Goal: Task Accomplishment & Management: Manage account settings

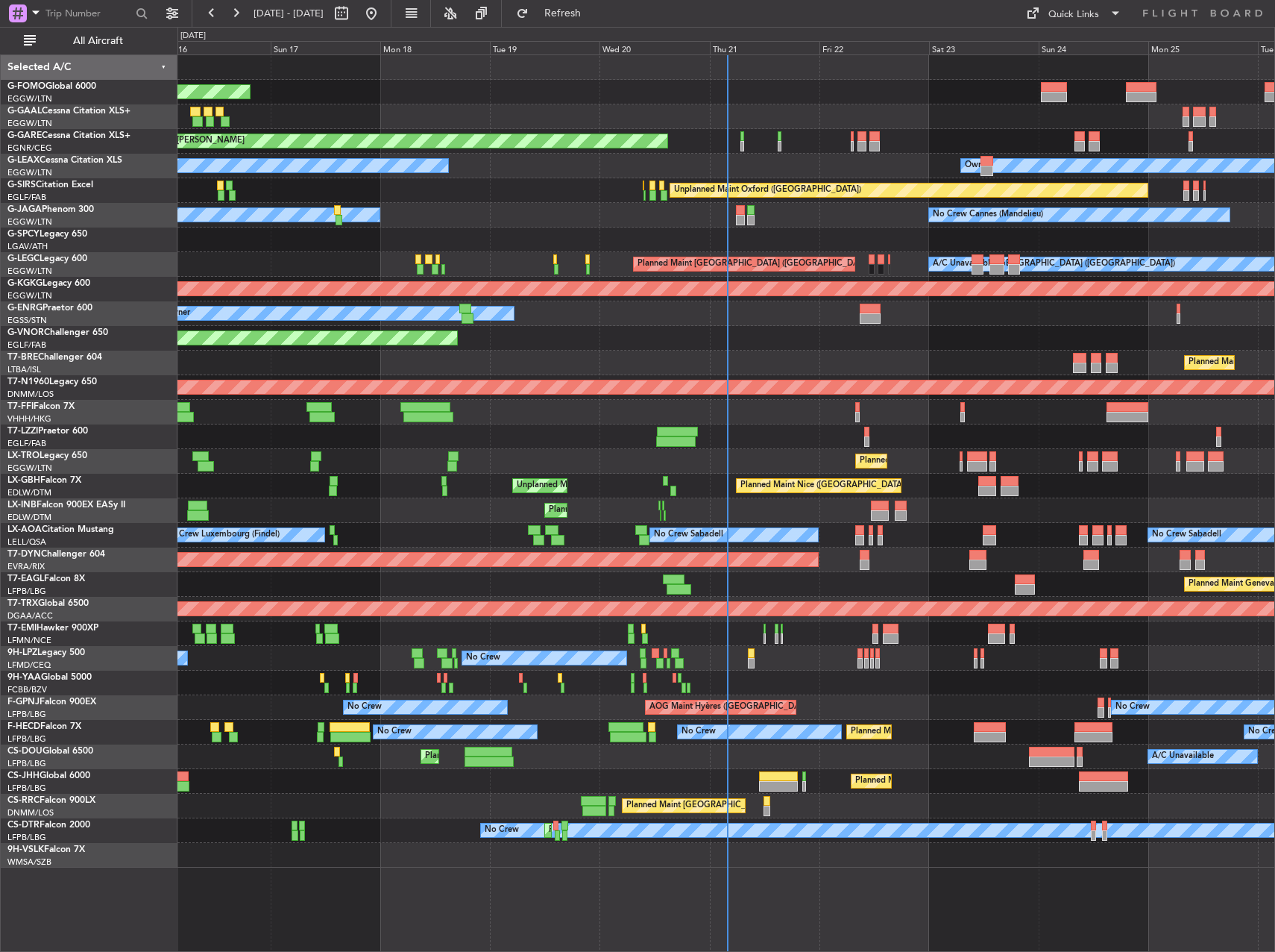
click at [583, 343] on div "Planned Maint London ([GEOGRAPHIC_DATA])" at bounding box center [726, 338] width 1097 height 25
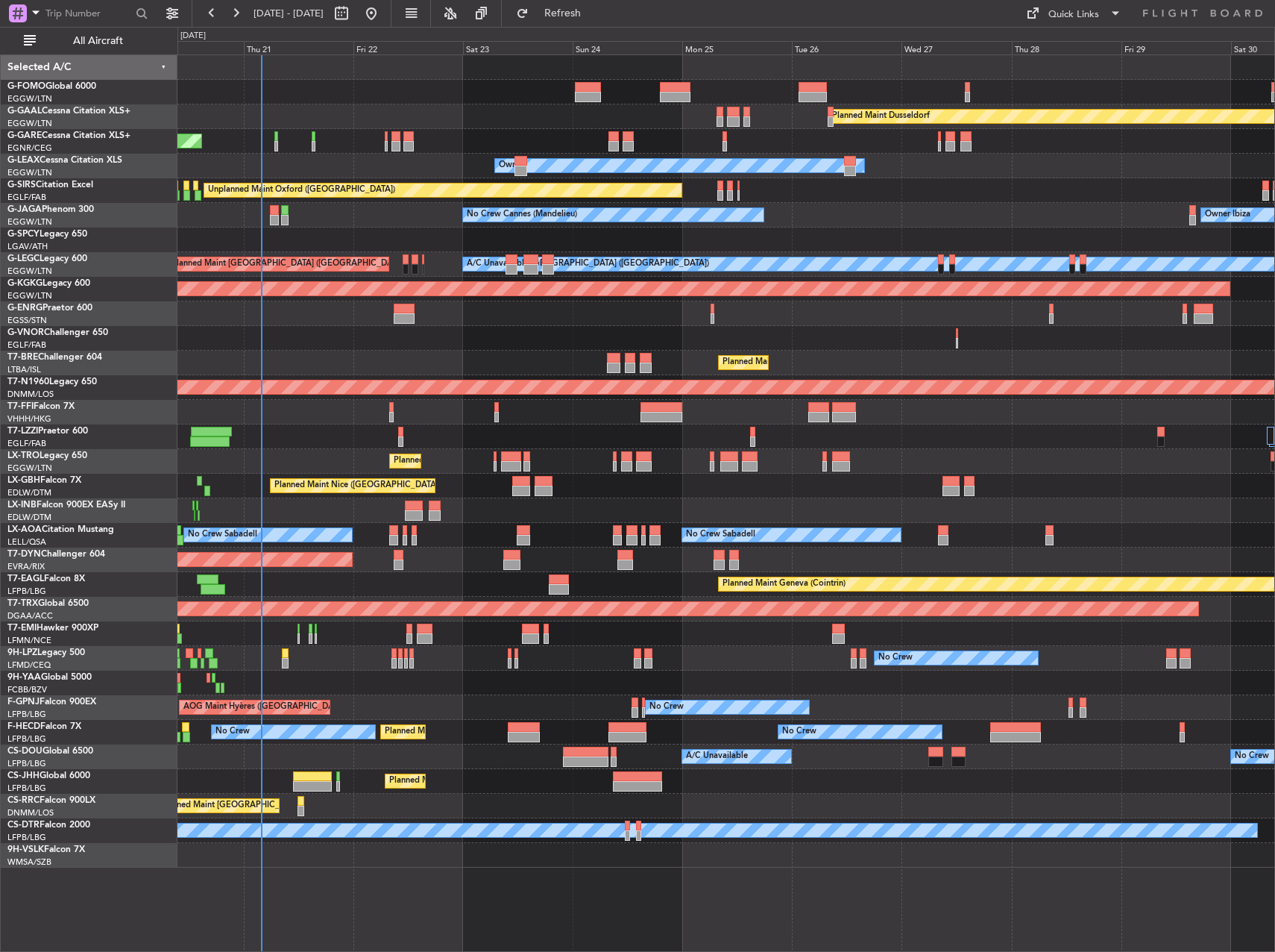
click at [110, 234] on div "Planned Maint Dusseldorf Unplanned Maint [PERSON_NAME] Owner Owner Unplanned Ma…" at bounding box center [637, 489] width 1275 height 924
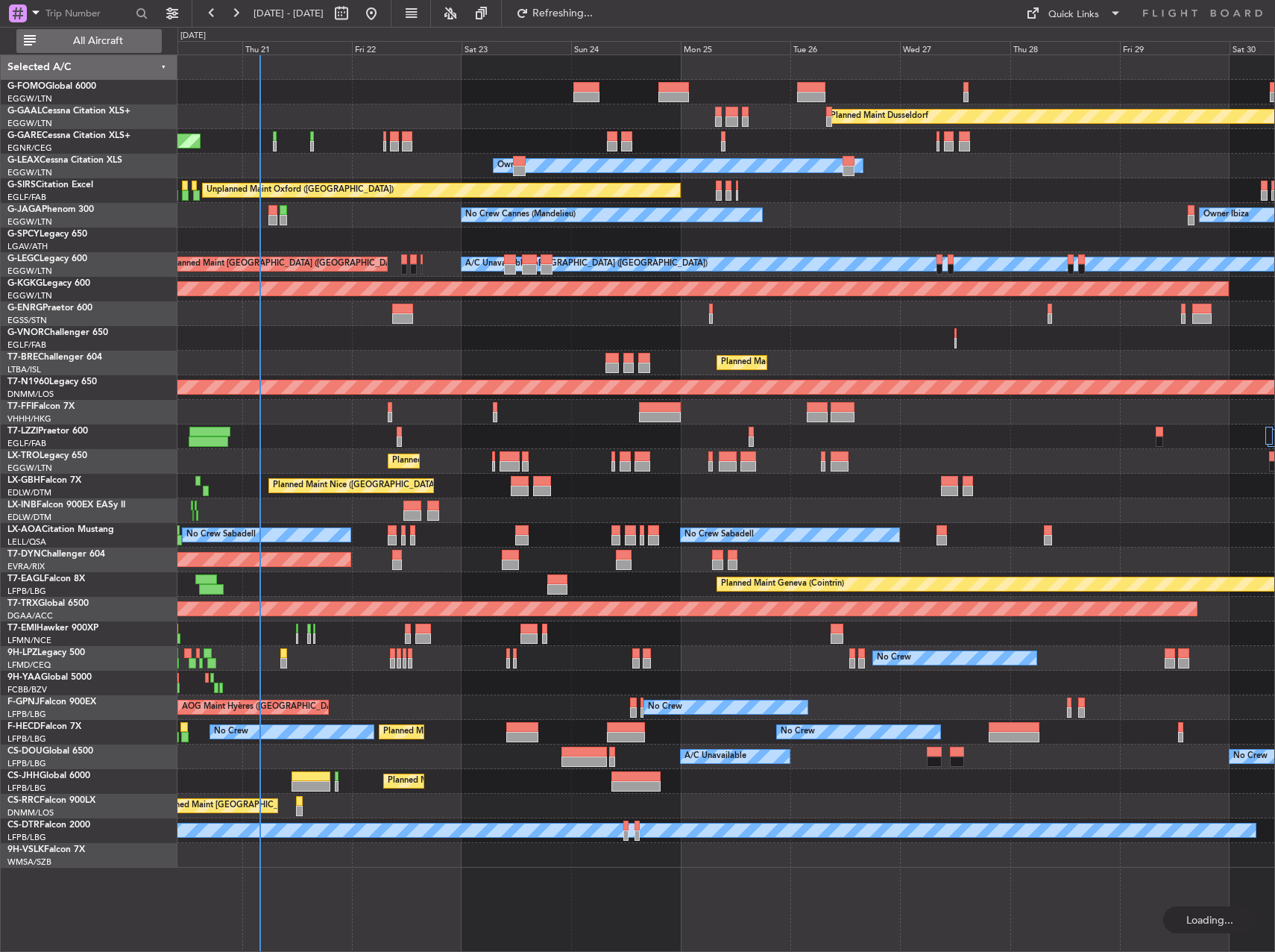
click at [110, 45] on span "All Aircraft" at bounding box center [98, 41] width 119 height 10
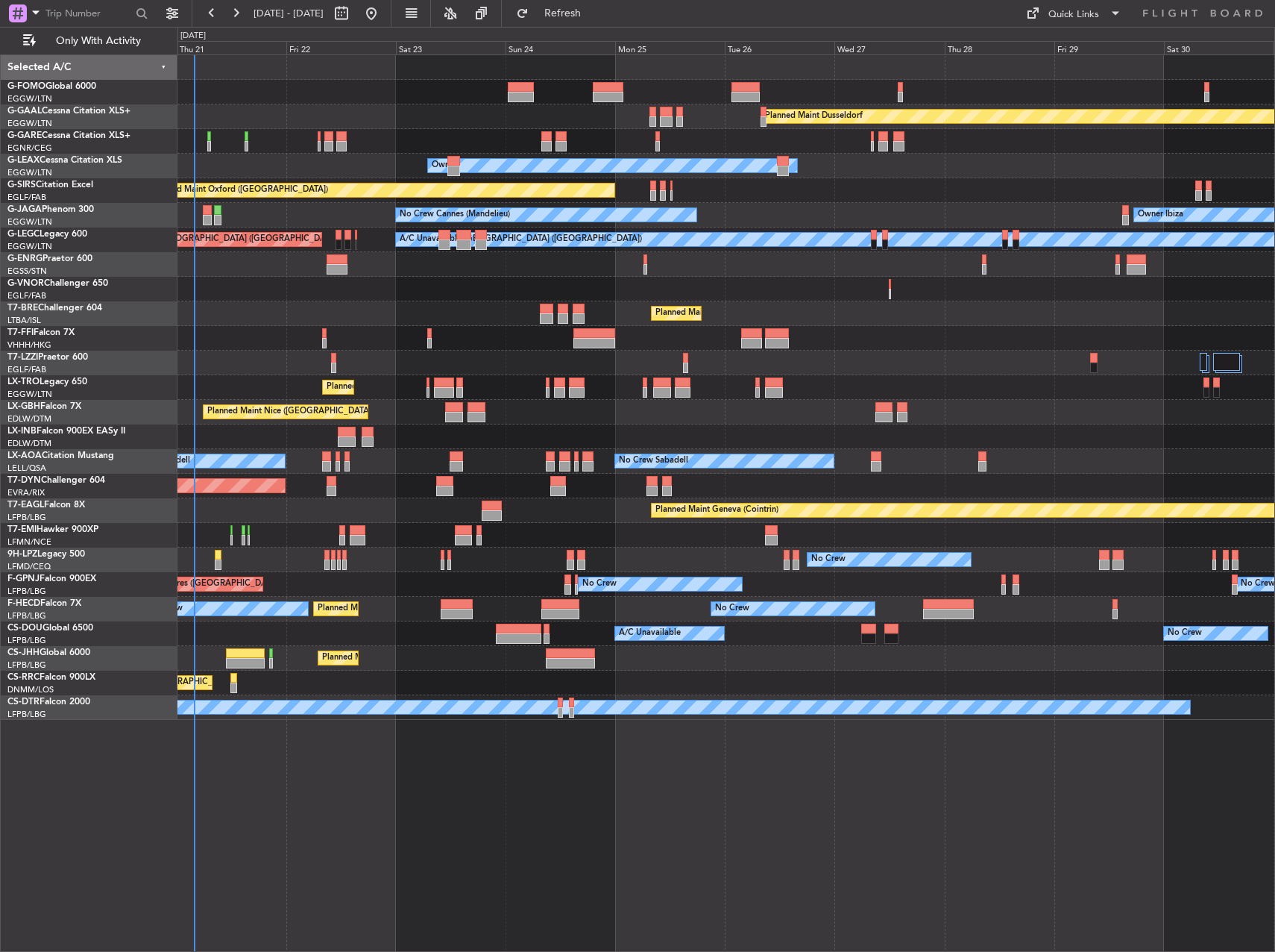
click at [211, 143] on div "Unplanned Maint [PERSON_NAME]" at bounding box center [726, 141] width 1097 height 25
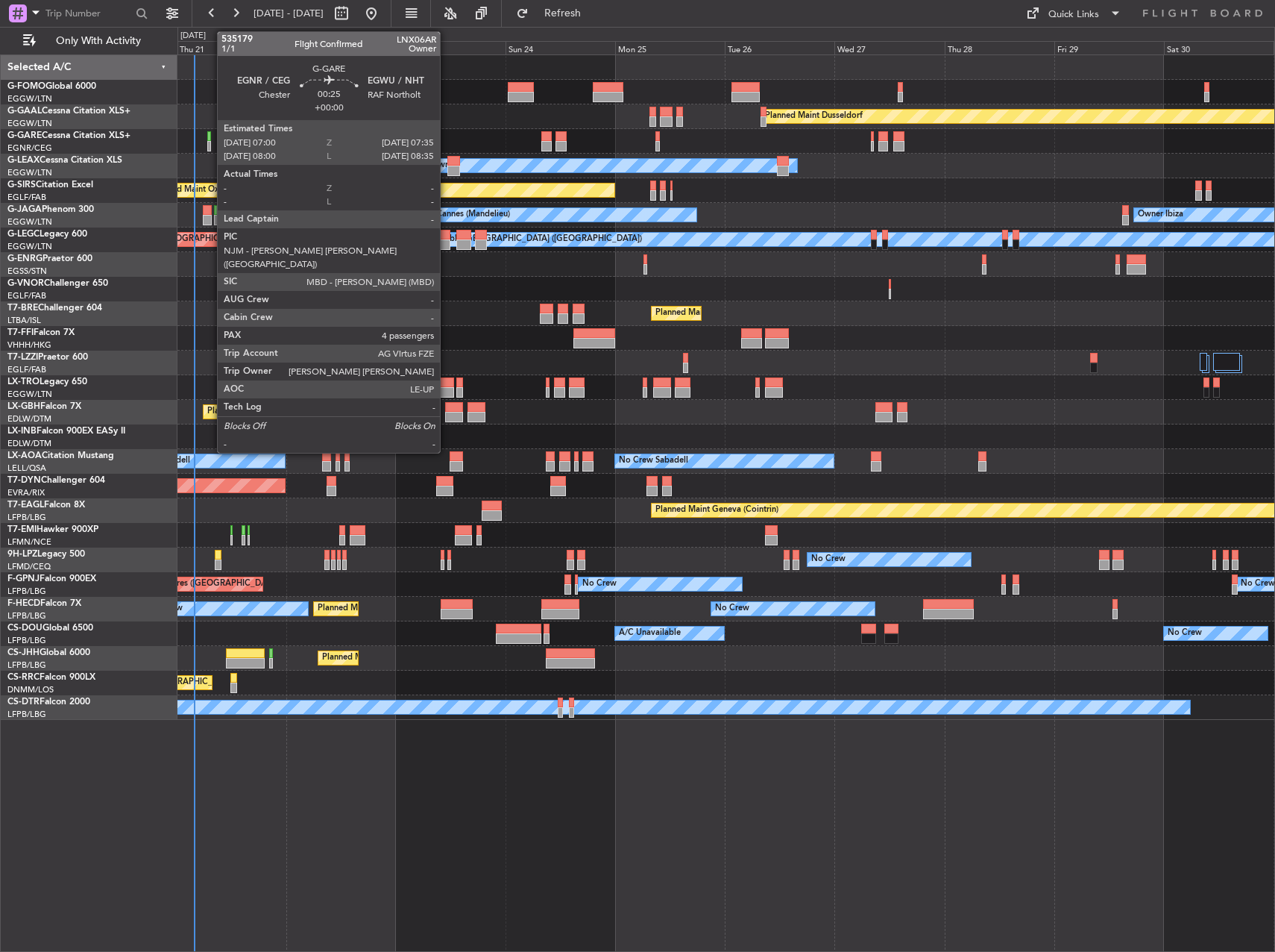
click at [210, 143] on div at bounding box center [208, 145] width 3 height 10
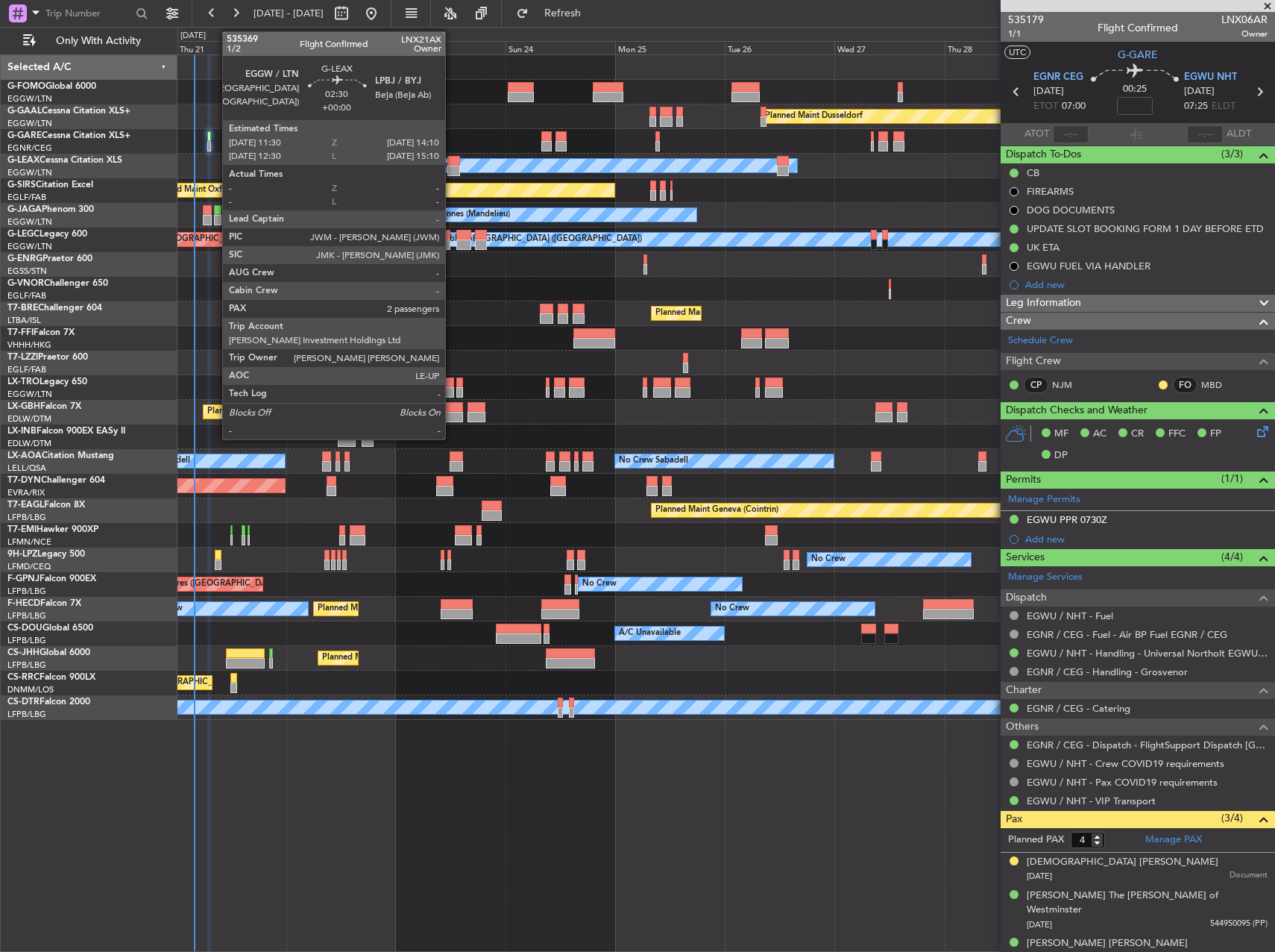
click at [452, 165] on div at bounding box center [454, 160] width 13 height 10
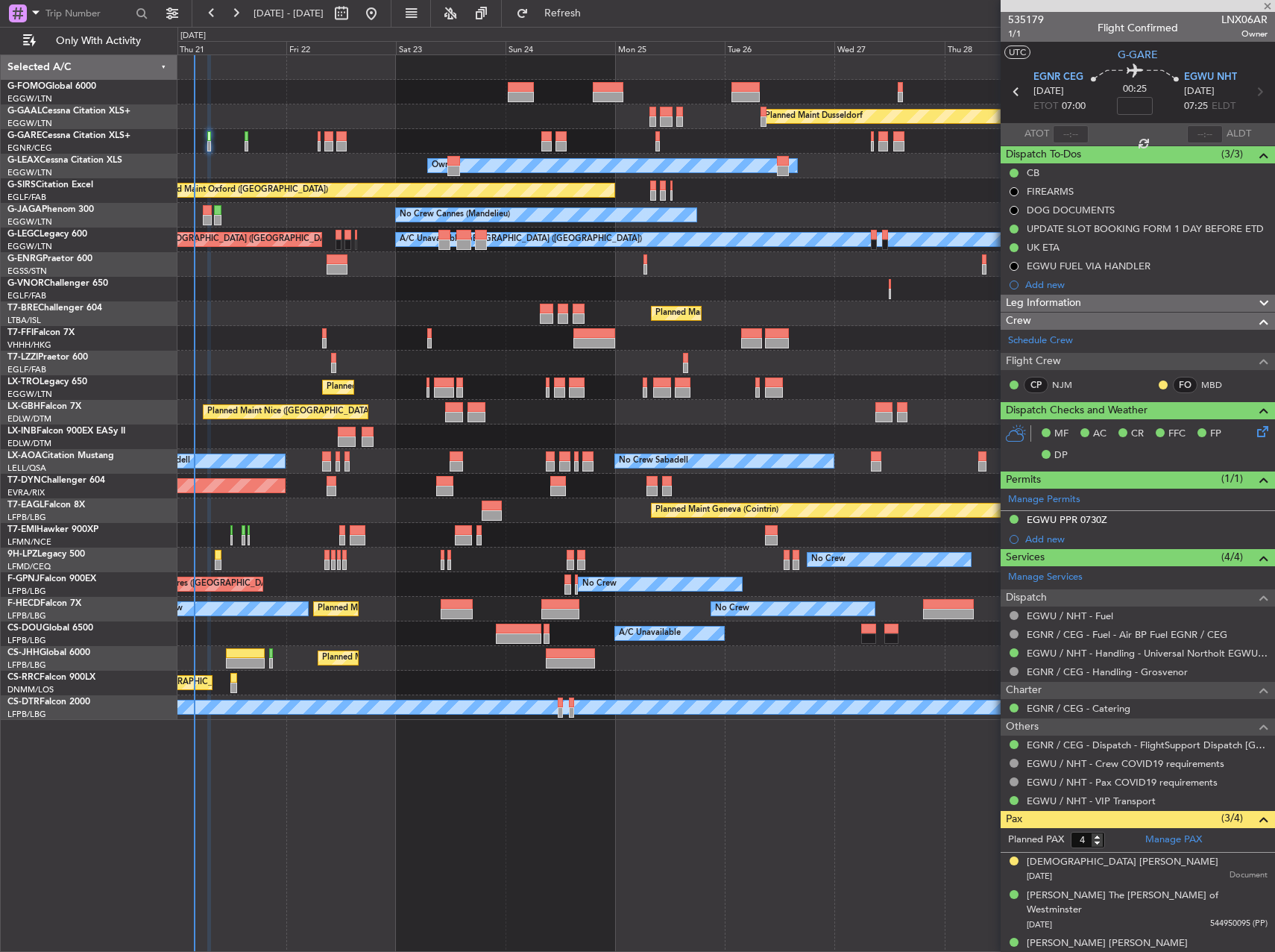
type input "2"
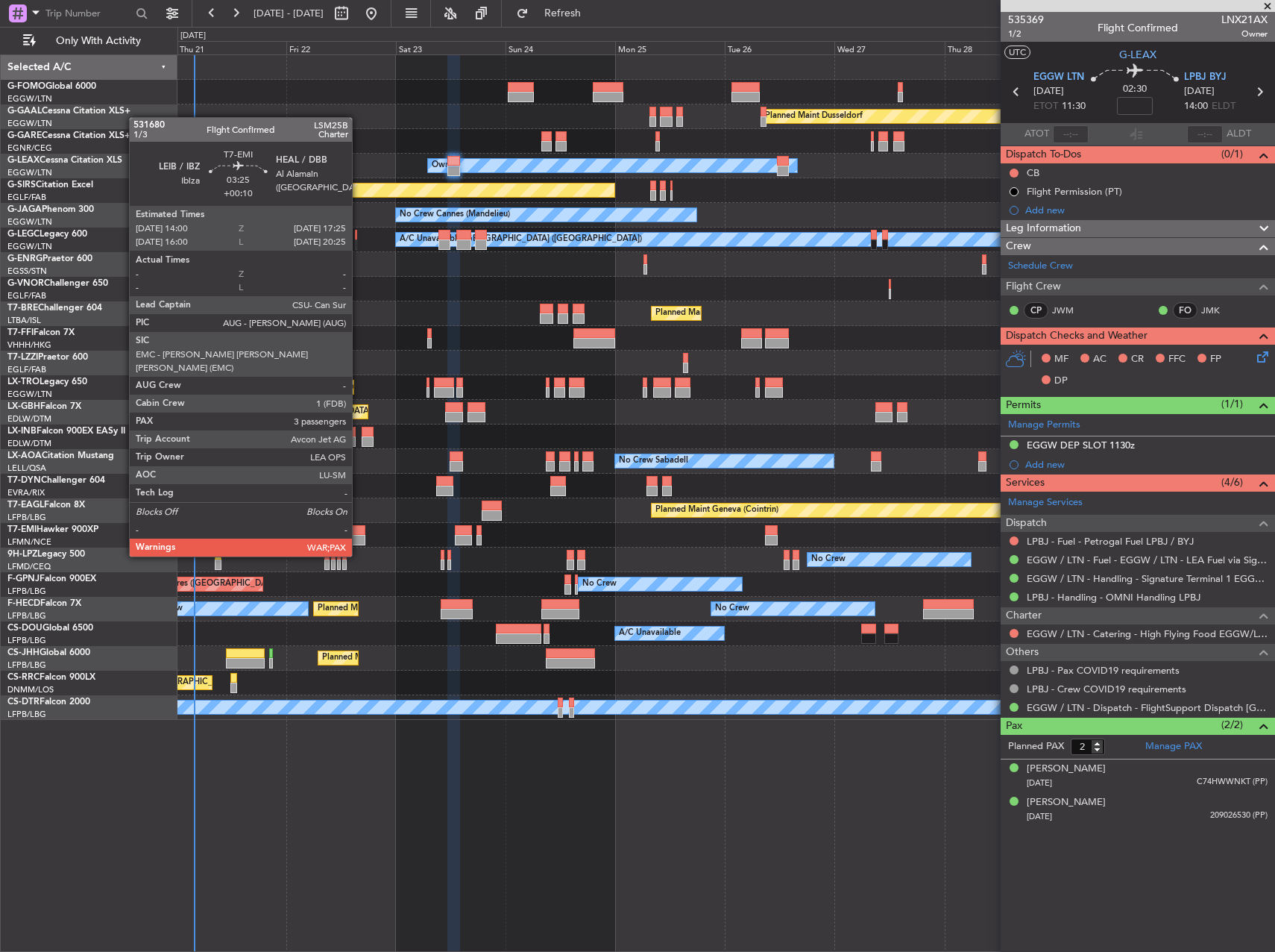
click at [359, 528] on div at bounding box center [357, 529] width 16 height 10
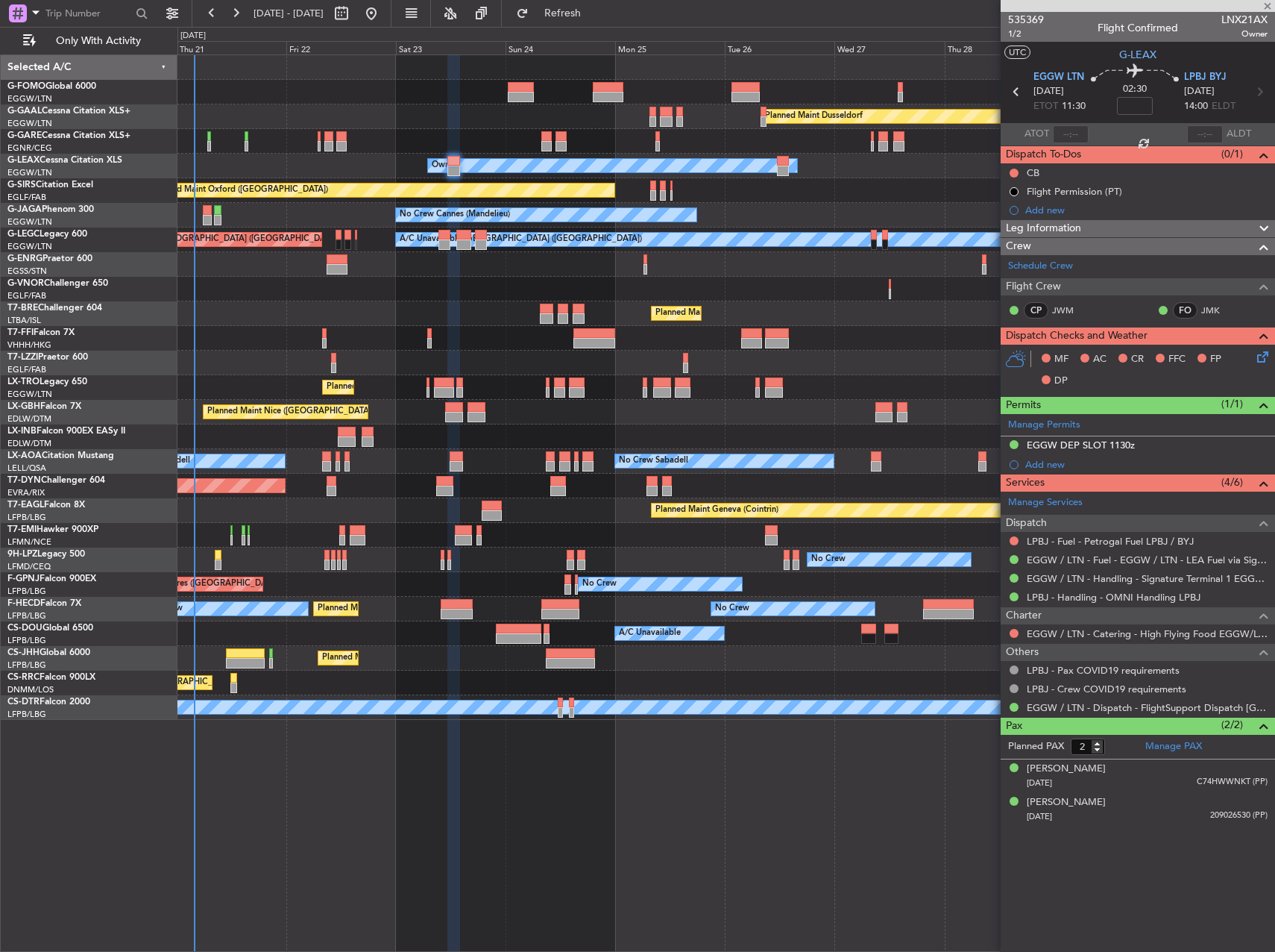
type input "+00:10"
type input "3"
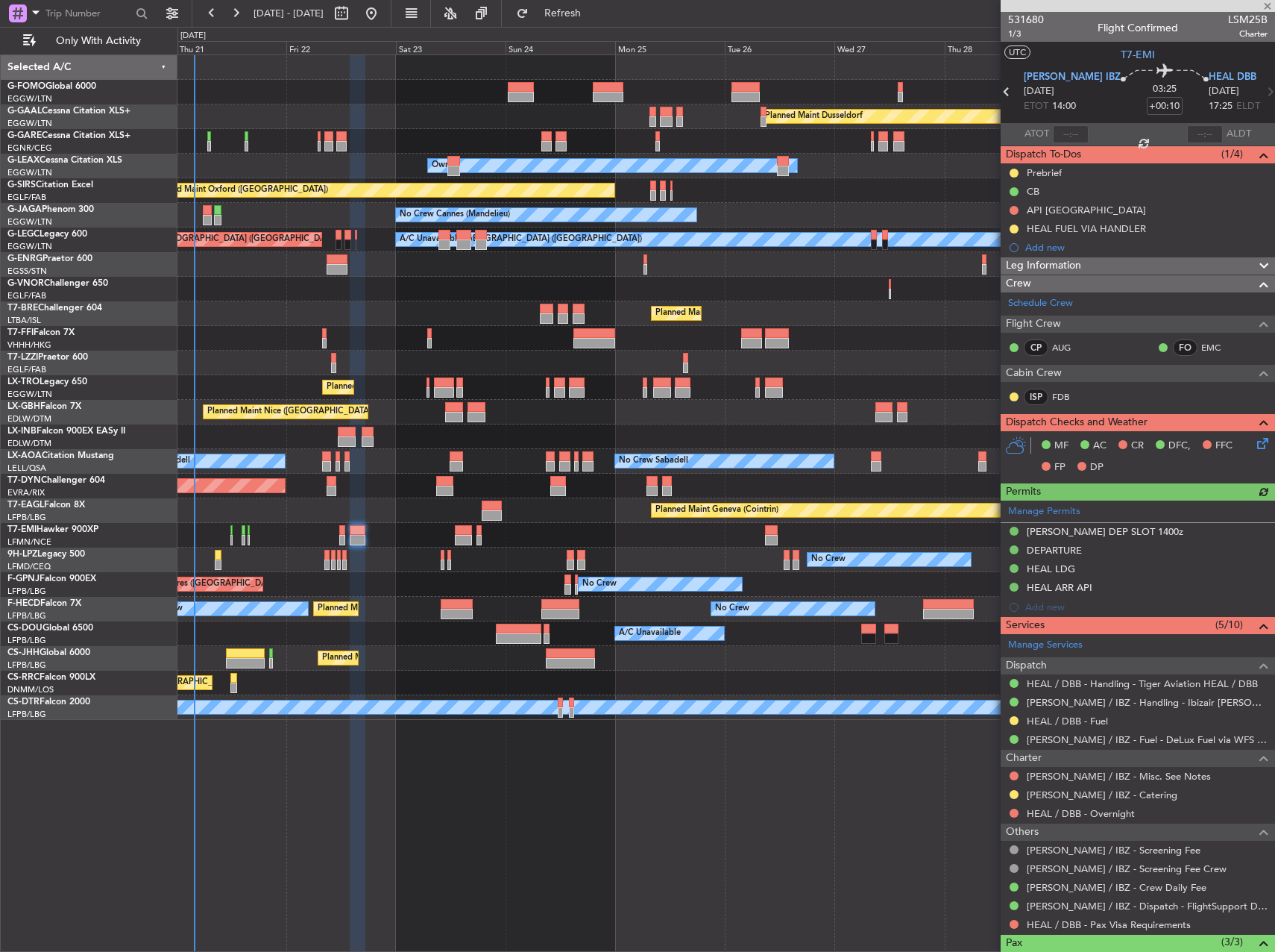
click at [1093, 269] on div "Leg Information" at bounding box center [1138, 265] width 274 height 17
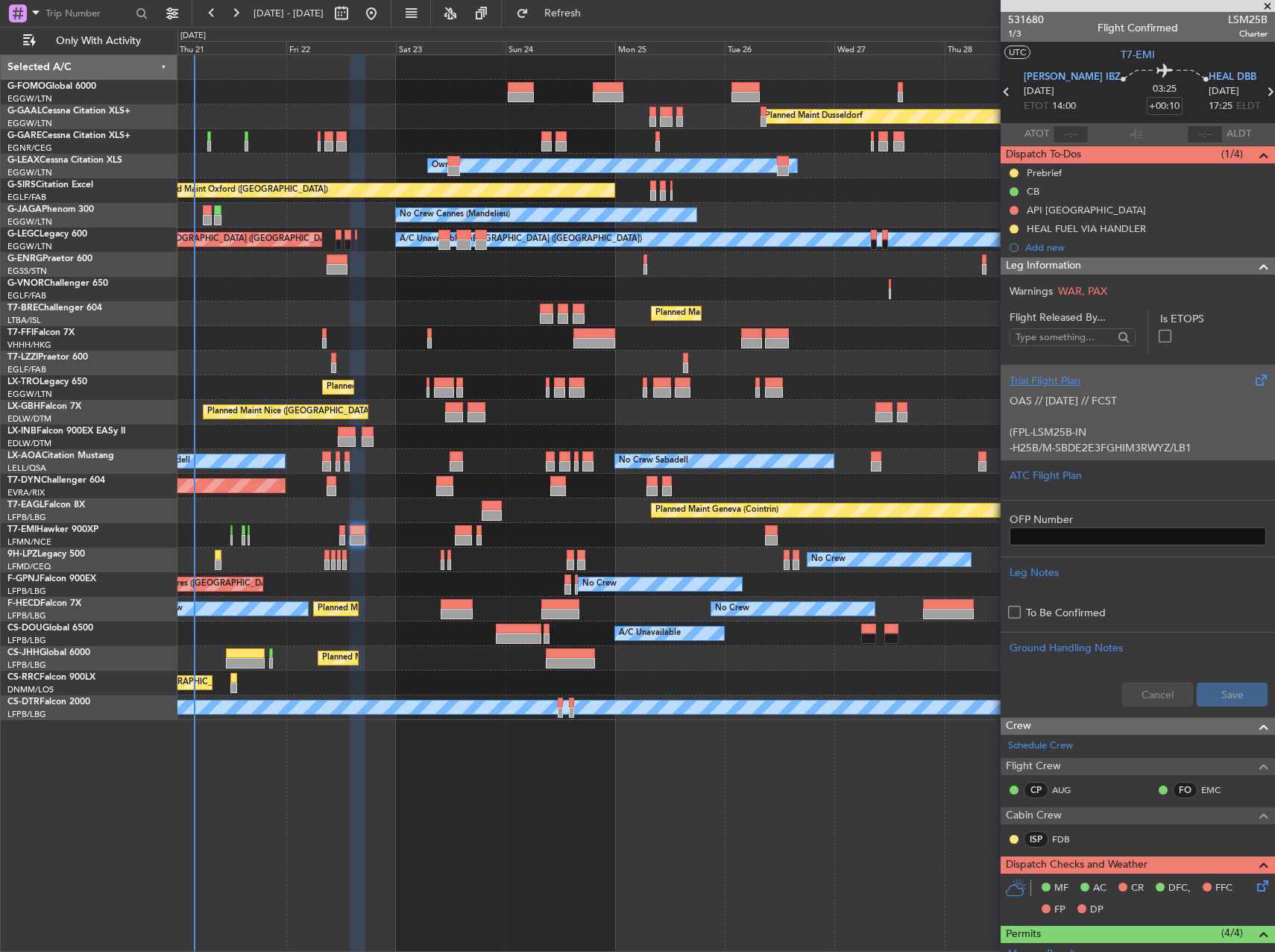
click at [1120, 449] on div "OAS // [DATE] // FCST (FPL-LSM25B-IN -H25B/M-SBDE2E3FGHIM3RWYZ/LB1 -LEIB1400 -N…" at bounding box center [1138, 420] width 257 height 64
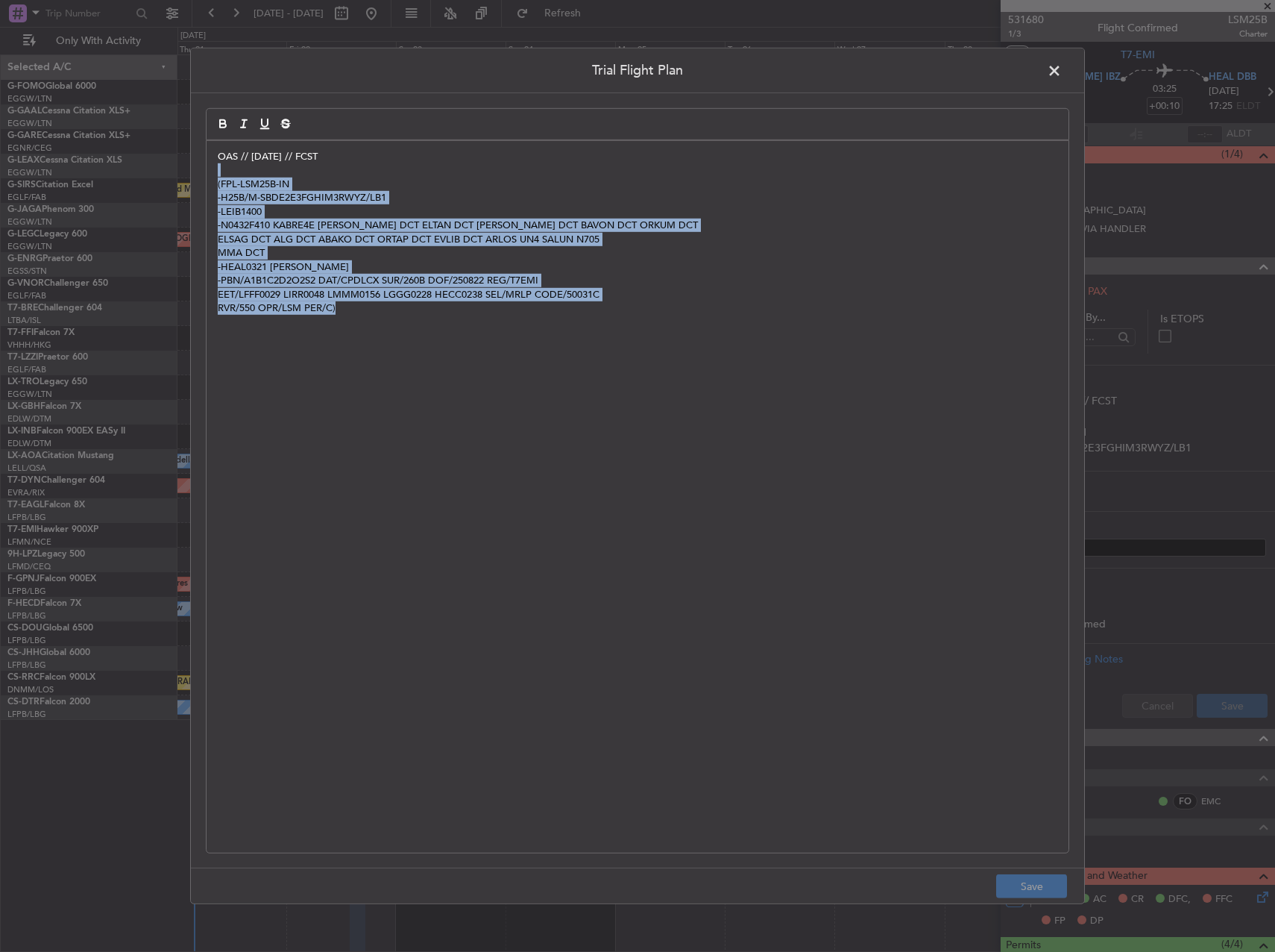
drag, startPoint x: 544, startPoint y: 246, endPoint x: 668, endPoint y: 432, distance: 223.5
click at [668, 432] on div "OAS // [DATE] // FCST (FPL-LSM25B-IN -H25B/M-SBDE2E3FGHIM3RWYZ/LB1 -LEIB1400 -N…" at bounding box center [637, 496] width 862 height 712
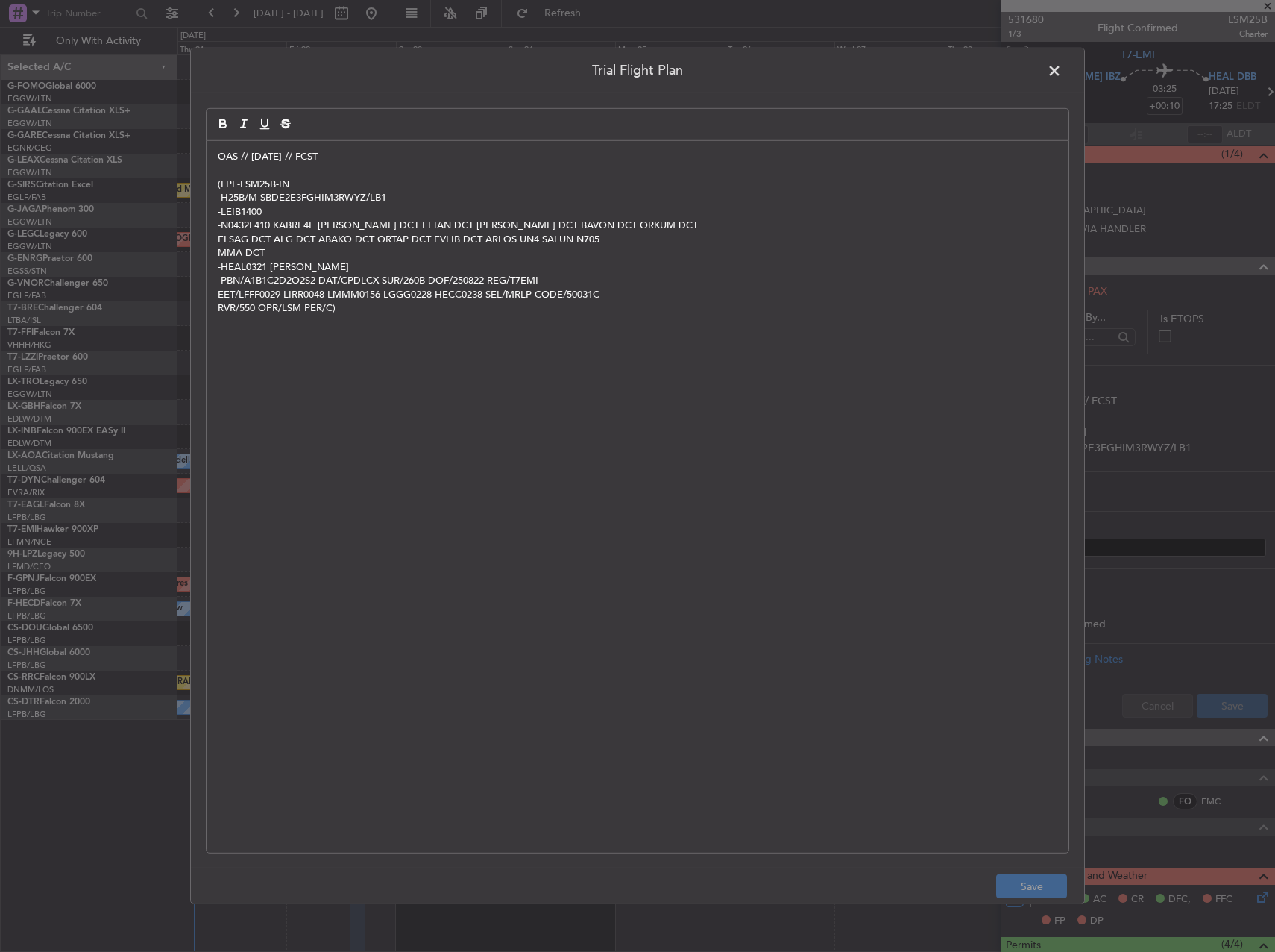
click at [1061, 75] on span at bounding box center [1061, 75] width 0 height 29
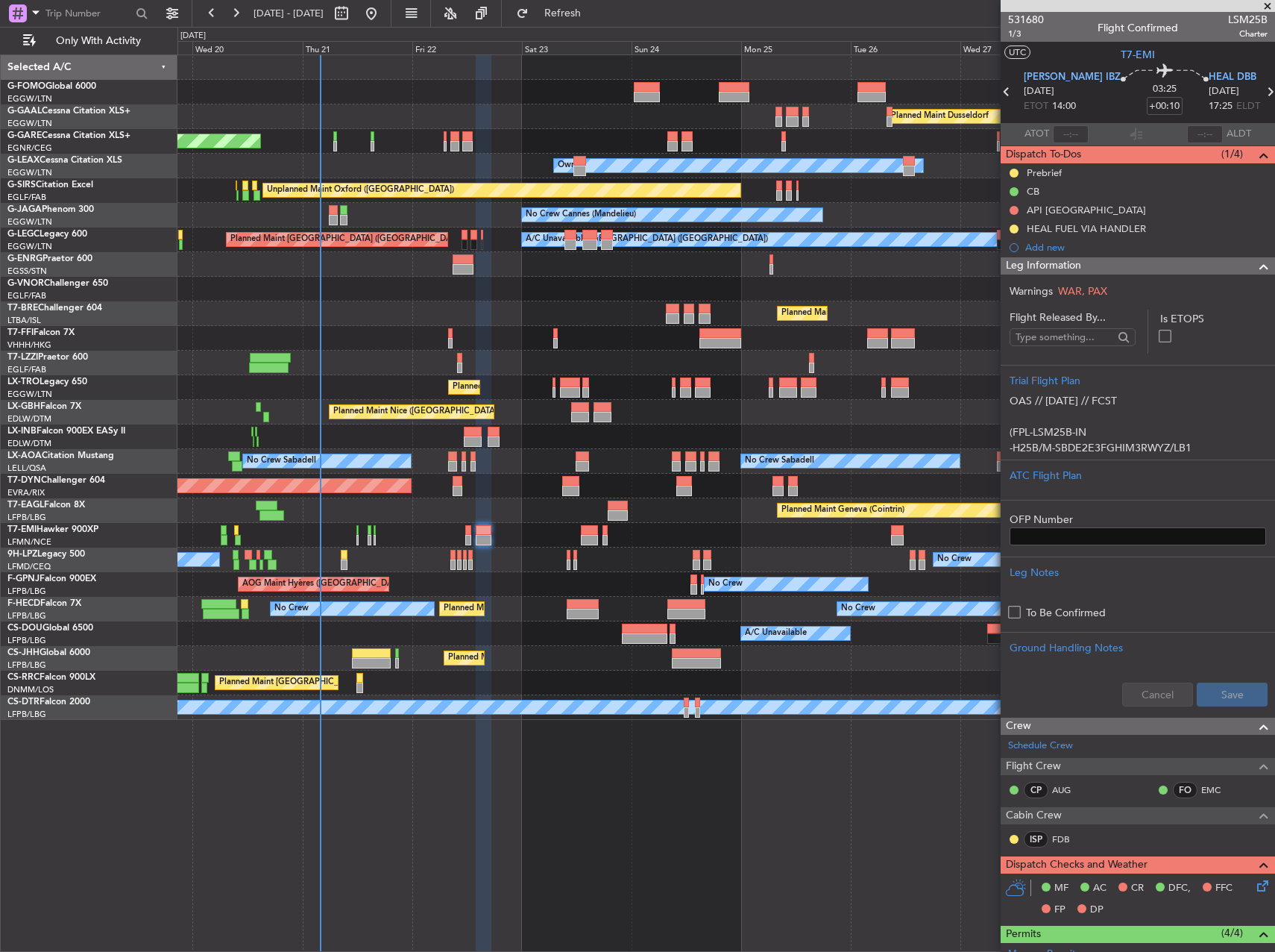
click at [403, 509] on div "Planned Maint Geneva (Cointrin)" at bounding box center [726, 510] width 1097 height 25
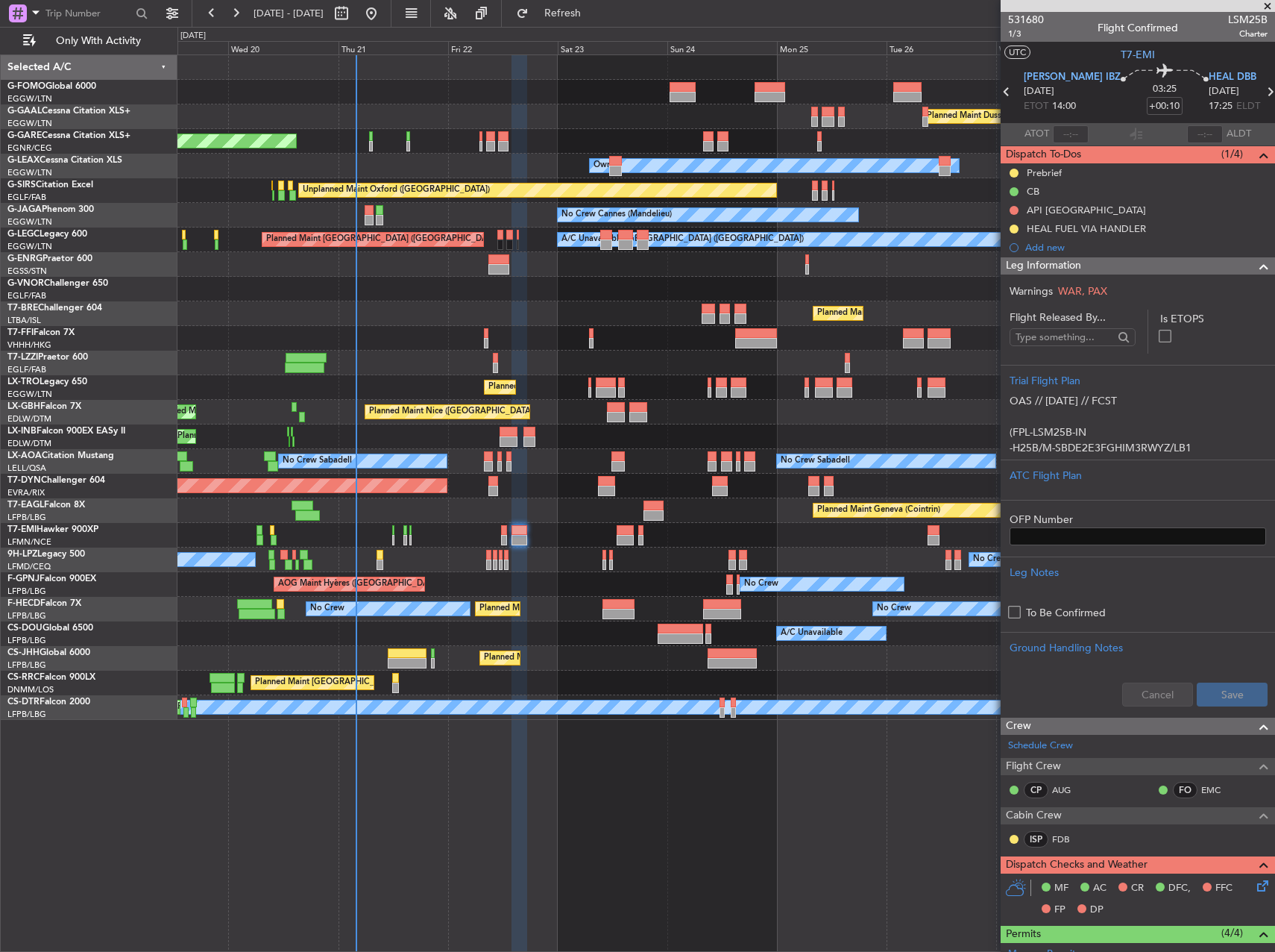
click at [438, 508] on div "Planned Maint Geneva (Cointrin)" at bounding box center [726, 510] width 1097 height 25
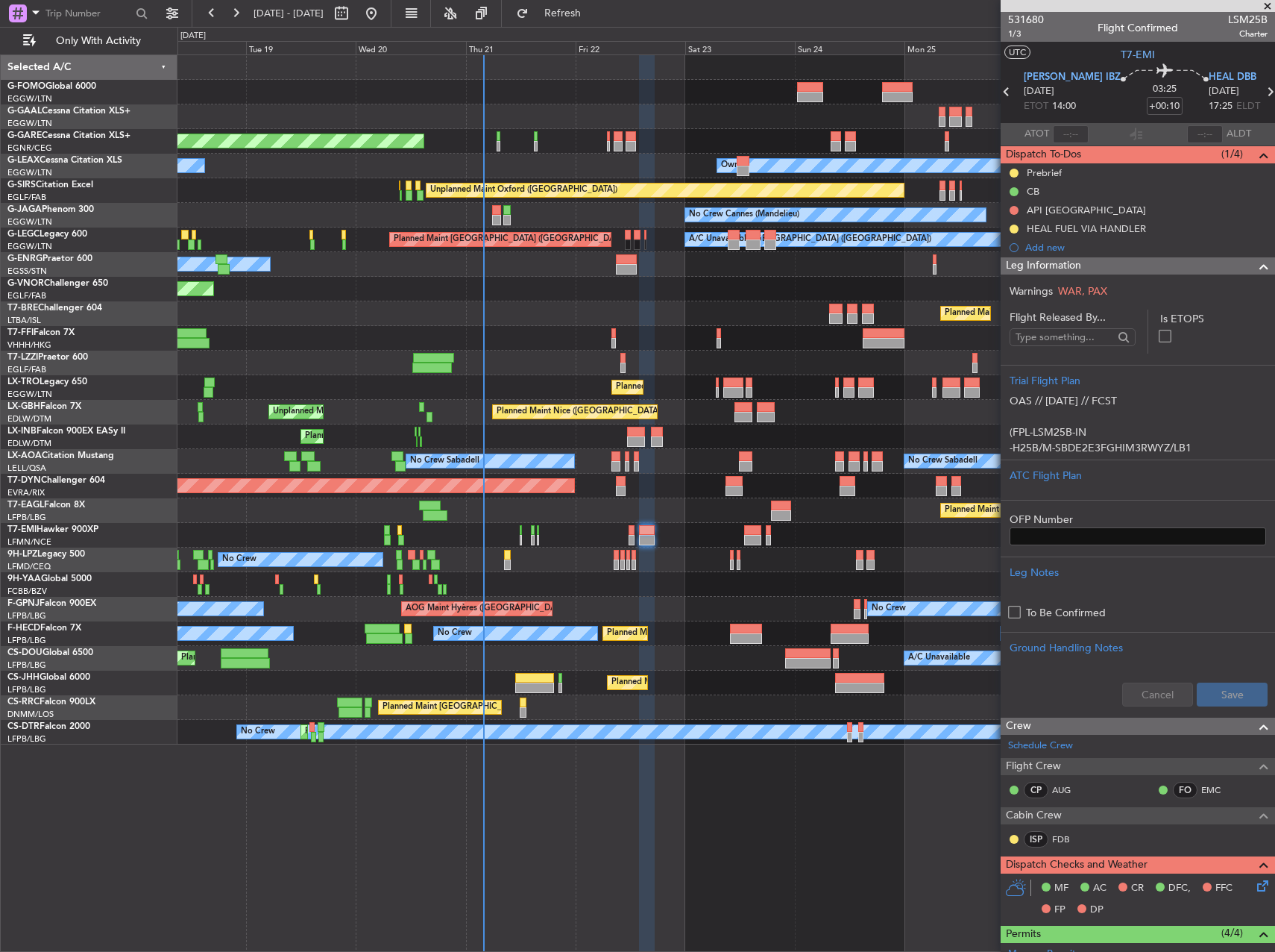
click at [491, 543] on div at bounding box center [726, 535] width 1097 height 25
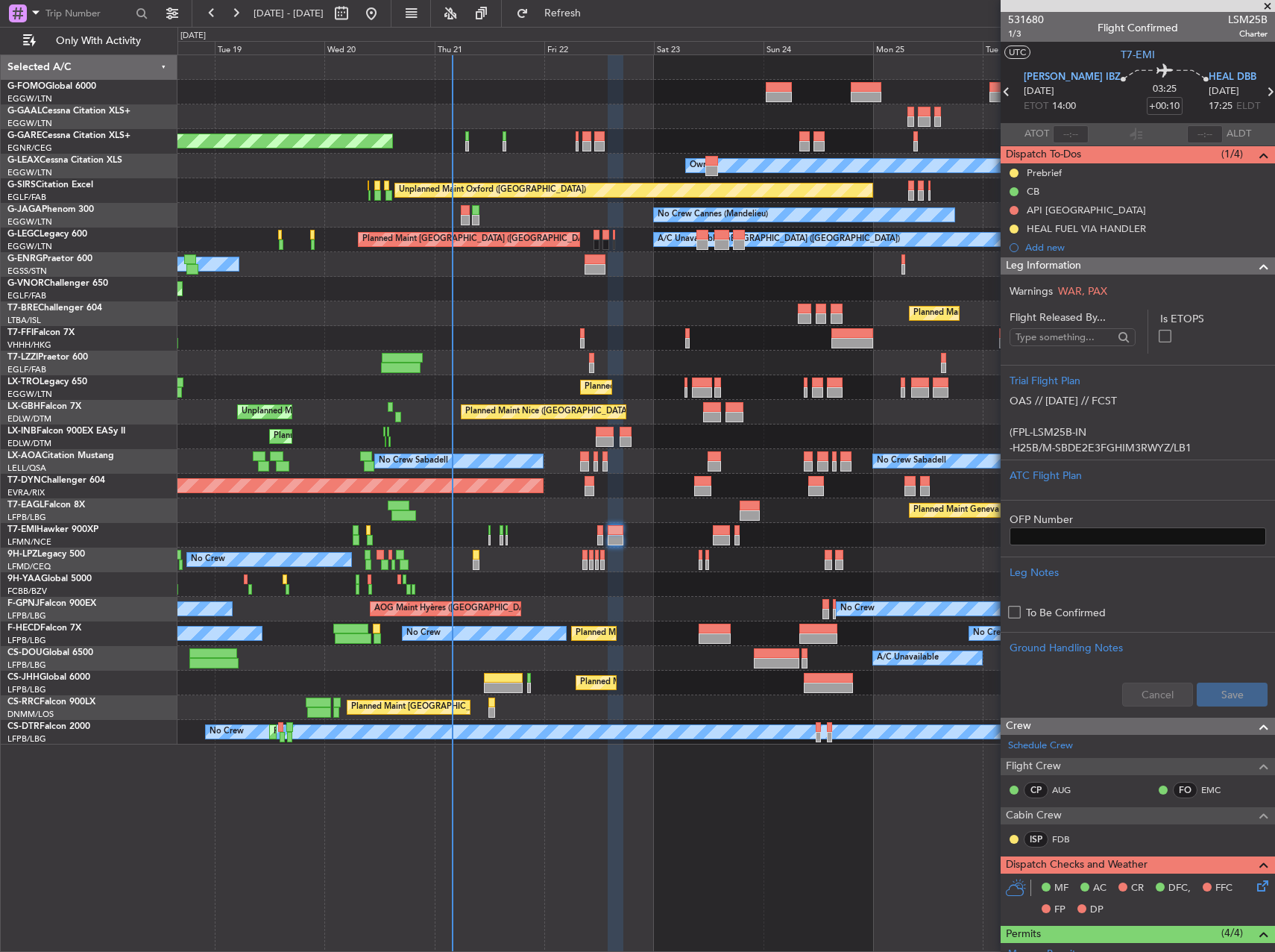
click at [454, 527] on div at bounding box center [726, 535] width 1097 height 25
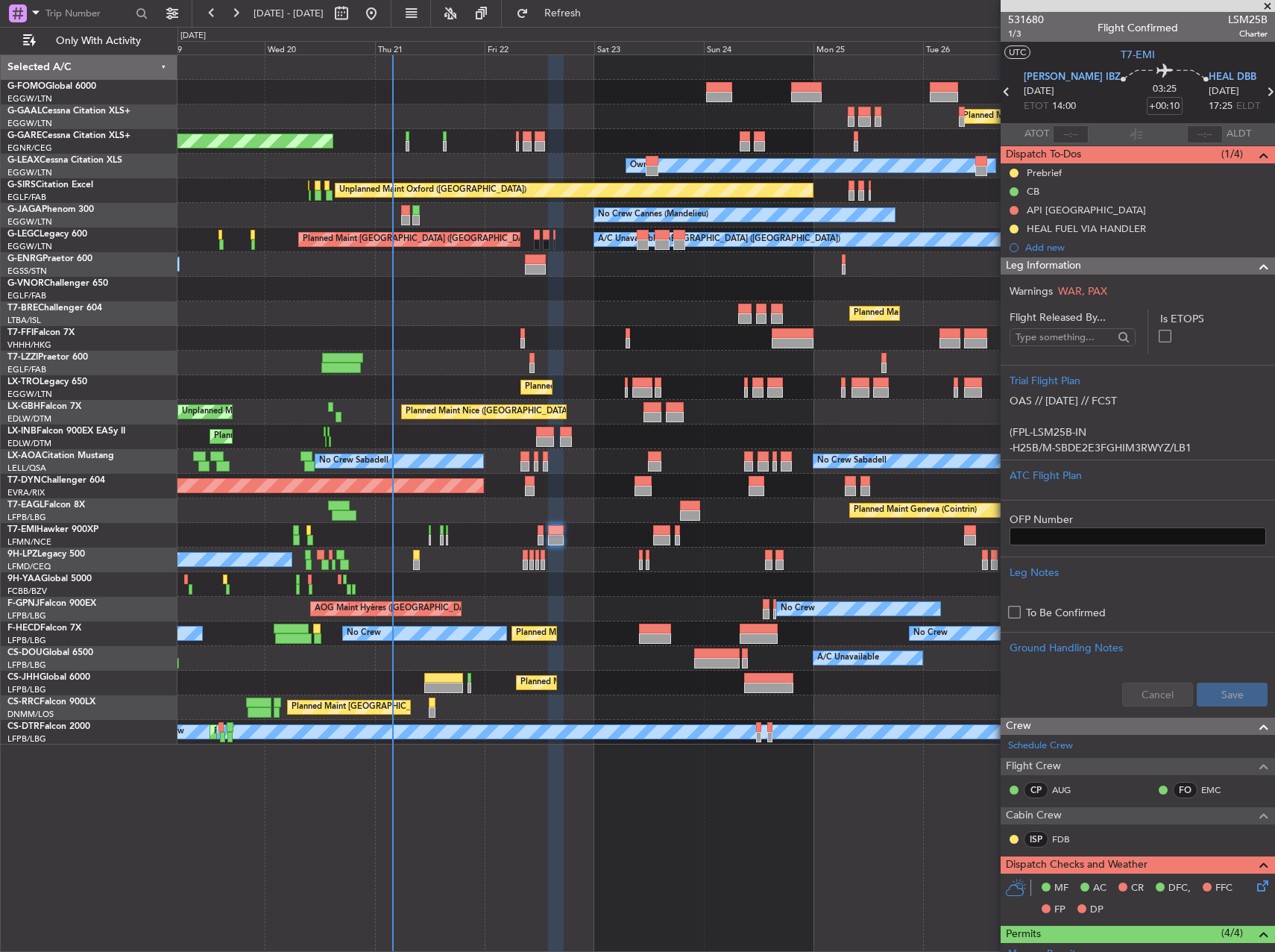
click at [363, 499] on div "Planned Maint Geneva (Cointrin)" at bounding box center [726, 510] width 1097 height 25
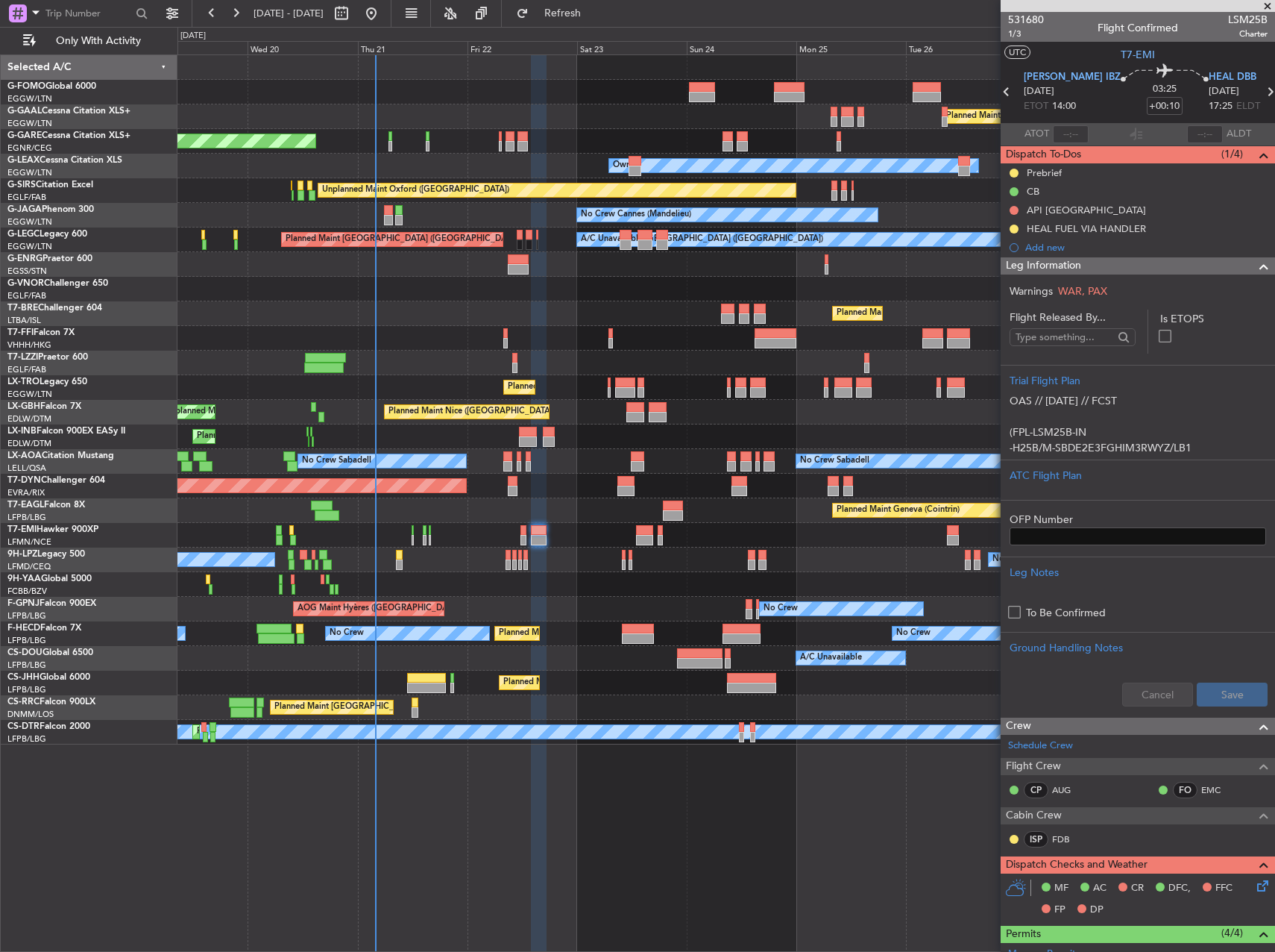
click at [751, 830] on div "Planned Maint Dusseldorf Unplanned Maint [PERSON_NAME] Owner Owner Unplanned Ma…" at bounding box center [726, 503] width 1097 height 897
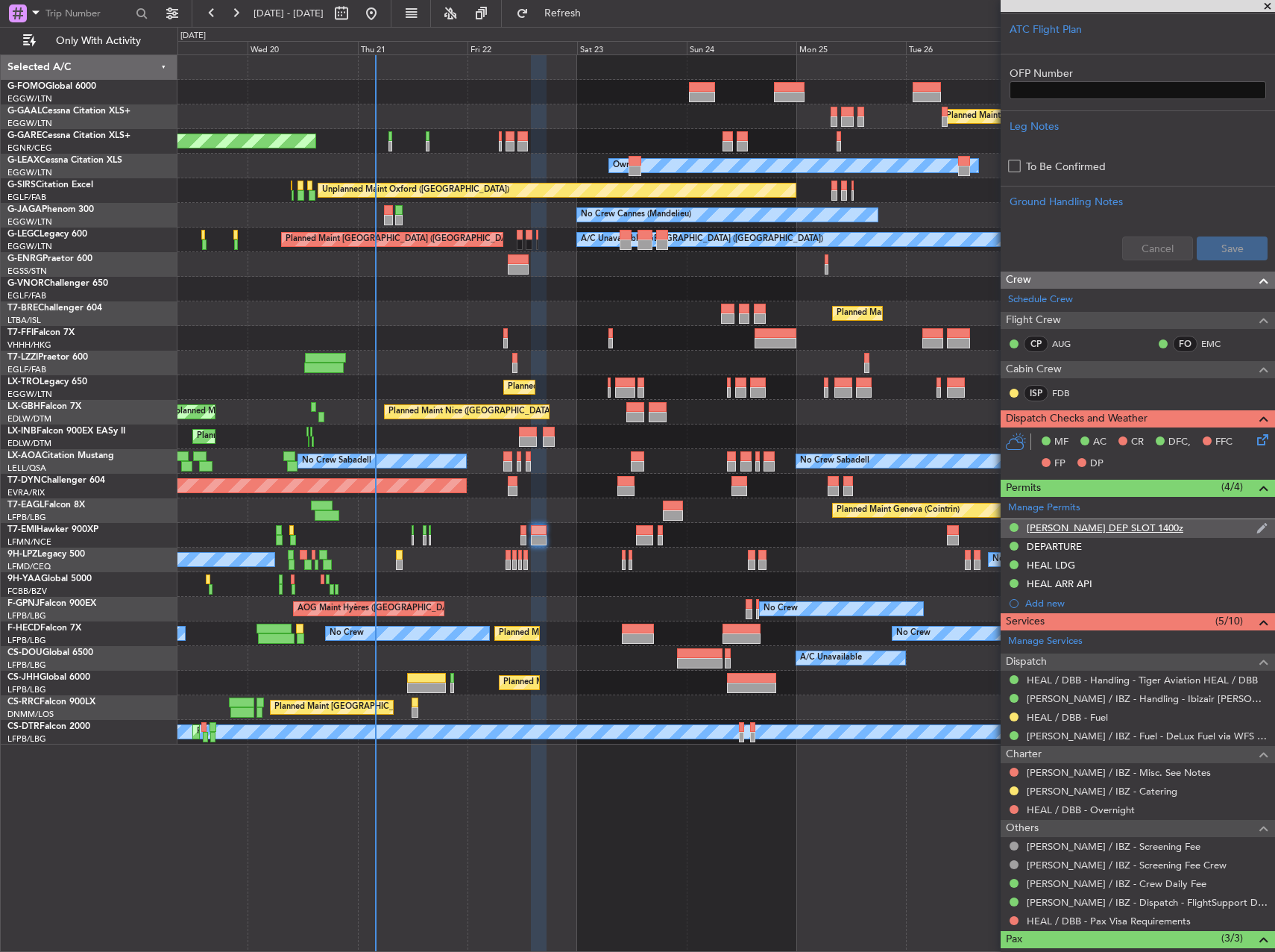
scroll to position [447, 0]
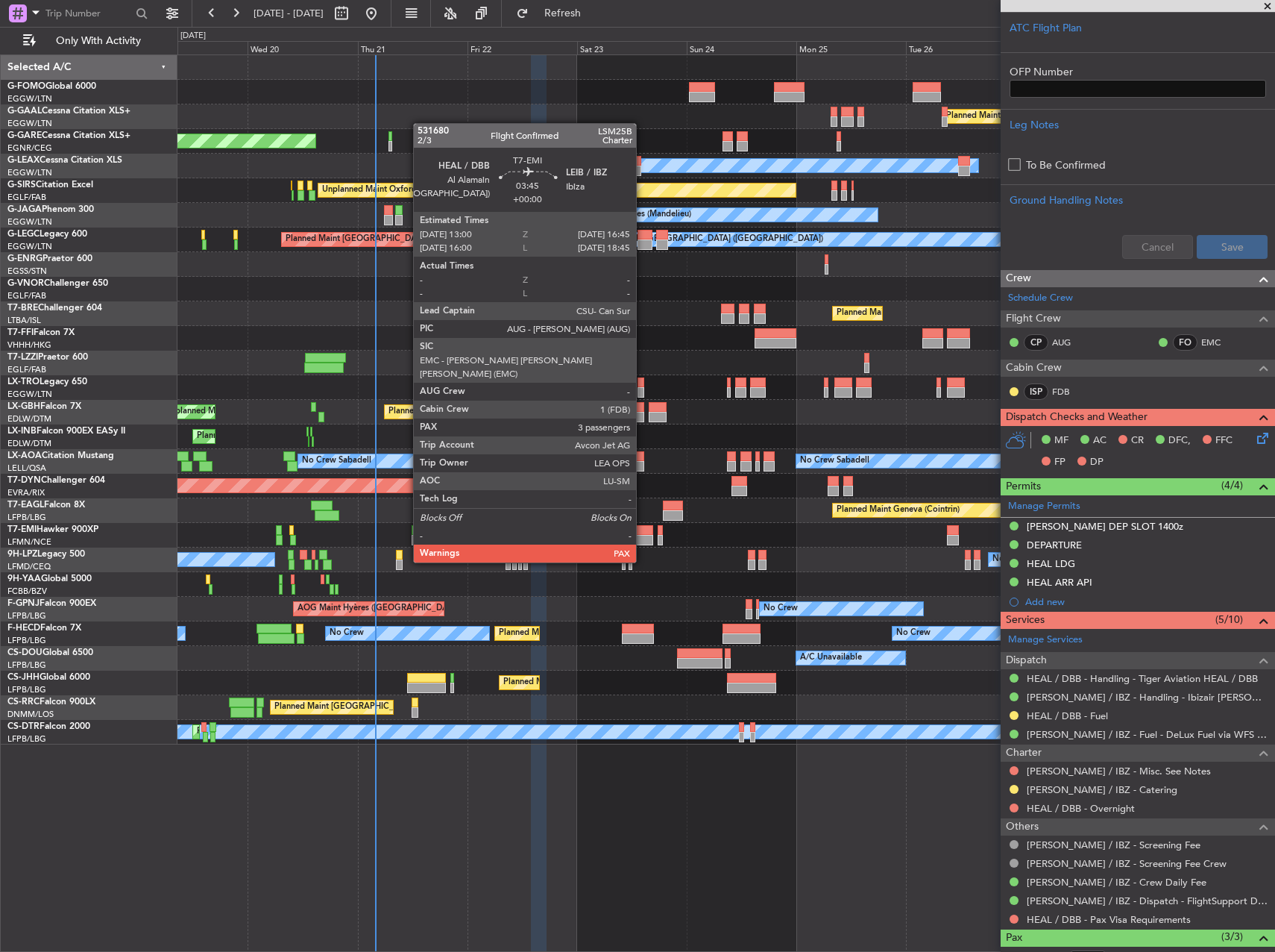
click at [643, 534] on div at bounding box center [644, 529] width 17 height 10
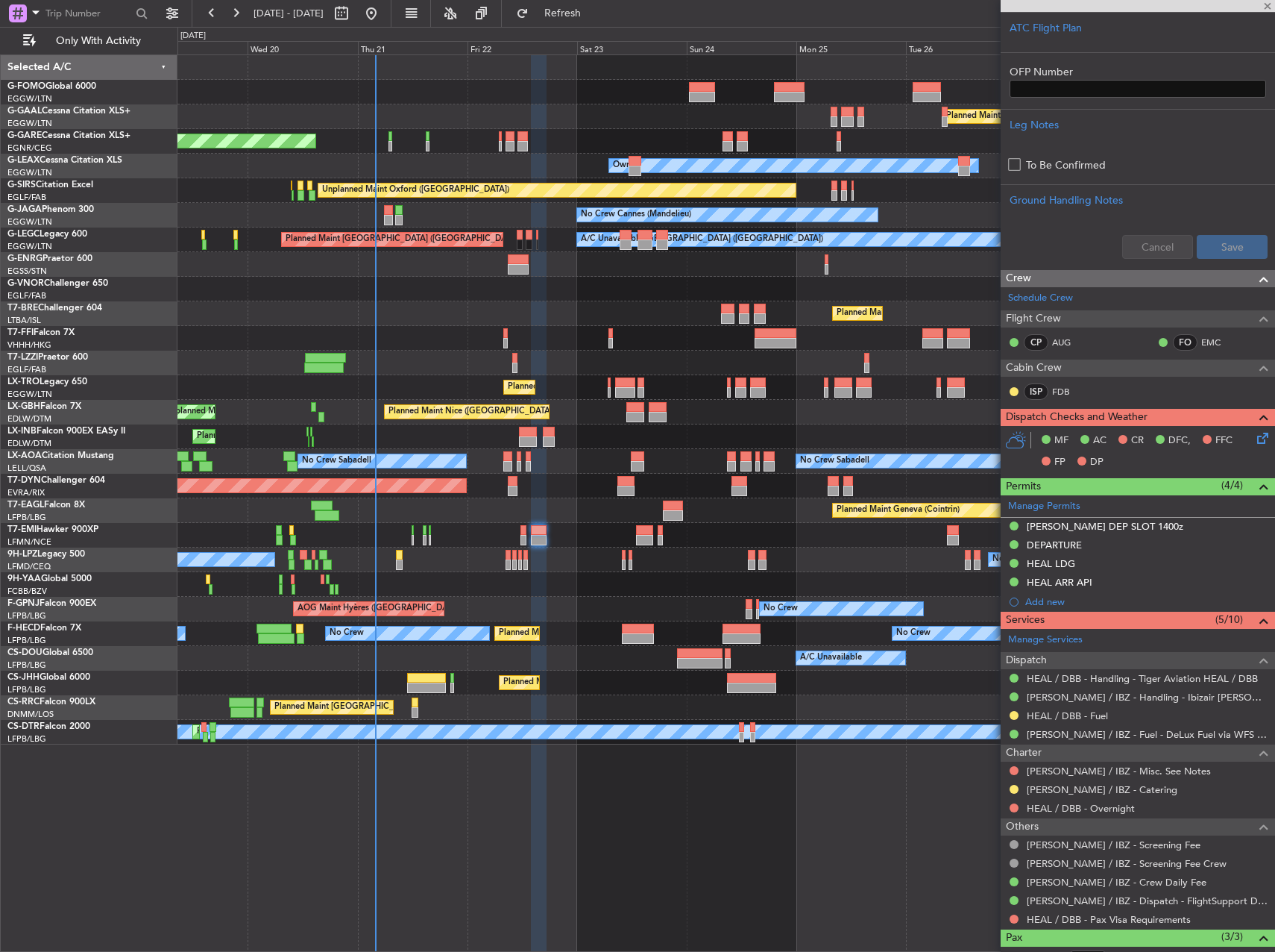
scroll to position [0, 0]
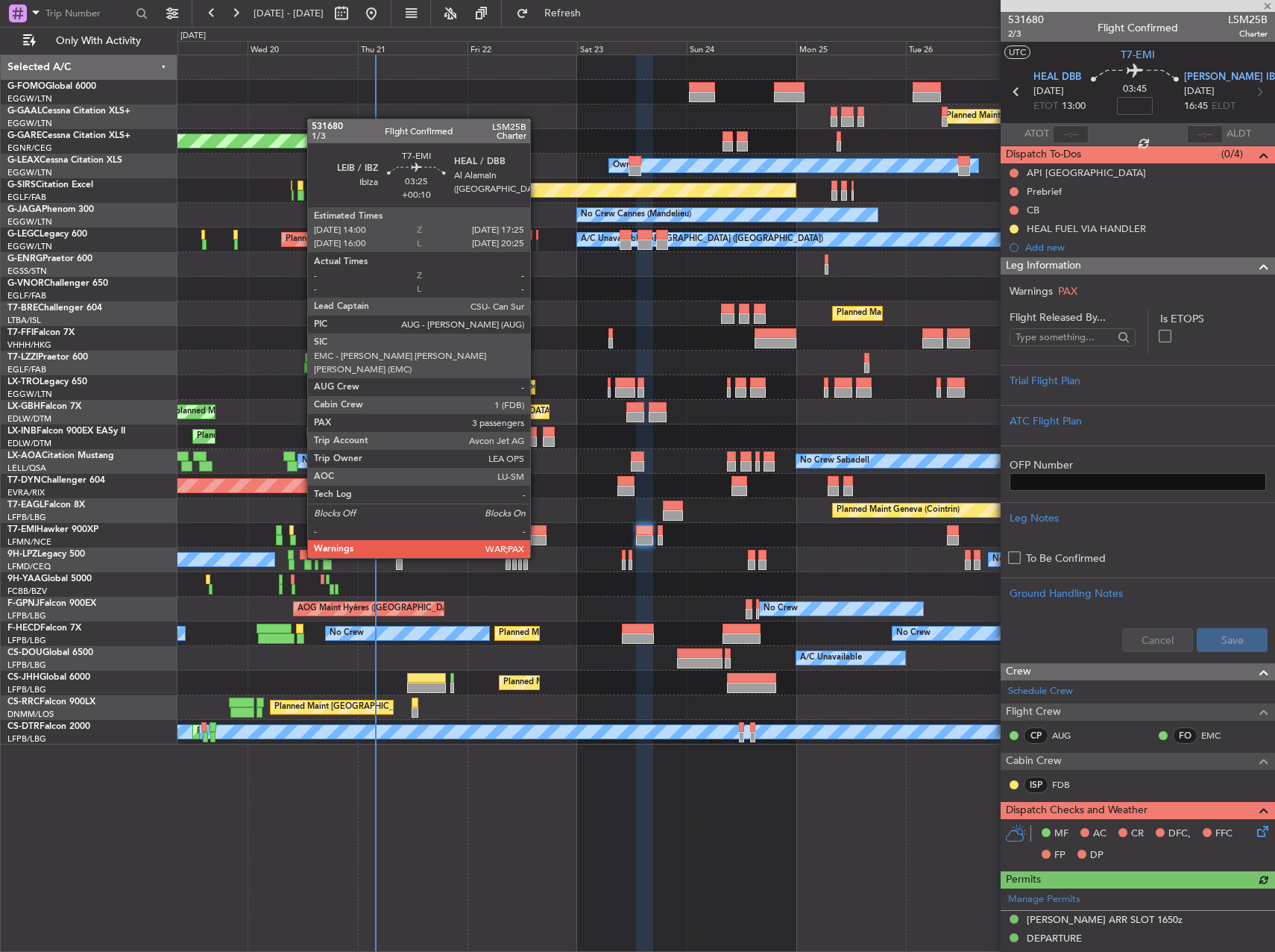
click at [537, 529] on div at bounding box center [539, 529] width 16 height 10
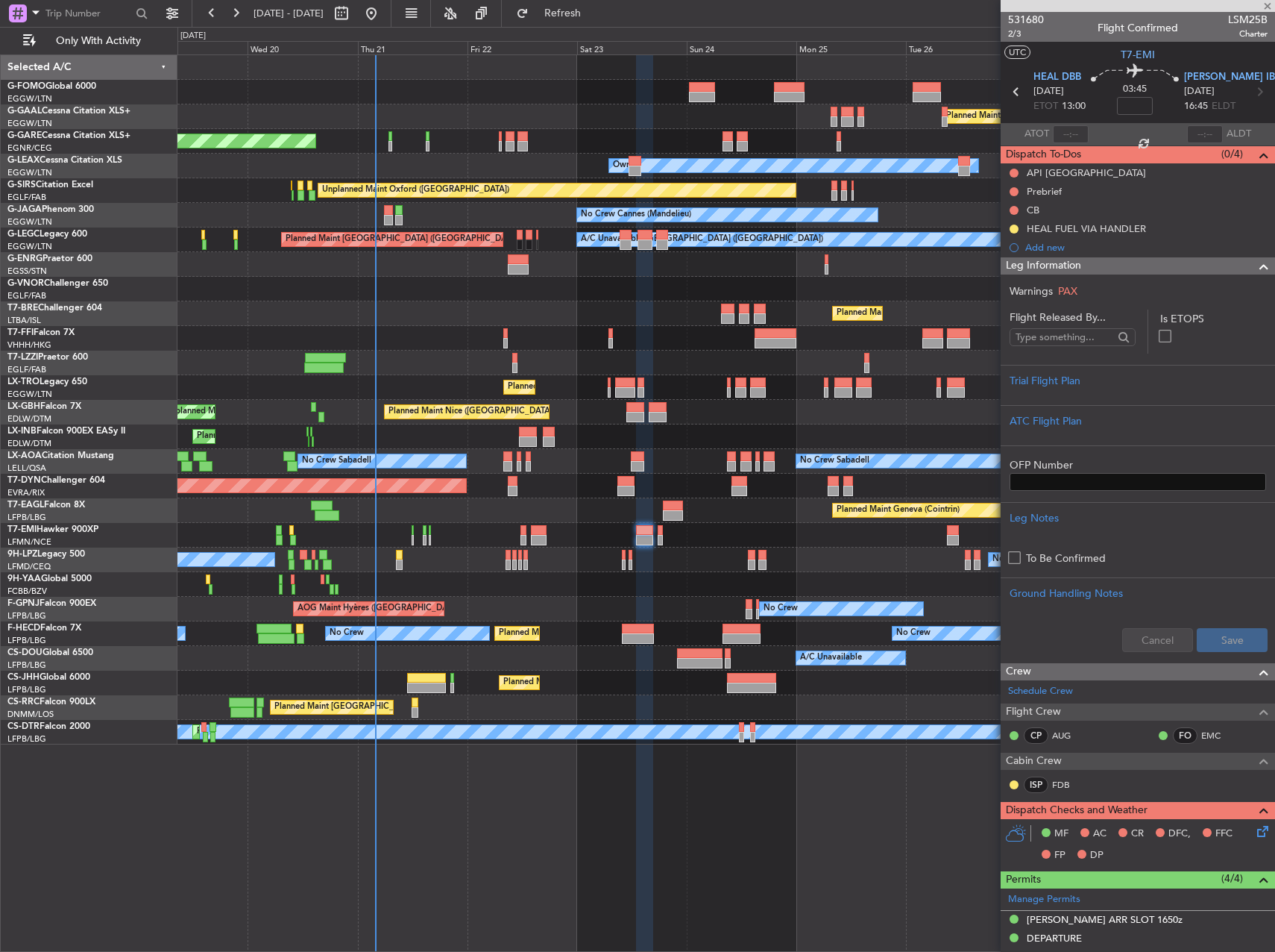
type input "+00:10"
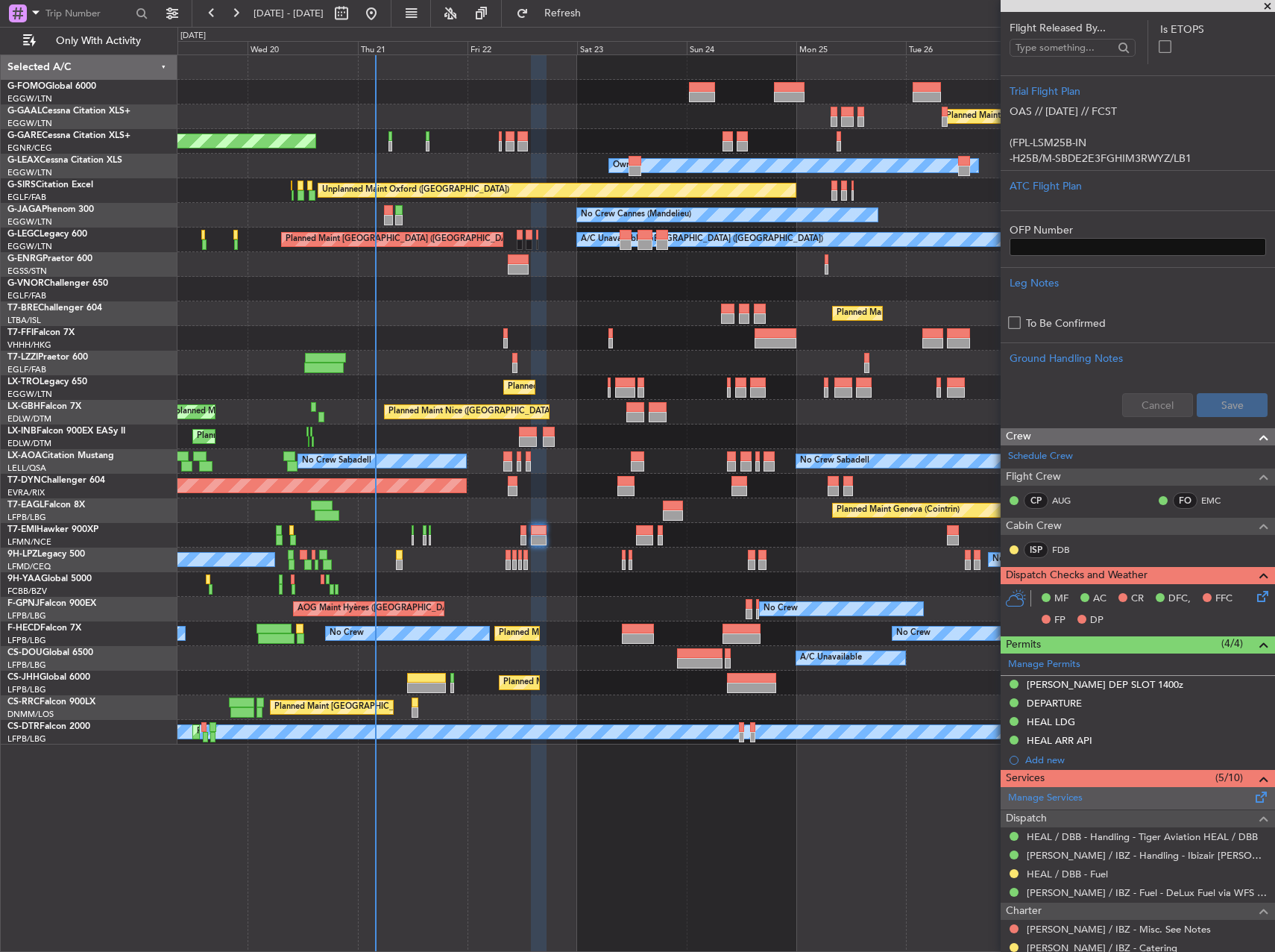
scroll to position [567, 0]
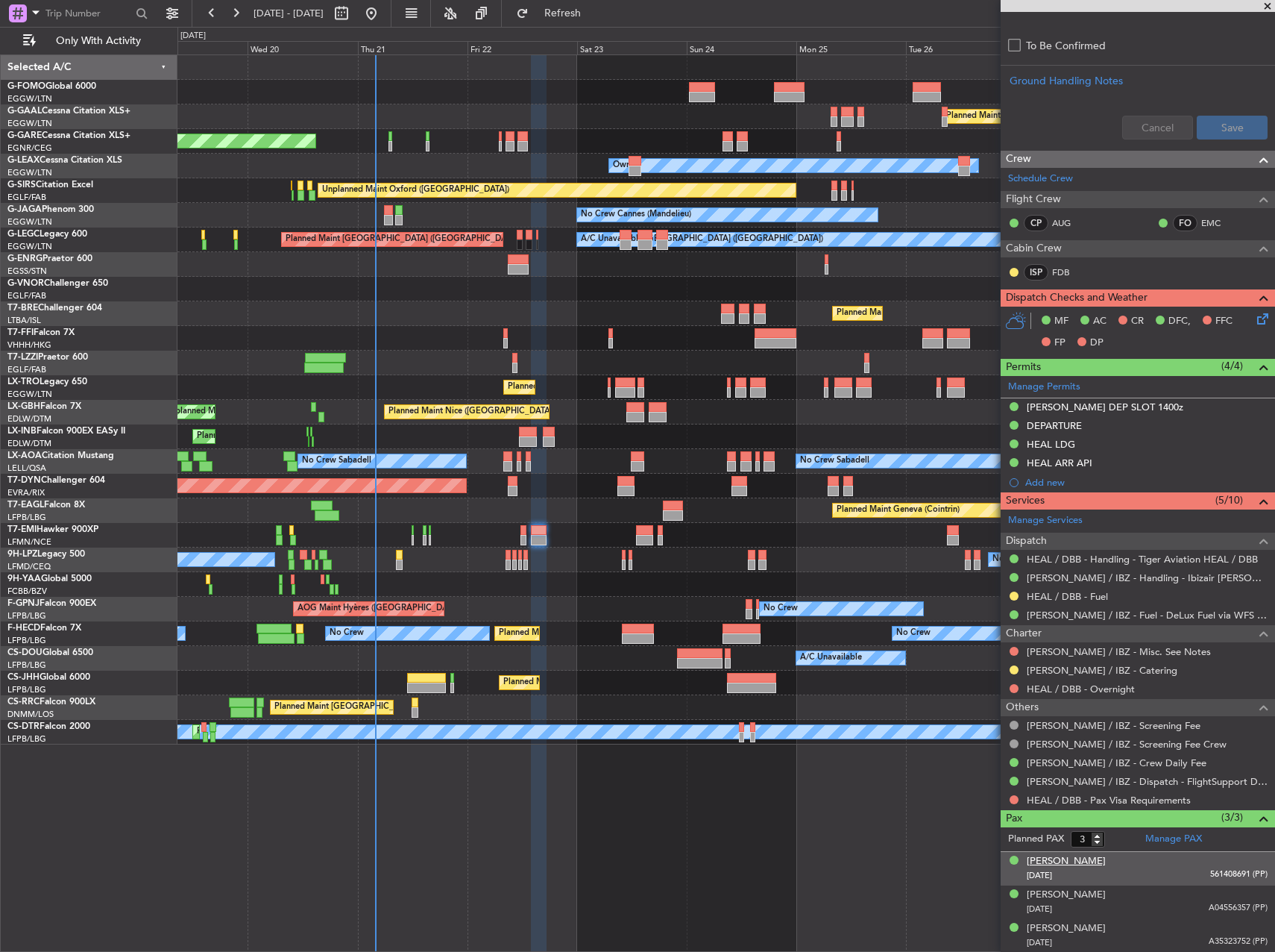
click at [1106, 864] on div "[PERSON_NAME]" at bounding box center [1066, 861] width 79 height 15
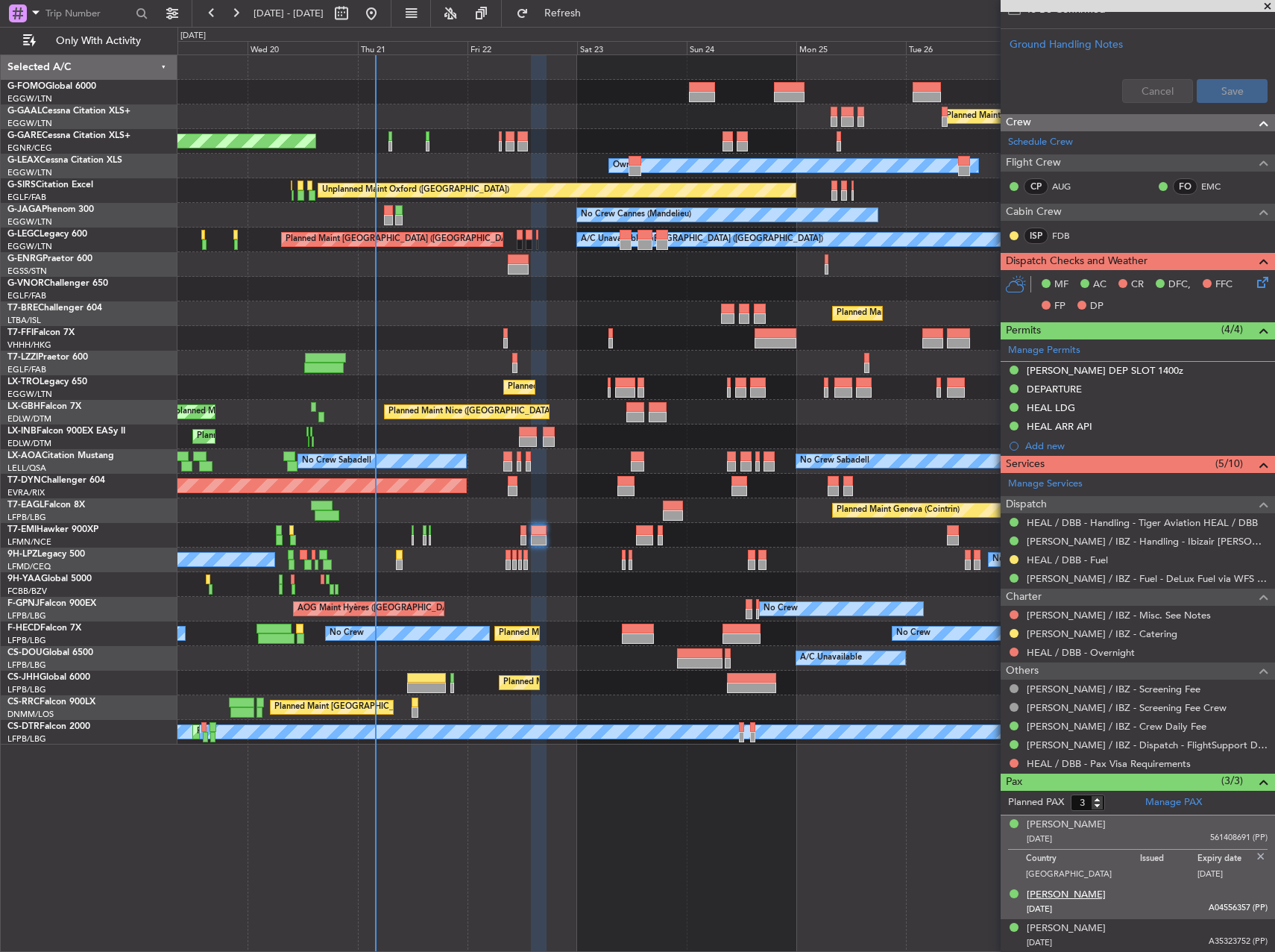
click at [1061, 896] on div "[PERSON_NAME]" at bounding box center [1066, 895] width 79 height 15
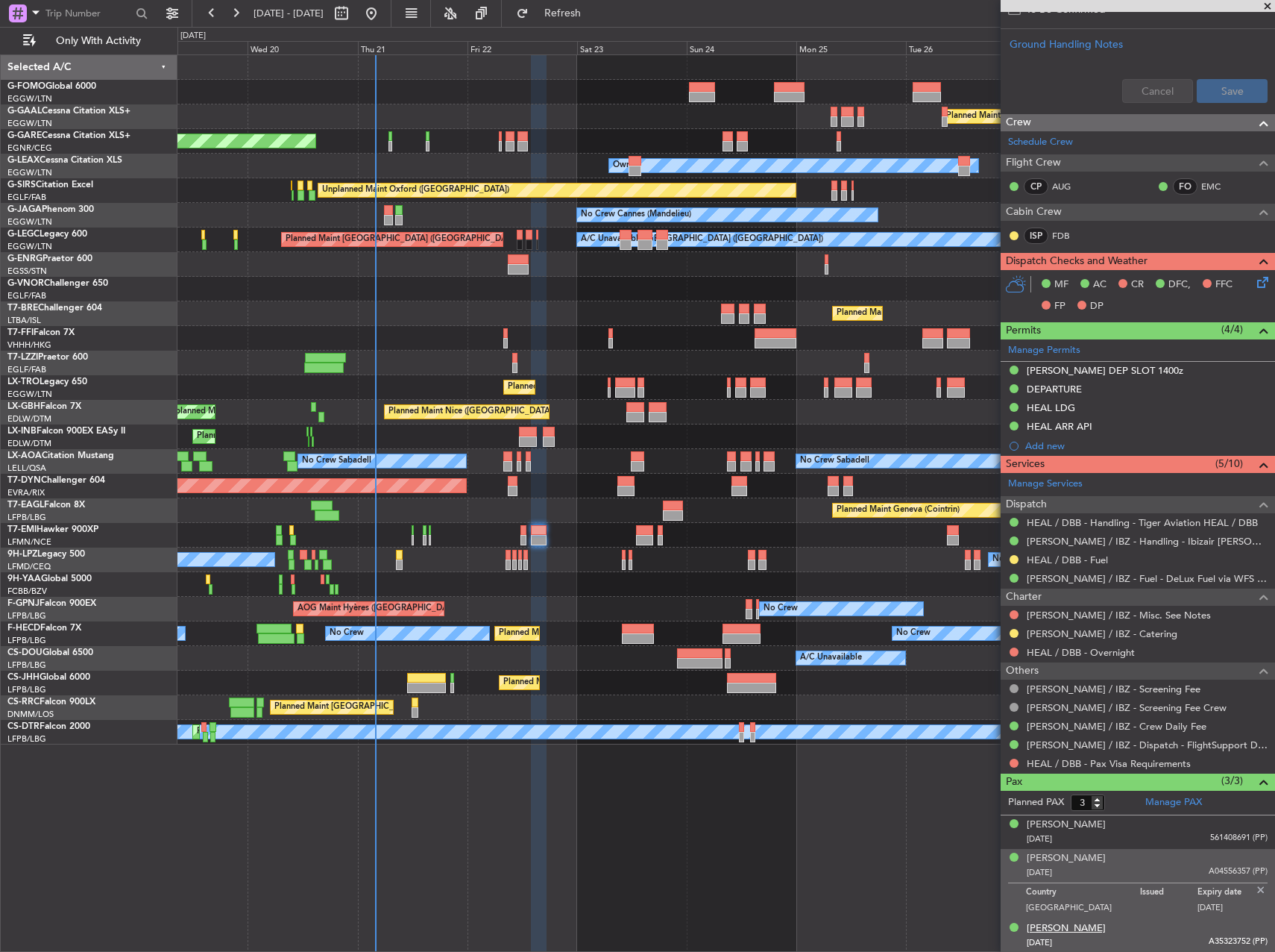
click at [1089, 924] on div "[PERSON_NAME]" at bounding box center [1066, 928] width 79 height 15
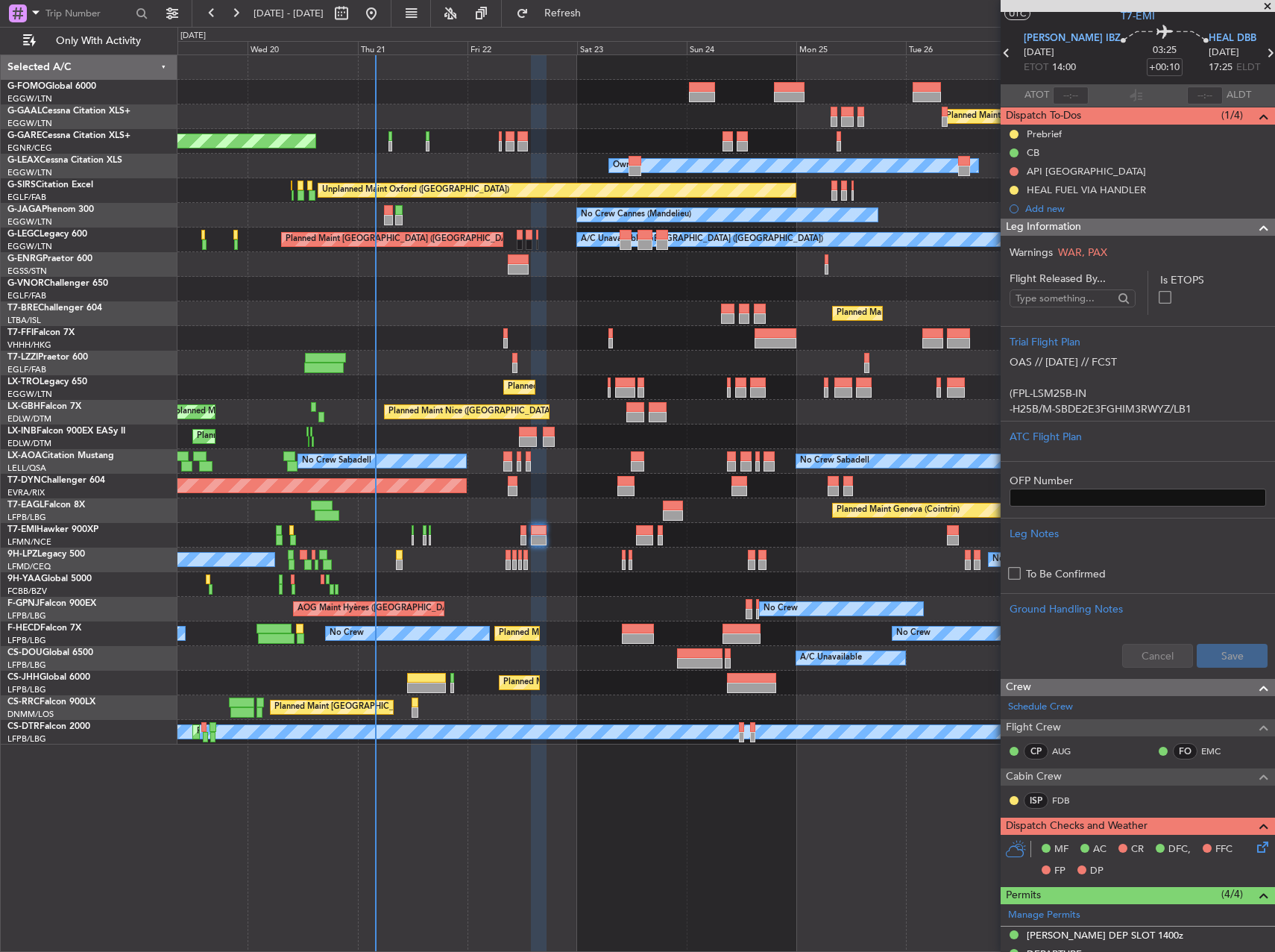
scroll to position [0, 0]
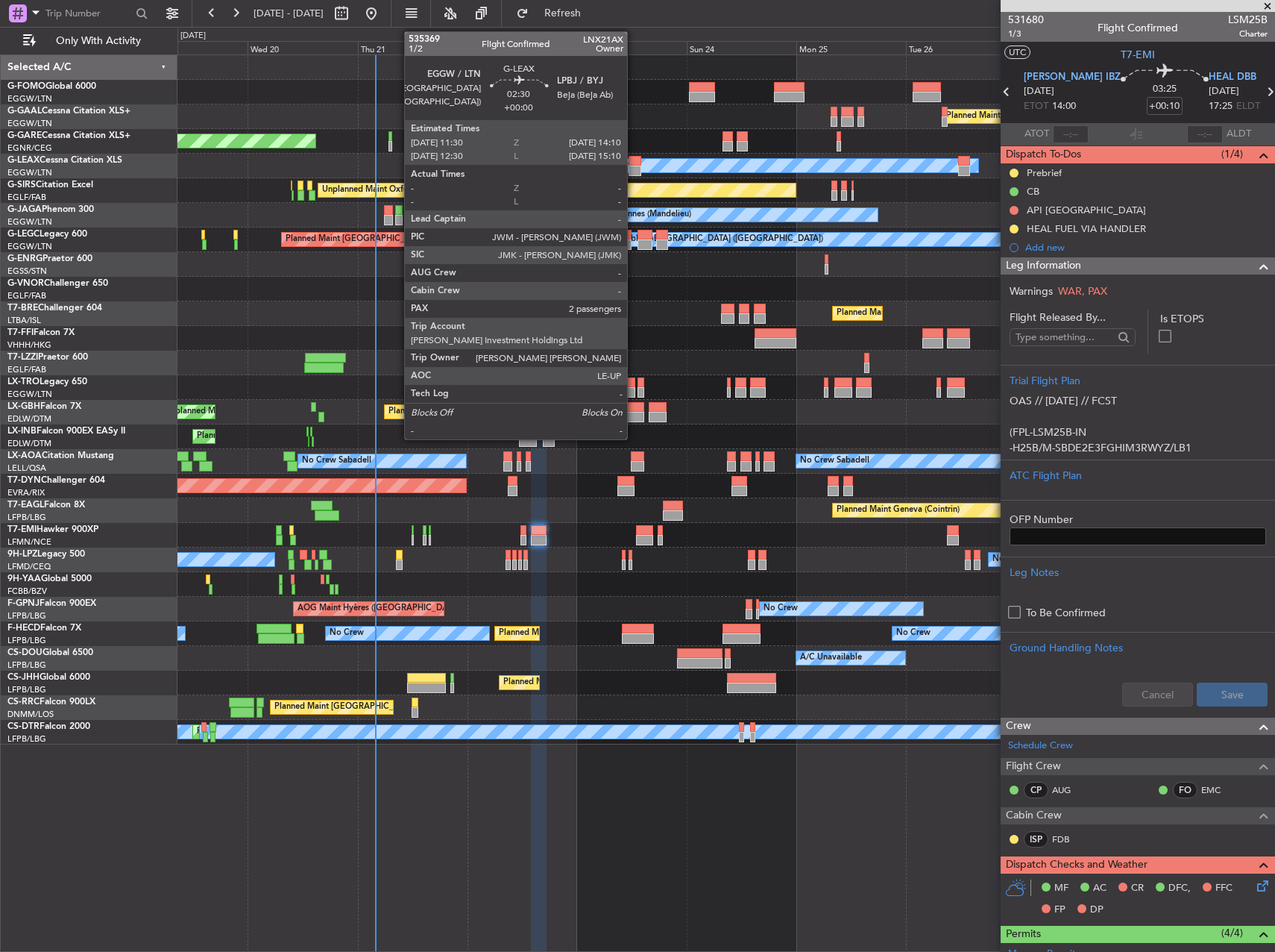
click at [634, 161] on div at bounding box center [635, 160] width 13 height 10
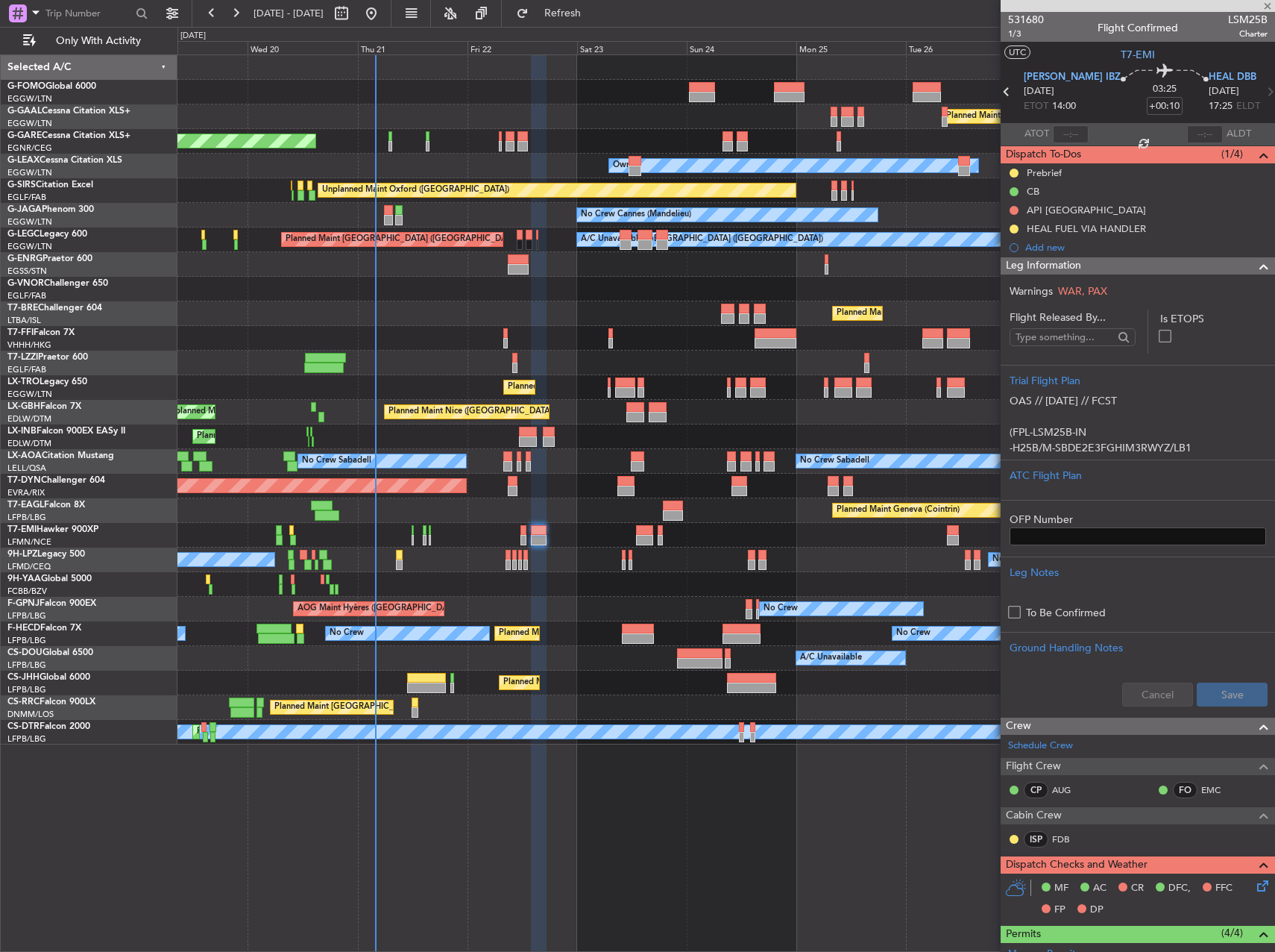
type input "2"
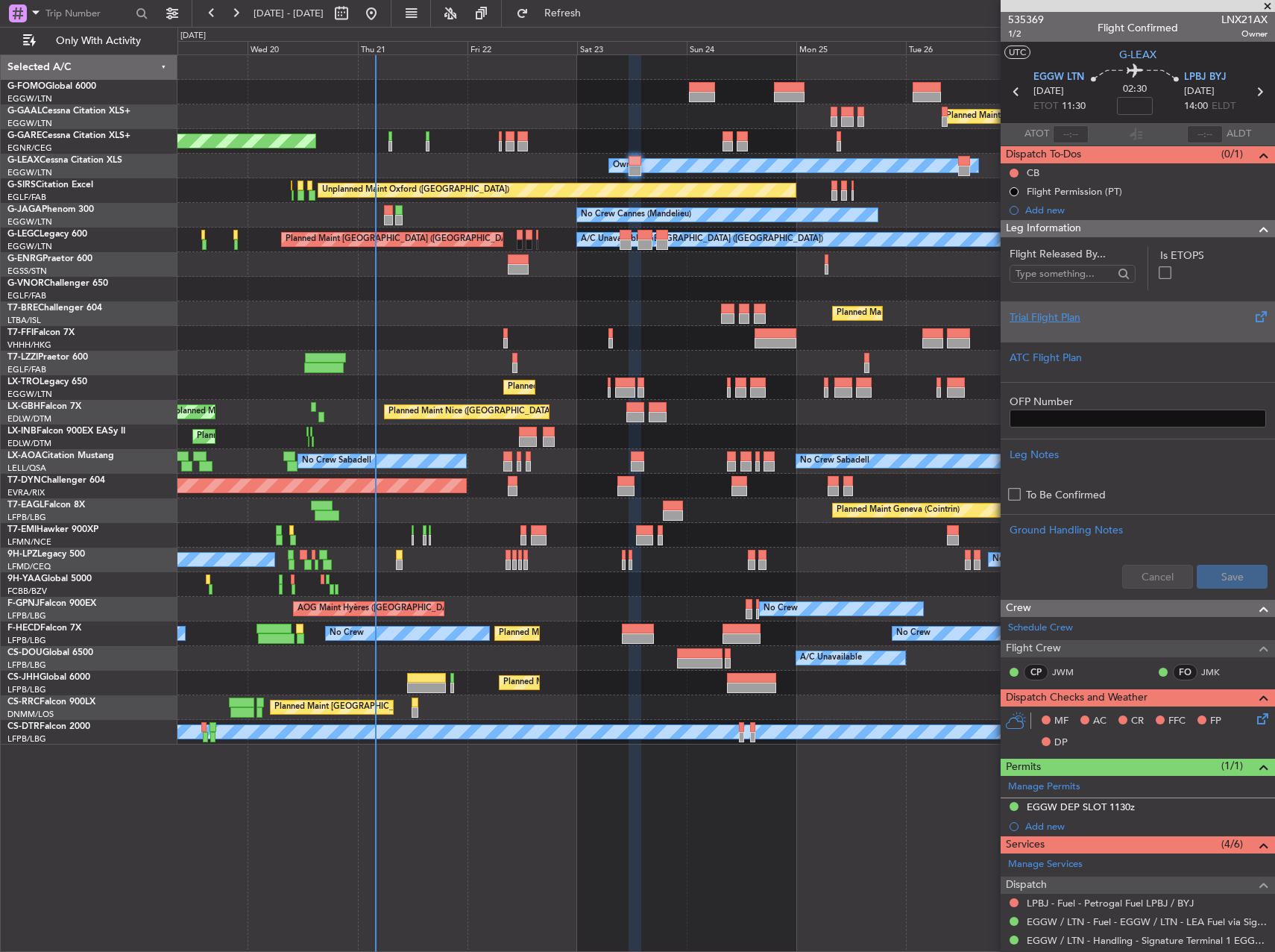
click at [1085, 331] on div at bounding box center [1138, 330] width 257 height 9
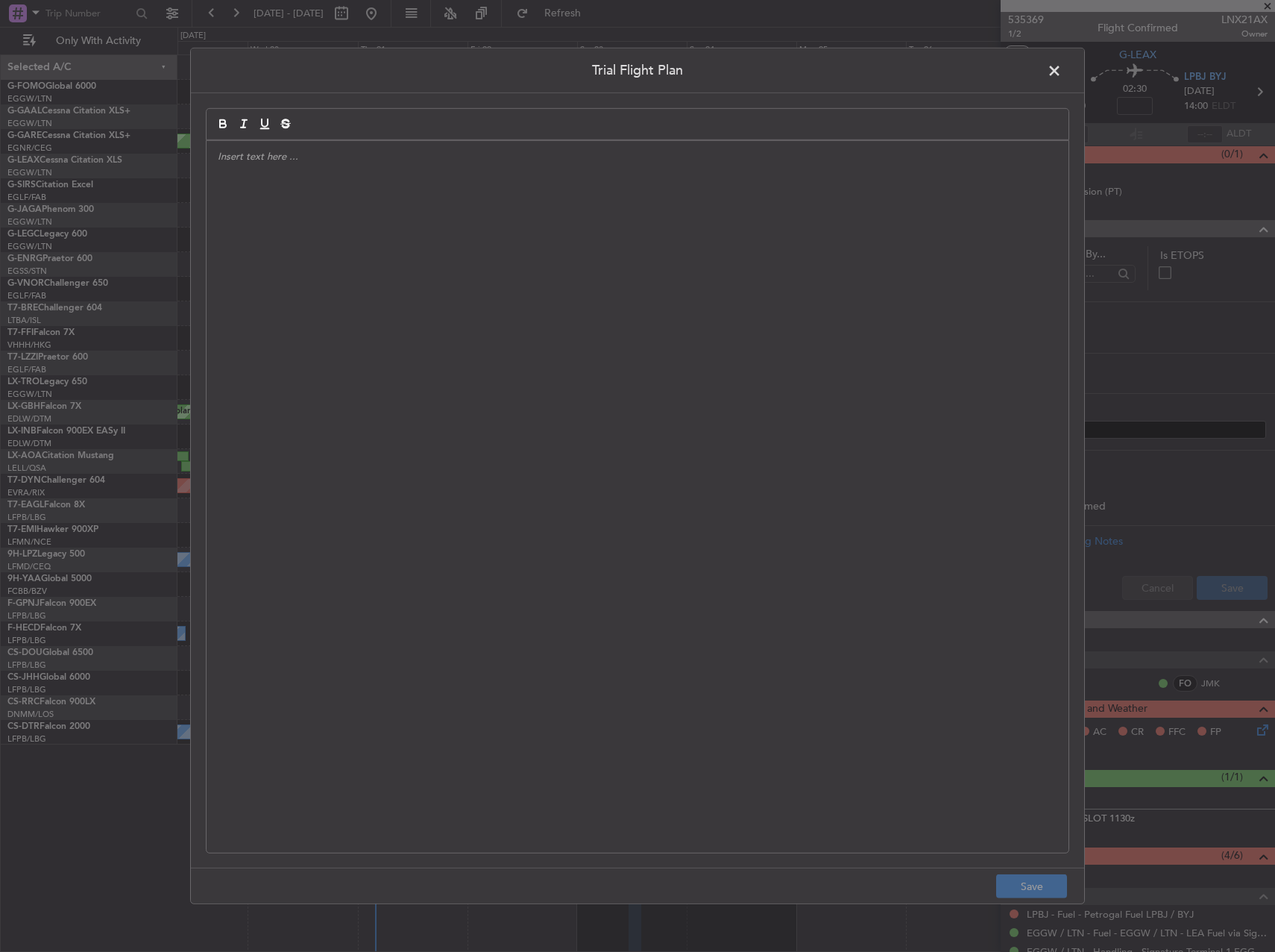
drag, startPoint x: 783, startPoint y: 319, endPoint x: 759, endPoint y: 324, distance: 24.5
click at [771, 319] on div at bounding box center [637, 496] width 862 height 712
paste div
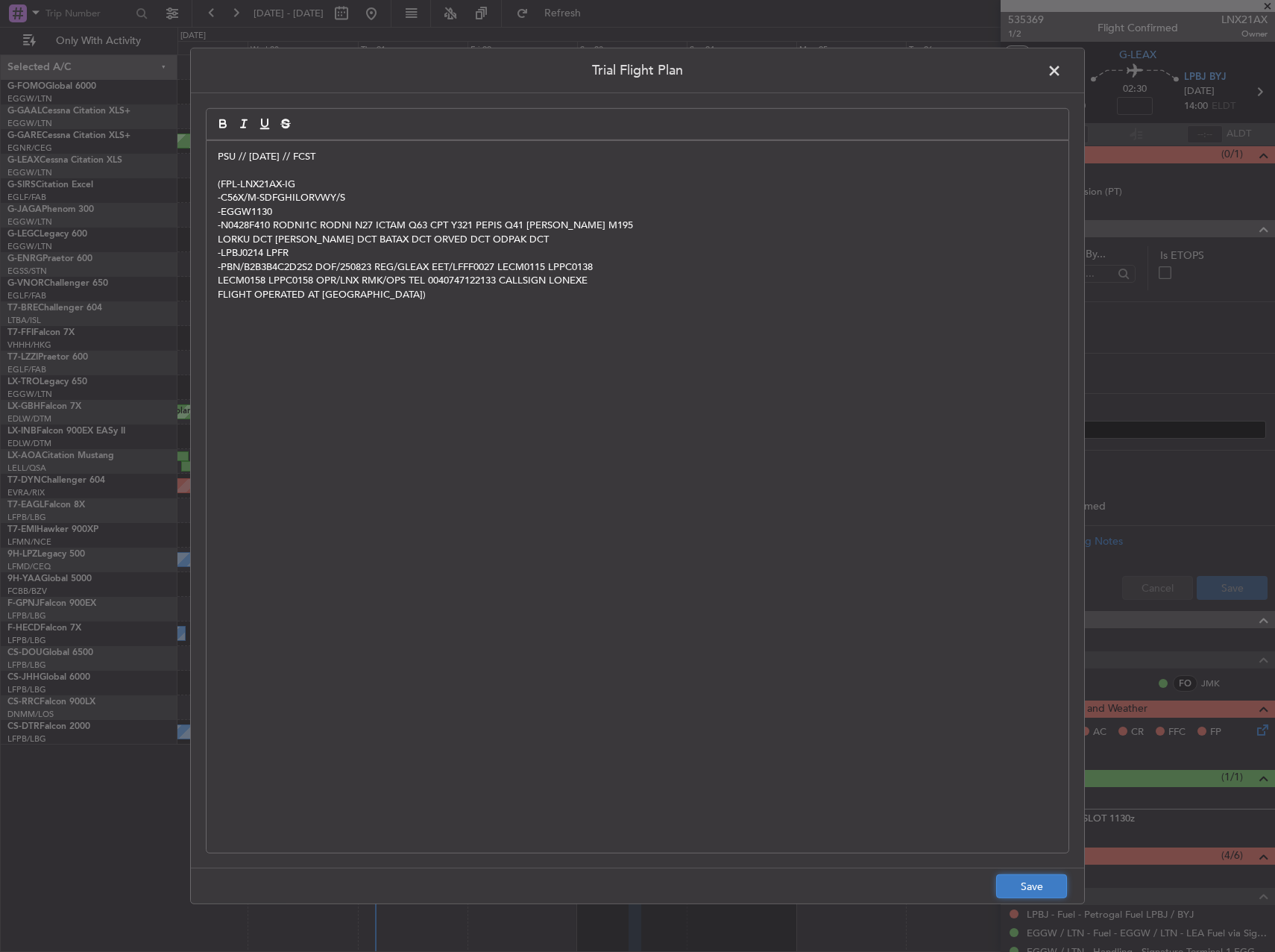
click at [1026, 890] on button "Save" at bounding box center [1031, 886] width 71 height 24
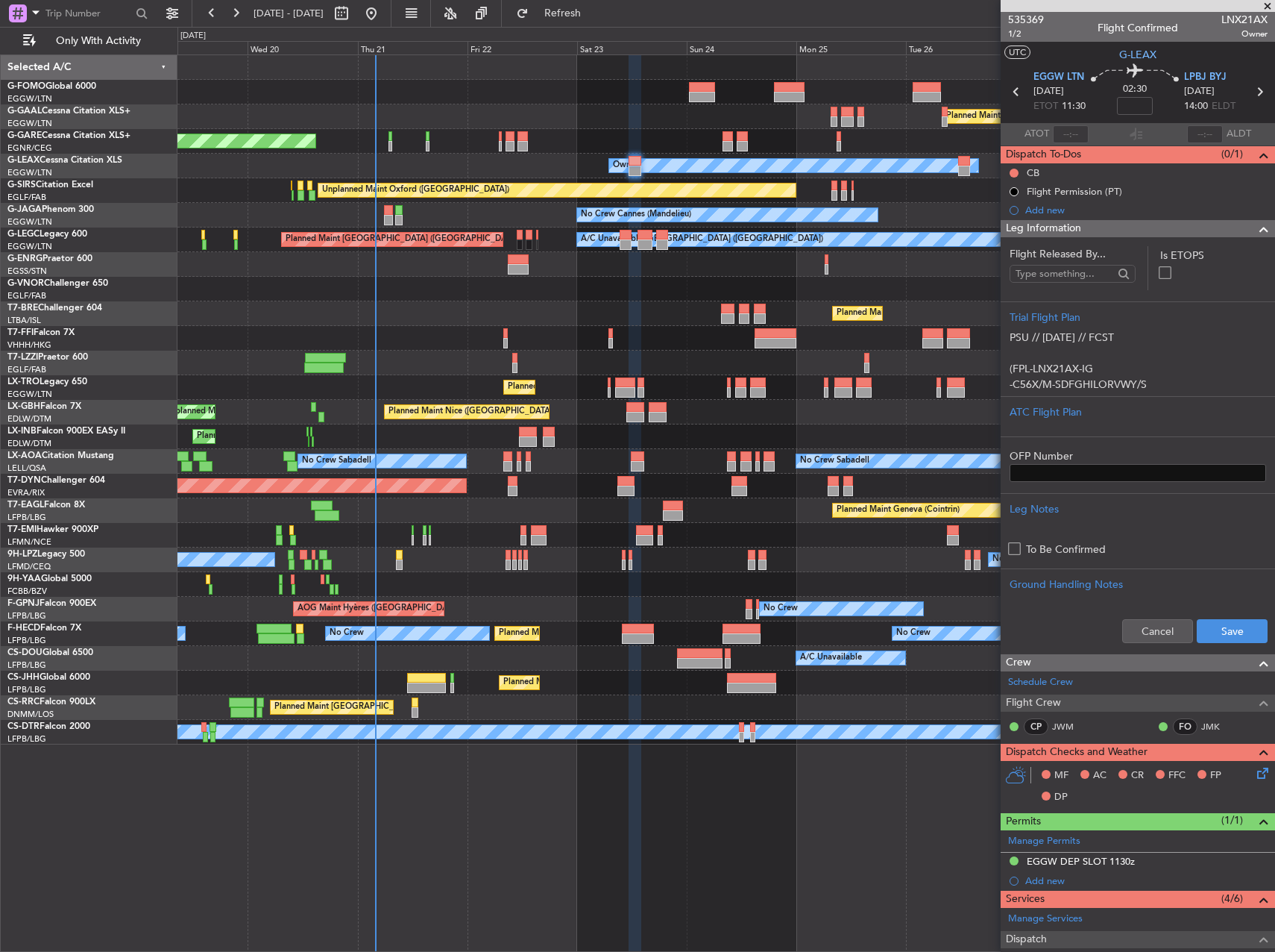
click at [1202, 615] on div "Cancel Save" at bounding box center [1138, 631] width 274 height 45
click at [1206, 626] on button "Save" at bounding box center [1232, 631] width 71 height 24
click at [1014, 34] on span "1/2" at bounding box center [1026, 34] width 36 height 13
click at [1013, 38] on span "1/2" at bounding box center [1026, 34] width 36 height 13
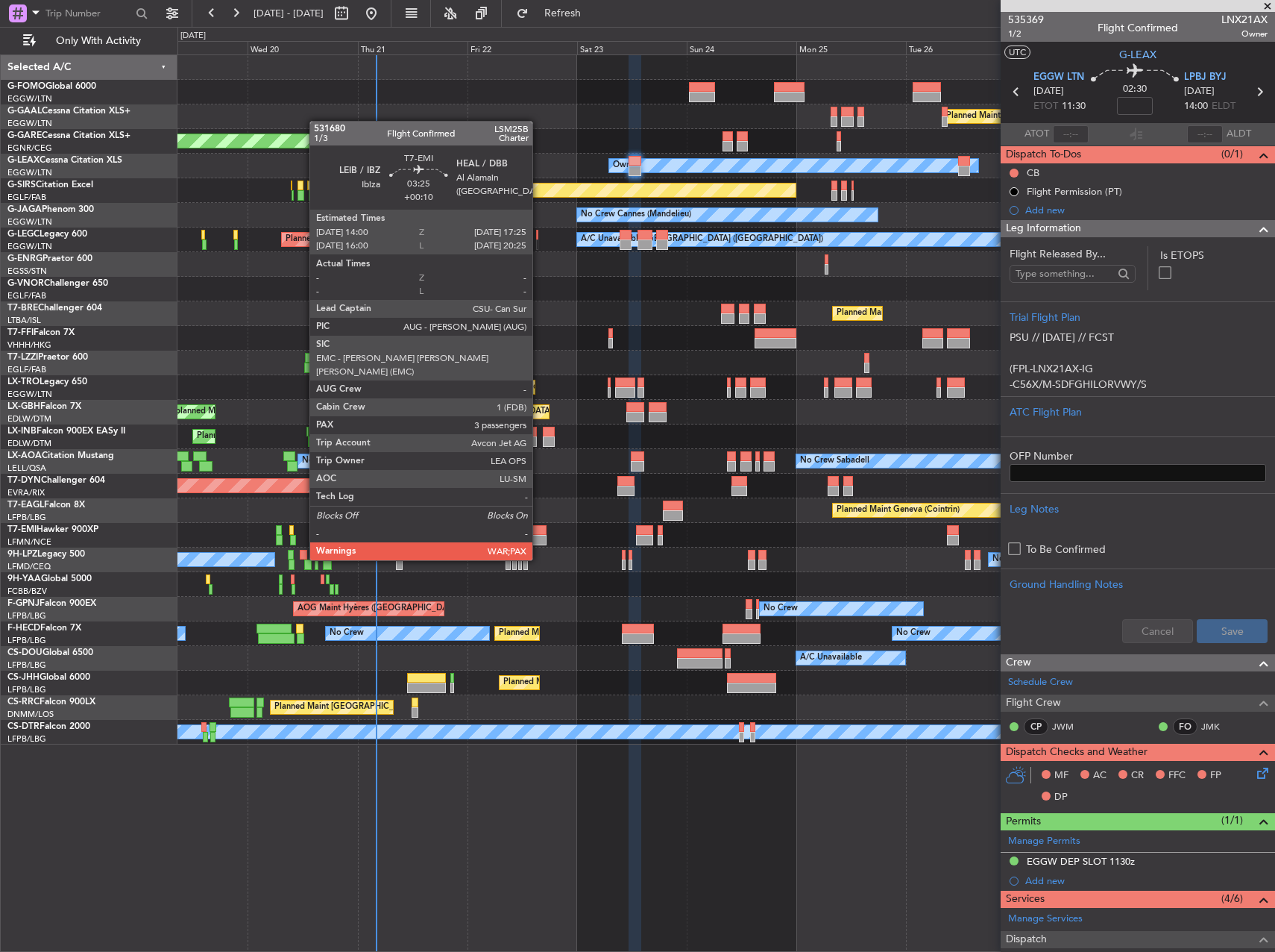
click at [539, 532] on div at bounding box center [539, 529] width 16 height 10
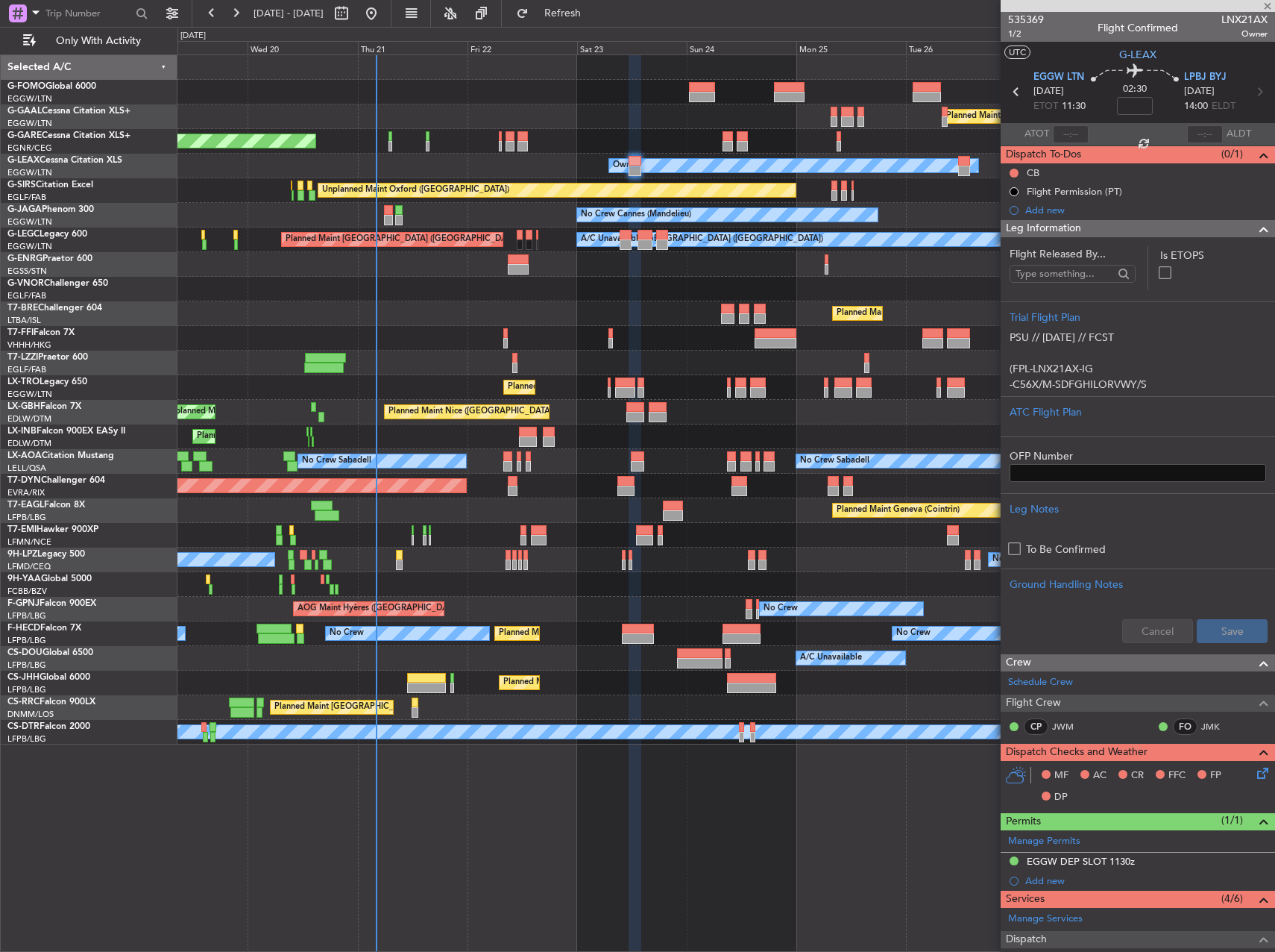
type input "+00:10"
type input "3"
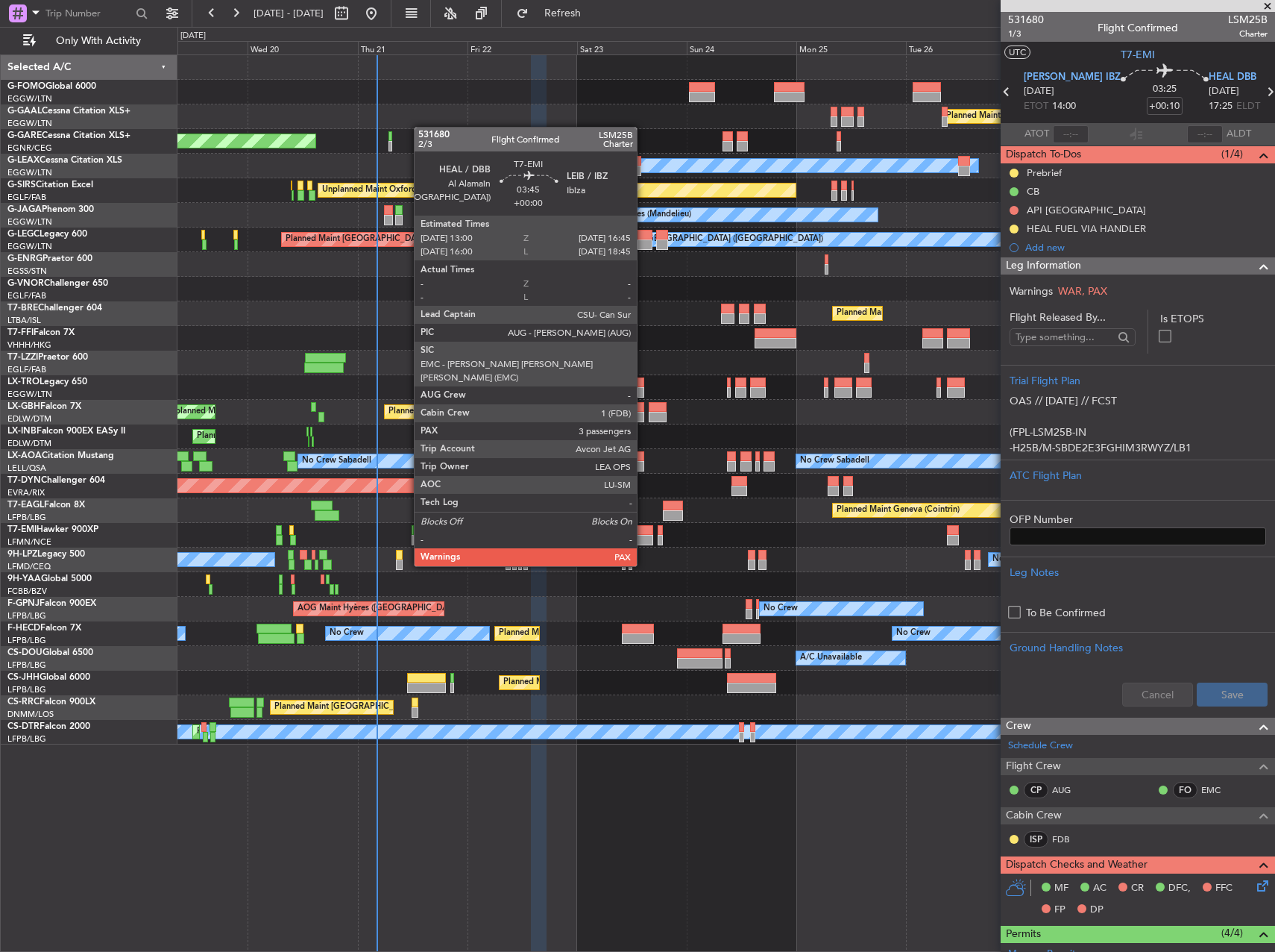
click at [643, 538] on div at bounding box center [644, 540] width 17 height 10
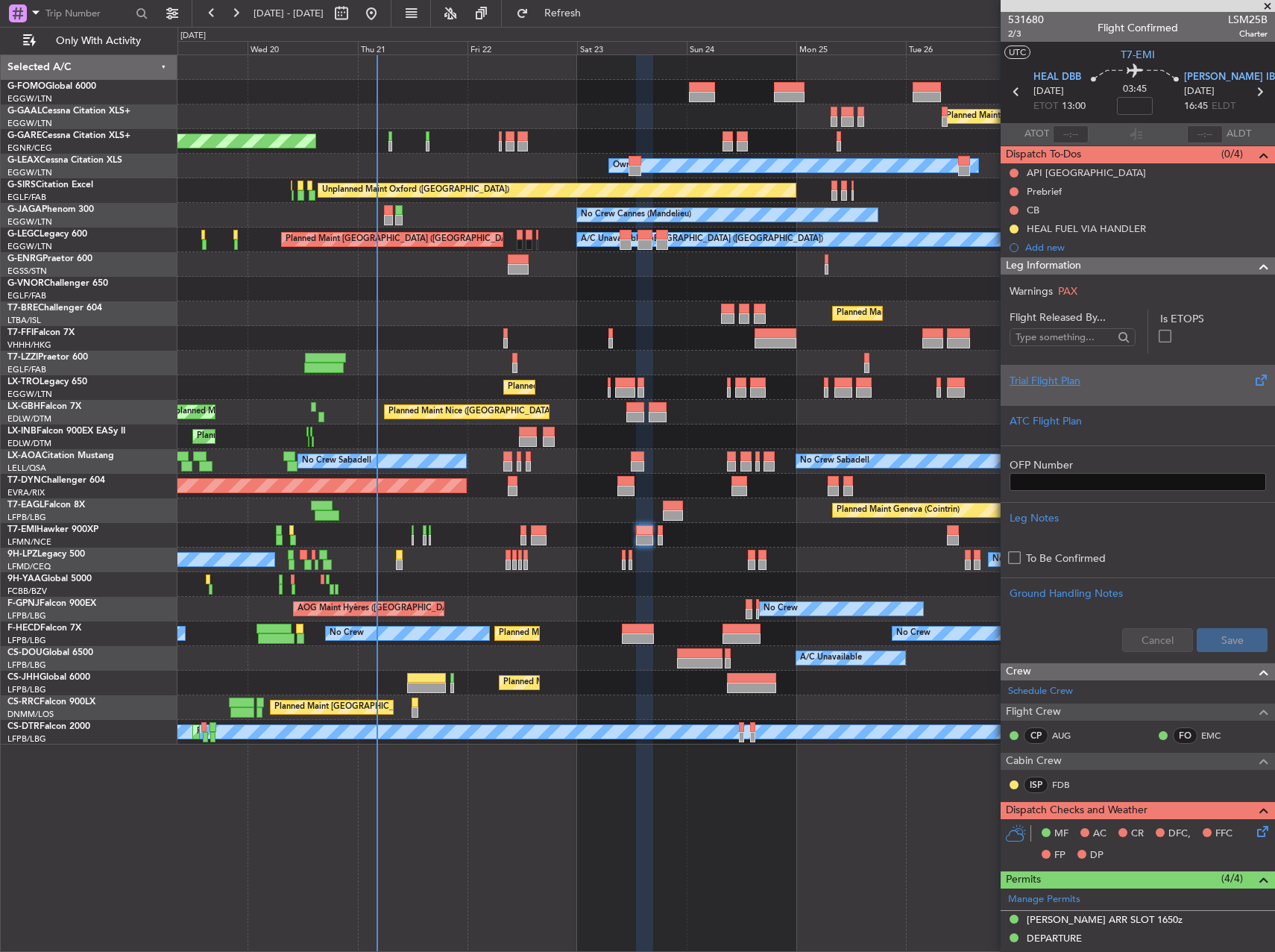
click at [1135, 391] on div at bounding box center [1138, 393] width 257 height 9
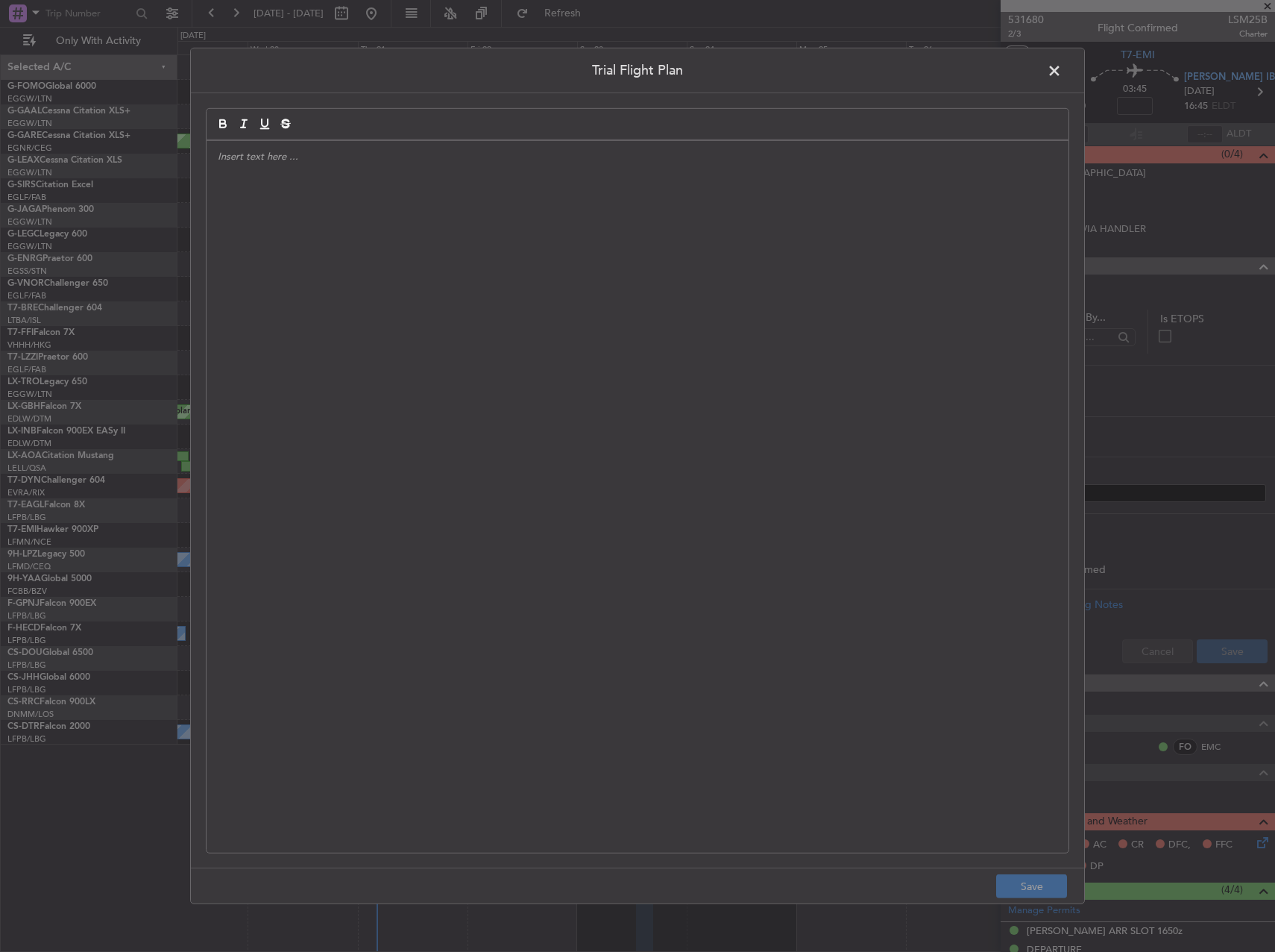
click at [480, 281] on div at bounding box center [637, 496] width 862 height 712
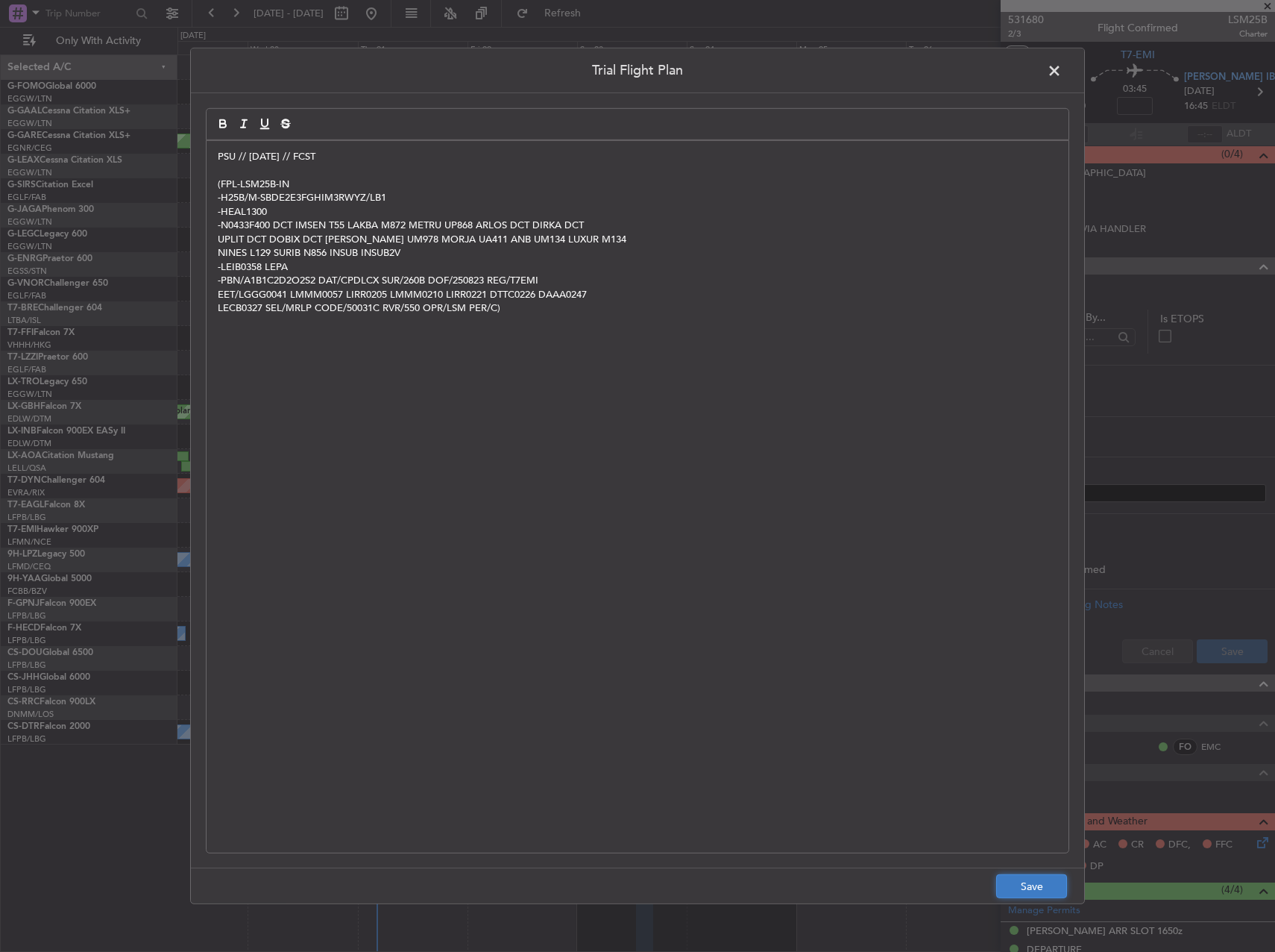
click at [1036, 895] on button "Save" at bounding box center [1031, 886] width 71 height 24
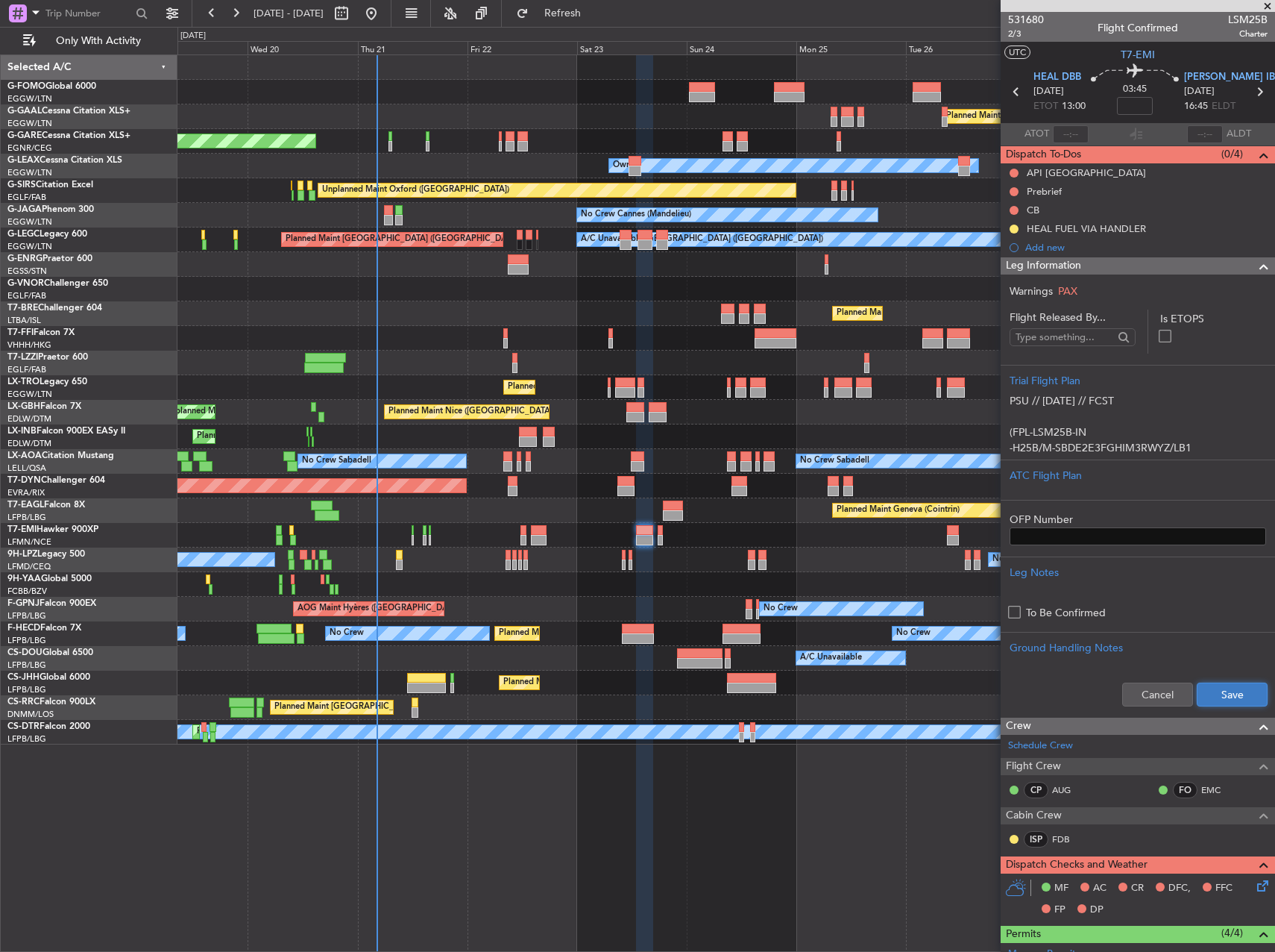
click at [1216, 701] on button "Save" at bounding box center [1232, 694] width 71 height 24
click at [1139, 104] on input at bounding box center [1134, 105] width 36 height 17
click at [928, 281] on div "Planned Maint London ([GEOGRAPHIC_DATA])" at bounding box center [726, 289] width 1097 height 25
type input "+00:15"
click at [1011, 193] on button at bounding box center [1014, 192] width 9 height 9
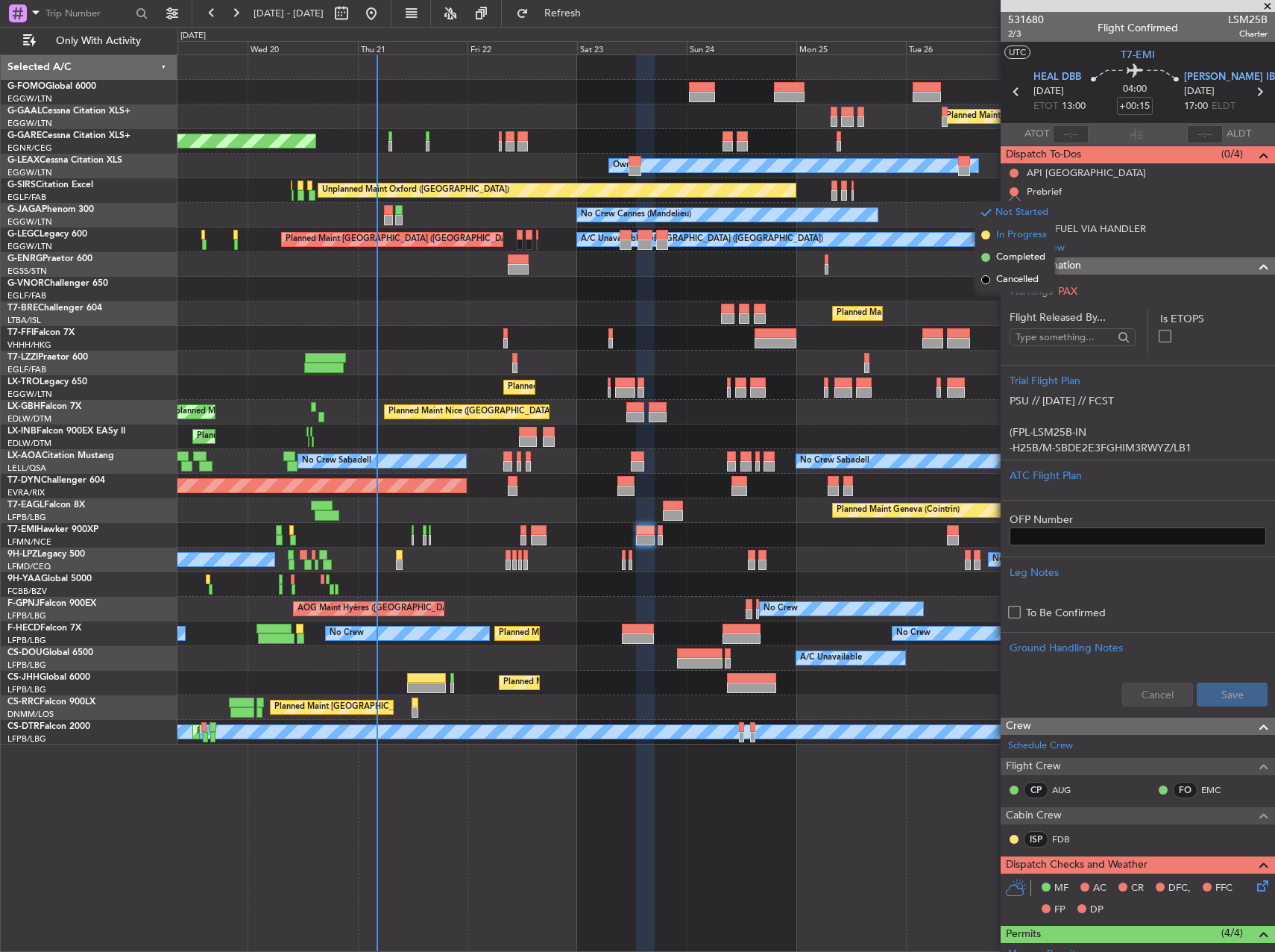
click at [1009, 238] on span "In Progress" at bounding box center [1021, 235] width 51 height 15
click at [1011, 211] on button at bounding box center [1014, 211] width 9 height 9
click at [1014, 272] on span "Completed" at bounding box center [1020, 276] width 49 height 15
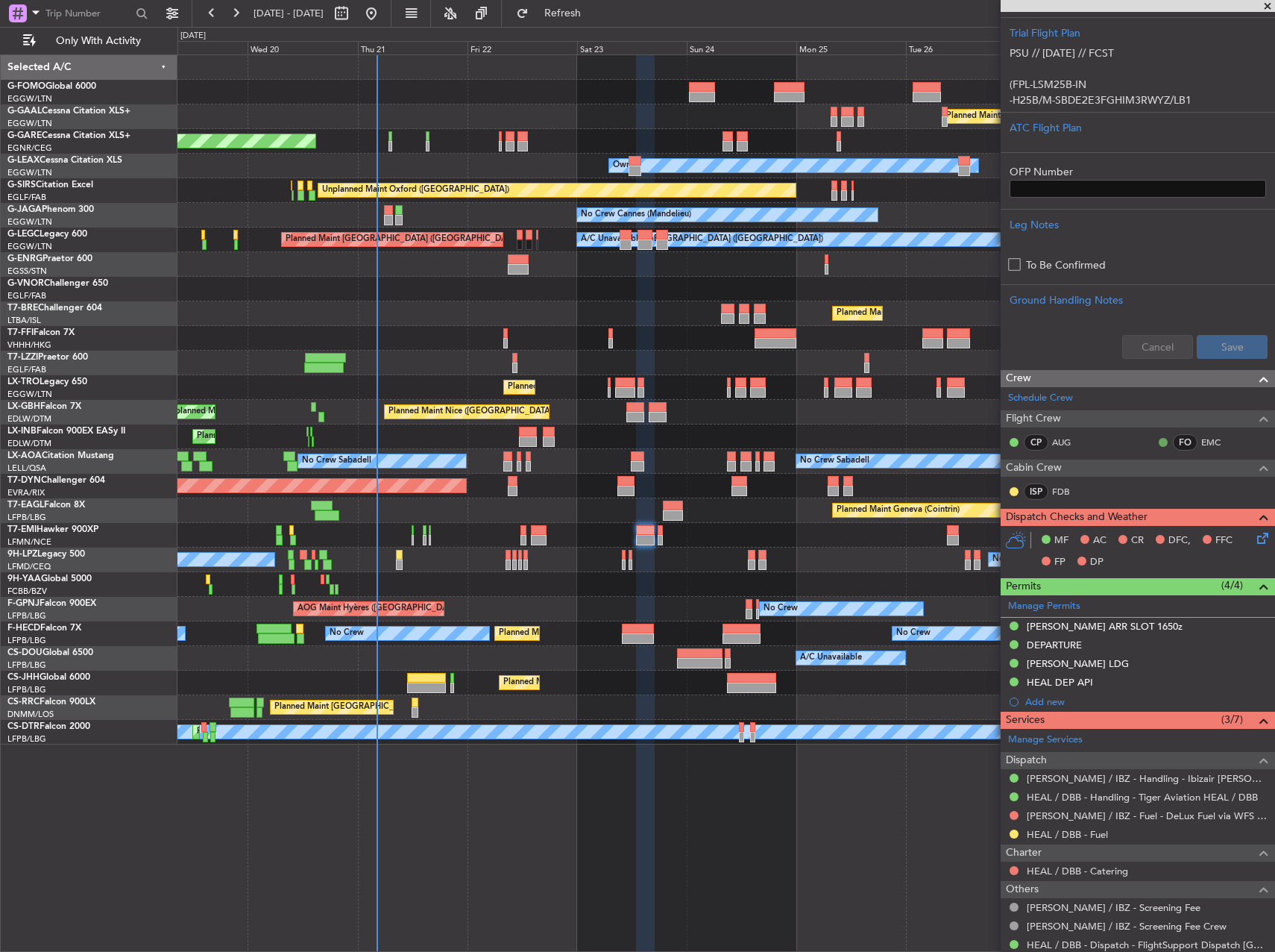
scroll to position [373, 0]
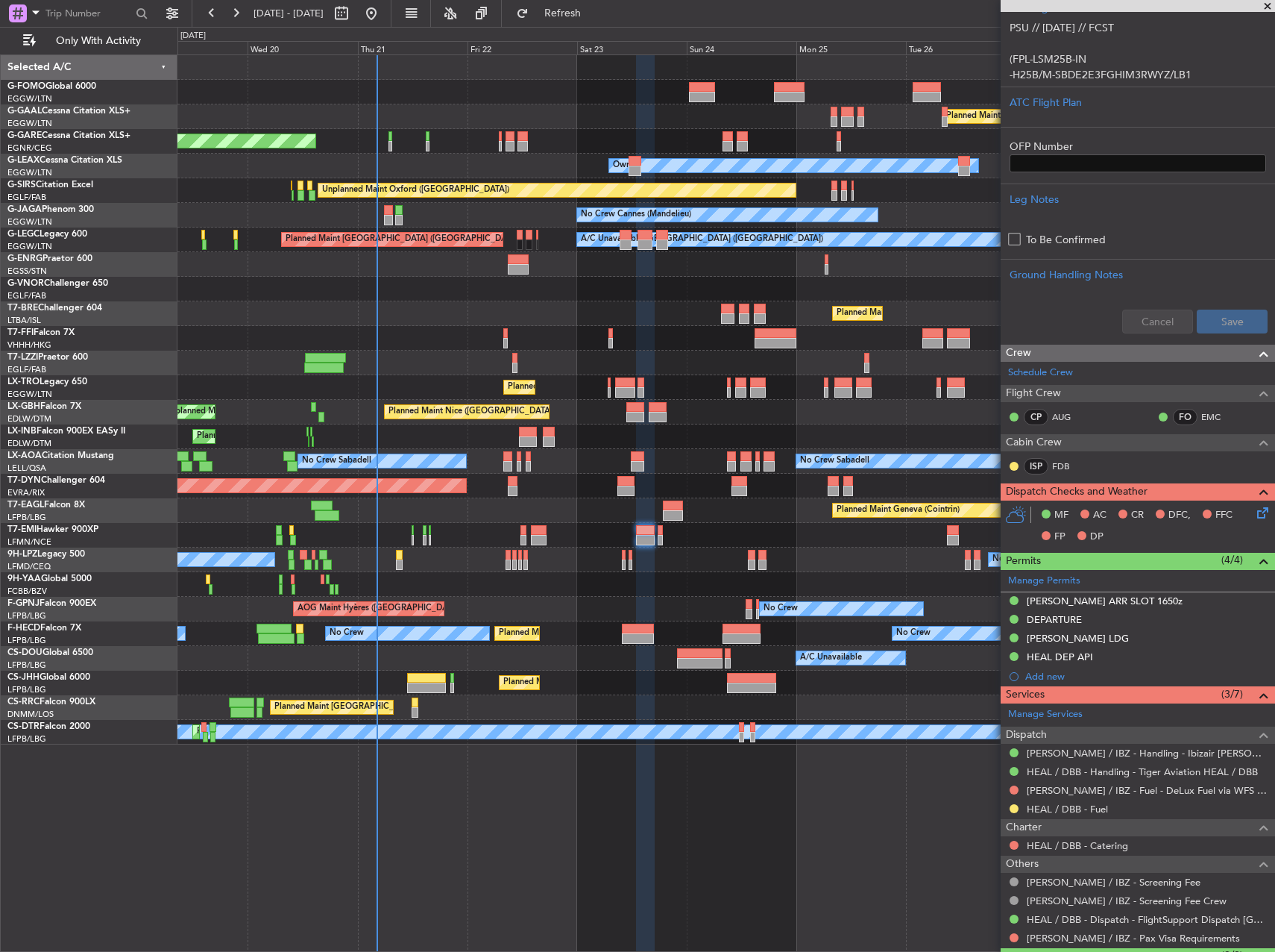
click at [1254, 509] on icon at bounding box center [1259, 510] width 12 height 12
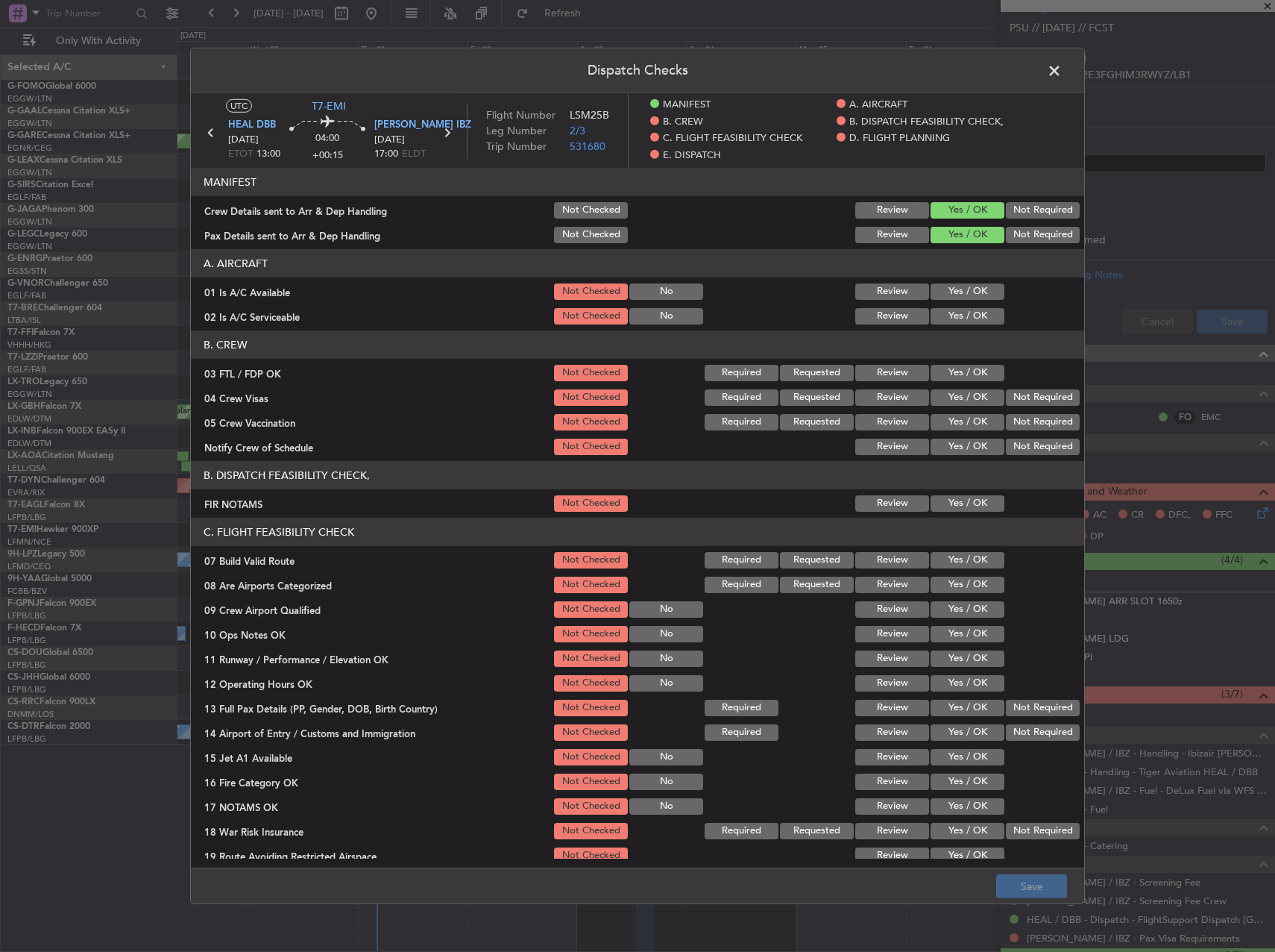
click at [960, 290] on button "Yes / OK" at bounding box center [968, 292] width 74 height 17
click at [963, 304] on section "A. AIRCRAFT 01 Is A/C Available Not Checked No Review Yes / OK 02 Is A/C Servic…" at bounding box center [637, 288] width 893 height 77
click at [965, 312] on button "Yes / OK" at bounding box center [968, 317] width 74 height 17
click at [969, 355] on header "B. CREW" at bounding box center [637, 344] width 893 height 29
click at [976, 371] on button "Yes / OK" at bounding box center [968, 373] width 74 height 17
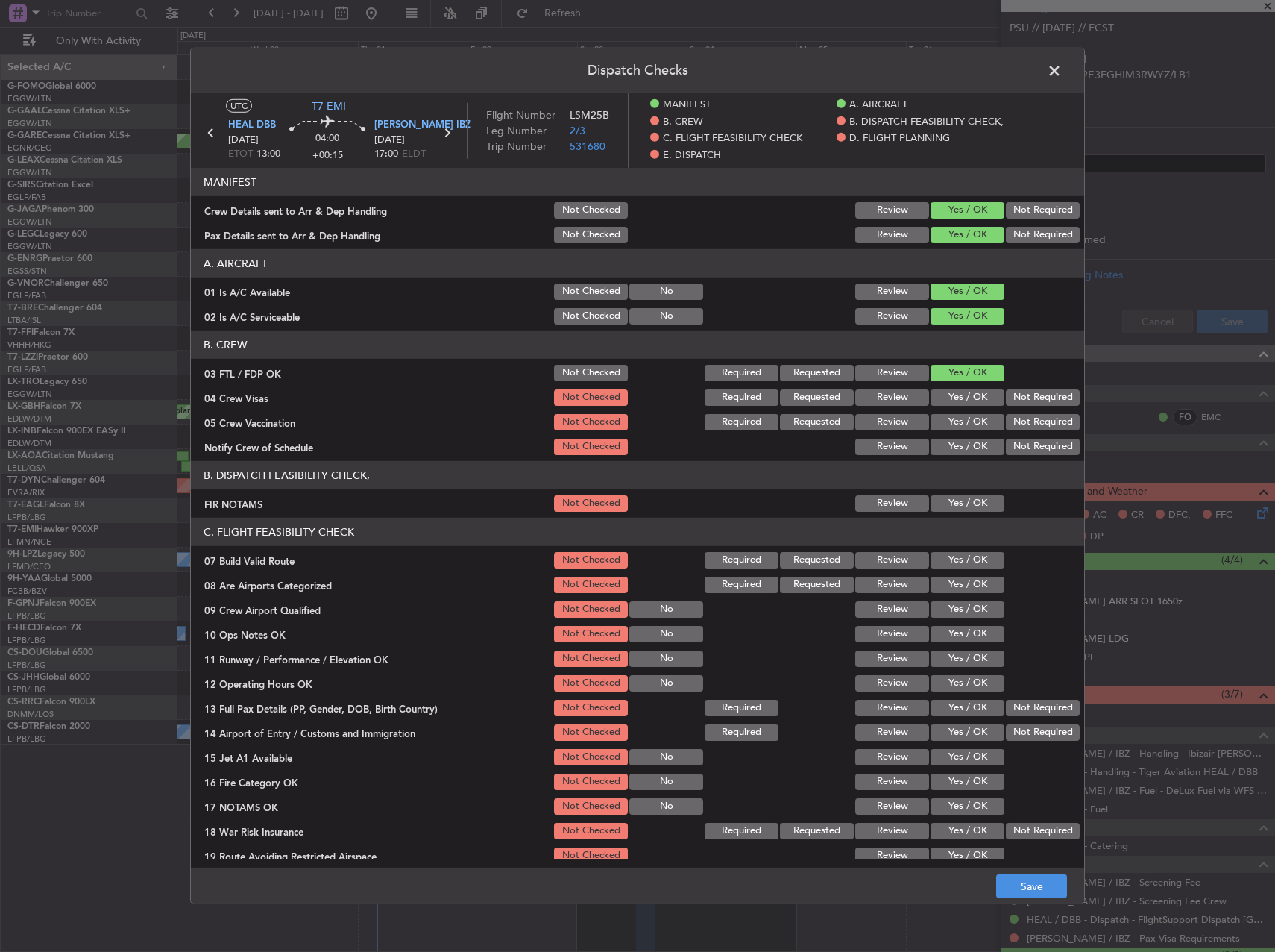
click at [1007, 389] on button "Not Required" at bounding box center [1043, 398] width 74 height 17
click at [1012, 409] on section "B. CREW 03 FTL / FDP OK Not Checked Required Requested Review Yes / OK 04 Crew …" at bounding box center [637, 394] width 893 height 127
click at [1006, 422] on button "Not Required" at bounding box center [1043, 423] width 74 height 17
click at [976, 447] on button "Yes / OK" at bounding box center [968, 447] width 74 height 17
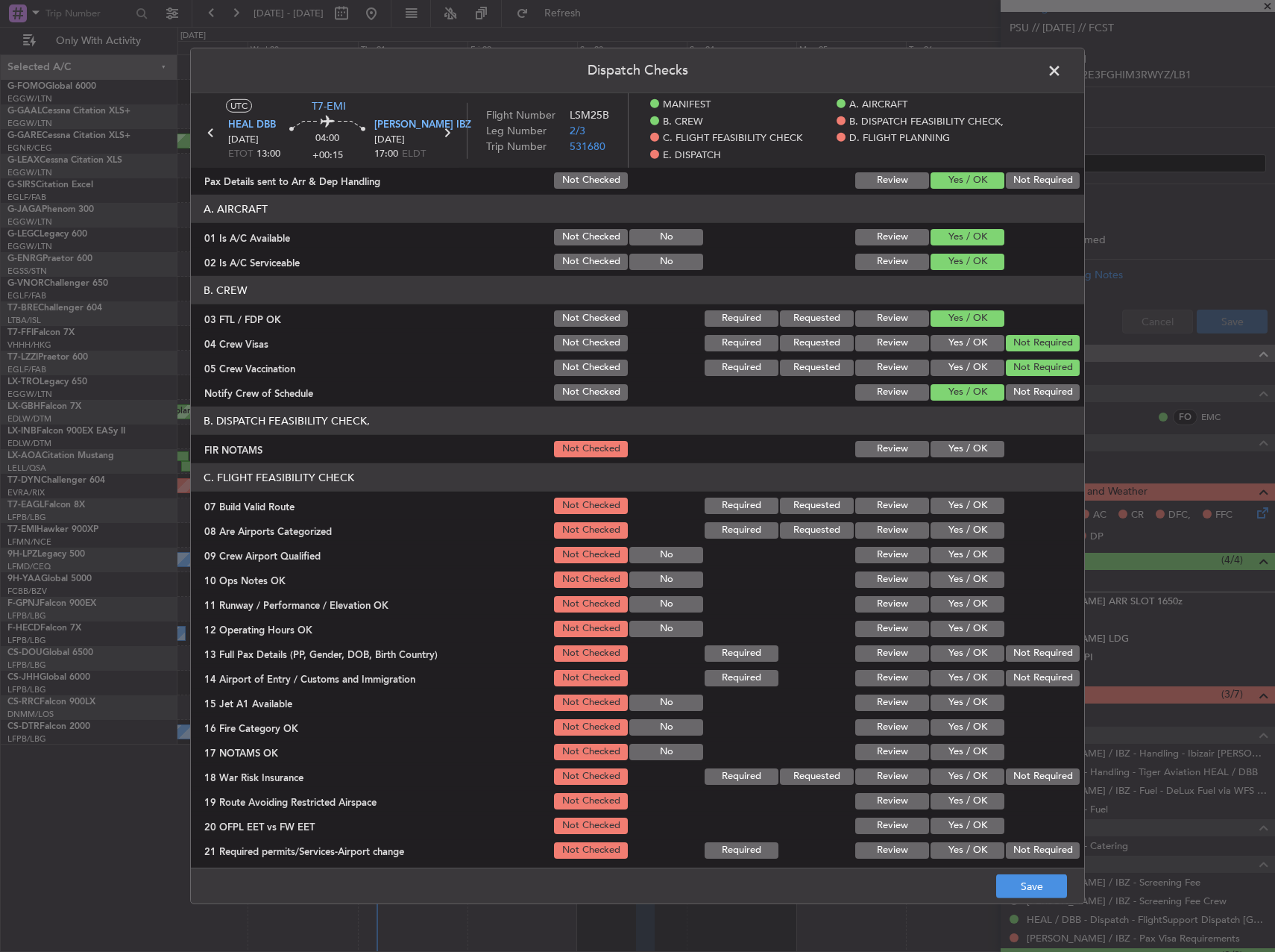
scroll to position [75, 0]
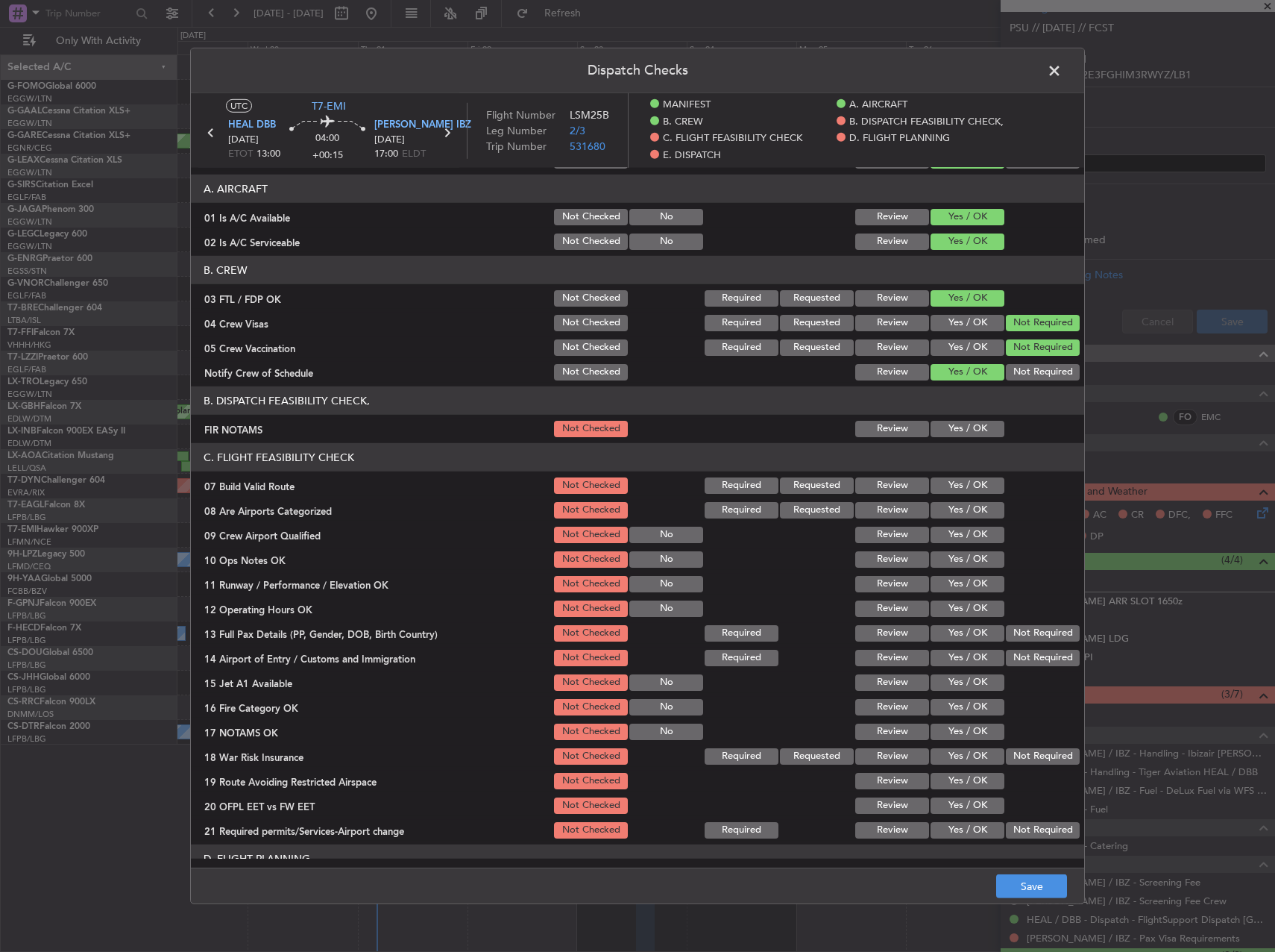
click at [952, 397] on header "B. DISPATCH FEASIBILITY CHECK," at bounding box center [637, 401] width 893 height 29
click at [955, 414] on header "B. DISPATCH FEASIBILITY CHECK," at bounding box center [637, 401] width 893 height 29
click at [1061, 75] on span at bounding box center [1061, 75] width 0 height 29
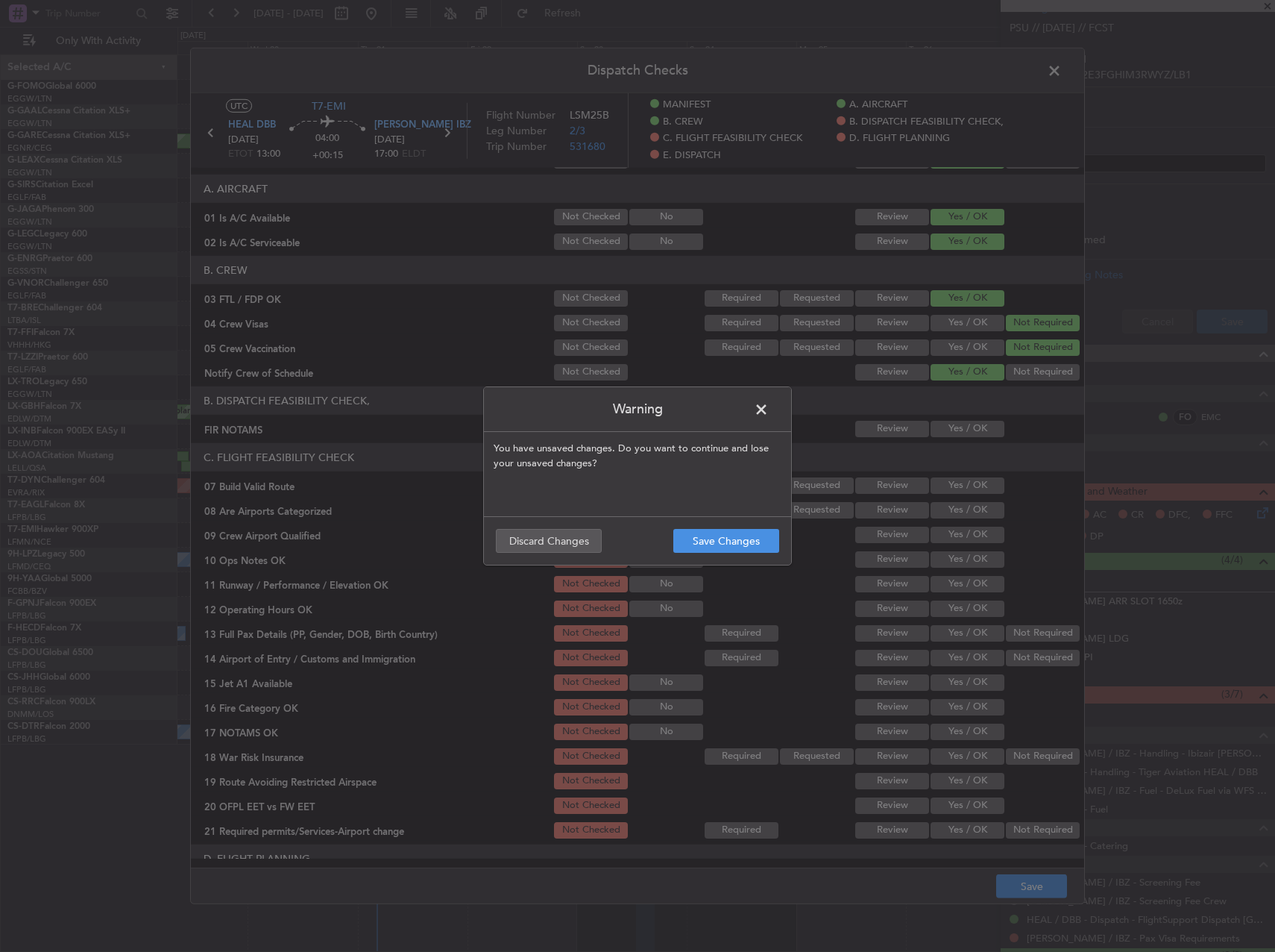
click at [794, 416] on div "Warning You have unsaved changes. Do you want to continue and lose your unsaved…" at bounding box center [637, 476] width 1275 height 952
click at [769, 410] on span at bounding box center [769, 413] width 0 height 29
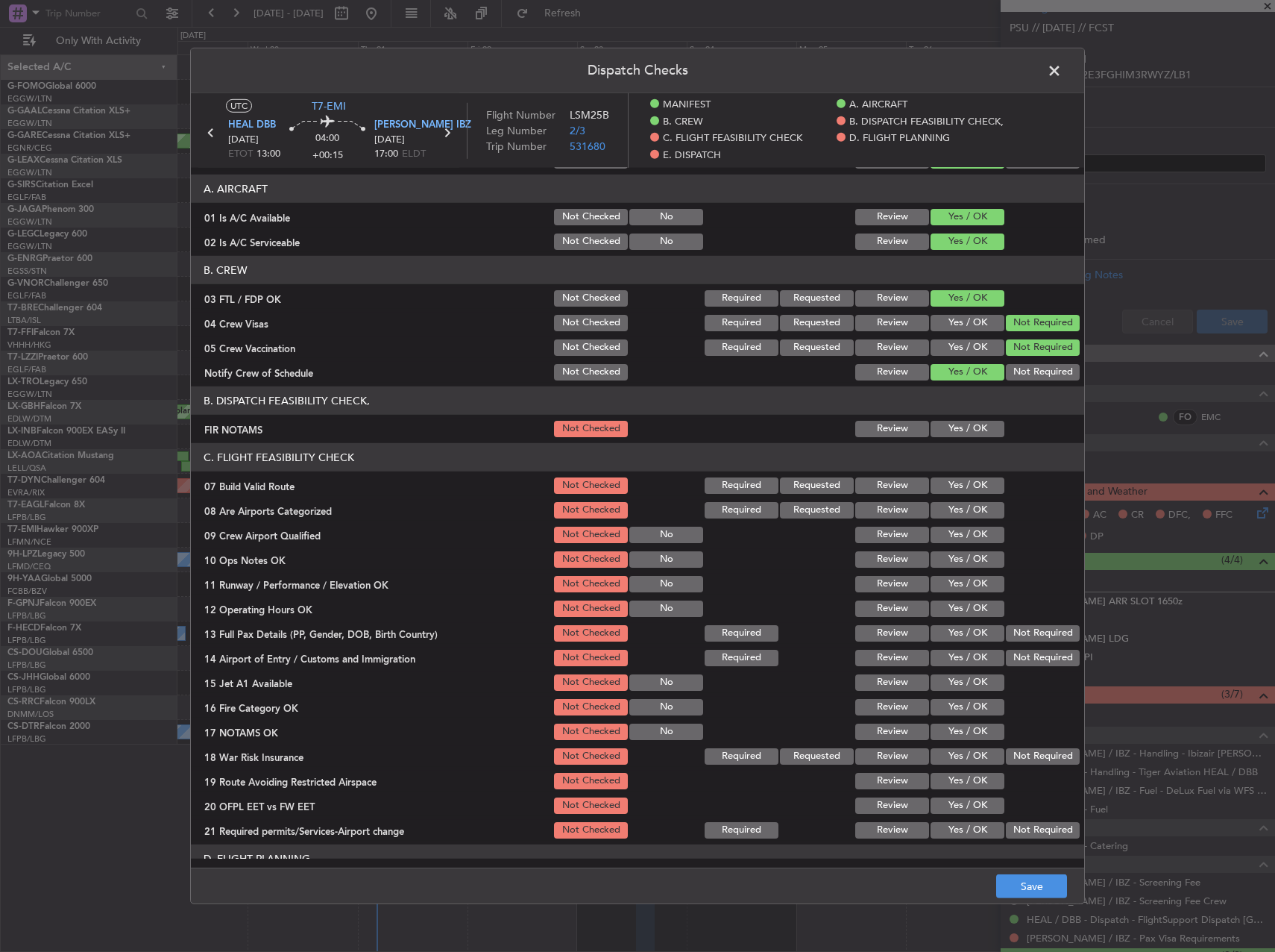
click at [593, 370] on button "Not Checked" at bounding box center [591, 372] width 74 height 17
click at [593, 348] on button "Not Checked" at bounding box center [591, 348] width 74 height 17
click at [595, 328] on button "Not Checked" at bounding box center [591, 323] width 74 height 17
click at [596, 294] on button "Not Checked" at bounding box center [591, 298] width 74 height 17
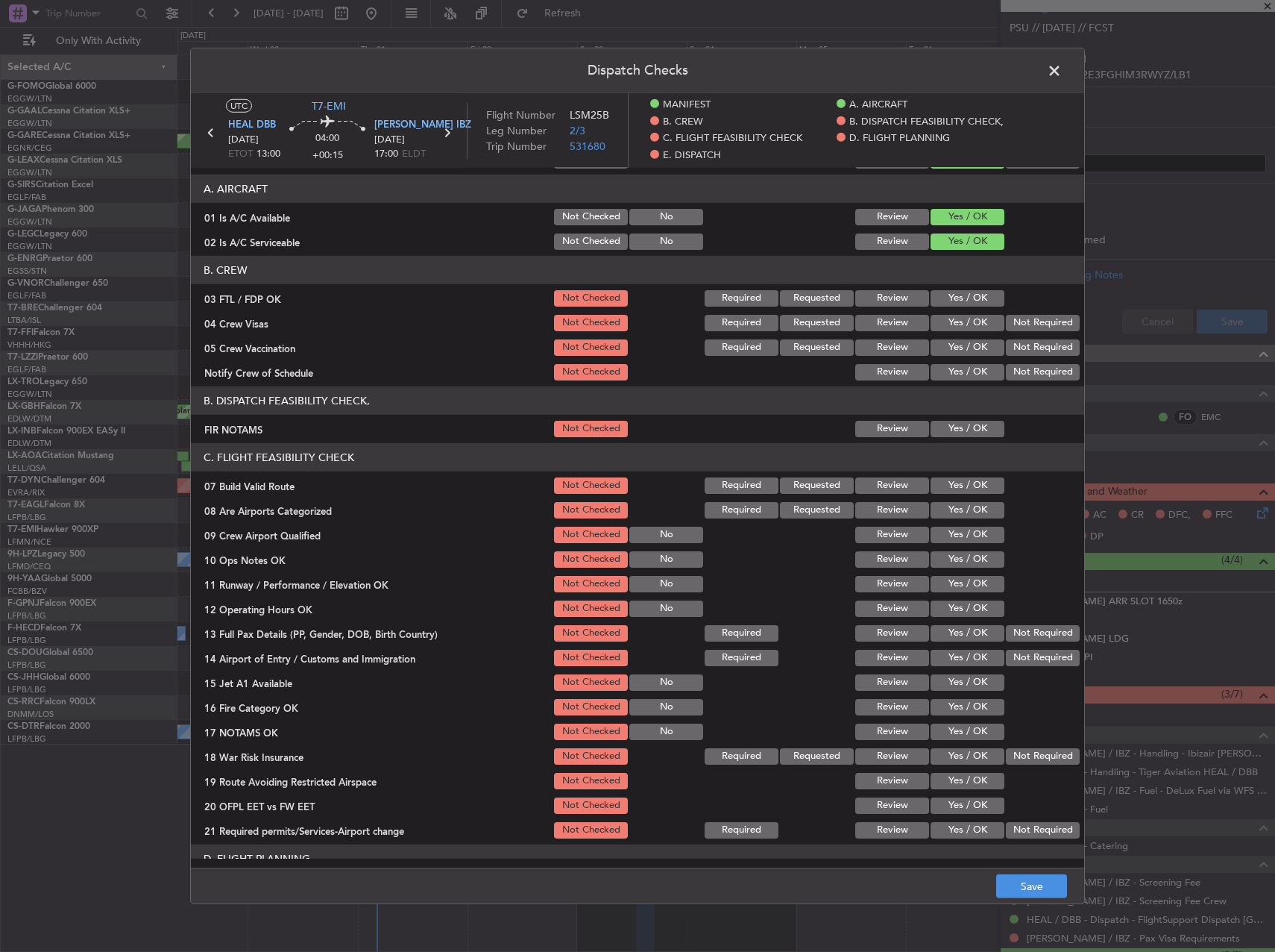
click at [947, 485] on button "Yes / OK" at bounding box center [968, 485] width 74 height 17
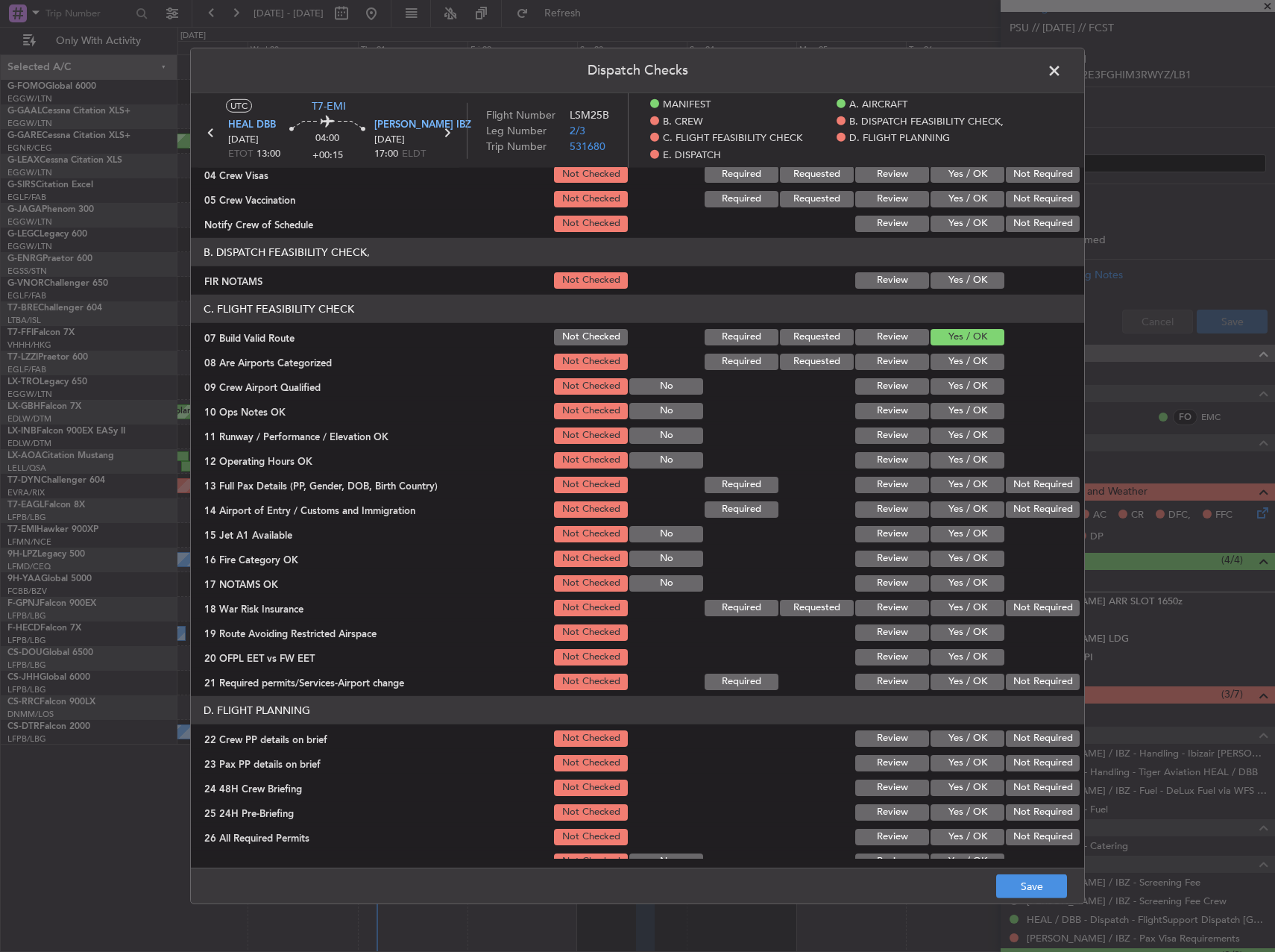
scroll to position [224, 0]
click at [934, 281] on button "Yes / OK" at bounding box center [968, 280] width 74 height 17
click at [950, 408] on button "Yes / OK" at bounding box center [968, 411] width 74 height 17
click at [952, 440] on button "Yes / OK" at bounding box center [968, 435] width 74 height 17
click at [953, 454] on button "Yes / OK" at bounding box center [968, 459] width 74 height 17
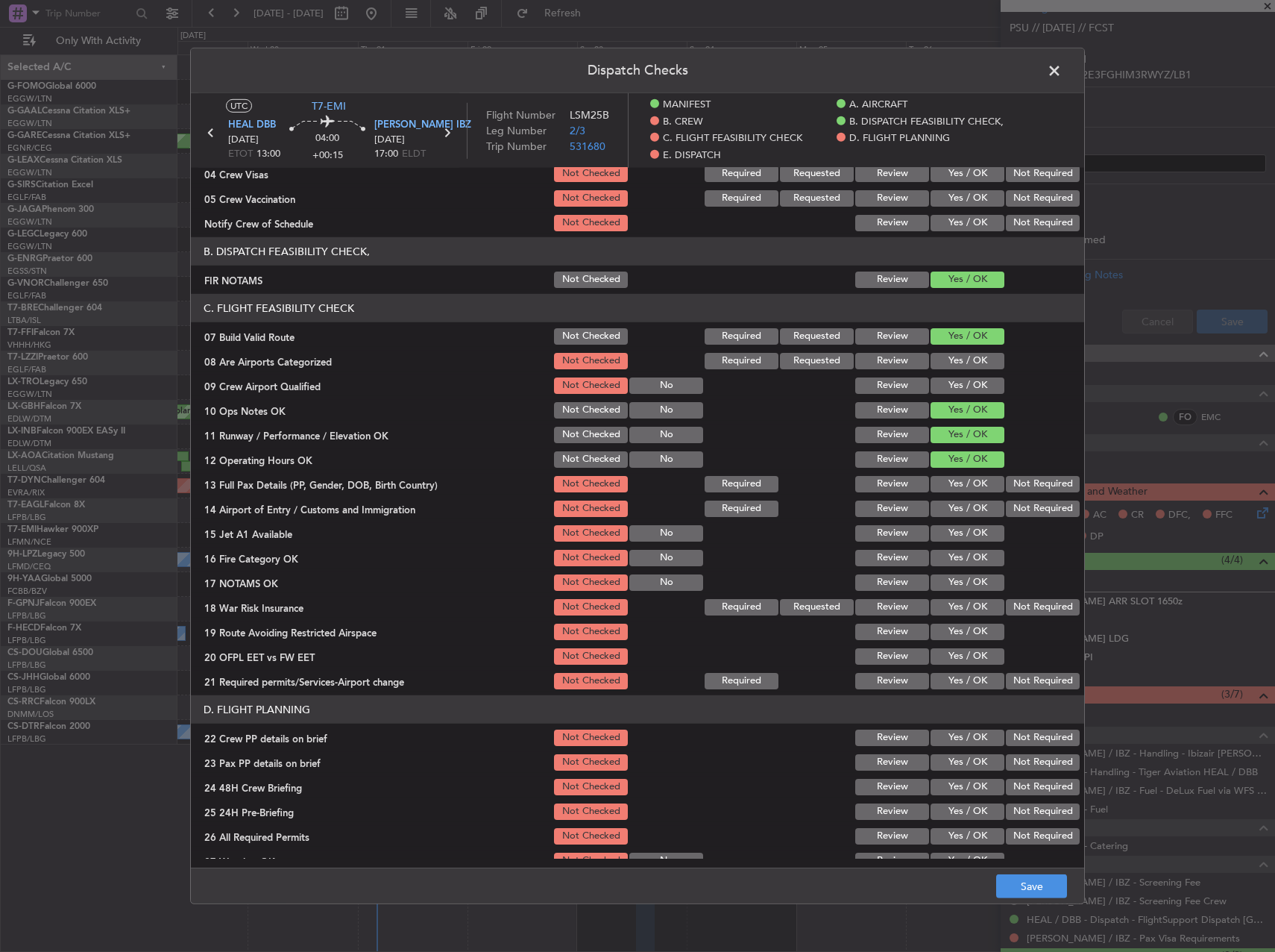
click at [956, 470] on div "Yes / OK" at bounding box center [966, 459] width 75 height 21
click at [956, 477] on button "Yes / OK" at bounding box center [968, 484] width 74 height 17
click at [956, 493] on div "Yes / OK" at bounding box center [966, 483] width 75 height 21
click at [956, 496] on section "C. FLIGHT FEASIBILITY CHECK 07 Build Valid Route Not Checked Required Requested…" at bounding box center [637, 493] width 893 height 398
click at [956, 501] on button "Yes / OK" at bounding box center [968, 509] width 74 height 17
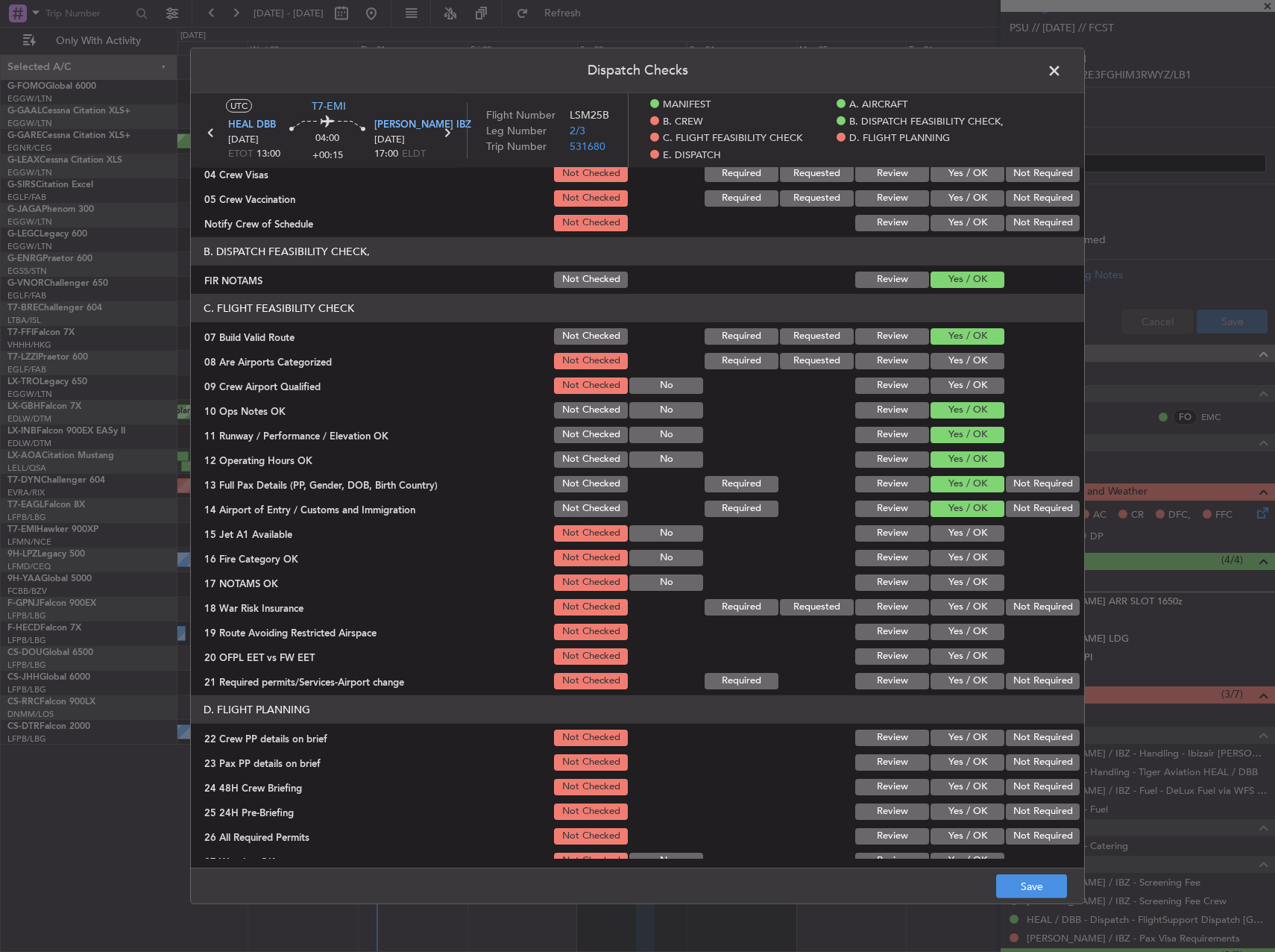
click at [959, 523] on div "Yes / OK" at bounding box center [966, 533] width 75 height 21
click at [962, 534] on button "Yes / OK" at bounding box center [968, 533] width 74 height 17
click at [965, 552] on button "Yes / OK" at bounding box center [968, 558] width 74 height 17
click at [971, 579] on button "Yes / OK" at bounding box center [968, 583] width 74 height 17
click at [1018, 605] on button "Not Required" at bounding box center [1043, 607] width 74 height 17
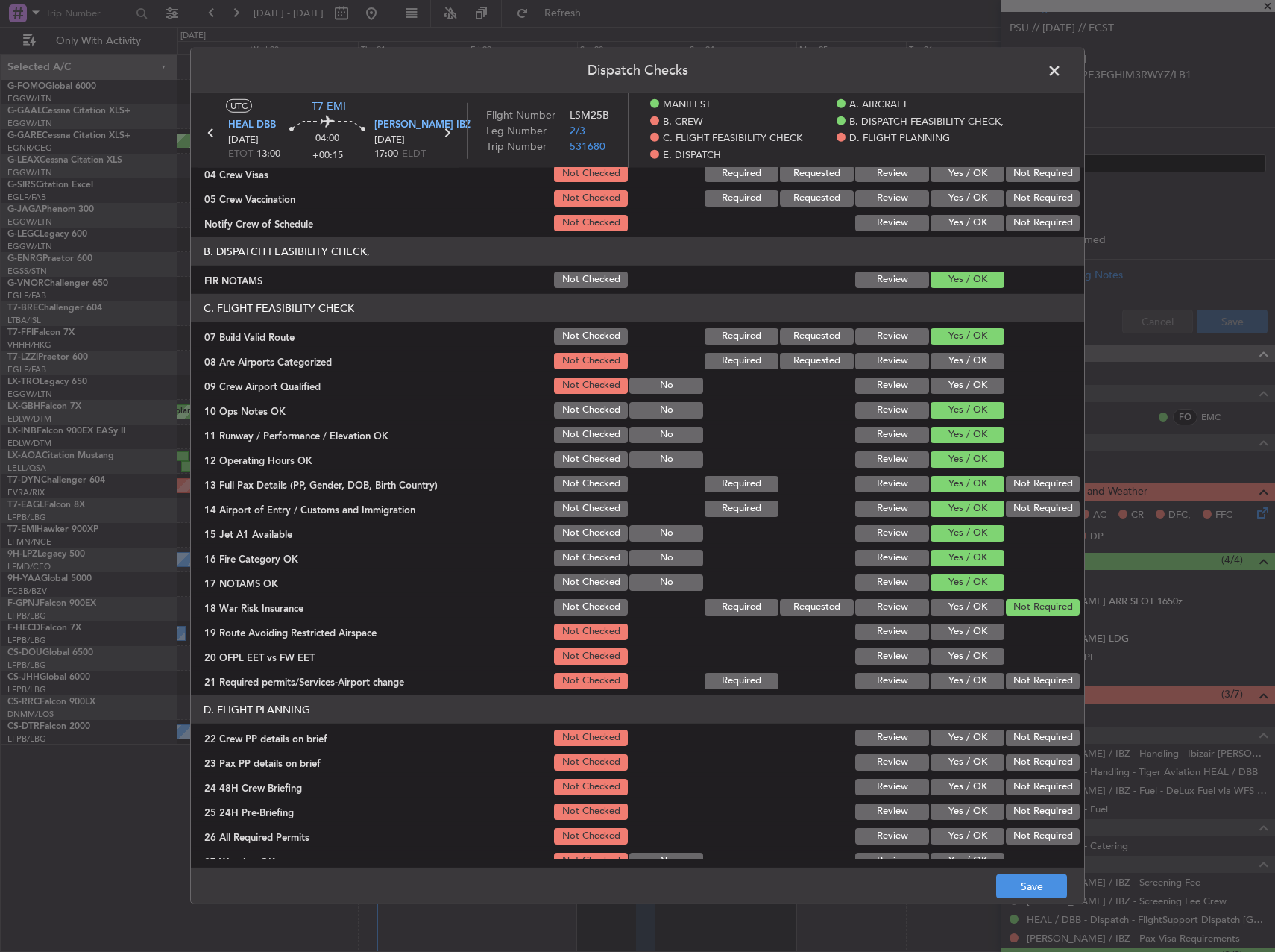
click at [975, 631] on button "Yes / OK" at bounding box center [968, 632] width 74 height 17
click at [963, 599] on button "Yes / OK" at bounding box center [968, 607] width 74 height 17
click at [966, 655] on button "Yes / OK" at bounding box center [968, 656] width 74 height 17
click at [967, 671] on div "Yes / OK" at bounding box center [966, 680] width 75 height 21
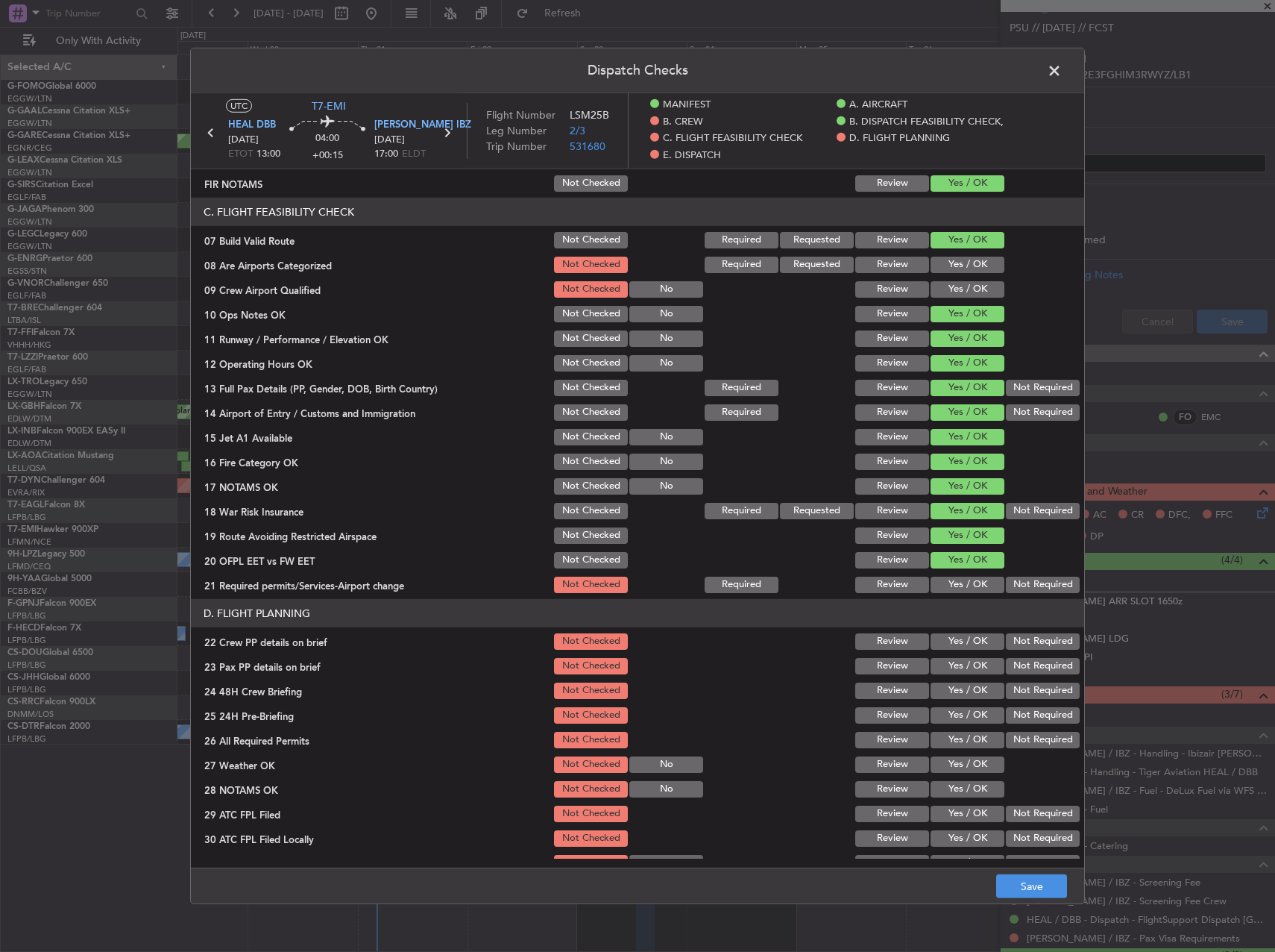
scroll to position [447, 0]
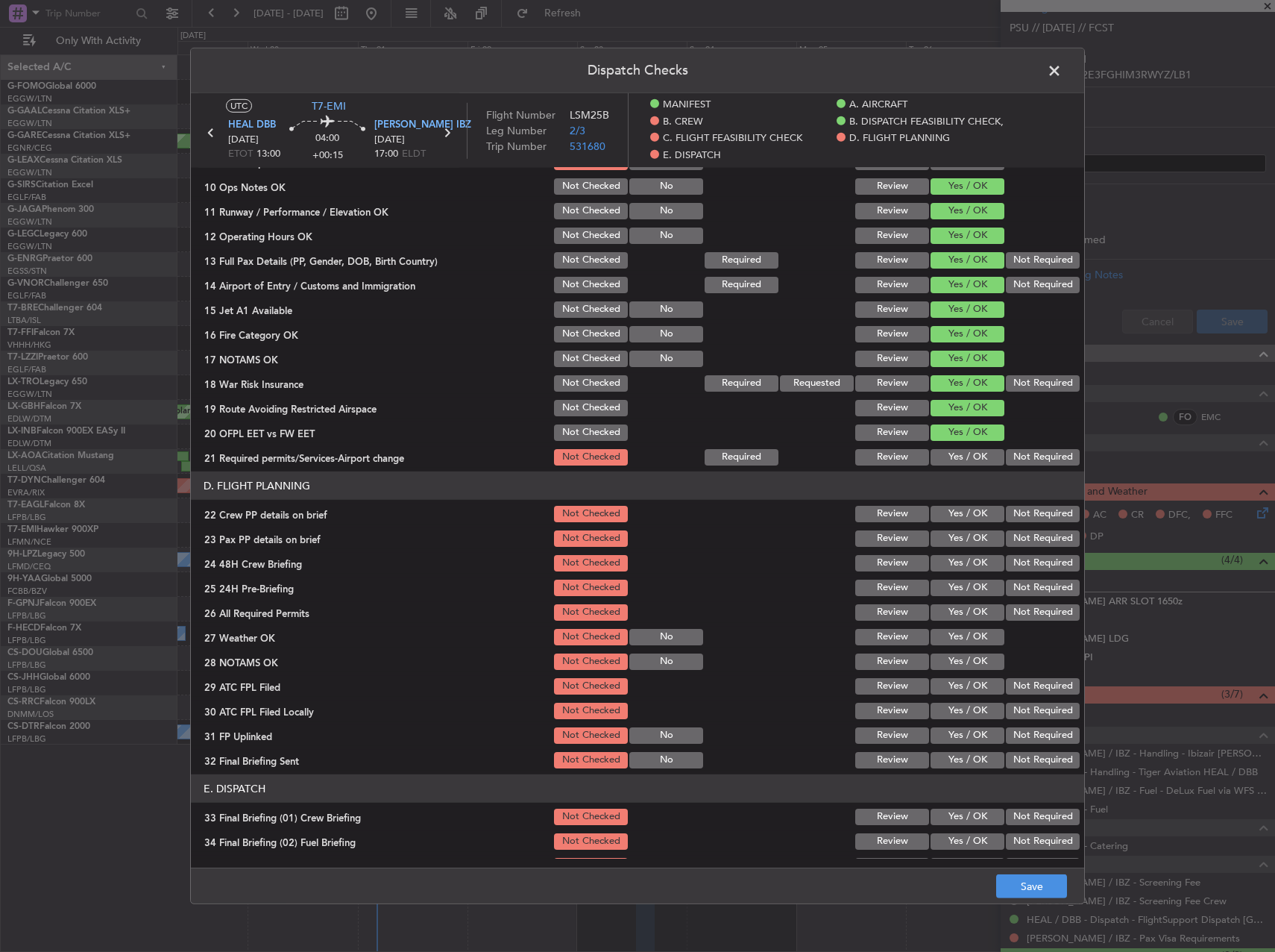
click at [963, 447] on div "Yes / OK" at bounding box center [966, 457] width 75 height 21
click at [961, 456] on button "Yes / OK" at bounding box center [968, 458] width 74 height 17
click at [964, 513] on button "Yes / OK" at bounding box center [968, 514] width 74 height 17
click at [965, 536] on button "Yes / OK" at bounding box center [968, 539] width 74 height 17
click at [966, 561] on button "Yes / OK" at bounding box center [968, 563] width 74 height 17
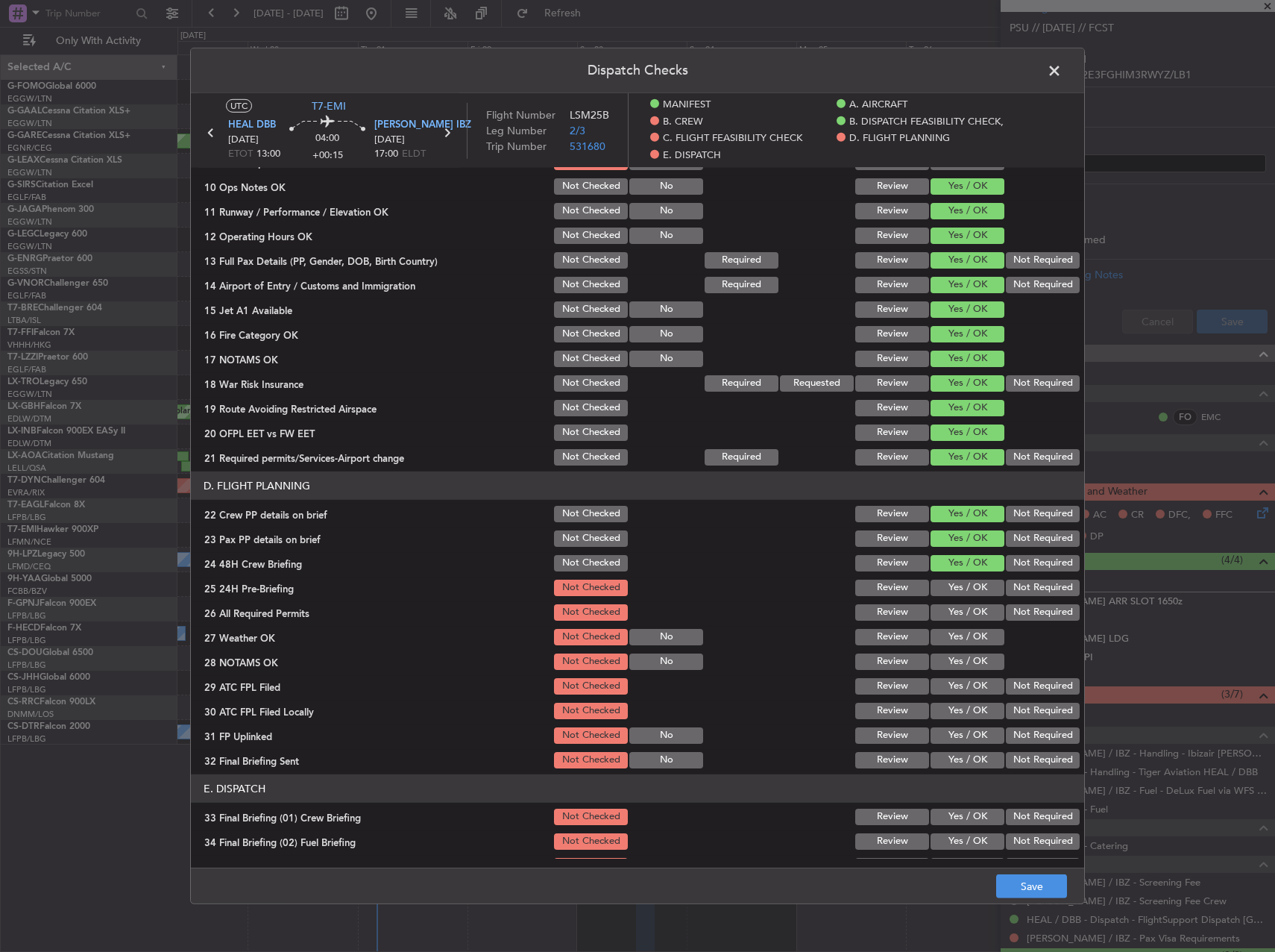
click at [1017, 586] on button "Not Required" at bounding box center [1043, 587] width 74 height 17
click at [1031, 870] on footer "Save" at bounding box center [637, 885] width 893 height 36
click at [1039, 877] on button "Save" at bounding box center [1031, 886] width 71 height 24
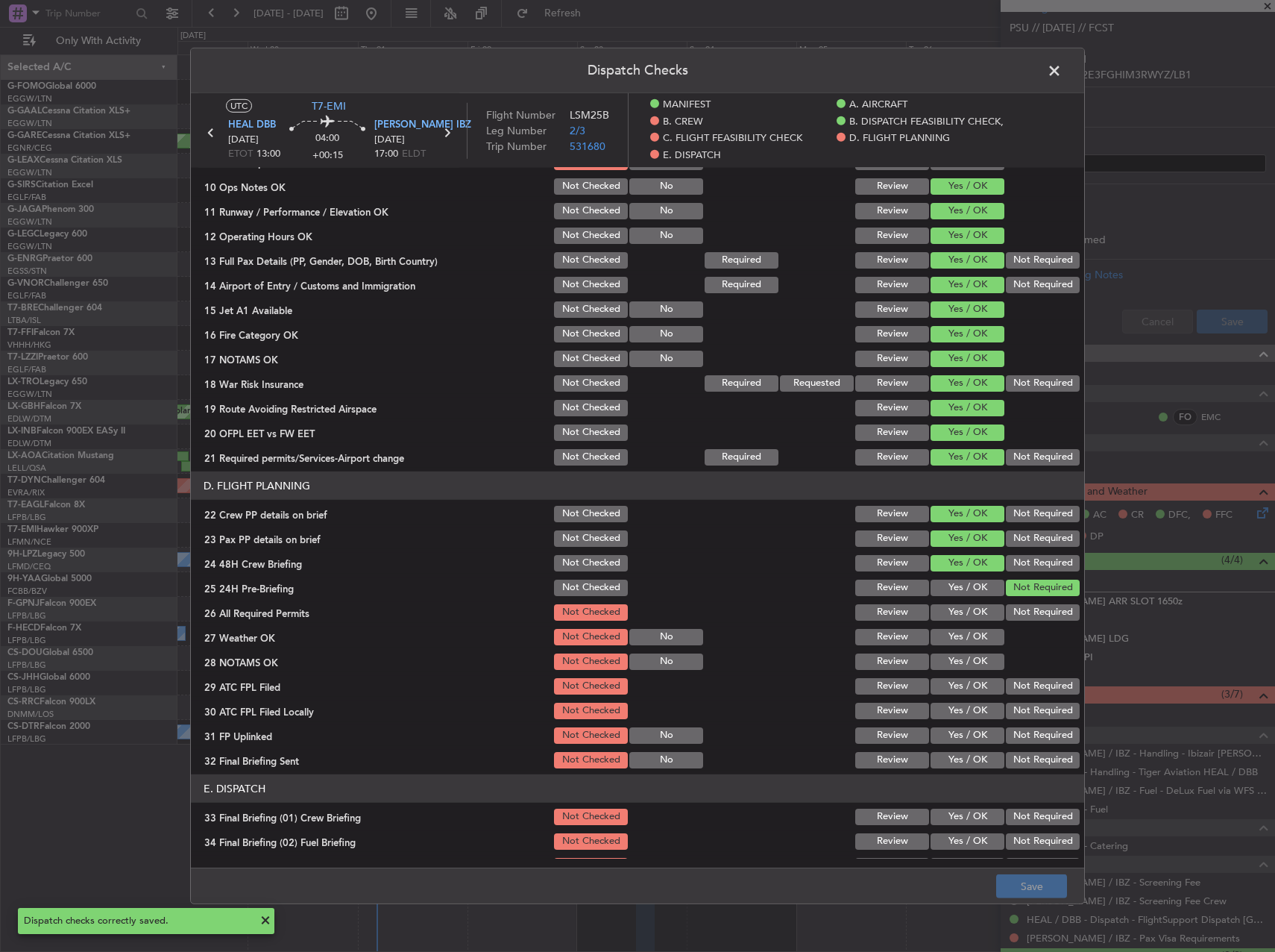
click at [1061, 69] on span at bounding box center [1061, 75] width 0 height 29
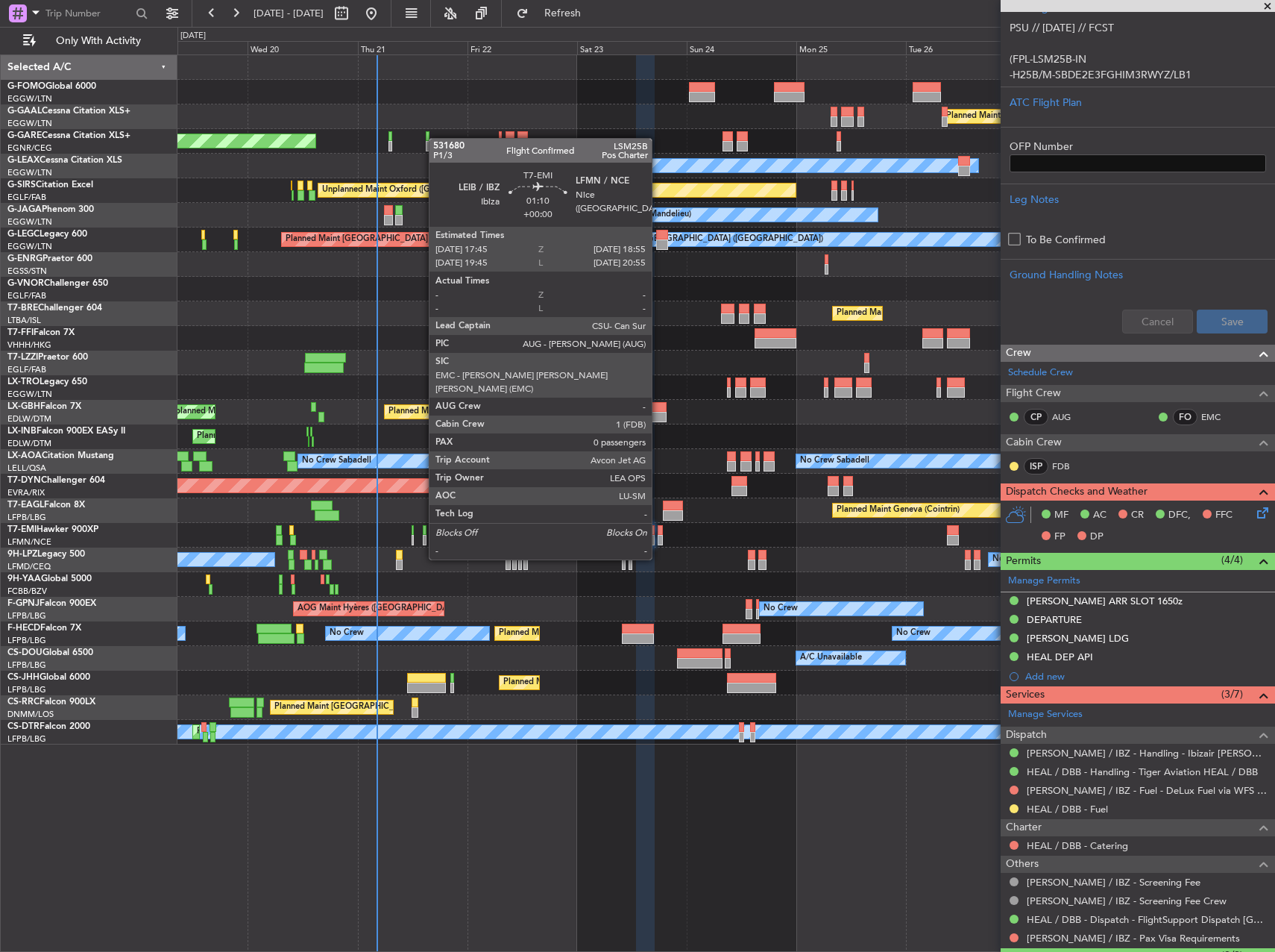
click at [658, 531] on div at bounding box center [660, 529] width 6 height 10
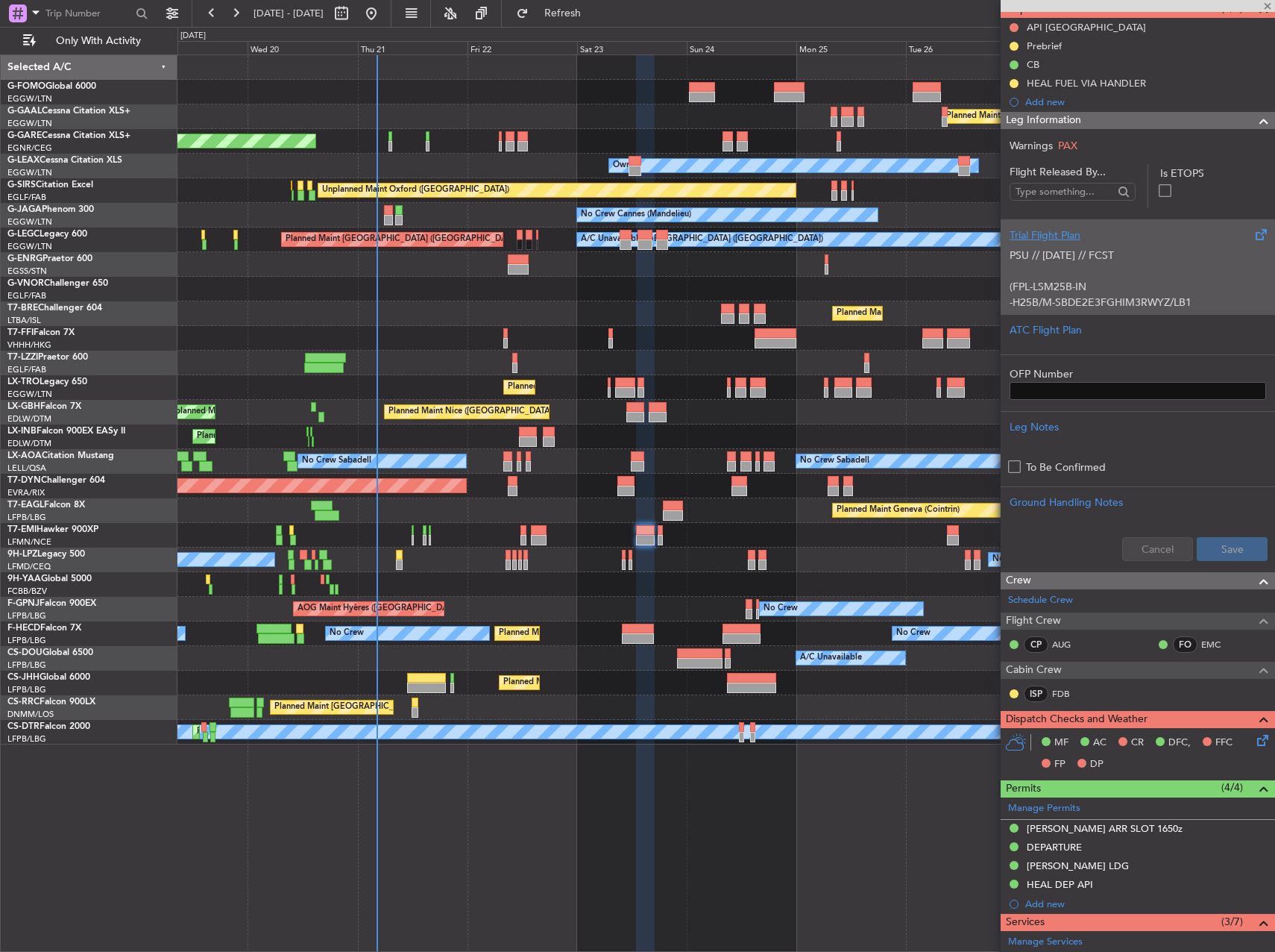
scroll to position [0, 0]
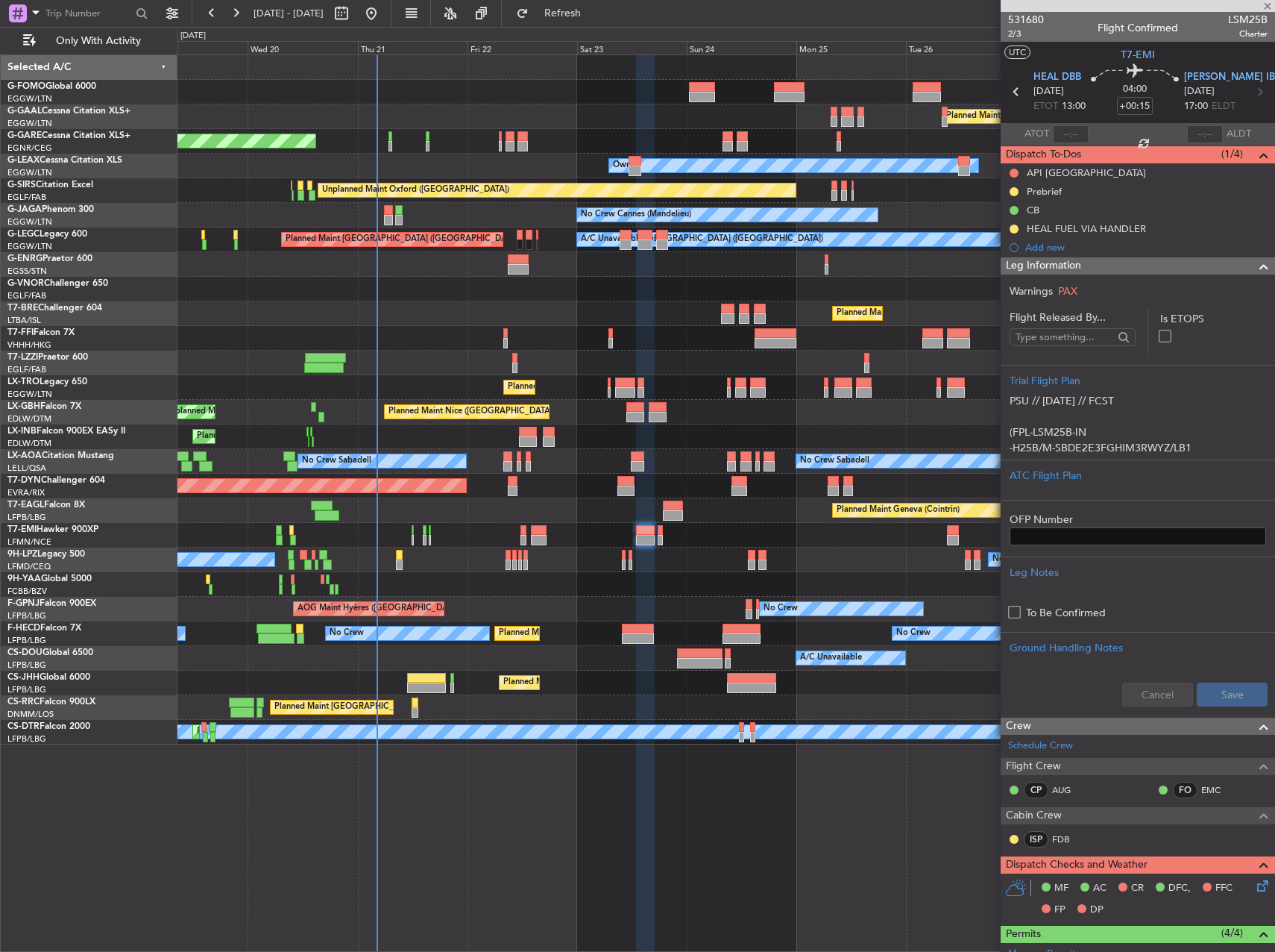
type input "0"
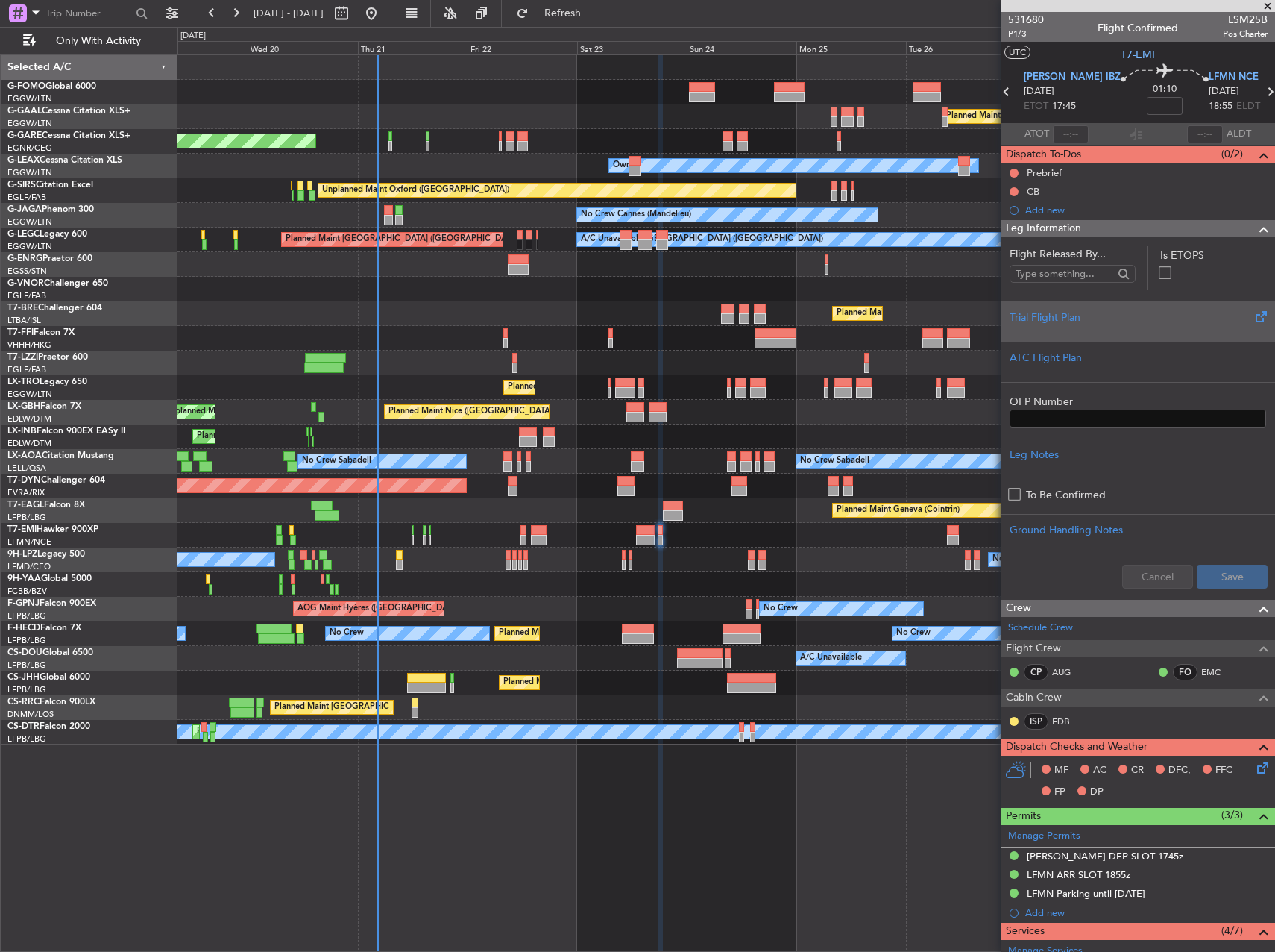
click at [1186, 317] on div "Trial Flight Plan" at bounding box center [1138, 317] width 257 height 16
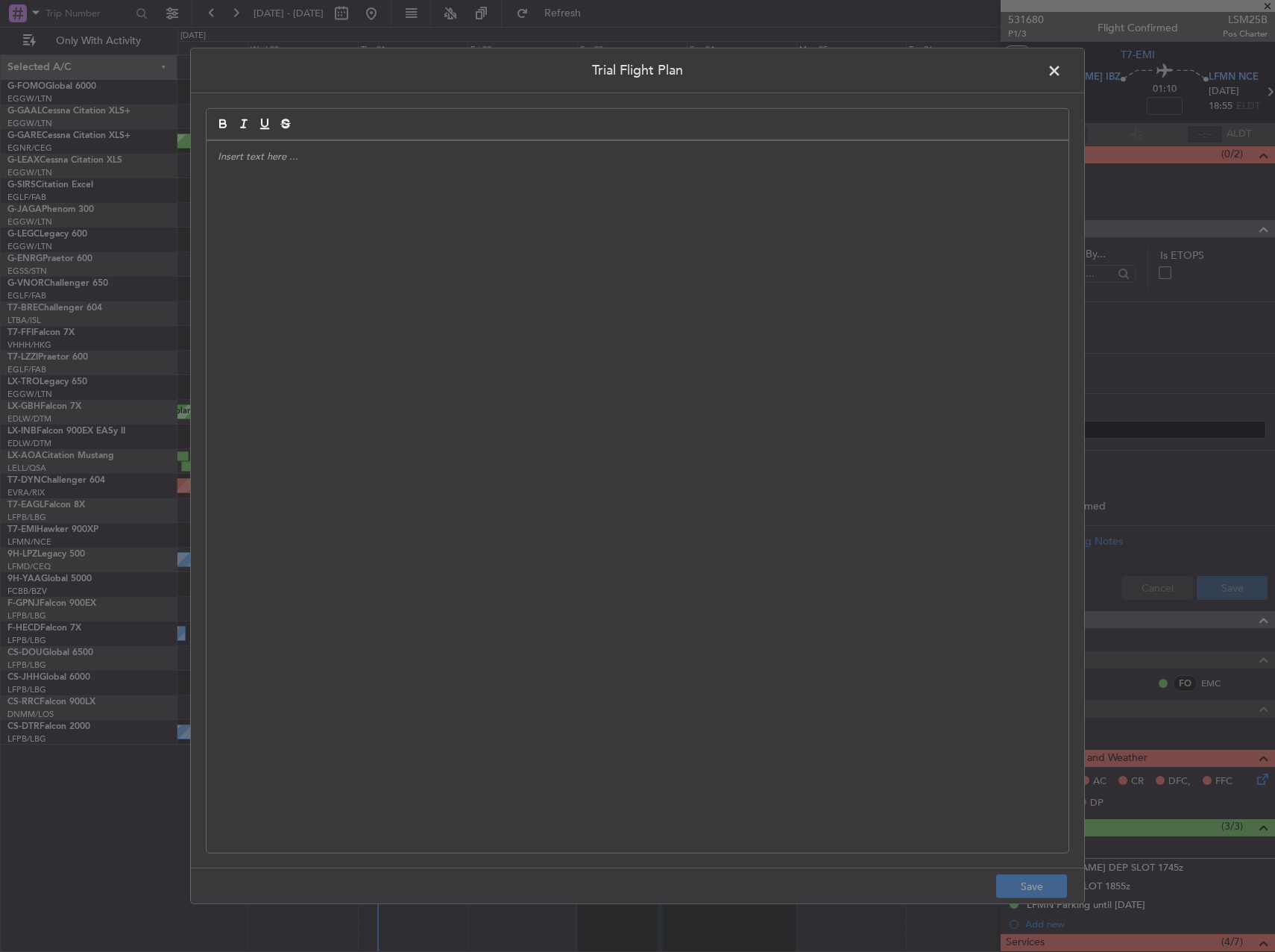
click at [566, 328] on div at bounding box center [637, 496] width 862 height 712
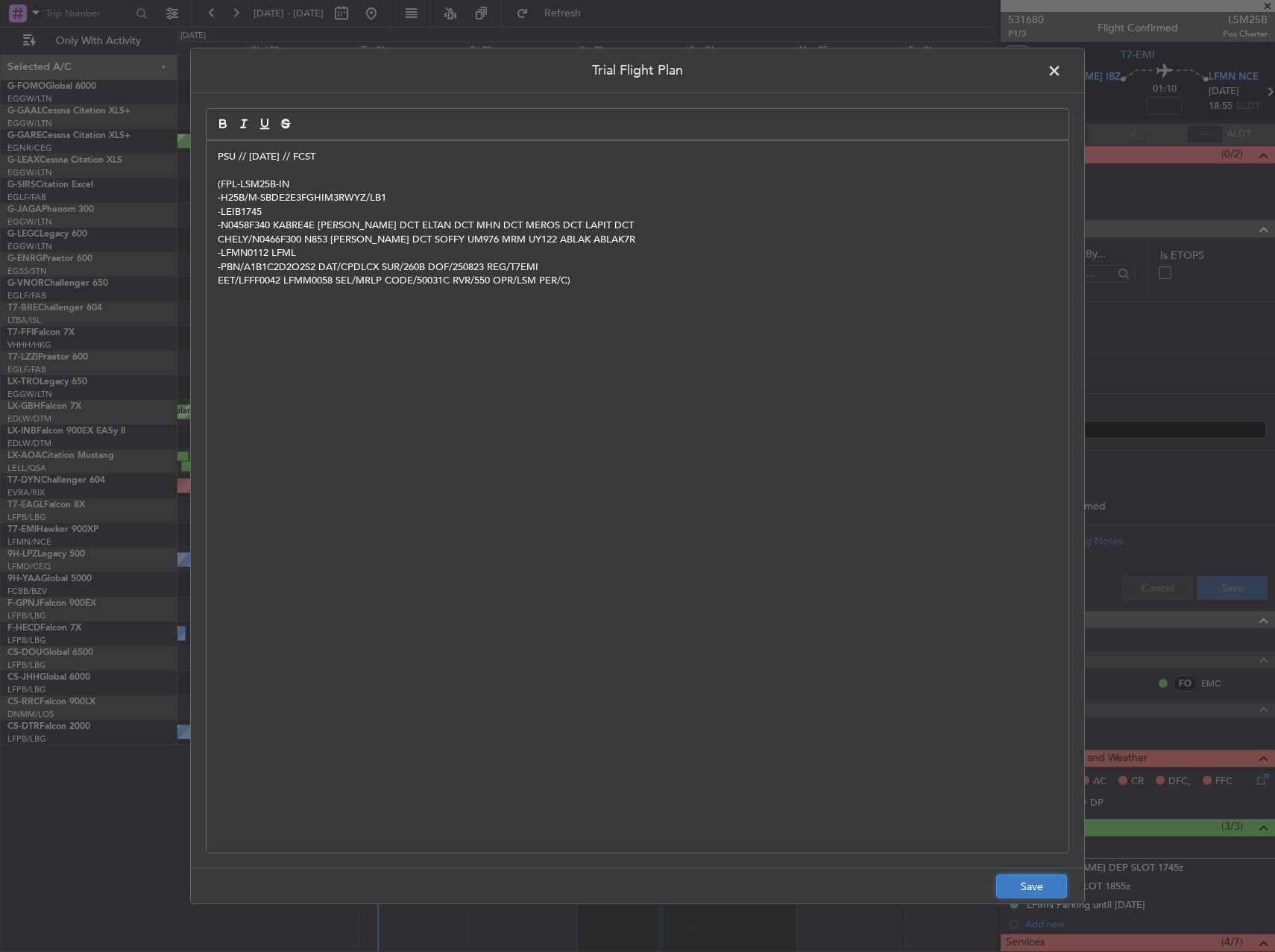
click at [1043, 895] on button "Save" at bounding box center [1031, 886] width 71 height 24
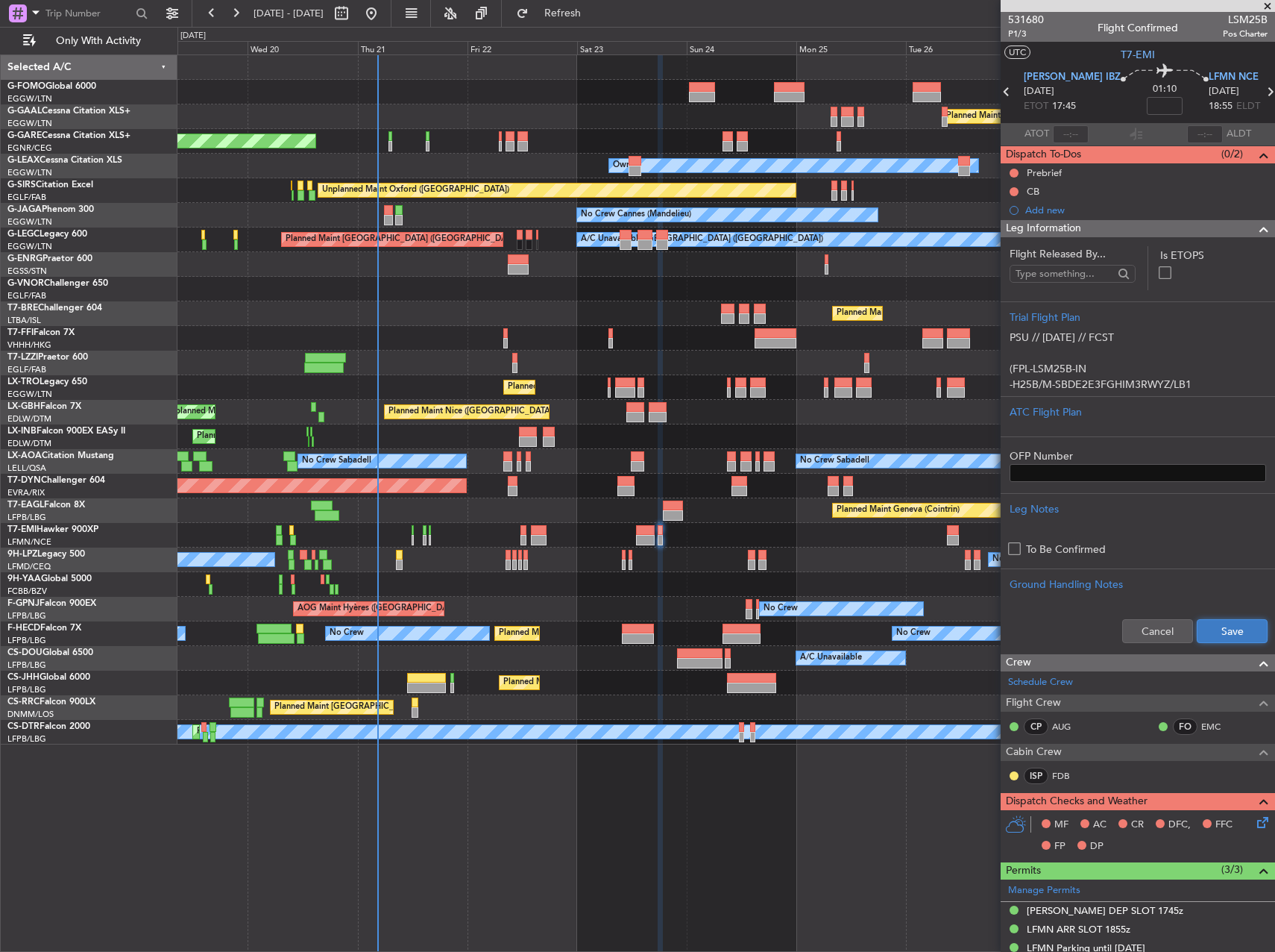
click at [1234, 626] on button "Save" at bounding box center [1232, 631] width 71 height 24
click at [1148, 104] on input at bounding box center [1165, 105] width 36 height 17
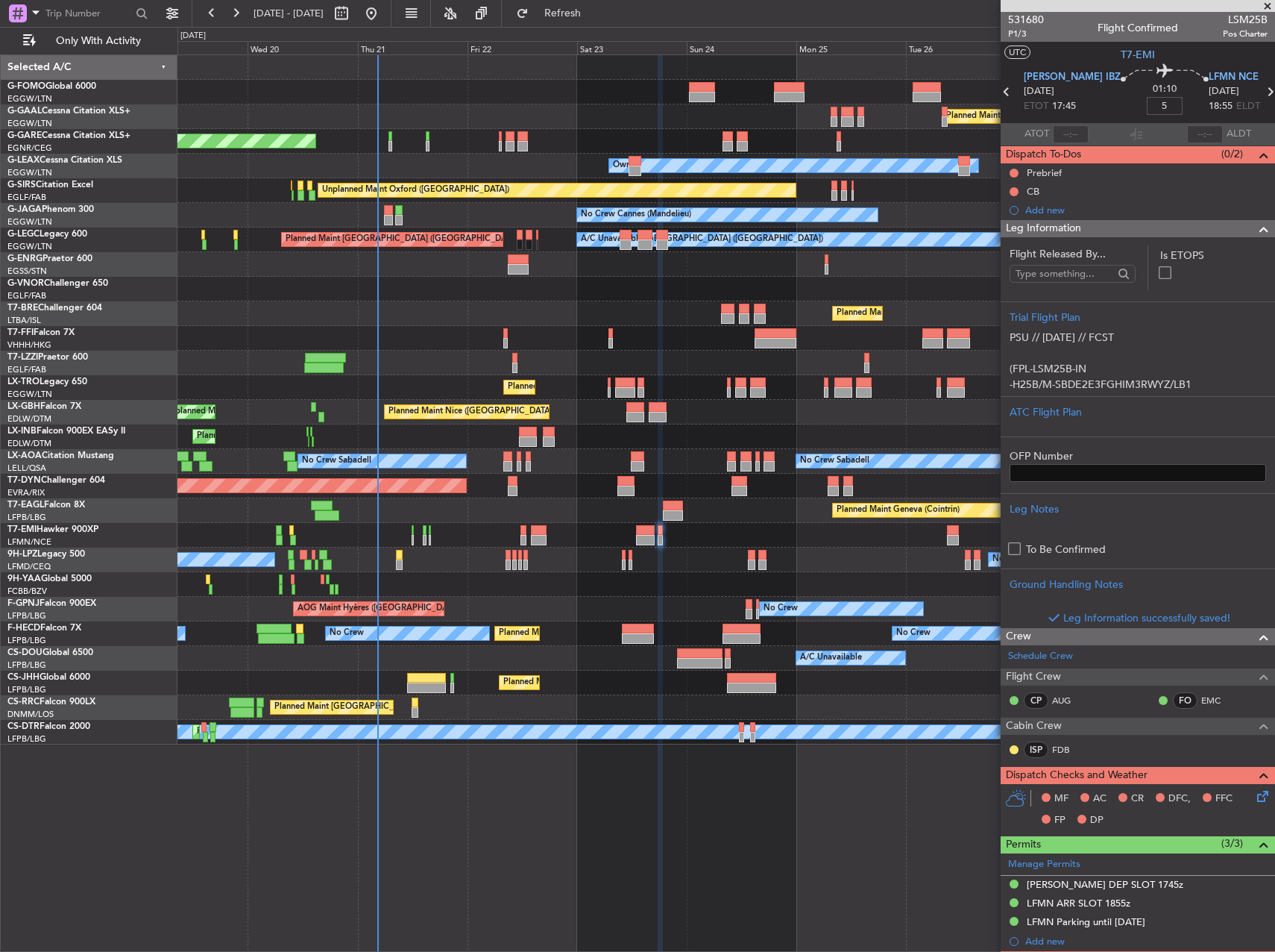
click at [945, 291] on div "Planned Maint London ([GEOGRAPHIC_DATA])" at bounding box center [726, 289] width 1097 height 25
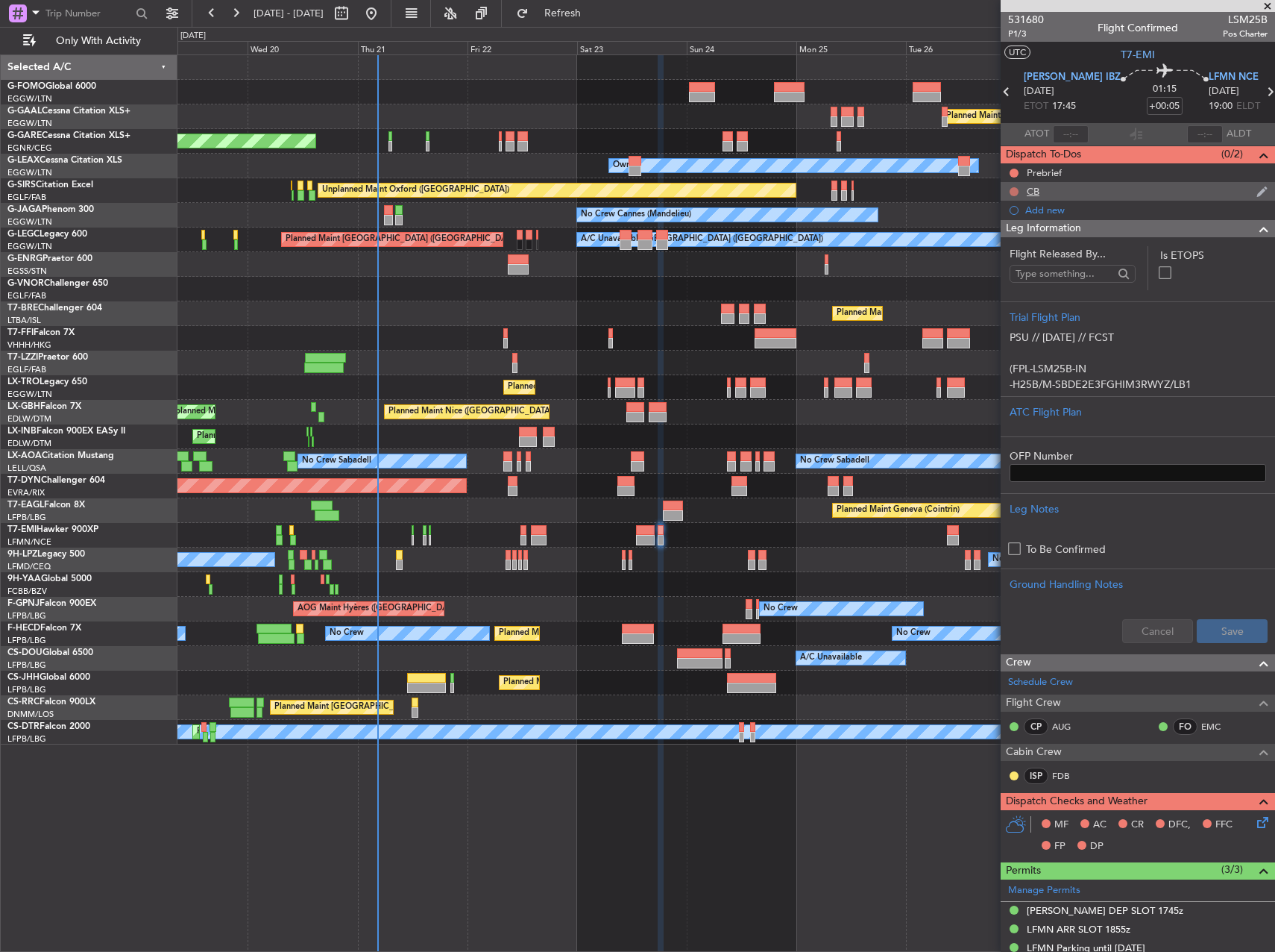
click at [1014, 188] on button at bounding box center [1014, 192] width 9 height 9
click at [1014, 257] on span "Completed" at bounding box center [1020, 257] width 49 height 15
click at [1012, 171] on button at bounding box center [1014, 173] width 9 height 9
click at [1007, 215] on span "In Progress" at bounding box center [1021, 216] width 51 height 15
click at [1254, 825] on icon at bounding box center [1259, 819] width 12 height 12
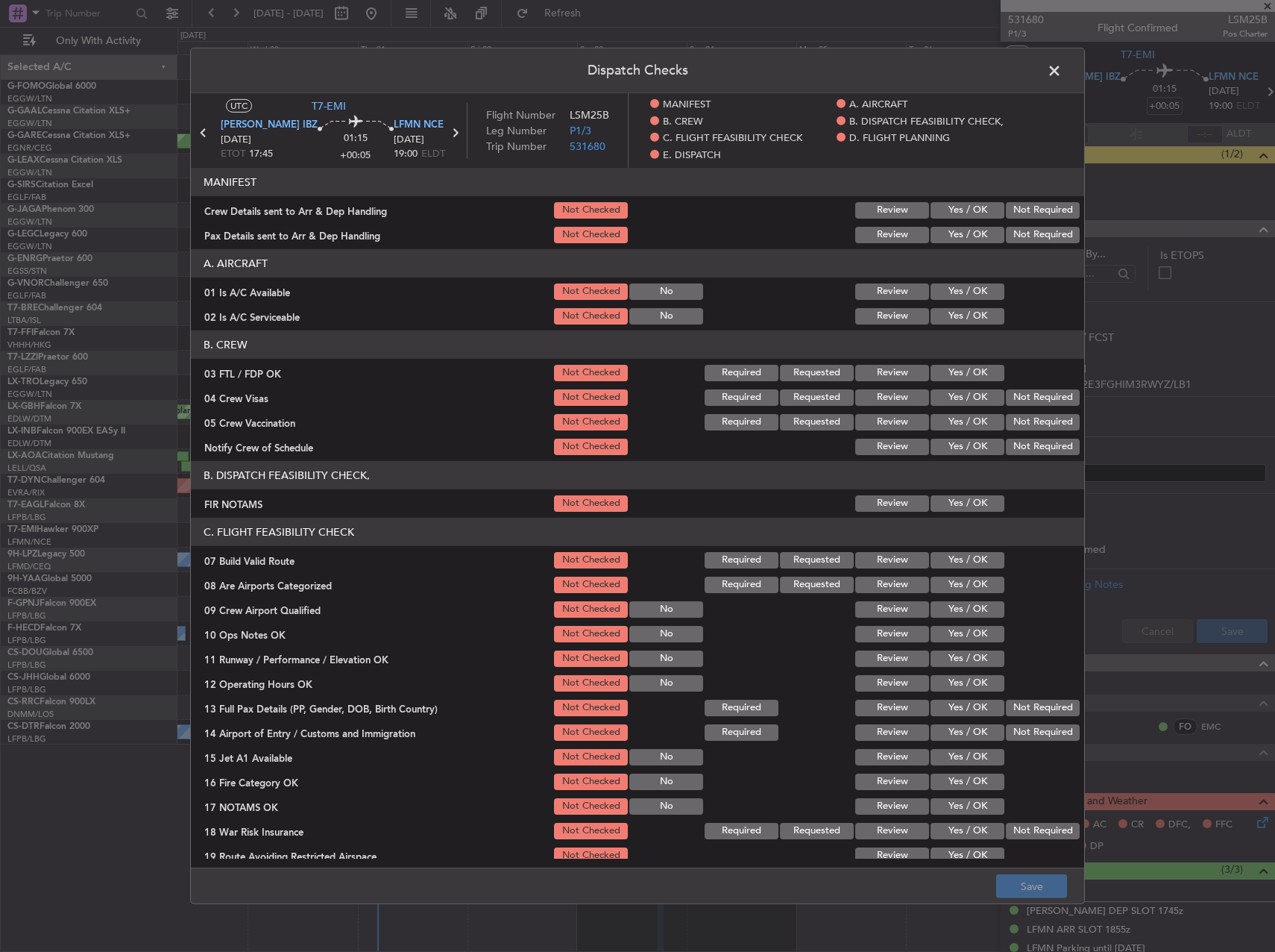
drag, startPoint x: 942, startPoint y: 279, endPoint x: 940, endPoint y: 288, distance: 9.2
click at [939, 285] on section "A. AIRCRAFT 01 Is A/C Available Not Checked No Review Yes / OK 02 Is A/C Servic…" at bounding box center [637, 288] width 893 height 77
click at [941, 293] on button "Yes / OK" at bounding box center [968, 292] width 74 height 17
click at [947, 314] on button "Yes / OK" at bounding box center [968, 317] width 74 height 17
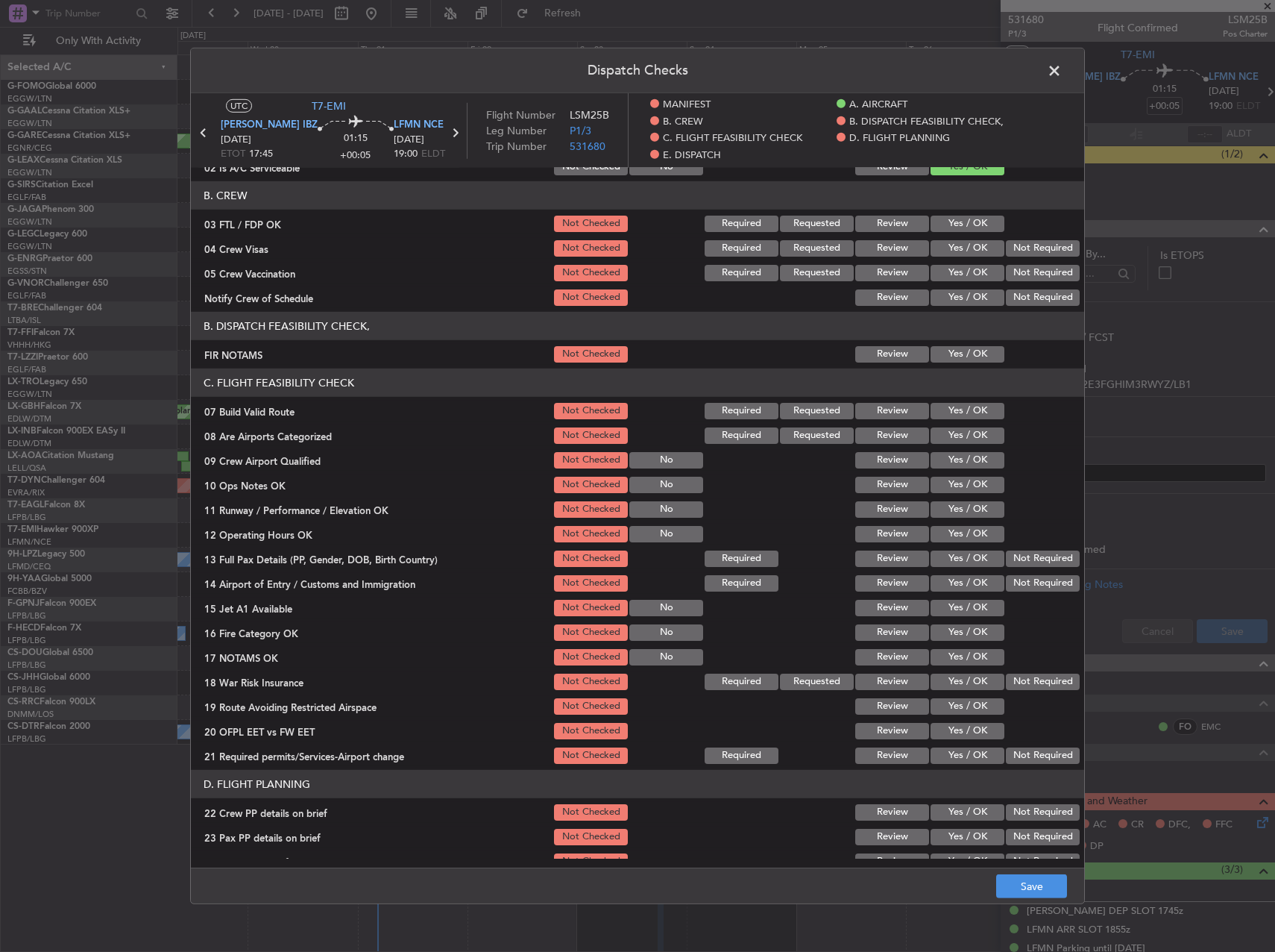
click at [961, 351] on button "Yes / OK" at bounding box center [968, 354] width 74 height 17
click at [969, 415] on button "Yes / OK" at bounding box center [968, 411] width 74 height 17
click at [973, 481] on button "Yes / OK" at bounding box center [968, 485] width 74 height 17
click at [975, 516] on button "Yes / OK" at bounding box center [968, 509] width 74 height 17
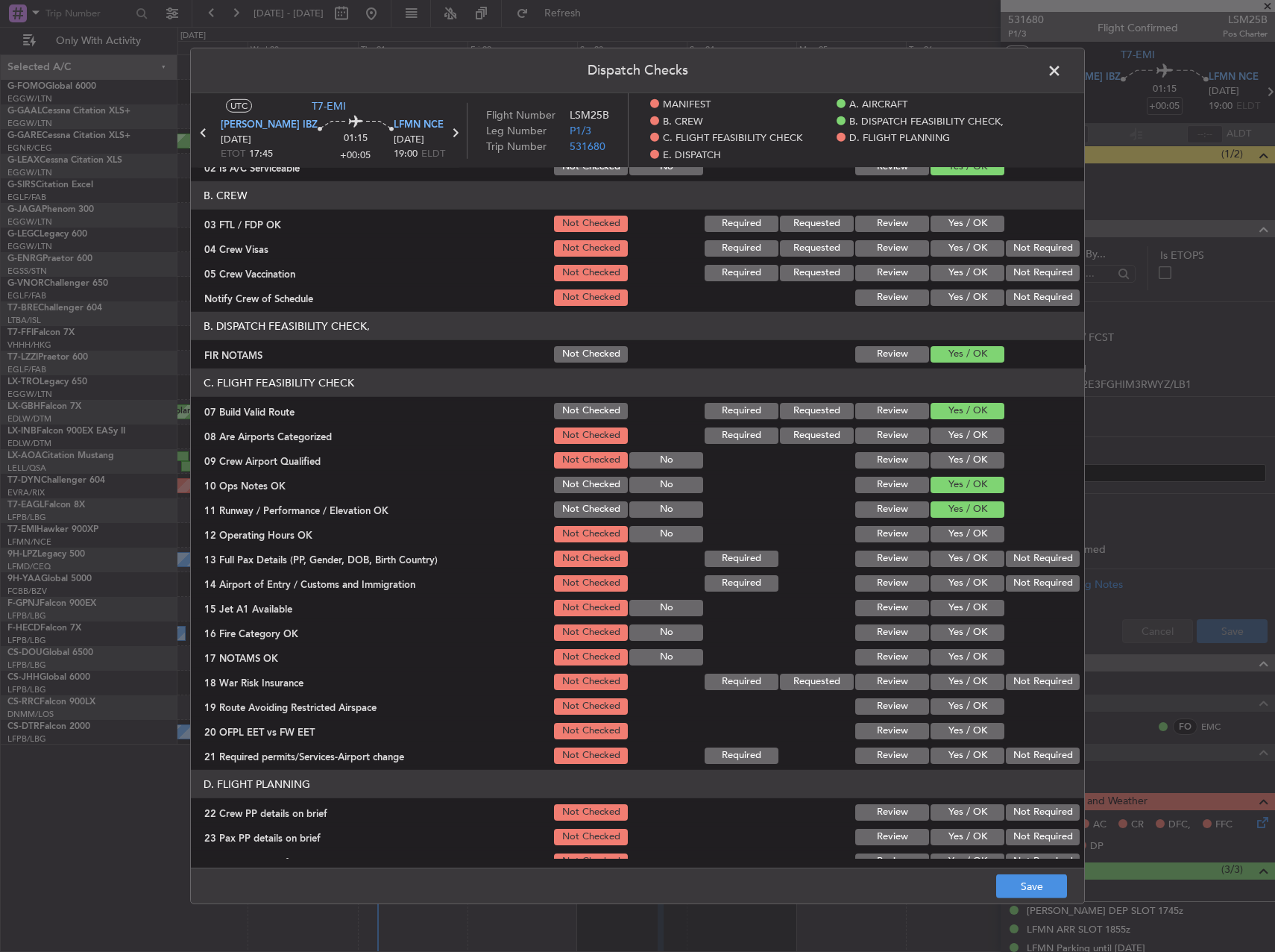
click at [976, 539] on button "Yes / OK" at bounding box center [968, 534] width 74 height 17
click at [974, 559] on button "Yes / OK" at bounding box center [968, 559] width 74 height 17
click at [974, 584] on button "Yes / OK" at bounding box center [968, 584] width 74 height 17
click at [974, 598] on div "Yes / OK" at bounding box center [966, 608] width 75 height 21
click at [974, 614] on button "Yes / OK" at bounding box center [968, 608] width 74 height 17
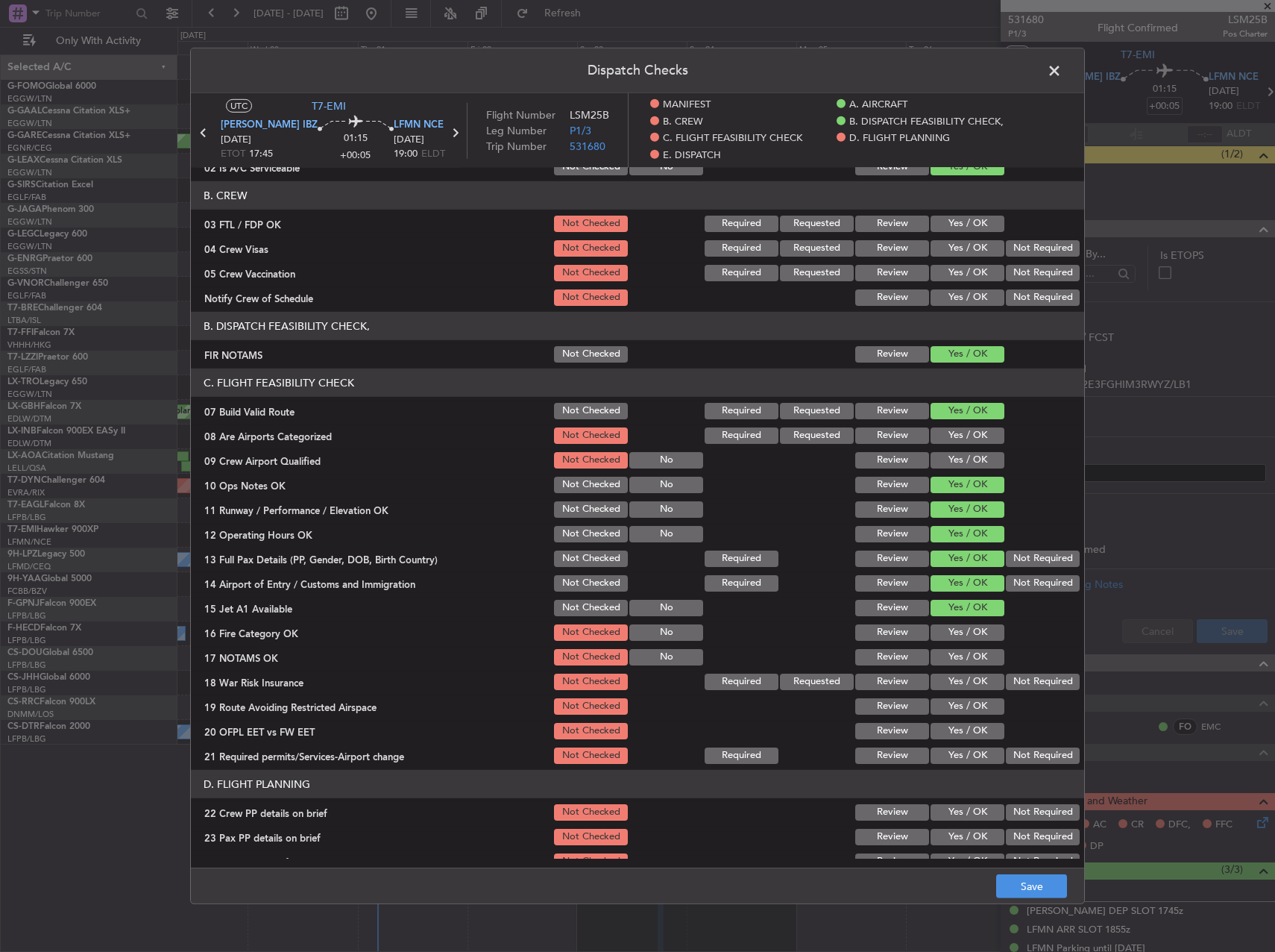
drag, startPoint x: 973, startPoint y: 632, endPoint x: 971, endPoint y: 647, distance: 15.1
click at [973, 633] on button "Yes / OK" at bounding box center [968, 633] width 74 height 17
click at [971, 650] on button "Yes / OK" at bounding box center [968, 657] width 74 height 17
click at [971, 656] on button "Yes / OK" at bounding box center [968, 657] width 74 height 17
click at [975, 684] on button "Yes / OK" at bounding box center [968, 681] width 74 height 17
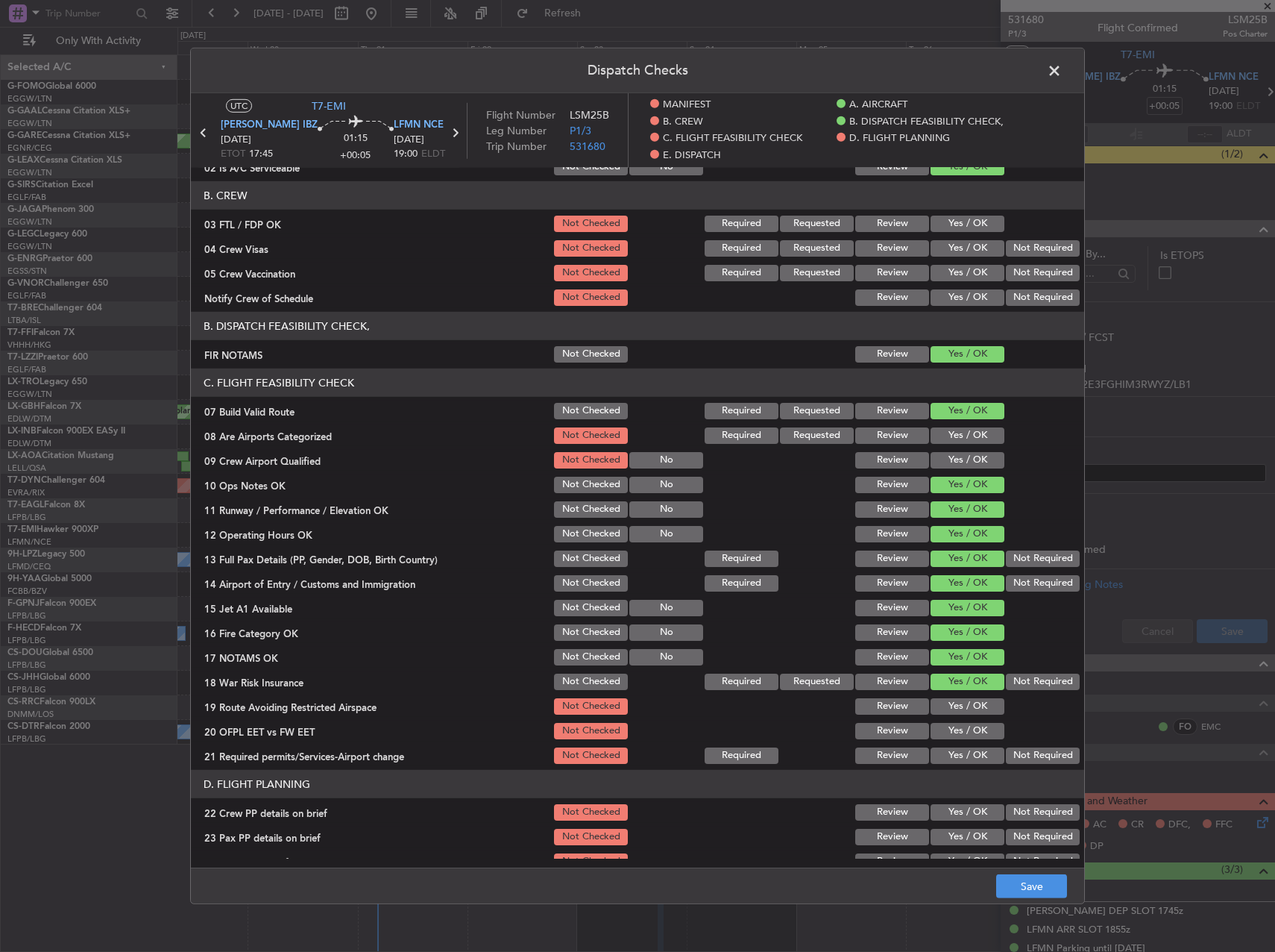
click at [974, 697] on section "C. FLIGHT FEASIBILITY CHECK 07 Build Valid Route Not Checked Required Requested…" at bounding box center [637, 567] width 893 height 398
drag, startPoint x: 974, startPoint y: 697, endPoint x: 974, endPoint y: 716, distance: 19.0
click at [974, 707] on button "Yes / OK" at bounding box center [968, 706] width 74 height 17
click at [974, 727] on button "Yes / OK" at bounding box center [968, 731] width 74 height 17
click at [975, 749] on button "Yes / OK" at bounding box center [968, 756] width 74 height 17
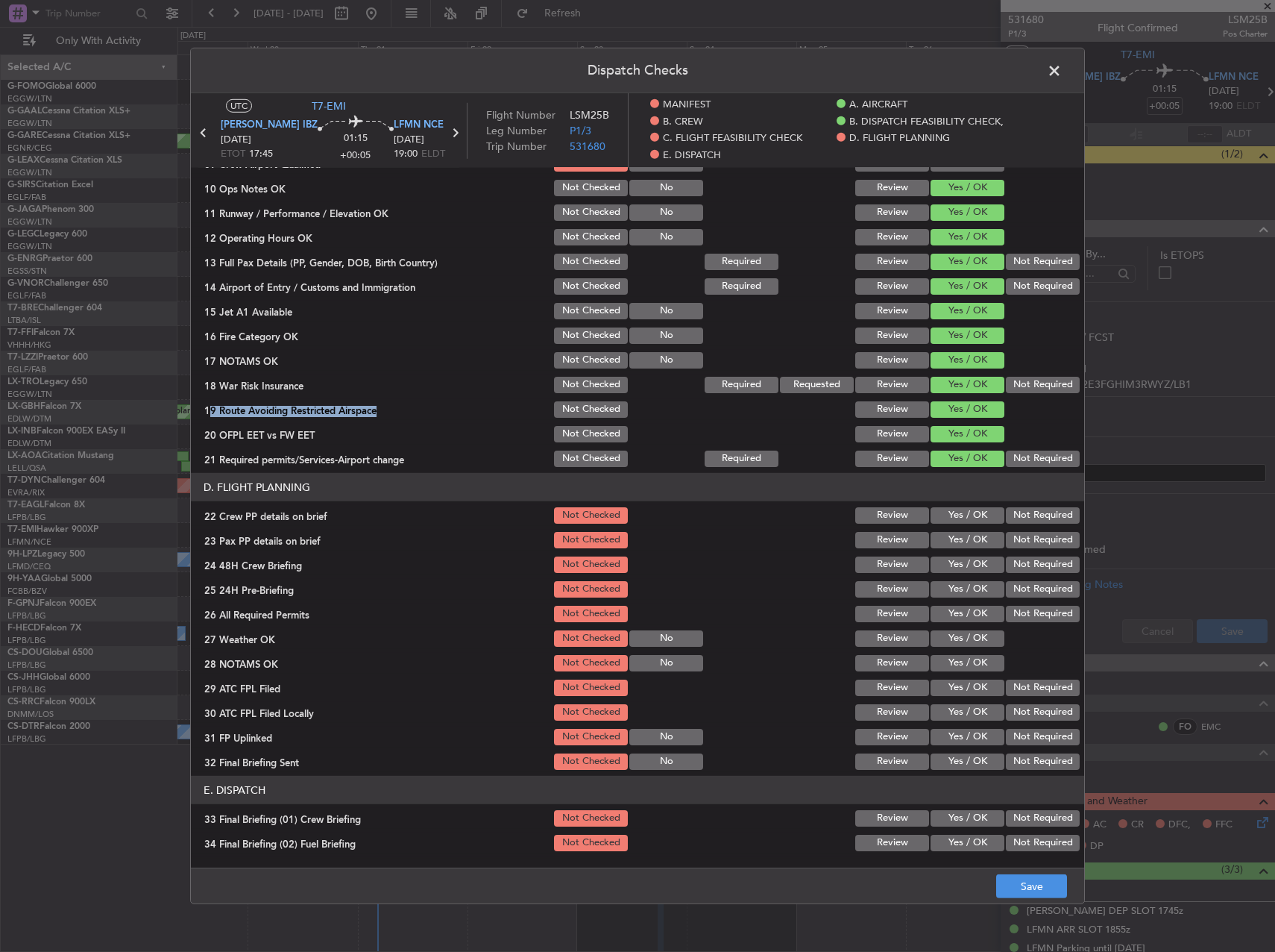
scroll to position [447, 0]
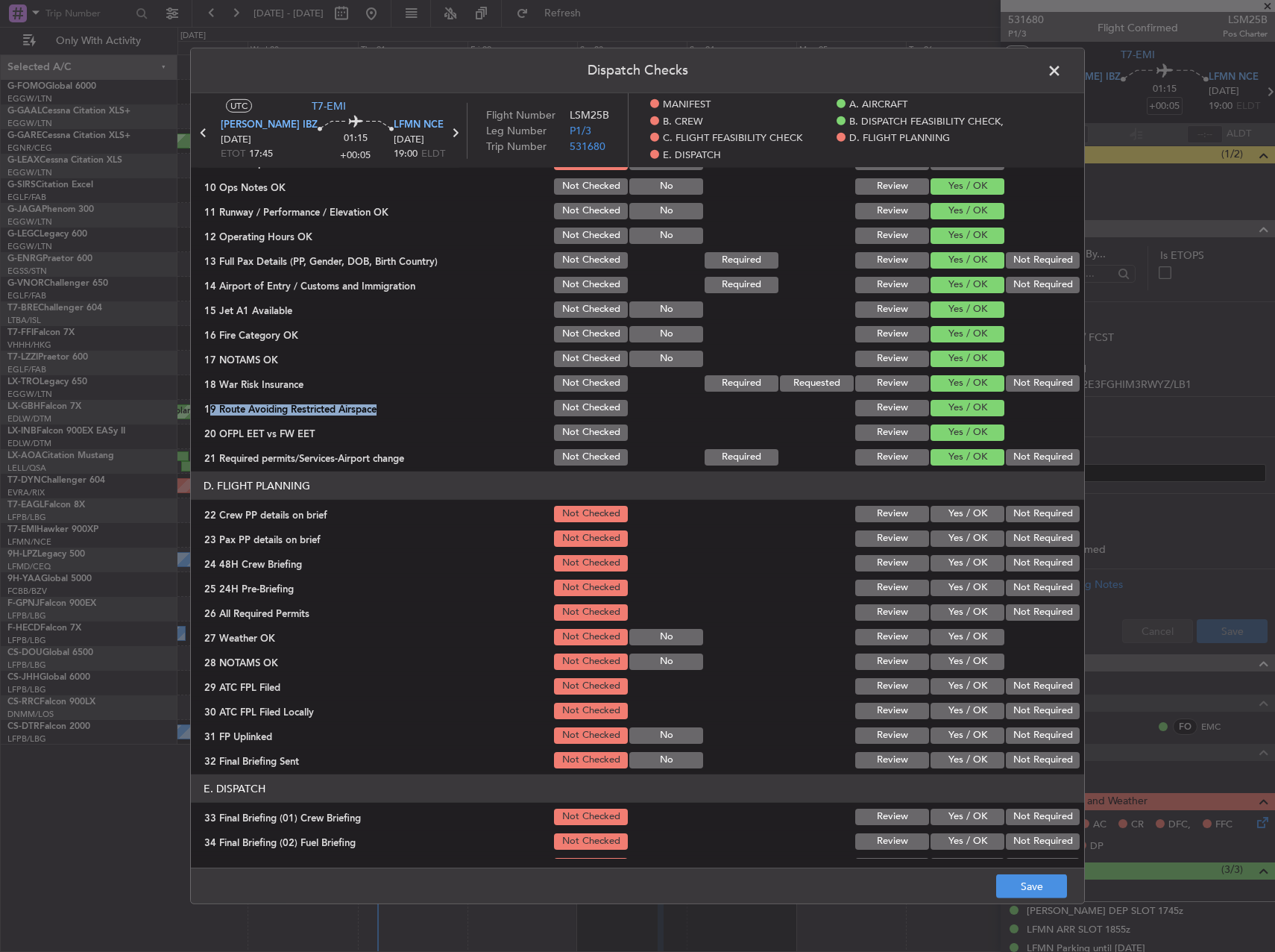
click at [968, 517] on button "Yes / OK" at bounding box center [968, 514] width 74 height 17
click at [968, 536] on button "Yes / OK" at bounding box center [968, 539] width 74 height 17
click at [973, 568] on button "Yes / OK" at bounding box center [968, 563] width 74 height 17
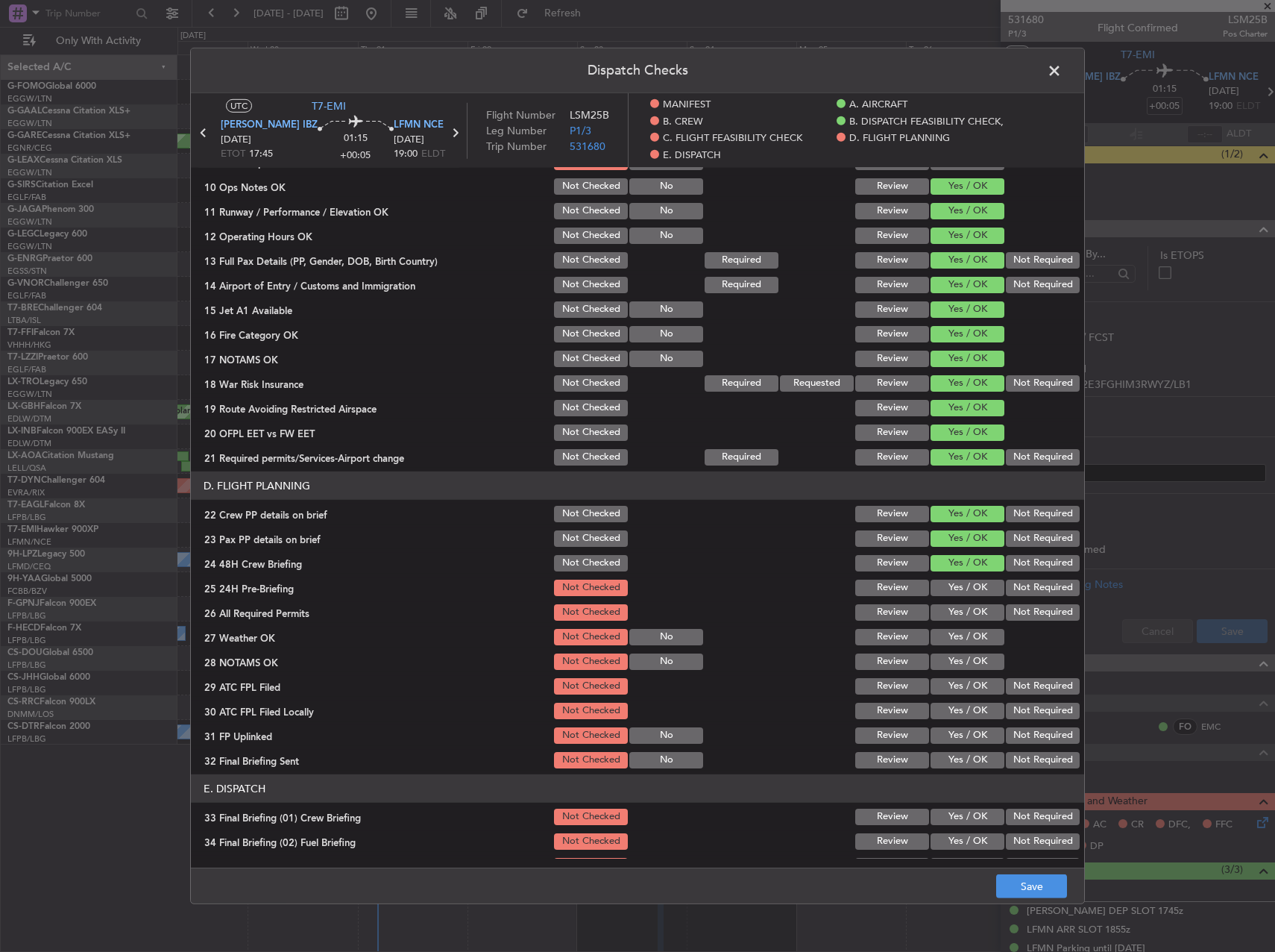
click at [1026, 598] on div "Not Required" at bounding box center [1041, 587] width 75 height 21
click at [1014, 582] on button "Not Required" at bounding box center [1043, 587] width 74 height 17
click at [1049, 880] on button "Save" at bounding box center [1031, 886] width 71 height 24
click at [1061, 78] on span at bounding box center [1061, 75] width 0 height 29
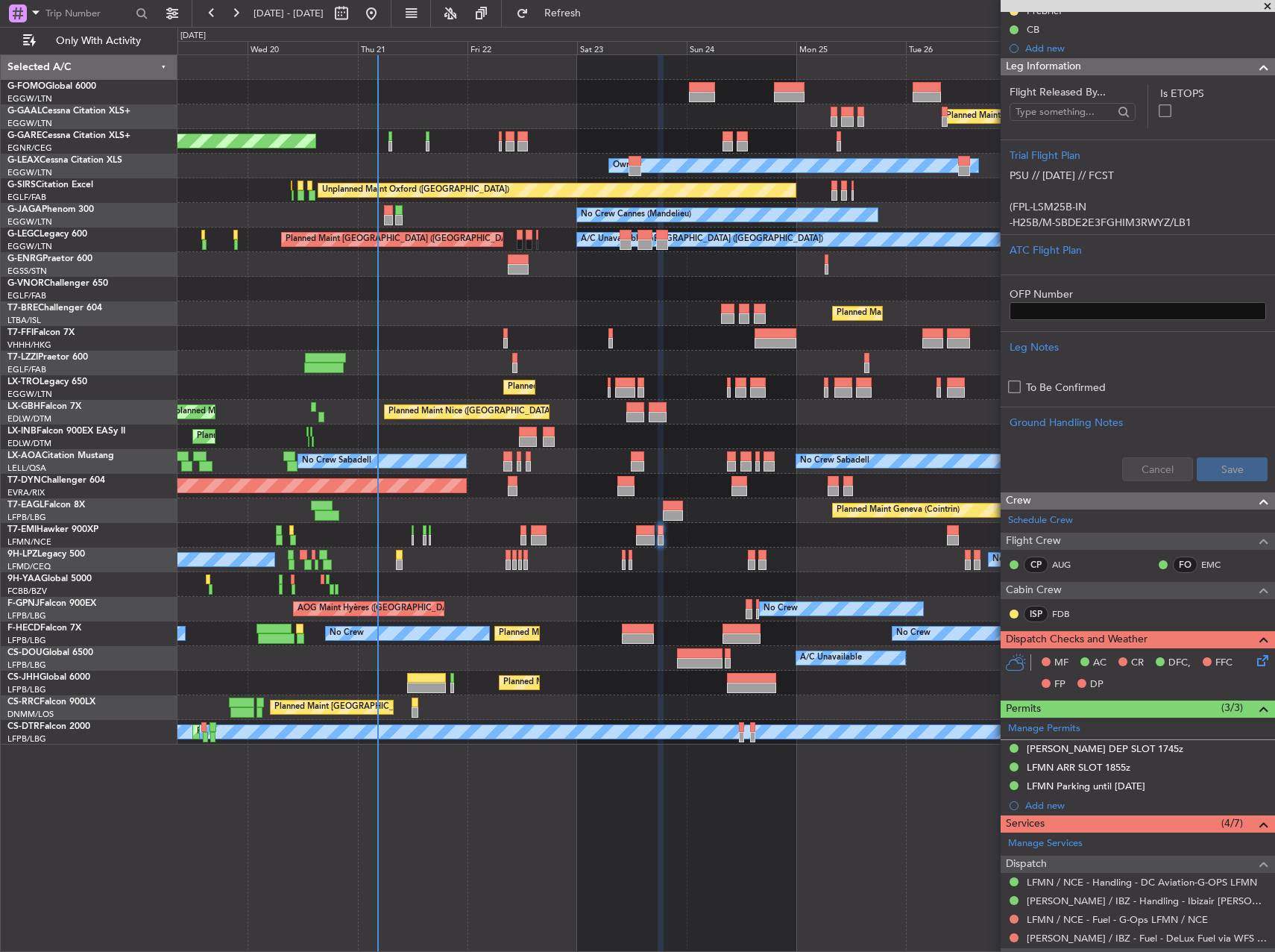
scroll to position [0, 0]
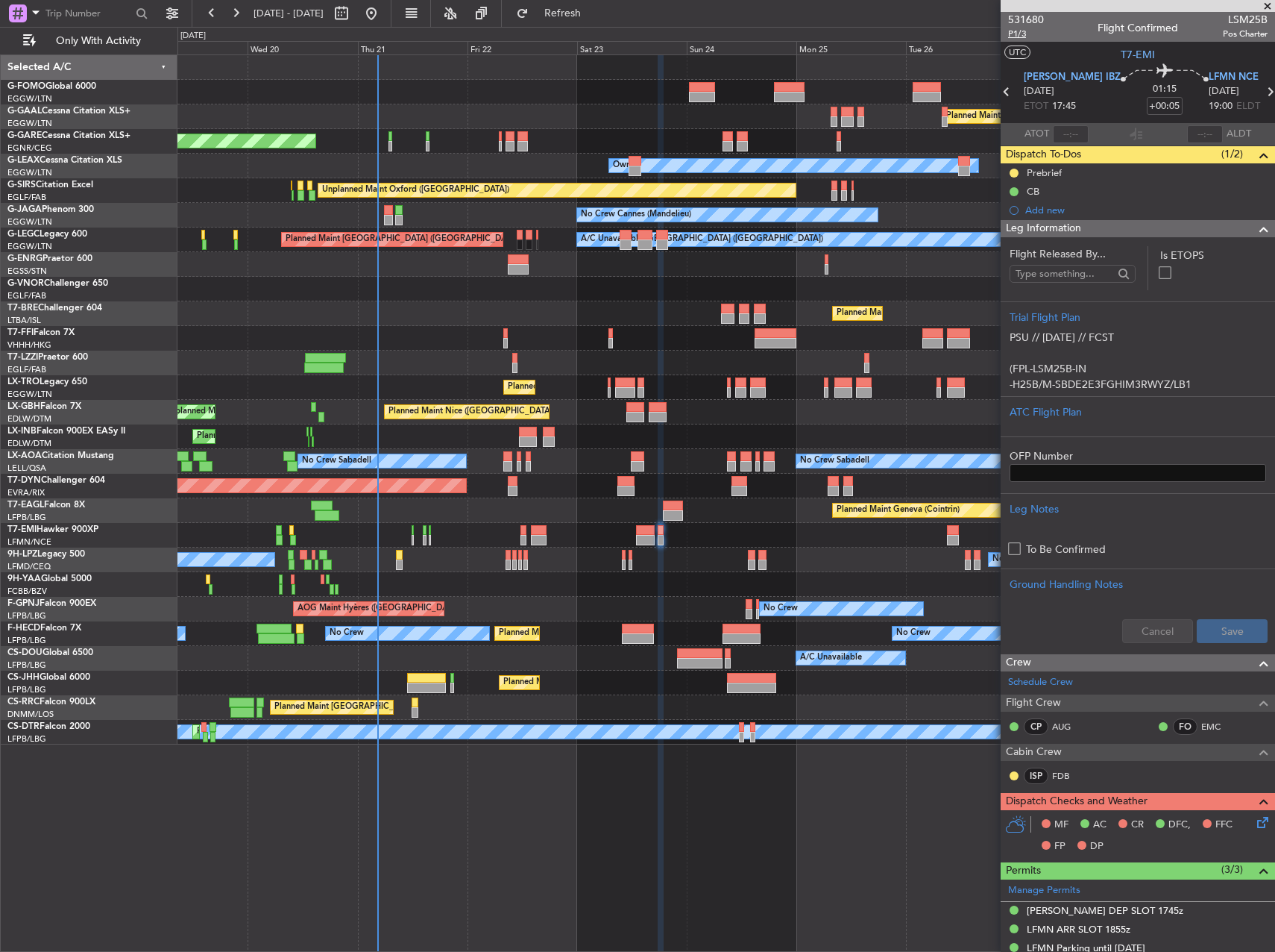
click at [1013, 36] on span "P1/3" at bounding box center [1026, 34] width 36 height 13
click at [1021, 33] on span "P1/3" at bounding box center [1026, 34] width 36 height 13
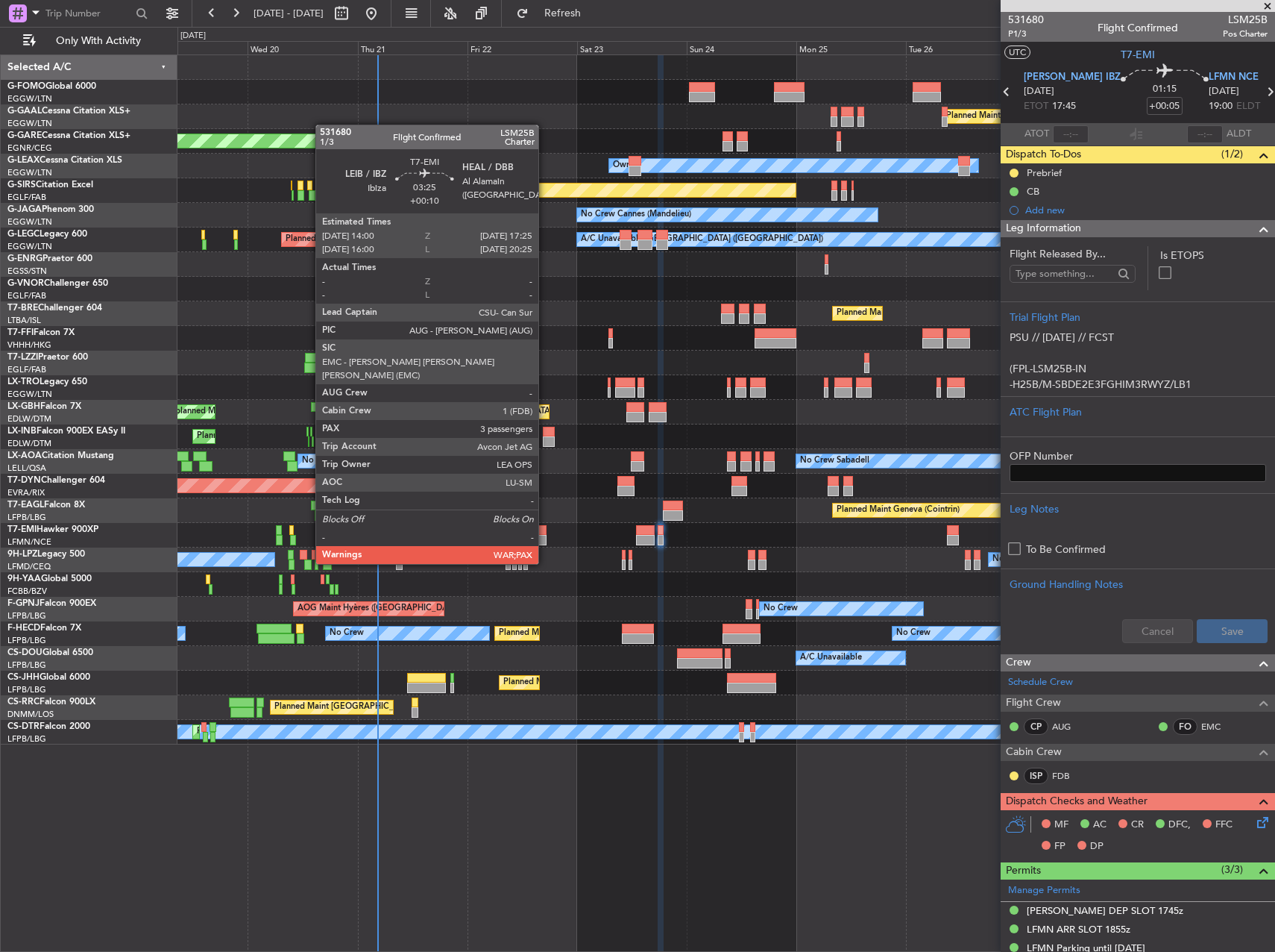
click at [546, 536] on div at bounding box center [539, 540] width 16 height 10
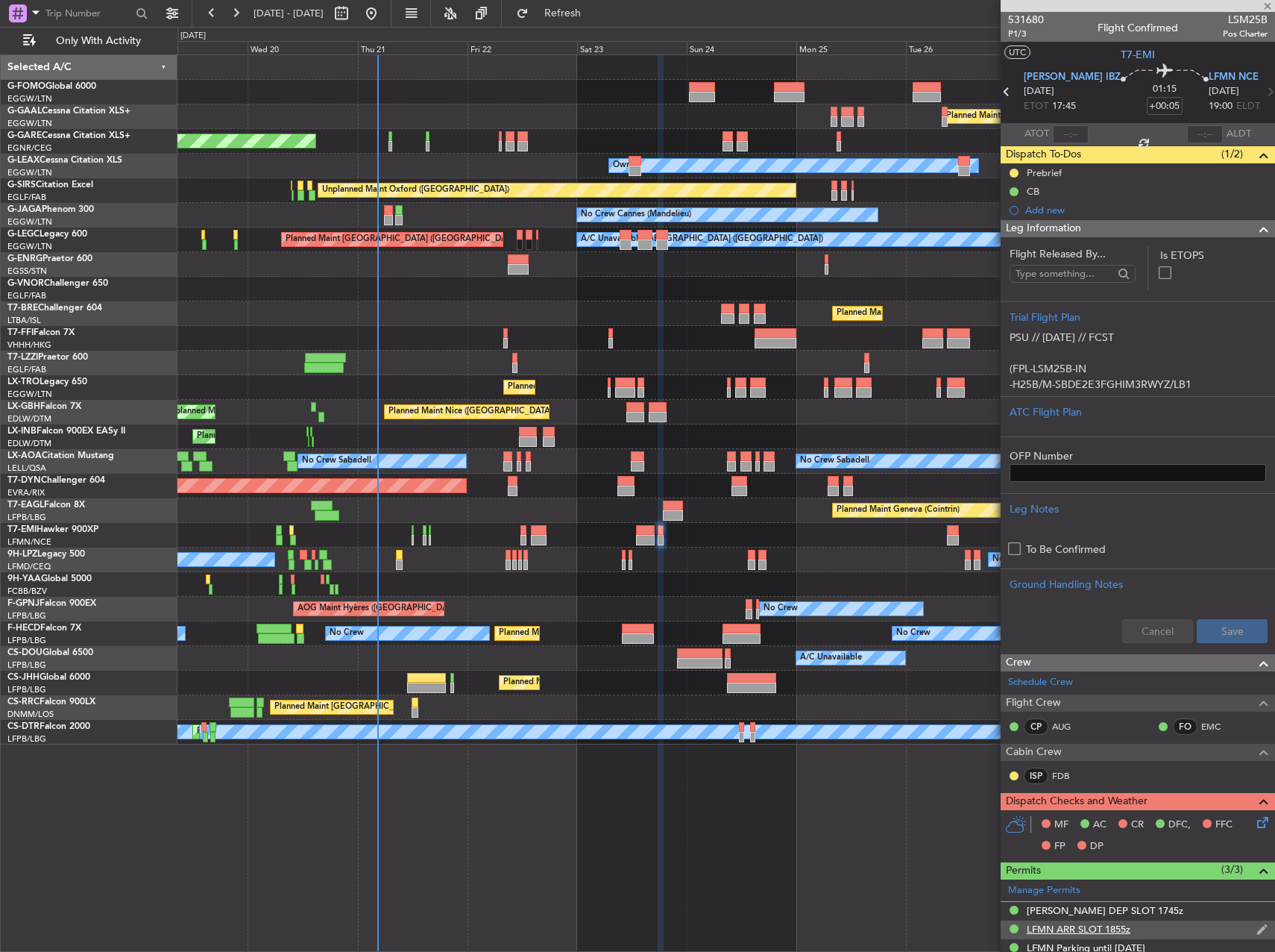
type input "+00:10"
type input "3"
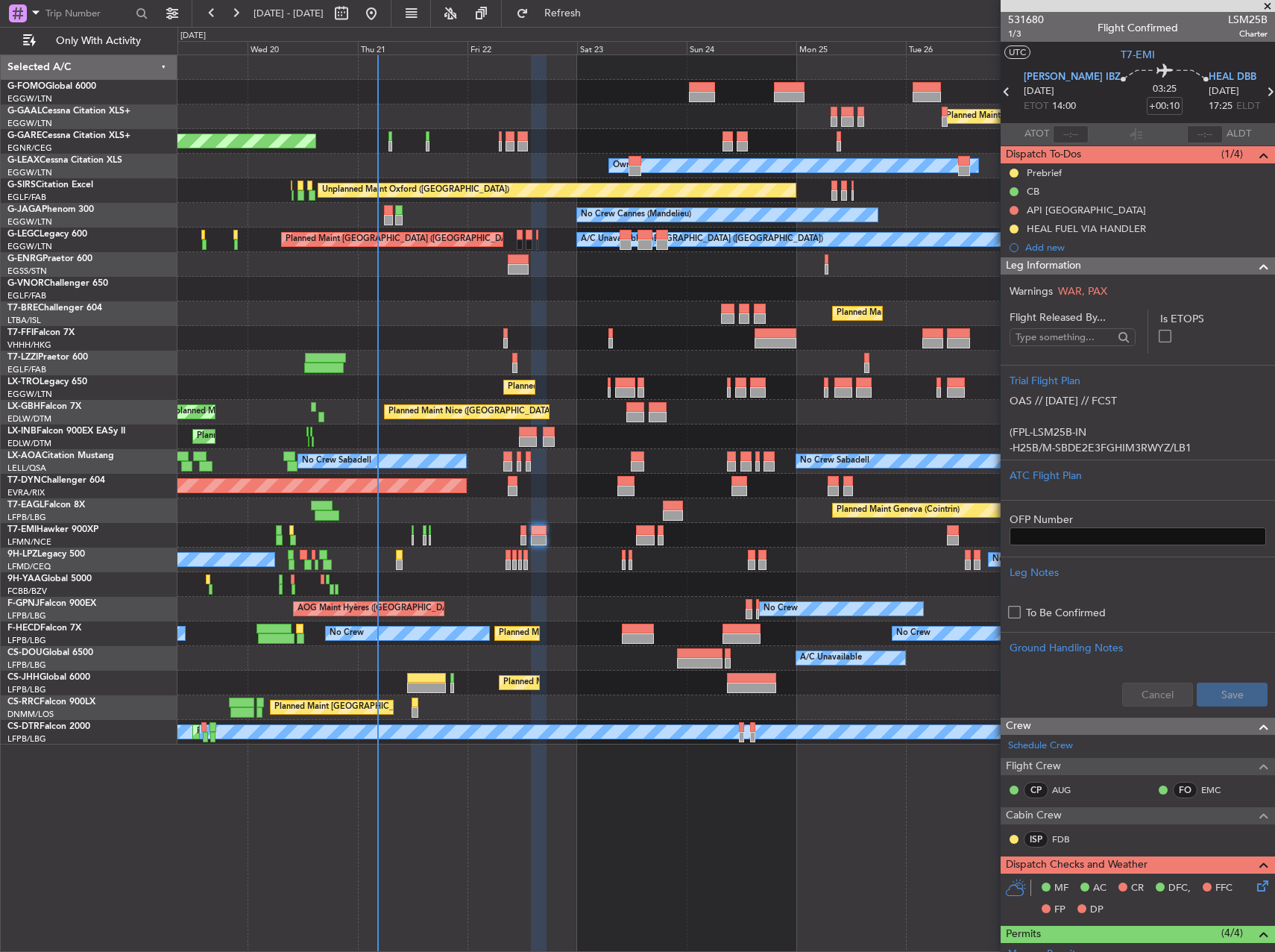
click at [669, 897] on div "Planned Maint Dusseldorf Unplanned Maint Chester Owner Owner Unplanned Maint Ox…" at bounding box center [726, 503] width 1097 height 897
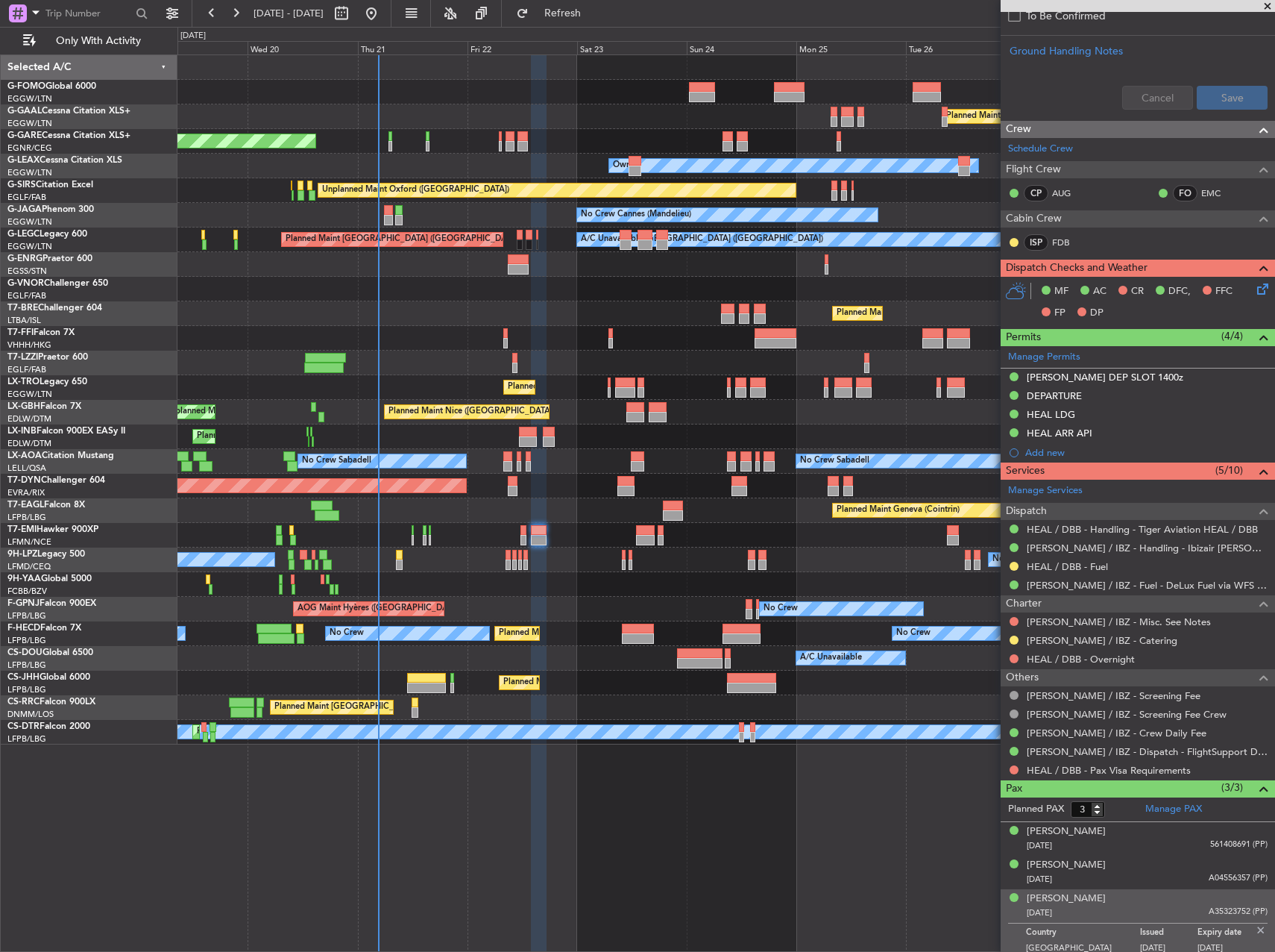
scroll to position [603, 0]
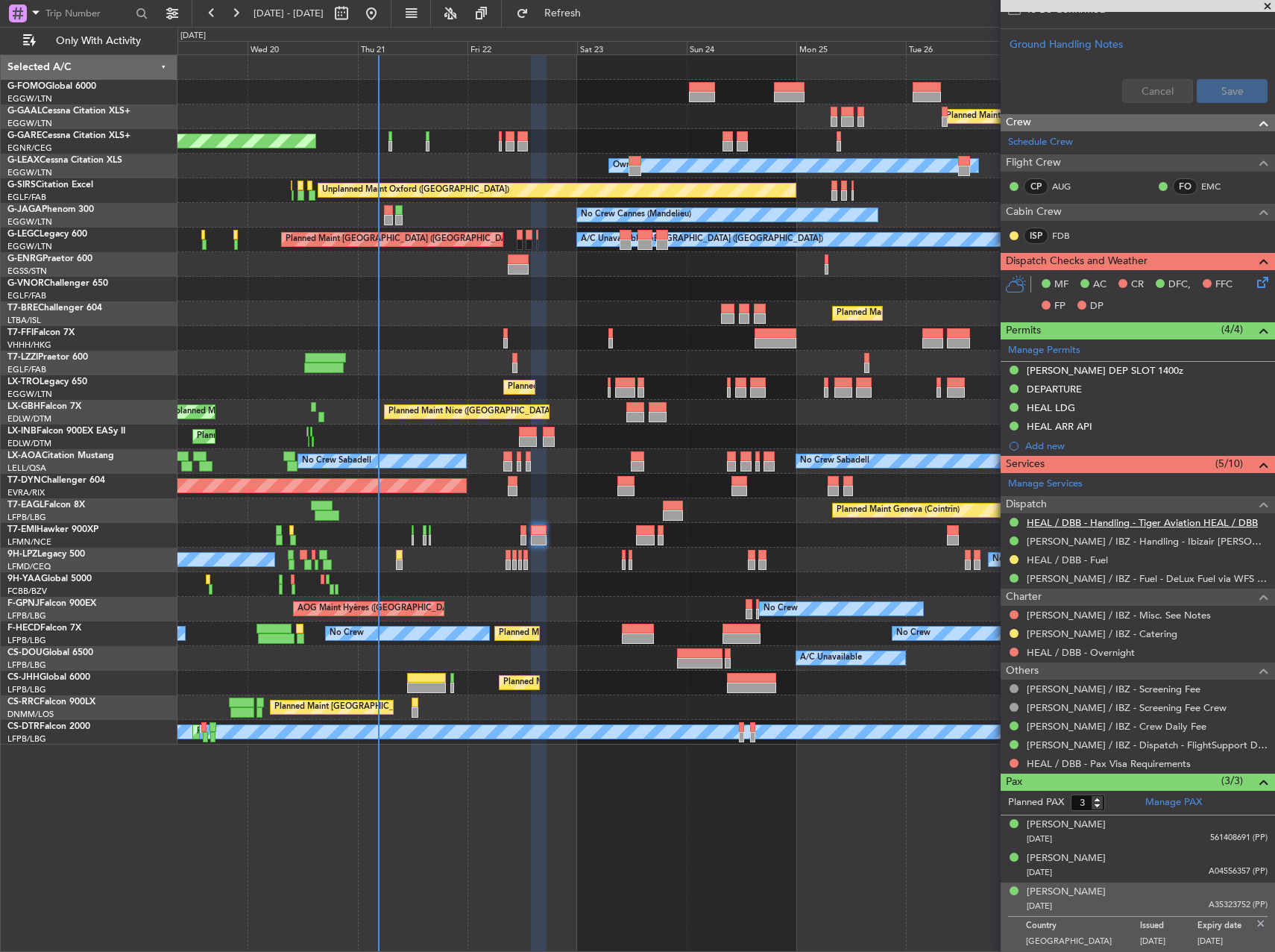
click at [1136, 519] on link "HEAL / DBB - Handling - Tiger Aviation HEAL / DBB" at bounding box center [1142, 523] width 231 height 13
click at [1049, 444] on div "Add new" at bounding box center [1140, 446] width 229 height 13
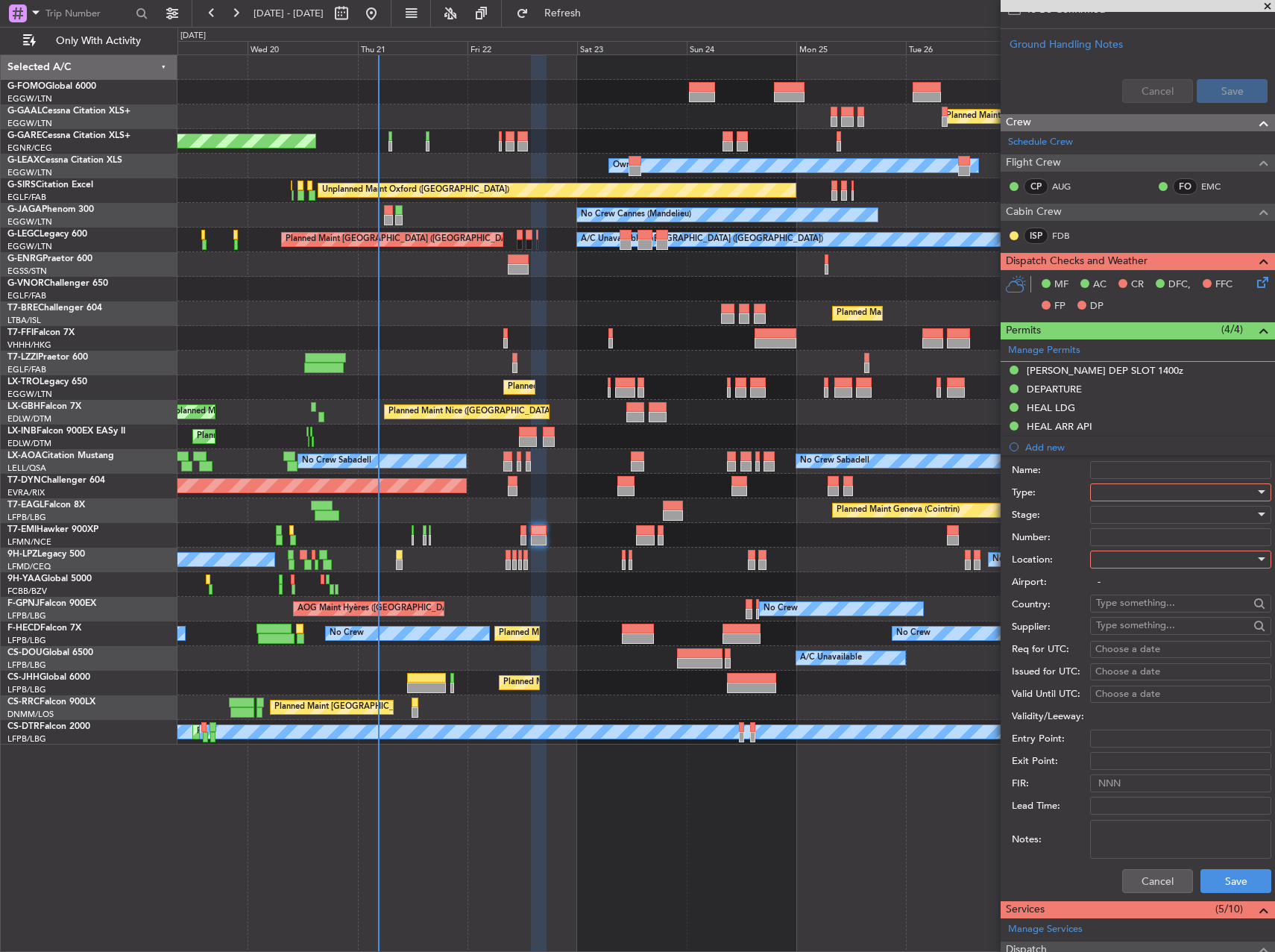
click at [1135, 493] on div at bounding box center [1176, 492] width 159 height 22
click at [1137, 621] on span "Overflight" at bounding box center [1176, 625] width 156 height 22
click at [1129, 517] on div at bounding box center [1176, 515] width 159 height 22
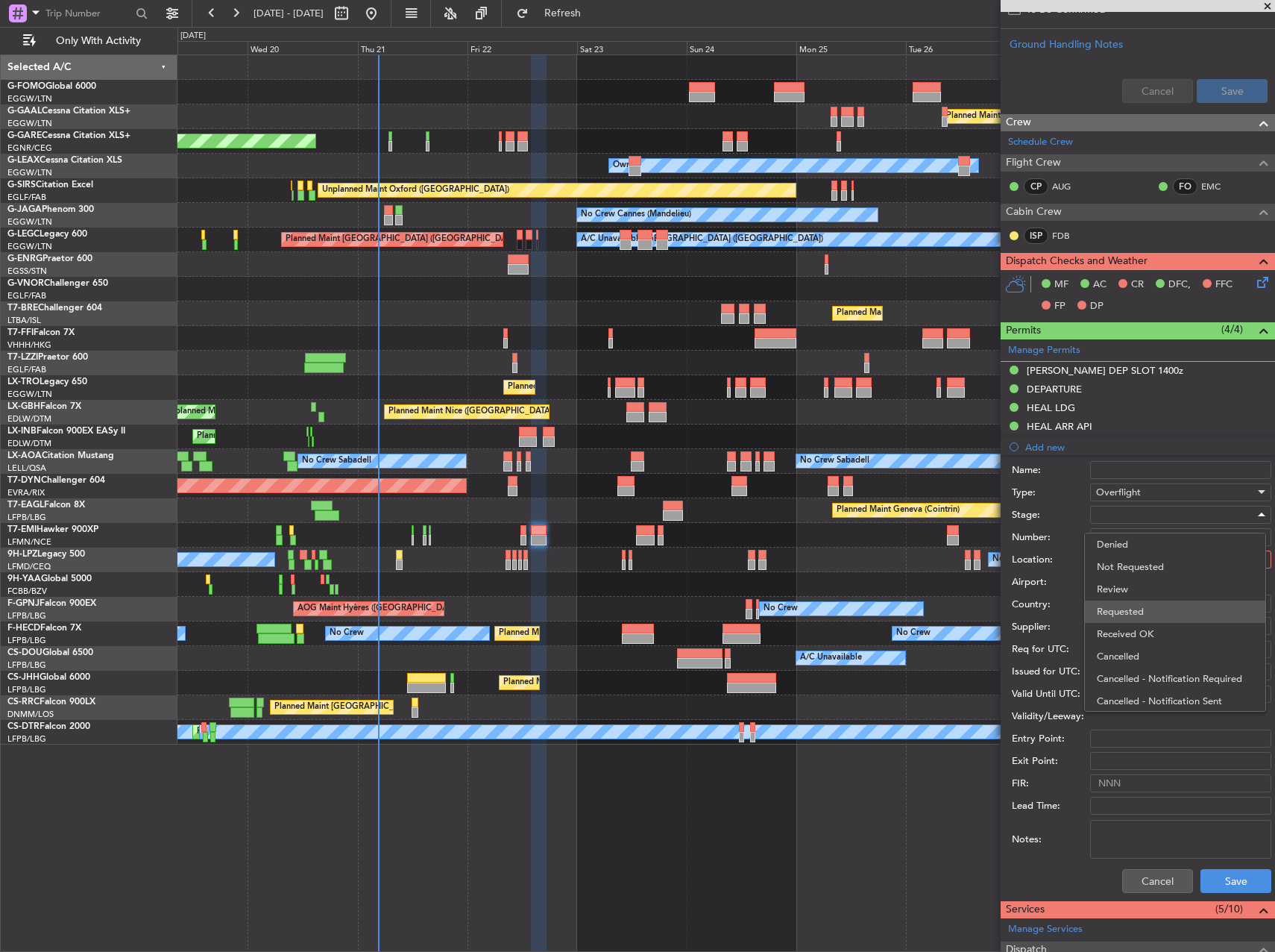
click at [1141, 607] on span "Requested" at bounding box center [1176, 611] width 156 height 22
click at [1130, 567] on div at bounding box center [1176, 559] width 159 height 22
click at [1145, 669] on span "Enroute" at bounding box center [1176, 679] width 156 height 22
click at [1125, 608] on input "text" at bounding box center [1173, 602] width 153 height 22
click at [1126, 619] on span "Algeria" at bounding box center [1175, 625] width 146 height 22
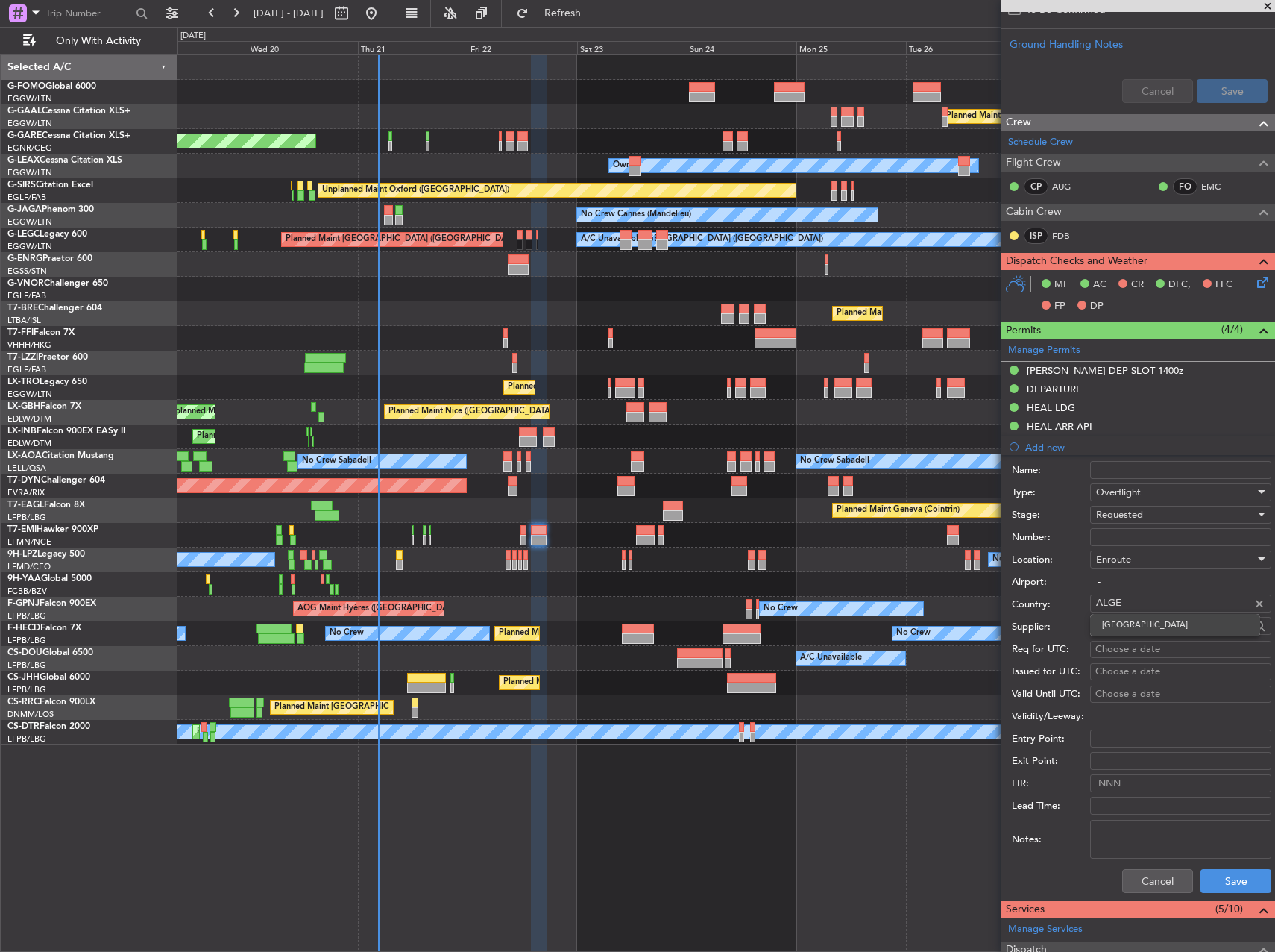
type input "Algeria"
click at [1219, 881] on button "Save" at bounding box center [1235, 881] width 71 height 24
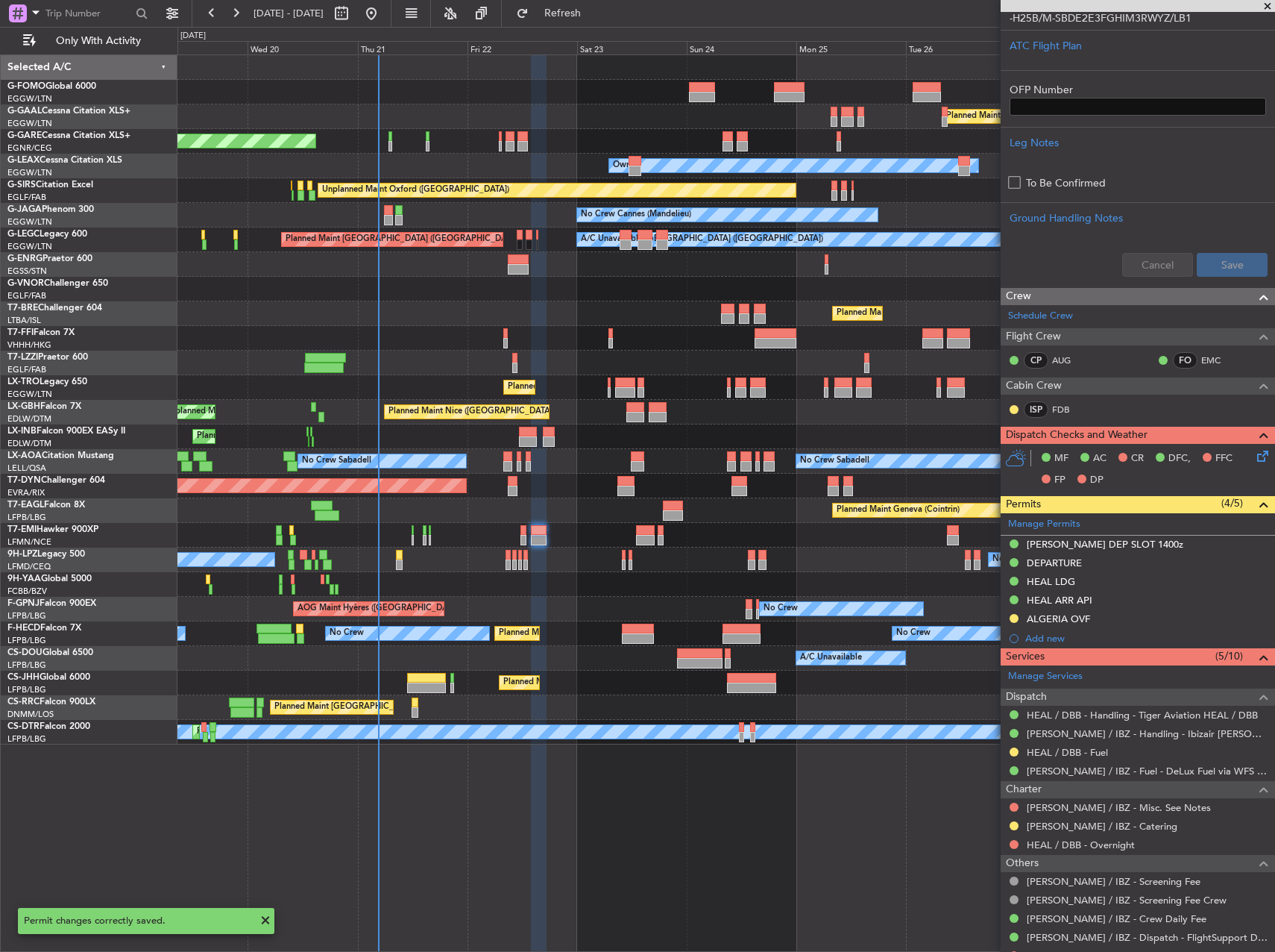
scroll to position [447, 0]
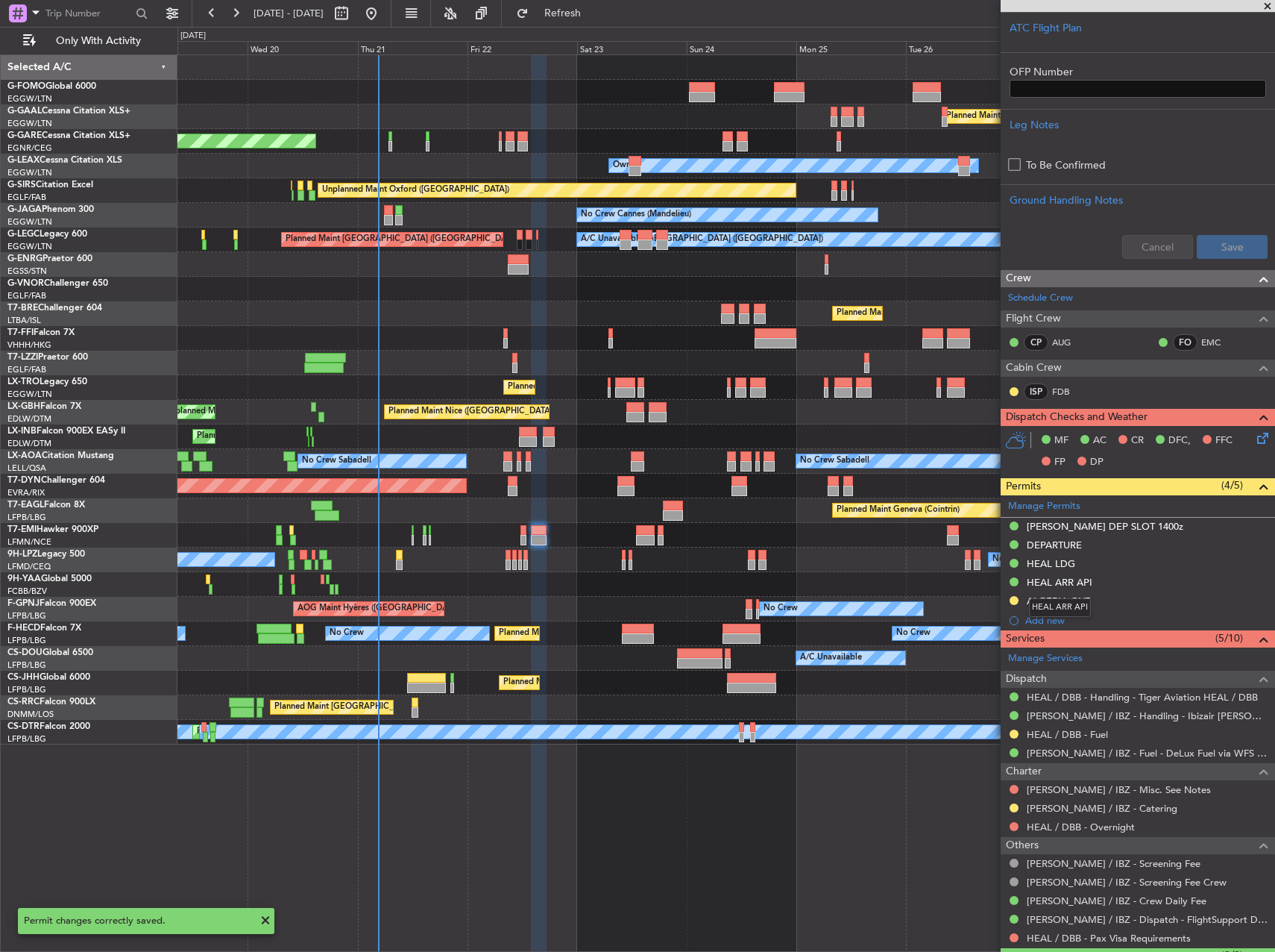
click at [1042, 621] on mat-tooltip-component "HEAL ARR API" at bounding box center [1060, 607] width 83 height 40
click at [1057, 619] on div "Add new" at bounding box center [1140, 621] width 229 height 13
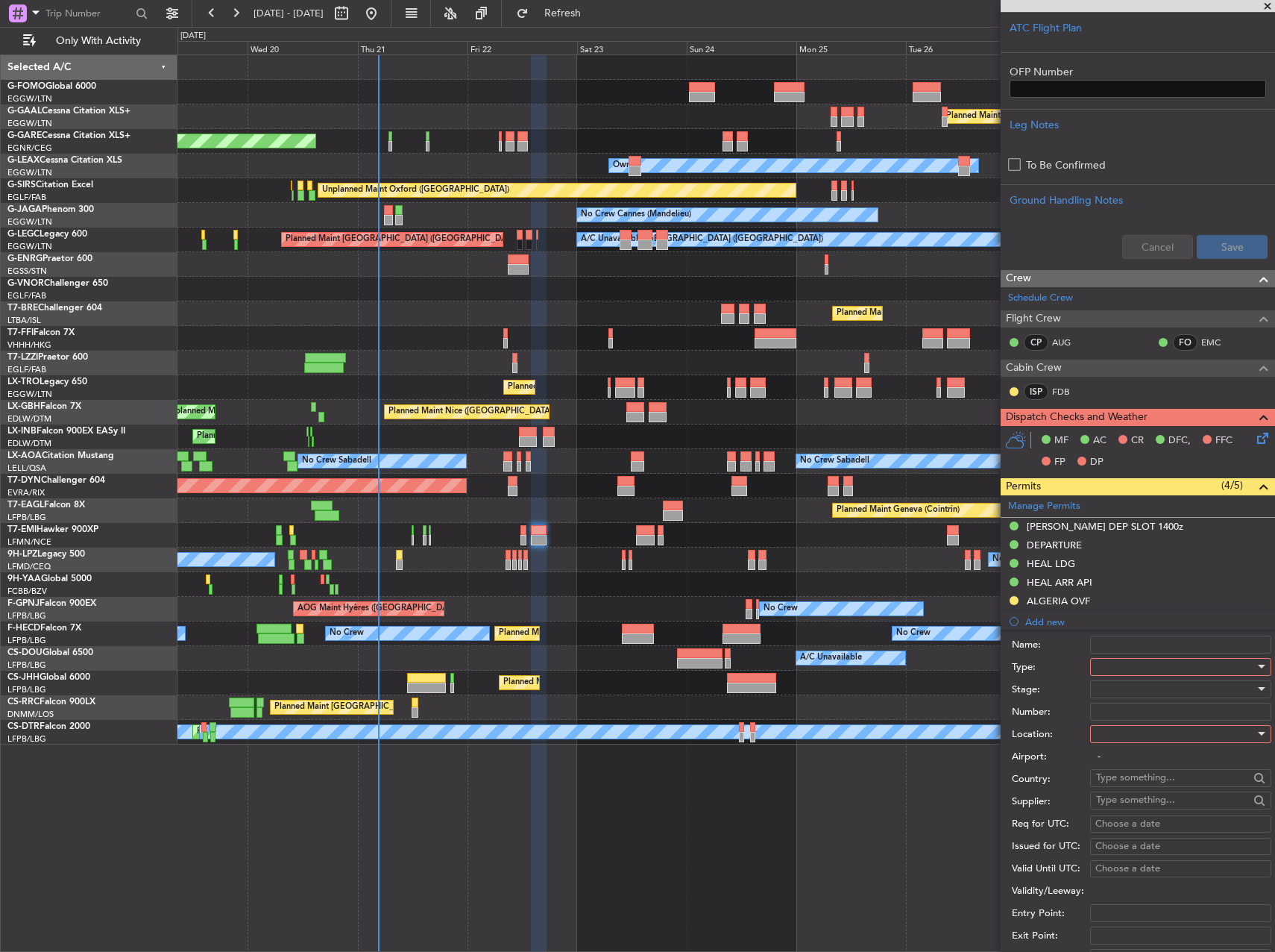
click at [1151, 673] on div at bounding box center [1176, 667] width 159 height 22
click at [1134, 733] on span "Overflight" at bounding box center [1176, 726] width 156 height 22
click at [1127, 689] on div at bounding box center [1176, 689] width 159 height 22
click at [1158, 789] on span "Requested" at bounding box center [1176, 786] width 156 height 22
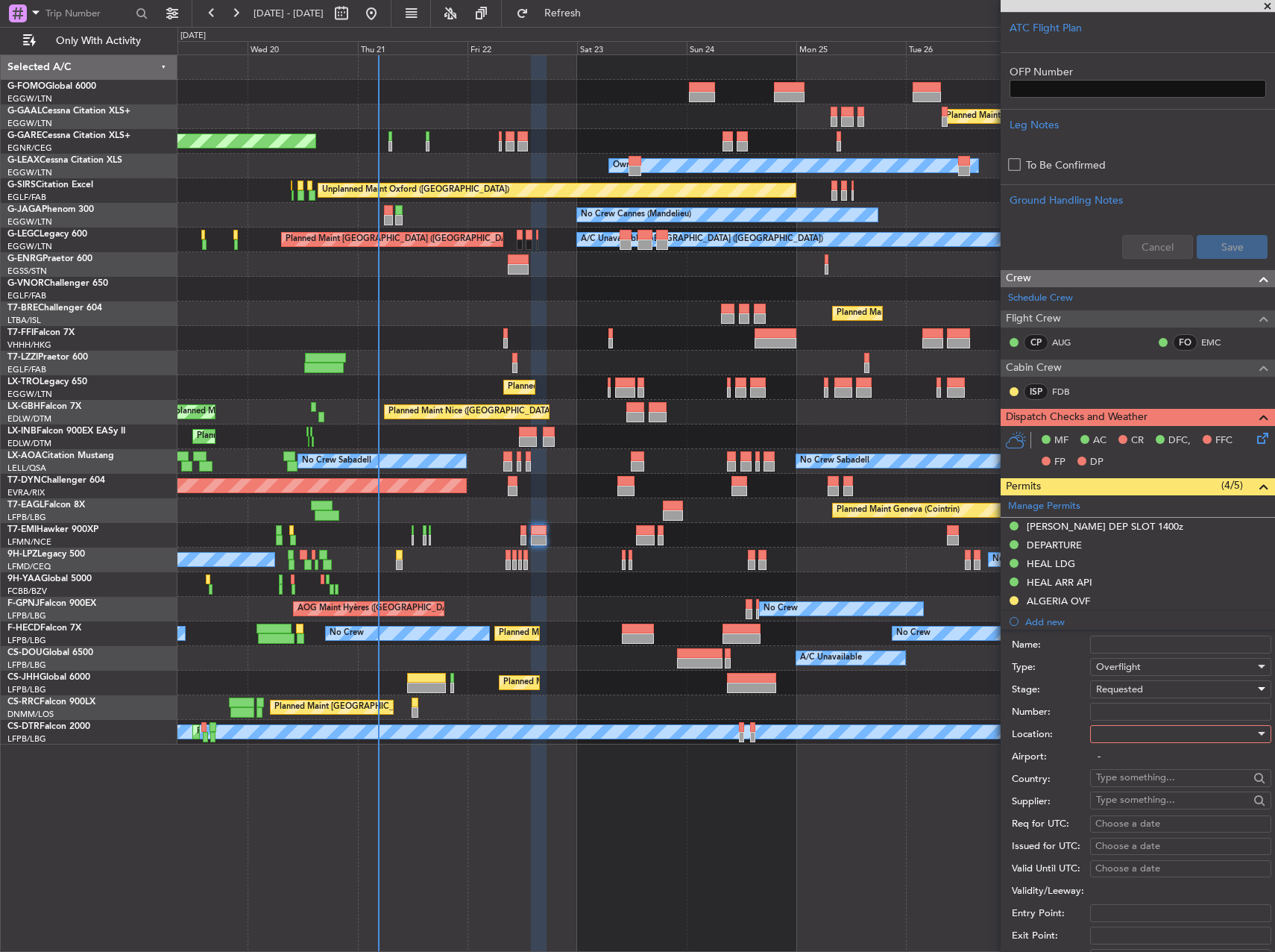
click at [1152, 739] on div at bounding box center [1176, 734] width 159 height 22
click at [1148, 853] on span "Enroute" at bounding box center [1176, 853] width 156 height 22
click at [1140, 785] on input "text" at bounding box center [1173, 777] width 153 height 22
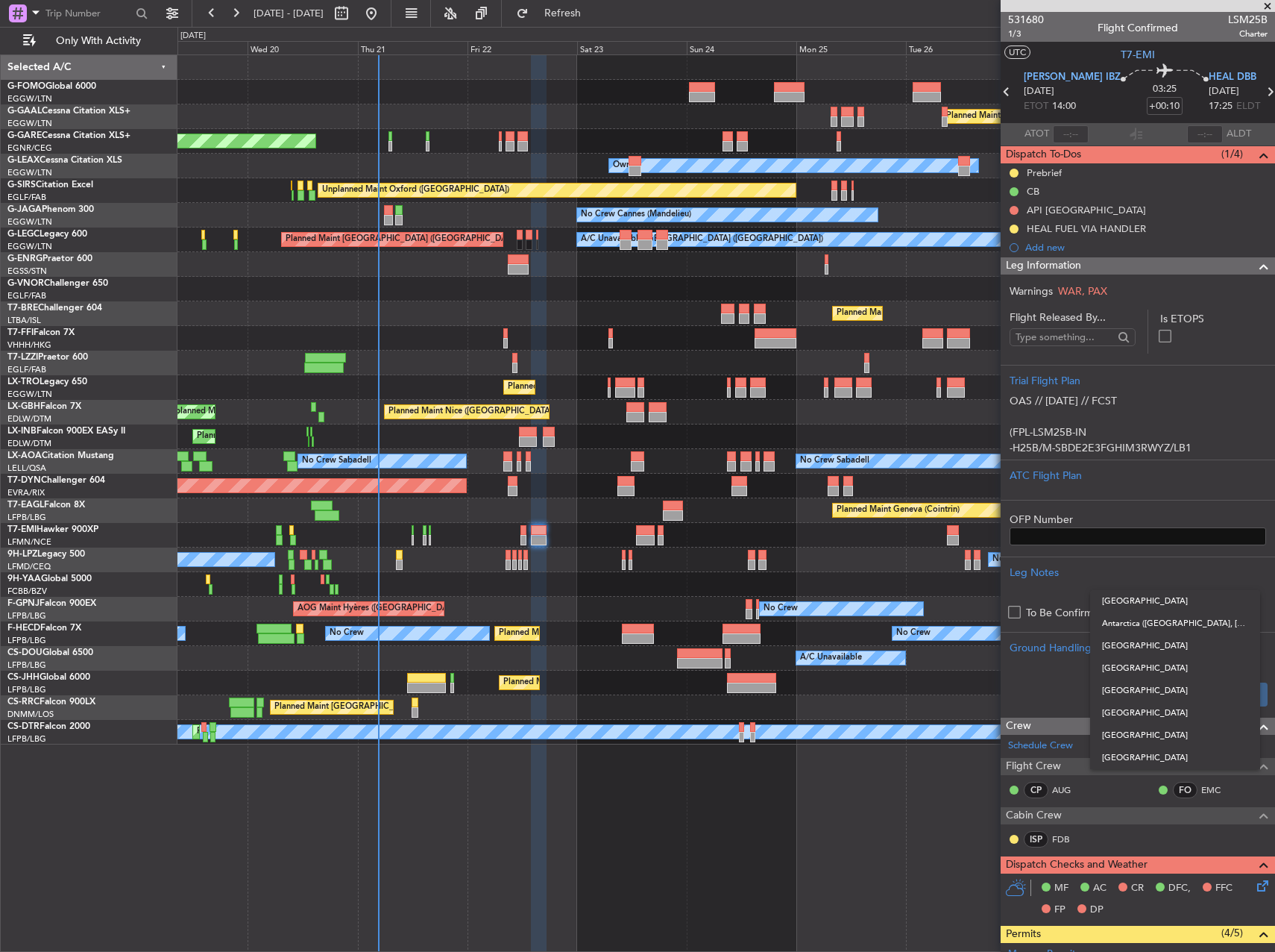
scroll to position [447, 0]
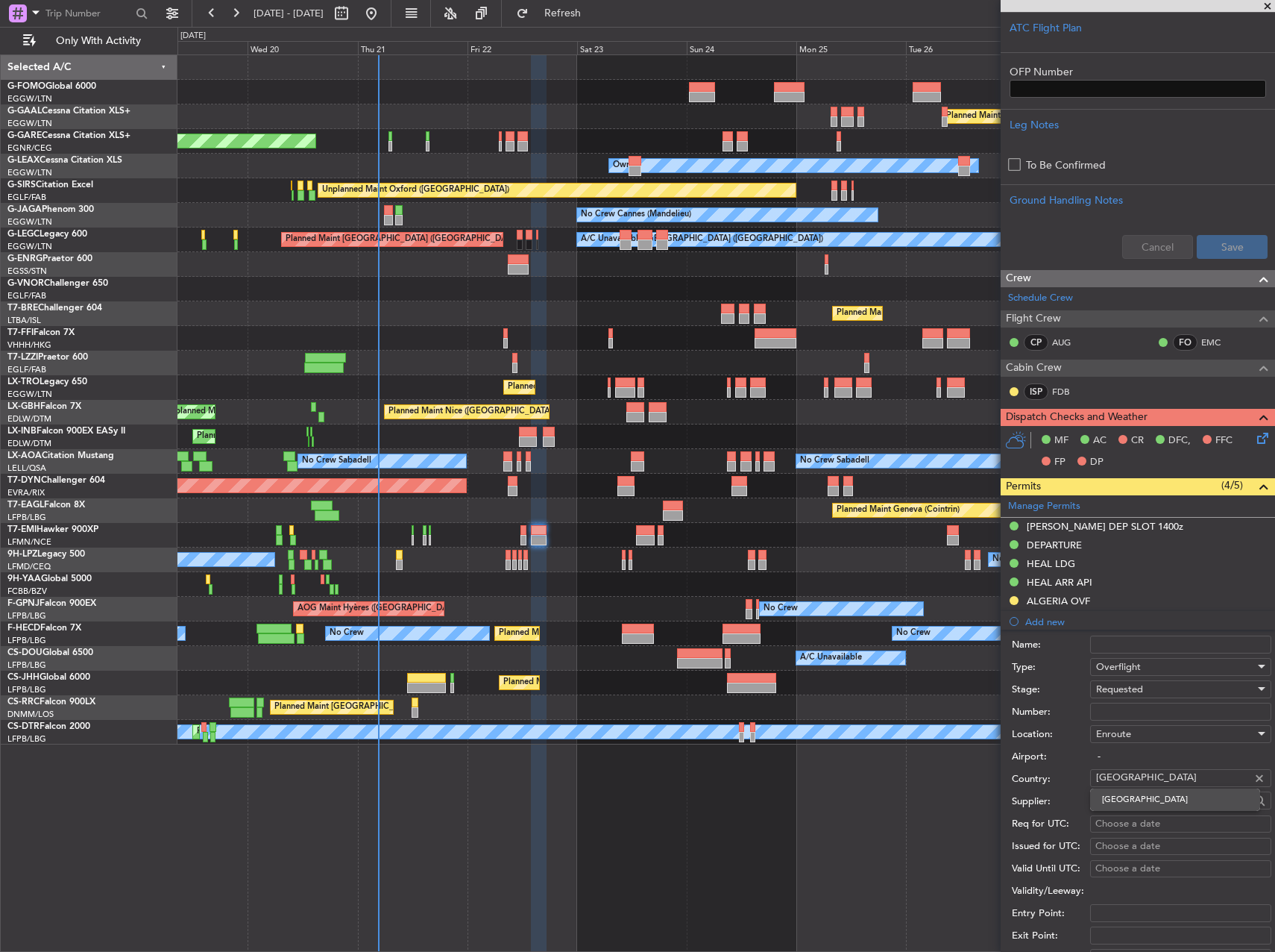
click at [1141, 807] on span "[GEOGRAPHIC_DATA]" at bounding box center [1175, 799] width 146 height 22
type input "[GEOGRAPHIC_DATA]"
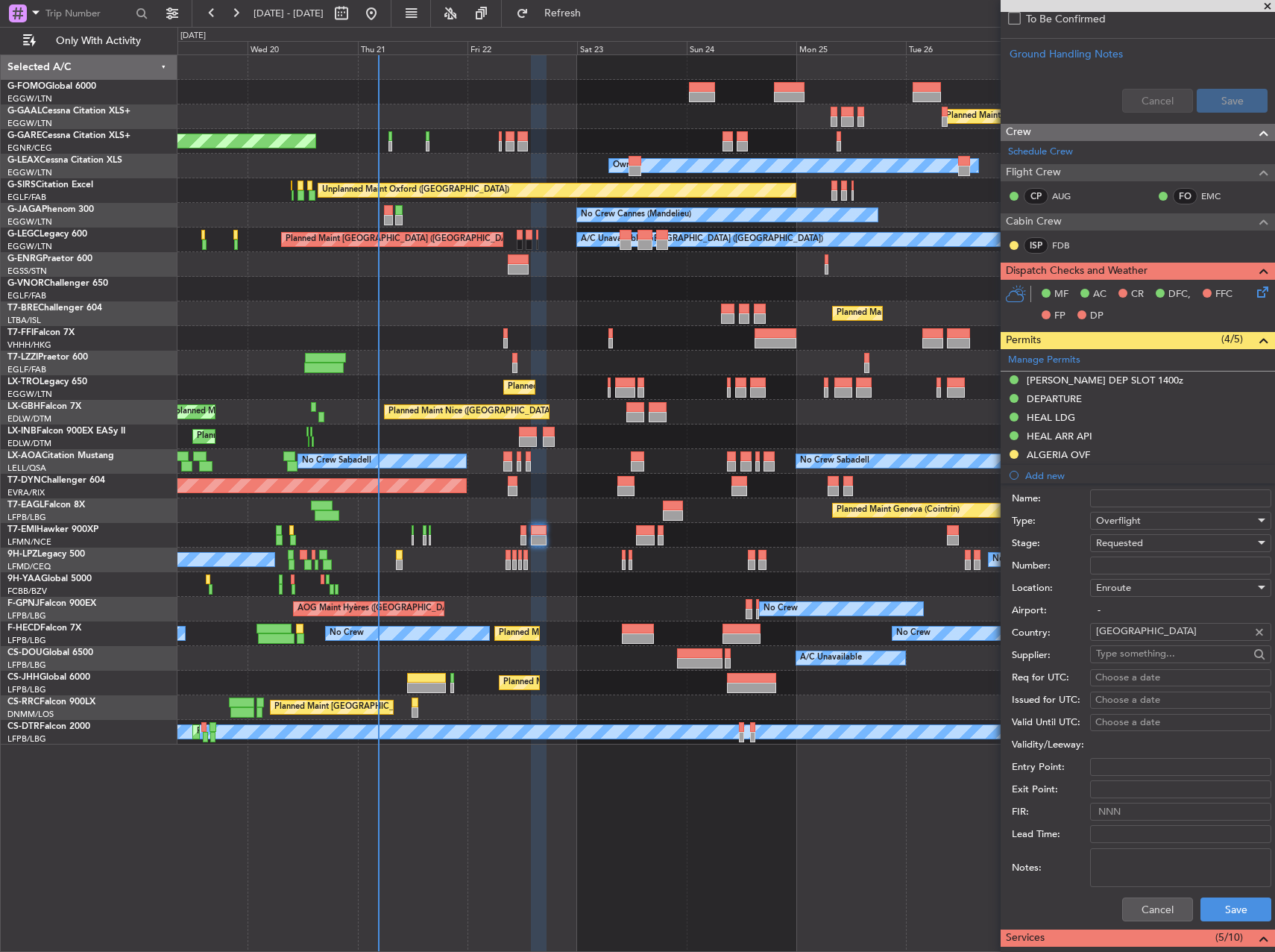
scroll to position [597, 0]
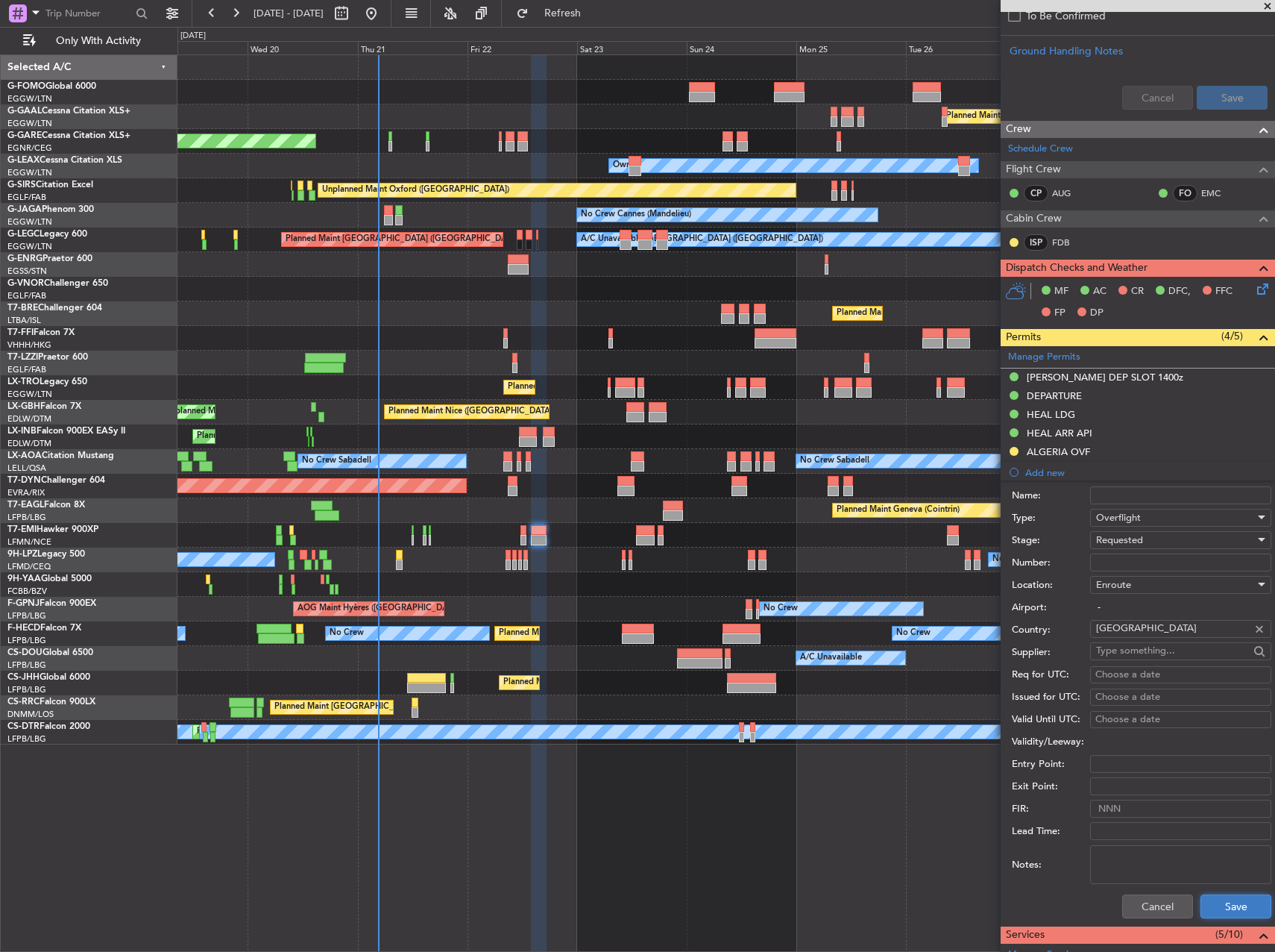
click at [1226, 905] on button "Save" at bounding box center [1235, 906] width 71 height 24
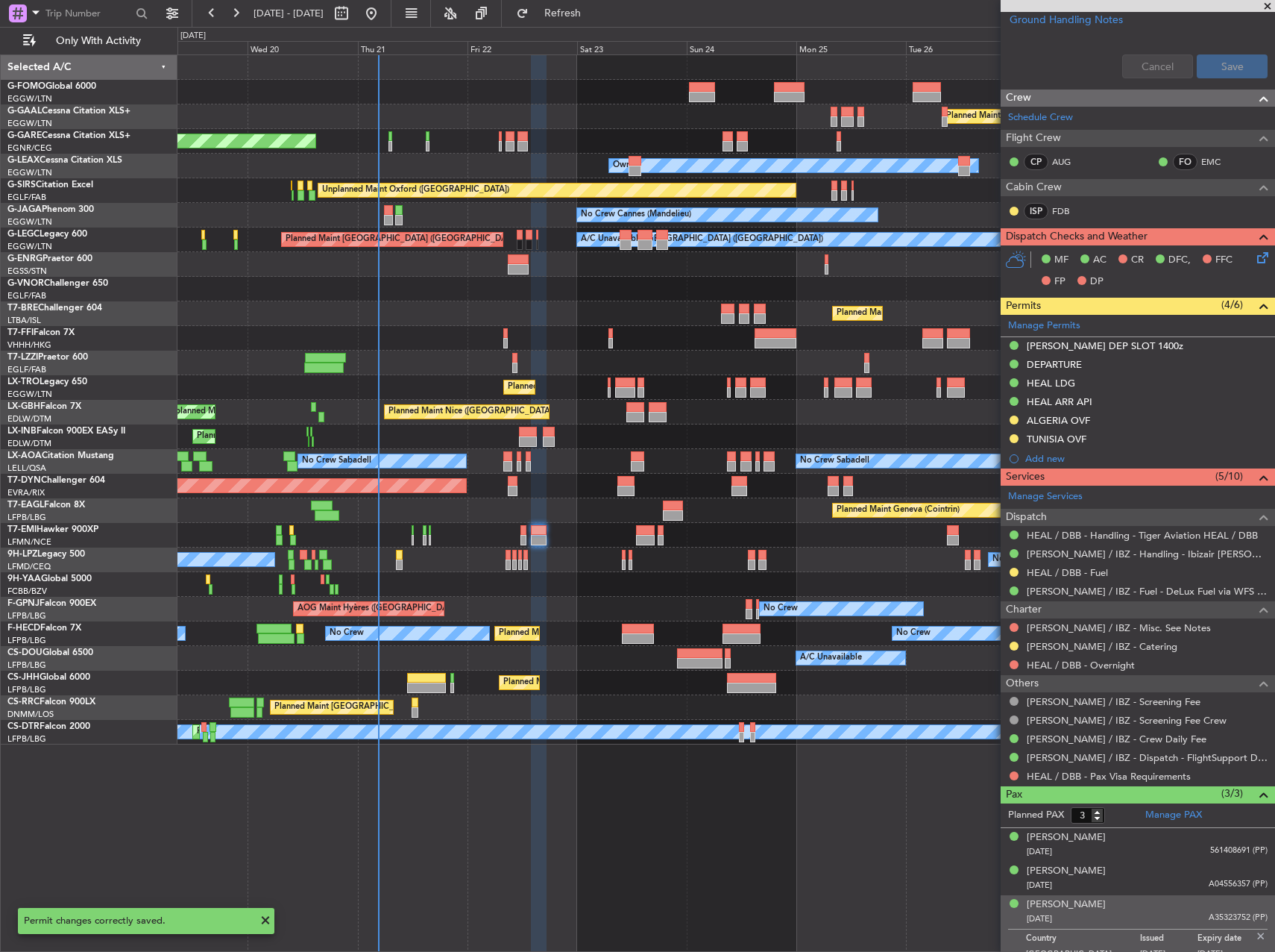
scroll to position [641, 0]
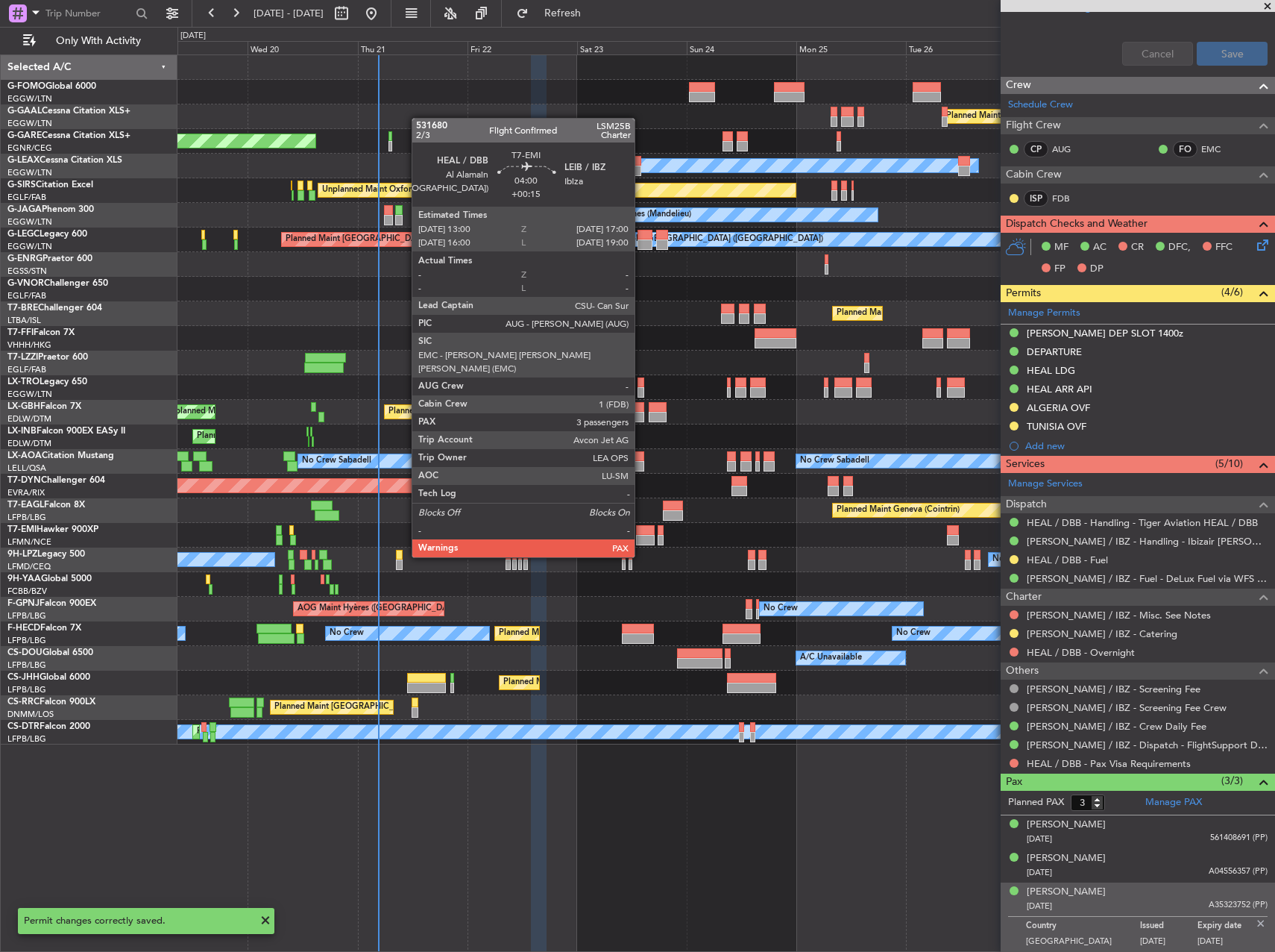
click at [642, 528] on div at bounding box center [645, 529] width 18 height 10
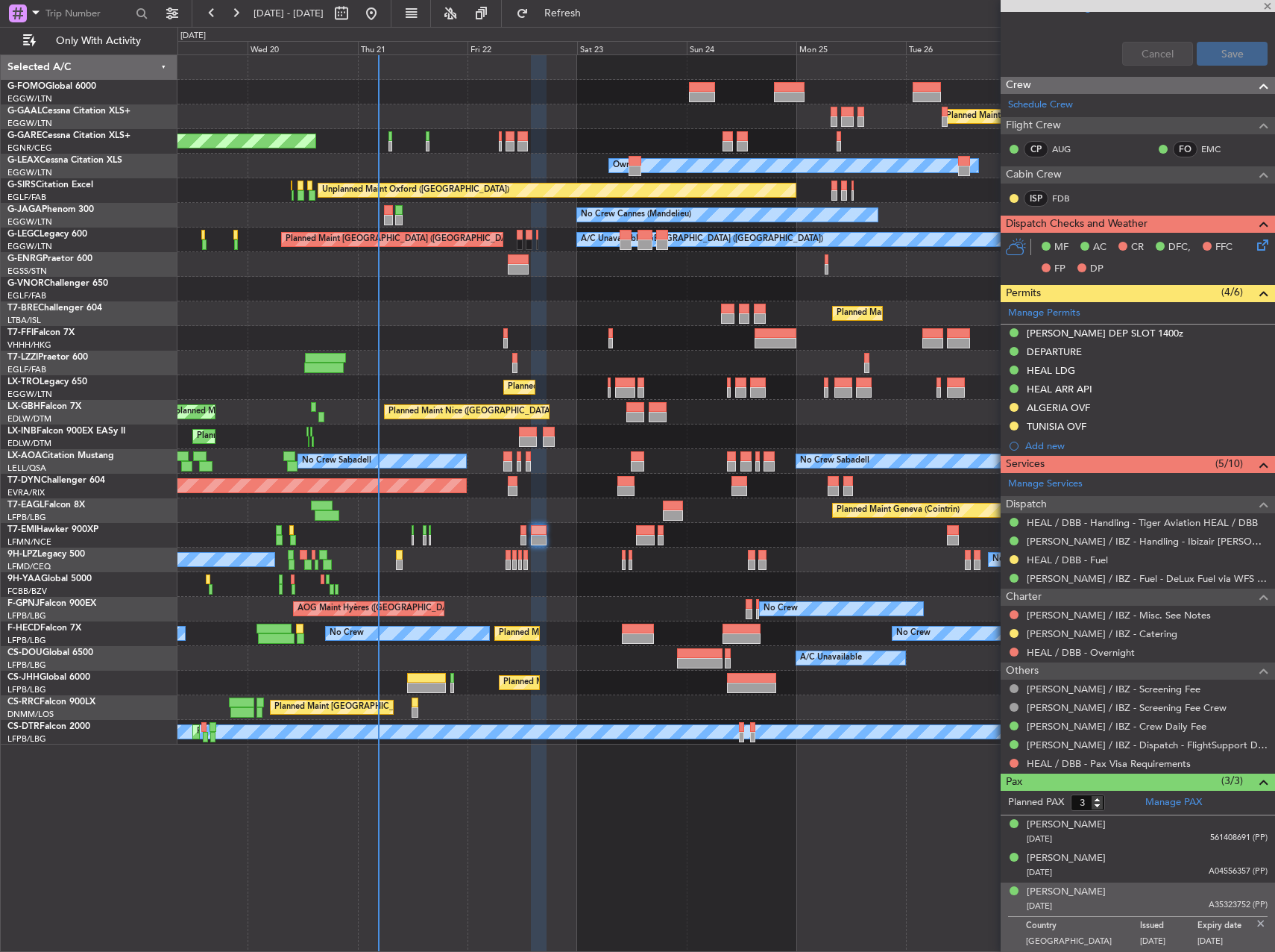
type input "+00:15"
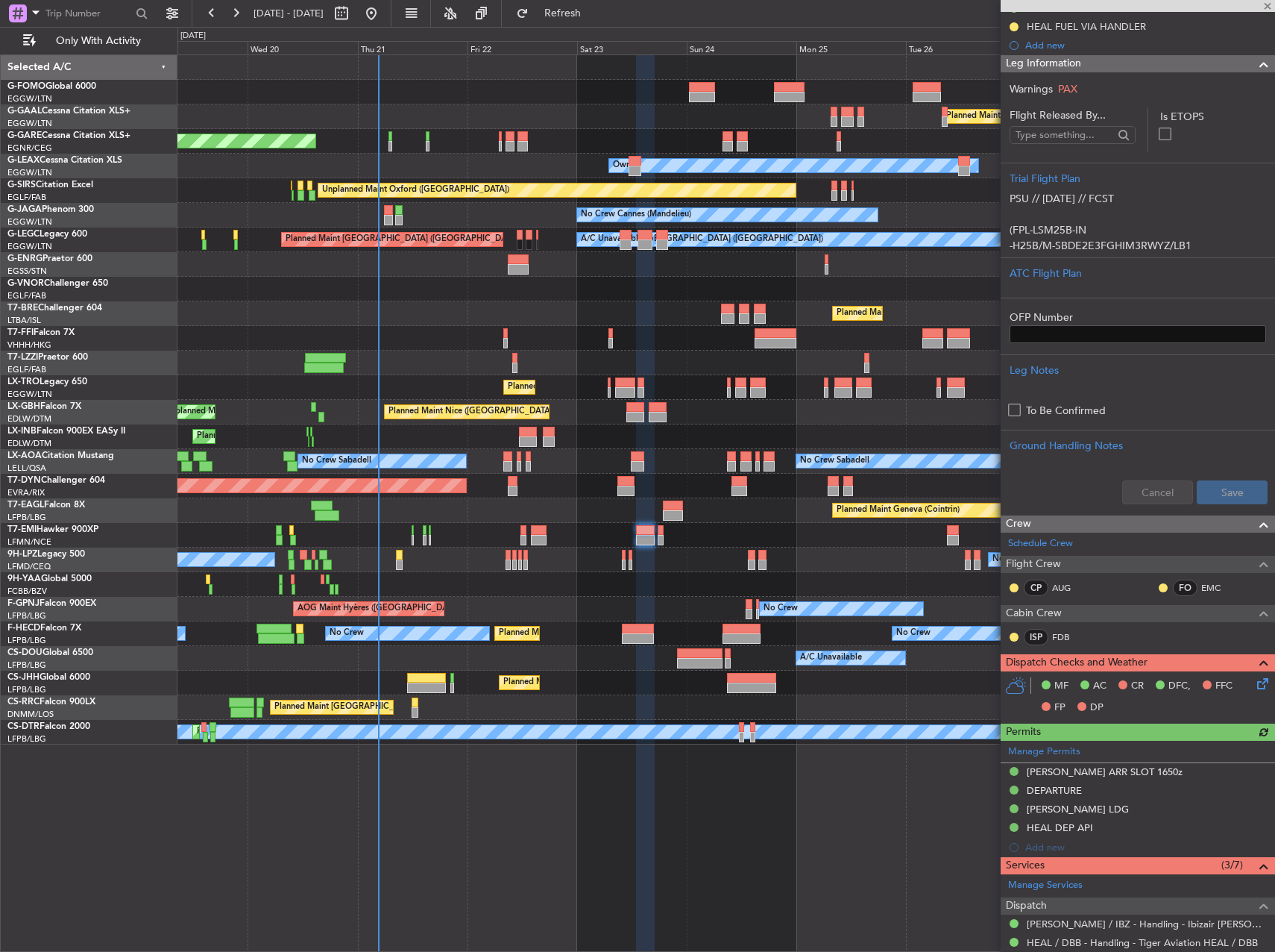
scroll to position [224, 0]
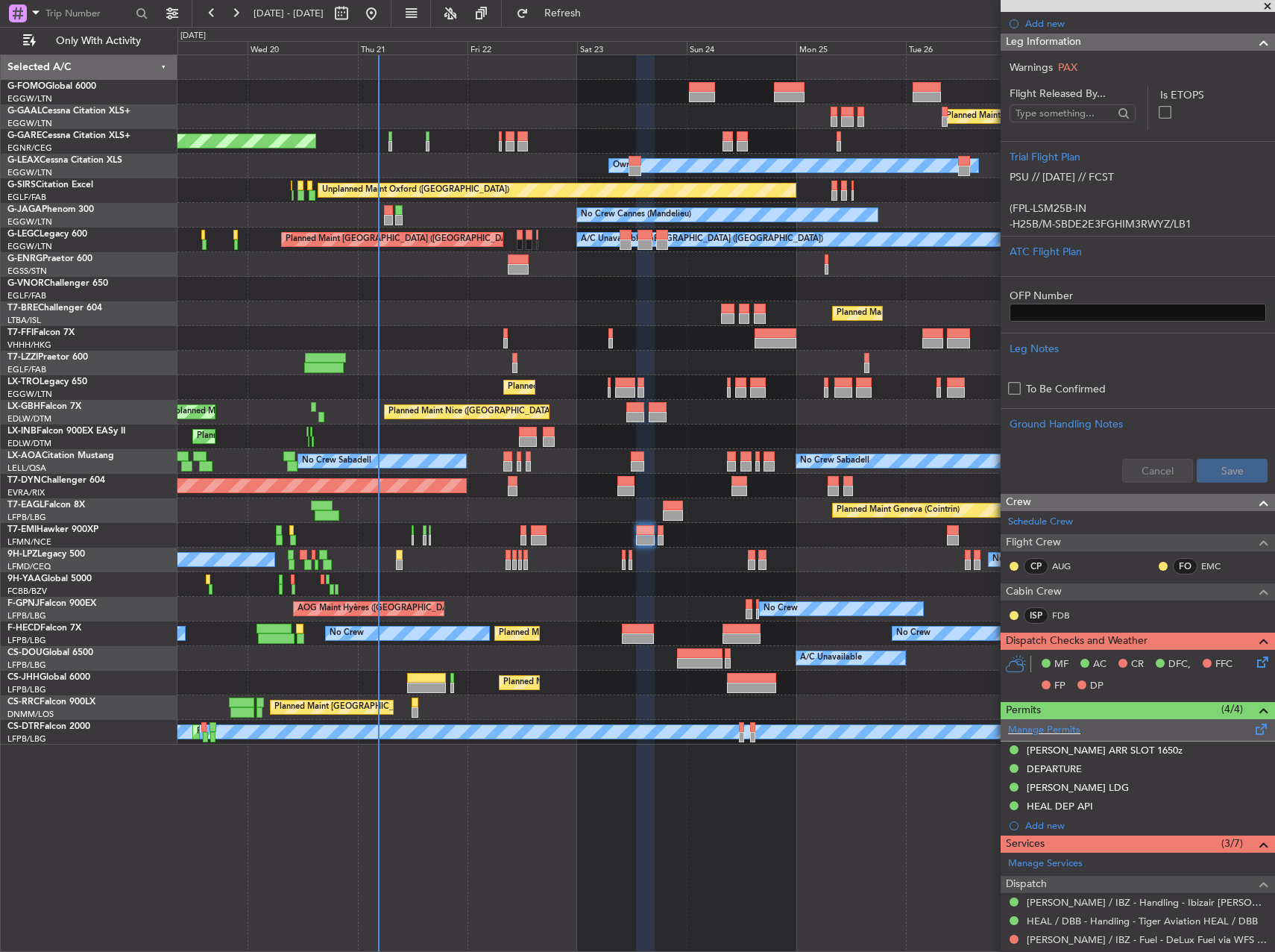
click at [1253, 730] on span at bounding box center [1261, 726] width 17 height 11
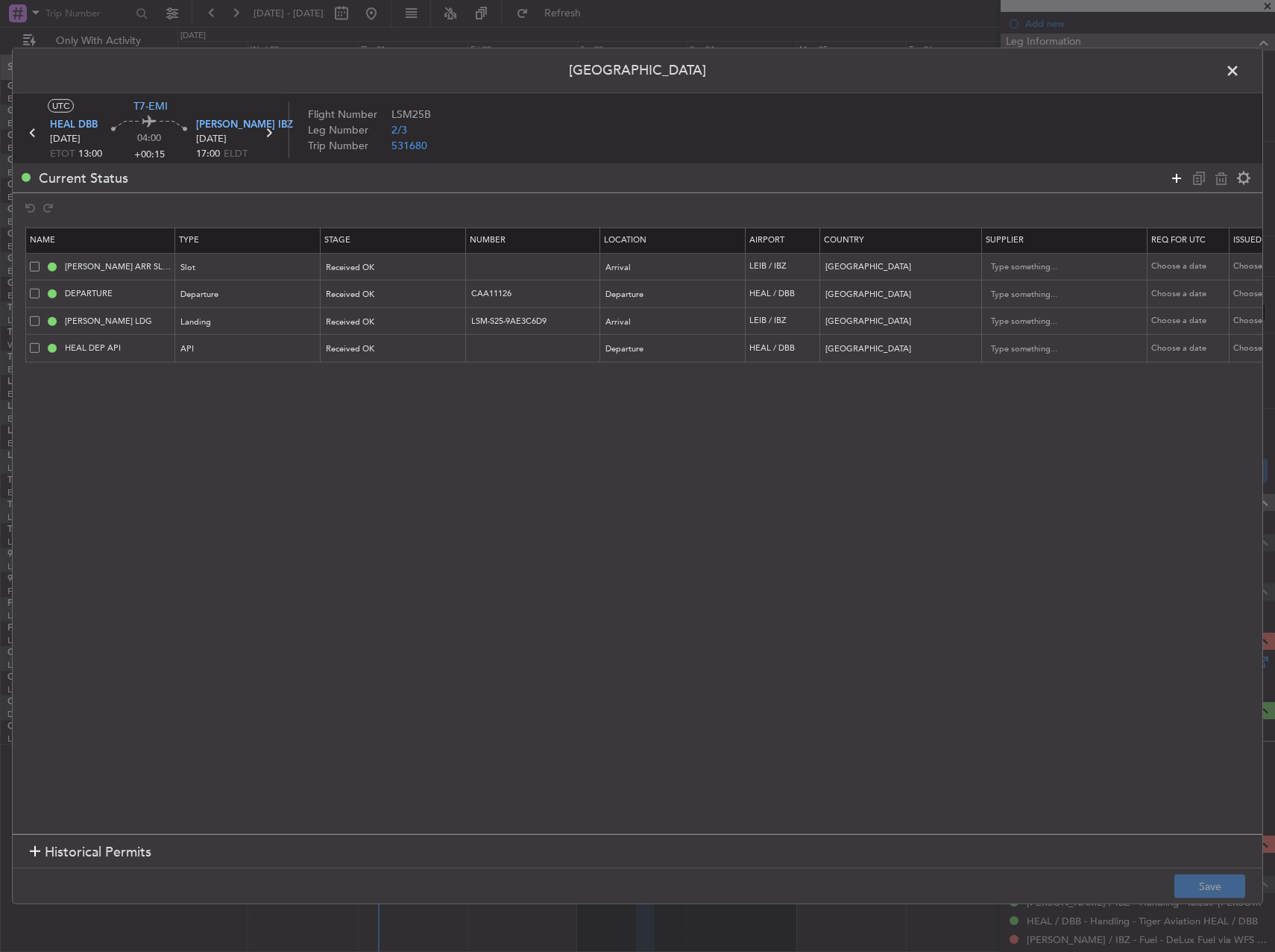
click at [1177, 176] on icon at bounding box center [1176, 177] width 17 height 17
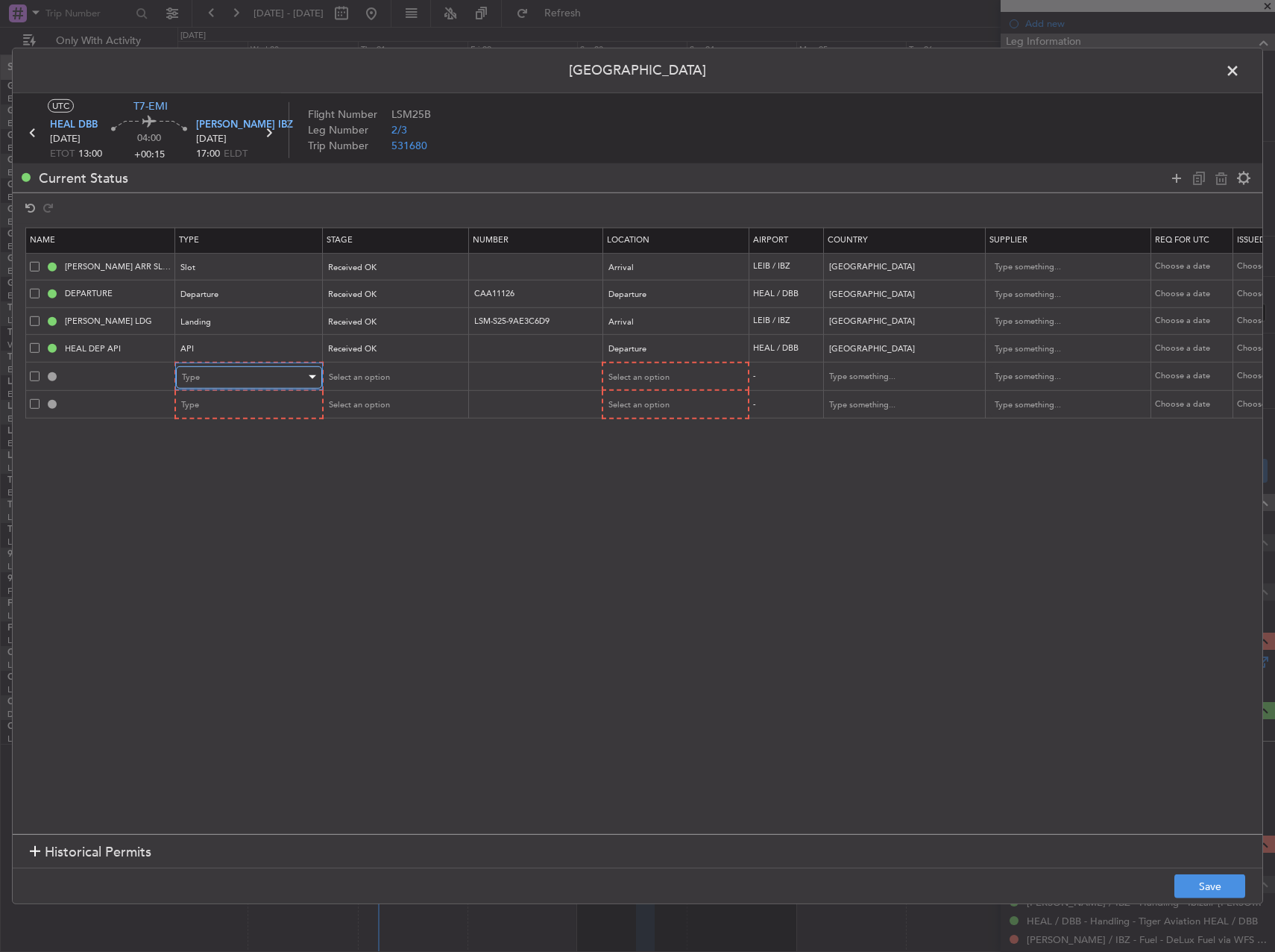
click at [283, 374] on div "Type" at bounding box center [244, 377] width 123 height 22
click at [221, 514] on span "Overflight" at bounding box center [249, 511] width 133 height 22
click at [230, 418] on td "Type" at bounding box center [248, 404] width 146 height 29
click at [249, 407] on div "Type" at bounding box center [244, 405] width 123 height 22
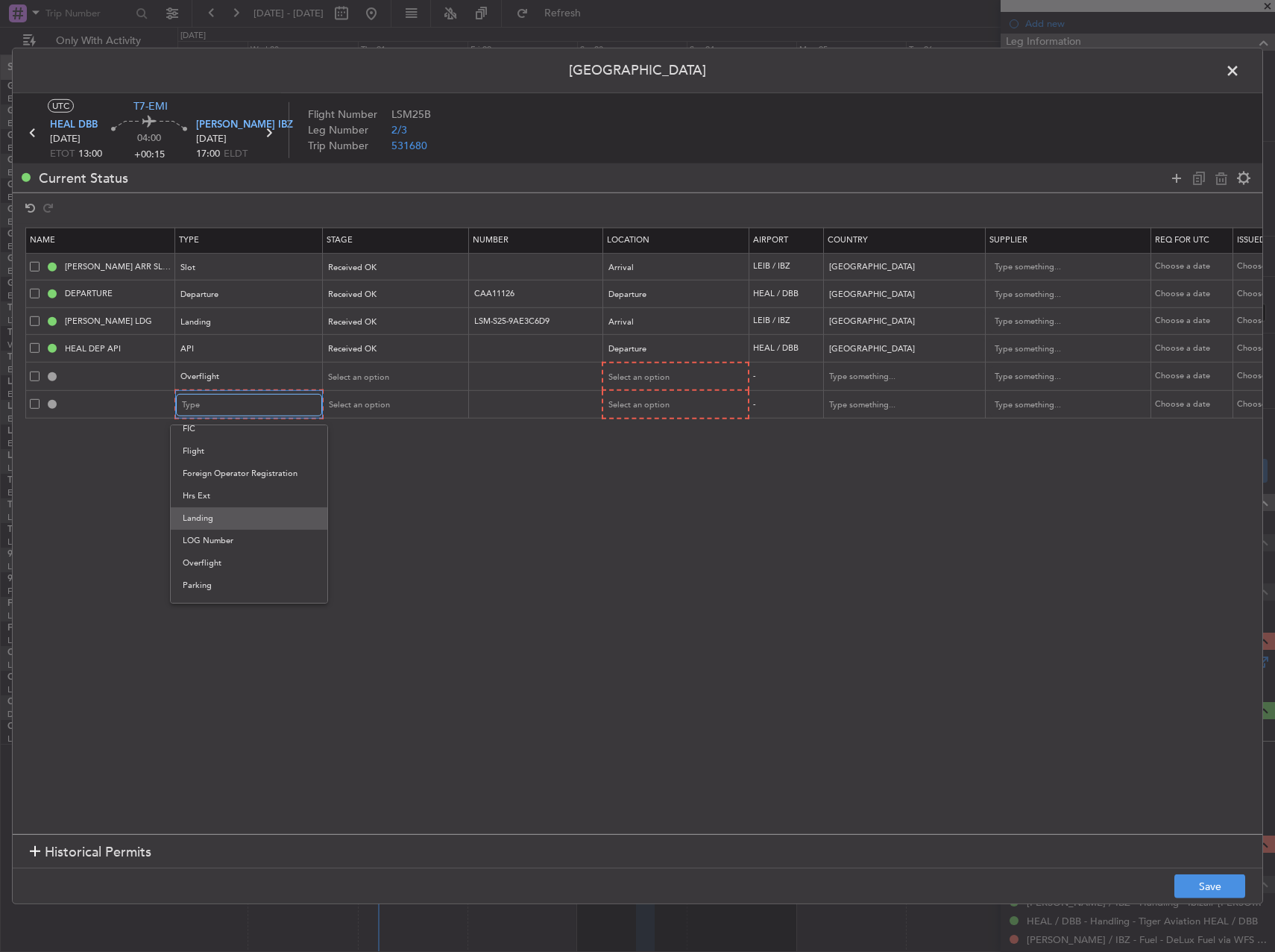
scroll to position [298, 0]
click at [235, 541] on span "Overflight" at bounding box center [249, 540] width 133 height 22
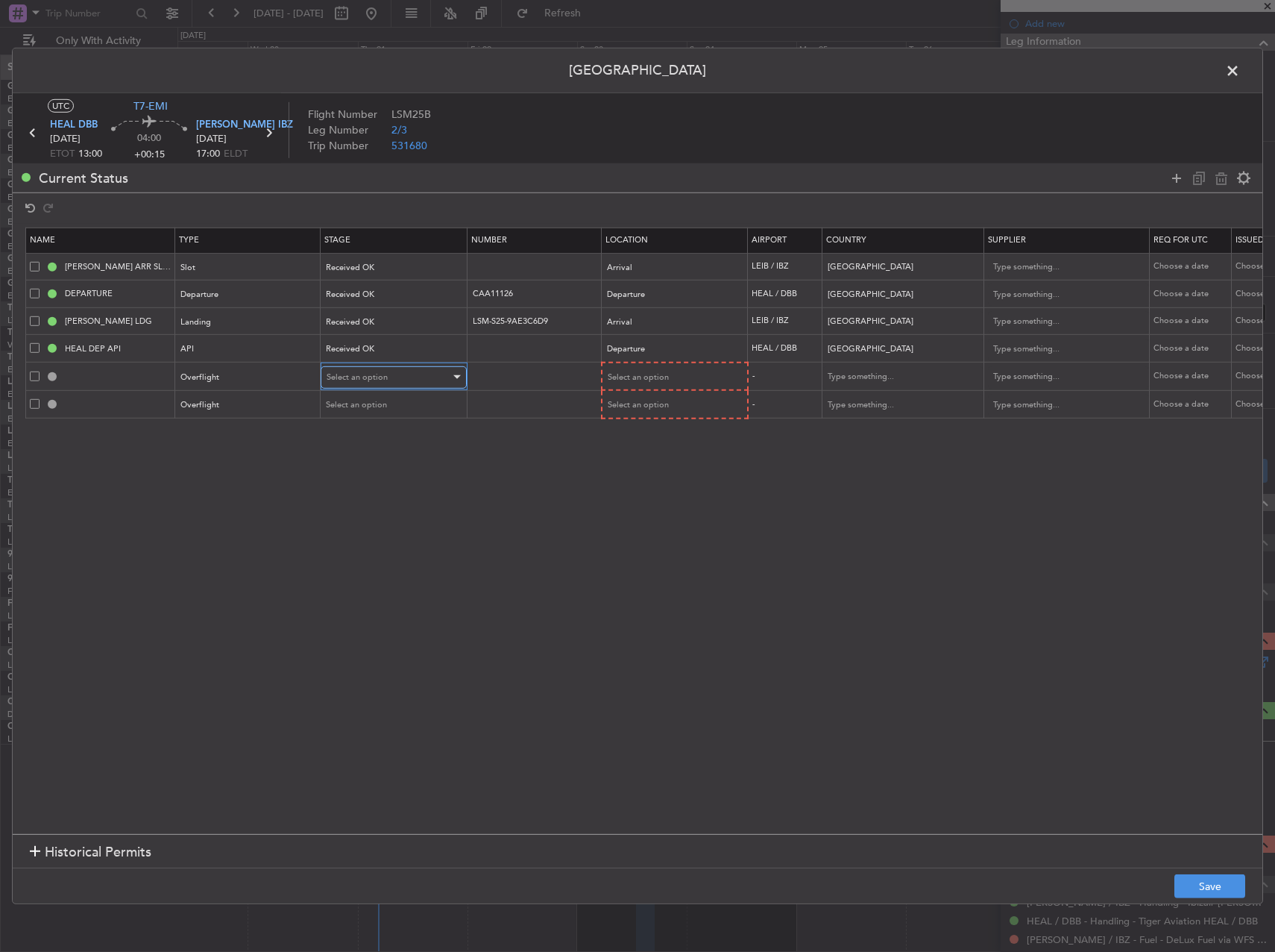
click at [363, 372] on span "Select an option" at bounding box center [357, 377] width 61 height 11
click at [352, 471] on span "Requested" at bounding box center [394, 475] width 133 height 22
click at [357, 413] on div "Select an option" at bounding box center [388, 405] width 123 height 22
click at [364, 501] on span "Requested" at bounding box center [394, 504] width 133 height 22
click at [654, 367] on div "Select an option" at bounding box center [668, 377] width 123 height 22
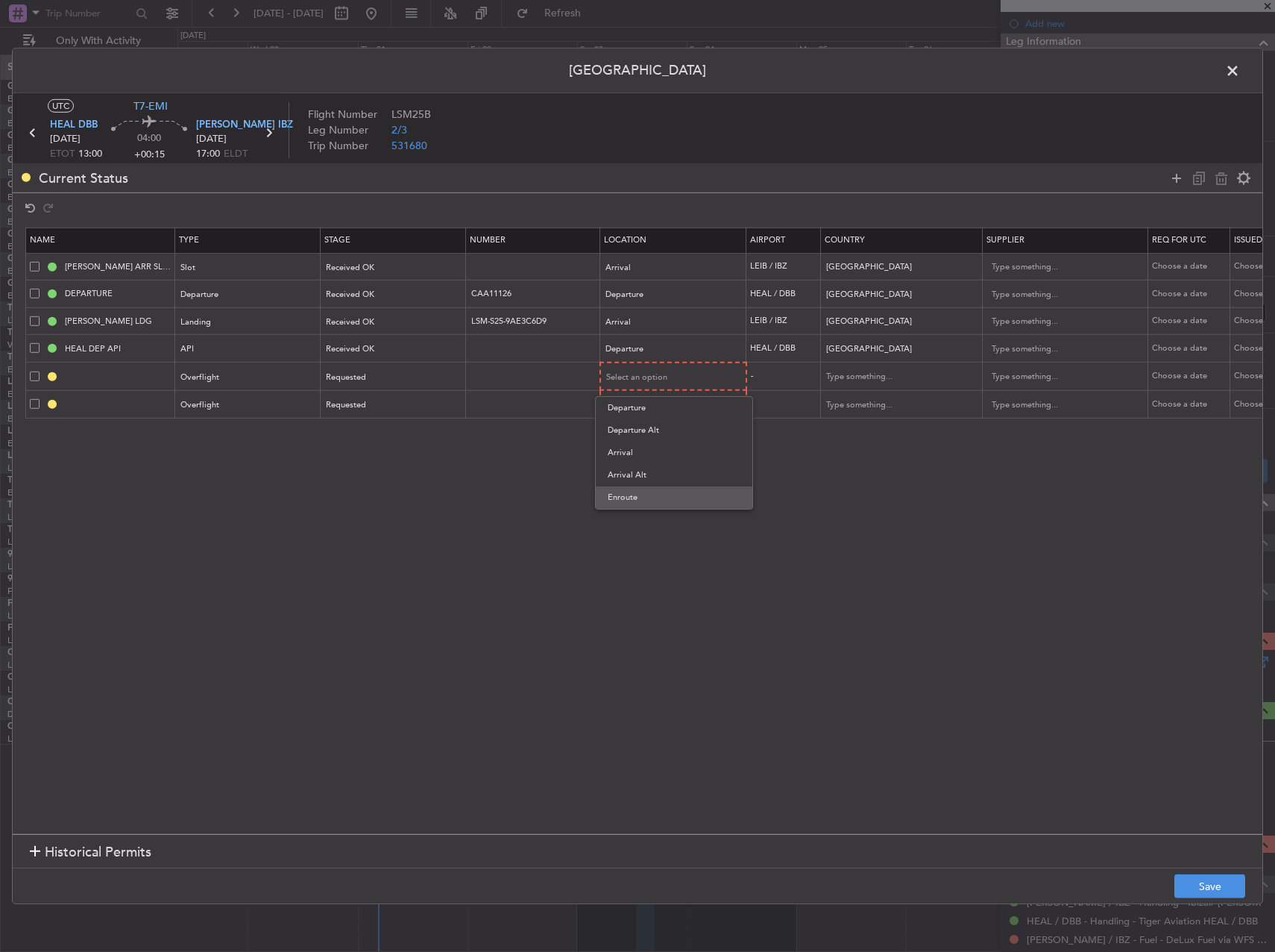
click at [640, 489] on span "Enroute" at bounding box center [674, 497] width 133 height 22
click at [638, 403] on span "Select an option" at bounding box center [637, 404] width 61 height 11
click at [659, 522] on span "Enroute" at bounding box center [674, 525] width 133 height 22
click at [865, 379] on input "text" at bounding box center [894, 376] width 134 height 22
click at [862, 411] on span "[GEOGRAPHIC_DATA]" at bounding box center [901, 401] width 139 height 22
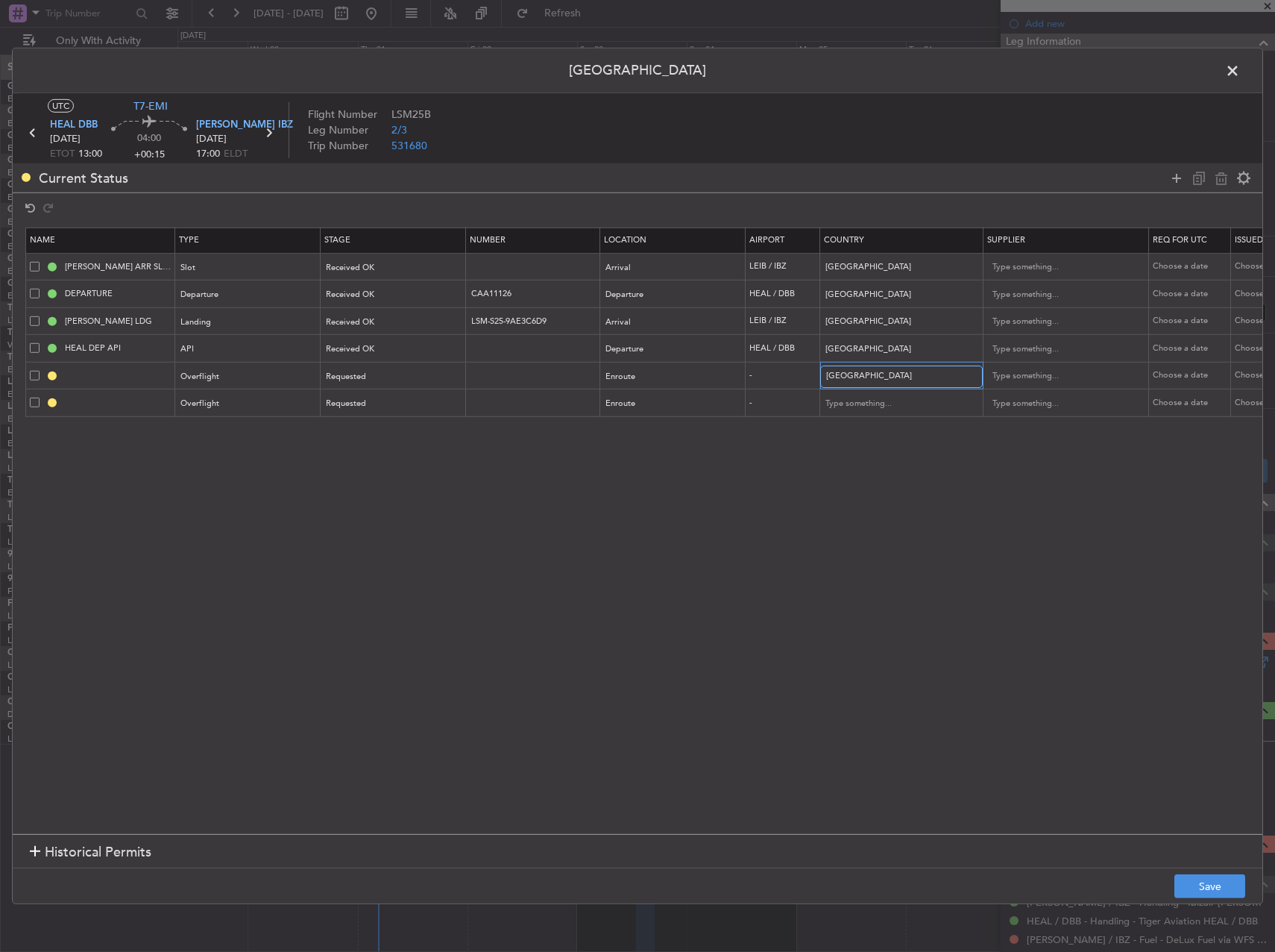
type input "[GEOGRAPHIC_DATA]"
click at [850, 407] on input "text" at bounding box center [894, 403] width 134 height 22
click at [857, 428] on span "[GEOGRAPHIC_DATA]" at bounding box center [901, 427] width 139 height 22
type input "[GEOGRAPHIC_DATA]"
click at [1191, 870] on footer "Save" at bounding box center [638, 885] width 1250 height 36
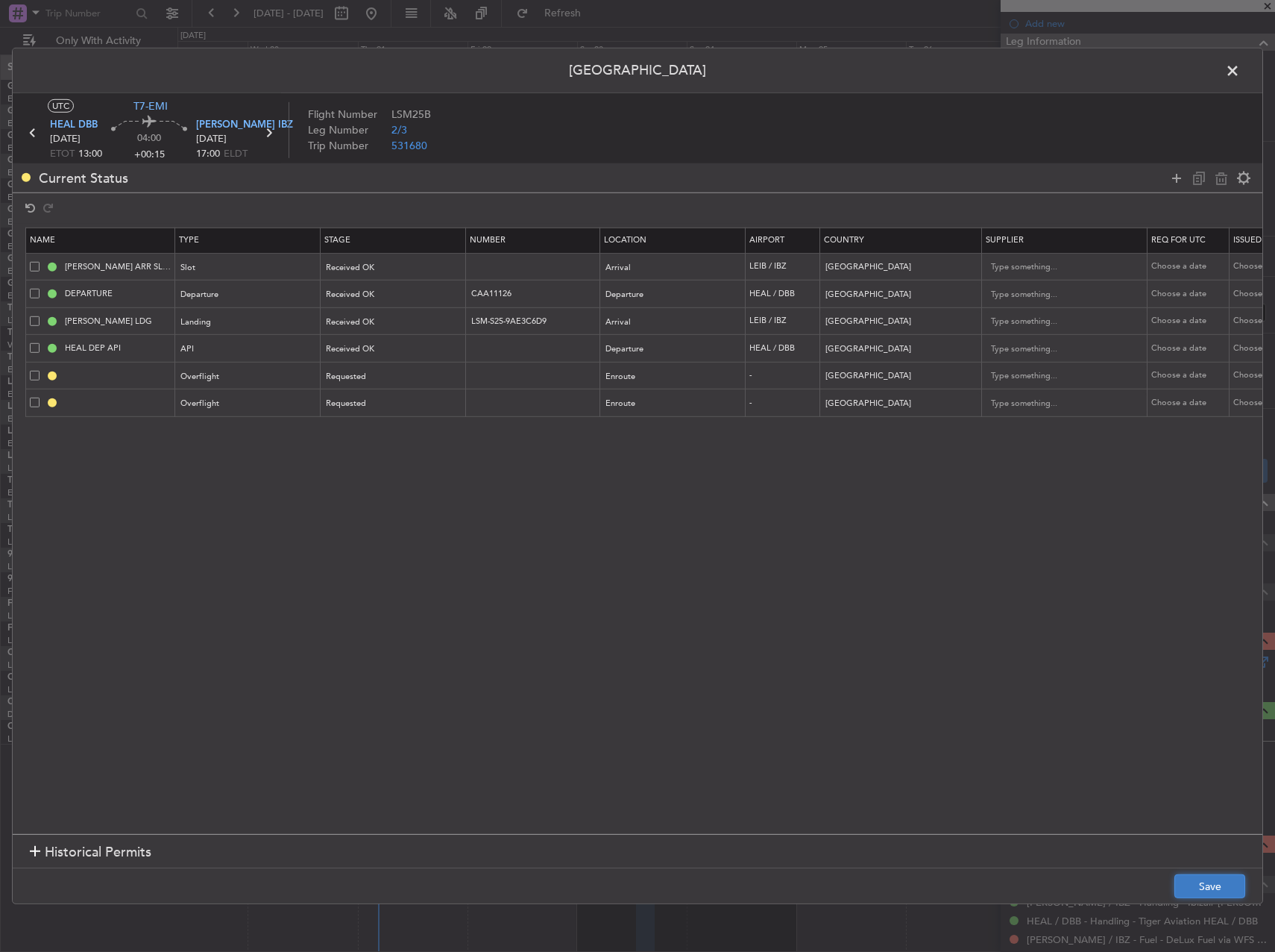
click at [1202, 880] on button "Save" at bounding box center [1210, 886] width 71 height 24
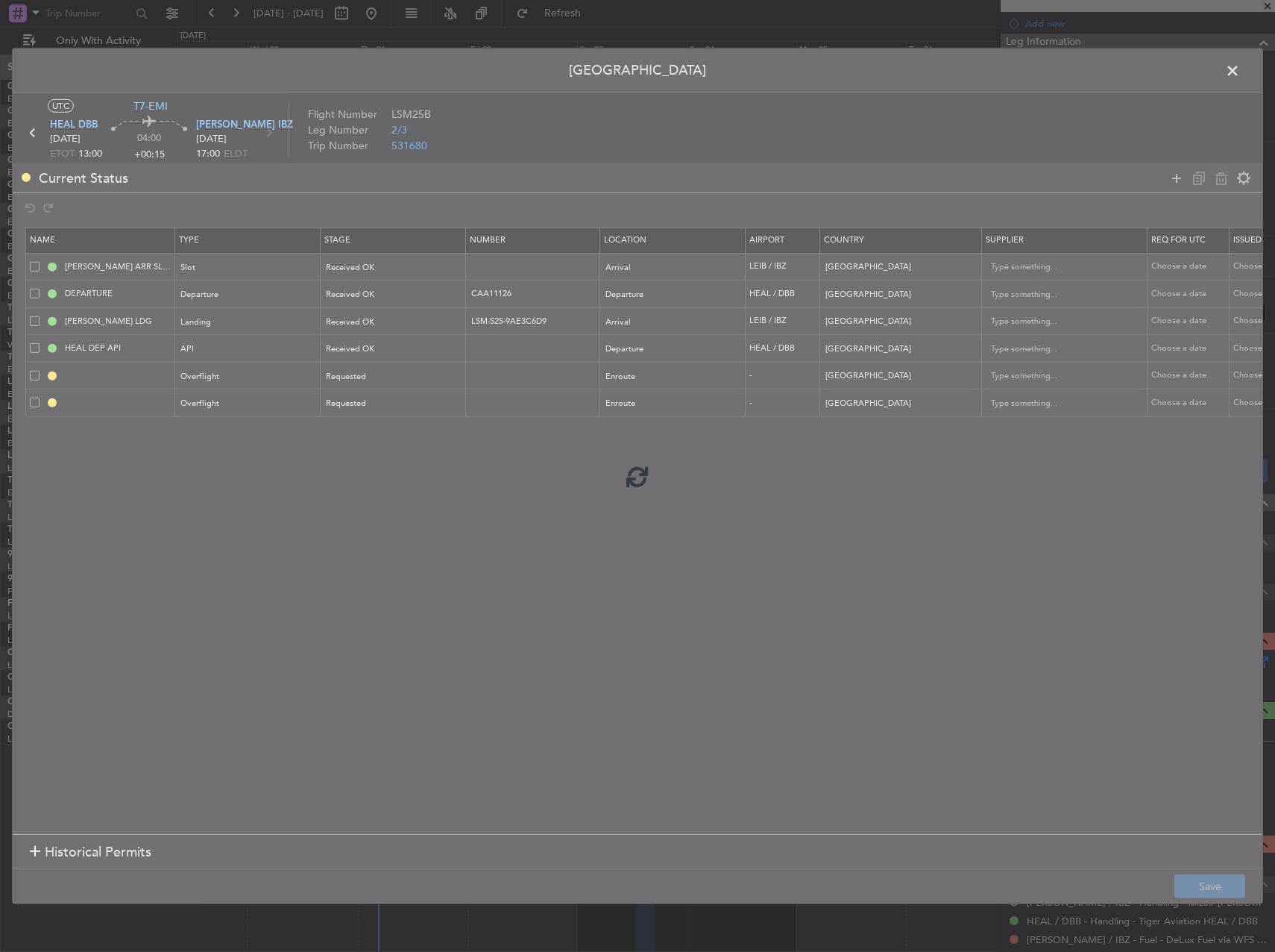
type input "TUNISIA OVF"
type input "NNN"
type input "ALGERIA OVF"
type input "NNN"
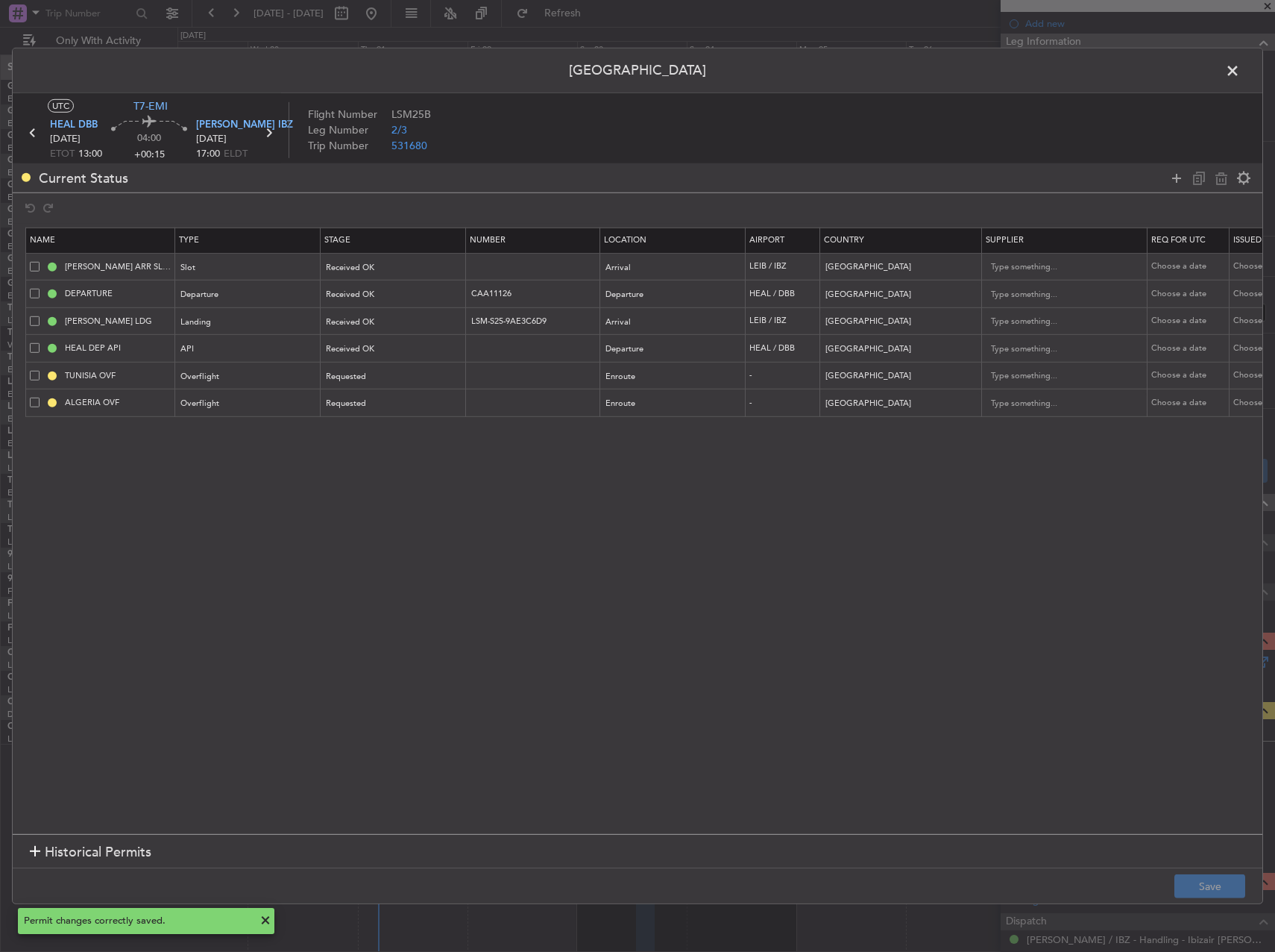
click at [1240, 69] on span at bounding box center [1240, 75] width 0 height 29
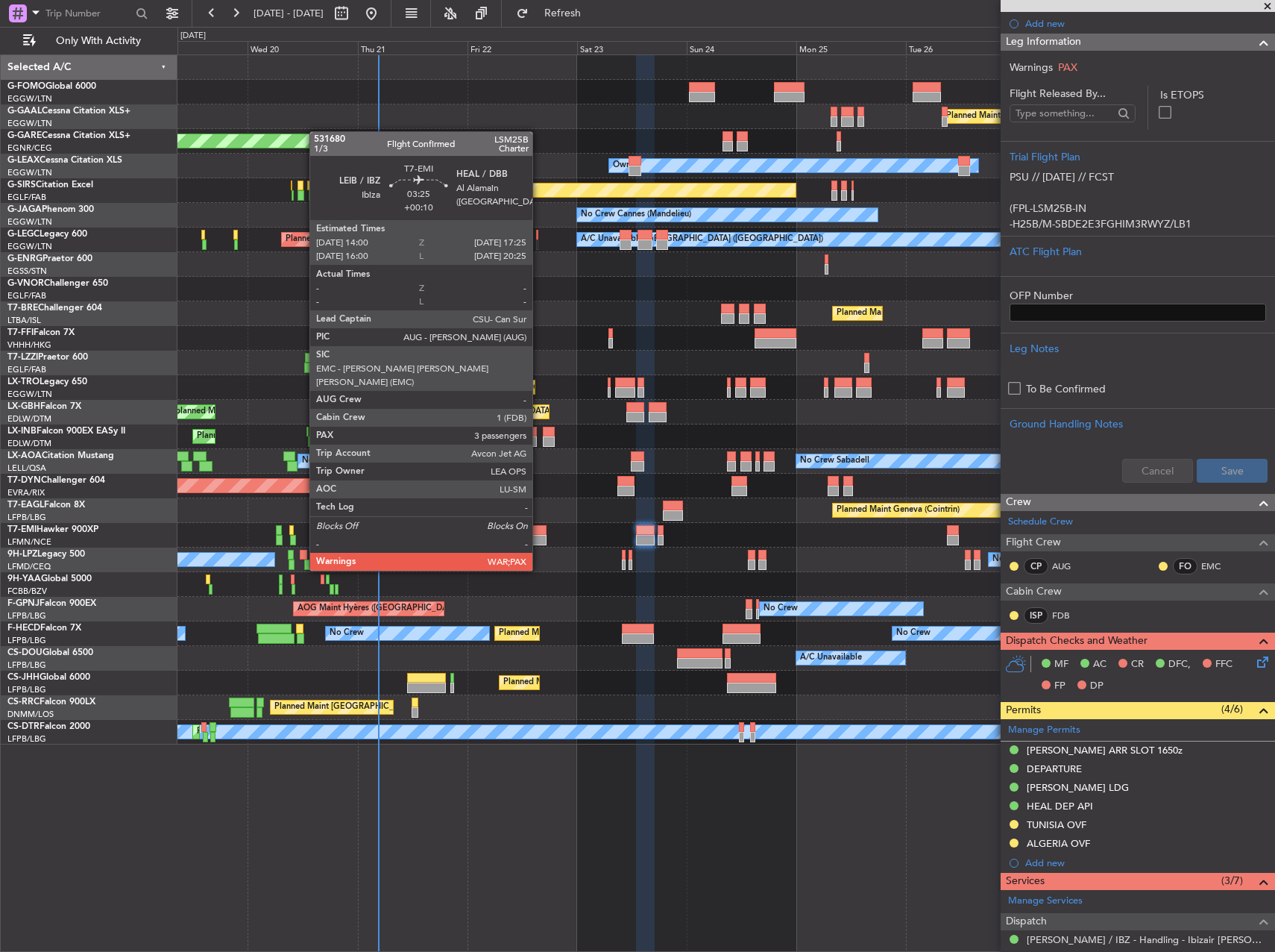
click at [538, 542] on div at bounding box center [539, 540] width 16 height 10
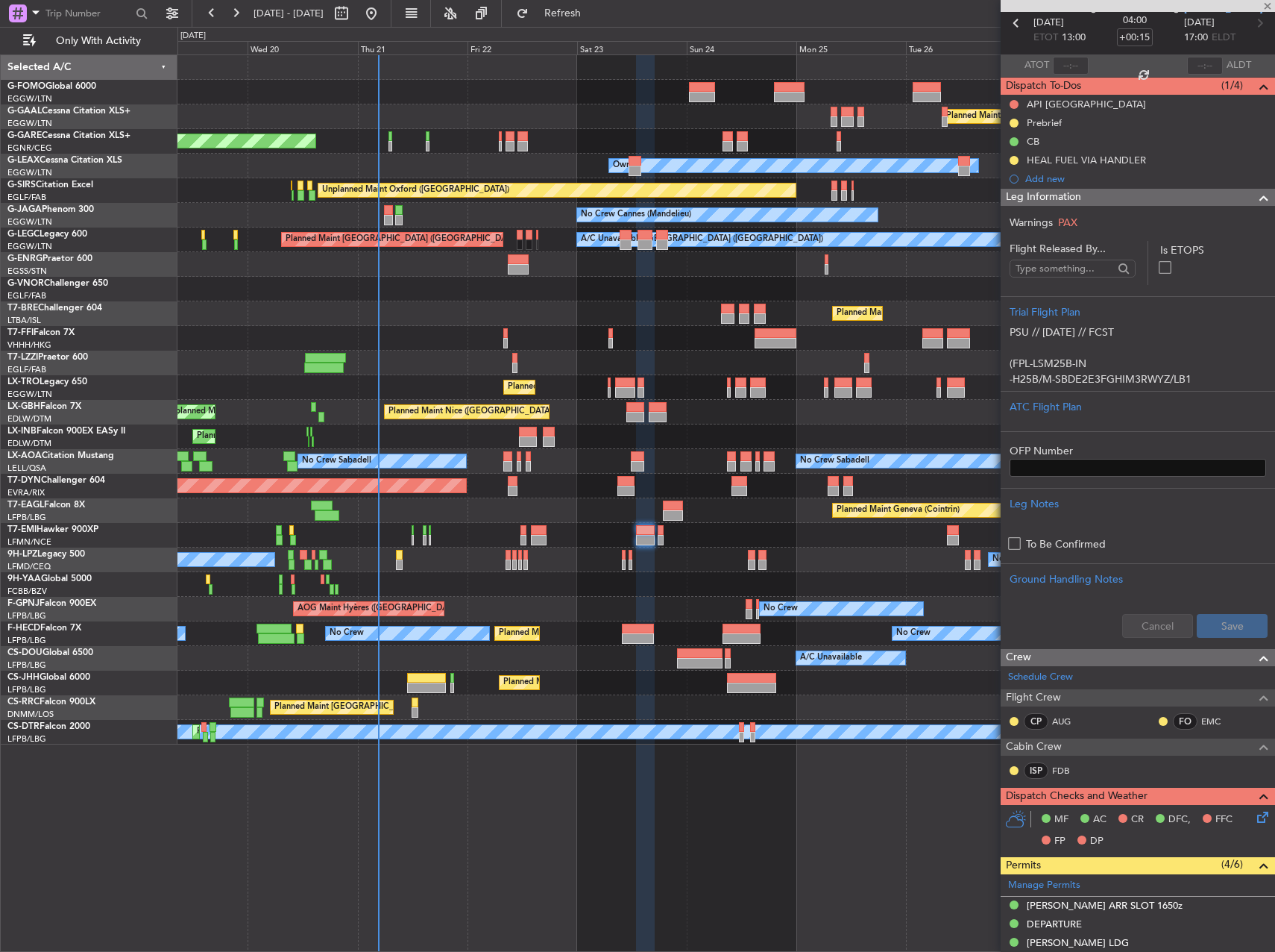
scroll to position [0, 0]
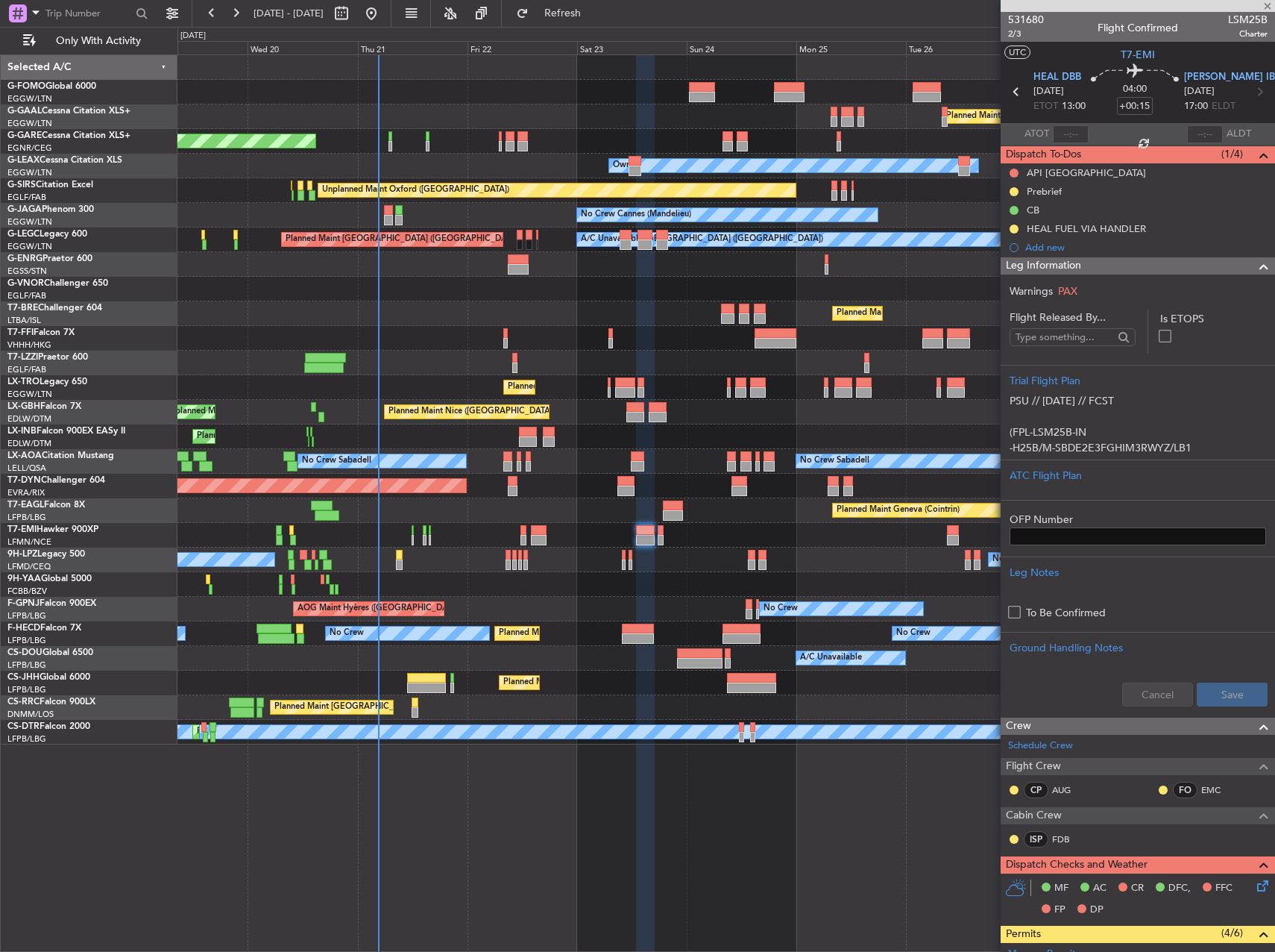
type input "+00:10"
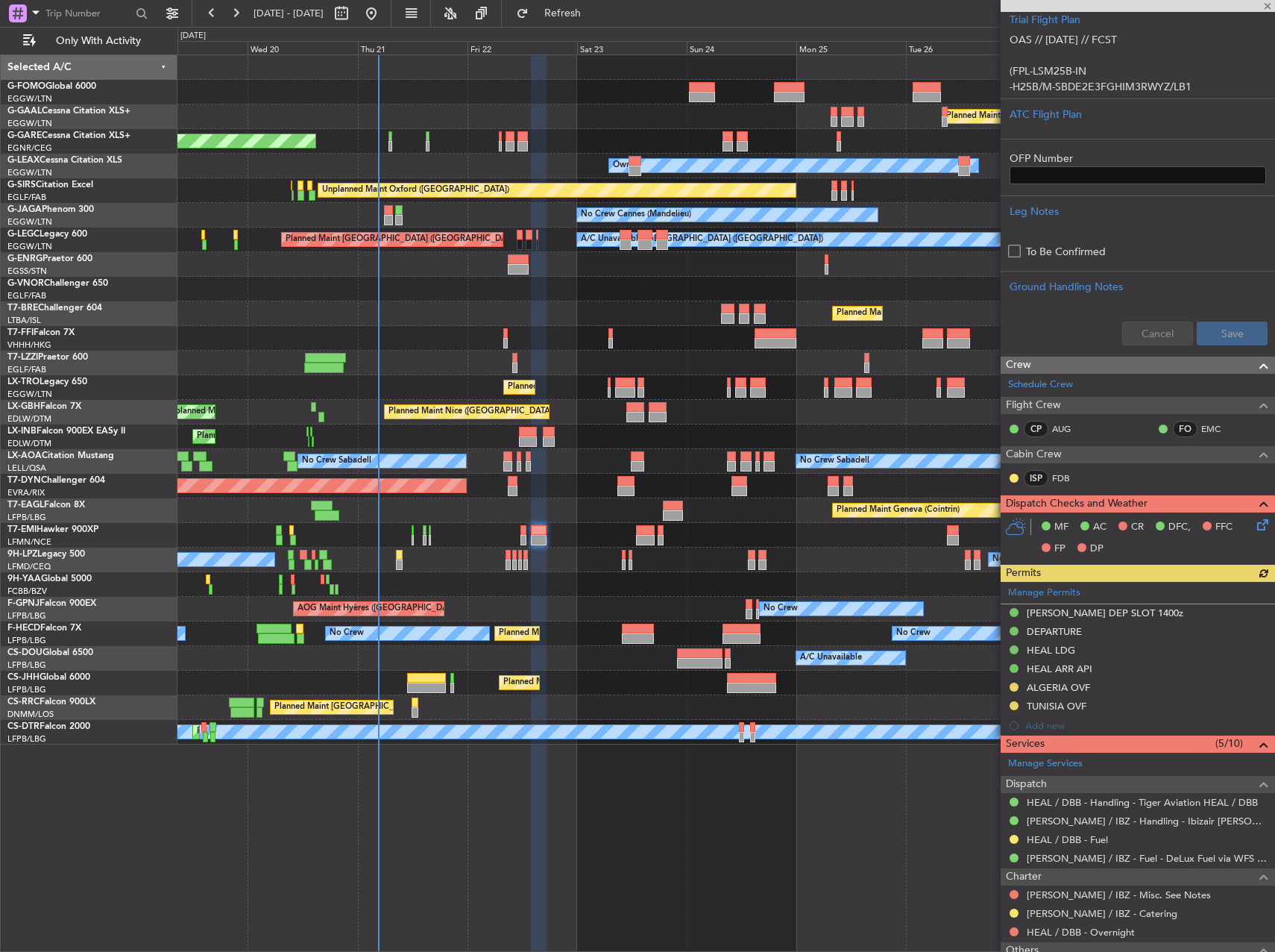
scroll to position [149, 0]
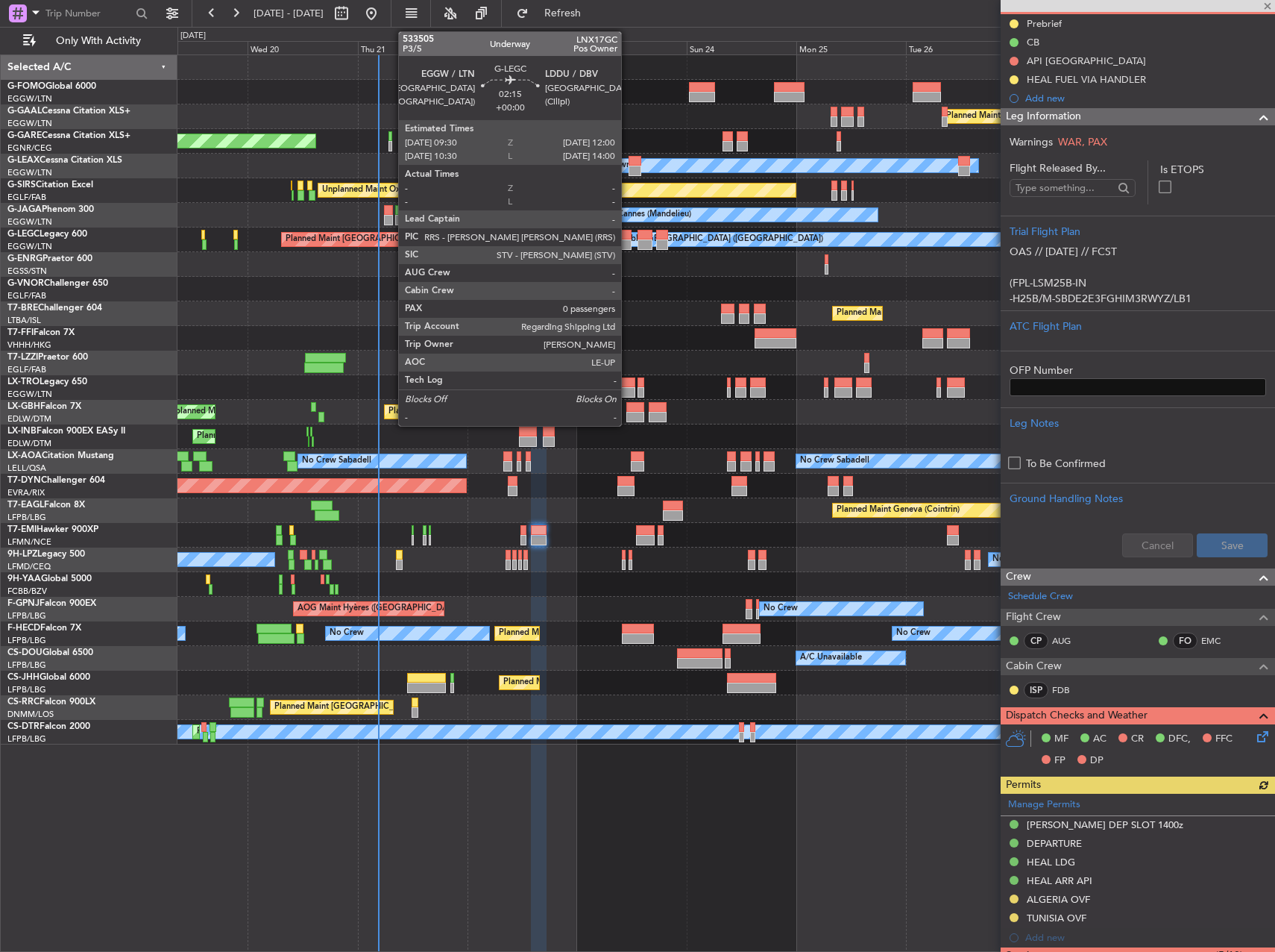
click at [628, 234] on div at bounding box center [625, 234] width 12 height 10
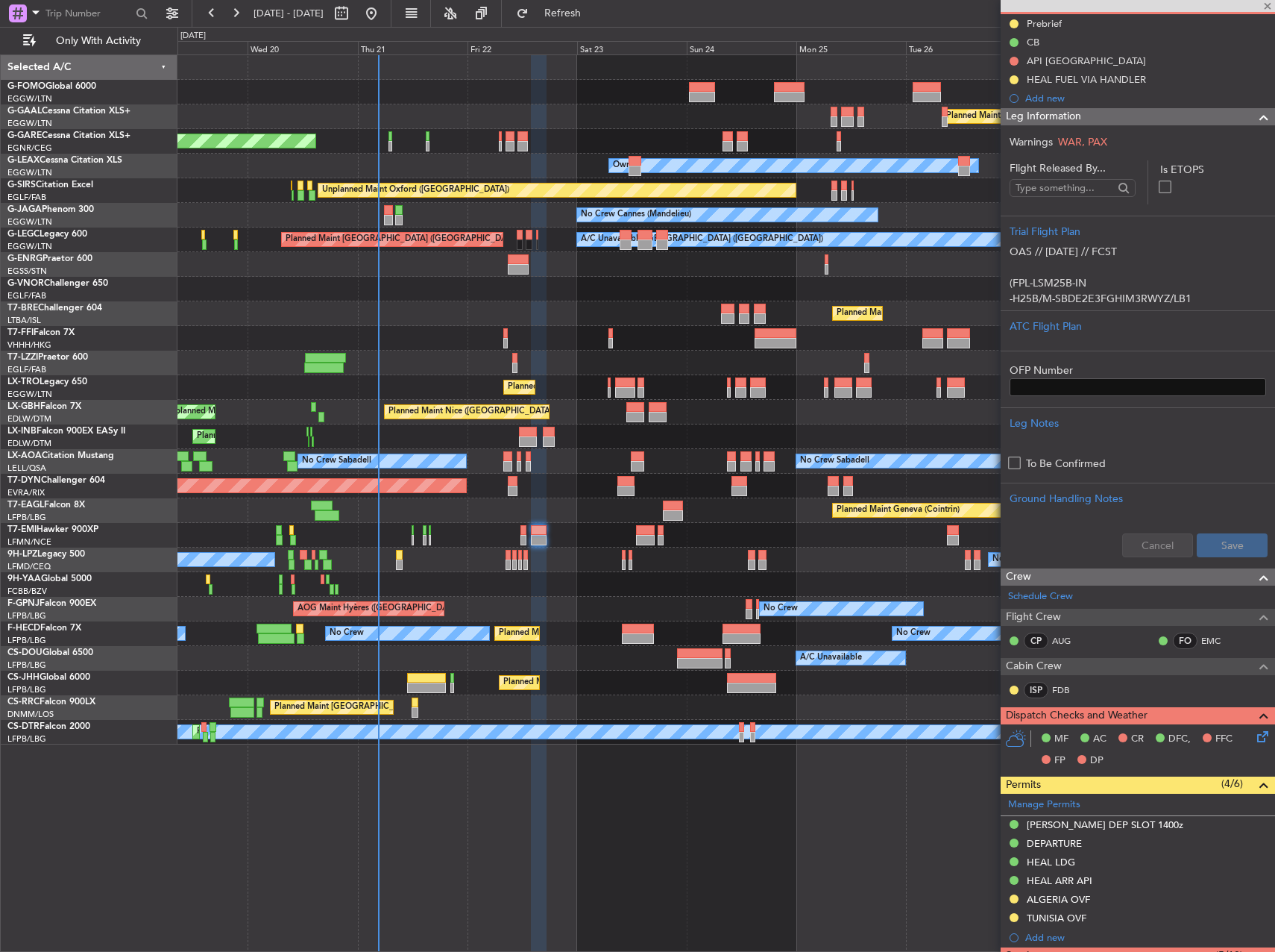
type input "0"
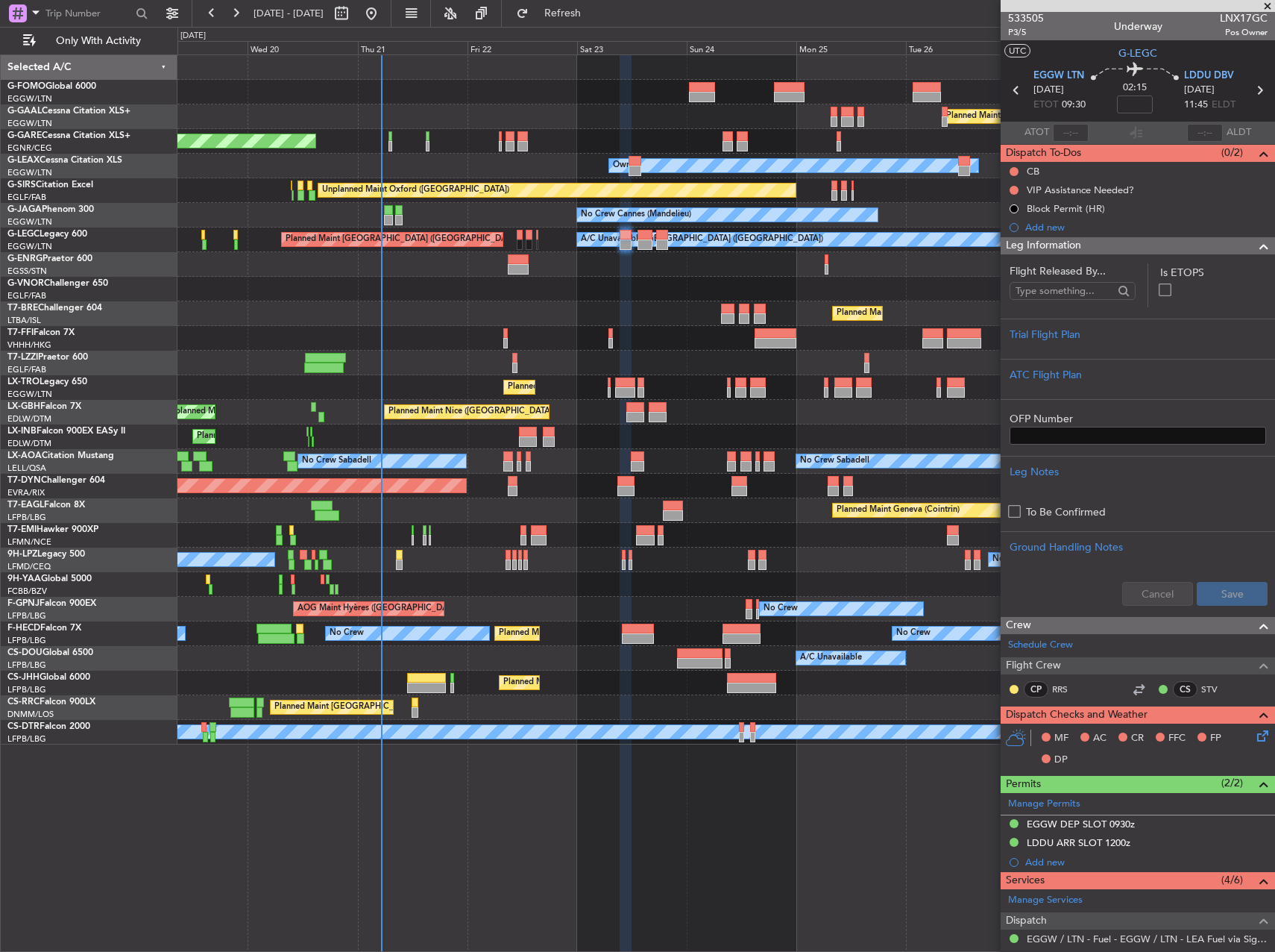
scroll to position [0, 0]
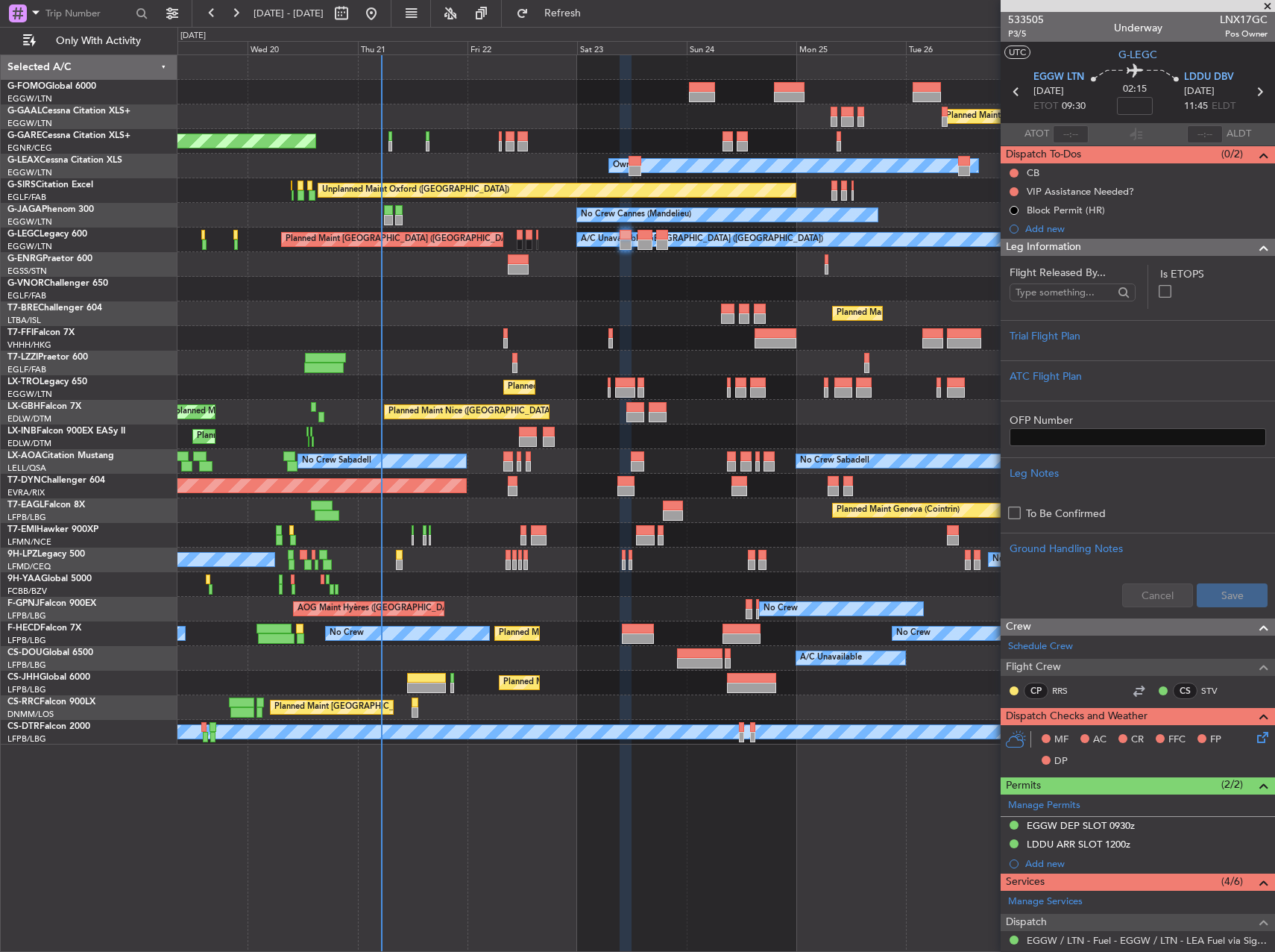
click at [1132, 104] on mat-tooltip-component "Flight Time" at bounding box center [1131, 116] width 69 height 40
click at [1135, 106] on mat-tooltip-component "Flight Time" at bounding box center [1131, 116] width 69 height 40
click at [1148, 104] on input at bounding box center [1134, 105] width 36 height 17
click at [925, 276] on div "Owner" at bounding box center [726, 264] width 1097 height 25
type input "+00:05"
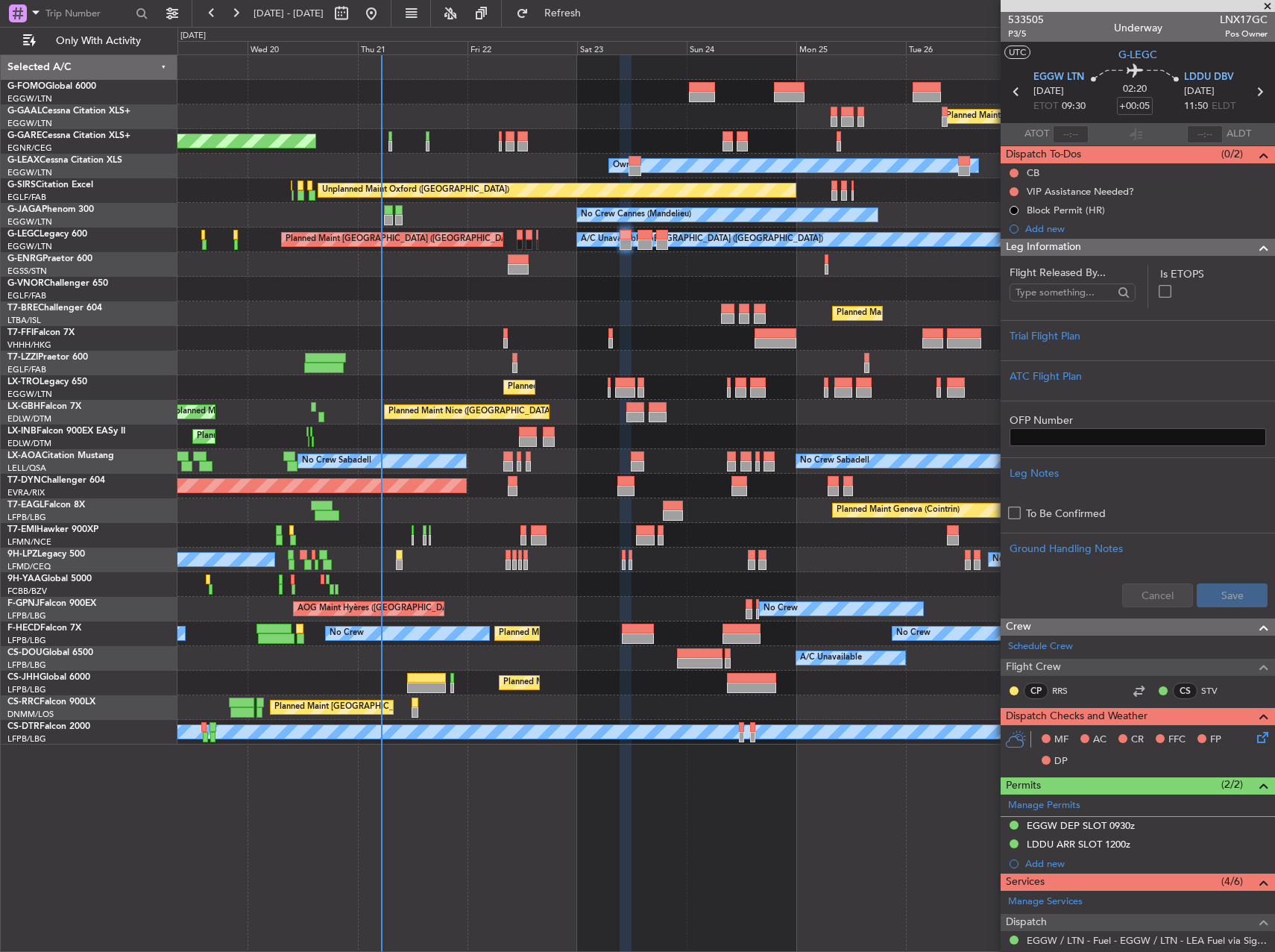
click at [1254, 737] on icon at bounding box center [1259, 734] width 12 height 12
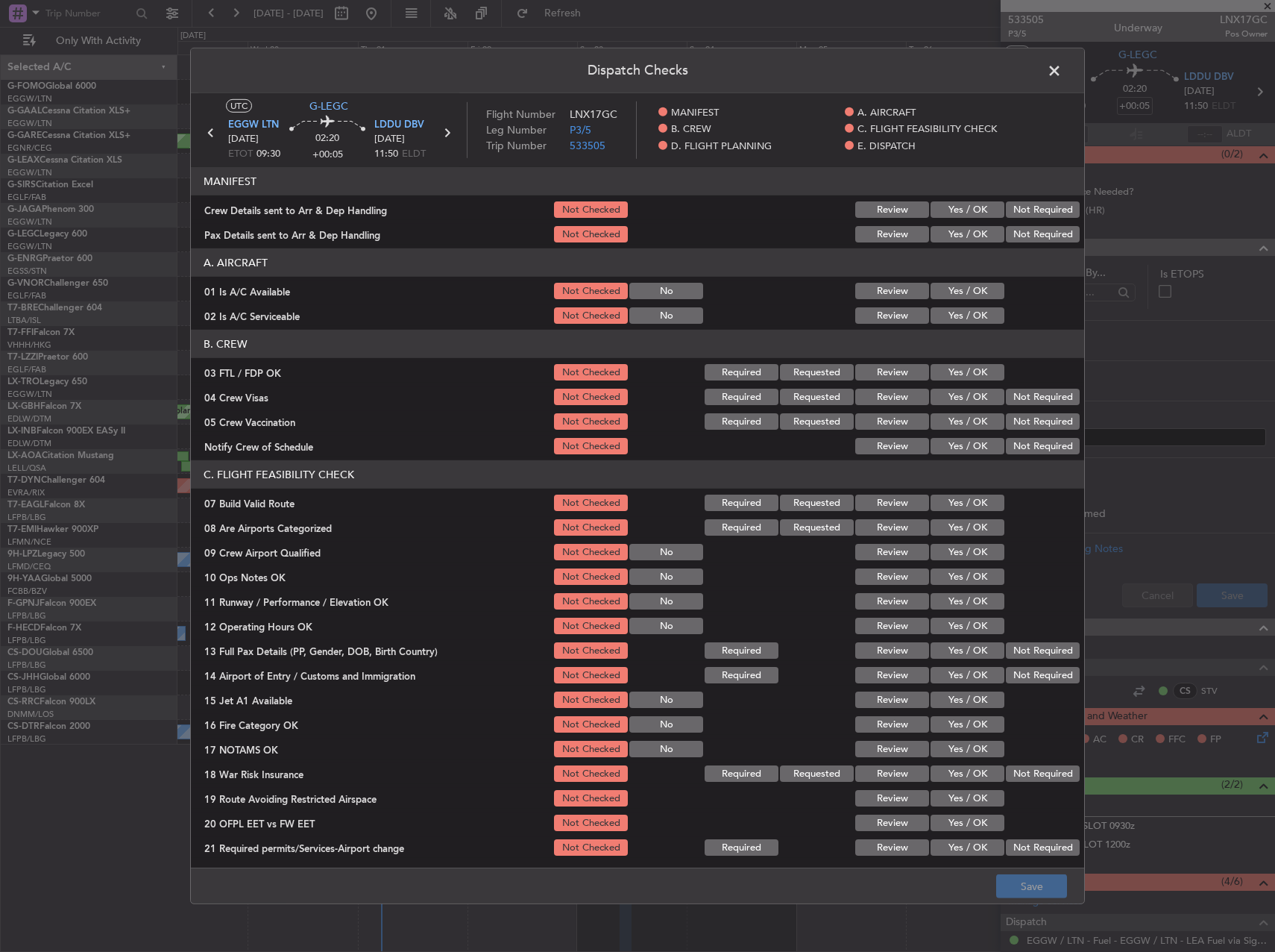
click at [1061, 63] on span at bounding box center [1061, 75] width 0 height 29
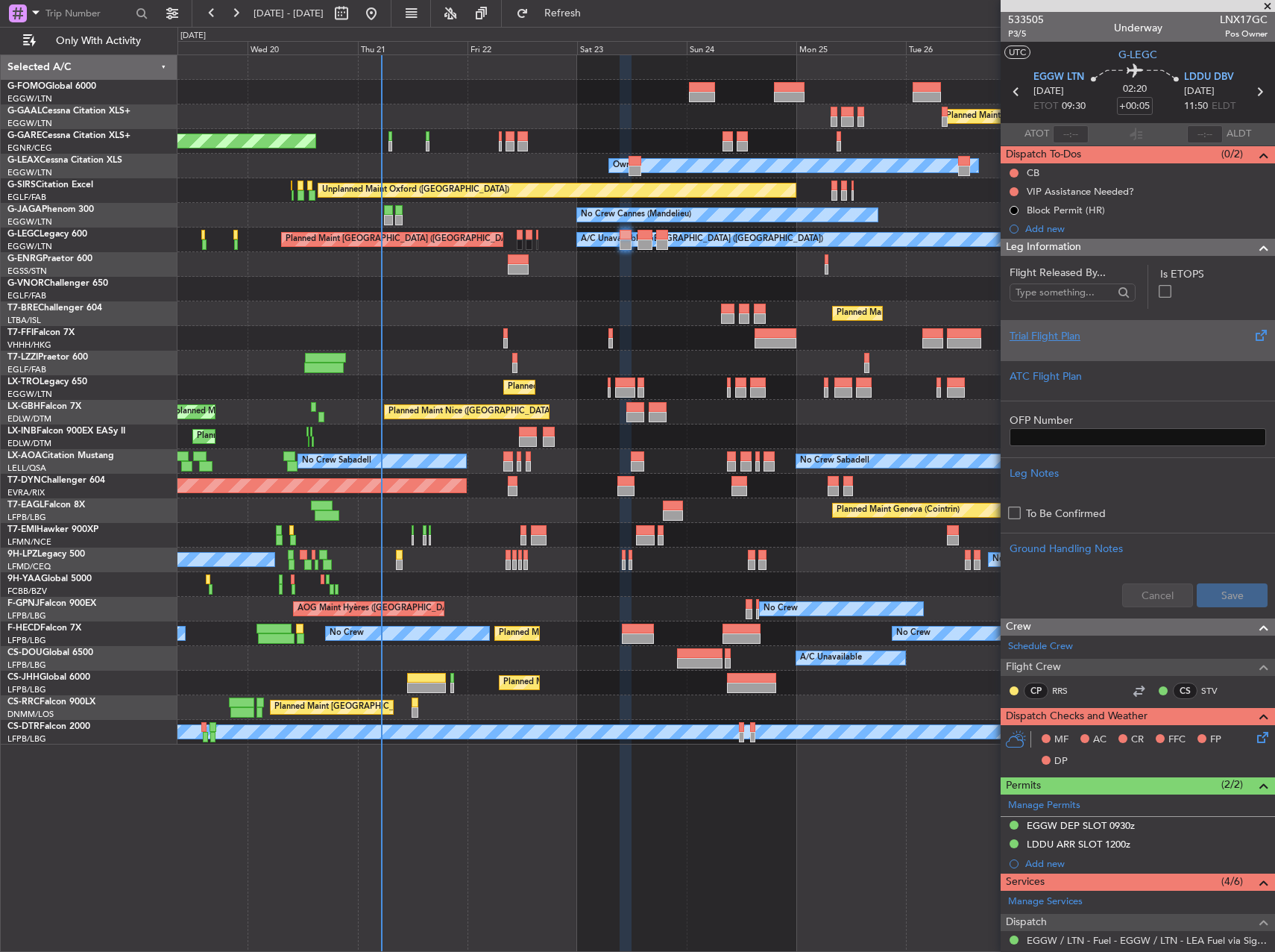
click at [1118, 349] on div at bounding box center [1138, 348] width 257 height 9
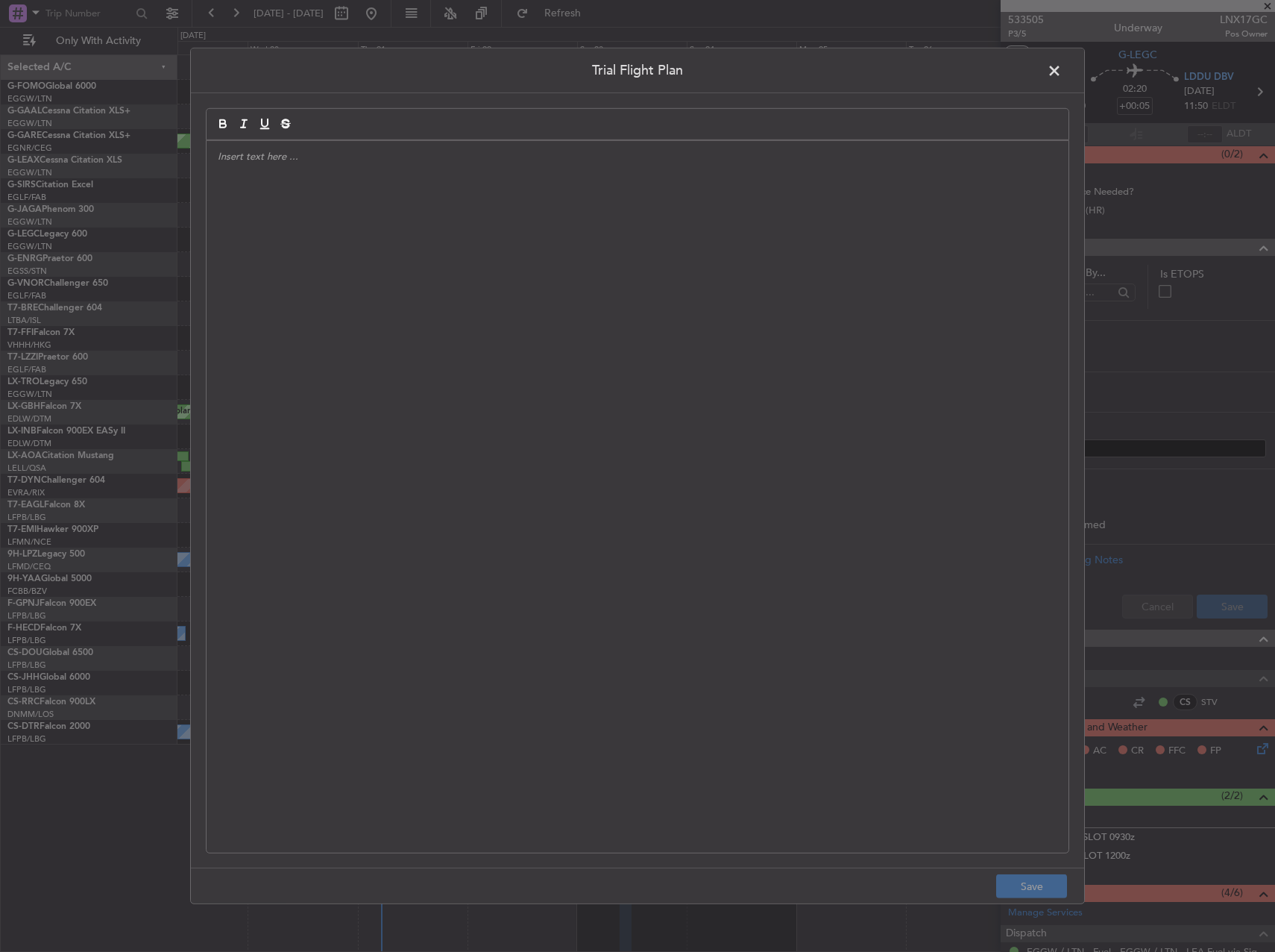
click at [478, 228] on div at bounding box center [637, 496] width 862 height 712
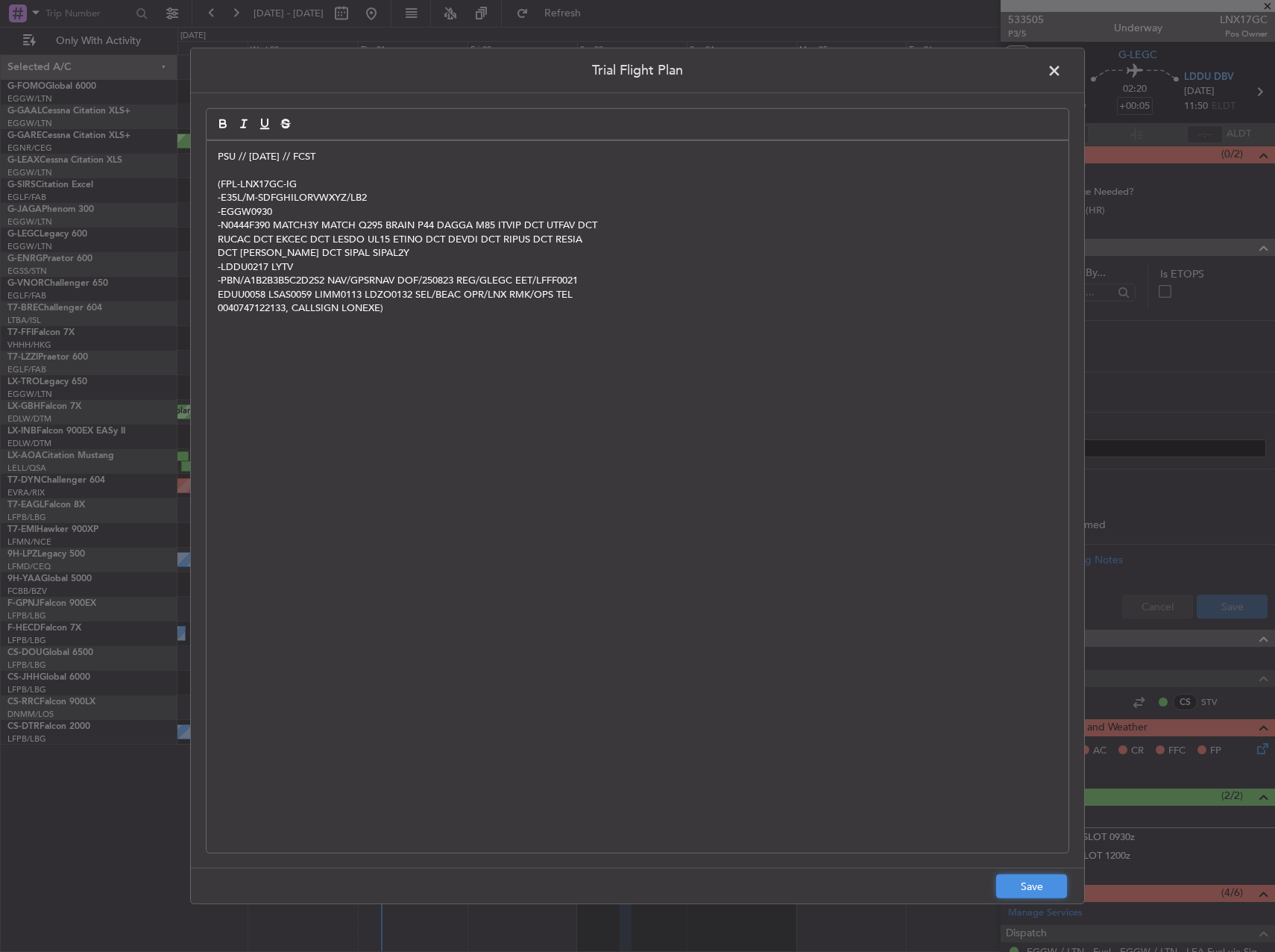
drag, startPoint x: 1041, startPoint y: 890, endPoint x: 1042, endPoint y: 843, distance: 47.0
click at [1041, 890] on button "Save" at bounding box center [1031, 886] width 71 height 24
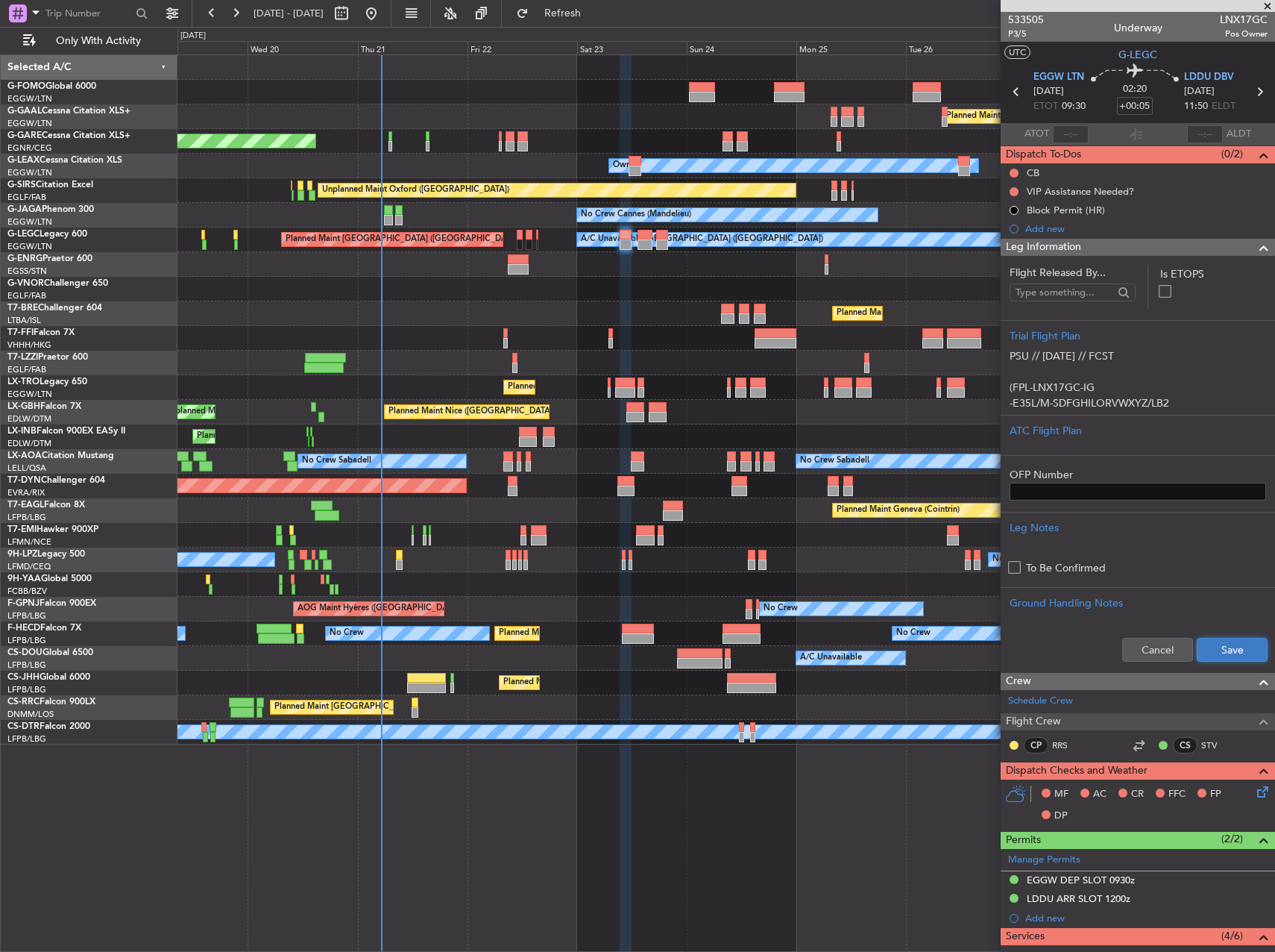
click at [1214, 642] on button "Save" at bounding box center [1232, 650] width 71 height 24
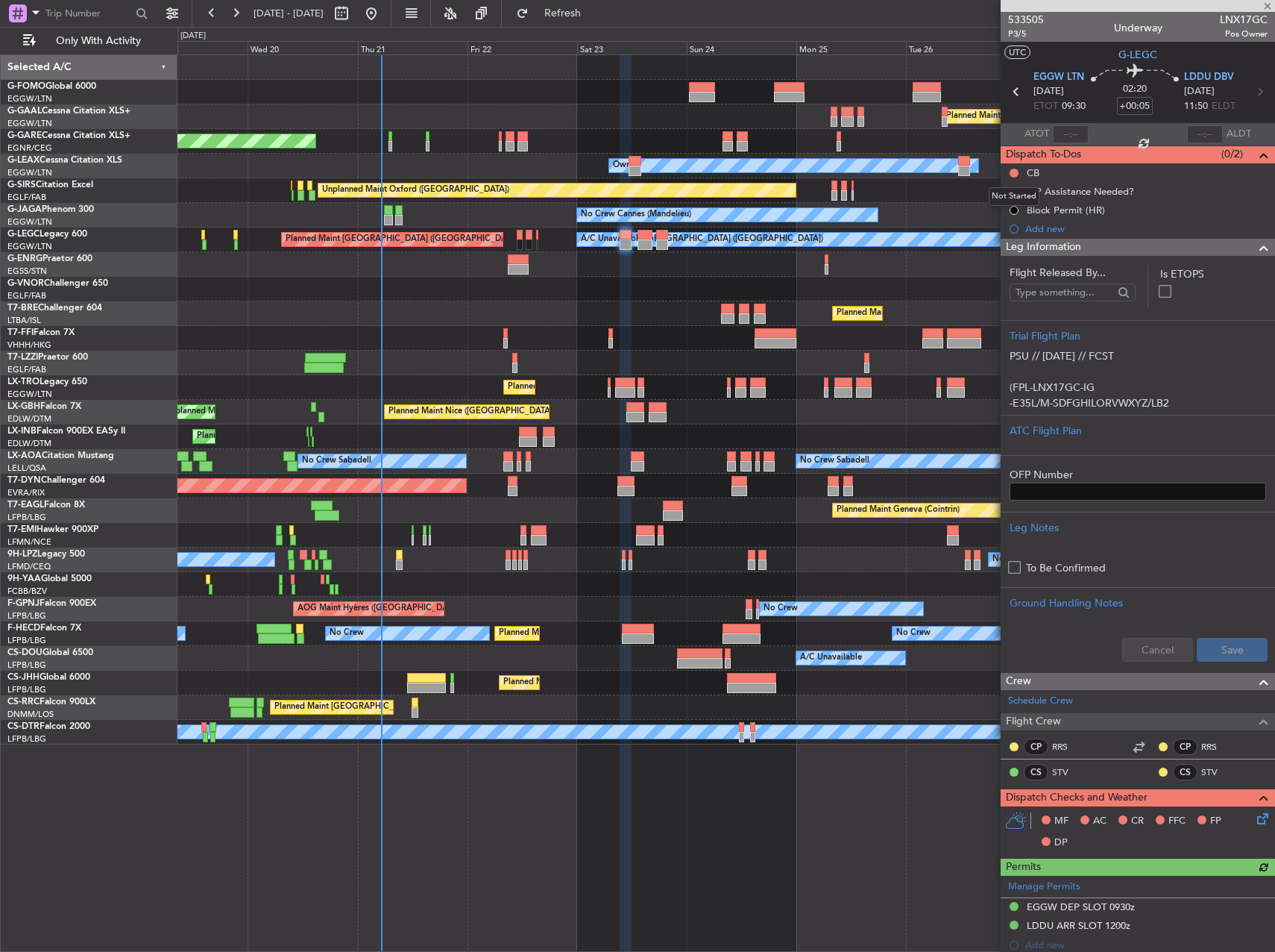
click at [1014, 170] on button at bounding box center [1014, 173] width 9 height 9
drag, startPoint x: 1016, startPoint y: 241, endPoint x: 1030, endPoint y: 253, distance: 18.4
click at [1015, 241] on span "Completed" at bounding box center [1020, 238] width 49 height 15
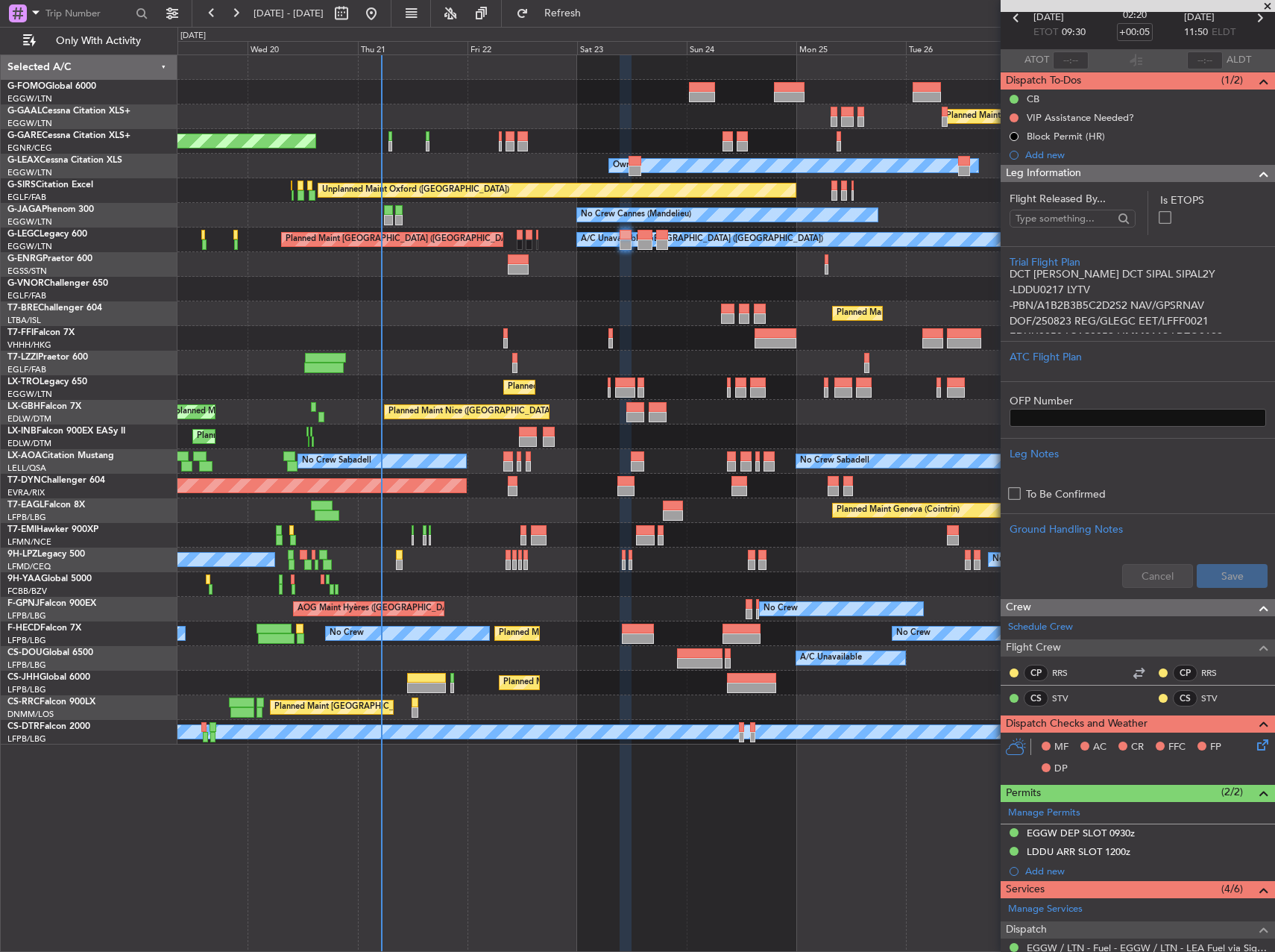
scroll to position [287, 0]
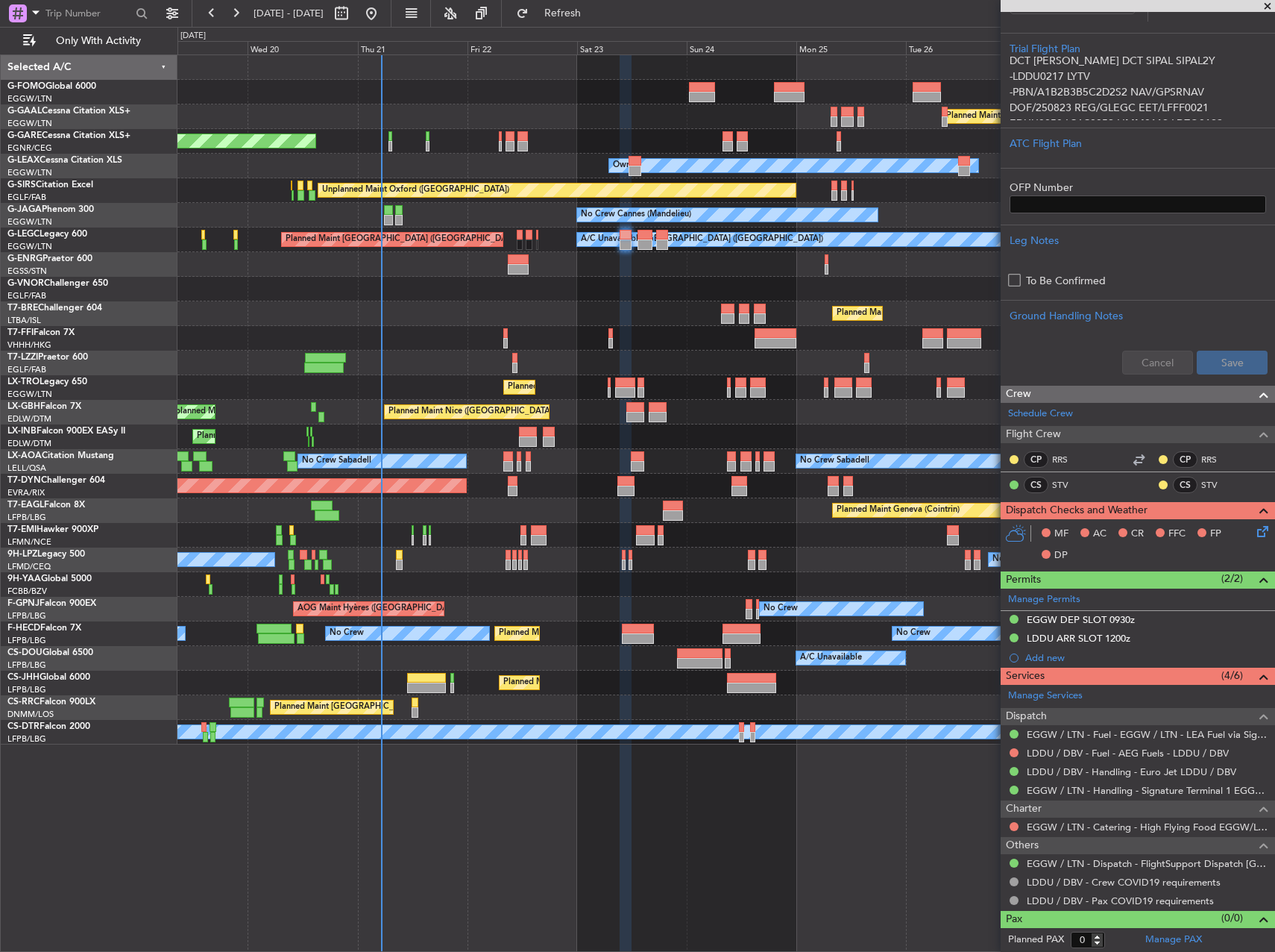
click at [1254, 534] on icon at bounding box center [1259, 528] width 12 height 12
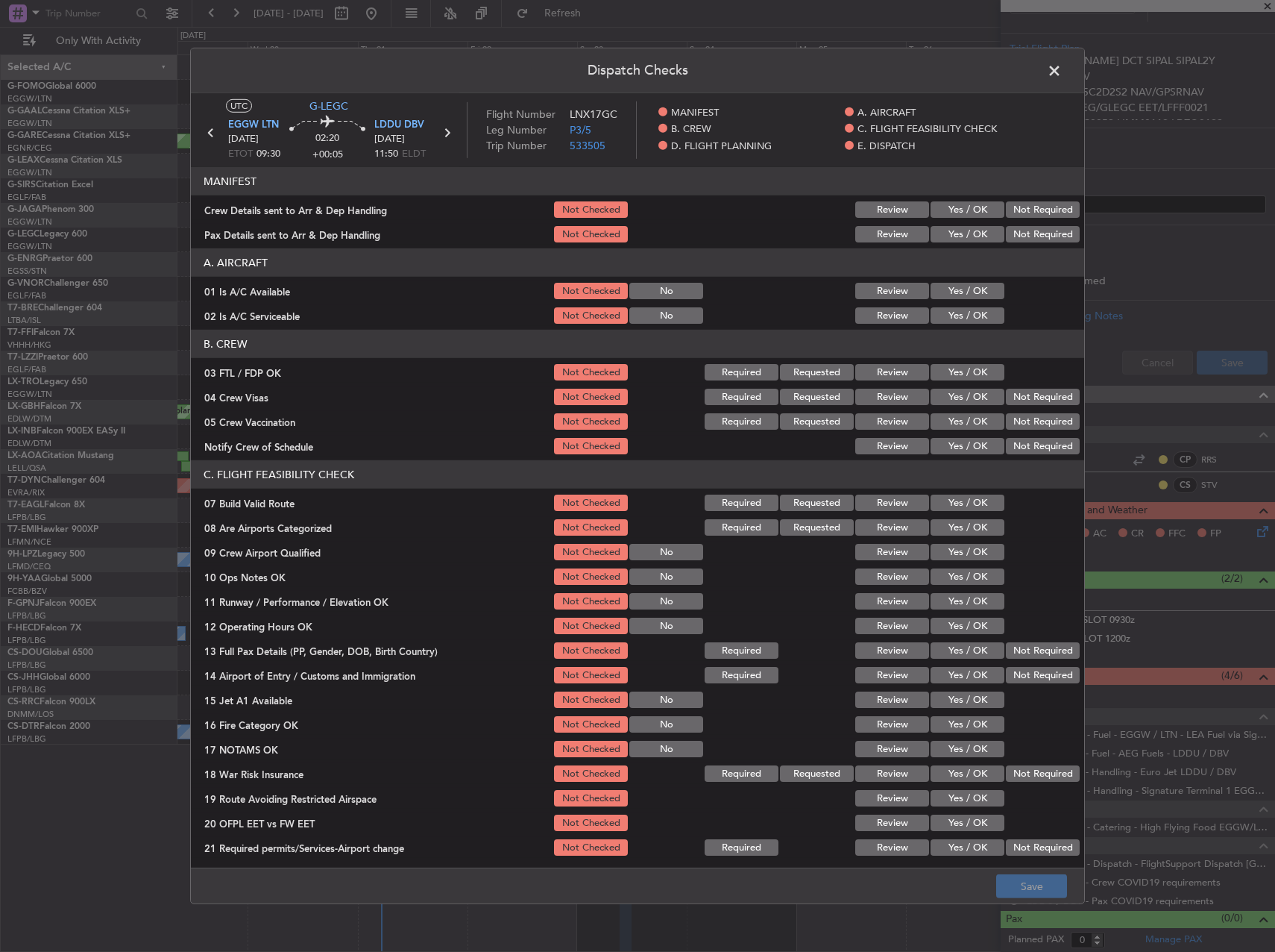
click at [969, 293] on button "Yes / OK" at bounding box center [968, 291] width 74 height 17
click at [966, 310] on button "Yes / OK" at bounding box center [968, 316] width 74 height 17
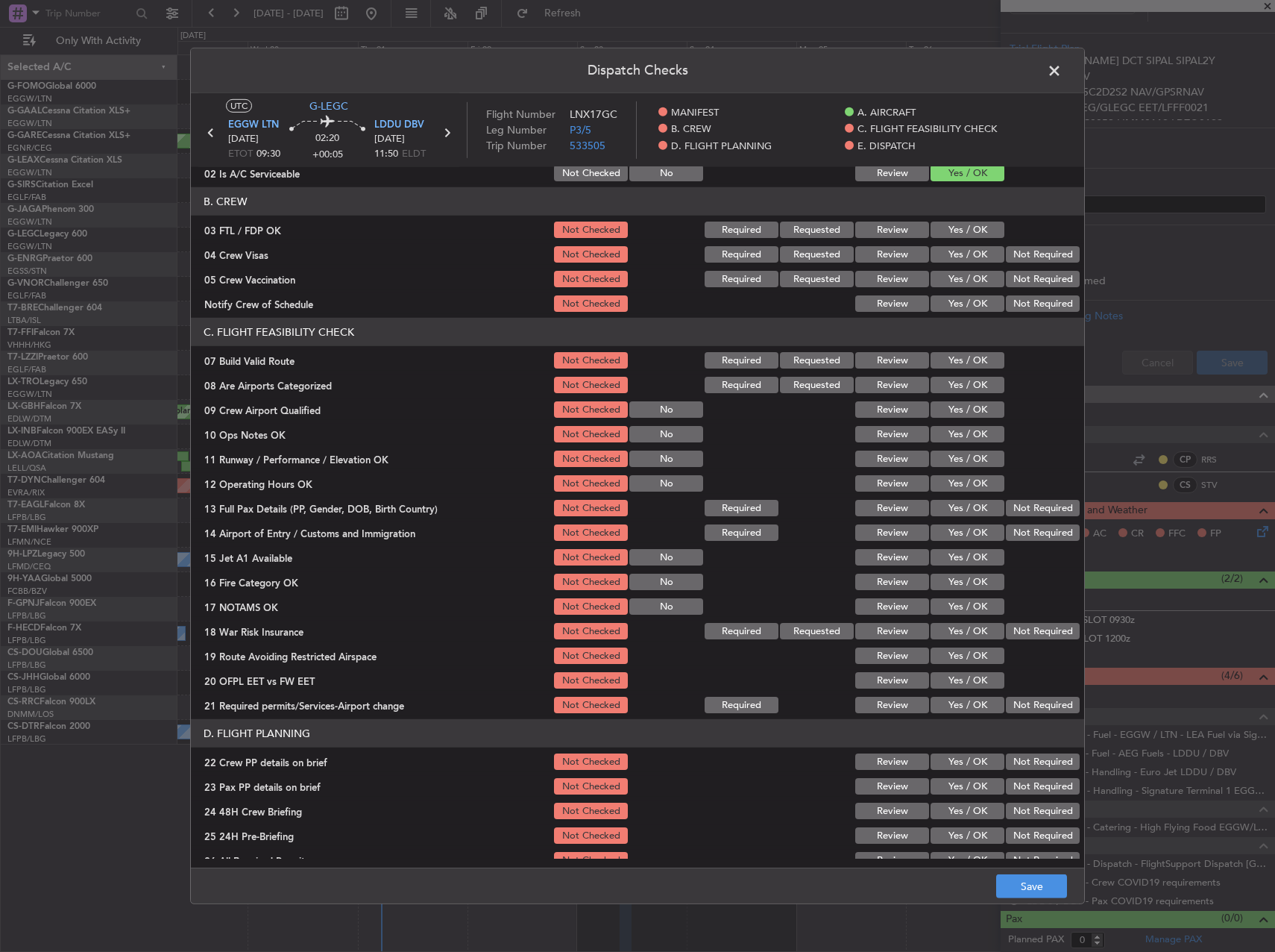
scroll to position [149, 0]
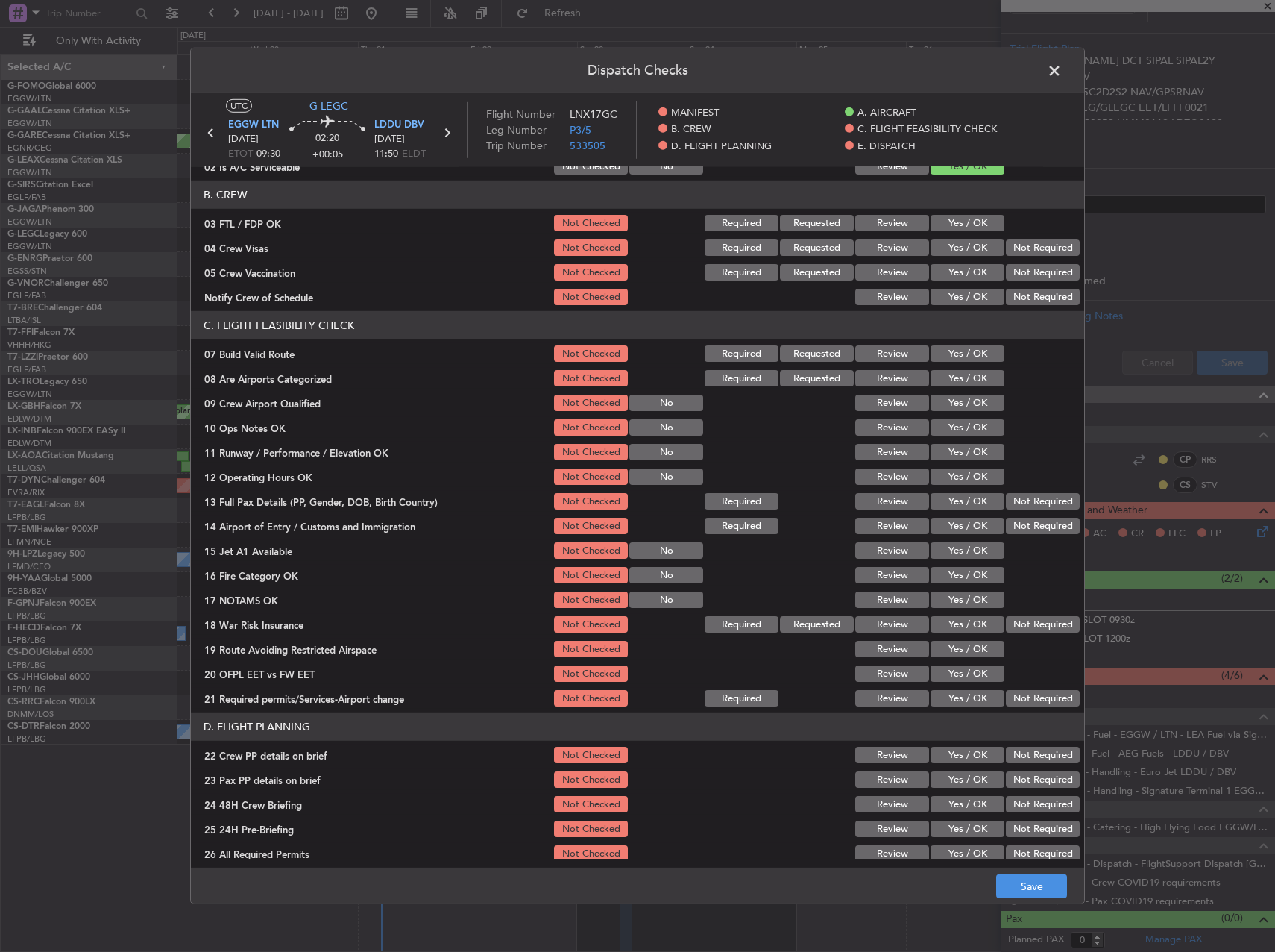
click at [959, 350] on button "Yes / OK" at bounding box center [968, 354] width 74 height 17
click at [962, 418] on div "Yes / OK" at bounding box center [966, 427] width 75 height 21
click at [965, 429] on button "Yes / OK" at bounding box center [968, 427] width 74 height 17
click at [970, 450] on button "Yes / OK" at bounding box center [968, 452] width 74 height 17
click at [971, 470] on button "Yes / OK" at bounding box center [968, 477] width 74 height 17
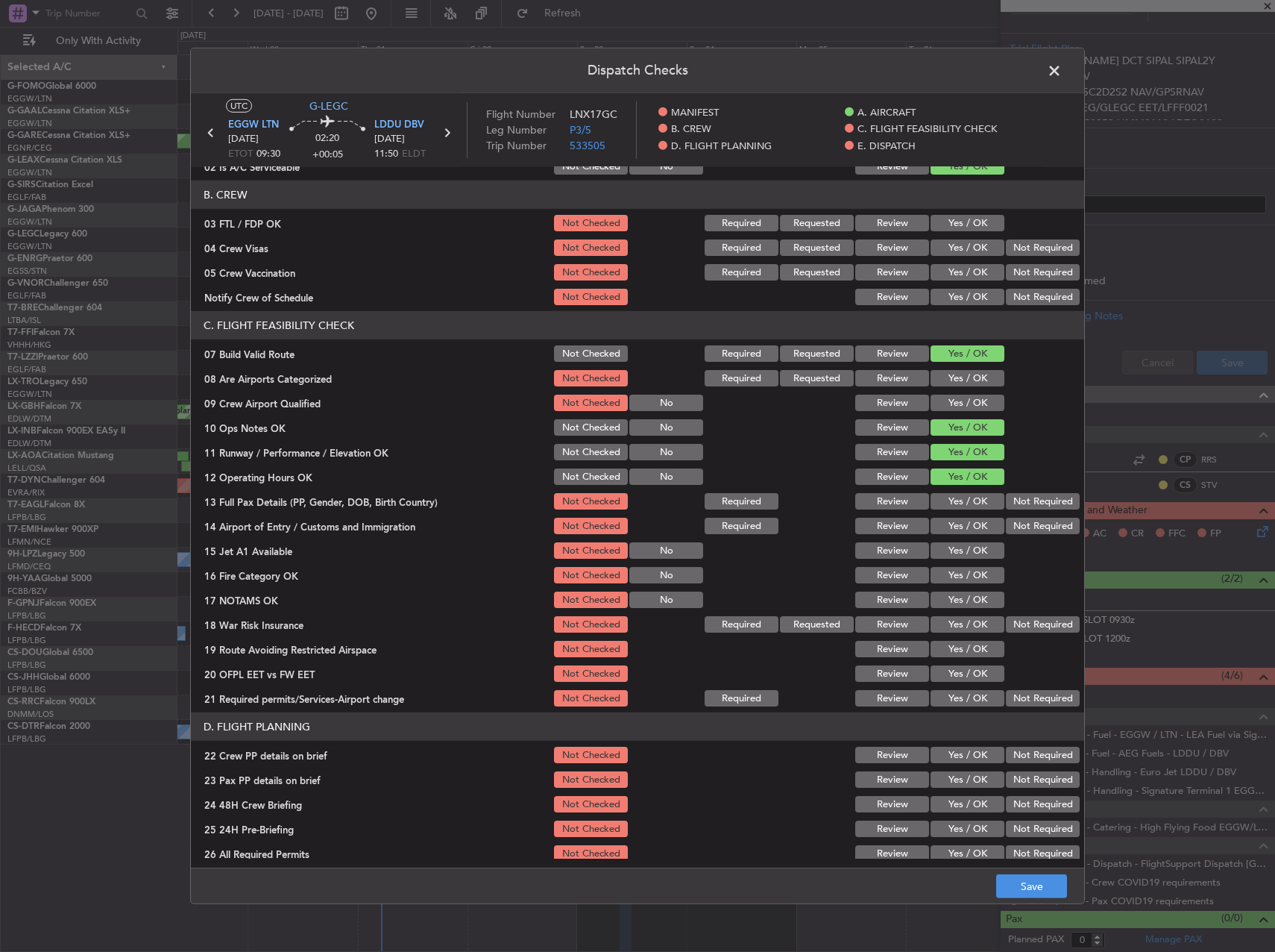
click at [971, 504] on button "Yes / OK" at bounding box center [968, 501] width 74 height 17
click at [971, 518] on button "Yes / OK" at bounding box center [968, 526] width 74 height 17
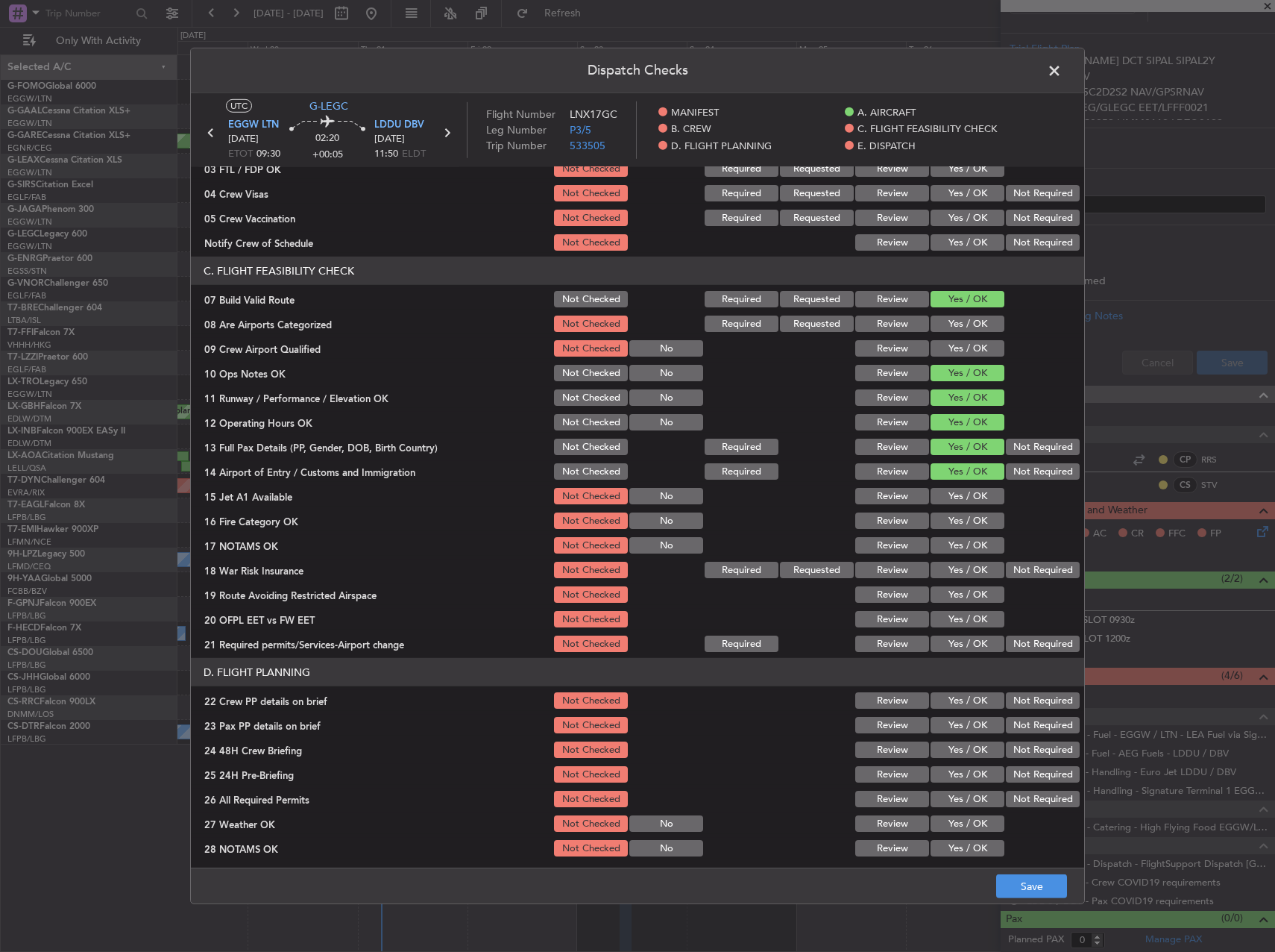
scroll to position [224, 0]
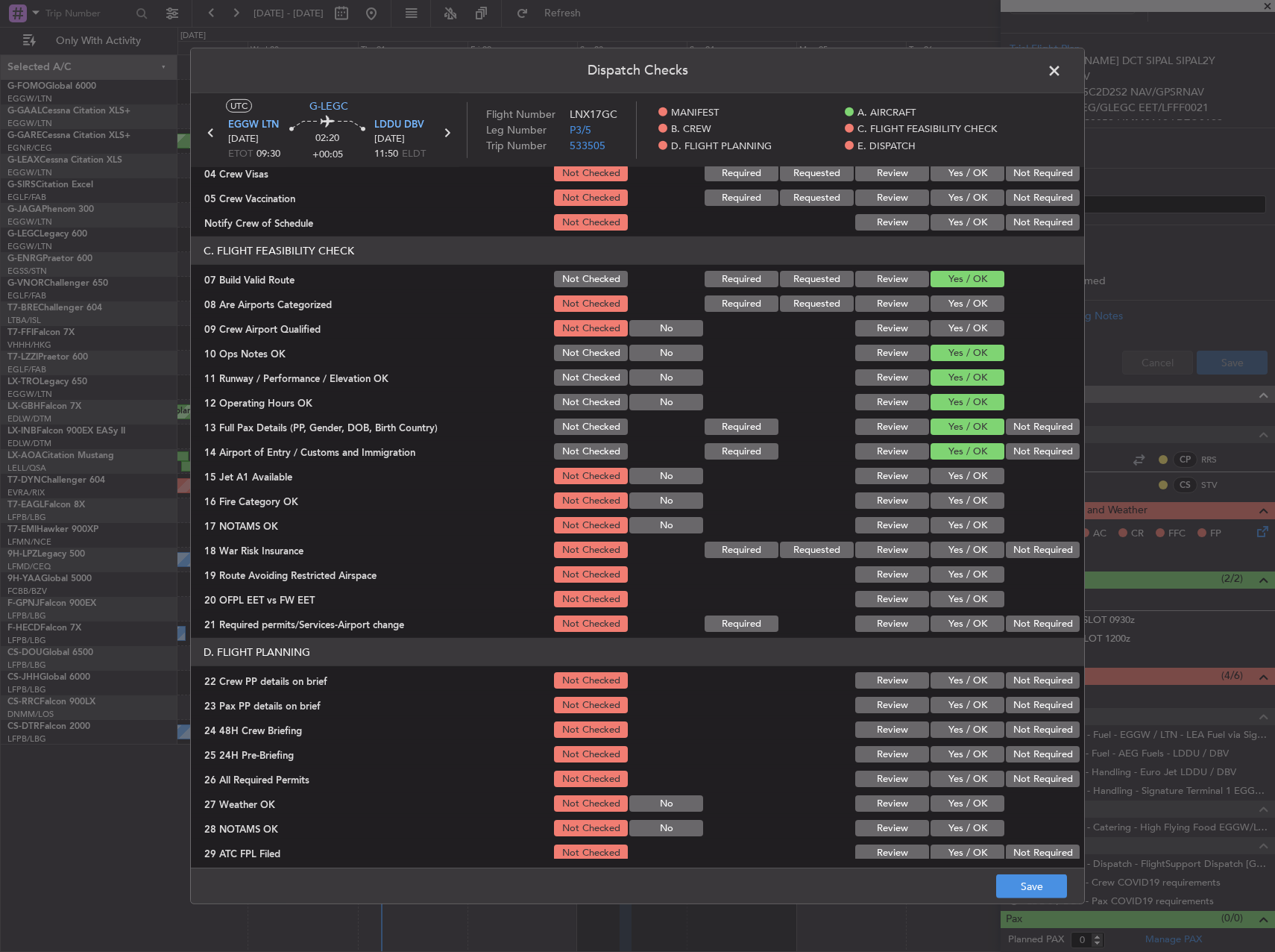
click at [960, 470] on button "Yes / OK" at bounding box center [968, 476] width 74 height 17
click at [965, 501] on button "Yes / OK" at bounding box center [968, 501] width 74 height 17
click at [974, 552] on button "Yes / OK" at bounding box center [968, 550] width 74 height 17
click at [1017, 552] on button "Not Required" at bounding box center [1043, 550] width 74 height 17
click at [965, 528] on button "Yes / OK" at bounding box center [968, 525] width 74 height 17
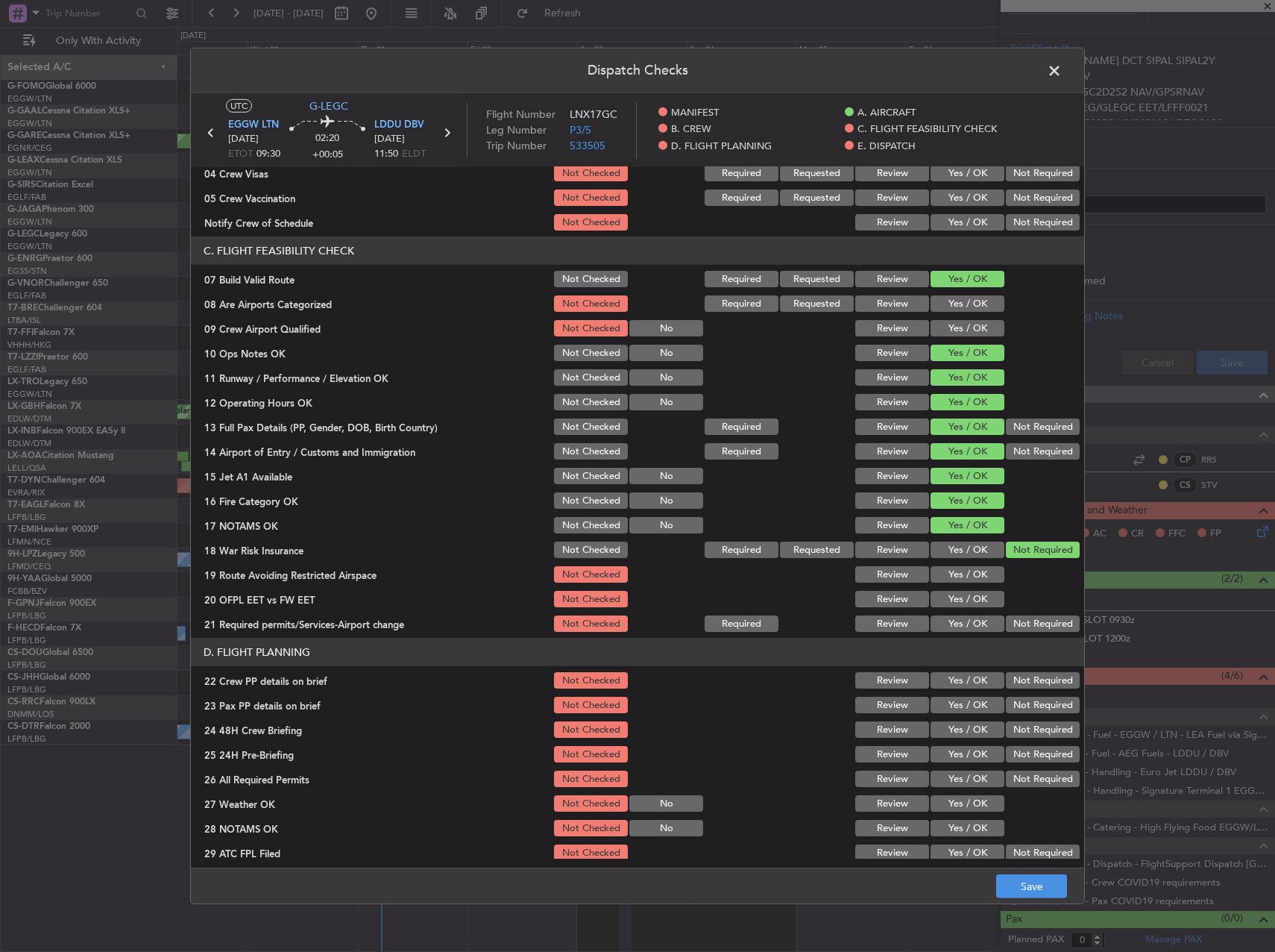
click at [969, 572] on button "Yes / OK" at bounding box center [968, 575] width 74 height 17
click at [975, 591] on button "Yes / OK" at bounding box center [968, 599] width 74 height 17
click at [973, 619] on button "Yes / OK" at bounding box center [968, 623] width 74 height 17
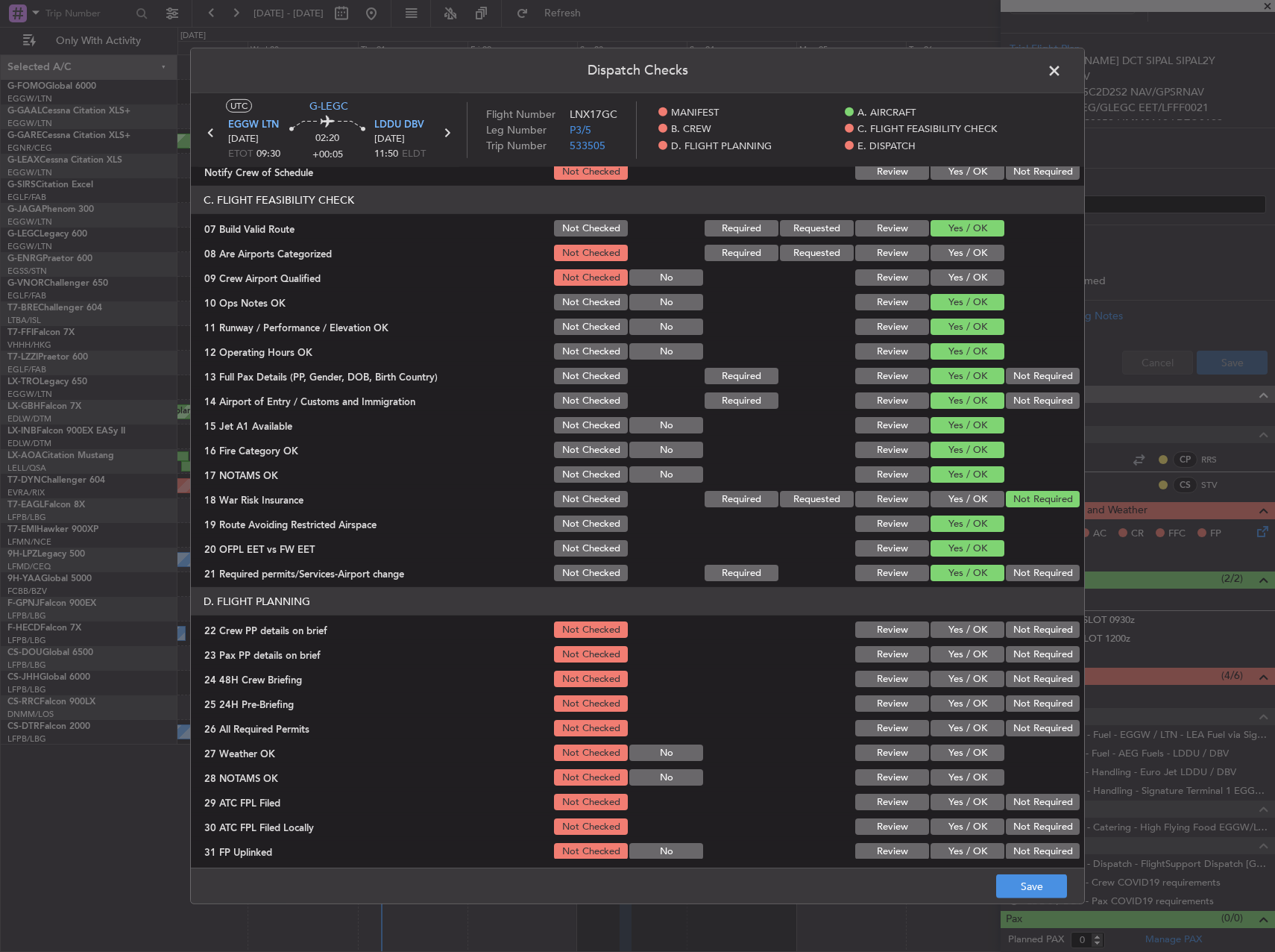
scroll to position [298, 0]
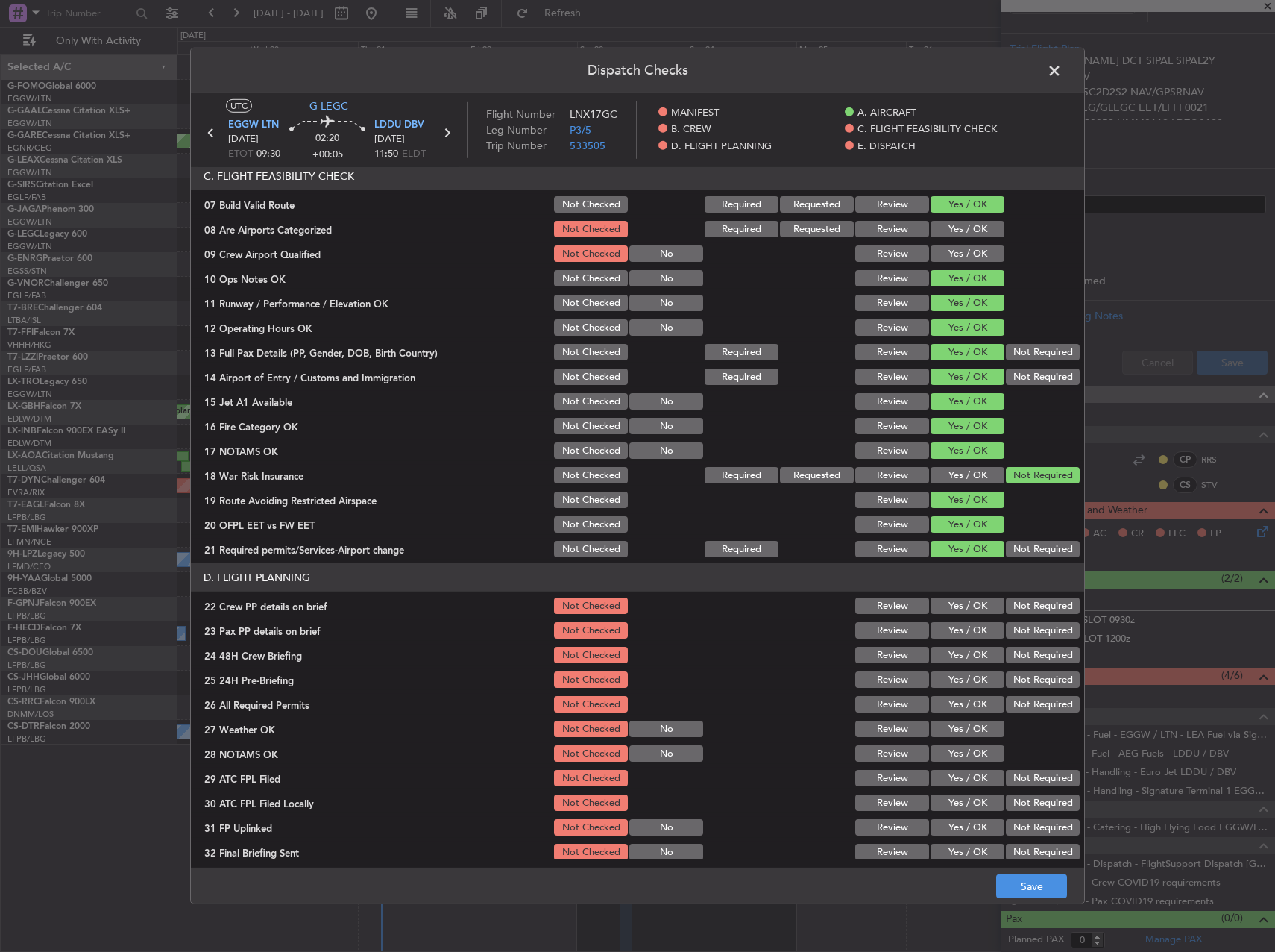
click at [978, 679] on button "Yes / OK" at bounding box center [968, 679] width 74 height 17
click at [959, 602] on button "Yes / OK" at bounding box center [968, 606] width 74 height 17
click at [959, 622] on button "Yes / OK" at bounding box center [968, 631] width 74 height 17
click at [959, 644] on section "D. FLIGHT PLANNING 22 Crew PP details on brief Not Checked Review Yes / OK Not …" at bounding box center [637, 713] width 893 height 299
click at [959, 651] on div "Yes / OK" at bounding box center [966, 655] width 75 height 21
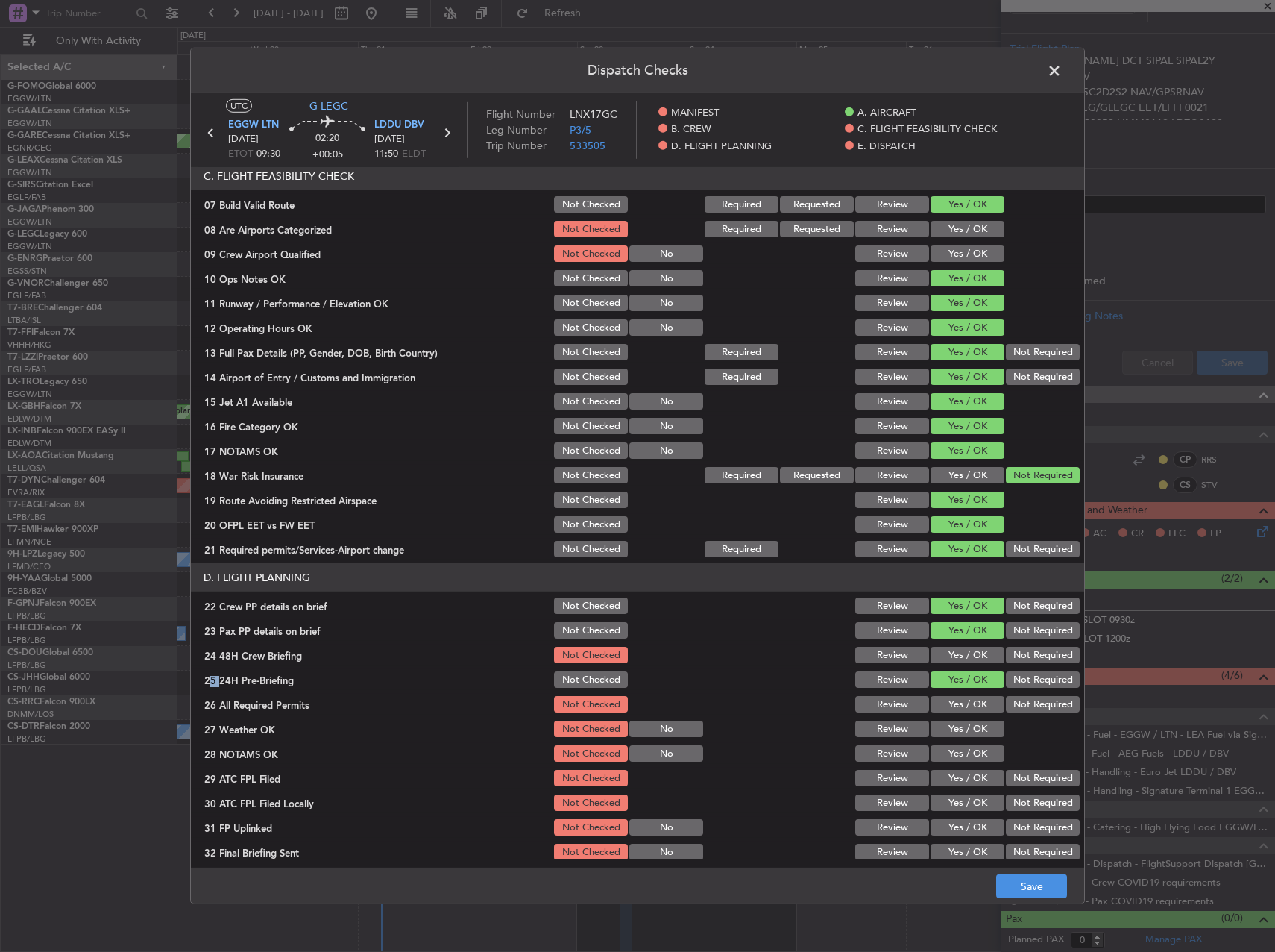
click at [962, 652] on button "Yes / OK" at bounding box center [968, 655] width 74 height 17
click at [1026, 683] on button "Not Required" at bounding box center [1043, 679] width 74 height 17
click at [1018, 876] on button "Save" at bounding box center [1031, 886] width 71 height 24
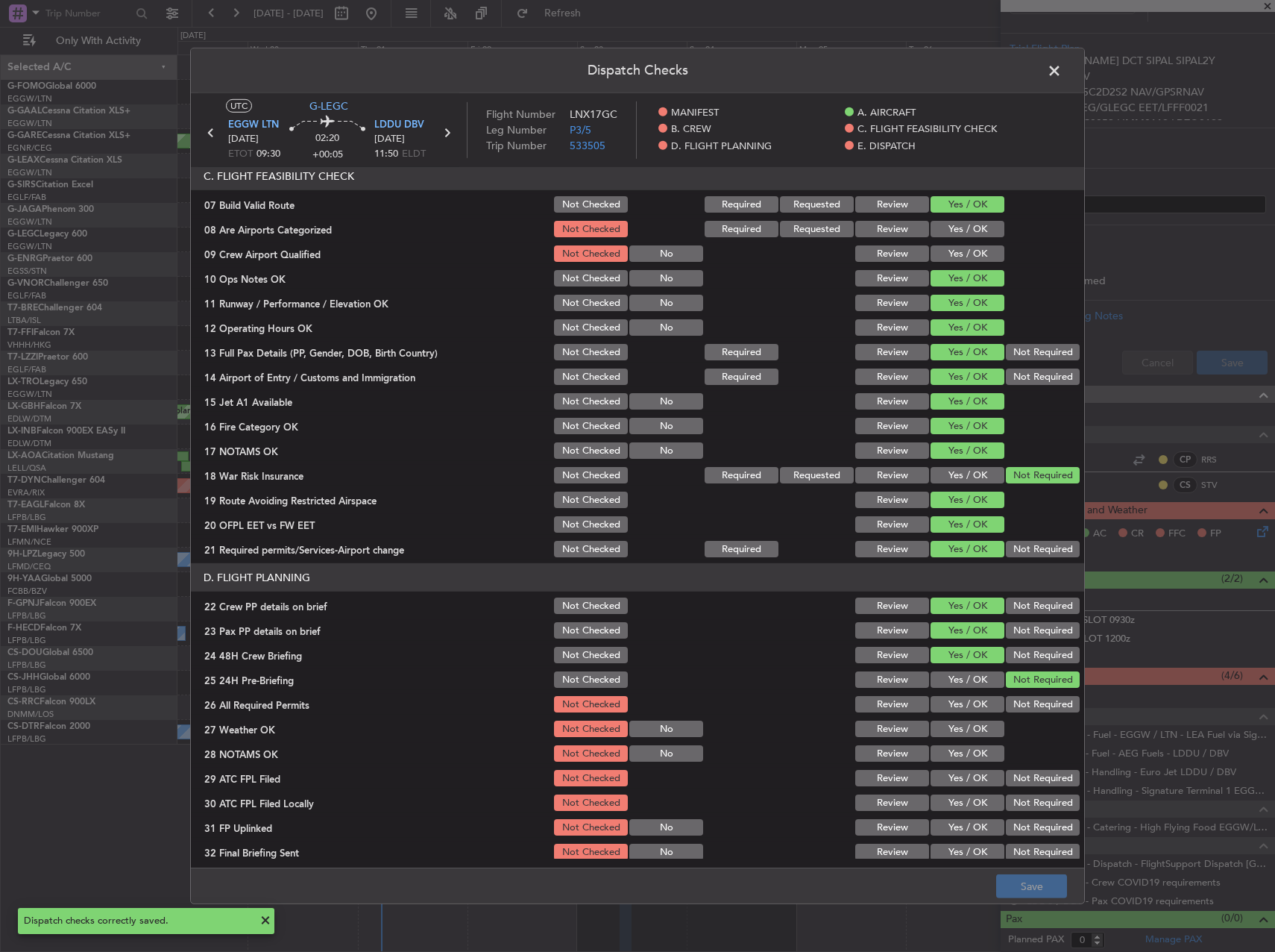
click at [1061, 72] on span at bounding box center [1061, 75] width 0 height 29
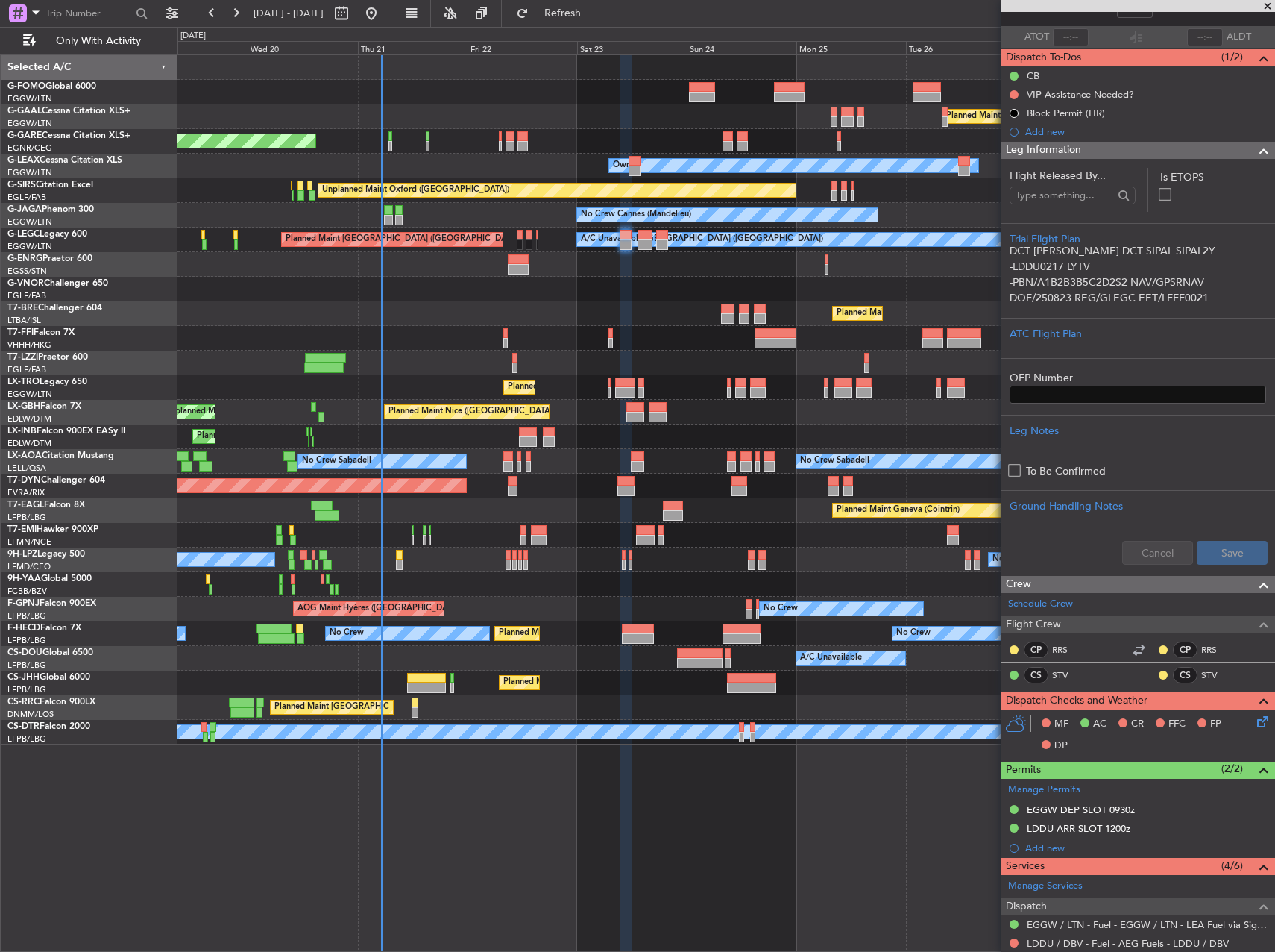
scroll to position [0, 0]
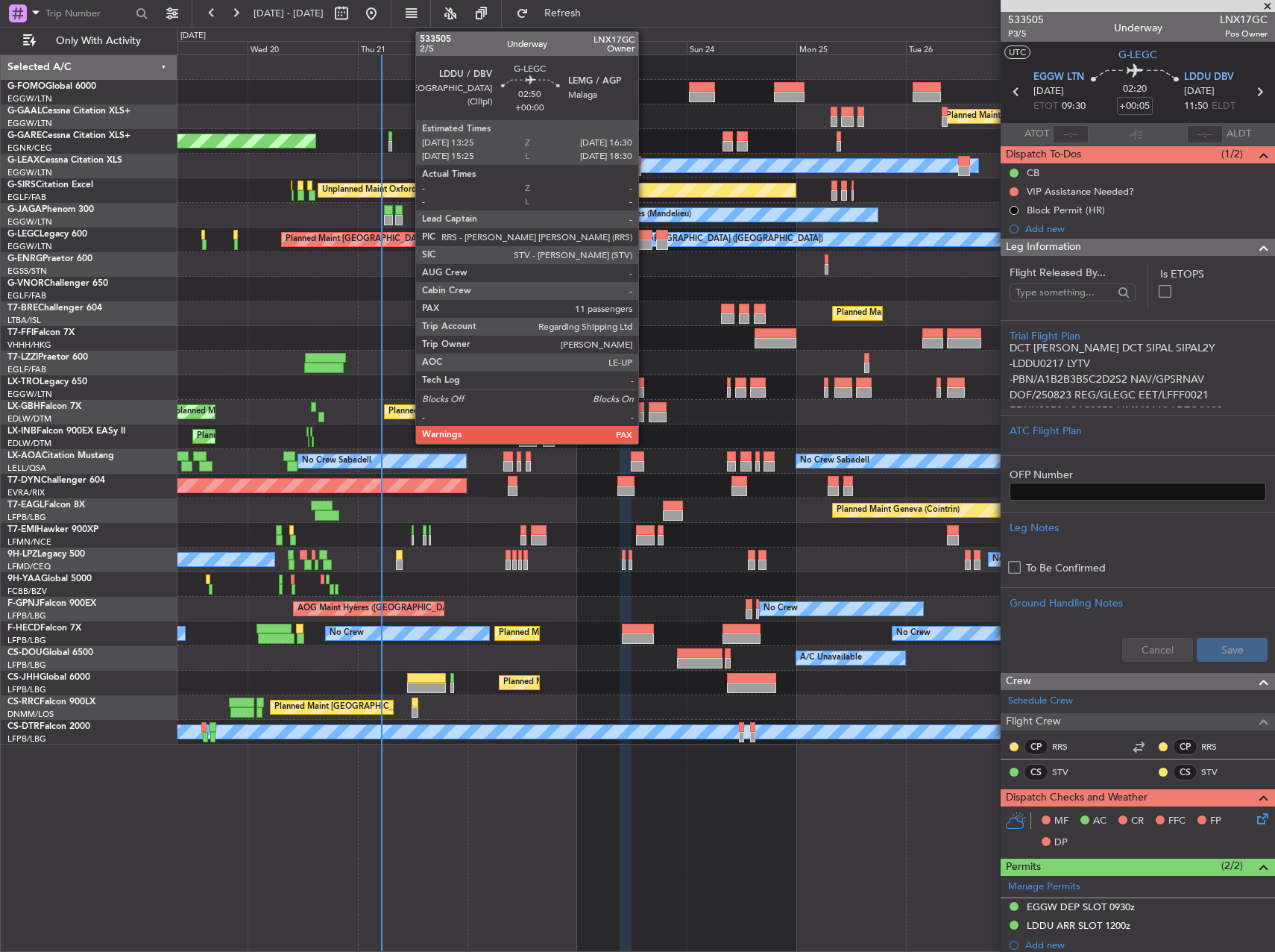
click at [645, 242] on div at bounding box center [644, 244] width 14 height 10
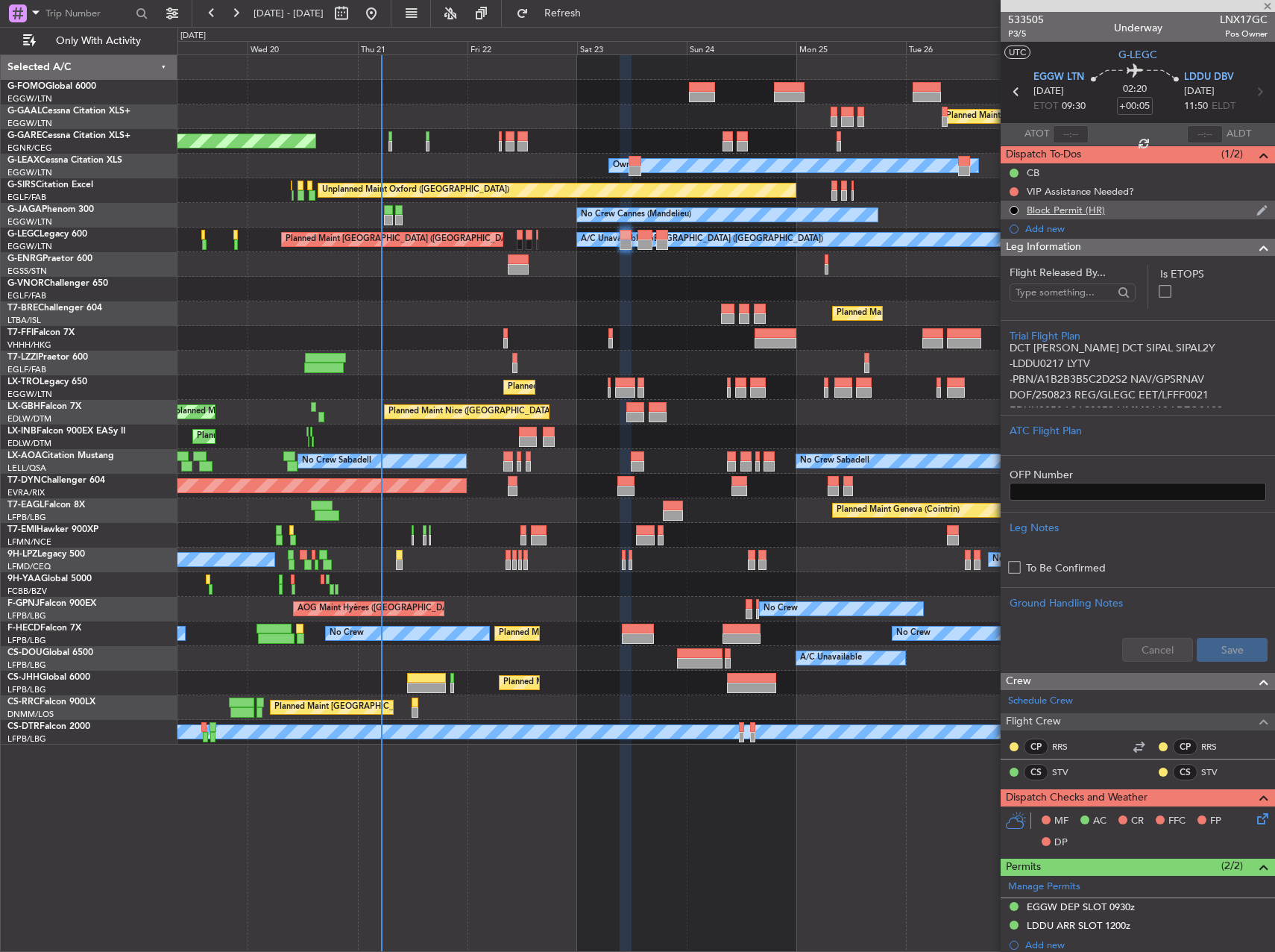
type input "11"
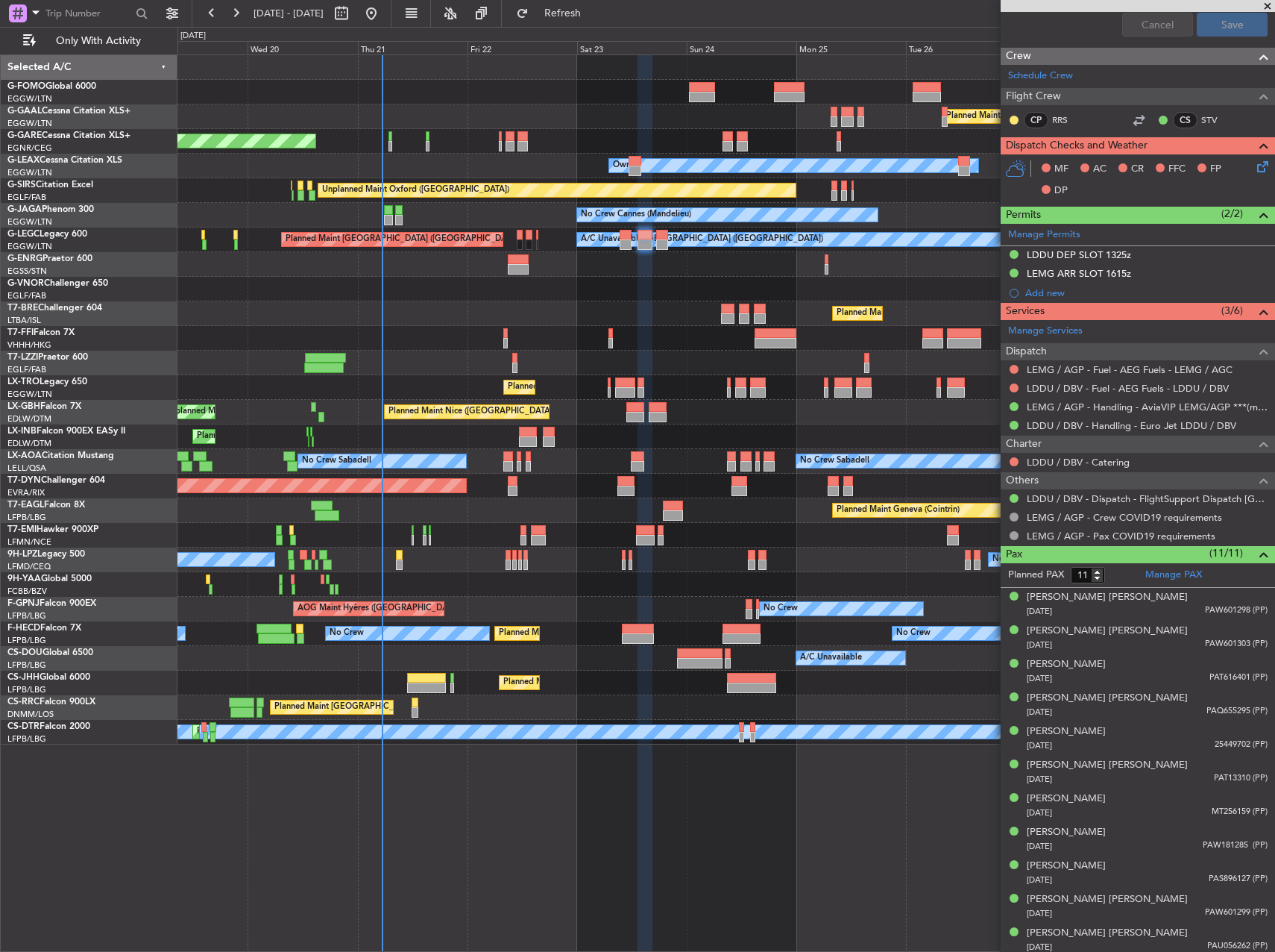
scroll to position [620, 0]
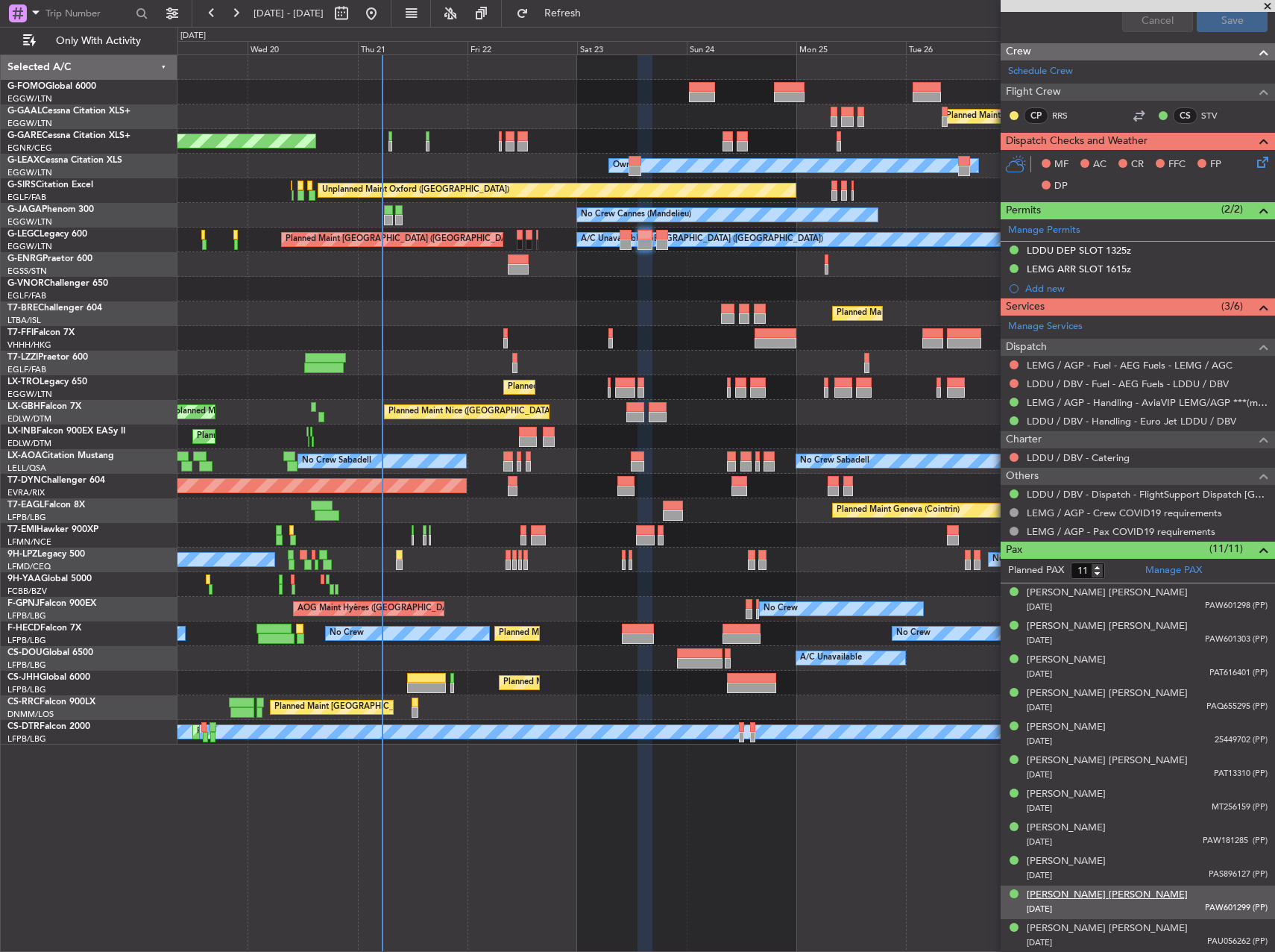
click at [1135, 889] on div "Maria Concepcion Santos Pedraz" at bounding box center [1107, 895] width 161 height 15
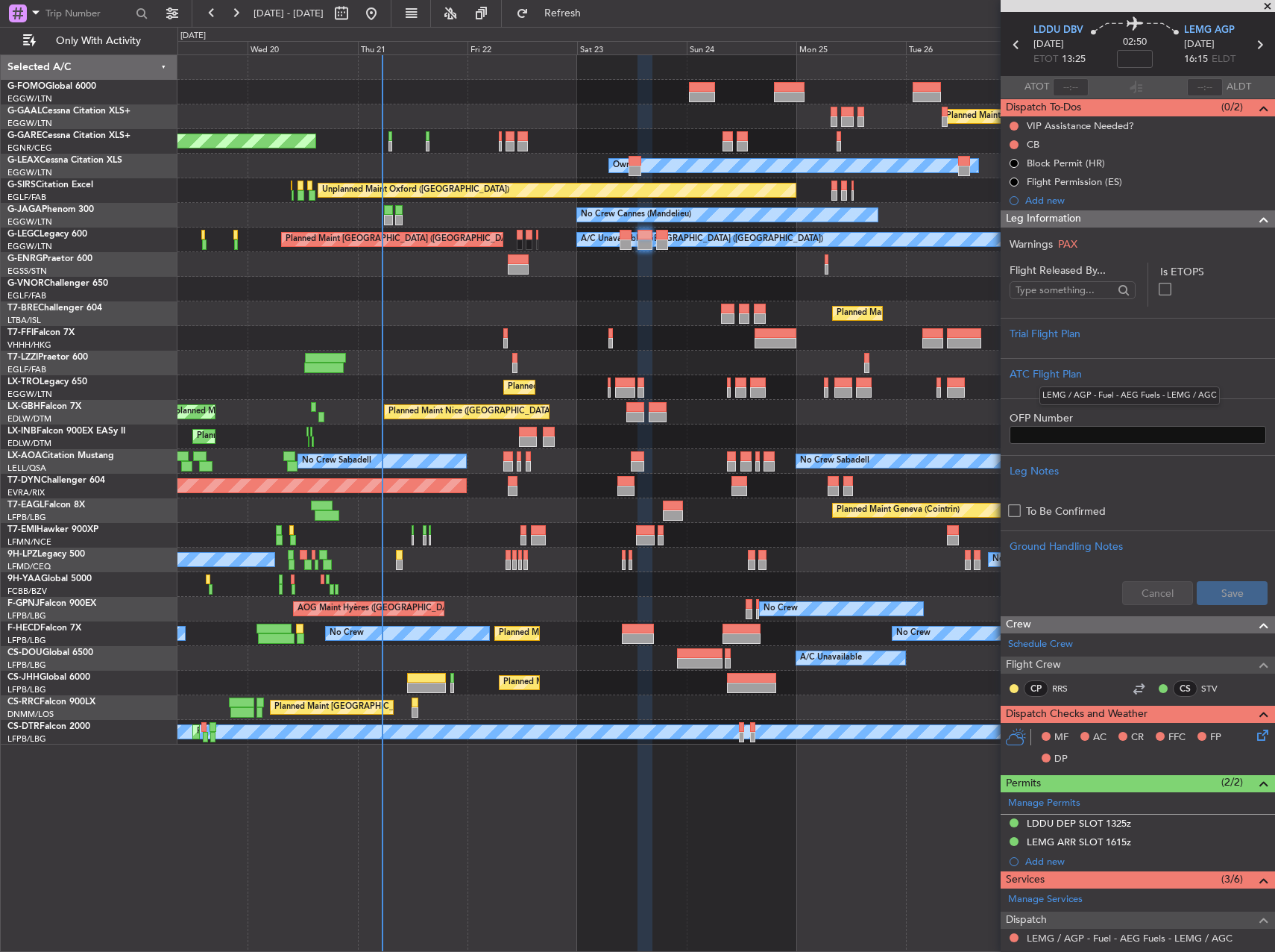
scroll to position [0, 0]
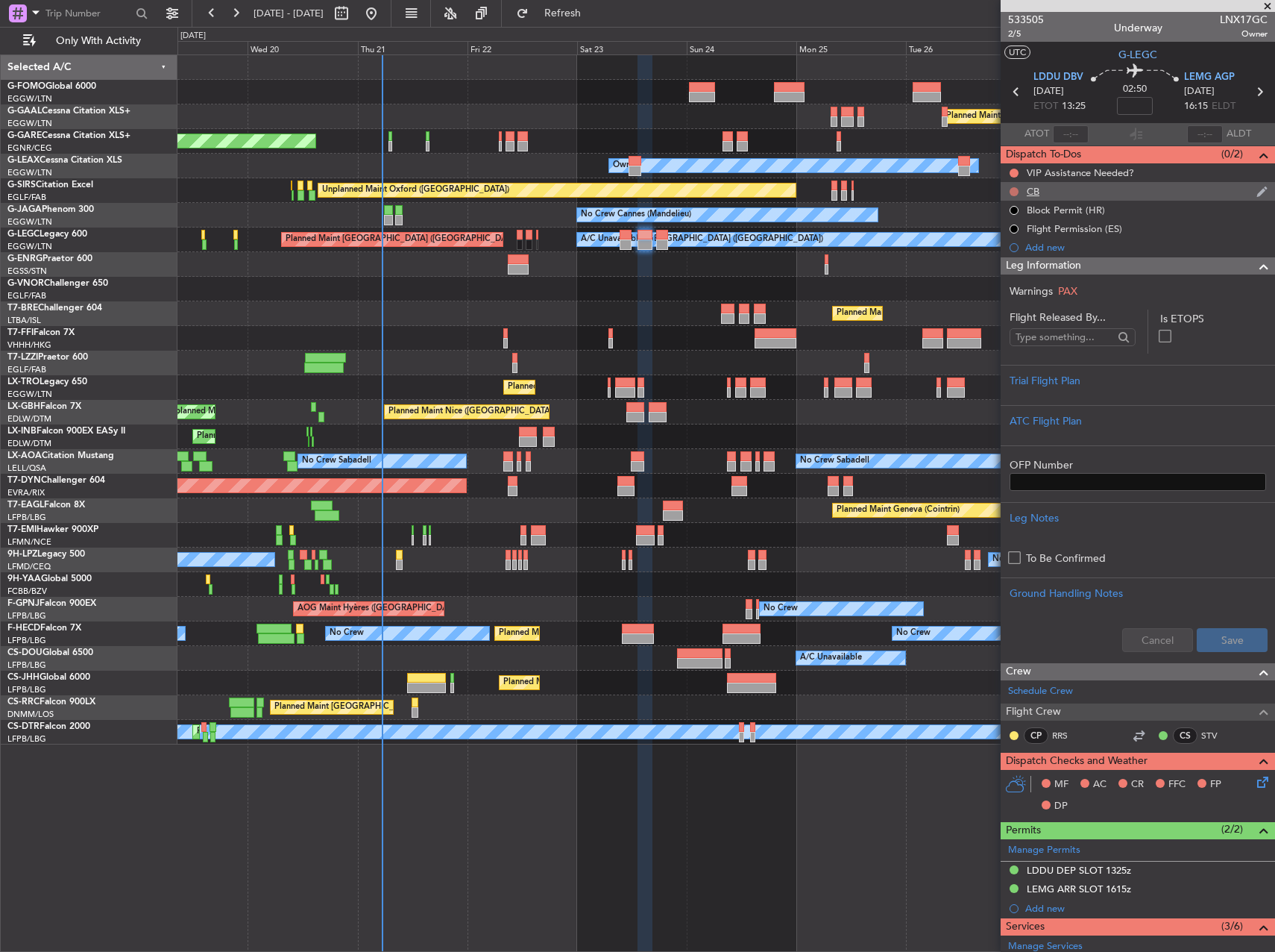
click at [1018, 189] on div at bounding box center [1014, 192] width 12 height 12
click at [1014, 192] on button at bounding box center [1014, 192] width 9 height 9
click at [1017, 257] on span "Completed" at bounding box center [1020, 257] width 49 height 15
click at [1137, 108] on input at bounding box center [1134, 105] width 36 height 17
click at [921, 212] on div "No Crew Cannes (Mandelieu) Owner Ibiza Owner" at bounding box center [726, 215] width 1097 height 25
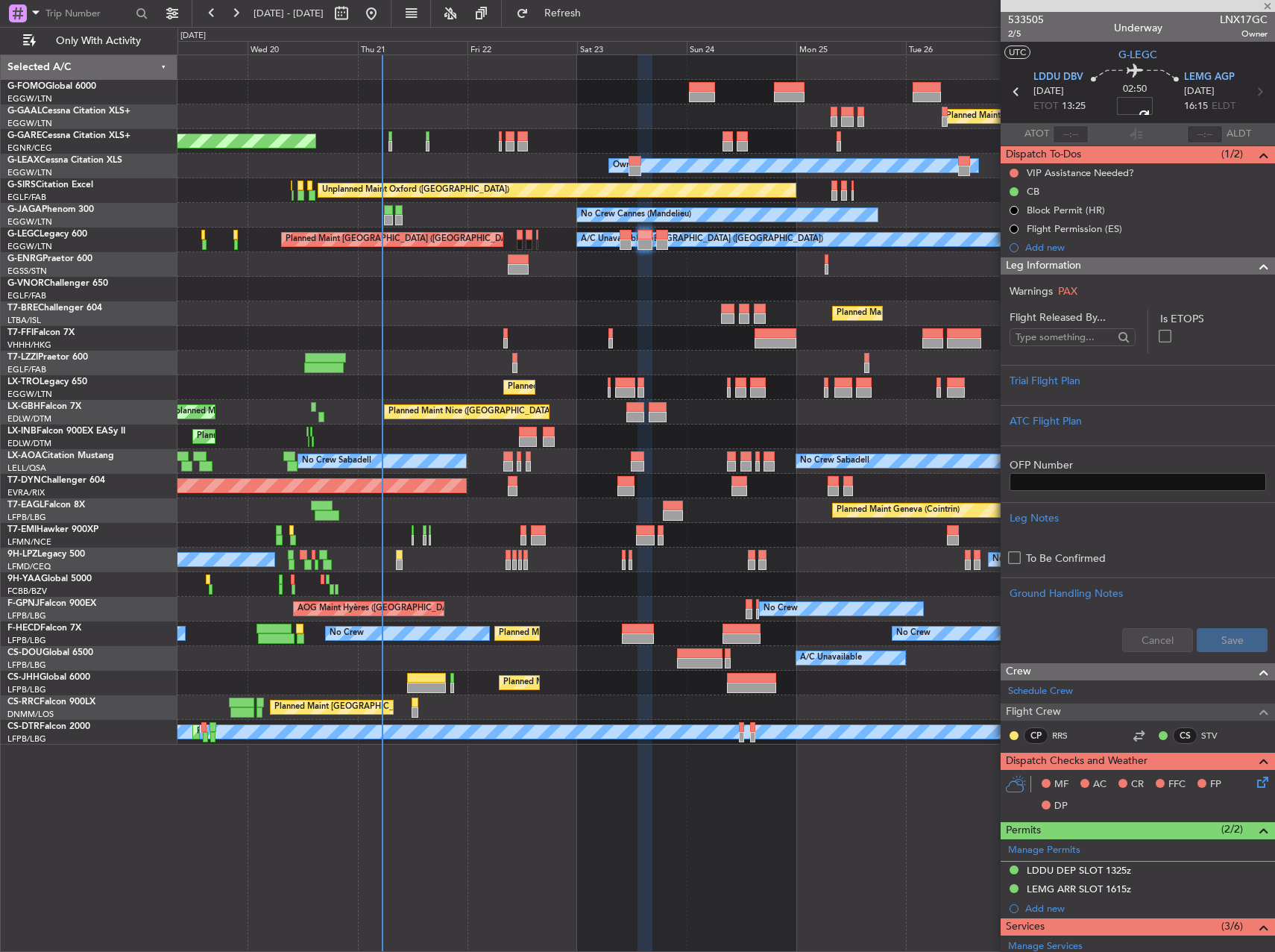
type input "+00:20"
click at [1120, 398] on div "Trial Flight Plan" at bounding box center [1138, 385] width 274 height 41
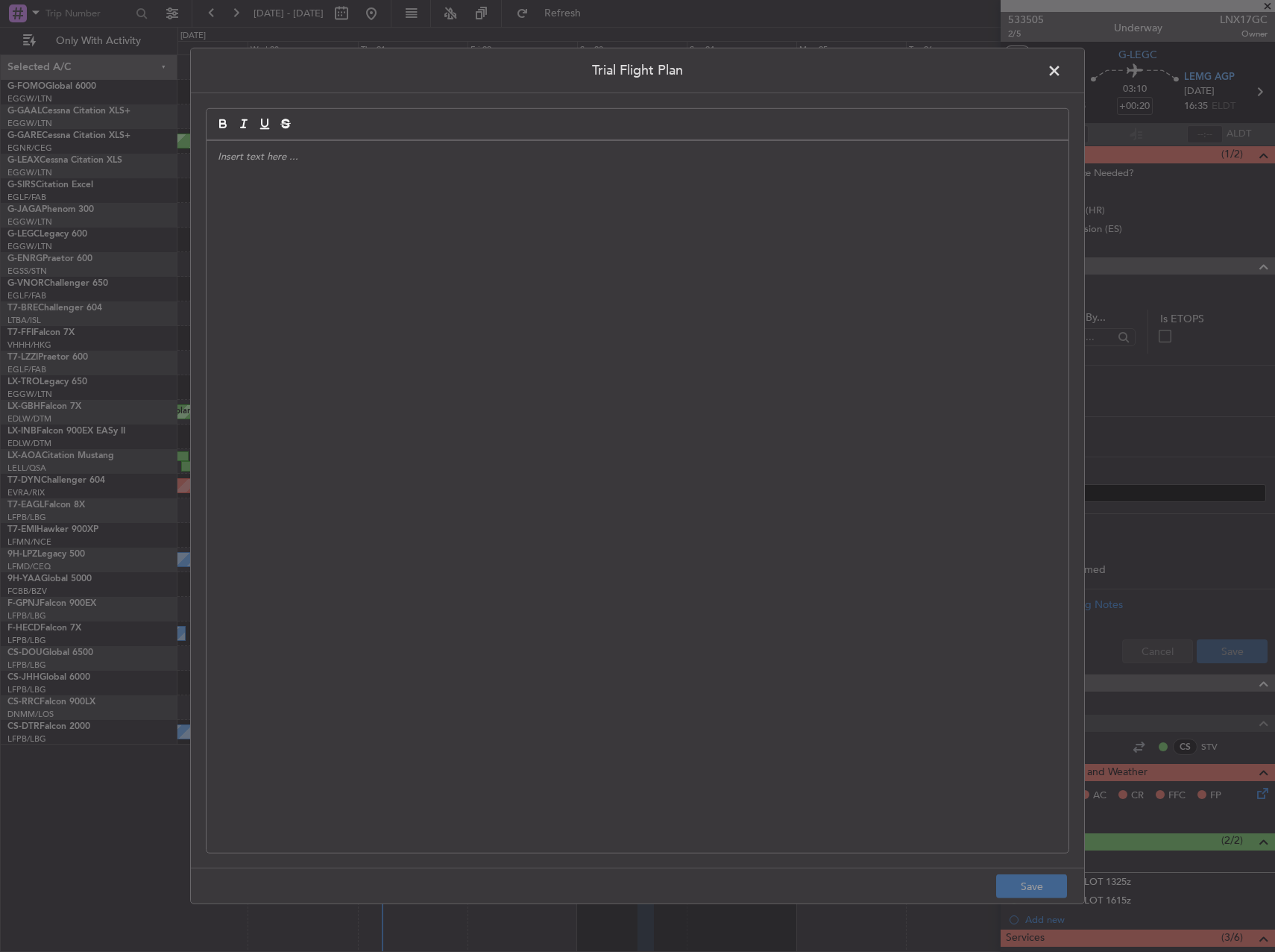
click at [480, 320] on div at bounding box center [637, 496] width 862 height 712
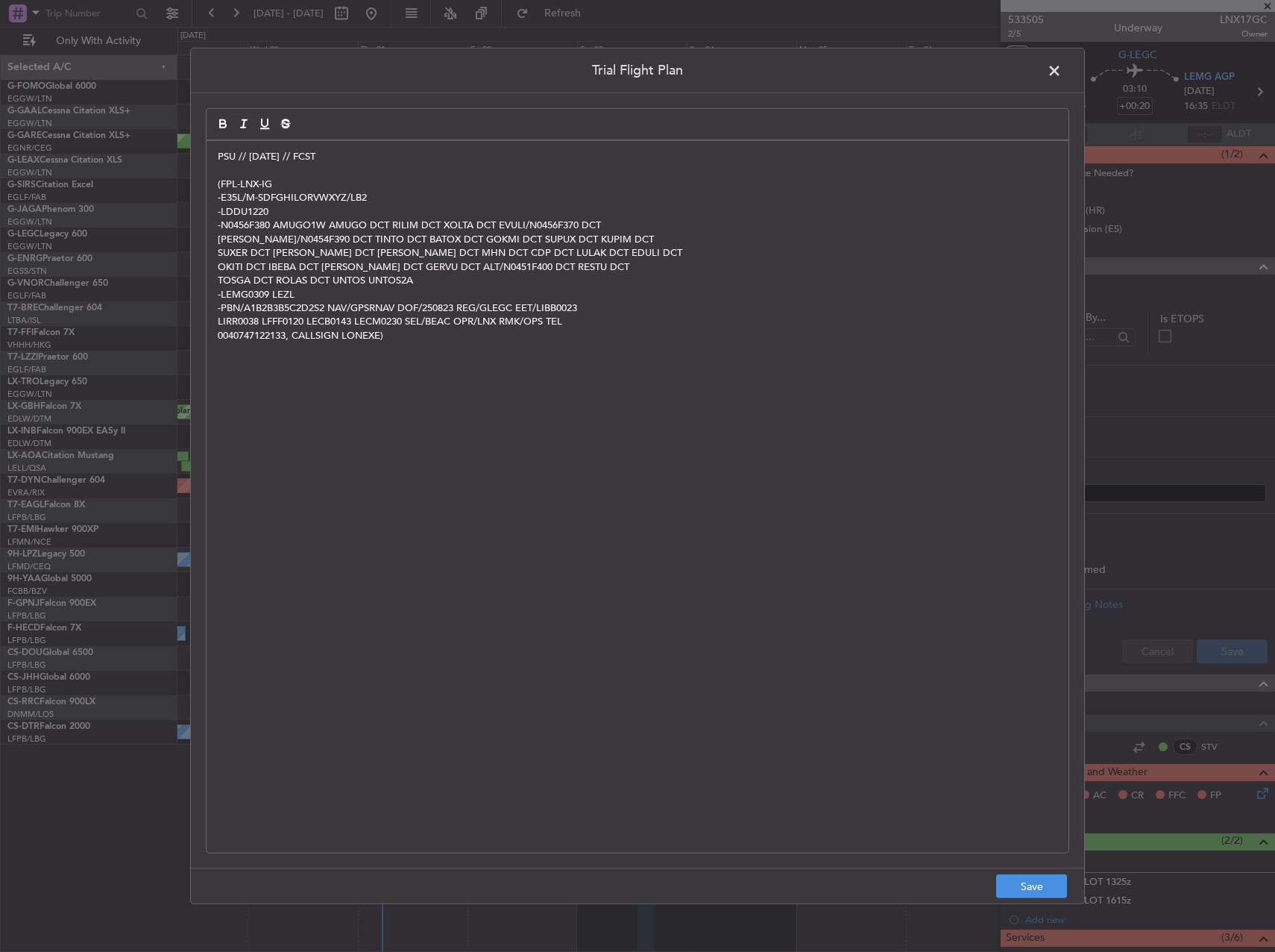
click at [991, 881] on footer "Save" at bounding box center [637, 885] width 893 height 36
click at [1014, 882] on button "Save" at bounding box center [1031, 886] width 71 height 24
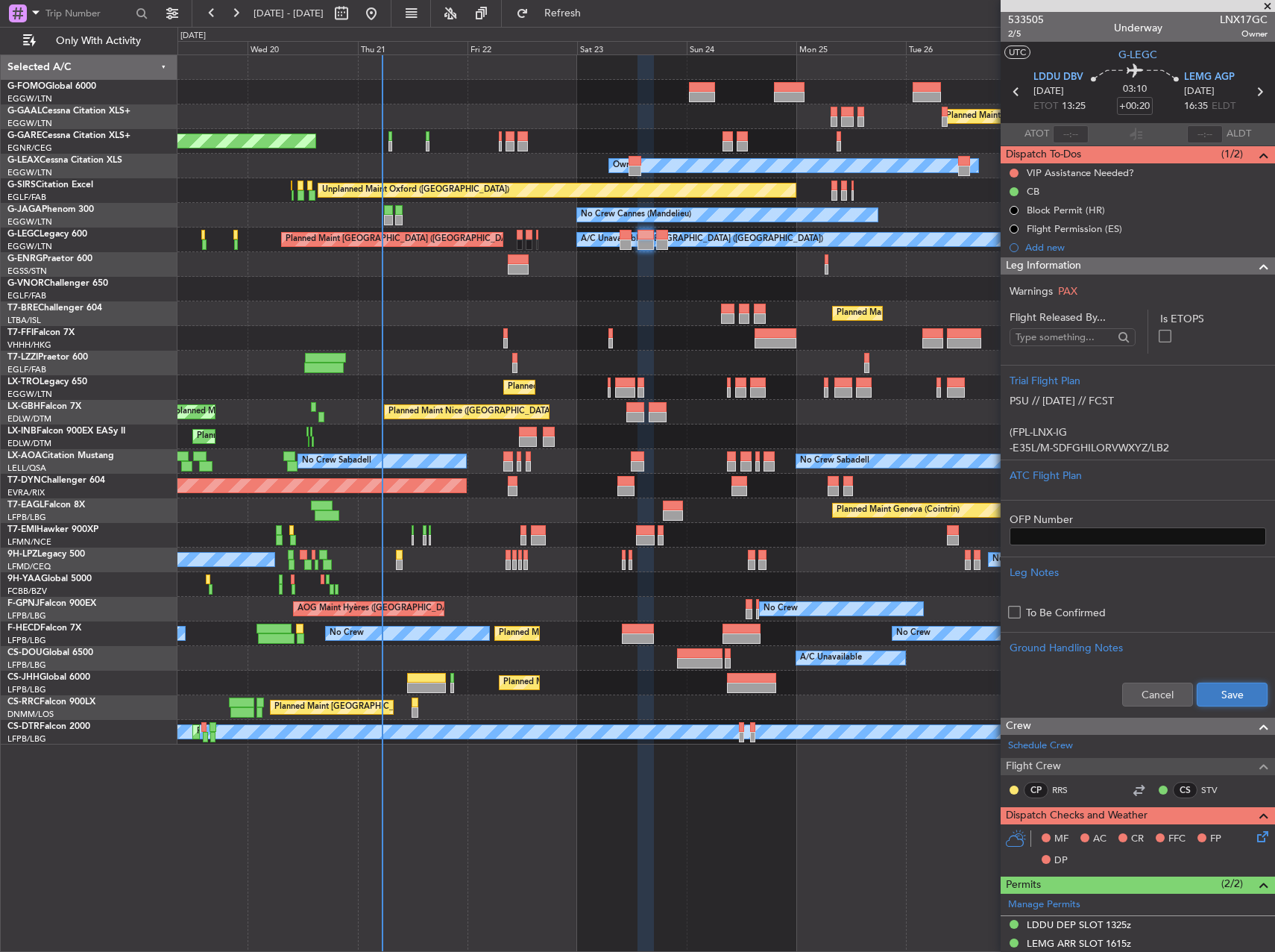
click at [1203, 693] on button "Save" at bounding box center [1232, 694] width 71 height 24
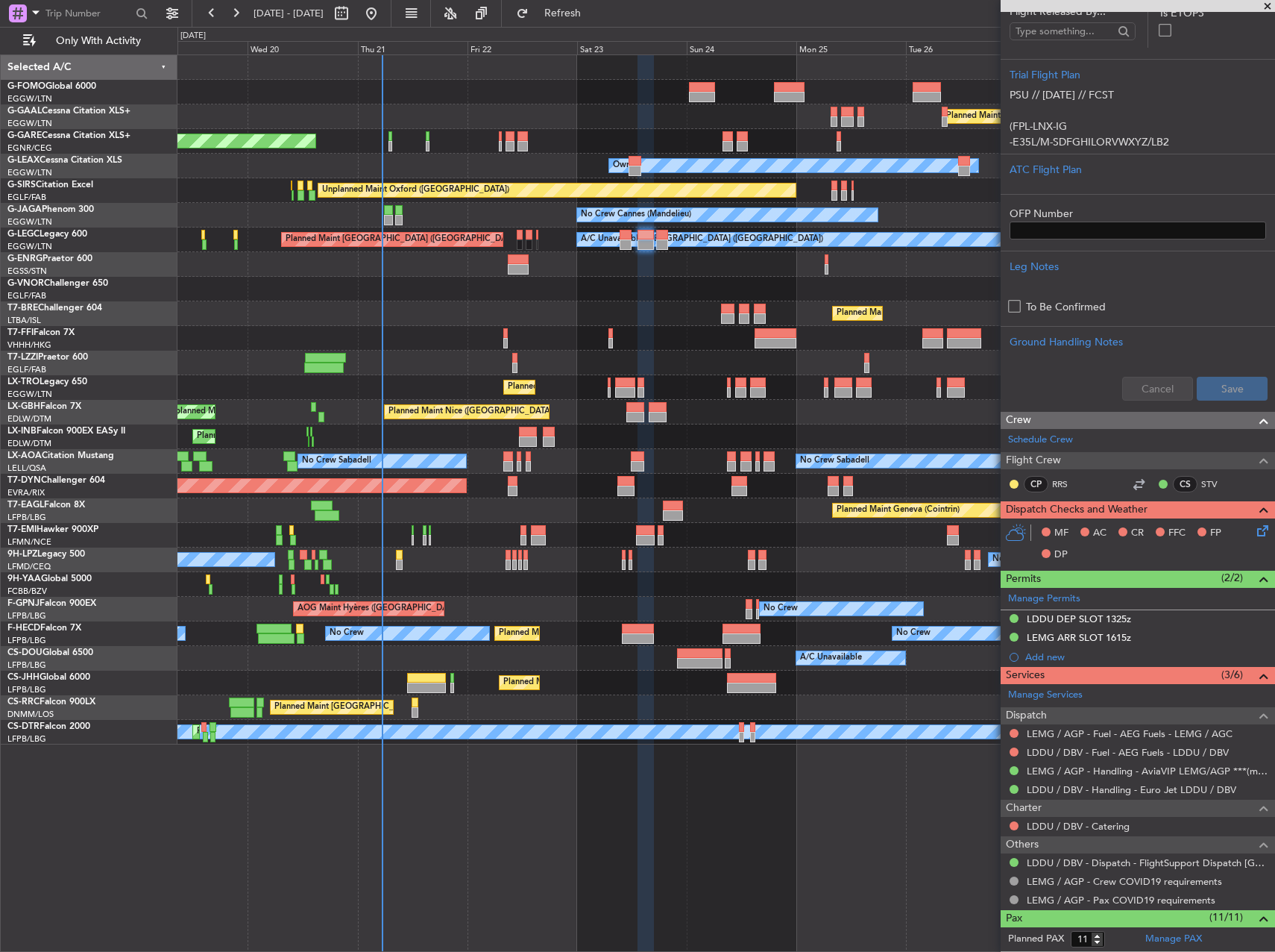
scroll to position [522, 0]
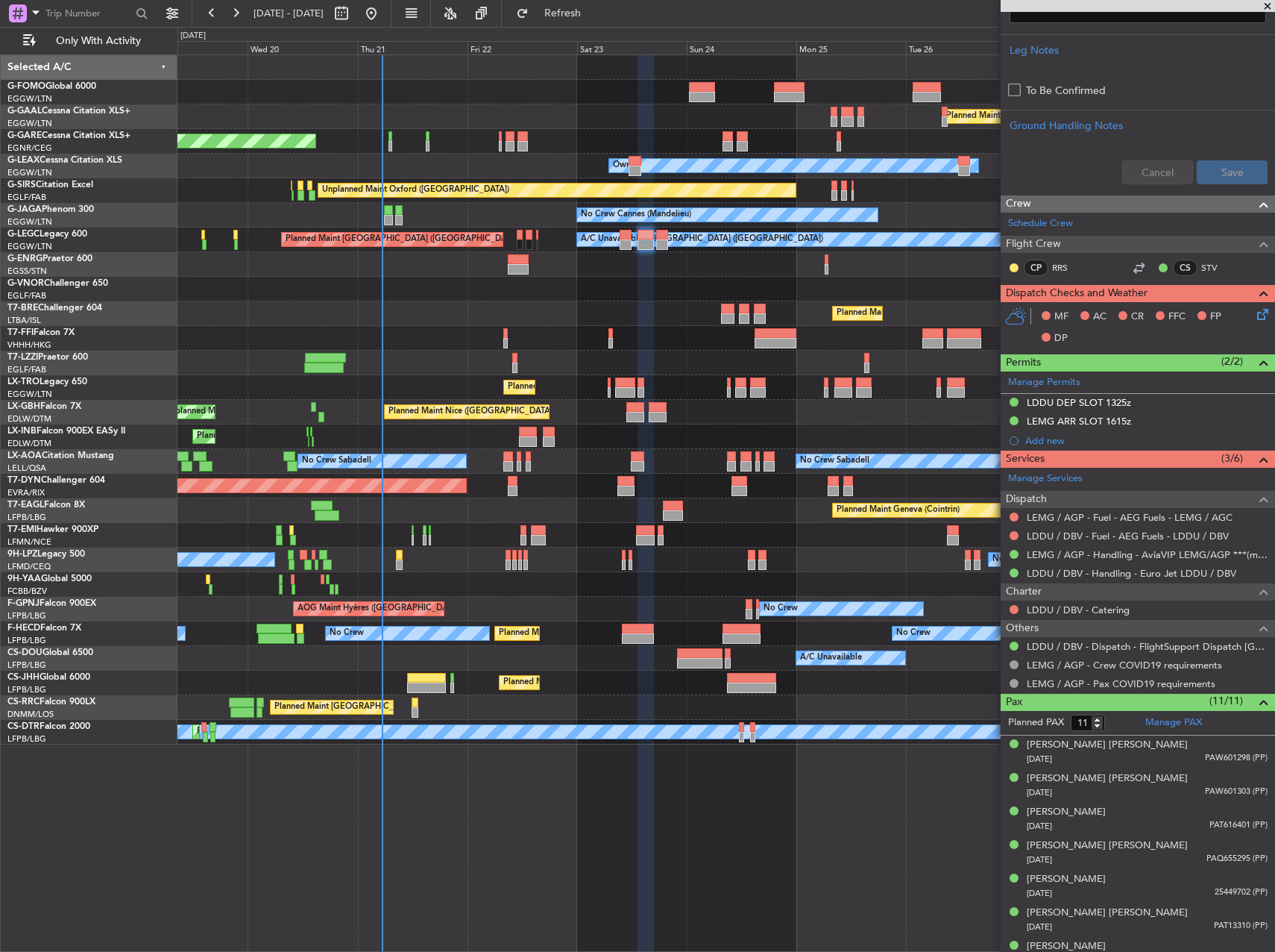
click at [1254, 314] on icon at bounding box center [1259, 311] width 12 height 12
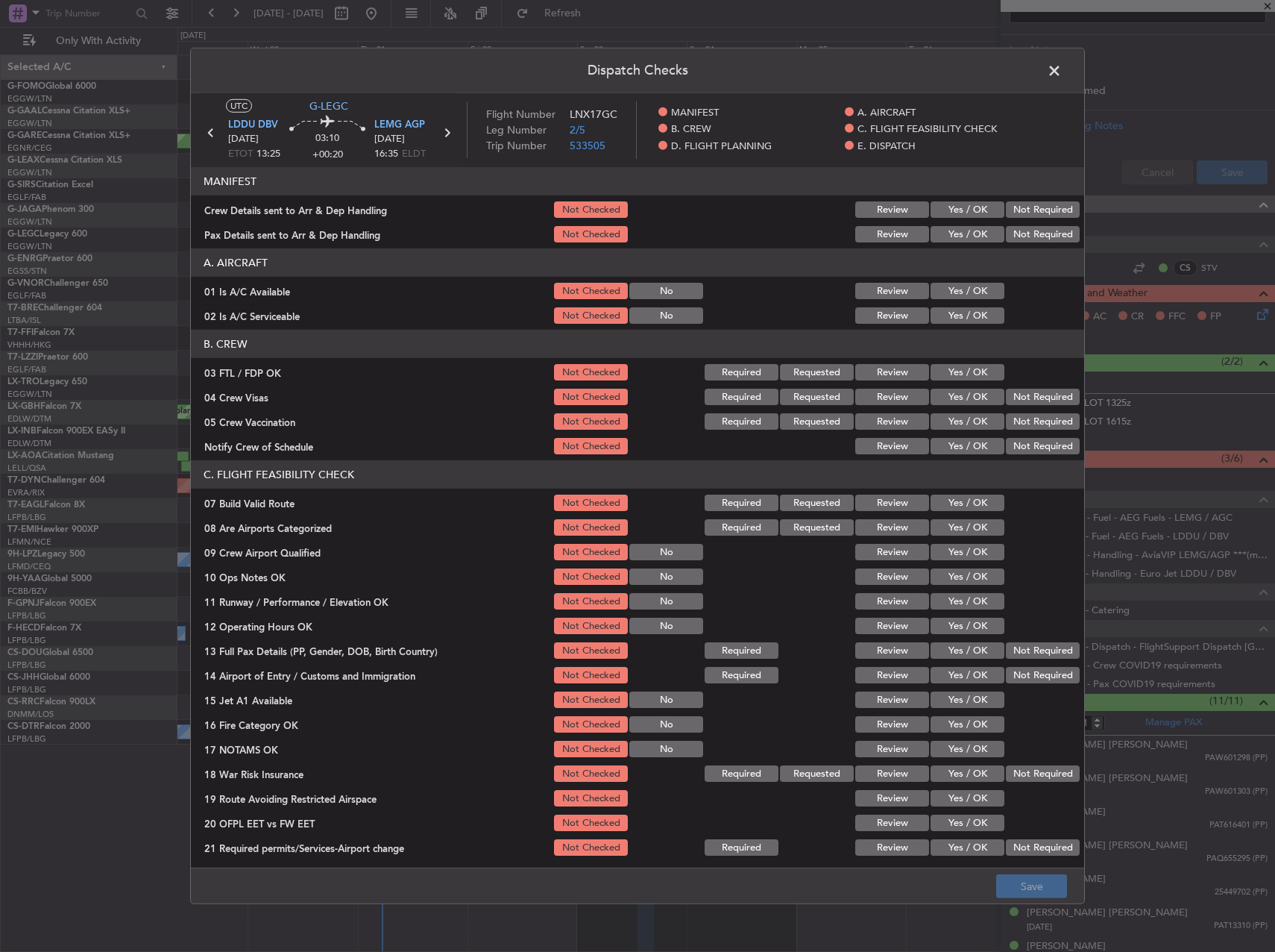
click at [957, 296] on button "Yes / OK" at bounding box center [968, 291] width 74 height 17
click at [956, 326] on div "Yes / OK" at bounding box center [966, 315] width 75 height 21
click at [955, 316] on button "Yes / OK" at bounding box center [968, 316] width 74 height 17
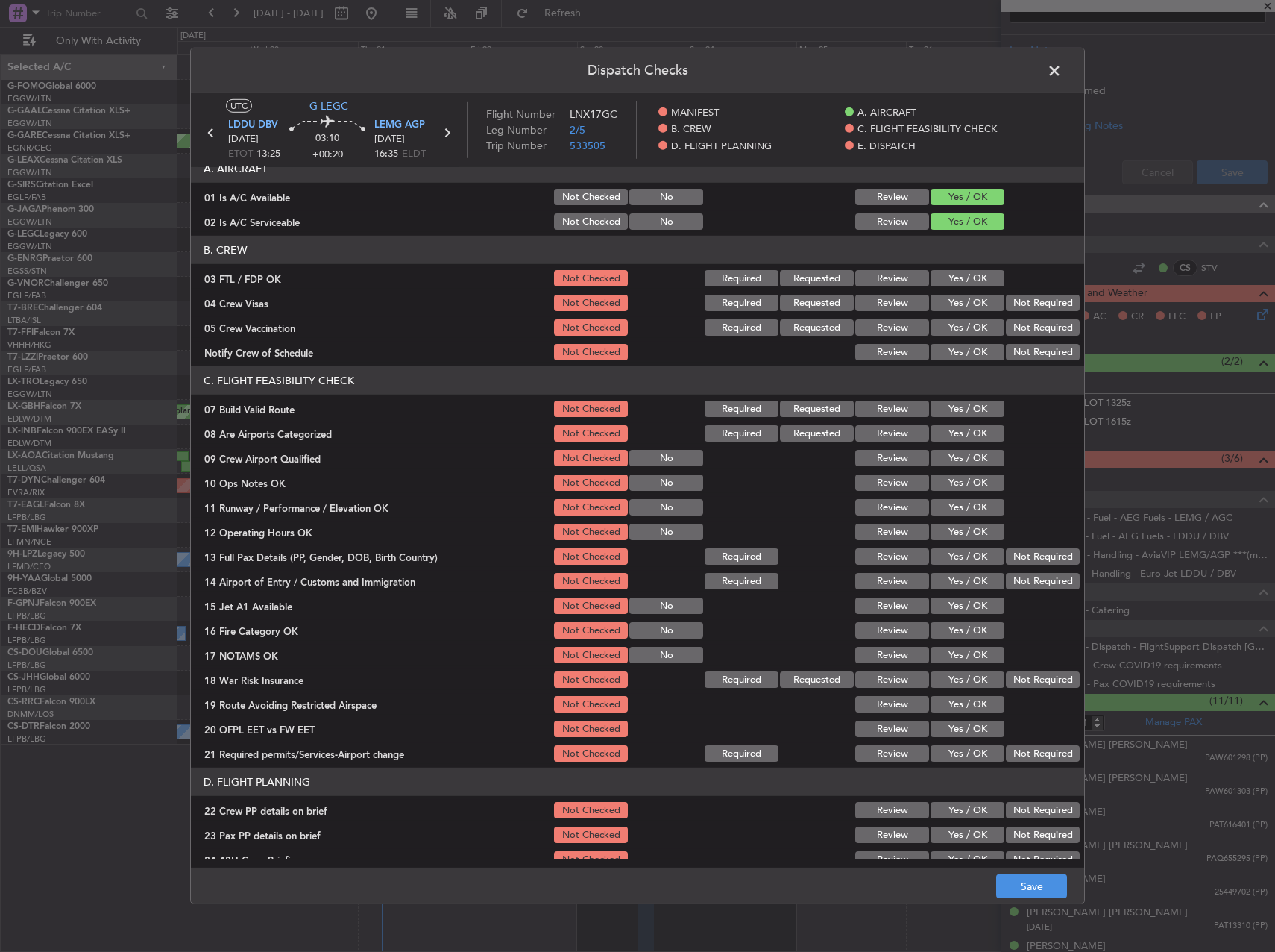
scroll to position [149, 0]
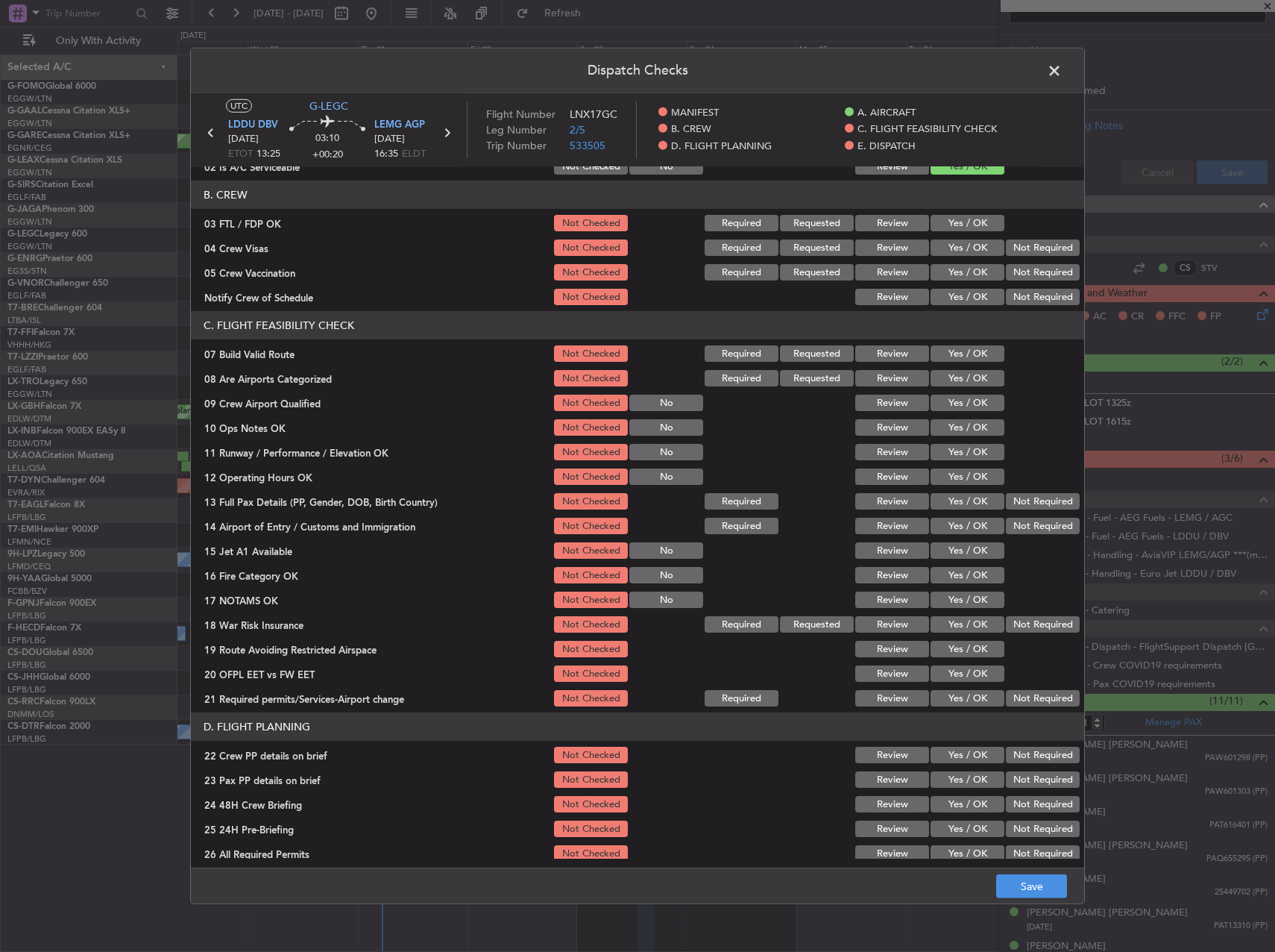
click at [968, 358] on button "Yes / OK" at bounding box center [968, 354] width 74 height 17
click at [959, 426] on button "Yes / OK" at bounding box center [968, 427] width 74 height 17
click at [961, 464] on section "C. FLIGHT FEASIBILITY CHECK 07 Build Valid Route Not Checked Required Requested…" at bounding box center [637, 510] width 893 height 398
click at [958, 447] on button "Yes / OK" at bounding box center [968, 452] width 74 height 17
click at [959, 472] on button "Yes / OK" at bounding box center [968, 477] width 74 height 17
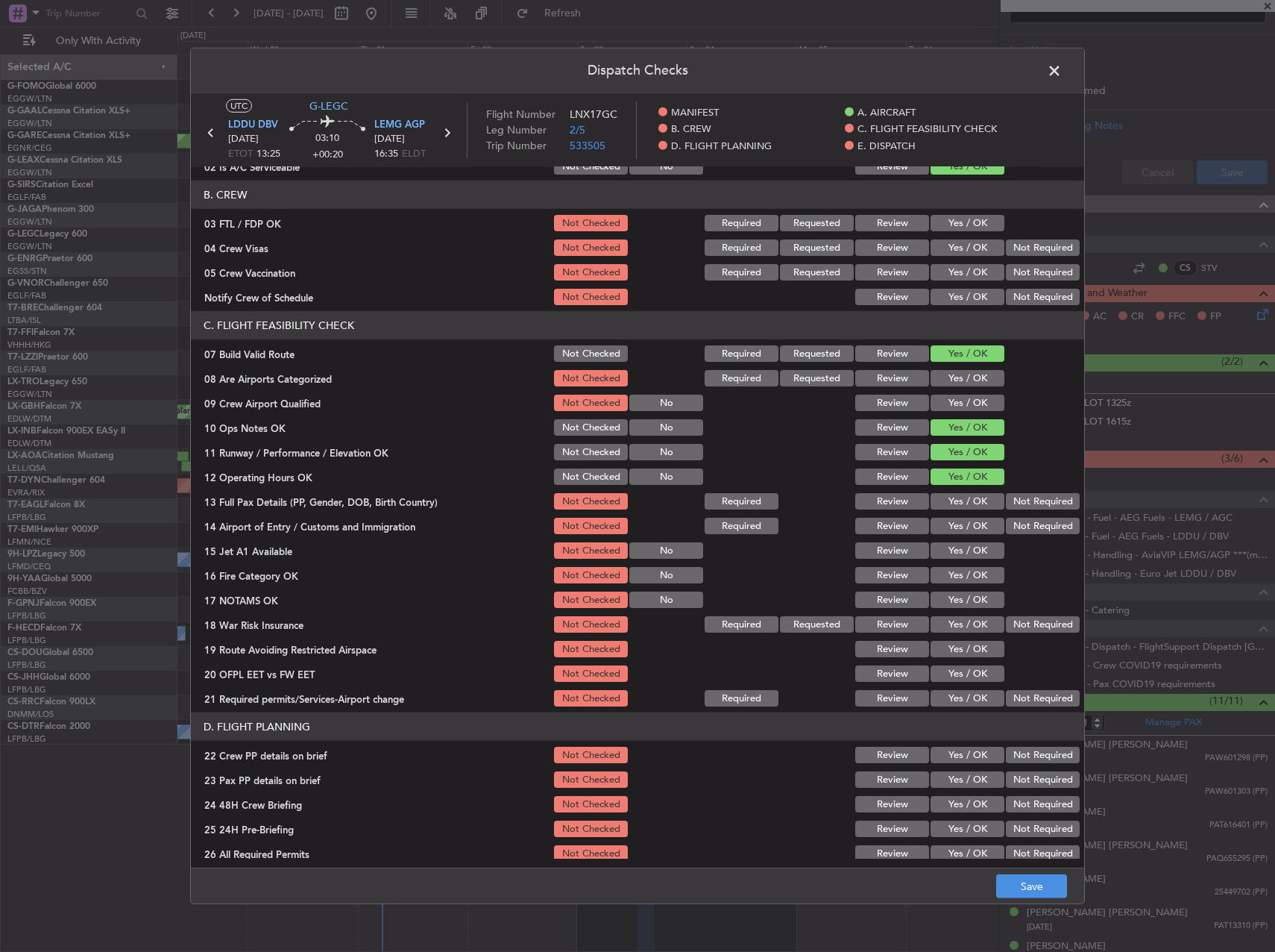
click at [959, 493] on button "Yes / OK" at bounding box center [968, 501] width 74 height 17
click at [966, 532] on button "Yes / OK" at bounding box center [968, 526] width 74 height 17
click at [964, 547] on button "Yes / OK" at bounding box center [968, 551] width 74 height 17
click at [964, 565] on div "Yes / OK" at bounding box center [966, 575] width 75 height 21
click at [968, 583] on button "Yes / OK" at bounding box center [968, 575] width 74 height 17
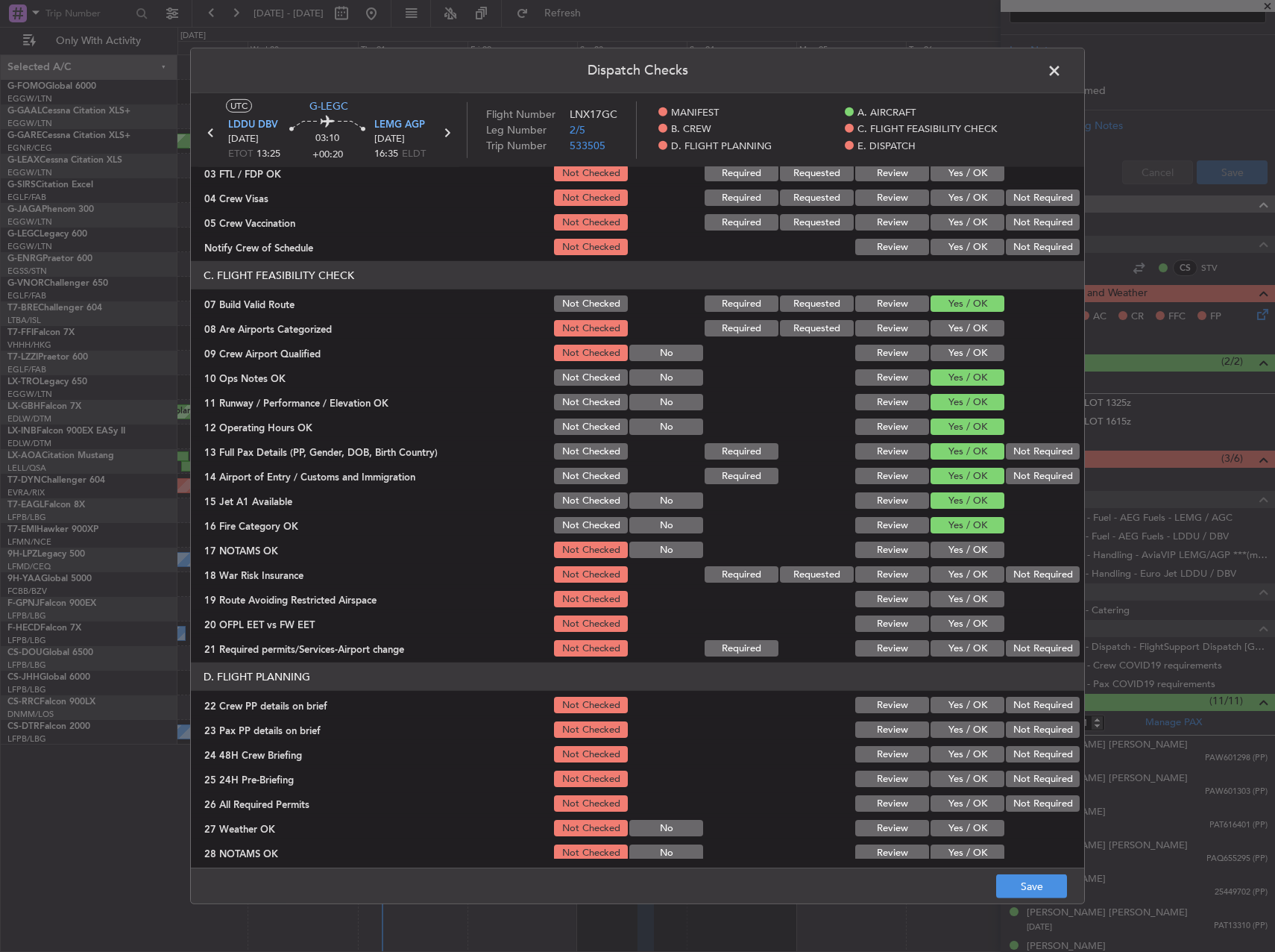
scroll to position [298, 0]
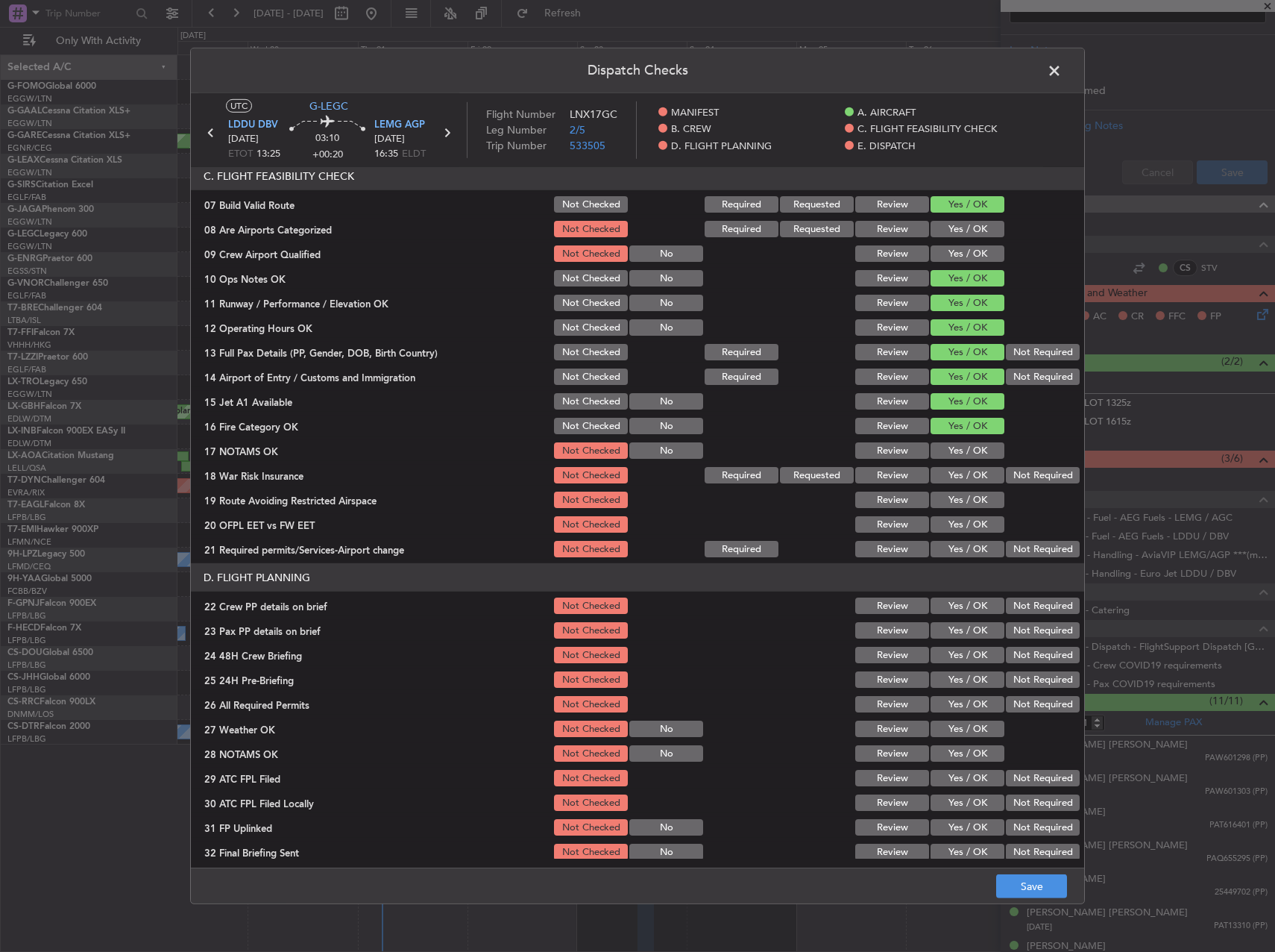
click at [955, 449] on button "Yes / OK" at bounding box center [968, 450] width 74 height 17
click at [1006, 474] on button "Not Required" at bounding box center [1043, 475] width 74 height 17
click at [970, 493] on button "Yes / OK" at bounding box center [968, 500] width 74 height 17
click at [969, 511] on section "C. FLIGHT FEASIBILITY CHECK 07 Build Valid Route Not Checked Required Requested…" at bounding box center [637, 361] width 893 height 398
drag, startPoint x: 969, startPoint y: 512, endPoint x: 971, endPoint y: 528, distance: 16.1
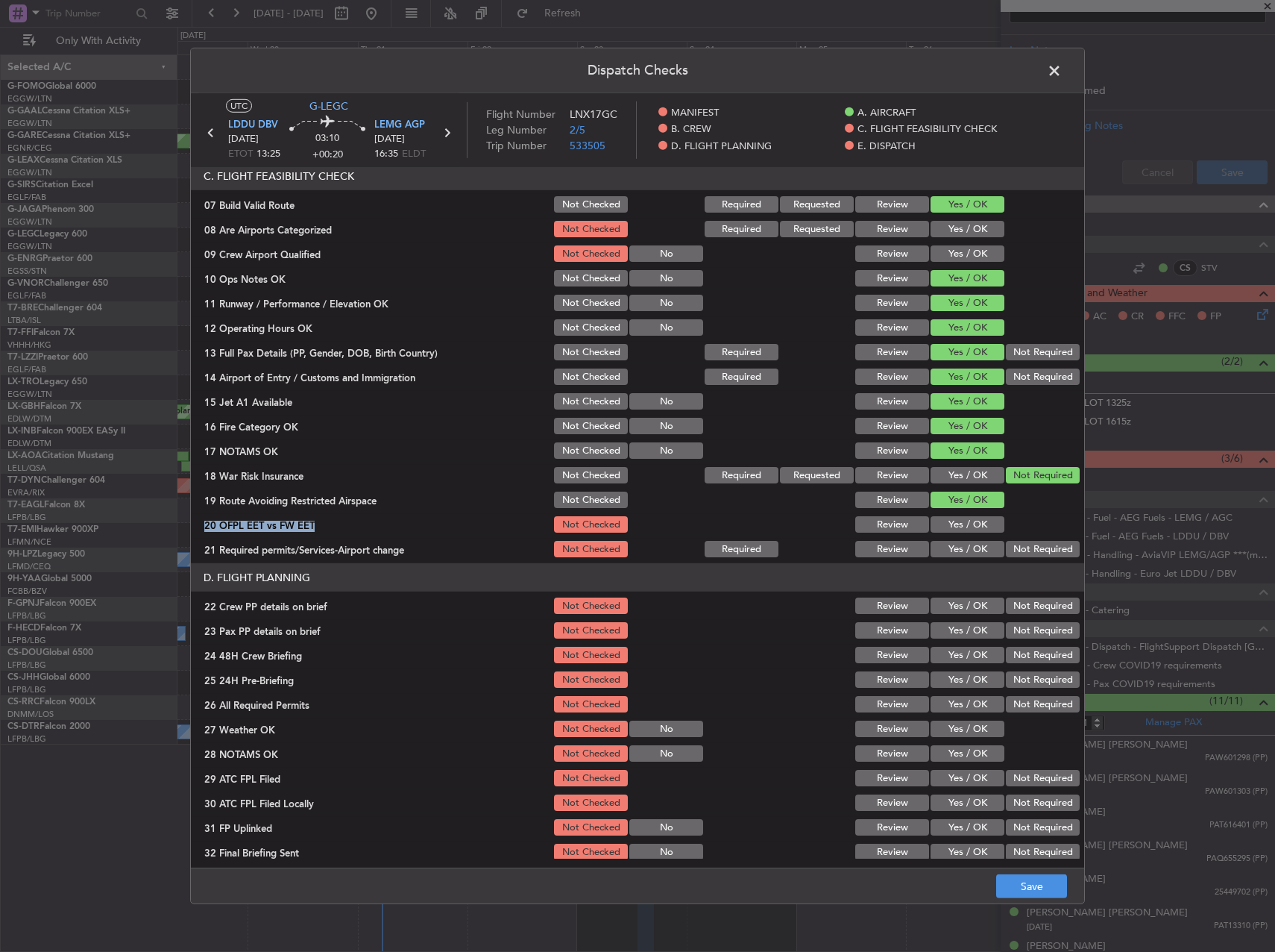
click at [971, 528] on button "Yes / OK" at bounding box center [968, 525] width 74 height 17
click at [971, 551] on button "Yes / OK" at bounding box center [968, 549] width 74 height 17
click at [960, 610] on button "Yes / OK" at bounding box center [968, 606] width 74 height 17
click at [961, 631] on button "Yes / OK" at bounding box center [968, 631] width 74 height 17
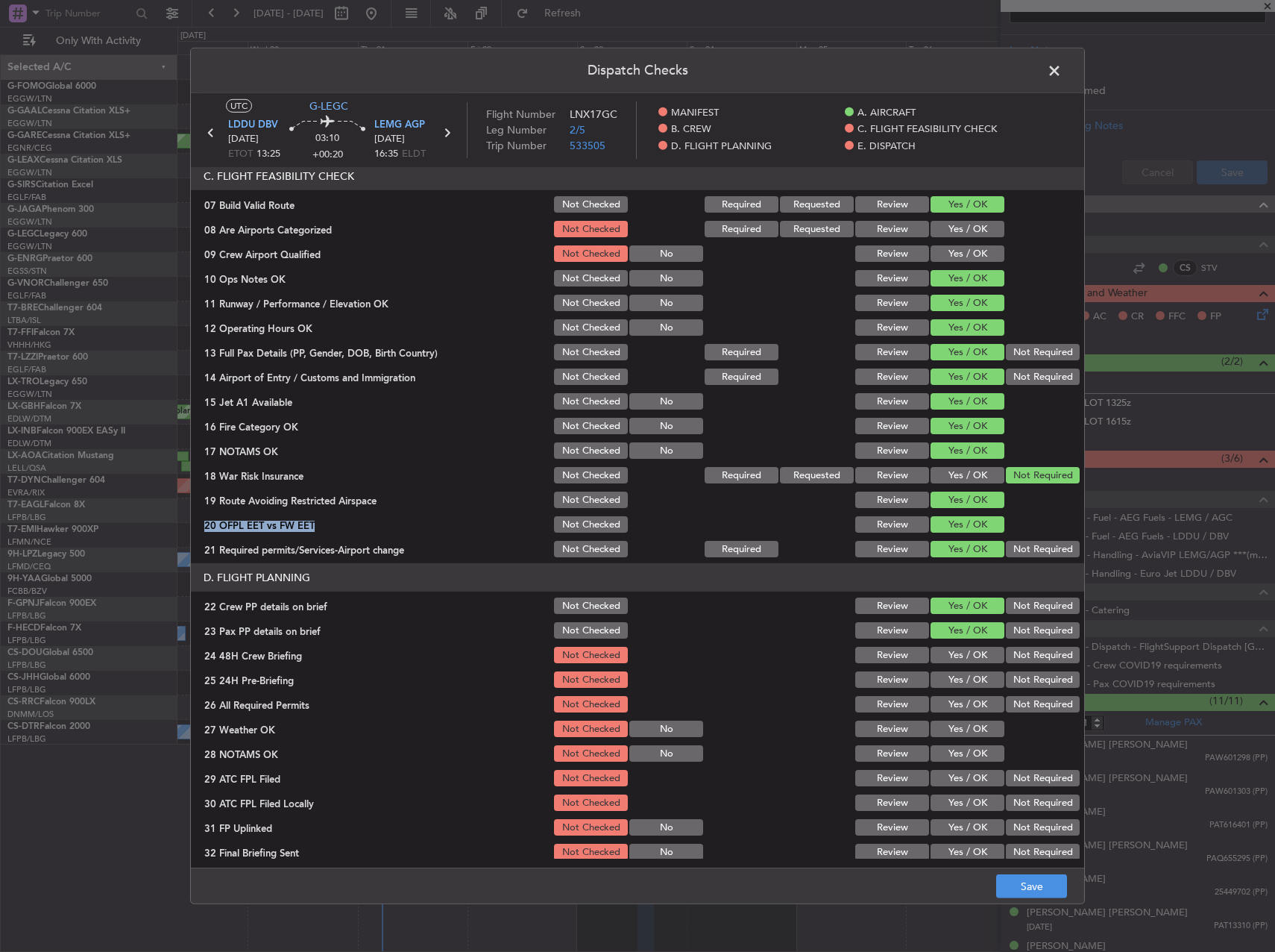
click at [966, 656] on button "Yes / OK" at bounding box center [968, 655] width 74 height 17
click at [1018, 678] on button "Not Required" at bounding box center [1043, 679] width 74 height 17
click at [1028, 898] on footer "Save" at bounding box center [637, 885] width 893 height 36
click at [1026, 889] on button "Save" at bounding box center [1031, 886] width 71 height 24
drag, startPoint x: 1058, startPoint y: 77, endPoint x: 1066, endPoint y: 87, distance: 12.8
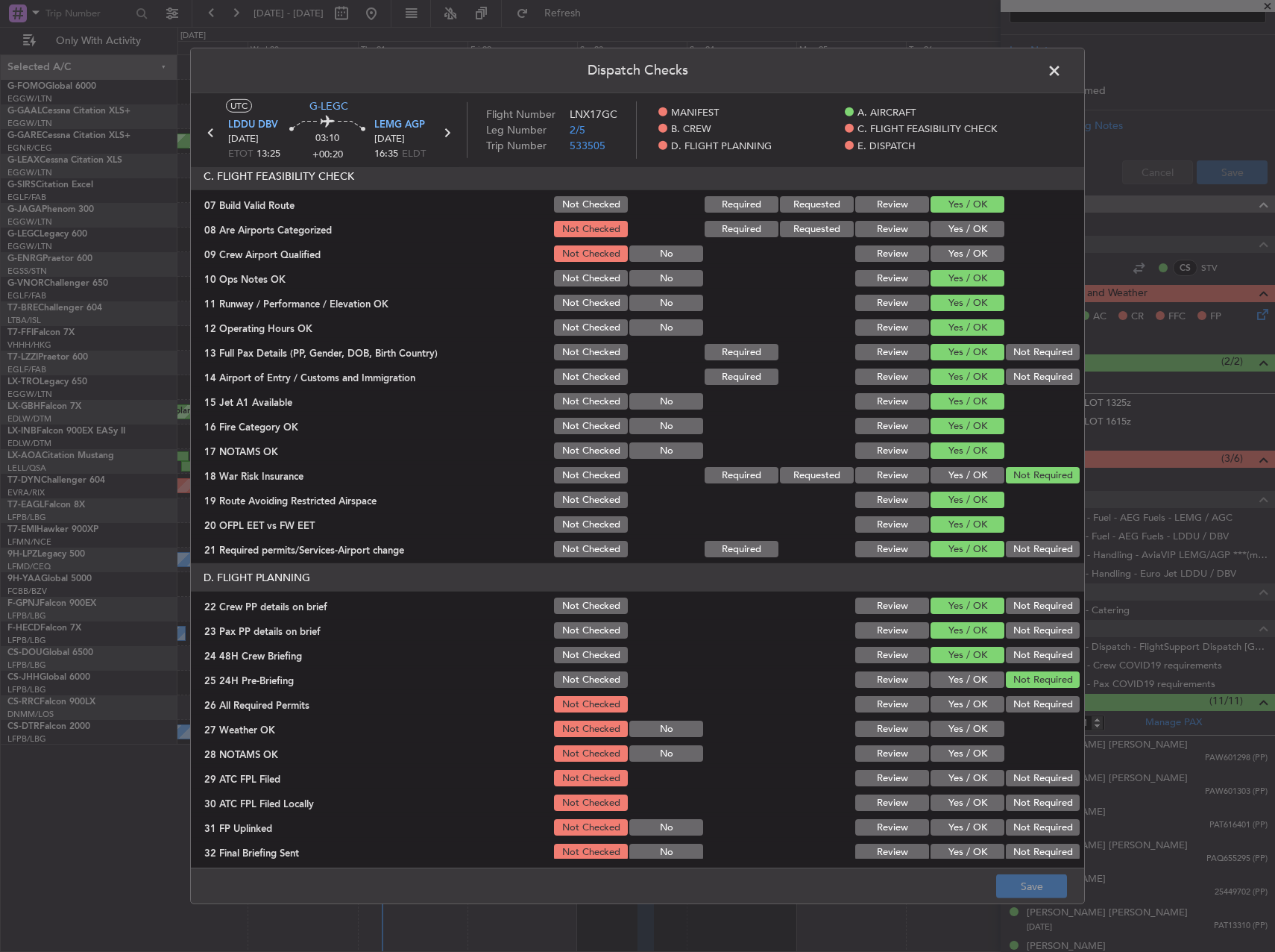
click at [1061, 76] on span at bounding box center [1061, 75] width 0 height 29
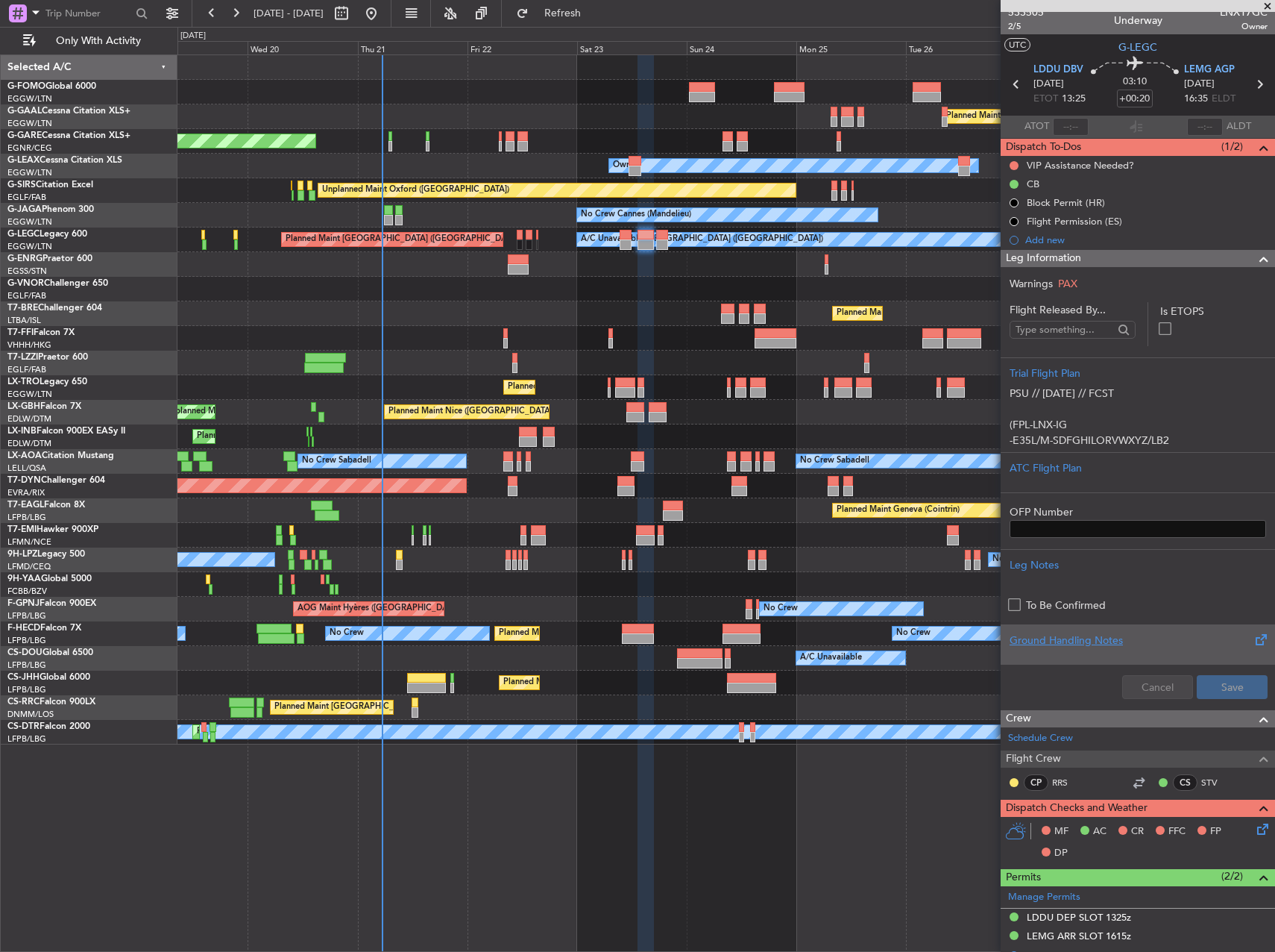
scroll to position [0, 0]
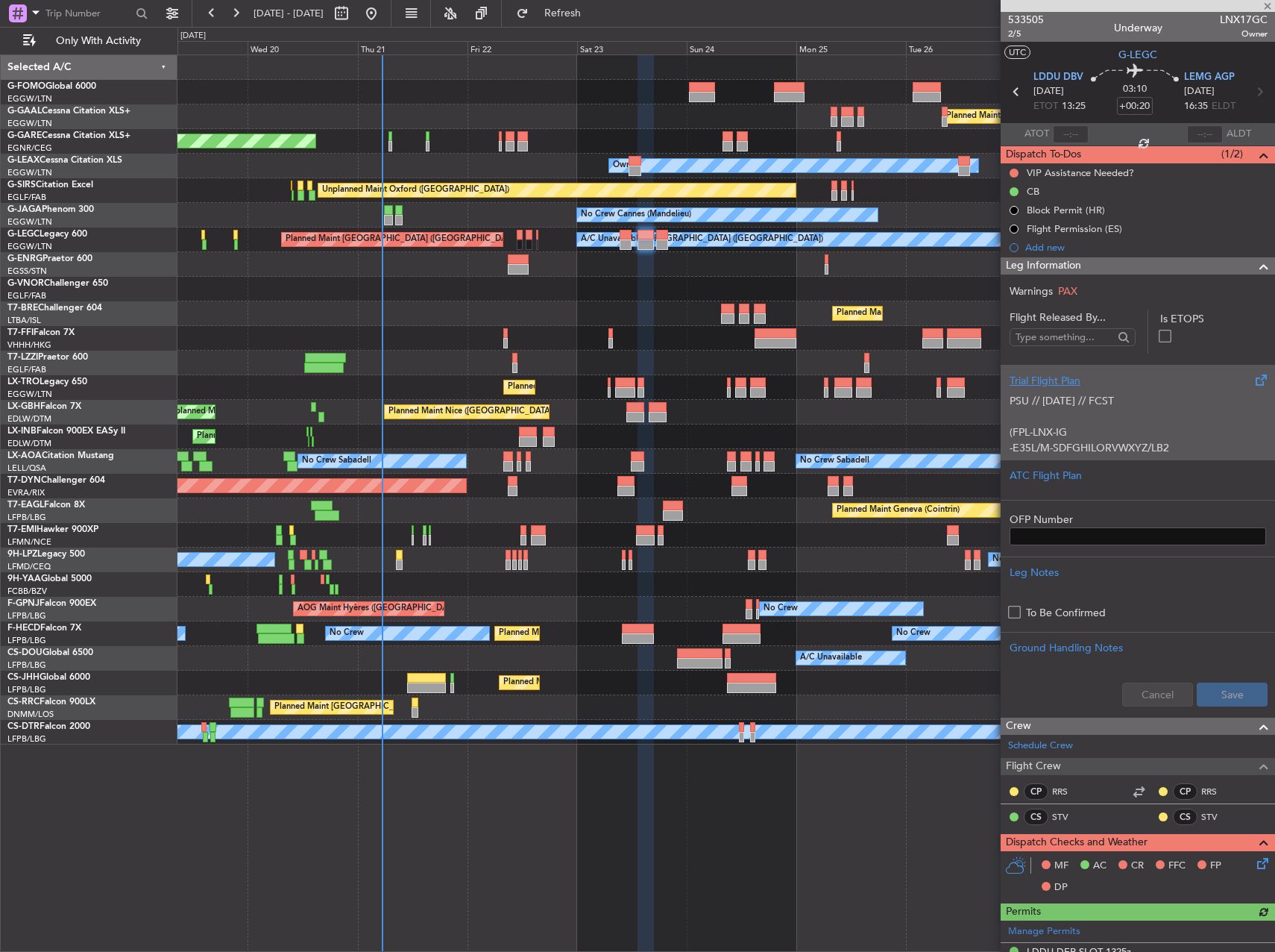
click at [1123, 429] on p "(FPL-LNX-IG" at bounding box center [1138, 432] width 257 height 16
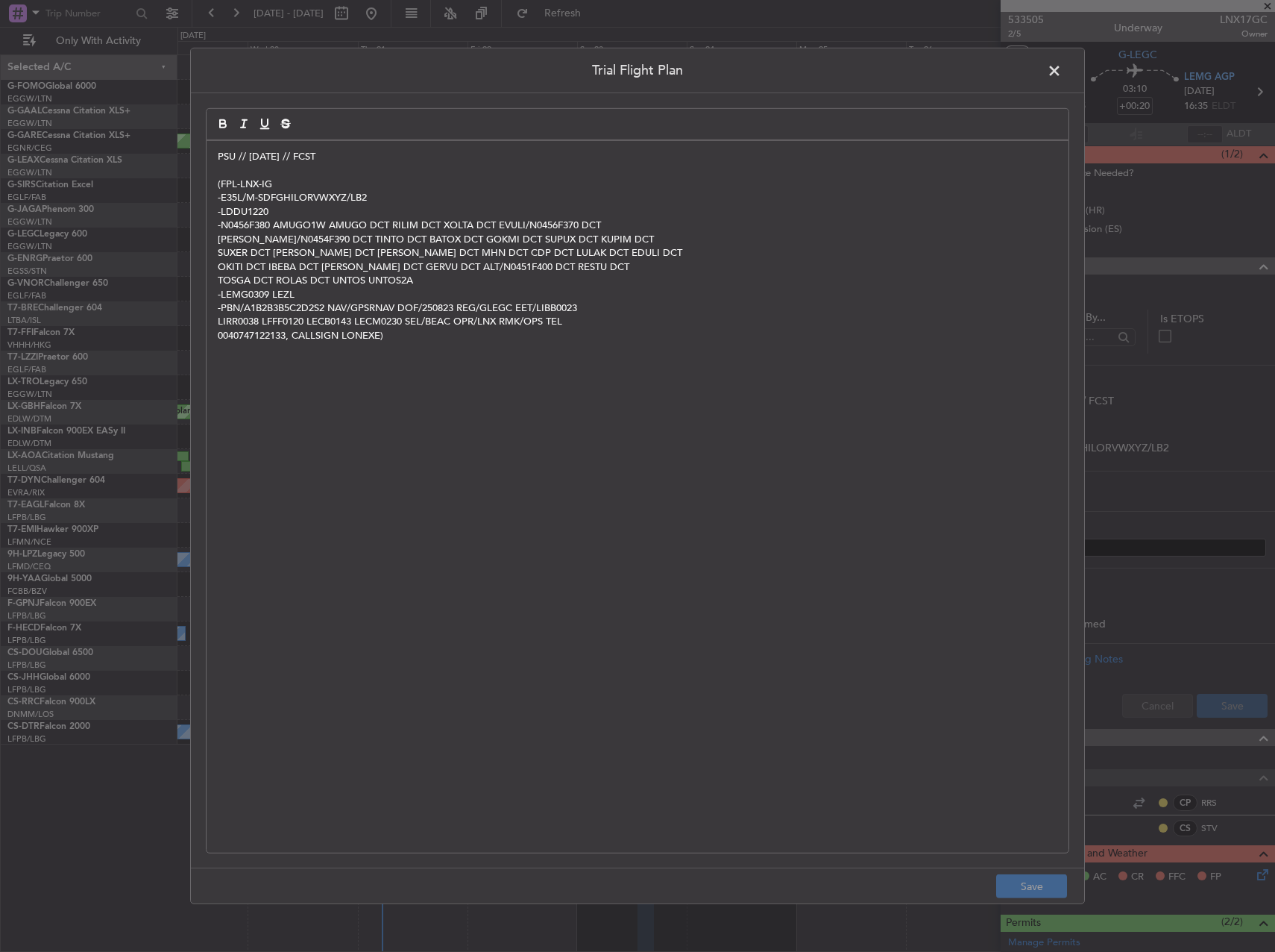
click at [259, 186] on p "(FPL-LNX-IG" at bounding box center [638, 184] width 840 height 14
click at [1037, 887] on button "Save" at bounding box center [1031, 886] width 71 height 24
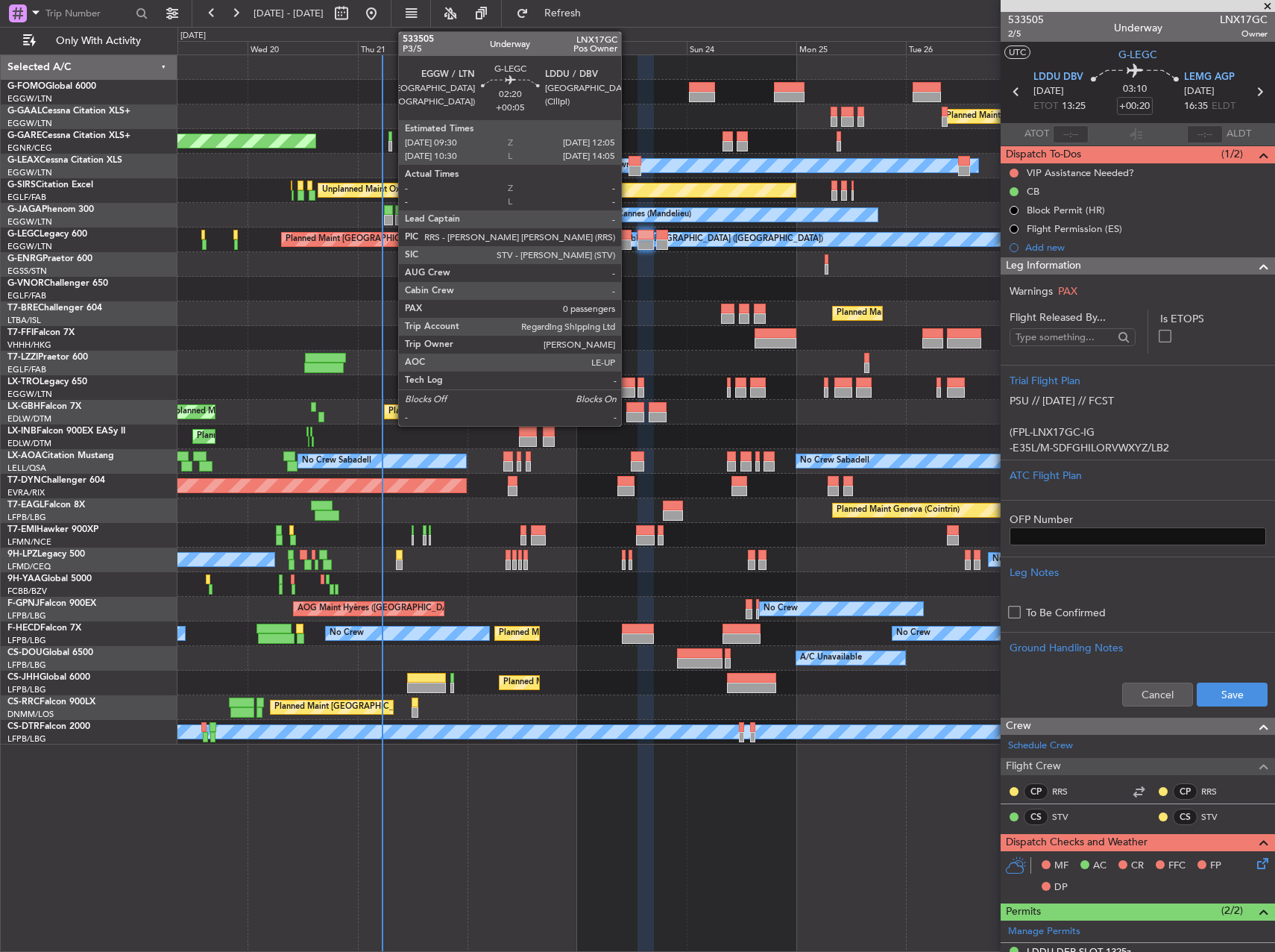
click at [628, 241] on div at bounding box center [625, 244] width 12 height 10
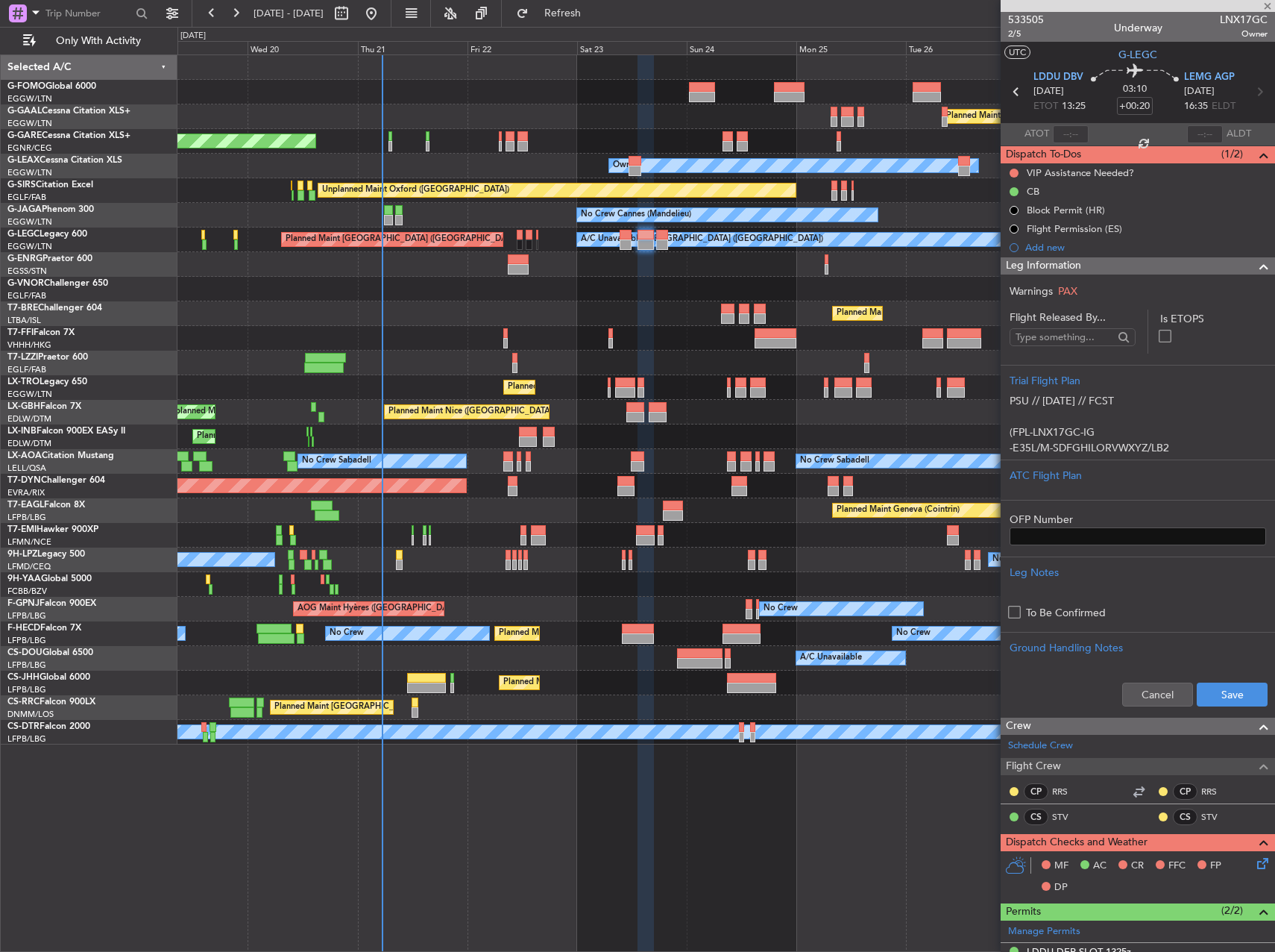
type input "+00:05"
type input "0"
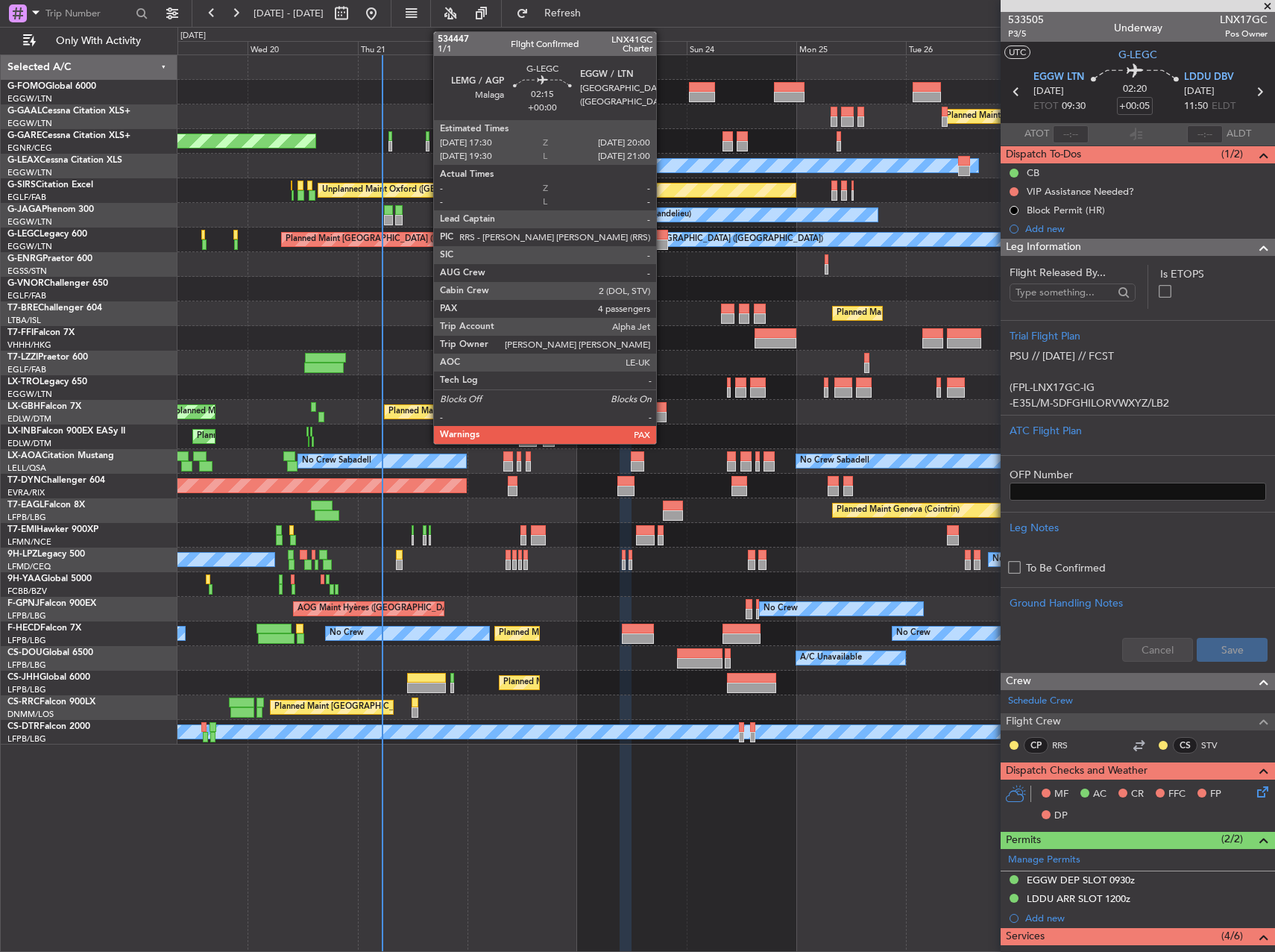
click at [663, 239] on div at bounding box center [662, 244] width 12 height 10
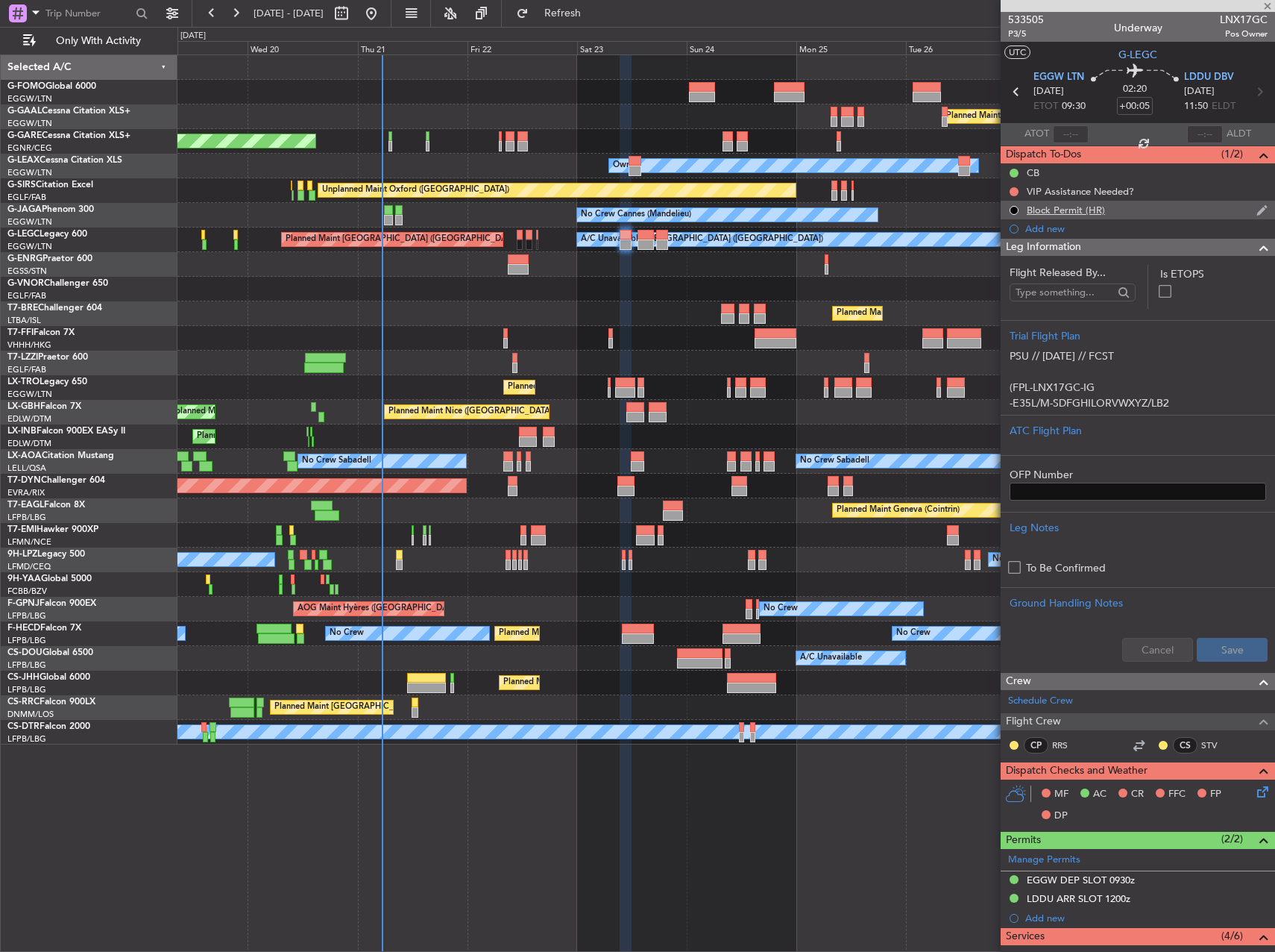
type input "4"
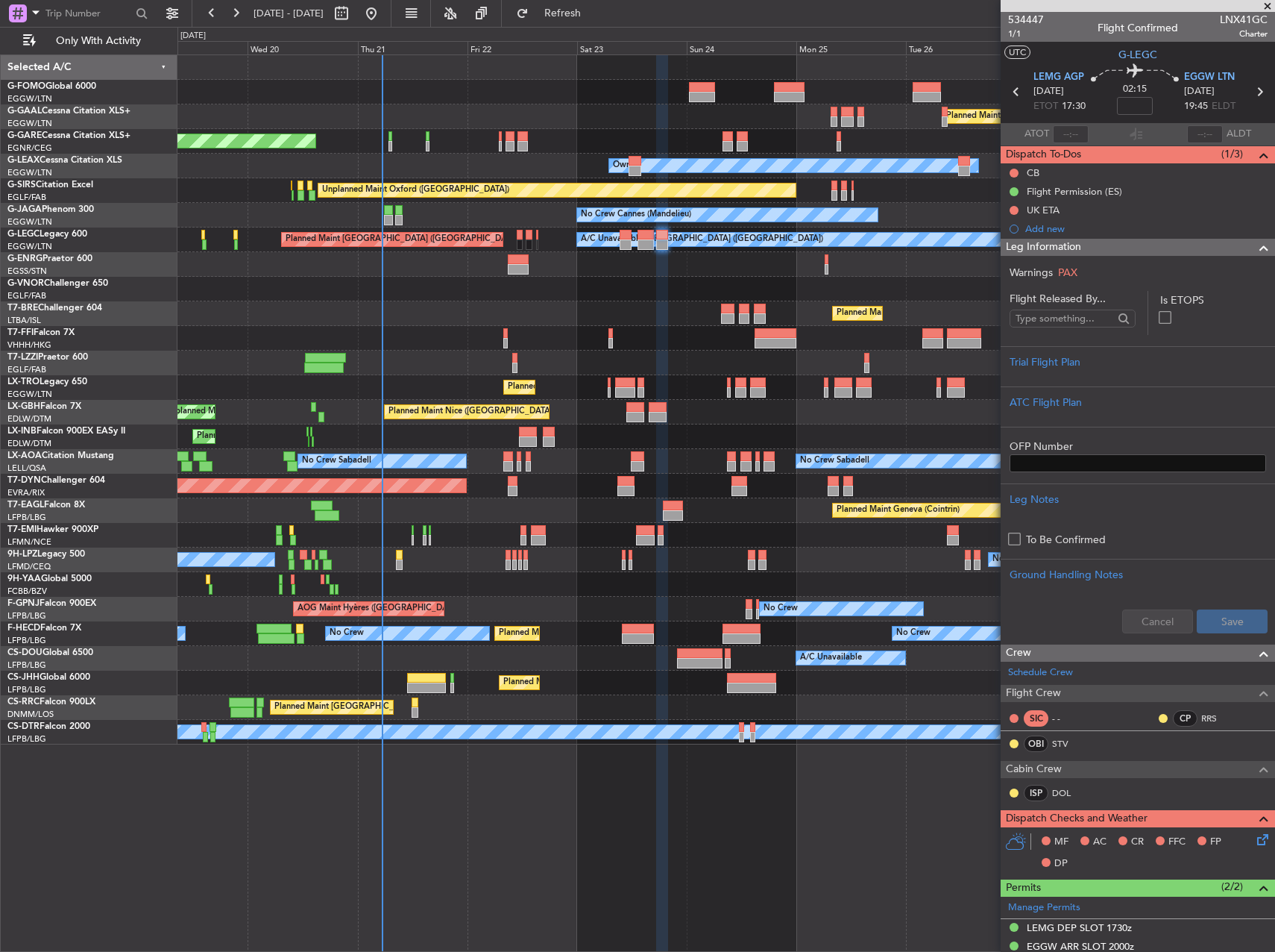
scroll to position [498, 0]
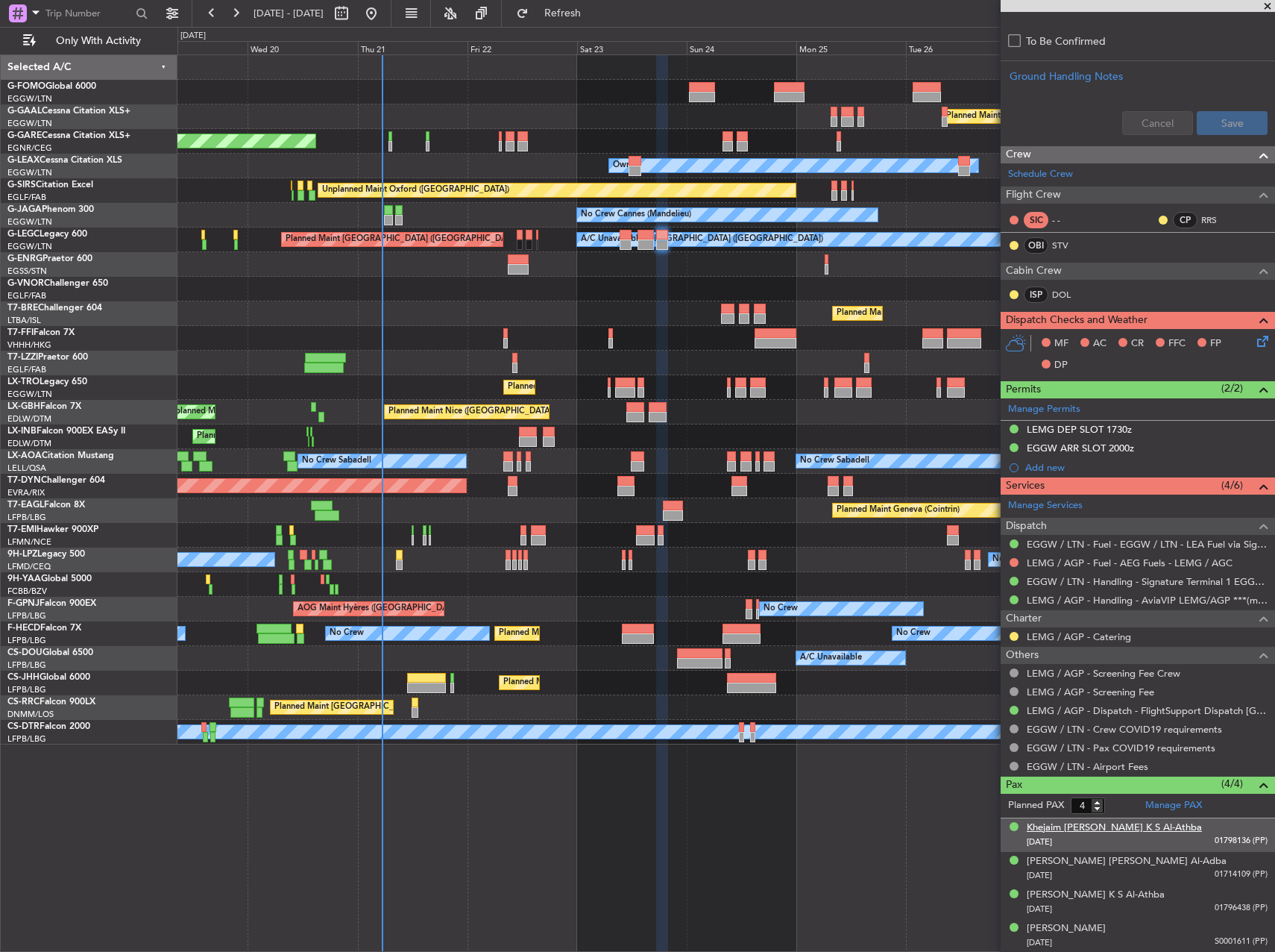
click at [1101, 830] on div "Khejaim Faraj K S Al-Athba" at bounding box center [1114, 828] width 175 height 15
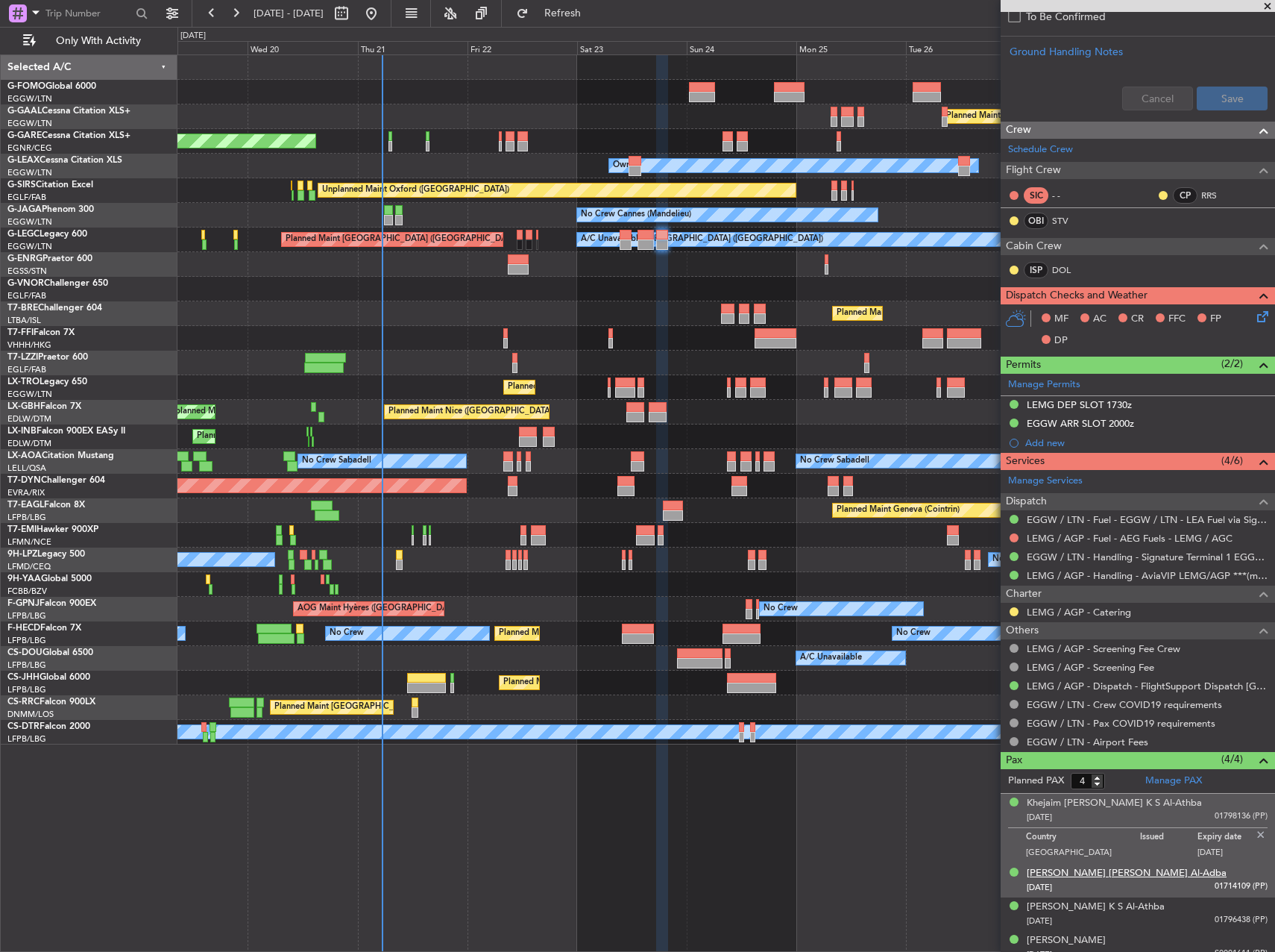
scroll to position [535, 0]
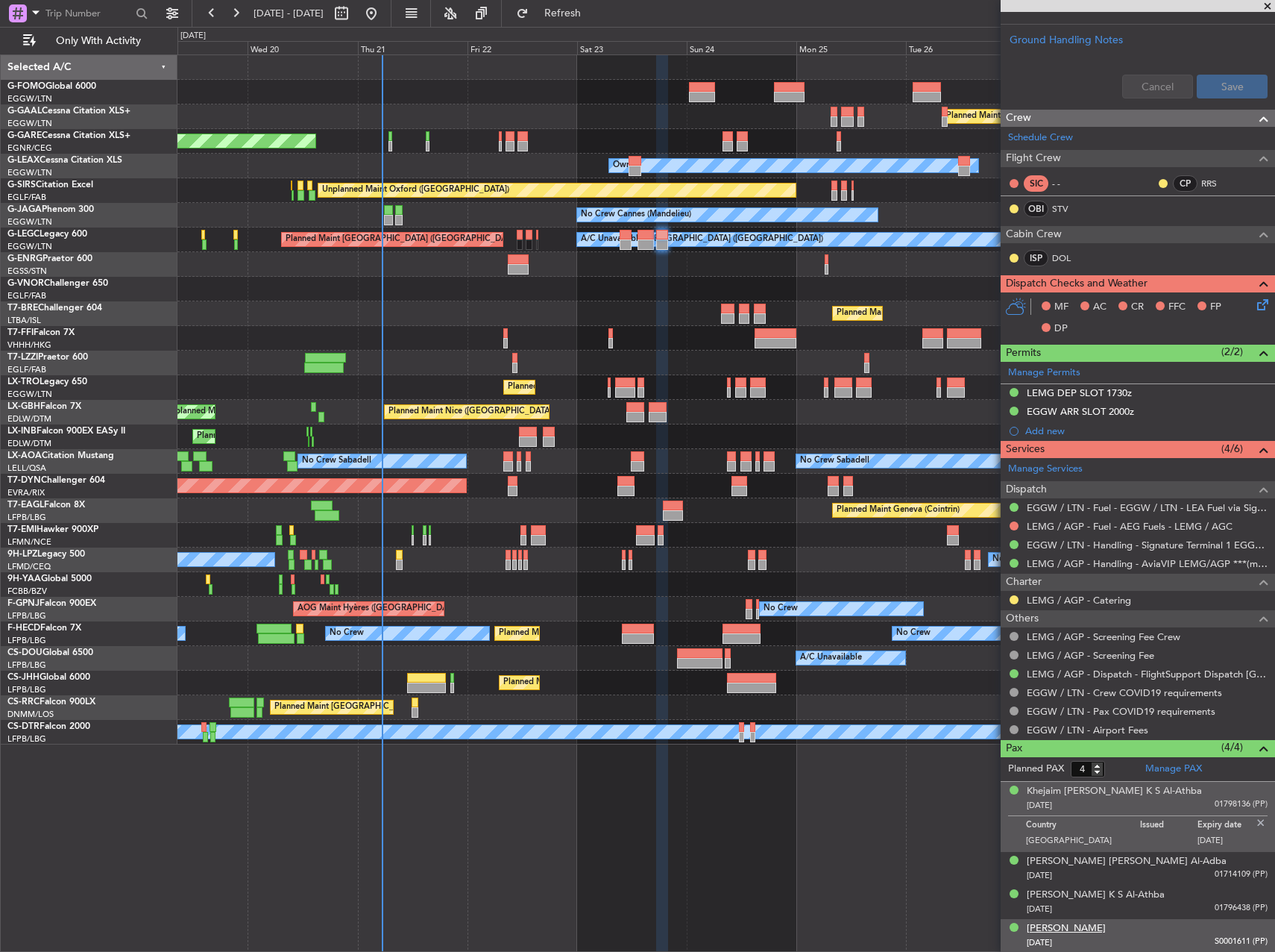
click at [1106, 925] on div "Shaik Abdulrahman Sabah Duaij AL-KHALIFA" at bounding box center [1066, 928] width 79 height 15
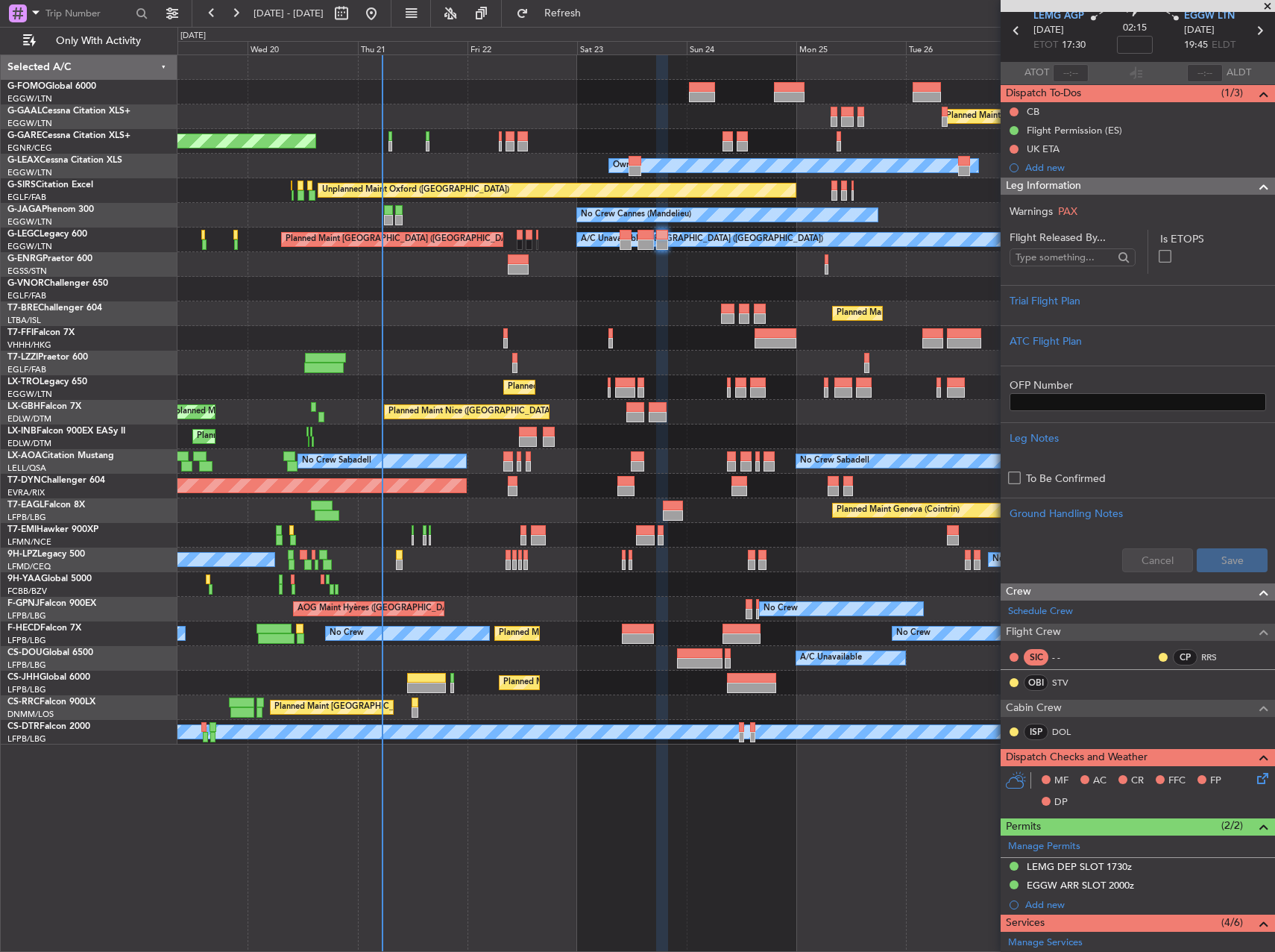
scroll to position [0, 0]
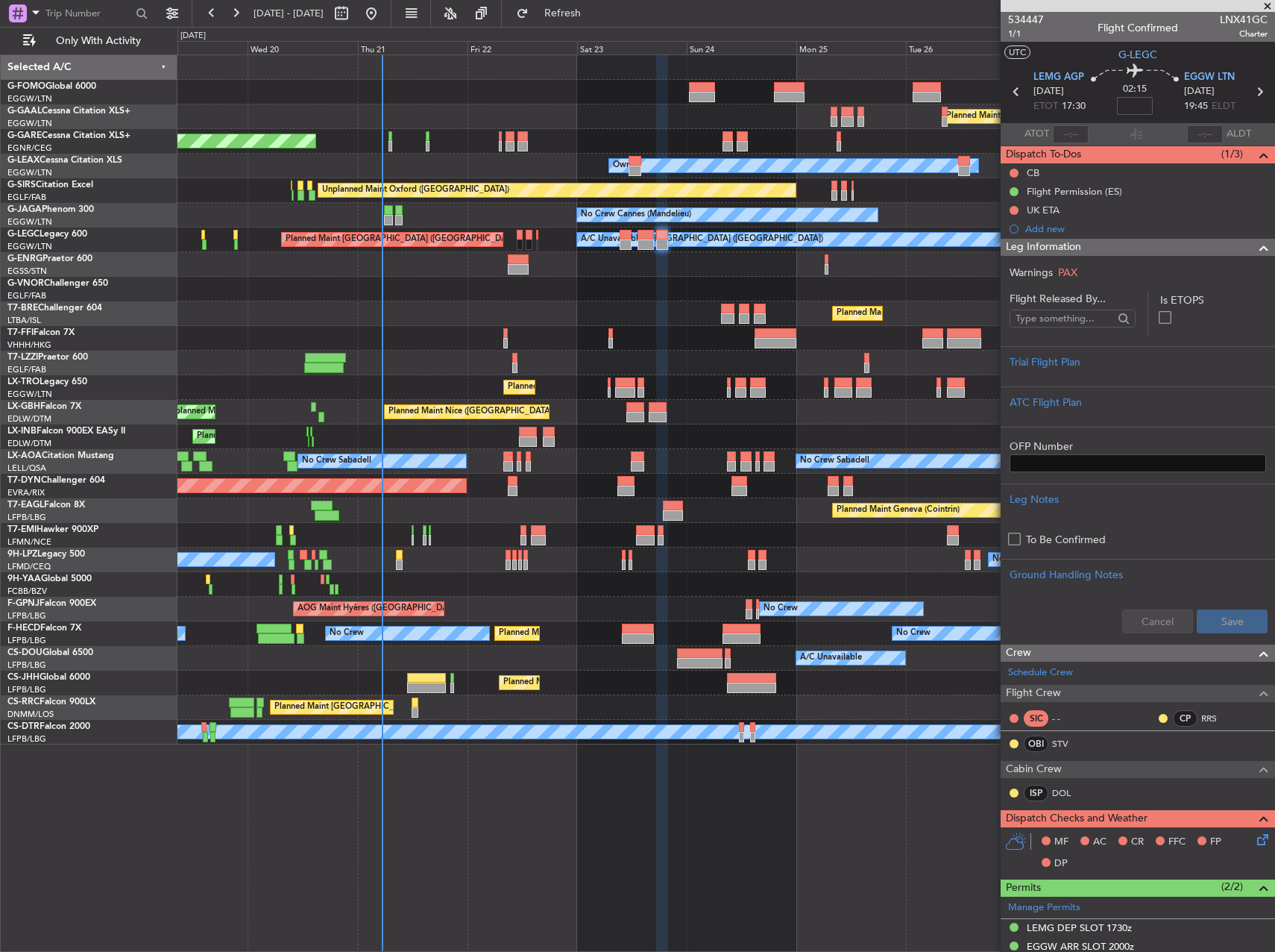
click at [1140, 108] on input at bounding box center [1134, 105] width 36 height 17
click at [936, 198] on div "Unplanned Maint Oxford ([GEOGRAPHIC_DATA])" at bounding box center [726, 191] width 1097 height 25
type input "+00:20"
click at [1118, 371] on div at bounding box center [1138, 375] width 257 height 9
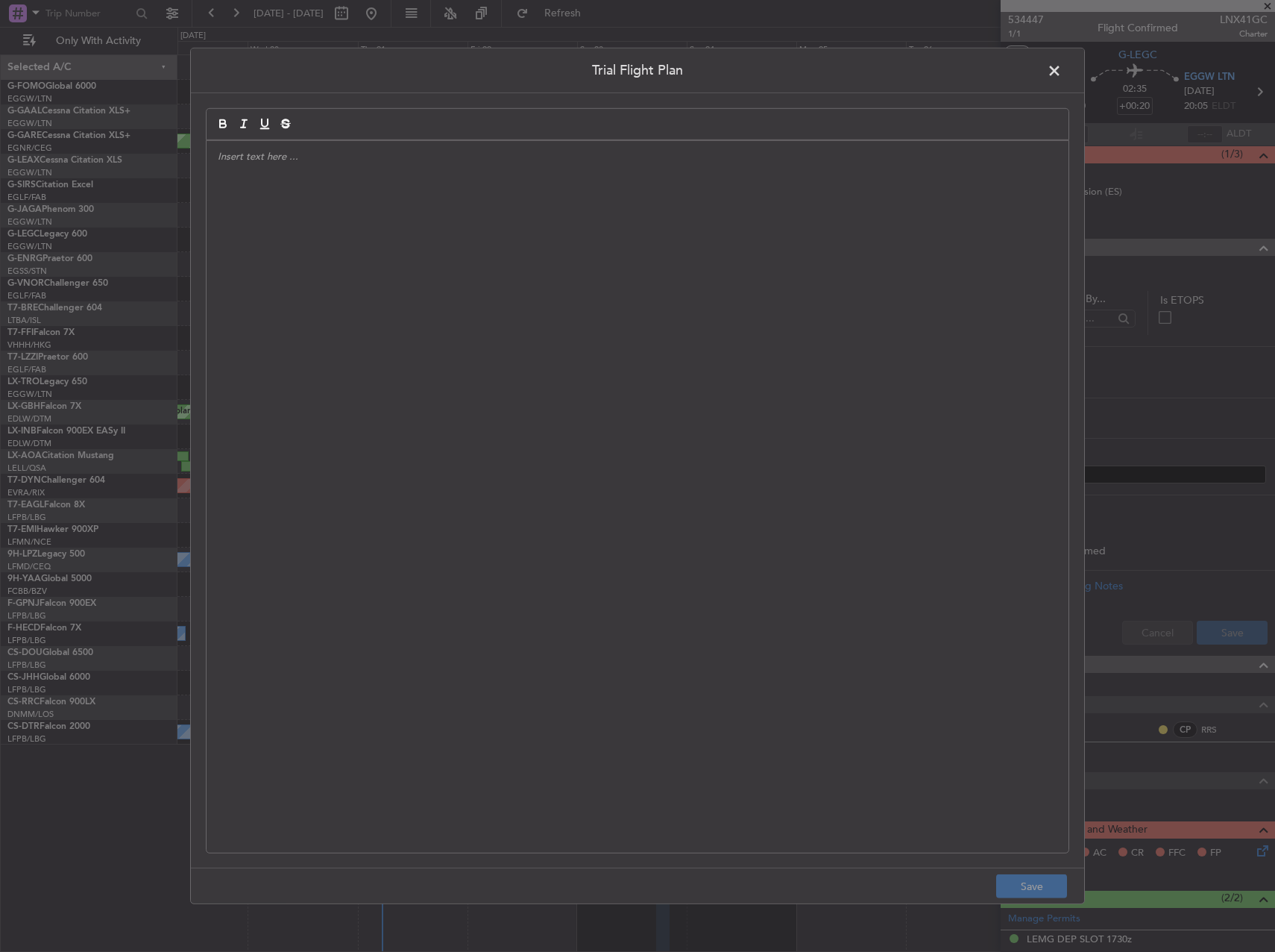
click at [631, 214] on div at bounding box center [637, 496] width 862 height 712
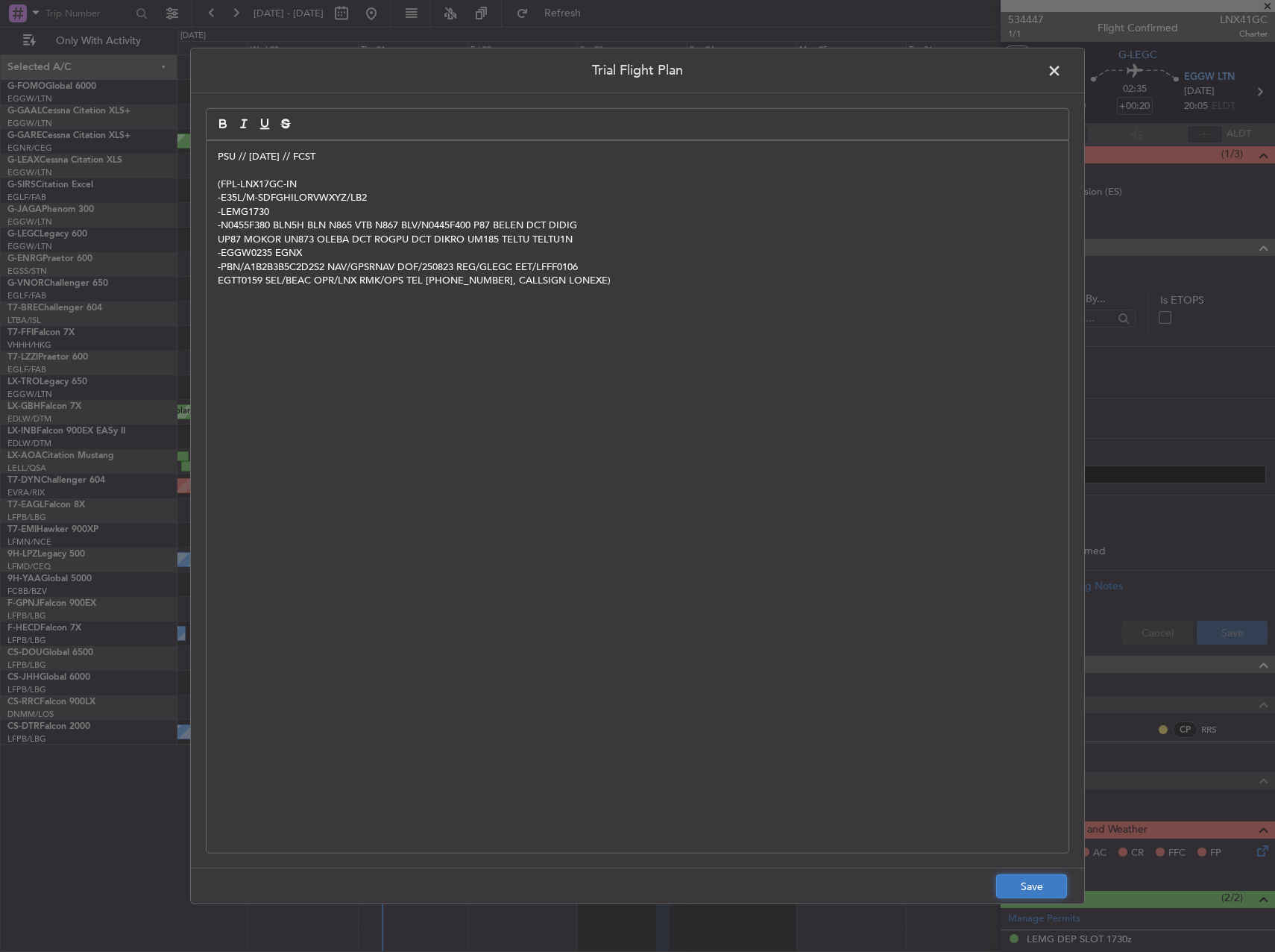
click at [1022, 885] on button "Save" at bounding box center [1031, 886] width 71 height 24
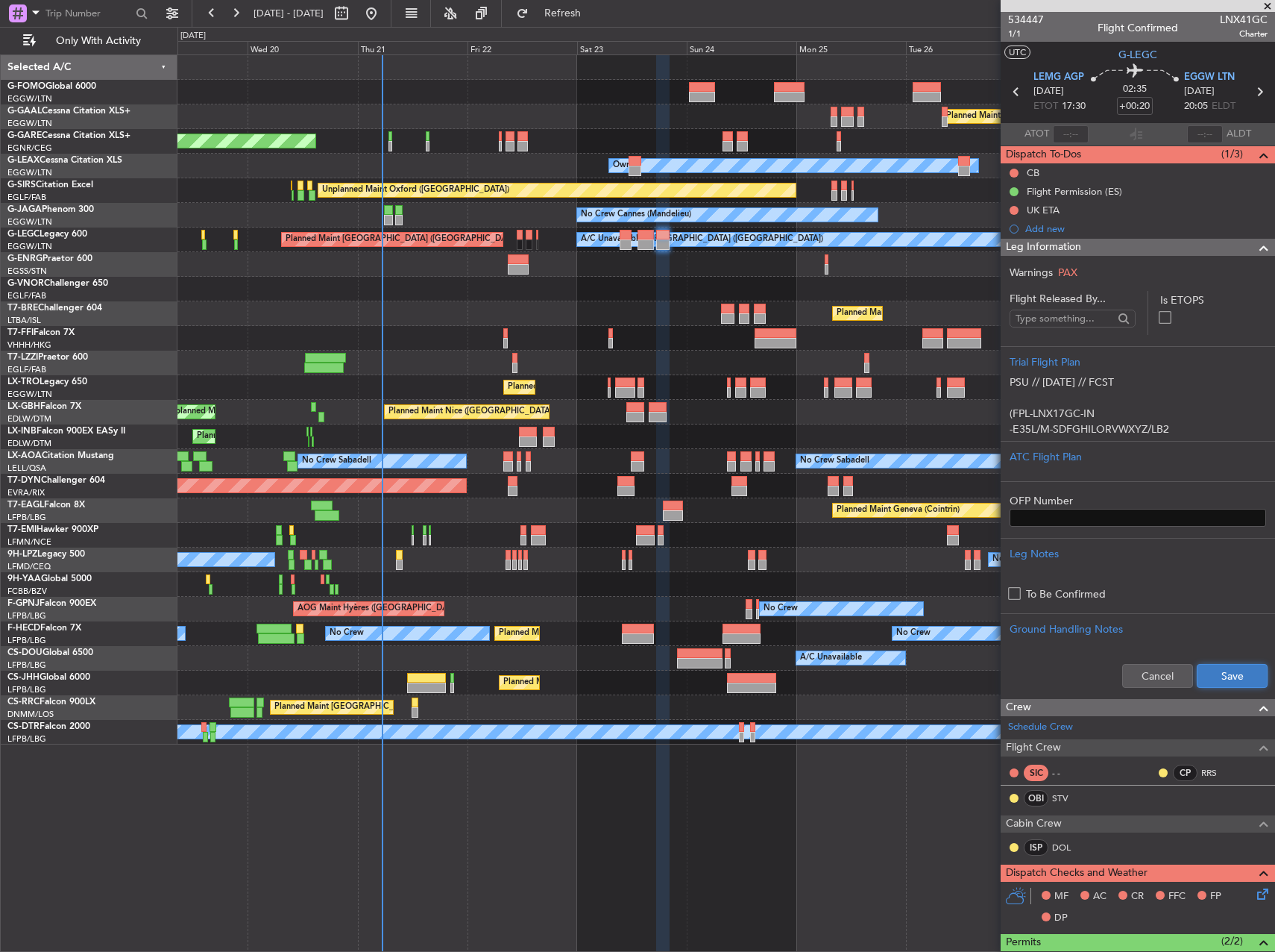
click at [1223, 664] on button "Save" at bounding box center [1232, 676] width 71 height 24
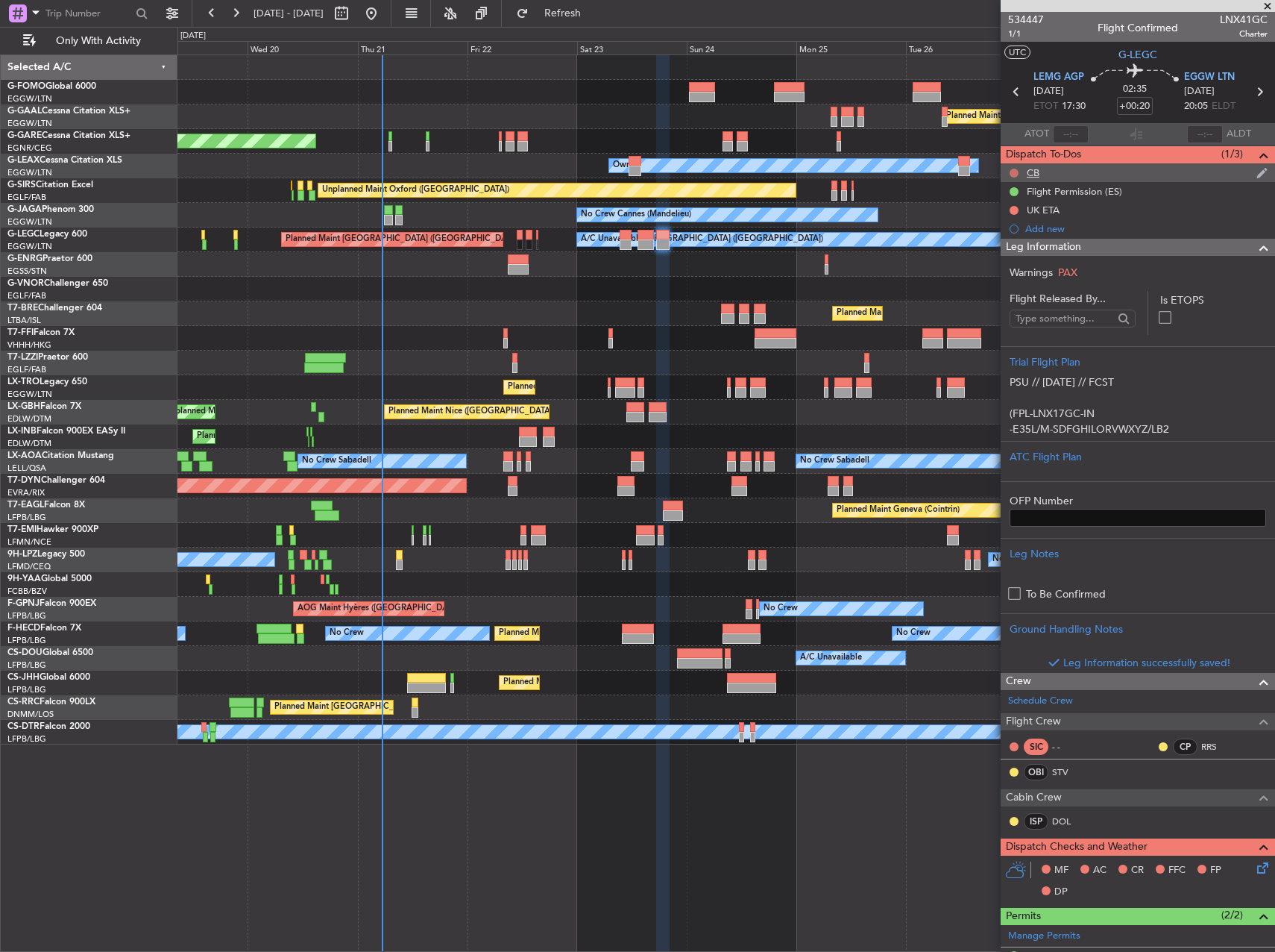
click at [1014, 170] on button at bounding box center [1014, 173] width 9 height 9
click at [1024, 238] on span "Completed" at bounding box center [1020, 238] width 49 height 15
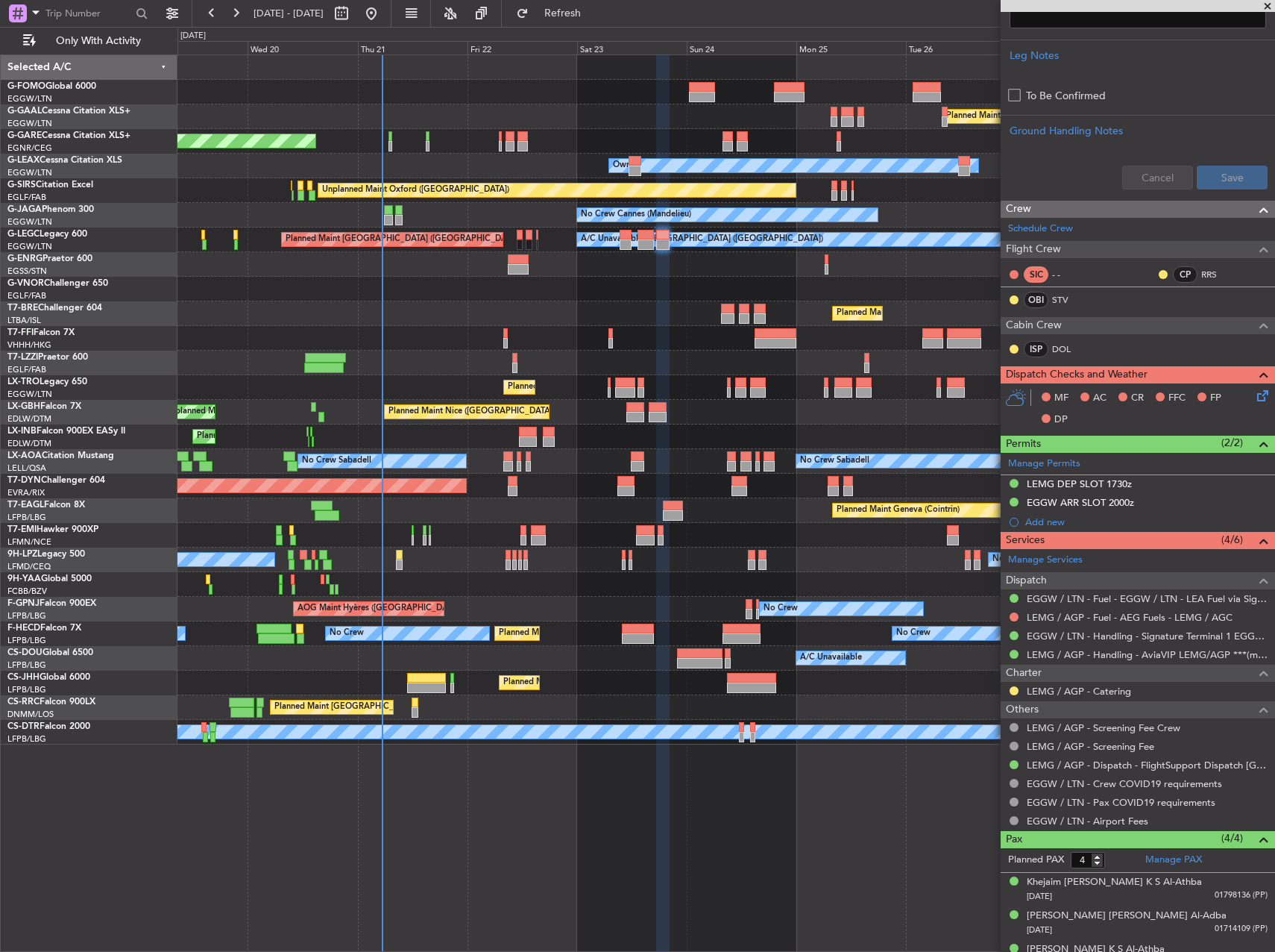
scroll to position [522, 0]
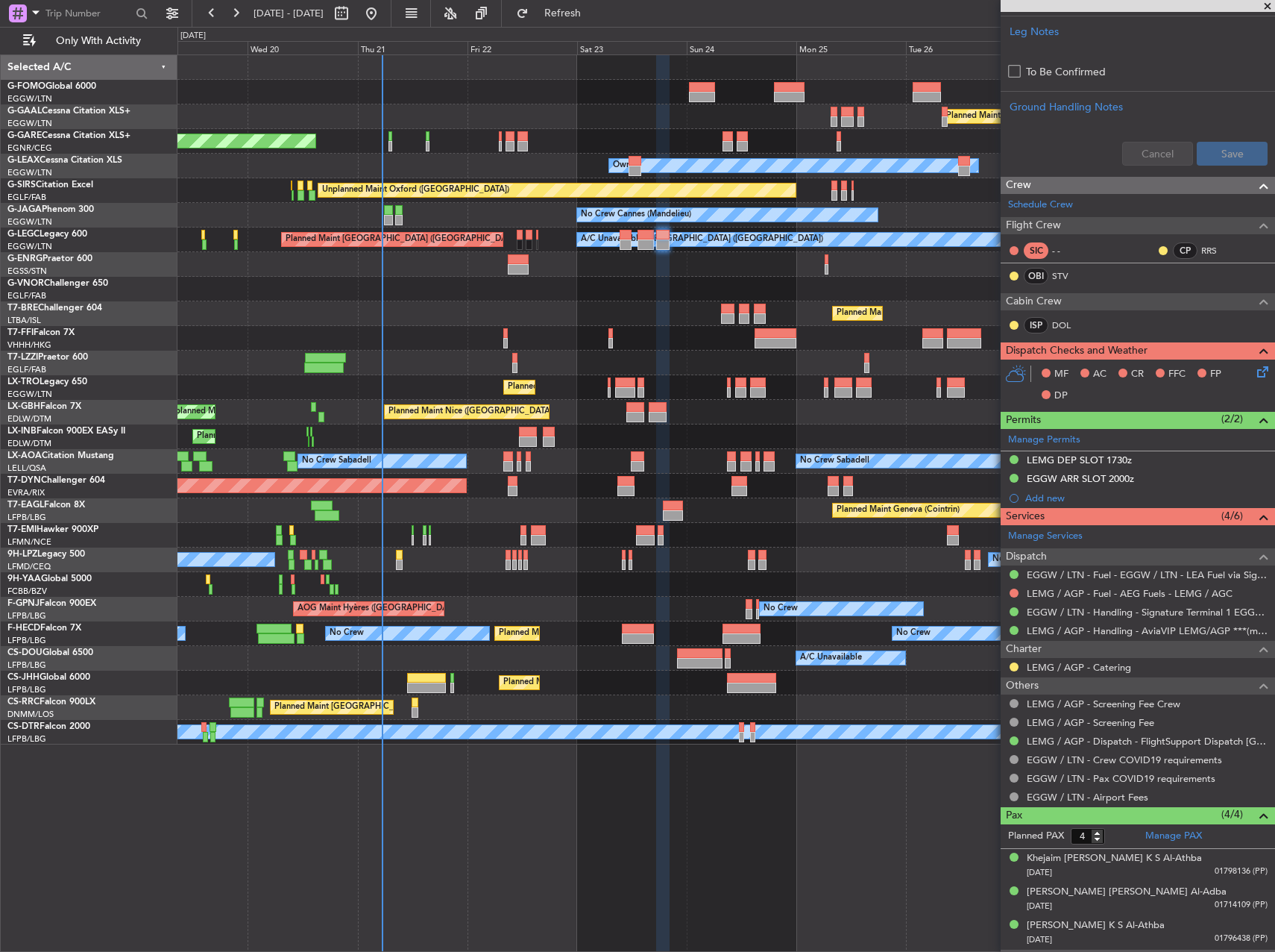
click at [1254, 375] on icon at bounding box center [1259, 368] width 12 height 12
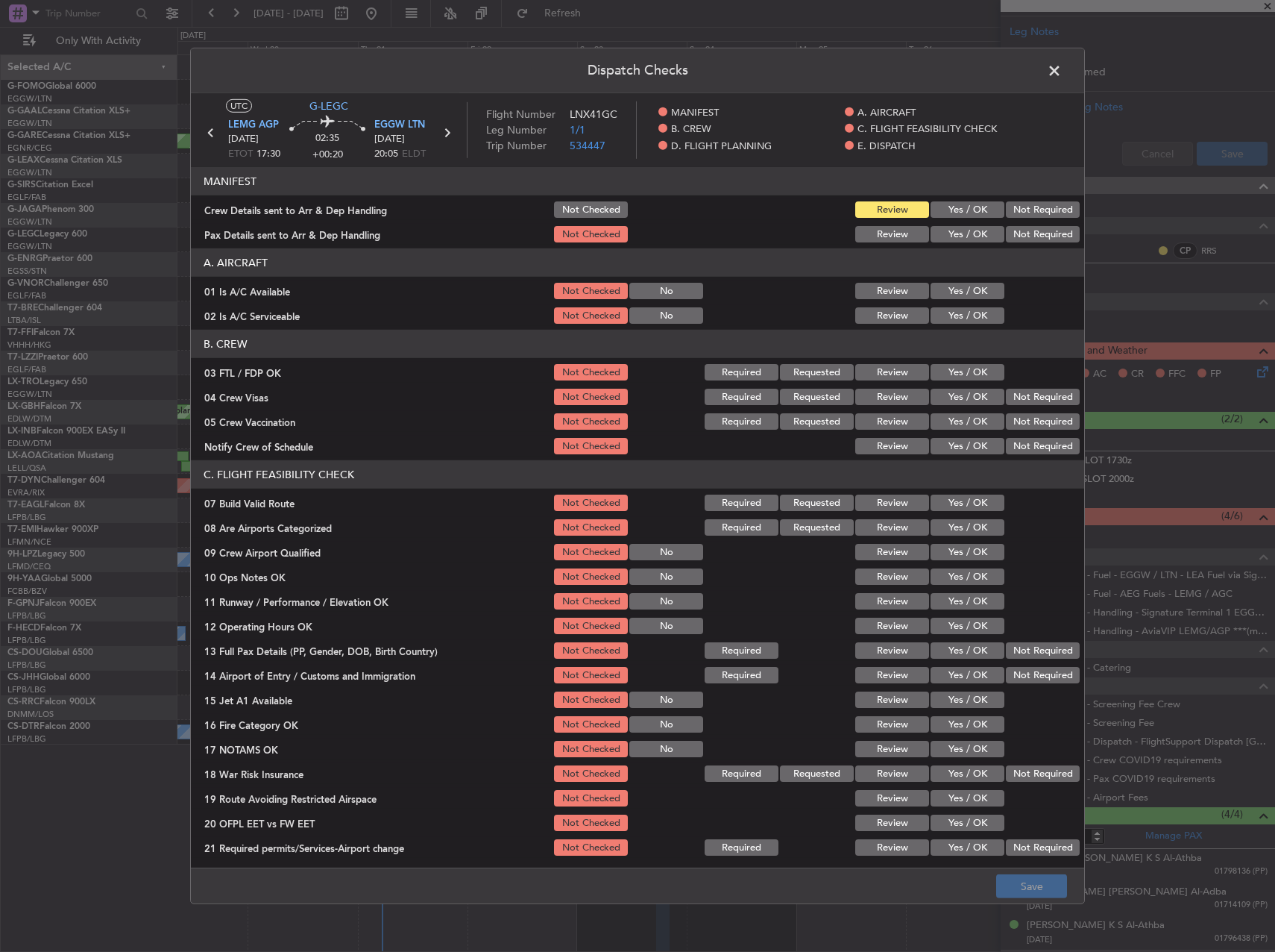
click at [971, 294] on button "Yes / OK" at bounding box center [968, 291] width 74 height 17
click at [968, 316] on button "Yes / OK" at bounding box center [968, 316] width 74 height 17
click at [978, 495] on button "Yes / OK" at bounding box center [968, 503] width 74 height 17
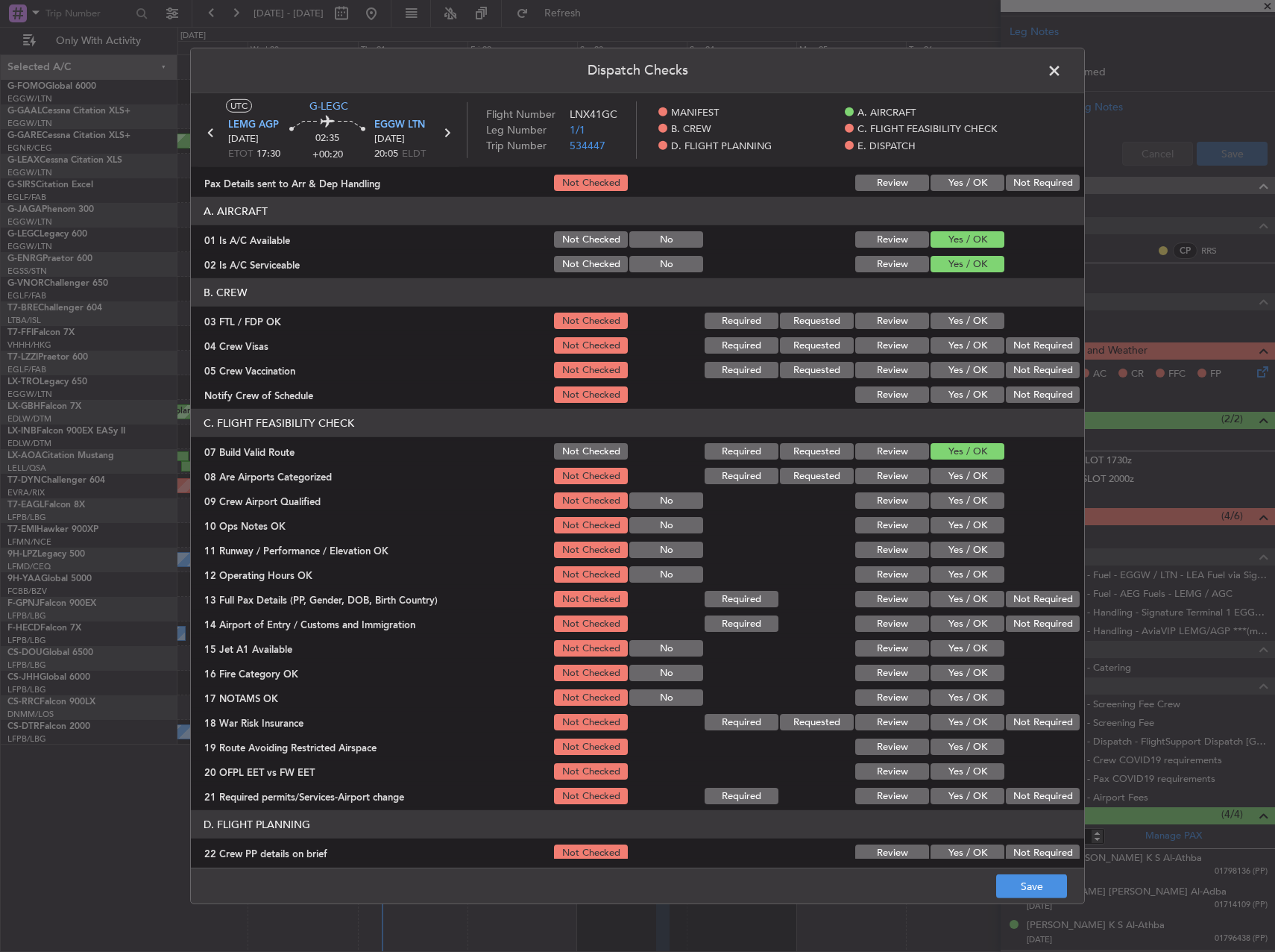
scroll to position [75, 0]
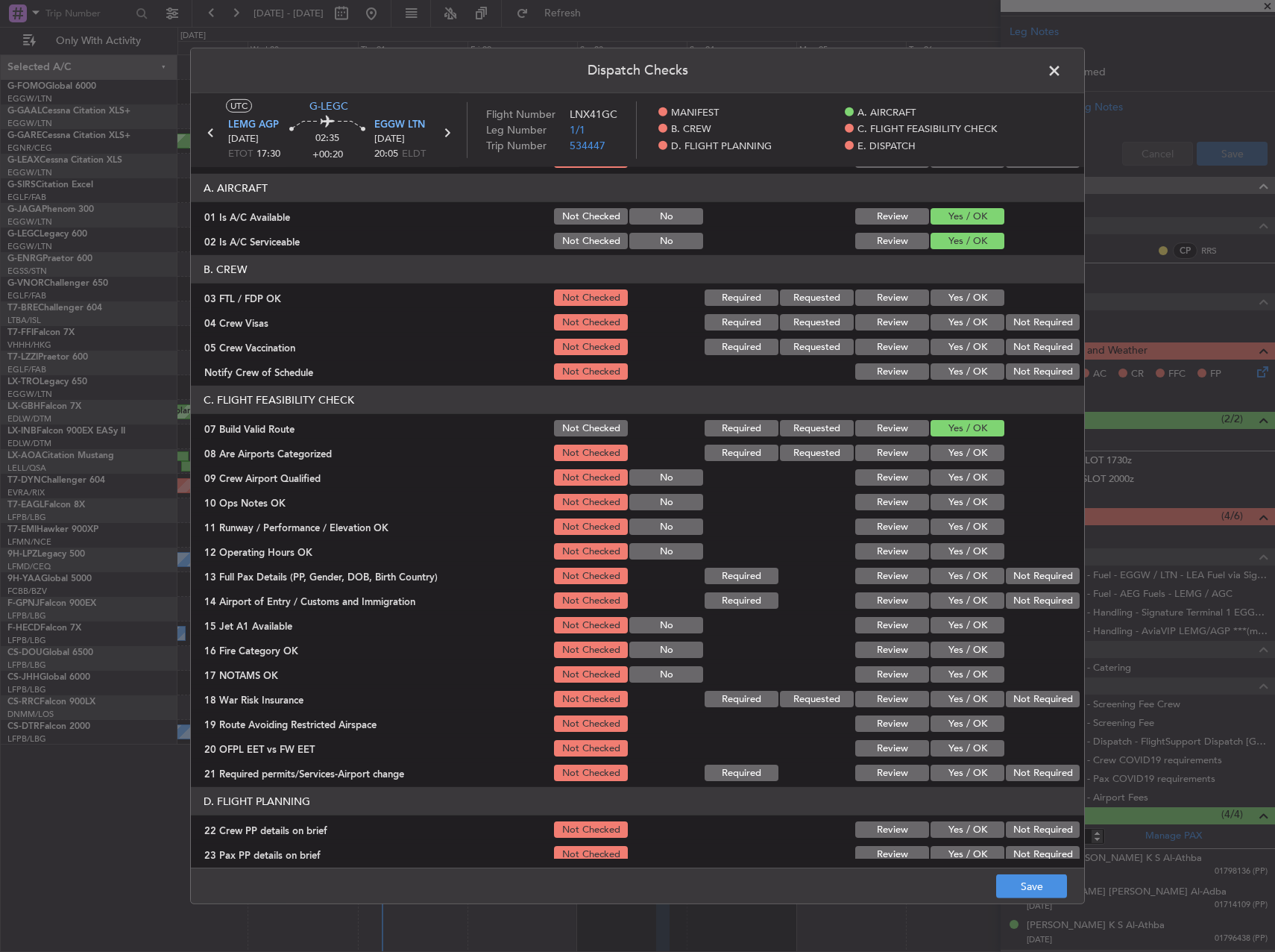
click at [979, 489] on section "C. FLIGHT FEASIBILITY CHECK 07 Build Valid Route Not Checked Required Requested…" at bounding box center [637, 585] width 893 height 398
click at [979, 496] on button "Yes / OK" at bounding box center [968, 502] width 74 height 17
click at [974, 523] on button "Yes / OK" at bounding box center [968, 527] width 74 height 17
click at [976, 548] on button "Yes / OK" at bounding box center [968, 551] width 74 height 17
drag, startPoint x: 974, startPoint y: 582, endPoint x: 972, endPoint y: 598, distance: 16.1
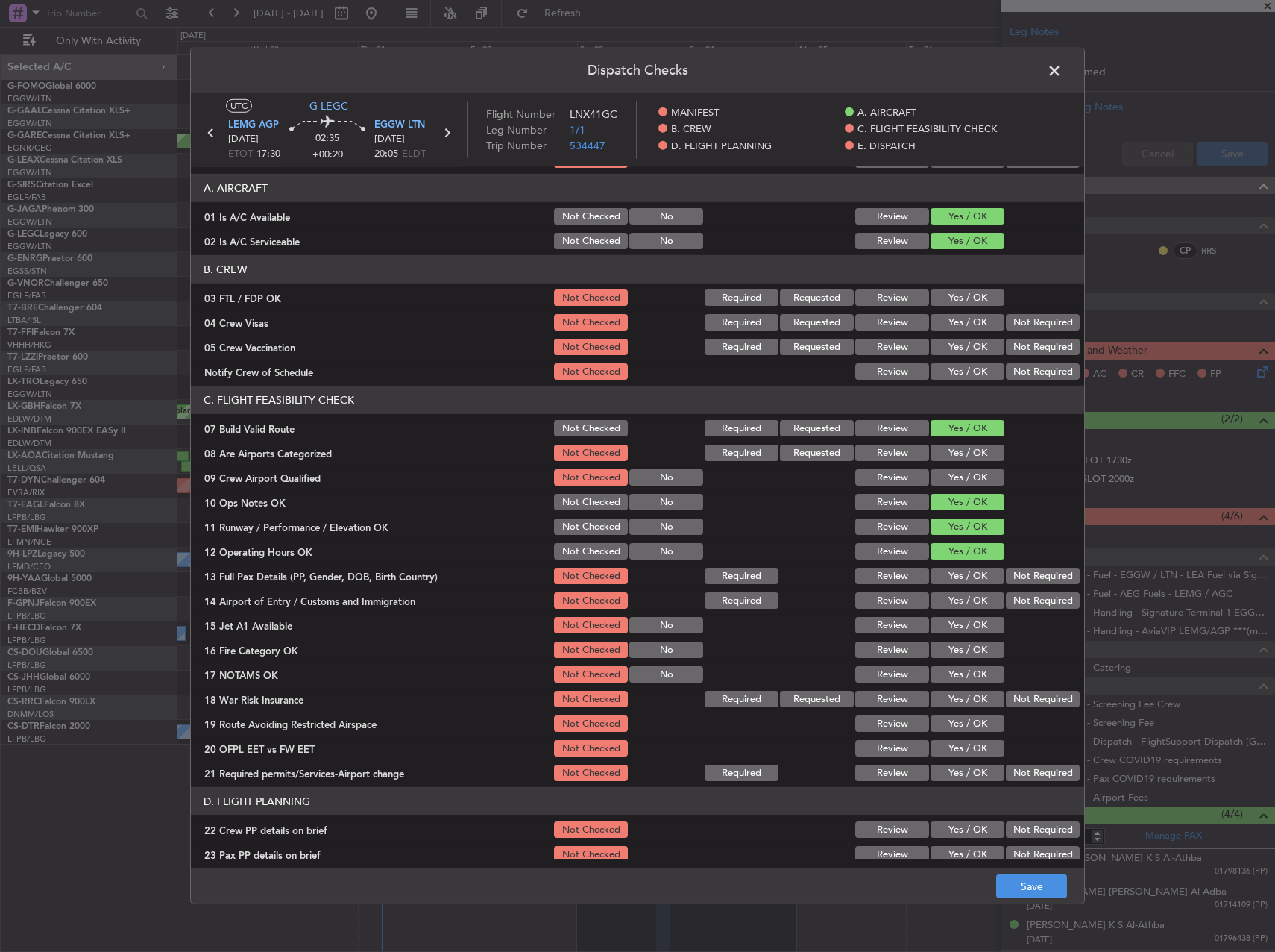
click at [973, 583] on button "Yes / OK" at bounding box center [968, 575] width 74 height 17
click at [972, 603] on button "Yes / OK" at bounding box center [968, 600] width 74 height 17
drag, startPoint x: 971, startPoint y: 614, endPoint x: 971, endPoint y: 623, distance: 9.0
click at [971, 619] on div "Yes / OK" at bounding box center [966, 624] width 75 height 21
click at [973, 631] on button "Yes / OK" at bounding box center [968, 625] width 74 height 17
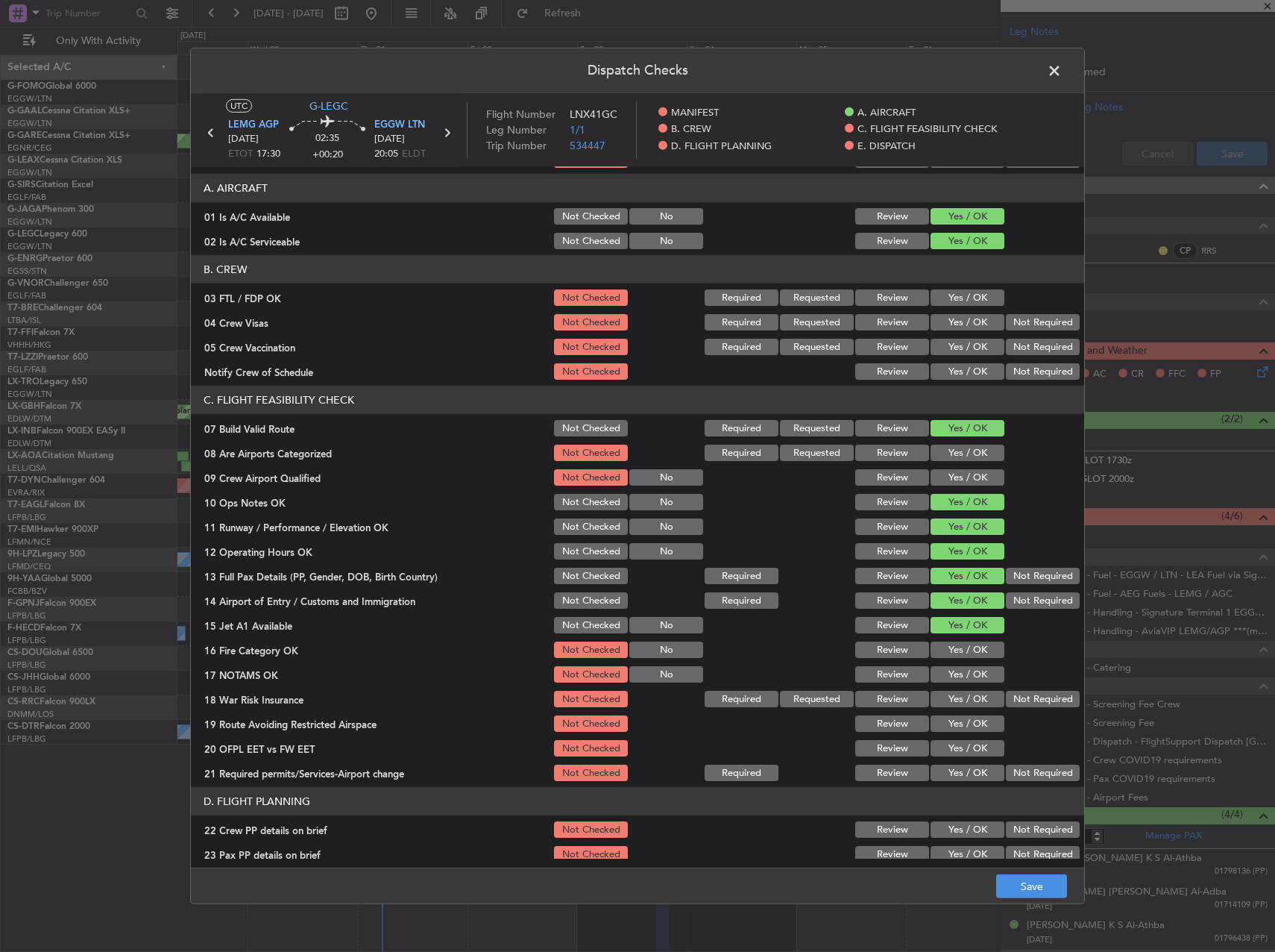
click at [979, 652] on button "Yes / OK" at bounding box center [968, 650] width 74 height 17
click at [979, 668] on button "Yes / OK" at bounding box center [968, 674] width 74 height 17
click at [1018, 701] on button "Not Required" at bounding box center [1043, 699] width 74 height 17
click at [970, 726] on button "Yes / OK" at bounding box center [968, 724] width 74 height 17
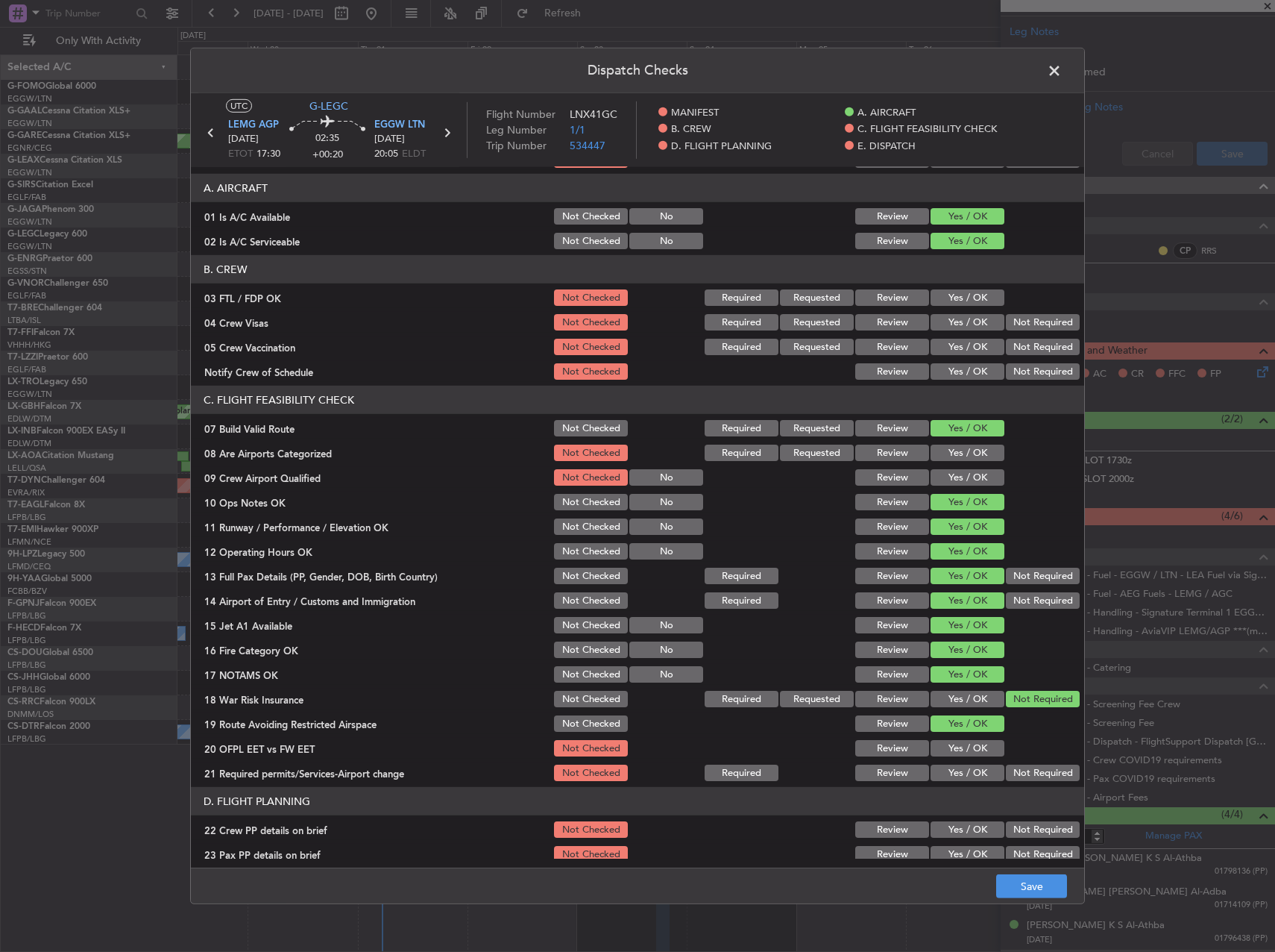
drag, startPoint x: 970, startPoint y: 741, endPoint x: 972, endPoint y: 750, distance: 9.2
click at [971, 744] on button "Yes / OK" at bounding box center [968, 749] width 74 height 17
click at [974, 767] on button "Yes / OK" at bounding box center [968, 772] width 74 height 17
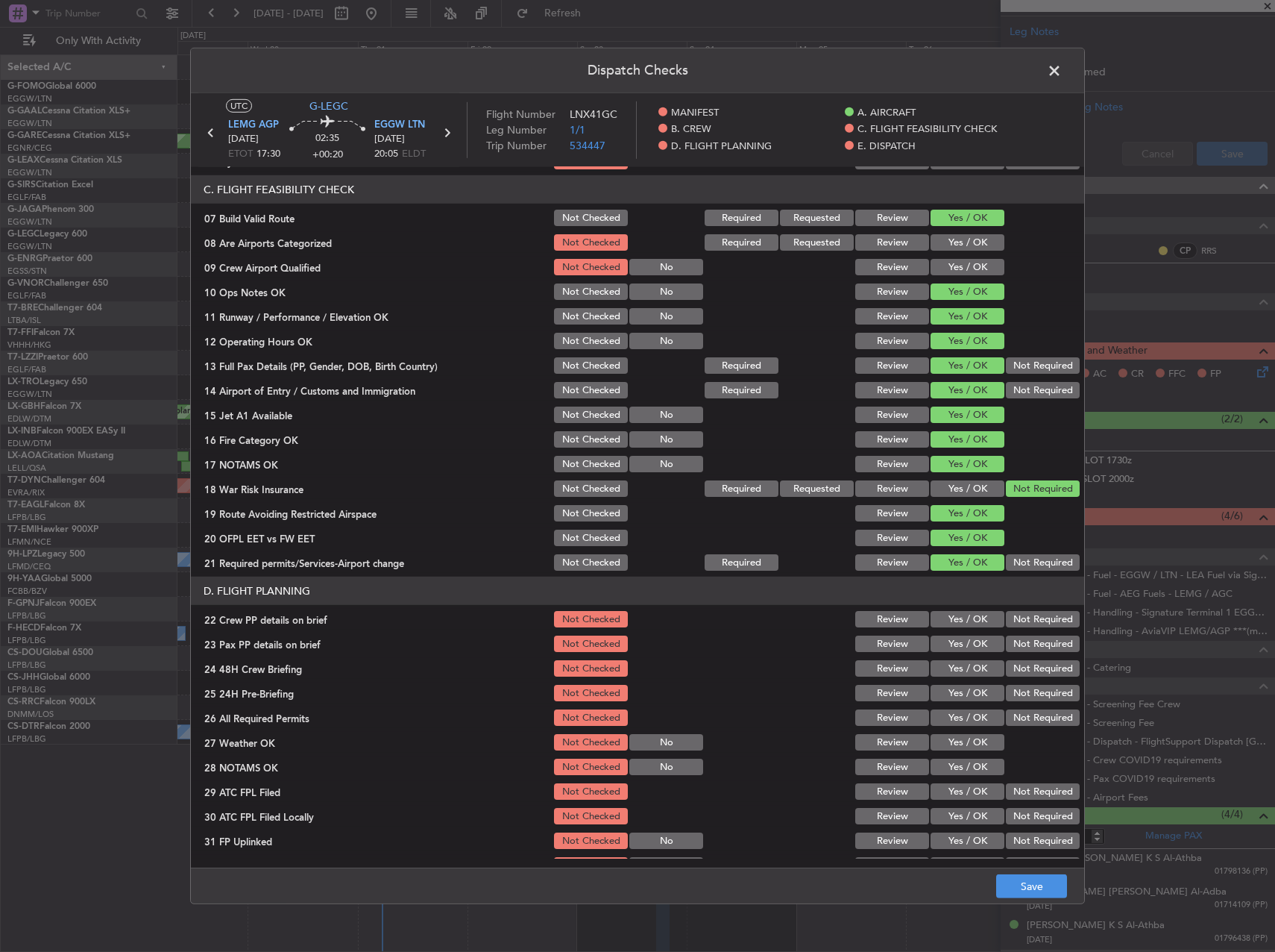
scroll to position [522, 0]
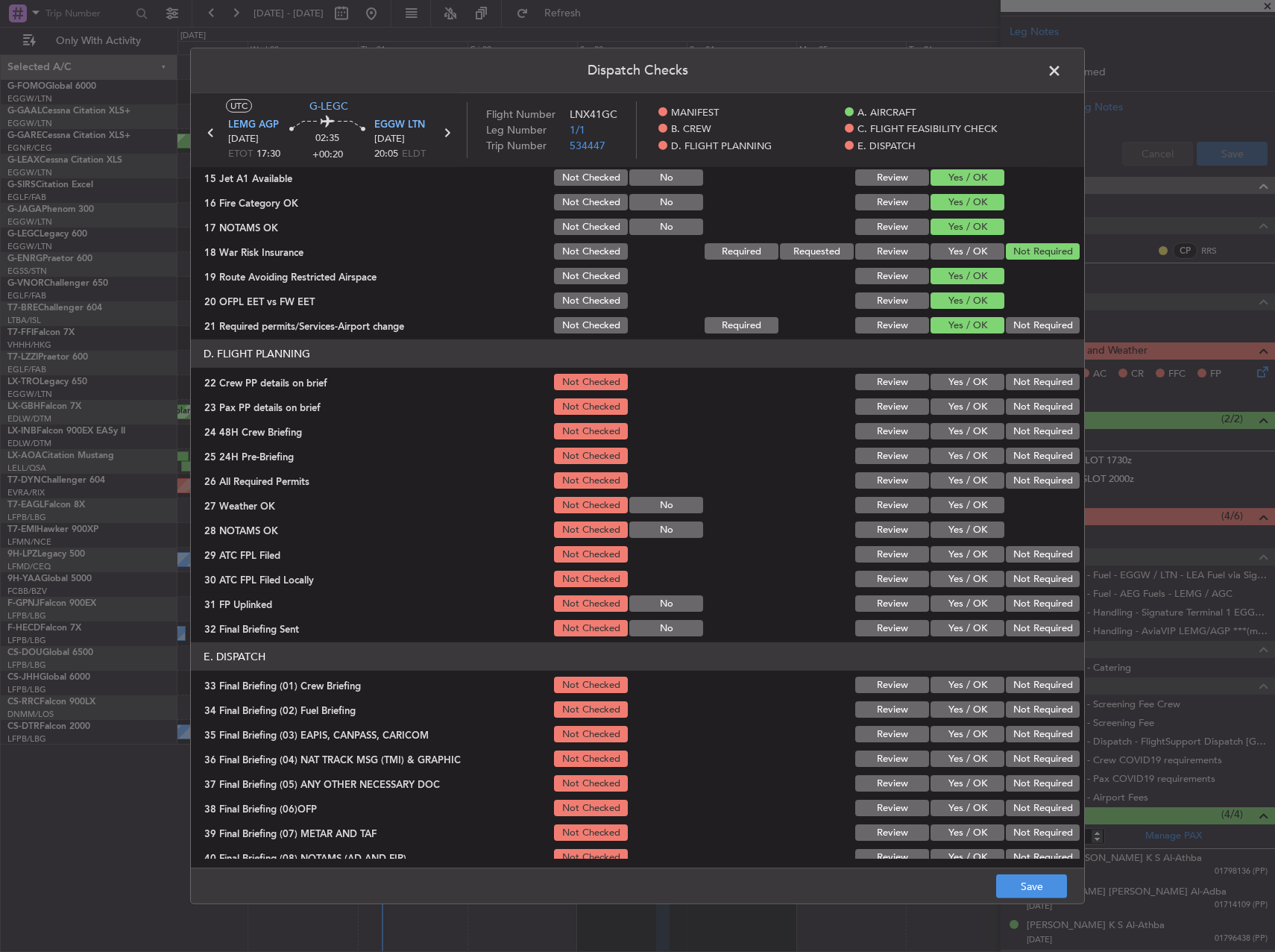
click at [962, 390] on div "Yes / OK" at bounding box center [966, 381] width 75 height 21
drag, startPoint x: 959, startPoint y: 380, endPoint x: 957, endPoint y: 393, distance: 13.2
click at [958, 380] on button "Yes / OK" at bounding box center [968, 382] width 74 height 17
click at [956, 411] on button "Yes / OK" at bounding box center [968, 407] width 74 height 17
click at [958, 437] on button "Yes / OK" at bounding box center [968, 431] width 74 height 17
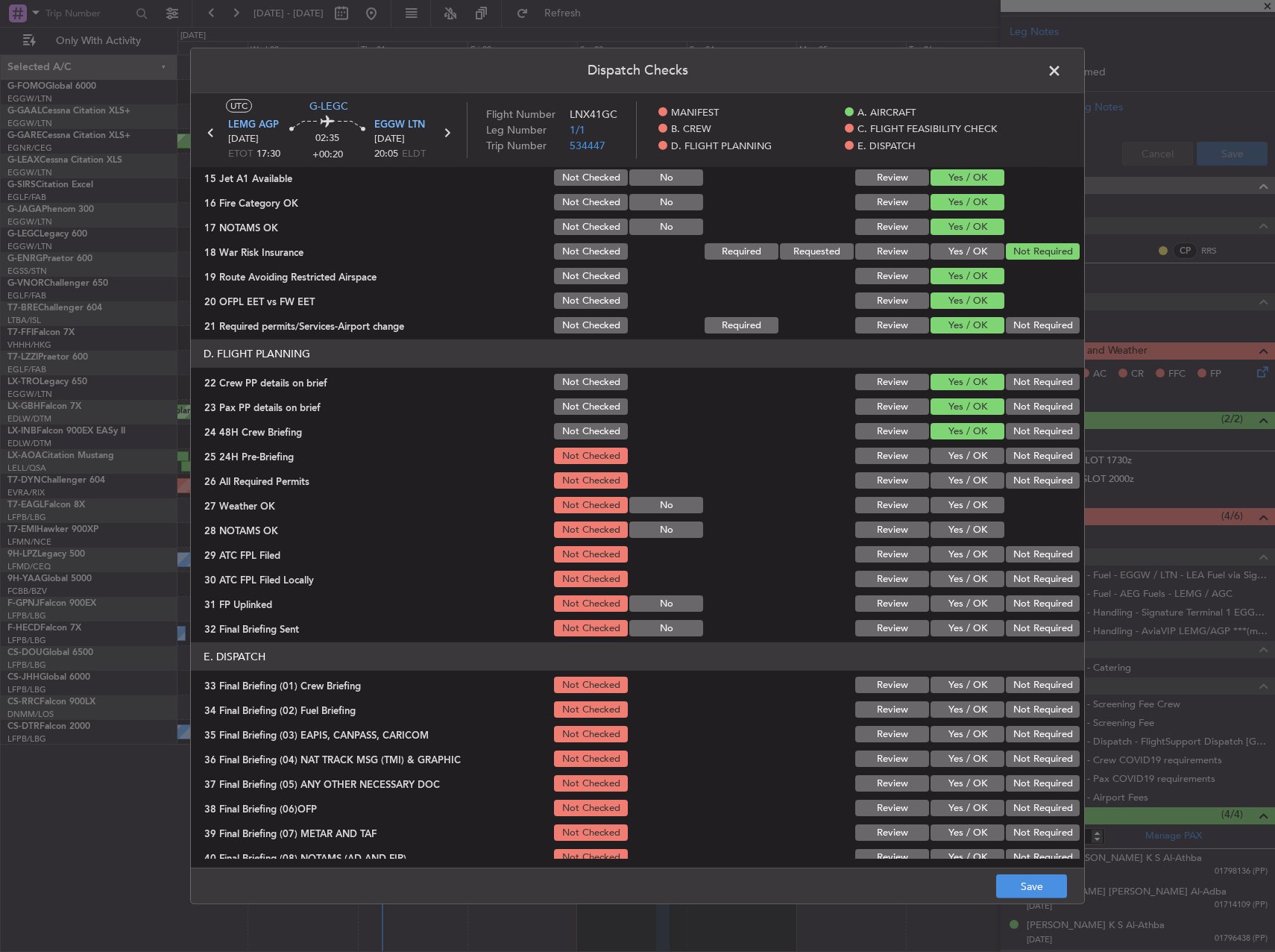
click at [1006, 452] on button "Not Required" at bounding box center [1043, 456] width 74 height 17
click at [1012, 884] on button "Save" at bounding box center [1031, 886] width 71 height 24
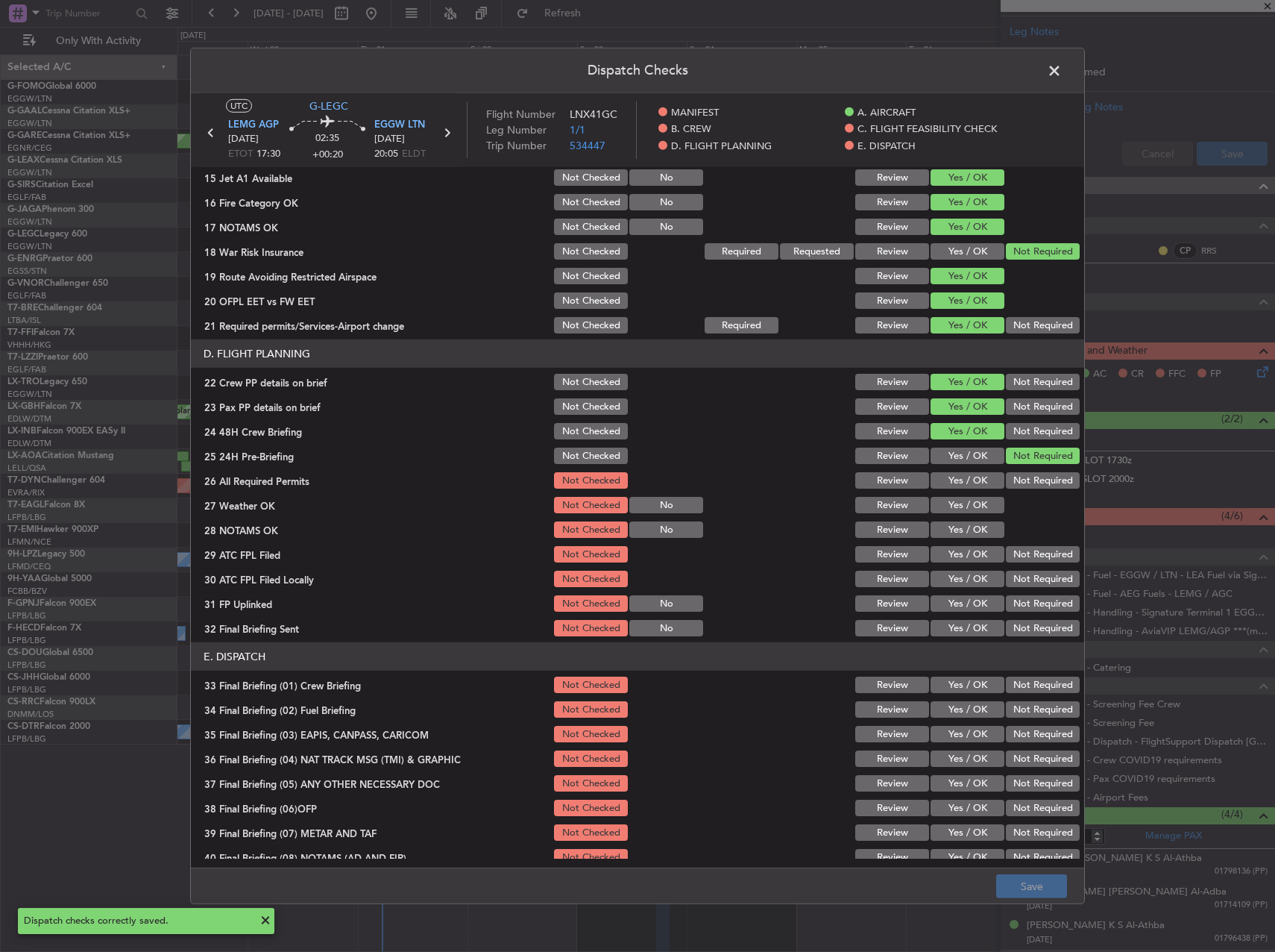
click at [1061, 75] on span at bounding box center [1061, 75] width 0 height 29
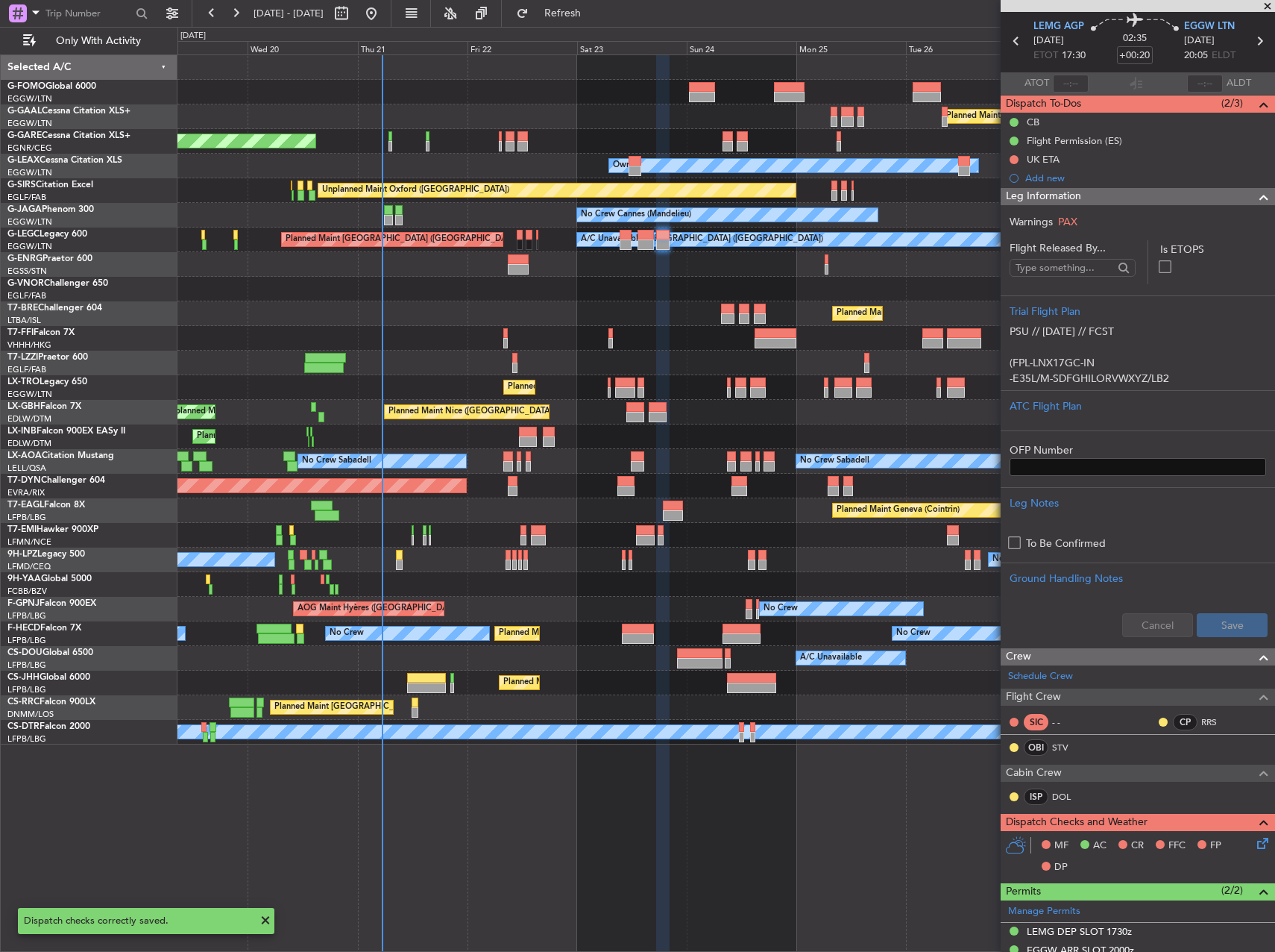
scroll to position [0, 0]
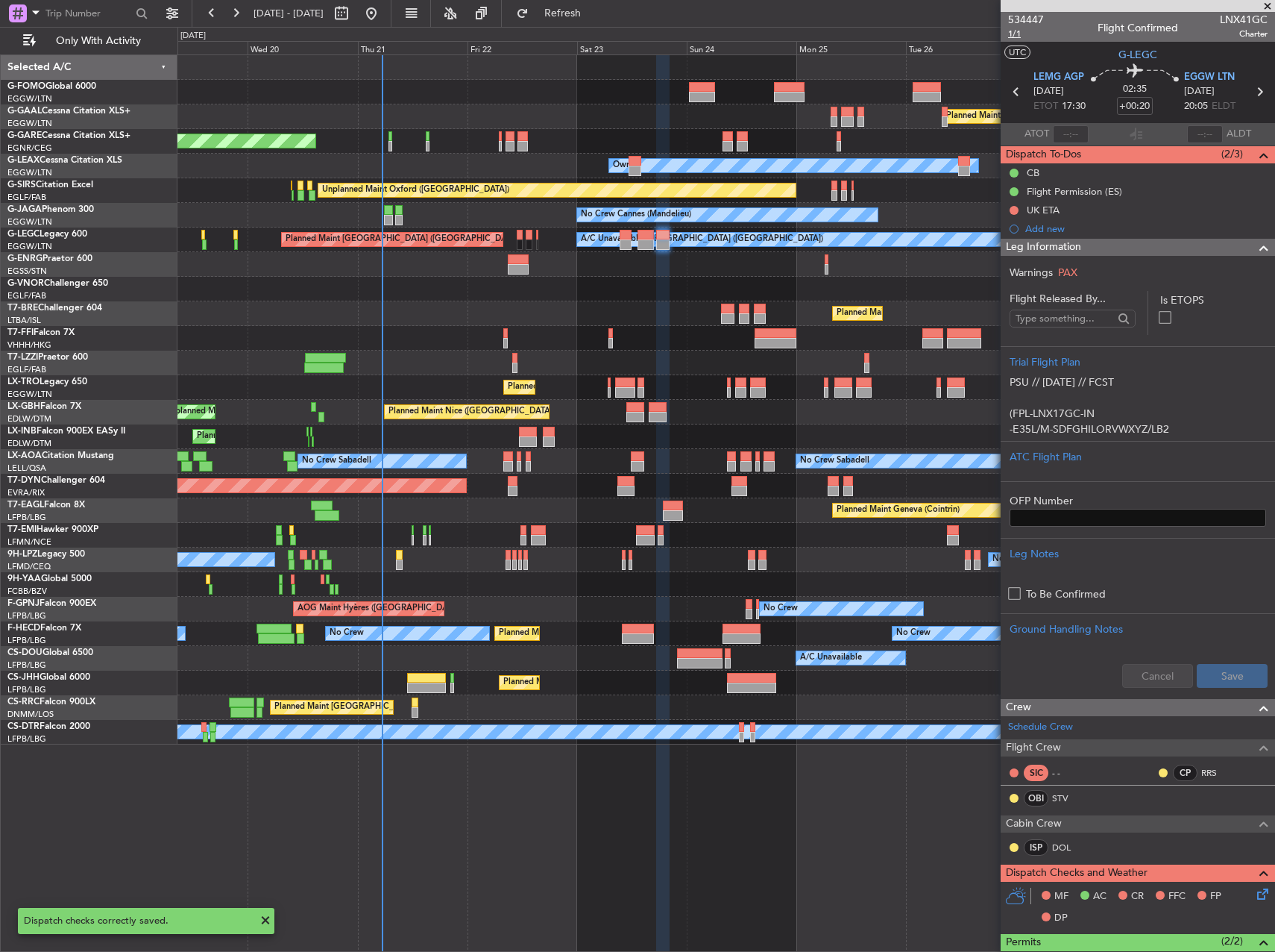
click at [1018, 34] on span "1/1" at bounding box center [1026, 34] width 36 height 13
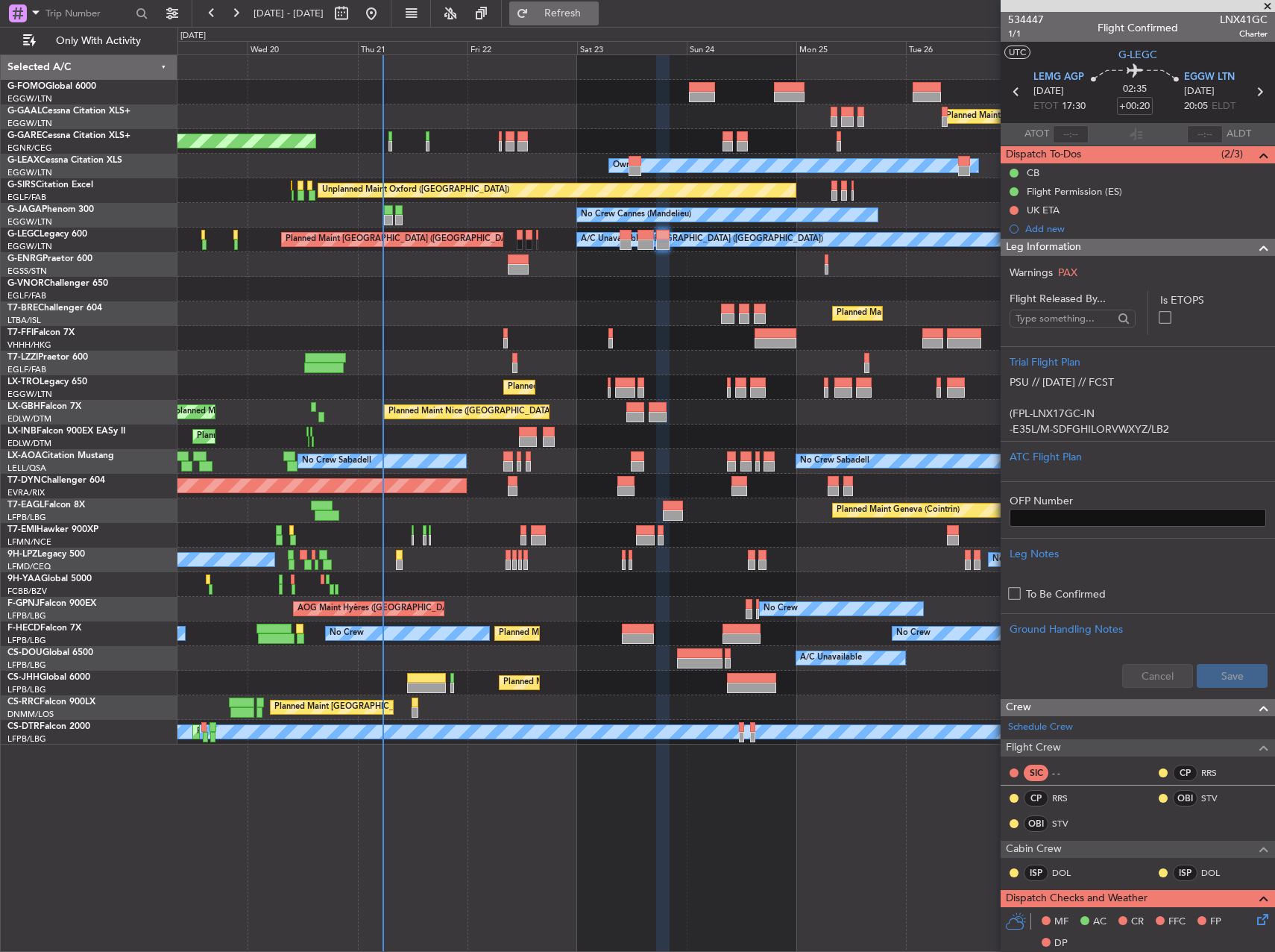
click at [595, 8] on span "Refresh" at bounding box center [563, 13] width 63 height 10
click at [669, 287] on div "Planned Maint London ([GEOGRAPHIC_DATA])" at bounding box center [726, 289] width 1097 height 25
click at [1014, 33] on span "1/1" at bounding box center [1026, 34] width 36 height 13
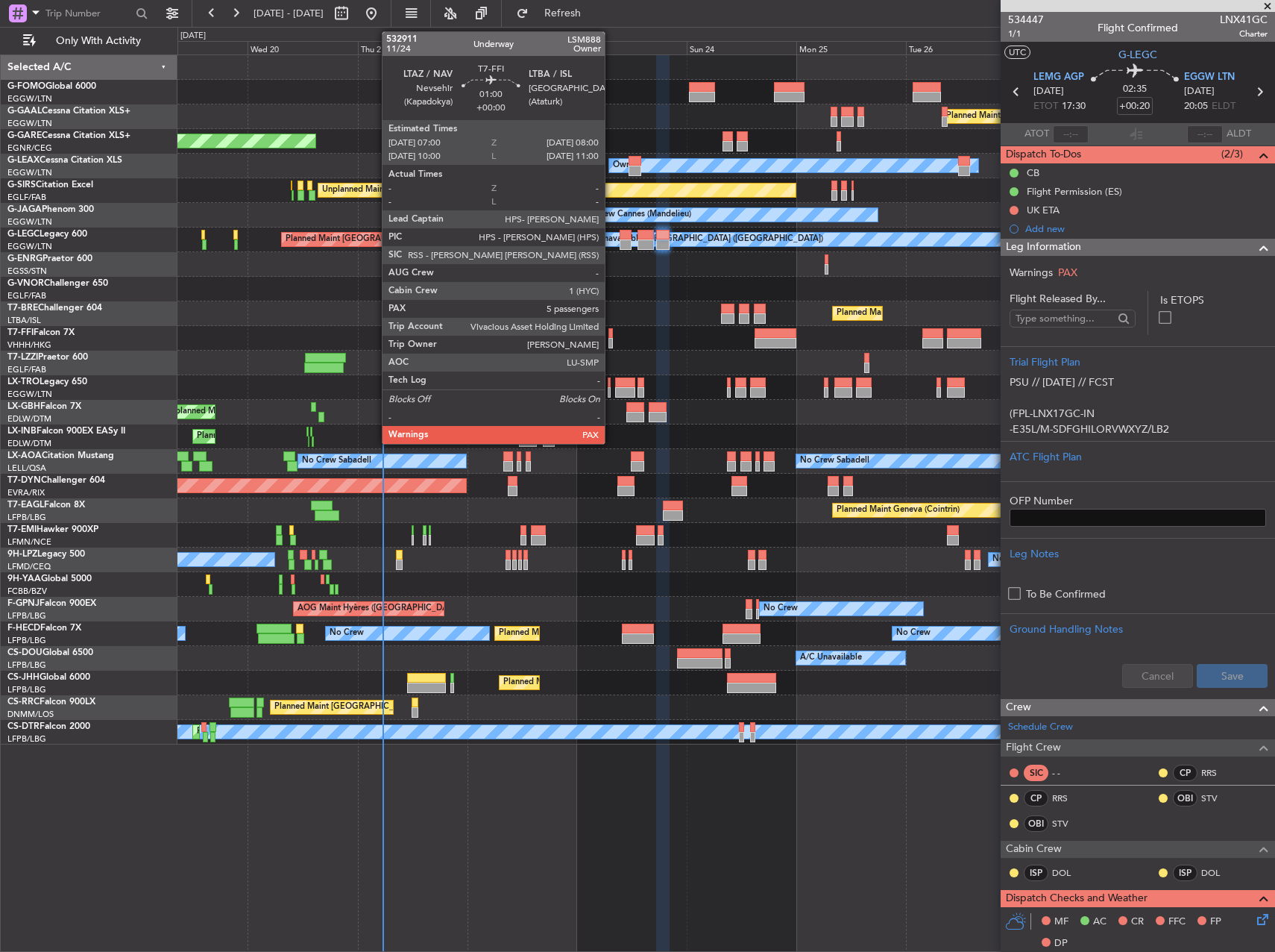
click at [611, 343] on div at bounding box center [611, 342] width 6 height 10
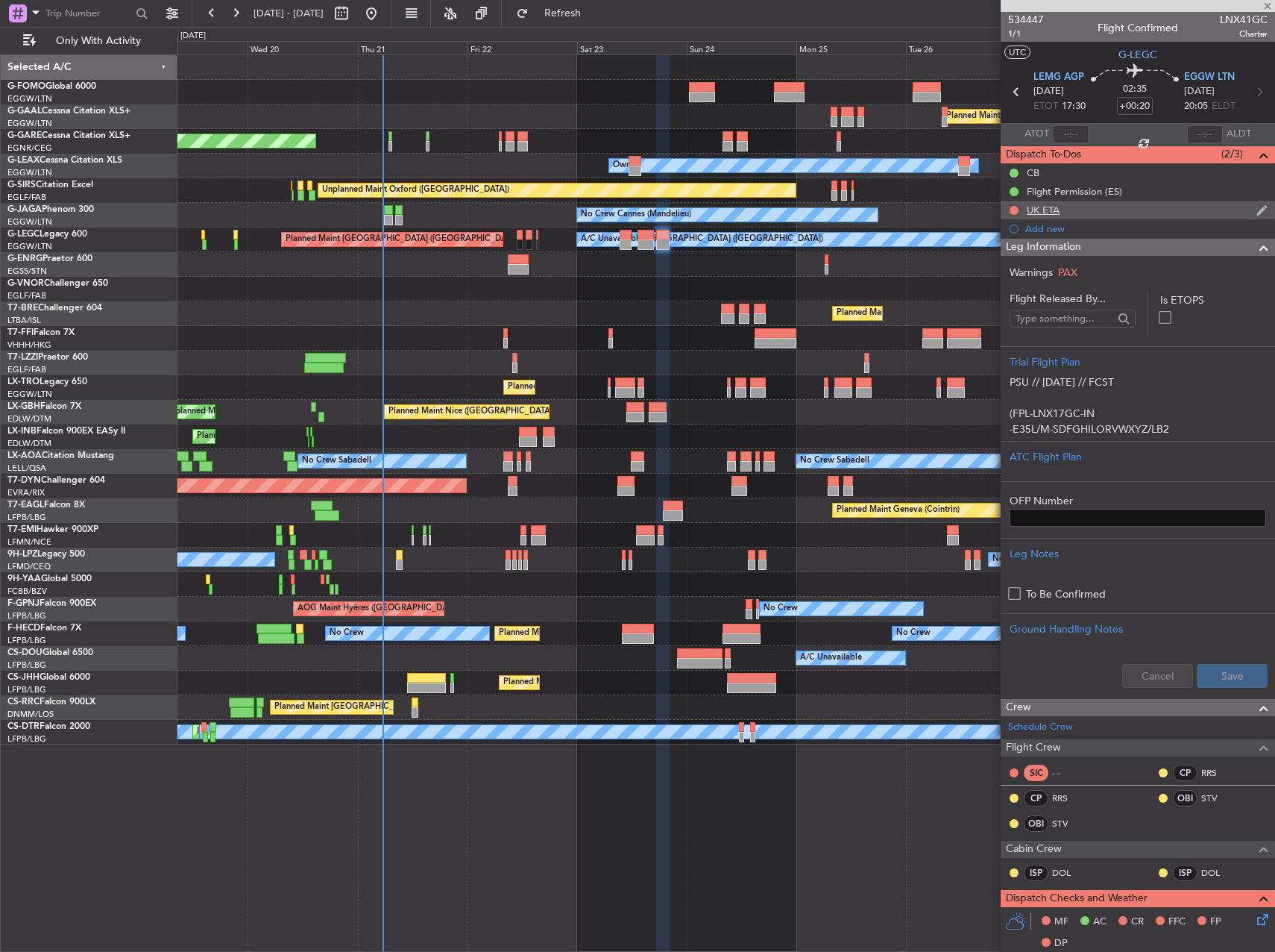
click at [1138, 211] on div "UK ETA" at bounding box center [1138, 210] width 274 height 18
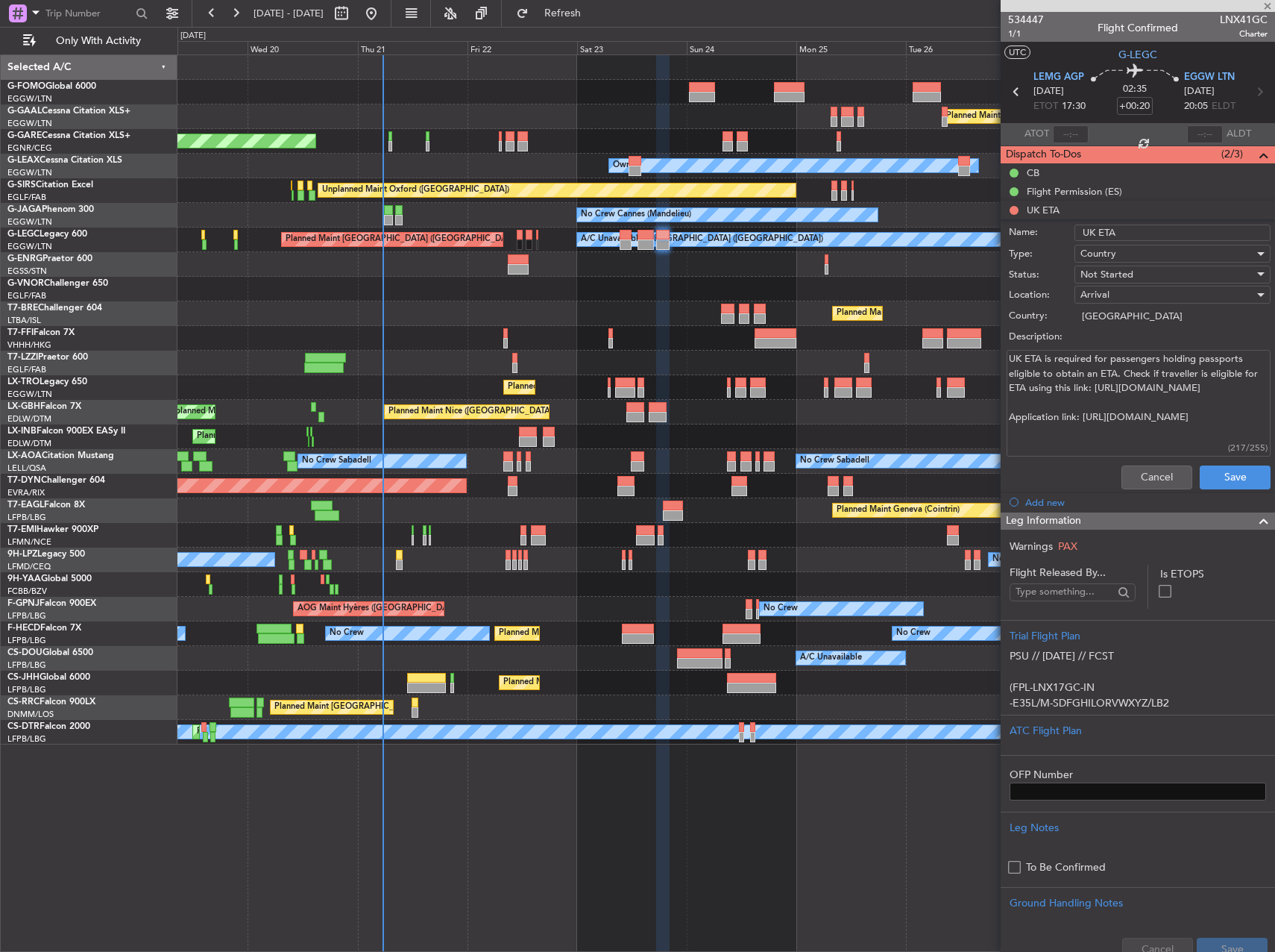
type input "5"
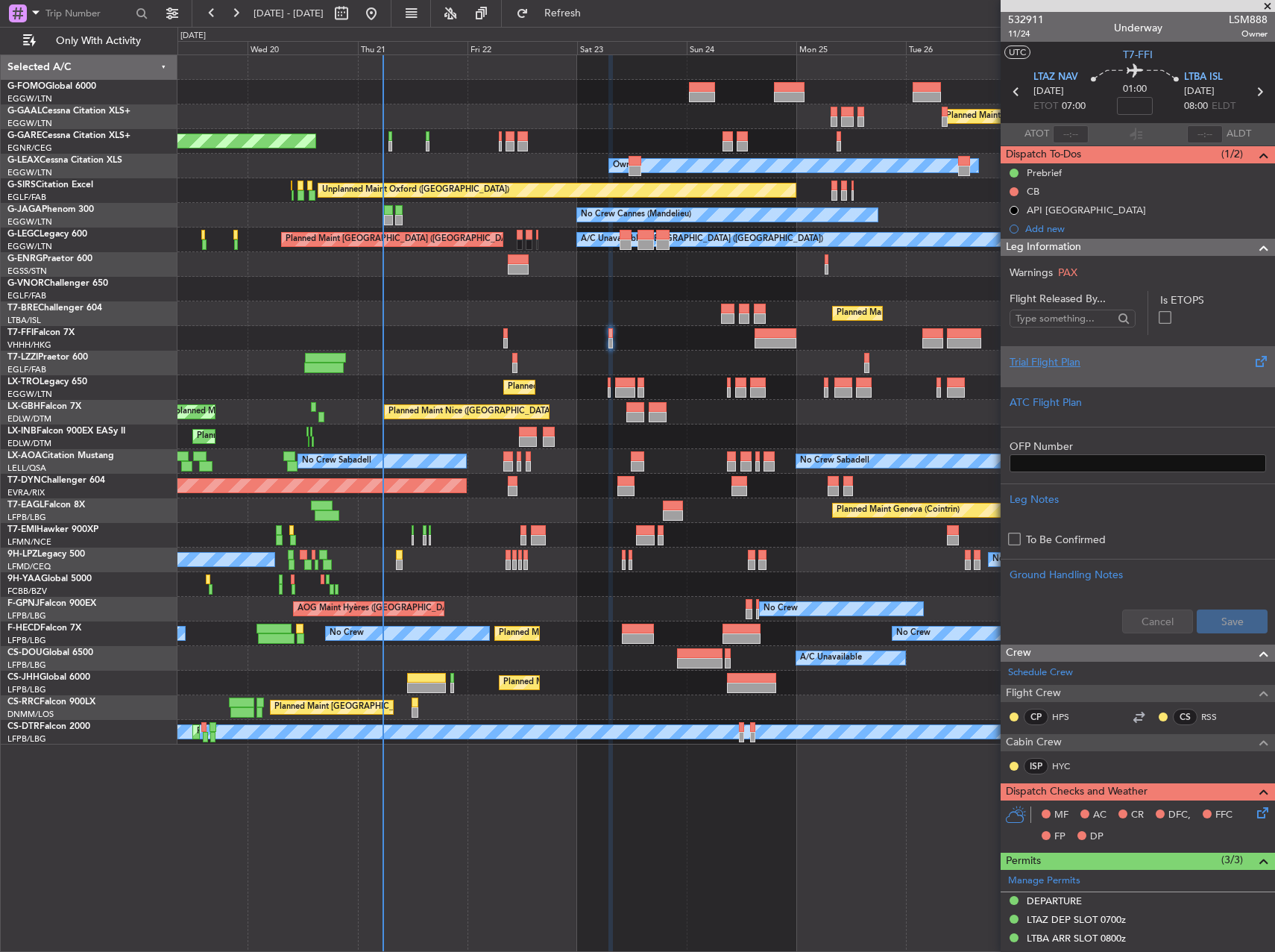
click at [1121, 361] on div "Trial Flight Plan" at bounding box center [1138, 362] width 257 height 16
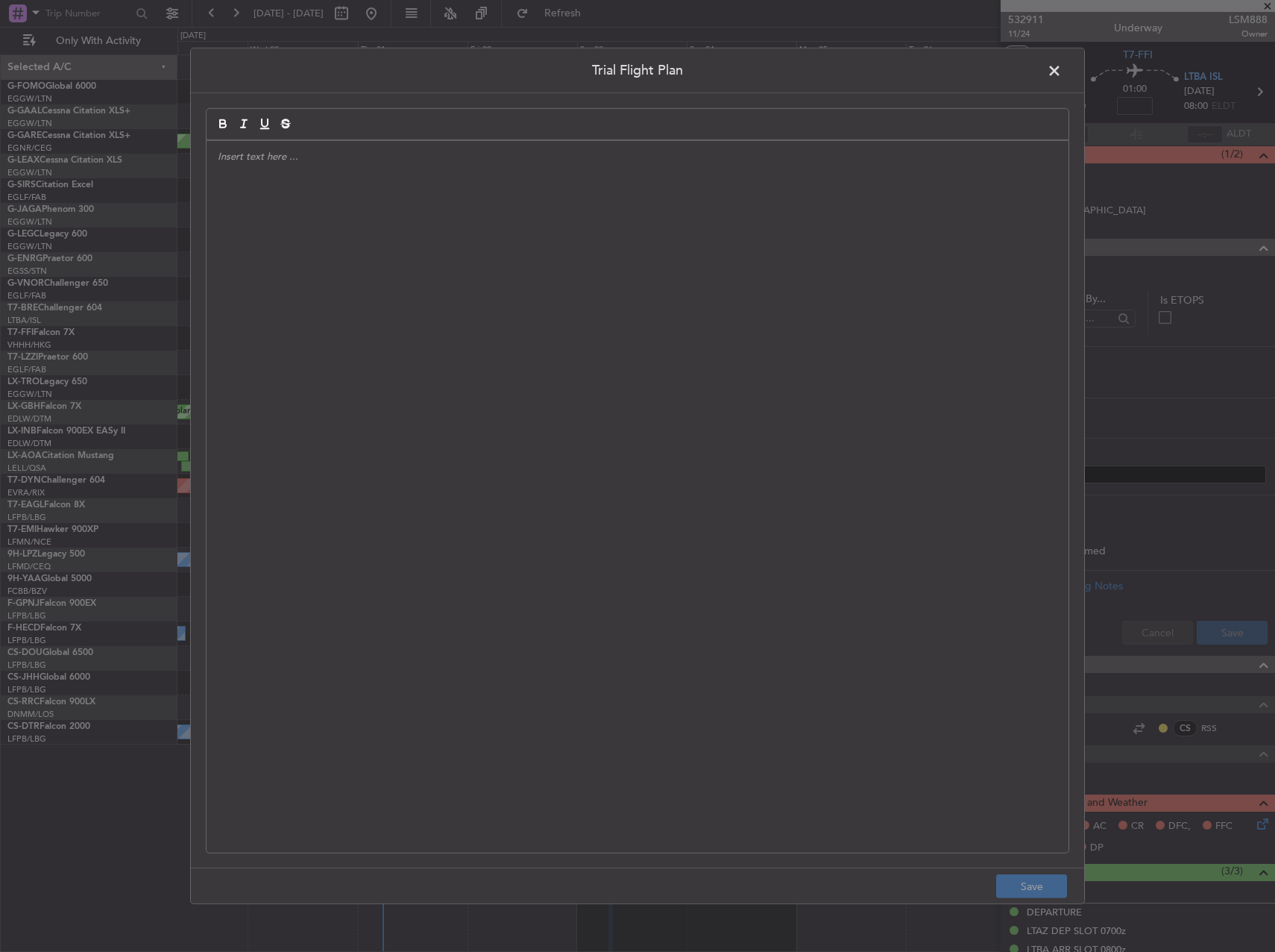
click at [802, 339] on div at bounding box center [637, 496] width 862 height 712
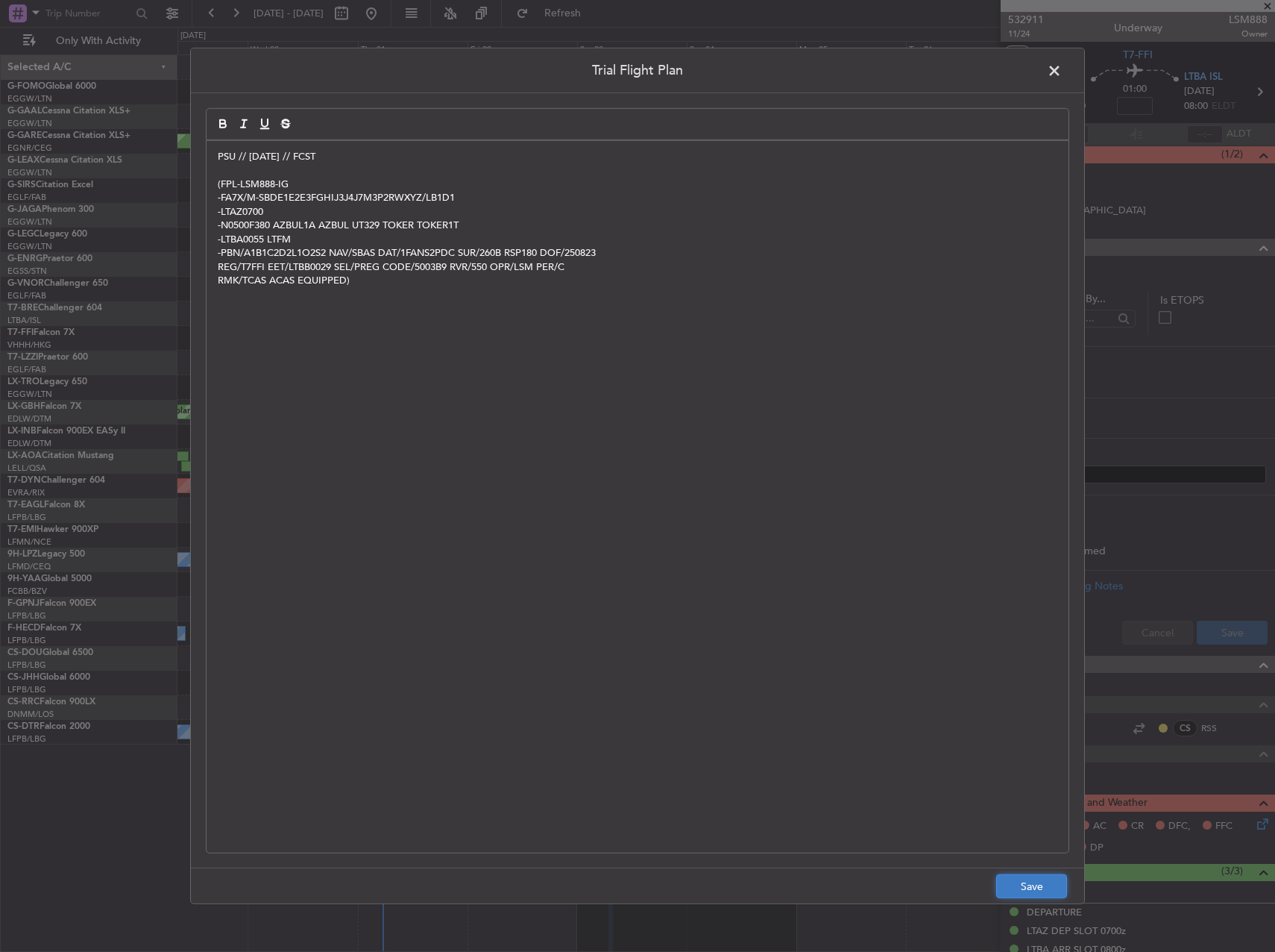
click at [1018, 881] on button "Save" at bounding box center [1031, 886] width 71 height 24
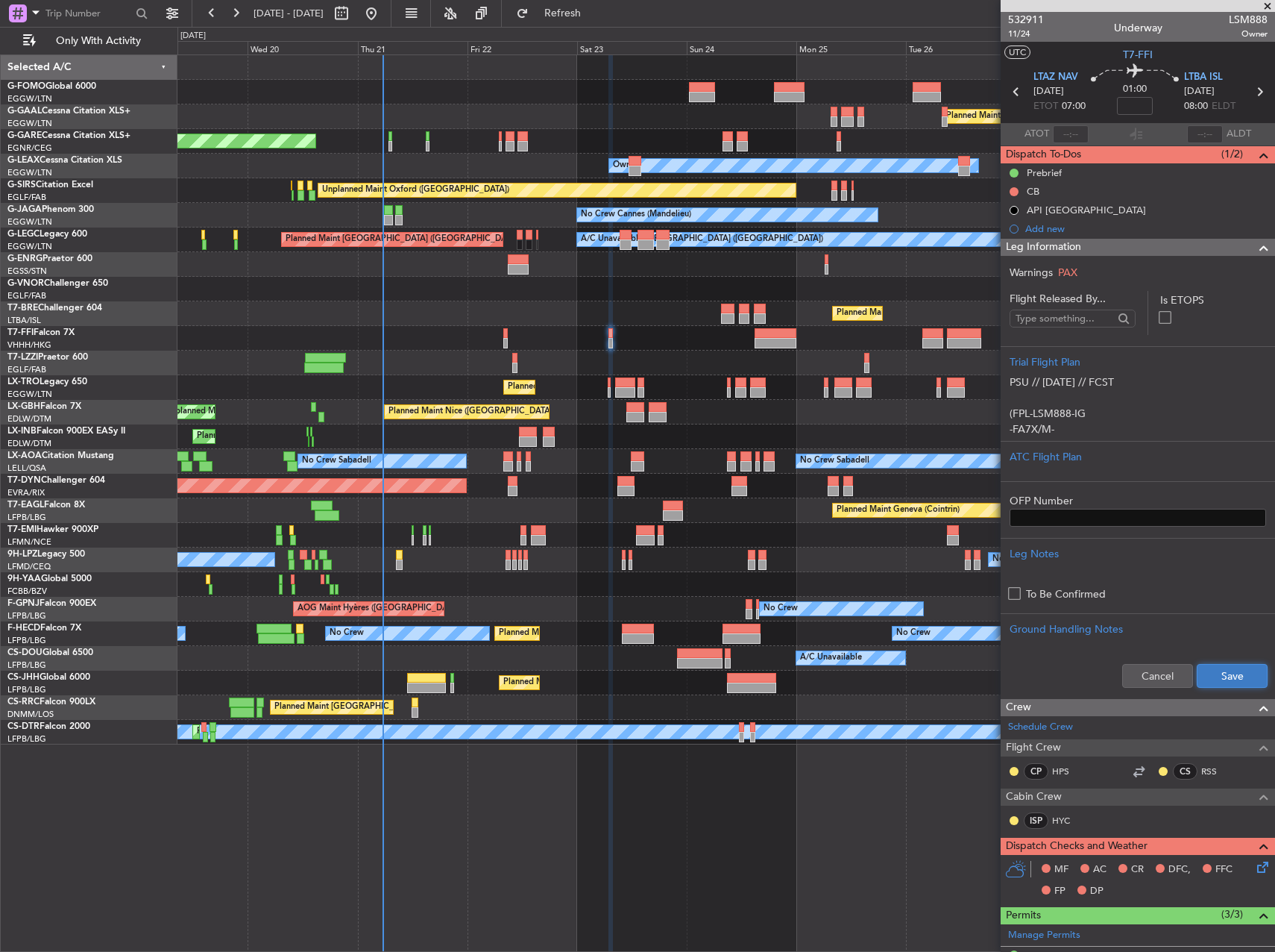
click at [1214, 670] on button "Save" at bounding box center [1232, 676] width 71 height 24
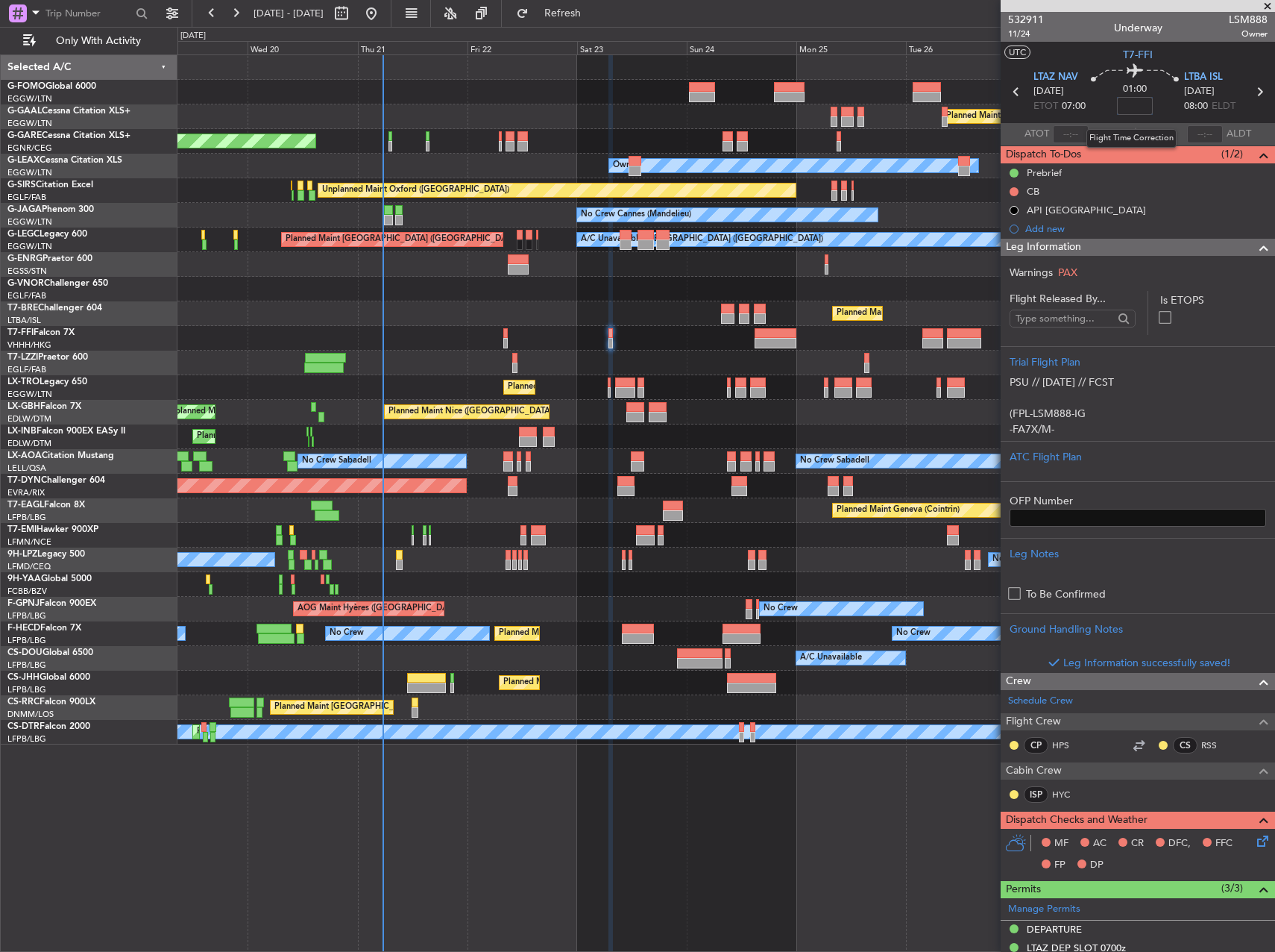
click at [1139, 108] on input at bounding box center [1134, 105] width 36 height 17
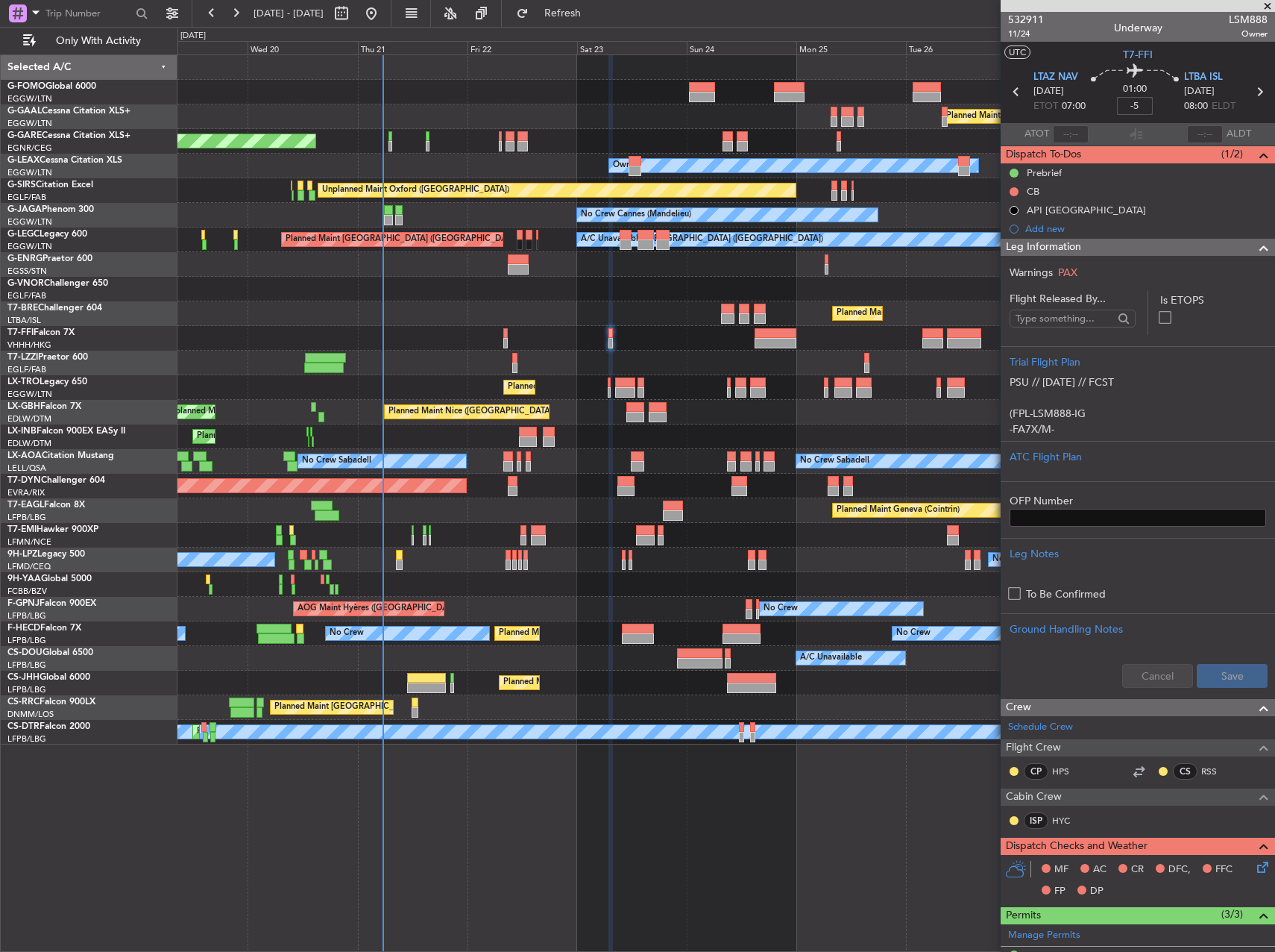
click at [859, 263] on div "Owner" at bounding box center [726, 264] width 1097 height 25
click at [1015, 33] on span "11/24" at bounding box center [1026, 34] width 36 height 13
click at [1049, 173] on div "Prebrief" at bounding box center [1044, 173] width 35 height 13
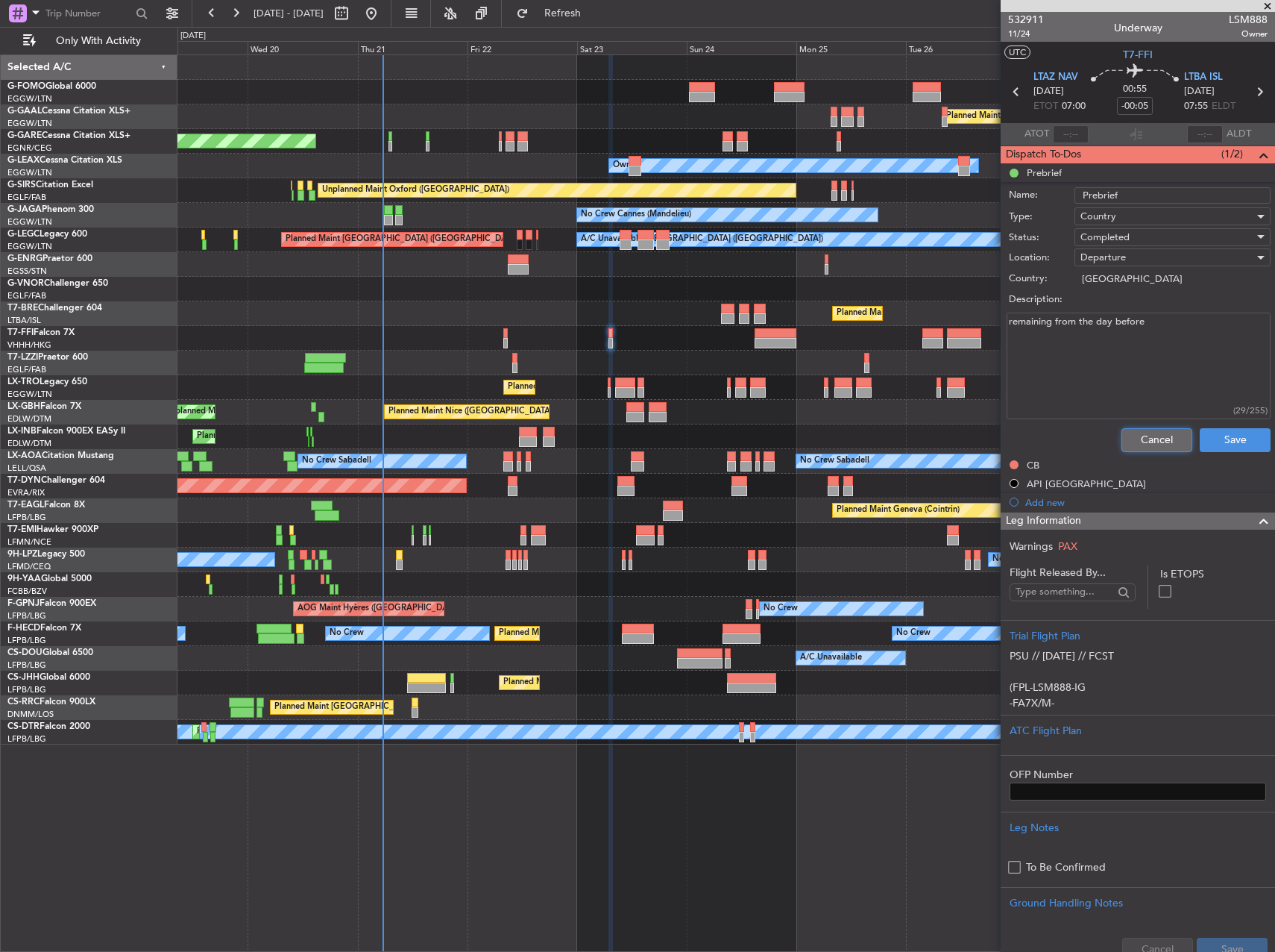
click at [1169, 447] on button "Cancel" at bounding box center [1156, 440] width 71 height 24
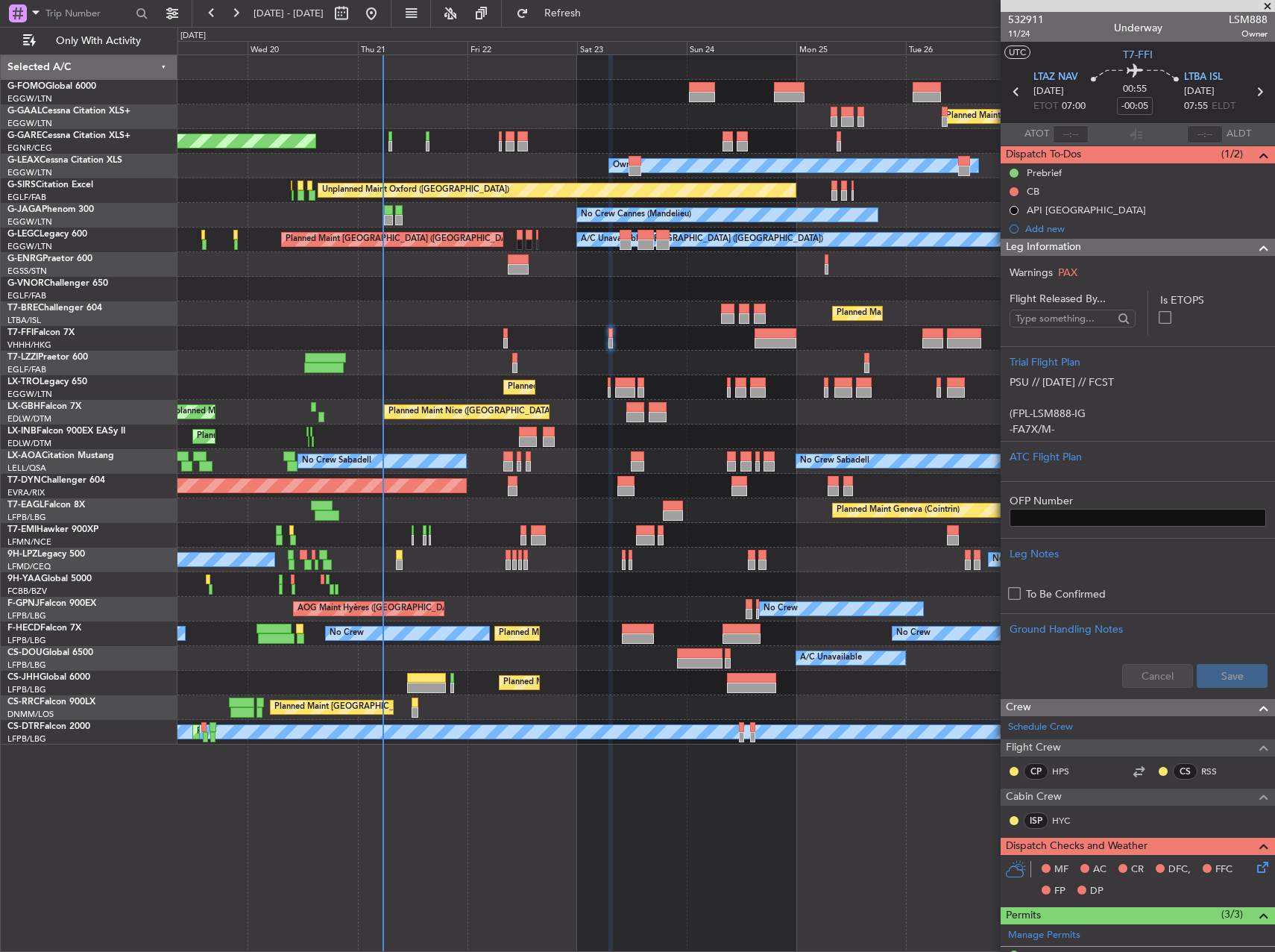
click at [1254, 865] on icon at bounding box center [1259, 864] width 12 height 12
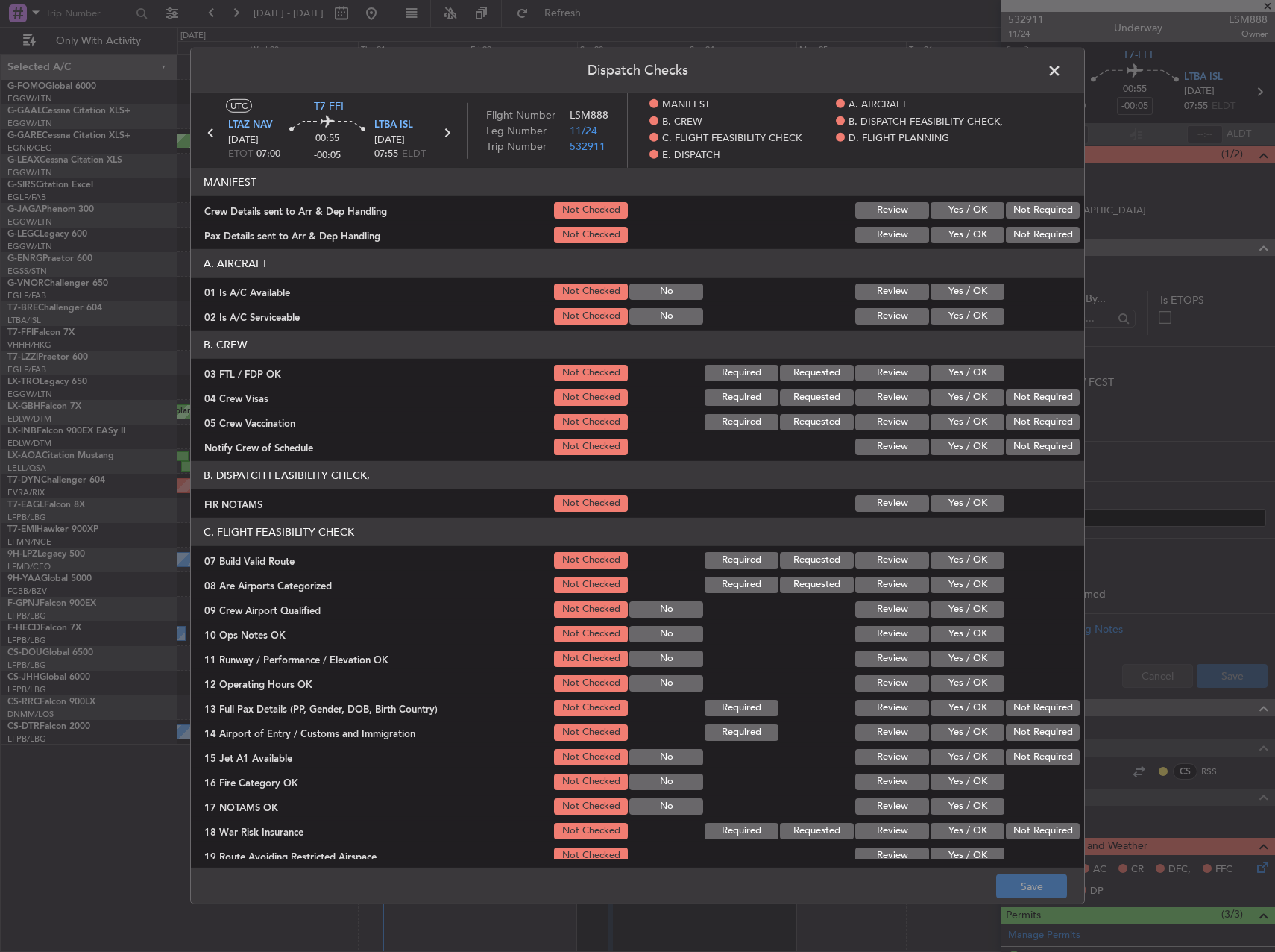
click at [972, 289] on button "Yes / OK" at bounding box center [968, 292] width 74 height 17
click at [963, 314] on button "Yes / OK" at bounding box center [968, 317] width 74 height 17
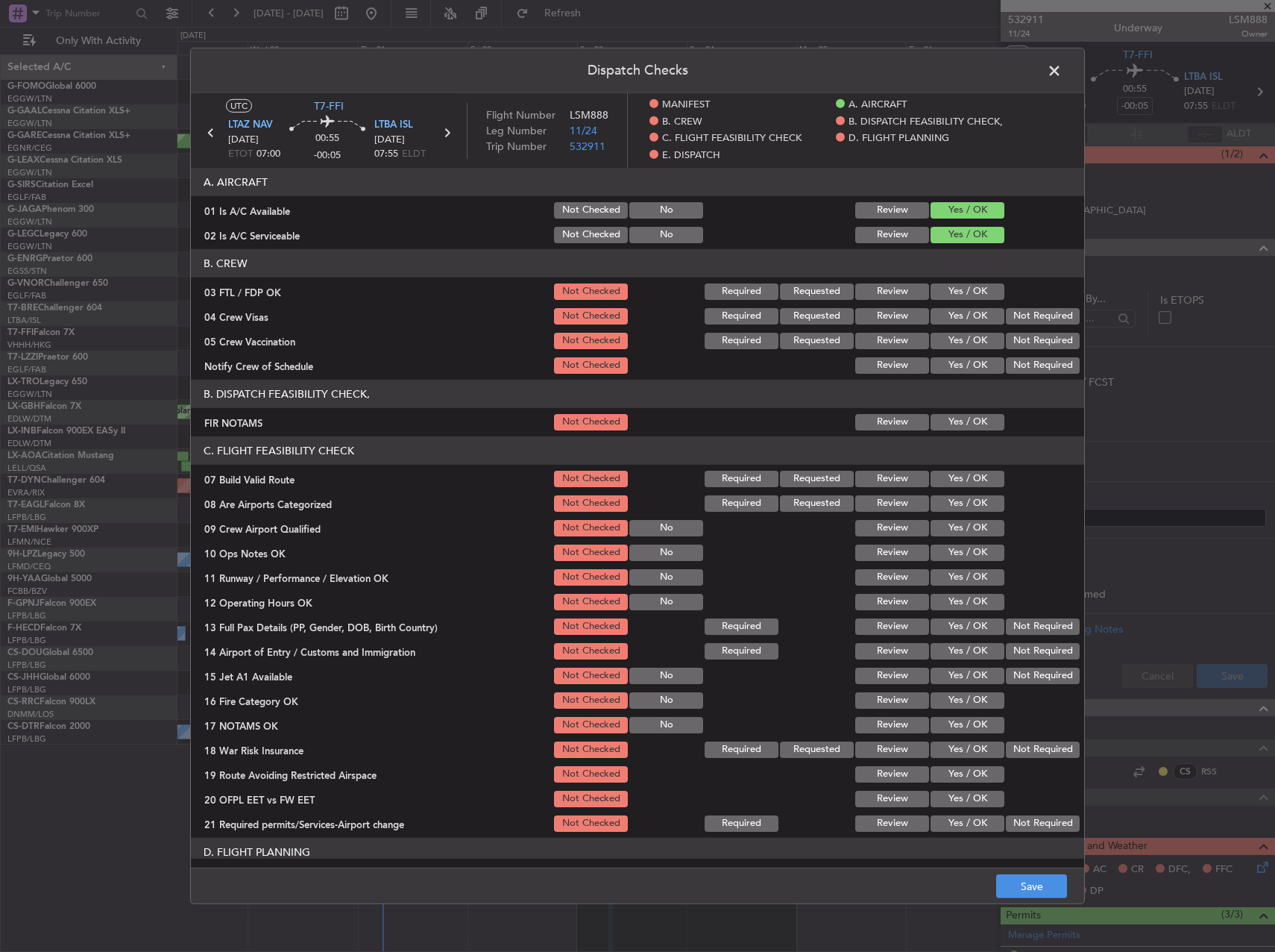
scroll to position [224, 0]
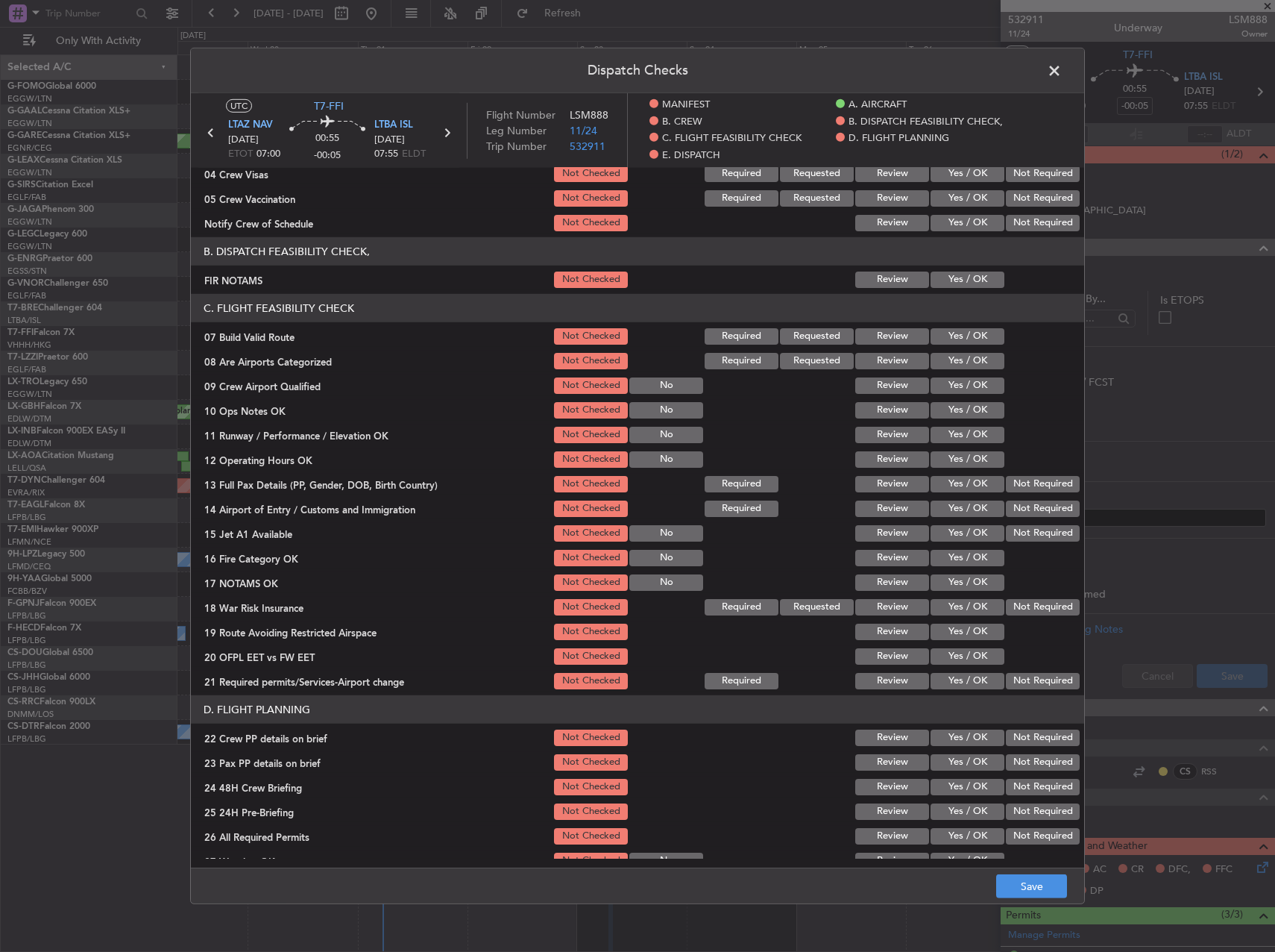
click at [953, 282] on button "Yes / OK" at bounding box center [968, 280] width 74 height 17
click at [952, 331] on button "Yes / OK" at bounding box center [968, 336] width 74 height 17
click at [968, 407] on button "Yes / OK" at bounding box center [968, 411] width 74 height 17
click at [970, 426] on button "Yes / OK" at bounding box center [968, 435] width 74 height 17
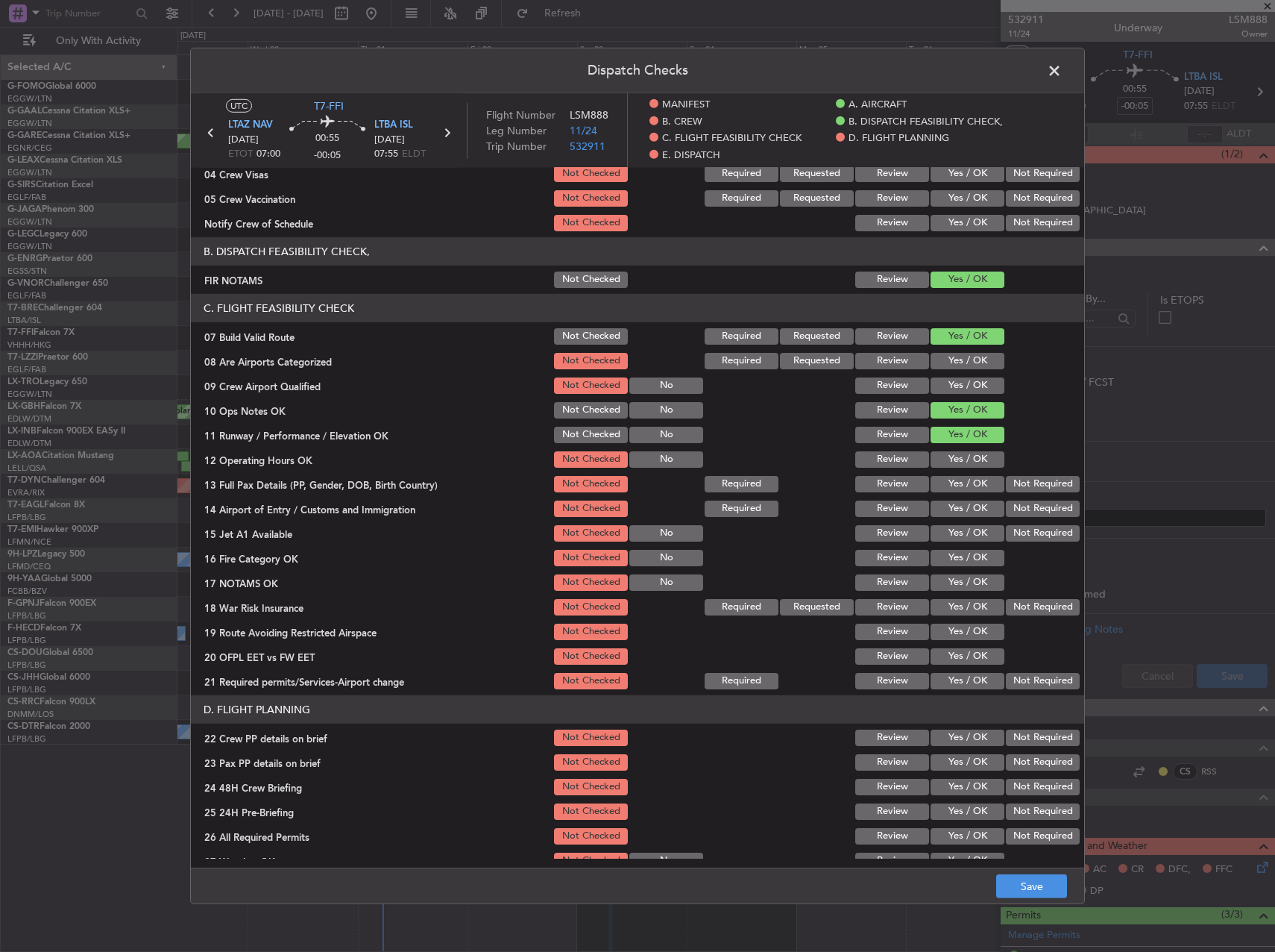
click at [970, 449] on div "Yes / OK" at bounding box center [966, 459] width 75 height 21
click at [970, 463] on button "Yes / OK" at bounding box center [968, 459] width 74 height 17
click at [970, 482] on button "Yes / OK" at bounding box center [968, 484] width 74 height 17
click at [971, 505] on button "Yes / OK" at bounding box center [968, 509] width 74 height 17
drag, startPoint x: 971, startPoint y: 519, endPoint x: 972, endPoint y: 531, distance: 12.0
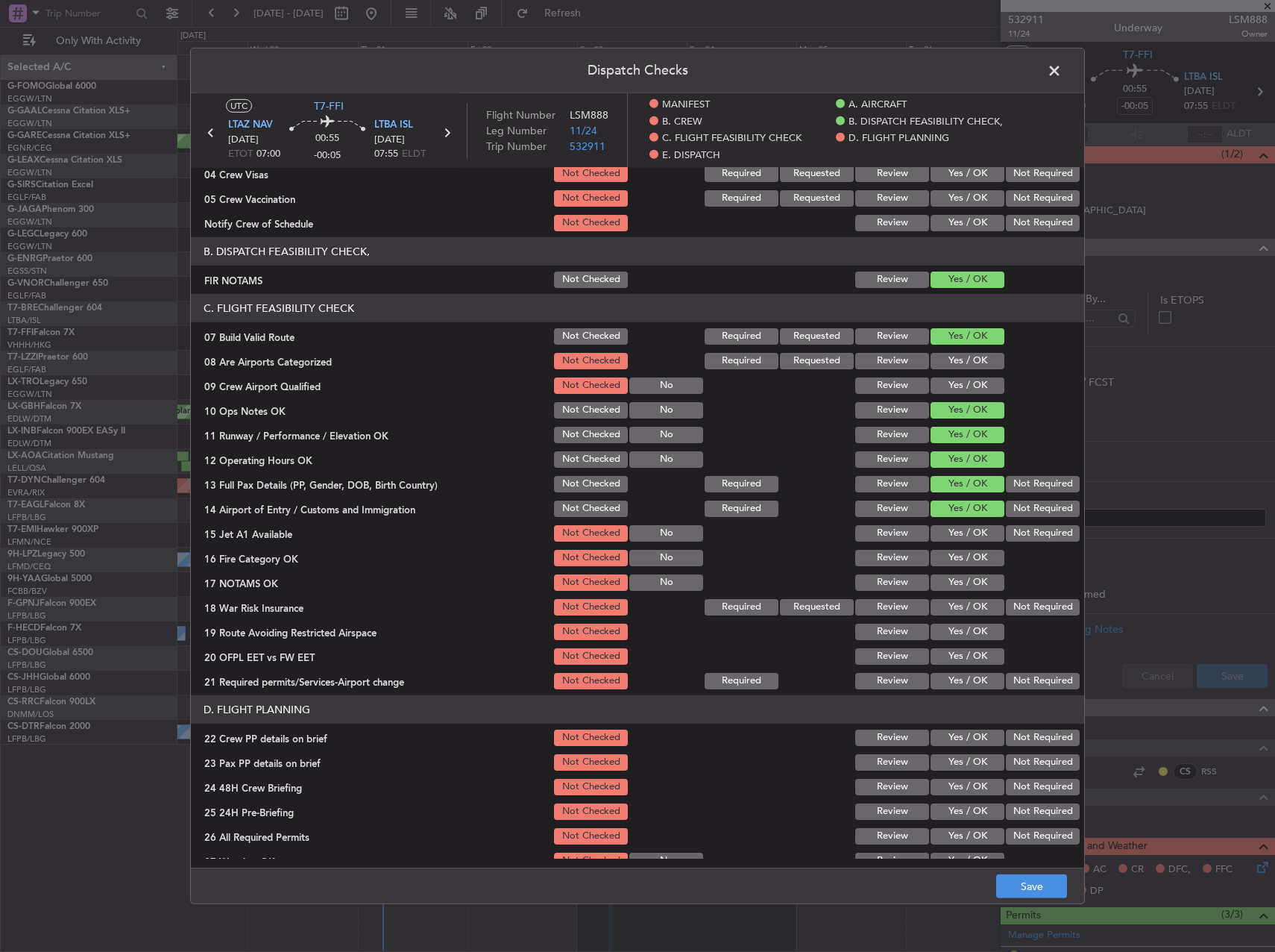
click at [971, 520] on section "C. FLIGHT FEASIBILITY CHECK 07 Build Valid Route Not Checked Required Requested…" at bounding box center [637, 493] width 893 height 398
click at [972, 532] on button "Yes / OK" at bounding box center [968, 533] width 74 height 17
click at [972, 555] on button "Yes / OK" at bounding box center [968, 558] width 74 height 17
click at [972, 565] on button "Yes / OK" at bounding box center [968, 558] width 74 height 17
click at [972, 576] on button "Yes / OK" at bounding box center [968, 583] width 74 height 17
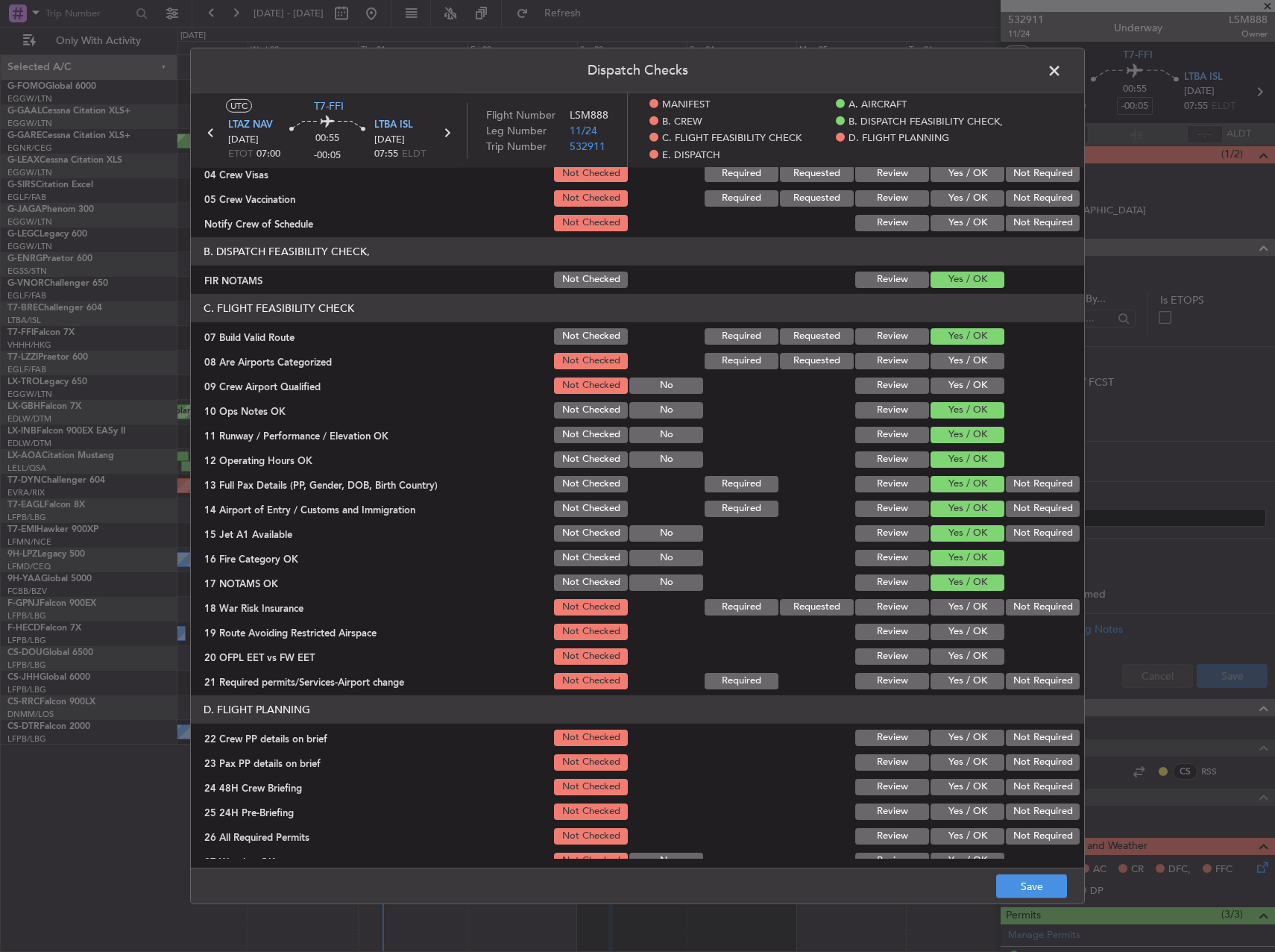
click at [970, 598] on div "Yes / OK" at bounding box center [966, 607] width 75 height 21
click at [1018, 597] on div "Not Required" at bounding box center [1041, 607] width 75 height 21
click at [1006, 610] on button "Not Required" at bounding box center [1043, 607] width 74 height 17
click at [979, 626] on button "Yes / OK" at bounding box center [968, 632] width 74 height 17
drag, startPoint x: 979, startPoint y: 645, endPoint x: 978, endPoint y: 657, distance: 12.0
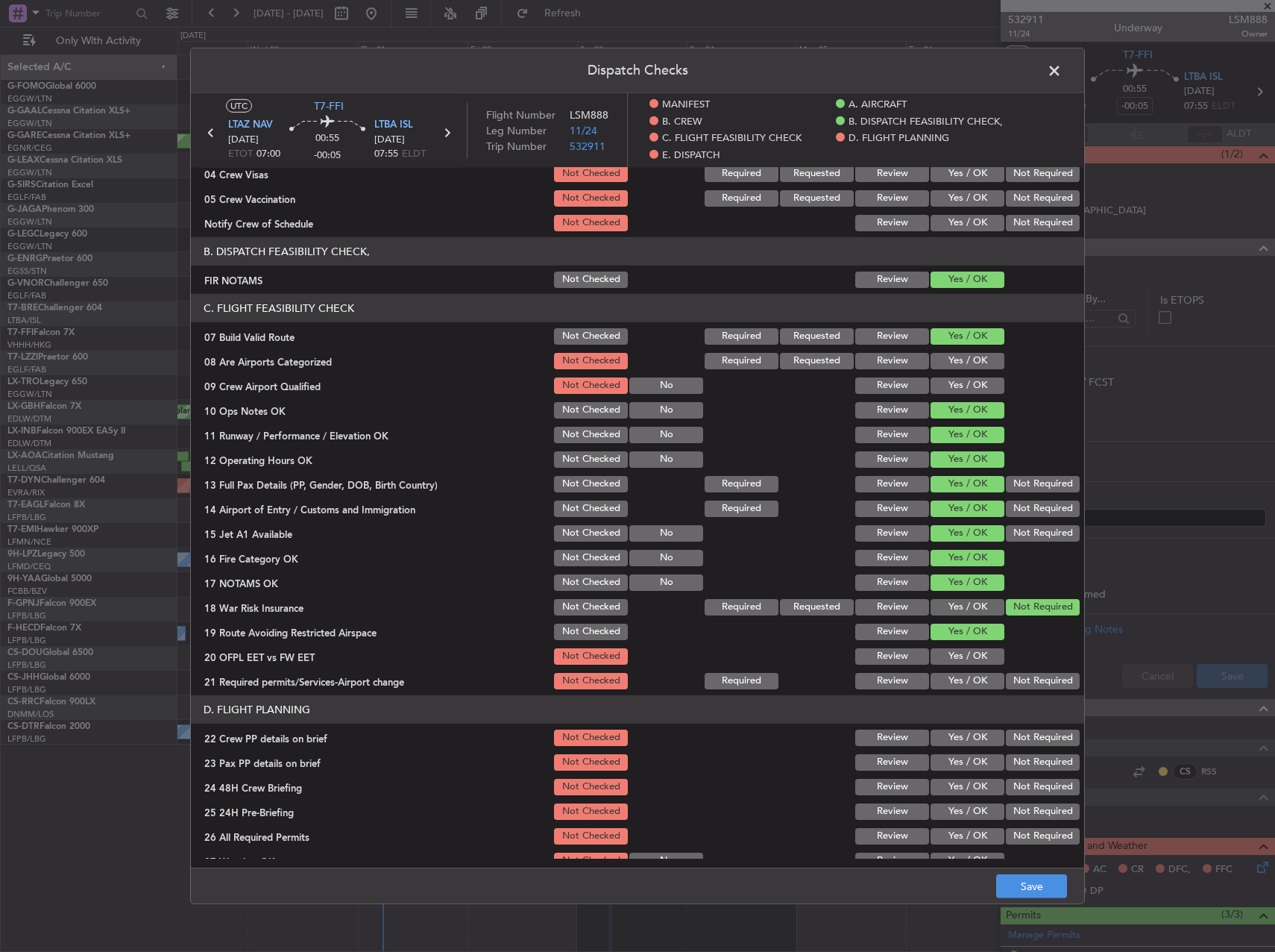
click at [979, 645] on section "C. FLIGHT FEASIBILITY CHECK 07 Build Valid Route Not Checked Required Requested…" at bounding box center [637, 493] width 893 height 398
click at [978, 657] on button "Yes / OK" at bounding box center [968, 656] width 74 height 17
drag, startPoint x: 977, startPoint y: 672, endPoint x: 976, endPoint y: 692, distance: 20.0
click at [977, 673] on button "Yes / OK" at bounding box center [968, 681] width 74 height 17
click at [978, 733] on button "Yes / OK" at bounding box center [968, 737] width 74 height 17
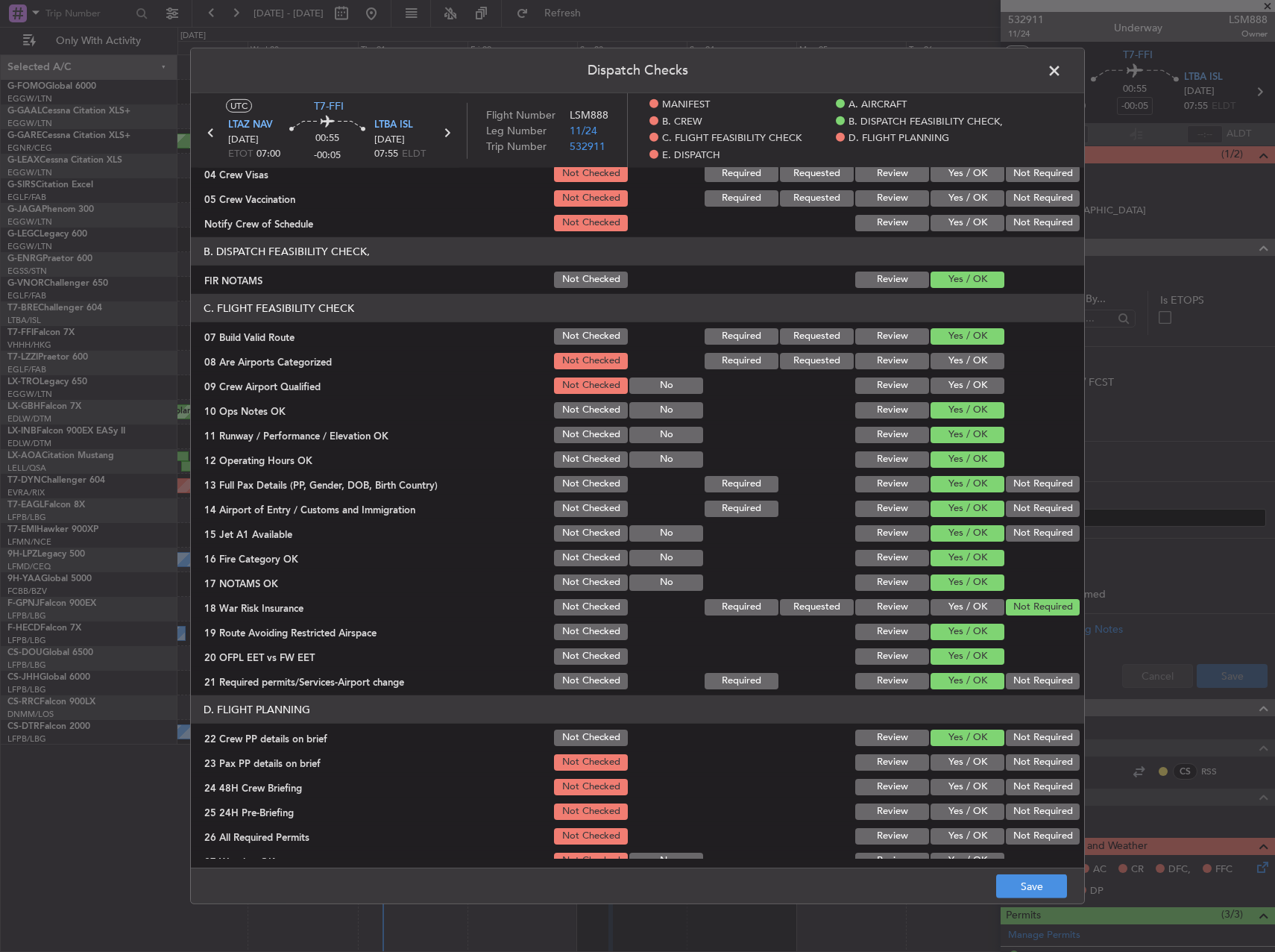
click at [979, 753] on section "D. FLIGHT PLANNING 22 Crew PP details on brief Not Checked Review Yes / OK Not …" at bounding box center [637, 844] width 893 height 299
click at [979, 760] on button "Yes / OK" at bounding box center [968, 762] width 74 height 17
click at [1006, 782] on button "Not Required" at bounding box center [1043, 787] width 74 height 17
drag, startPoint x: 959, startPoint y: 784, endPoint x: 979, endPoint y: 794, distance: 22.4
click at [959, 783] on button "Yes / OK" at bounding box center [968, 787] width 74 height 17
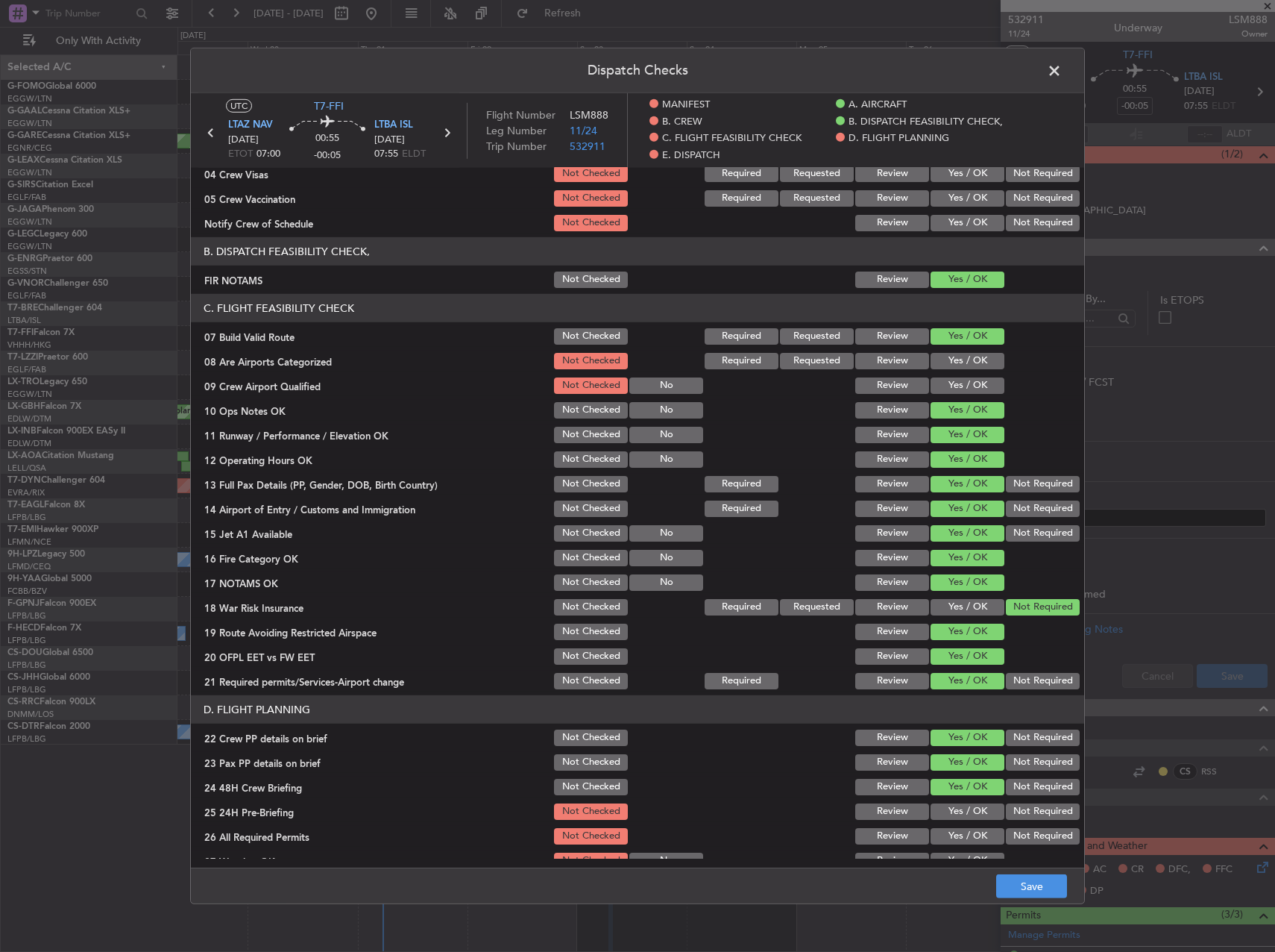
click at [1006, 807] on button "Not Required" at bounding box center [1043, 811] width 74 height 17
click at [1015, 889] on button "Save" at bounding box center [1031, 886] width 71 height 24
click at [1061, 69] on span at bounding box center [1061, 75] width 0 height 29
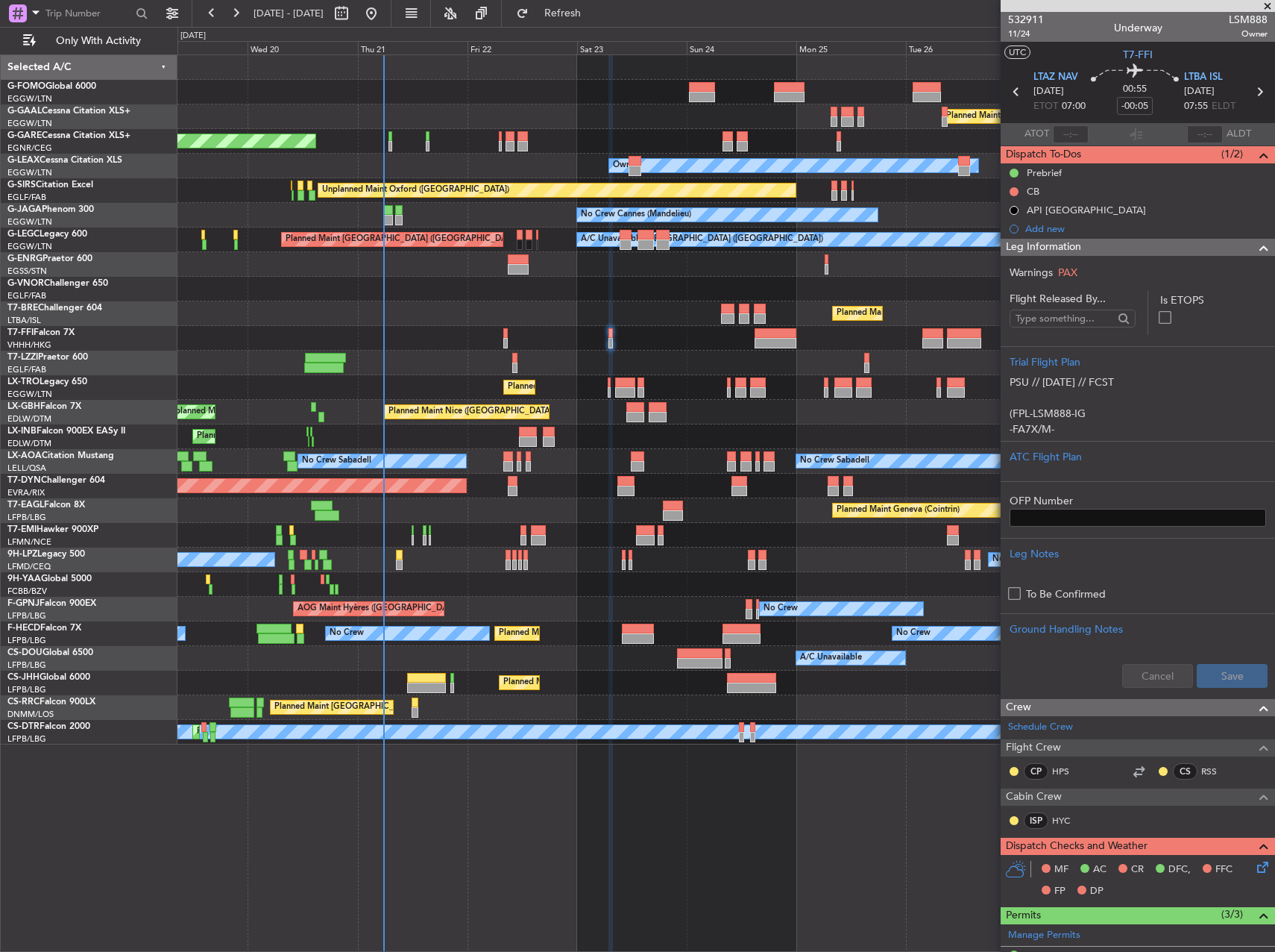
click at [794, 853] on div "Planned Maint Dusseldorf Unplanned Maint Chester Owner Owner Unplanned Maint Ox…" at bounding box center [726, 503] width 1097 height 897
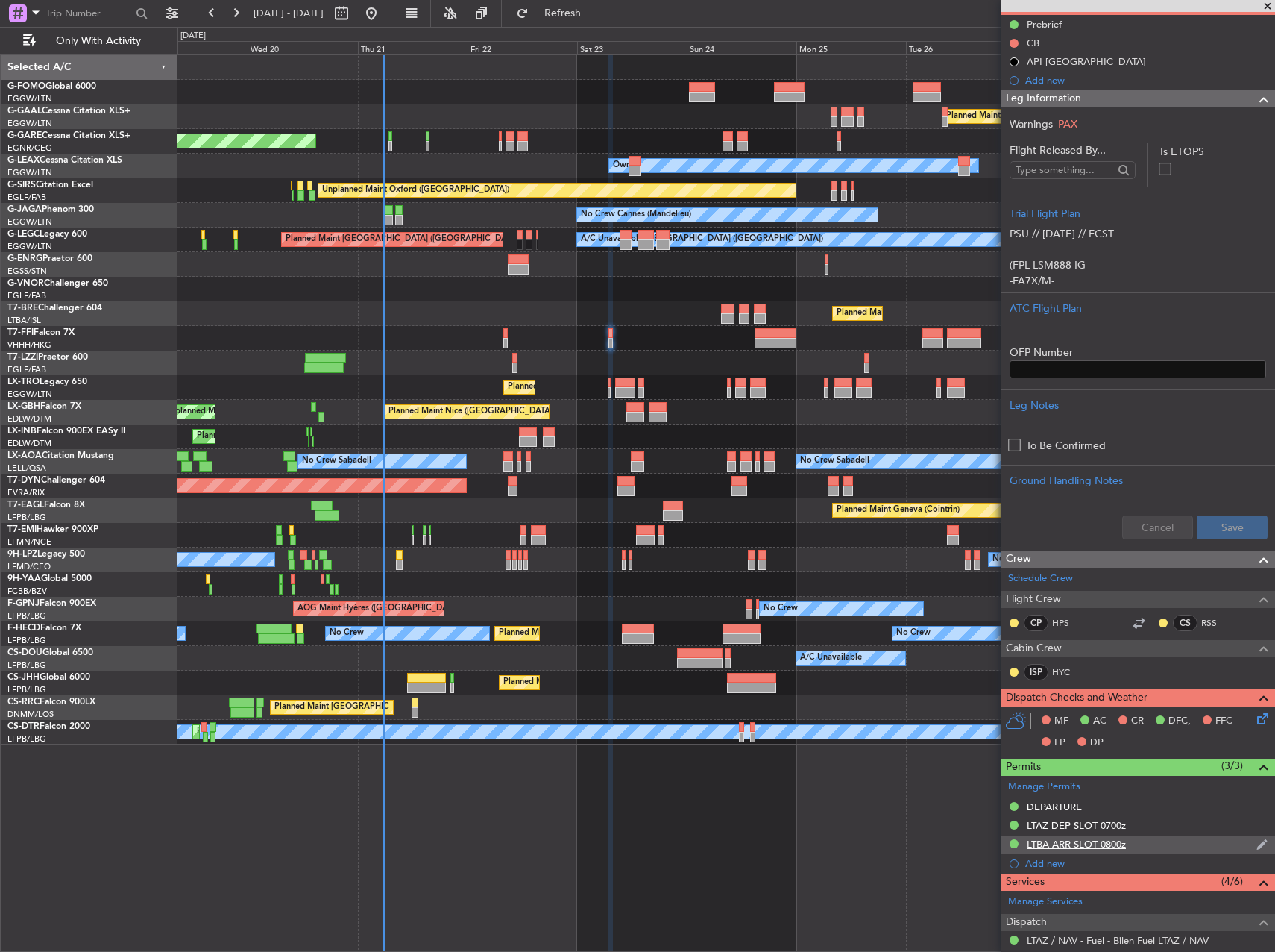
scroll to position [0, 0]
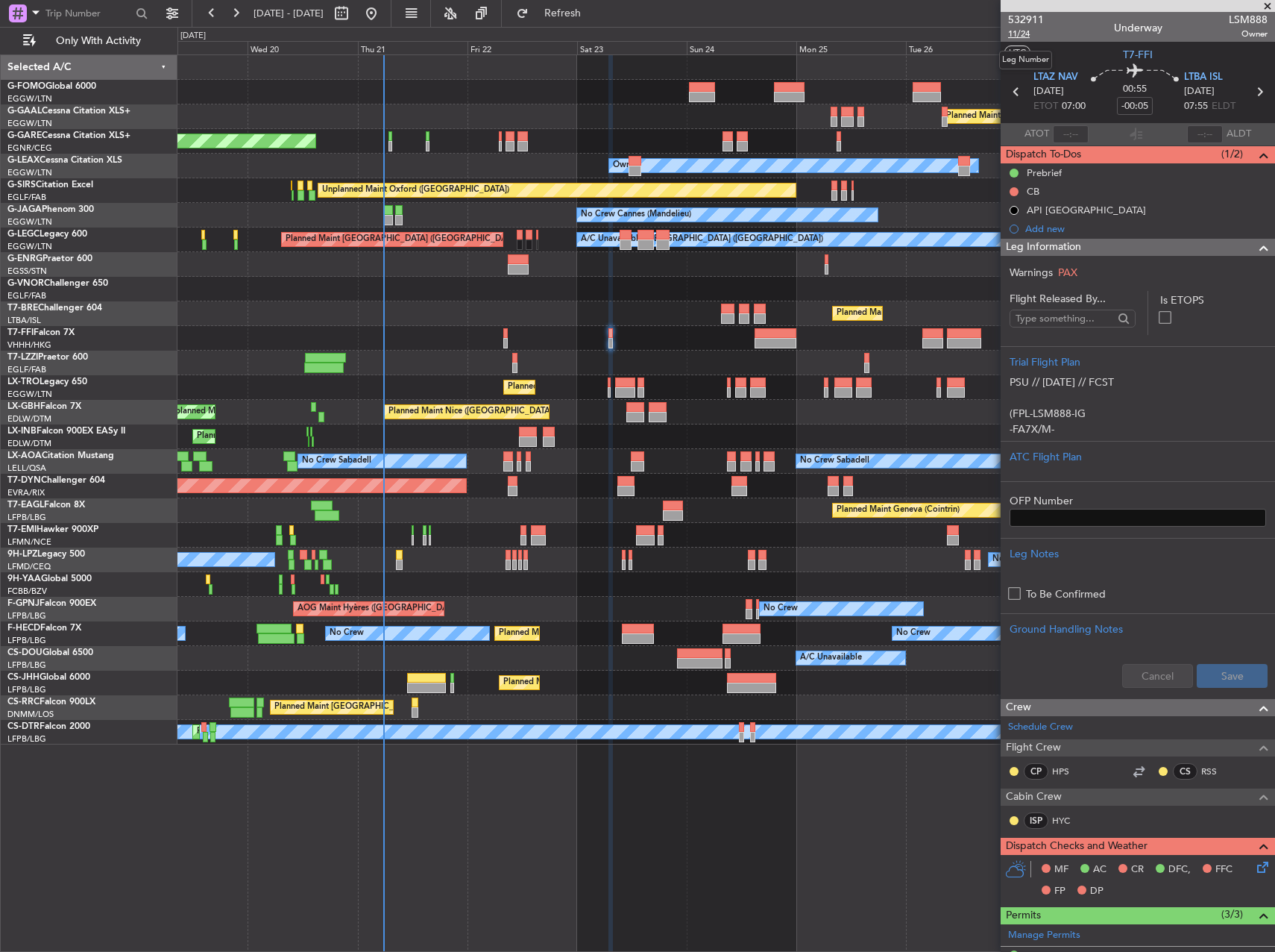
click at [1016, 37] on span "11/24" at bounding box center [1026, 34] width 36 height 13
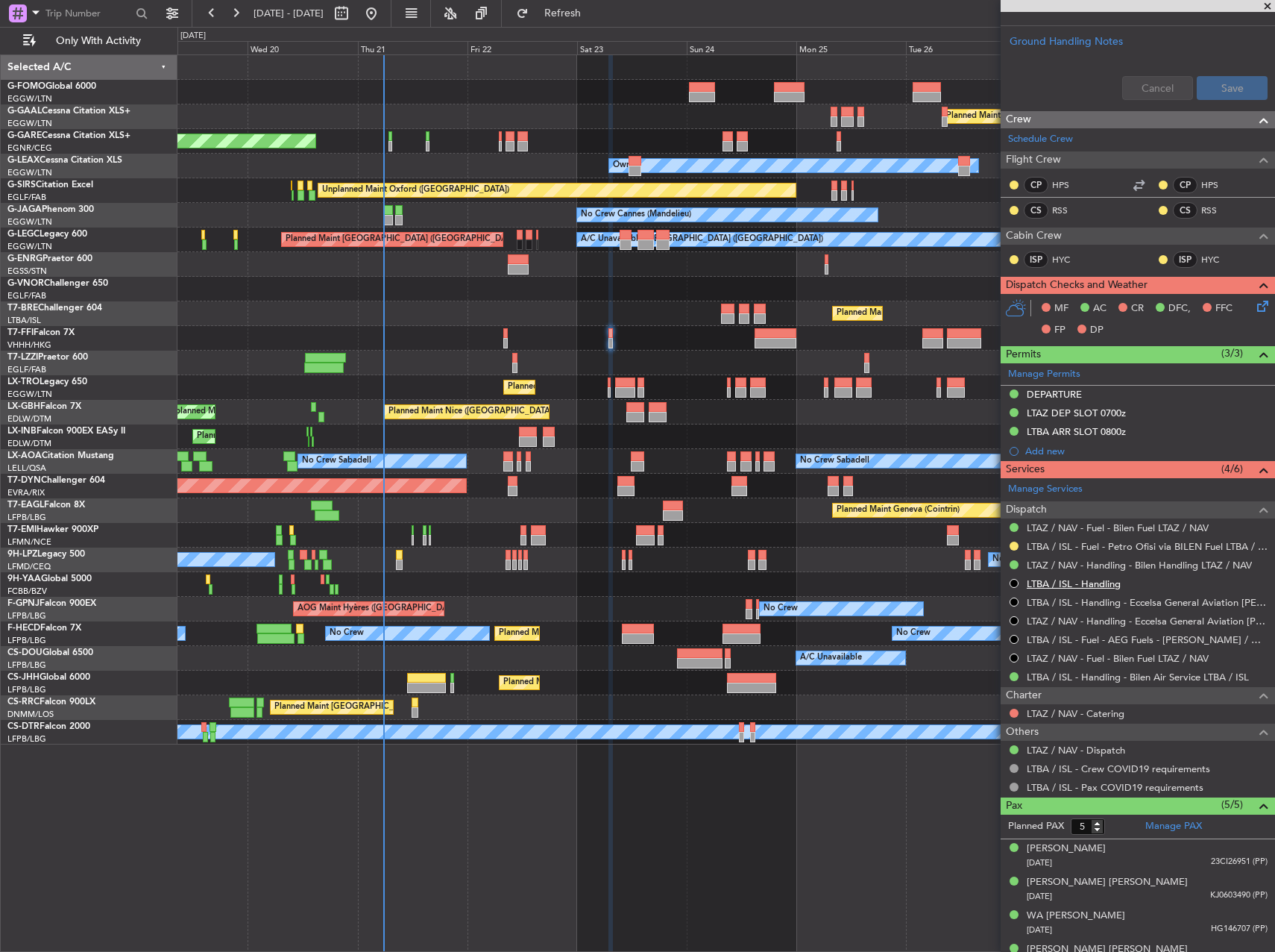
scroll to position [642, 0]
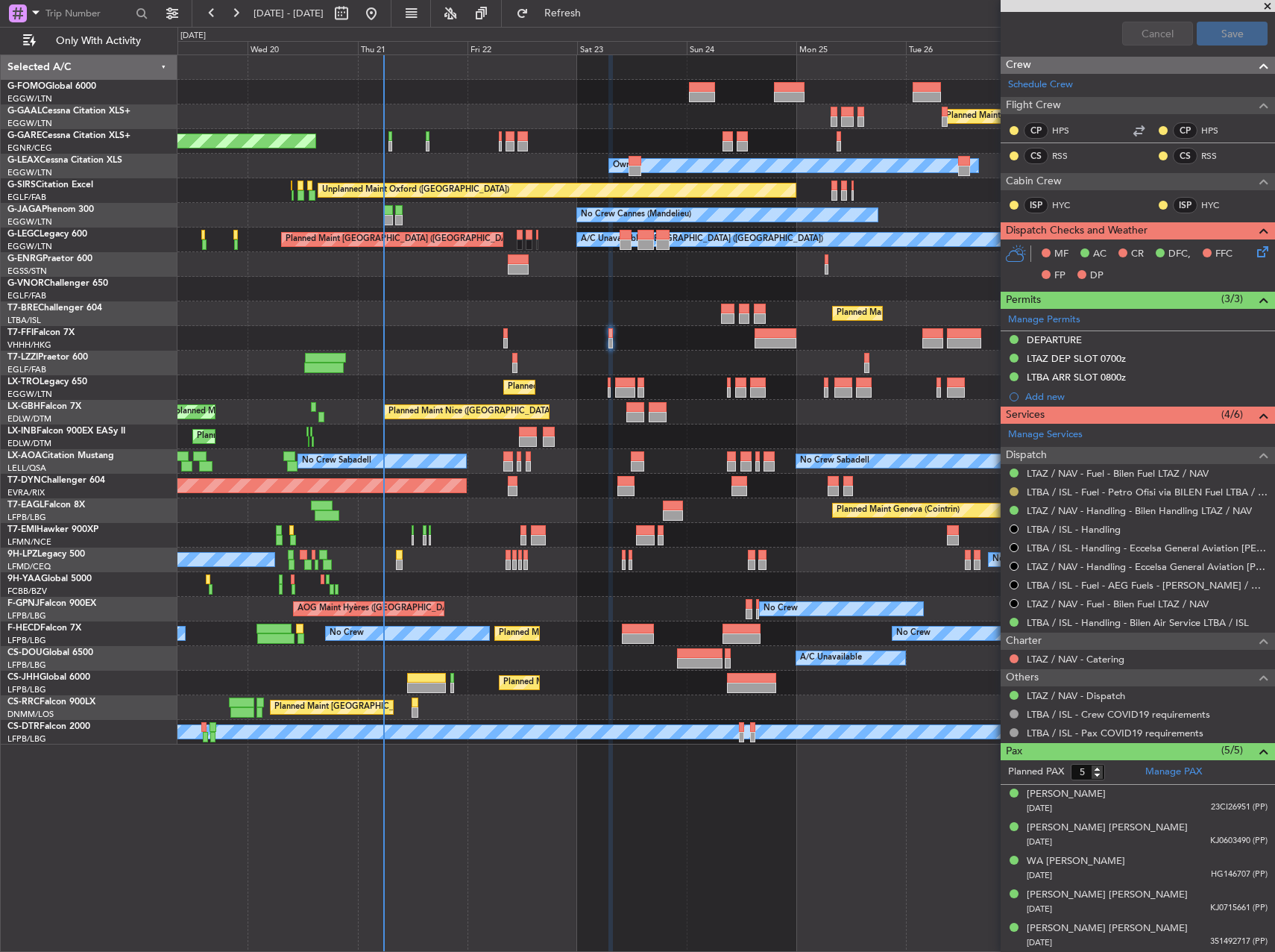
click at [1017, 491] on button at bounding box center [1014, 492] width 9 height 9
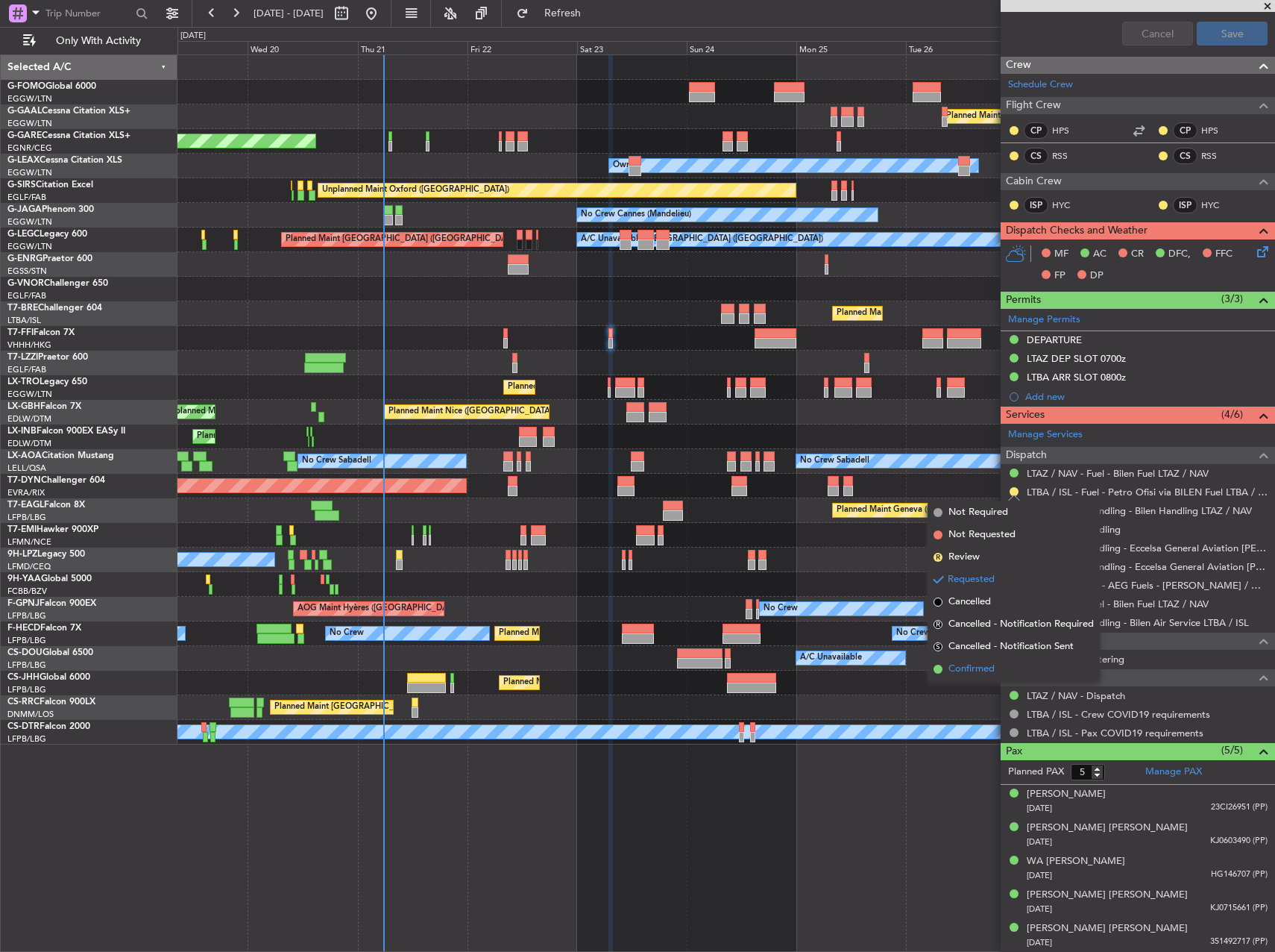
click at [996, 665] on li "Confirmed" at bounding box center [1014, 668] width 172 height 22
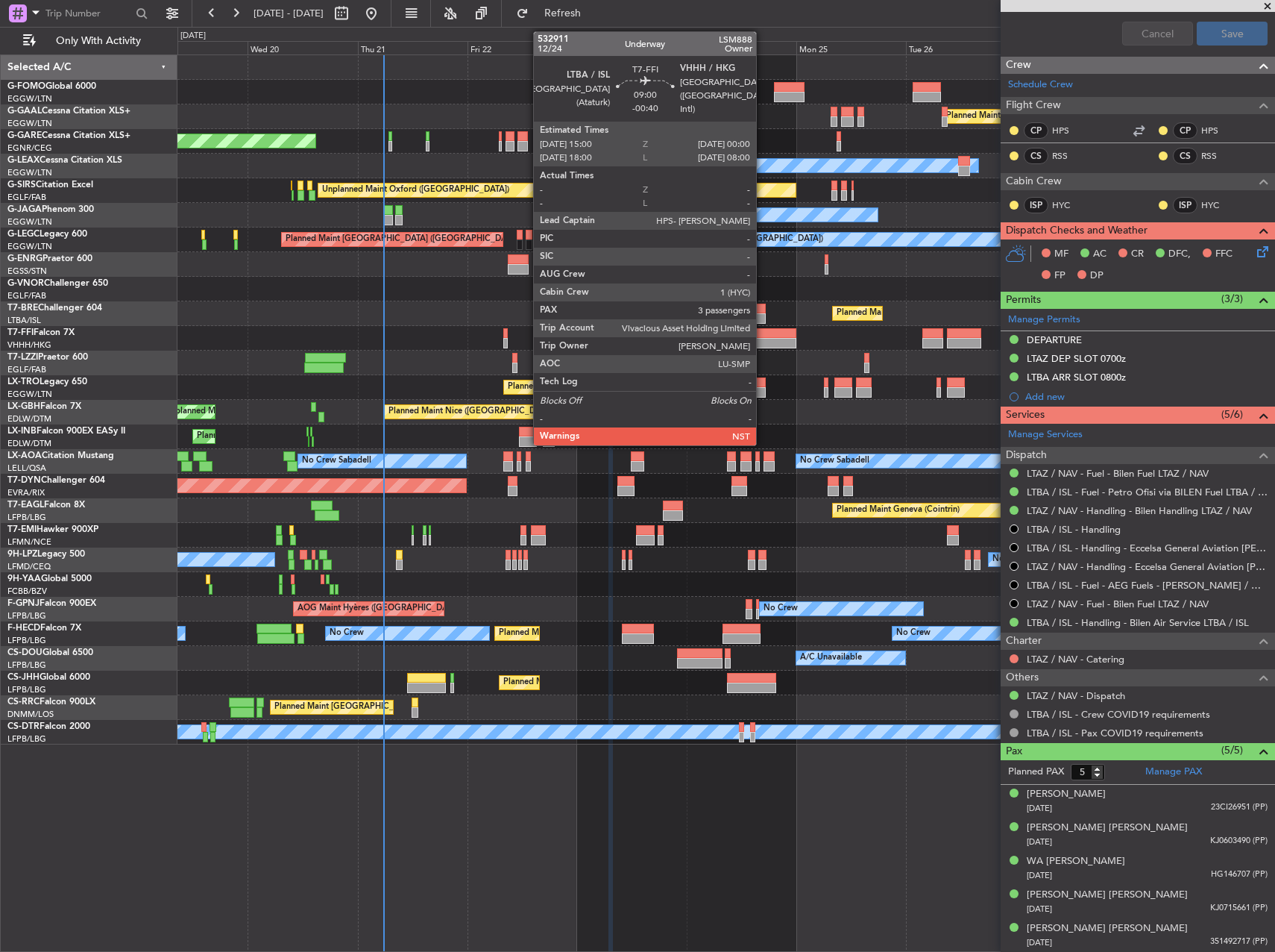
click at [763, 342] on div at bounding box center [775, 342] width 41 height 10
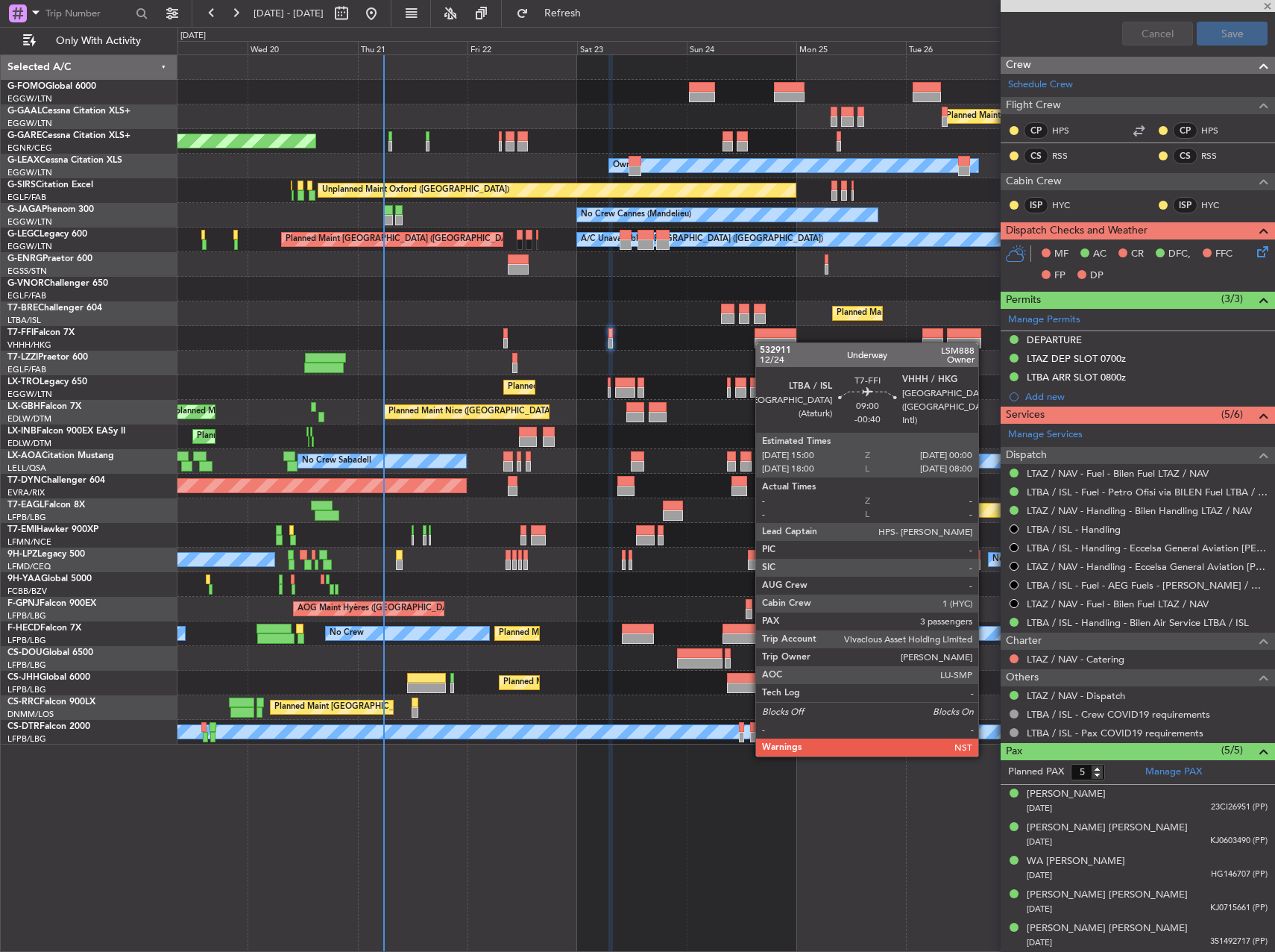
type input "-00:40"
type input "3"
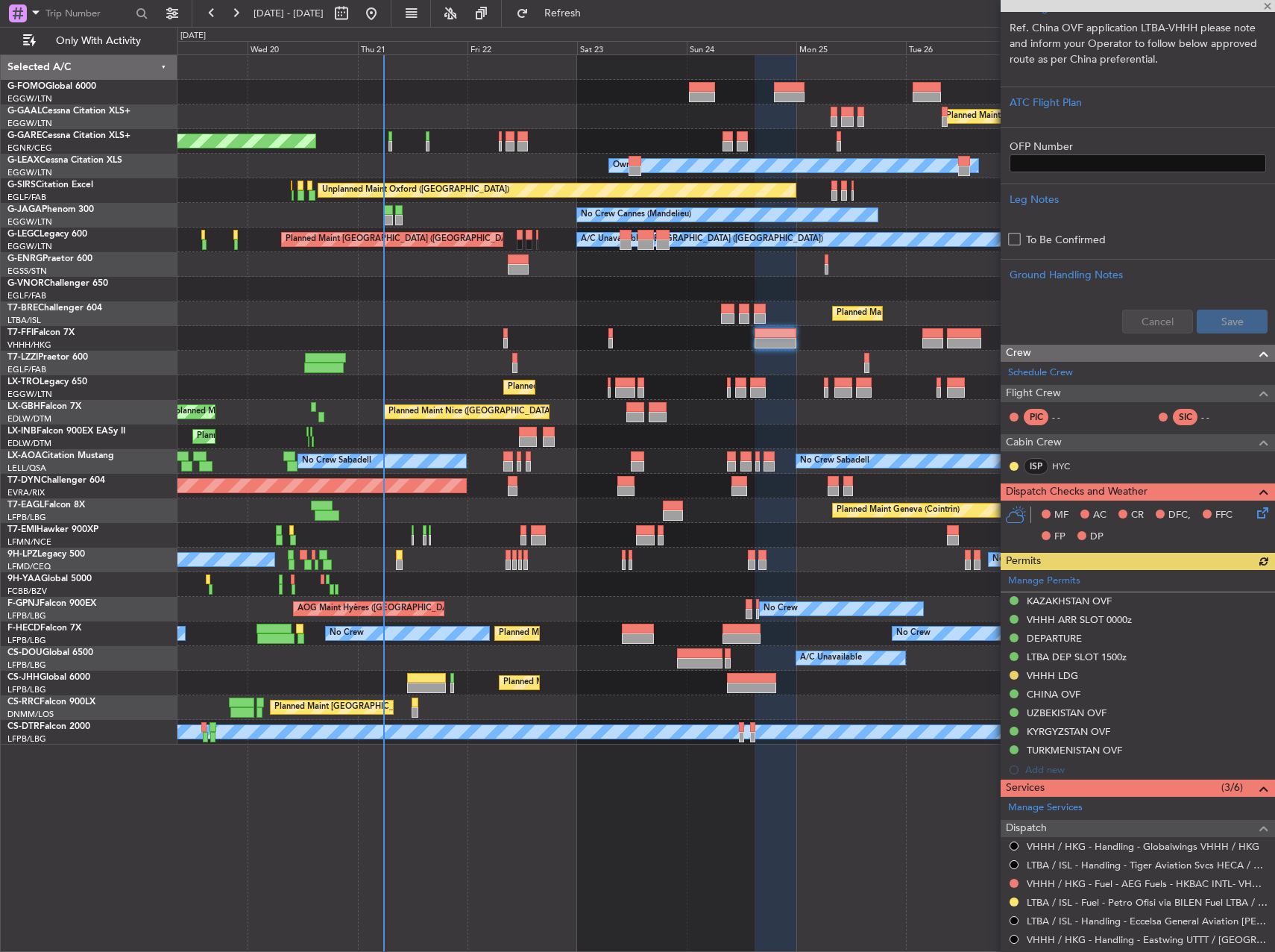
scroll to position [671, 0]
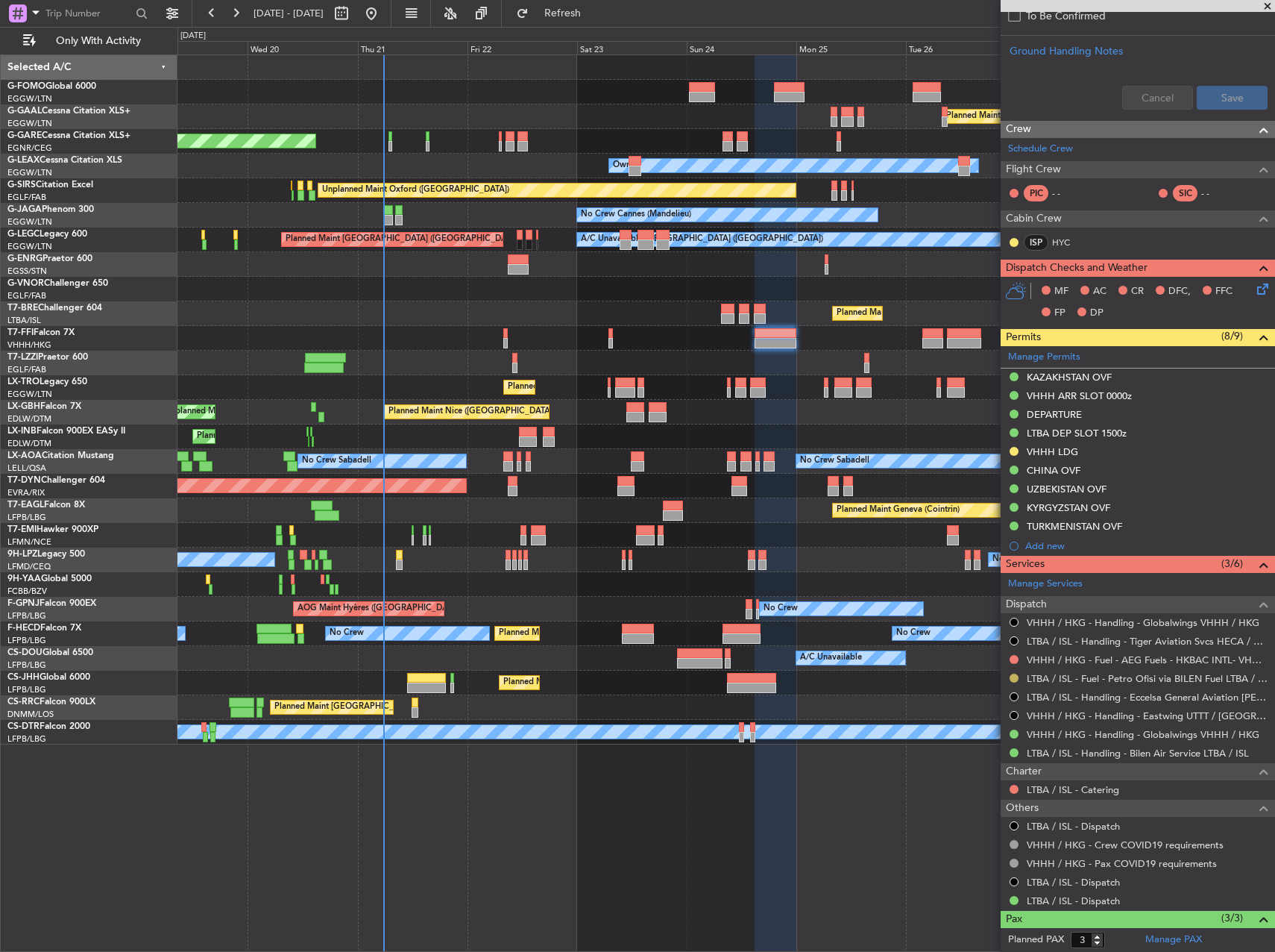
click at [1015, 674] on button at bounding box center [1014, 678] width 9 height 9
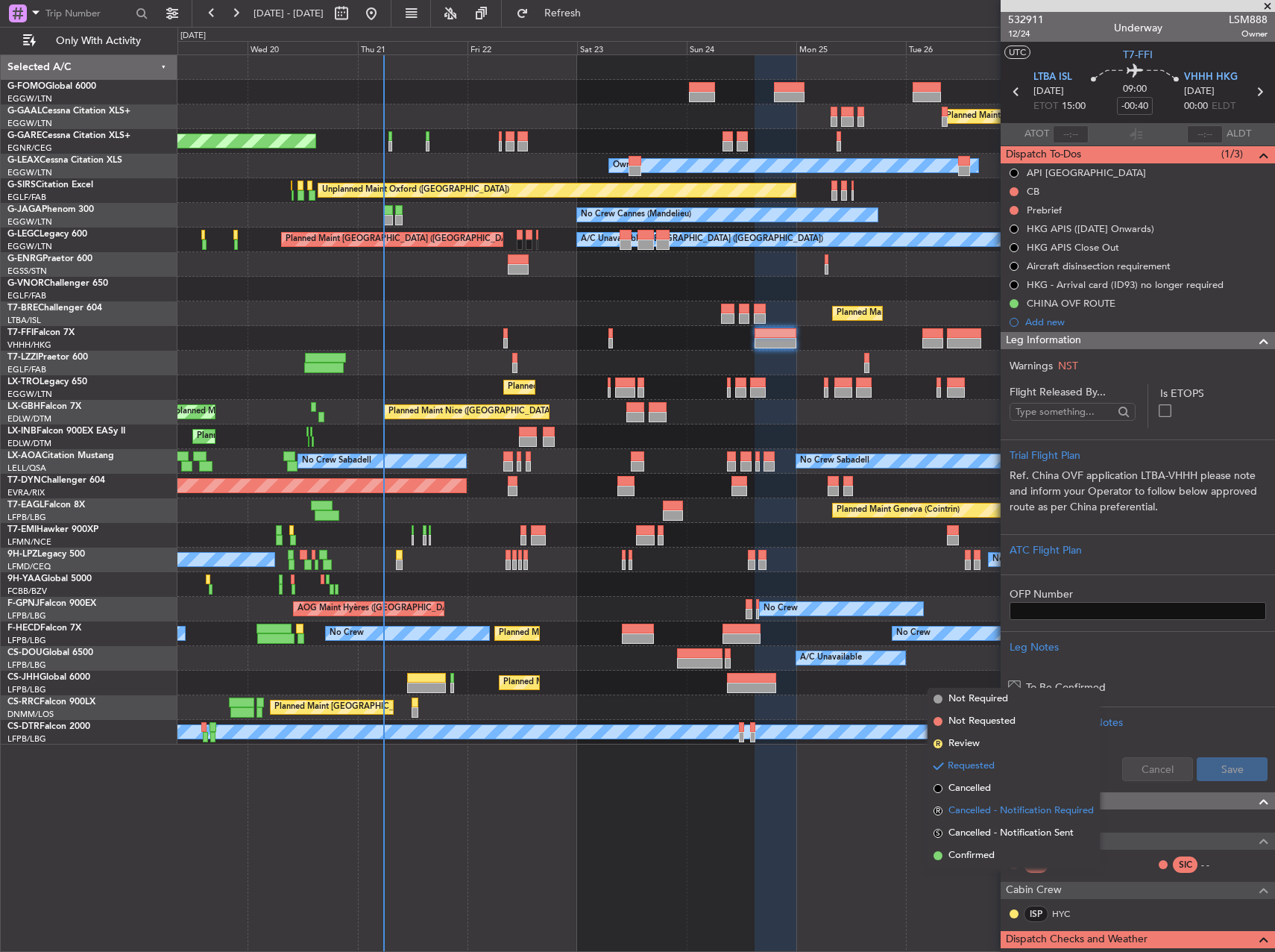
scroll to position [671, 0]
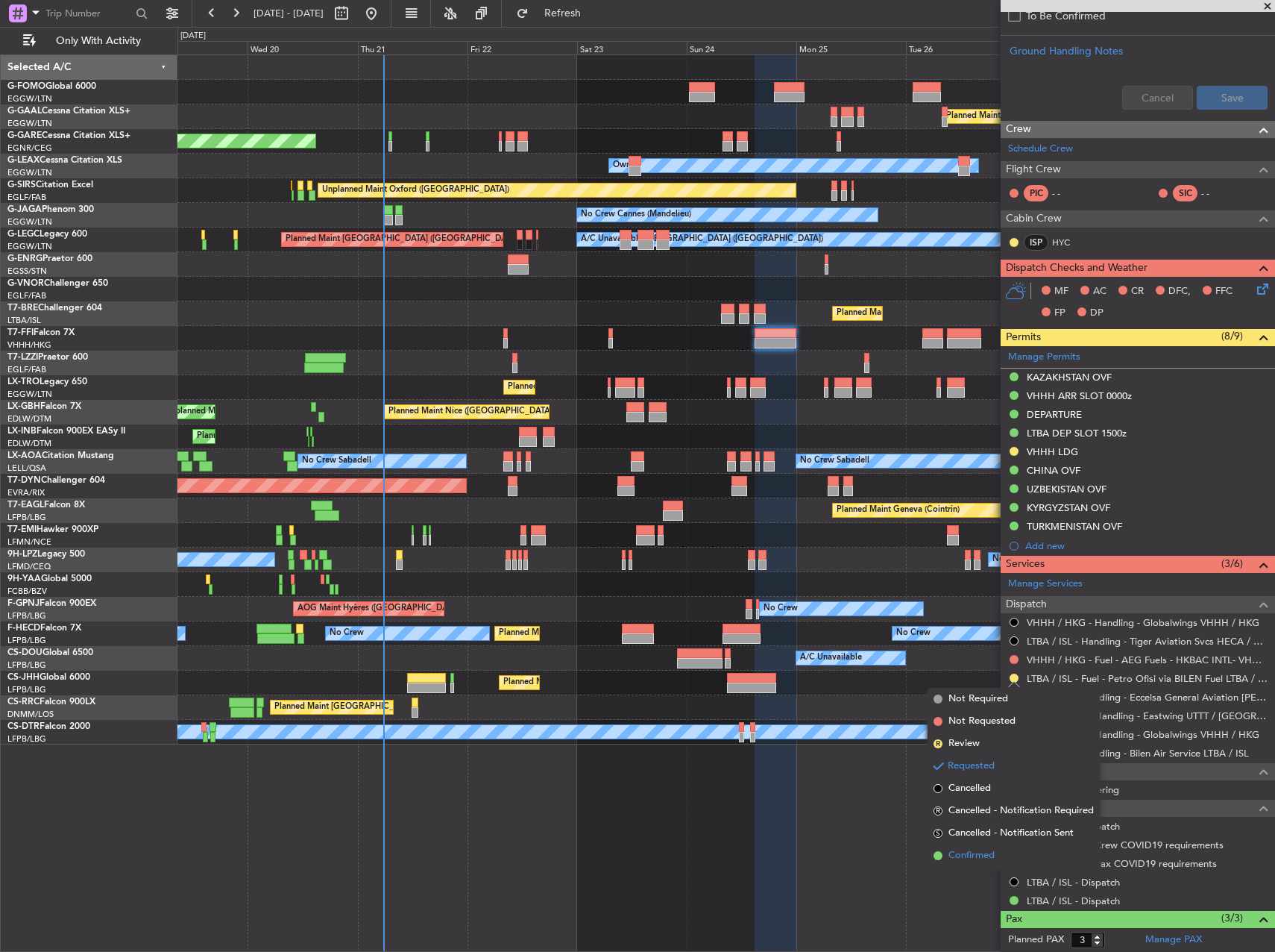
click at [1026, 853] on li "Confirmed" at bounding box center [1014, 855] width 172 height 22
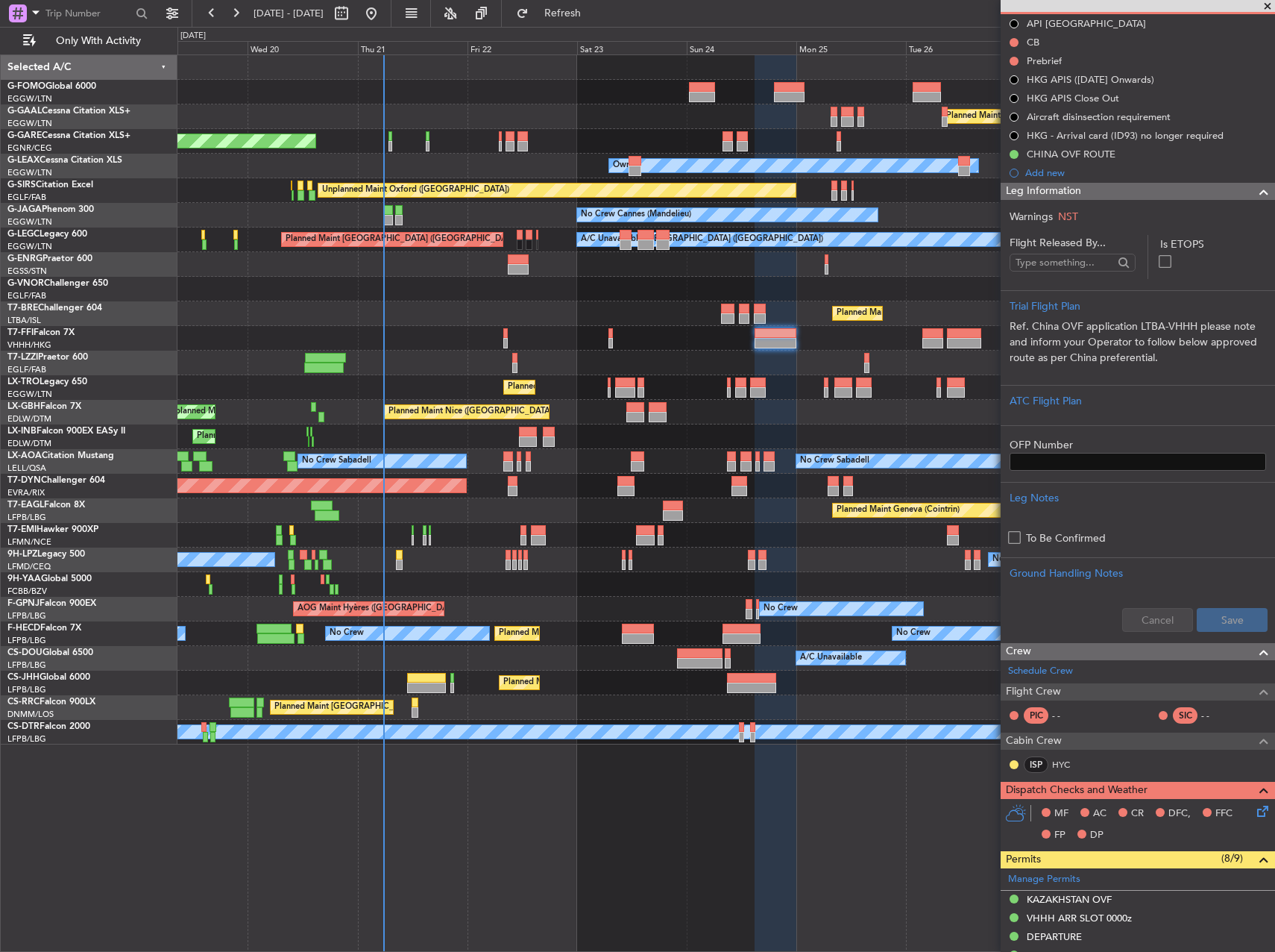
scroll to position [0, 0]
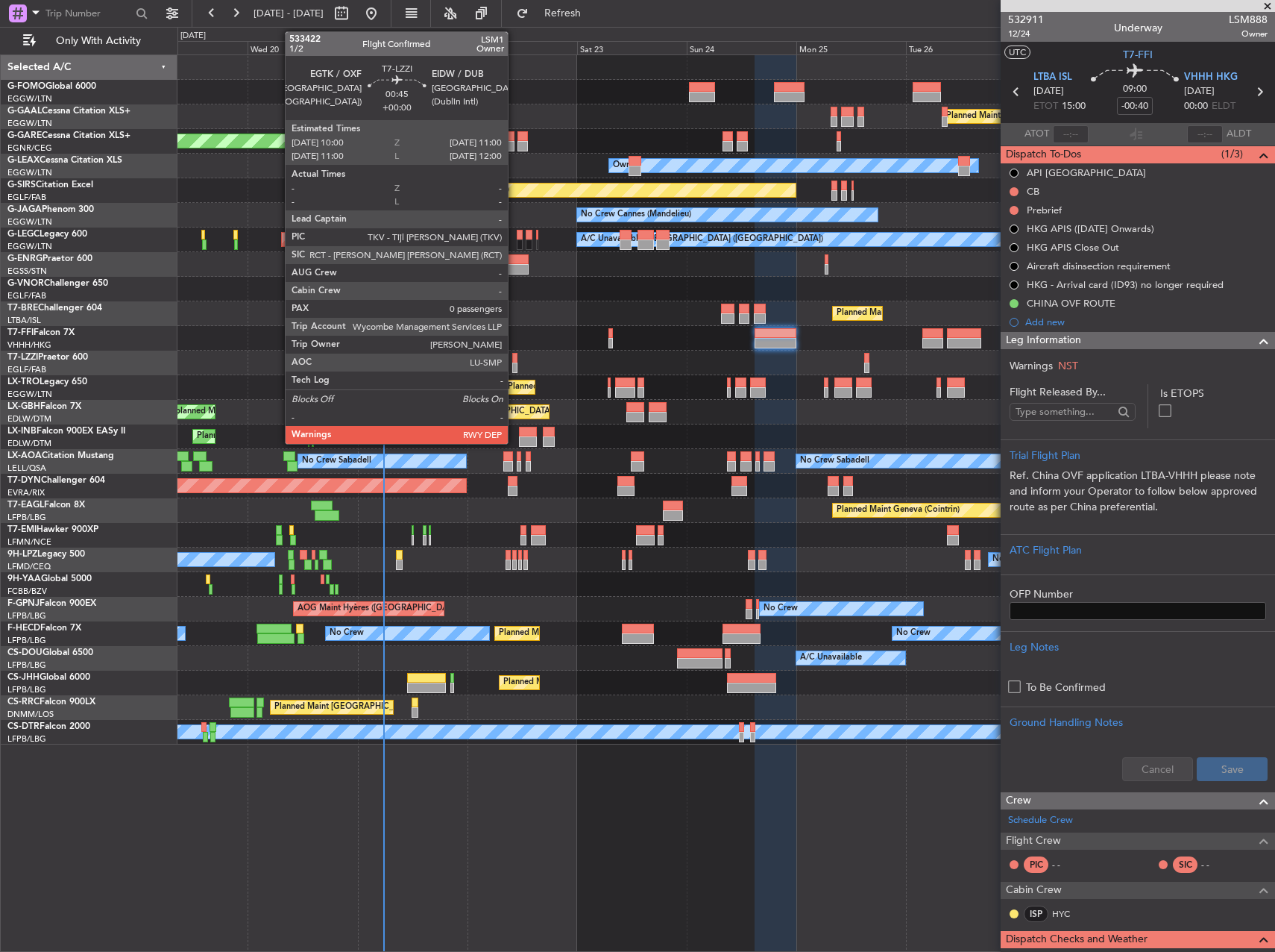
click at [515, 360] on div at bounding box center [515, 357] width 6 height 10
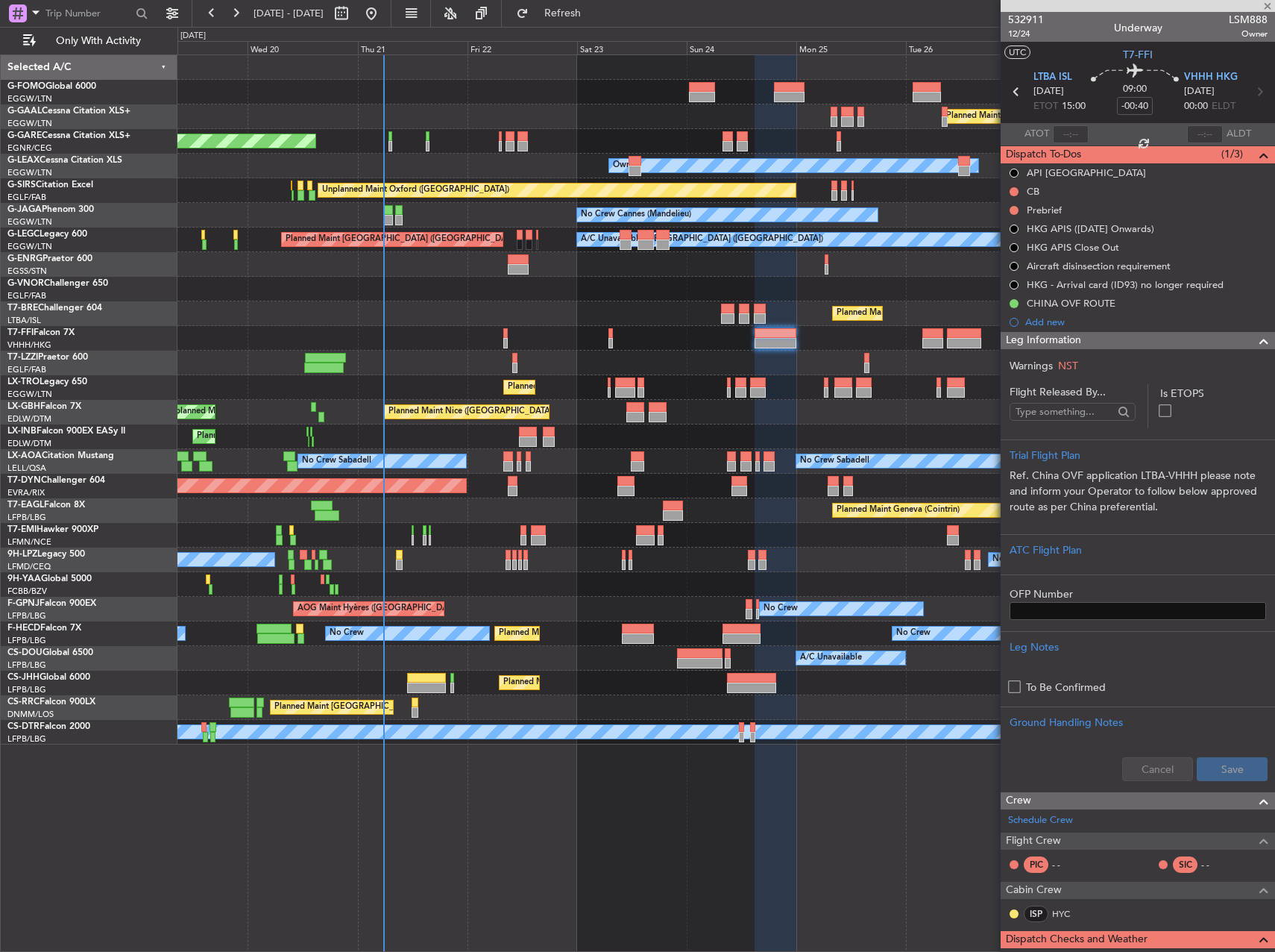
type input "0"
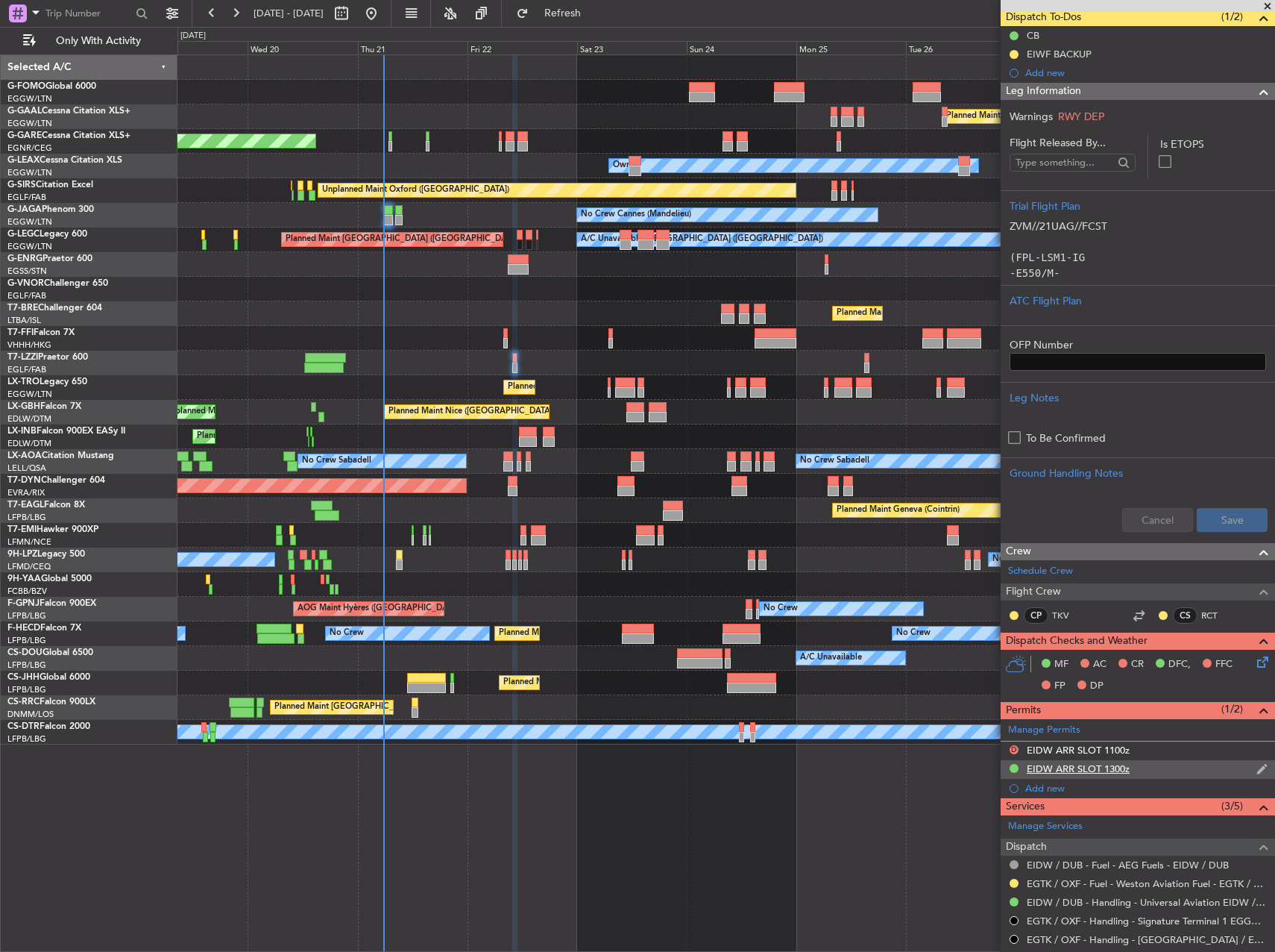
scroll to position [342, 0]
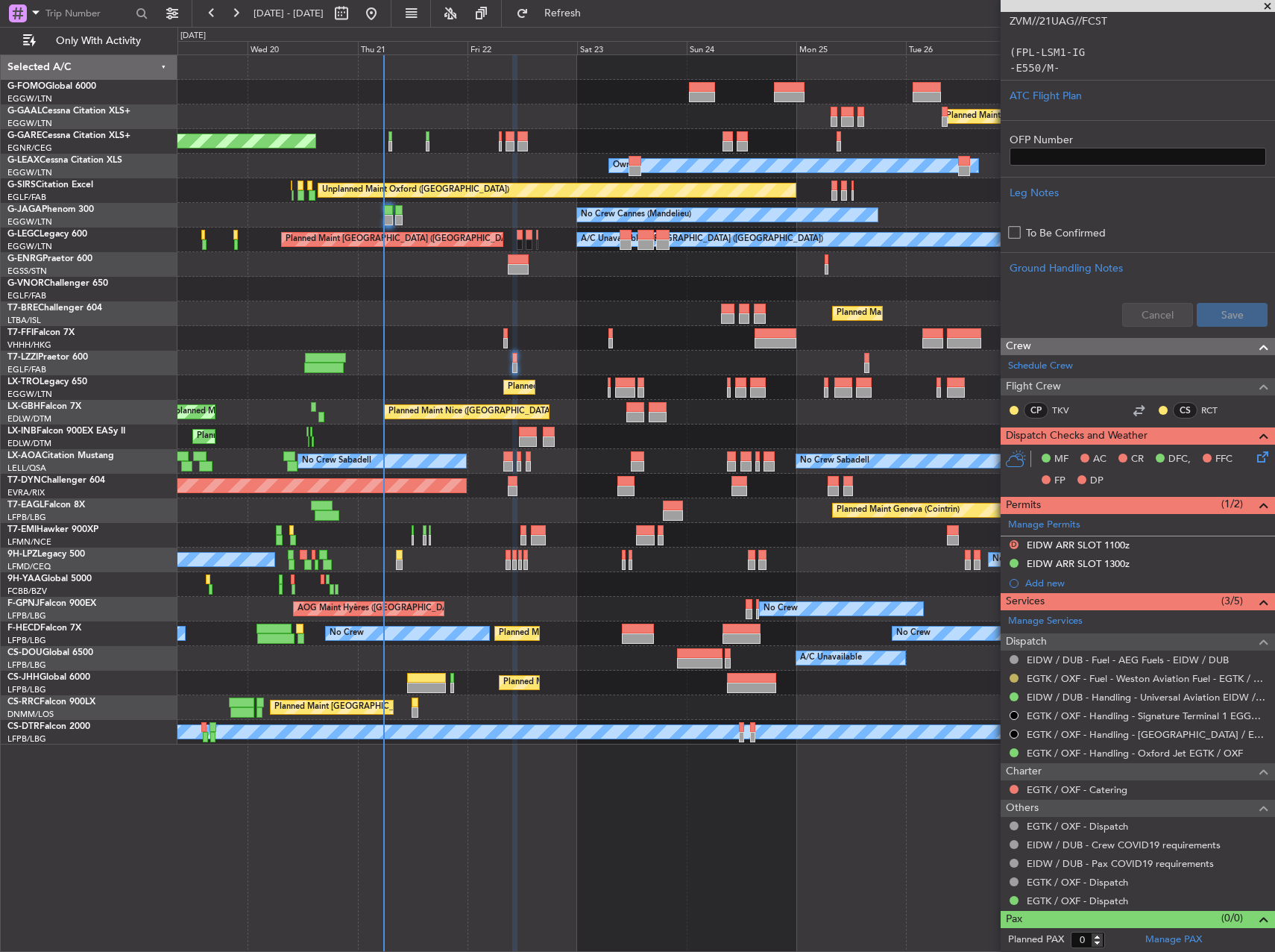
click at [1014, 677] on button at bounding box center [1014, 678] width 9 height 9
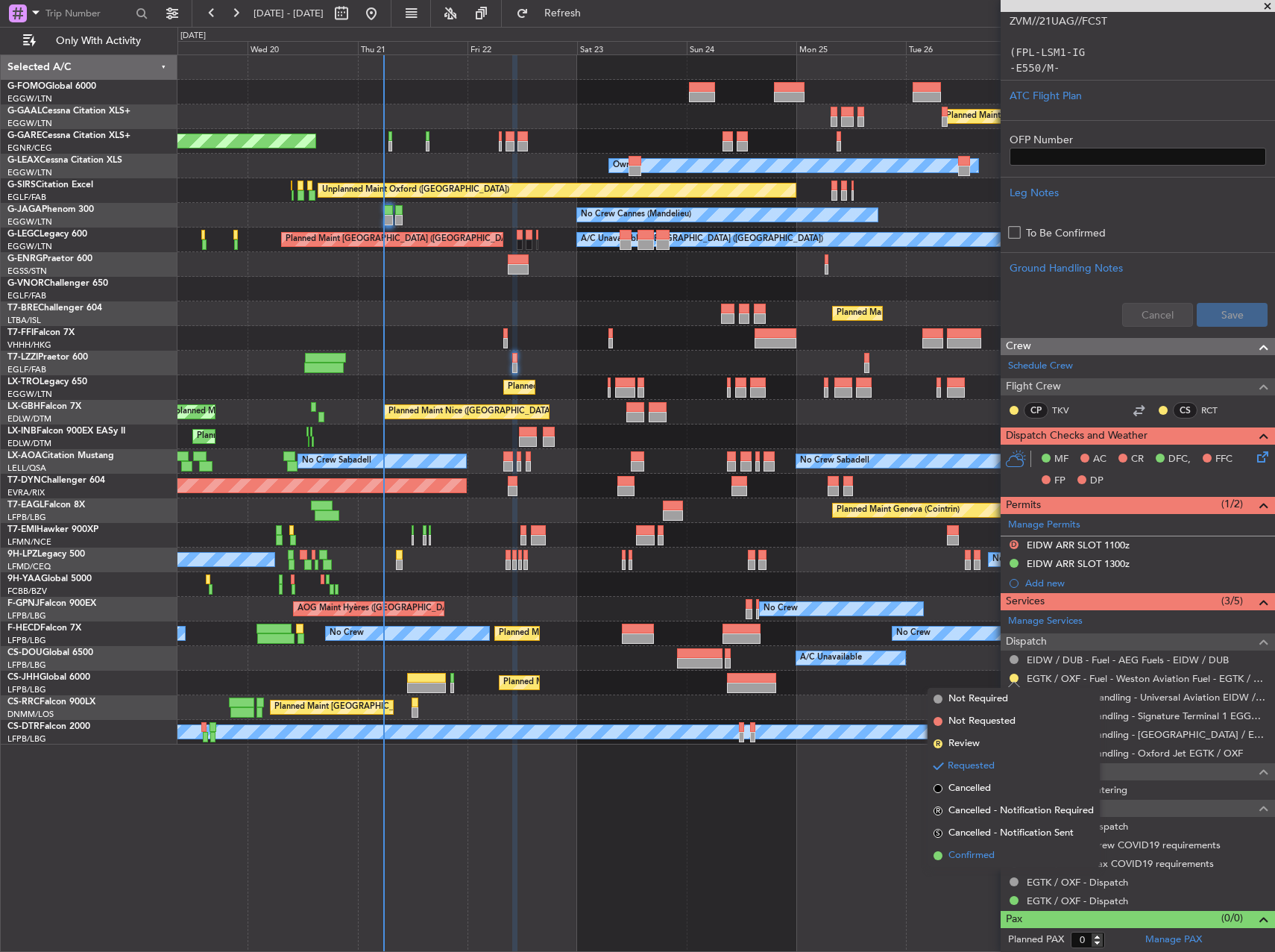
click at [1021, 853] on li "Confirmed" at bounding box center [1014, 855] width 172 height 22
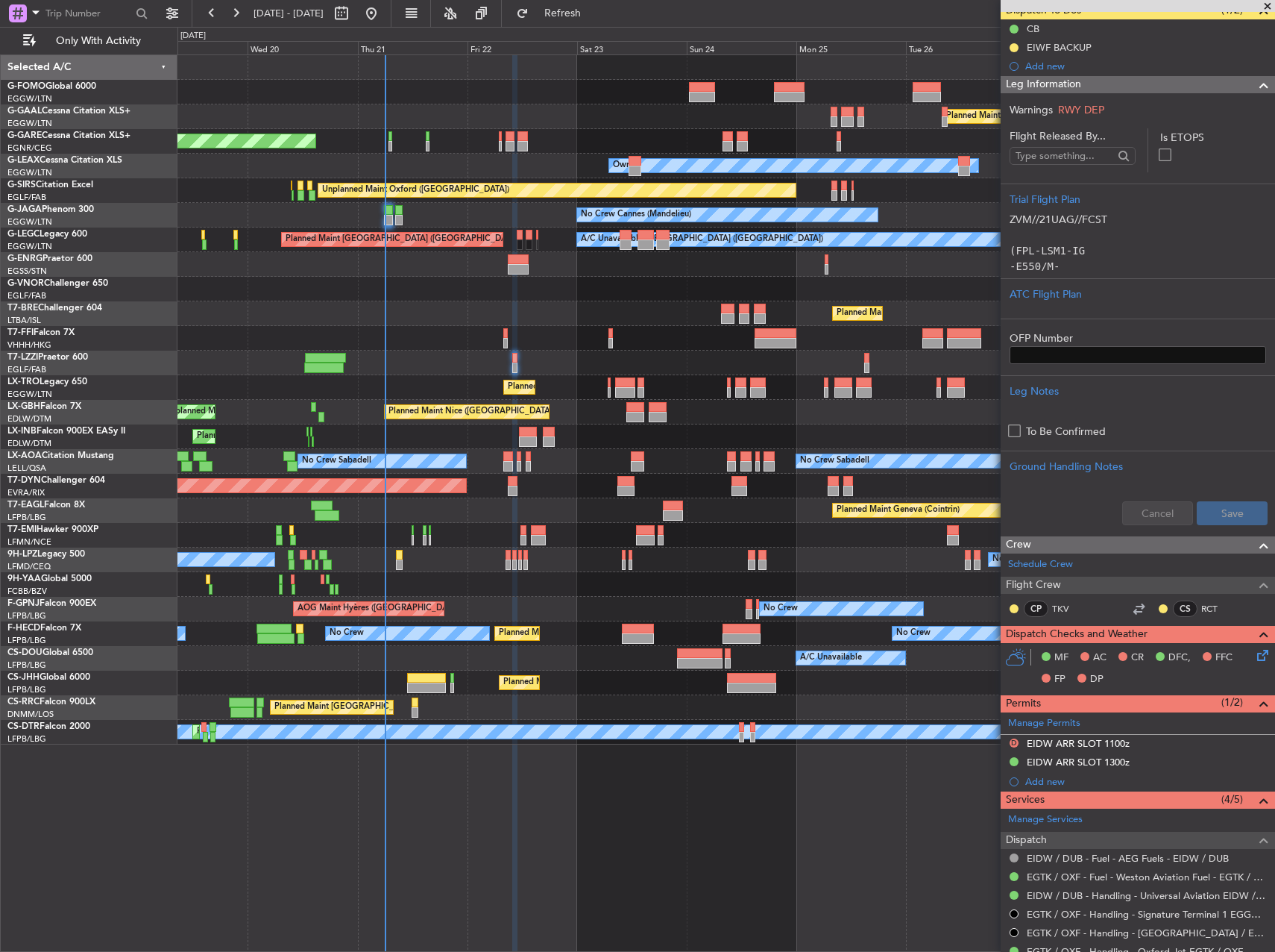
scroll to position [0, 0]
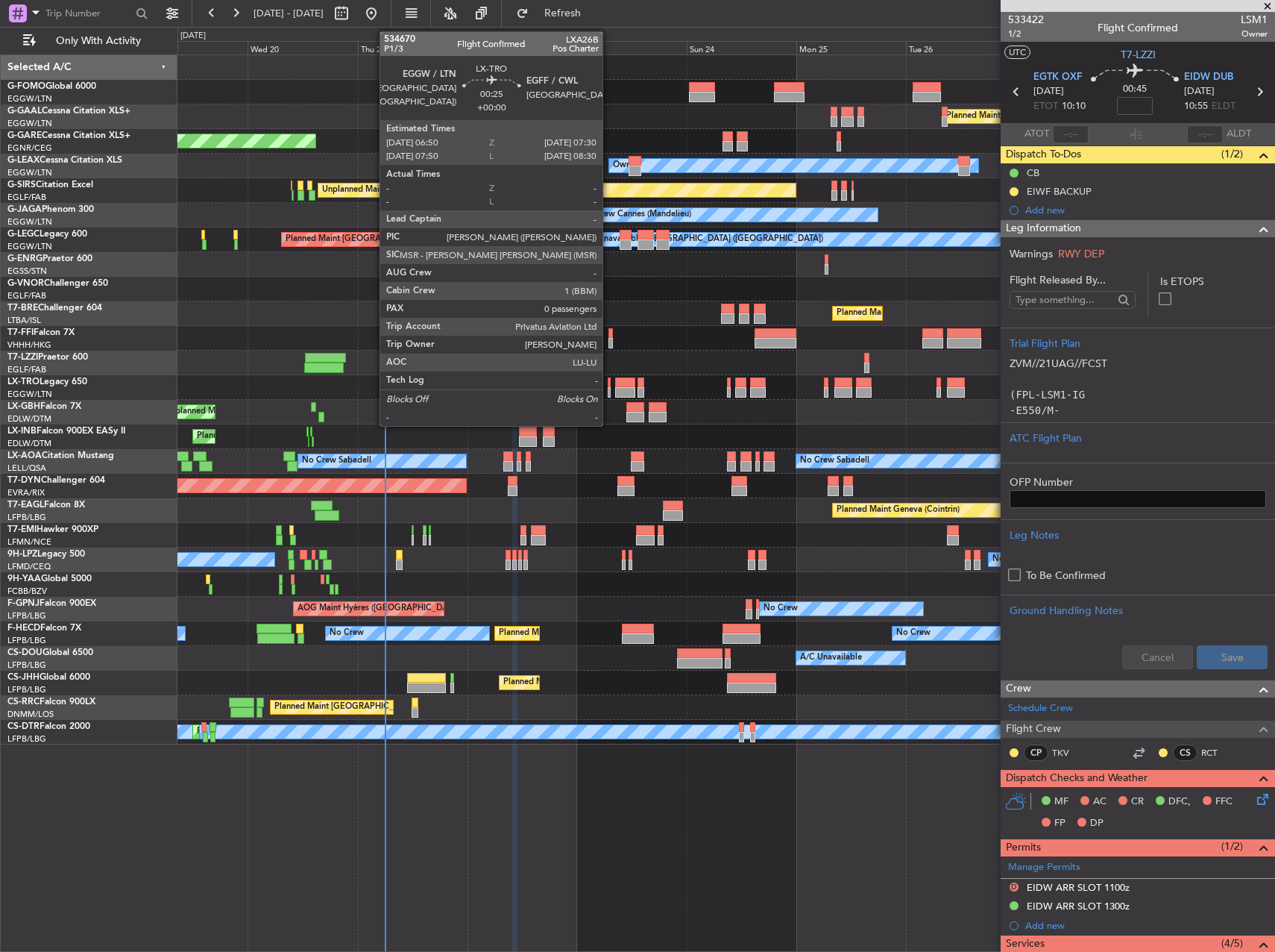
click at [609, 388] on div at bounding box center [609, 391] width 4 height 10
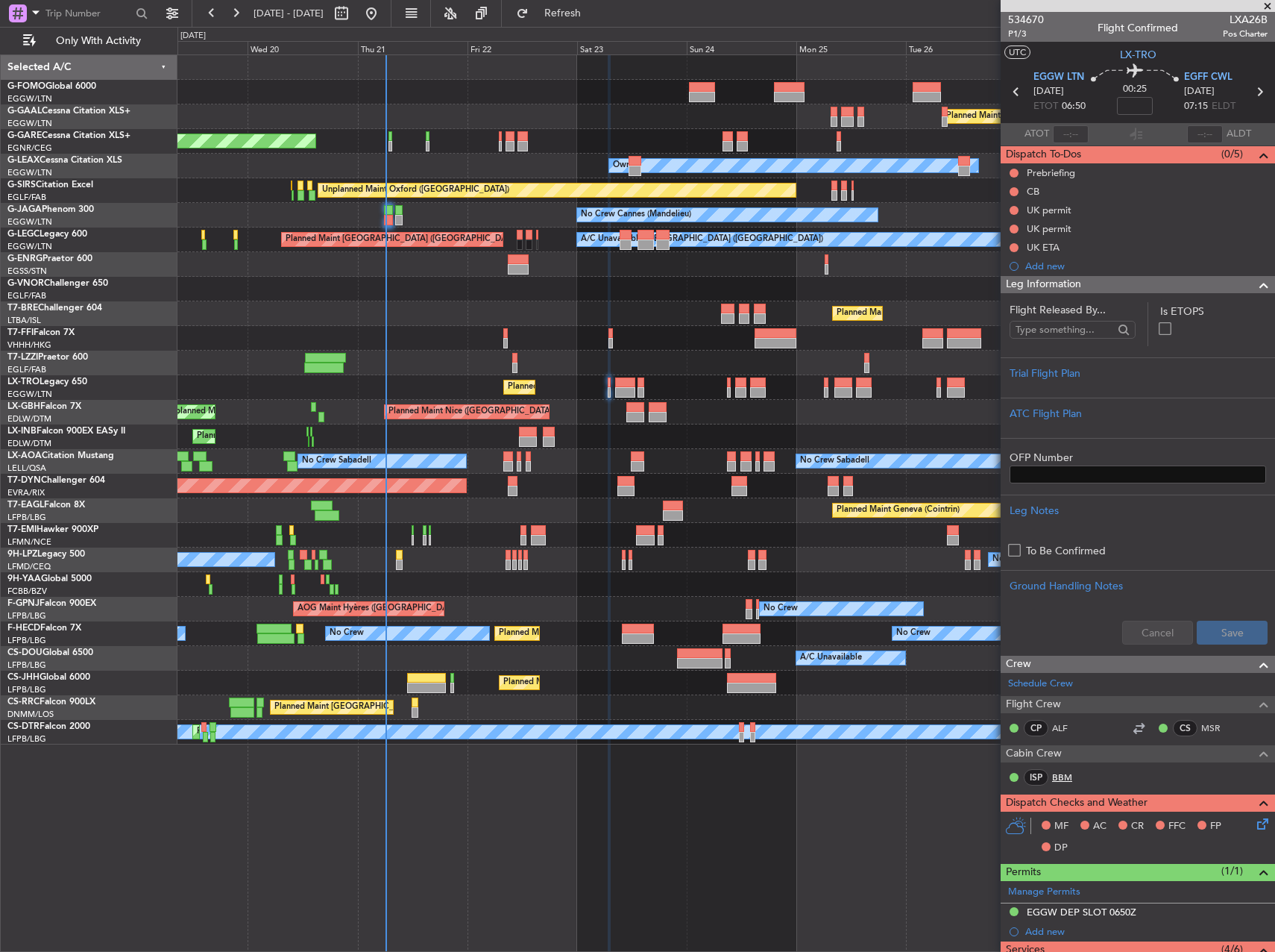
click at [1061, 784] on mat-tooltip-component "Barbara Anna Magoch (BBM)" at bounding box center [1061, 803] width 120 height 40
click at [1063, 775] on link "BBM" at bounding box center [1069, 777] width 33 height 14
click at [1017, 228] on button at bounding box center [1014, 229] width 9 height 9
click at [1030, 322] on span "Cancelled" at bounding box center [1017, 317] width 42 height 15
click at [1014, 207] on button at bounding box center [1014, 211] width 9 height 9
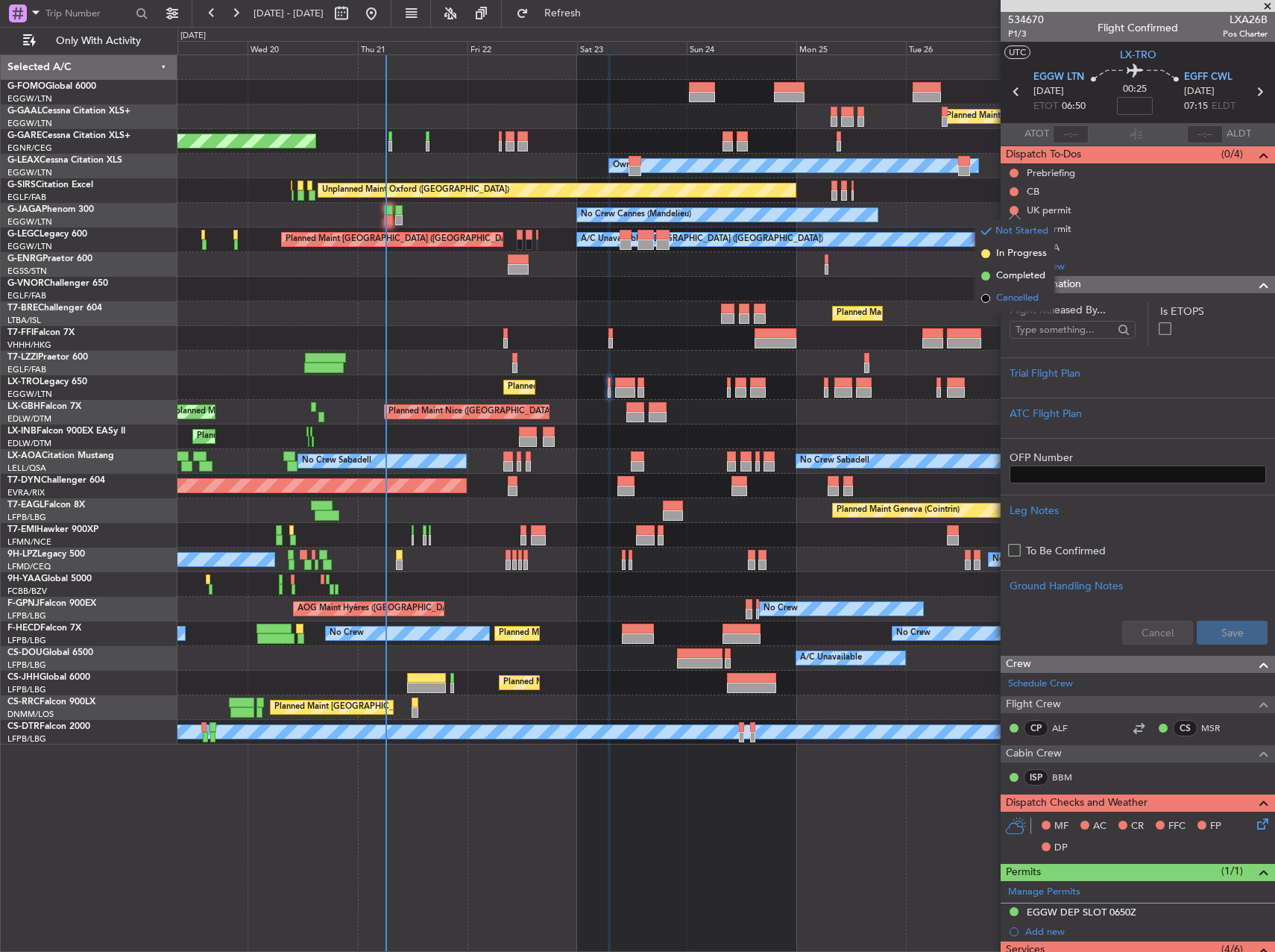
click at [1018, 301] on span "Cancelled" at bounding box center [1017, 298] width 42 height 15
click at [1014, 243] on button at bounding box center [1014, 248] width 9 height 9
drag, startPoint x: 1025, startPoint y: 331, endPoint x: 1034, endPoint y: 304, distance: 28.5
click at [1026, 331] on span "Cancelled" at bounding box center [1017, 335] width 42 height 15
click at [1014, 189] on button at bounding box center [1014, 192] width 9 height 9
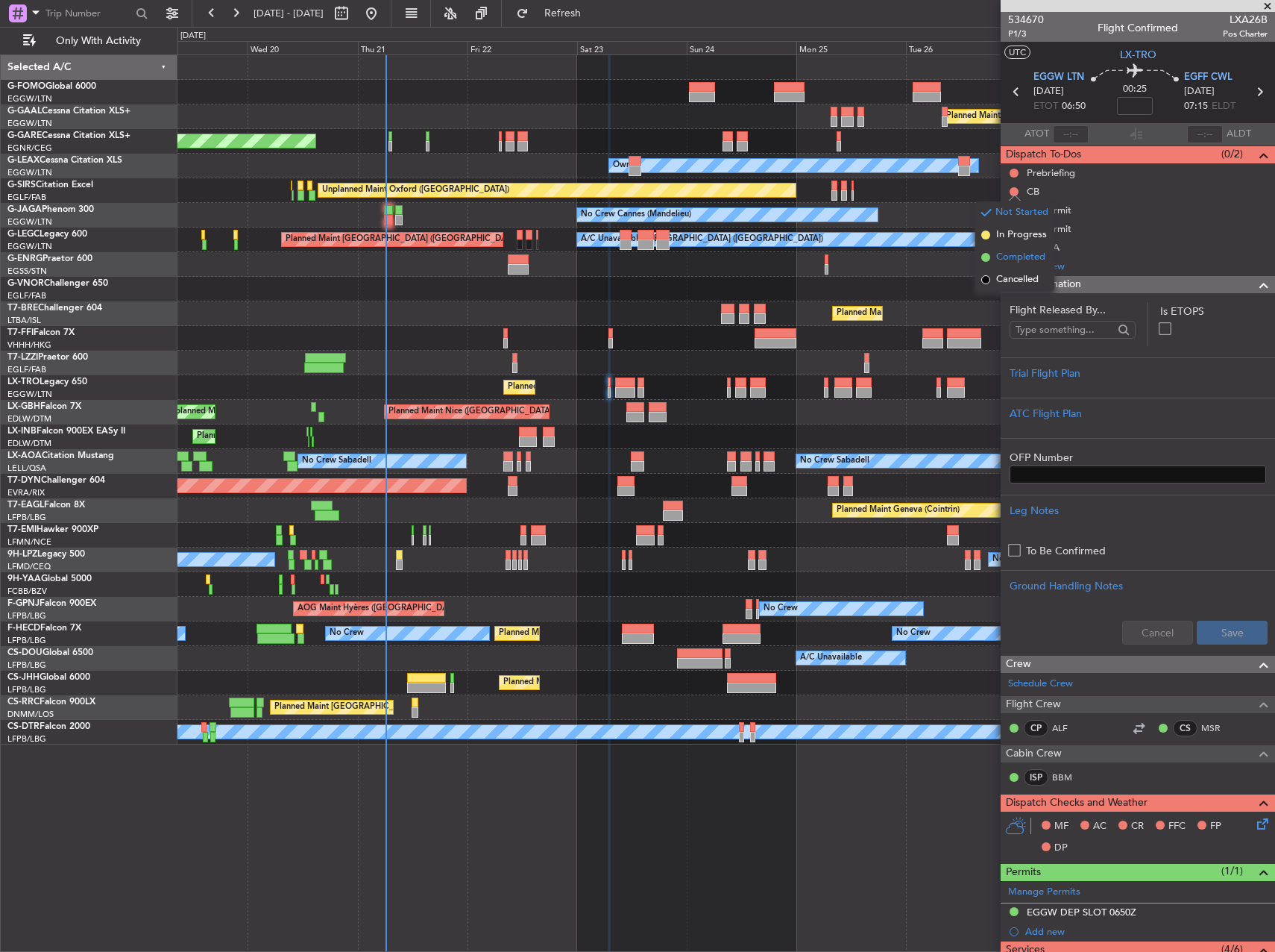
click at [1014, 256] on span "Completed" at bounding box center [1020, 257] width 49 height 15
click at [1013, 169] on button at bounding box center [1014, 173] width 9 height 9
click at [1011, 218] on span "In Progress" at bounding box center [1021, 216] width 51 height 15
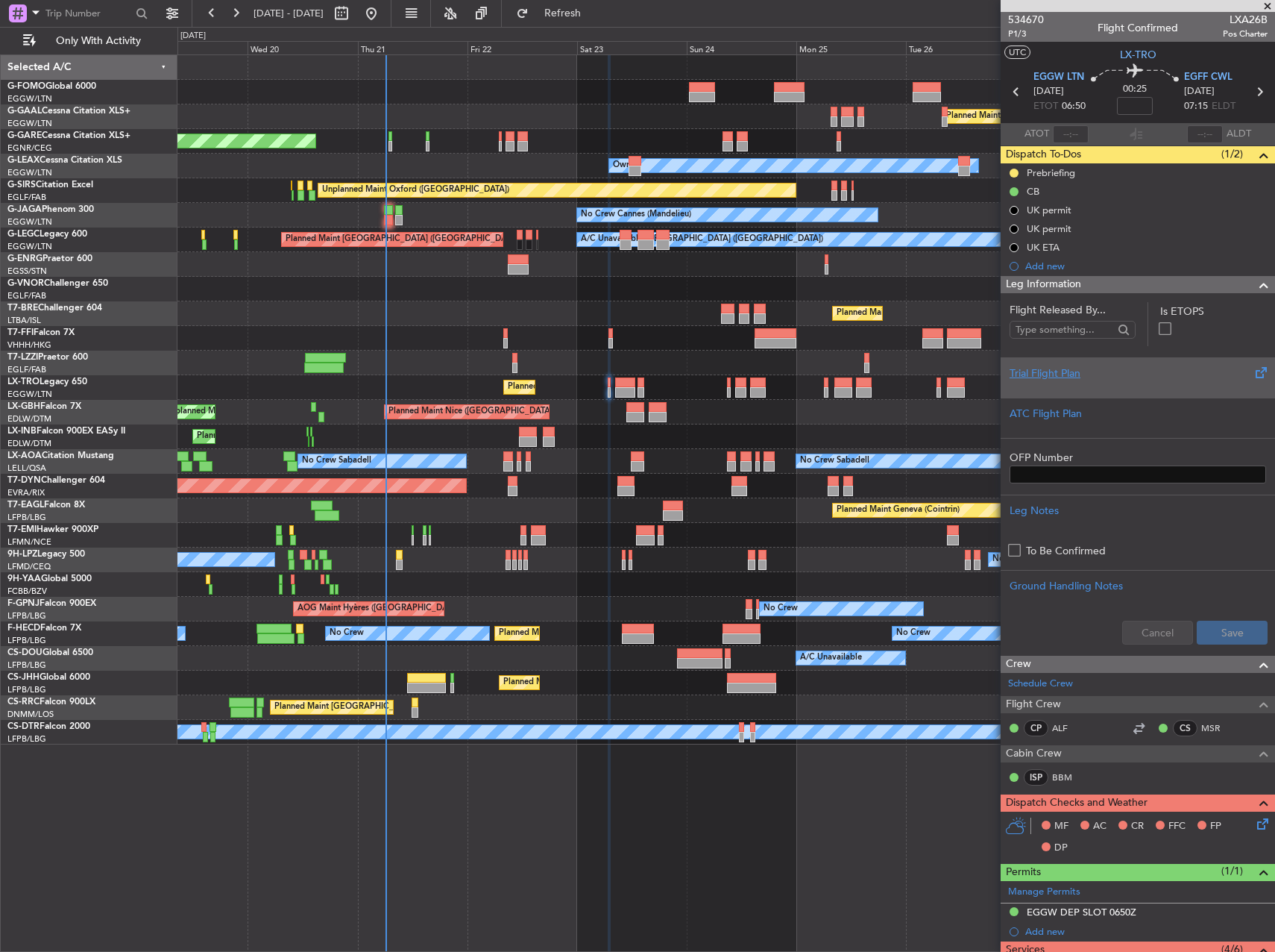
click at [1104, 372] on div "Trial Flight Plan" at bounding box center [1138, 373] width 257 height 16
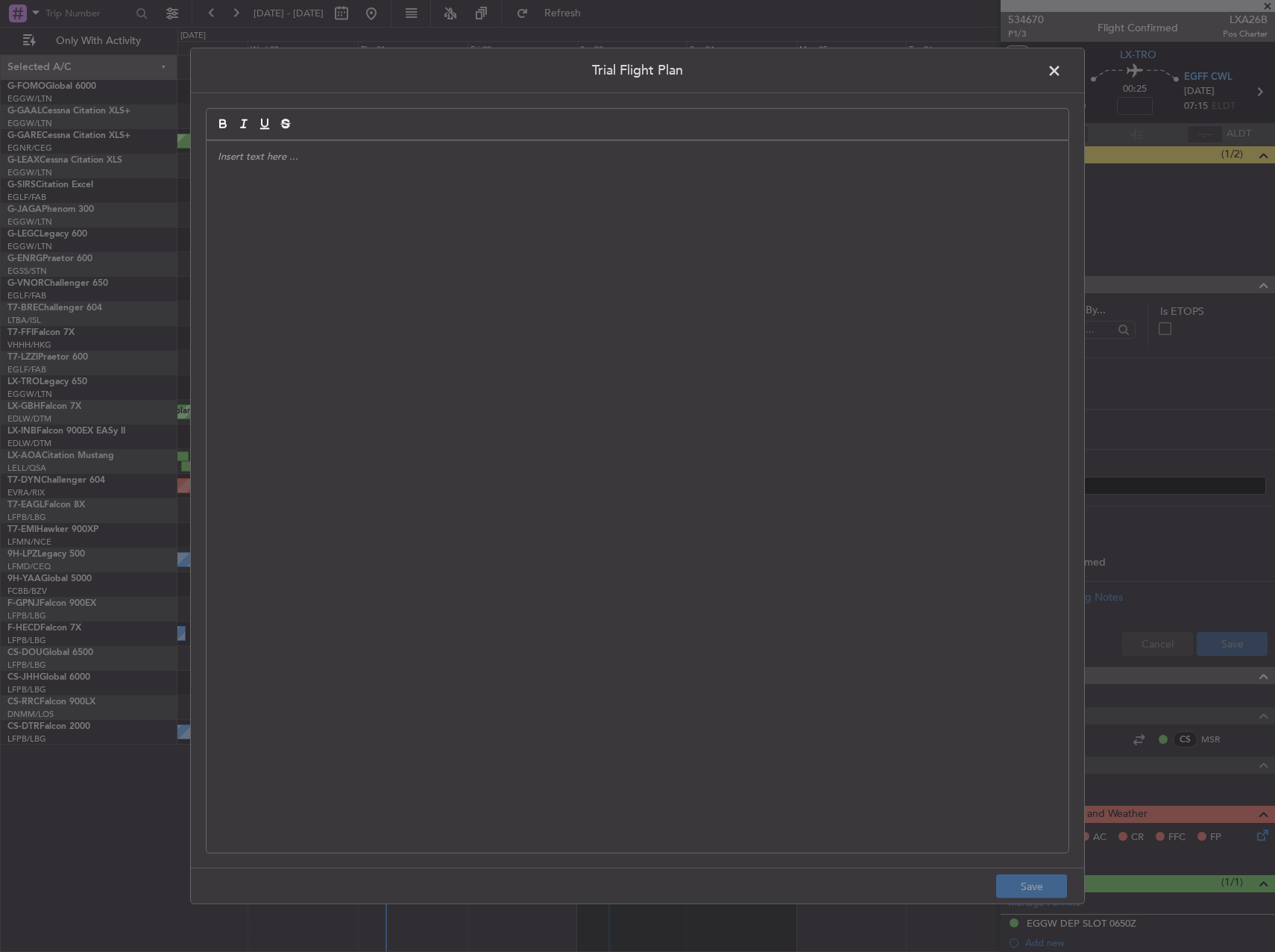
click at [736, 357] on div at bounding box center [637, 496] width 862 height 712
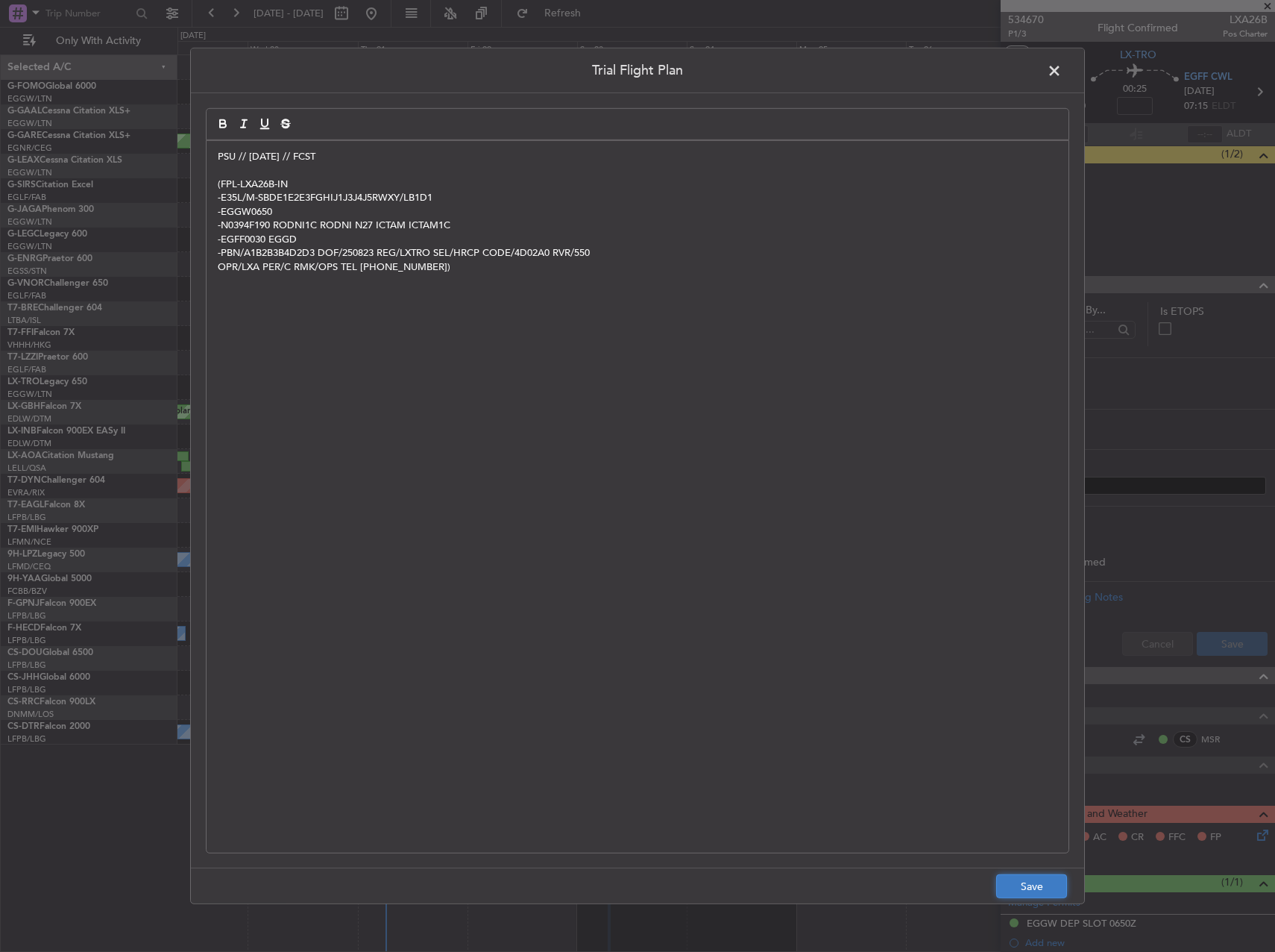
click at [1011, 884] on button "Save" at bounding box center [1031, 886] width 71 height 24
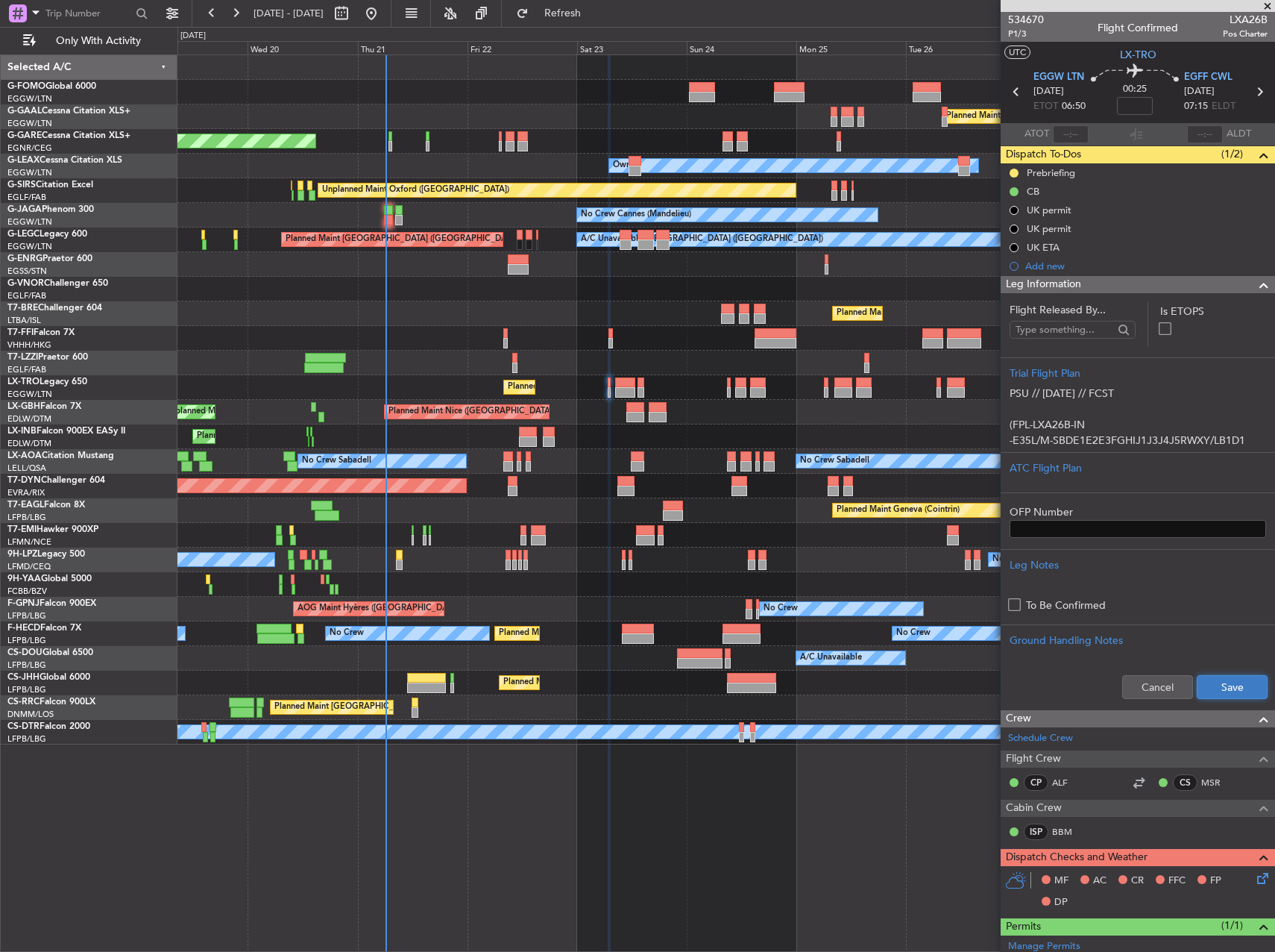
click at [1231, 684] on button "Save" at bounding box center [1232, 687] width 71 height 24
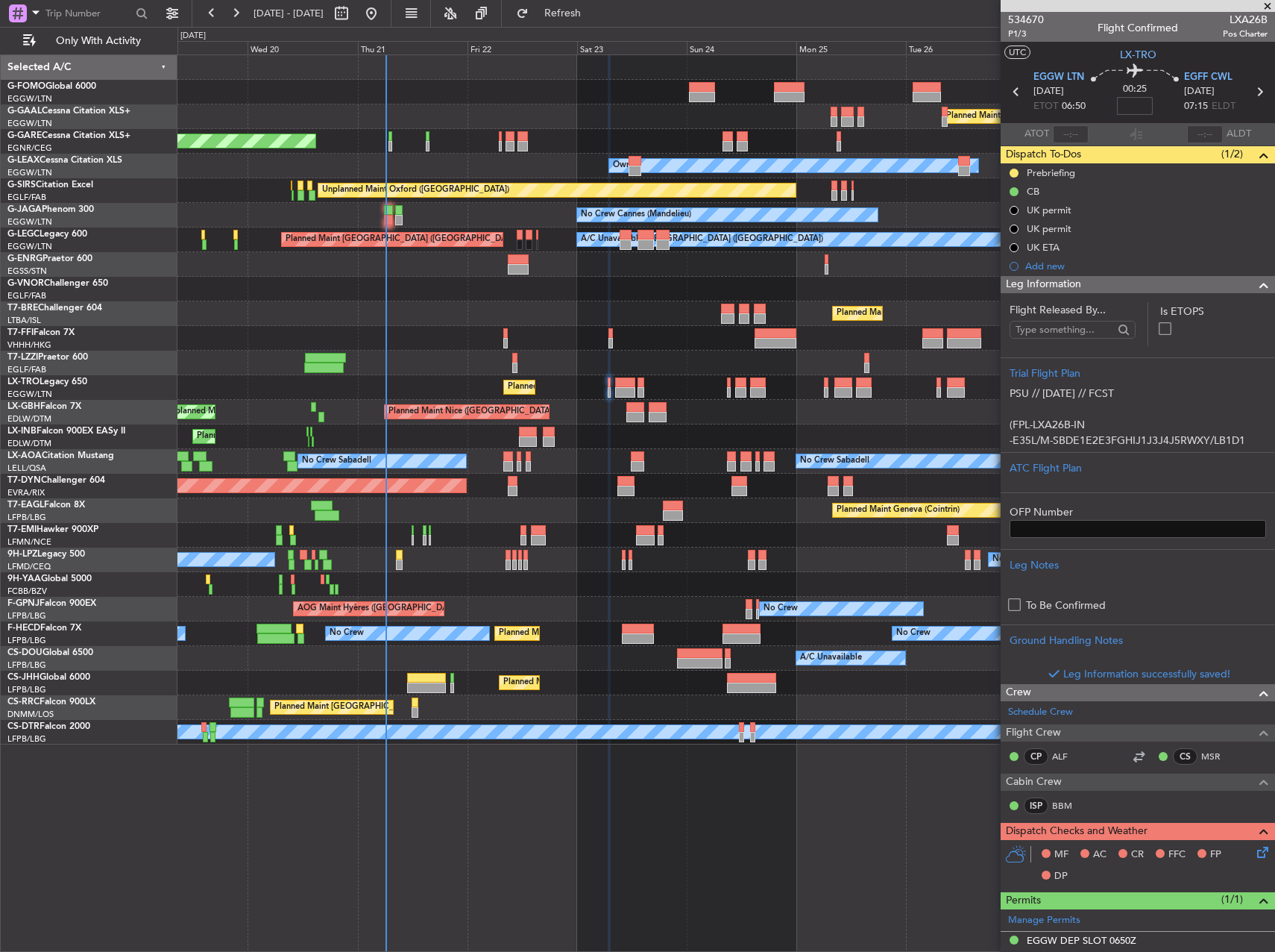
click at [1135, 103] on input at bounding box center [1134, 105] width 36 height 17
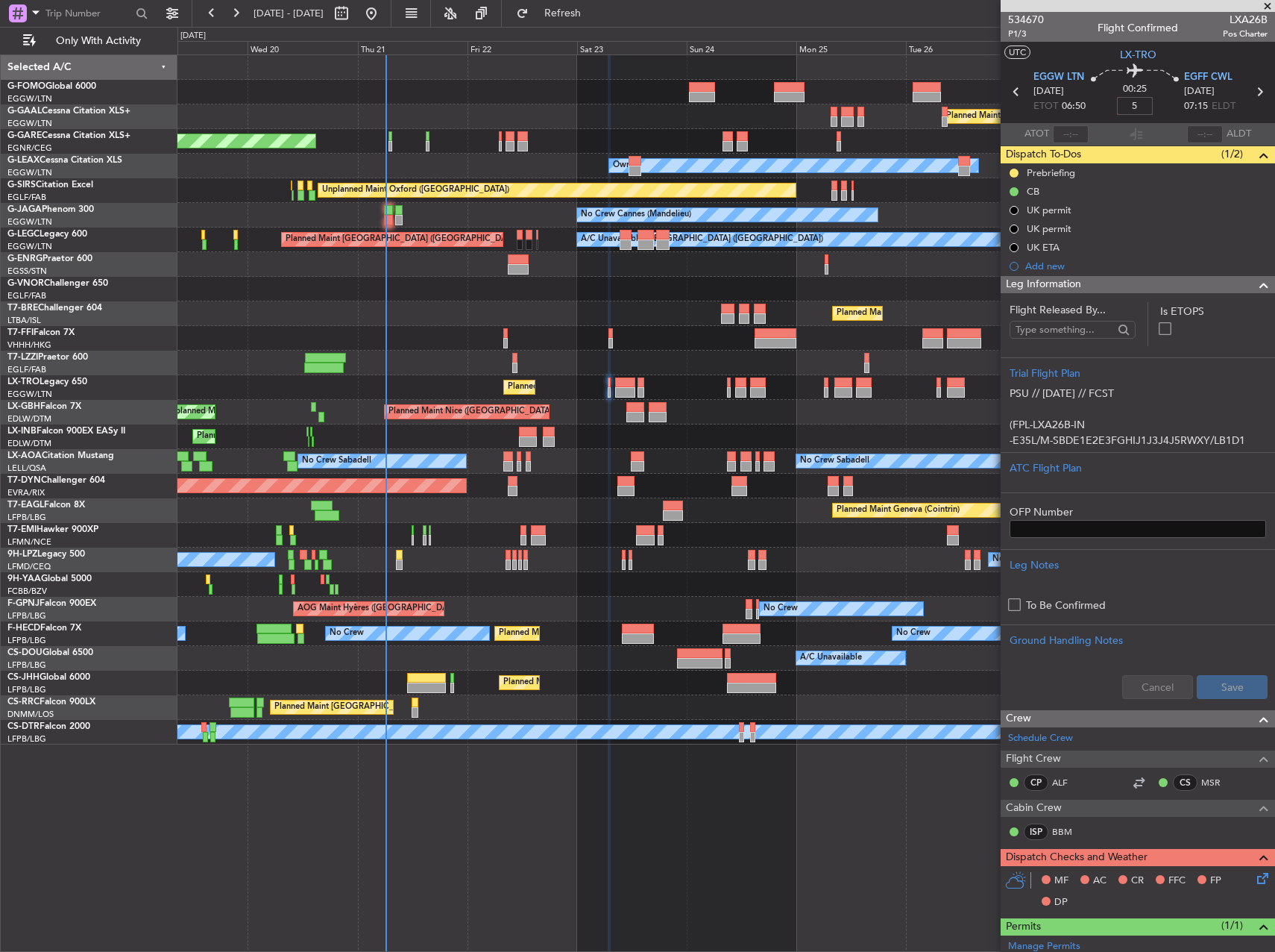
click at [920, 203] on div "No Crew Cannes (Mandelieu) Owner Ibiza Owner" at bounding box center [726, 215] width 1097 height 25
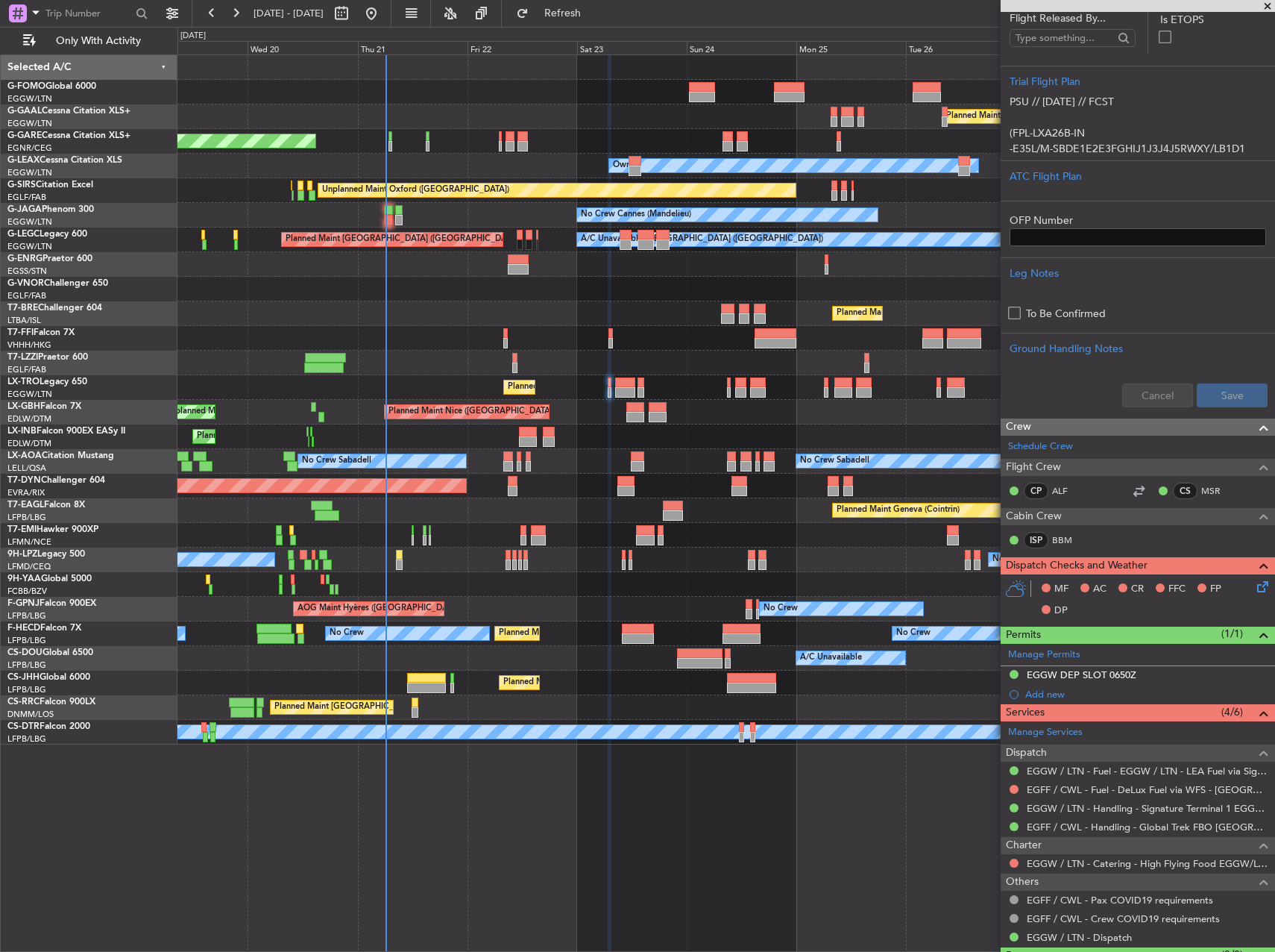
scroll to position [298, 0]
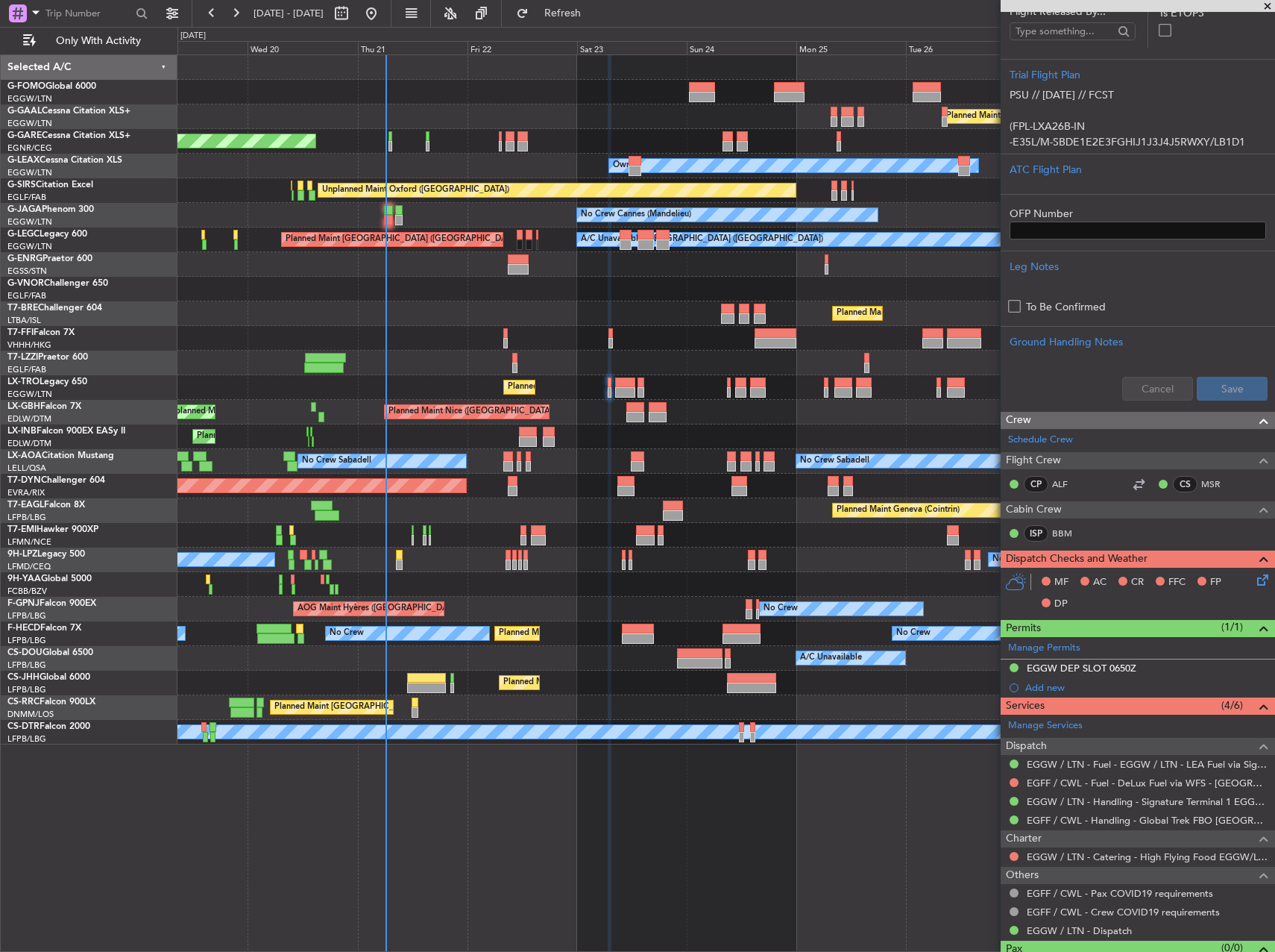
type input "+00:05"
click at [1254, 583] on icon at bounding box center [1259, 576] width 12 height 12
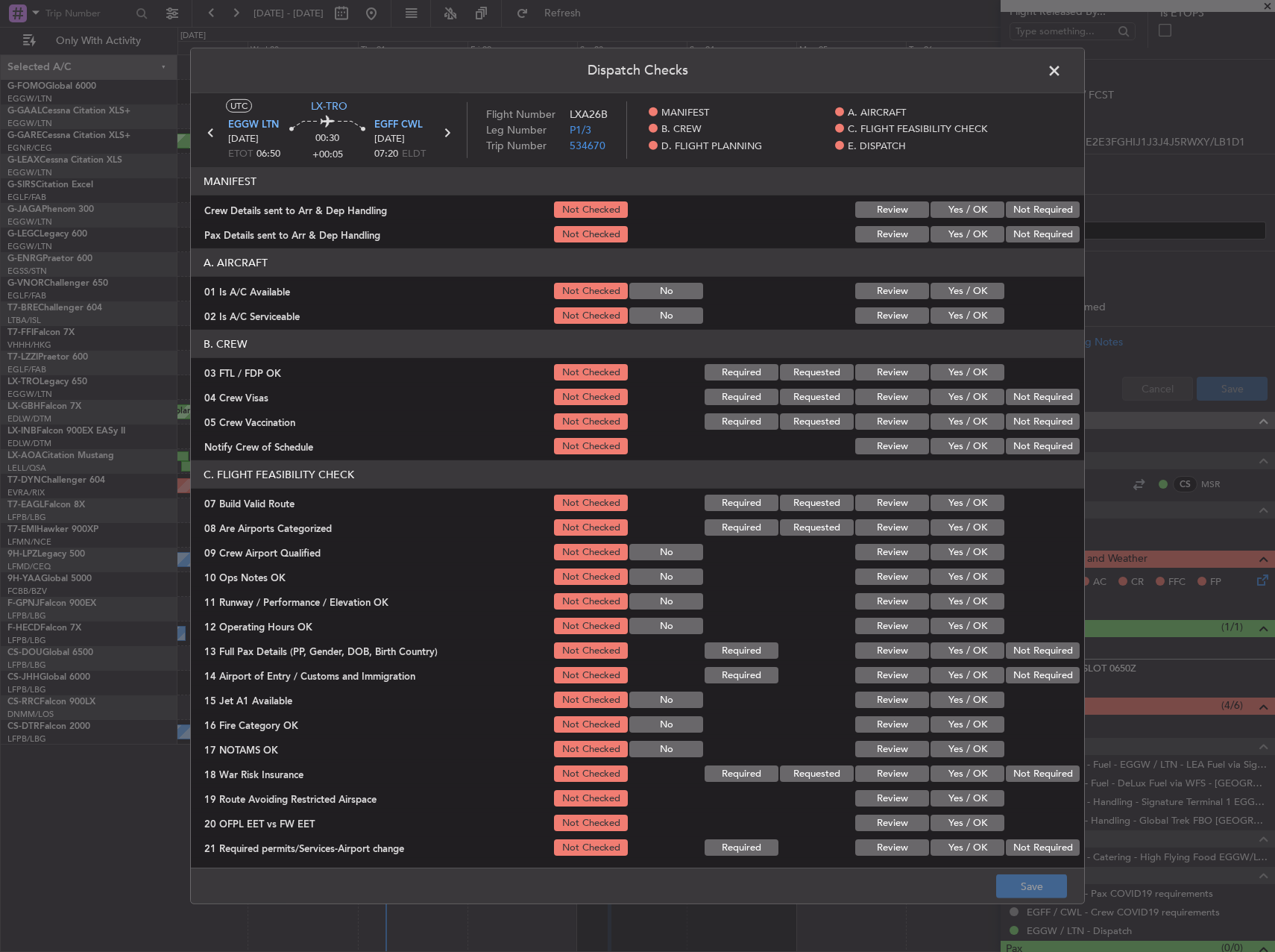
click at [944, 292] on button "Yes / OK" at bounding box center [968, 291] width 74 height 17
click at [948, 319] on button "Yes / OK" at bounding box center [968, 316] width 74 height 17
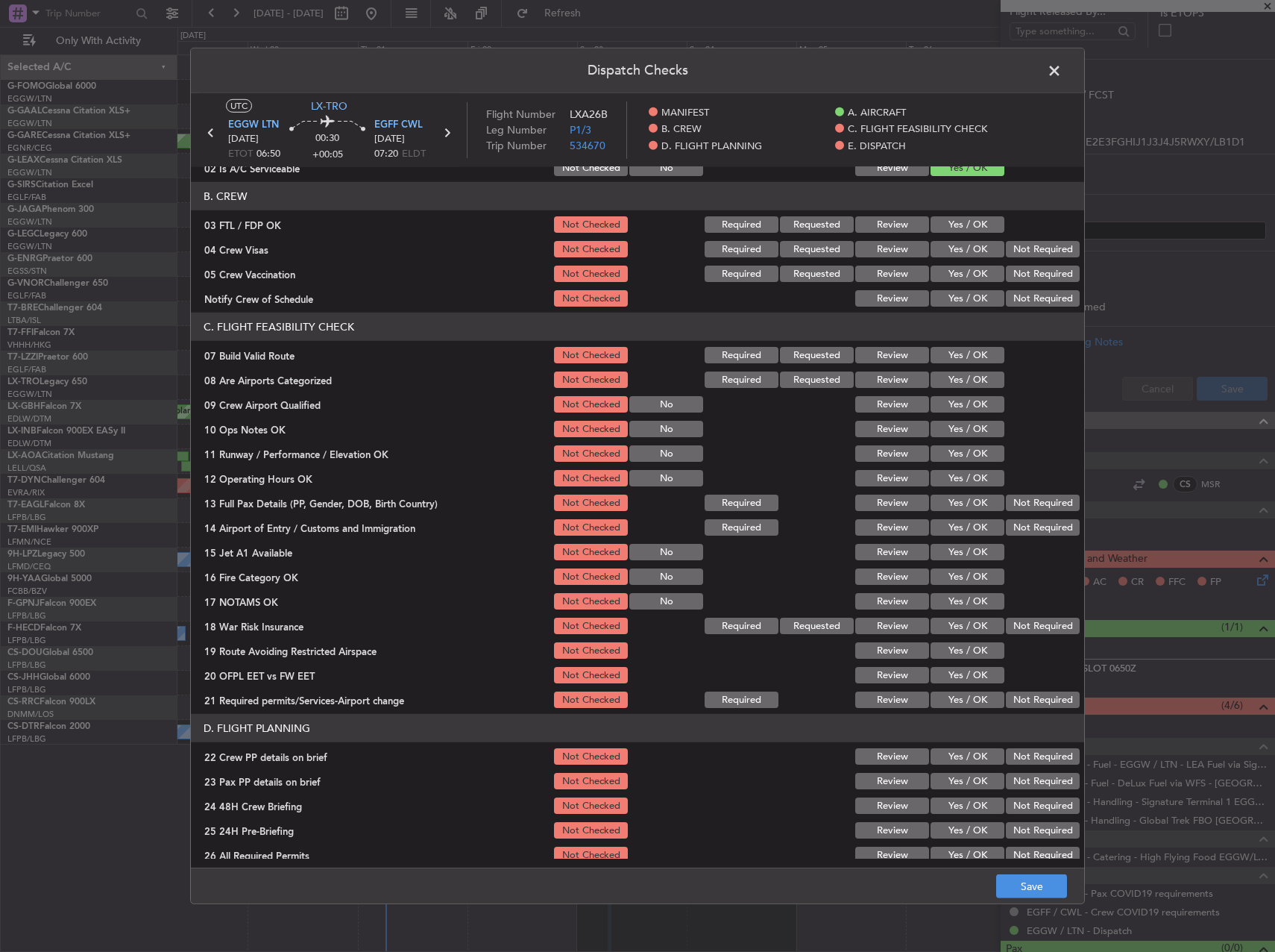
scroll to position [149, 0]
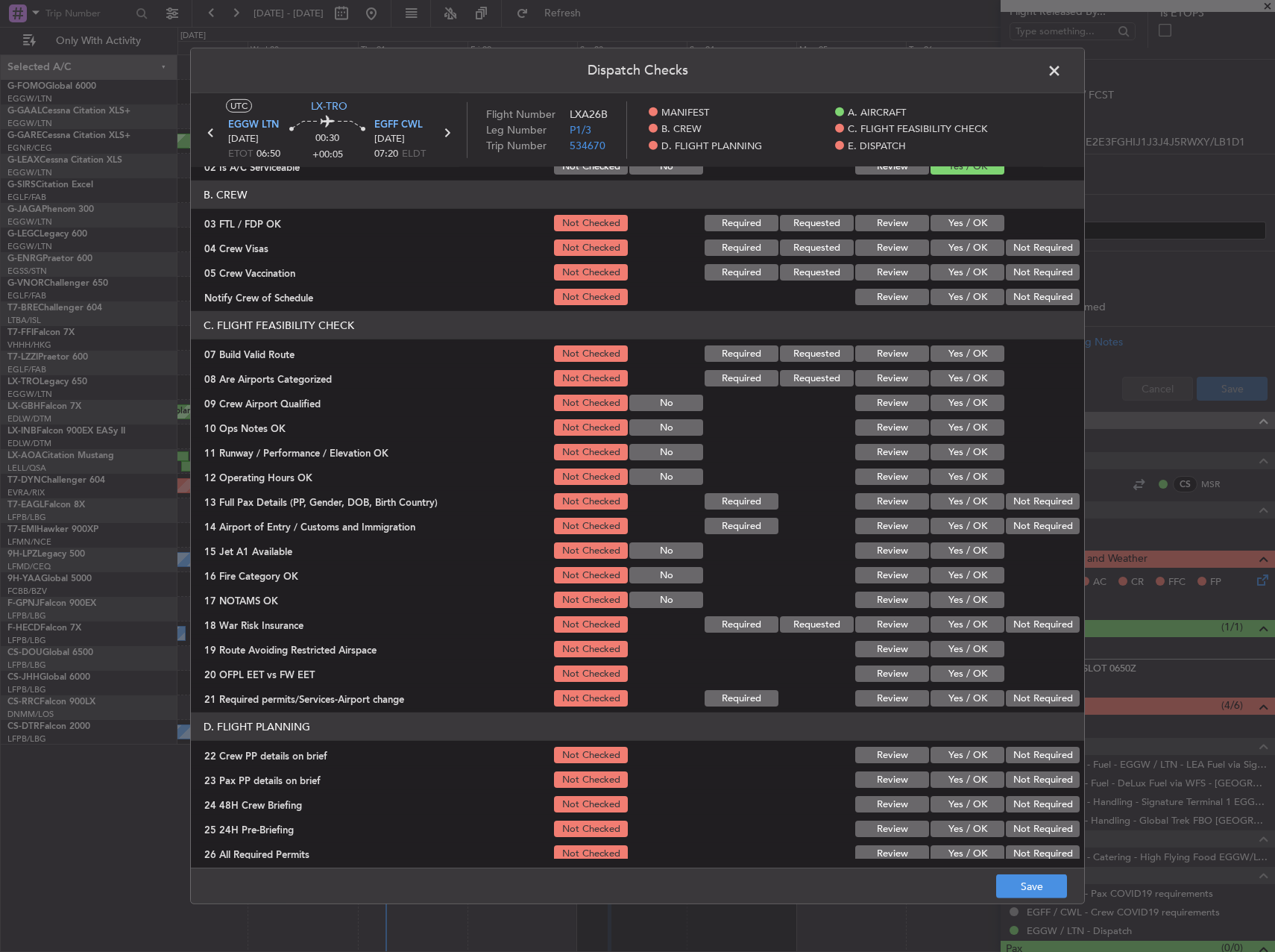
drag, startPoint x: 951, startPoint y: 352, endPoint x: 952, endPoint y: 371, distance: 19.0
click at [951, 353] on button "Yes / OK" at bounding box center [968, 354] width 74 height 17
click at [963, 418] on div "Yes / OK" at bounding box center [966, 427] width 75 height 21
click at [966, 428] on button "Yes / OK" at bounding box center [968, 427] width 74 height 17
click at [968, 439] on section "C. FLIGHT FEASIBILITY CHECK 07 Build Valid Route Not Checked Required Requested…" at bounding box center [637, 510] width 893 height 398
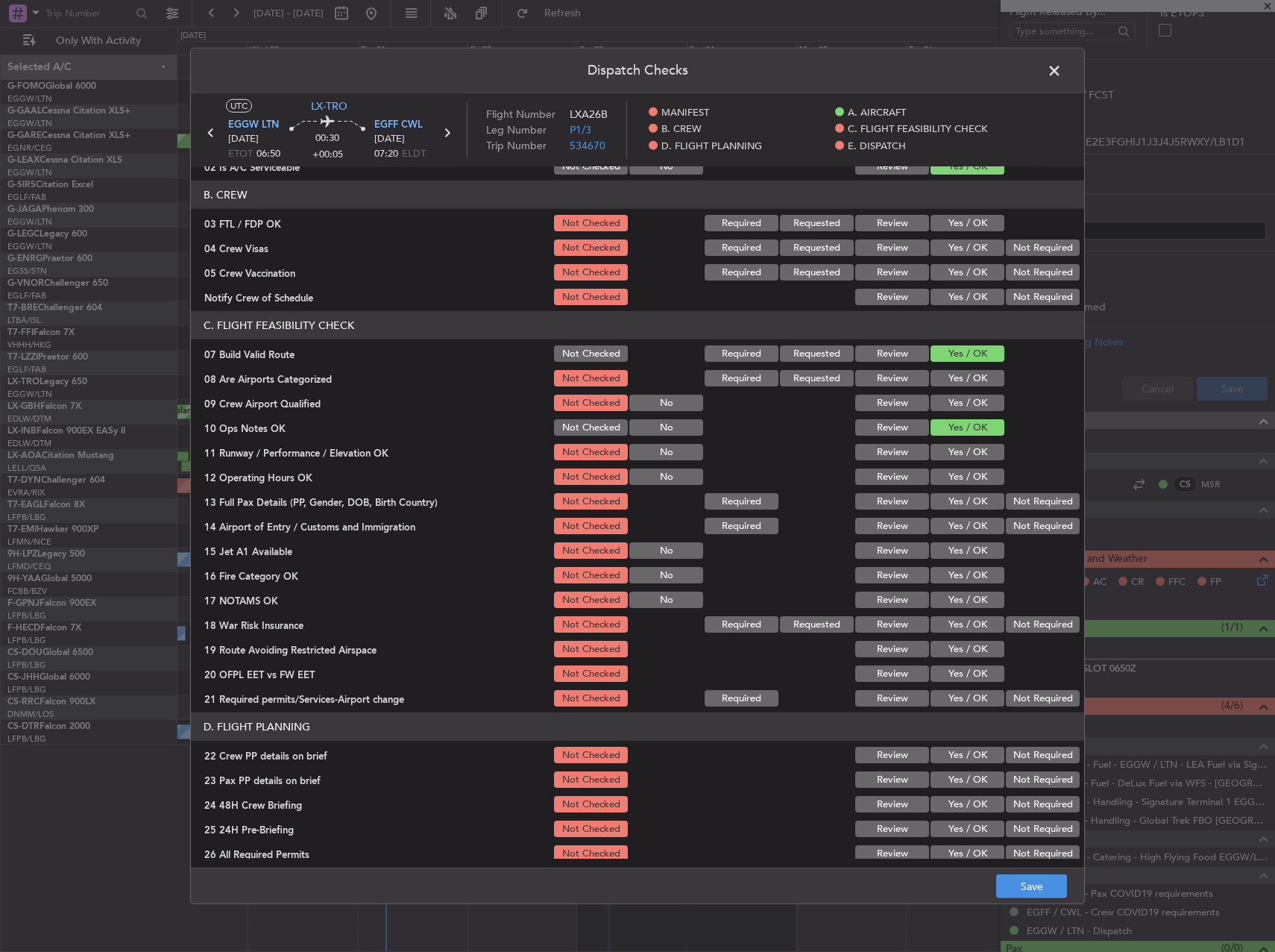
click at [968, 448] on button "Yes / OK" at bounding box center [968, 452] width 74 height 17
click at [968, 469] on button "Yes / OK" at bounding box center [968, 477] width 74 height 17
click at [970, 487] on div "Yes / OK" at bounding box center [966, 476] width 75 height 21
drag, startPoint x: 972, startPoint y: 494, endPoint x: 972, endPoint y: 504, distance: 10.0
click at [972, 496] on button "Yes / OK" at bounding box center [968, 501] width 74 height 17
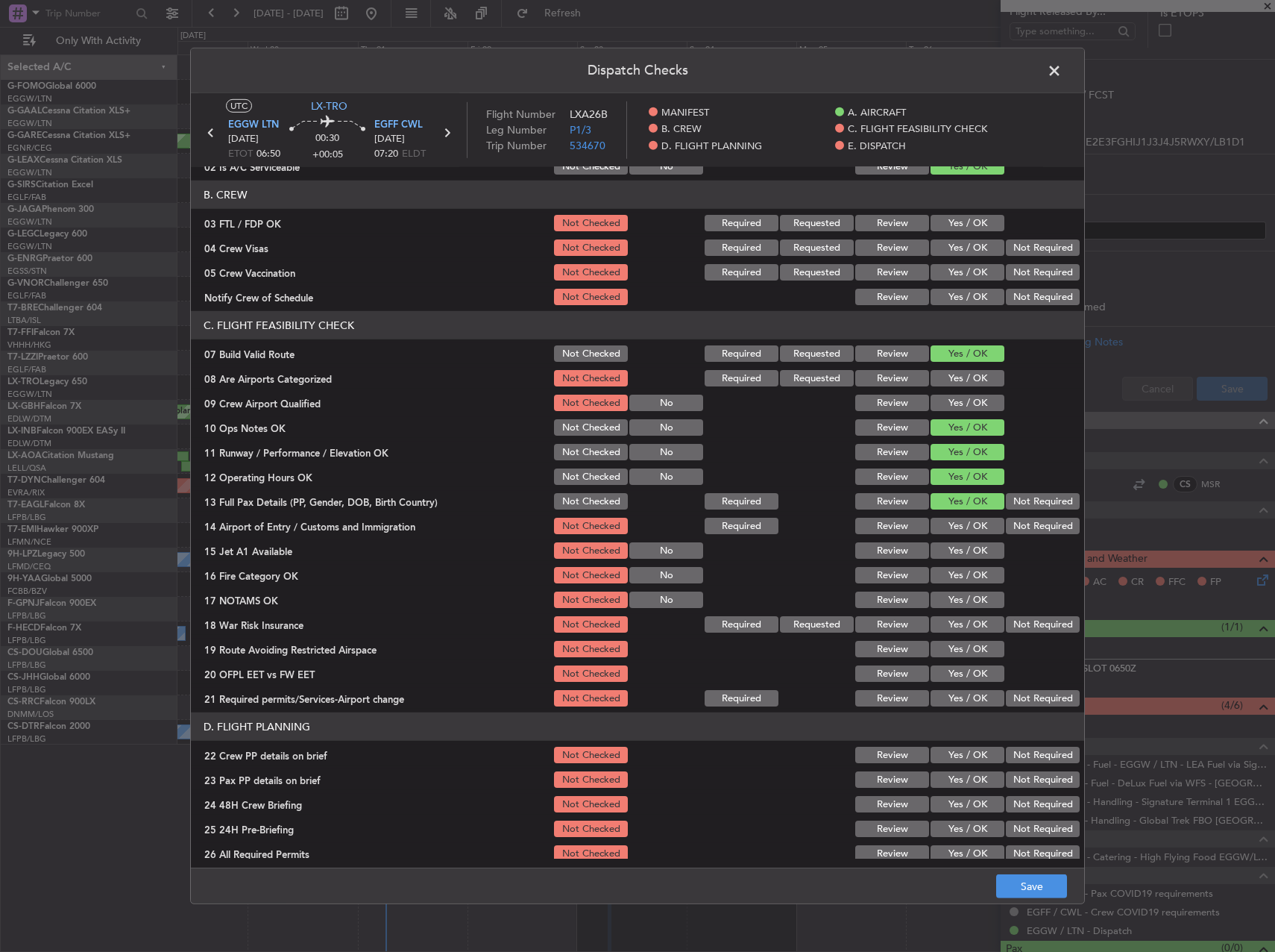
click at [970, 522] on button "Yes / OK" at bounding box center [968, 526] width 74 height 17
click at [971, 549] on button "Yes / OK" at bounding box center [968, 551] width 74 height 17
click at [972, 571] on button "Yes / OK" at bounding box center [968, 575] width 74 height 17
click at [971, 587] on section "C. FLIGHT FEASIBILITY CHECK 07 Build Valid Route Not Checked Required Requested…" at bounding box center [637, 510] width 893 height 398
click at [972, 602] on button "Yes / OK" at bounding box center [968, 599] width 74 height 17
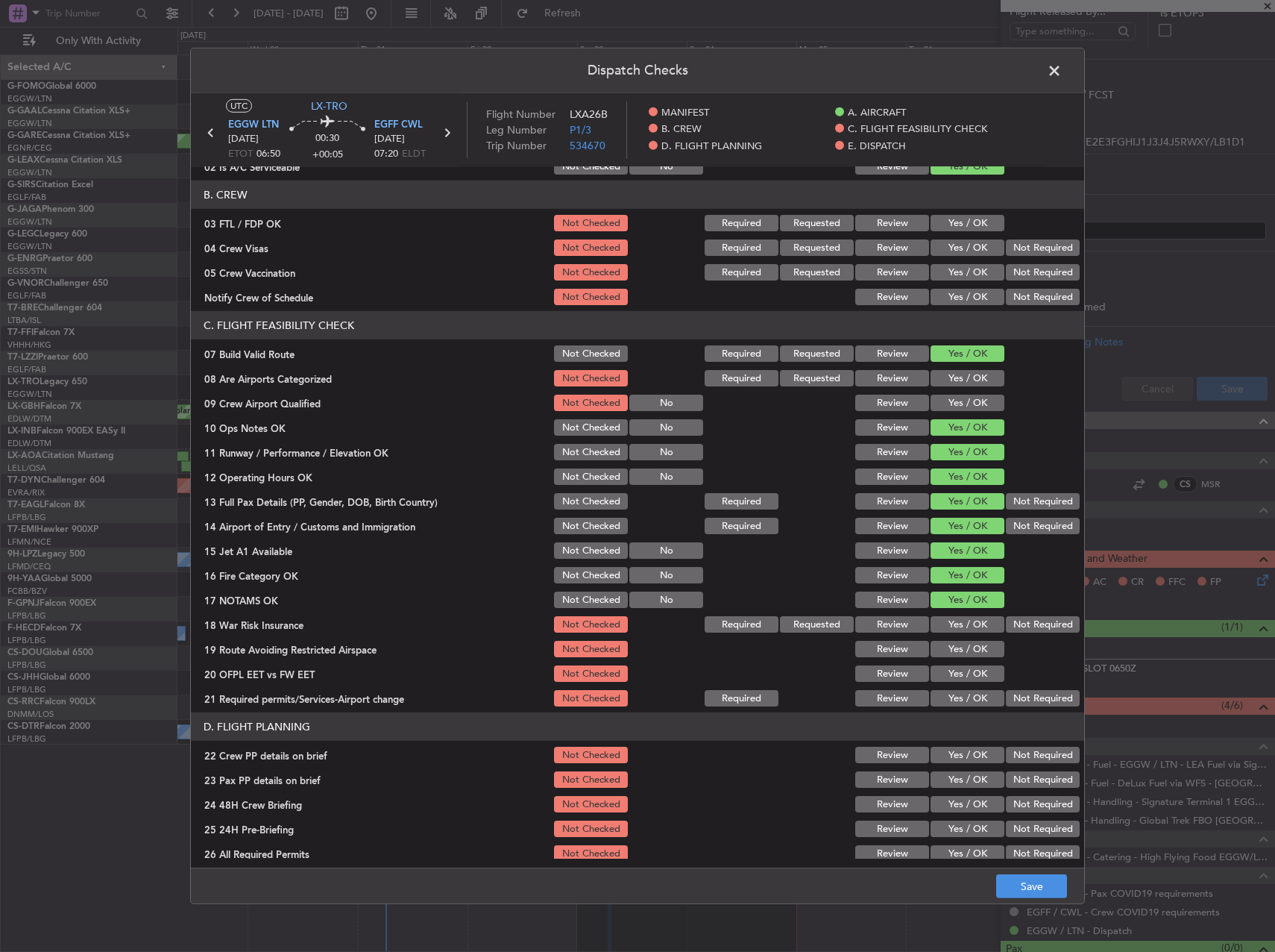
click at [1025, 620] on button "Not Required" at bounding box center [1043, 624] width 74 height 17
click at [962, 652] on button "Yes / OK" at bounding box center [968, 649] width 74 height 17
click at [960, 668] on button "Yes / OK" at bounding box center [968, 674] width 74 height 17
click at [958, 684] on div "Yes / OK" at bounding box center [966, 673] width 75 height 21
click at [964, 693] on button "Yes / OK" at bounding box center [968, 698] width 74 height 17
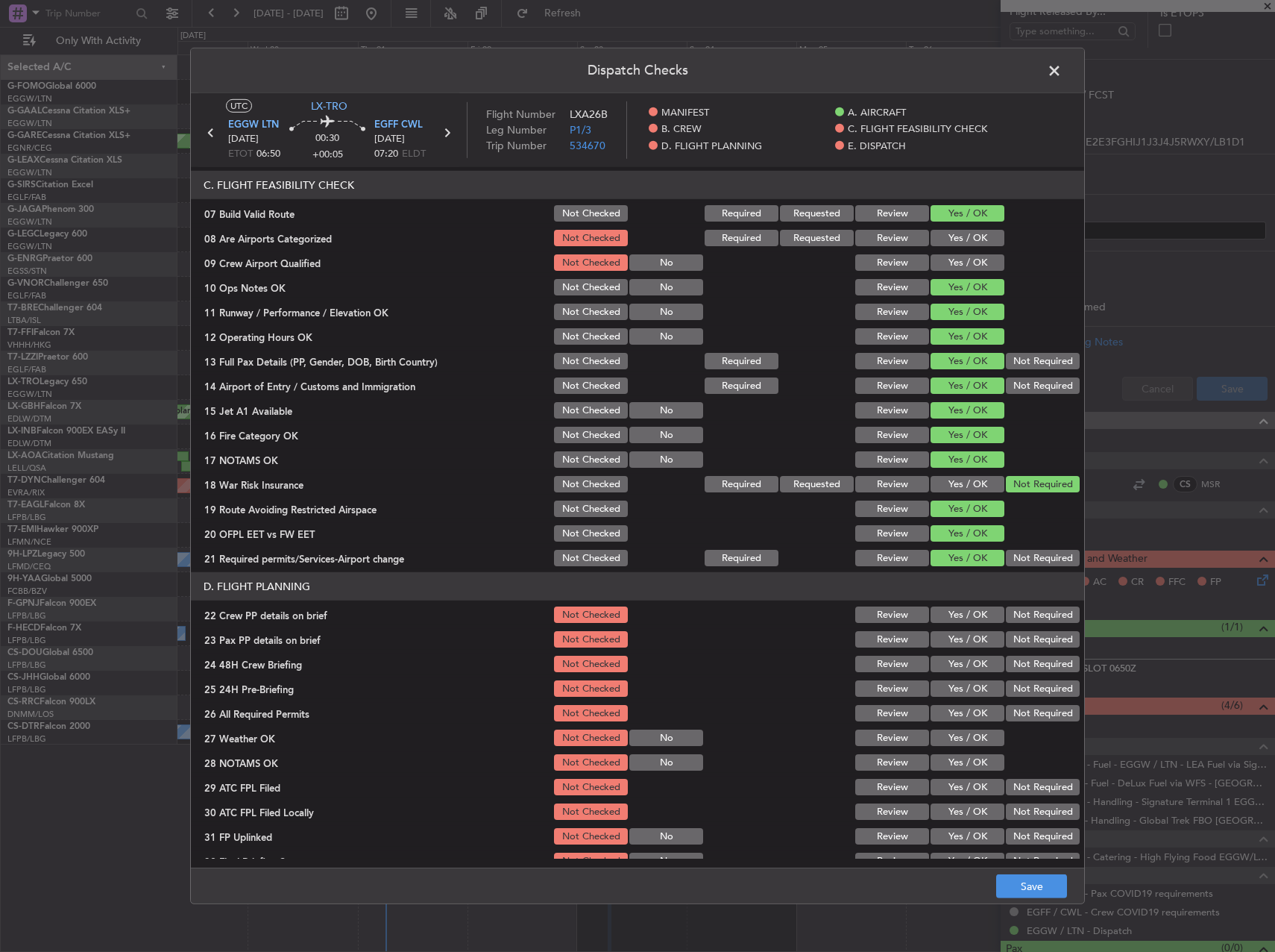
scroll to position [298, 0]
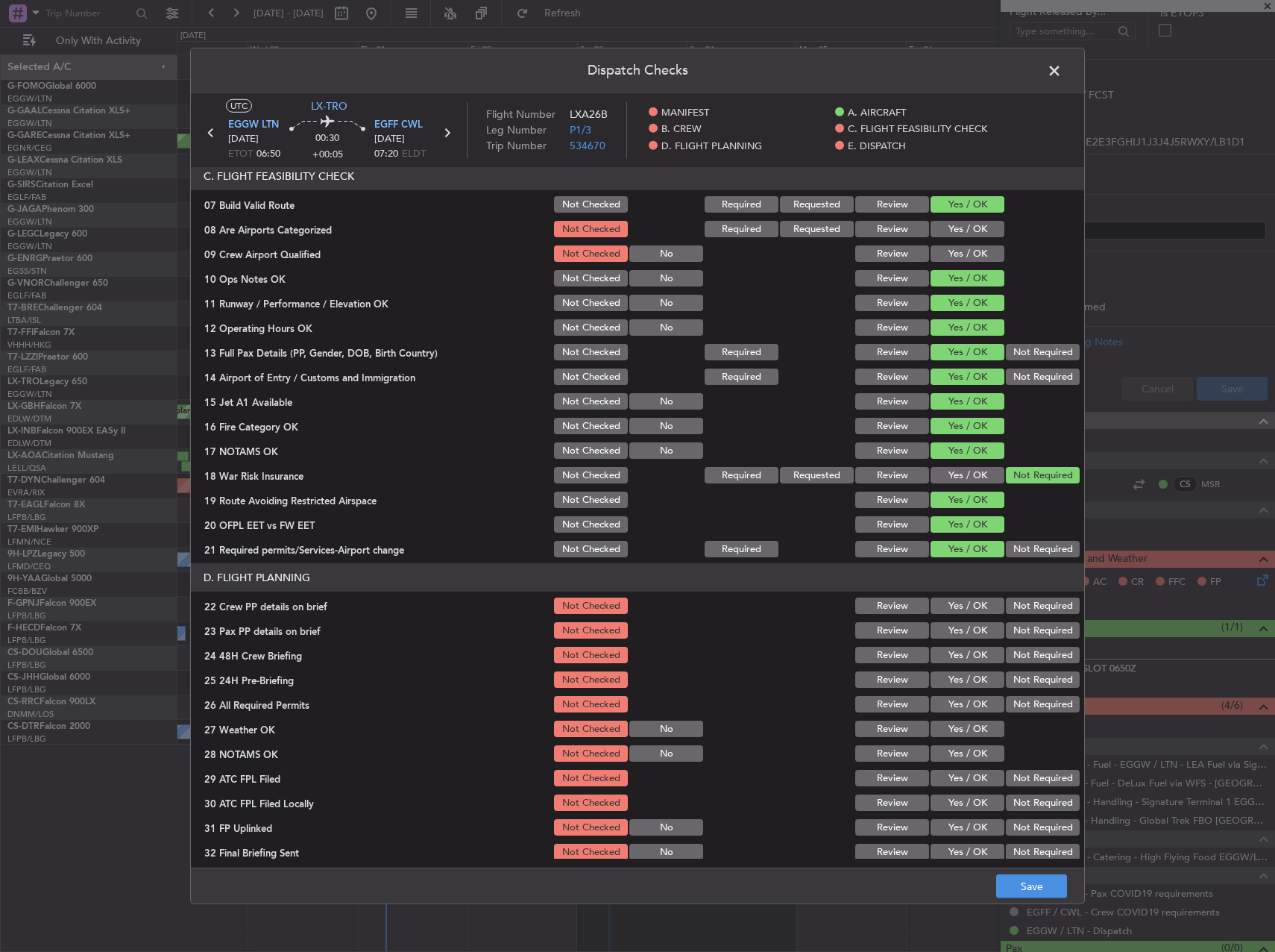
click at [956, 608] on button "Yes / OK" at bounding box center [968, 606] width 74 height 17
click at [956, 625] on button "Yes / OK" at bounding box center [968, 631] width 74 height 17
click at [959, 654] on button "Yes / OK" at bounding box center [968, 655] width 74 height 17
click at [1025, 683] on button "Not Required" at bounding box center [1043, 679] width 74 height 17
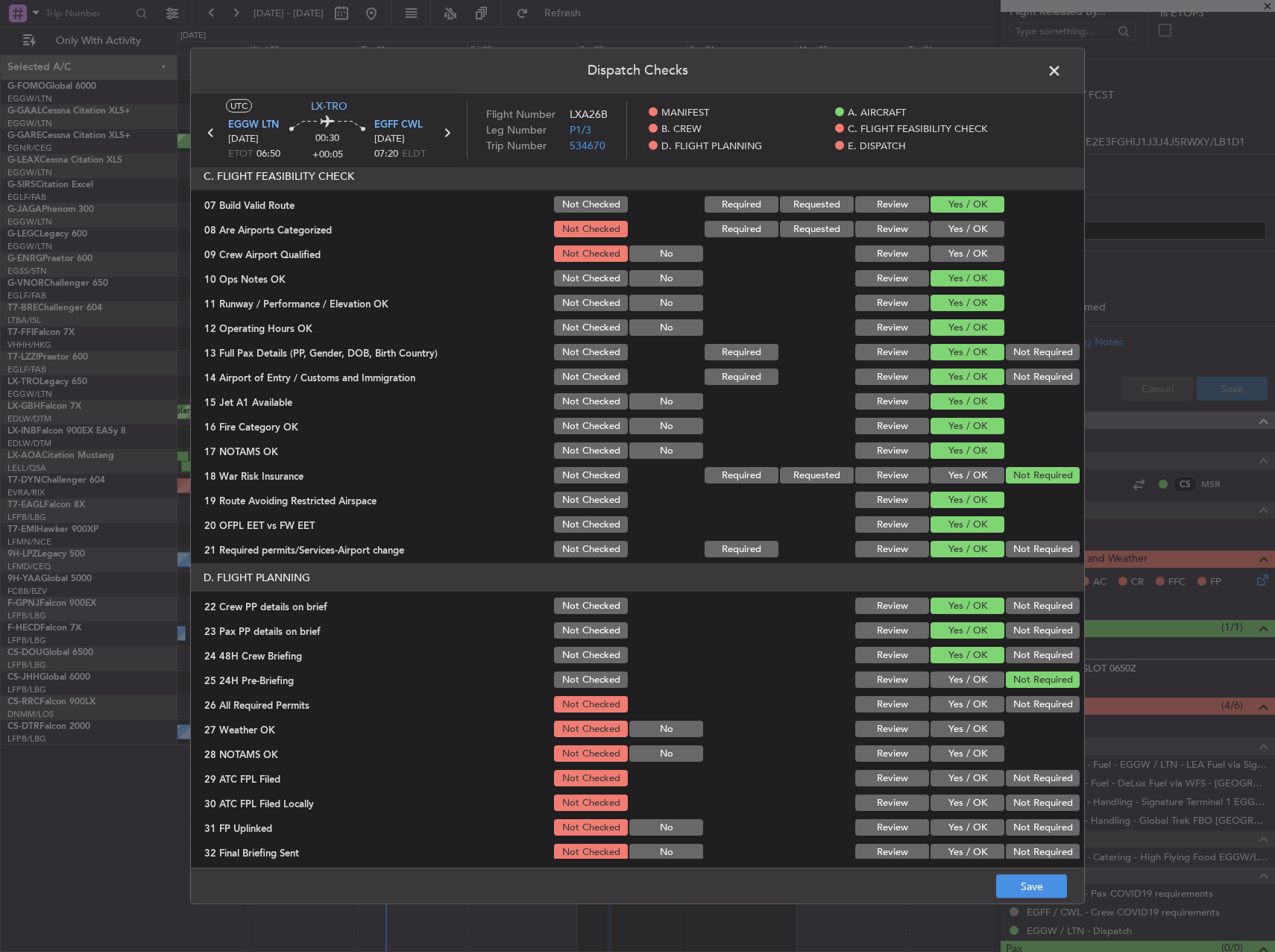
click at [1041, 874] on footer "Save" at bounding box center [637, 885] width 893 height 36
click at [1038, 882] on button "Save" at bounding box center [1031, 886] width 71 height 24
click at [1061, 76] on span at bounding box center [1061, 75] width 0 height 29
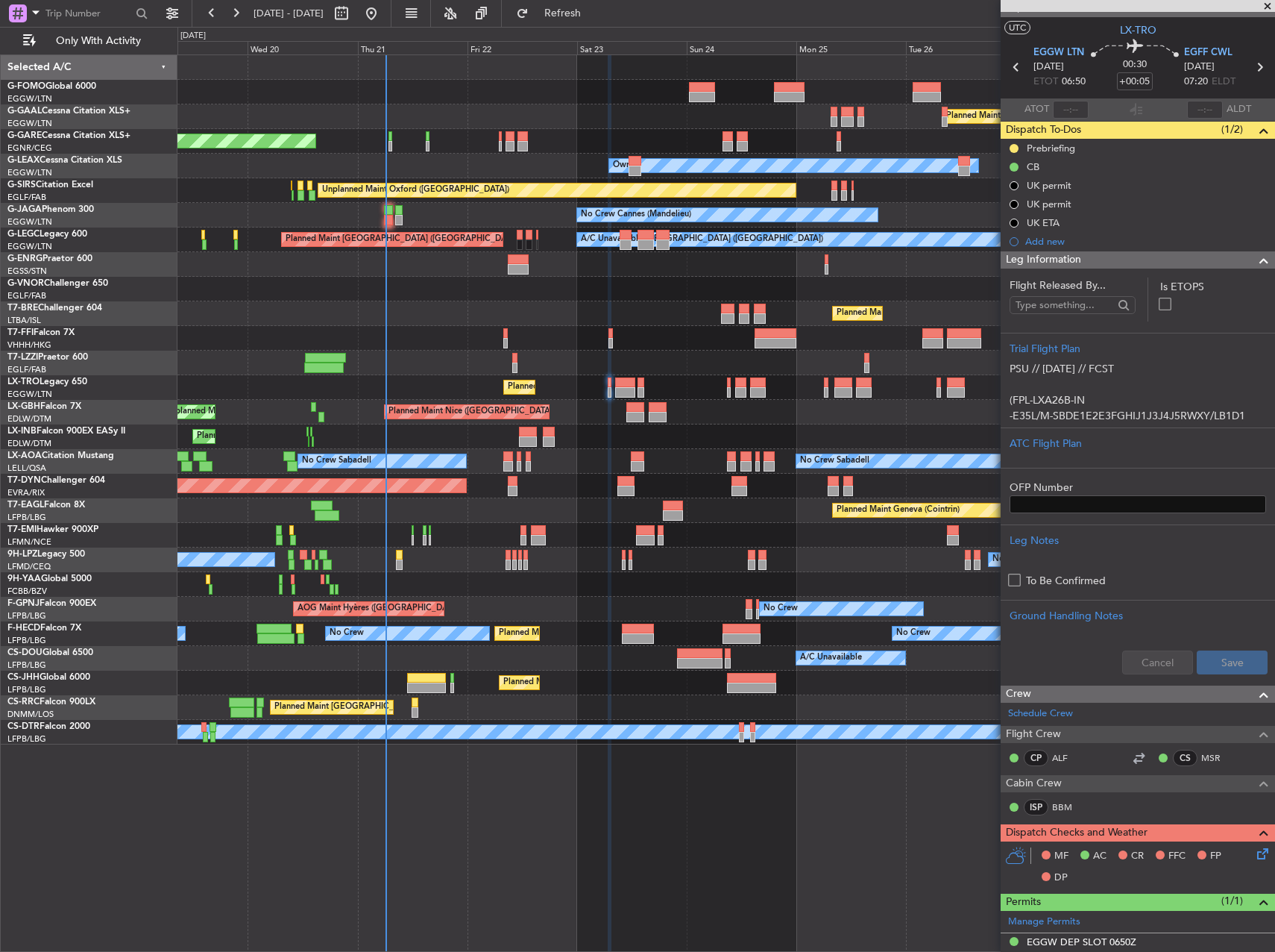
scroll to position [0, 0]
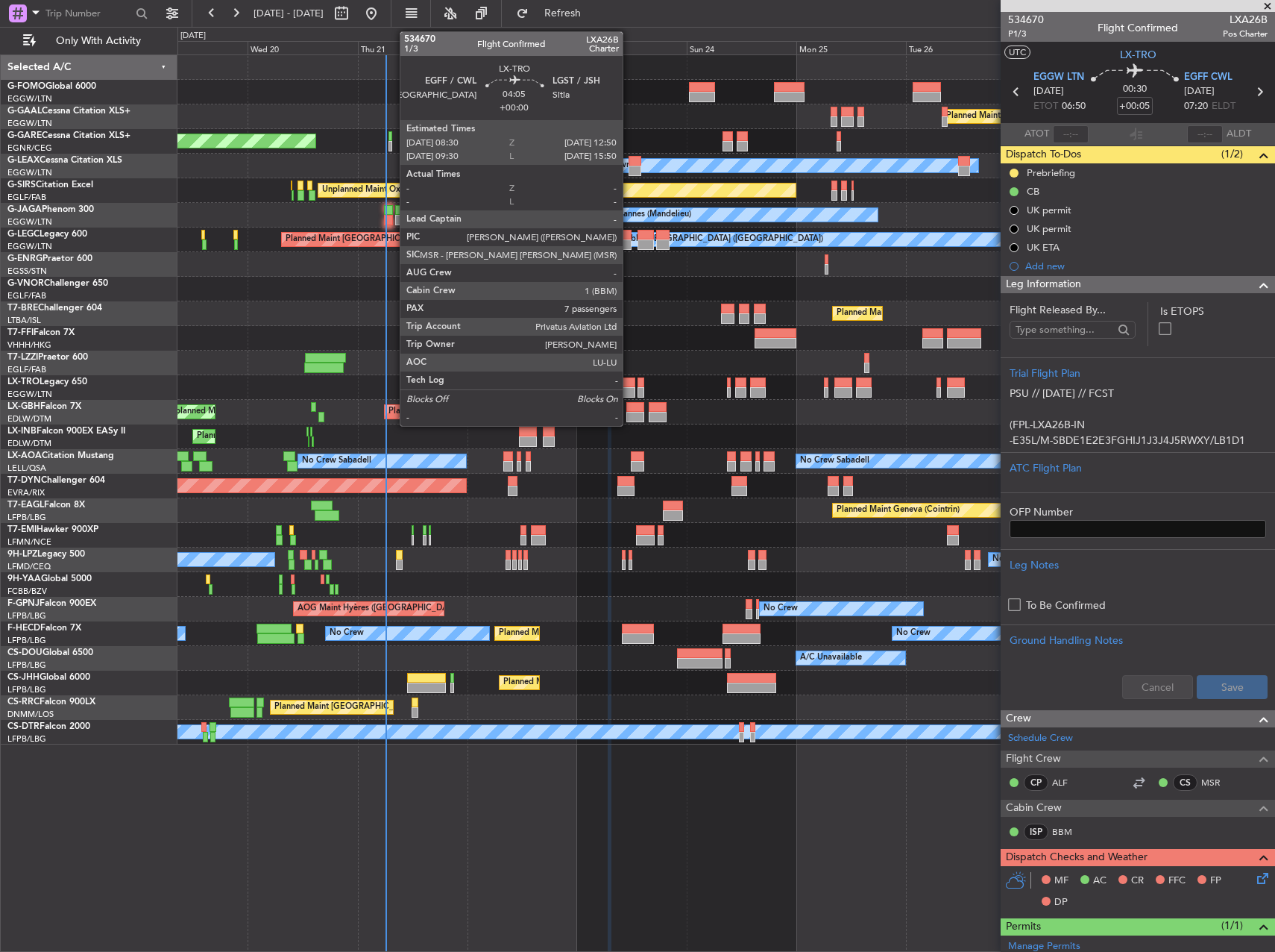
click at [630, 387] on div at bounding box center [625, 382] width 20 height 10
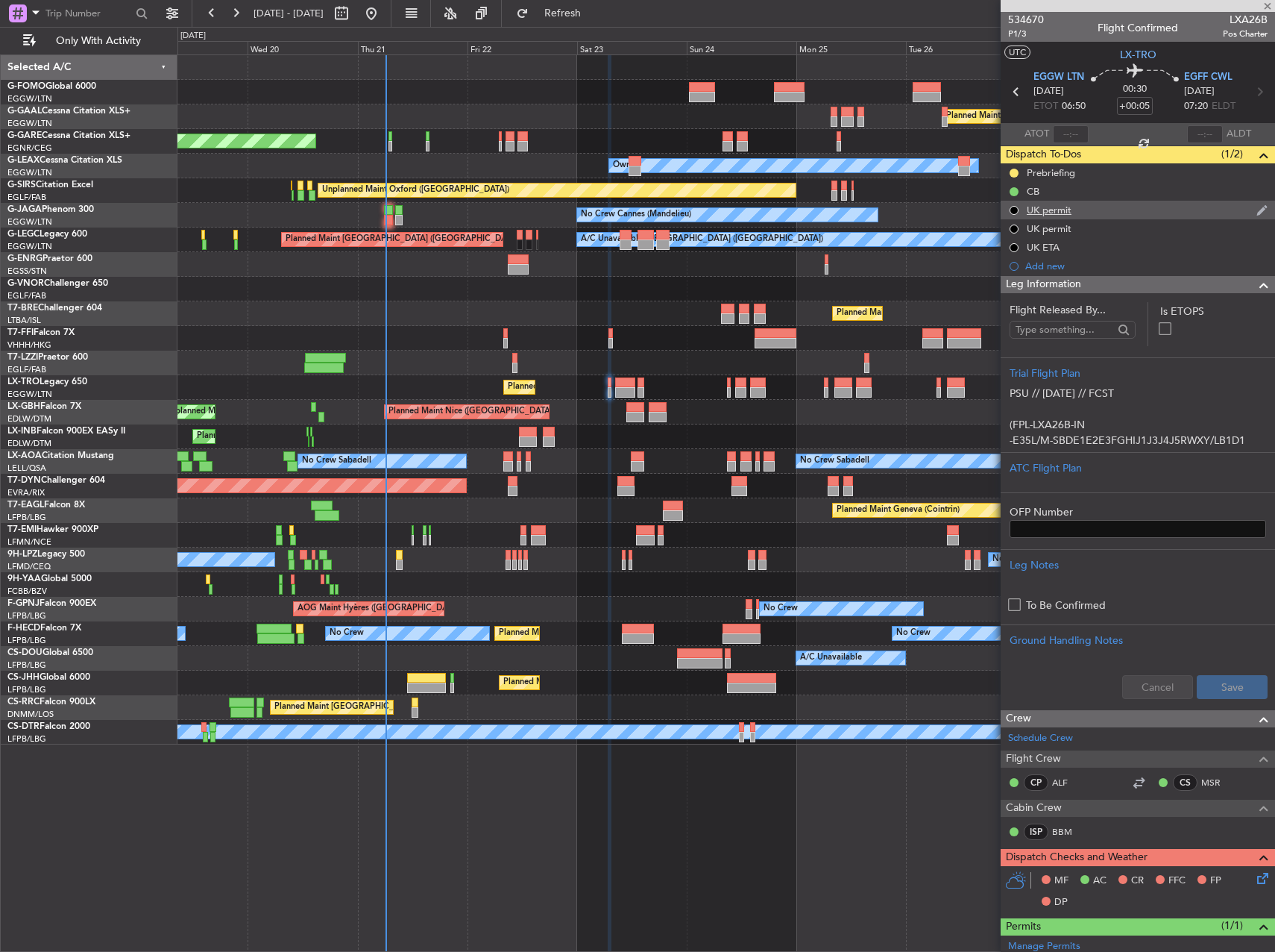
type input "7"
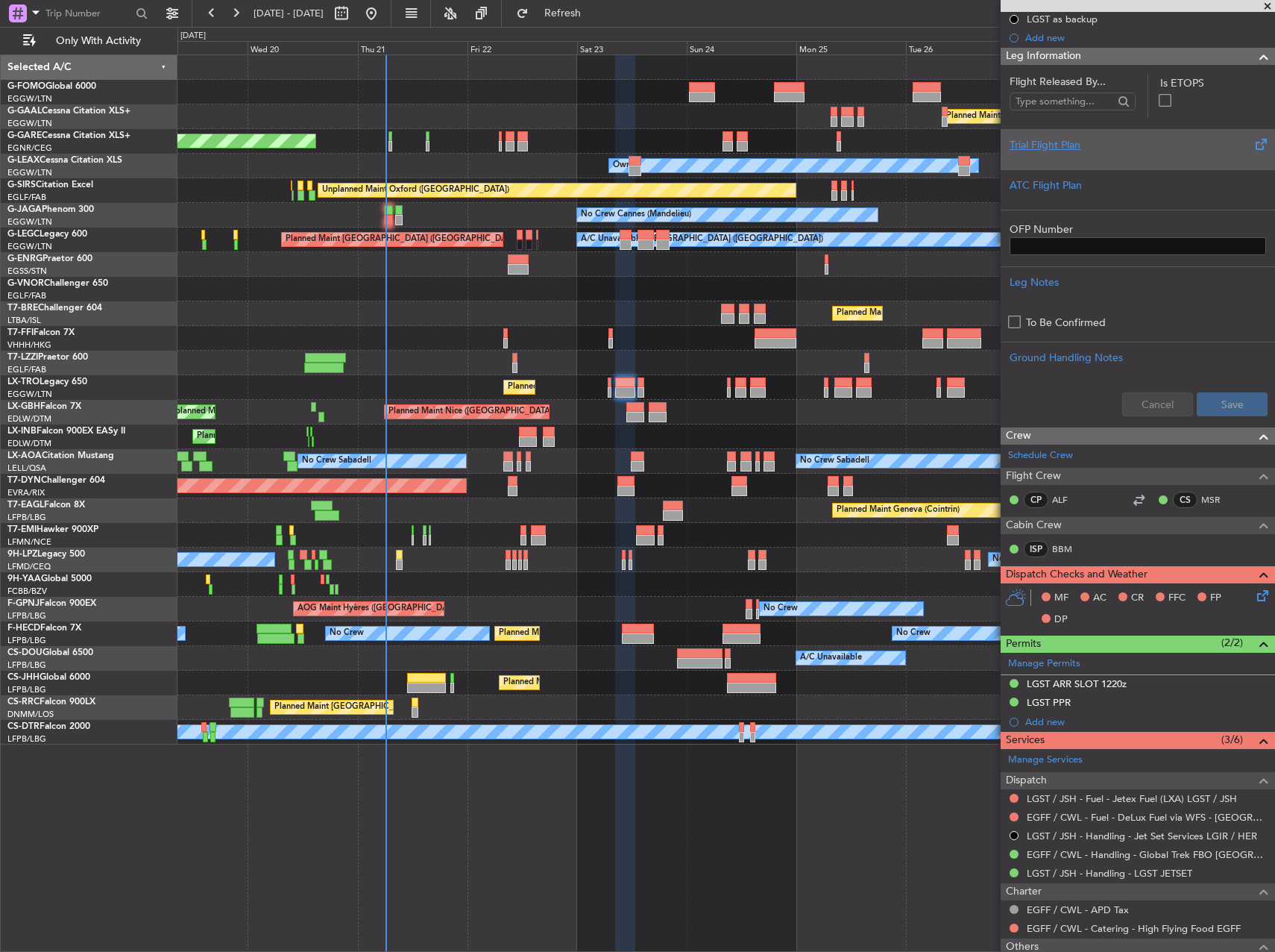
scroll to position [546, 0]
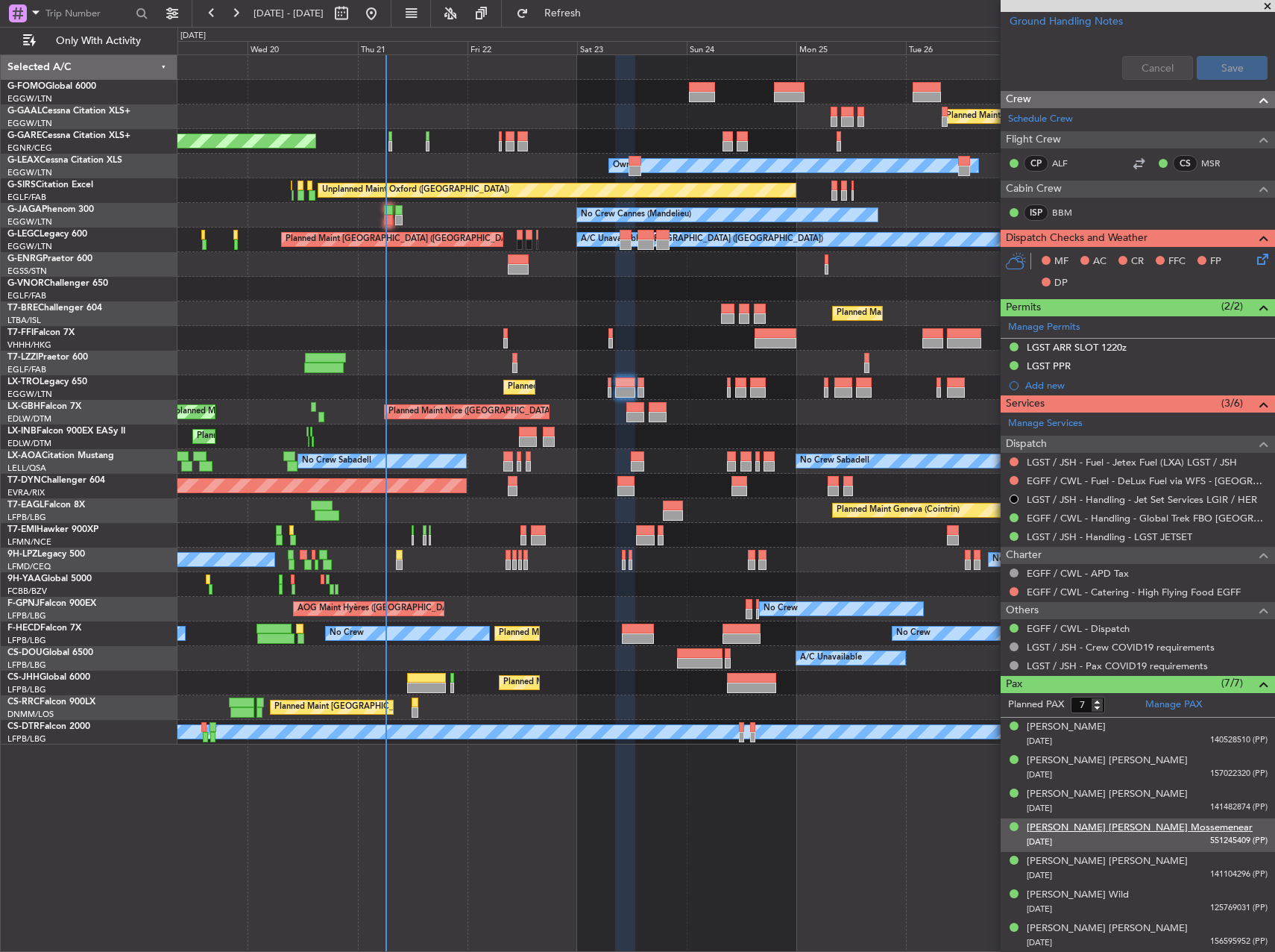
click at [1101, 828] on div "Ella Jane Mossemenear" at bounding box center [1139, 828] width 226 height 15
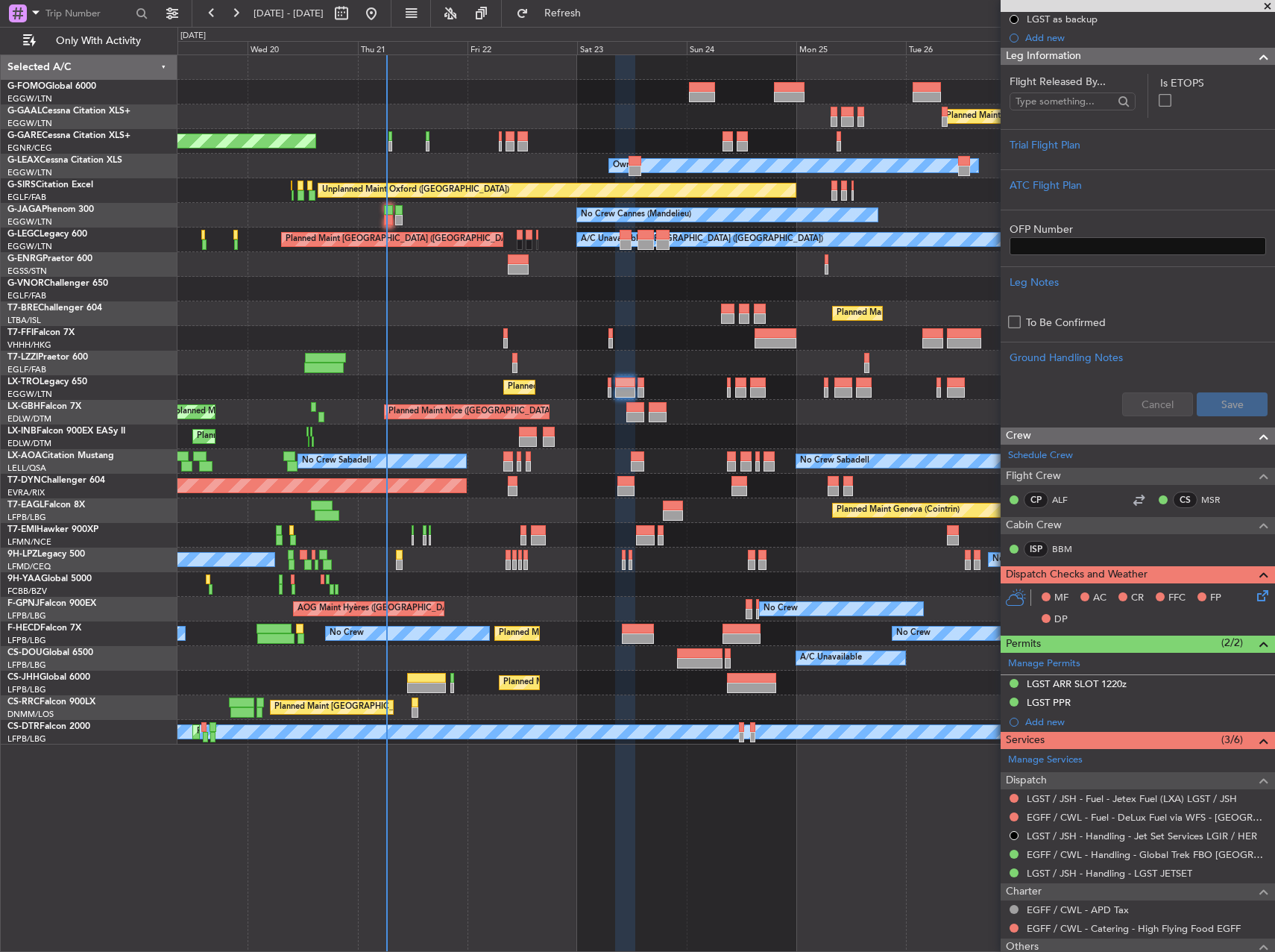
scroll to position [0, 0]
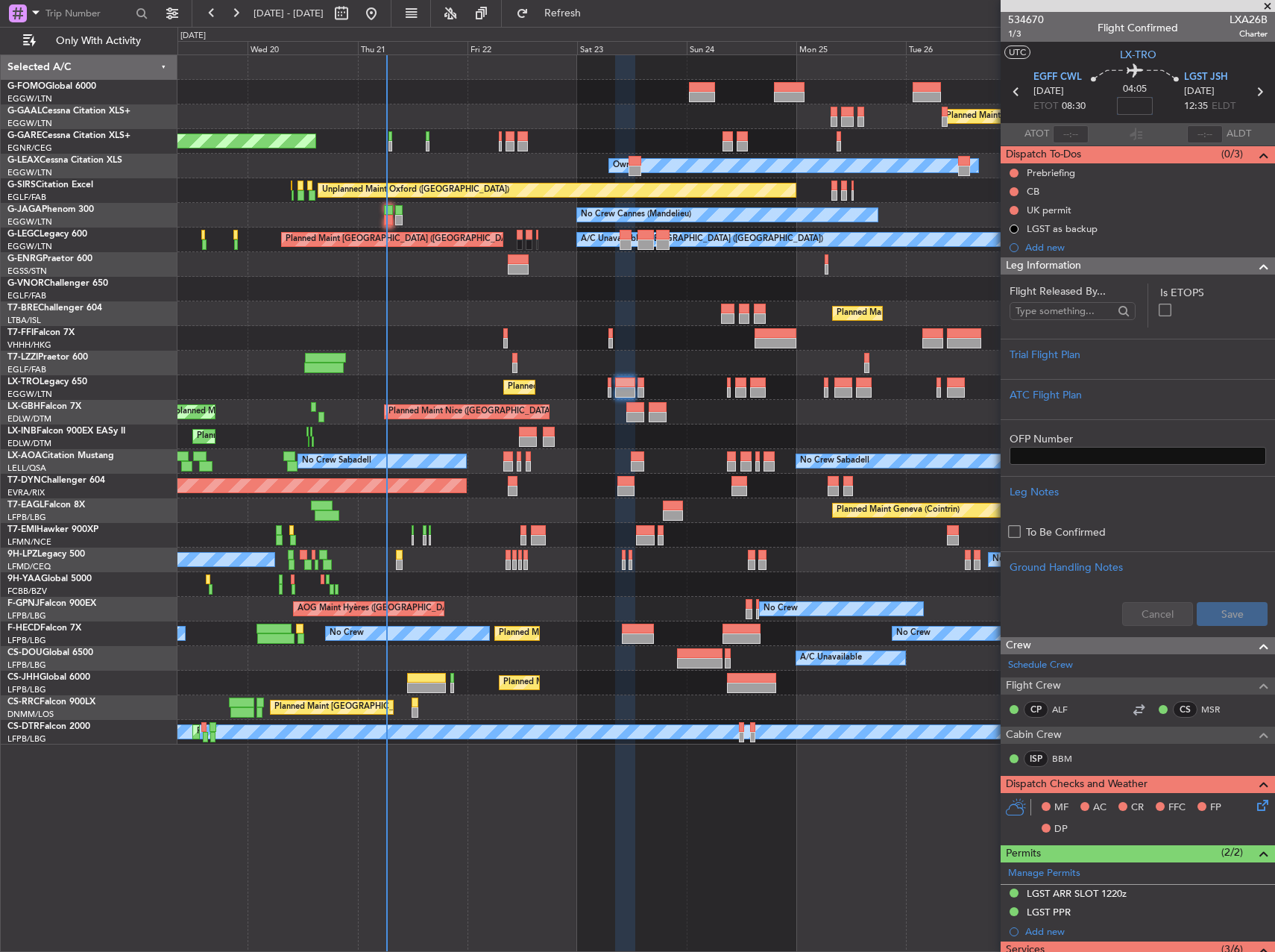
click at [1127, 104] on input at bounding box center [1134, 105] width 36 height 17
click at [864, 75] on div at bounding box center [726, 67] width 1097 height 25
type input "-00:20"
click at [1018, 214] on div at bounding box center [1014, 210] width 12 height 12
click at [1013, 213] on button at bounding box center [1014, 211] width 9 height 9
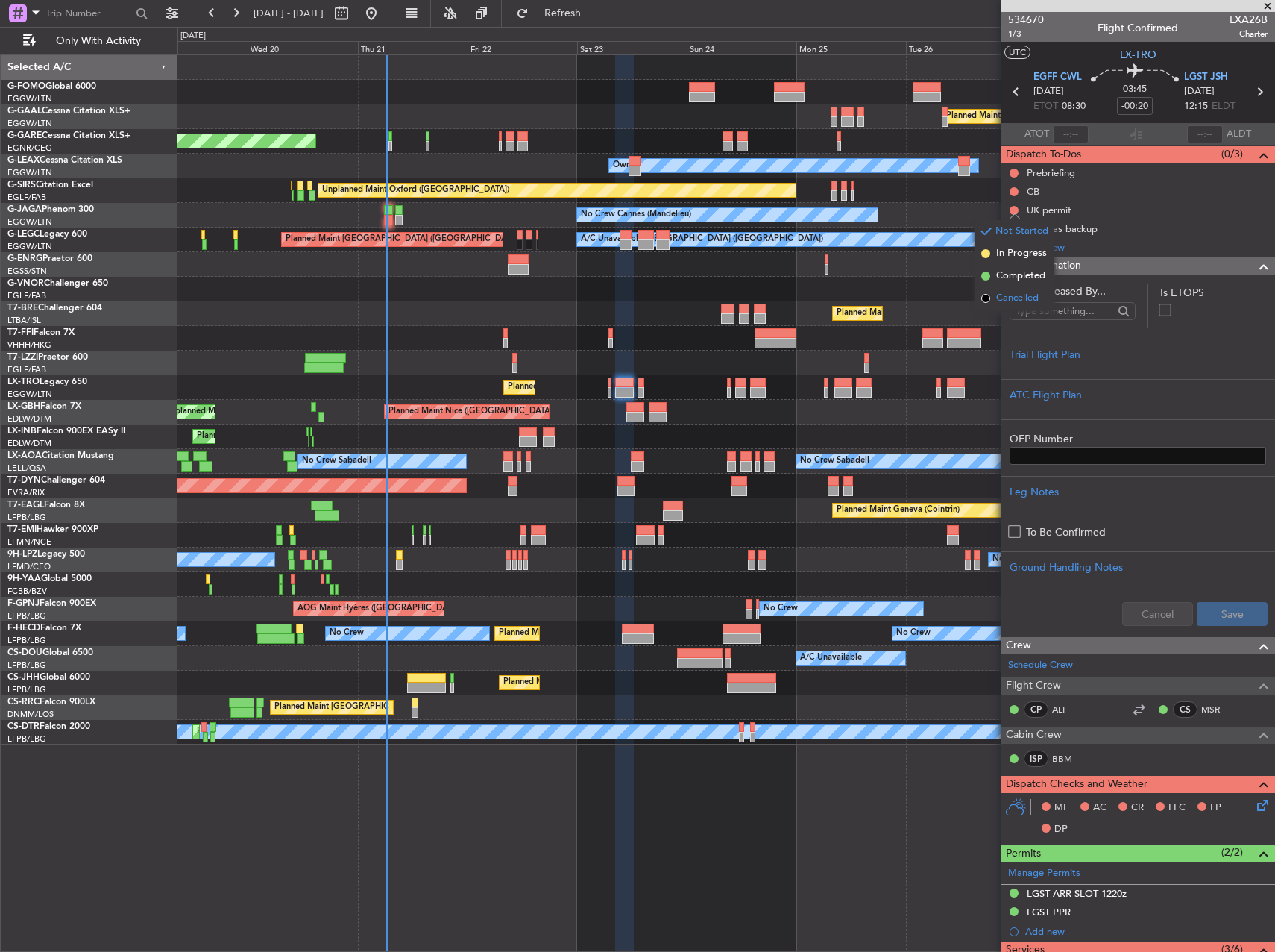
click at [1007, 296] on span "Cancelled" at bounding box center [1017, 298] width 42 height 15
click at [1015, 193] on button at bounding box center [1014, 192] width 9 height 9
click at [1012, 257] on span "Completed" at bounding box center [1020, 257] width 49 height 15
click at [1015, 171] on button at bounding box center [1014, 173] width 9 height 9
click at [1019, 220] on span "In Progress" at bounding box center [1021, 216] width 51 height 15
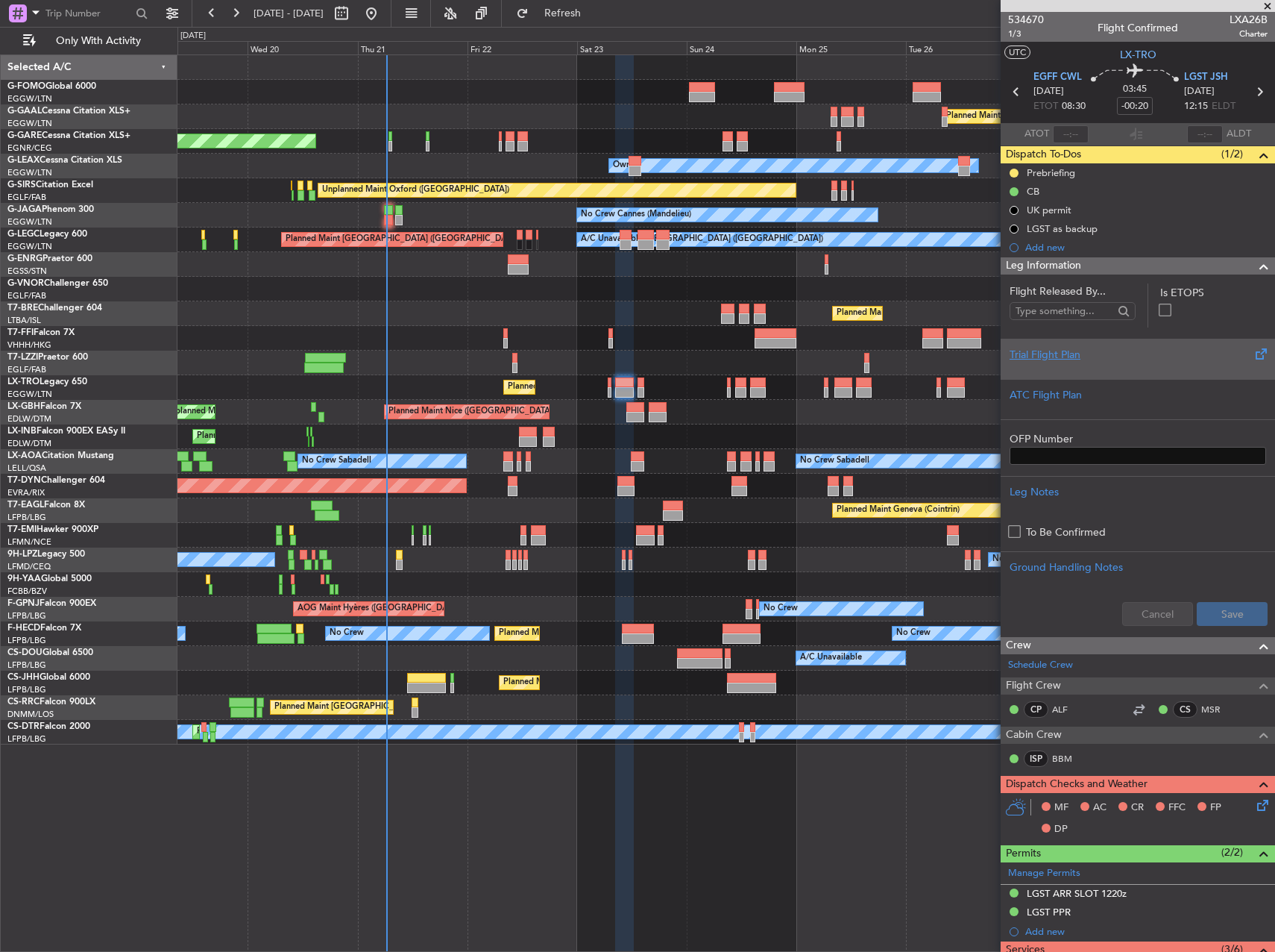
click at [1132, 363] on div at bounding box center [1138, 367] width 257 height 9
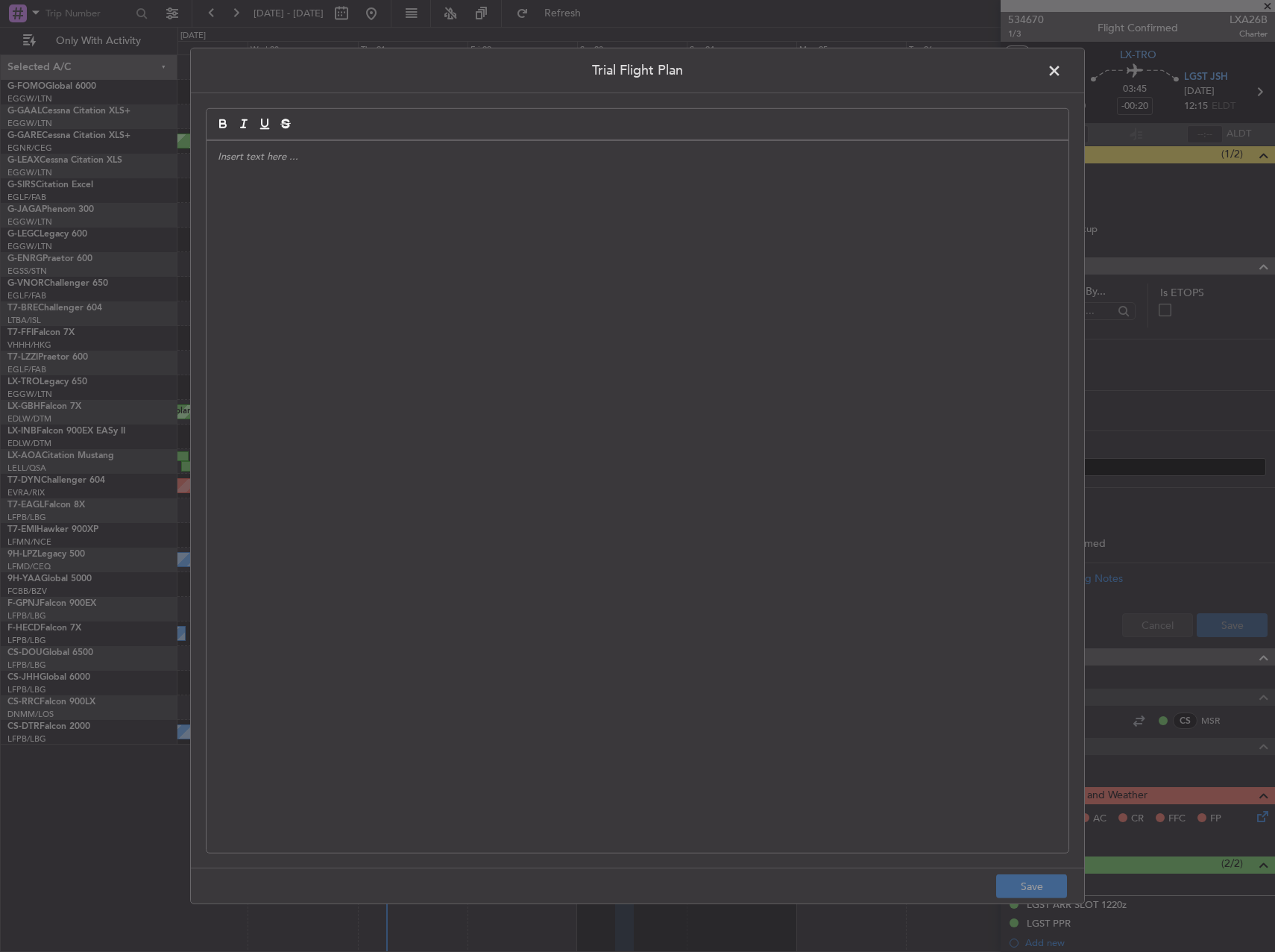
click at [690, 331] on div at bounding box center [637, 496] width 862 height 712
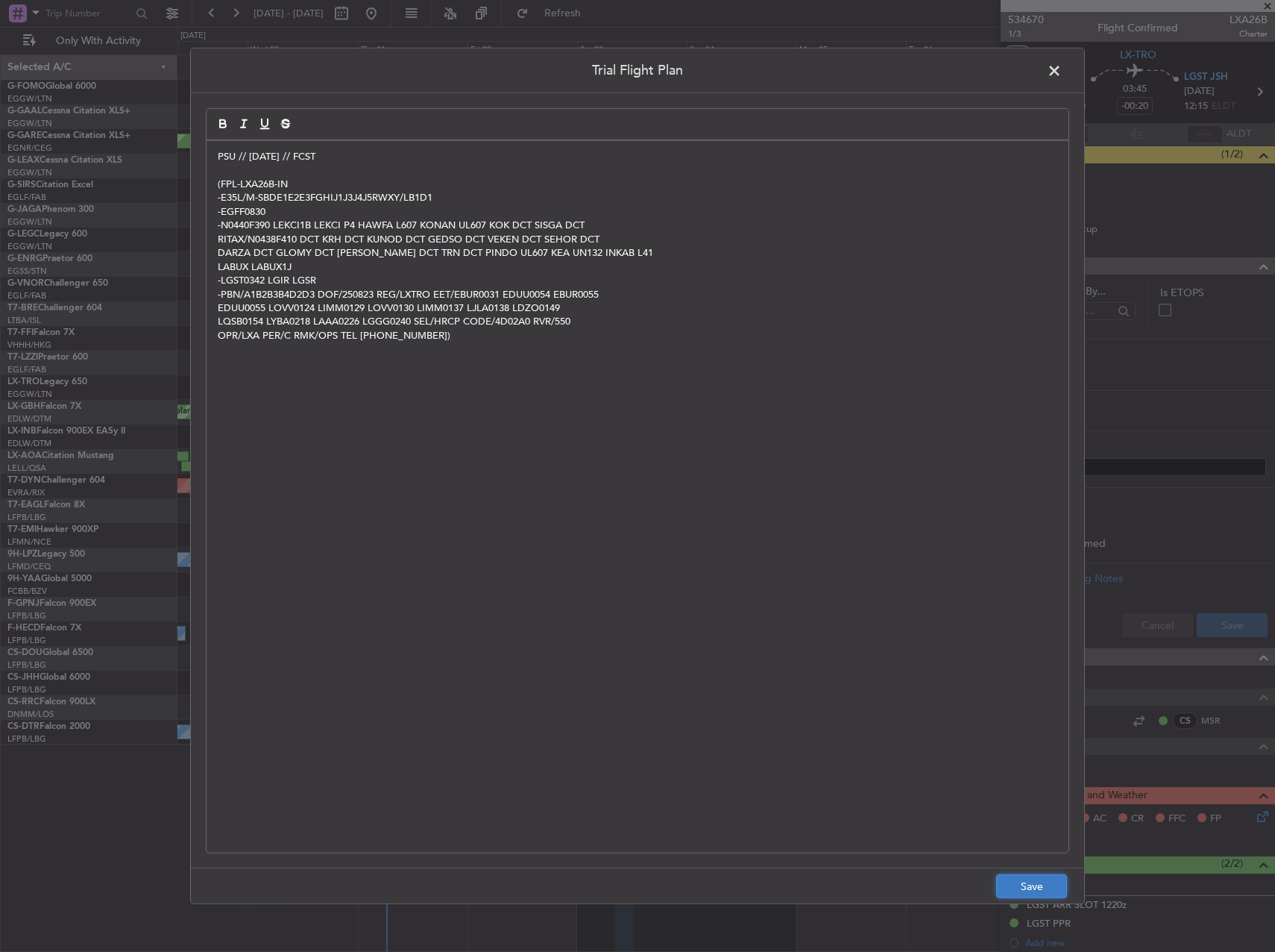
click at [1017, 881] on button "Save" at bounding box center [1031, 886] width 71 height 24
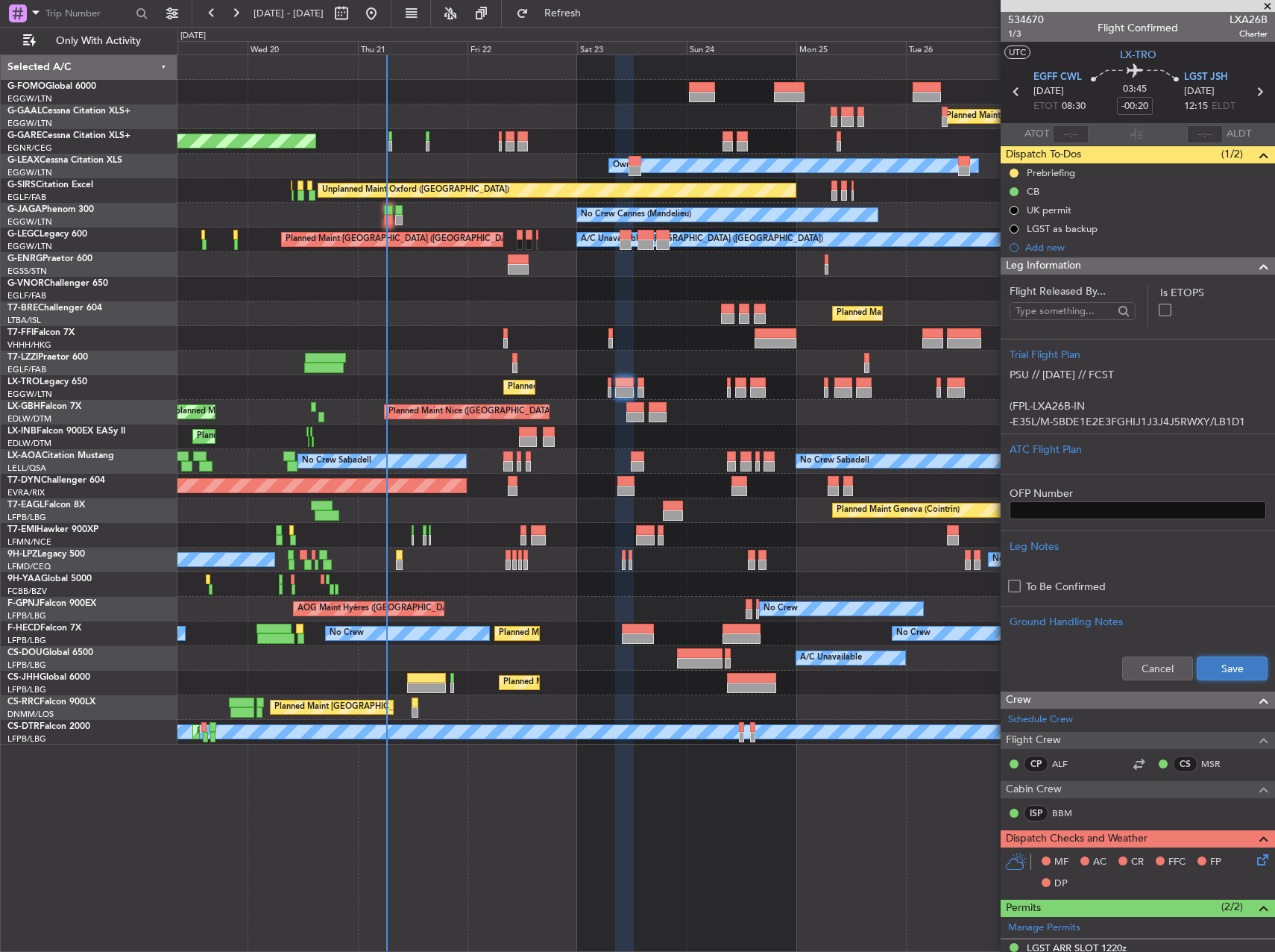
click at [1218, 668] on button "Save" at bounding box center [1232, 668] width 71 height 24
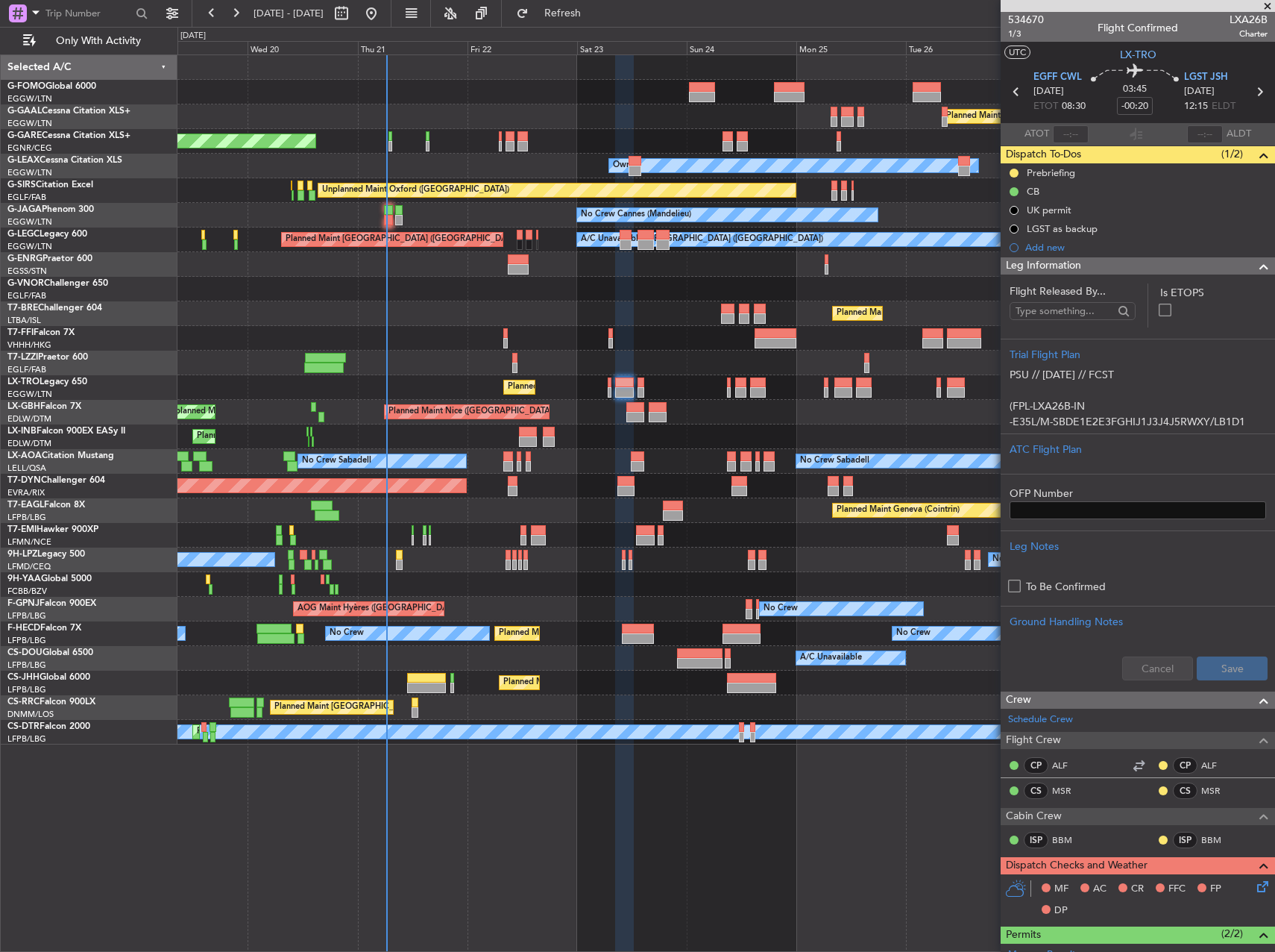
click at [1254, 885] on icon at bounding box center [1259, 883] width 12 height 12
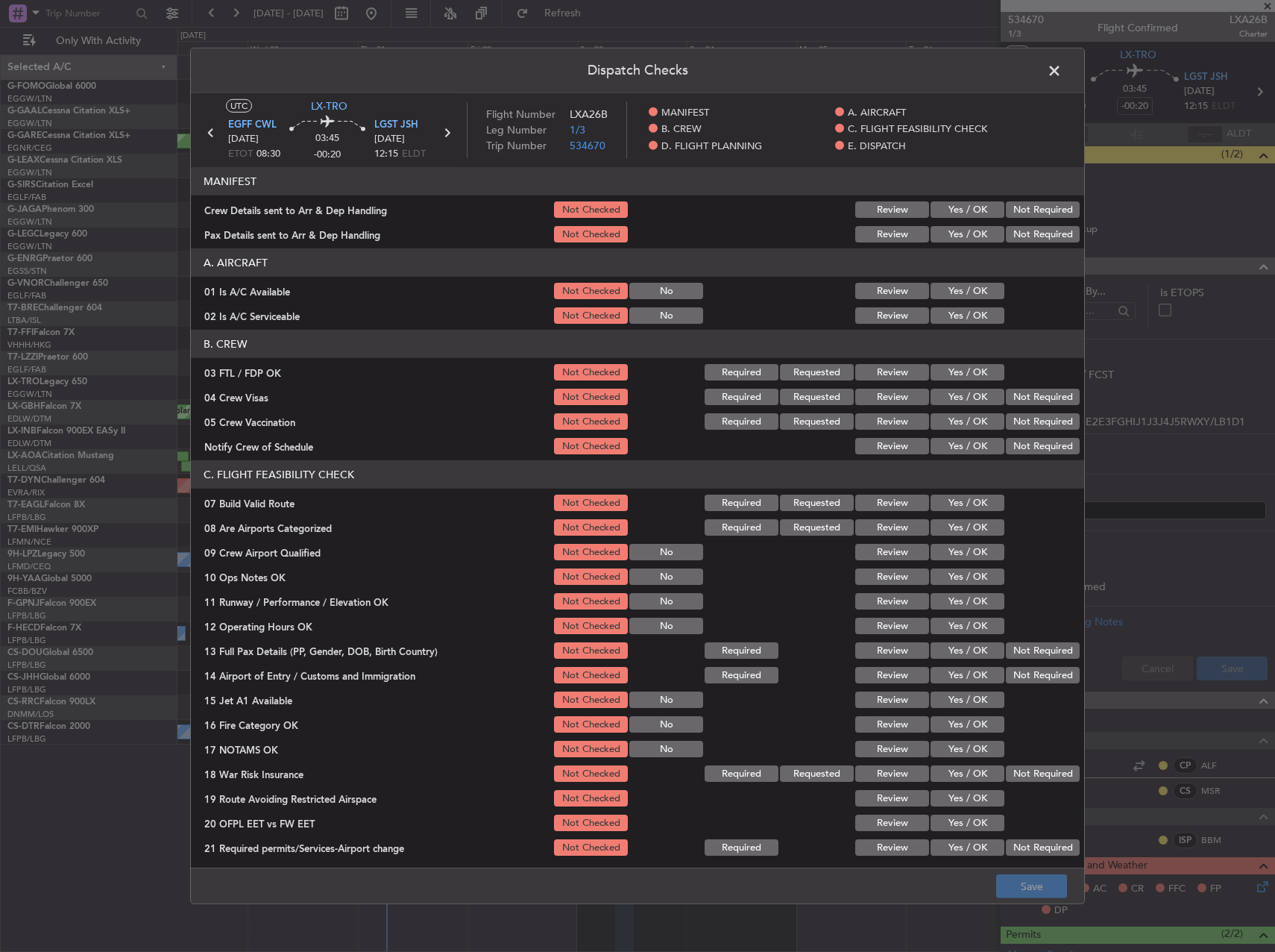
click at [949, 284] on button "Yes / OK" at bounding box center [968, 291] width 74 height 17
click at [950, 305] on section "A. AIRCRAFT 01 Is A/C Available Not Checked No Review Yes / OK 02 Is A/C Servic…" at bounding box center [637, 287] width 893 height 77
click at [949, 311] on button "Yes / OK" at bounding box center [968, 316] width 74 height 17
click at [952, 505] on button "Yes / OK" at bounding box center [968, 503] width 74 height 17
click at [961, 575] on button "Yes / OK" at bounding box center [968, 576] width 74 height 17
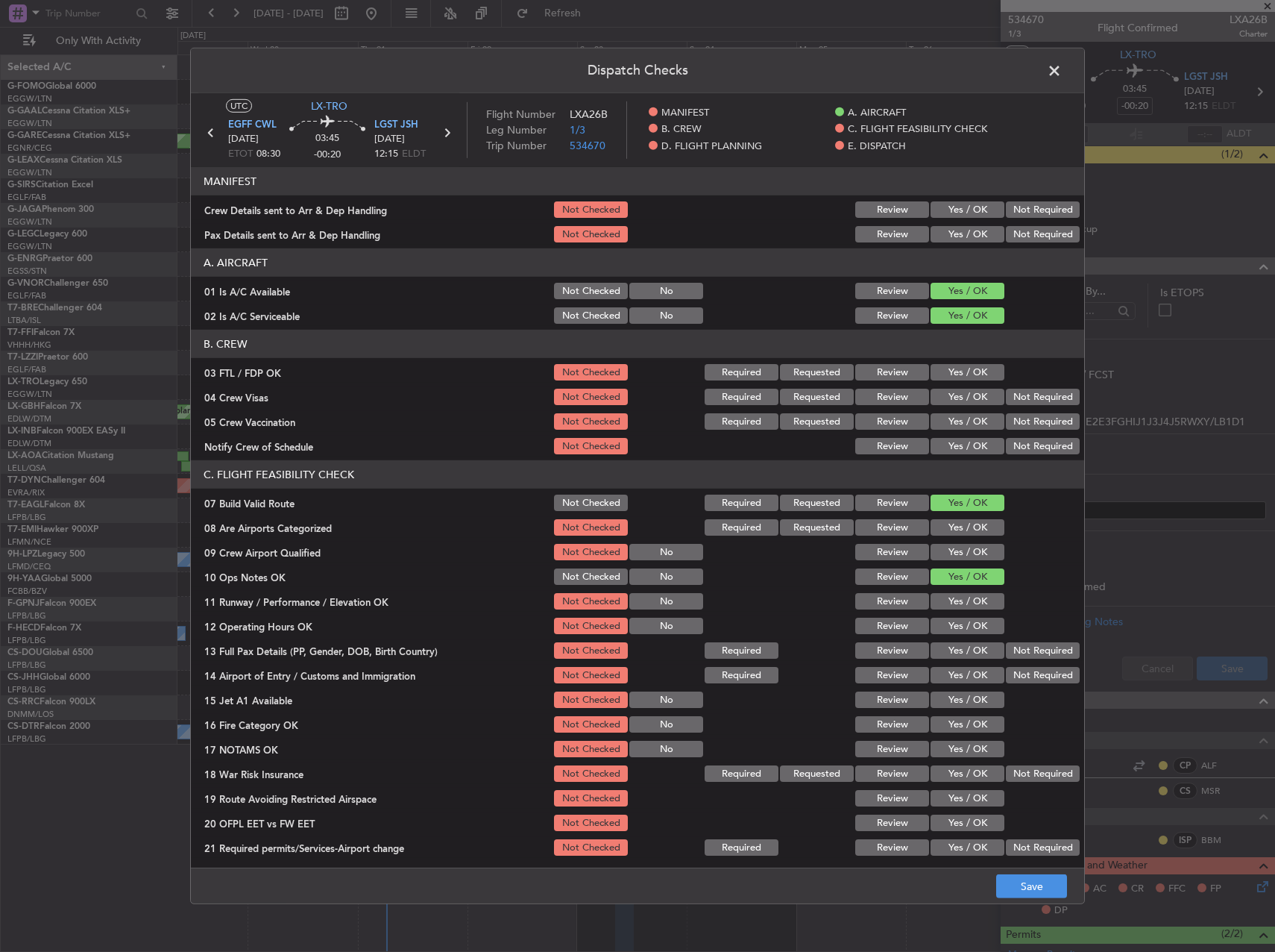
click at [968, 610] on div "Yes / OK" at bounding box center [966, 601] width 75 height 21
click at [956, 587] on section "C. FLIGHT FEASIBILITY CHECK 07 Build Valid Route Not Checked Required Requested…" at bounding box center [637, 659] width 893 height 398
drag, startPoint x: 956, startPoint y: 600, endPoint x: 961, endPoint y: 611, distance: 12.1
click at [956, 601] on button "Yes / OK" at bounding box center [968, 601] width 74 height 17
click at [967, 626] on button "Yes / OK" at bounding box center [968, 626] width 74 height 17
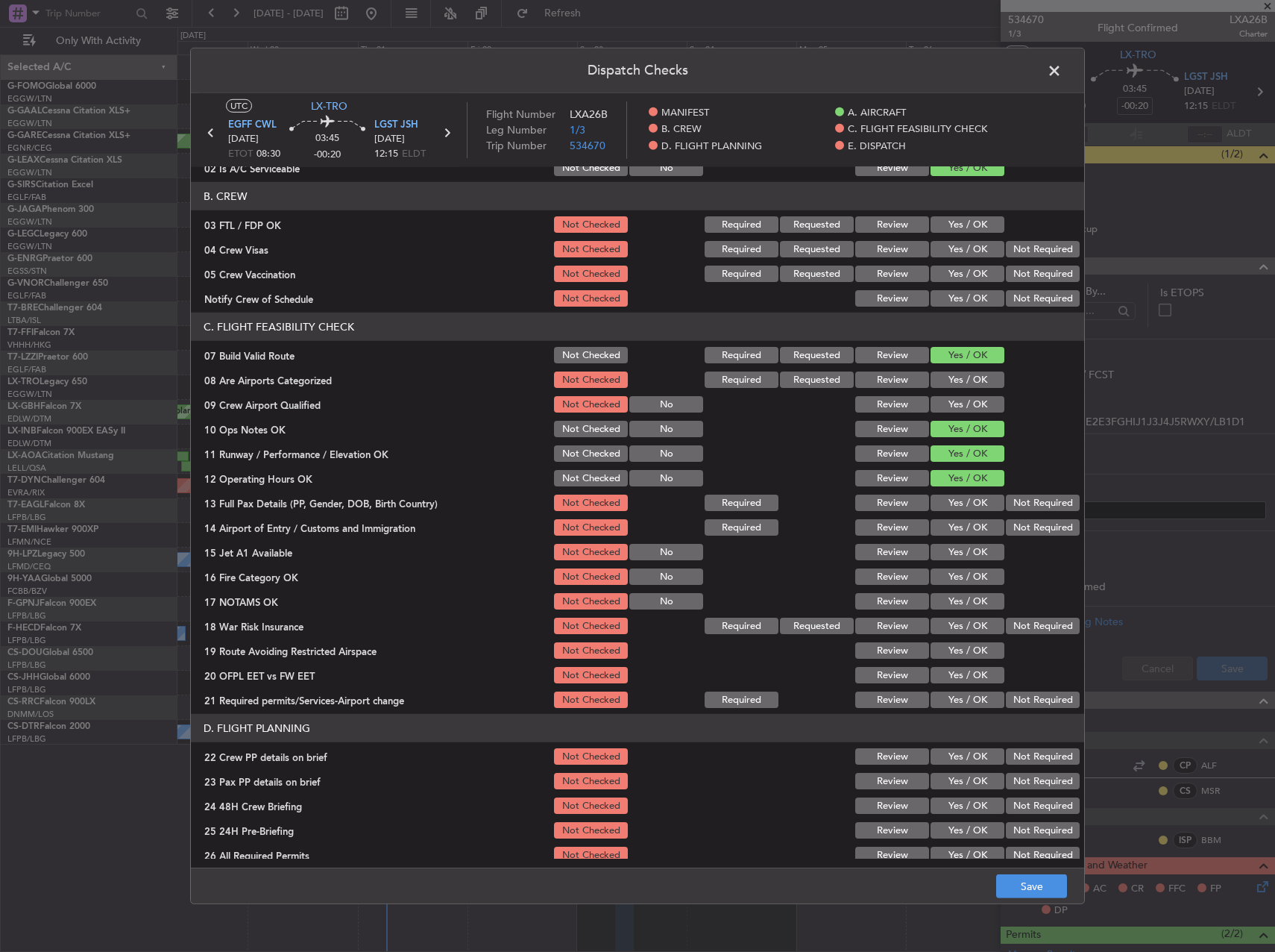
scroll to position [149, 0]
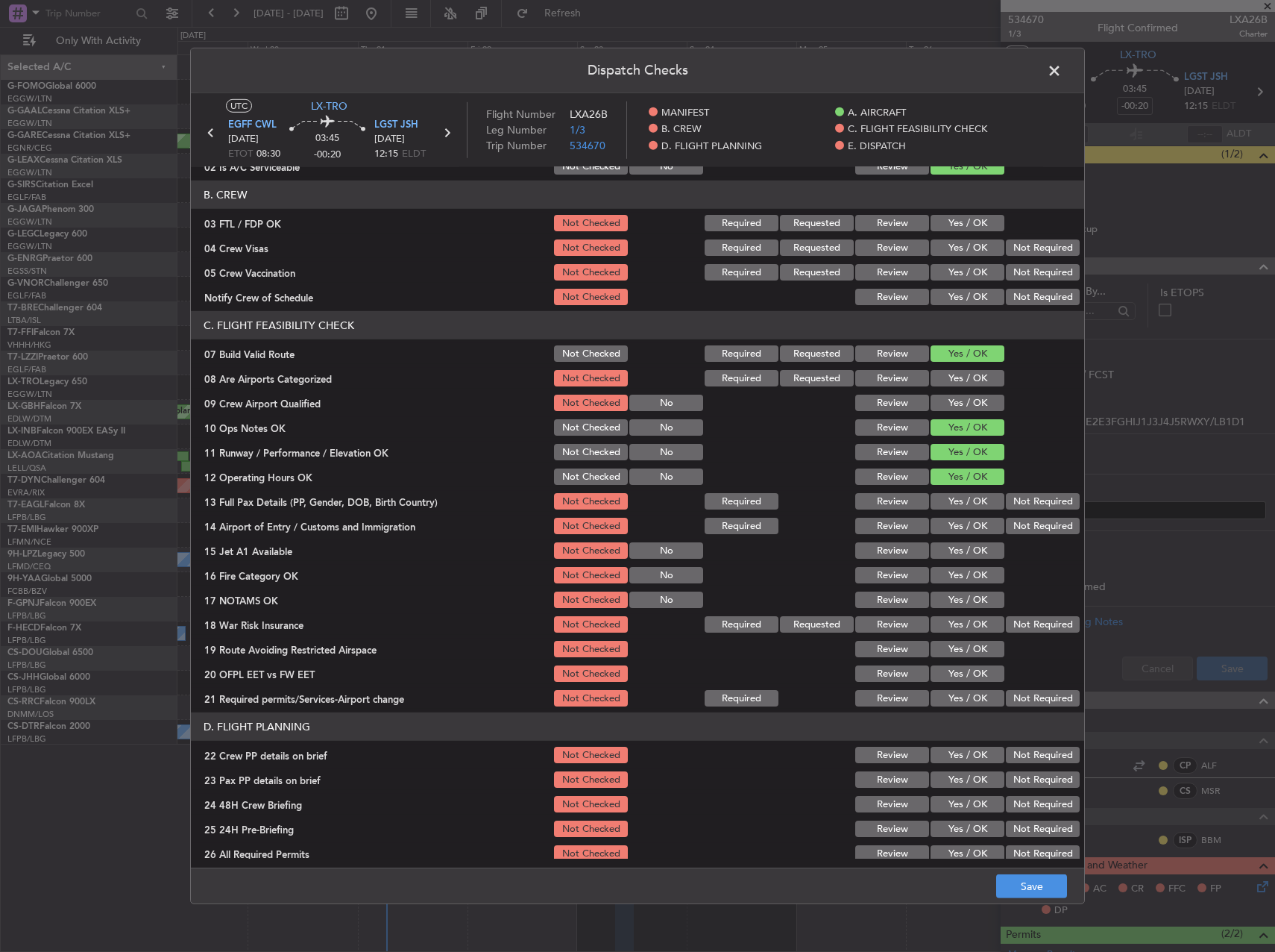
click at [948, 496] on button "Yes / OK" at bounding box center [968, 501] width 74 height 17
click at [959, 532] on button "Yes / OK" at bounding box center [968, 526] width 74 height 17
click at [963, 560] on div "Yes / OK" at bounding box center [966, 550] width 75 height 21
click at [963, 565] on div "Yes / OK" at bounding box center [966, 575] width 75 height 21
click at [963, 551] on button "Yes / OK" at bounding box center [968, 551] width 74 height 17
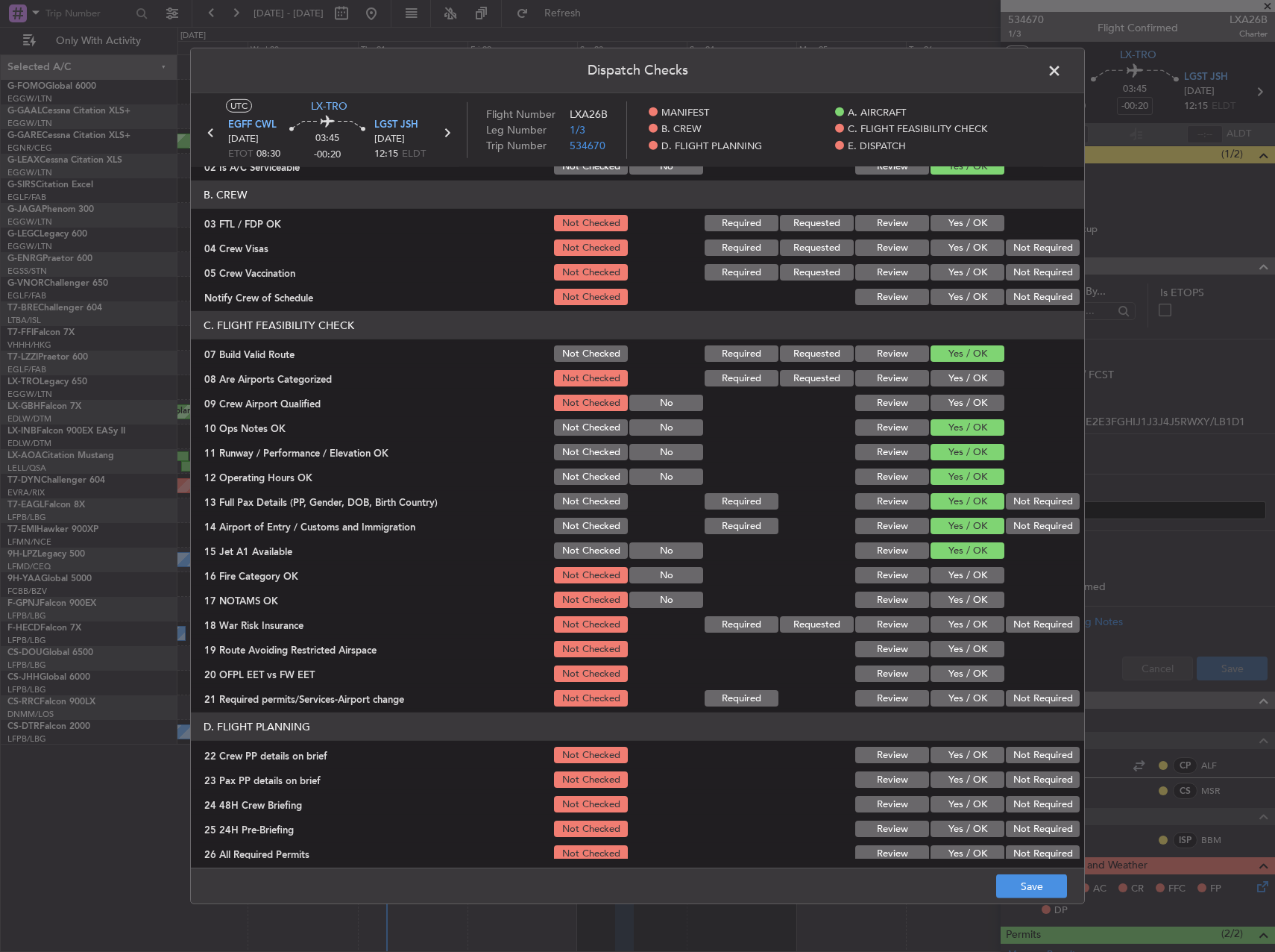
click at [960, 572] on button "Yes / OK" at bounding box center [968, 575] width 74 height 17
click at [963, 594] on button "Yes / OK" at bounding box center [968, 599] width 74 height 17
click at [965, 600] on button "Yes / OK" at bounding box center [968, 599] width 74 height 17
click at [1006, 619] on button "Not Required" at bounding box center [1043, 624] width 74 height 17
click at [974, 642] on button "Yes / OK" at bounding box center [968, 649] width 74 height 17
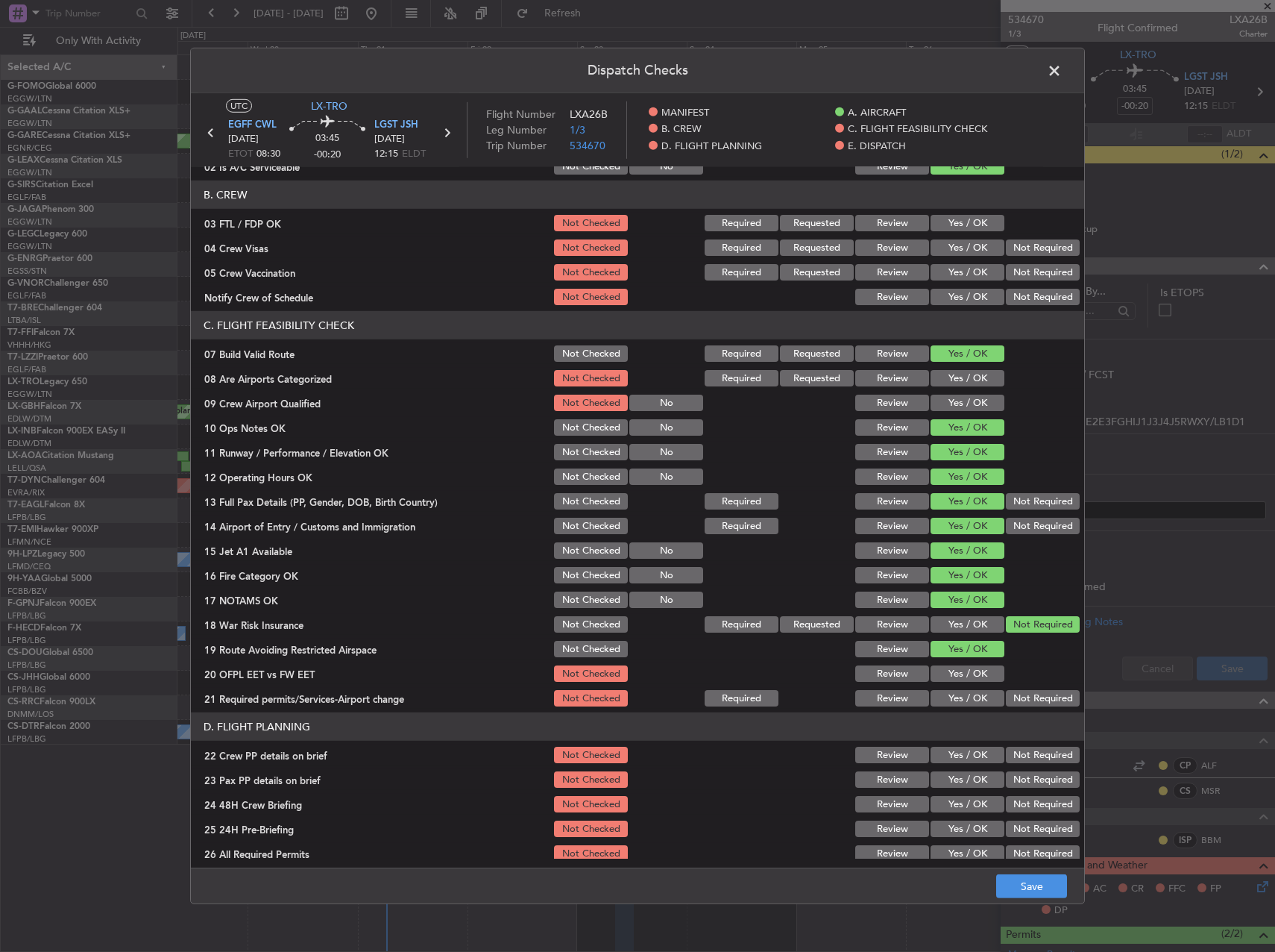
click at [976, 671] on button "Yes / OK" at bounding box center [968, 674] width 74 height 17
click at [976, 693] on button "Yes / OK" at bounding box center [968, 698] width 74 height 17
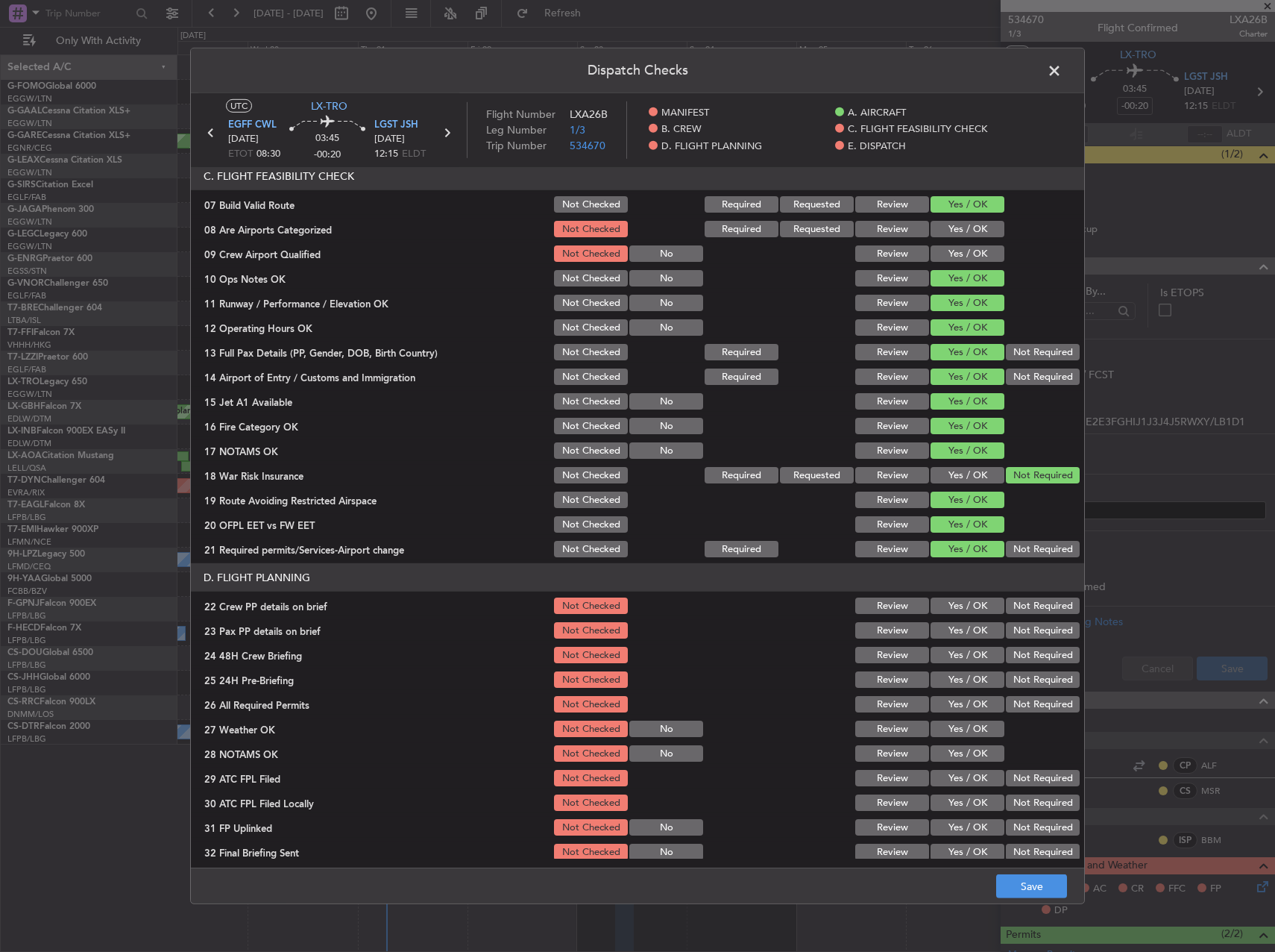
click at [956, 598] on button "Yes / OK" at bounding box center [968, 606] width 74 height 17
click at [959, 624] on button "Yes / OK" at bounding box center [968, 631] width 74 height 17
click at [968, 651] on button "Yes / OK" at bounding box center [968, 655] width 74 height 17
click at [1010, 677] on button "Not Required" at bounding box center [1043, 679] width 74 height 17
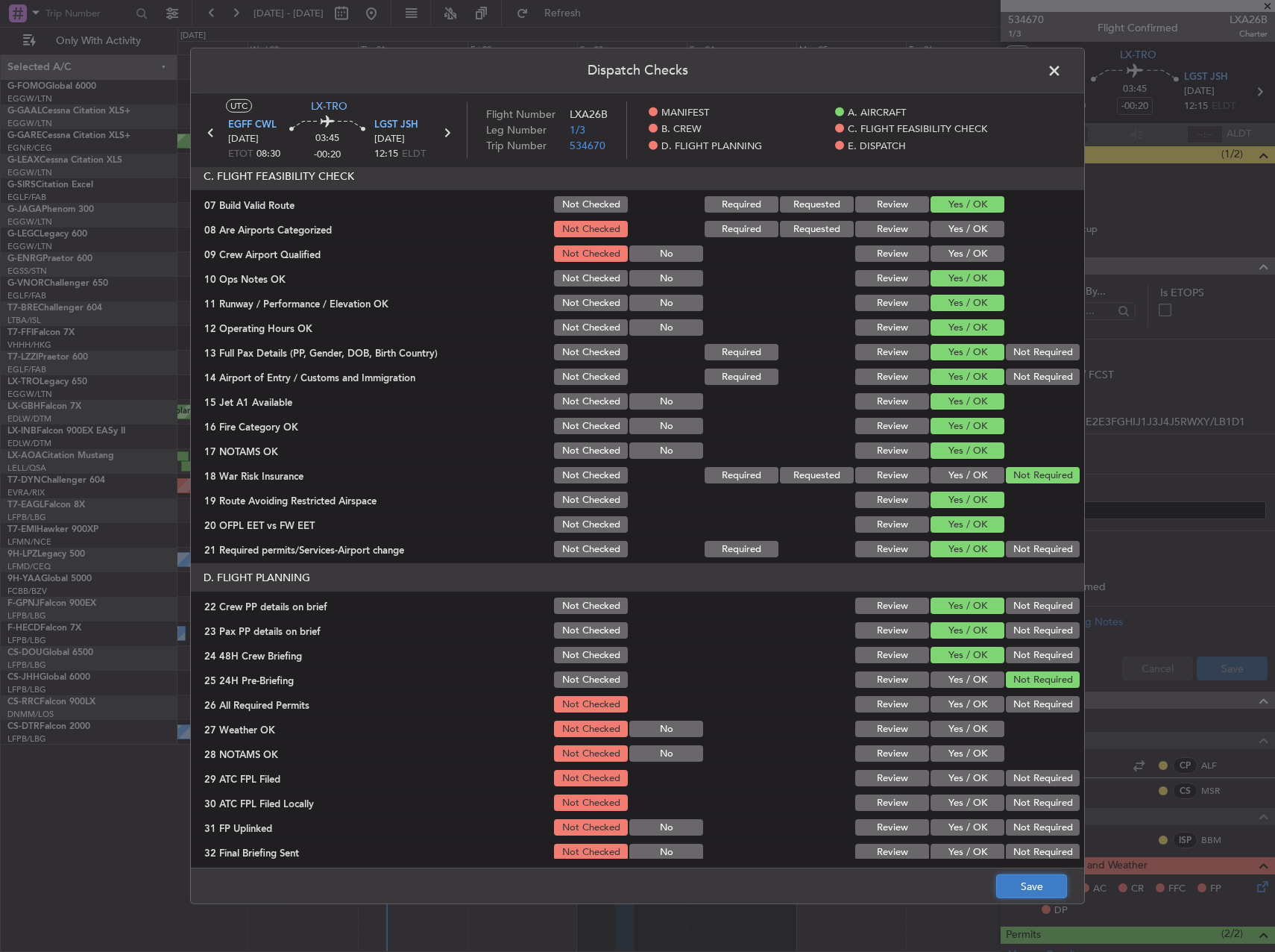
click at [1026, 881] on button "Save" at bounding box center [1031, 886] width 71 height 24
click at [1061, 66] on span at bounding box center [1061, 75] width 0 height 29
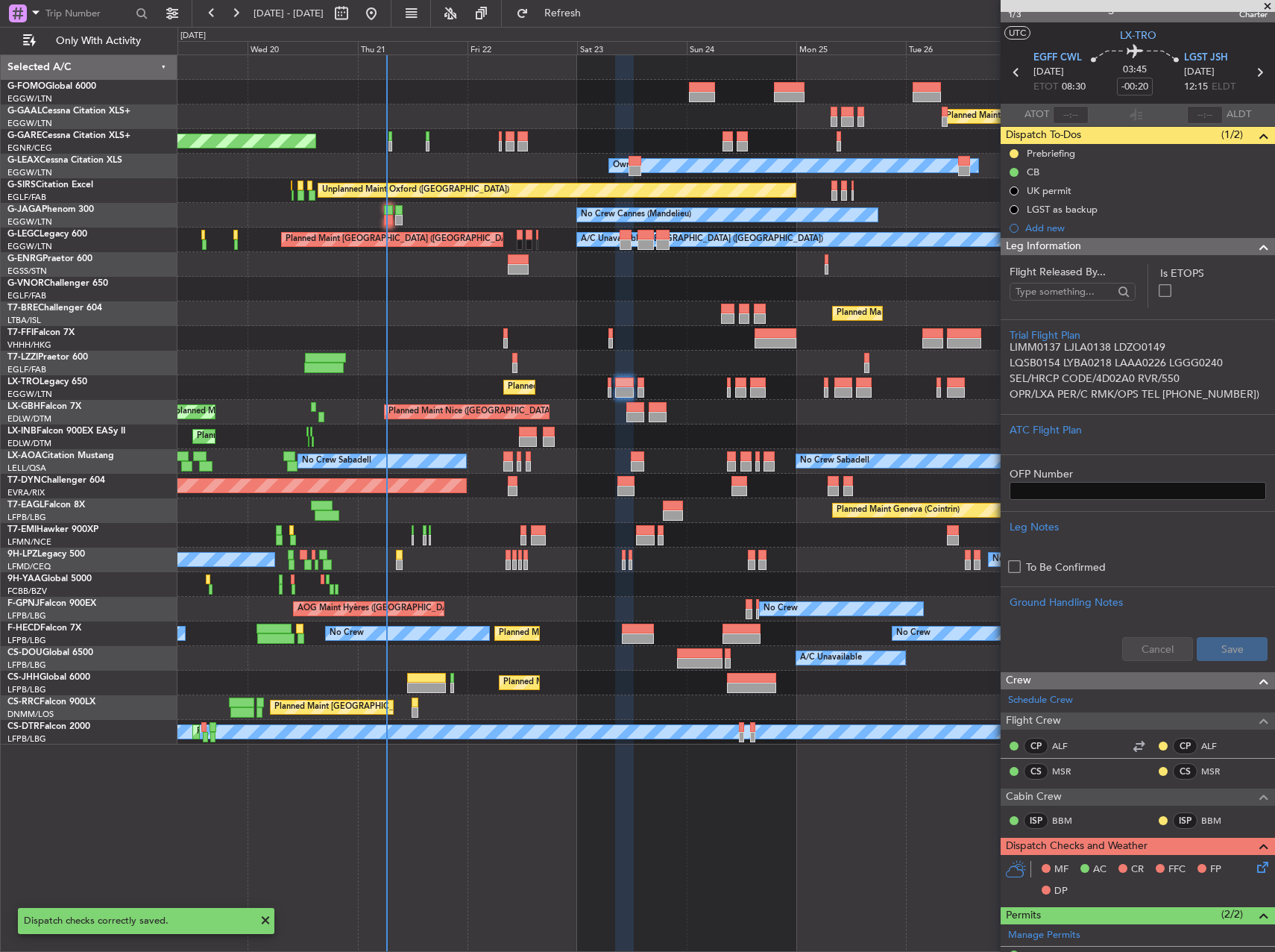
scroll to position [0, 0]
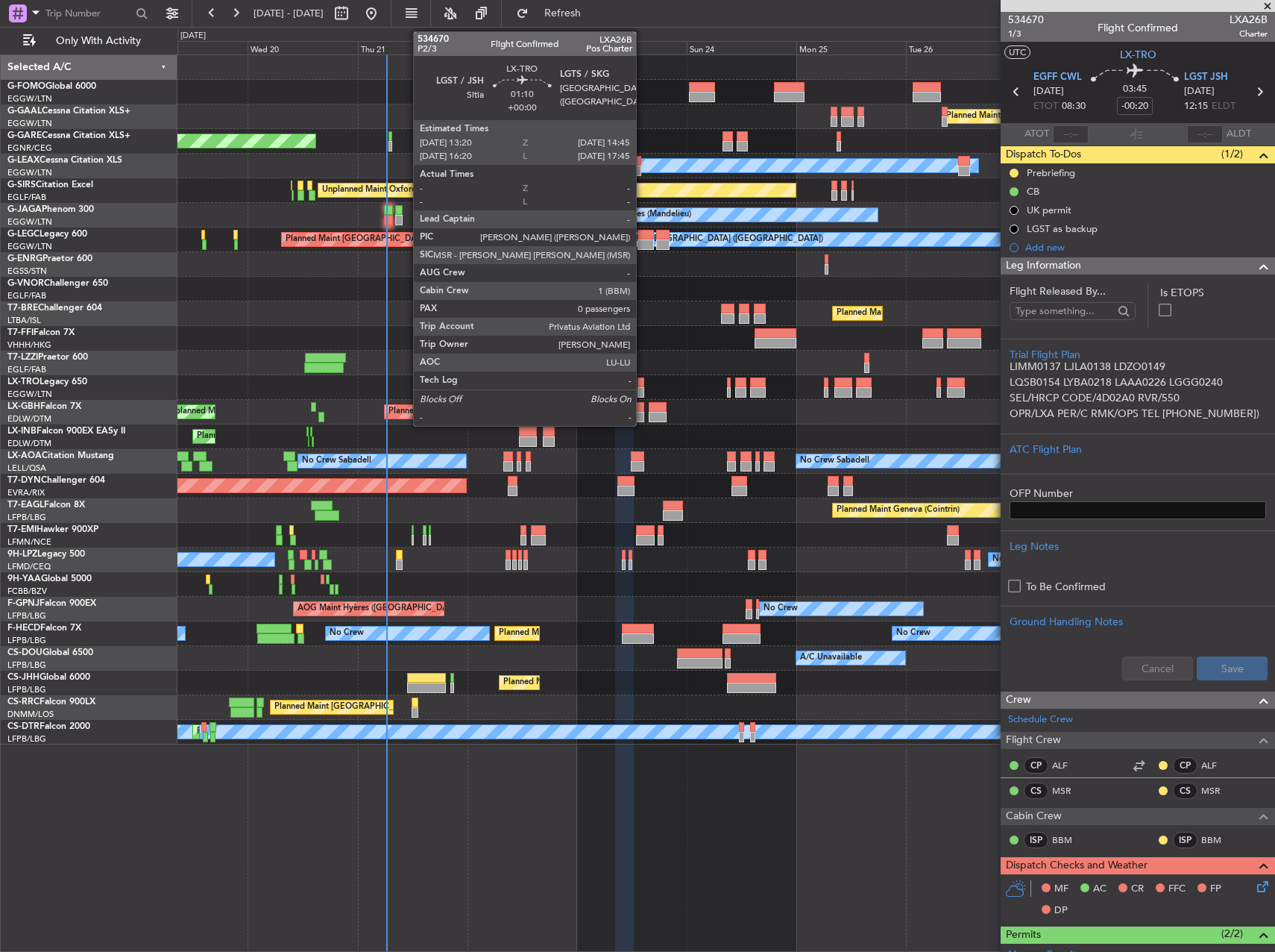
click at [643, 385] on div at bounding box center [641, 382] width 6 height 10
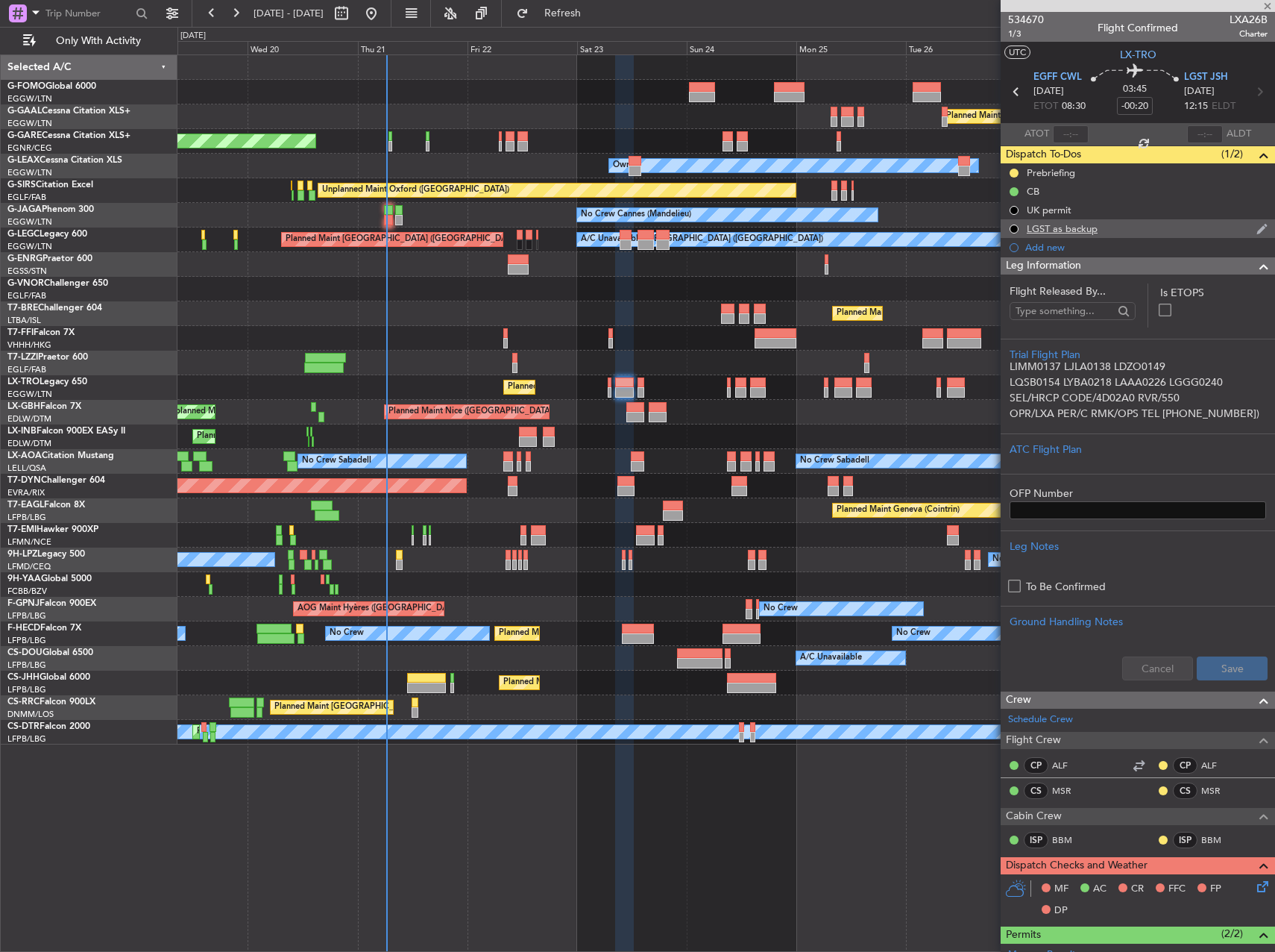
type input "0"
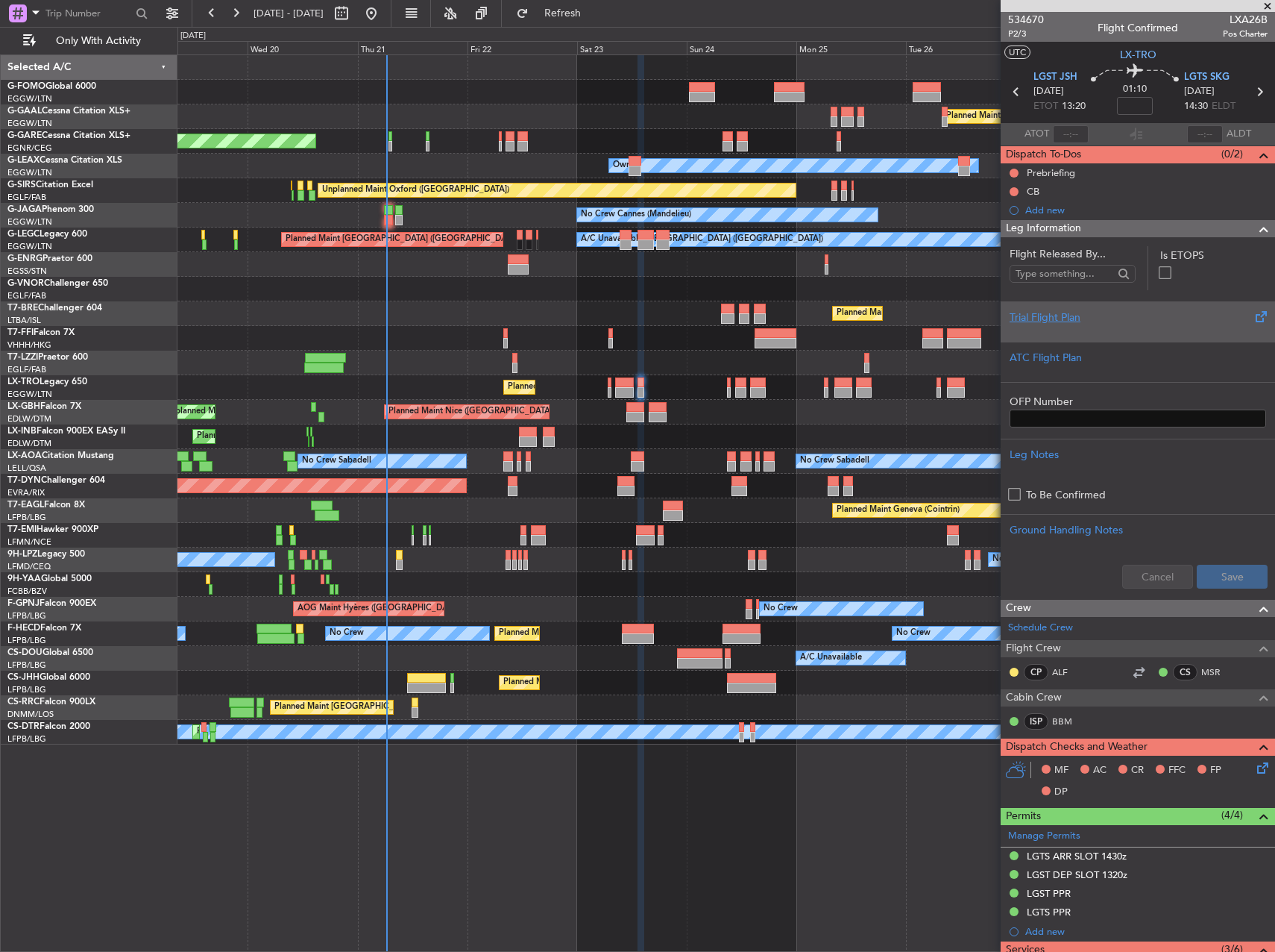
click at [1129, 316] on div "Trial Flight Plan" at bounding box center [1138, 317] width 257 height 16
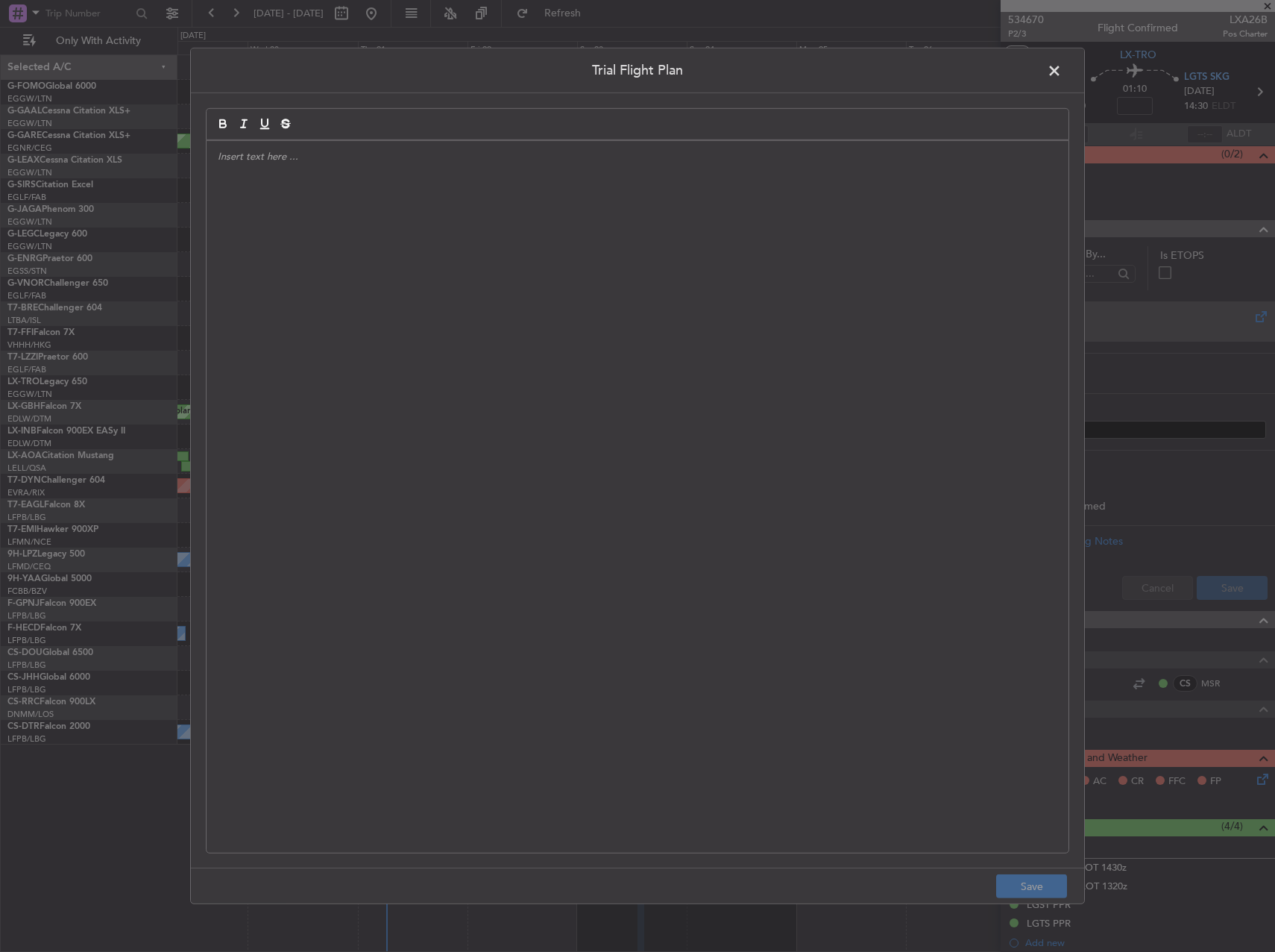
click at [812, 328] on div at bounding box center [637, 496] width 862 height 712
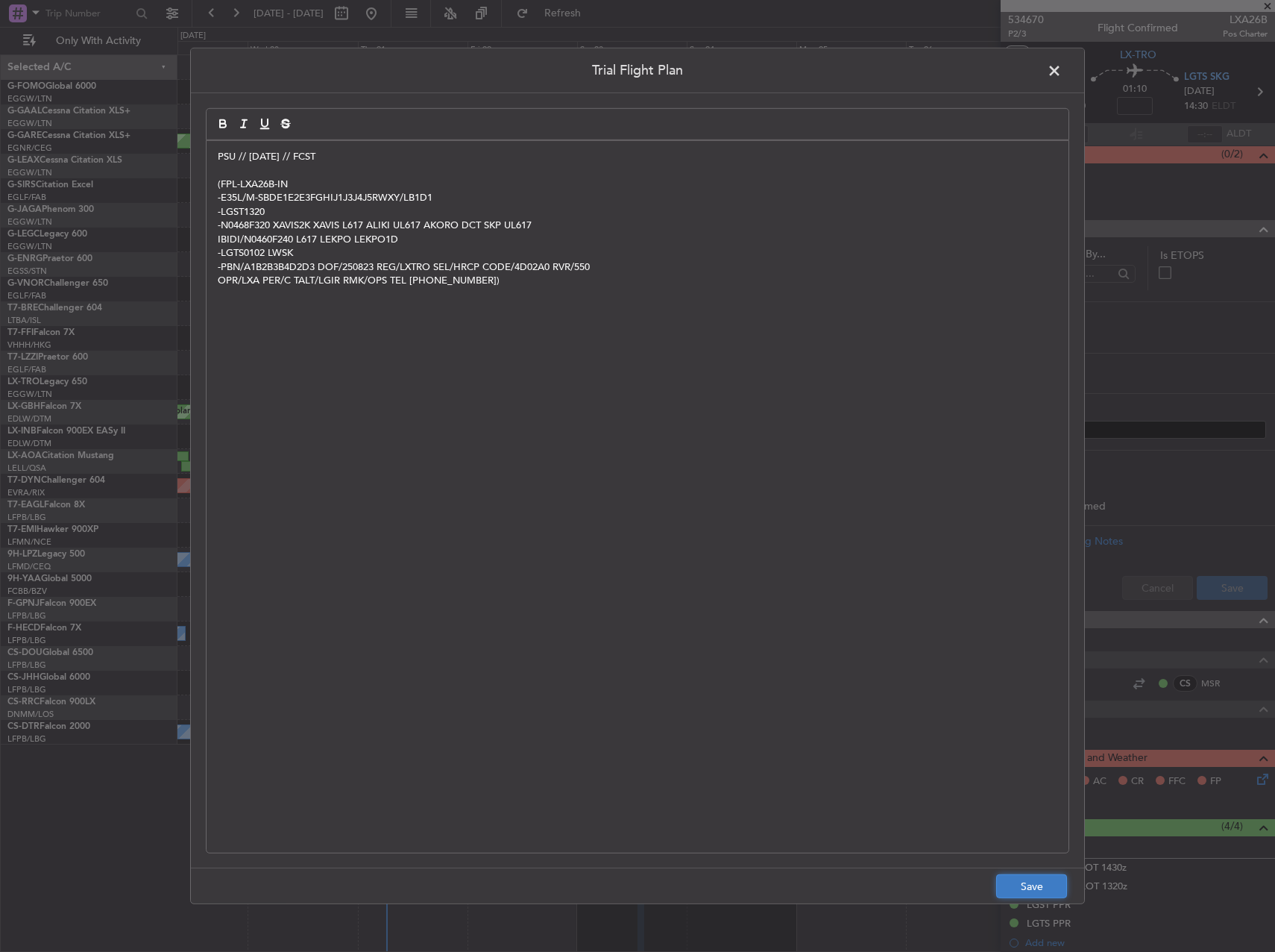
click at [1020, 881] on button "Save" at bounding box center [1031, 886] width 71 height 24
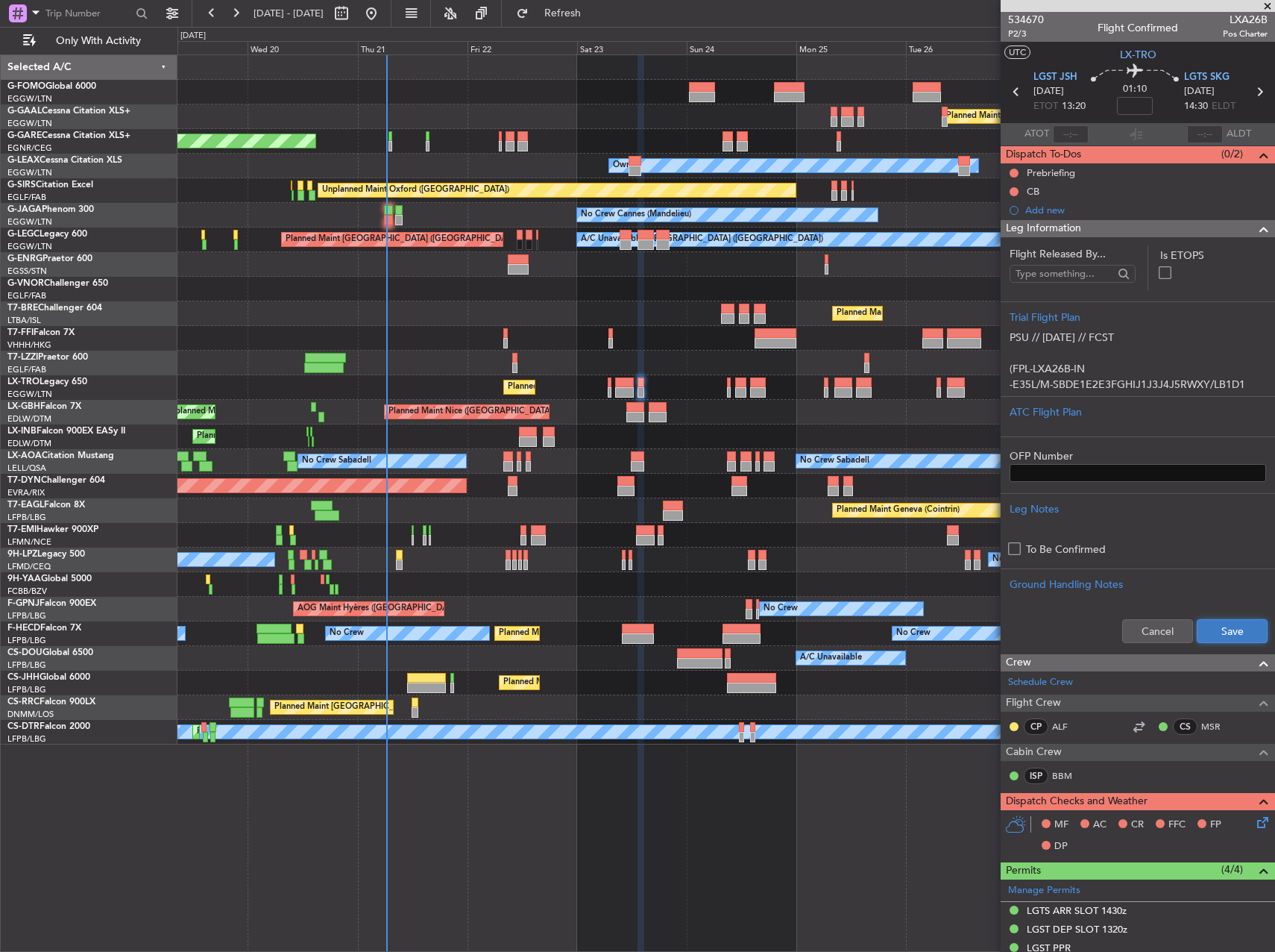
click at [1213, 623] on button "Save" at bounding box center [1232, 631] width 71 height 24
click at [1012, 172] on button at bounding box center [1014, 173] width 9 height 9
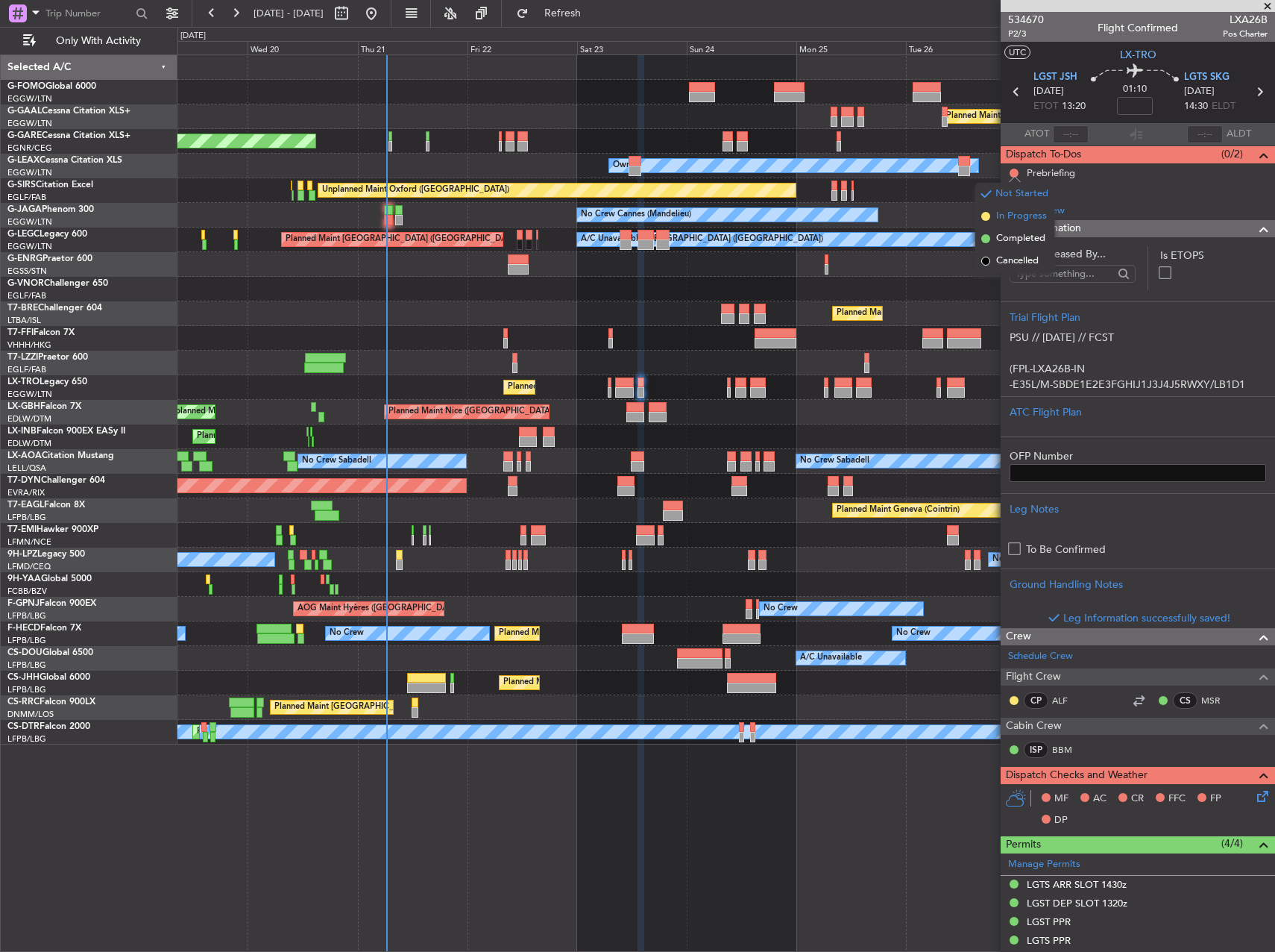
click at [1003, 218] on span "In Progress" at bounding box center [1021, 216] width 51 height 15
click at [1014, 187] on button at bounding box center [1014, 192] width 9 height 9
click at [1018, 258] on span "Completed" at bounding box center [1020, 257] width 49 height 15
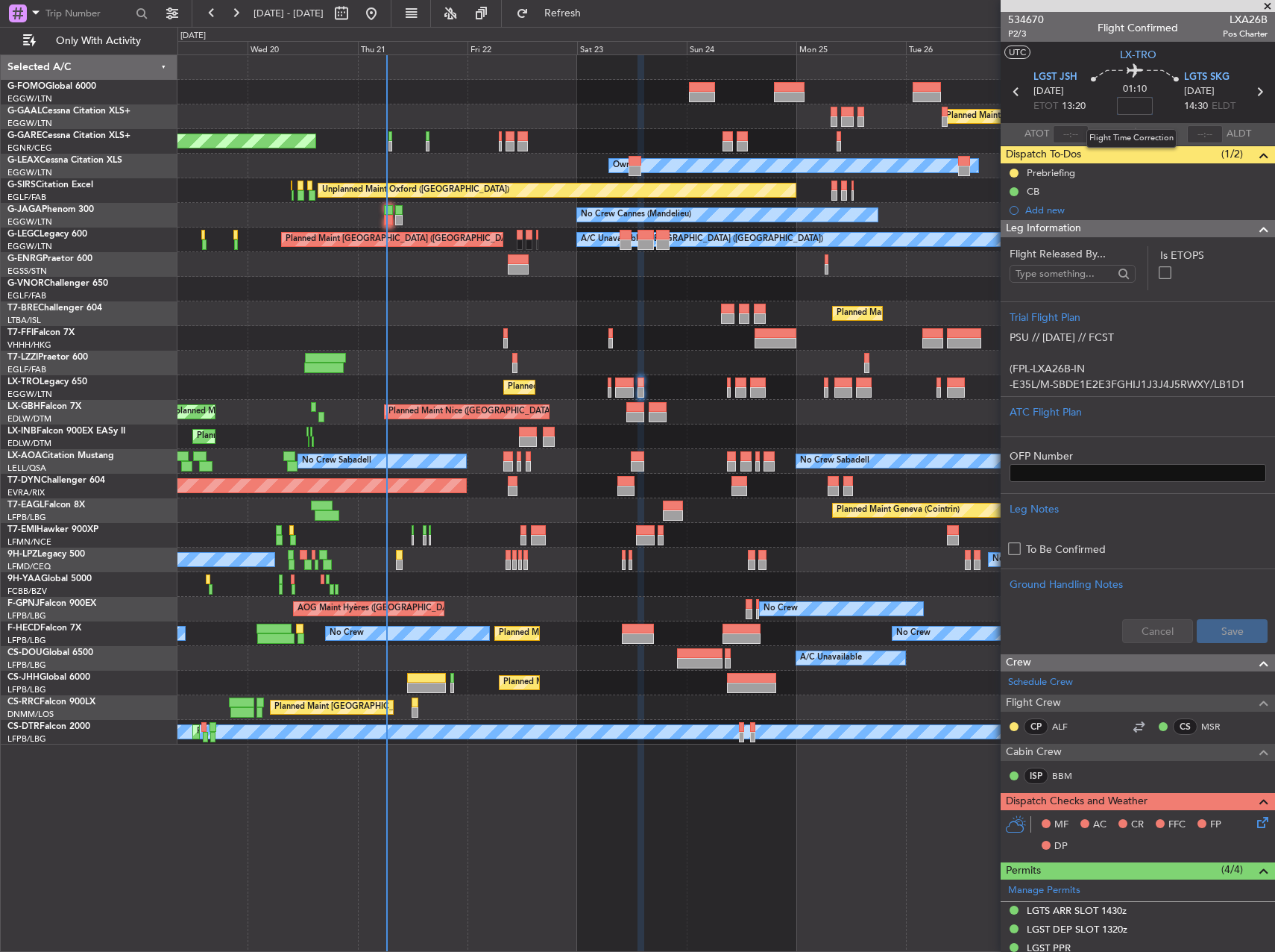
click at [1130, 111] on input at bounding box center [1134, 105] width 36 height 17
click at [967, 207] on div "No Crew Cannes (Mandelieu) Owner Ibiza Owner" at bounding box center [726, 215] width 1097 height 25
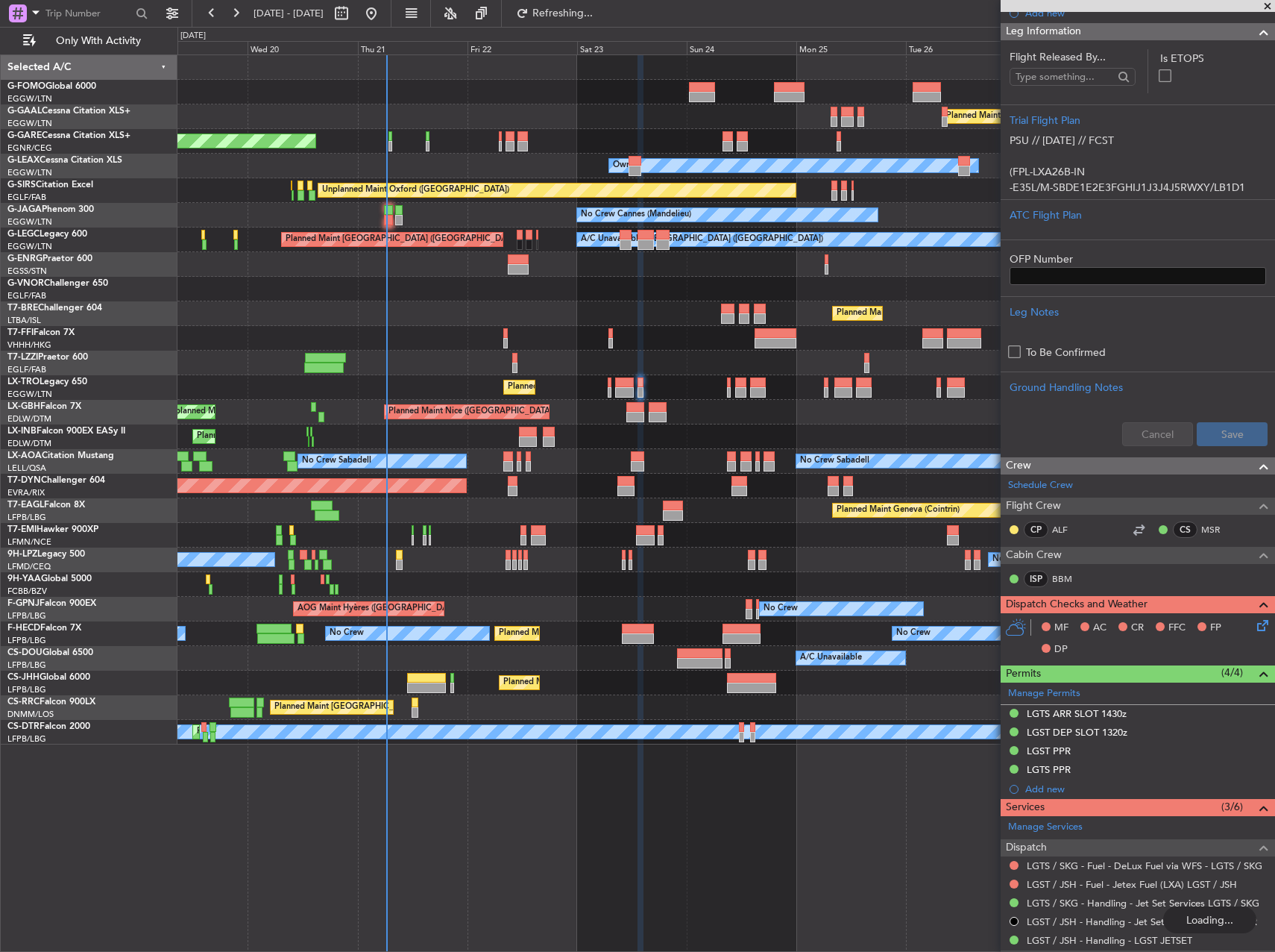
scroll to position [224, 0]
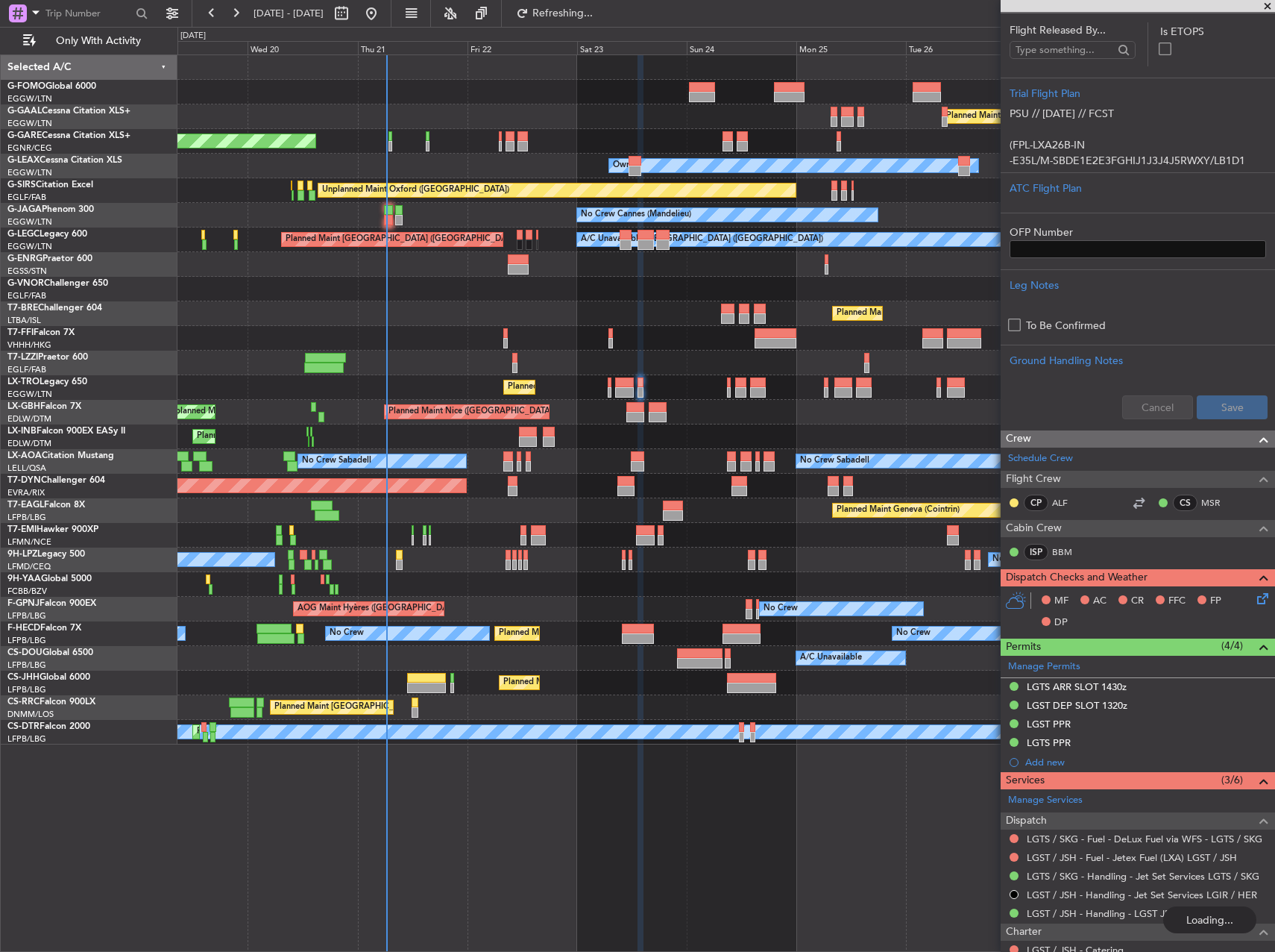
type input "-00:05"
click at [1254, 602] on icon at bounding box center [1259, 596] width 12 height 12
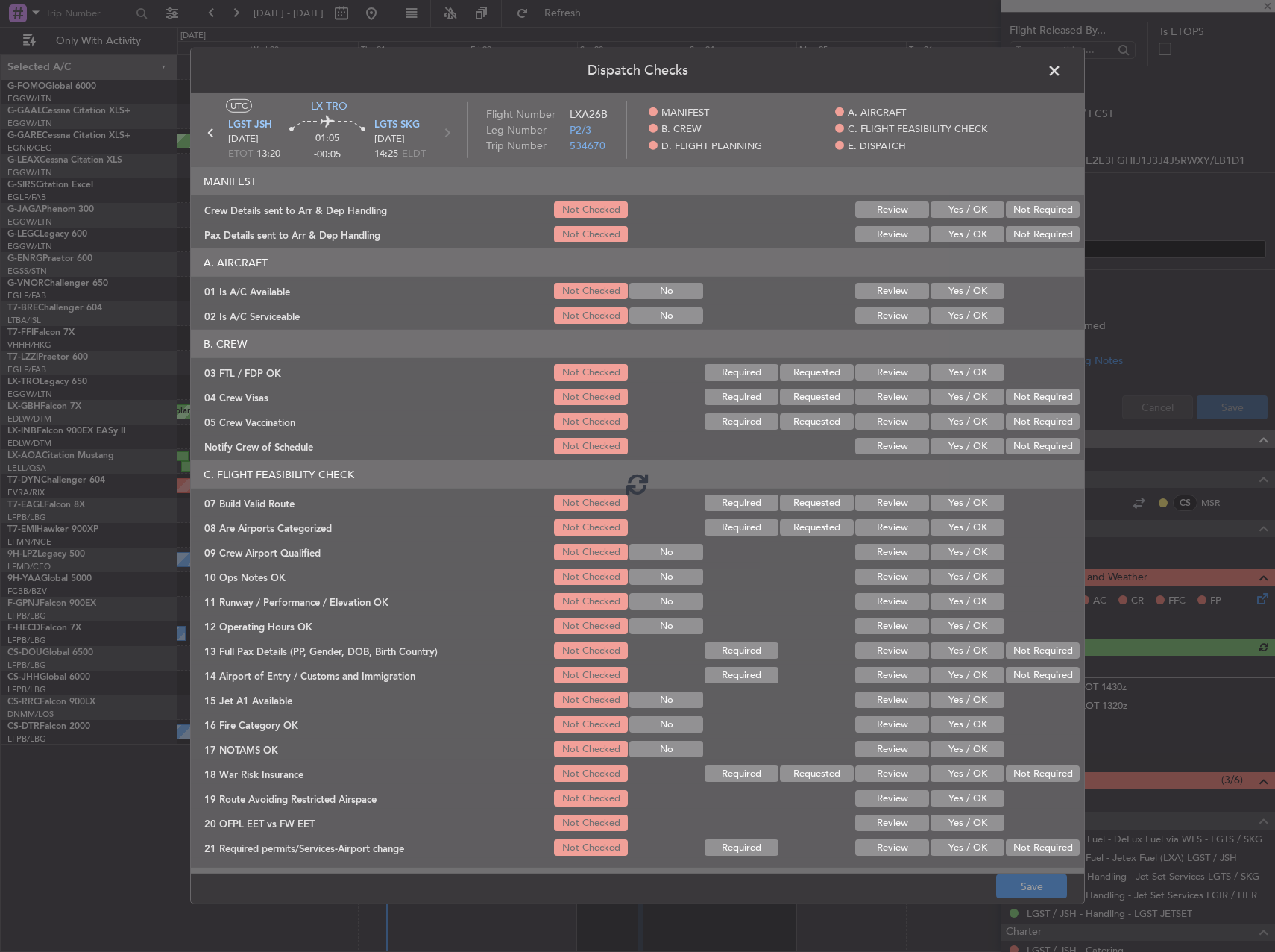
click at [1061, 71] on span at bounding box center [1061, 75] width 0 height 29
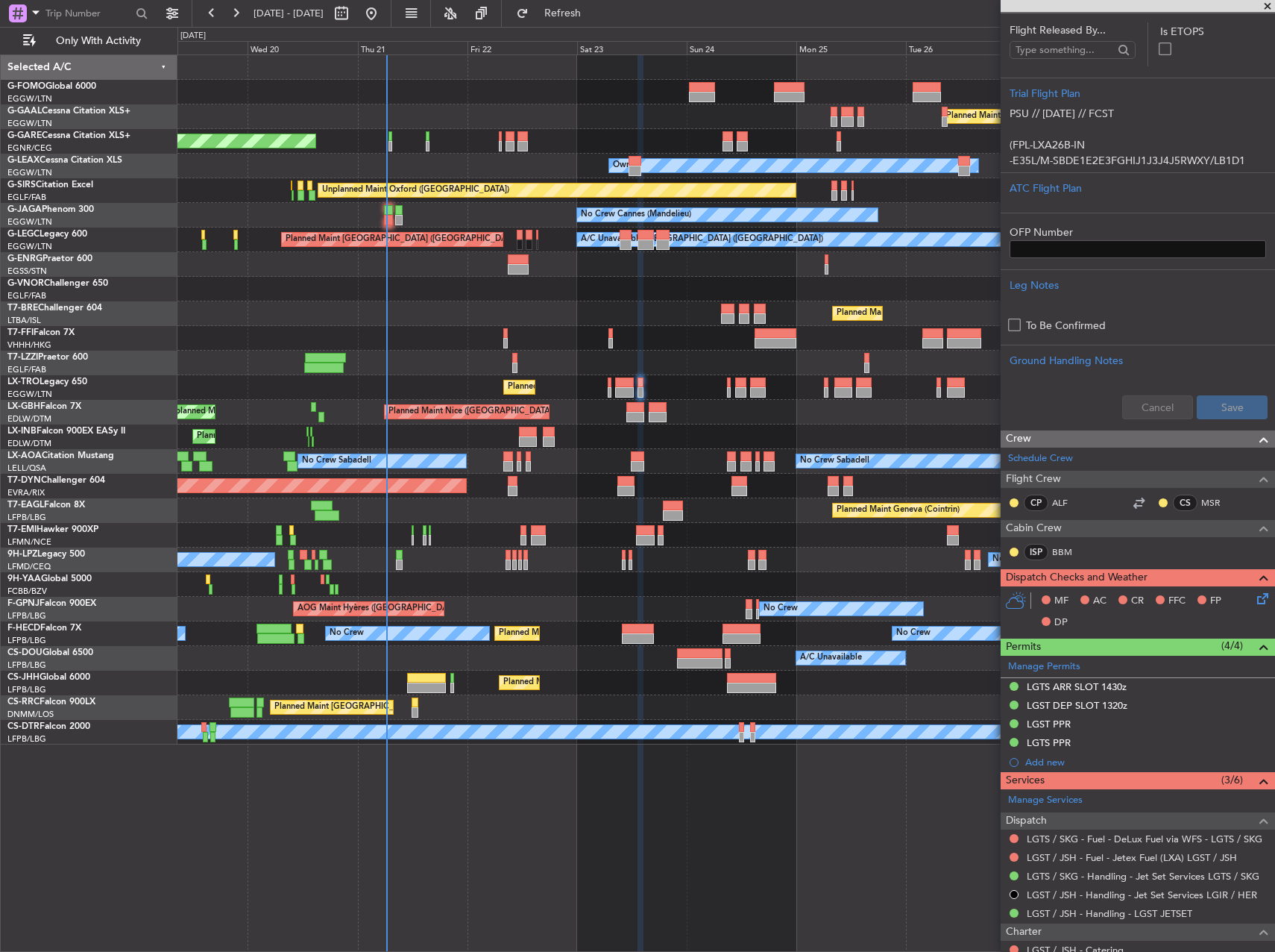
click at [1254, 600] on icon at bounding box center [1259, 596] width 12 height 12
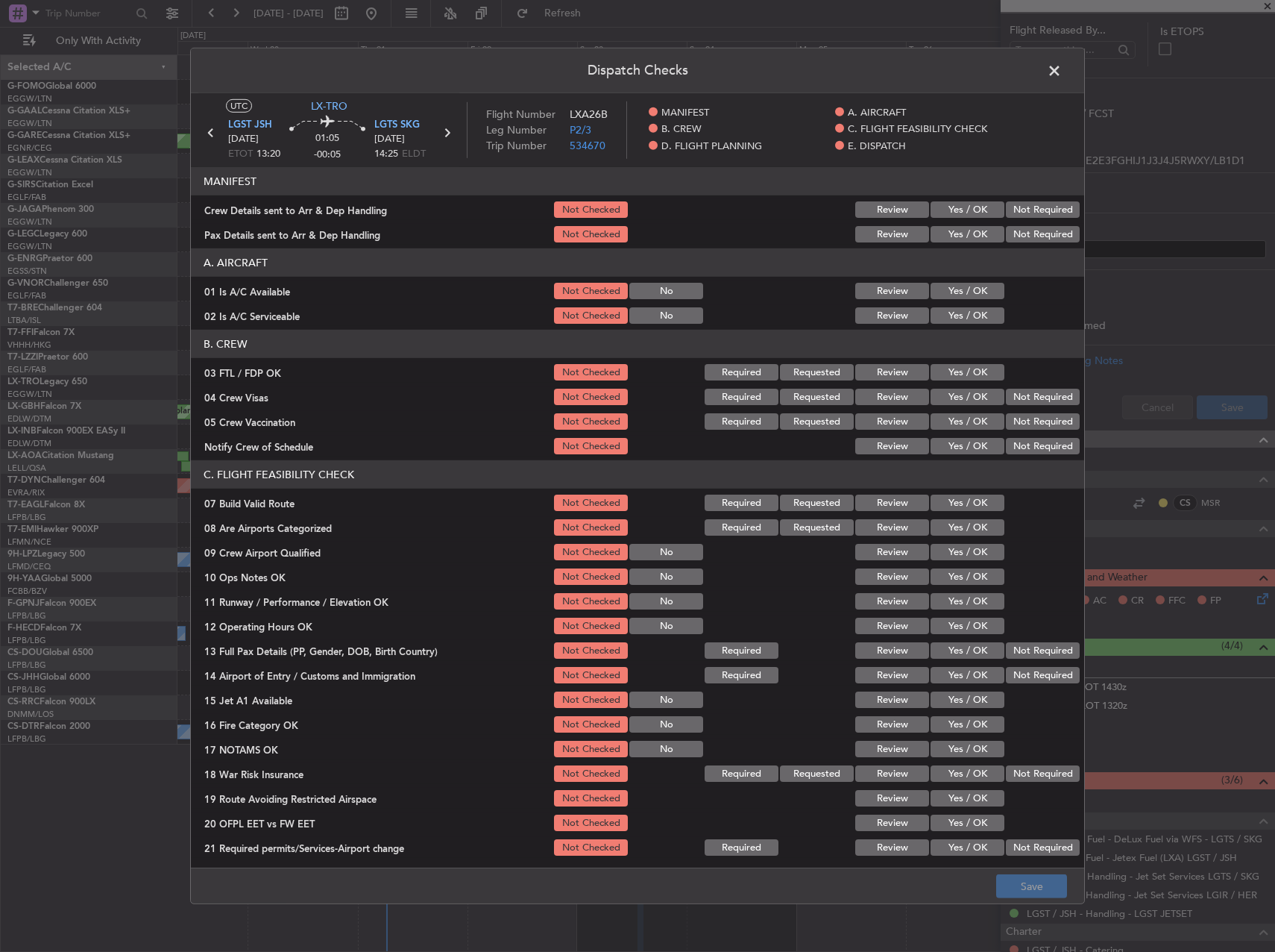
click at [960, 284] on button "Yes / OK" at bounding box center [968, 291] width 74 height 17
click at [964, 321] on button "Yes / OK" at bounding box center [968, 316] width 74 height 17
drag, startPoint x: 956, startPoint y: 499, endPoint x: 961, endPoint y: 532, distance: 33.4
click at [956, 501] on button "Yes / OK" at bounding box center [968, 503] width 74 height 17
click at [968, 564] on section "C. FLIGHT FEASIBILITY CHECK 07 Build Valid Route Not Checked Required Requested…" at bounding box center [637, 659] width 893 height 398
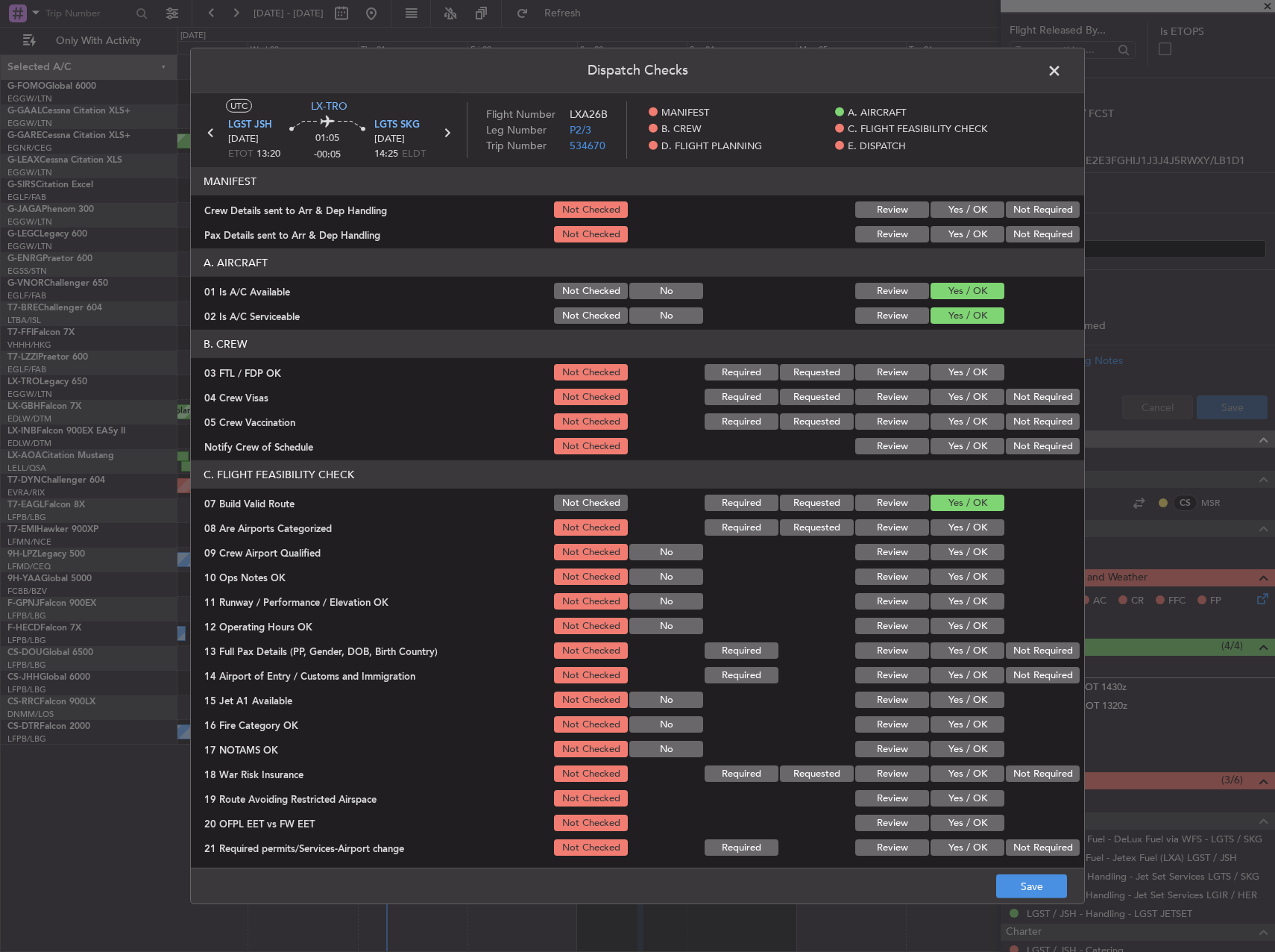
click at [971, 577] on button "Yes / OK" at bounding box center [968, 576] width 74 height 17
click at [972, 602] on button "Yes / OK" at bounding box center [968, 601] width 74 height 17
click at [976, 625] on button "Yes / OK" at bounding box center [968, 626] width 74 height 17
click at [976, 642] on div "Yes / OK" at bounding box center [966, 650] width 75 height 21
click at [976, 652] on button "Yes / OK" at bounding box center [968, 650] width 74 height 17
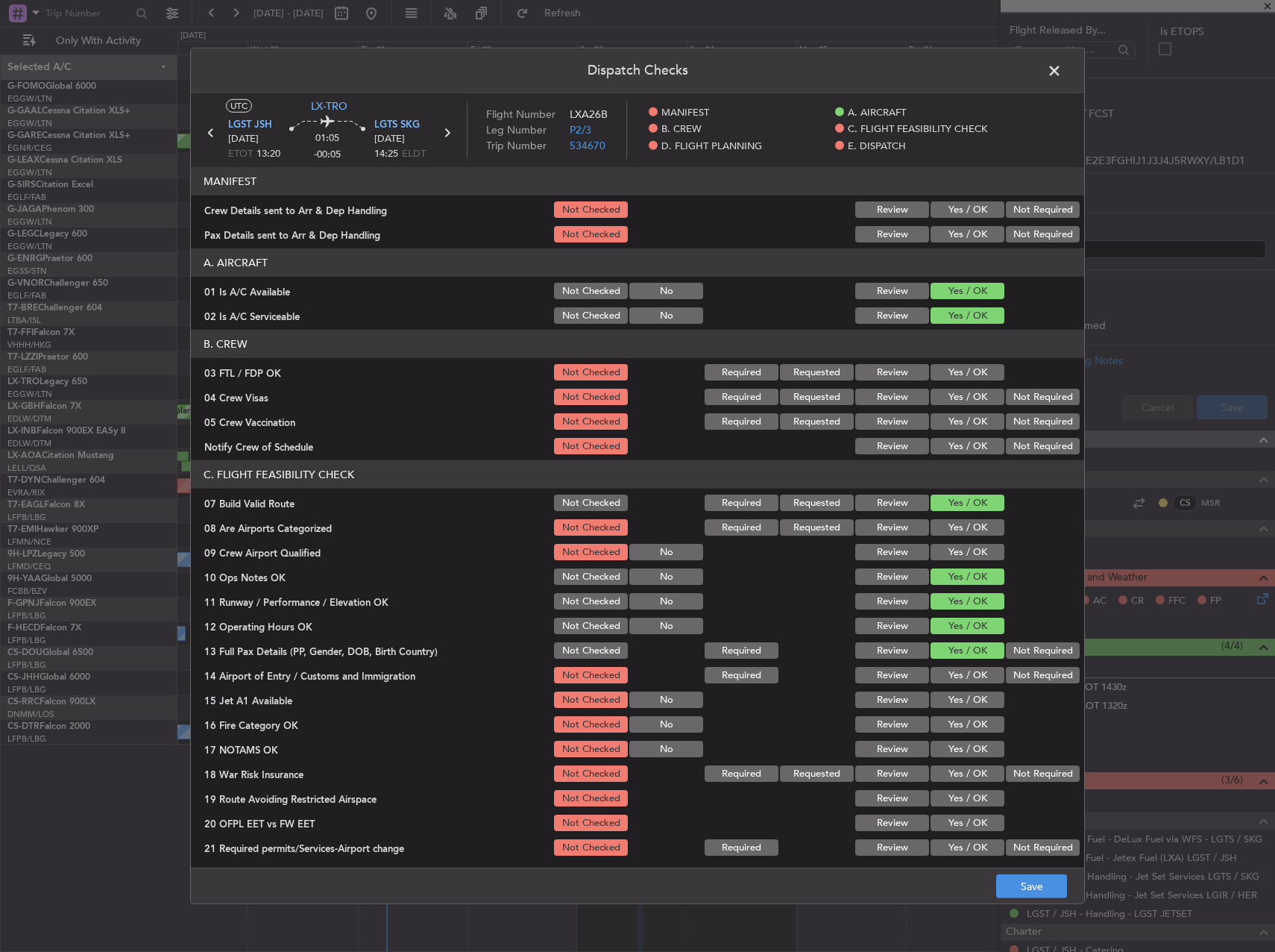
click at [974, 666] on div "Yes / OK" at bounding box center [966, 675] width 75 height 21
click at [974, 677] on button "Yes / OK" at bounding box center [968, 675] width 74 height 17
click at [973, 701] on button "Yes / OK" at bounding box center [968, 700] width 74 height 17
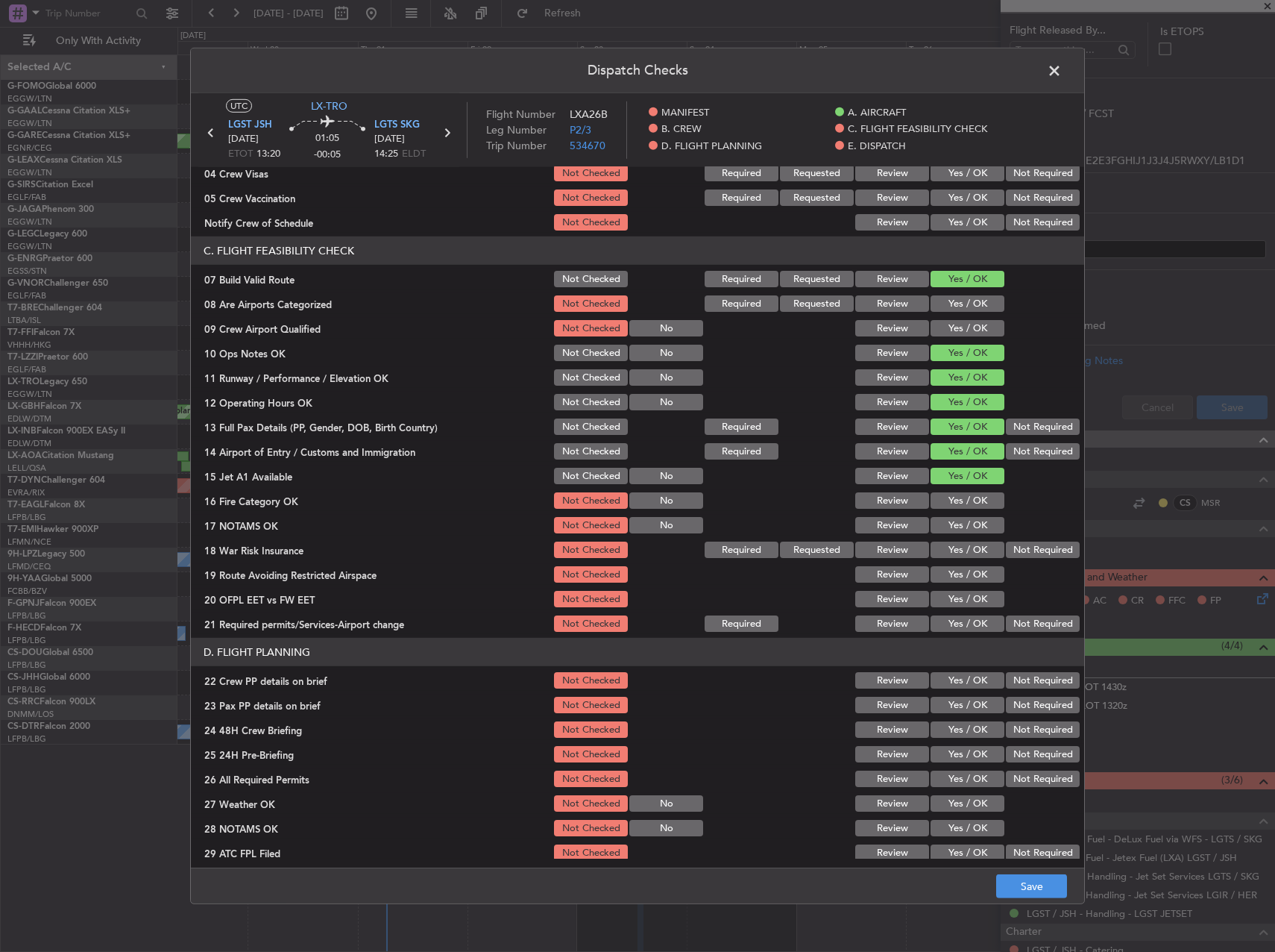
click at [958, 505] on button "Yes / OK" at bounding box center [968, 501] width 74 height 17
click at [958, 521] on button "Yes / OK" at bounding box center [968, 525] width 74 height 17
click at [1006, 549] on button "Not Required" at bounding box center [1043, 550] width 74 height 17
click at [970, 575] on button "Yes / OK" at bounding box center [968, 575] width 74 height 17
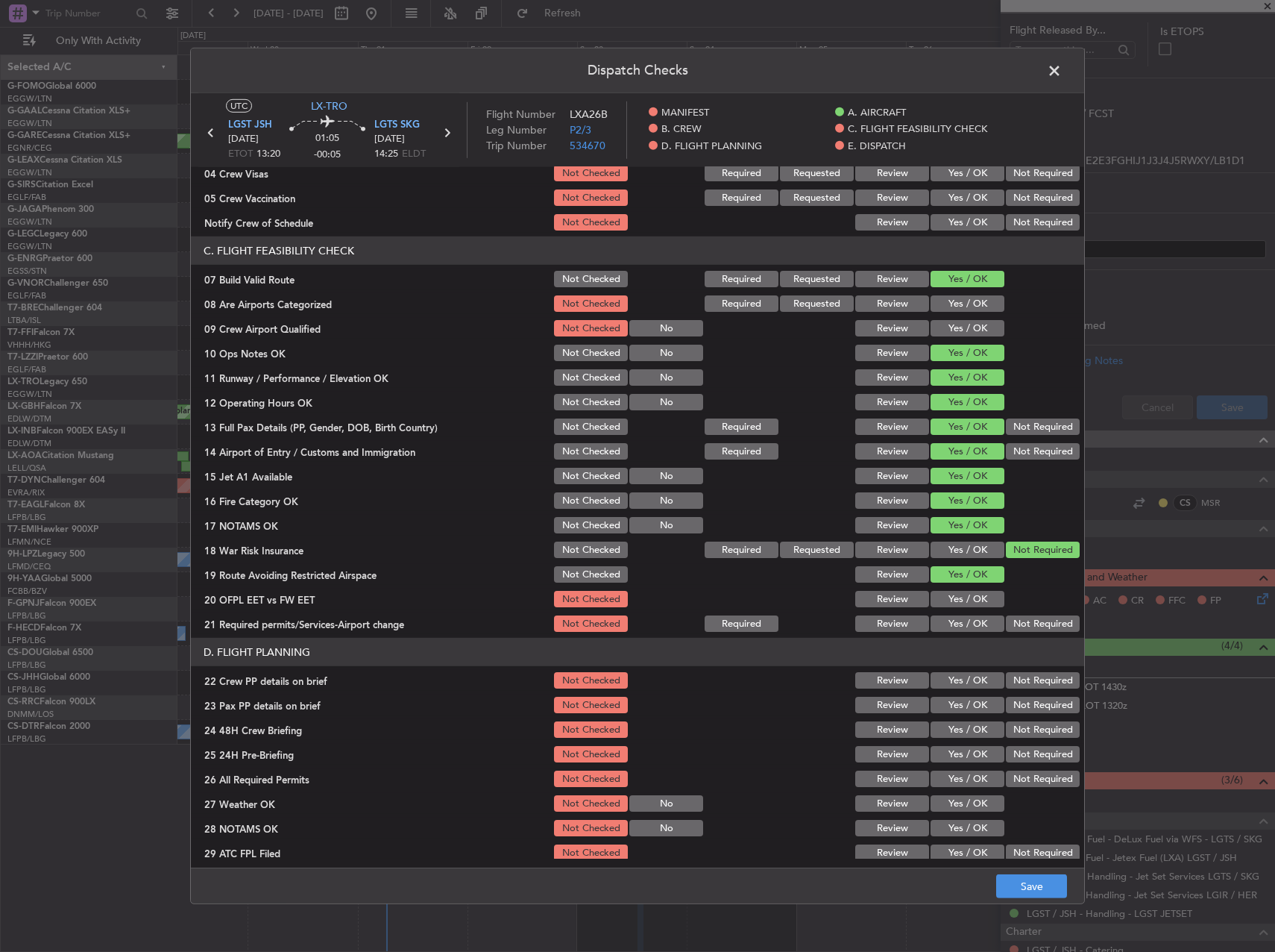
click at [965, 603] on button "Yes / OK" at bounding box center [968, 599] width 74 height 17
click at [965, 622] on button "Yes / OK" at bounding box center [968, 623] width 74 height 17
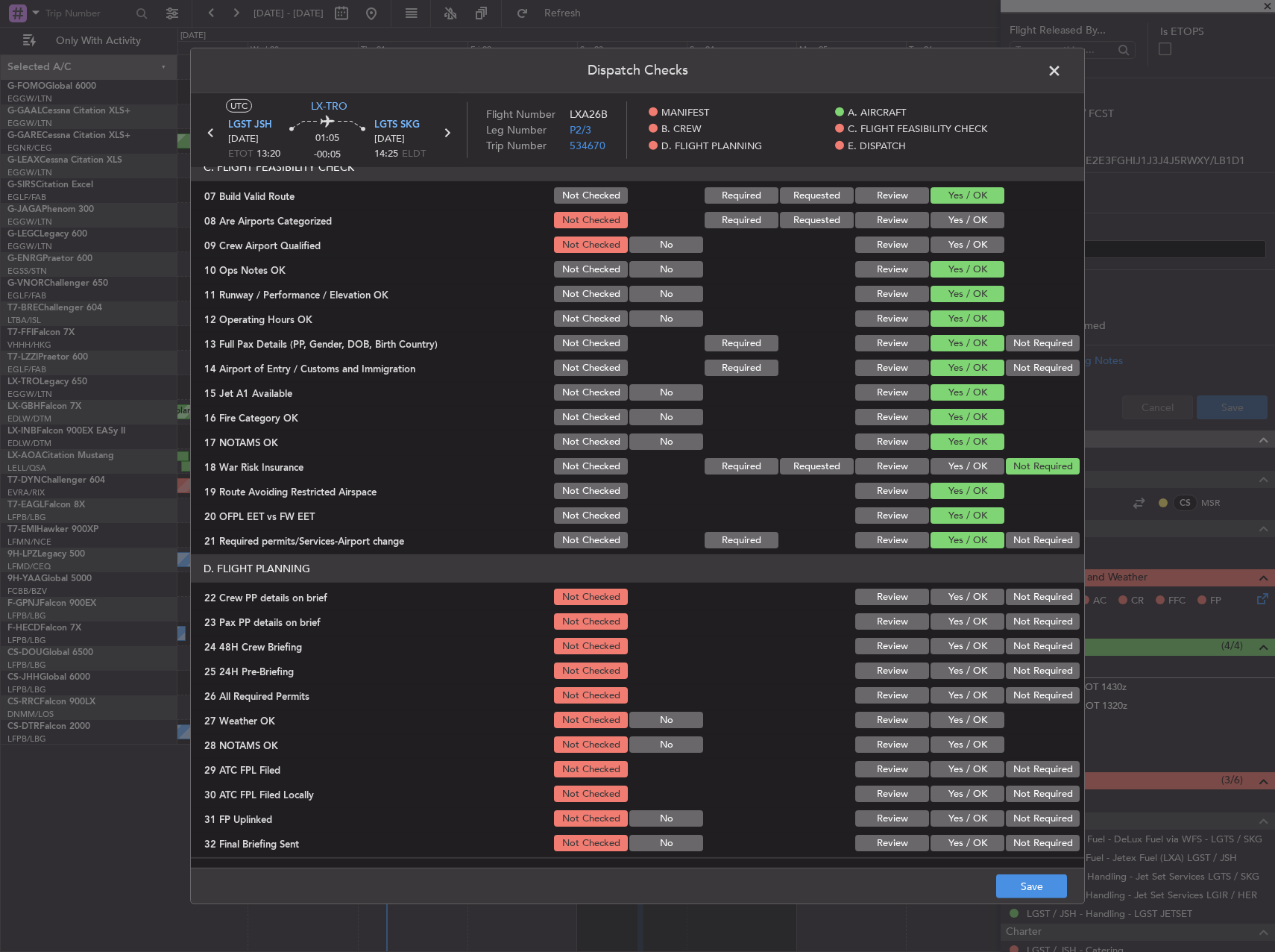
scroll to position [522, 0]
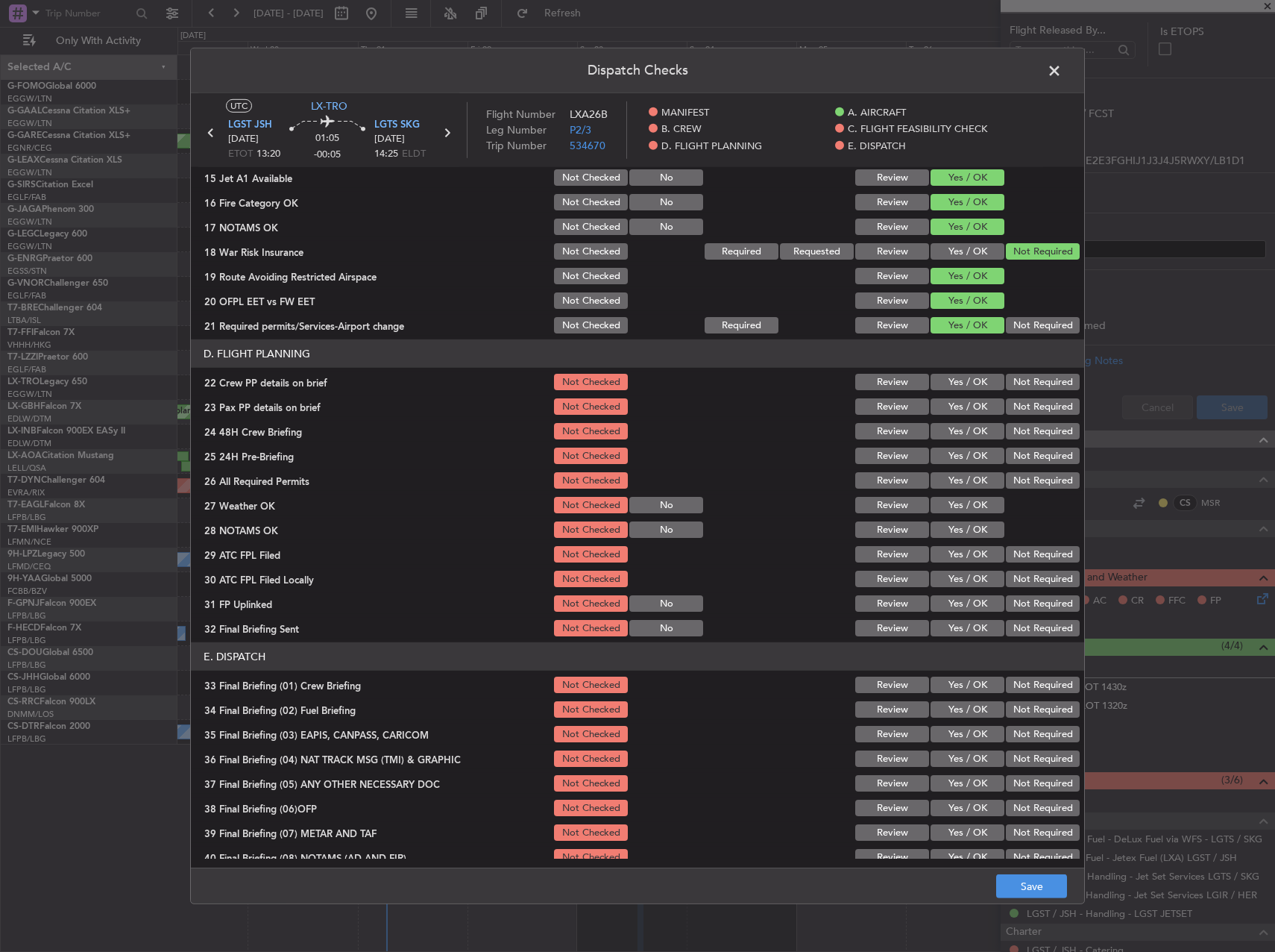
click at [965, 382] on button "Yes / OK" at bounding box center [968, 382] width 74 height 17
click at [963, 406] on button "Yes / OK" at bounding box center [968, 407] width 74 height 17
click at [963, 435] on button "Yes / OK" at bounding box center [968, 431] width 74 height 17
click at [1014, 469] on section "D. FLIGHT PLANNING 22 Crew PP details on brief Not Checked Review Yes / OK Not …" at bounding box center [637, 489] width 893 height 299
click at [1012, 465] on div "Not Required" at bounding box center [1041, 456] width 75 height 21
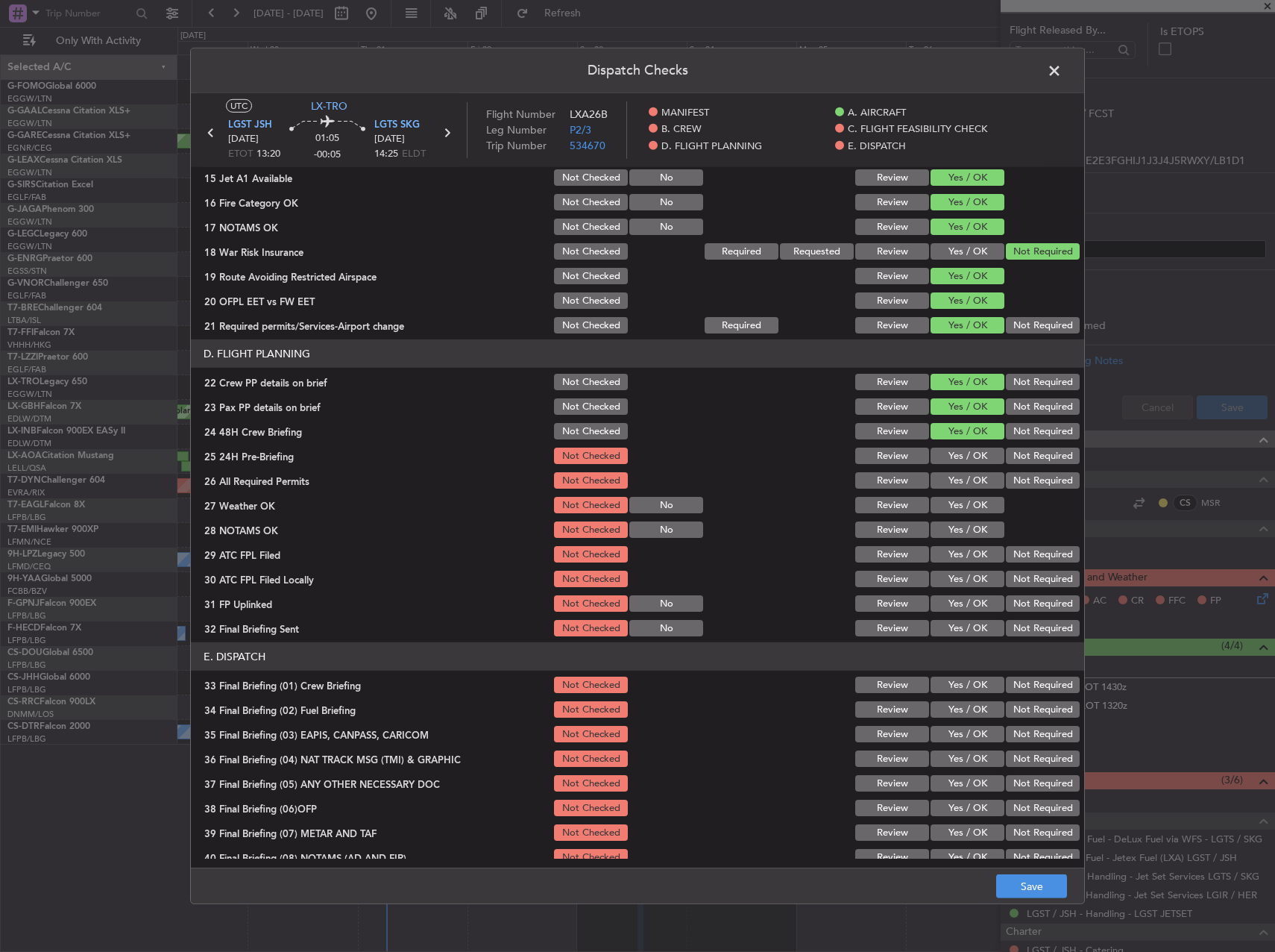
click at [1008, 454] on button "Not Required" at bounding box center [1043, 456] width 74 height 17
click at [1038, 884] on button "Save" at bounding box center [1031, 886] width 71 height 24
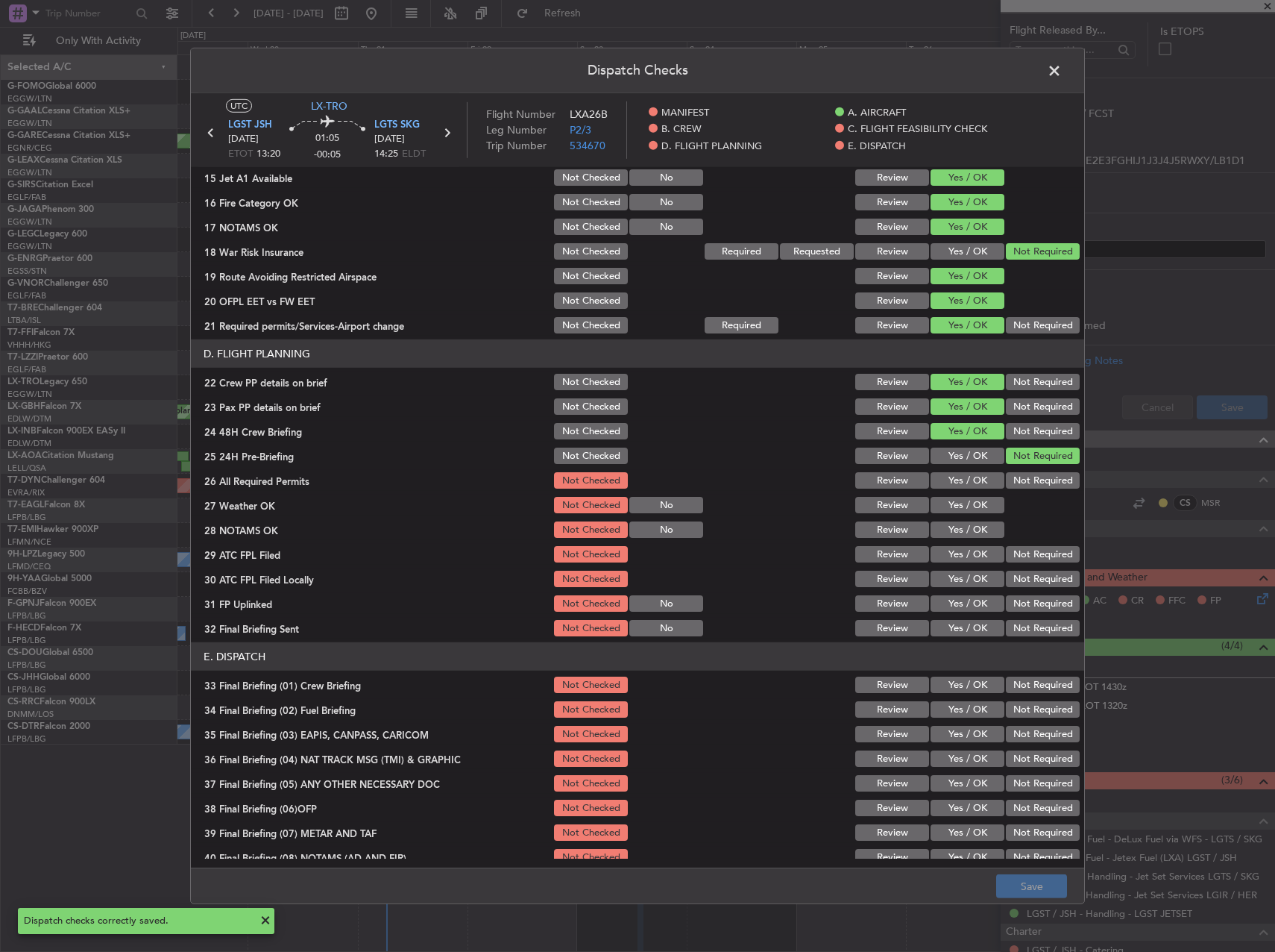
click at [1061, 69] on span at bounding box center [1061, 75] width 0 height 29
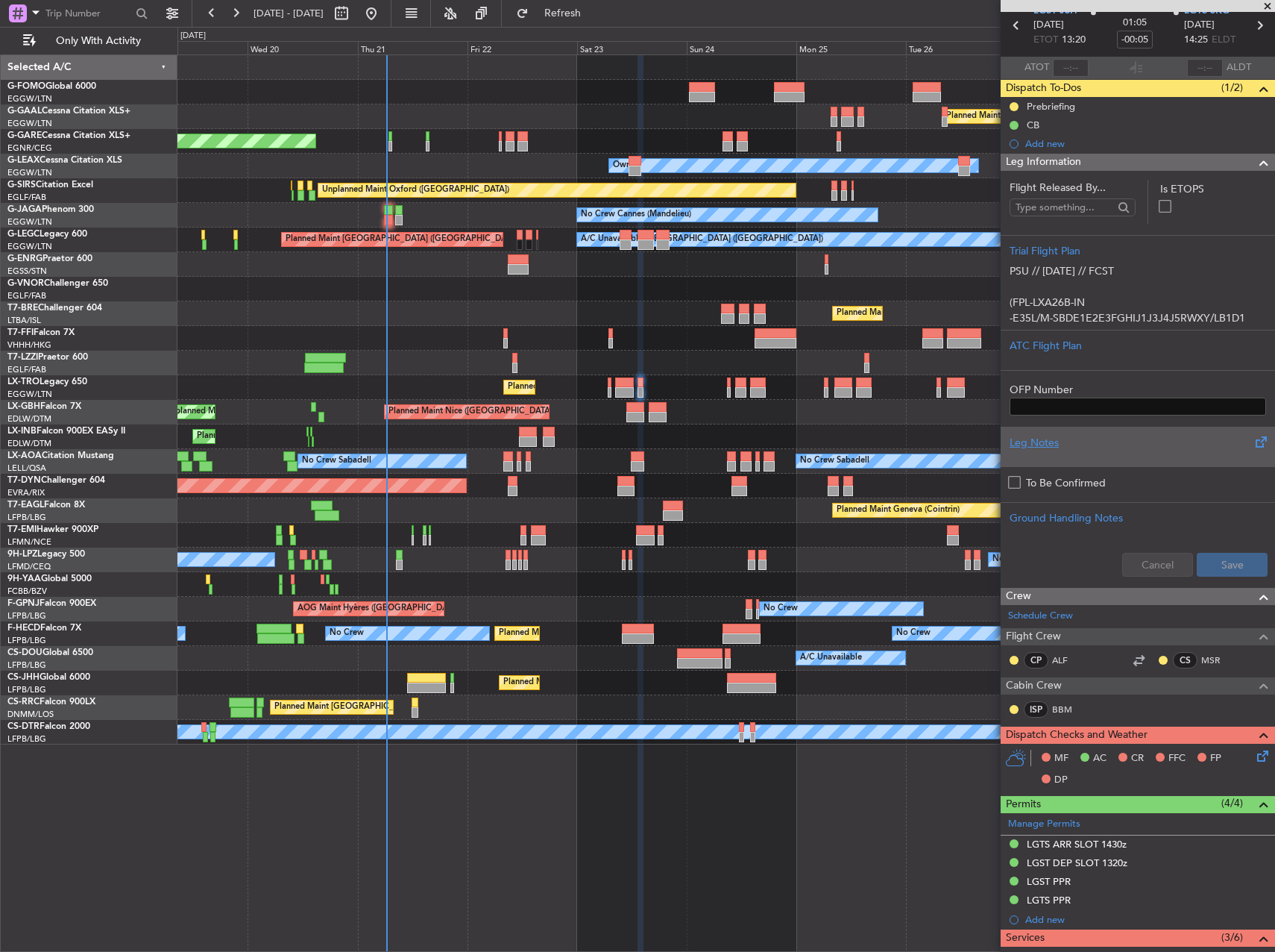
scroll to position [0, 0]
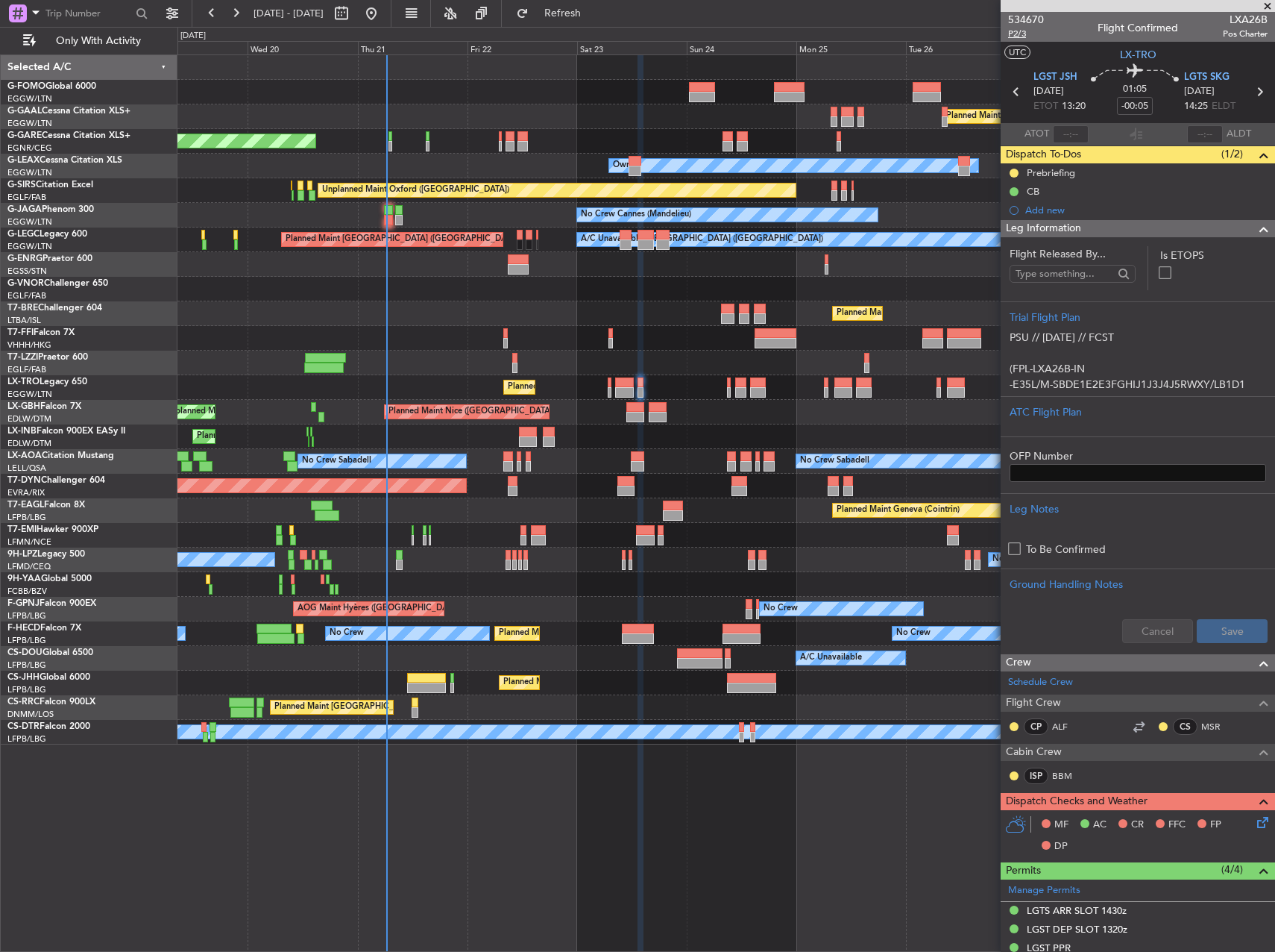
click at [1014, 36] on span "P2/3" at bounding box center [1026, 34] width 36 height 13
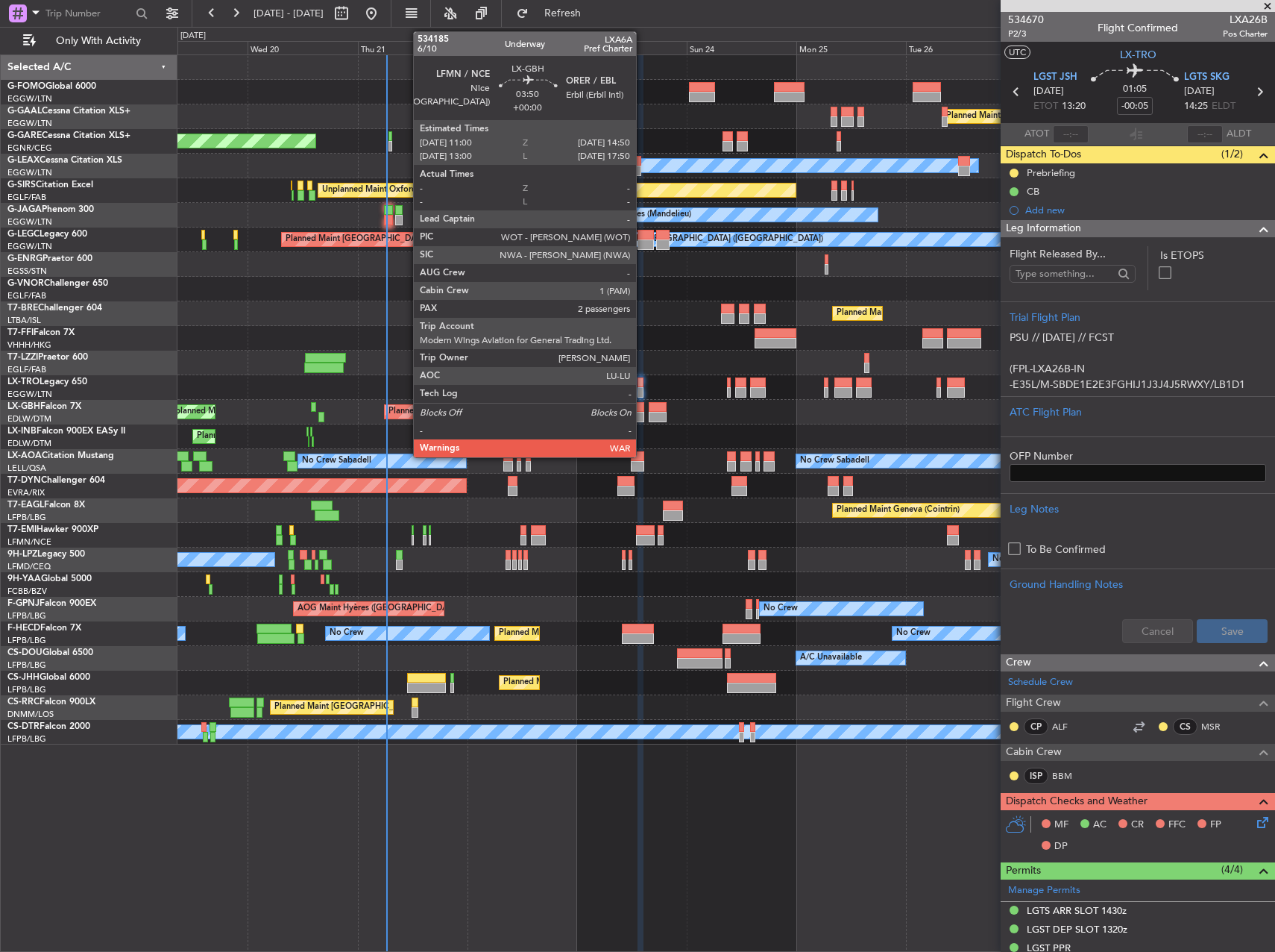
click at [643, 412] on div at bounding box center [634, 416] width 17 height 10
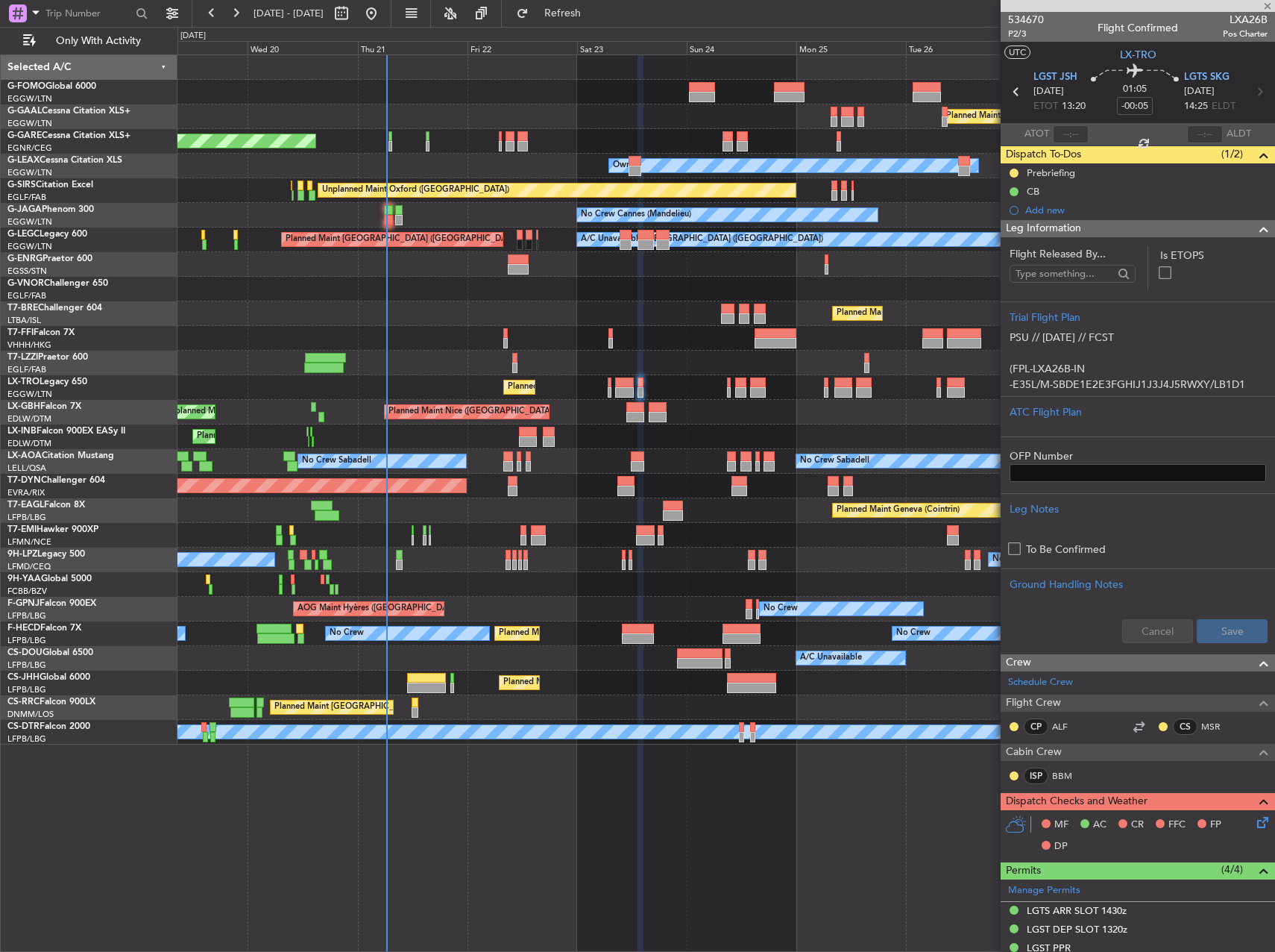
click at [629, 412] on div at bounding box center [634, 416] width 17 height 10
type input "2"
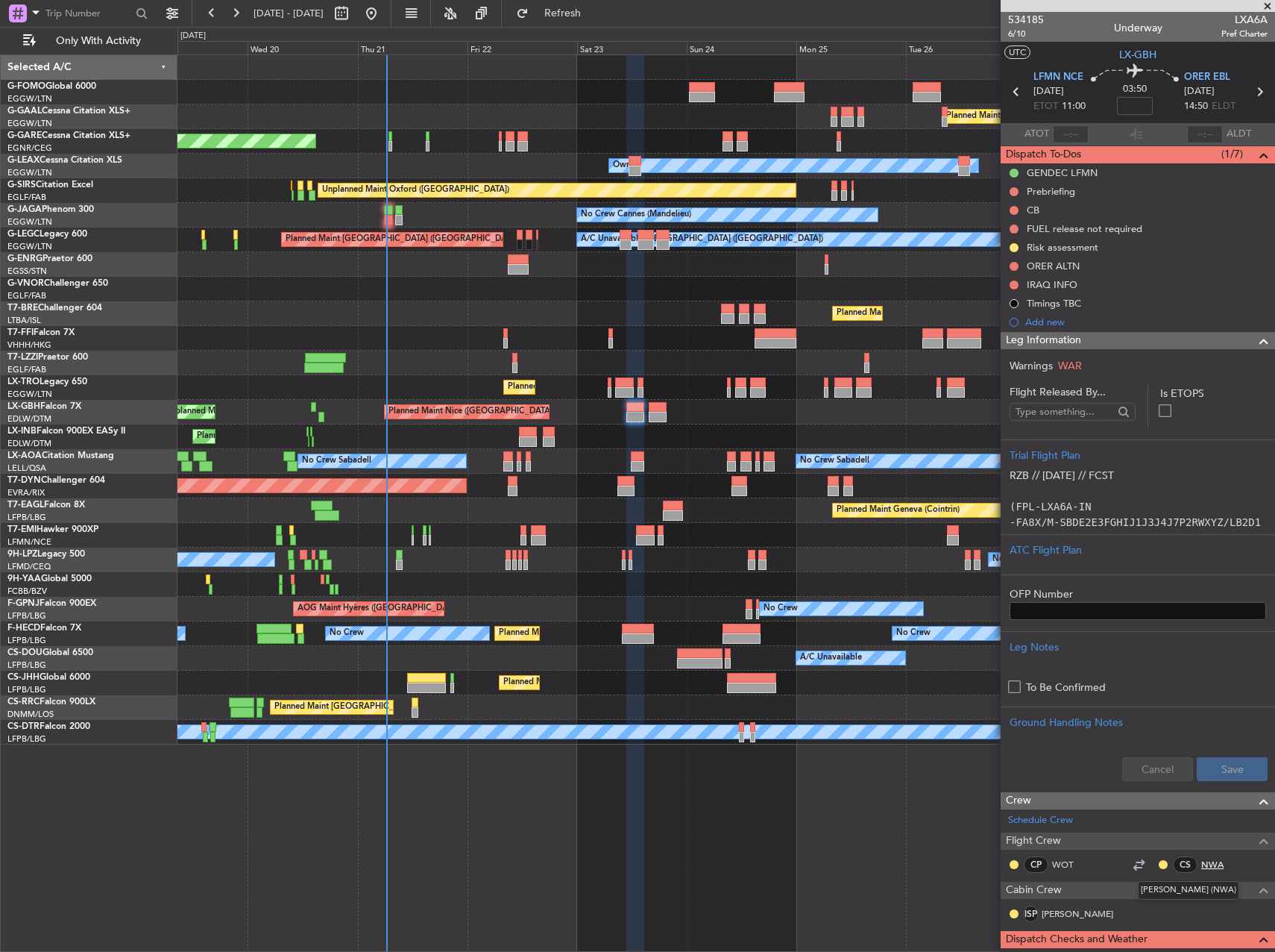
click at [1210, 858] on link "NWA" at bounding box center [1218, 865] width 33 height 14
click at [1056, 917] on link "PAM" at bounding box center [1078, 913] width 72 height 14
click at [1015, 191] on button at bounding box center [1014, 192] width 9 height 9
click at [1001, 235] on span "In Progress" at bounding box center [1021, 235] width 51 height 15
click at [1012, 206] on button at bounding box center [1014, 211] width 9 height 9
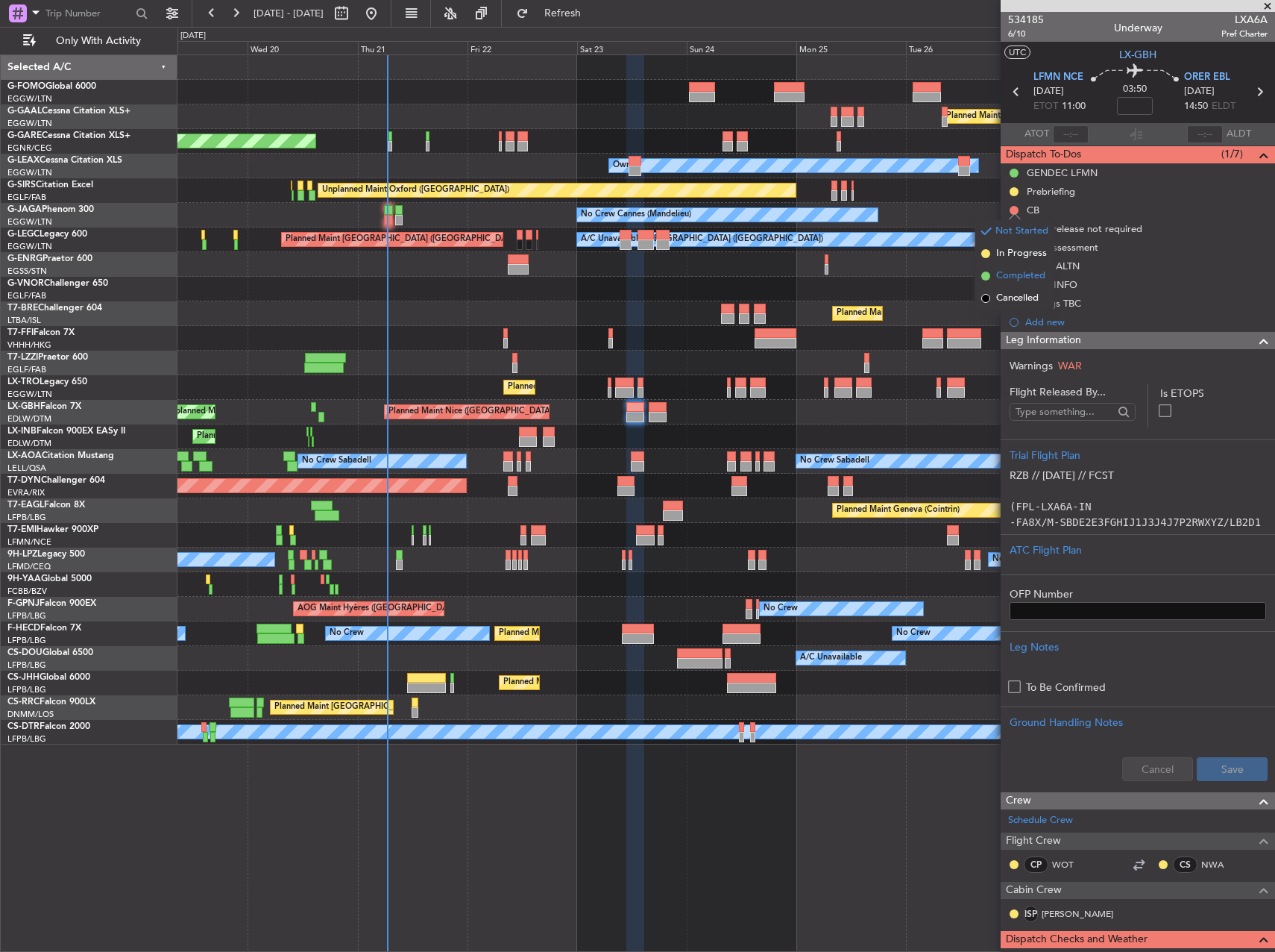
click at [1021, 282] on span "Completed" at bounding box center [1020, 276] width 49 height 15
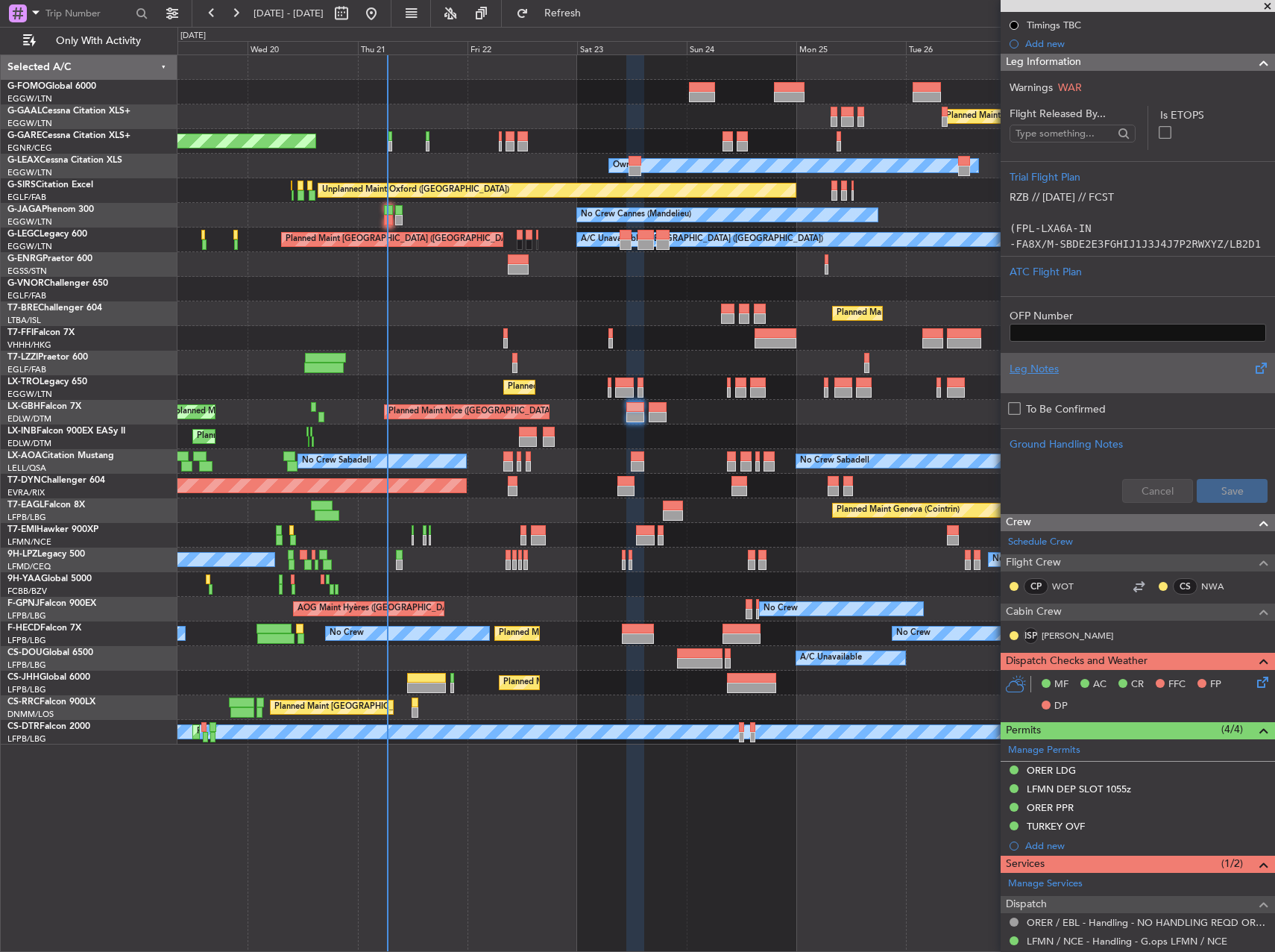
scroll to position [273, 0]
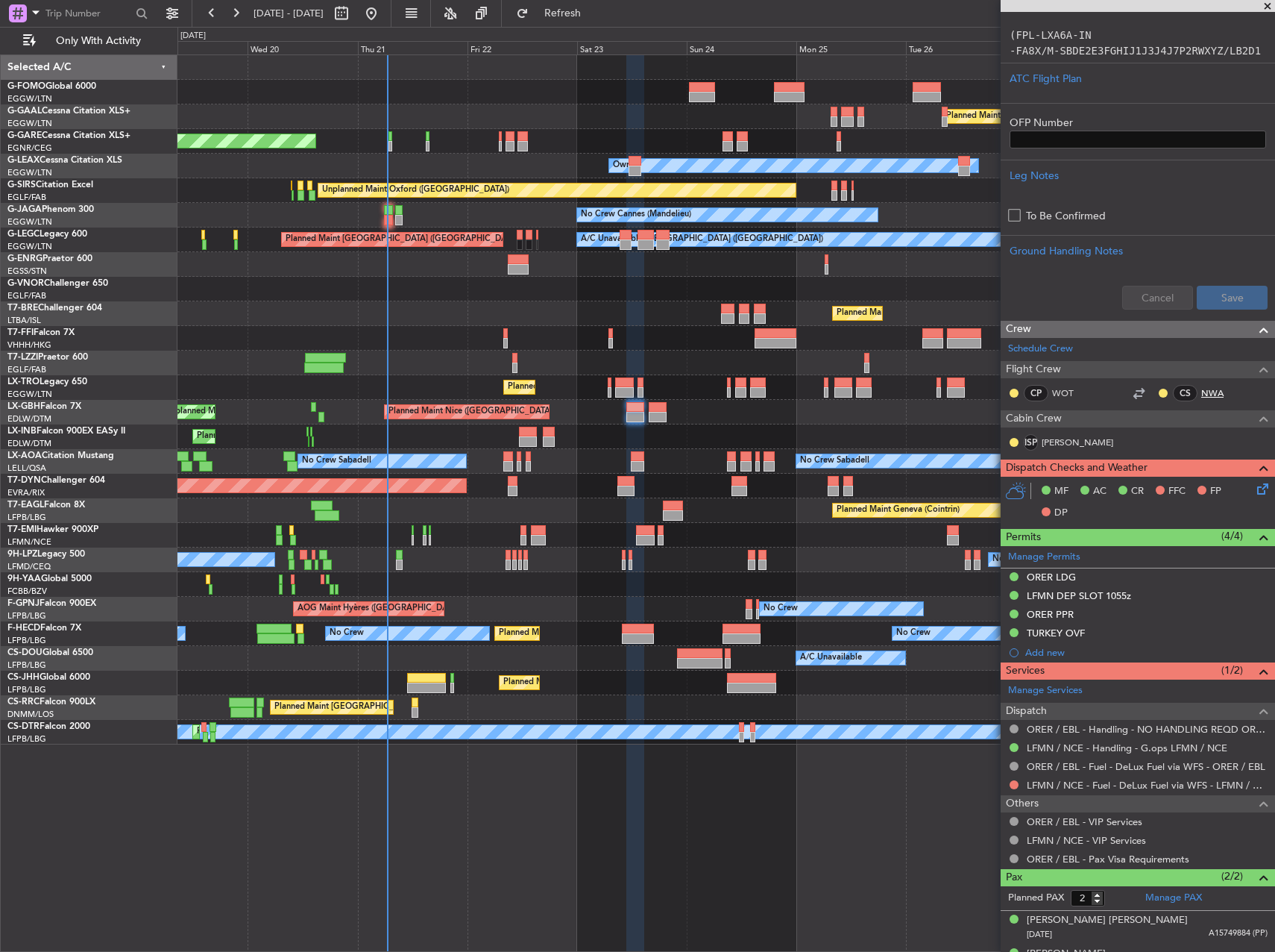
scroll to position [496, 0]
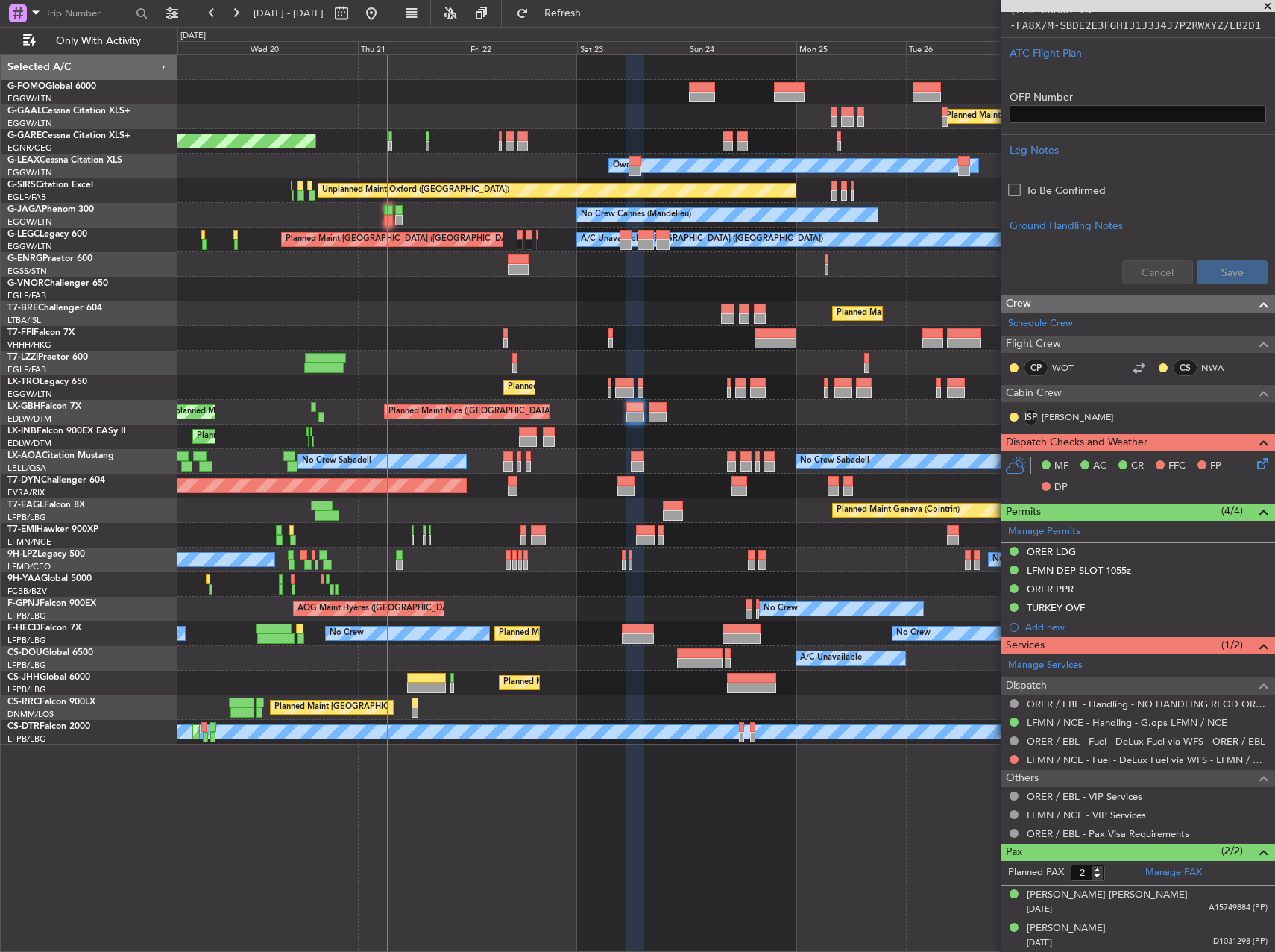
click at [890, 840] on div "Planned Maint Dusseldorf Unplanned Maint [PERSON_NAME] Owner Owner Unplanned Ma…" at bounding box center [726, 503] width 1097 height 897
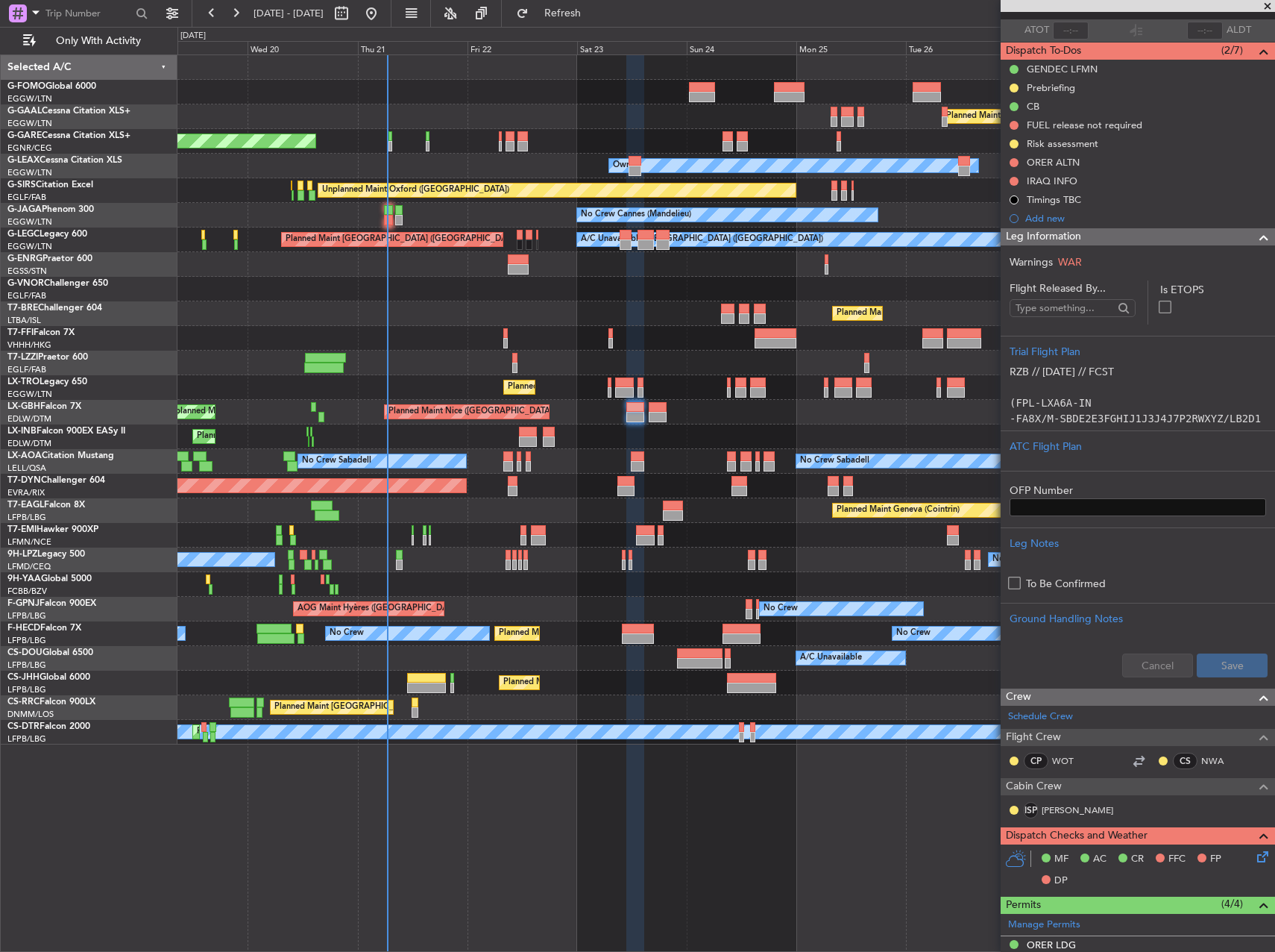
scroll to position [0, 0]
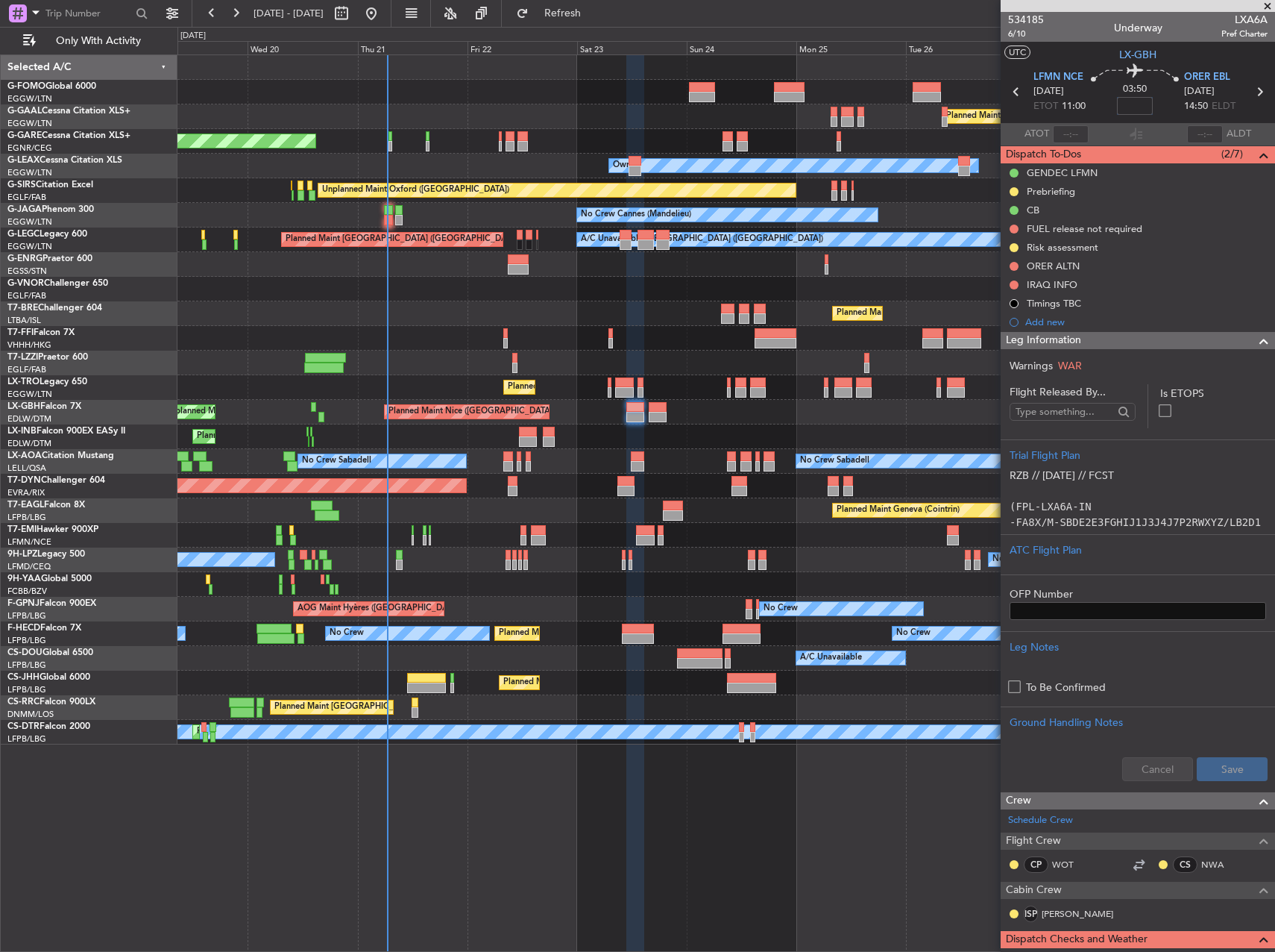
click at [1128, 110] on input at bounding box center [1134, 105] width 36 height 17
click at [917, 275] on div "Owner" at bounding box center [726, 264] width 1097 height 25
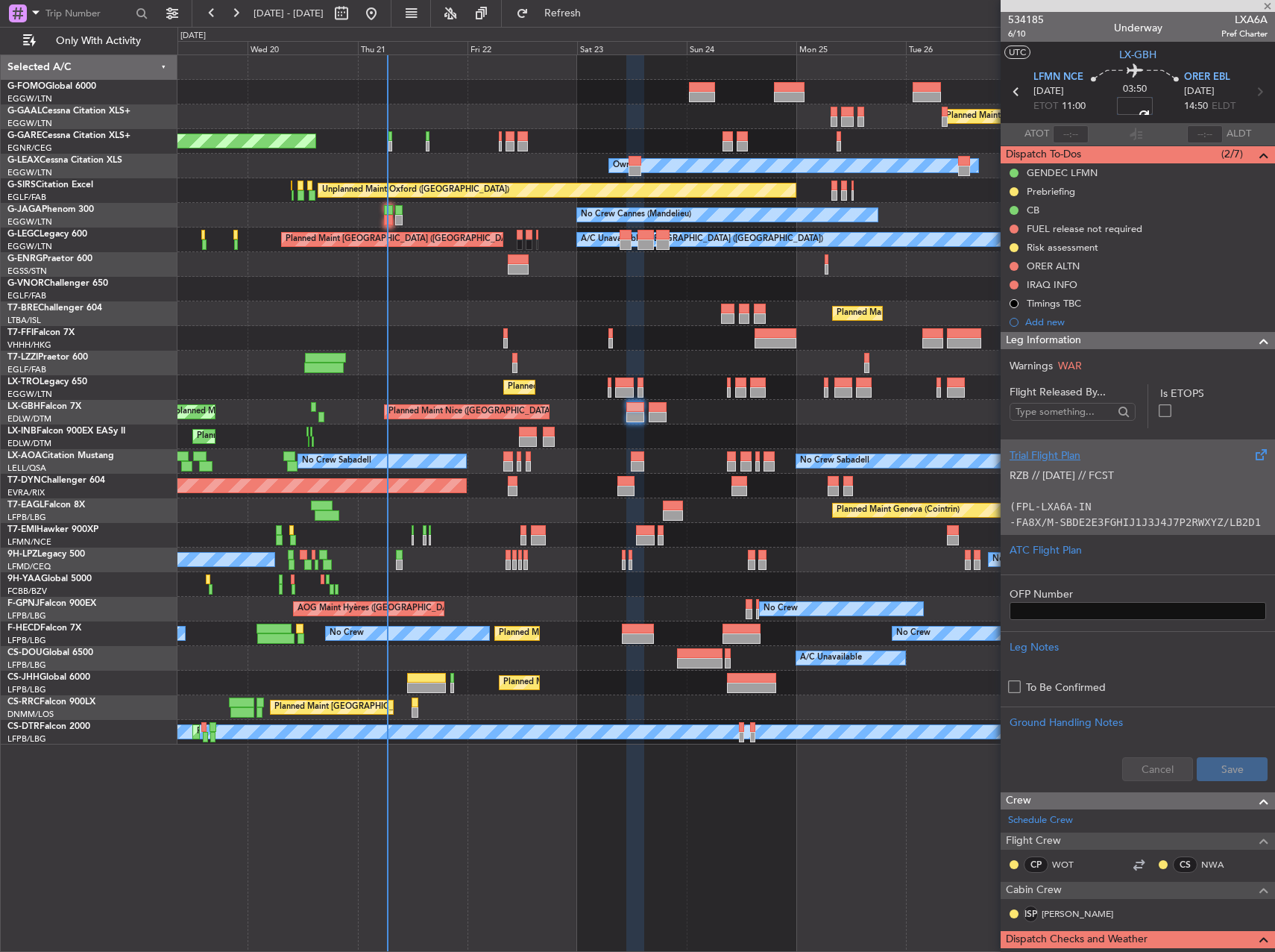
type input "-00:10"
click at [1180, 499] on p "(FPL-LXA6A-IN" at bounding box center [1138, 506] width 257 height 16
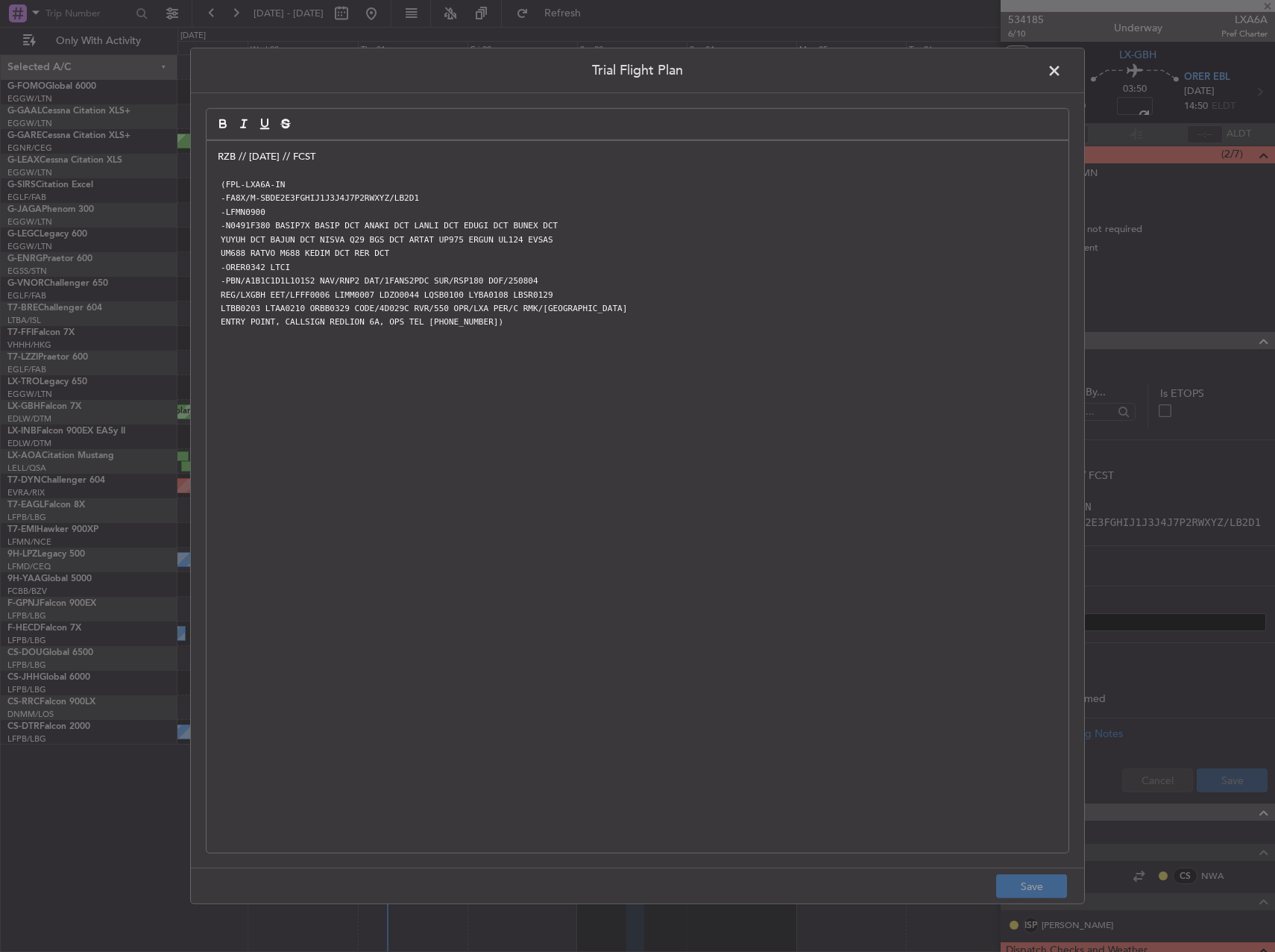
click at [1061, 71] on span at bounding box center [1061, 75] width 0 height 29
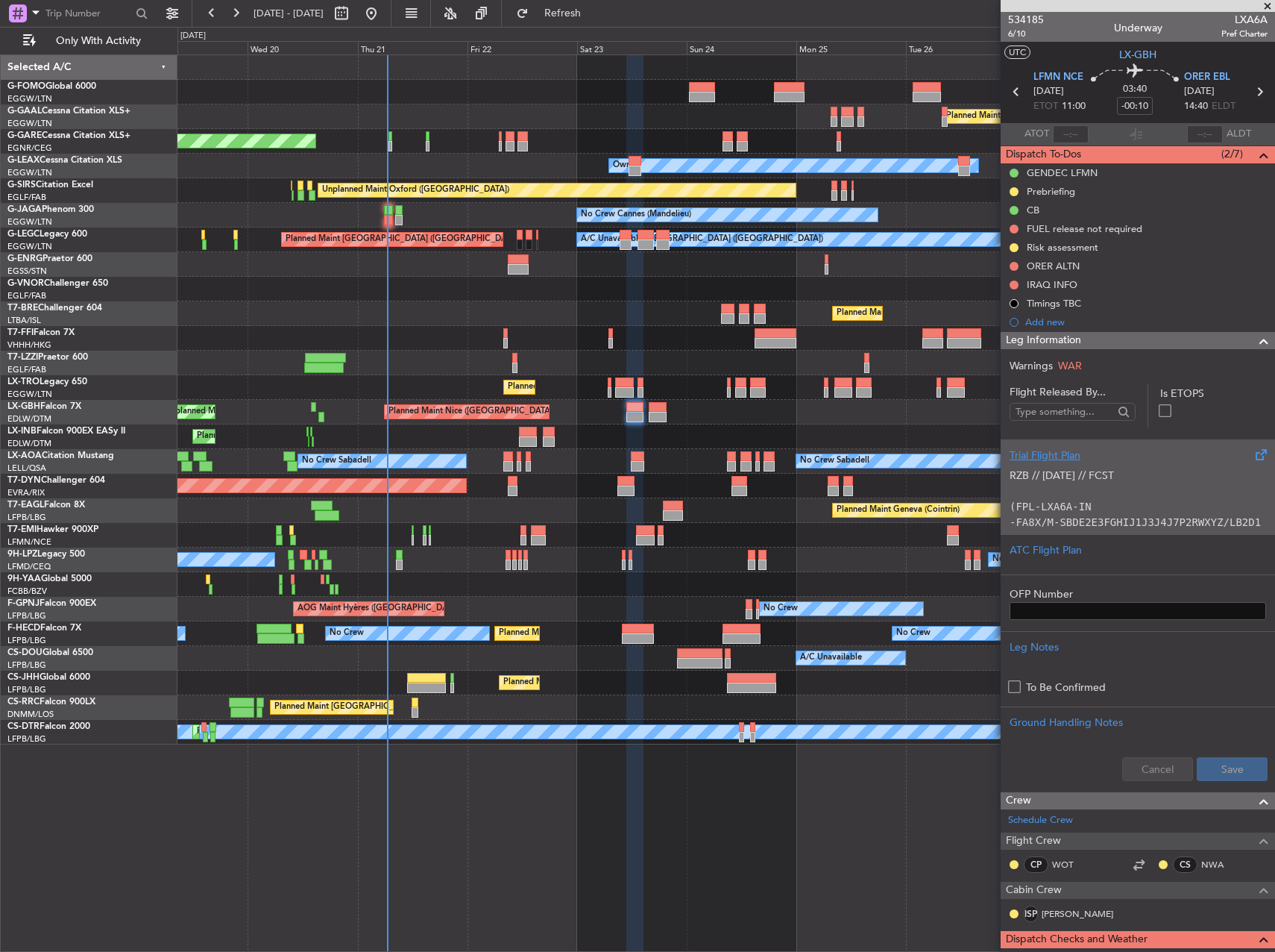
click at [1135, 490] on p at bounding box center [1138, 491] width 257 height 16
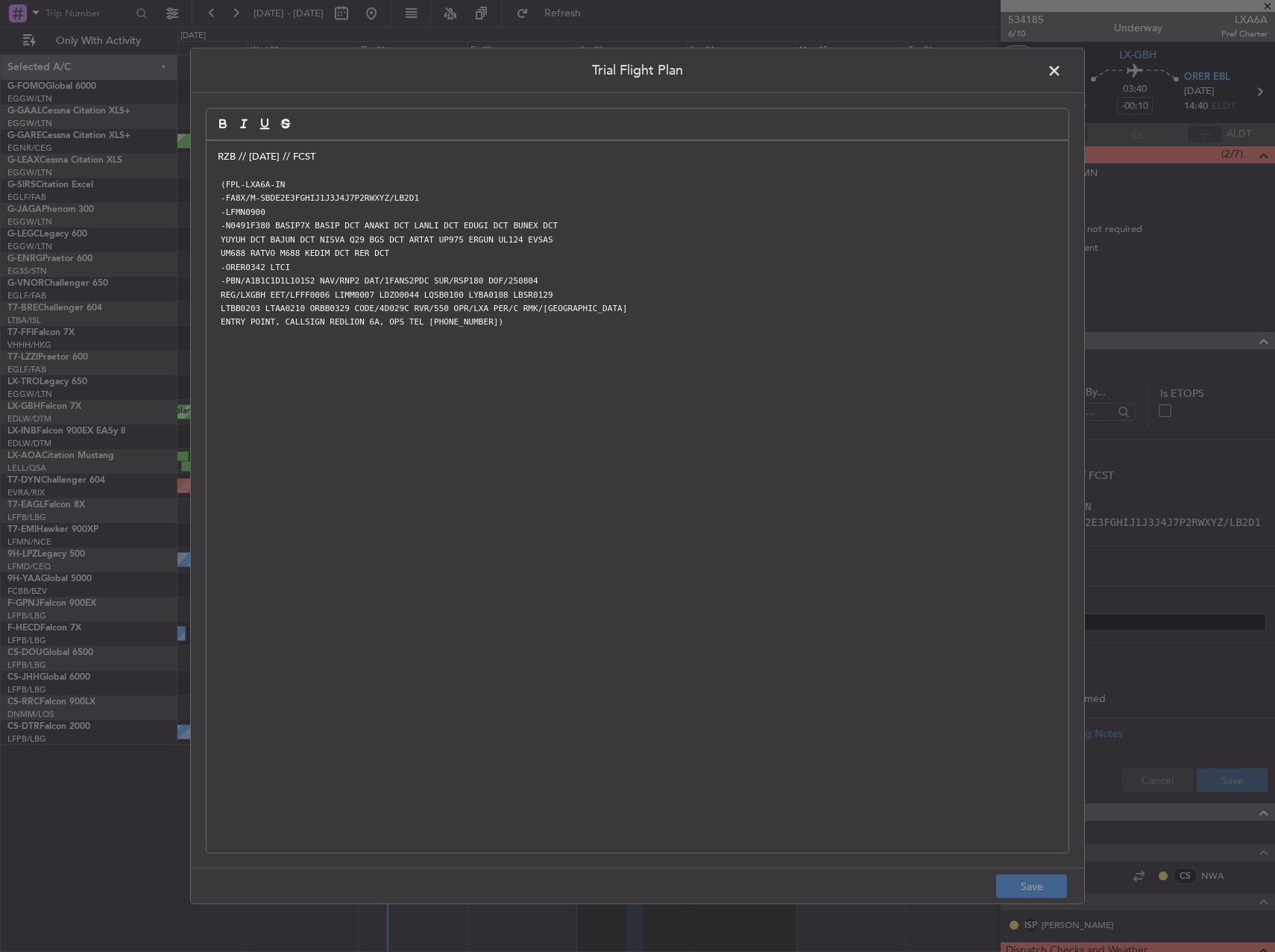
click at [216, 156] on div "RZB // 04AUG // FCST (FPL-LXA6A-IN -FA8X/M-SBDE2E3FGHIJ1J3J4J7P2RWXYZ/LB2D1 -LF…" at bounding box center [637, 496] width 862 height 712
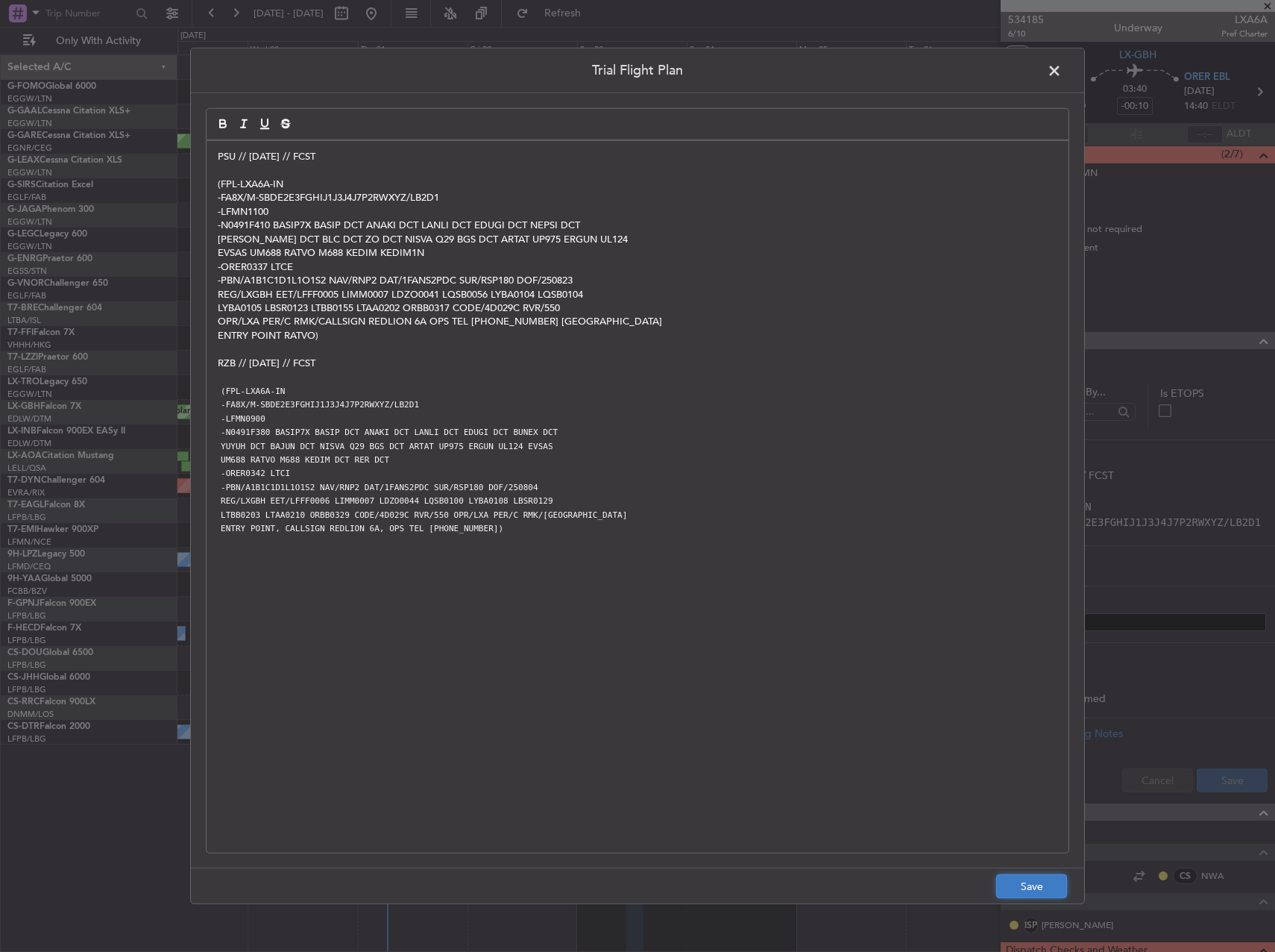
click at [1025, 886] on button "Save" at bounding box center [1031, 886] width 71 height 24
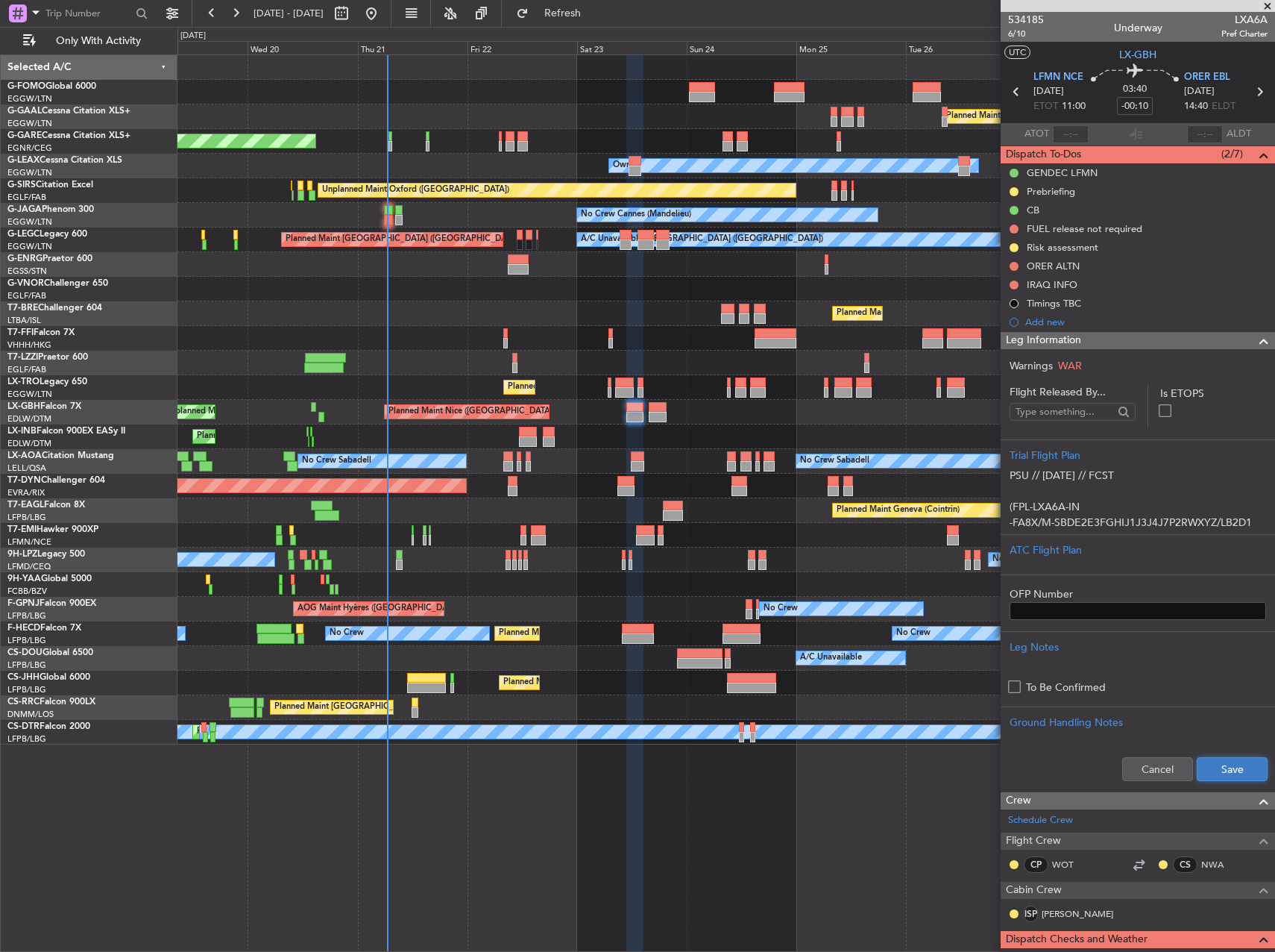
click at [1233, 769] on button "Save" at bounding box center [1232, 769] width 71 height 24
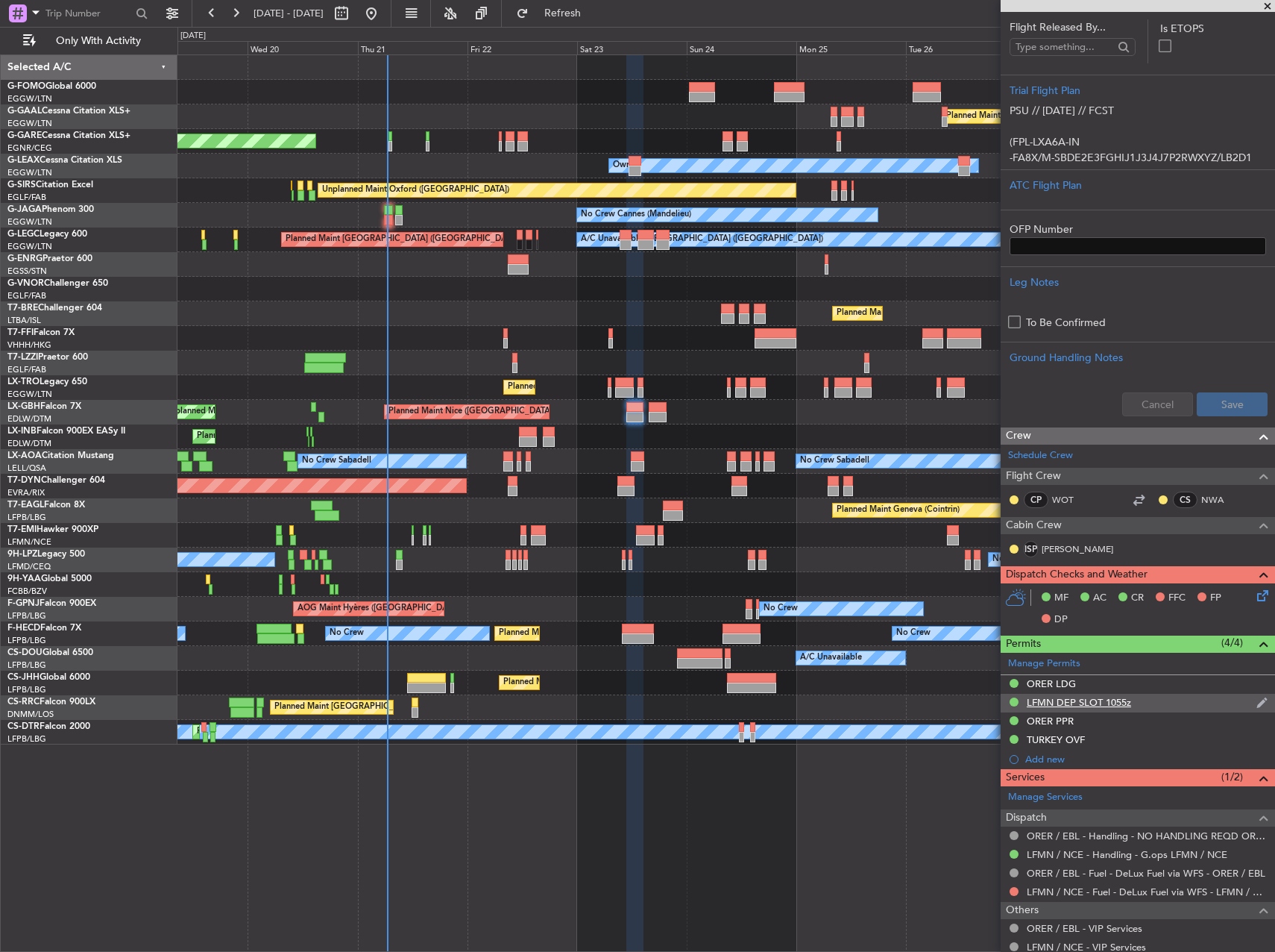
scroll to position [373, 0]
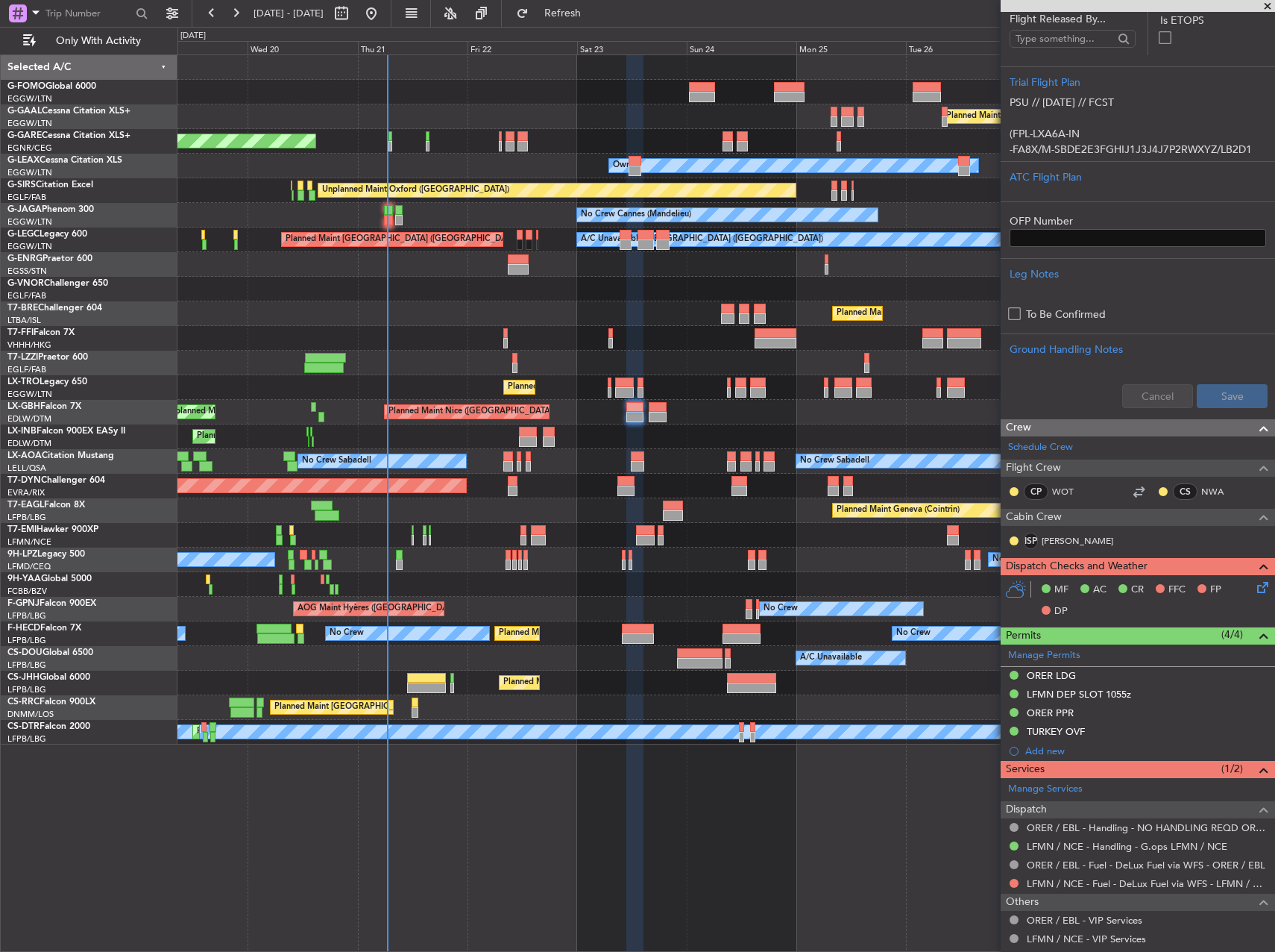
click at [1254, 582] on icon at bounding box center [1259, 585] width 12 height 12
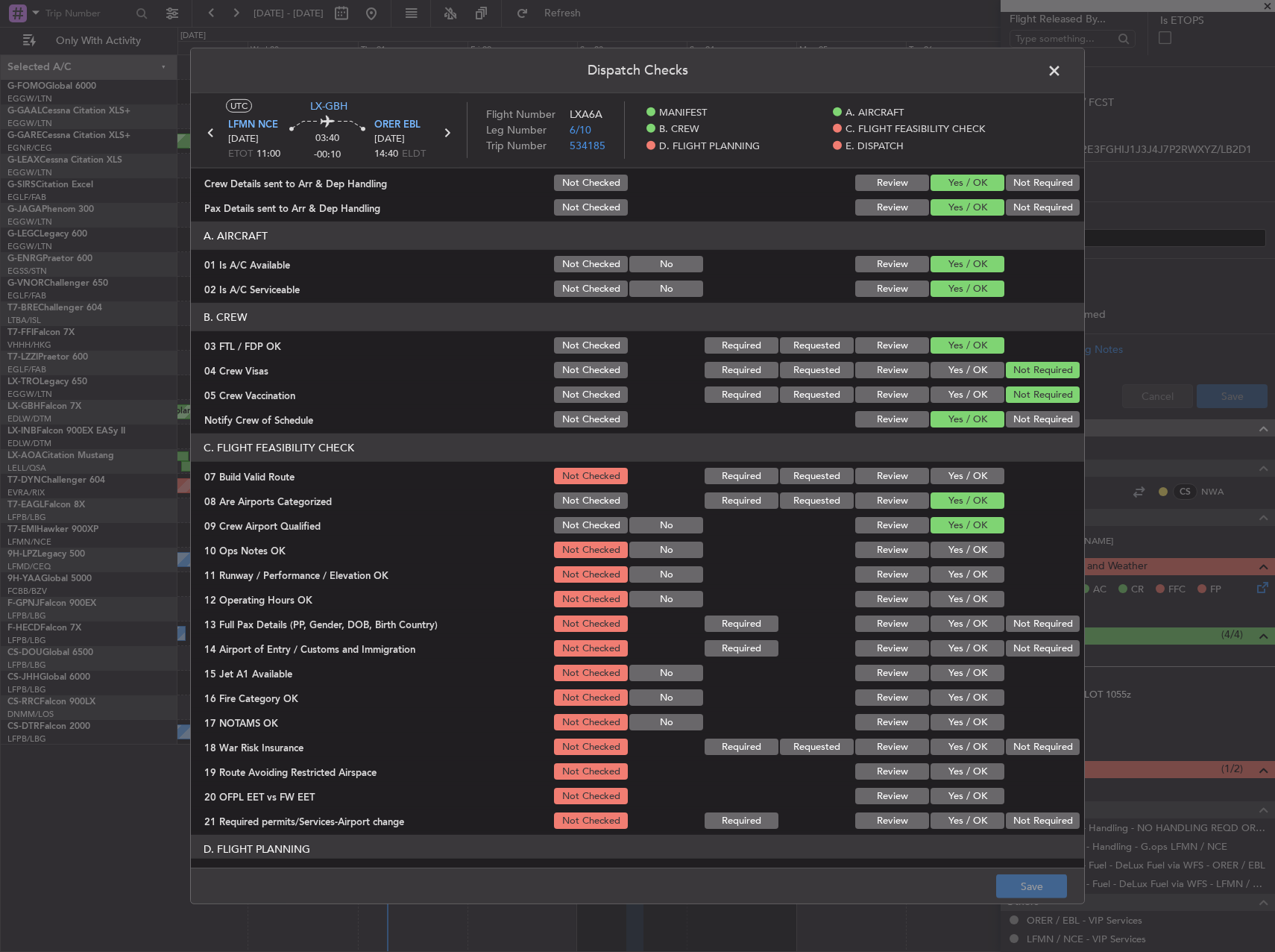
scroll to position [0, 0]
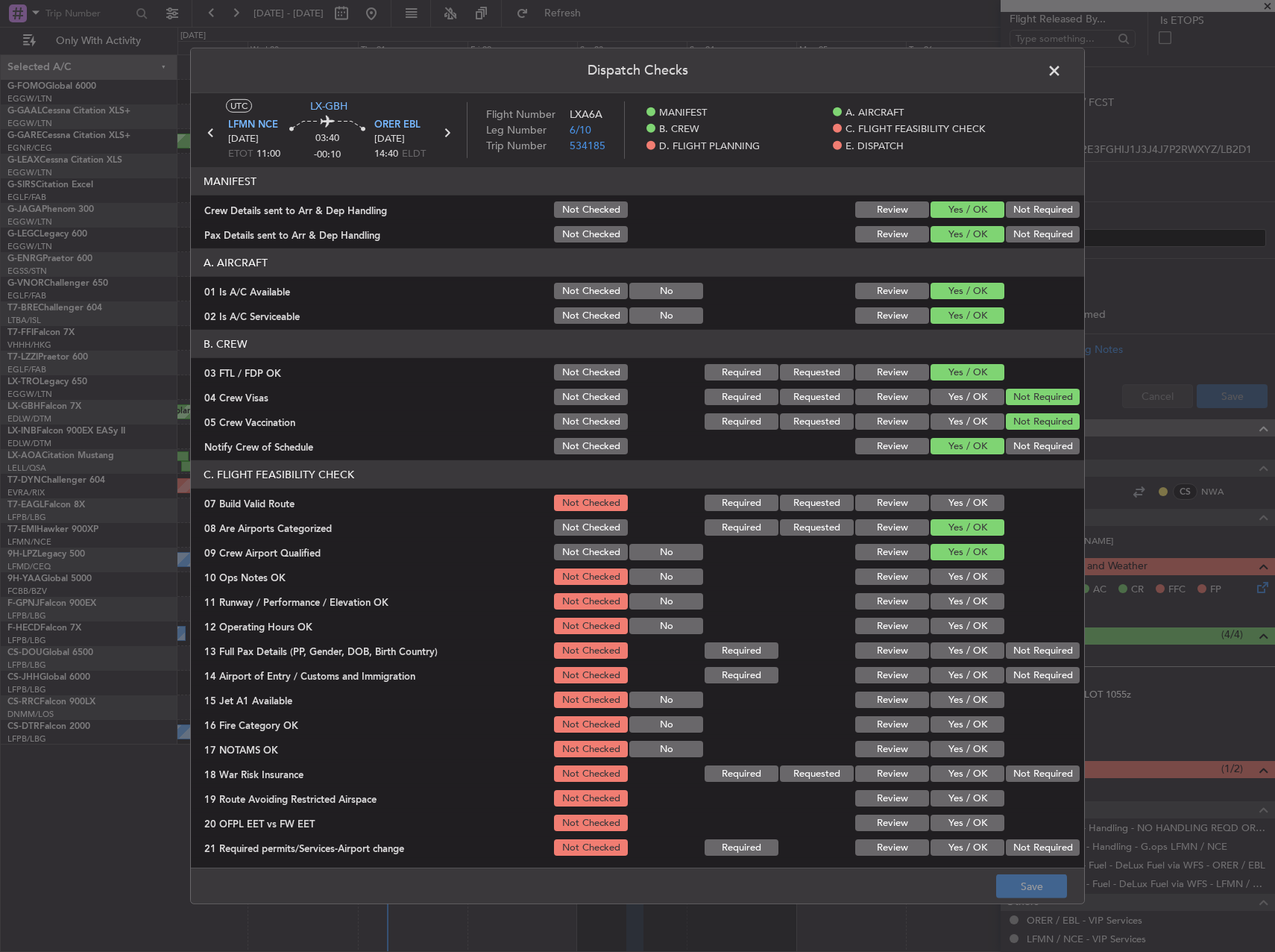
click at [959, 497] on button "Yes / OK" at bounding box center [968, 503] width 74 height 17
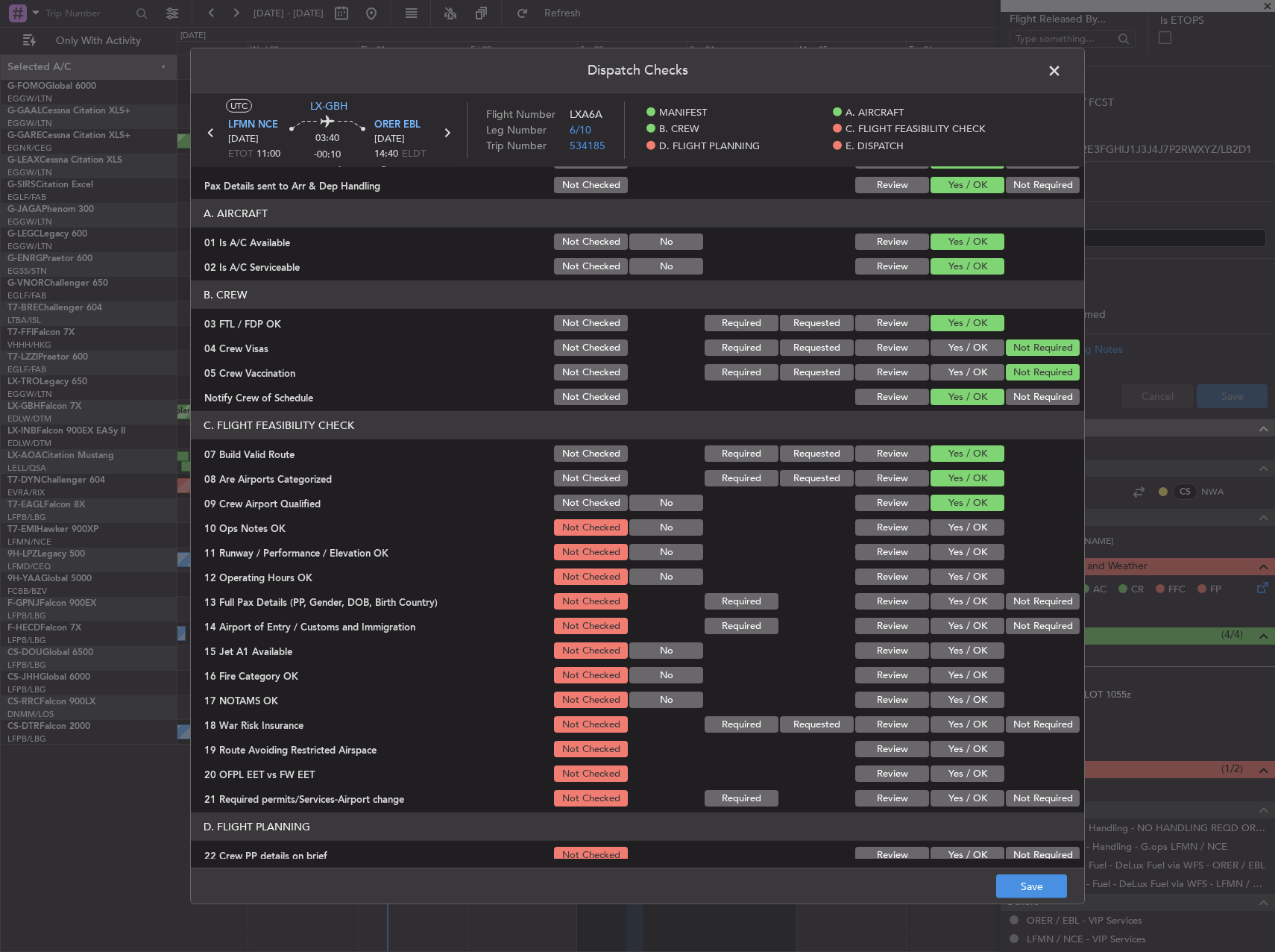
scroll to position [75, 0]
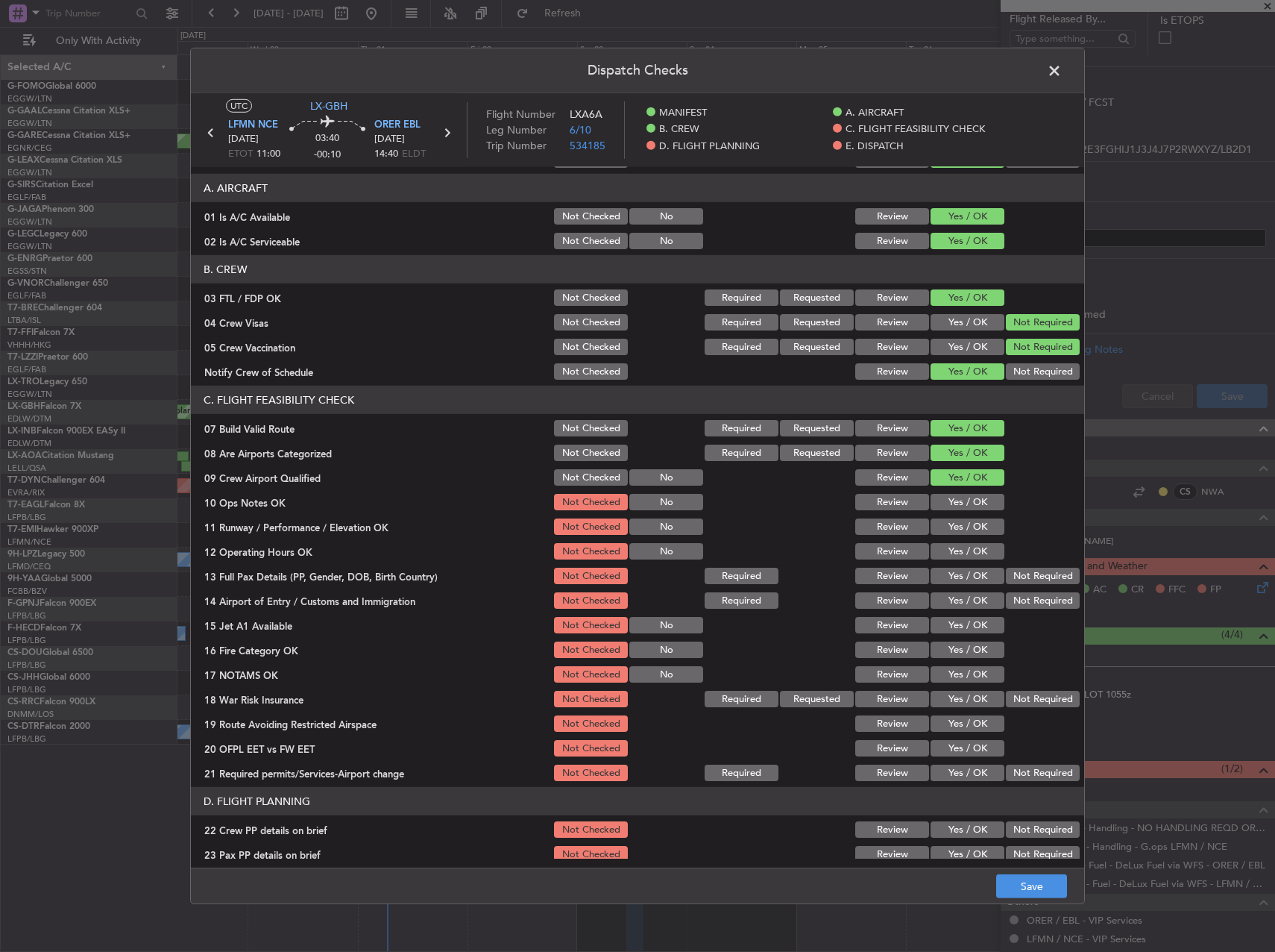
click at [963, 498] on button "Yes / OK" at bounding box center [968, 502] width 74 height 17
click at [964, 525] on button "Yes / OK" at bounding box center [968, 527] width 74 height 17
click at [967, 561] on div "Yes / OK" at bounding box center [966, 551] width 75 height 21
click at [956, 554] on button "Yes / OK" at bounding box center [968, 551] width 74 height 17
click at [958, 575] on button "Yes / OK" at bounding box center [968, 575] width 74 height 17
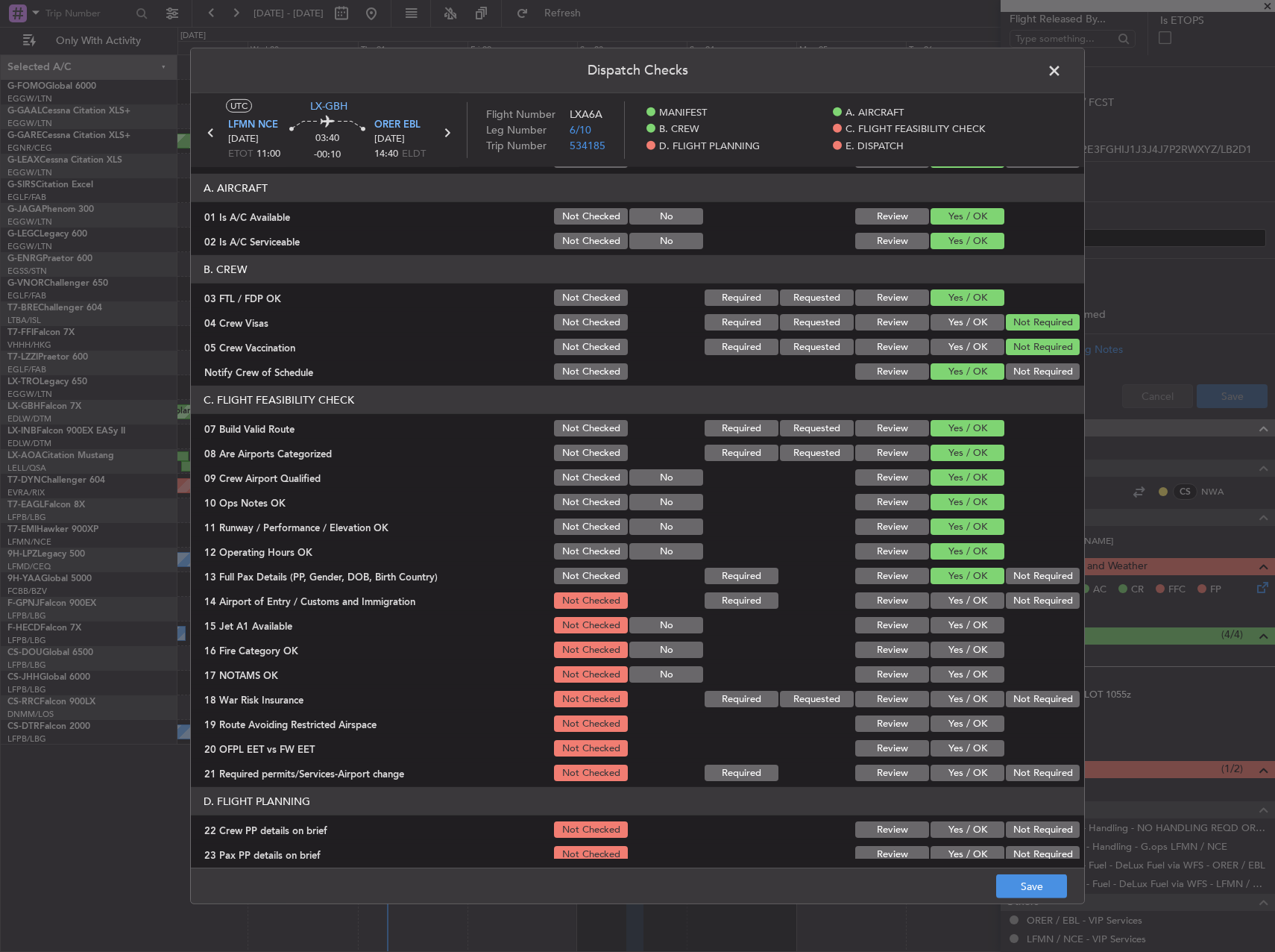
drag, startPoint x: 959, startPoint y: 591, endPoint x: 962, endPoint y: 602, distance: 11.4
click at [959, 592] on div "Yes / OK" at bounding box center [966, 600] width 75 height 21
click at [962, 602] on button "Yes / OK" at bounding box center [968, 600] width 74 height 17
click at [962, 629] on button "Yes / OK" at bounding box center [968, 625] width 74 height 17
click at [965, 646] on button "Yes / OK" at bounding box center [968, 650] width 74 height 17
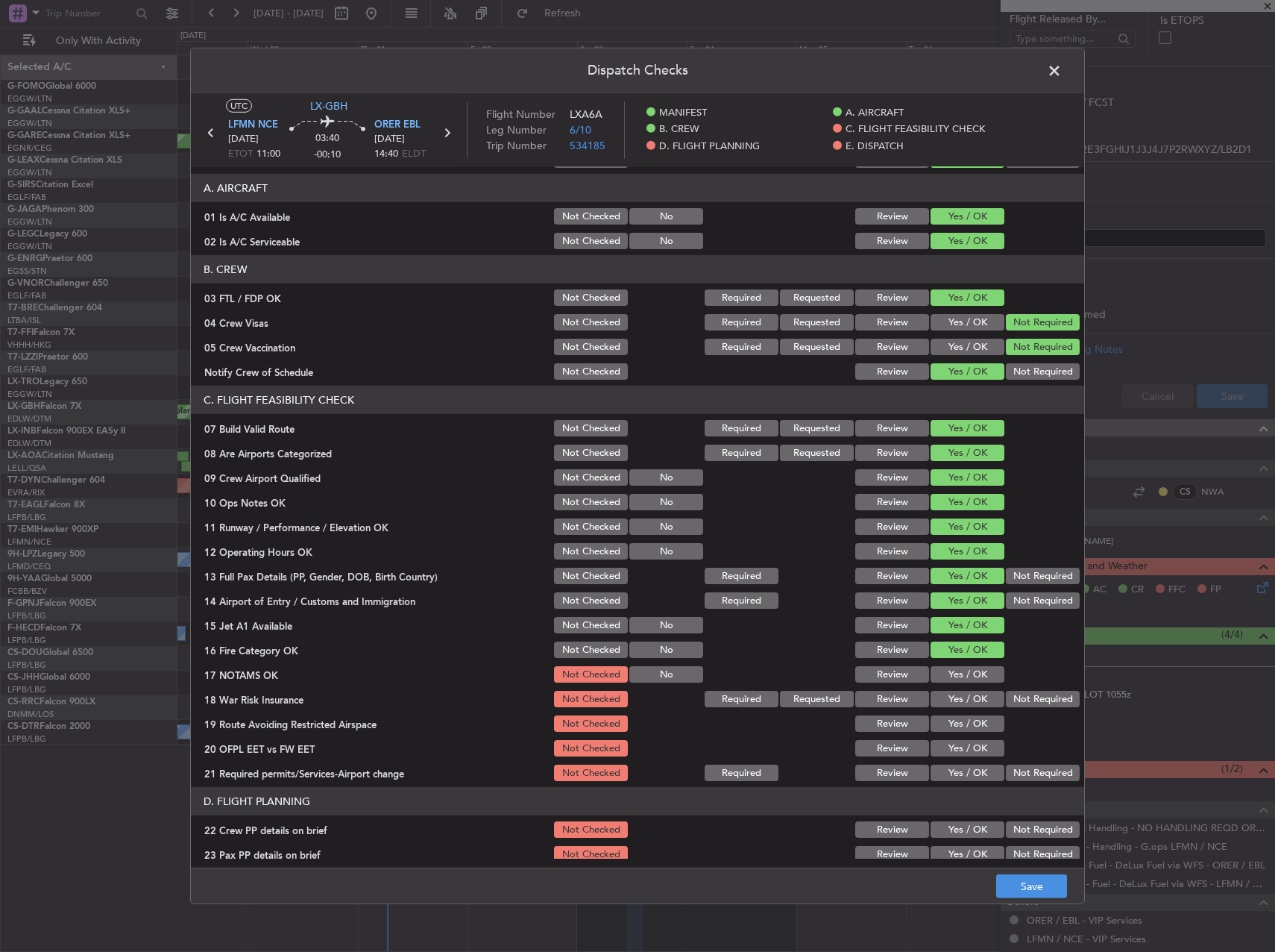
click at [968, 675] on button "Yes / OK" at bounding box center [968, 674] width 74 height 17
click at [1017, 692] on button "Not Required" at bounding box center [1043, 699] width 74 height 17
click at [958, 697] on button "Yes / OK" at bounding box center [968, 699] width 74 height 17
click at [956, 722] on button "Yes / OK" at bounding box center [968, 724] width 74 height 17
click at [960, 746] on button "Yes / OK" at bounding box center [968, 749] width 74 height 17
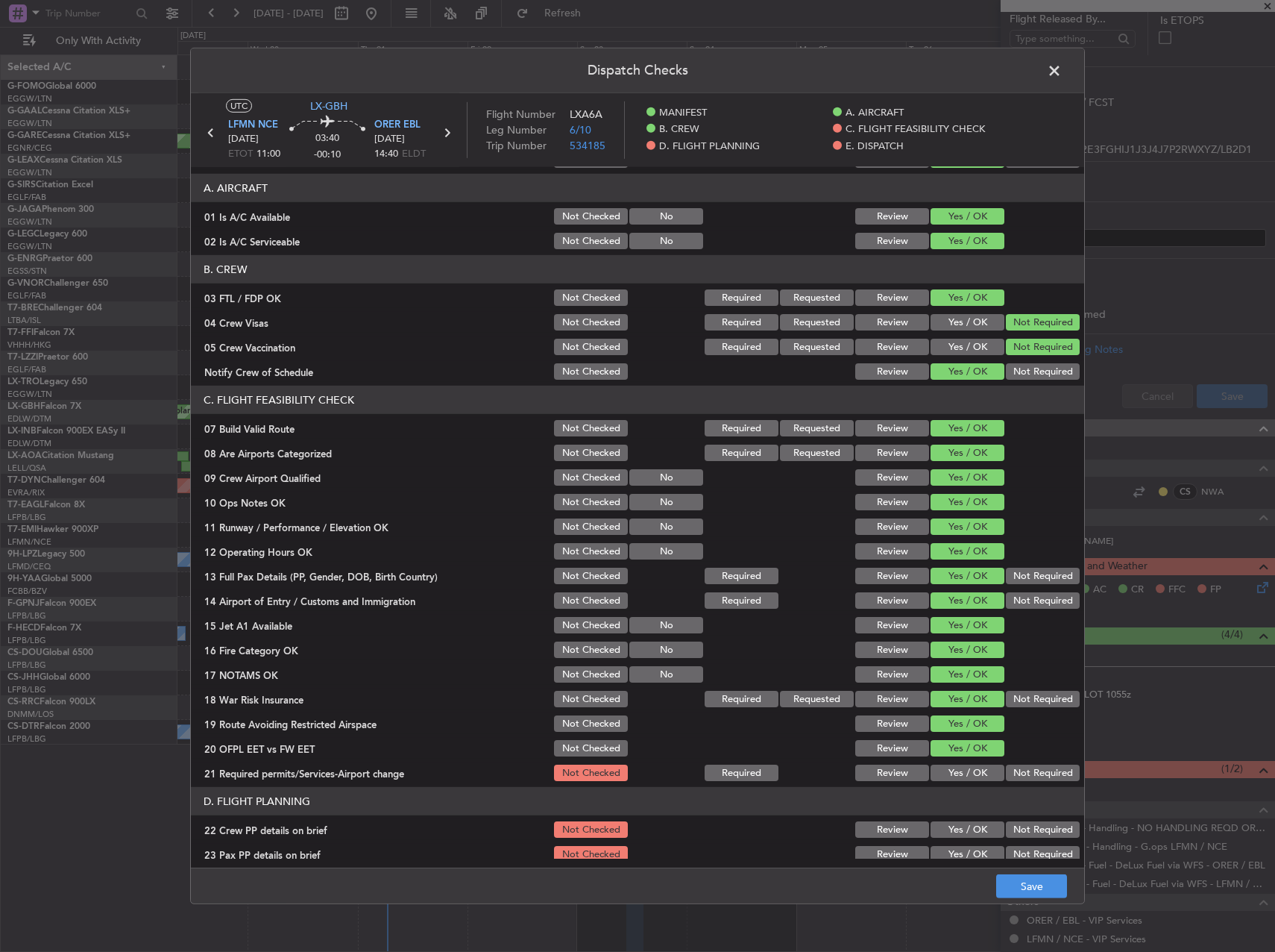
click at [966, 775] on button "Yes / OK" at bounding box center [968, 772] width 74 height 17
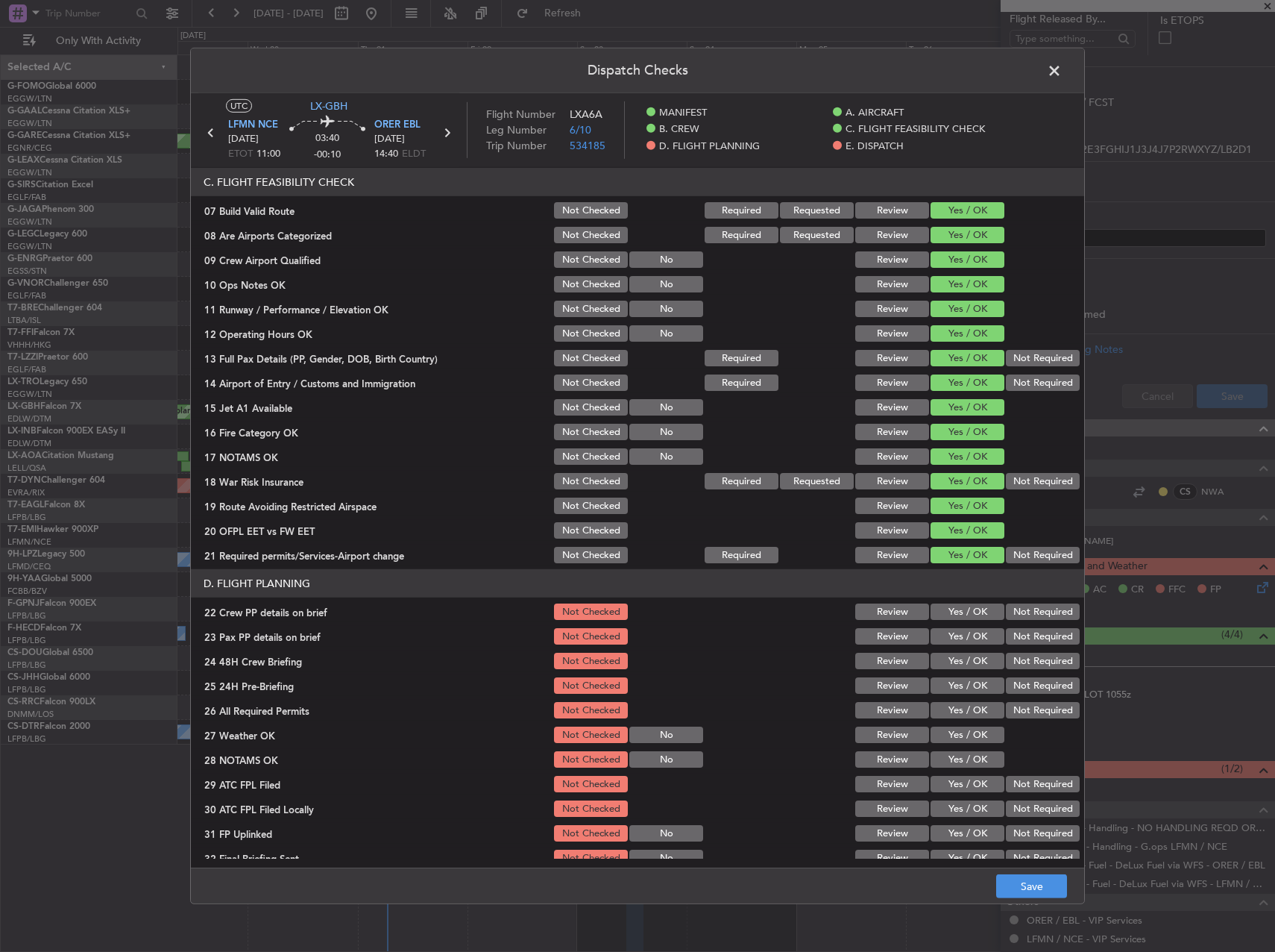
scroll to position [298, 0]
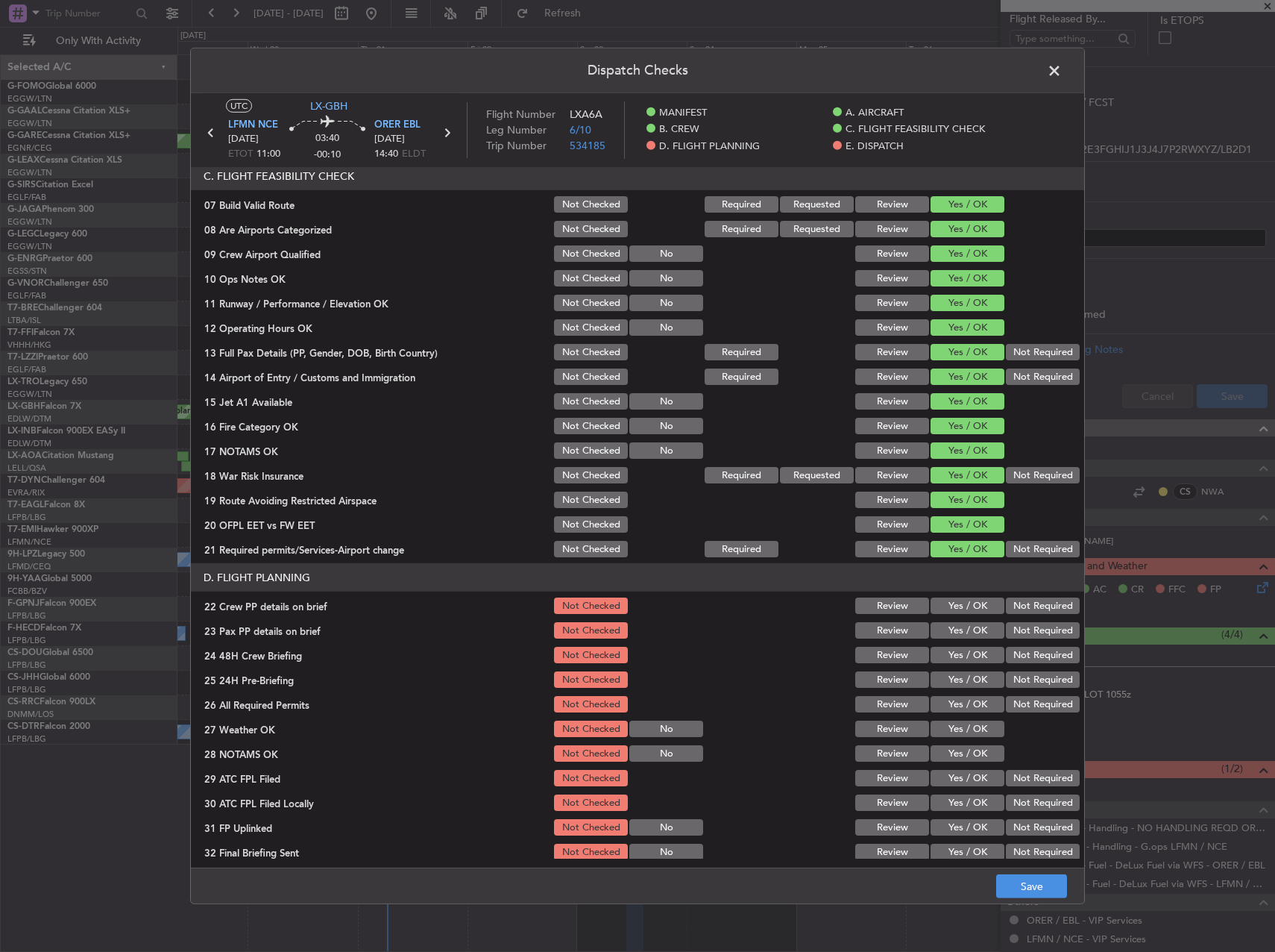
click at [960, 610] on button "Yes / OK" at bounding box center [968, 606] width 74 height 17
click at [957, 630] on button "Yes / OK" at bounding box center [968, 631] width 74 height 17
click at [957, 652] on button "Yes / OK" at bounding box center [968, 655] width 74 height 17
click at [1026, 681] on button "Not Required" at bounding box center [1043, 679] width 74 height 17
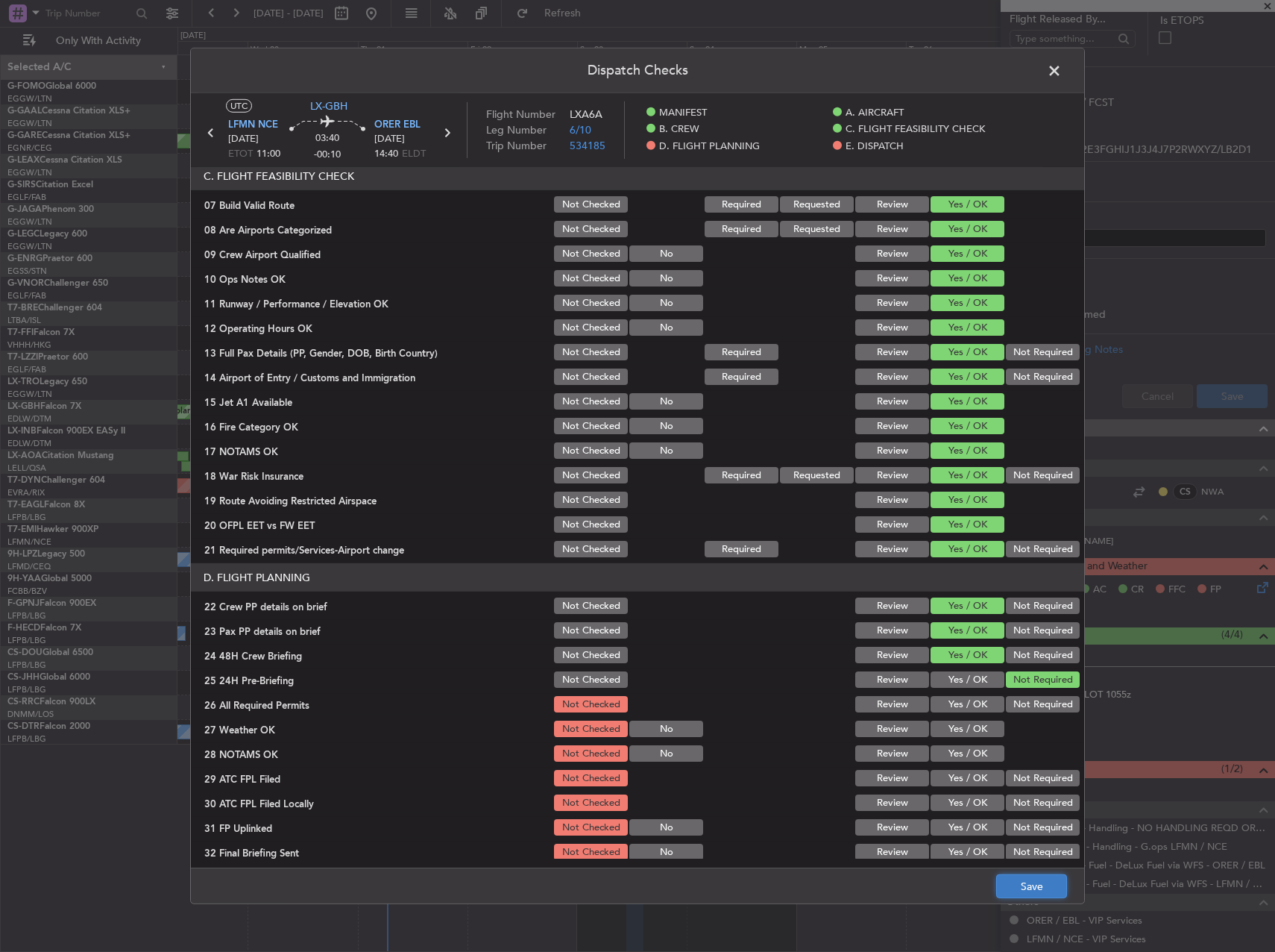
click at [1029, 882] on button "Save" at bounding box center [1031, 886] width 71 height 24
click at [1061, 69] on span at bounding box center [1061, 75] width 0 height 29
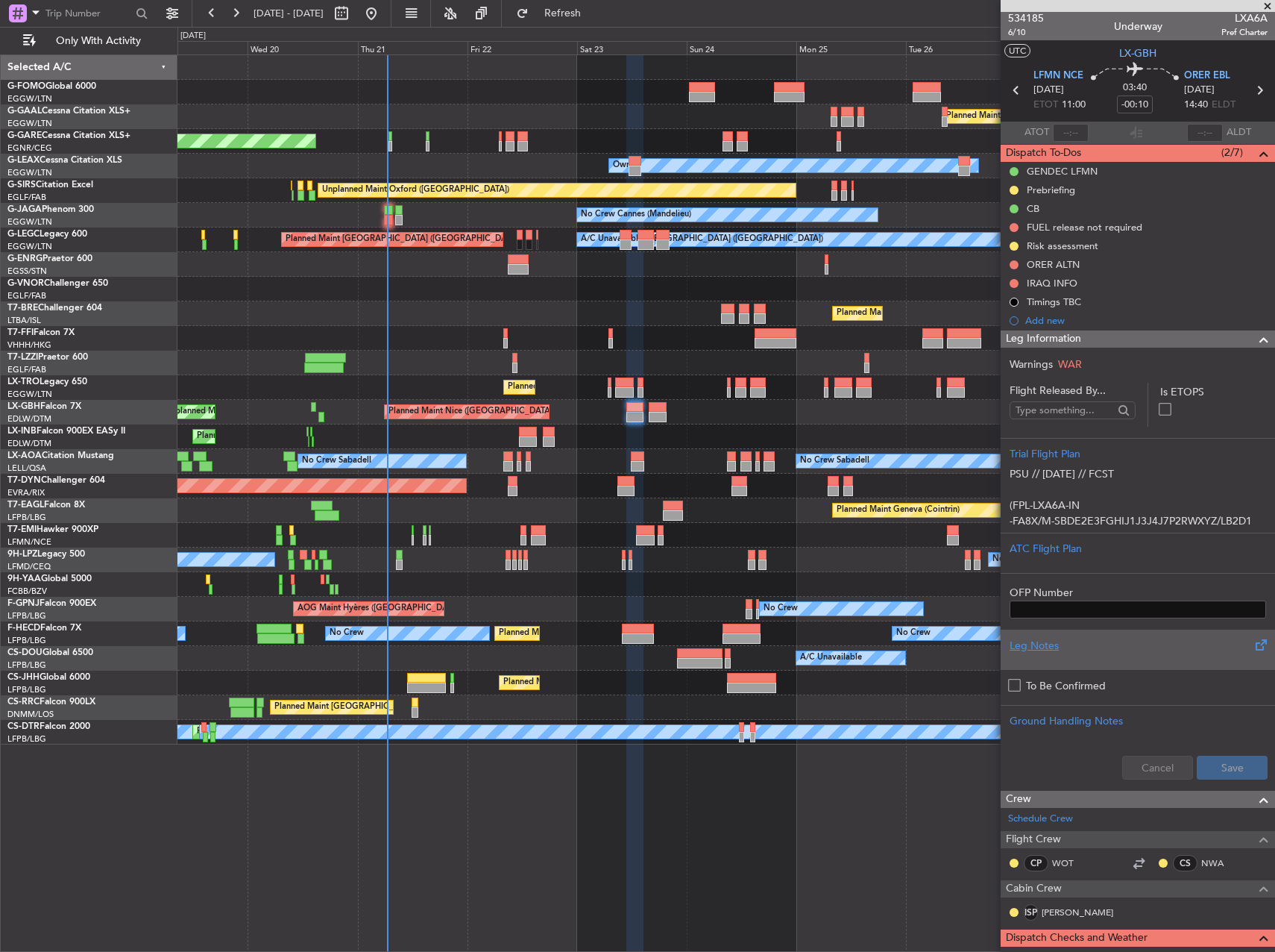
scroll to position [0, 0]
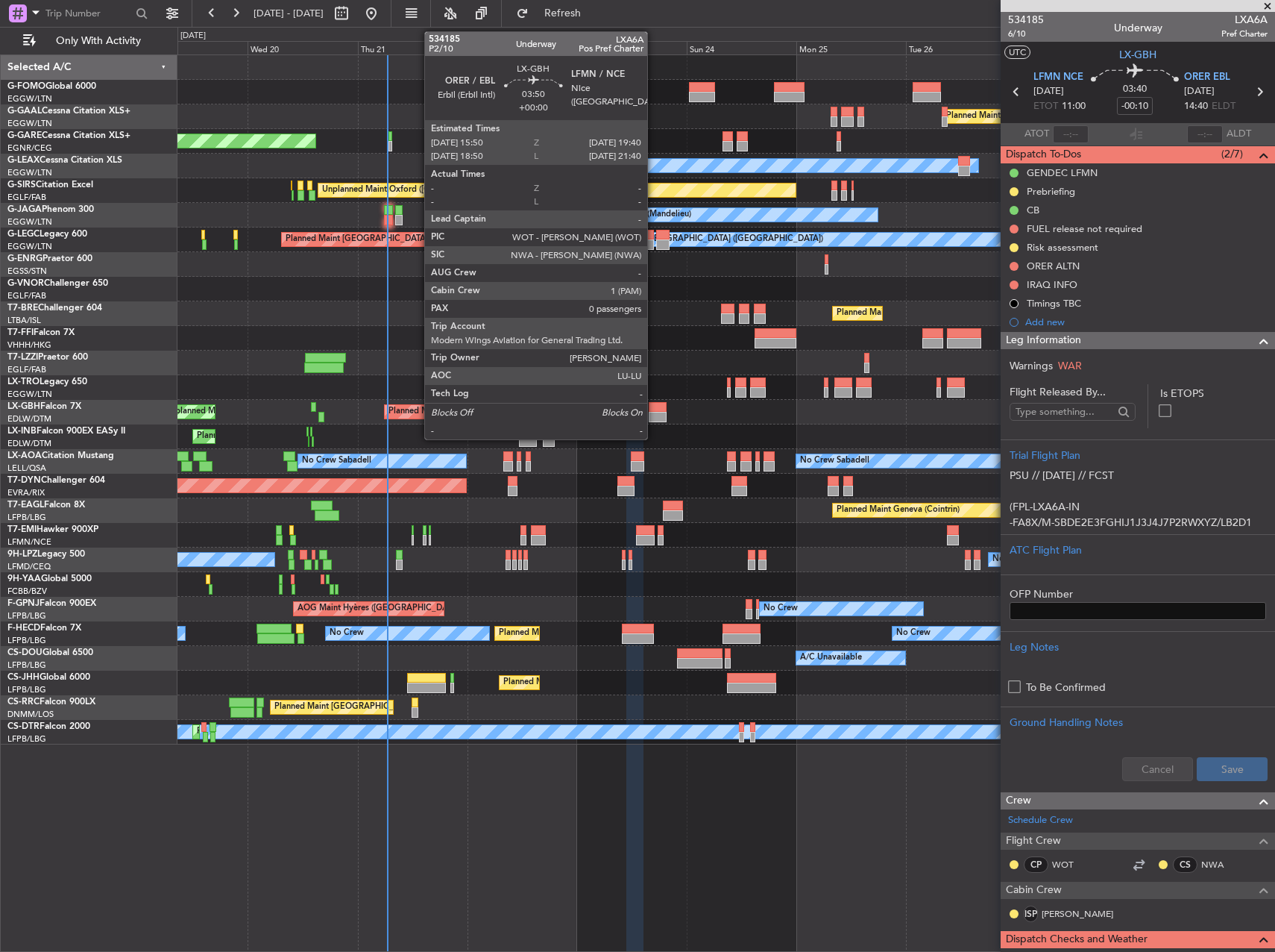
click at [654, 410] on div at bounding box center [657, 407] width 17 height 10
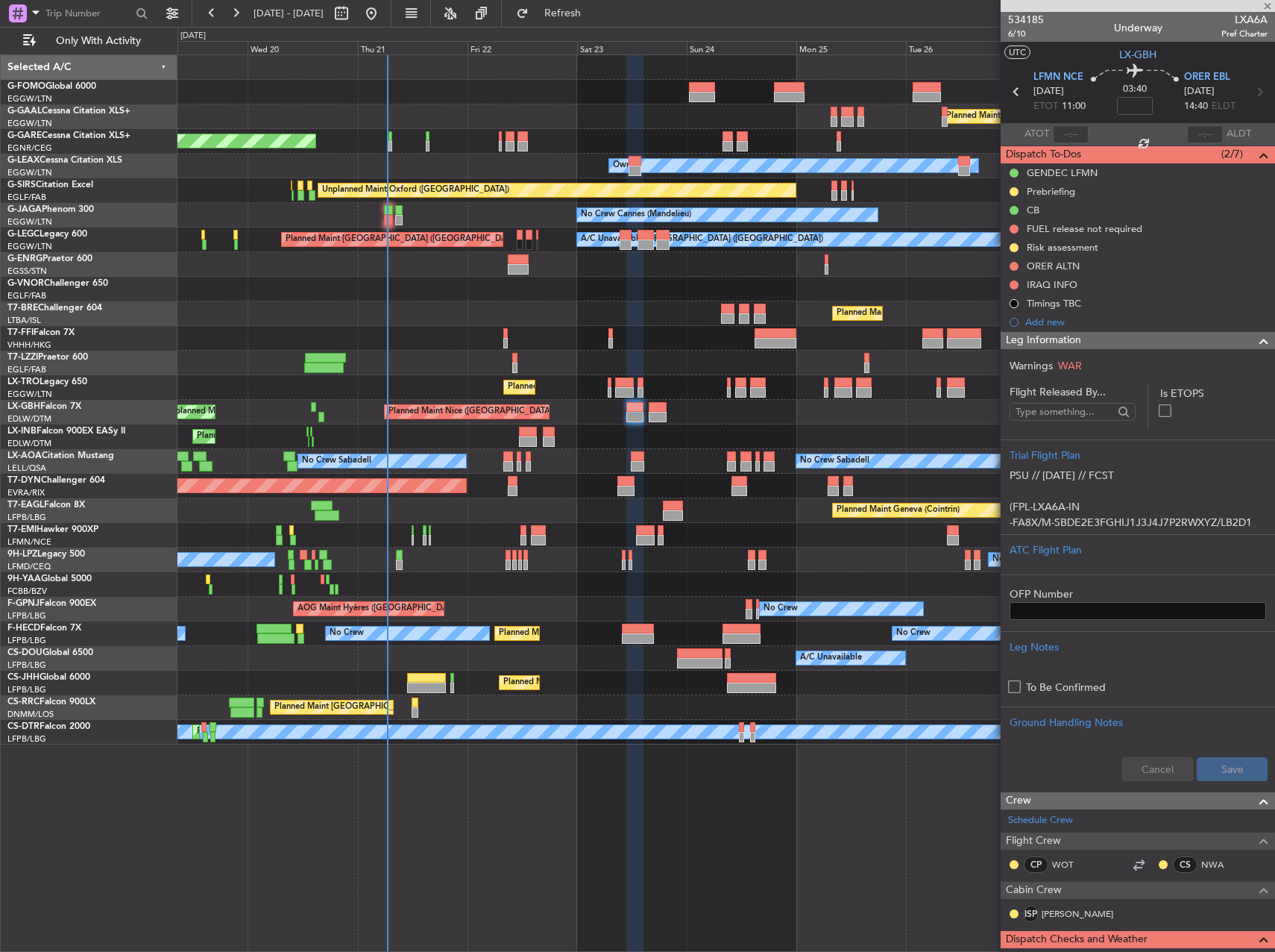
type input "0"
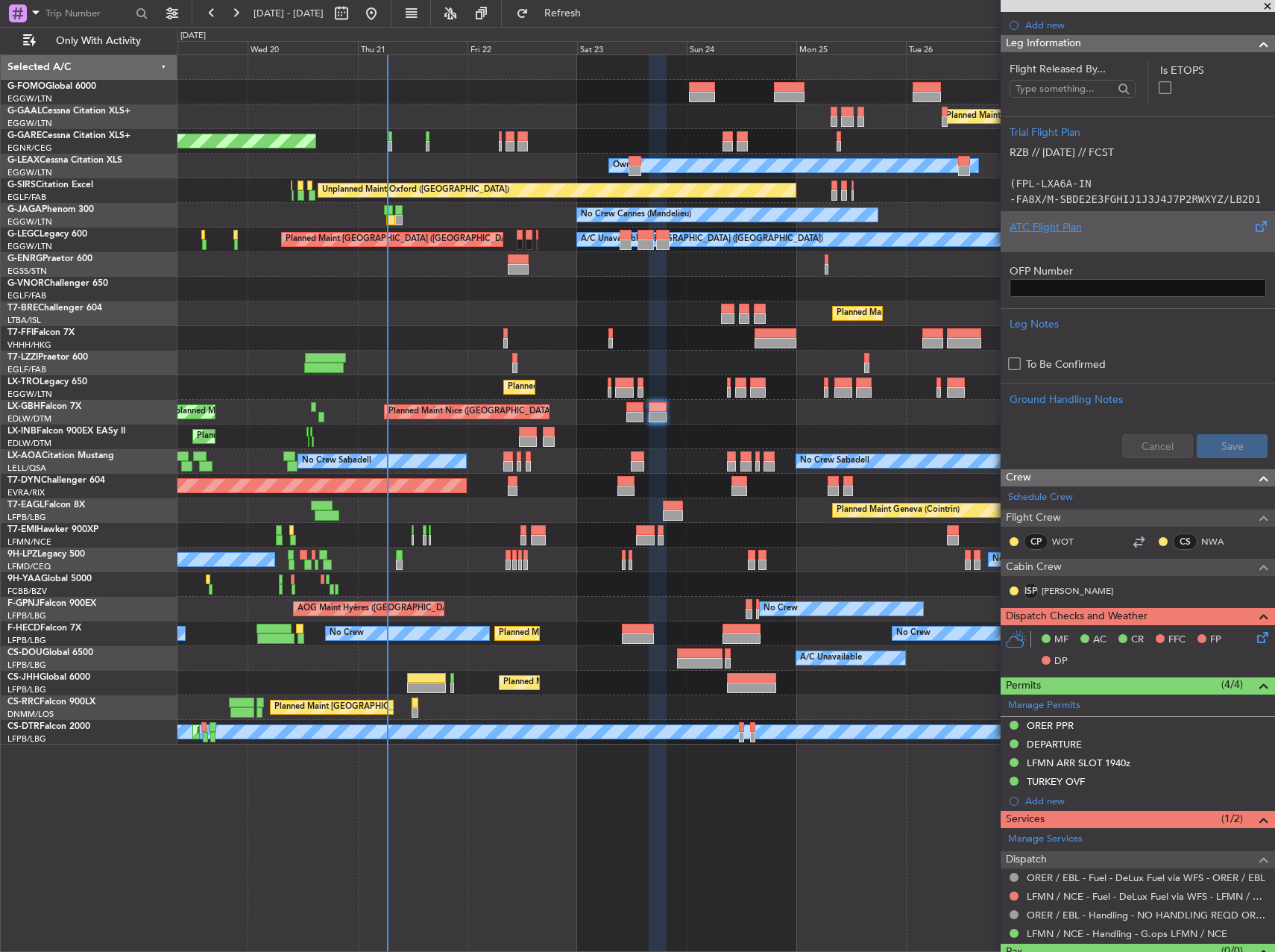
scroll to position [298, 0]
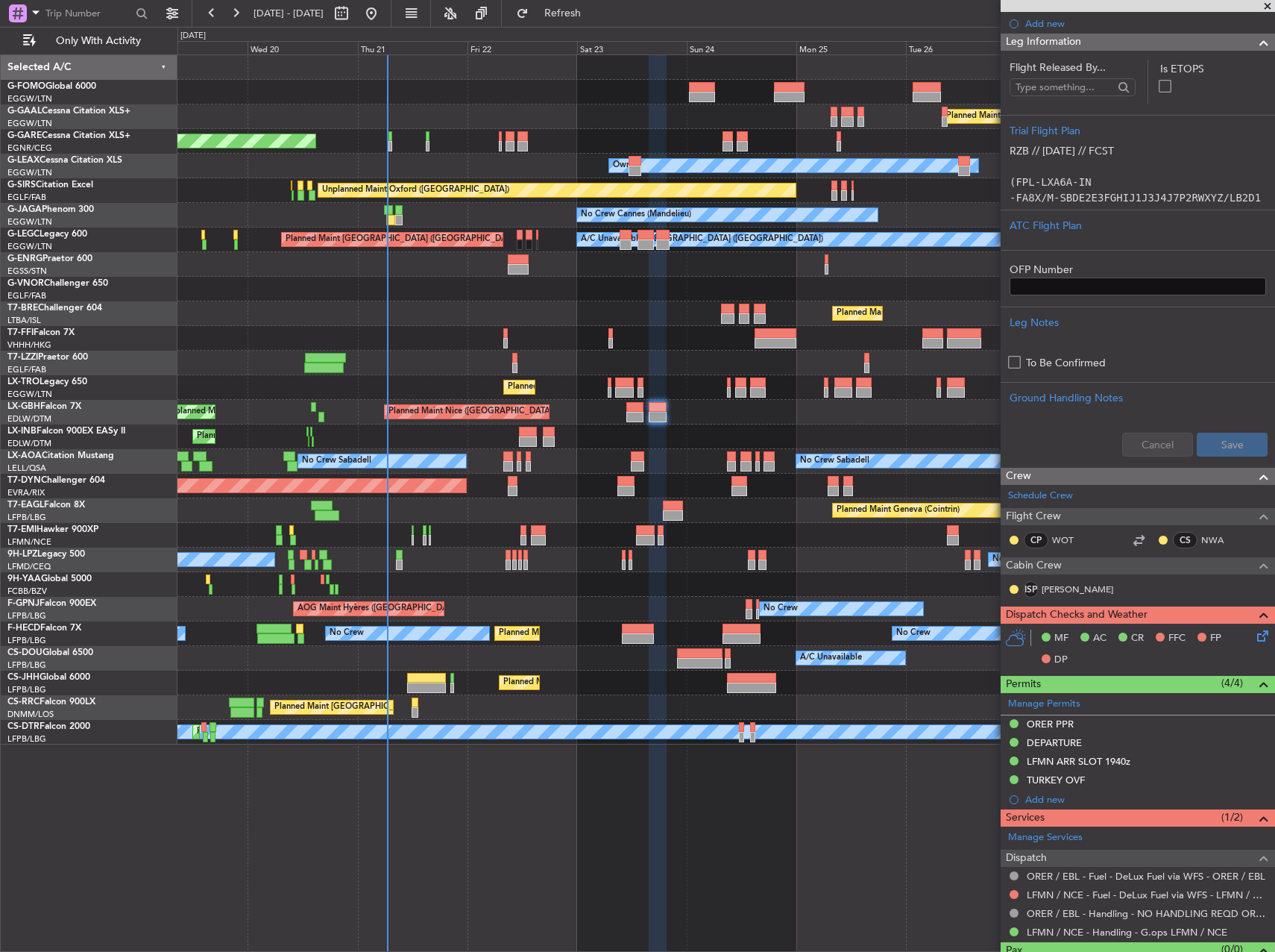
click at [1254, 636] on icon at bounding box center [1259, 633] width 12 height 12
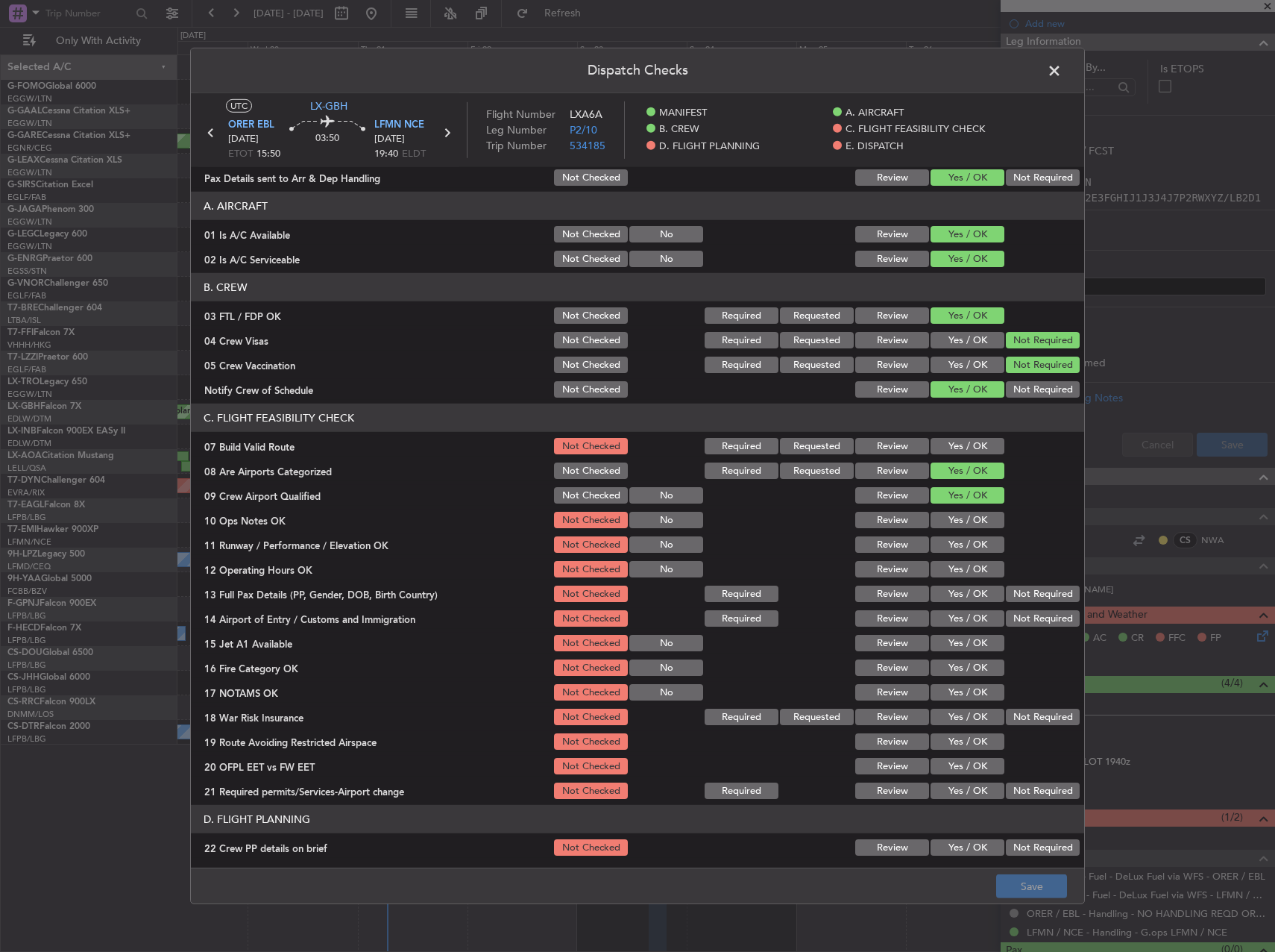
scroll to position [224, 0]
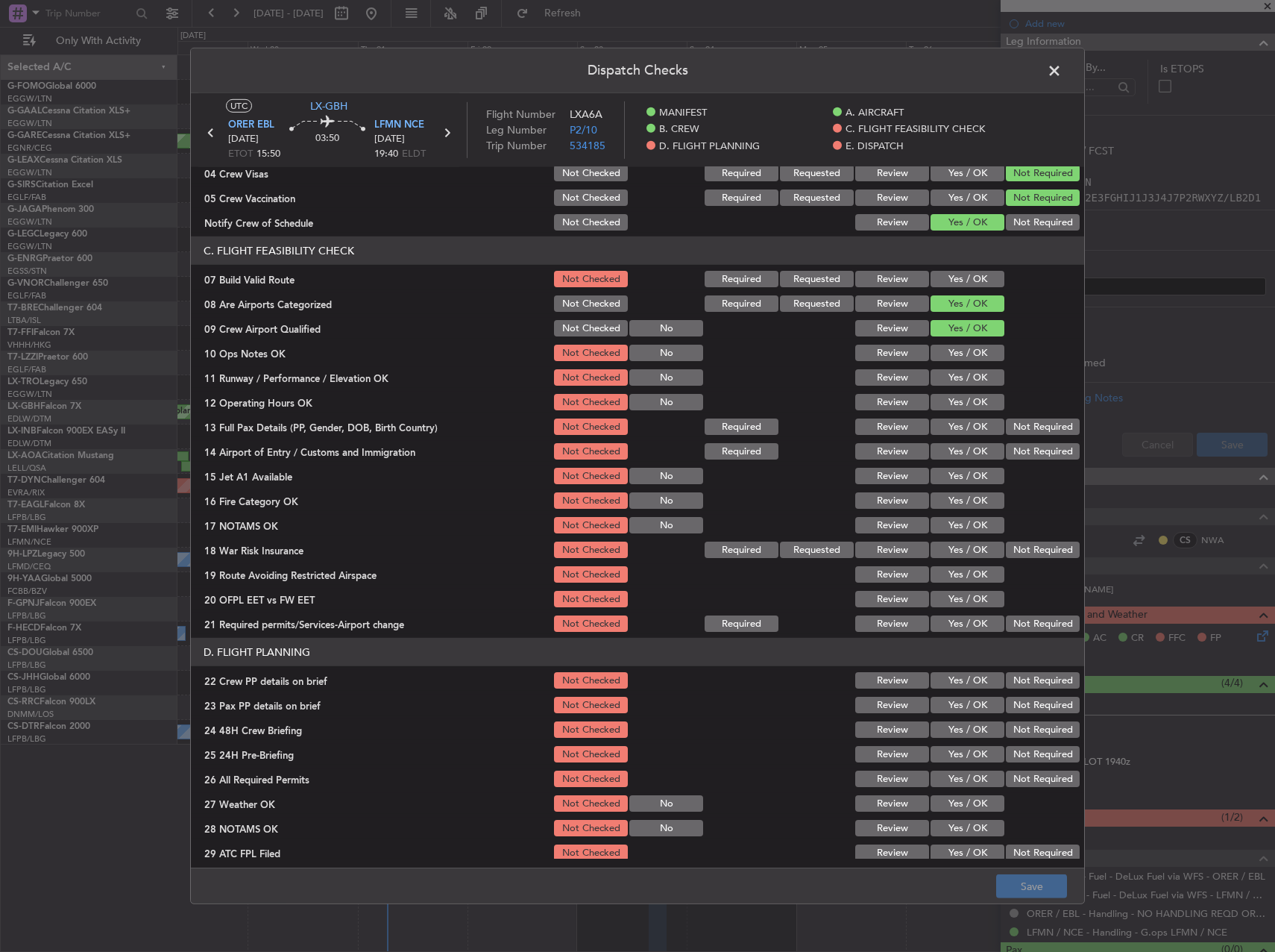
click at [951, 282] on button "Yes / OK" at bounding box center [968, 279] width 74 height 17
click at [951, 348] on button "Yes / OK" at bounding box center [968, 353] width 74 height 17
click at [952, 377] on button "Yes / OK" at bounding box center [968, 377] width 74 height 17
click at [956, 399] on button "Yes / OK" at bounding box center [968, 402] width 74 height 17
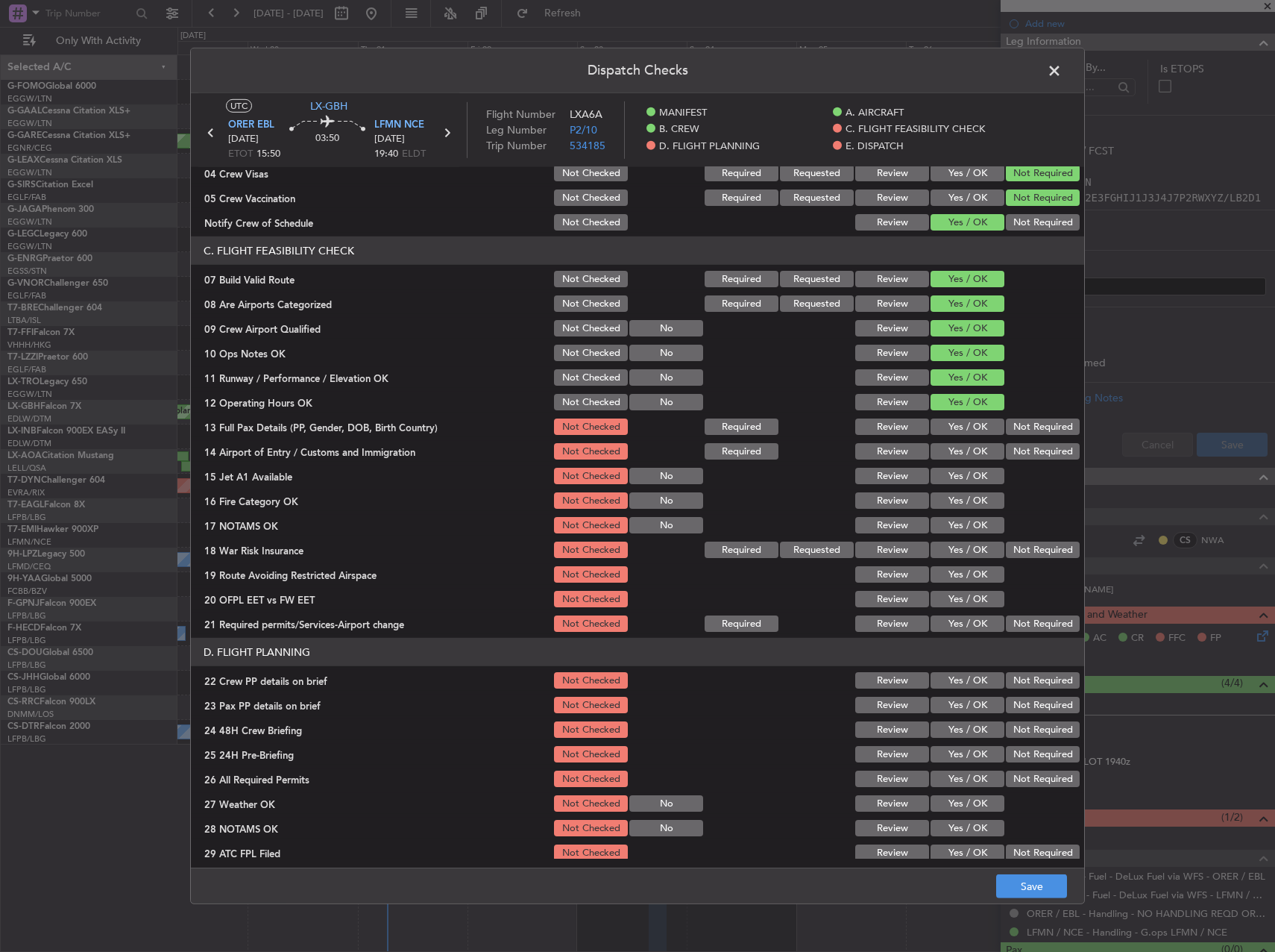
click at [957, 426] on button "Yes / OK" at bounding box center [968, 426] width 74 height 17
click at [958, 449] on button "Yes / OK" at bounding box center [968, 451] width 74 height 17
click at [959, 473] on button "Yes / OK" at bounding box center [968, 476] width 74 height 17
drag, startPoint x: 959, startPoint y: 495, endPoint x: 959, endPoint y: 512, distance: 17.0
click at [959, 496] on button "Yes / OK" at bounding box center [968, 501] width 74 height 17
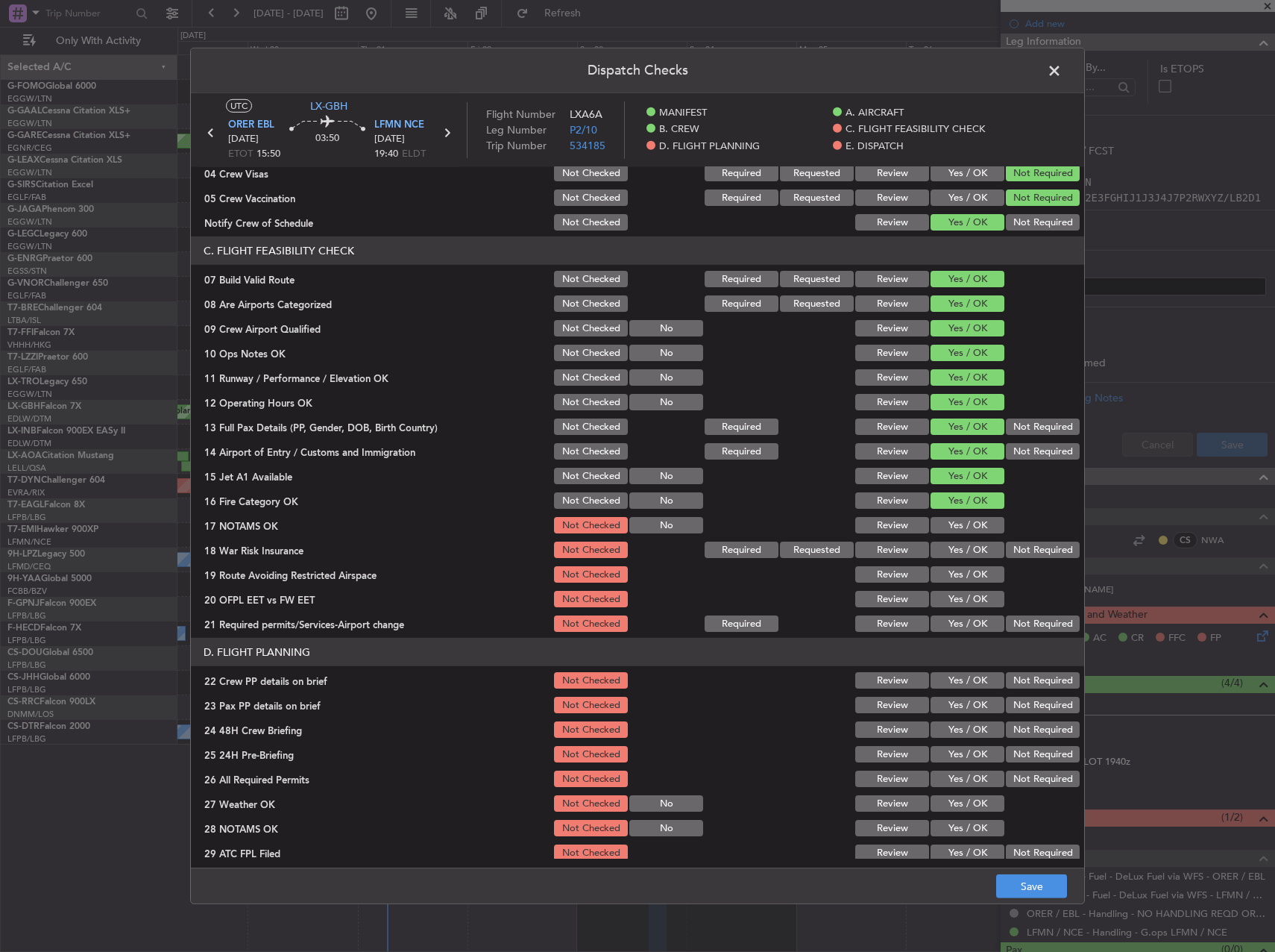
click at [960, 522] on button "Yes / OK" at bounding box center [968, 525] width 74 height 17
click at [1025, 554] on button "Not Required" at bounding box center [1043, 550] width 74 height 17
click at [956, 552] on button "Yes / OK" at bounding box center [968, 550] width 74 height 17
click at [956, 569] on button "Yes / OK" at bounding box center [968, 575] width 74 height 17
click at [956, 596] on button "Yes / OK" at bounding box center [968, 599] width 74 height 17
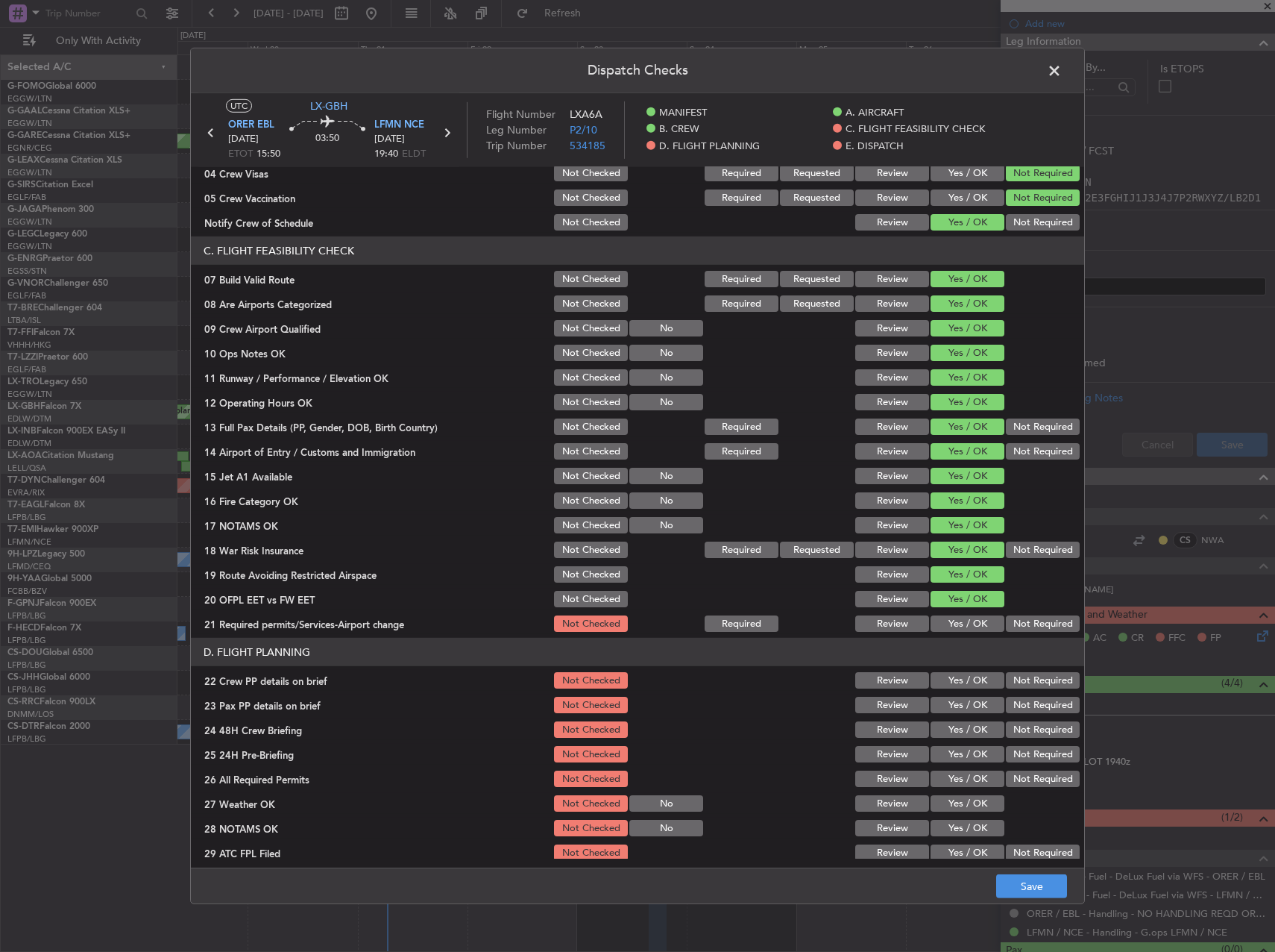
click at [957, 615] on button "Yes / OK" at bounding box center [968, 623] width 74 height 17
click at [962, 681] on button "Yes / OK" at bounding box center [968, 680] width 74 height 17
click at [966, 704] on button "Yes / OK" at bounding box center [968, 705] width 74 height 17
click at [967, 727] on button "Yes / OK" at bounding box center [968, 729] width 74 height 17
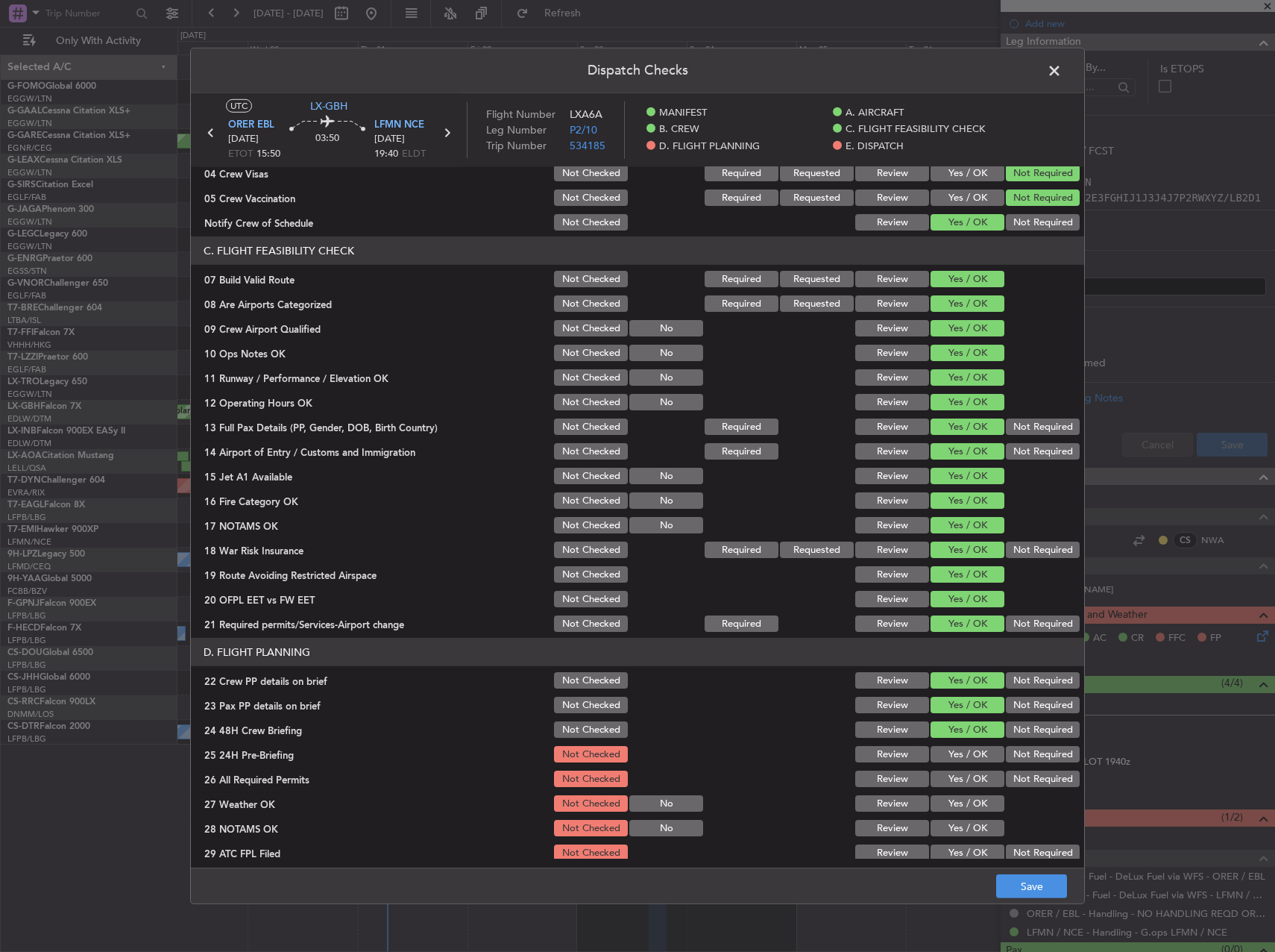
click at [1027, 760] on button "Not Required" at bounding box center [1043, 754] width 74 height 17
click at [1016, 883] on button "Save" at bounding box center [1031, 886] width 71 height 24
click at [1061, 73] on span at bounding box center [1061, 75] width 0 height 29
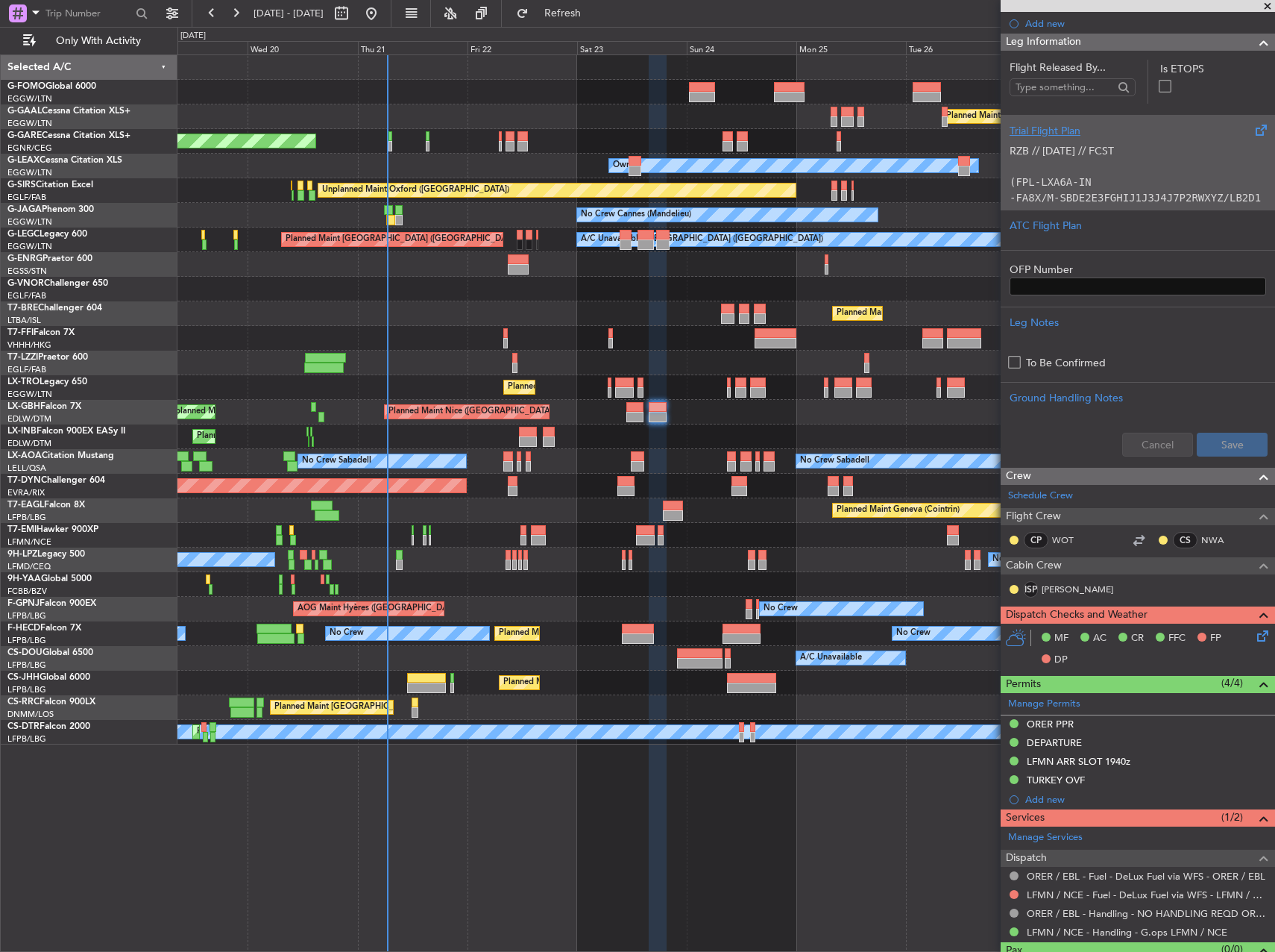
click at [1136, 198] on code "-FA8X/M-SBDE2E3FGHIJ1J3J4J7P2RWXYZ/LB2D1" at bounding box center [1135, 197] width 251 height 12
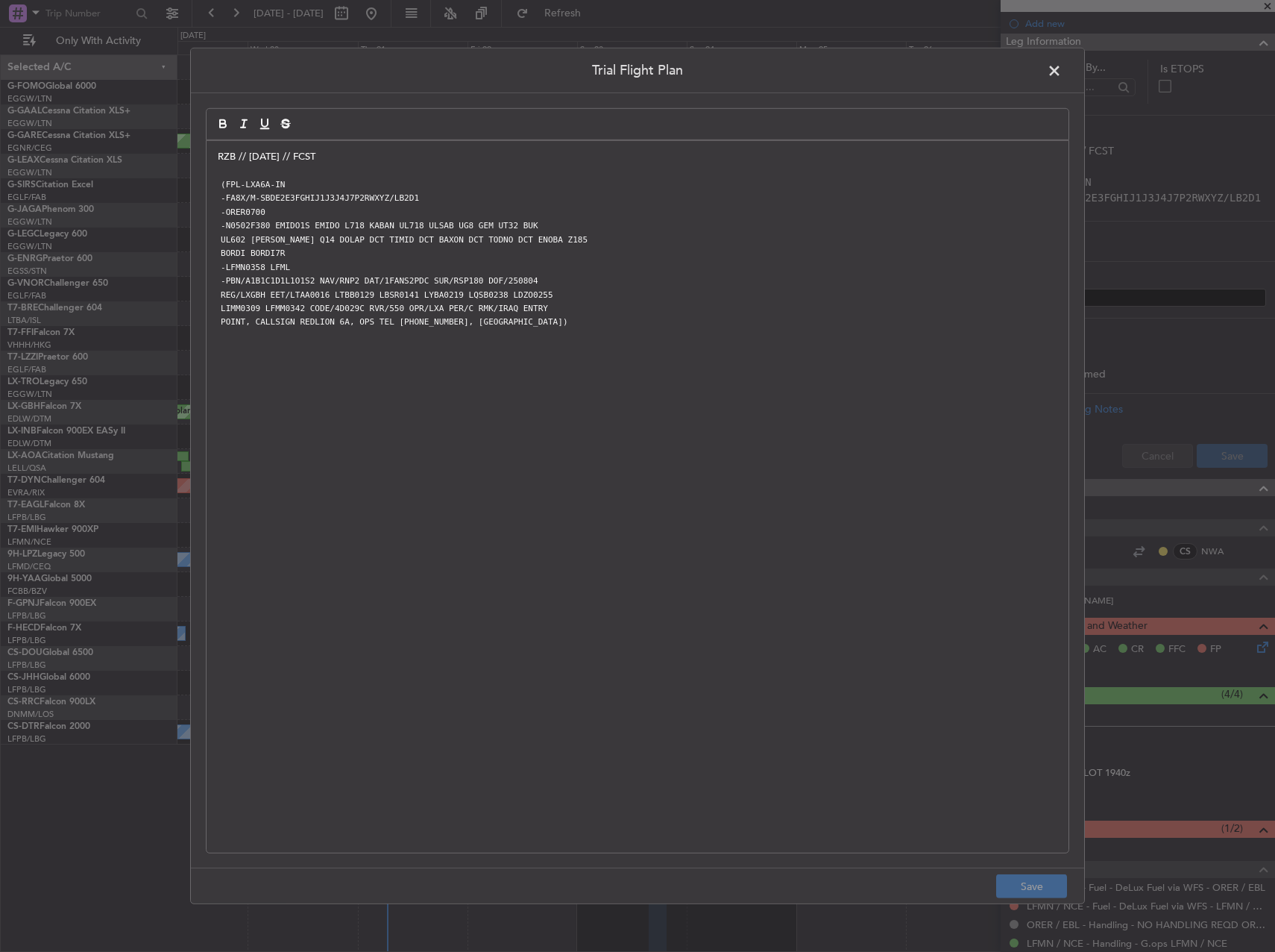
click at [1061, 76] on span at bounding box center [1061, 75] width 0 height 29
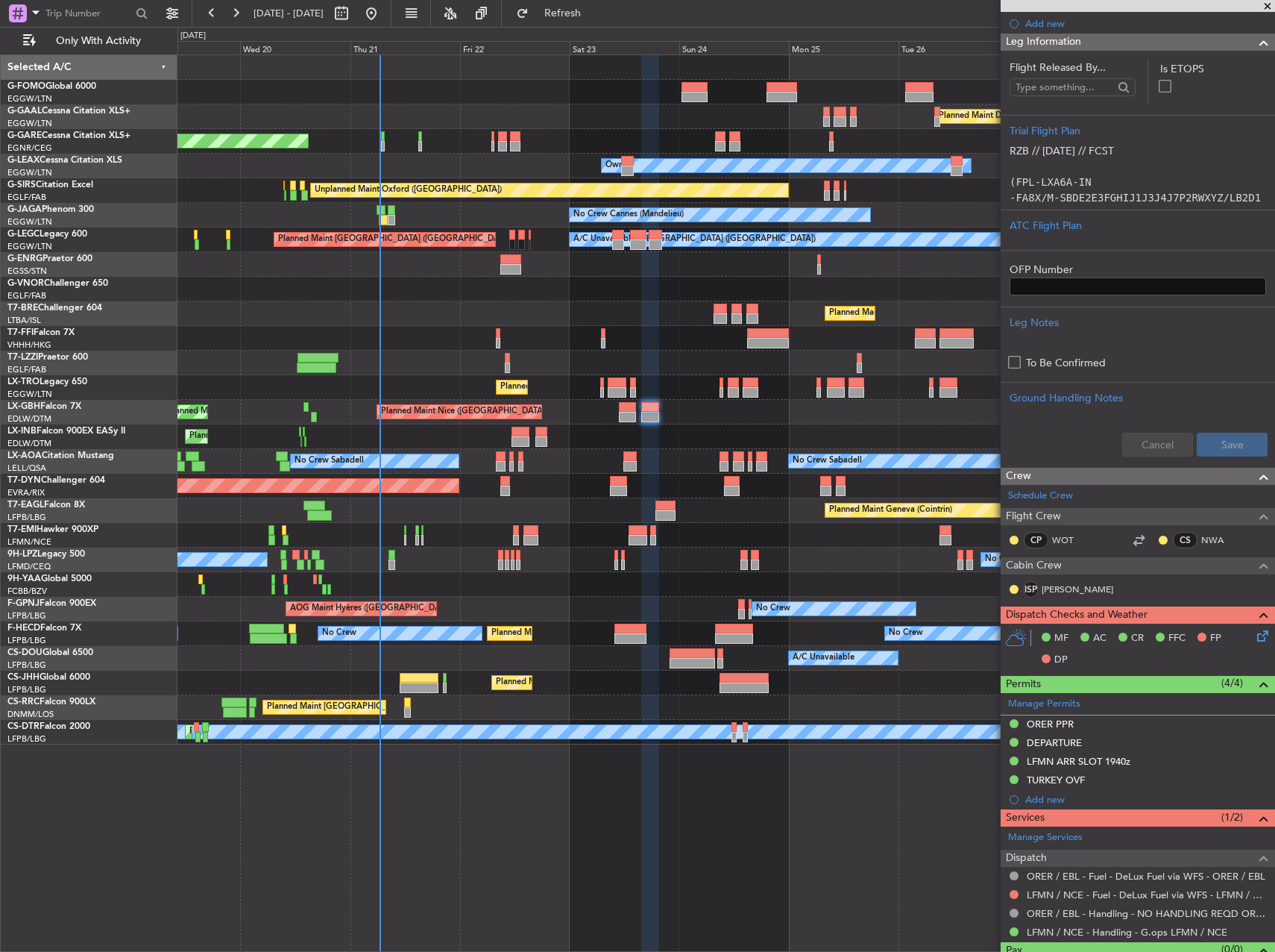
click at [422, 442] on div "Planned Maint Geneva (Cointrin)" at bounding box center [726, 436] width 1097 height 25
click at [409, 350] on div at bounding box center [726, 338] width 1097 height 25
click at [456, 343] on div at bounding box center [726, 338] width 1097 height 25
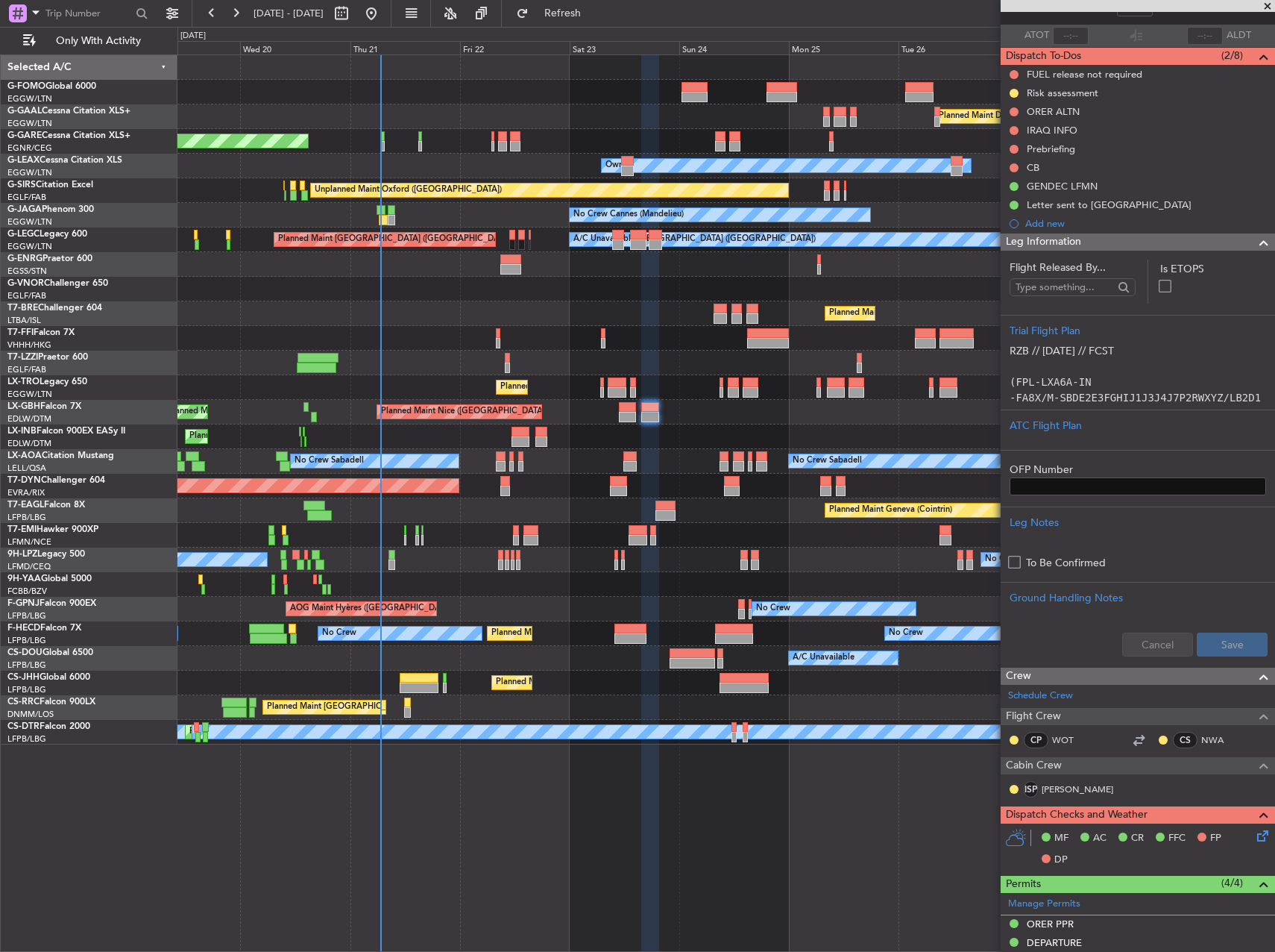
scroll to position [0, 0]
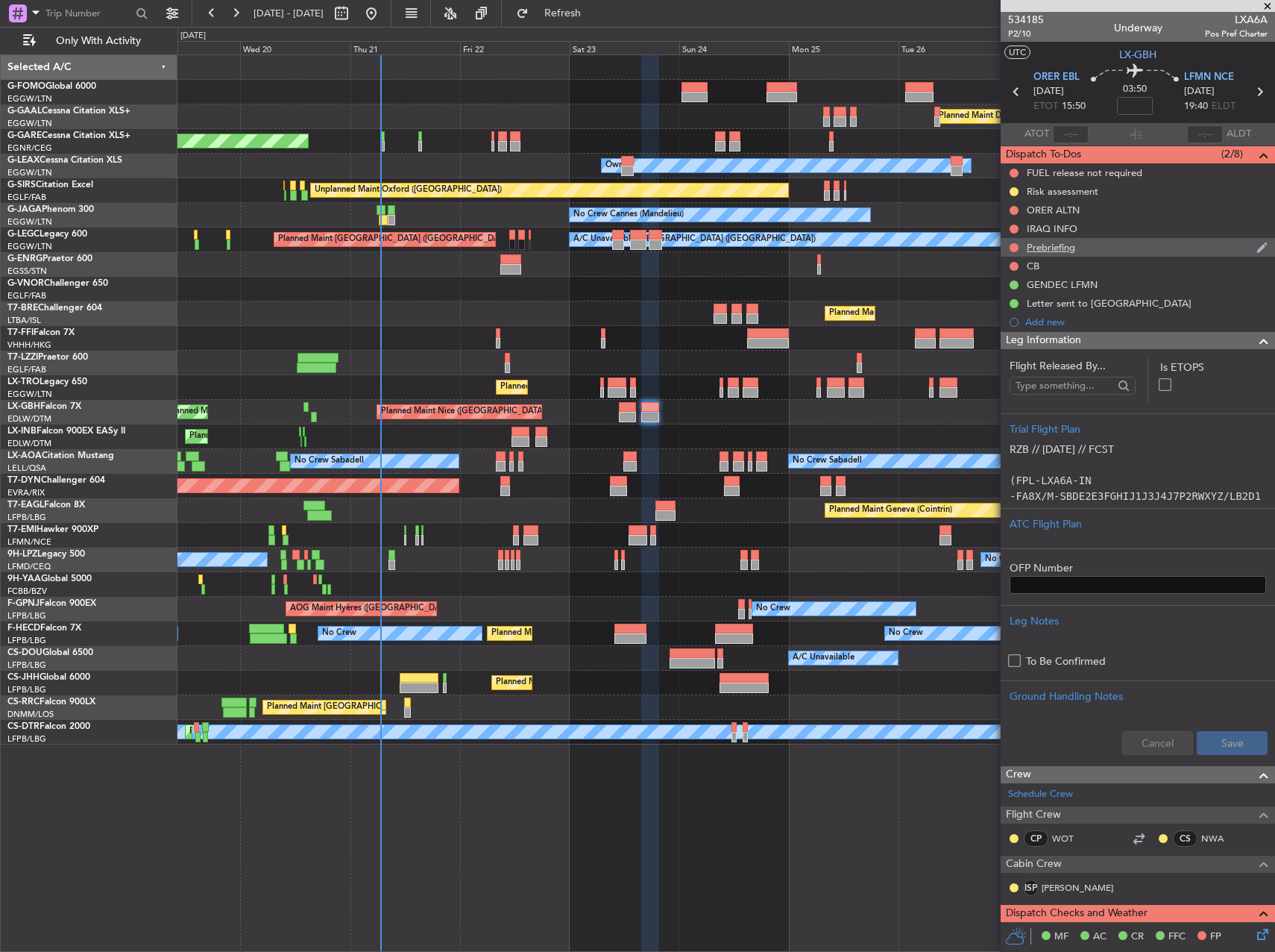
click at [1018, 245] on div at bounding box center [1014, 247] width 12 height 12
click at [1015, 248] on button at bounding box center [1014, 248] width 9 height 9
click at [1006, 293] on span "In Progress" at bounding box center [1021, 291] width 51 height 15
click at [1014, 265] on button at bounding box center [1014, 266] width 9 height 9
drag, startPoint x: 1004, startPoint y: 357, endPoint x: 1004, endPoint y: 328, distance: 29.0
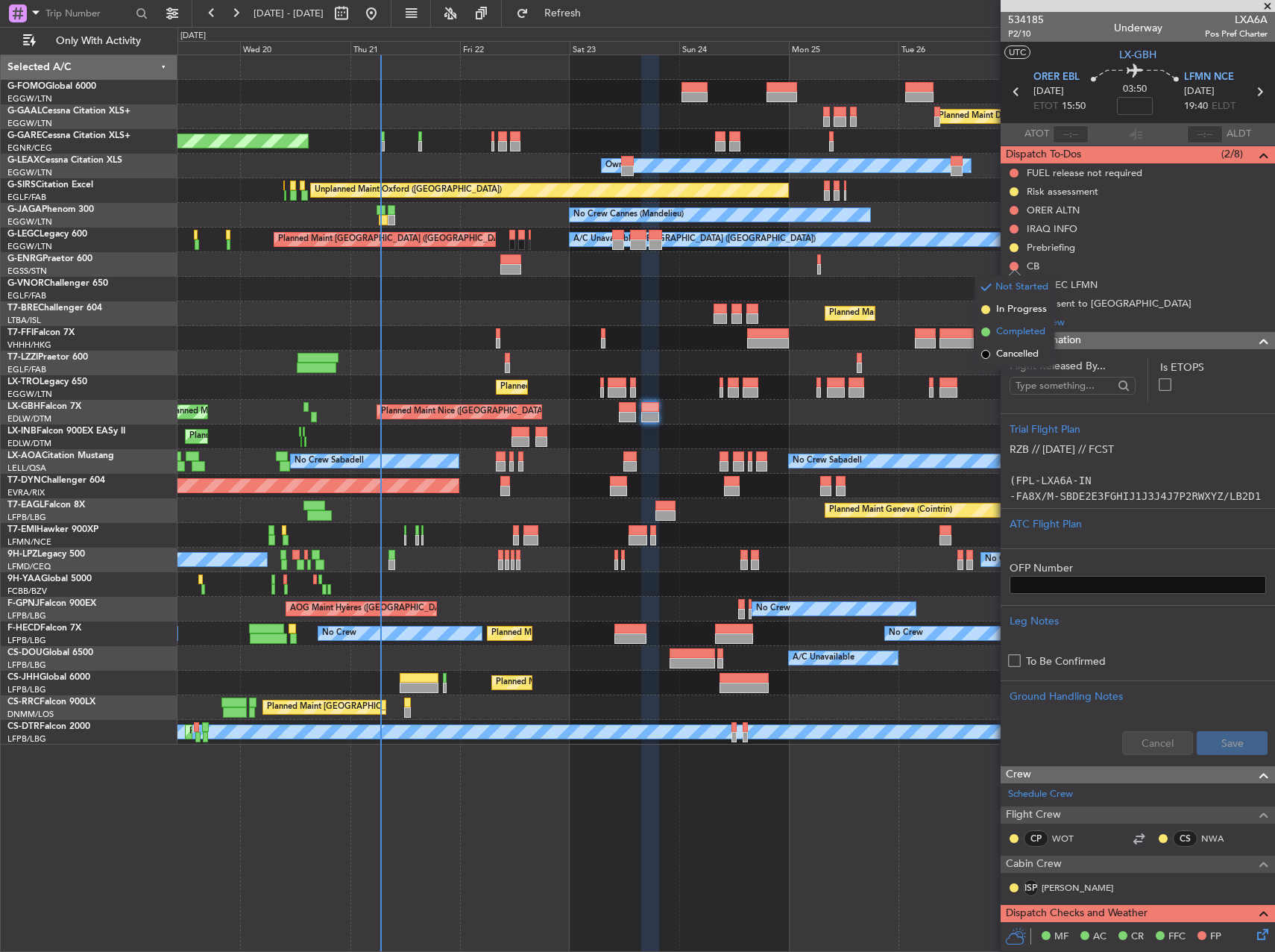
click at [1004, 328] on ul "Not Started In Progress Completed Cancelled" at bounding box center [1015, 320] width 79 height 89
click at [1004, 329] on span "Completed" at bounding box center [1020, 331] width 49 height 15
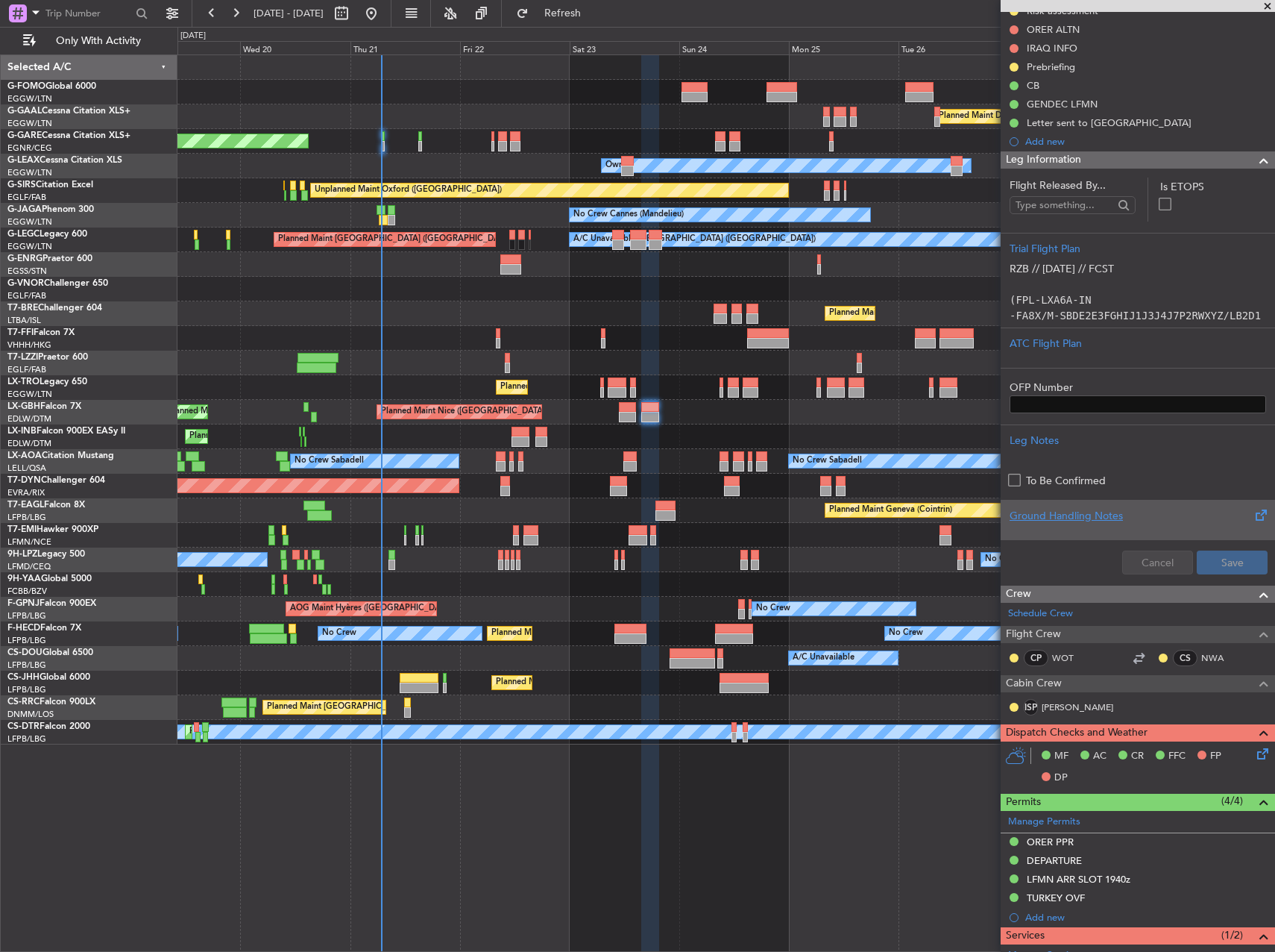
scroll to position [224, 0]
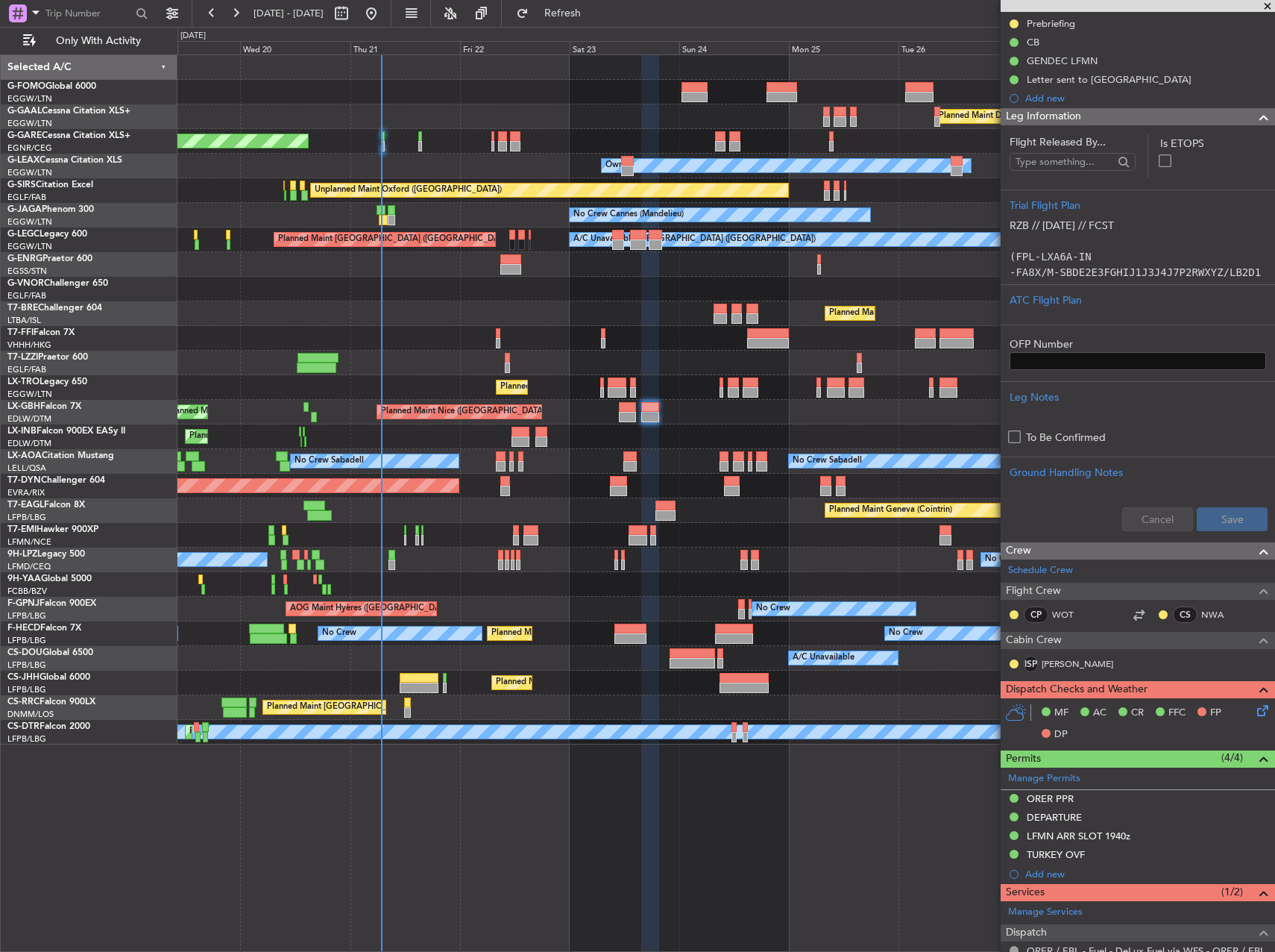
click at [1254, 709] on icon at bounding box center [1259, 707] width 12 height 12
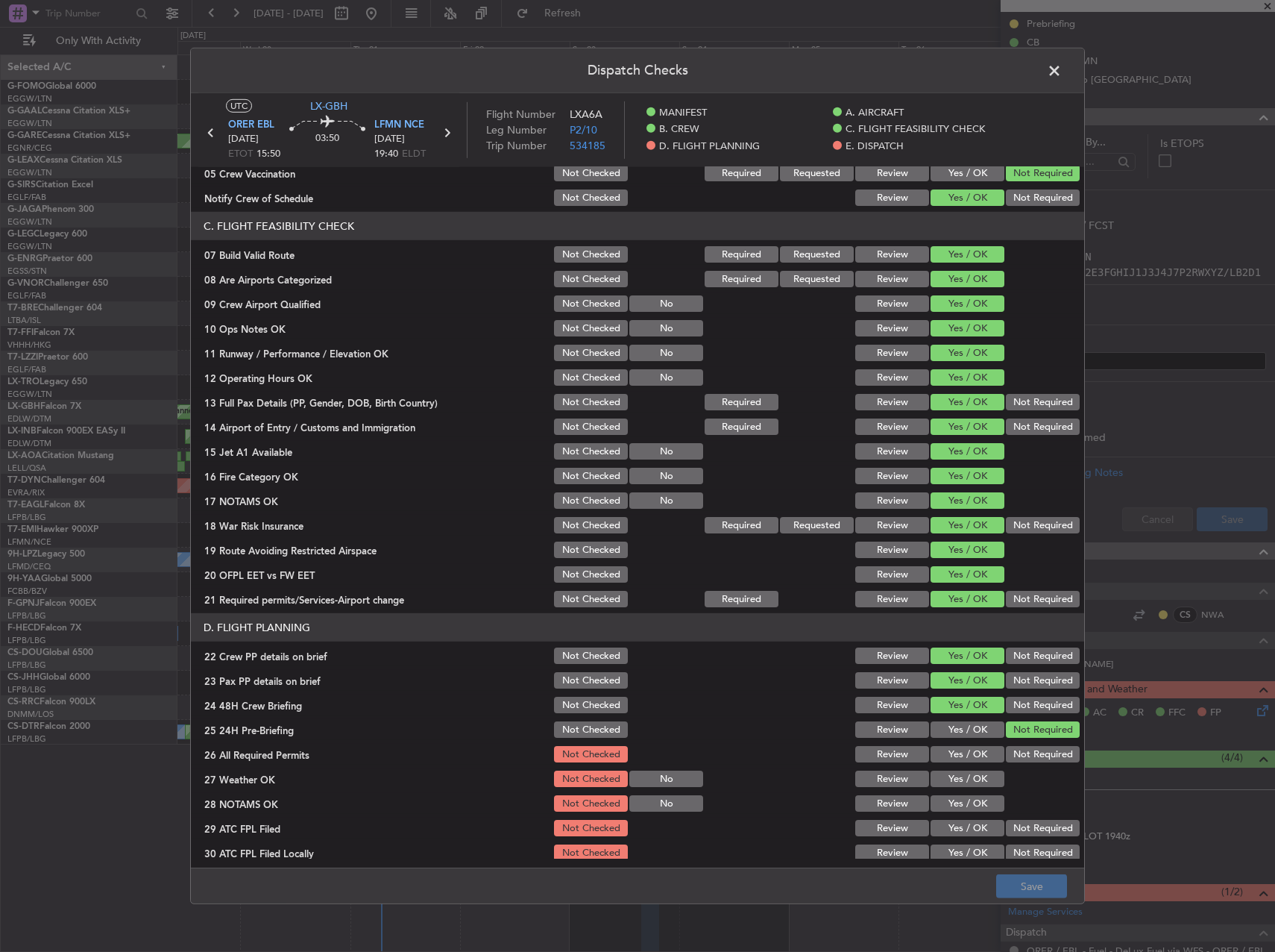
scroll to position [373, 0]
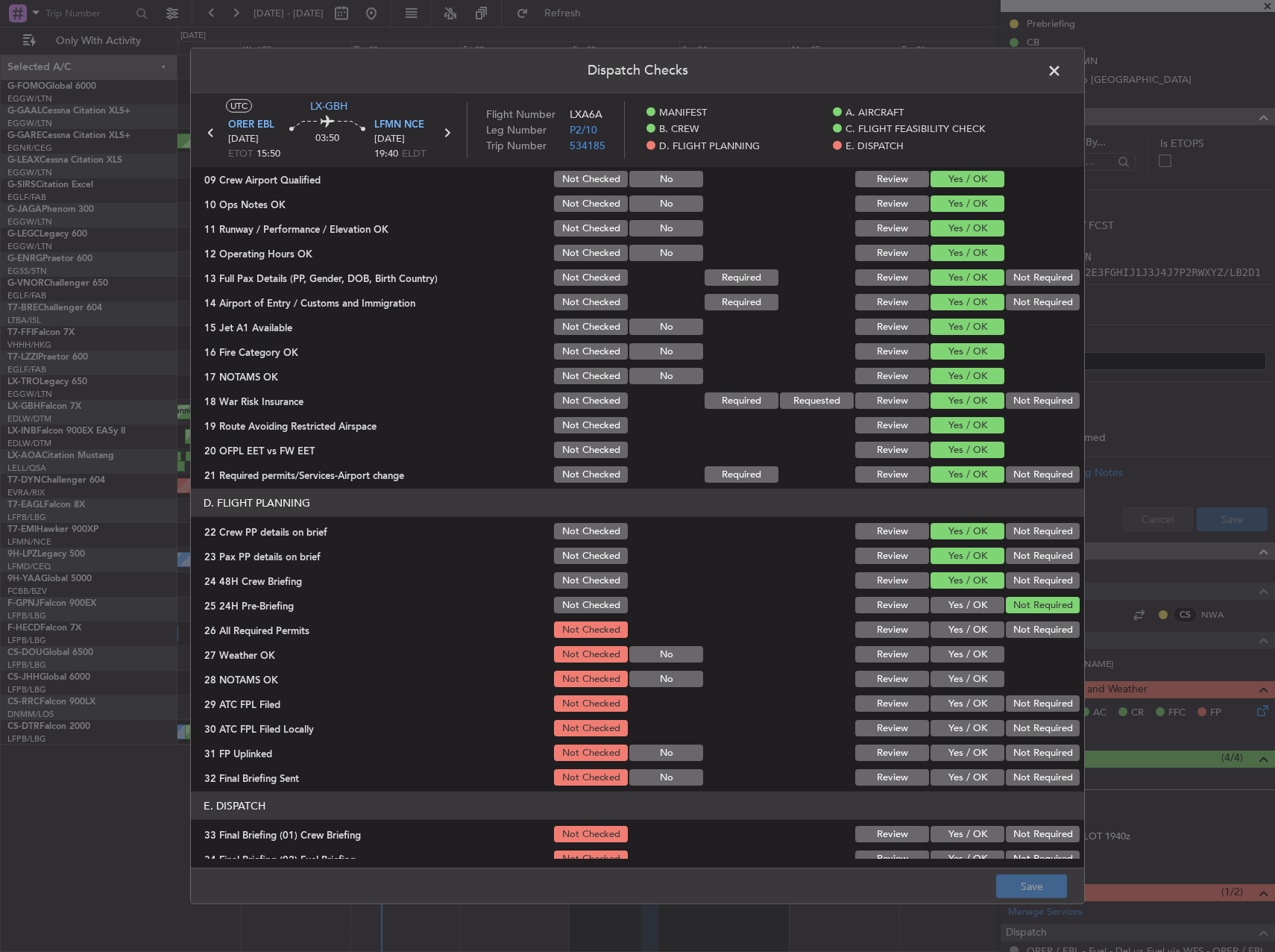
click at [1061, 68] on span at bounding box center [1061, 75] width 0 height 29
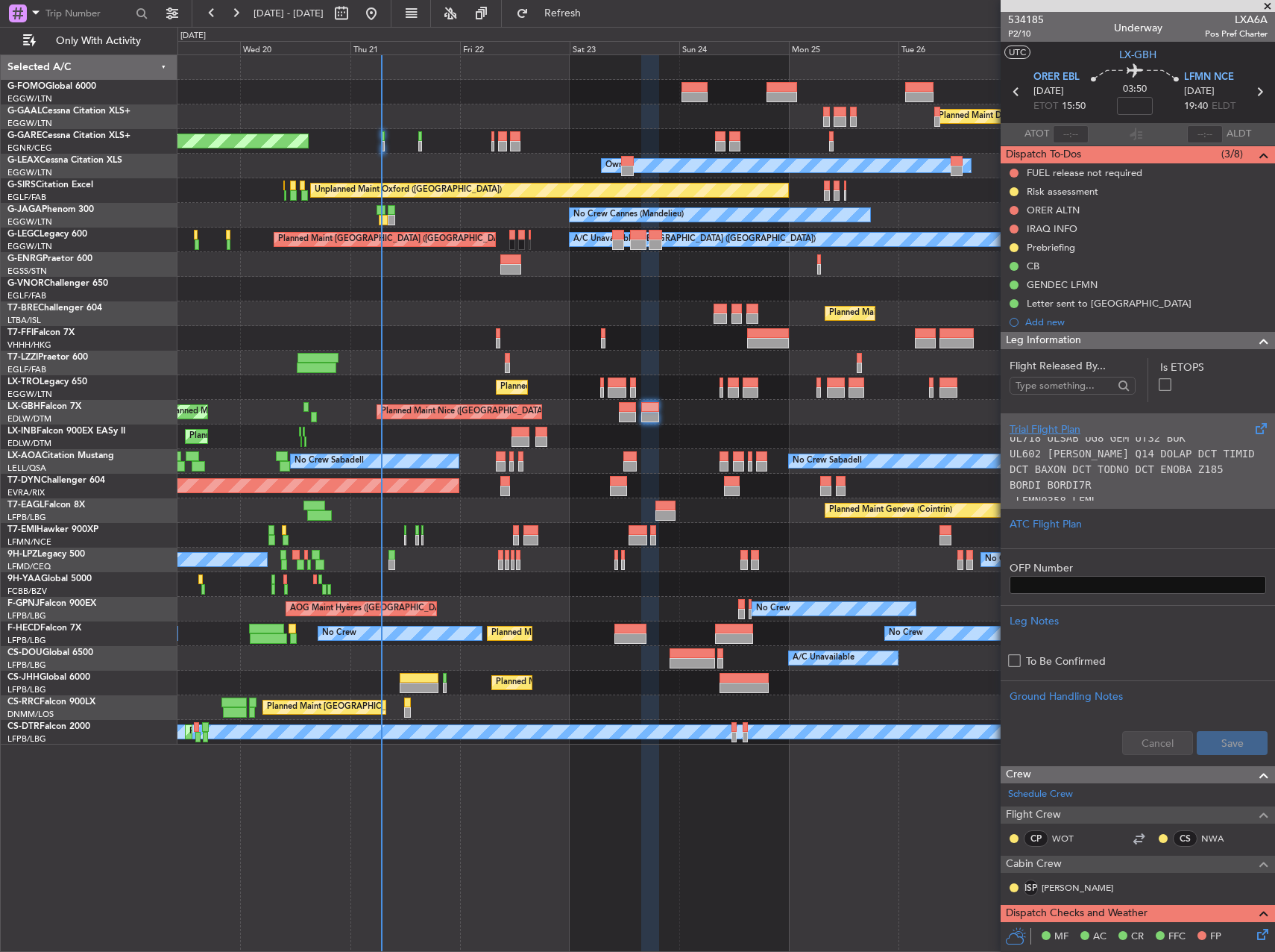
scroll to position [0, 0]
click at [1129, 464] on p at bounding box center [1138, 465] width 257 height 16
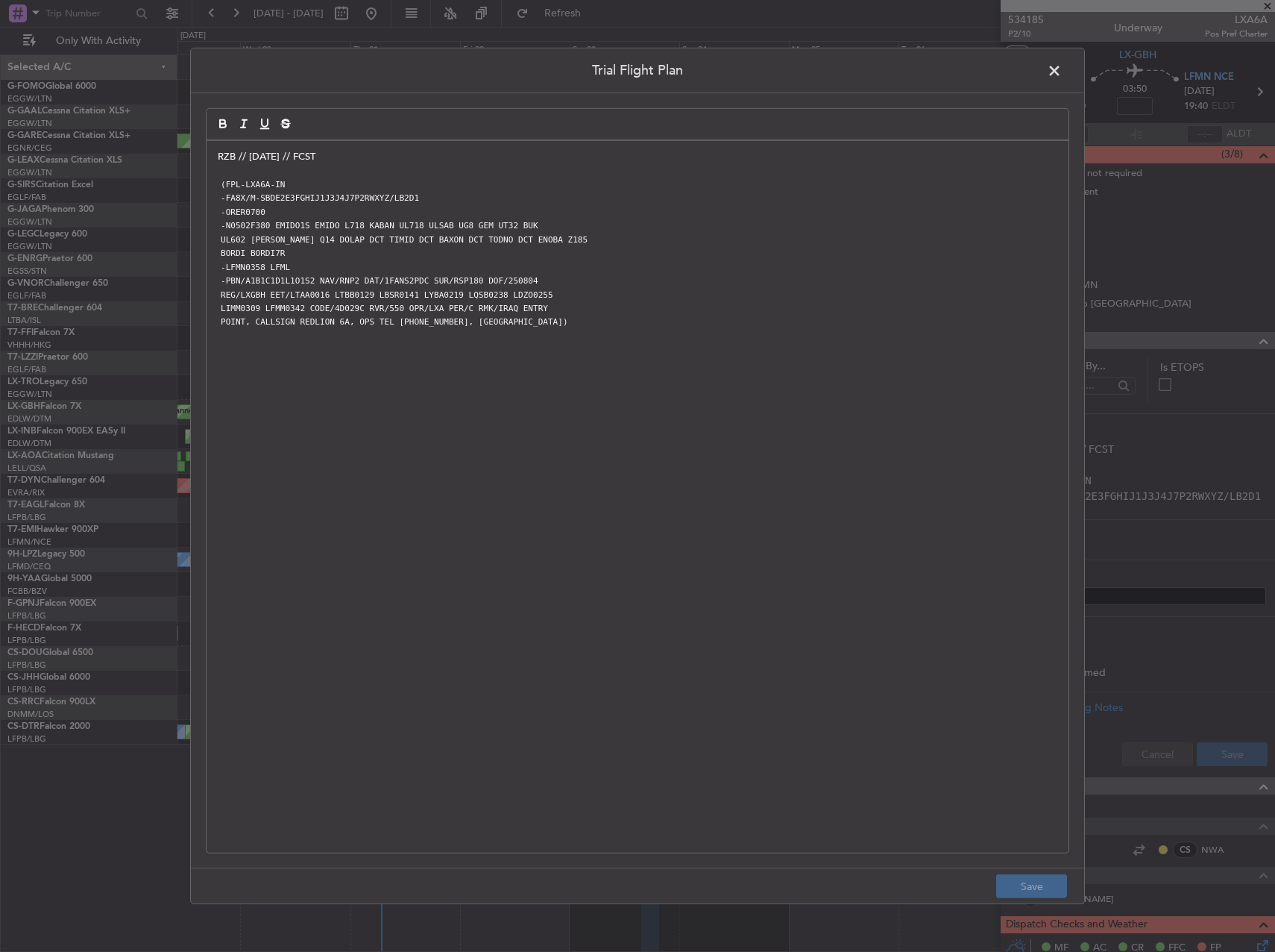
click at [214, 152] on div "RZB // 04AUG // FCST (FPL-LXA6A-IN -FA8X/M-SBDE2E3FGHIJ1J3J4J7P2RWXYZ/LB2D1 -OR…" at bounding box center [637, 496] width 862 height 712
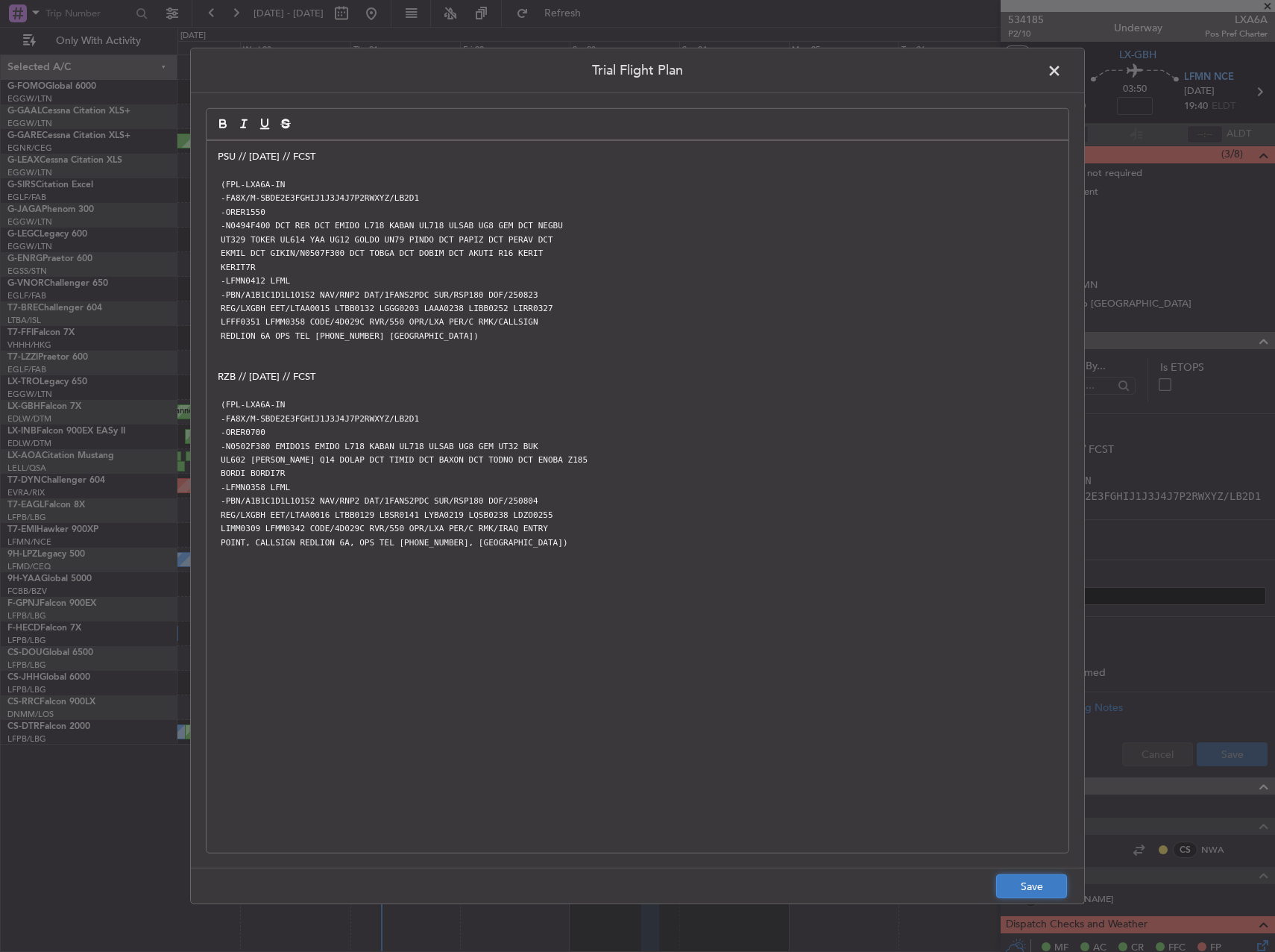
click at [1044, 886] on button "Save" at bounding box center [1031, 886] width 71 height 24
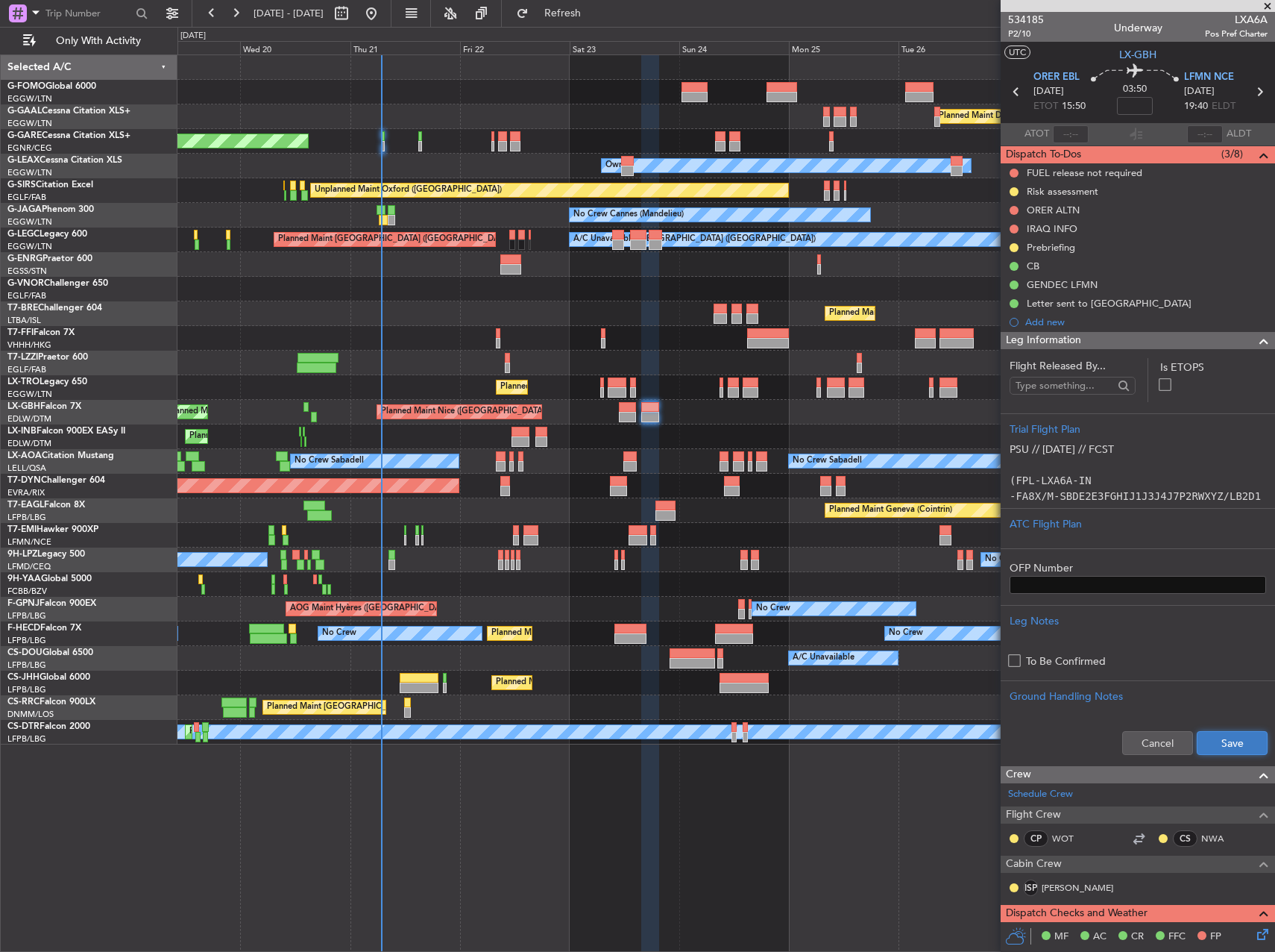
click at [1226, 740] on button "Save" at bounding box center [1232, 743] width 71 height 24
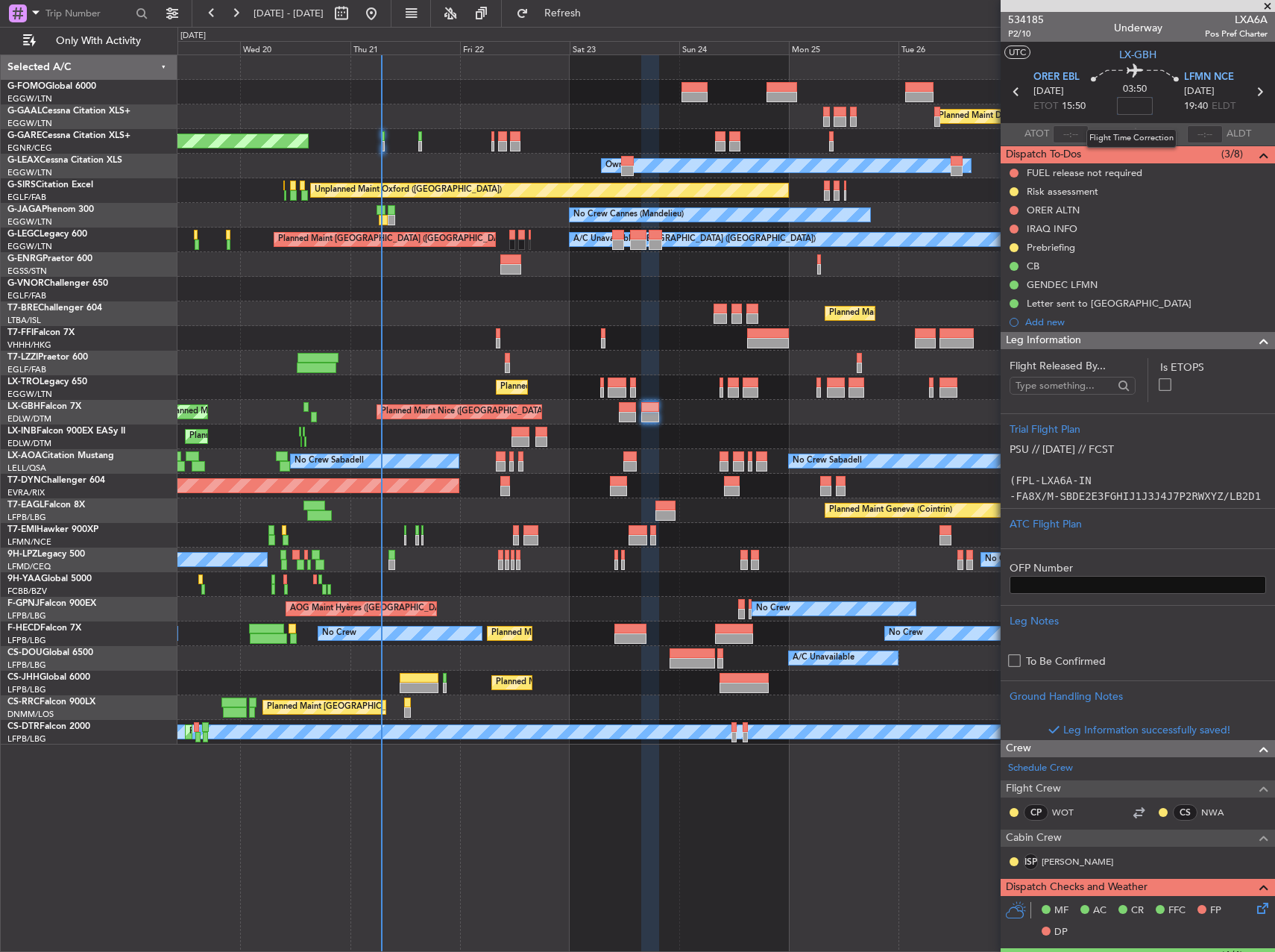
click at [1136, 108] on input at bounding box center [1134, 105] width 36 height 17
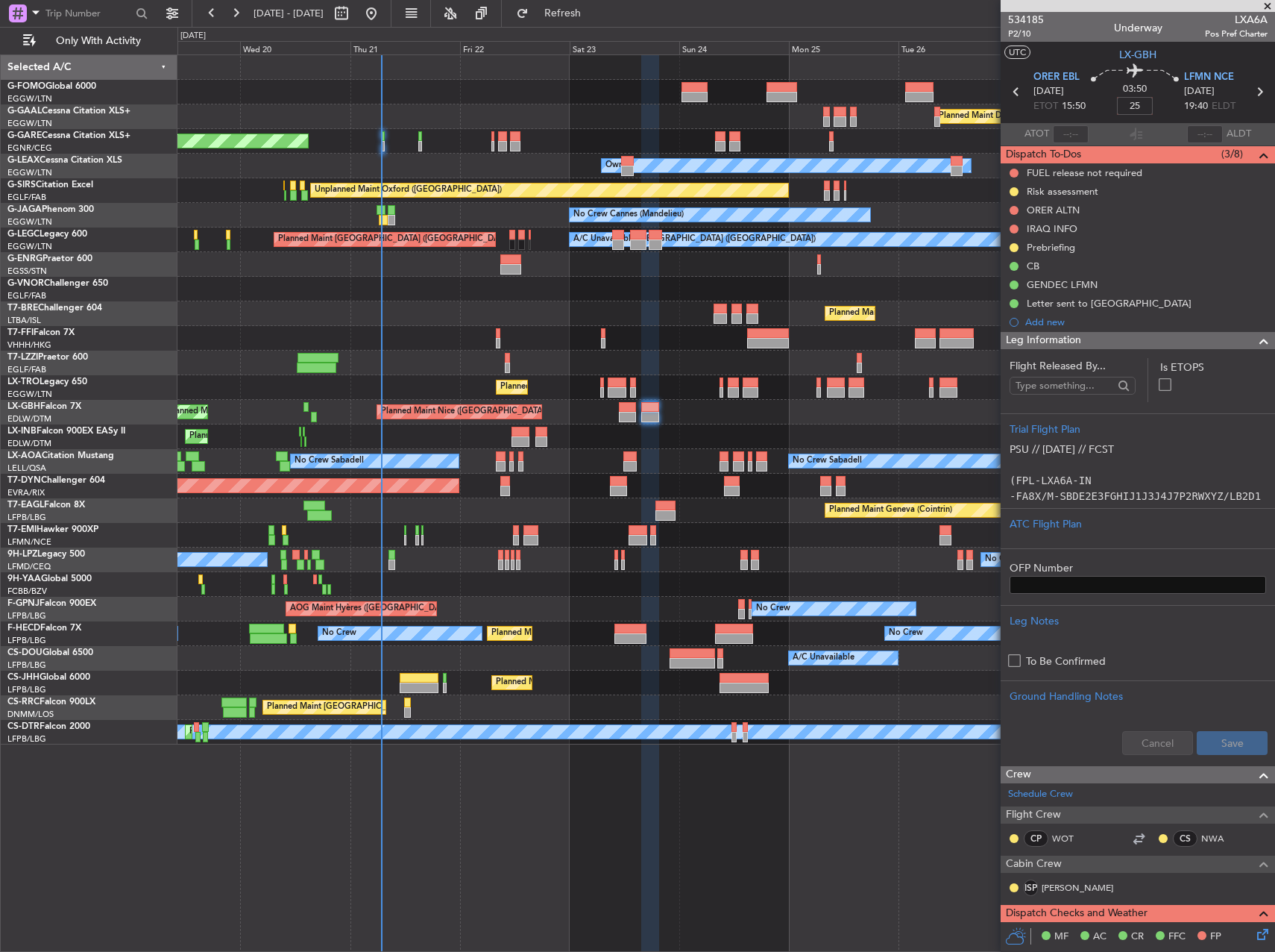
click at [922, 210] on div "No Crew Cannes (Mandelieu) Owner Ibiza Owner" at bounding box center [726, 215] width 1097 height 25
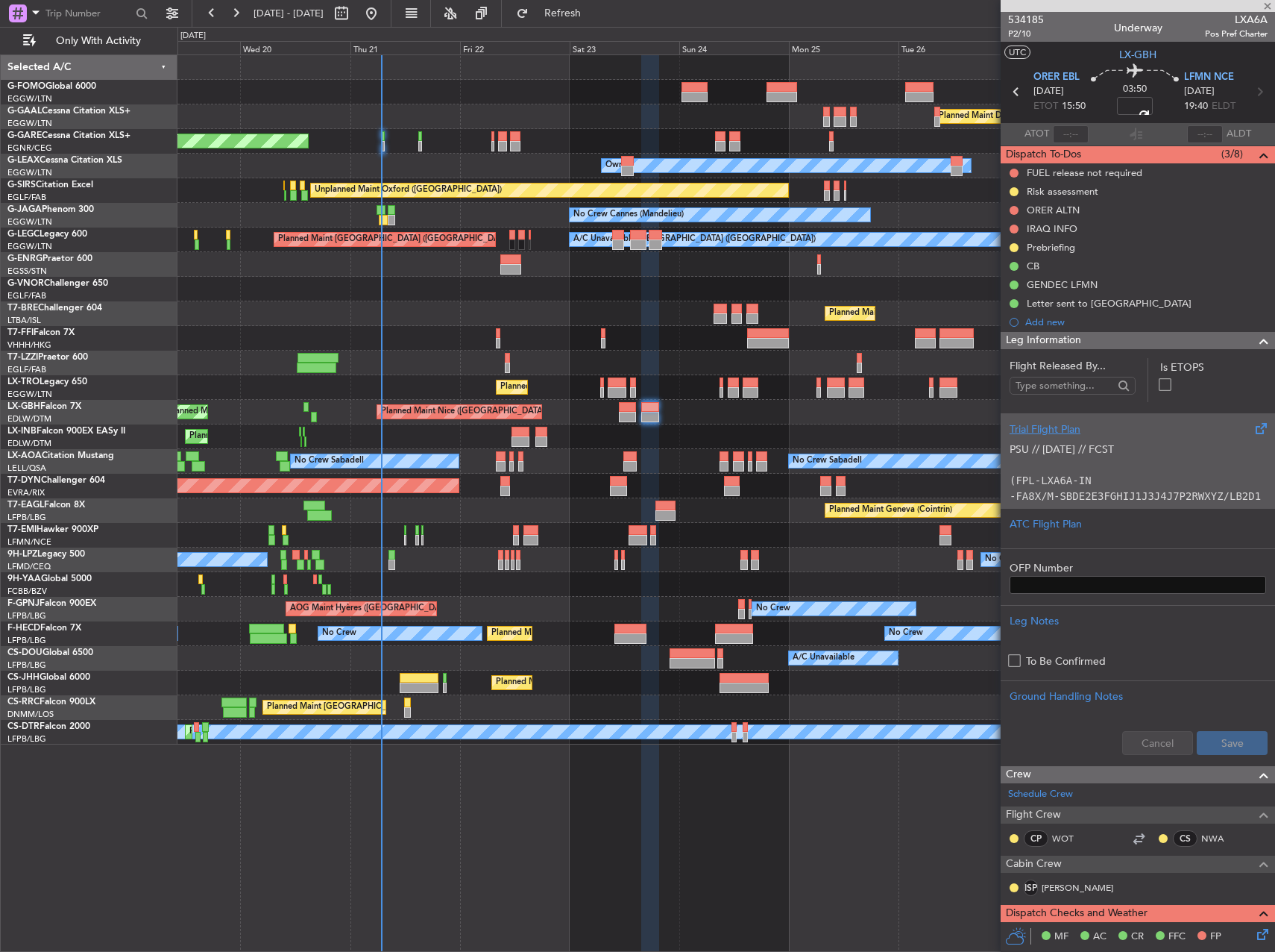
click at [1132, 470] on p at bounding box center [1138, 465] width 257 height 16
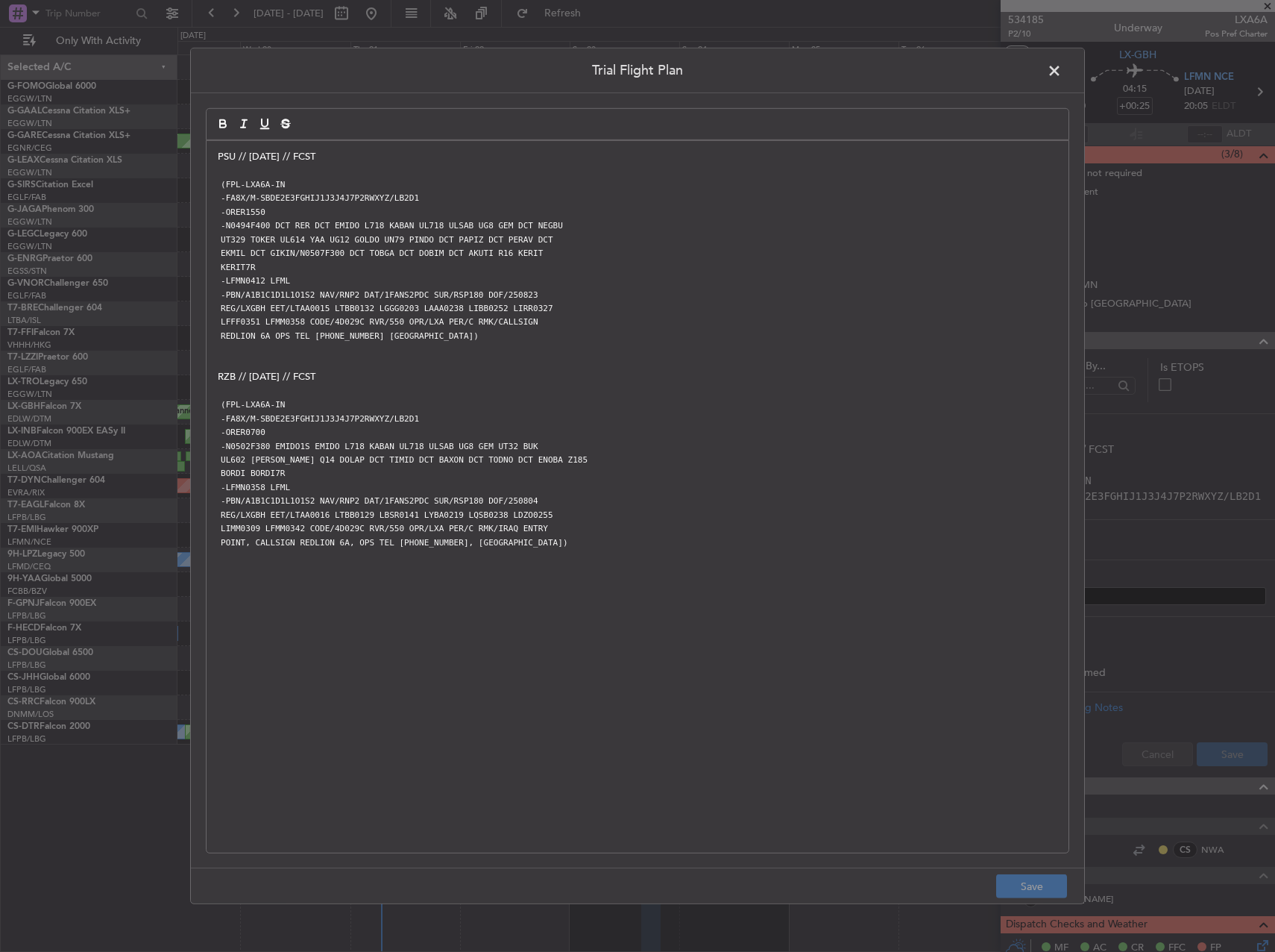
click at [1061, 75] on span at bounding box center [1061, 75] width 0 height 29
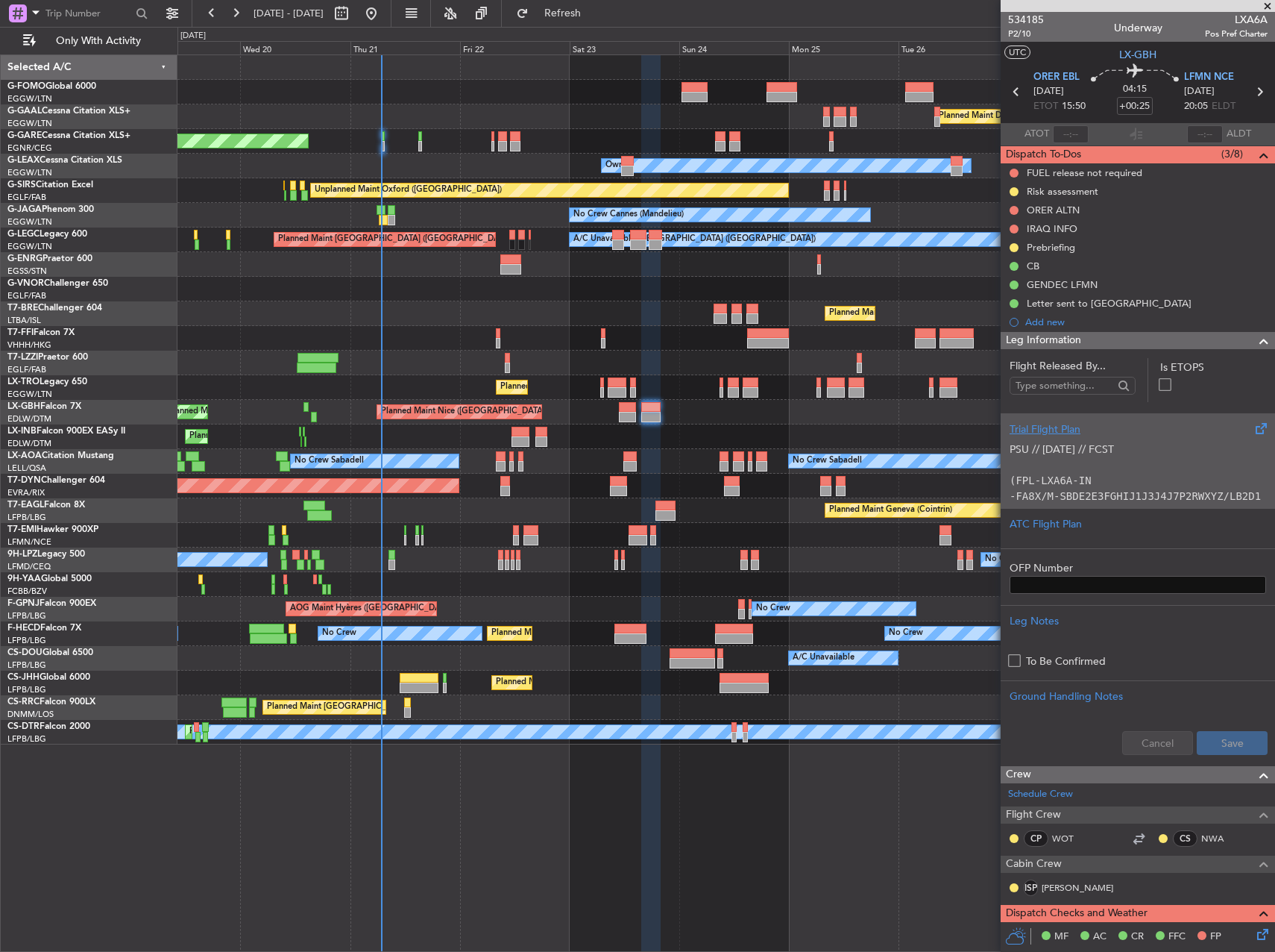
click at [1152, 482] on p "(FPL-LXA6A-IN" at bounding box center [1138, 481] width 257 height 16
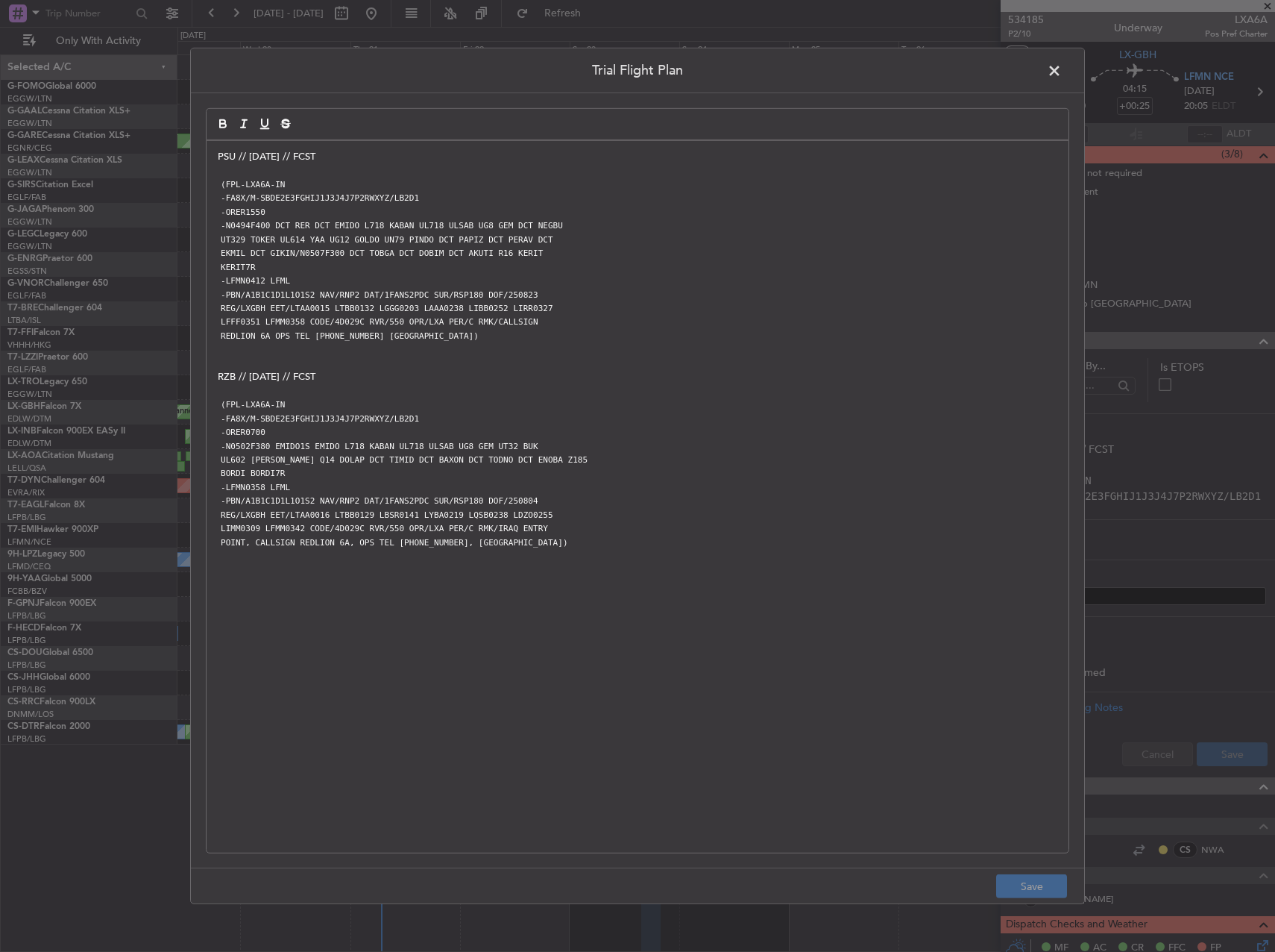
drag, startPoint x: 497, startPoint y: 337, endPoint x: 211, endPoint y: 188, distance: 322.5
click at [211, 188] on div "PSU // 21AUG // FCST (FPL-LXA6A-IN -FA8X/M-SBDE2E3FGHIJ1J3J4J7P2RWXYZ/LB2D1 -OR…" at bounding box center [637, 496] width 862 height 712
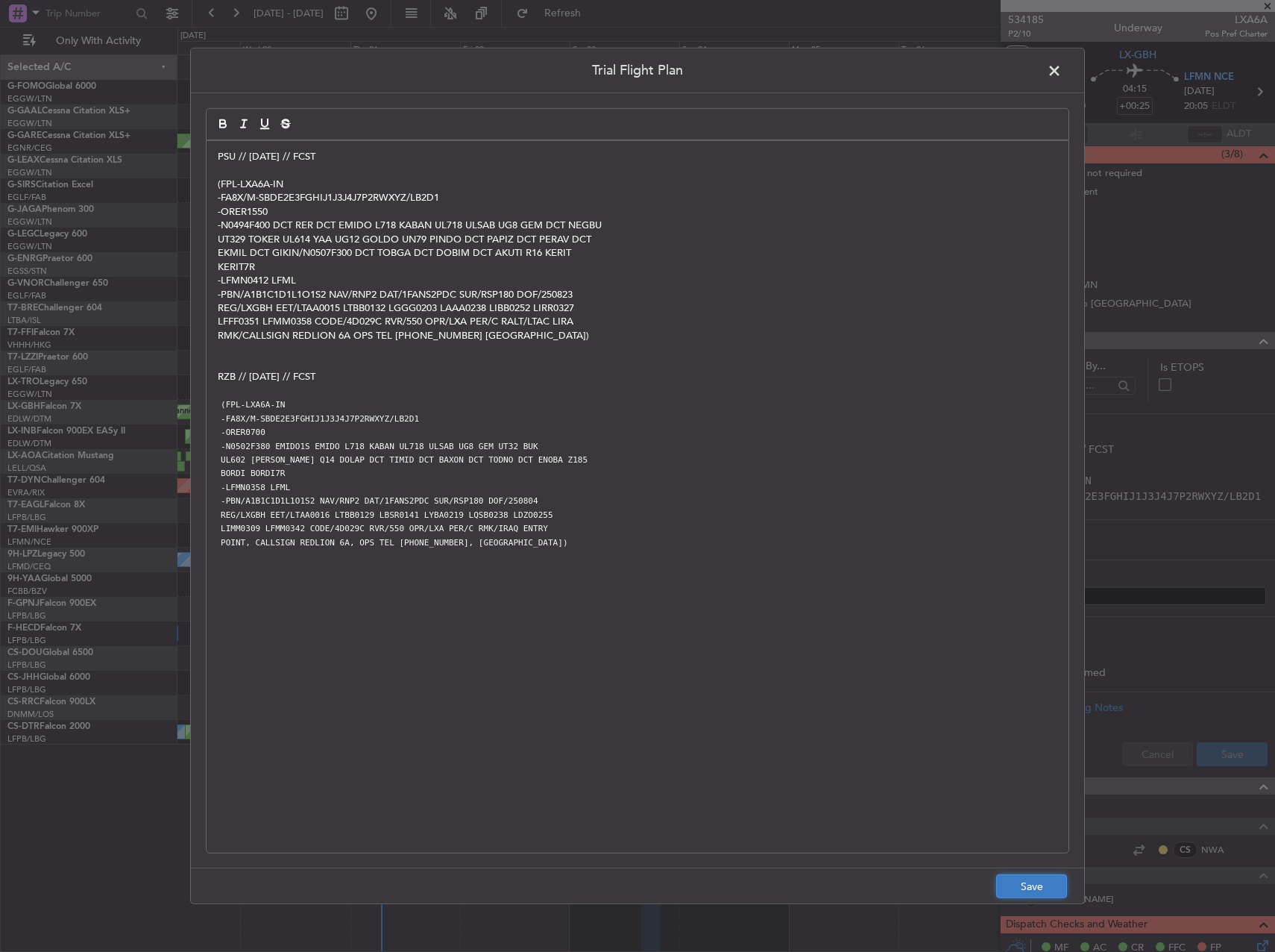
click at [1045, 889] on button "Save" at bounding box center [1031, 886] width 71 height 24
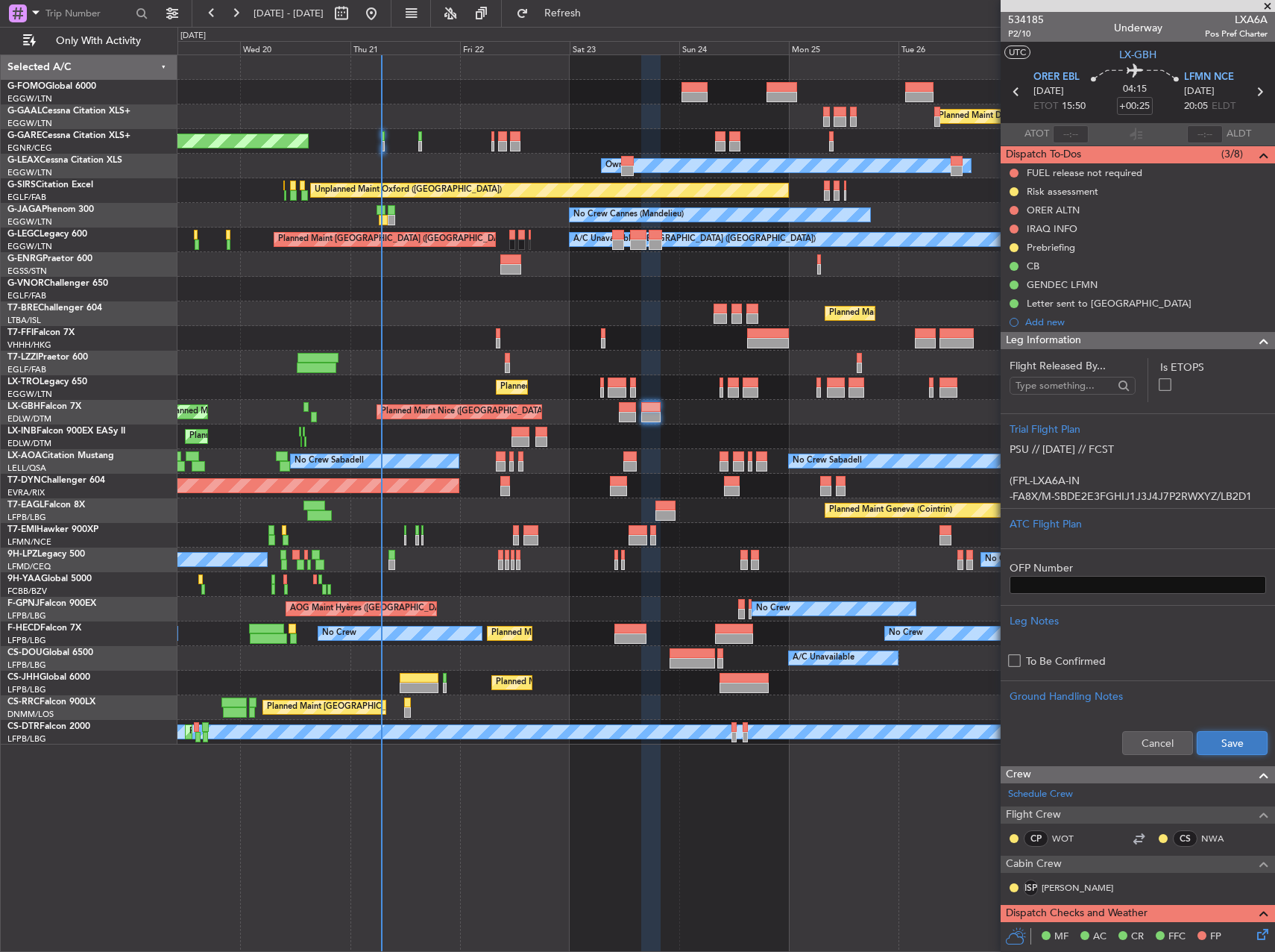
click at [1223, 750] on button "Save" at bounding box center [1232, 743] width 71 height 24
click at [1014, 34] on span "P2/10" at bounding box center [1026, 34] width 36 height 13
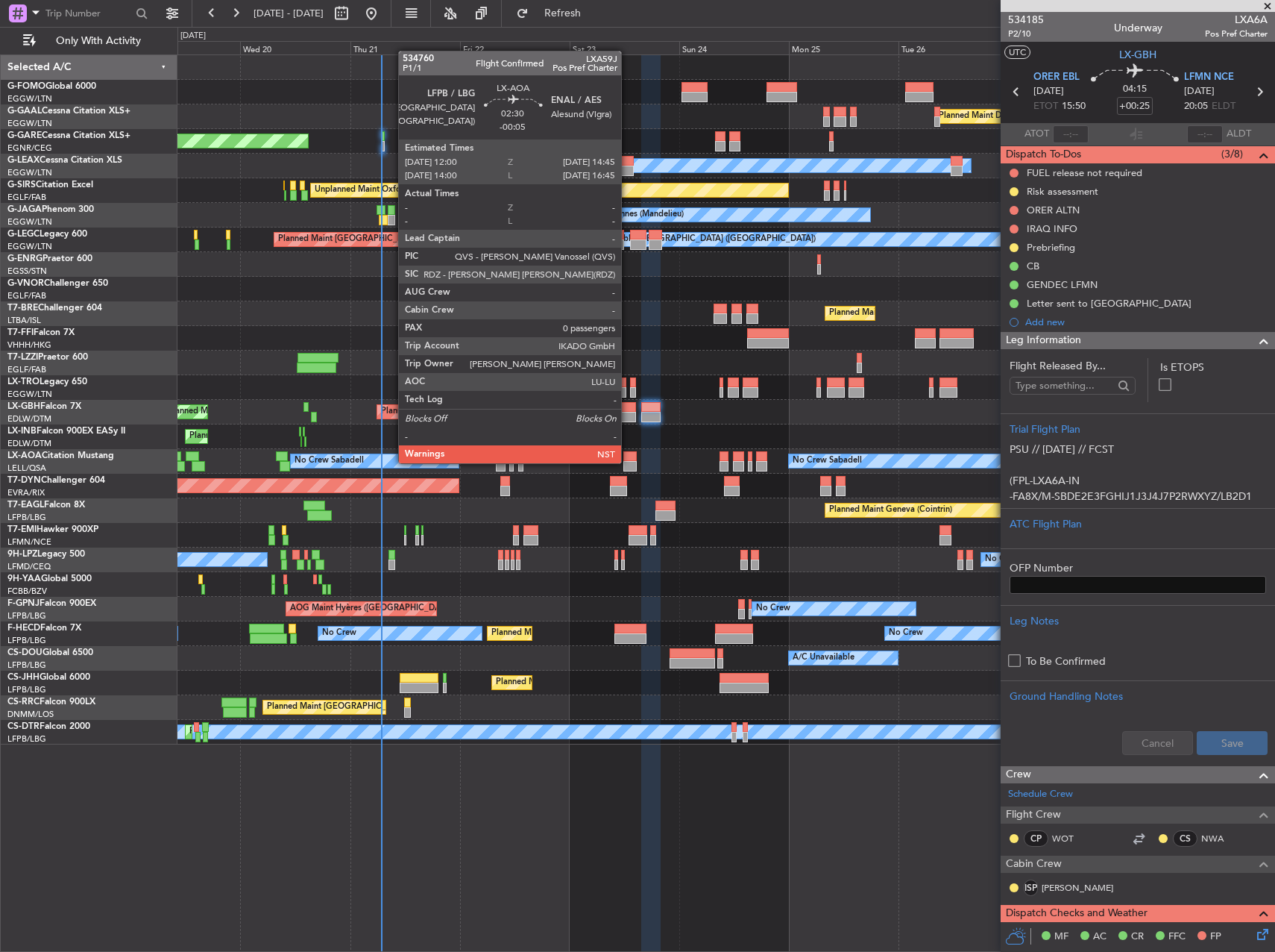
click at [628, 461] on div at bounding box center [630, 466] width 13 height 10
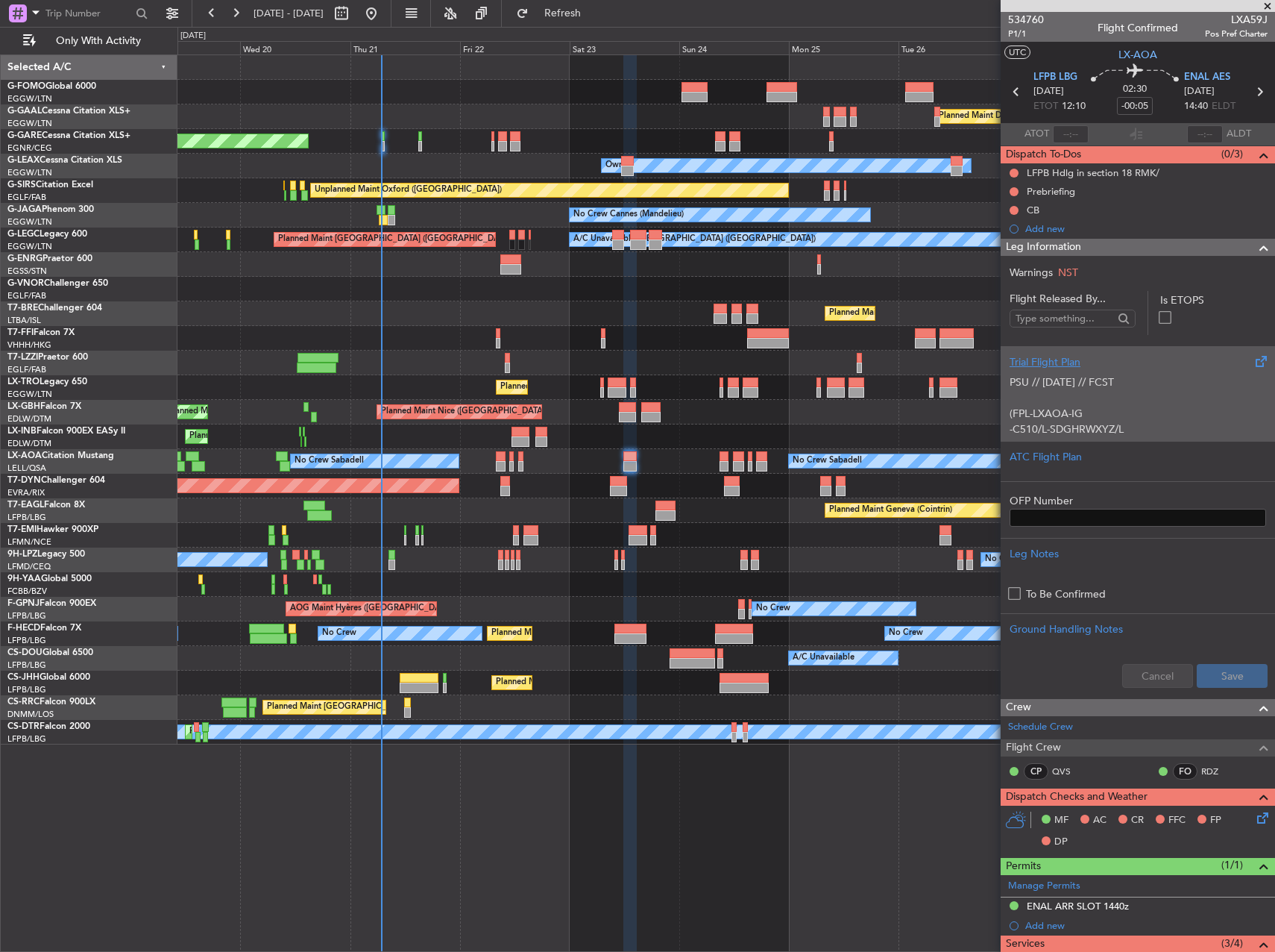
click at [1172, 413] on p "(FPL-LXAOA-IG" at bounding box center [1138, 413] width 257 height 16
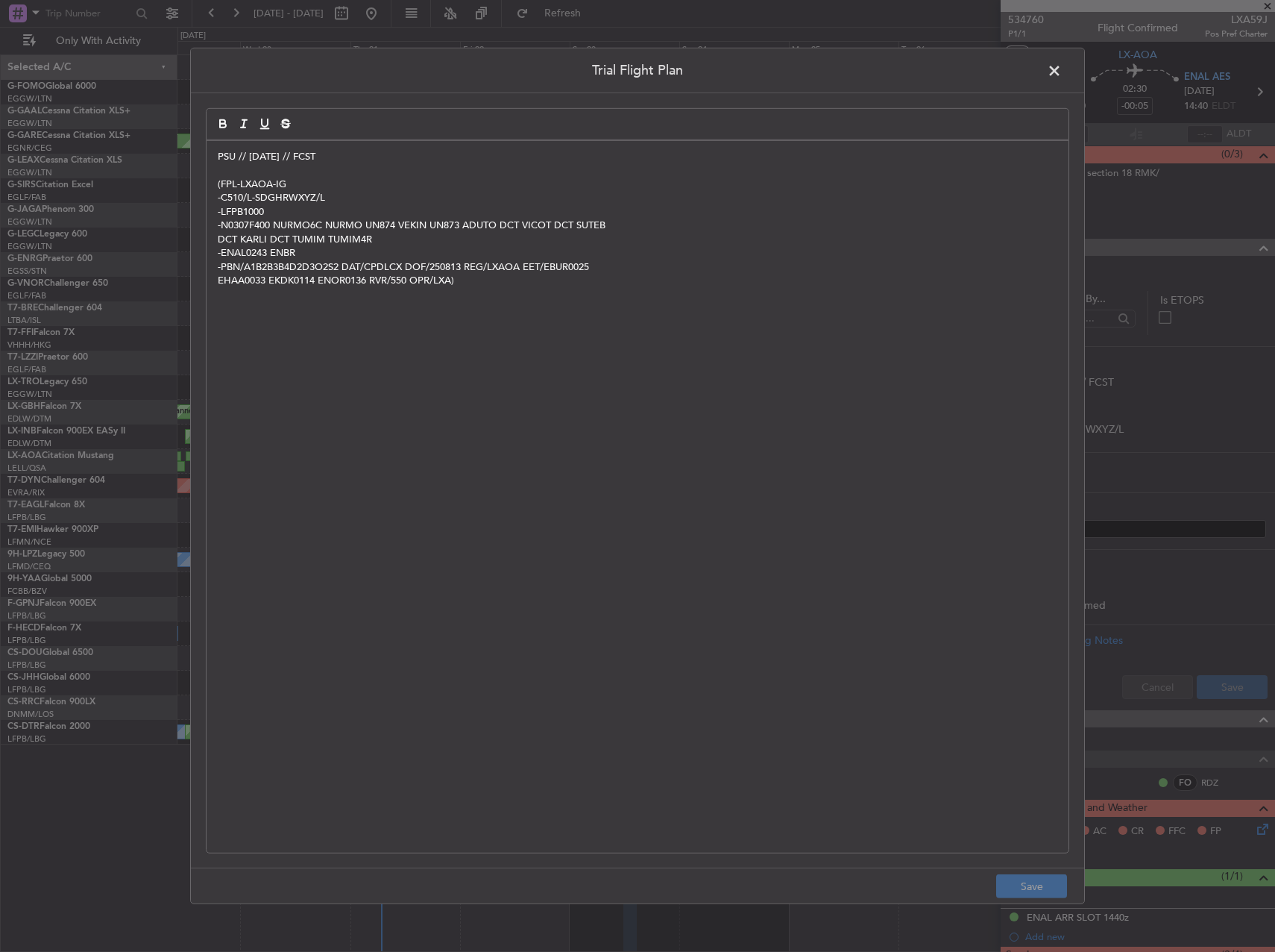
click at [1061, 72] on span at bounding box center [1061, 75] width 0 height 29
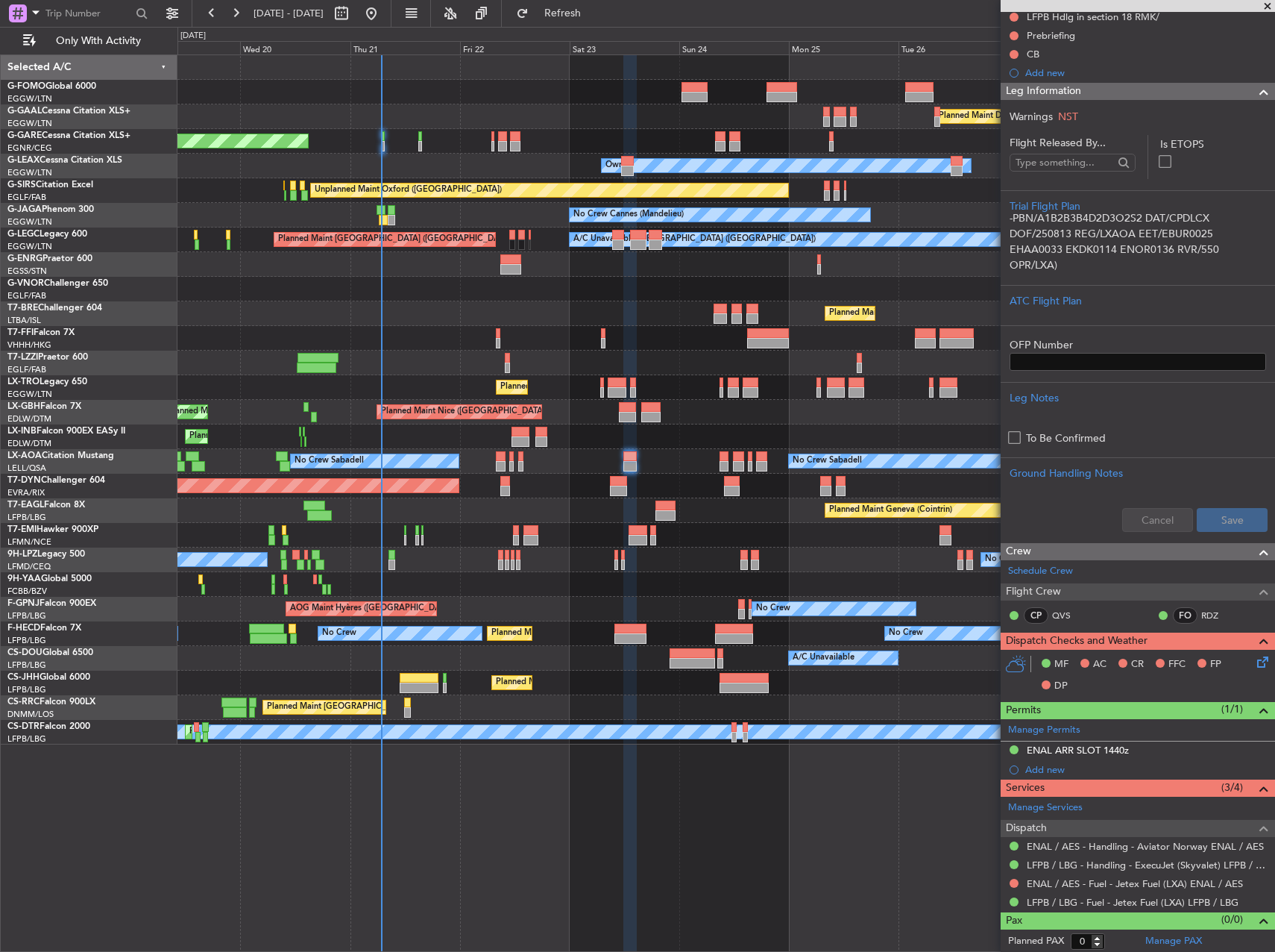
scroll to position [157, 0]
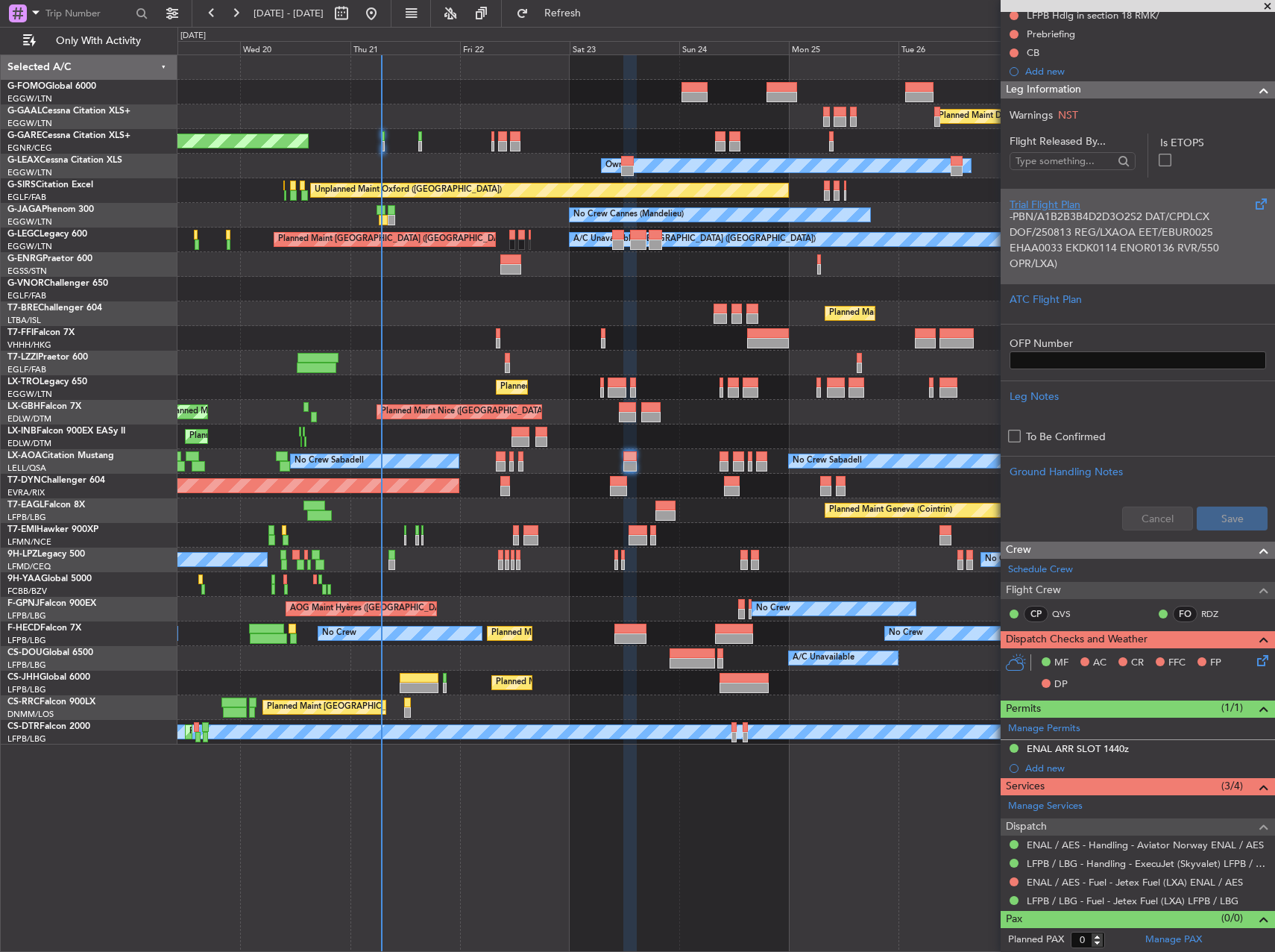
click at [1066, 226] on p "-PBN/A1B2B3B4D2D3O2S2 DAT/CPDLCX DOF/250813 REG/LXAOA EET/EBUR0025" at bounding box center [1138, 225] width 257 height 31
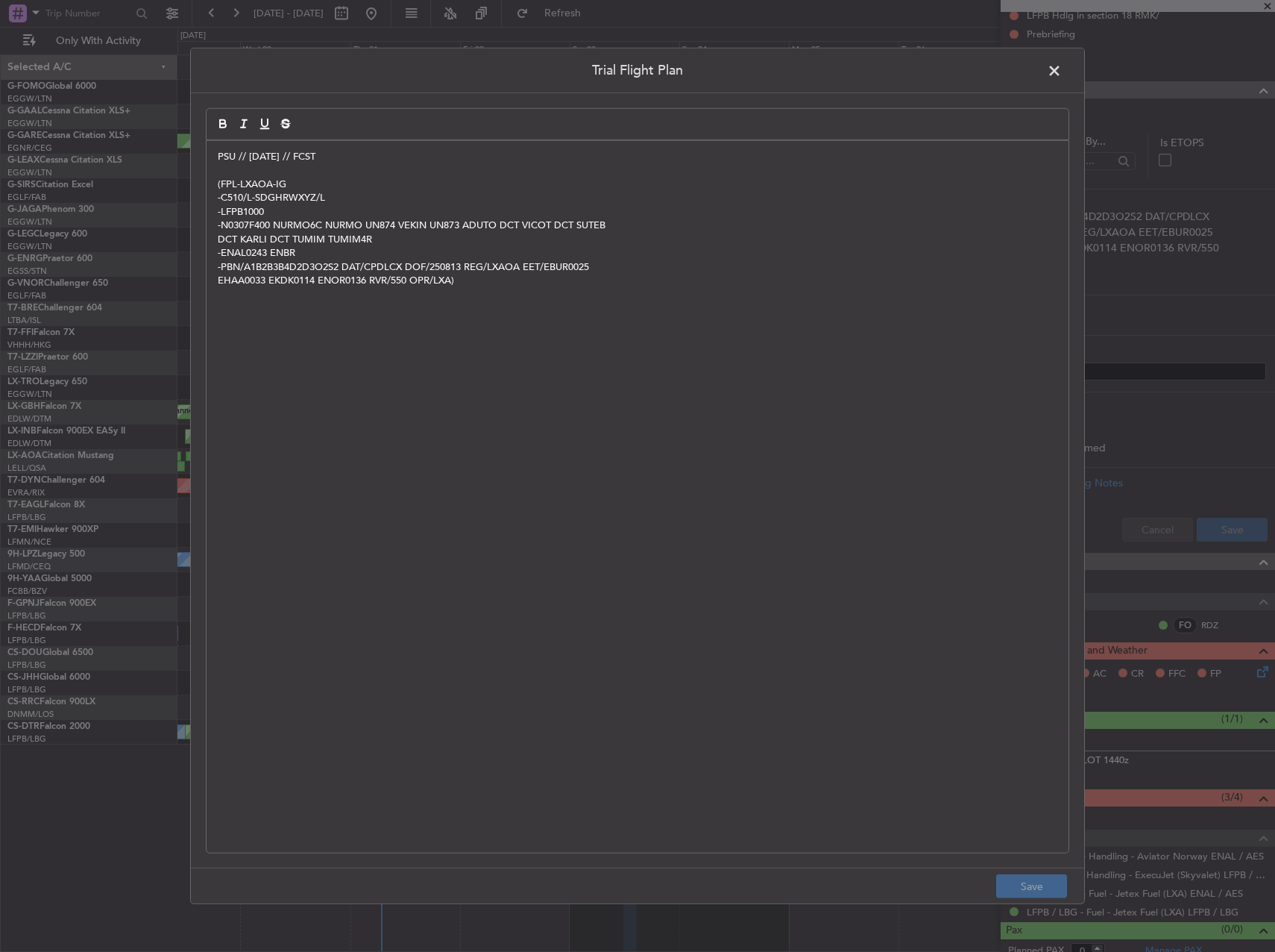
click at [1061, 68] on span at bounding box center [1061, 75] width 0 height 29
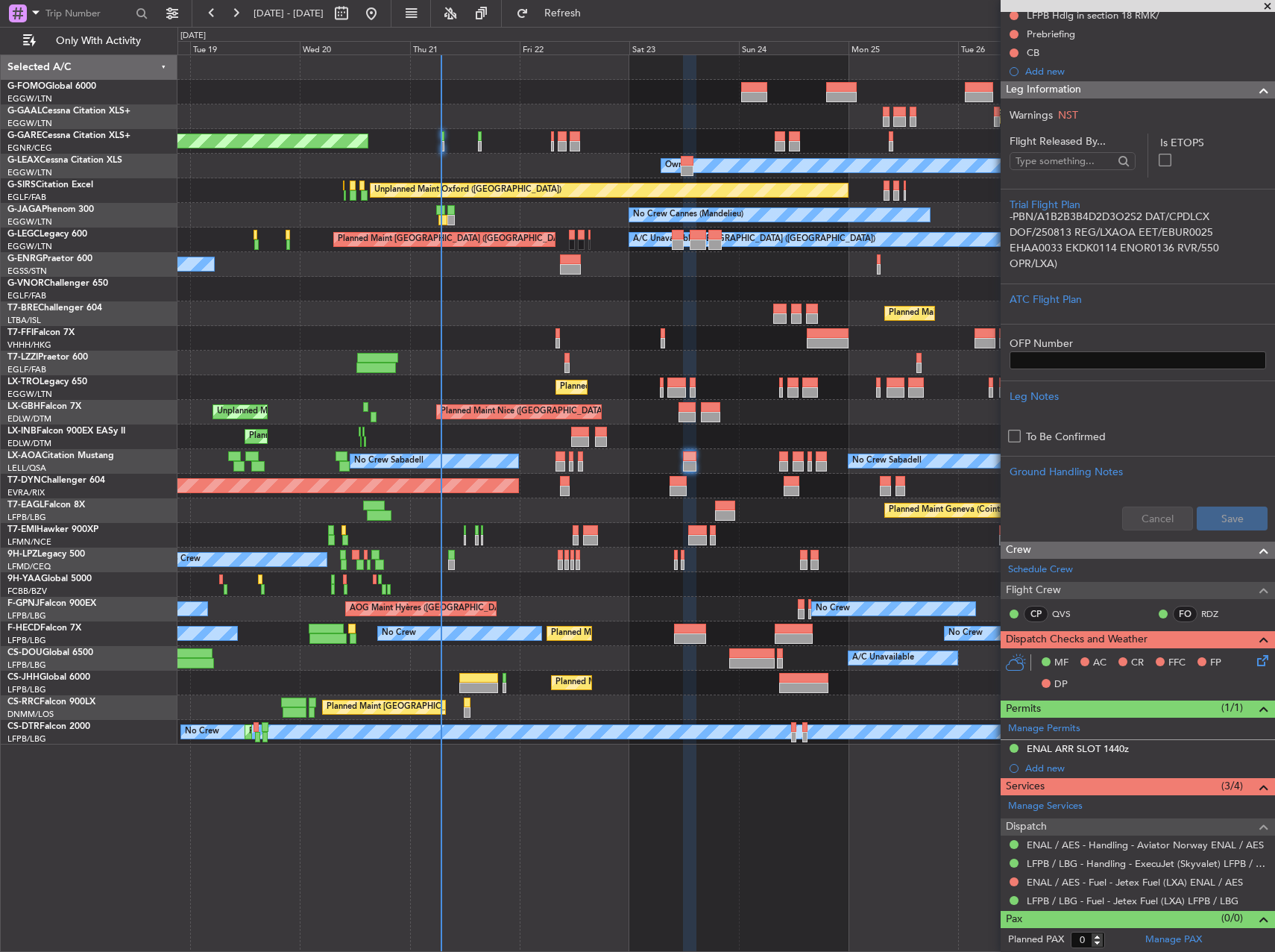
click at [288, 459] on div "No Crew Sabadell No Crew Sabadell No Crew Luxembourg (Findel)" at bounding box center [726, 461] width 1097 height 25
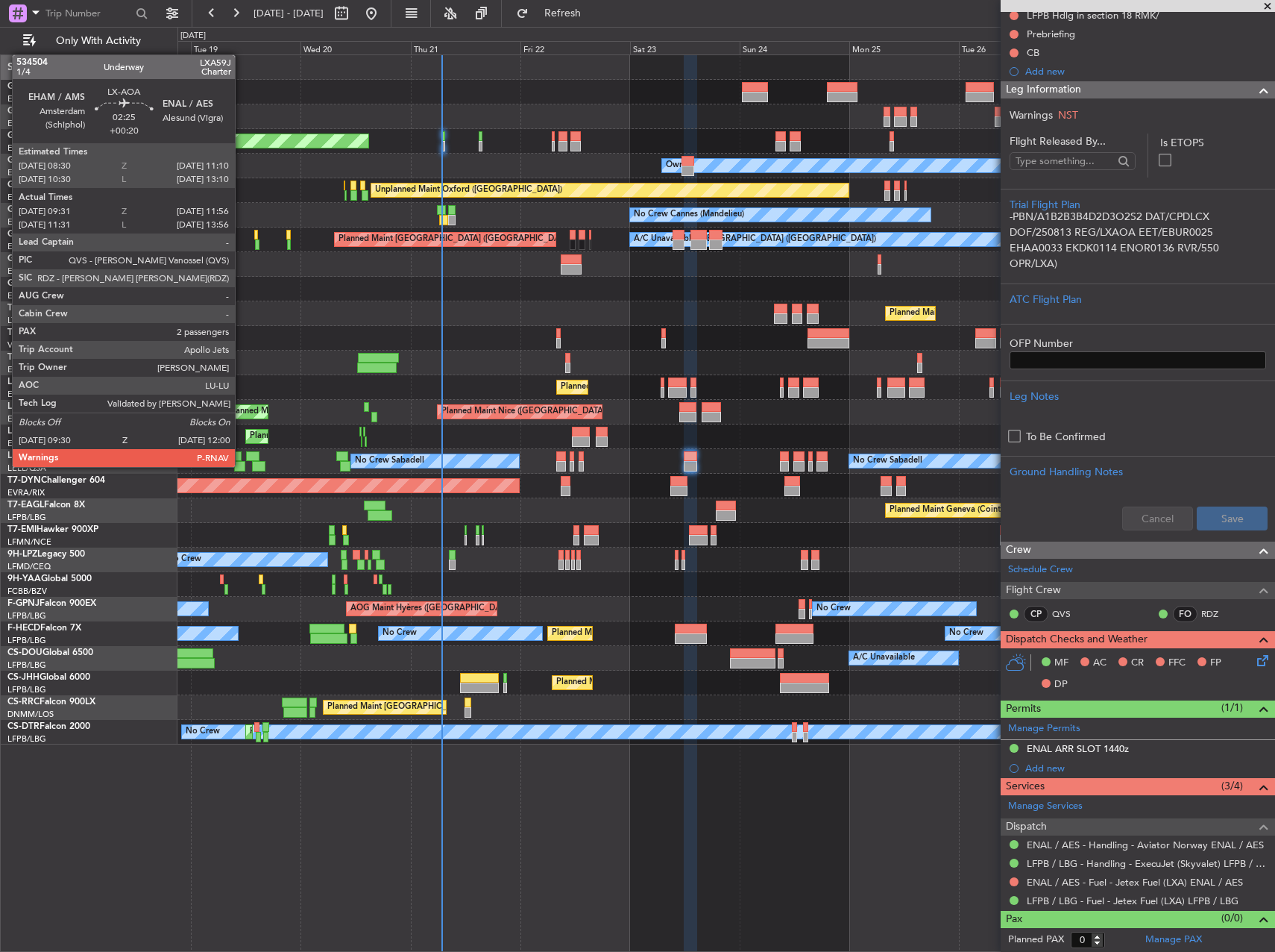
click at [241, 465] on div at bounding box center [239, 466] width 12 height 10
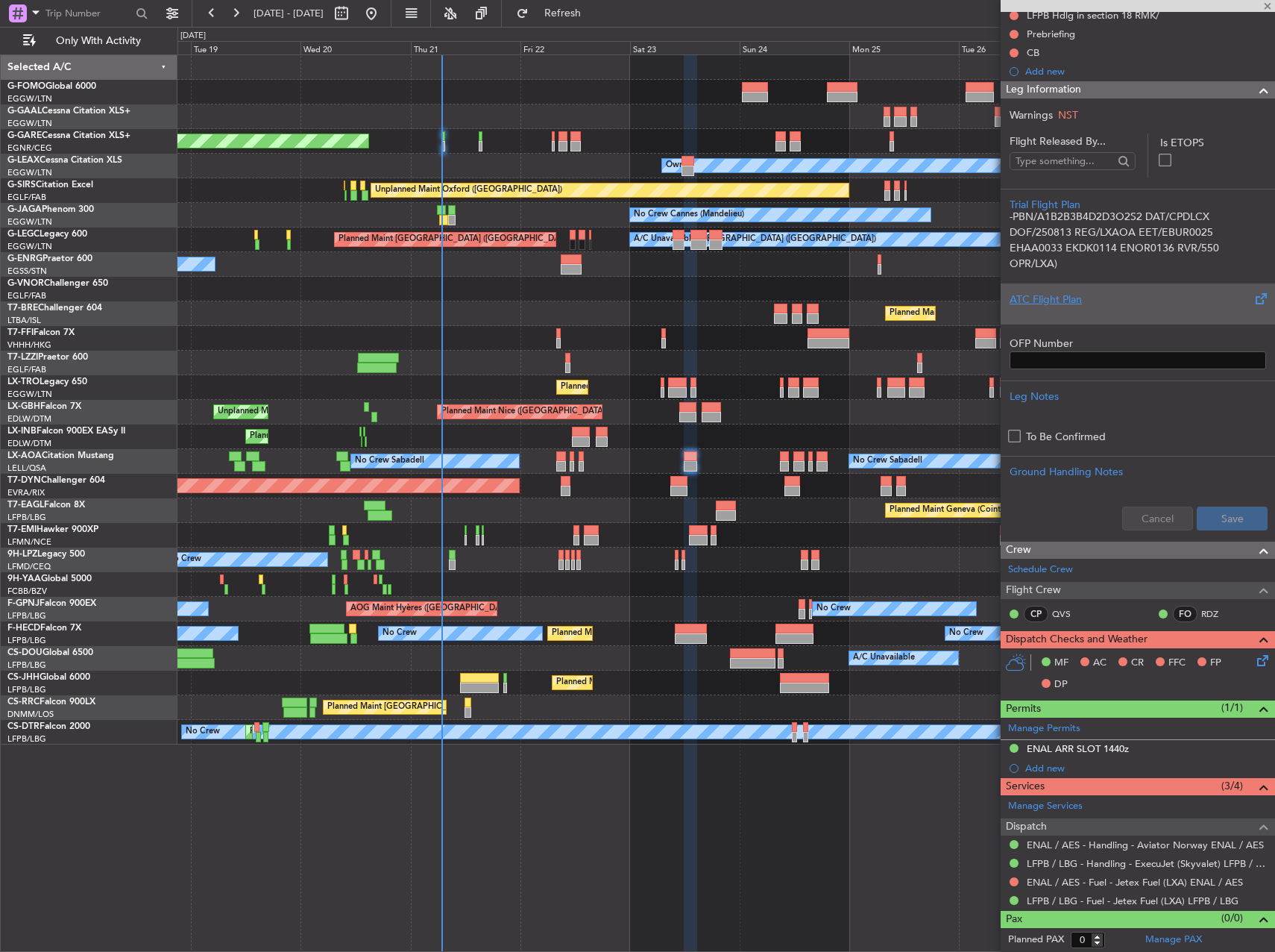
type input "+00:20"
type input "09:41"
type input "11:51"
type input "2"
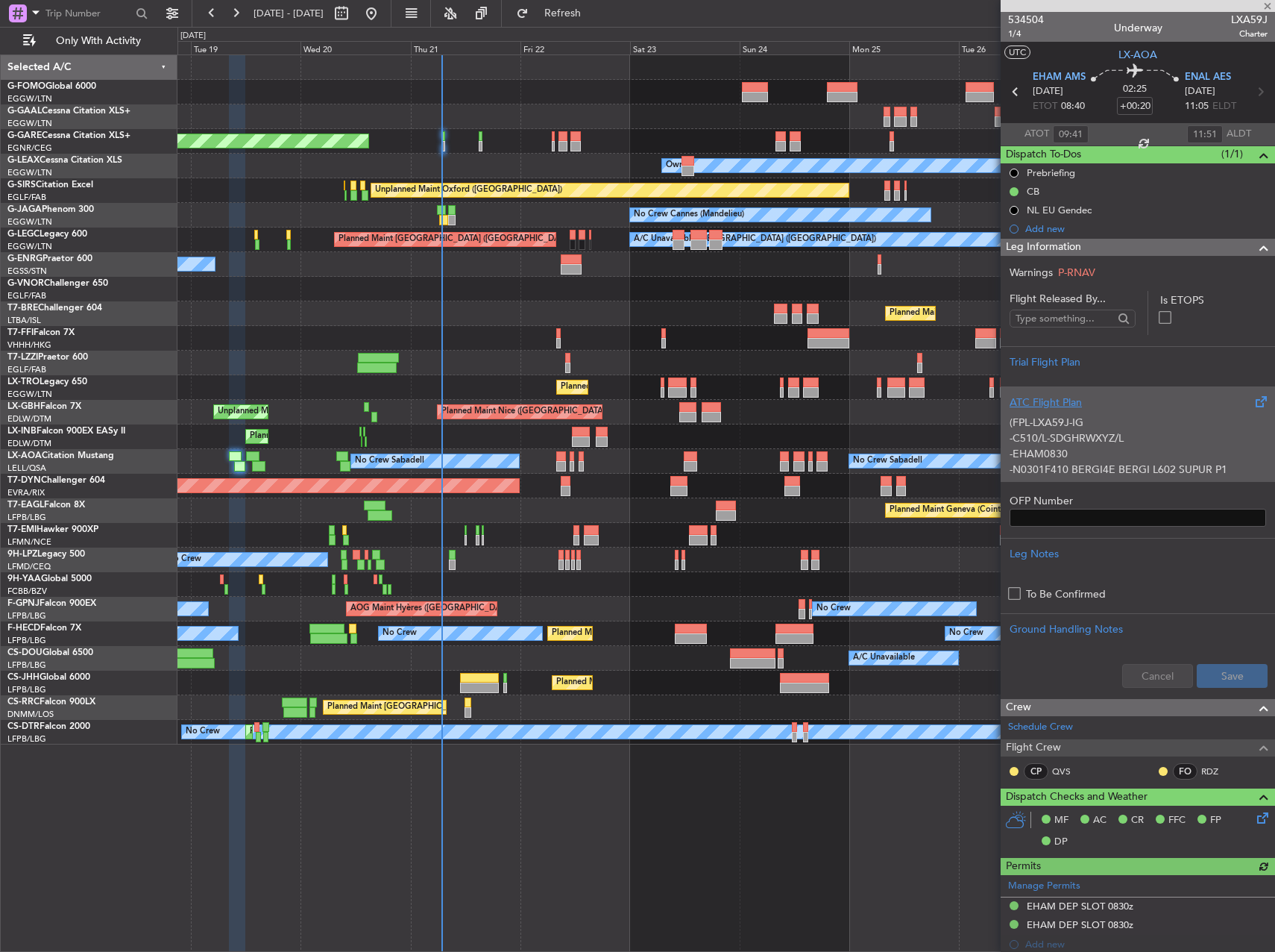
click at [1119, 431] on p "-C510/L-SDGHRWXYZ/L" at bounding box center [1138, 437] width 257 height 16
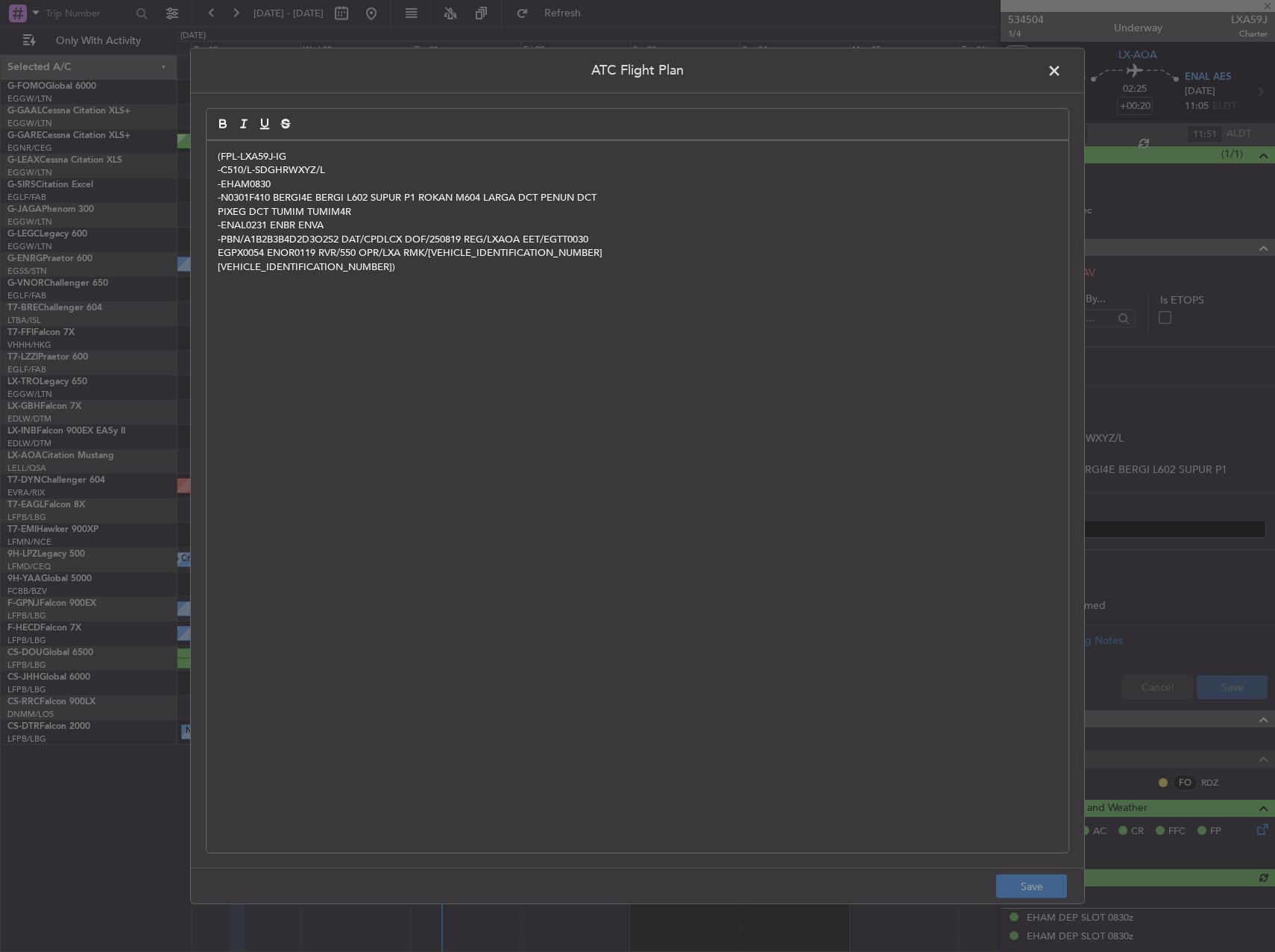
click at [1061, 71] on span at bounding box center [1061, 75] width 0 height 29
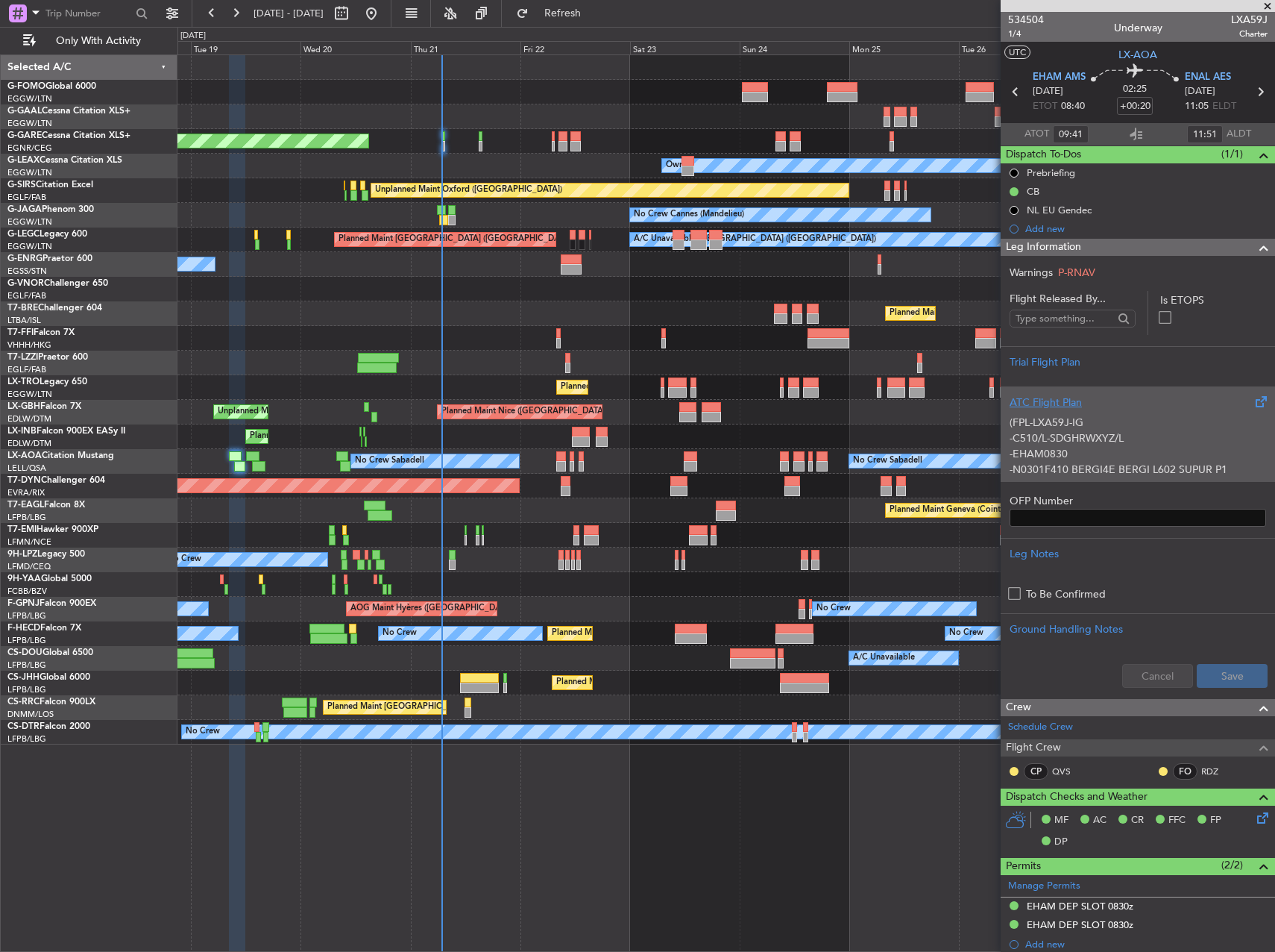
click at [1113, 428] on p "(FPL-LXA59J-IG" at bounding box center [1138, 422] width 257 height 16
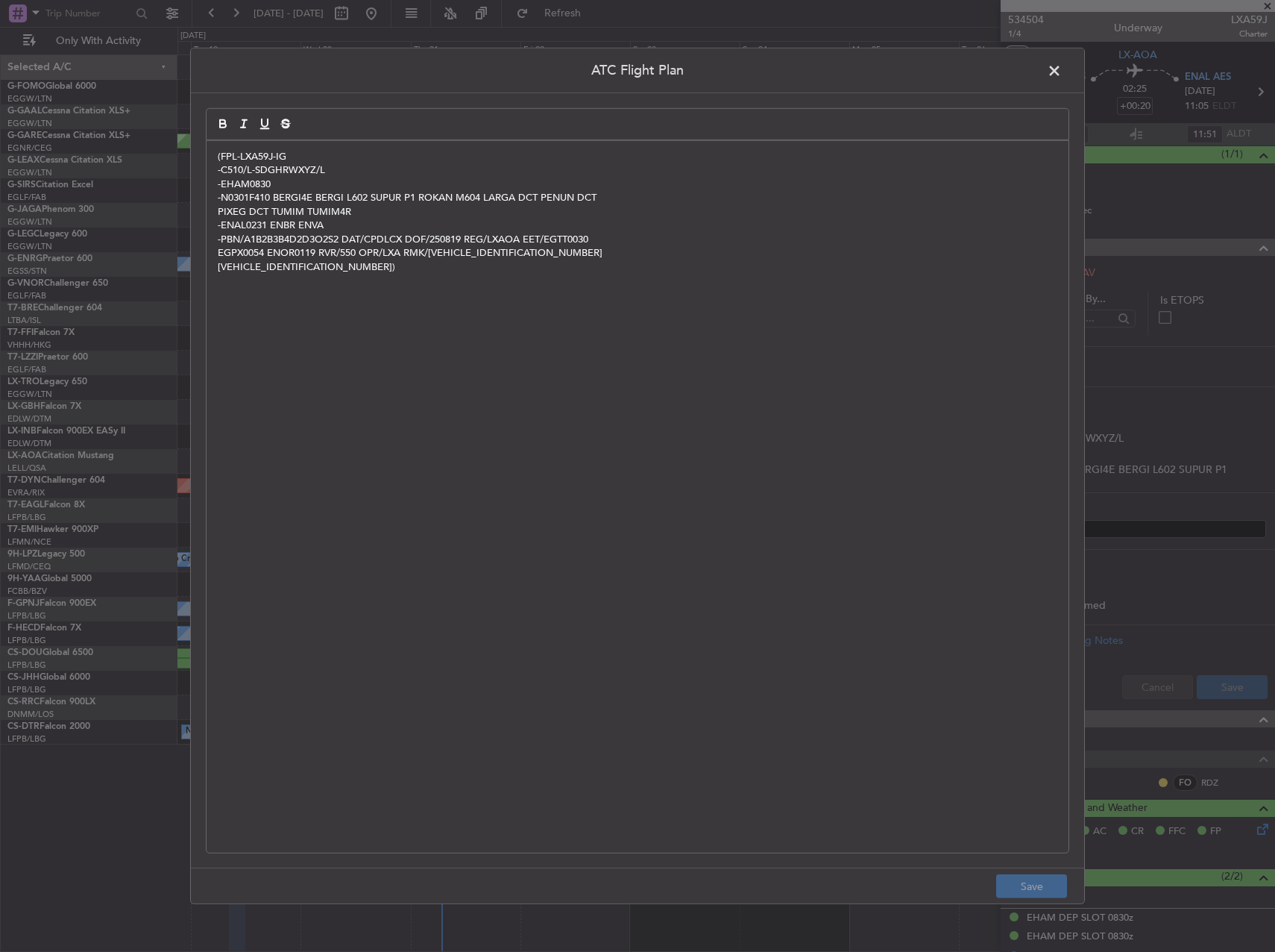
click at [1061, 77] on span at bounding box center [1061, 75] width 0 height 29
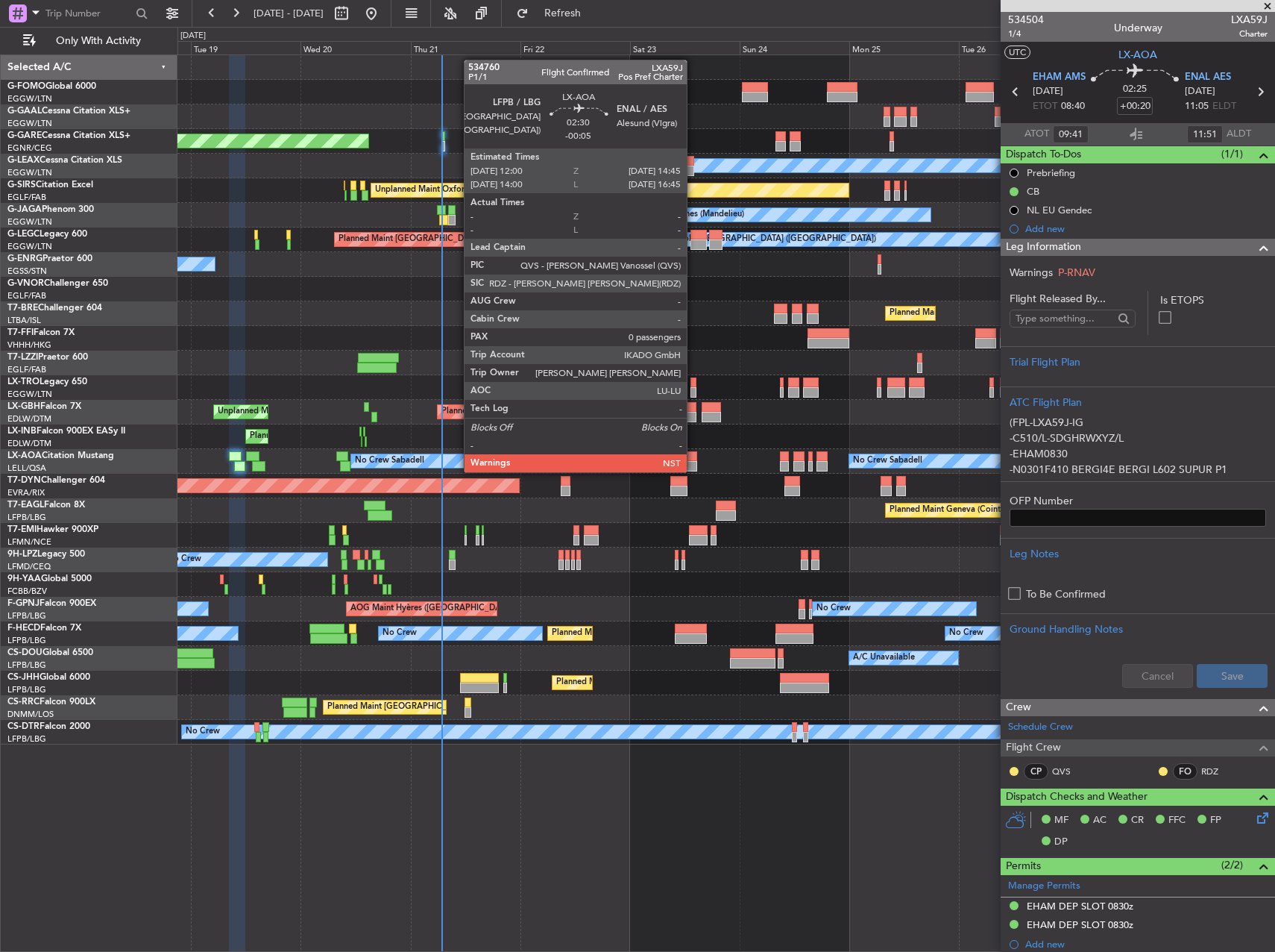
click at [693, 470] on div at bounding box center [690, 466] width 13 height 10
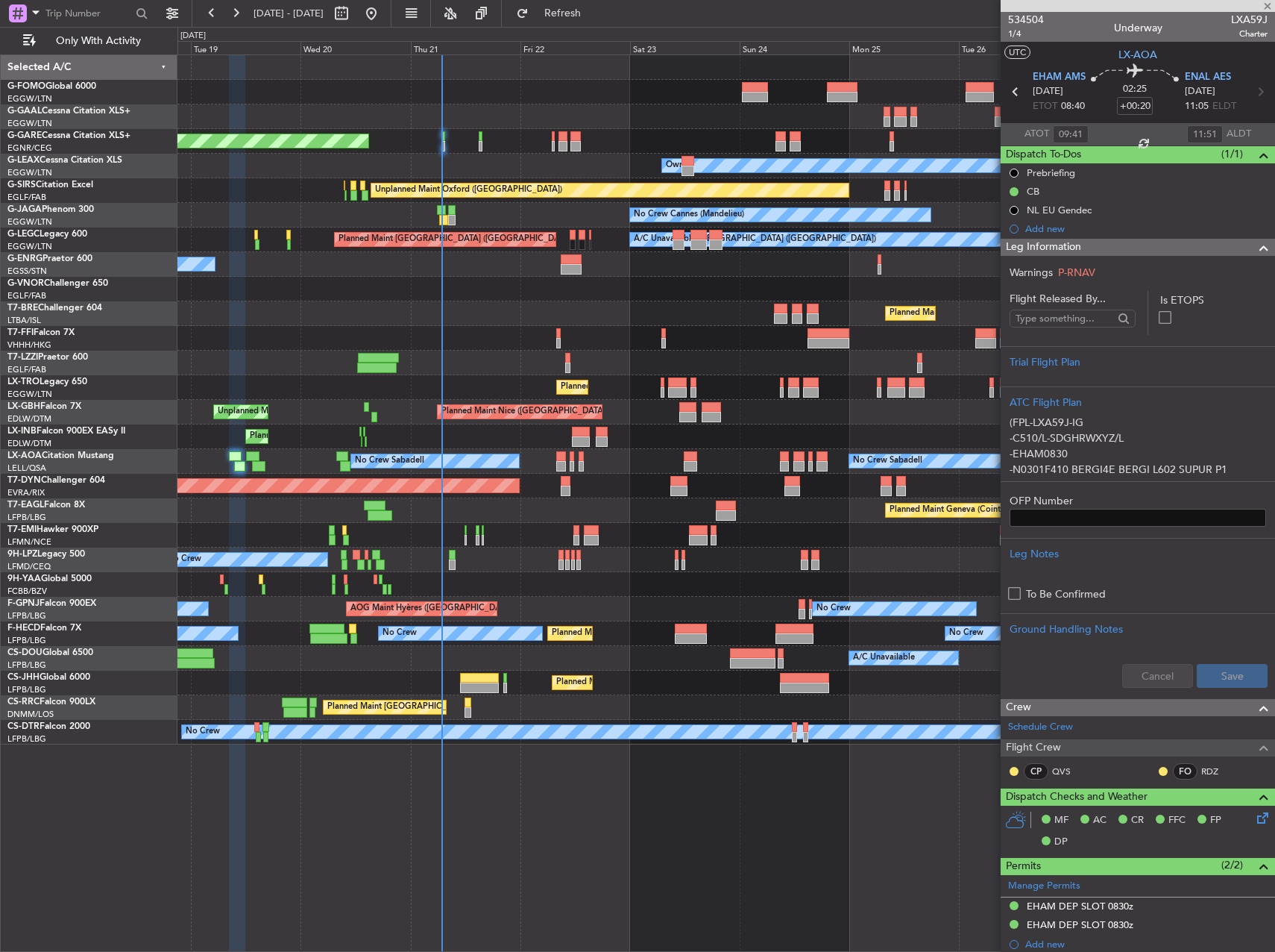
type input "-00:05"
type input "0"
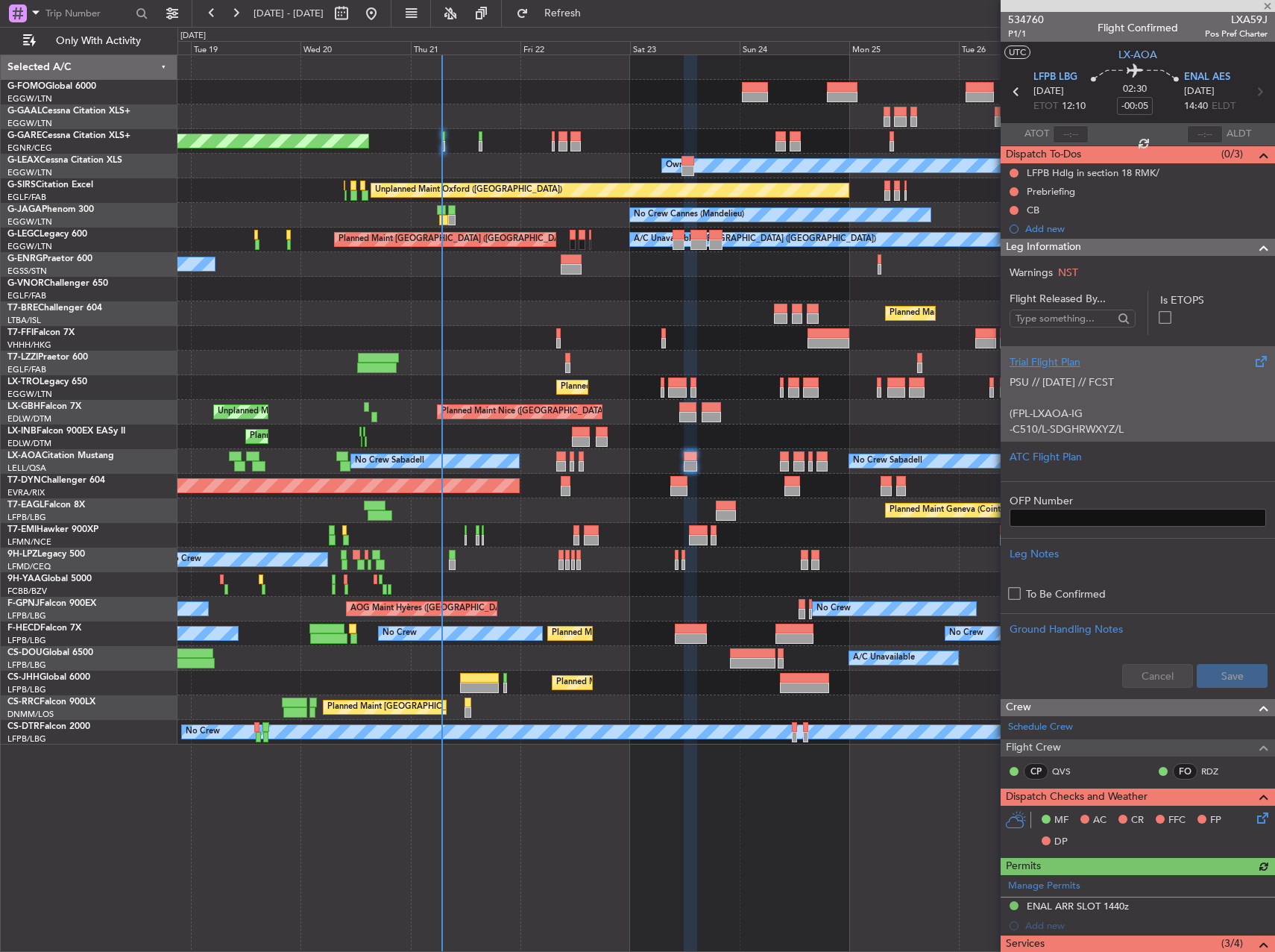
click at [1165, 378] on p "PSU // 12AUG // FCST" at bounding box center [1138, 382] width 257 height 16
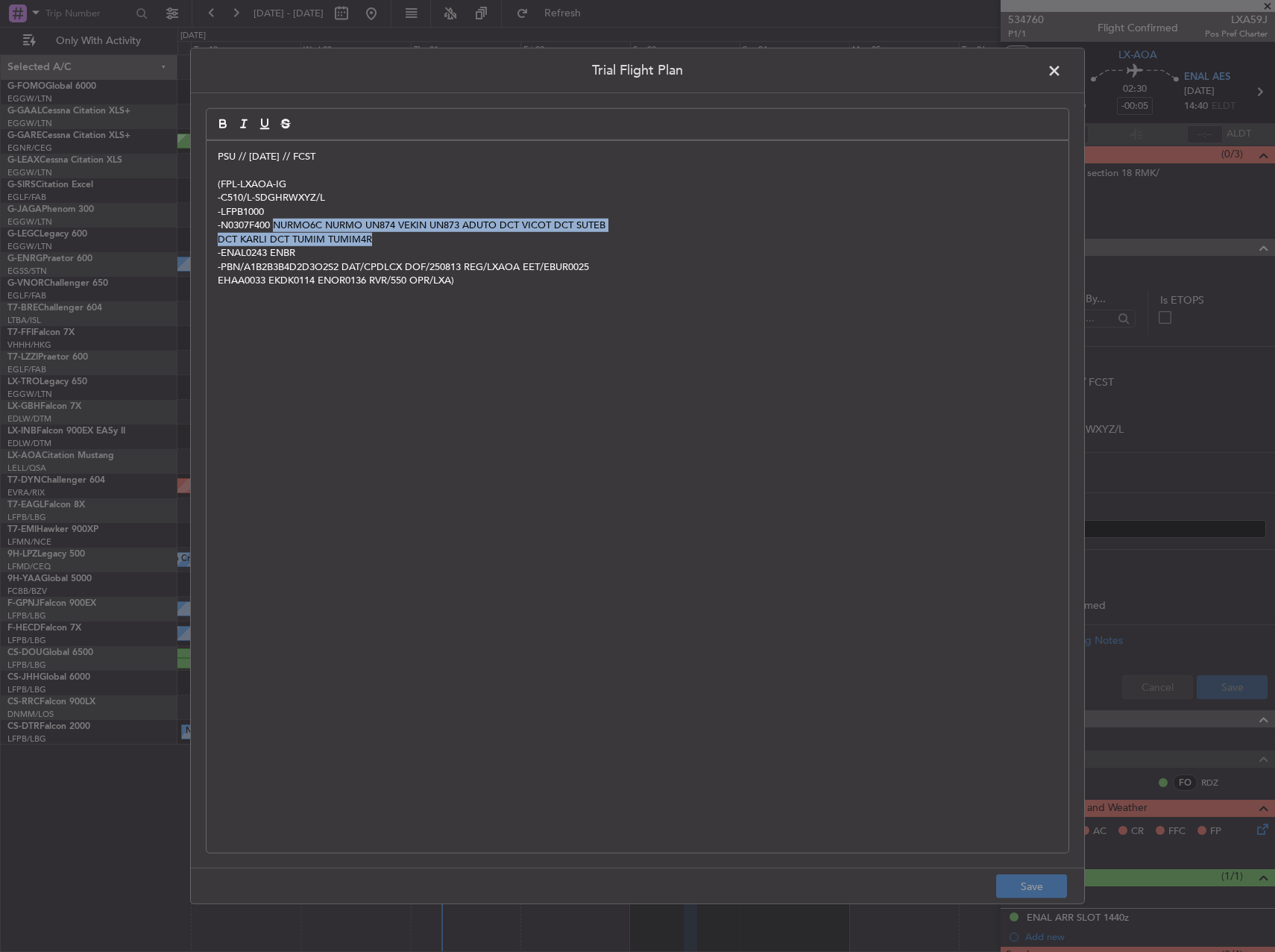
drag, startPoint x: 278, startPoint y: 226, endPoint x: 383, endPoint y: 240, distance: 105.9
click at [383, 240] on div "PSU // 12AUG // FCST (FPL-LXAOA-IG -C510/L-SDGHRWXYZ/L -LFPB1000 -N0307F400 NUR…" at bounding box center [637, 496] width 862 height 712
copy div "NURMO6C NURMO UN874 VEKIN UN873 ADUTO DCT VICOT DCT SUTEB DCT KARLI DCT TUMIM T…"
click at [1061, 68] on span at bounding box center [1061, 75] width 0 height 29
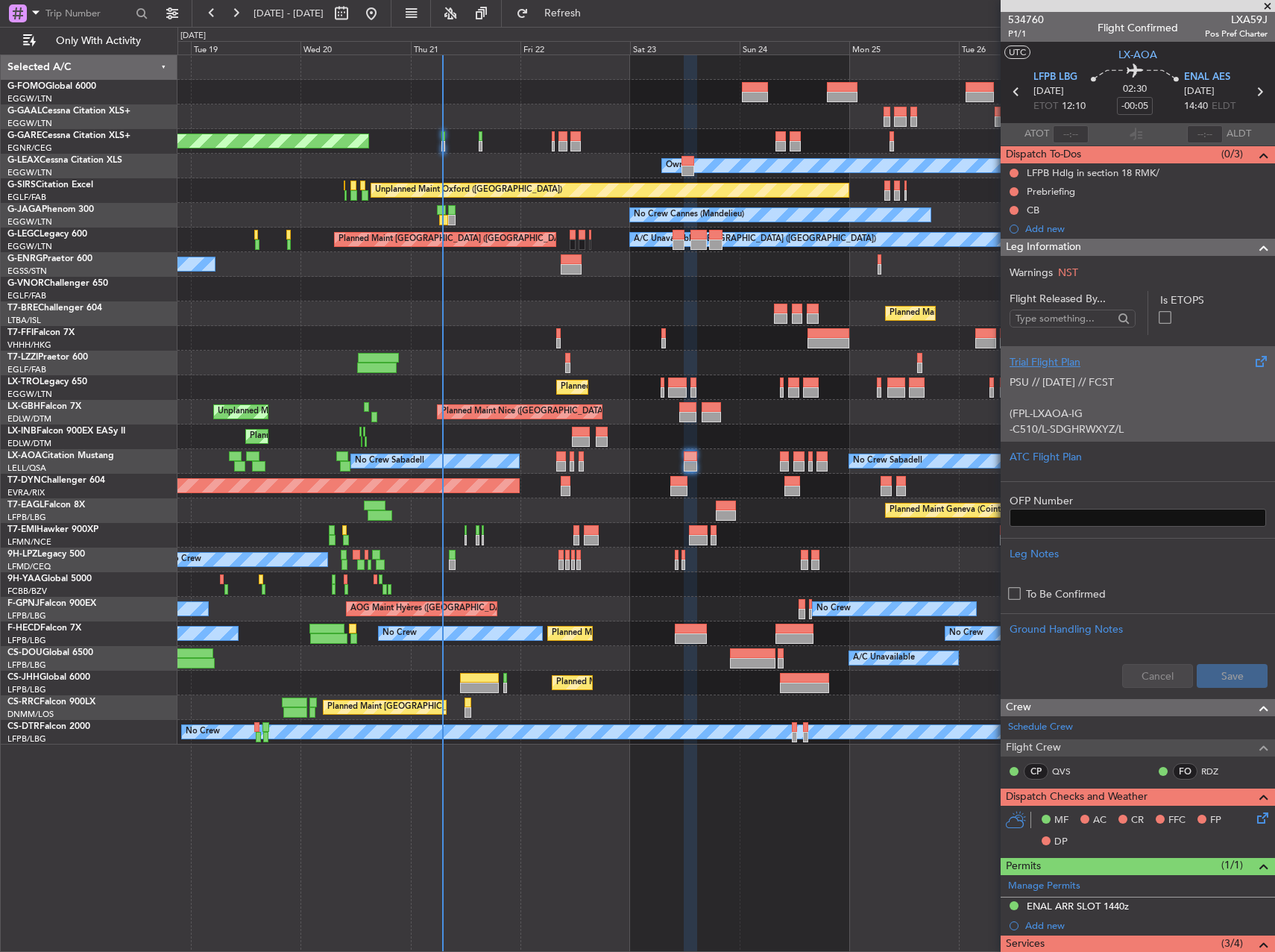
click at [1145, 395] on p at bounding box center [1138, 398] width 257 height 16
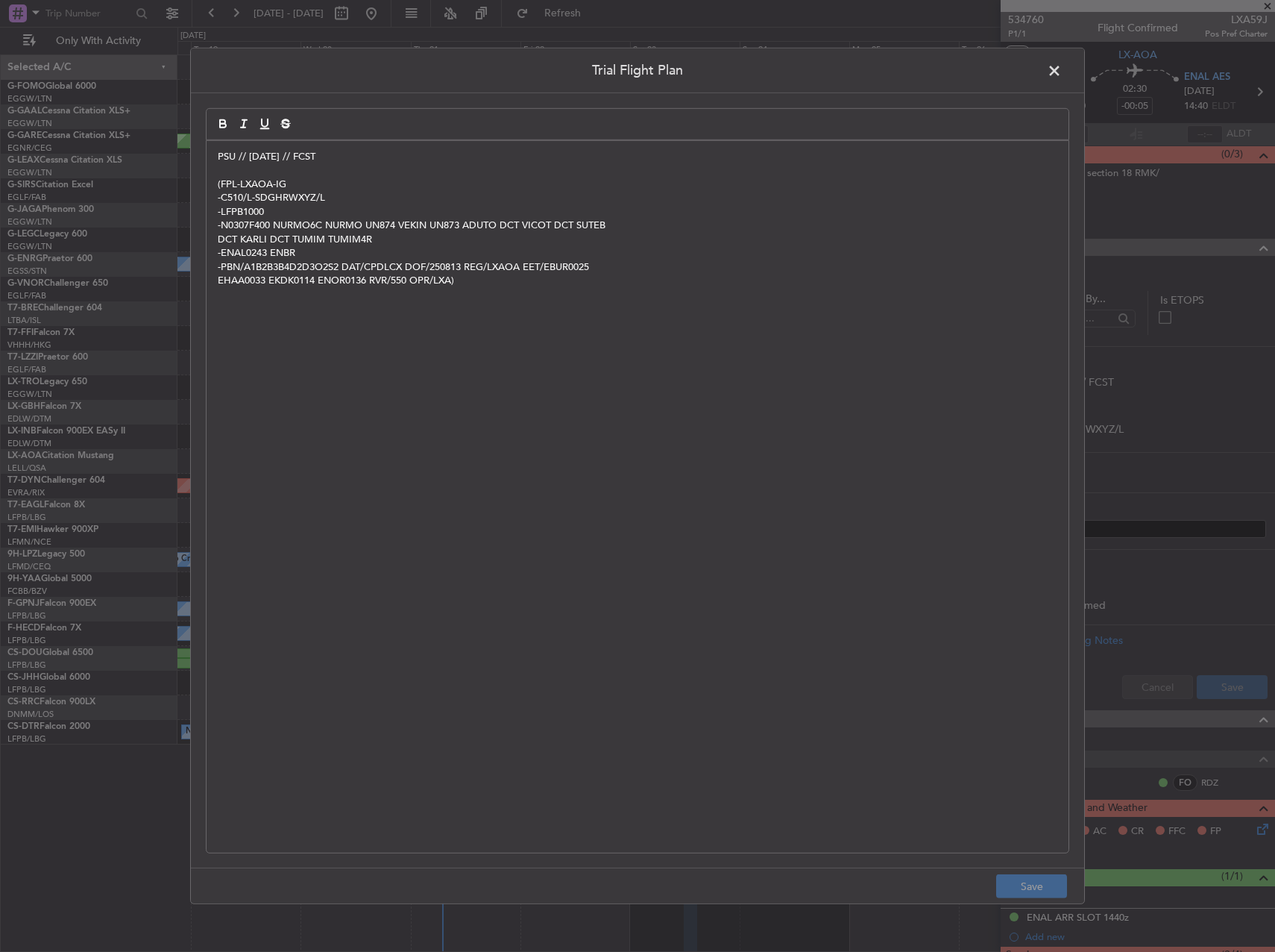
click at [1061, 70] on span at bounding box center [1061, 75] width 0 height 29
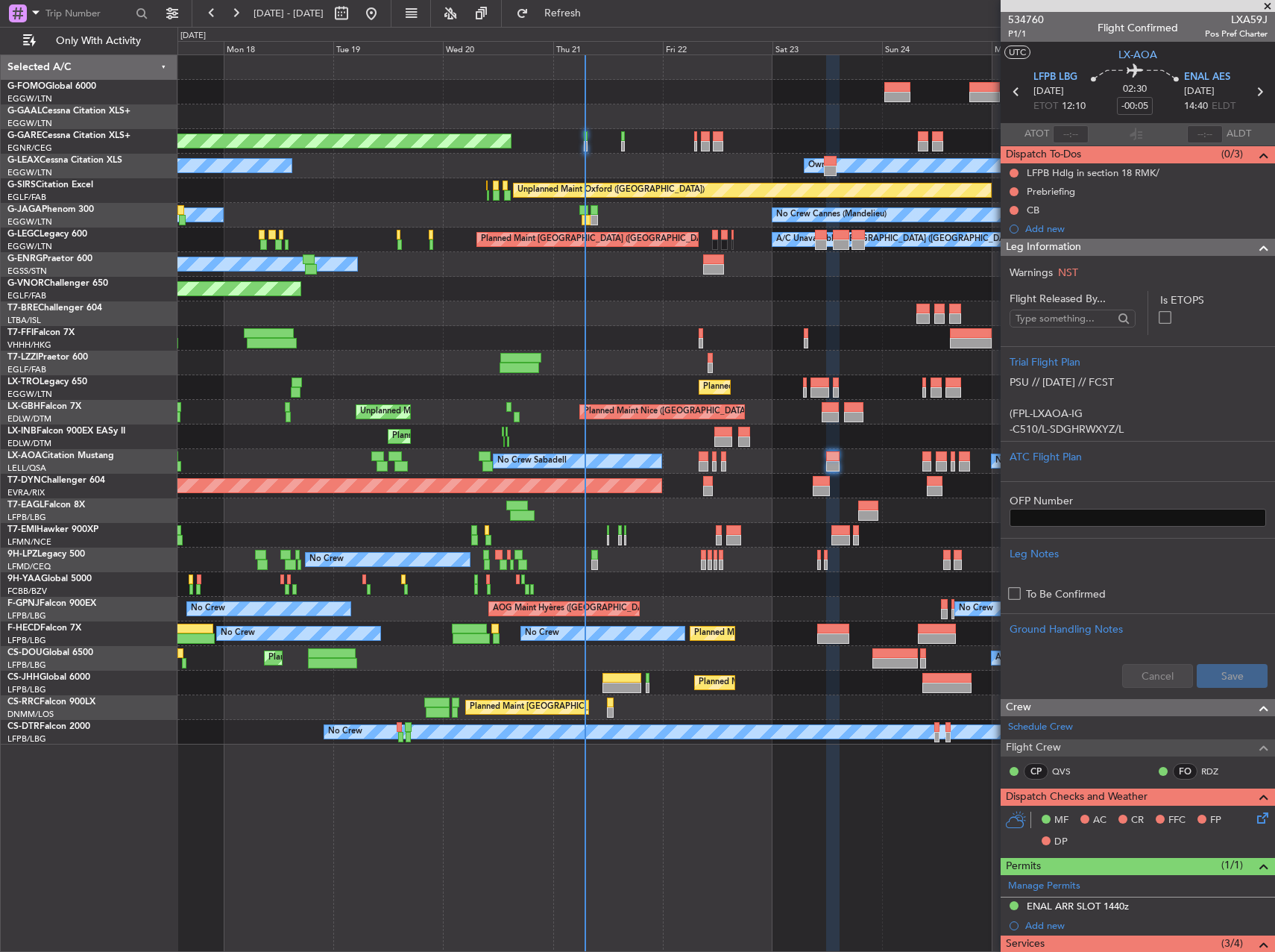
click at [800, 336] on div "Planned Maint Windsor Locks (Bradley Intl) Planned Maint Dusseldorf Unplanned M…" at bounding box center [726, 400] width 1097 height 689
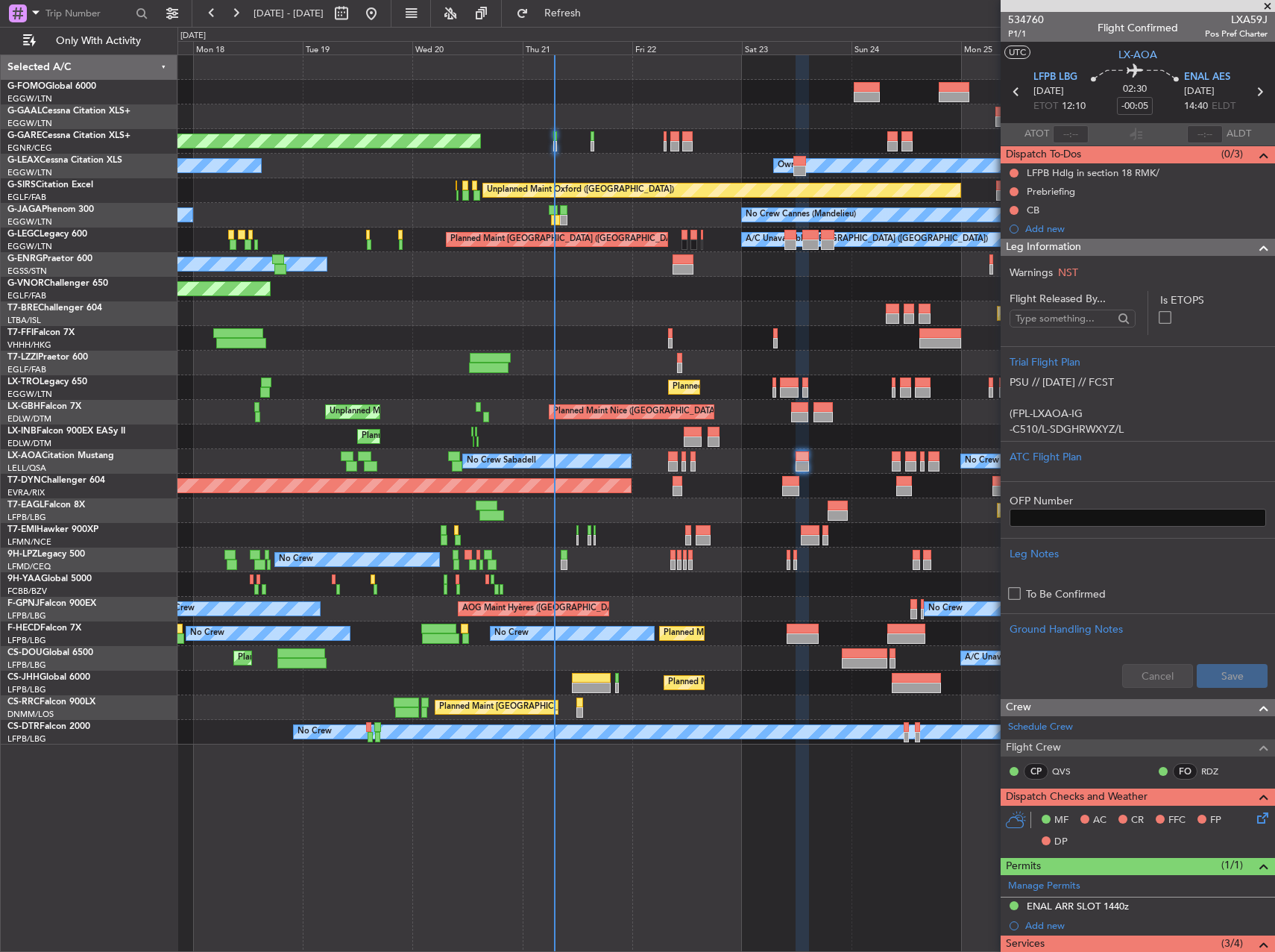
click at [390, 398] on div "Planned Maint Windsor Locks (Bradley Intl) Planned Maint Dusseldorf Unplanned M…" at bounding box center [726, 400] width 1097 height 689
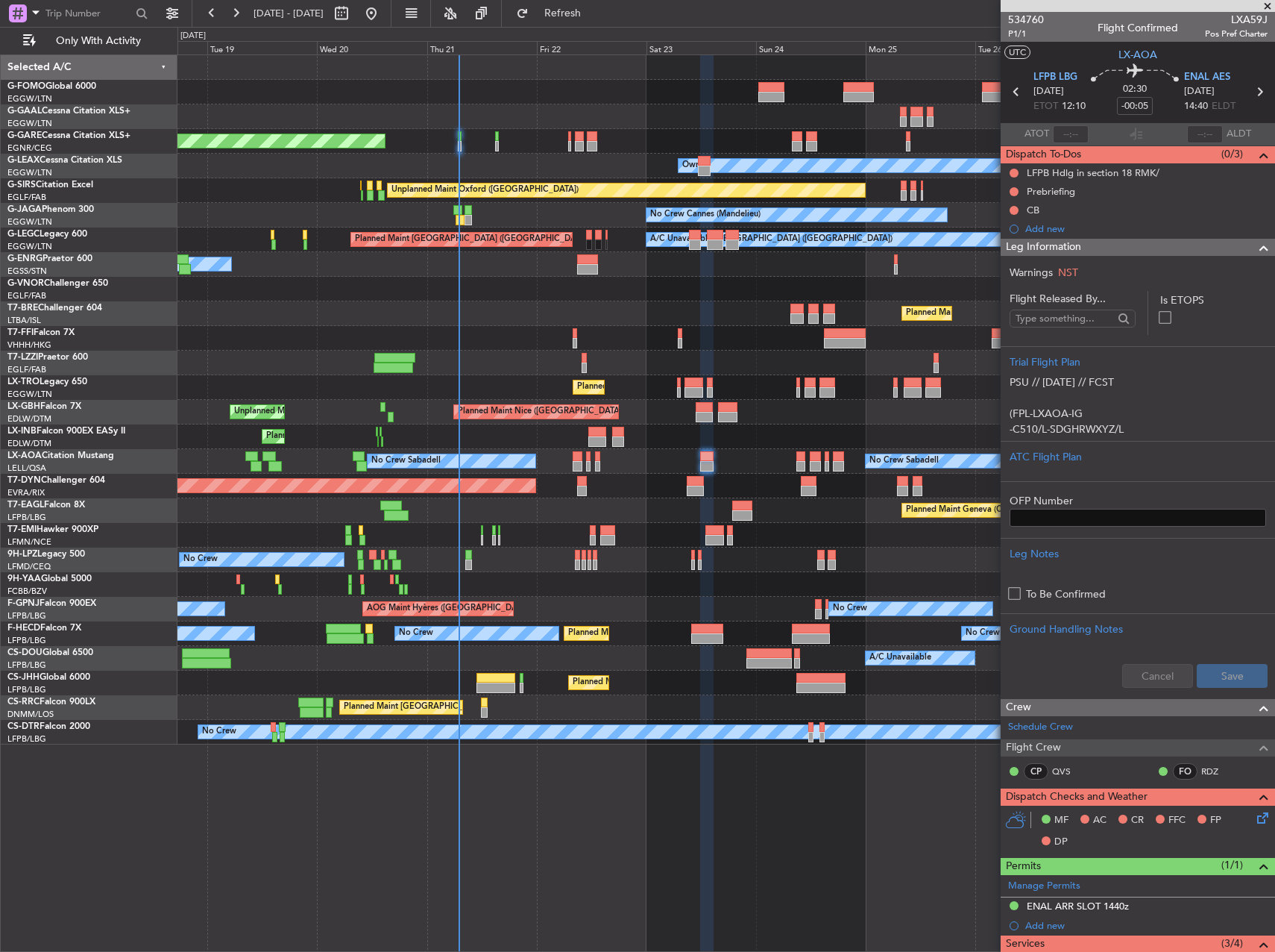
click at [800, 264] on div "Owner" at bounding box center [726, 264] width 1097 height 25
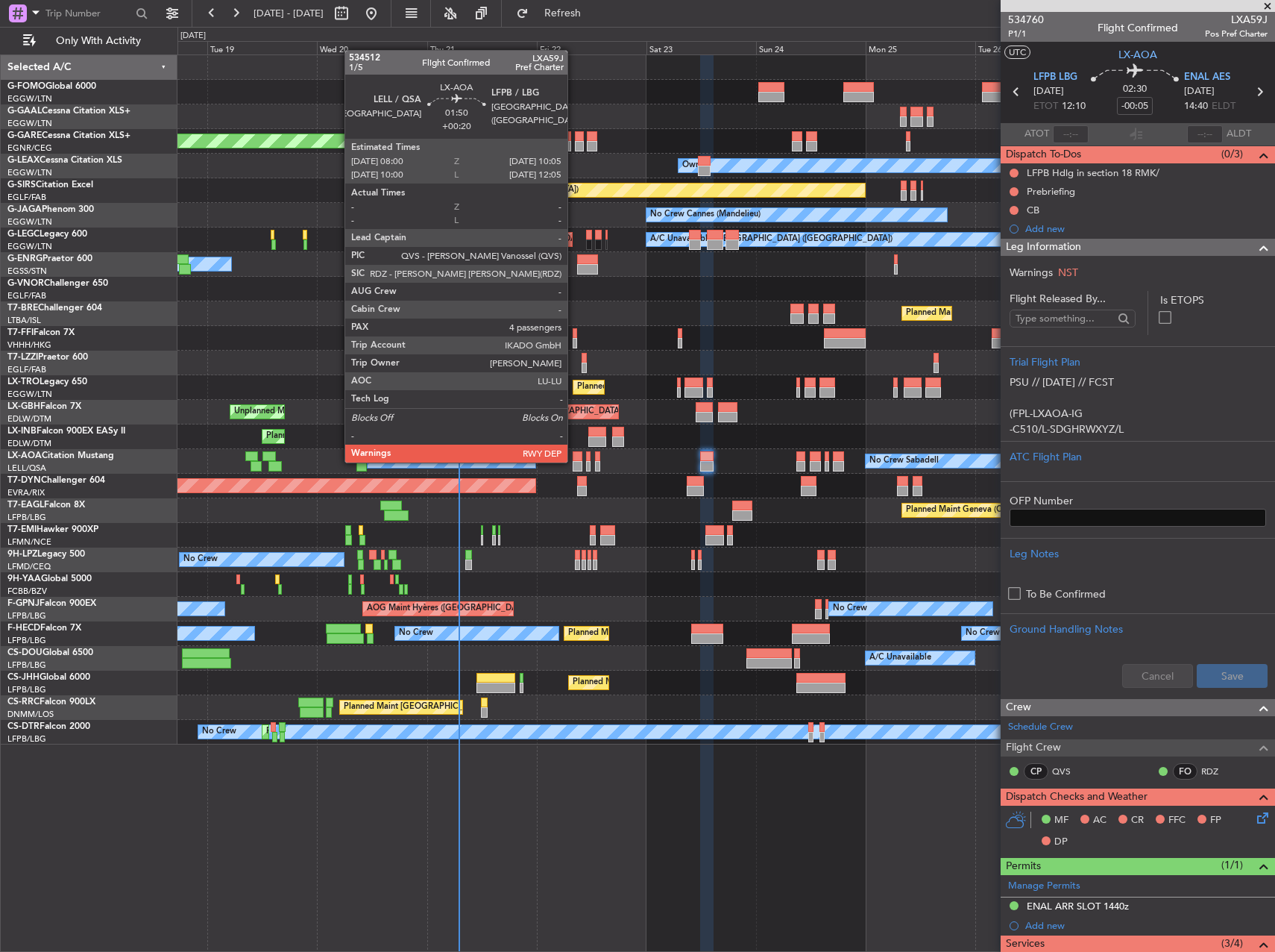
click at [574, 461] on div at bounding box center [577, 466] width 10 height 10
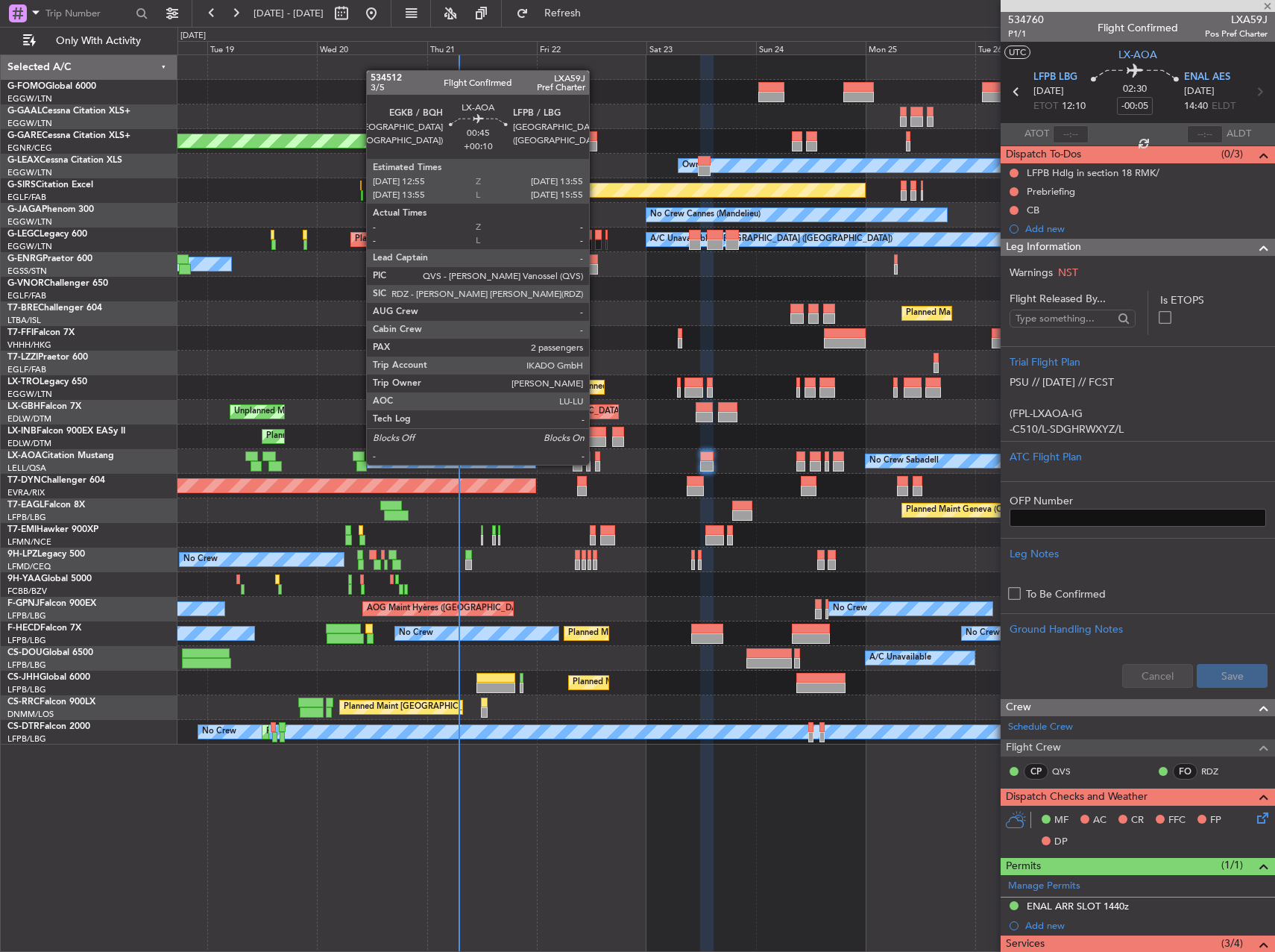
type input "+00:20"
type input "4"
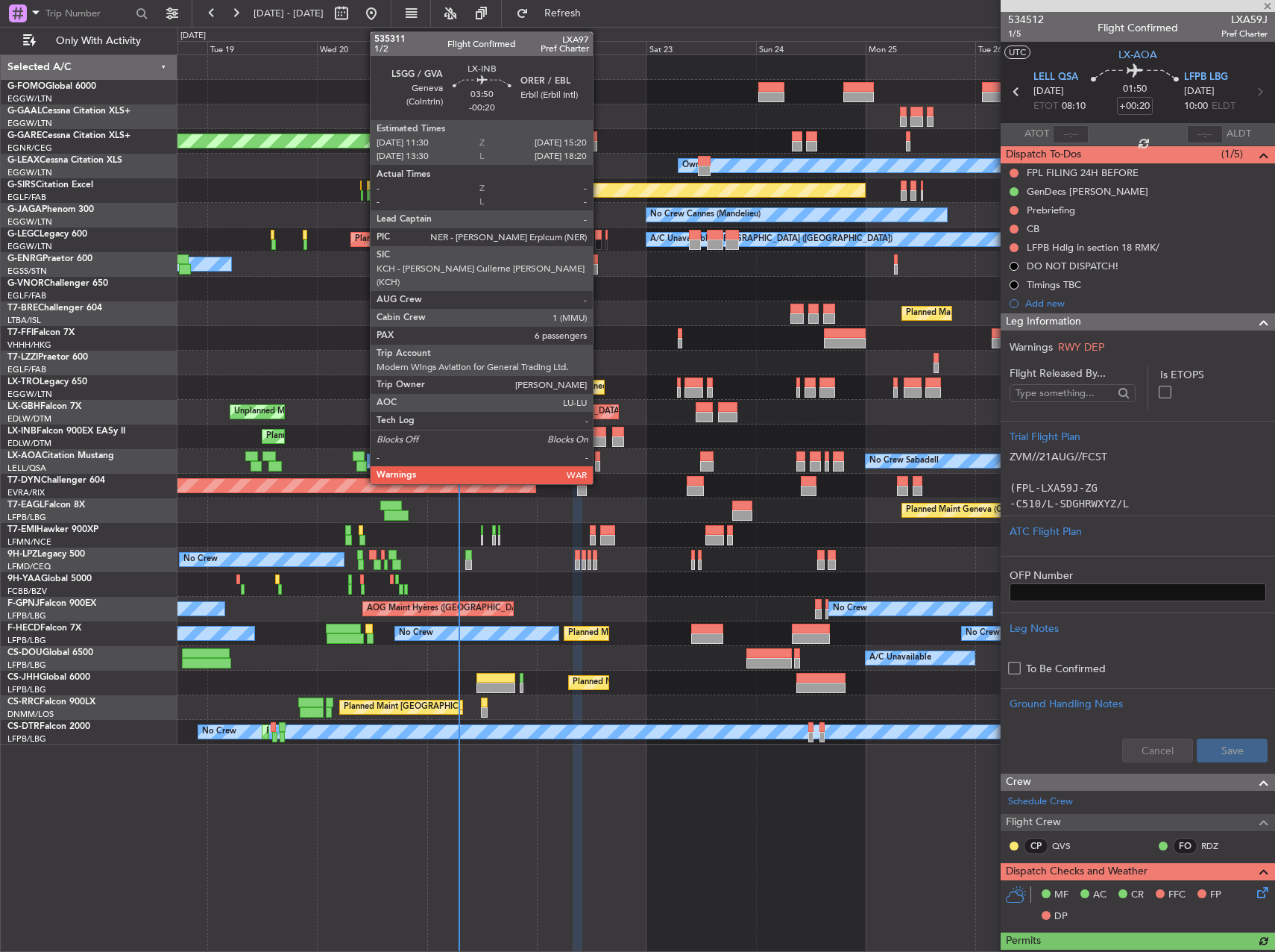
click at [599, 430] on div at bounding box center [597, 431] width 17 height 10
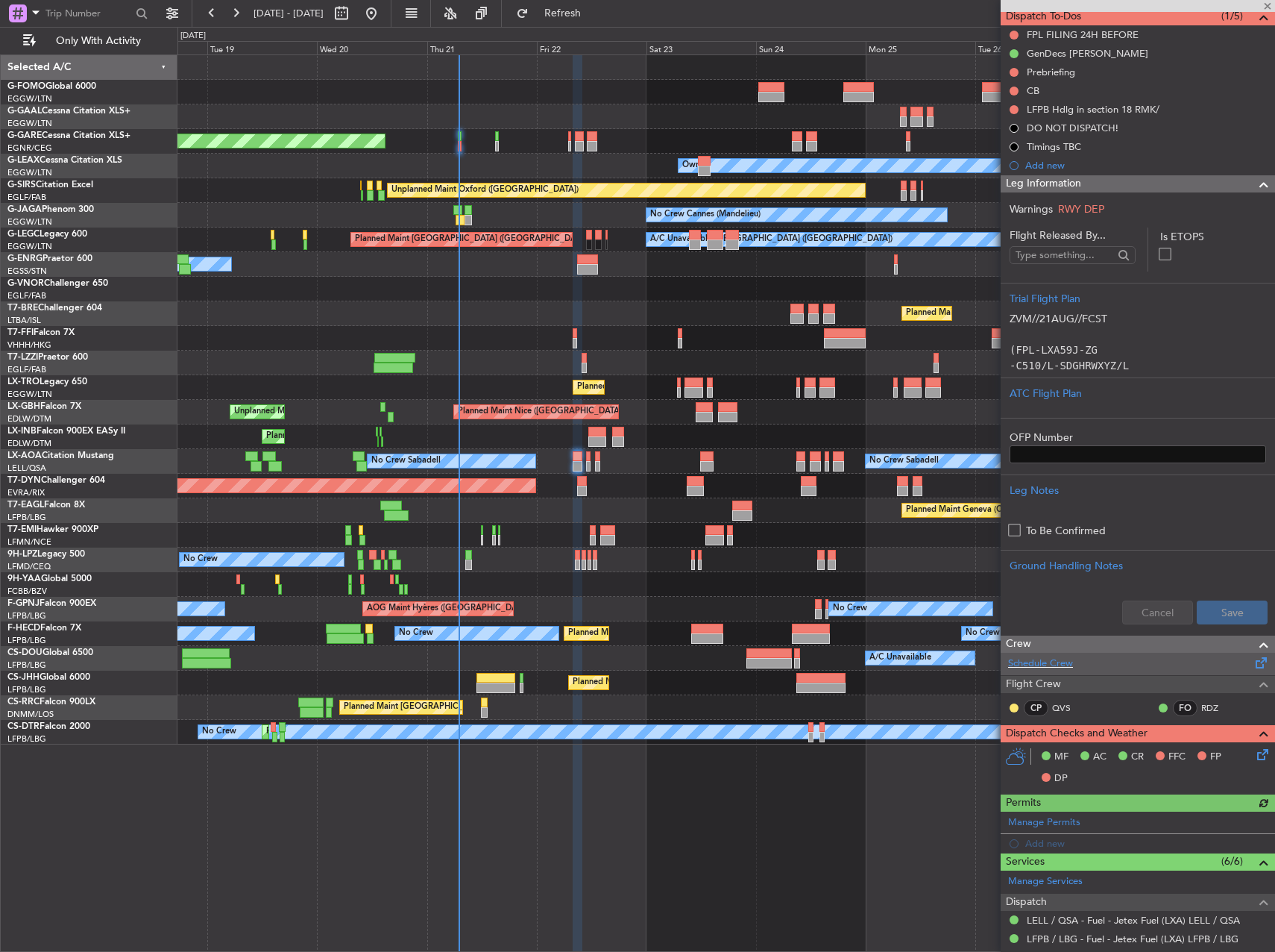
scroll to position [298, 0]
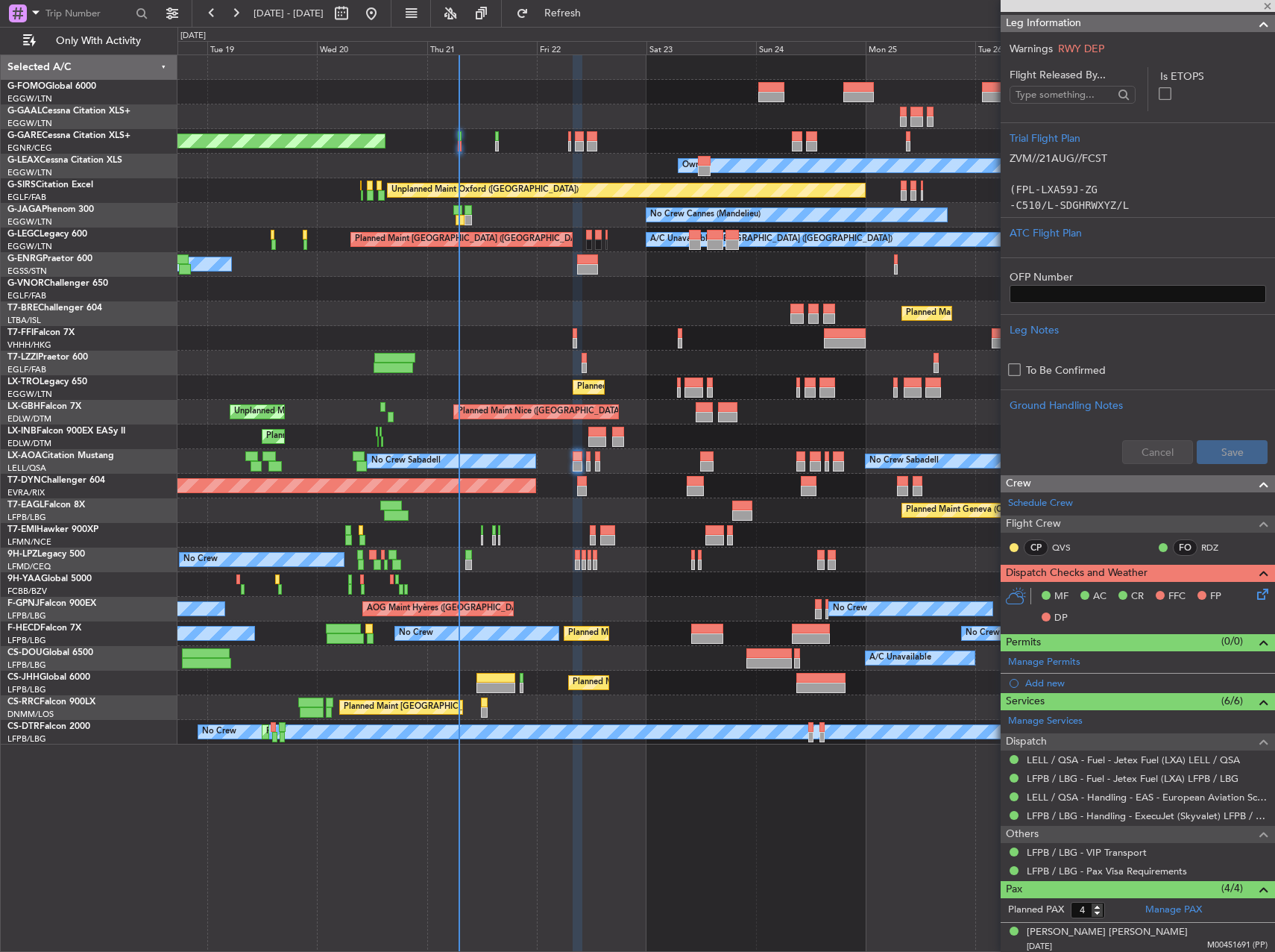
type input "-00:20"
type input "6"
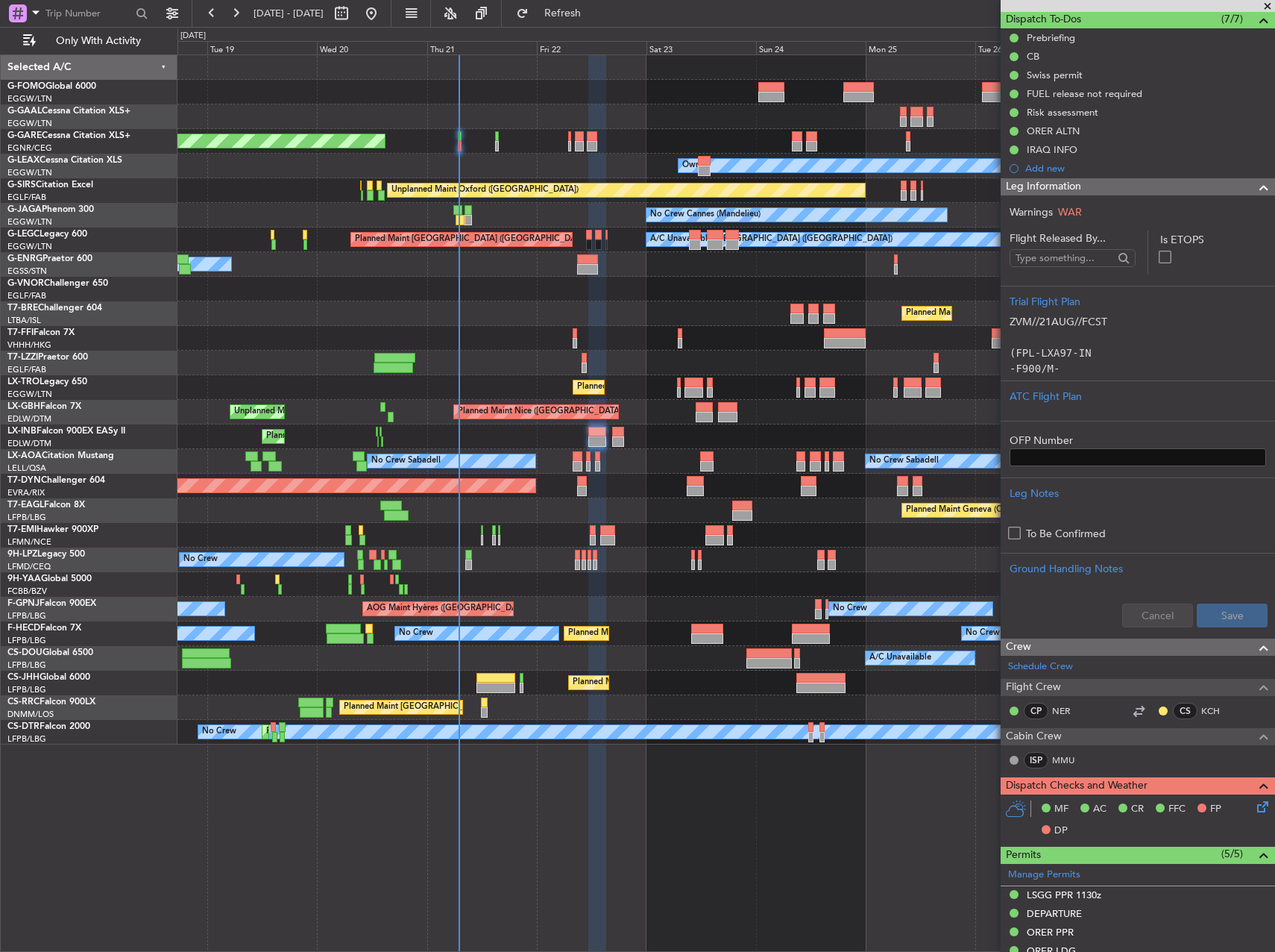
scroll to position [149, 0]
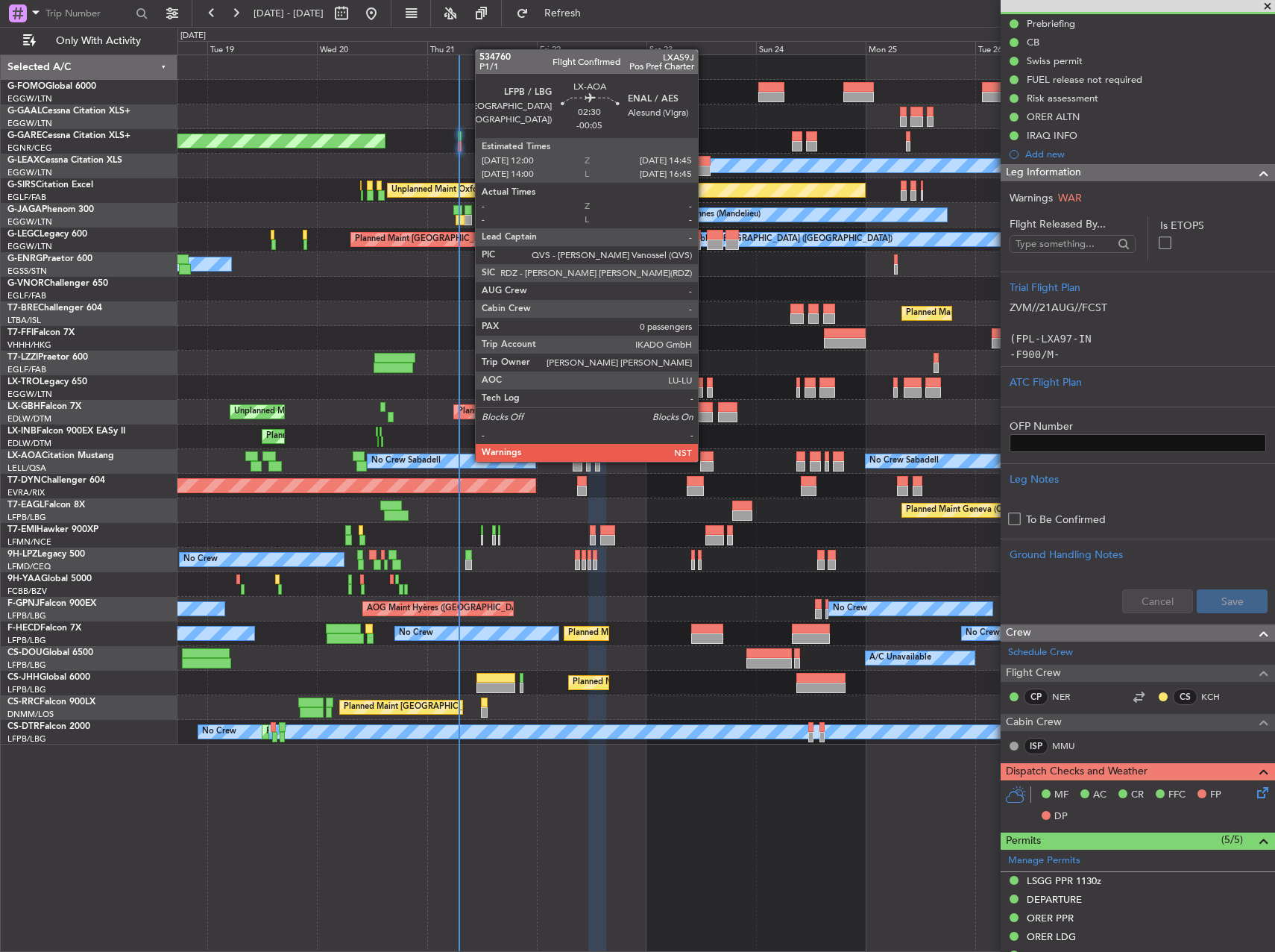
click at [704, 460] on div at bounding box center [707, 456] width 13 height 10
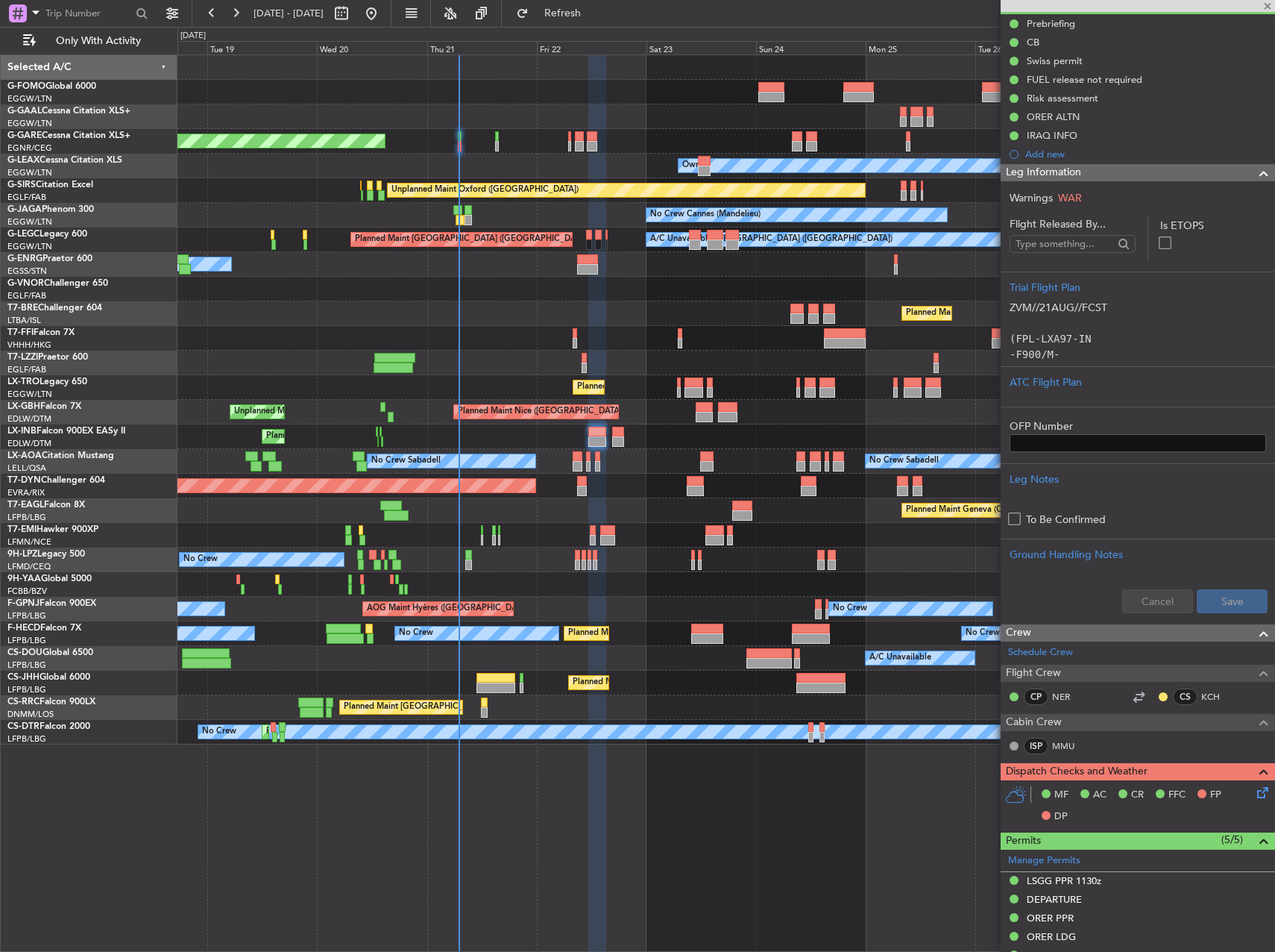
type input "-00:05"
type input "0"
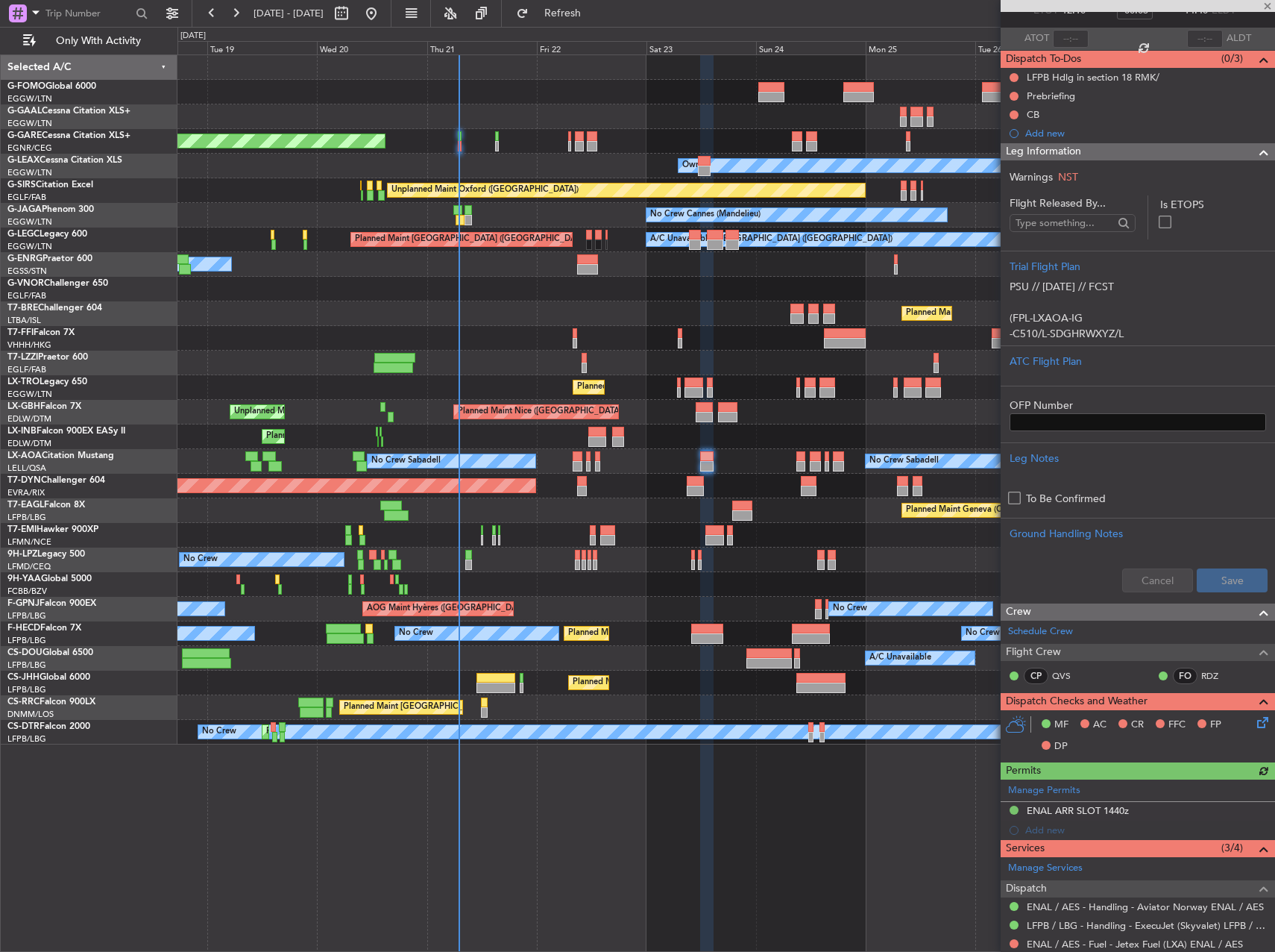
scroll to position [157, 0]
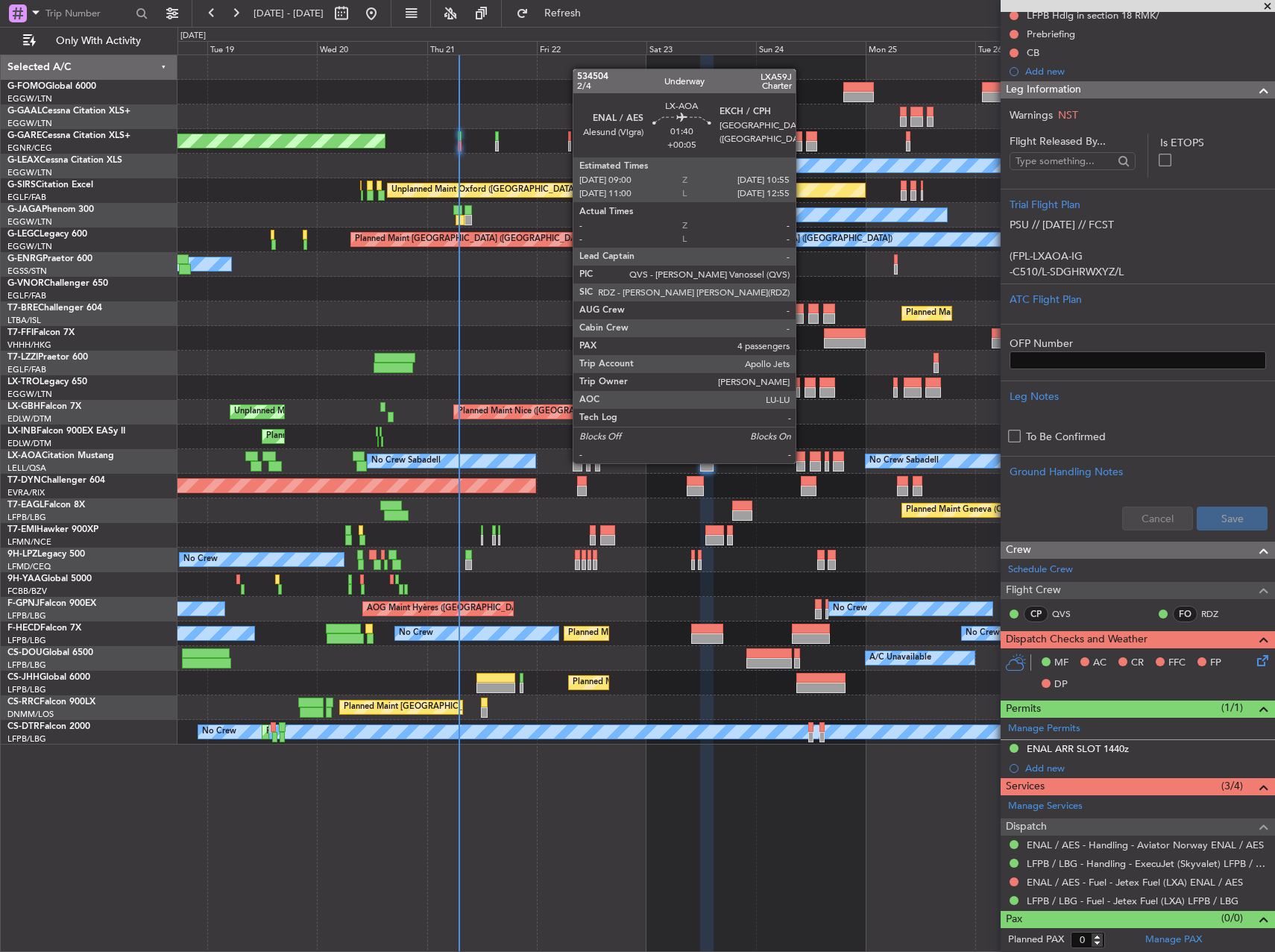
click at [803, 461] on div at bounding box center [801, 466] width 9 height 10
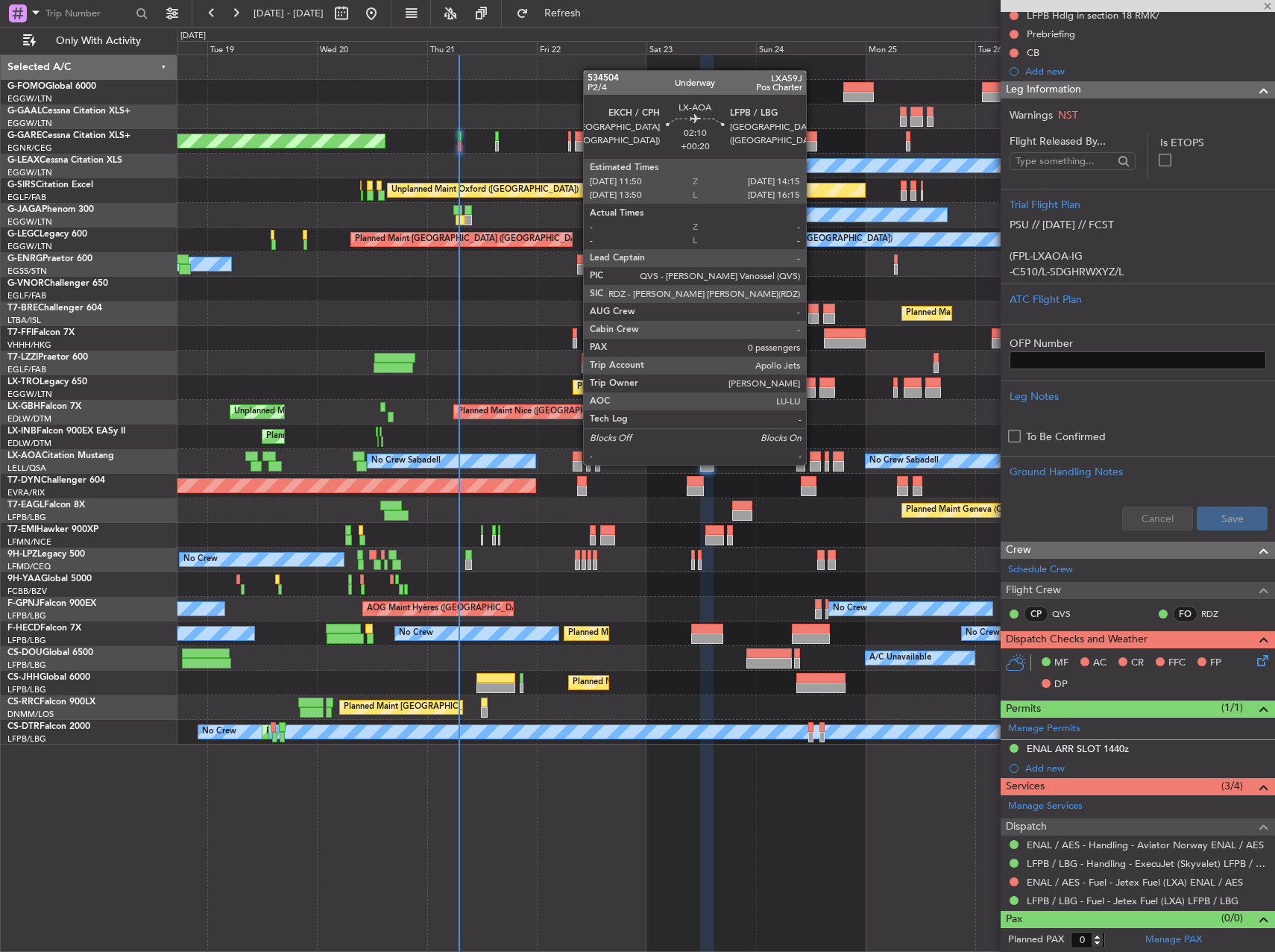
type input "+00:05"
type input "4"
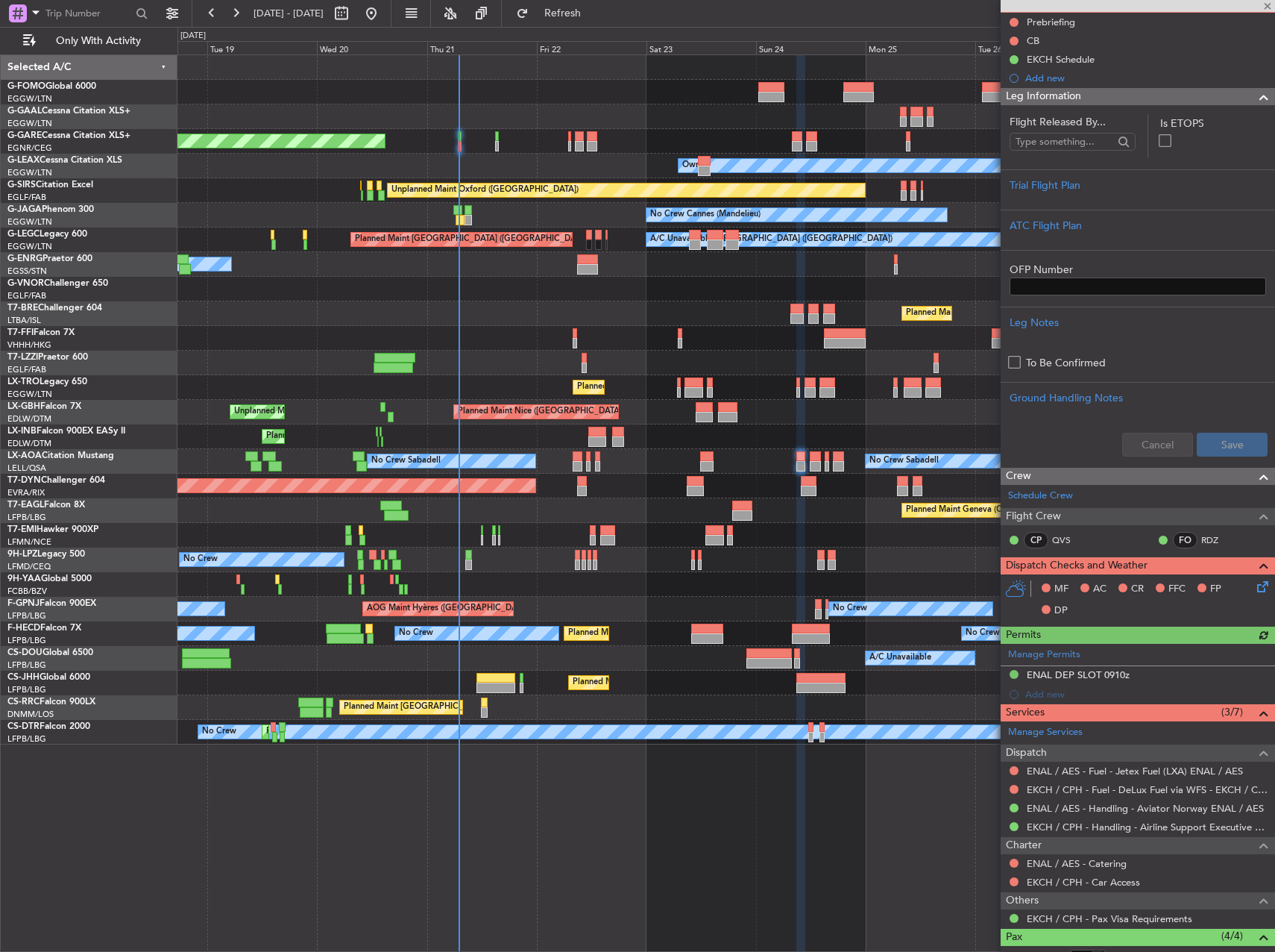
scroll to position [303, 0]
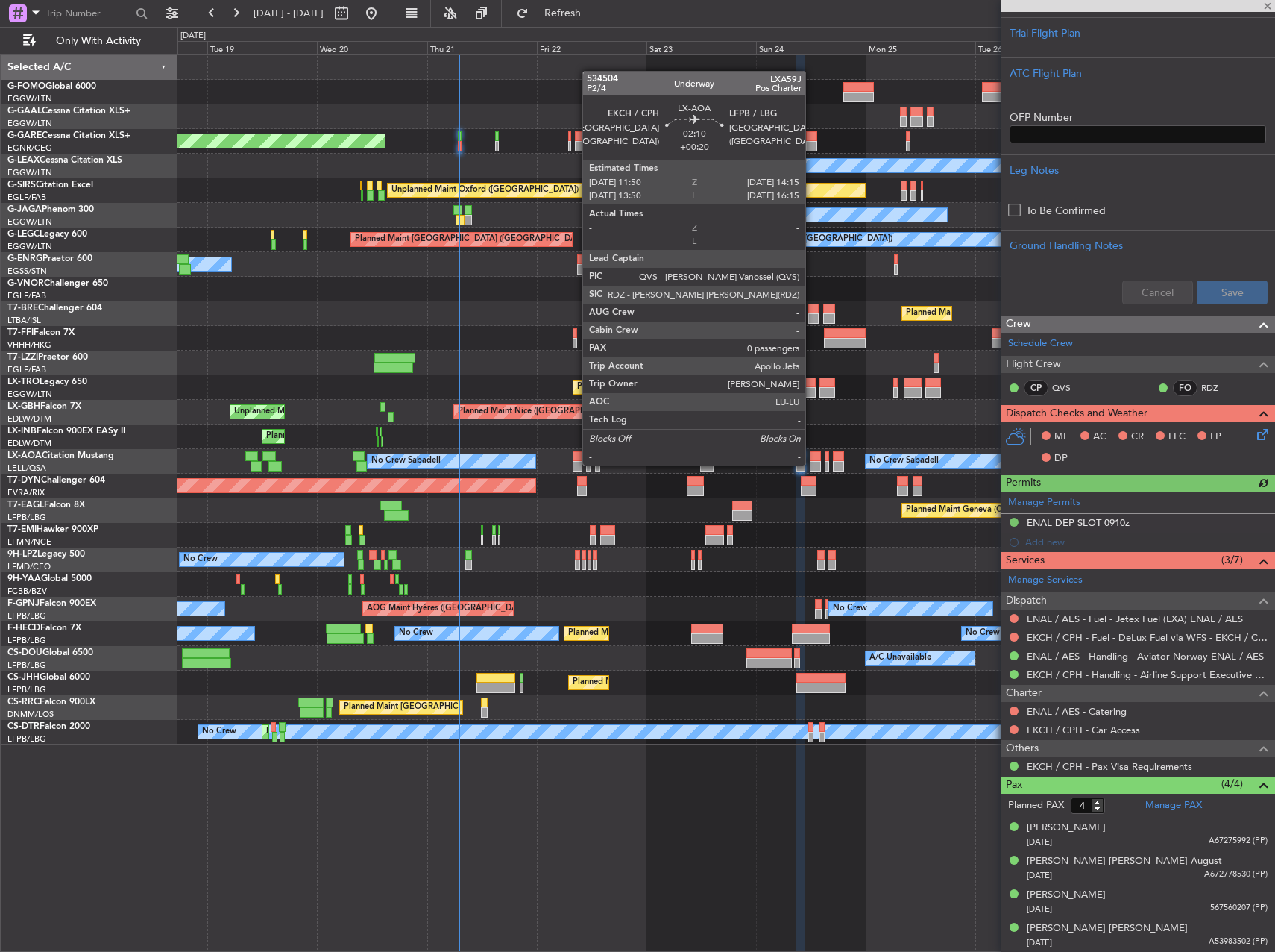
click at [812, 464] on div at bounding box center [816, 466] width 11 height 10
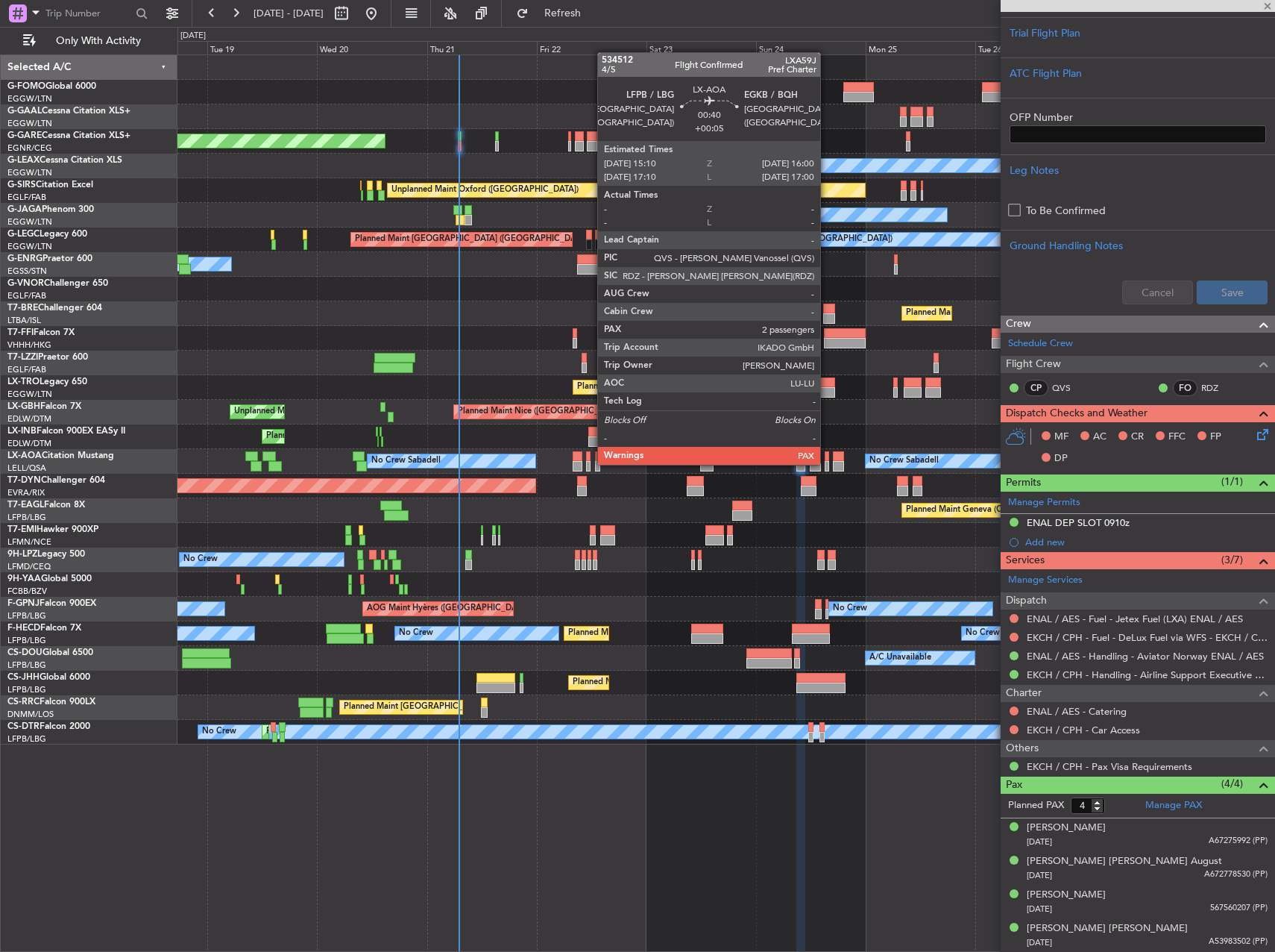
type input "+00:20"
type input "0"
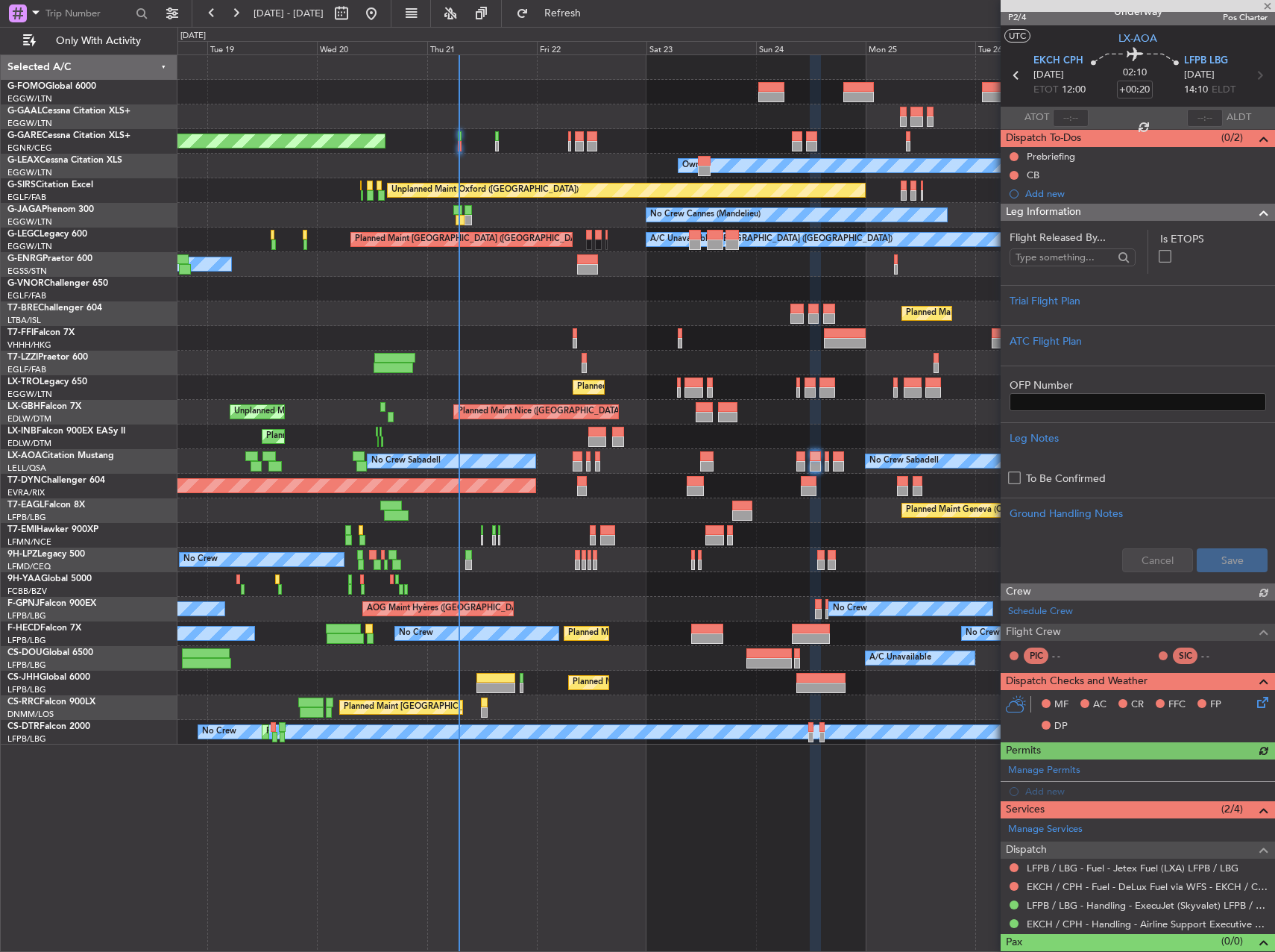
scroll to position [40, 0]
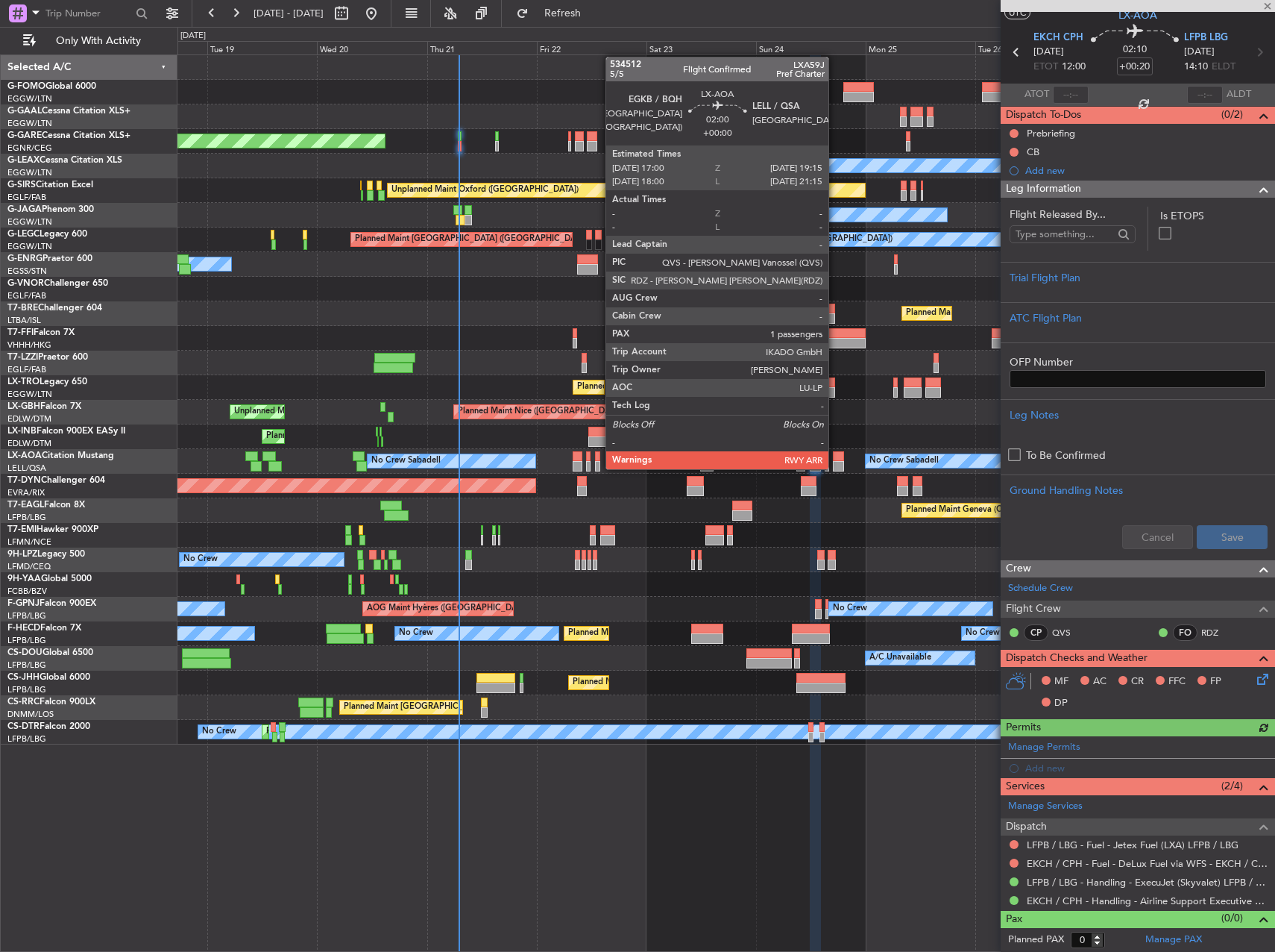
click at [835, 468] on div at bounding box center [838, 466] width 10 height 10
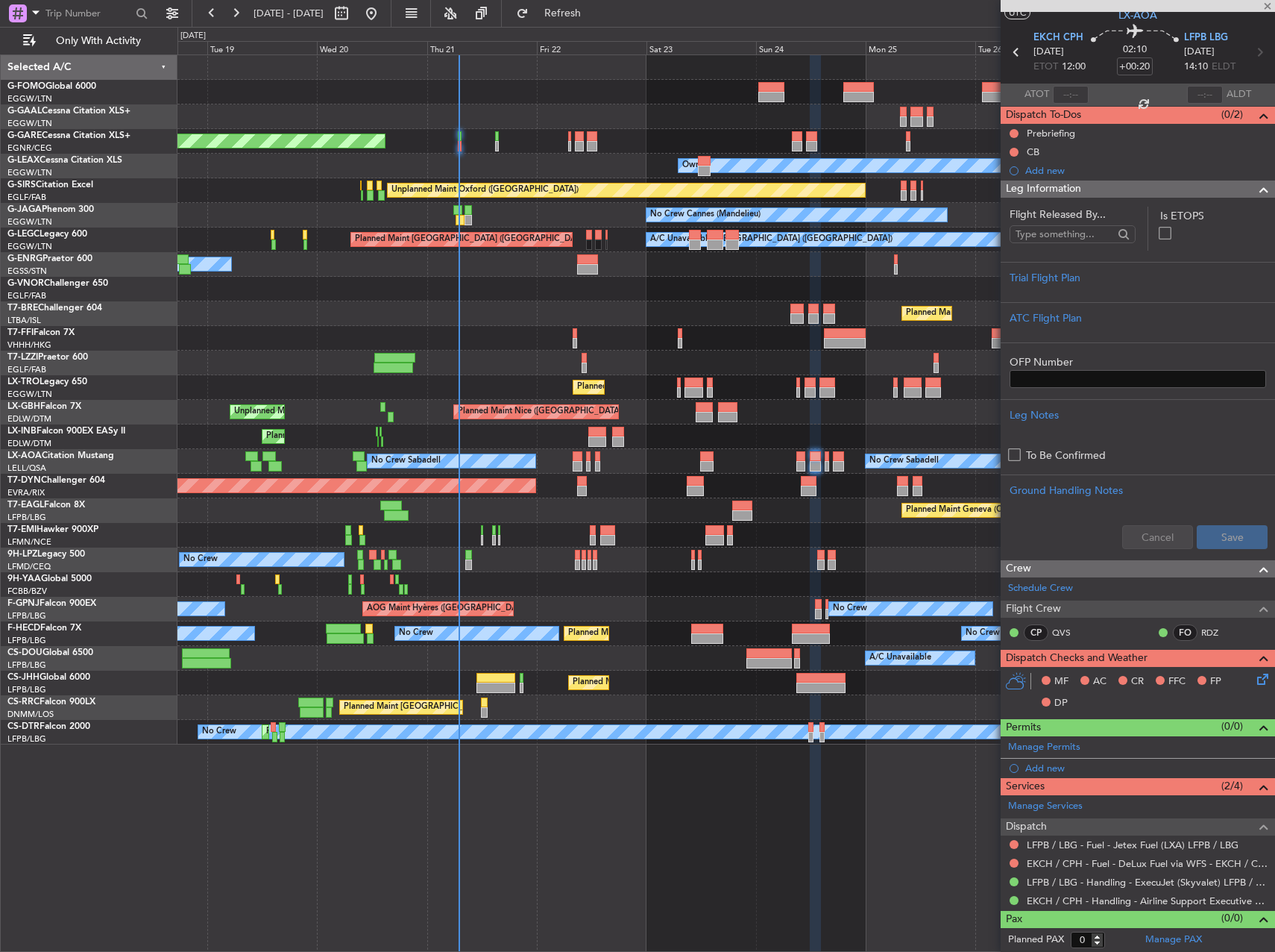
type input "1"
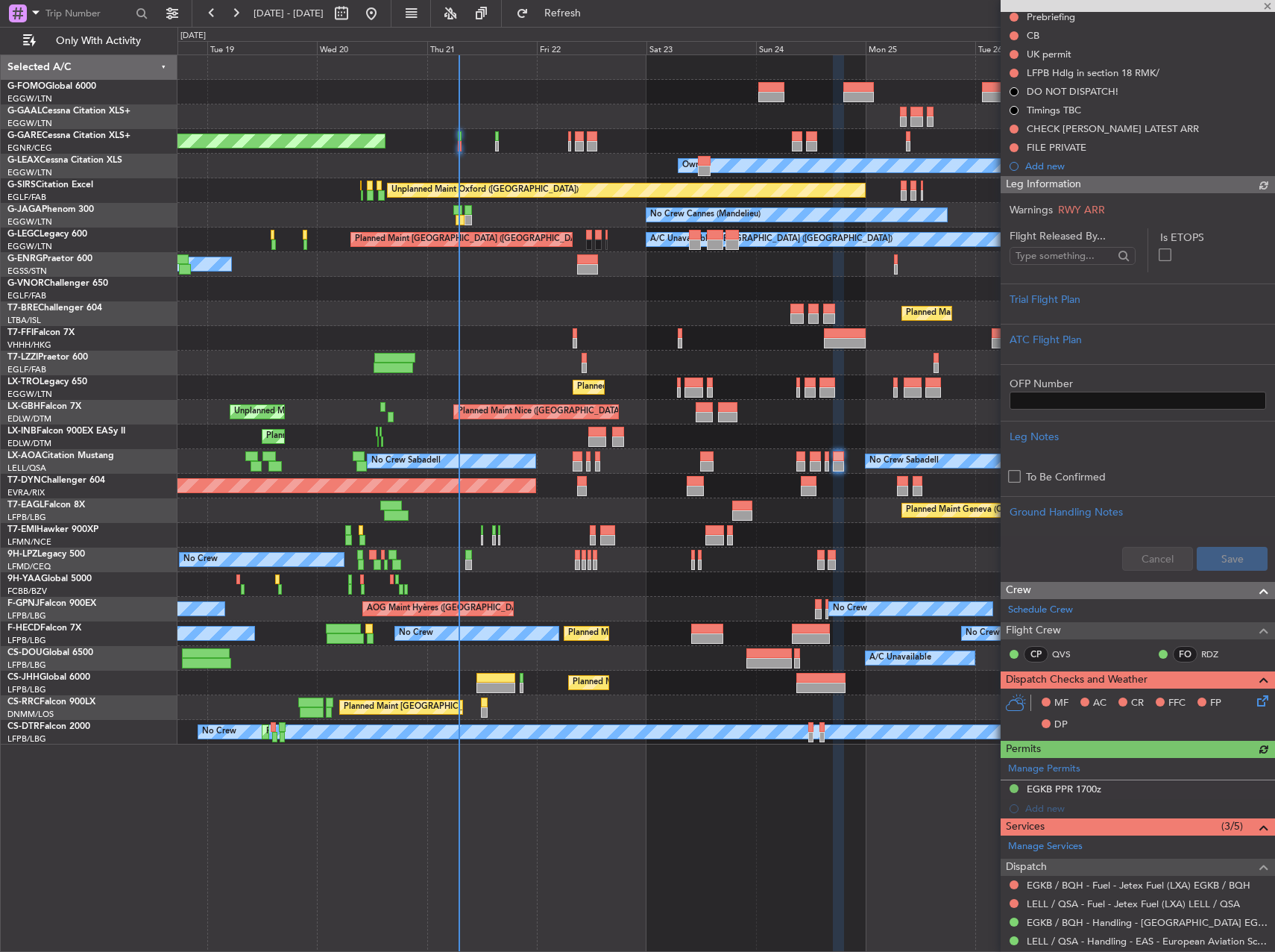
scroll to position [303, 0]
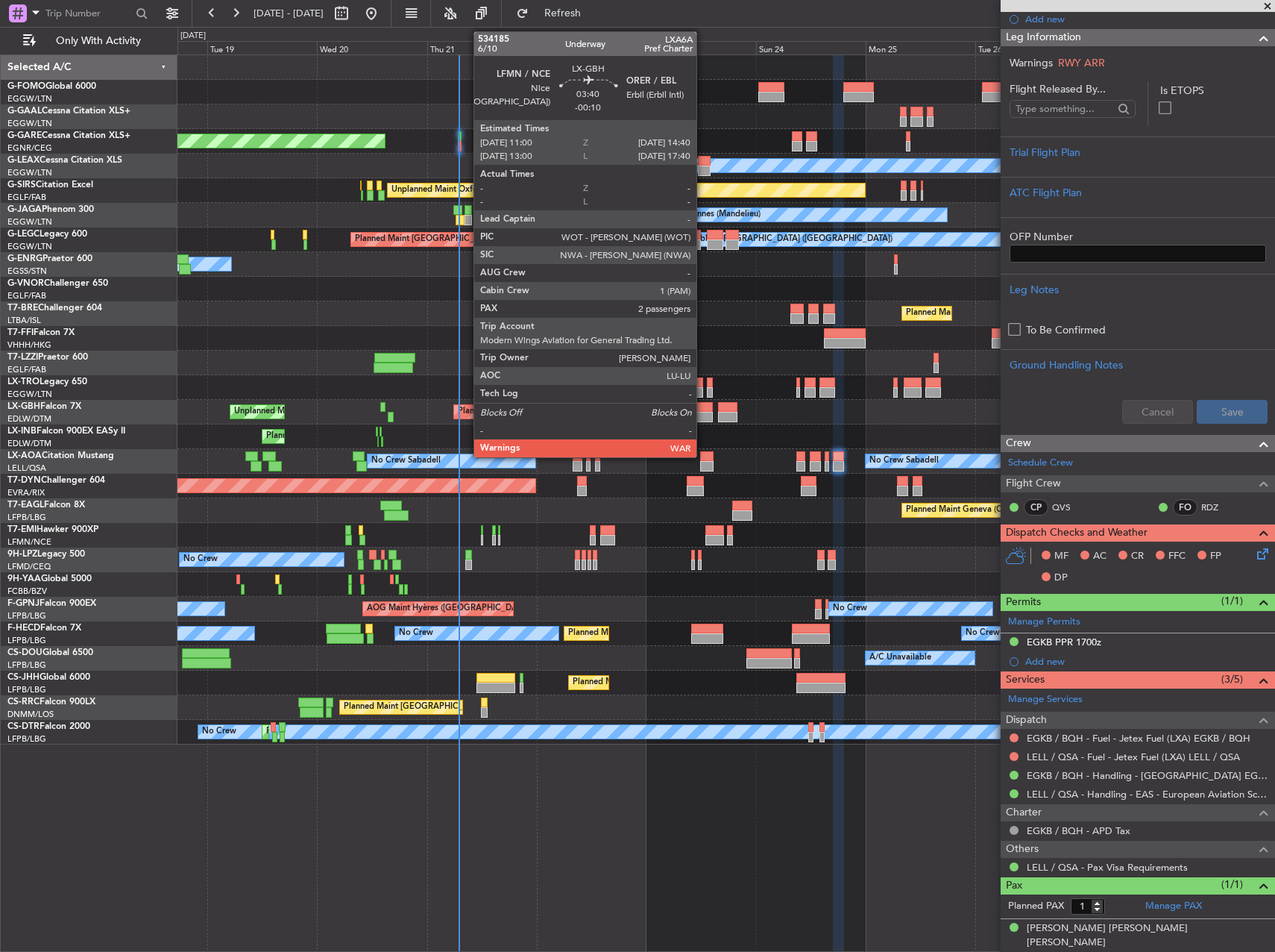
click at [703, 410] on div at bounding box center [704, 407] width 17 height 10
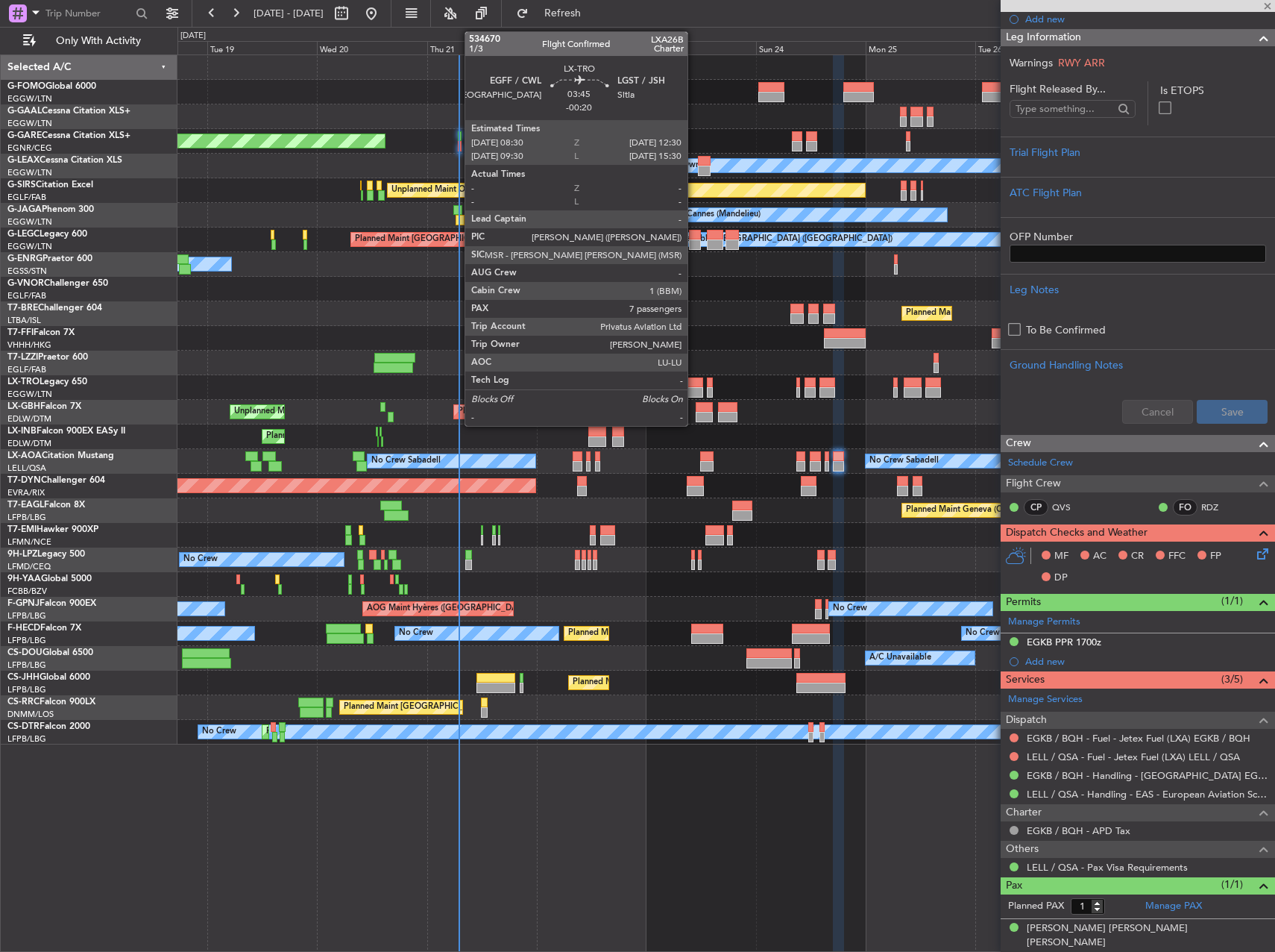
type input "-00:10"
type input "2"
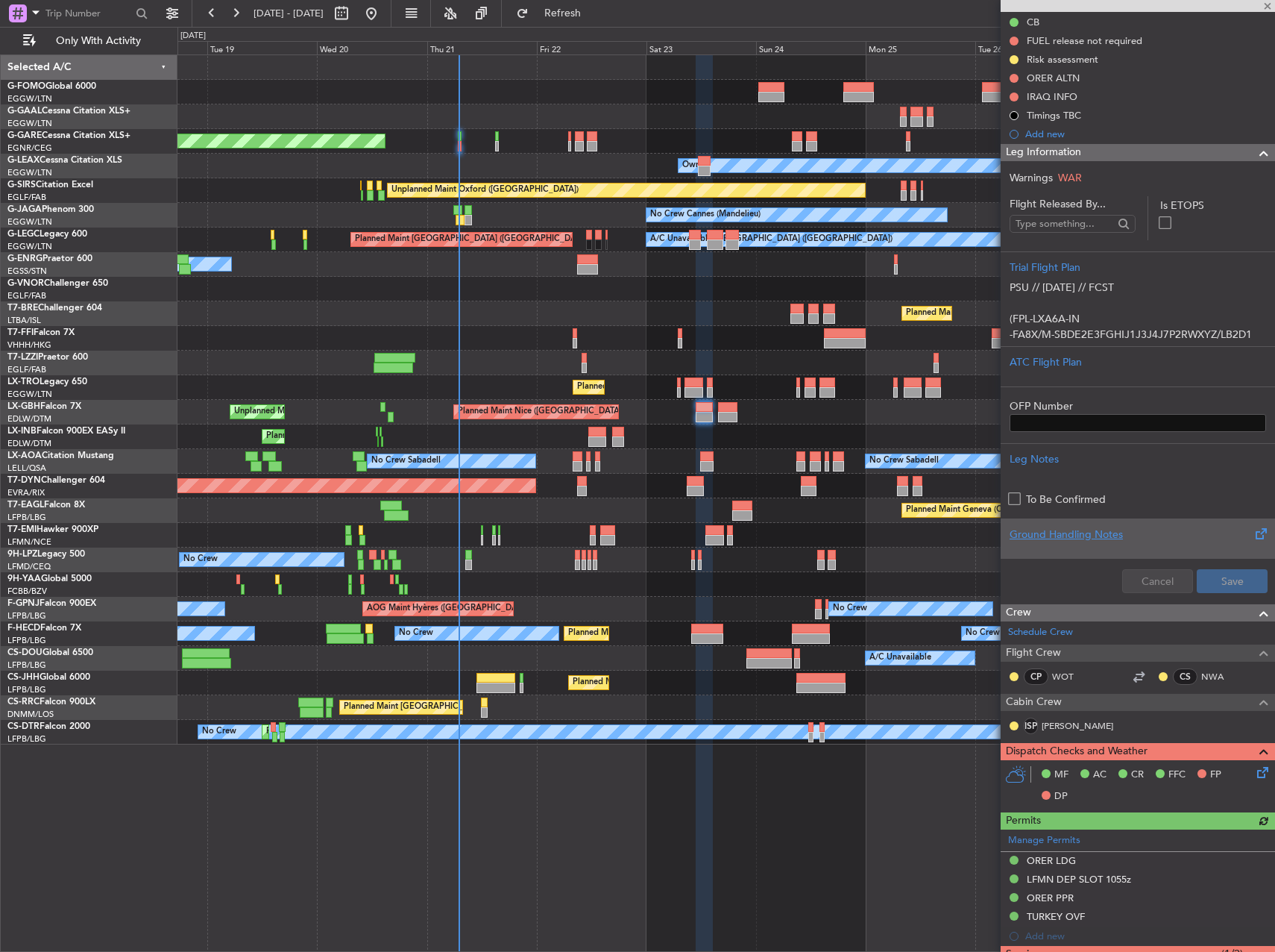
scroll to position [373, 0]
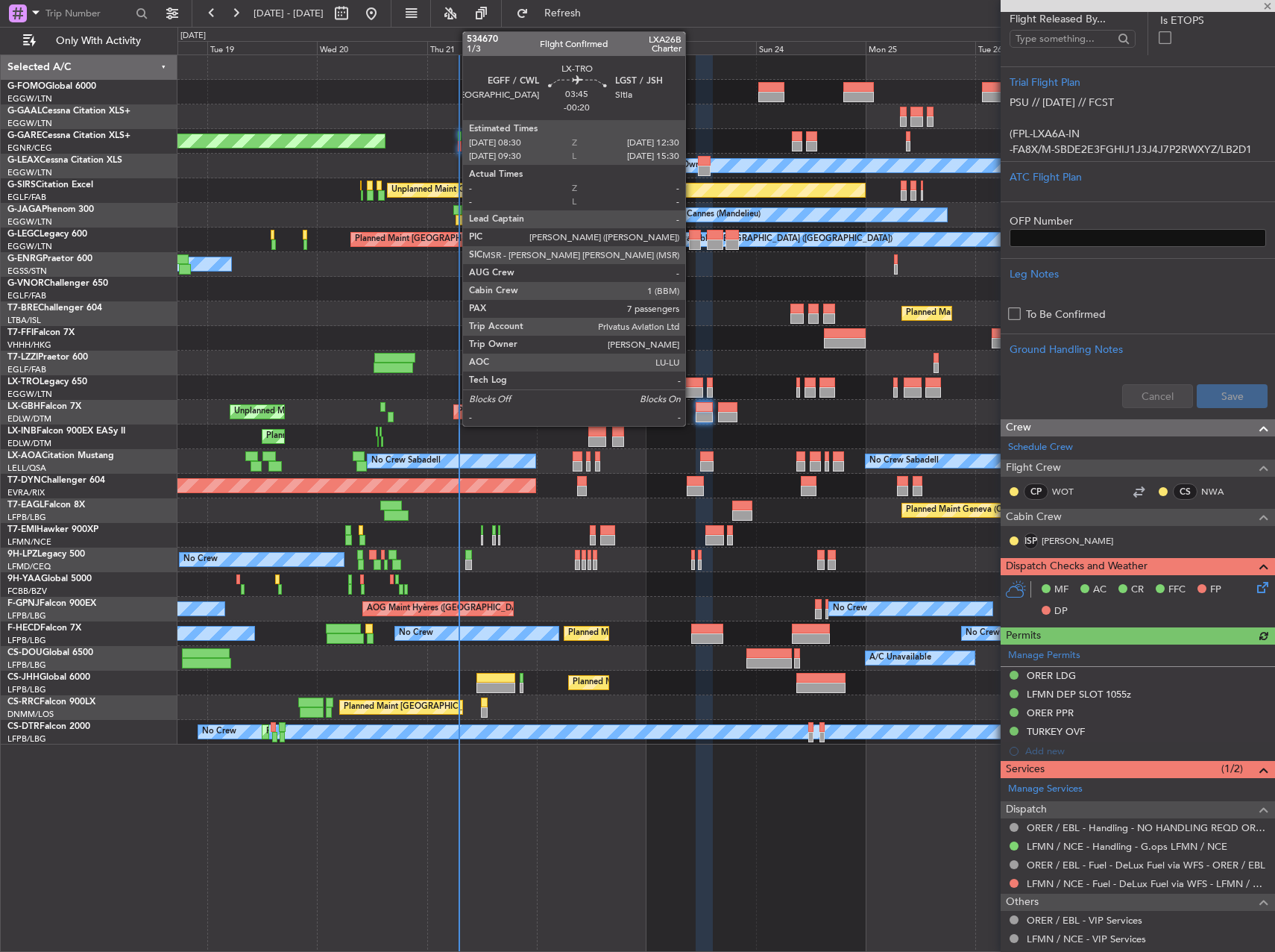
click at [692, 385] on div at bounding box center [694, 382] width 18 height 10
type input "-00:20"
type input "7"
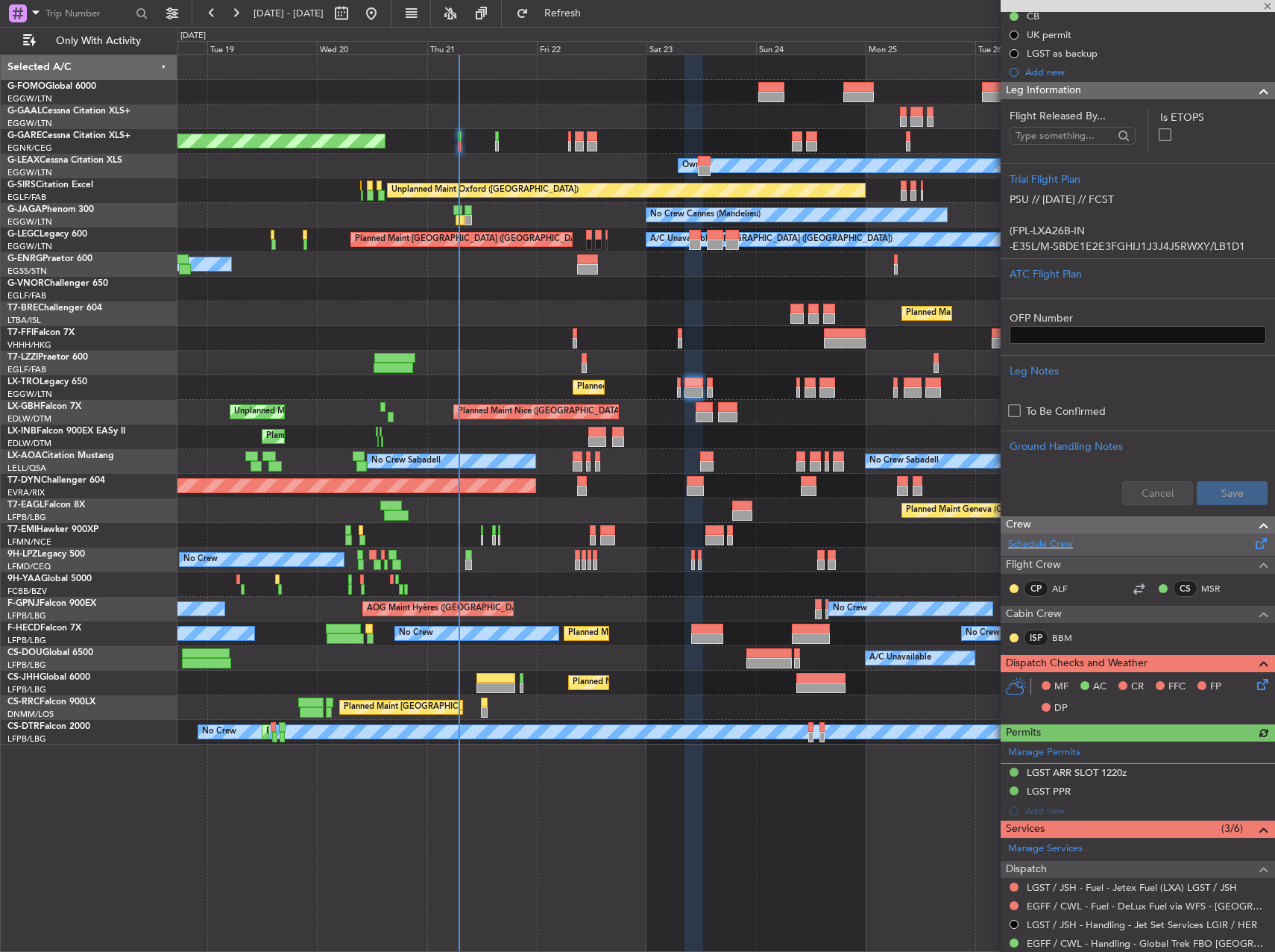
scroll to position [224, 0]
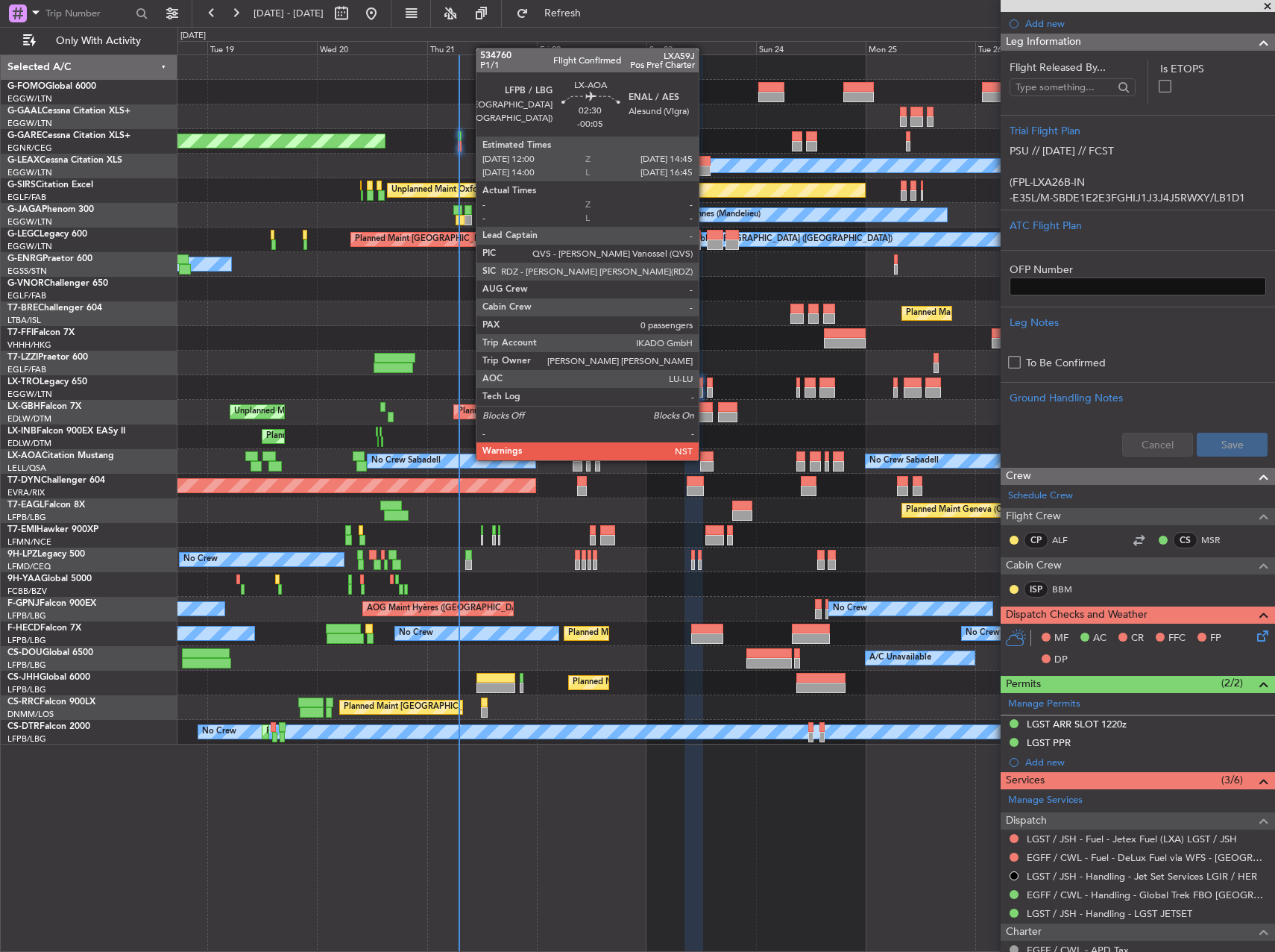
click at [705, 459] on div at bounding box center [707, 456] width 13 height 10
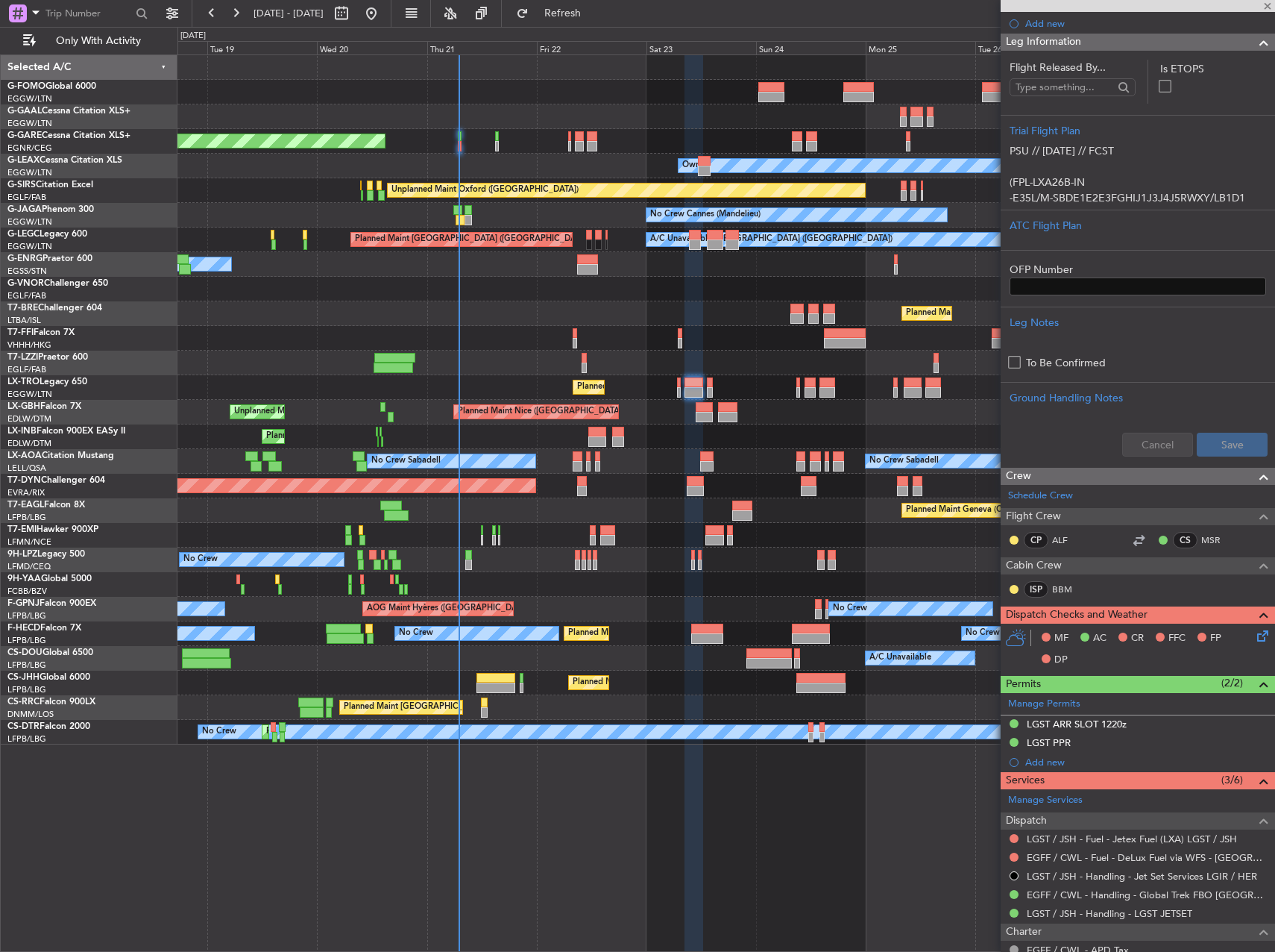
type input "-00:05"
type input "0"
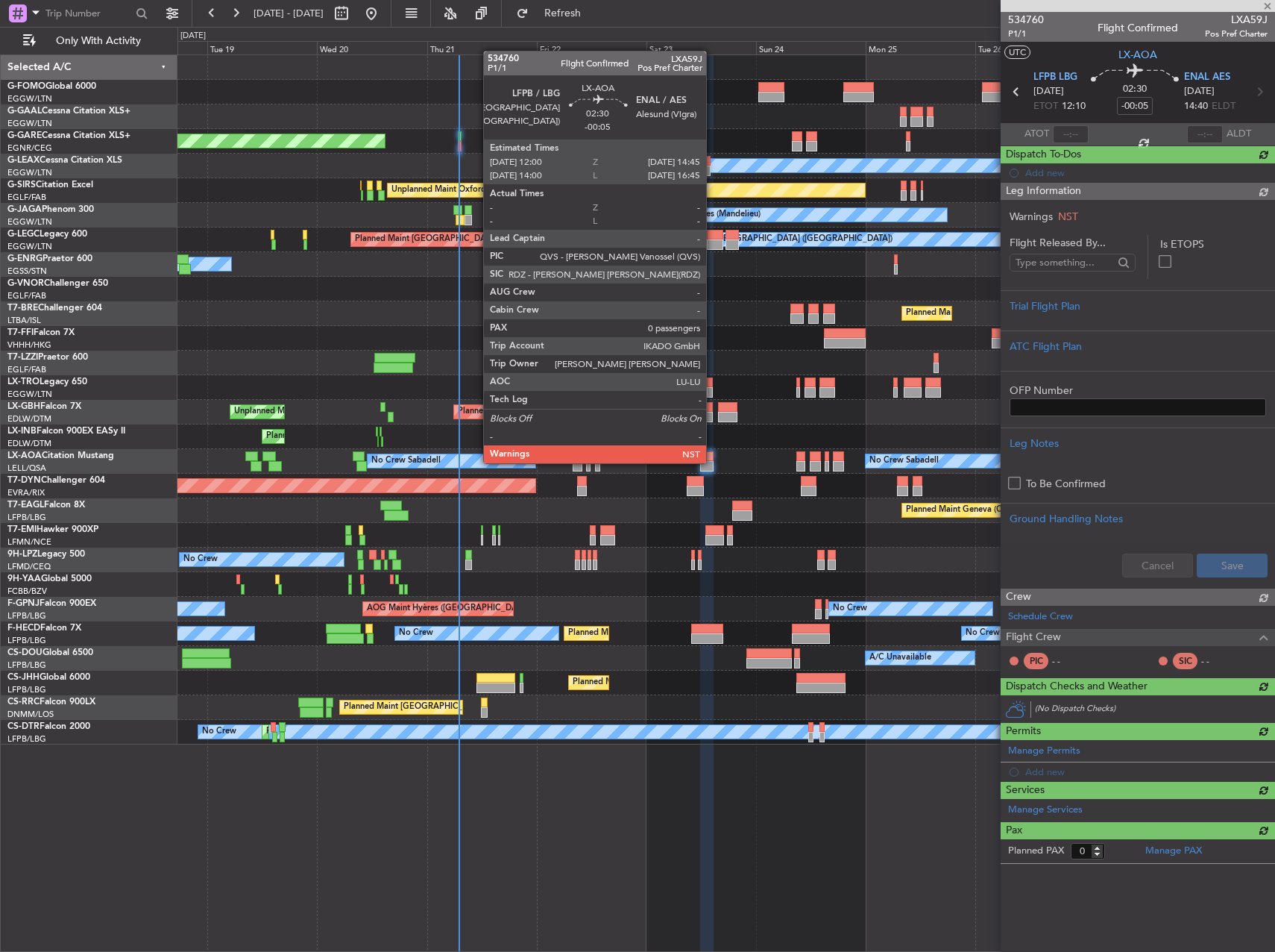
scroll to position [0, 0]
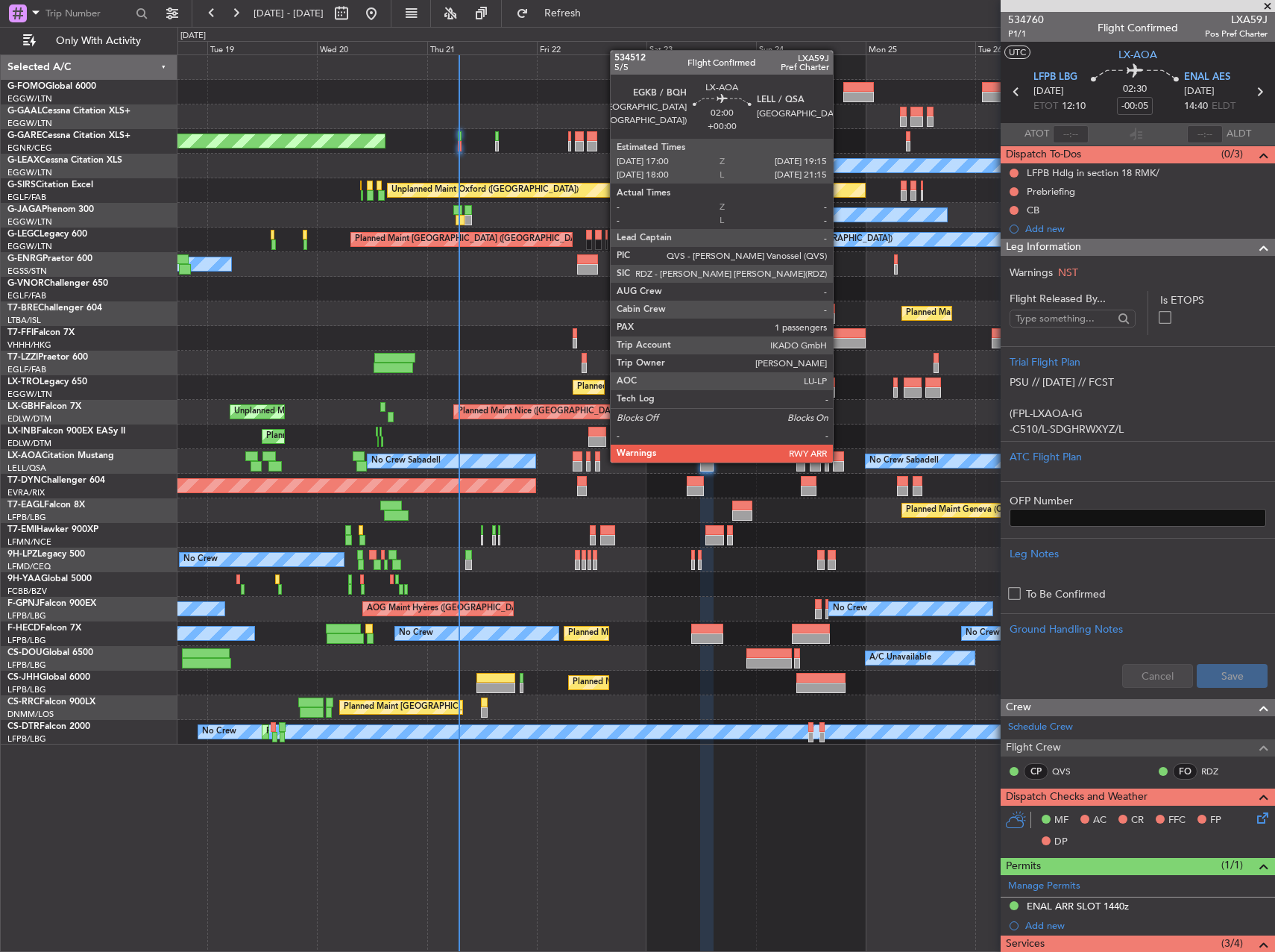
click at [840, 461] on div at bounding box center [838, 466] width 10 height 10
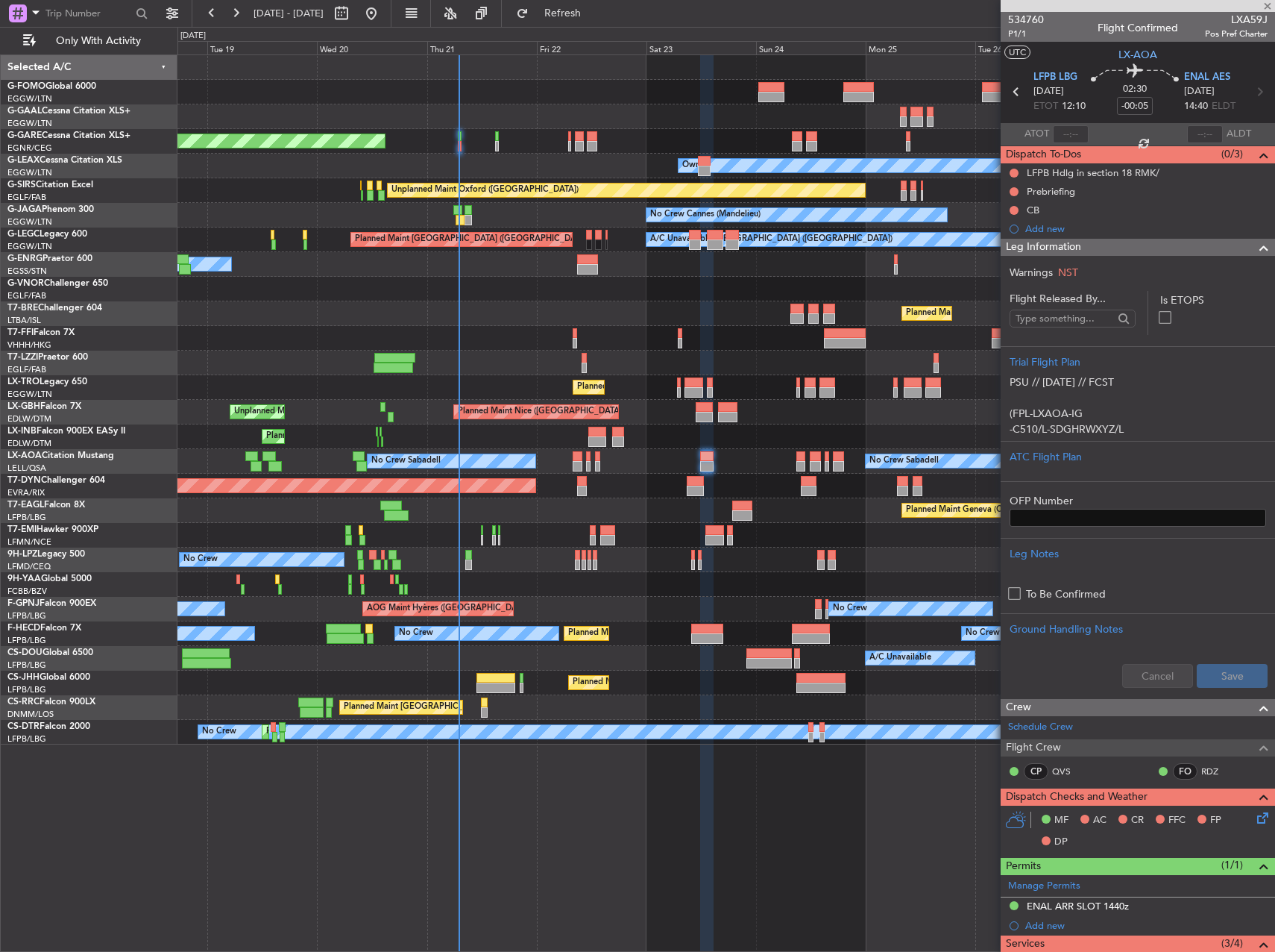
type input "1"
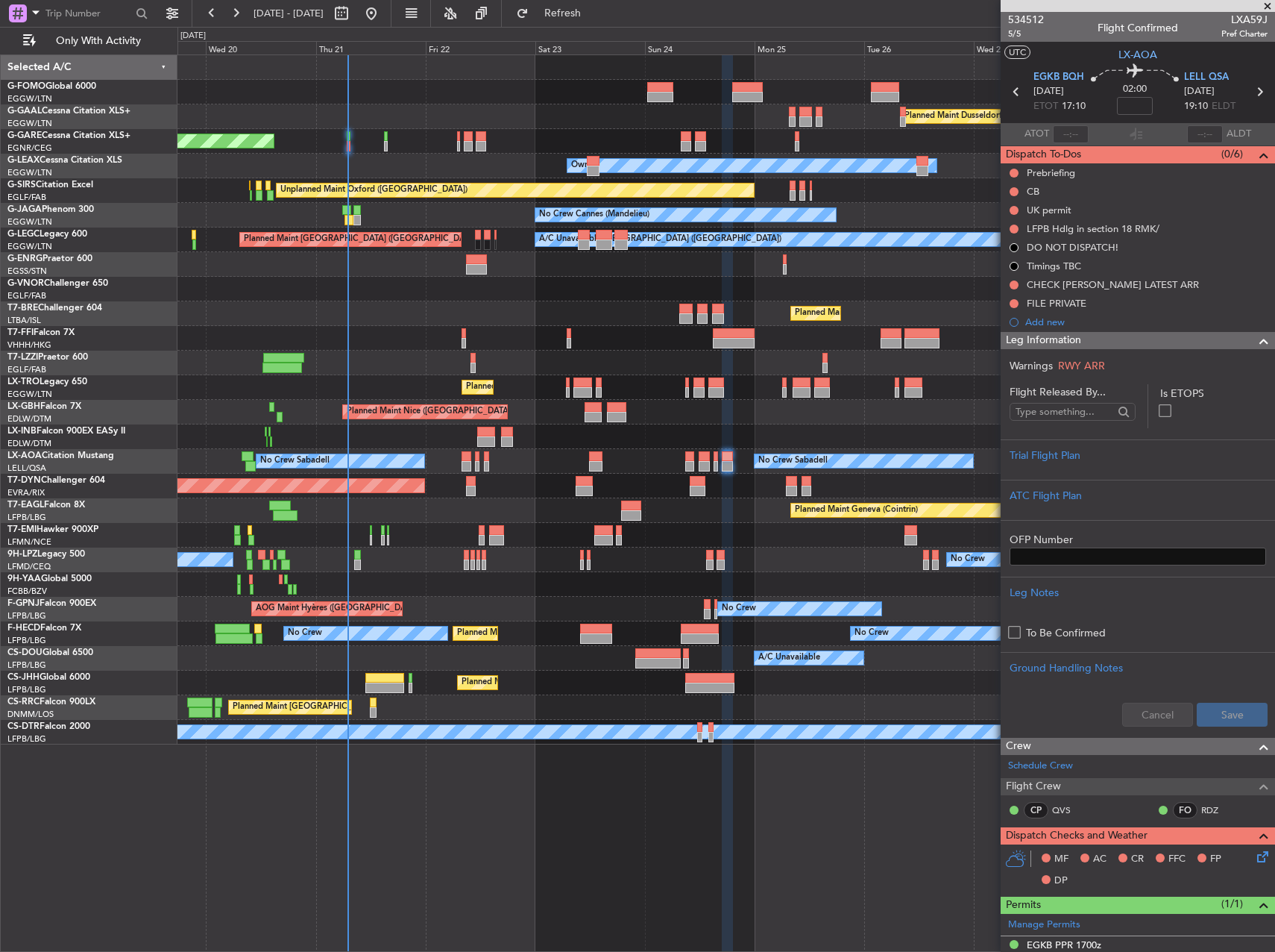
click at [785, 520] on div "Planned Maint Dusseldorf Unplanned Maint [PERSON_NAME] Owner Owner Unplanned Ma…" at bounding box center [726, 400] width 1097 height 689
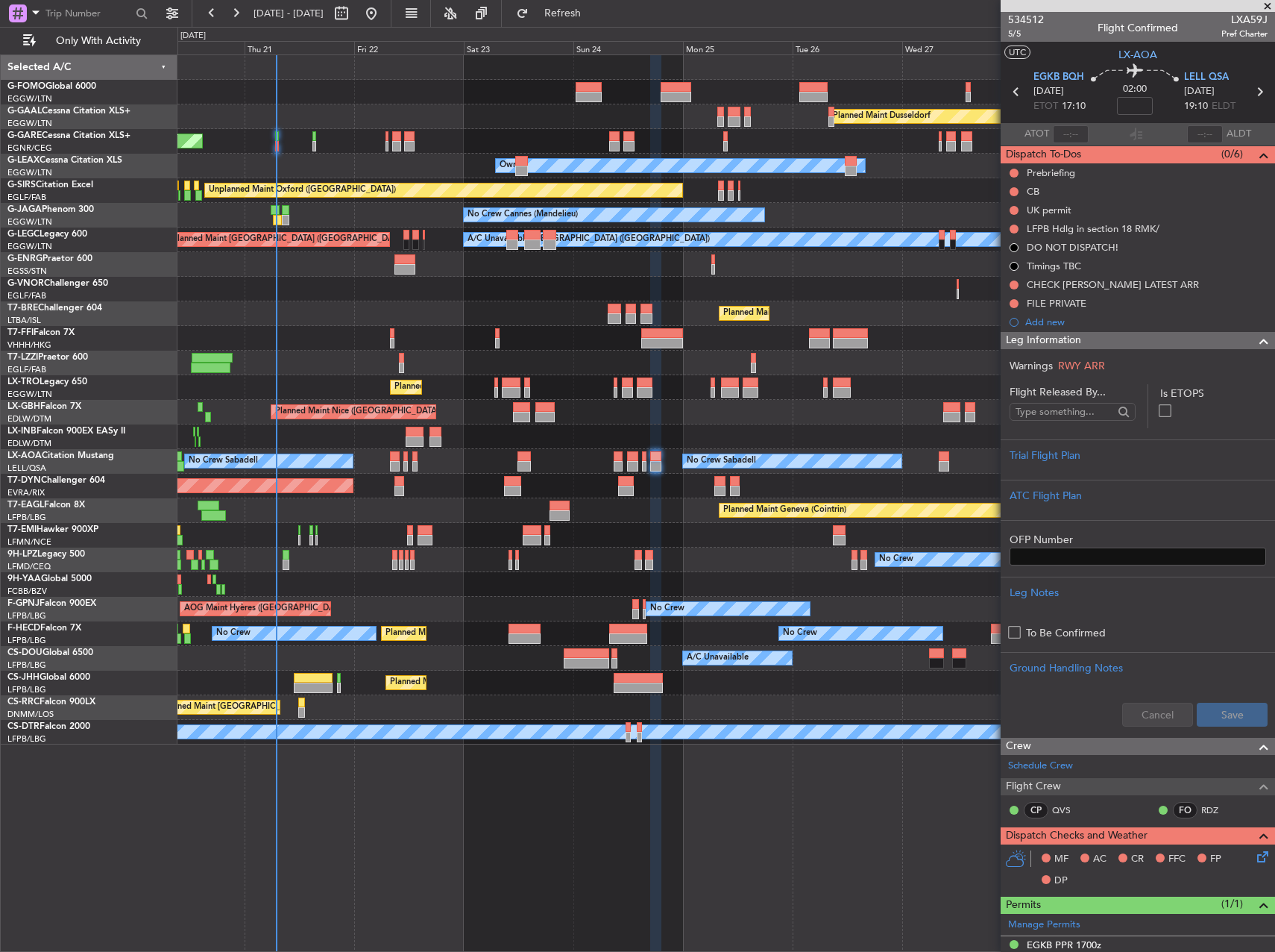
click at [794, 543] on div "Planned Maint Dusseldorf Unplanned Maint [PERSON_NAME] Owner Owner Unplanned Ma…" at bounding box center [726, 400] width 1097 height 689
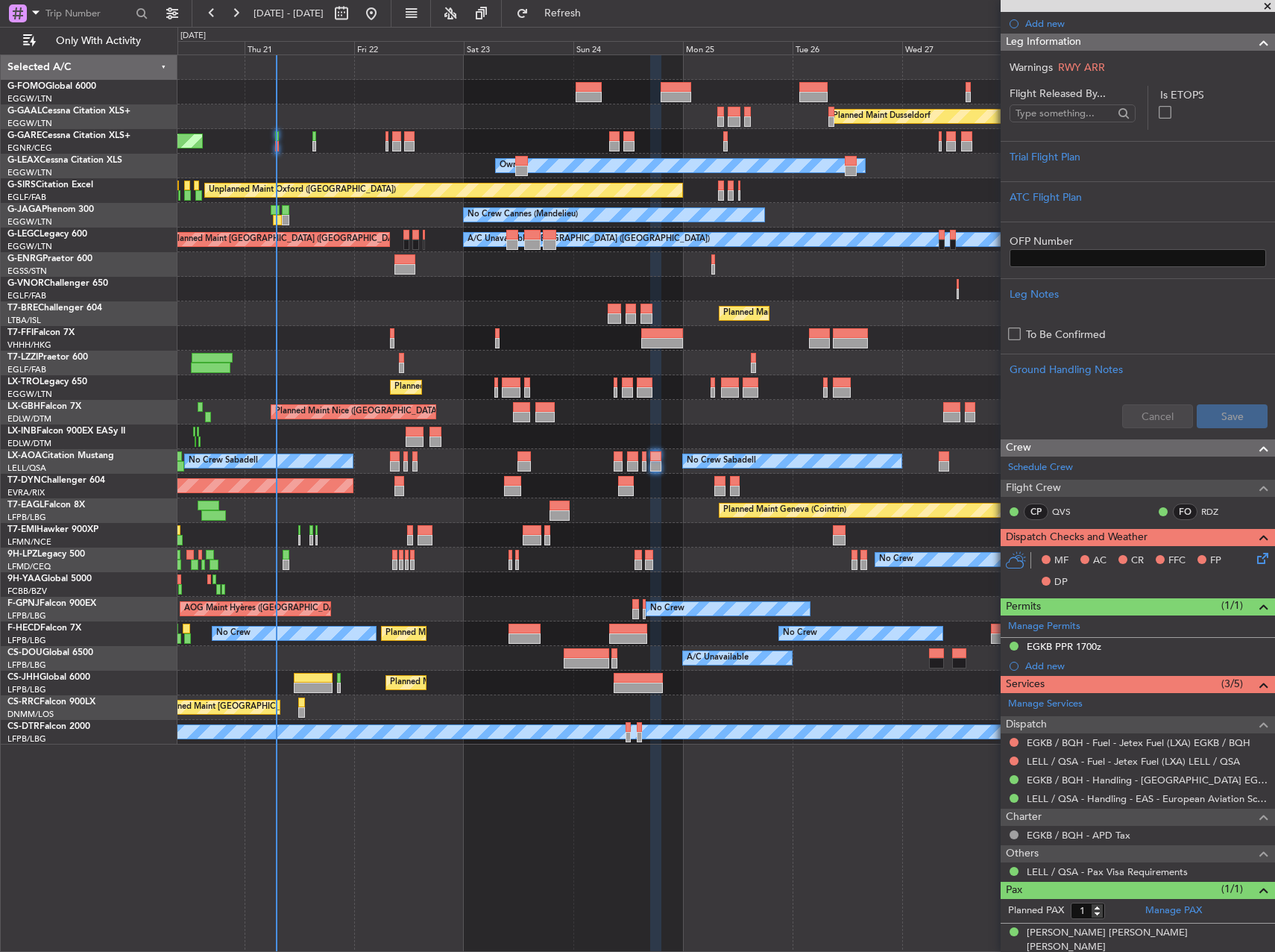
scroll to position [303, 0]
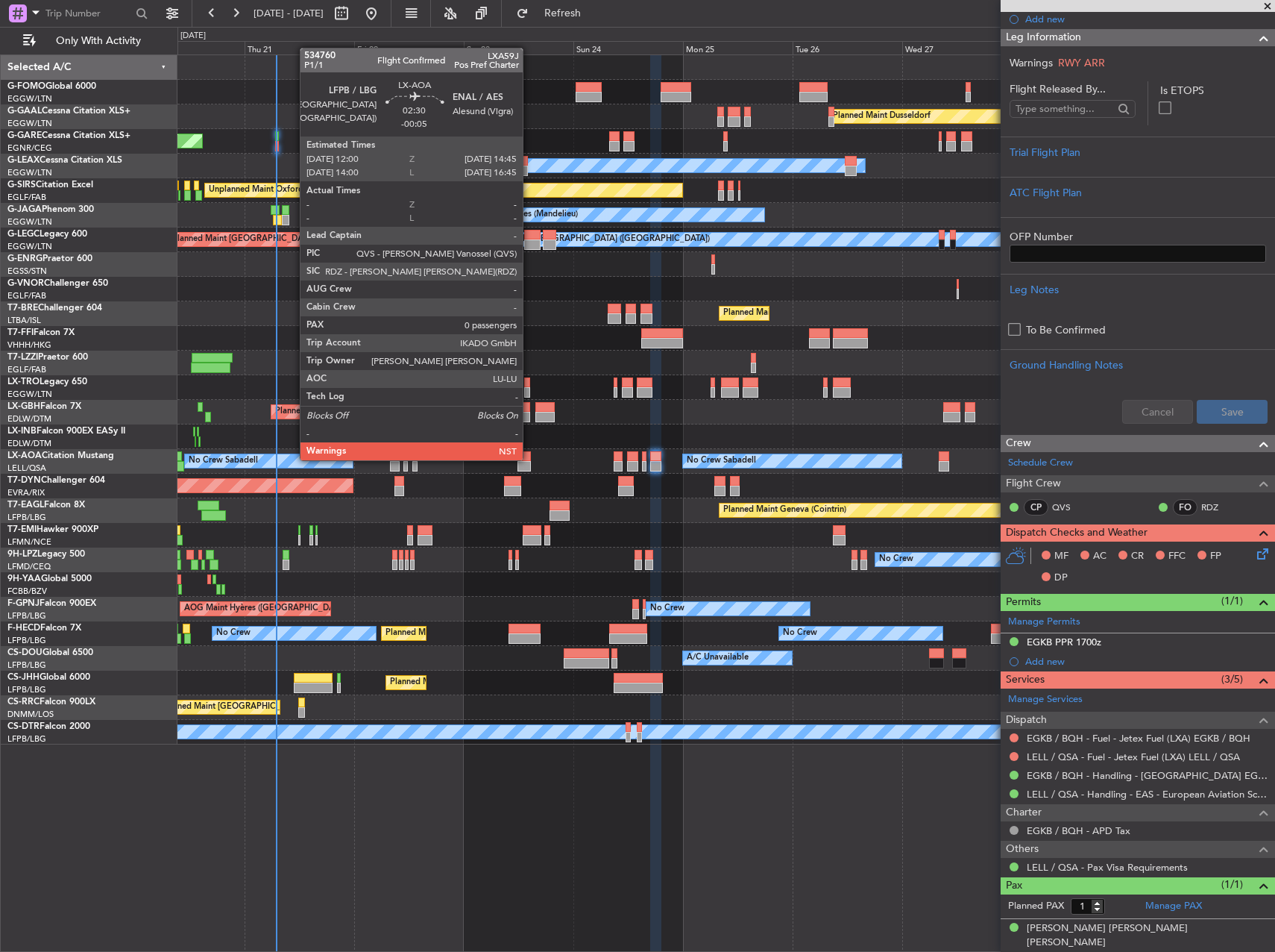
click at [529, 459] on div at bounding box center [524, 456] width 13 height 10
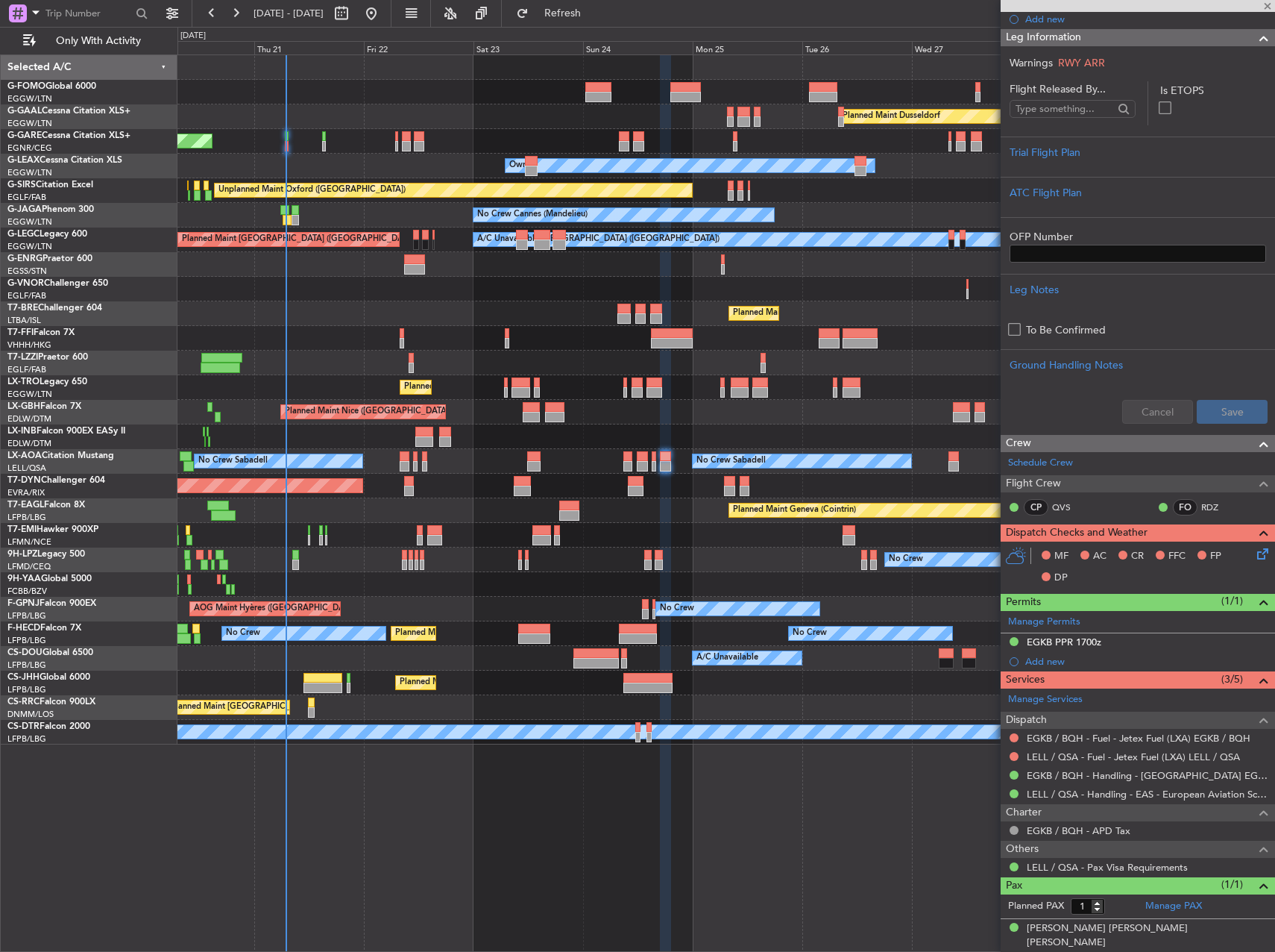
click at [606, 473] on div "Planned Maint [GEOGRAPHIC_DATA]-[GEOGRAPHIC_DATA]" at bounding box center [726, 485] width 1097 height 25
type input "-00:05"
type input "0"
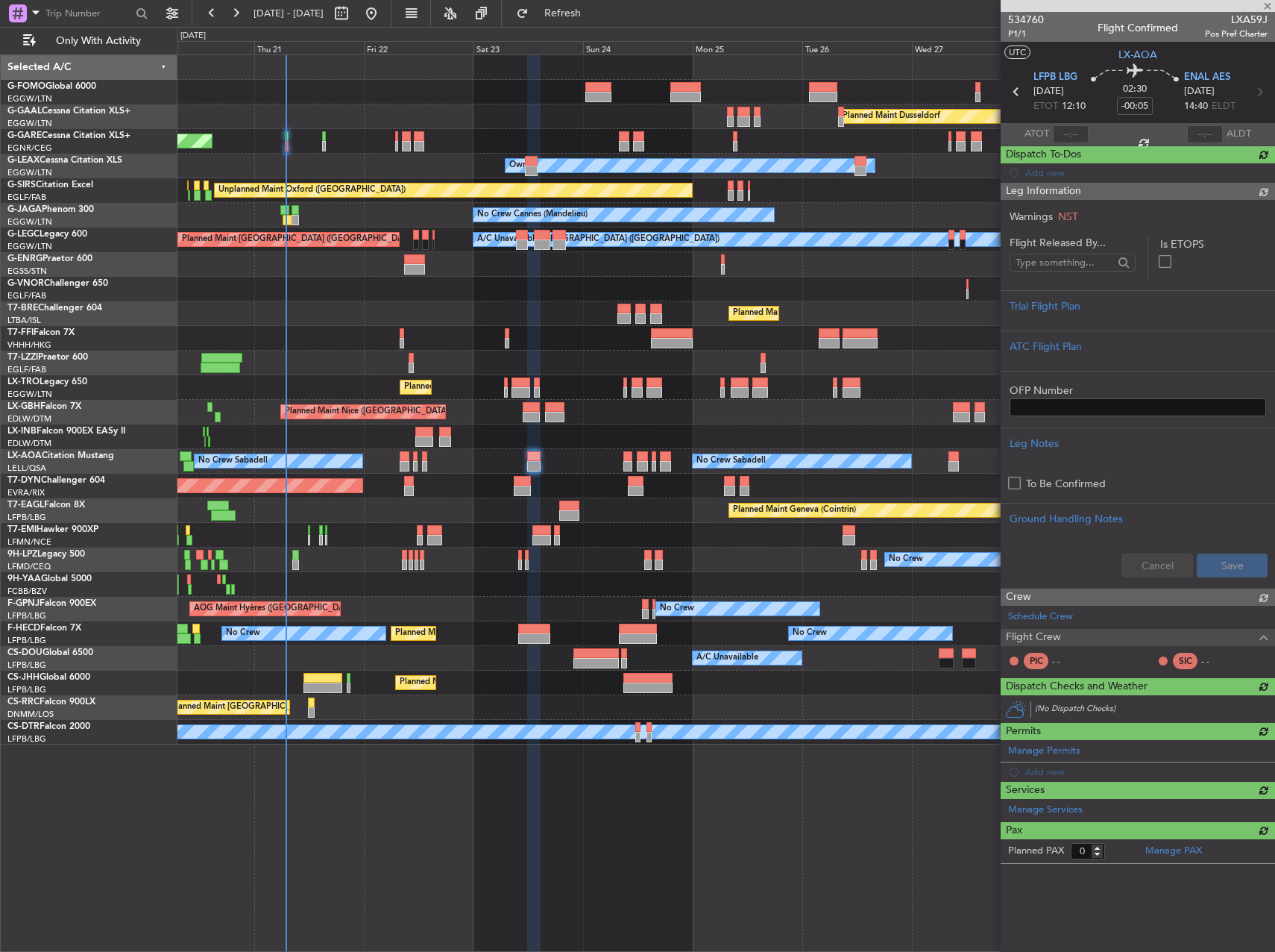
scroll to position [0, 0]
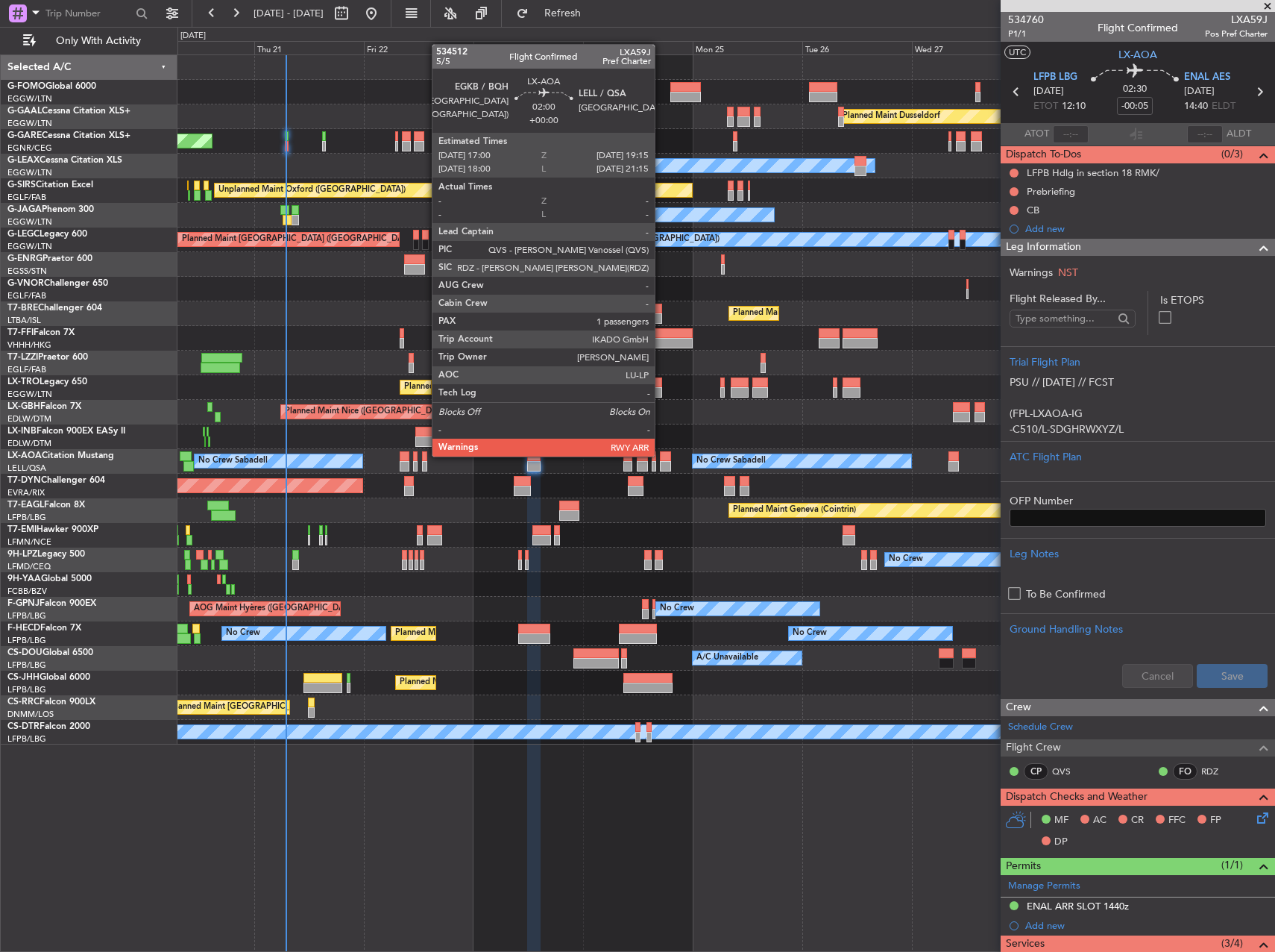
click at [661, 455] on div at bounding box center [665, 456] width 10 height 10
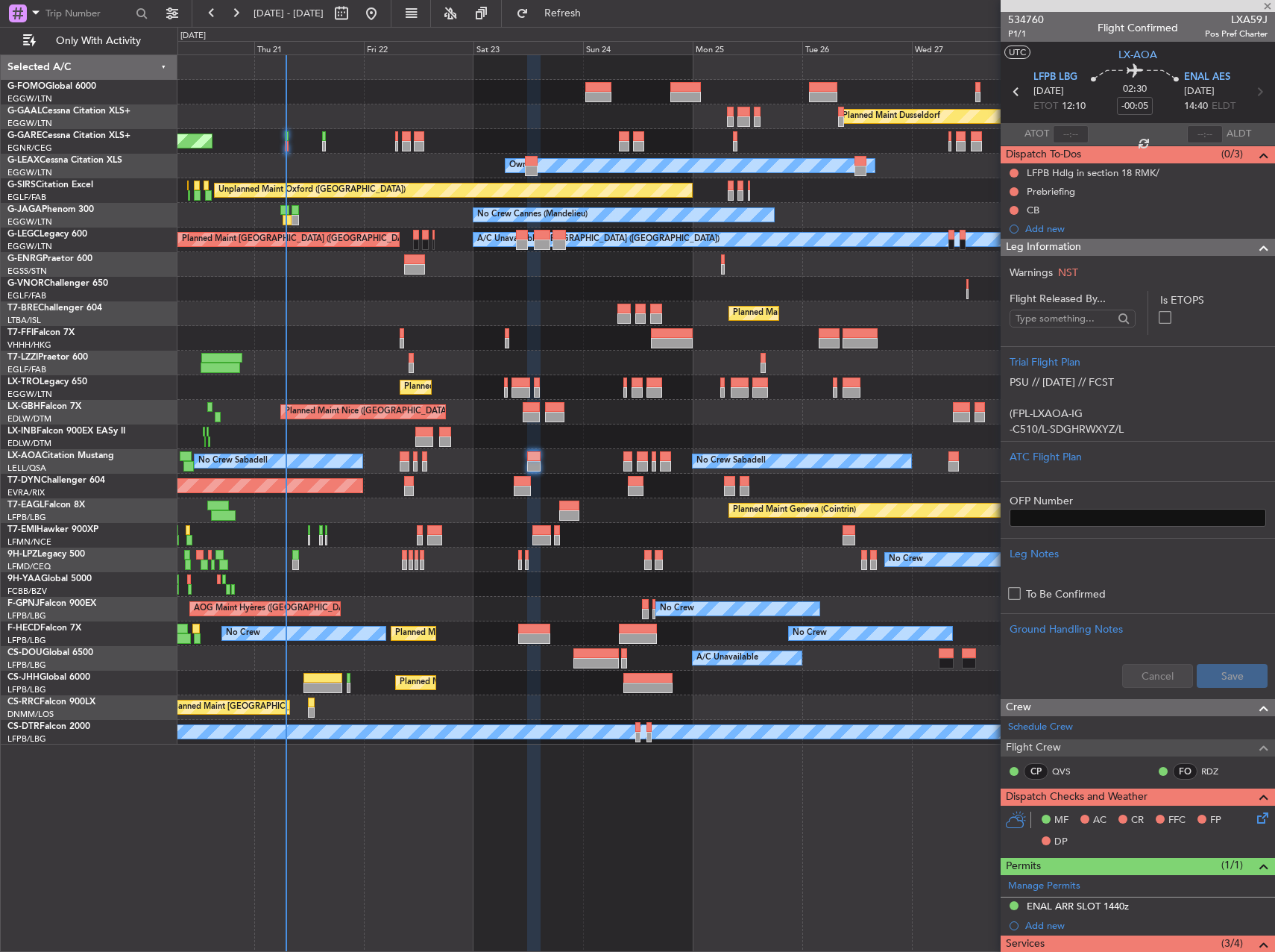
type input "1"
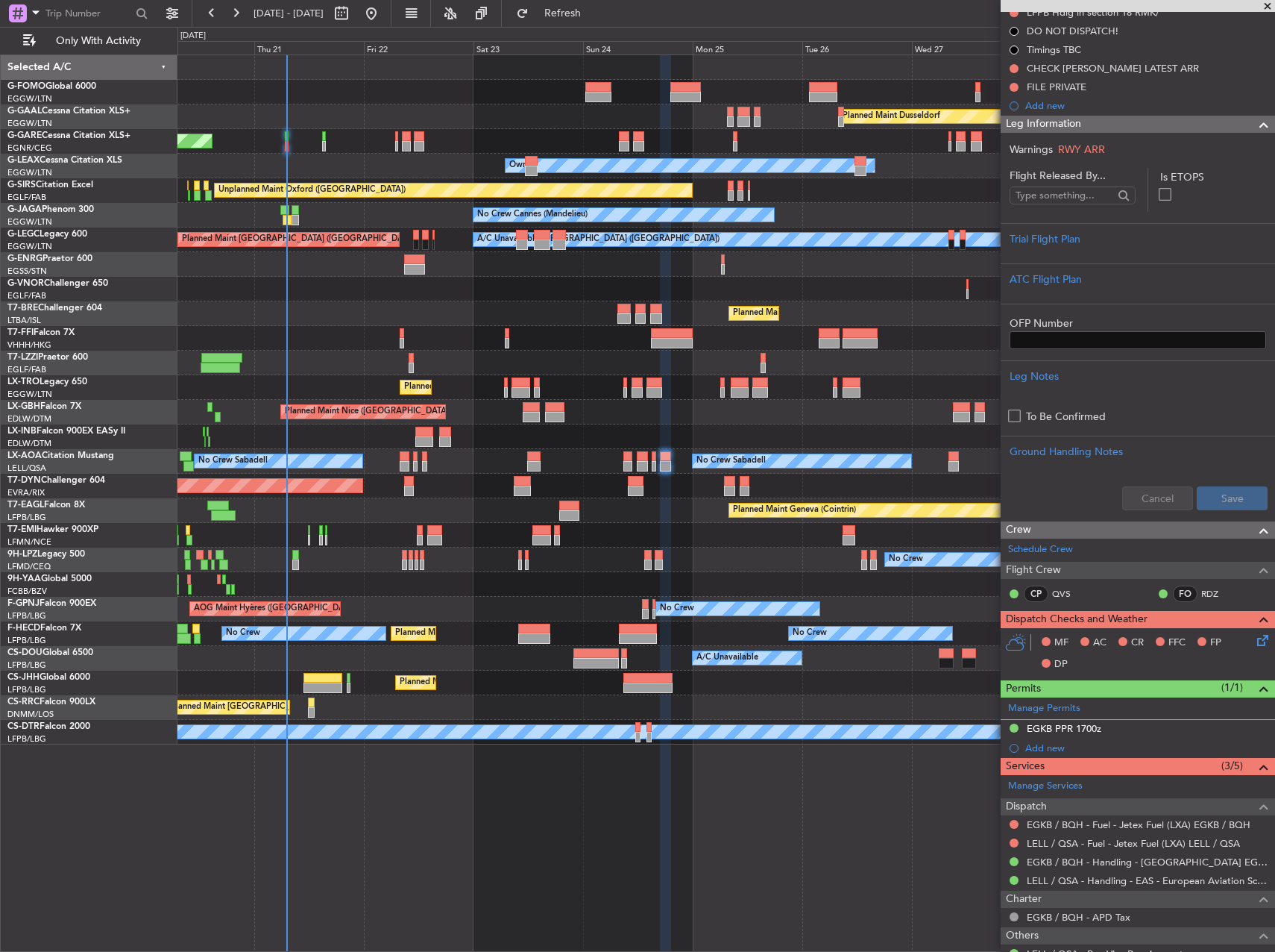
scroll to position [303, 0]
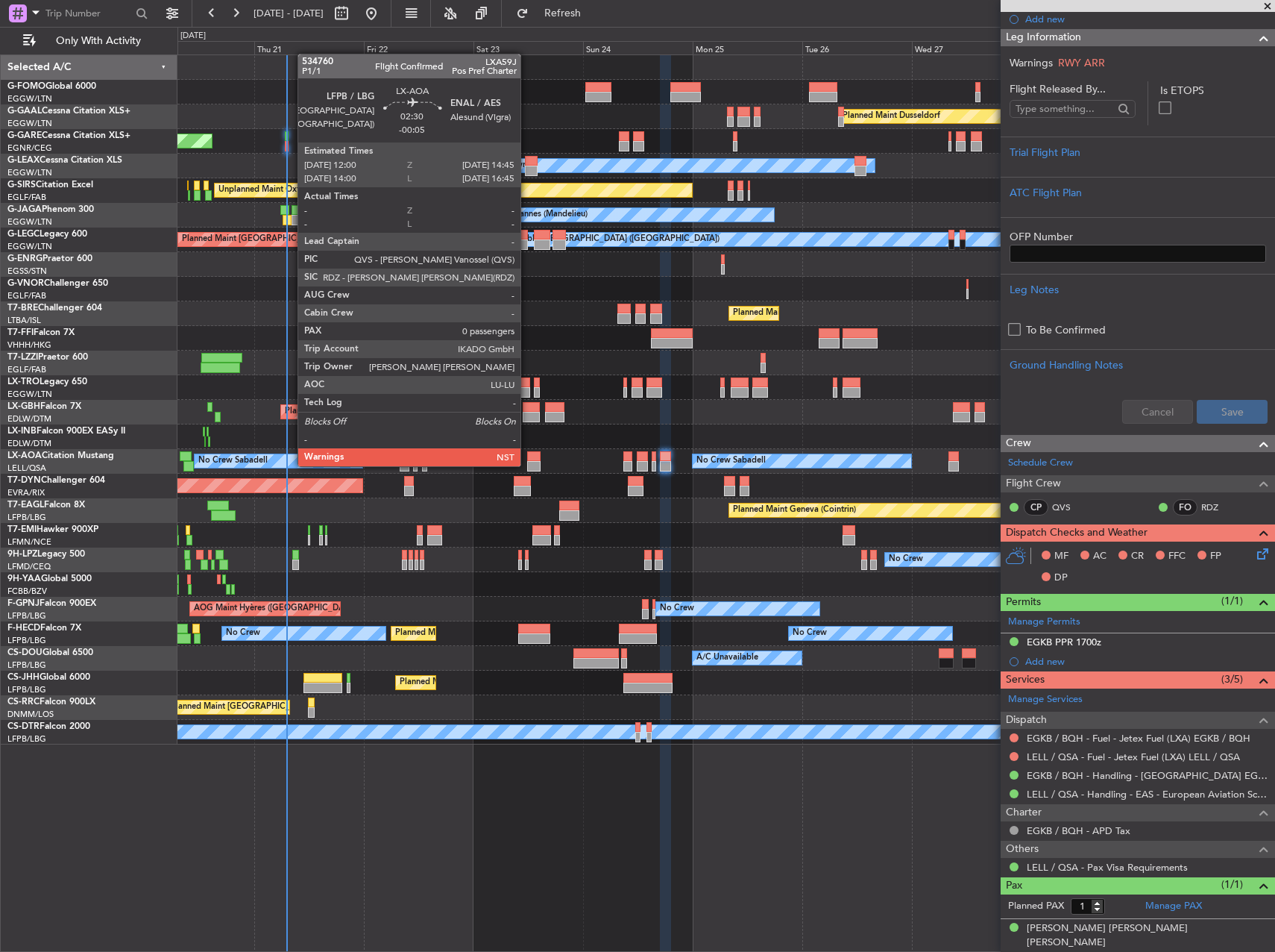
click at [527, 464] on div at bounding box center [534, 466] width 13 height 10
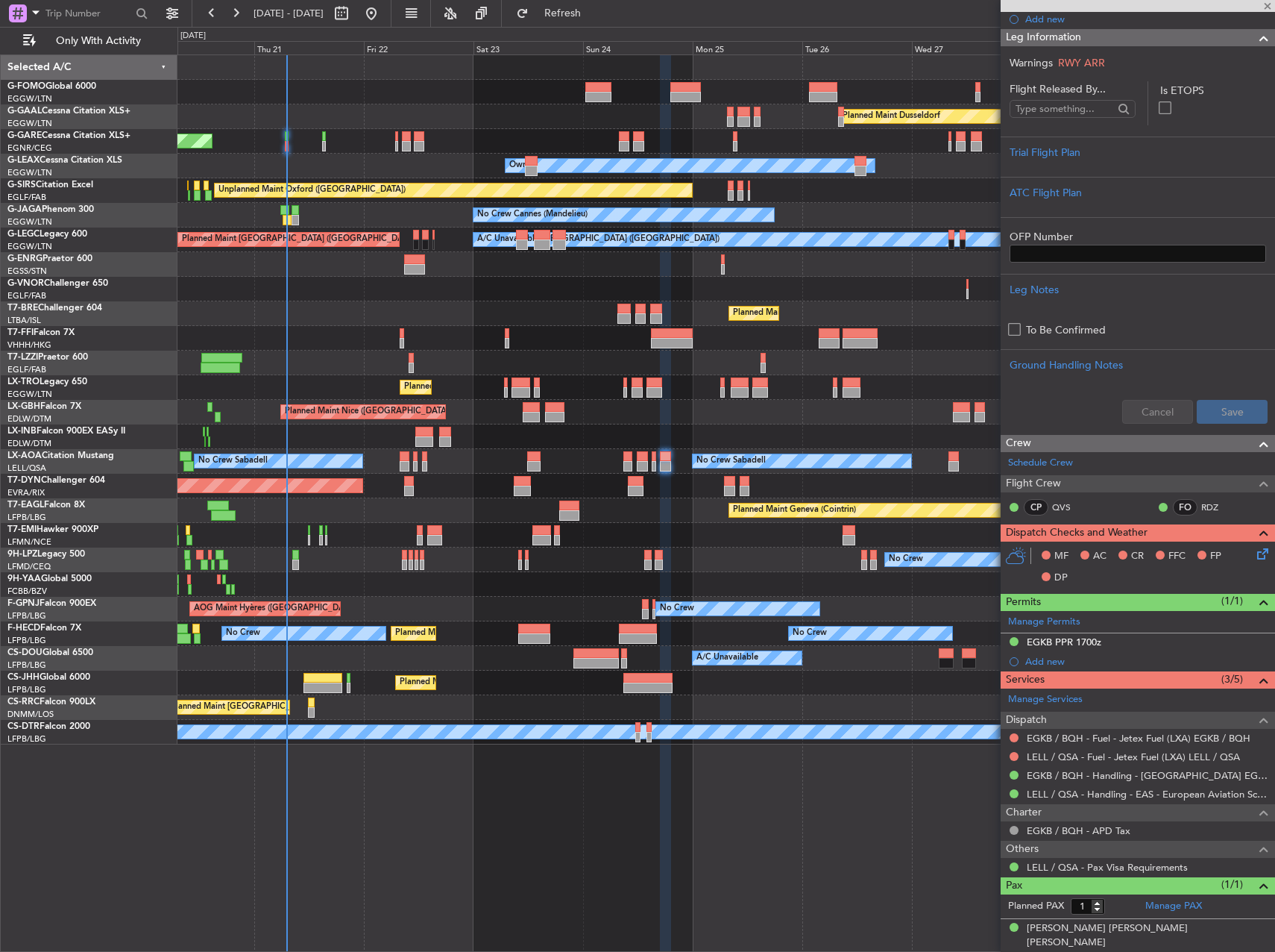
type input "-00:05"
type input "0"
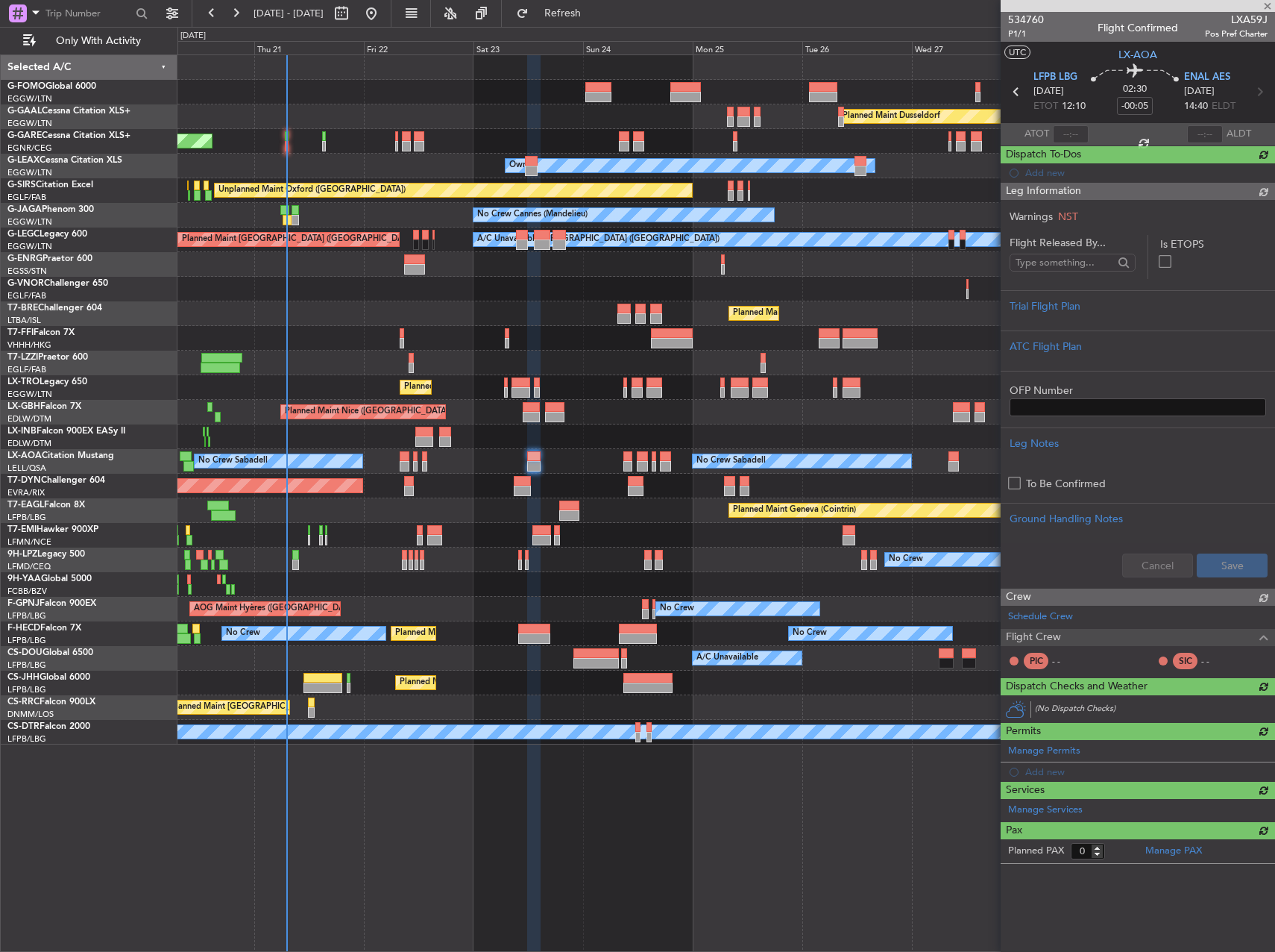
scroll to position [0, 0]
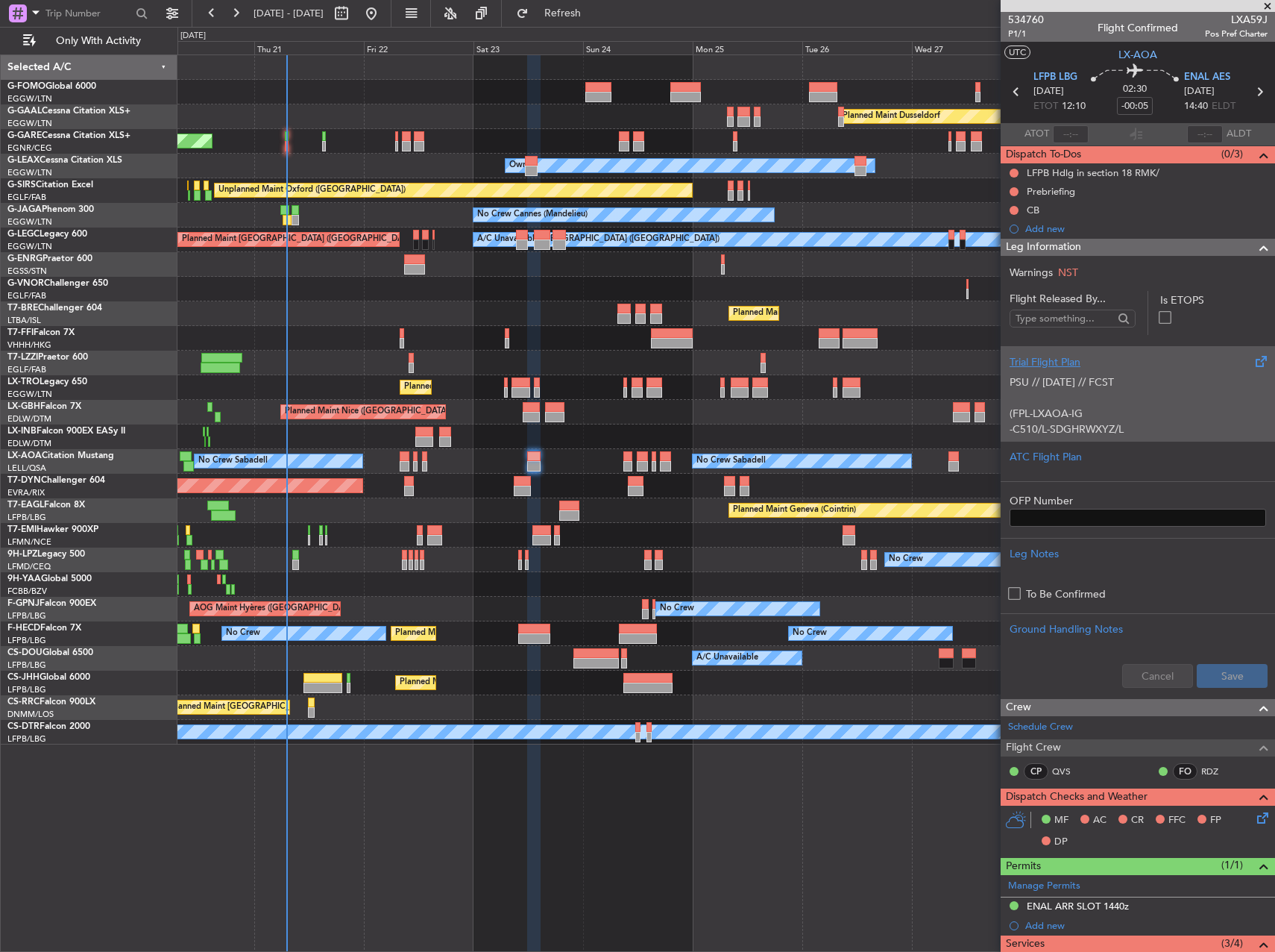
click at [1173, 406] on p "(FPL-LXAOA-IG" at bounding box center [1138, 413] width 257 height 16
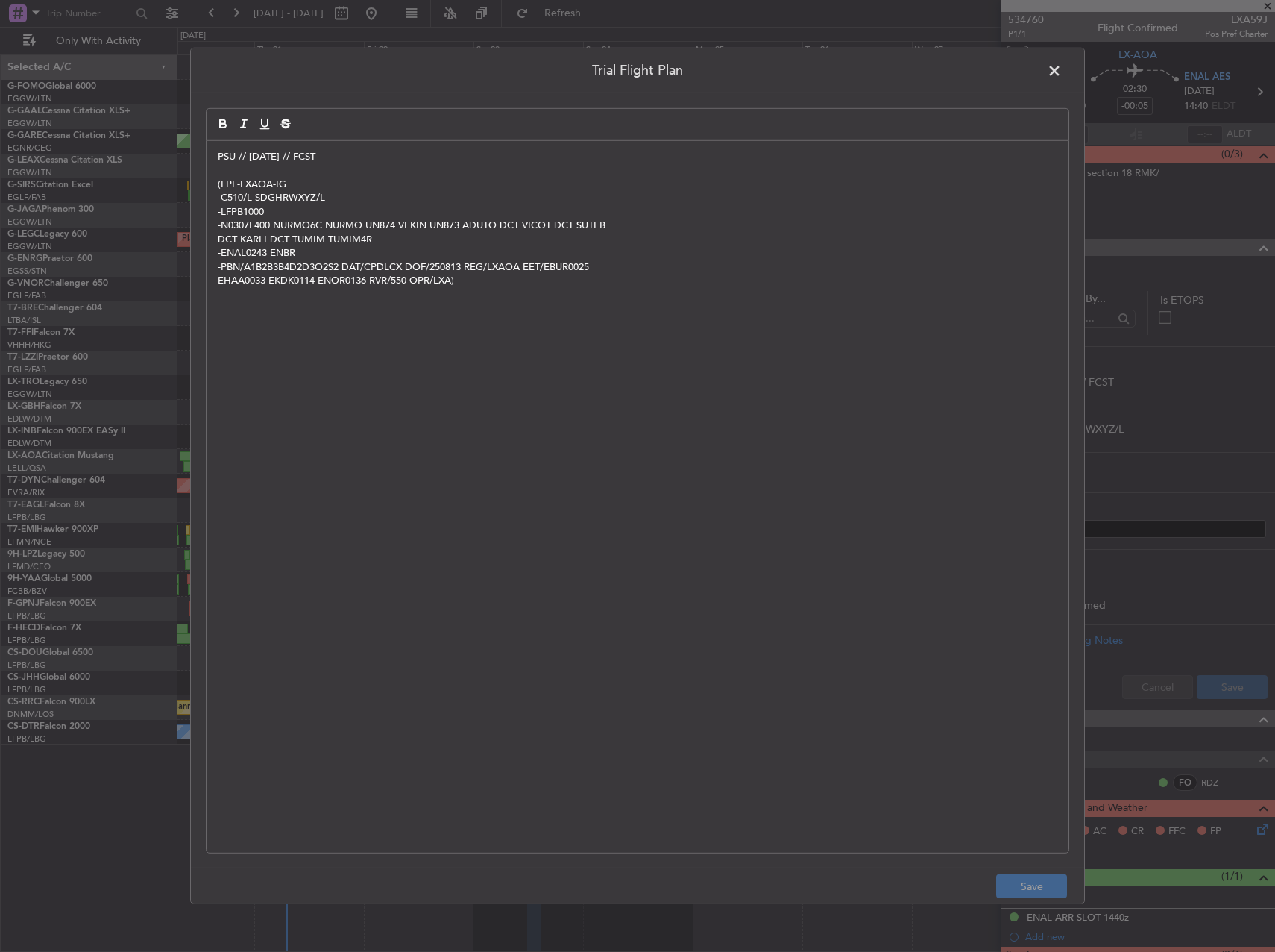
click at [1061, 70] on span at bounding box center [1061, 75] width 0 height 29
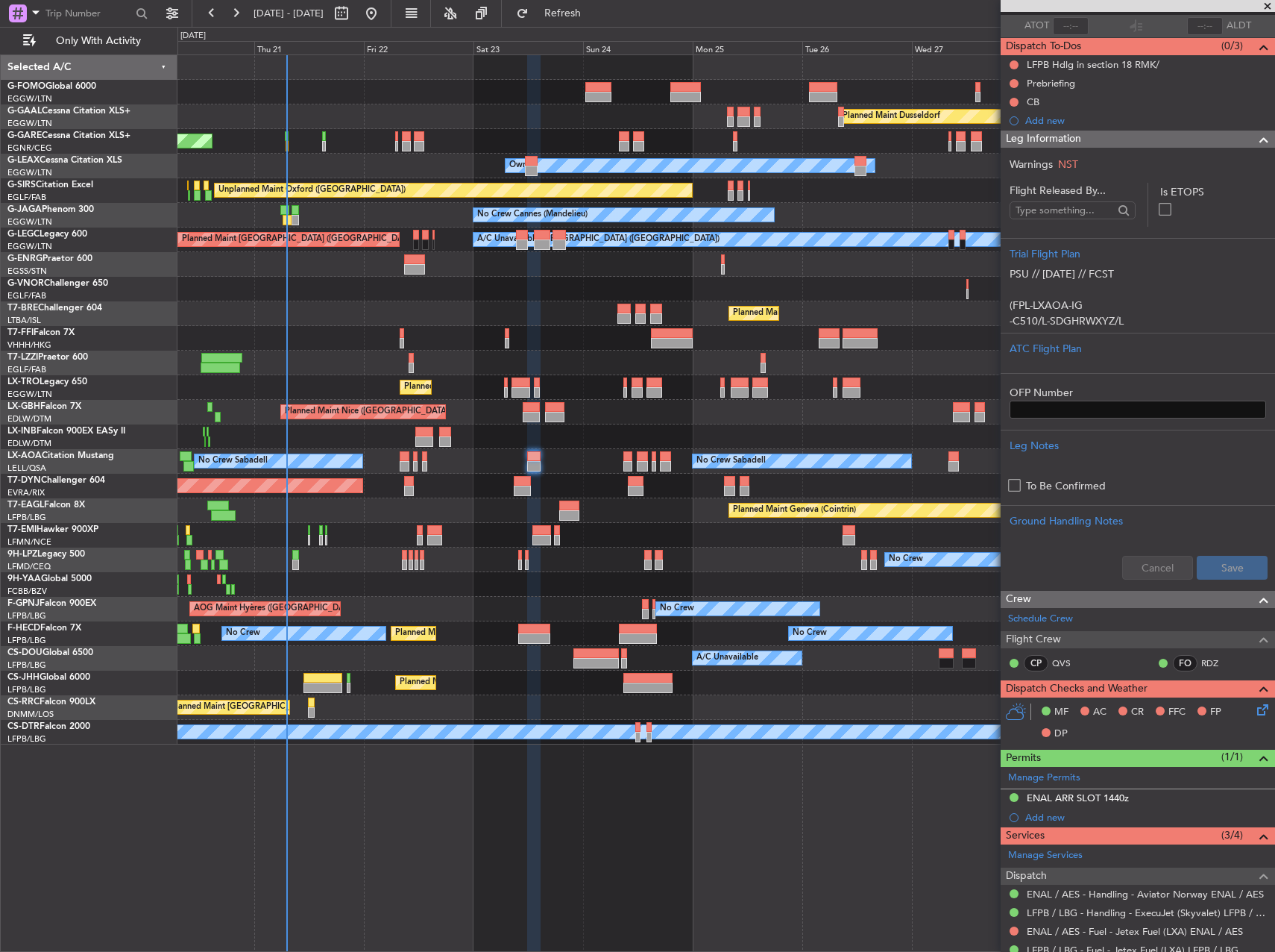
scroll to position [83, 0]
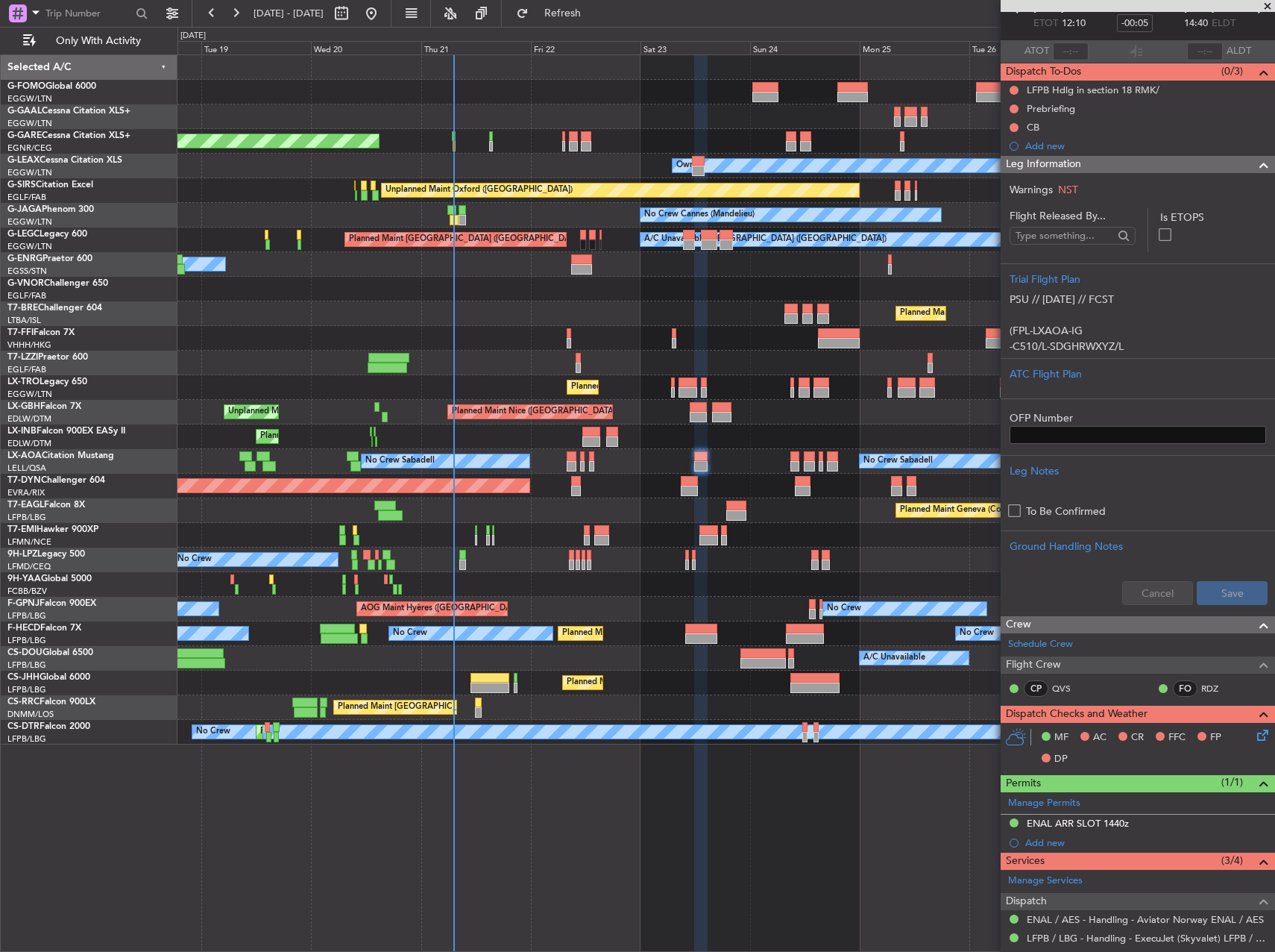
click at [545, 517] on div "Planned Maint Geneva (Cointrin)" at bounding box center [726, 510] width 1097 height 25
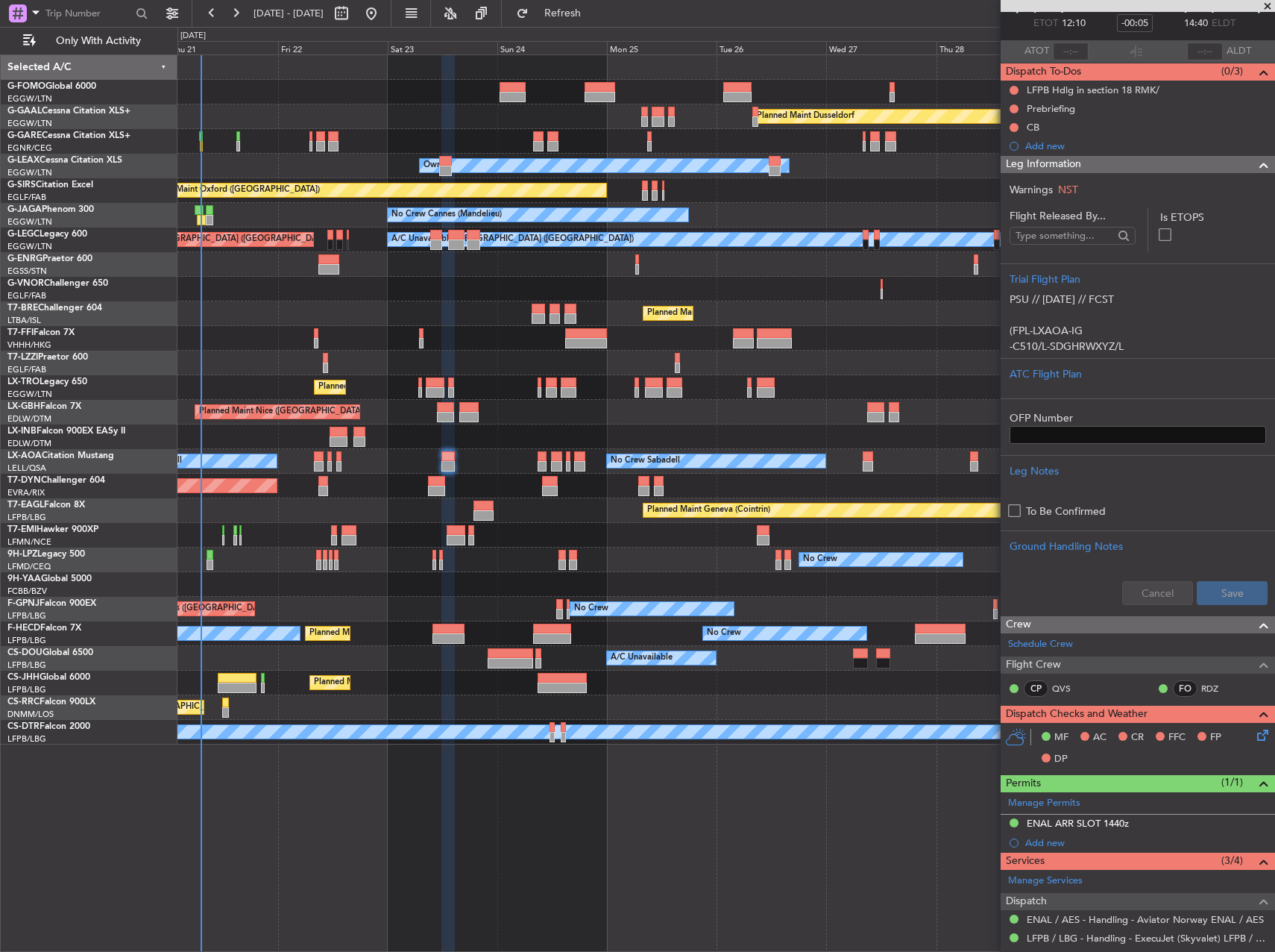
click at [423, 471] on div "No Crew Sabadell No Crew Sabadell" at bounding box center [726, 461] width 1097 height 25
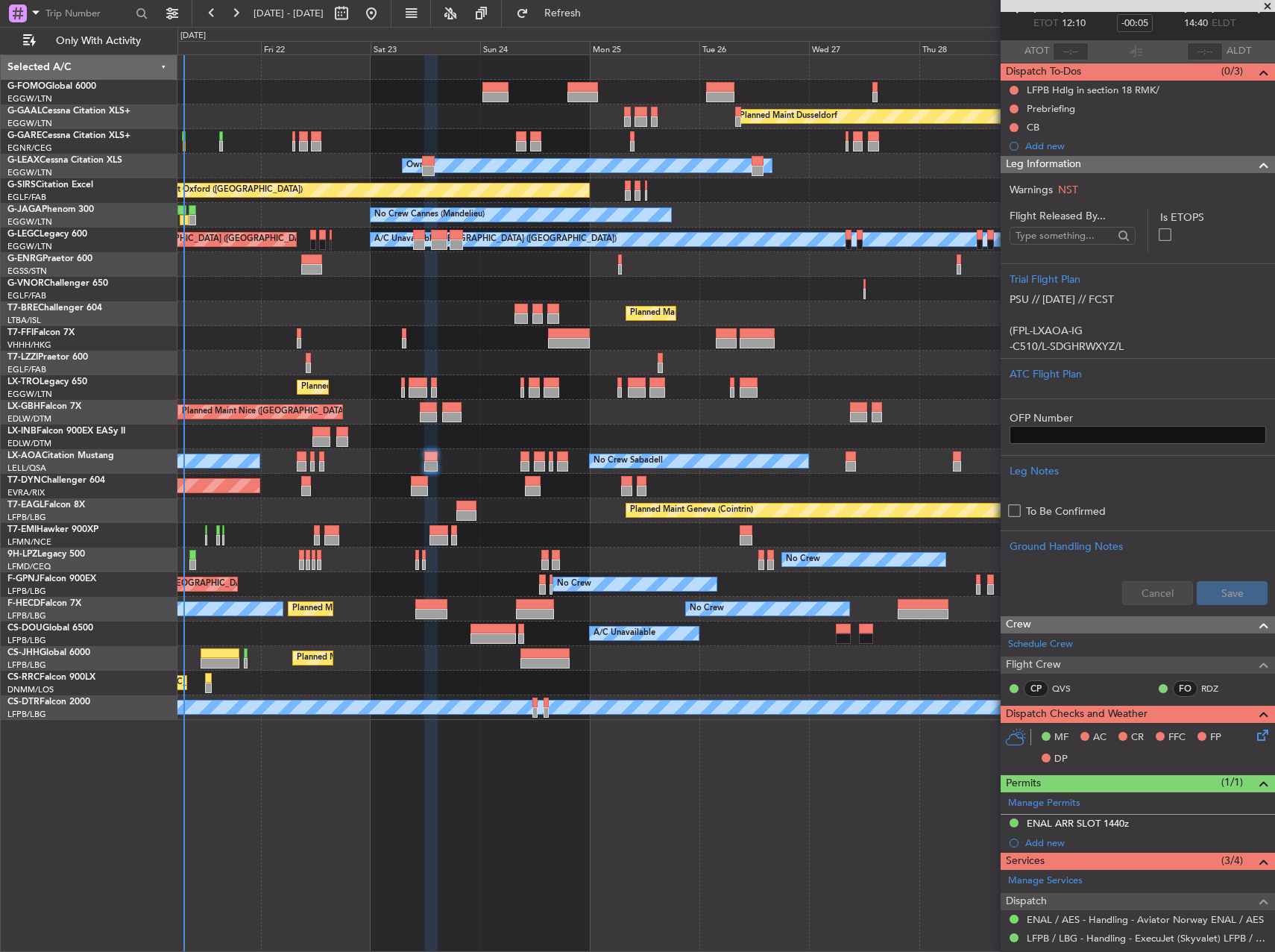
click at [493, 460] on div "No Crew Sabadell No Crew Sabadell" at bounding box center [726, 461] width 1097 height 25
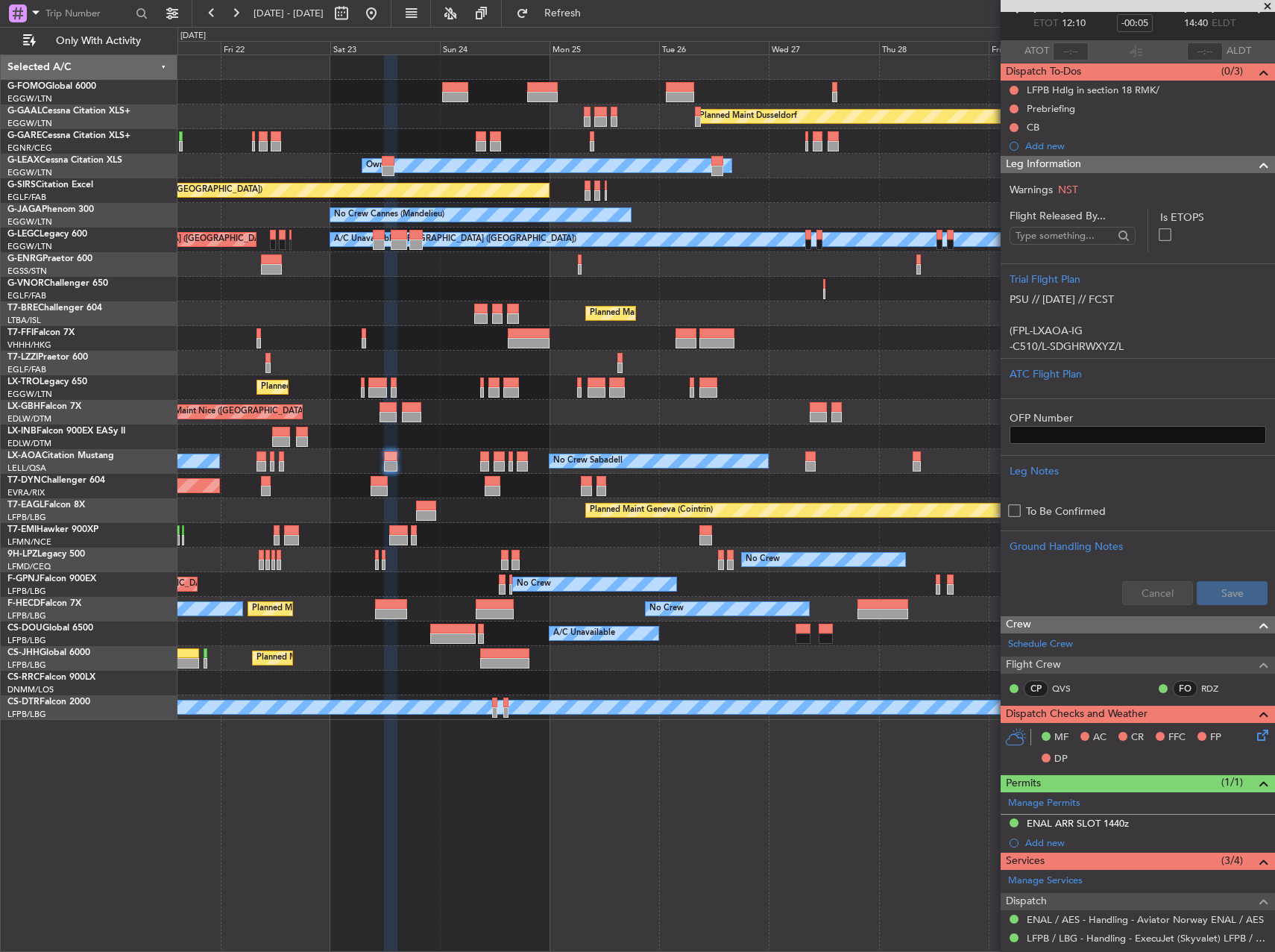
click at [446, 461] on div "No Crew Sabadell No Crew Sabadell" at bounding box center [726, 461] width 1097 height 25
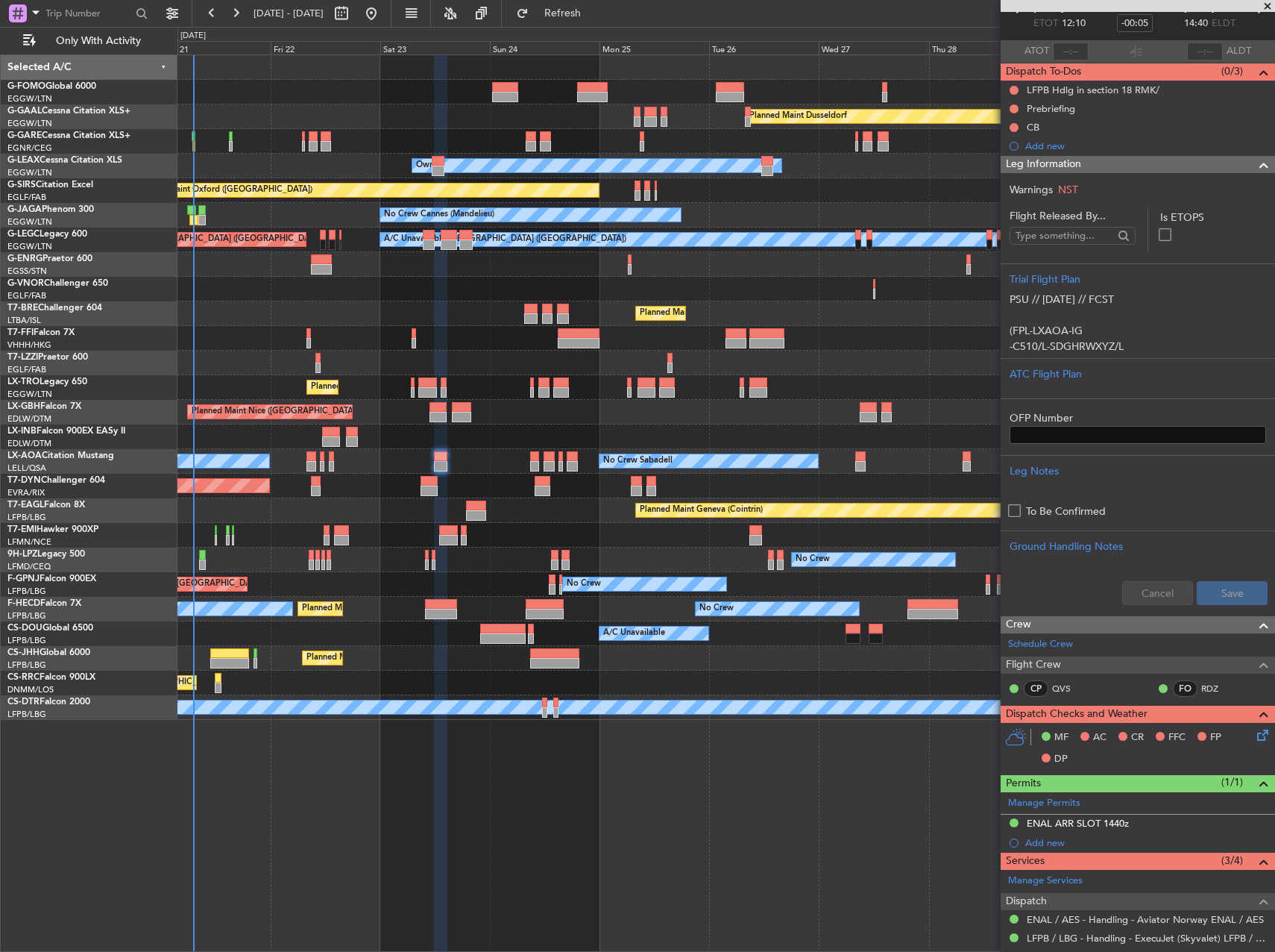
click at [502, 457] on div "No Crew Sabadell No Crew Sabadell" at bounding box center [726, 461] width 1097 height 25
click at [872, 369] on div "Owner [GEOGRAPHIC_DATA] ([GEOGRAPHIC_DATA])" at bounding box center [726, 363] width 1097 height 25
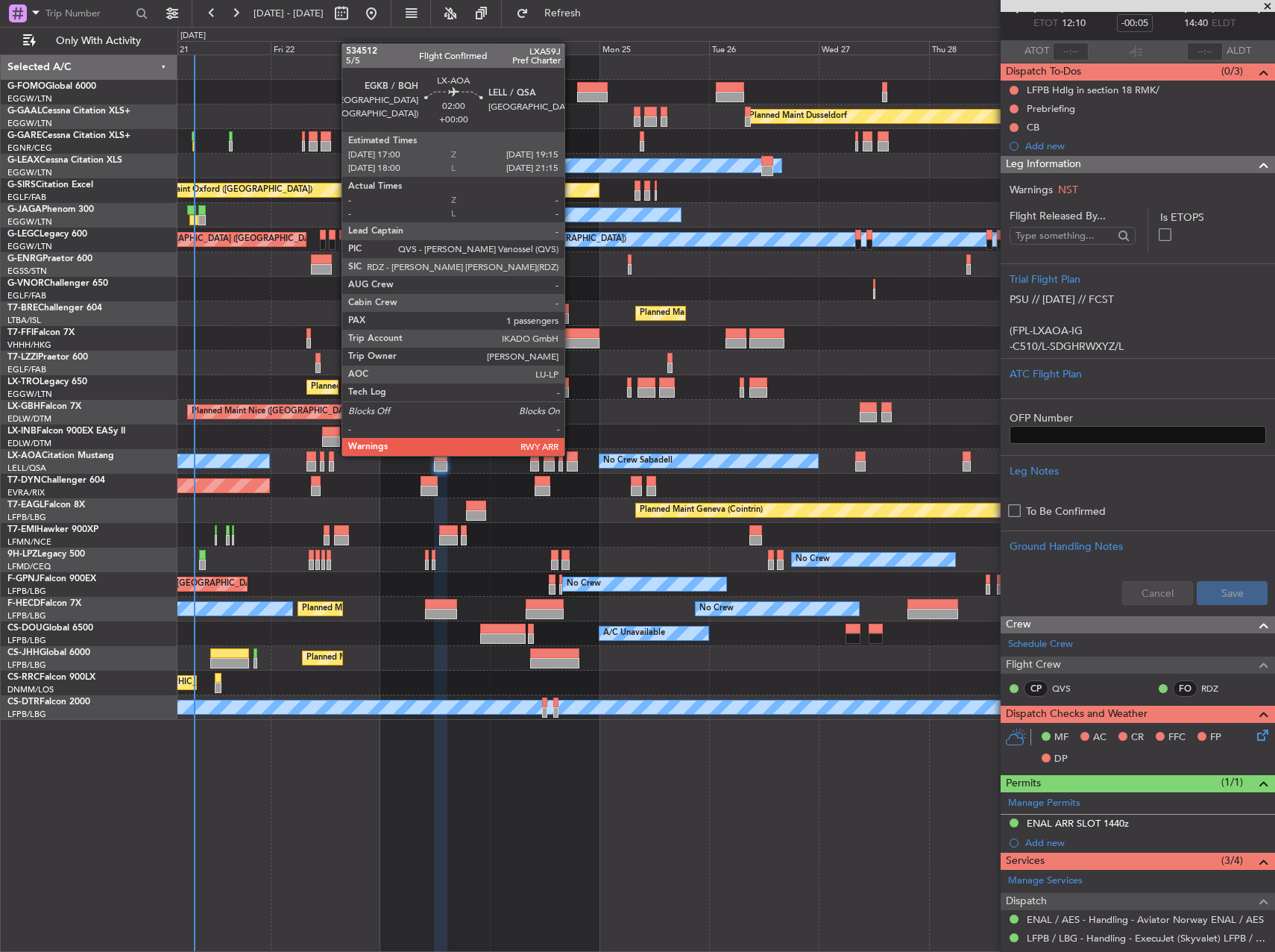
click at [571, 454] on div at bounding box center [572, 456] width 10 height 10
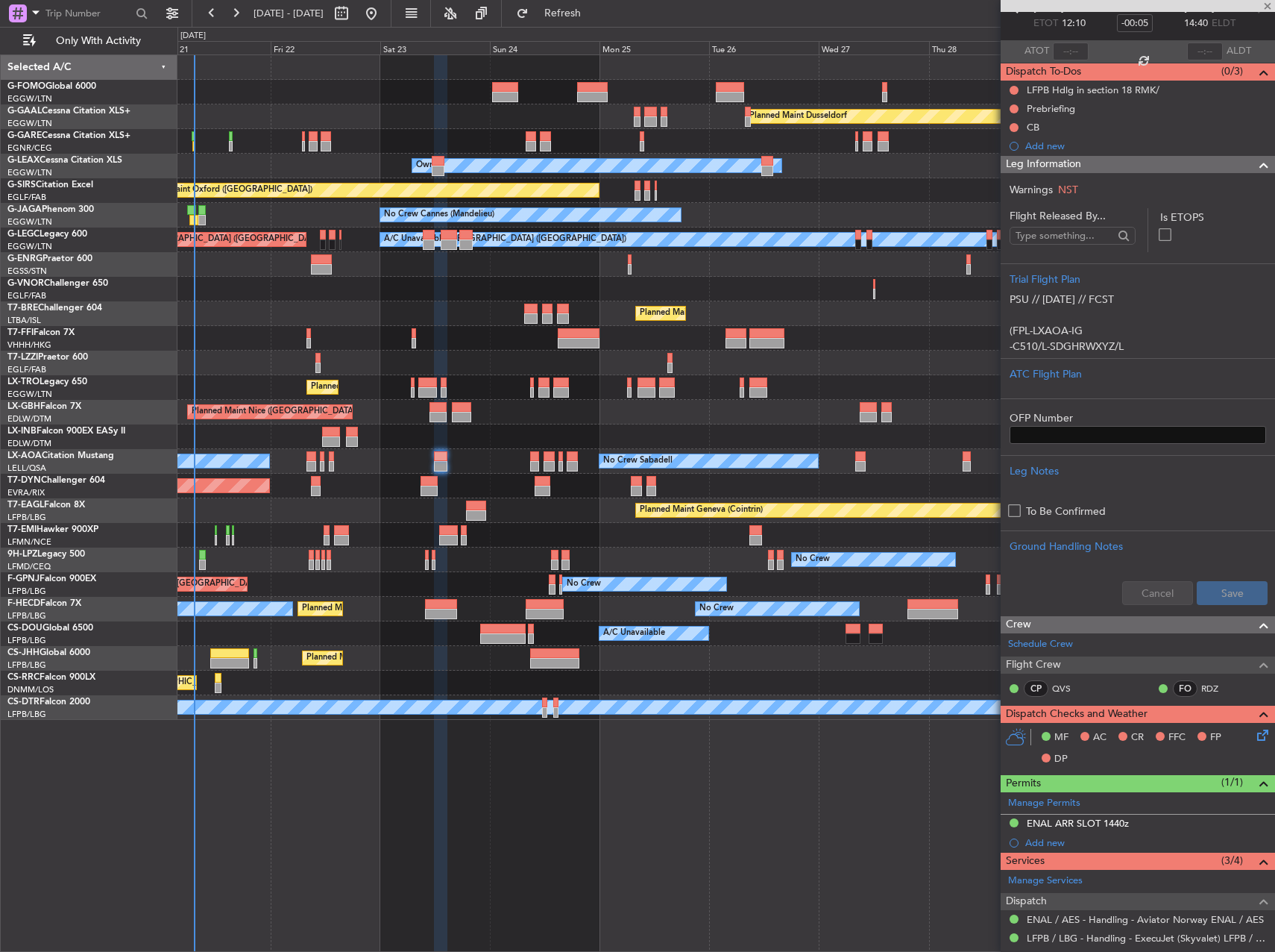
type input "1"
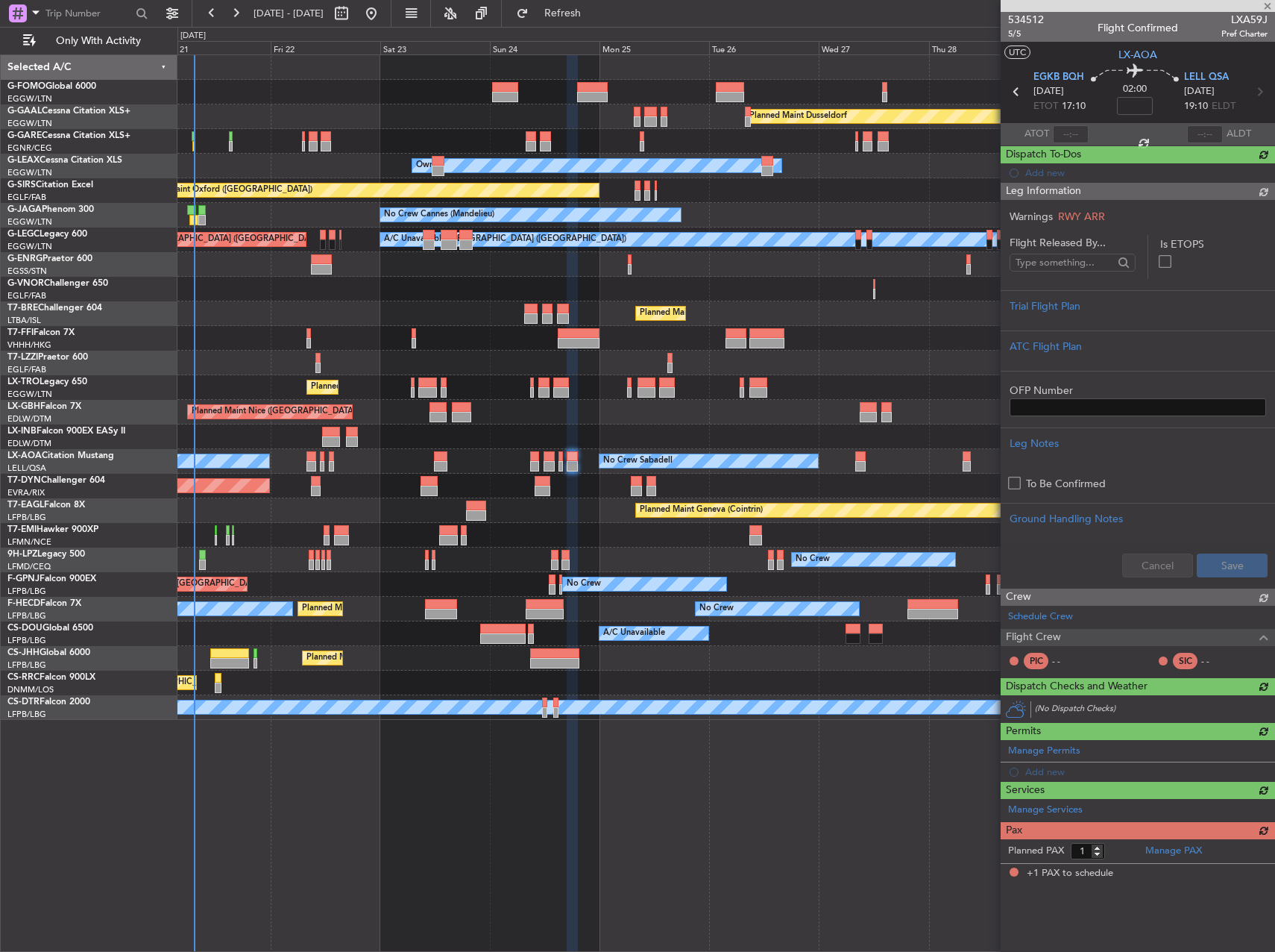
scroll to position [0, 0]
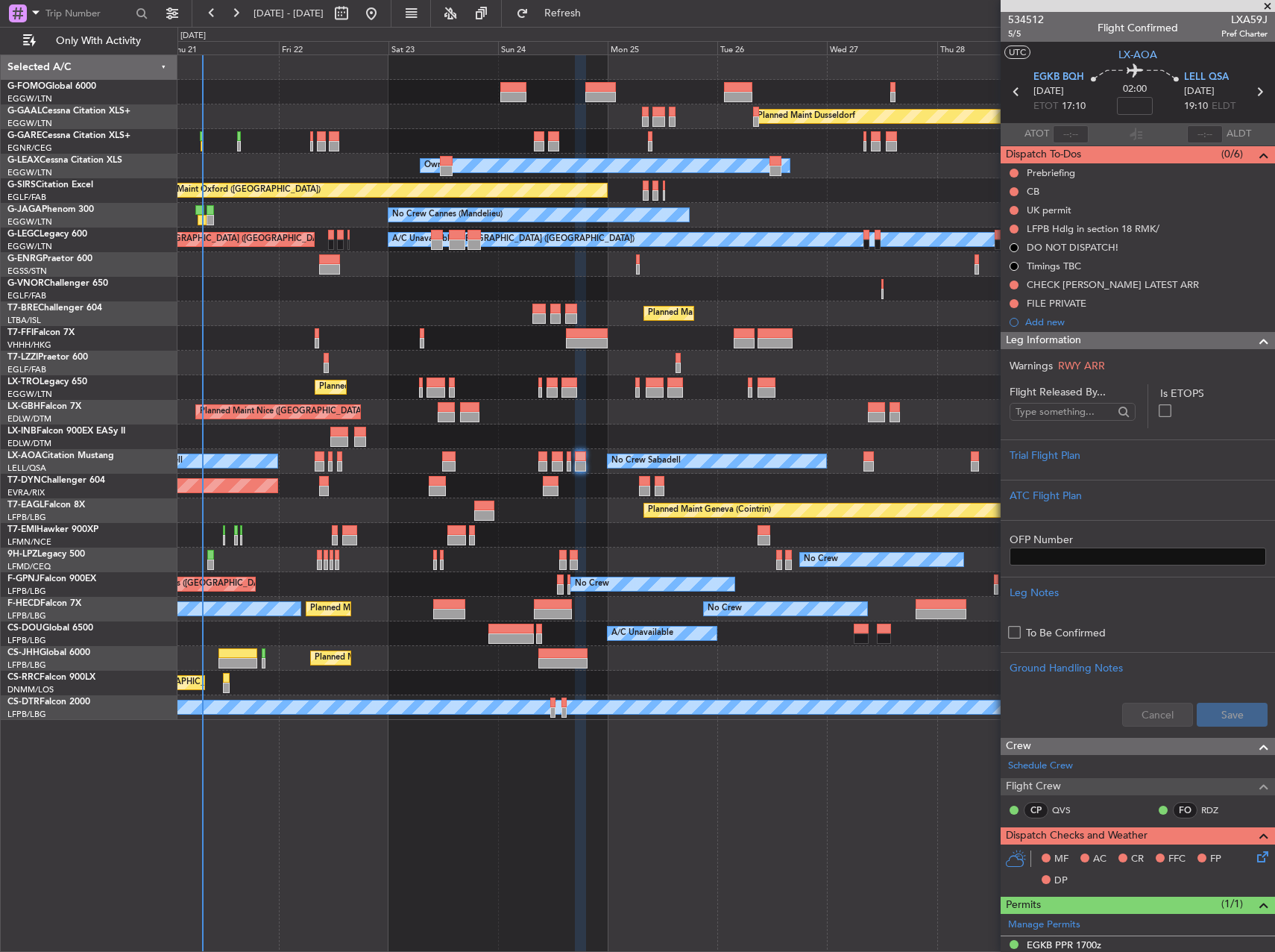
click at [834, 333] on div at bounding box center [726, 338] width 1097 height 25
click at [1092, 286] on div "CHECK LELL LATEST ARR" at bounding box center [1112, 284] width 172 height 13
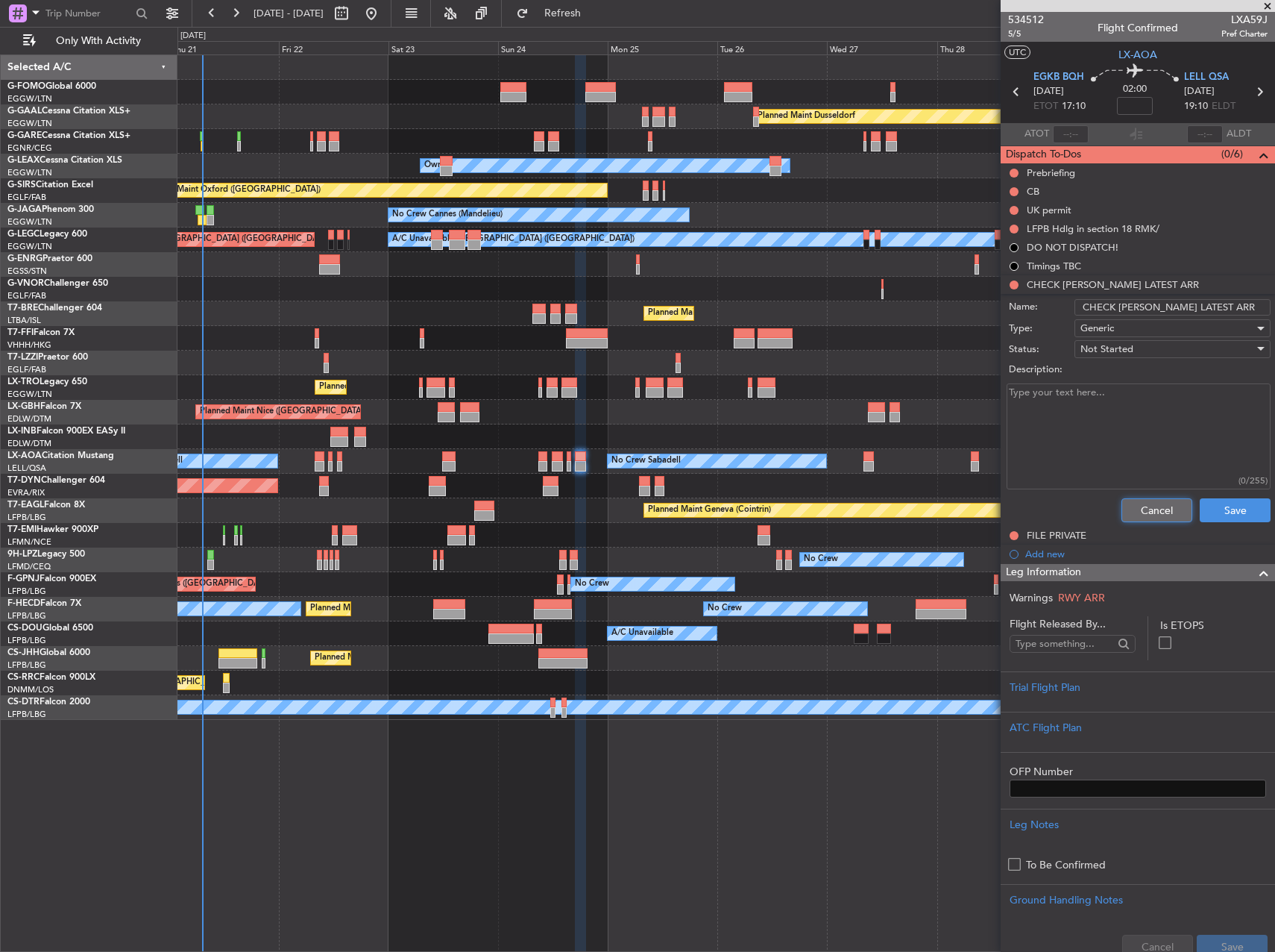
click at [1171, 506] on button "Cancel" at bounding box center [1156, 510] width 71 height 24
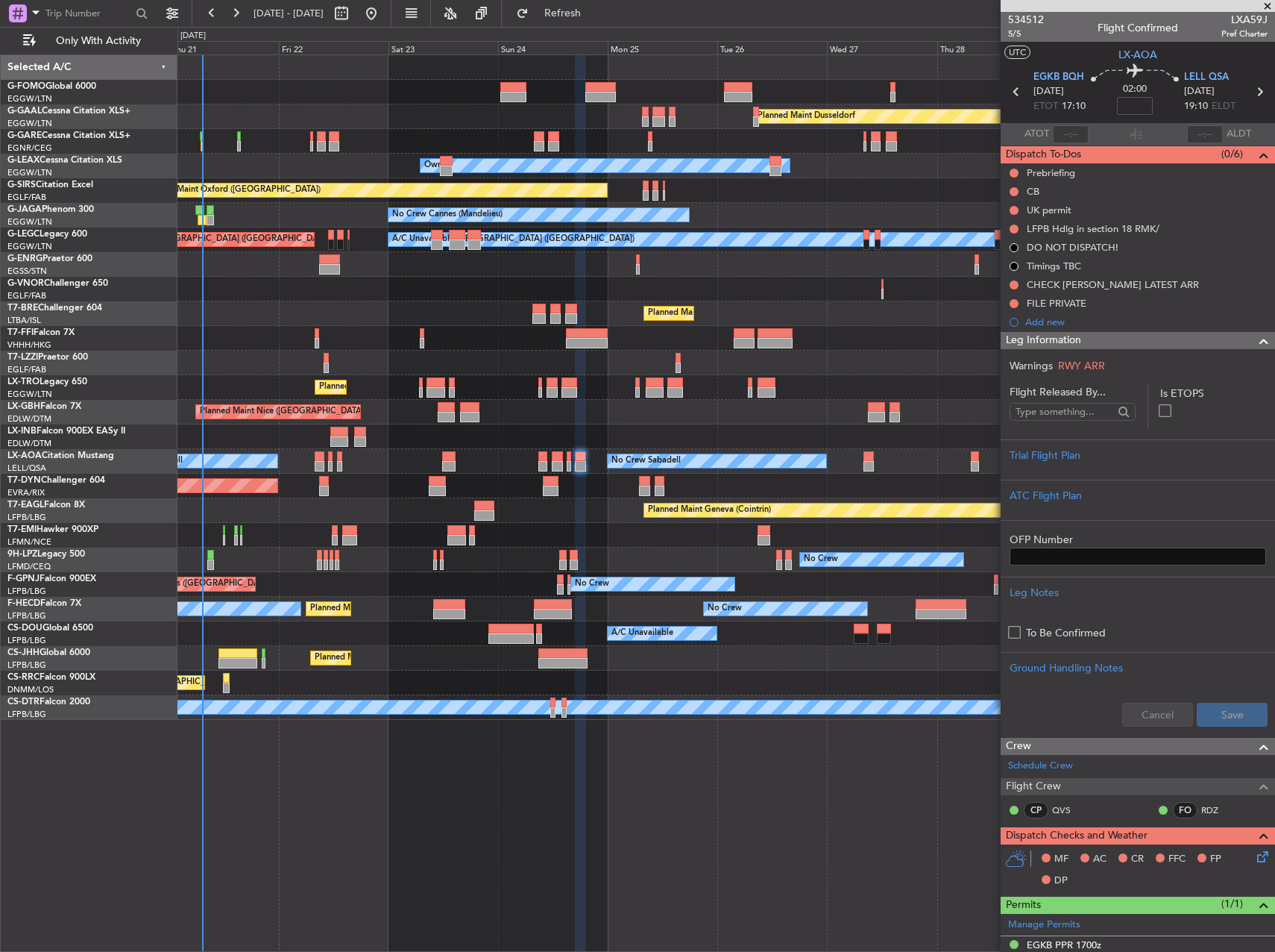
click at [525, 470] on div "No Crew Sabadell No Crew Sabadell" at bounding box center [726, 461] width 1097 height 25
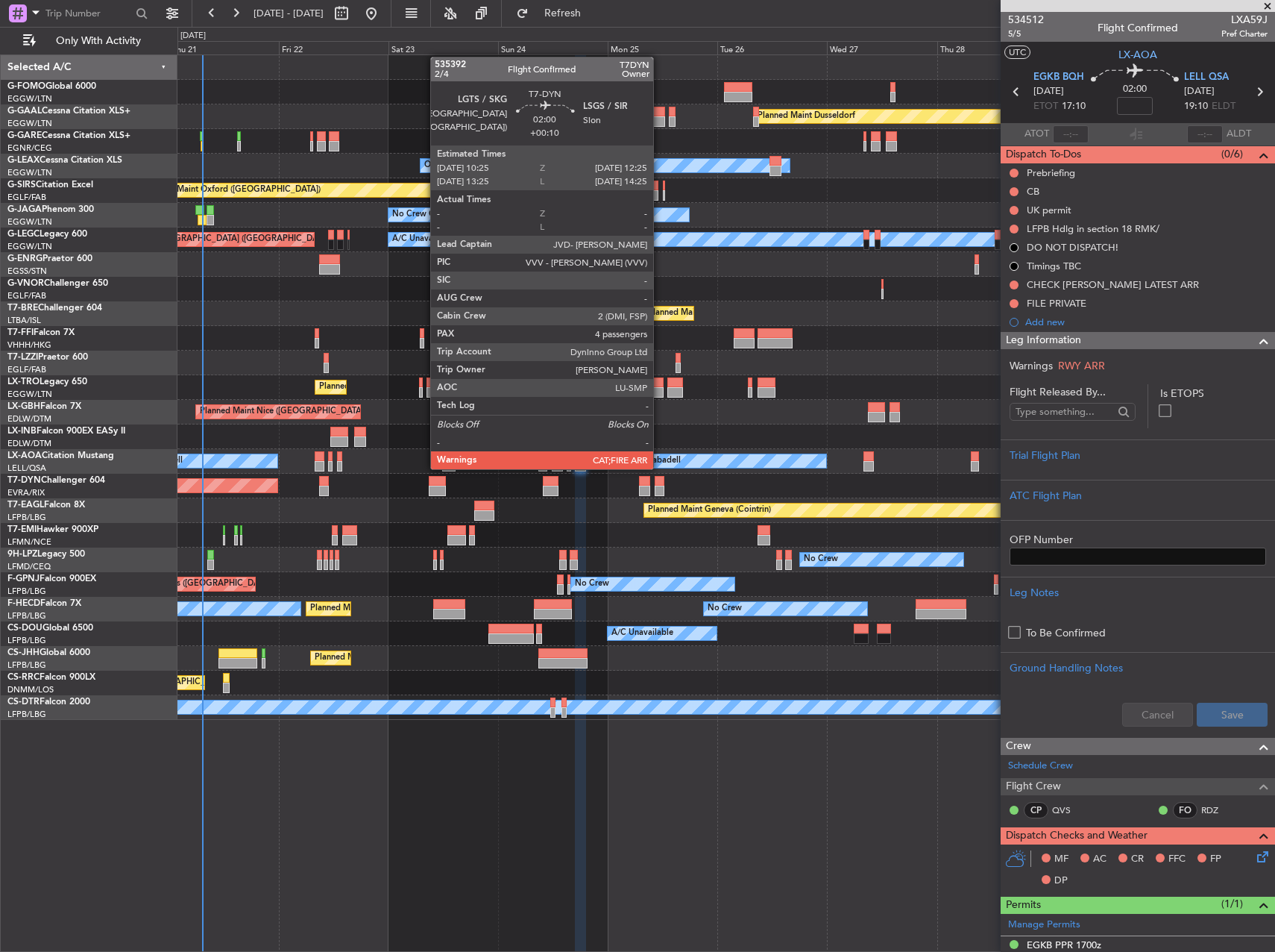
click at [660, 481] on div at bounding box center [659, 481] width 10 height 10
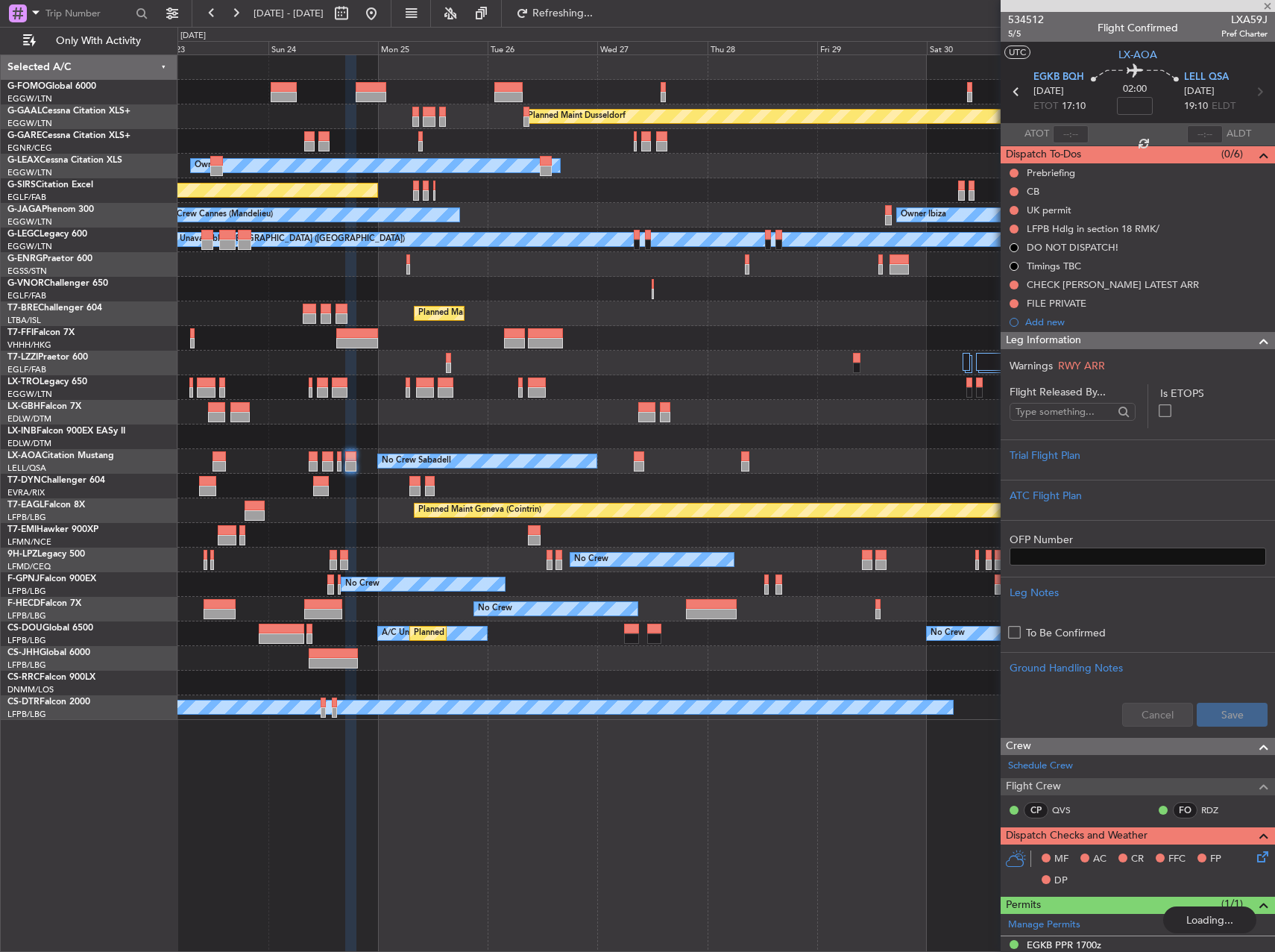
click at [553, 471] on div "Planned Maint Dusseldorf Owner Unplanned Maint Oxford (Kidlington) Owner Ibiza …" at bounding box center [726, 388] width 1097 height 665
type input "+00:10"
type input "4"
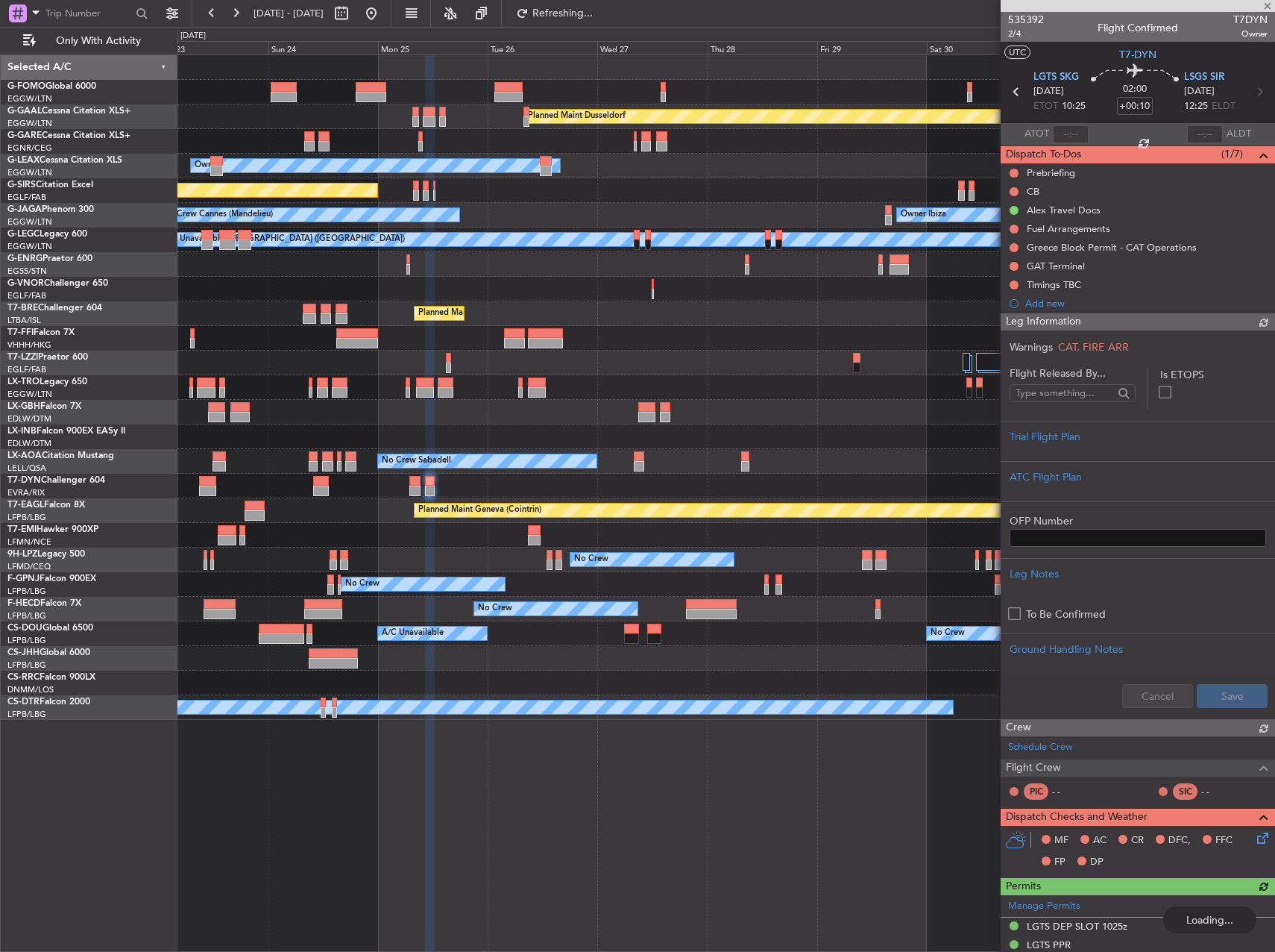
type input "1"
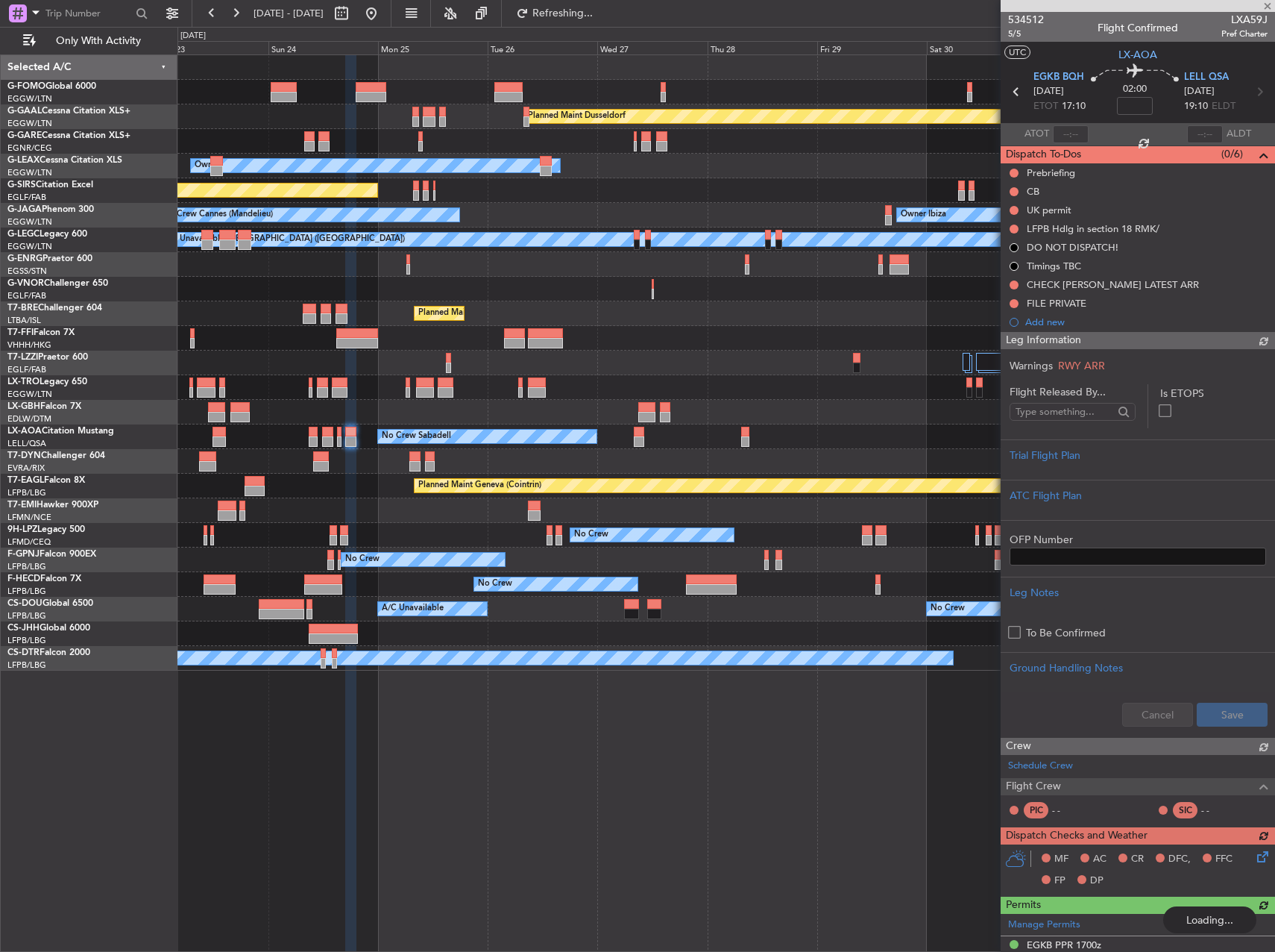
scroll to position [303, 0]
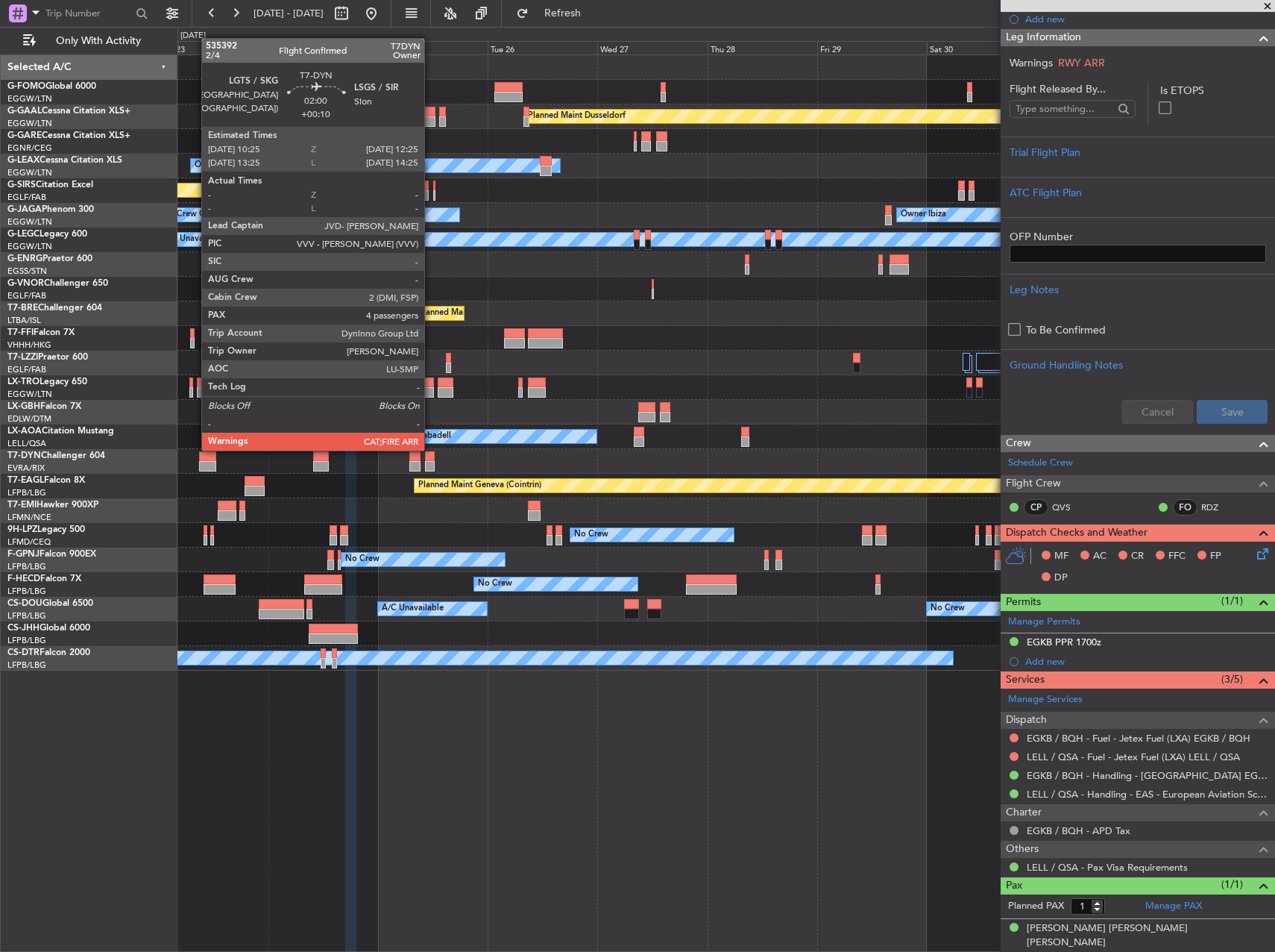
click at [431, 462] on div at bounding box center [430, 466] width 10 height 10
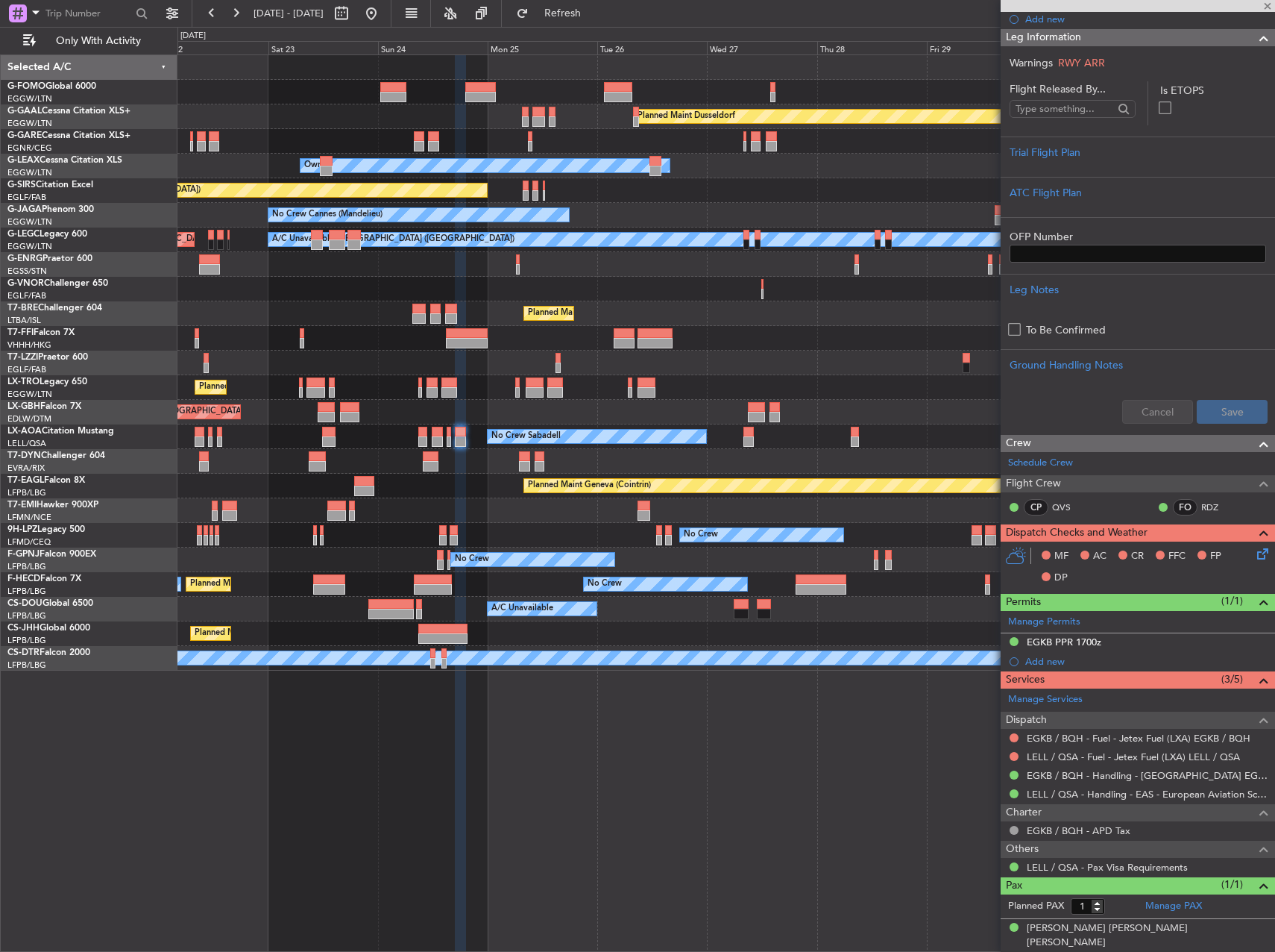
click at [558, 473] on div "Planned Maint Dusseldorf Unplanned Maint Chester Owner Unplanned Maint Oxford (…" at bounding box center [726, 363] width 1097 height 615
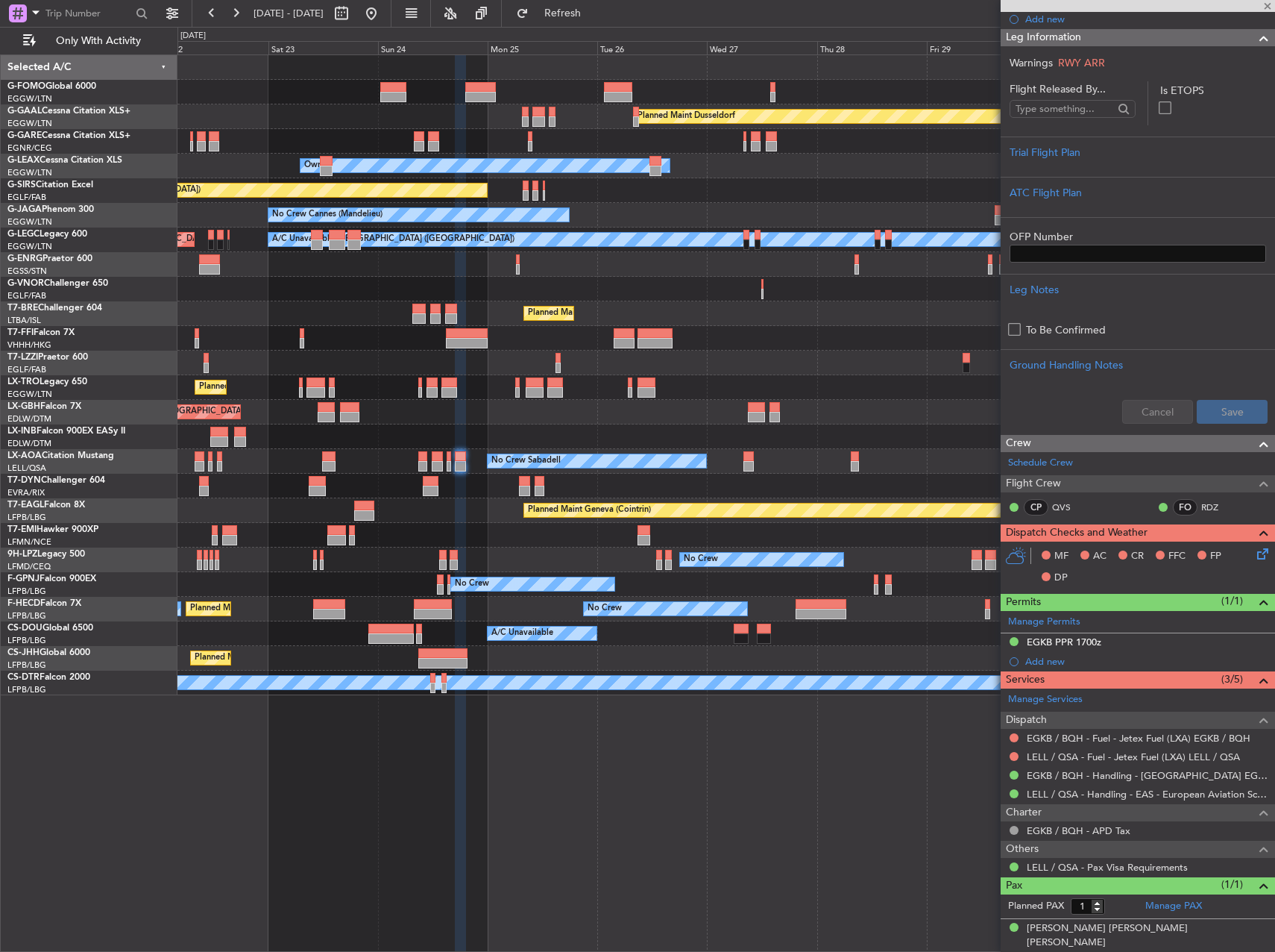
type input "+00:10"
type input "4"
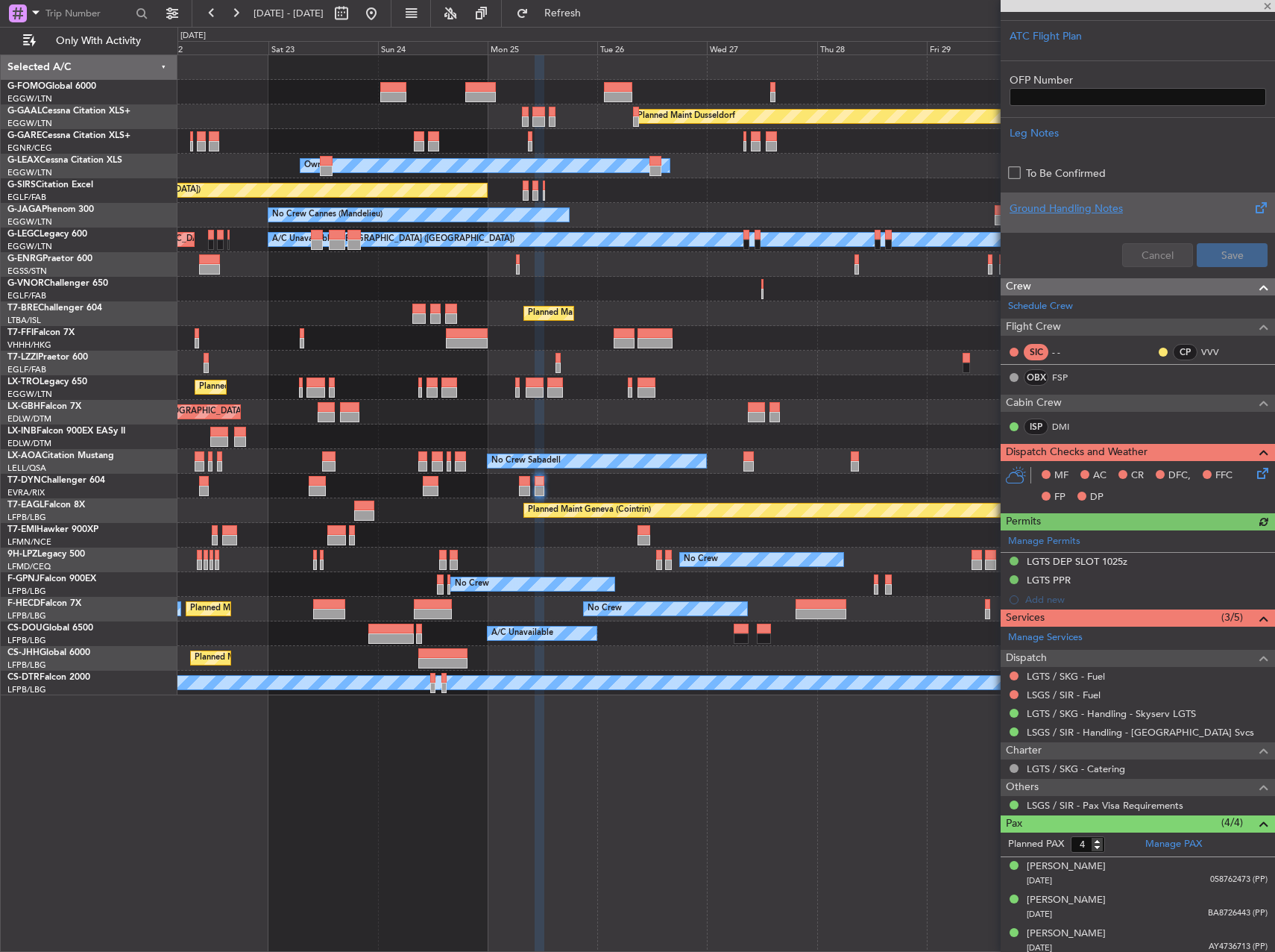
scroll to position [447, 0]
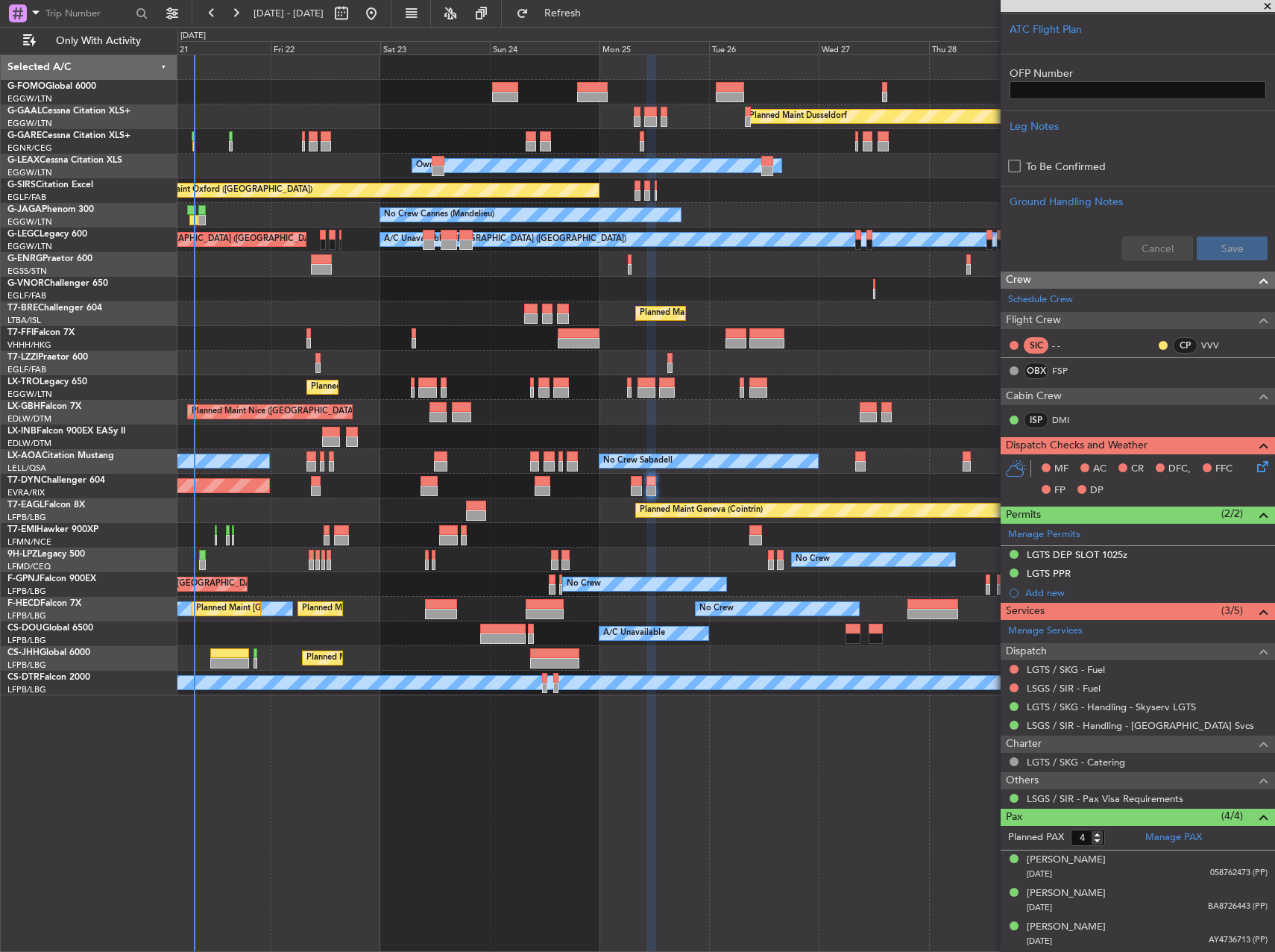
click at [820, 657] on div "Planned Maint Dusseldorf Unplanned Maint Chester Owner Unplanned Maint Oxford (…" at bounding box center [726, 503] width 1097 height 897
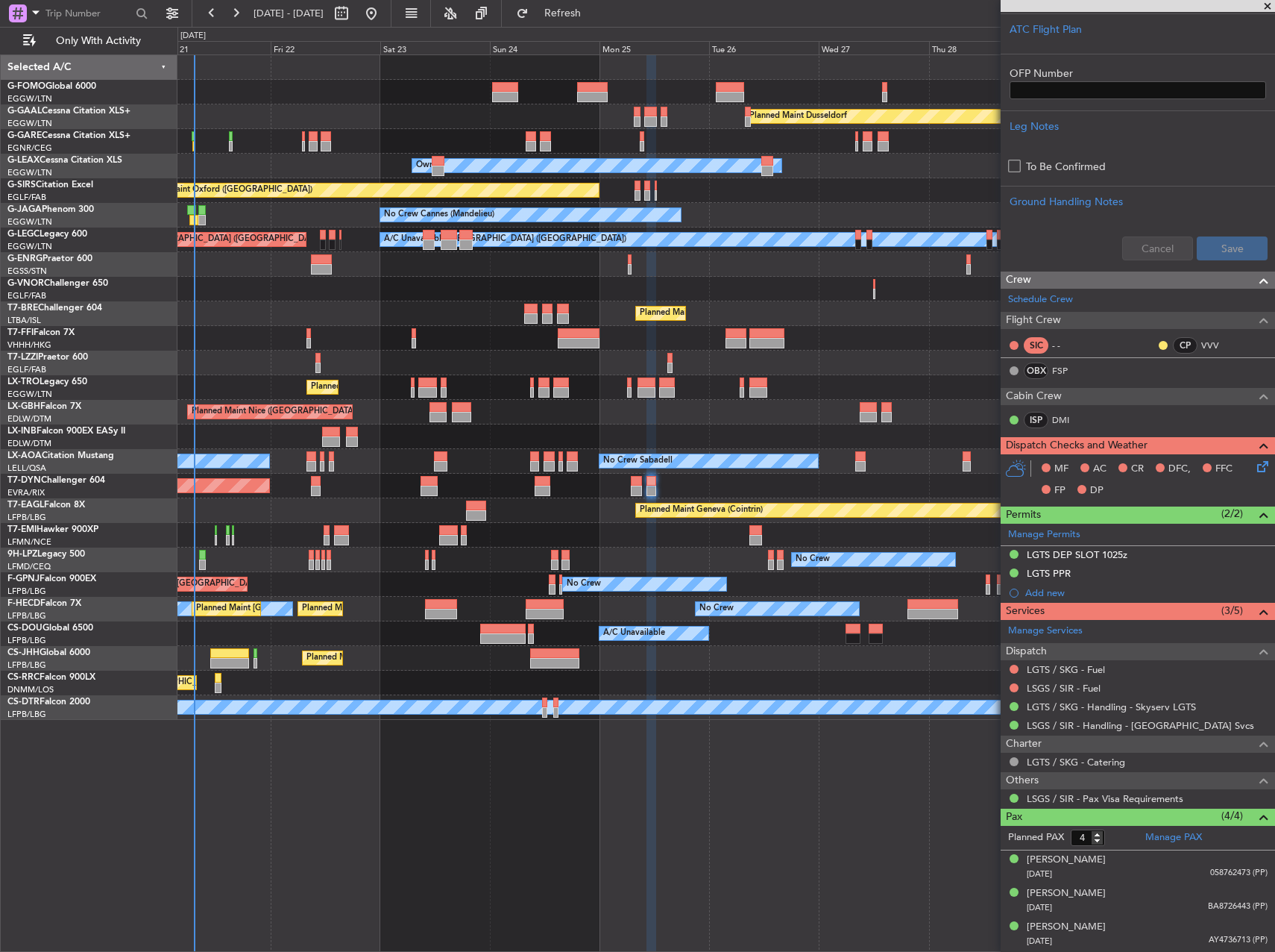
click at [832, 751] on div "Planned Maint Dusseldorf Unplanned Maint Chester Owner Unplanned Maint Oxford (…" at bounding box center [726, 503] width 1097 height 897
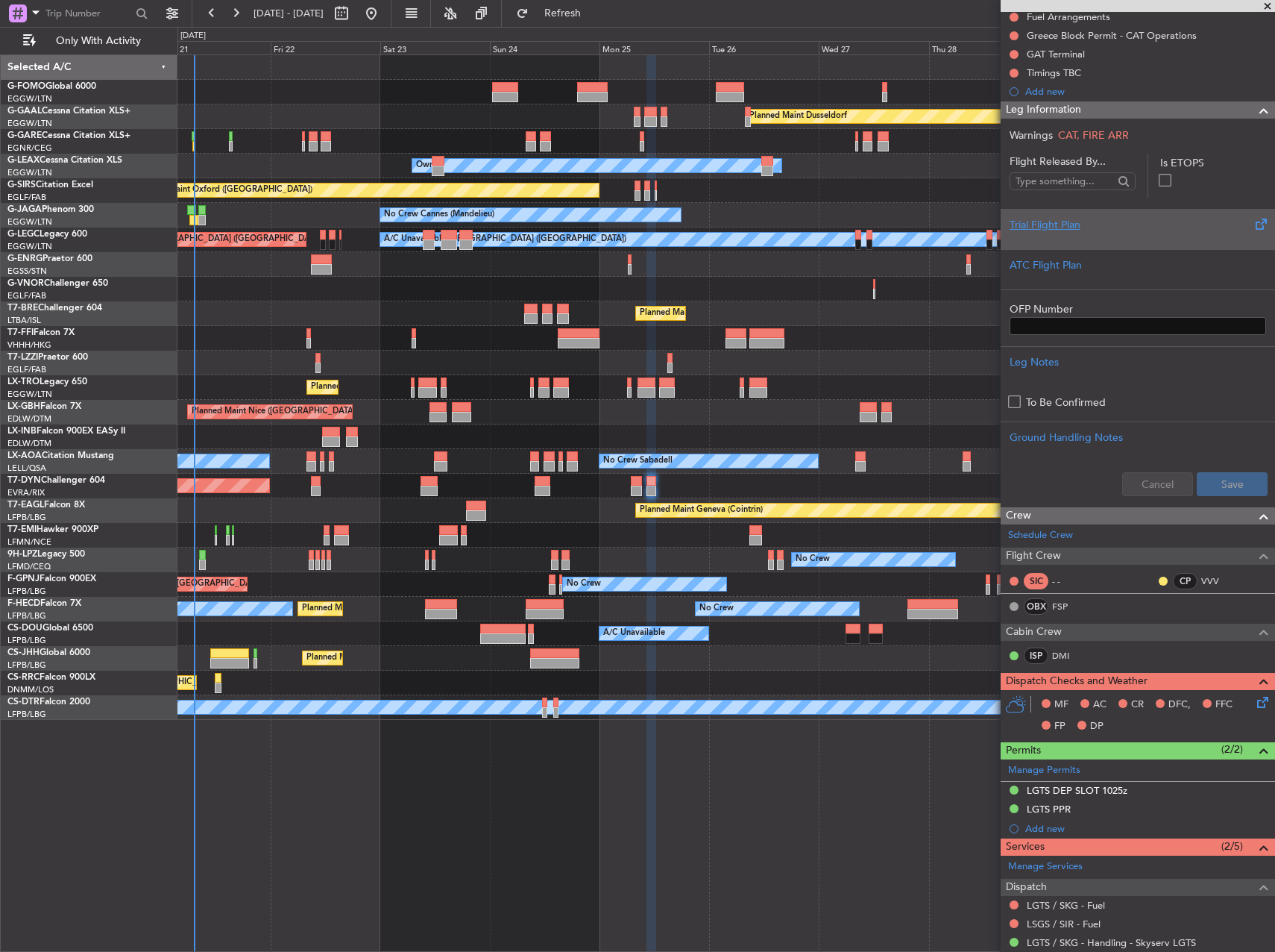
scroll to position [0, 0]
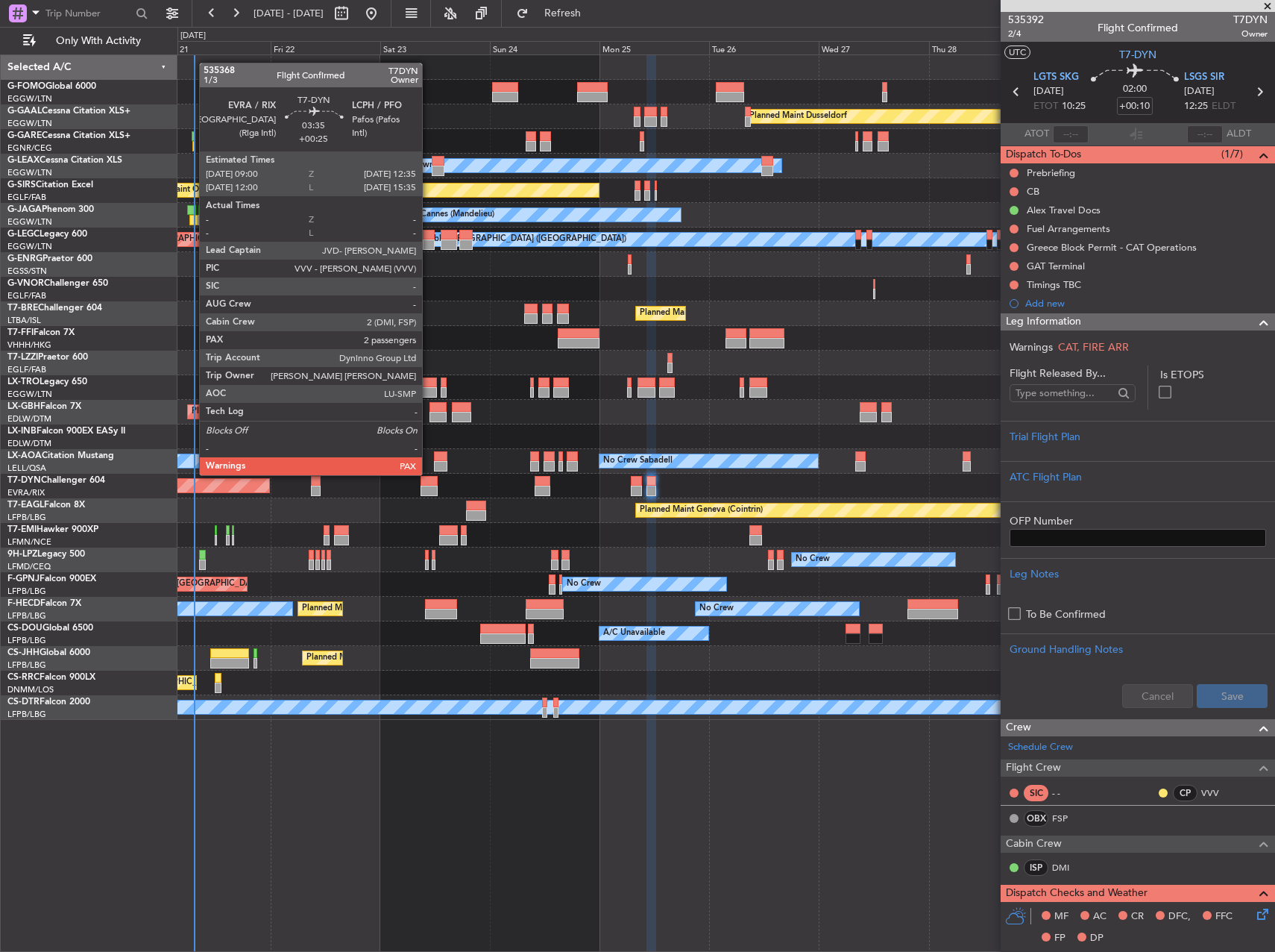
click at [430, 487] on div at bounding box center [429, 490] width 17 height 10
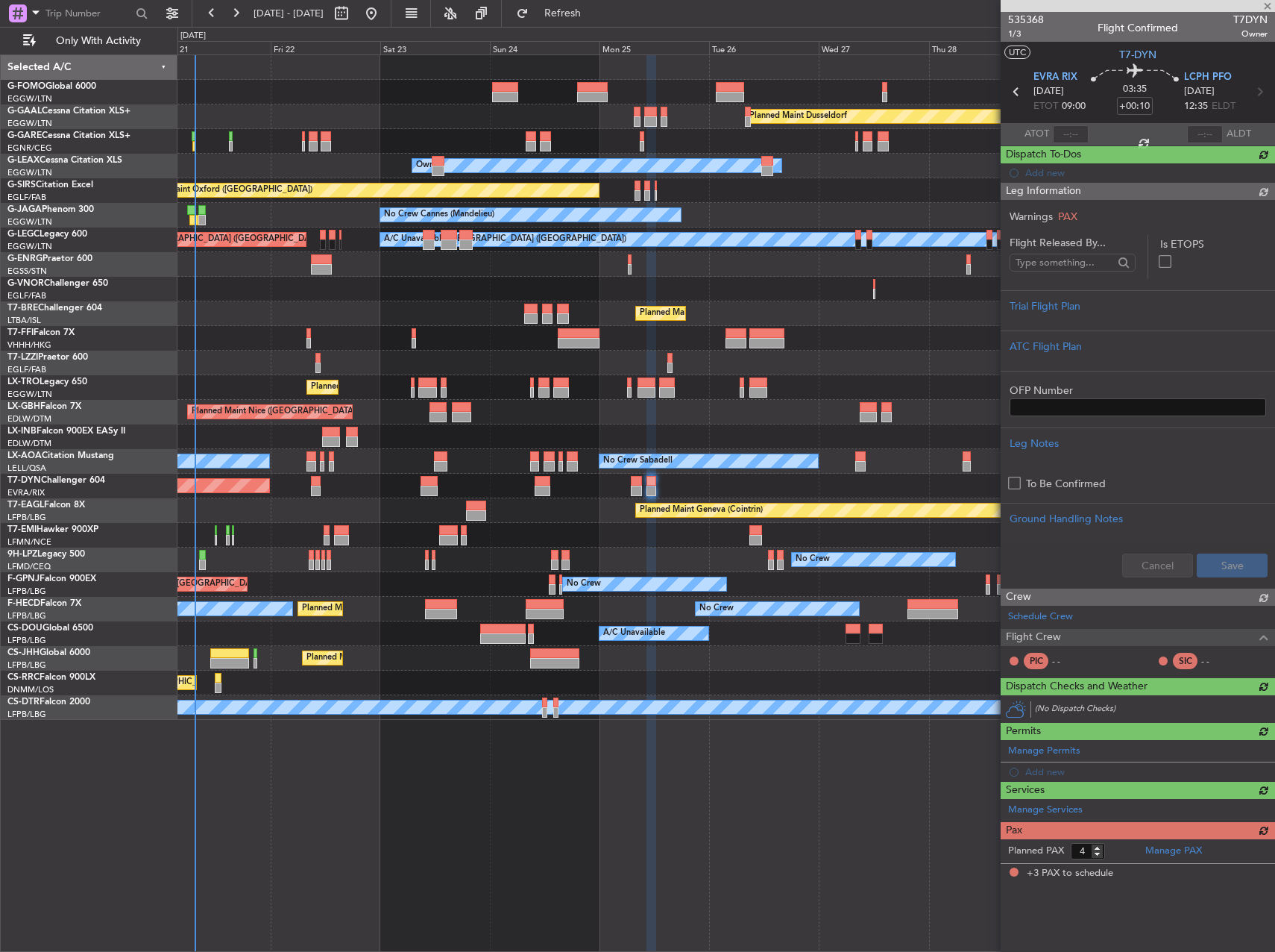
type input "+00:25"
type input "3"
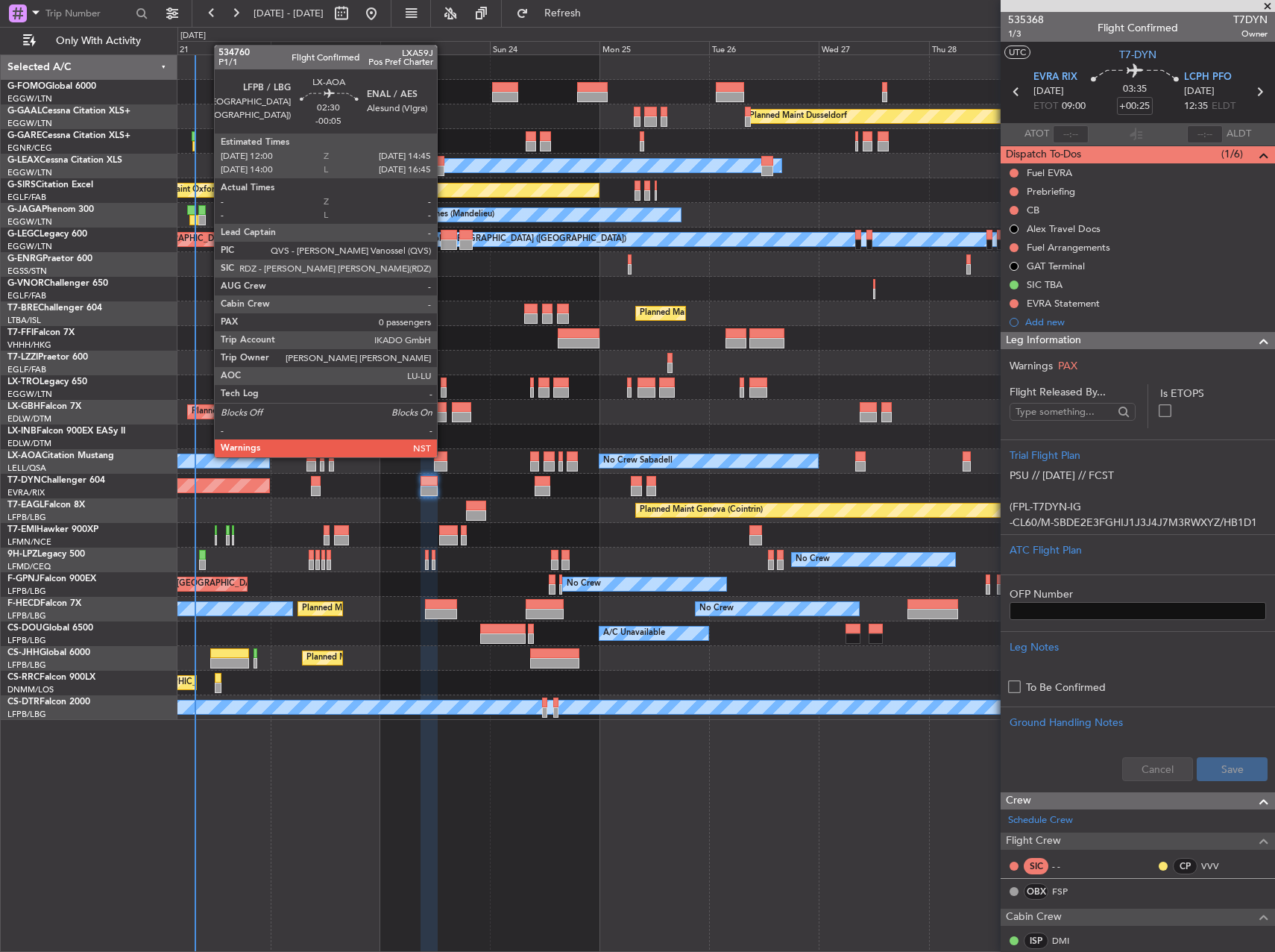
click at [444, 456] on div at bounding box center [440, 456] width 13 height 10
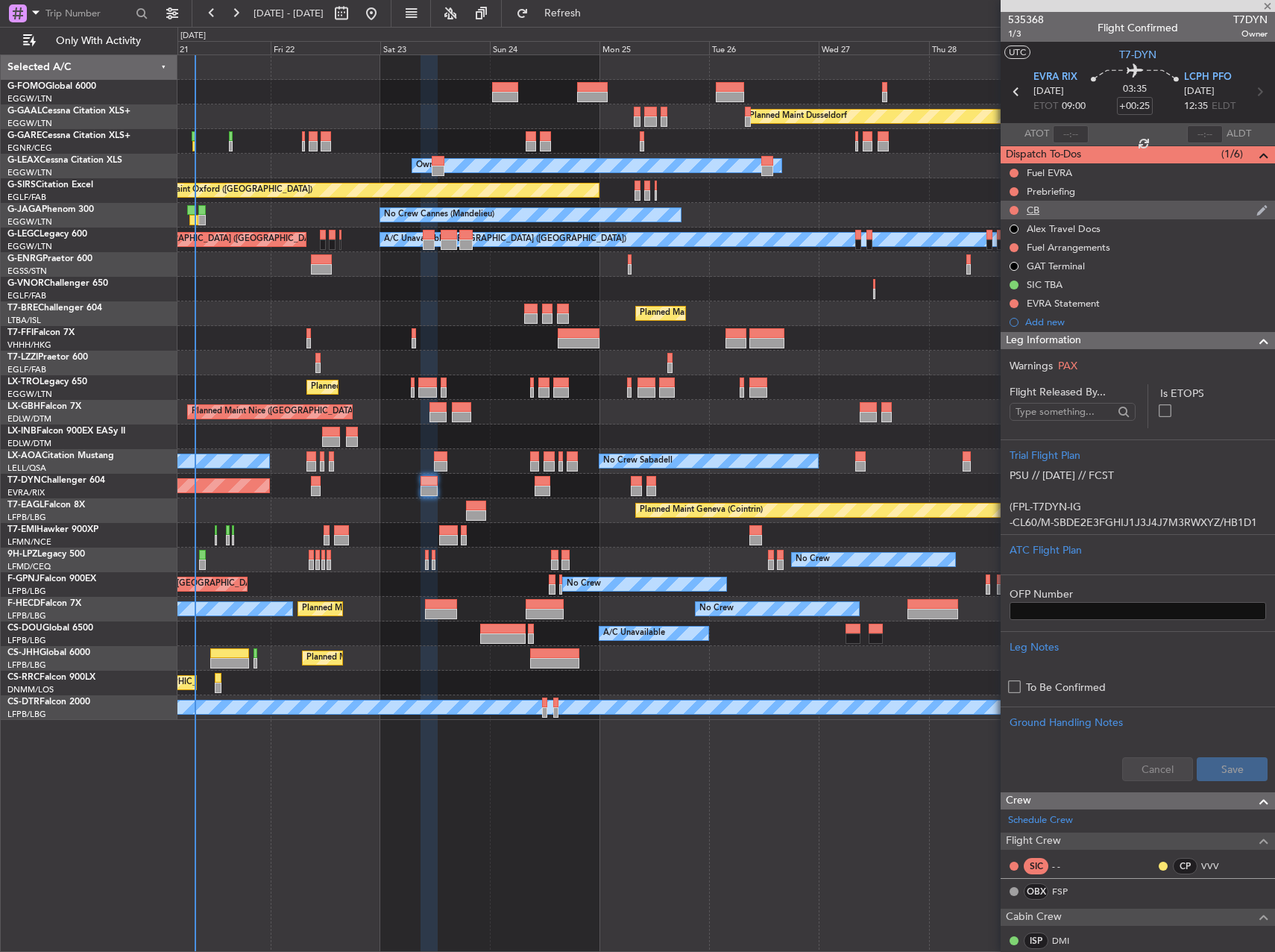
type input "-00:05"
type input "0"
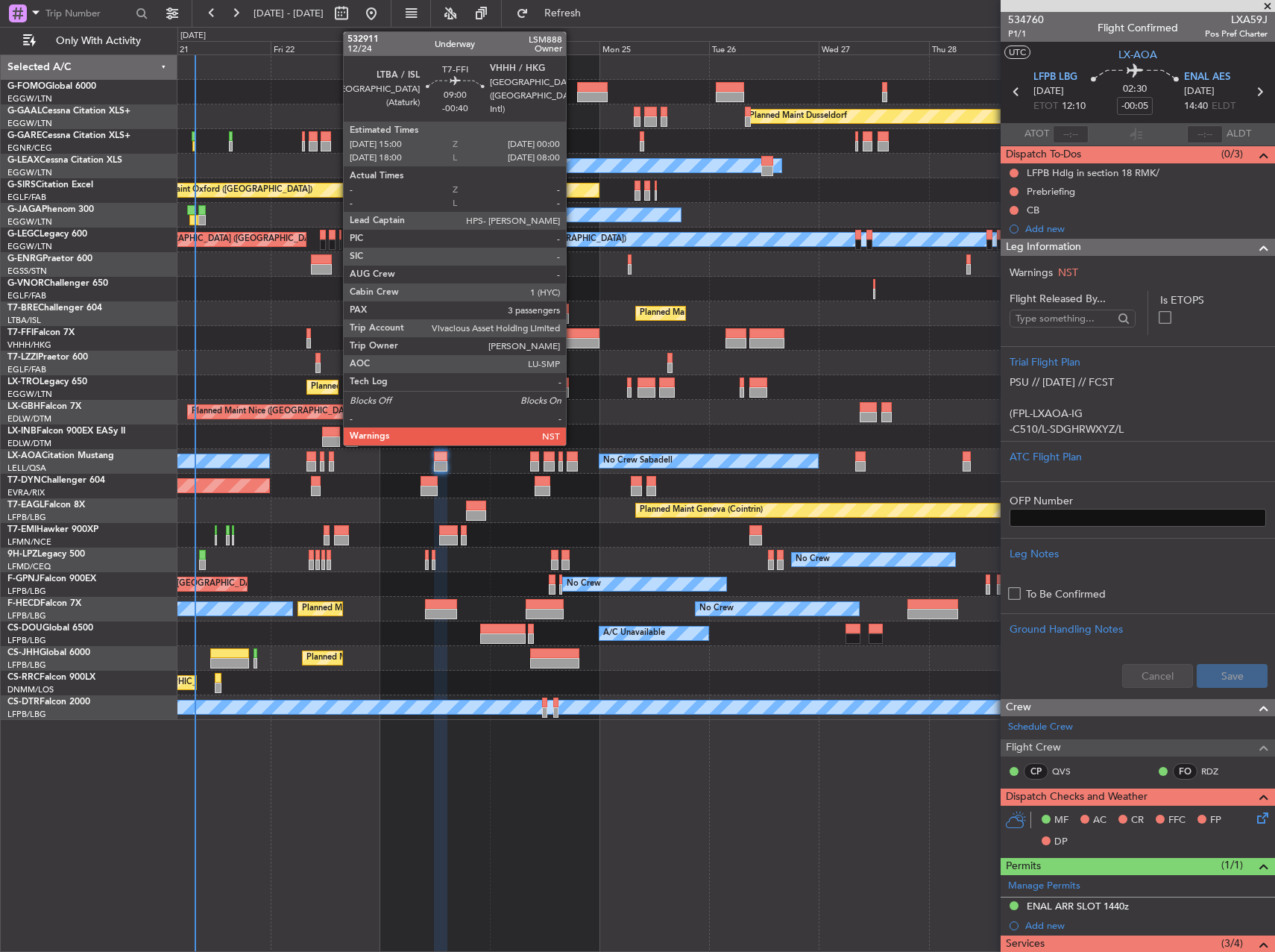
click at [573, 341] on div at bounding box center [578, 342] width 41 height 10
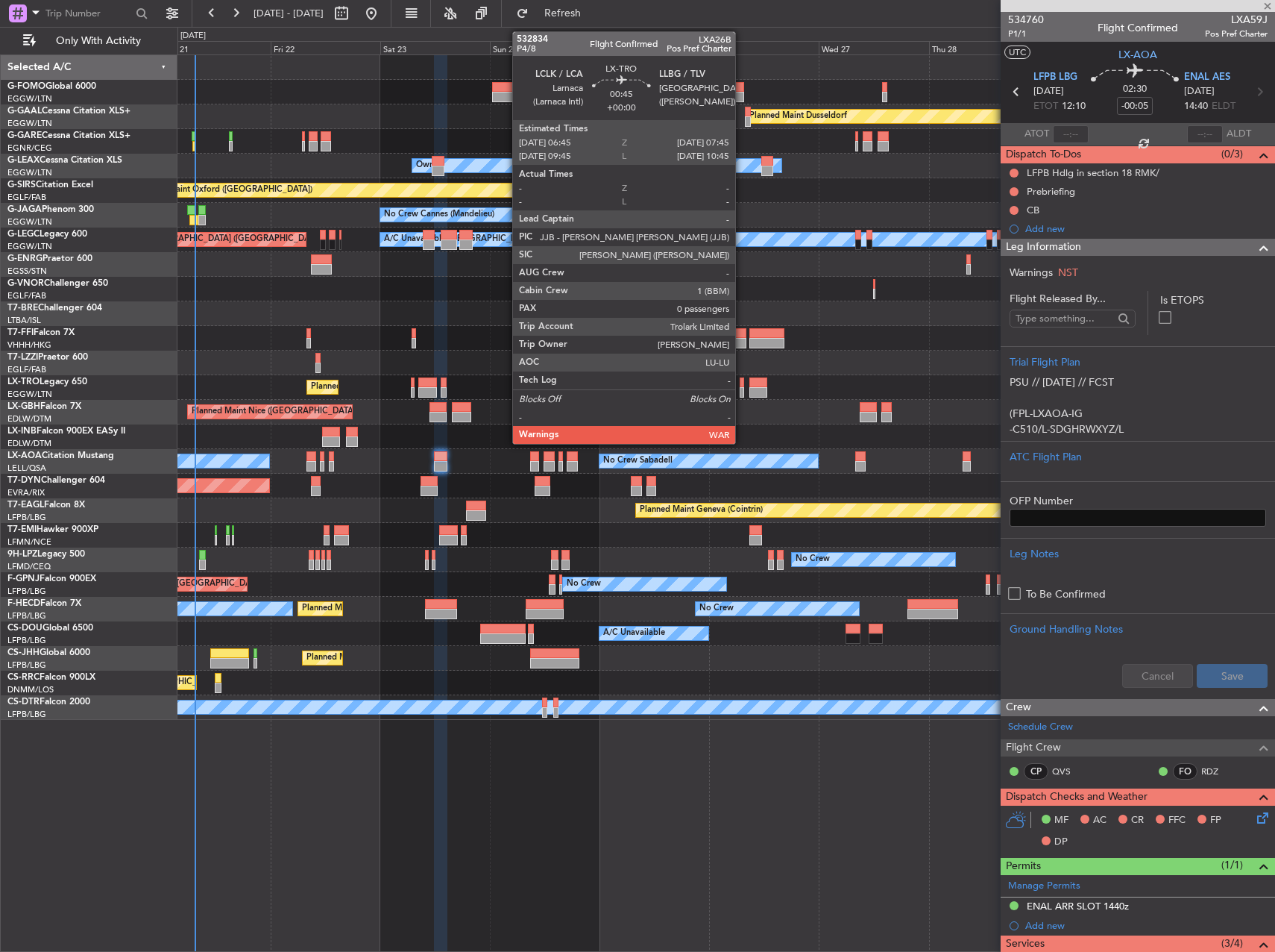
type input "-00:40"
type input "3"
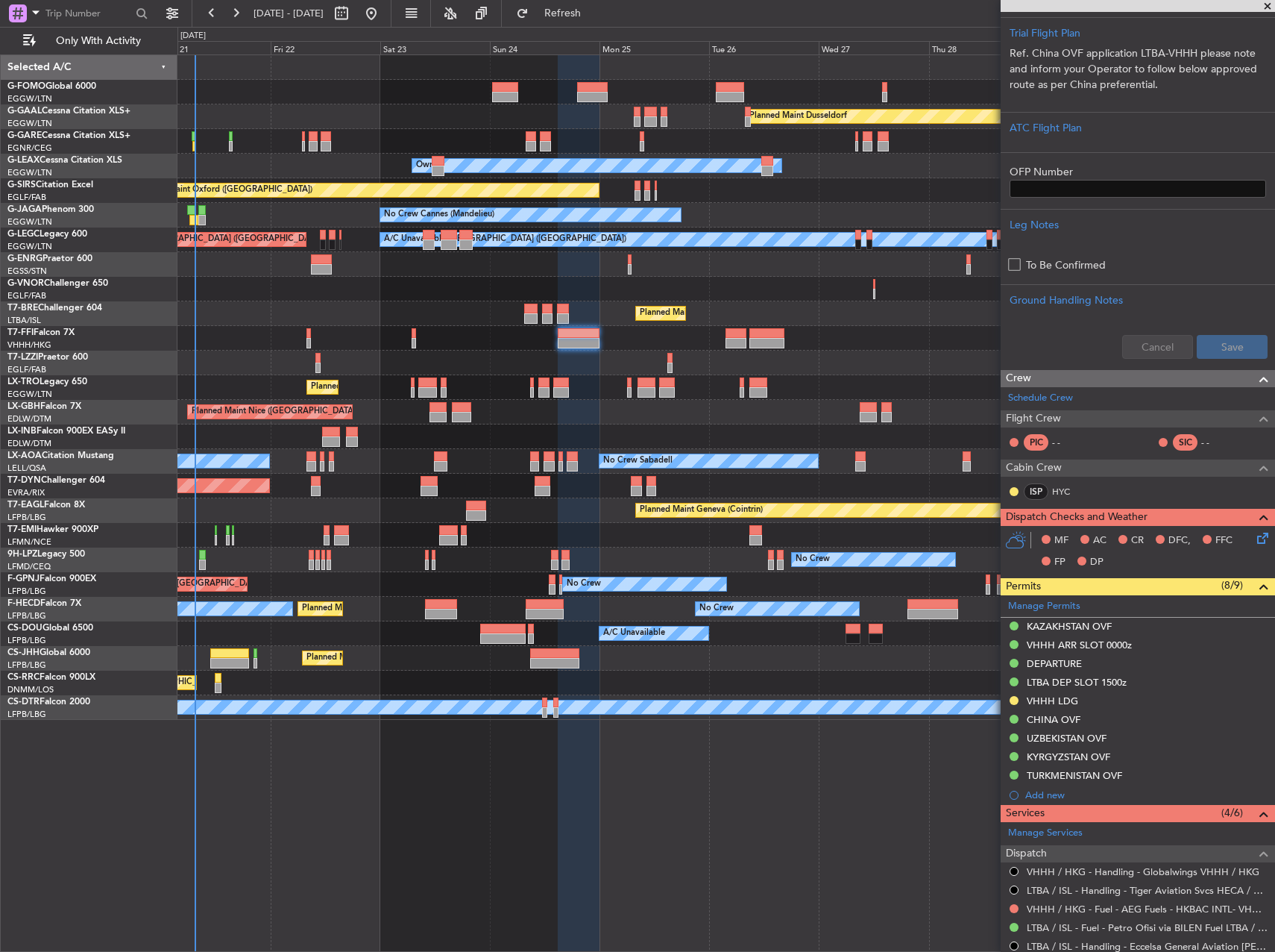
scroll to position [447, 0]
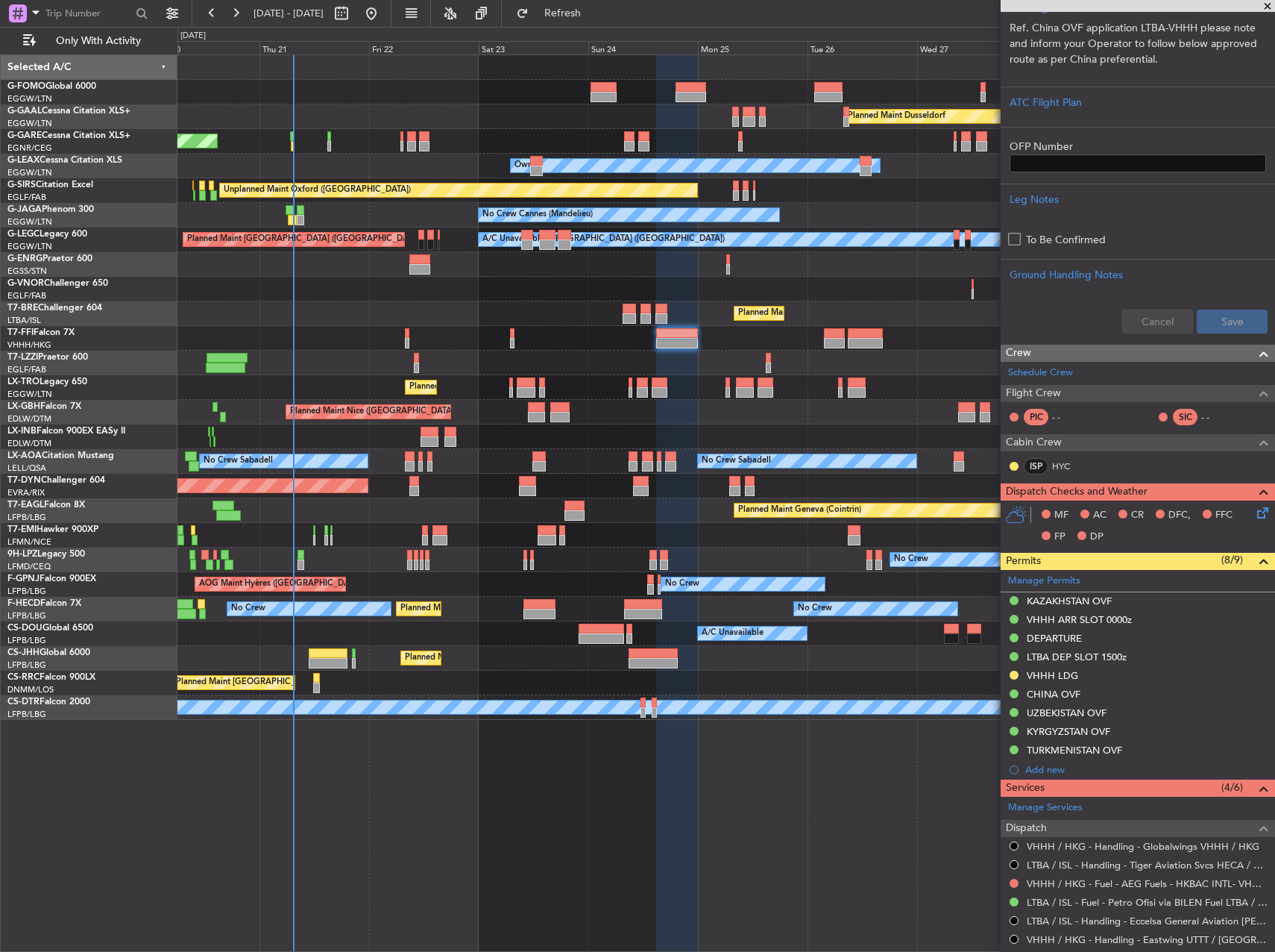
click at [572, 522] on div "Planned Maint Dusseldorf Unplanned Maint Chester Owner Owner Unplanned Maint Ox…" at bounding box center [726, 388] width 1097 height 665
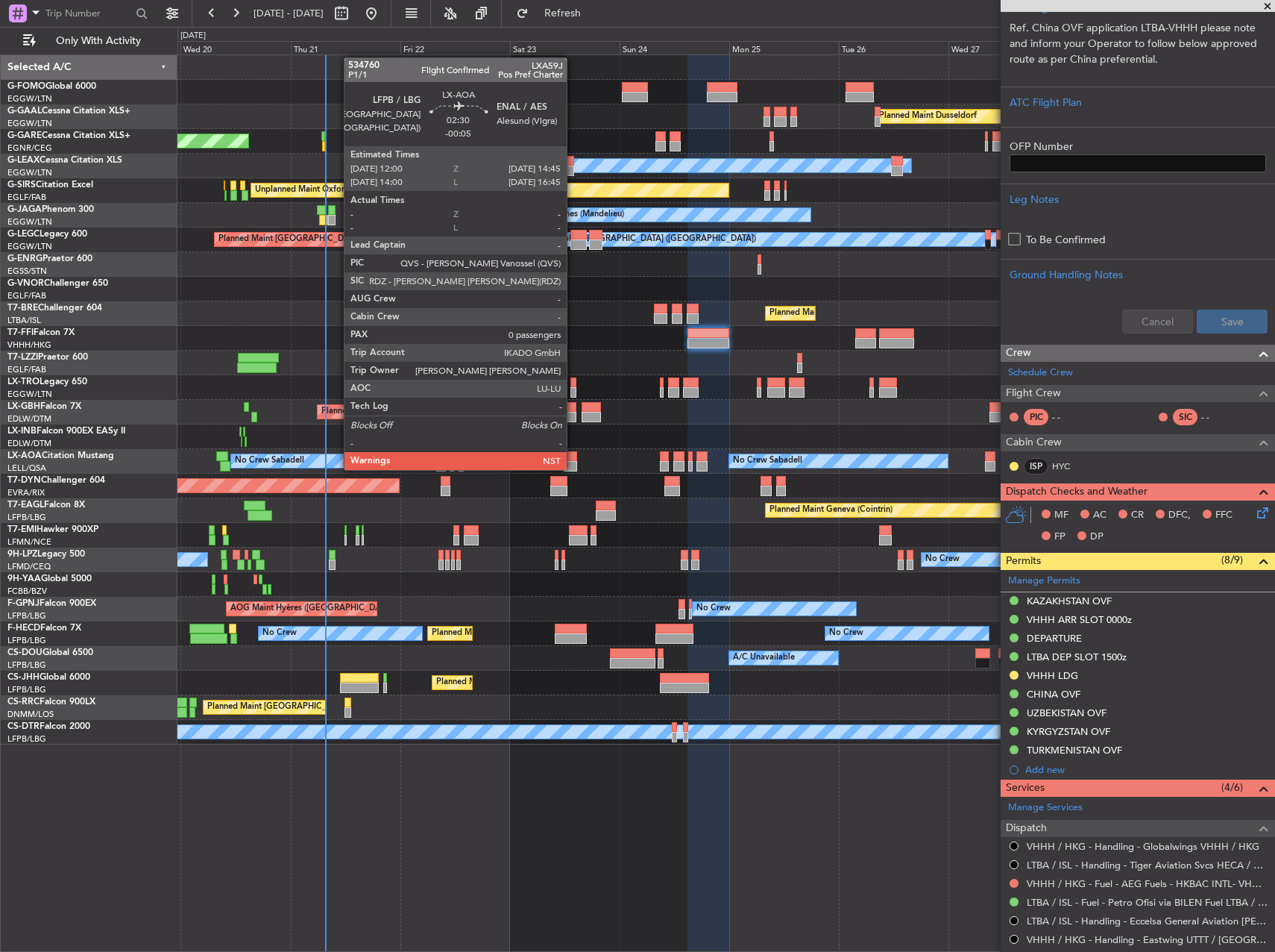
click at [574, 469] on div at bounding box center [570, 466] width 13 height 10
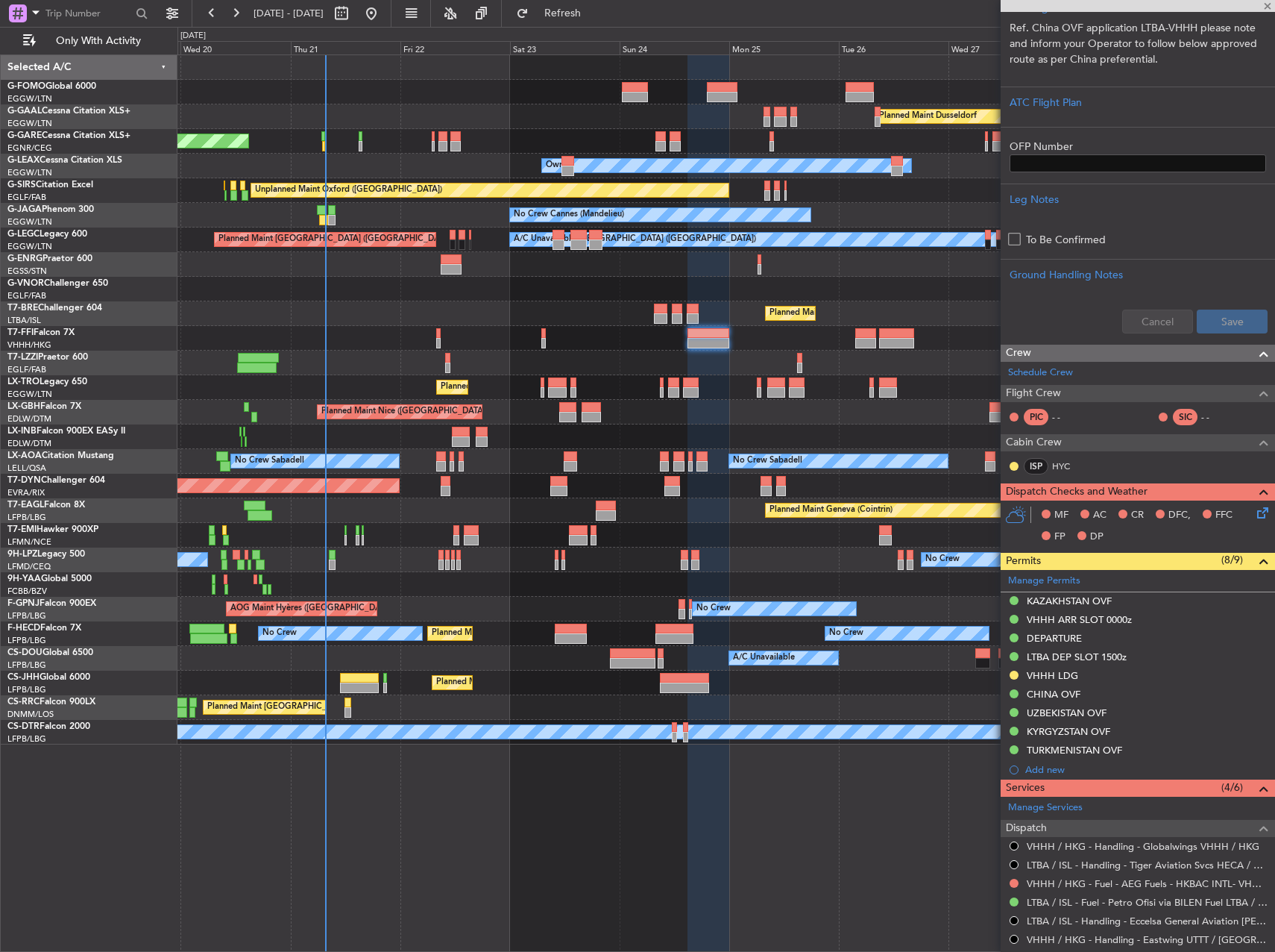
type input "-00:05"
type input "0"
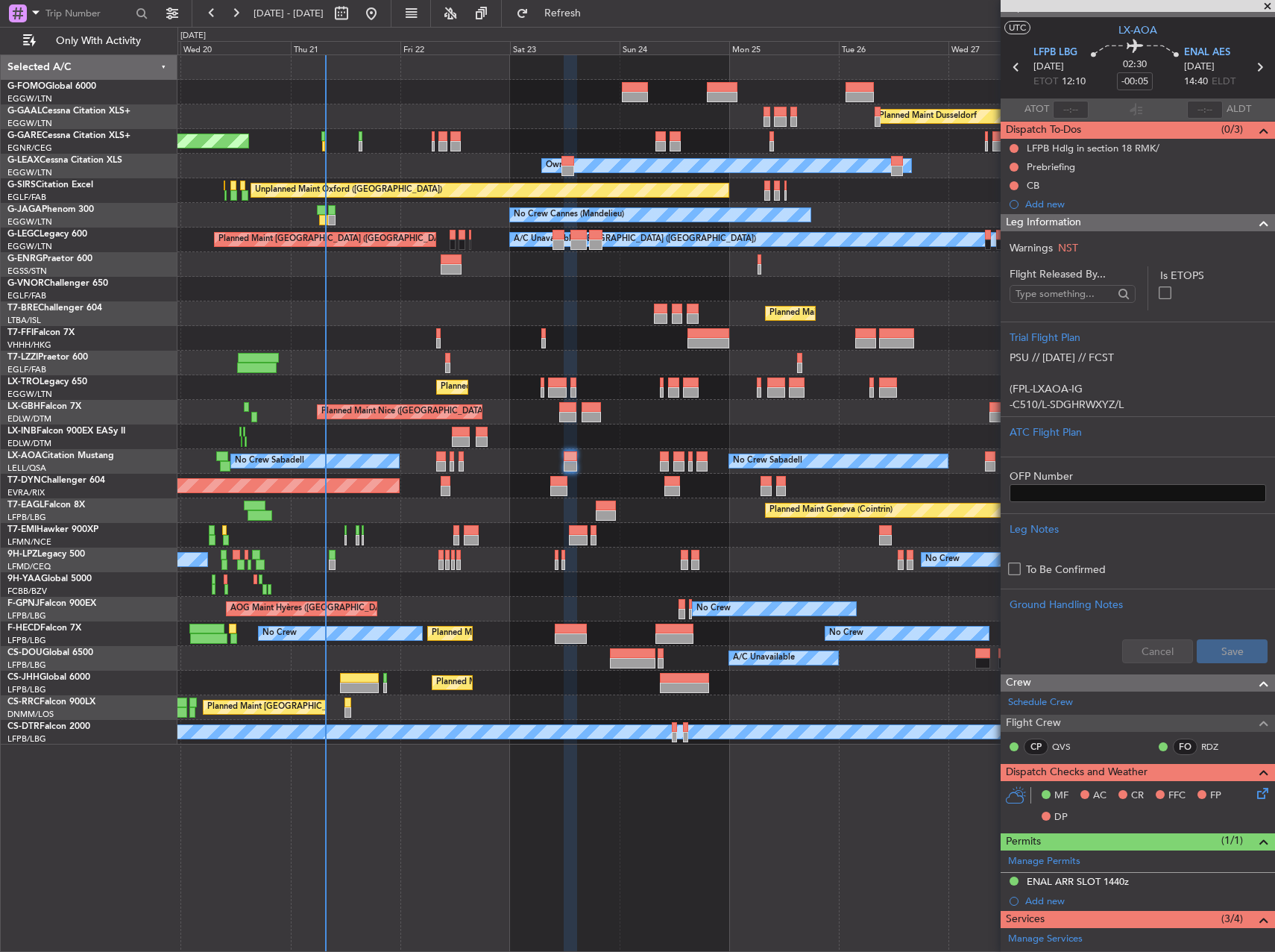
scroll to position [0, 0]
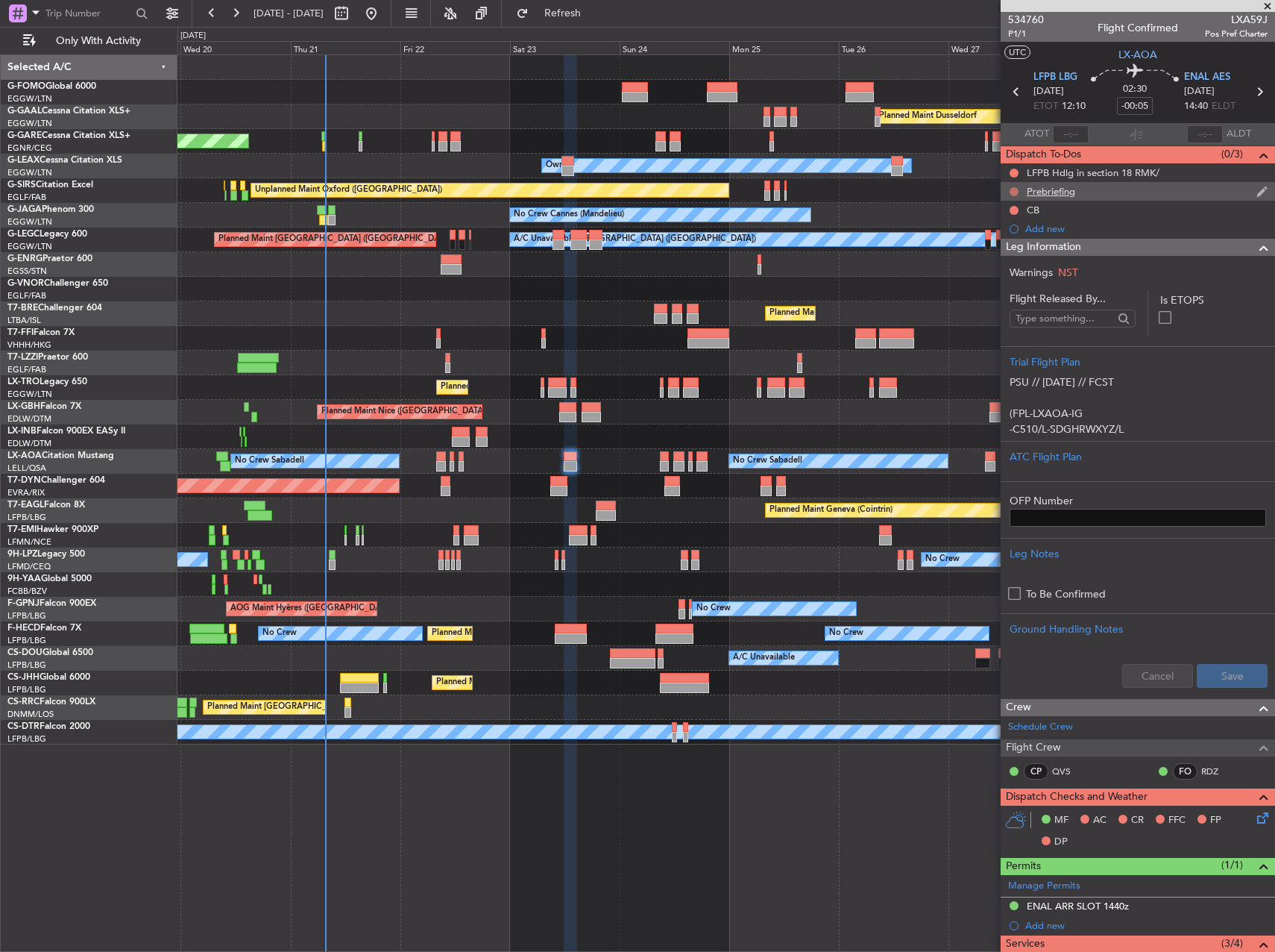
click at [1011, 191] on button at bounding box center [1014, 192] width 9 height 9
click at [1014, 258] on span "Completed" at bounding box center [1020, 257] width 49 height 15
click at [1014, 206] on button at bounding box center [1014, 211] width 9 height 9
click at [1014, 274] on span "Completed" at bounding box center [1020, 276] width 49 height 15
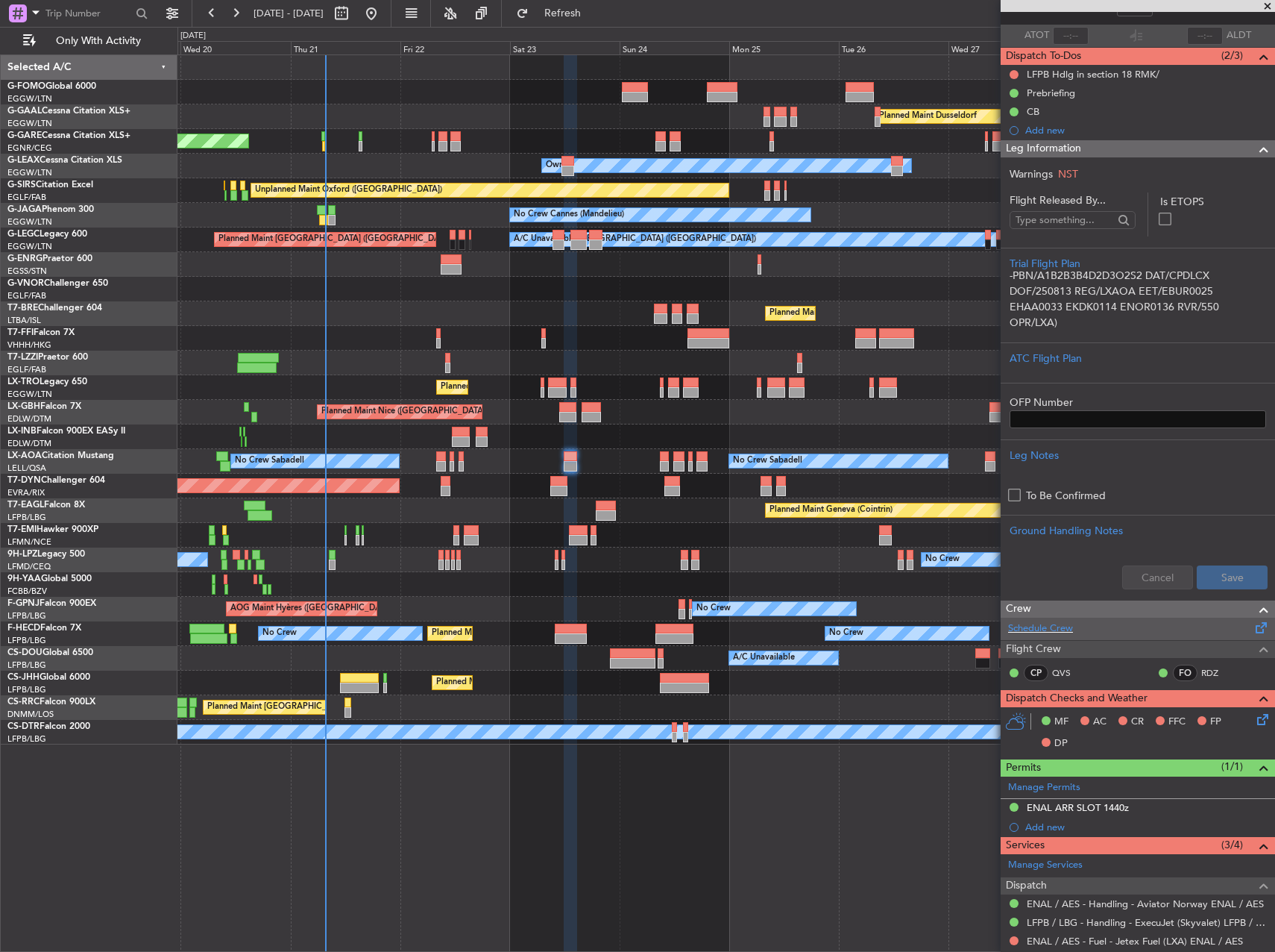
scroll to position [157, 0]
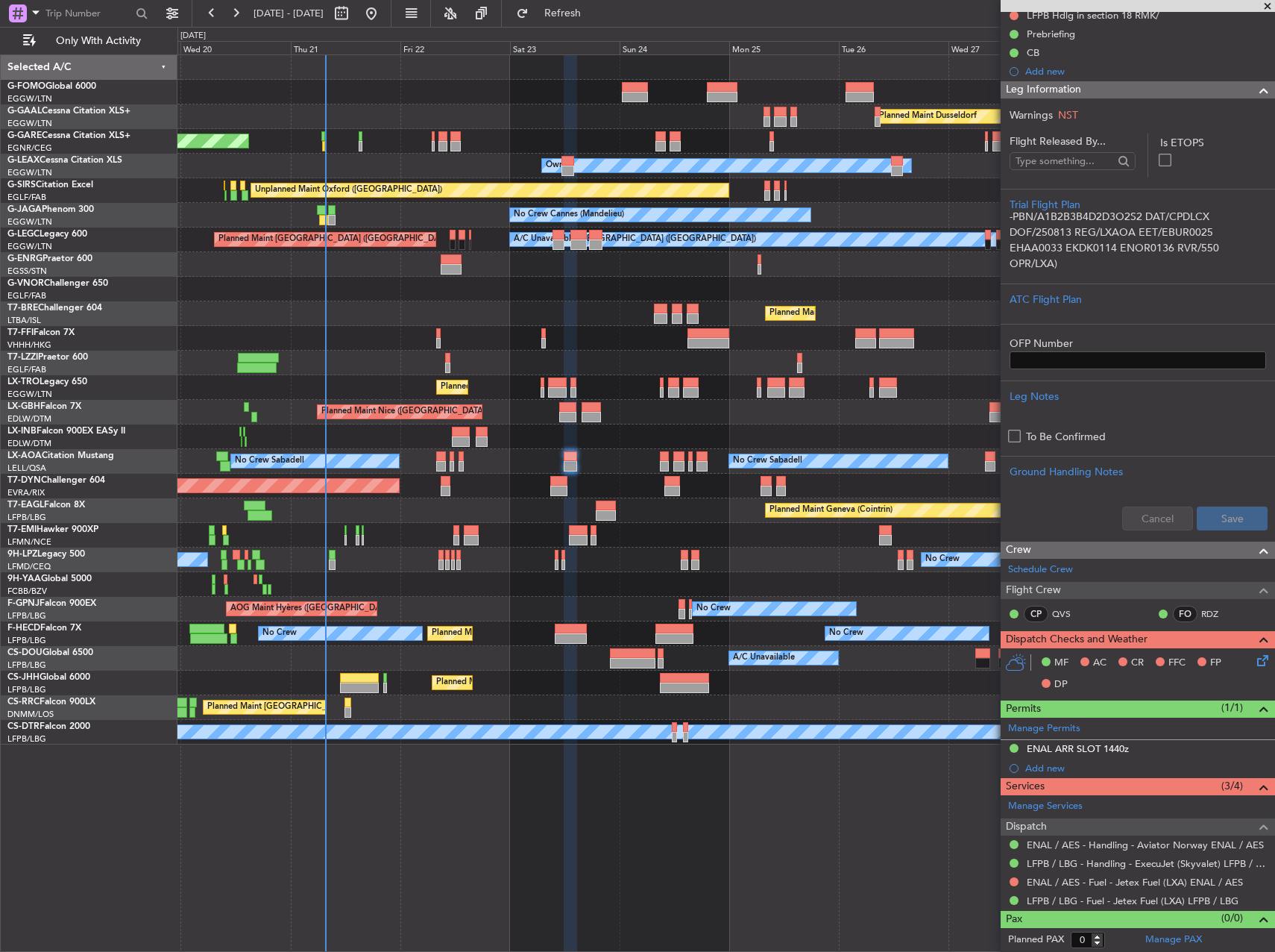
click at [1254, 657] on icon at bounding box center [1259, 657] width 12 height 12
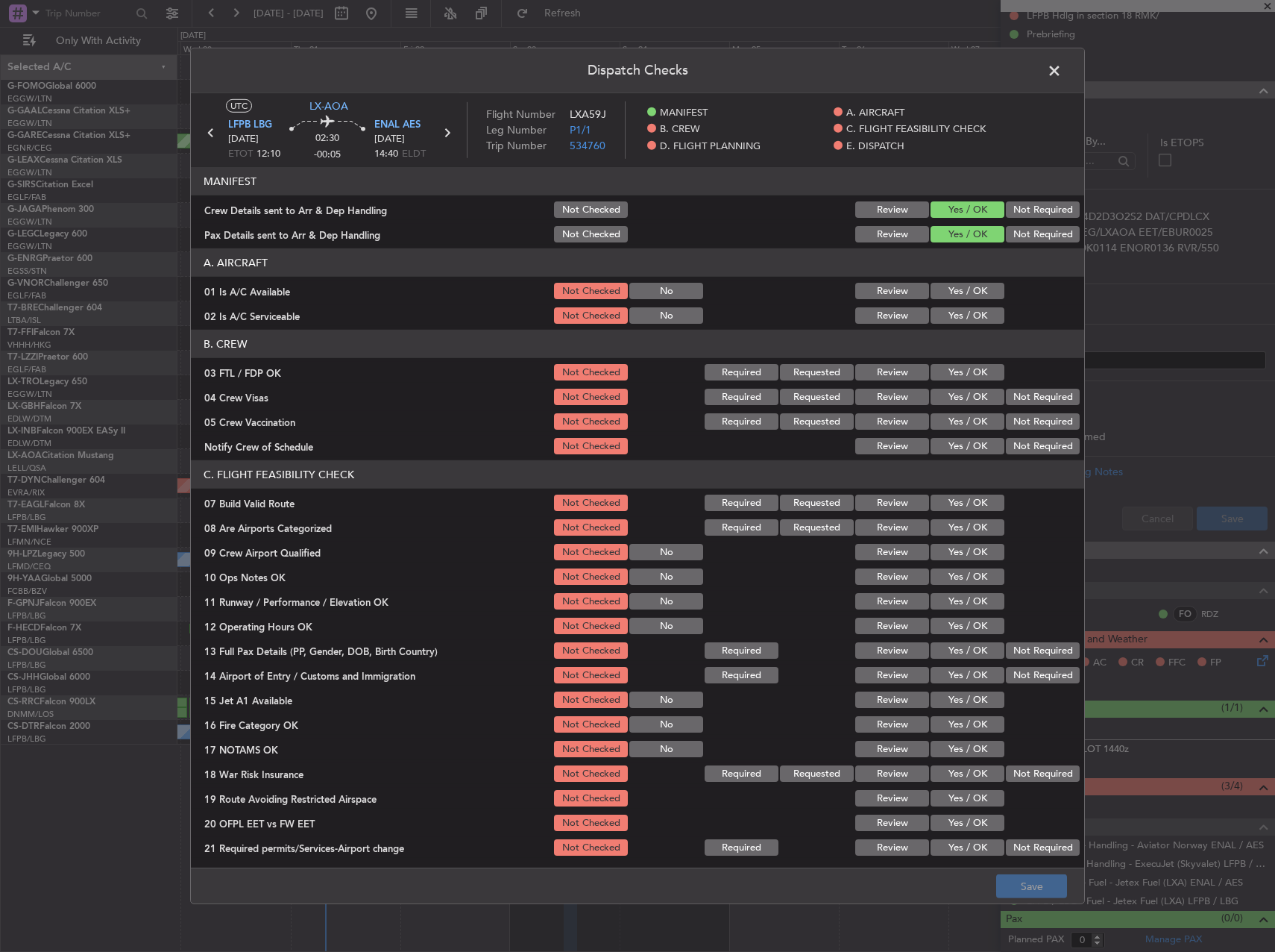
click at [959, 292] on button "Yes / OK" at bounding box center [968, 291] width 74 height 17
click at [956, 315] on button "Yes / OK" at bounding box center [968, 316] width 74 height 17
drag, startPoint x: 954, startPoint y: 374, endPoint x: 956, endPoint y: 396, distance: 22.1
click at [954, 377] on button "Yes / OK" at bounding box center [968, 372] width 74 height 17
click at [956, 397] on button "Yes / OK" at bounding box center [968, 397] width 74 height 17
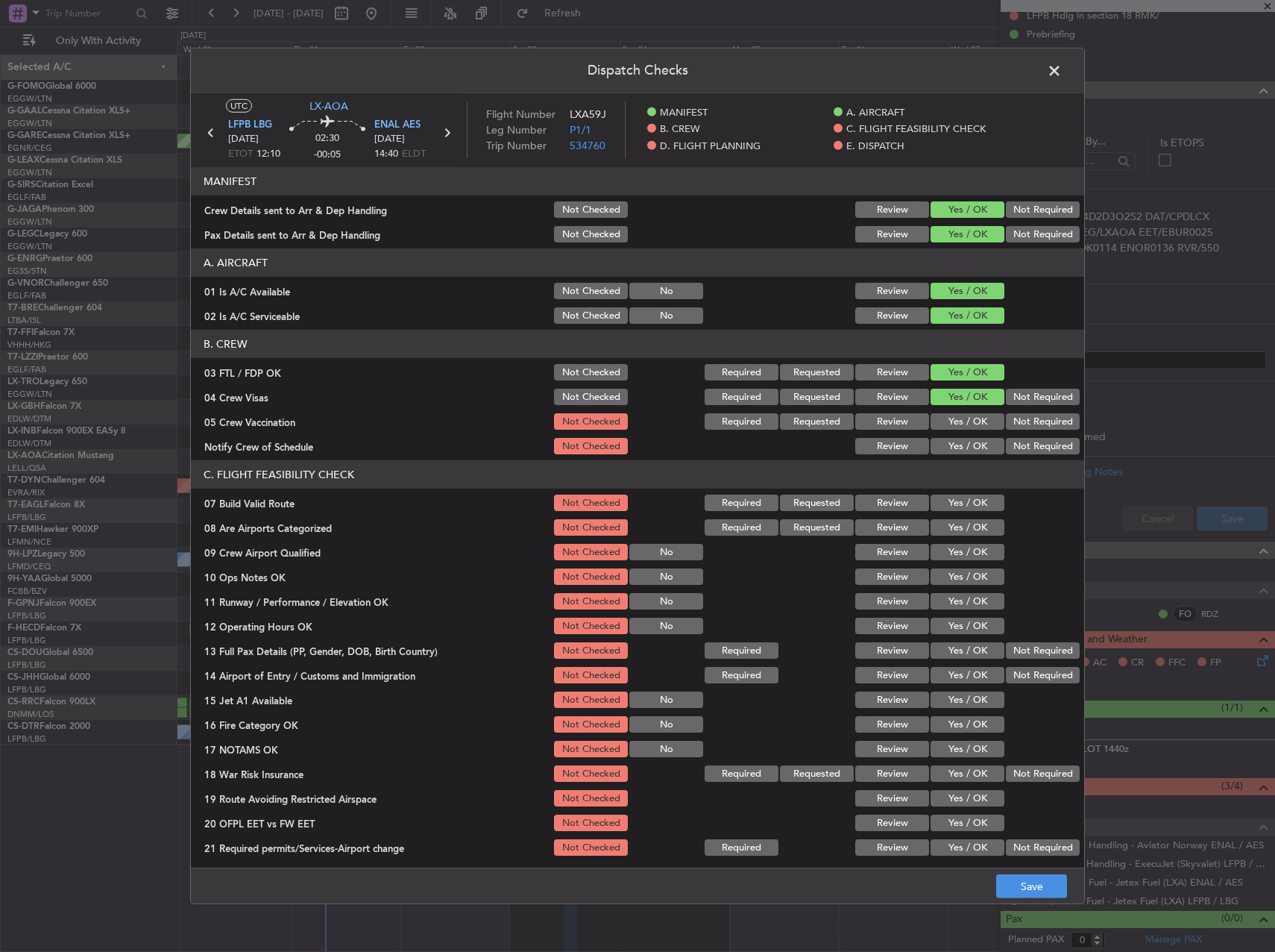
click at [990, 395] on button "Yes / OK" at bounding box center [968, 397] width 74 height 17
click at [1006, 397] on button "Not Required" at bounding box center [1043, 397] width 74 height 17
click at [1007, 416] on button "Not Required" at bounding box center [1043, 422] width 74 height 17
click at [977, 439] on button "Yes / OK" at bounding box center [968, 446] width 74 height 17
click at [942, 533] on button "Yes / OK" at bounding box center [968, 528] width 74 height 17
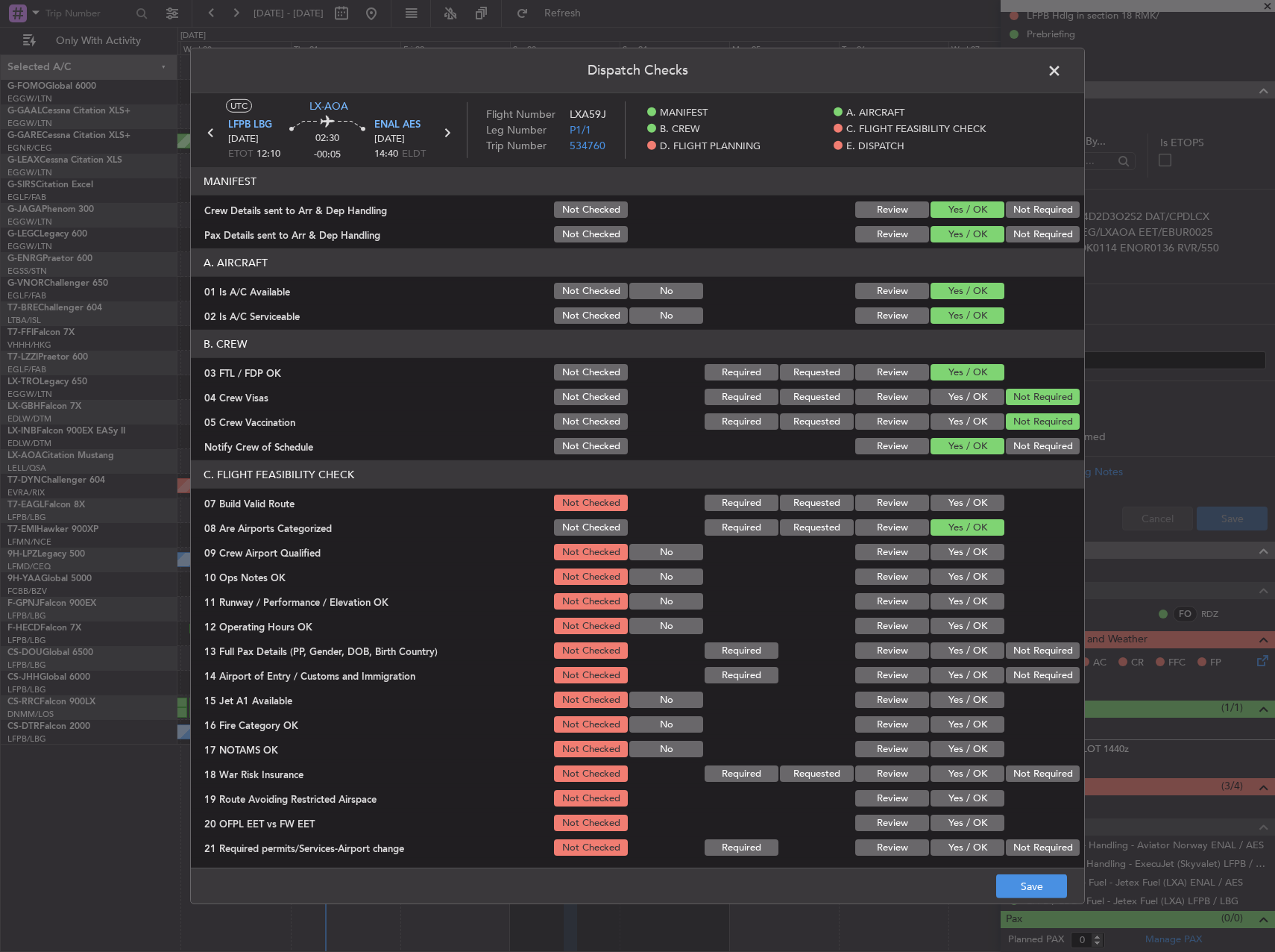
click at [948, 511] on div "Yes / OK" at bounding box center [966, 503] width 75 height 21
click at [945, 505] on button "Yes / OK" at bounding box center [968, 503] width 74 height 17
click at [955, 551] on button "Yes / OK" at bounding box center [968, 552] width 74 height 17
click at [958, 572] on button "Yes / OK" at bounding box center [968, 576] width 74 height 17
click at [959, 595] on button "Yes / OK" at bounding box center [968, 601] width 74 height 17
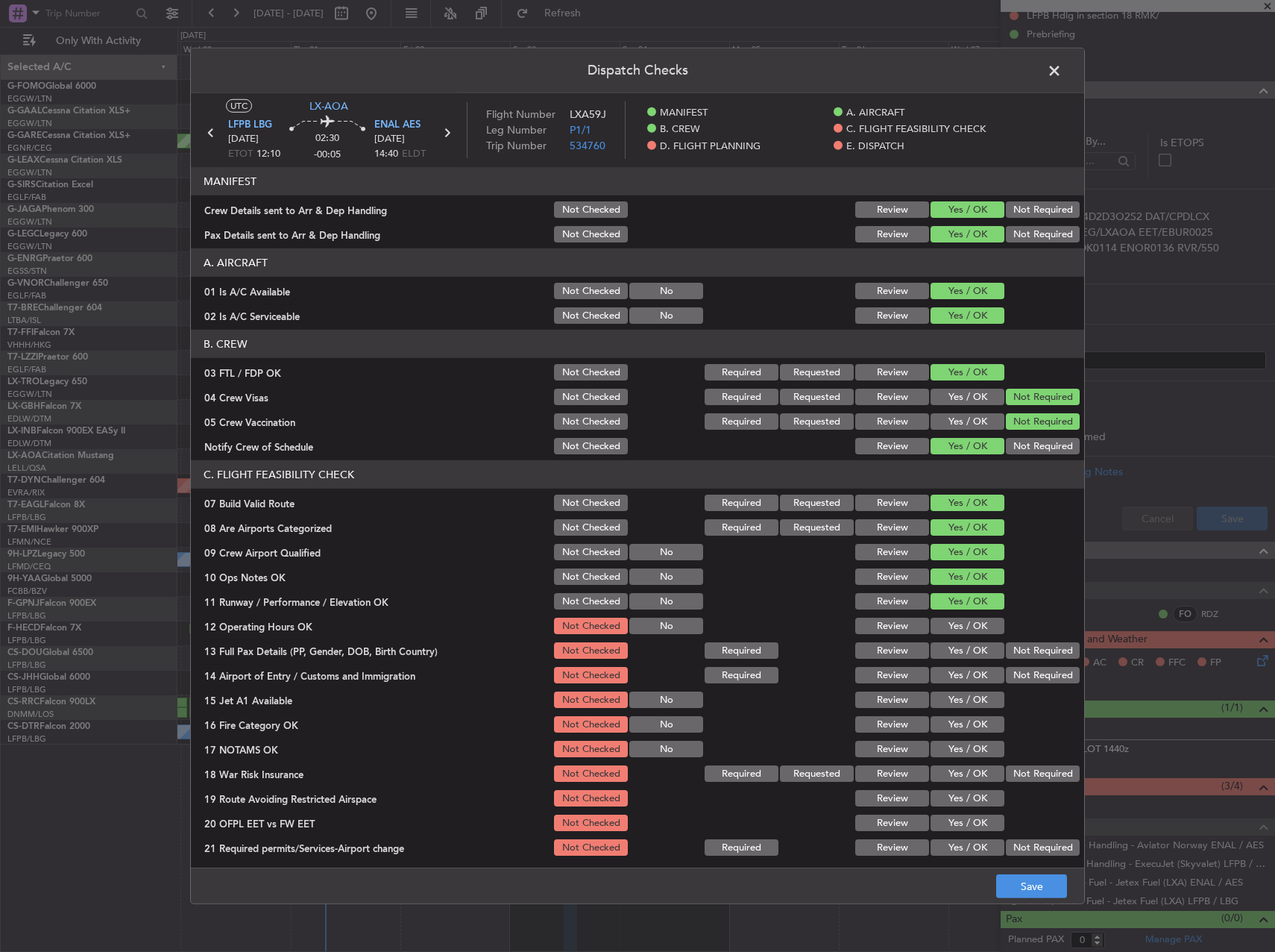
click at [961, 620] on button "Yes / OK" at bounding box center [968, 626] width 74 height 17
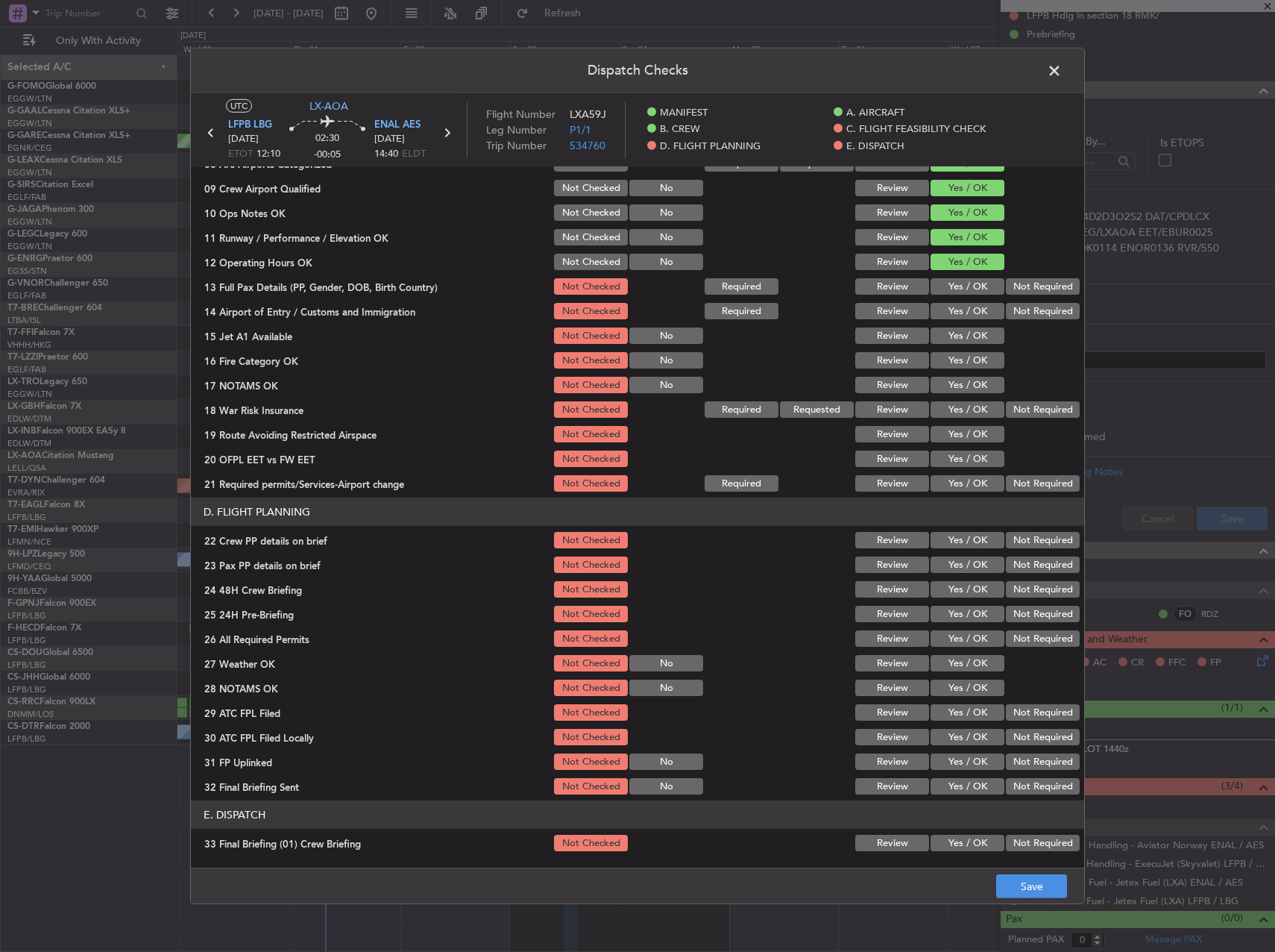
scroll to position [373, 0]
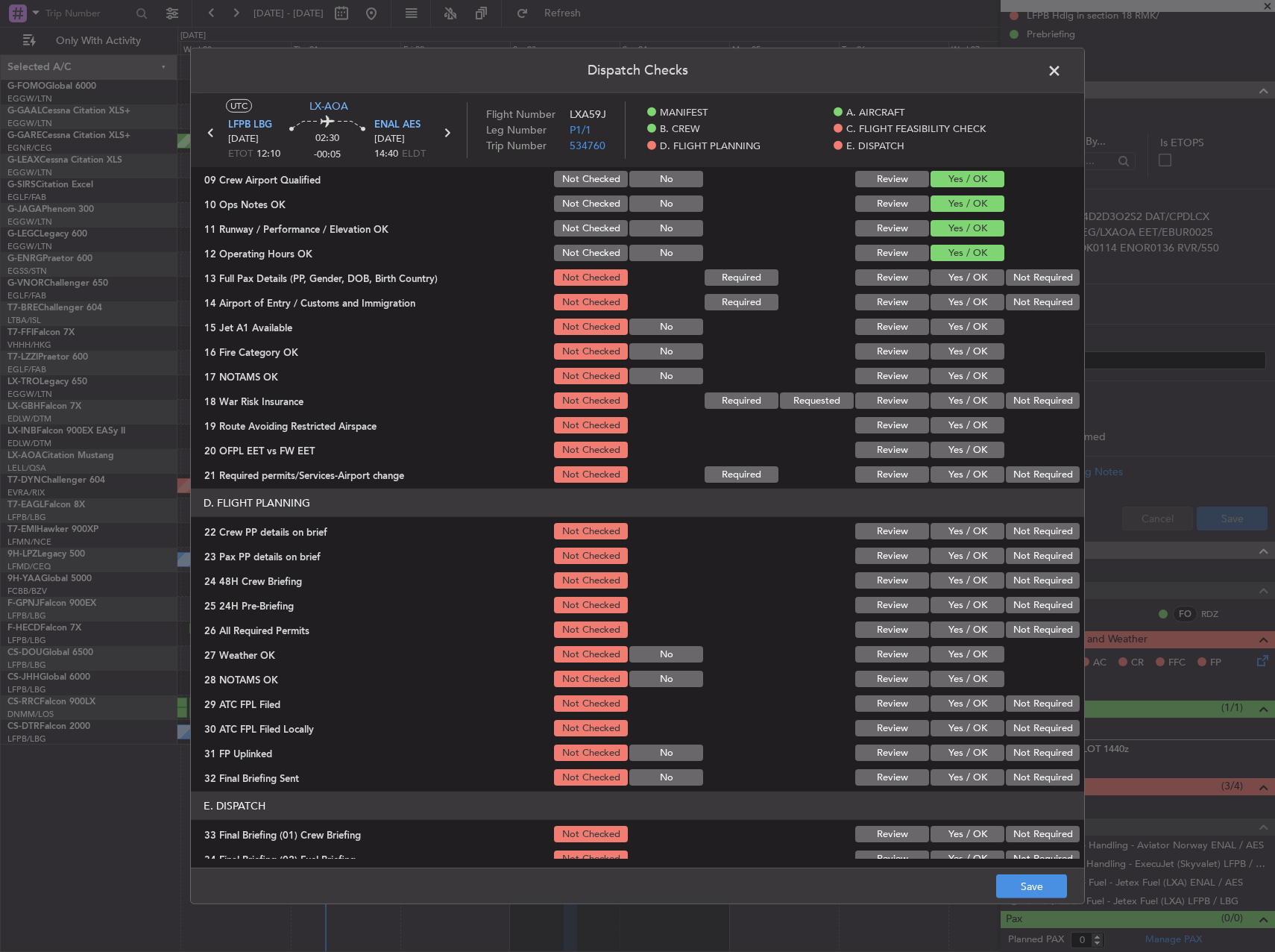
click at [979, 271] on button "Yes / OK" at bounding box center [968, 277] width 74 height 17
click at [969, 291] on section "C. FLIGHT FEASIBILITY CHECK 07 Build Valid Route Not Checked Required Requested…" at bounding box center [637, 286] width 893 height 398
click at [967, 320] on button "Yes / OK" at bounding box center [968, 327] width 74 height 17
click at [963, 302] on button "Yes / OK" at bounding box center [968, 302] width 74 height 17
click at [962, 358] on button "Yes / OK" at bounding box center [968, 352] width 74 height 17
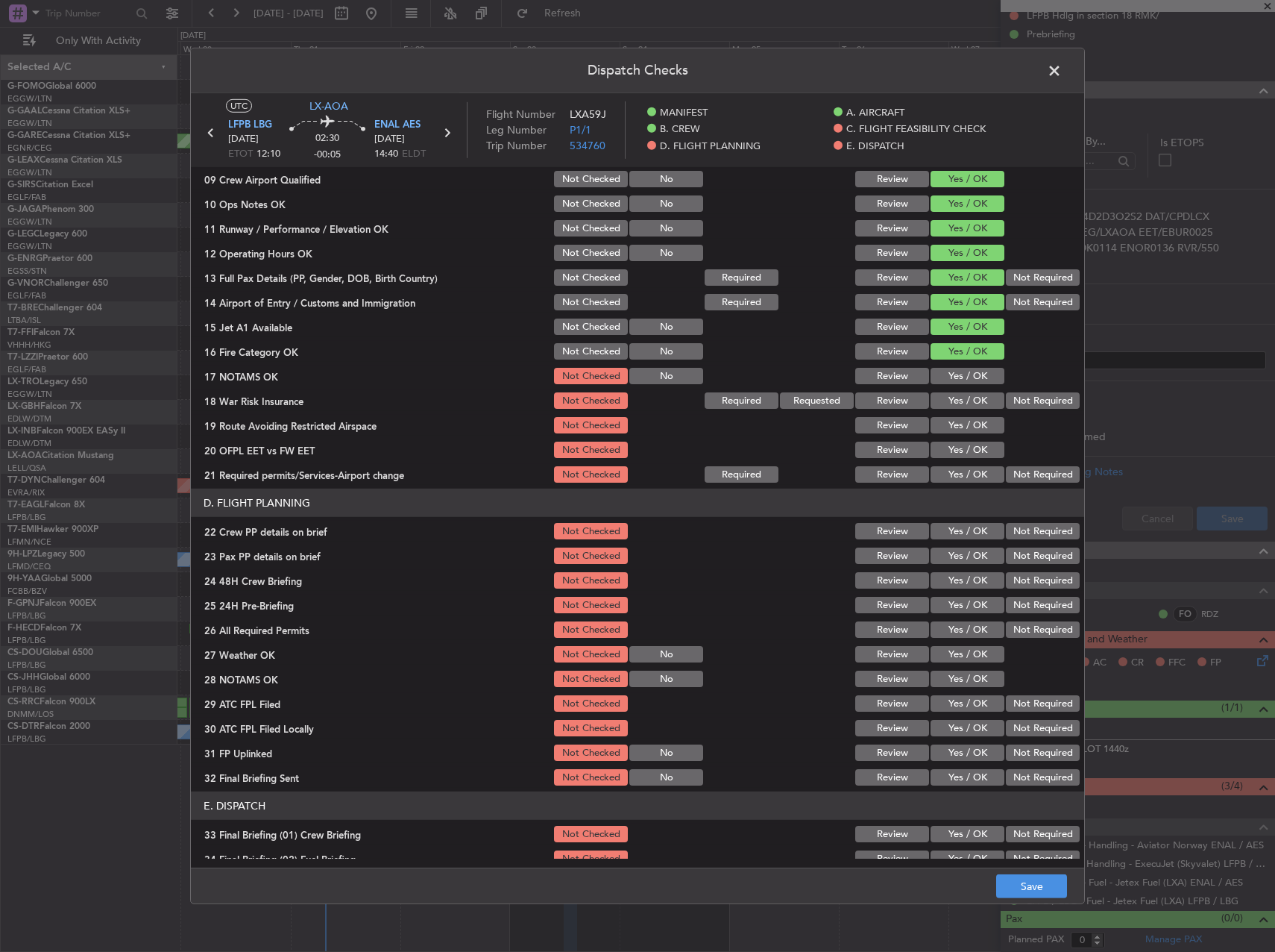
click at [963, 375] on button "Yes / OK" at bounding box center [968, 376] width 74 height 17
drag, startPoint x: 964, startPoint y: 393, endPoint x: 965, endPoint y: 414, distance: 21.0
click at [964, 395] on button "Yes / OK" at bounding box center [968, 401] width 74 height 17
click at [965, 417] on div "Yes / OK" at bounding box center [966, 424] width 75 height 21
click at [967, 426] on button "Yes / OK" at bounding box center [968, 425] width 74 height 17
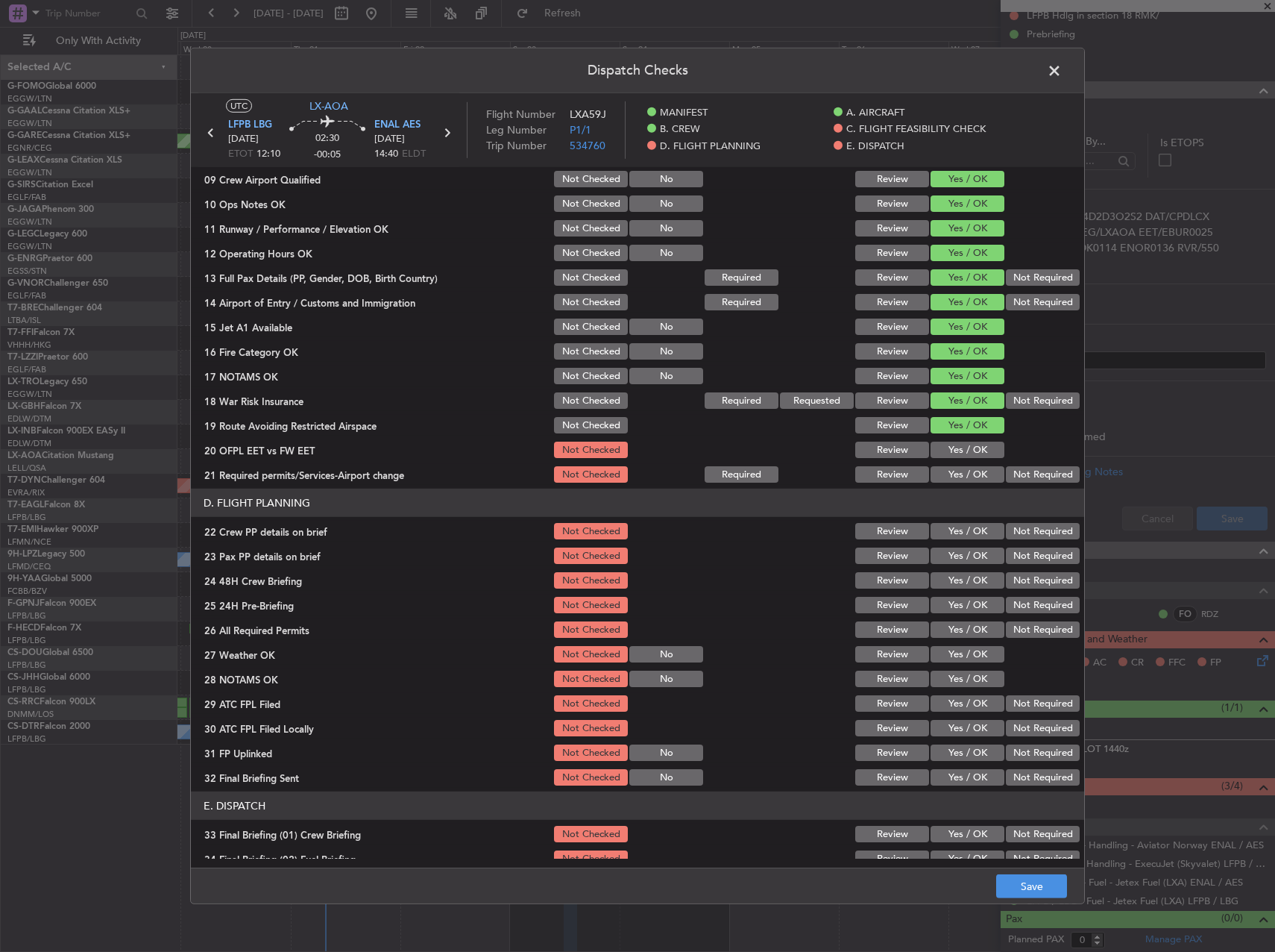
click at [968, 445] on button "Yes / OK" at bounding box center [968, 450] width 74 height 17
click at [1019, 392] on button "Not Required" at bounding box center [1043, 401] width 74 height 17
click at [971, 465] on section "C. FLIGHT FEASIBILITY CHECK 07 Build Valid Route Not Checked Required Requested…" at bounding box center [637, 286] width 893 height 398
drag, startPoint x: 971, startPoint y: 465, endPoint x: 971, endPoint y: 504, distance: 39.0
click at [971, 471] on button "Yes / OK" at bounding box center [968, 474] width 74 height 17
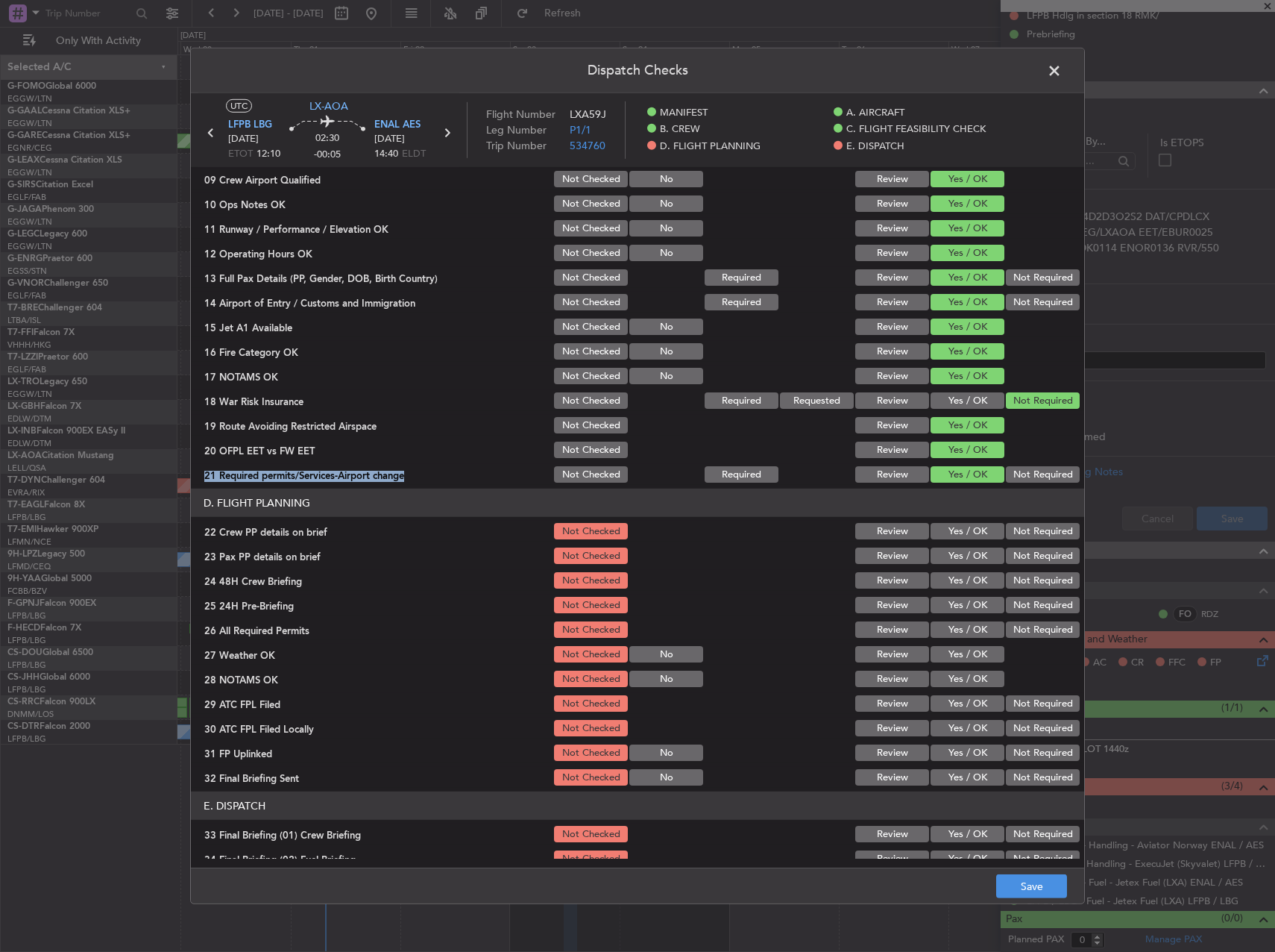
drag, startPoint x: 968, startPoint y: 528, endPoint x: 968, endPoint y: 546, distance: 18.0
click at [968, 530] on button "Yes / OK" at bounding box center [968, 531] width 74 height 17
click at [968, 553] on button "Yes / OK" at bounding box center [968, 556] width 74 height 17
drag, startPoint x: 971, startPoint y: 583, endPoint x: 999, endPoint y: 598, distance: 31.8
click at [971, 583] on button "Yes / OK" at bounding box center [968, 580] width 74 height 17
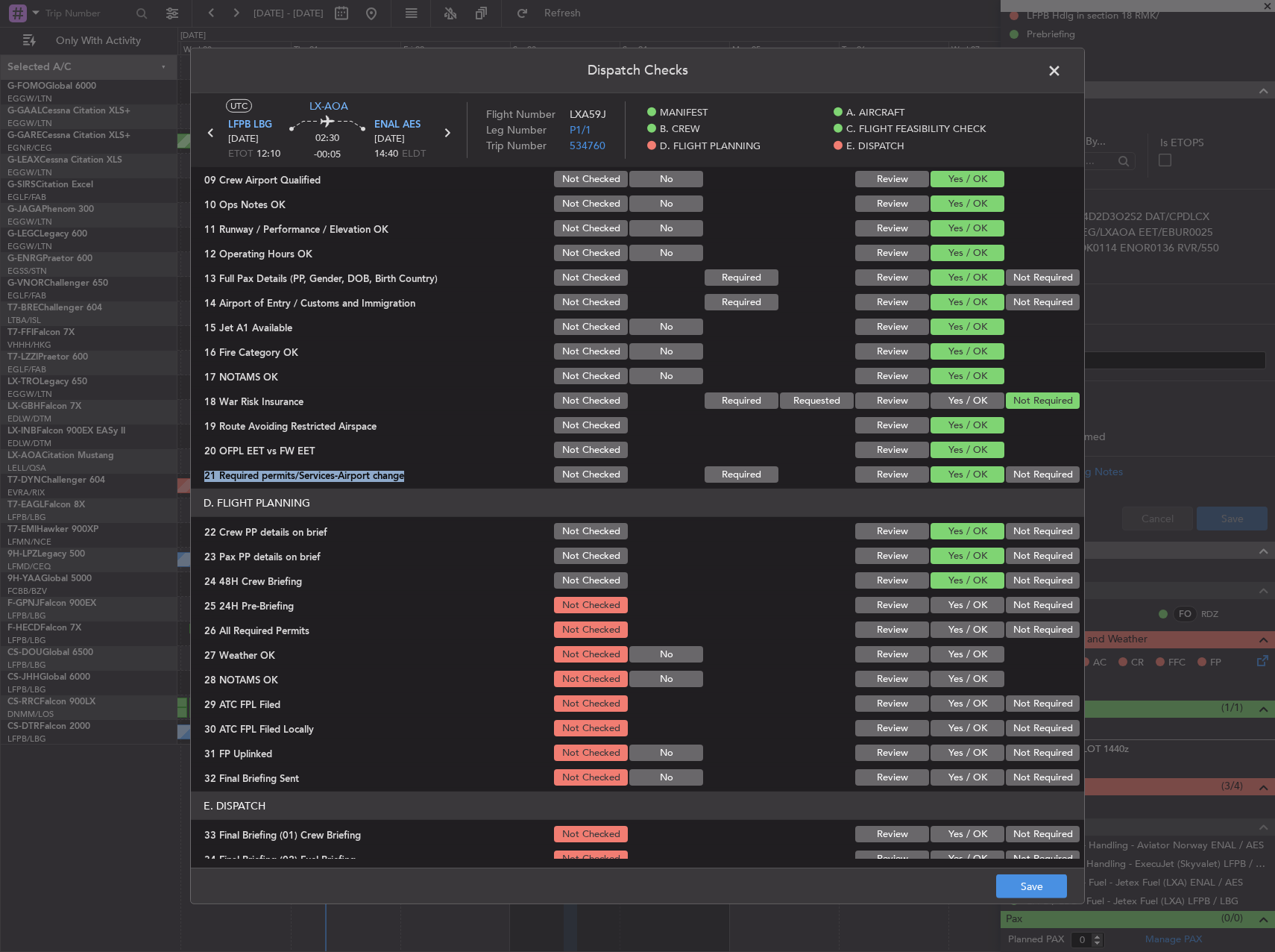
click at [1006, 601] on button "Not Required" at bounding box center [1043, 605] width 74 height 17
click at [1034, 891] on button "Save" at bounding box center [1031, 886] width 71 height 24
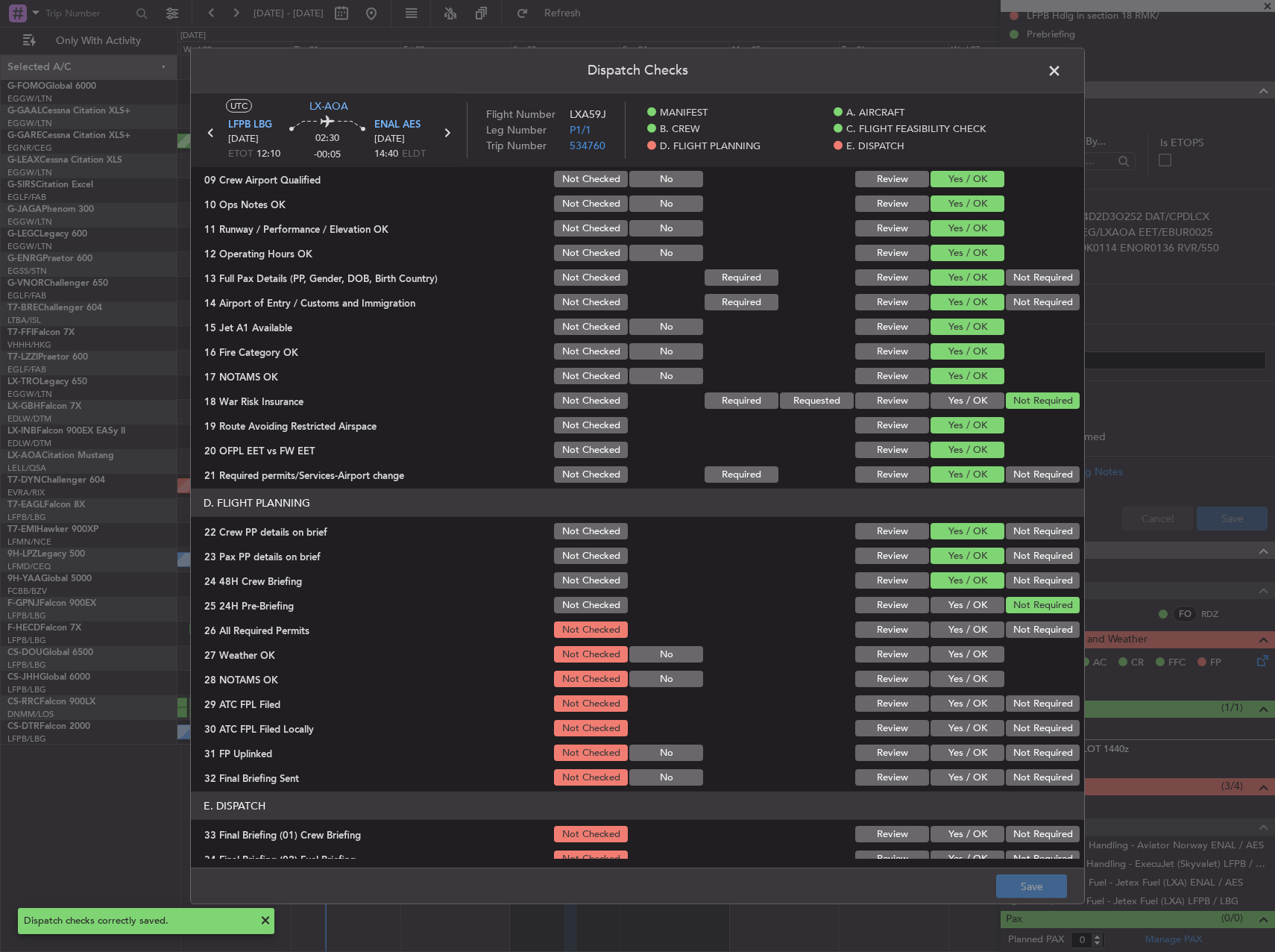
click at [1061, 67] on span at bounding box center [1061, 75] width 0 height 29
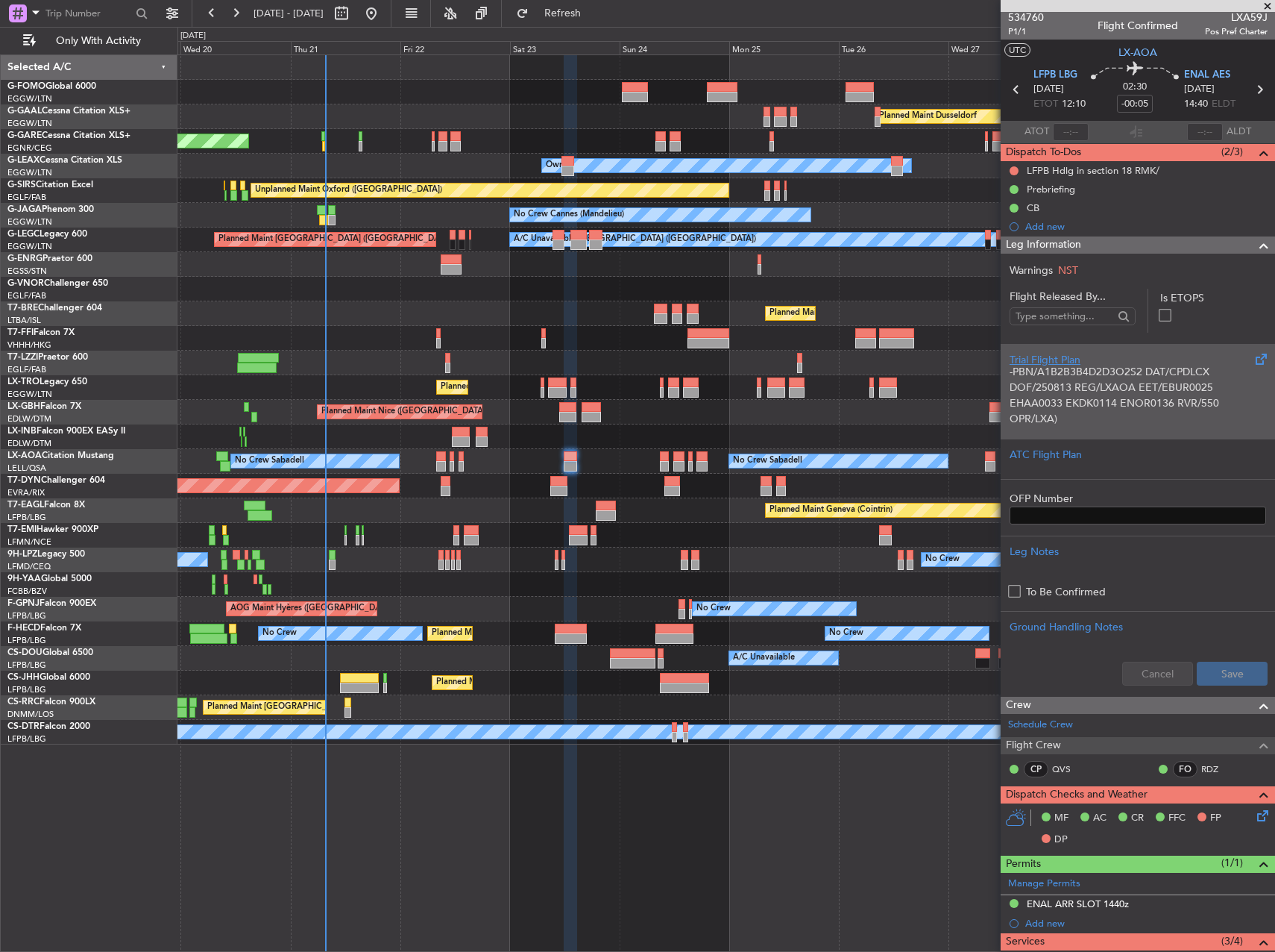
scroll to position [0, 0]
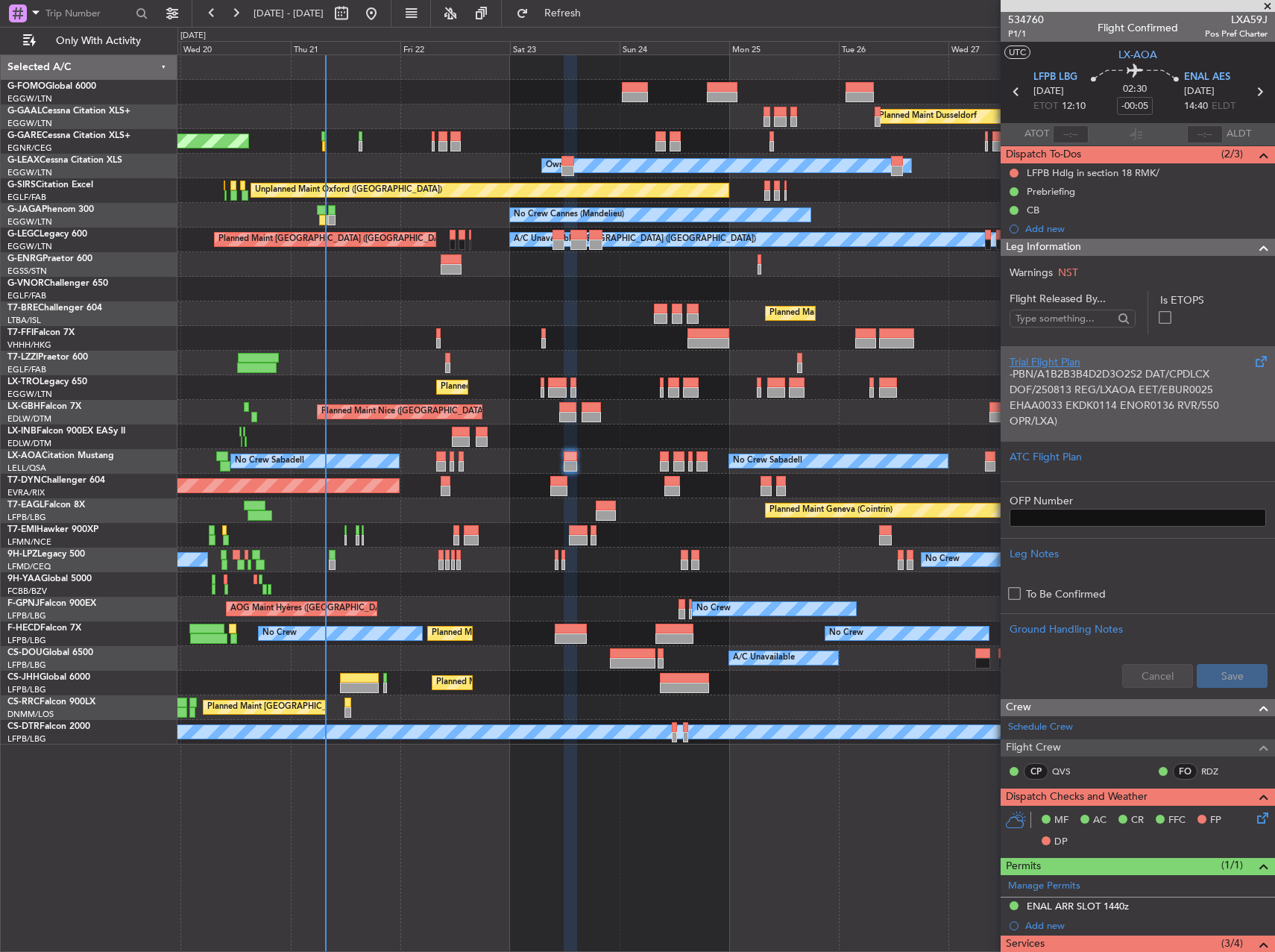
click at [1113, 408] on p "EHAA0033 EKDK0114 ENOR0136 RVR/550 OPR/LXA)" at bounding box center [1138, 413] width 257 height 31
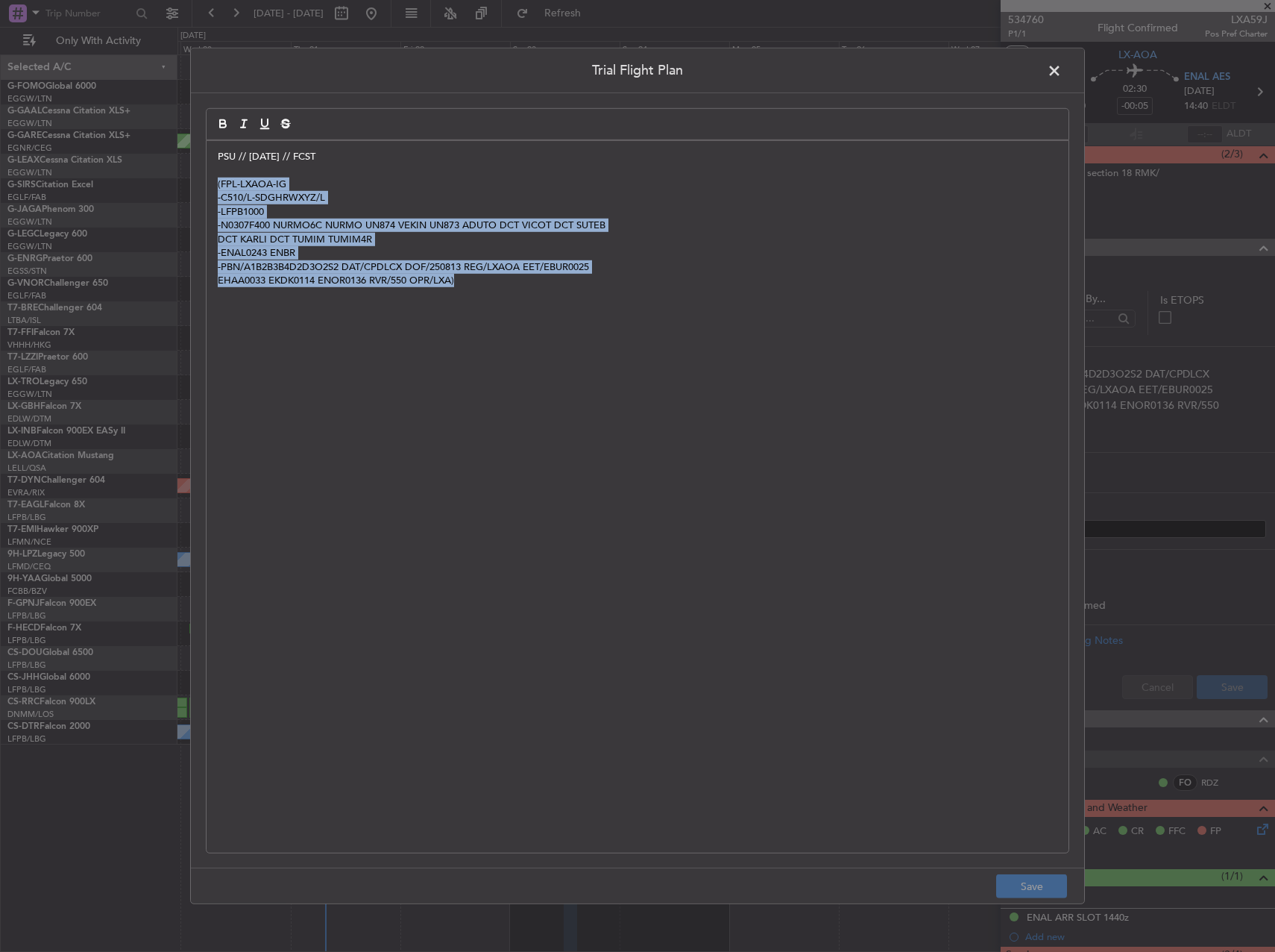
drag, startPoint x: 517, startPoint y: 317, endPoint x: 191, endPoint y: 188, distance: 350.6
click at [191, 188] on div "Trial Flight Plan PSU // 12AUG // FCST (FPL-LXAOA-IG -C510/L-SDGHRWXYZ/L -LFPB1…" at bounding box center [638, 476] width 895 height 856
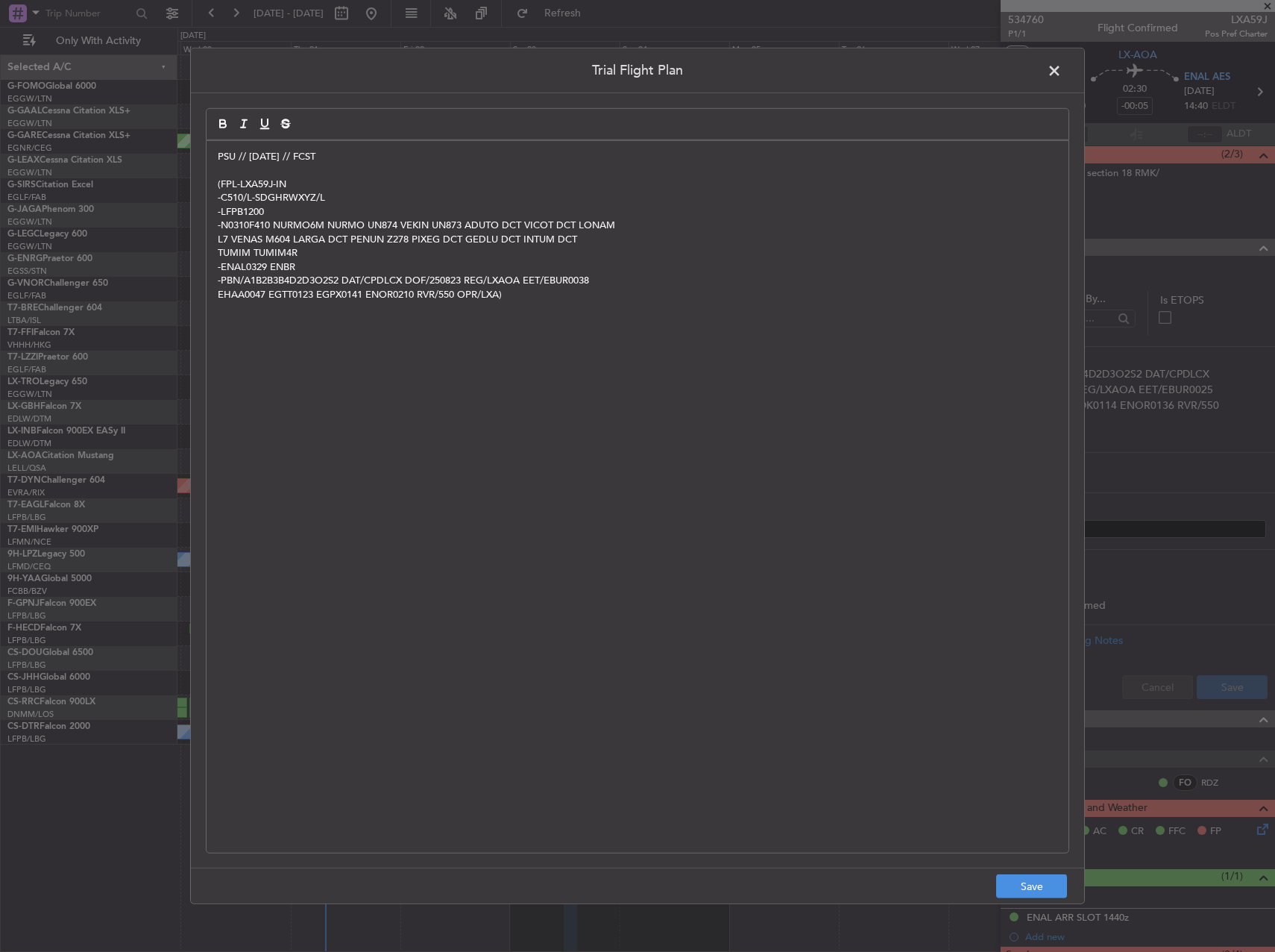
click at [481, 335] on div "PSU // 12AUG // FCST (FPL-LXA59J-IN -C510/L-SDGHRWXYZ/L -LFPB1200 -N0310F410 NU…" at bounding box center [637, 496] width 862 height 712
click at [573, 424] on div "PSU // 12AUG // FCST (FPL-LXA59J-IN -C510/L-SDGHRWXYZ/L -LFPB1200 -N0310F410 NU…" at bounding box center [637, 496] width 862 height 712
click at [1050, 885] on button "Save" at bounding box center [1031, 886] width 71 height 24
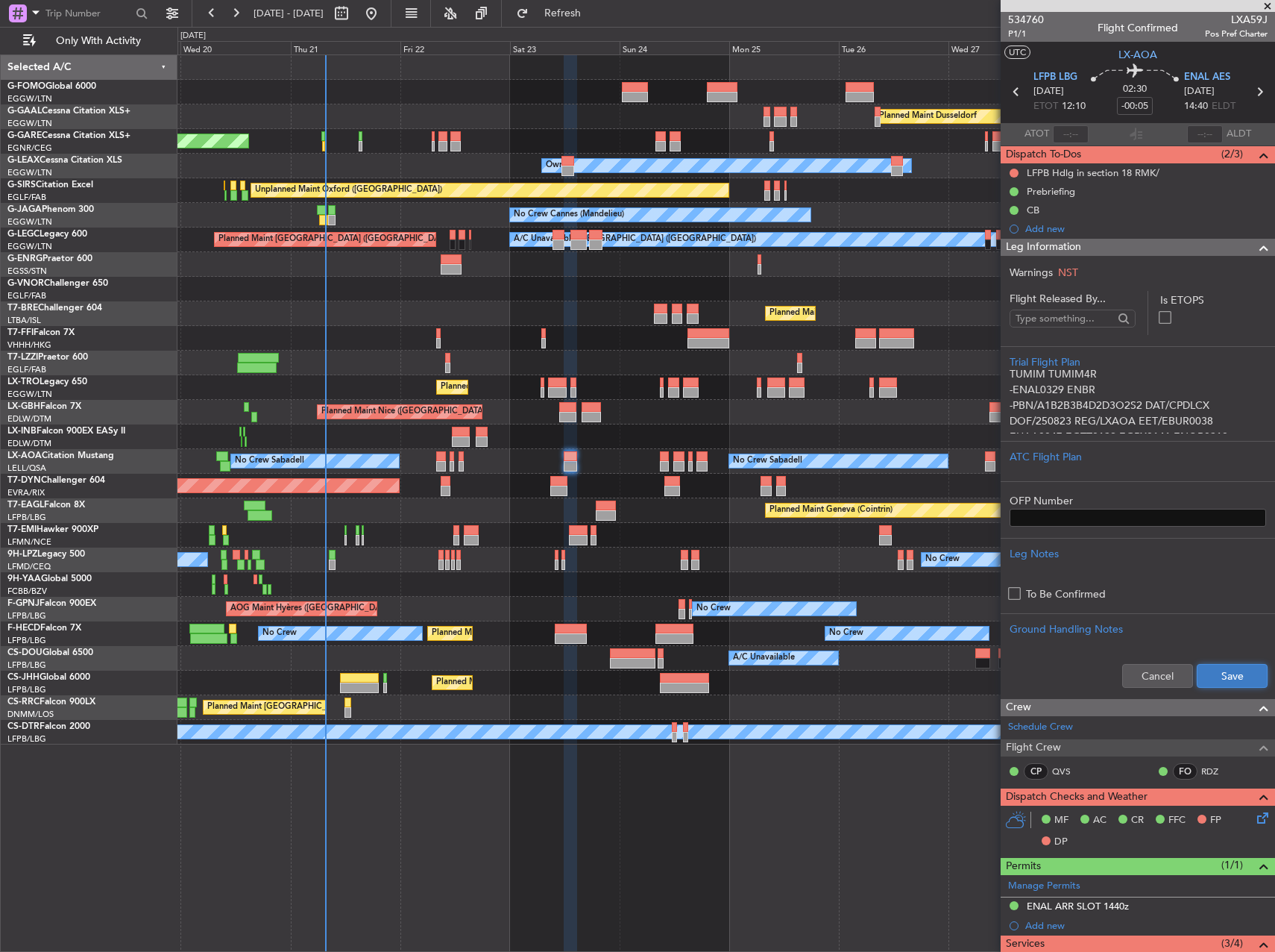
click at [1228, 670] on button "Save" at bounding box center [1232, 676] width 71 height 24
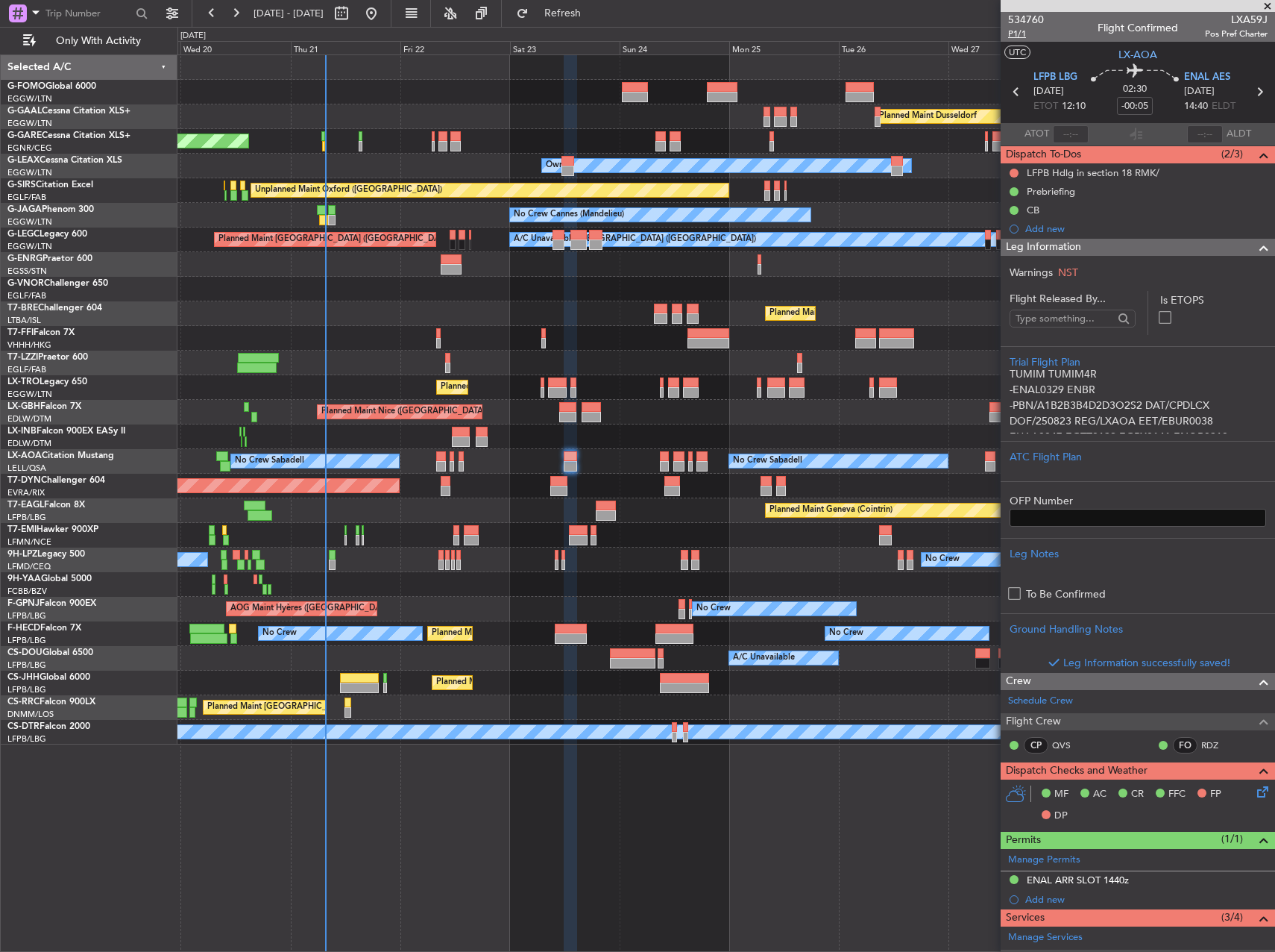
click at [1016, 32] on span "P1/1" at bounding box center [1026, 34] width 36 height 13
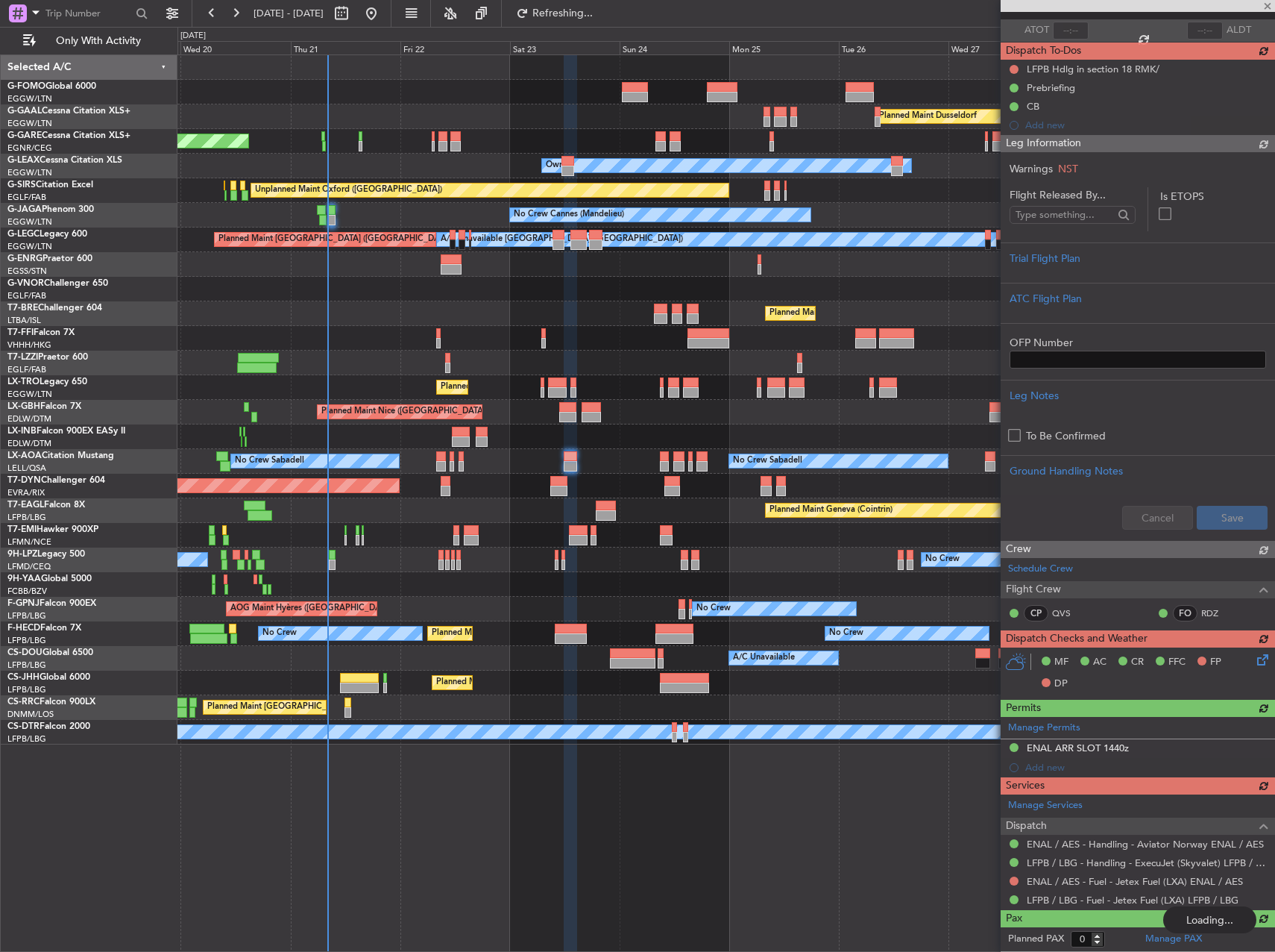
scroll to position [103, 0]
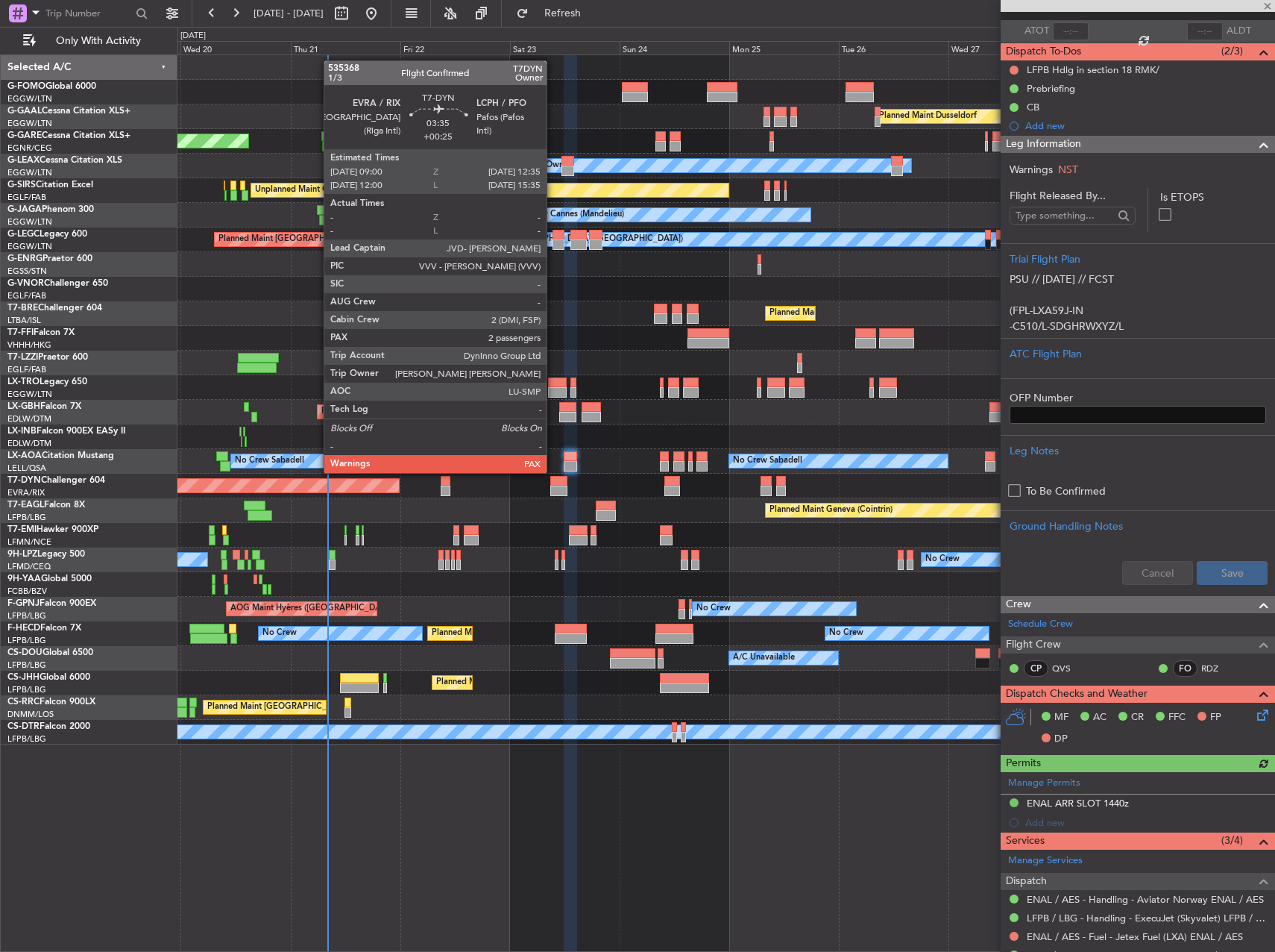
click at [553, 485] on div at bounding box center [559, 481] width 17 height 10
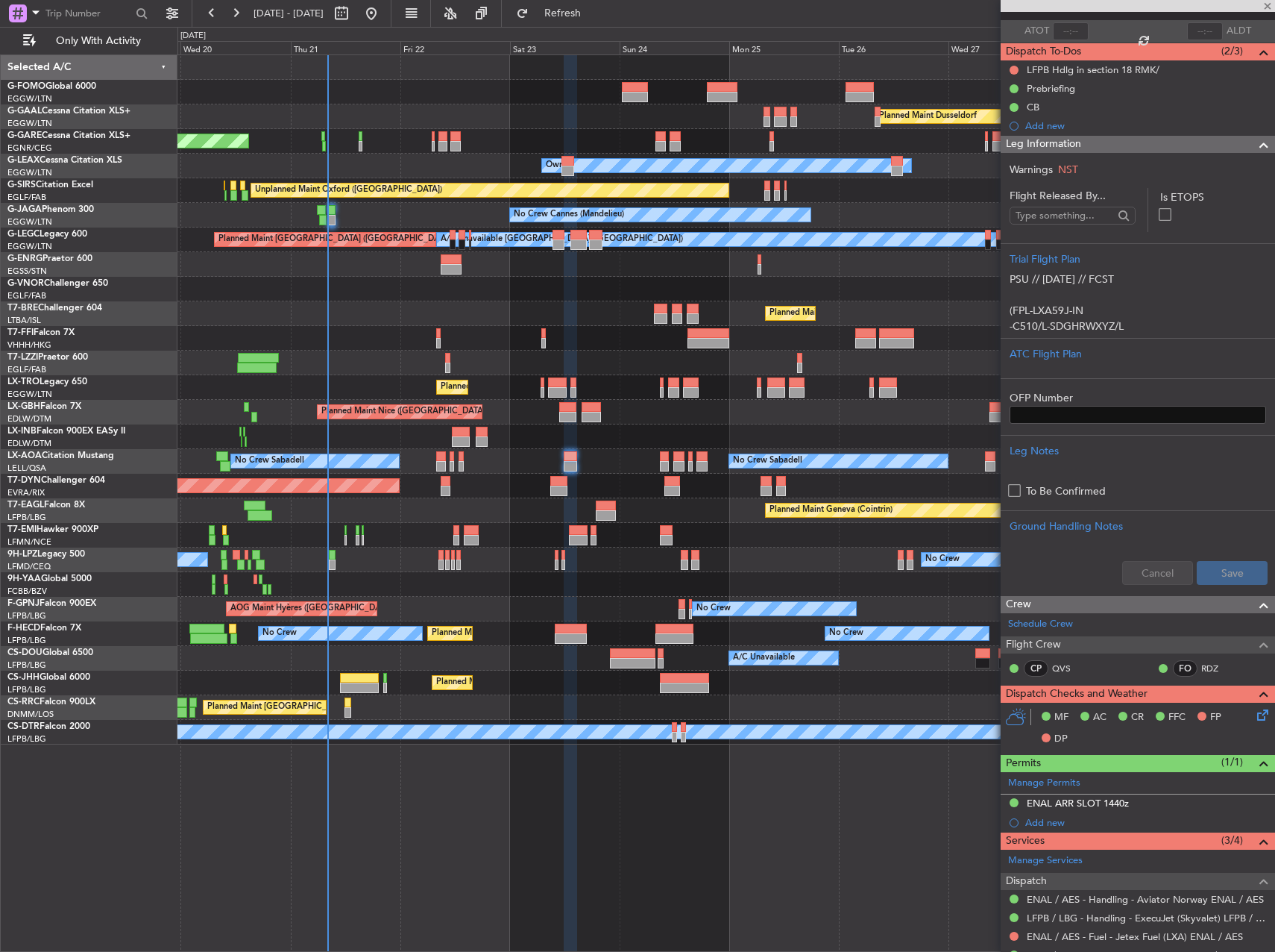
type input "+00:25"
type input "3"
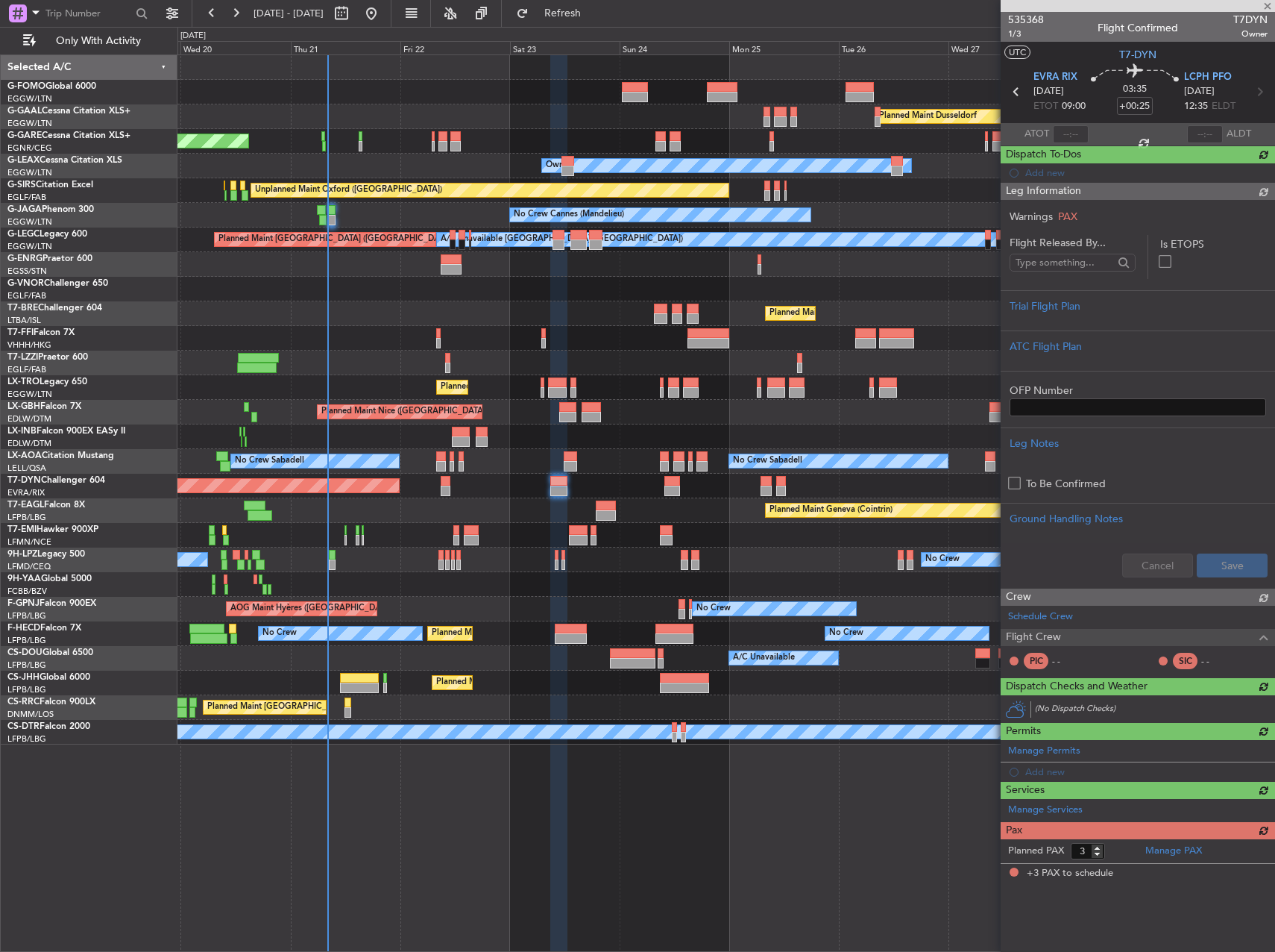
scroll to position [0, 0]
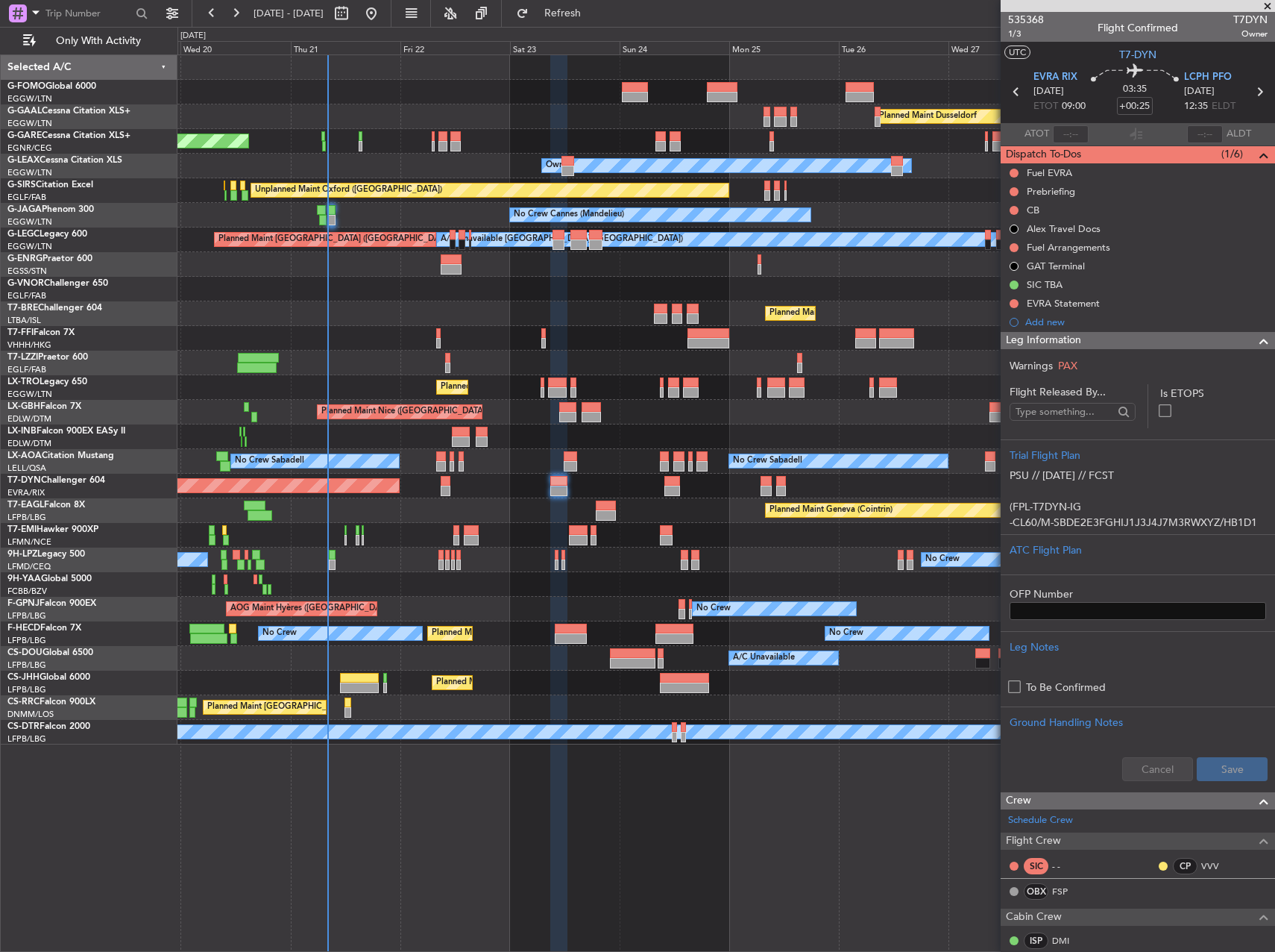
click at [526, 487] on div "Planned Maint [GEOGRAPHIC_DATA]-[GEOGRAPHIC_DATA]" at bounding box center [726, 485] width 1097 height 25
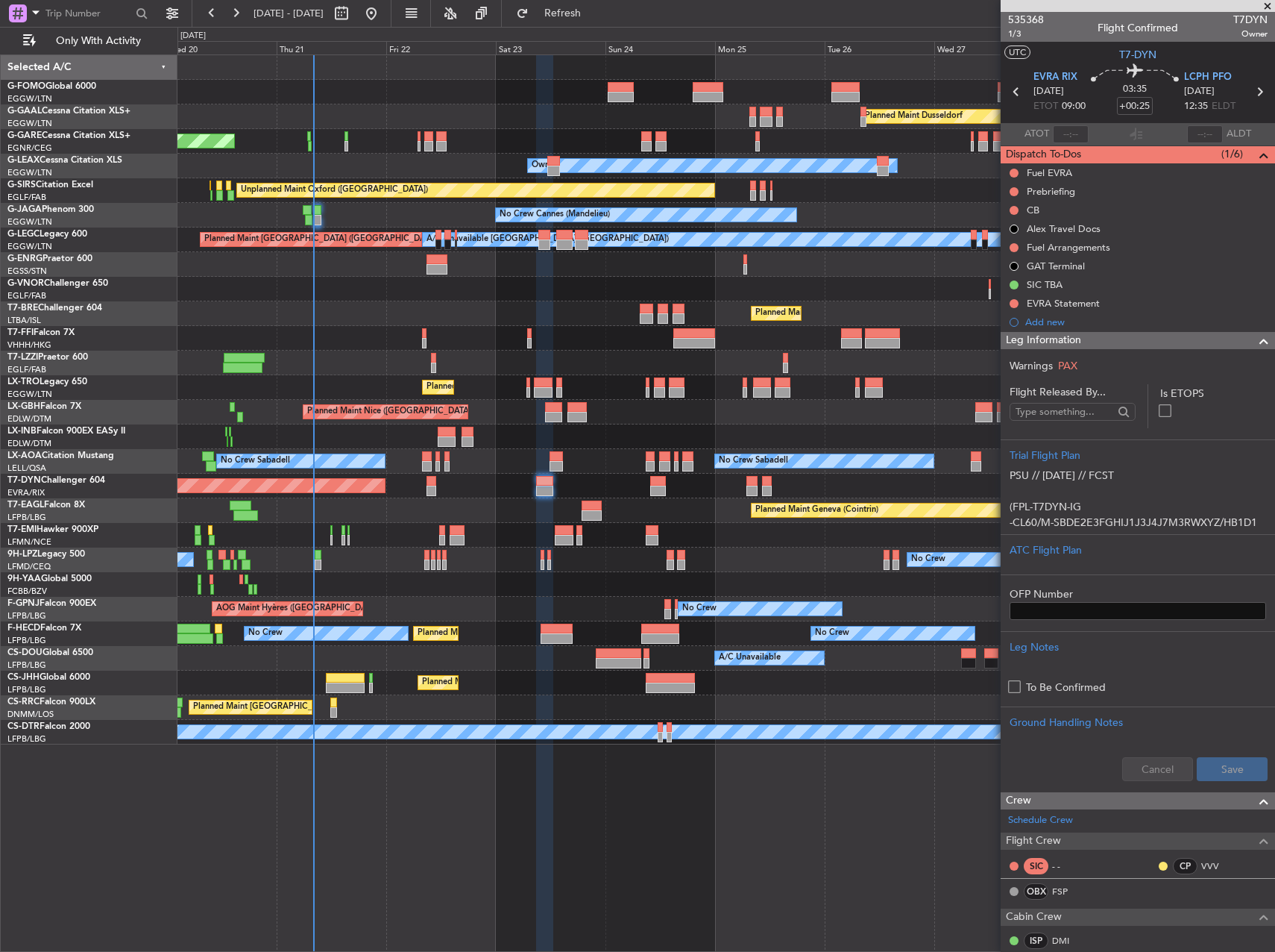
click at [519, 488] on div "Planned Maint [GEOGRAPHIC_DATA]-[GEOGRAPHIC_DATA]" at bounding box center [726, 485] width 1097 height 25
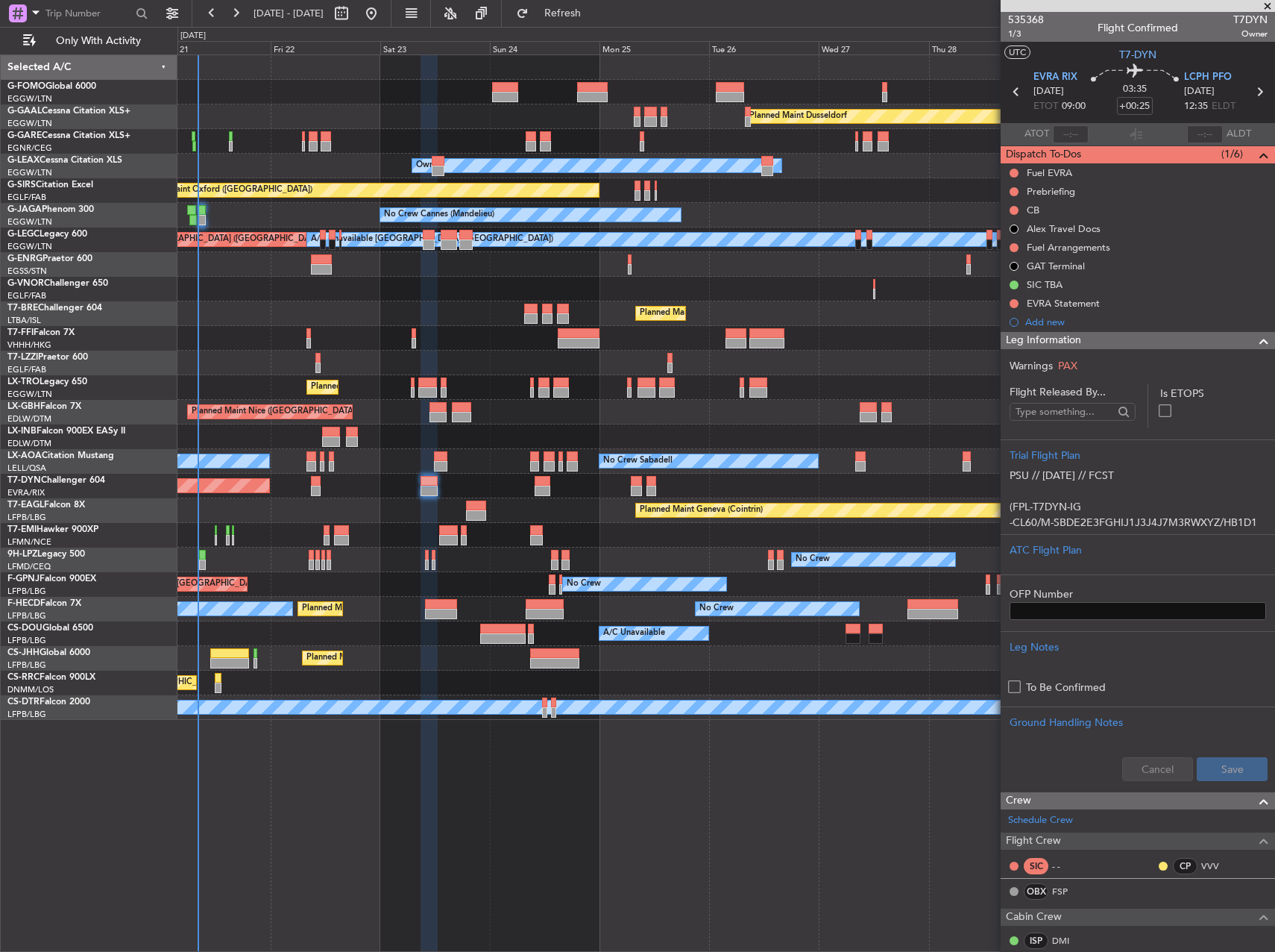
click at [431, 523] on div "Planned Maint Dusseldorf Unplanned Maint [PERSON_NAME] Owner Unplanned Maint [G…" at bounding box center [726, 388] width 1097 height 665
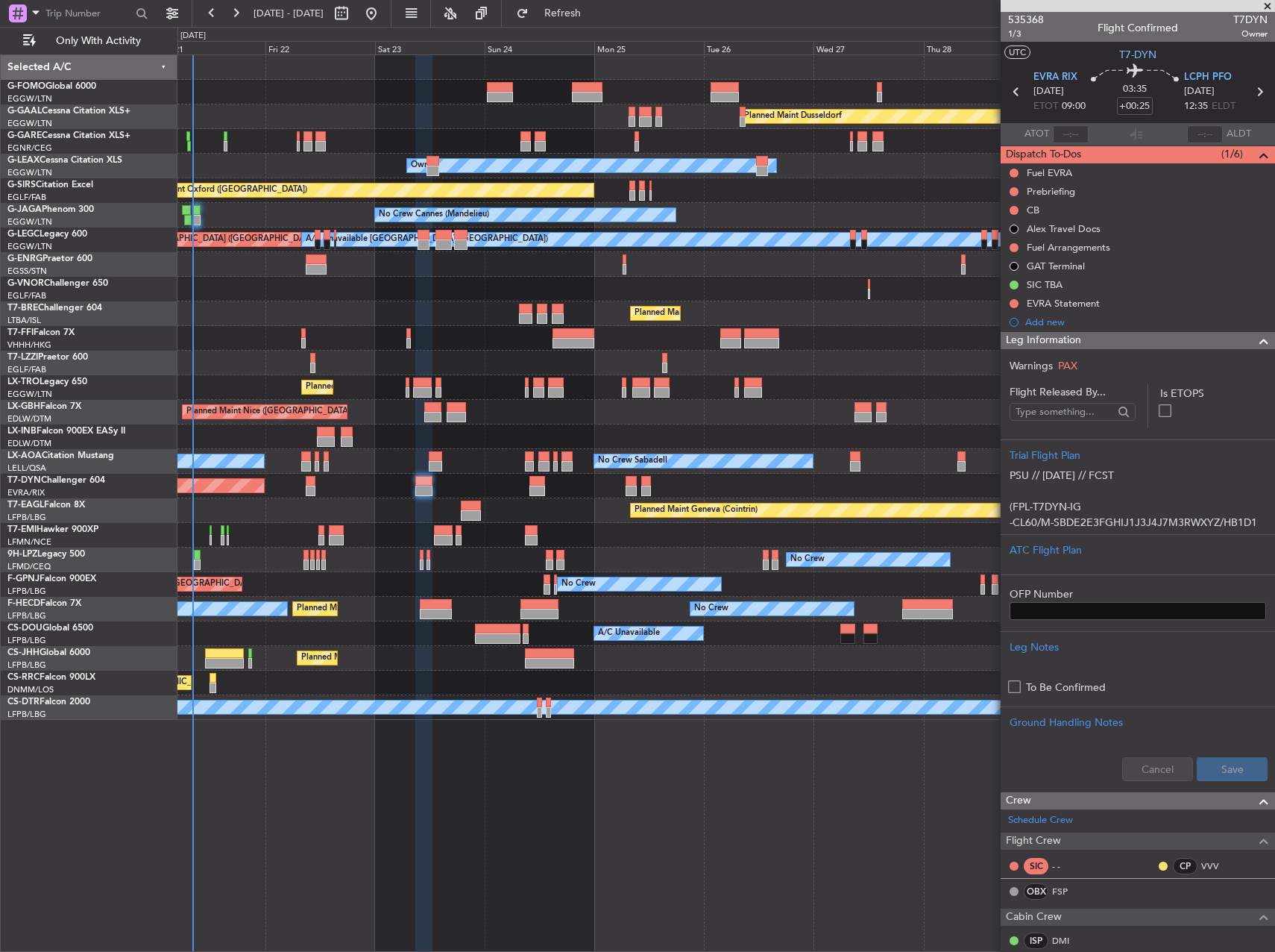
click at [377, 306] on div "Planned Maint [GEOGRAPHIC_DATA] ([GEOGRAPHIC_DATA])" at bounding box center [726, 313] width 1097 height 25
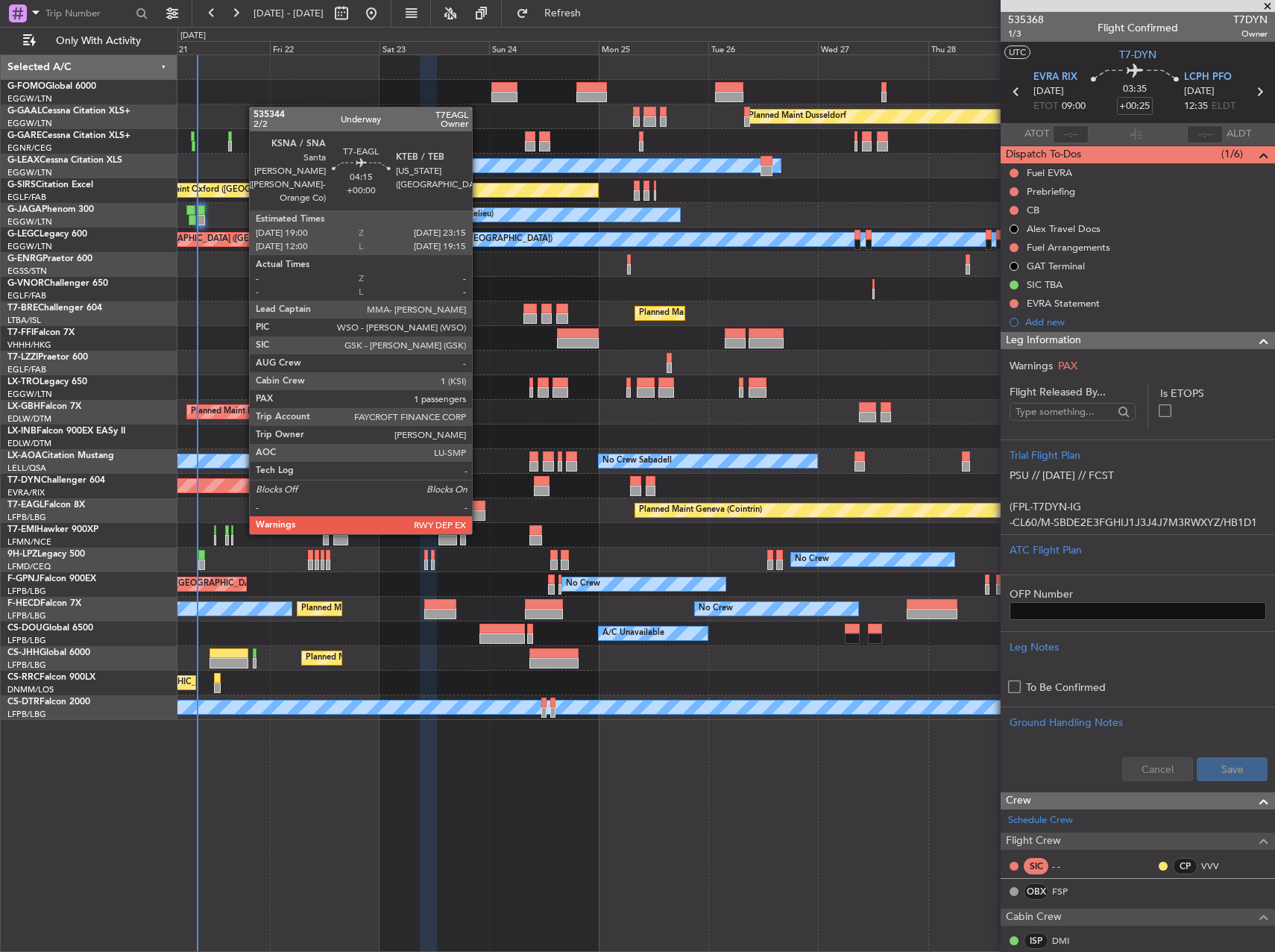
click at [479, 519] on div at bounding box center [475, 515] width 20 height 10
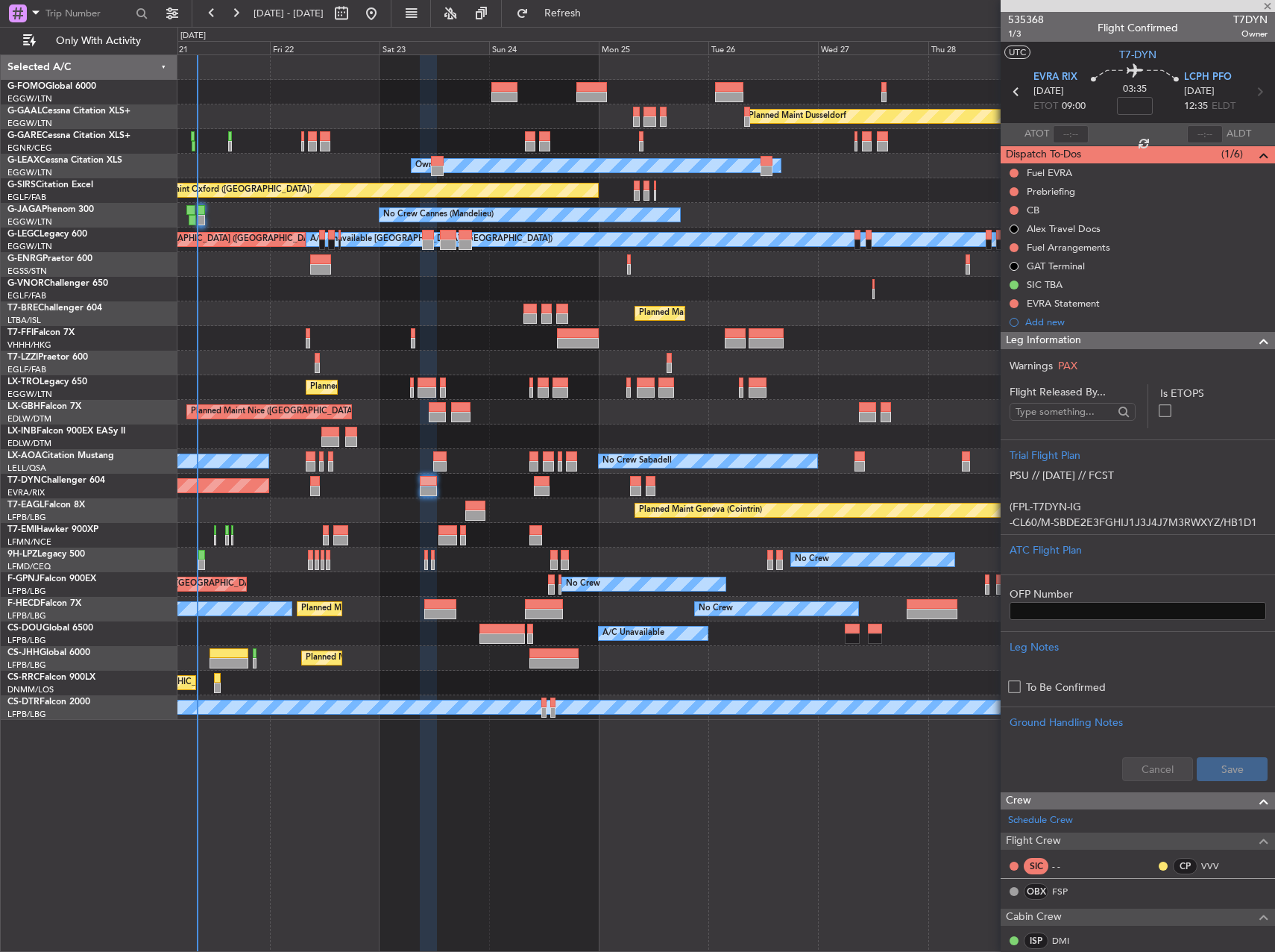
type input "1"
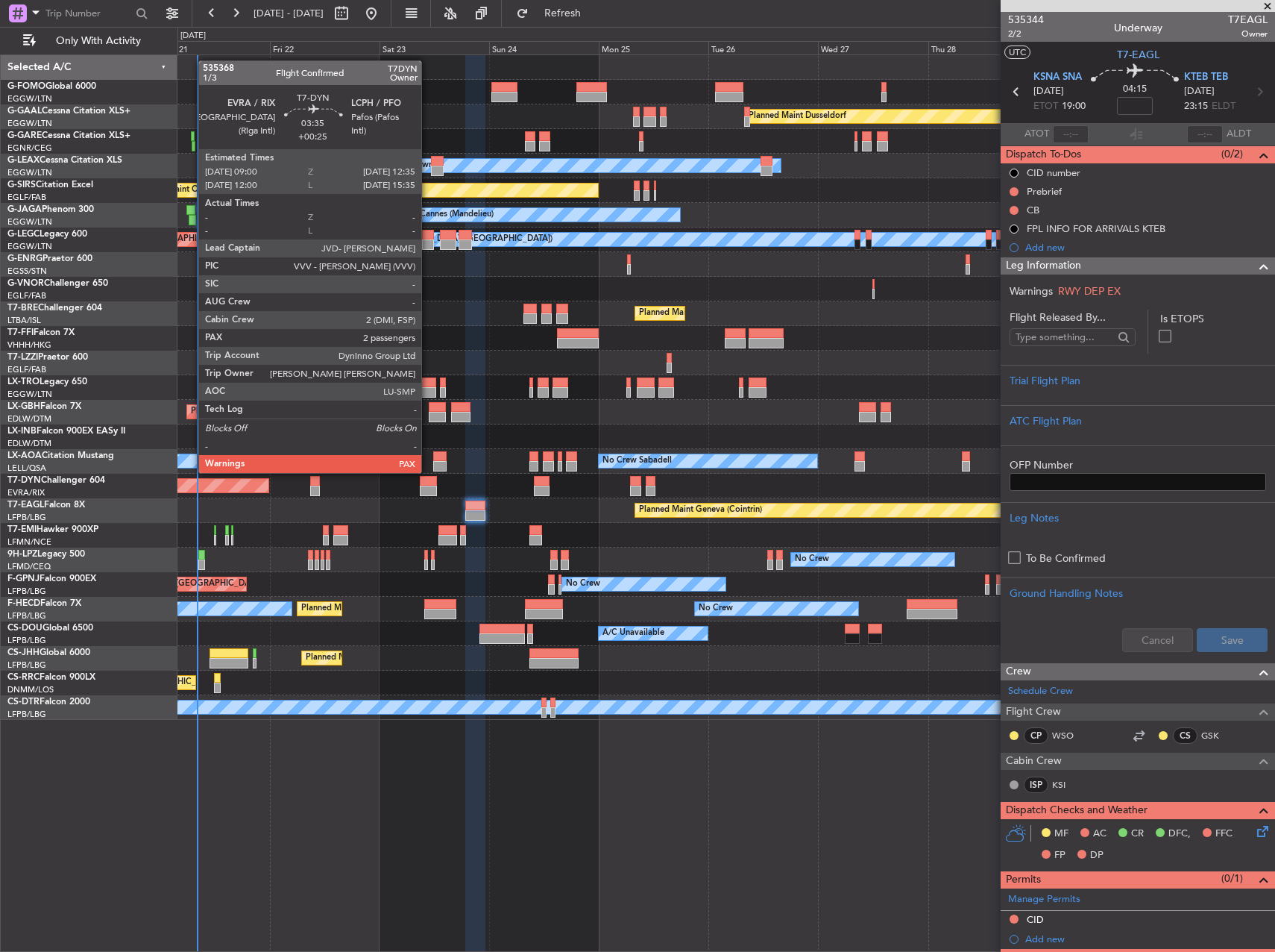
click at [428, 485] on div at bounding box center [428, 481] width 17 height 10
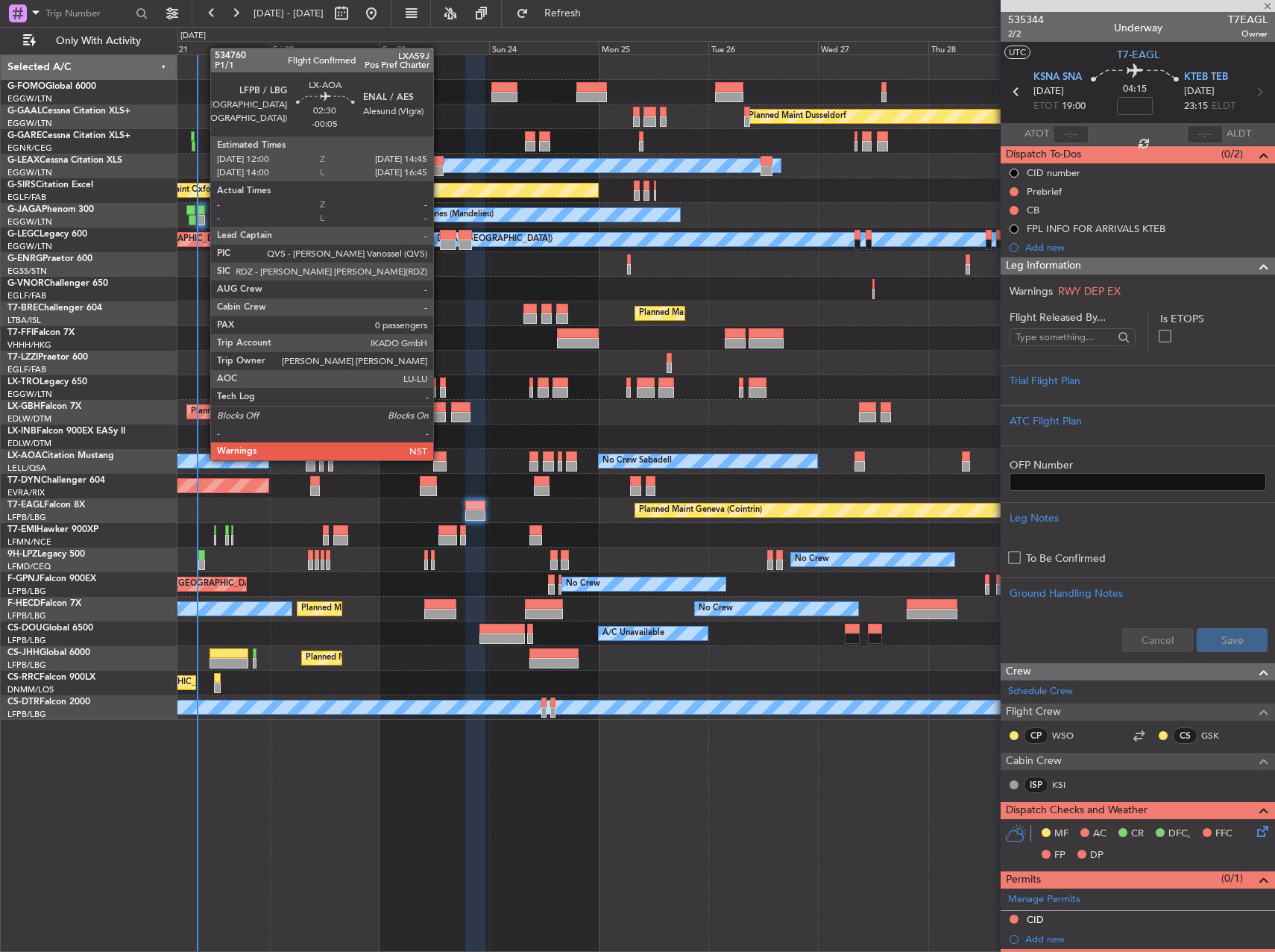
type input "+00:25"
type input "3"
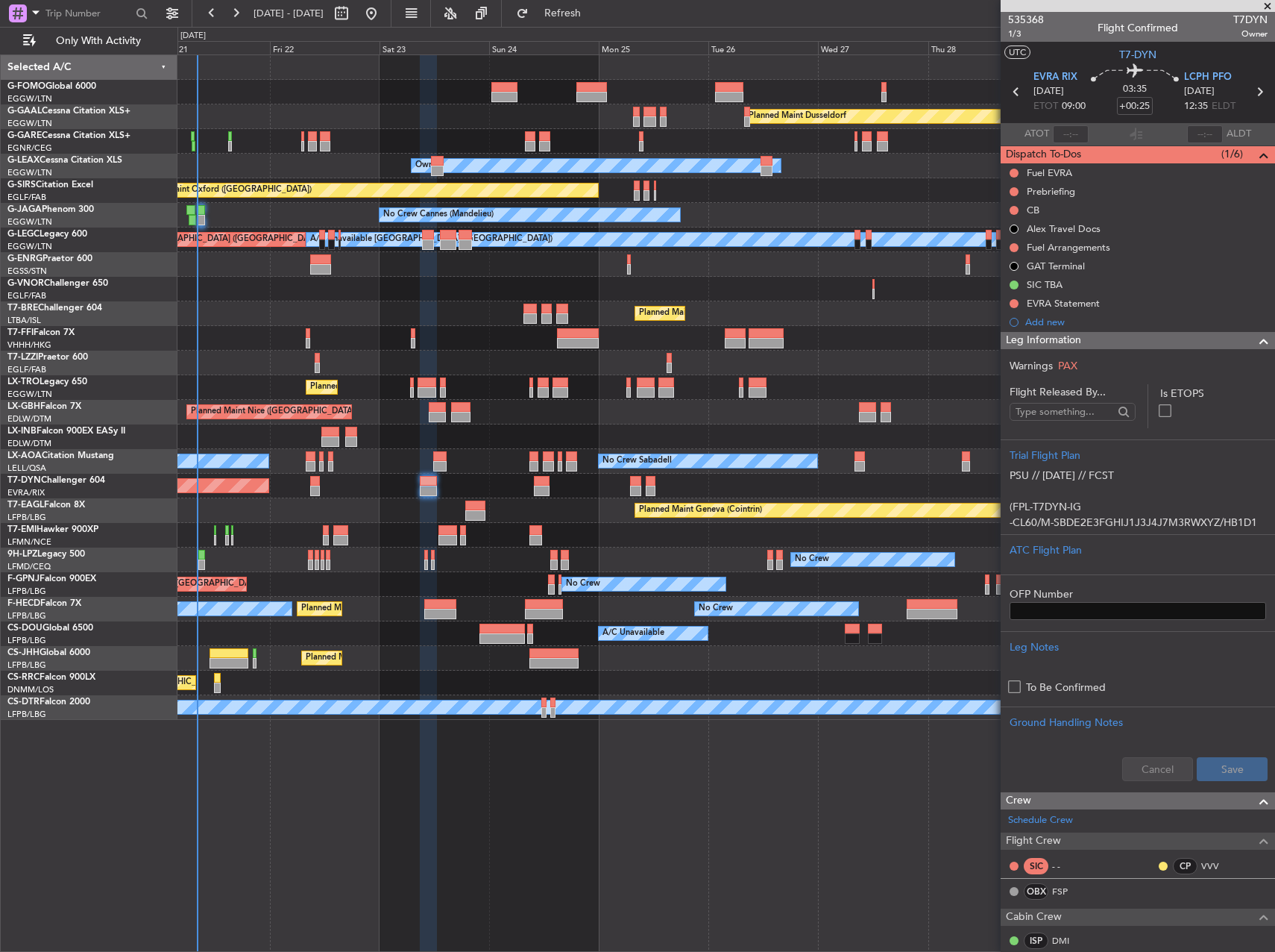
click at [382, 507] on div "Planned Maint Geneva (Cointrin)" at bounding box center [726, 510] width 1097 height 25
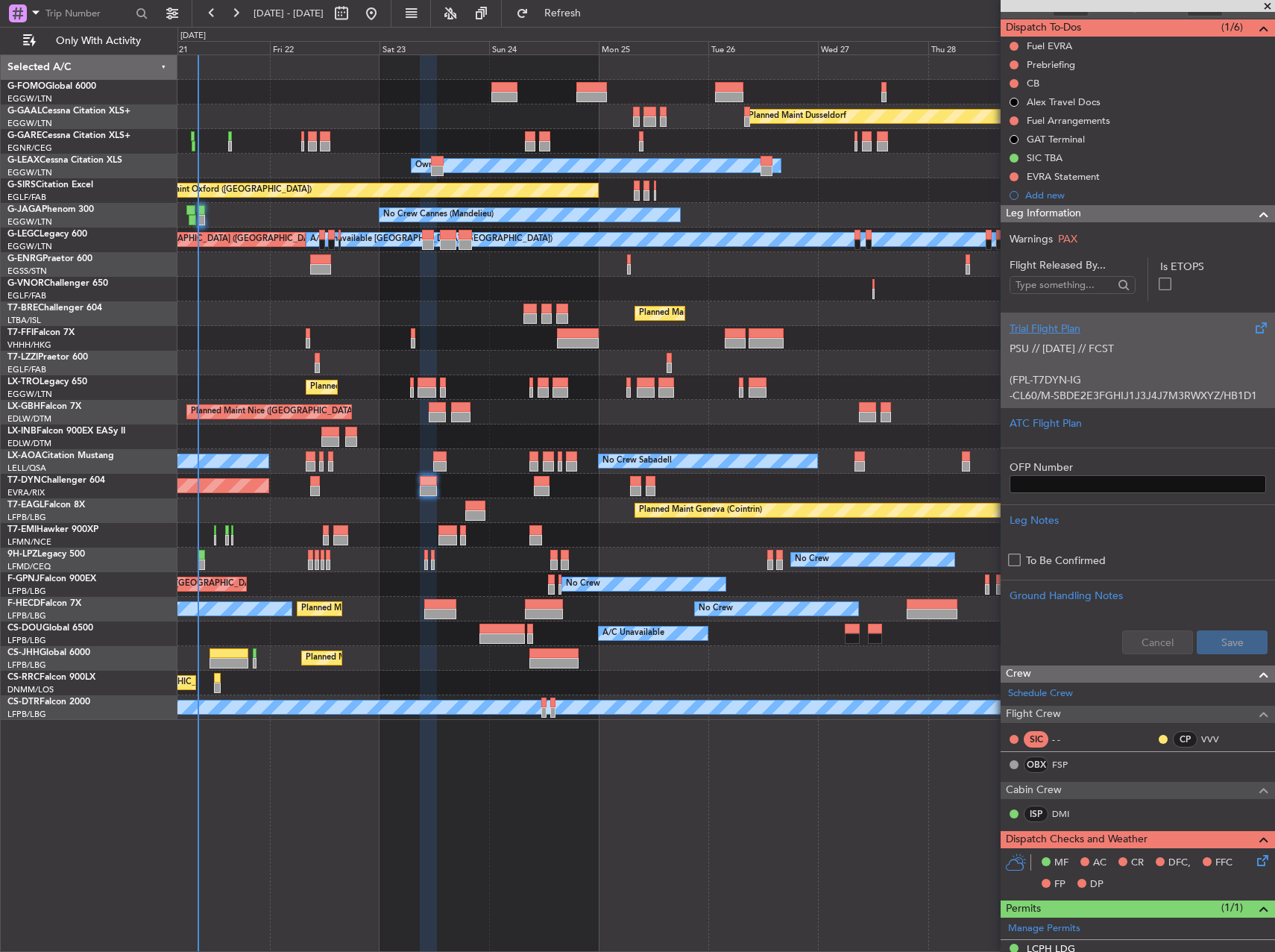
scroll to position [149, 0]
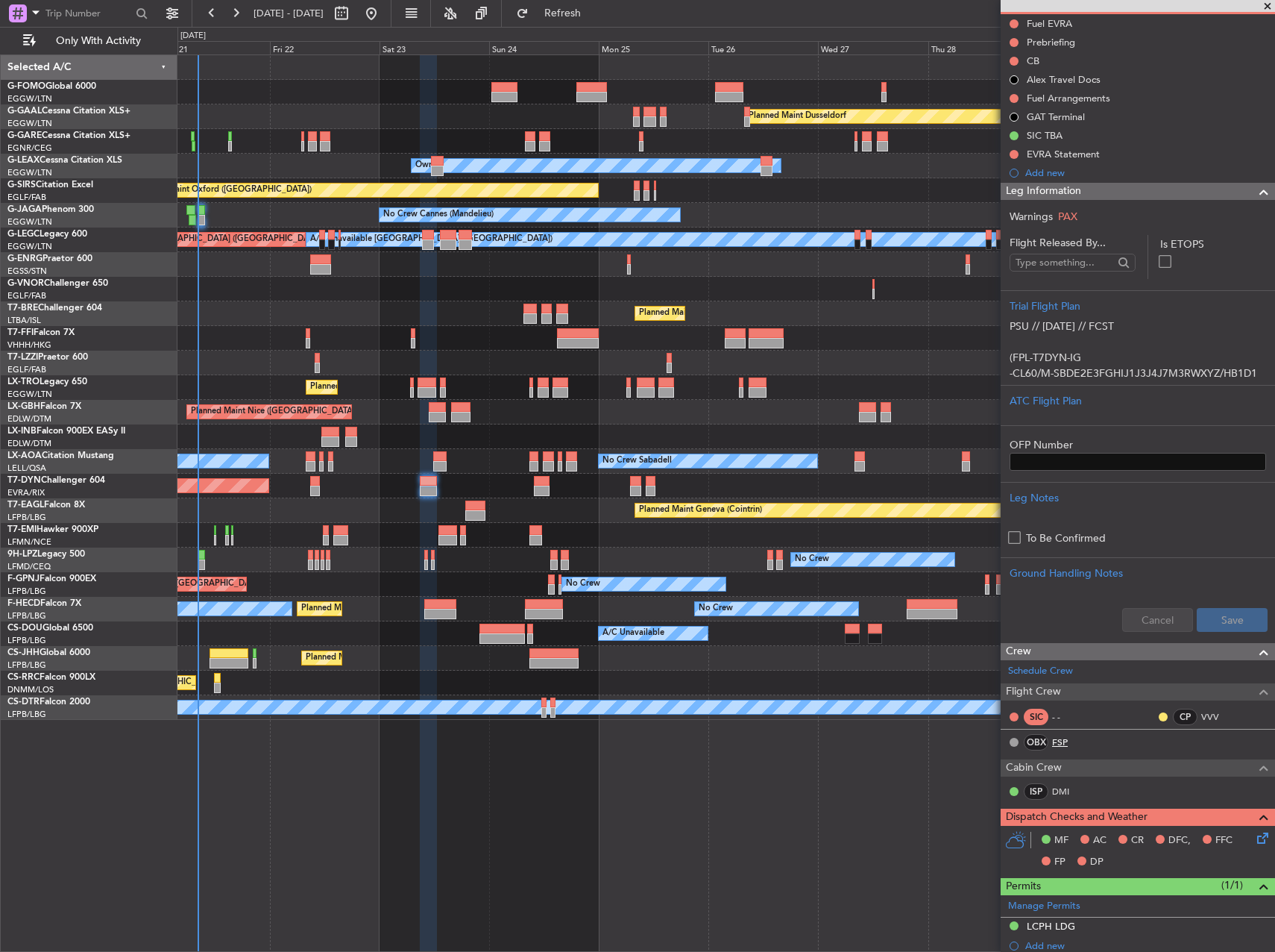
click at [1057, 738] on link "FSP" at bounding box center [1069, 742] width 33 height 14
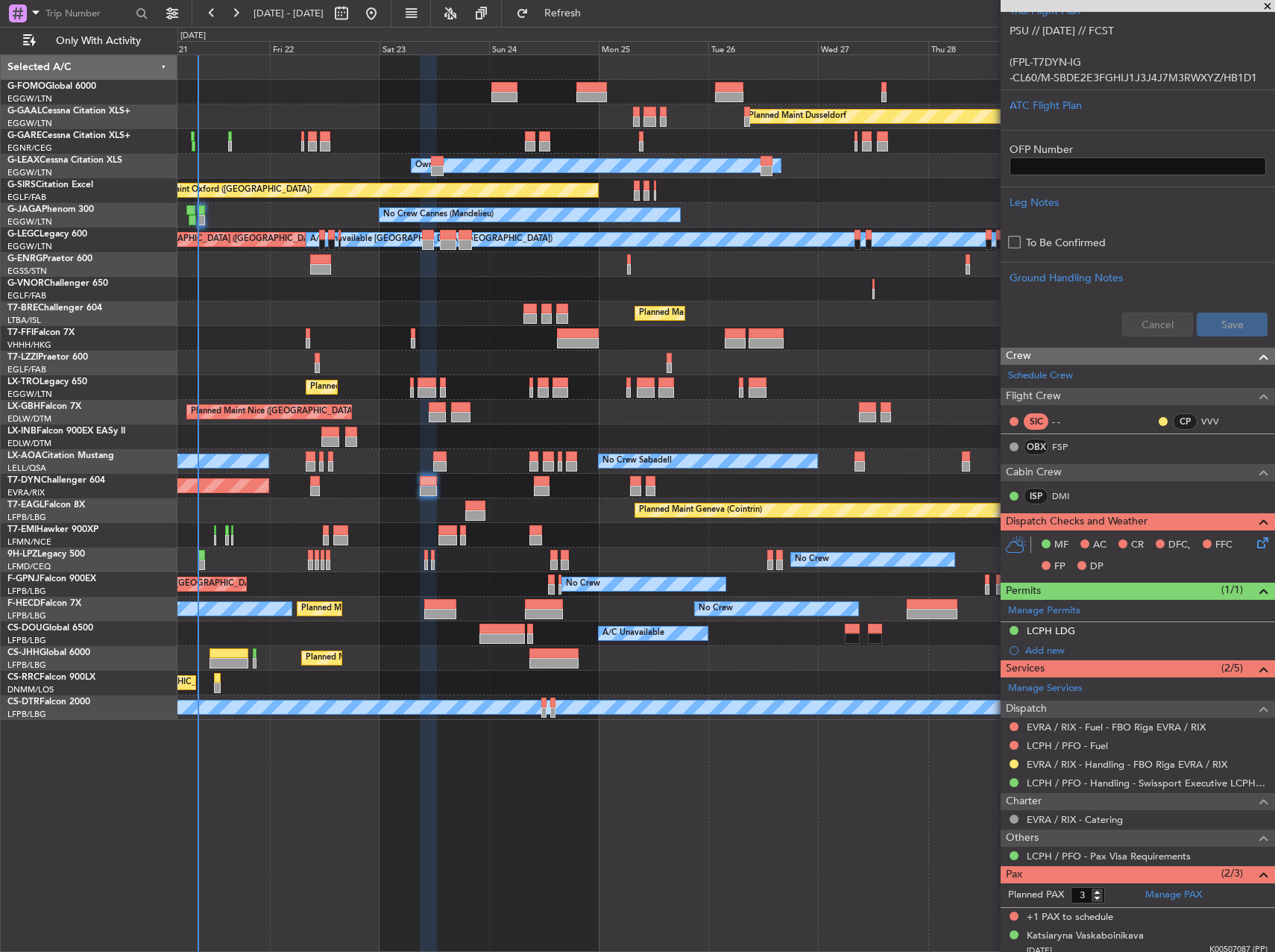
scroll to position [485, 0]
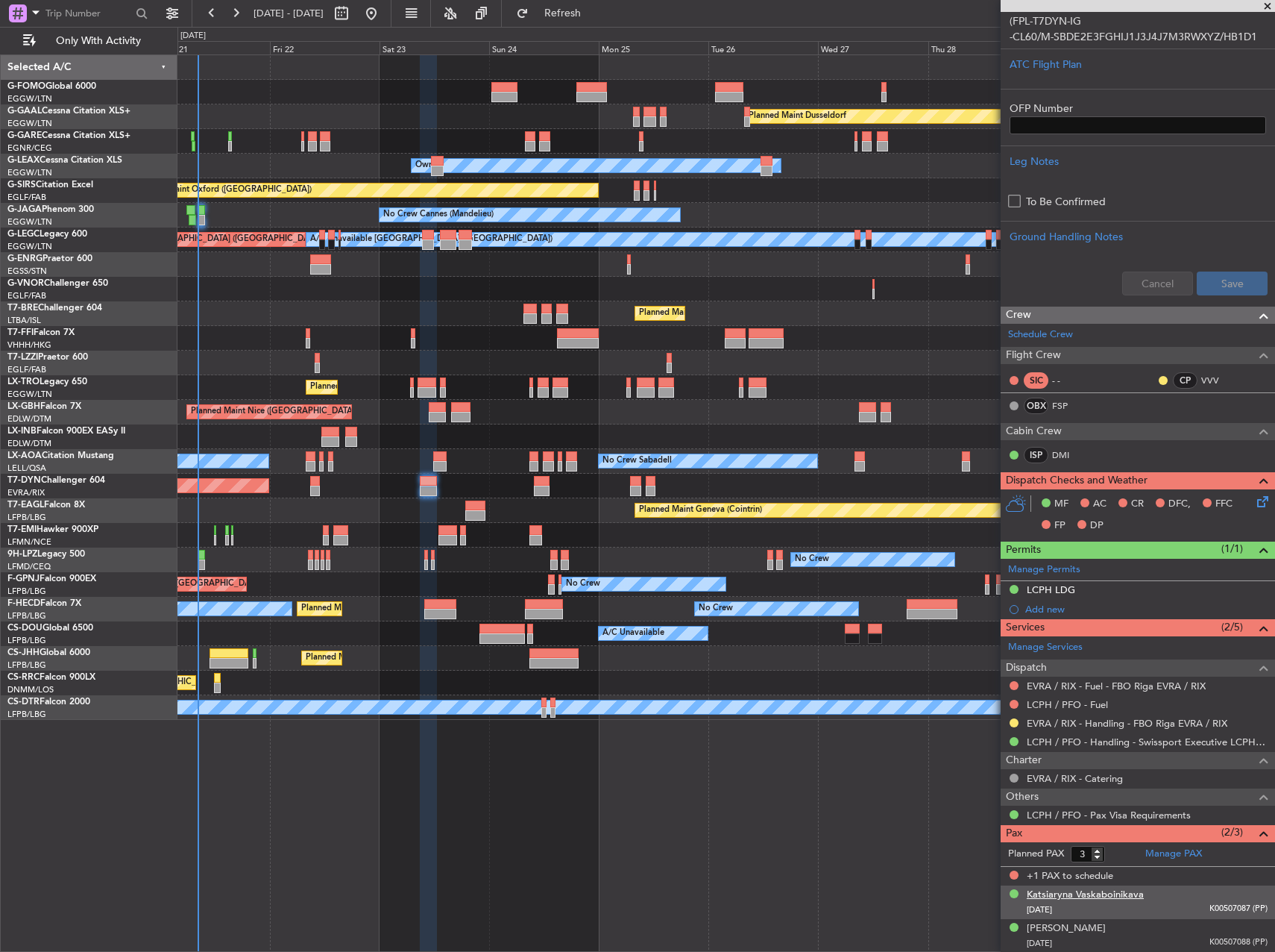
click at [1120, 890] on div "Katsiaryna Vaskaboinikava" at bounding box center [1084, 895] width 117 height 15
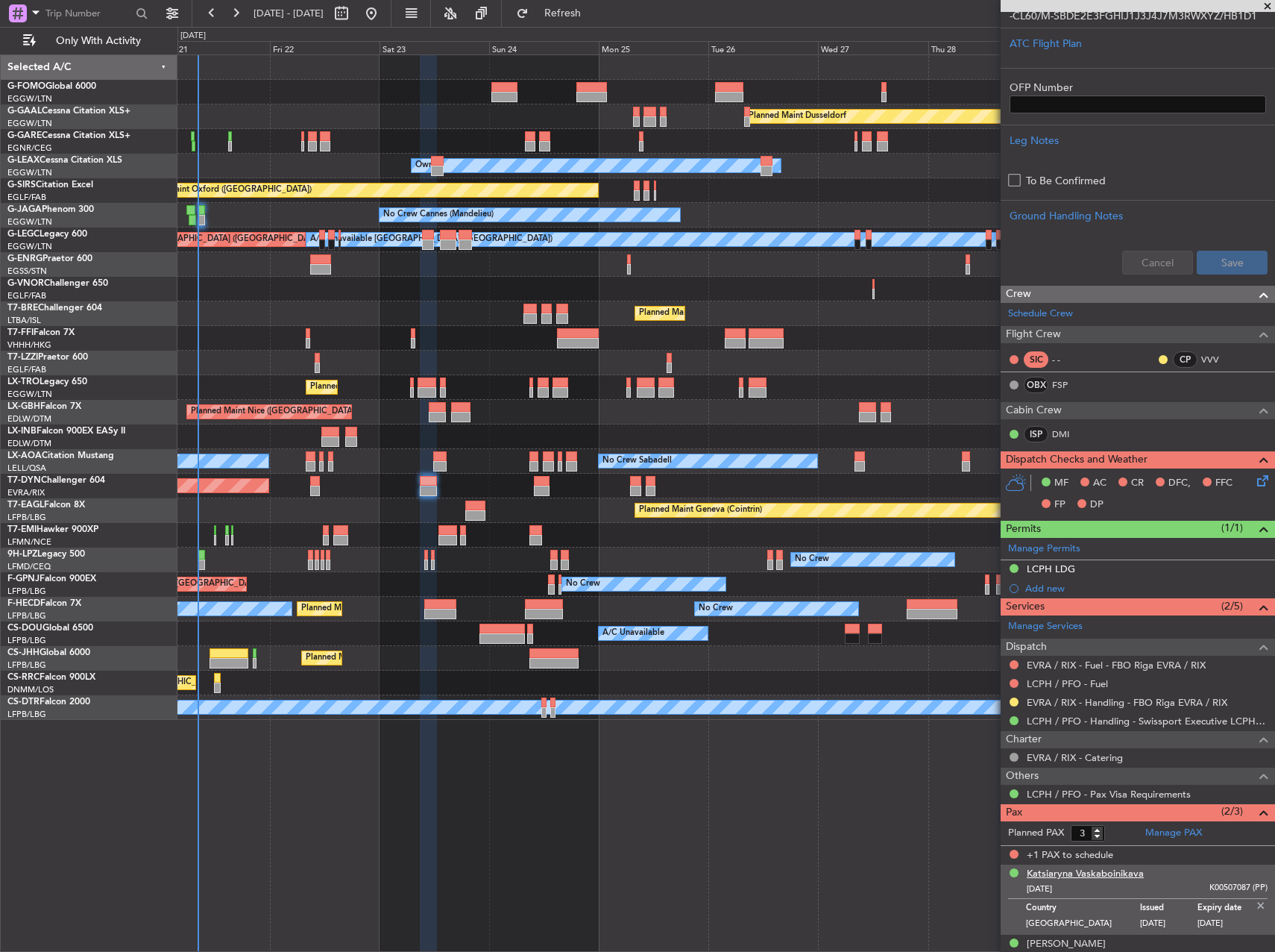
scroll to position [522, 0]
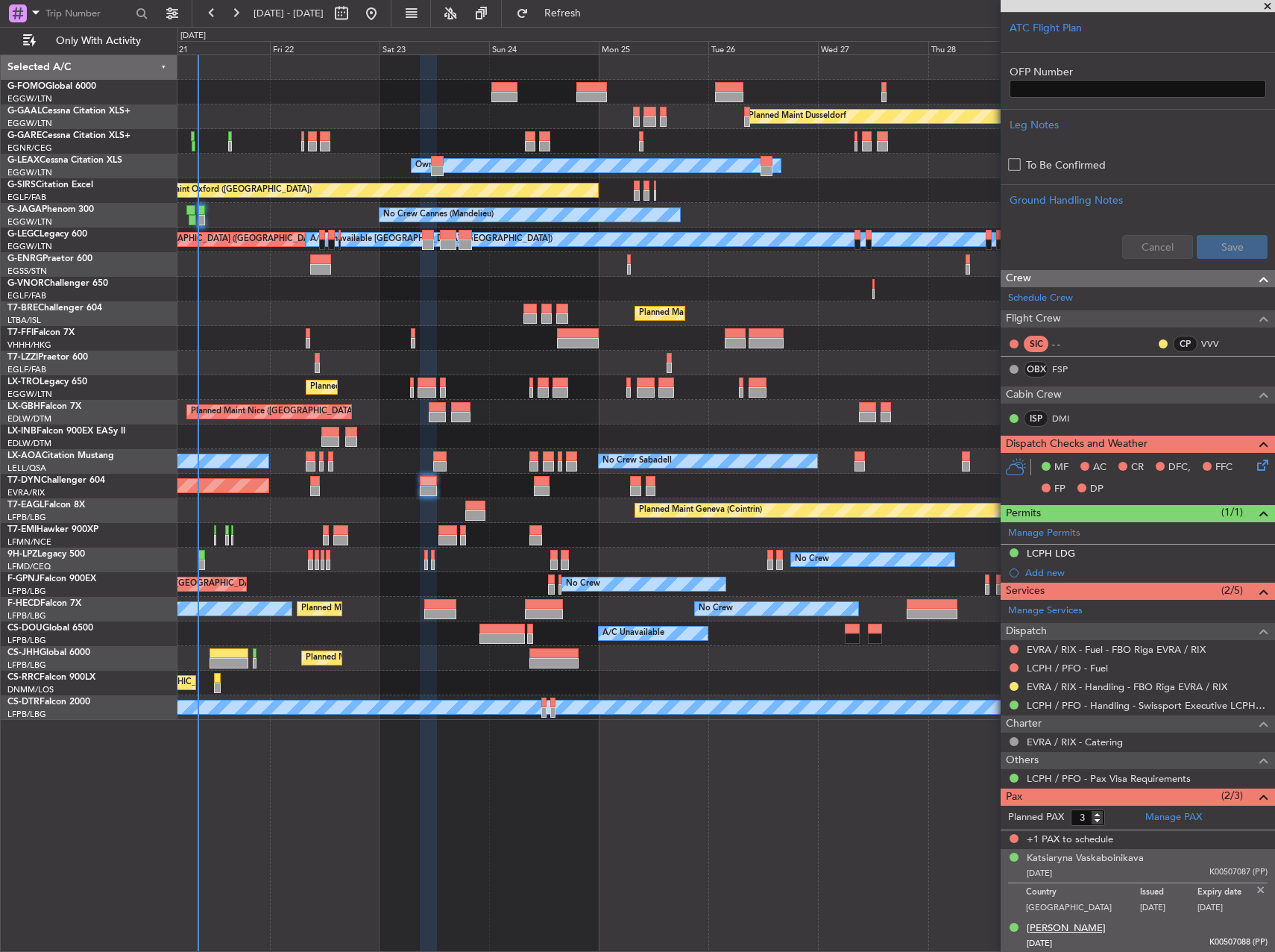
click at [1089, 929] on div "[PERSON_NAME]" at bounding box center [1066, 928] width 79 height 15
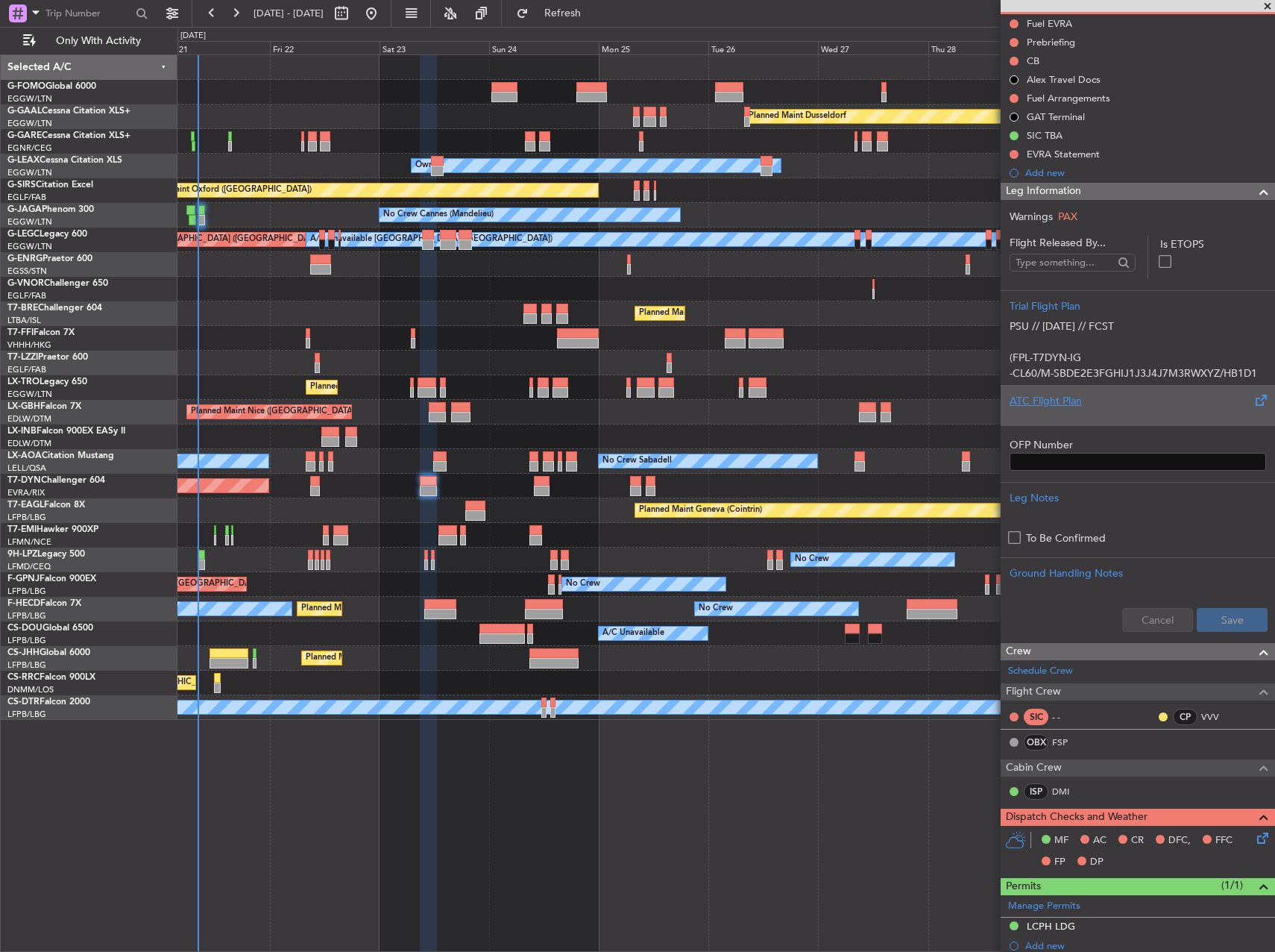
scroll to position [0, 0]
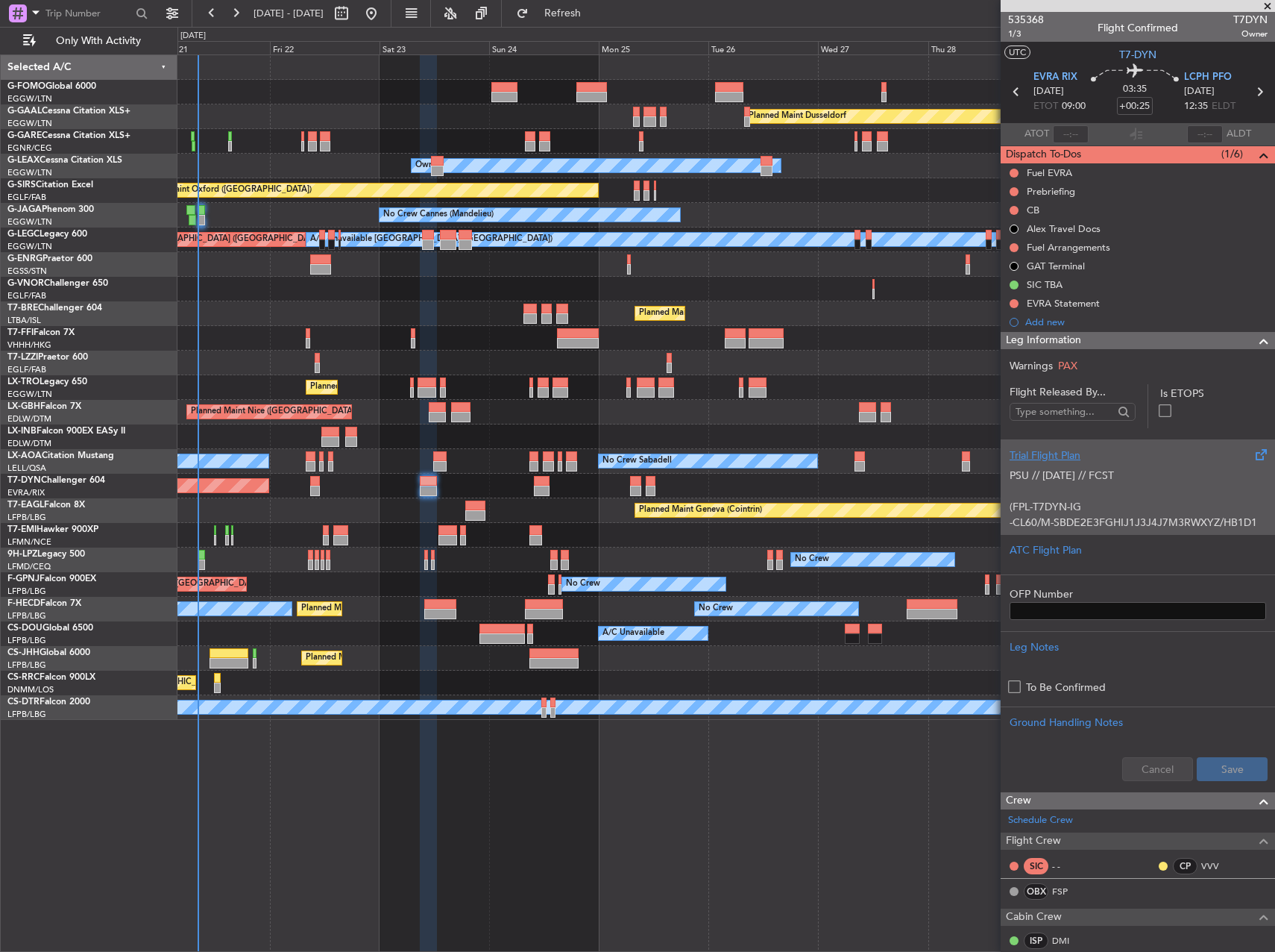
click at [1160, 505] on p "(FPL-T7DYN-IG" at bounding box center [1138, 506] width 257 height 16
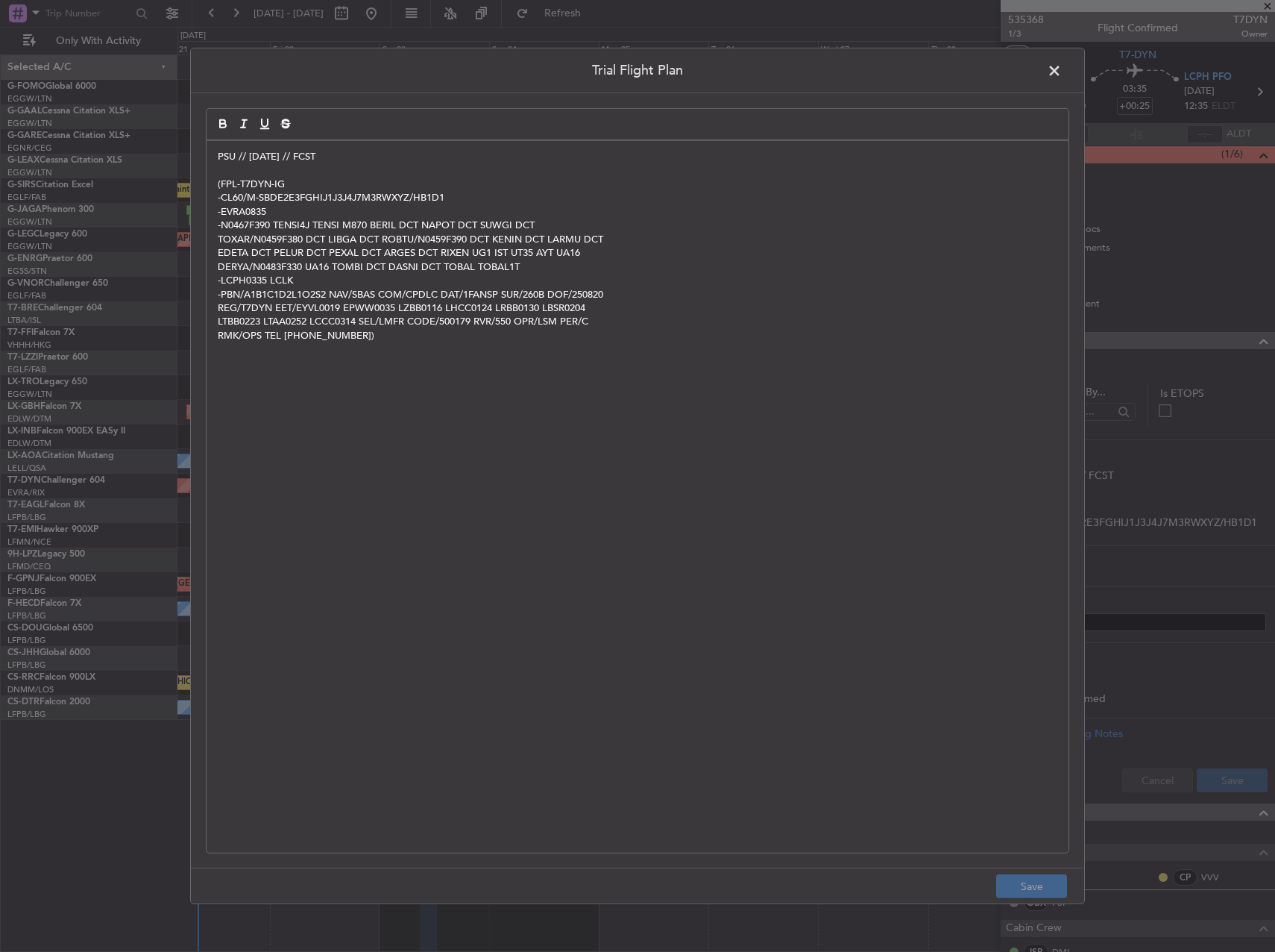
click at [220, 155] on p "PSU // [DATE] // FCST" at bounding box center [638, 157] width 840 height 14
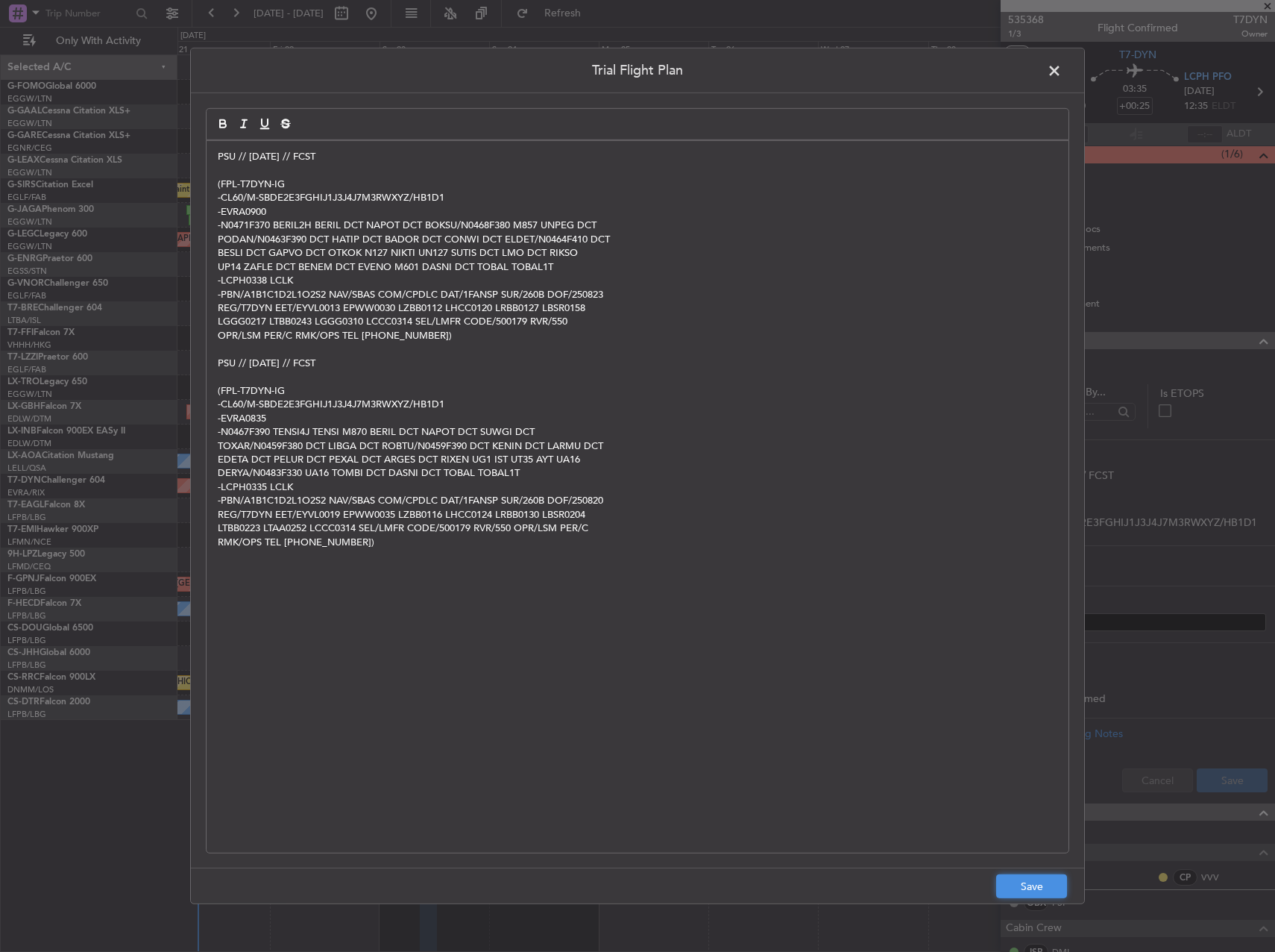
click at [1035, 888] on button "Save" at bounding box center [1031, 886] width 71 height 24
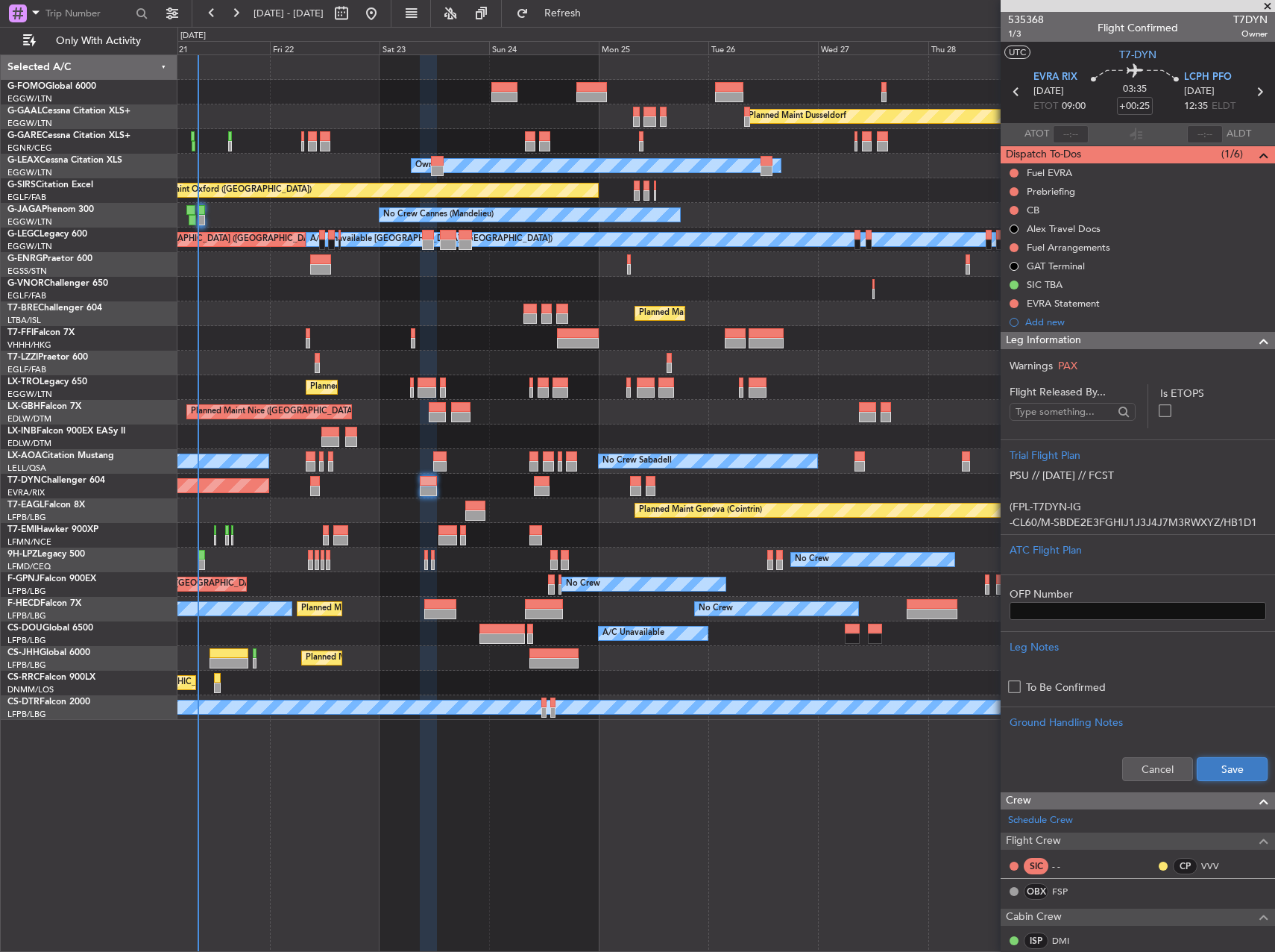
click at [1222, 763] on button "Save" at bounding box center [1232, 769] width 71 height 24
click at [1014, 206] on button at bounding box center [1014, 211] width 9 height 9
click at [1020, 278] on span "Completed" at bounding box center [1020, 276] width 49 height 15
click at [1016, 192] on button at bounding box center [1014, 192] width 9 height 9
click at [1019, 234] on span "In Progress" at bounding box center [1021, 235] width 51 height 15
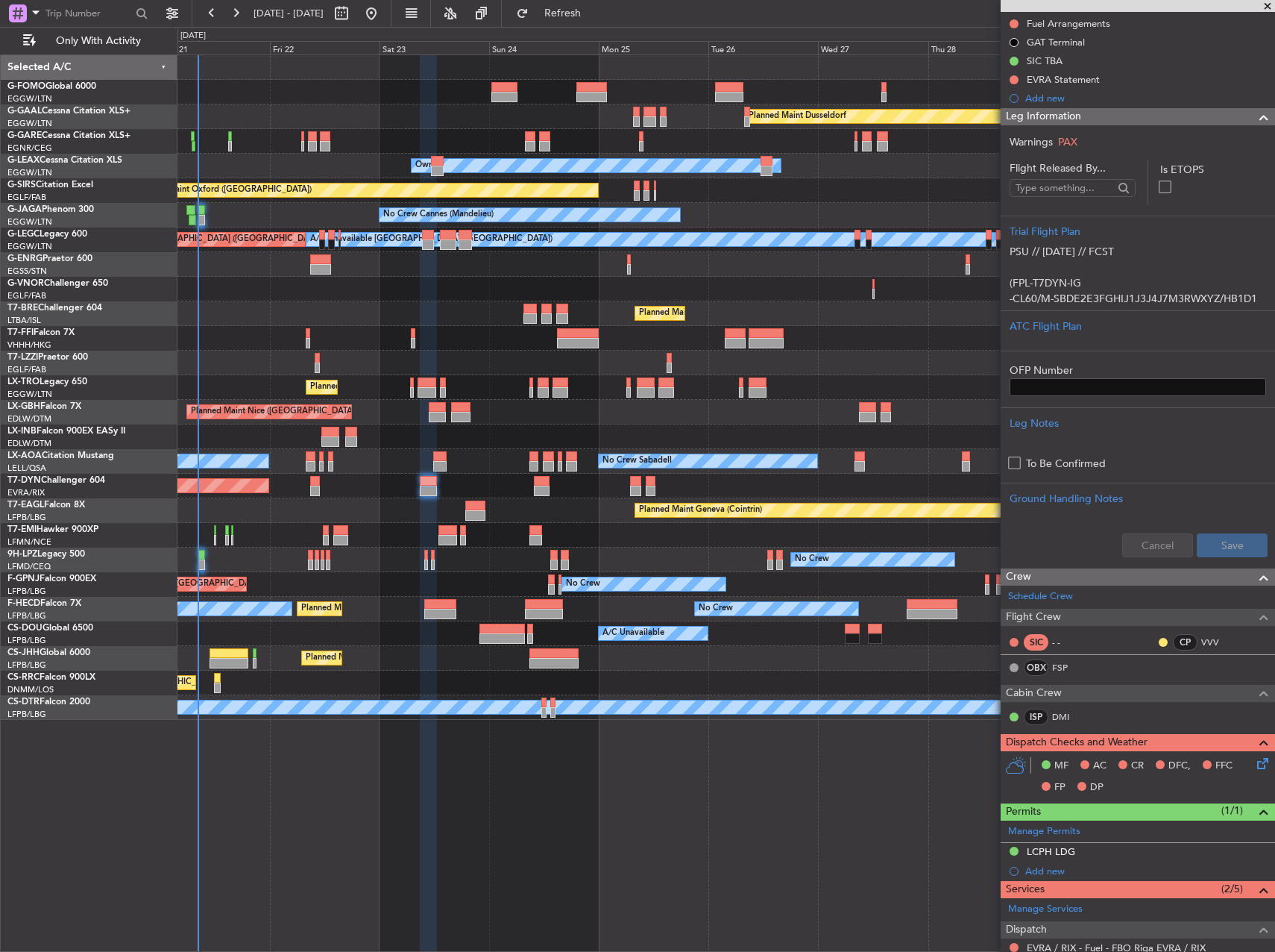
scroll to position [373, 0]
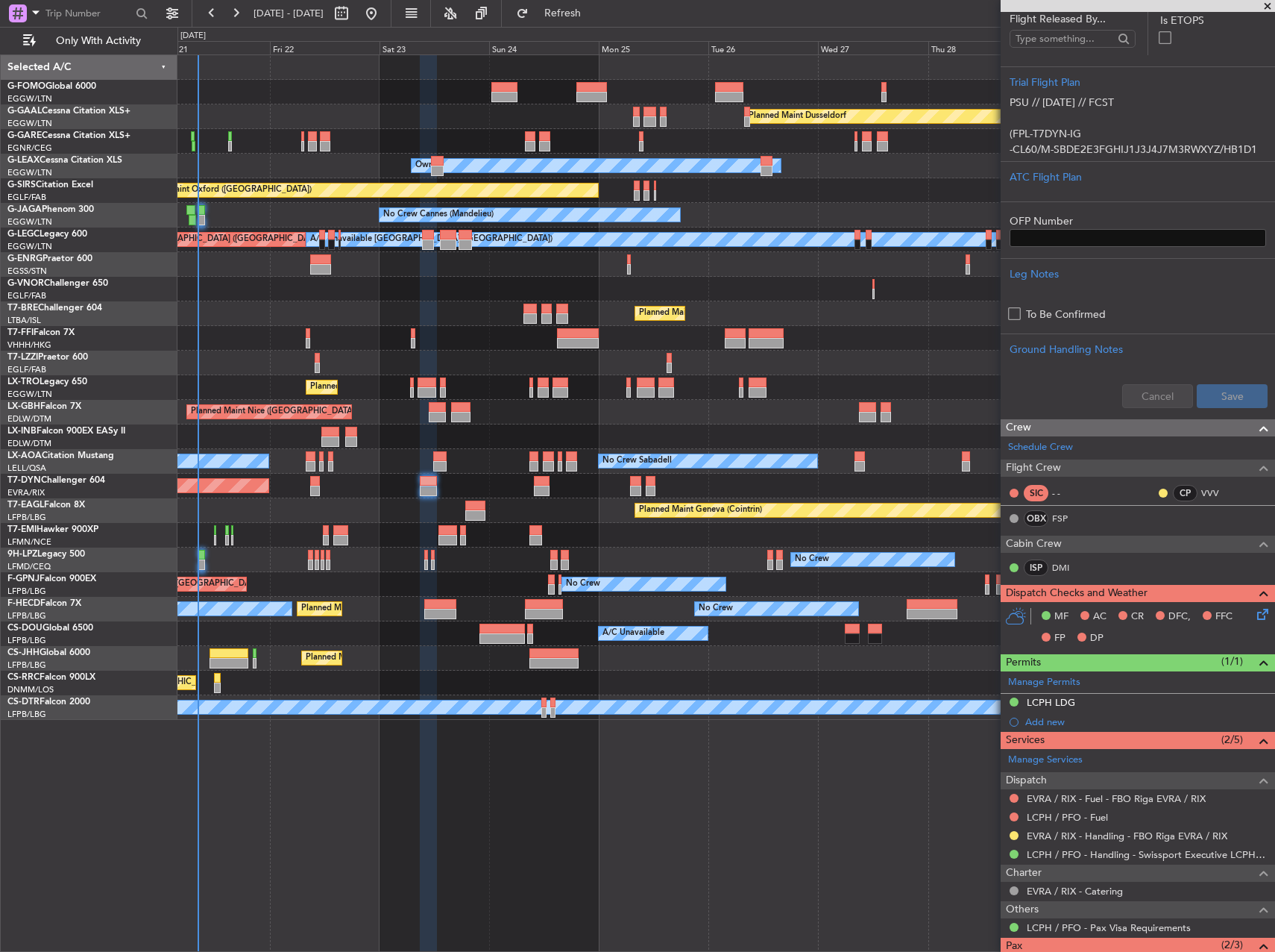
click at [1255, 613] on icon at bounding box center [1259, 611] width 12 height 12
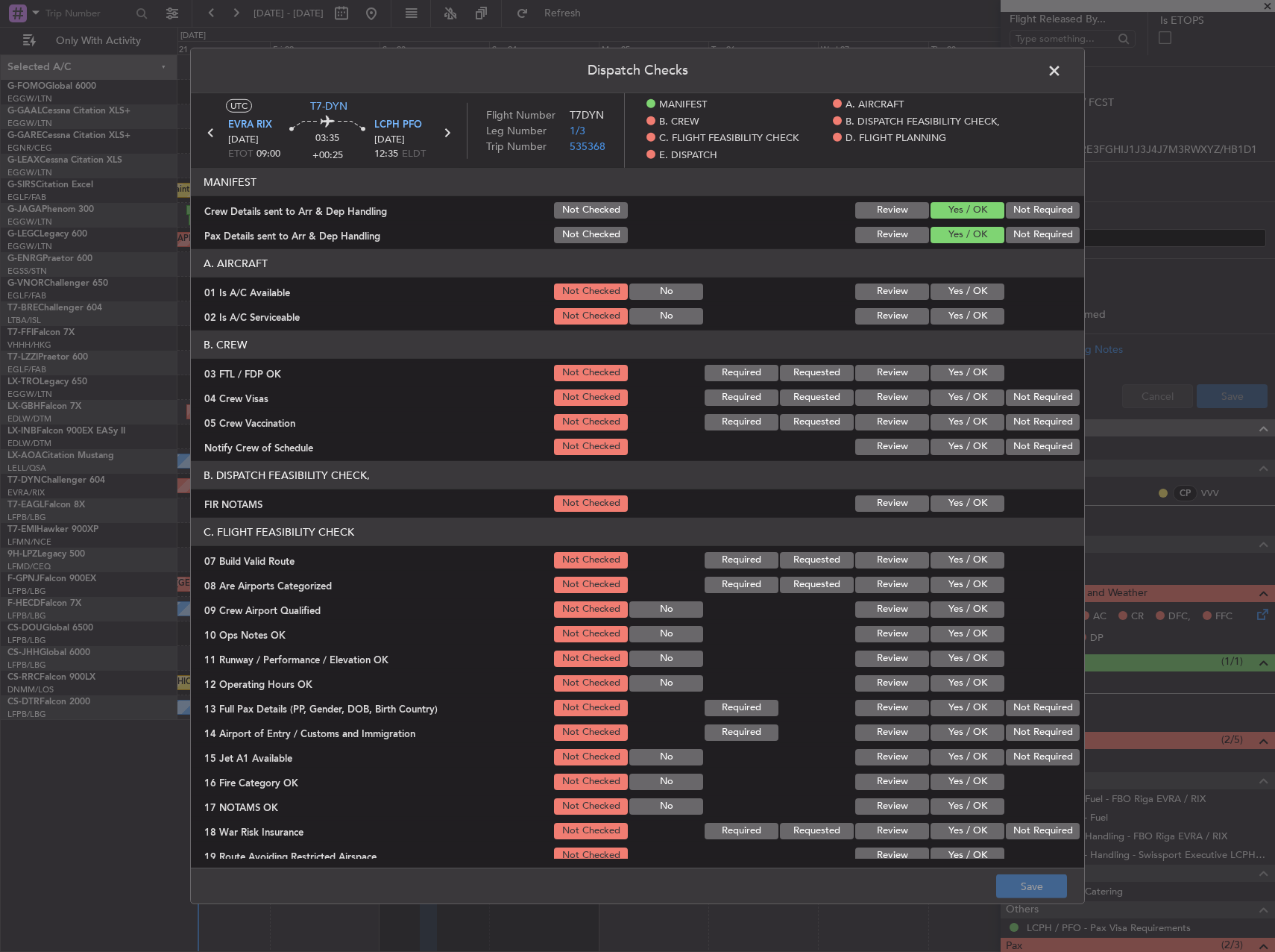
click at [953, 295] on button "Yes / OK" at bounding box center [968, 292] width 74 height 17
click at [953, 312] on button "Yes / OK" at bounding box center [968, 317] width 74 height 17
click at [957, 366] on button "Yes / OK" at bounding box center [968, 373] width 74 height 17
click at [1016, 401] on button "Not Required" at bounding box center [1043, 398] width 74 height 17
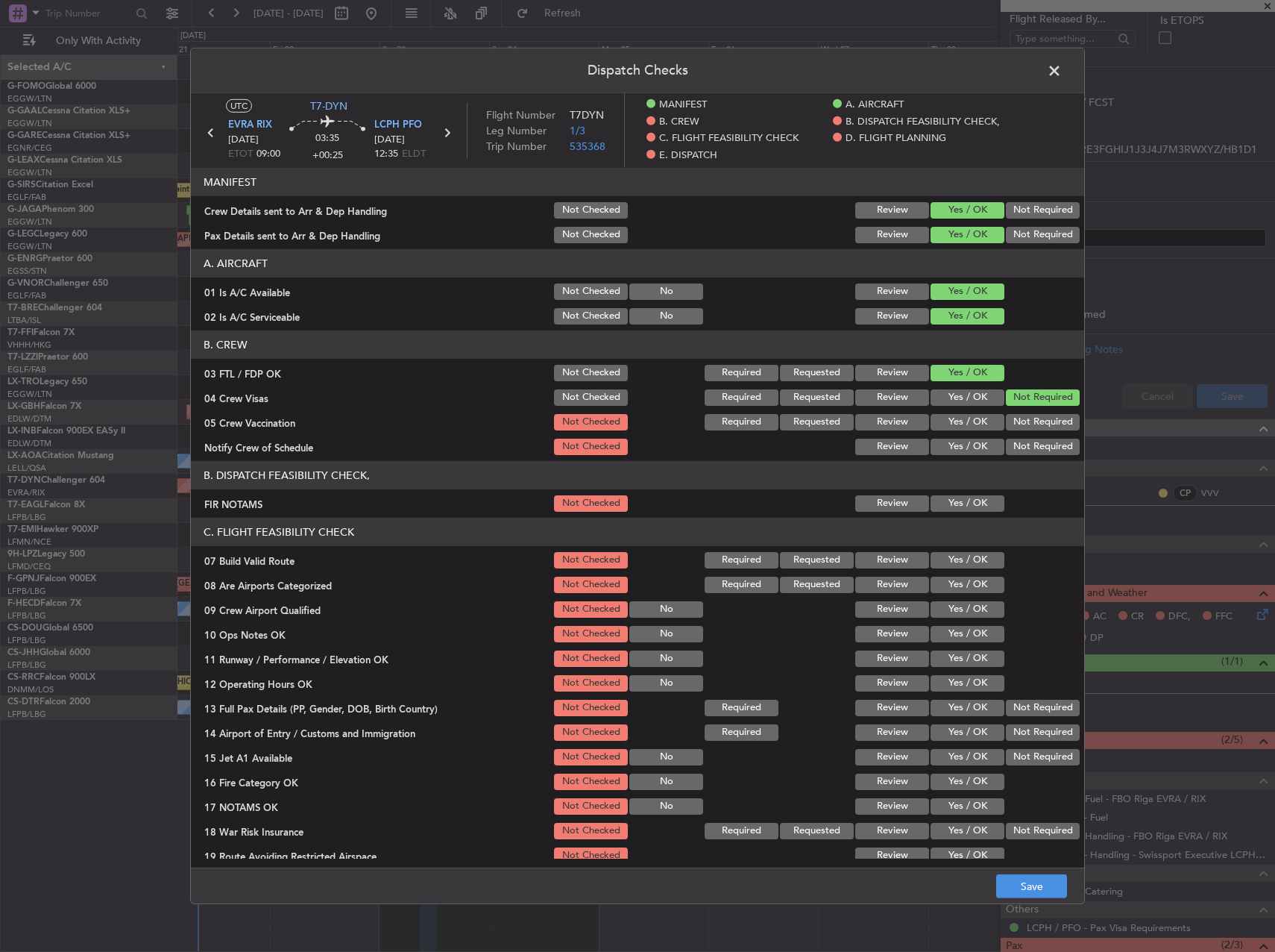
drag, startPoint x: 1014, startPoint y: 423, endPoint x: 997, endPoint y: 437, distance: 22.0
click at [1014, 423] on button "Not Required" at bounding box center [1043, 423] width 74 height 17
click at [991, 438] on button "Yes / OK" at bounding box center [968, 447] width 74 height 17
drag, startPoint x: 964, startPoint y: 477, endPoint x: 960, endPoint y: 496, distance: 19.4
click at [961, 482] on header "B. DISPATCH FEASIBILITY CHECK," at bounding box center [637, 475] width 893 height 29
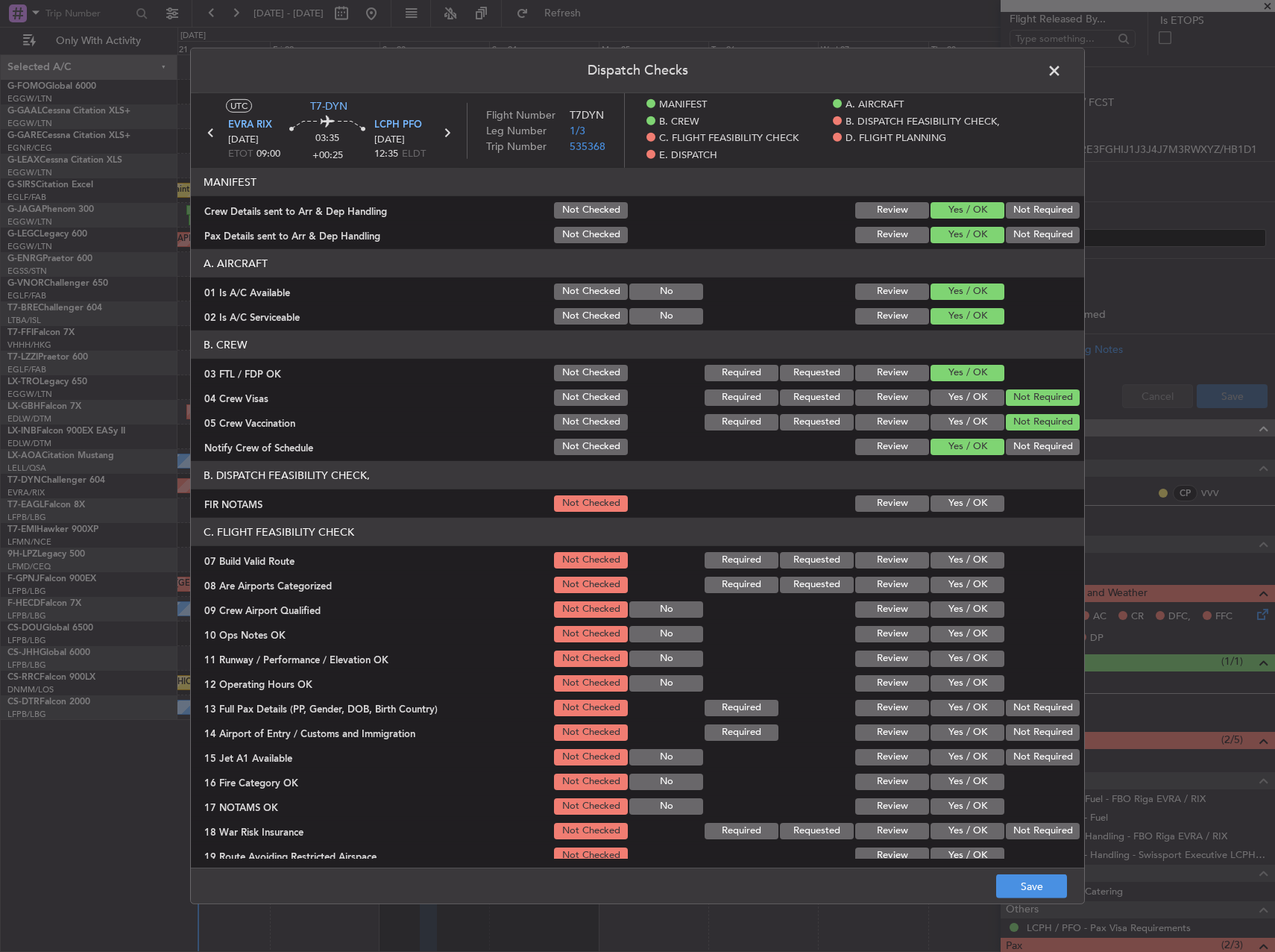
click at [960, 496] on button "Yes / OK" at bounding box center [968, 504] width 74 height 17
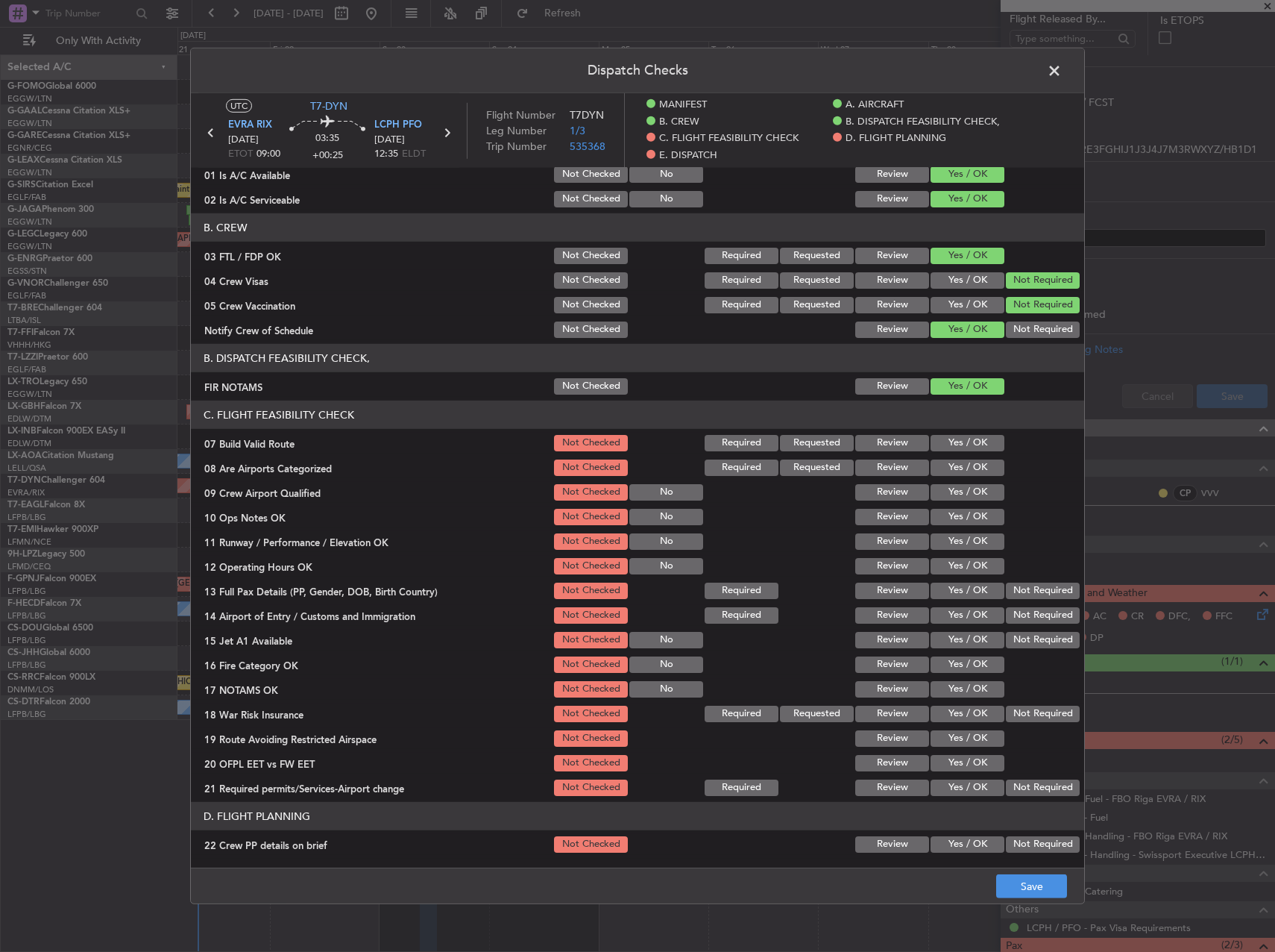
scroll to position [298, 0]
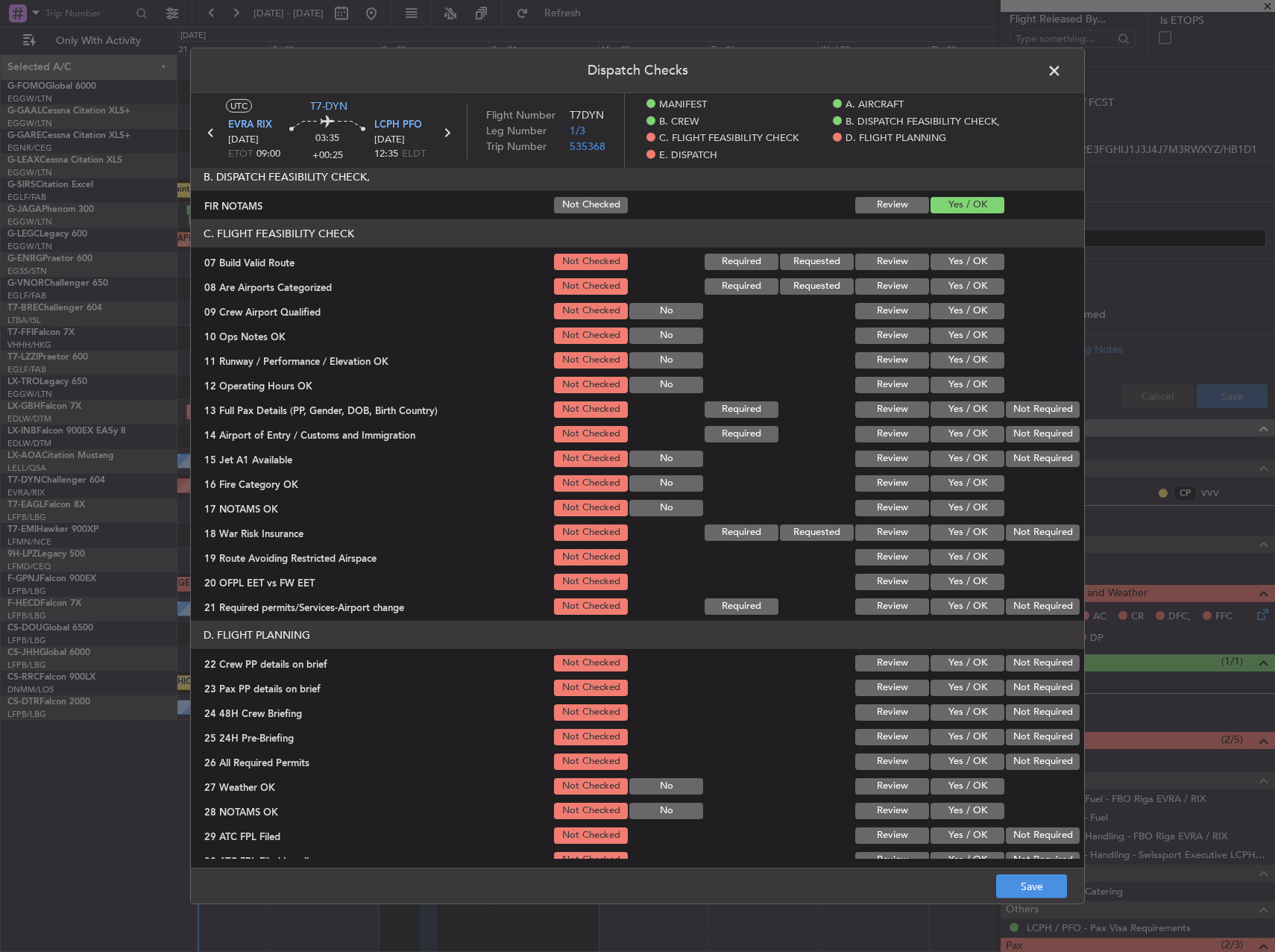
drag, startPoint x: 963, startPoint y: 237, endPoint x: 959, endPoint y: 264, distance: 27.3
click at [960, 238] on header "C. FLIGHT FEASIBILITY CHECK" at bounding box center [637, 233] width 893 height 29
click at [959, 265] on button "Yes / OK" at bounding box center [968, 261] width 74 height 17
drag, startPoint x: 962, startPoint y: 287, endPoint x: 963, endPoint y: 307, distance: 20.0
click at [962, 288] on button "Yes / OK" at bounding box center [968, 286] width 74 height 17
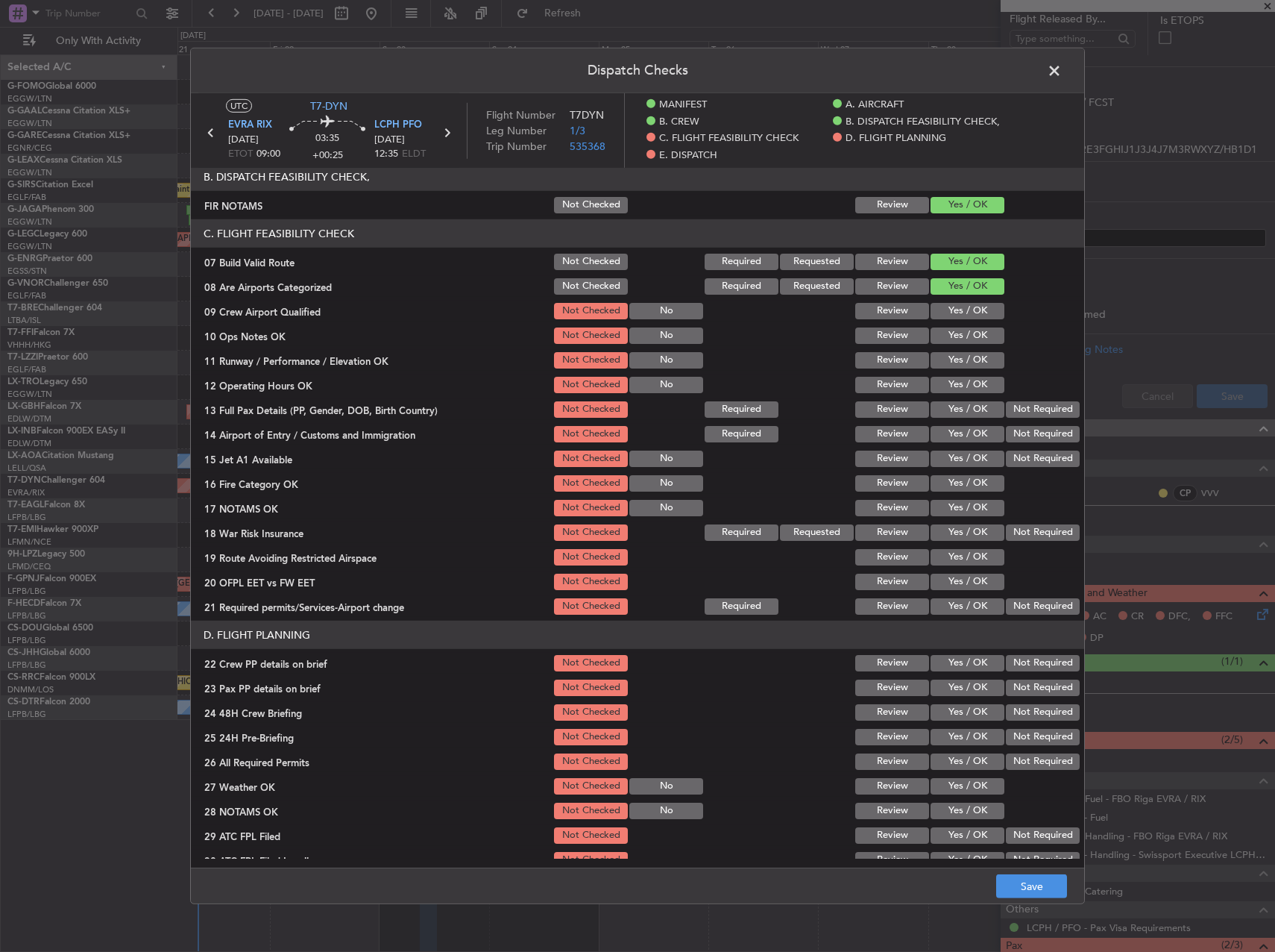
click at [963, 308] on button "Yes / OK" at bounding box center [968, 311] width 74 height 17
click at [963, 324] on section "C. FLIGHT FEASIBILITY CHECK 07 Build Valid Route Not Checked Required Requested…" at bounding box center [637, 418] width 893 height 398
click at [968, 339] on button "Yes / OK" at bounding box center [968, 336] width 74 height 17
click at [968, 358] on button "Yes / OK" at bounding box center [968, 360] width 74 height 17
click at [968, 375] on div "Yes / OK" at bounding box center [966, 385] width 75 height 21
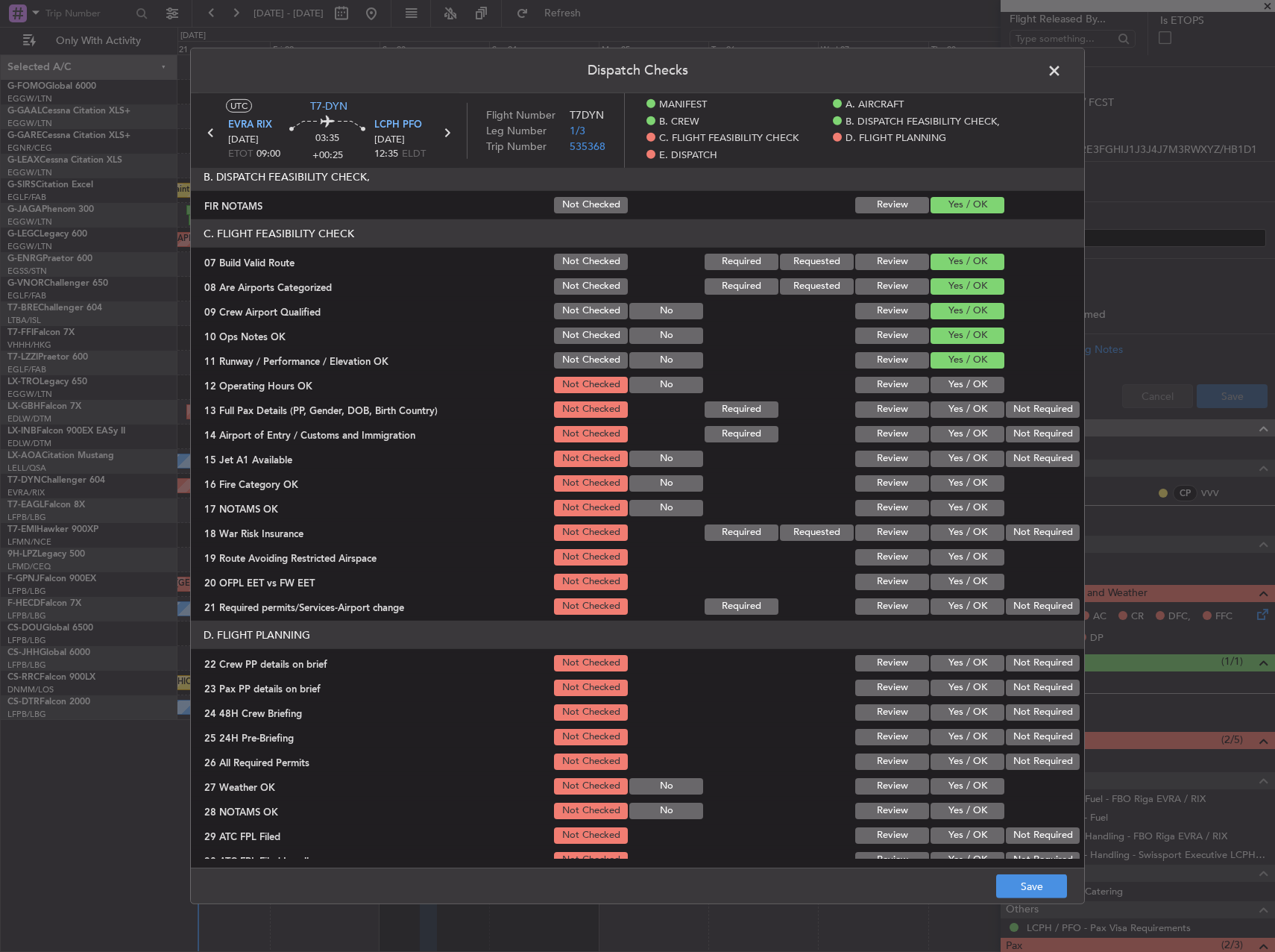
click at [968, 389] on button "Yes / OK" at bounding box center [968, 385] width 74 height 17
click at [967, 414] on button "Yes / OK" at bounding box center [968, 410] width 74 height 17
click at [966, 419] on div "Yes / OK" at bounding box center [966, 409] width 75 height 21
click at [965, 441] on button "Yes / OK" at bounding box center [968, 435] width 74 height 17
click at [963, 459] on button "Yes / OK" at bounding box center [968, 459] width 74 height 17
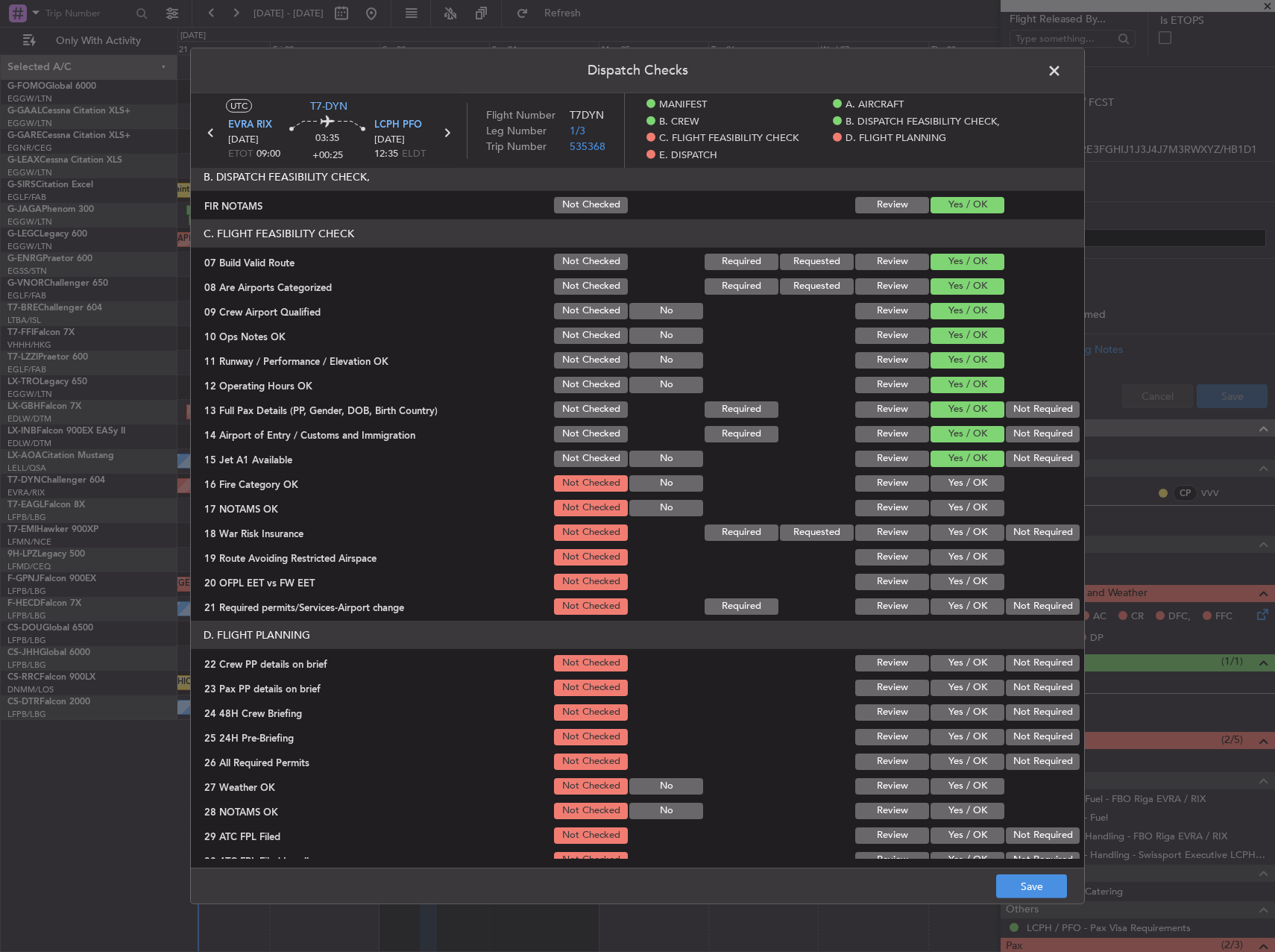
click at [961, 474] on div "Yes / OK" at bounding box center [966, 483] width 75 height 21
click at [961, 481] on button "Yes / OK" at bounding box center [968, 483] width 74 height 17
click at [985, 513] on button "Yes / OK" at bounding box center [968, 508] width 74 height 17
click at [1040, 552] on div at bounding box center [1041, 557] width 75 height 21
click at [1025, 538] on button "Not Required" at bounding box center [1043, 532] width 74 height 17
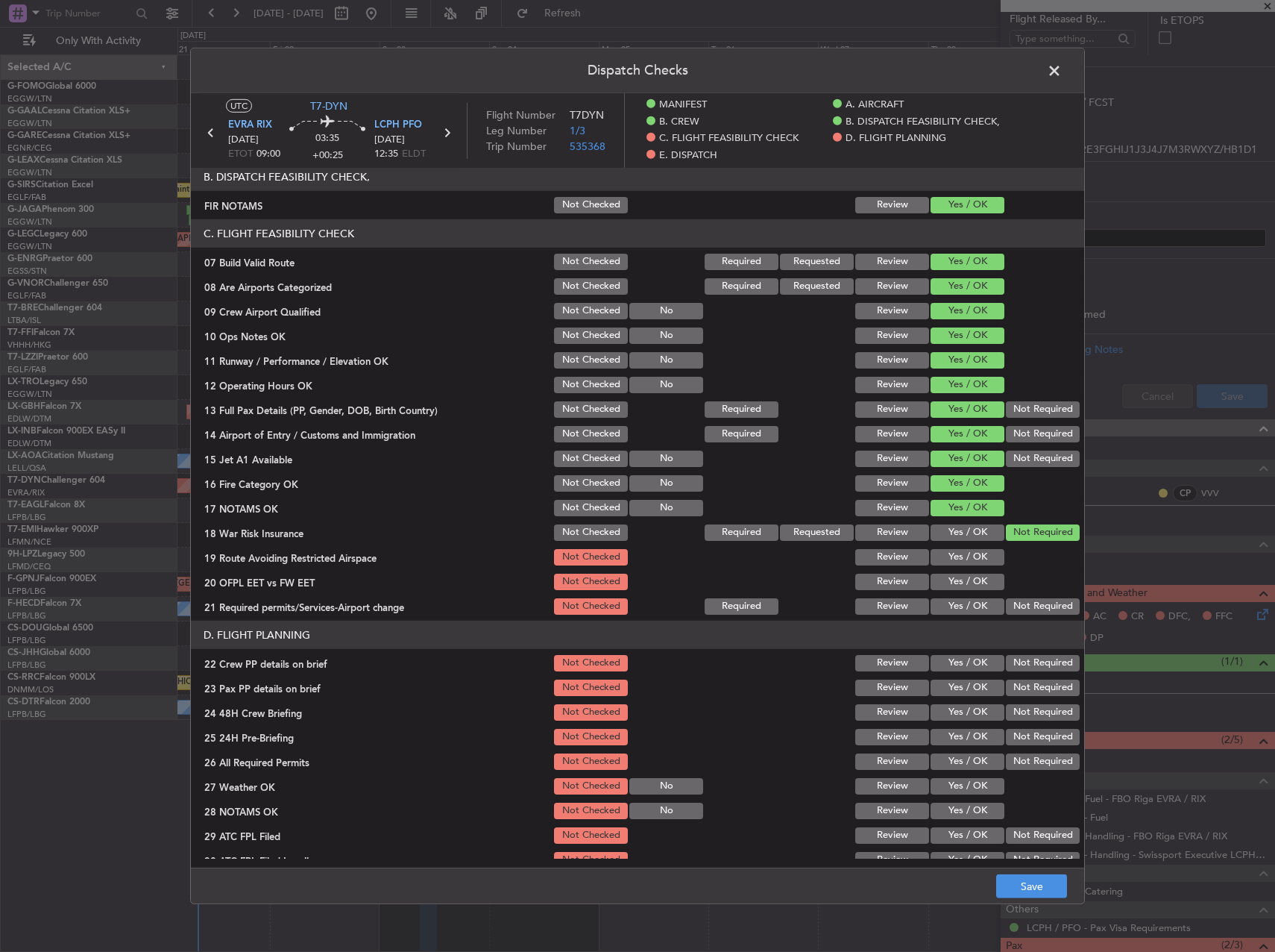
click at [958, 560] on button "Yes / OK" at bounding box center [968, 557] width 74 height 17
click at [956, 583] on button "Yes / OK" at bounding box center [968, 582] width 74 height 17
click at [957, 598] on button "Yes / OK" at bounding box center [968, 607] width 74 height 17
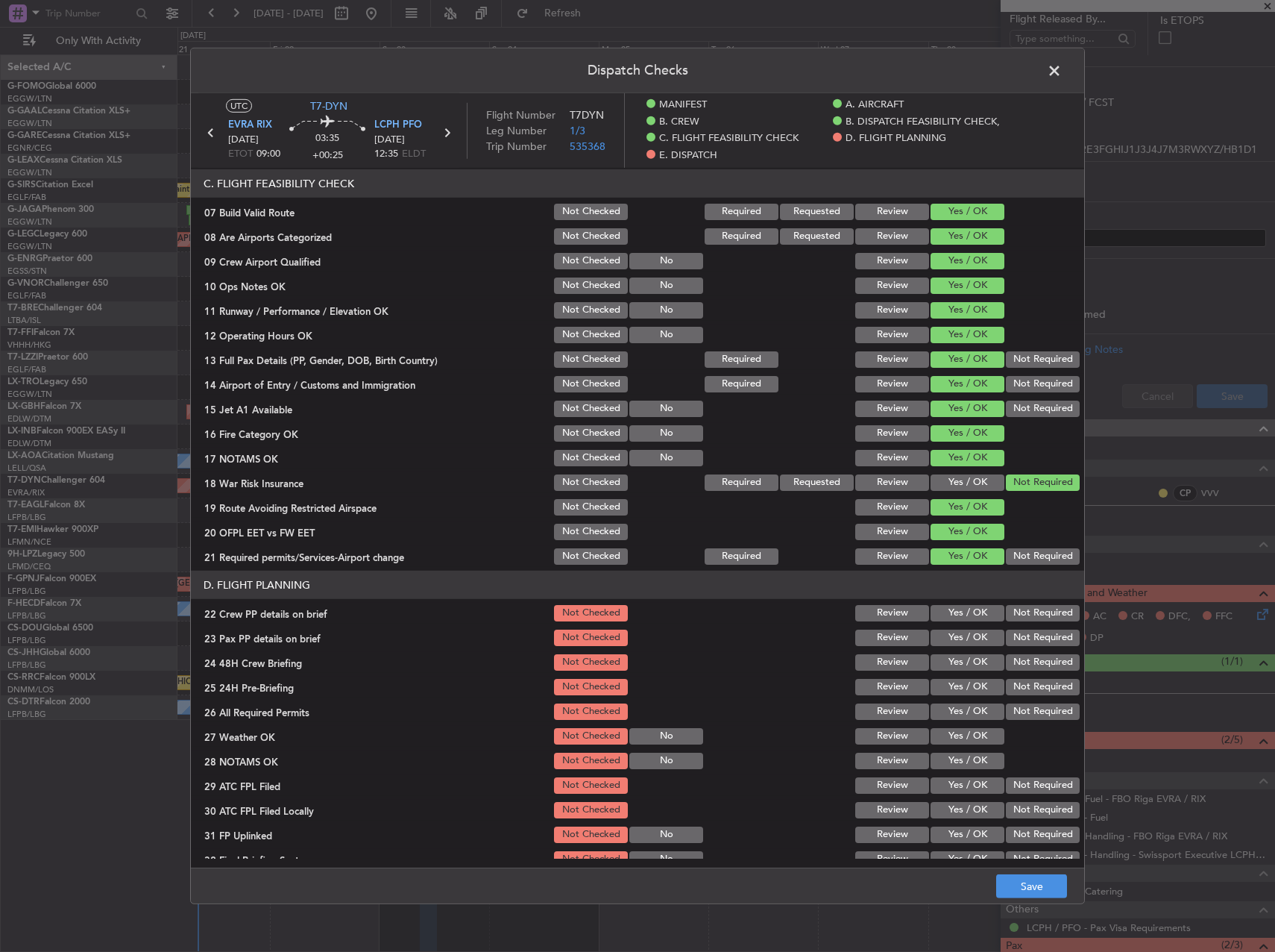
scroll to position [373, 0]
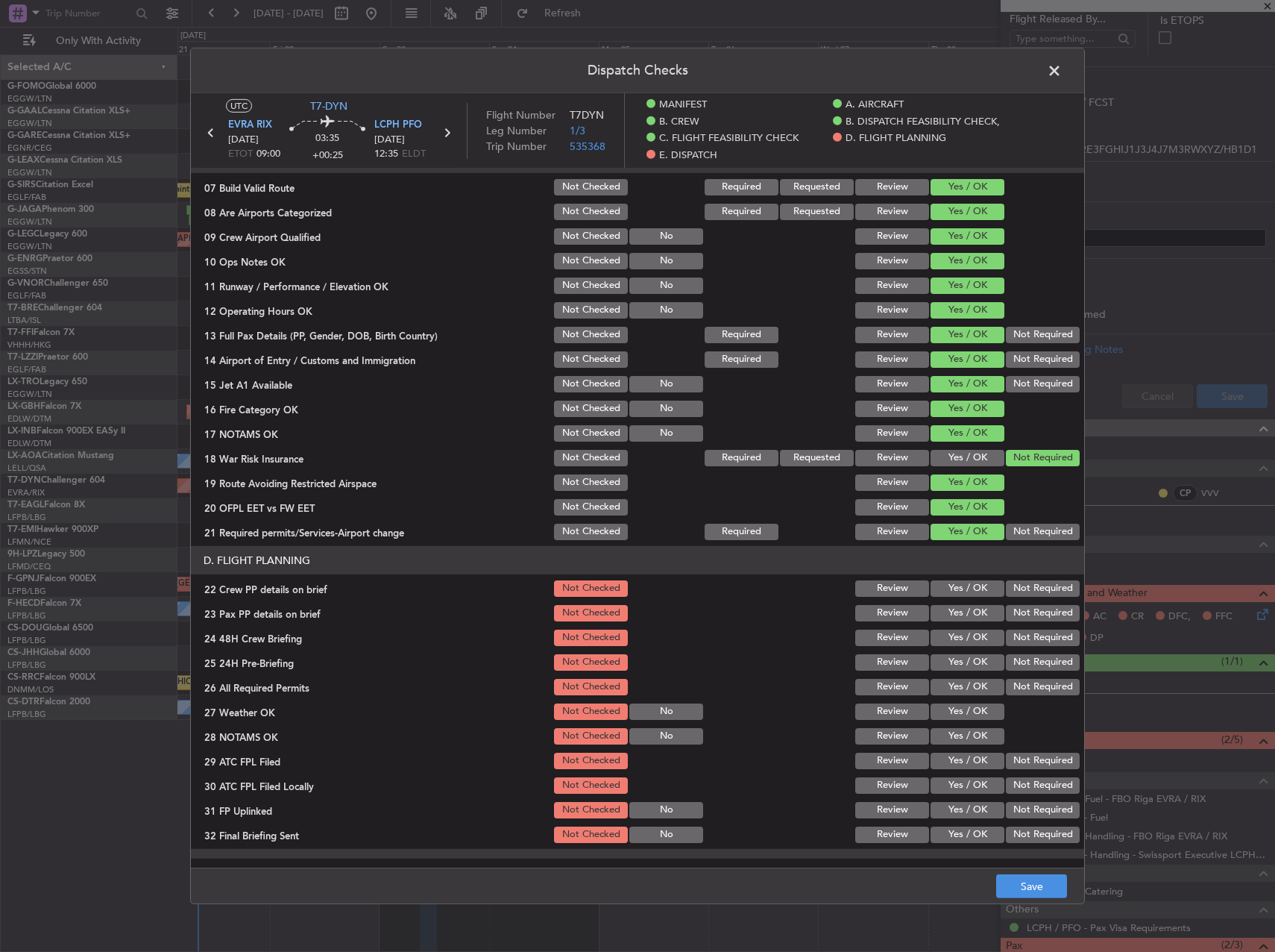
click at [959, 588] on button "Yes / OK" at bounding box center [968, 588] width 74 height 17
click at [958, 598] on div "Yes / OK" at bounding box center [966, 588] width 75 height 21
click at [959, 611] on button "Yes / OK" at bounding box center [968, 613] width 74 height 17
click at [959, 634] on button "Yes / OK" at bounding box center [968, 638] width 74 height 17
click at [1014, 654] on button "Not Required" at bounding box center [1043, 662] width 74 height 17
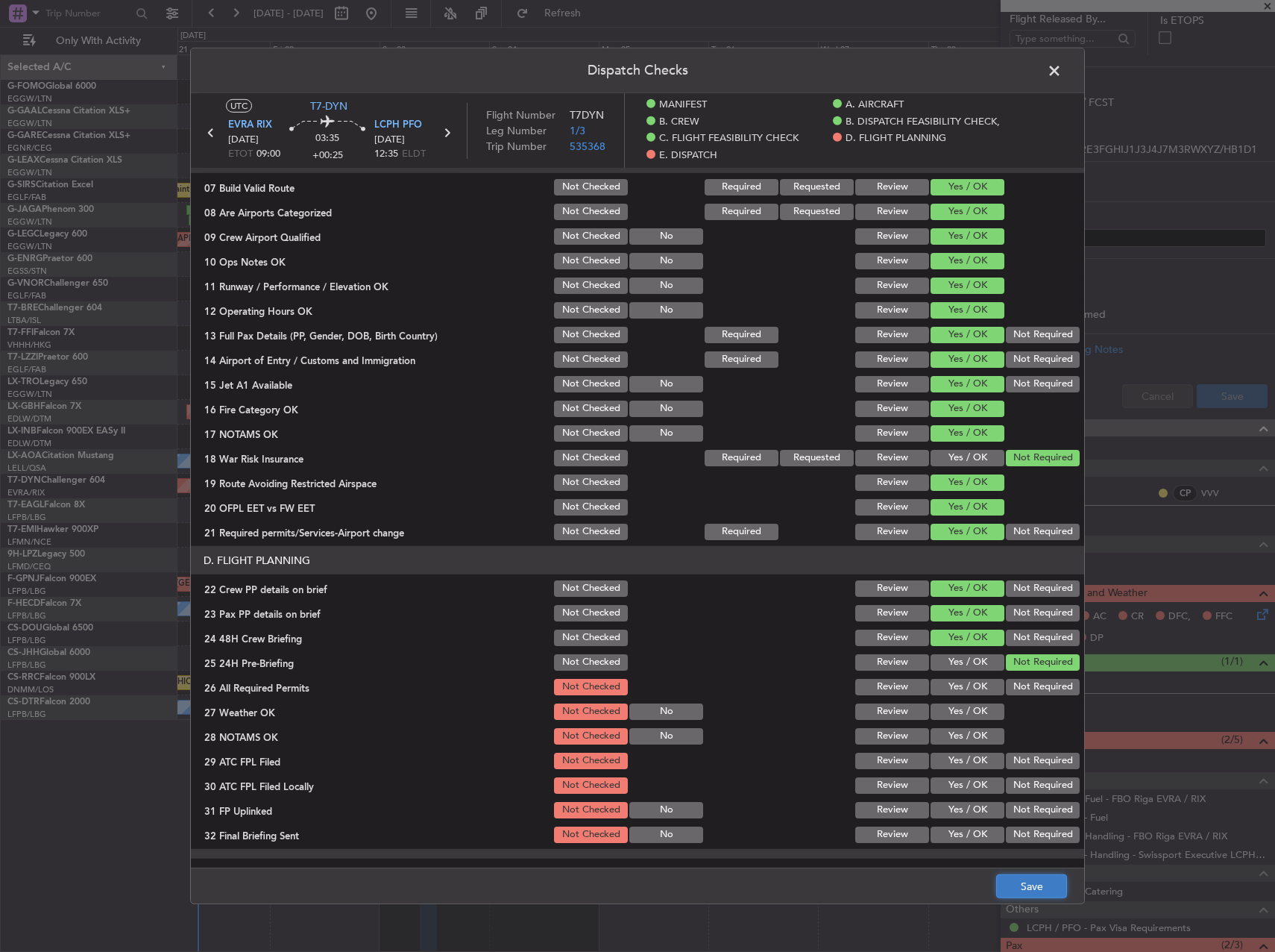
click at [1026, 883] on button "Save" at bounding box center [1031, 886] width 71 height 24
click at [1061, 74] on span at bounding box center [1061, 75] width 0 height 29
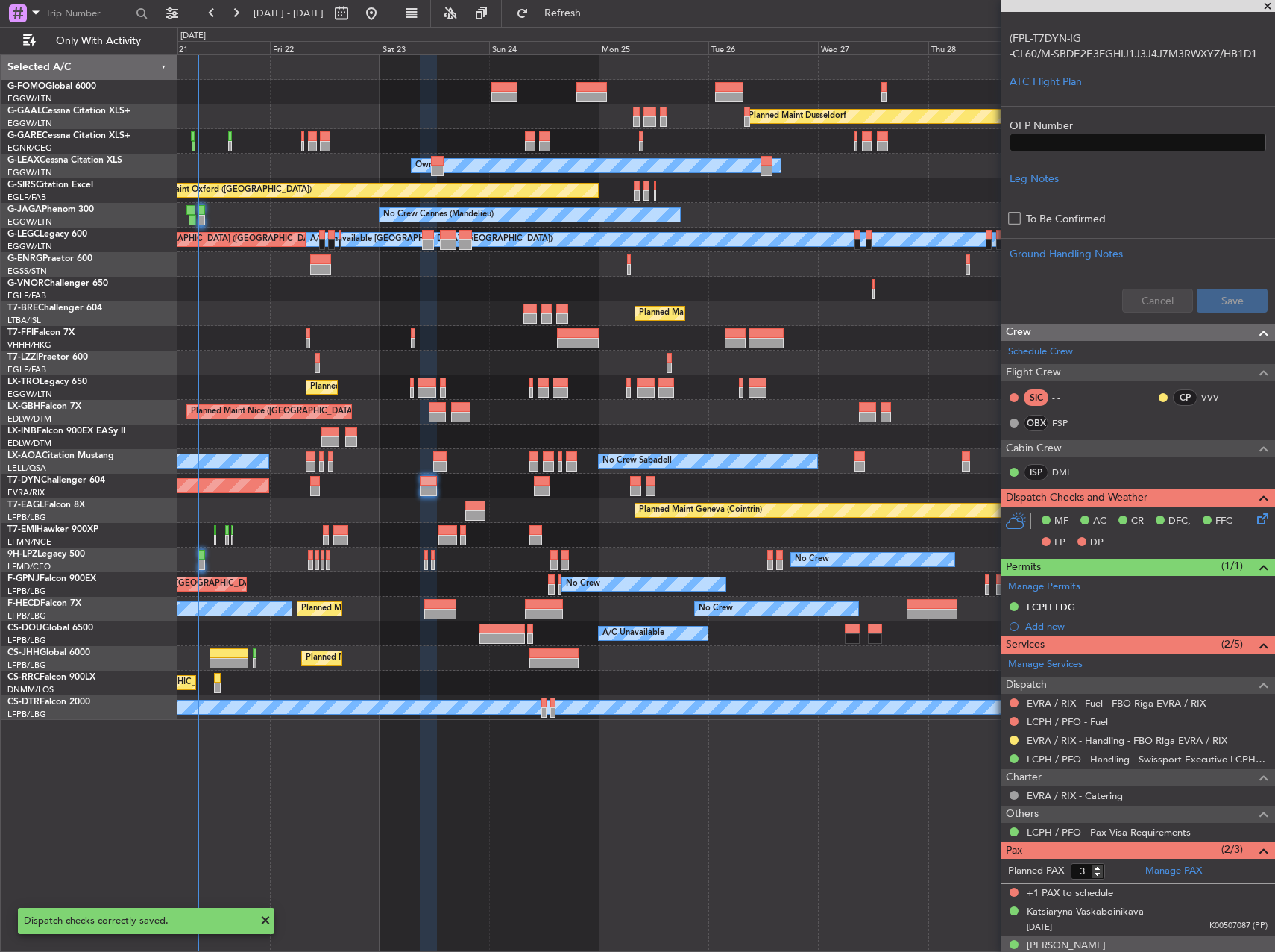
scroll to position [522, 0]
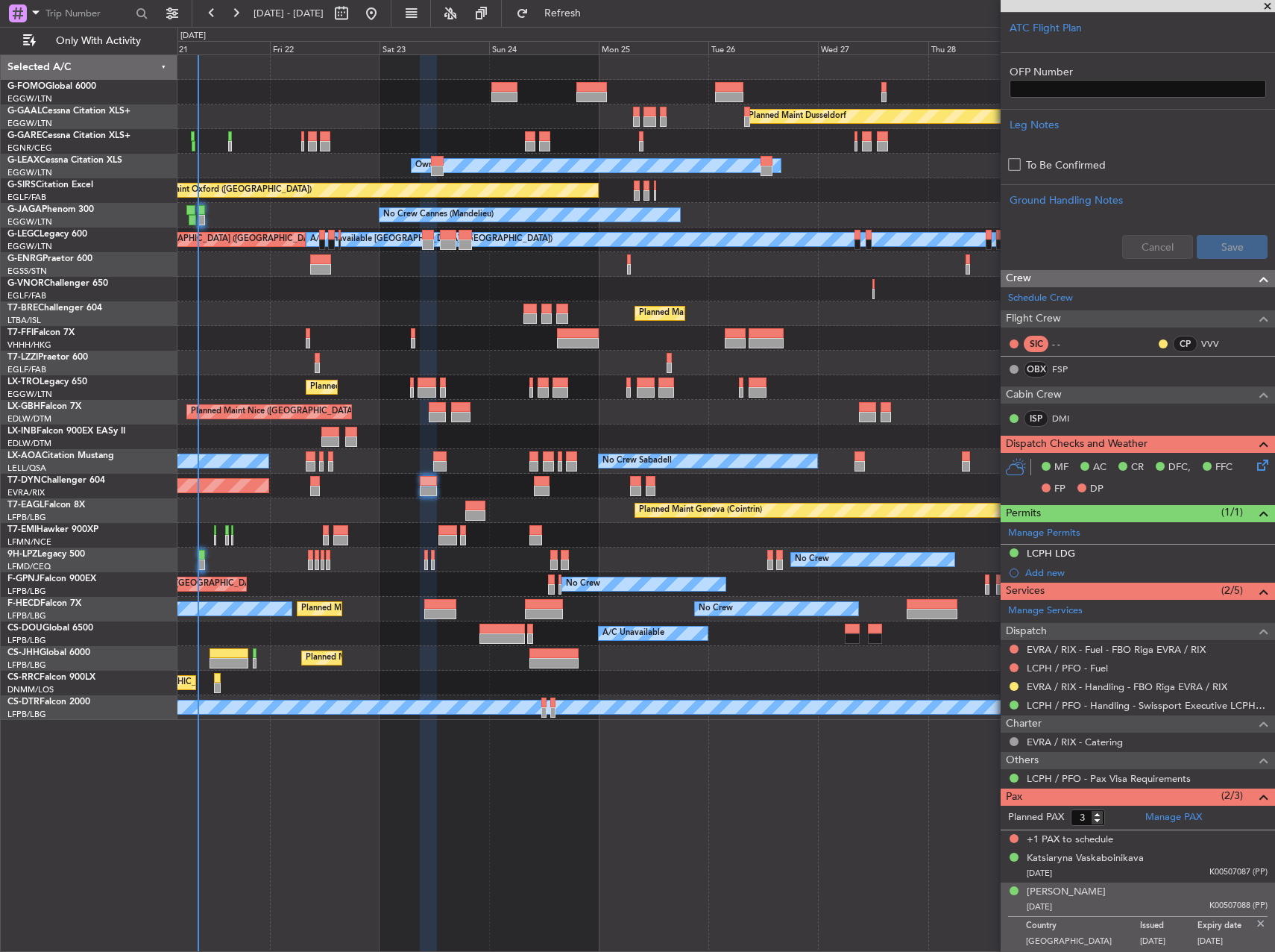
click at [1009, 684] on div at bounding box center [1014, 686] width 12 height 12
click at [1014, 686] on button at bounding box center [1014, 686] width 9 height 9
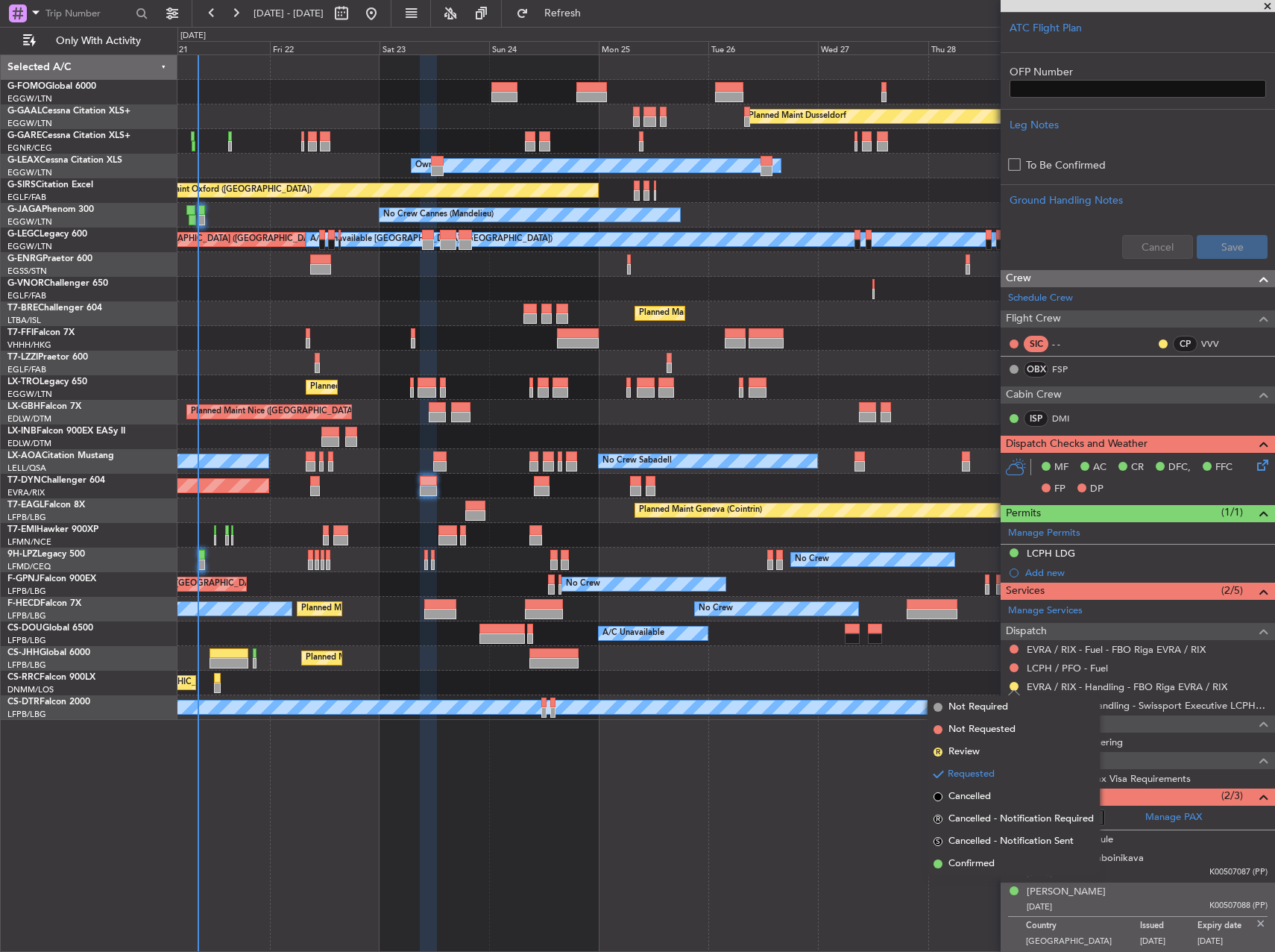
click at [987, 876] on div "Planned Maint Dusseldorf Unplanned Maint Chester Owner Unplanned Maint Oxford (…" at bounding box center [726, 503] width 1097 height 897
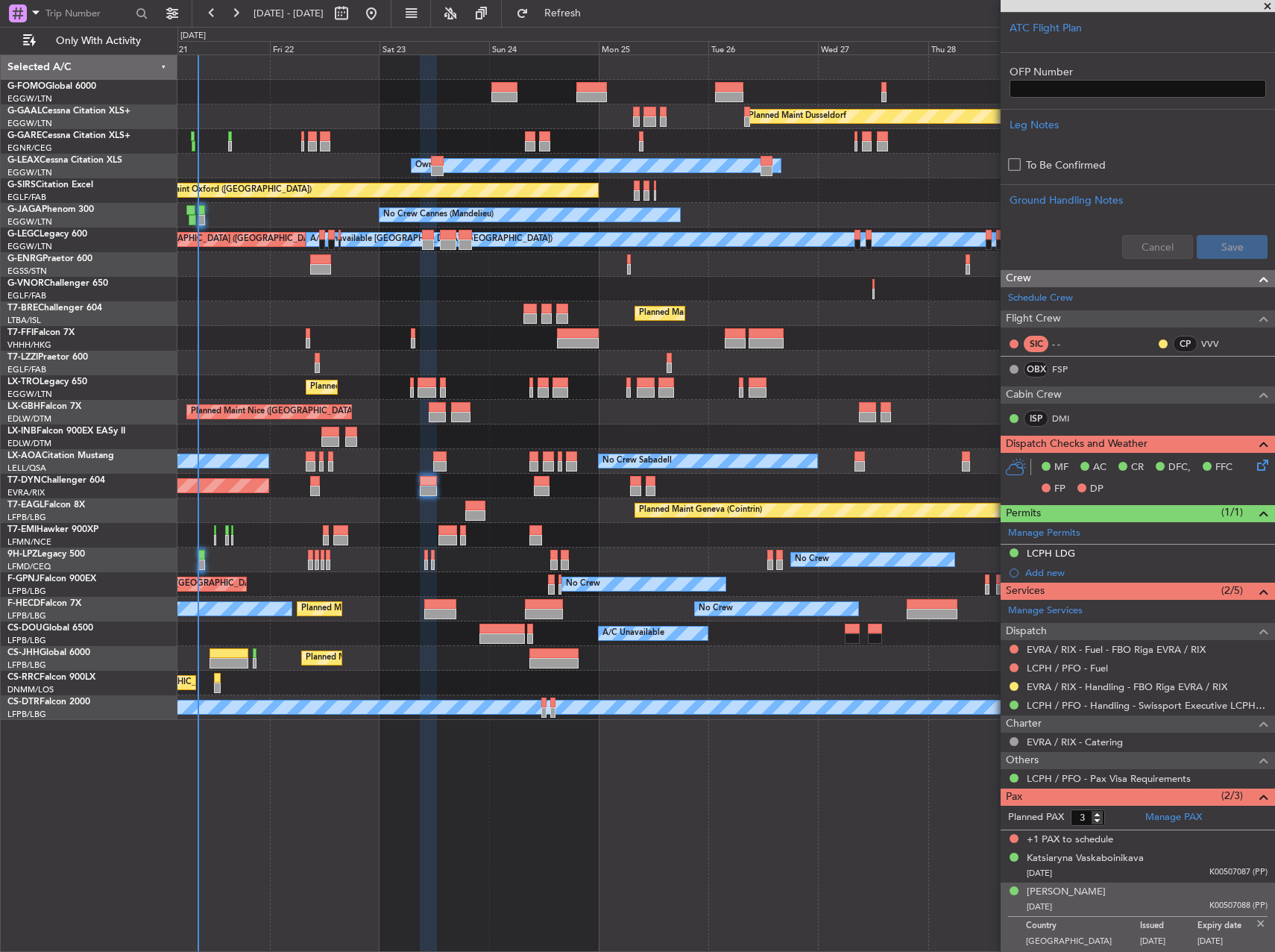
click at [1018, 683] on div at bounding box center [1014, 686] width 12 height 12
click at [1015, 685] on button at bounding box center [1014, 686] width 9 height 9
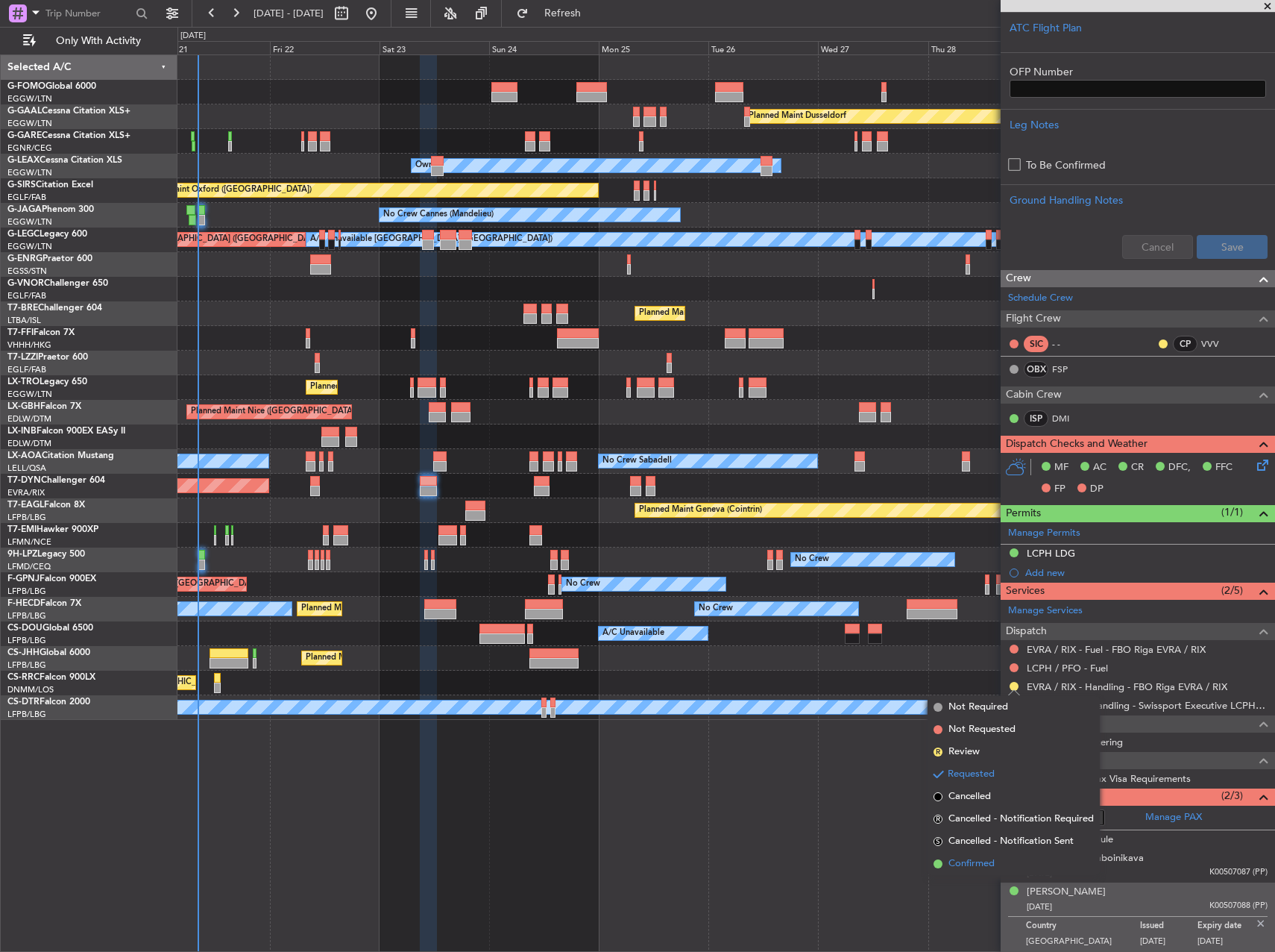
click at [994, 866] on span "Confirmed" at bounding box center [971, 864] width 46 height 15
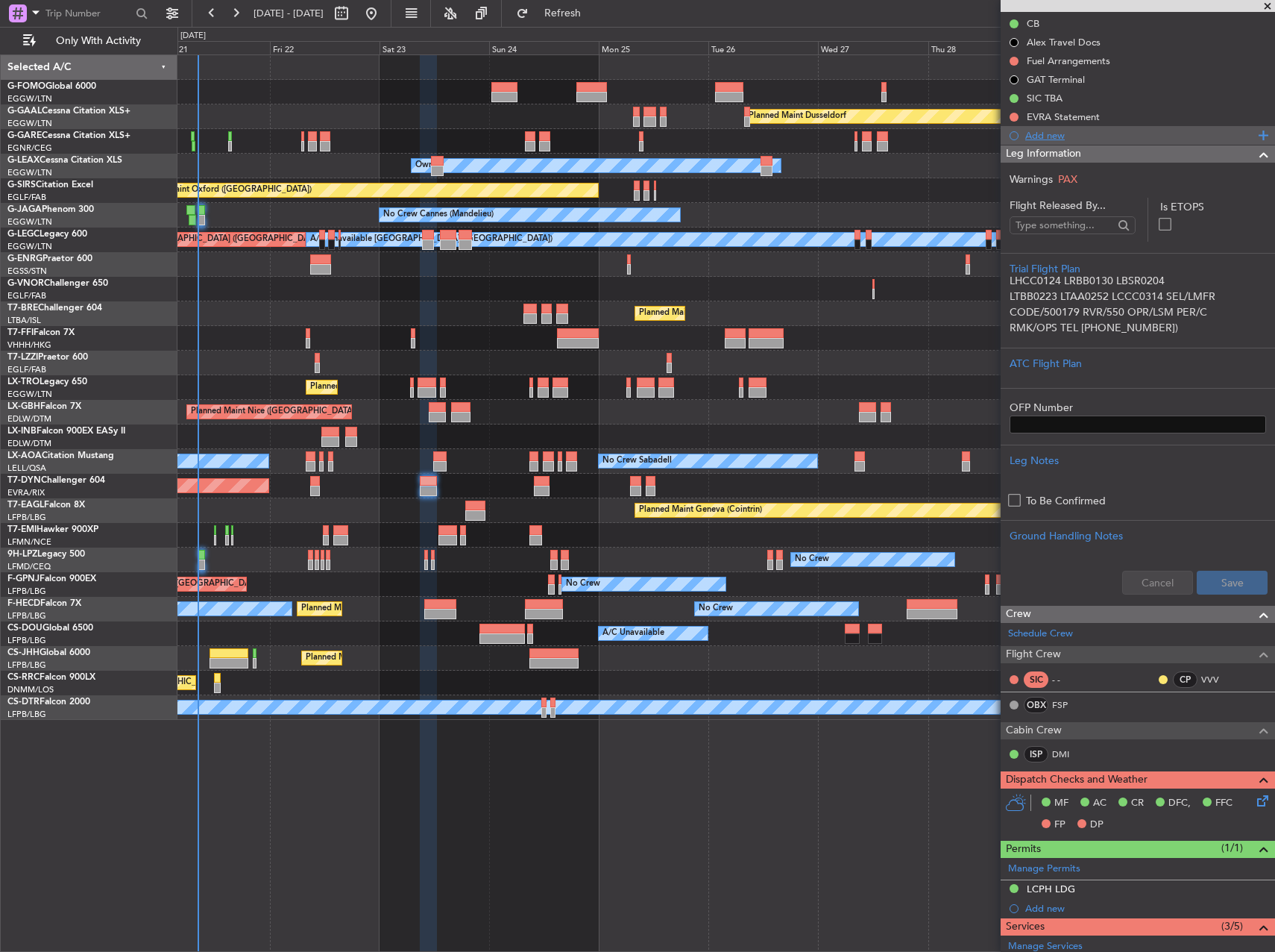
scroll to position [0, 0]
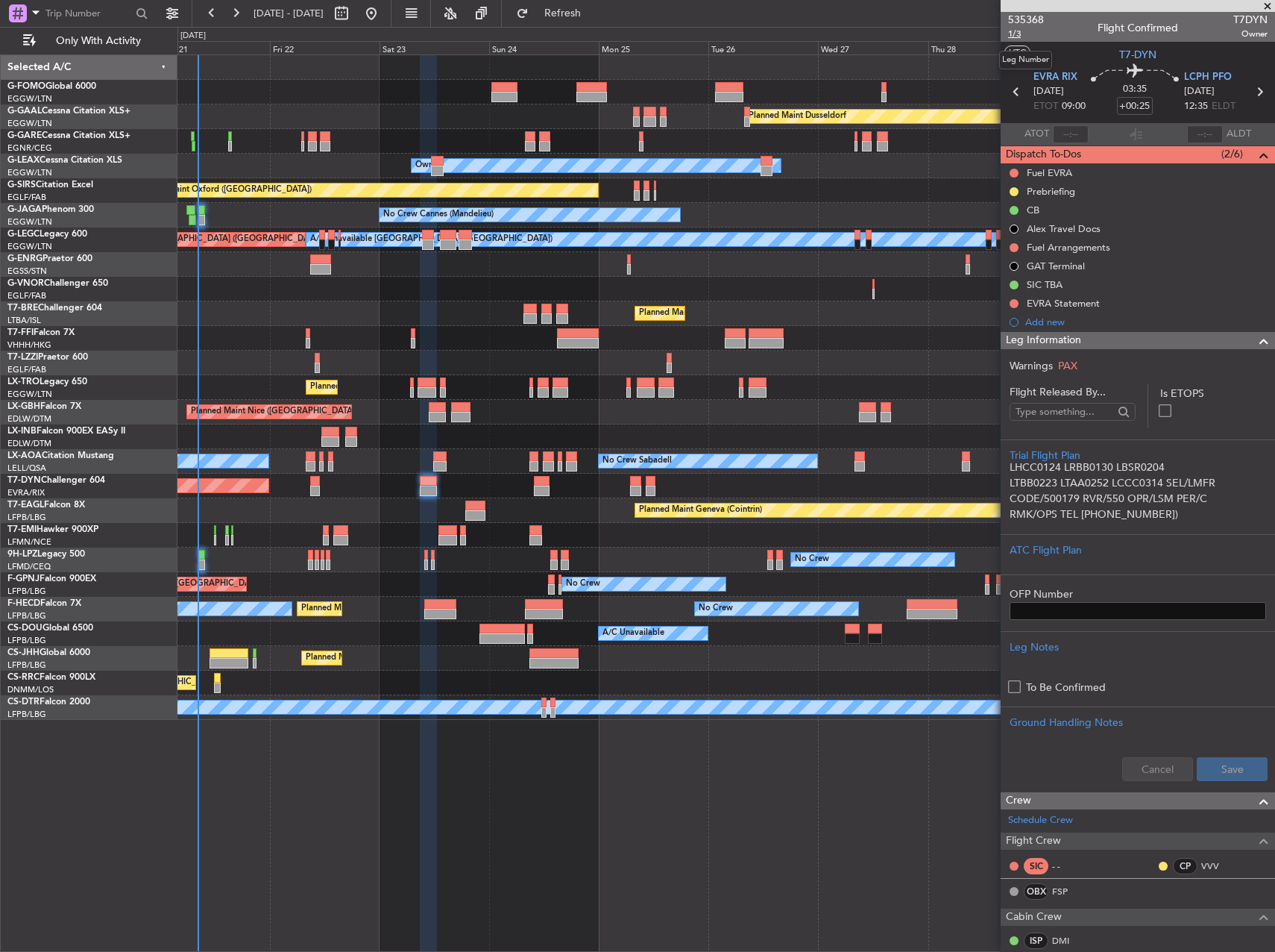
click at [1014, 33] on span "1/3" at bounding box center [1026, 34] width 36 height 13
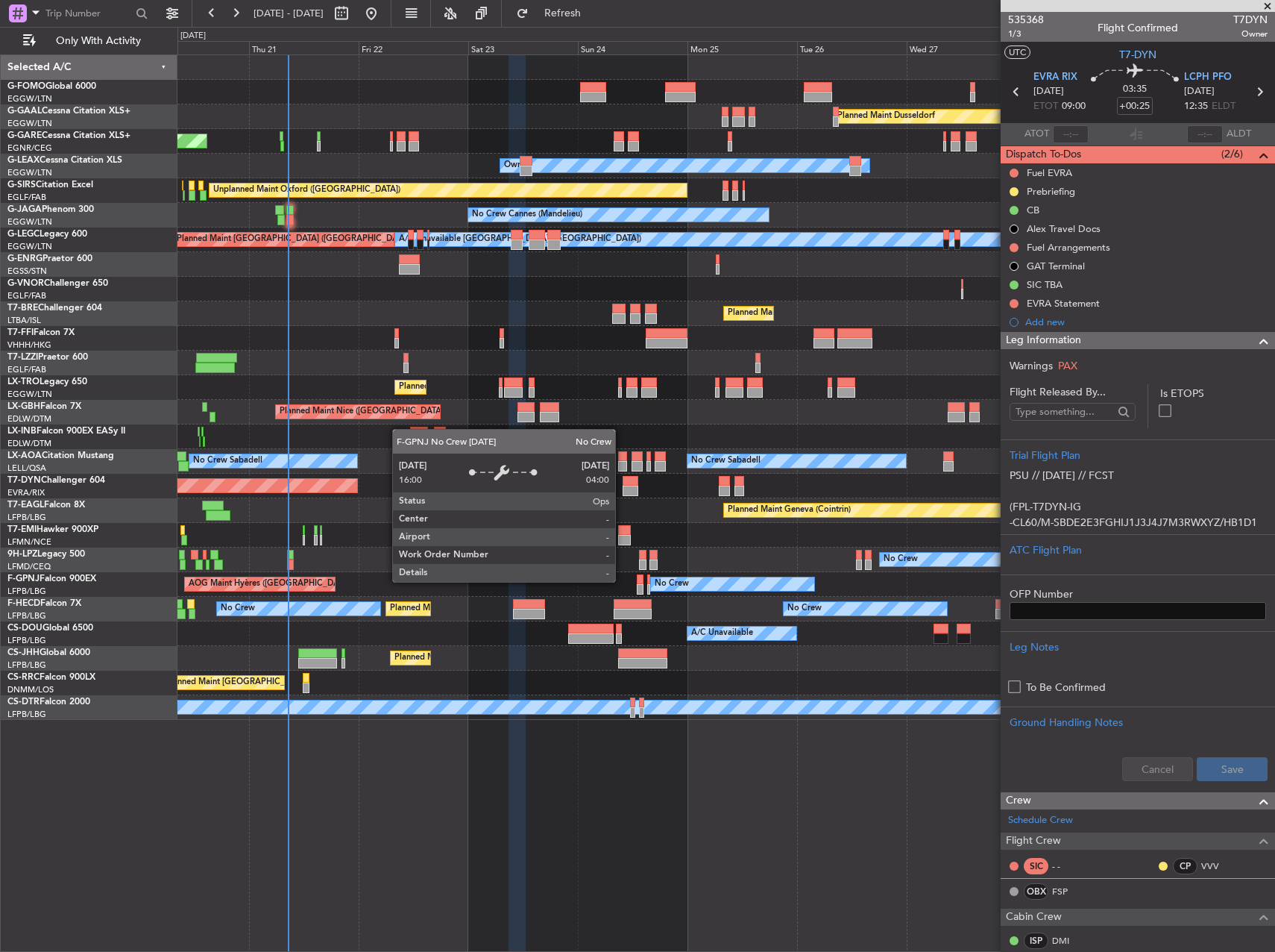
click at [722, 578] on div "No Crew" at bounding box center [732, 584] width 163 height 14
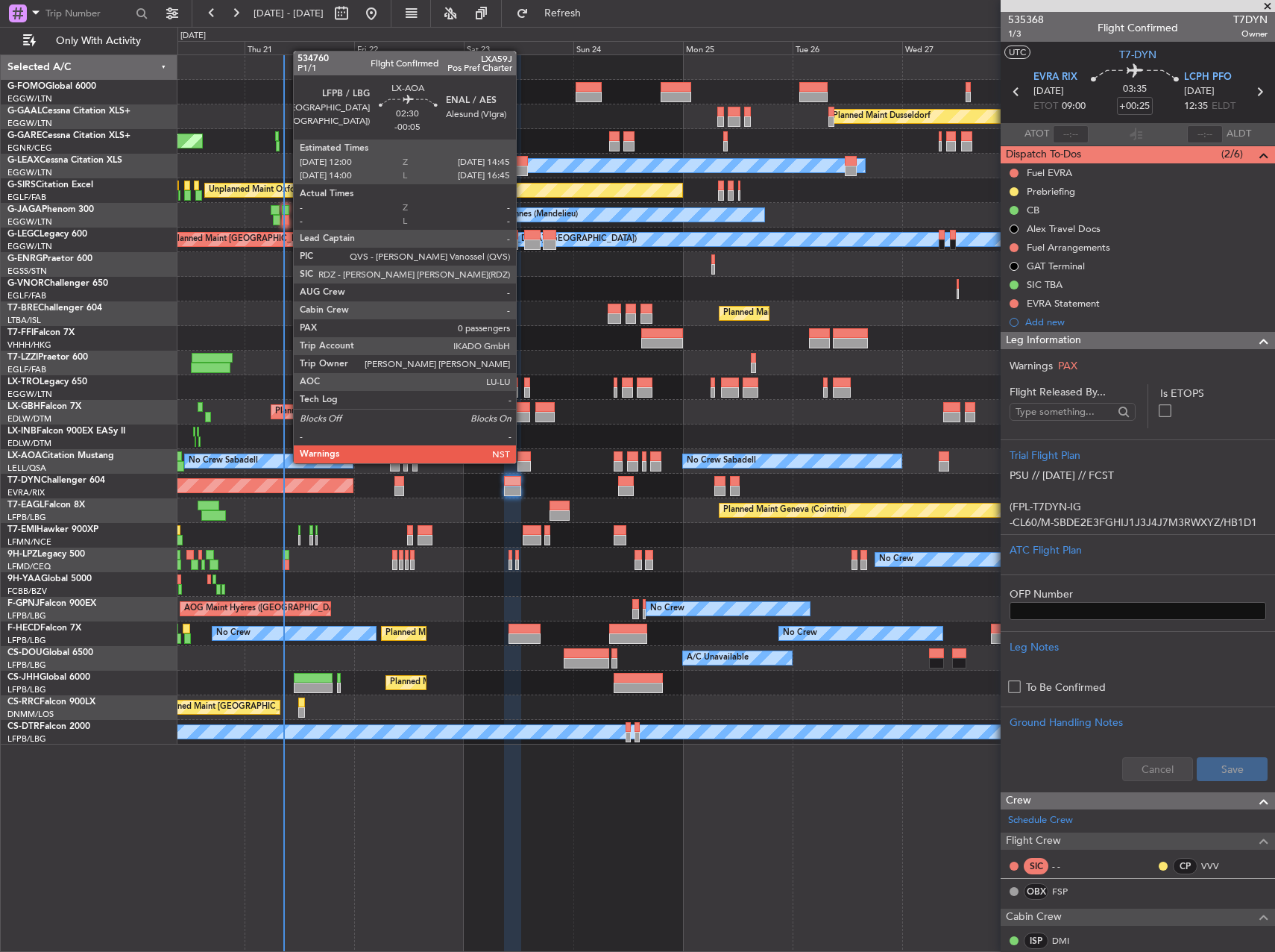
click at [523, 461] on div at bounding box center [524, 466] width 13 height 10
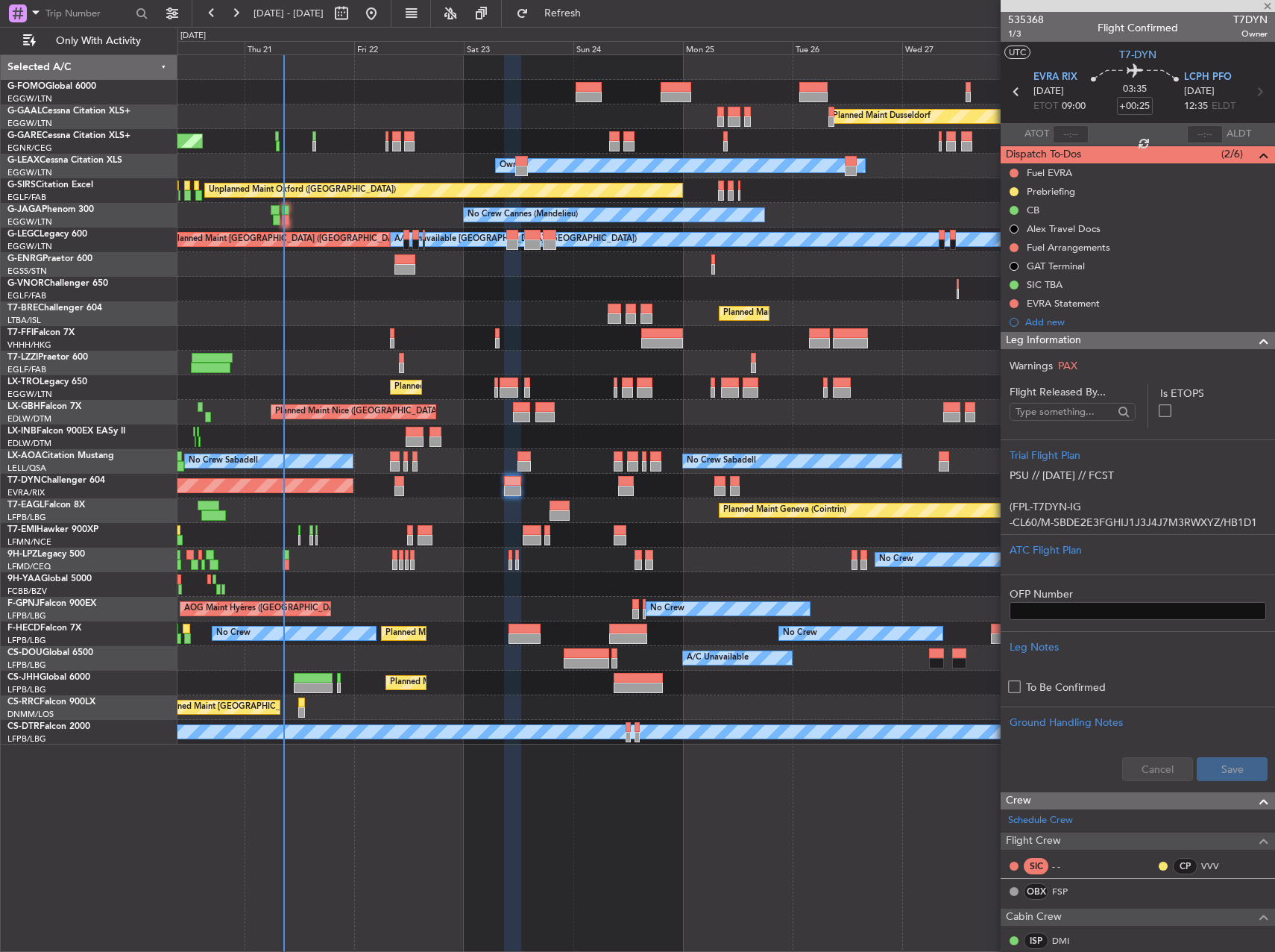
type input "-00:05"
type input "0"
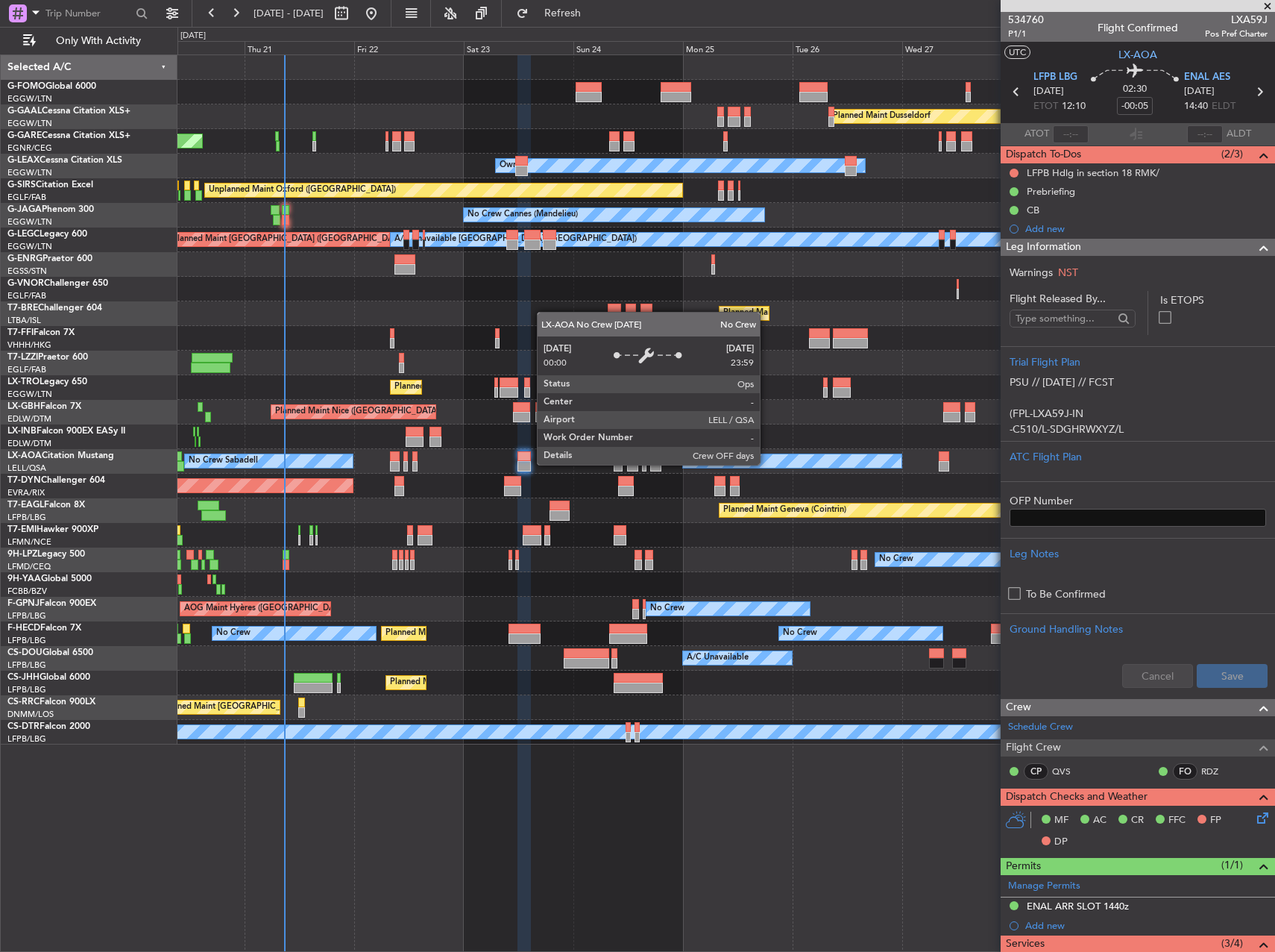
click at [767, 464] on div "No Crew Sabadell" at bounding box center [792, 460] width 218 height 14
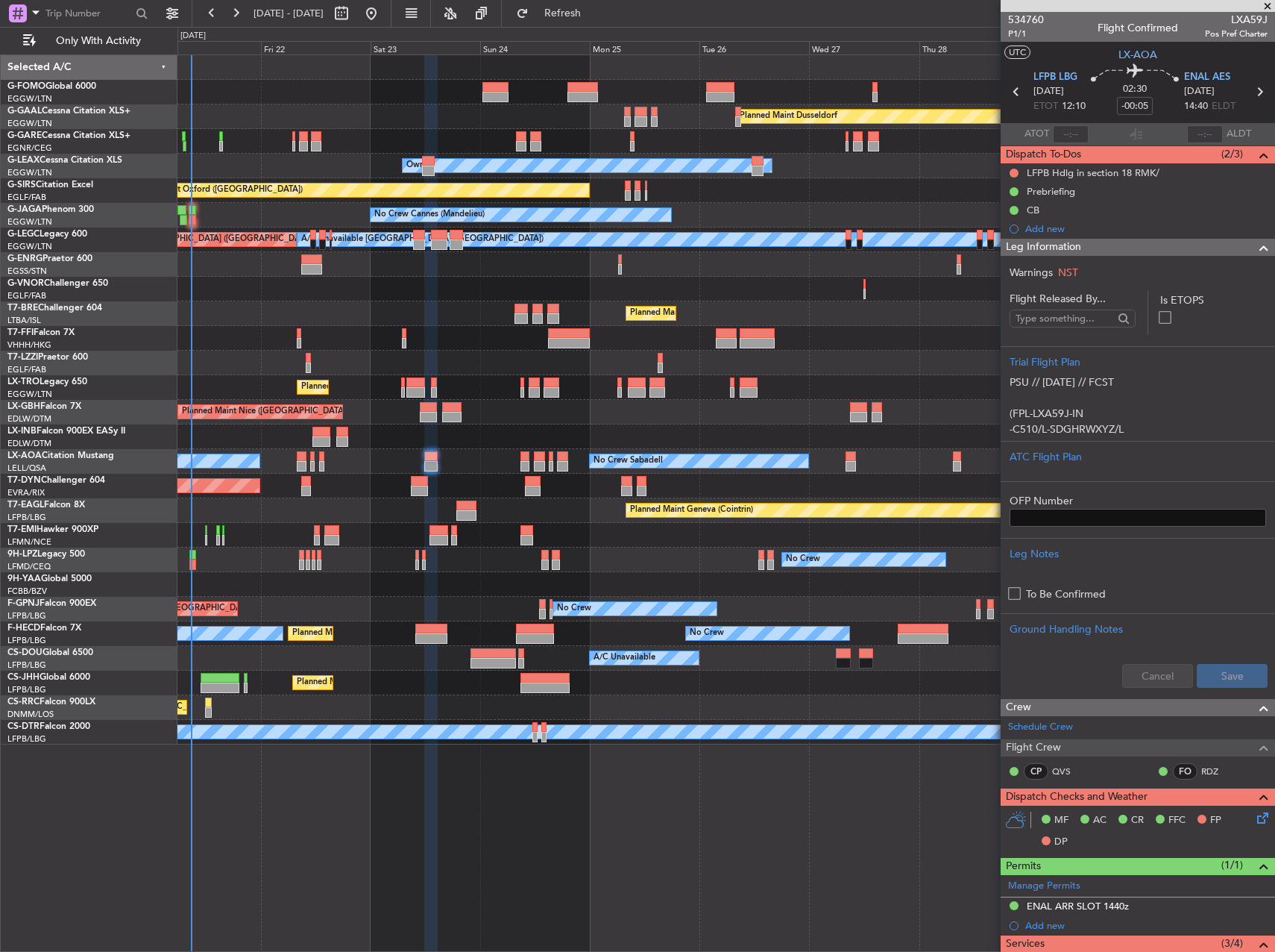
click at [727, 414] on div "Planned Maint Dusseldorf Unplanned Maint Chester Owner Unplanned Maint Oxford (…" at bounding box center [726, 400] width 1097 height 689
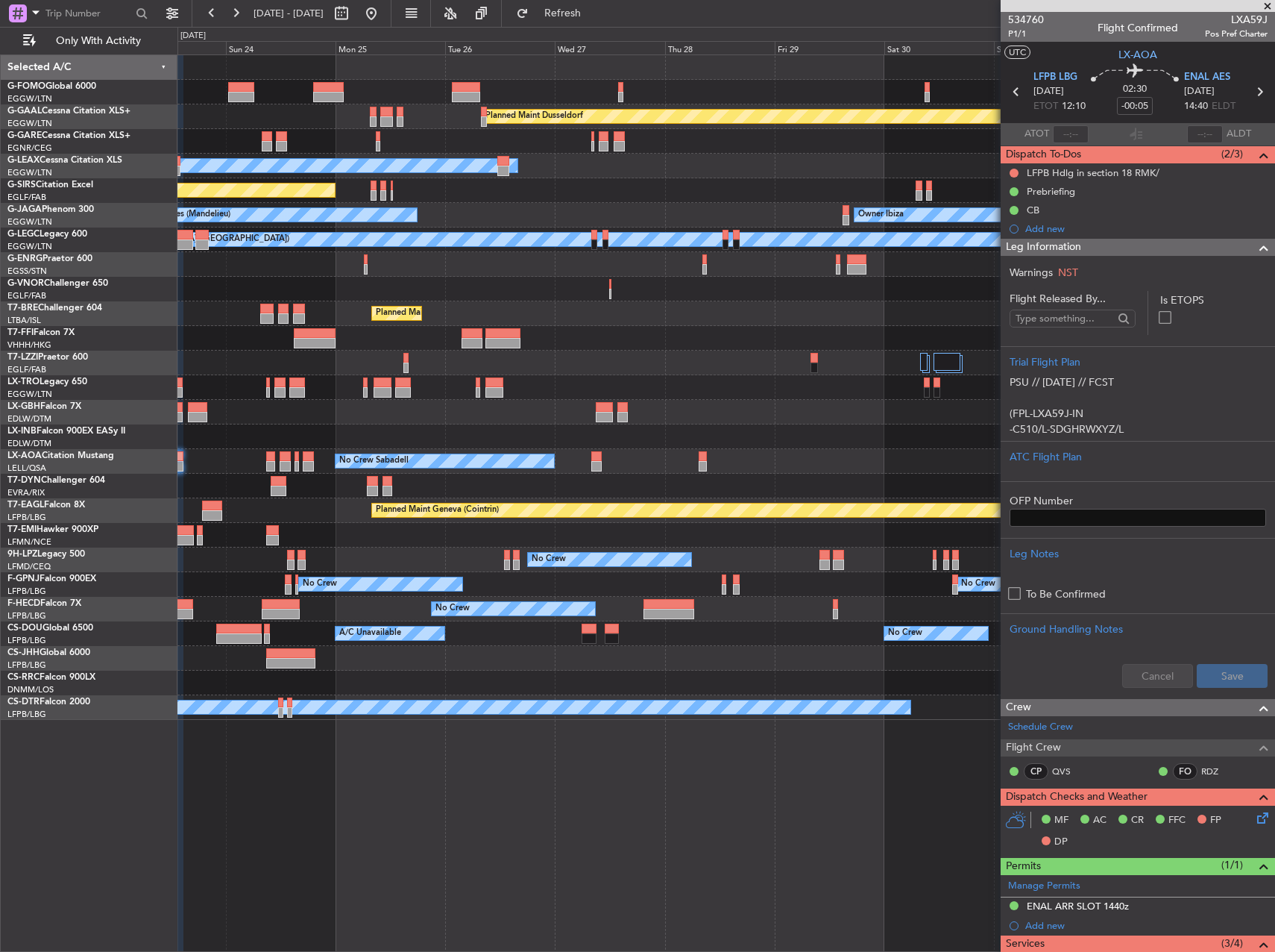
click at [380, 406] on div "Planned Maint Dusseldorf Owner Unplanned Maint Oxford (Kidlington) No Crew Cann…" at bounding box center [726, 388] width 1097 height 665
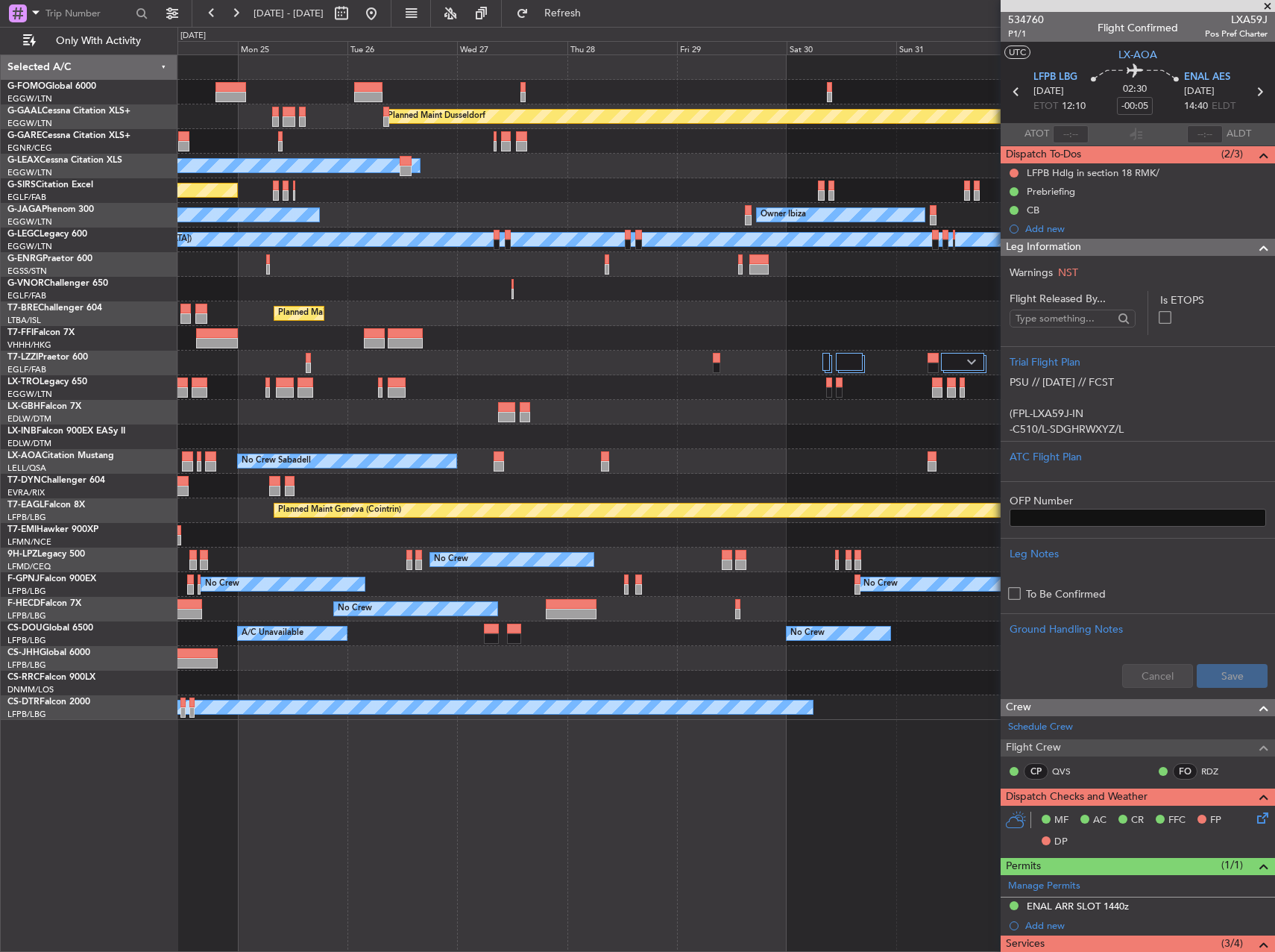
click at [446, 394] on div "Planned Maint Dusseldorf Owner Unplanned Maint Oxford (Kidlington) No Crew Cann…" at bounding box center [726, 388] width 1097 height 665
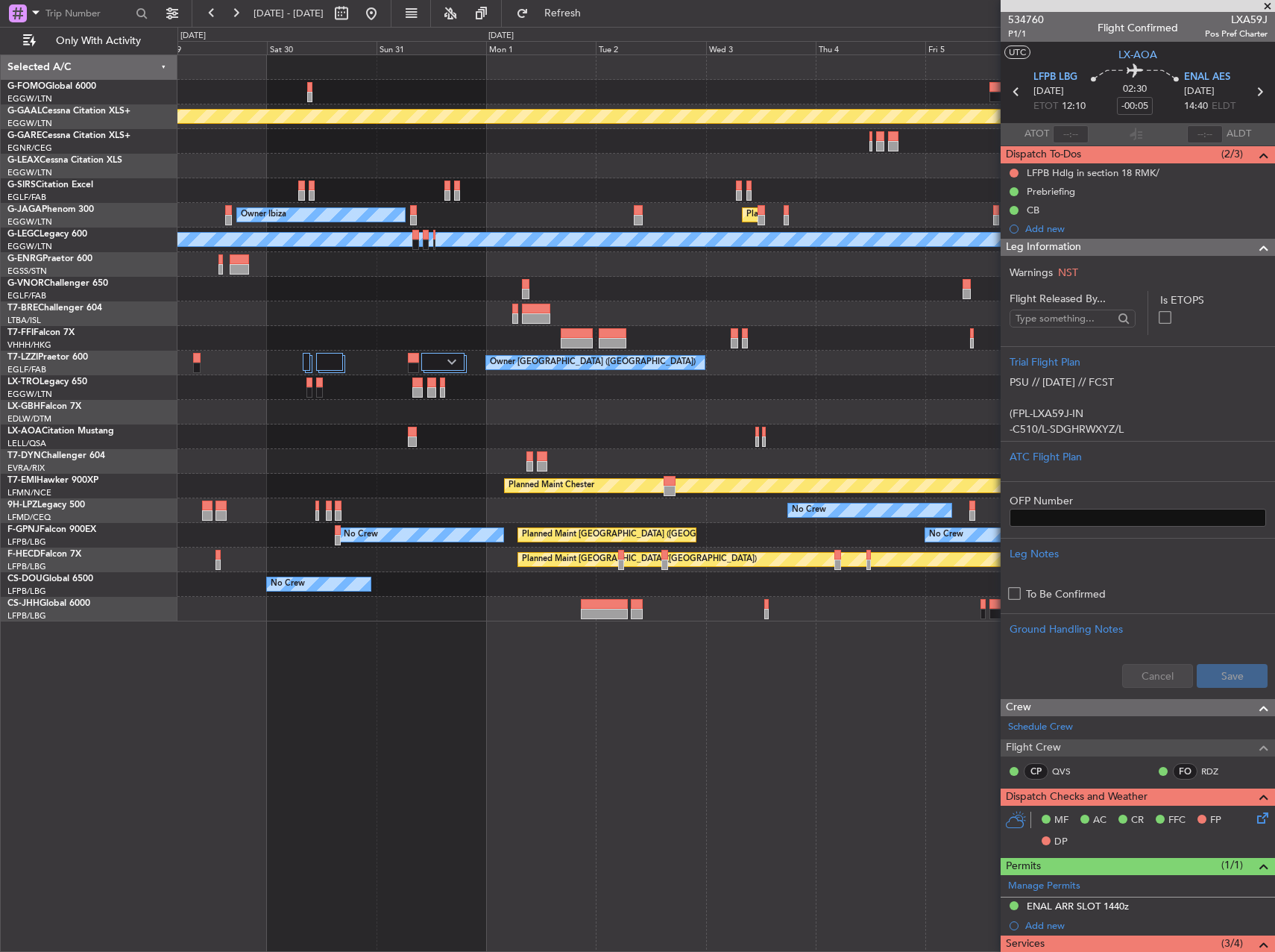
click at [508, 436] on div "No Crew No Crew Sabadell" at bounding box center [726, 436] width 1097 height 25
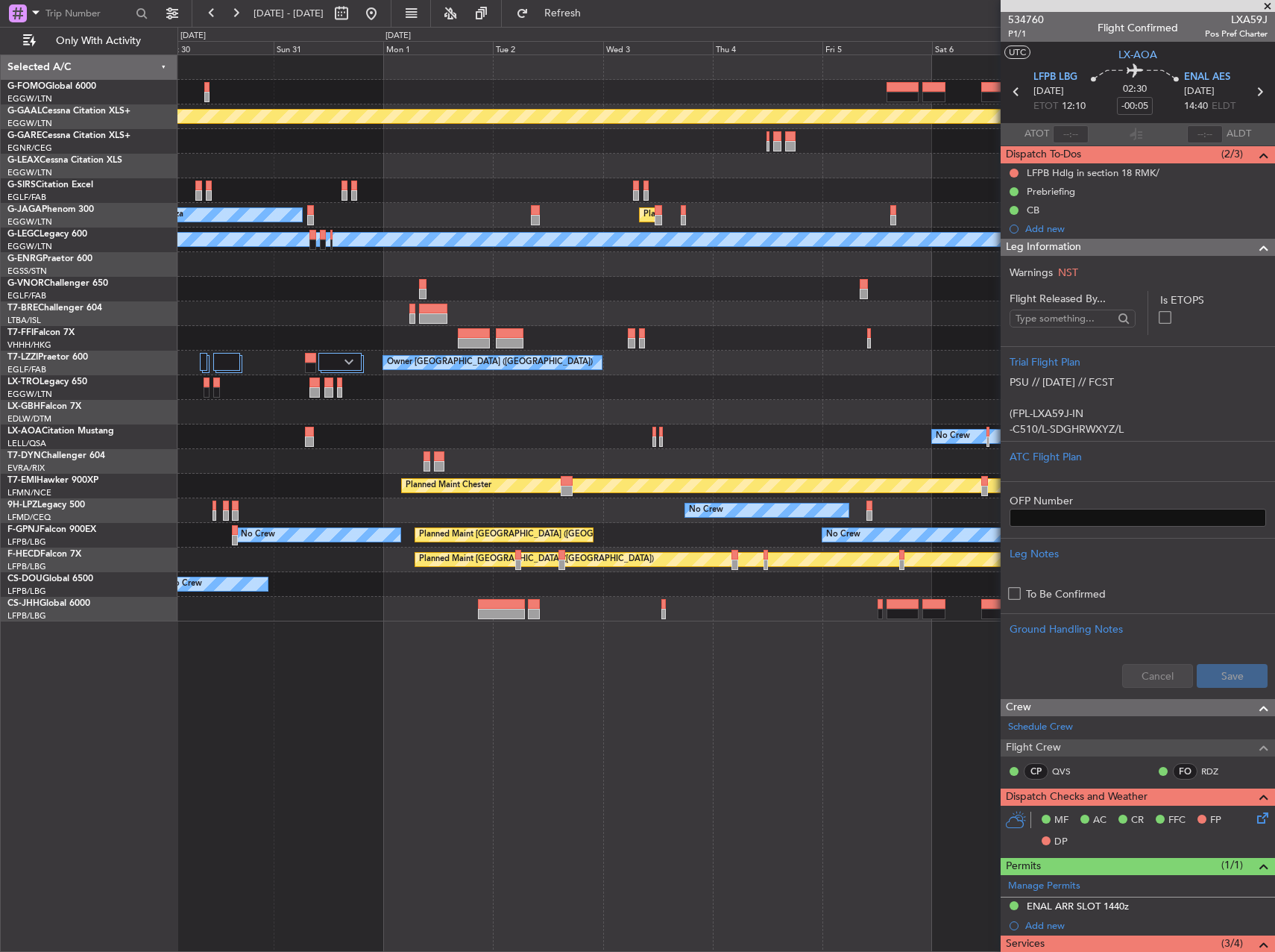
click at [511, 429] on div "No Crew" at bounding box center [726, 436] width 1097 height 25
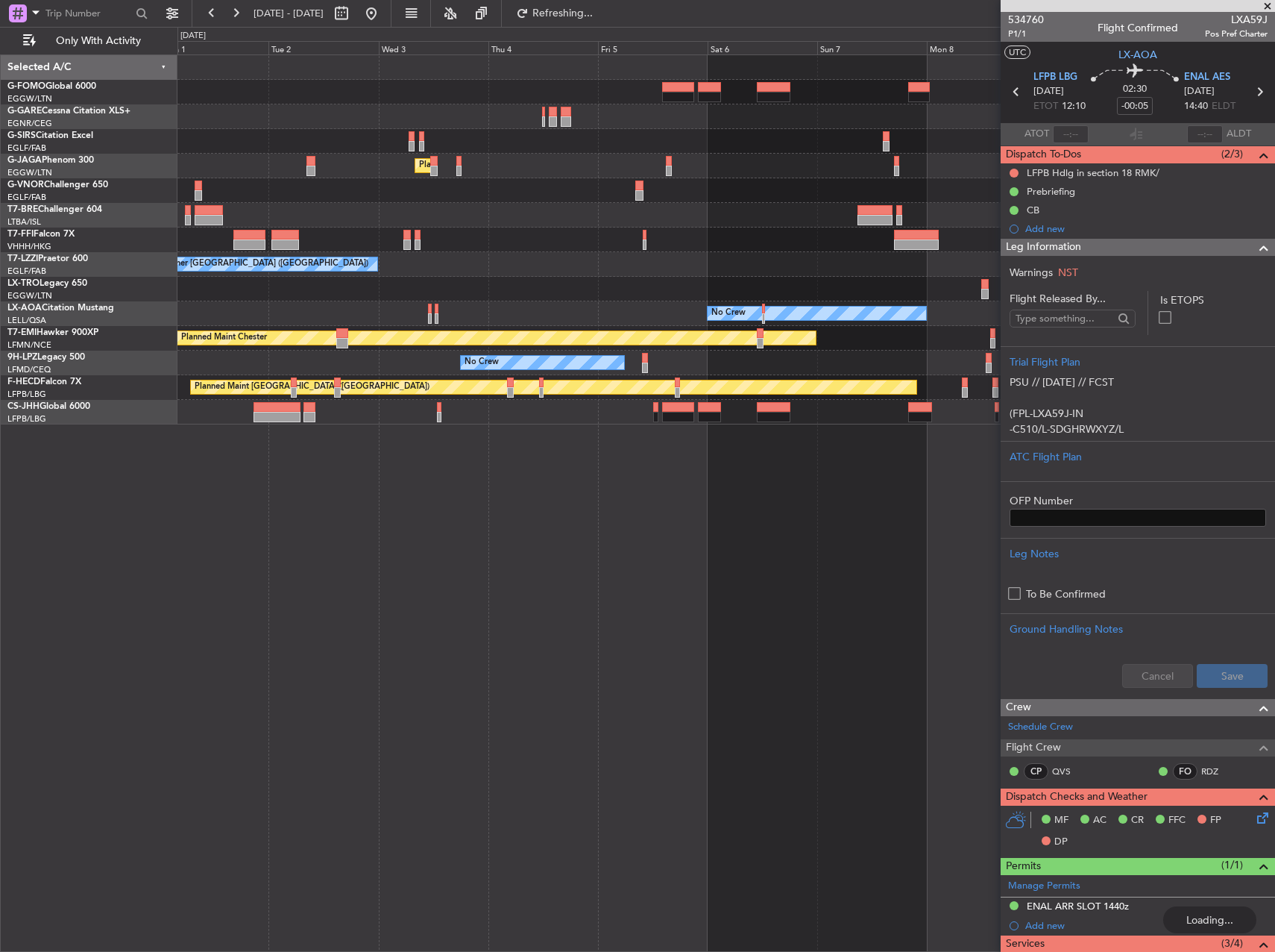
click at [697, 536] on div "Planned Maint London (Luton) Owner Ibiza Planned Maint Geneva (Cointrin) Owner …" at bounding box center [726, 503] width 1097 height 897
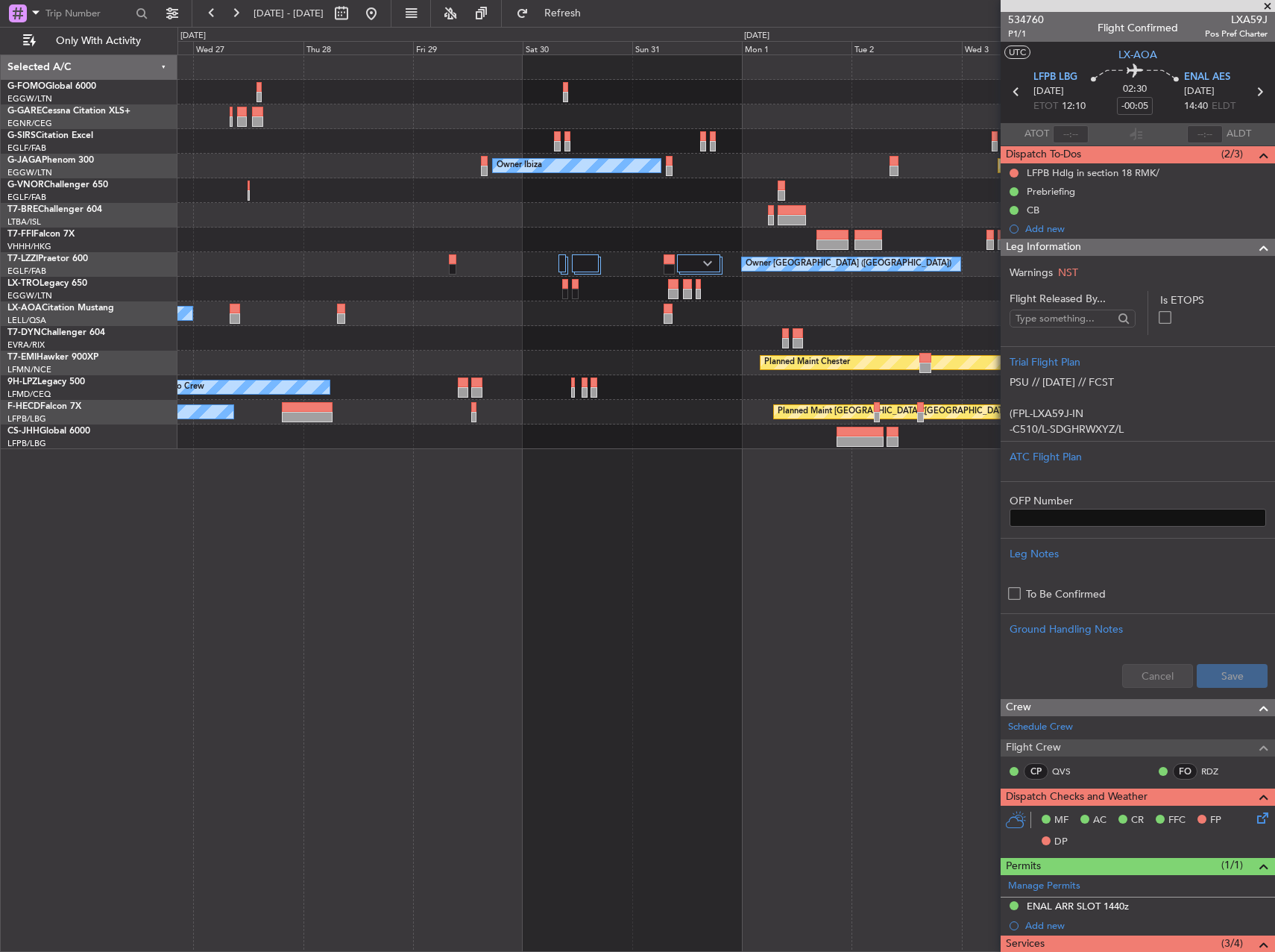
click at [1274, 501] on html "01 Sep 2025 - 11 Sep 2025 Refresh Quick Links Only With Activity Unplanned Main…" at bounding box center [637, 476] width 1275 height 952
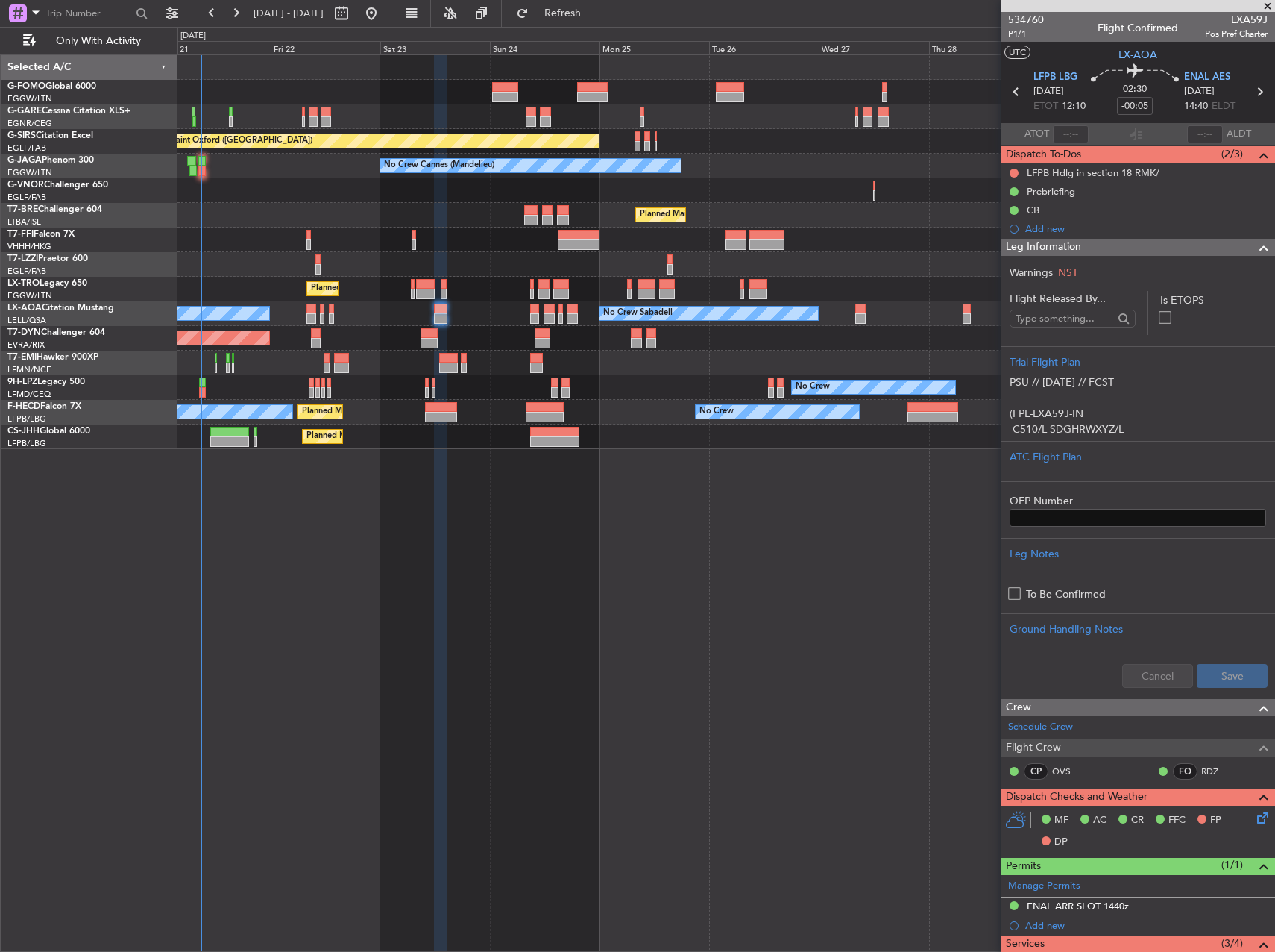
click at [656, 483] on div "Unplanned Maint Chester Unplanned Maint Oxford (Kidlington) No Crew Cannes (Man…" at bounding box center [726, 503] width 1097 height 897
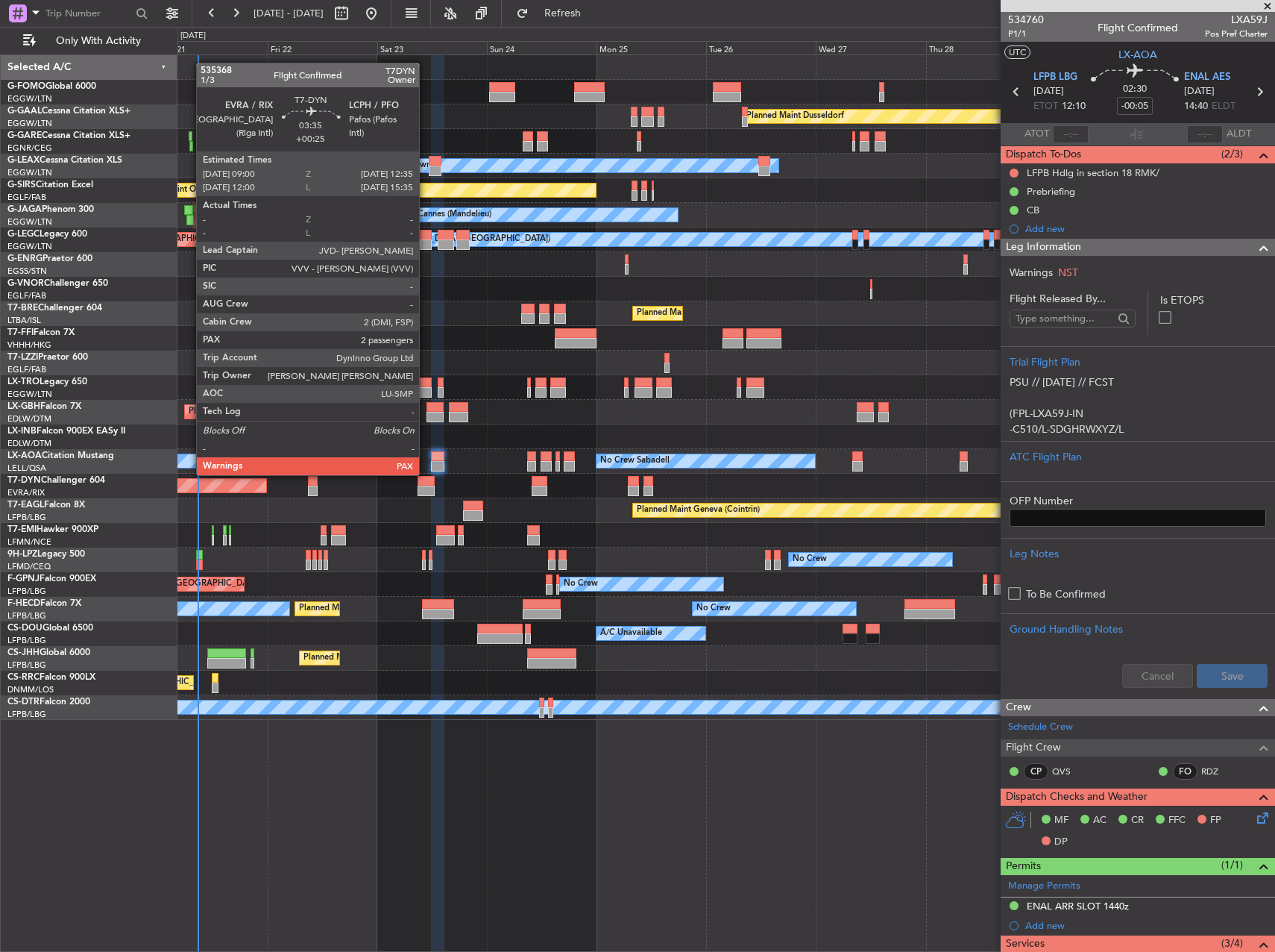
click at [426, 487] on div at bounding box center [426, 490] width 17 height 10
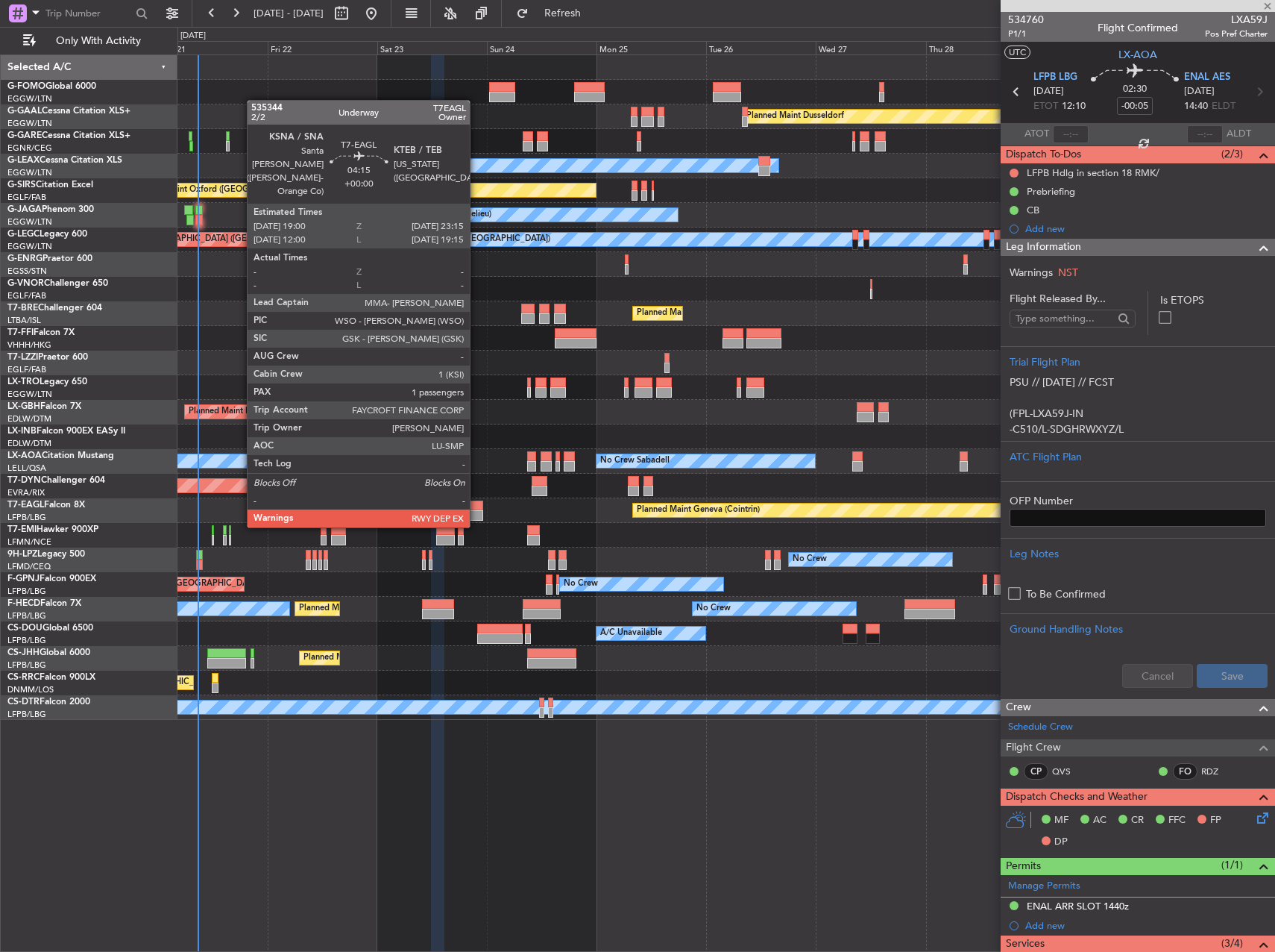
type input "+00:25"
type input "3"
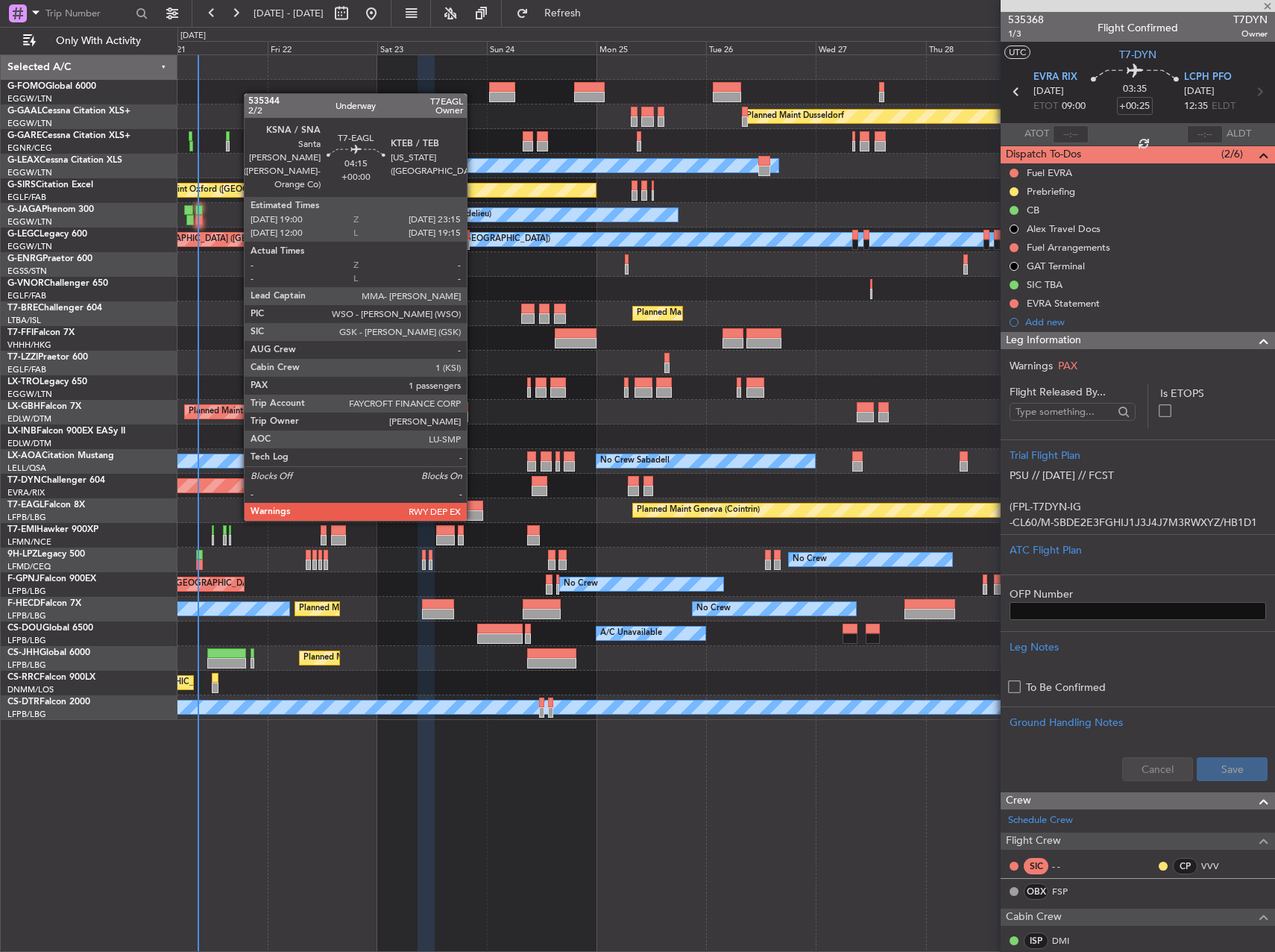
click at [473, 505] on div at bounding box center [473, 505] width 20 height 10
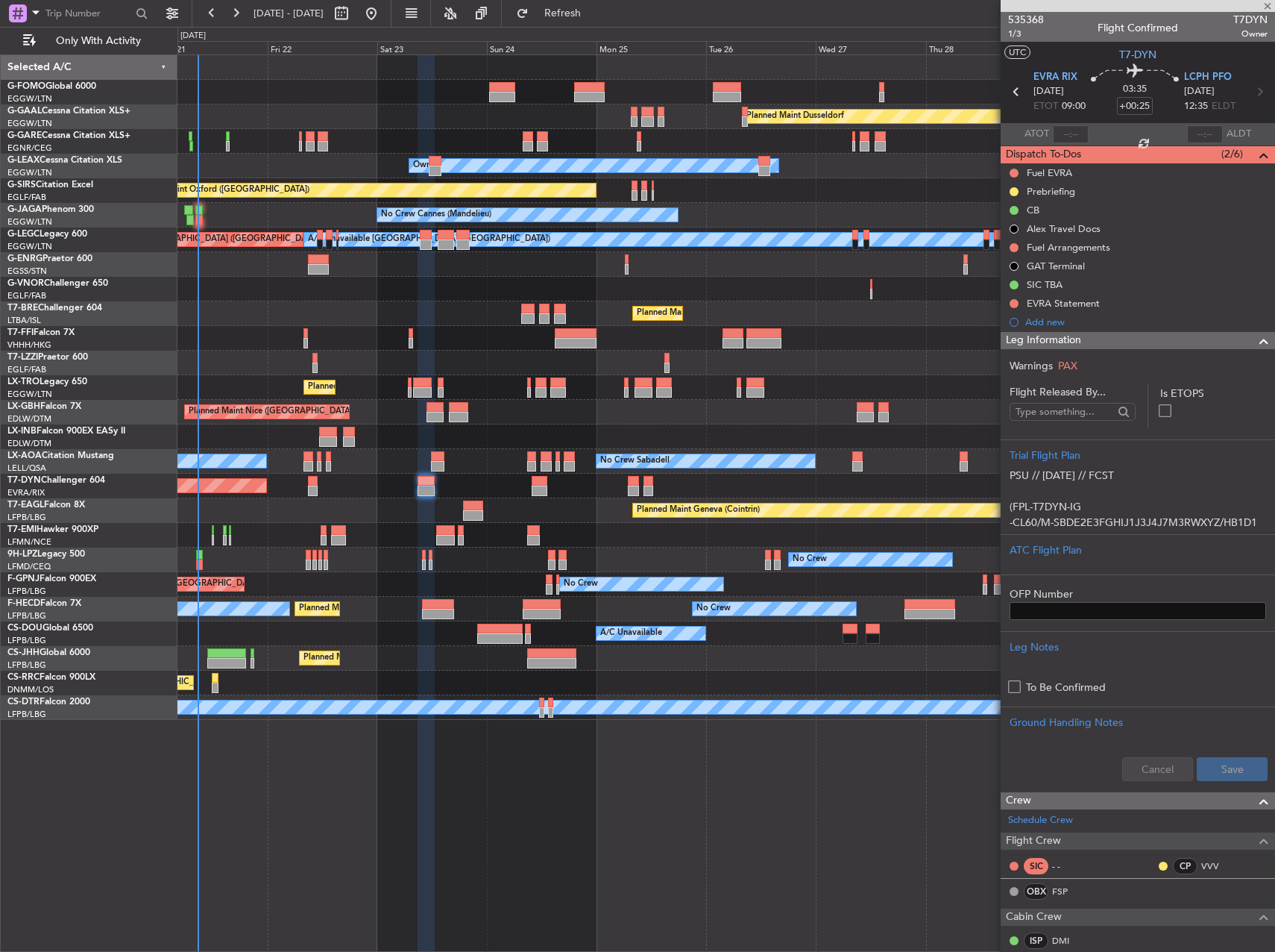
type input "1"
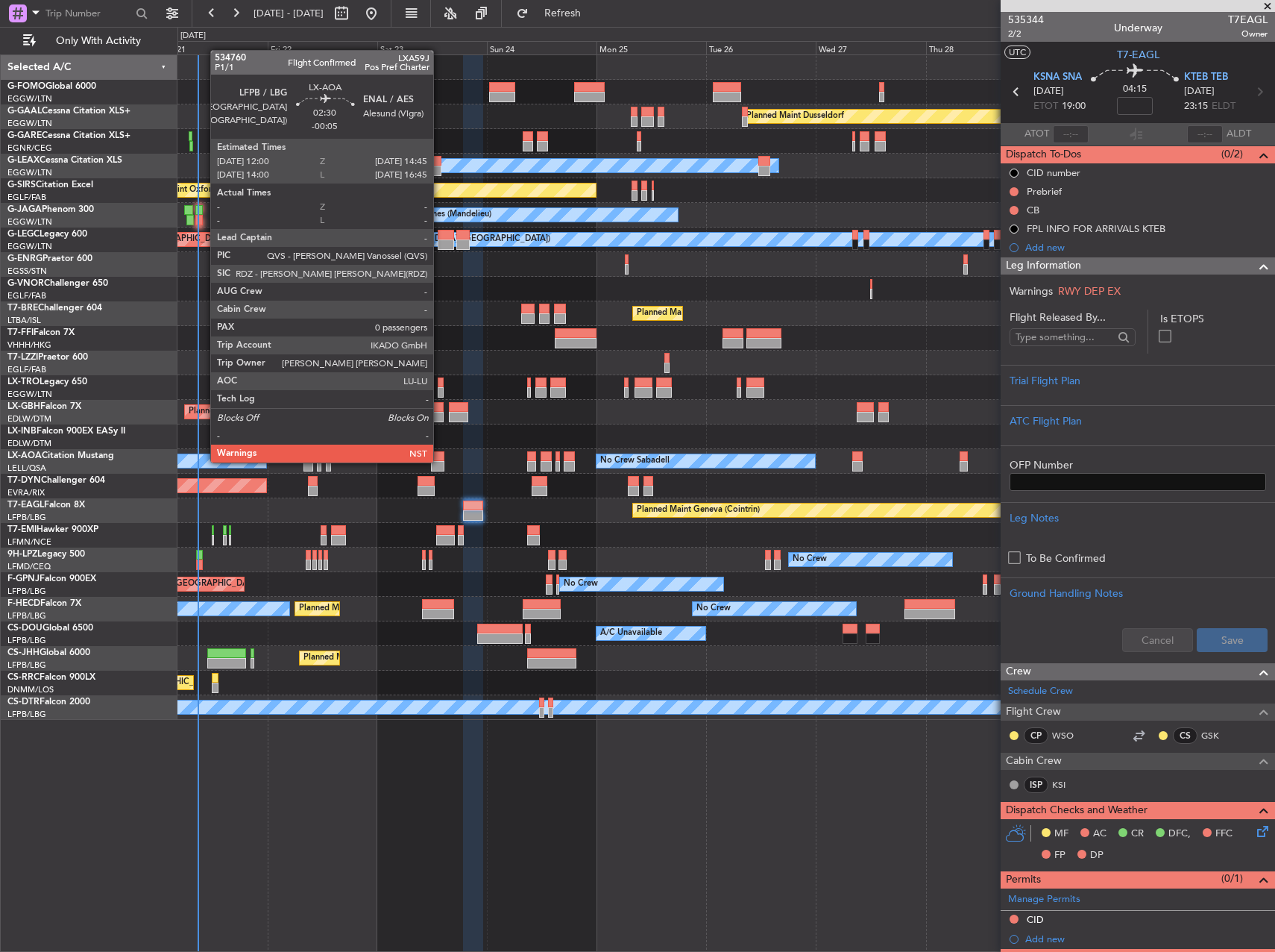
click at [440, 461] on div at bounding box center [437, 466] width 13 height 10
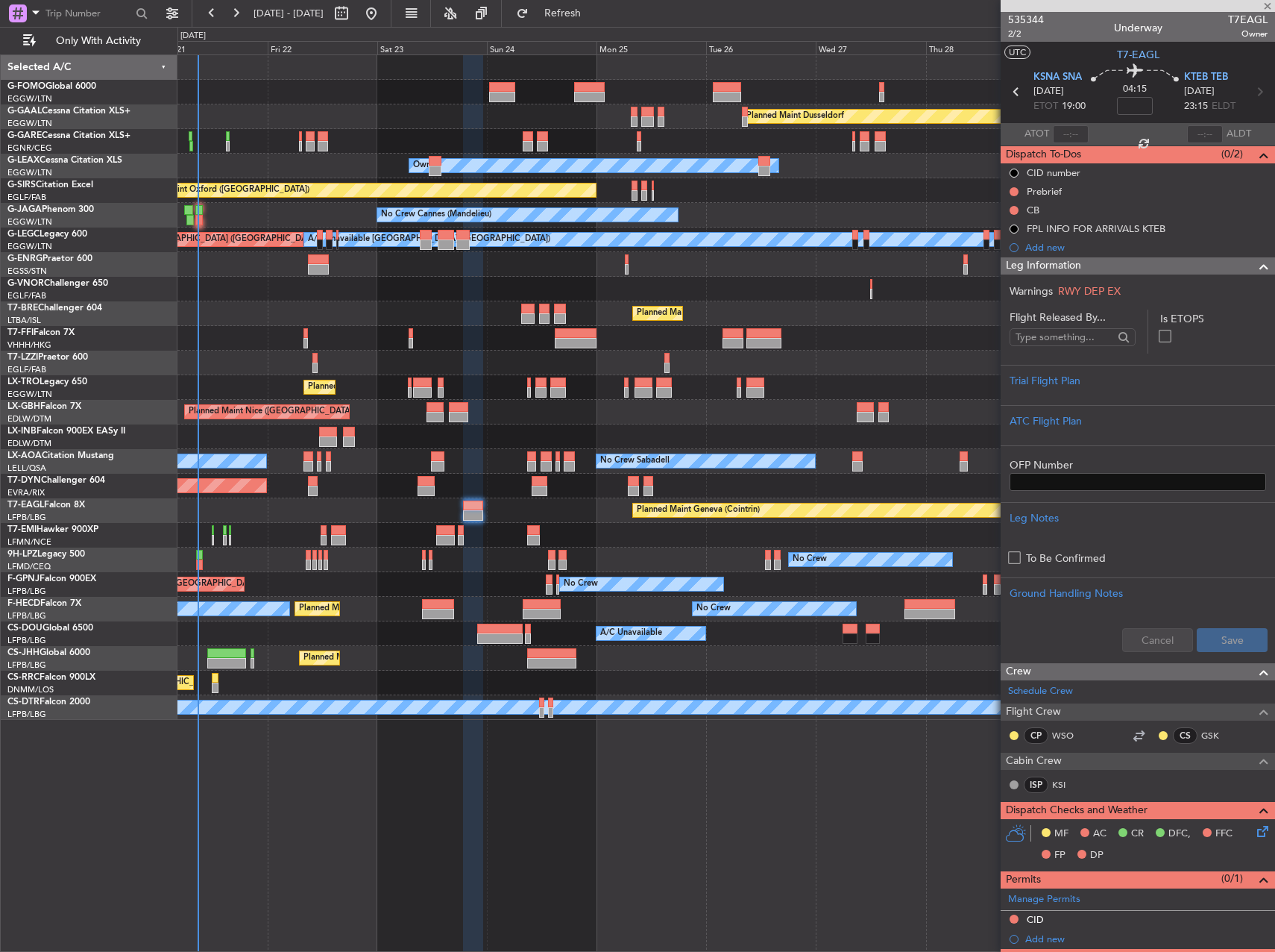
type input "-00:05"
type input "0"
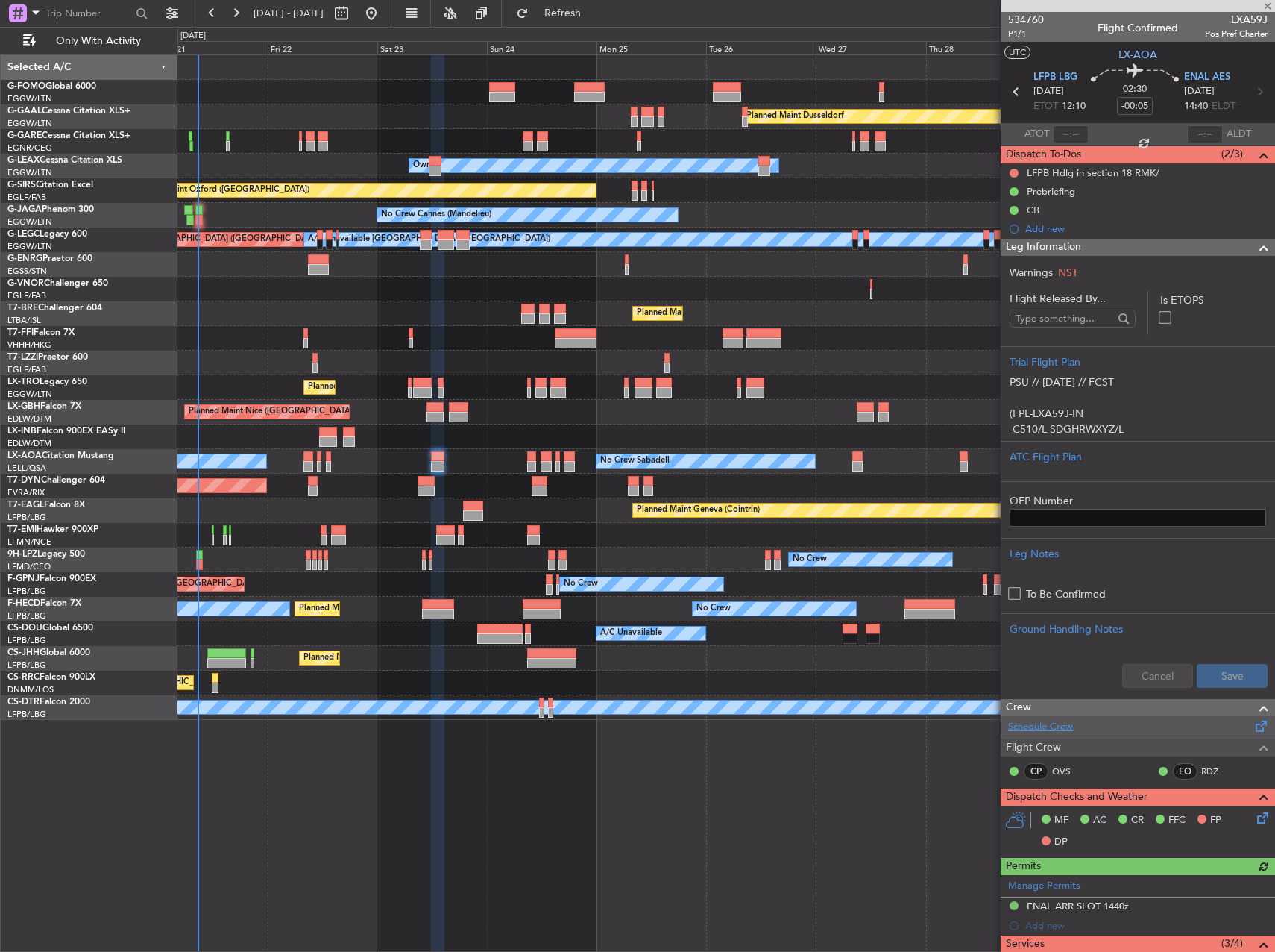
click at [1061, 725] on link "Schedule Crew" at bounding box center [1040, 727] width 64 height 15
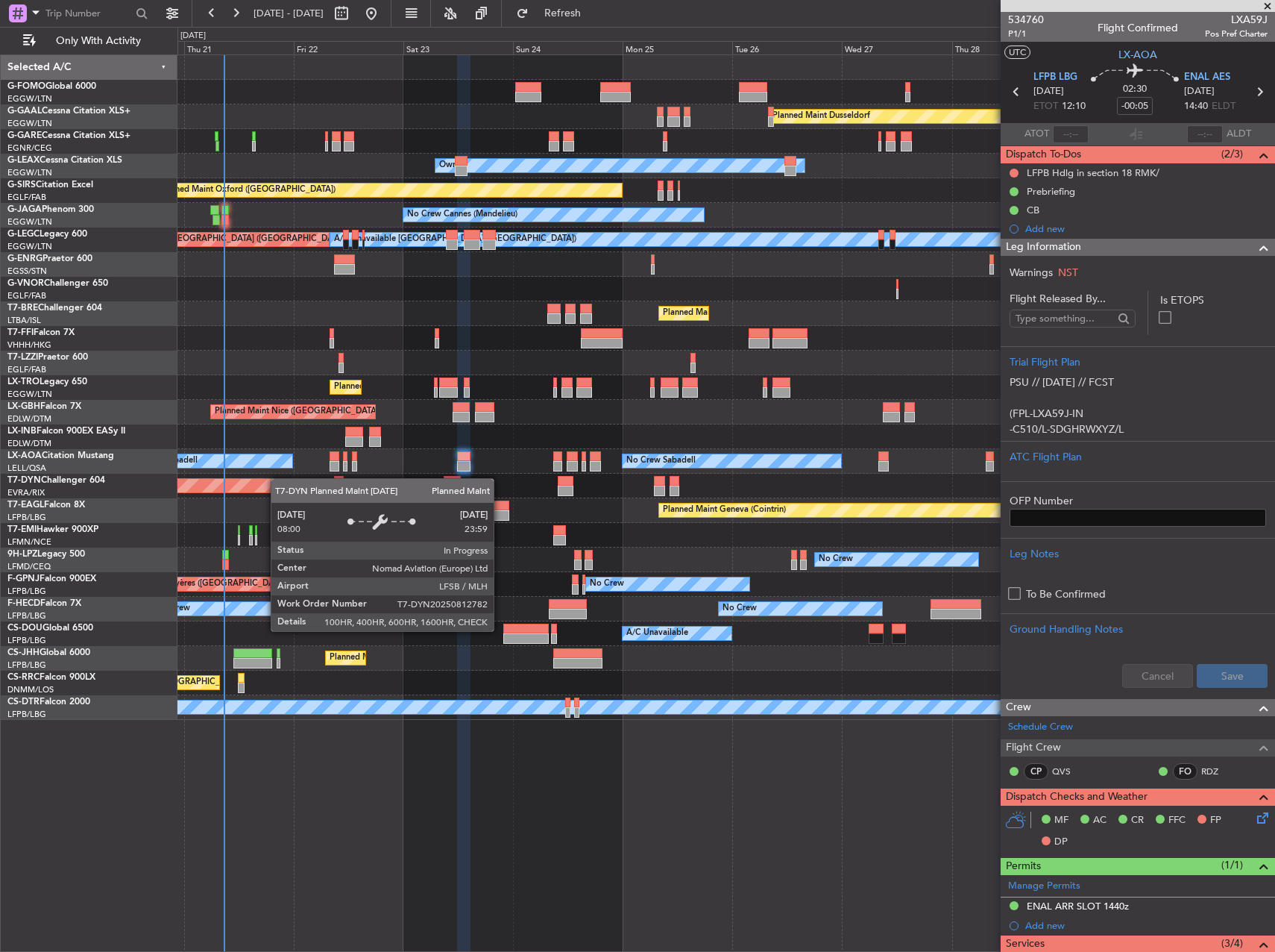
click at [281, 478] on div "Planned Maint Dusseldorf Unplanned Maint Chester Owner Owner Unplanned Maint Ox…" at bounding box center [726, 388] width 1097 height 665
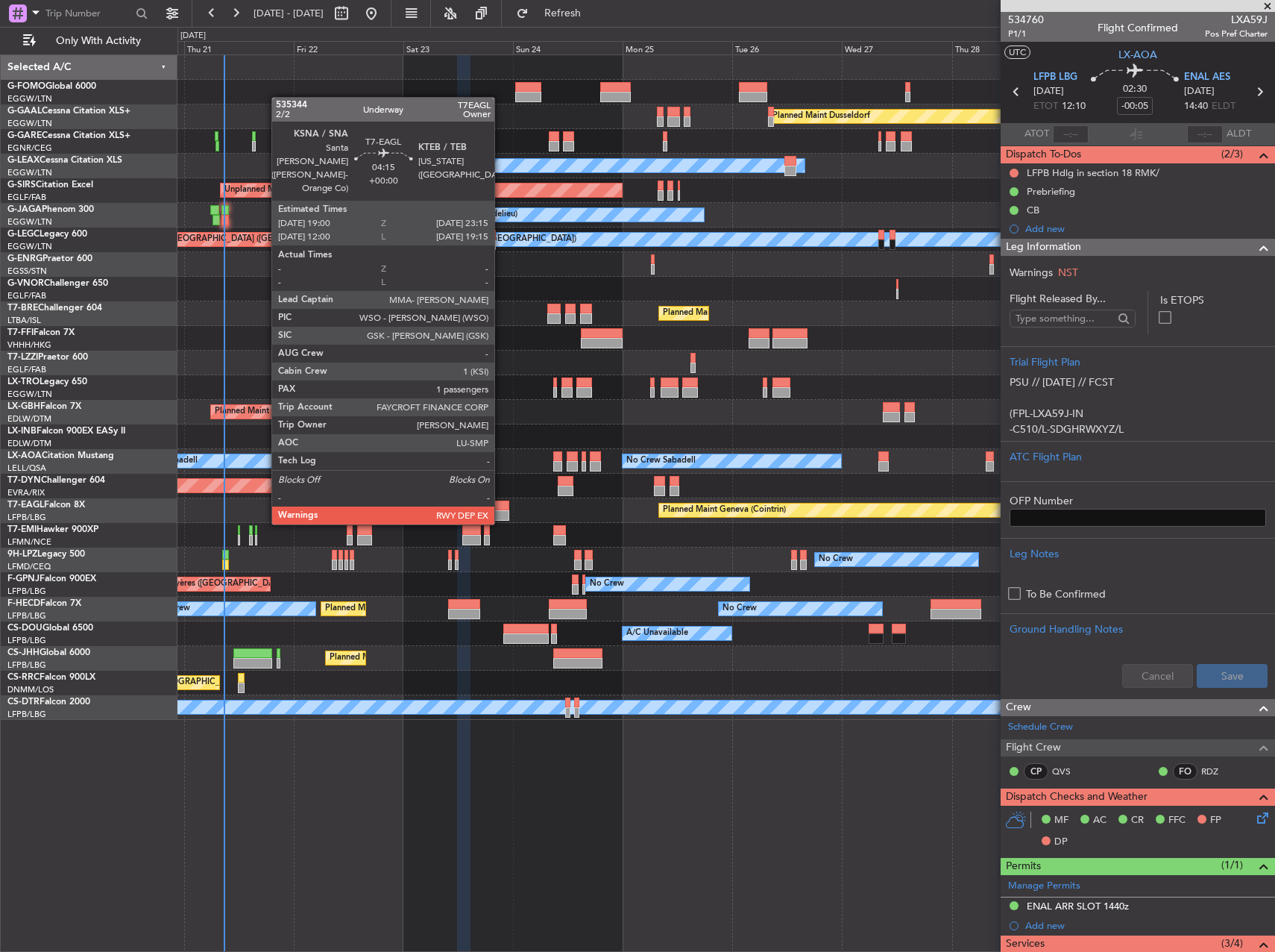
click at [501, 509] on div at bounding box center [499, 505] width 20 height 10
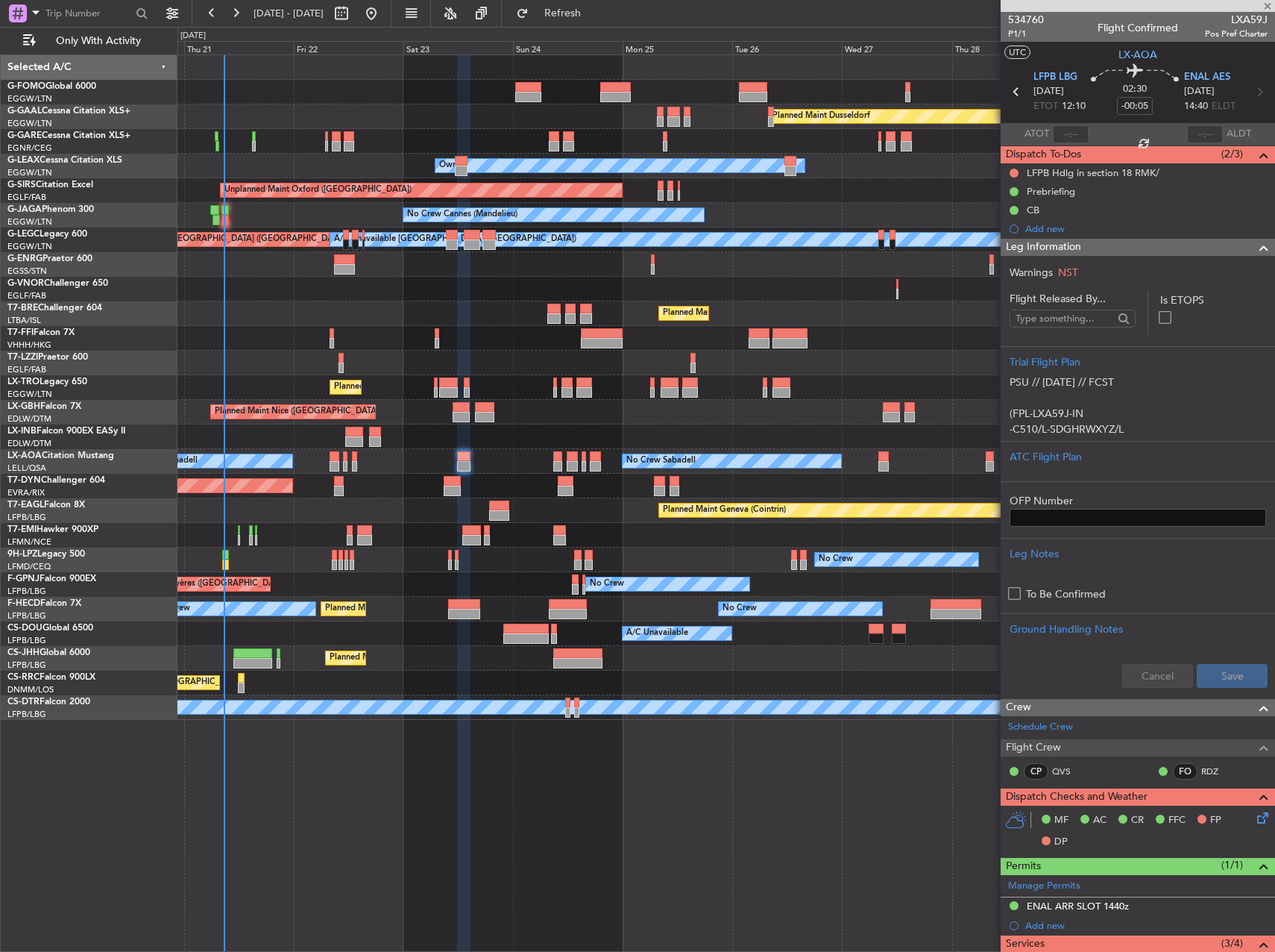
type input "1"
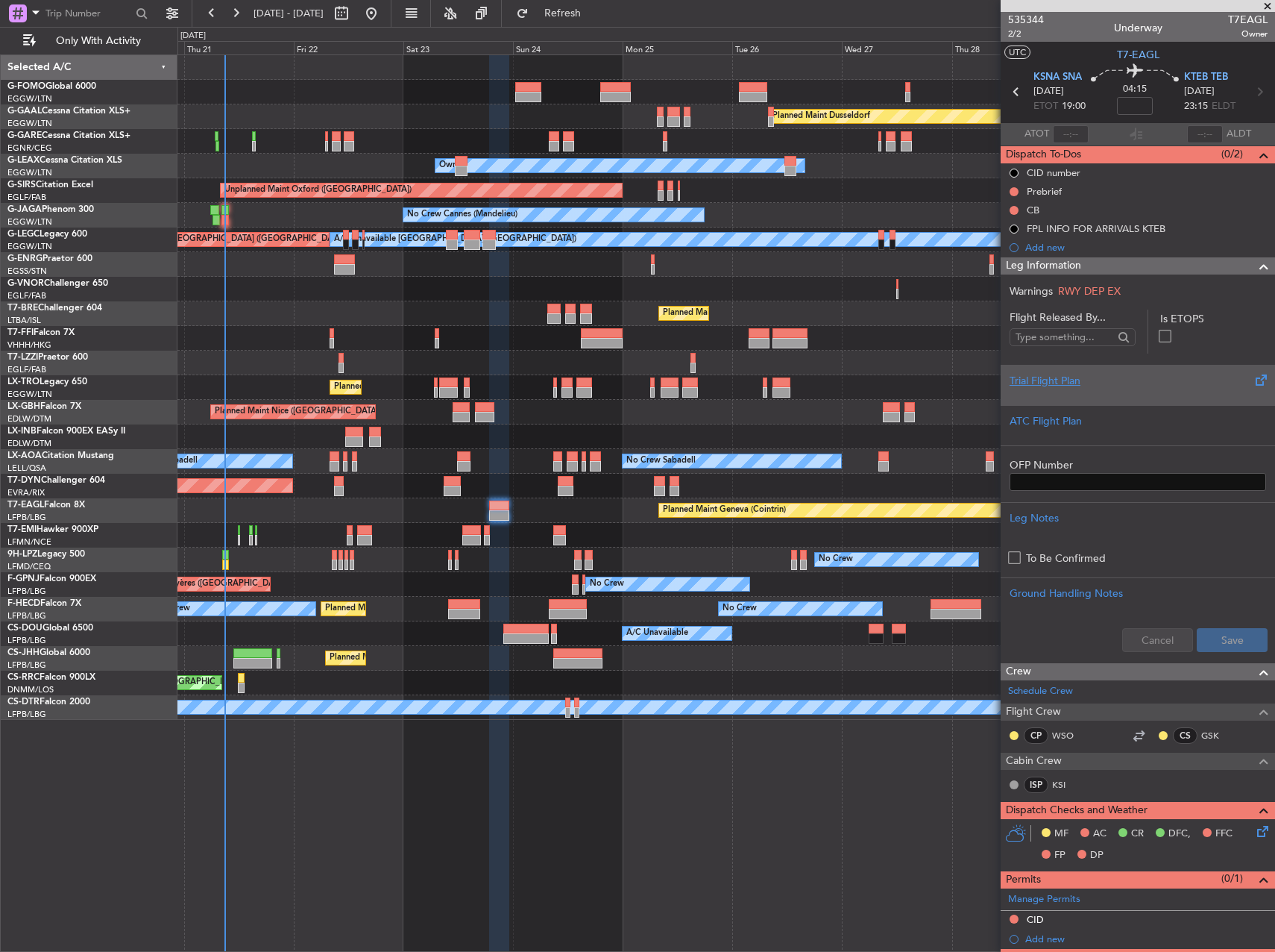
click at [1113, 377] on div "Trial Flight Plan" at bounding box center [1138, 380] width 257 height 16
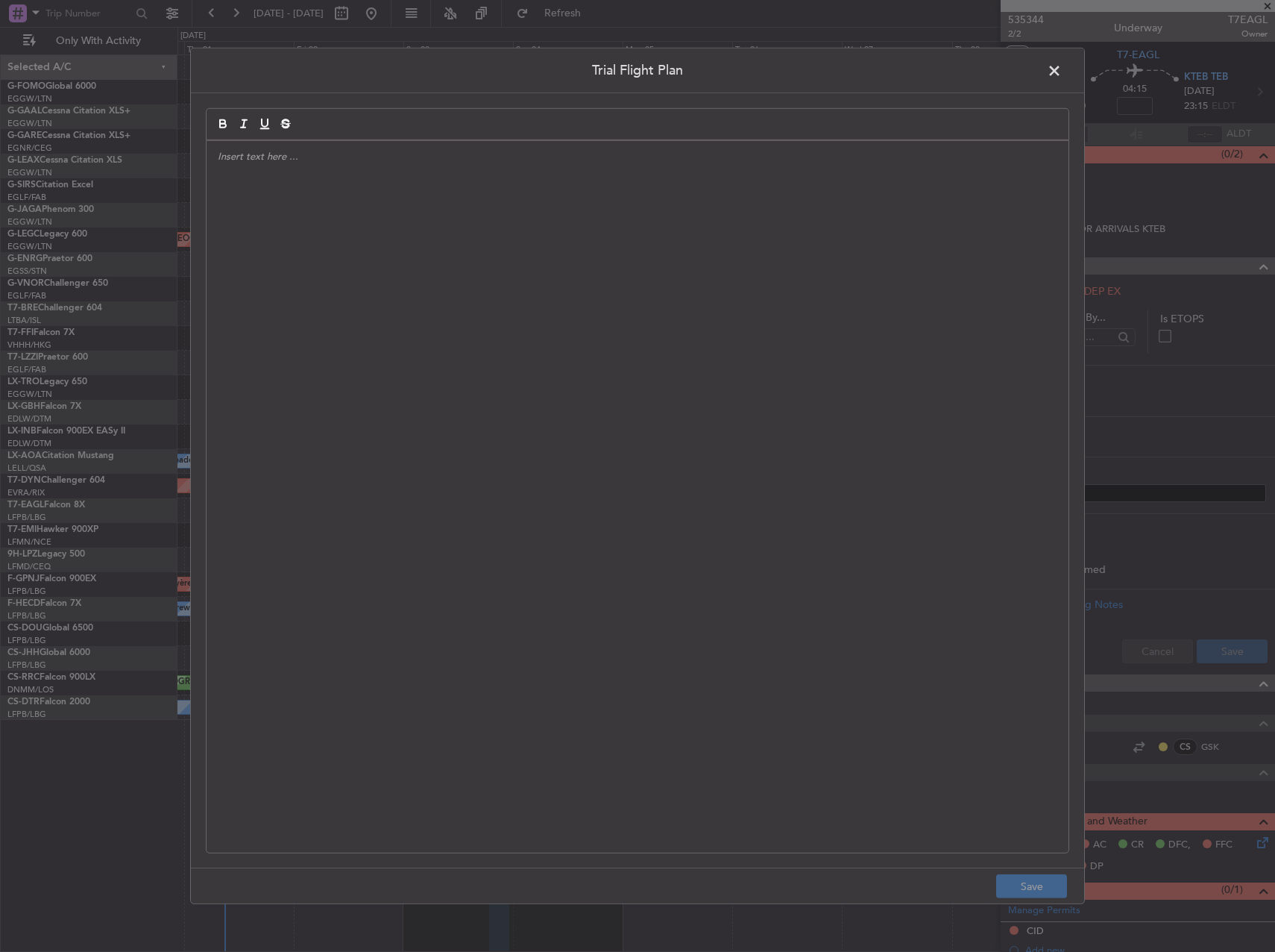
click at [489, 225] on div at bounding box center [637, 496] width 862 height 712
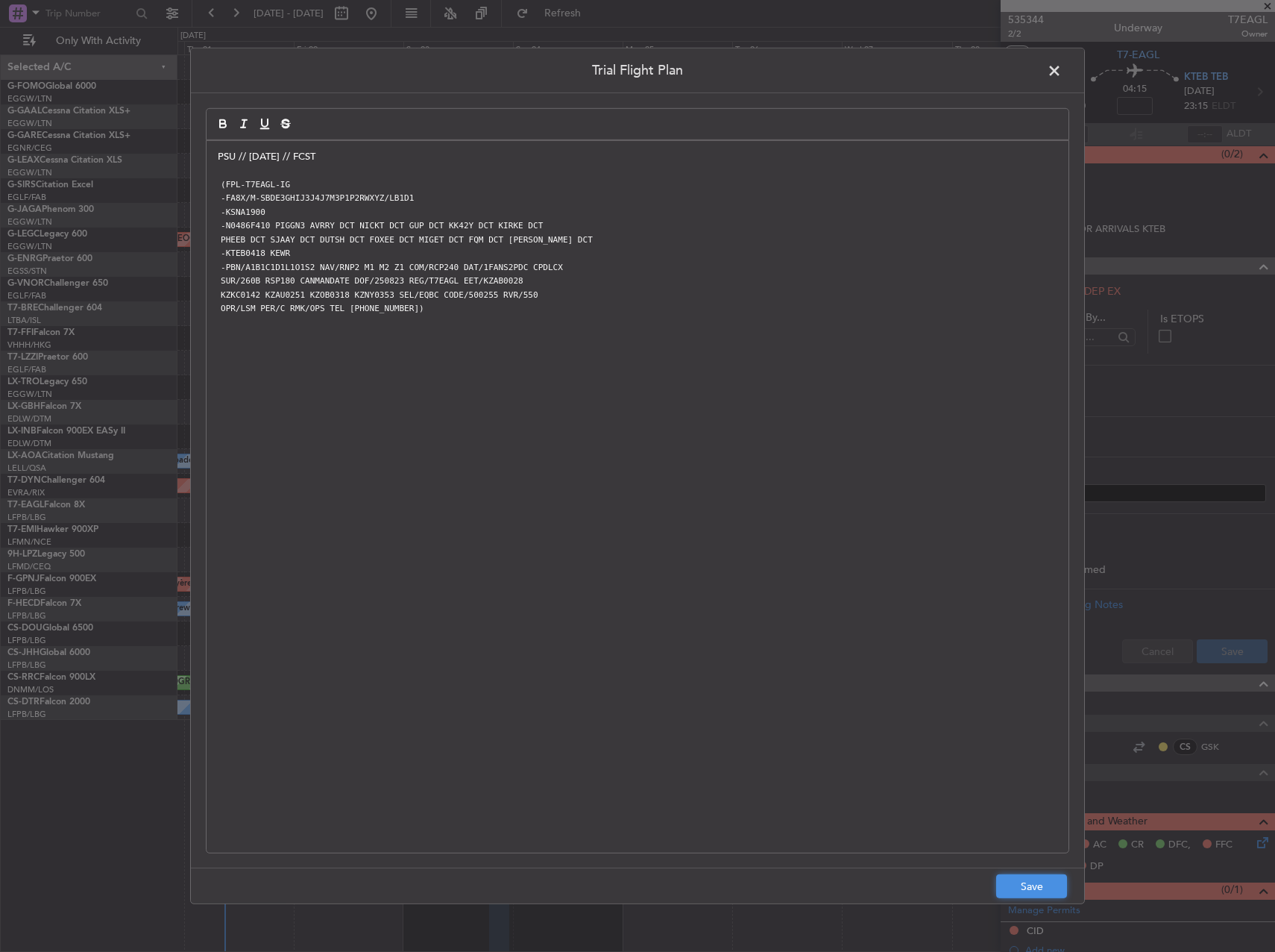
click at [1023, 887] on button "Save" at bounding box center [1031, 886] width 71 height 24
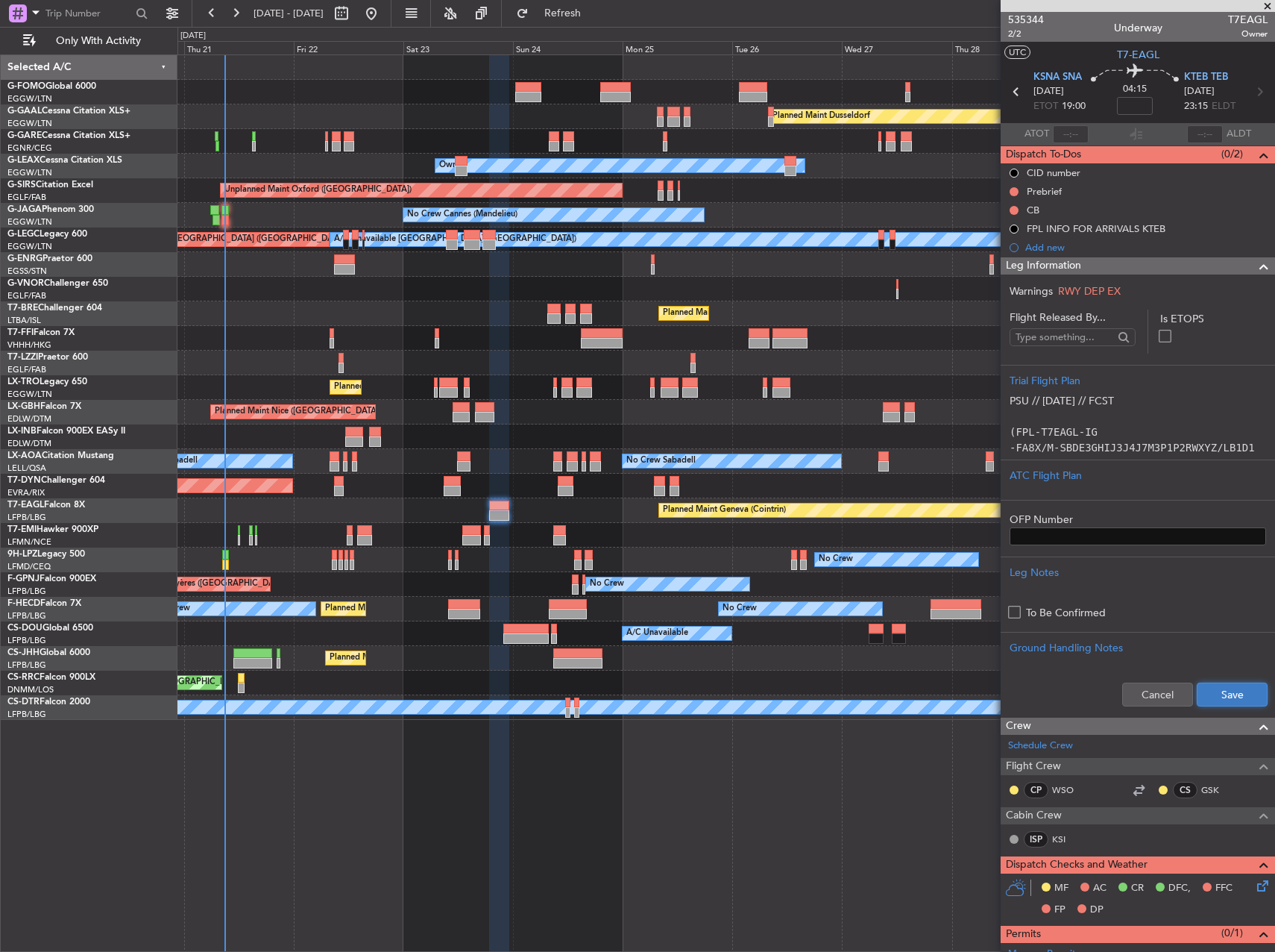
click at [1210, 696] on button "Save" at bounding box center [1232, 694] width 71 height 24
click at [1134, 108] on input at bounding box center [1134, 105] width 36 height 17
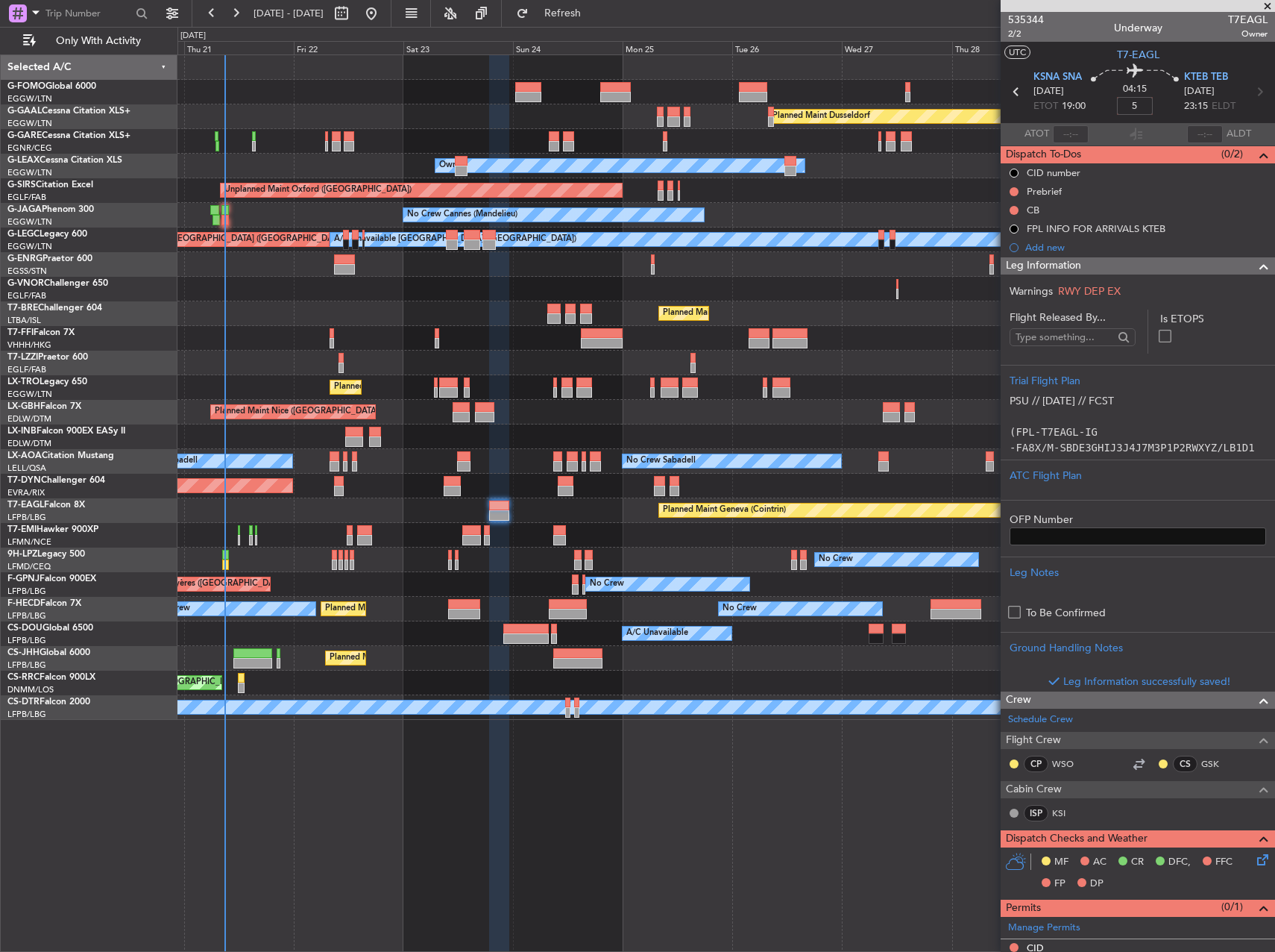
click at [933, 334] on div at bounding box center [726, 338] width 1097 height 25
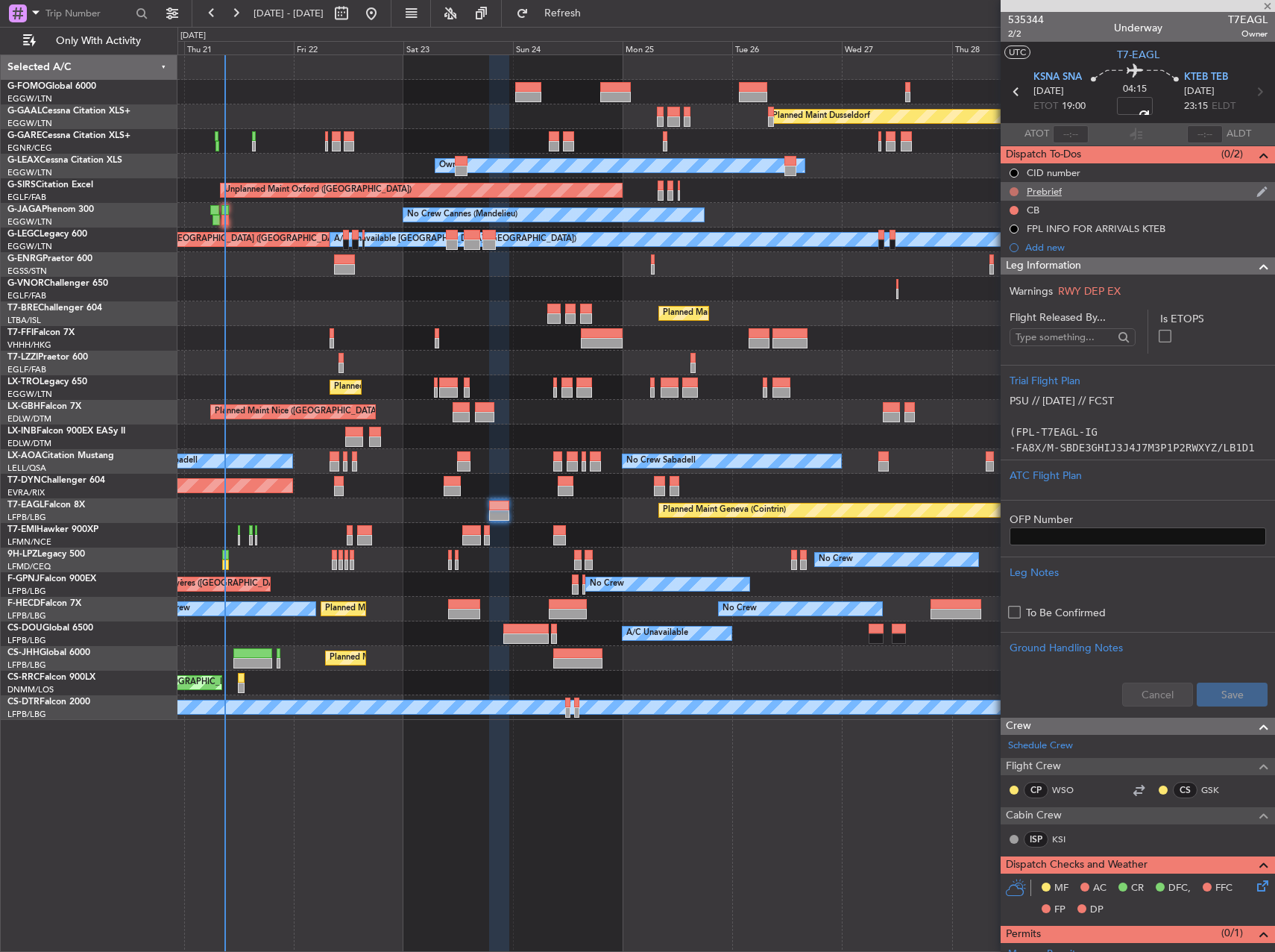
click at [1014, 192] on button at bounding box center [1014, 192] width 9 height 9
click at [1032, 253] on span "Completed" at bounding box center [1020, 257] width 49 height 15
click at [1015, 214] on mat-tooltip-component "Not Started" at bounding box center [1014, 233] width 72 height 40
click at [1014, 212] on button at bounding box center [1014, 211] width 9 height 9
click at [1013, 270] on span "Completed" at bounding box center [1020, 276] width 49 height 15
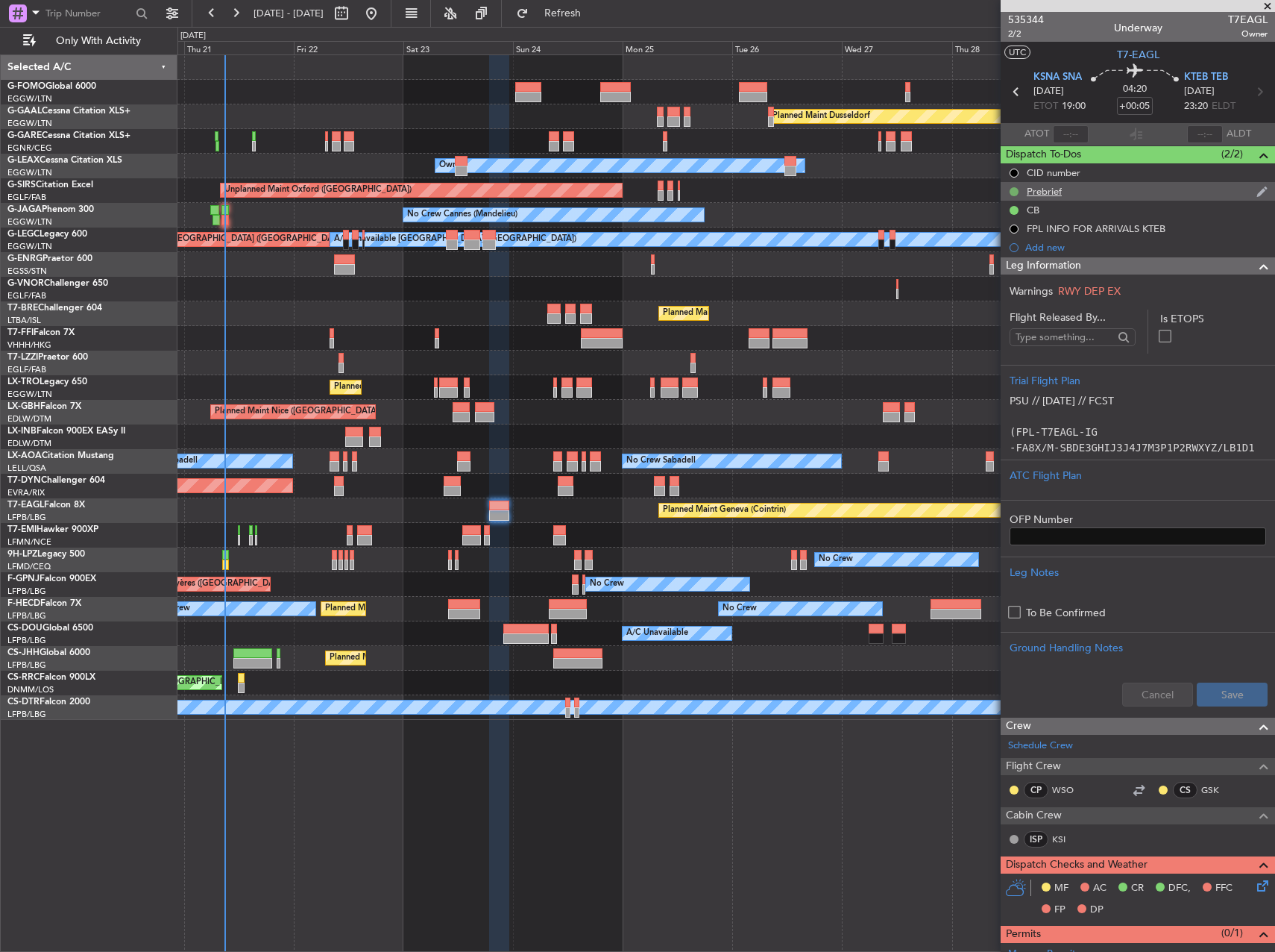
click at [1014, 193] on button at bounding box center [1014, 192] width 9 height 9
click at [1015, 232] on span "In Progress" at bounding box center [1020, 235] width 51 height 15
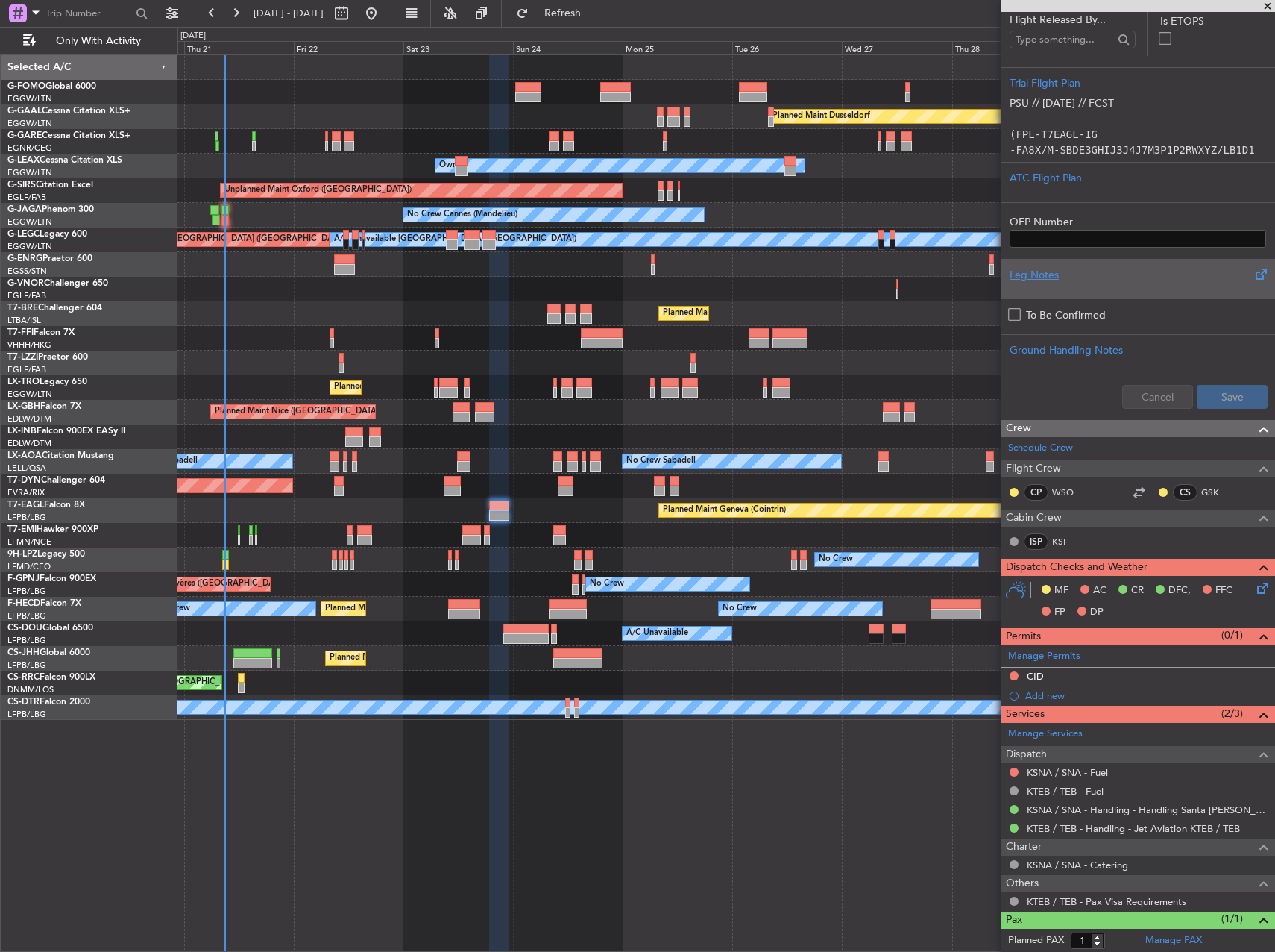
scroll to position [298, 0]
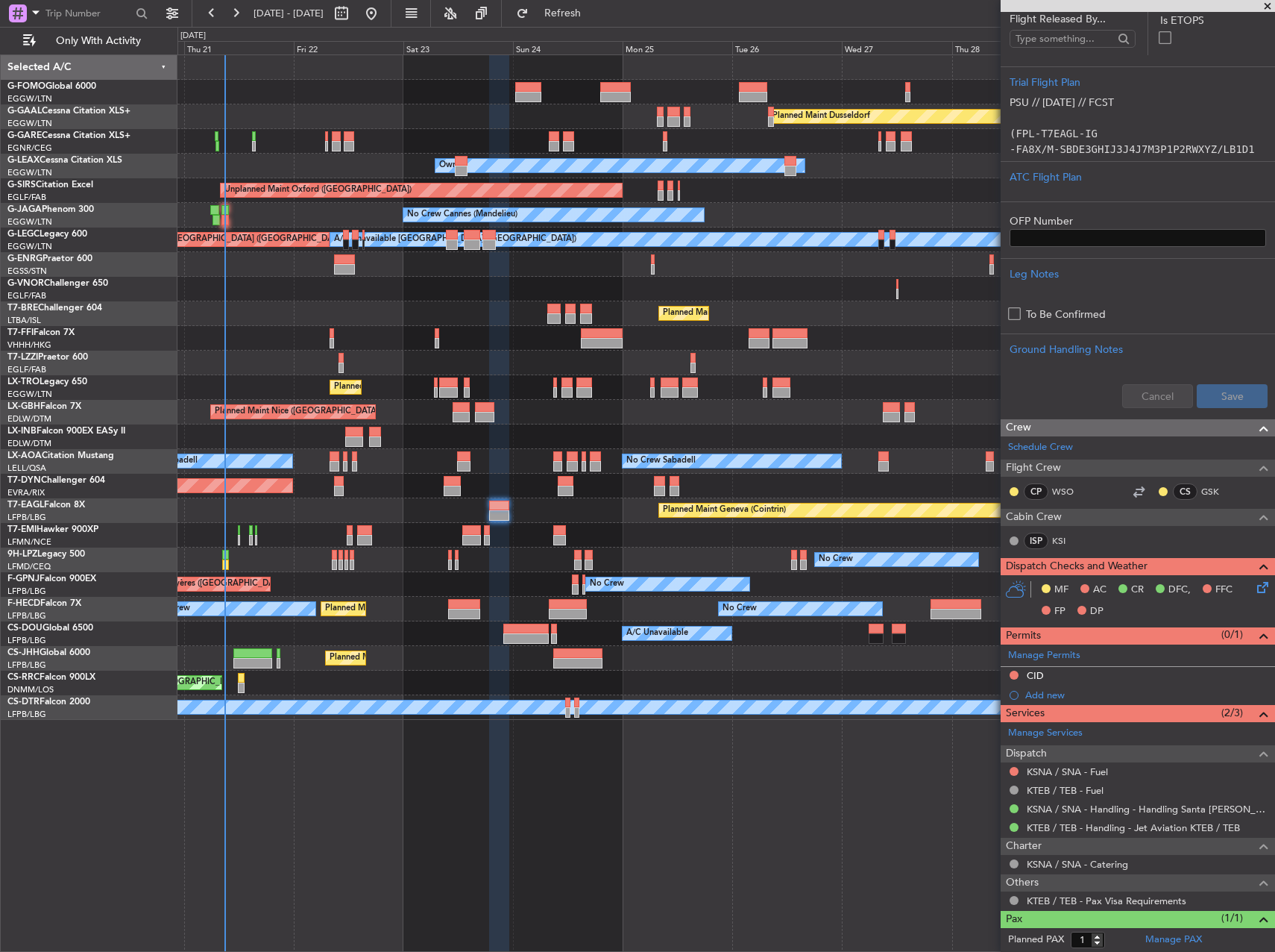
click at [1254, 586] on icon at bounding box center [1259, 585] width 12 height 12
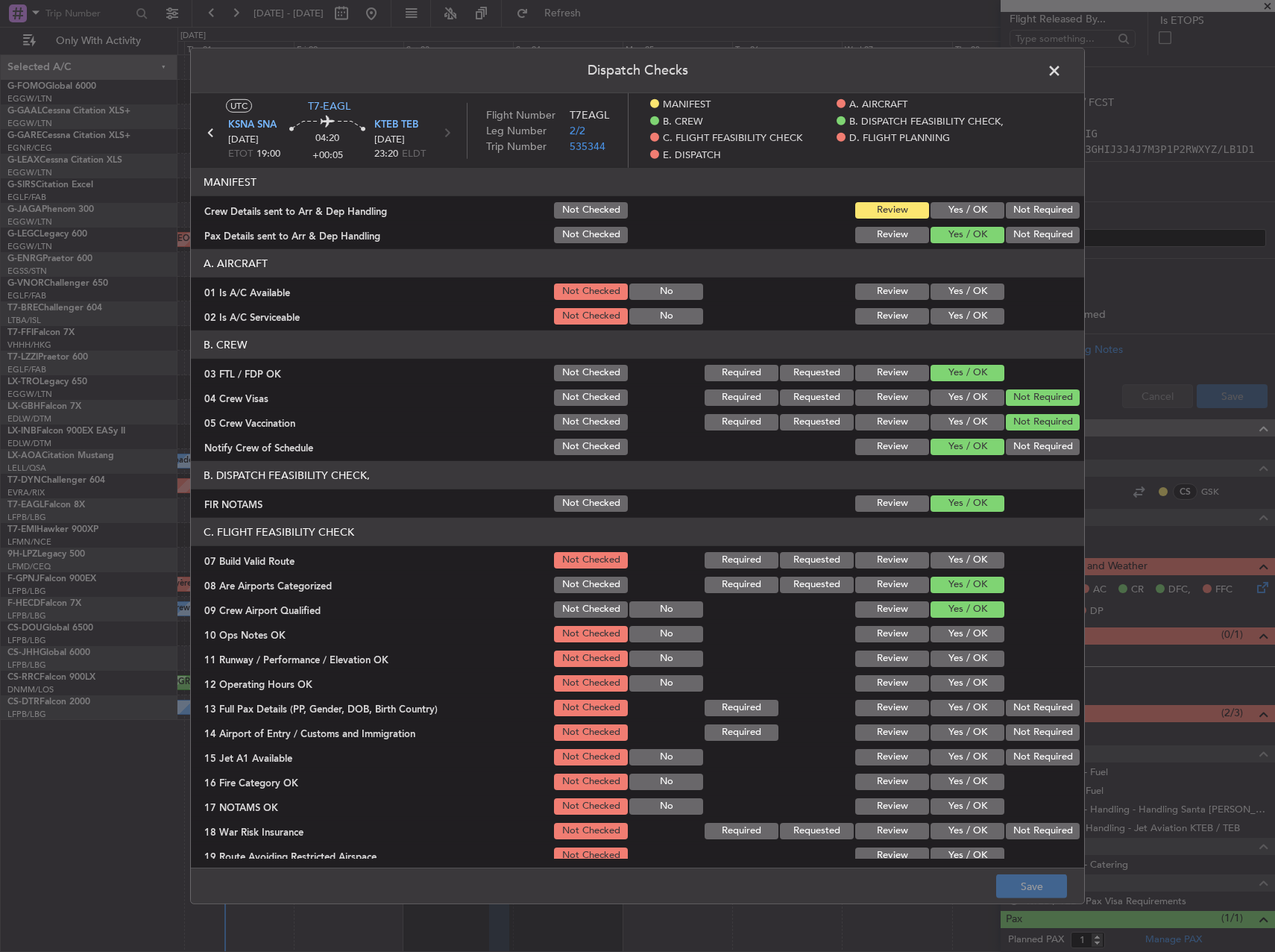
click at [932, 294] on button "Yes / OK" at bounding box center [968, 292] width 74 height 17
click at [943, 311] on button "Yes / OK" at bounding box center [968, 317] width 74 height 17
click at [970, 554] on button "Yes / OK" at bounding box center [968, 560] width 74 height 17
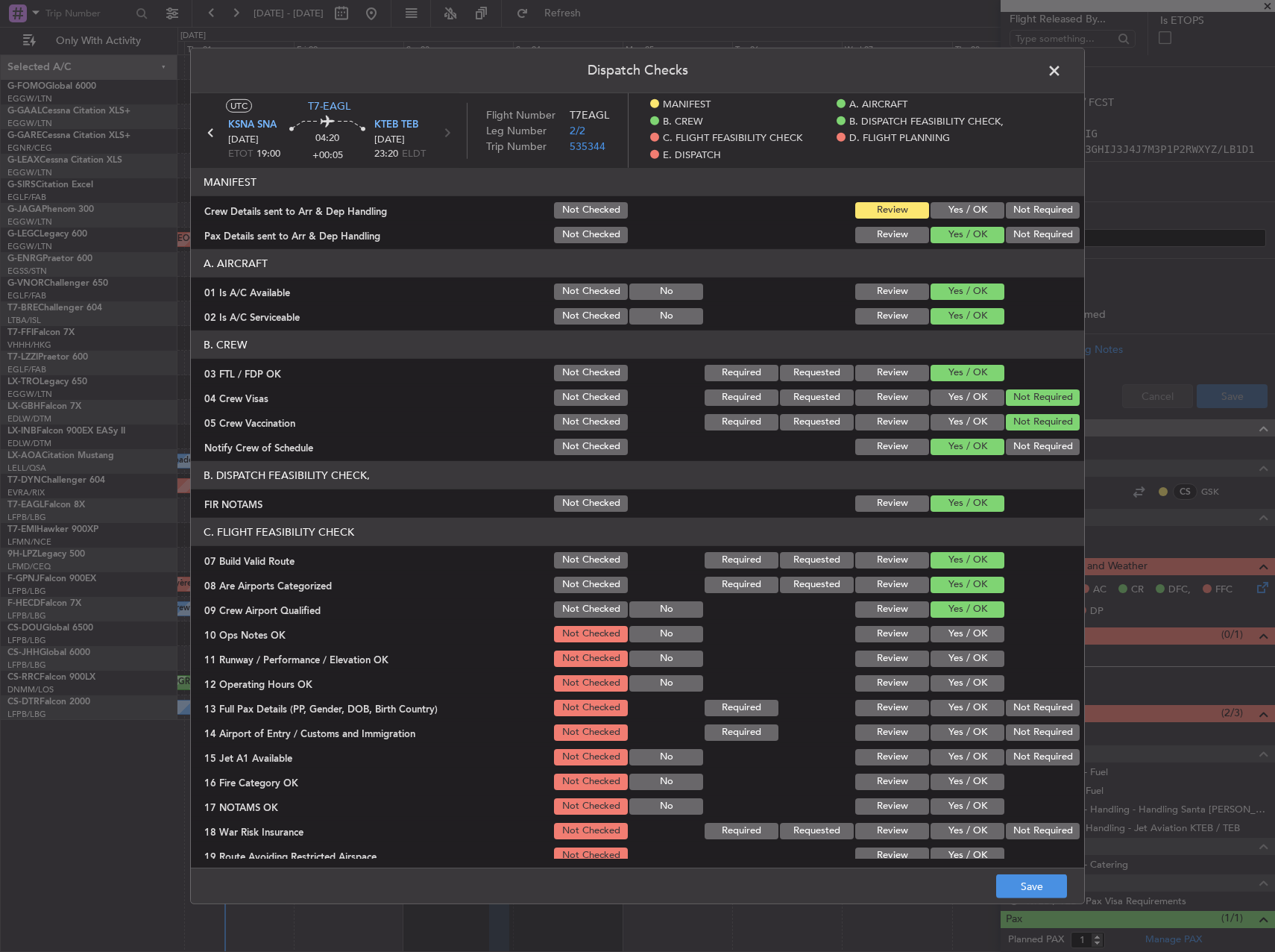
click at [957, 631] on button "Yes / OK" at bounding box center [968, 634] width 74 height 17
click at [960, 651] on button "Yes / OK" at bounding box center [968, 658] width 74 height 17
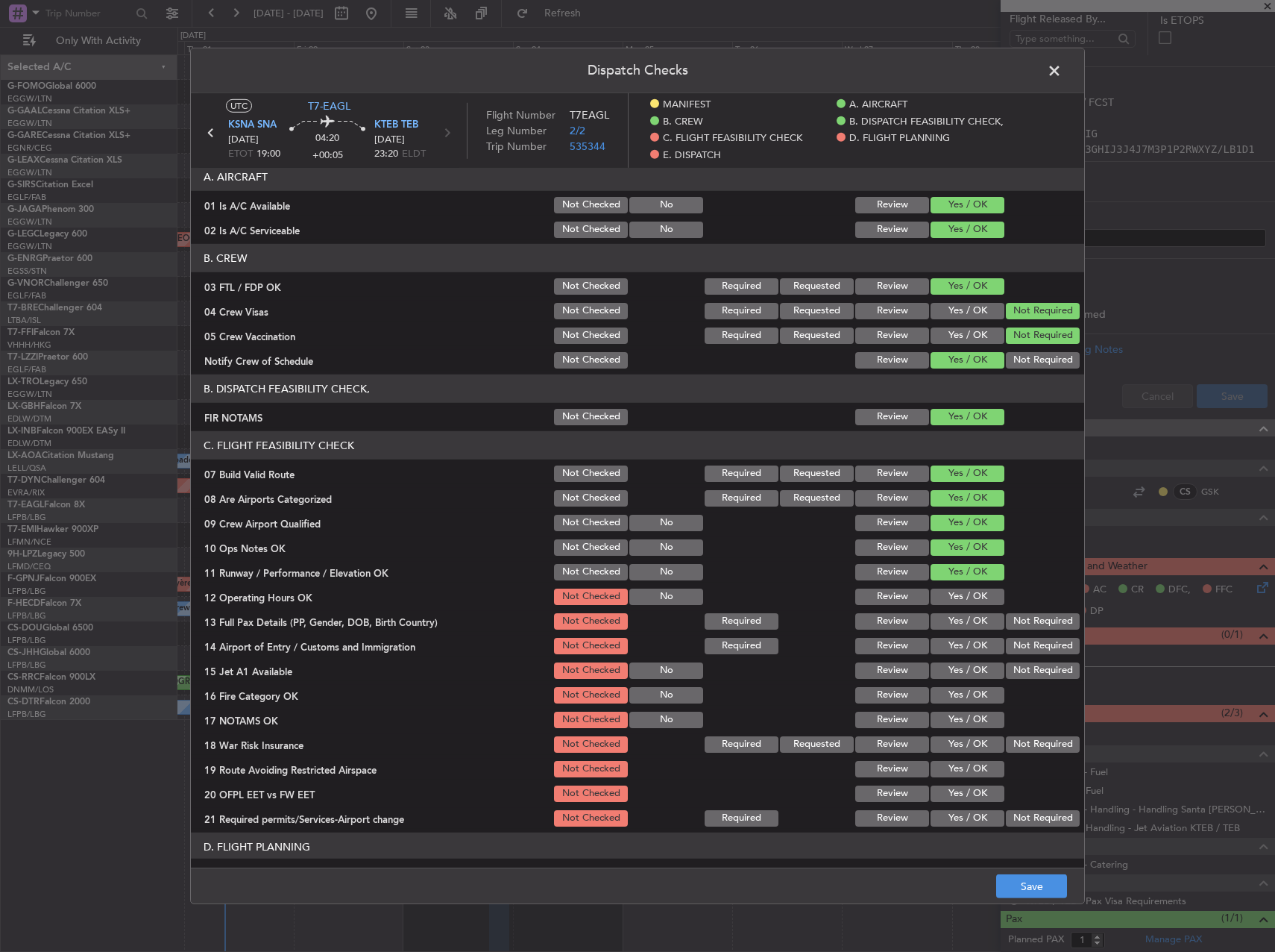
scroll to position [149, 0]
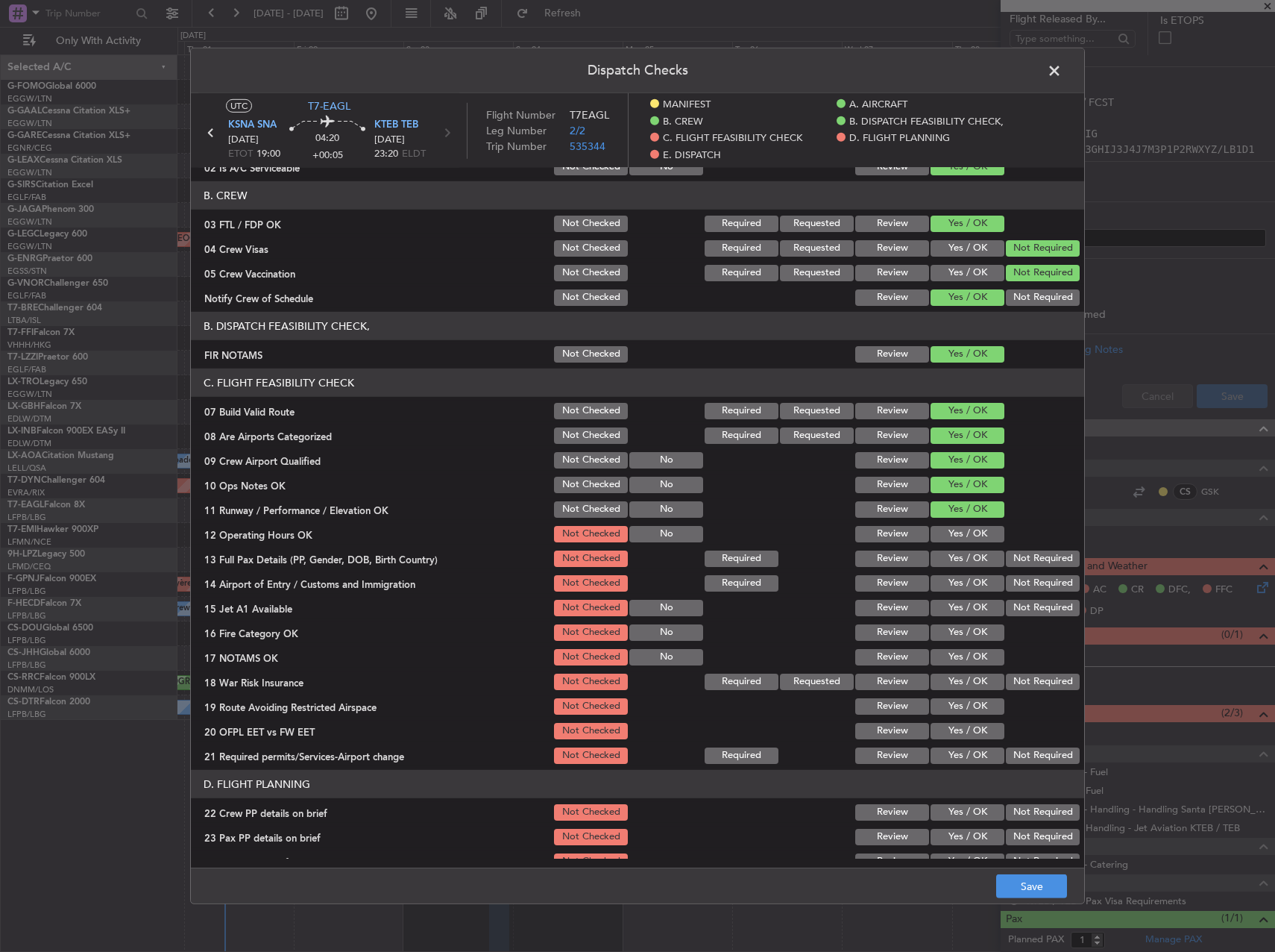
click at [963, 539] on button "Yes / OK" at bounding box center [968, 534] width 74 height 17
click at [964, 560] on button "Yes / OK" at bounding box center [968, 559] width 74 height 17
click at [964, 583] on button "Yes / OK" at bounding box center [968, 584] width 74 height 17
click at [964, 602] on button "Yes / OK" at bounding box center [968, 608] width 74 height 17
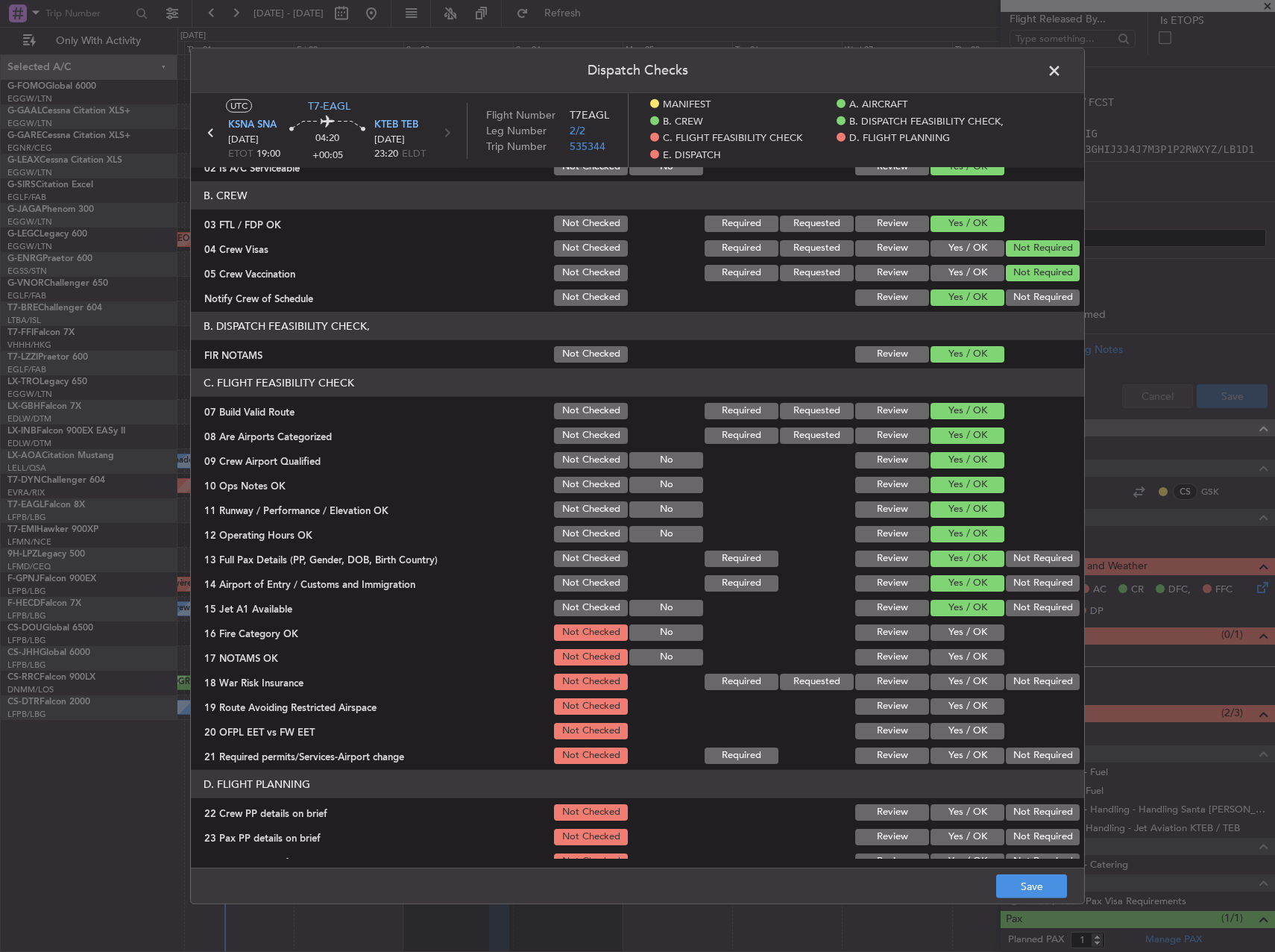
click at [968, 626] on button "Yes / OK" at bounding box center [968, 633] width 74 height 17
click at [979, 666] on div "Yes / OK" at bounding box center [966, 656] width 75 height 21
click at [981, 655] on button "Yes / OK" at bounding box center [968, 657] width 74 height 17
click at [1026, 685] on button "Not Required" at bounding box center [1043, 681] width 74 height 17
click at [978, 705] on button "Yes / OK" at bounding box center [968, 706] width 74 height 17
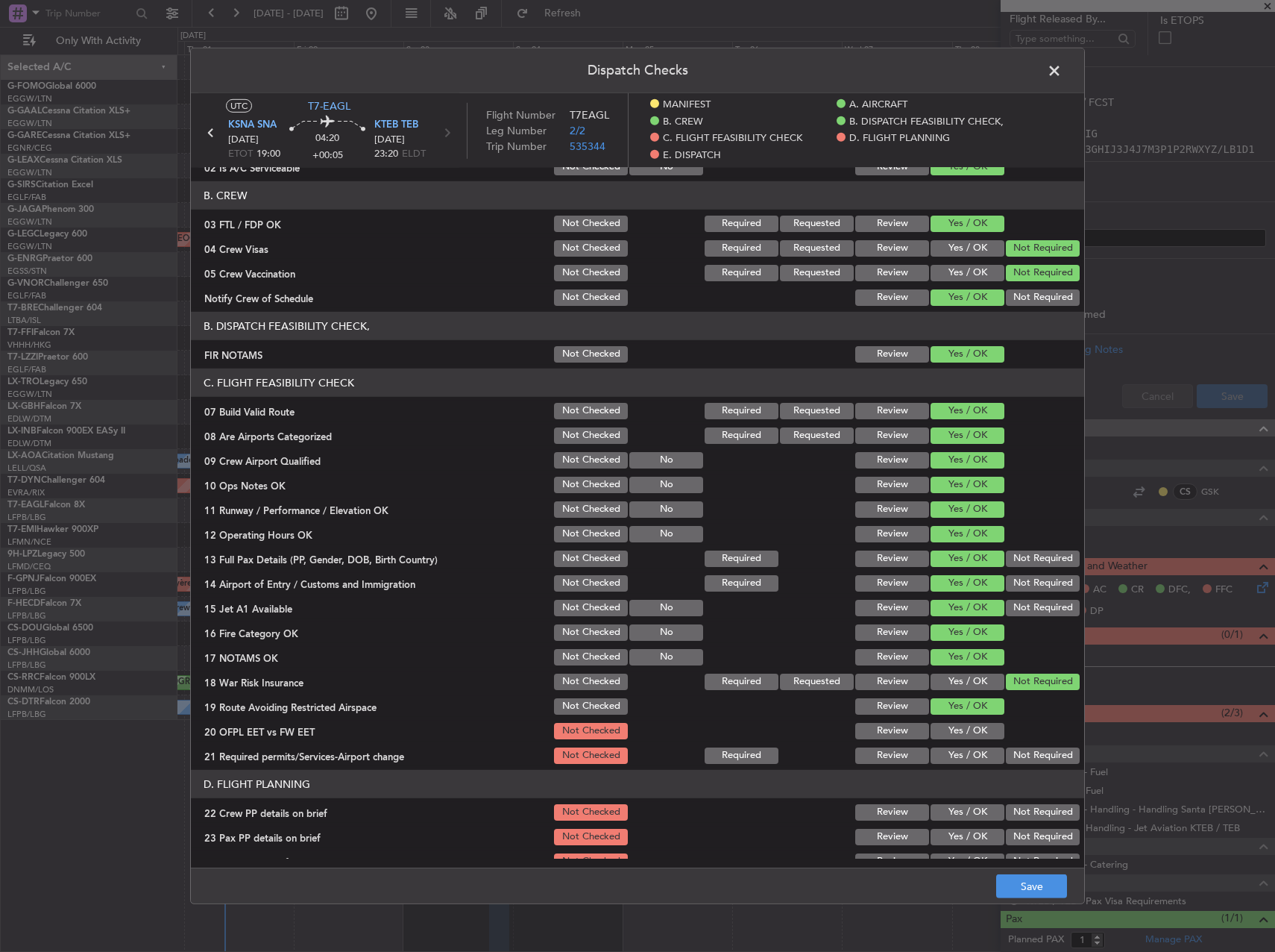
click at [977, 726] on button "Yes / OK" at bounding box center [968, 731] width 74 height 17
click at [976, 744] on section "C. FLIGHT FEASIBILITY CHECK 07 Build Valid Route Not Checked Required Requested…" at bounding box center [637, 567] width 893 height 398
click at [976, 750] on button "Yes / OK" at bounding box center [968, 756] width 74 height 17
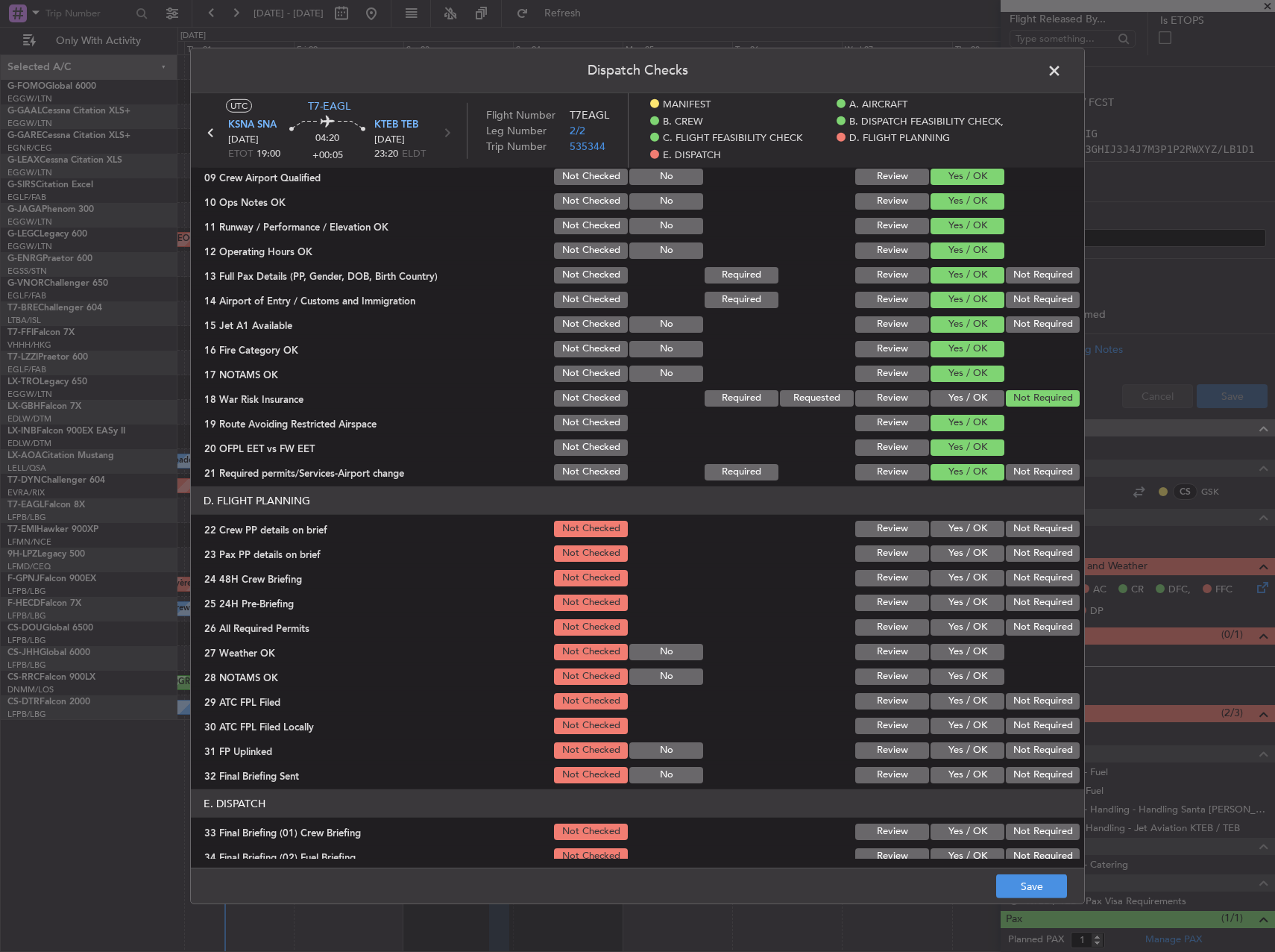
scroll to position [447, 0]
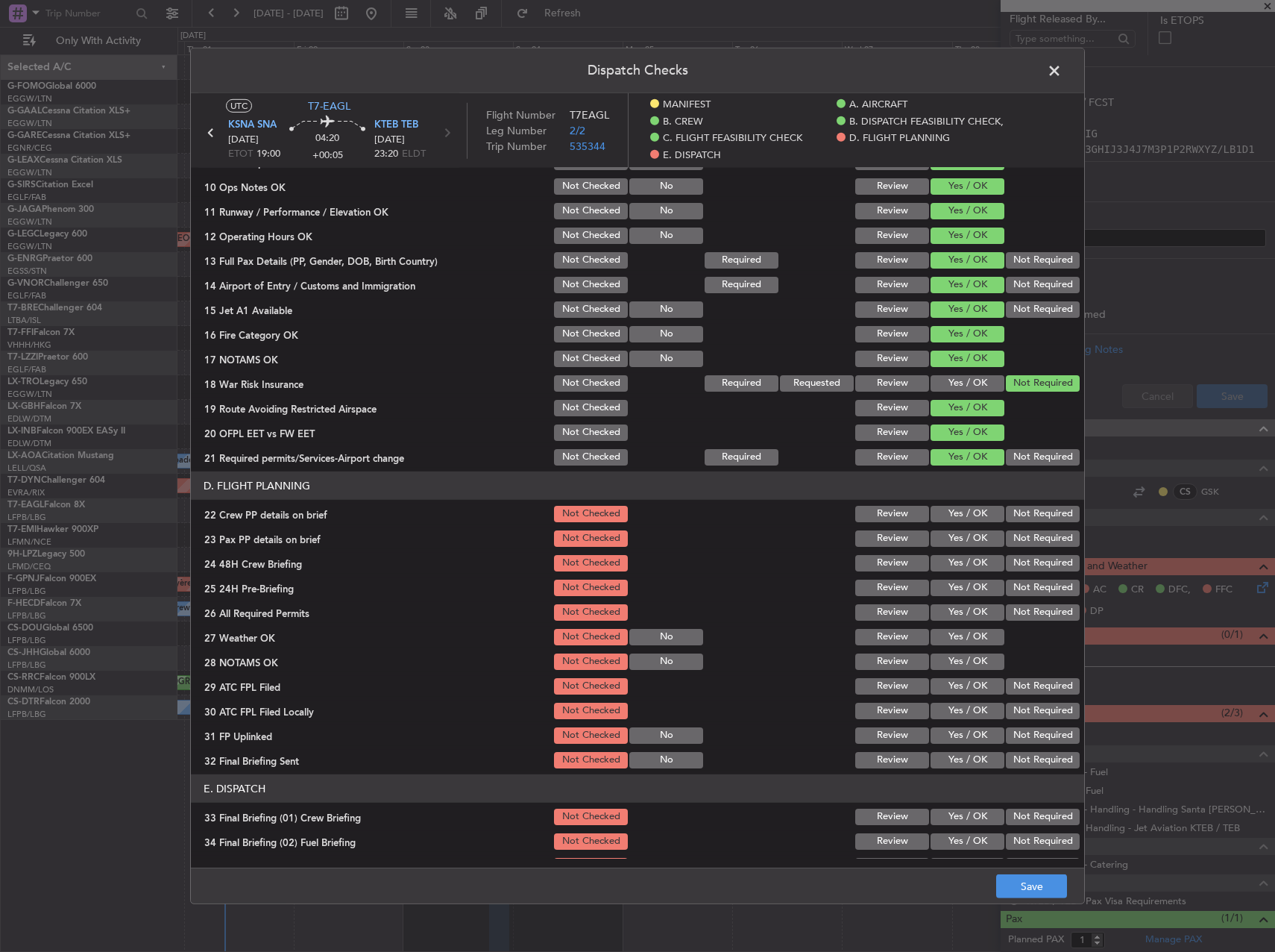
click at [968, 511] on button "Yes / OK" at bounding box center [968, 514] width 74 height 17
drag, startPoint x: 968, startPoint y: 540, endPoint x: 968, endPoint y: 561, distance: 21.0
click at [968, 540] on button "Yes / OK" at bounding box center [968, 539] width 74 height 17
click at [968, 568] on button "Yes / OK" at bounding box center [968, 563] width 74 height 17
click at [1009, 589] on button "Not Required" at bounding box center [1043, 587] width 74 height 17
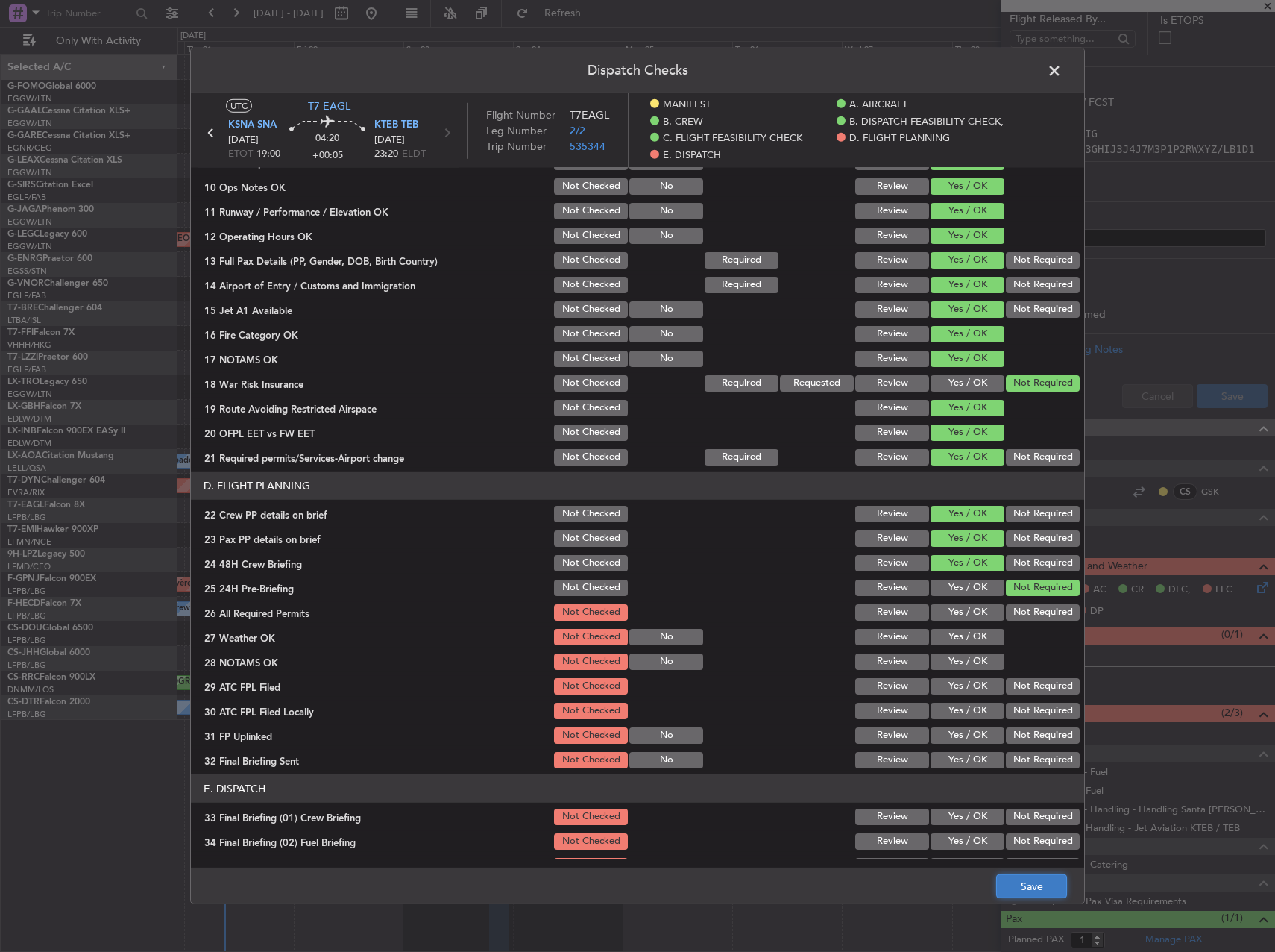
click at [1038, 884] on button "Save" at bounding box center [1031, 886] width 71 height 24
click at [1061, 73] on span at bounding box center [1061, 75] width 0 height 29
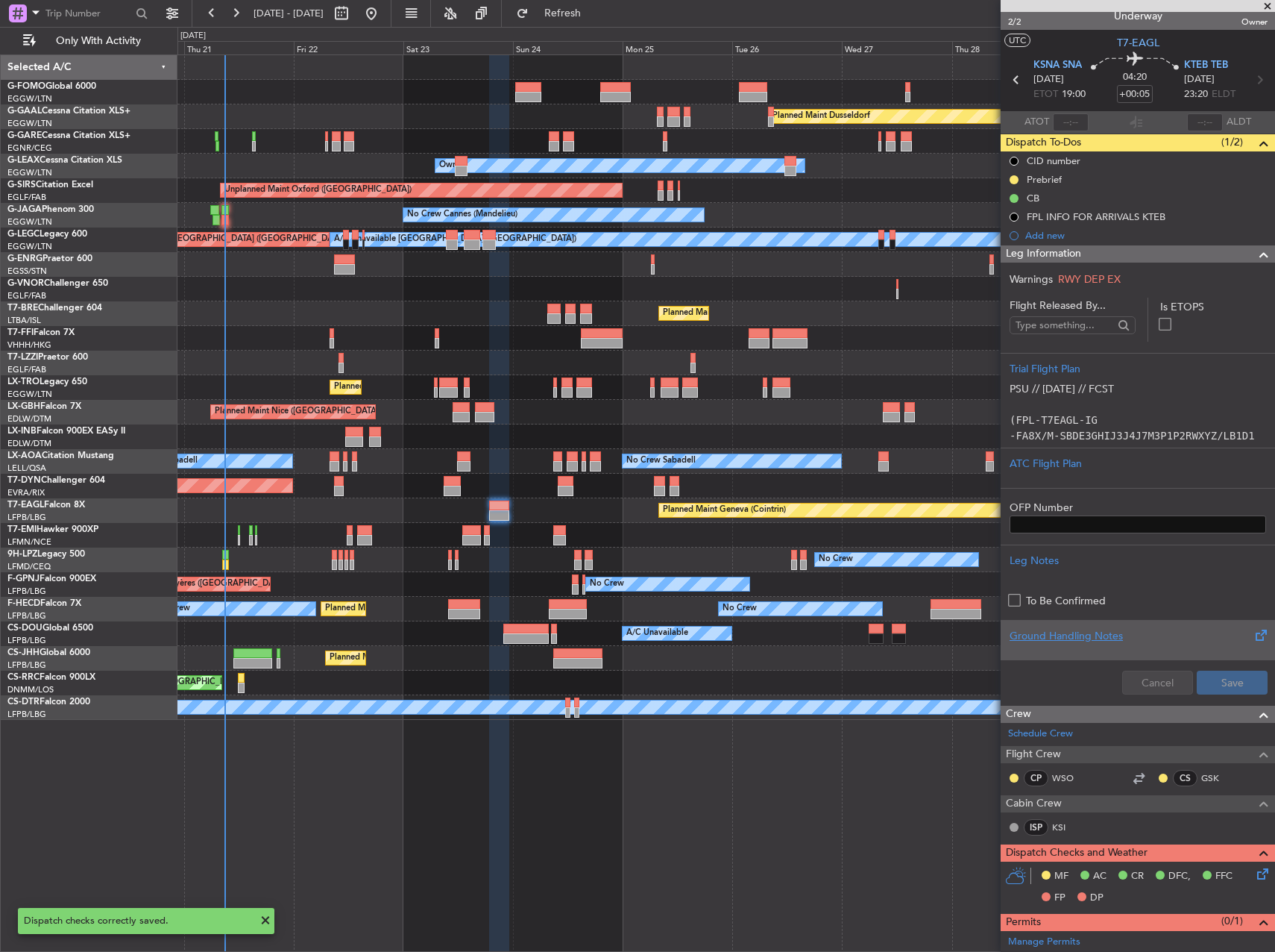
scroll to position [0, 0]
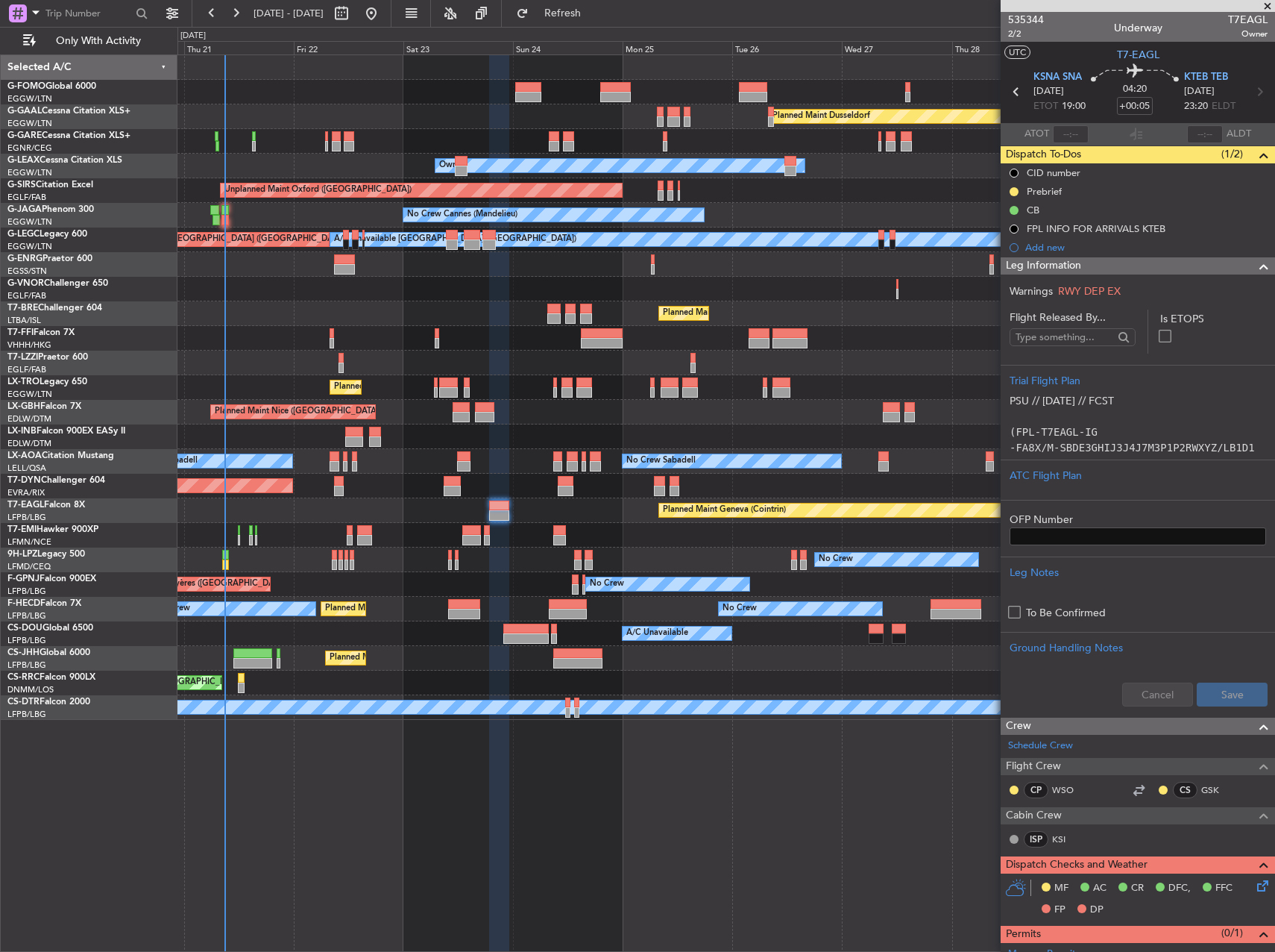
click at [887, 760] on div "Planned Maint Dusseldorf Unplanned Maint Chester Owner Owner Unplanned Maint Ox…" at bounding box center [726, 503] width 1097 height 897
click at [1014, 28] on span "2/2" at bounding box center [1026, 34] width 36 height 13
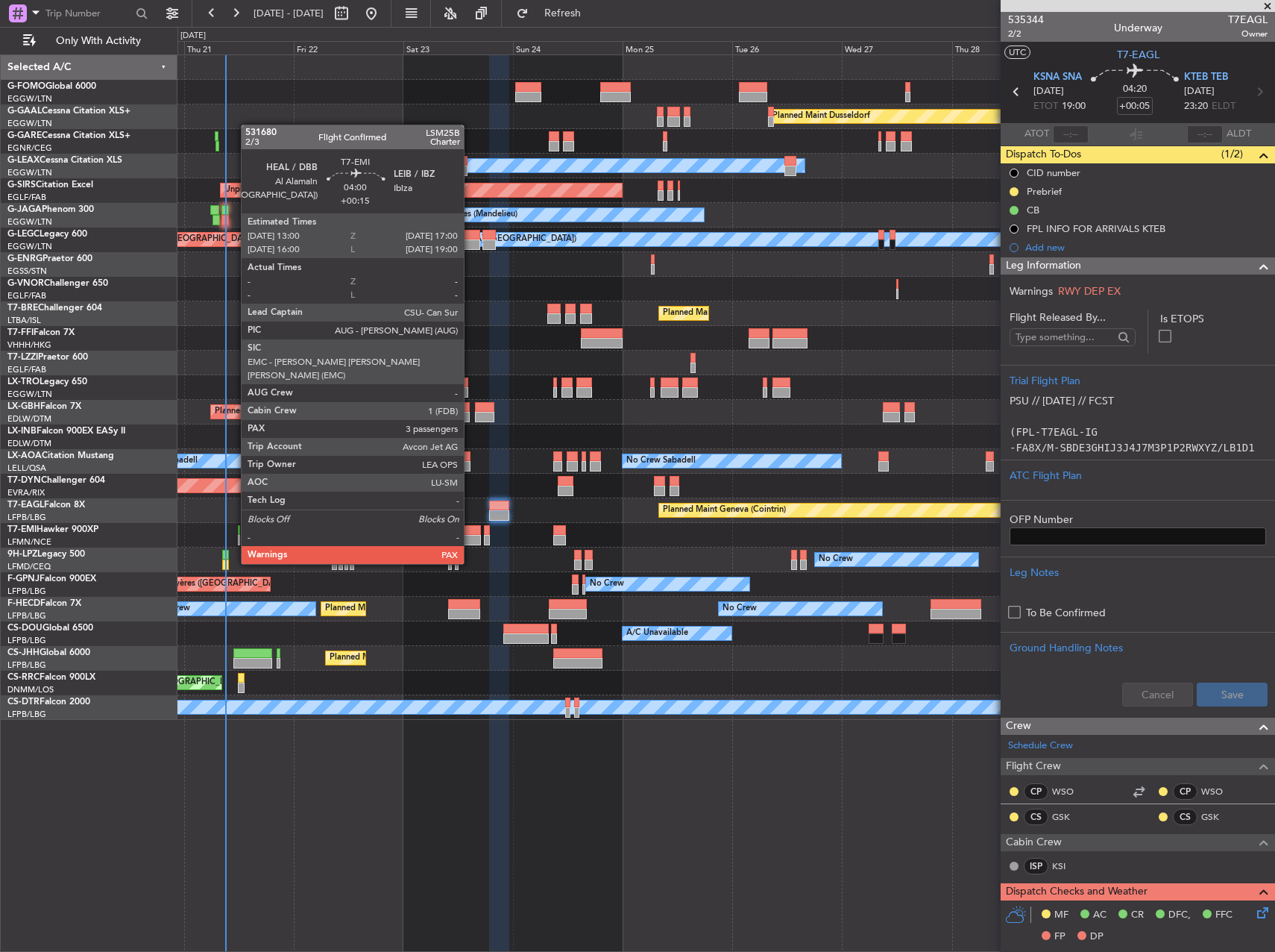
click at [470, 536] on div at bounding box center [471, 540] width 18 height 10
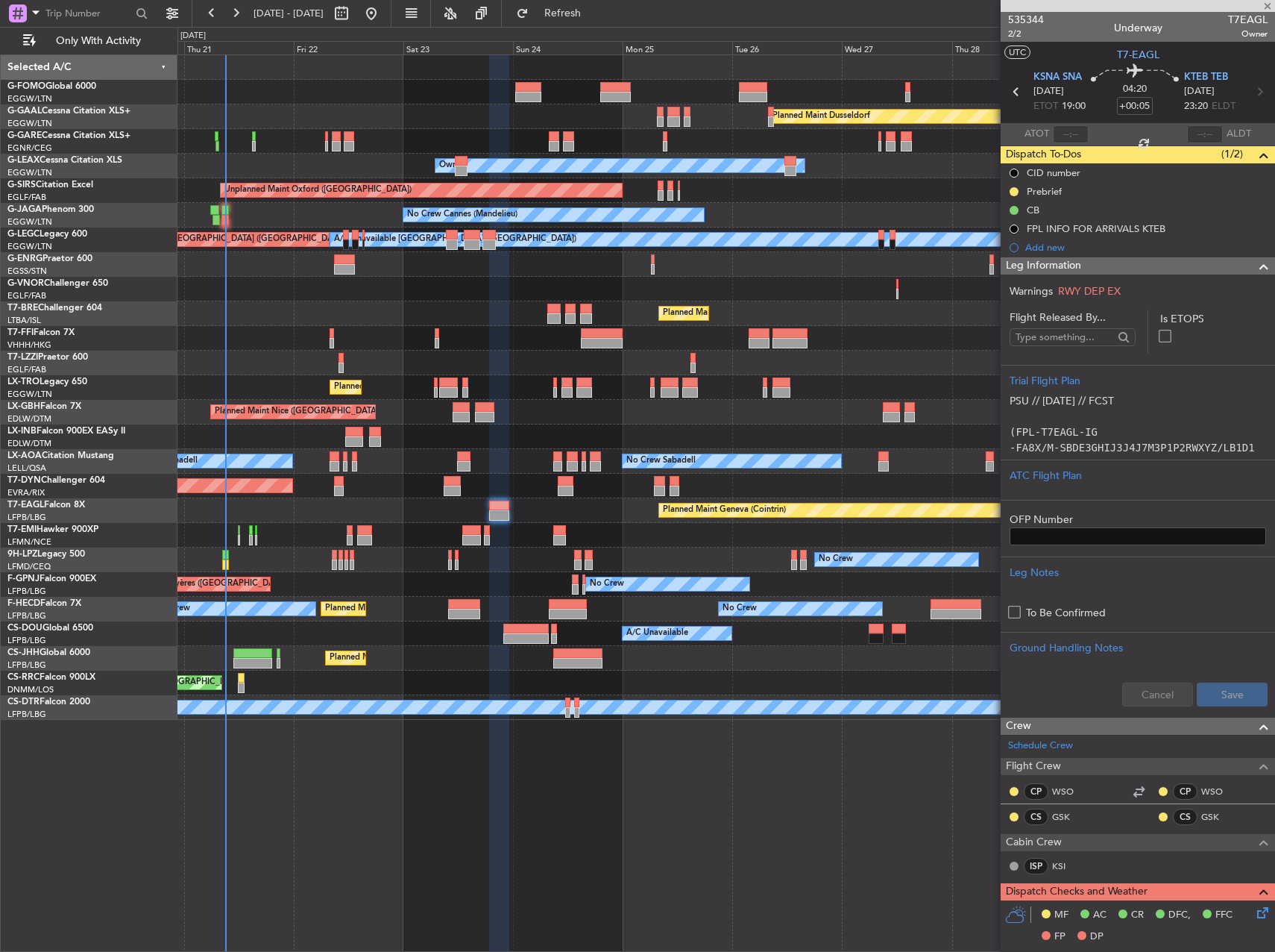
type input "+00:15"
type input "3"
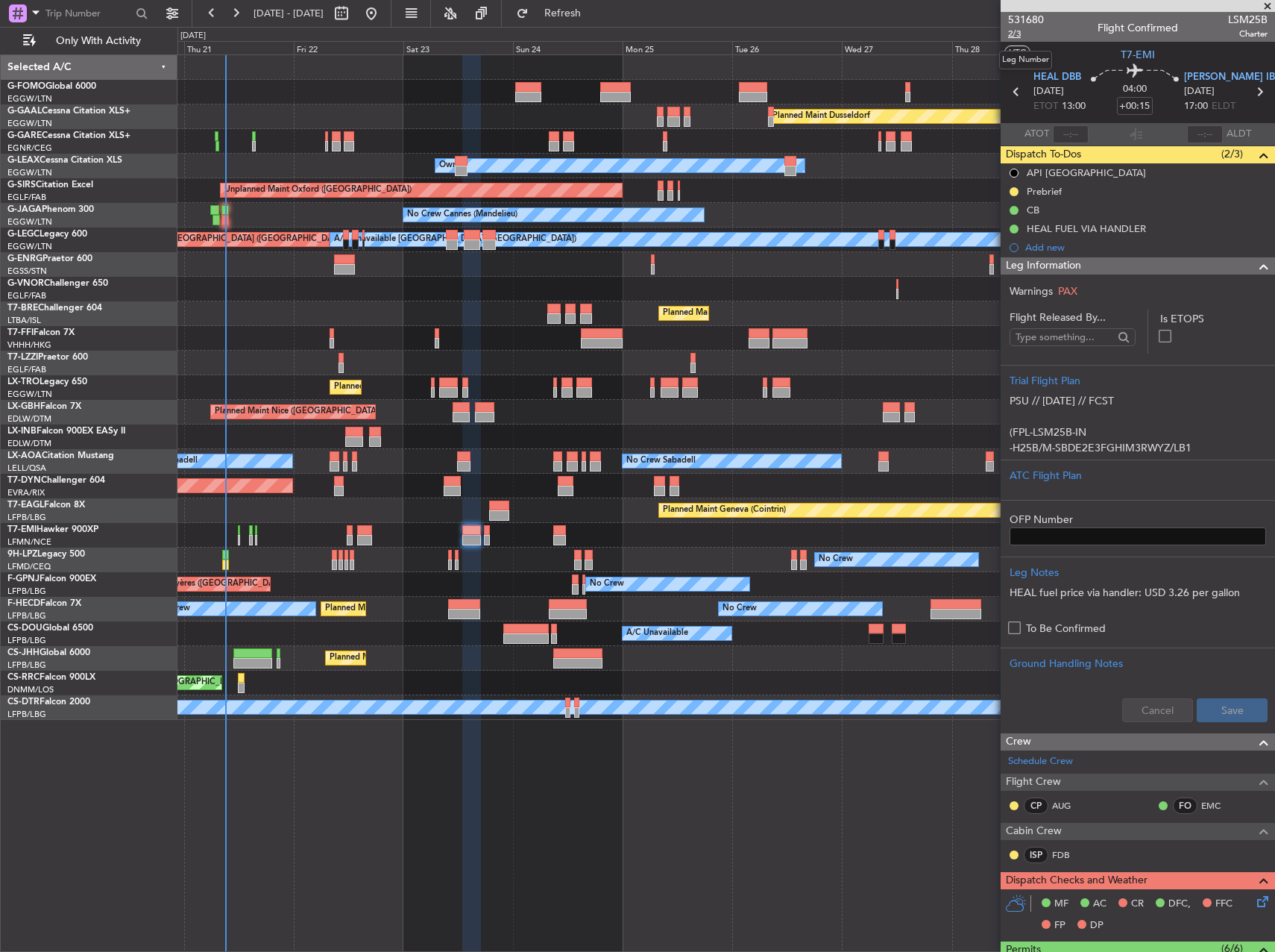
click at [1019, 39] on span "2/3" at bounding box center [1026, 34] width 36 height 13
click at [617, 728] on div "Planned Maint Dusseldorf Unplanned Maint Chester Owner Owner Unplanned Maint Ox…" at bounding box center [726, 503] width 1097 height 897
click at [447, 555] on div "No Crew No Crew" at bounding box center [726, 560] width 1097 height 25
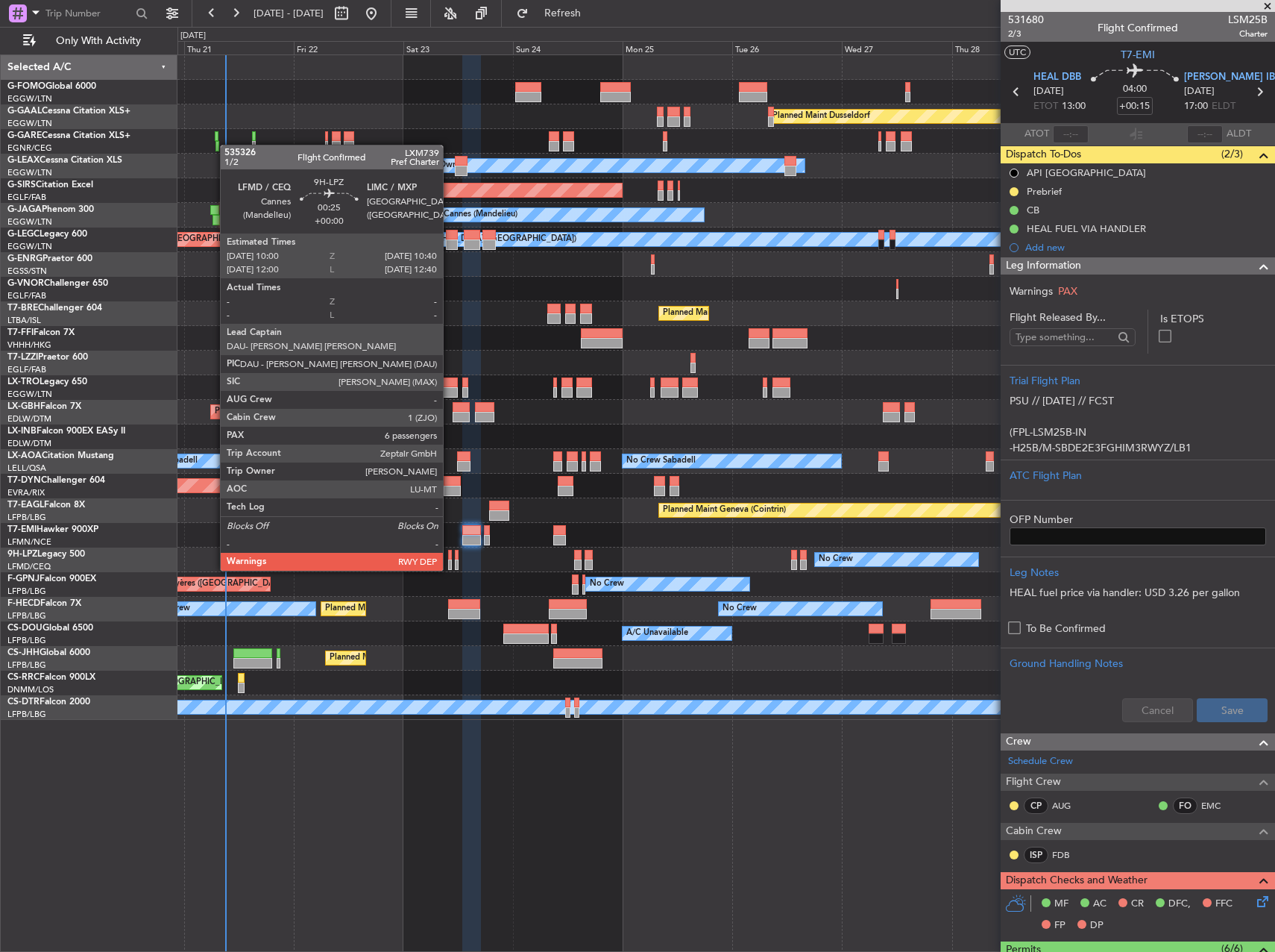
click at [449, 555] on div at bounding box center [450, 554] width 4 height 10
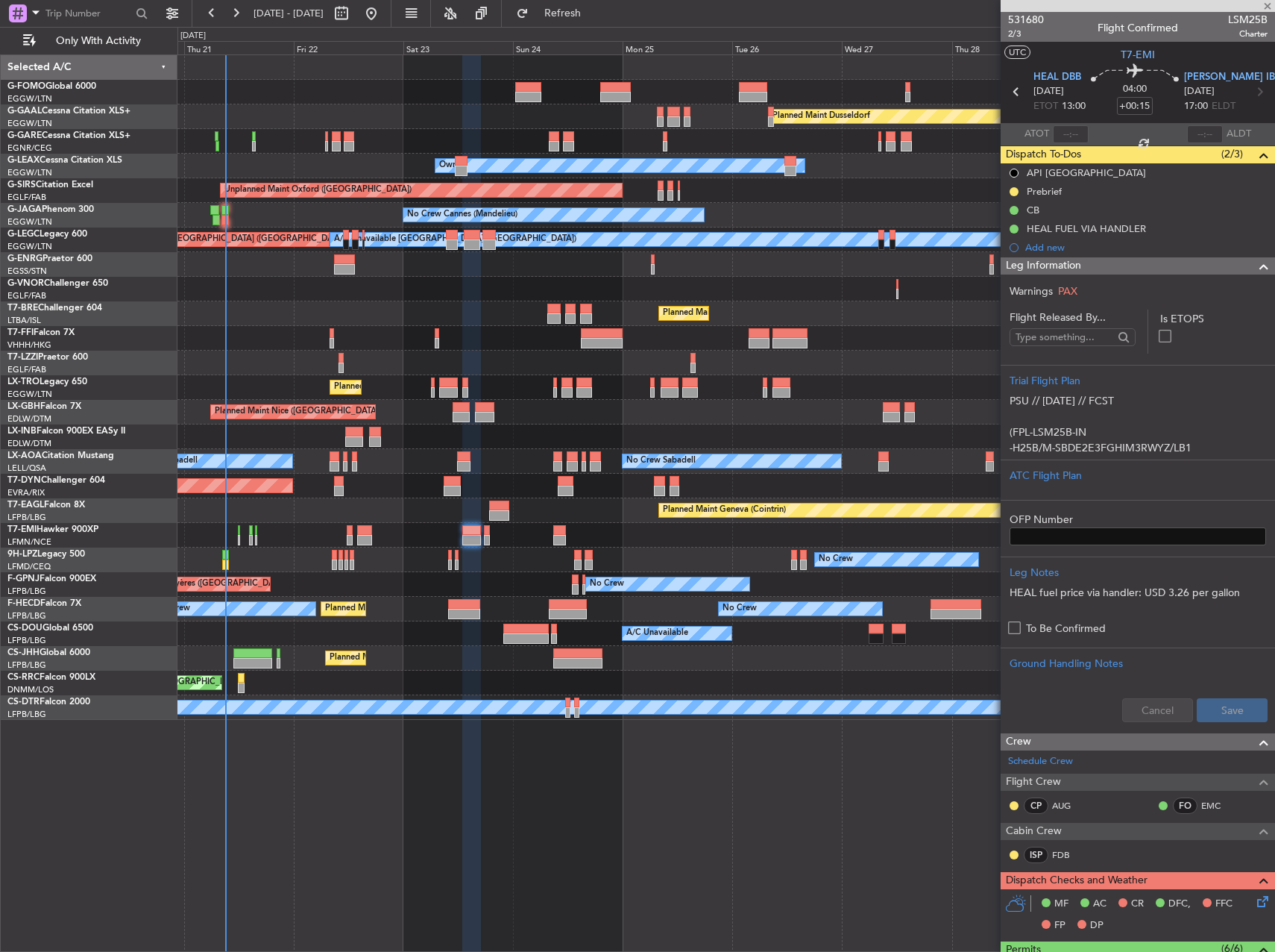
type input "6"
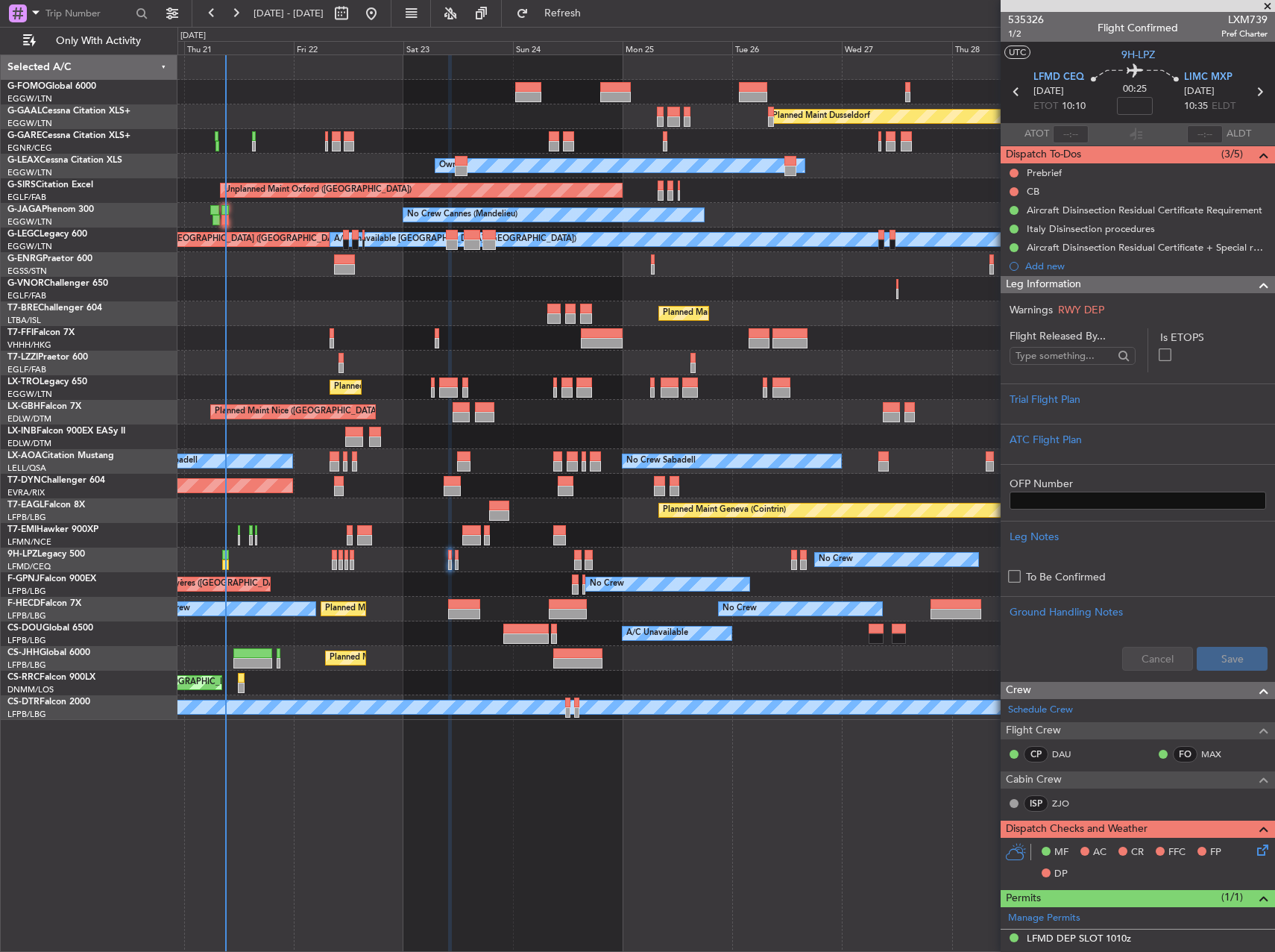
click at [426, 388] on div "Planned Maint [GEOGRAPHIC_DATA] ([GEOGRAPHIC_DATA])" at bounding box center [726, 387] width 1097 height 25
click at [595, 12] on span "Refresh" at bounding box center [563, 13] width 63 height 10
click at [1066, 807] on link "ZJO" at bounding box center [1069, 803] width 33 height 14
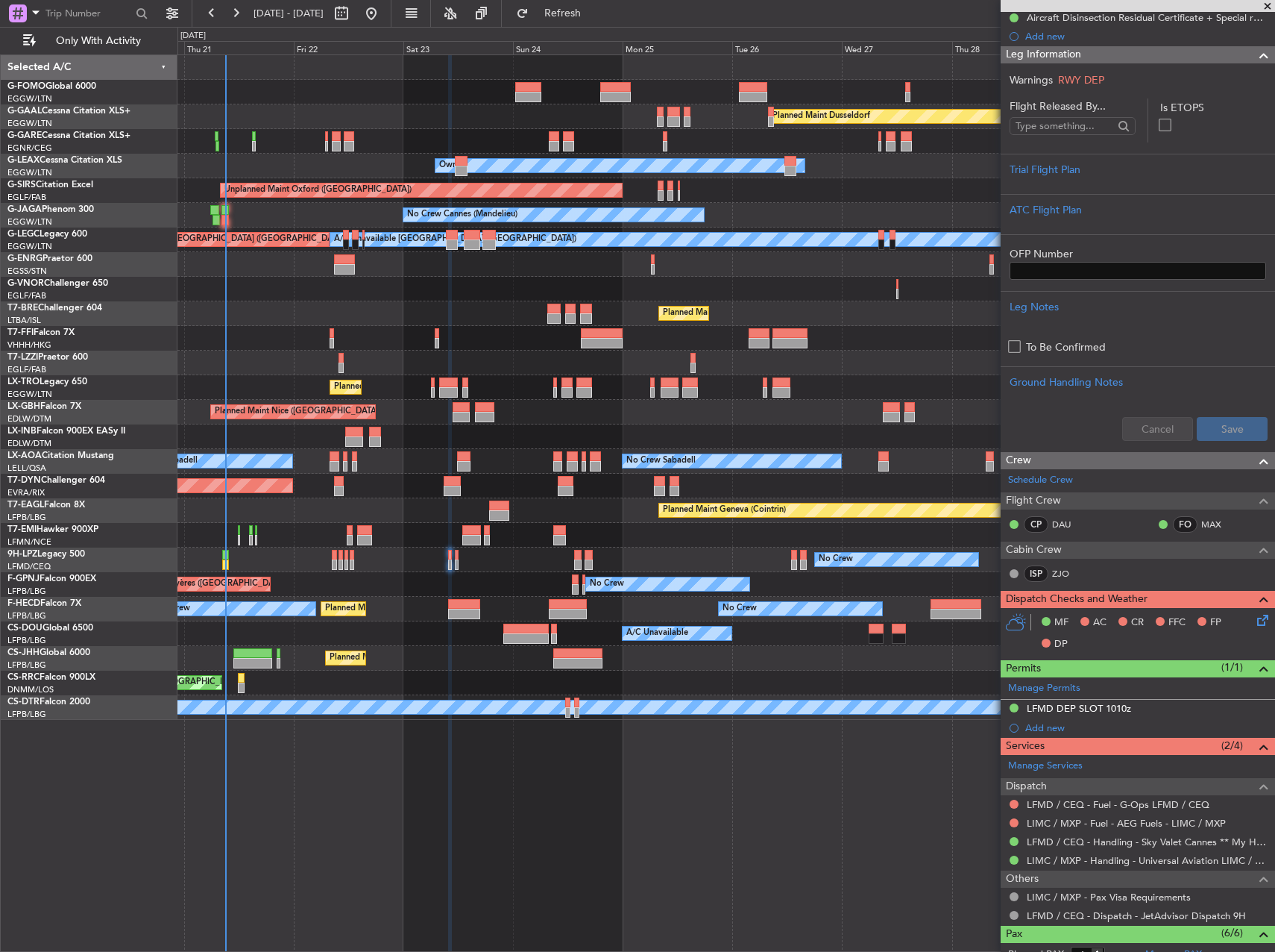
scroll to position [446, 0]
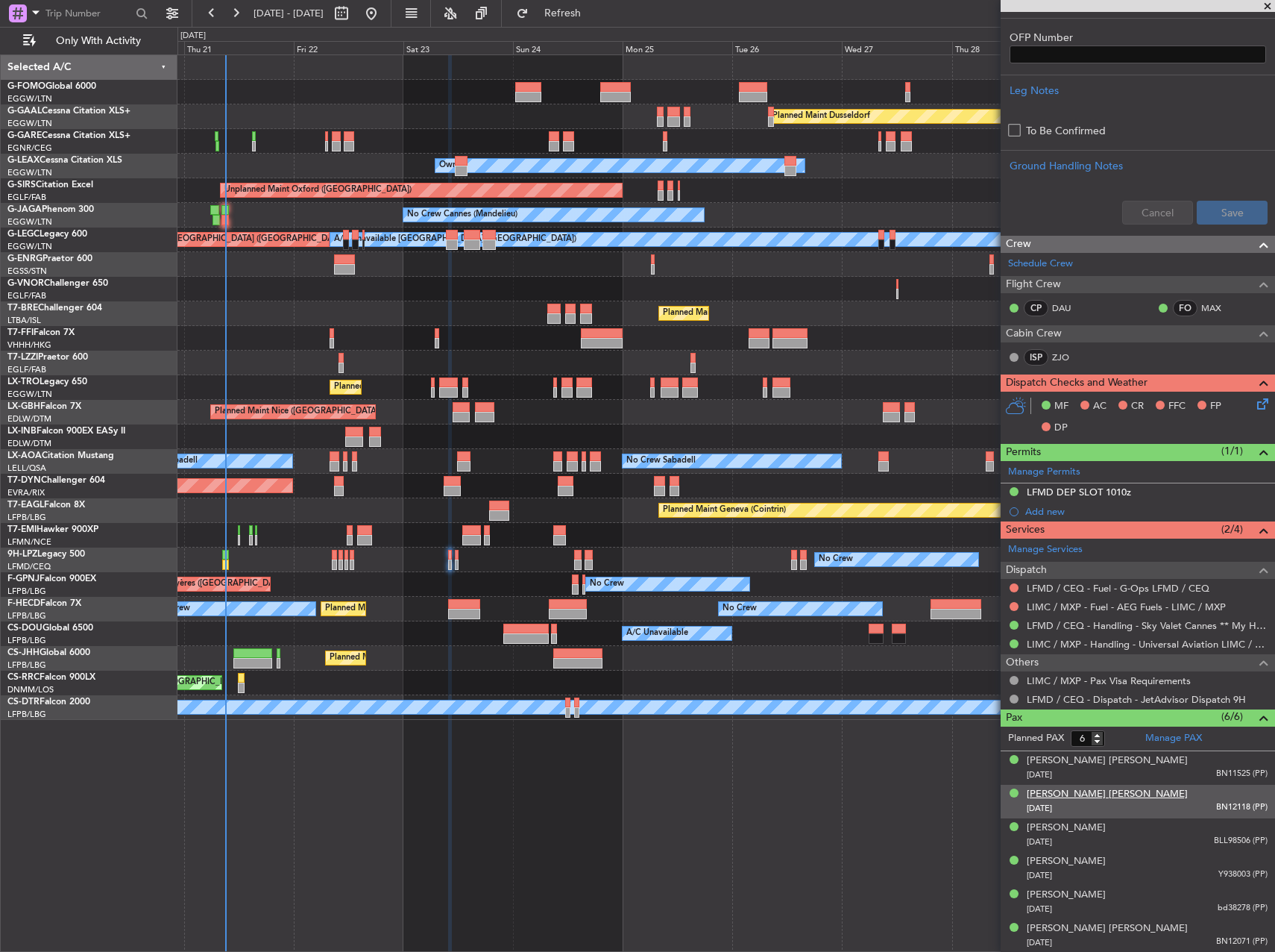
click at [1105, 793] on div "Hani Abdulwahab M Zahran" at bounding box center [1107, 795] width 161 height 15
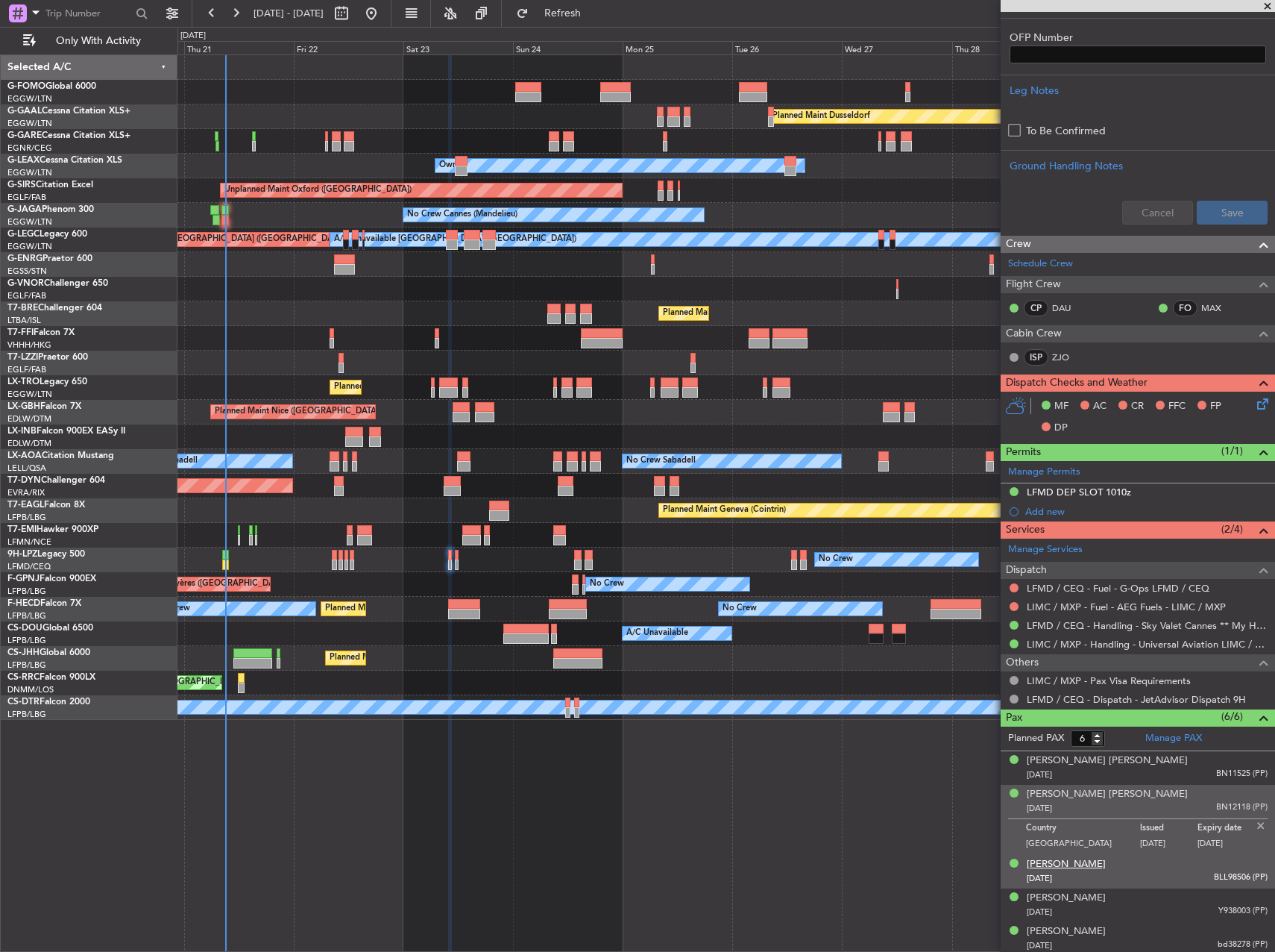
click at [1100, 862] on div "Hawazen Abdulwahab Zahran" at bounding box center [1066, 865] width 79 height 15
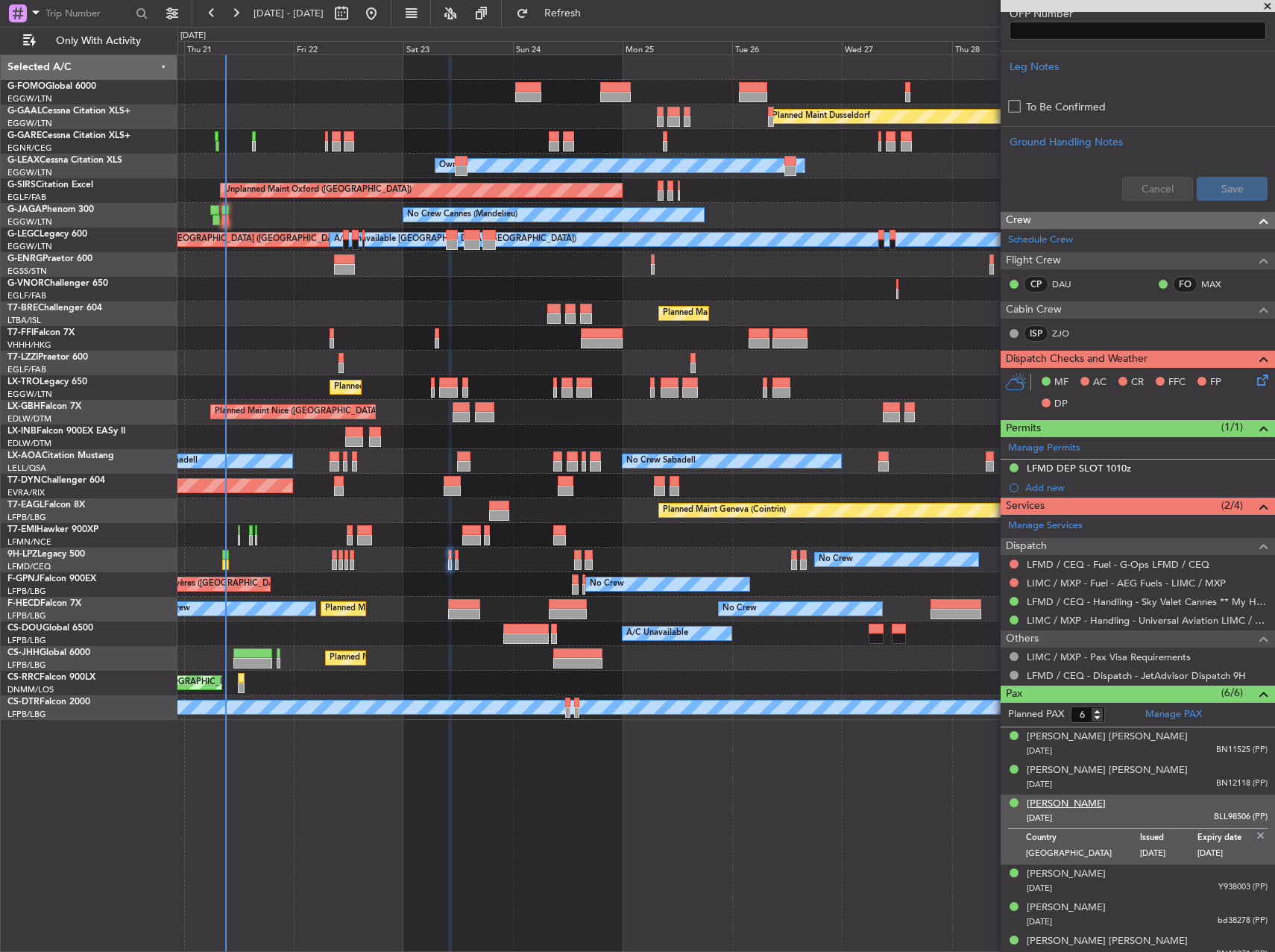
scroll to position [482, 0]
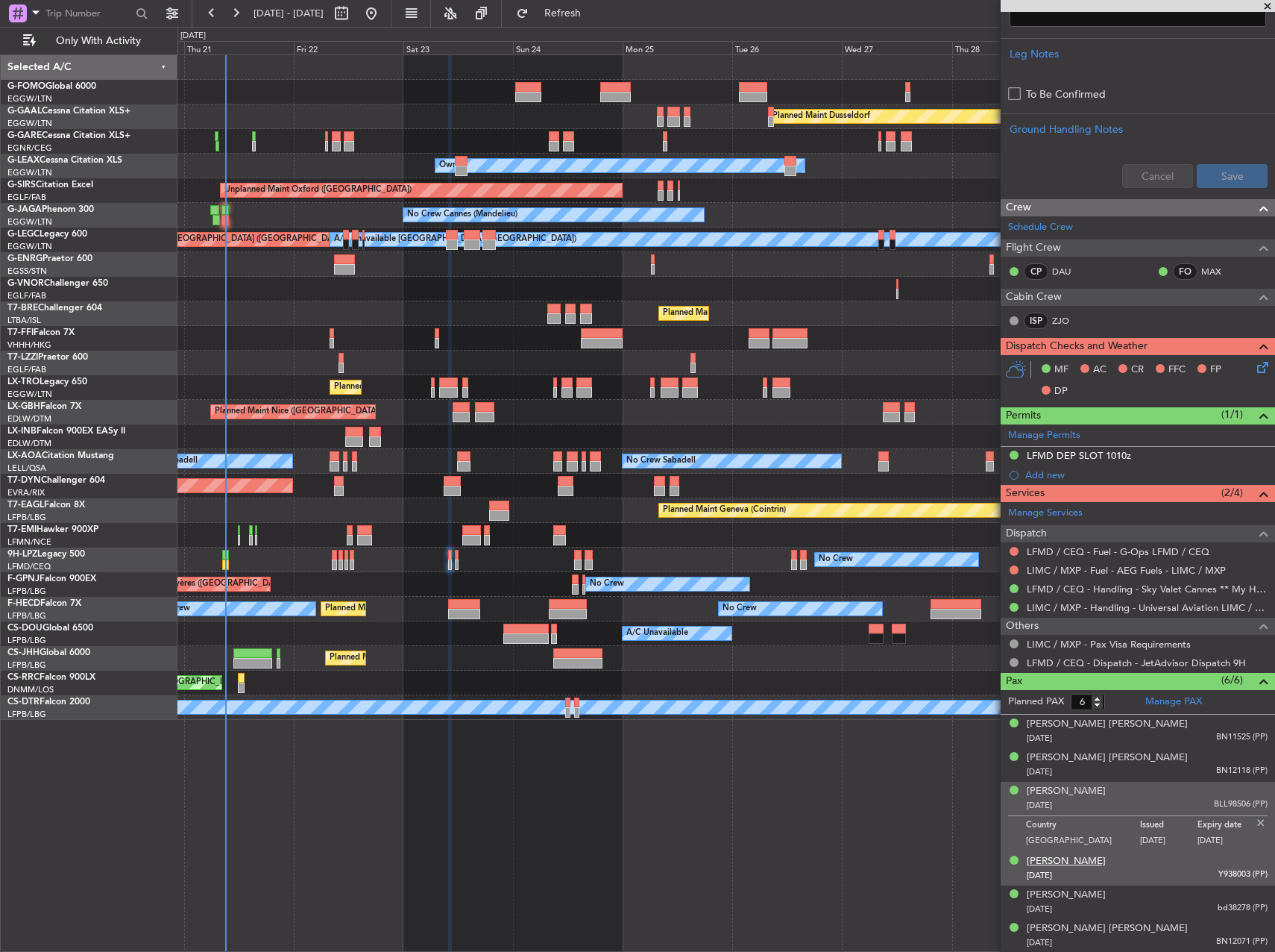
click at [1106, 859] on div "Manour Hamad Alsilaiman" at bounding box center [1066, 861] width 79 height 15
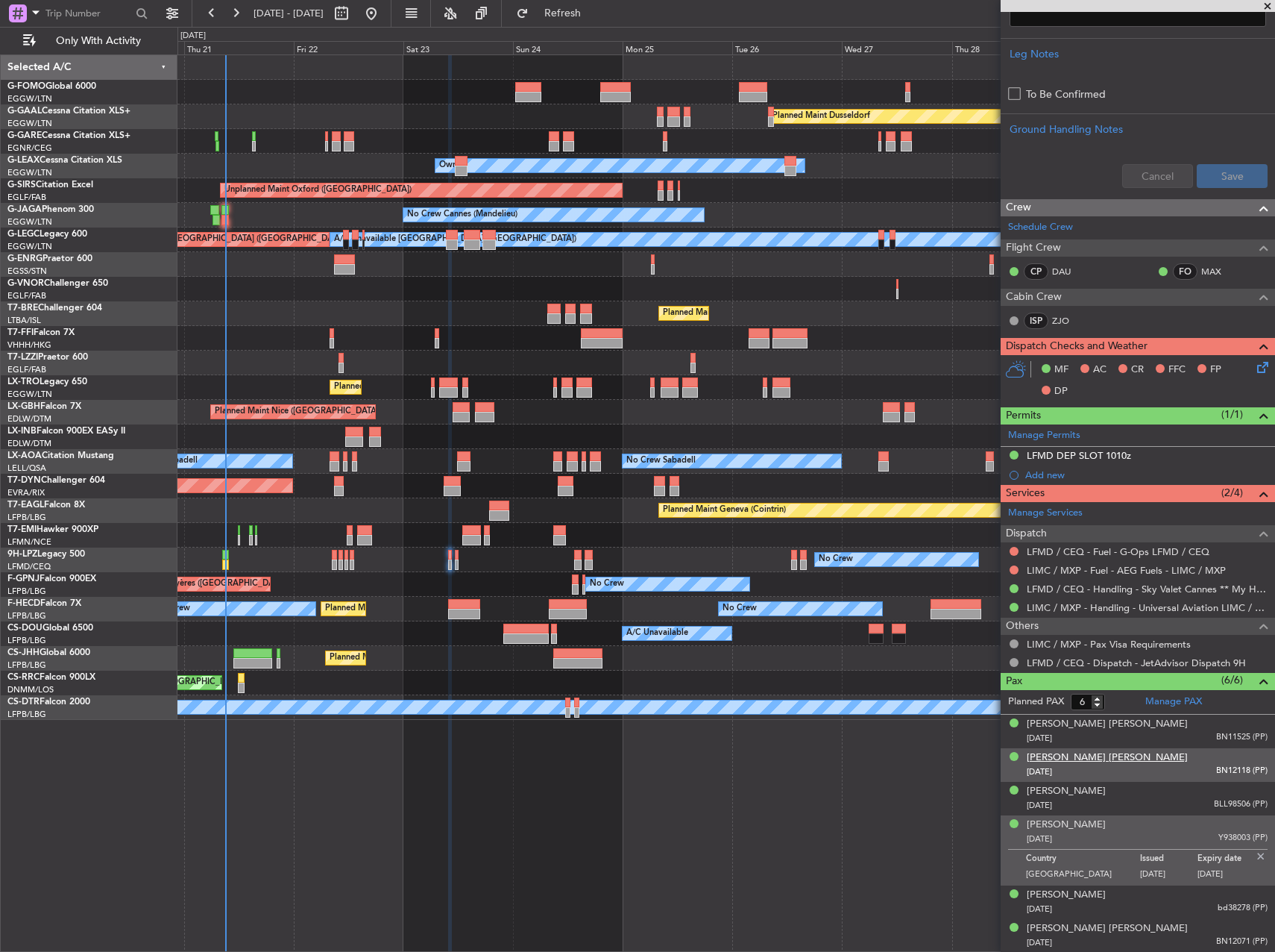
click at [1085, 756] on div "Hani Abdulwahab M Zahran" at bounding box center [1107, 758] width 161 height 15
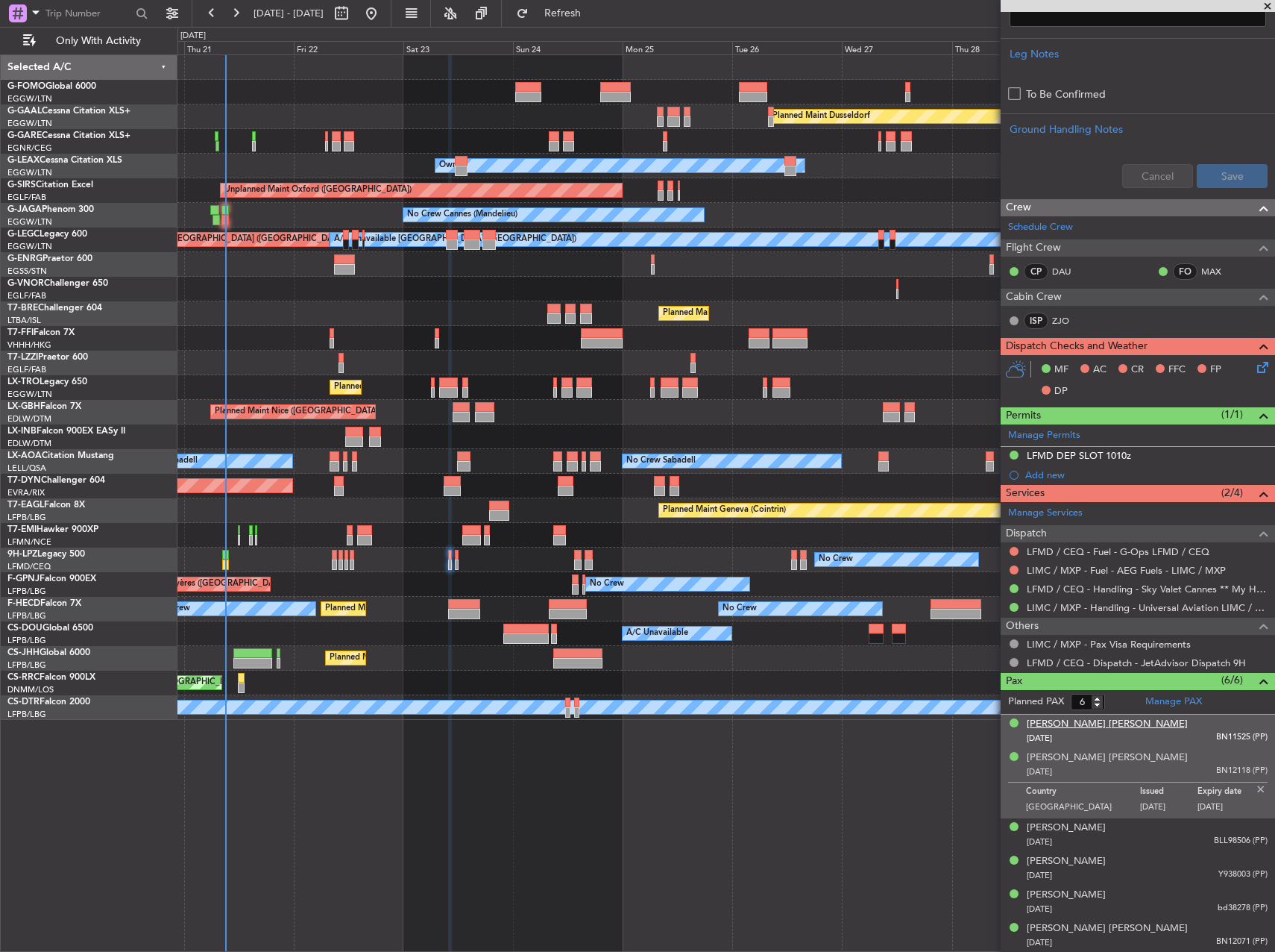
click at [1073, 721] on div "Faisal Hani A Zahran" at bounding box center [1107, 724] width 161 height 15
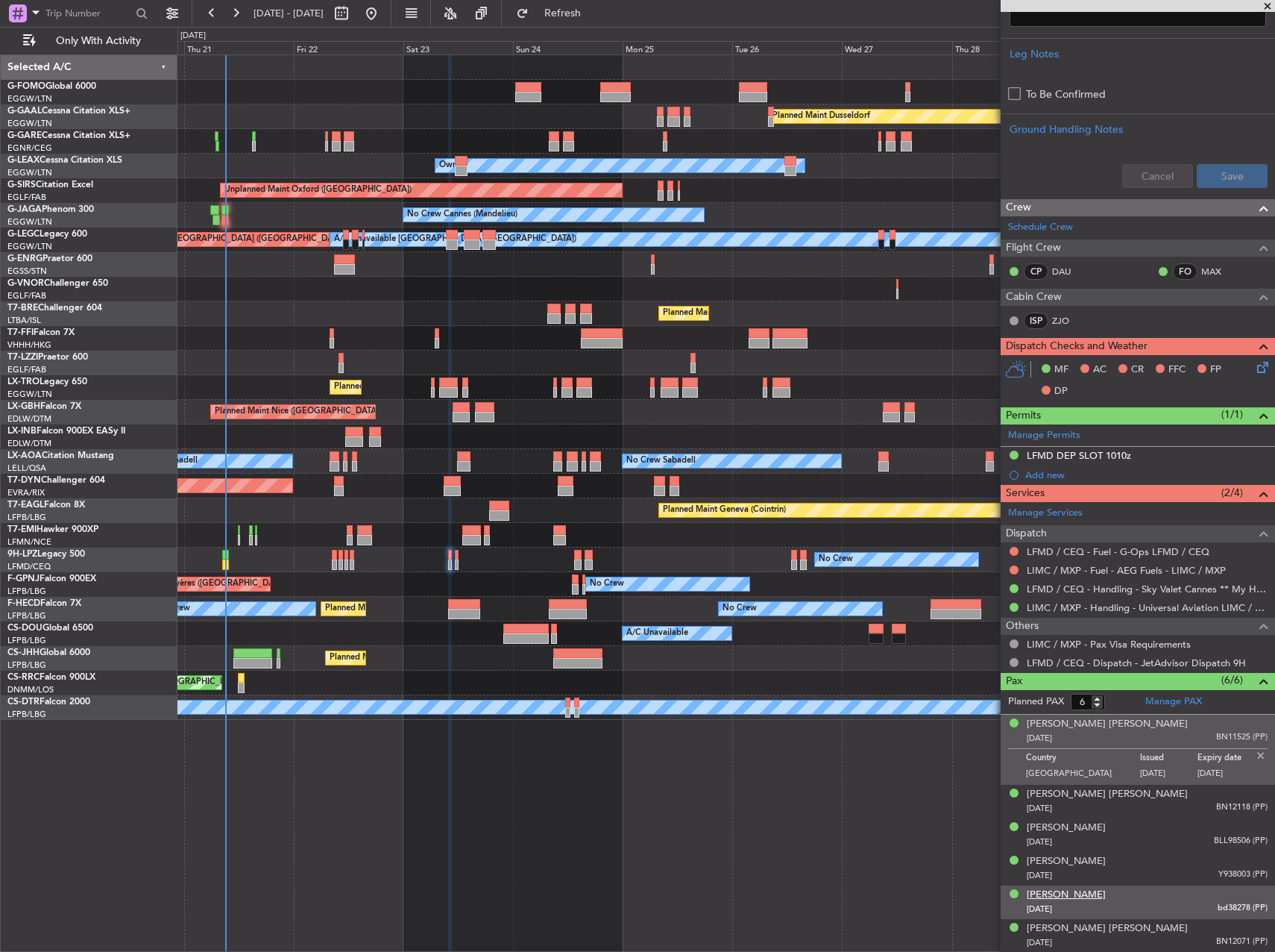
click at [1106, 889] on div "Nada Hamad Alsilaiman" at bounding box center [1066, 895] width 79 height 15
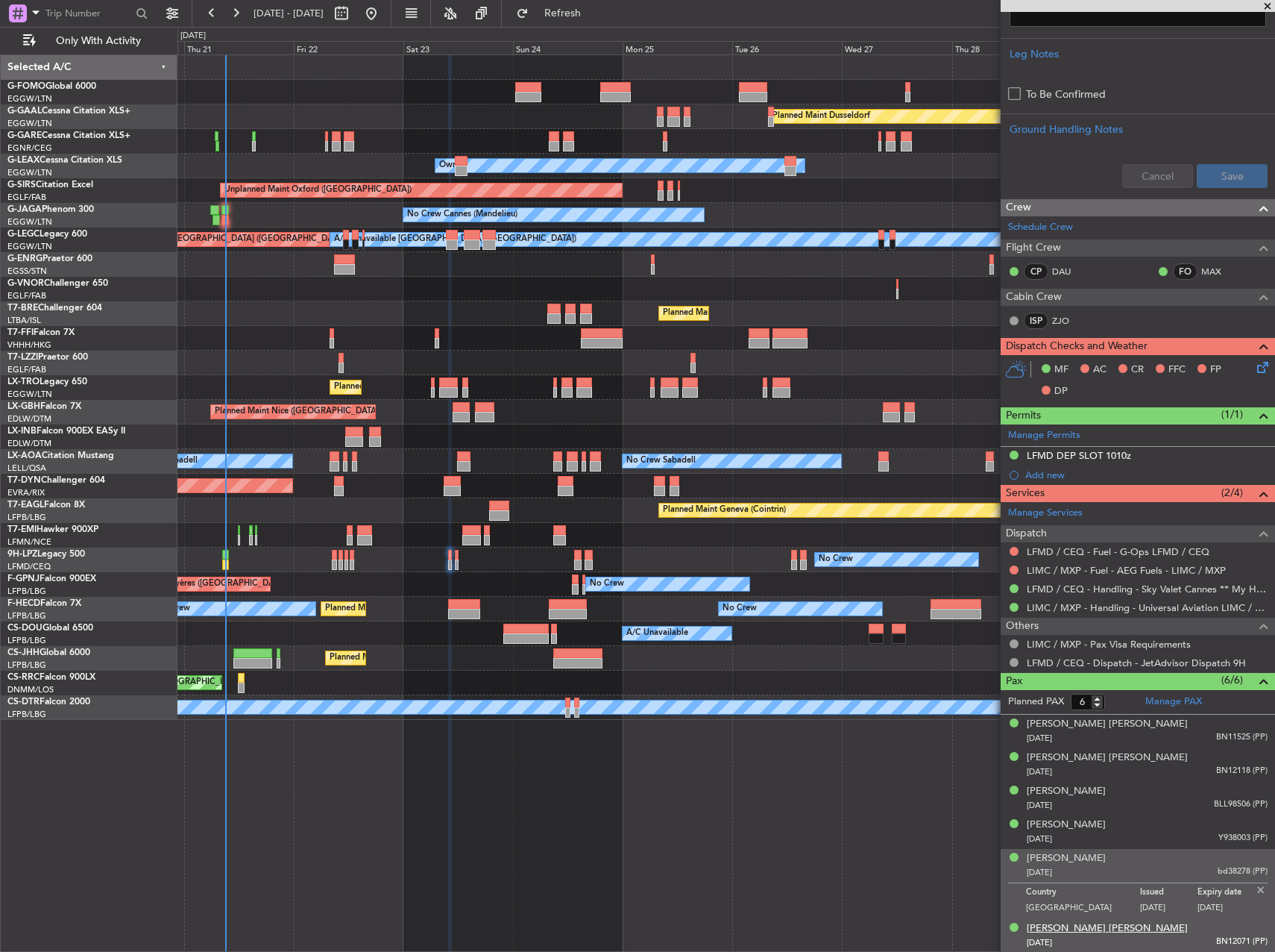
click at [1078, 926] on div "Rola Husayn Altawil" at bounding box center [1107, 928] width 161 height 15
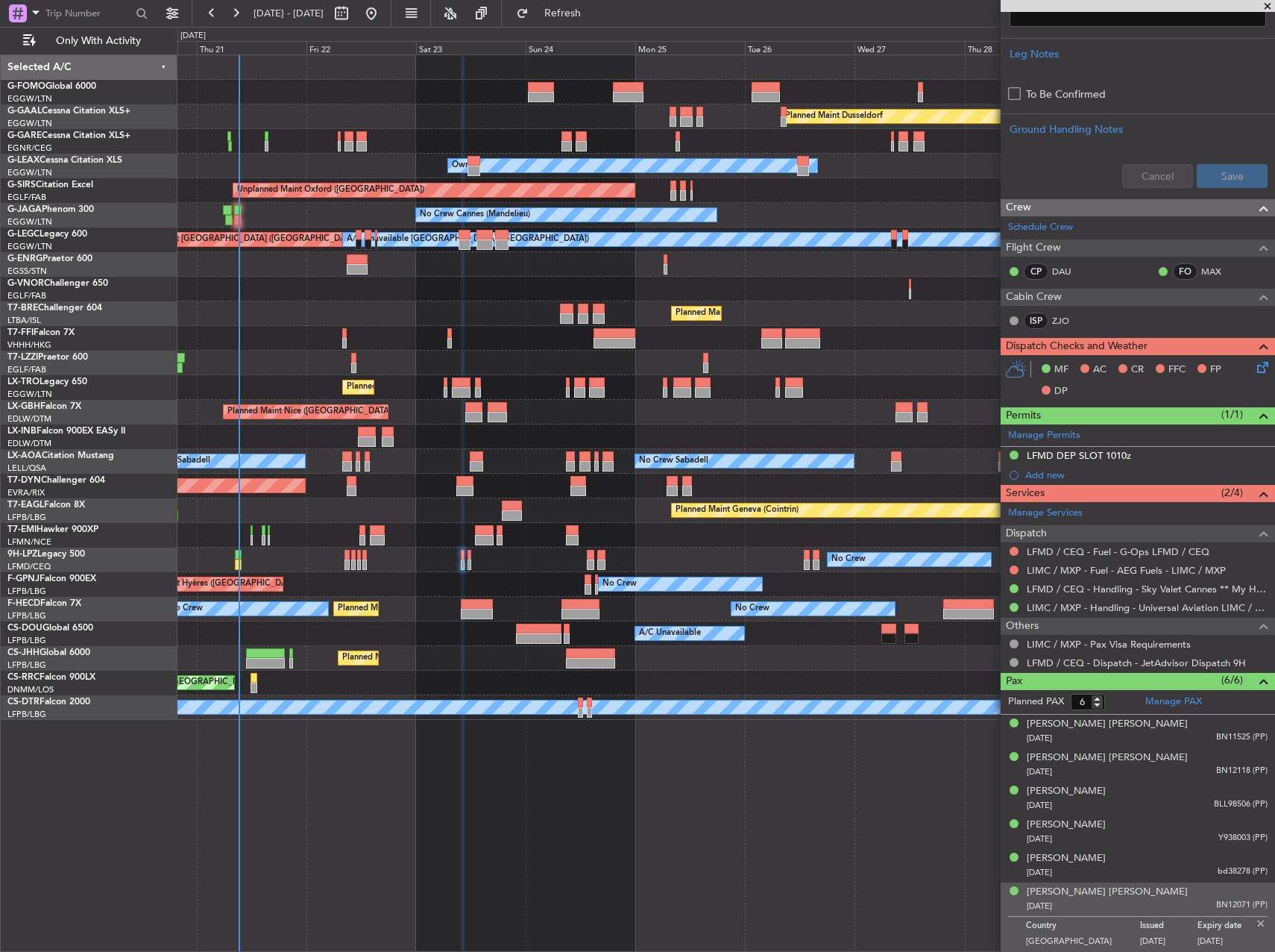
click at [643, 481] on div "Planned Maint Dusseldorf Unplanned Maint Chester Owner Owner Unplanned Maint Ox…" at bounding box center [726, 388] width 1097 height 665
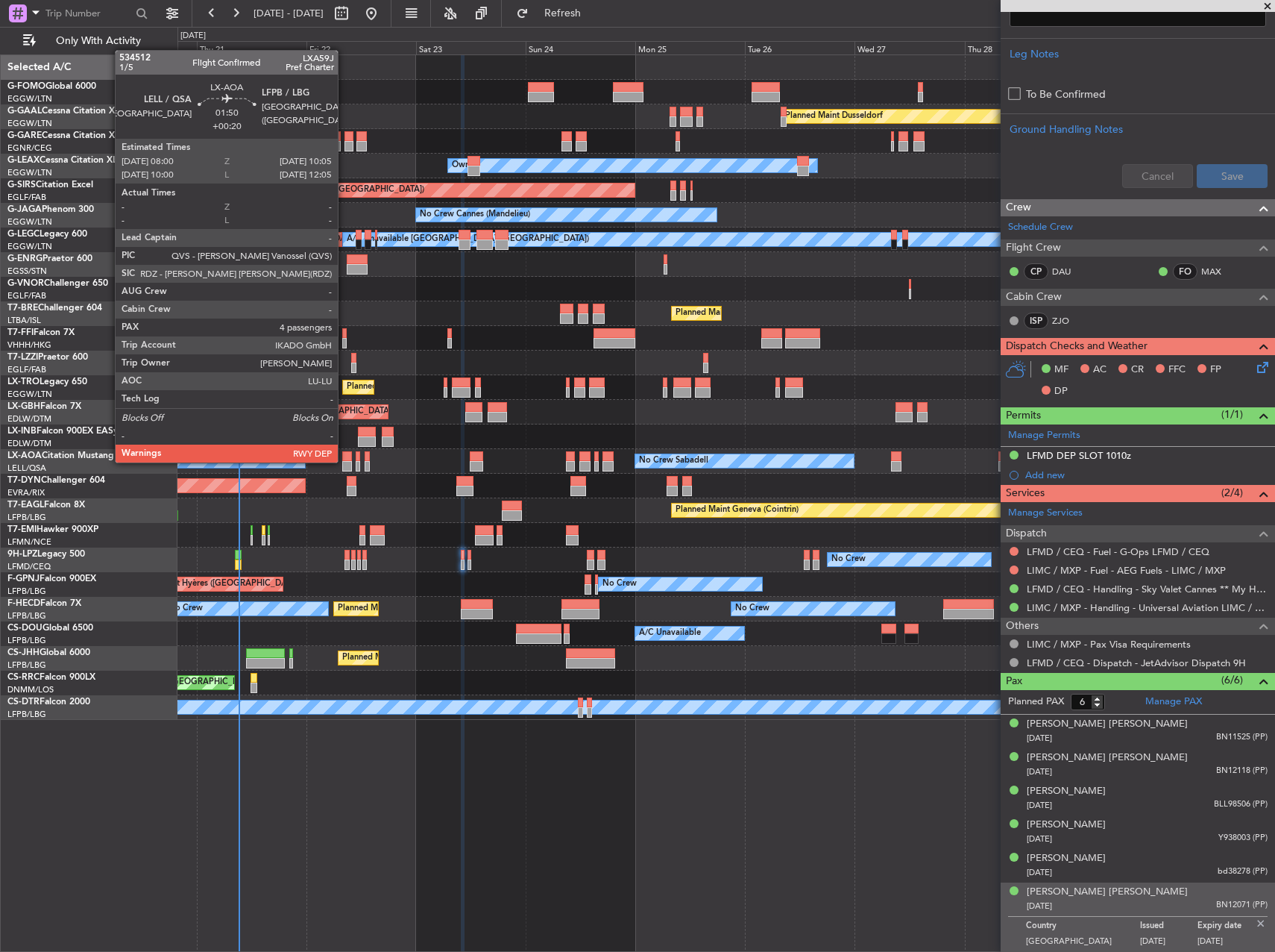
click at [344, 461] on div at bounding box center [347, 466] width 10 height 10
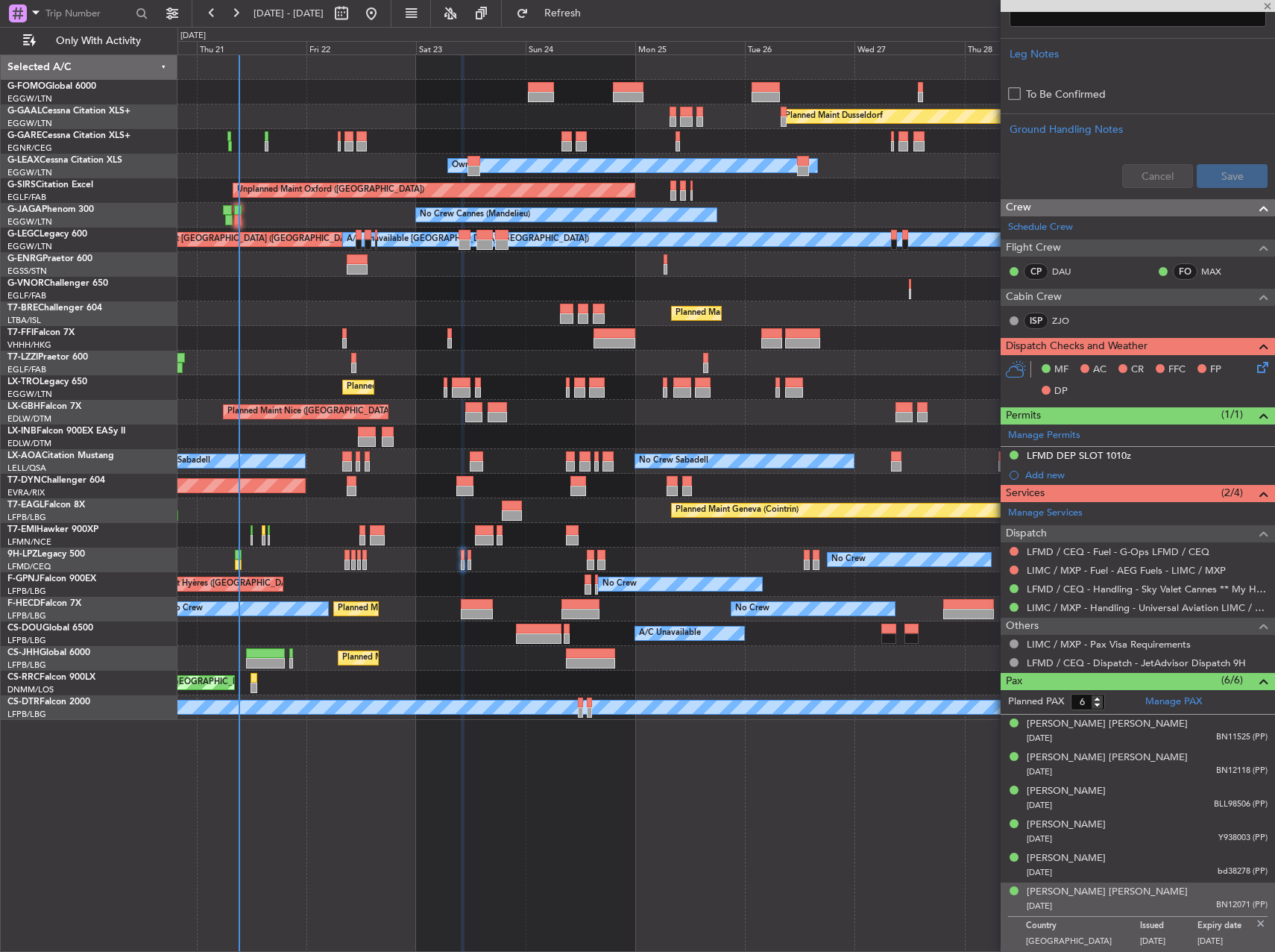
type input "+00:20"
type input "4"
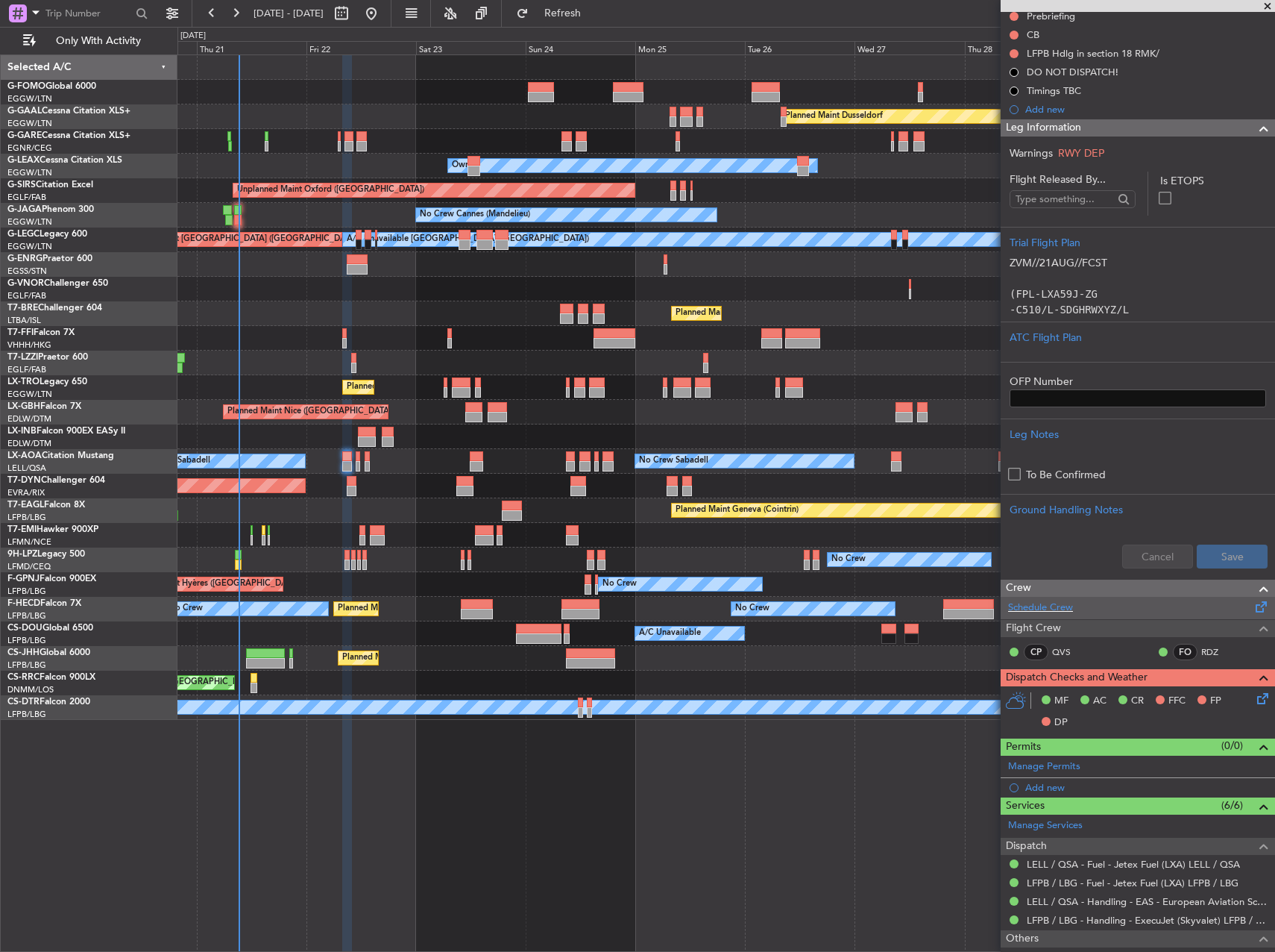
scroll to position [402, 0]
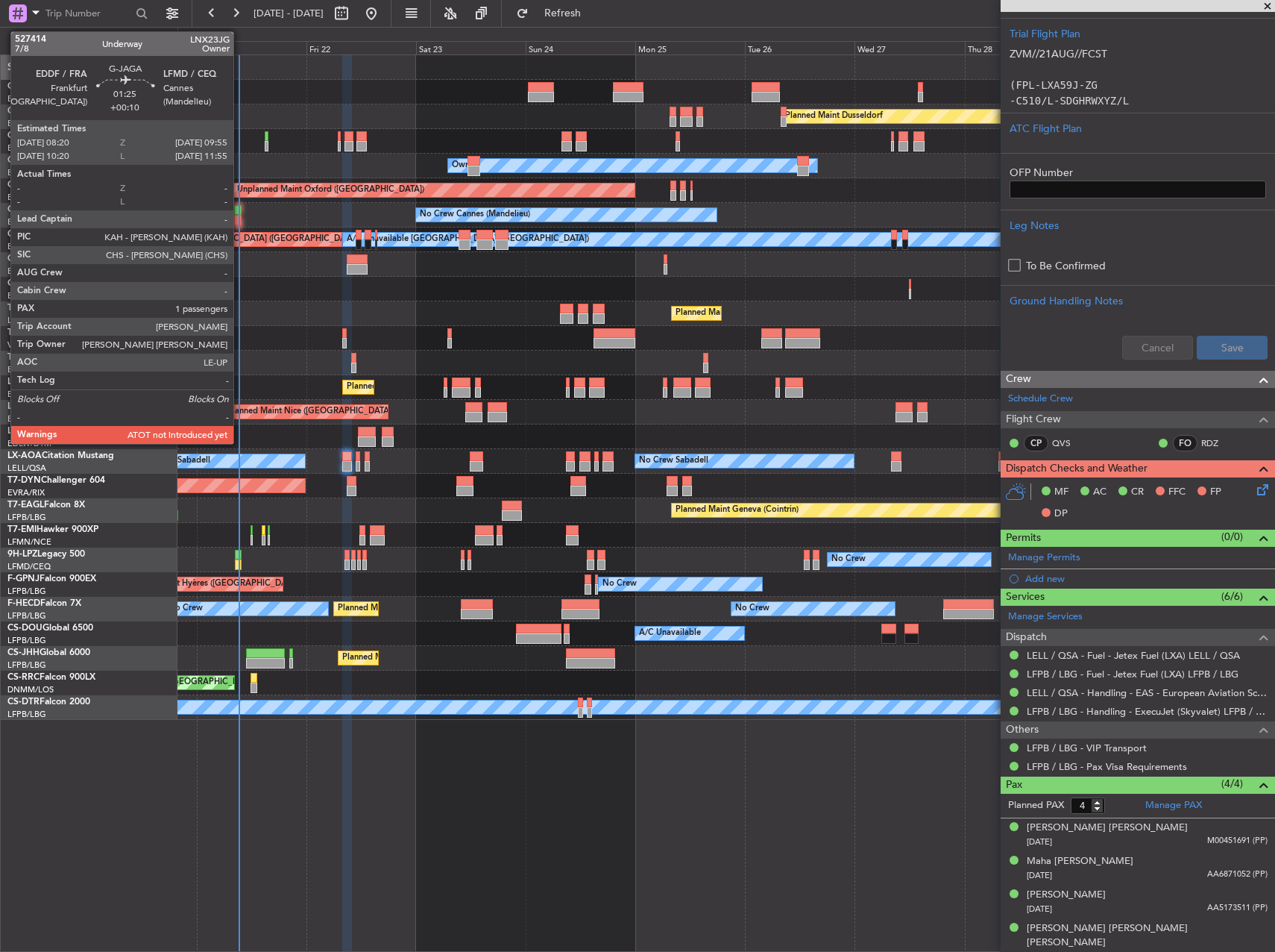
click at [240, 221] on div at bounding box center [238, 219] width 7 height 10
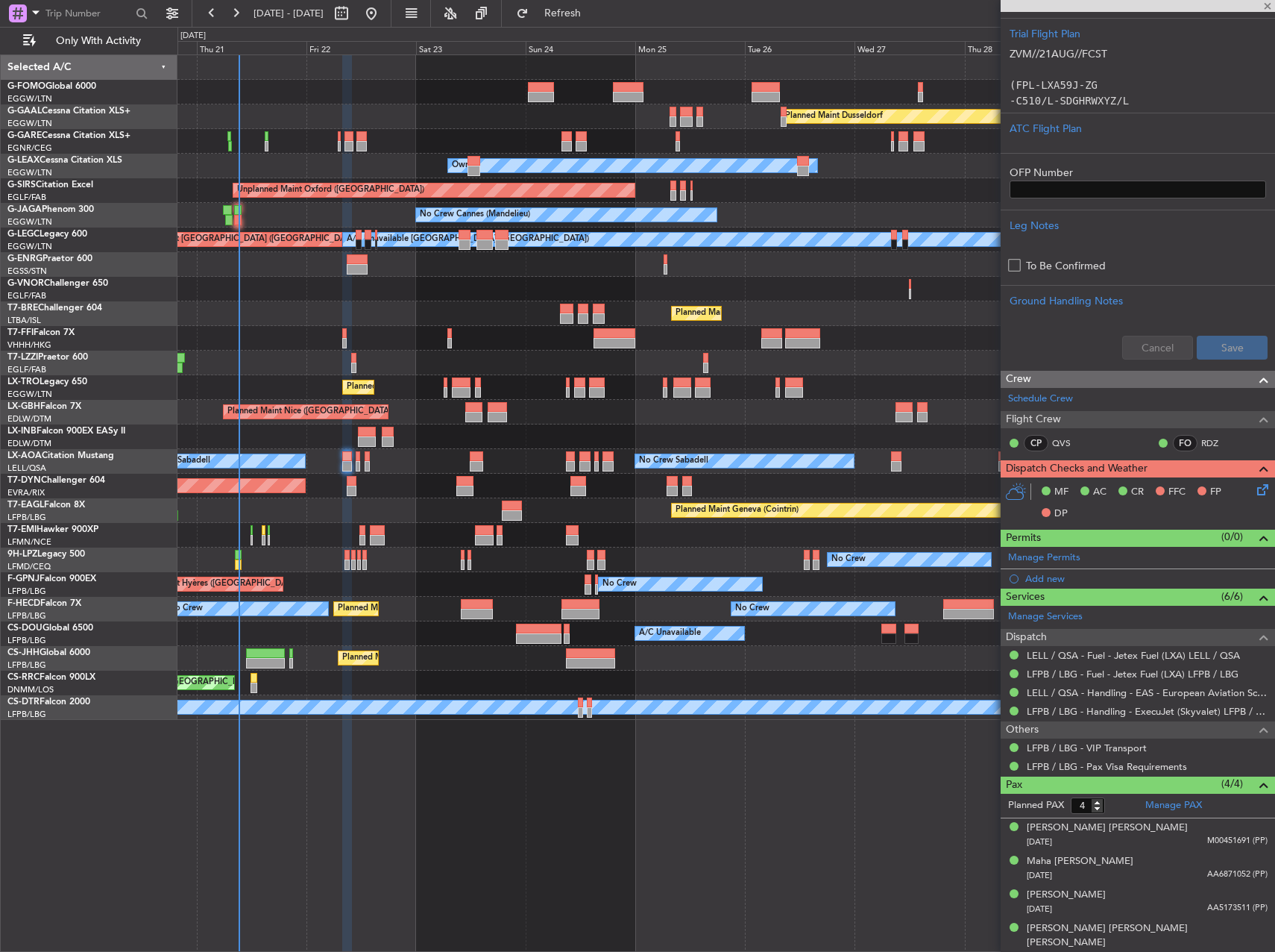
type input "+00:10"
type input "1"
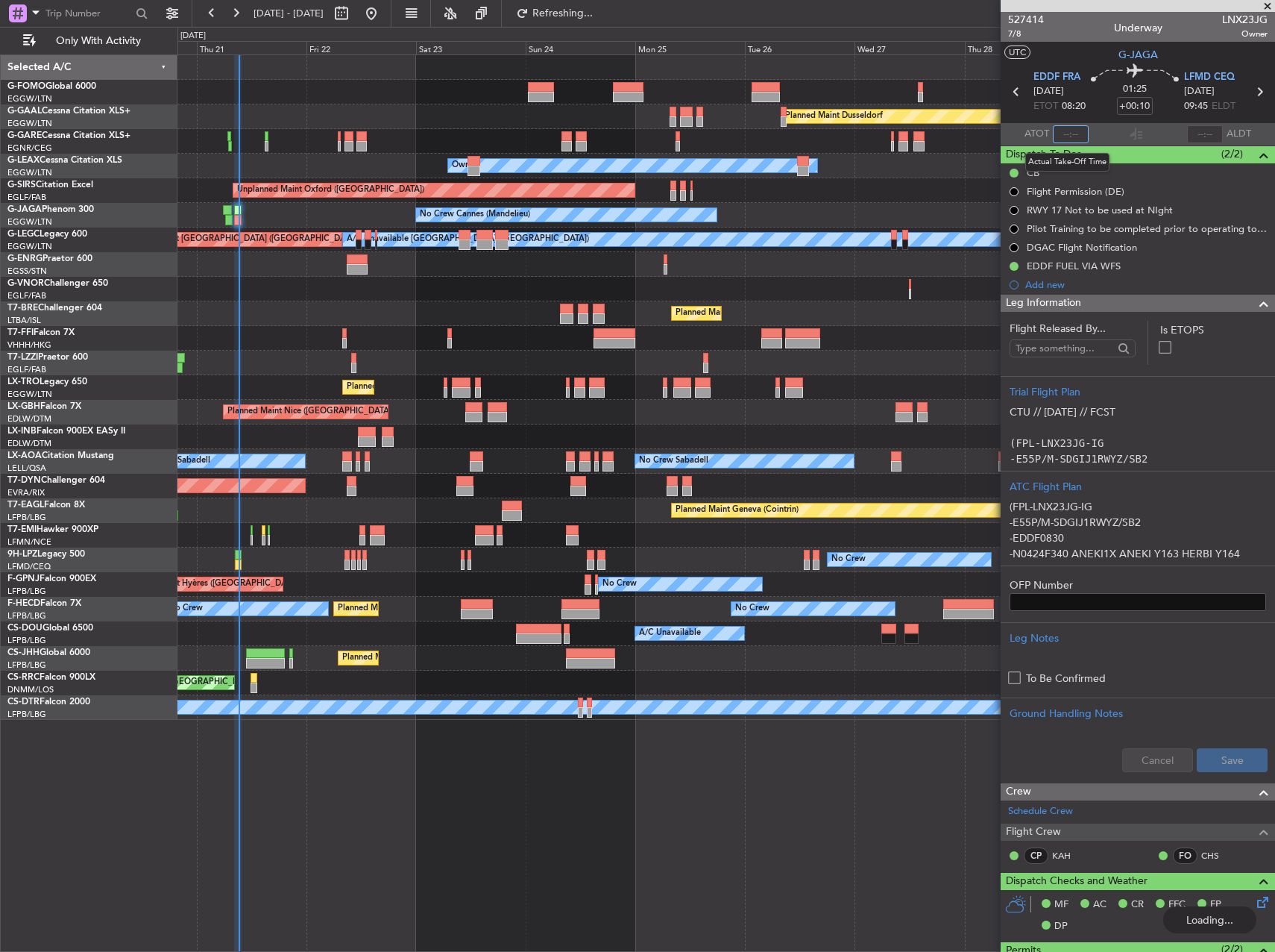
click at [1072, 130] on input "text" at bounding box center [1071, 134] width 36 height 17
click at [1073, 134] on input "text" at bounding box center [1071, 134] width 36 height 17
click at [864, 176] on div "Owner Owner" at bounding box center [726, 166] width 1097 height 25
type input "09:18"
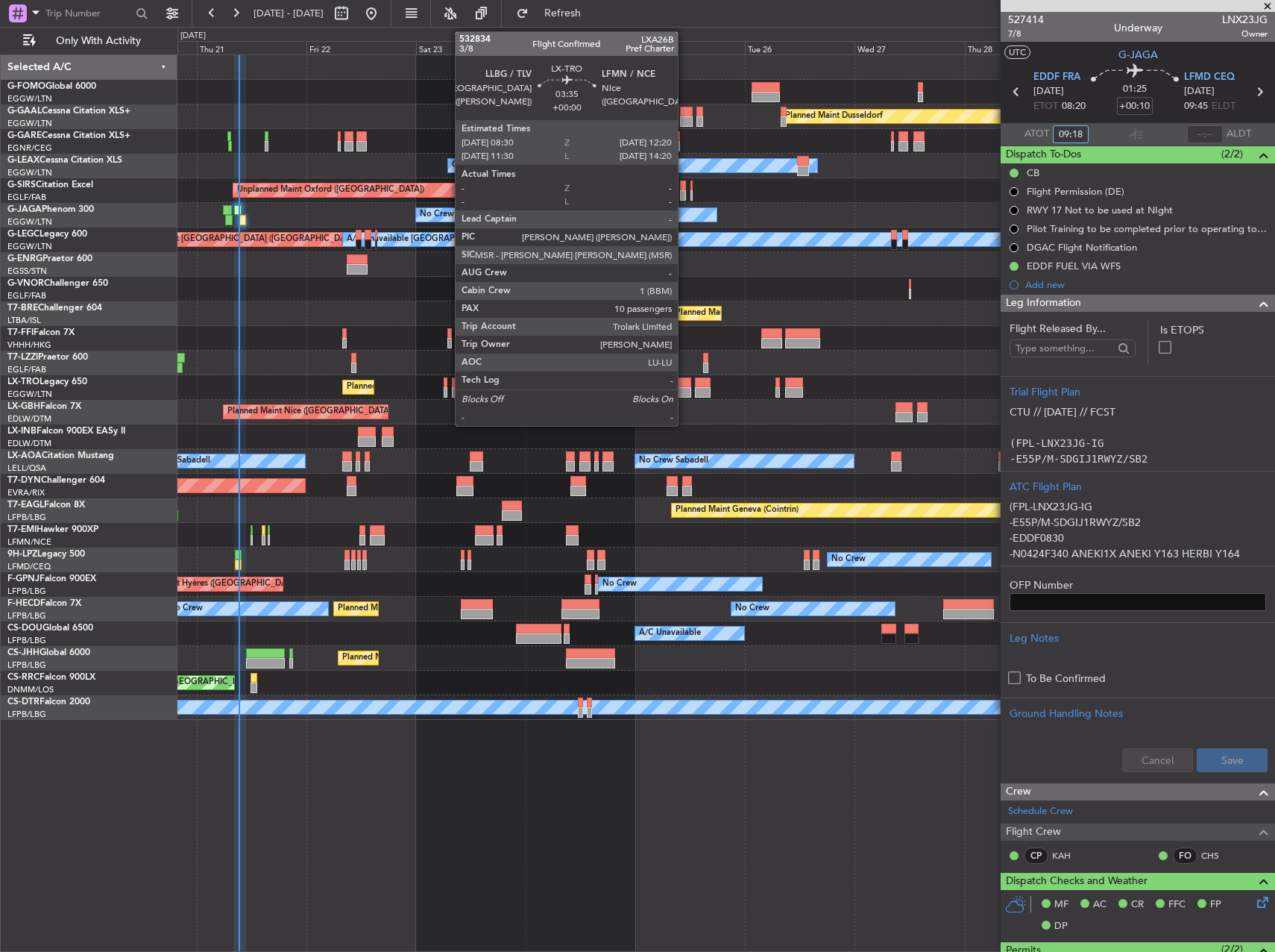
click at [685, 388] on div at bounding box center [681, 391] width 17 height 10
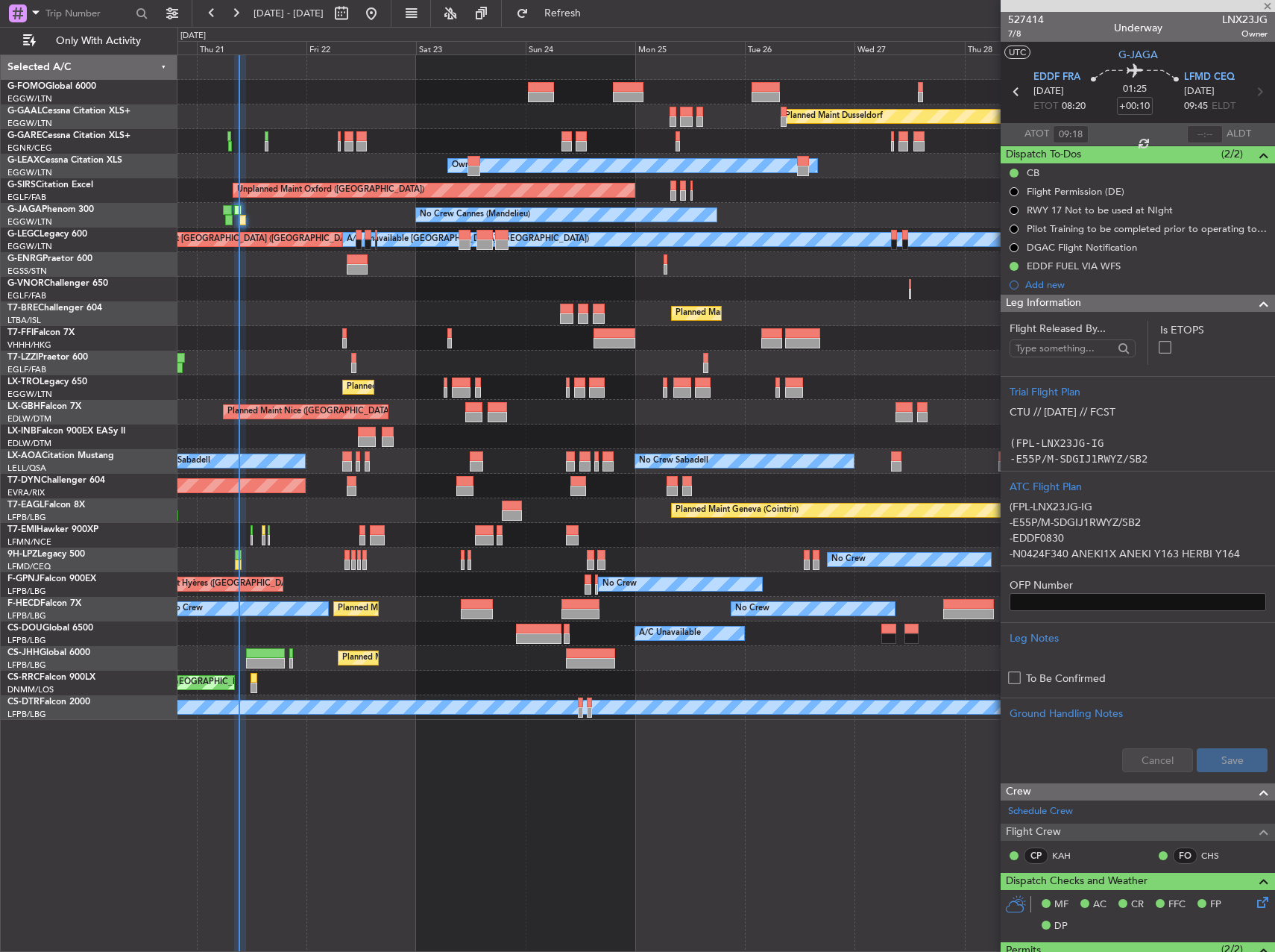
type input "10"
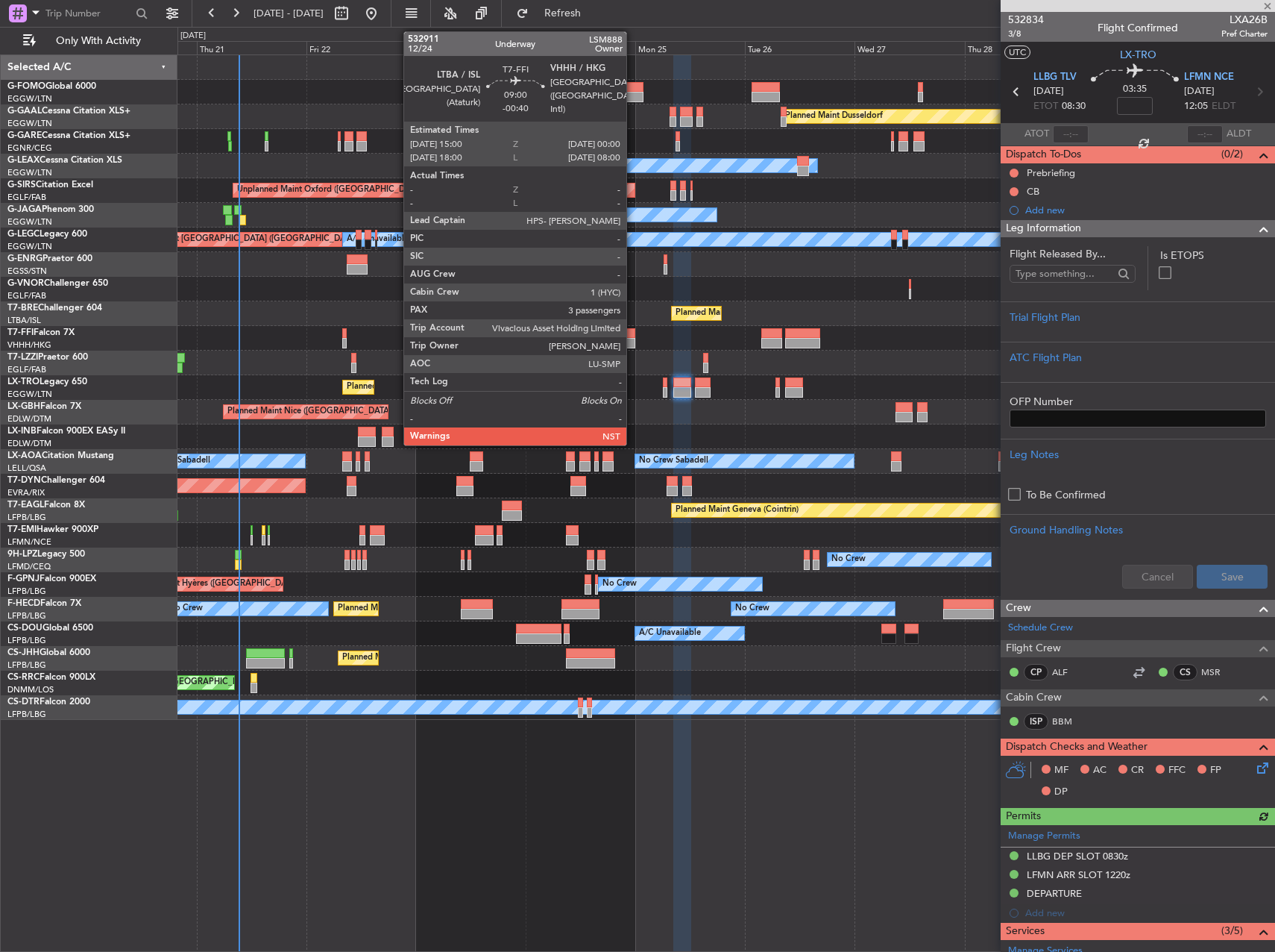
click at [633, 341] on div at bounding box center [614, 342] width 41 height 10
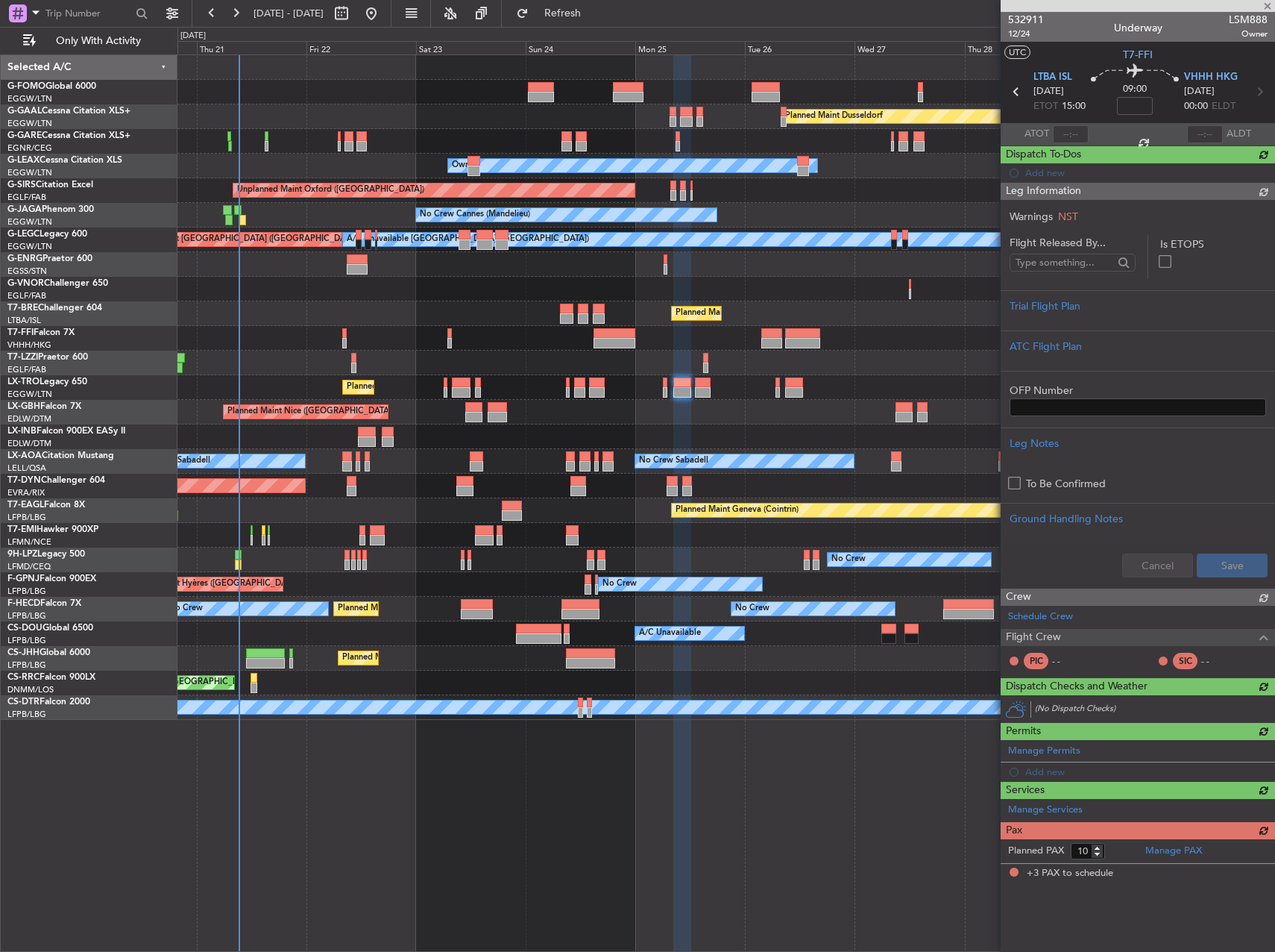
type input "-00:40"
type input "3"
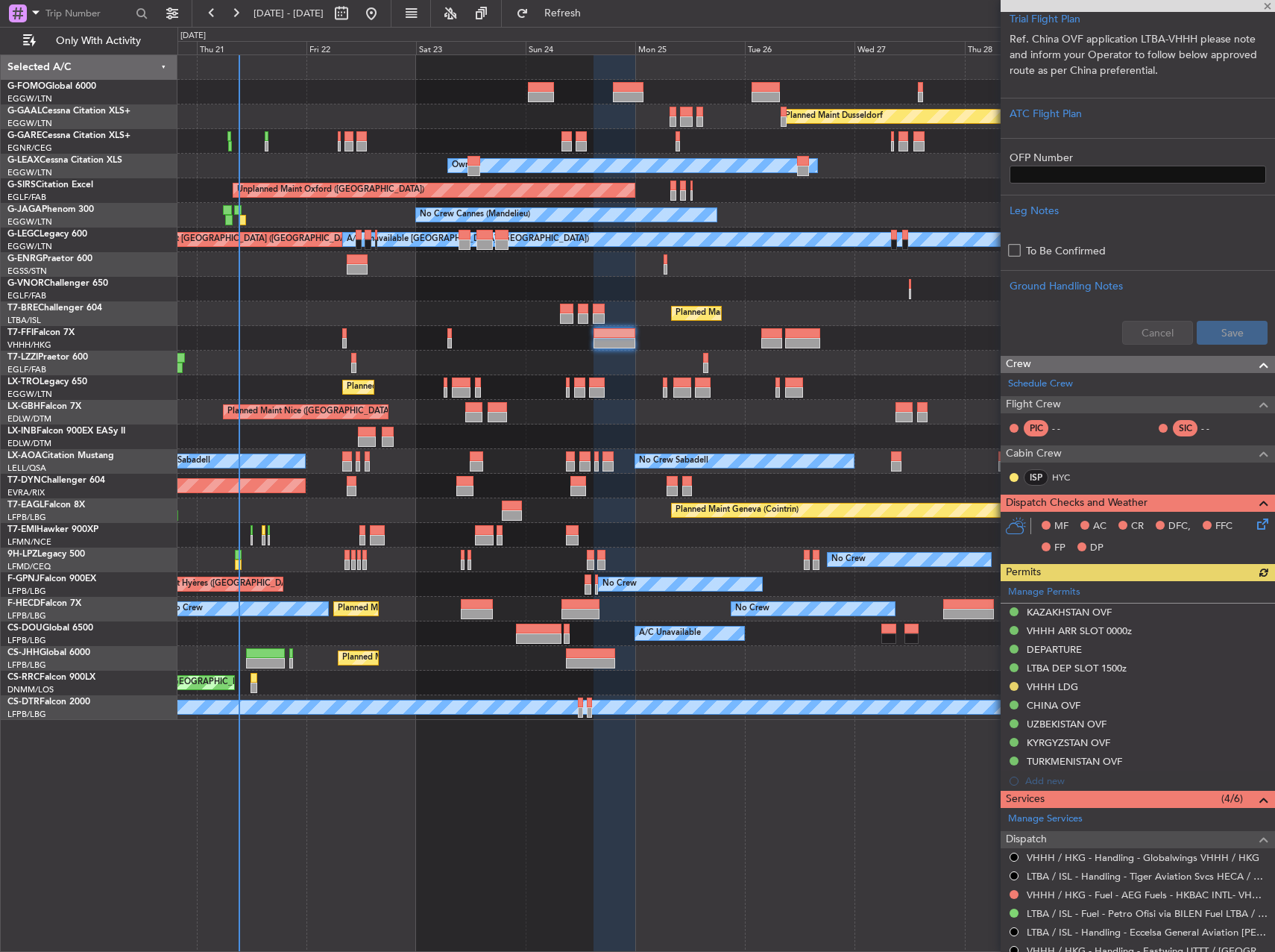
scroll to position [447, 0]
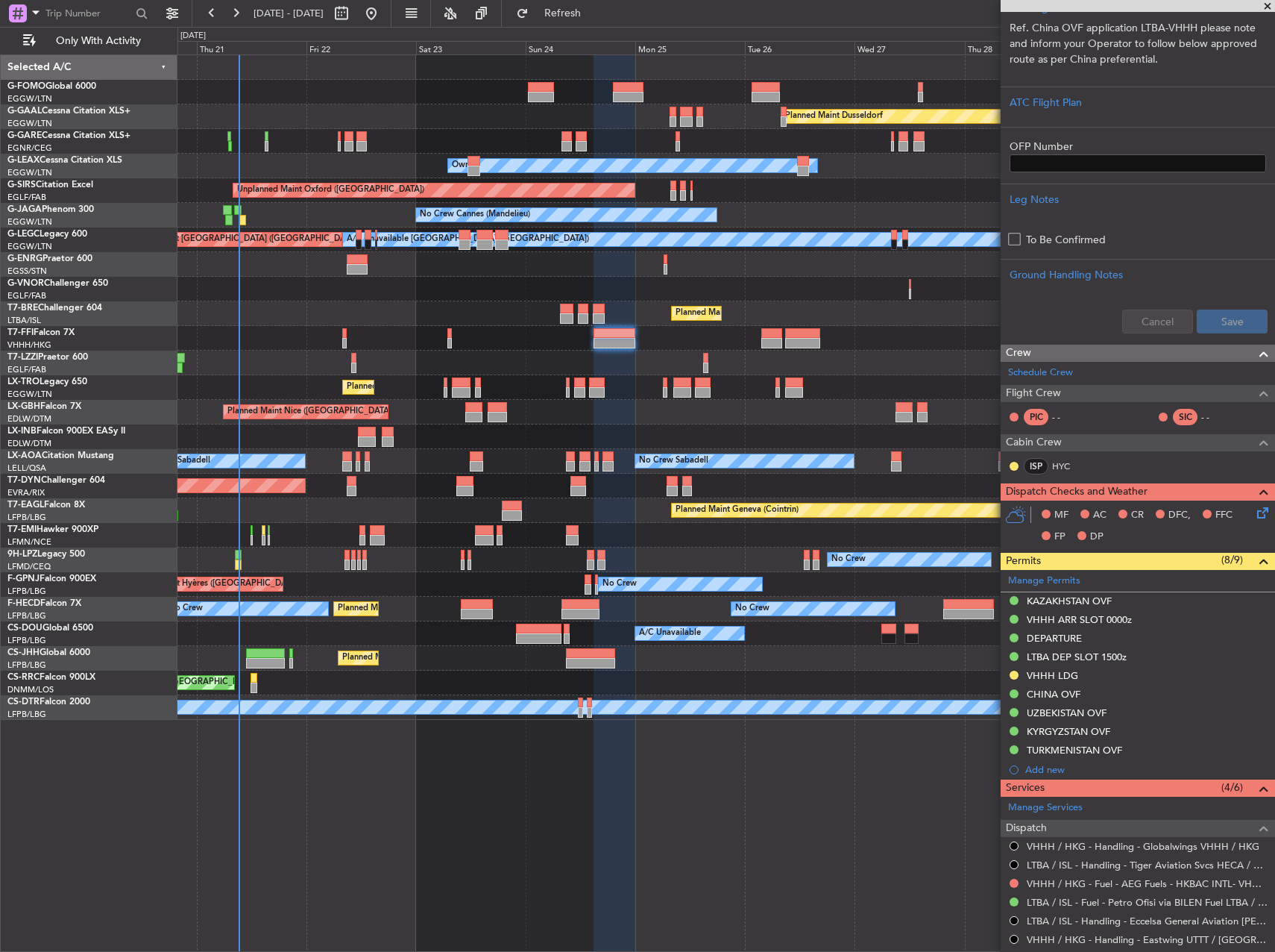
click at [1057, 685] on div "CHINA OVF" at bounding box center [1138, 694] width 274 height 18
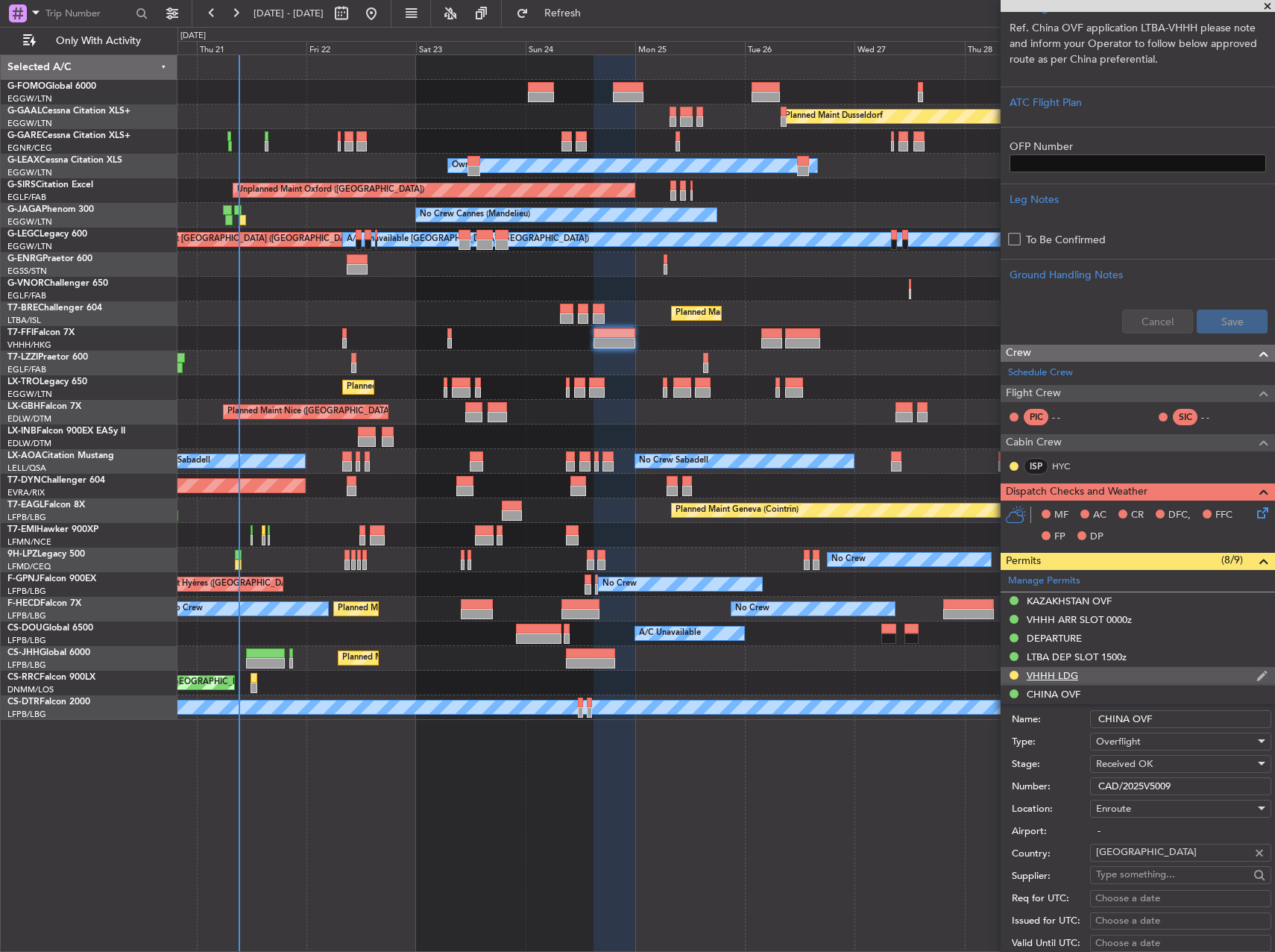
click at [1050, 674] on div "VHHH LDG" at bounding box center [1052, 676] width 52 height 13
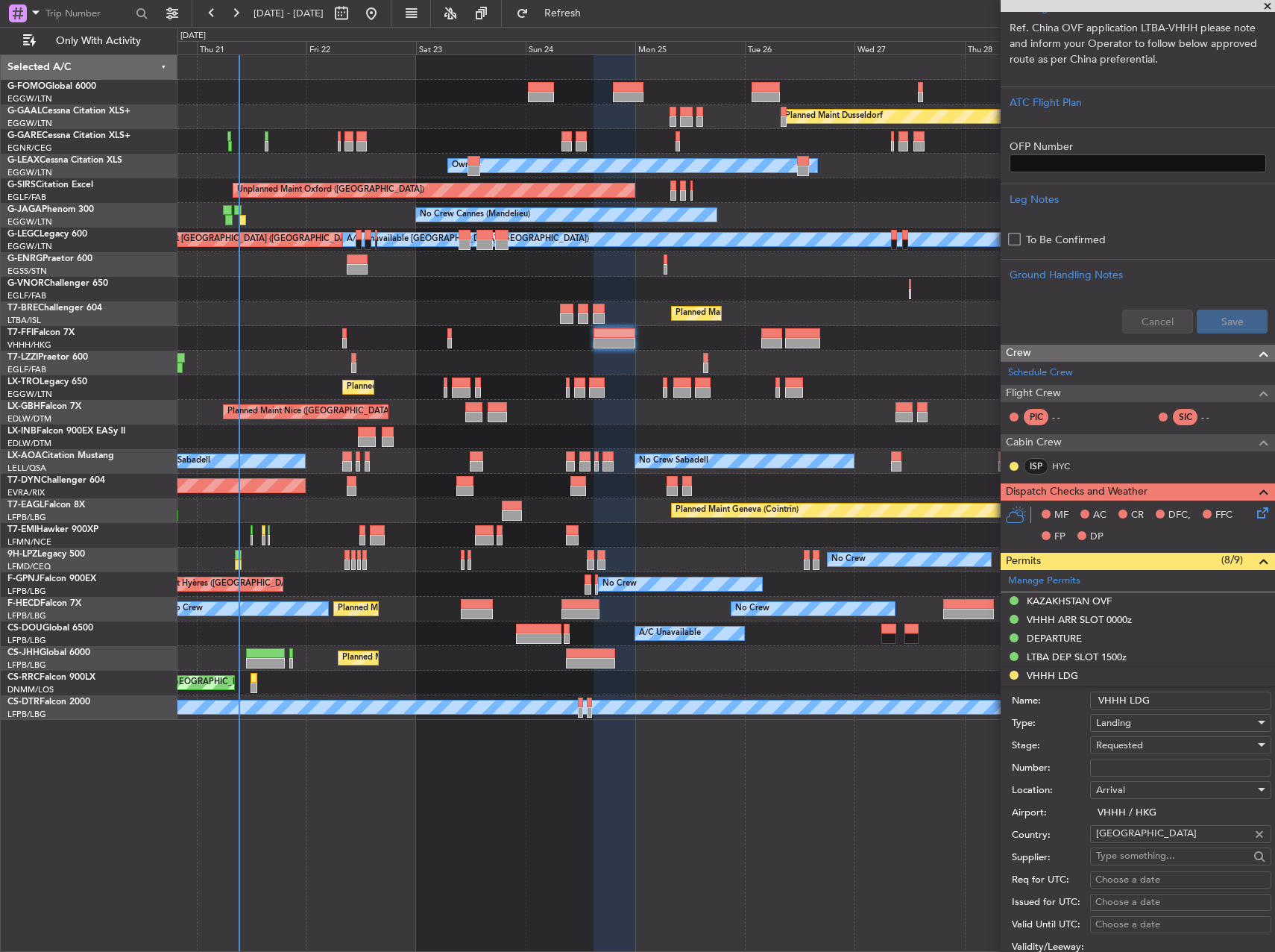
click at [1132, 760] on input "Number:" at bounding box center [1180, 767] width 181 height 17
paste input "859722"
type input "859722"
click at [1163, 745] on div "Requested" at bounding box center [1176, 745] width 159 height 22
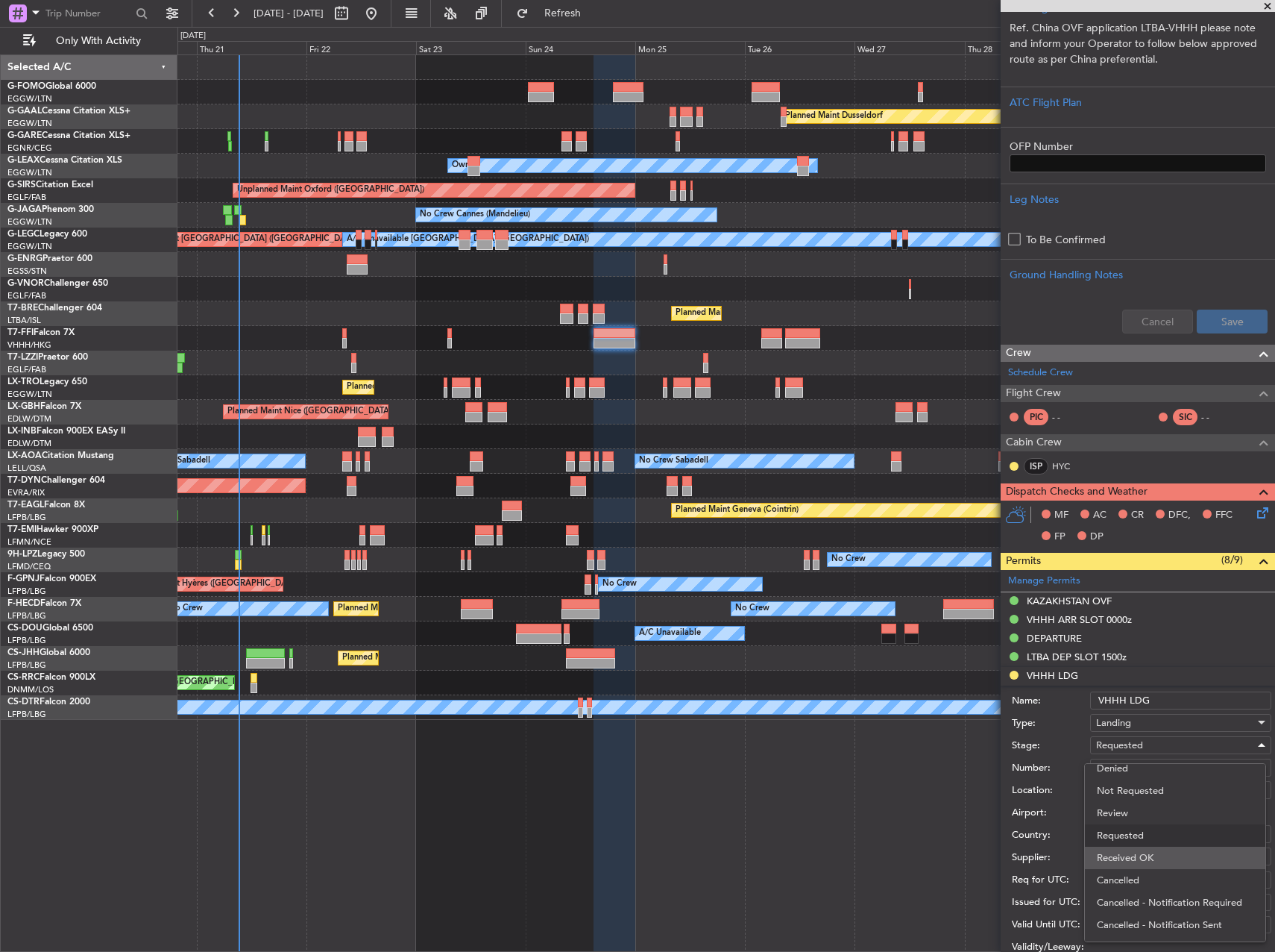
click at [1175, 849] on span "Received OK" at bounding box center [1176, 857] width 156 height 22
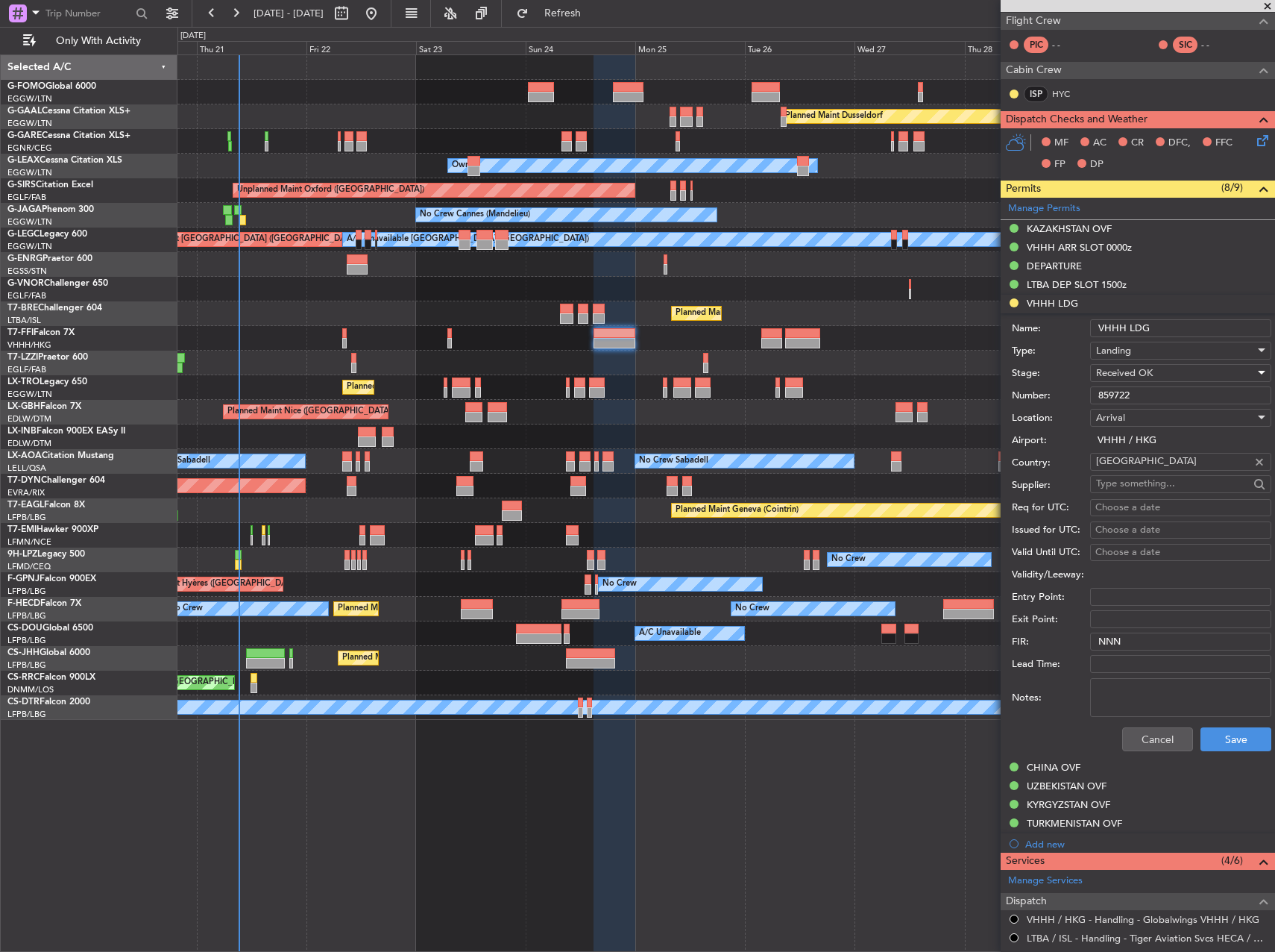
scroll to position [820, 0]
click at [1223, 740] on button "Save" at bounding box center [1235, 738] width 71 height 24
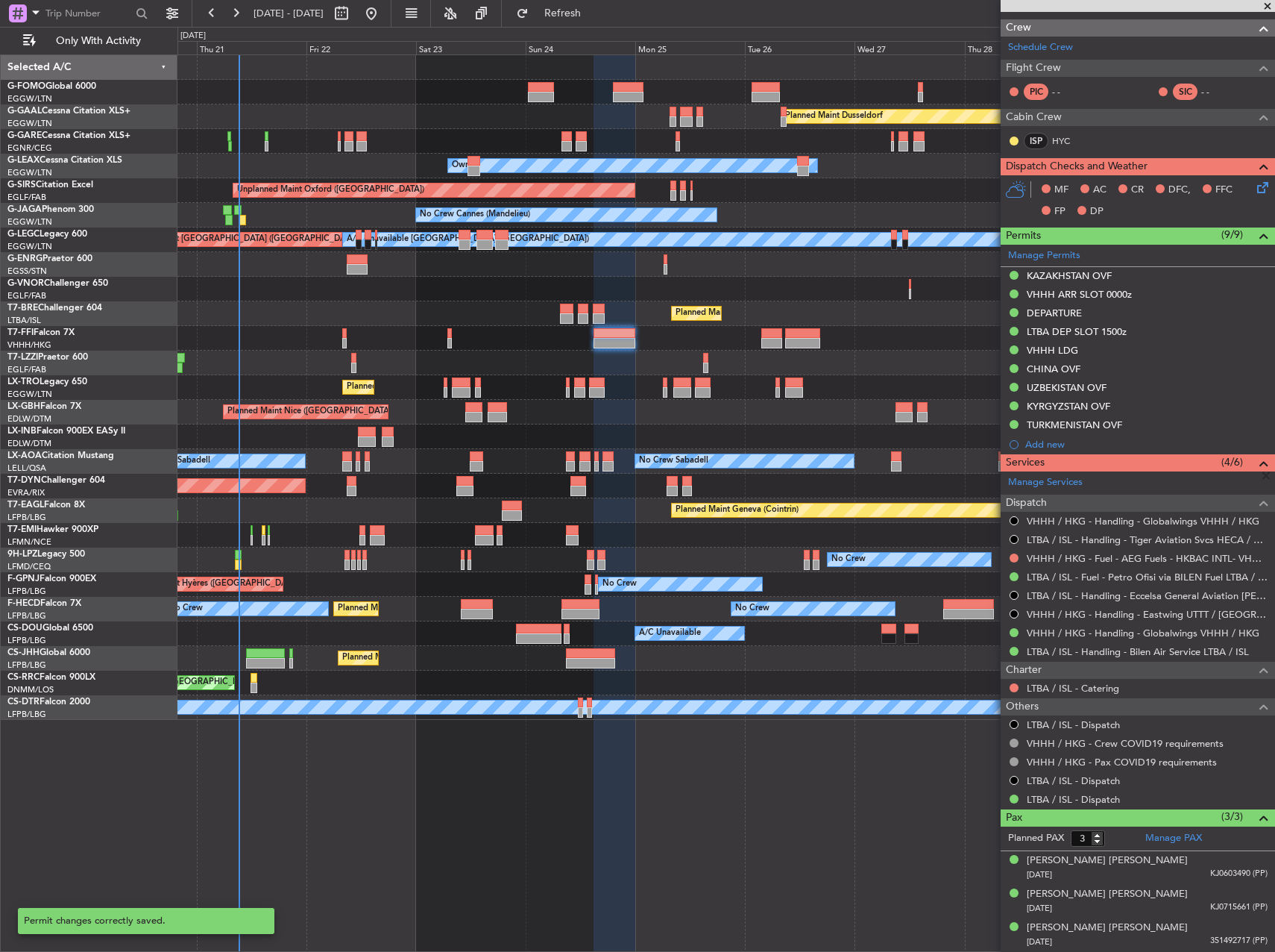
scroll to position [772, 0]
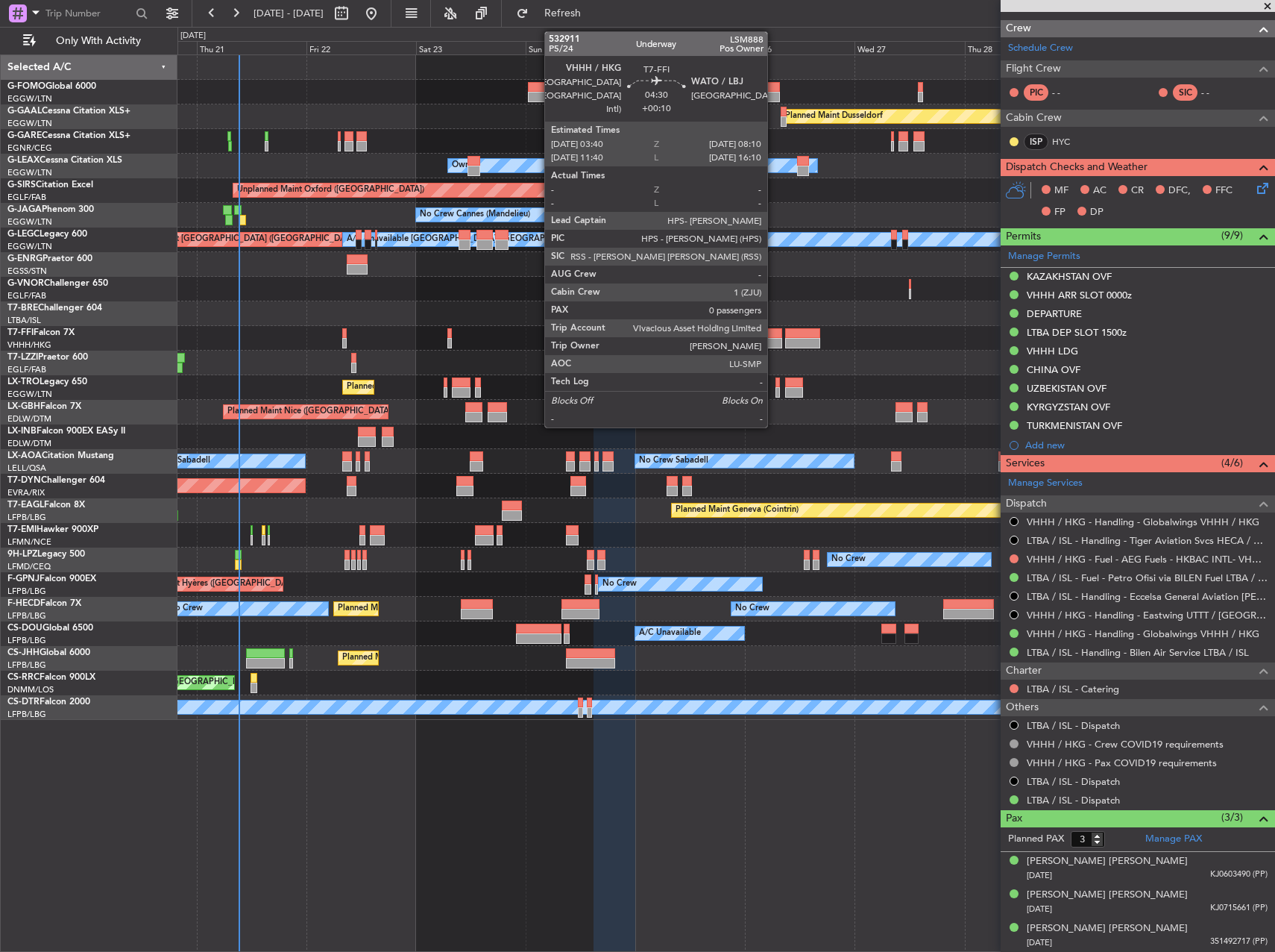
click at [774, 333] on div at bounding box center [771, 332] width 21 height 10
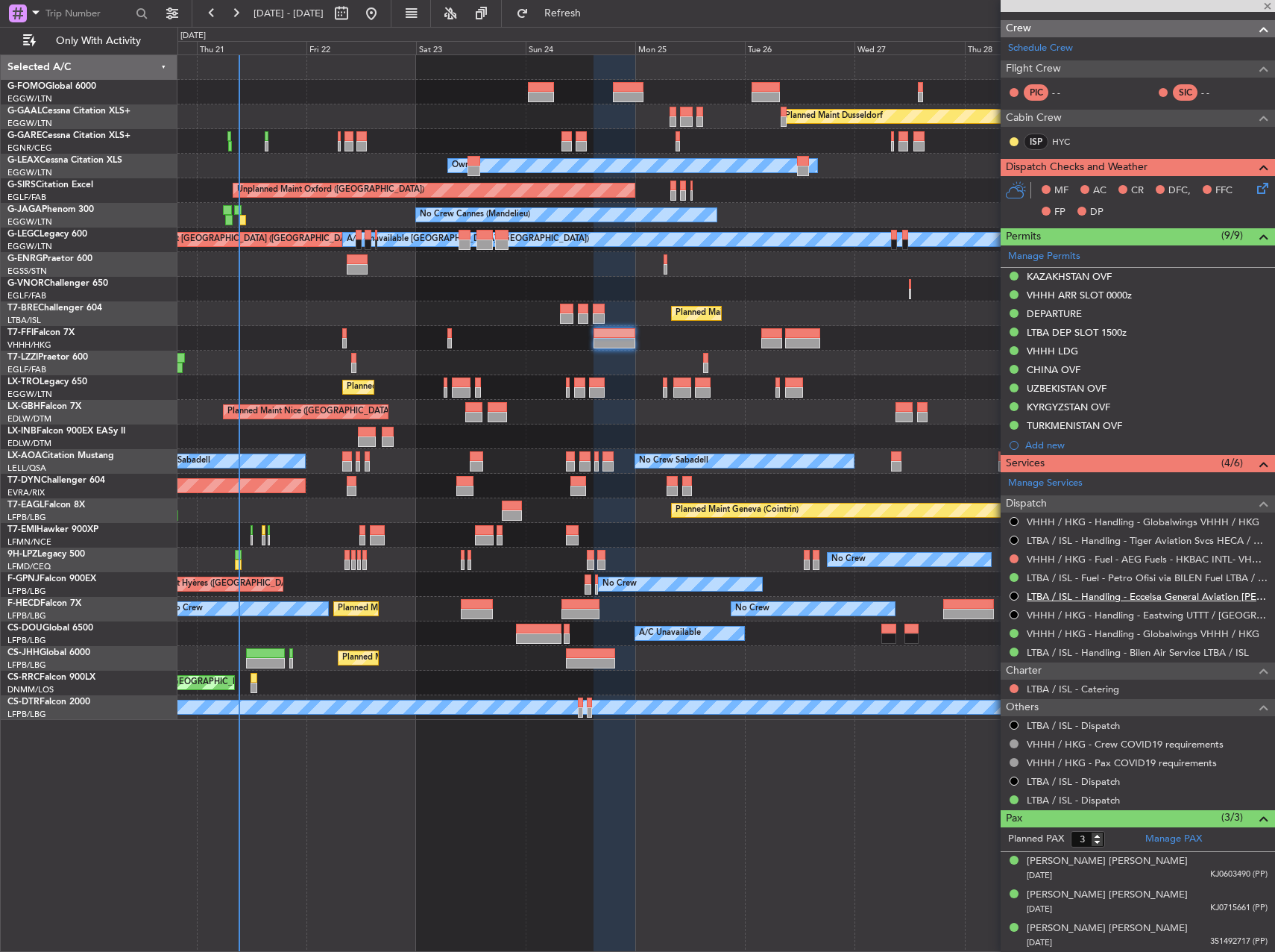
type input "+00:10"
type input "0"
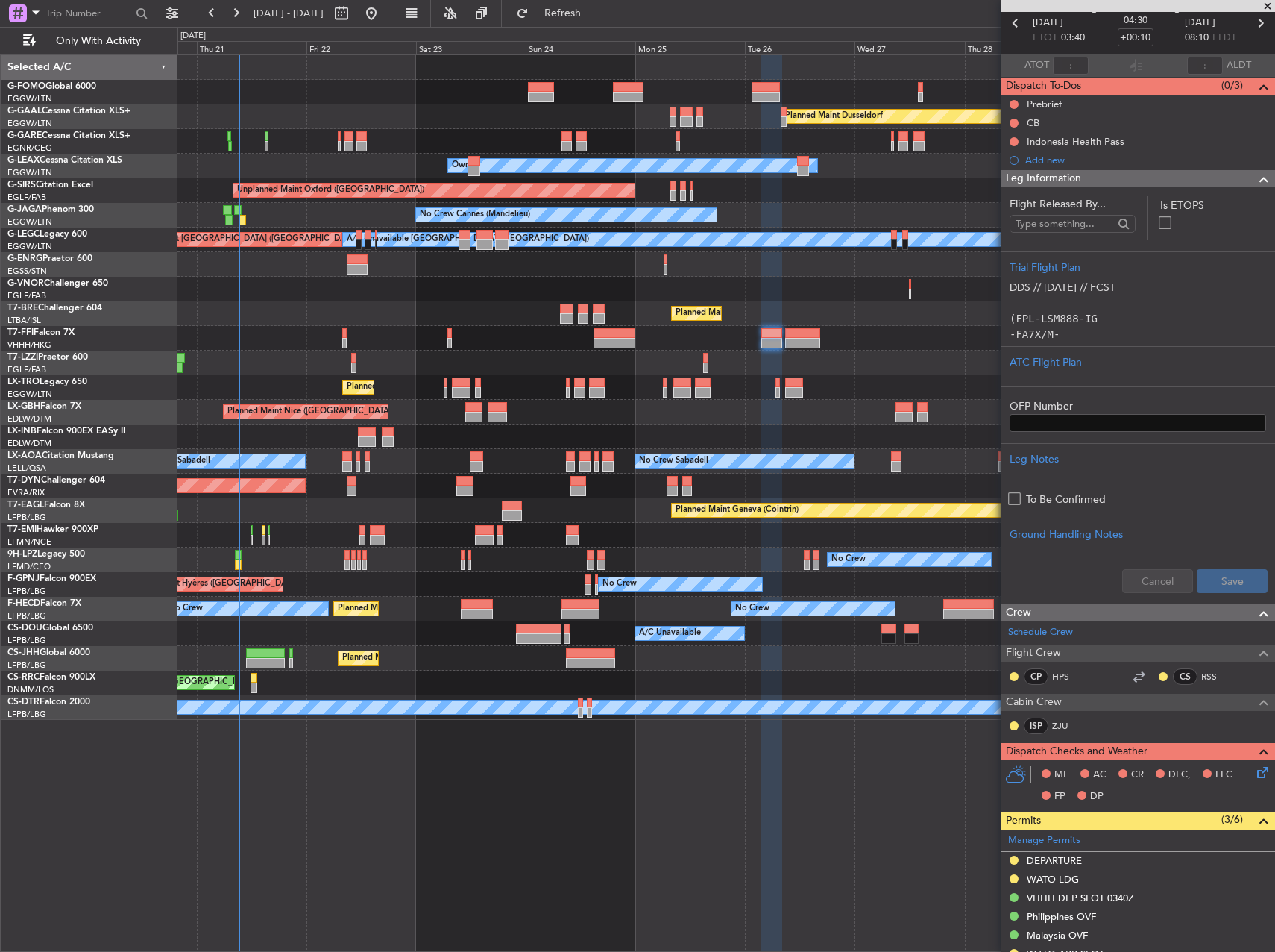
scroll to position [224, 0]
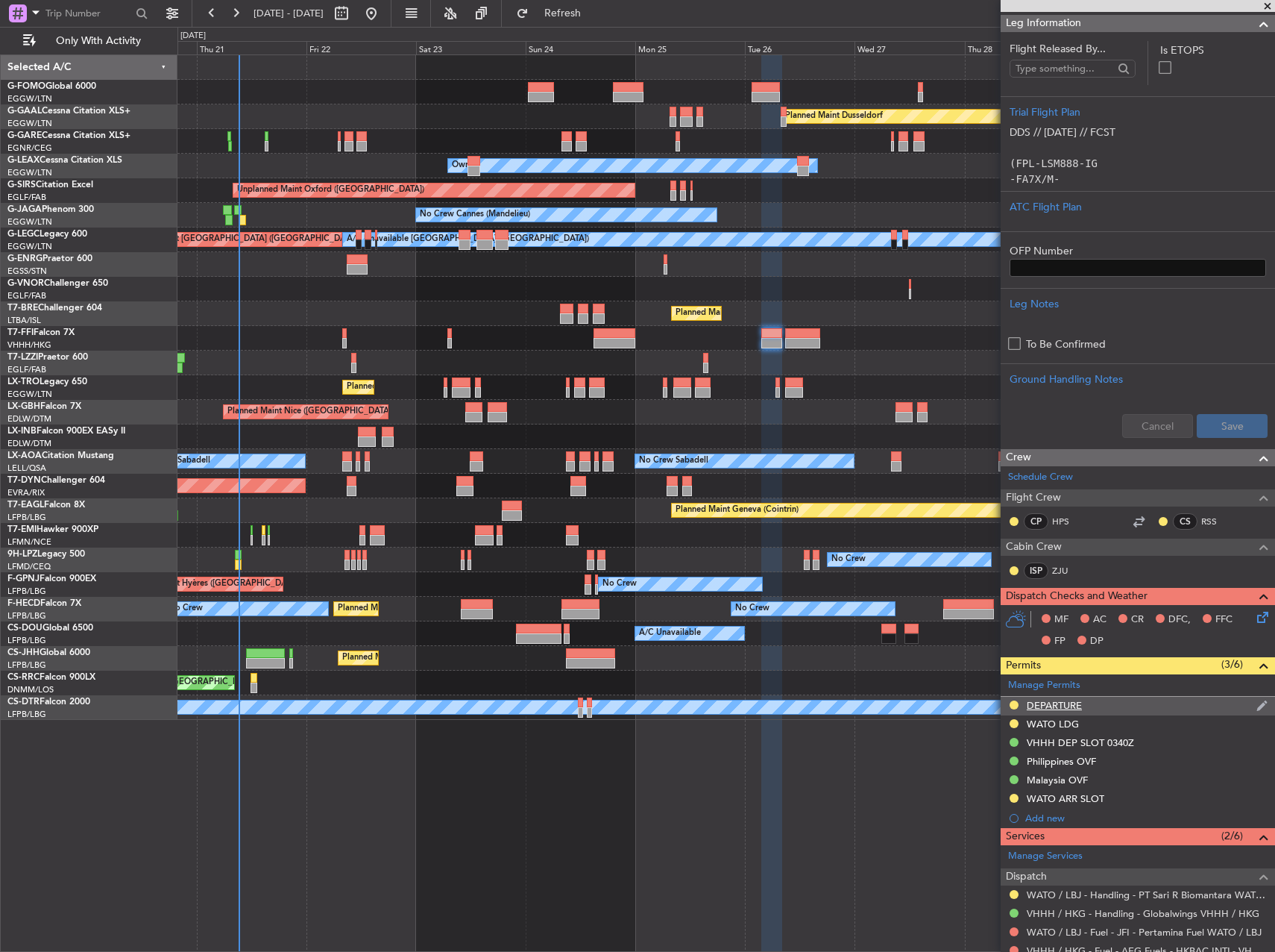
click at [1050, 700] on div "DEPARTURE" at bounding box center [1054, 705] width 55 height 13
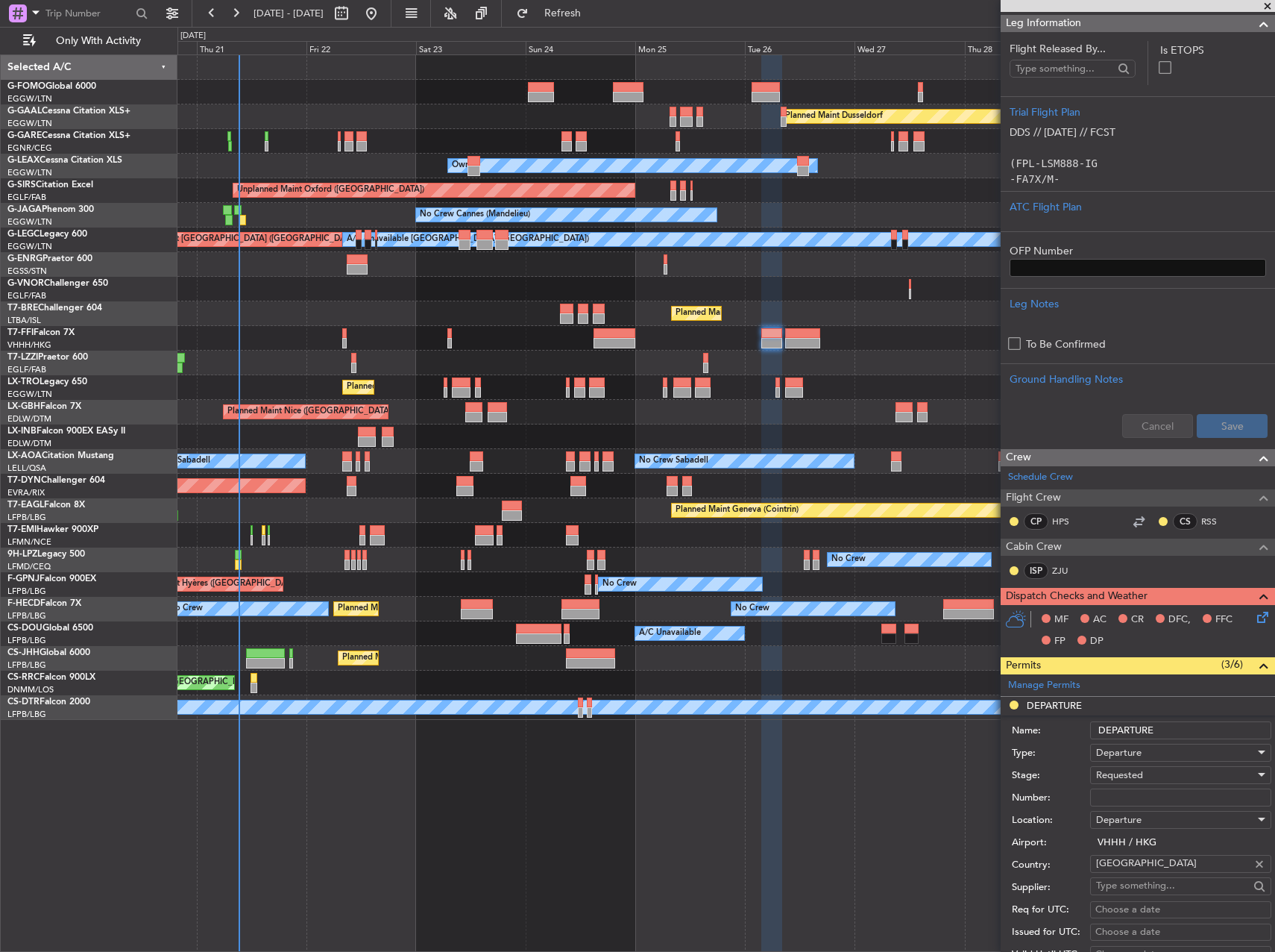
click at [1152, 796] on input "Number:" at bounding box center [1180, 796] width 181 height 17
paste input "859722"
type input "859722"
click at [1148, 773] on div "Requested" at bounding box center [1176, 774] width 159 height 22
click at [1162, 886] on span "Received OK" at bounding box center [1176, 894] width 156 height 22
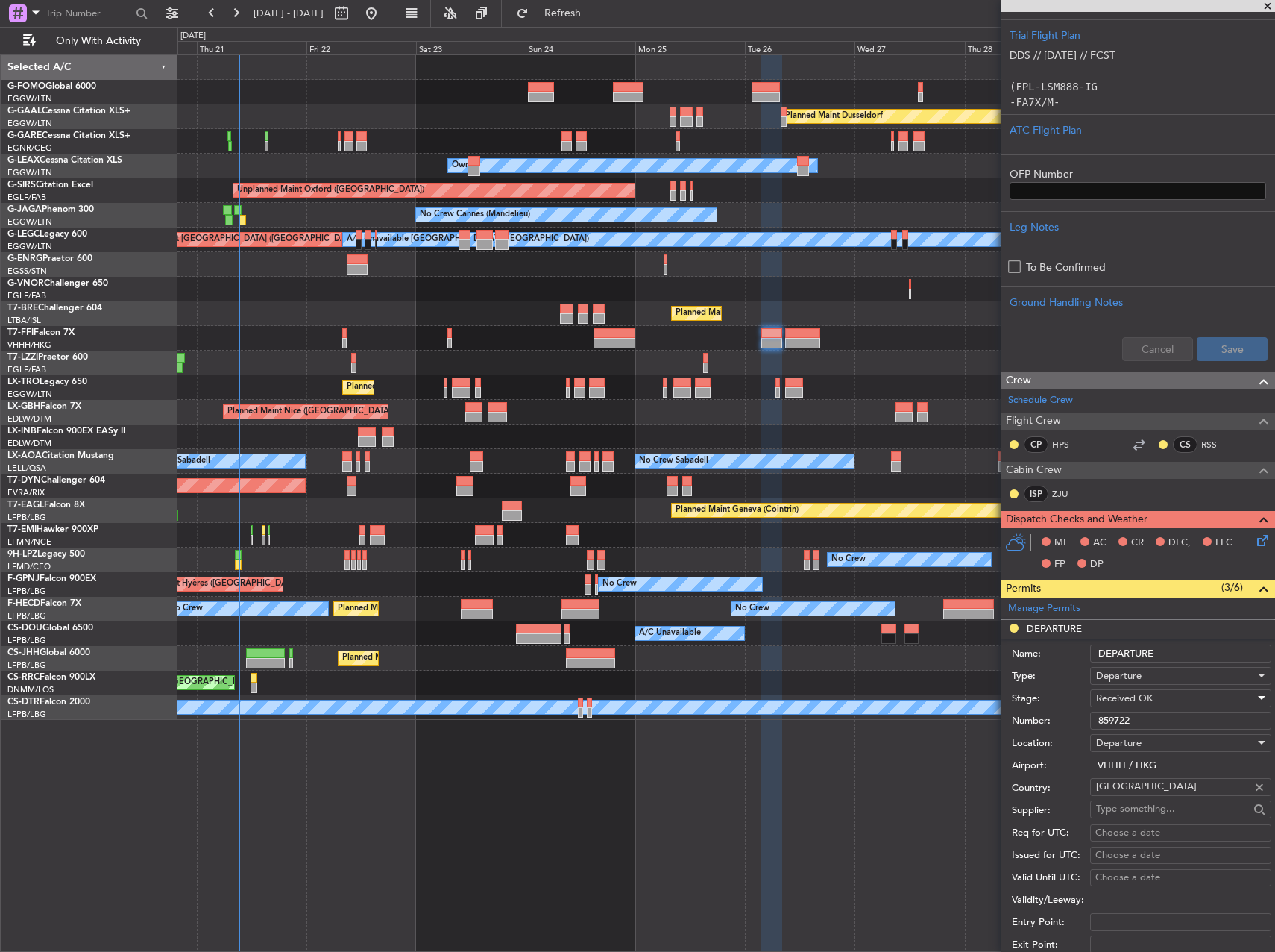
scroll to position [447, 0]
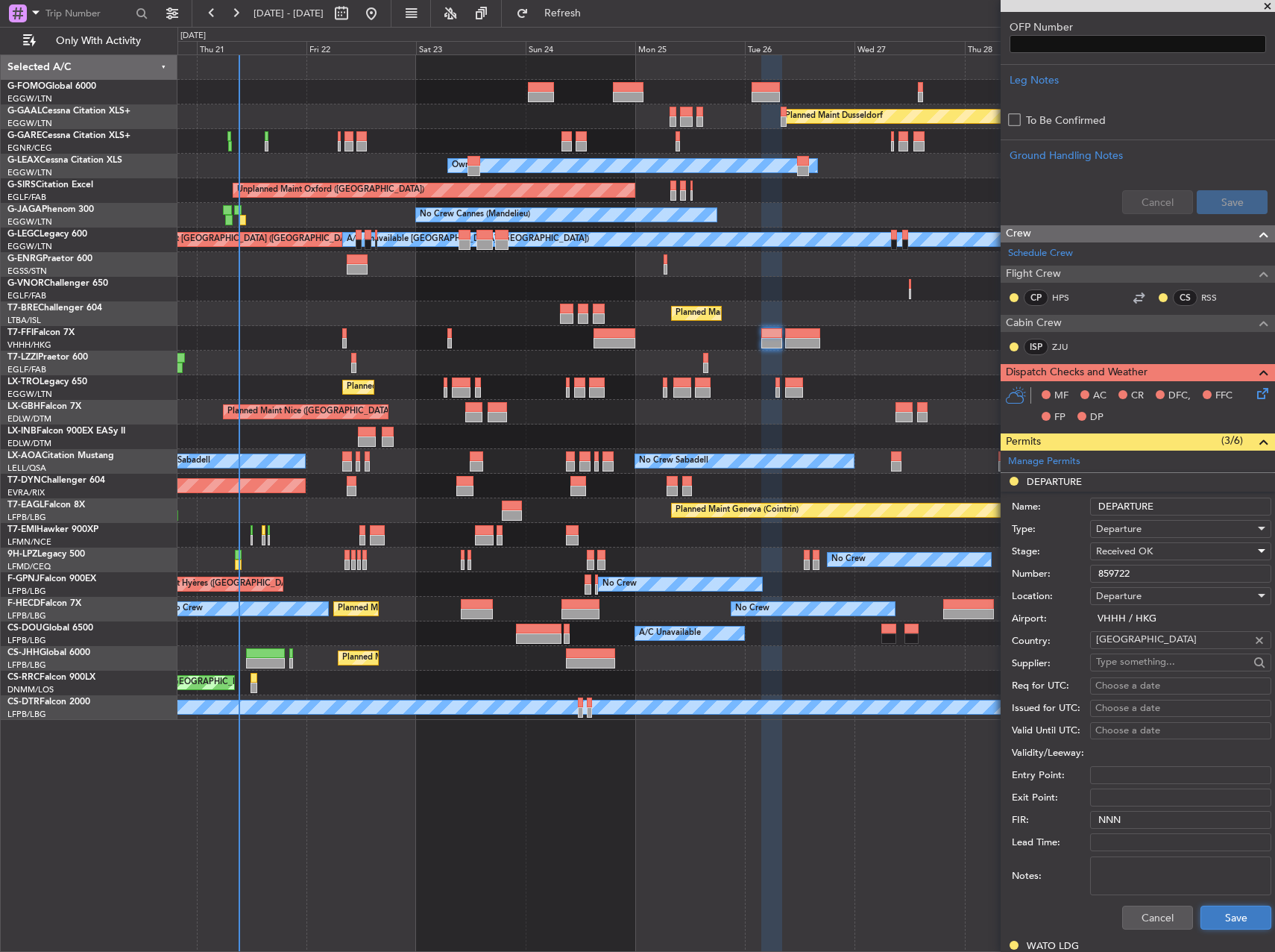
click at [1235, 912] on button "Save" at bounding box center [1235, 917] width 71 height 24
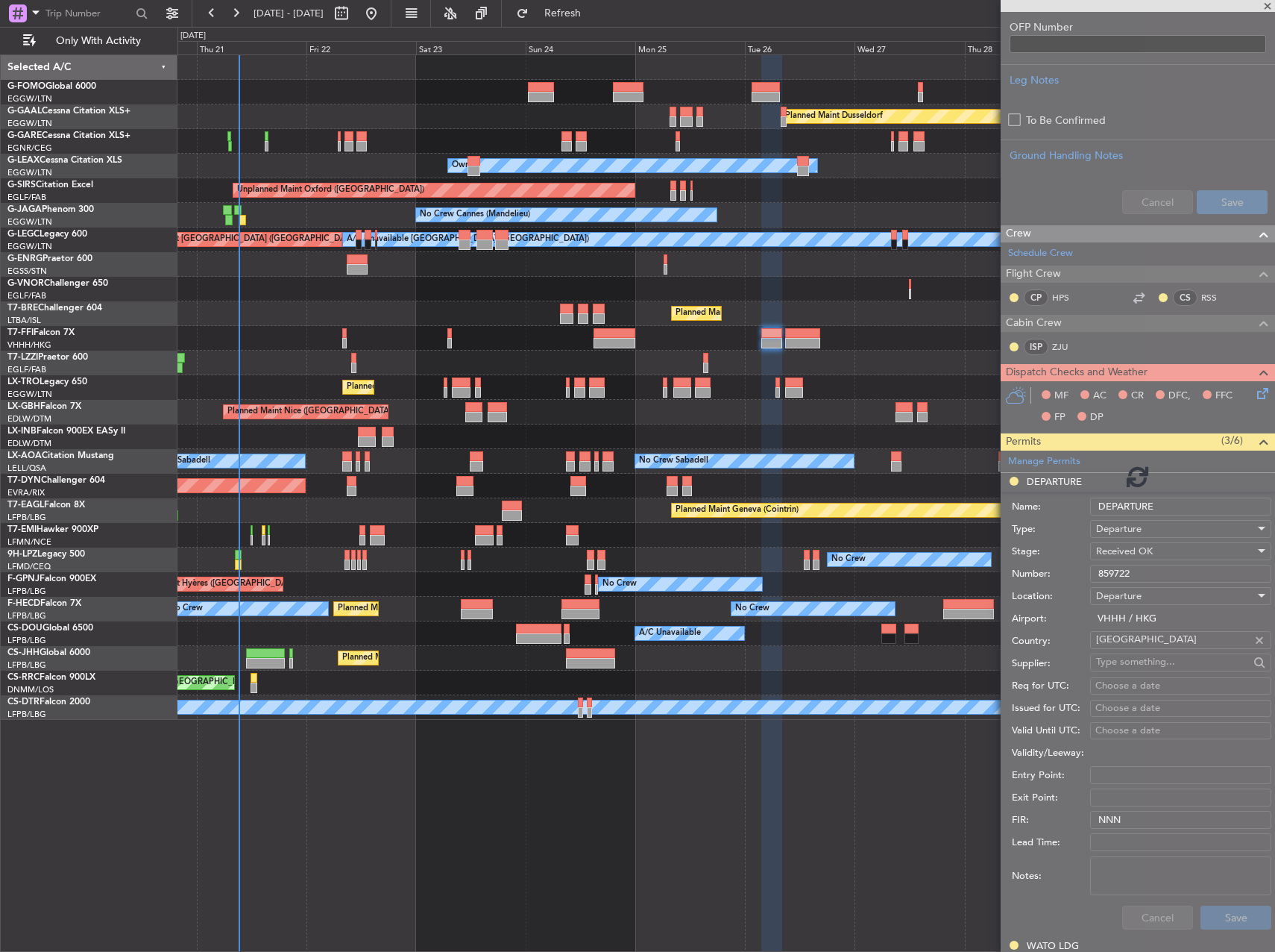
scroll to position [384, 0]
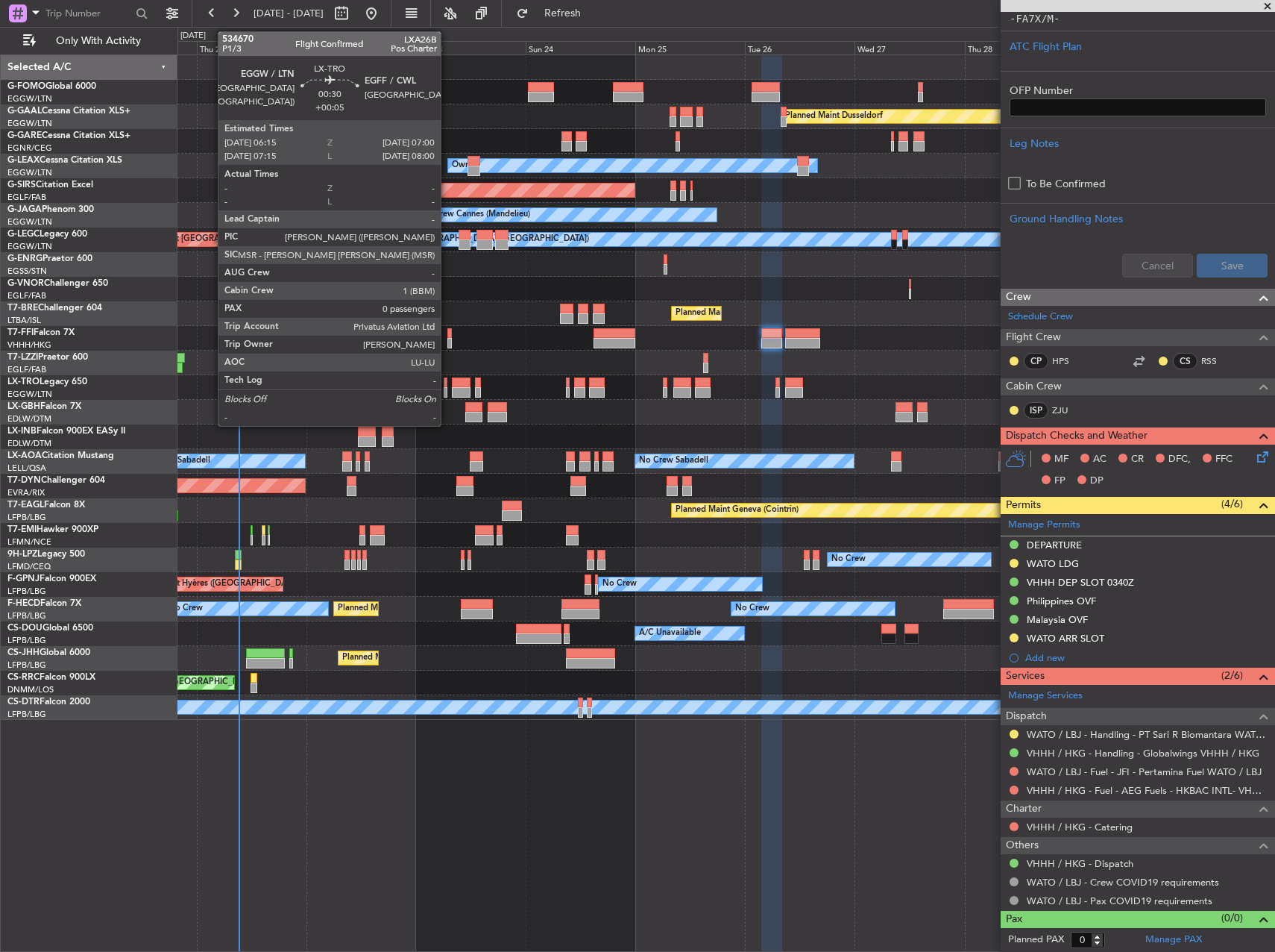
click at [447, 391] on div at bounding box center [446, 391] width 4 height 10
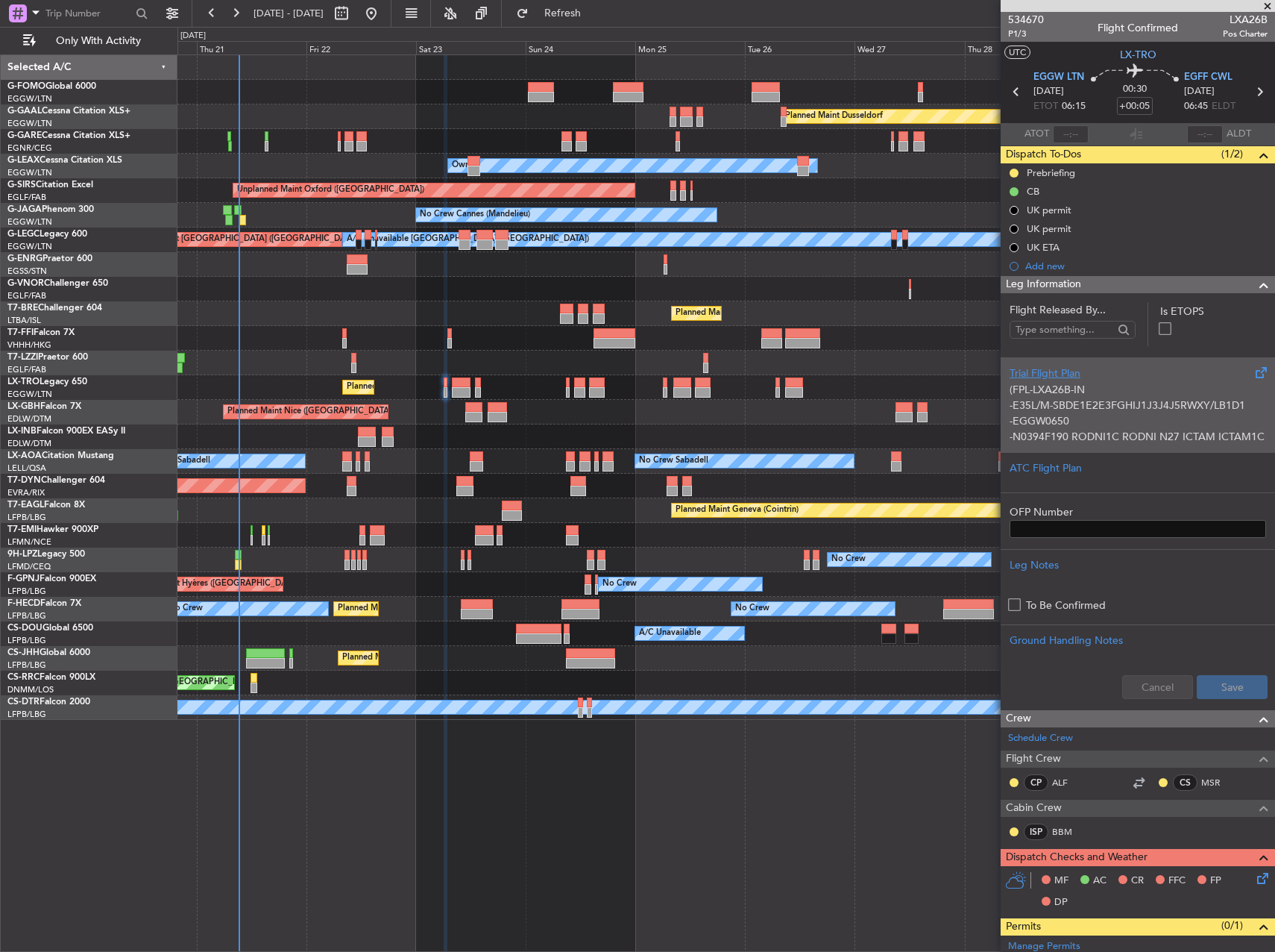
scroll to position [0, 0]
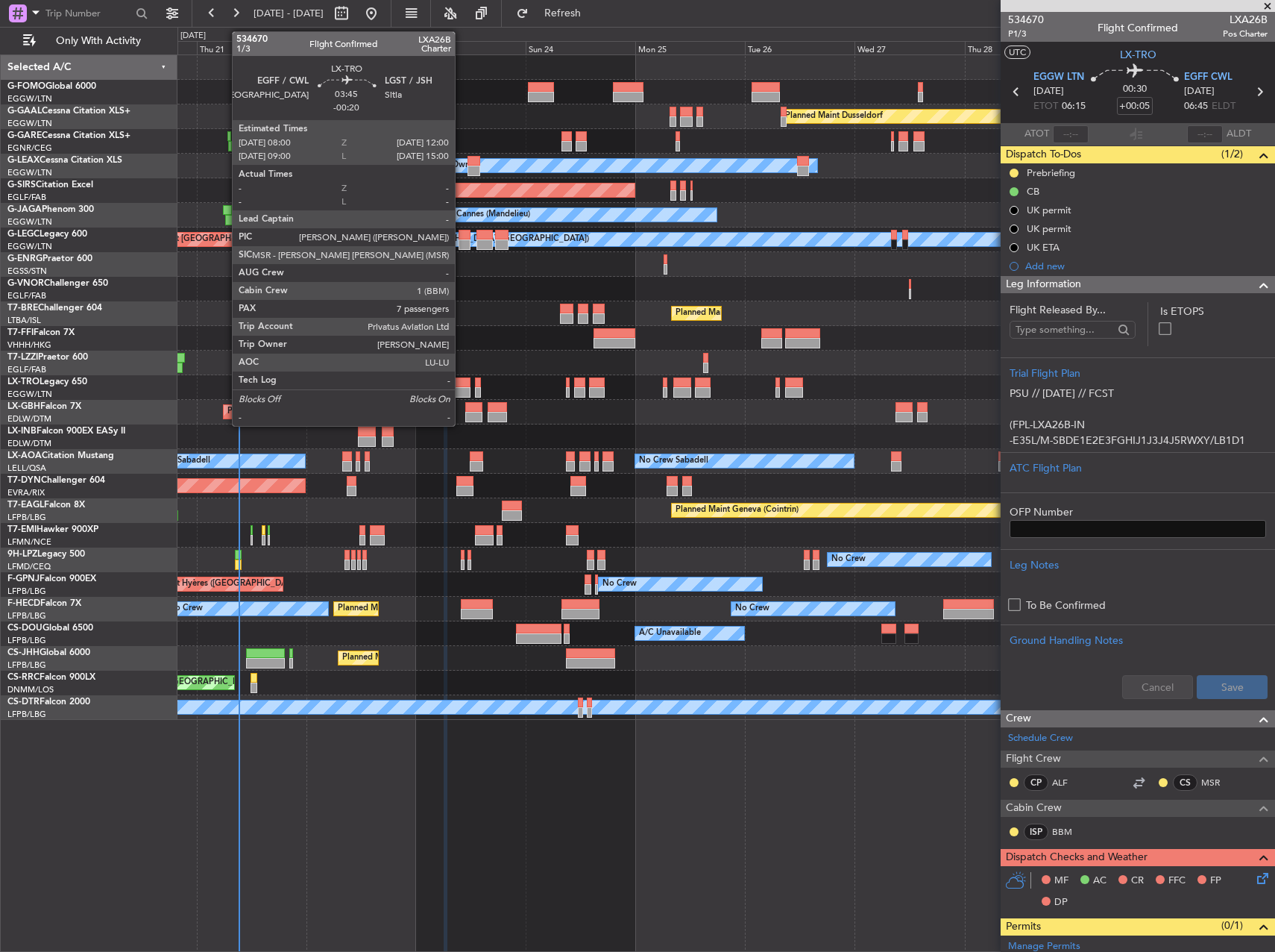
click at [461, 395] on div at bounding box center [461, 391] width 18 height 10
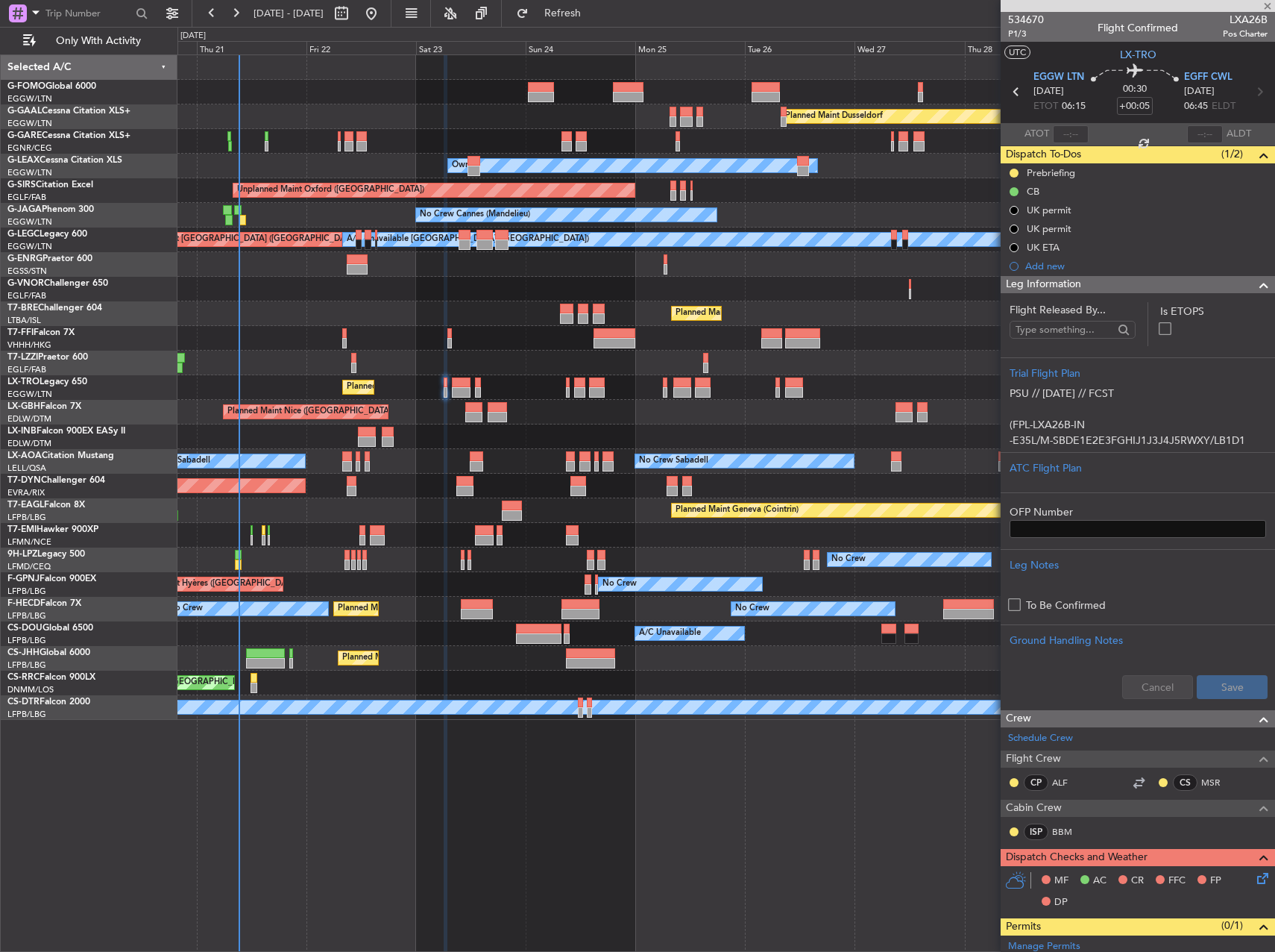
type input "-00:20"
type input "7"
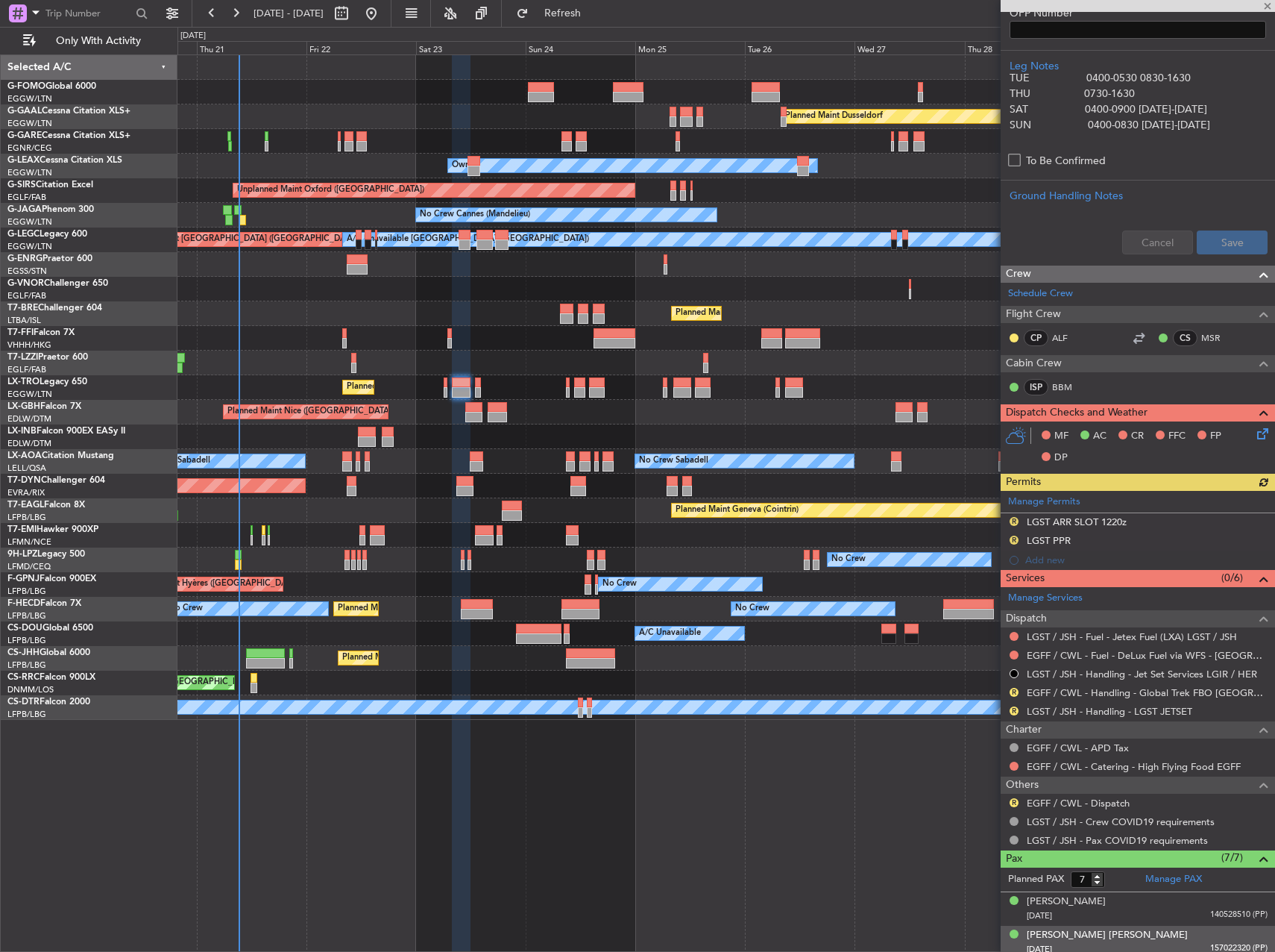
scroll to position [673, 0]
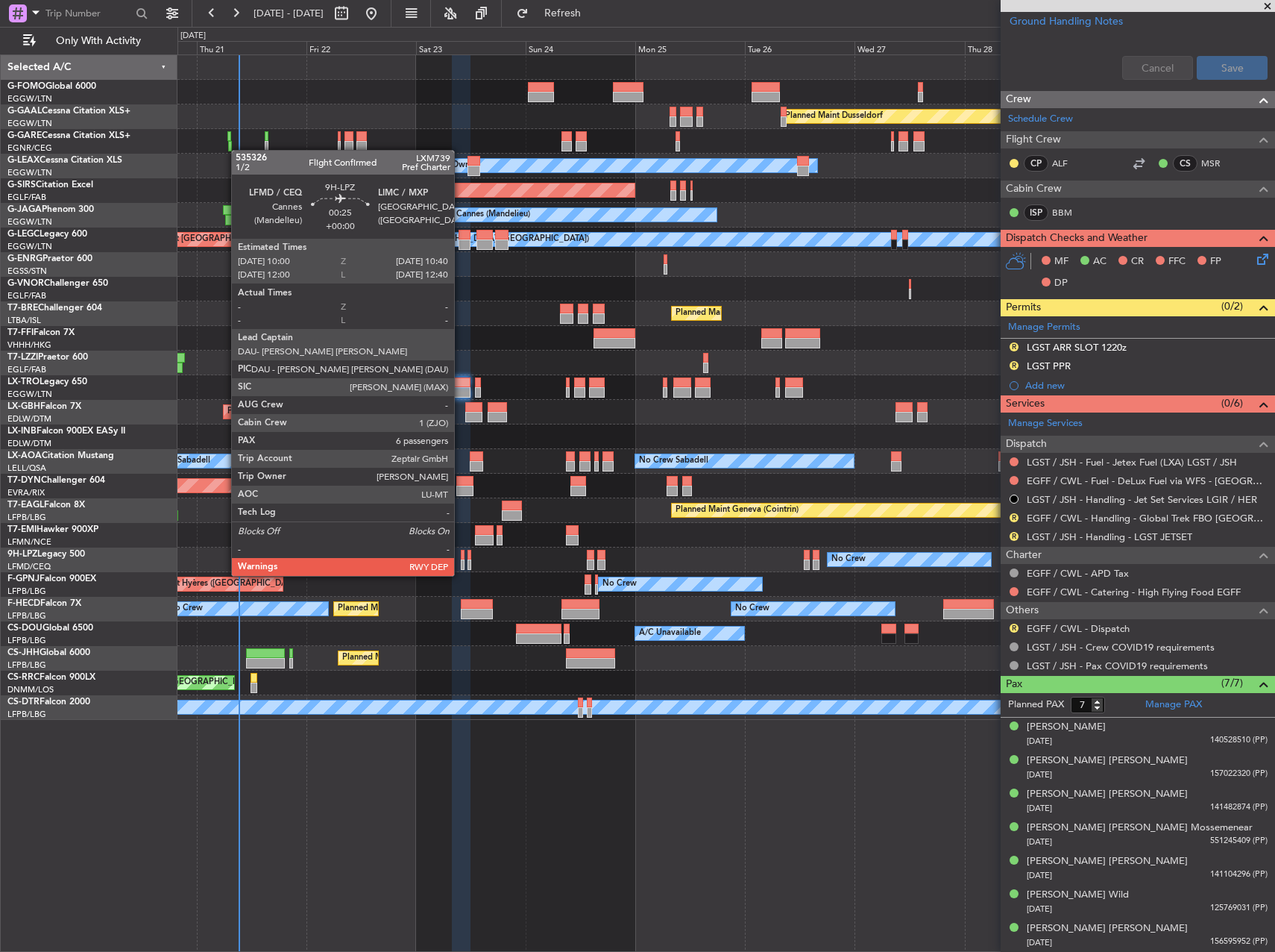
click at [461, 561] on div at bounding box center [463, 564] width 4 height 10
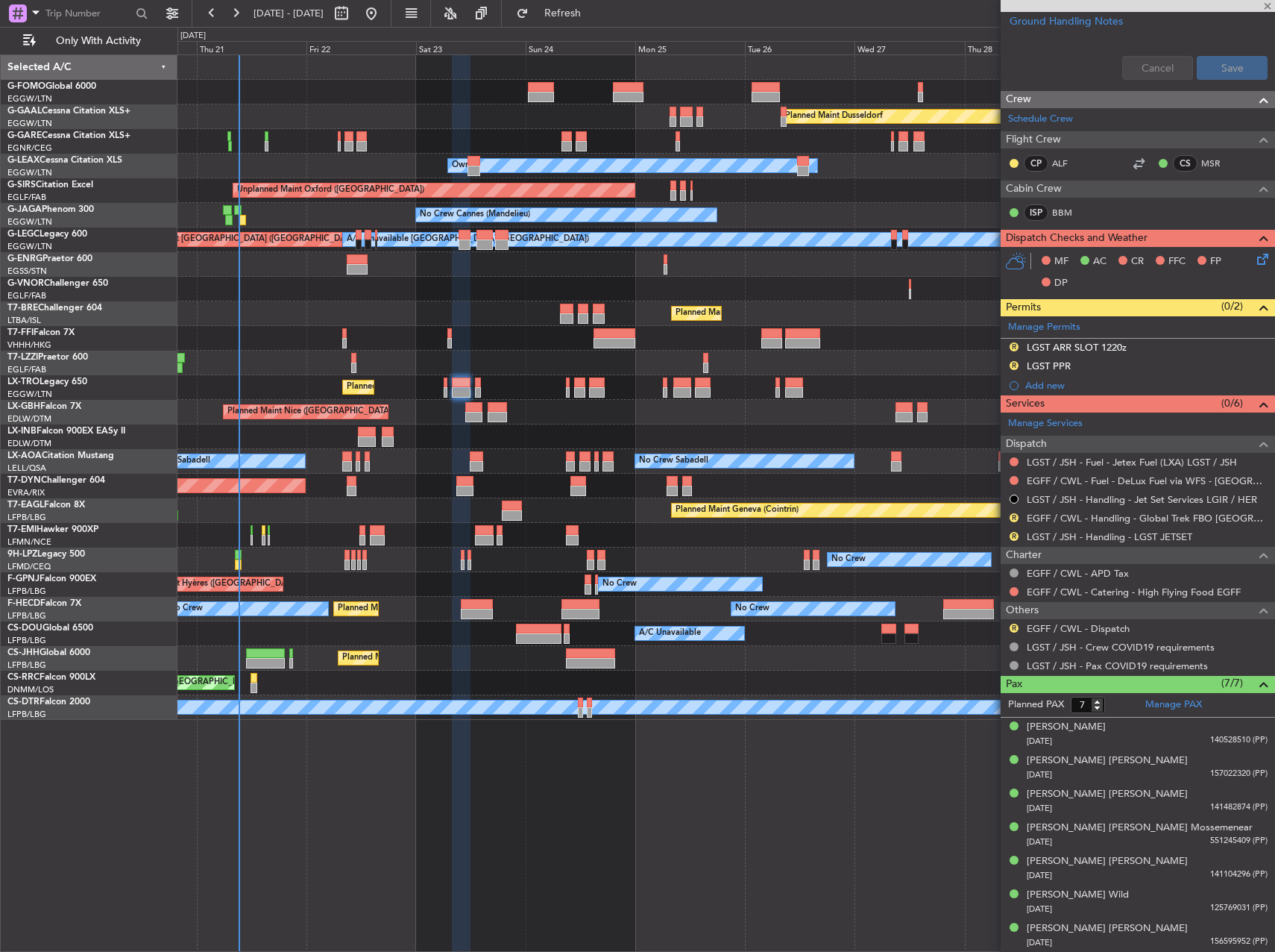
type input "6"
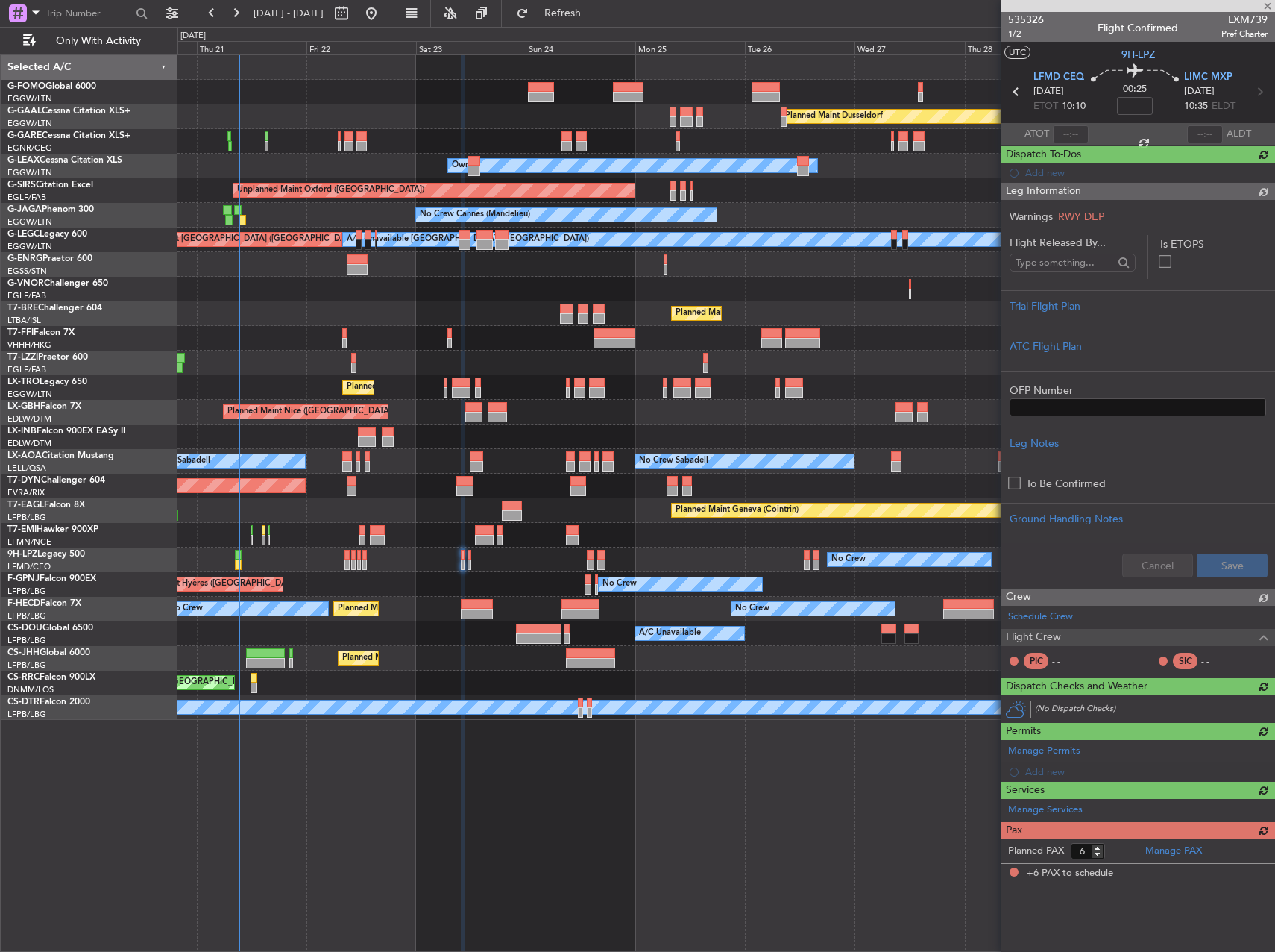
scroll to position [0, 0]
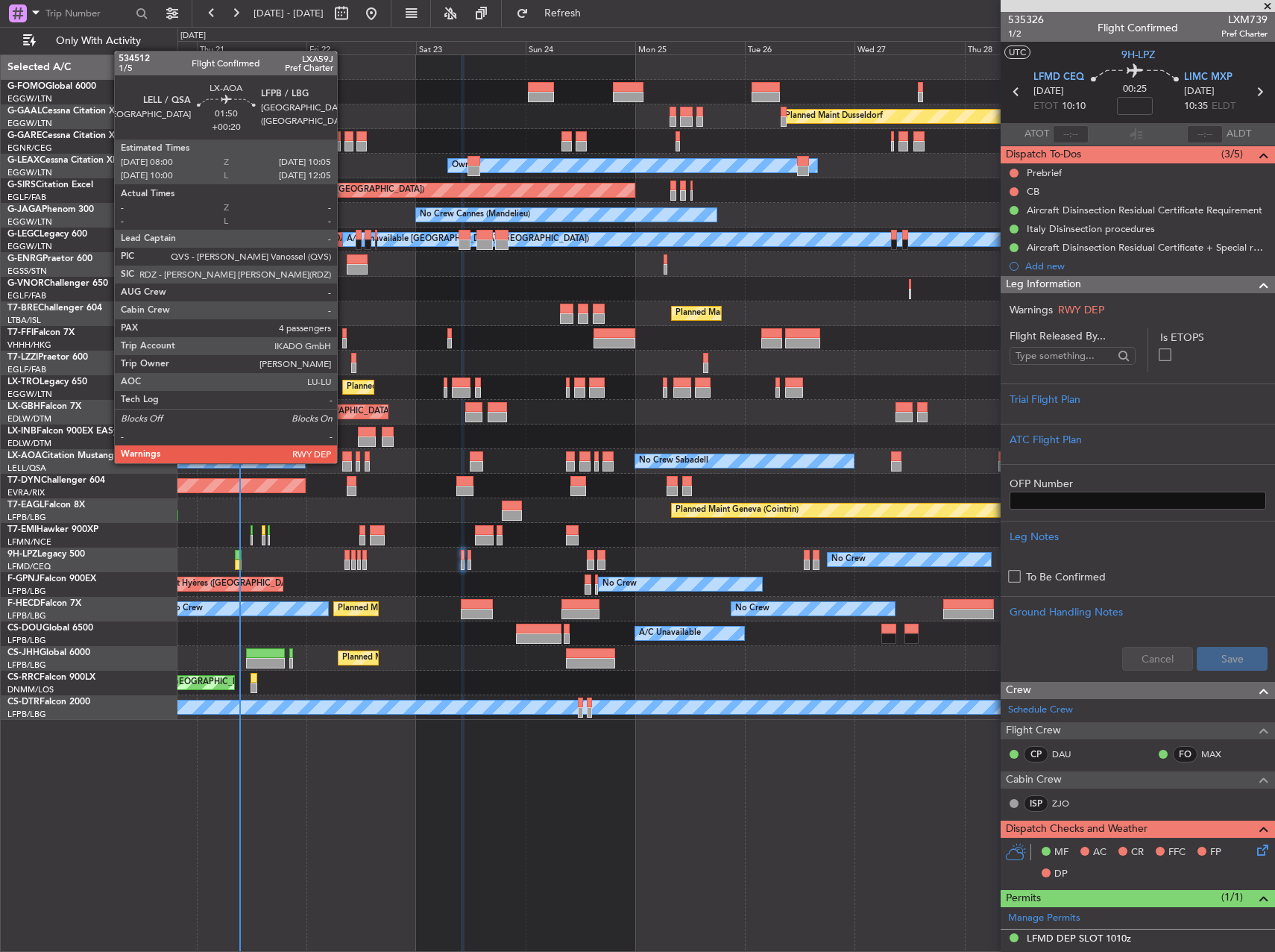
click at [343, 461] on div at bounding box center [347, 466] width 10 height 10
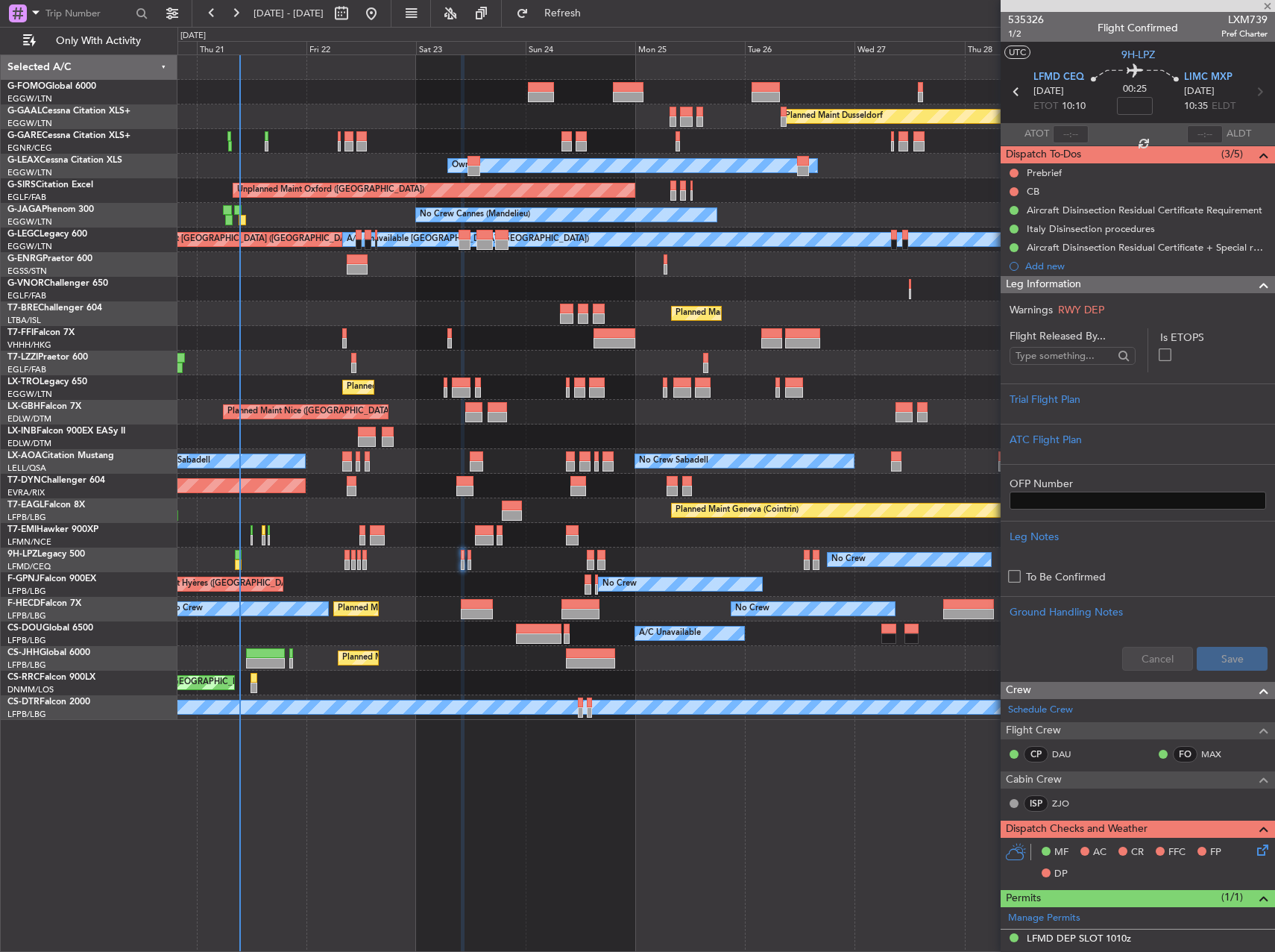
type input "+00:20"
type input "4"
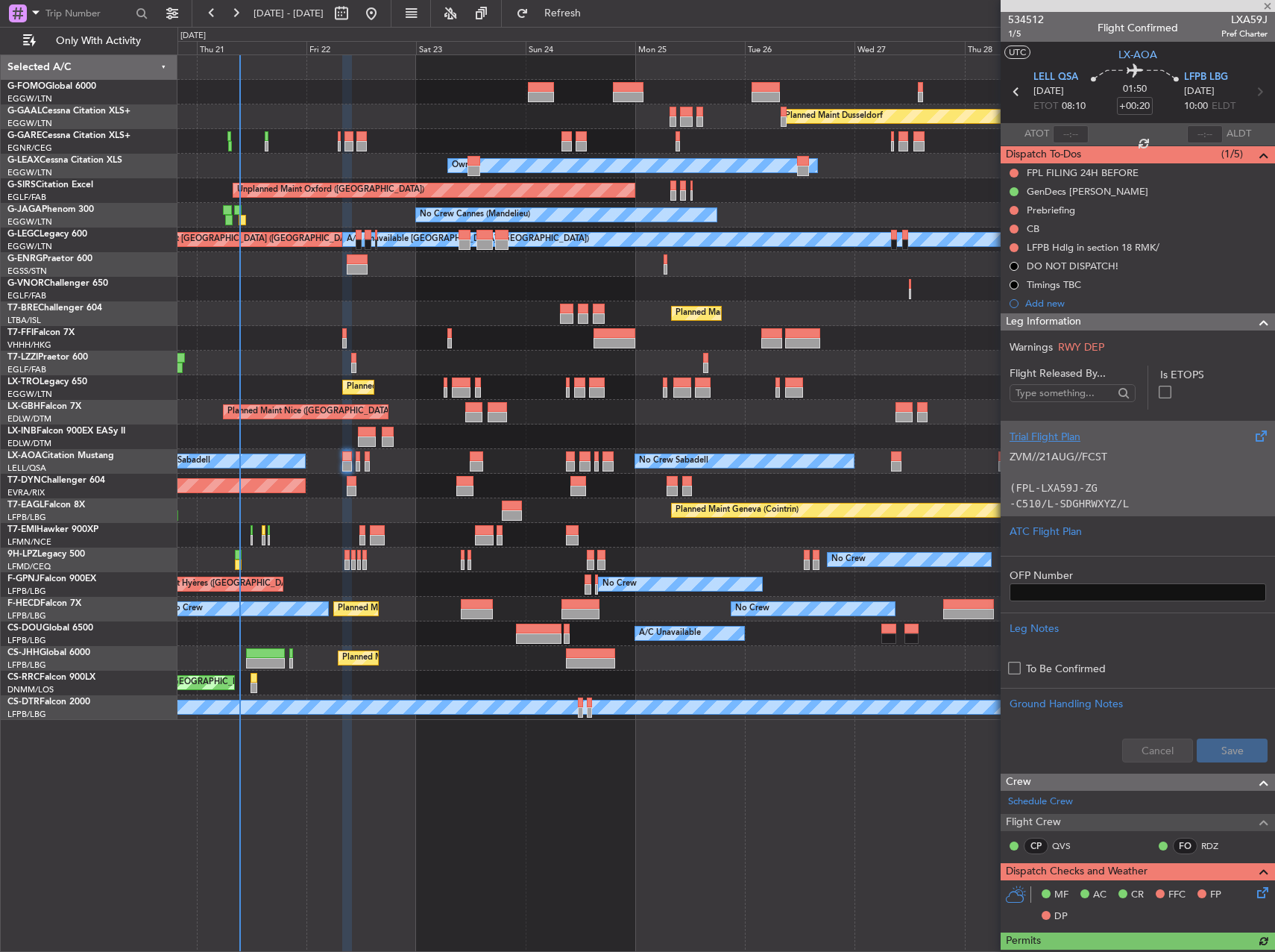
click at [1161, 482] on p "(FPL-LXA59J-ZG" at bounding box center [1138, 488] width 257 height 16
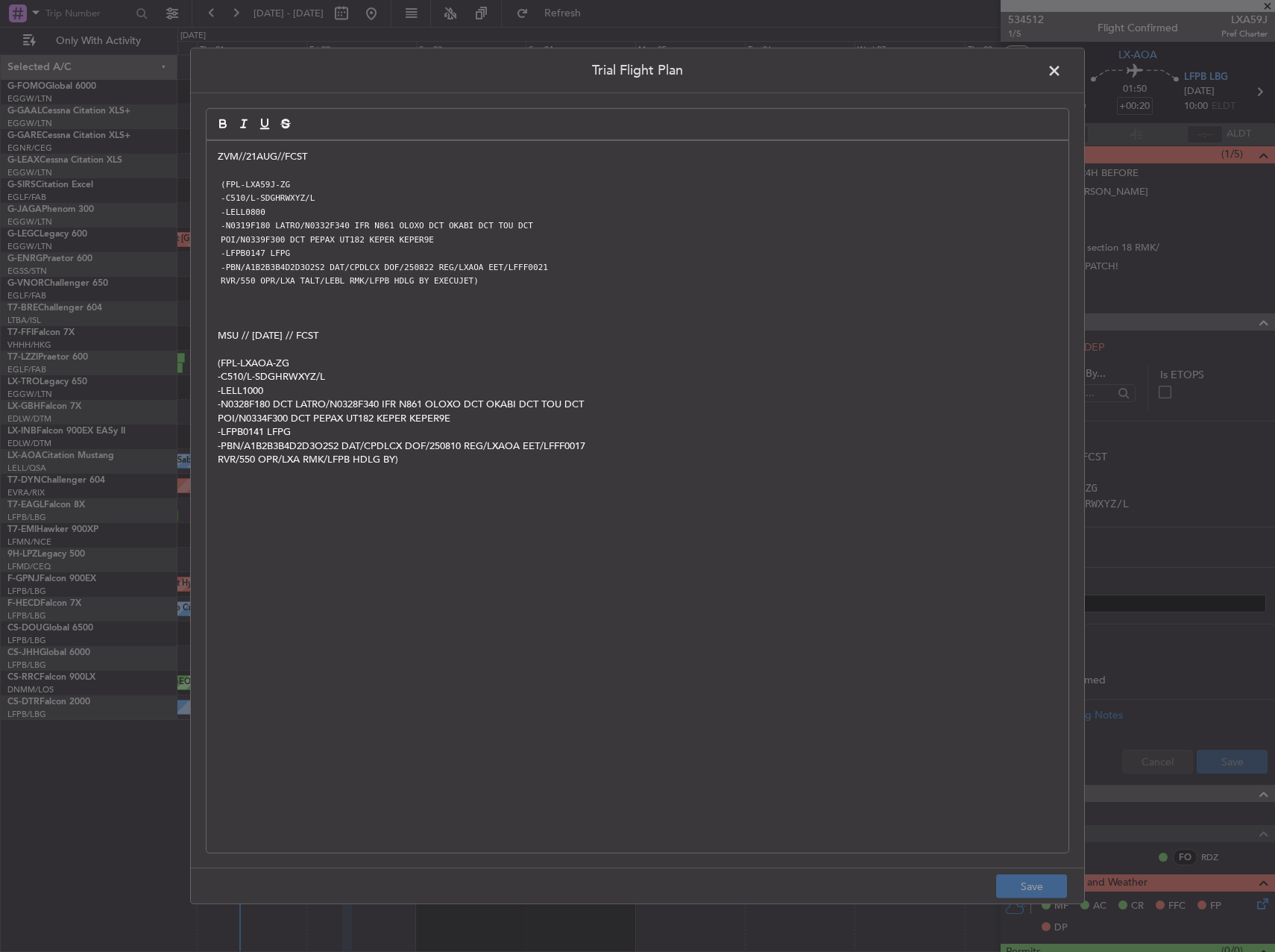
click at [1061, 67] on span at bounding box center [1061, 75] width 0 height 29
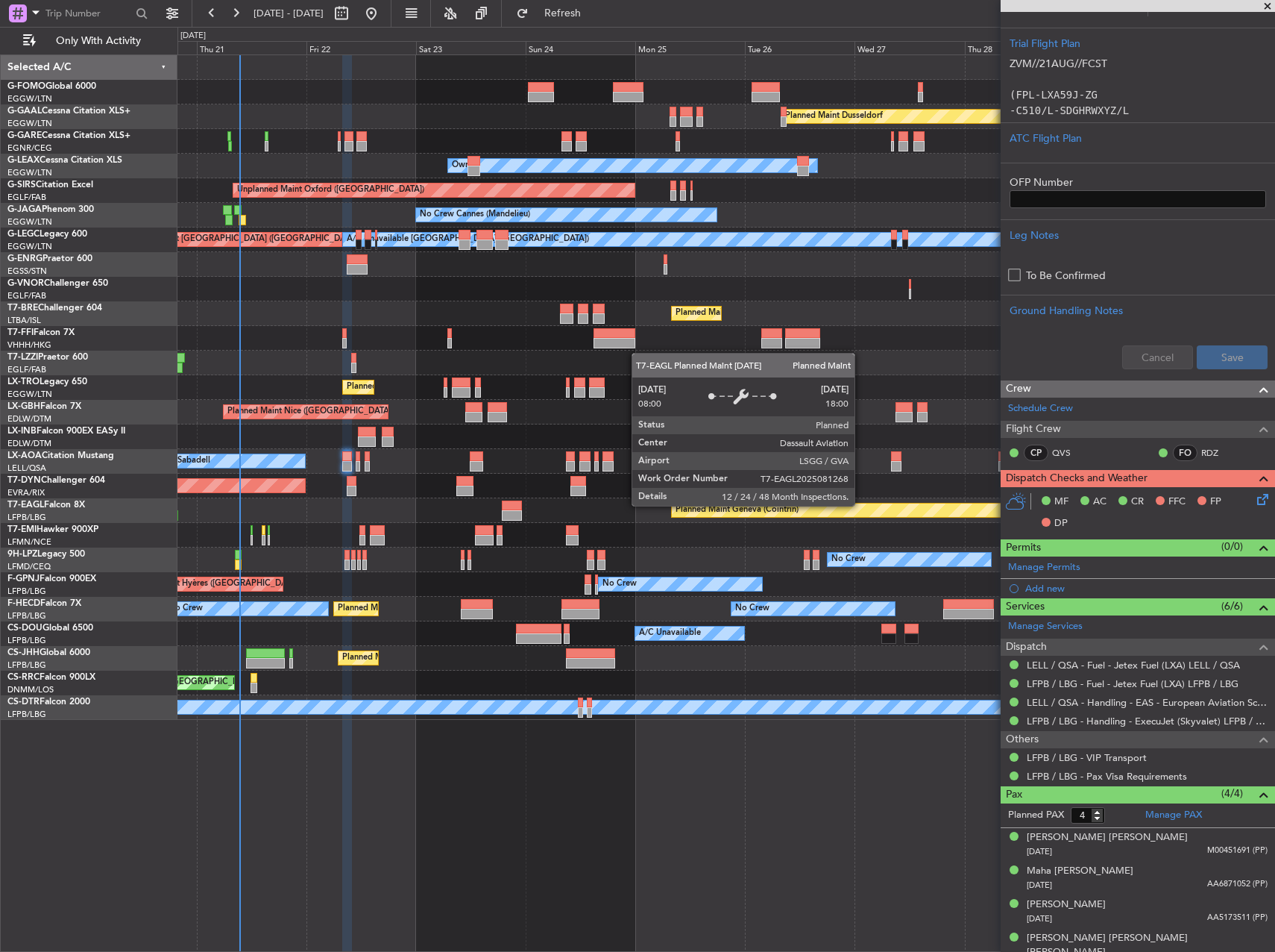
scroll to position [402, 0]
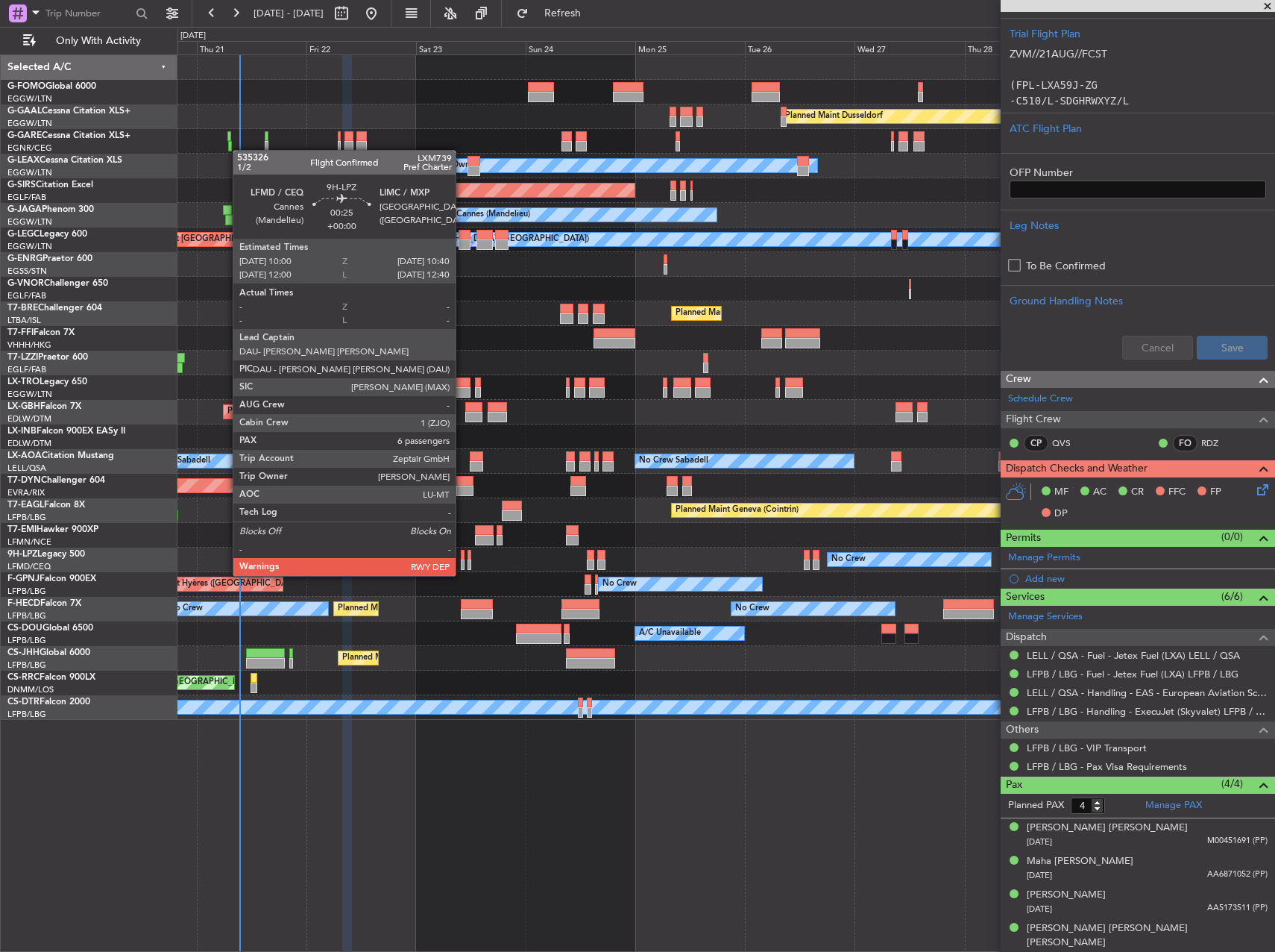
click at [462, 561] on div at bounding box center [463, 564] width 4 height 10
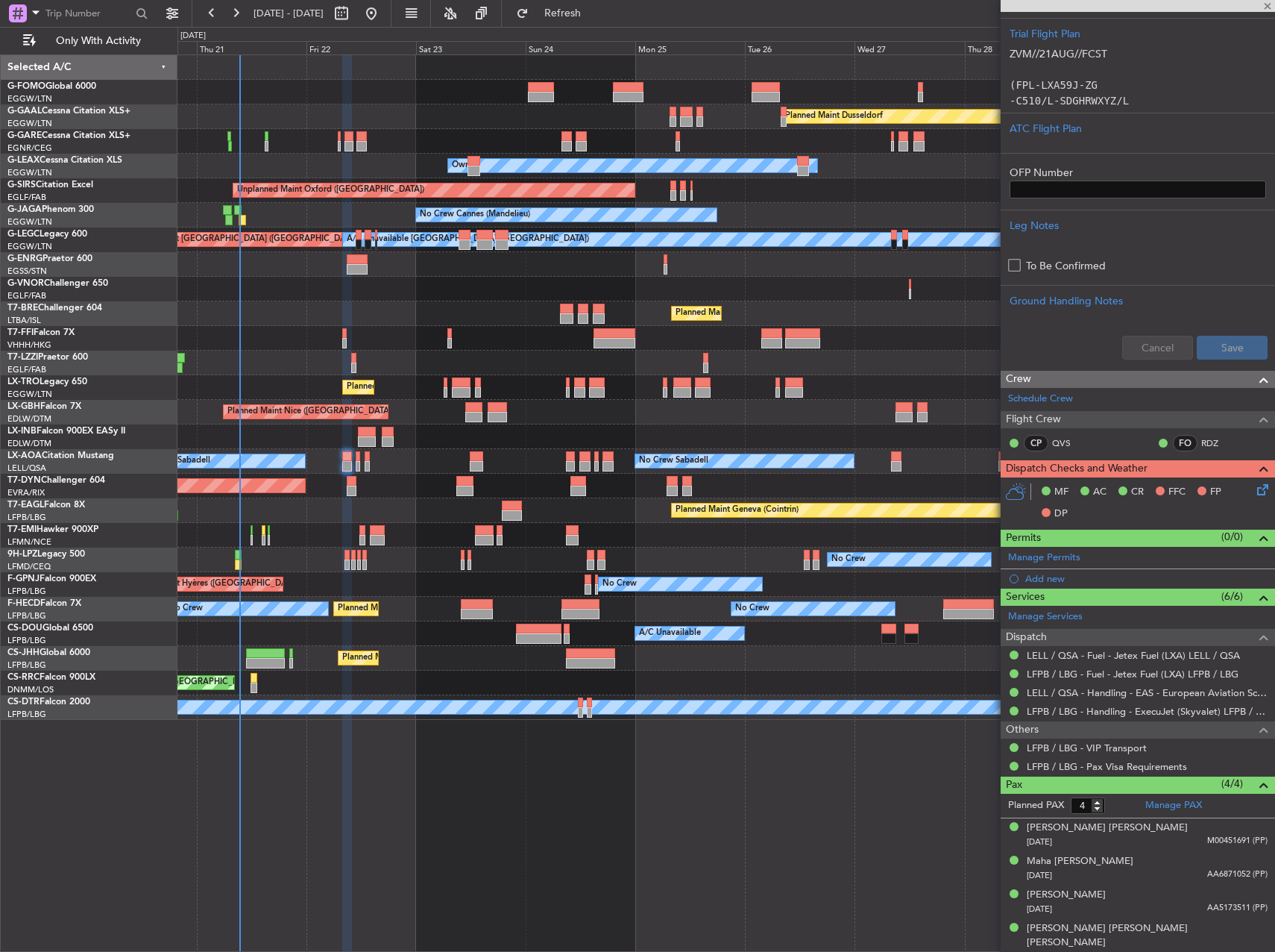
type input "6"
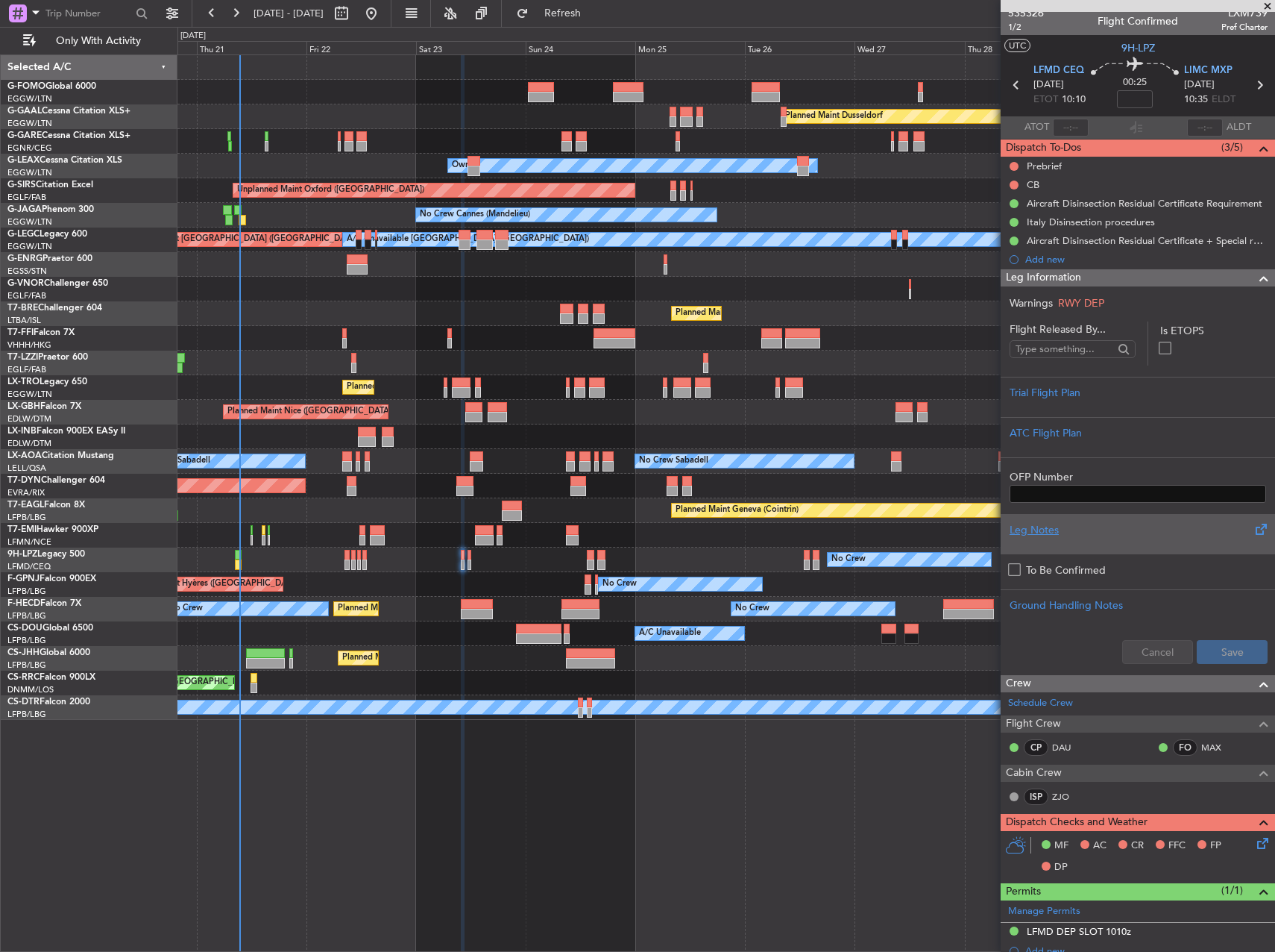
scroll to position [0, 0]
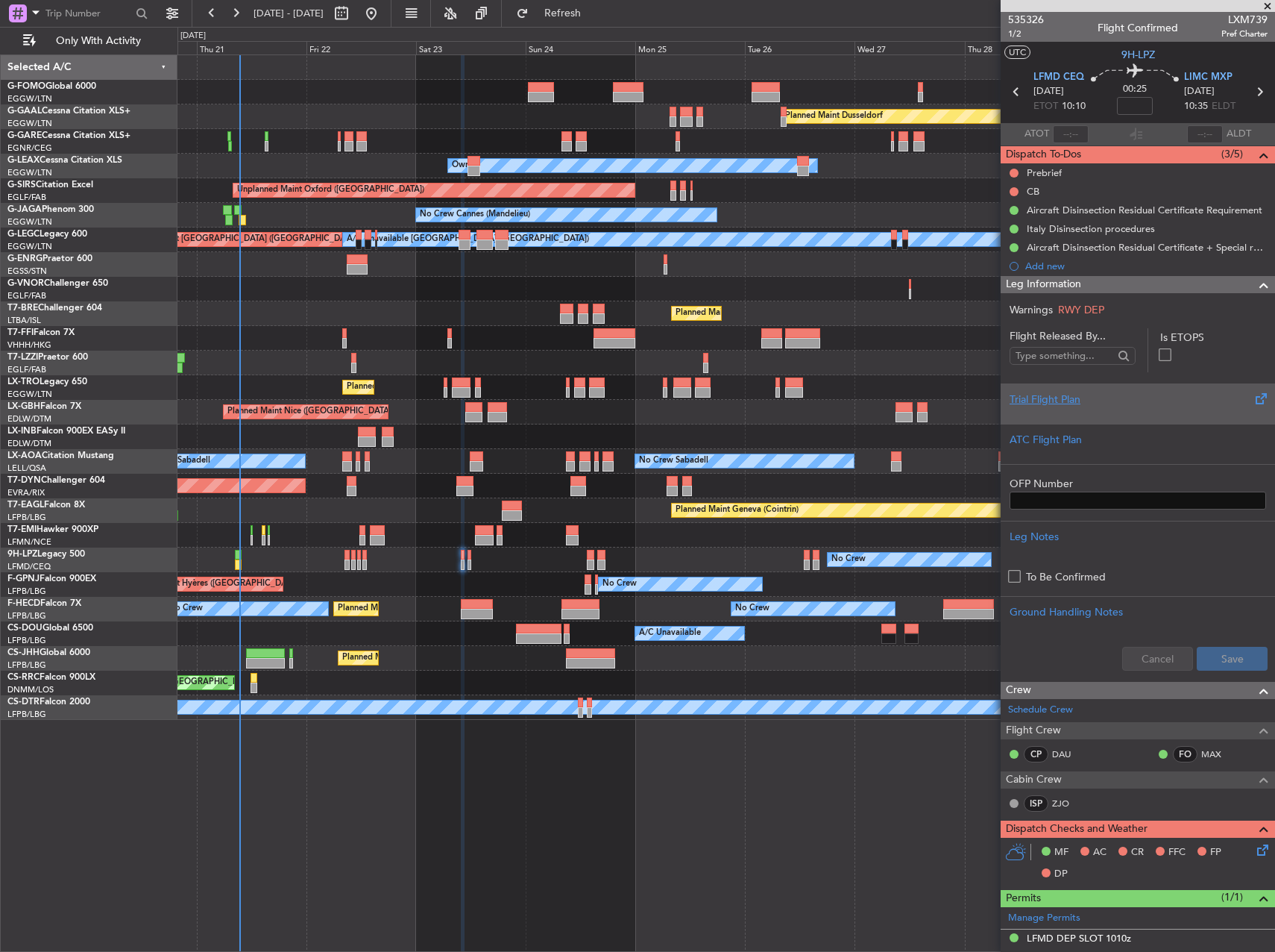
click at [1143, 399] on div "Trial Flight Plan" at bounding box center [1138, 399] width 257 height 16
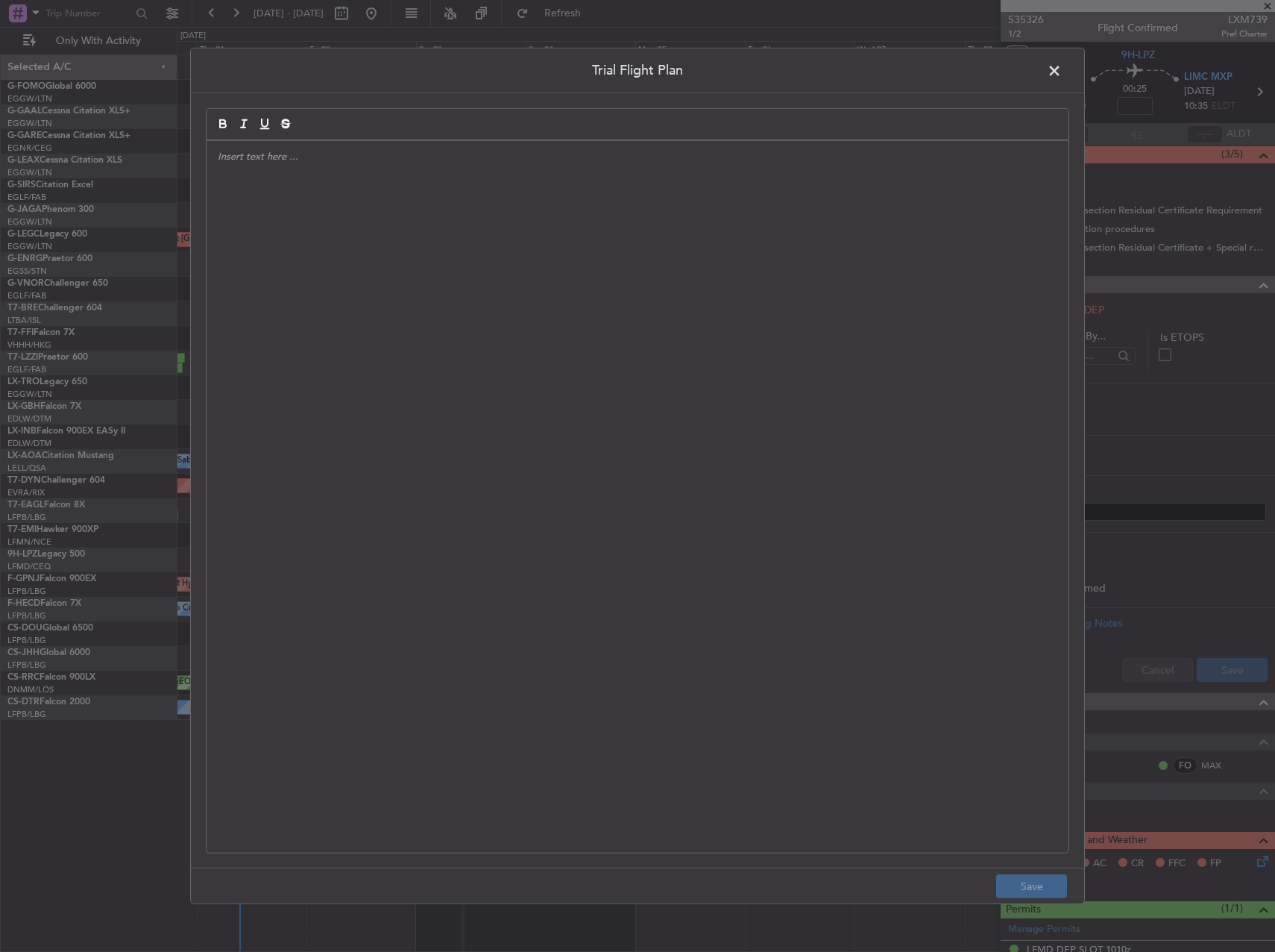
click at [613, 330] on div at bounding box center [637, 496] width 862 height 712
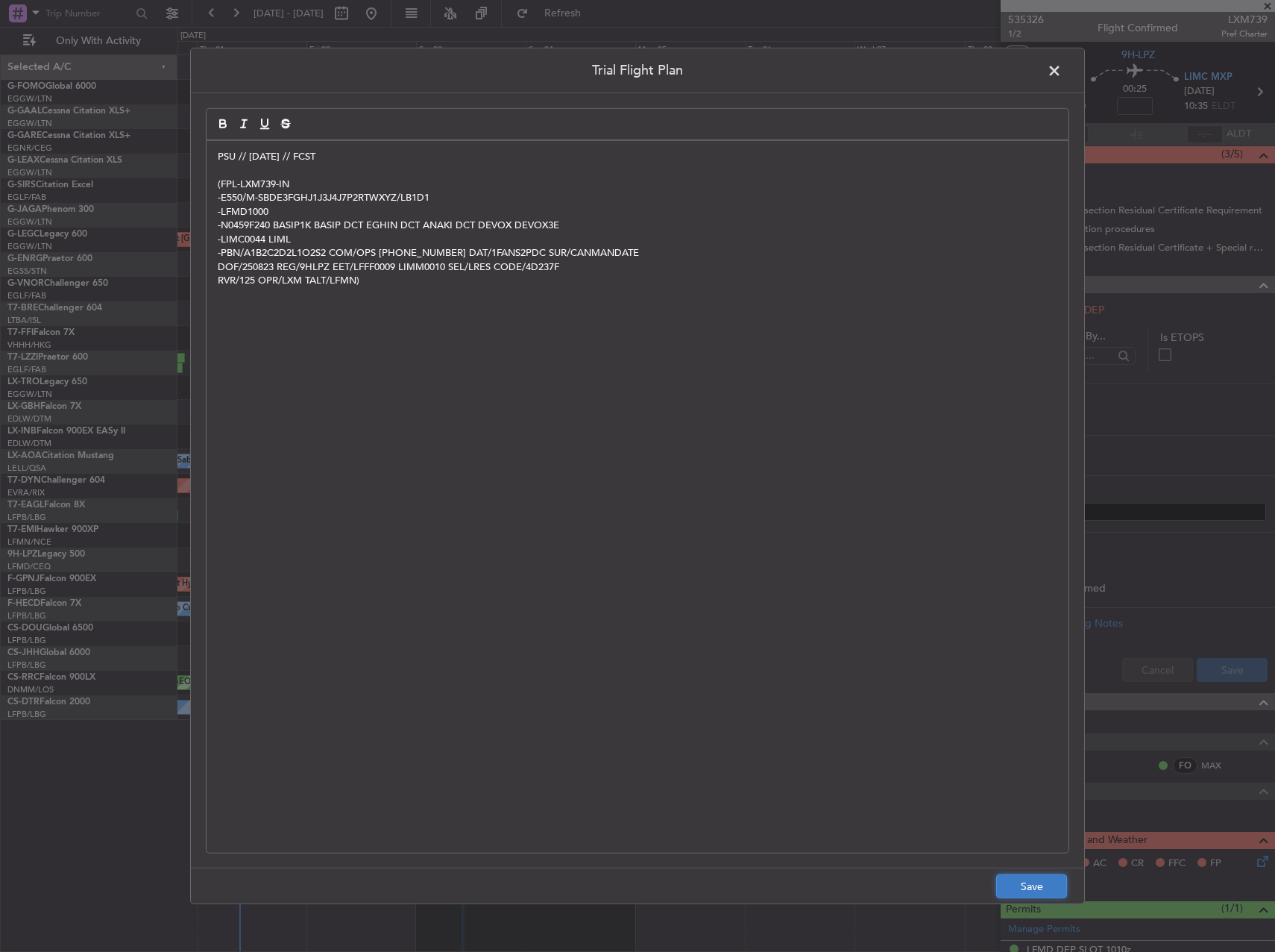
click at [1018, 893] on button "Save" at bounding box center [1031, 886] width 71 height 24
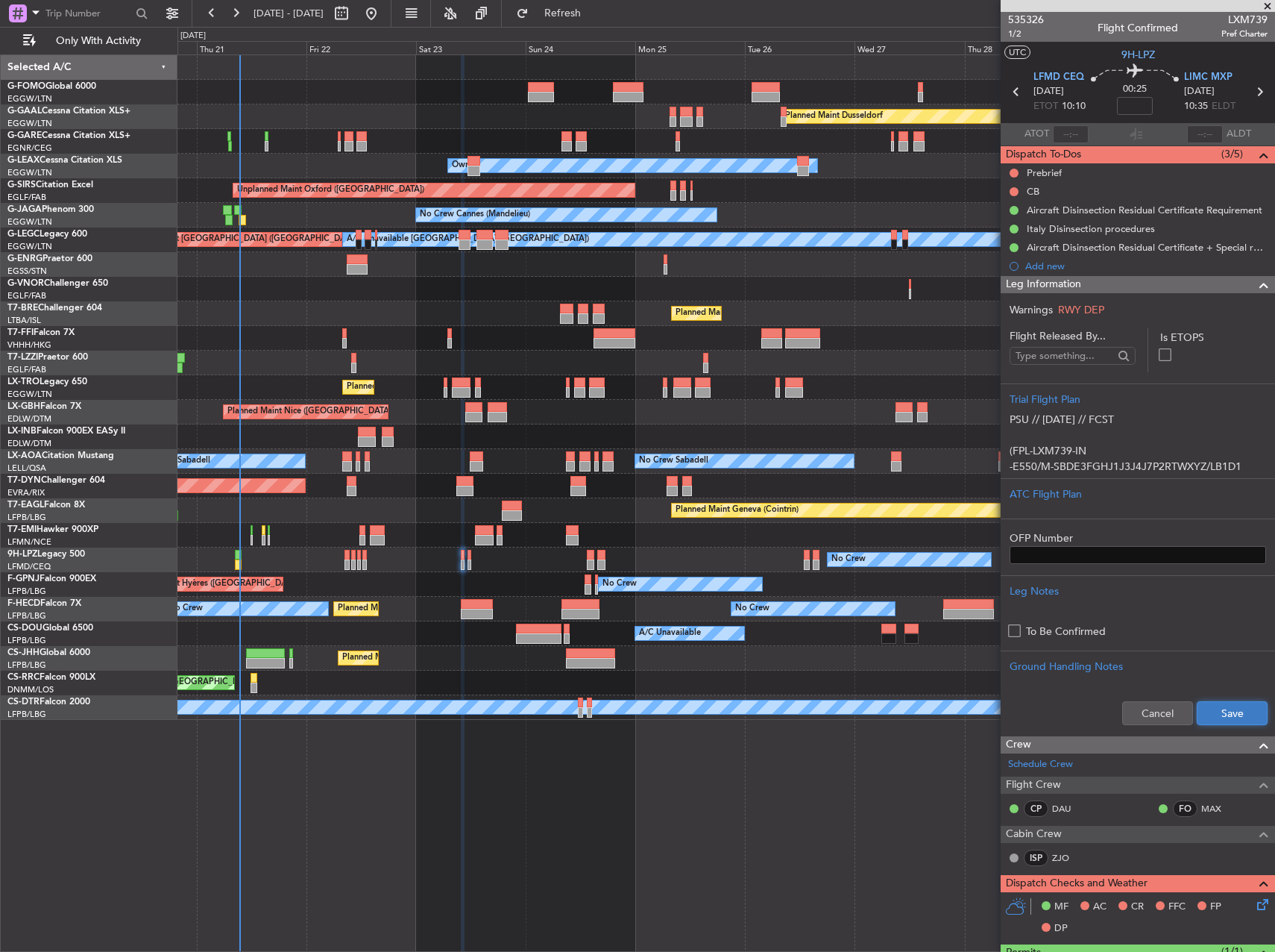
click at [1217, 708] on button "Save" at bounding box center [1232, 713] width 71 height 24
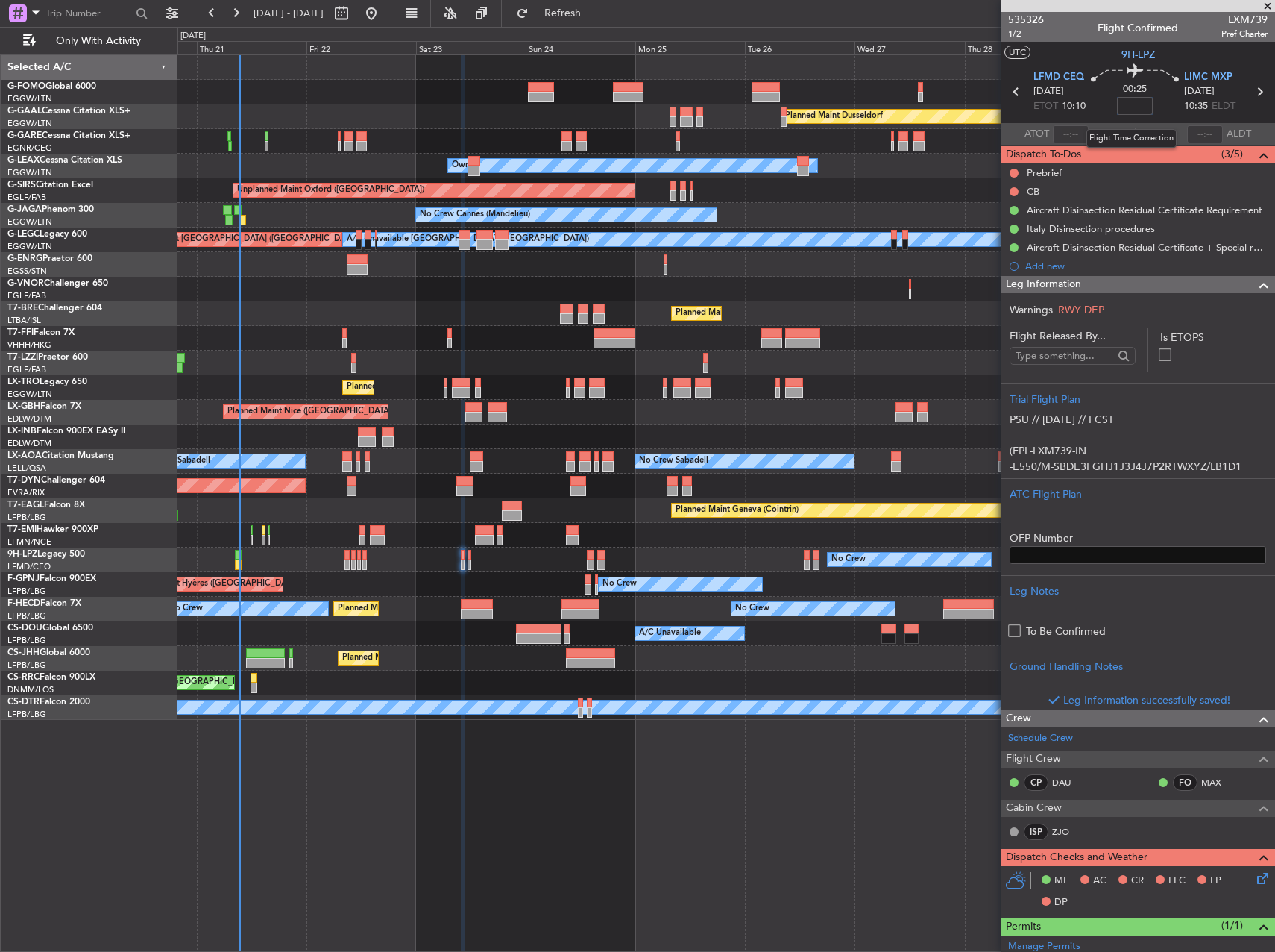
click at [1136, 108] on input at bounding box center [1134, 105] width 36 height 17
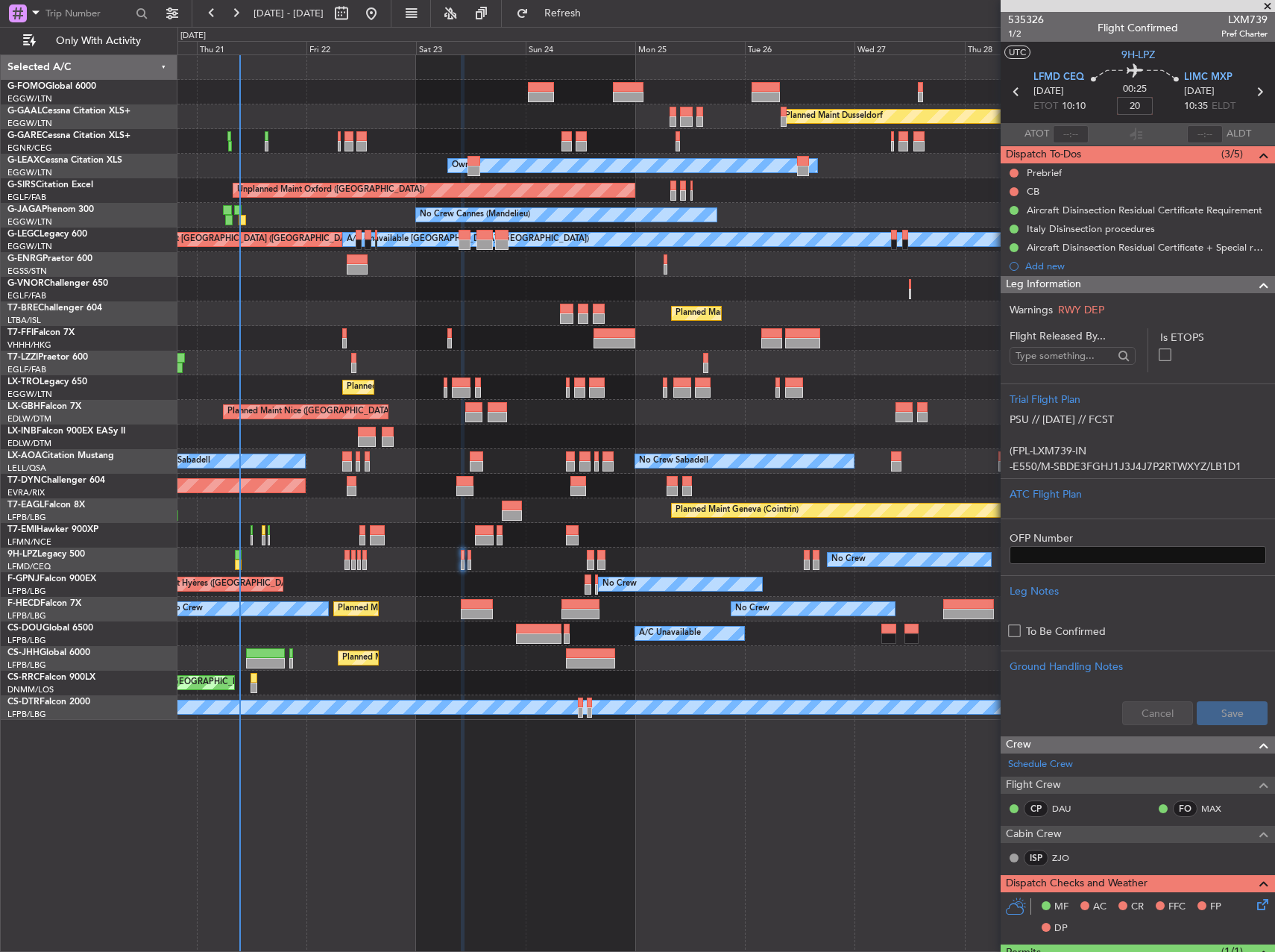
click at [813, 261] on div "Owner" at bounding box center [726, 264] width 1097 height 25
type input "+00:20"
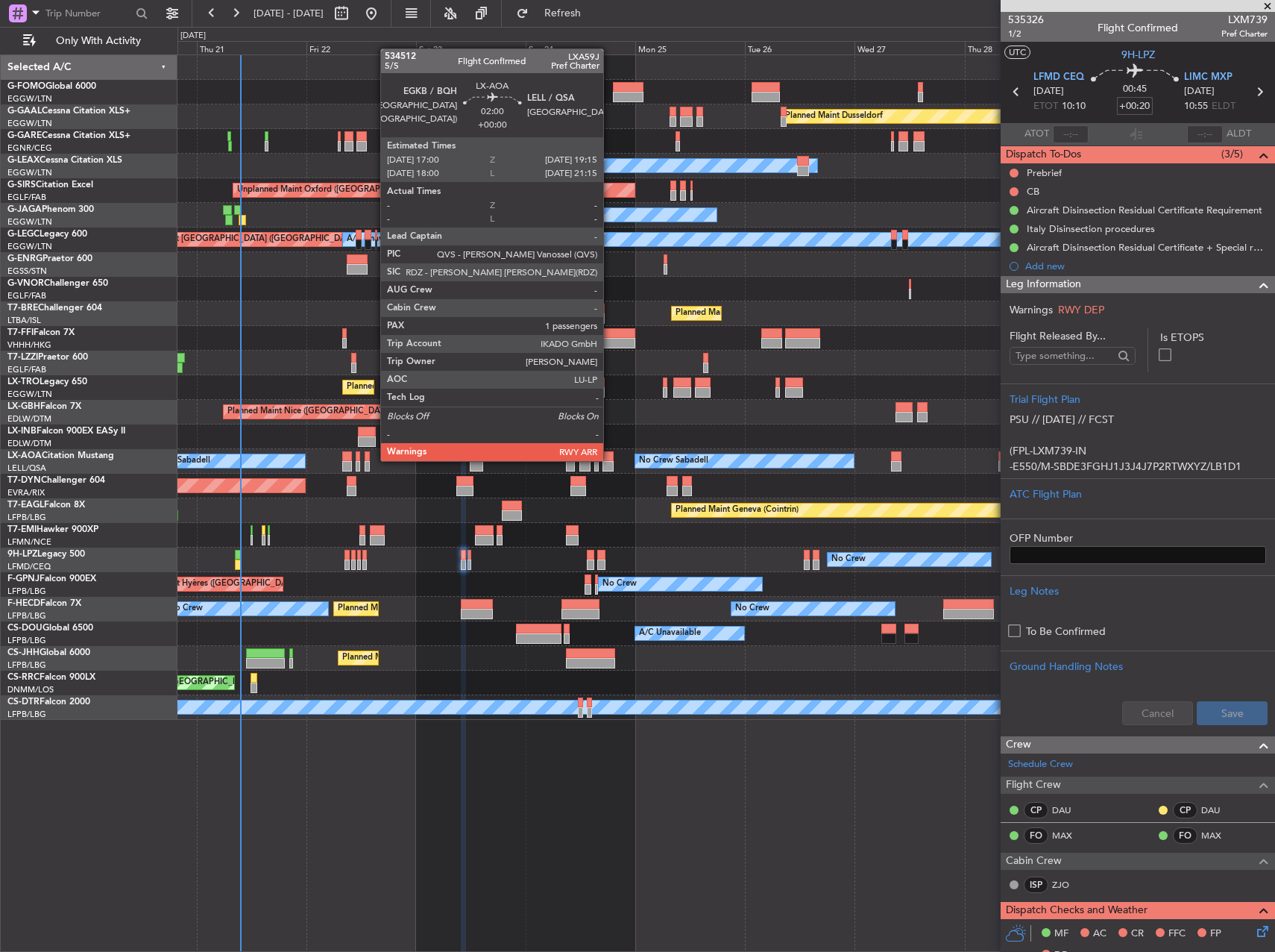
click at [610, 459] on div at bounding box center [607, 456] width 10 height 10
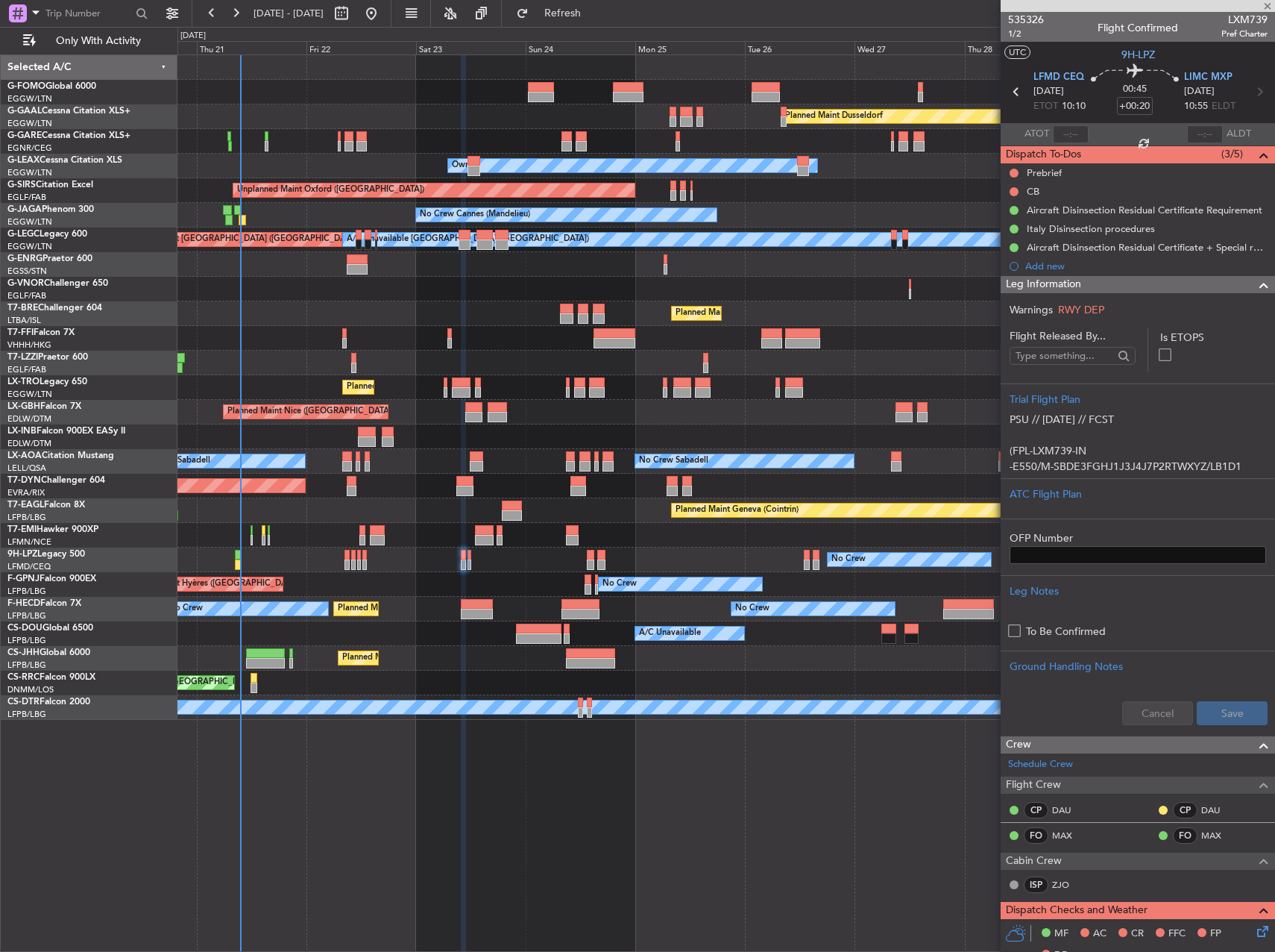
type input "1"
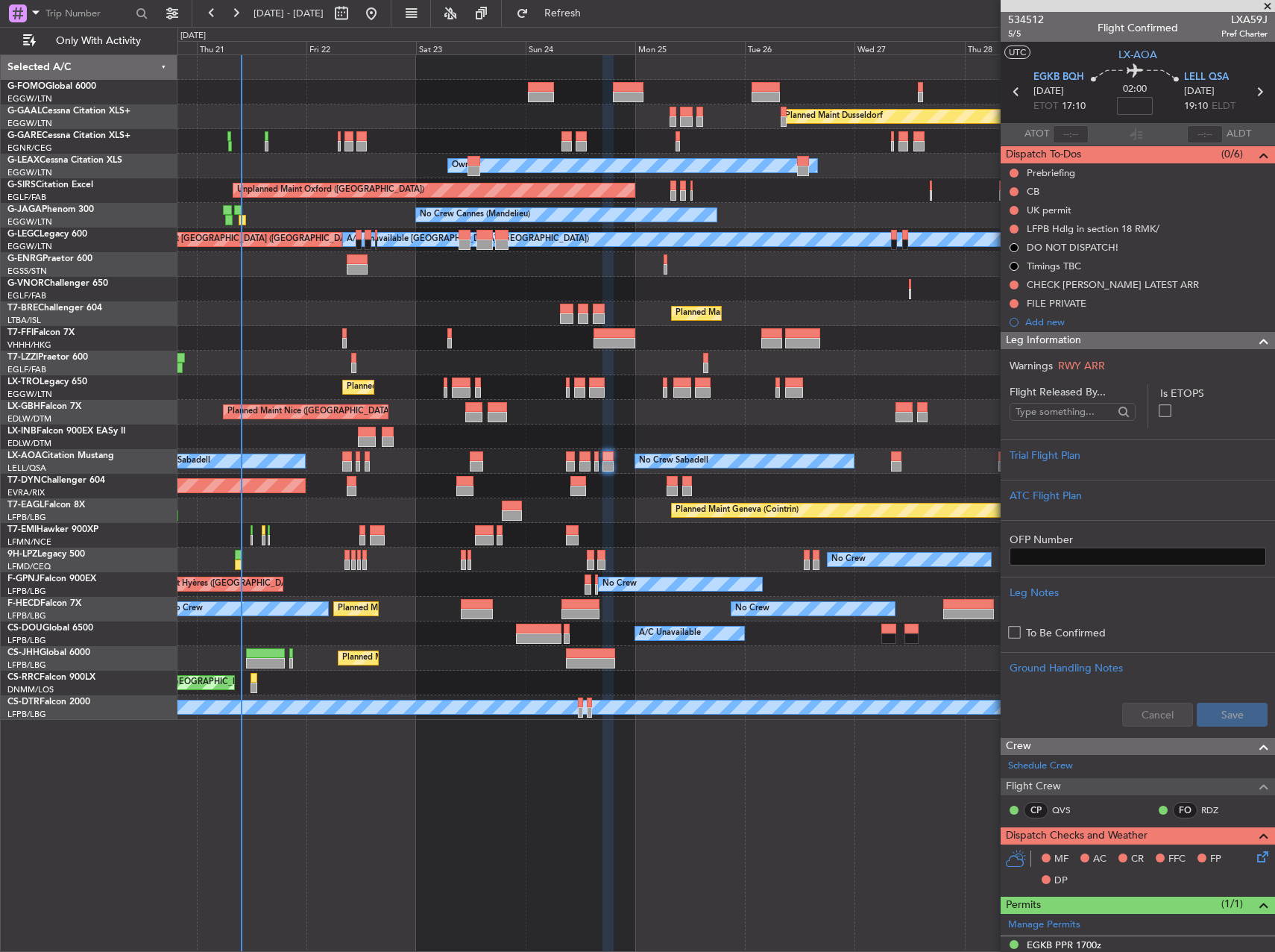
click at [1135, 109] on input at bounding box center [1134, 105] width 36 height 17
click at [871, 342] on div at bounding box center [726, 338] width 1097 height 25
type input "+00:05"
click at [1136, 440] on div "Trial Flight Plan" at bounding box center [1138, 459] width 274 height 41
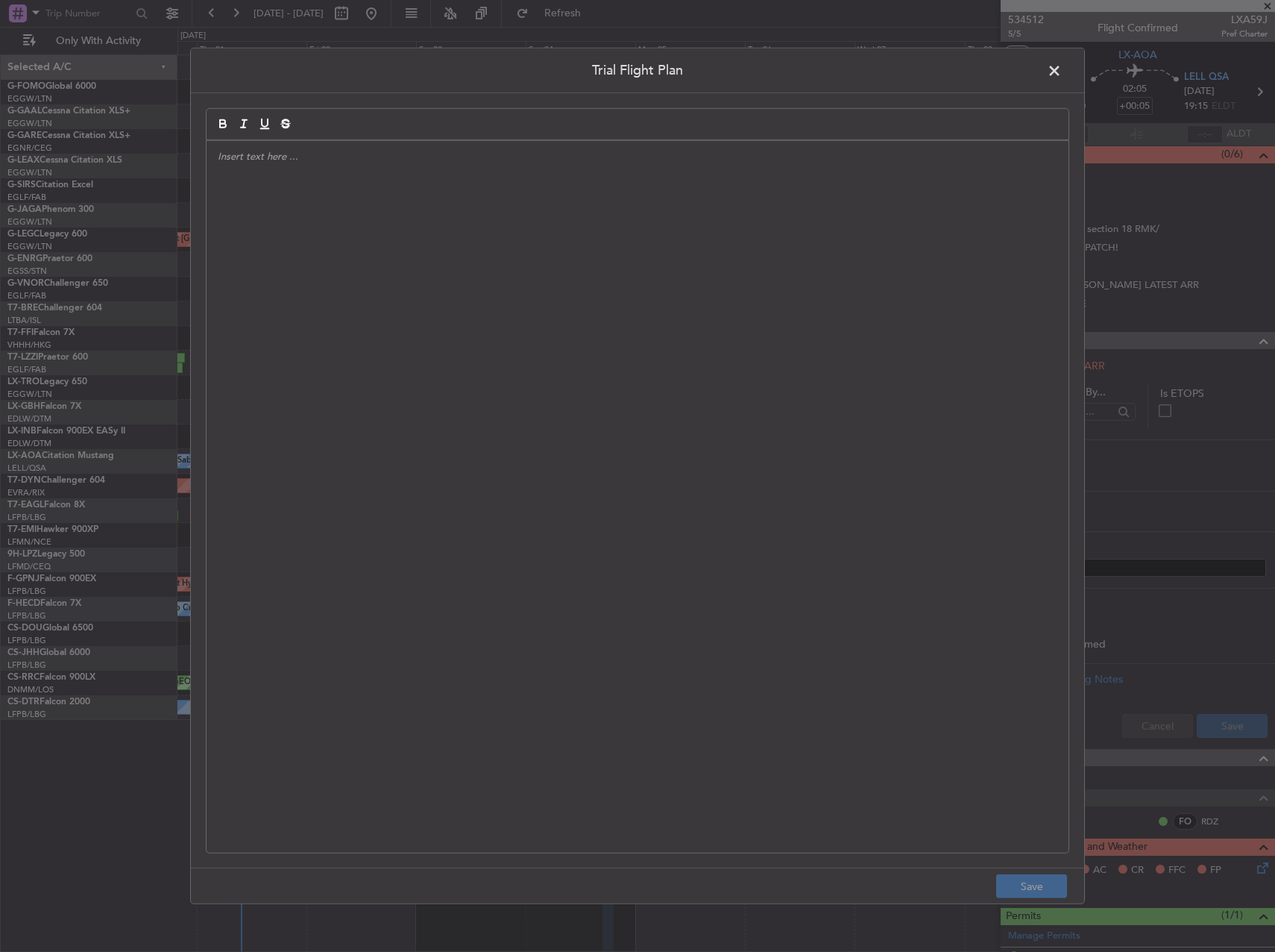
click at [633, 366] on div at bounding box center [637, 496] width 862 height 712
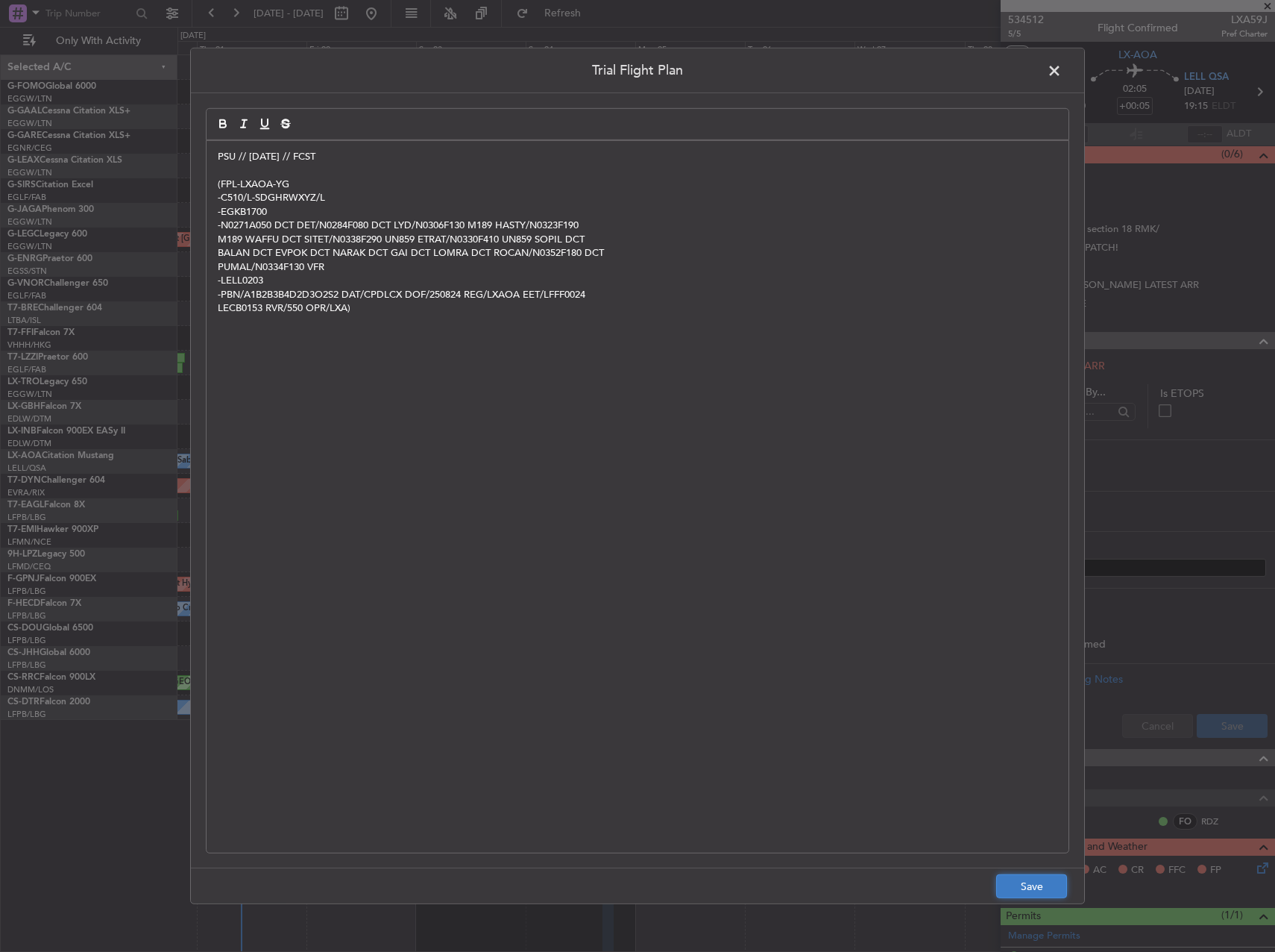
click at [1033, 882] on button "Save" at bounding box center [1031, 886] width 71 height 24
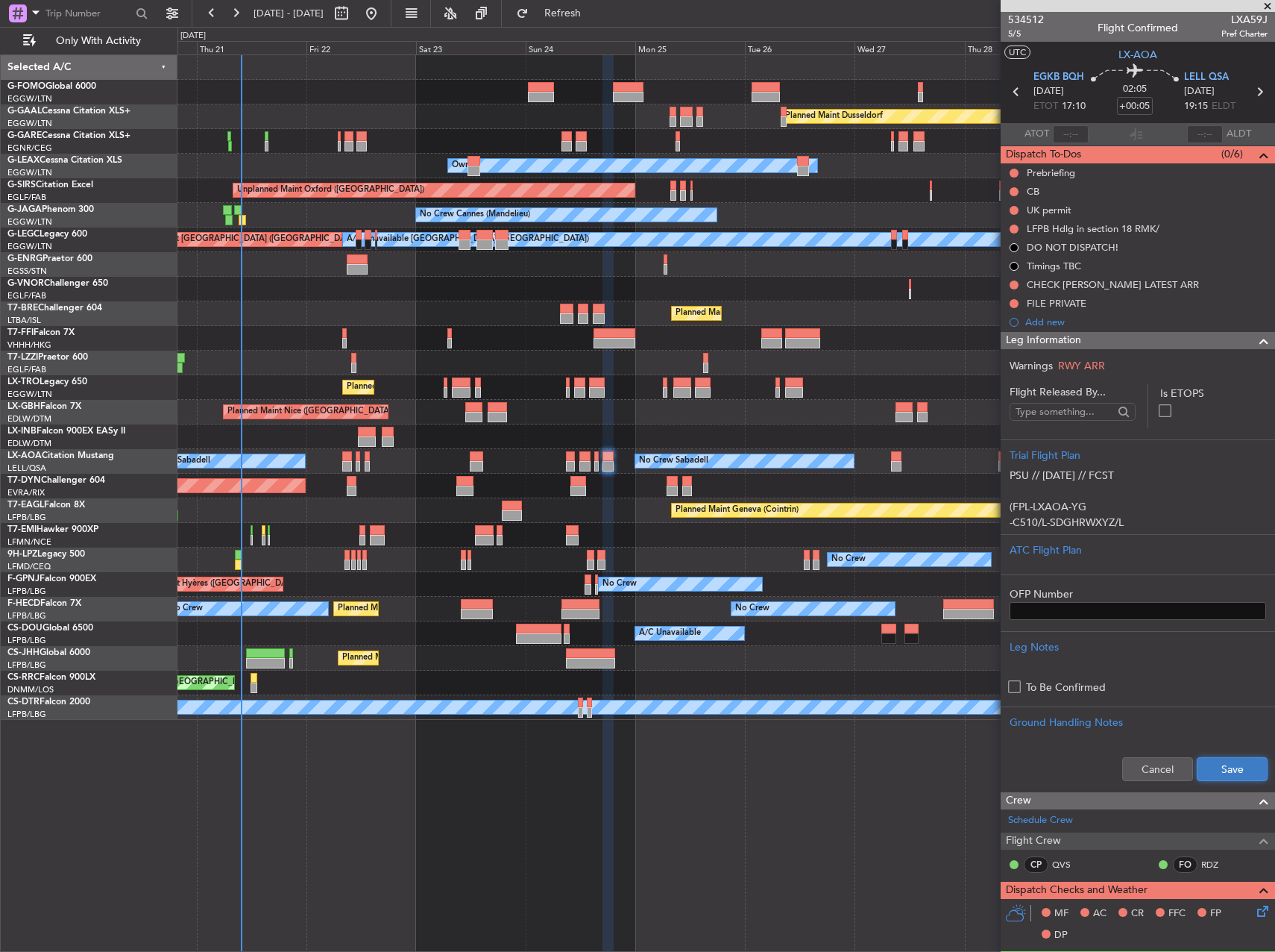
click at [1211, 758] on button "Save" at bounding box center [1232, 769] width 71 height 24
click at [354, 14] on button at bounding box center [342, 14] width 24 height 24
select select "8"
select select "2025"
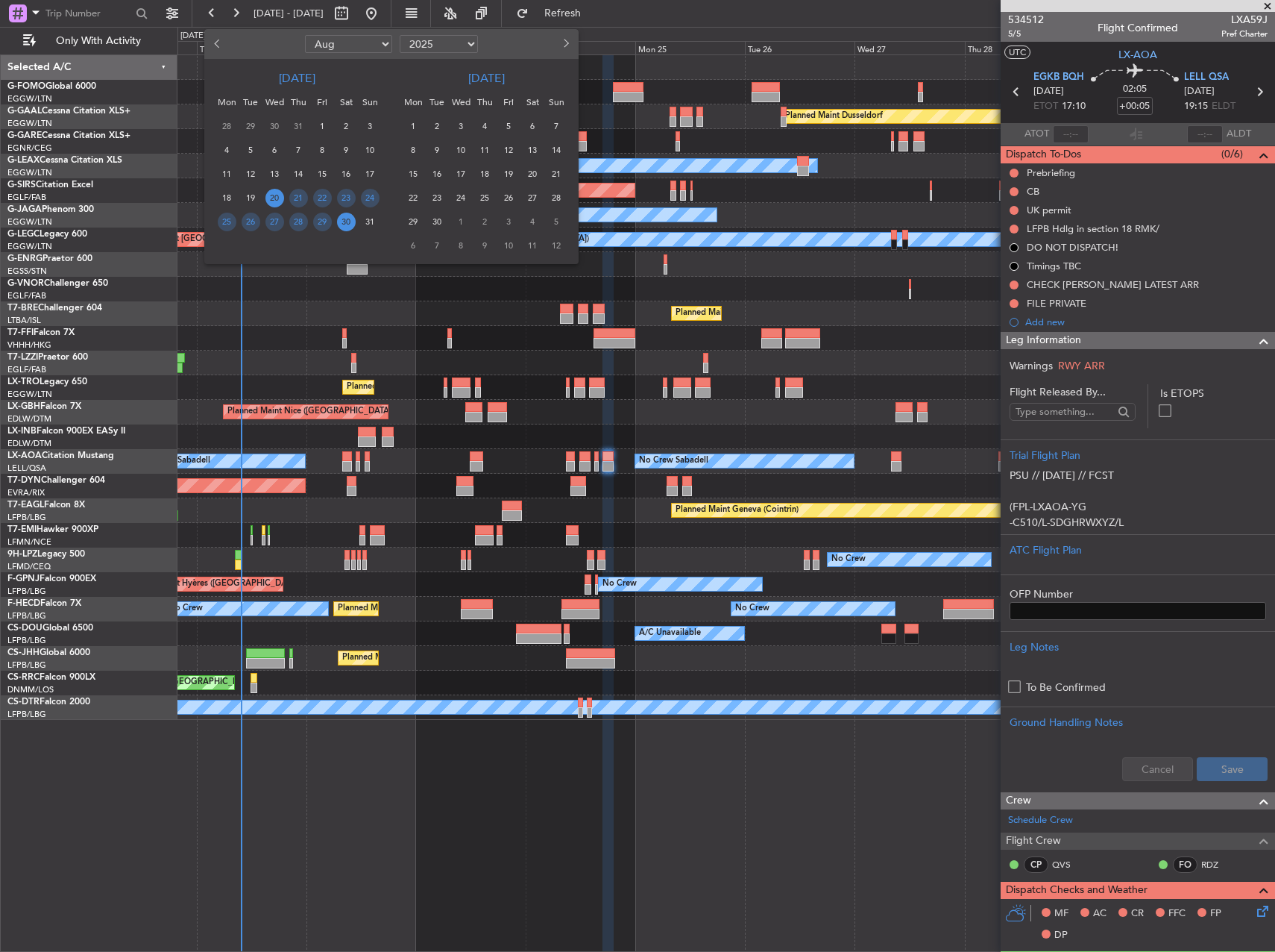
click at [273, 194] on span "20" at bounding box center [274, 198] width 18 height 18
click at [260, 223] on span "26" at bounding box center [250, 222] width 18 height 18
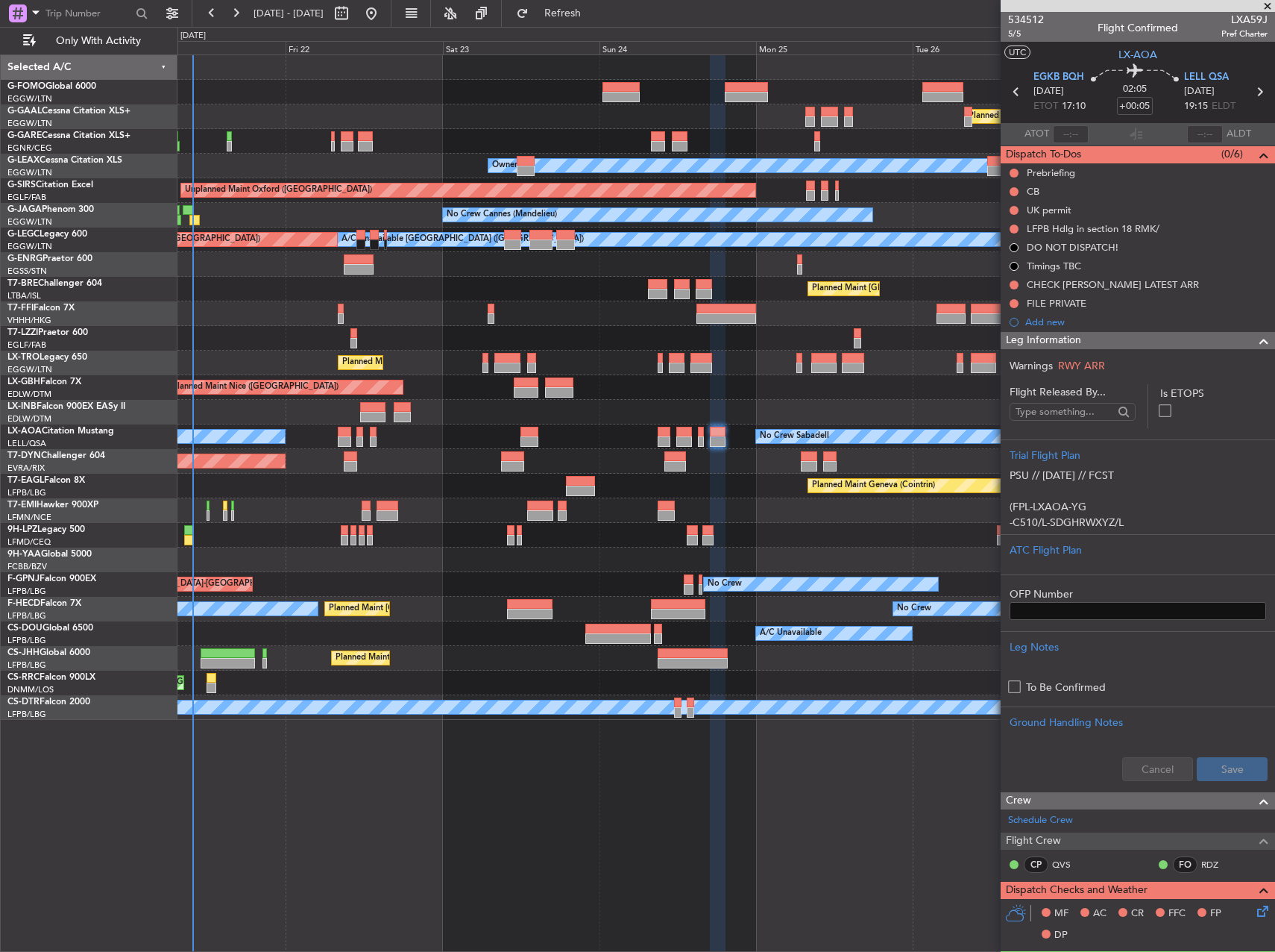
click at [495, 331] on div "Planned Maint Dusseldorf Unplanned Maint Chester Owner Unplanned Maint Oxford (…" at bounding box center [726, 388] width 1097 height 665
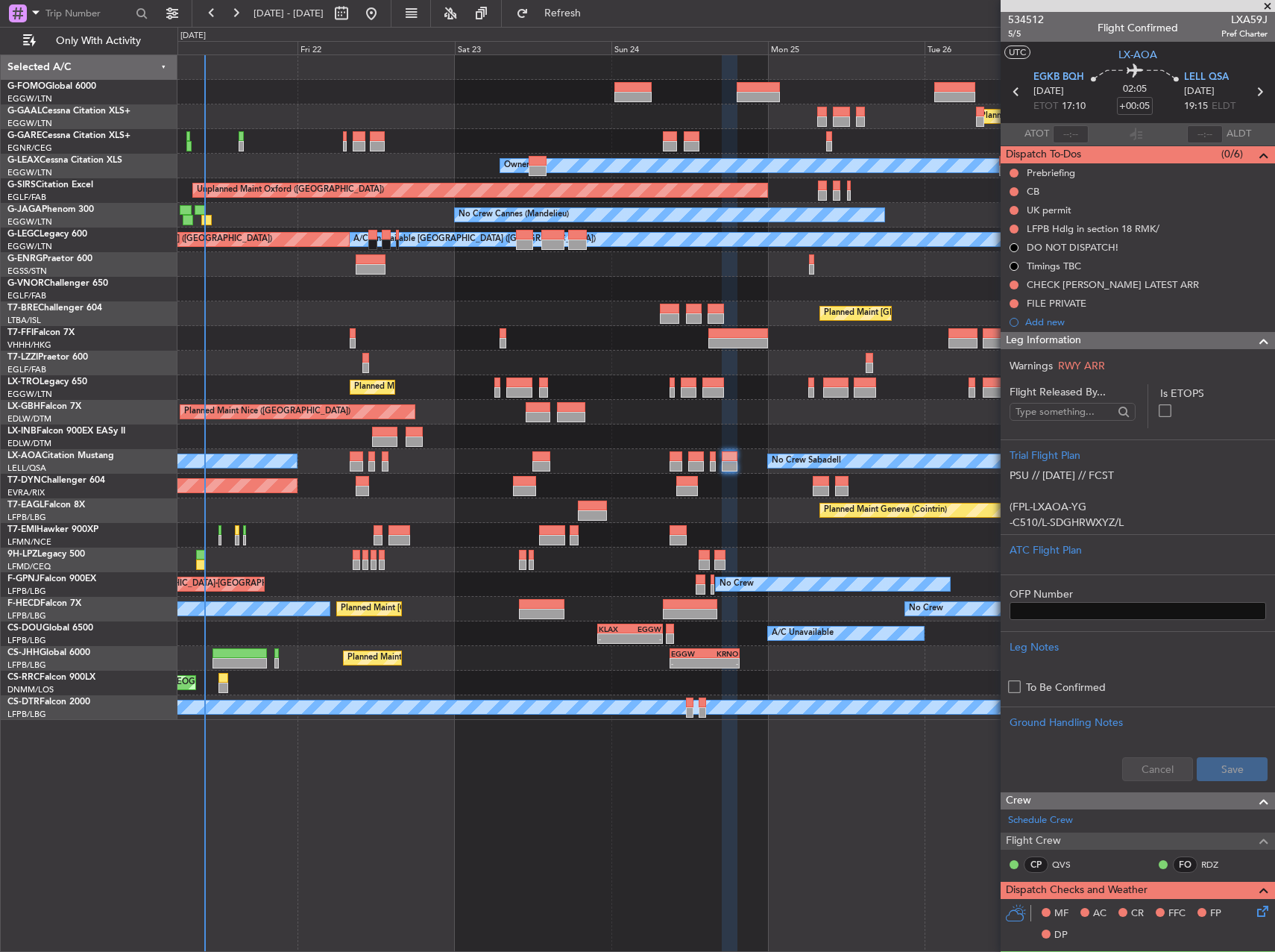
click at [745, 422] on div "Planned Maint Nice (Côte d'Azur Airport) Unplanned Maint Paris (Le Bourget)" at bounding box center [726, 412] width 1097 height 25
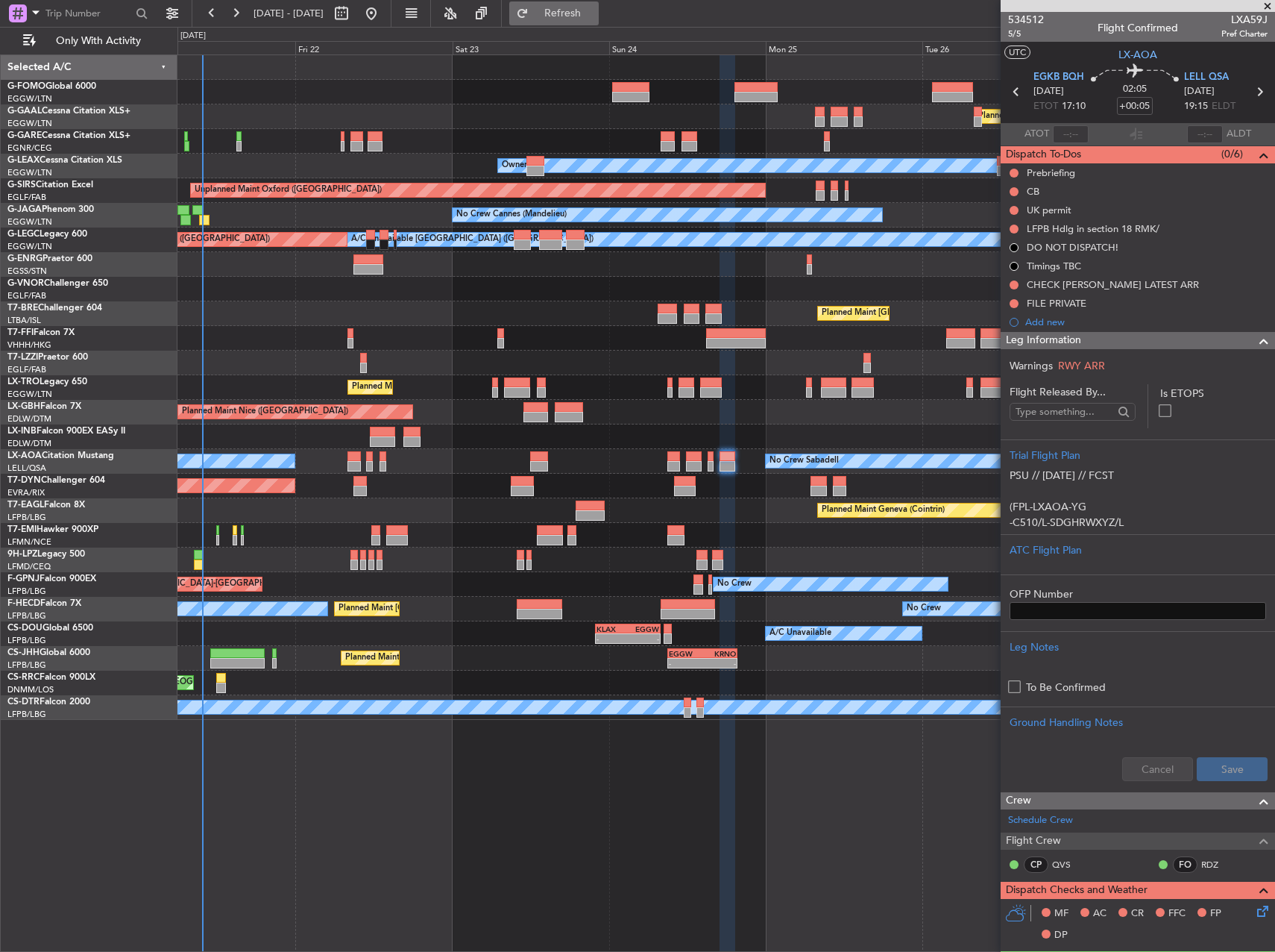
click at [595, 12] on span "Refresh" at bounding box center [563, 13] width 63 height 10
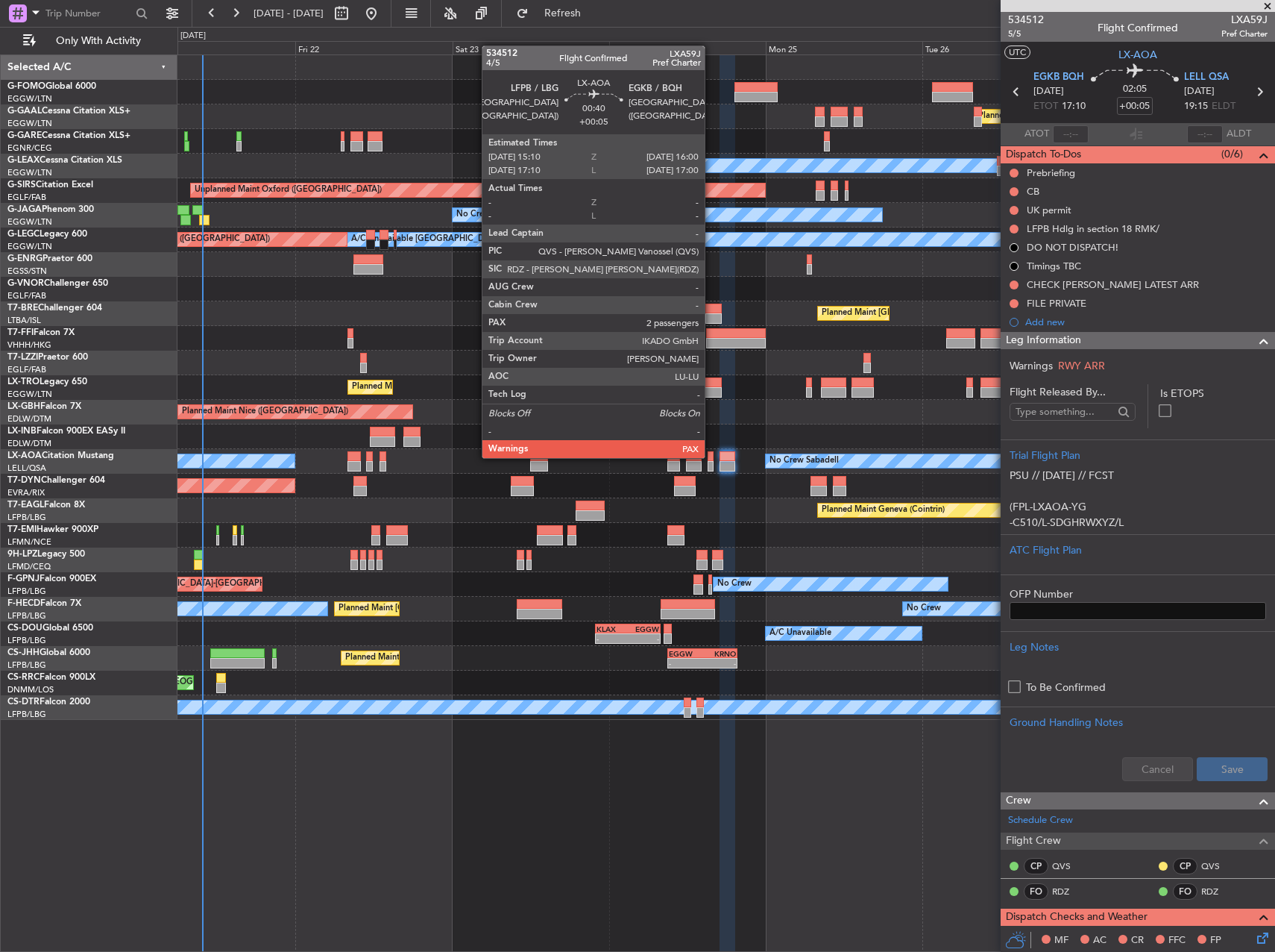
click at [712, 457] on div at bounding box center [711, 456] width 6 height 10
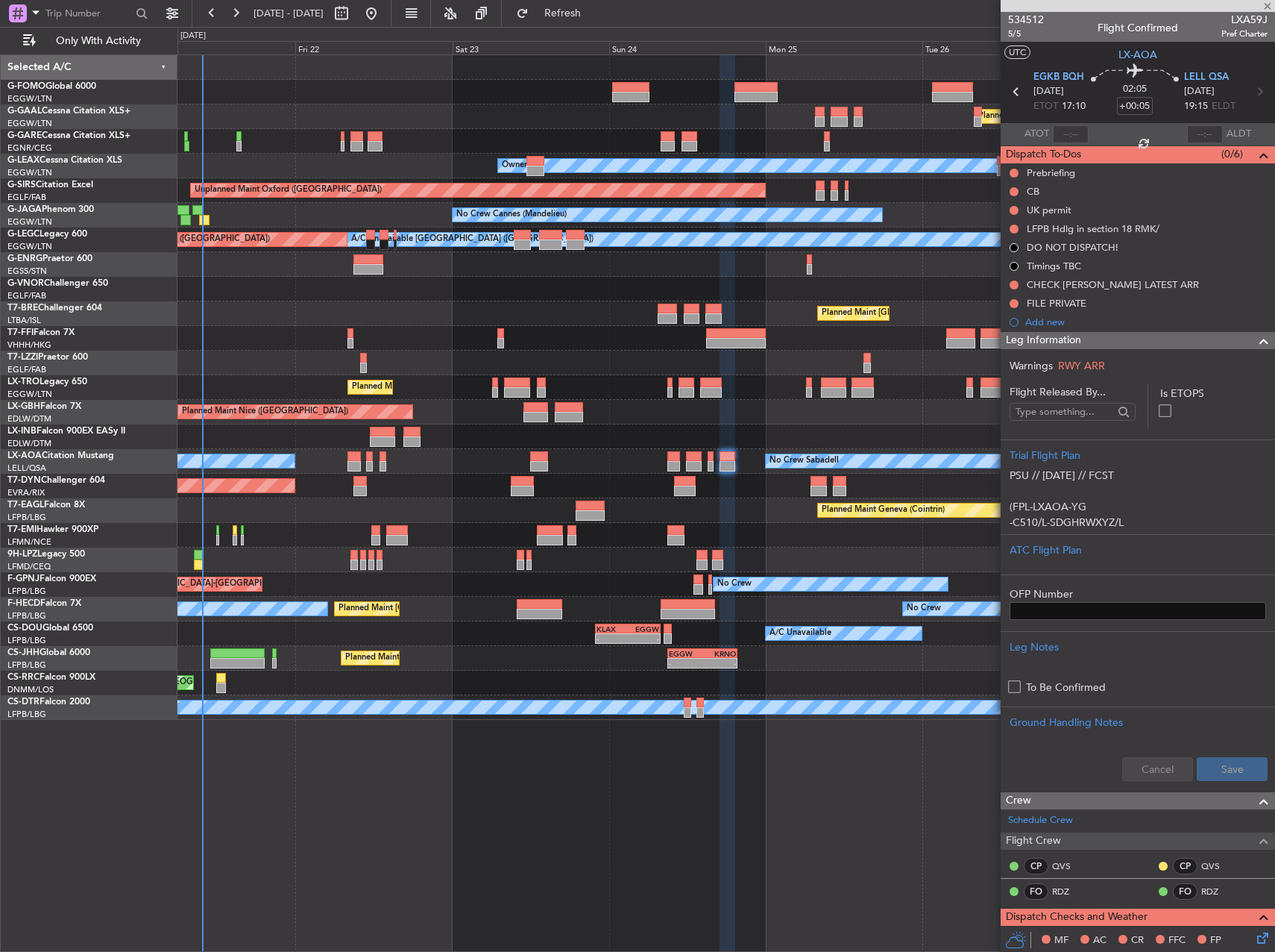
type input "2"
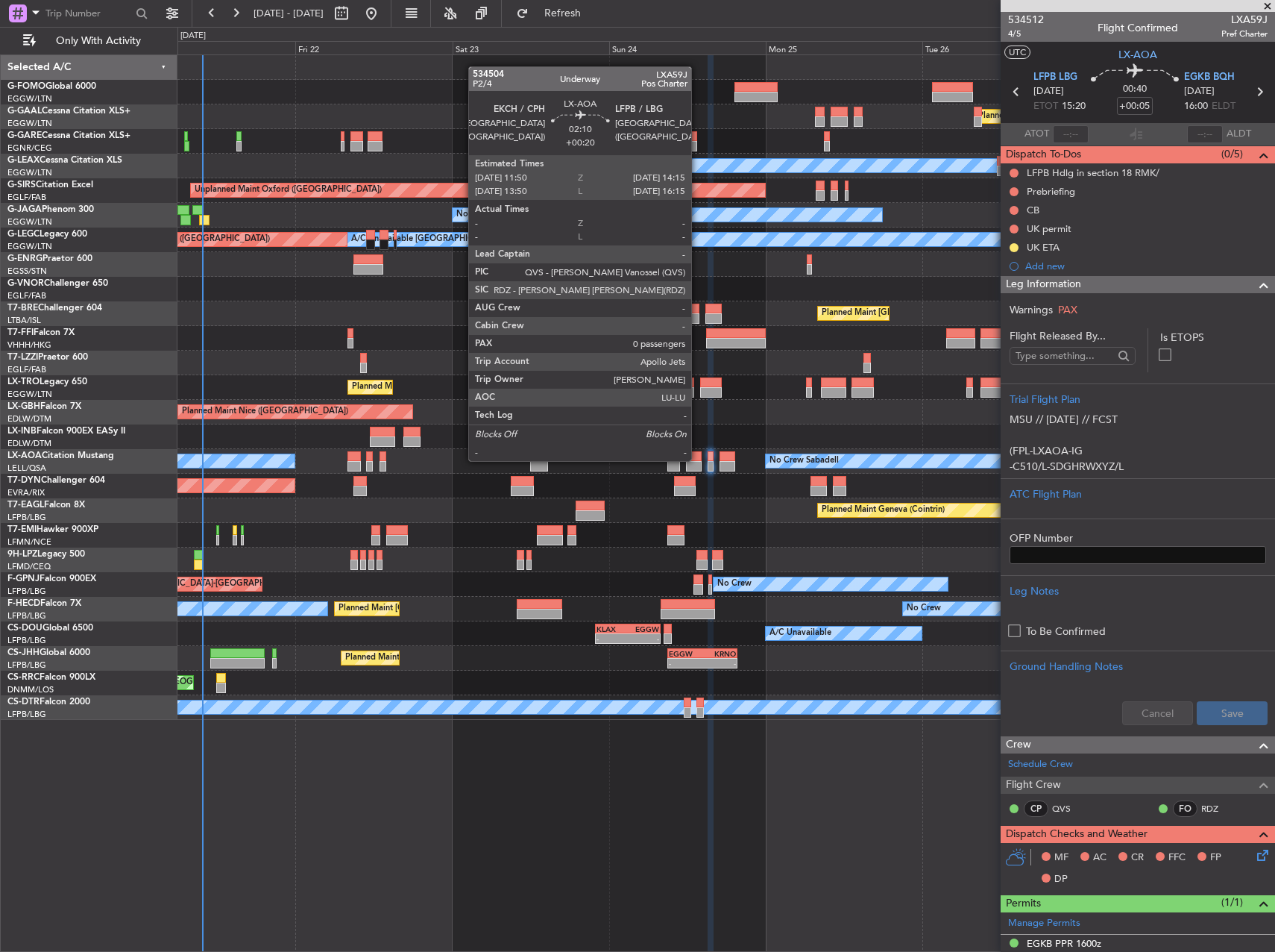
click at [698, 459] on div at bounding box center [694, 456] width 17 height 10
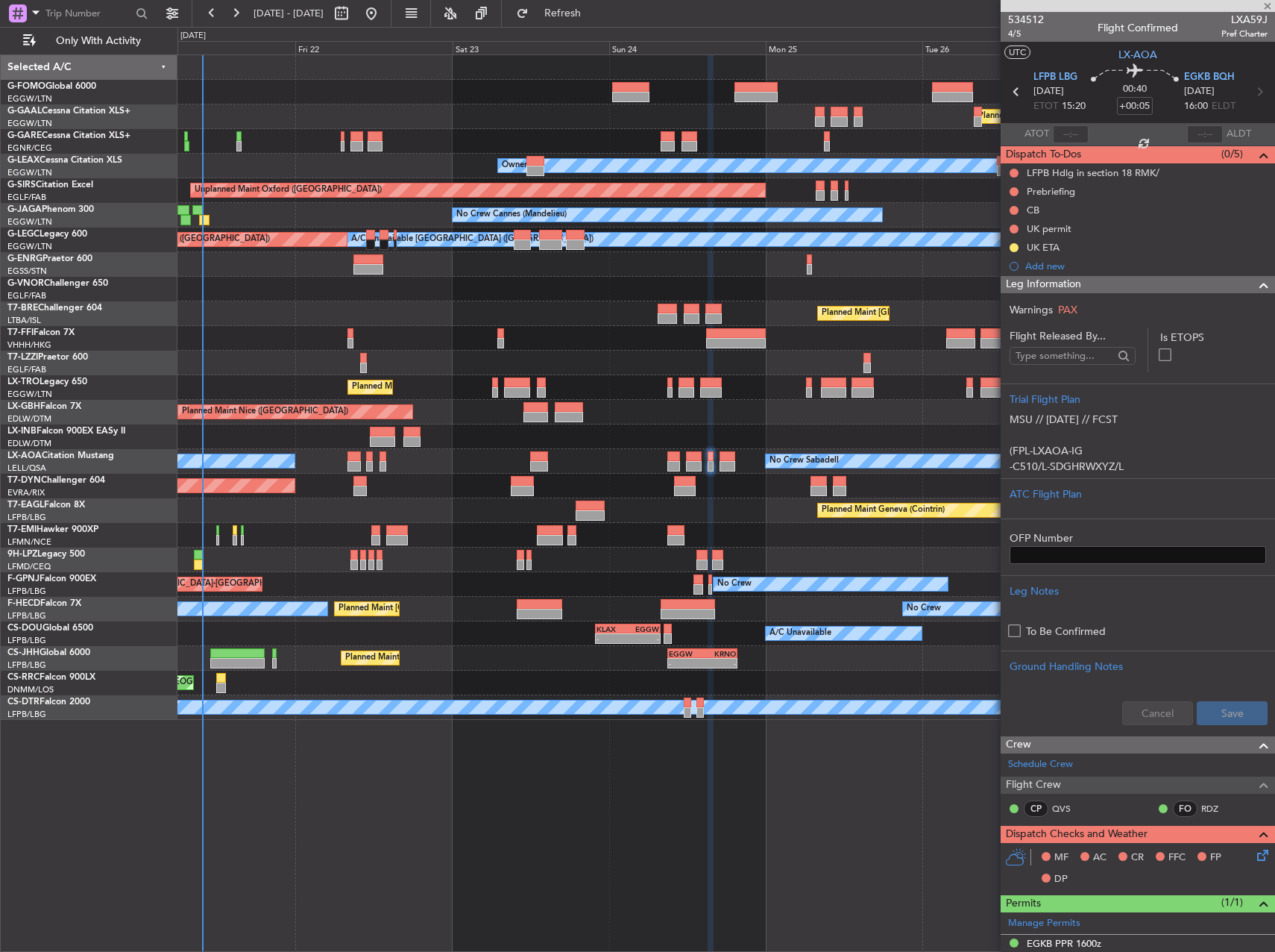
type input "+00:20"
type input "0"
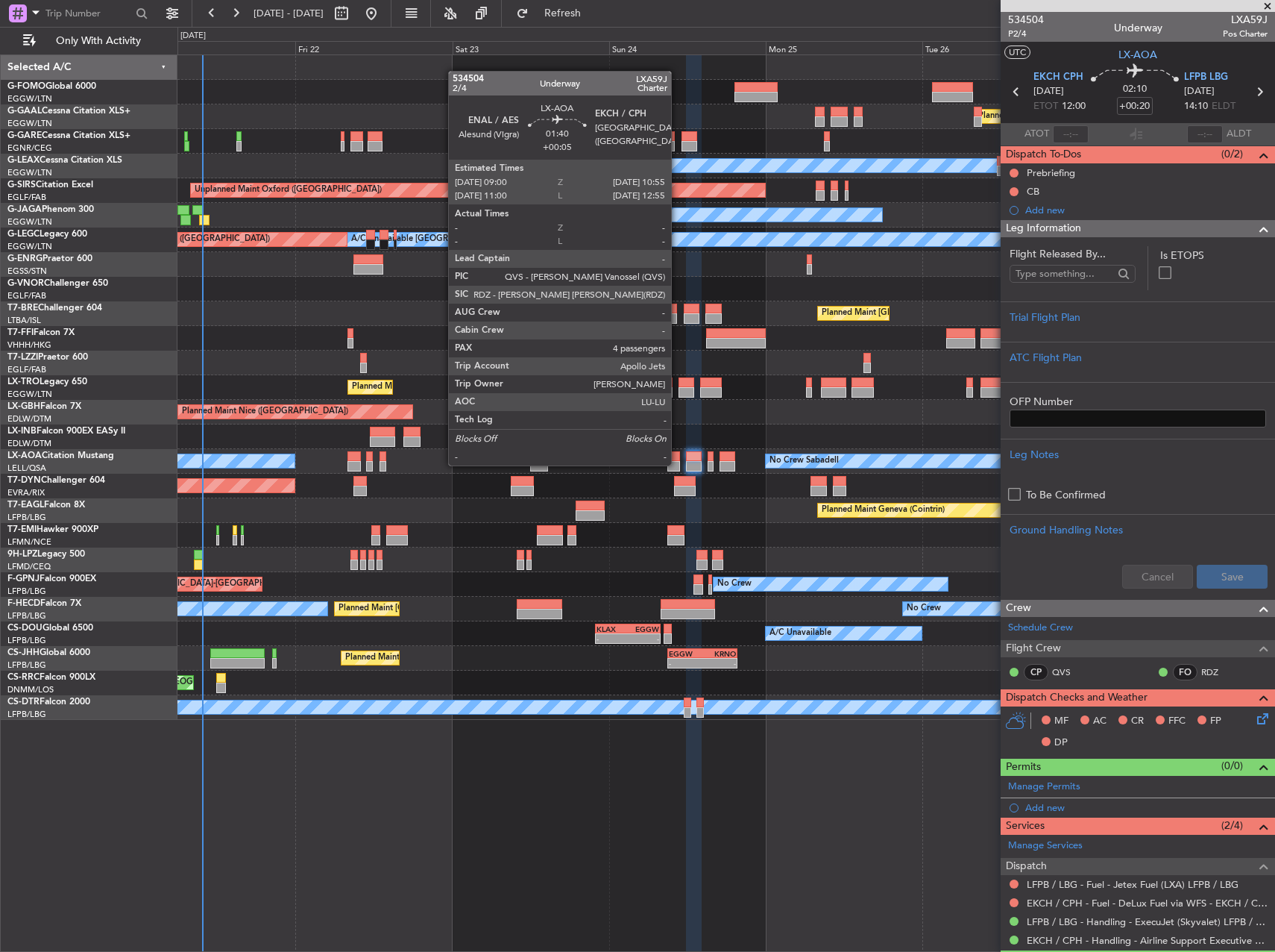
click at [678, 464] on div at bounding box center [674, 466] width 13 height 10
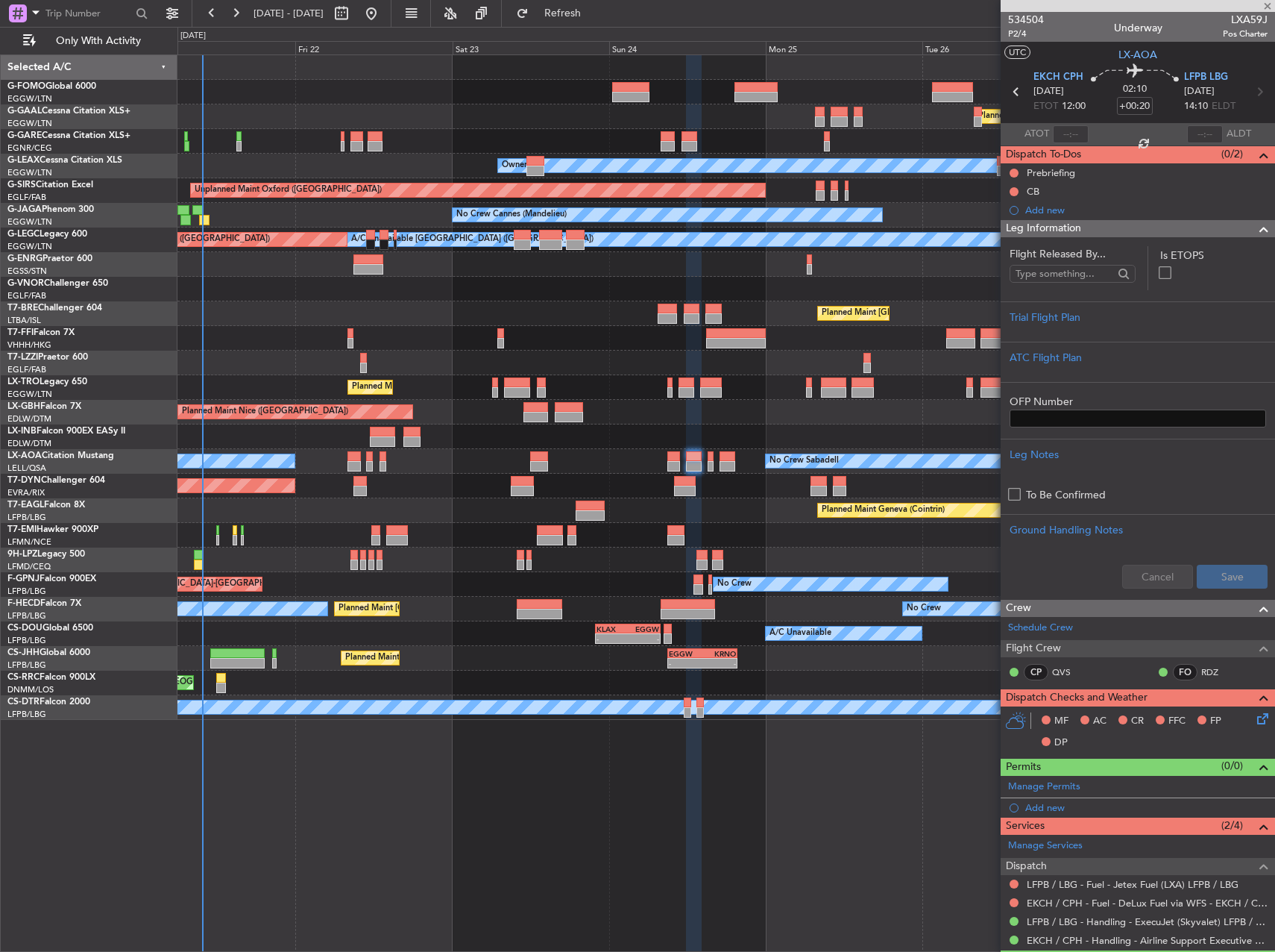
type input "+00:05"
type input "4"
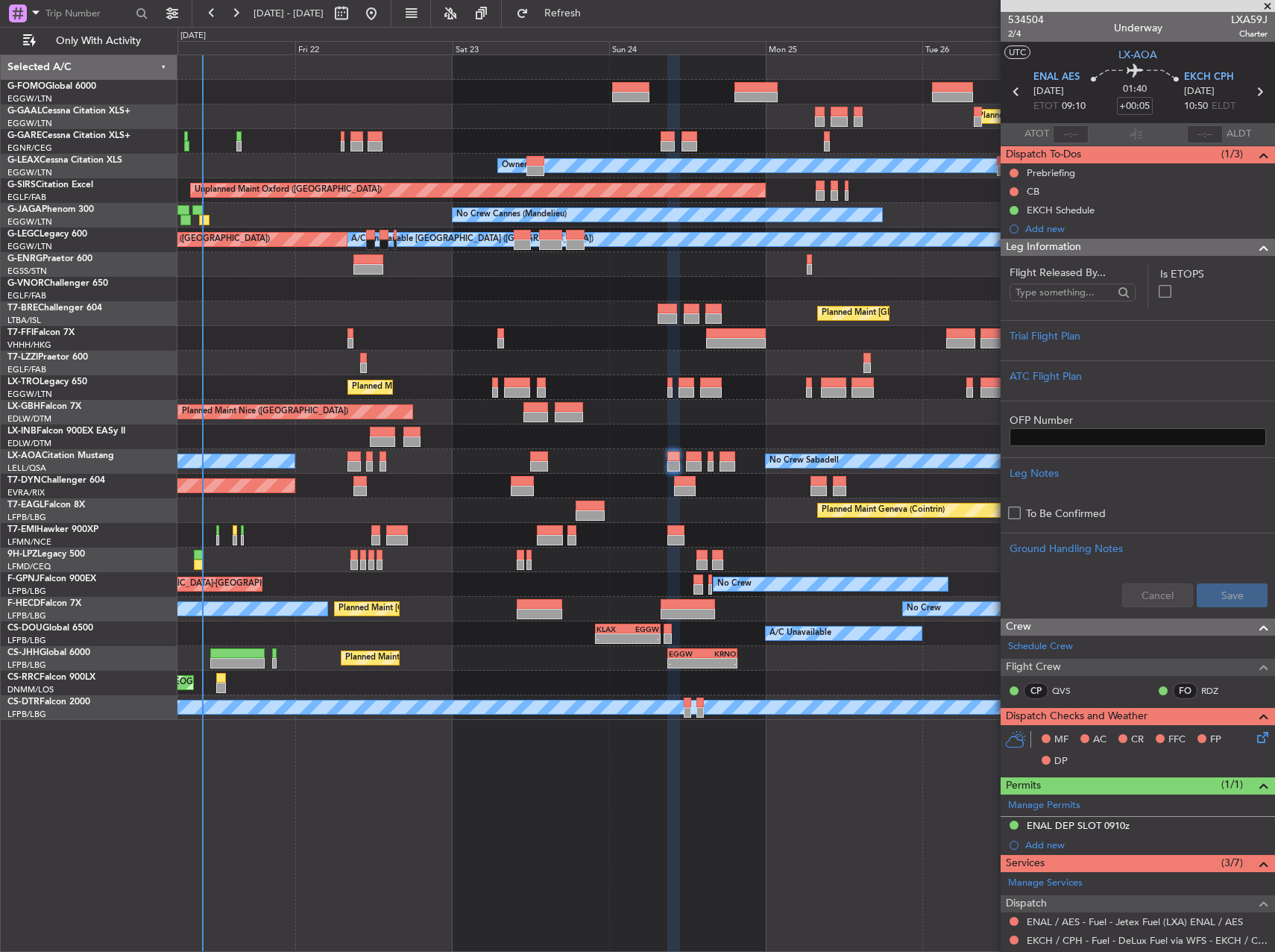
click at [744, 380] on div "Planned Maint [GEOGRAPHIC_DATA] ([GEOGRAPHIC_DATA])" at bounding box center [726, 387] width 1097 height 25
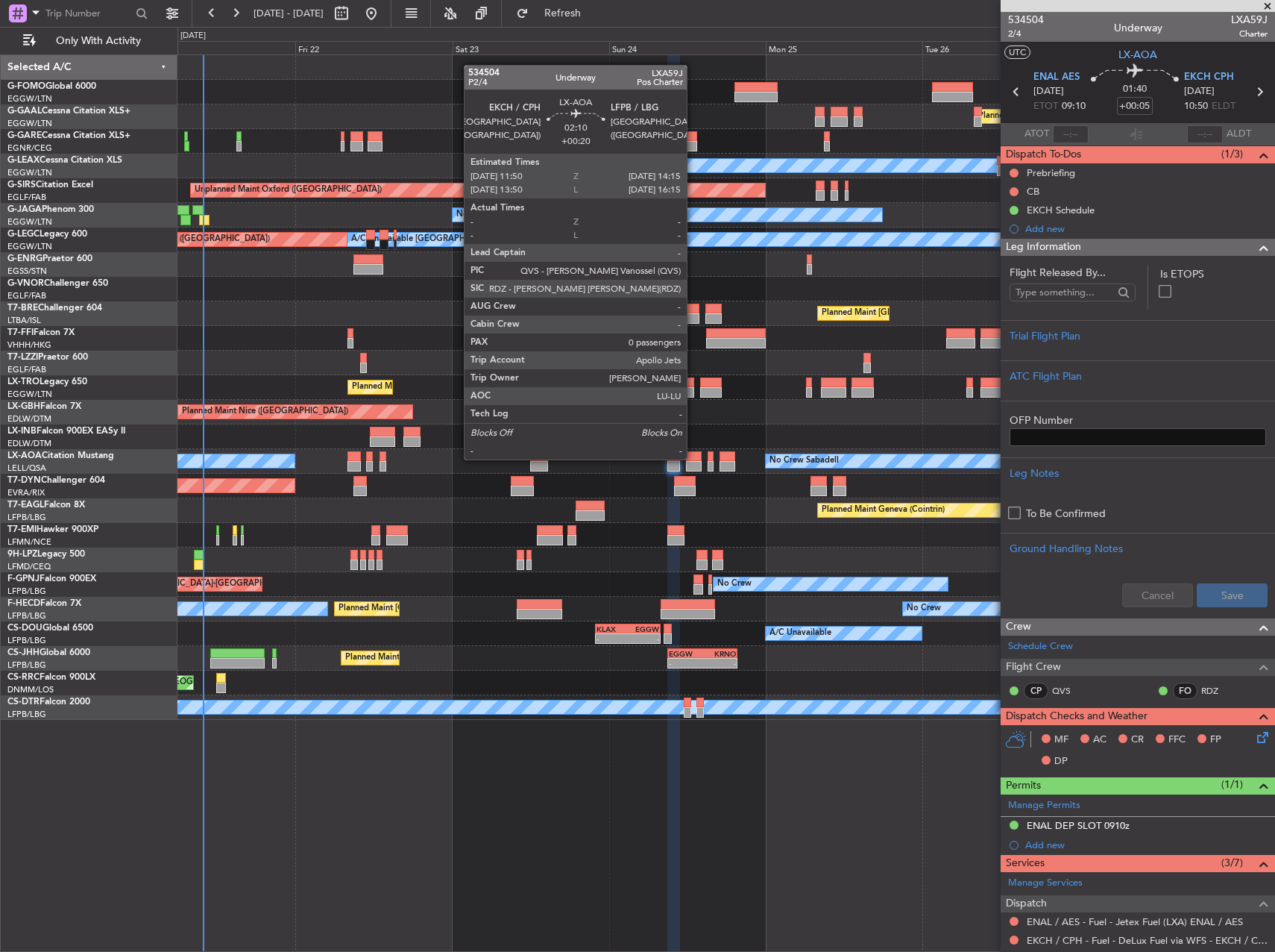
click at [693, 458] on div at bounding box center [694, 456] width 17 height 10
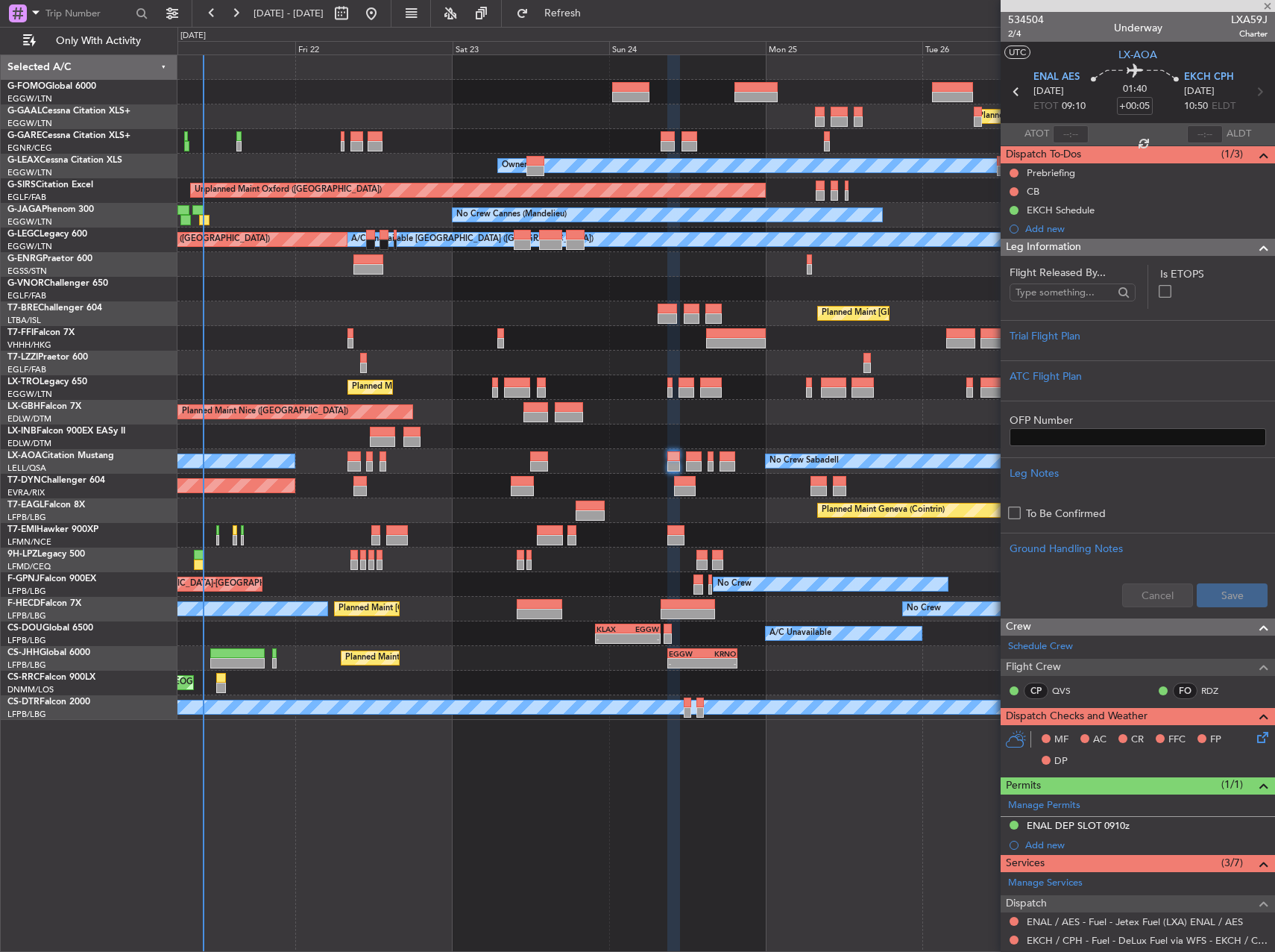
type input "+00:20"
type input "0"
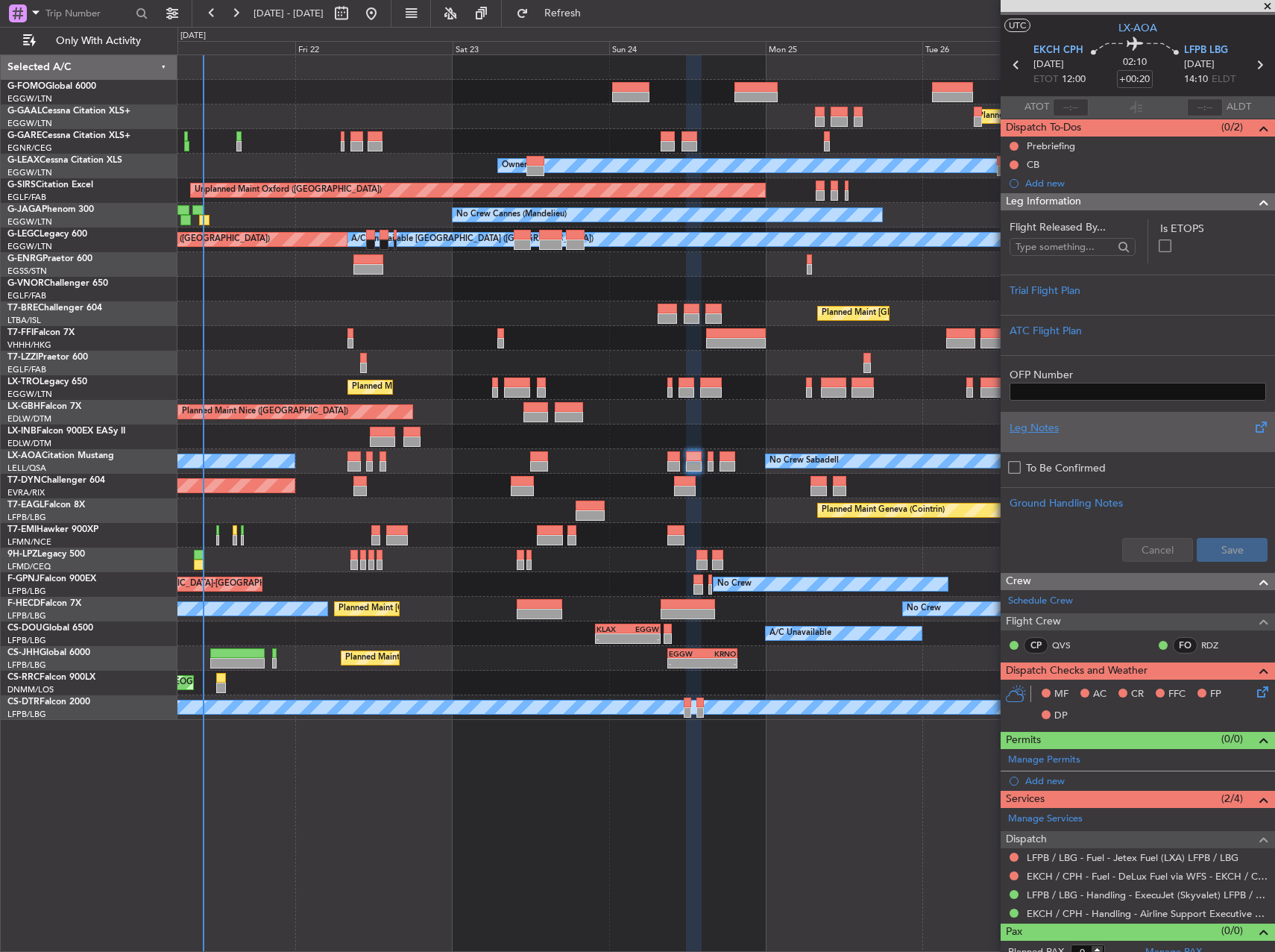
scroll to position [40, 0]
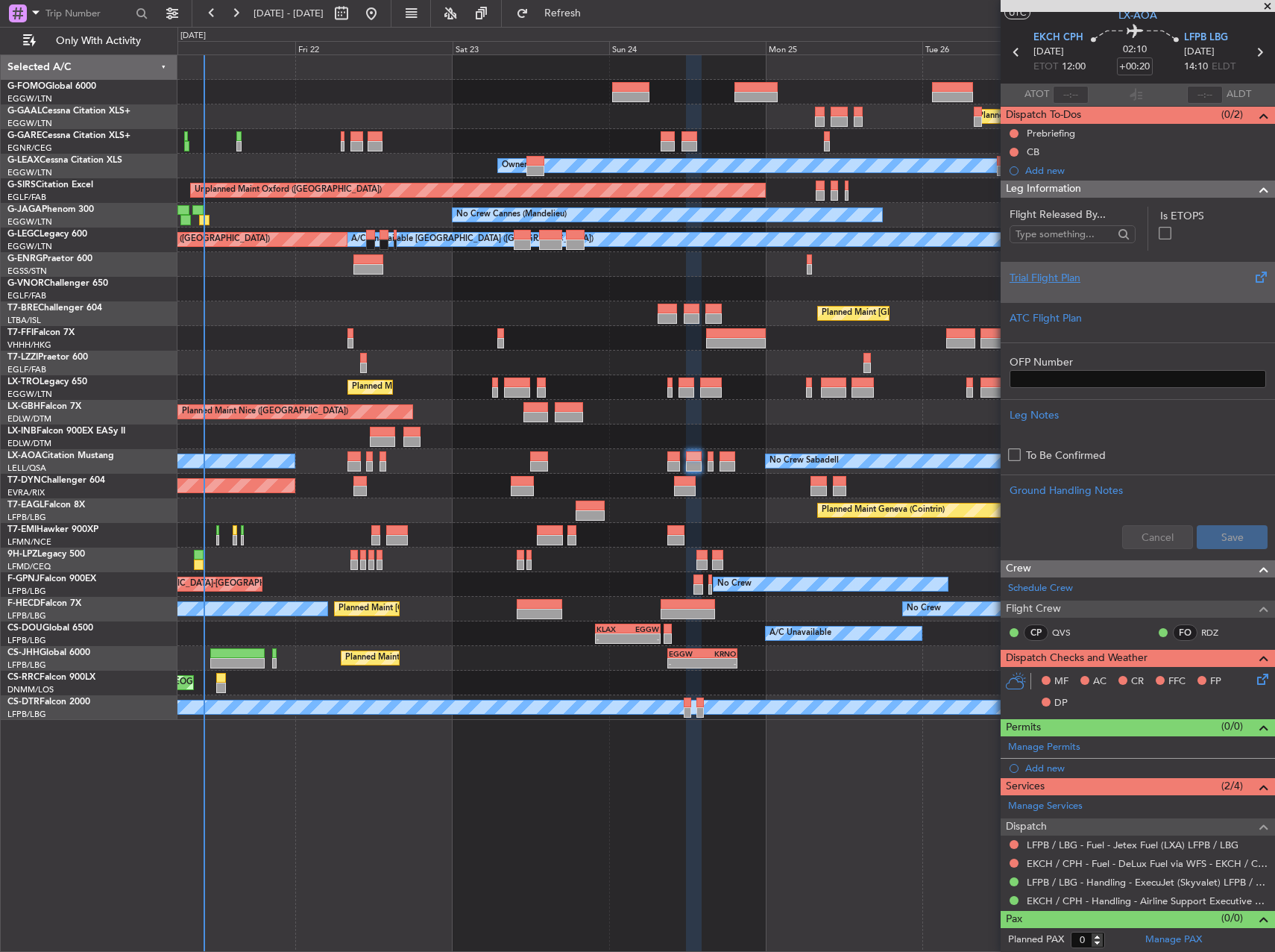
click at [1205, 285] on div at bounding box center [1138, 290] width 257 height 9
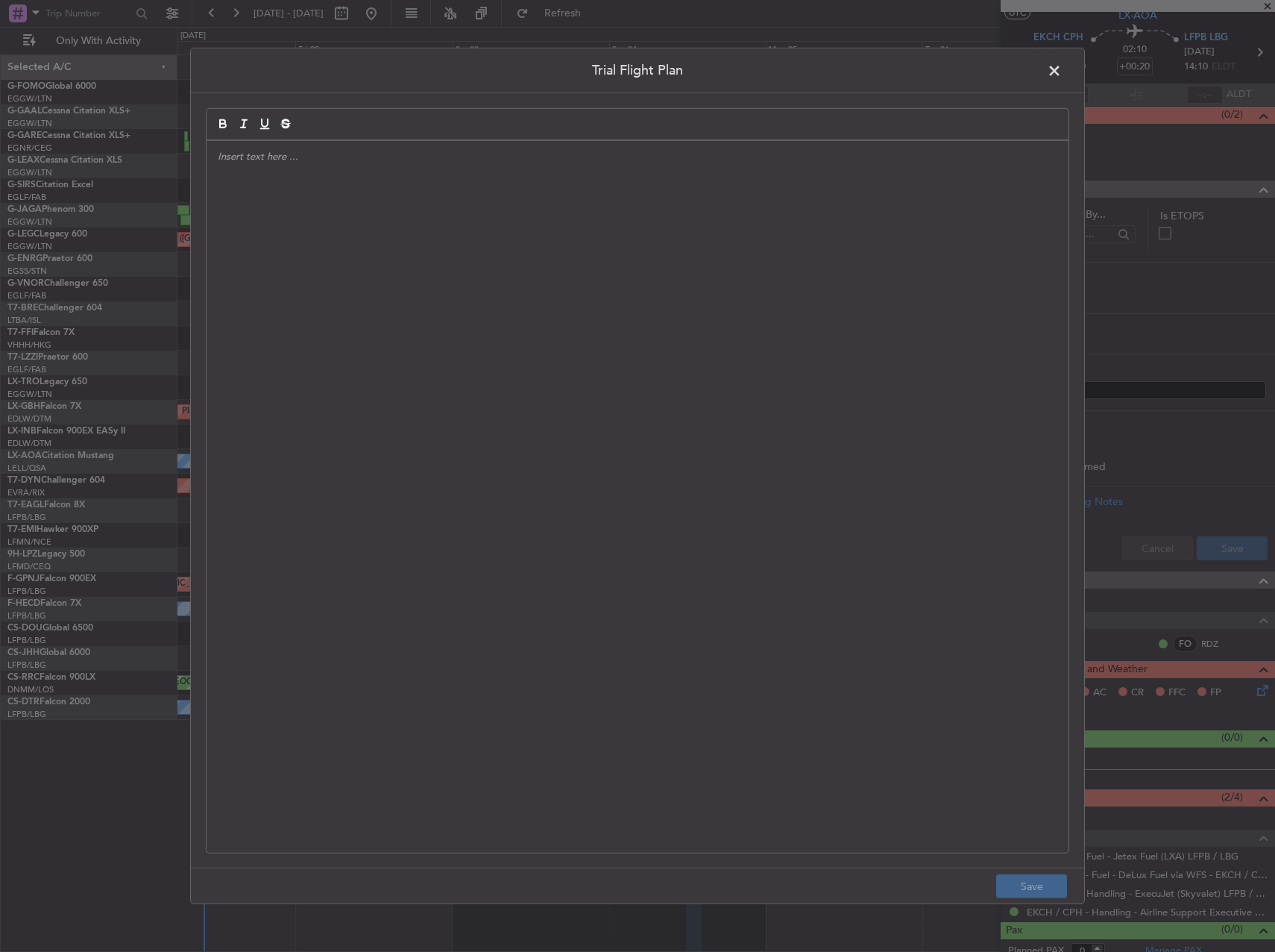
click at [653, 276] on div at bounding box center [637, 496] width 862 height 712
click at [776, 343] on div "PSU //" at bounding box center [637, 496] width 862 height 712
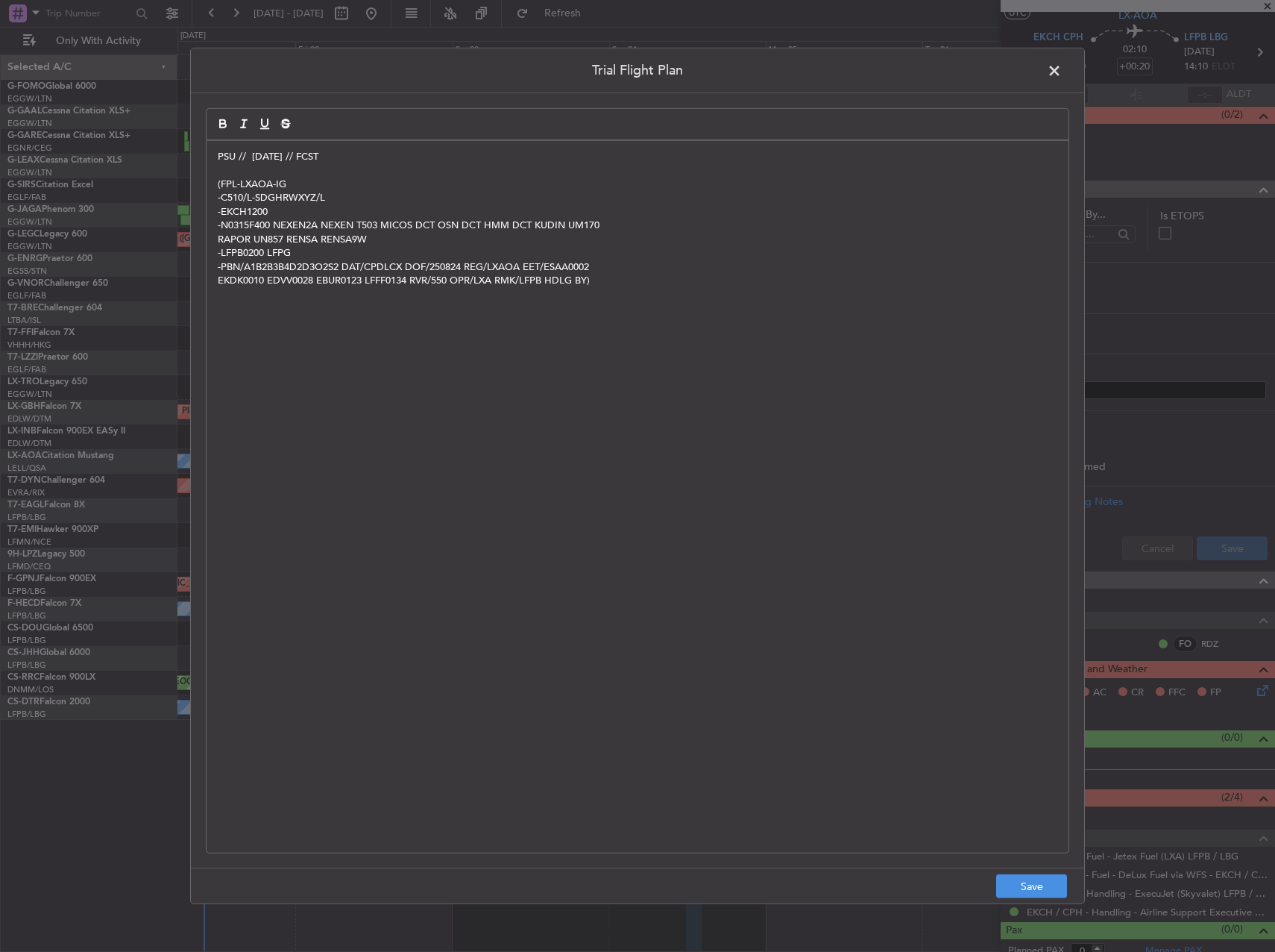
scroll to position [0, 0]
click at [1058, 879] on button "Save" at bounding box center [1031, 886] width 71 height 24
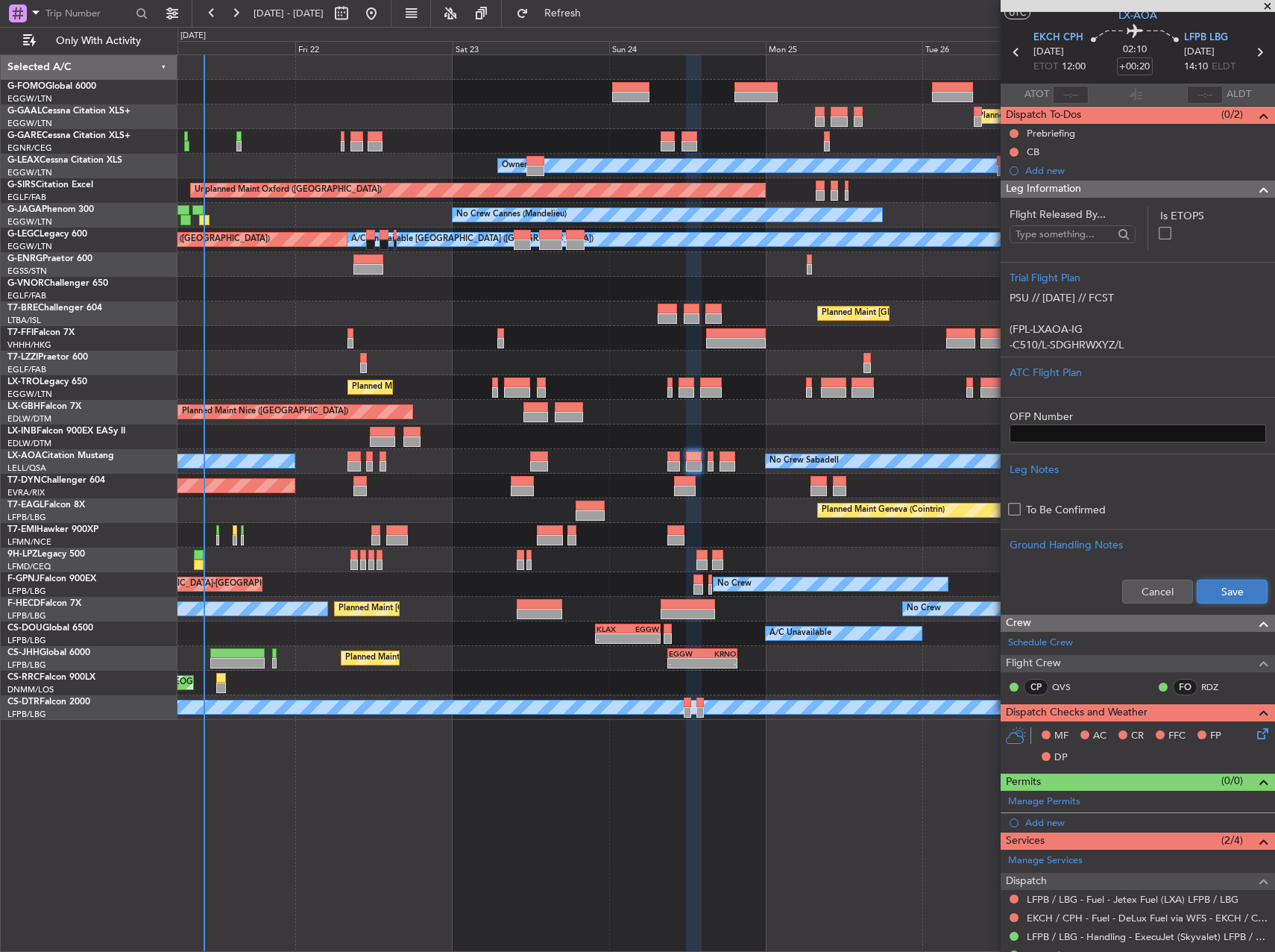
click at [1212, 598] on button "Save" at bounding box center [1232, 591] width 71 height 24
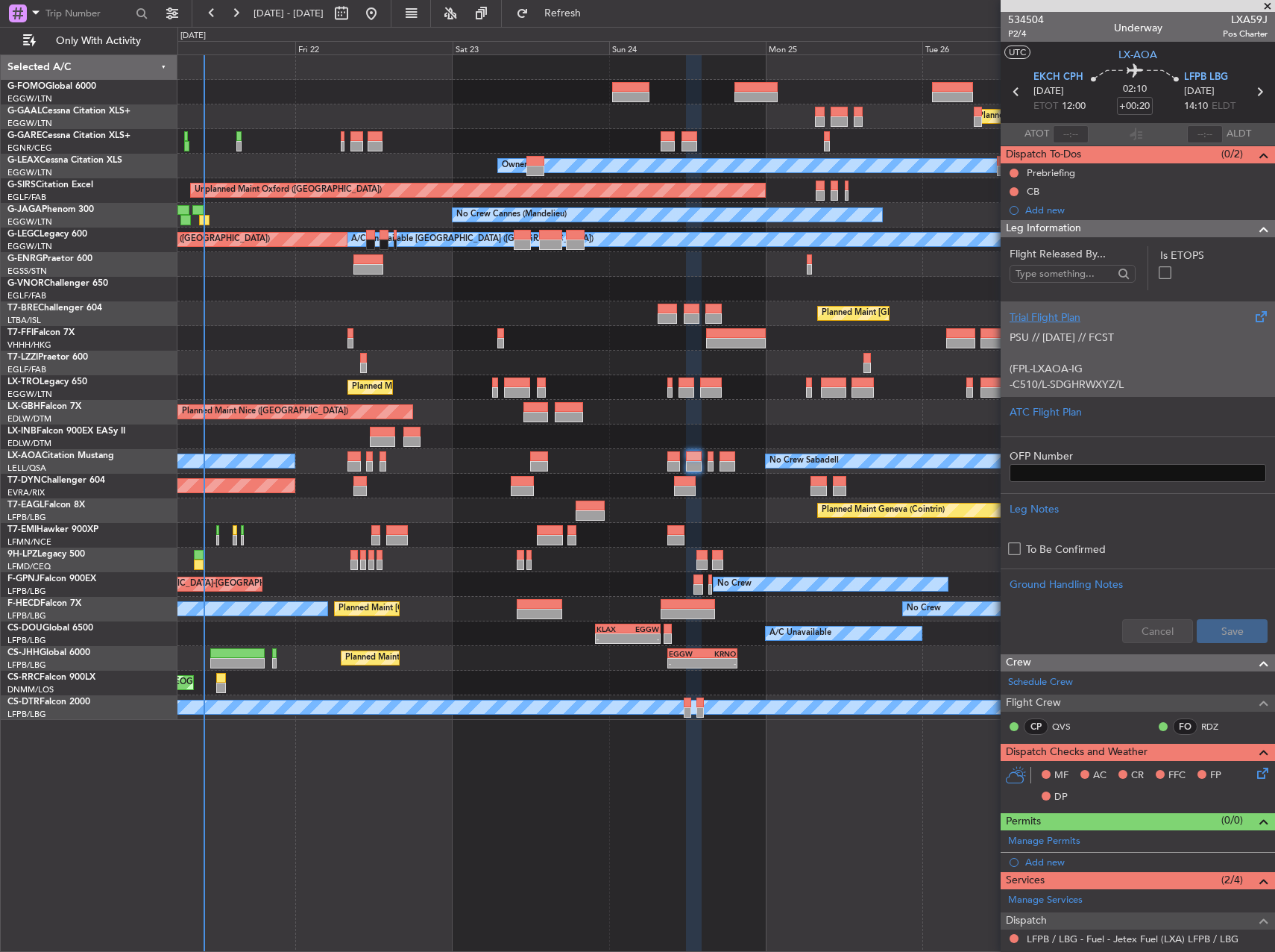
click at [1152, 339] on p "PSU // 21AUG // FCST" at bounding box center [1138, 337] width 257 height 16
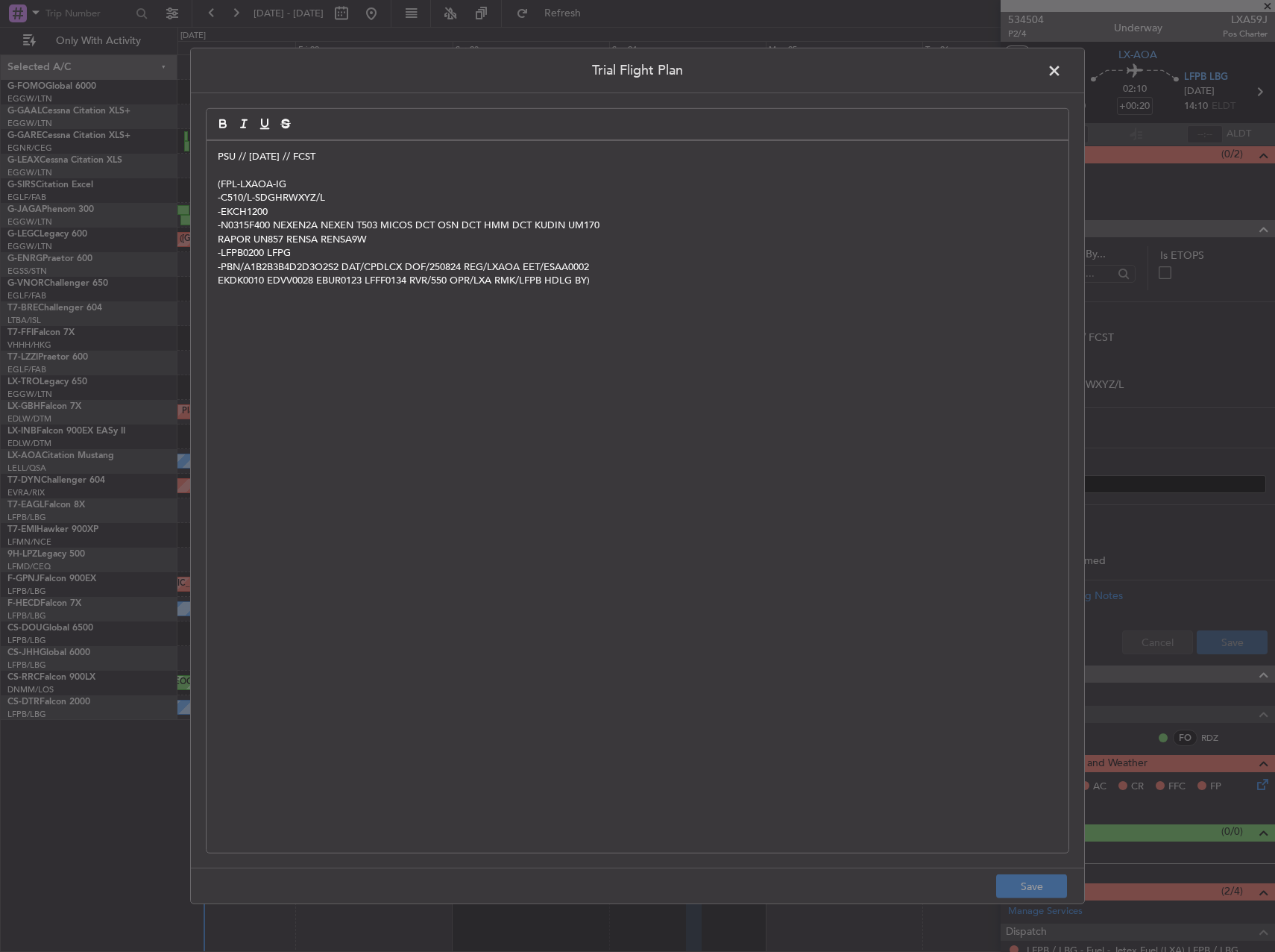
click at [1061, 69] on span at bounding box center [1061, 75] width 0 height 29
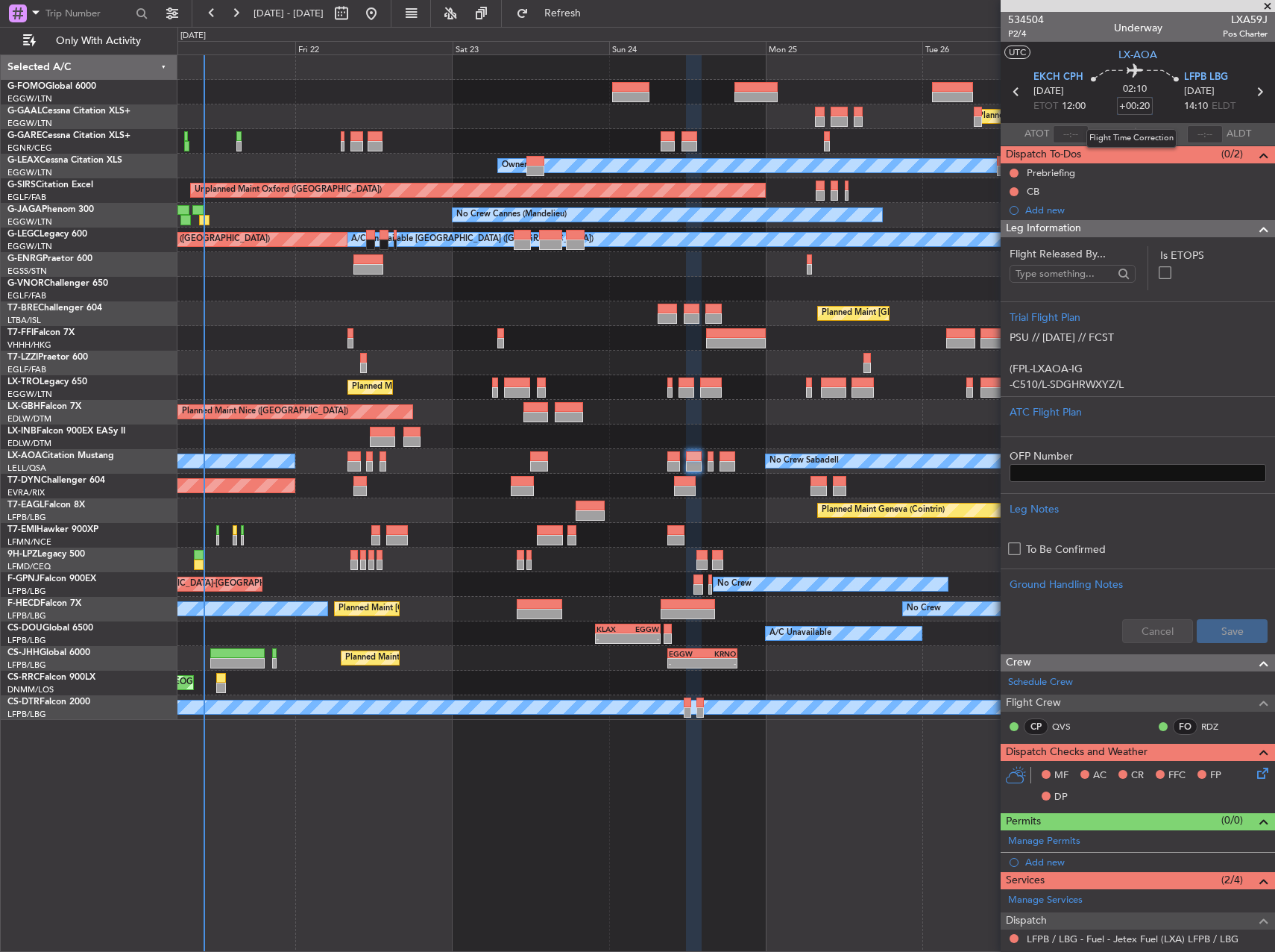
click at [1142, 104] on input "+00:20" at bounding box center [1134, 105] width 36 height 17
click at [927, 123] on div "Planned Maint Dusseldorf" at bounding box center [726, 116] width 1097 height 25
click at [757, 435] on div "Planned Maint Geneva (Cointrin)" at bounding box center [726, 436] width 1097 height 25
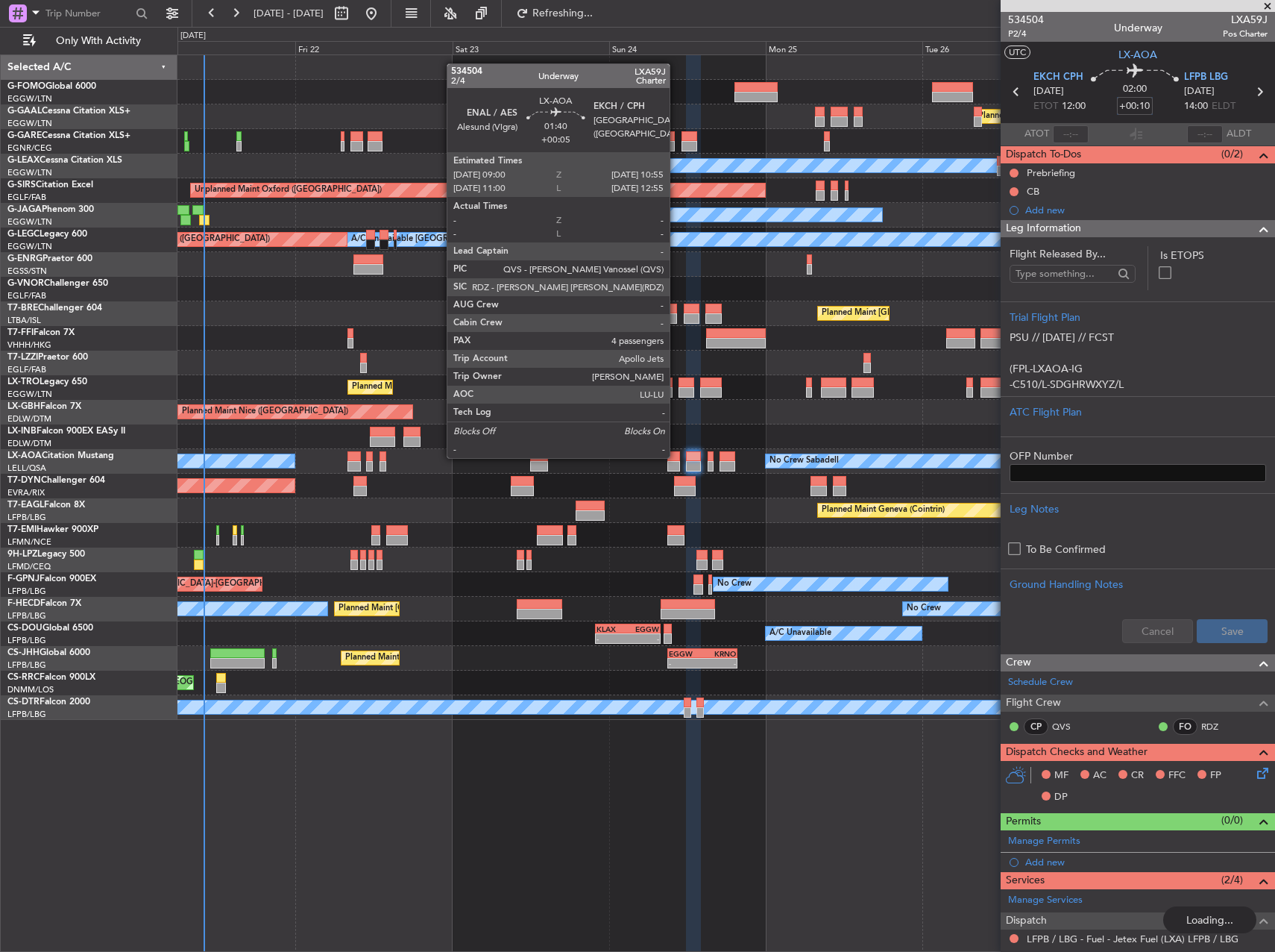
click at [677, 457] on div at bounding box center [674, 456] width 13 height 10
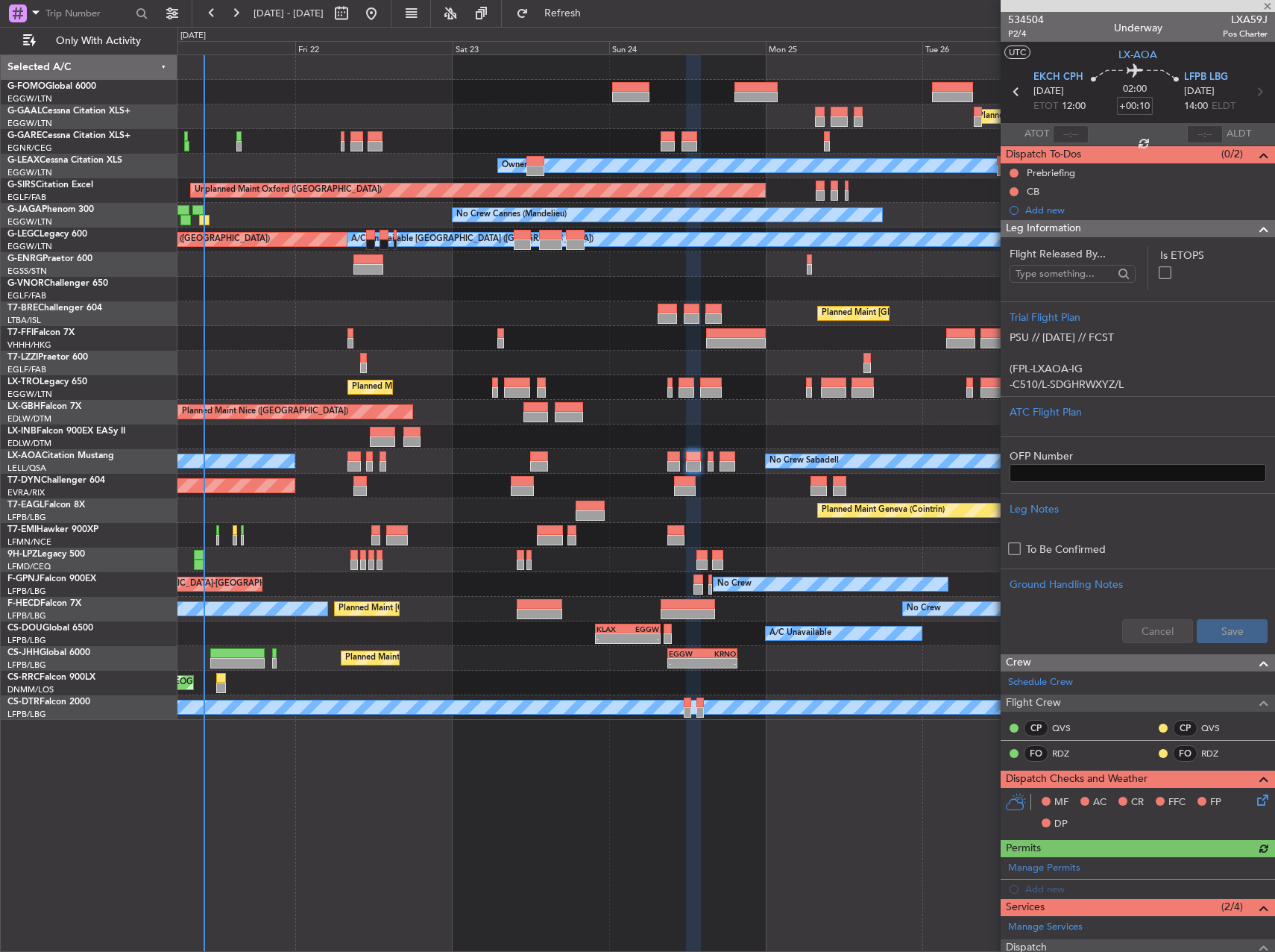
type input "+00:05"
type input "4"
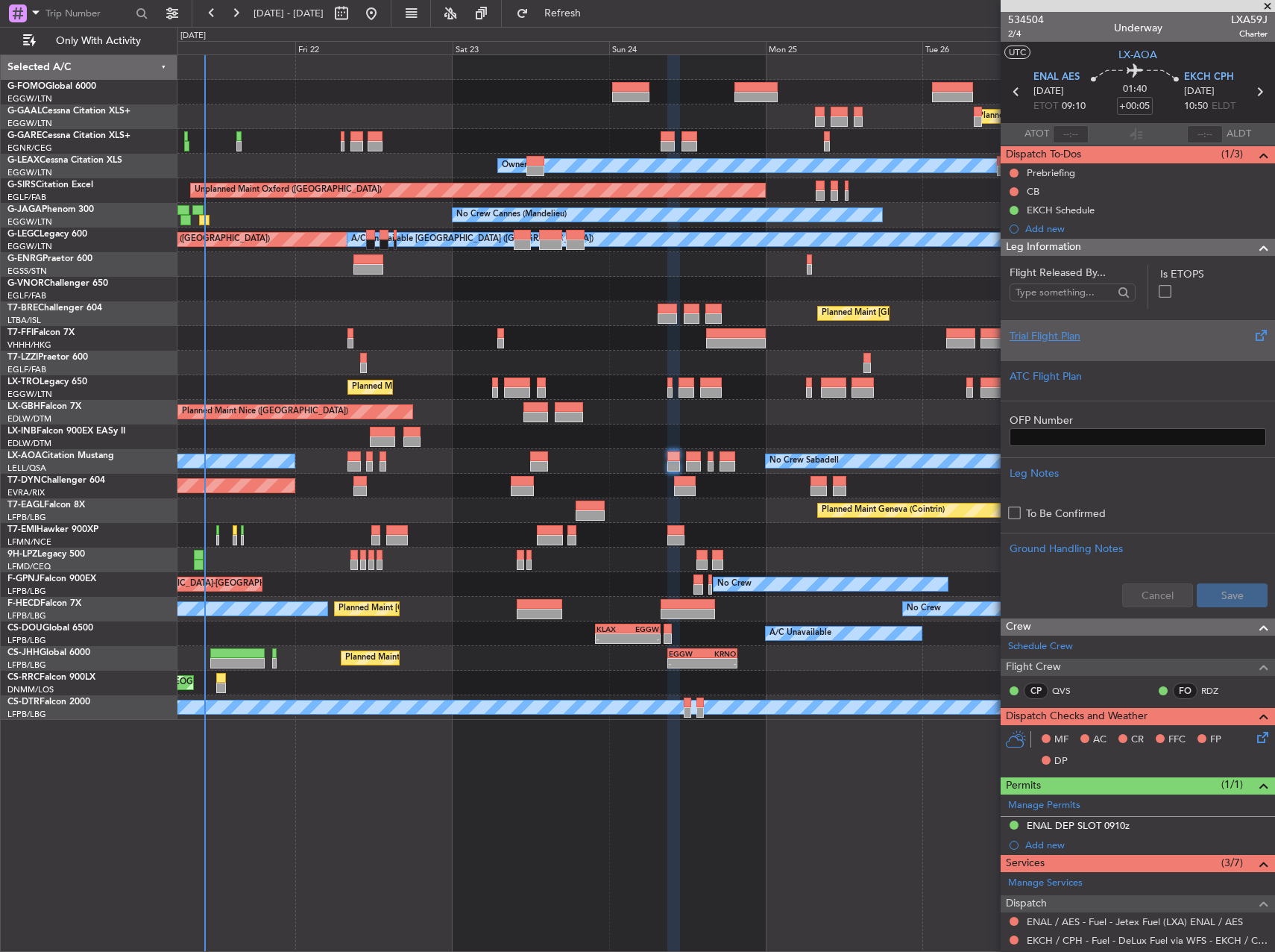
click at [1127, 326] on div "Trial Flight Plan" at bounding box center [1138, 340] width 274 height 41
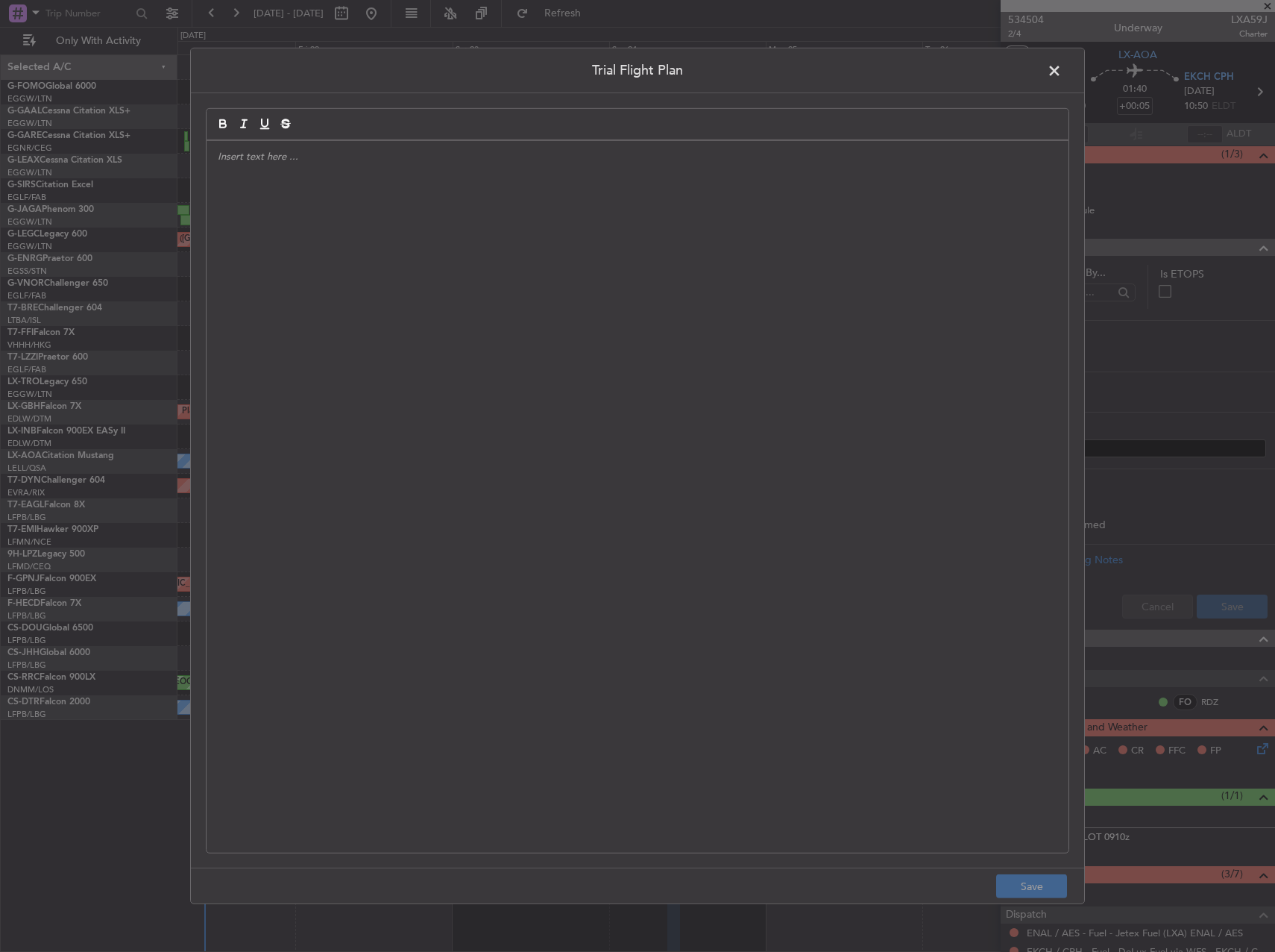
click at [838, 370] on div at bounding box center [637, 496] width 862 height 712
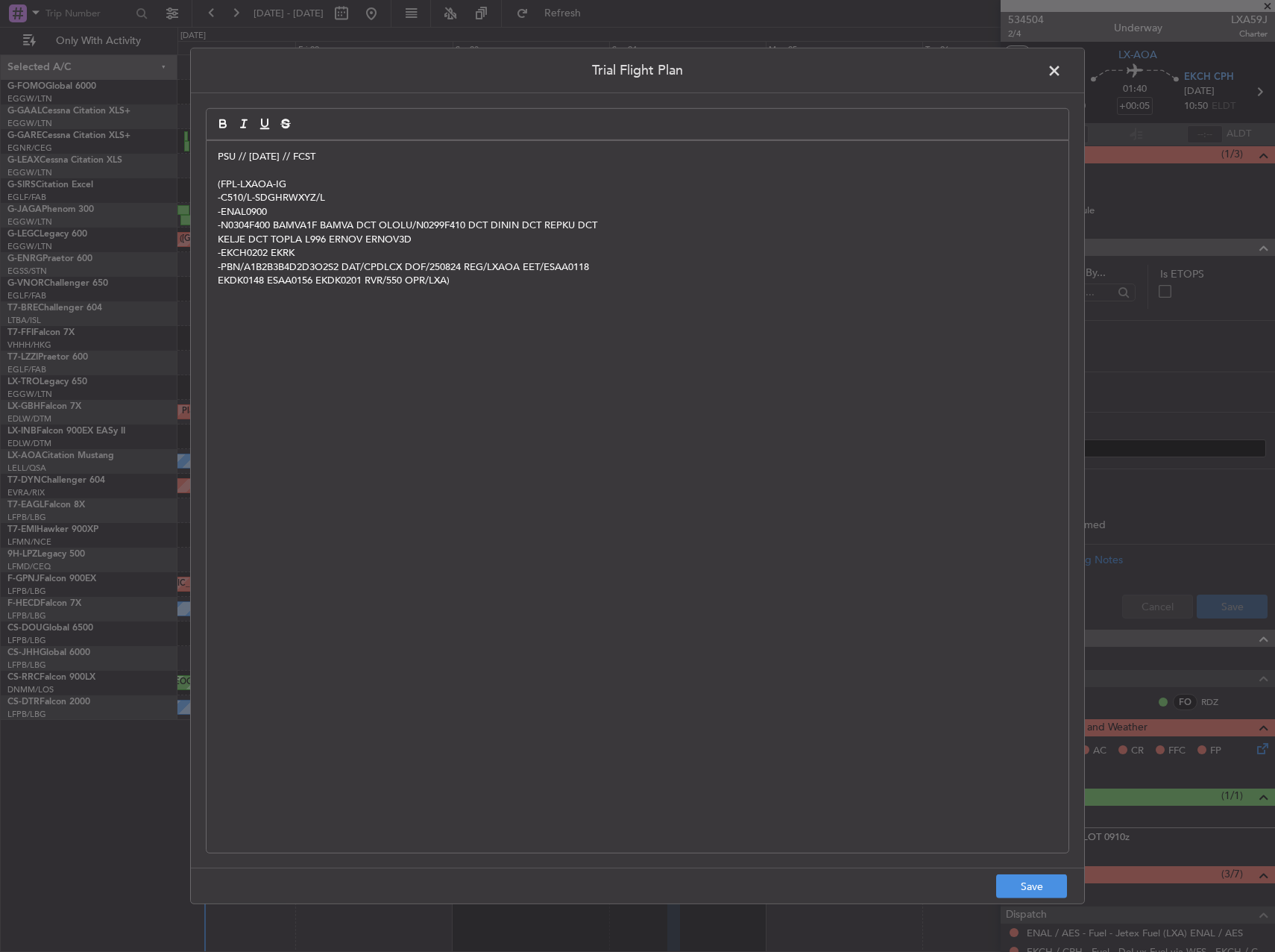
click at [1061, 80] on span at bounding box center [1061, 75] width 0 height 29
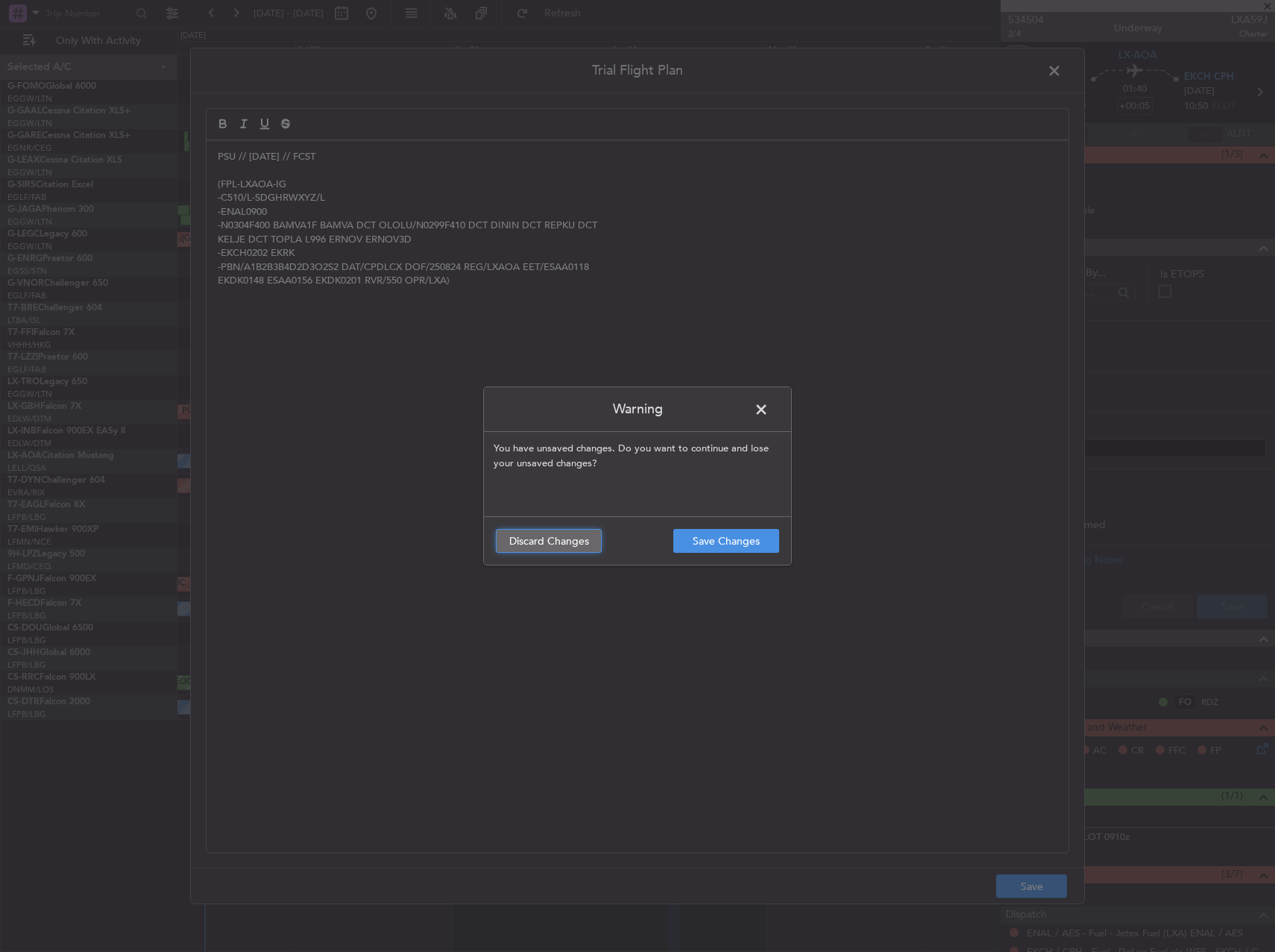
click at [558, 538] on button "Discard Changes" at bounding box center [549, 540] width 106 height 24
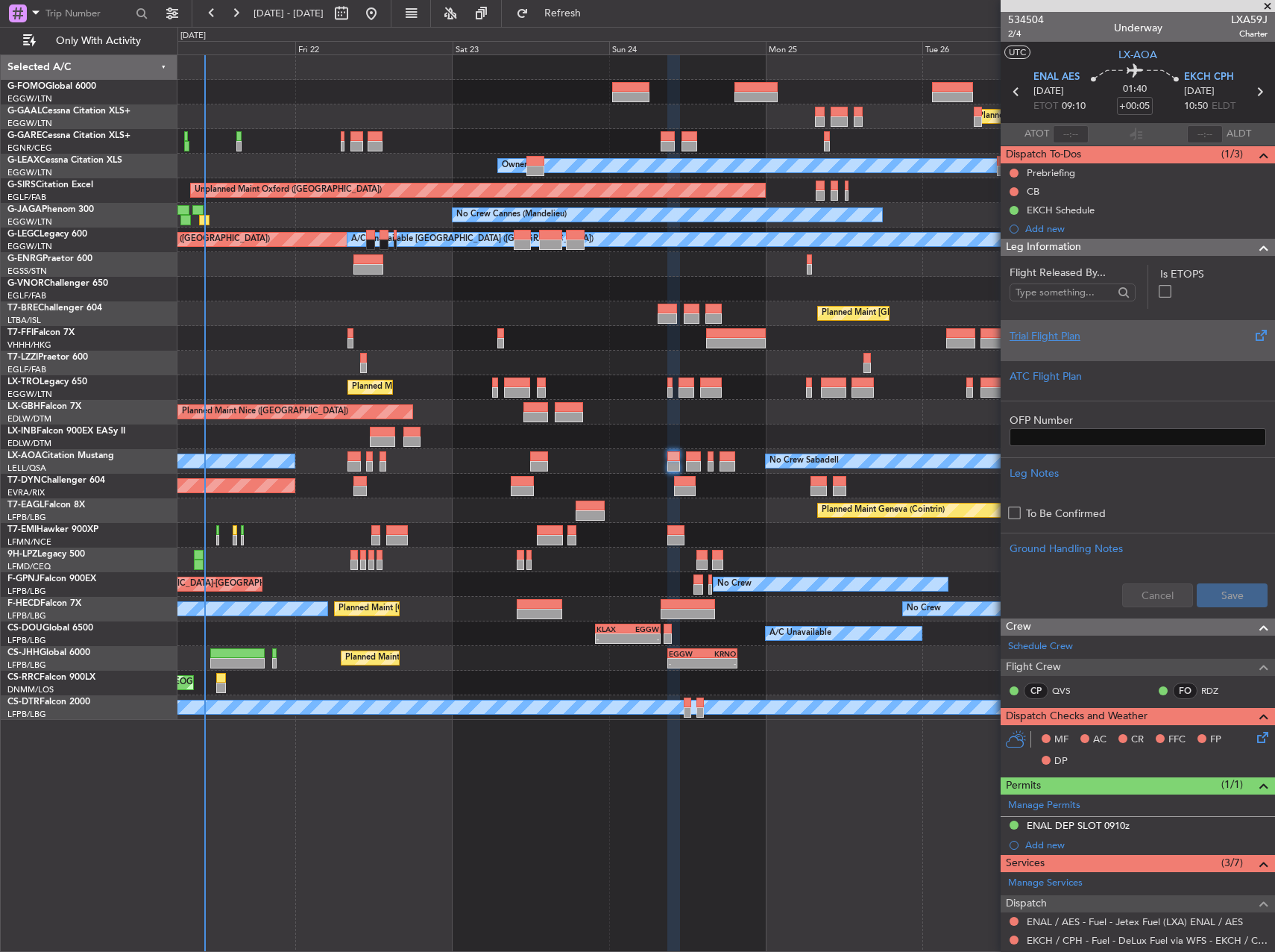
drag, startPoint x: 1119, startPoint y: 353, endPoint x: 1113, endPoint y: 347, distance: 8.5
click at [1113, 347] on div "Trial Flight Plan" at bounding box center [1138, 340] width 274 height 41
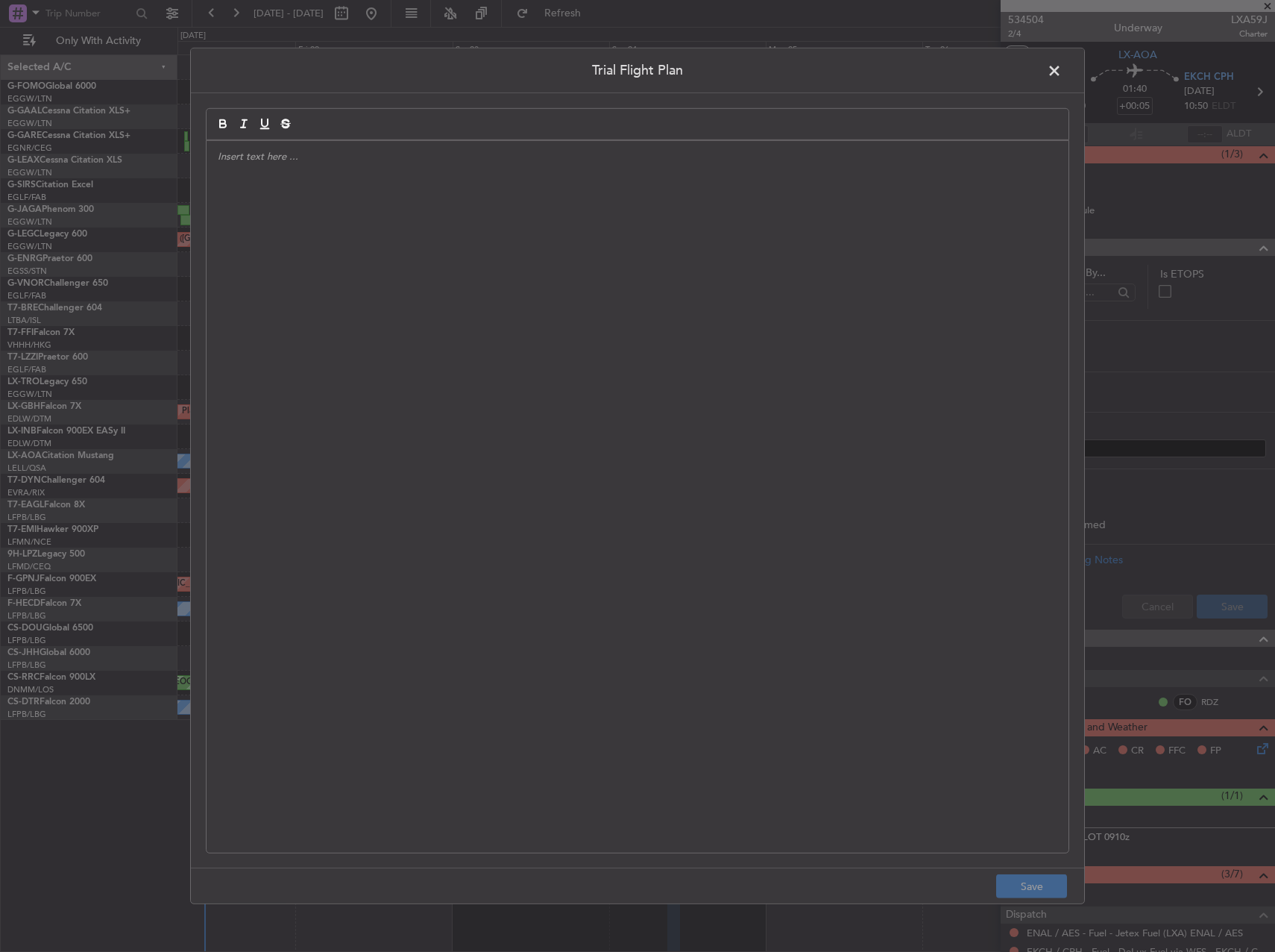
click at [751, 343] on div at bounding box center [637, 496] width 862 height 712
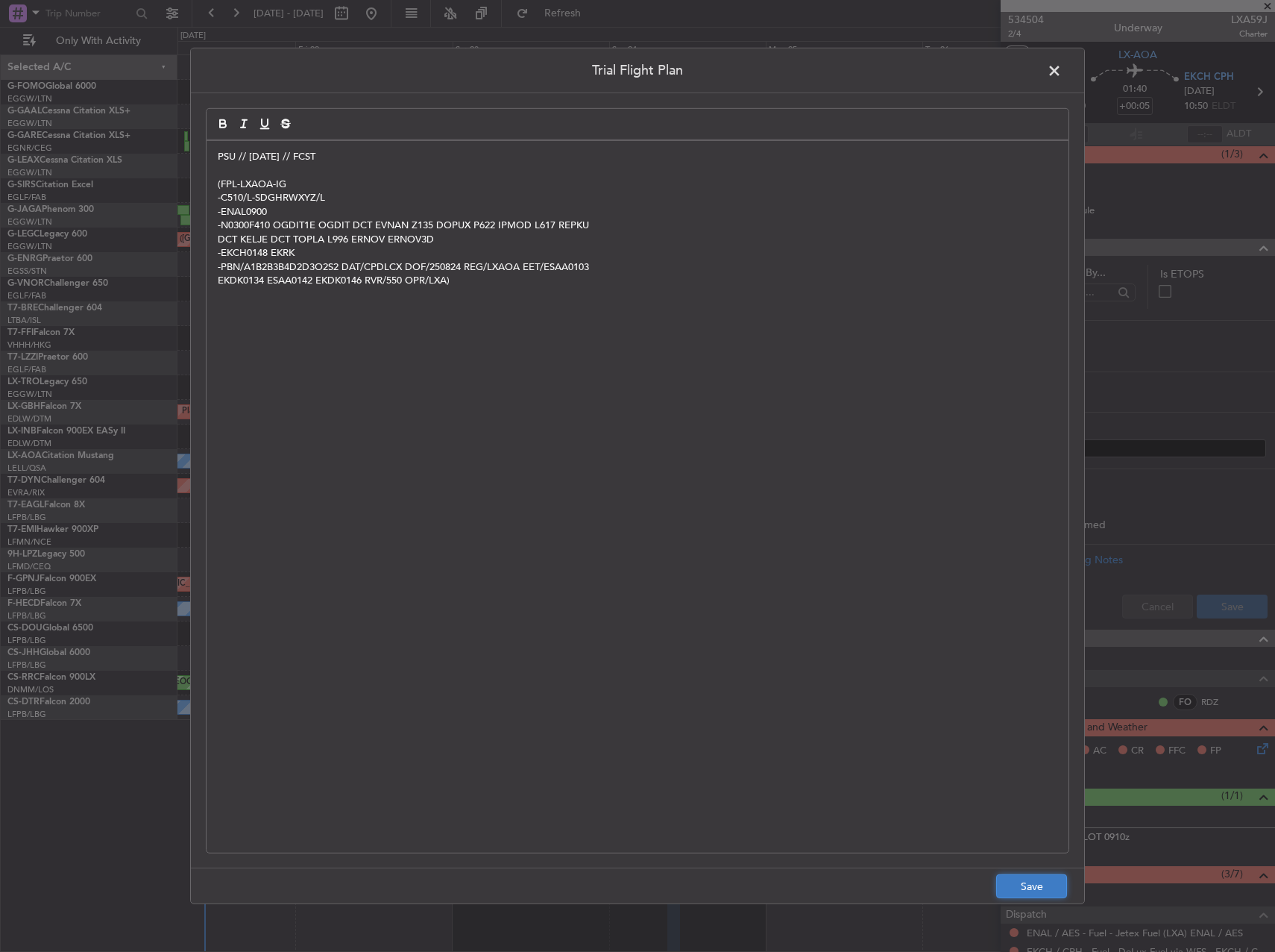
click at [1035, 879] on button "Save" at bounding box center [1031, 886] width 71 height 24
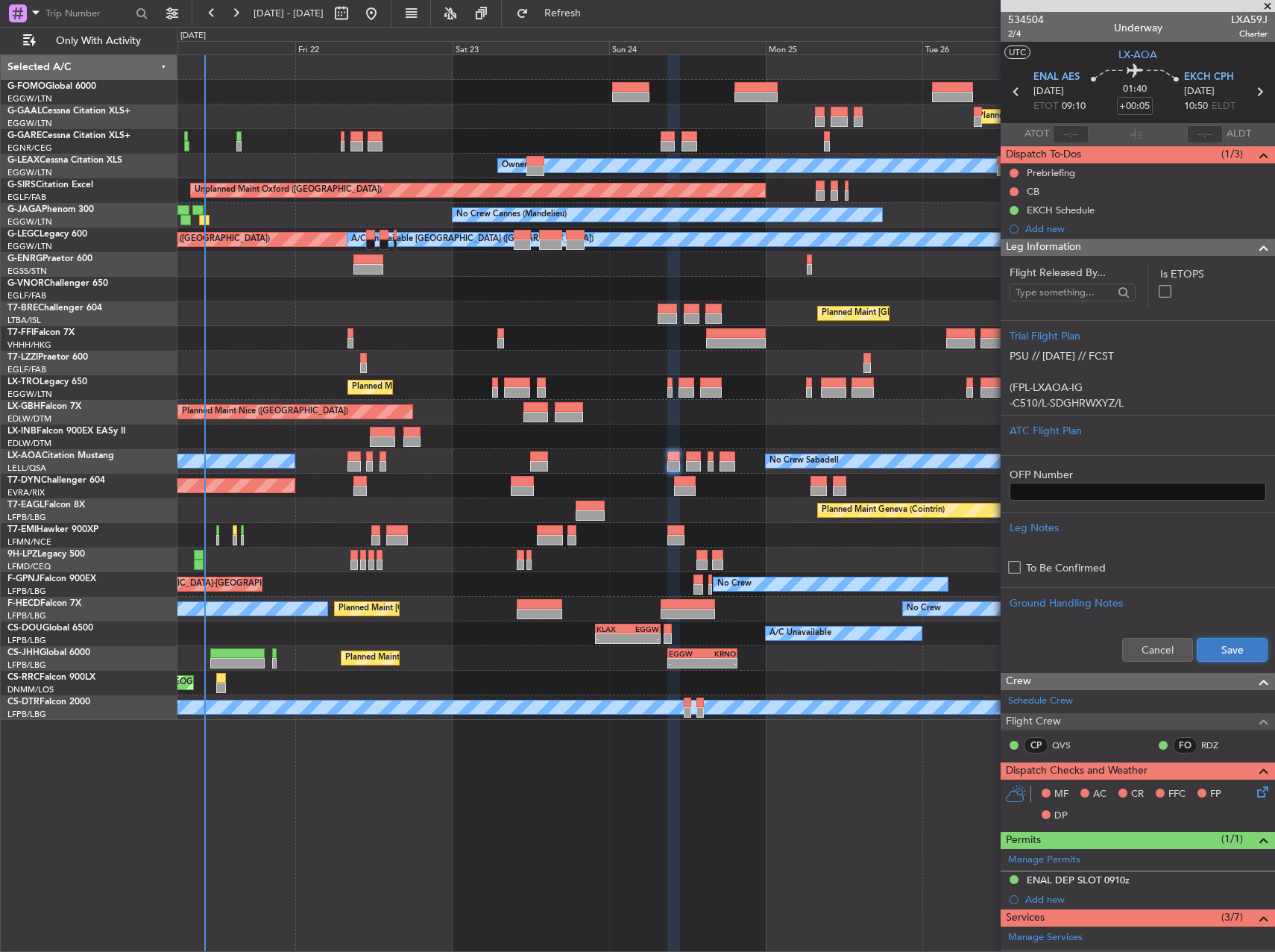
click at [1211, 641] on button "Save" at bounding box center [1232, 650] width 71 height 24
click at [1061, 127] on div "Estimated Take-Off Time" at bounding box center [1072, 133] width 99 height 18
click at [1072, 129] on input "text" at bounding box center [1071, 134] width 36 height 17
click at [1138, 104] on input "+00:05" at bounding box center [1134, 105] width 36 height 17
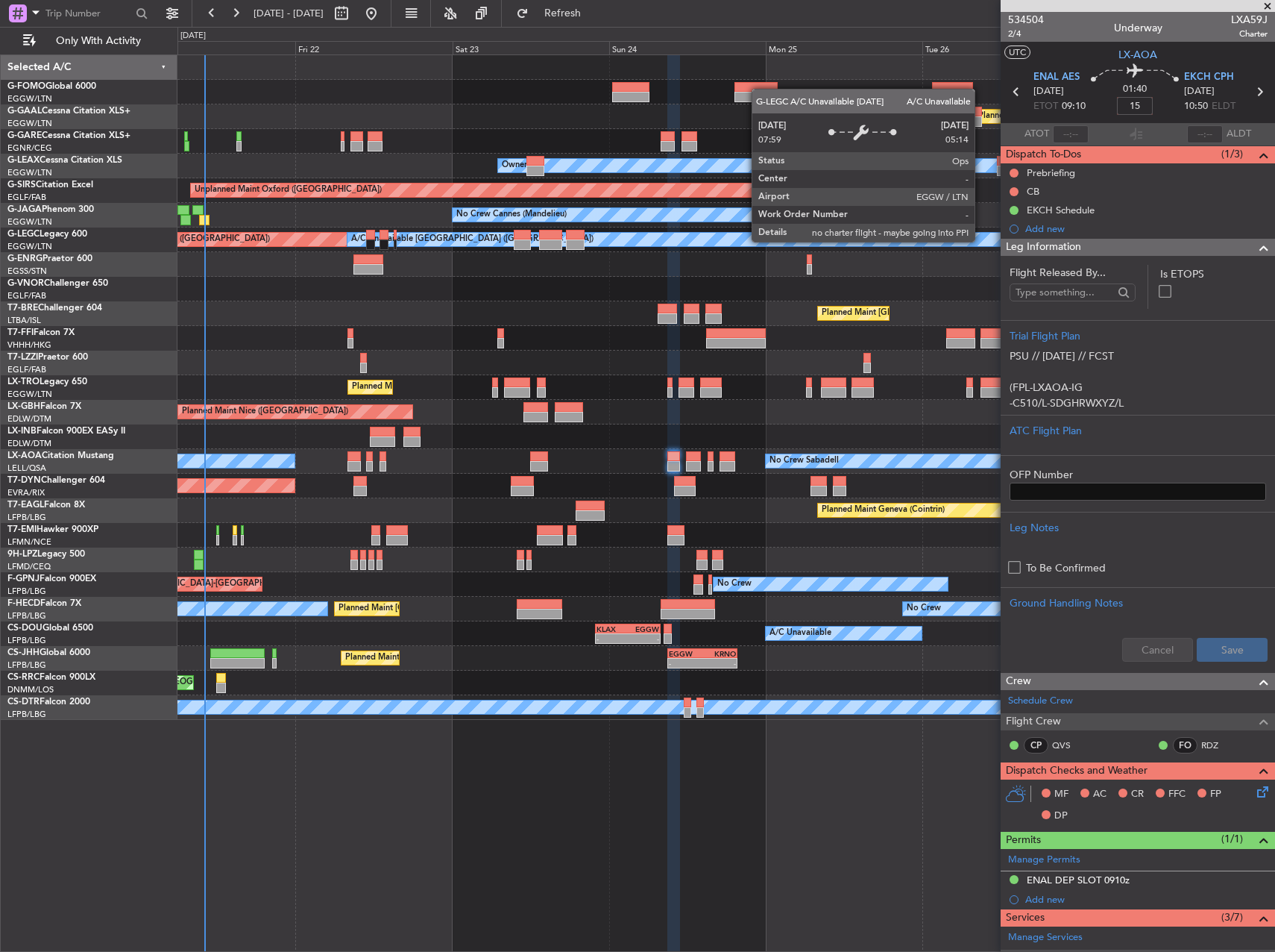
click at [960, 226] on div "No Crew Cannes (Mandelieu) Owner Ibiza" at bounding box center [726, 215] width 1097 height 25
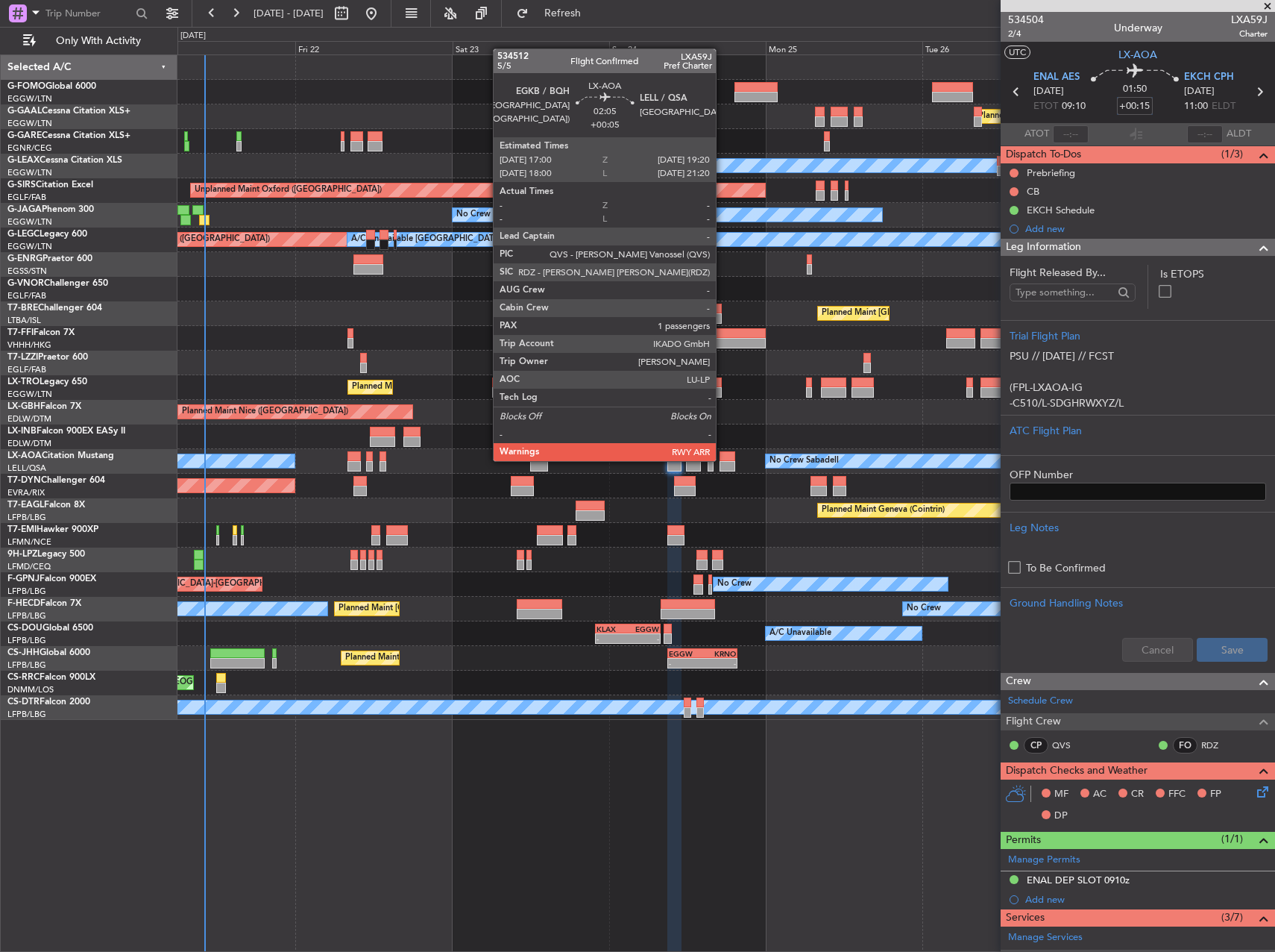
click at [723, 459] on div at bounding box center [727, 456] width 16 height 10
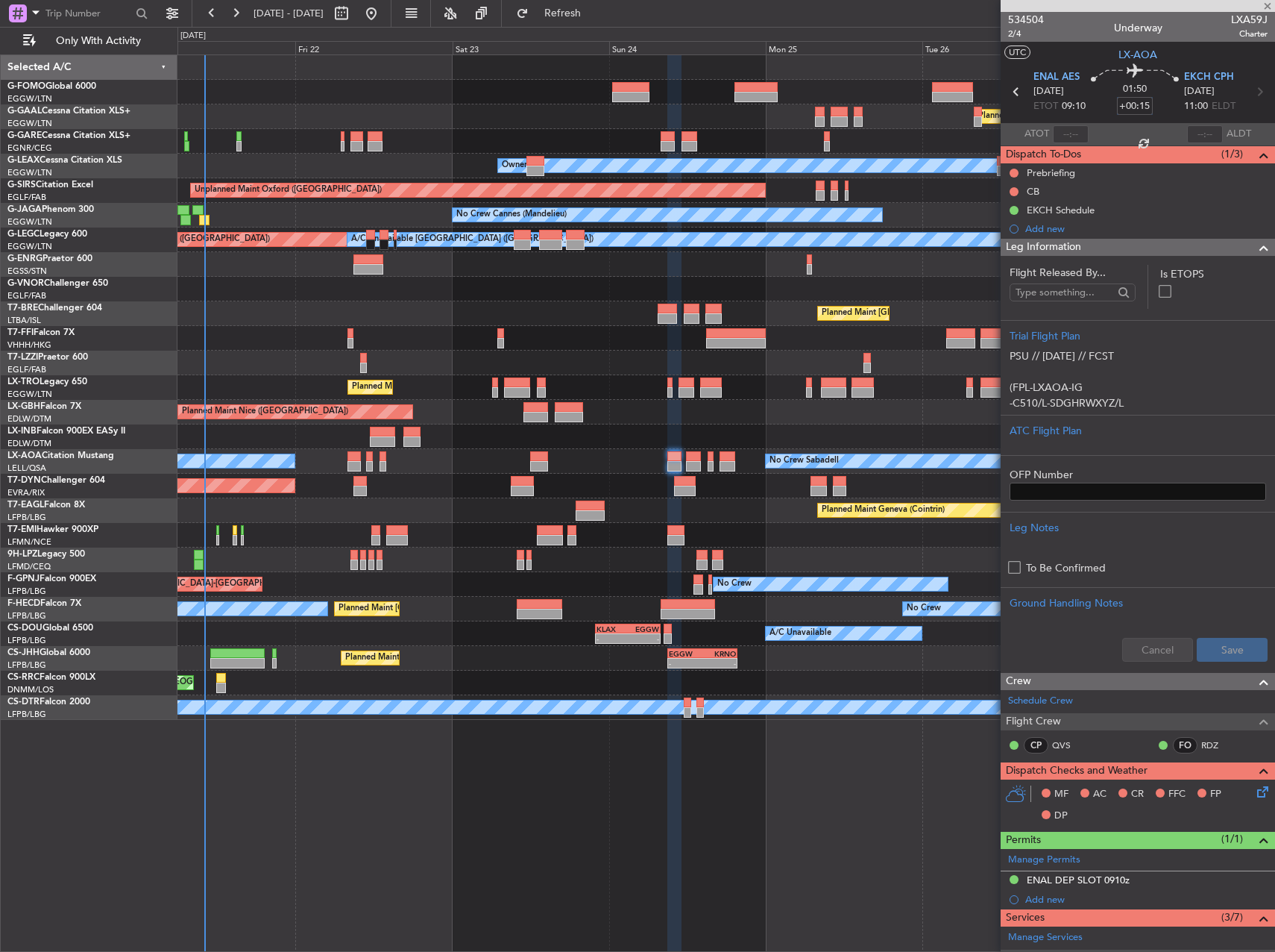
type input "+00:05"
type input "1"
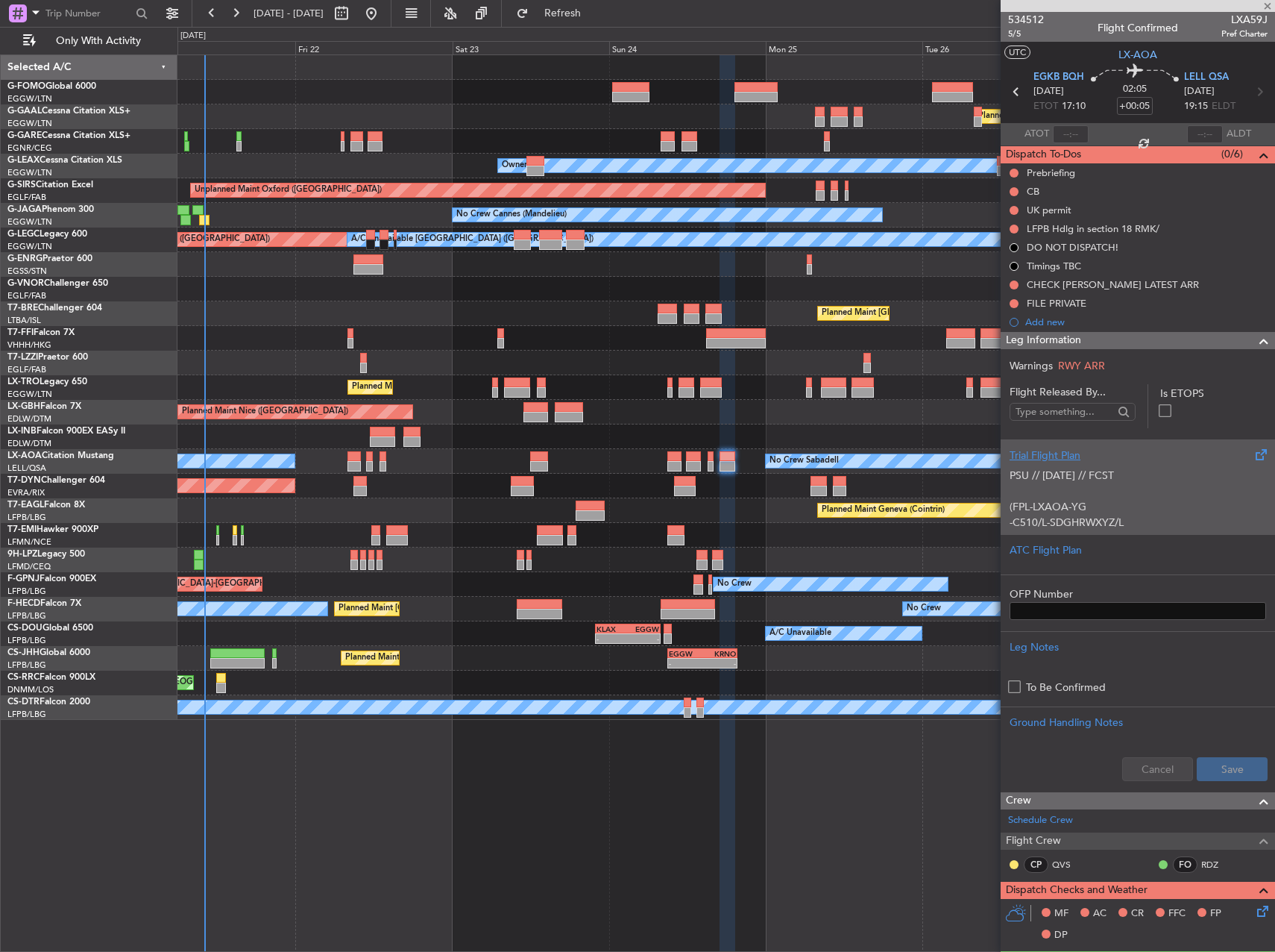
click at [1160, 480] on p "PSU // [DATE] // FCST" at bounding box center [1138, 475] width 257 height 16
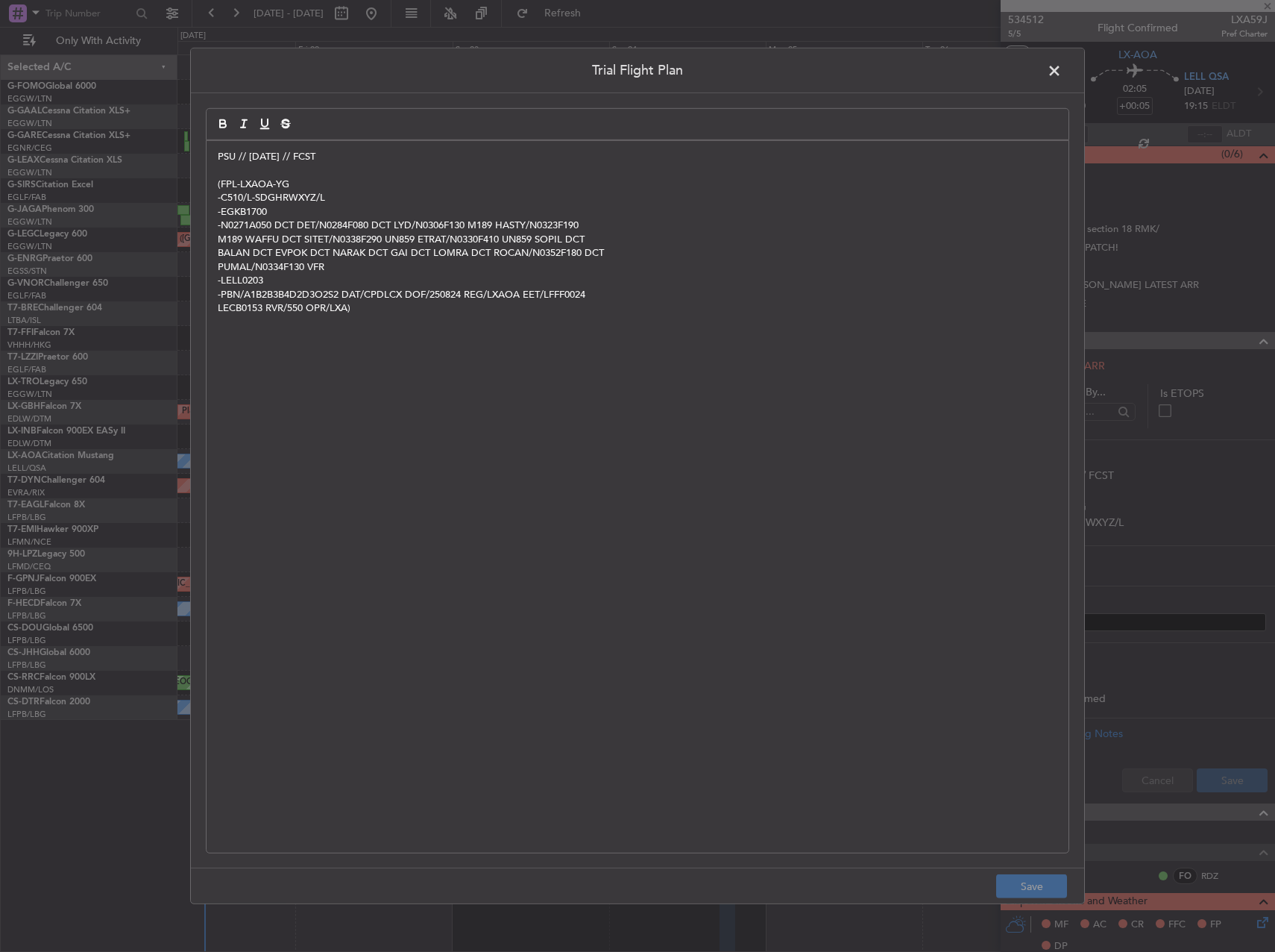
click at [1061, 64] on span at bounding box center [1061, 75] width 0 height 29
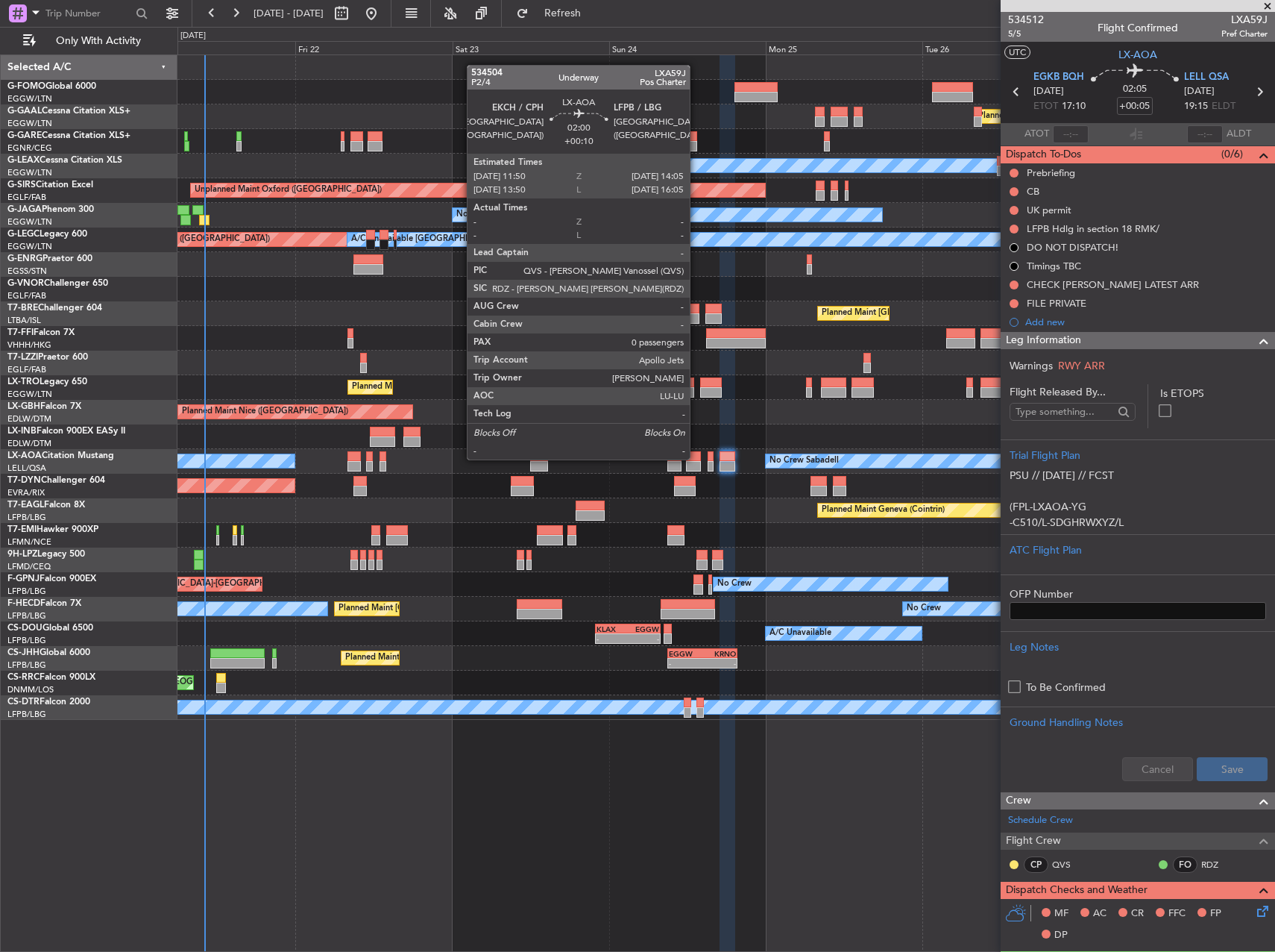
click at [695, 459] on div at bounding box center [693, 456] width 15 height 10
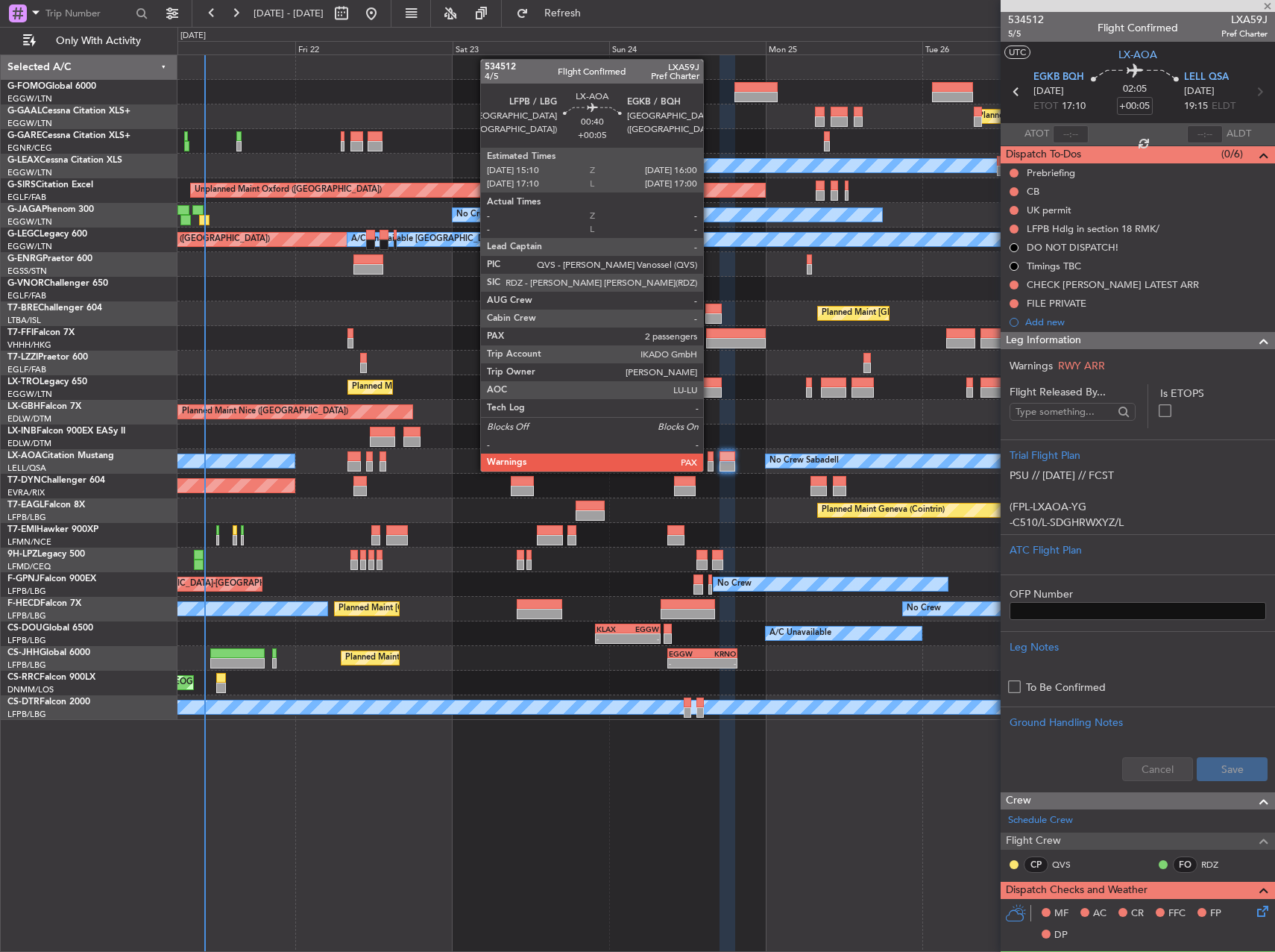
type input "+00:10"
type input "0"
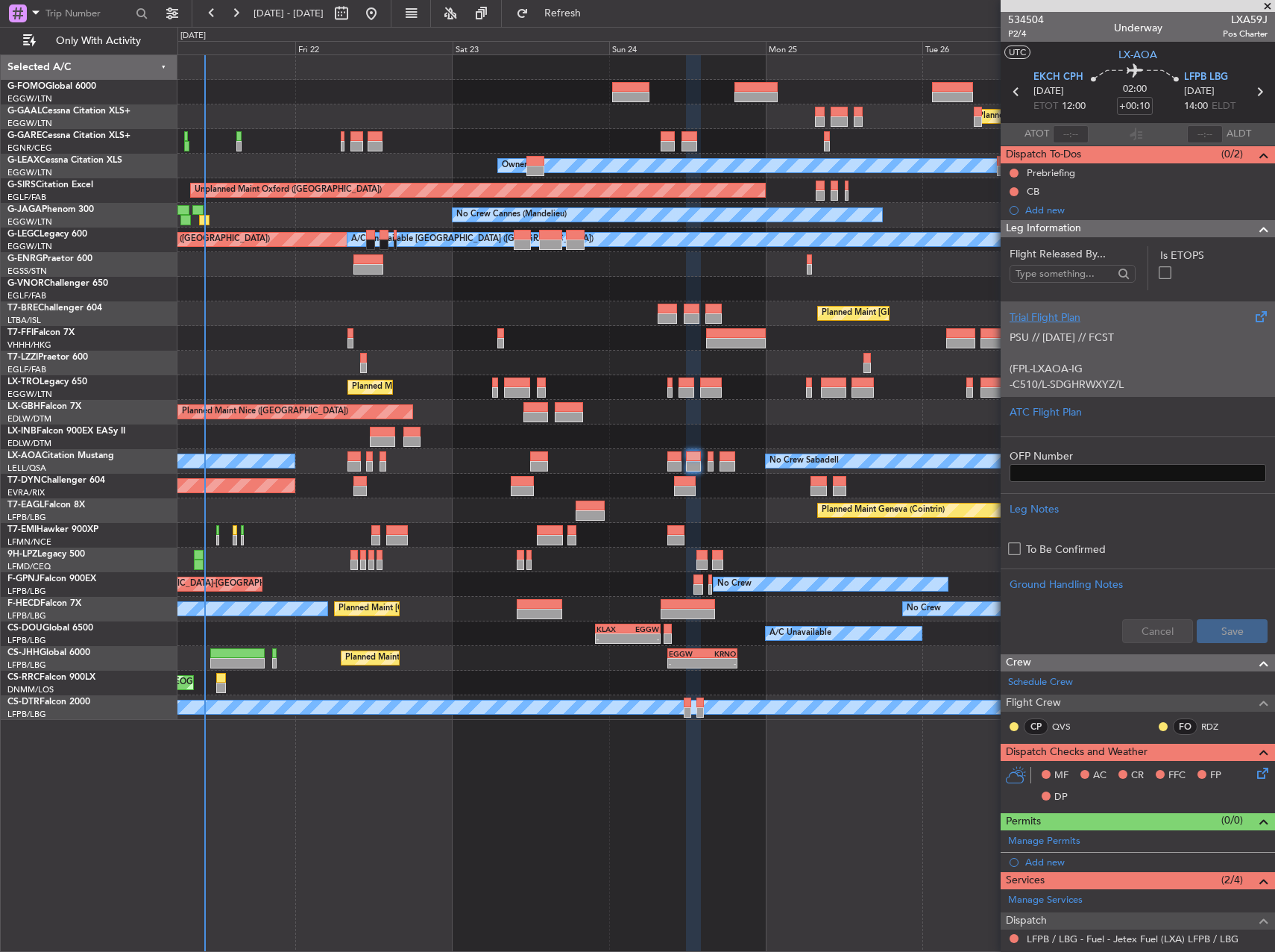
click at [1113, 348] on p at bounding box center [1138, 353] width 257 height 16
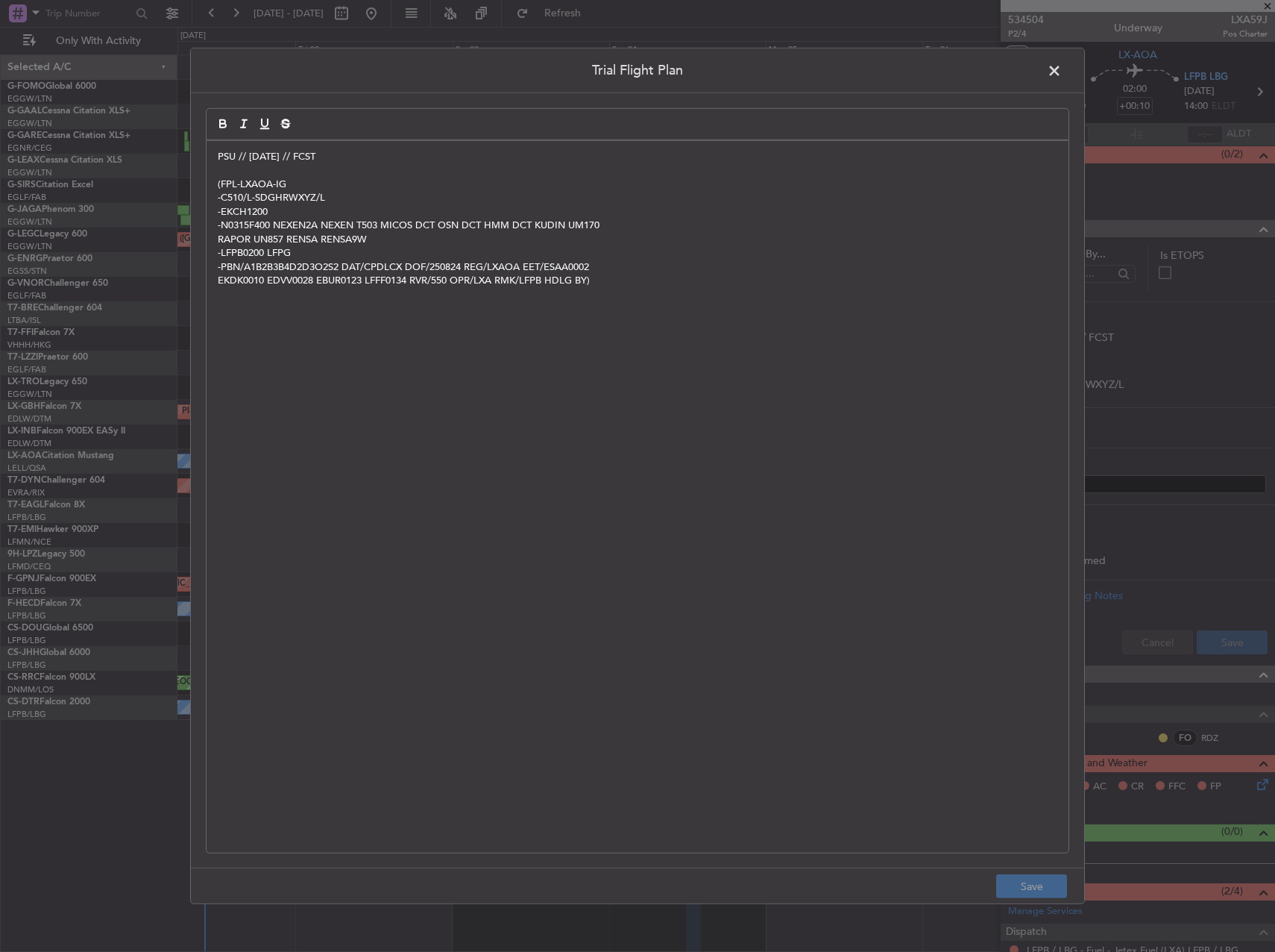
click at [1061, 67] on span at bounding box center [1061, 75] width 0 height 29
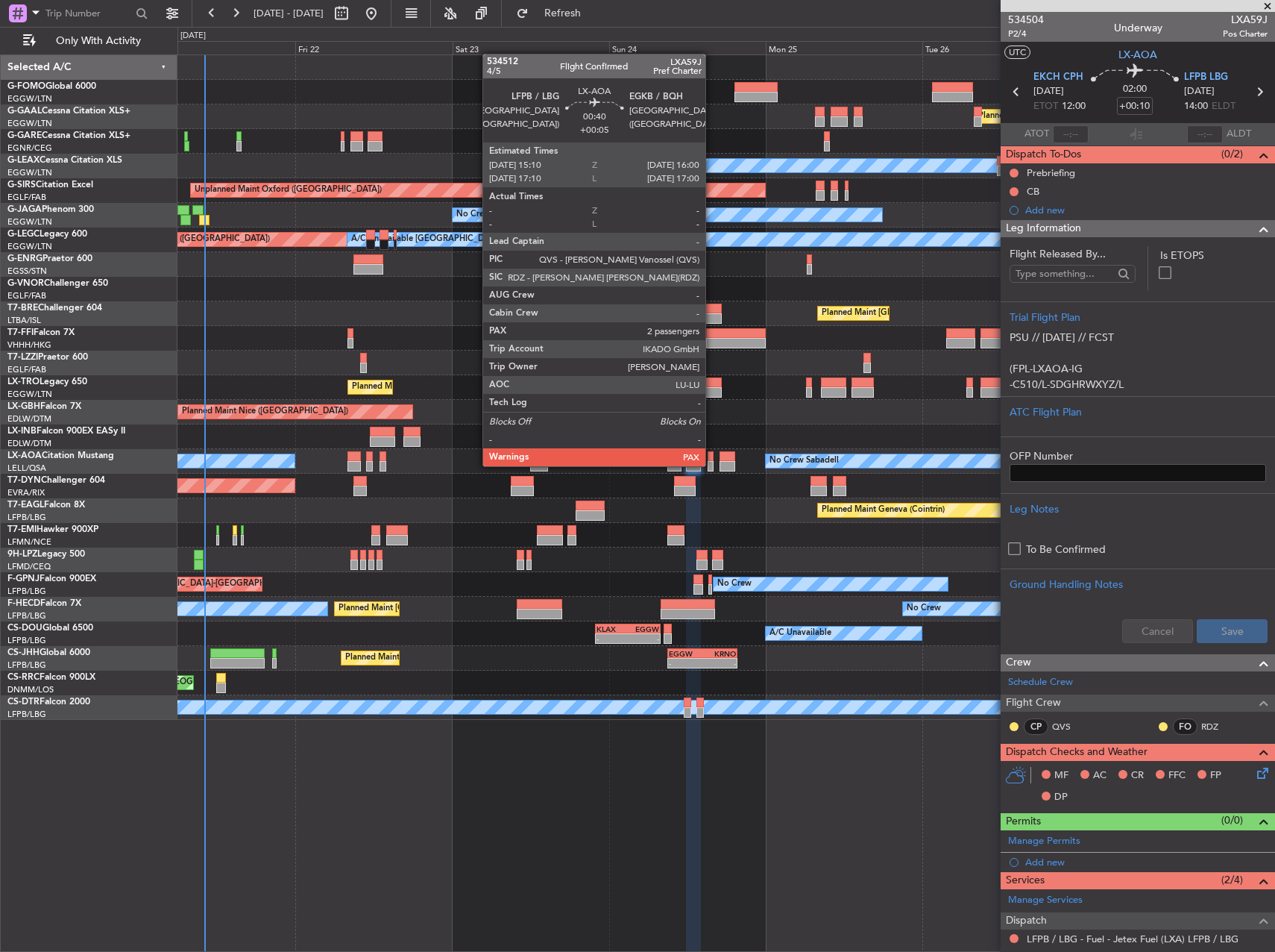
click at [713, 465] on div at bounding box center [711, 466] width 6 height 10
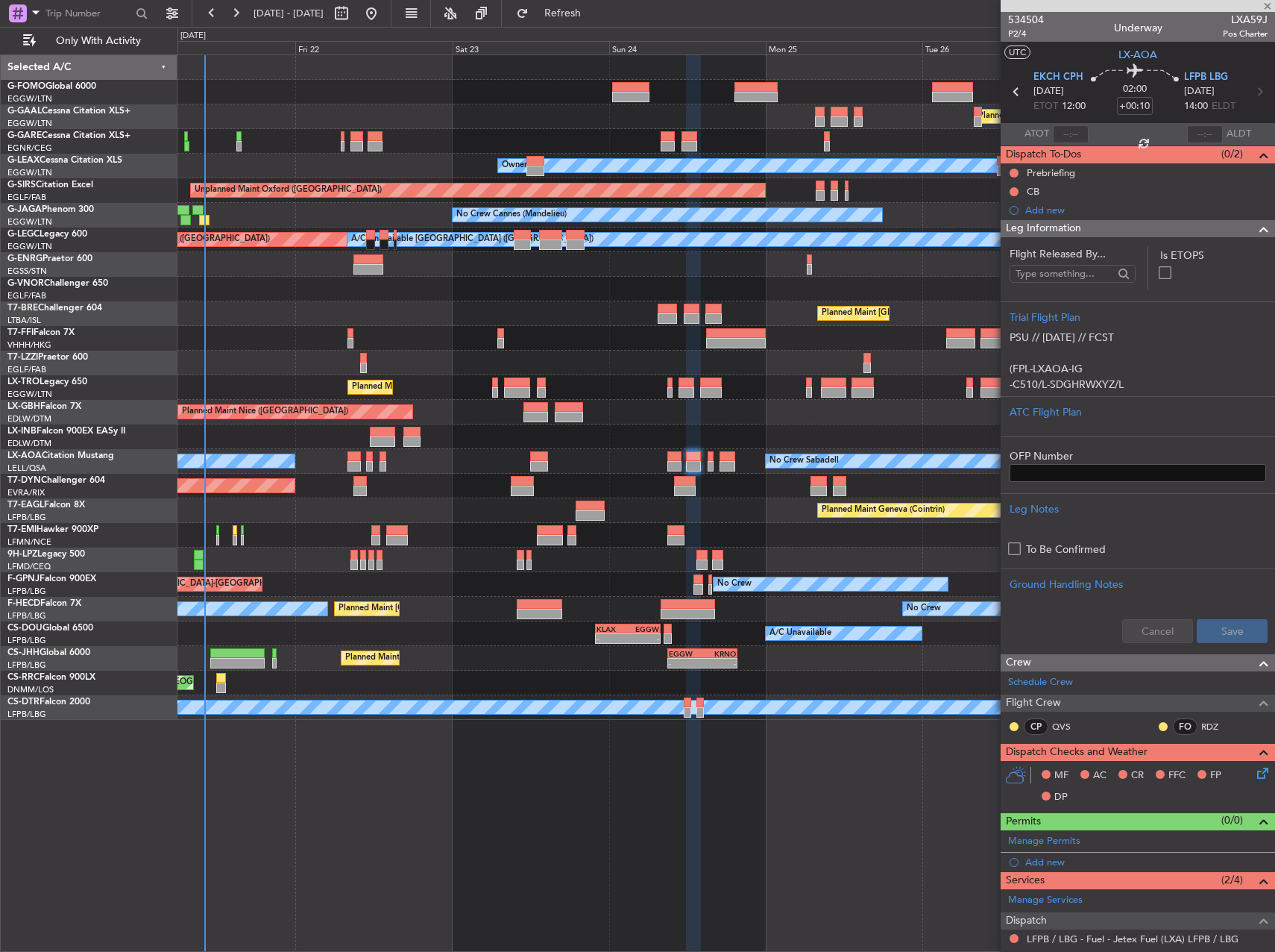
type input "+00:05"
type input "2"
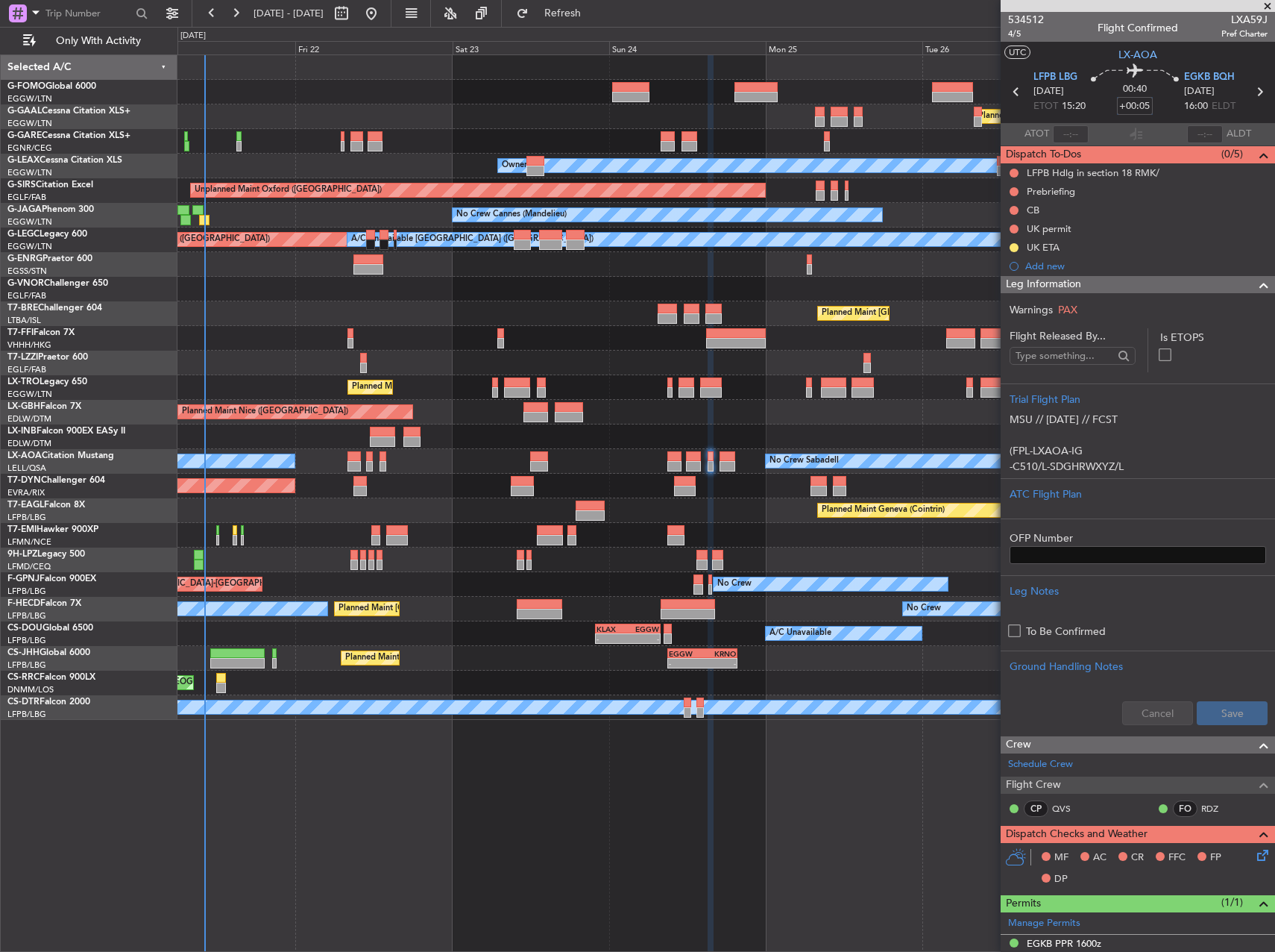
click at [1136, 104] on input "+00:05" at bounding box center [1134, 105] width 36 height 17
click at [920, 206] on div "No Crew Cannes (Mandelieu) Owner Ibiza" at bounding box center [726, 215] width 1097 height 25
type input "+00:10"
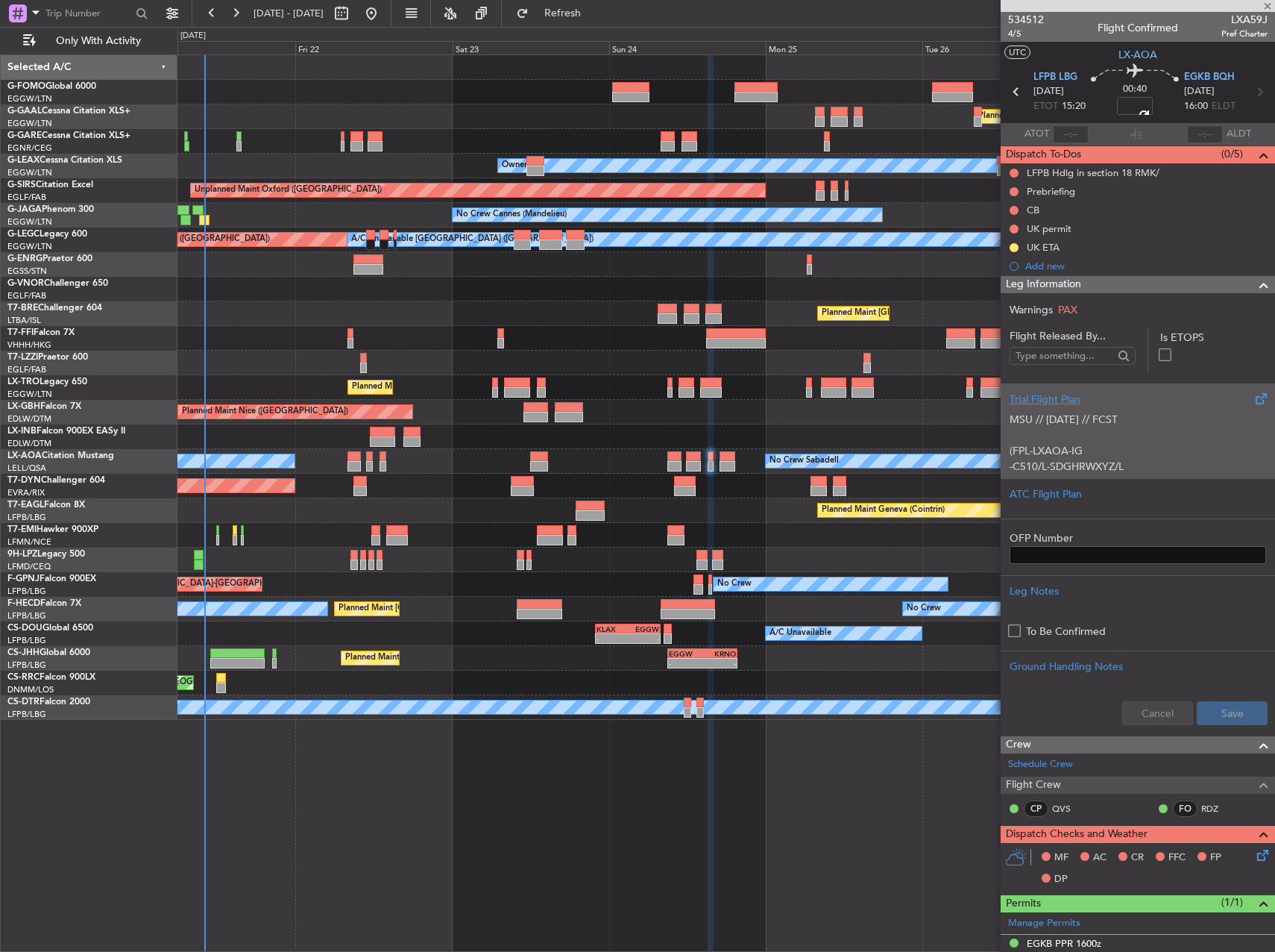
click at [1147, 385] on div "Trial Flight Plan MSU // 10AUG // FCST (FPL-LXAOA-IG -C510/L-SDGHRWXYZ/L -LFPB1…" at bounding box center [1138, 430] width 274 height 95
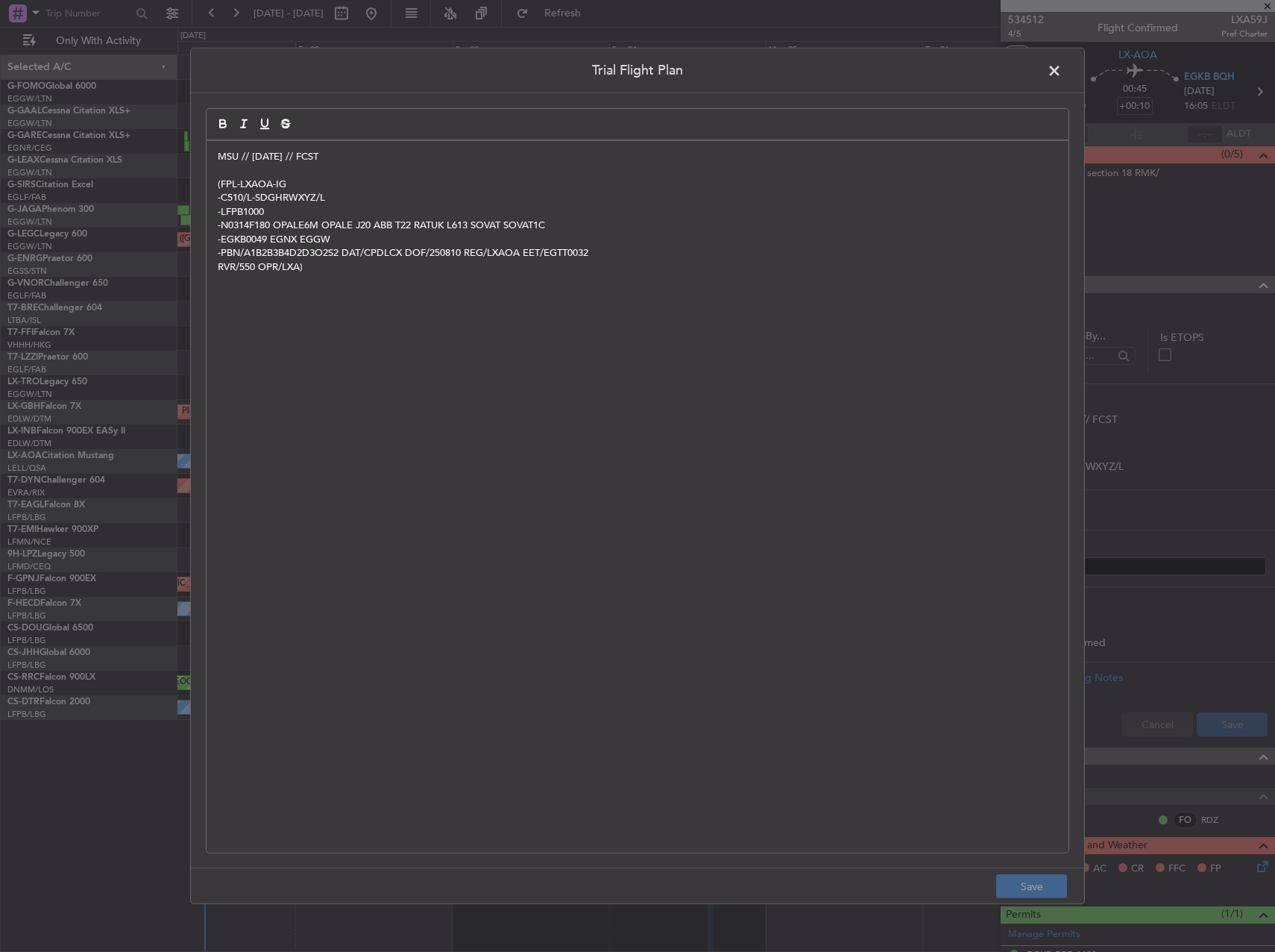
click at [219, 163] on p at bounding box center [638, 169] width 840 height 14
click at [216, 155] on div "MSU // 10AUG // FCST (FPL-LXAOA-IG -C510/L-SDGHRWXYZ/L -LFPB1000 -N0314F180 OPA…" at bounding box center [637, 496] width 862 height 712
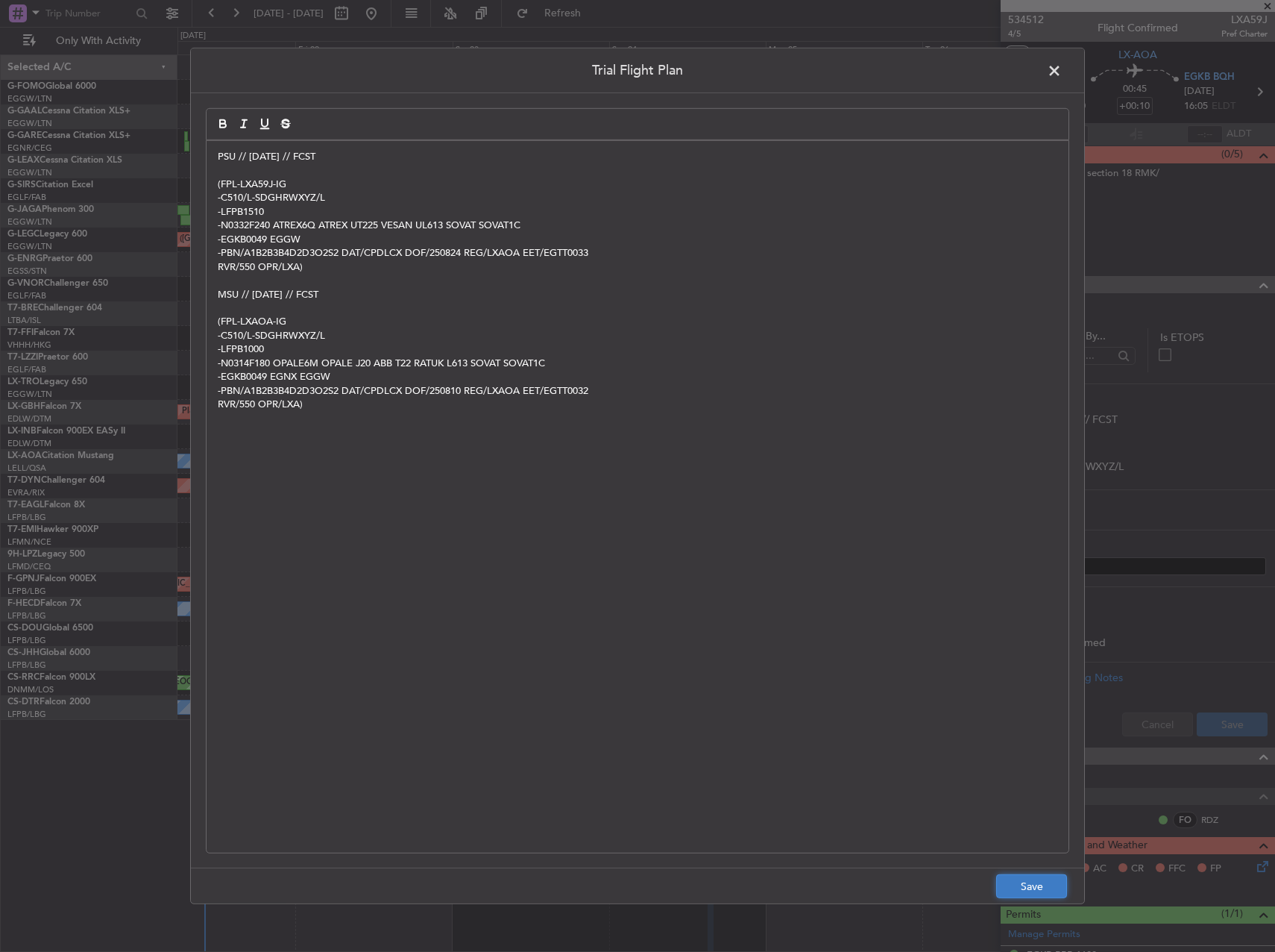
click at [1026, 877] on button "Save" at bounding box center [1031, 886] width 71 height 24
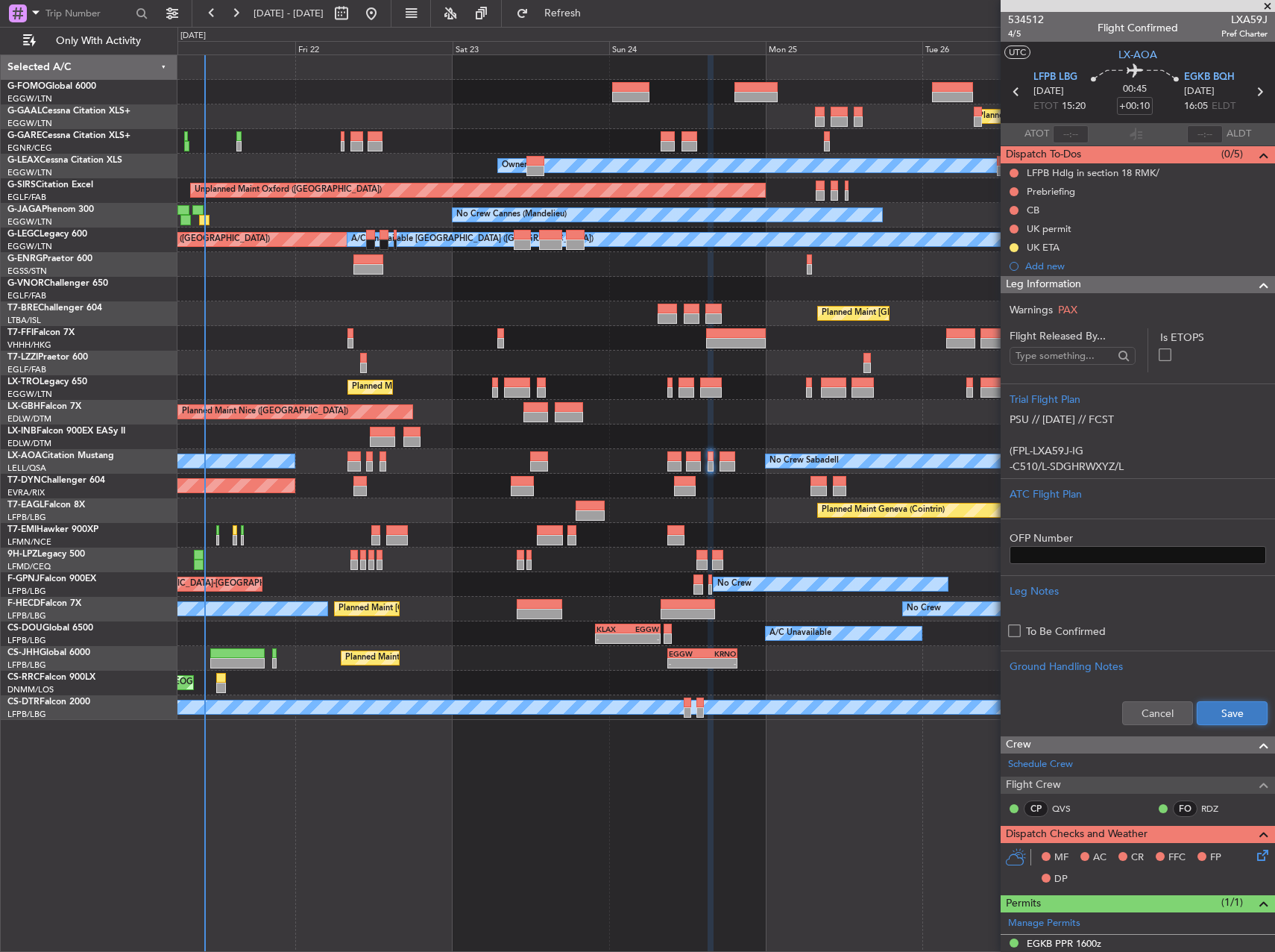
click at [1211, 715] on button "Save" at bounding box center [1232, 713] width 71 height 24
click at [1139, 104] on input "+00:10" at bounding box center [1134, 105] width 36 height 17
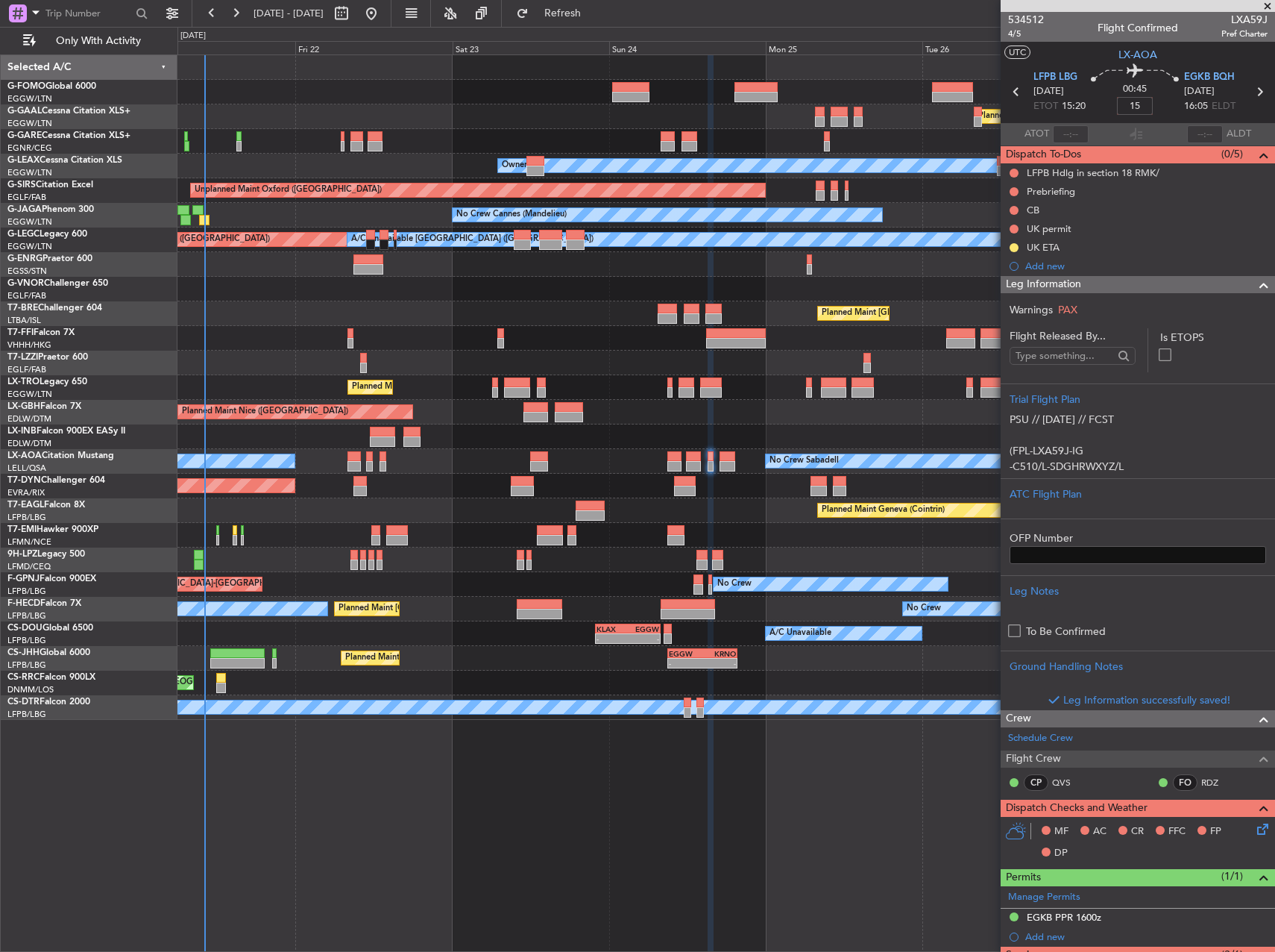
click at [941, 292] on div at bounding box center [726, 289] width 1097 height 25
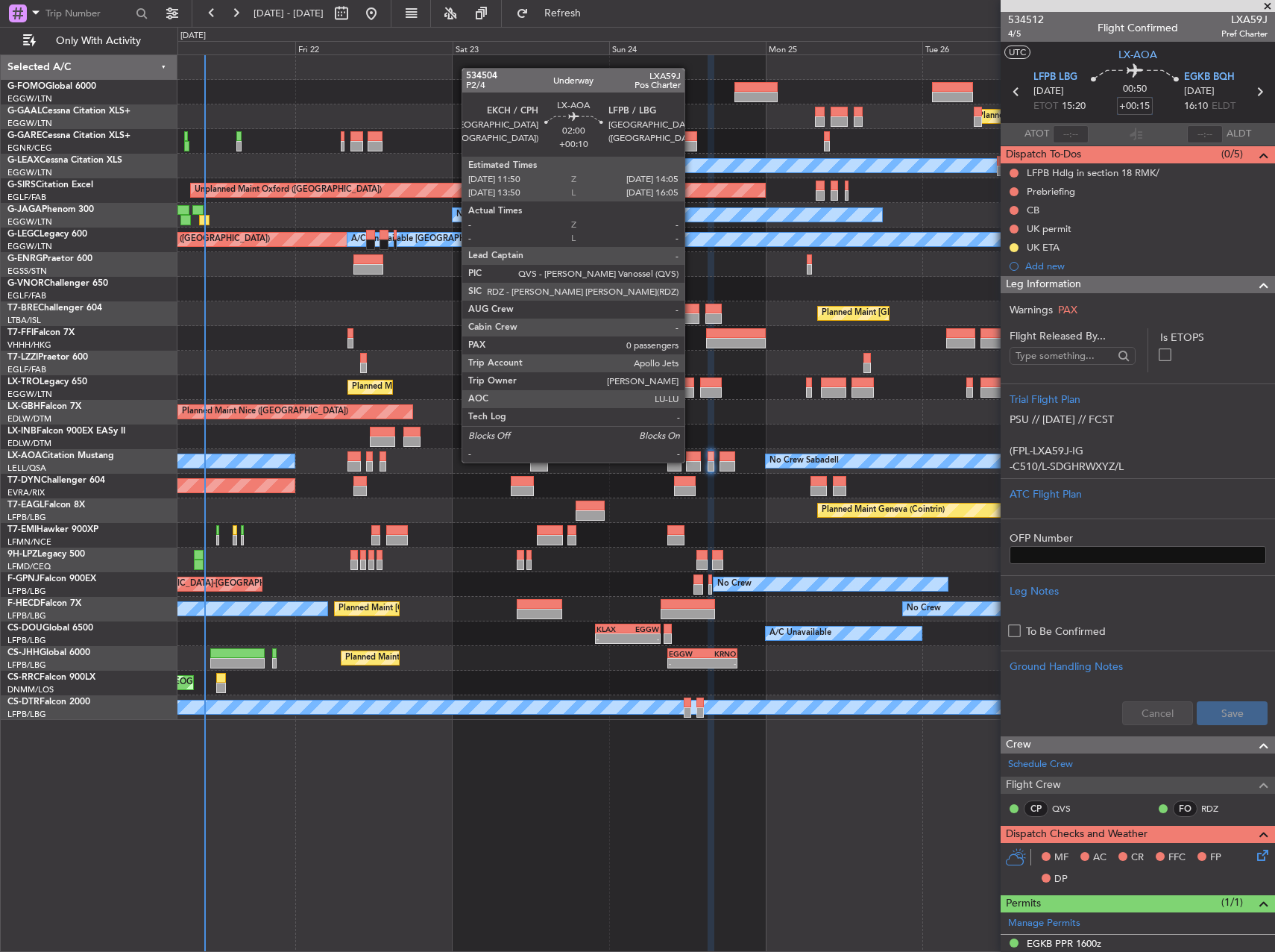
click at [691, 461] on div at bounding box center [693, 466] width 15 height 10
type input "+00:10"
type input "0"
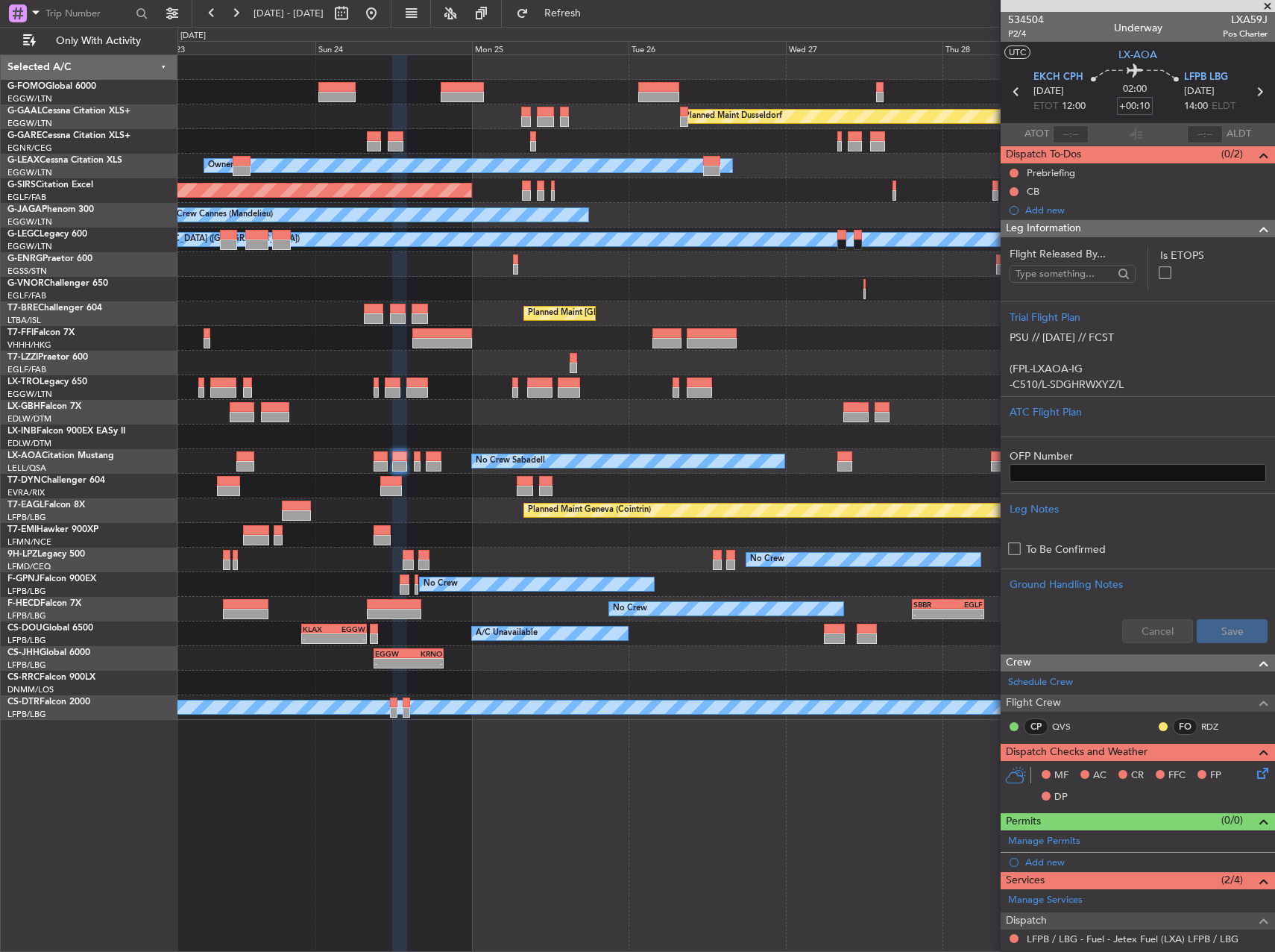
click at [607, 399] on div "Planned Maint Dusseldorf Owner Unplanned Maint Oxford (Kidlington) No Crew Cann…" at bounding box center [726, 388] width 1097 height 665
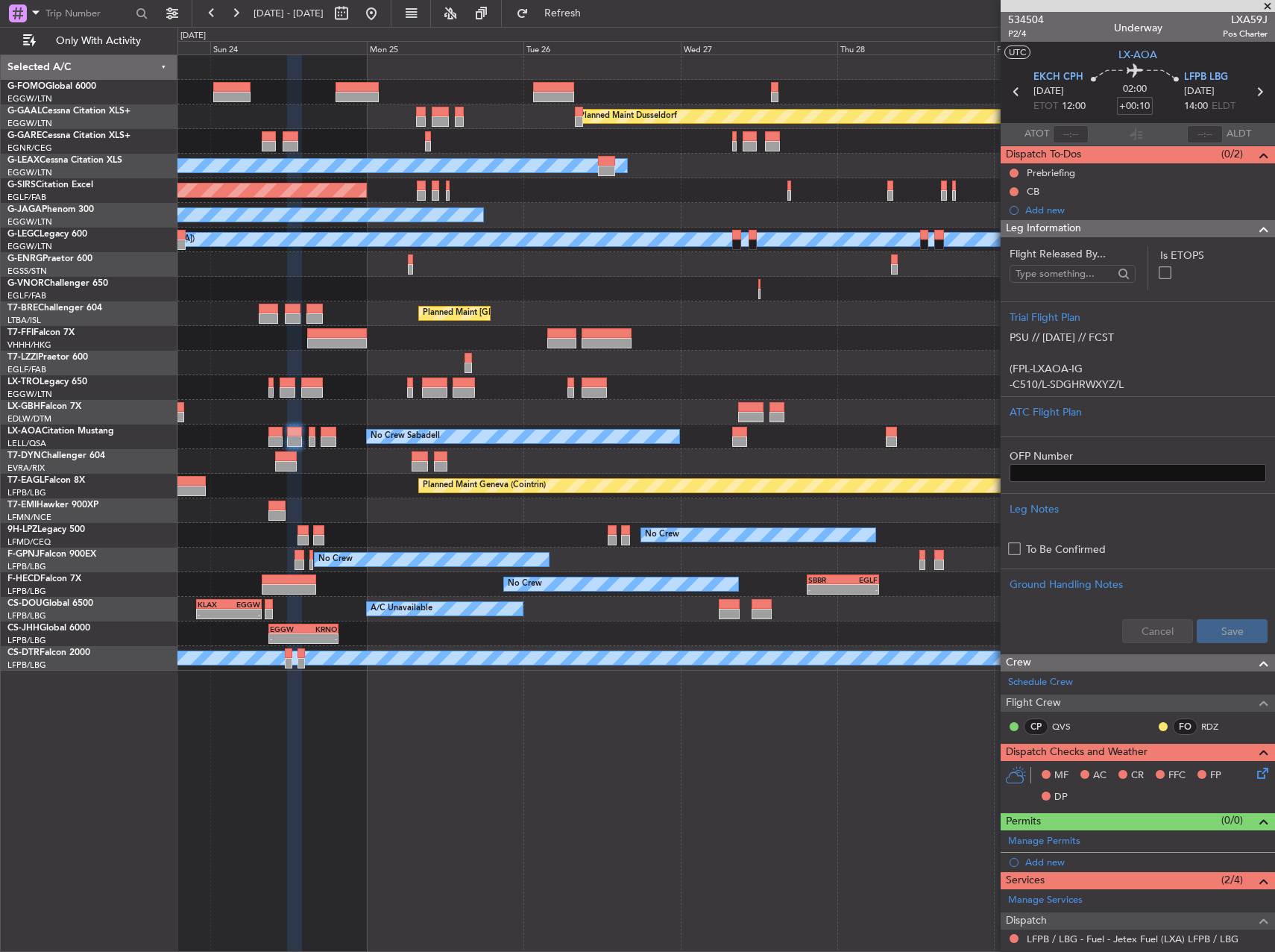
click at [793, 454] on div at bounding box center [726, 461] width 1097 height 25
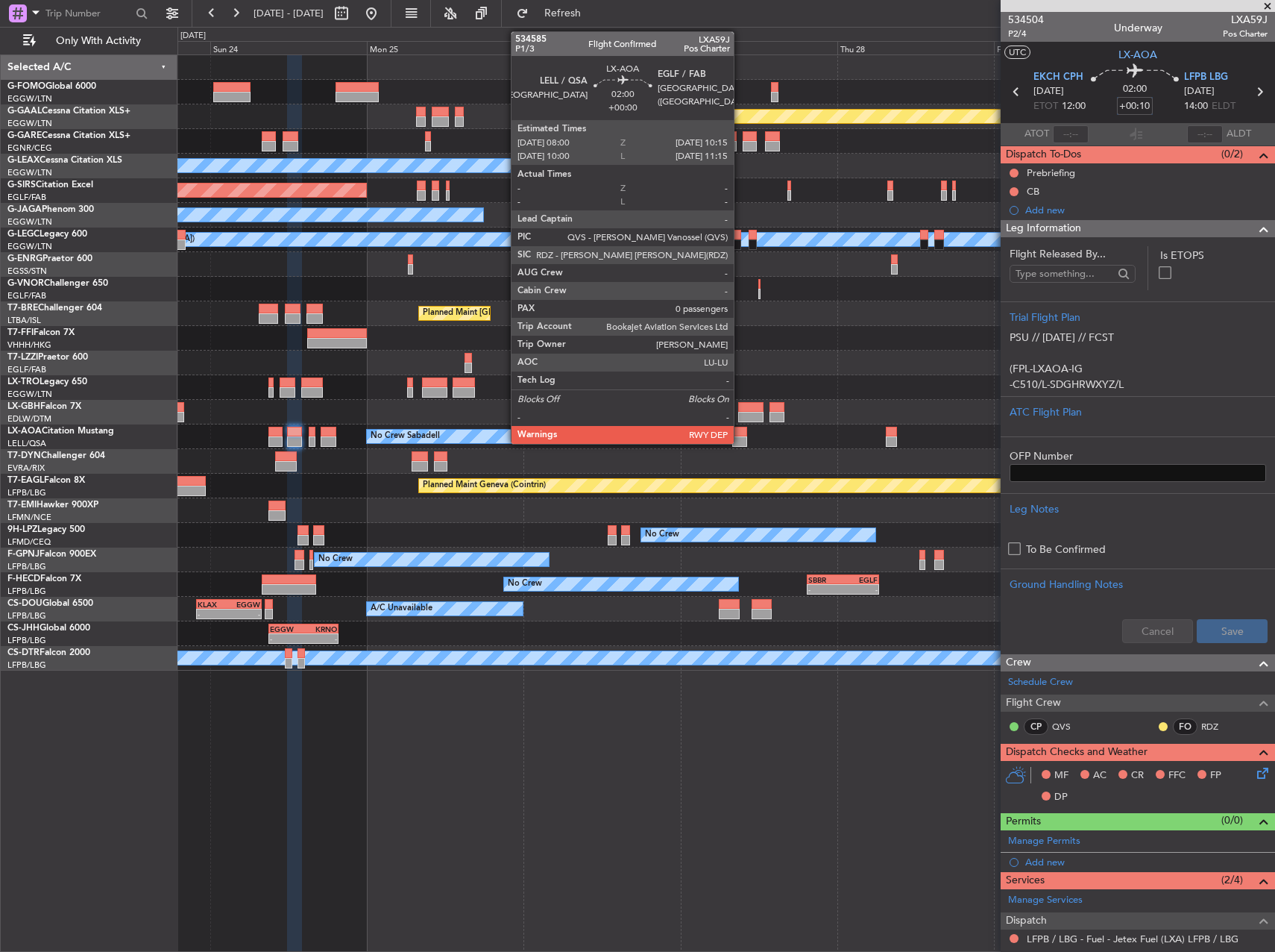
click at [740, 437] on div at bounding box center [739, 441] width 15 height 10
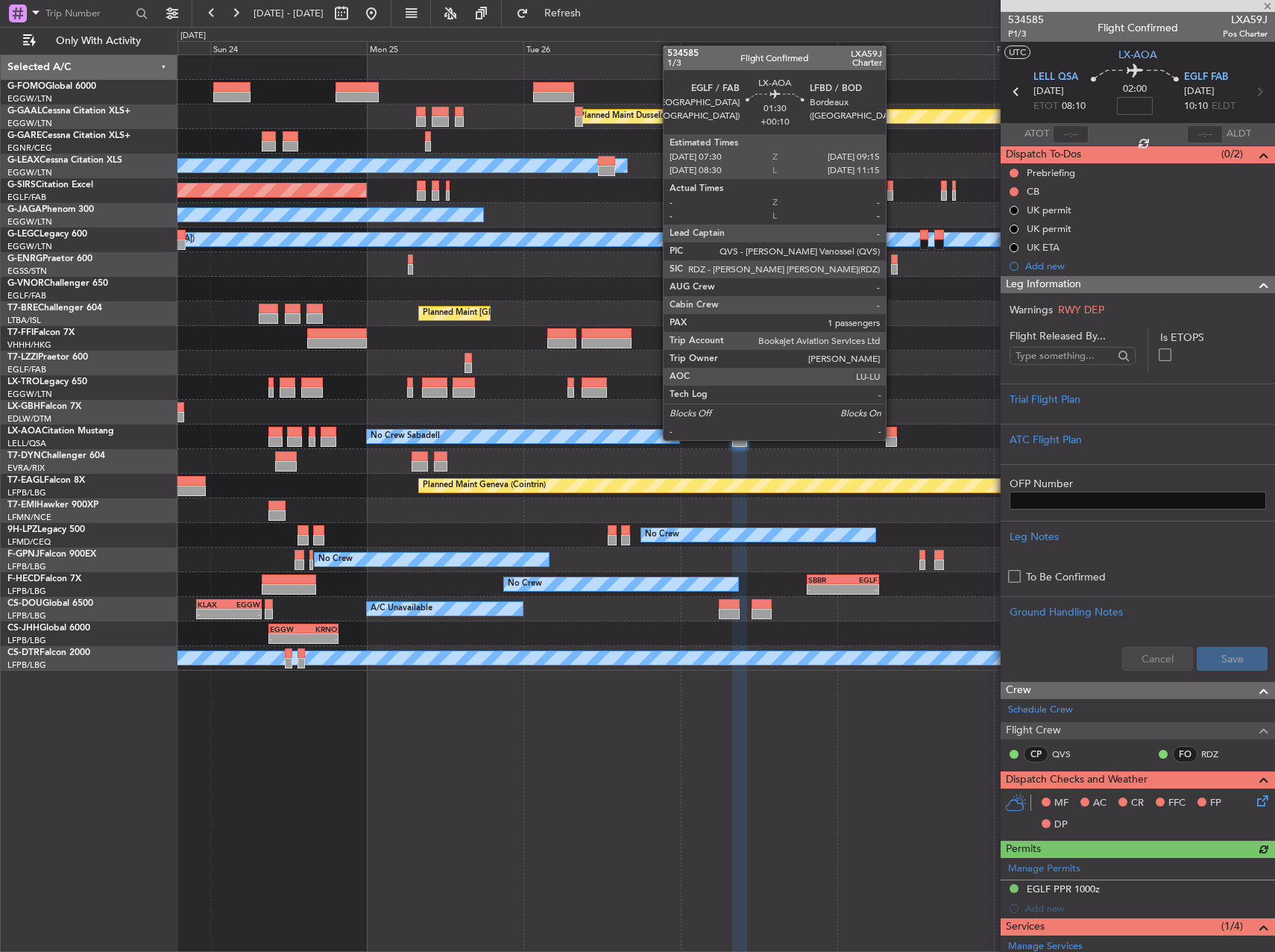
click at [893, 438] on div at bounding box center [891, 441] width 12 height 10
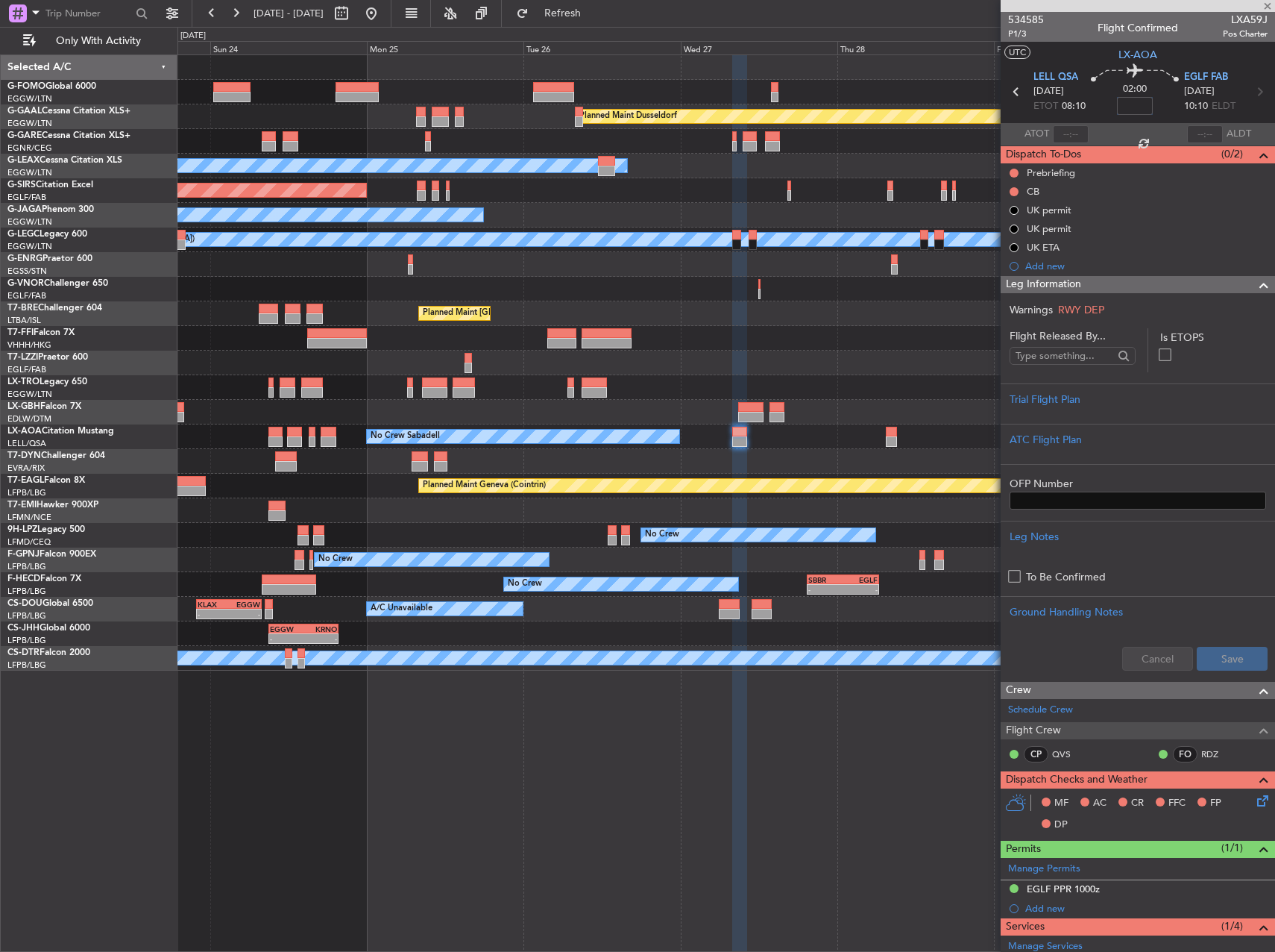
type input "+00:10"
type input "1"
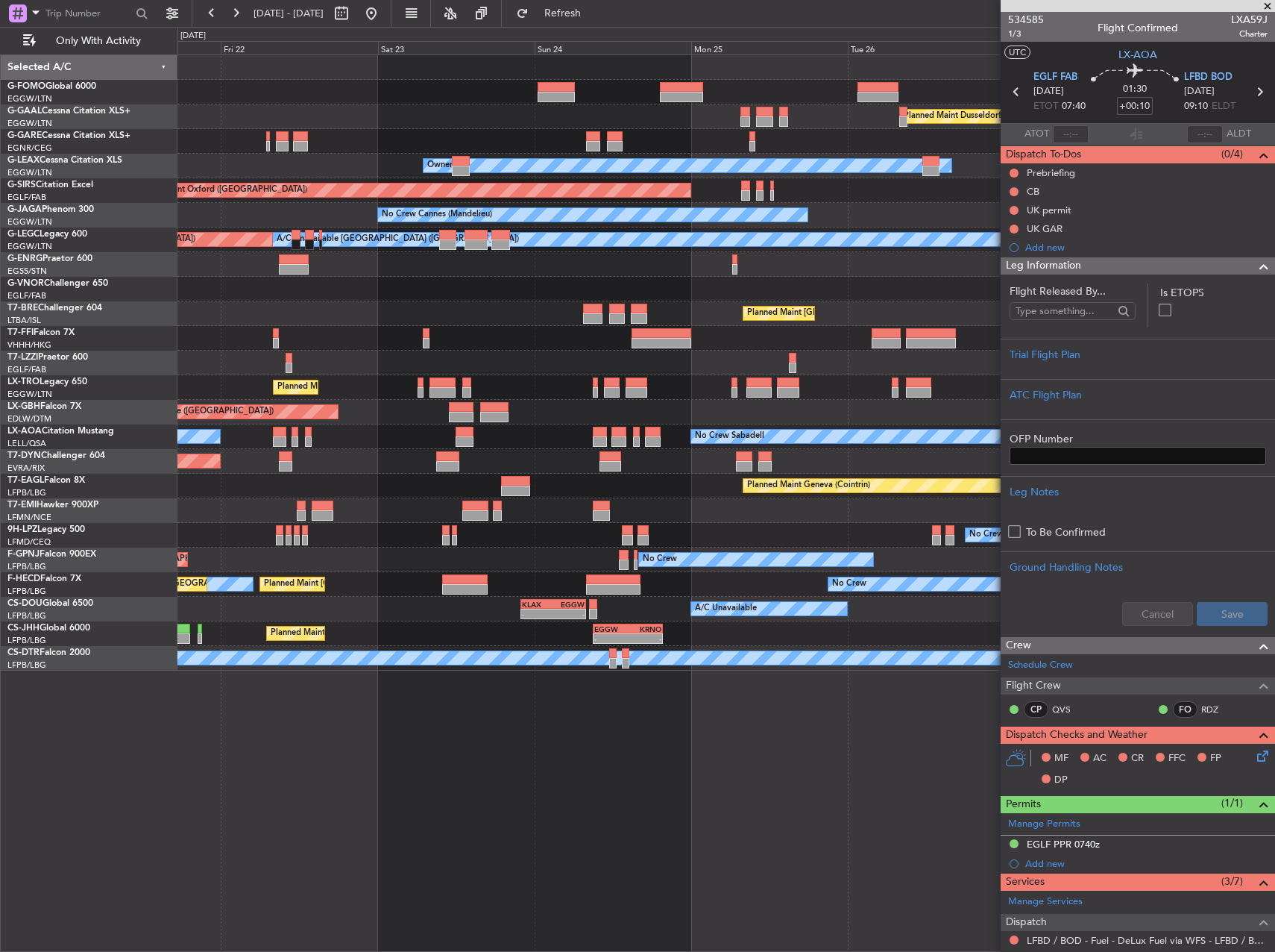
click at [993, 359] on div at bounding box center [726, 363] width 1097 height 25
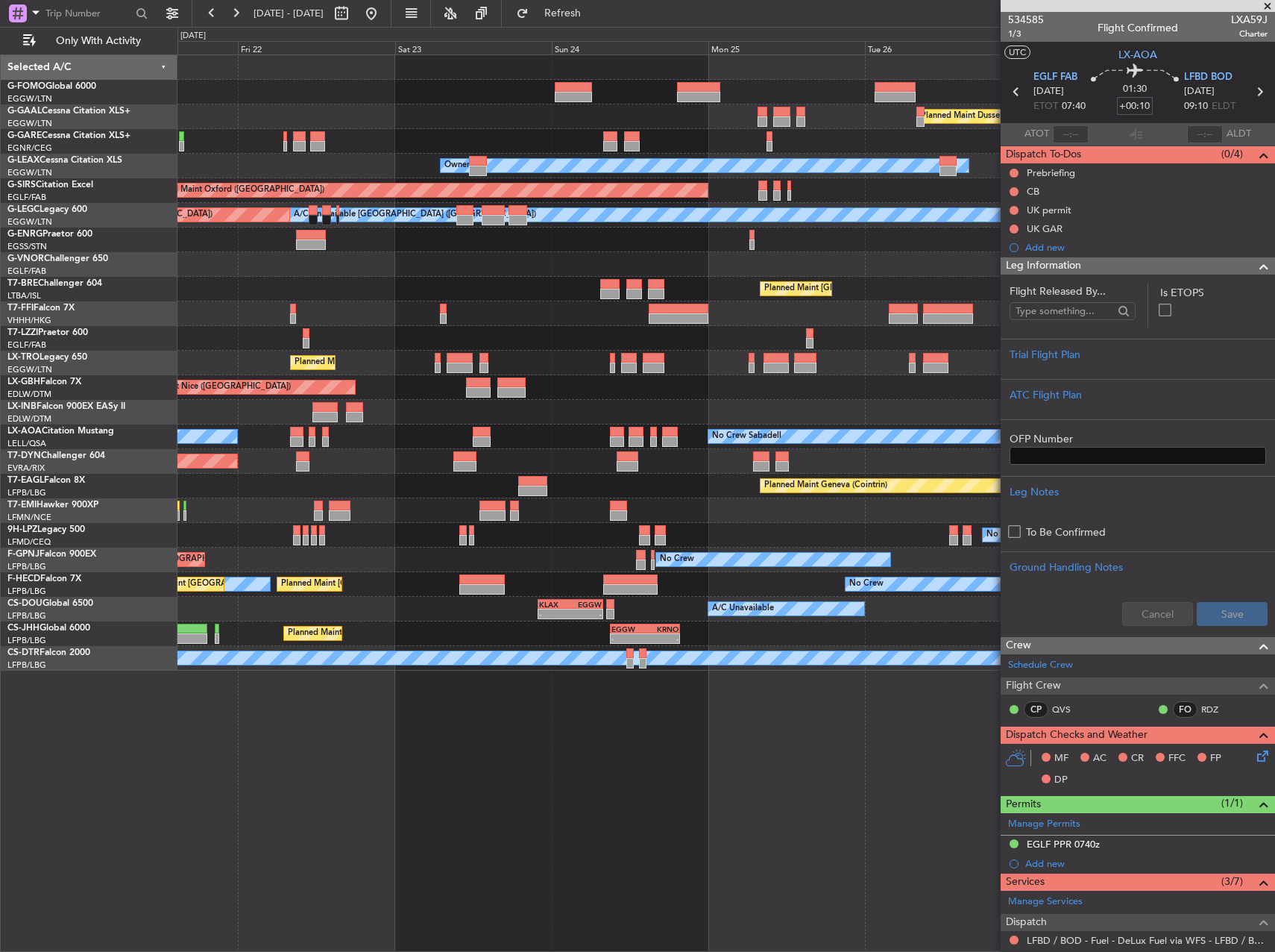
click at [714, 387] on div "Planned Maint Nice ([GEOGRAPHIC_DATA])" at bounding box center [726, 387] width 1097 height 25
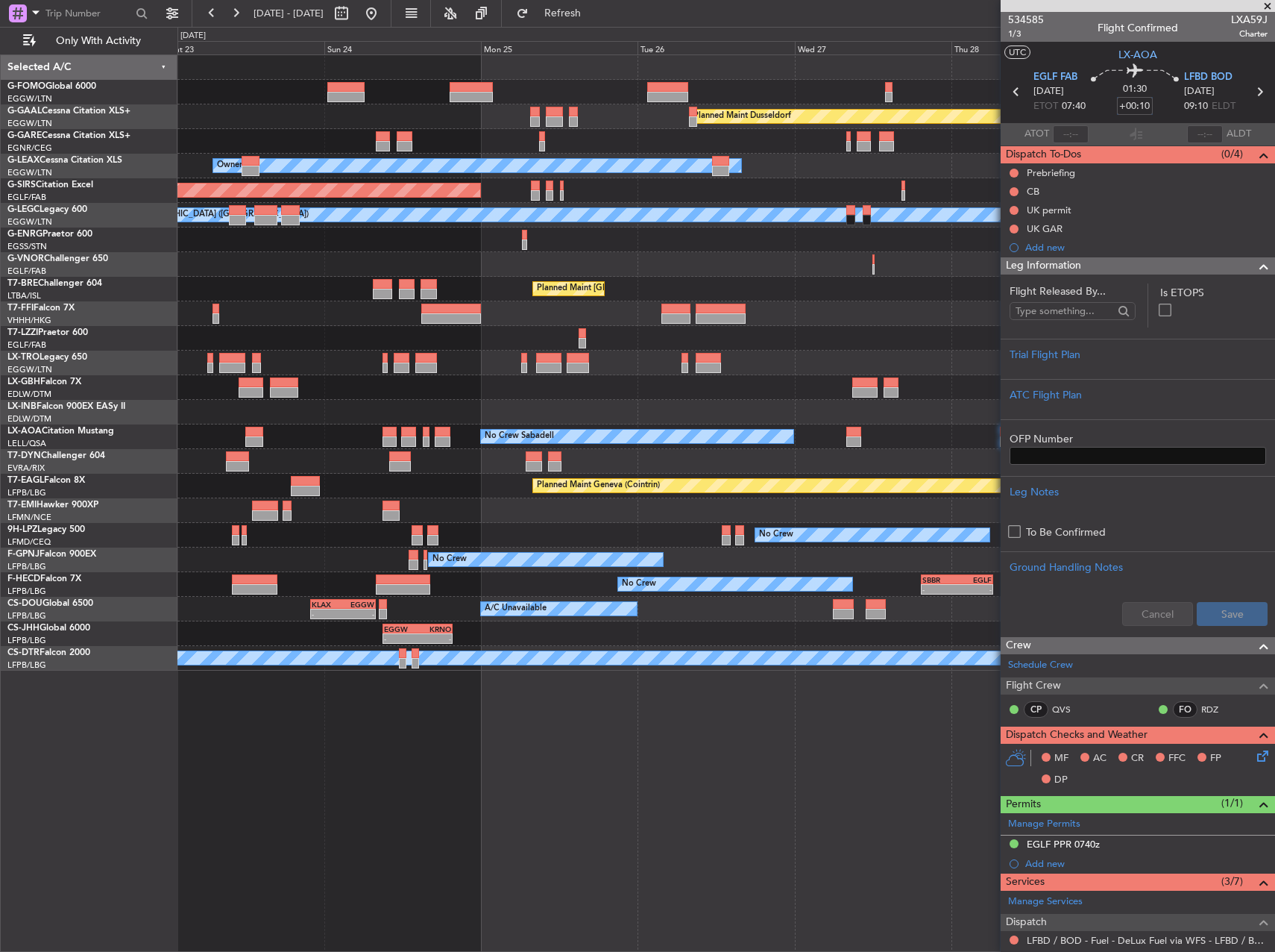
click at [498, 406] on div at bounding box center [726, 412] width 1097 height 25
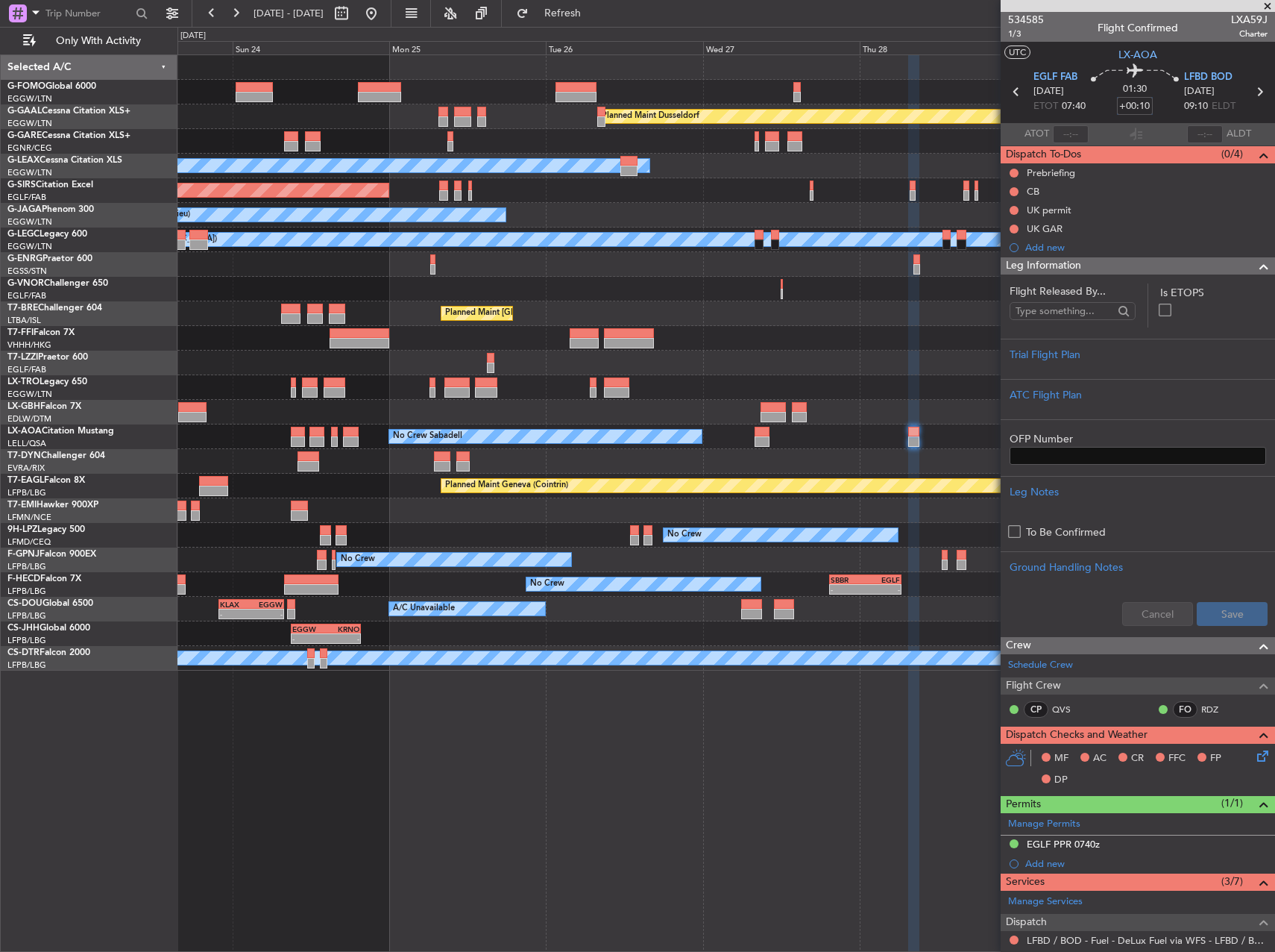
click at [748, 462] on div "Planned Maint [GEOGRAPHIC_DATA]-[GEOGRAPHIC_DATA]" at bounding box center [726, 461] width 1097 height 25
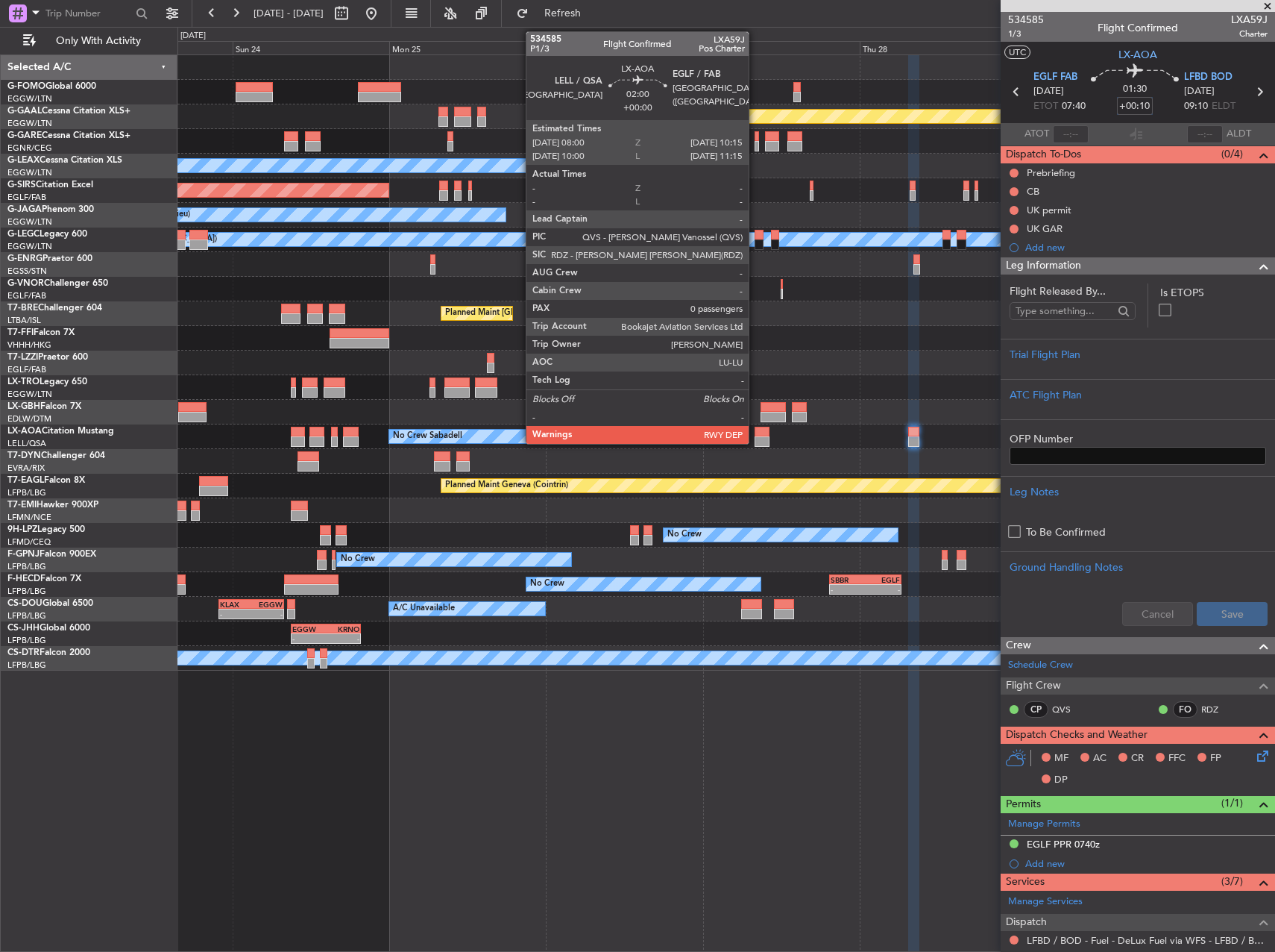
click at [756, 435] on div at bounding box center [762, 431] width 15 height 10
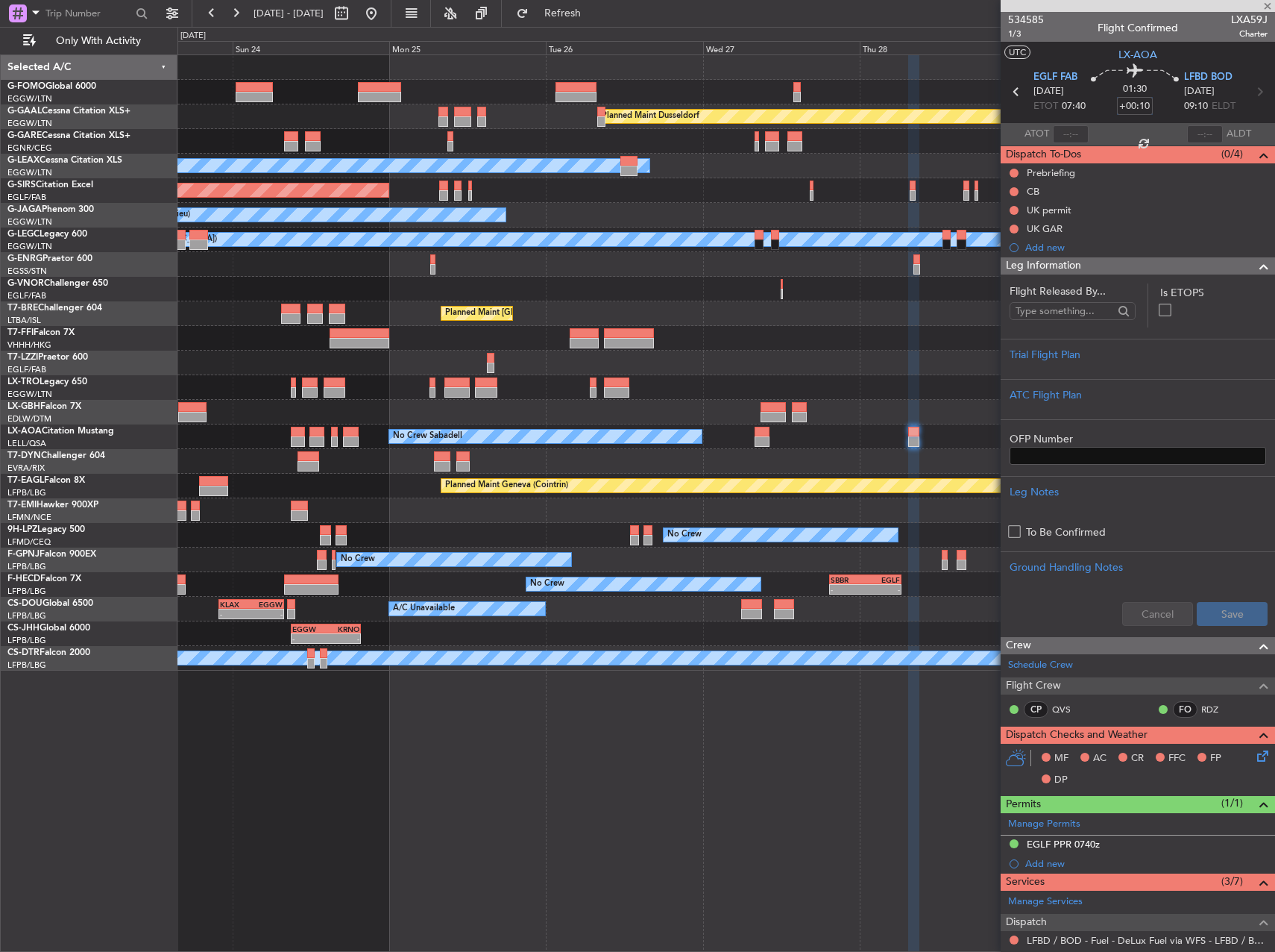
type input "0"
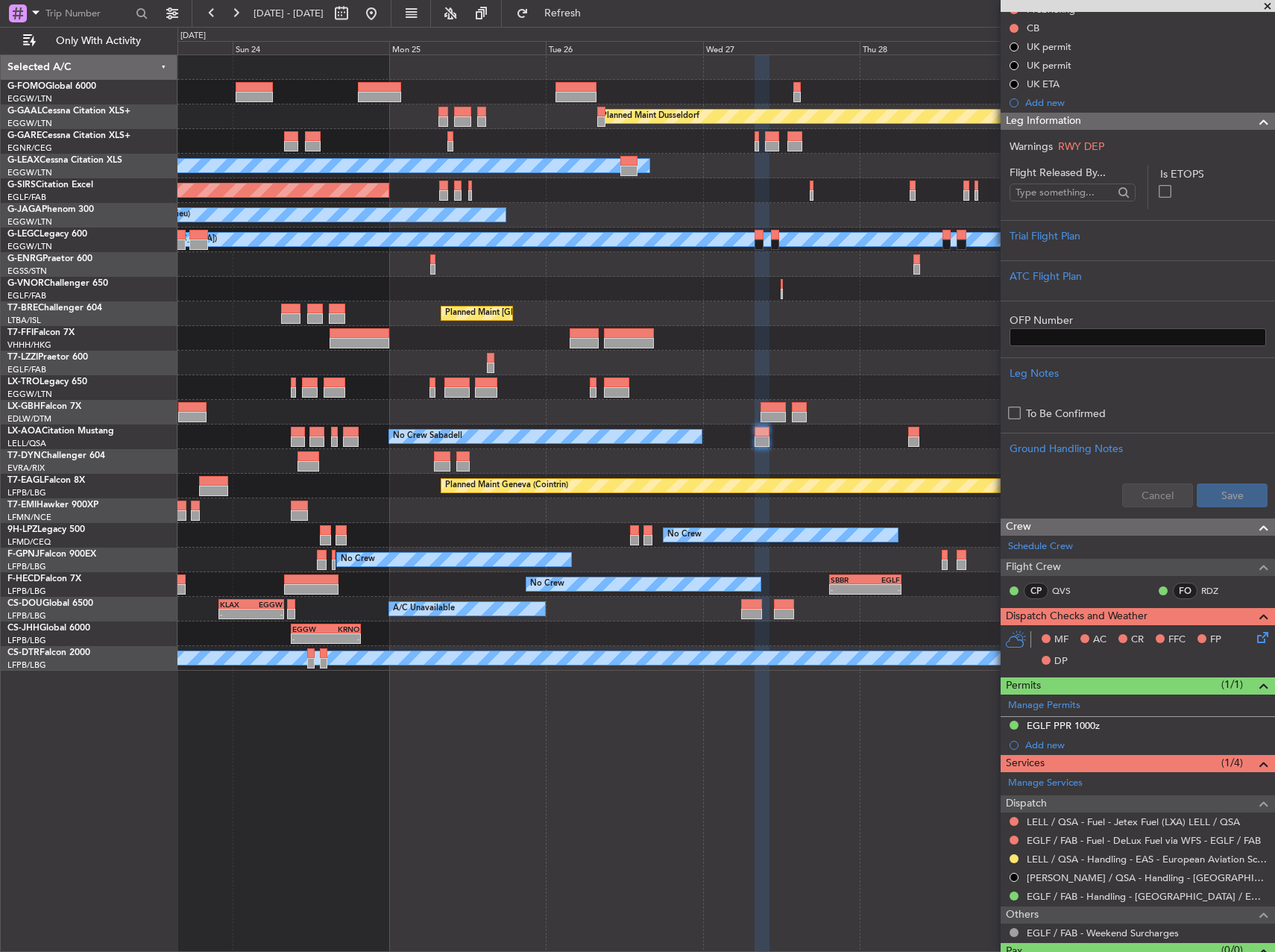
scroll to position [195, 0]
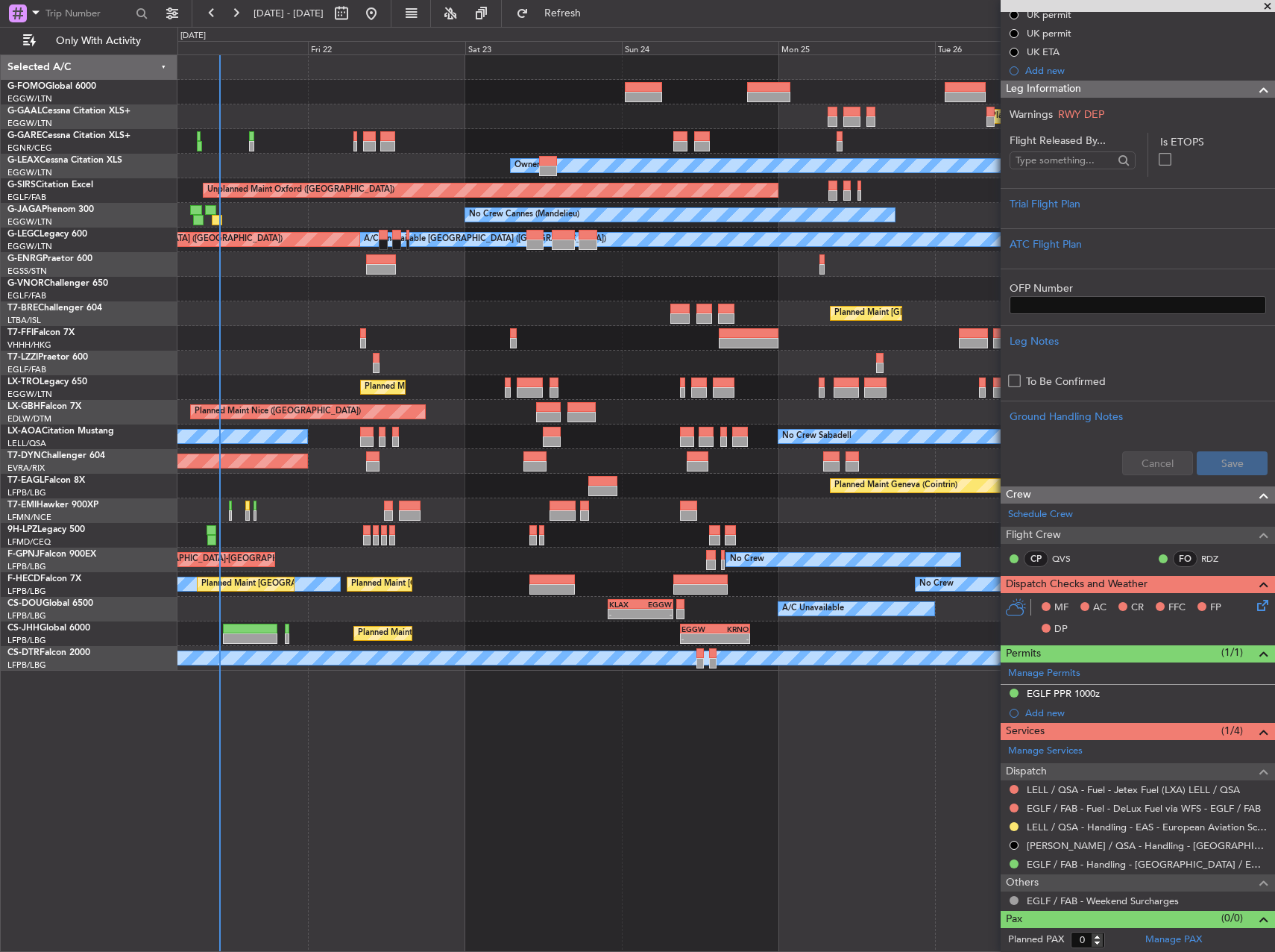
click at [1174, 662] on fb-app "23 Aug 2025 - 30 Aug 2025 Refresh Quick Links Only With Activity Planned Maint …" at bounding box center [637, 481] width 1275 height 940
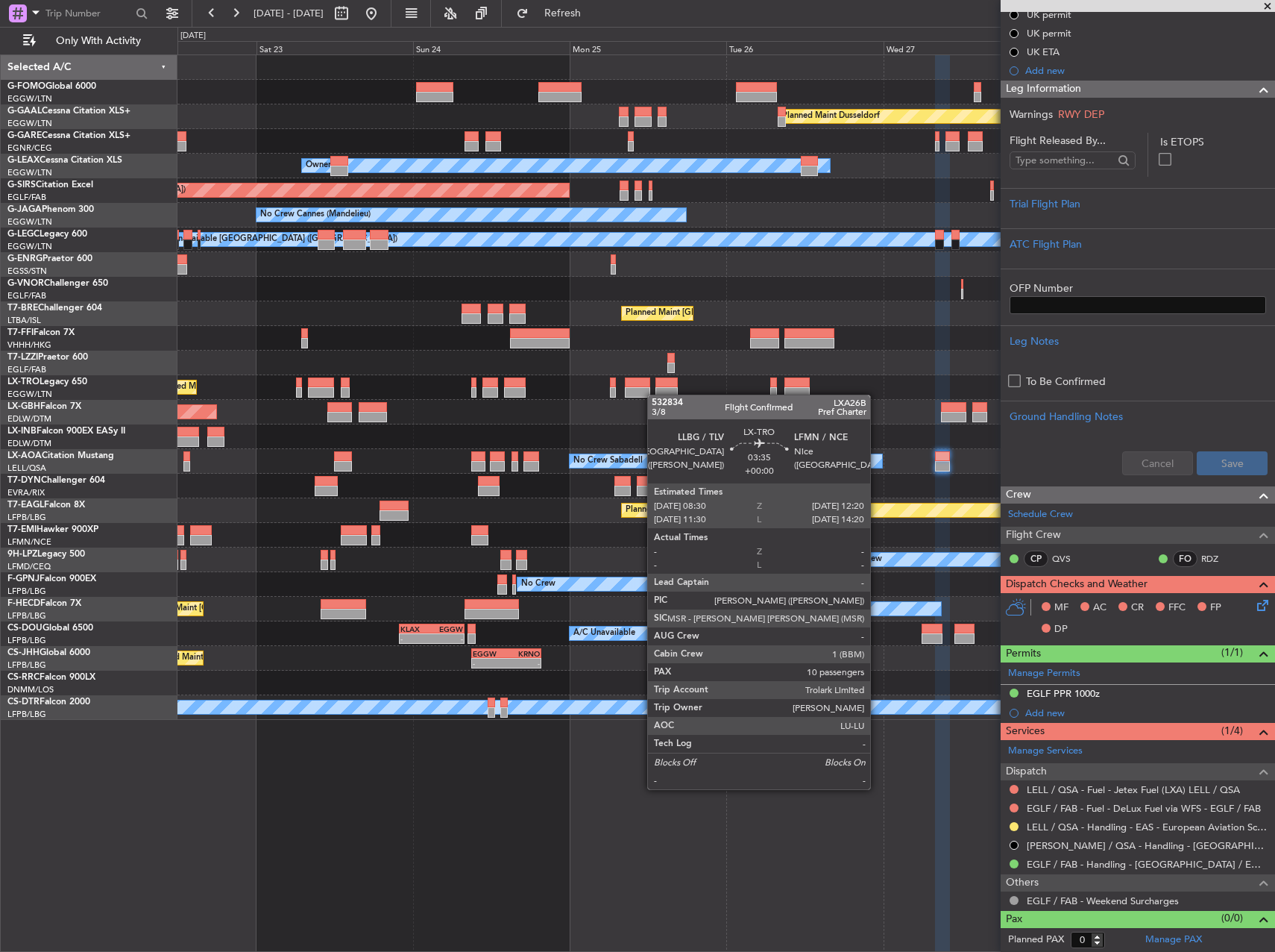
click at [650, 395] on div "Planned Maint Dusseldorf Owner Unplanned Maint Oxford (Kidlington) No Crew Cann…" at bounding box center [726, 388] width 1097 height 665
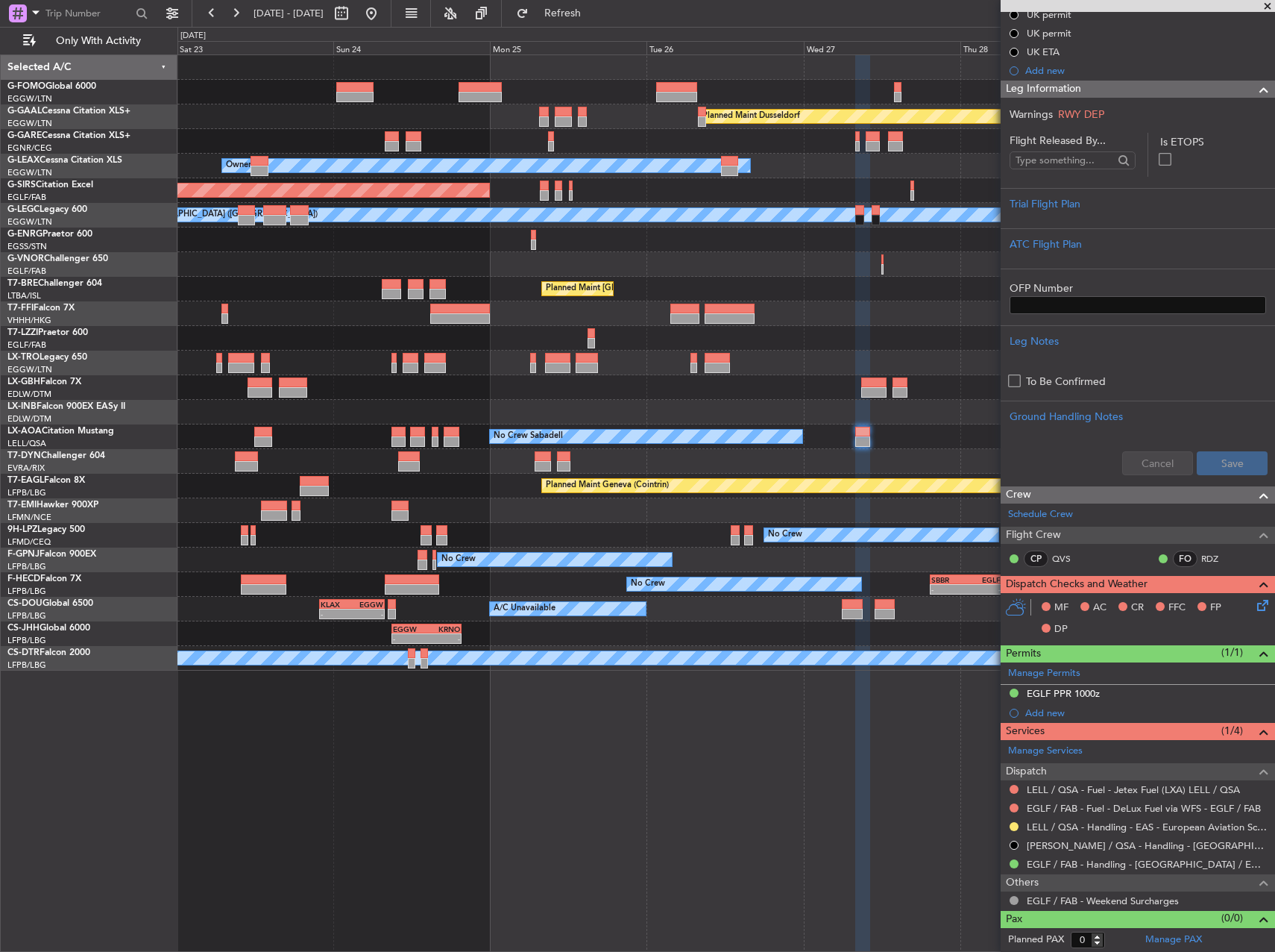
click at [664, 393] on div "Planned Maint Dusseldorf Owner Unplanned Maint Oxford (Kidlington) A/C Unavaila…" at bounding box center [726, 363] width 1097 height 615
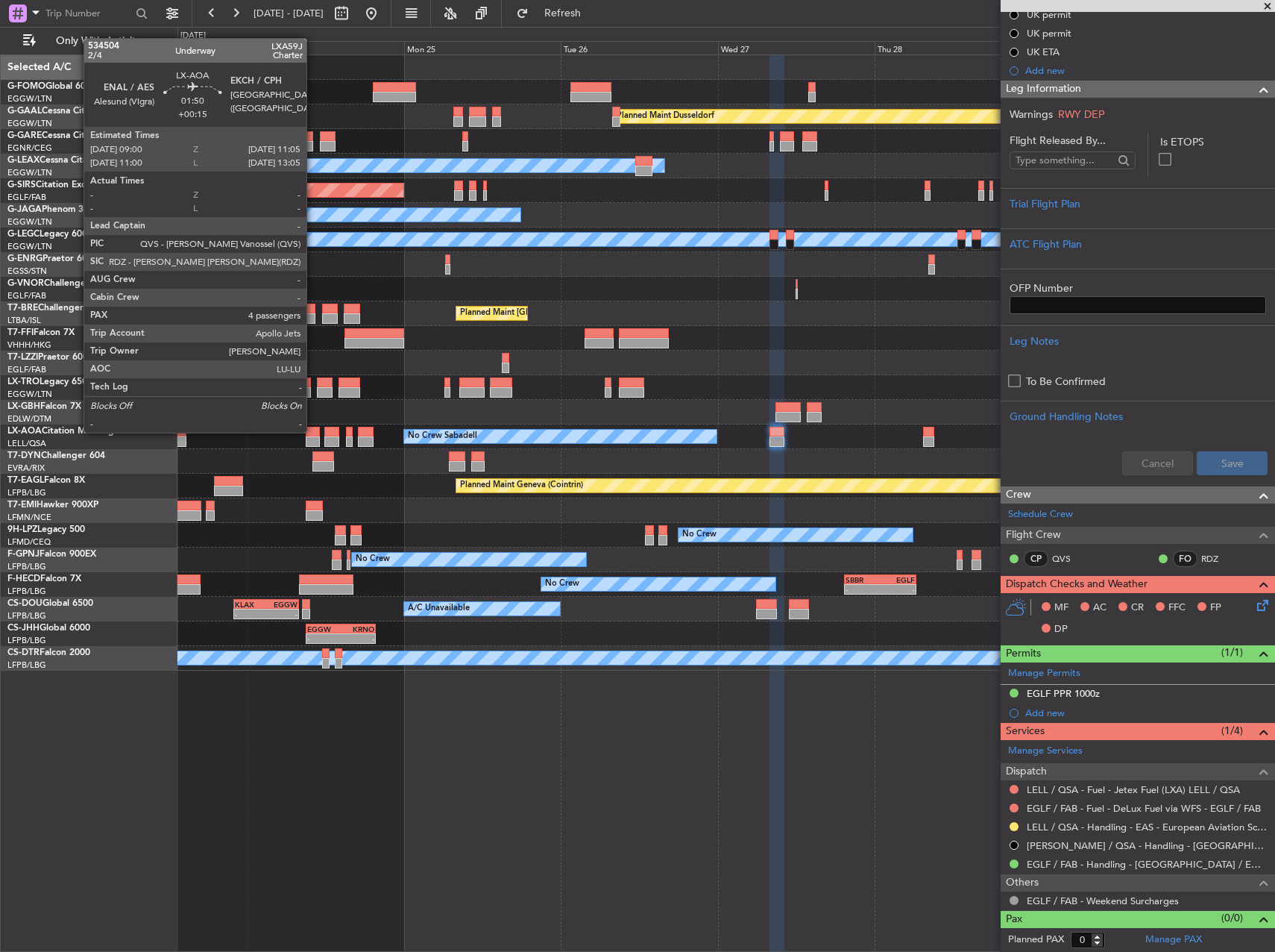
click at [313, 431] on div at bounding box center [312, 431] width 14 height 10
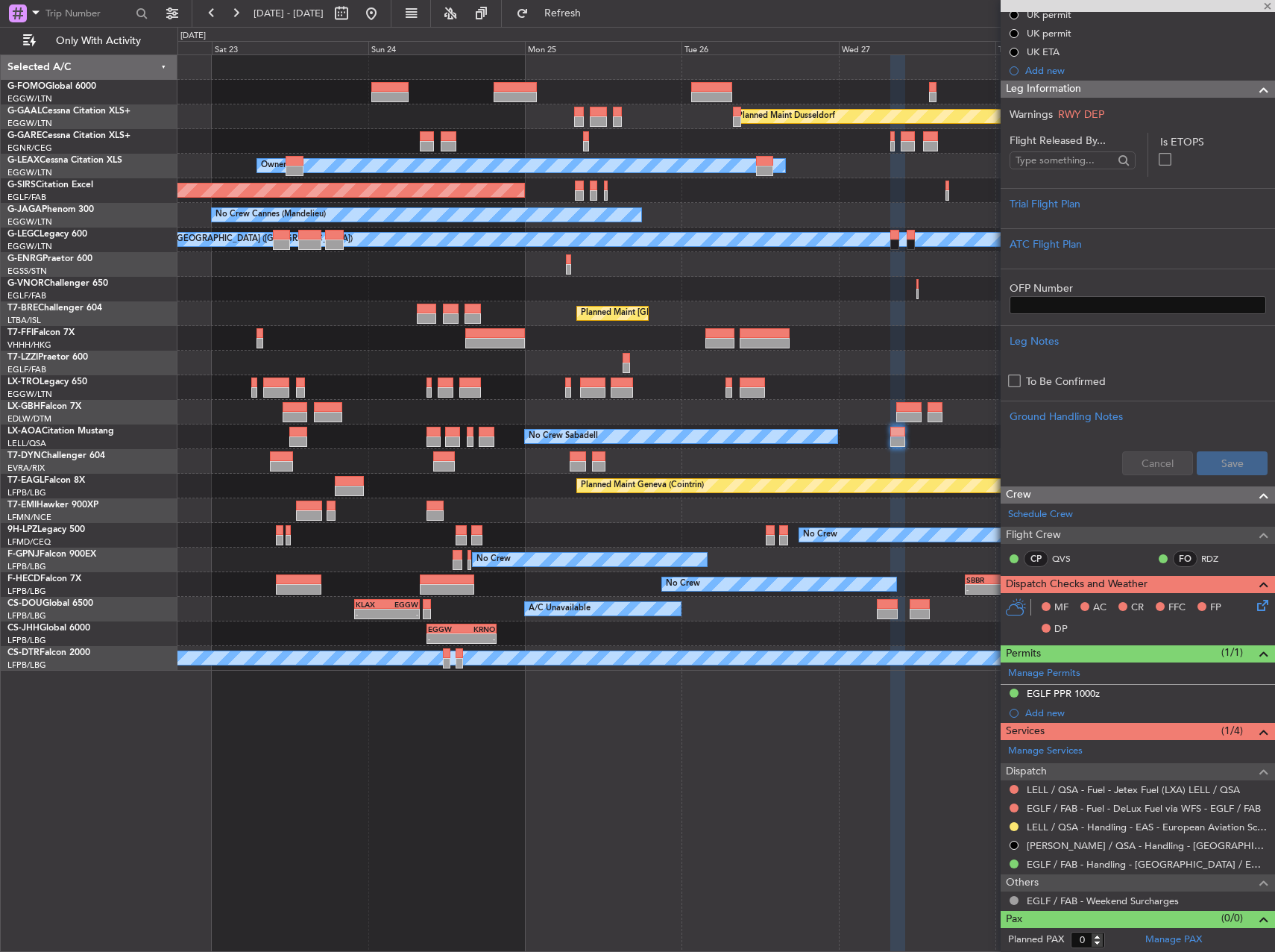
click at [548, 414] on div "Planned Maint Nice ([GEOGRAPHIC_DATA])" at bounding box center [726, 412] width 1097 height 25
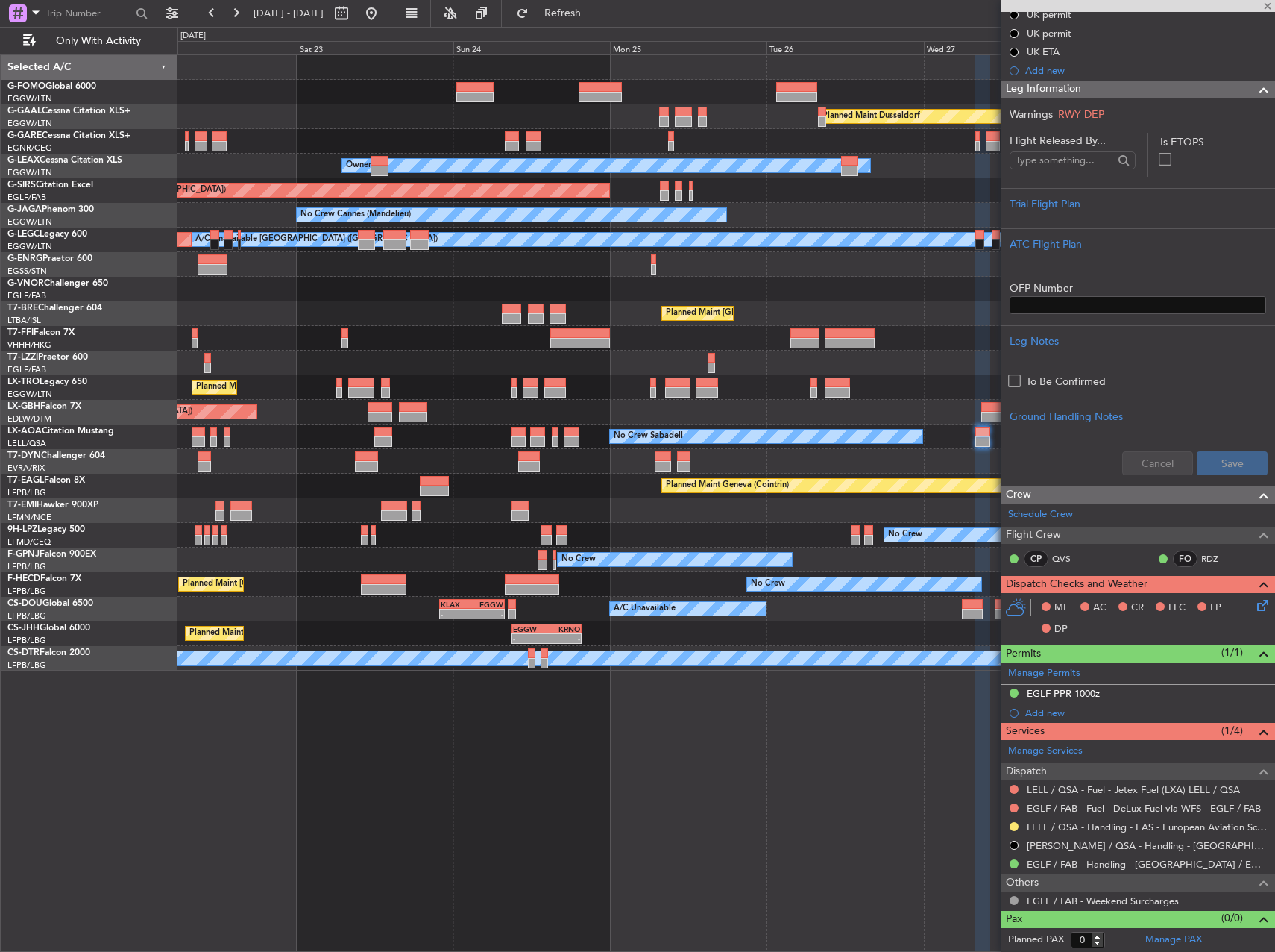
type input "+00:15"
type input "4"
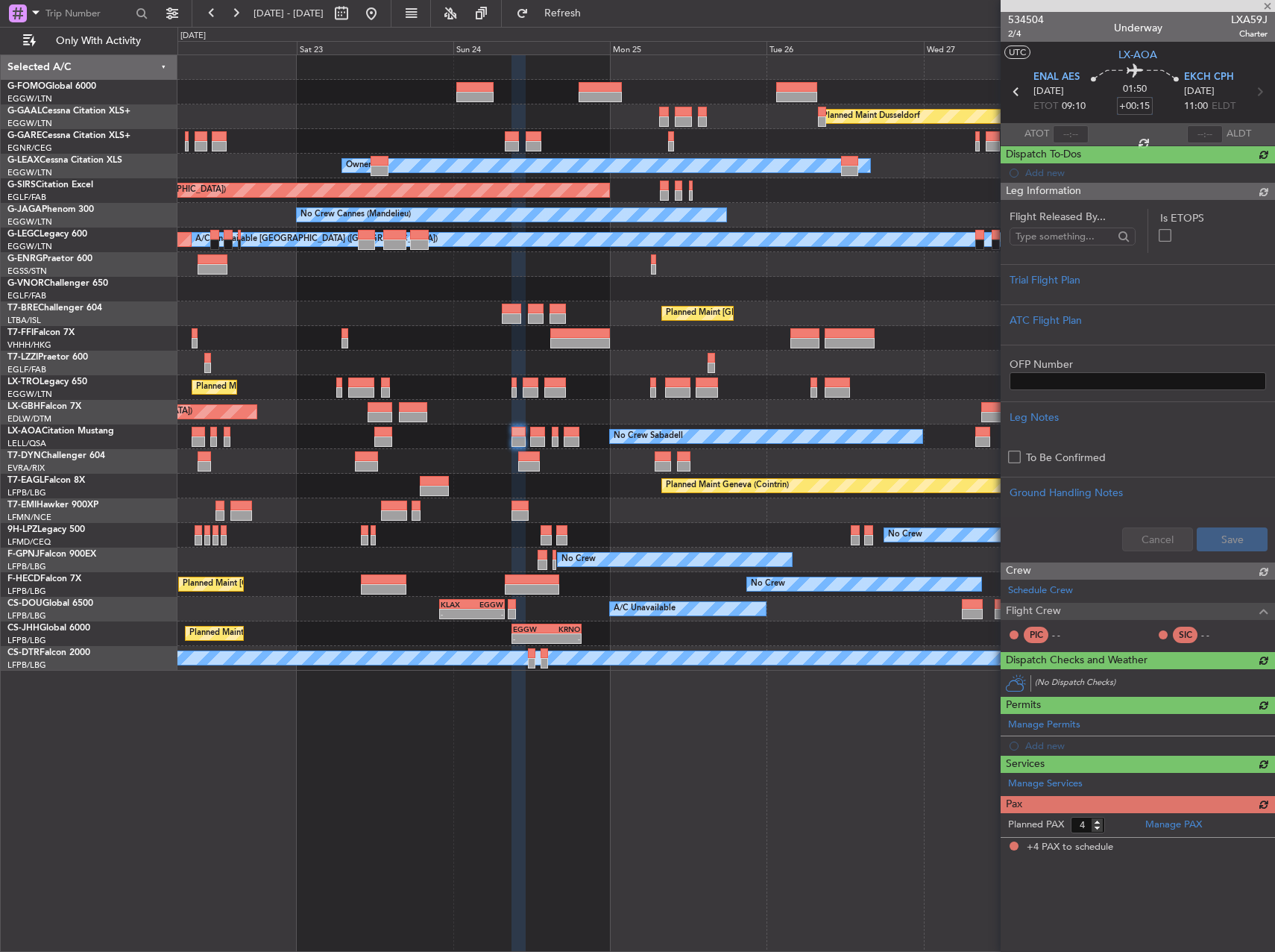
scroll to position [0, 0]
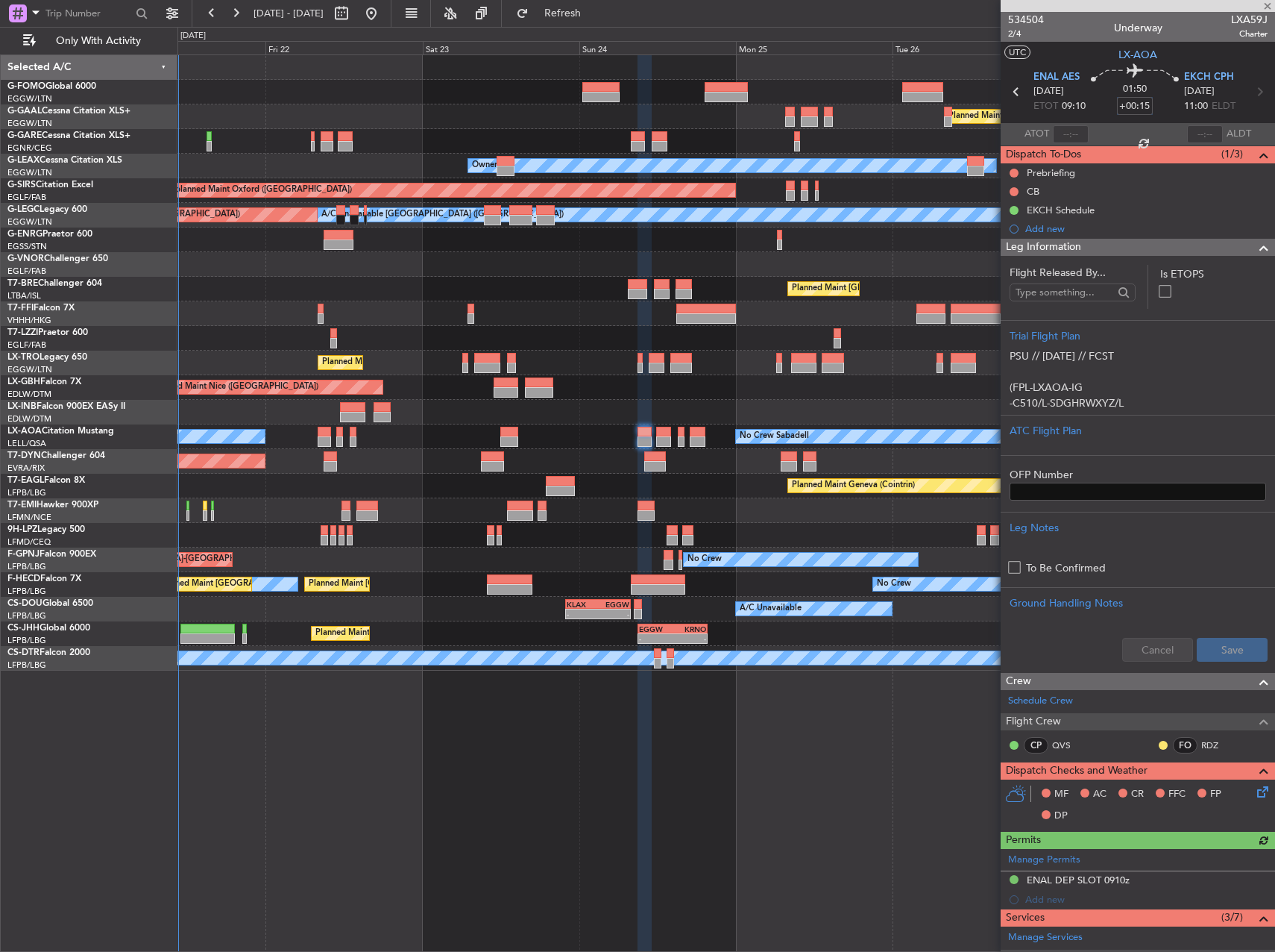
click at [674, 414] on div "Planned Maint Geneva (Cointrin)" at bounding box center [726, 412] width 1097 height 25
click at [670, 414] on div "Planned Maint Geneva (Cointrin)" at bounding box center [726, 412] width 1097 height 25
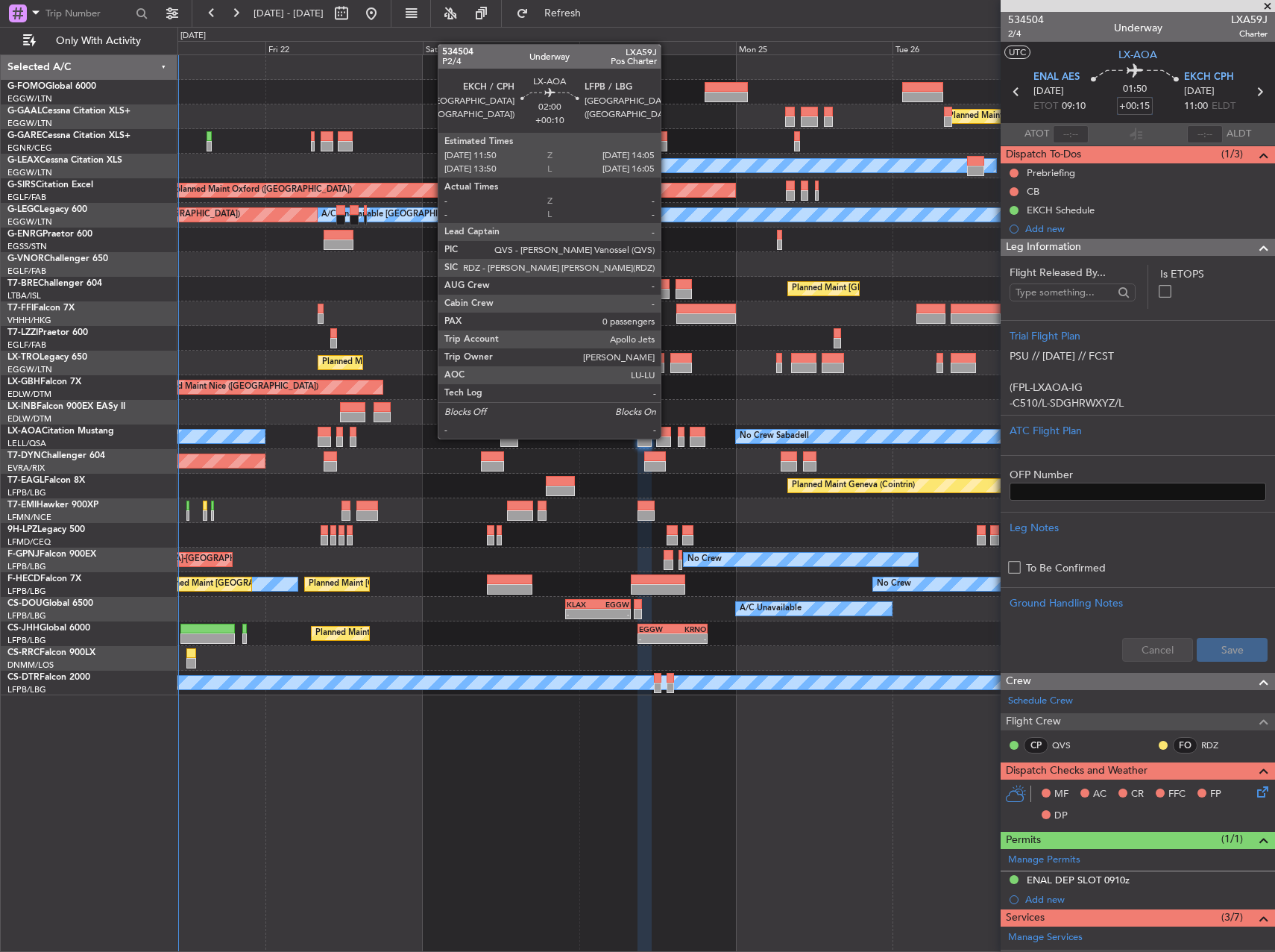
click at [667, 437] on div at bounding box center [664, 441] width 15 height 10
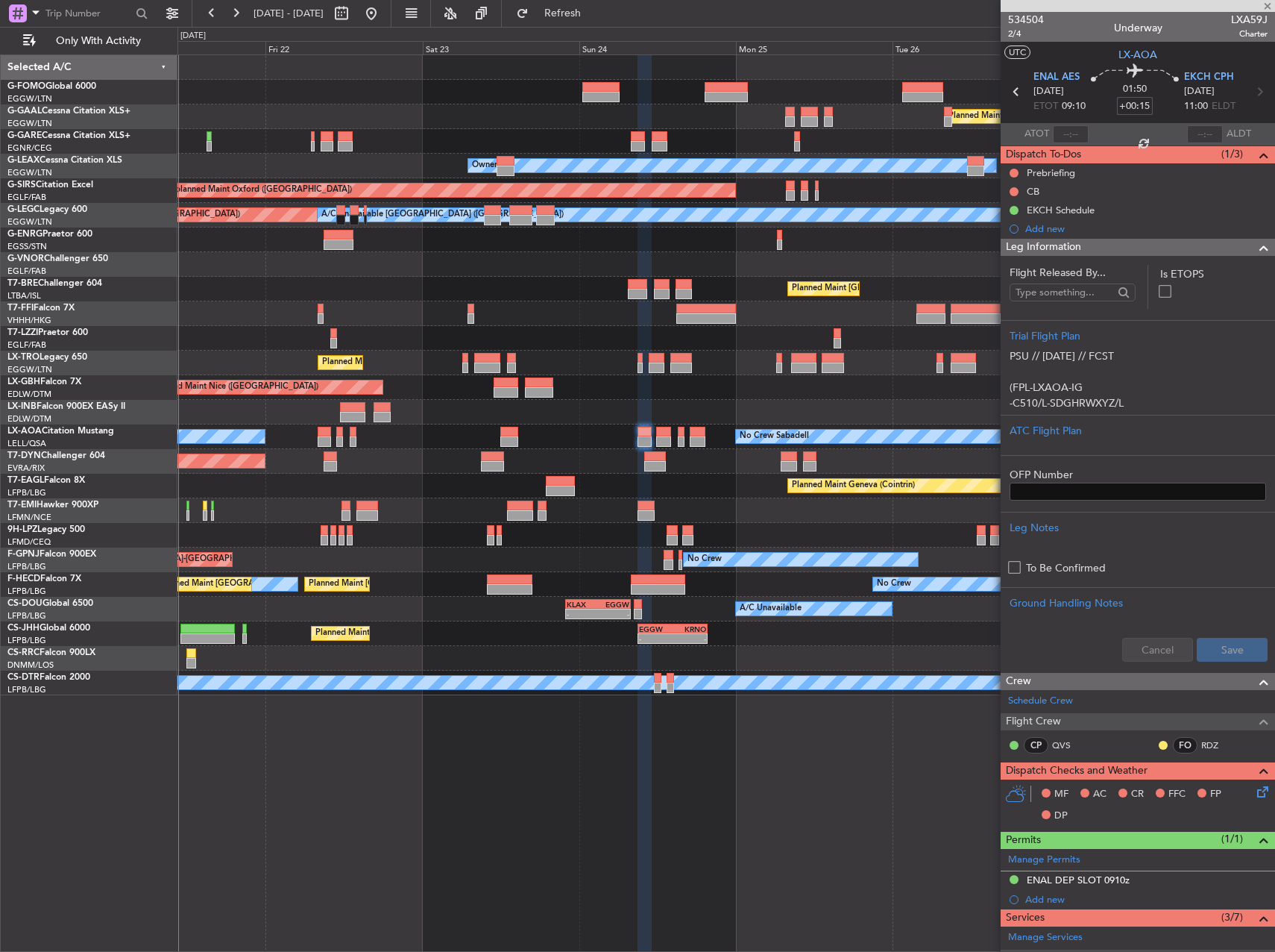
type input "+00:10"
type input "0"
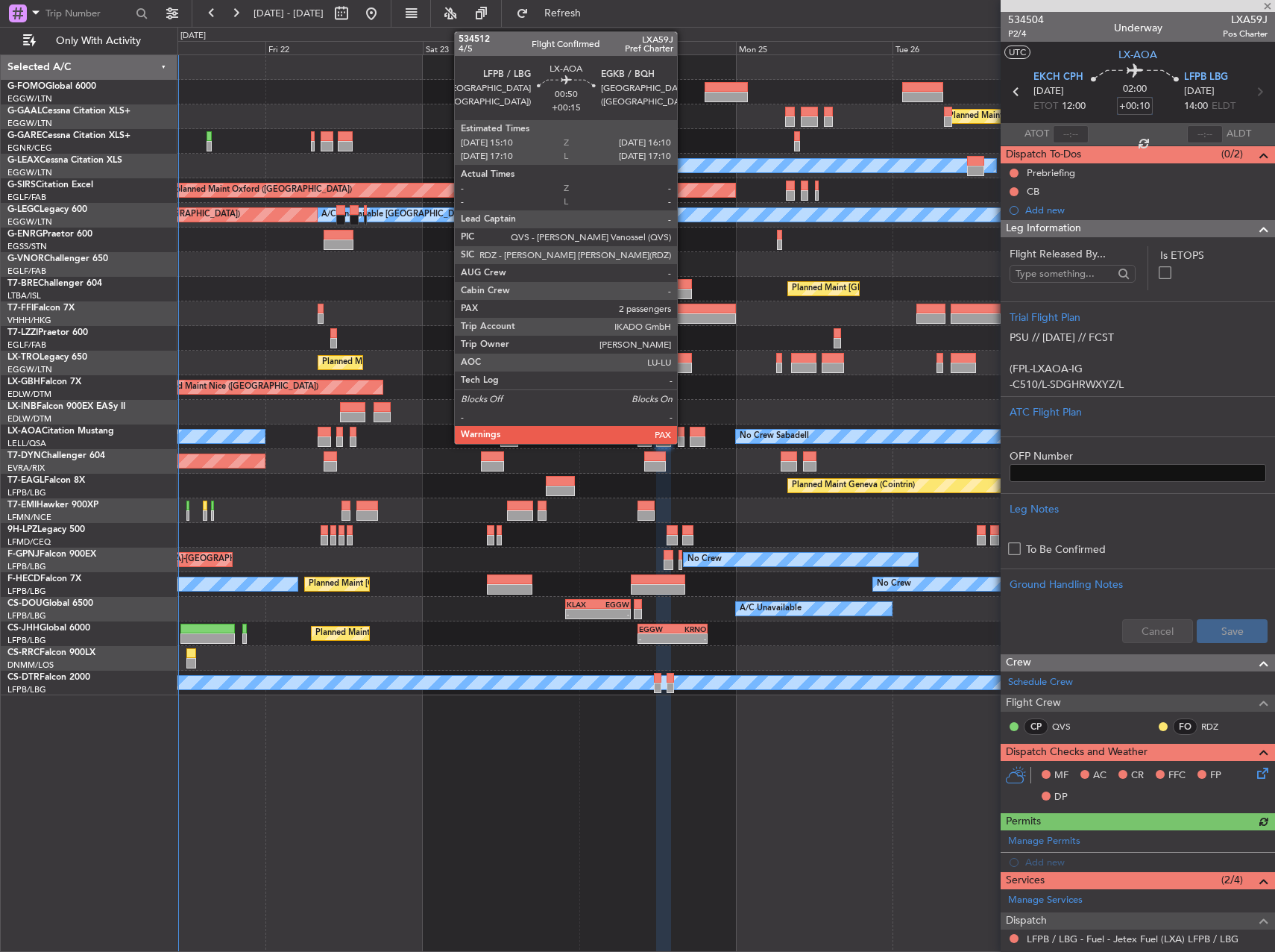
click at [684, 435] on div at bounding box center [680, 431] width 6 height 10
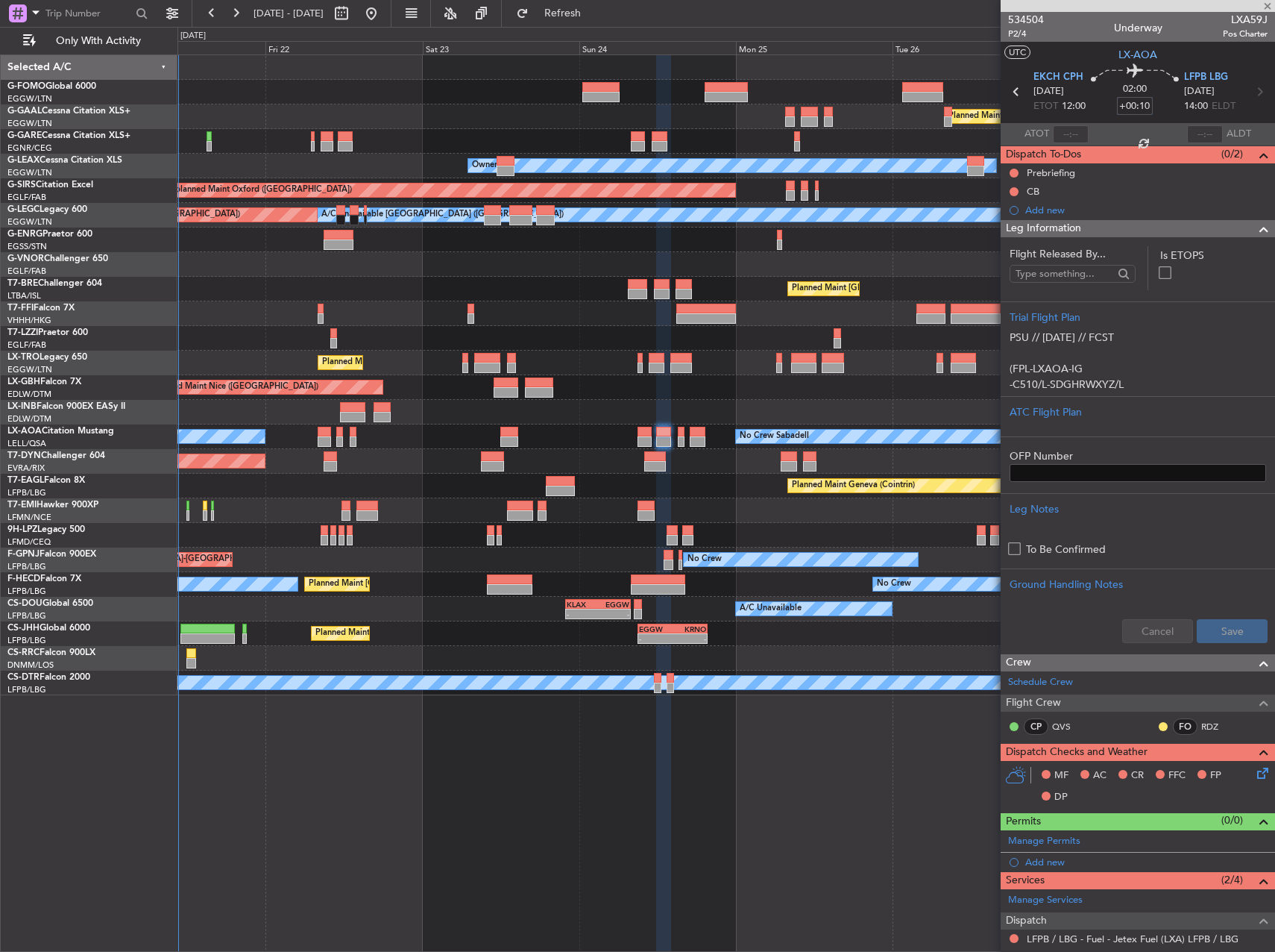
type input "+00:15"
type input "2"
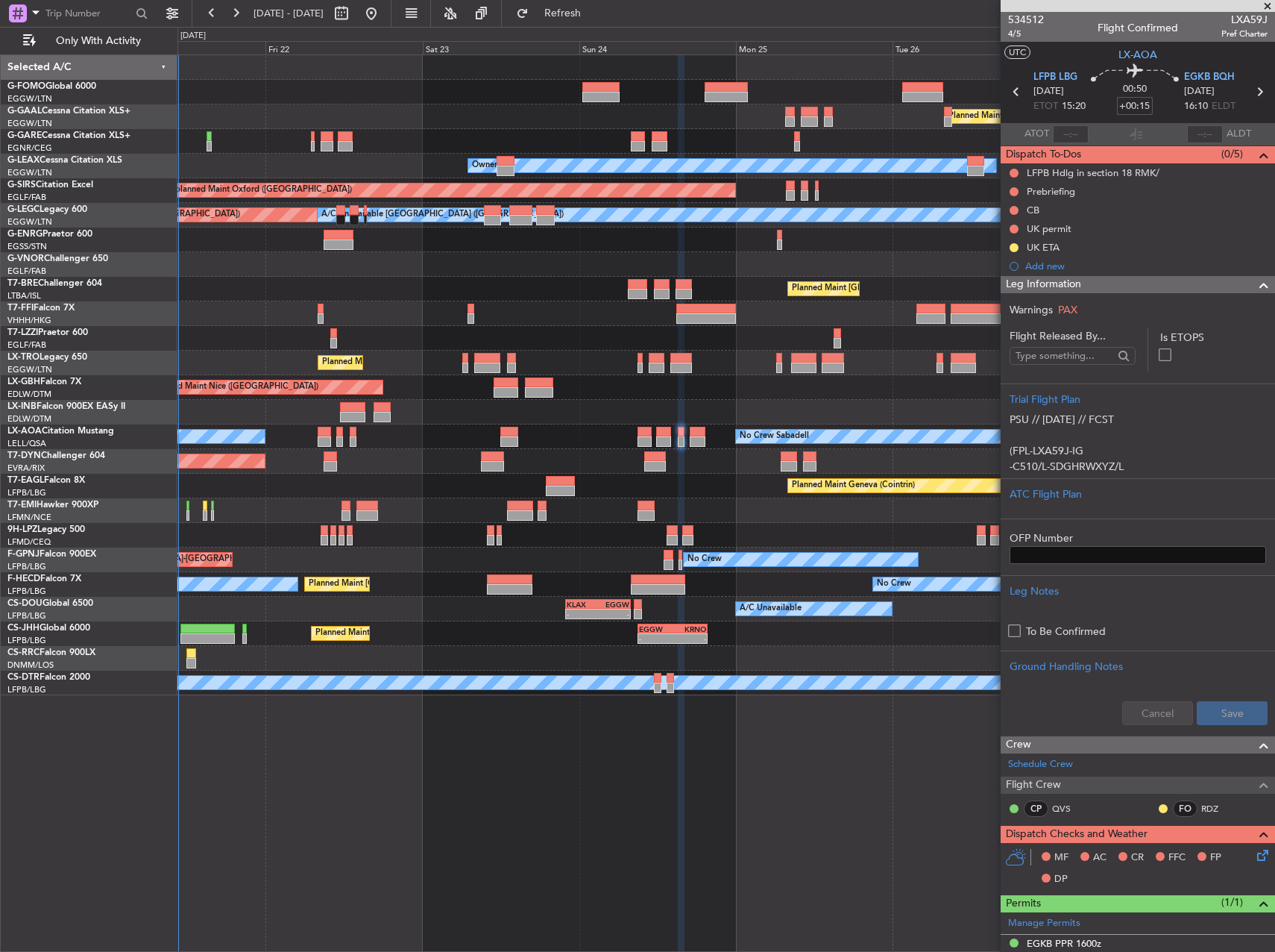
click at [703, 481] on div "Planned Maint Geneva (Cointrin)" at bounding box center [726, 485] width 1097 height 25
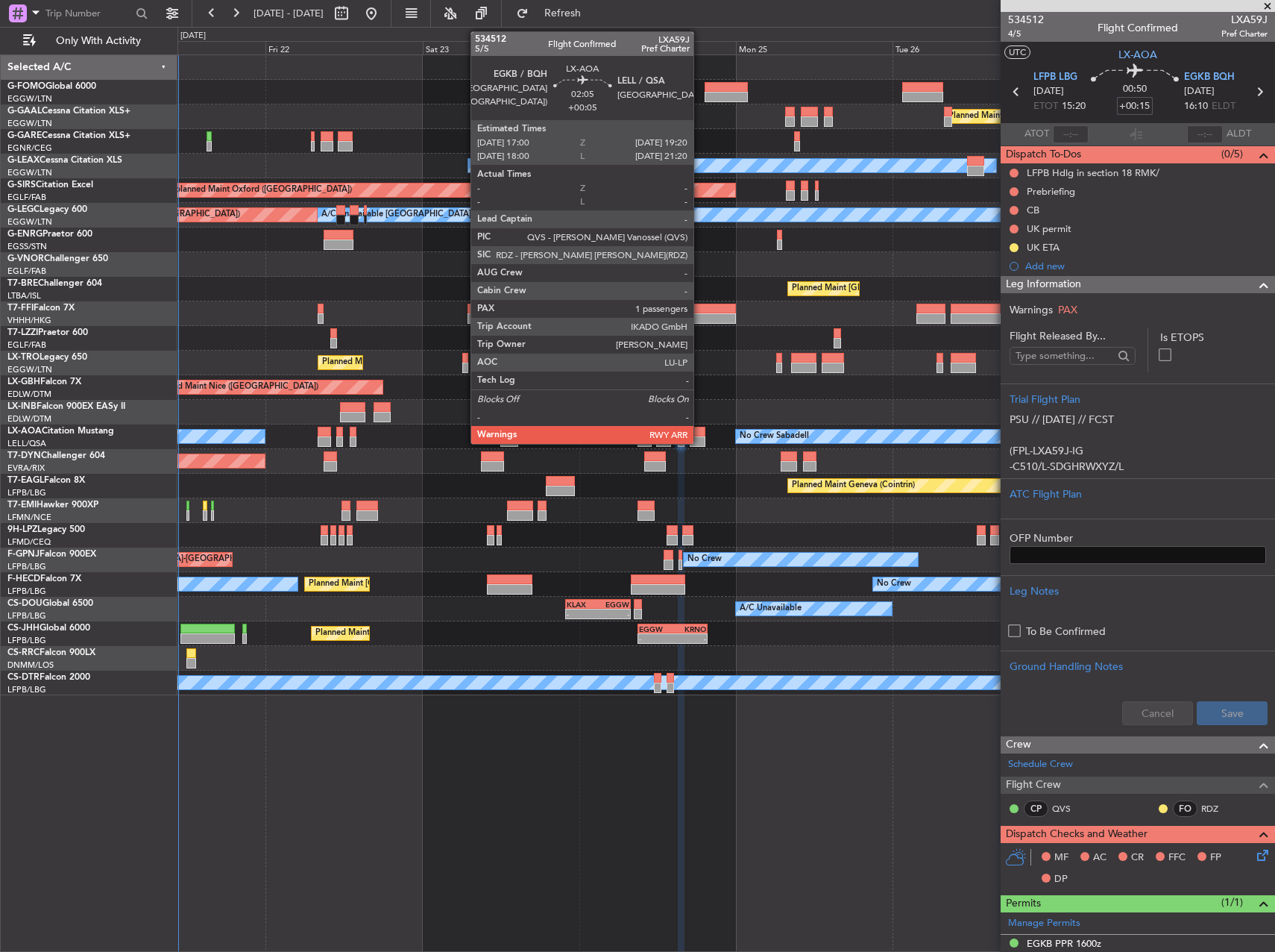
click at [701, 435] on div at bounding box center [697, 431] width 16 height 10
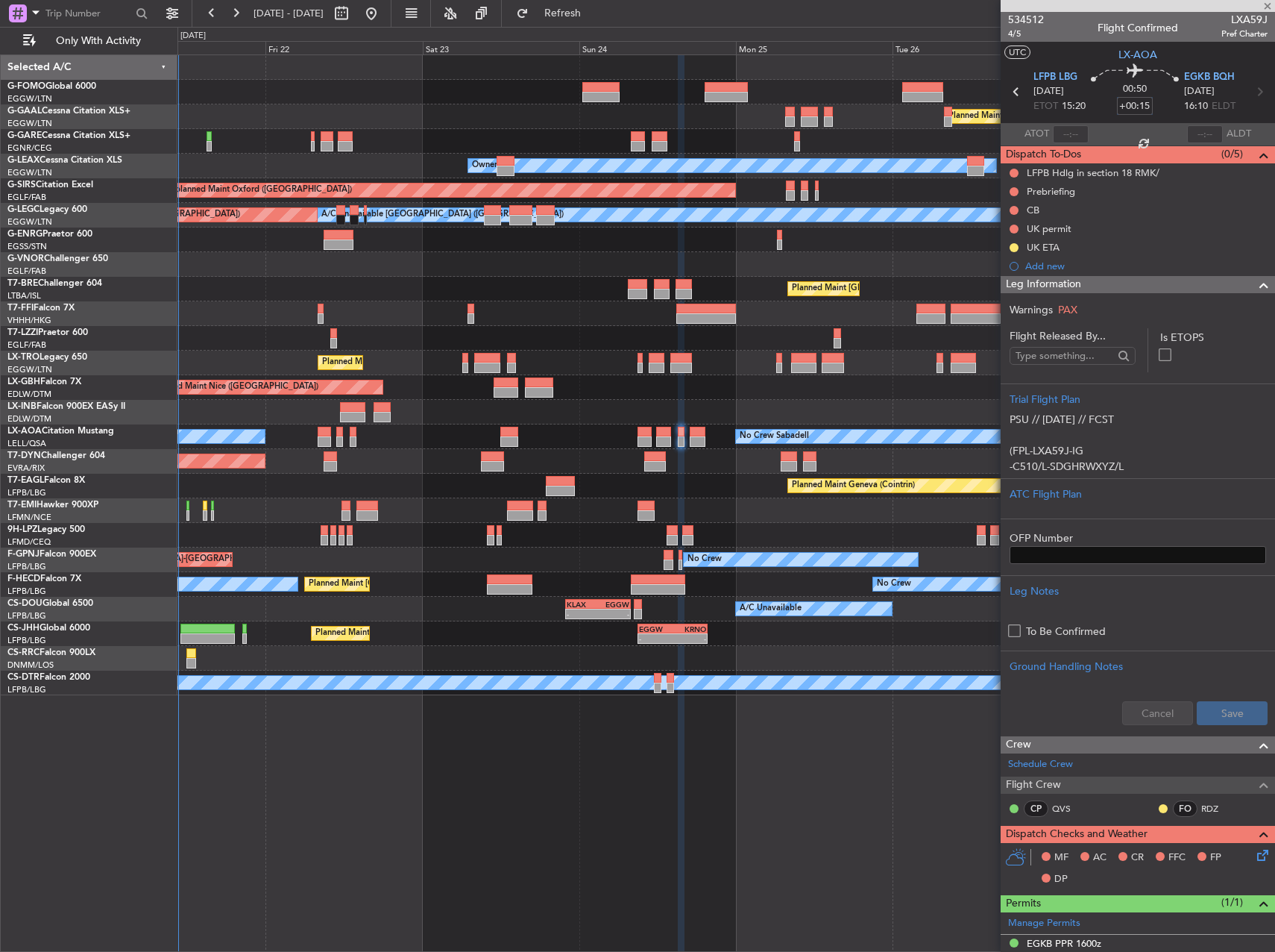
type input "+00:05"
type input "1"
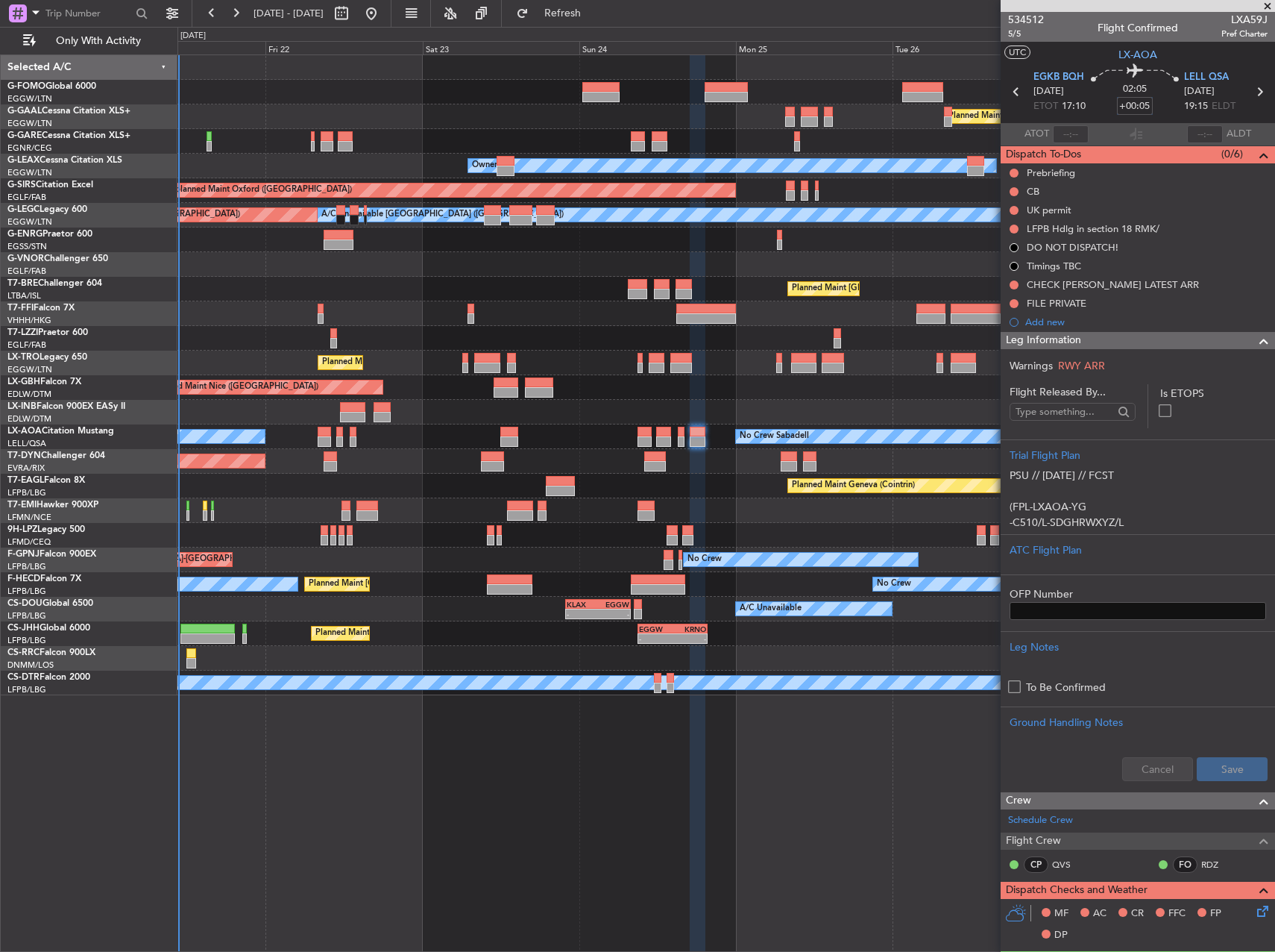
click at [316, 260] on div "Planned Maint Dusseldorf Unplanned Maint Chester Owner Unplanned Maint Oxford (…" at bounding box center [726, 375] width 1097 height 640
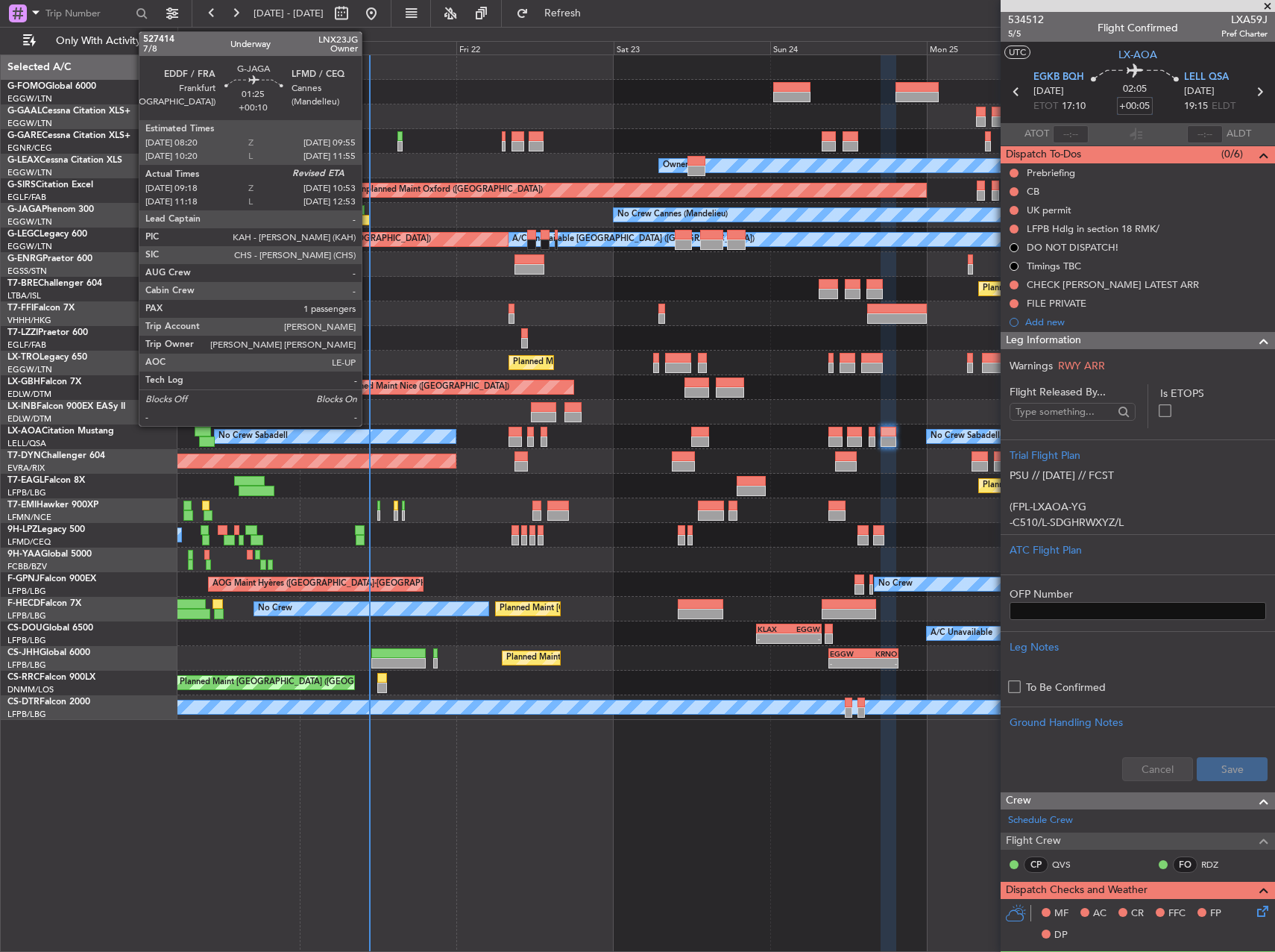
click at [368, 225] on div at bounding box center [365, 219] width 10 height 10
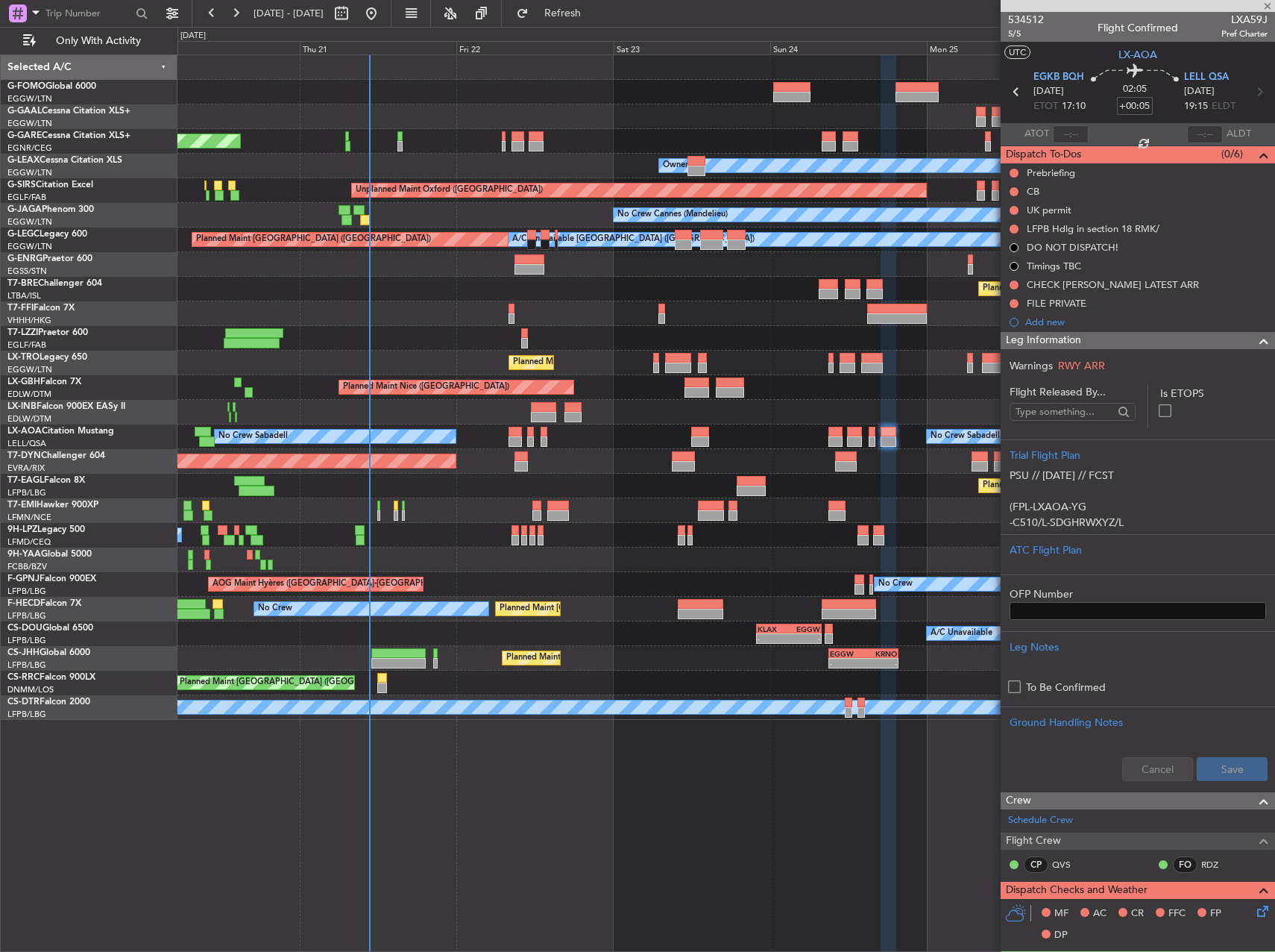
type input "+00:10"
type input "09:18"
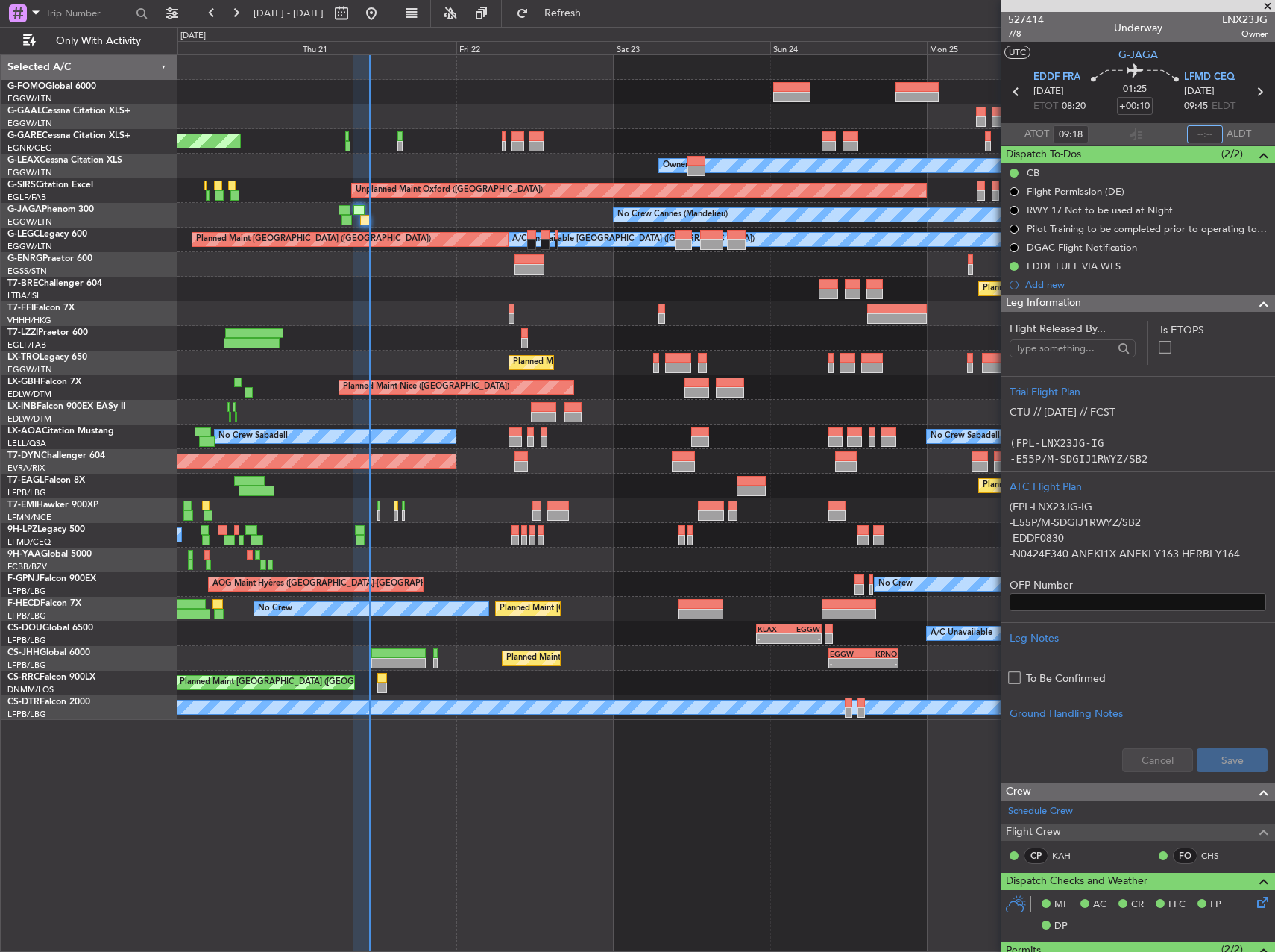
click at [1200, 133] on input "text" at bounding box center [1205, 134] width 36 height 17
click at [736, 128] on div "Planned Maint Dusseldorf" at bounding box center [726, 116] width 1097 height 25
type input "10:36"
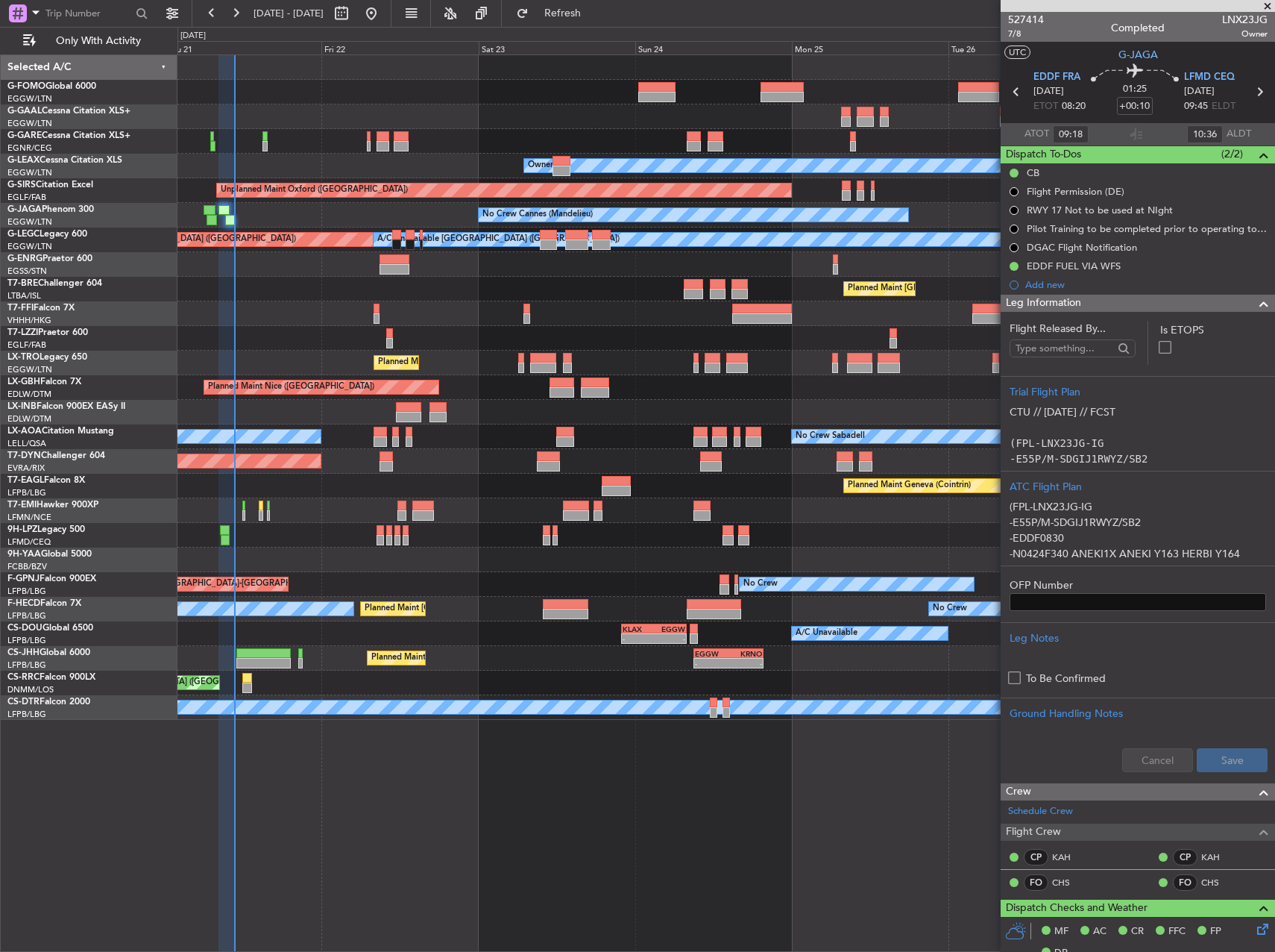
click at [678, 776] on div "Planned Maint Dusseldorf Unplanned Maint [PERSON_NAME] Owner Unplanned Maint [G…" at bounding box center [726, 503] width 1097 height 897
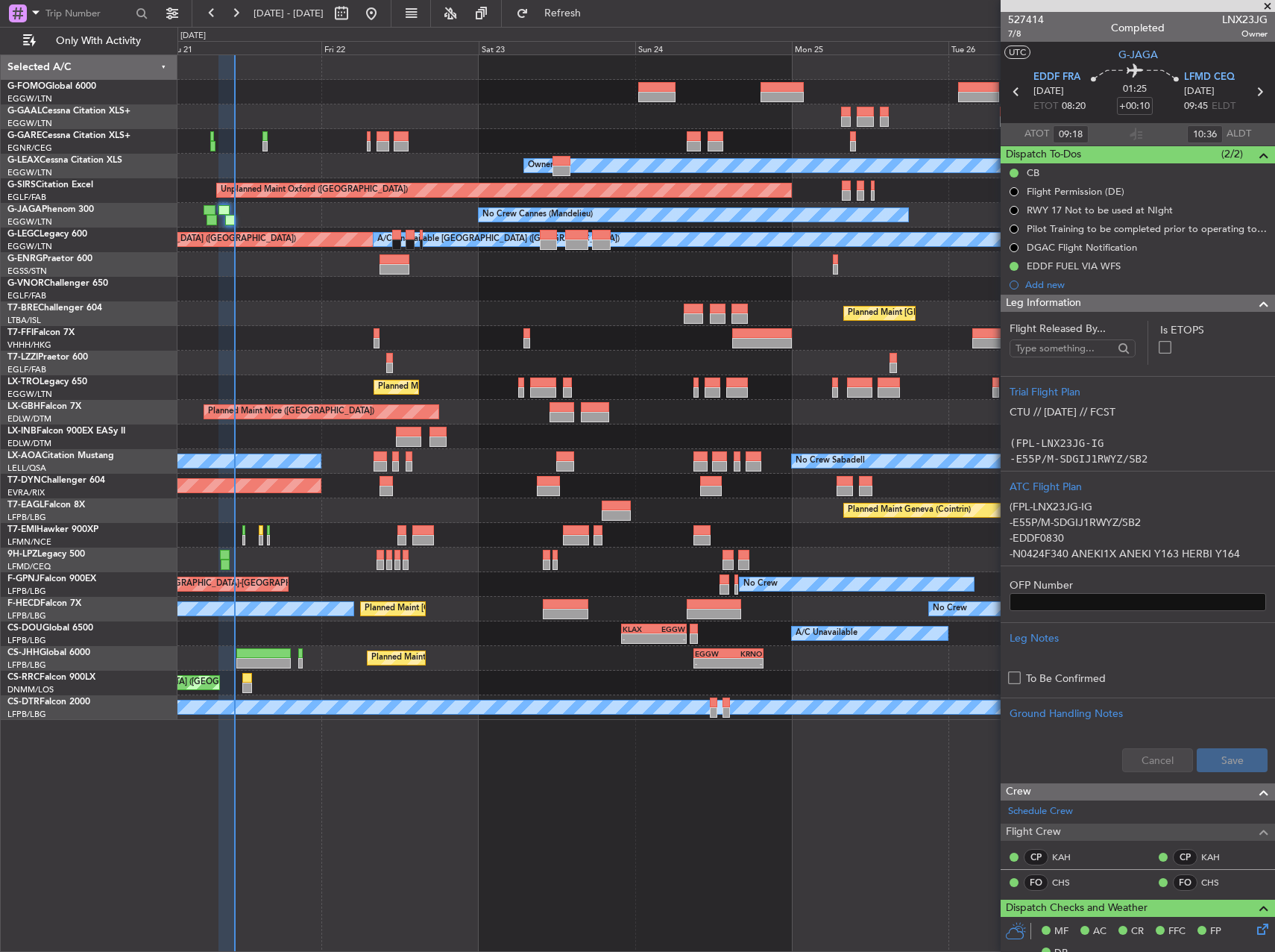
click at [399, 330] on div at bounding box center [726, 338] width 1097 height 25
click at [249, 540] on div at bounding box center [726, 535] width 1097 height 25
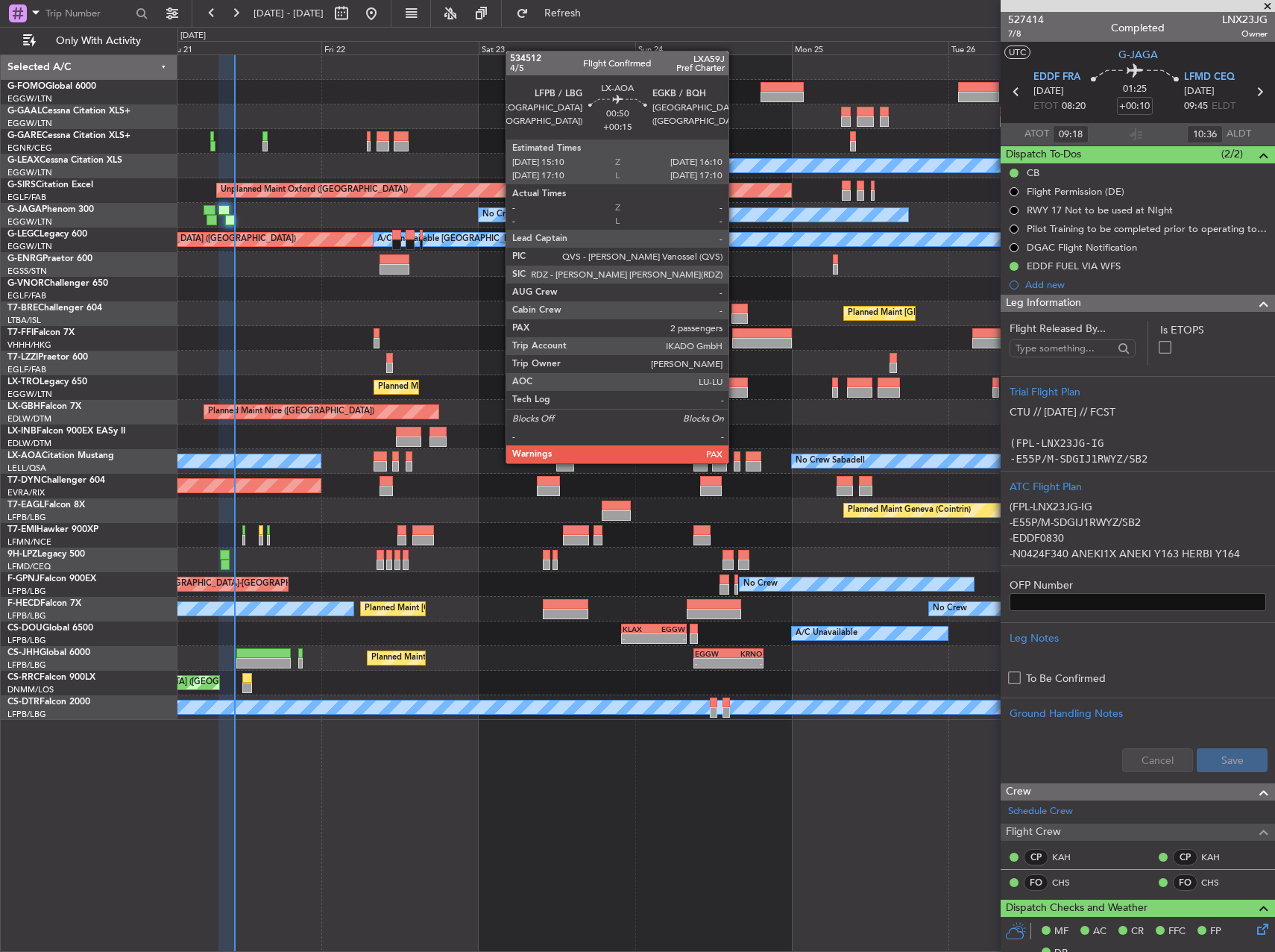
click at [736, 461] on div at bounding box center [736, 466] width 6 height 10
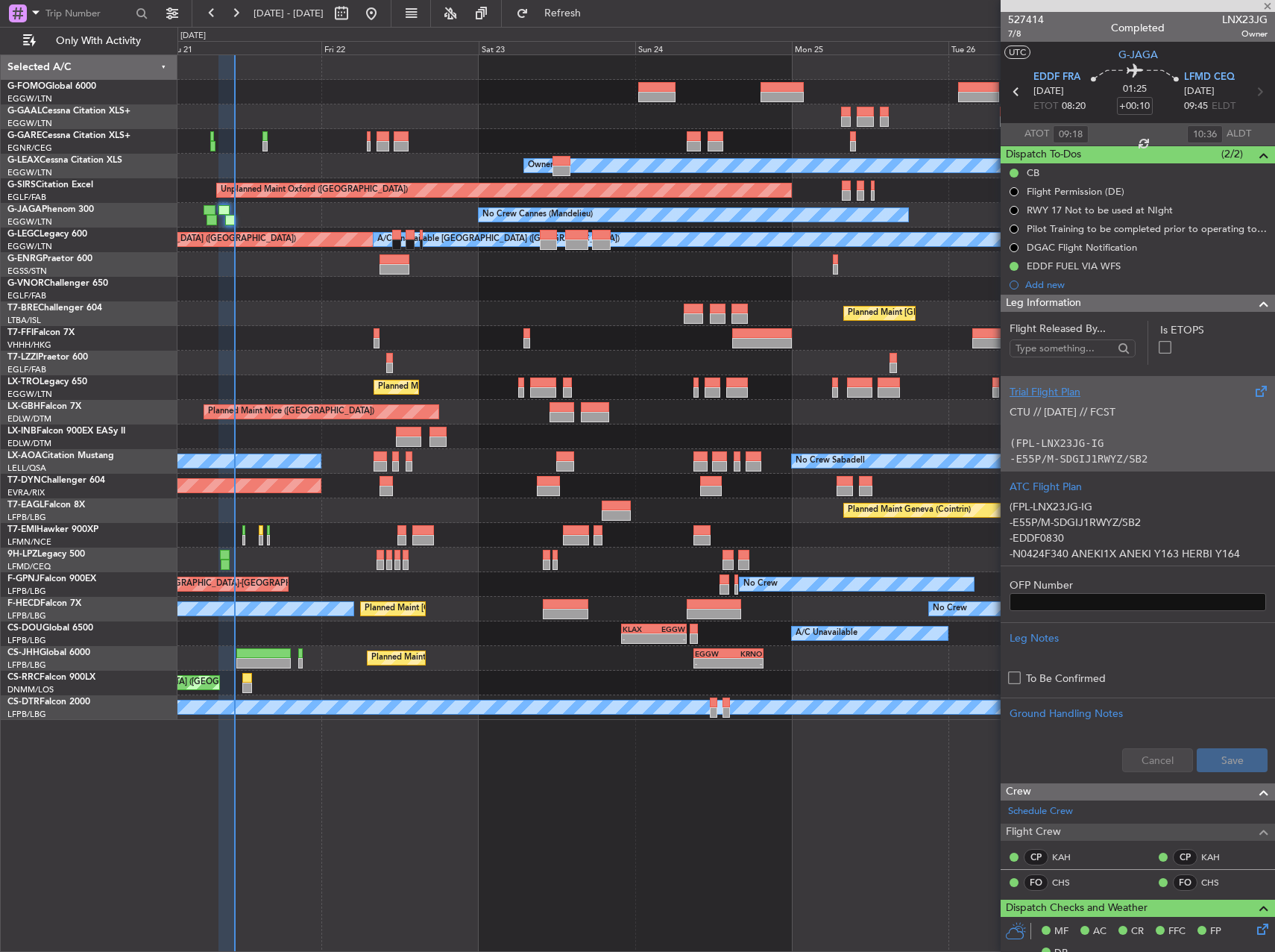
type input "+00:15"
type input "2"
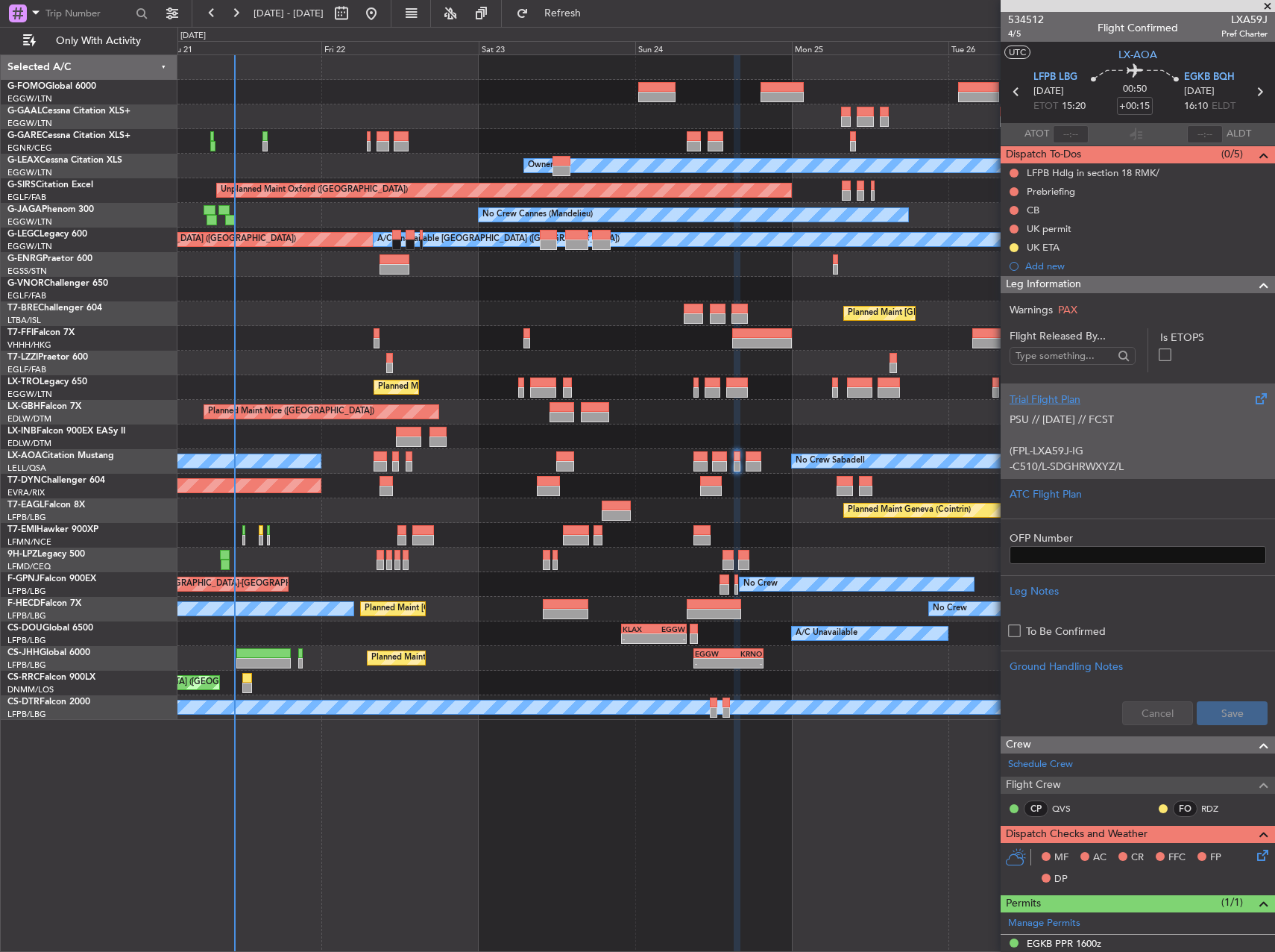
click at [1154, 450] on p "(FPL-LXA59J-IG" at bounding box center [1138, 450] width 257 height 16
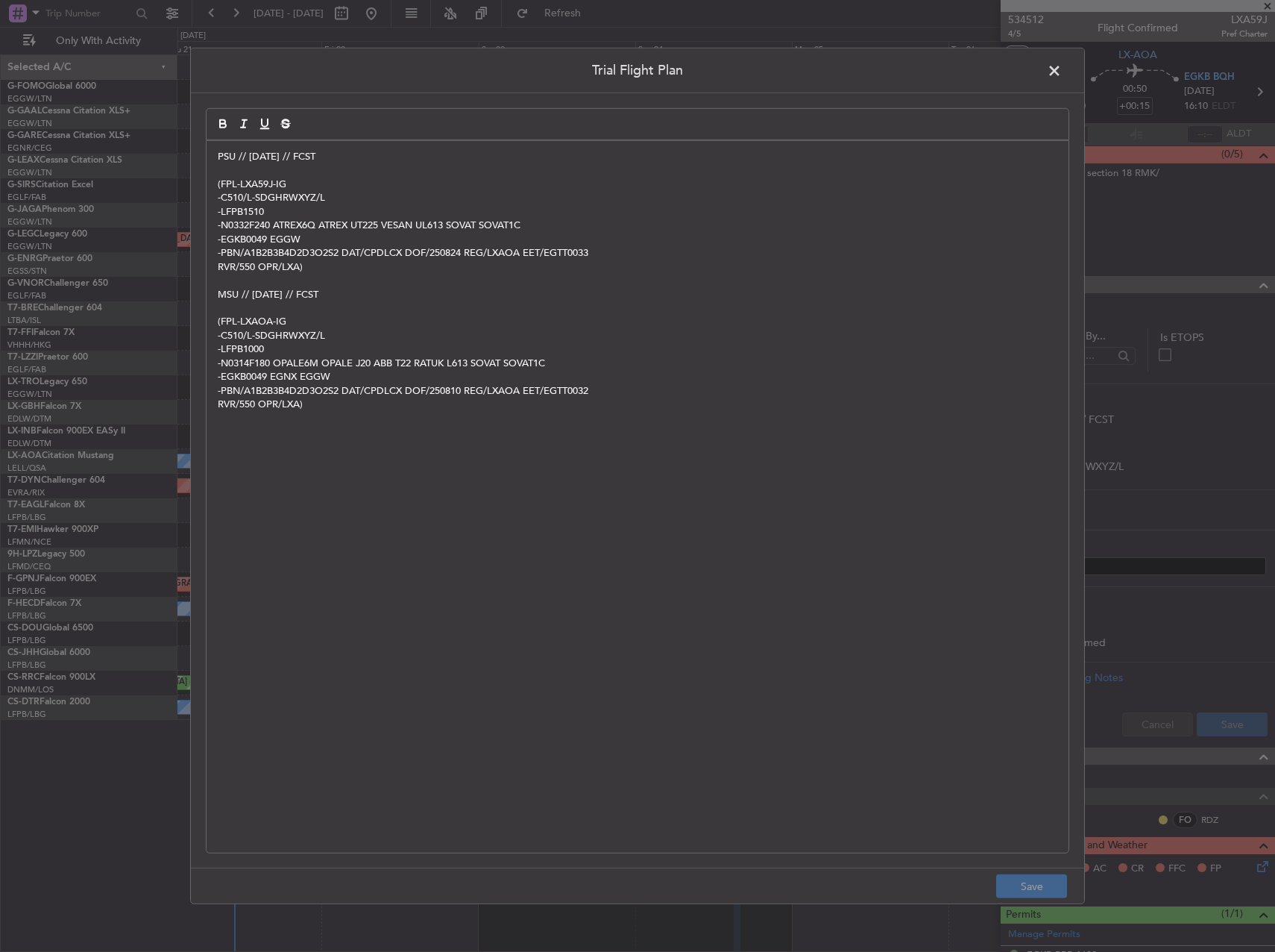
click at [308, 185] on p "(FPL-LXA59J-IG" at bounding box center [638, 184] width 840 height 14
click at [1029, 886] on button "Save" at bounding box center [1031, 886] width 71 height 24
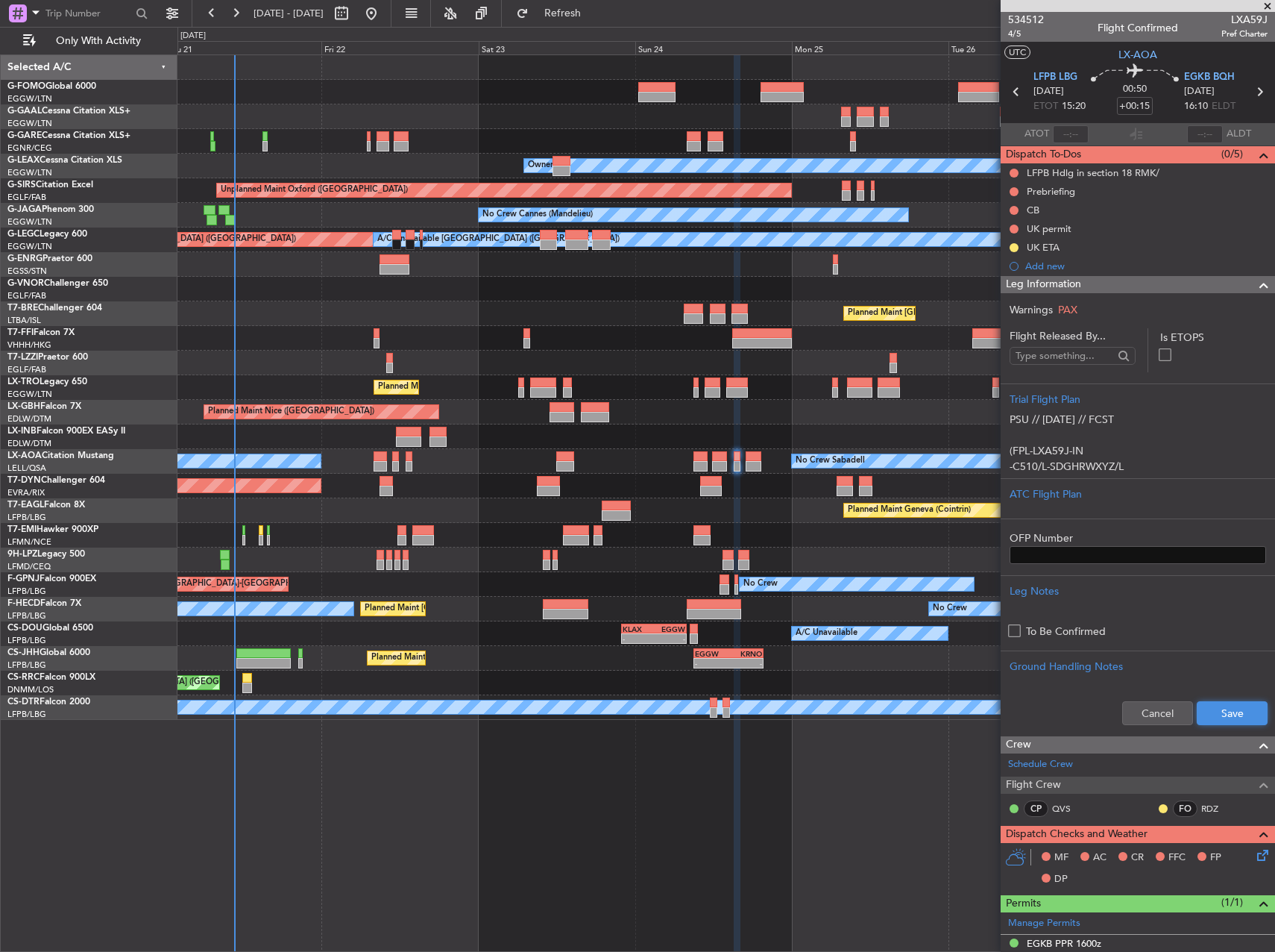
click at [1222, 722] on button "Save" at bounding box center [1232, 713] width 71 height 24
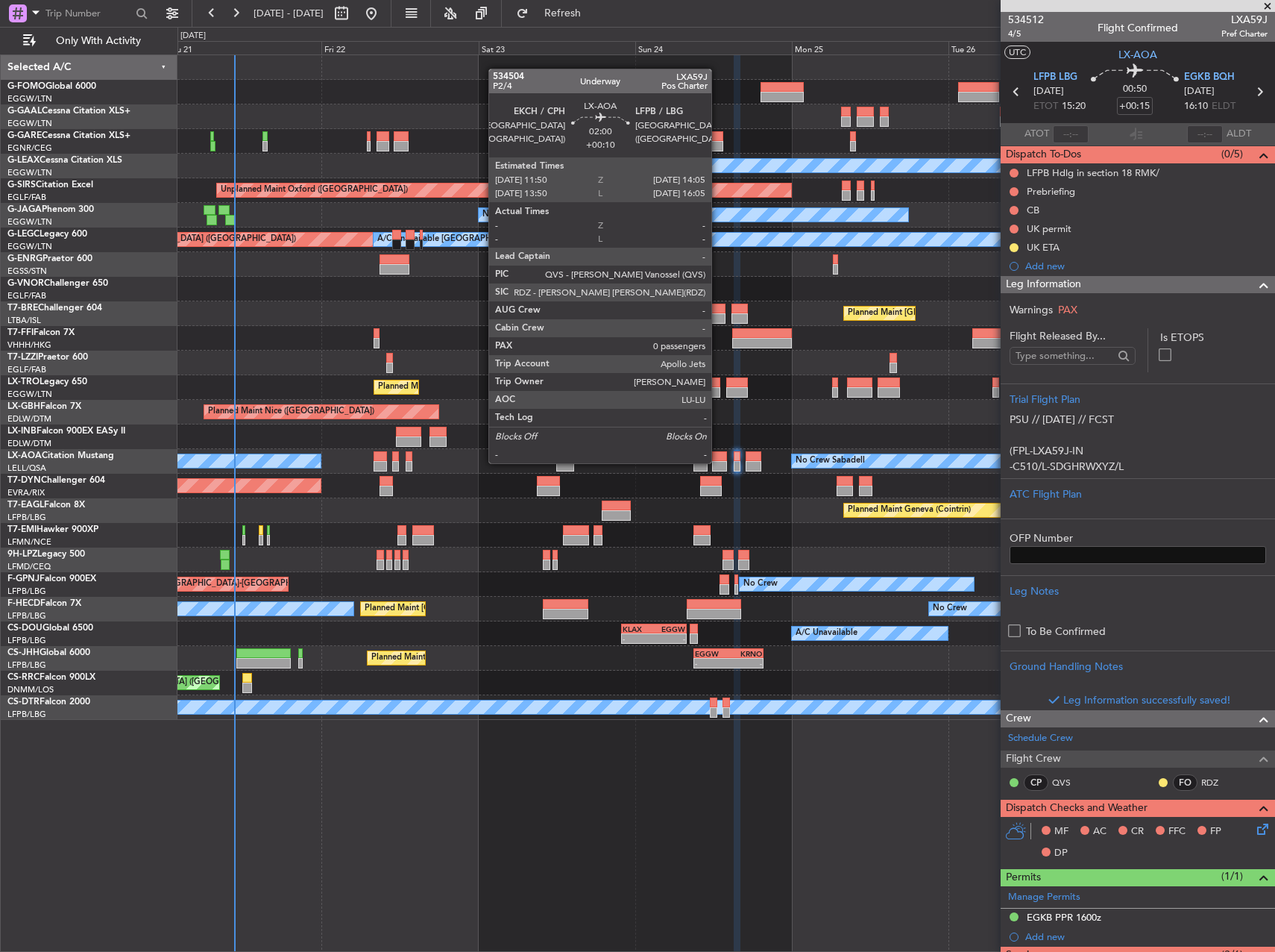
click at [718, 461] on div at bounding box center [720, 466] width 15 height 10
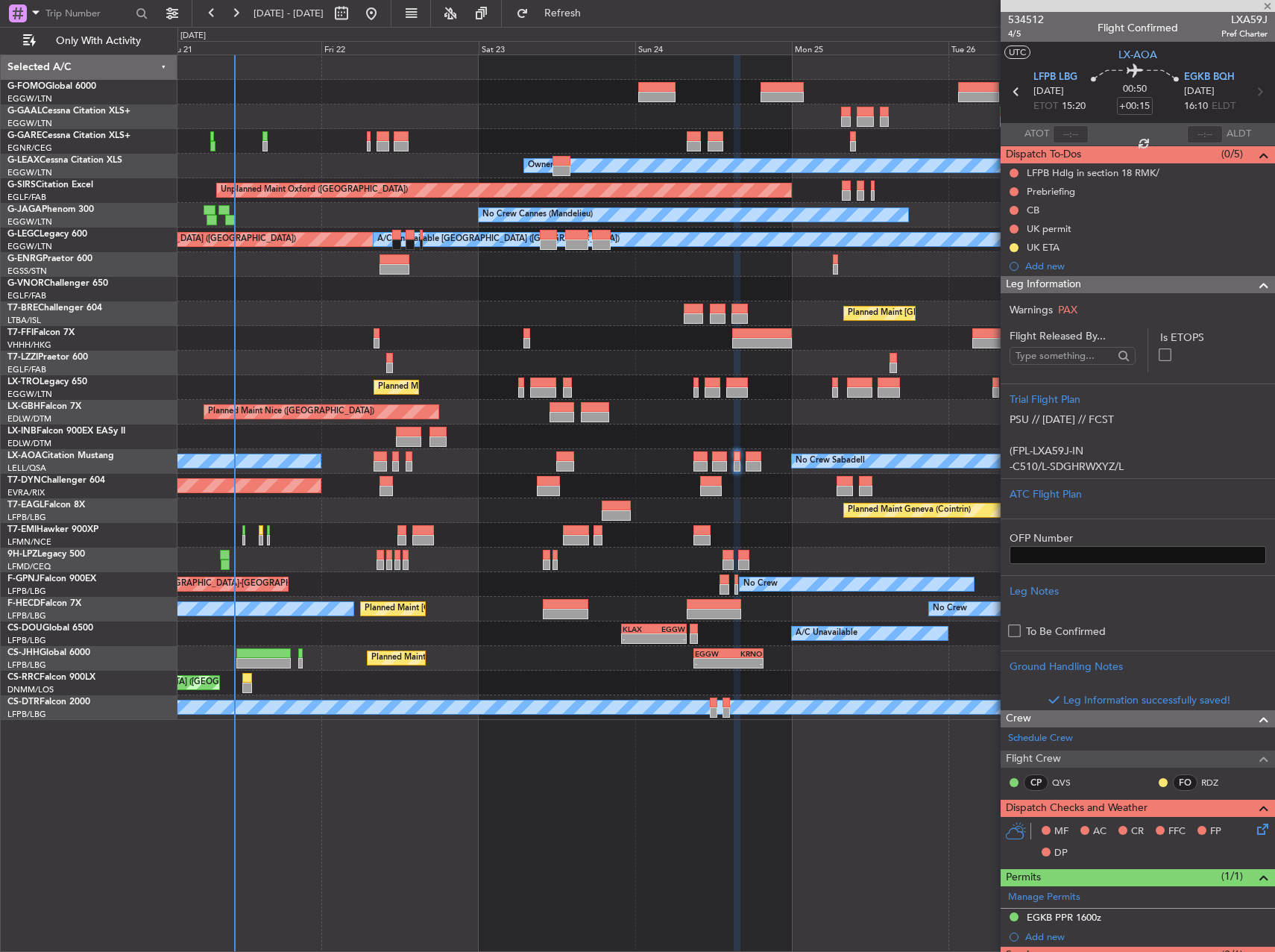
type input "+00:10"
type input "0"
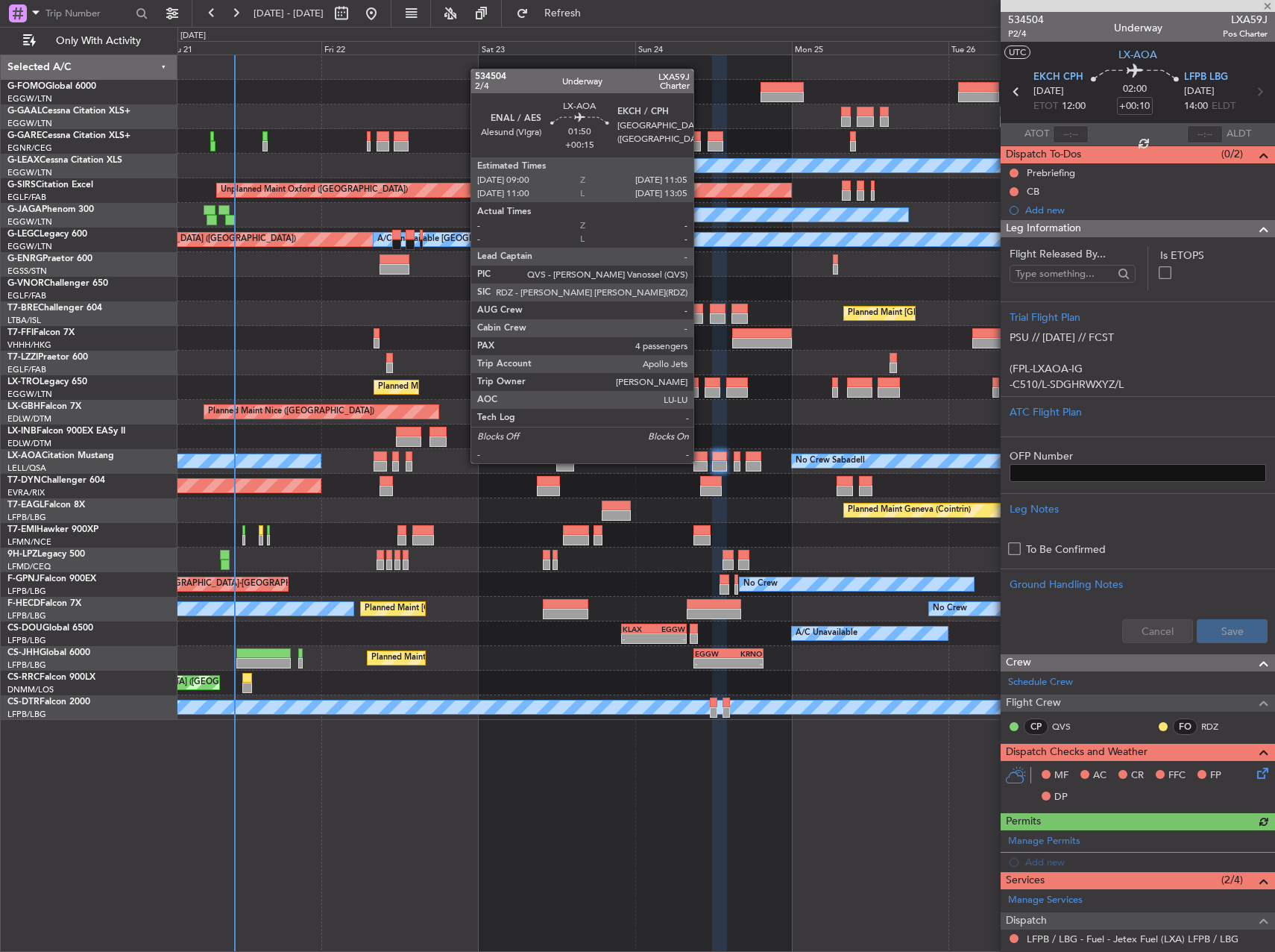
click at [701, 461] on div at bounding box center [700, 466] width 14 height 10
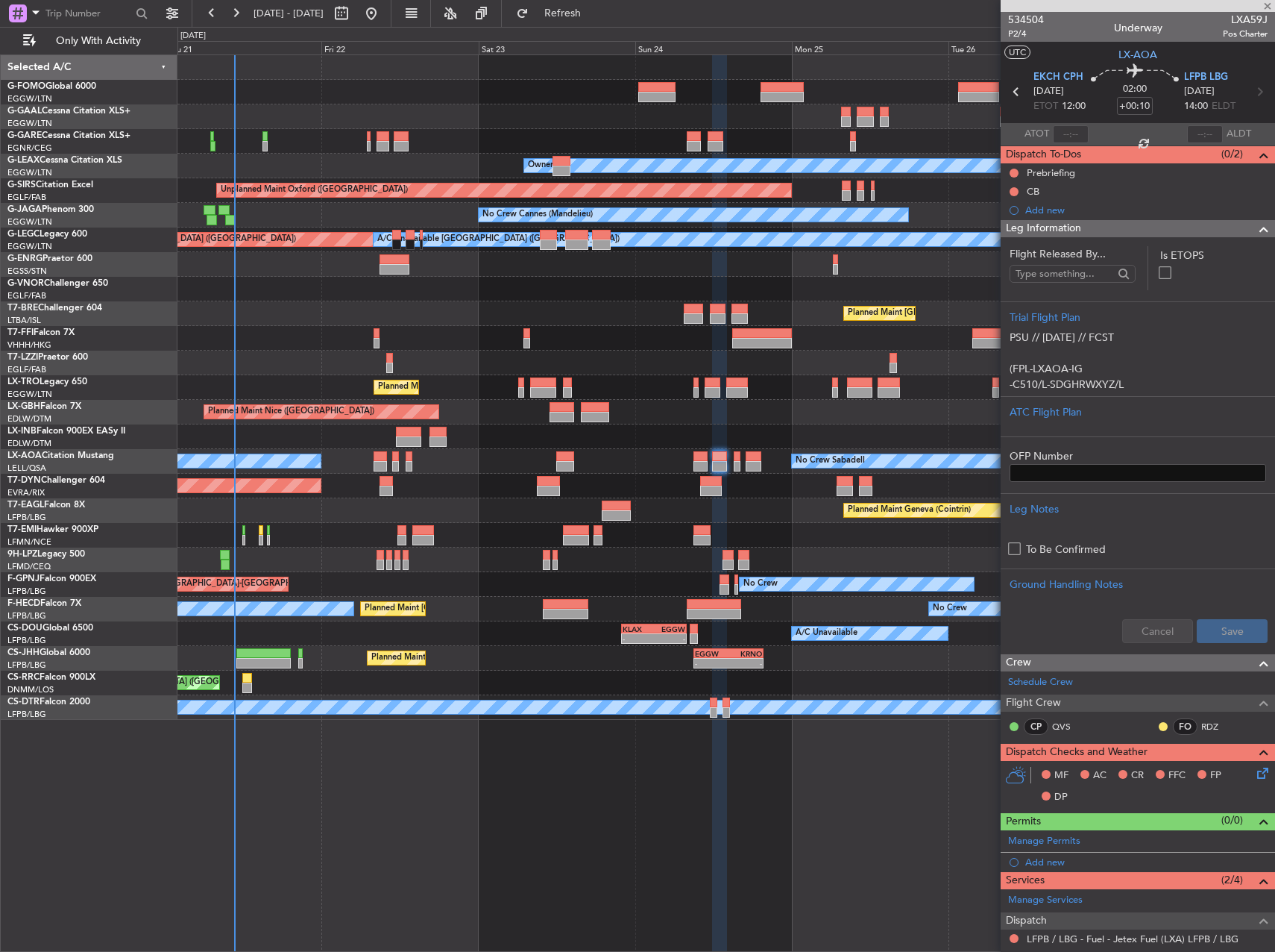
type input "+00:15"
type input "4"
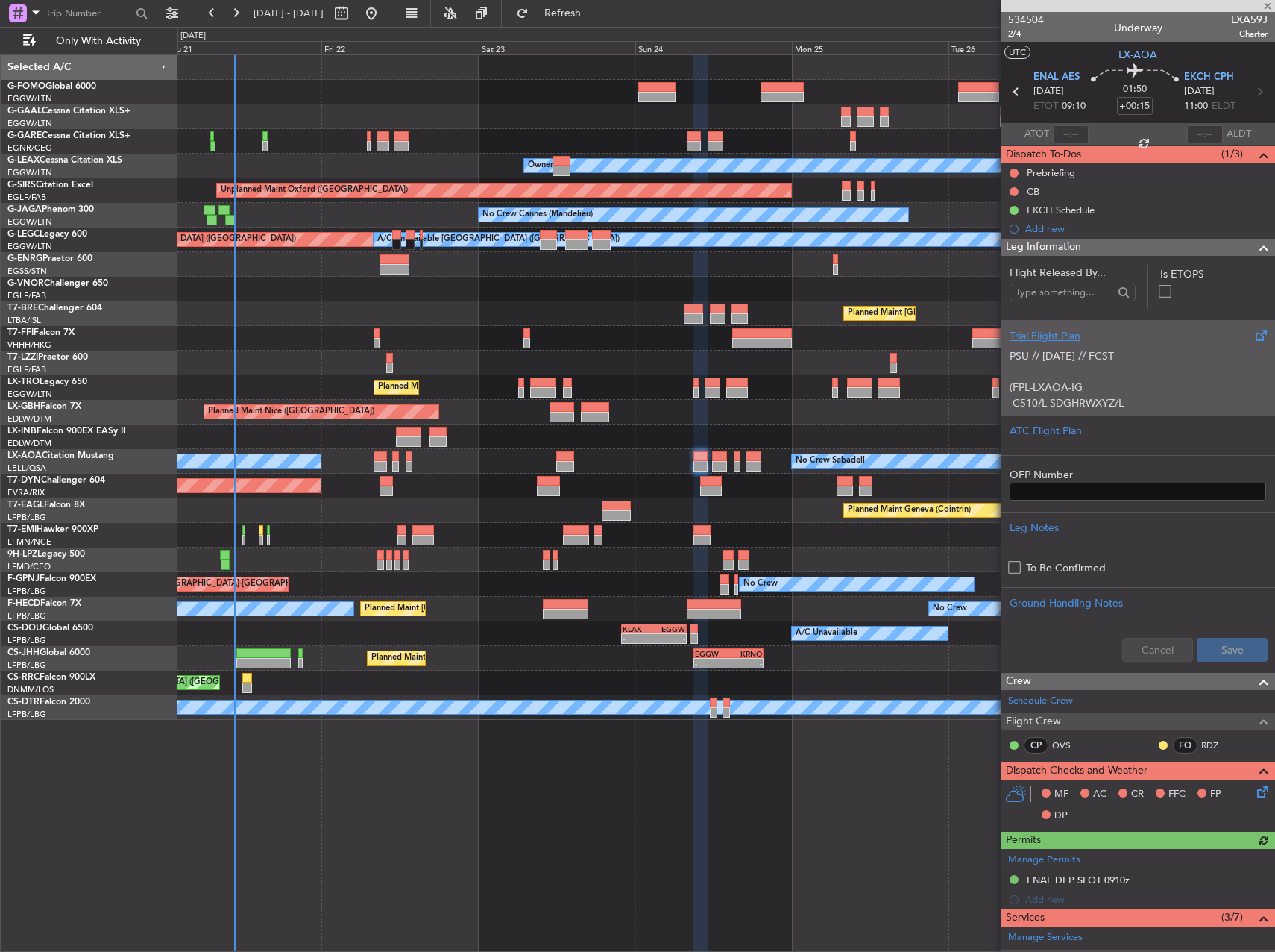
click at [1095, 388] on p "(FPL-LXAOA-IG" at bounding box center [1138, 387] width 257 height 16
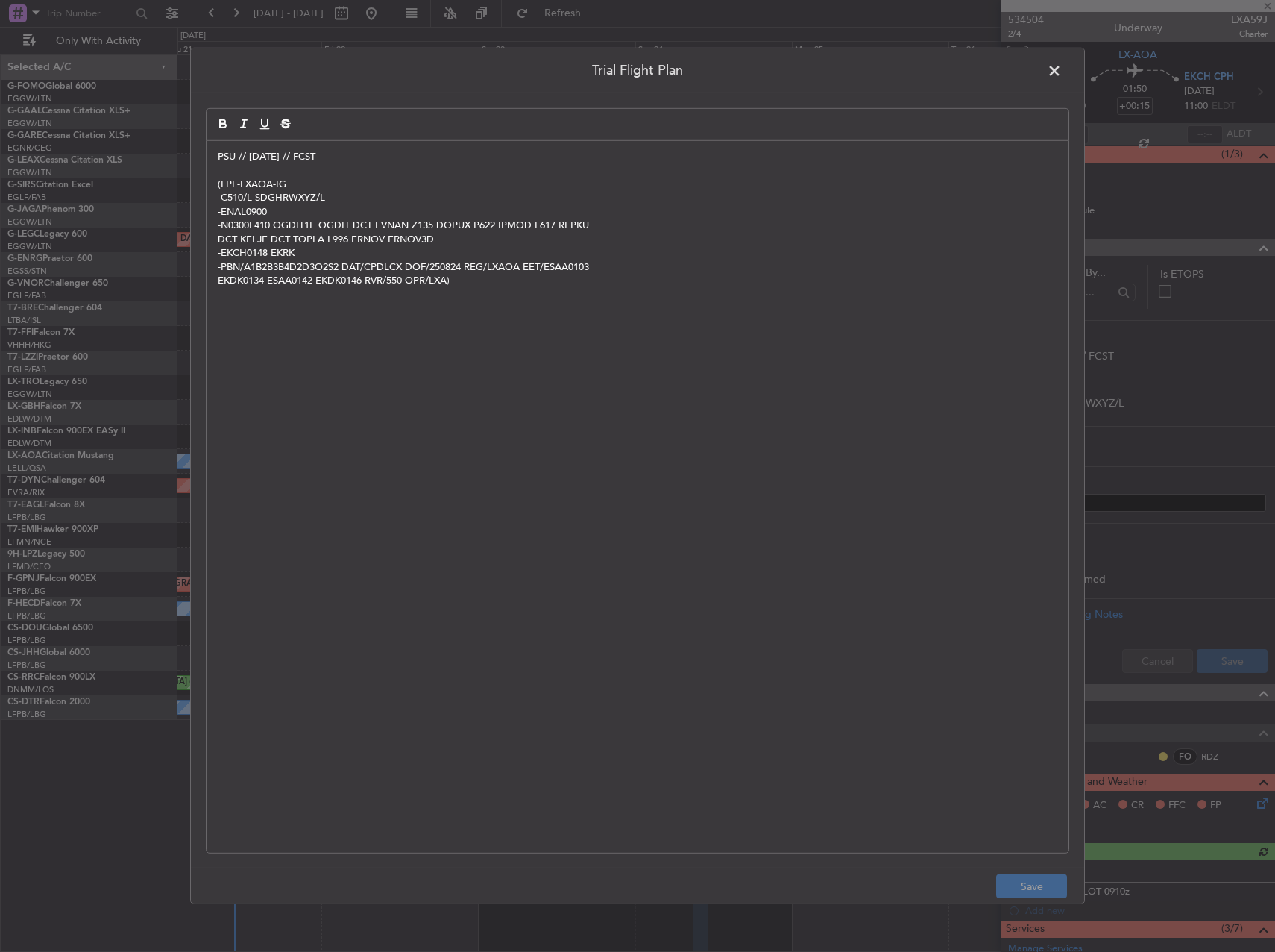
click at [326, 182] on p "(FPL-LXAOA-IG" at bounding box center [638, 184] width 840 height 14
click at [426, 198] on p "-C510/L-SDGHRWXYZ/L" at bounding box center [638, 197] width 840 height 14
click at [411, 190] on p "(FPL-LXAOA-IG" at bounding box center [638, 184] width 840 height 14
click at [1040, 883] on button "Save" at bounding box center [1031, 886] width 71 height 24
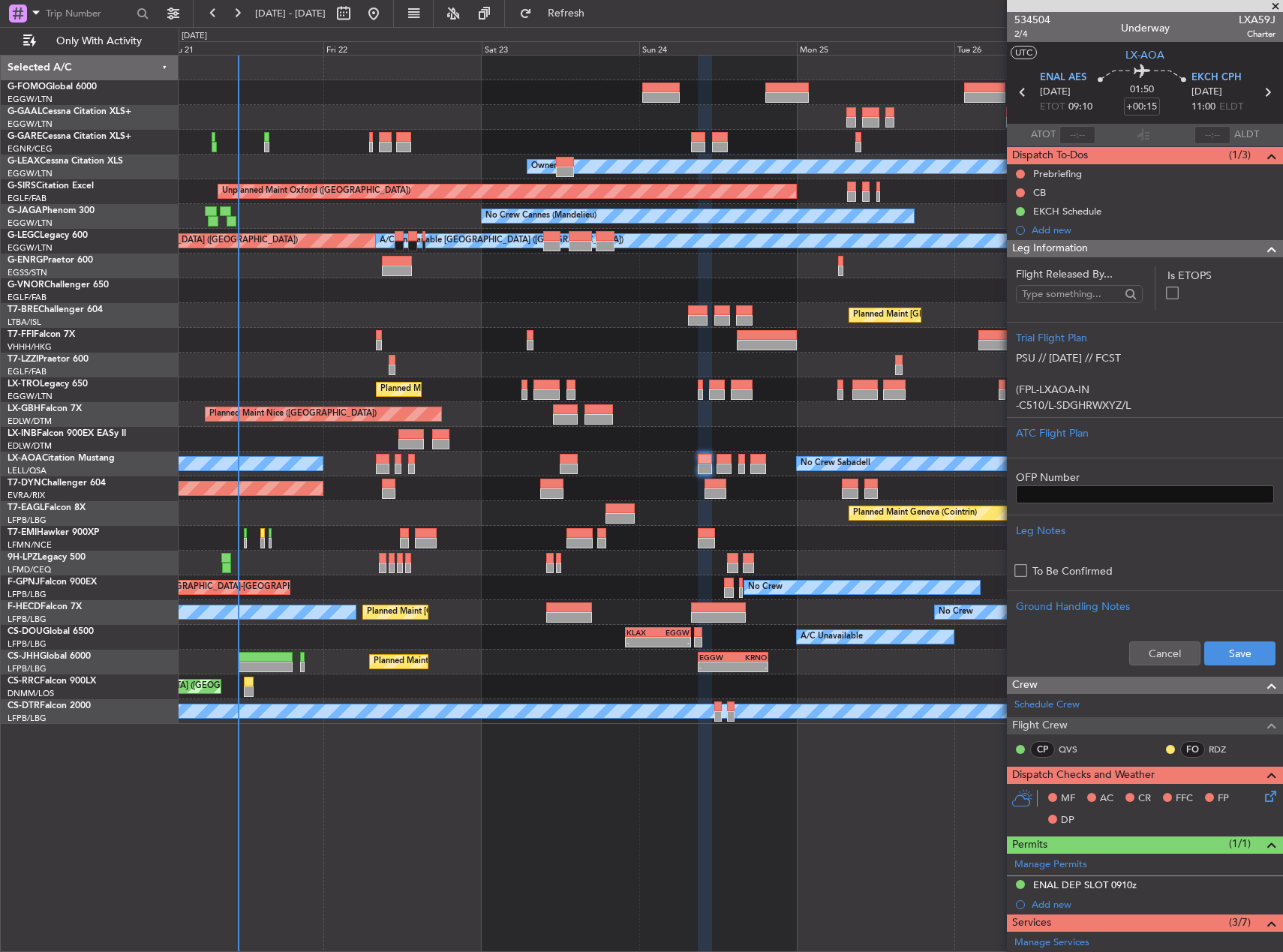
click at [893, 766] on div "Planned Maint Dusseldorf Unplanned Maint [PERSON_NAME] Owner Unplanned Maint [G…" at bounding box center [731, 503] width 1104 height 897
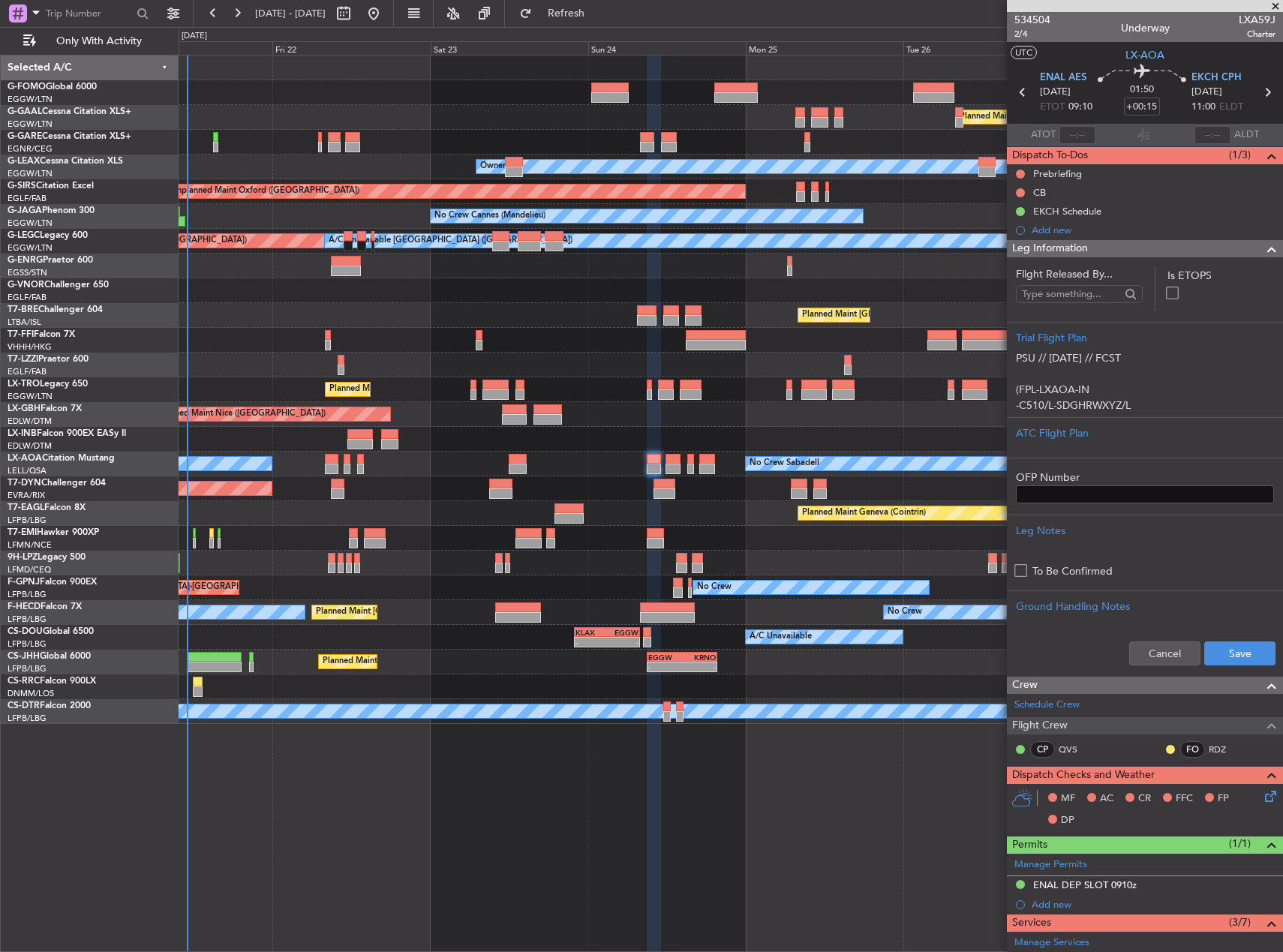
click at [846, 748] on div "Planned Maint Dusseldorf Unplanned Maint [PERSON_NAME] Owner Unplanned Maint [G…" at bounding box center [731, 503] width 1104 height 897
click at [589, 585] on div "AOG Maint Hyères ([GEOGRAPHIC_DATA]-[GEOGRAPHIC_DATA]) No Crew" at bounding box center [731, 587] width 1104 height 25
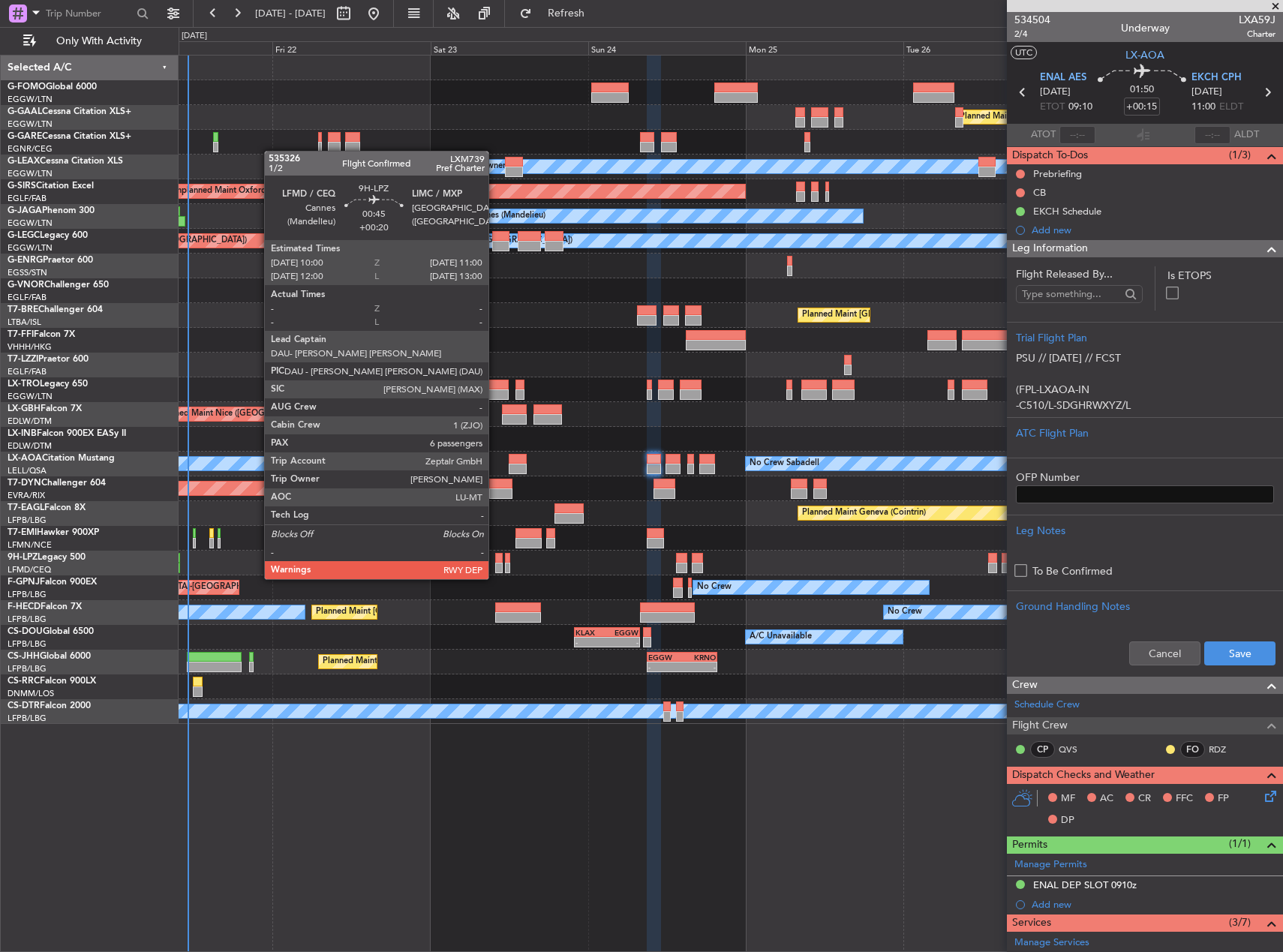
click at [496, 564] on div at bounding box center [498, 568] width 6 height 10
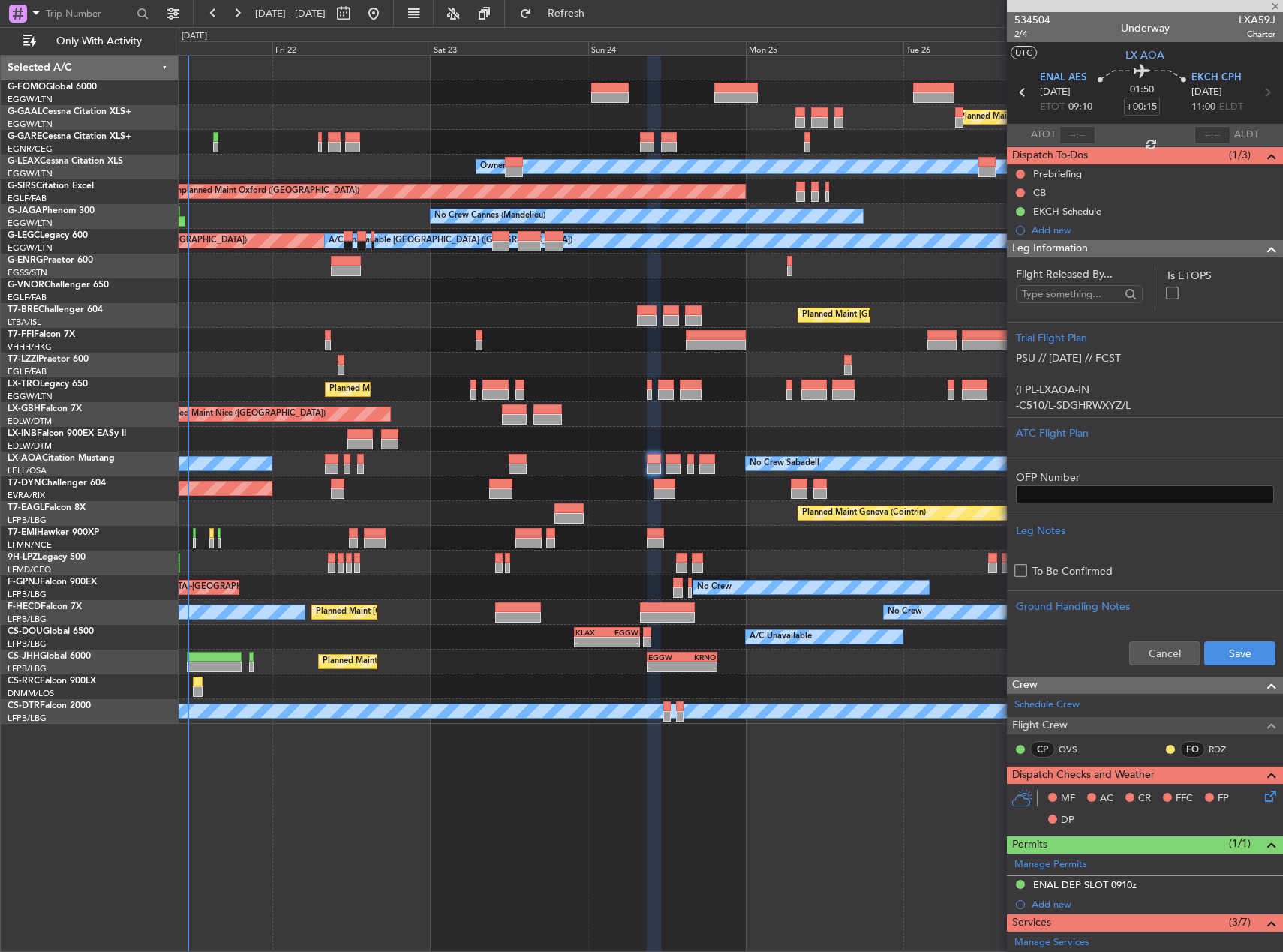
type input "+00:20"
type input "6"
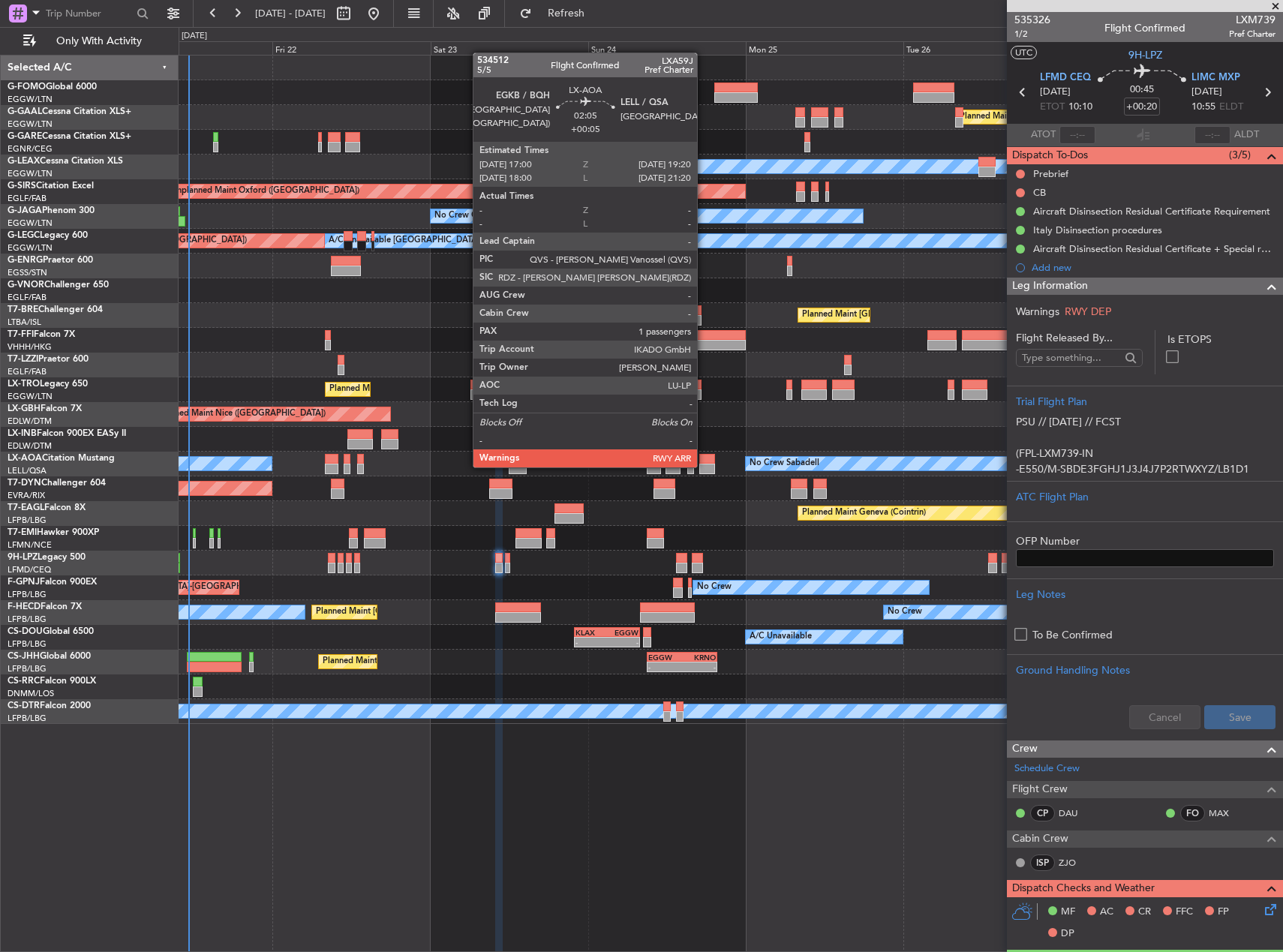
click at [704, 465] on div at bounding box center [707, 469] width 16 height 10
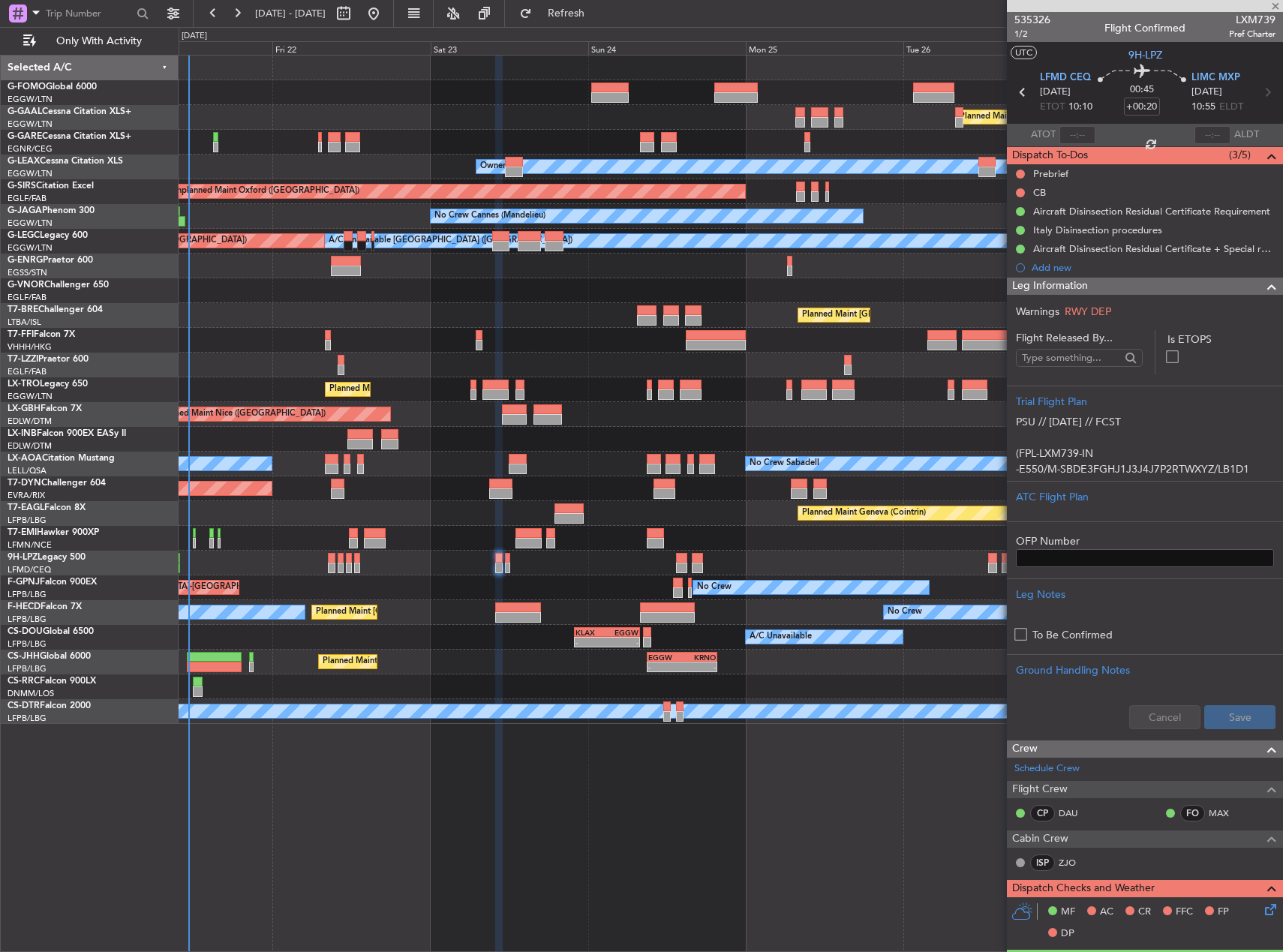
type input "+00:05"
type input "1"
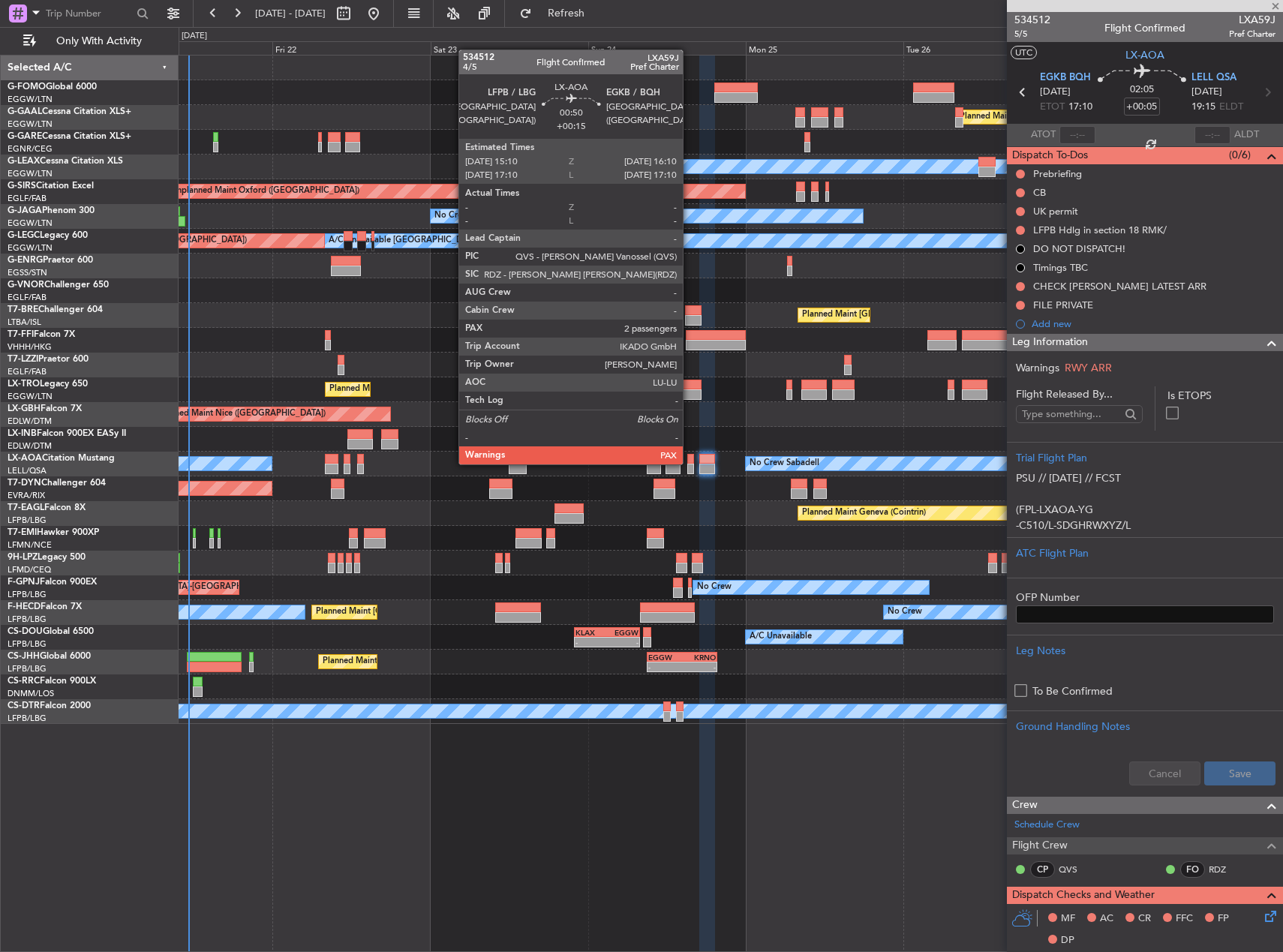
click at [690, 463] on div at bounding box center [690, 458] width 6 height 10
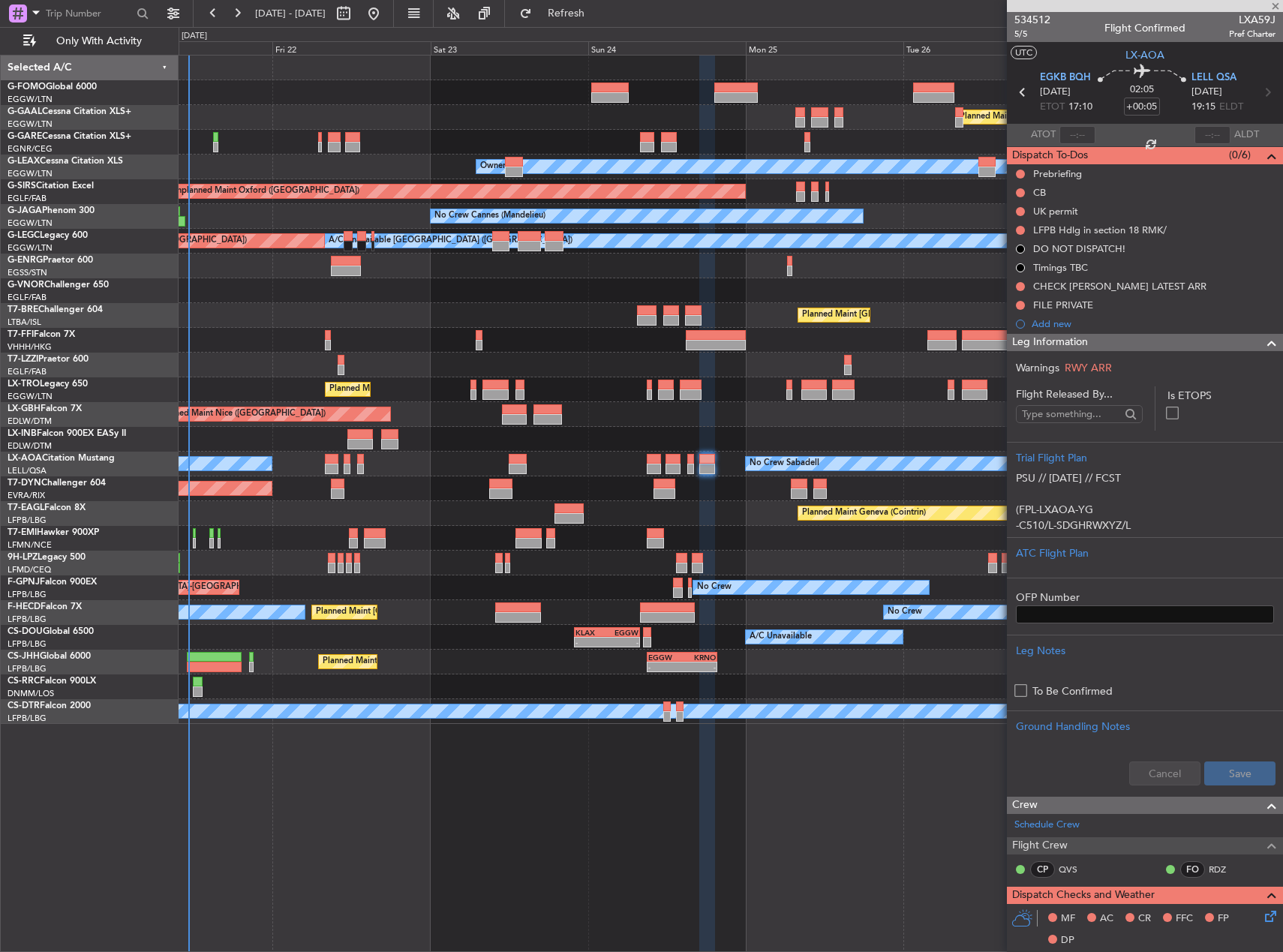
type input "+00:15"
type input "2"
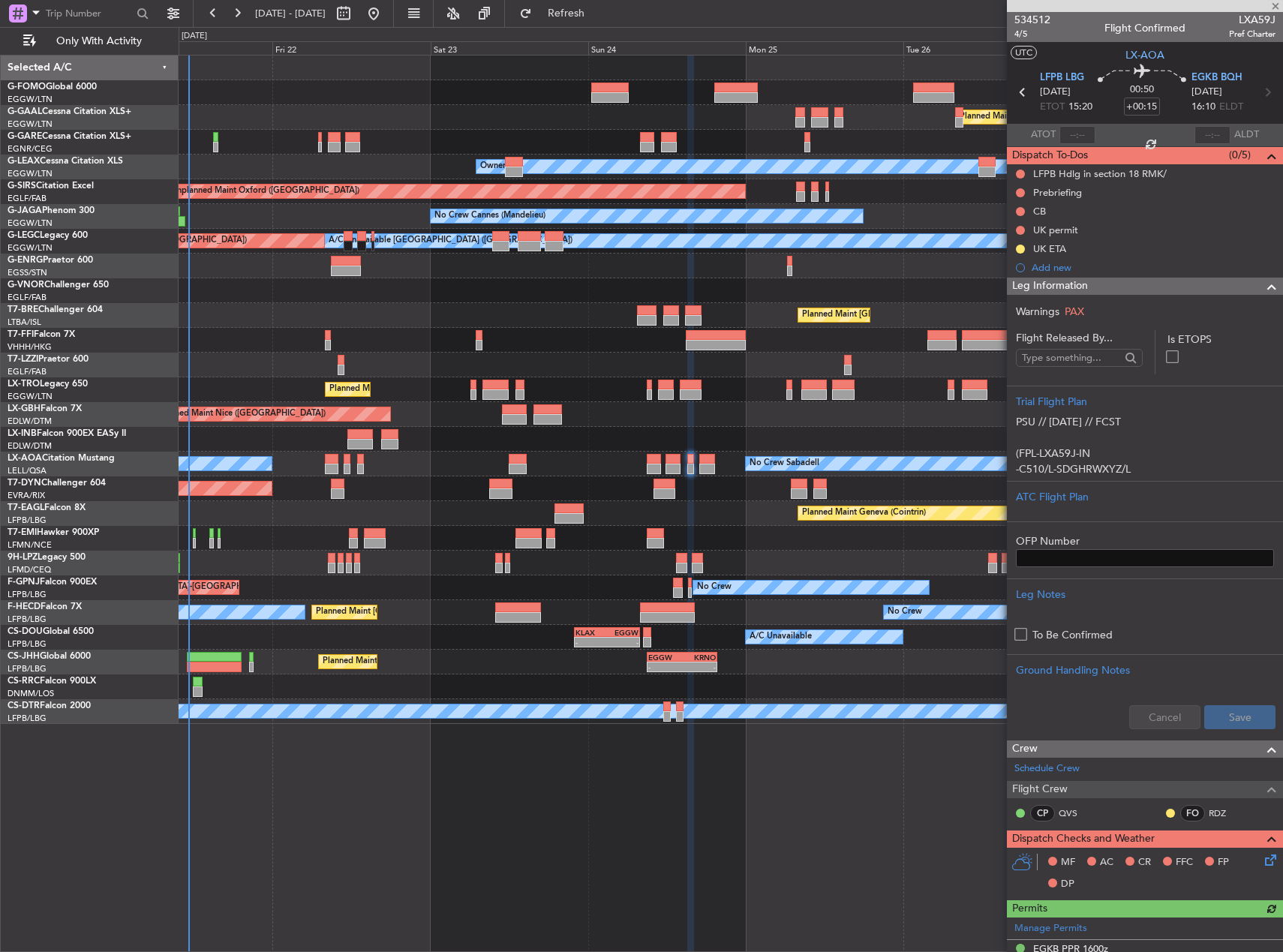
click at [799, 561] on div "No Crew No Crew" at bounding box center [731, 563] width 1104 height 25
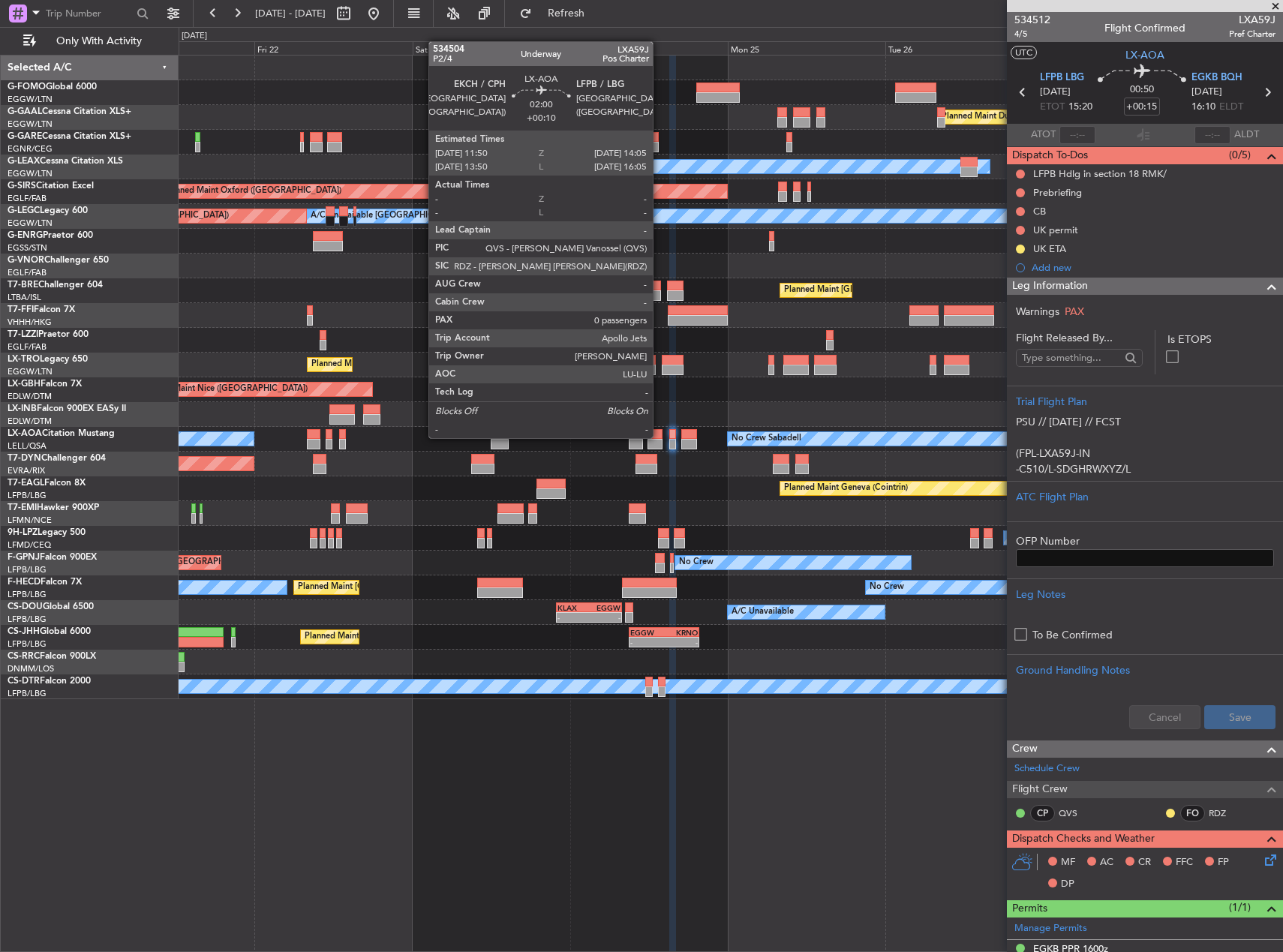
click at [660, 436] on div at bounding box center [655, 433] width 15 height 10
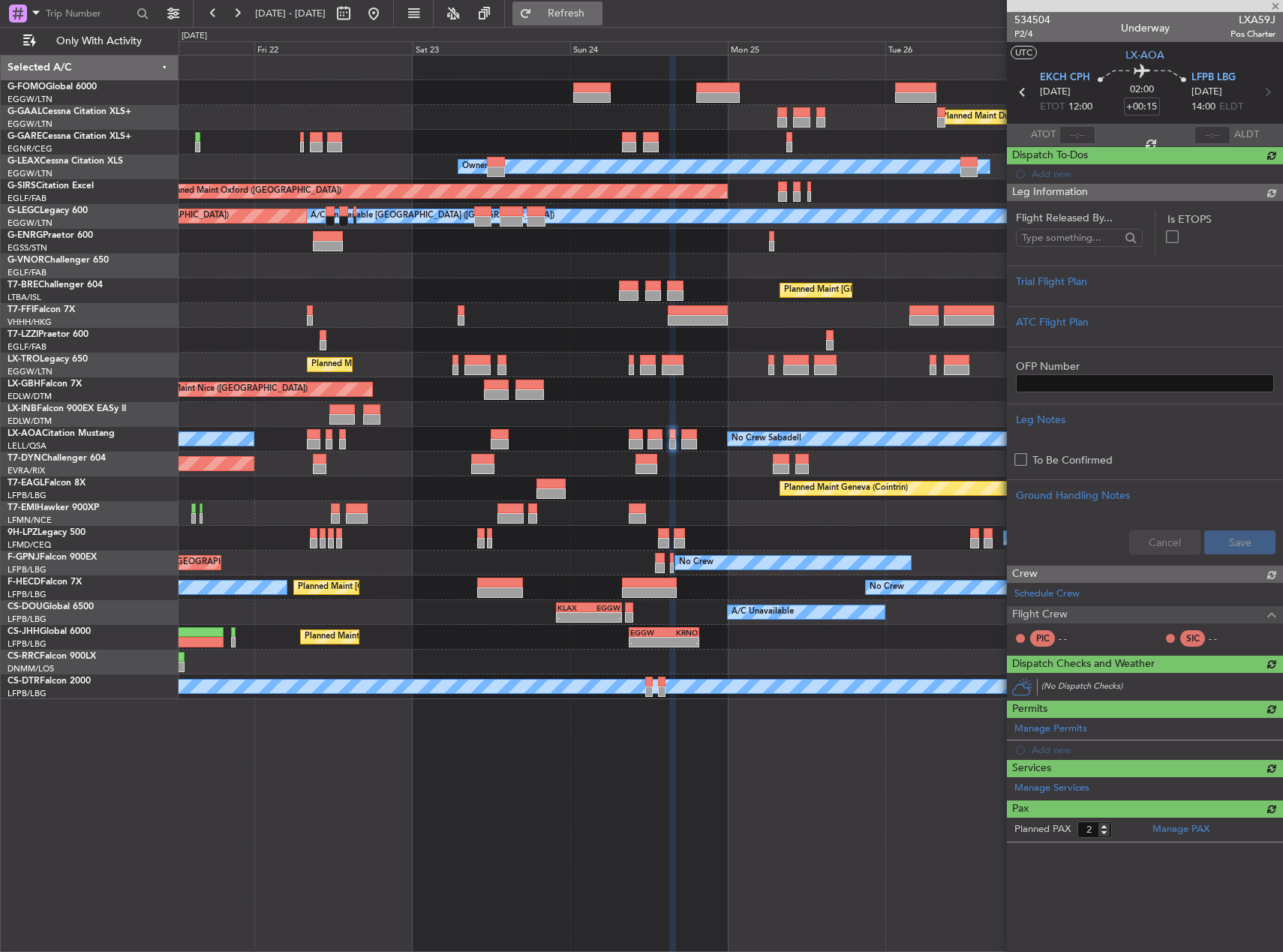
type input "+00:10"
type input "0"
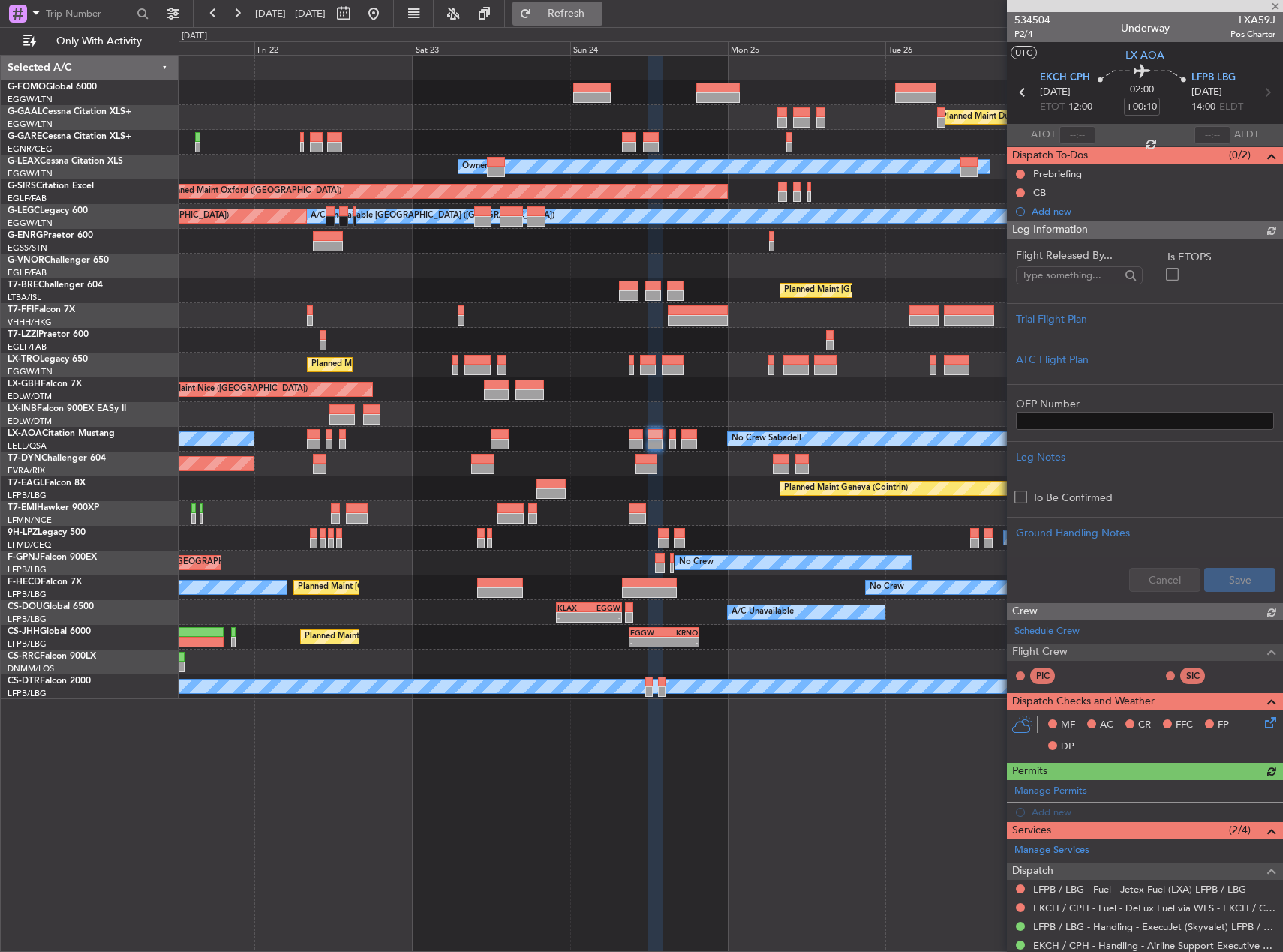
click at [598, 16] on span "Refresh" at bounding box center [567, 13] width 63 height 10
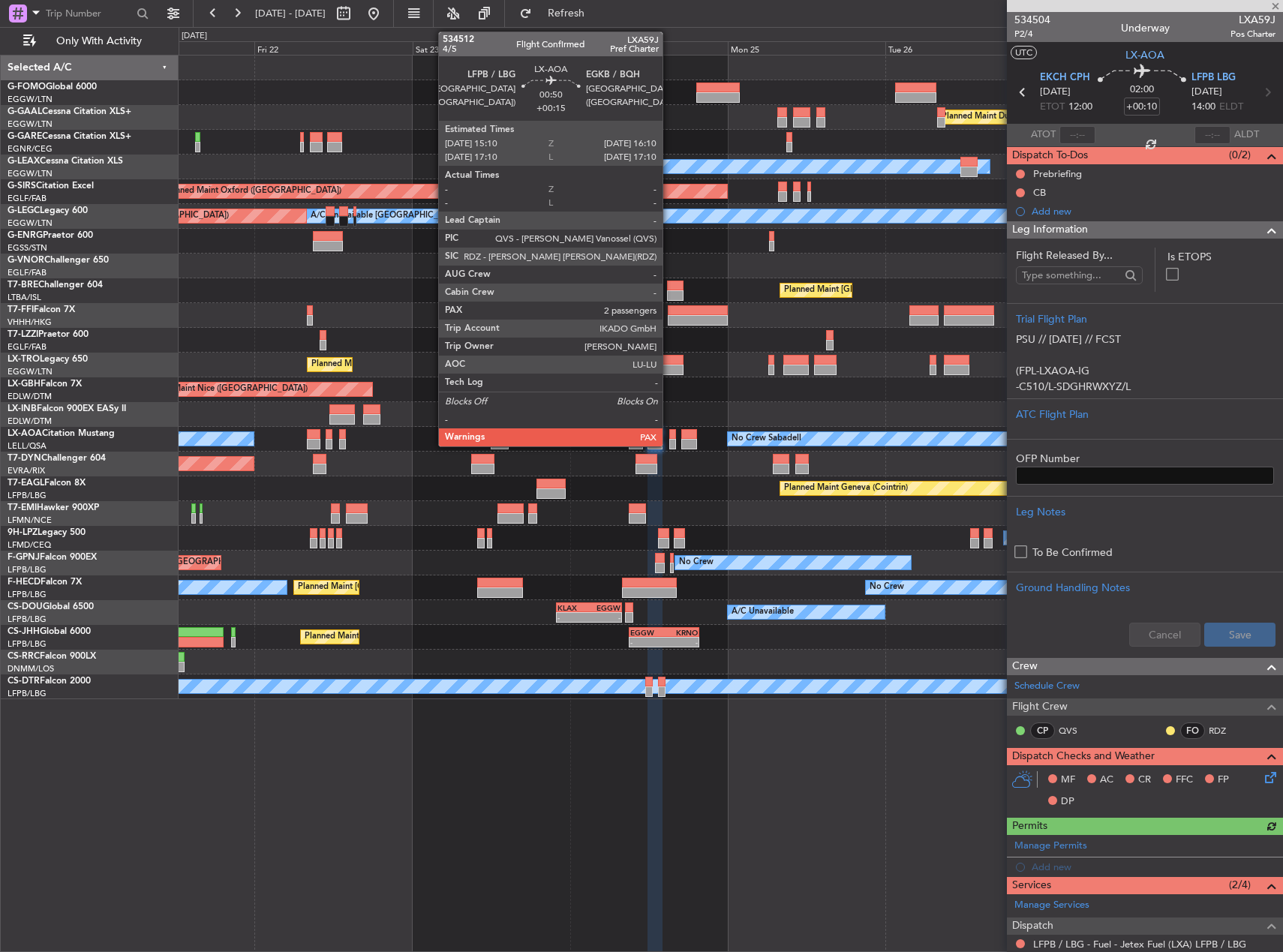
click at [670, 438] on div at bounding box center [673, 433] width 6 height 10
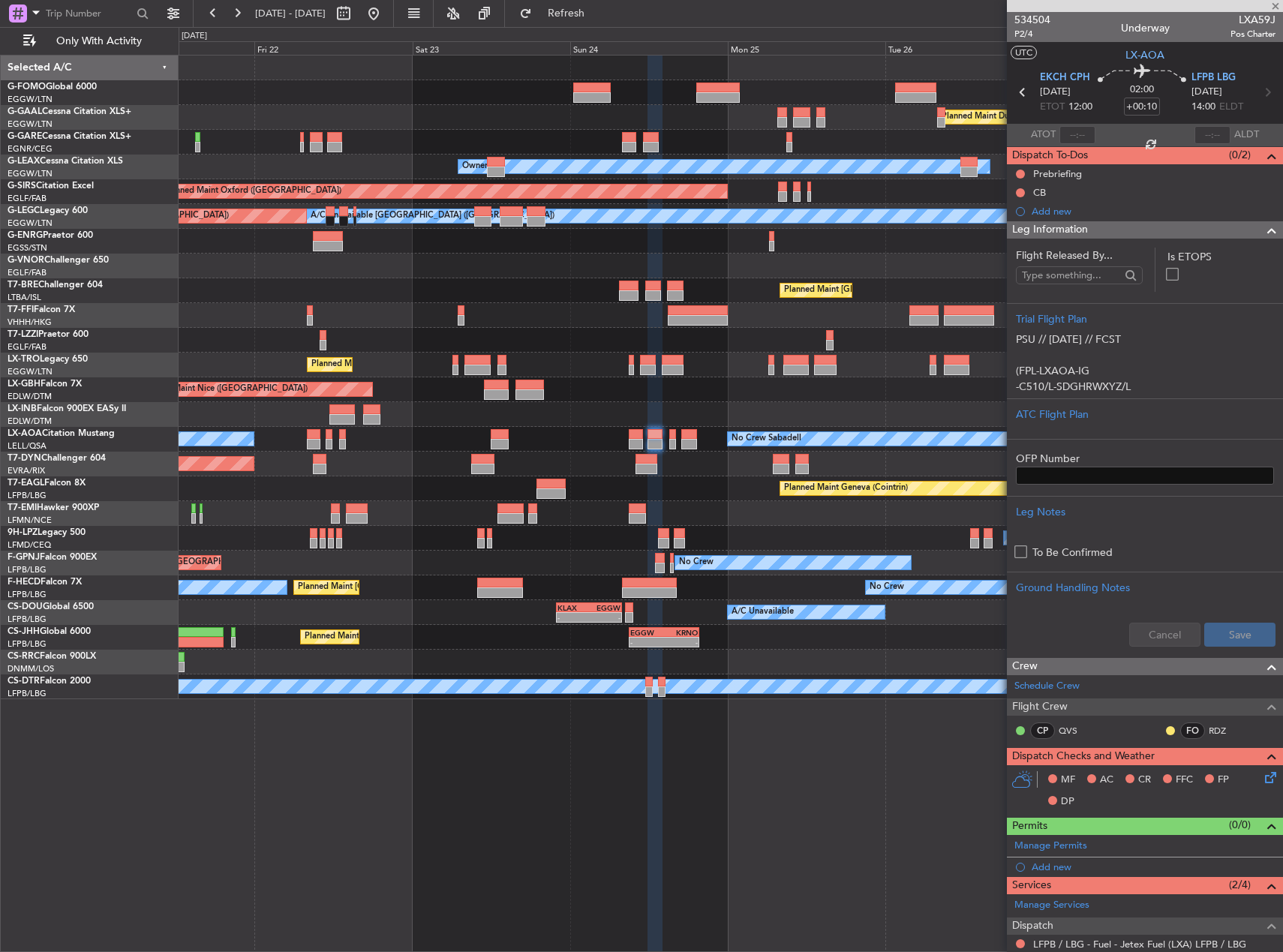
type input "+00:15"
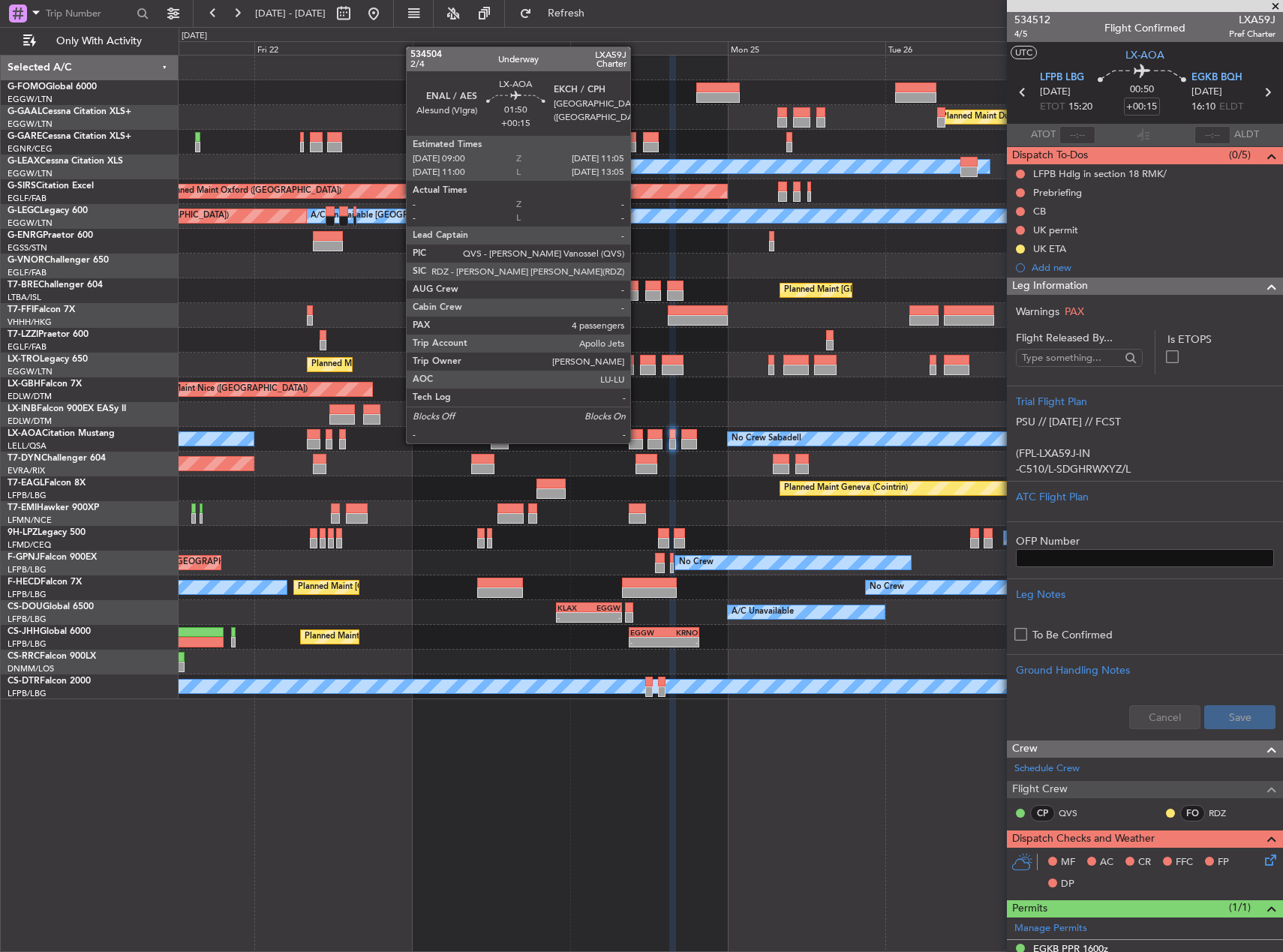
click at [637, 442] on div at bounding box center [635, 444] width 14 height 10
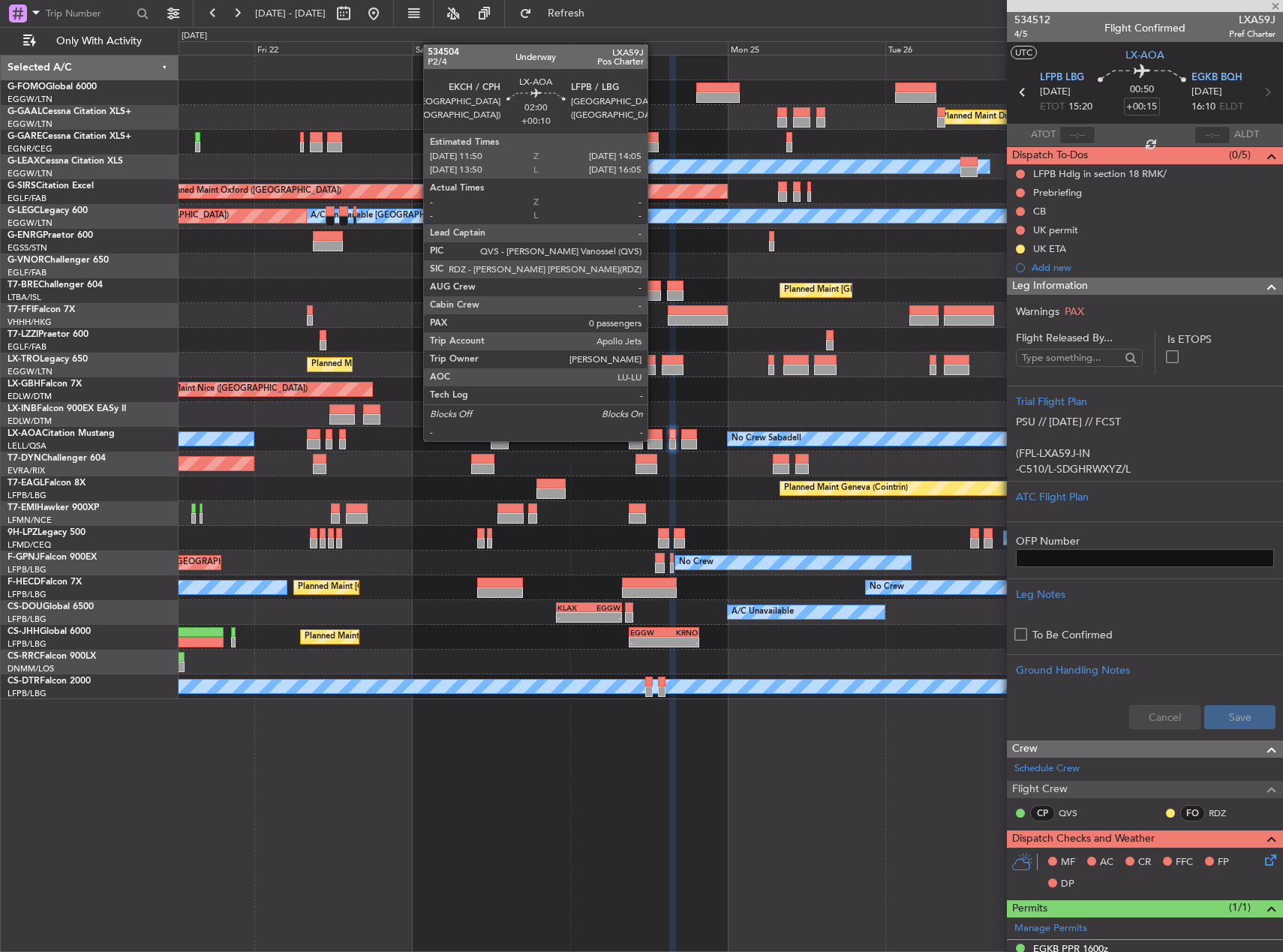
type input "4"
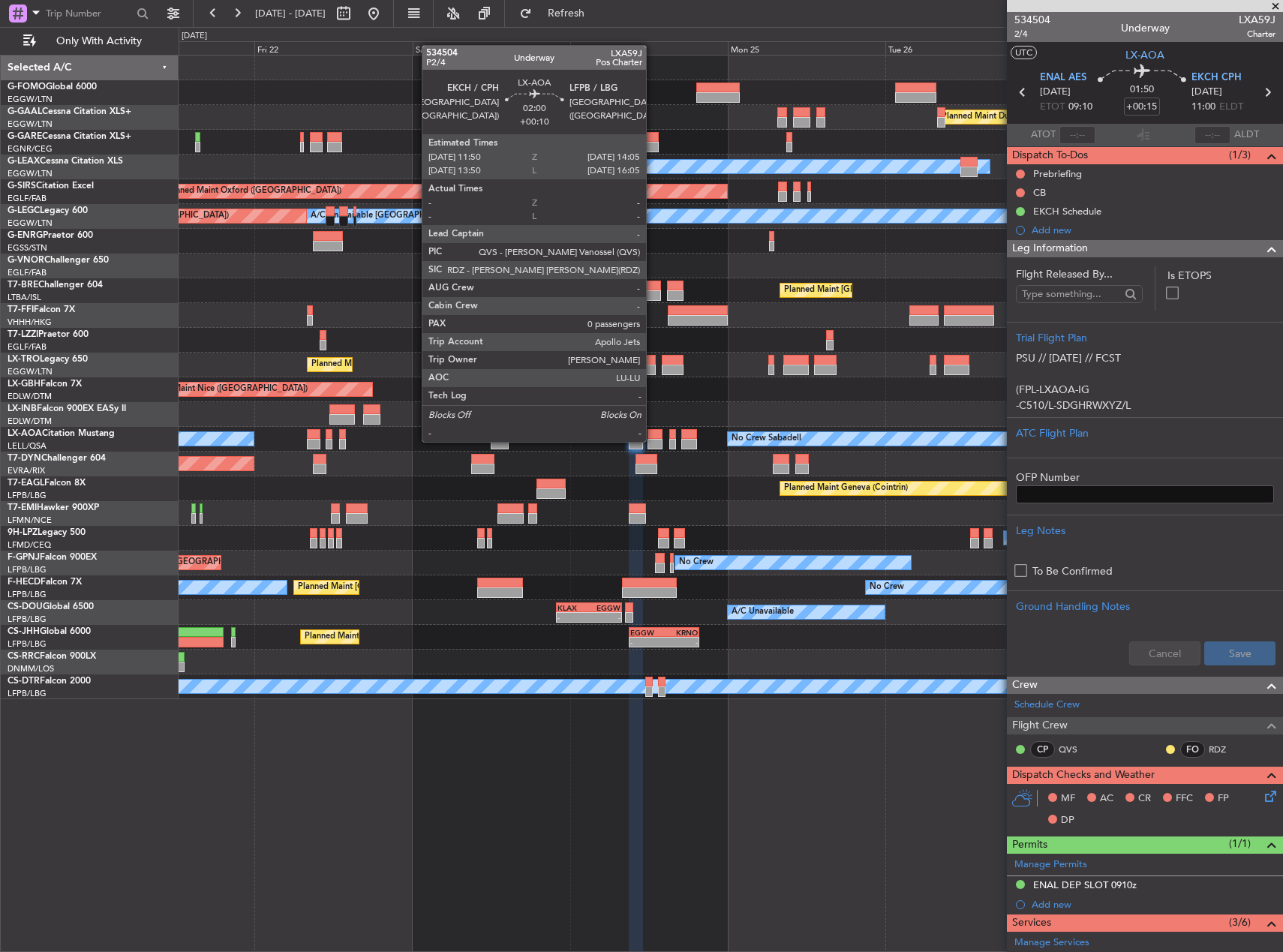
click at [653, 440] on div at bounding box center [655, 444] width 15 height 10
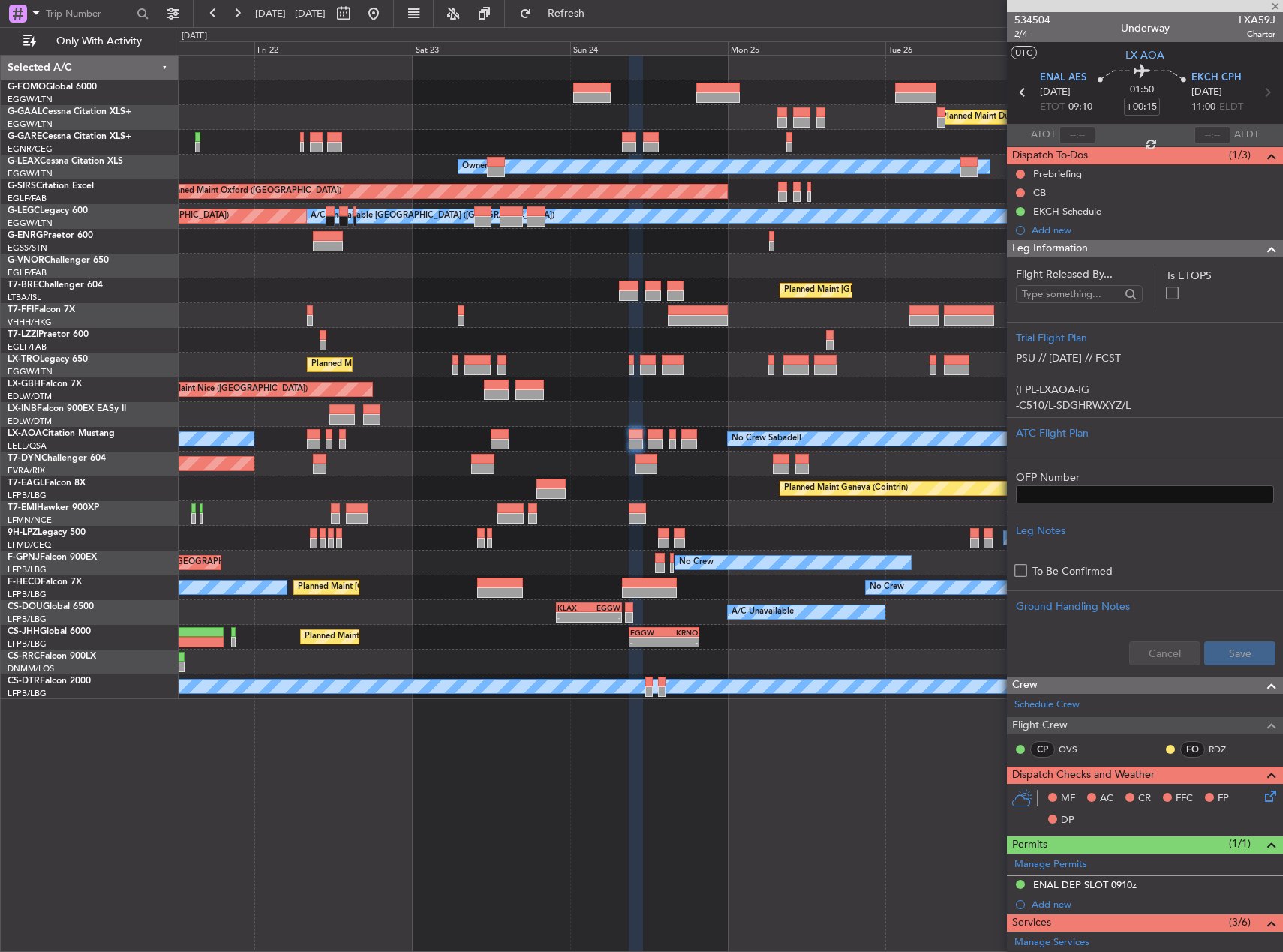
type input "+00:10"
type input "0"
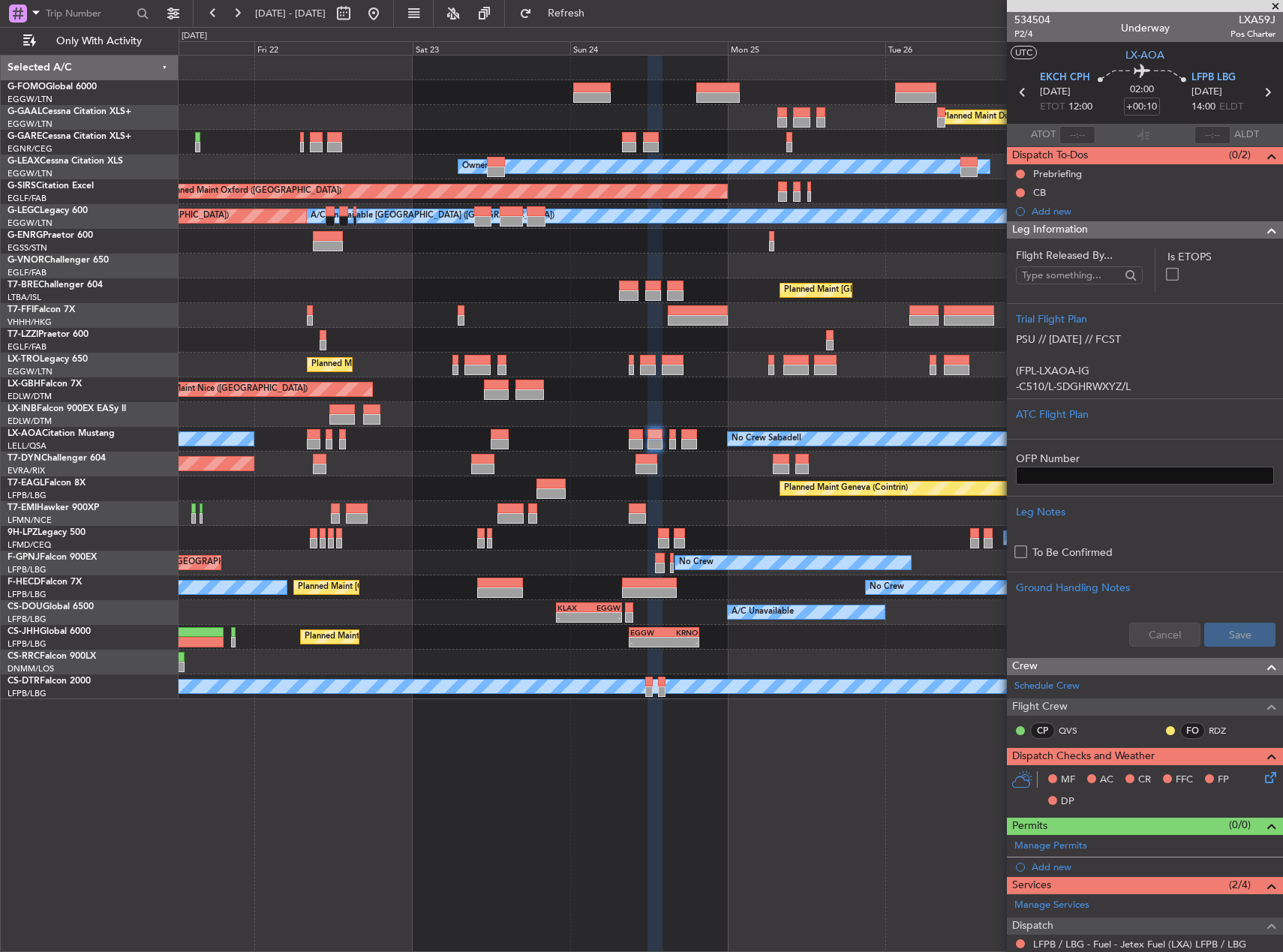
click at [702, 469] on div "Planned Maint [GEOGRAPHIC_DATA]-[GEOGRAPHIC_DATA]" at bounding box center [731, 464] width 1104 height 25
click at [586, 272] on div at bounding box center [731, 266] width 1104 height 25
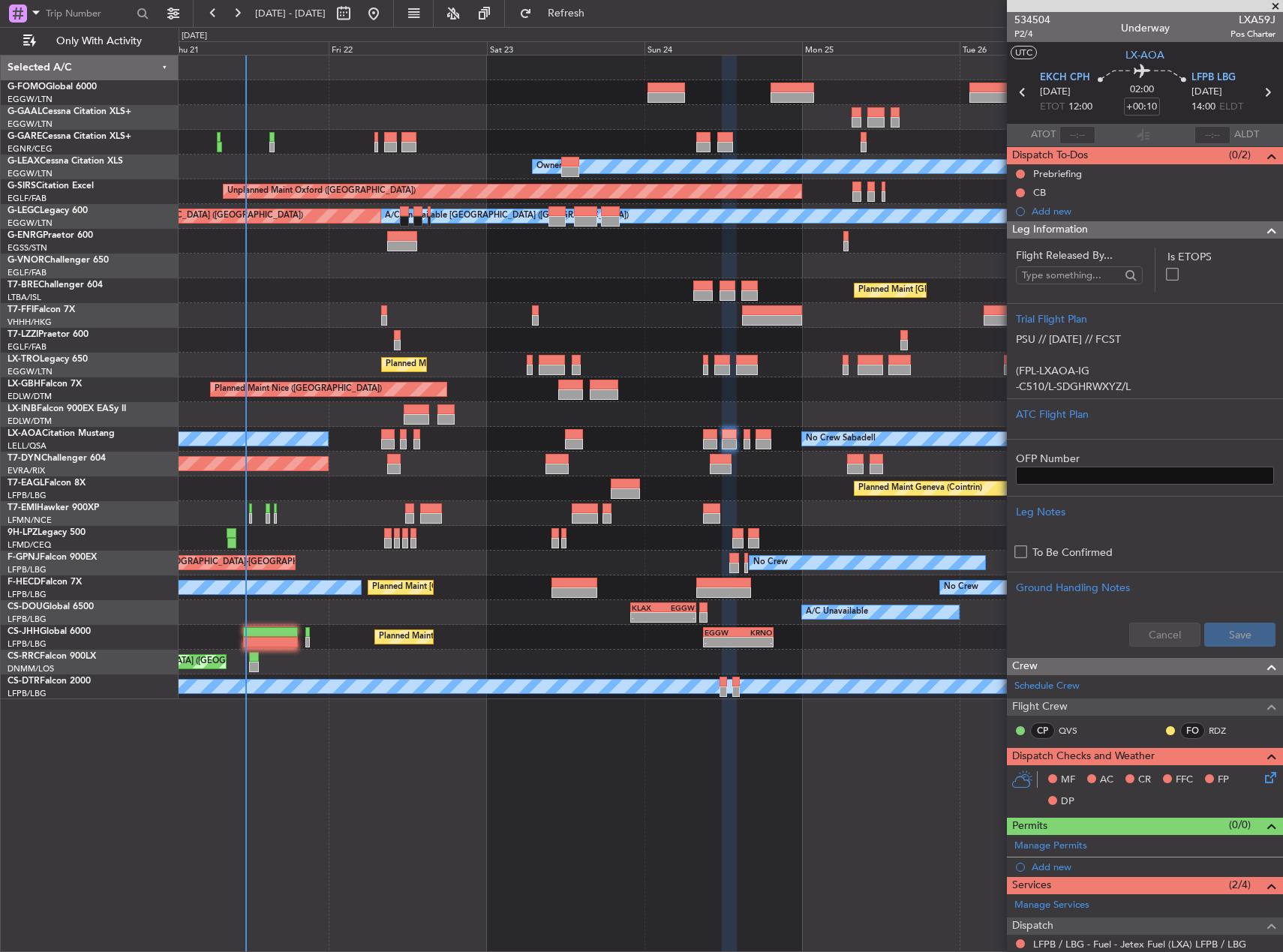
click at [932, 550] on div "Planned Maint Dusseldorf Unplanned Maint Chester Owner Unplanned Maint Oxford (…" at bounding box center [731, 377] width 1104 height 644
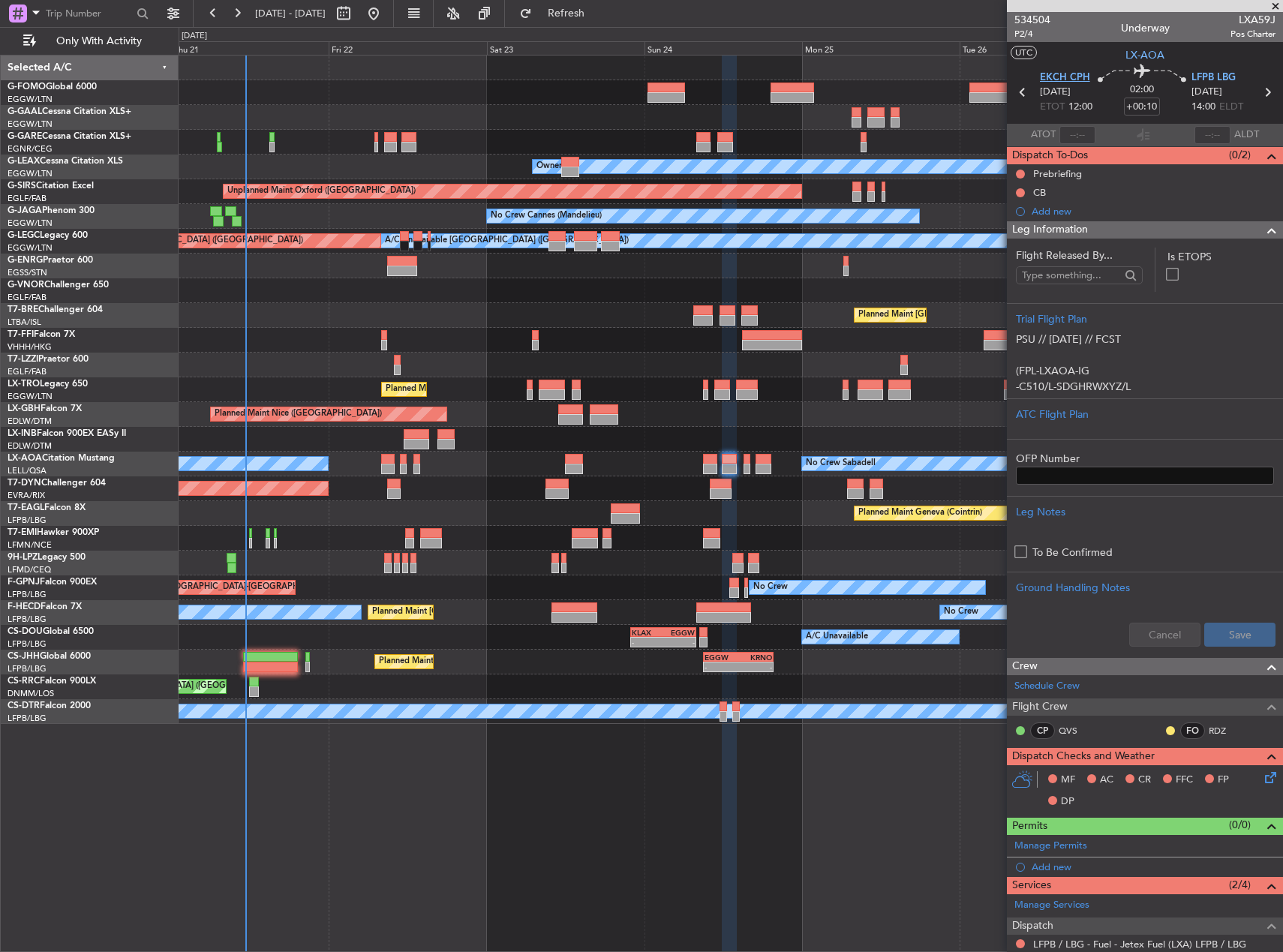
click at [1049, 80] on span "EKCH CPH" at bounding box center [1065, 78] width 50 height 15
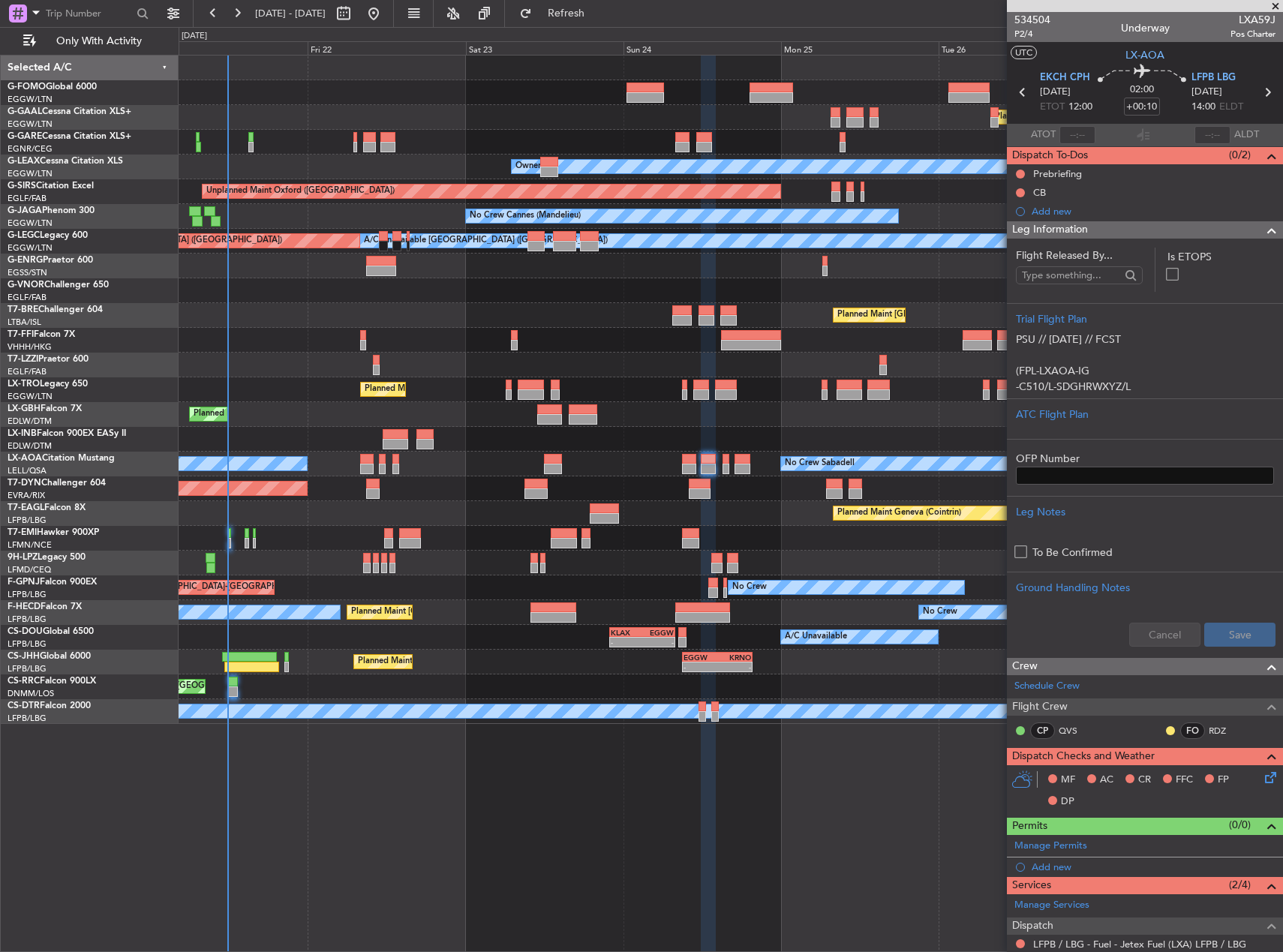
click at [350, 345] on div "Planned Maint Dusseldorf Unplanned Maint Chester Owner Unplanned Maint Oxford (…" at bounding box center [731, 390] width 1104 height 669
click at [506, 306] on div "Planned Maint [GEOGRAPHIC_DATA] ([GEOGRAPHIC_DATA])" at bounding box center [731, 315] width 1104 height 25
click at [636, 503] on div "Planned Maint Dusseldorf Unplanned Maint Chester Owner Unplanned Maint Oxford (…" at bounding box center [731, 390] width 1104 height 669
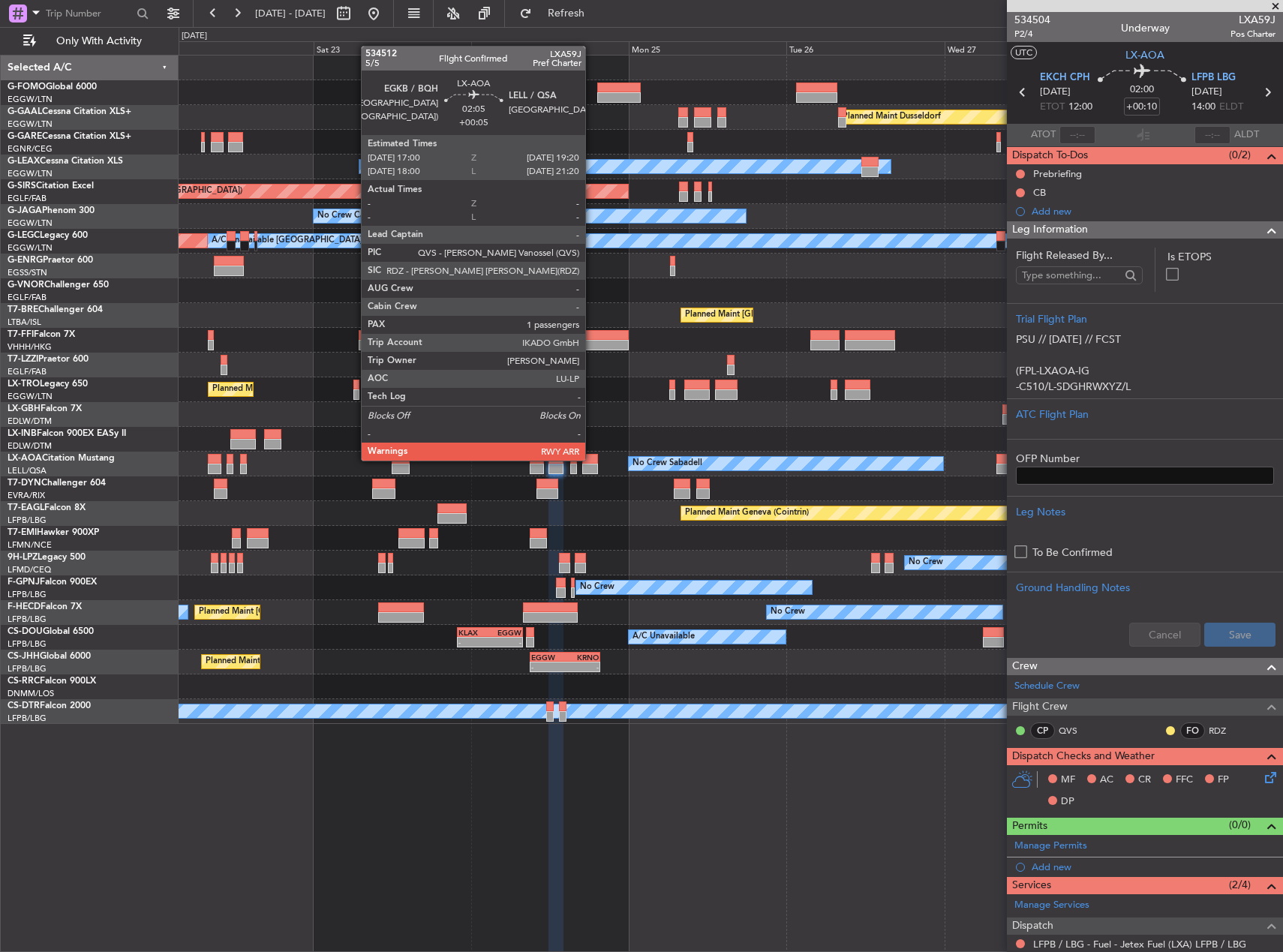
click at [592, 459] on div at bounding box center [590, 458] width 16 height 10
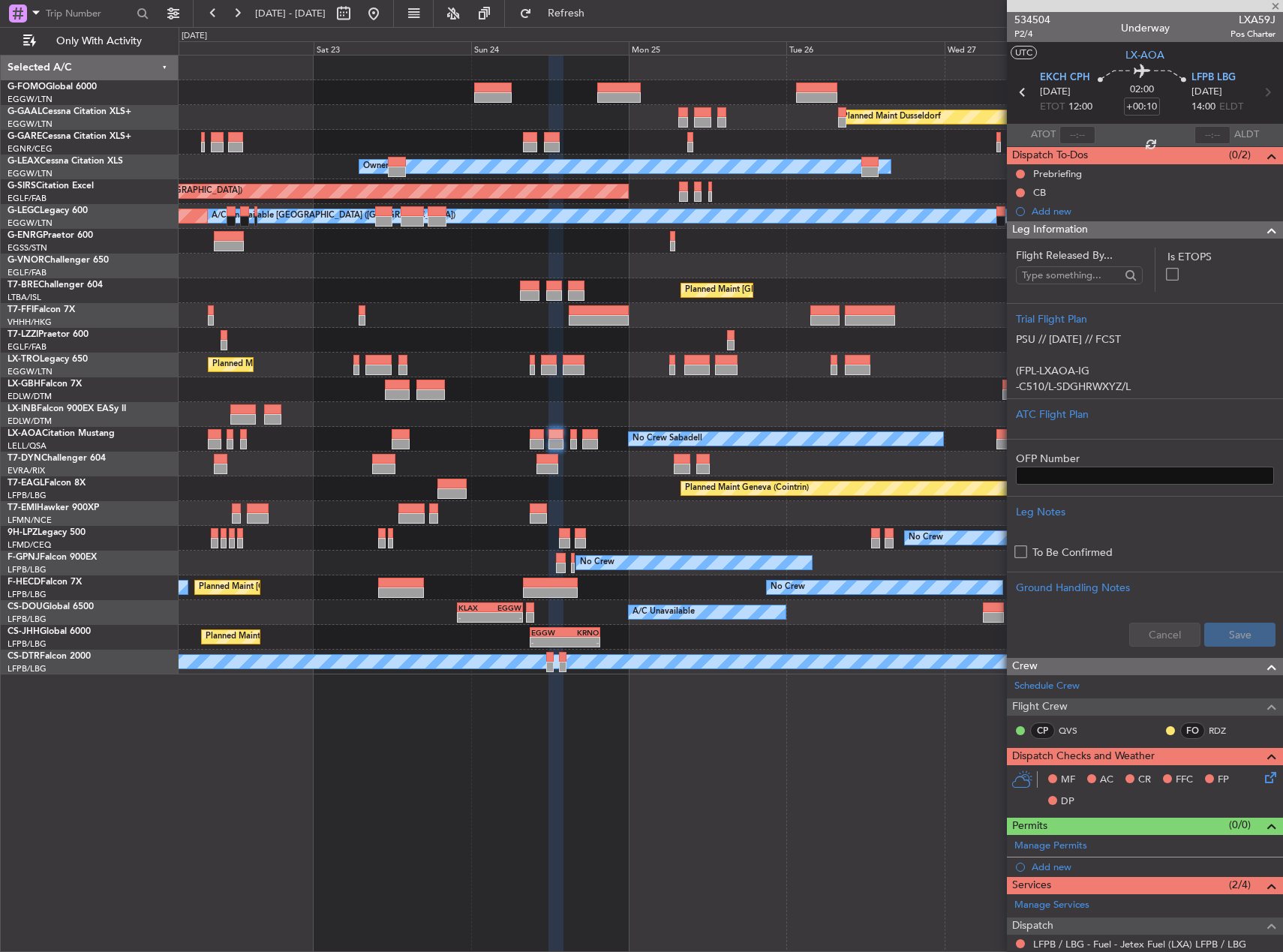
type input "+00:05"
type input "1"
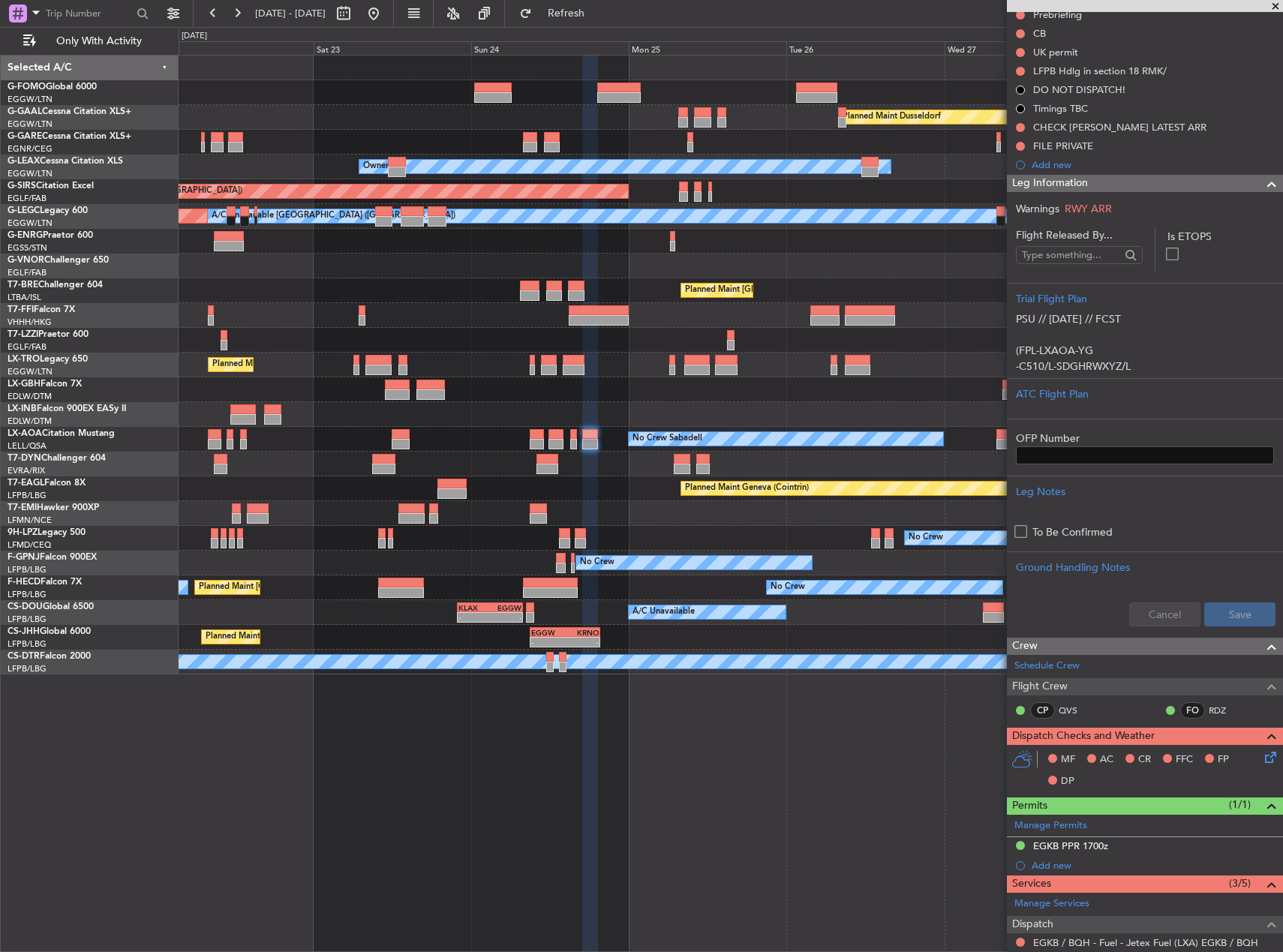
scroll to position [365, 0]
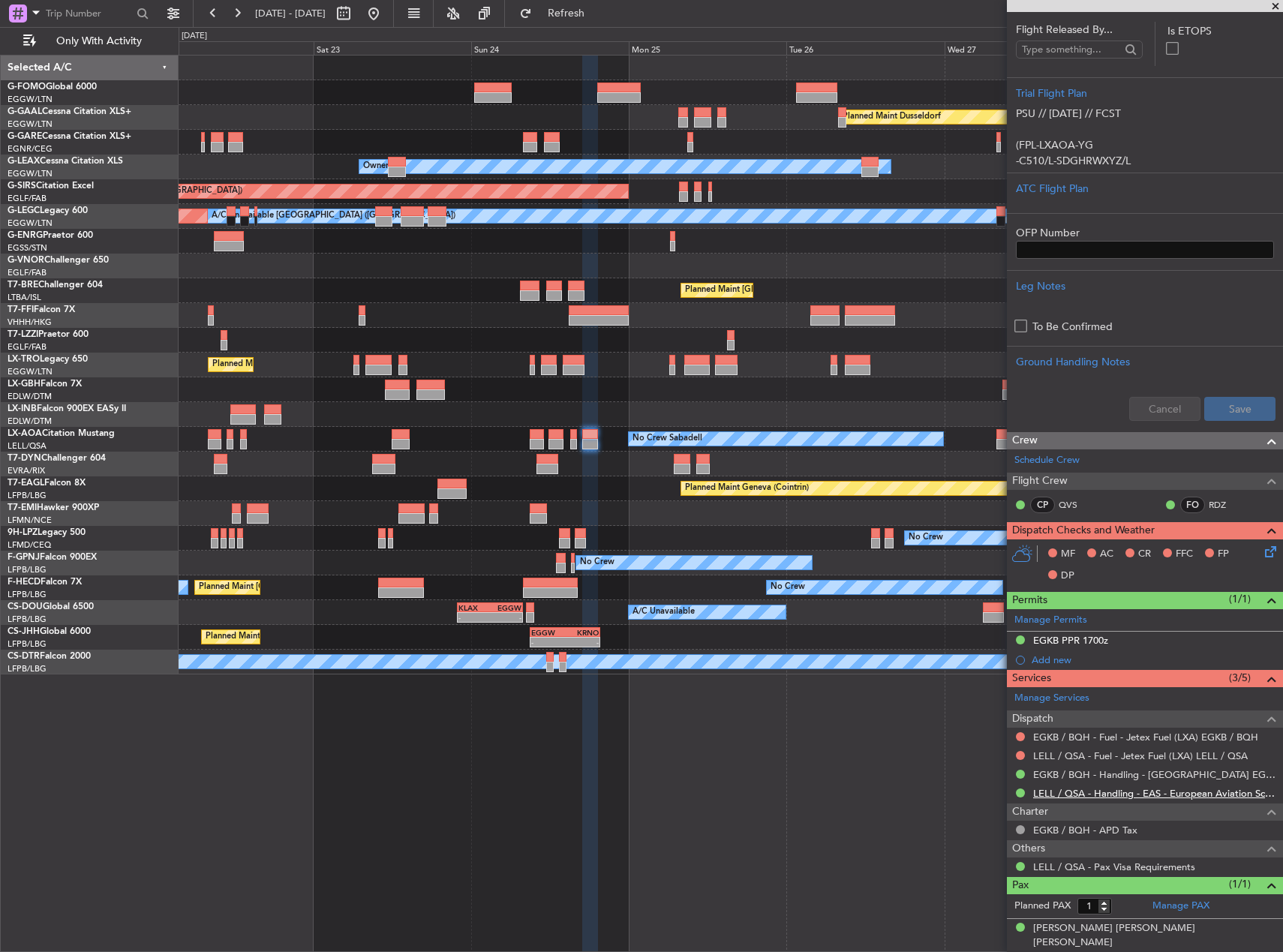
click at [1087, 796] on link "LELL / QSA - Handling - EAS - European Aviation School" at bounding box center [1154, 794] width 243 height 13
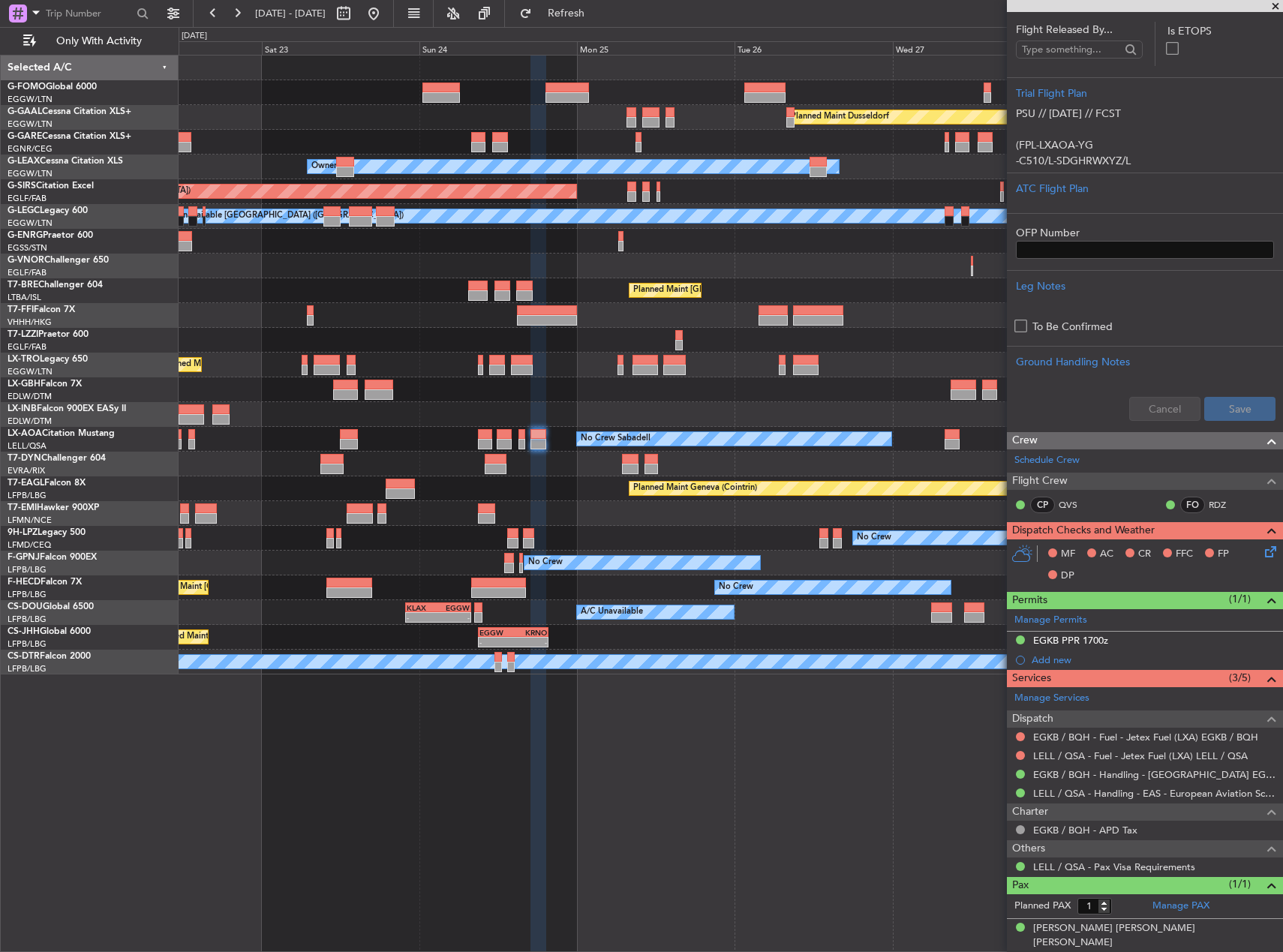
click at [817, 457] on div "Planned Maint [GEOGRAPHIC_DATA]-[GEOGRAPHIC_DATA]" at bounding box center [731, 464] width 1104 height 25
click at [1080, 794] on div "EGKB / BQH - Handling - Biggin Hill Airport EGKB / BQH" at bounding box center [1156, 806] width 233 height 31
click at [1064, 795] on link "LELL / QSA - Handling - EAS - European Aviation School" at bounding box center [1154, 794] width 243 height 13
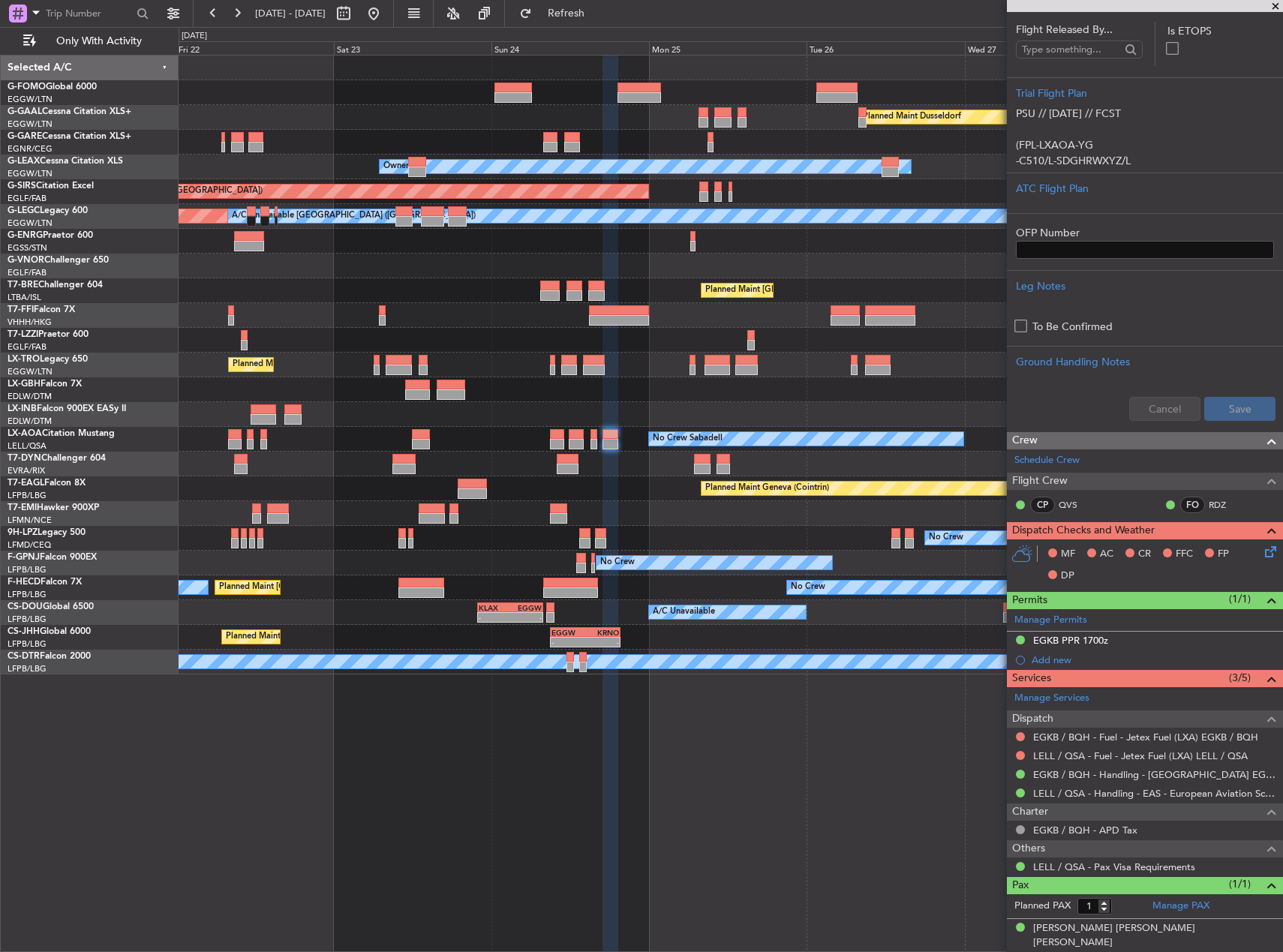
click at [483, 345] on div at bounding box center [731, 340] width 1104 height 25
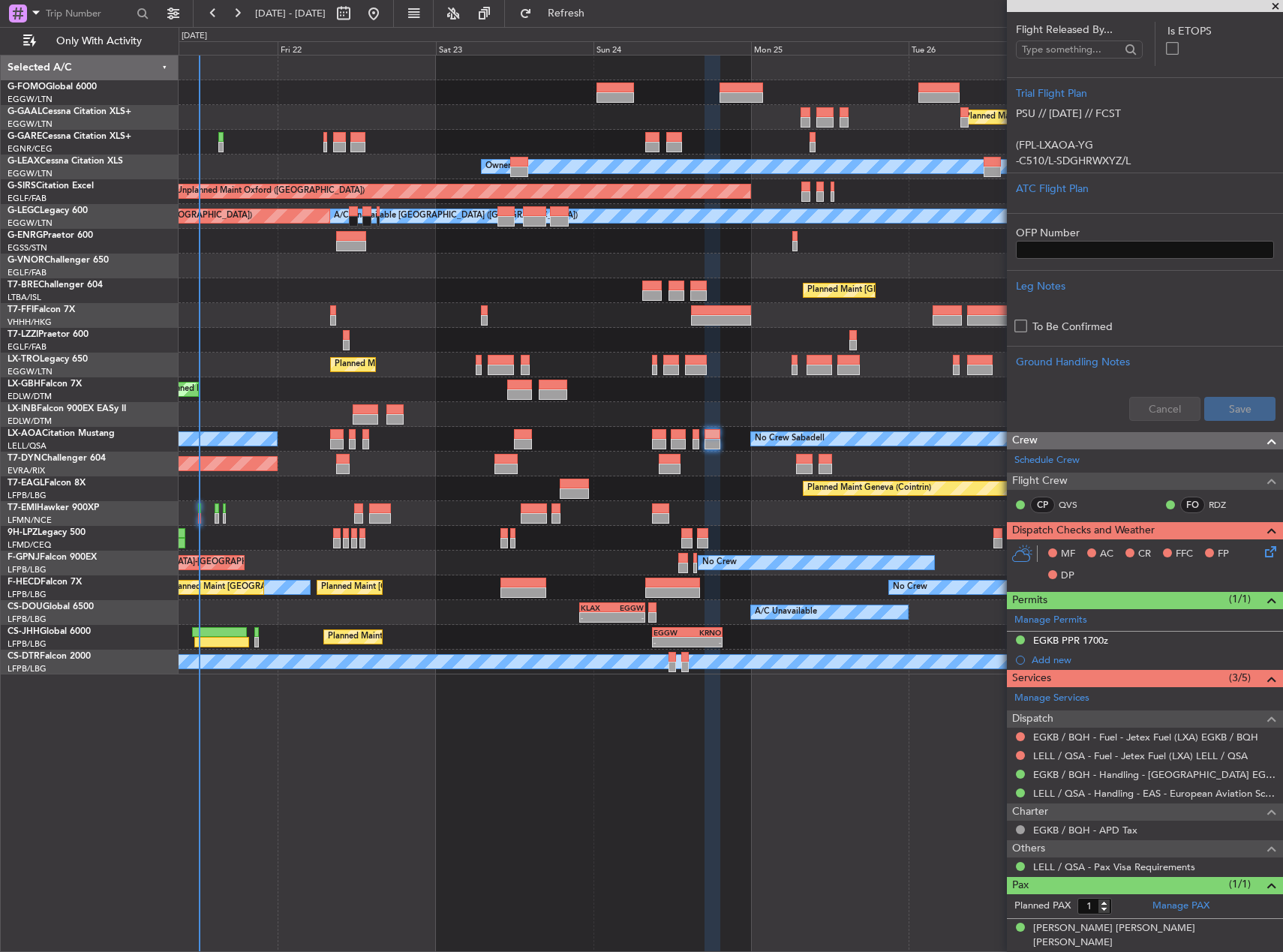
click at [585, 357] on div "Planned Maint Dusseldorf Unplanned Maint Chester Owner Unplanned Maint Oxford (…" at bounding box center [731, 365] width 1104 height 619
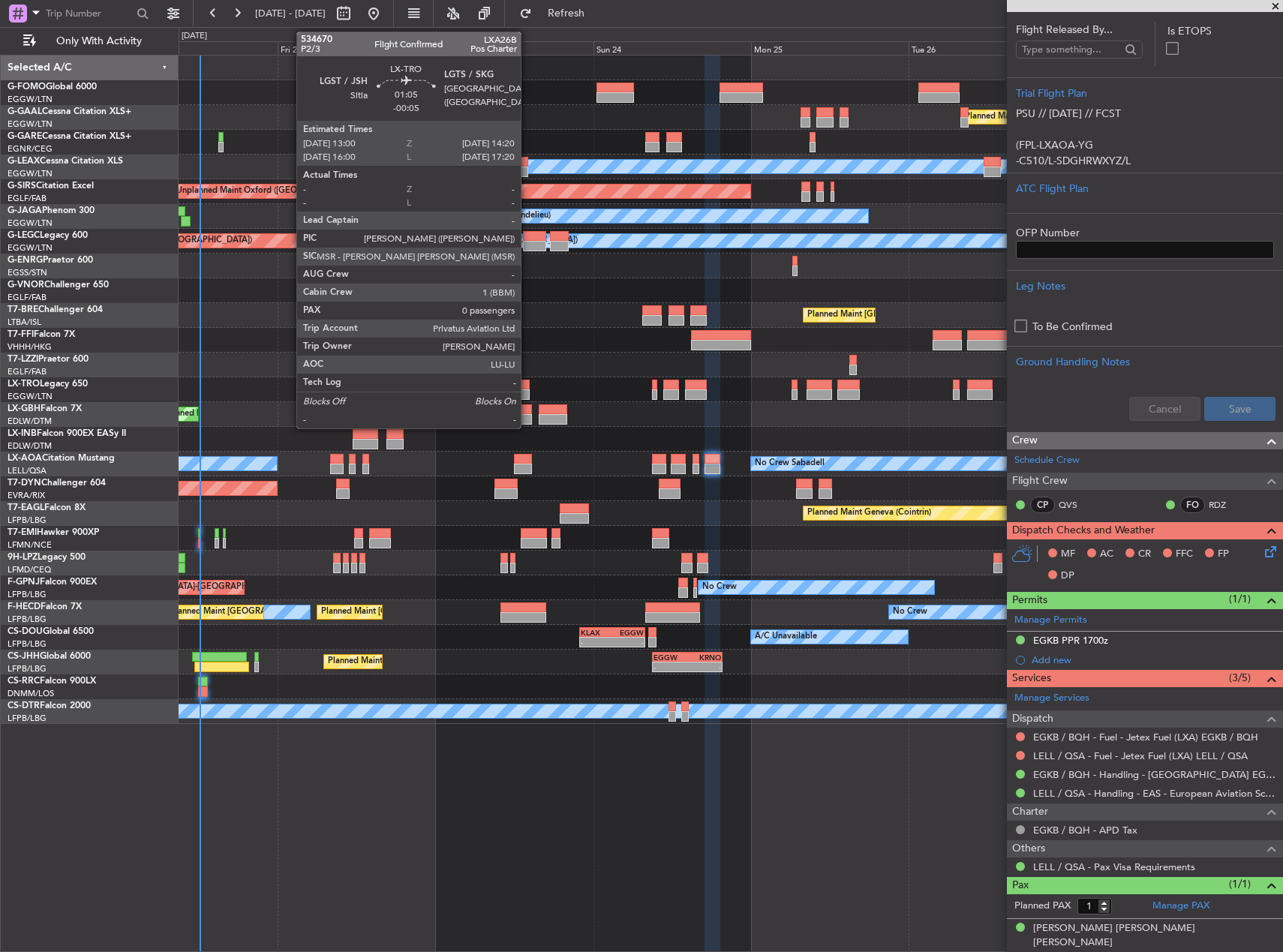
click at [527, 392] on div at bounding box center [525, 394] width 9 height 10
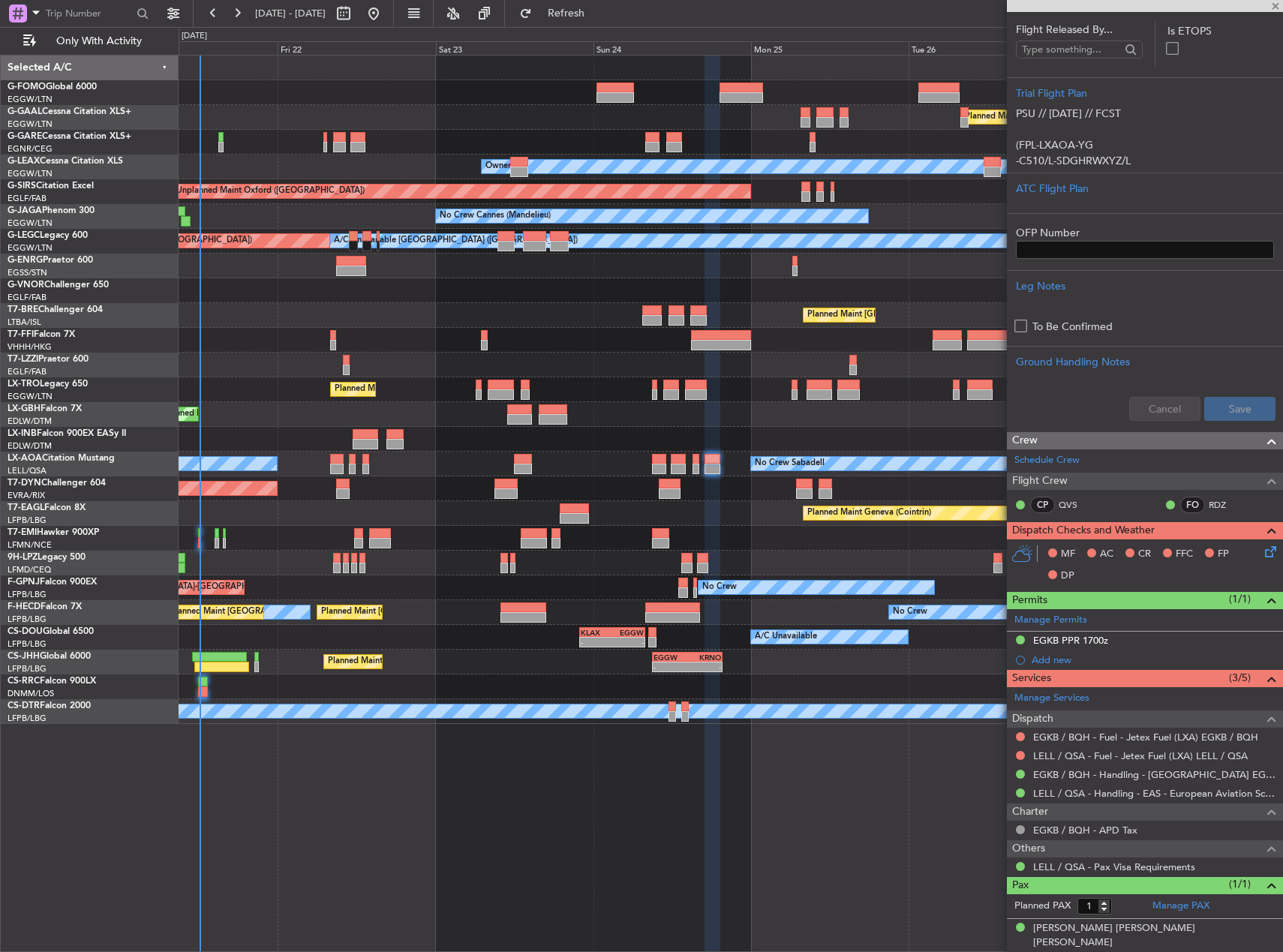
type input "-00:05"
type input "0"
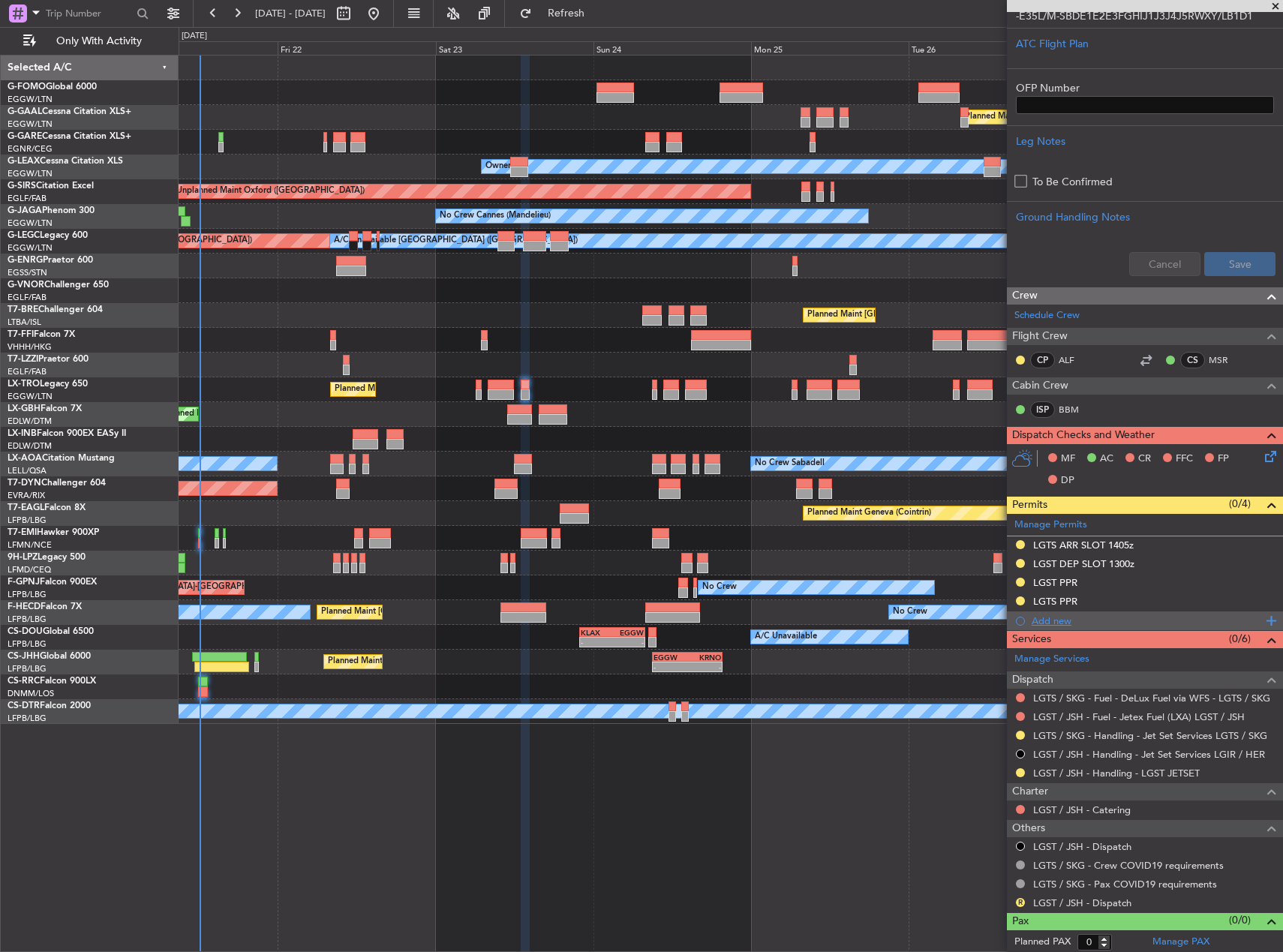
scroll to position [373, 0]
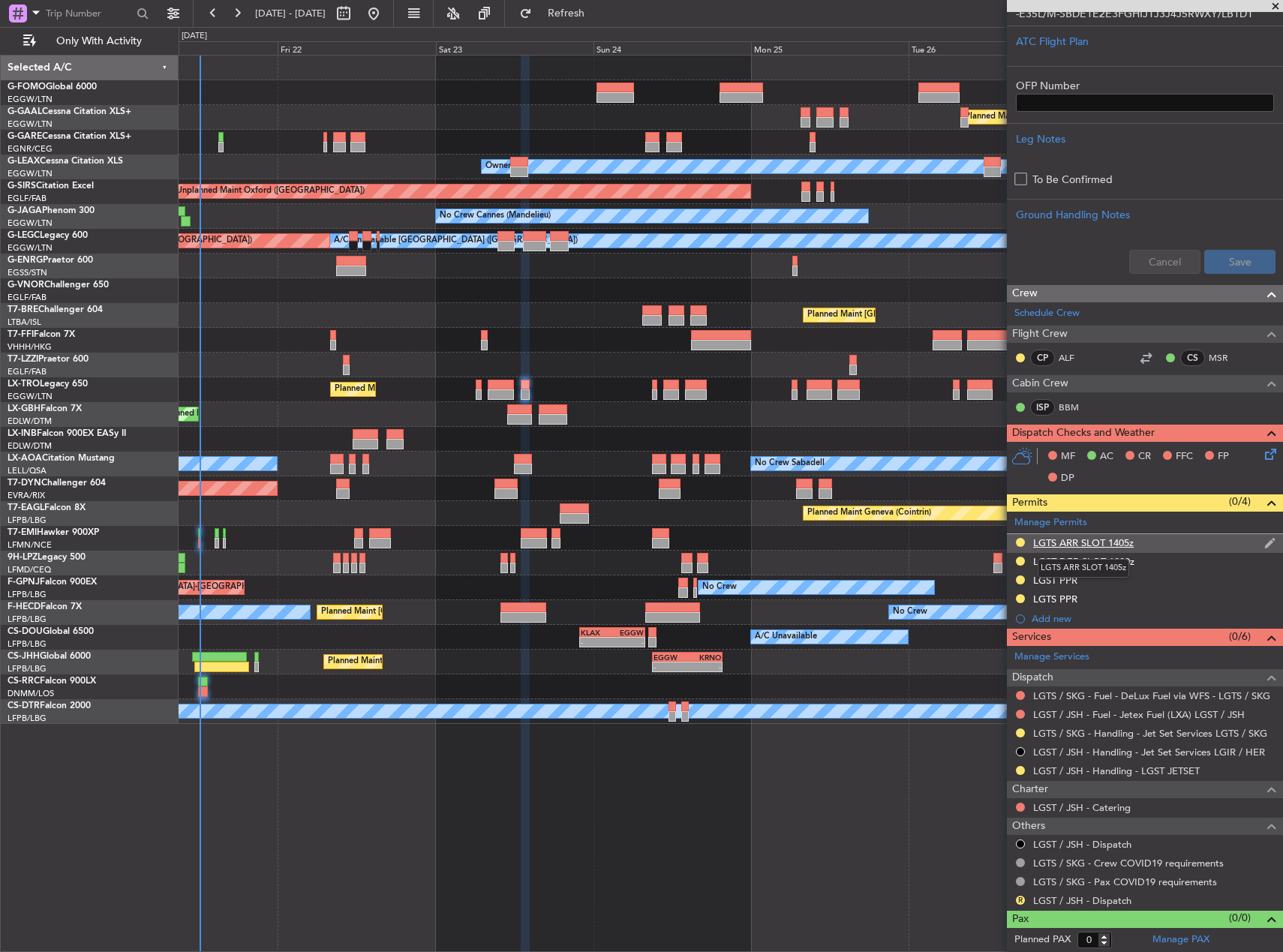
click at [1092, 541] on div "LGTS ARR SLOT 1405z" at bounding box center [1083, 543] width 101 height 13
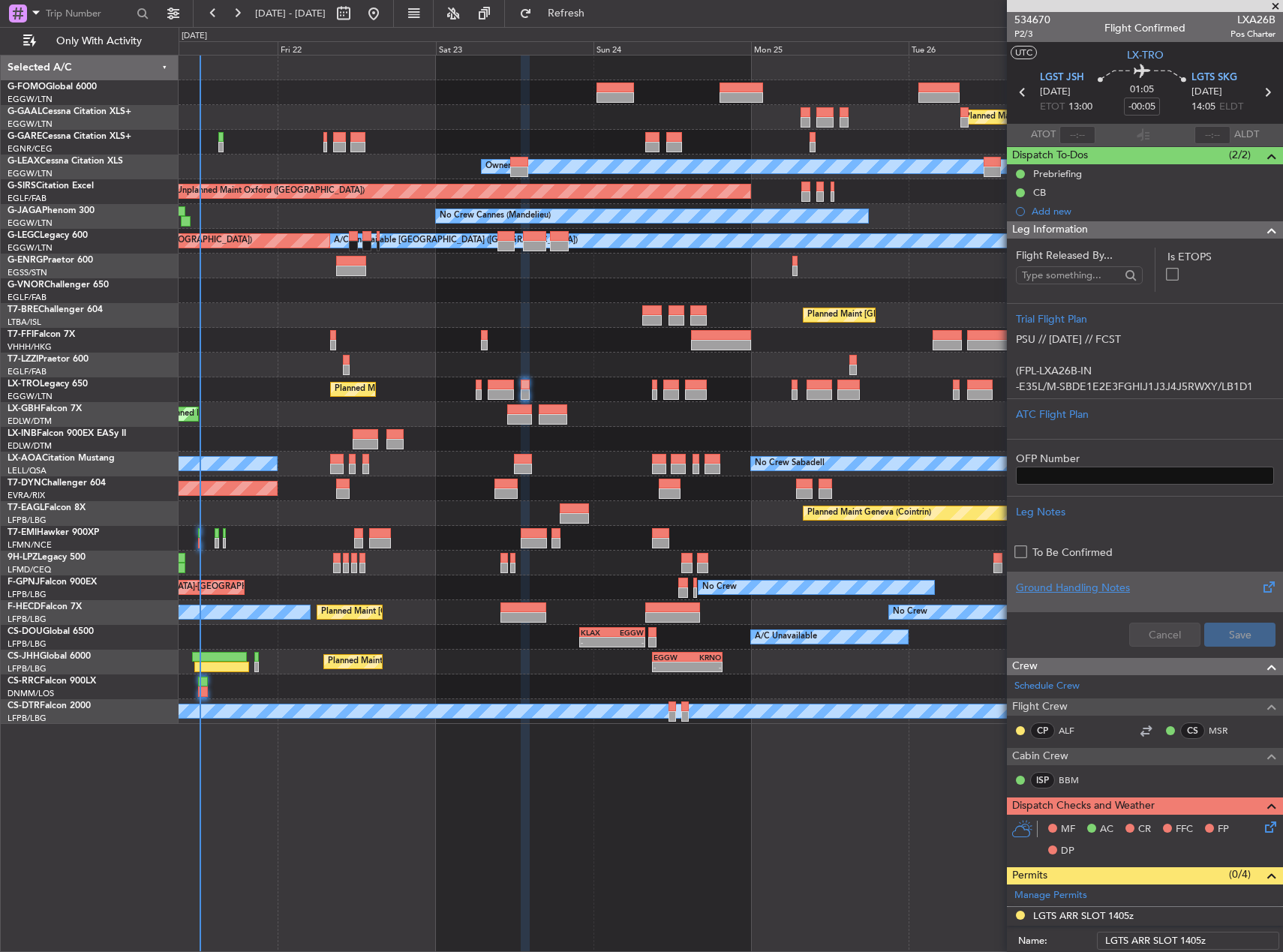
scroll to position [300, 0]
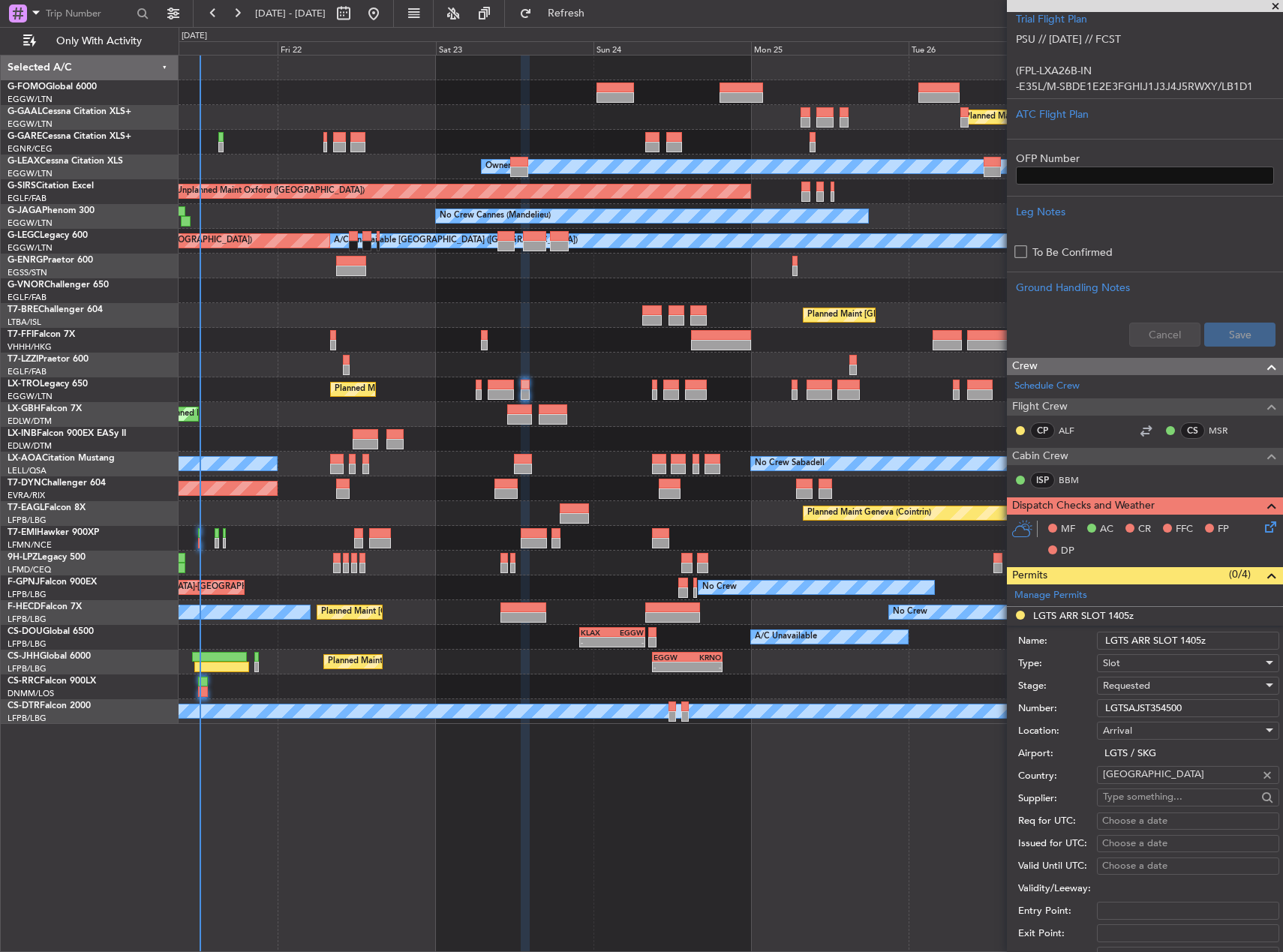
click at [1164, 708] on input "LGTSAJST354500" at bounding box center [1188, 708] width 182 height 18
paste input "text"
type input "LGTSAJST354500"
click at [1159, 683] on div "Requested" at bounding box center [1183, 685] width 160 height 22
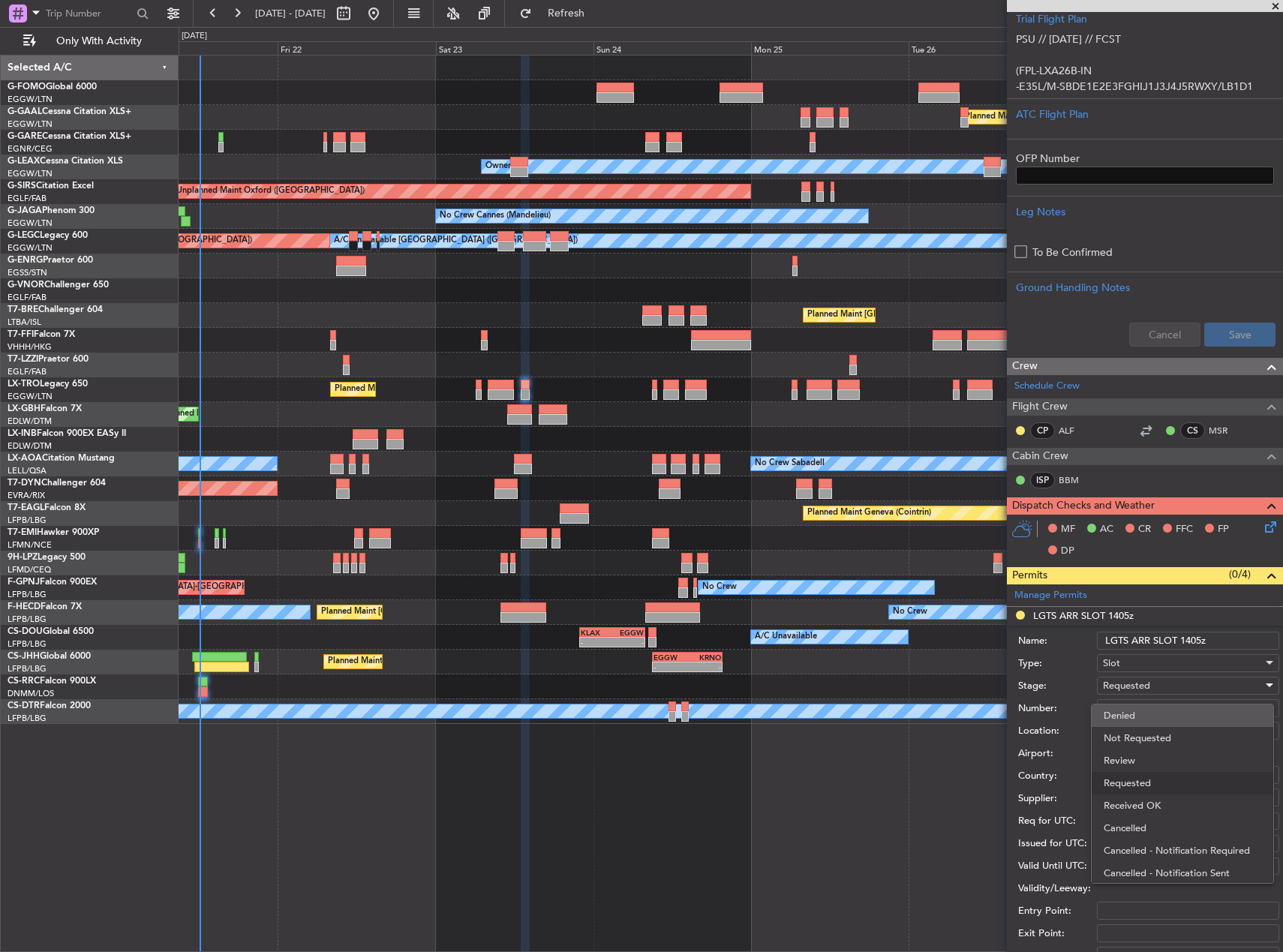
scroll to position [6, 0]
click at [1176, 797] on span "Received OK" at bounding box center [1183, 799] width 157 height 22
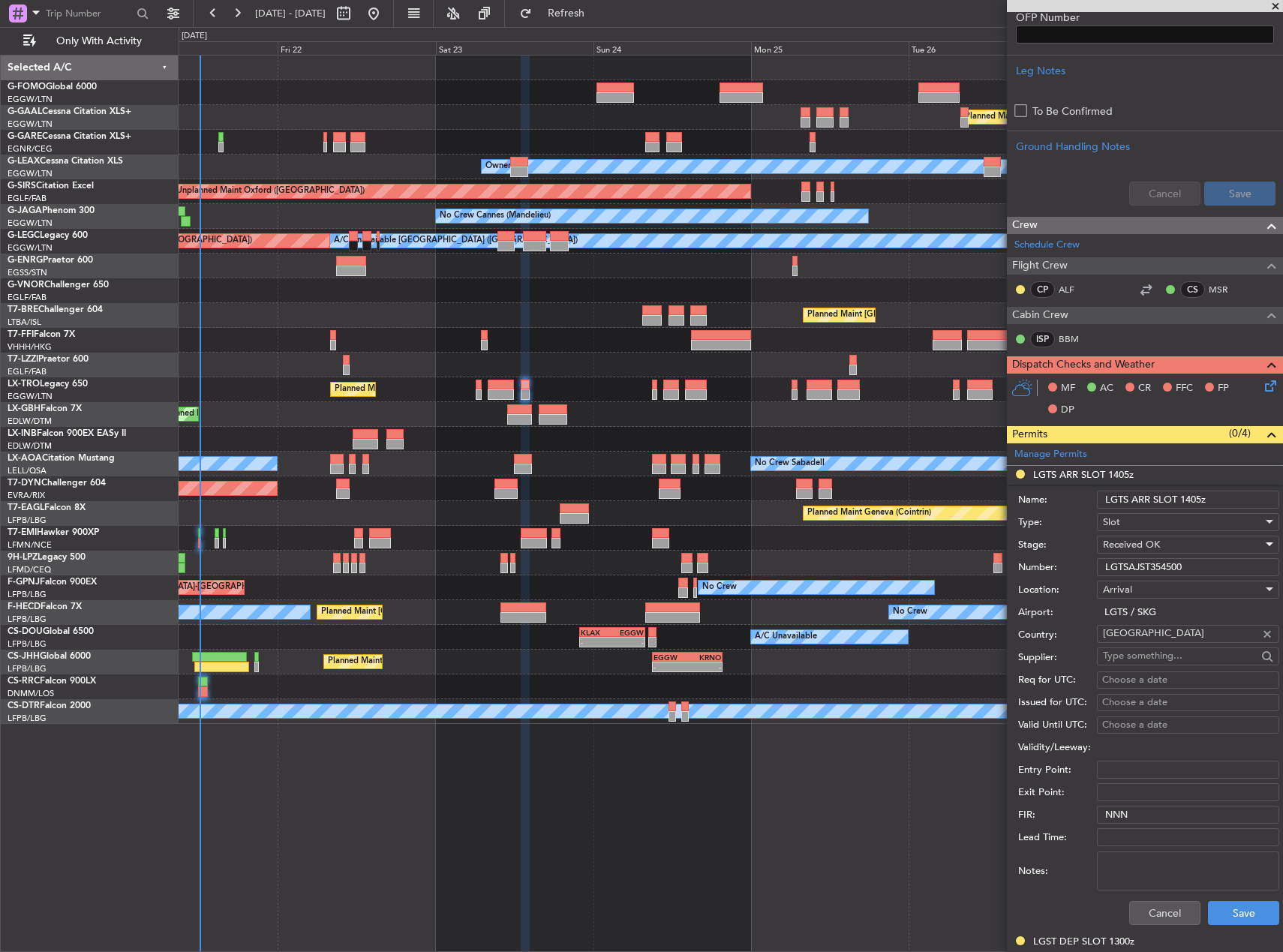
scroll to position [525, 0]
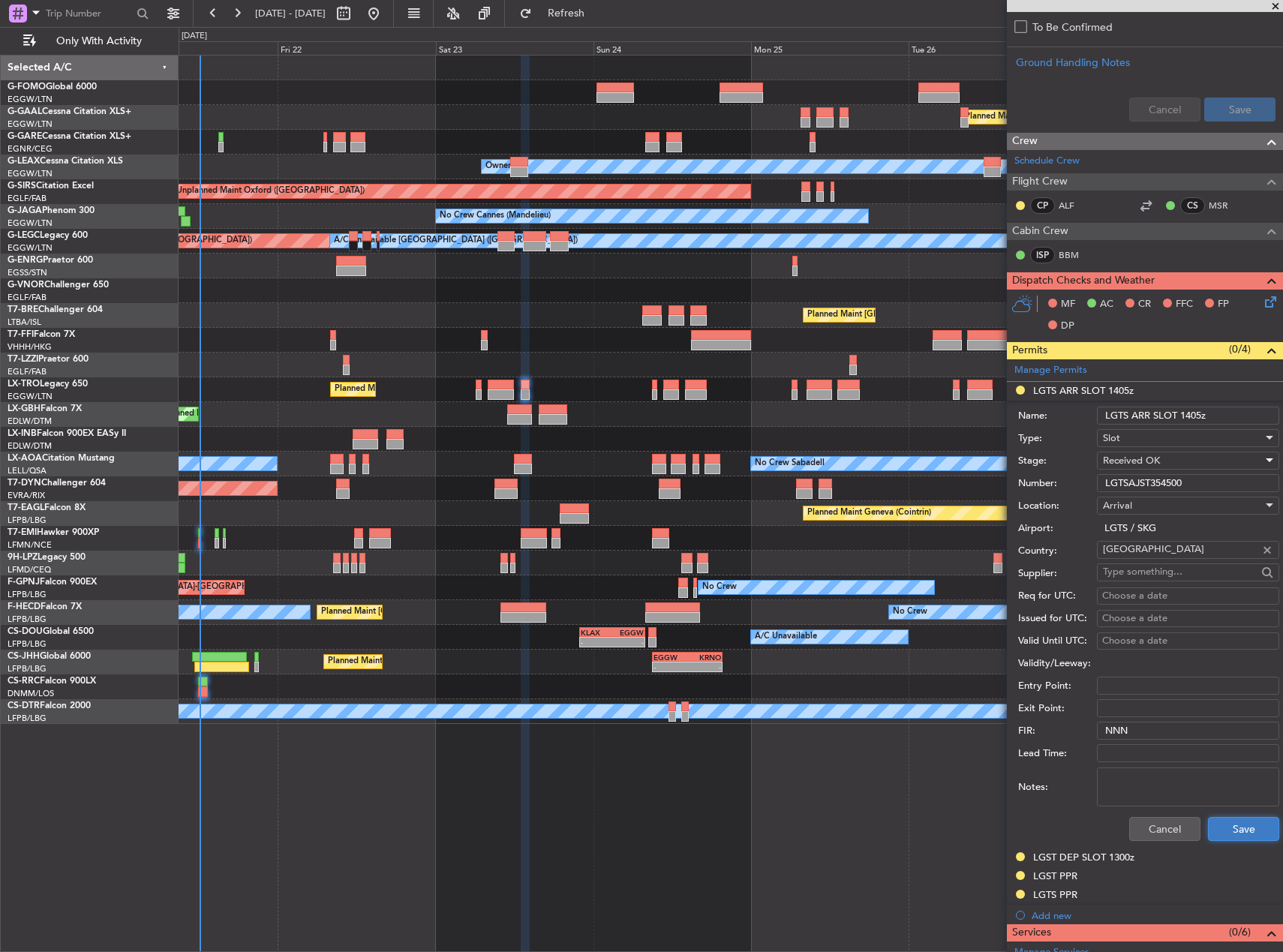
click at [1226, 821] on button "Save" at bounding box center [1243, 829] width 71 height 24
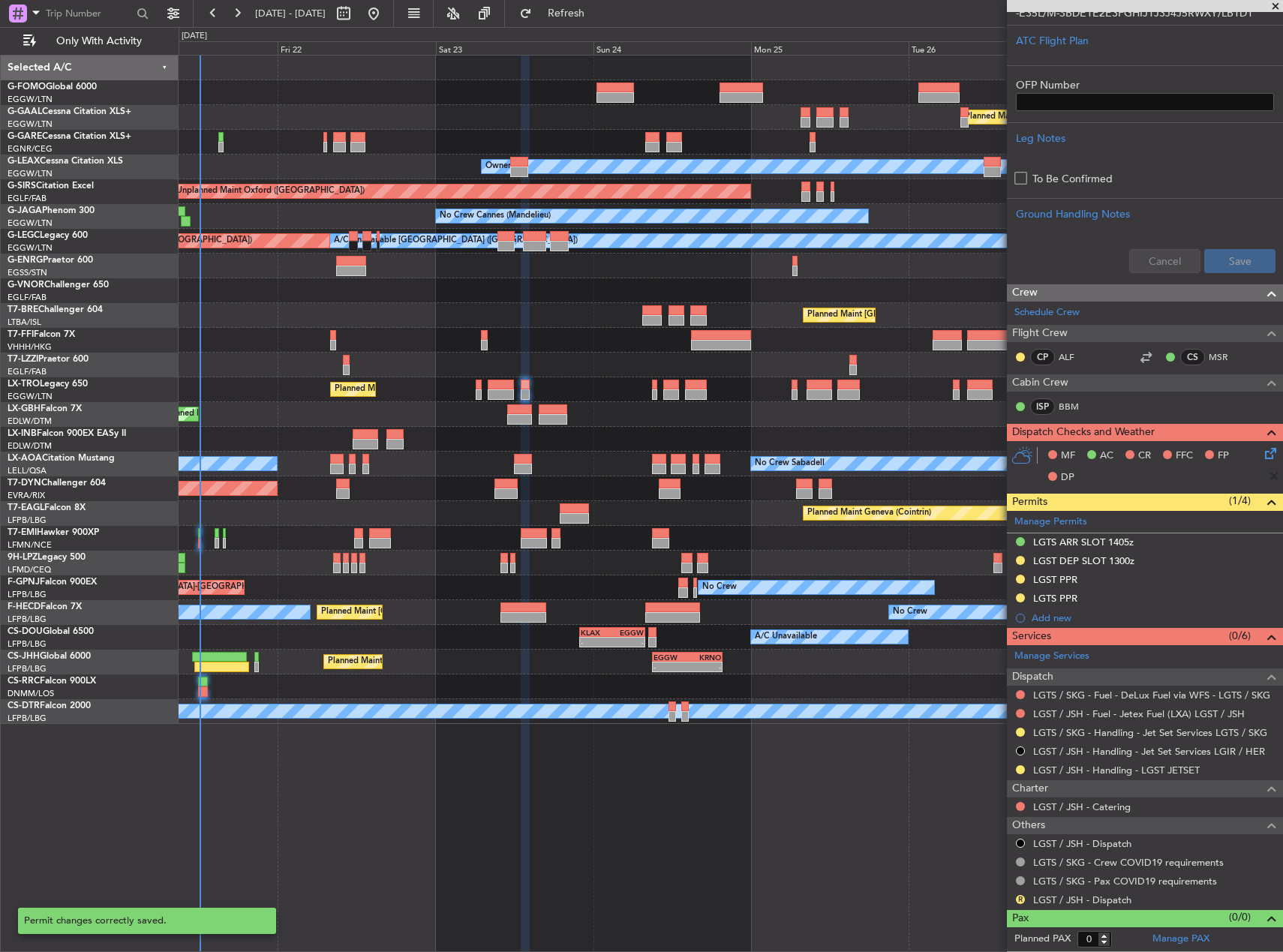
scroll to position [373, 0]
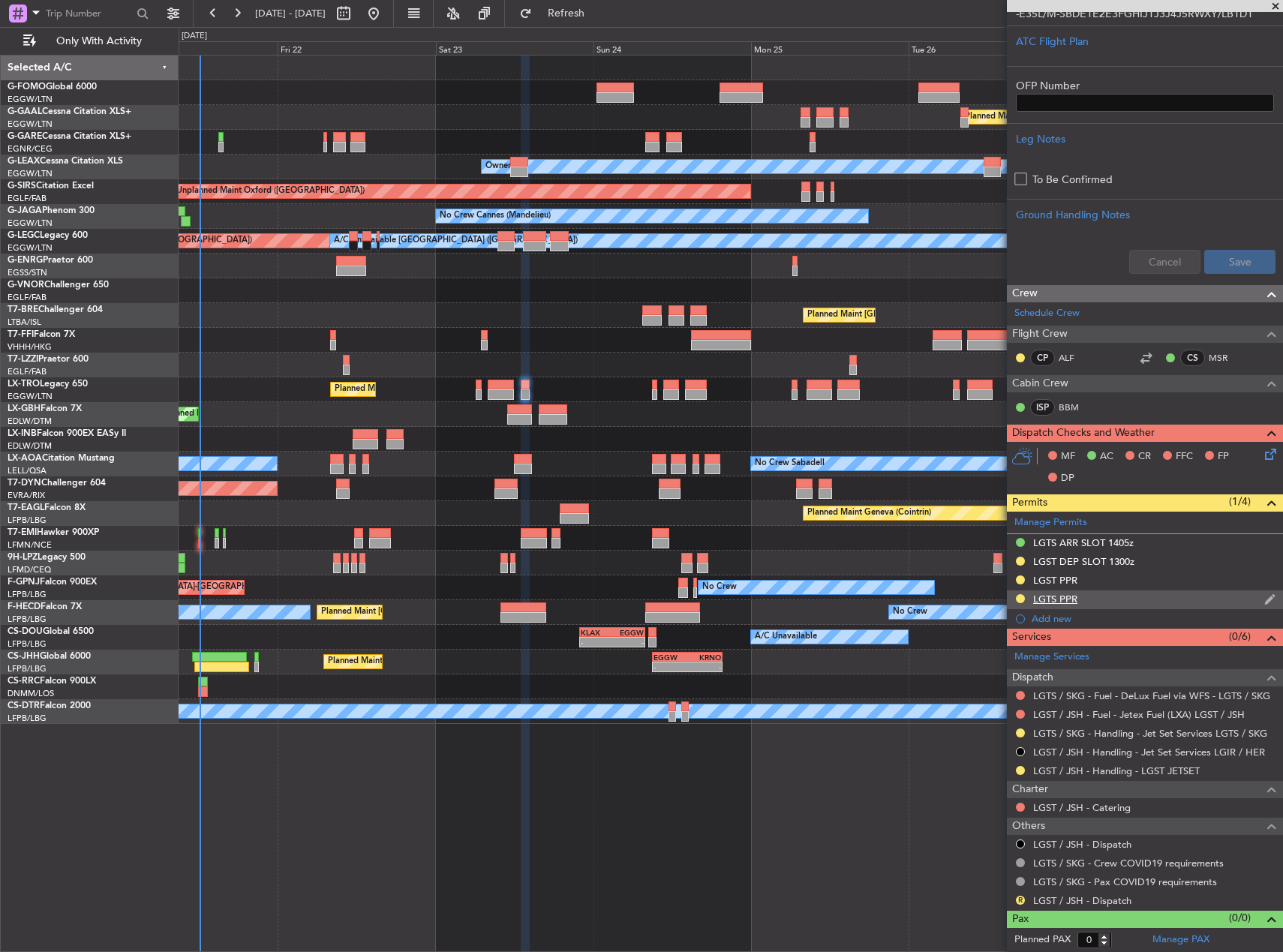
click at [1187, 596] on div "LGTS PPR" at bounding box center [1145, 599] width 276 height 19
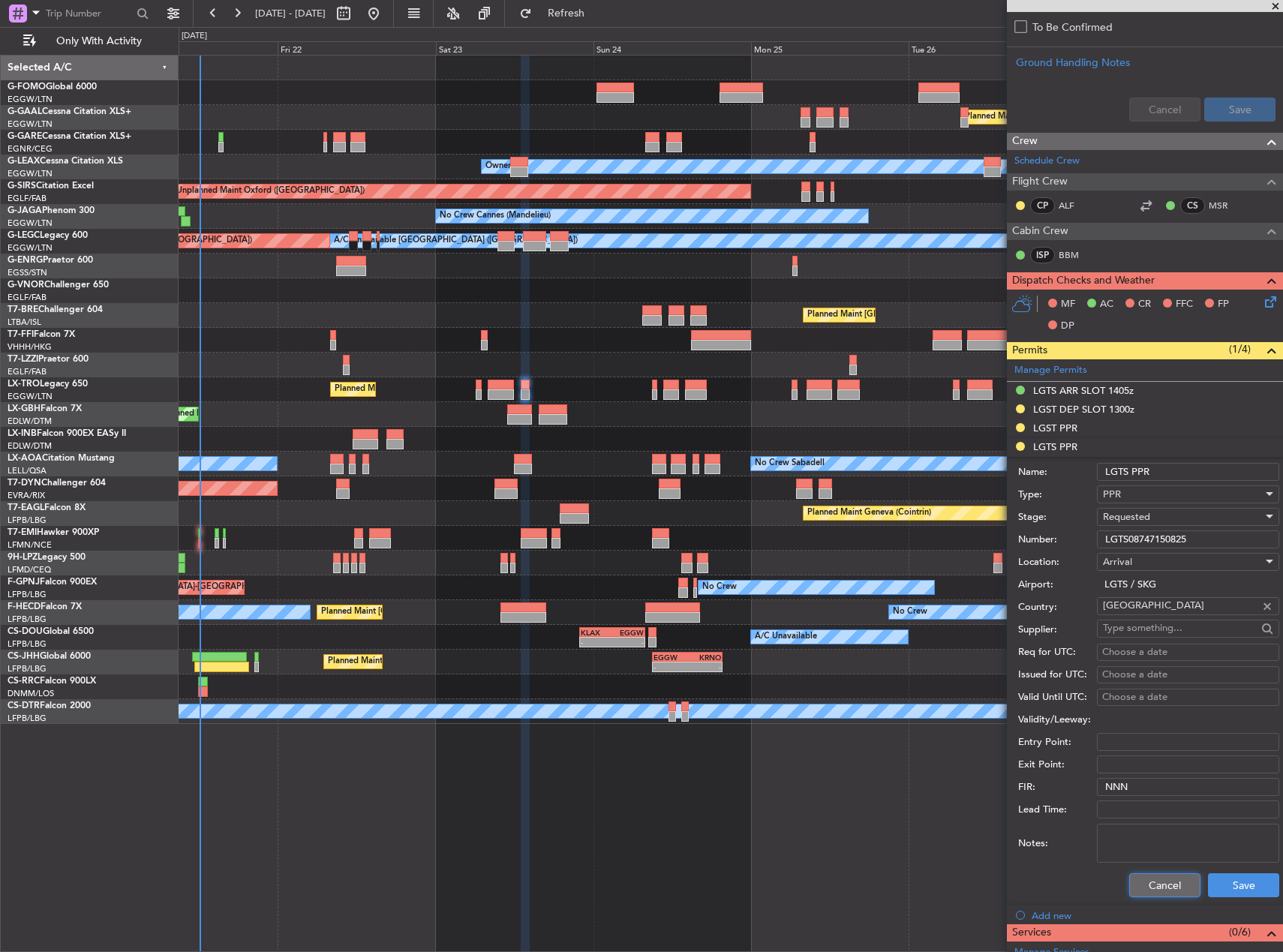
click at [1168, 880] on button "Cancel" at bounding box center [1164, 885] width 71 height 24
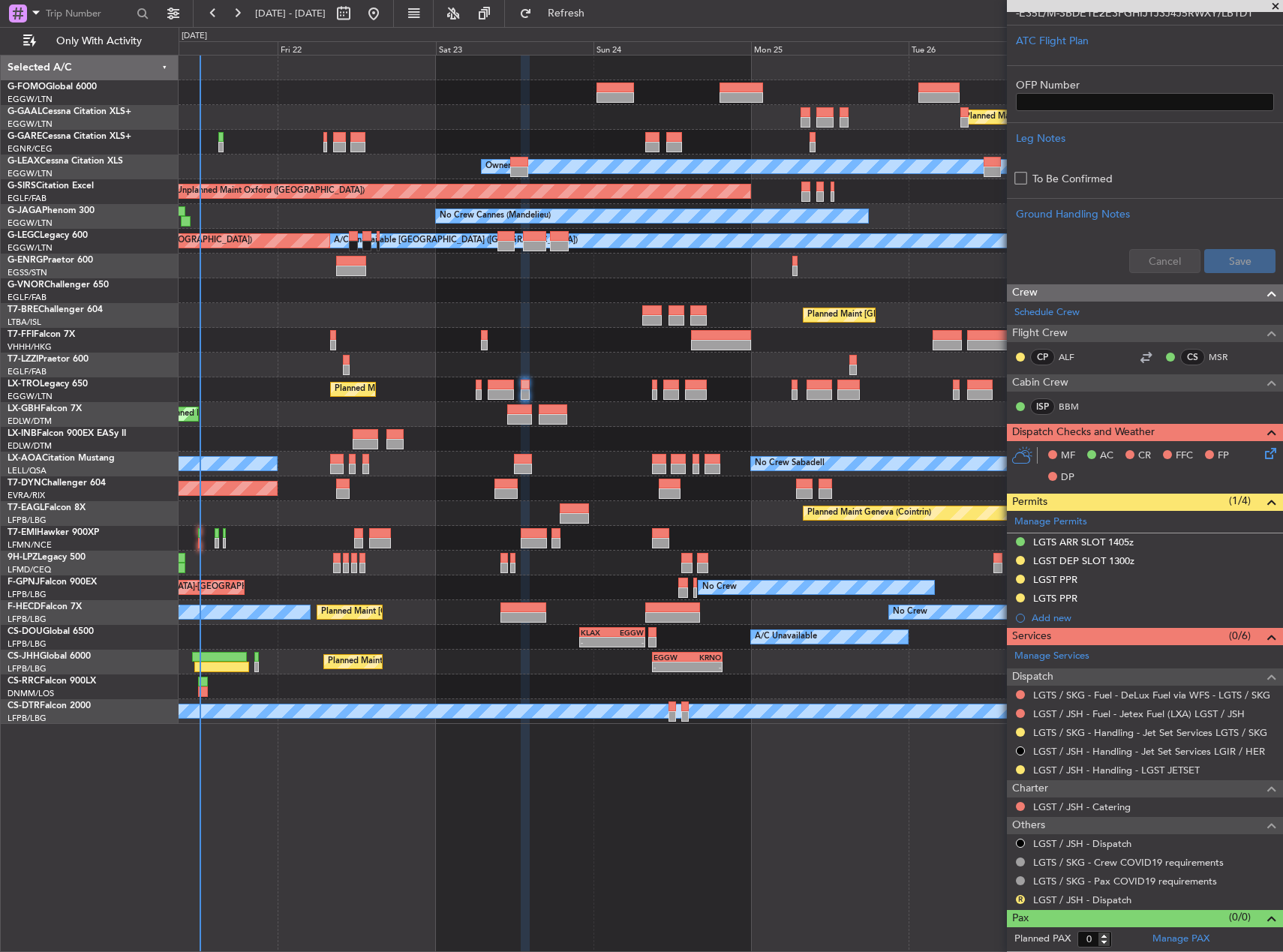
scroll to position [373, 0]
click at [1021, 596] on button at bounding box center [1021, 599] width 9 height 9
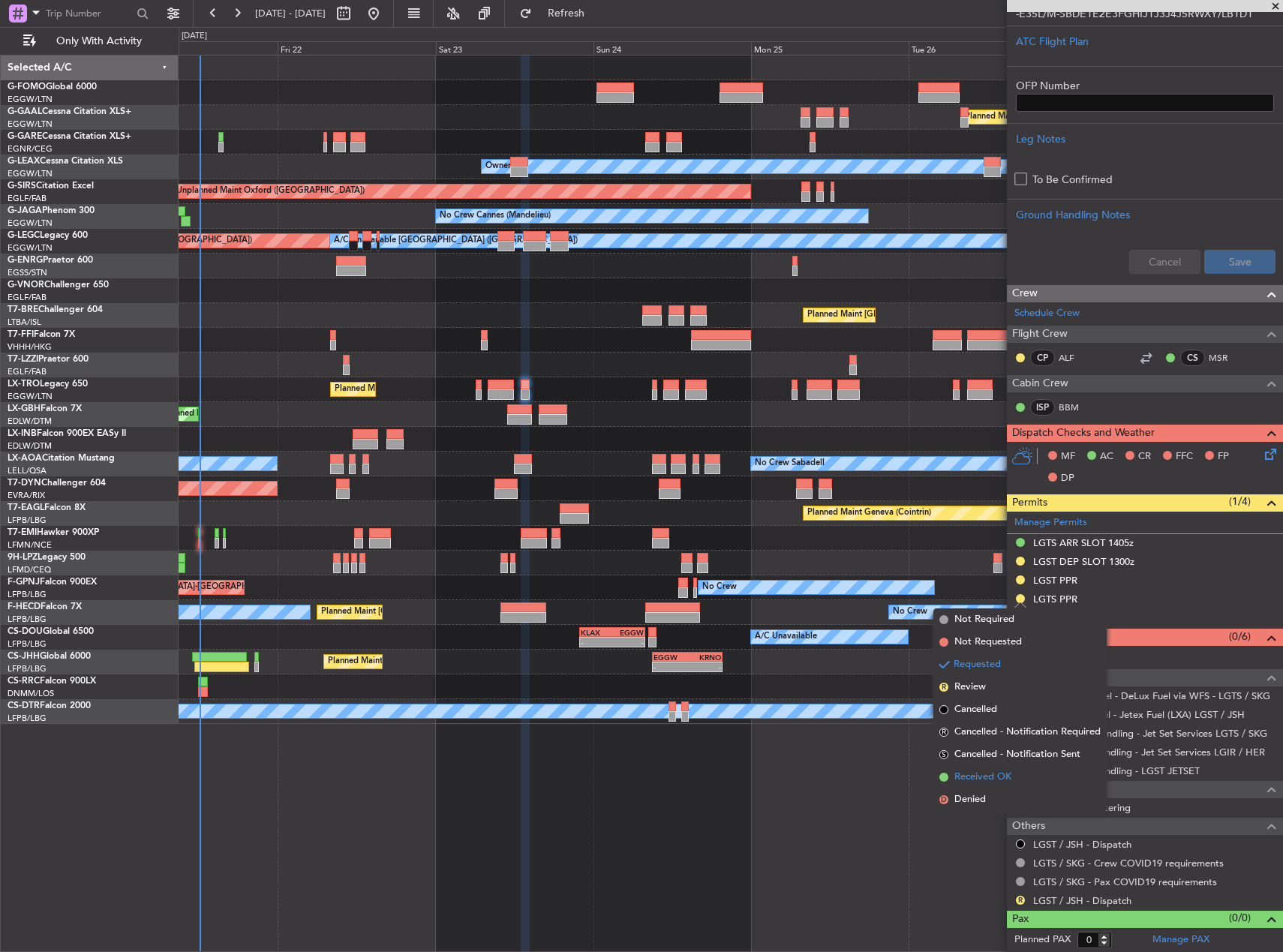
click at [1009, 783] on span "Received OK" at bounding box center [983, 777] width 57 height 15
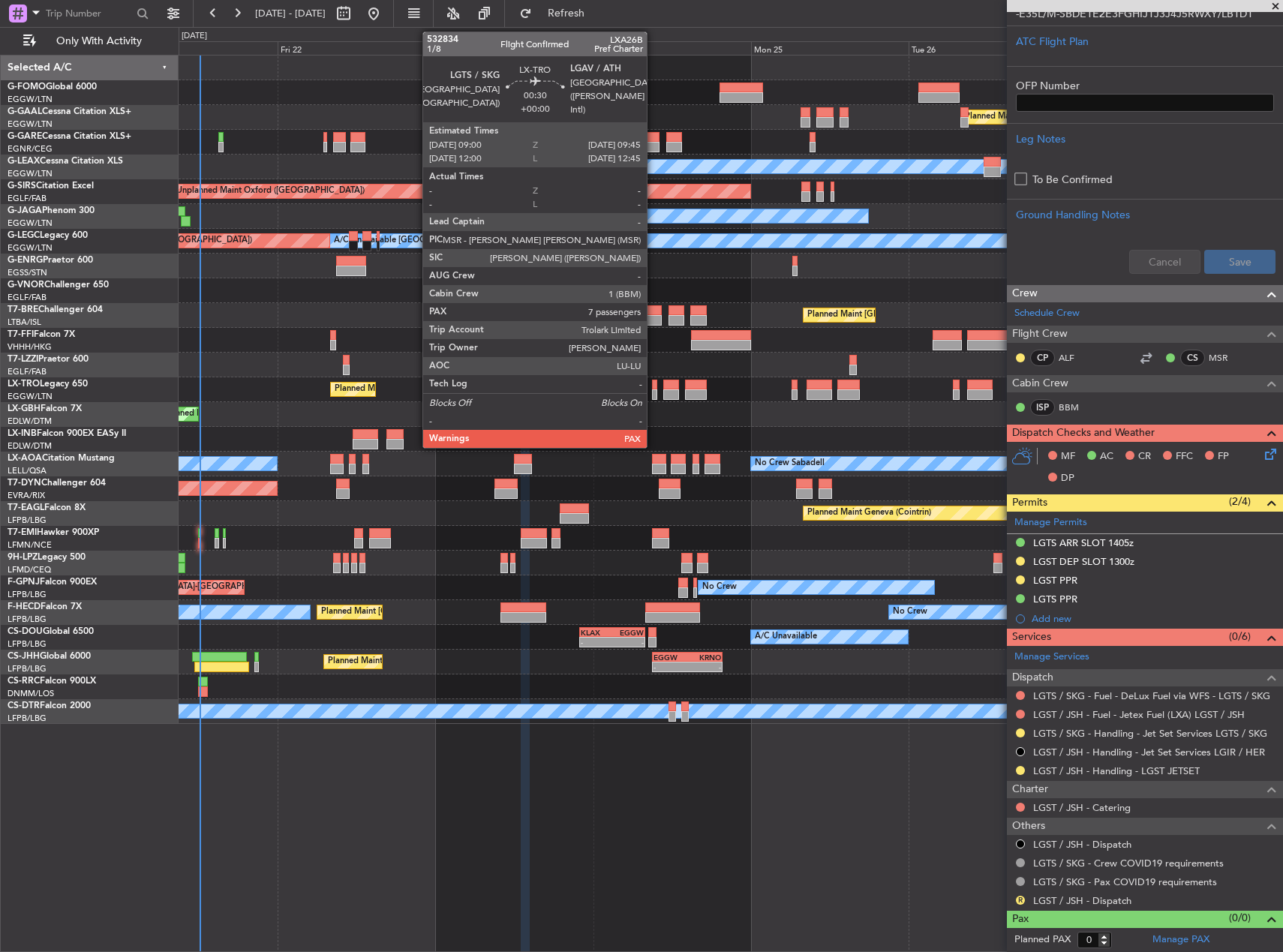
click at [654, 393] on div at bounding box center [655, 394] width 6 height 10
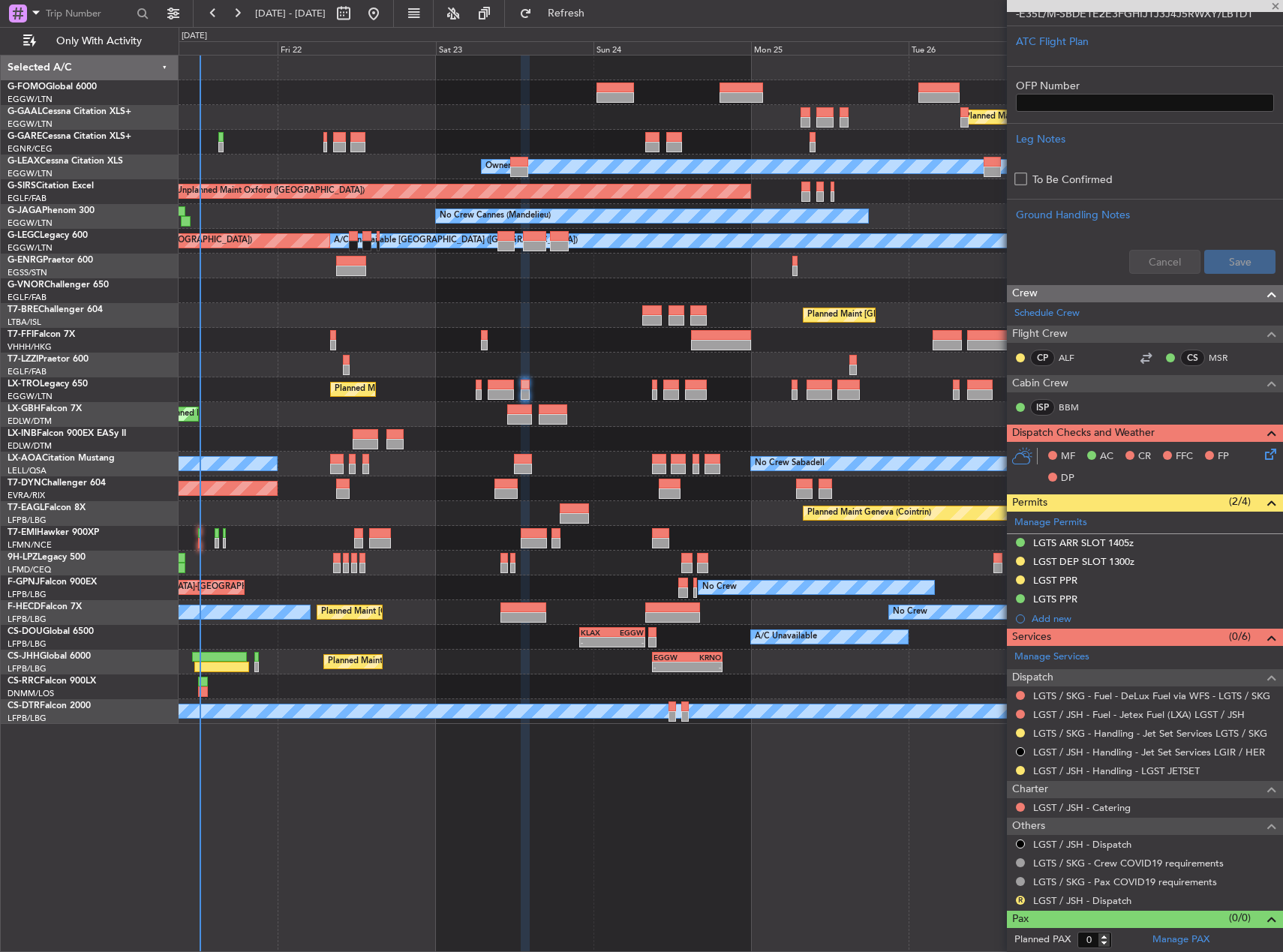
type input "7"
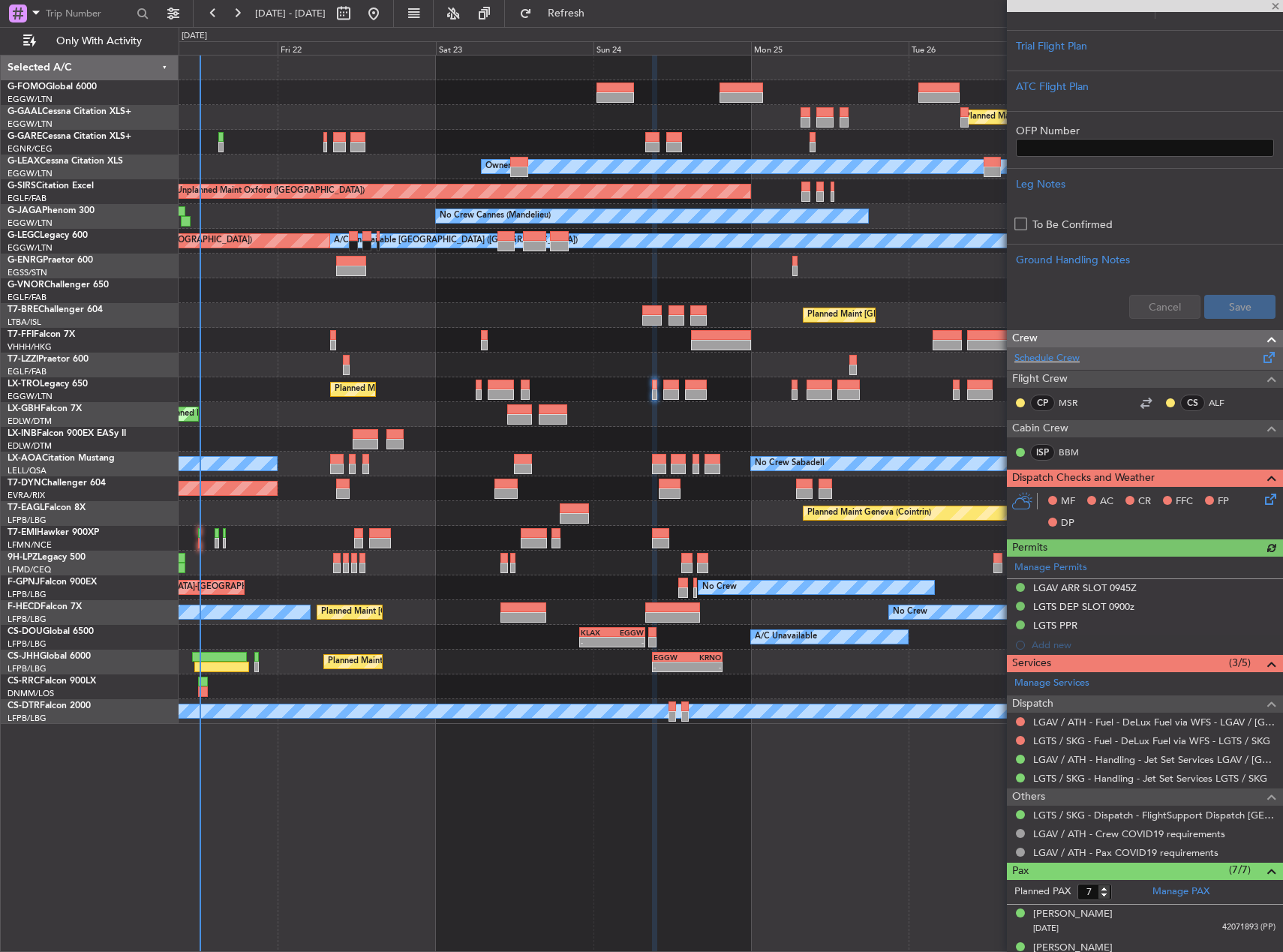
scroll to position [300, 0]
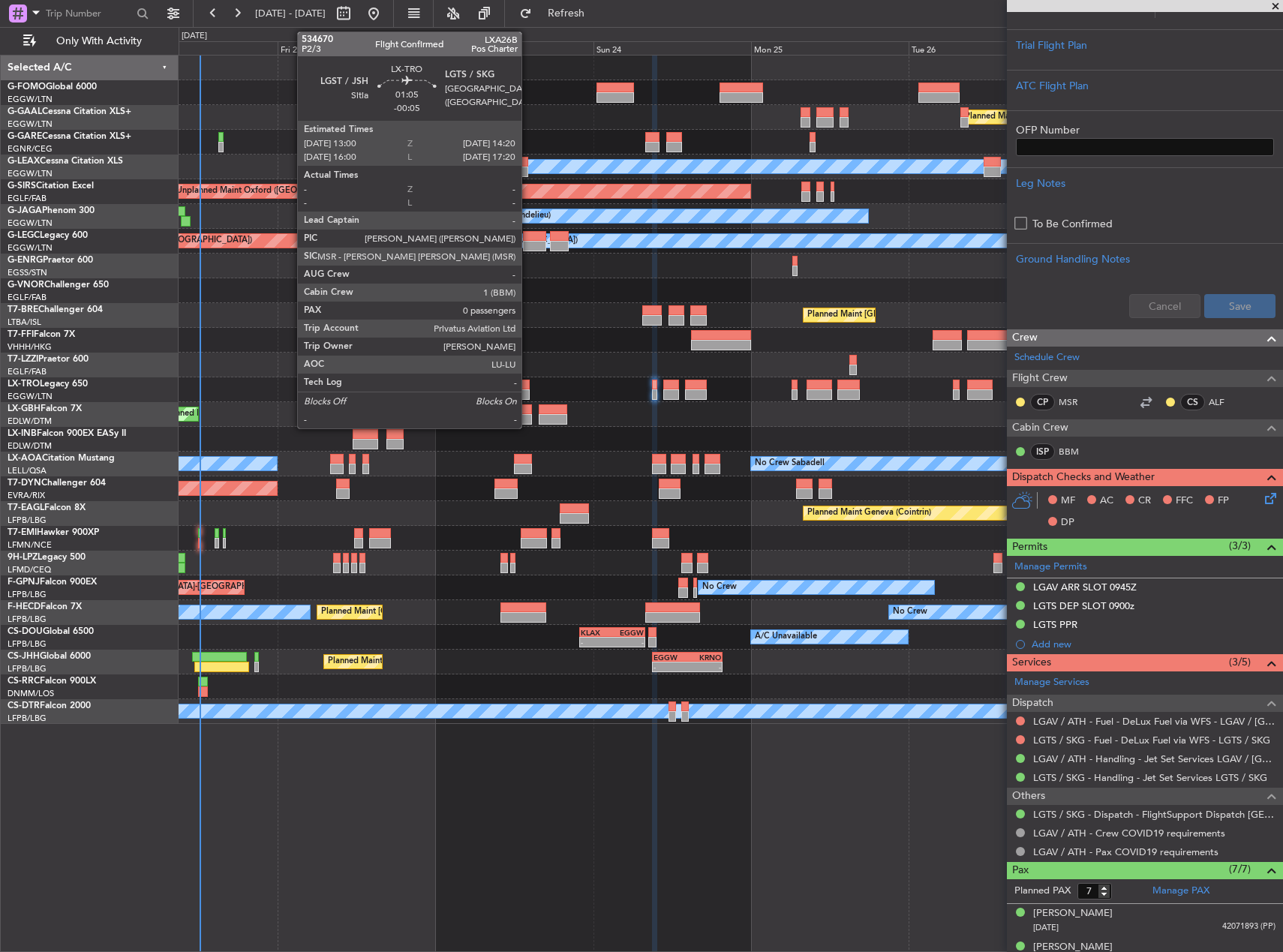
click at [528, 389] on div at bounding box center [525, 394] width 9 height 10
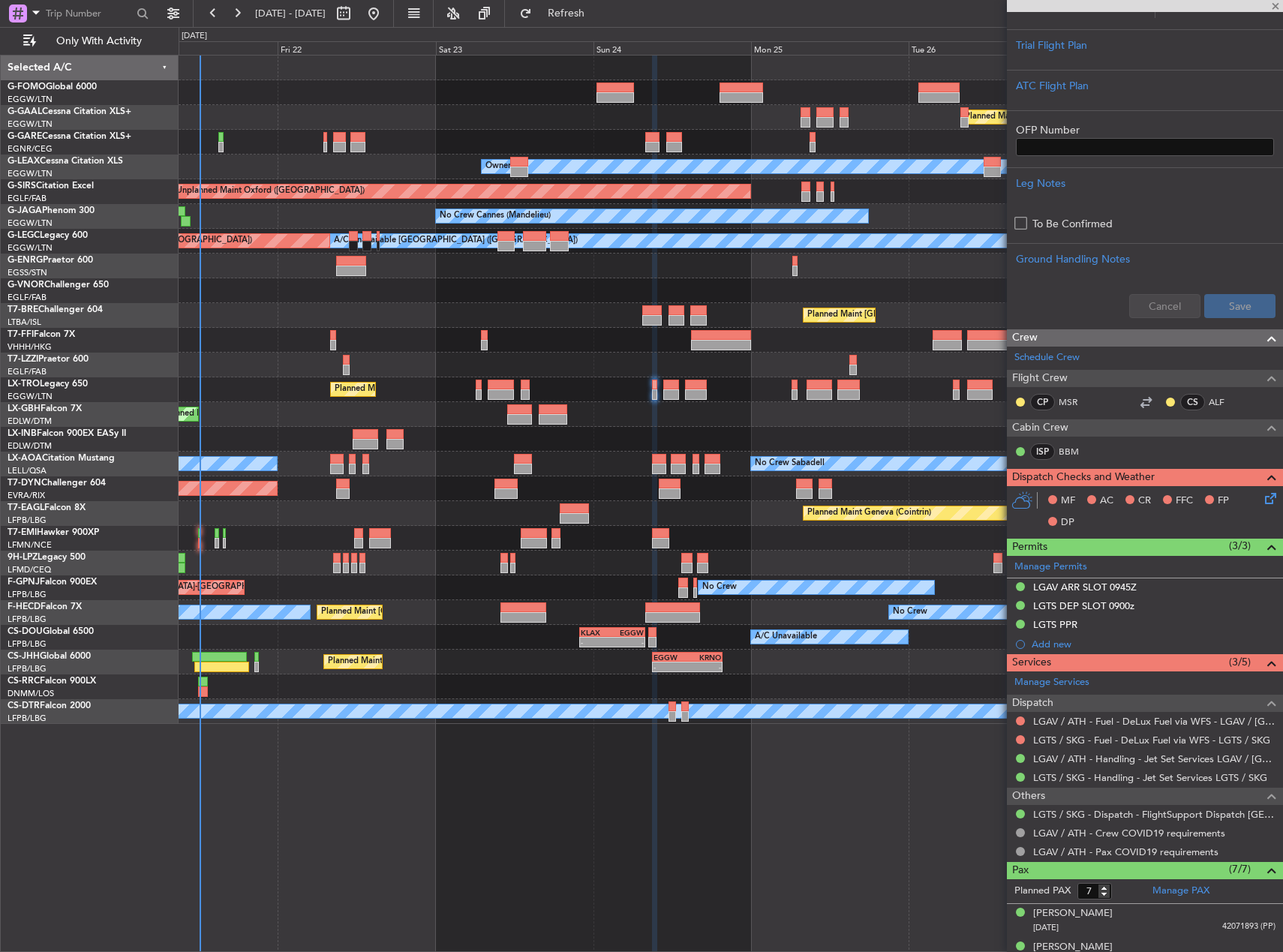
type input "-00:05"
type input "0"
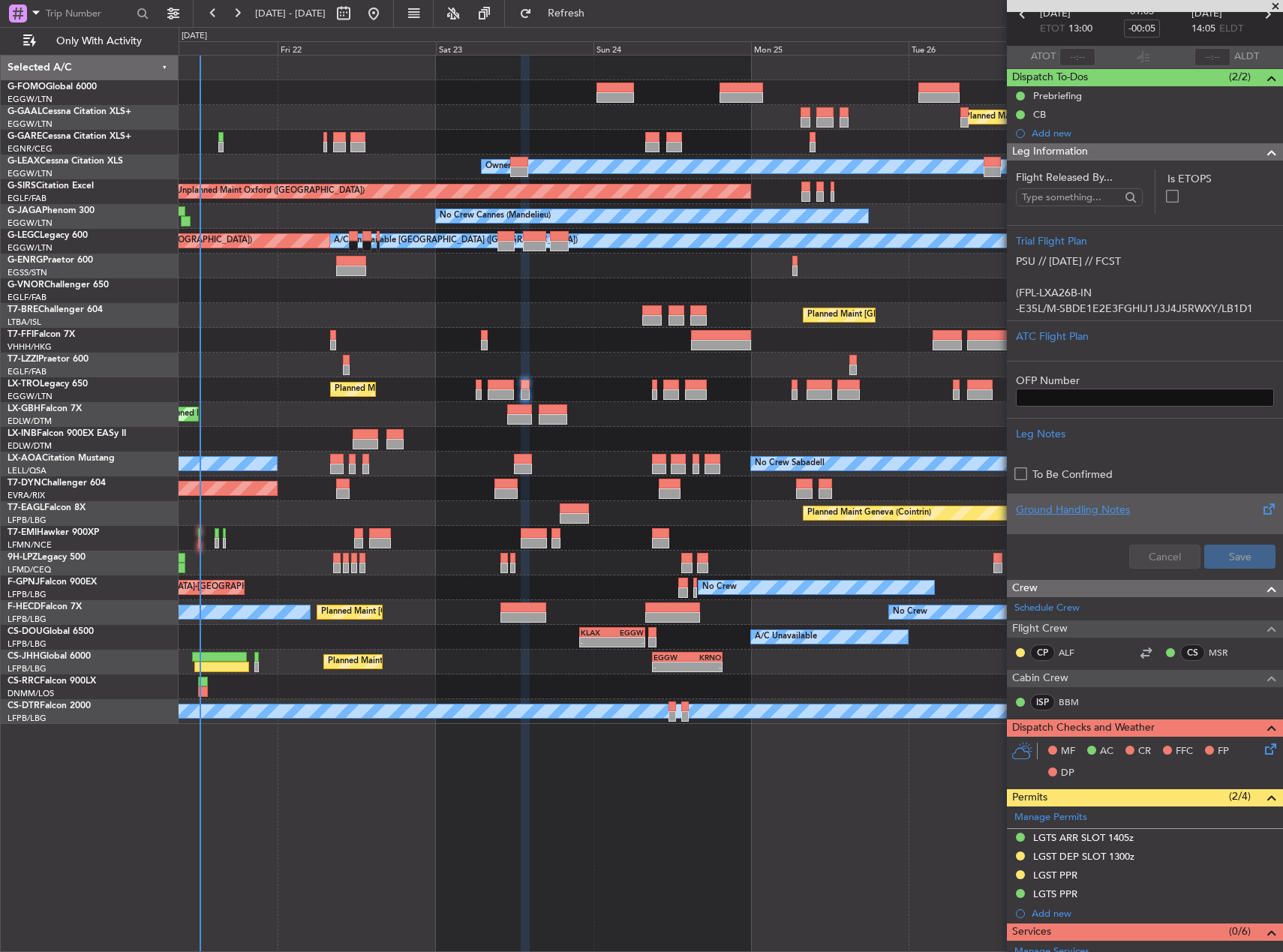
scroll to position [225, 0]
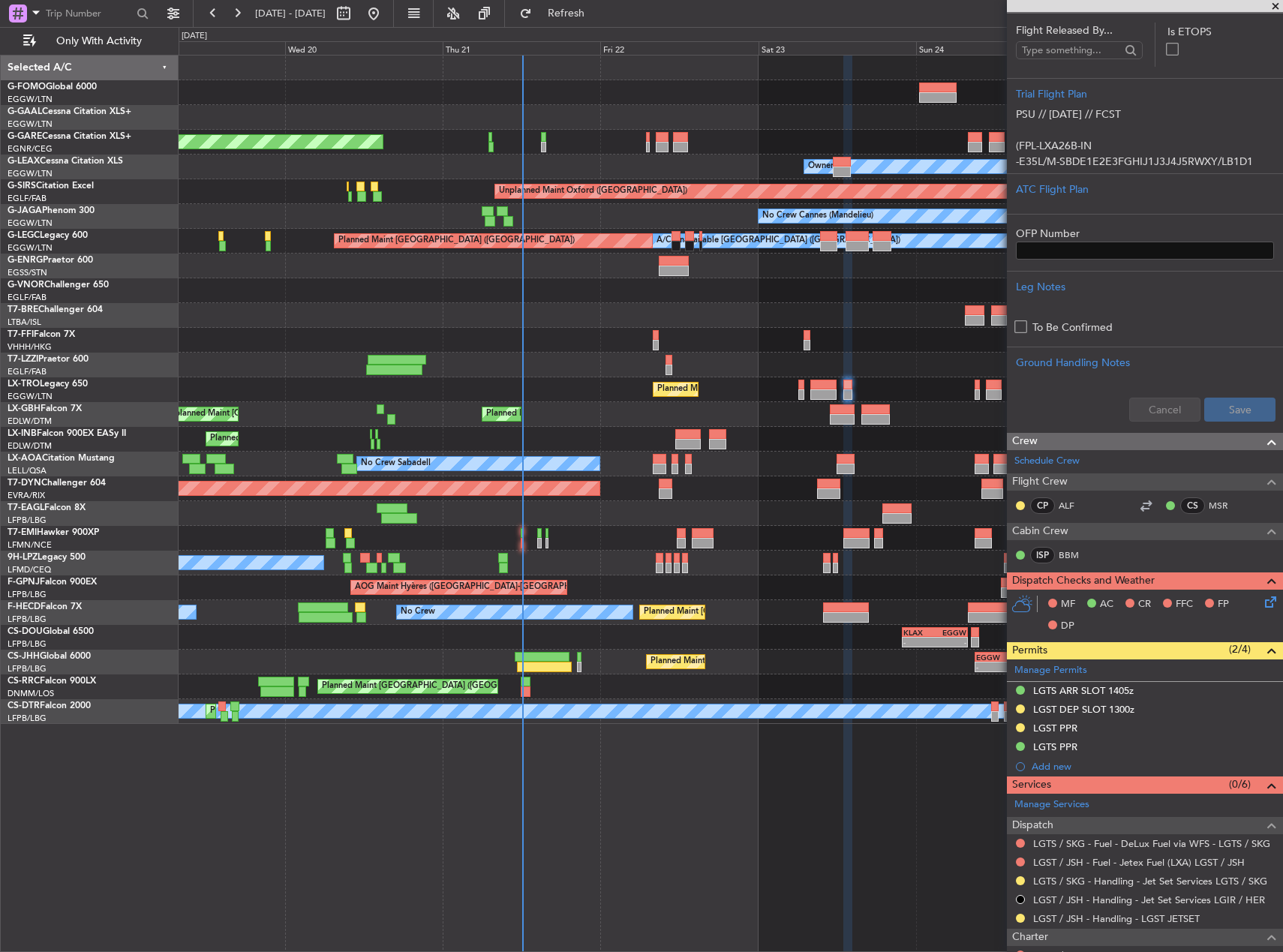
click at [901, 263] on div "Owner" at bounding box center [731, 266] width 1104 height 25
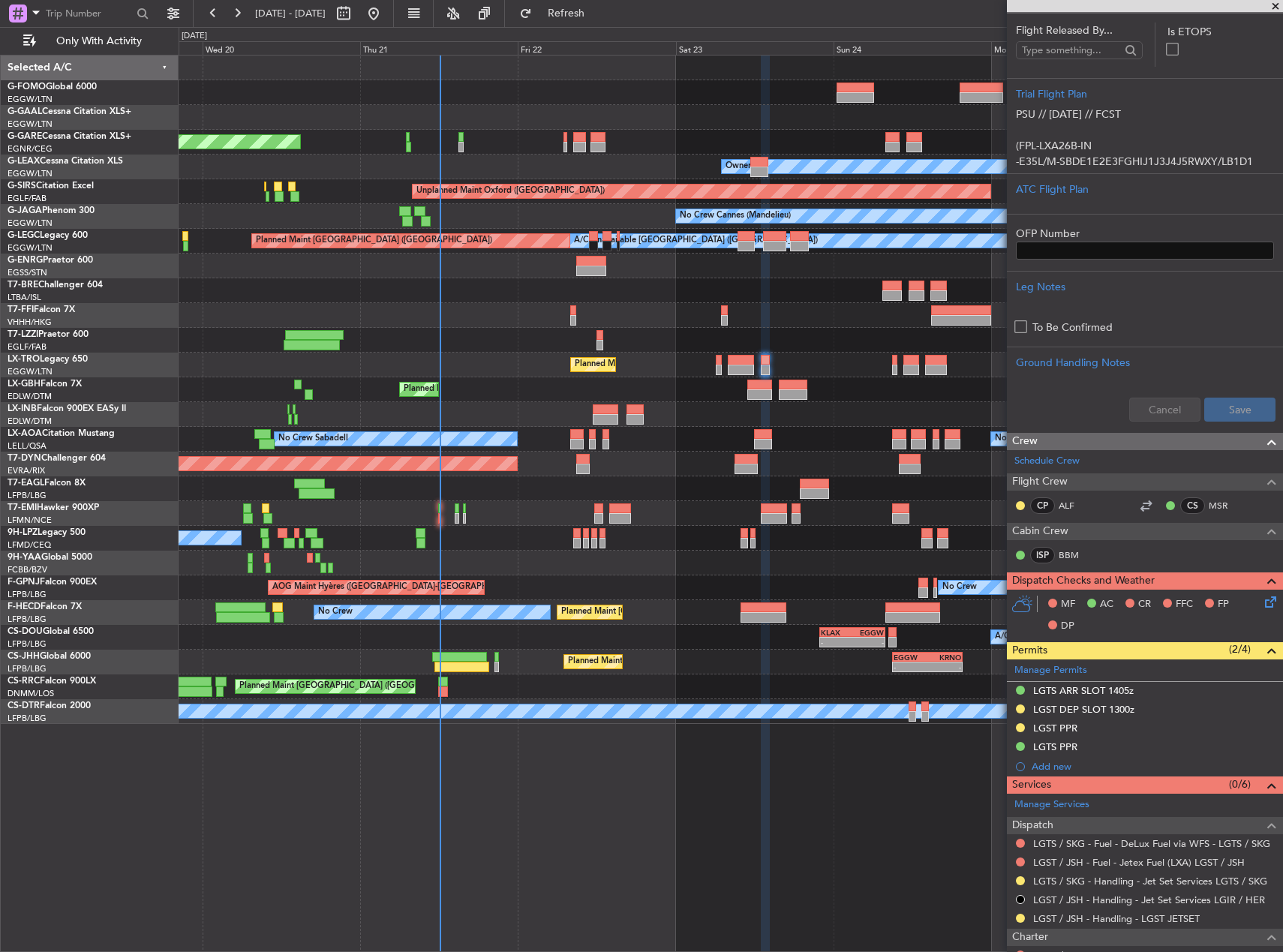
click at [619, 623] on div "Planned Maint Dusseldorf Unplanned Maint [PERSON_NAME] Owner Owner Unplanned Ma…" at bounding box center [731, 390] width 1104 height 669
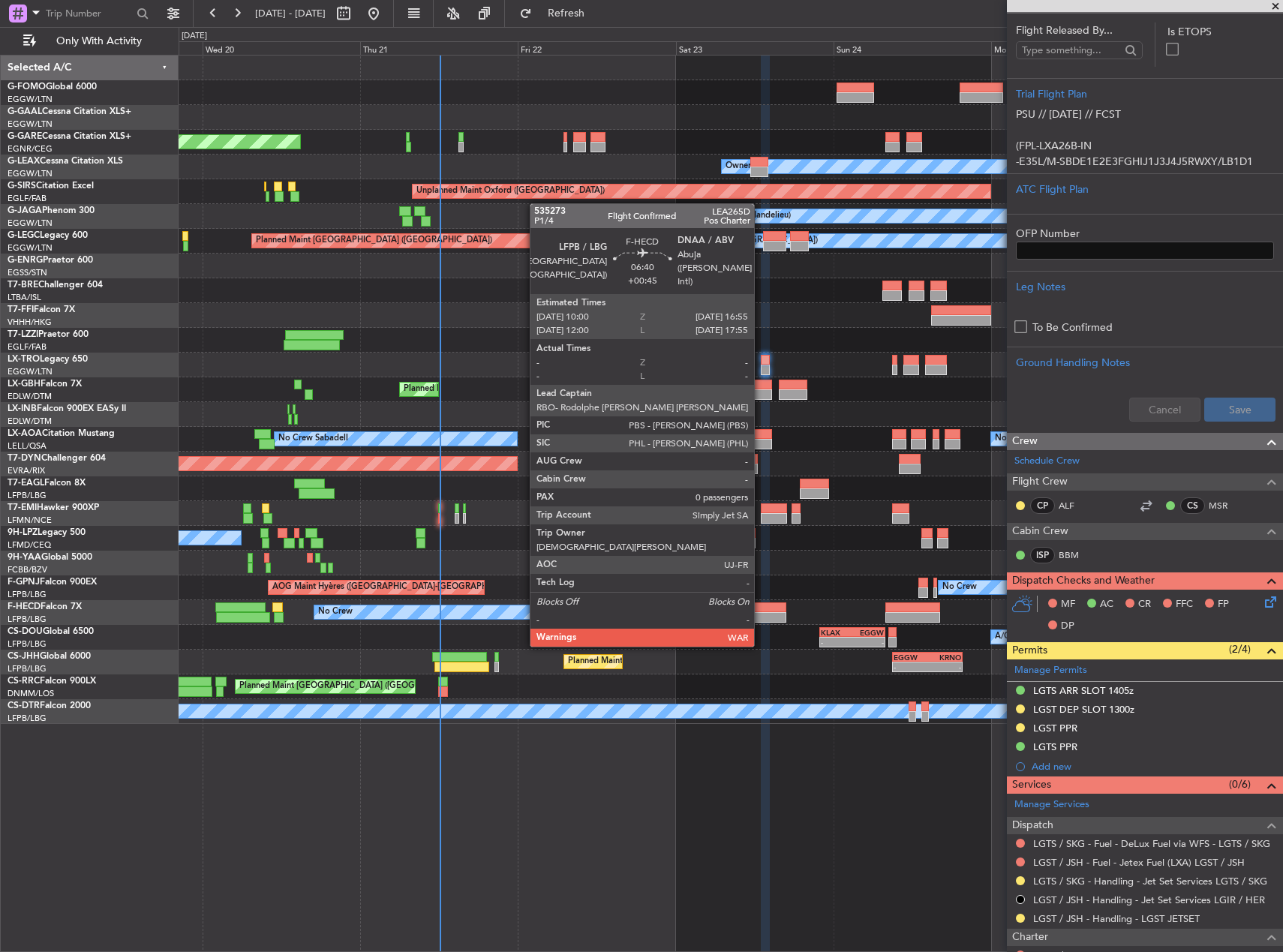
click at [761, 617] on div at bounding box center [762, 617] width 45 height 10
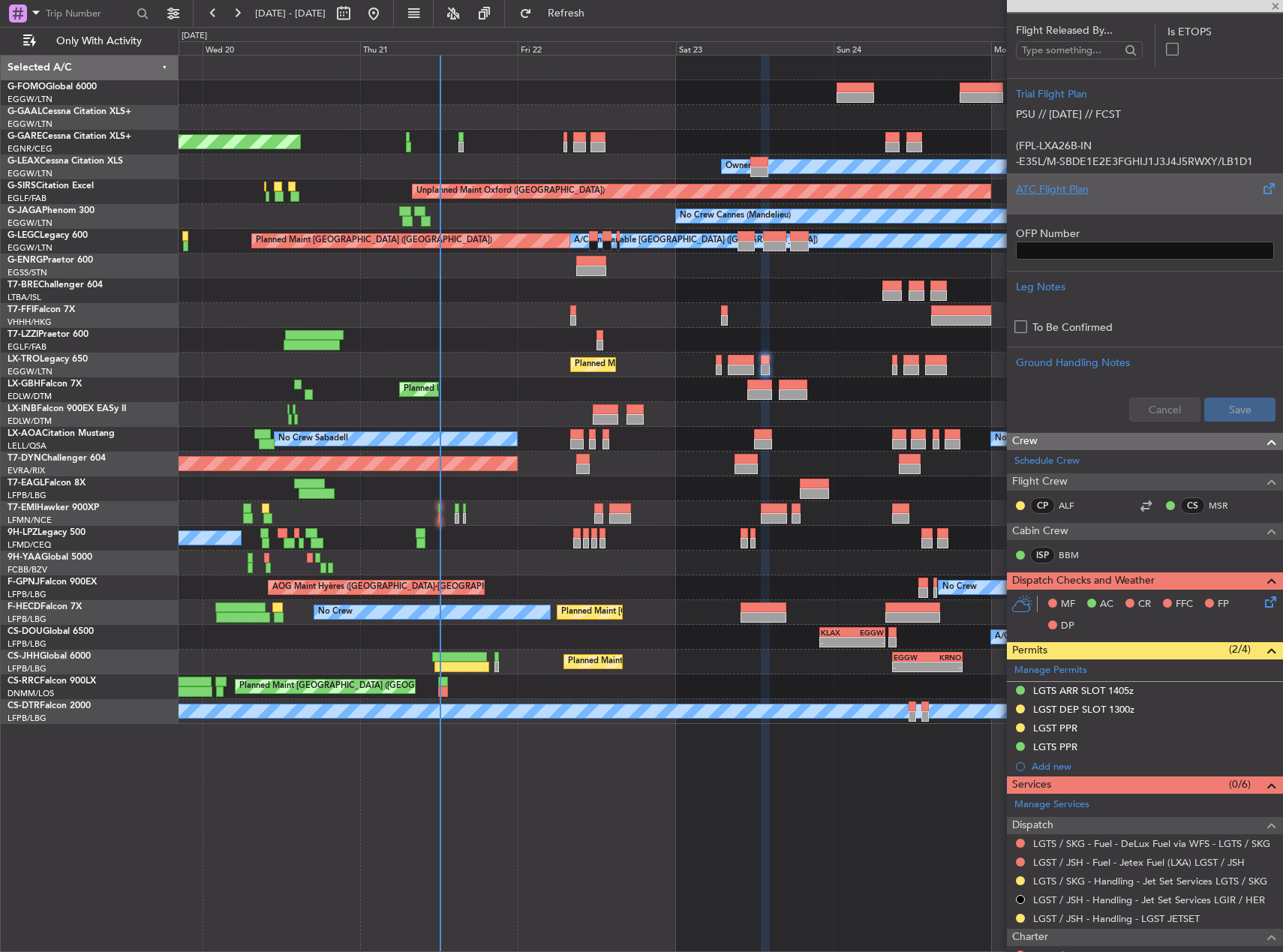
type input "+00:45"
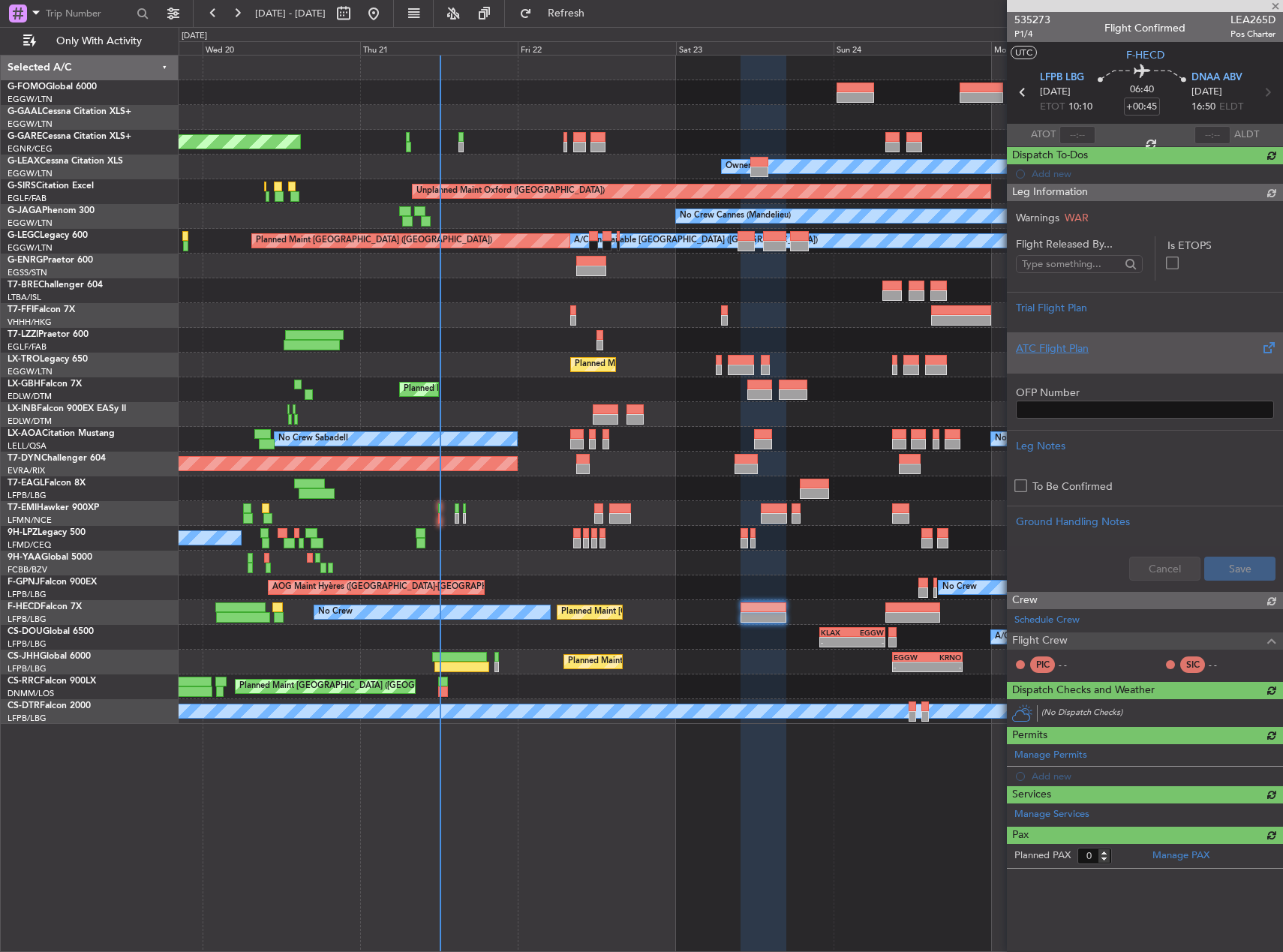
scroll to position [0, 0]
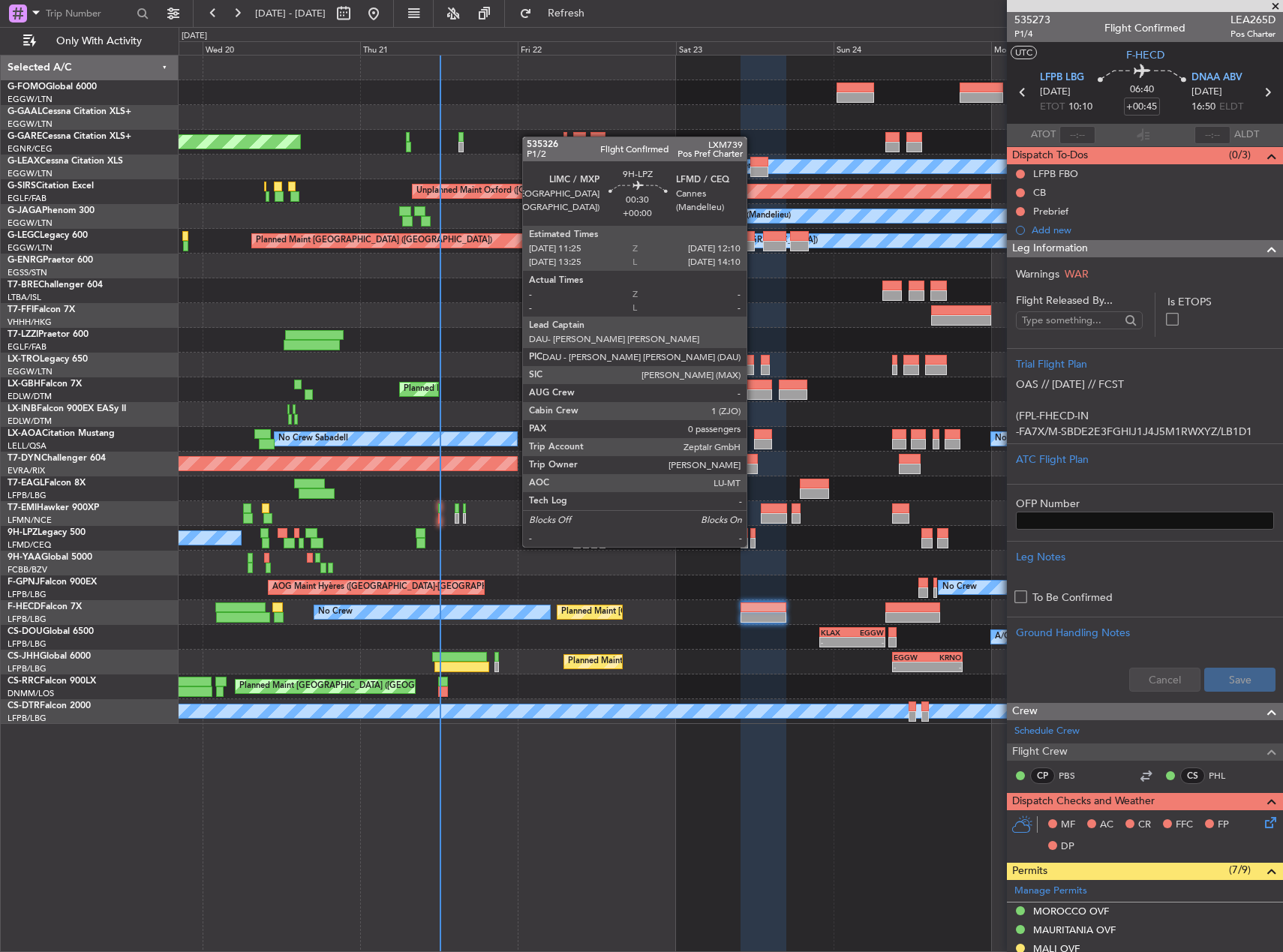
click at [753, 533] on div at bounding box center [753, 532] width 6 height 10
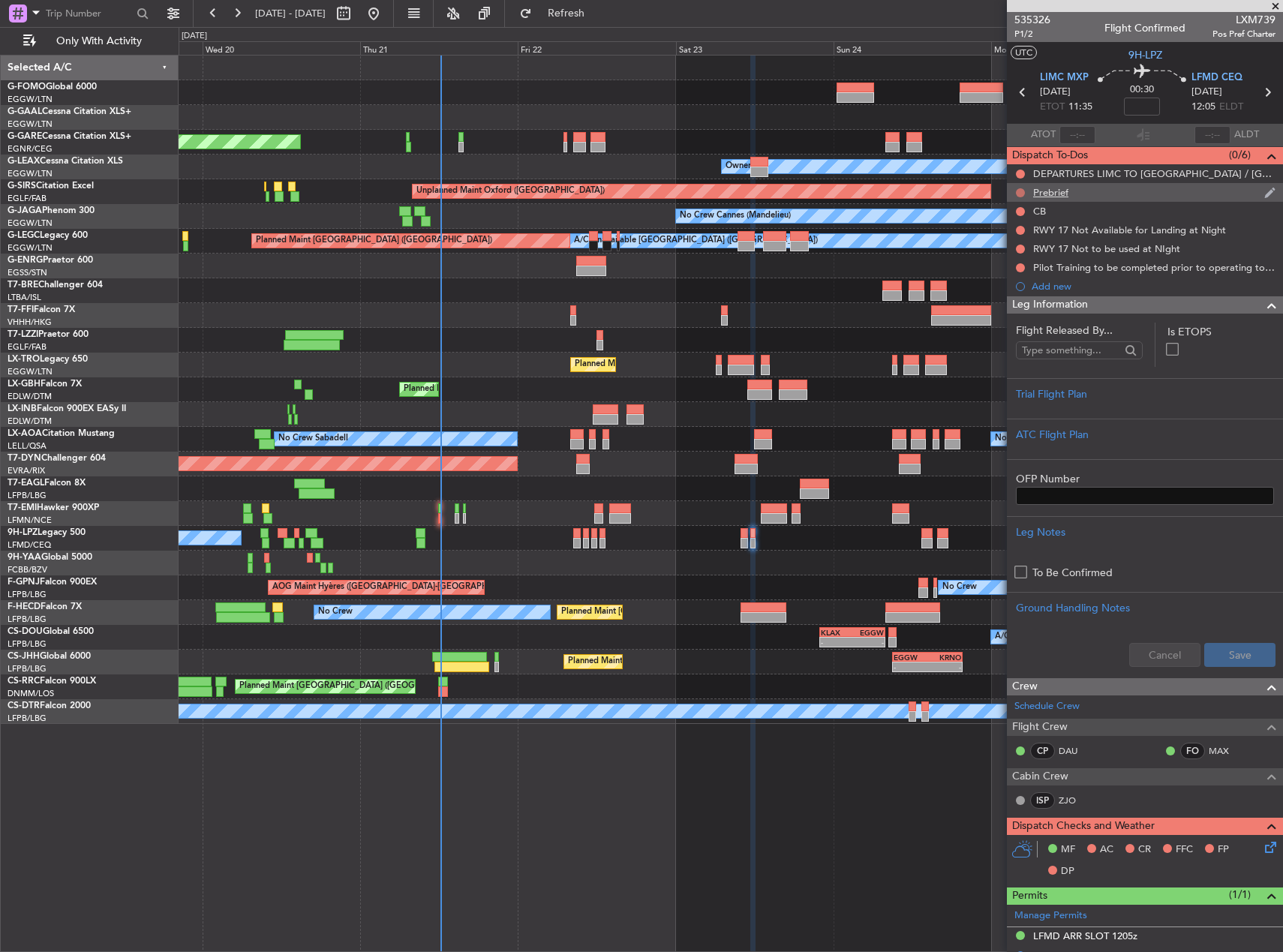
click at [1021, 192] on button at bounding box center [1021, 193] width 9 height 9
click at [1027, 259] on span "Completed" at bounding box center [1026, 258] width 49 height 15
click at [1132, 175] on div "DEPARTURES LIMC TO [GEOGRAPHIC_DATA] / [GEOGRAPHIC_DATA] - FILE VIA [GEOGRAPHIC…" at bounding box center [1148, 174] width 231 height 13
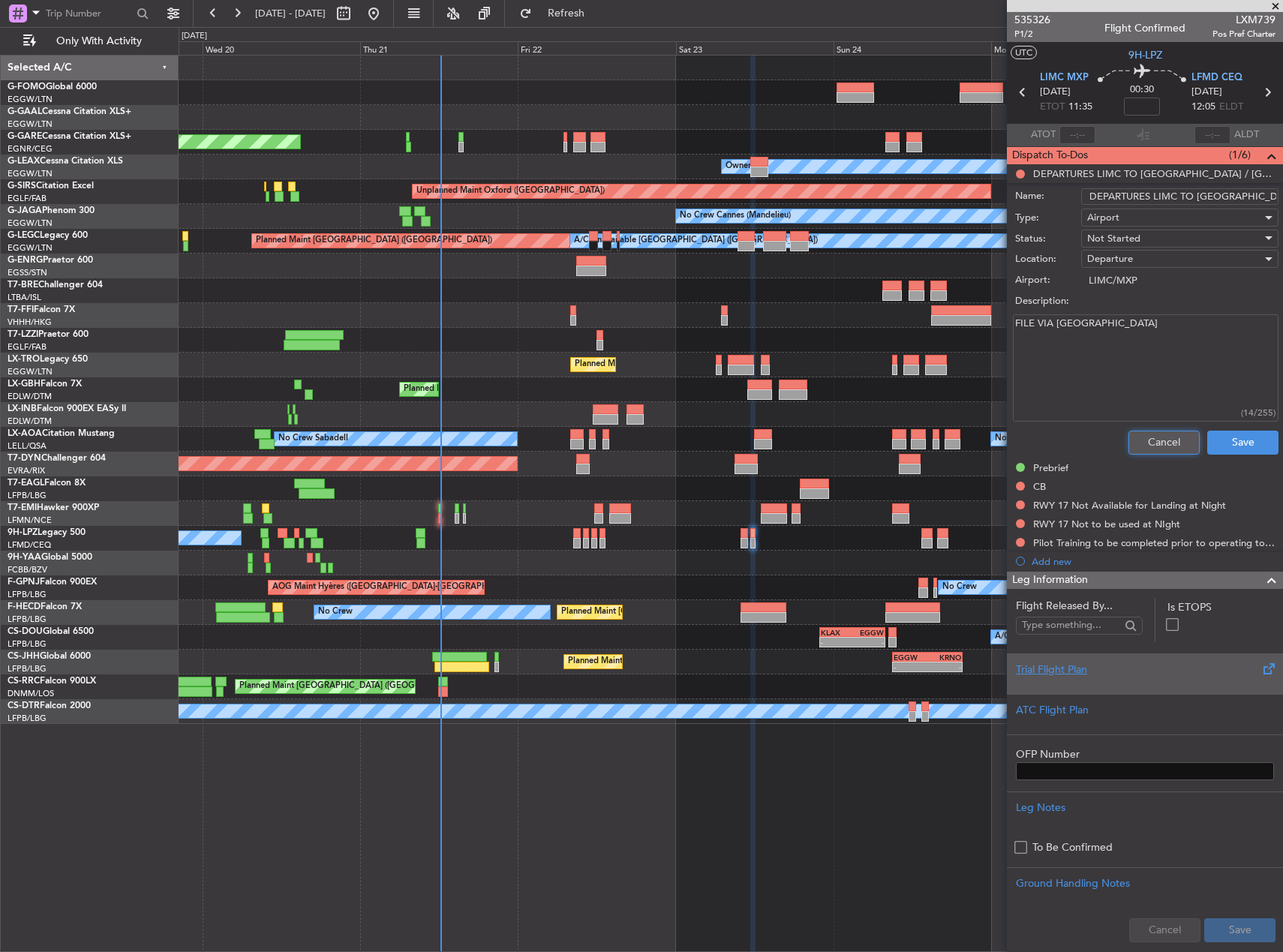
drag, startPoint x: 1151, startPoint y: 444, endPoint x: 1149, endPoint y: 410, distance: 34.1
click at [1151, 444] on button "Cancel" at bounding box center [1164, 443] width 71 height 24
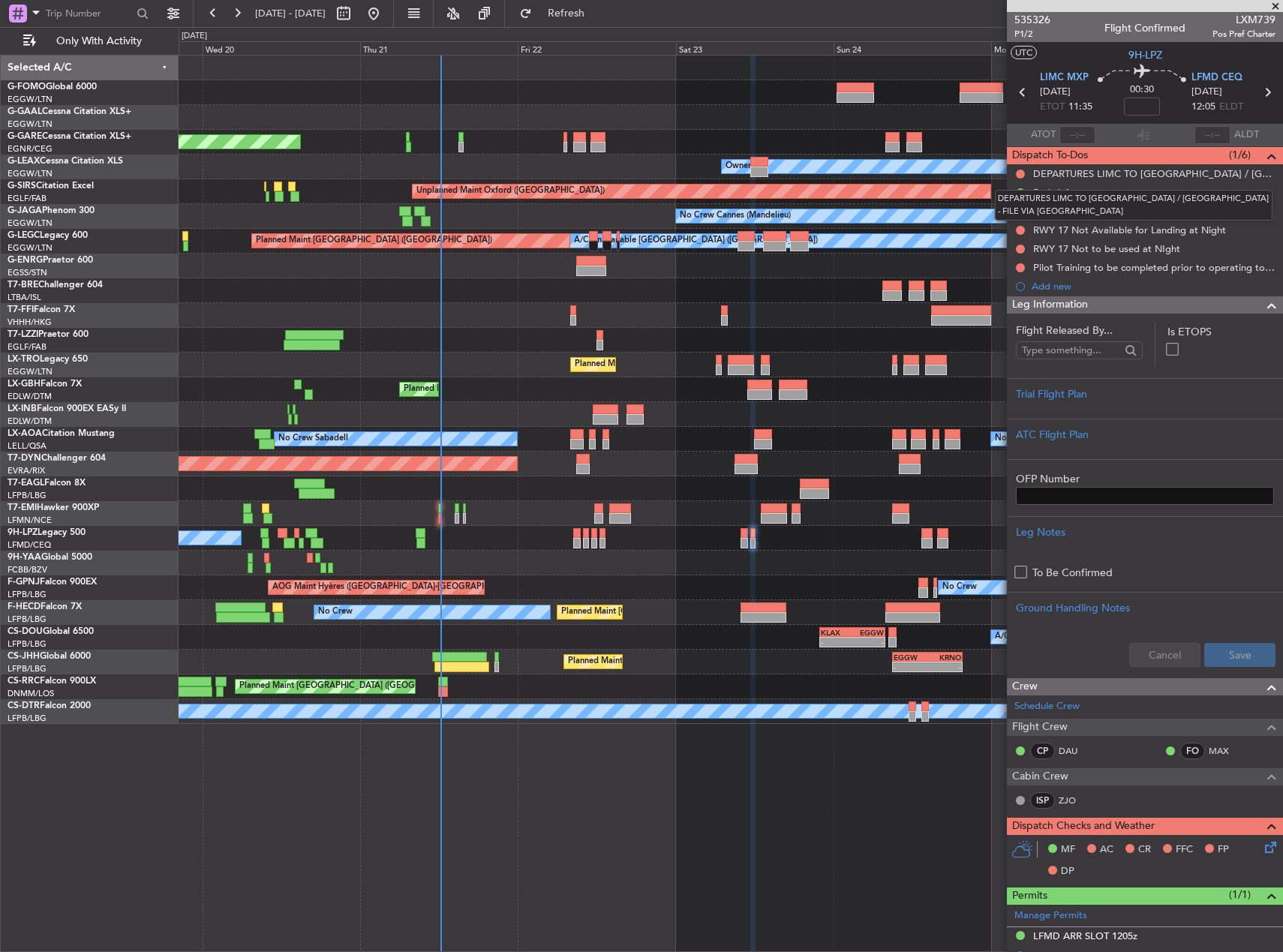
click at [1021, 212] on mat-tooltip-component "DEPARTURES LIMC TO [GEOGRAPHIC_DATA] / [GEOGRAPHIC_DATA] - FILE VIA [GEOGRAPHIC…" at bounding box center [1134, 206] width 298 height 52
click at [1021, 214] on button at bounding box center [1021, 212] width 9 height 9
click at [1020, 282] on span "Completed" at bounding box center [1026, 278] width 49 height 15
click at [1139, 105] on input at bounding box center [1141, 106] width 36 height 18
click at [974, 133] on div "Unplanned Maint [PERSON_NAME]" at bounding box center [731, 142] width 1104 height 25
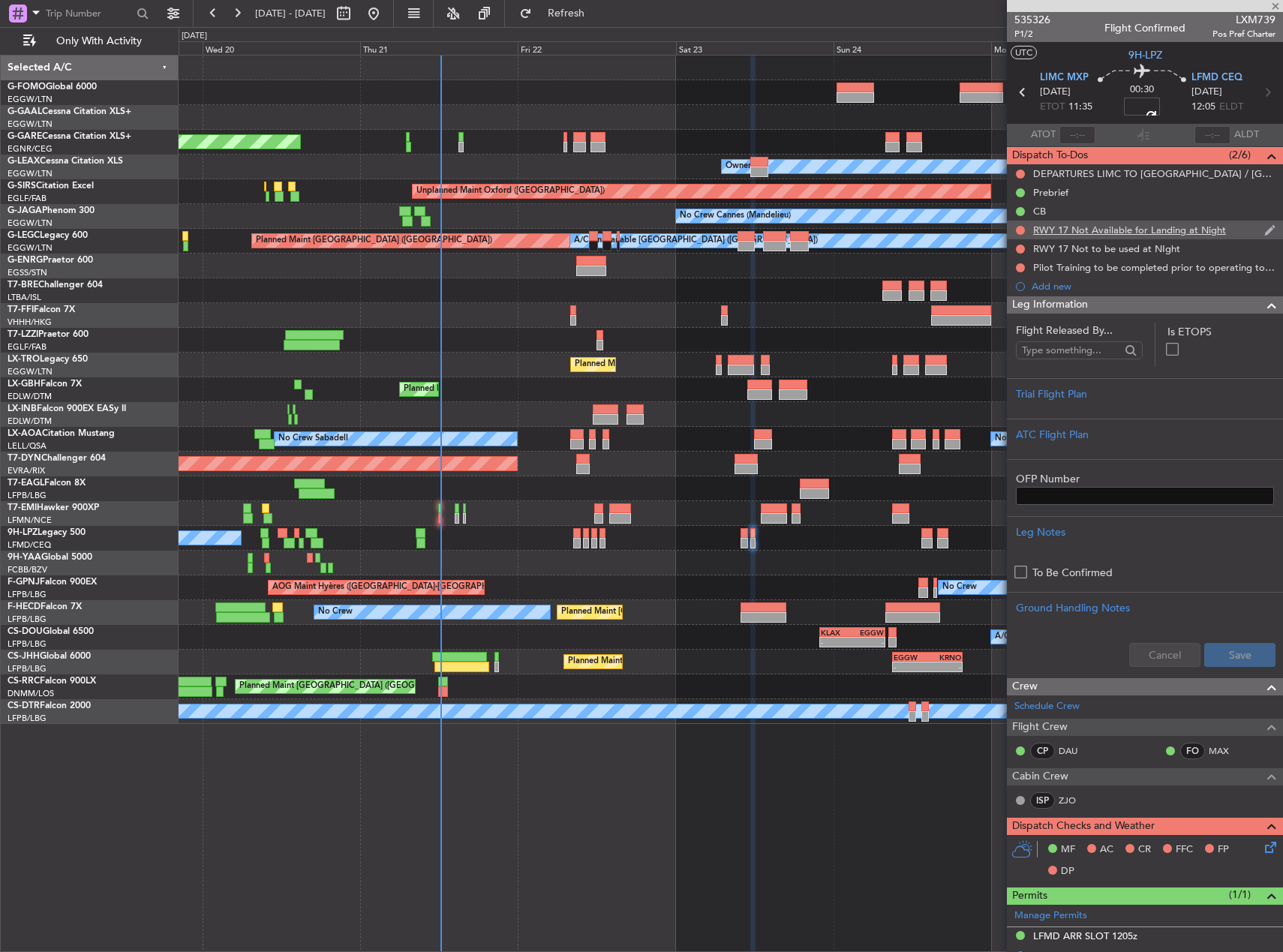
type input "+00:05"
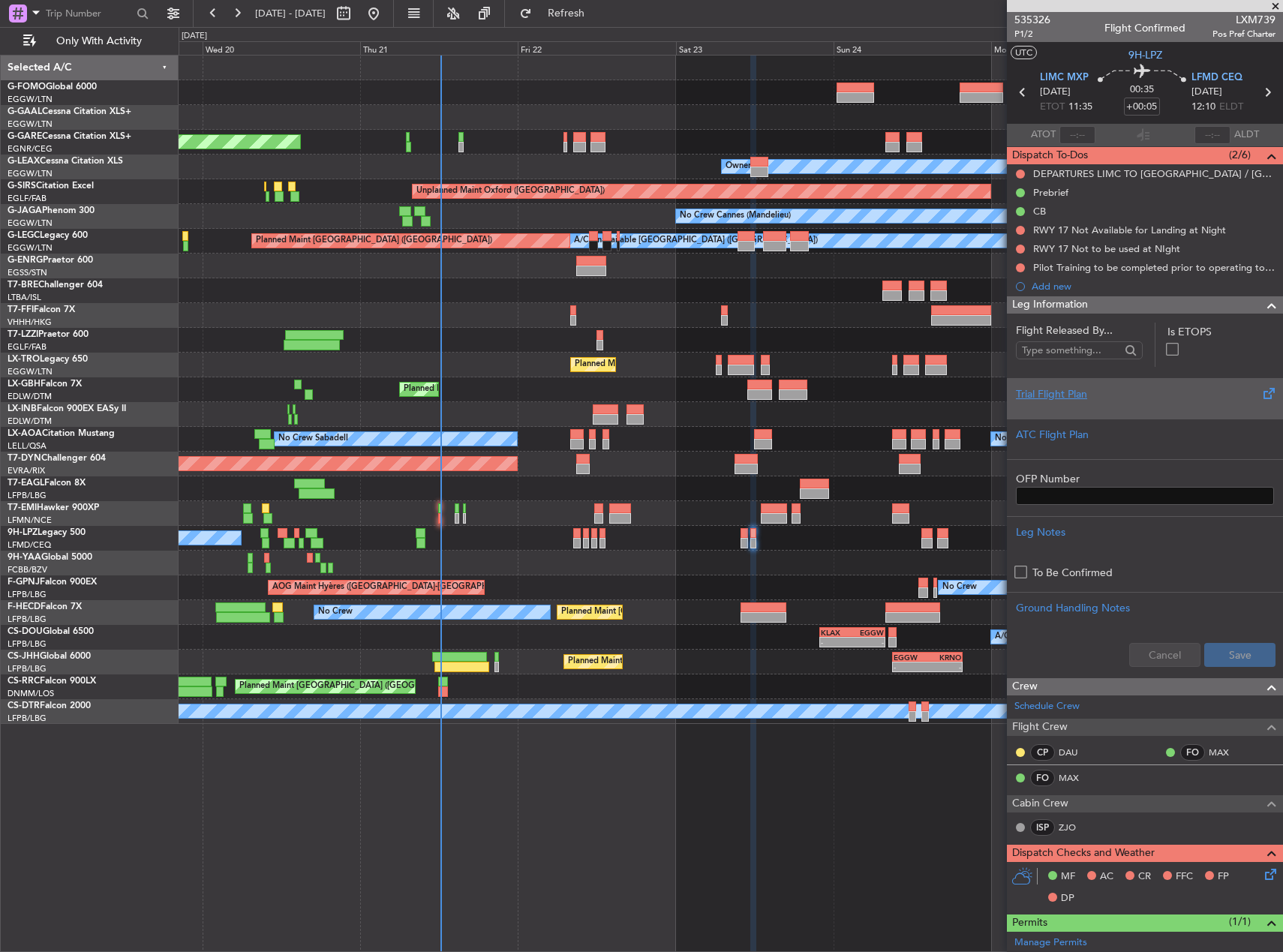
click at [1183, 389] on div "Trial Flight Plan" at bounding box center [1145, 394] width 258 height 16
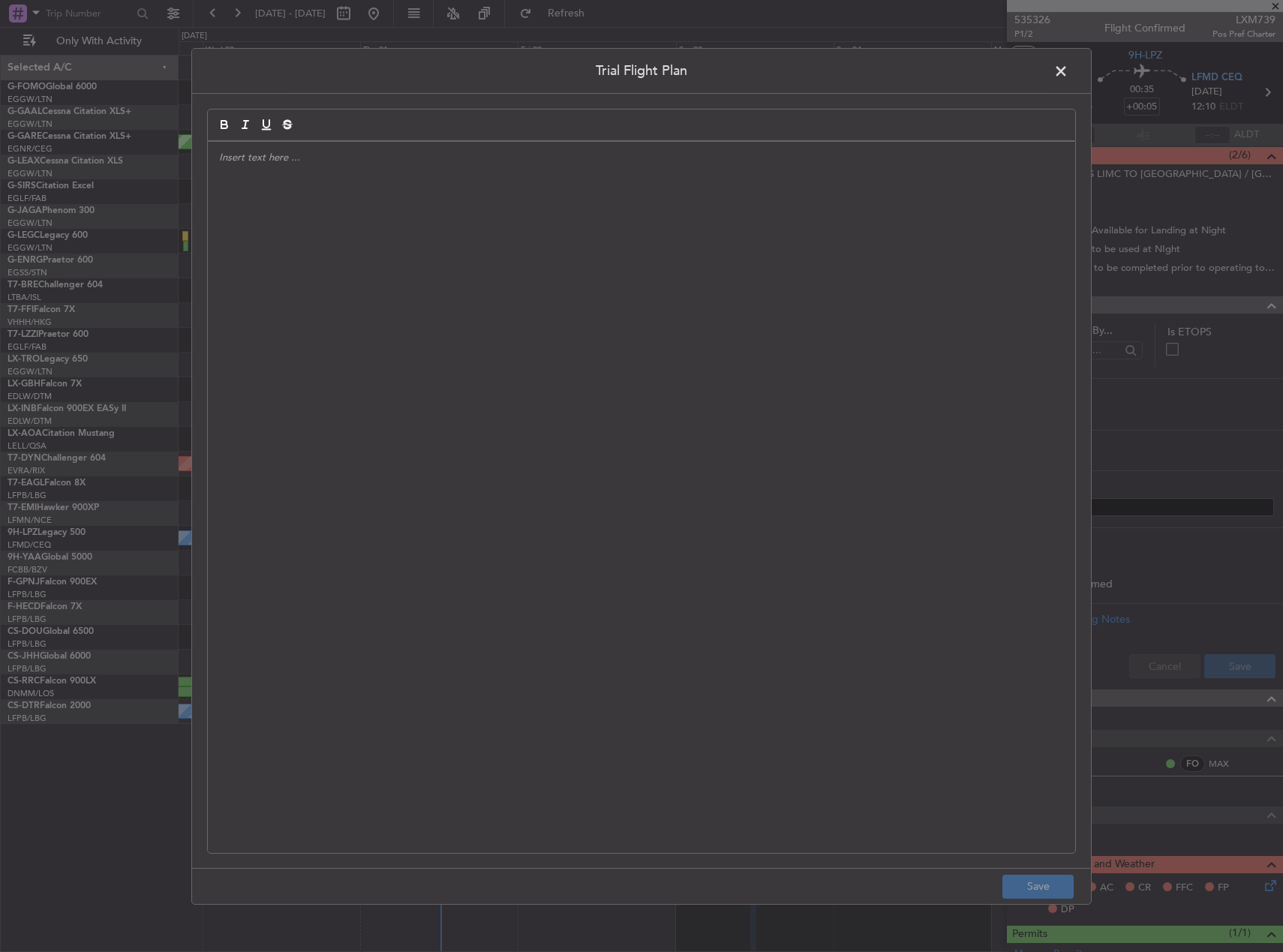
click at [619, 376] on div at bounding box center [641, 496] width 867 height 711
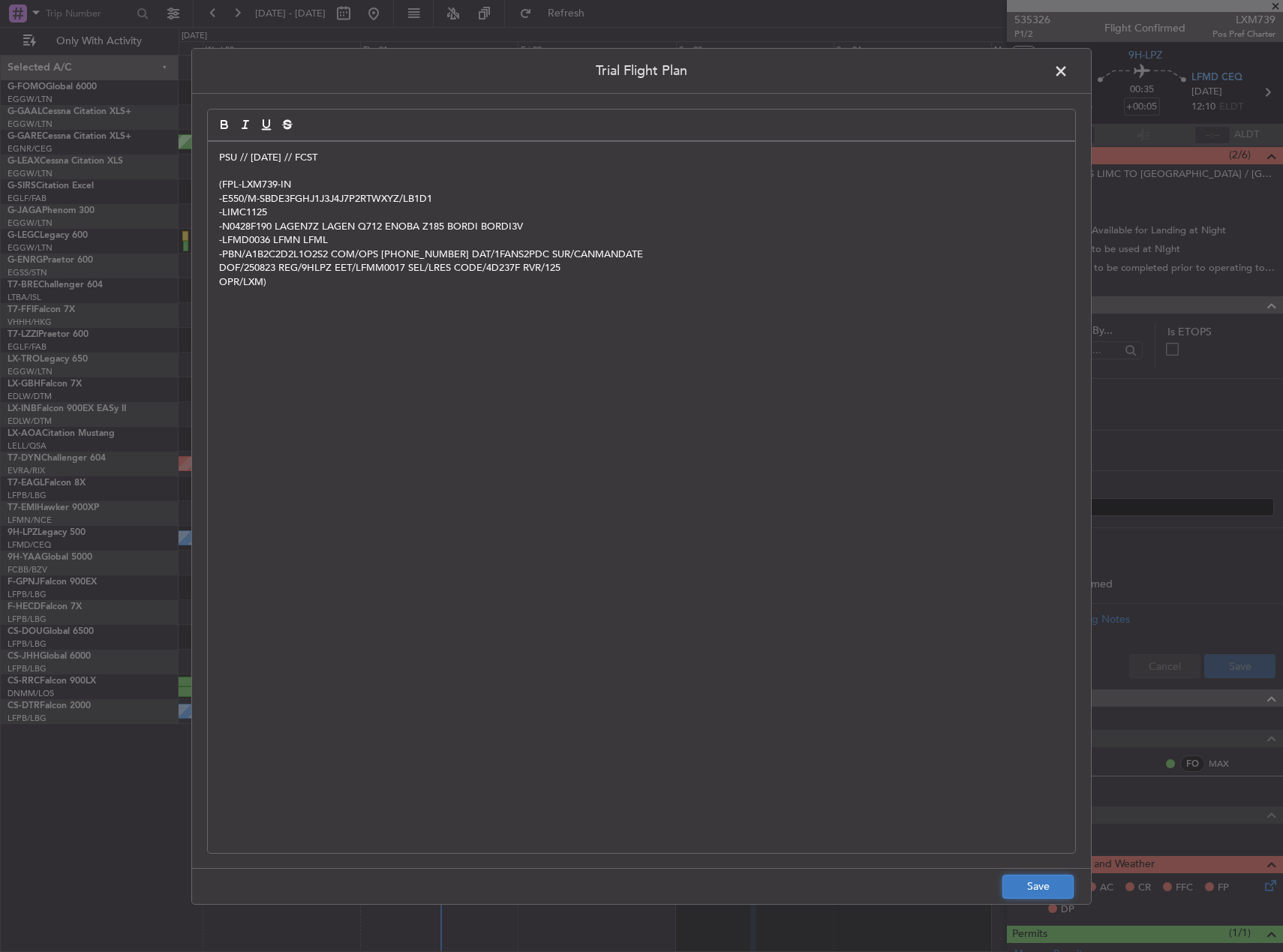
click at [1040, 883] on button "Save" at bounding box center [1038, 886] width 71 height 24
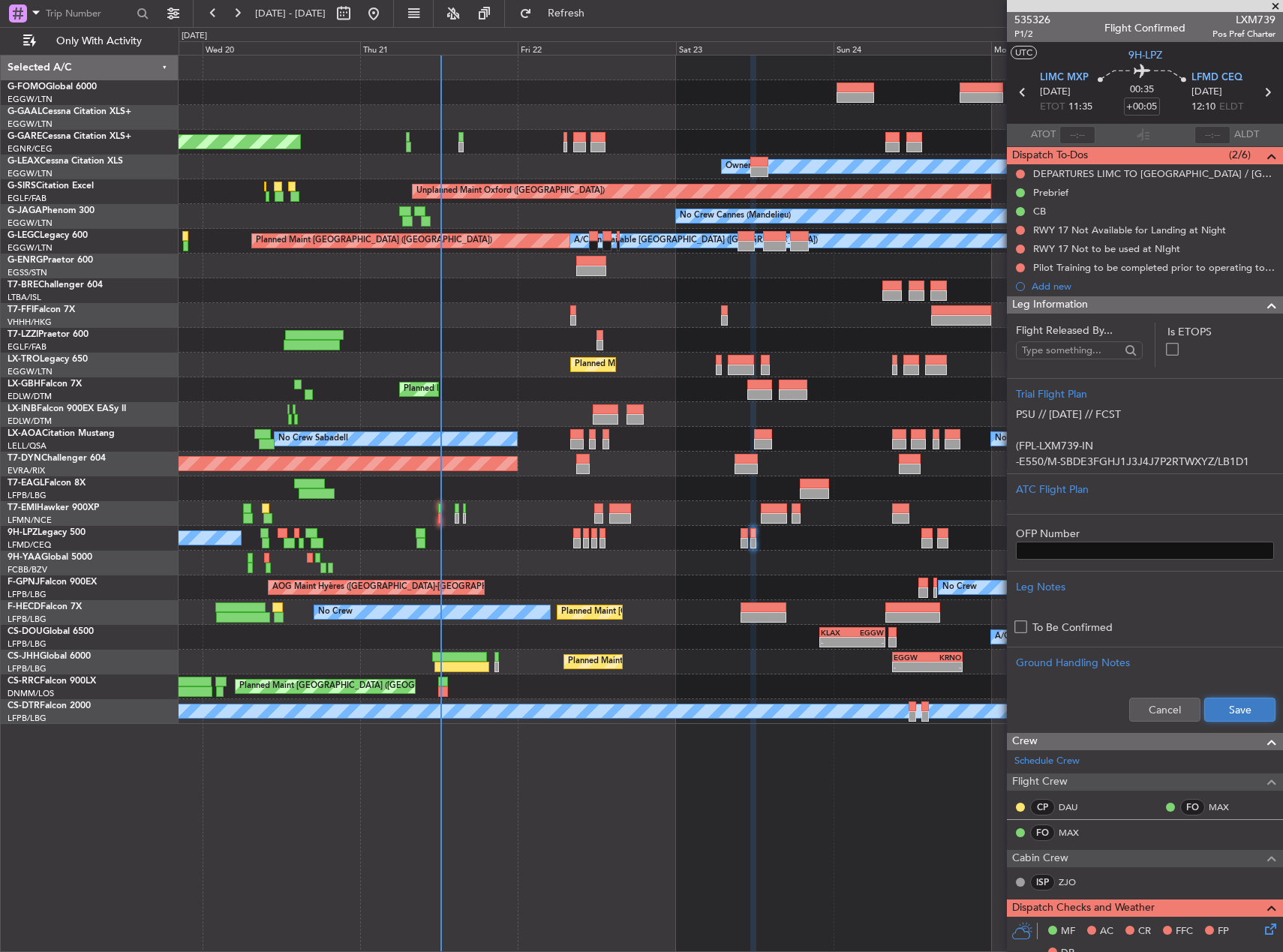
click at [1221, 714] on button "Save" at bounding box center [1239, 709] width 71 height 24
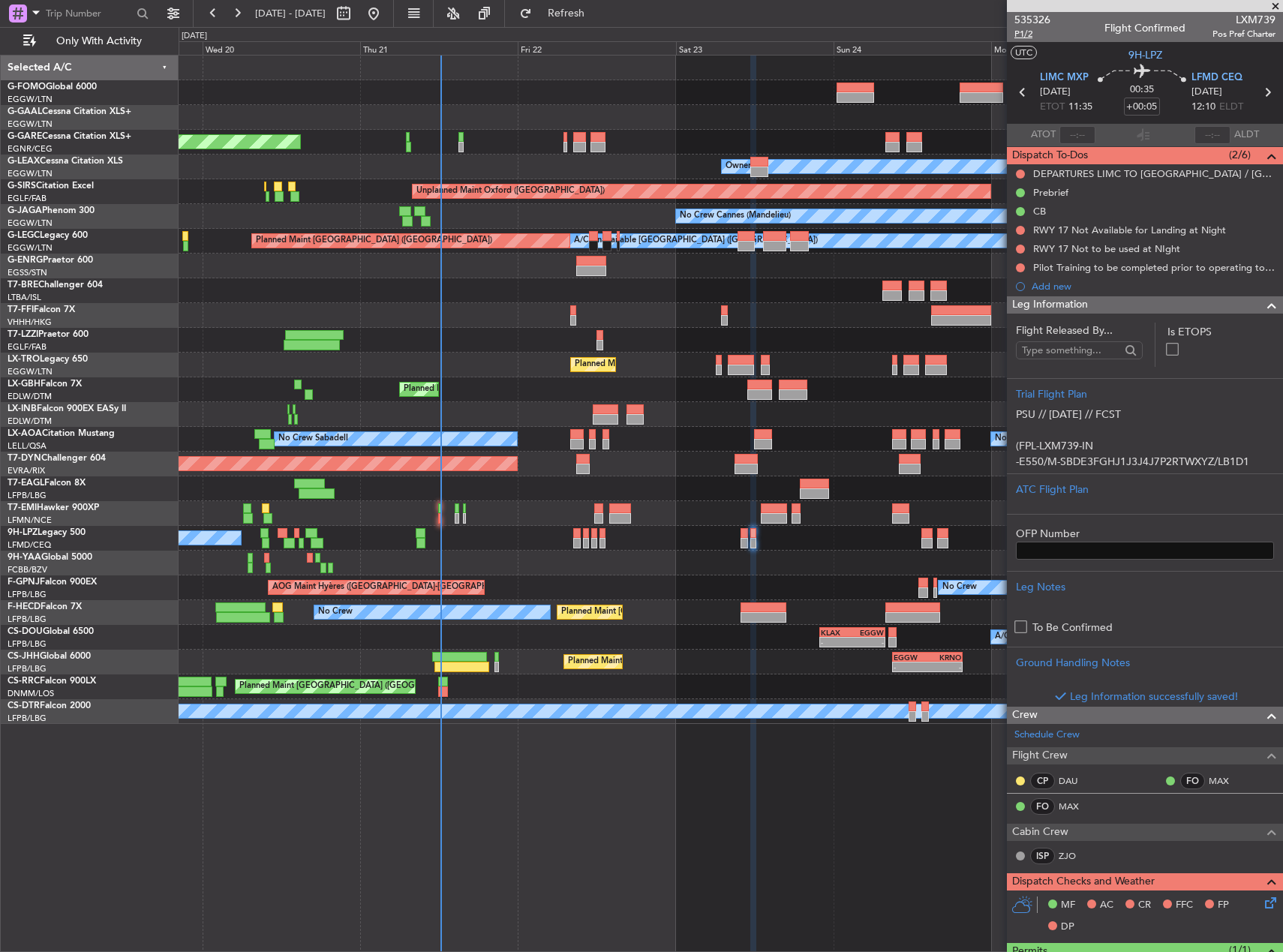
click at [1025, 37] on span "P1/2" at bounding box center [1032, 34] width 36 height 13
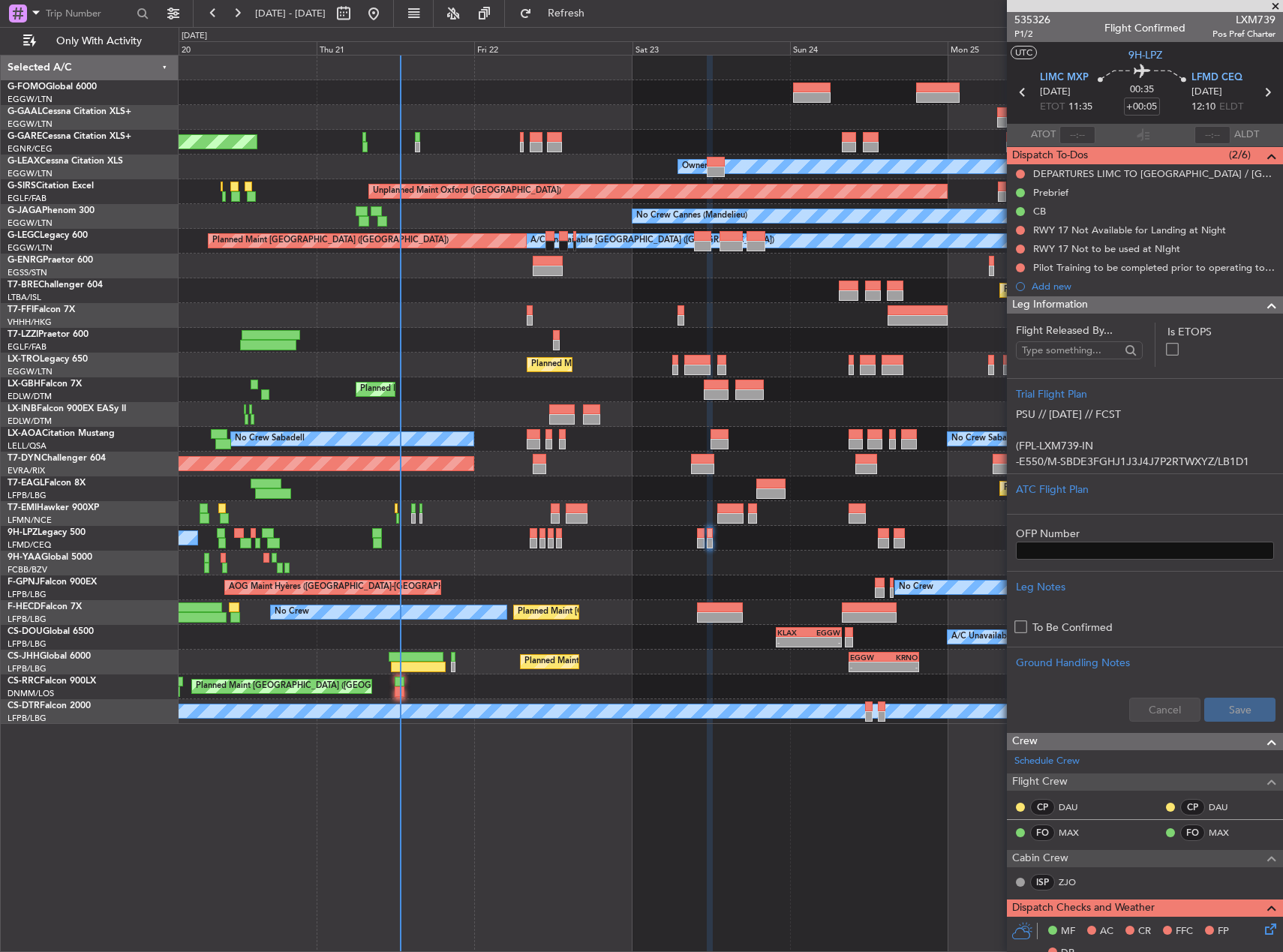
click at [535, 591] on div "Planned Maint Dusseldorf Unplanned Maint [PERSON_NAME] Owner Owner Unplanned Ma…" at bounding box center [731, 390] width 1104 height 669
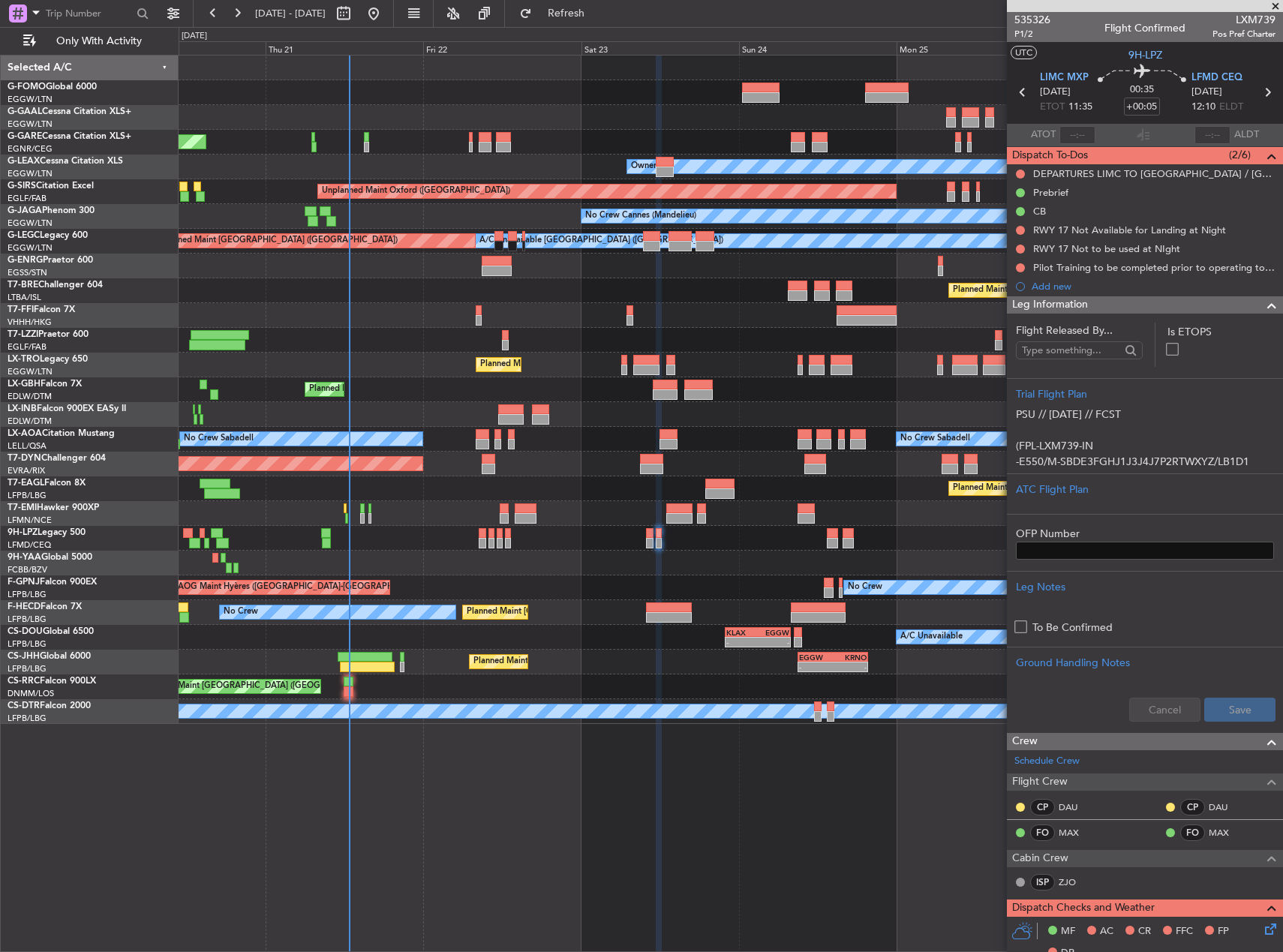
click at [509, 553] on div at bounding box center [731, 563] width 1104 height 25
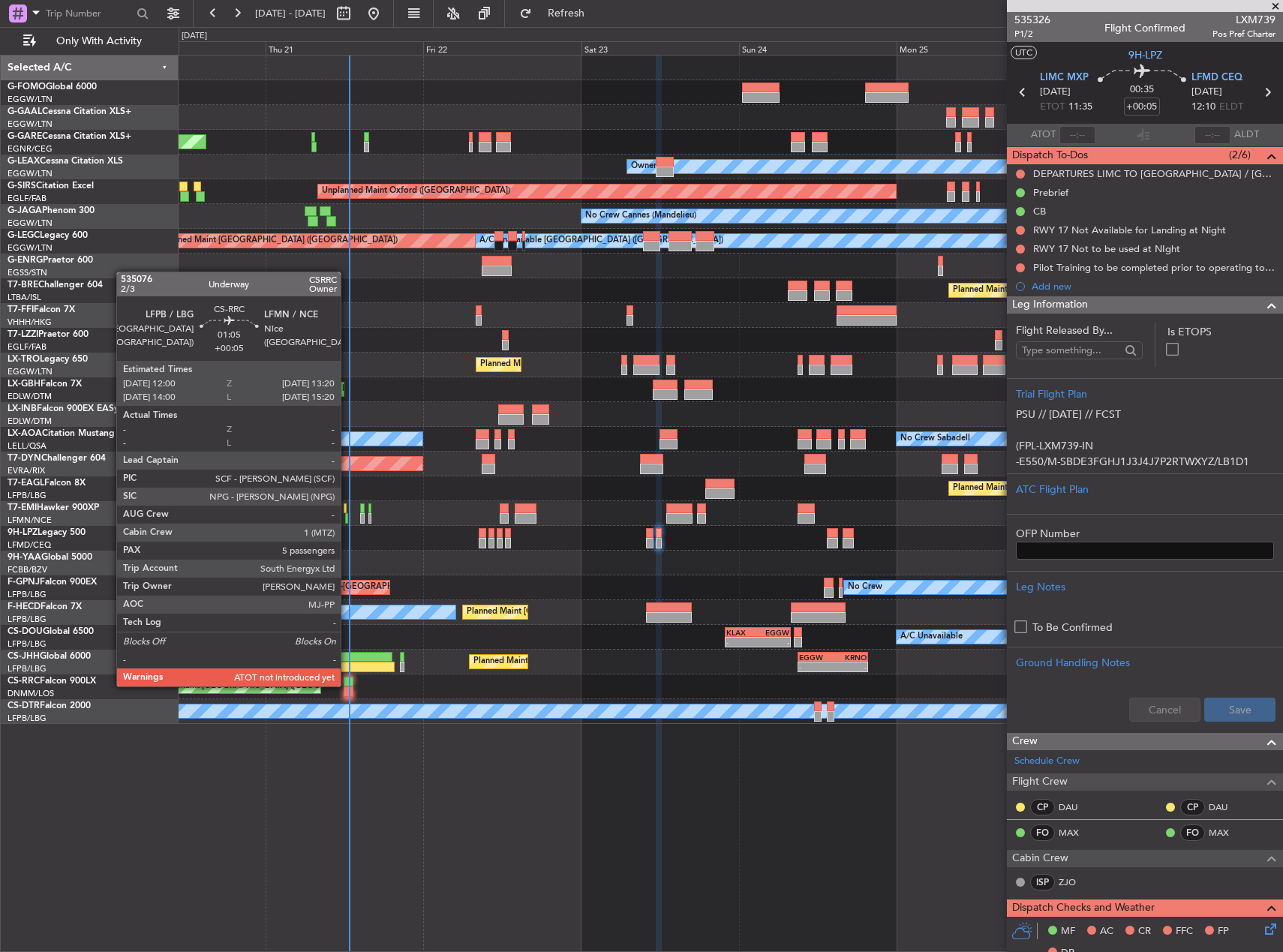
click at [345, 685] on div at bounding box center [348, 682] width 9 height 10
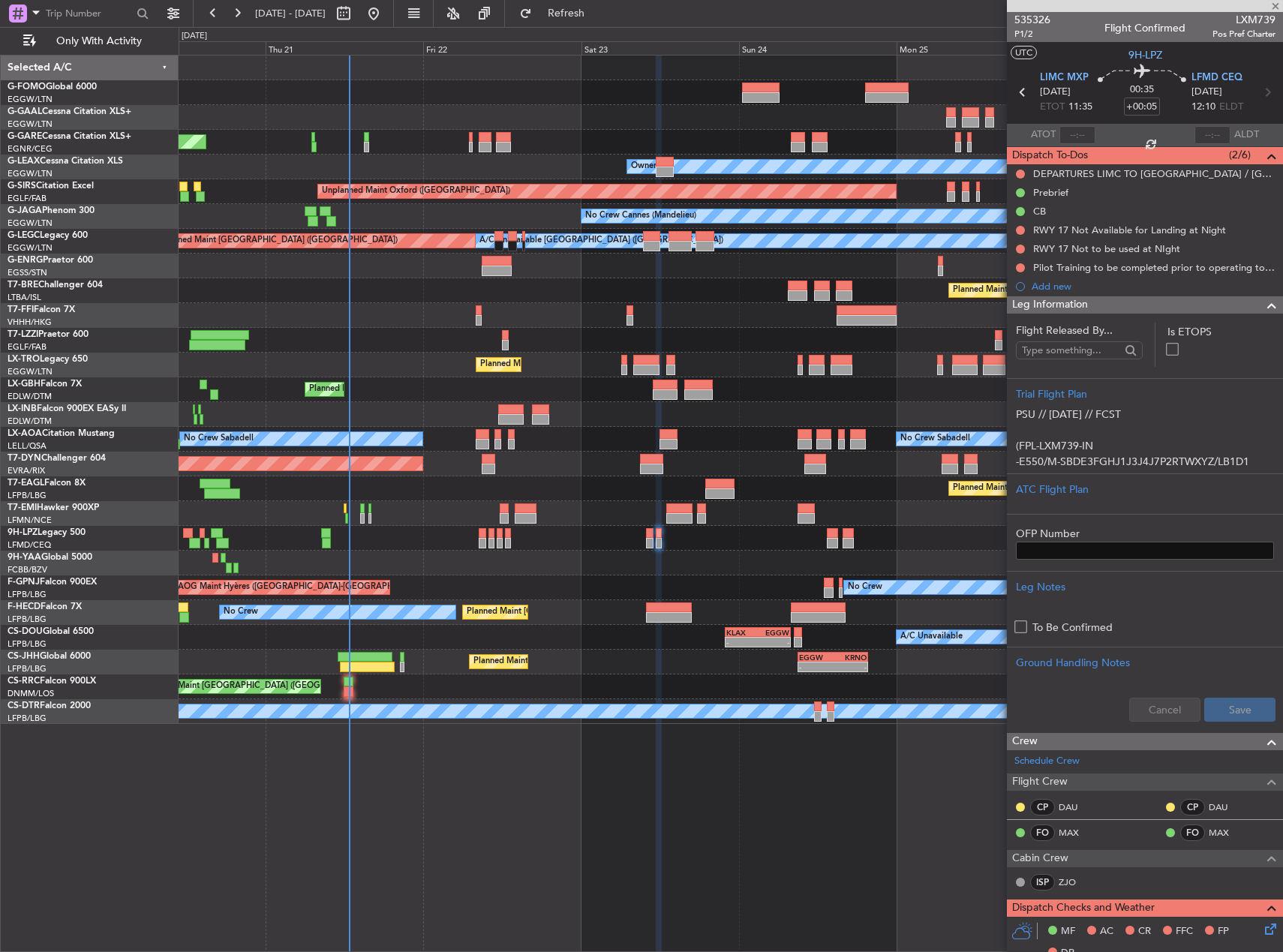
type input "5"
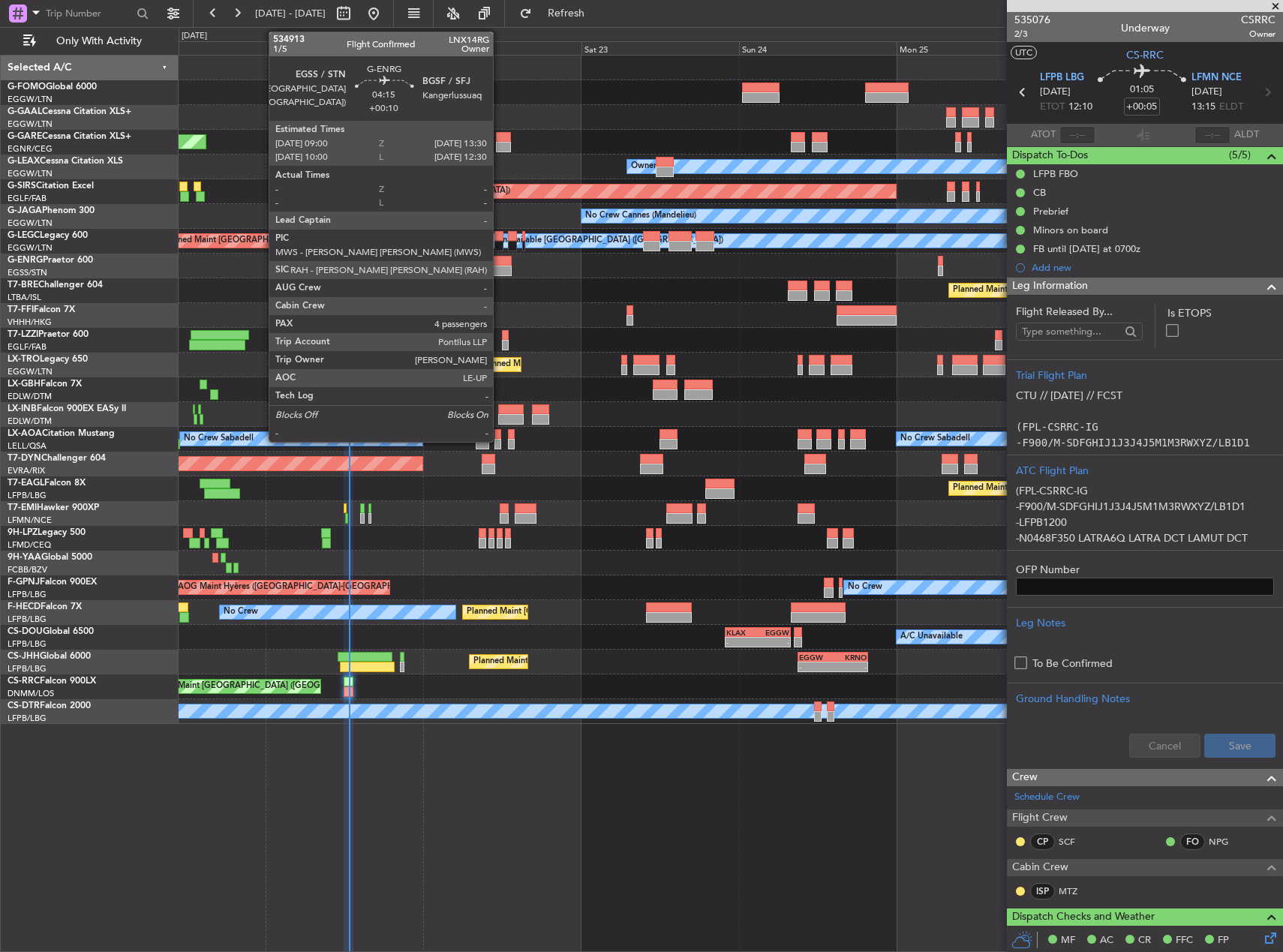
click at [499, 267] on div at bounding box center [497, 270] width 30 height 10
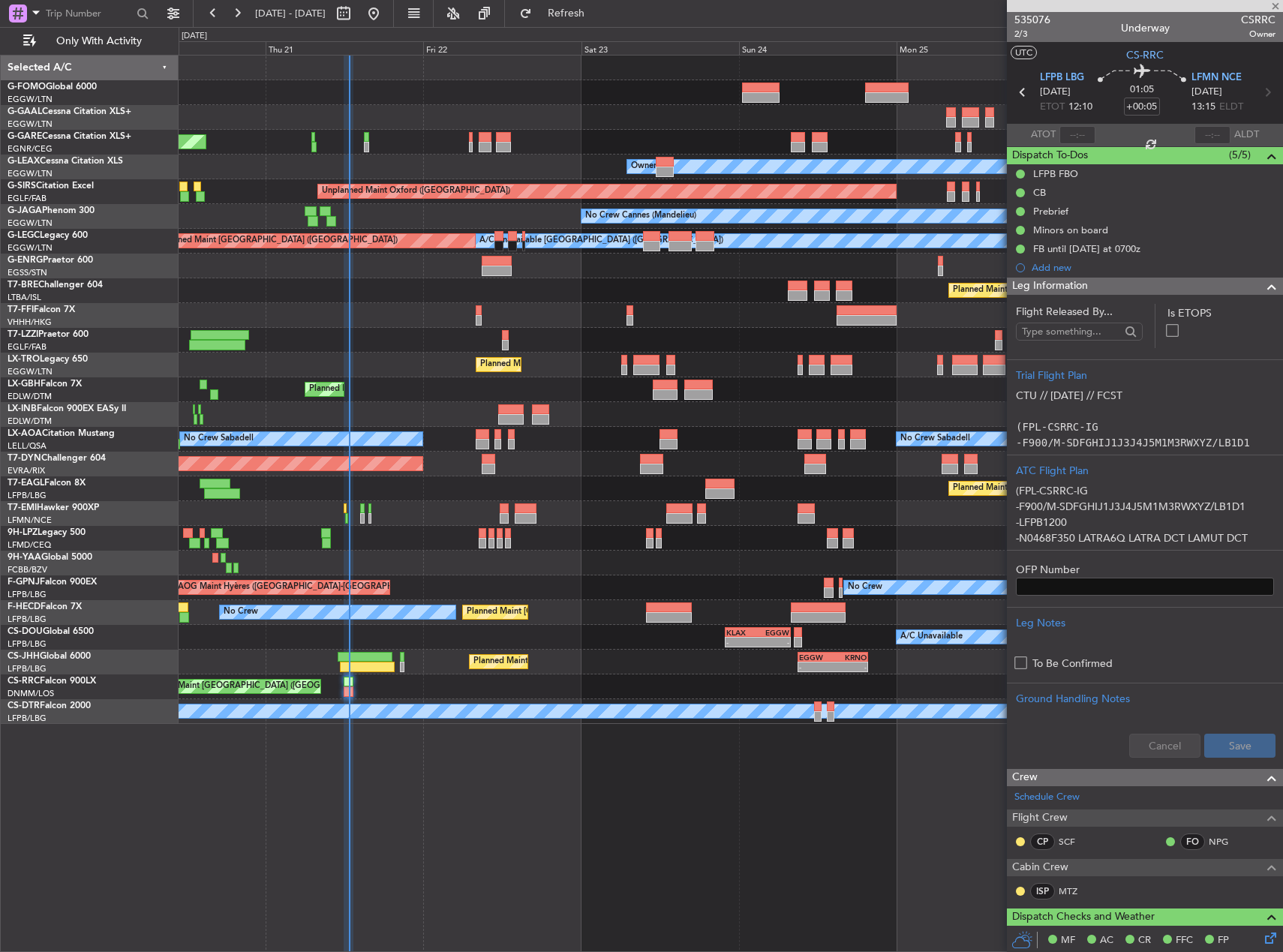
type input "+00:10"
type input "4"
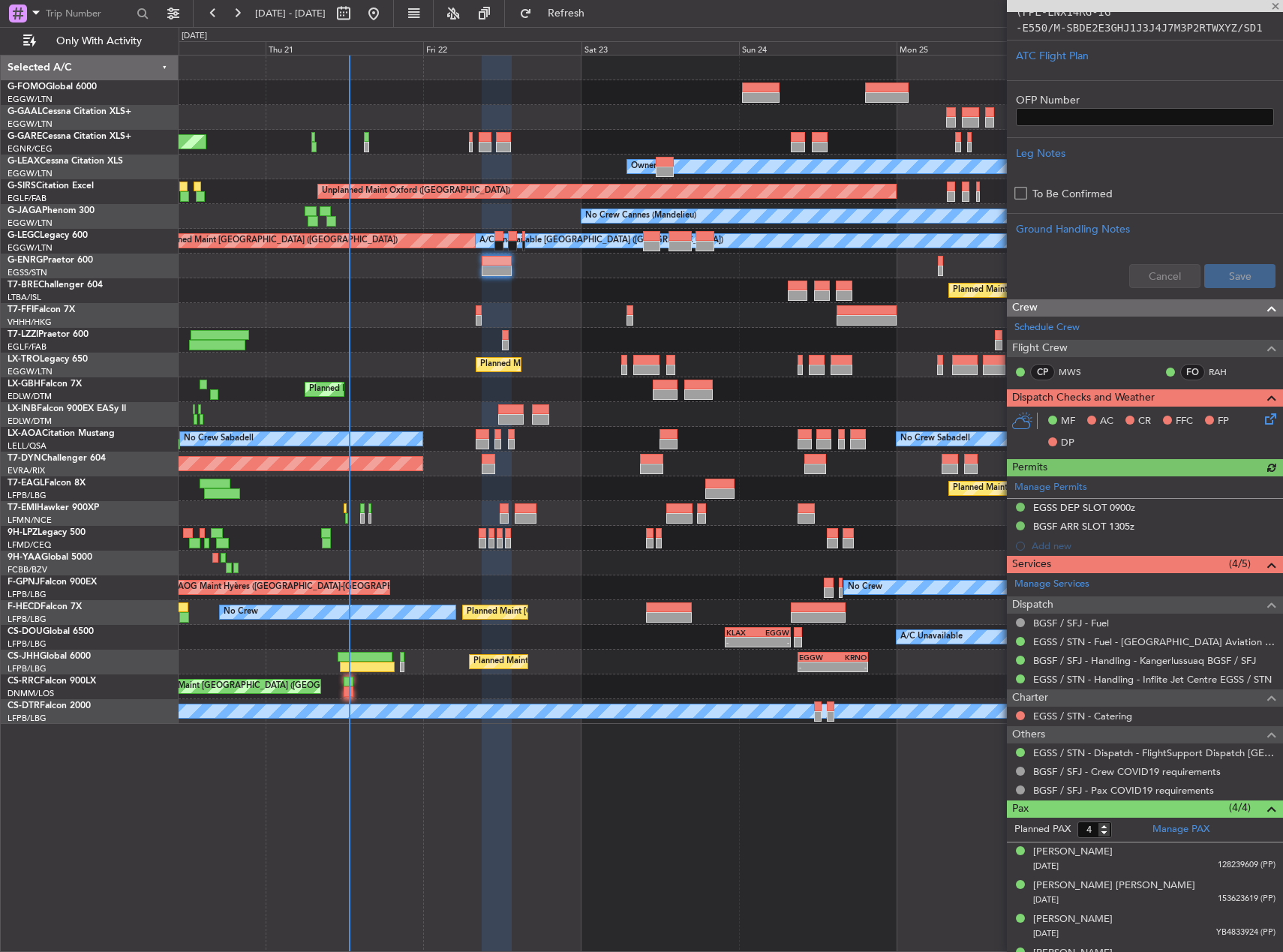
scroll to position [365, 0]
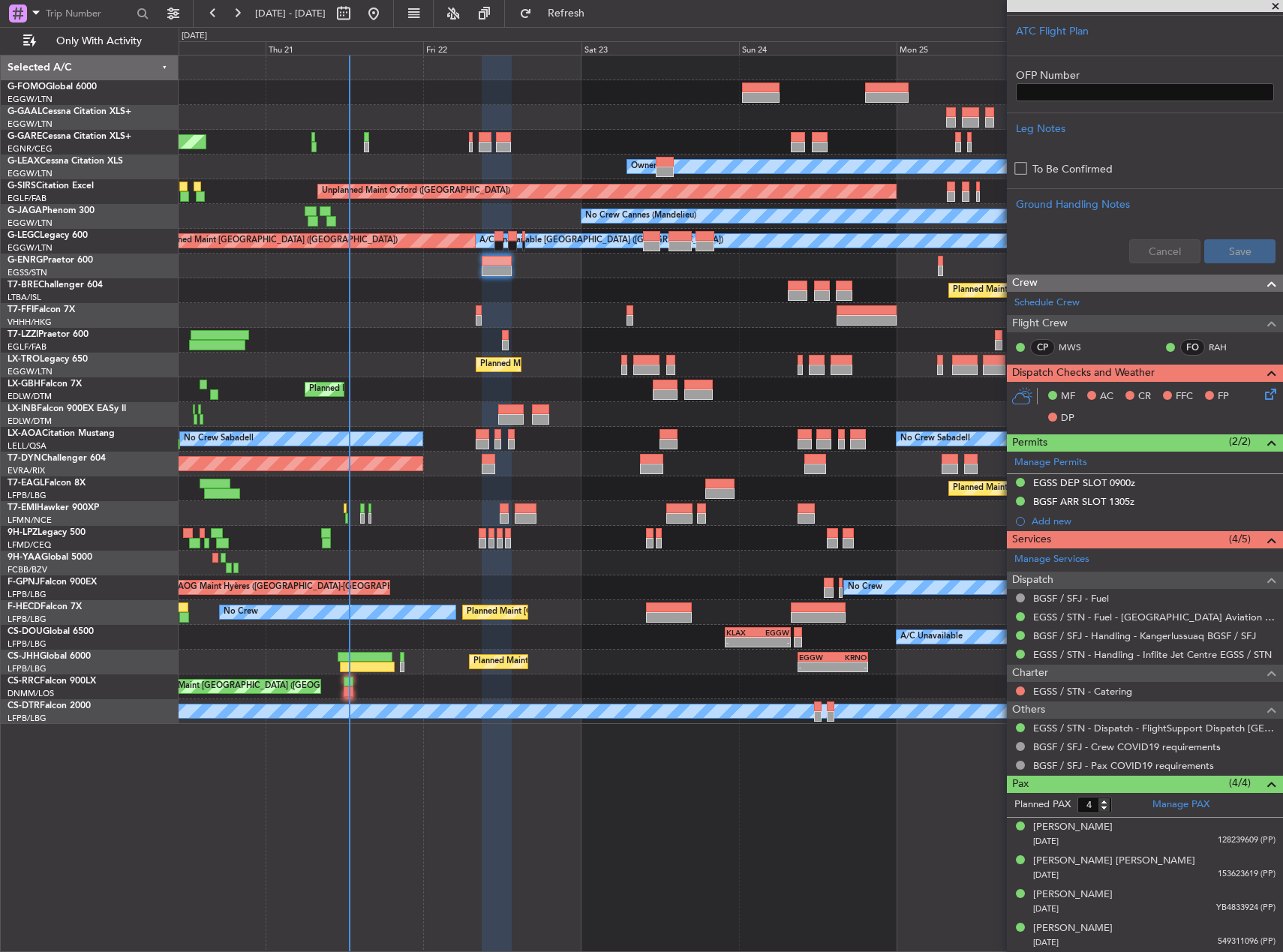
click at [802, 787] on div "Planned Maint Dusseldorf Unplanned Maint [PERSON_NAME] Owner Unplanned Maint [G…" at bounding box center [731, 503] width 1104 height 897
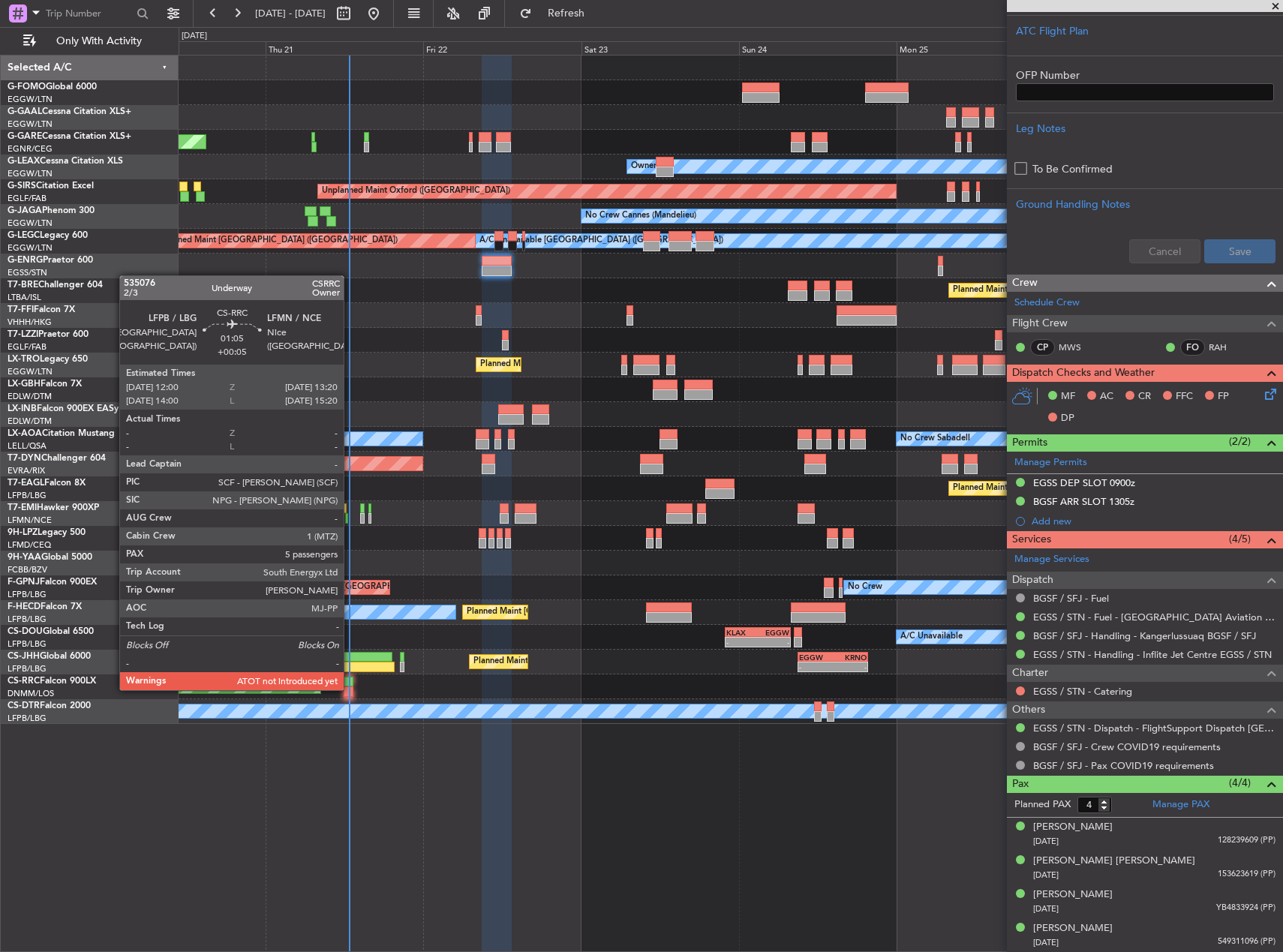
click at [350, 689] on div at bounding box center [348, 691] width 9 height 10
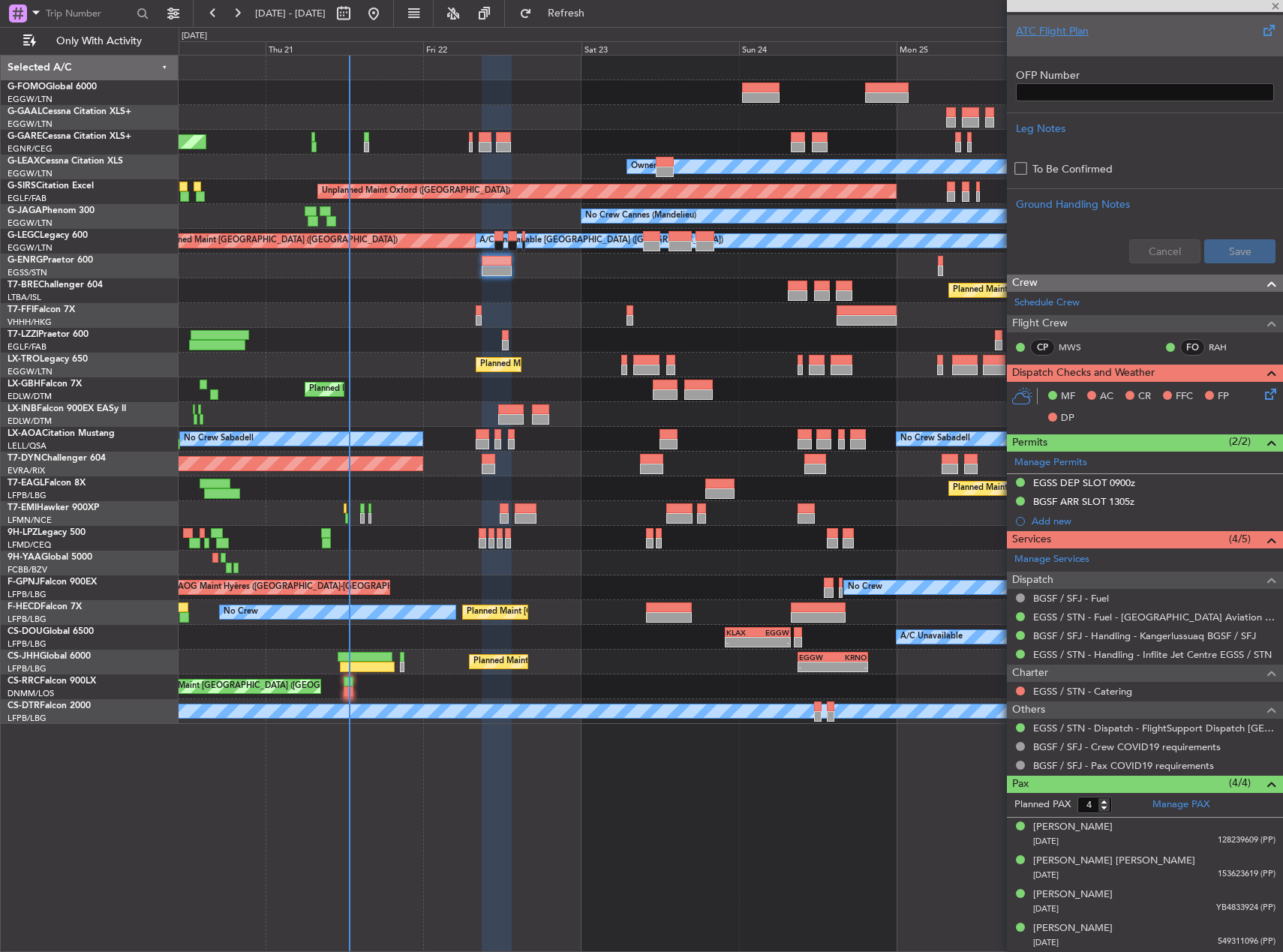
type input "+00:05"
type input "5"
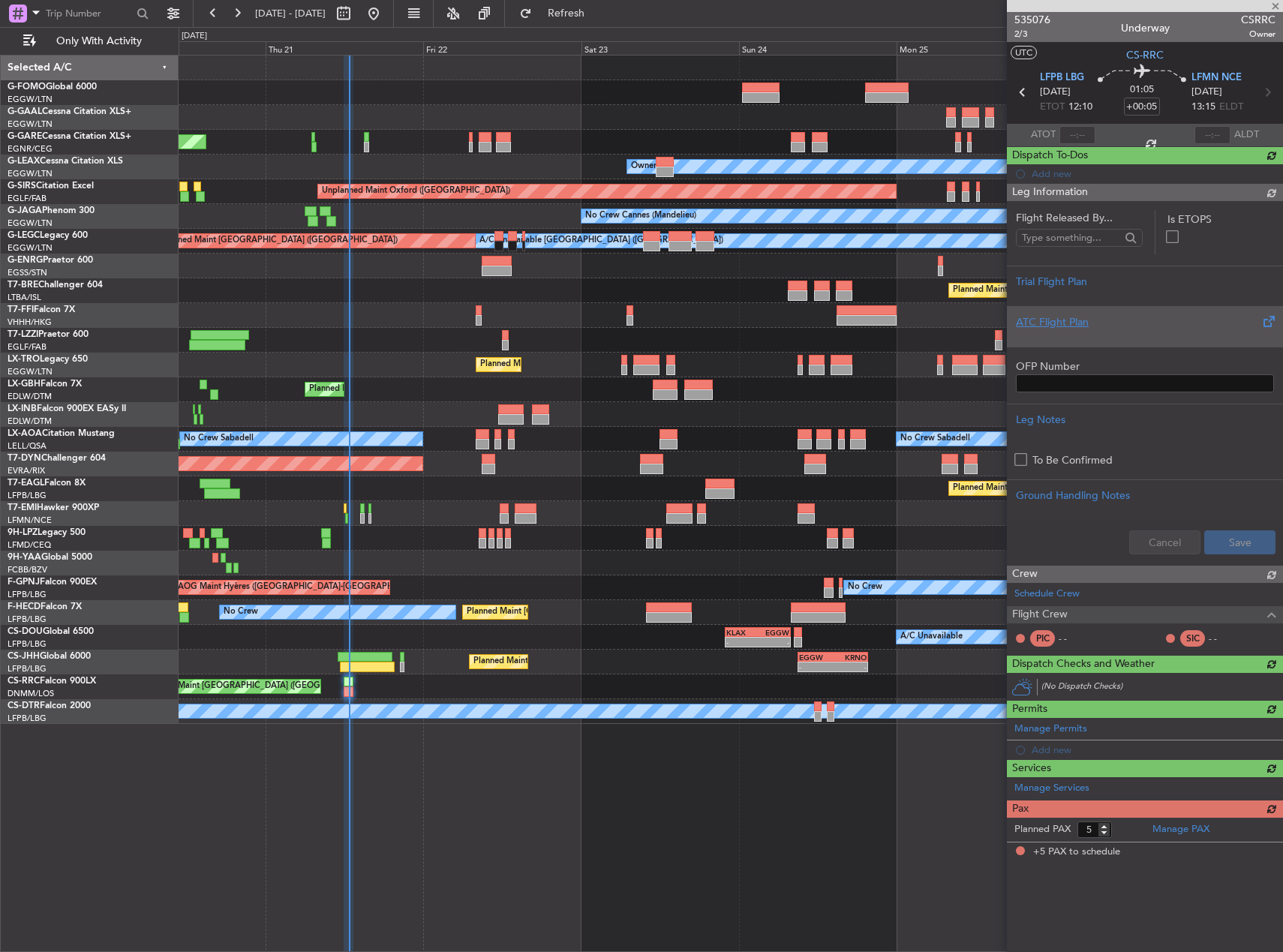
scroll to position [0, 0]
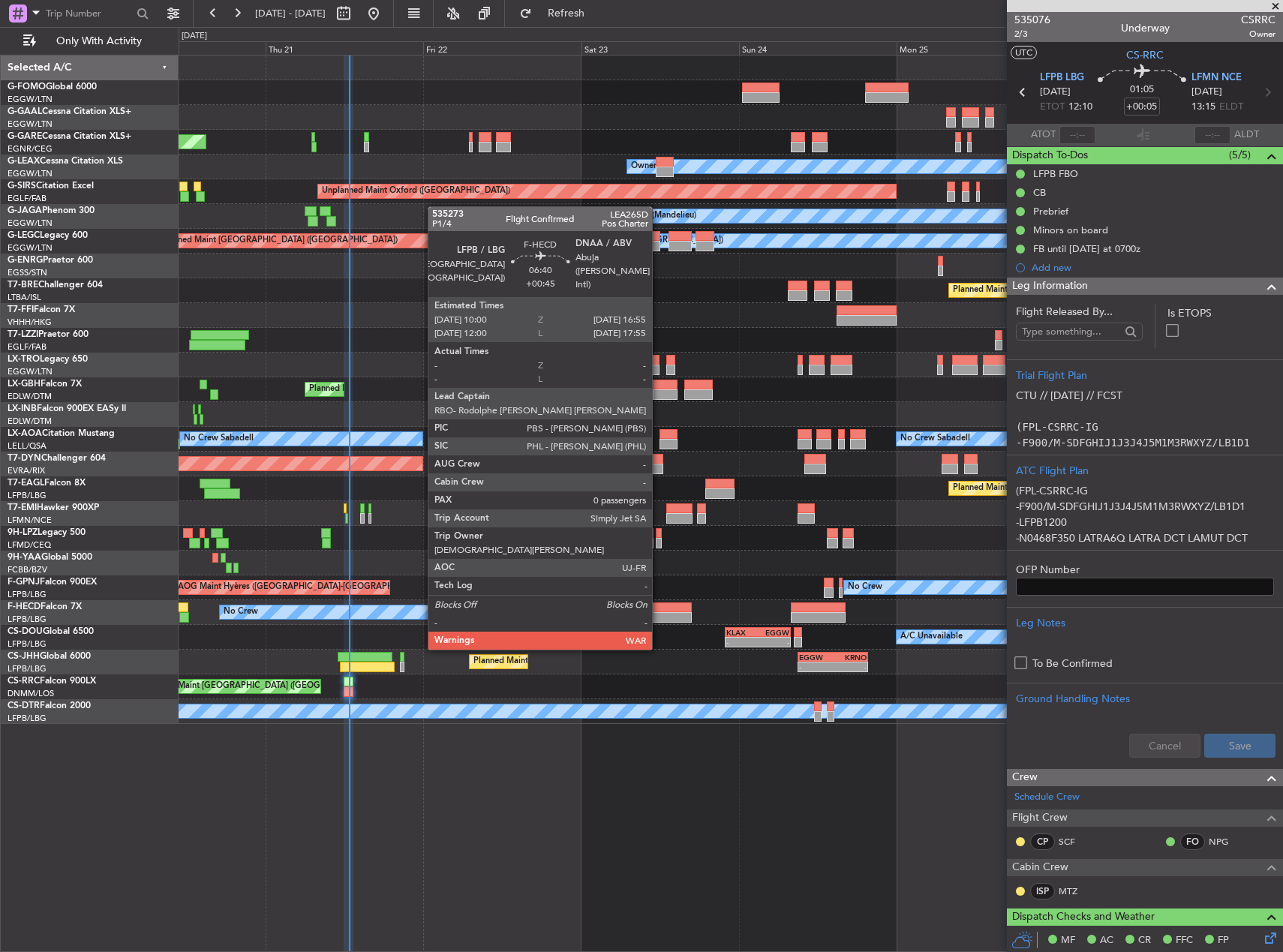
click at [665, 618] on div at bounding box center [668, 617] width 45 height 10
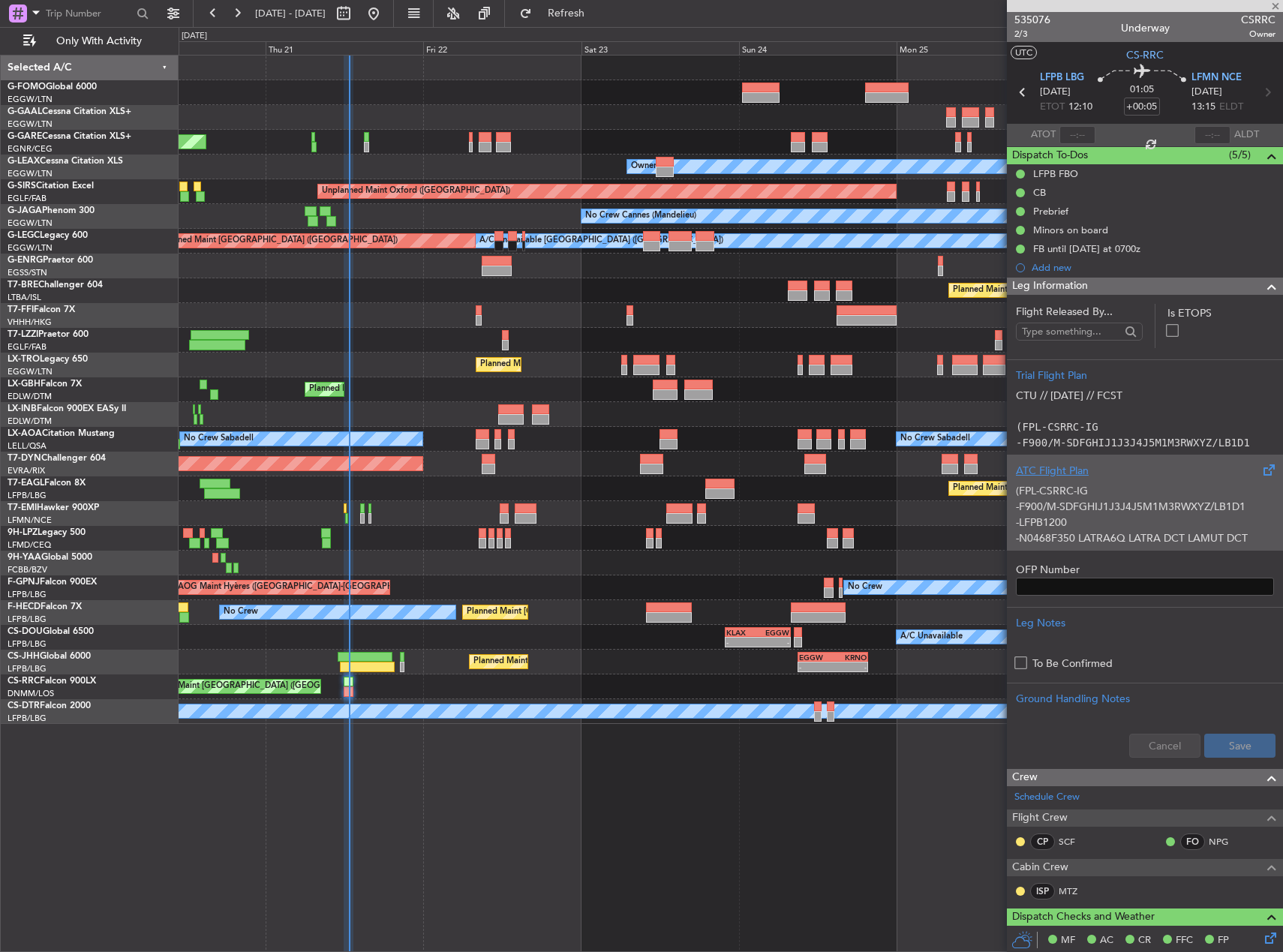
type input "+00:45"
type input "0"
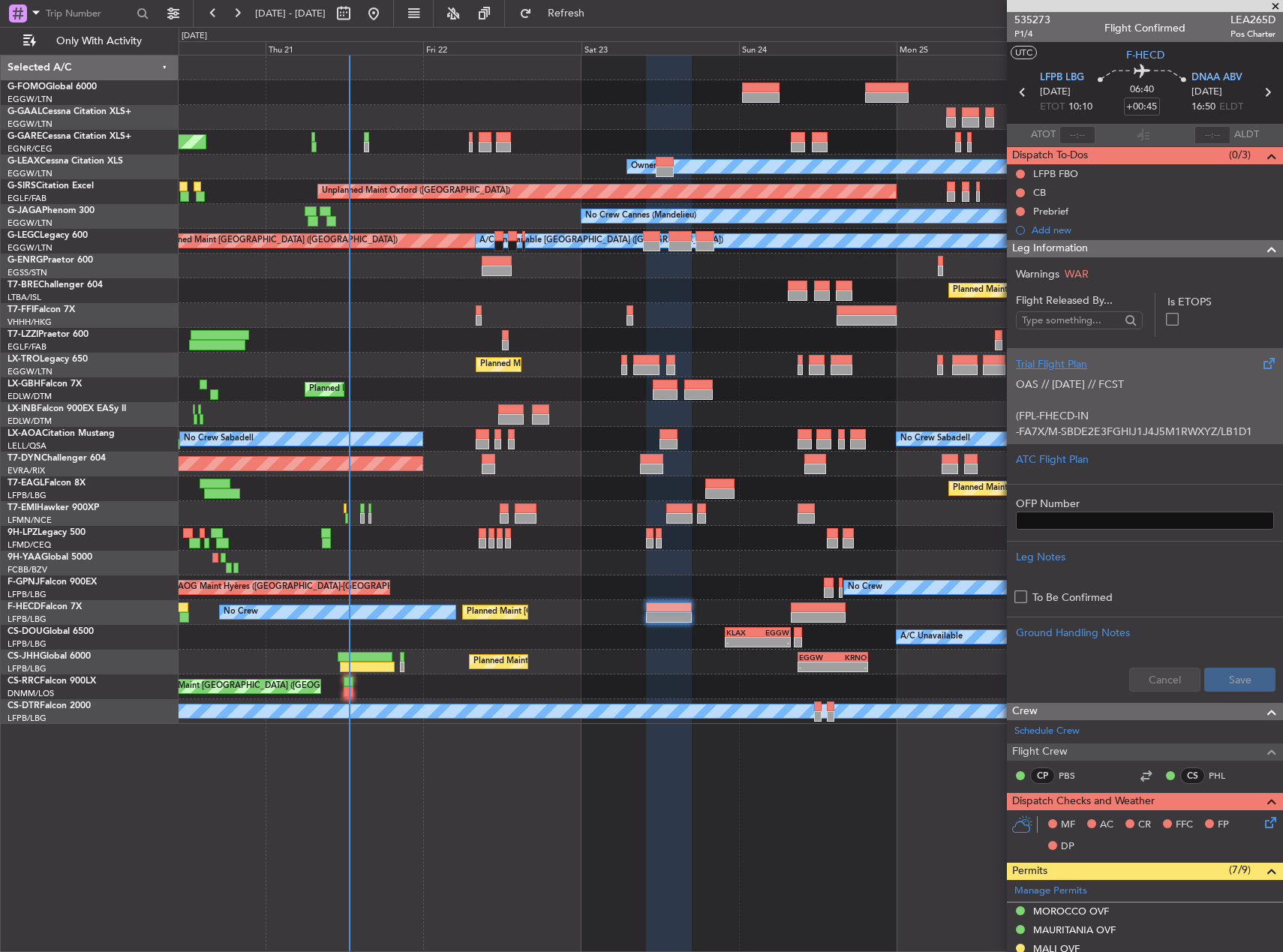
click at [1090, 389] on div "OAS // [DATE] // FCST (FPL-FHECD-IN -FA7X/M-SBDE2E3FGHIJ1J4J5M1RWXYZ/LB1D1 -LFP…" at bounding box center [1145, 404] width 258 height 64
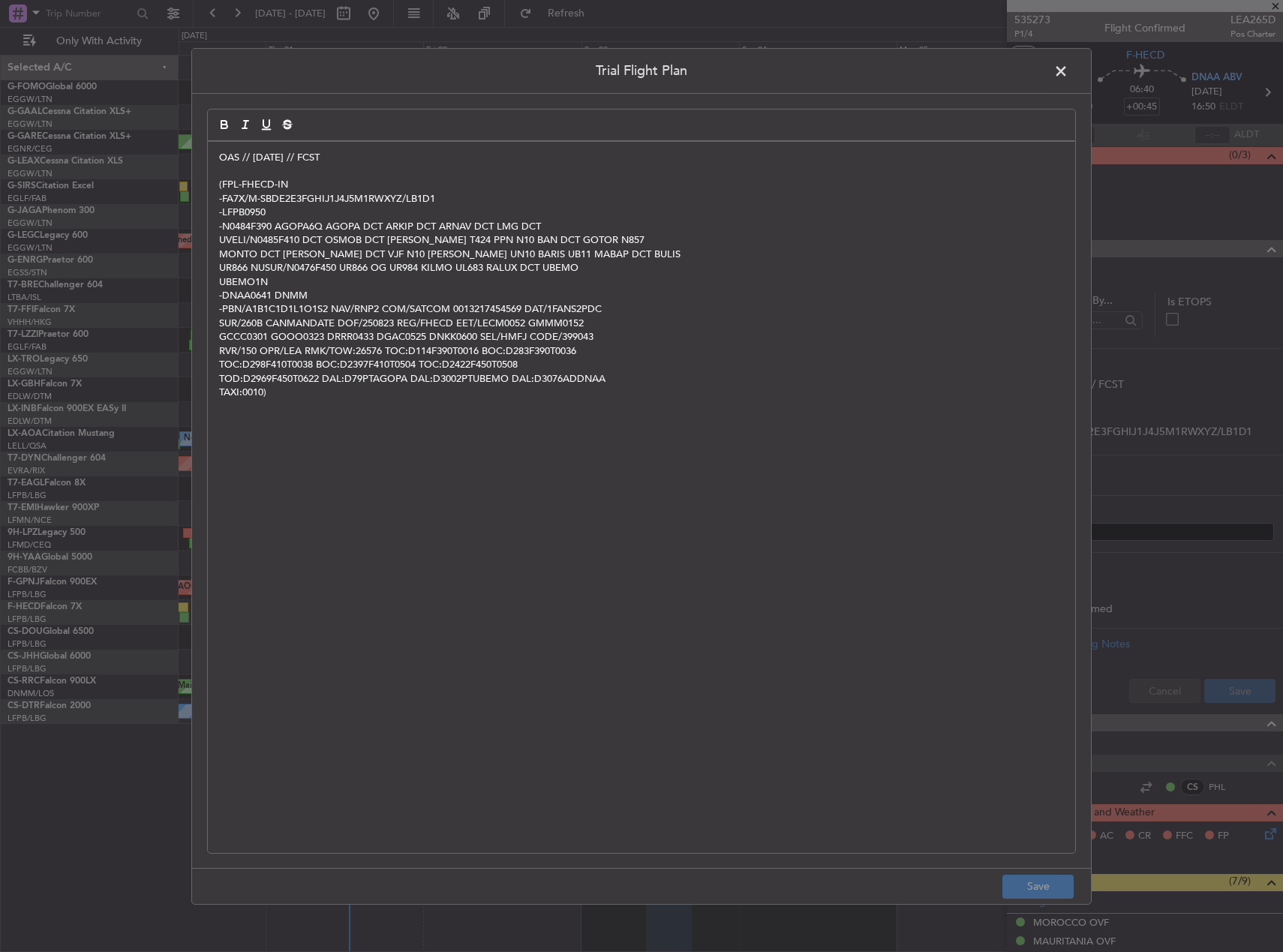
click at [1068, 69] on span at bounding box center [1068, 74] width 0 height 30
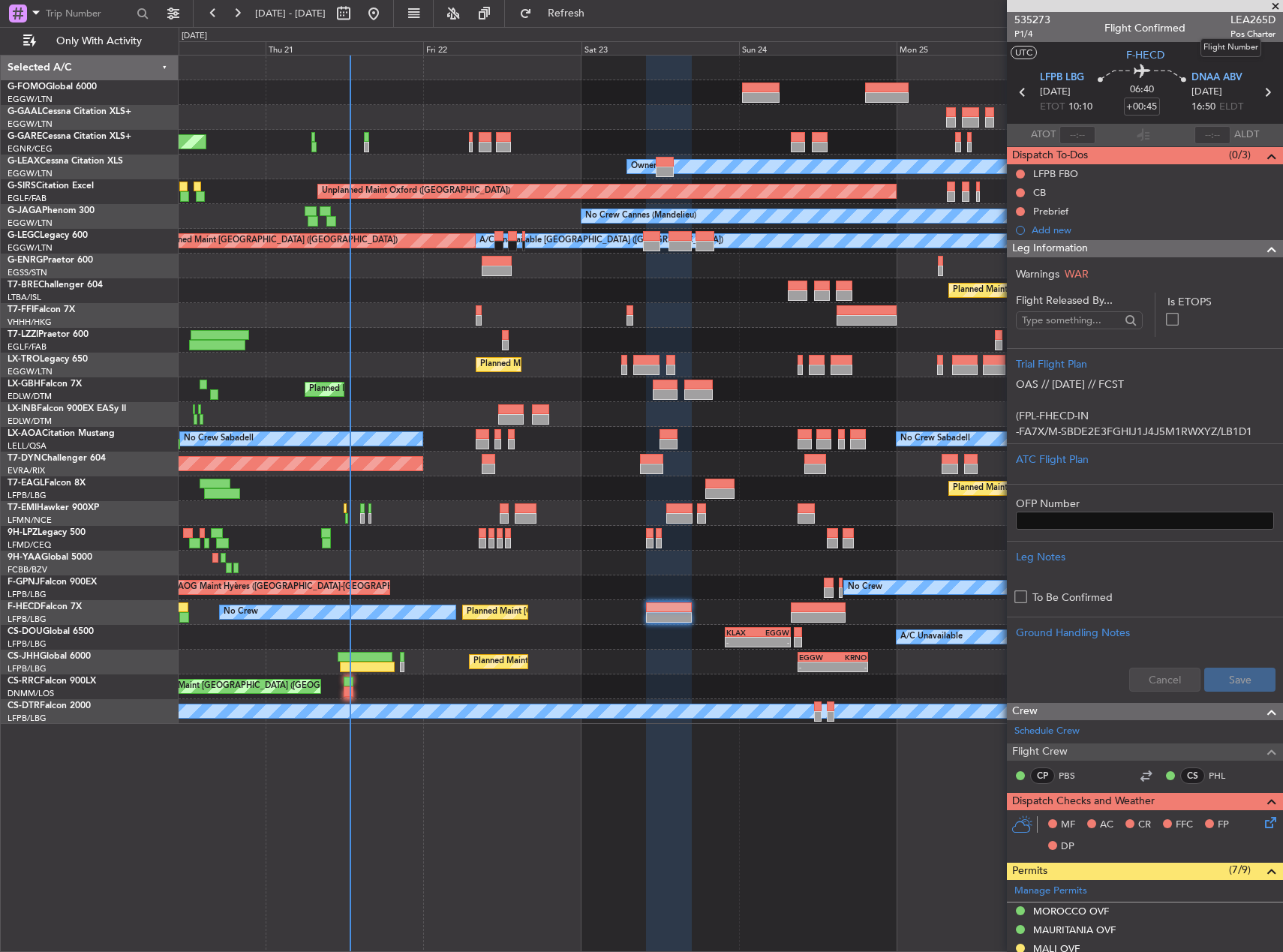
click at [1254, 21] on span "LEA265D" at bounding box center [1252, 19] width 45 height 16
copy span "LEA265D"
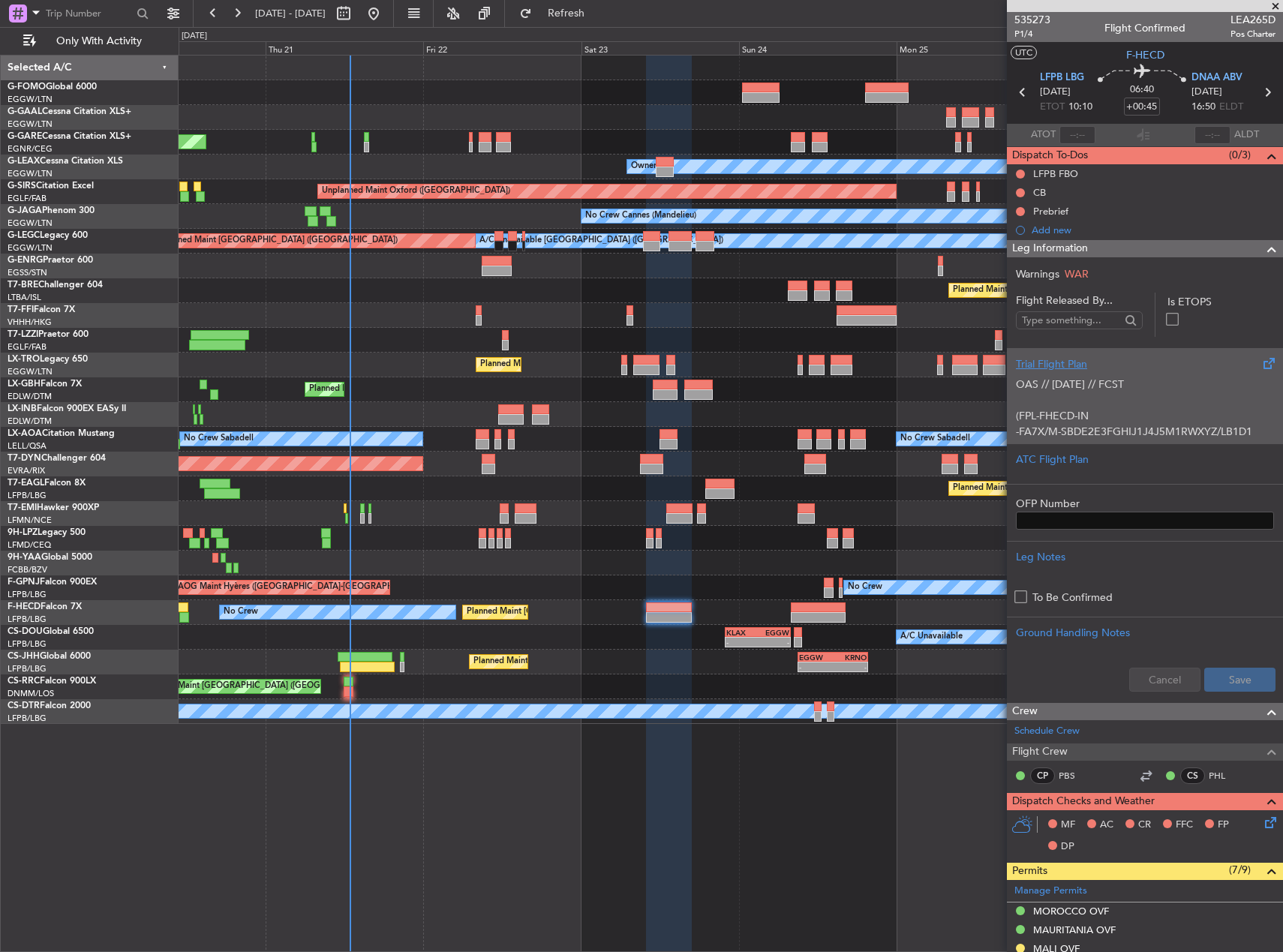
click at [1139, 408] on div "OAS // [DATE] // FCST (FPL-FHECD-IN -FA7X/M-SBDE2E3FGHIJ1J4J5M1RWXYZ/LB1D1 -LFP…" at bounding box center [1145, 404] width 258 height 64
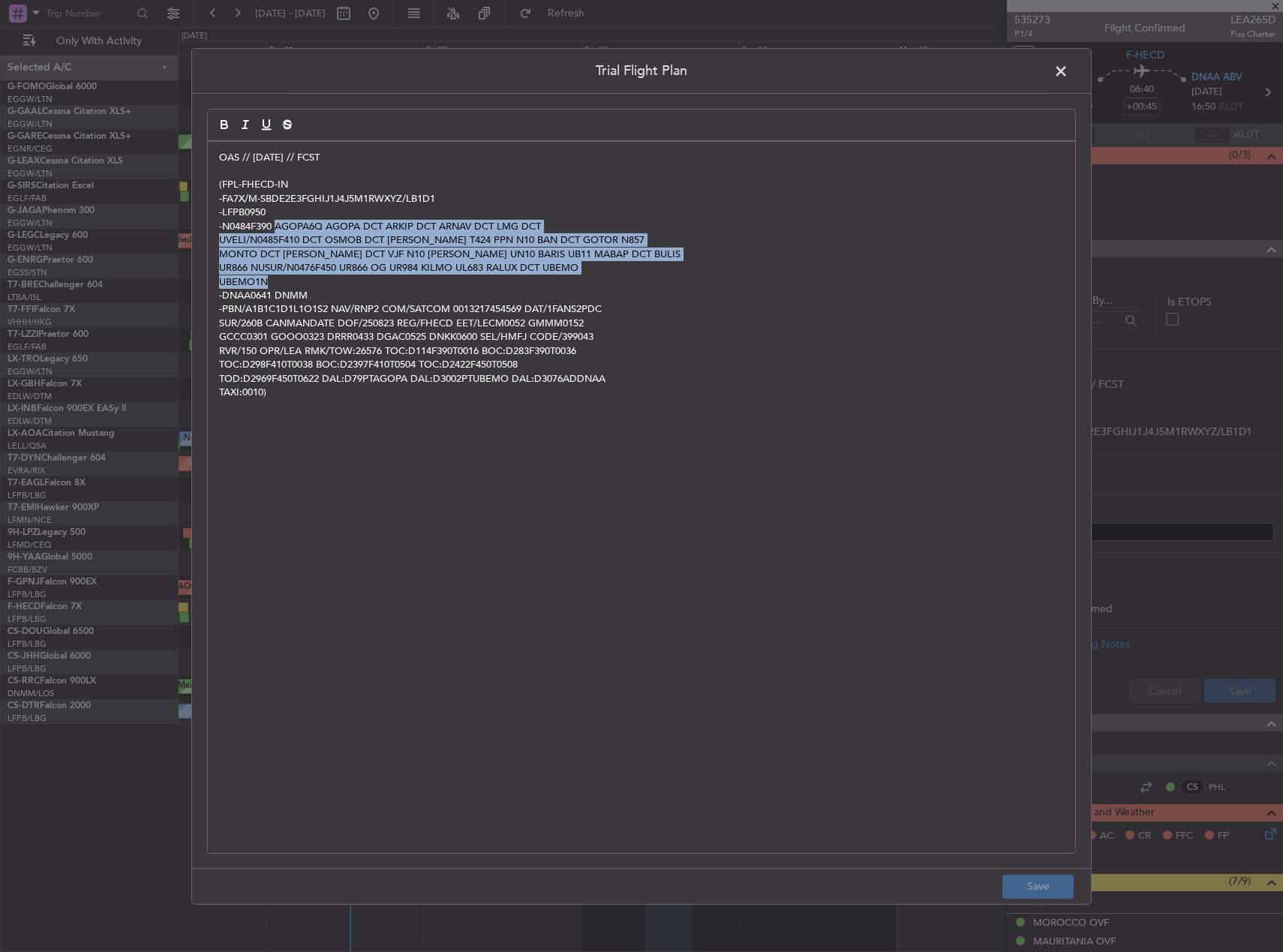
drag, startPoint x: 275, startPoint y: 229, endPoint x: 387, endPoint y: 282, distance: 123.9
click at [387, 282] on div "OAS // [DATE] // FCST (FPL-FHECD-IN -FA7X/M-SBDE2E3FGHIJ1J4J5M1RWXYZ/LB1D1 -LFP…" at bounding box center [641, 496] width 867 height 711
copy div "AGOPA6Q AGOPA DCT ARKIP DCT [PERSON_NAME] DCT LMG DCT UVELI/N0485F410 DCT OSMOB…"
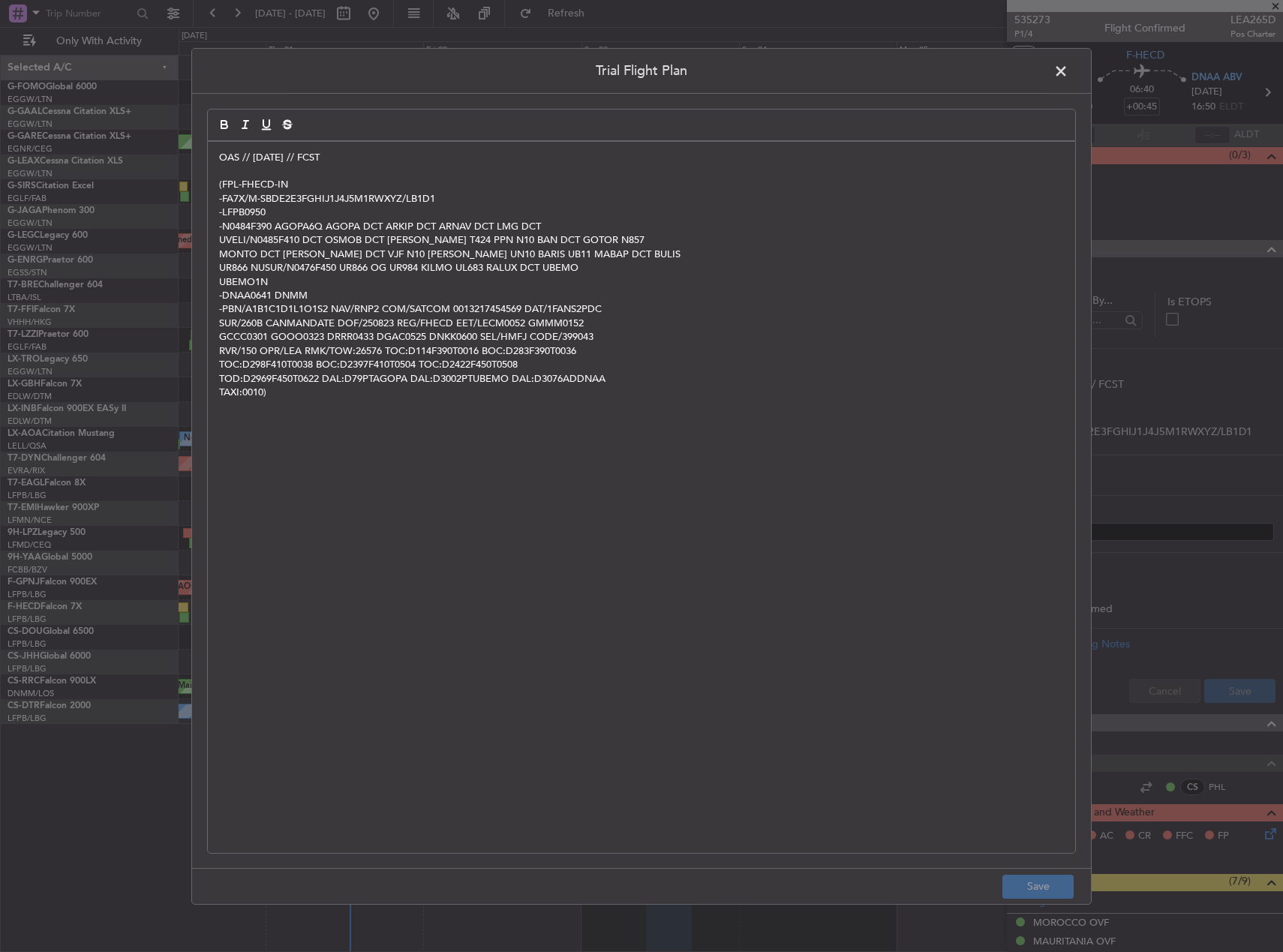
click at [1068, 63] on span at bounding box center [1068, 74] width 0 height 30
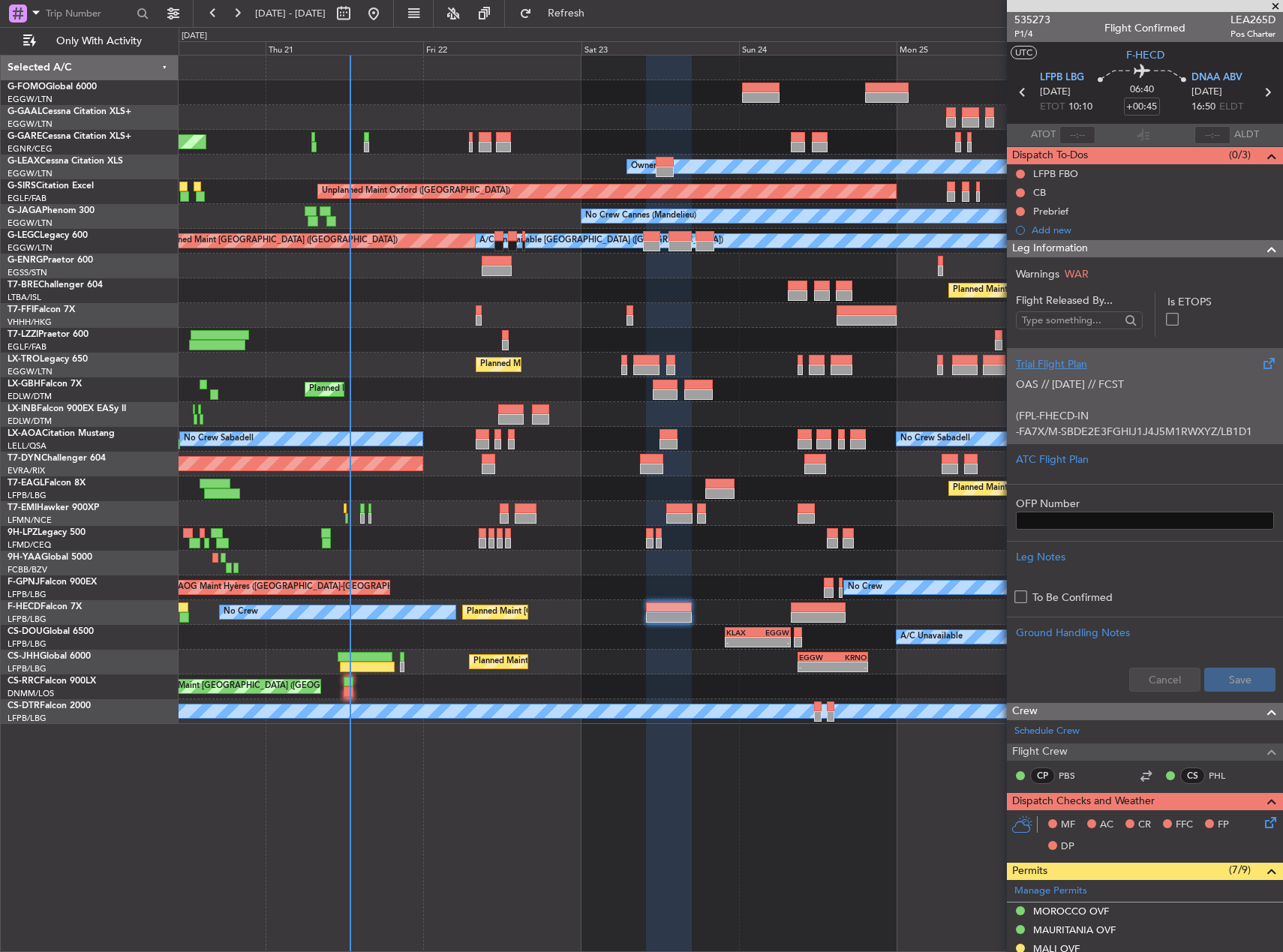
click at [1149, 413] on div "OAS // [DATE] // FCST (FPL-FHECD-IN -FA7X/M-SBDE2E3FGHIJ1J4J5M1RWXYZ/LB1D1 -LFP…" at bounding box center [1145, 404] width 258 height 64
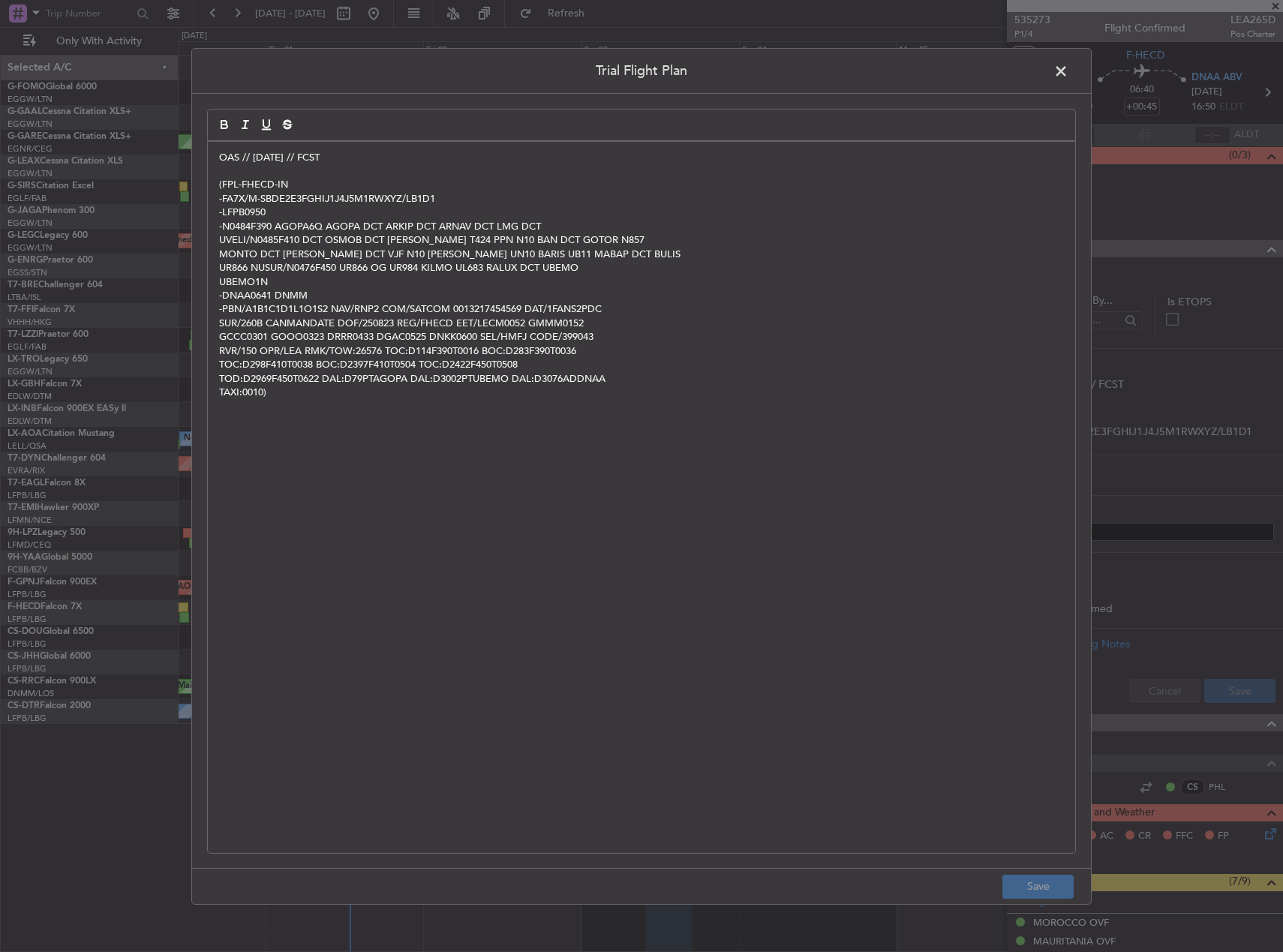
click at [1068, 69] on span at bounding box center [1068, 74] width 0 height 30
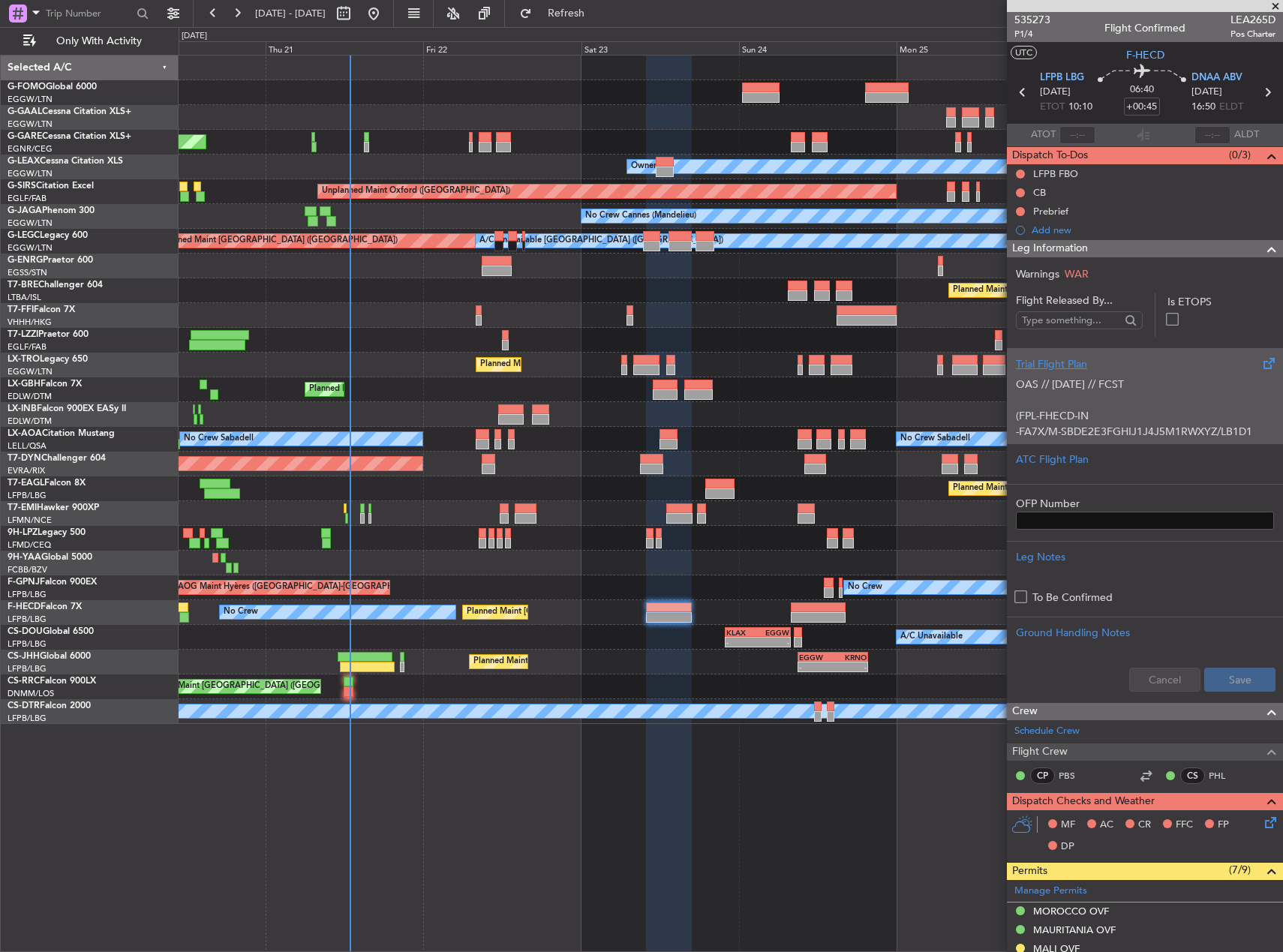
click at [1120, 389] on div "OAS // [DATE] // FCST (FPL-FHECD-IN -FA7X/M-SBDE2E3FGHIJ1J4J5M1RWXYZ/LB1D1 -LFP…" at bounding box center [1145, 404] width 258 height 64
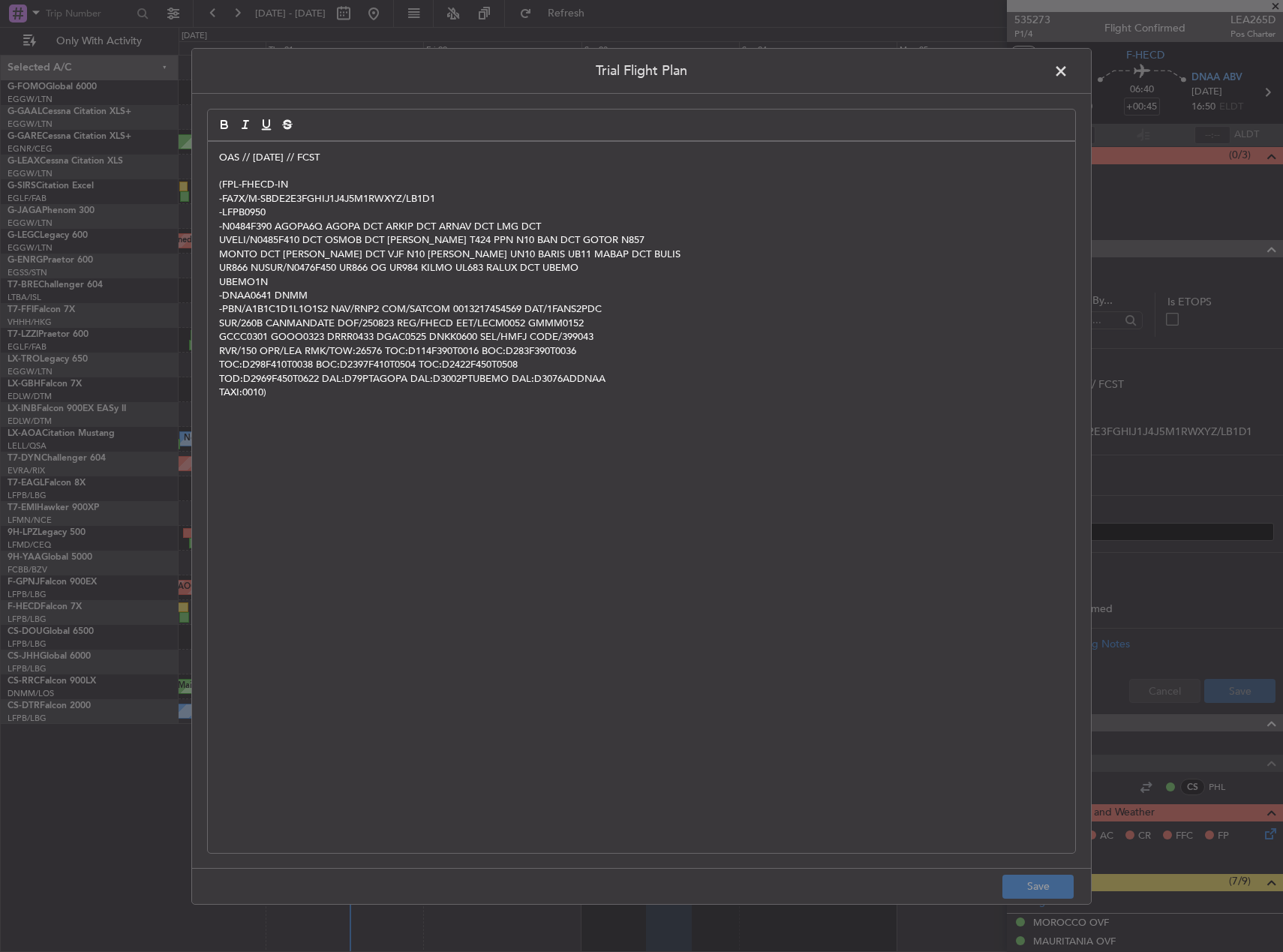
click at [1068, 69] on span at bounding box center [1068, 74] width 0 height 30
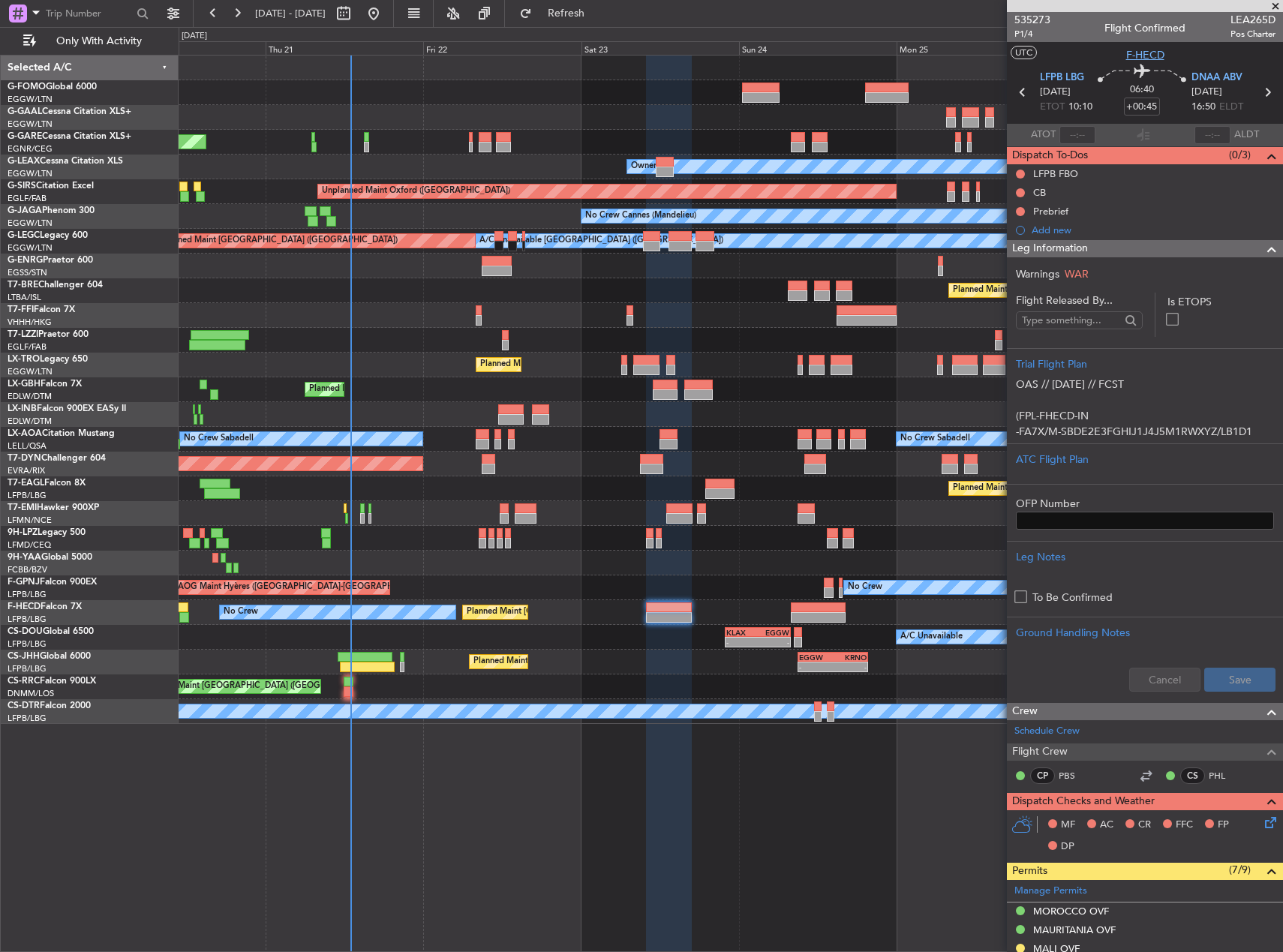
click at [1146, 56] on span "F-HECD" at bounding box center [1145, 55] width 38 height 16
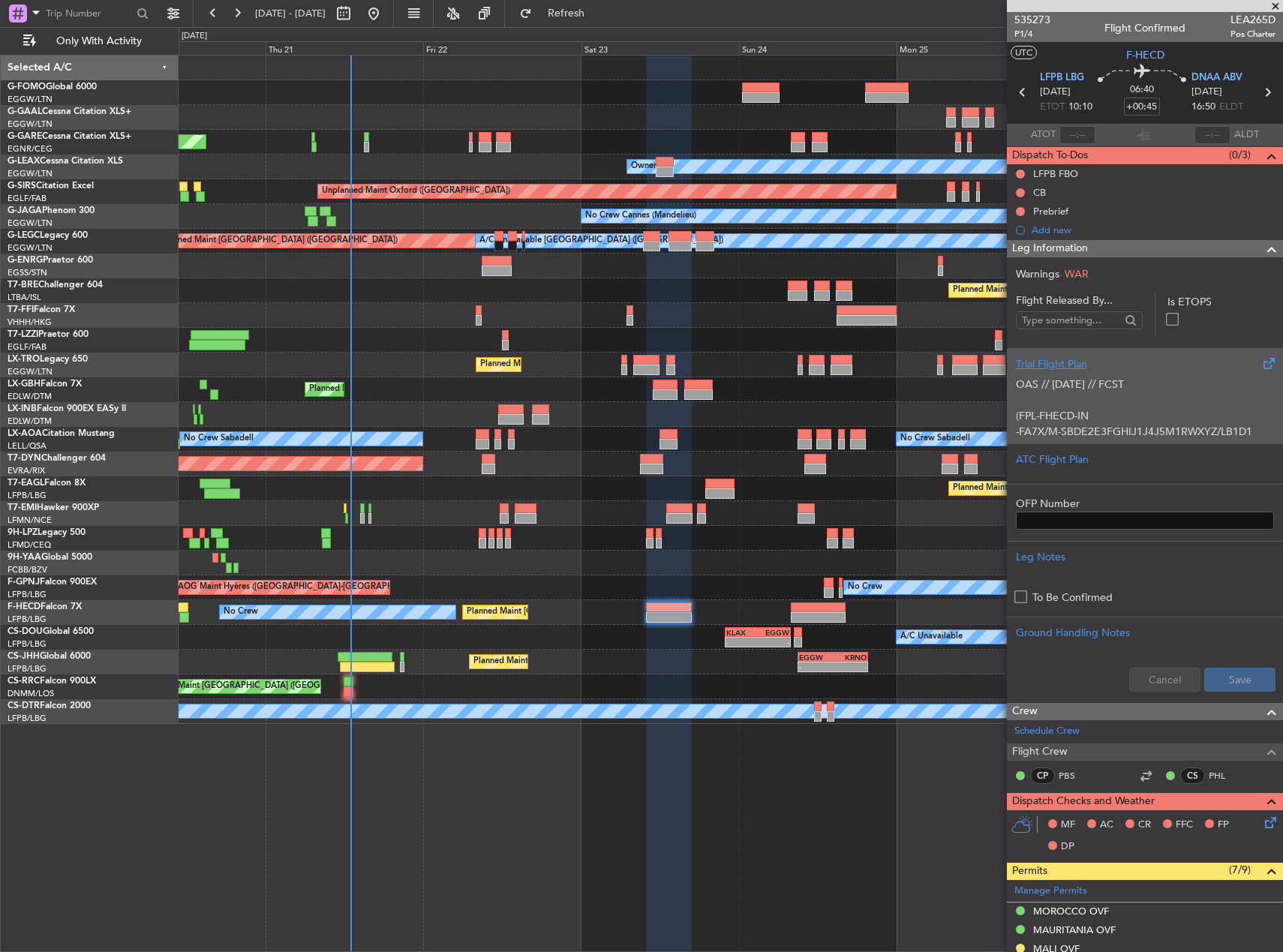
click at [1138, 392] on div "OAS // [DATE] // FCST (FPL-FHECD-IN -FA7X/M-SBDE2E3FGHIJ1J4J5M1RWXYZ/LB1D1 -LFP…" at bounding box center [1145, 404] width 258 height 64
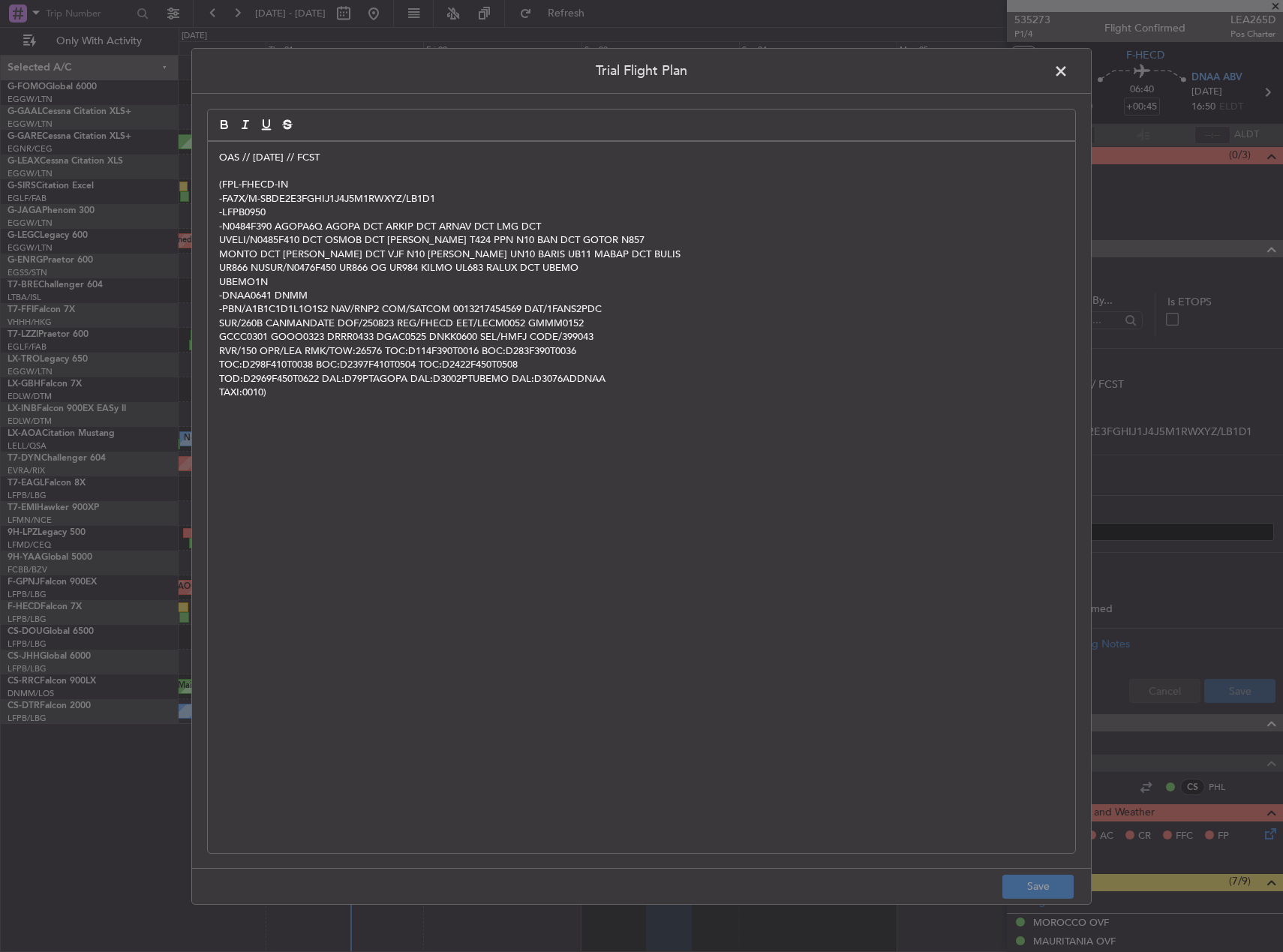
click at [1068, 76] on span at bounding box center [1068, 74] width 0 height 30
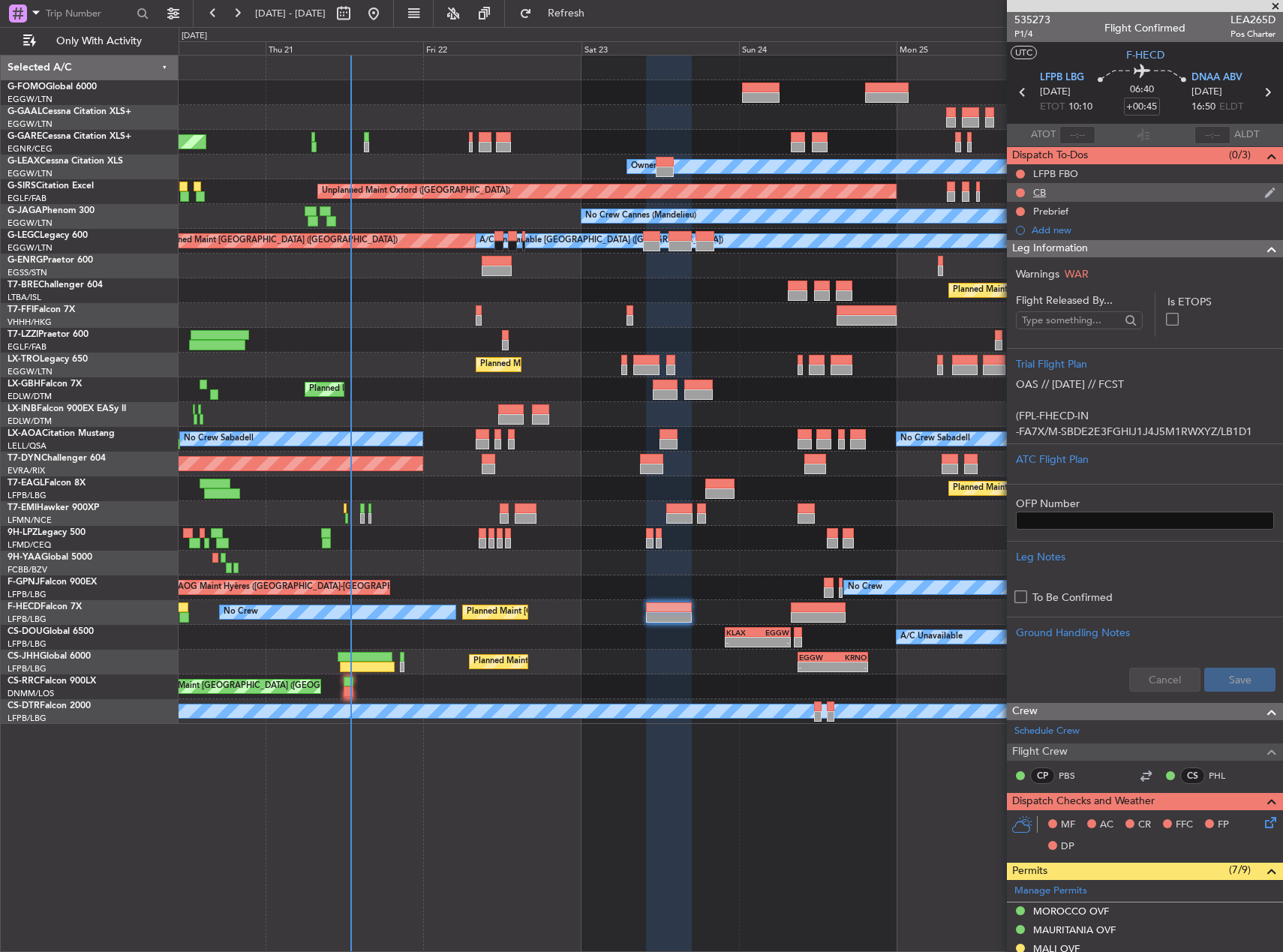
click at [1020, 196] on div at bounding box center [1020, 193] width 12 height 12
click at [1021, 193] on button at bounding box center [1021, 193] width 9 height 9
click at [1009, 251] on span "Completed" at bounding box center [1026, 258] width 49 height 15
click at [1019, 207] on button at bounding box center [1021, 212] width 9 height 9
click at [1014, 256] on span "In Progress" at bounding box center [1027, 255] width 51 height 15
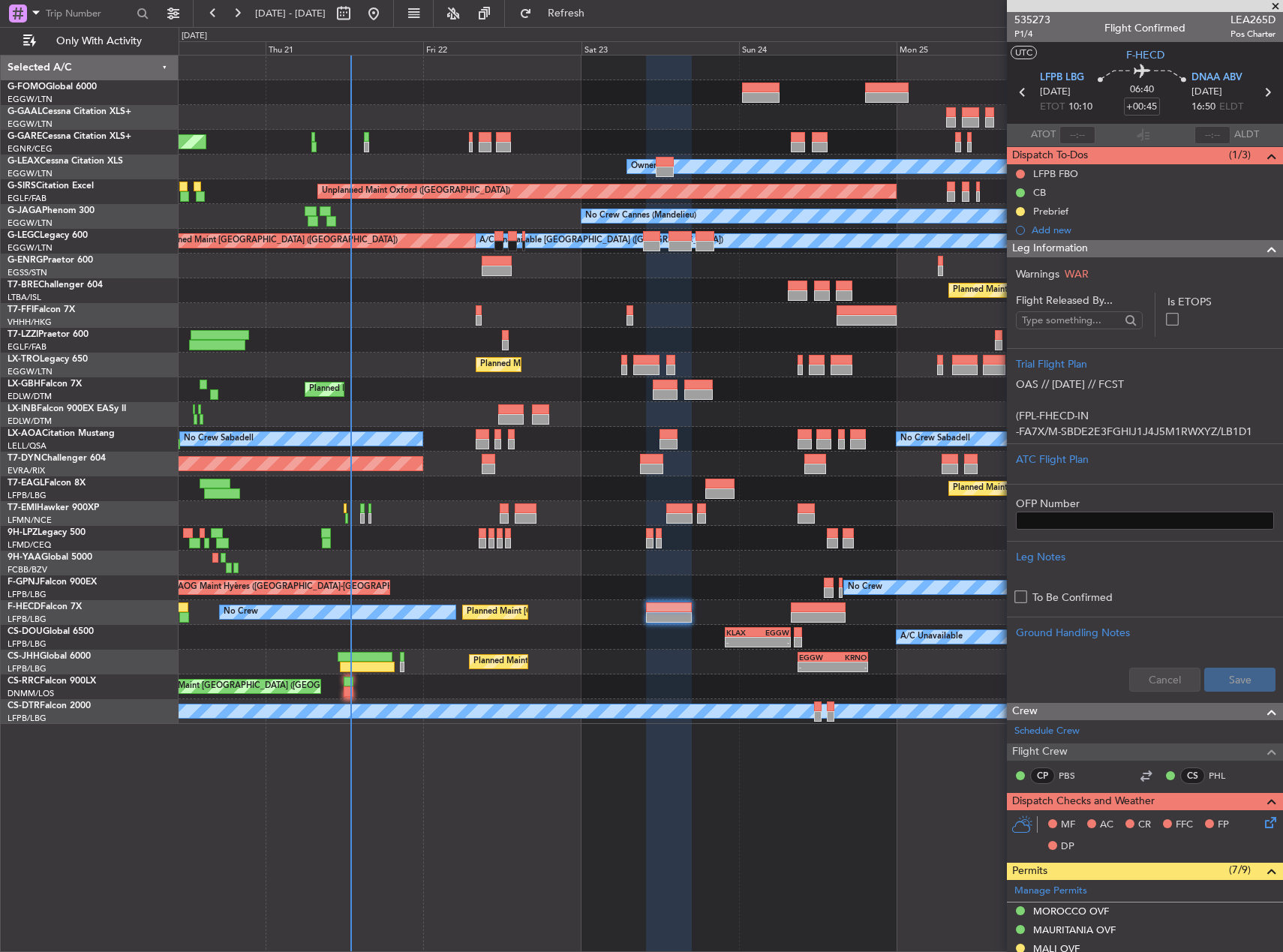
click at [1249, 22] on span "LEA265D" at bounding box center [1252, 19] width 45 height 16
copy span "LEA265D"
click at [1064, 77] on span "LFPB LBG" at bounding box center [1063, 78] width 44 height 15
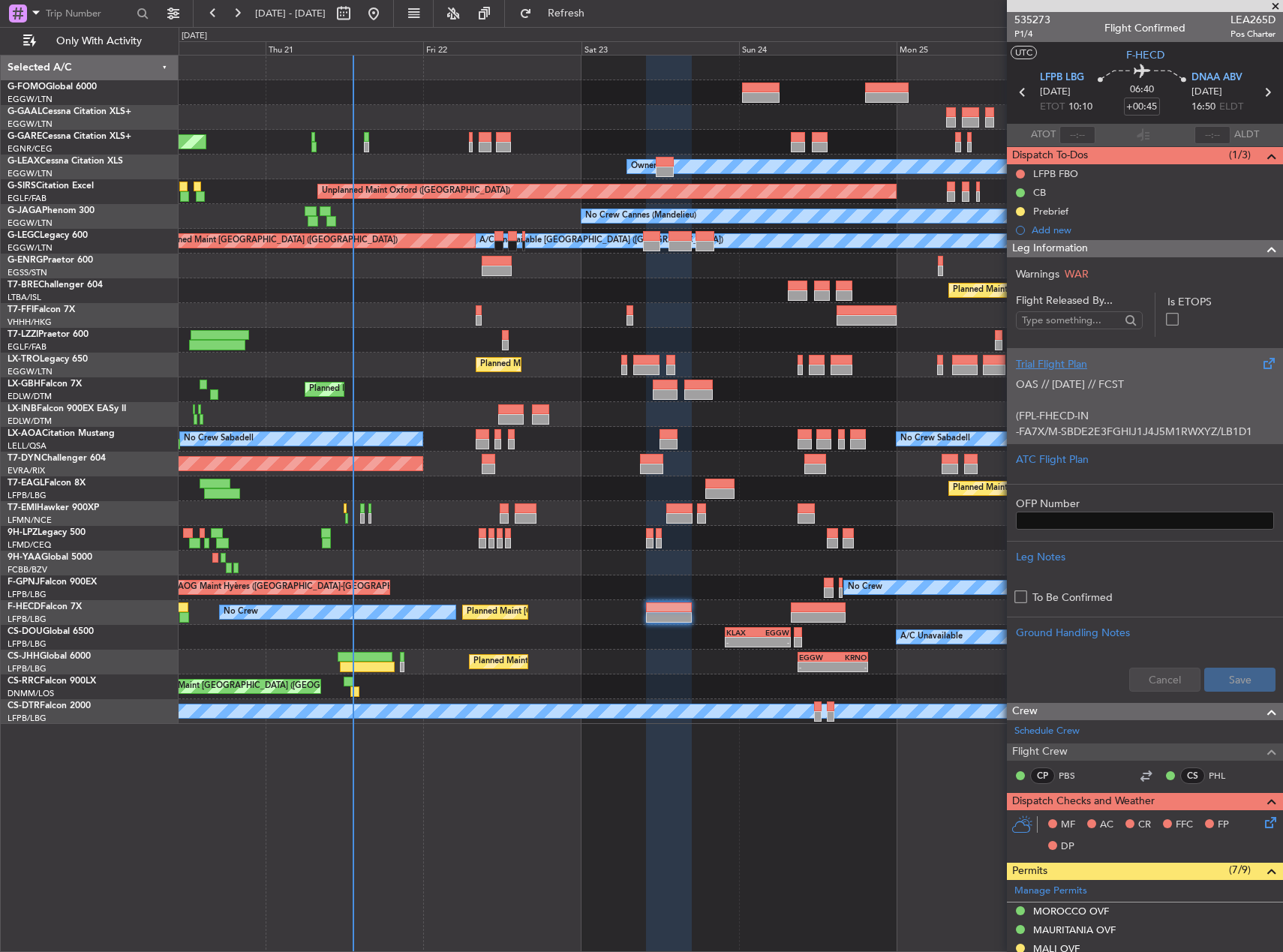
click at [1149, 417] on div "OAS // [DATE] // FCST (FPL-FHECD-IN -FA7X/M-SBDE2E3FGHIJ1J4J5M1RWXYZ/LB1D1 -LFP…" at bounding box center [1145, 404] width 258 height 64
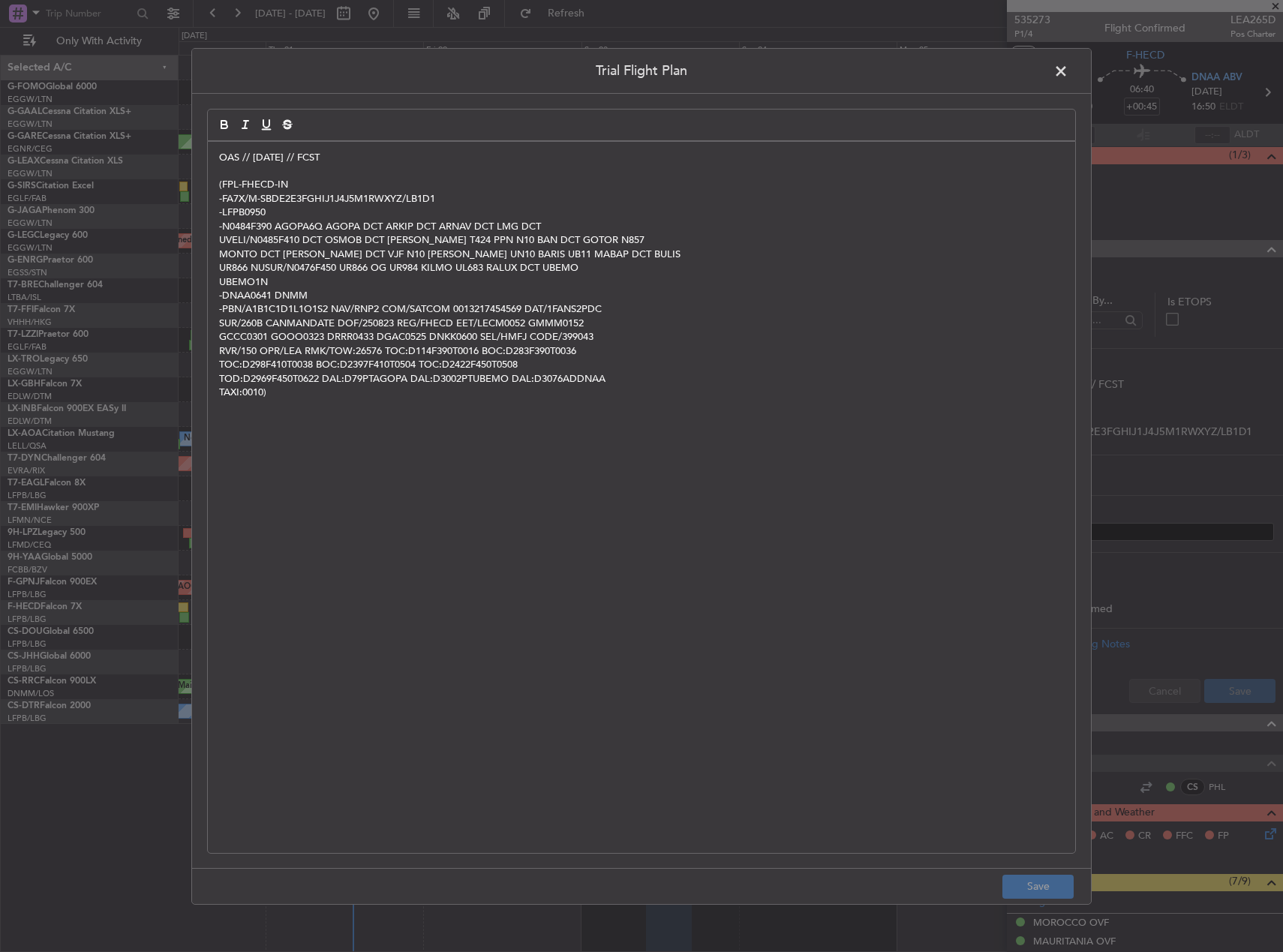
click at [1068, 69] on span at bounding box center [1068, 74] width 0 height 30
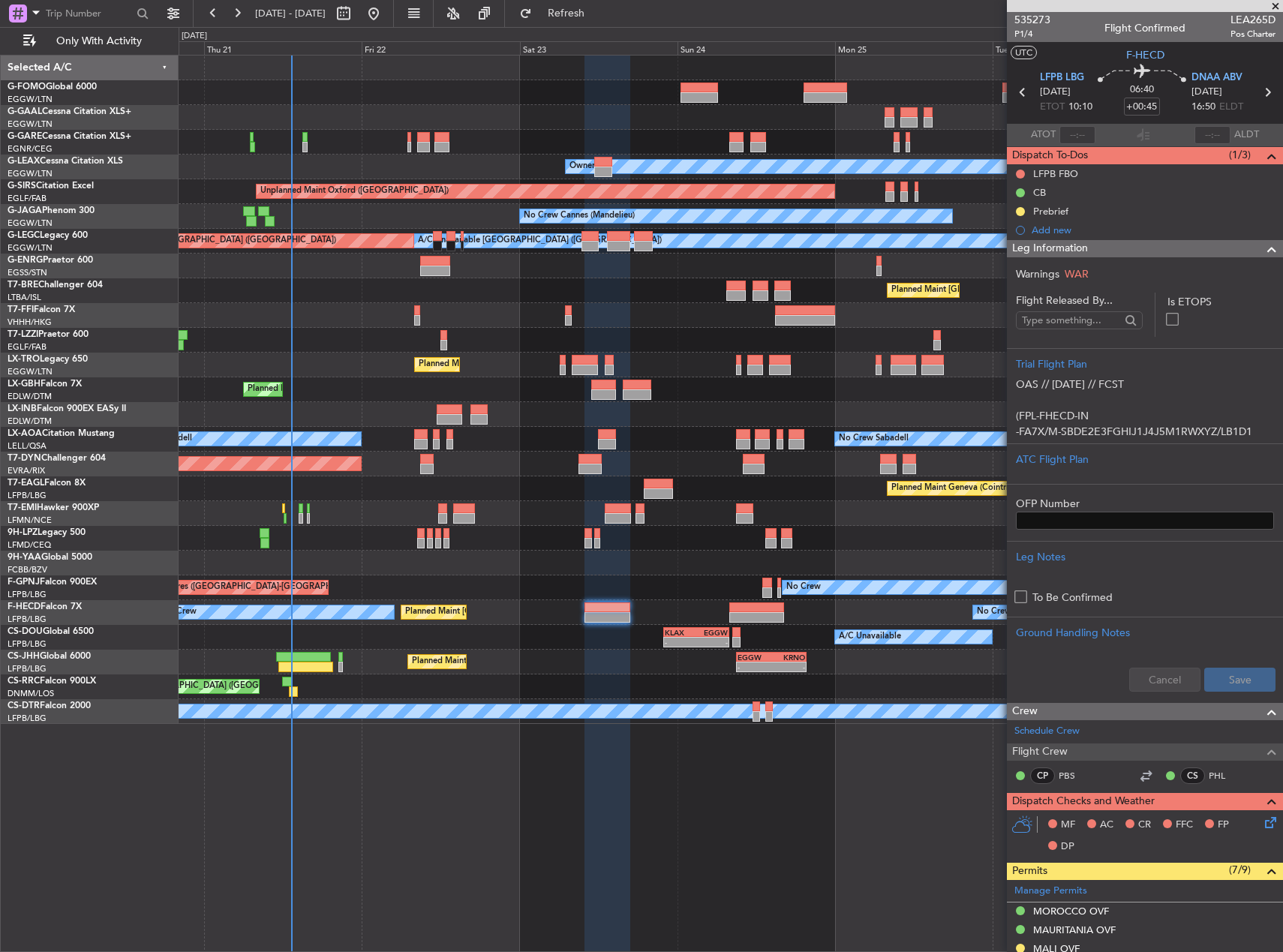
click at [573, 527] on div "No Crew No Crew" at bounding box center [731, 538] width 1104 height 25
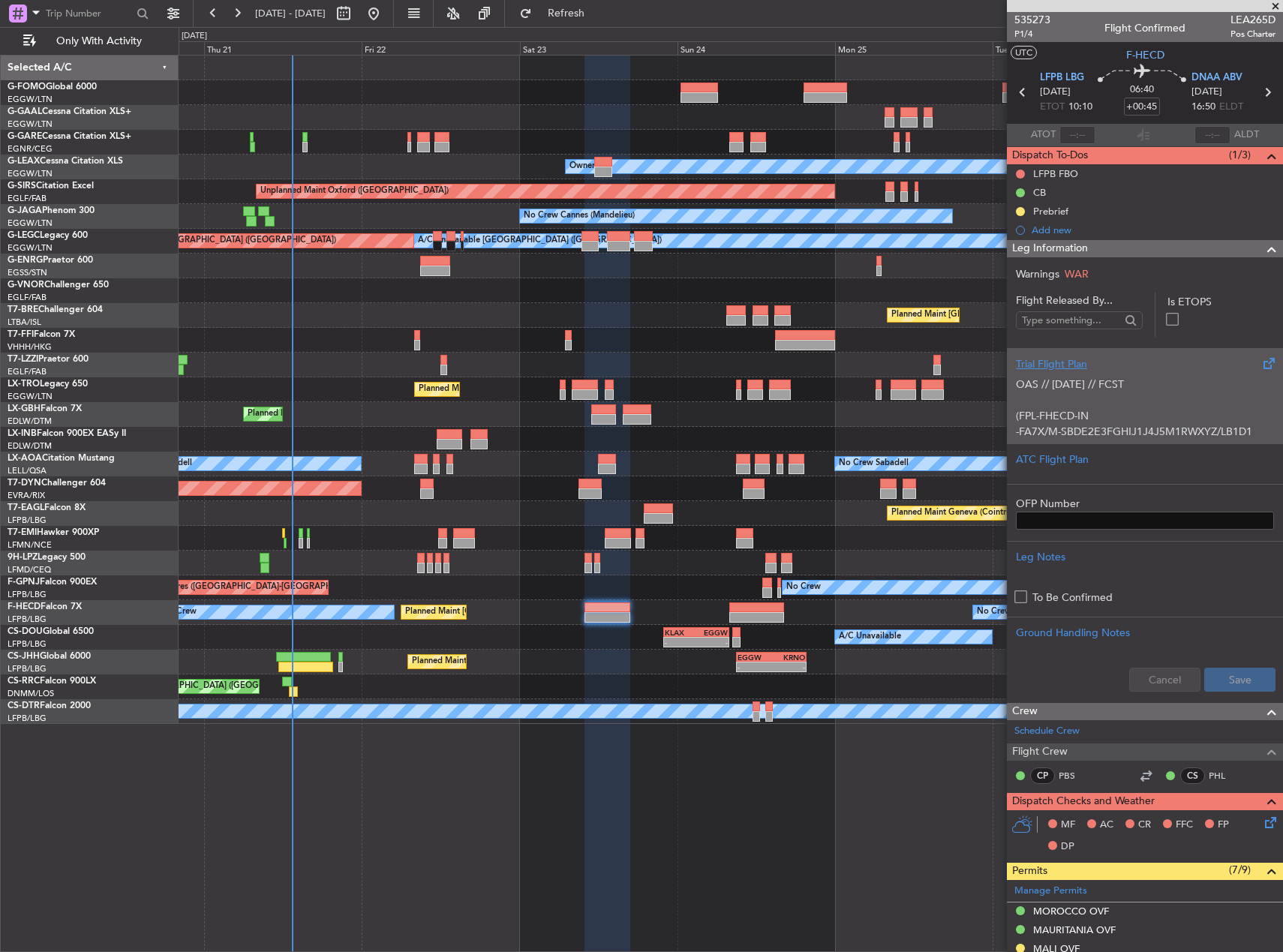
click at [1108, 411] on div "OAS // [DATE] // FCST (FPL-FHECD-IN -FA7X/M-SBDE2E3FGHIJ1J4J5M1RWXYZ/LB1D1 -LFP…" at bounding box center [1145, 404] width 258 height 64
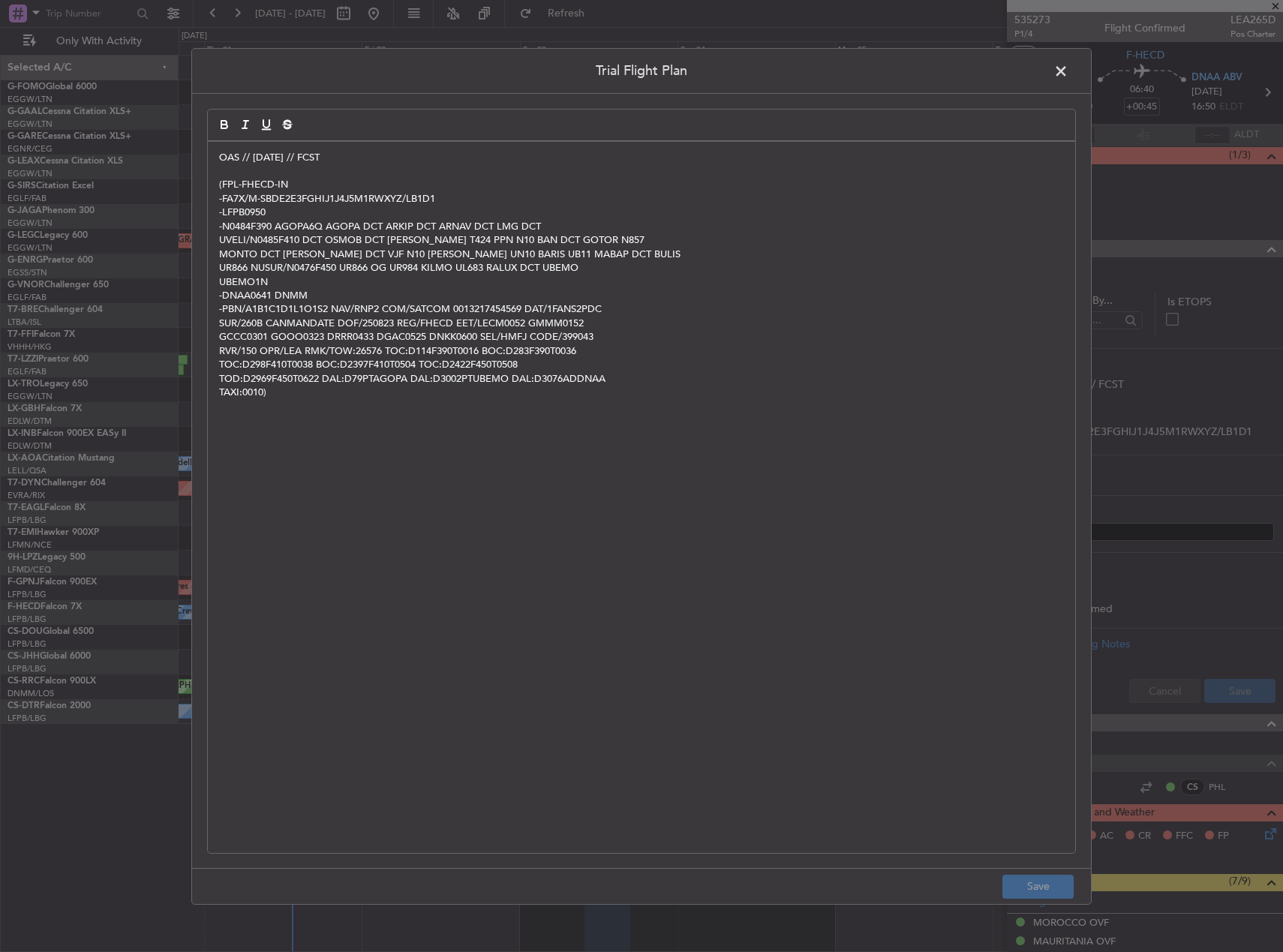
click at [220, 158] on div "OAS // [DATE] // FCST (FPL-FHECD-IN -FA7X/M-SBDE2E3FGHIJ1J4J5M1RWXYZ/LB1D1 -LFP…" at bounding box center [641, 496] width 867 height 711
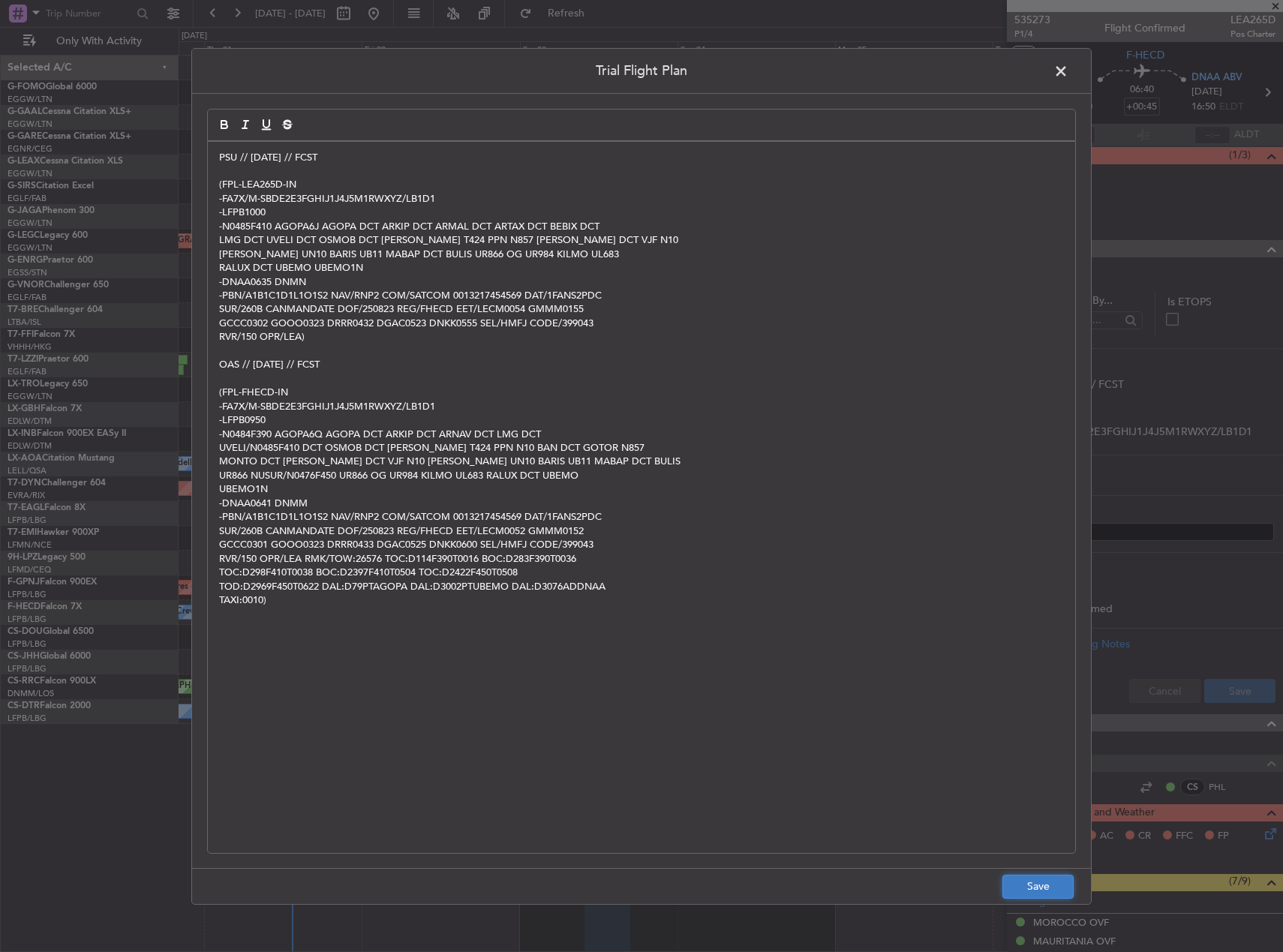
click at [1032, 891] on button "Save" at bounding box center [1038, 886] width 71 height 24
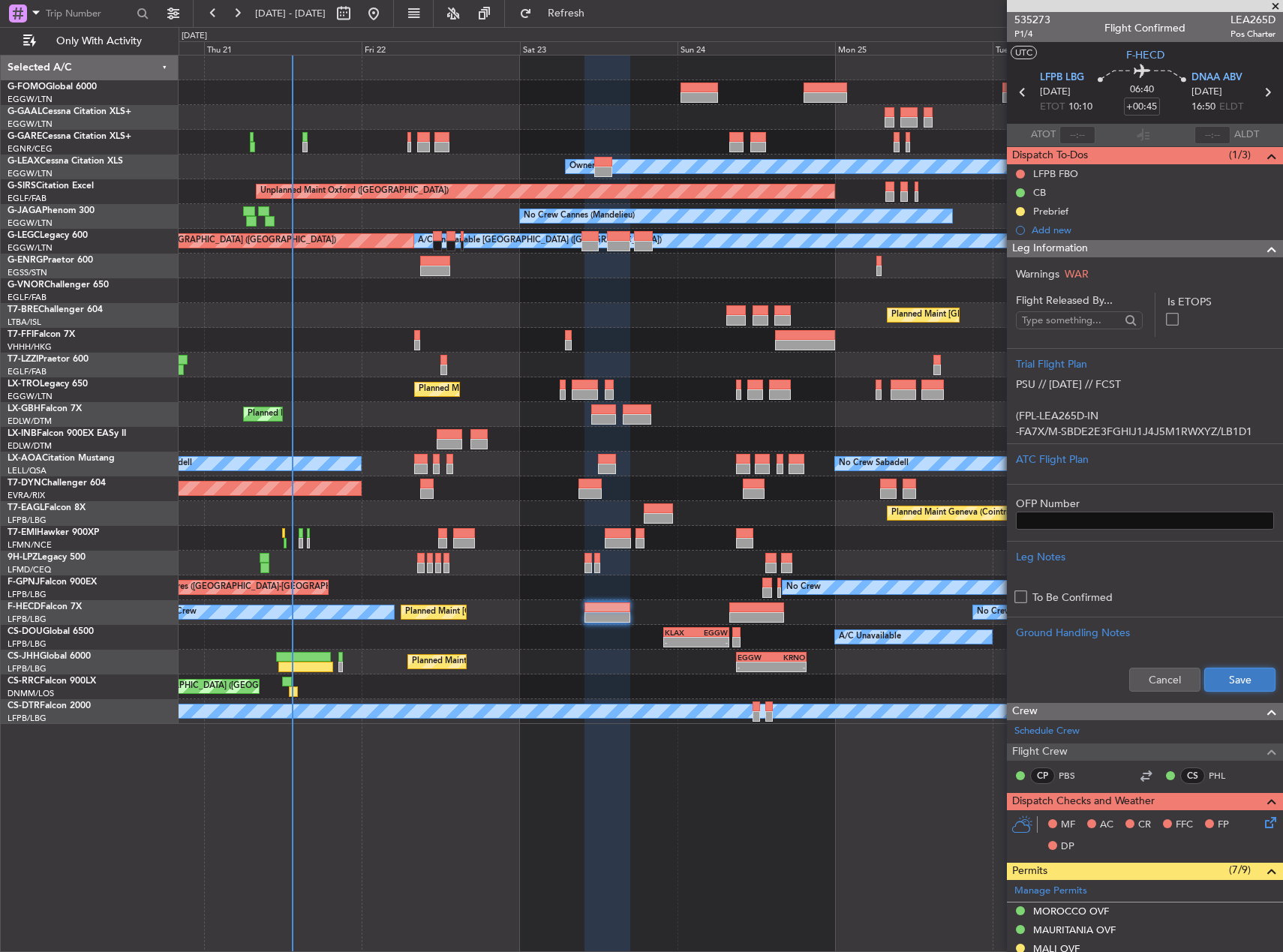
click at [1232, 670] on button "Save" at bounding box center [1239, 680] width 71 height 24
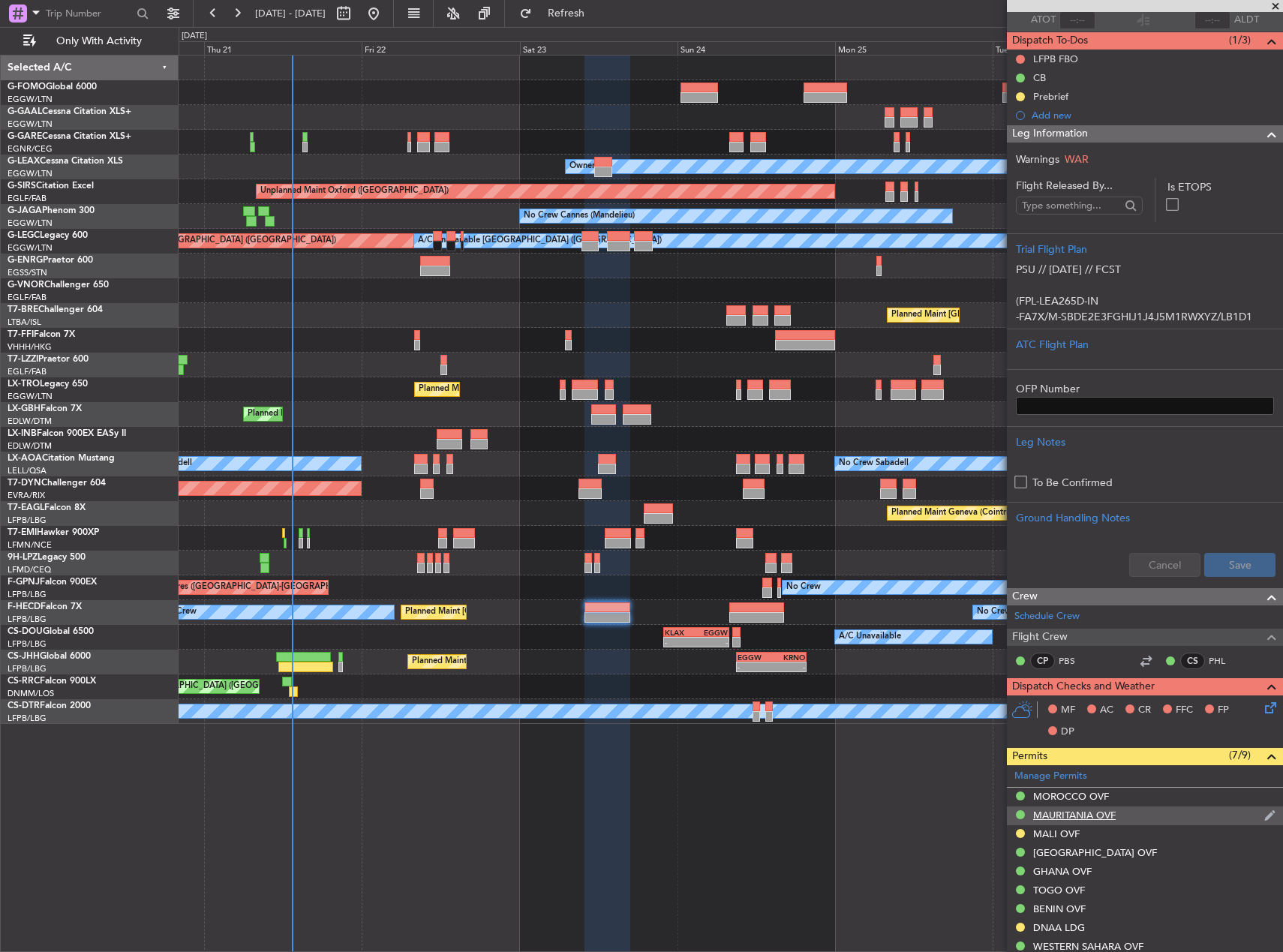
scroll to position [300, 0]
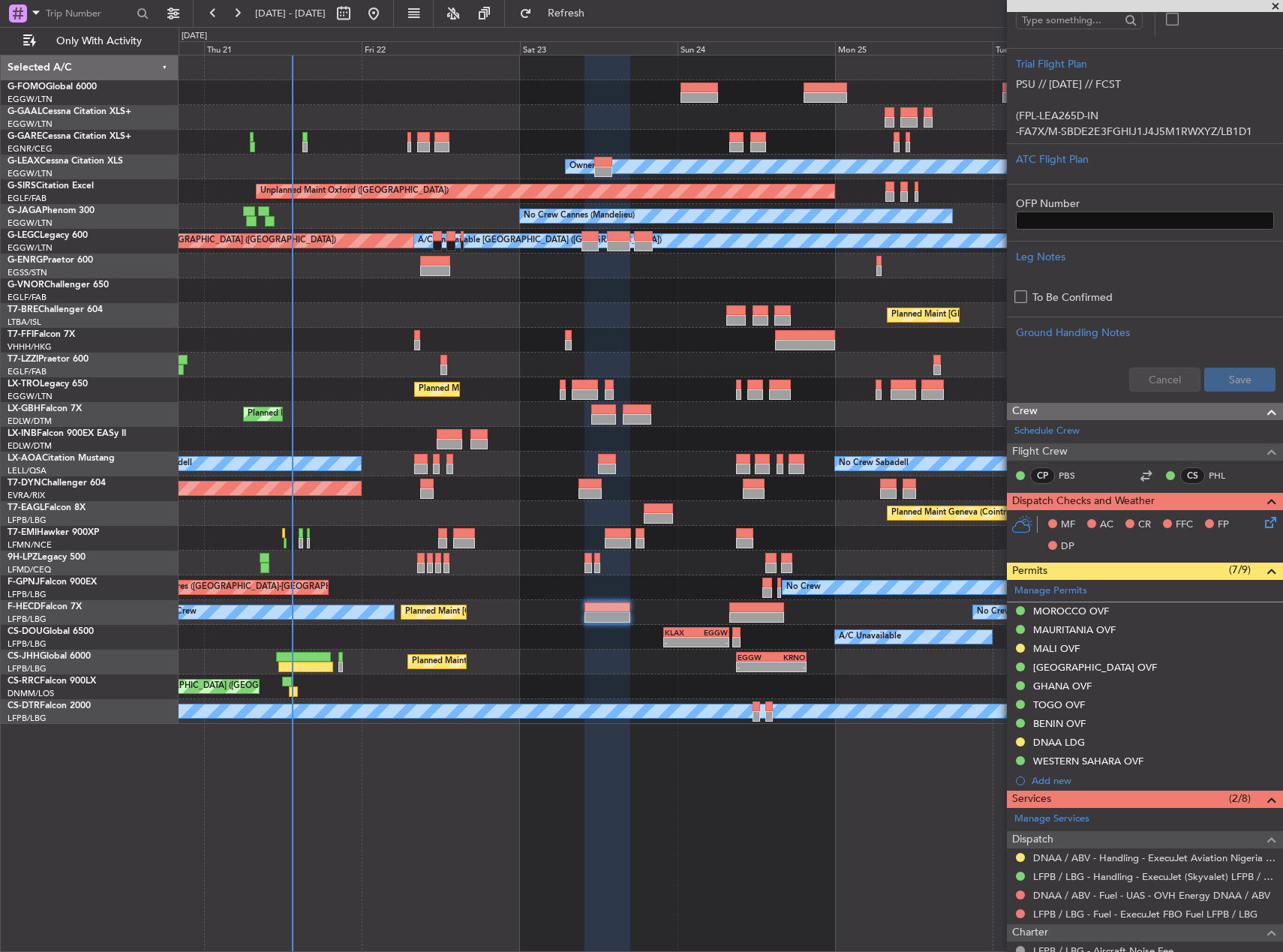
click at [1262, 523] on icon at bounding box center [1267, 520] width 12 height 12
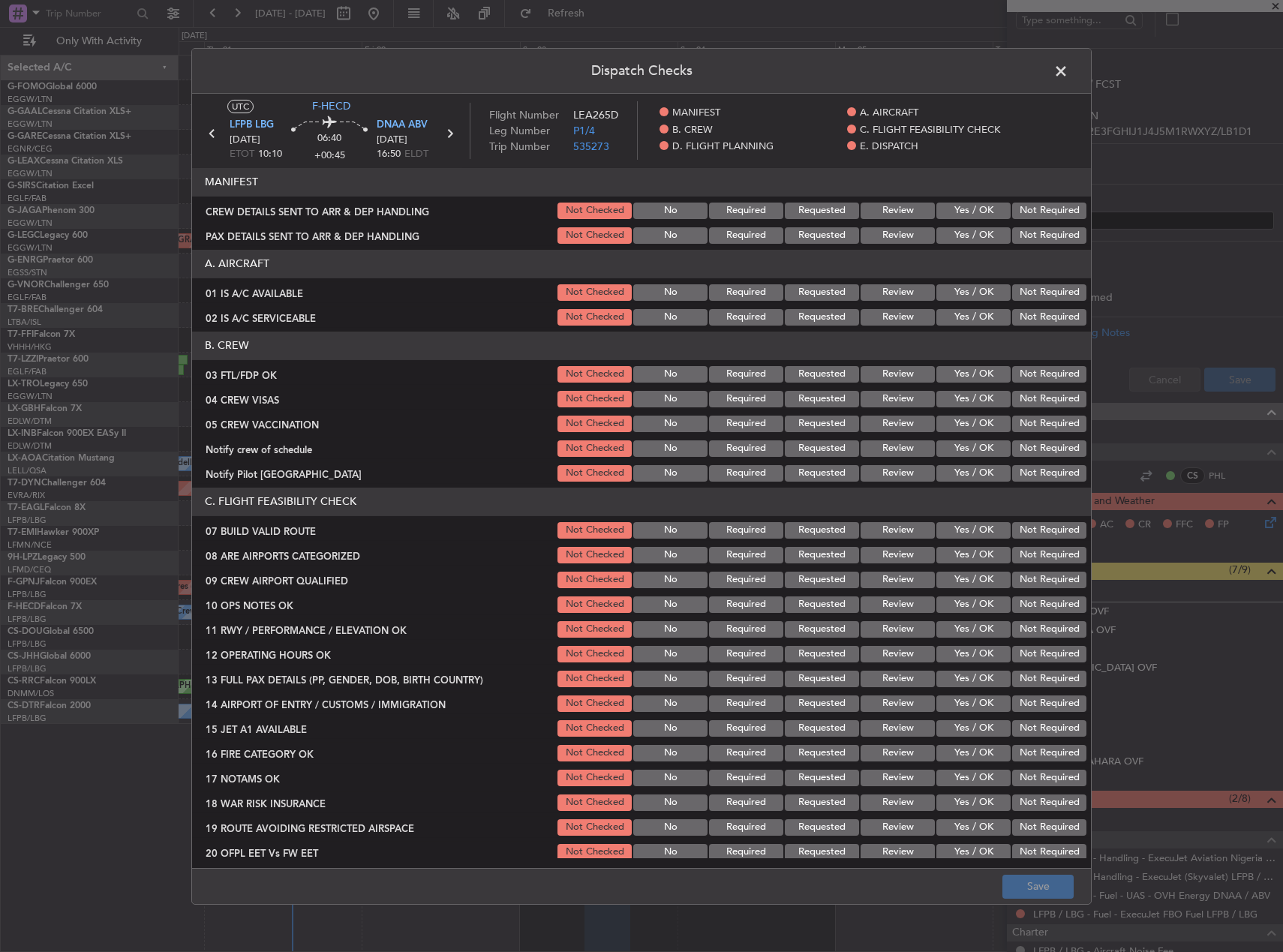
click at [937, 294] on button "Yes / OK" at bounding box center [974, 293] width 74 height 17
click at [946, 317] on button "Yes / OK" at bounding box center [974, 318] width 74 height 17
drag, startPoint x: 964, startPoint y: 373, endPoint x: 967, endPoint y: 382, distance: 9.5
click at [964, 374] on button "Yes / OK" at bounding box center [974, 374] width 74 height 17
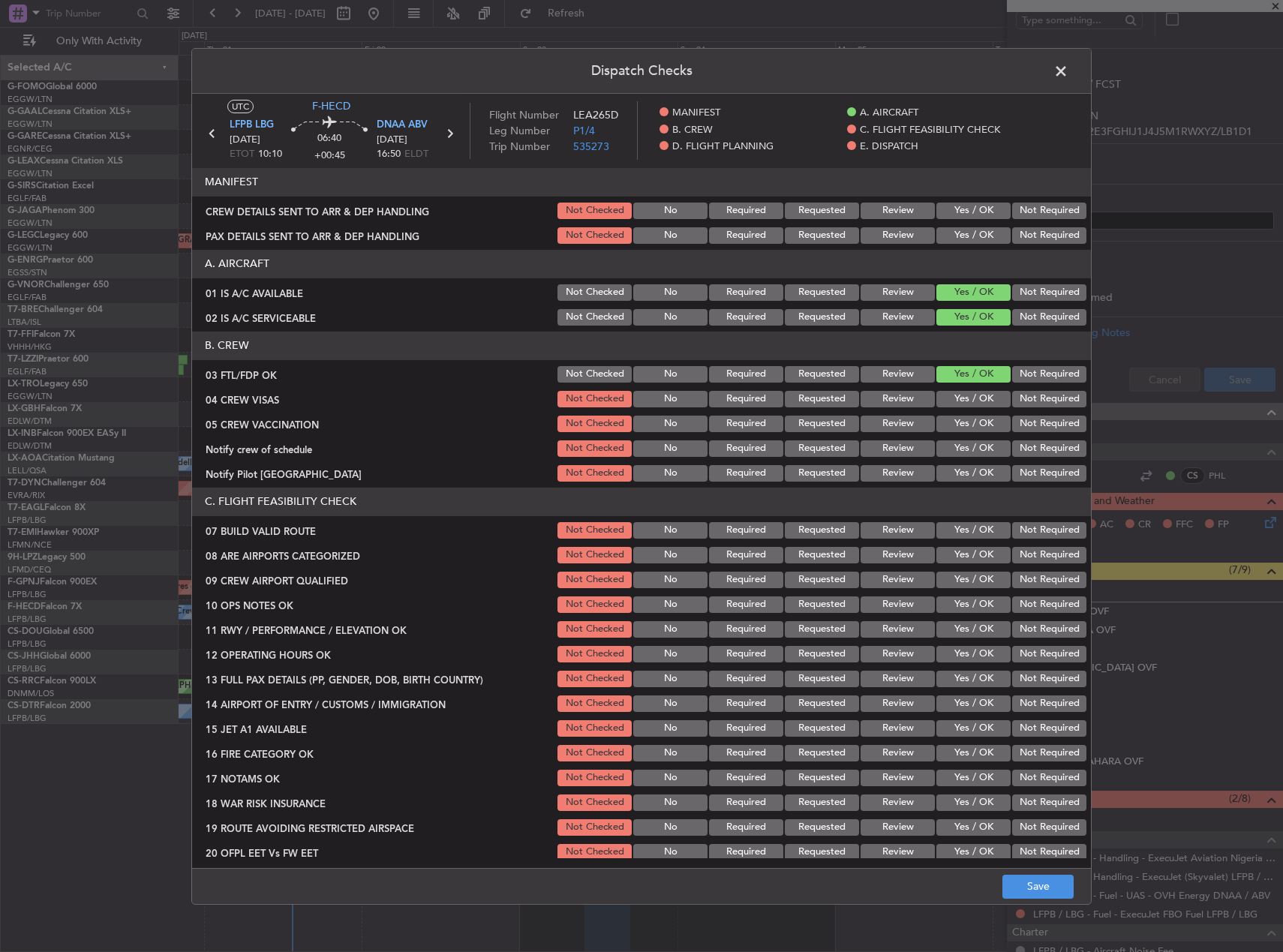
click at [1028, 401] on button "Not Required" at bounding box center [1050, 399] width 74 height 17
click at [982, 403] on button "Yes / OK" at bounding box center [974, 399] width 74 height 17
drag, startPoint x: 994, startPoint y: 424, endPoint x: 998, endPoint y: 435, distance: 11.7
click at [993, 424] on button "Yes / OK" at bounding box center [974, 424] width 74 height 17
click at [1016, 449] on button "Not Required" at bounding box center [1050, 448] width 74 height 17
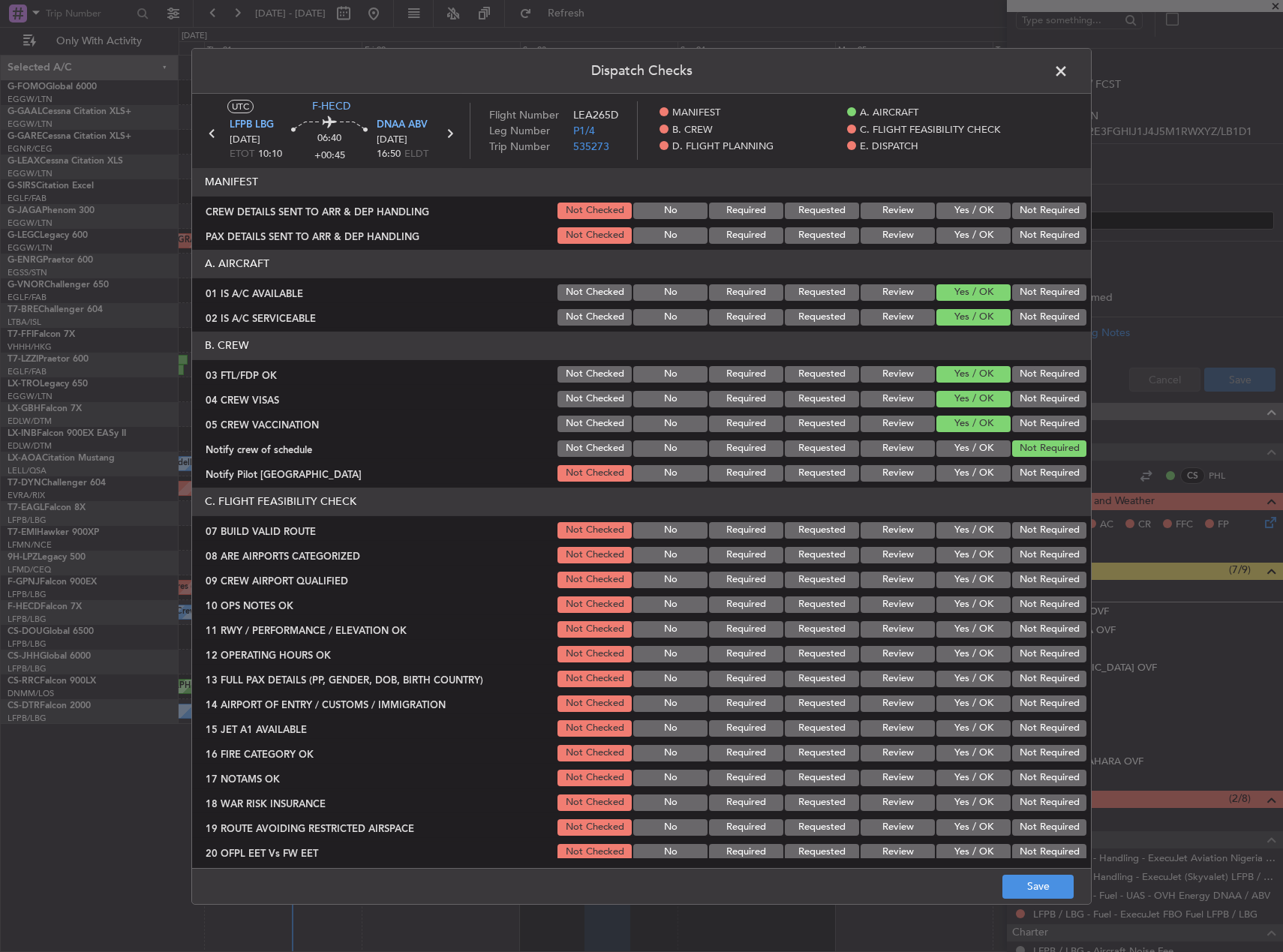
click at [986, 453] on button "Yes / OK" at bounding box center [974, 448] width 74 height 17
click at [982, 470] on button "Yes / OK" at bounding box center [974, 473] width 74 height 17
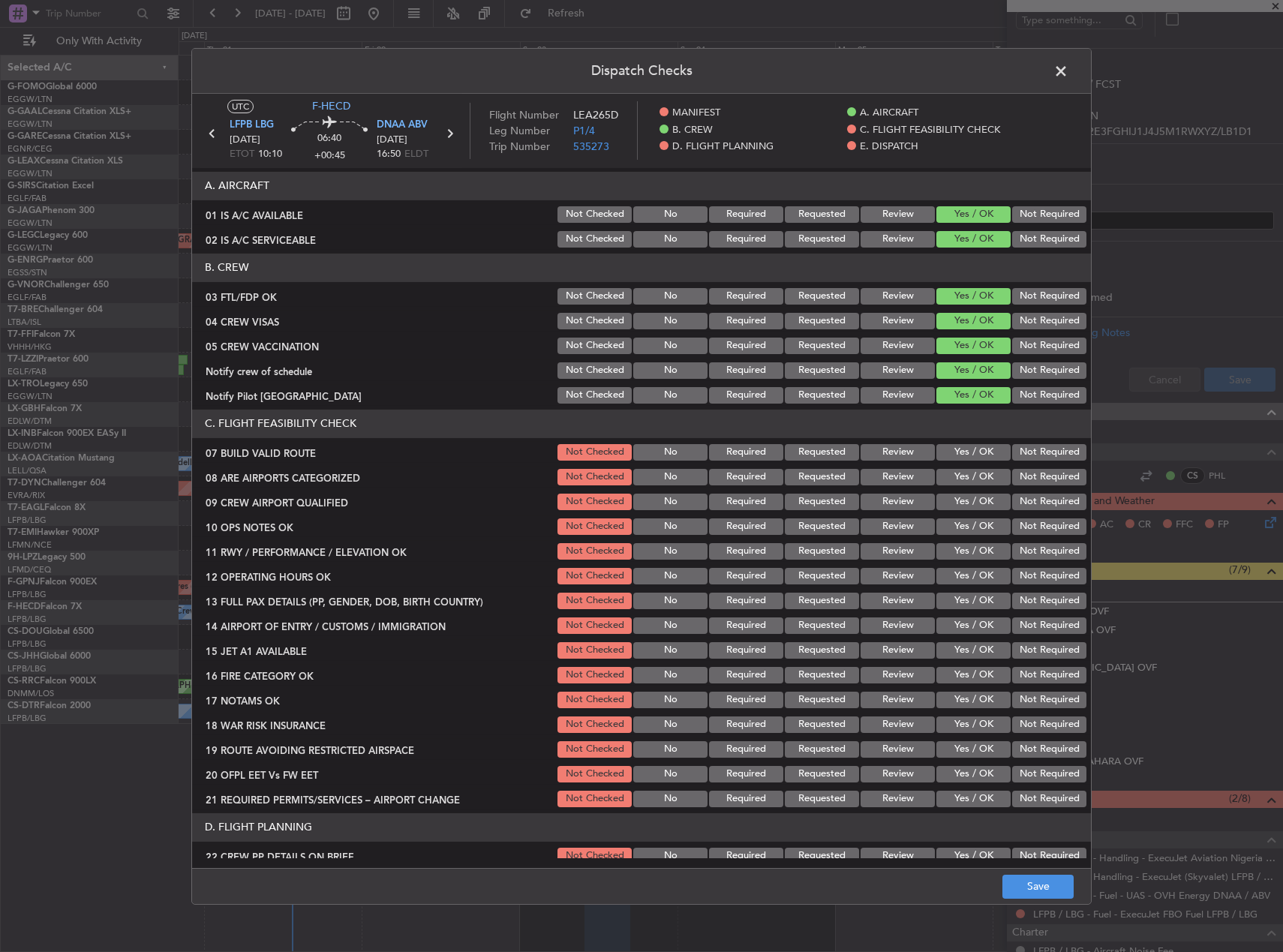
scroll to position [150, 0]
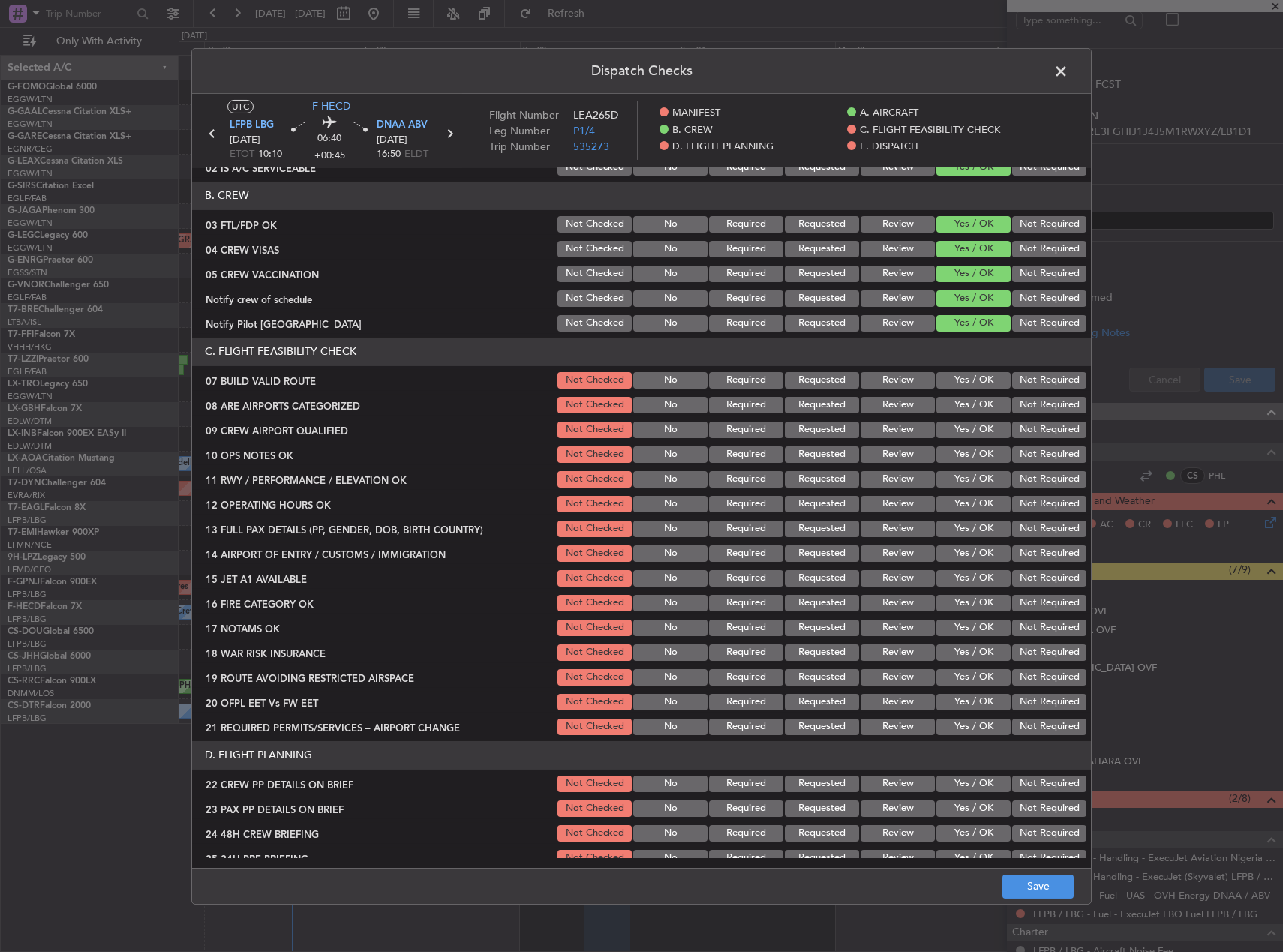
drag, startPoint x: 1030, startPoint y: 320, endPoint x: 976, endPoint y: 401, distance: 97.3
click at [1029, 321] on button "Not Required" at bounding box center [1050, 323] width 74 height 17
click at [974, 404] on button "Yes / OK" at bounding box center [974, 406] width 74 height 17
click at [963, 377] on button "Yes / OK" at bounding box center [974, 381] width 74 height 17
click at [1017, 426] on button "Not Required" at bounding box center [1050, 430] width 74 height 17
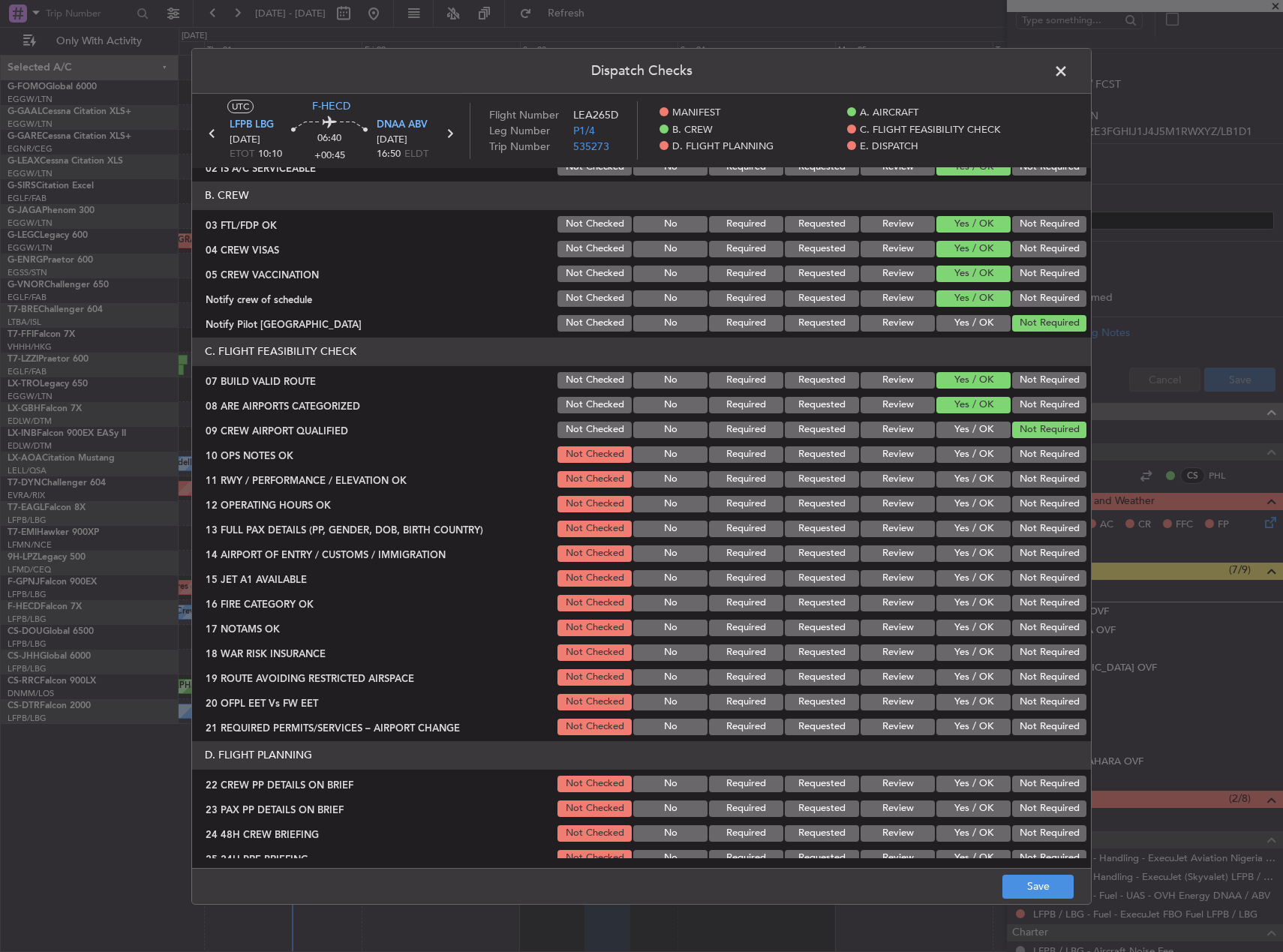
click at [1025, 457] on button "Not Required" at bounding box center [1050, 455] width 74 height 17
click at [1025, 469] on div "Not Required" at bounding box center [1048, 479] width 76 height 21
click at [1027, 478] on button "Not Required" at bounding box center [1050, 480] width 74 height 17
click at [977, 483] on button "Yes / OK" at bounding box center [974, 480] width 74 height 17
click at [970, 507] on button "Yes / OK" at bounding box center [974, 504] width 74 height 17
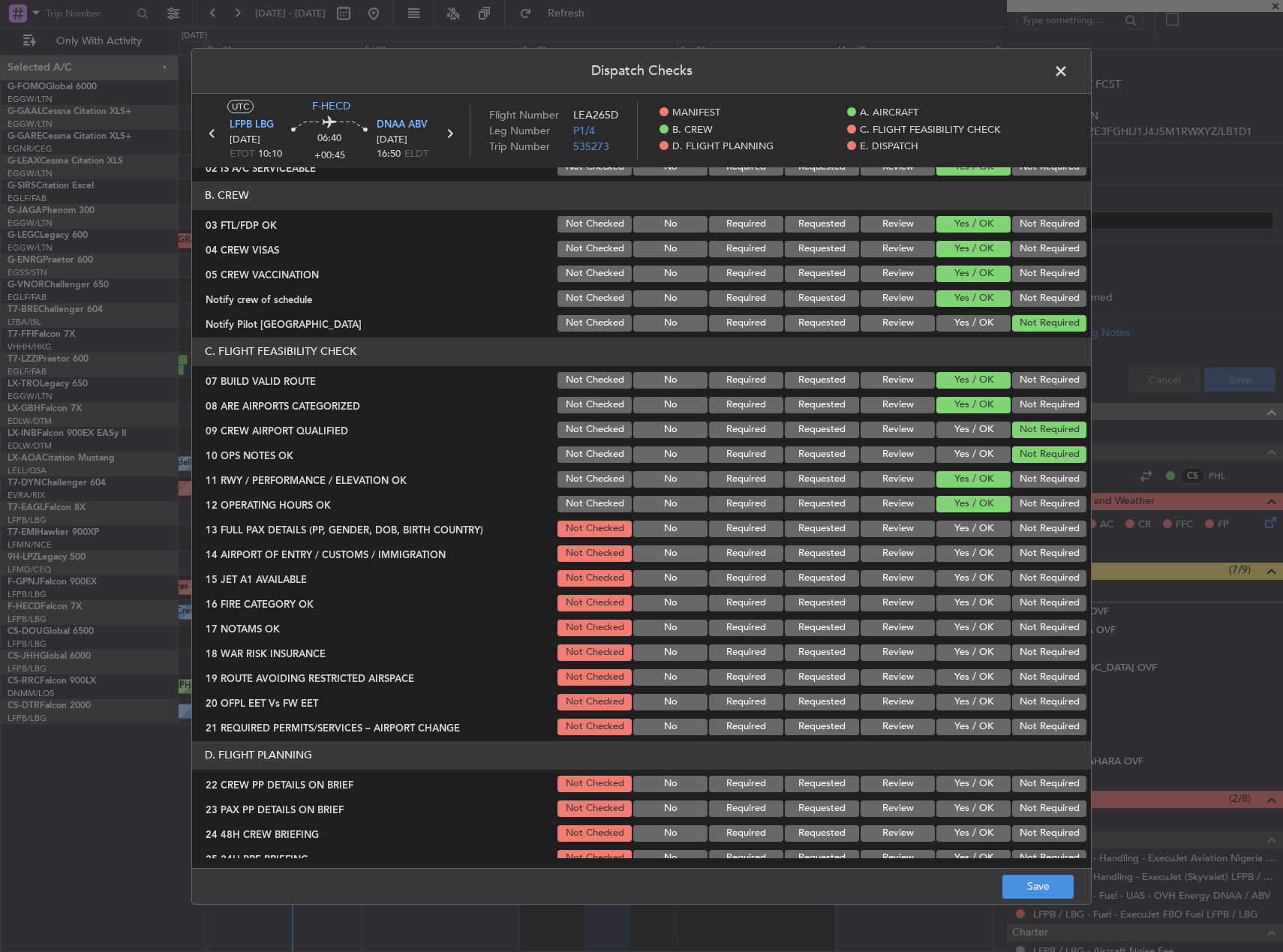
drag, startPoint x: 970, startPoint y: 521, endPoint x: 970, endPoint y: 532, distance: 11.0
click at [970, 522] on button "Yes / OK" at bounding box center [974, 529] width 74 height 17
click at [970, 543] on div "Yes / OK" at bounding box center [972, 553] width 76 height 21
click at [970, 551] on button "Yes / OK" at bounding box center [974, 554] width 74 height 17
click at [972, 572] on button "Yes / OK" at bounding box center [974, 579] width 74 height 17
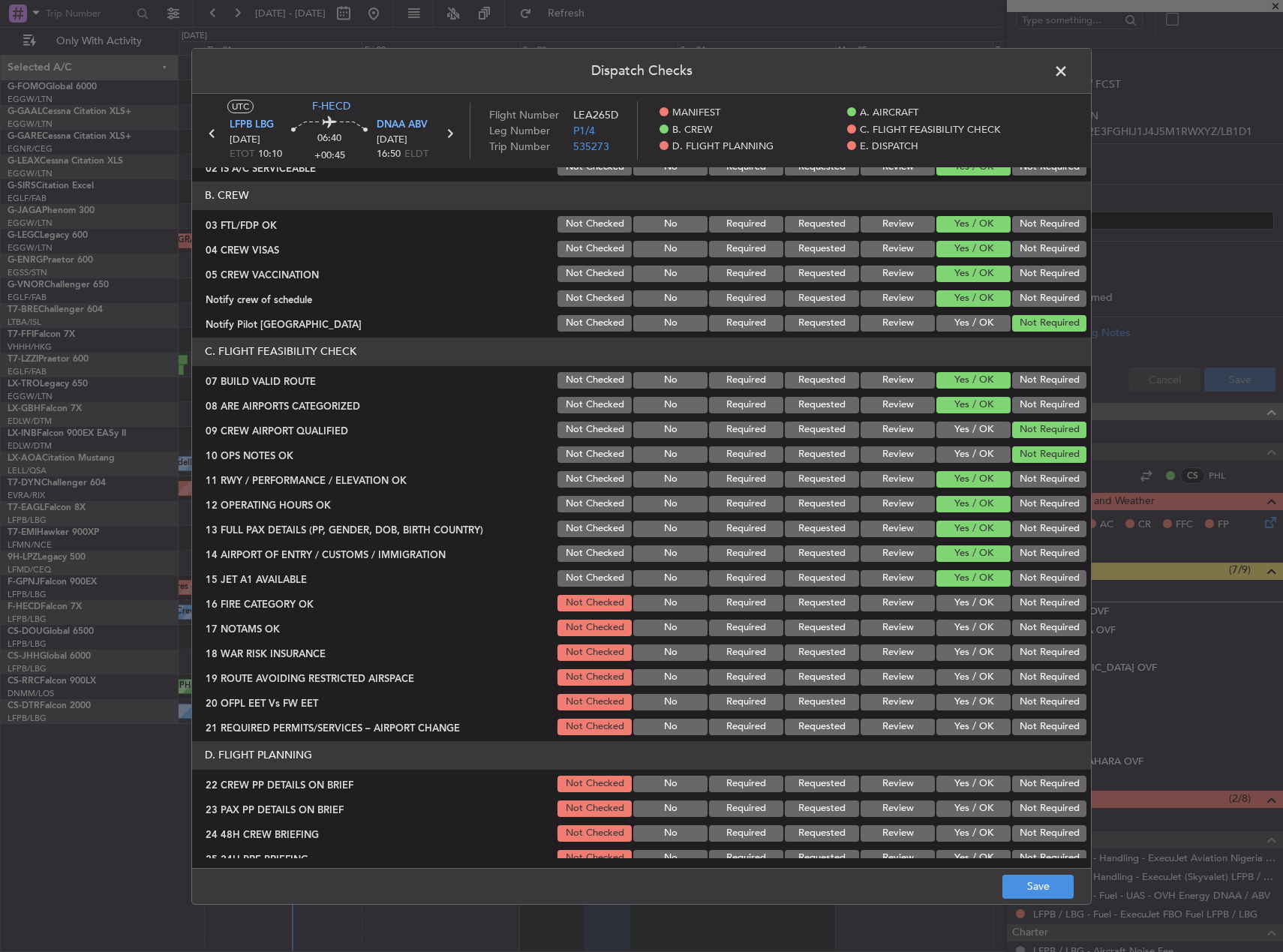
click at [971, 590] on section "C. FLIGHT FEASIBILITY CHECK 07 BUILD VALID ROUTE Not Checked No Required Reques…" at bounding box center [641, 538] width 899 height 400
click at [972, 604] on button "Yes / OK" at bounding box center [974, 603] width 74 height 17
click at [975, 629] on button "Yes / OK" at bounding box center [974, 628] width 74 height 17
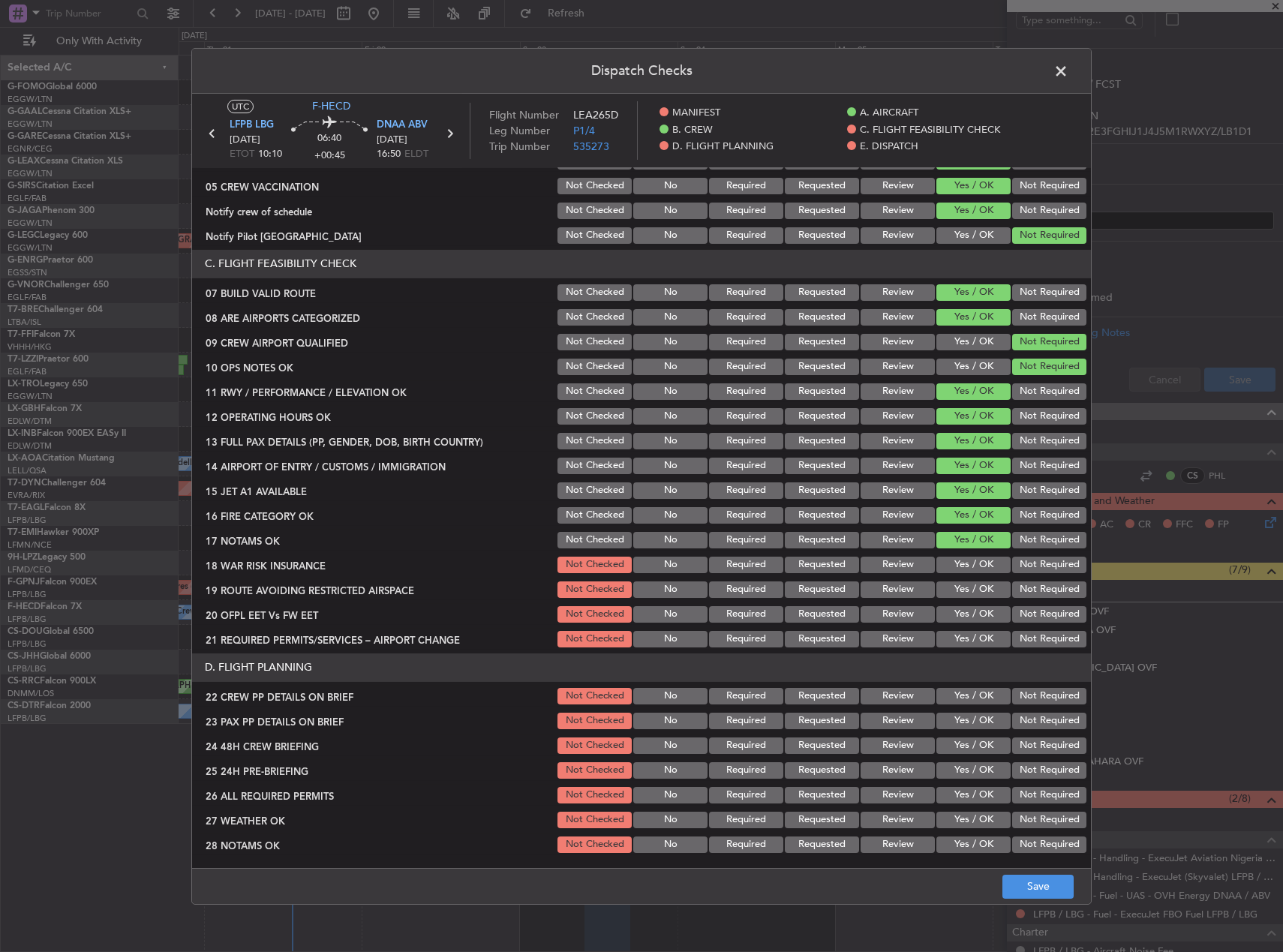
scroll to position [375, 0]
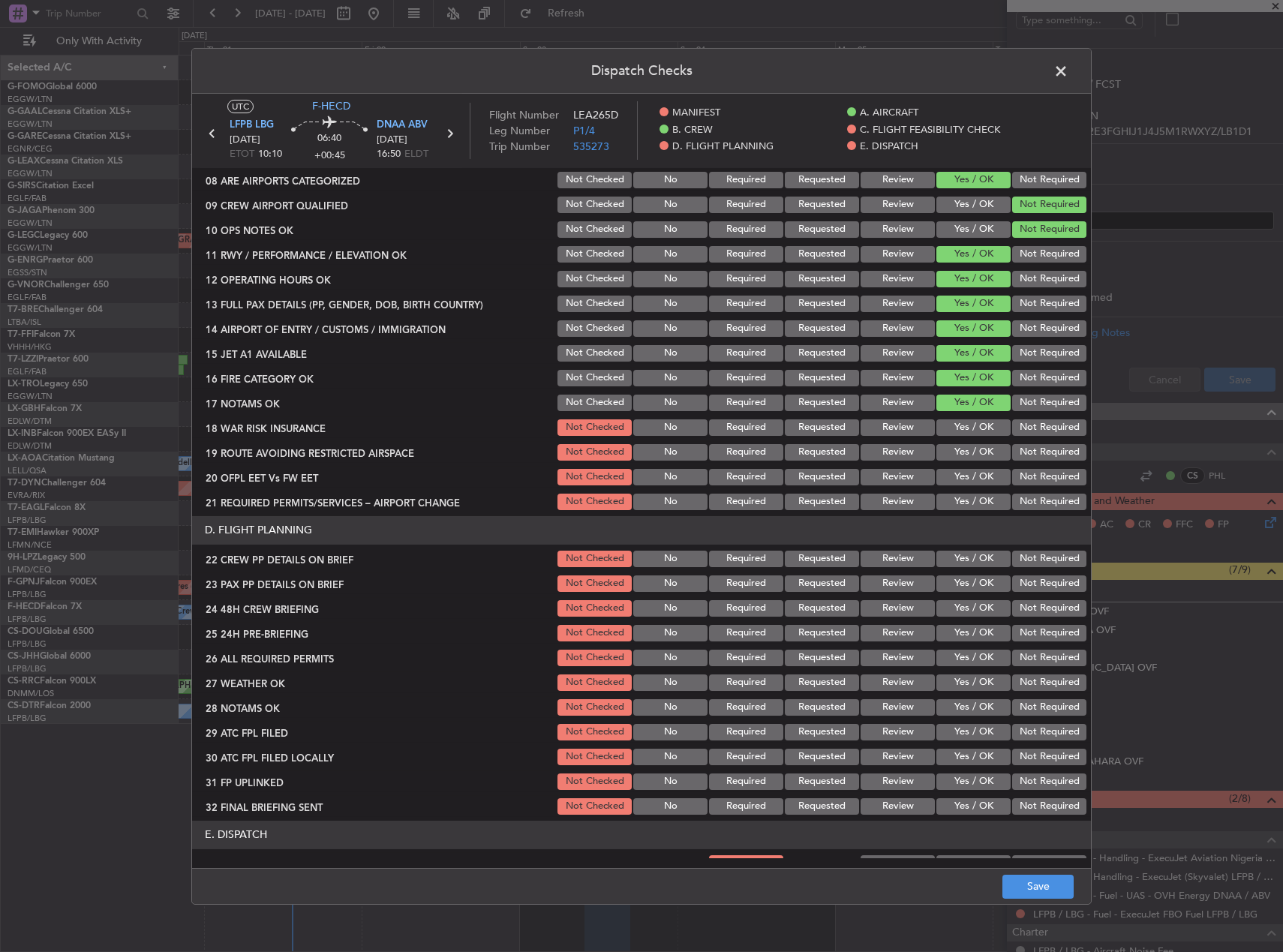
click at [966, 424] on button "Yes / OK" at bounding box center [974, 428] width 74 height 17
click at [1033, 424] on button "Not Required" at bounding box center [1050, 428] width 74 height 17
click at [968, 439] on section "C. FLIGHT FEASIBILITY CHECK 07 BUILD VALID ROUTE Not Checked No Required Reques…" at bounding box center [641, 313] width 899 height 400
click at [961, 429] on button "Yes / OK" at bounding box center [974, 428] width 74 height 17
click at [965, 460] on button "Yes / OK" at bounding box center [974, 453] width 74 height 17
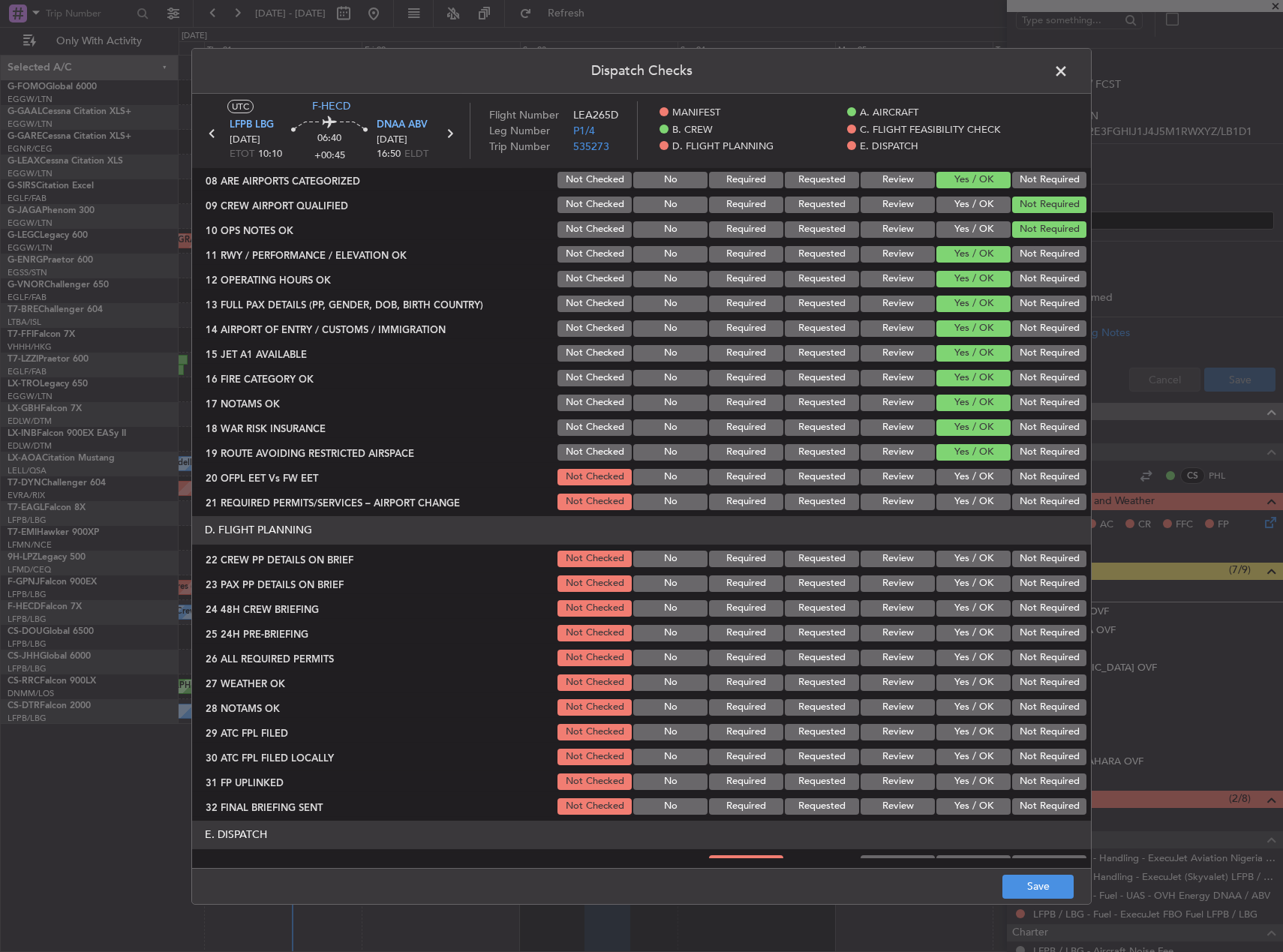
drag, startPoint x: 974, startPoint y: 482, endPoint x: 975, endPoint y: 494, distance: 12.0
click at [974, 484] on button "Yes / OK" at bounding box center [974, 477] width 74 height 17
click at [976, 499] on button "Yes / OK" at bounding box center [974, 502] width 74 height 17
drag, startPoint x: 977, startPoint y: 545, endPoint x: 978, endPoint y: 558, distance: 13.0
click at [977, 547] on section "D. FLIGHT PLANNING 22 CREW PP DETAILS ON BRIEF Not Checked No Required Requeste…" at bounding box center [641, 666] width 899 height 301
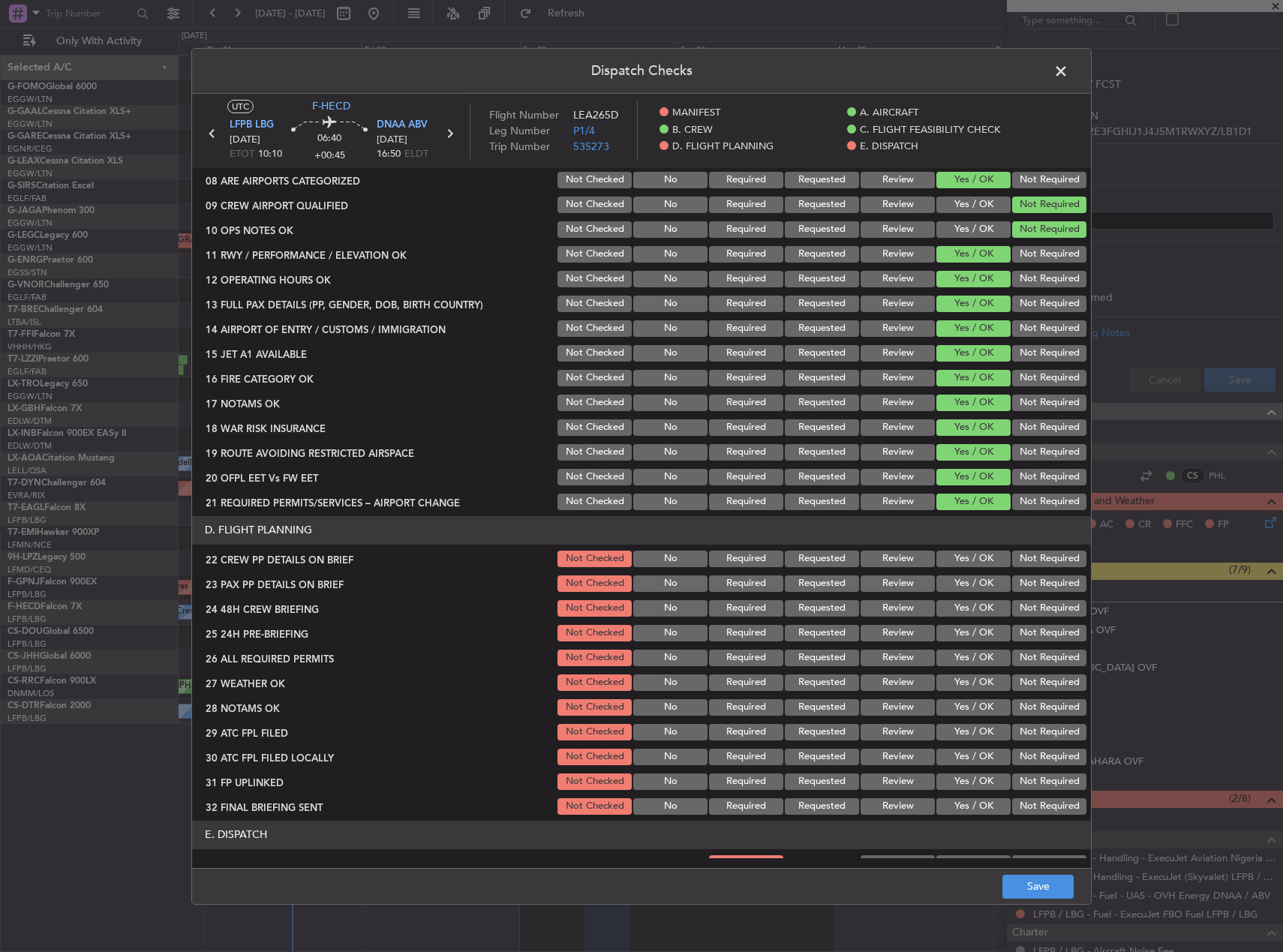
click at [978, 558] on button "Yes / OK" at bounding box center [974, 559] width 74 height 17
click at [977, 579] on button "Yes / OK" at bounding box center [974, 583] width 74 height 17
click at [1028, 606] on button "Not Required" at bounding box center [1050, 608] width 74 height 17
click at [1026, 625] on button "Not Required" at bounding box center [1050, 633] width 74 height 17
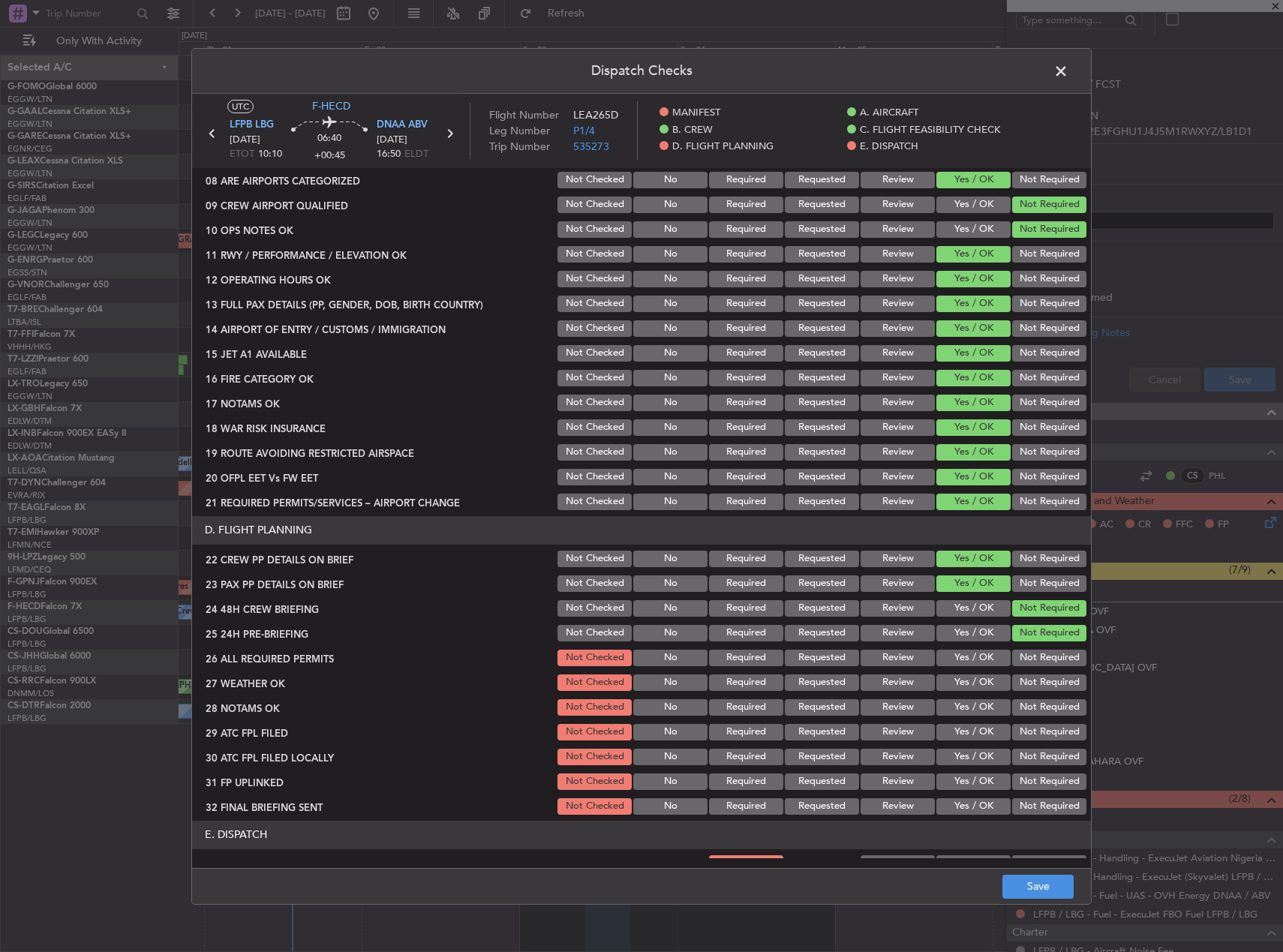
click at [980, 604] on button "Yes / OK" at bounding box center [974, 608] width 74 height 17
click at [1039, 879] on button "Save" at bounding box center [1038, 886] width 71 height 24
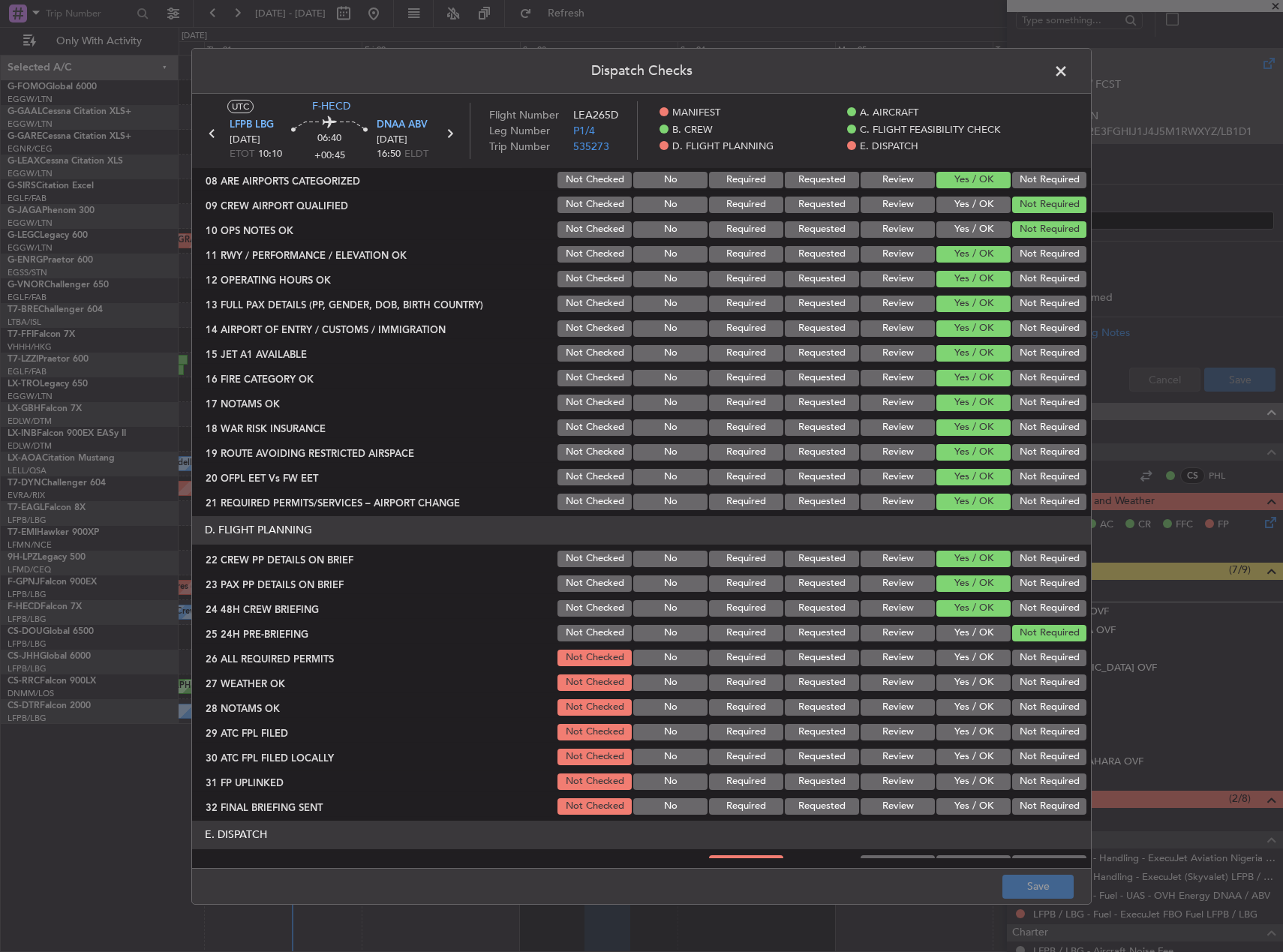
drag, startPoint x: 1062, startPoint y: 69, endPoint x: 1062, endPoint y: 87, distance: 18.0
click at [1068, 69] on span at bounding box center [1068, 74] width 0 height 30
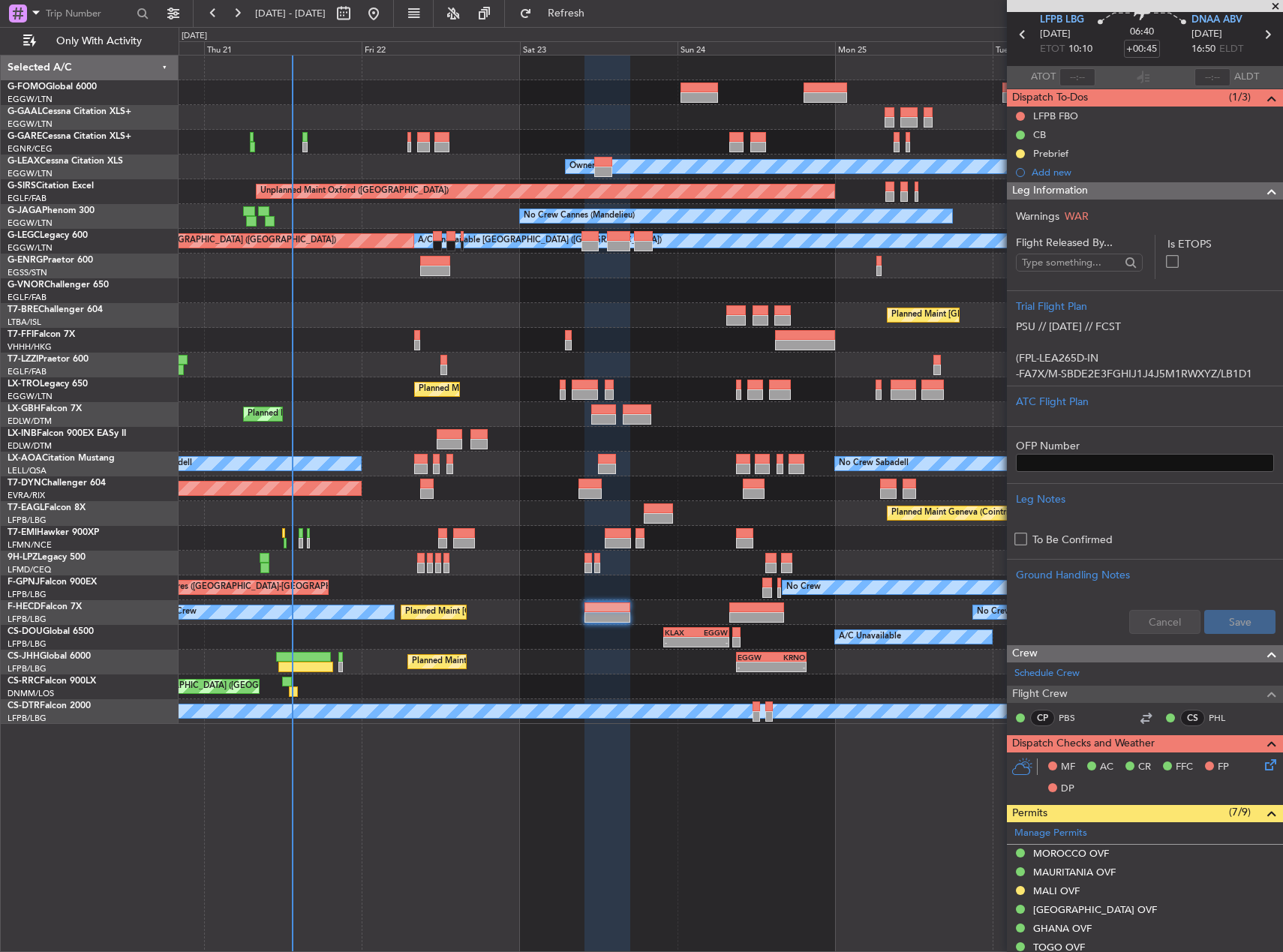
scroll to position [0, 0]
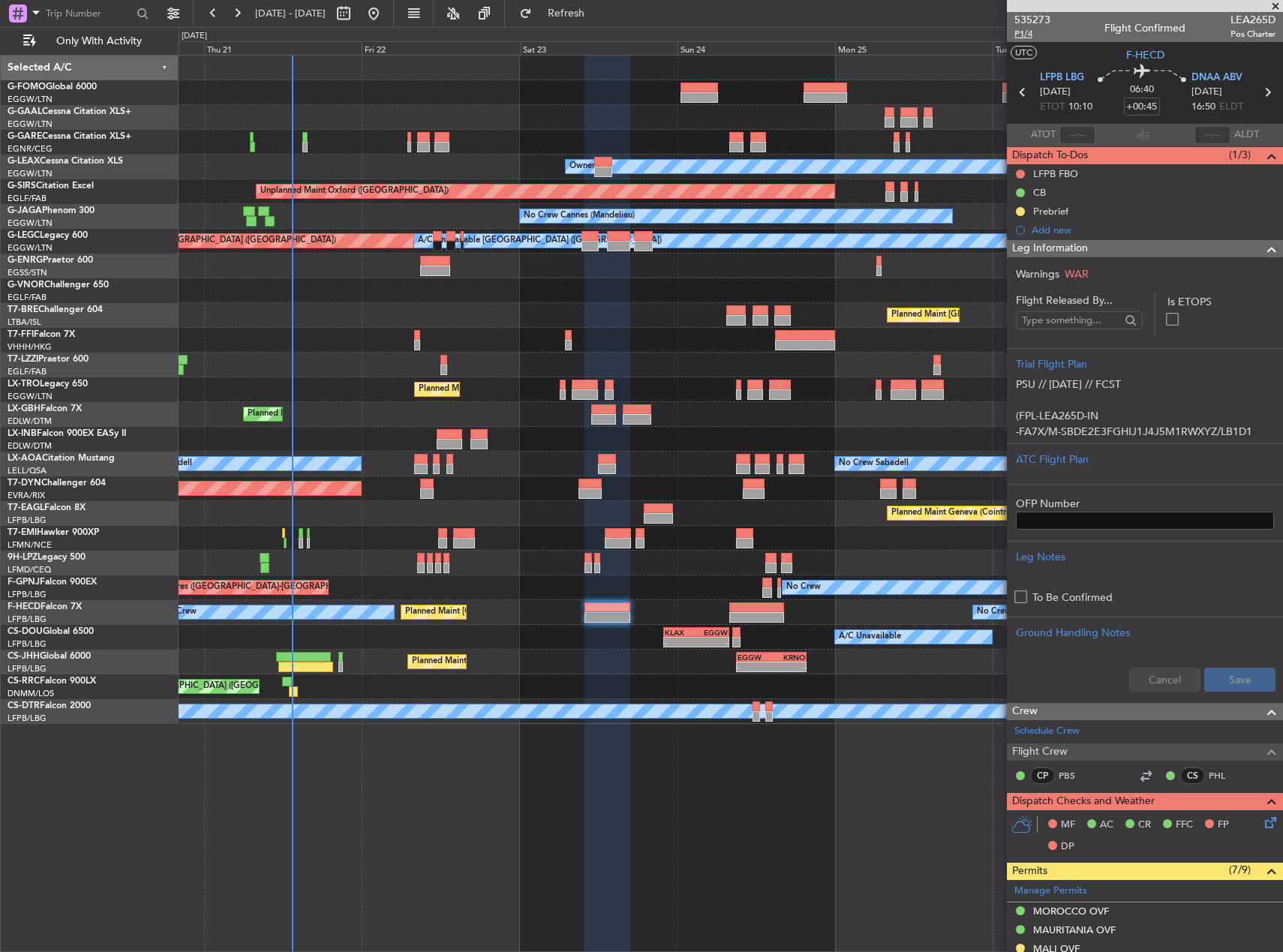
click at [1029, 32] on span "P1/4" at bounding box center [1032, 34] width 36 height 13
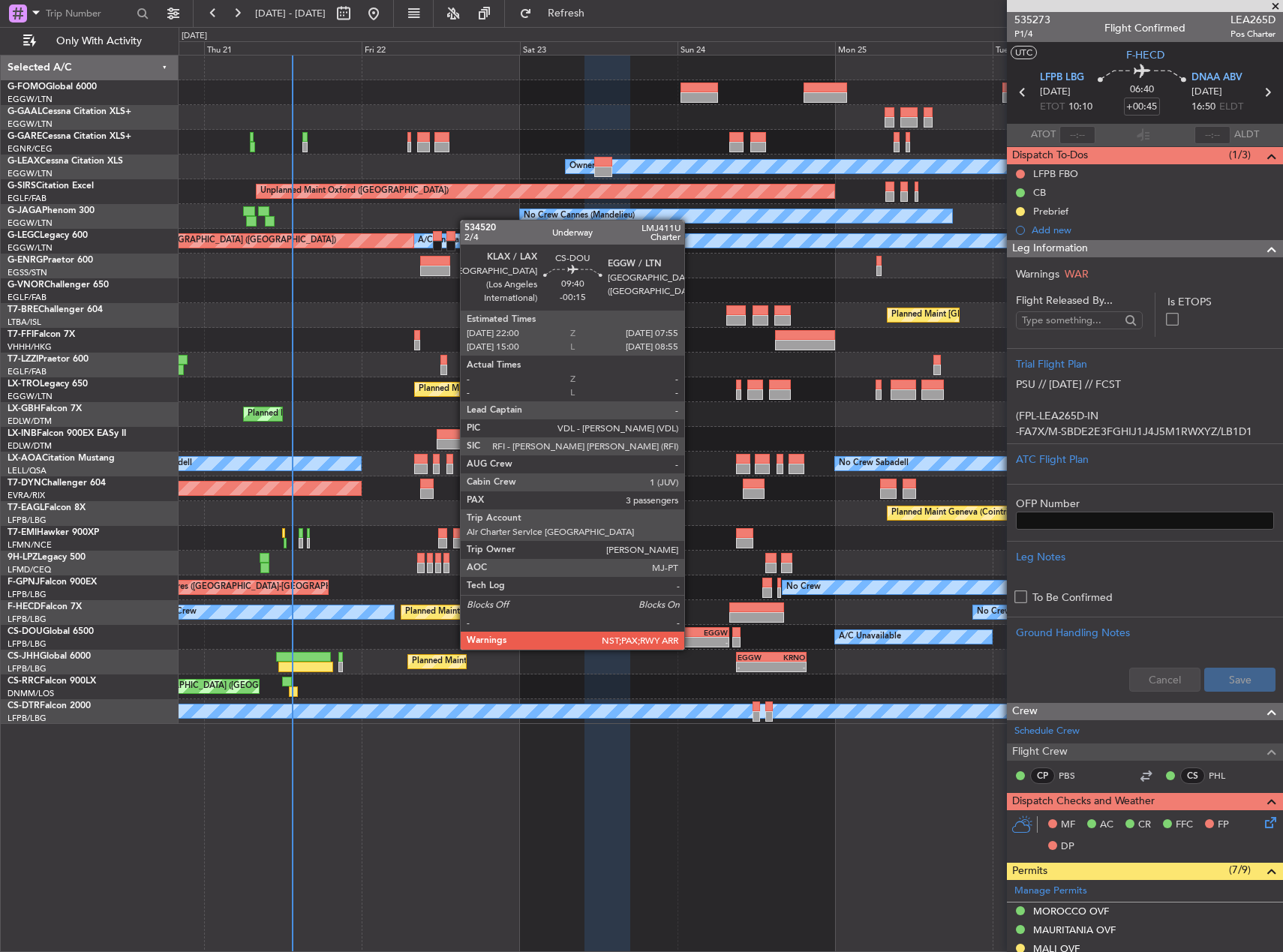
click at [691, 634] on div "KLAX" at bounding box center [681, 633] width 31 height 9
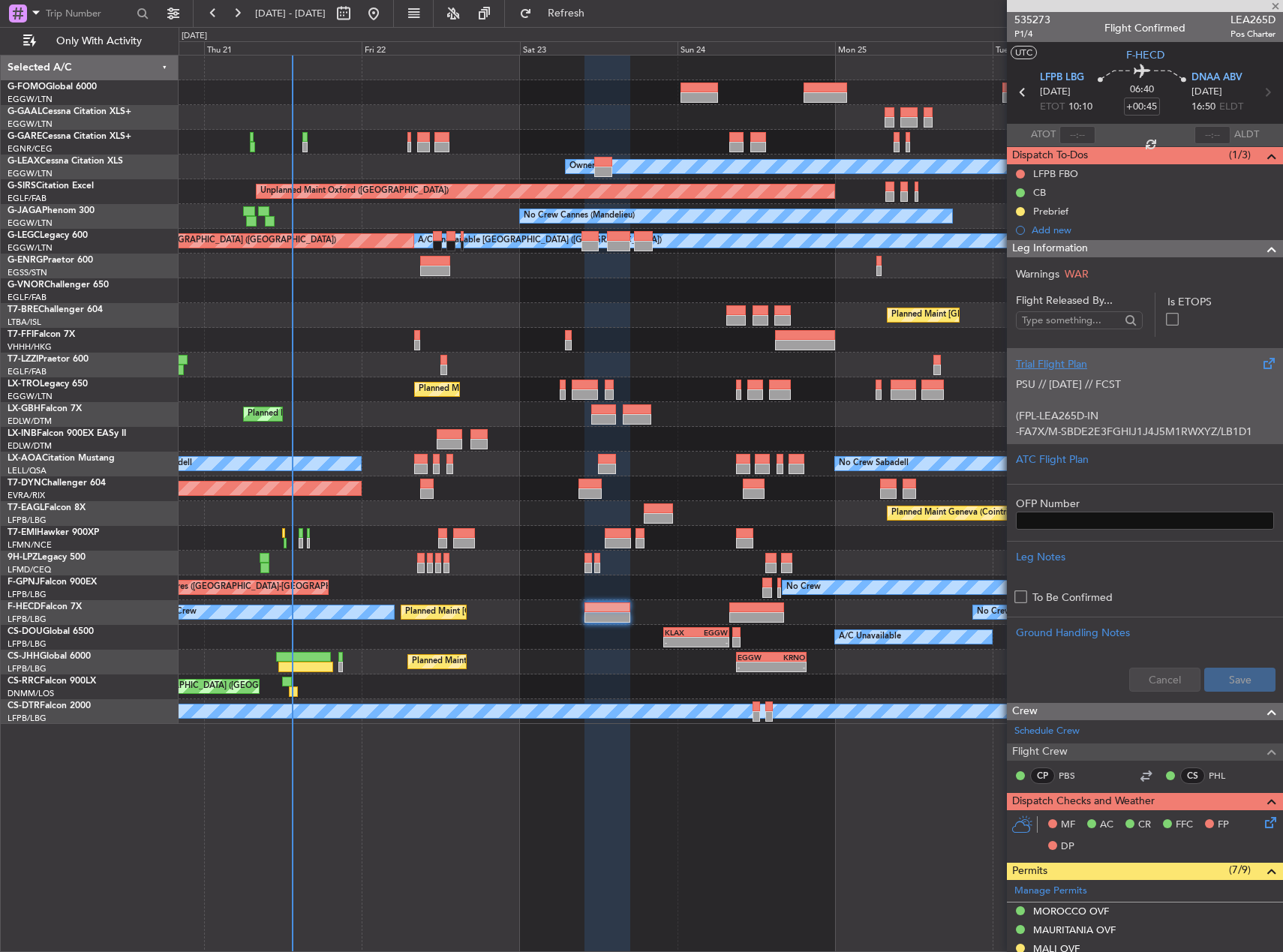
type input "-00:15"
type input "3"
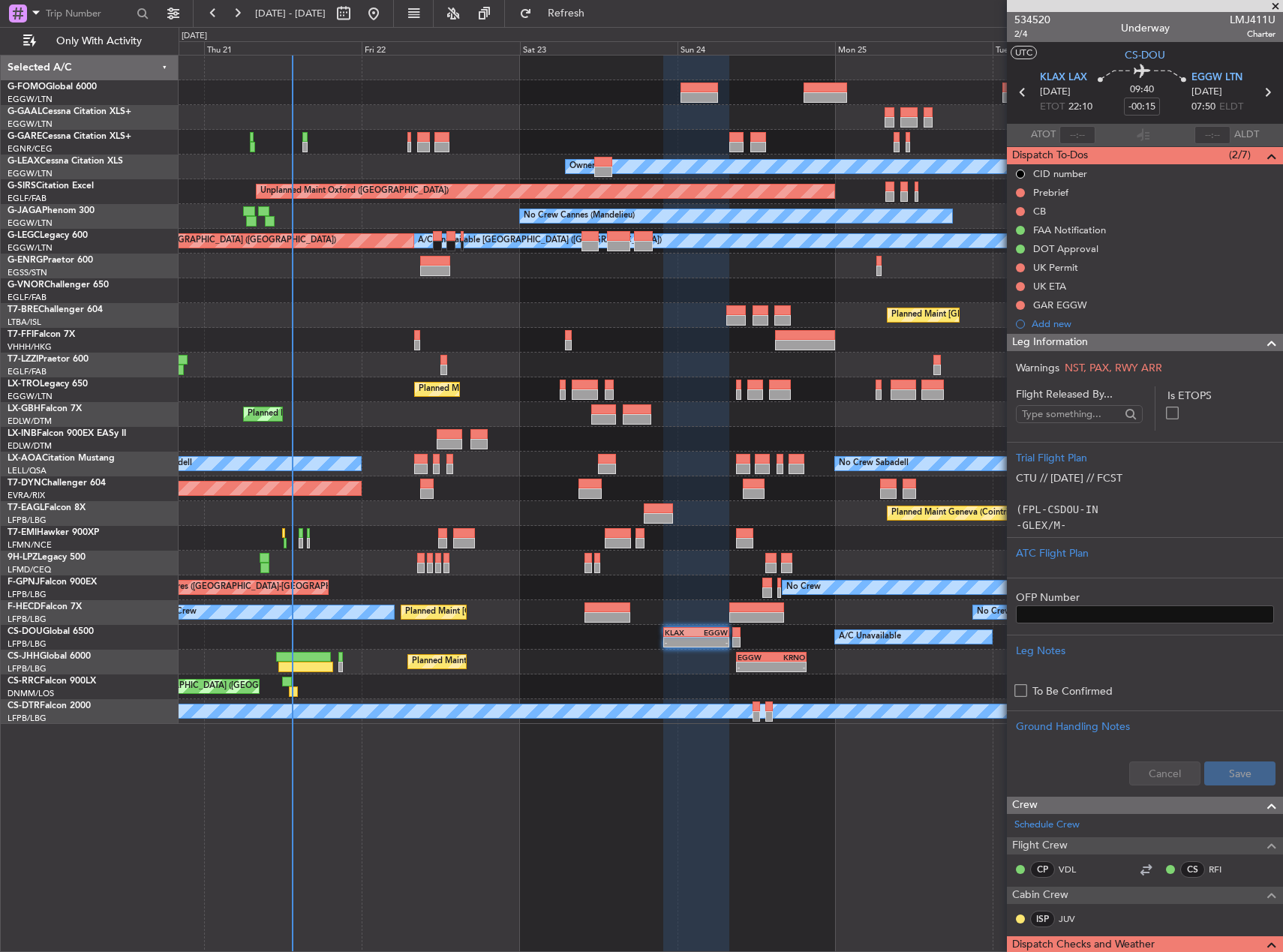
click at [1242, 9] on div at bounding box center [1145, 6] width 276 height 12
click at [1239, 18] on span "LMJ411U" at bounding box center [1252, 19] width 45 height 16
copy span "LMJ411U"
click at [1071, 914] on link "JUV" at bounding box center [1075, 919] width 33 height 14
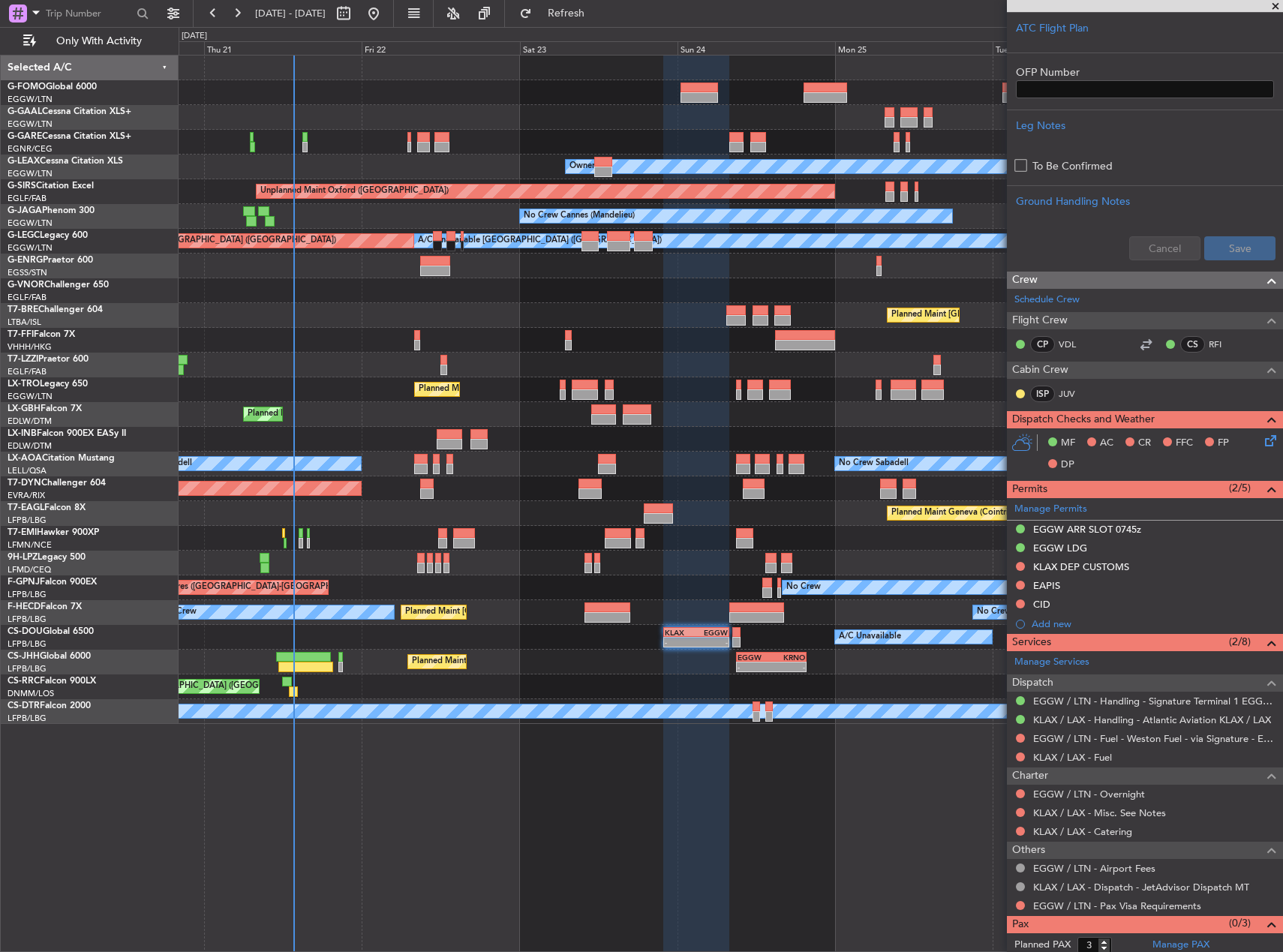
scroll to position [549, 0]
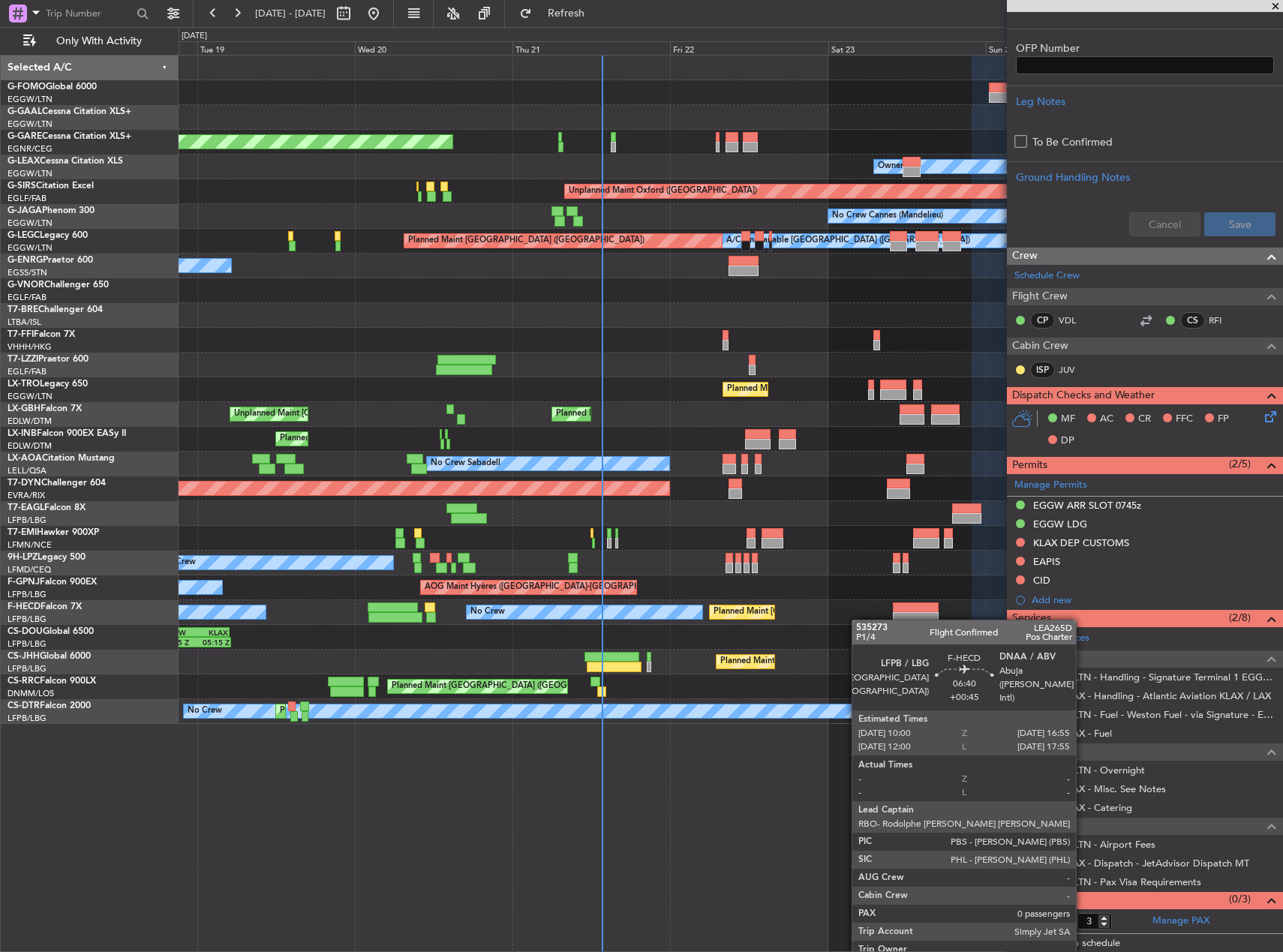
click at [902, 613] on div "Planned Maint Dusseldorf Unplanned Maint Chester Owner Owner Unplanned Maint Ox…" at bounding box center [731, 390] width 1104 height 669
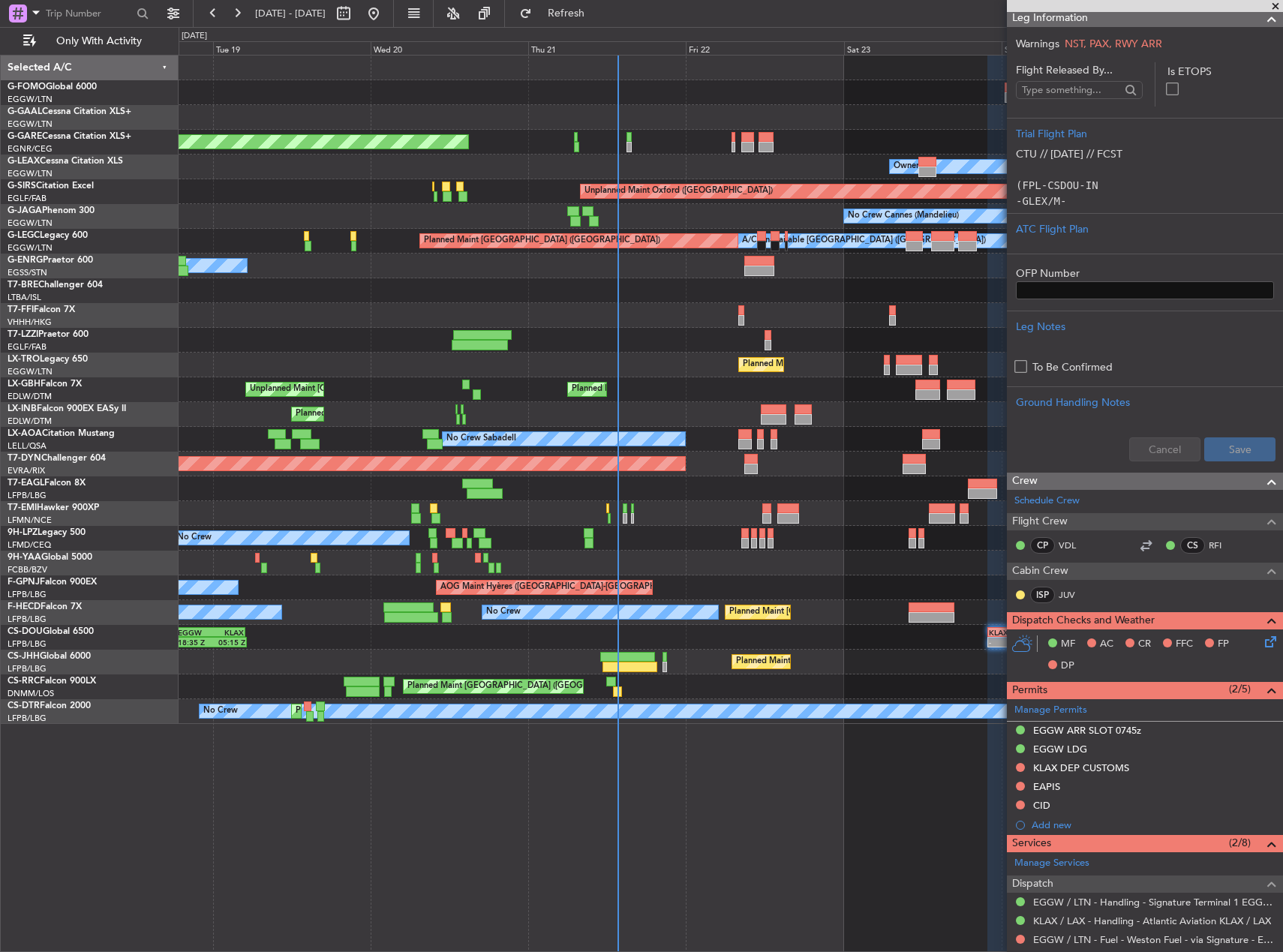
scroll to position [0, 0]
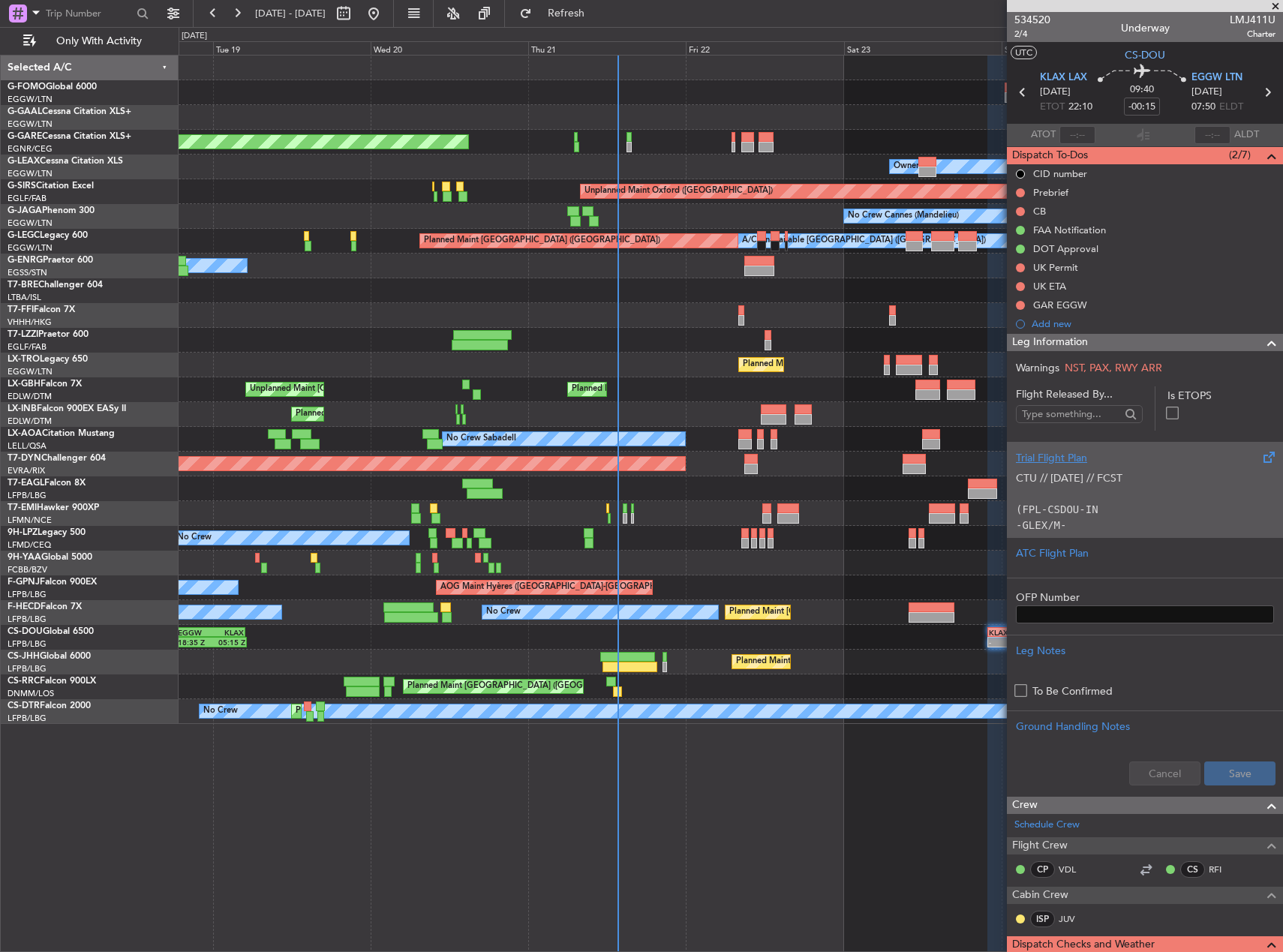
click at [1092, 511] on p "(FPL-CSDOU-IN" at bounding box center [1145, 509] width 258 height 16
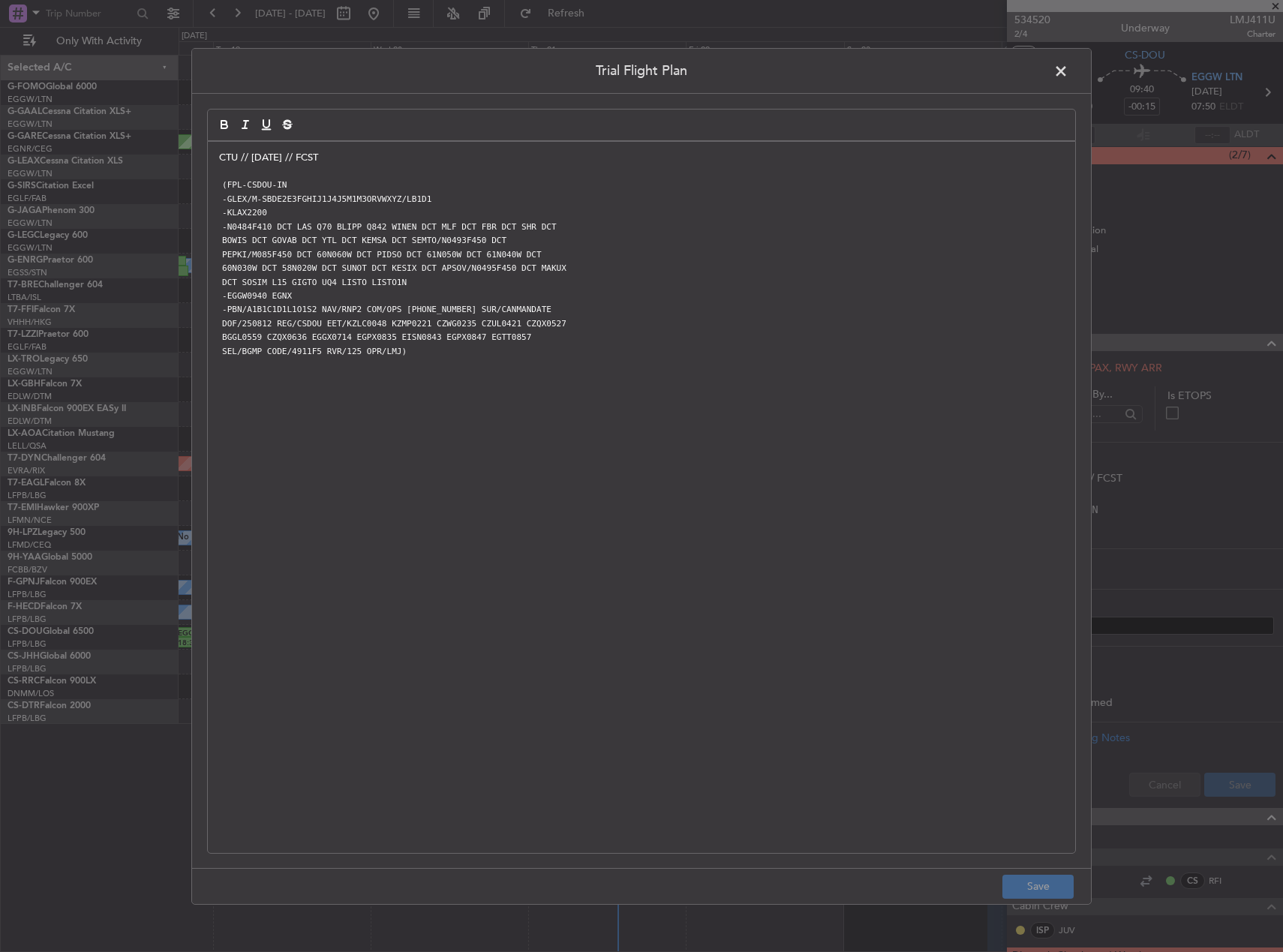
click at [215, 159] on div "CTU // 11AUG // FCST (FPL-CSDOU-IN -GLEX/M-SBDE2E3FGHIJ1J4J5M1M3ORVWXYZ/LB1D1 -…" at bounding box center [641, 496] width 867 height 711
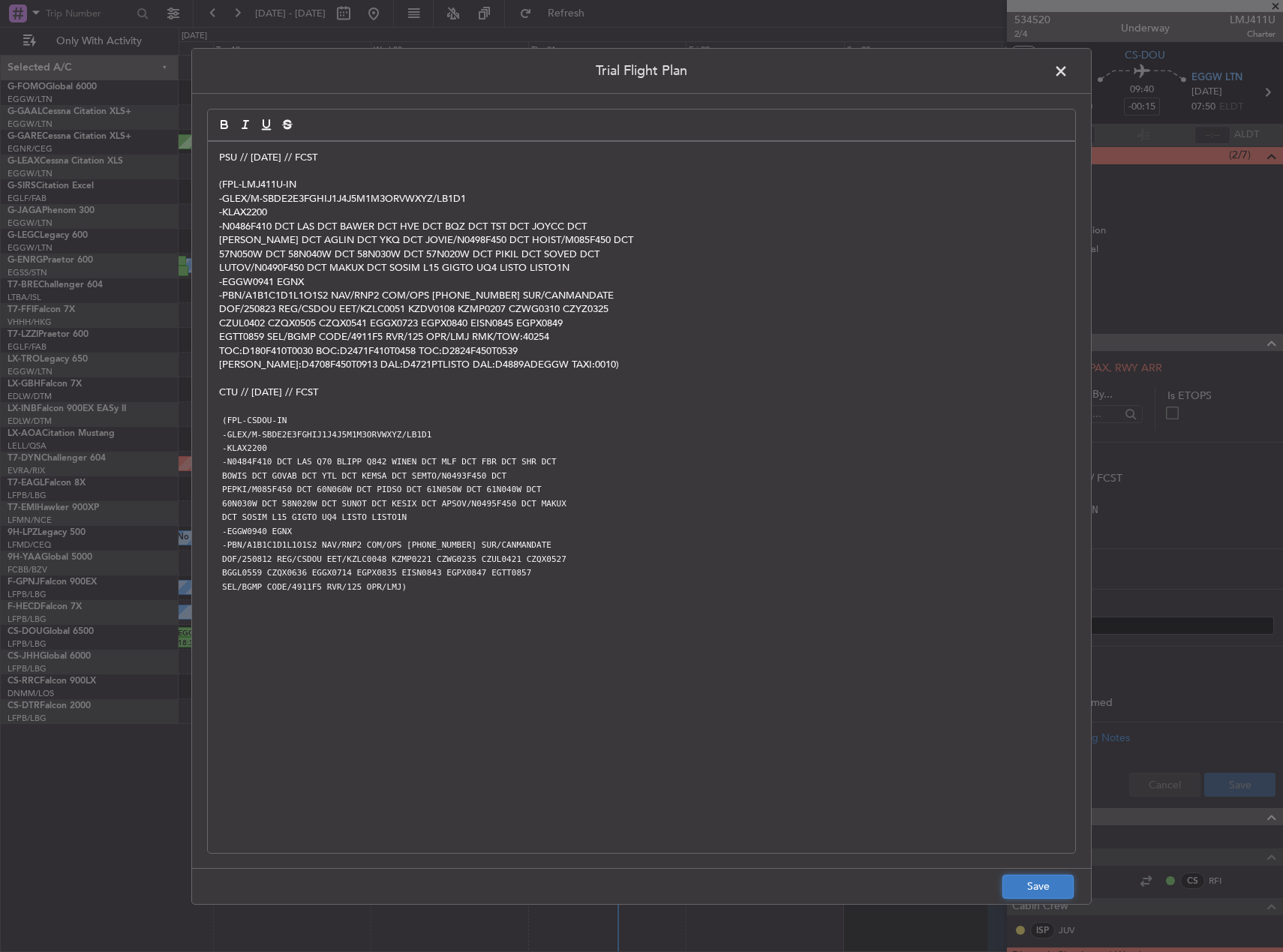
click at [1048, 897] on button "Save" at bounding box center [1038, 886] width 71 height 24
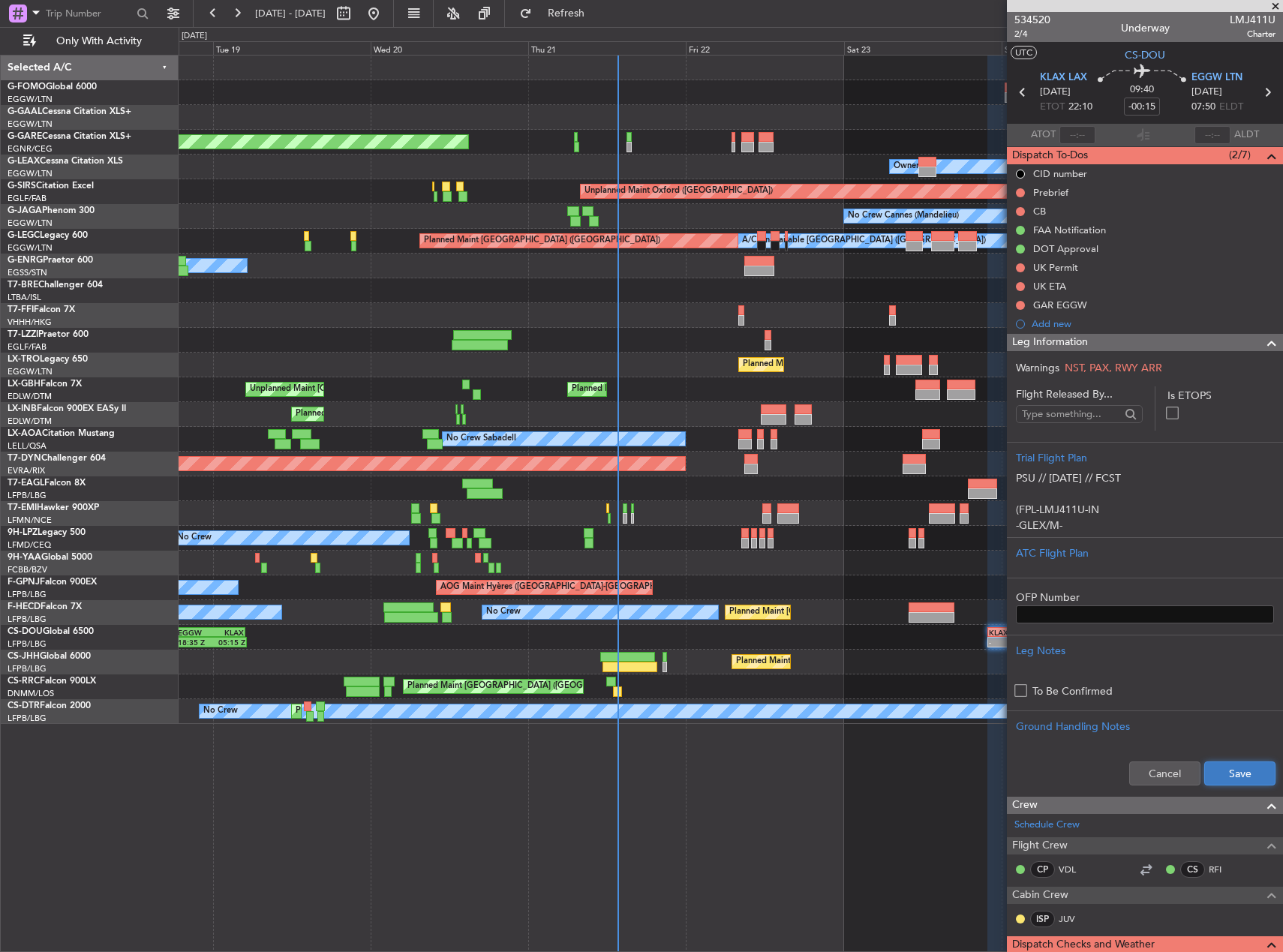
click at [1220, 770] on button "Save" at bounding box center [1239, 773] width 71 height 24
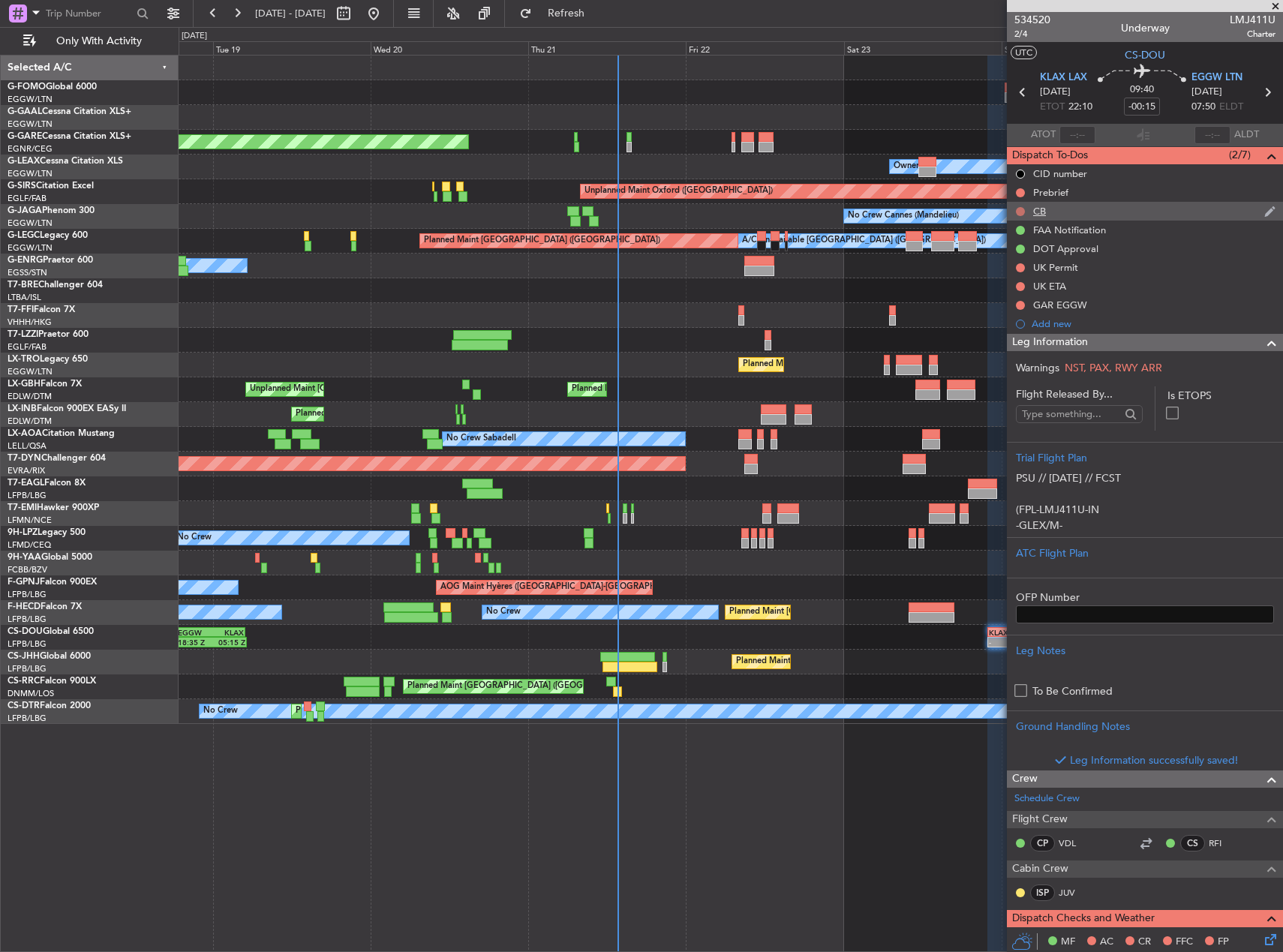
click at [1022, 210] on button at bounding box center [1021, 212] width 9 height 9
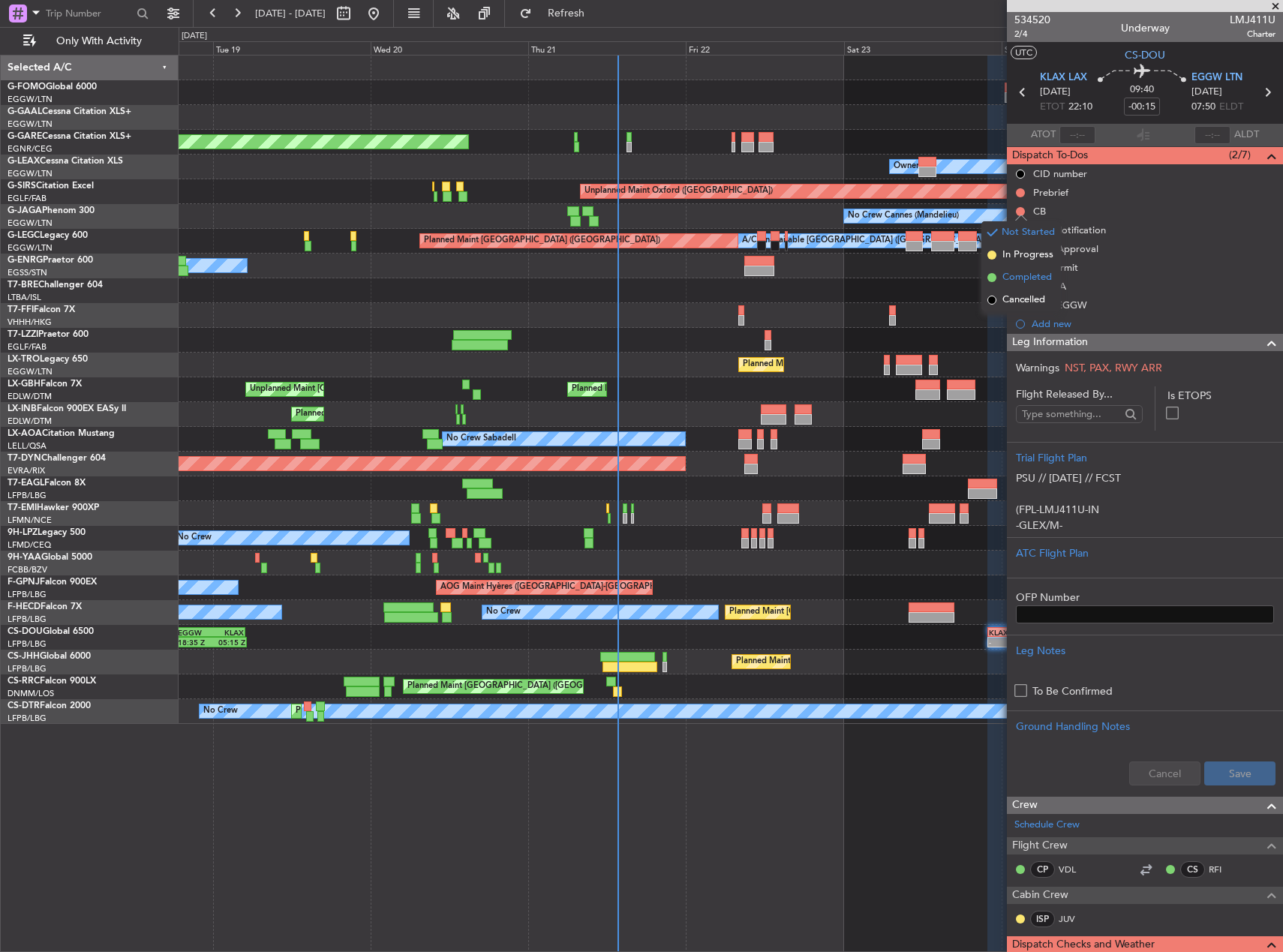
click at [1021, 282] on span "Completed" at bounding box center [1026, 278] width 49 height 15
click at [1020, 192] on button at bounding box center [1021, 193] width 9 height 9
click at [1013, 238] on span "In Progress" at bounding box center [1027, 236] width 51 height 15
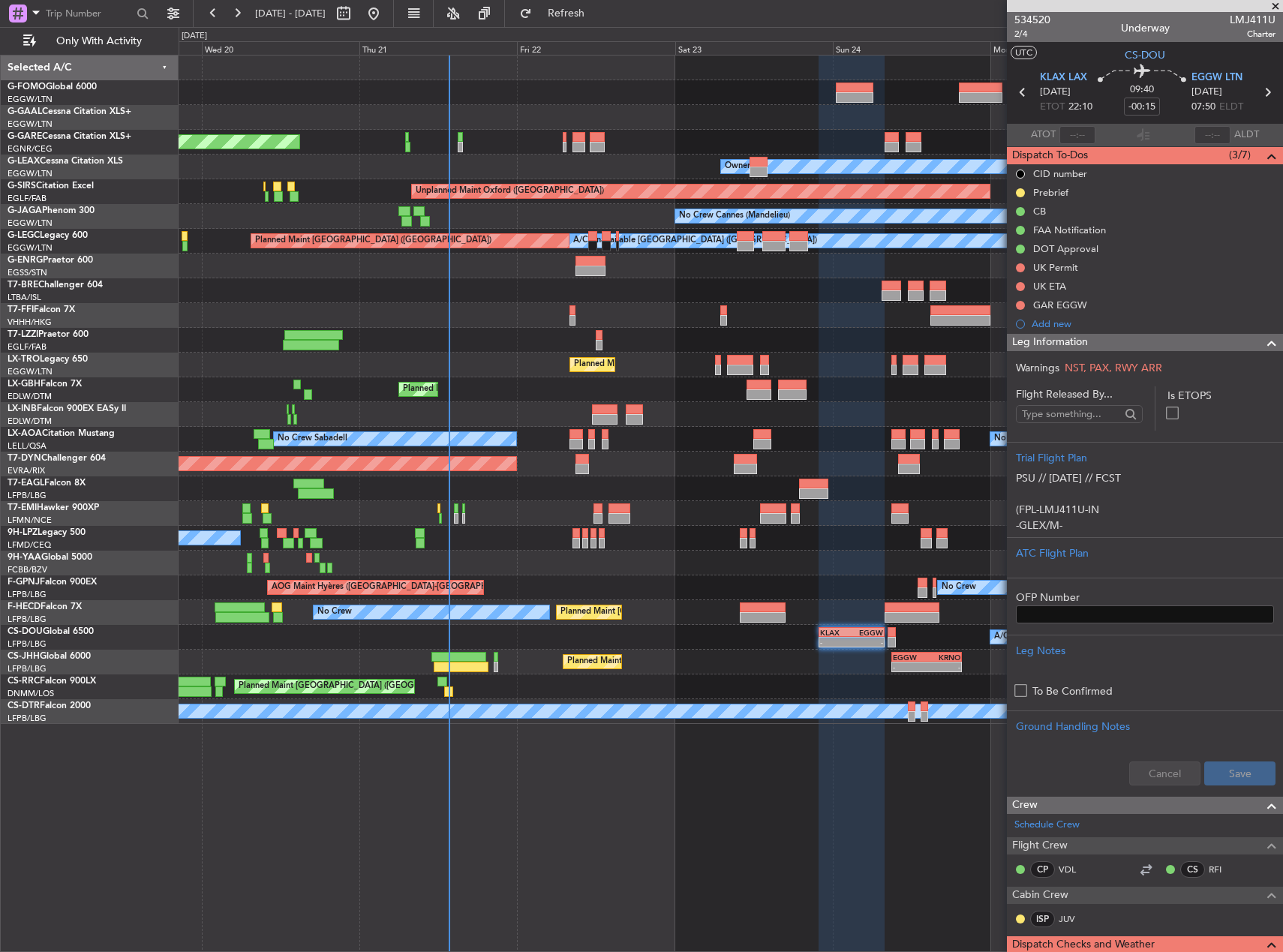
click at [688, 467] on div "Planned Maint Dusseldorf Unplanned Maint Chester Owner Owner Unplanned Maint Ox…" at bounding box center [731, 390] width 1104 height 669
click at [640, 810] on div "Planned Maint Dusseldorf Unplanned Maint Chester Owner Owner Unplanned Maint Ox…" at bounding box center [731, 503] width 1104 height 897
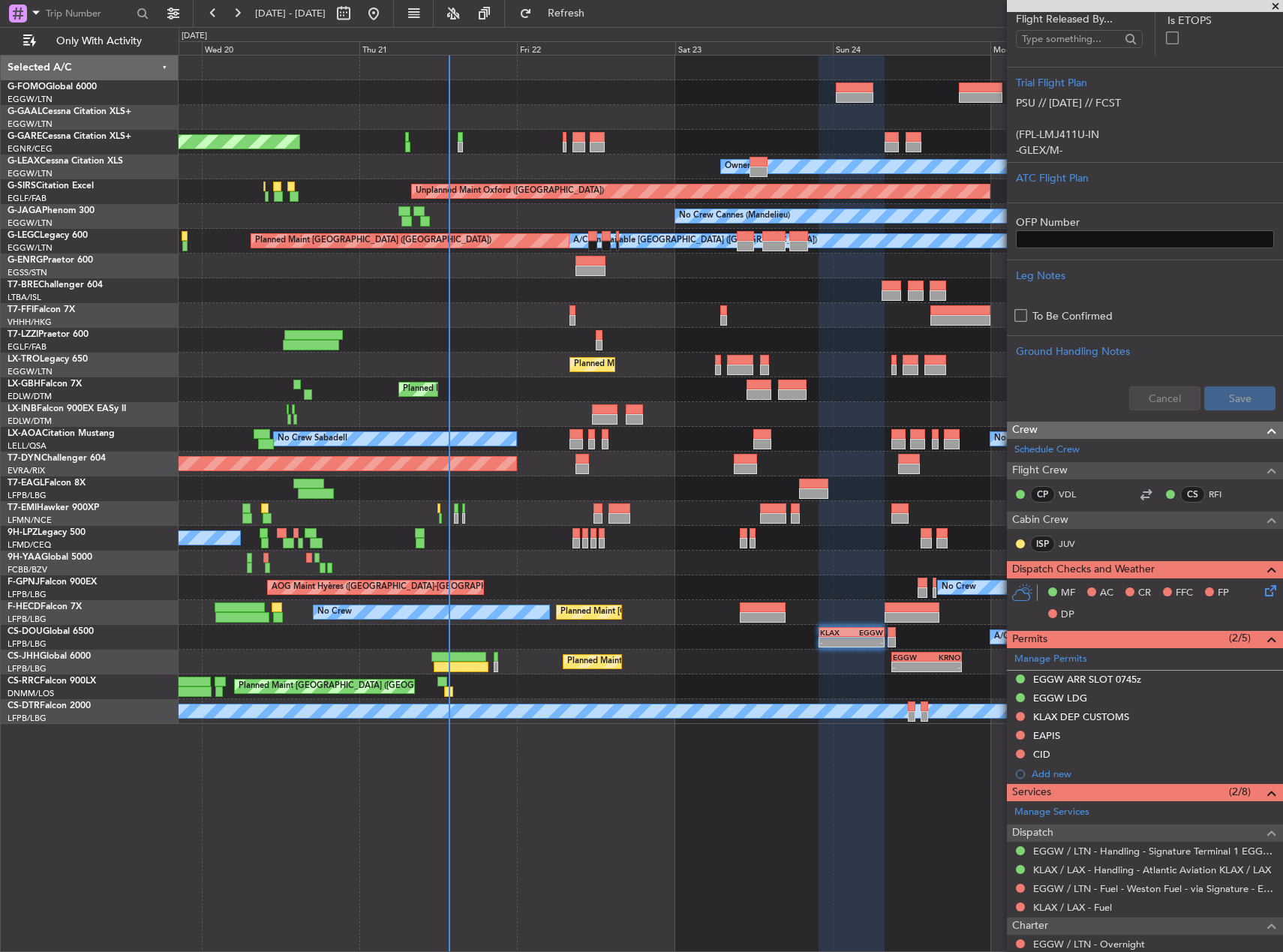
click at [1262, 593] on icon at bounding box center [1267, 588] width 12 height 12
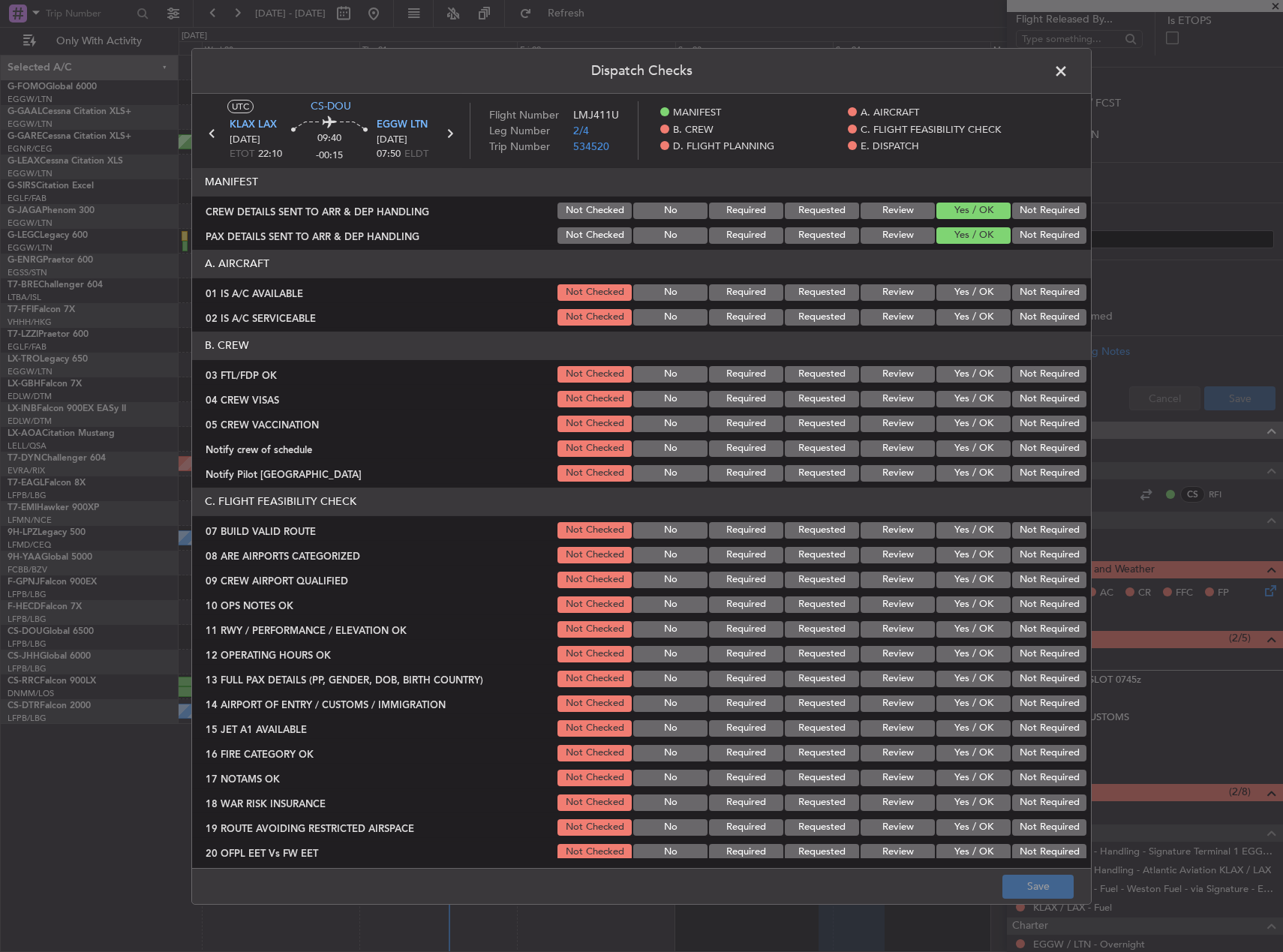
click at [978, 288] on button "Yes / OK" at bounding box center [974, 293] width 74 height 17
click at [970, 316] on button "Yes / OK" at bounding box center [974, 318] width 74 height 17
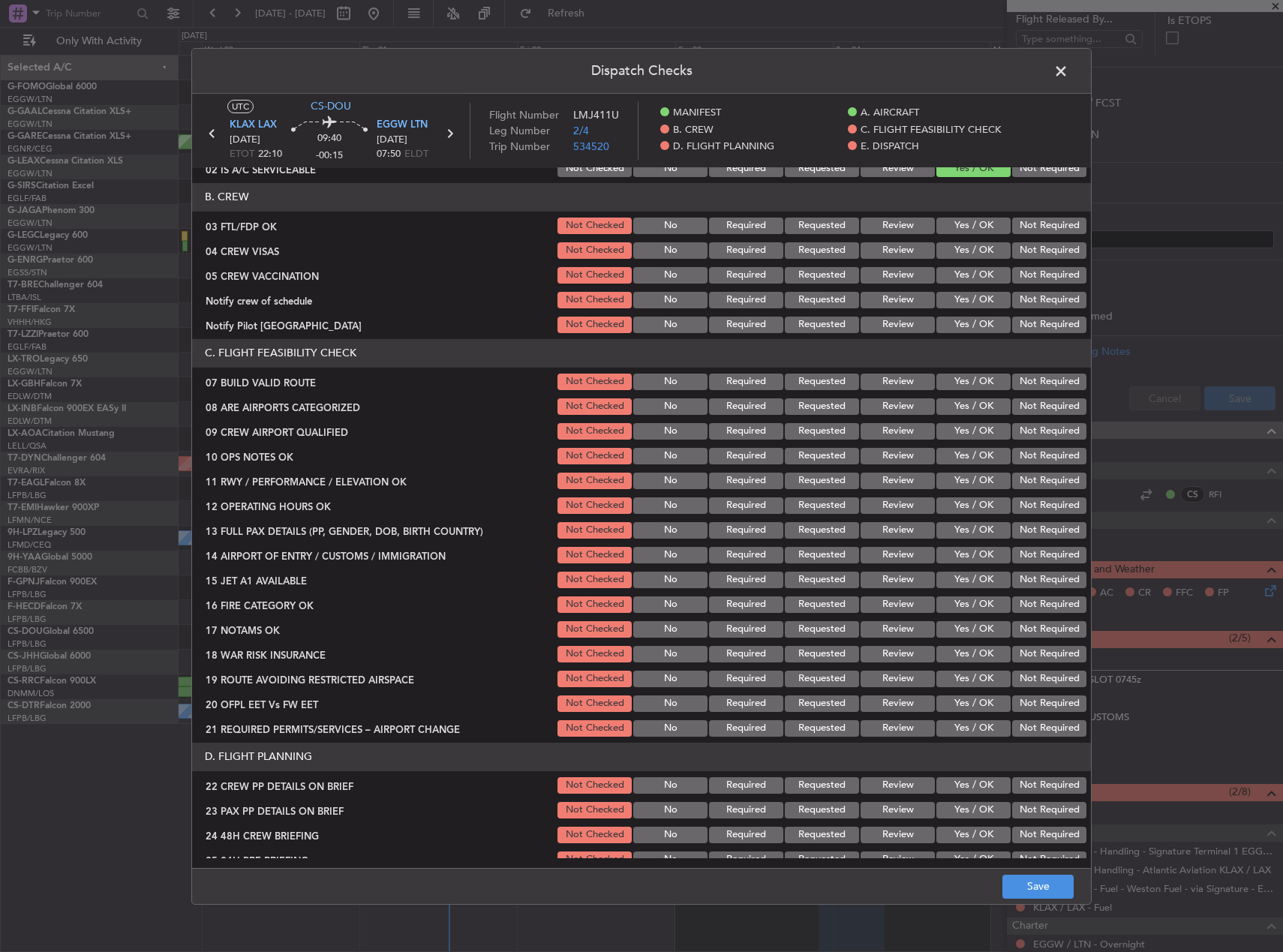
scroll to position [150, 0]
click at [977, 231] on button "Yes / OK" at bounding box center [974, 224] width 74 height 17
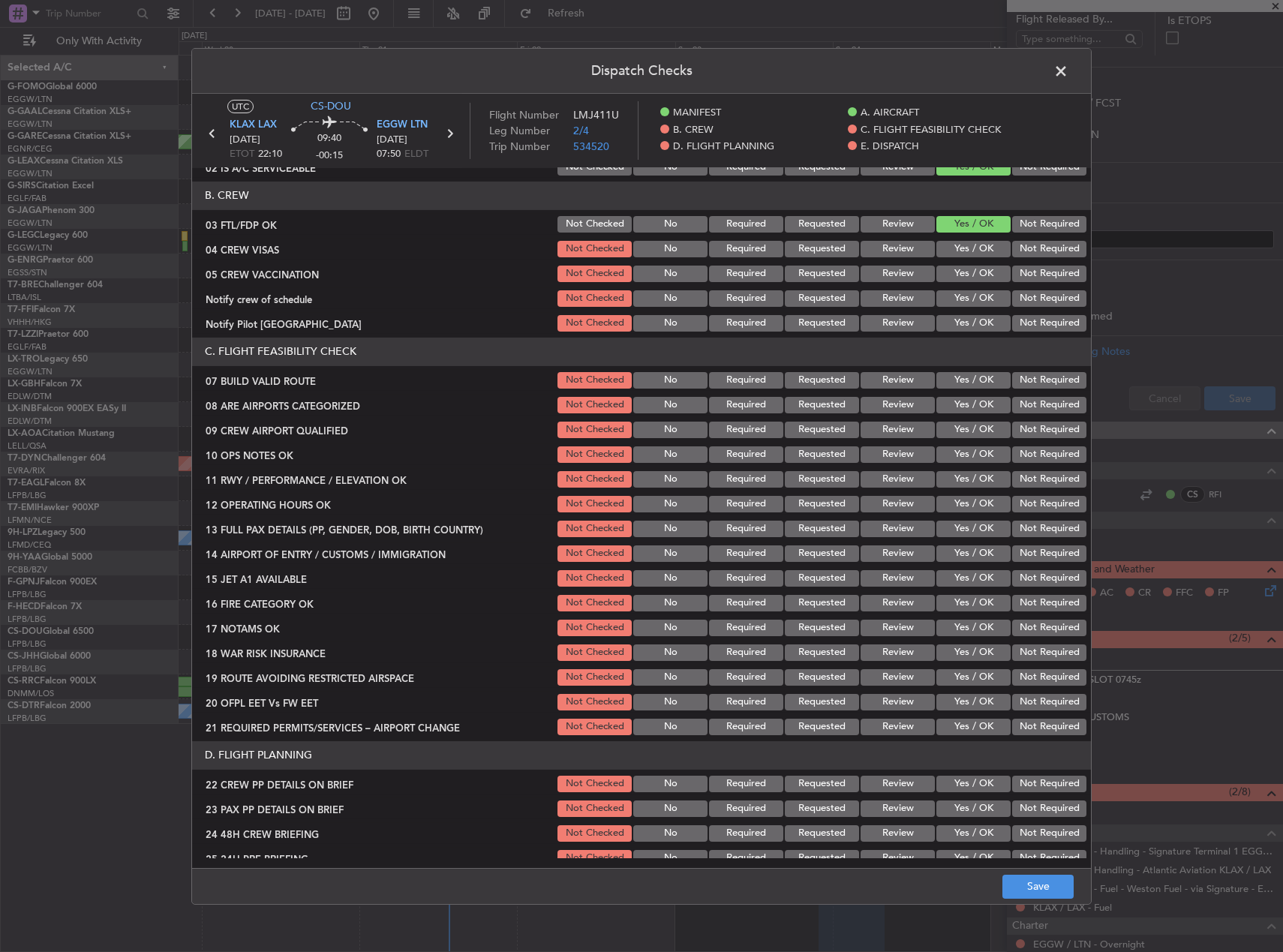
click at [976, 244] on button "Yes / OK" at bounding box center [974, 249] width 74 height 17
click at [1024, 258] on div "Not Required" at bounding box center [1048, 249] width 76 height 21
click at [1023, 272] on button "Not Required" at bounding box center [1050, 274] width 74 height 17
click at [978, 284] on section "B. CREW 03 FTL/FDP OK Not Checked No Required Requested Review Yes / OK Not Req…" at bounding box center [641, 257] width 899 height 152
click at [976, 290] on button "Yes / OK" at bounding box center [974, 298] width 74 height 17
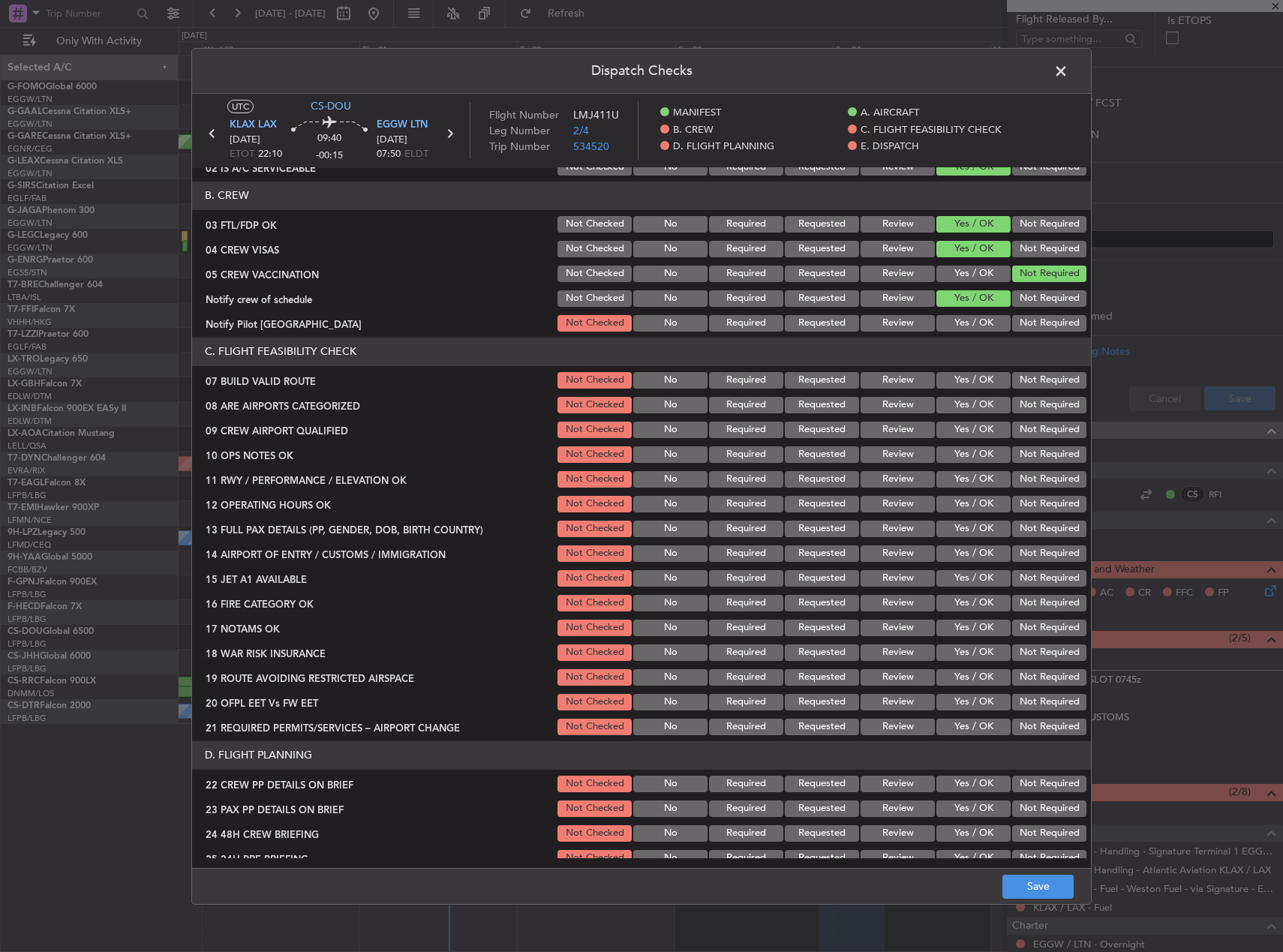
click at [997, 313] on div "Yes / OK" at bounding box center [972, 323] width 76 height 21
click at [1025, 315] on button "Not Required" at bounding box center [1050, 323] width 74 height 17
click at [965, 407] on button "Yes / OK" at bounding box center [974, 406] width 74 height 17
click at [966, 381] on button "Yes / OK" at bounding box center [974, 381] width 74 height 17
click at [962, 417] on section "C. FLIGHT FEASIBILITY CHECK 07 BUILD VALID ROUTE Not Checked No Required Reques…" at bounding box center [641, 538] width 899 height 400
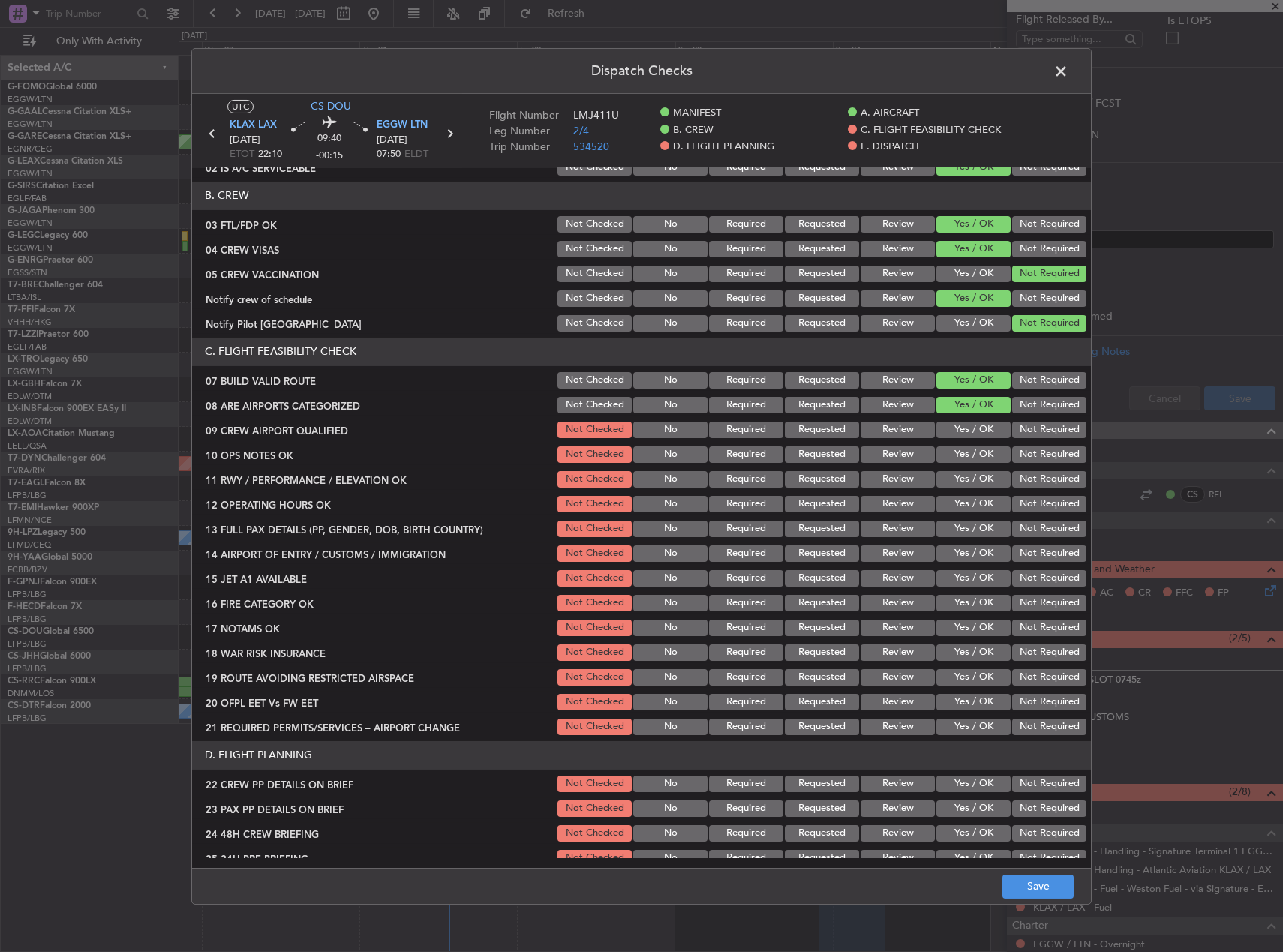
click at [975, 416] on section "C. FLIGHT FEASIBILITY CHECK 07 BUILD VALID ROUTE Not Checked No Required Reques…" at bounding box center [641, 538] width 899 height 400
click at [975, 426] on button "Yes / OK" at bounding box center [974, 430] width 74 height 17
click at [973, 446] on button "Yes / OK" at bounding box center [974, 455] width 74 height 17
click at [969, 466] on section "C. FLIGHT FEASIBILITY CHECK 07 BUILD VALID ROUTE Not Checked No Required Reques…" at bounding box center [641, 538] width 899 height 400
click at [967, 488] on div "Yes / OK" at bounding box center [972, 479] width 76 height 21
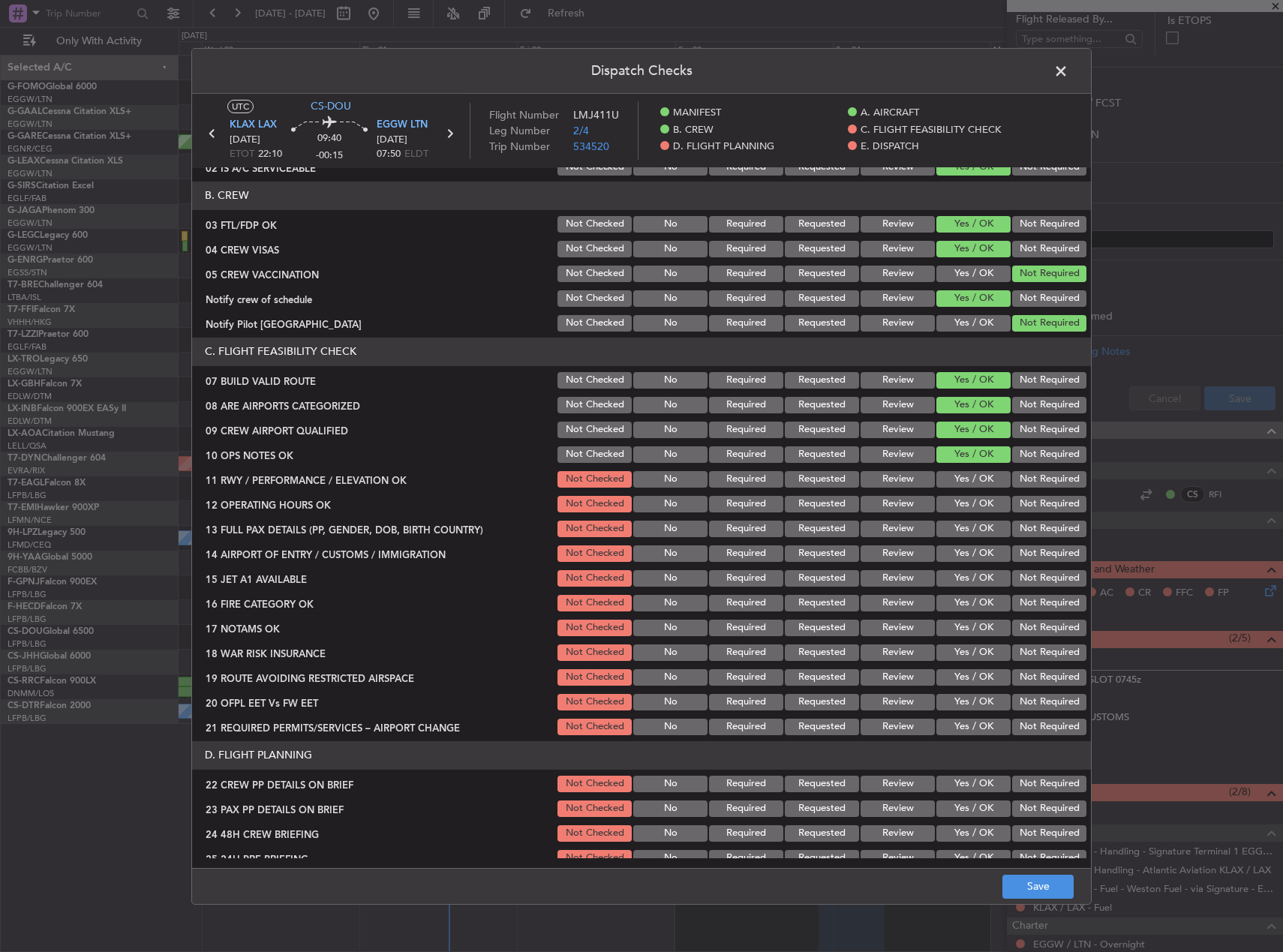
click at [966, 497] on button "Yes / OK" at bounding box center [974, 504] width 74 height 17
click at [965, 471] on button "Yes / OK" at bounding box center [974, 480] width 74 height 17
click at [962, 529] on button "Yes / OK" at bounding box center [974, 529] width 74 height 17
click at [962, 546] on button "Yes / OK" at bounding box center [974, 554] width 74 height 17
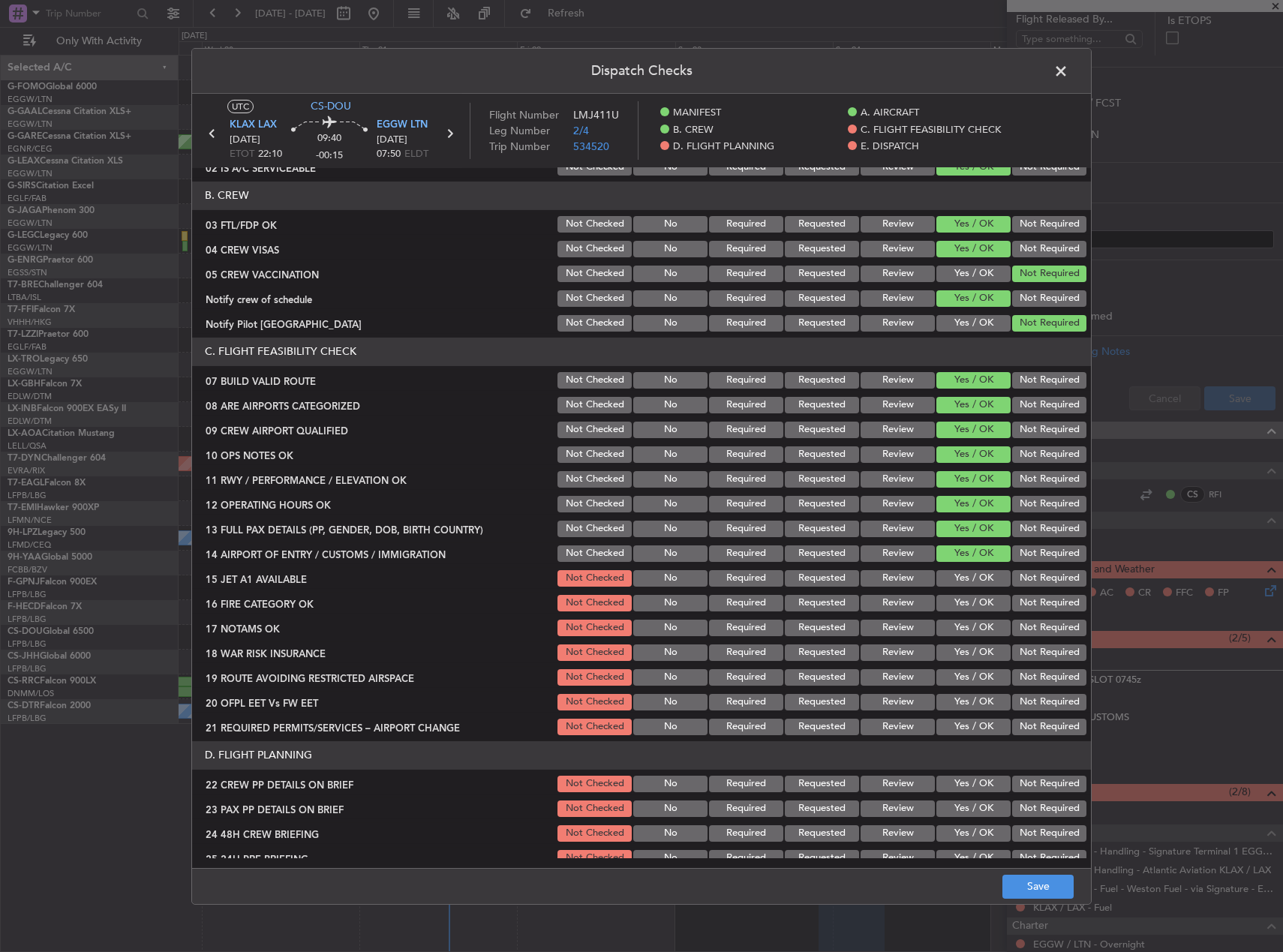
drag, startPoint x: 962, startPoint y: 567, endPoint x: 964, endPoint y: 580, distance: 13.2
click at [962, 568] on div "Yes / OK" at bounding box center [972, 578] width 76 height 21
click at [964, 582] on button "Yes / OK" at bounding box center [974, 579] width 74 height 17
drag, startPoint x: 965, startPoint y: 599, endPoint x: 967, endPoint y: 616, distance: 17.1
click at [965, 604] on button "Yes / OK" at bounding box center [974, 603] width 74 height 17
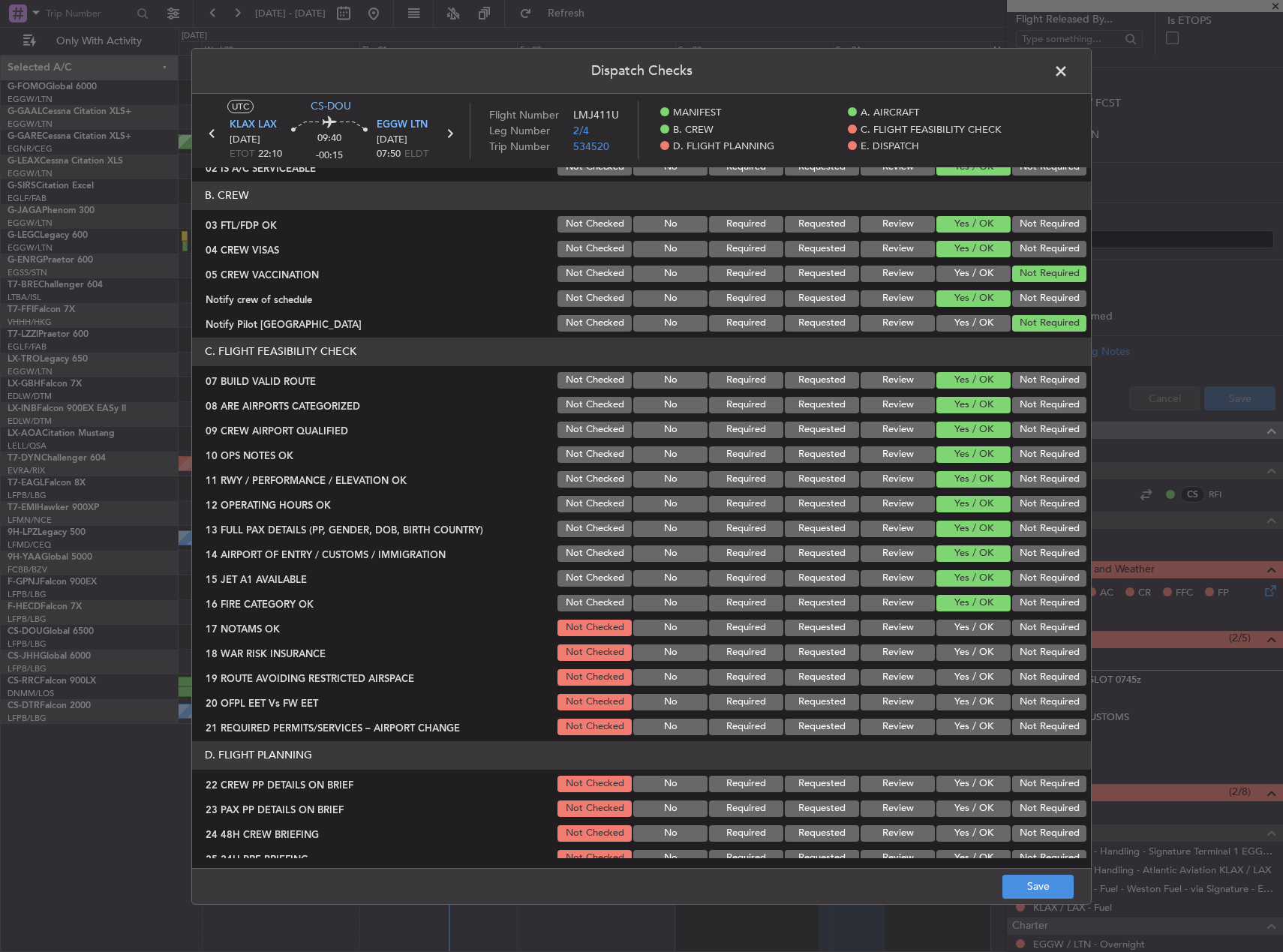
click at [968, 620] on button "Yes / OK" at bounding box center [974, 628] width 74 height 17
click at [1030, 650] on button "Not Required" at bounding box center [1050, 653] width 74 height 17
click at [965, 678] on button "Yes / OK" at bounding box center [974, 678] width 74 height 17
click at [961, 694] on button "Yes / OK" at bounding box center [974, 702] width 74 height 17
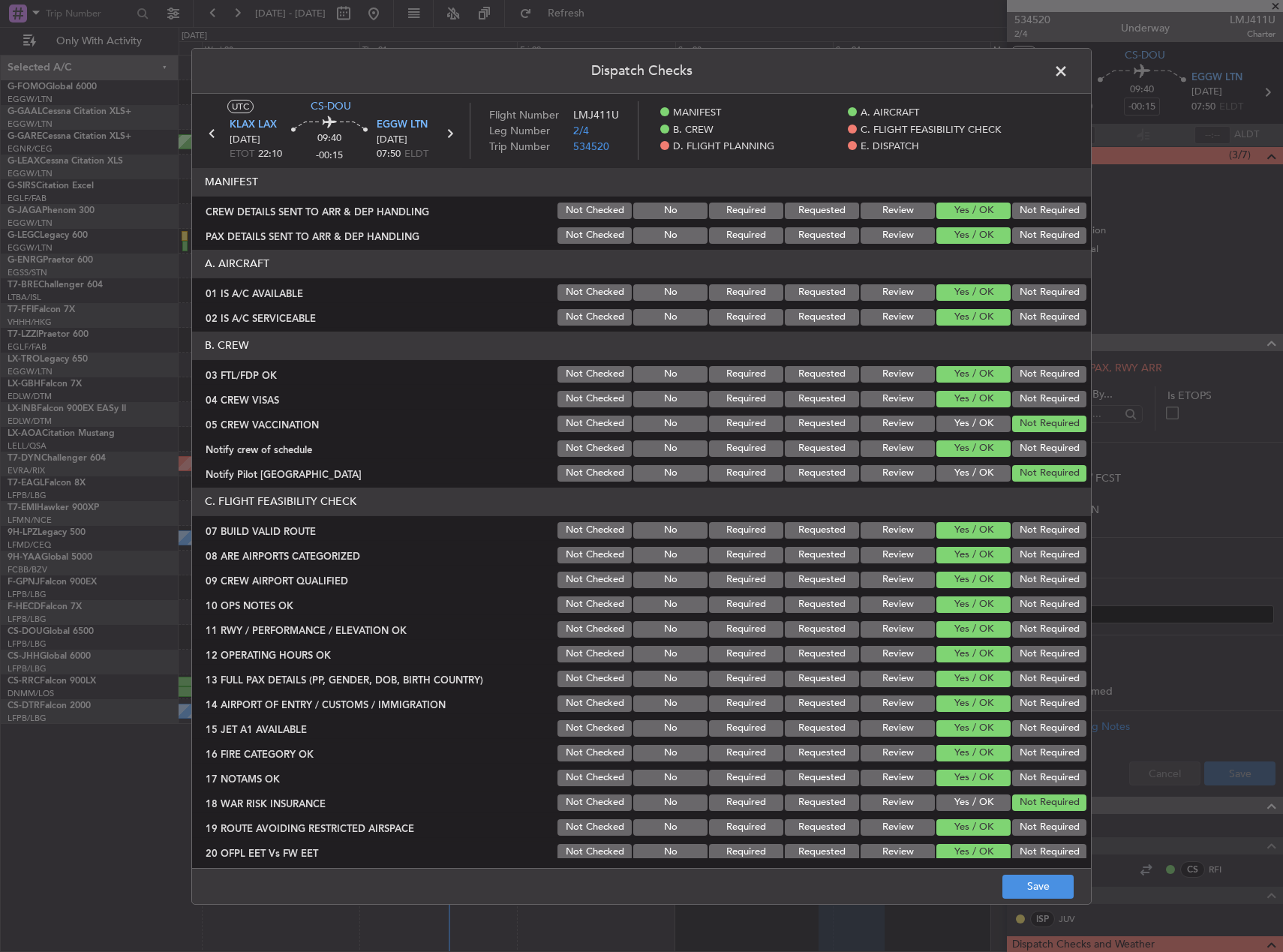
scroll to position [150, 0]
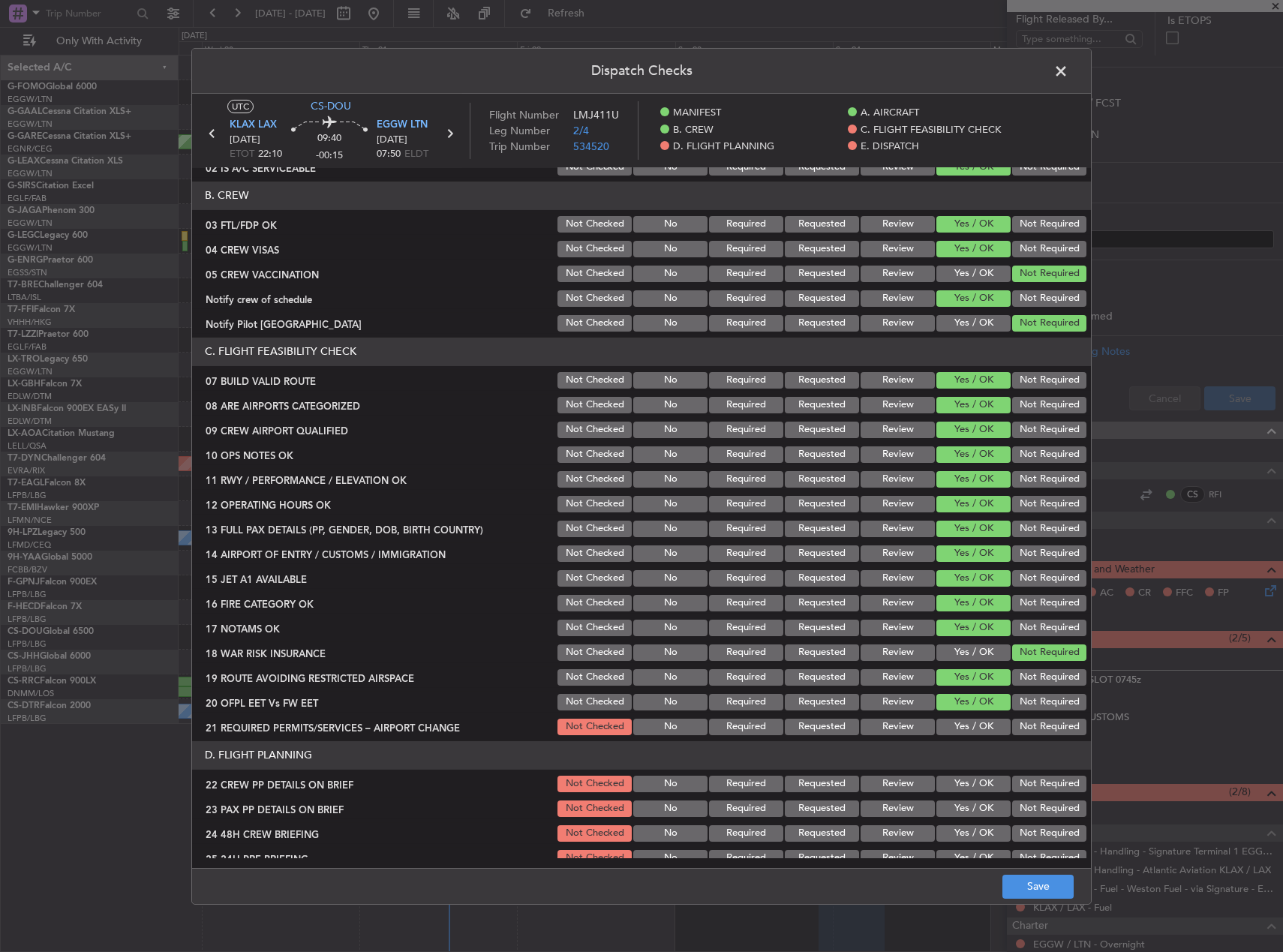
click at [962, 725] on button "Yes / OK" at bounding box center [974, 727] width 74 height 17
click at [965, 793] on div "Yes / OK" at bounding box center [972, 783] width 76 height 21
click at [970, 808] on button "Yes / OK" at bounding box center [974, 808] width 74 height 17
click at [963, 778] on button "Yes / OK" at bounding box center [974, 784] width 74 height 17
click at [969, 830] on button "Yes / OK" at bounding box center [974, 833] width 74 height 17
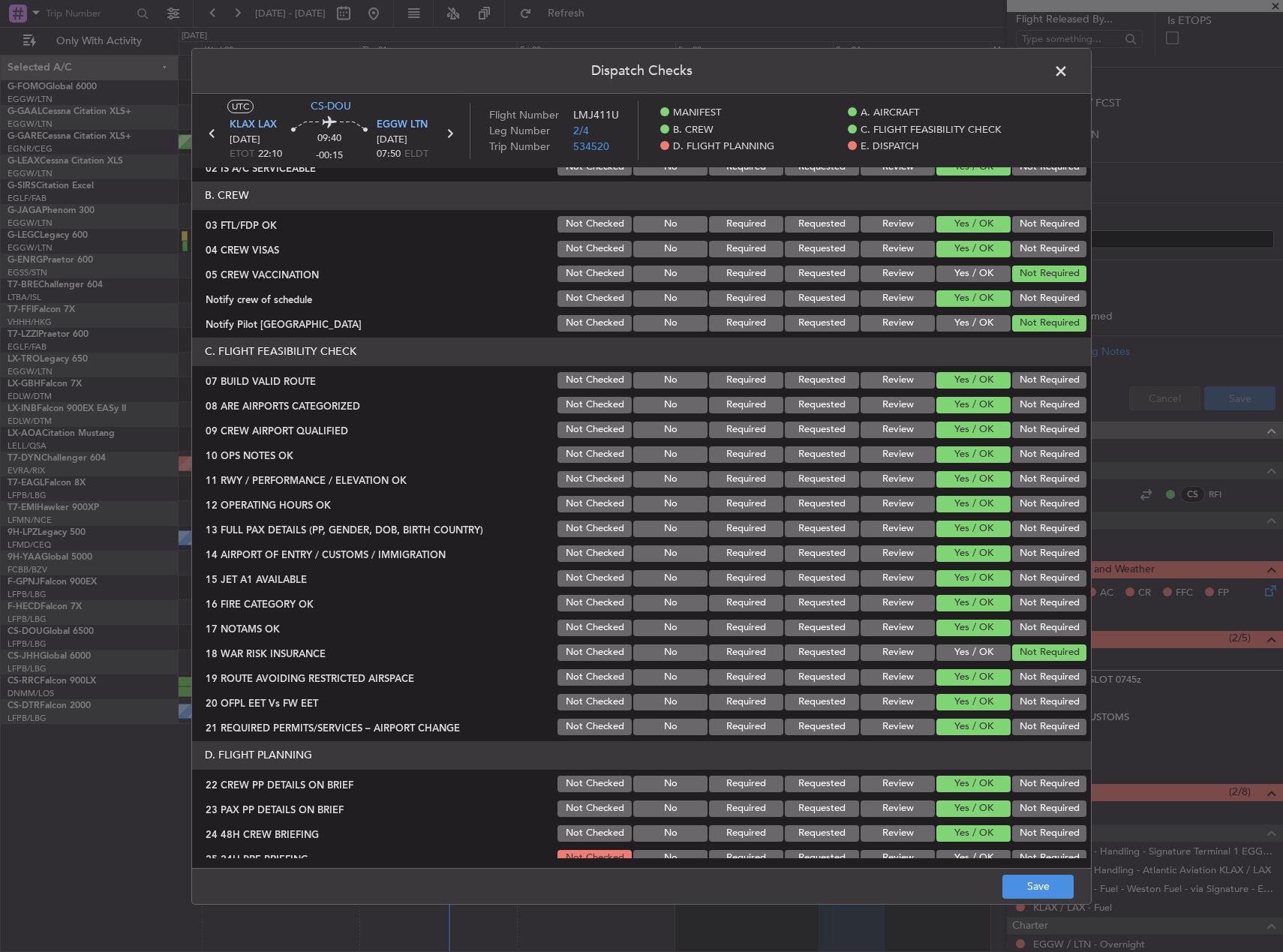
click at [1028, 851] on button "Not Required" at bounding box center [1050, 858] width 74 height 17
click at [1037, 877] on button "Save" at bounding box center [1038, 886] width 71 height 24
click at [1068, 78] on span at bounding box center [1068, 74] width 0 height 30
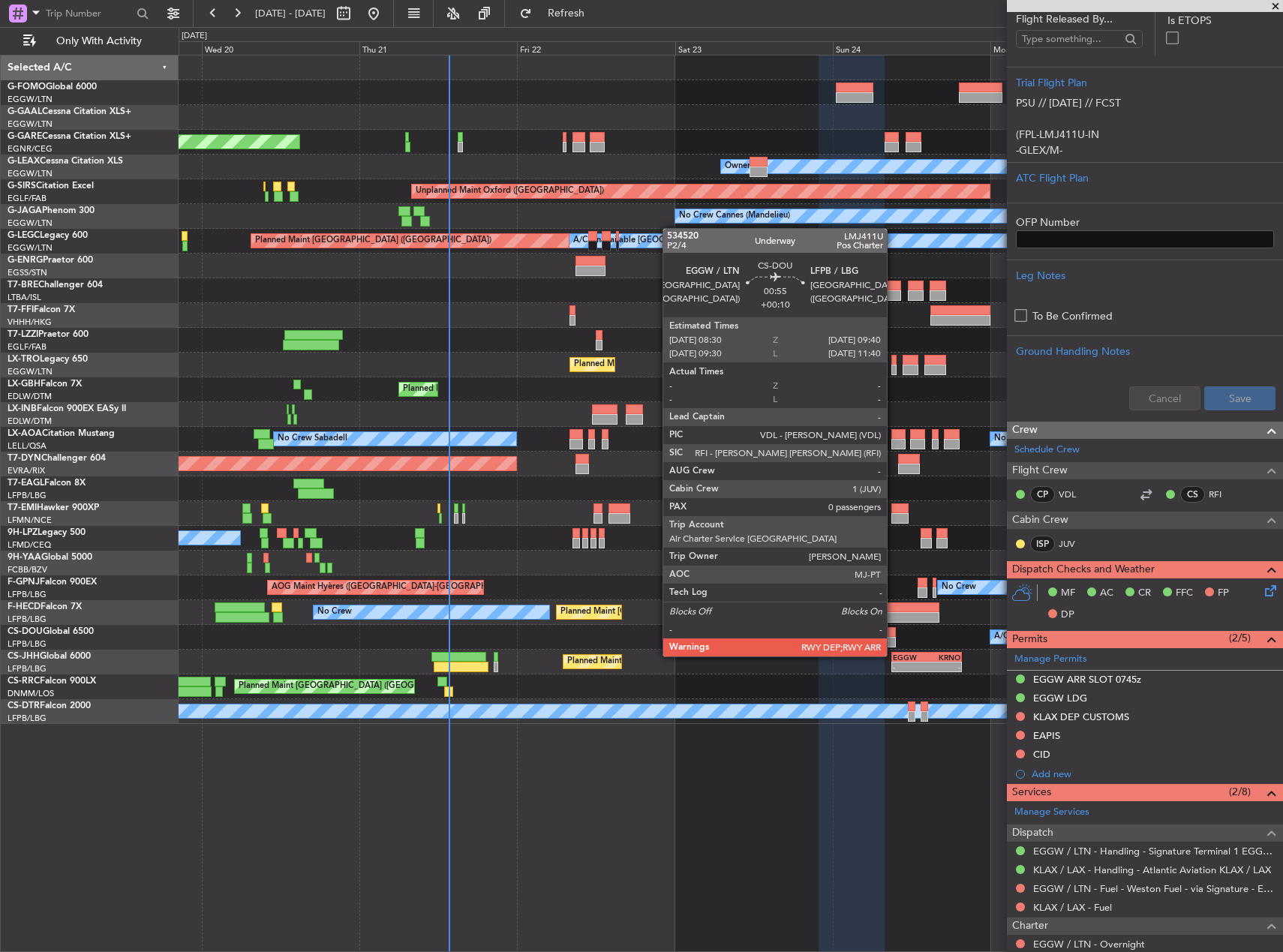
click at [894, 642] on div at bounding box center [891, 642] width 8 height 10
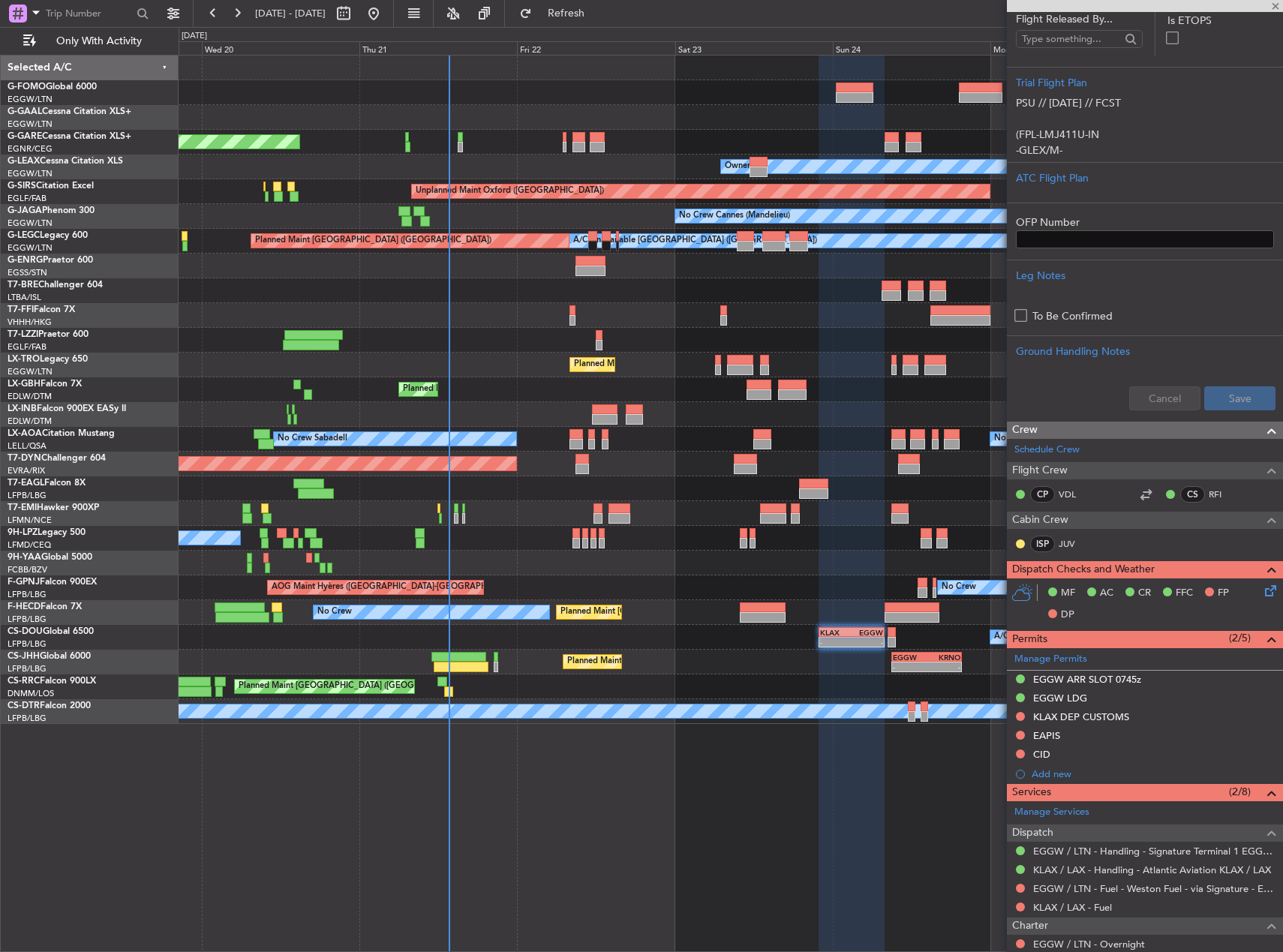
type input "+00:10"
type input "0"
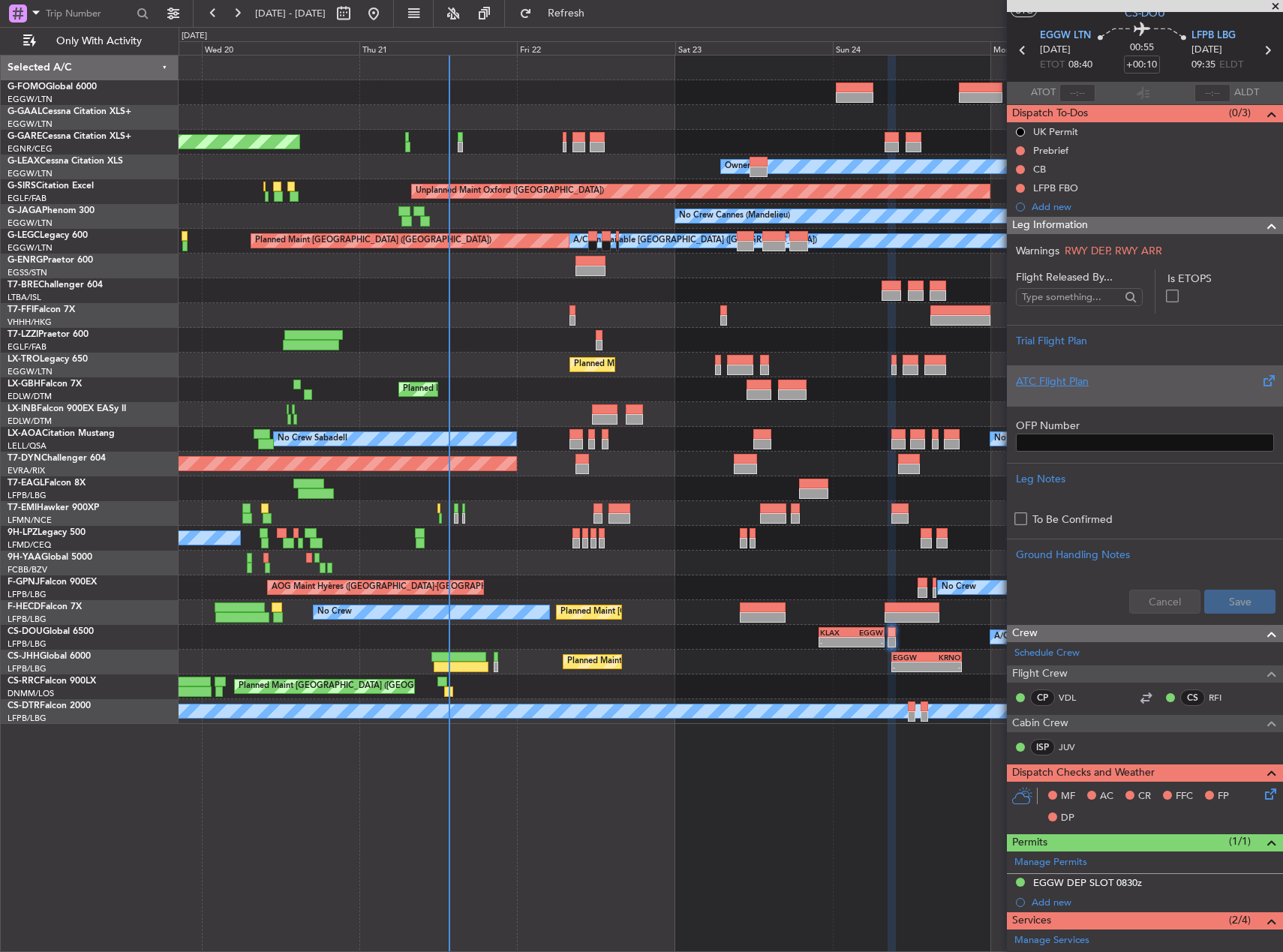
scroll to position [0, 0]
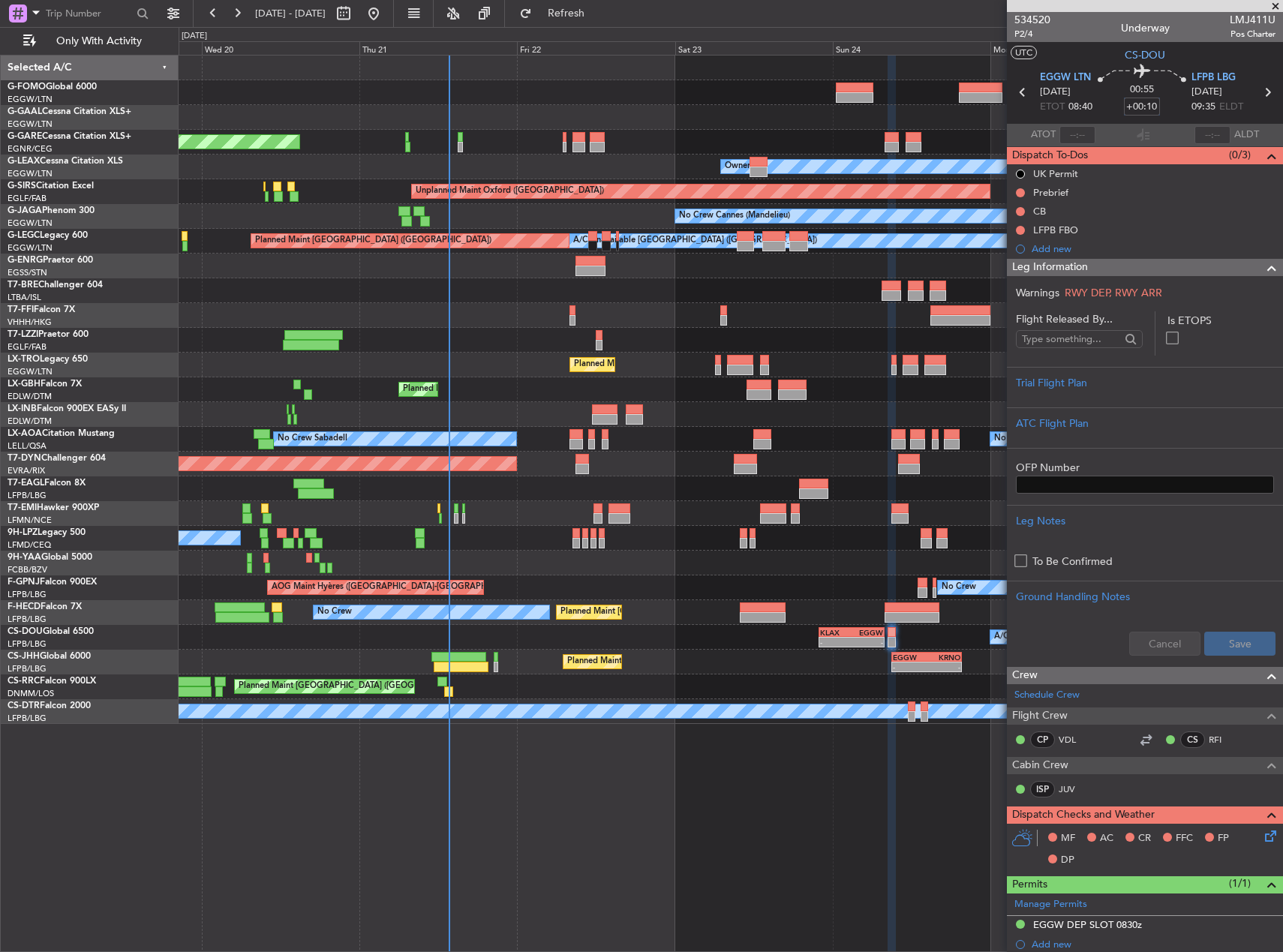
click at [1143, 106] on input "+00:10" at bounding box center [1141, 106] width 36 height 18
click at [848, 277] on div "Owner" at bounding box center [731, 266] width 1104 height 25
type input "+00:05"
click at [492, 315] on div "05:09 Z 16:02 Z VHHH 04:30 Z LTFE 15:20 Z" at bounding box center [731, 315] width 1104 height 25
click at [1147, 391] on div at bounding box center [1145, 395] width 258 height 9
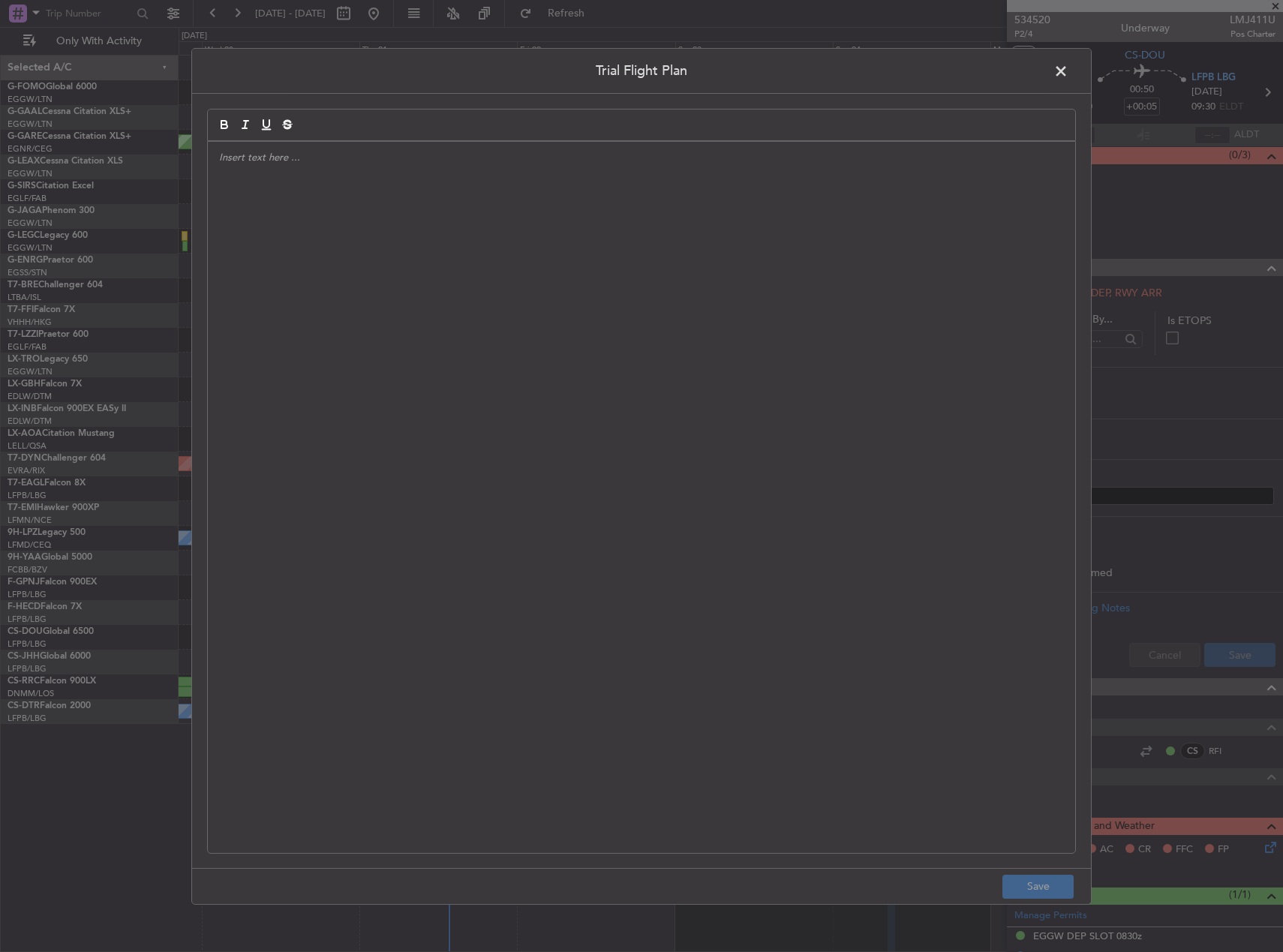
click at [679, 246] on div at bounding box center [641, 496] width 867 height 711
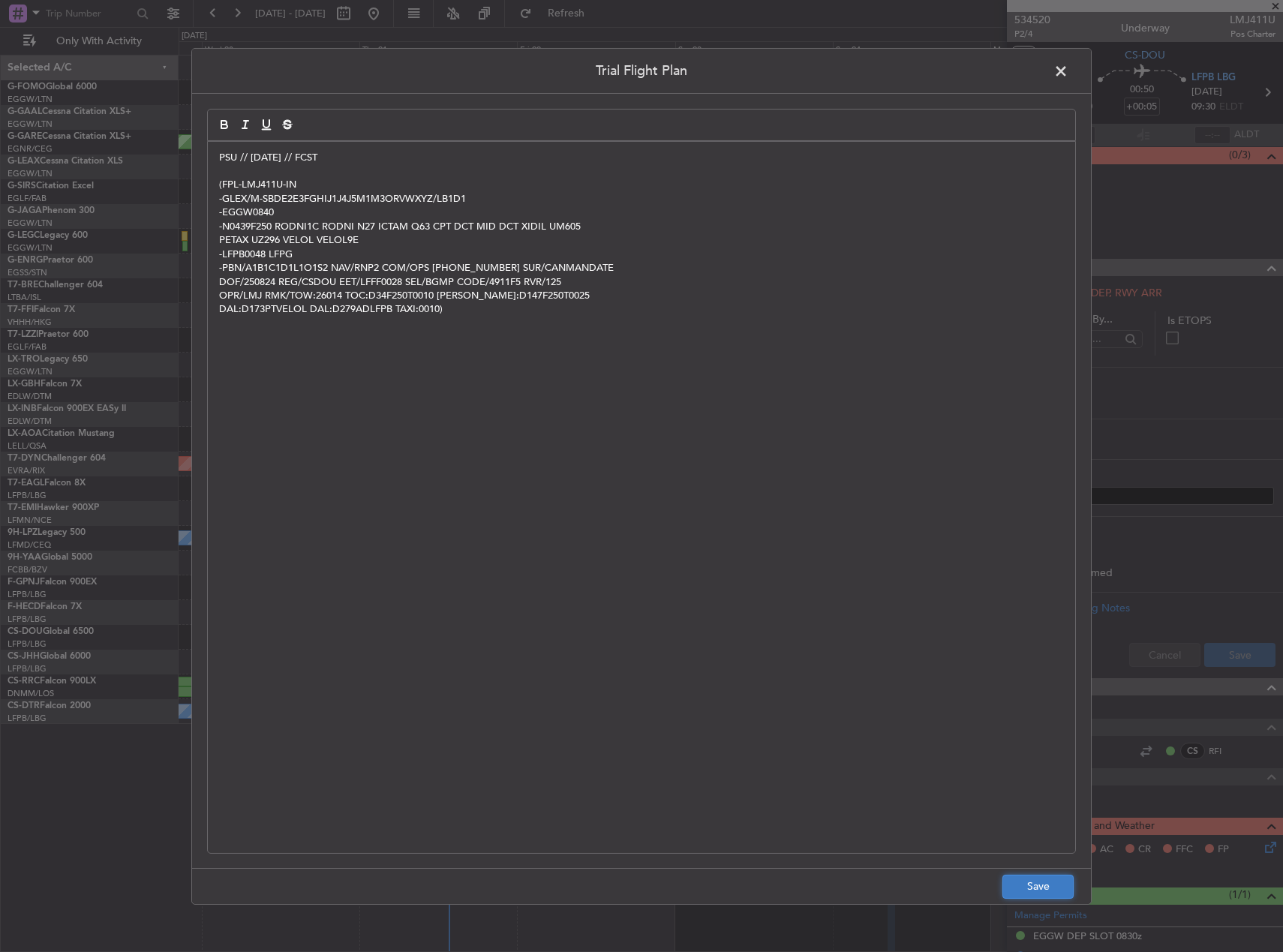
click at [1024, 877] on button "Save" at bounding box center [1038, 886] width 71 height 24
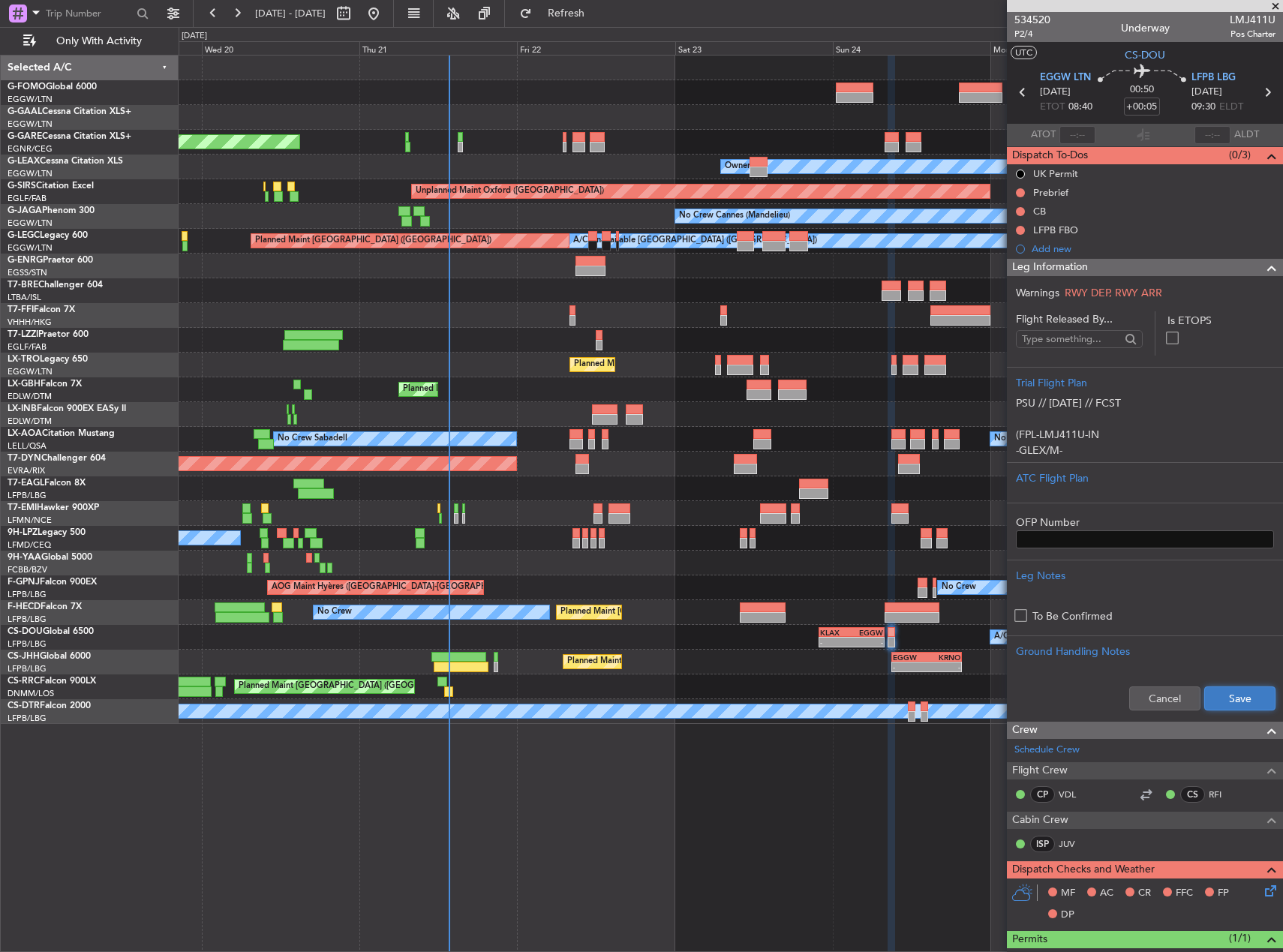
click at [1218, 694] on button "Save" at bounding box center [1239, 698] width 71 height 24
click at [1021, 211] on button at bounding box center [1021, 212] width 9 height 9
click at [1018, 274] on span "Completed" at bounding box center [1026, 278] width 49 height 15
click at [1020, 195] on button at bounding box center [1021, 193] width 9 height 9
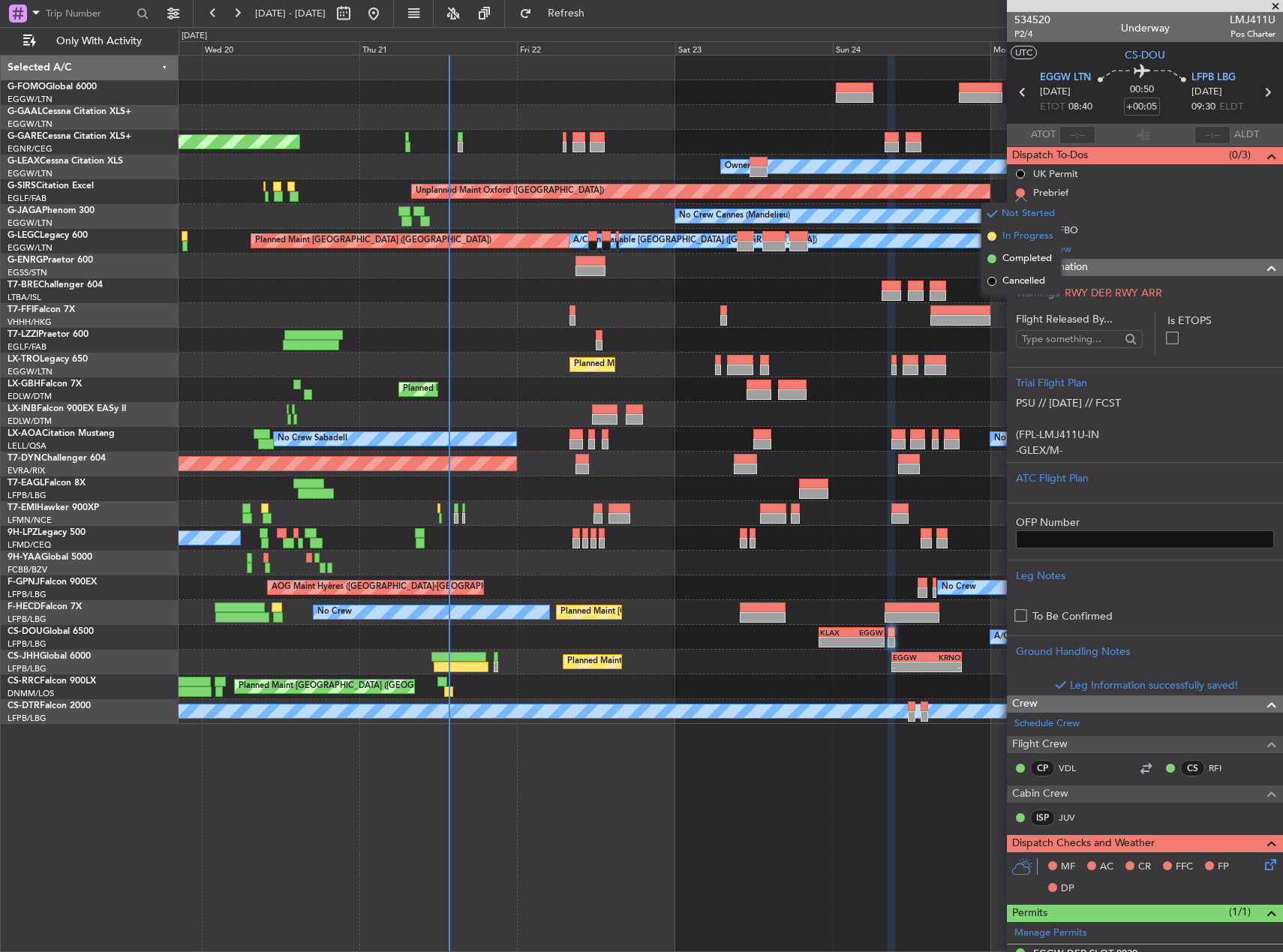
click at [1026, 238] on span "In Progress" at bounding box center [1027, 236] width 51 height 15
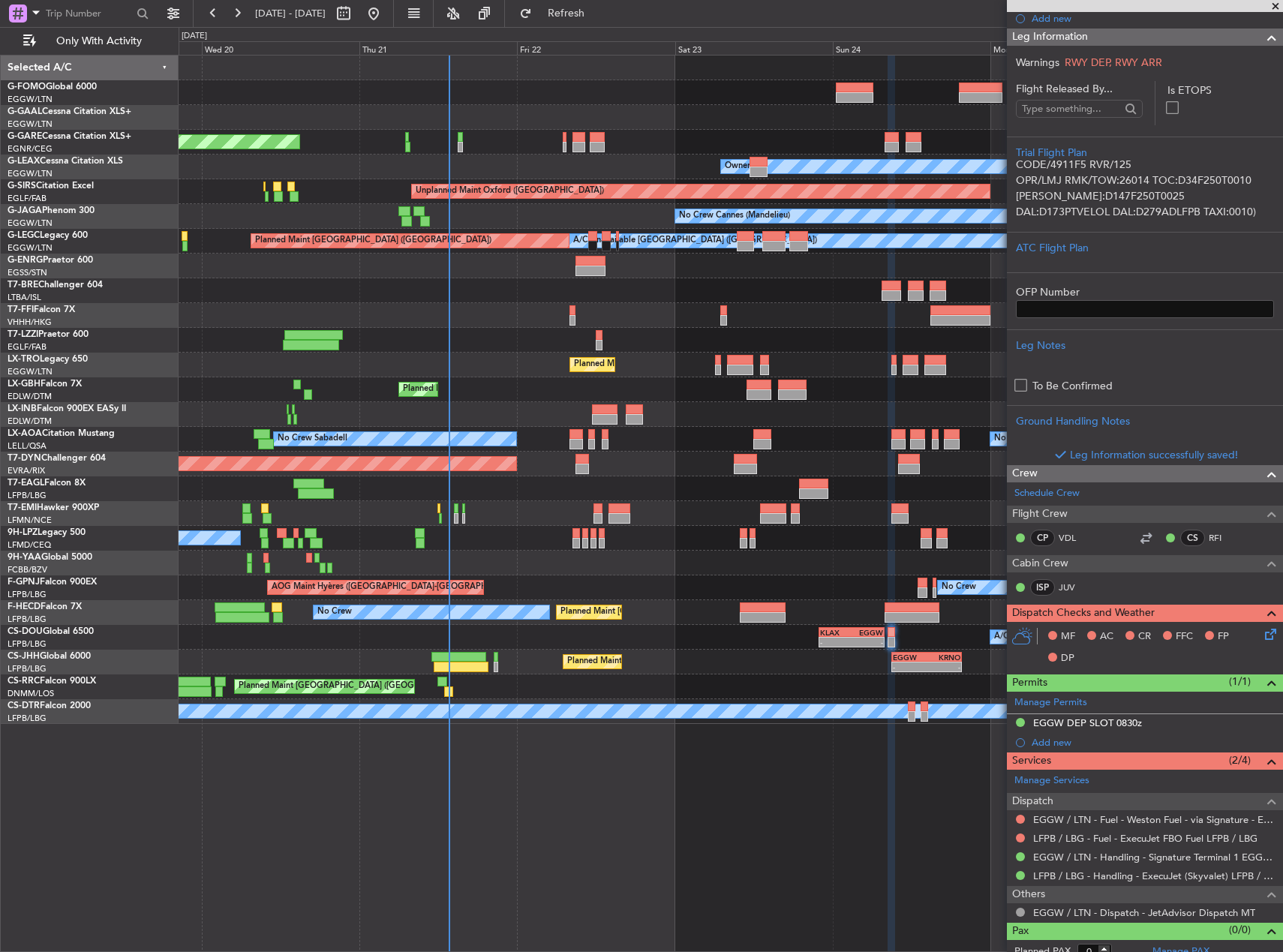
scroll to position [243, 0]
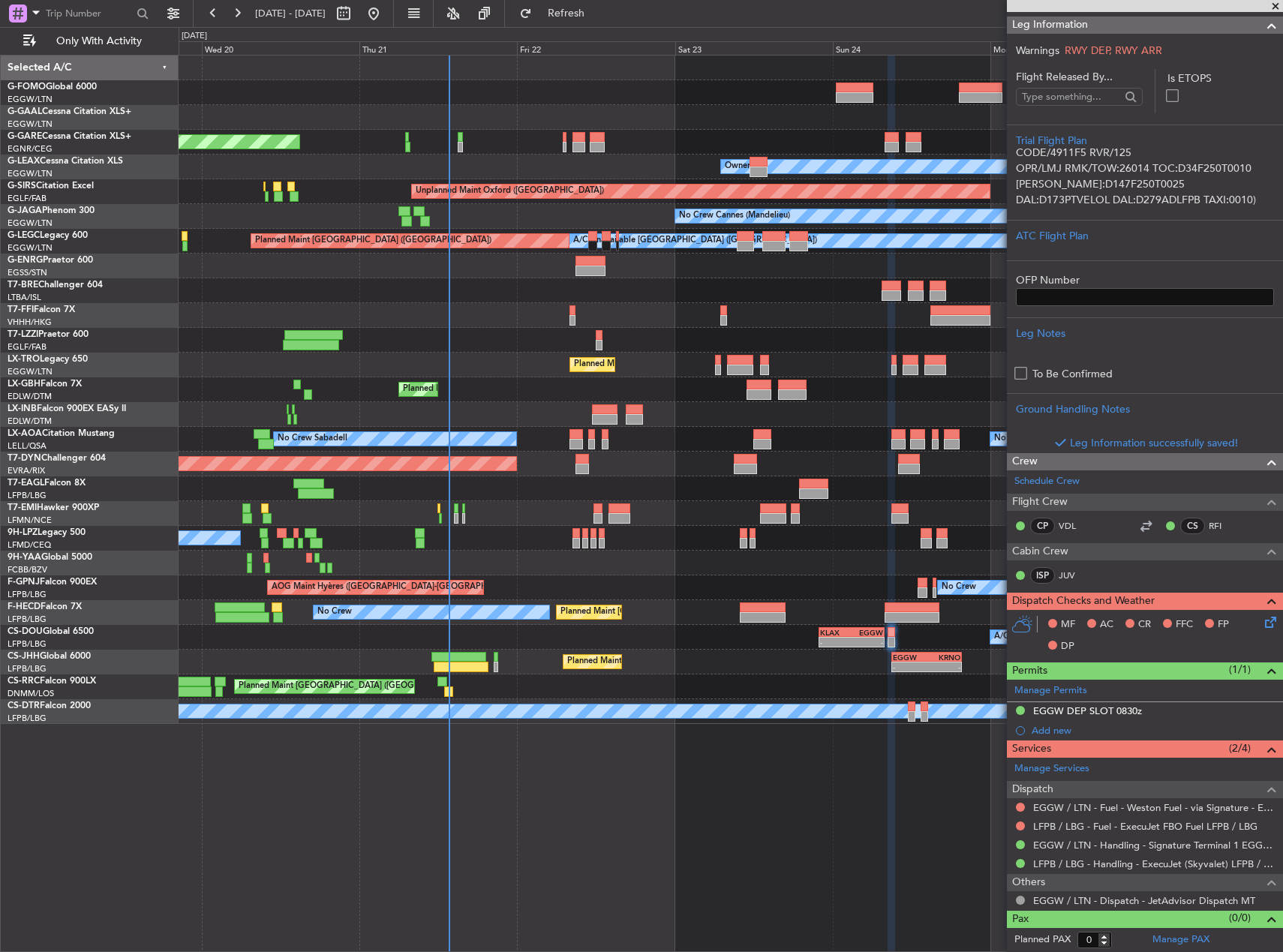
click at [1263, 622] on icon at bounding box center [1267, 620] width 12 height 12
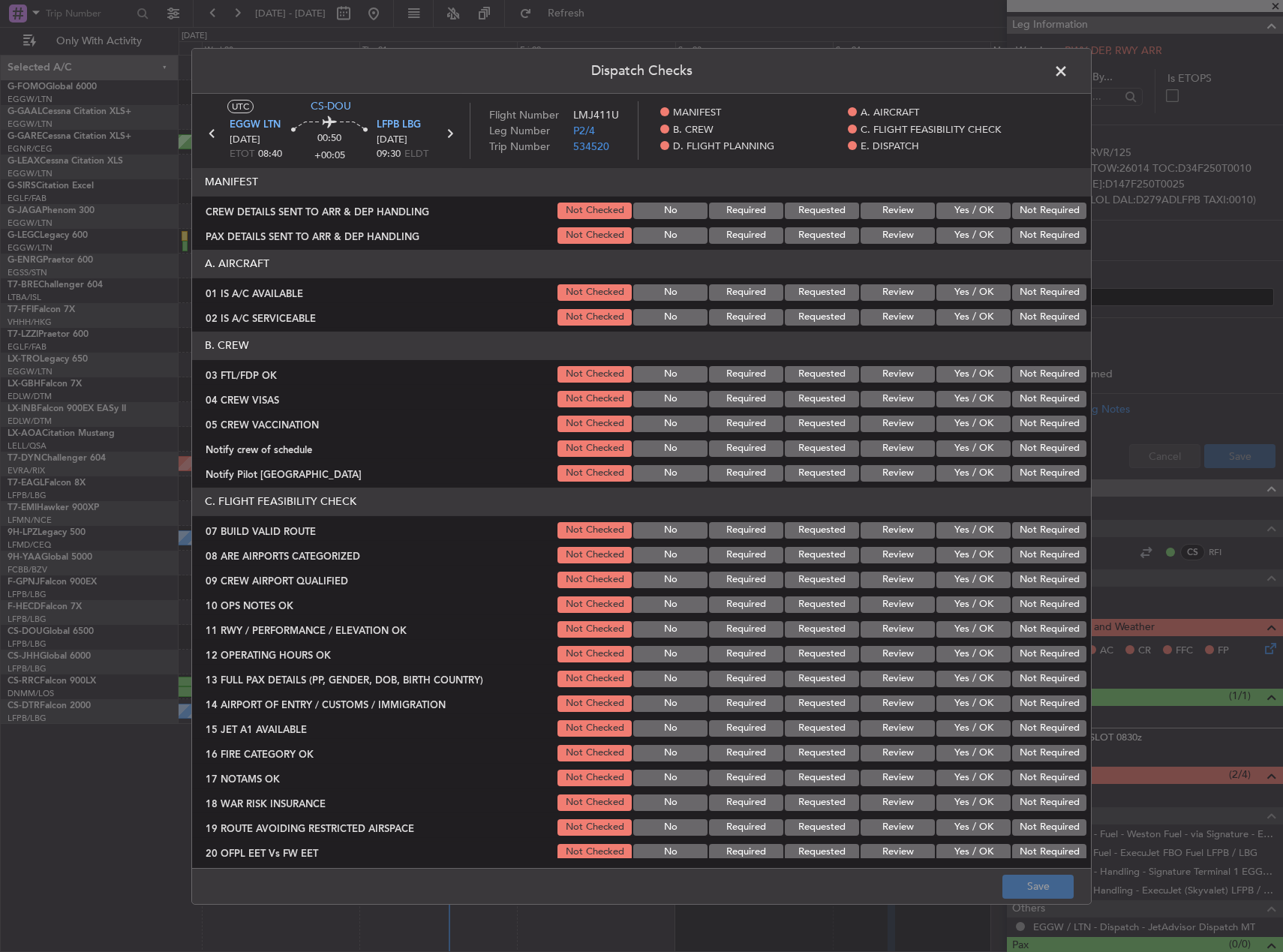
click at [965, 286] on button "Yes / OK" at bounding box center [974, 293] width 74 height 17
click at [963, 308] on section "A. AIRCRAFT 01 IS A/C AVAILABLE Not Checked No Required Requested Review Yes / …" at bounding box center [641, 289] width 899 height 78
click at [963, 310] on button "Yes / OK" at bounding box center [974, 318] width 74 height 17
click at [975, 376] on button "Yes / OK" at bounding box center [974, 374] width 74 height 17
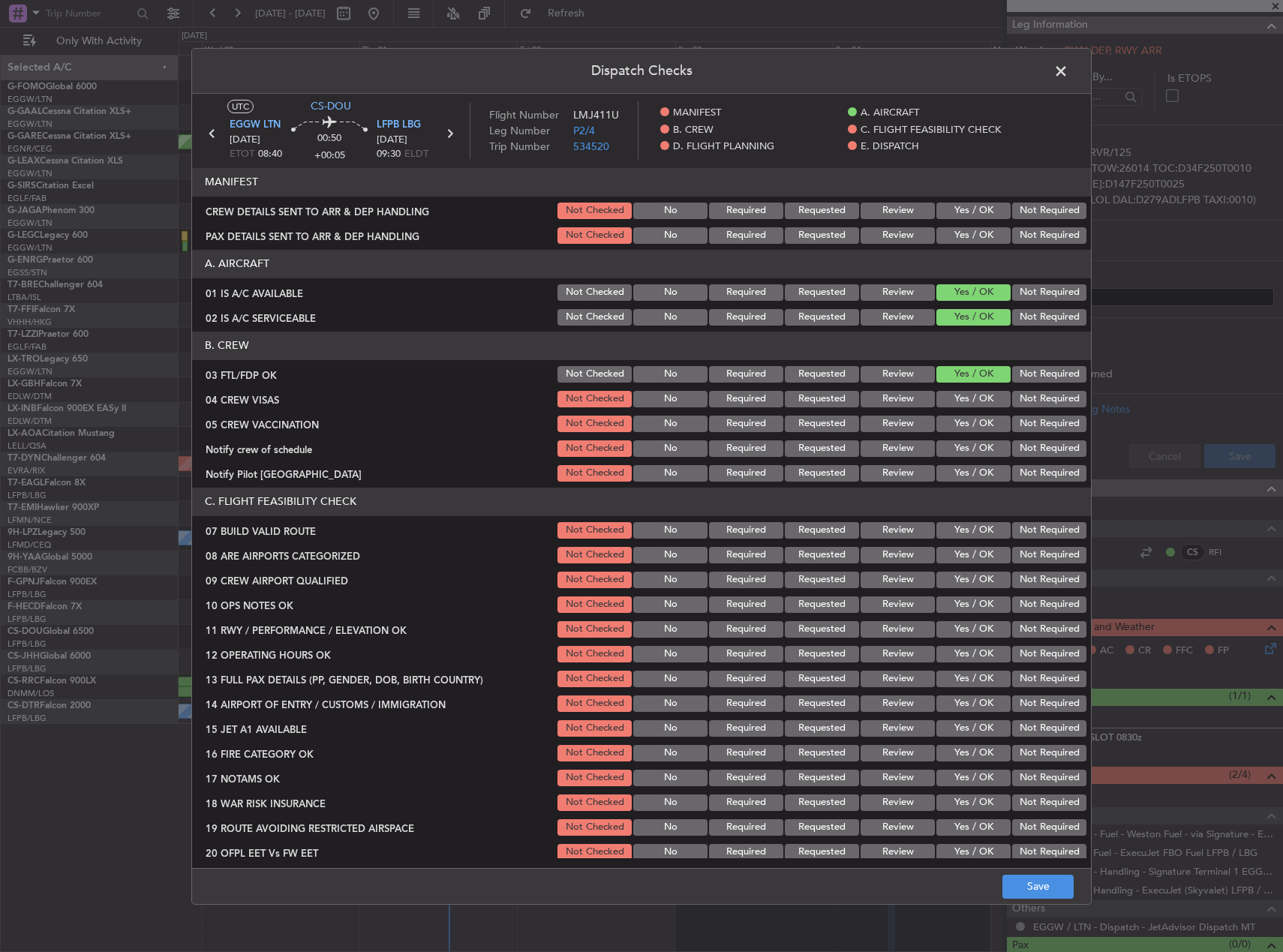
click at [982, 397] on button "Yes / OK" at bounding box center [974, 399] width 74 height 17
click at [1013, 413] on div "Not Required" at bounding box center [1048, 423] width 76 height 21
click at [1016, 419] on button "Not Required" at bounding box center [1050, 424] width 74 height 17
click at [974, 443] on button "Yes / OK" at bounding box center [974, 448] width 74 height 17
click at [1018, 467] on button "Not Required" at bounding box center [1050, 473] width 74 height 17
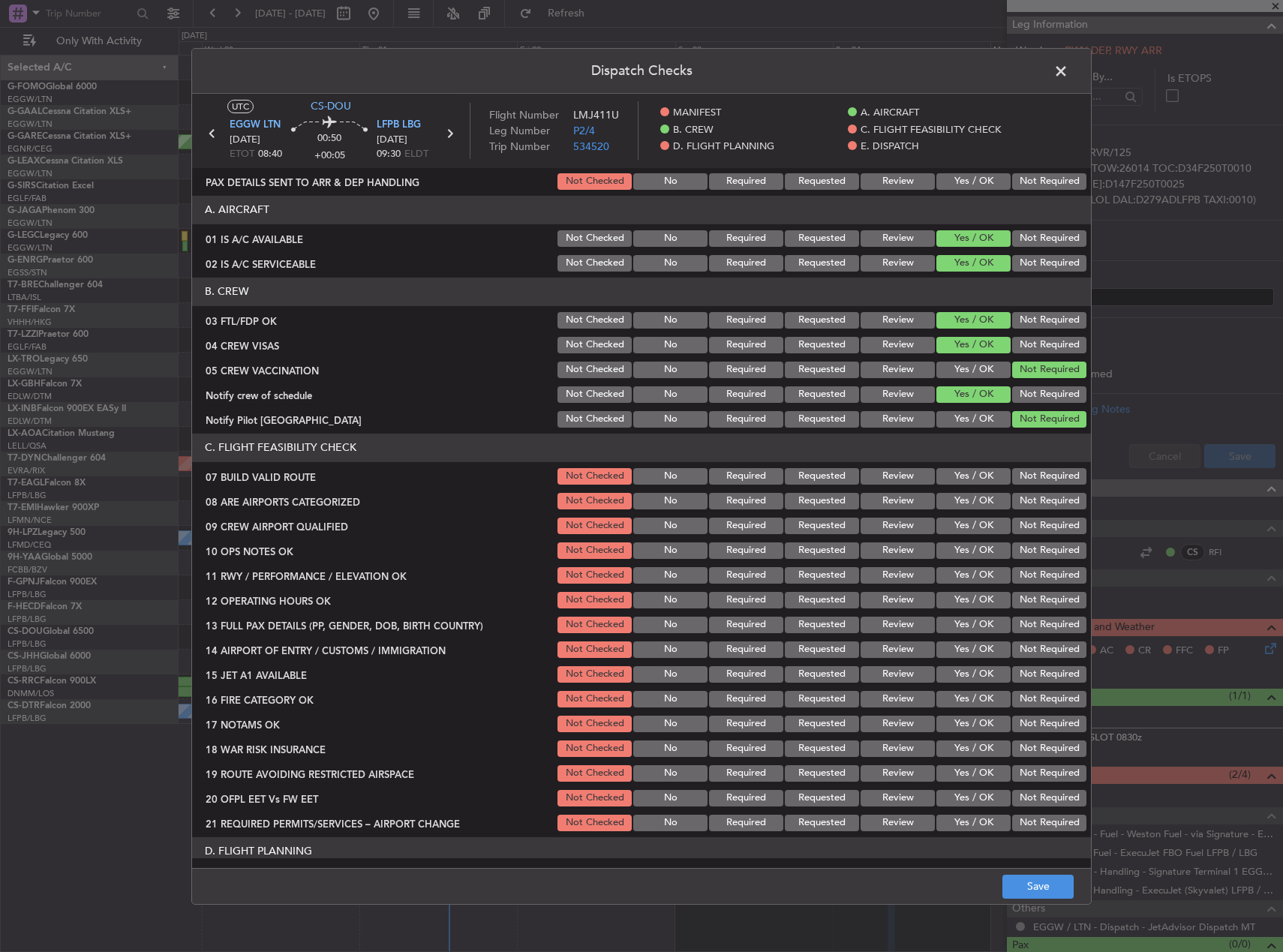
scroll to position [75, 0]
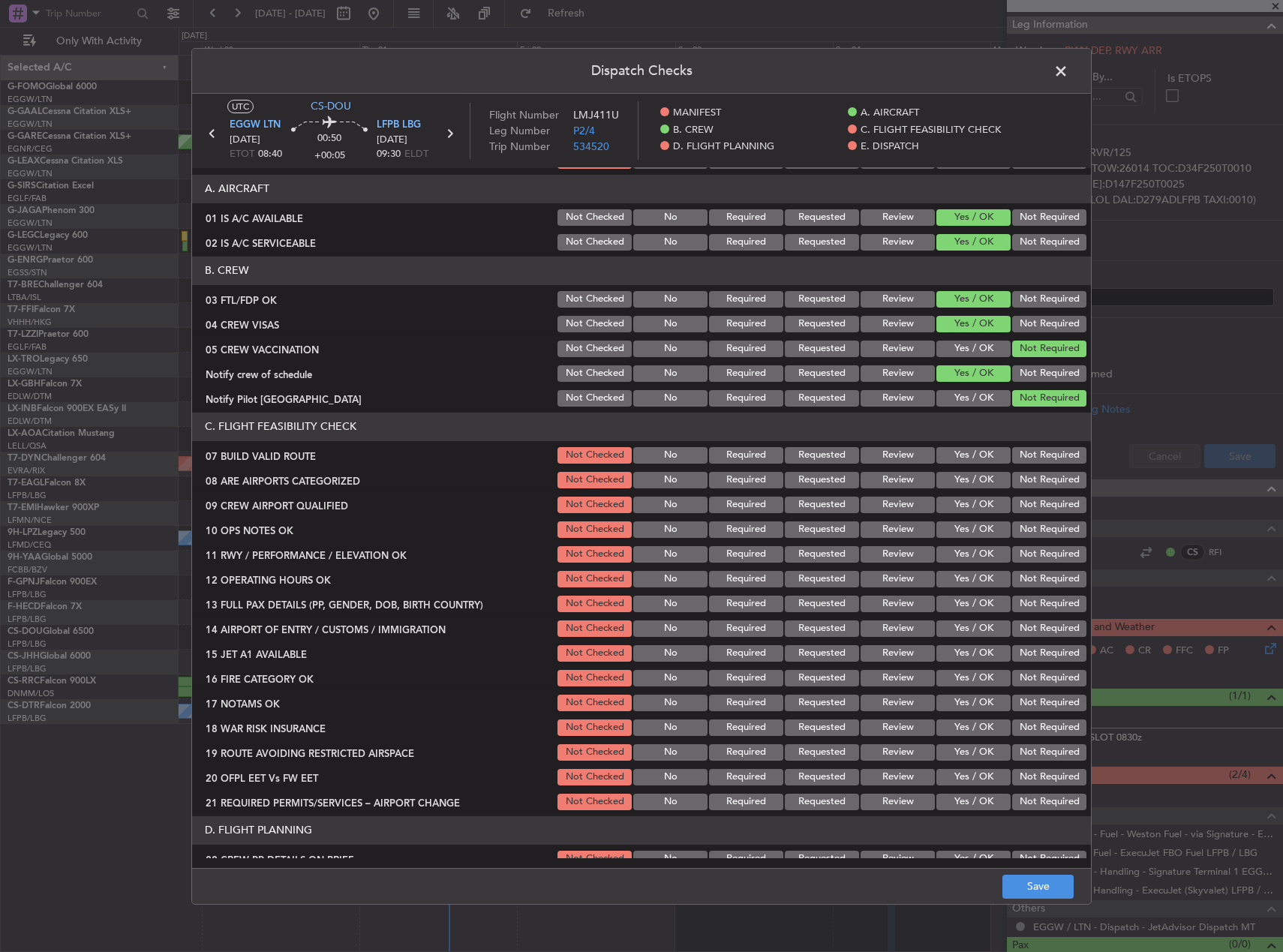
click at [965, 460] on button "Yes / OK" at bounding box center [974, 456] width 74 height 17
drag, startPoint x: 963, startPoint y: 476, endPoint x: 966, endPoint y: 492, distance: 16.3
click at [963, 476] on button "Yes / OK" at bounding box center [974, 481] width 74 height 17
click at [970, 505] on button "Yes / OK" at bounding box center [974, 505] width 74 height 17
click at [974, 535] on button "Yes / OK" at bounding box center [974, 530] width 74 height 17
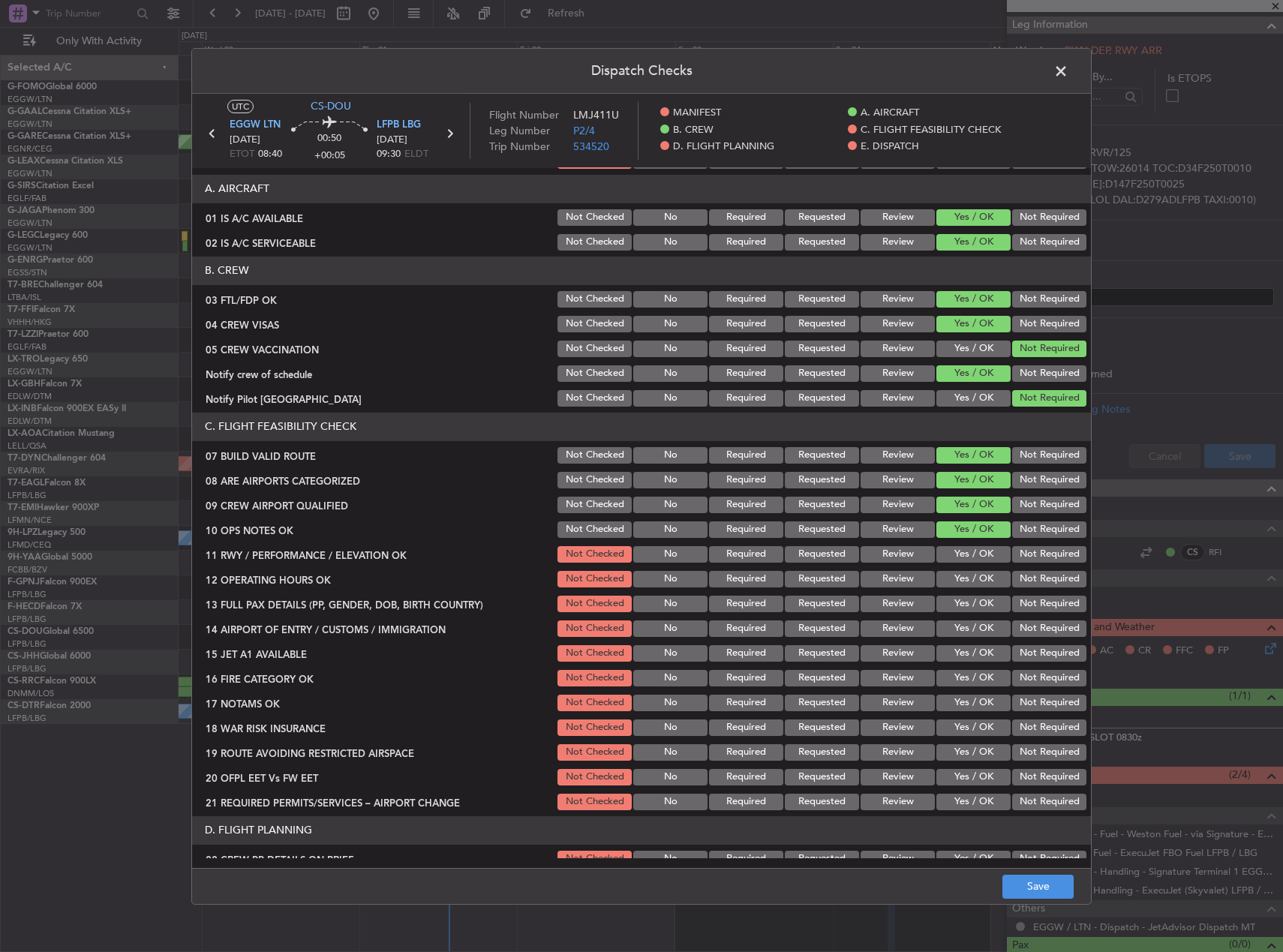
click at [975, 558] on button "Yes / OK" at bounding box center [974, 555] width 74 height 17
click at [975, 574] on button "Yes / OK" at bounding box center [974, 579] width 74 height 17
click at [975, 599] on button "Yes / OK" at bounding box center [974, 604] width 74 height 17
click at [975, 620] on button "Yes / OK" at bounding box center [974, 629] width 74 height 17
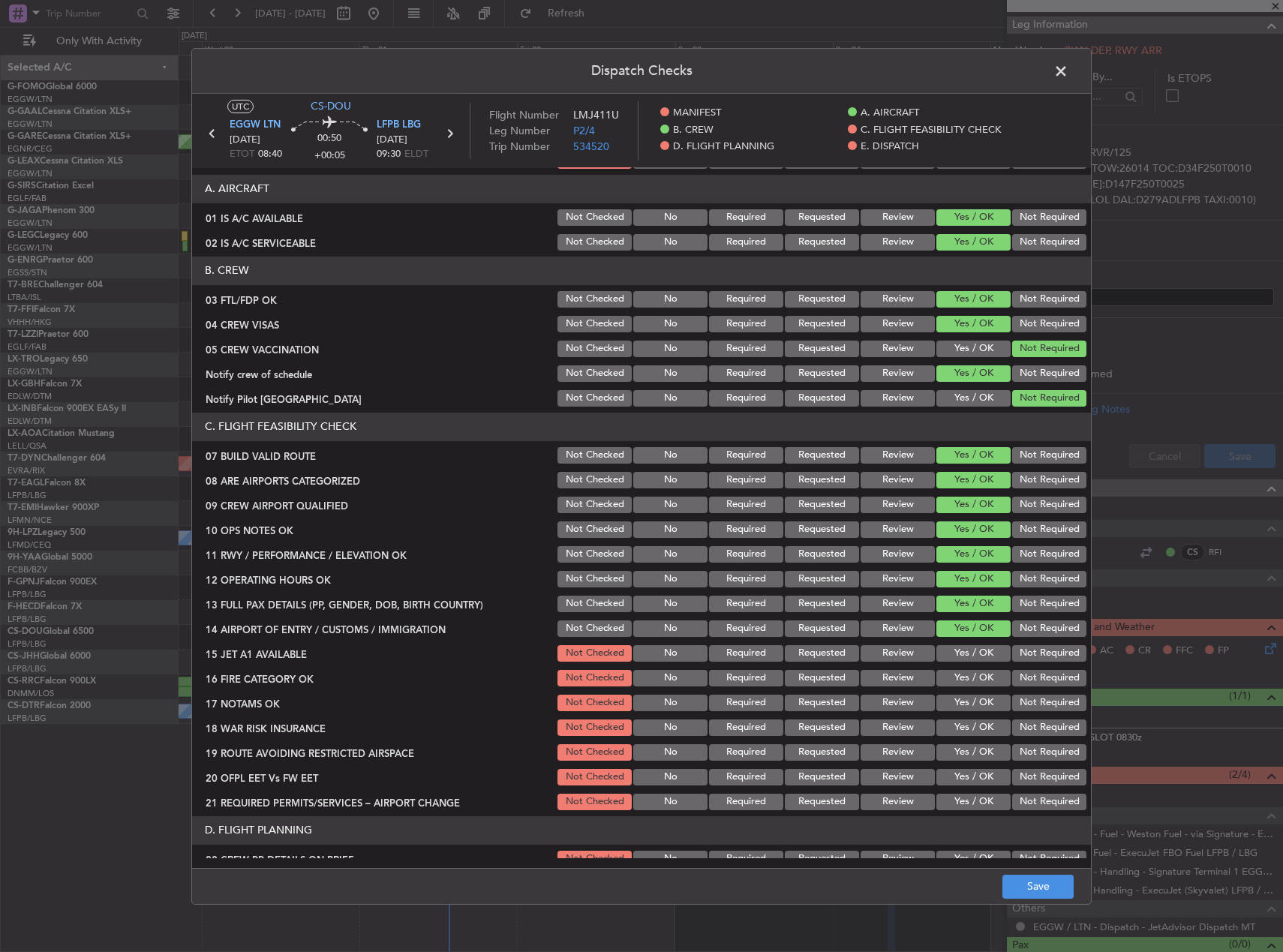
drag, startPoint x: 976, startPoint y: 640, endPoint x: 977, endPoint y: 653, distance: 13.0
click at [977, 642] on section "C. FLIGHT FEASIBILITY CHECK 07 BUILD VALID ROUTE Not Checked No Required Reques…" at bounding box center [641, 613] width 899 height 400
click at [977, 653] on button "Yes / OK" at bounding box center [974, 654] width 74 height 17
click at [976, 672] on button "Yes / OK" at bounding box center [974, 678] width 74 height 17
click at [976, 691] on section "C. FLIGHT FEASIBILITY CHECK 07 BUILD VALID ROUTE Not Checked No Required Reques…" at bounding box center [641, 613] width 899 height 400
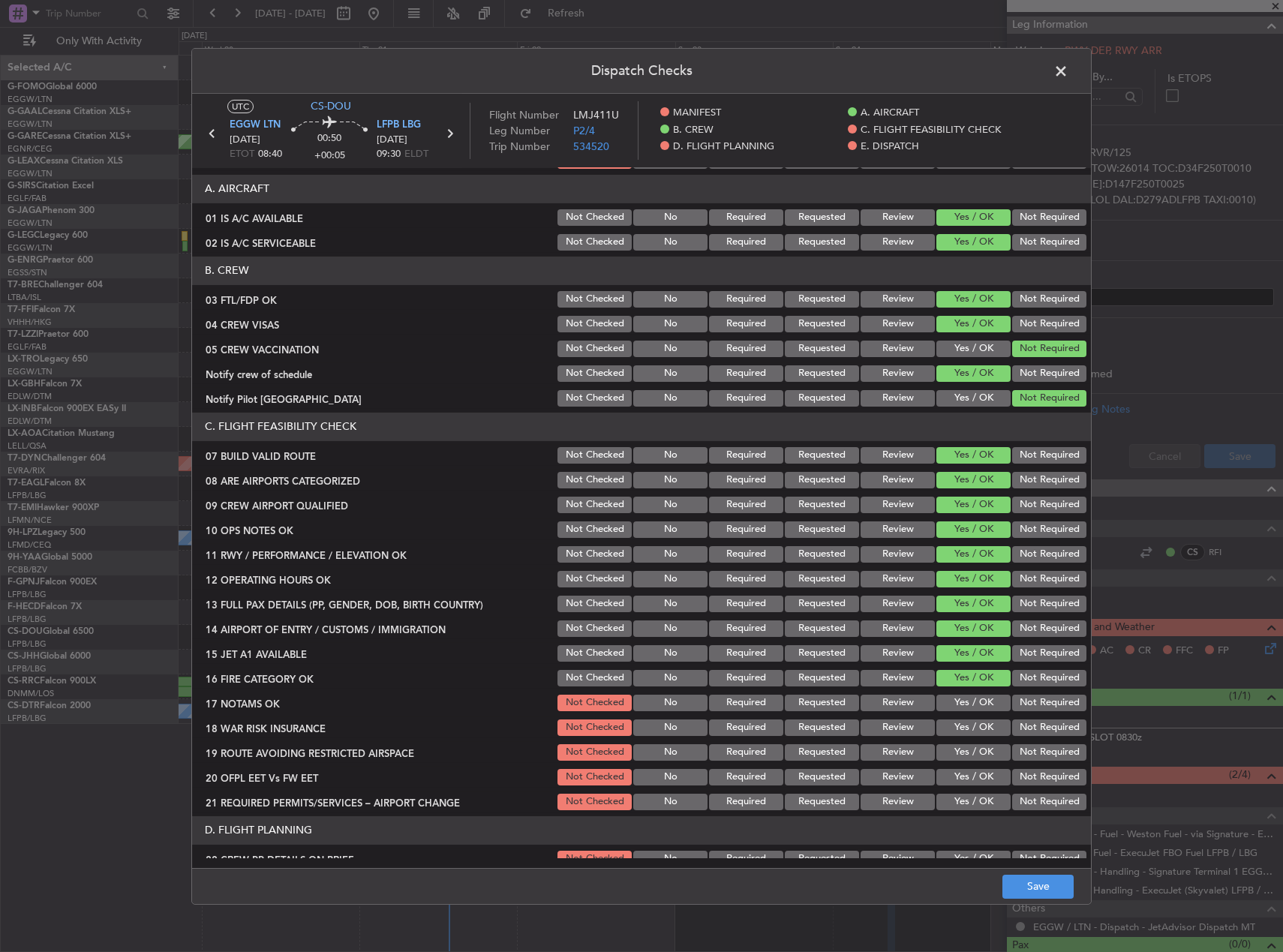
drag, startPoint x: 977, startPoint y: 699, endPoint x: 1016, endPoint y: 718, distance: 43.4
click at [977, 700] on button "Yes / OK" at bounding box center [974, 703] width 74 height 17
click at [1031, 731] on button "Not Required" at bounding box center [1050, 728] width 74 height 17
click at [978, 746] on button "Yes / OK" at bounding box center [974, 753] width 74 height 17
click at [979, 767] on div "Yes / OK" at bounding box center [972, 777] width 76 height 21
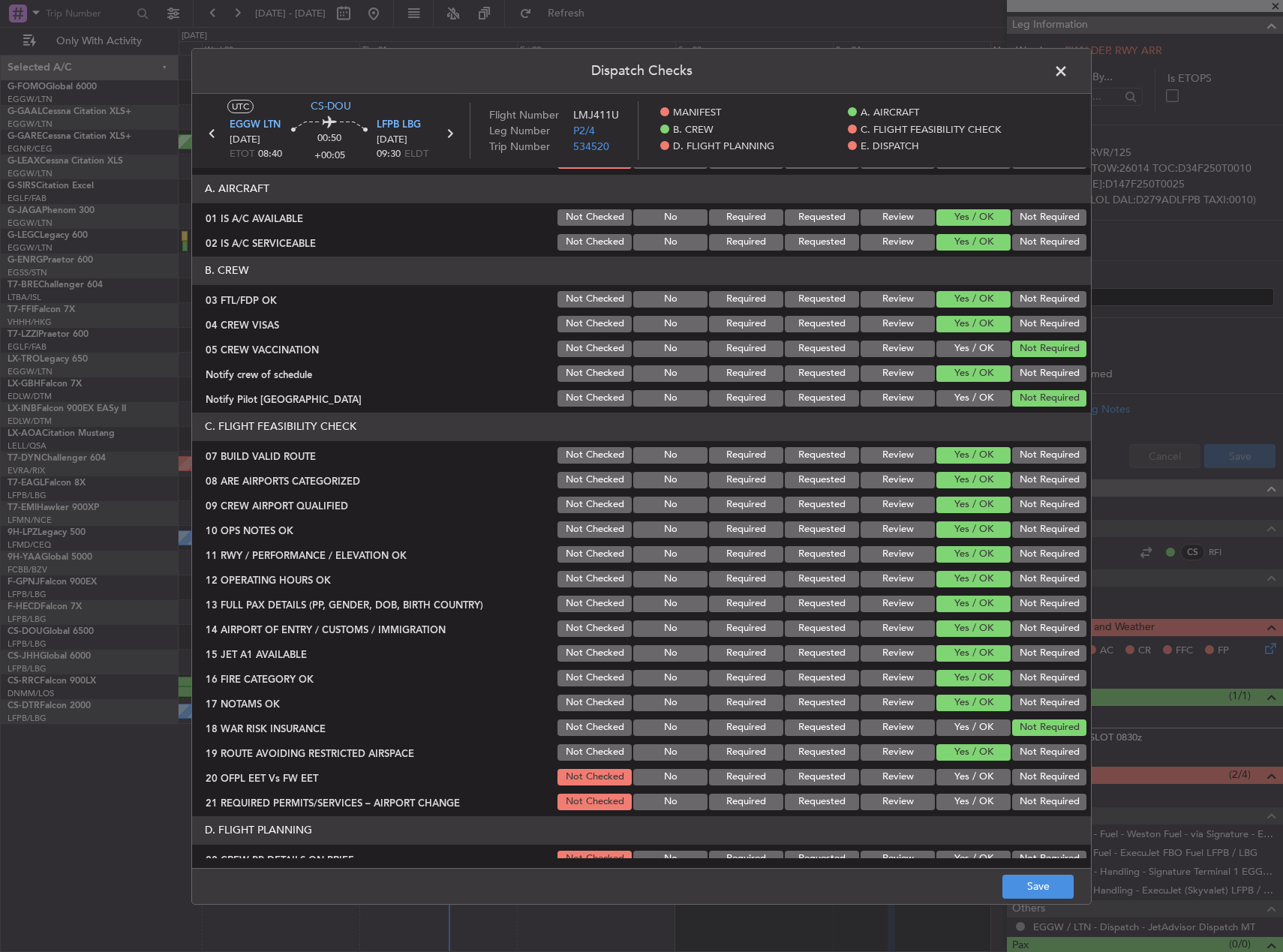
click at [982, 781] on button "Yes / OK" at bounding box center [974, 777] width 74 height 17
click at [986, 802] on button "Yes / OK" at bounding box center [974, 802] width 74 height 17
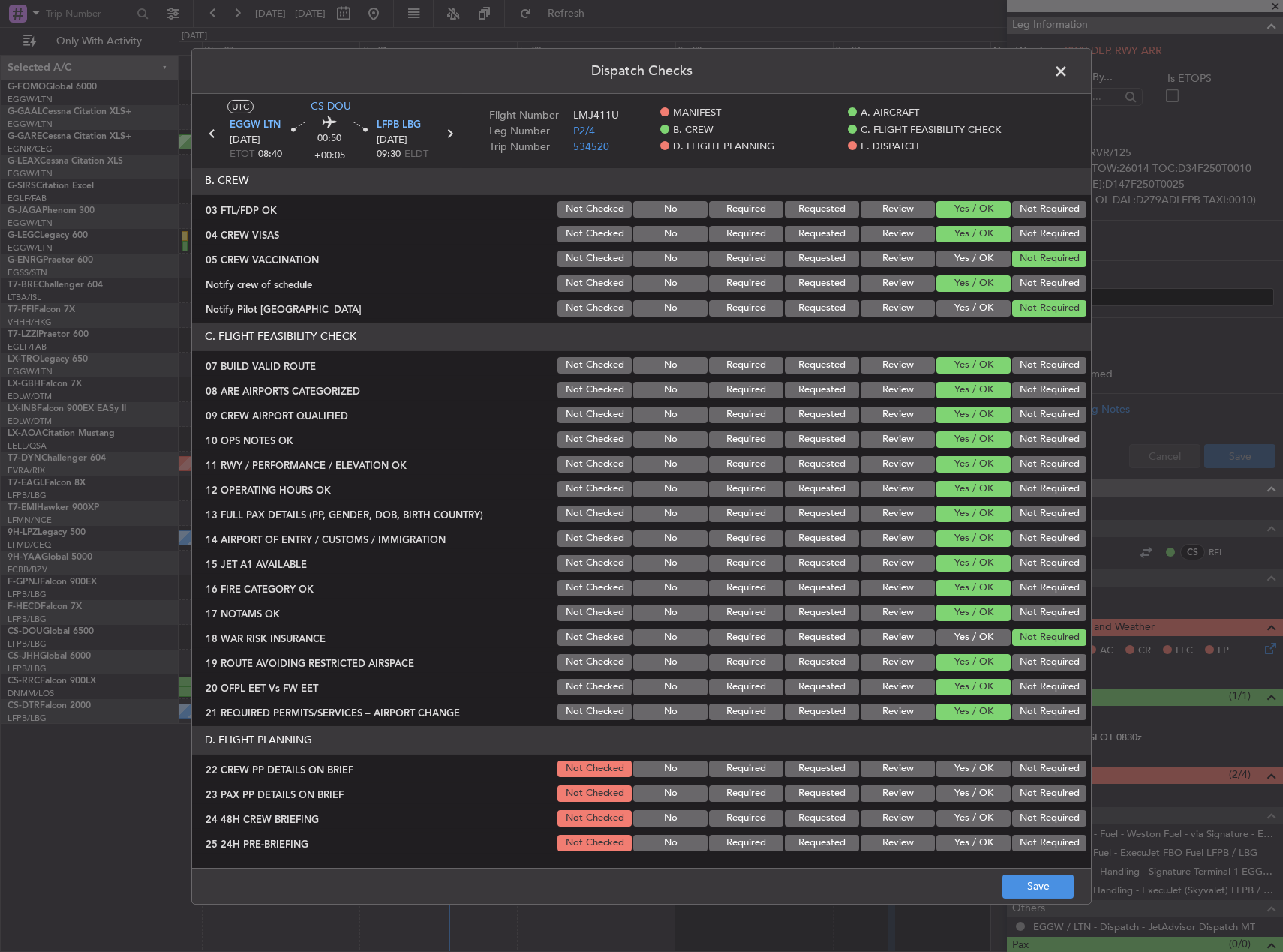
scroll to position [375, 0]
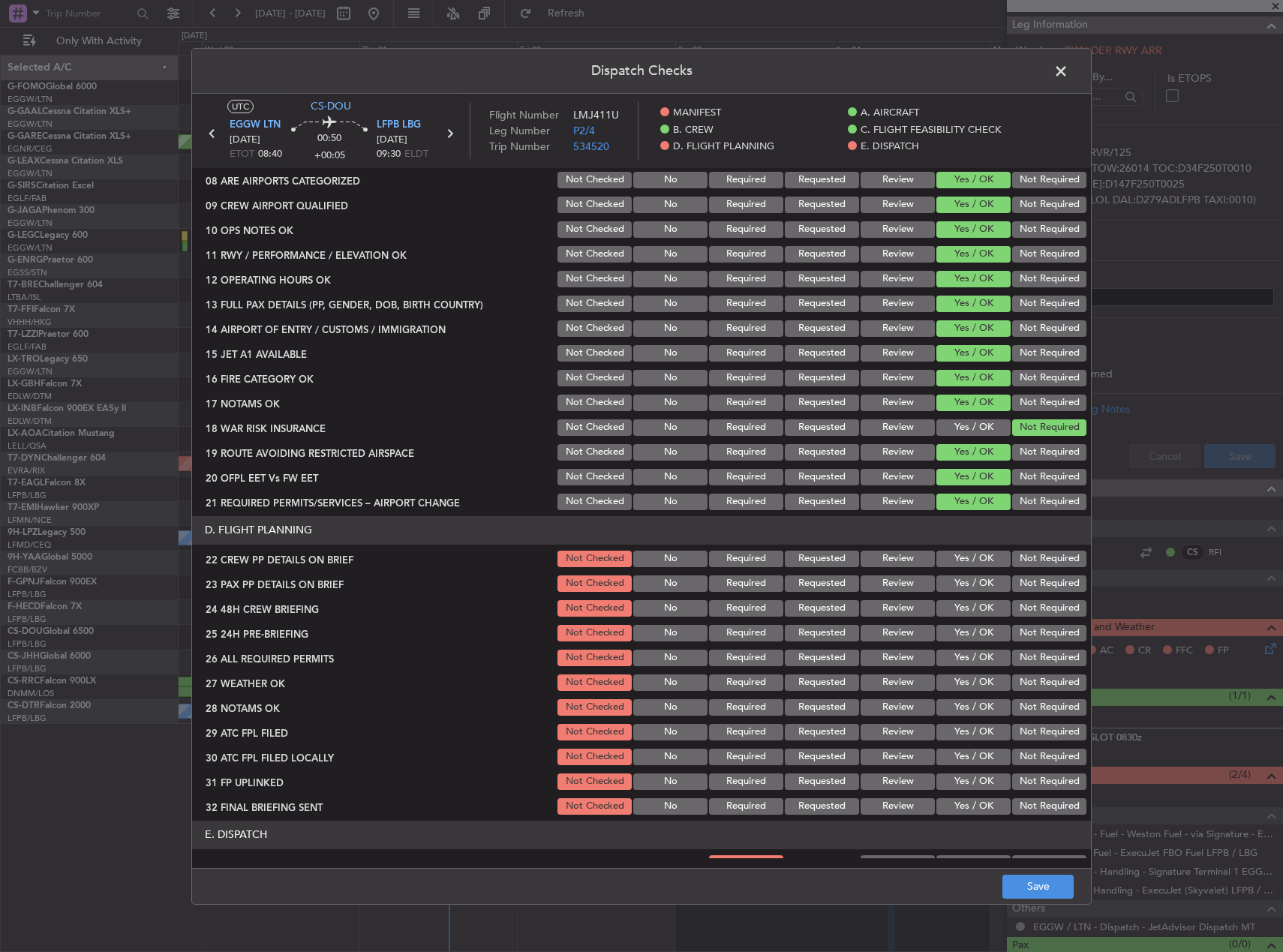
click at [967, 564] on button "Yes / OK" at bounding box center [974, 559] width 74 height 17
drag, startPoint x: 971, startPoint y: 580, endPoint x: 973, endPoint y: 588, distance: 8.2
click at [971, 581] on button "Yes / OK" at bounding box center [974, 583] width 74 height 17
drag, startPoint x: 975, startPoint y: 610, endPoint x: 1017, endPoint y: 638, distance: 50.5
click at [975, 610] on button "Yes / OK" at bounding box center [974, 608] width 74 height 17
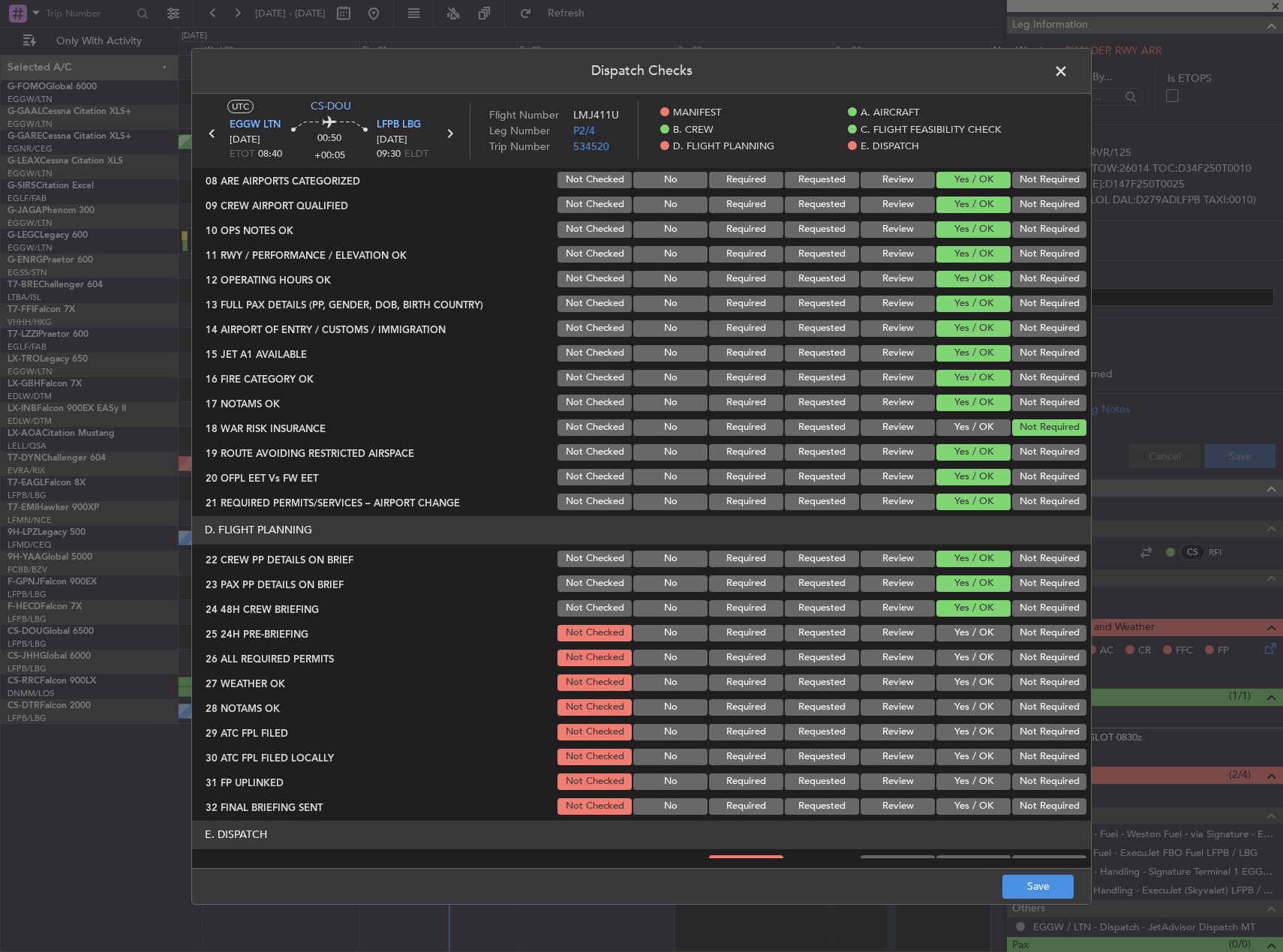
click at [1022, 643] on div "Not Required" at bounding box center [1048, 633] width 76 height 21
click at [1023, 637] on button "Not Required" at bounding box center [1050, 633] width 74 height 17
click at [1056, 886] on button "Save" at bounding box center [1038, 886] width 71 height 24
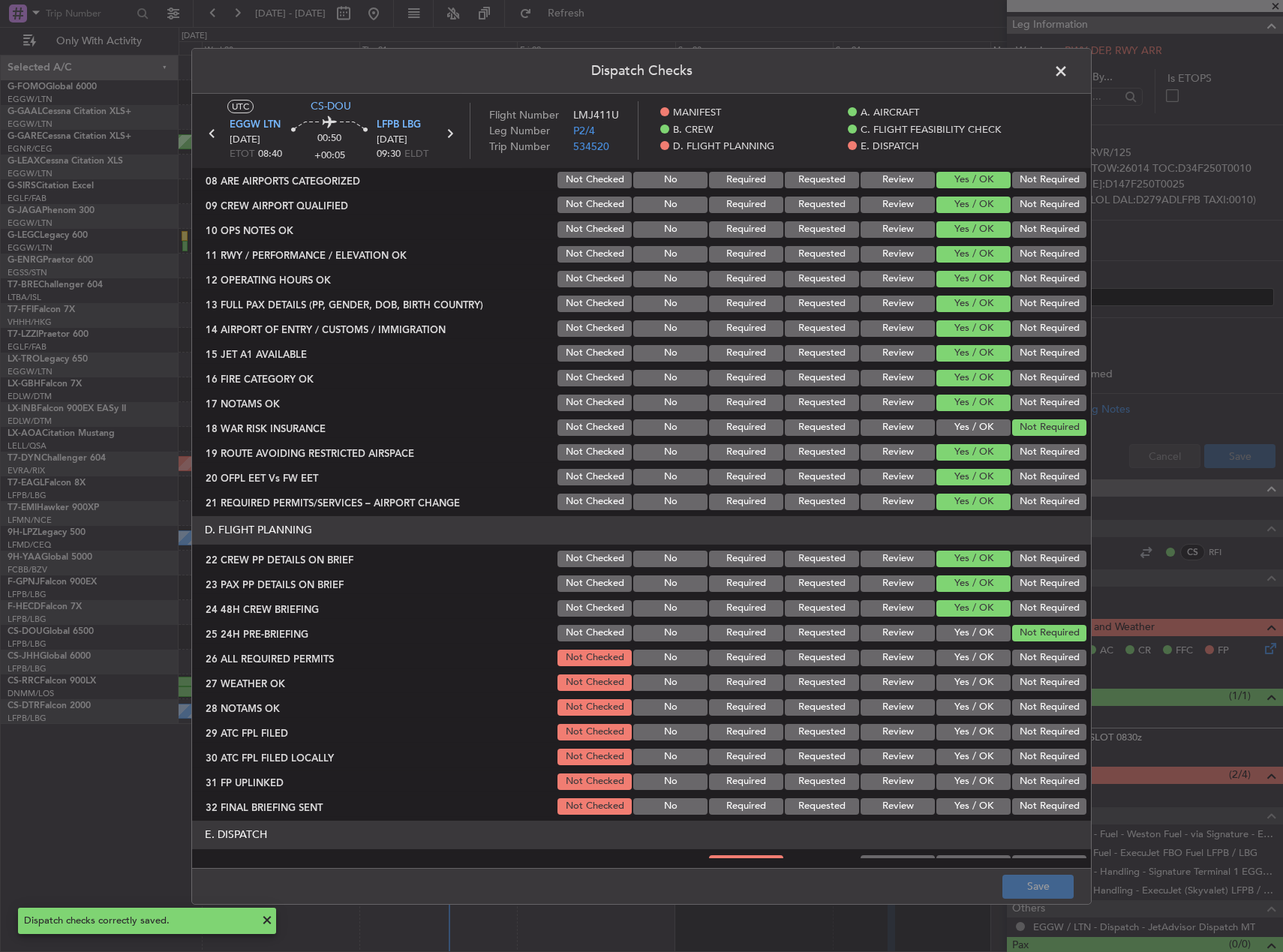
click at [1068, 65] on span at bounding box center [1068, 74] width 0 height 30
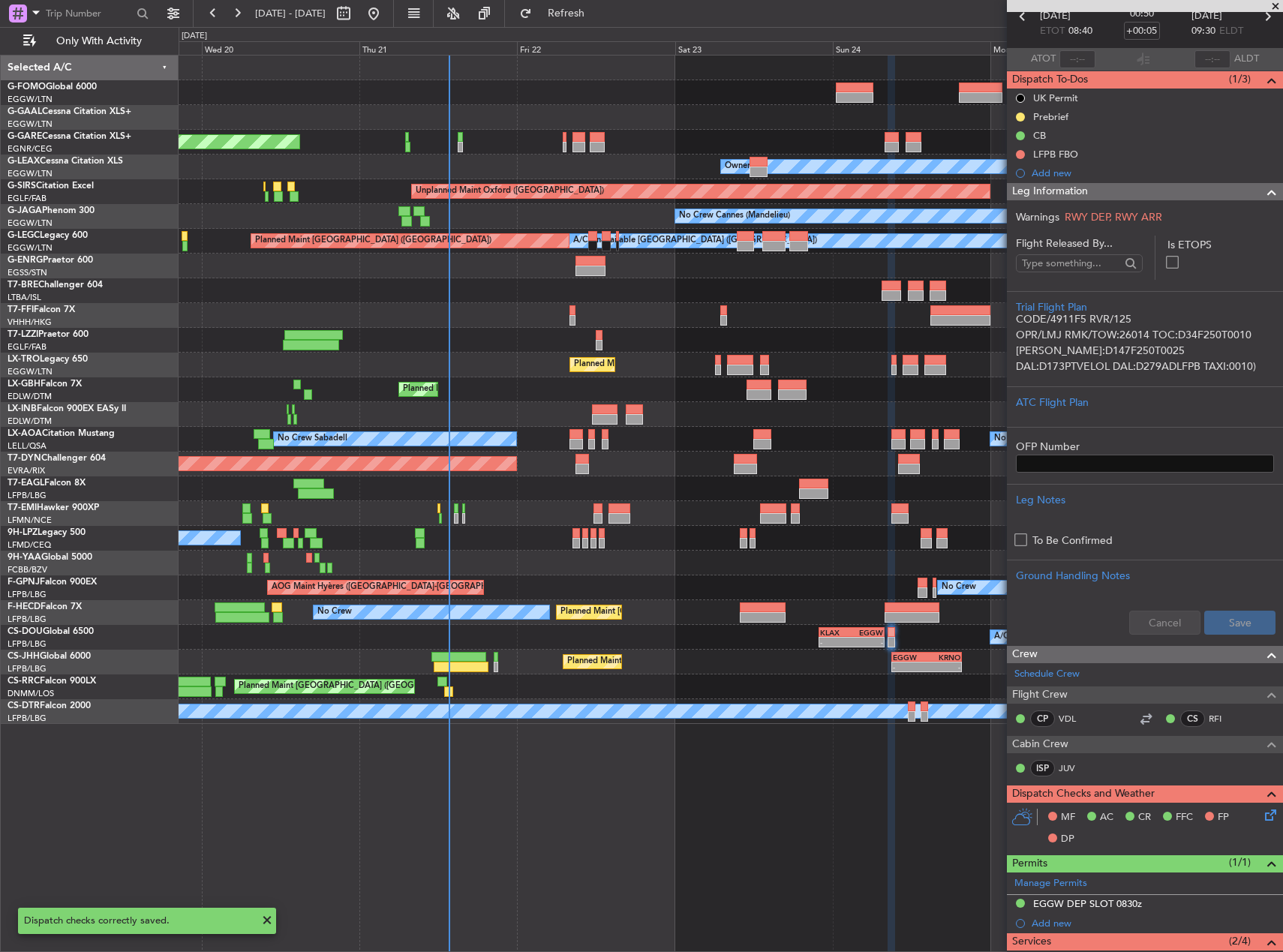
scroll to position [0, 0]
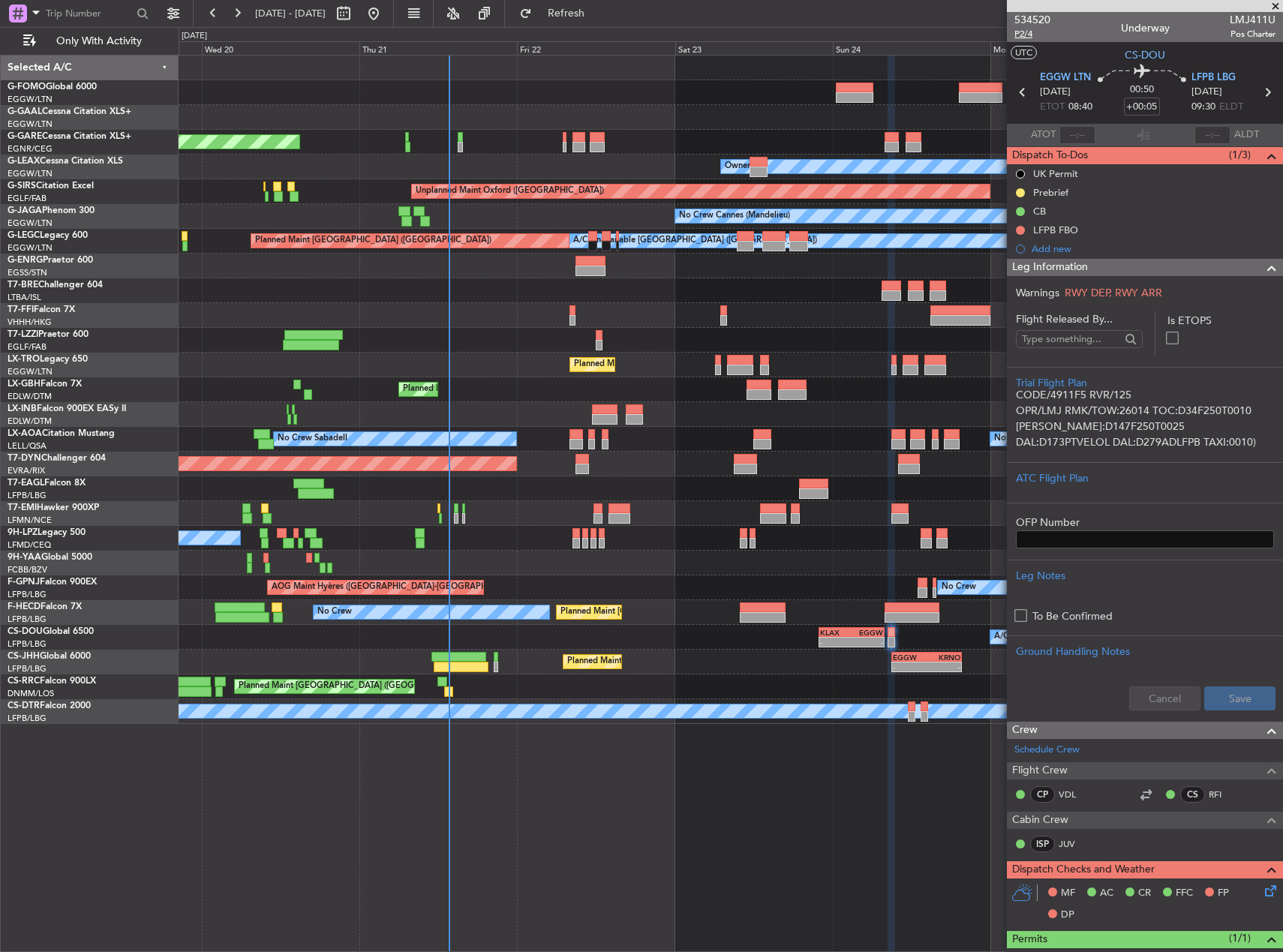
click at [1025, 38] on span "P2/4" at bounding box center [1032, 34] width 36 height 13
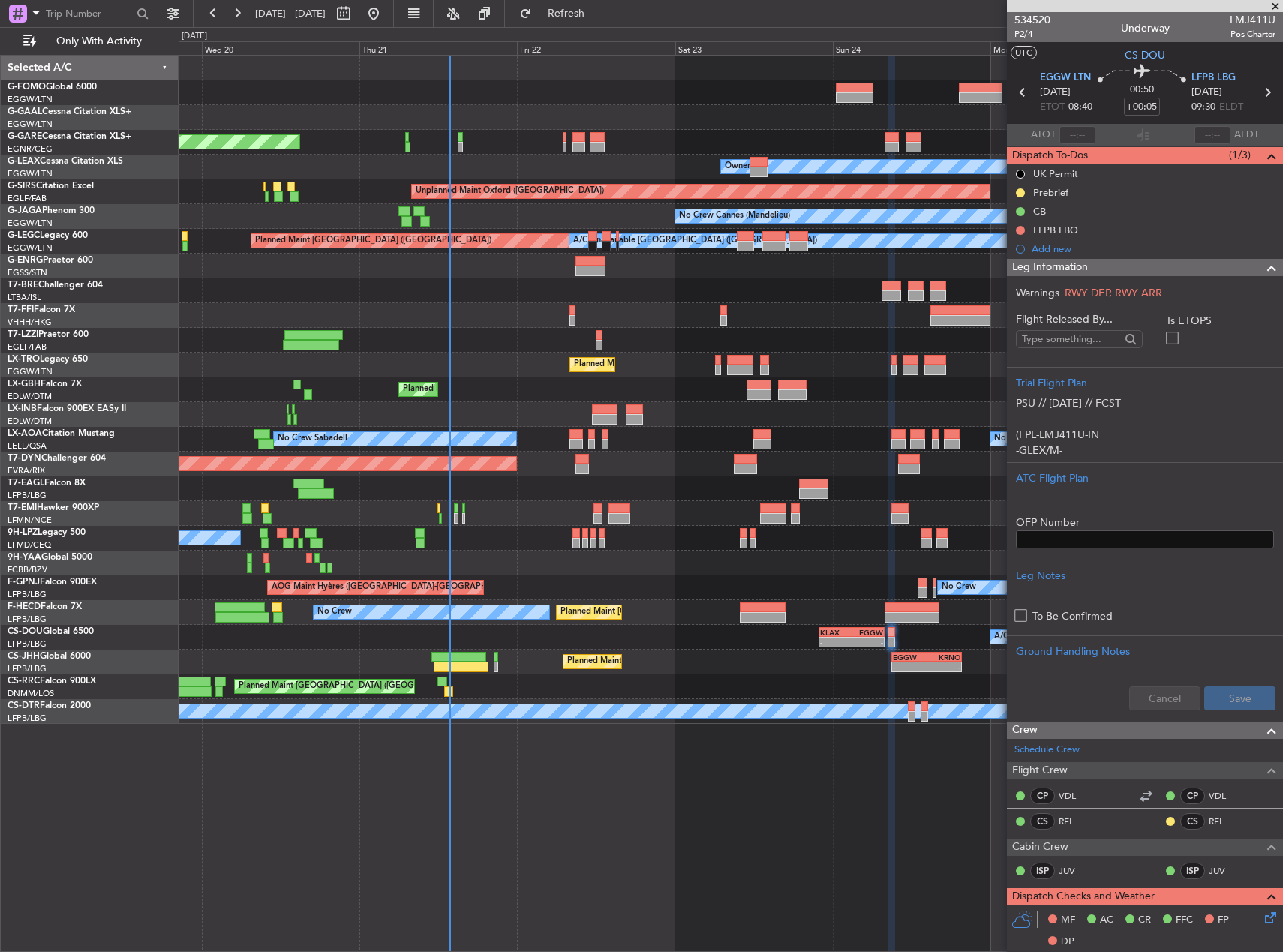
click at [708, 482] on div "Planned Maint Geneva (Cointrin)" at bounding box center [731, 488] width 1104 height 25
click at [700, 326] on div "05:09 Z 16:02 Z VHHH 04:30 Z LTFE 15:20 Z" at bounding box center [731, 315] width 1104 height 25
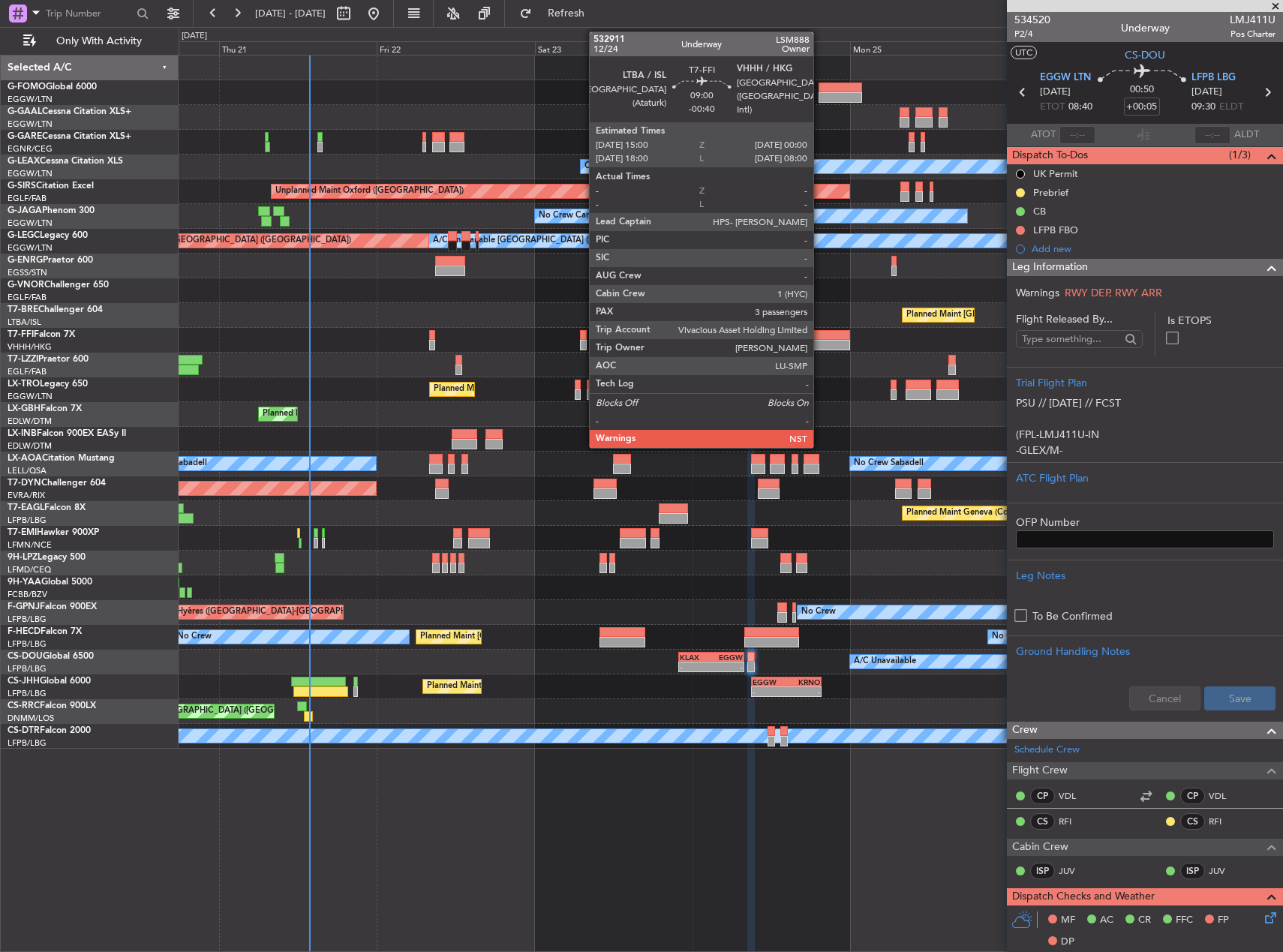
click at [820, 344] on div at bounding box center [820, 344] width 59 height 10
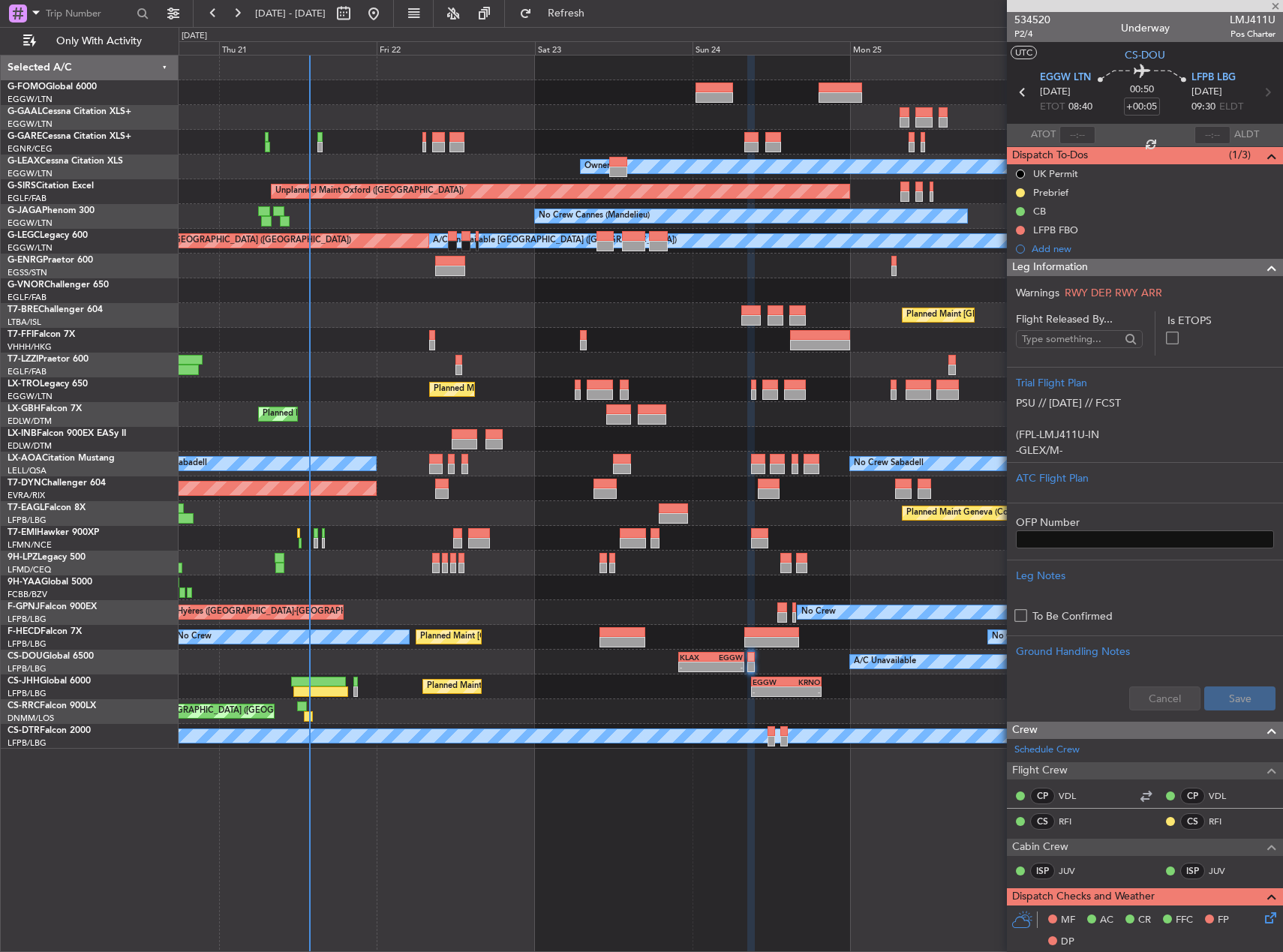
type input "-00:40"
type input "3"
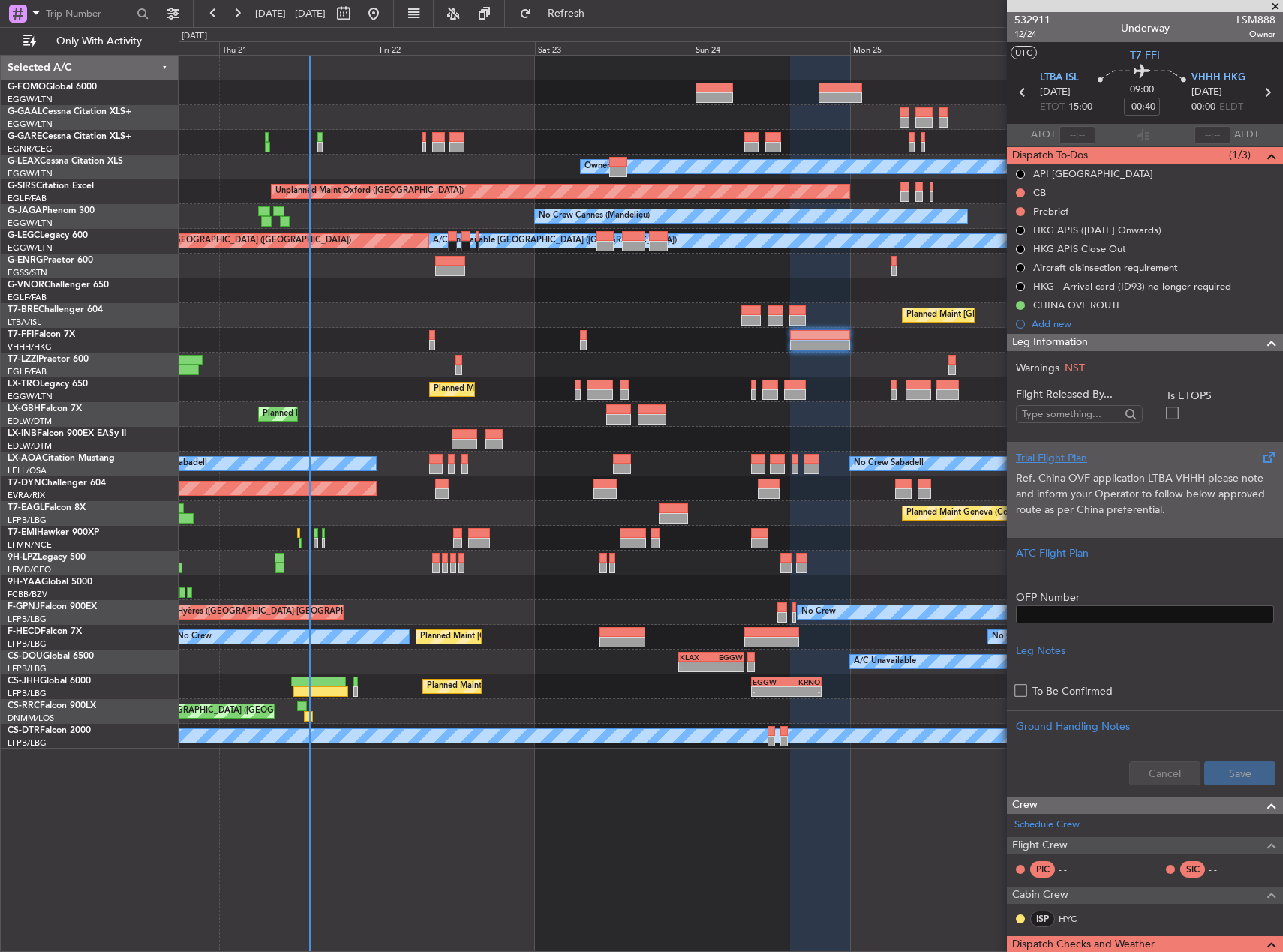
click at [1172, 486] on span "Ref. China OVF application LTBA-VHHH please note and inform your Operator to fo…" at bounding box center [1140, 494] width 249 height 45
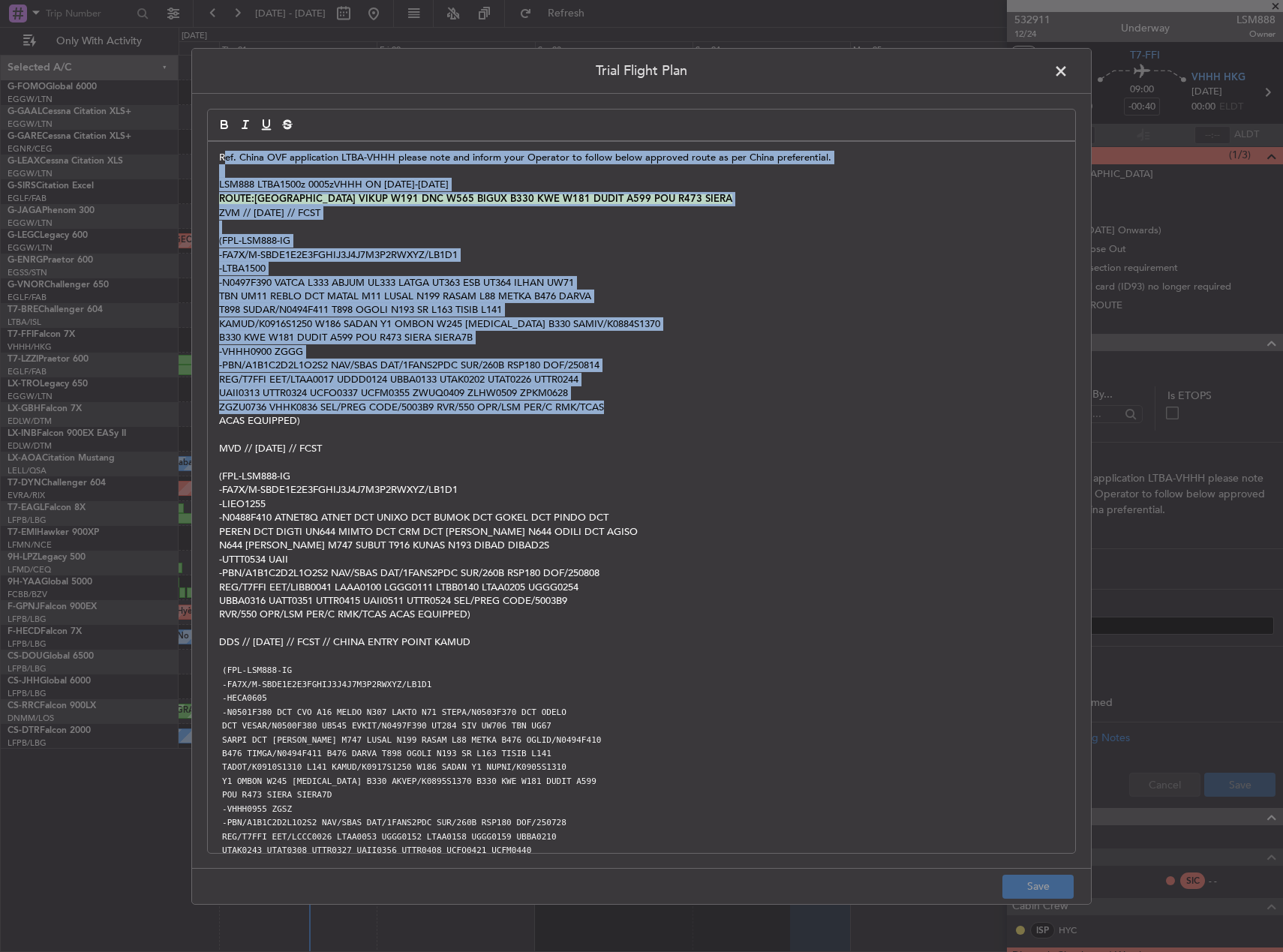
drag, startPoint x: 223, startPoint y: 158, endPoint x: 669, endPoint y: 401, distance: 507.9
click at [669, 401] on div "Ref. China OVF application LTBA-VHHH please note and inform your Operator to fo…" at bounding box center [641, 496] width 867 height 711
click at [276, 283] on p "-N0497F390 VATCA L333 ABJUM UL333 LATGA UT363 ESB UT364 ILHAN UW71" at bounding box center [642, 282] width 845 height 14
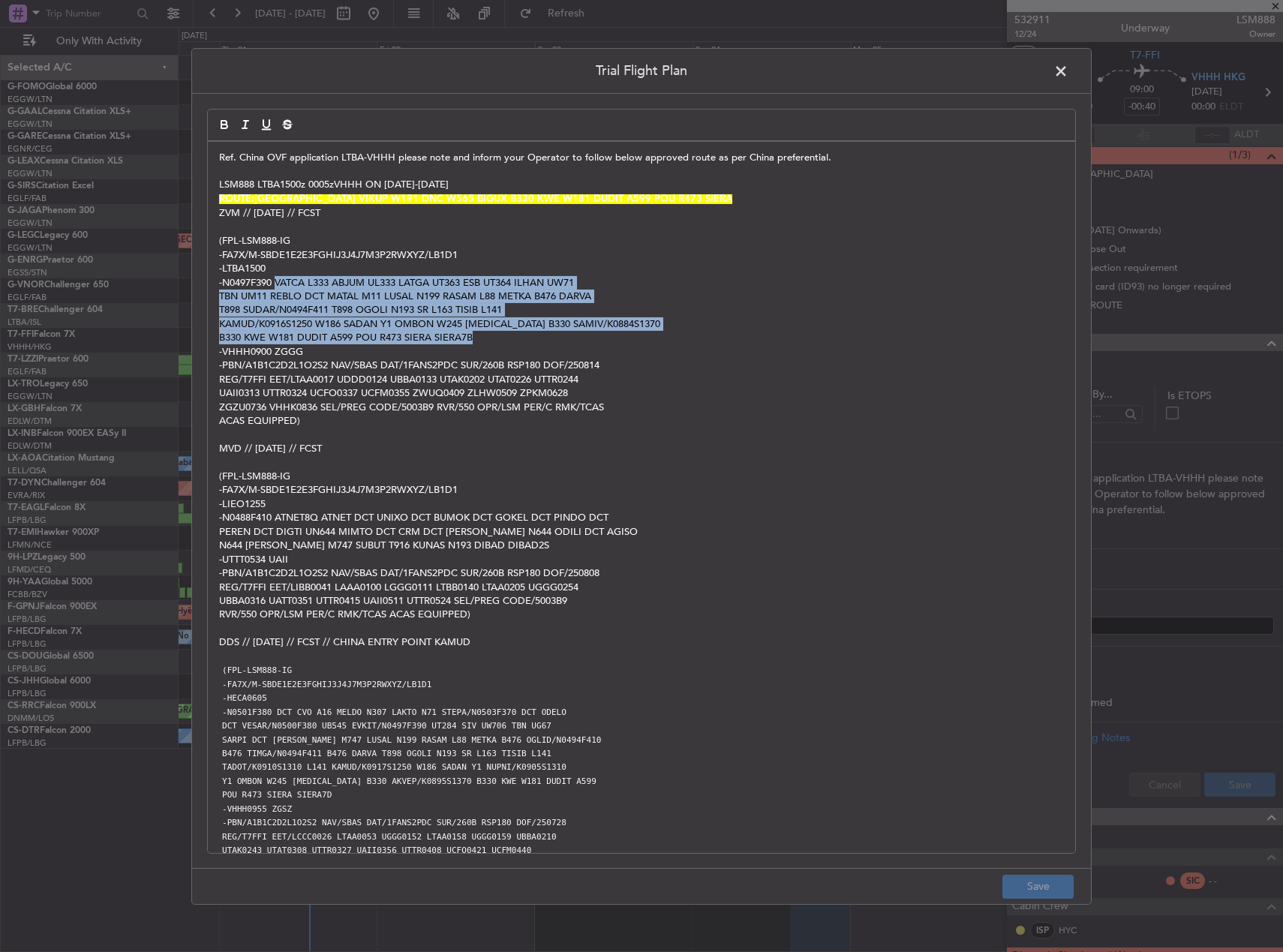
drag, startPoint x: 276, startPoint y: 282, endPoint x: 516, endPoint y: 338, distance: 246.4
click at [516, 338] on div "Ref. China OVF application LTBA-VHHH please note and inform your Operator to fo…" at bounding box center [641, 496] width 867 height 711
copy div "VATCA L333 ABJUM UL333 LATGA UT363 ESB UT364 ILHAN UW71 TBN UM11 REBLO DCT MATA…"
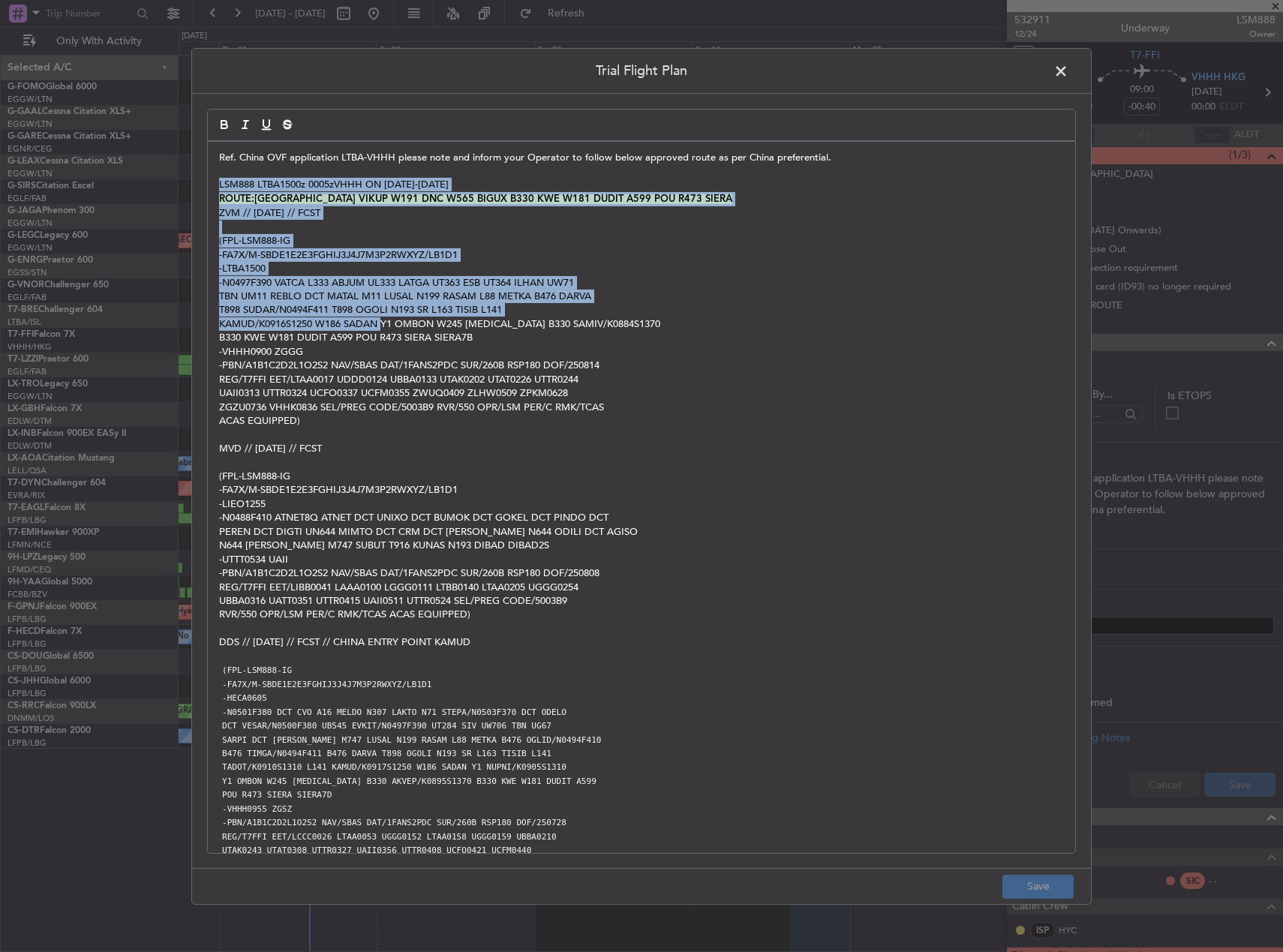
drag, startPoint x: 268, startPoint y: 172, endPoint x: 385, endPoint y: 322, distance: 190.2
click at [385, 322] on div "Ref. China OVF application LTBA-VHHH please note and inform your Operator to fo…" at bounding box center [641, 496] width 867 height 711
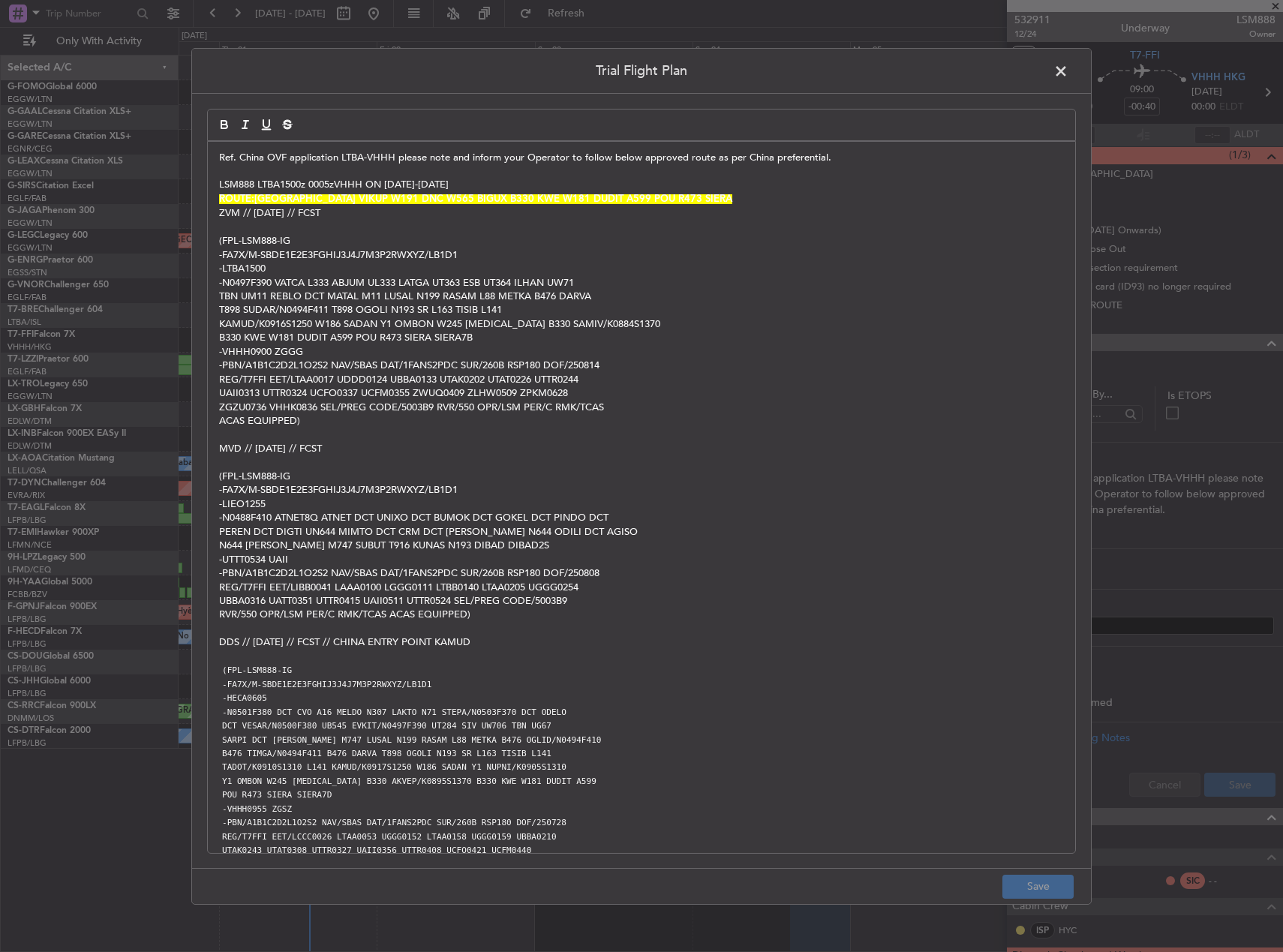
click at [1068, 79] on span at bounding box center [1068, 74] width 0 height 30
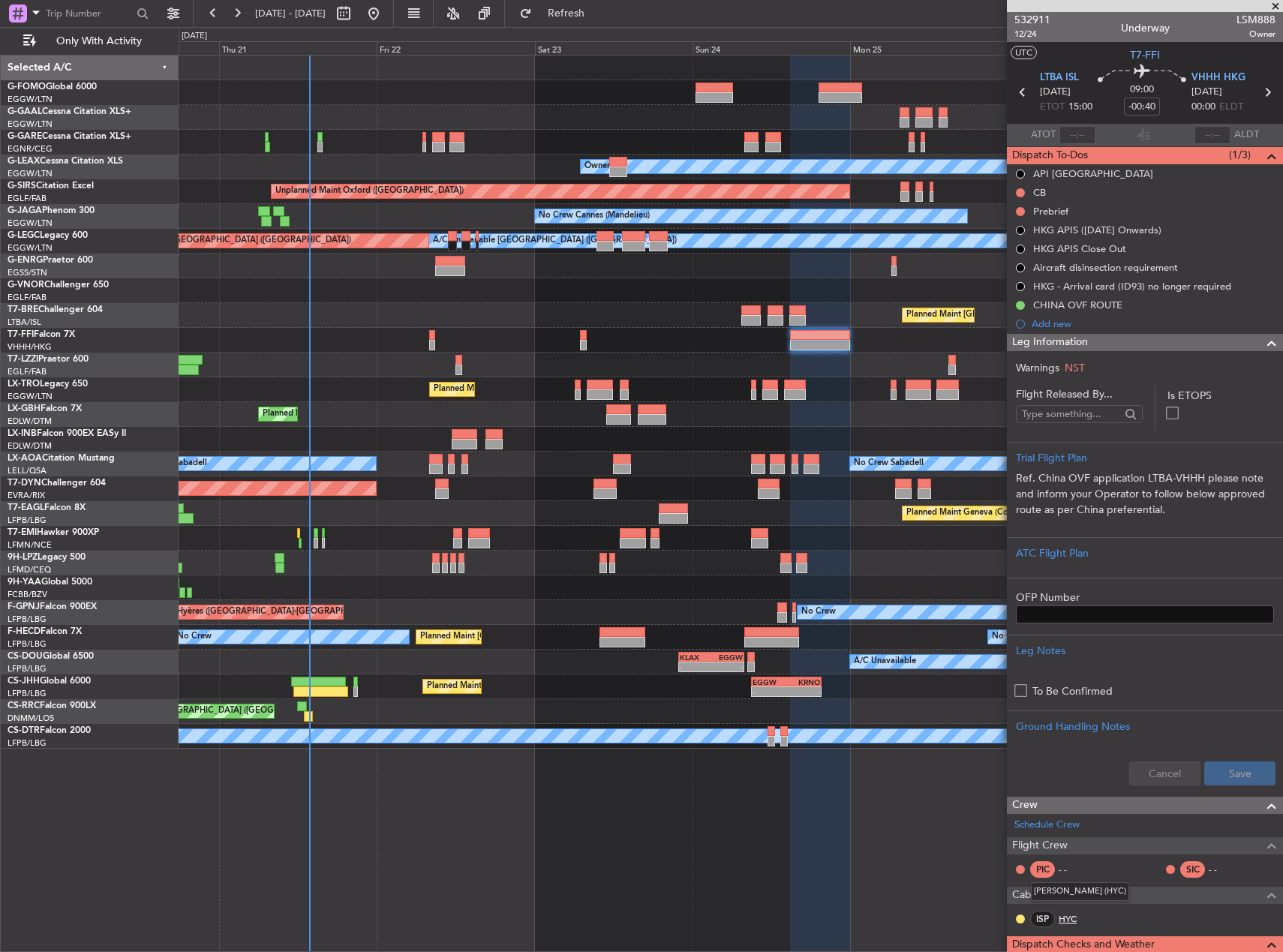
click at [1073, 914] on link "HYC" at bounding box center [1075, 919] width 33 height 14
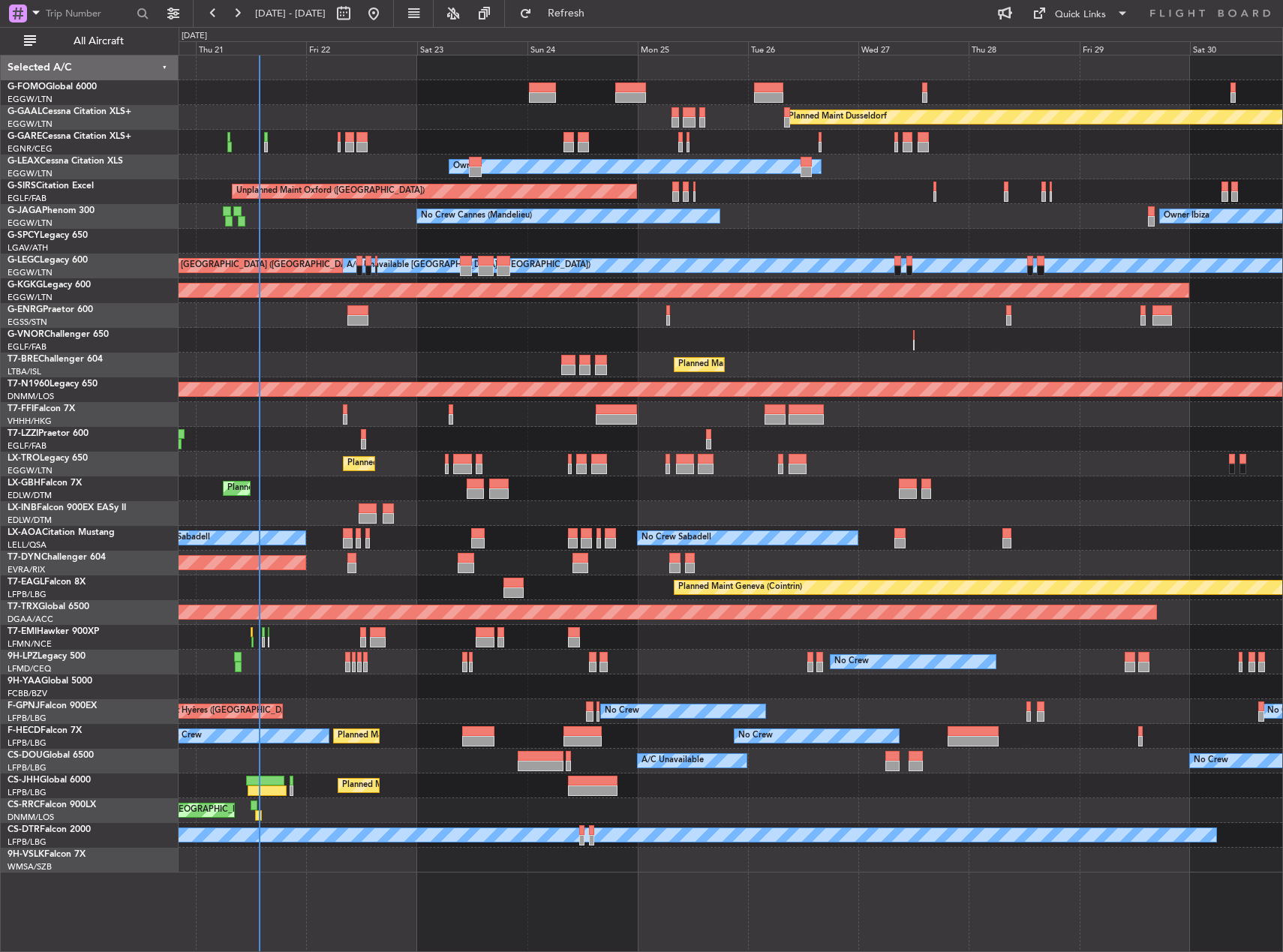
click at [662, 572] on div "Planned Maint Dusseldorf Unplanned Maint [PERSON_NAME] Owner Owner Unplanned Ma…" at bounding box center [731, 464] width 1104 height 817
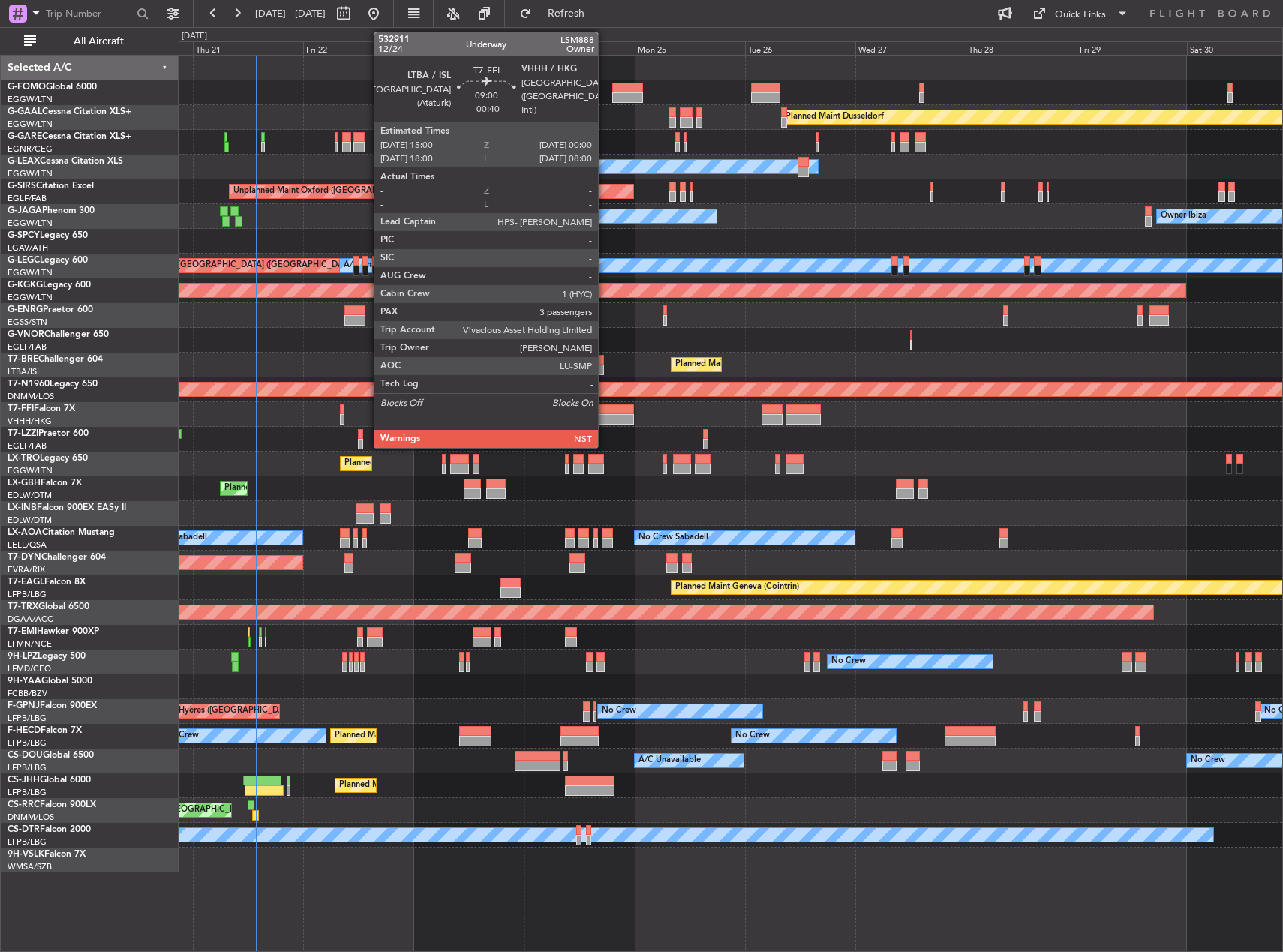
click at [605, 413] on div at bounding box center [613, 409] width 42 height 10
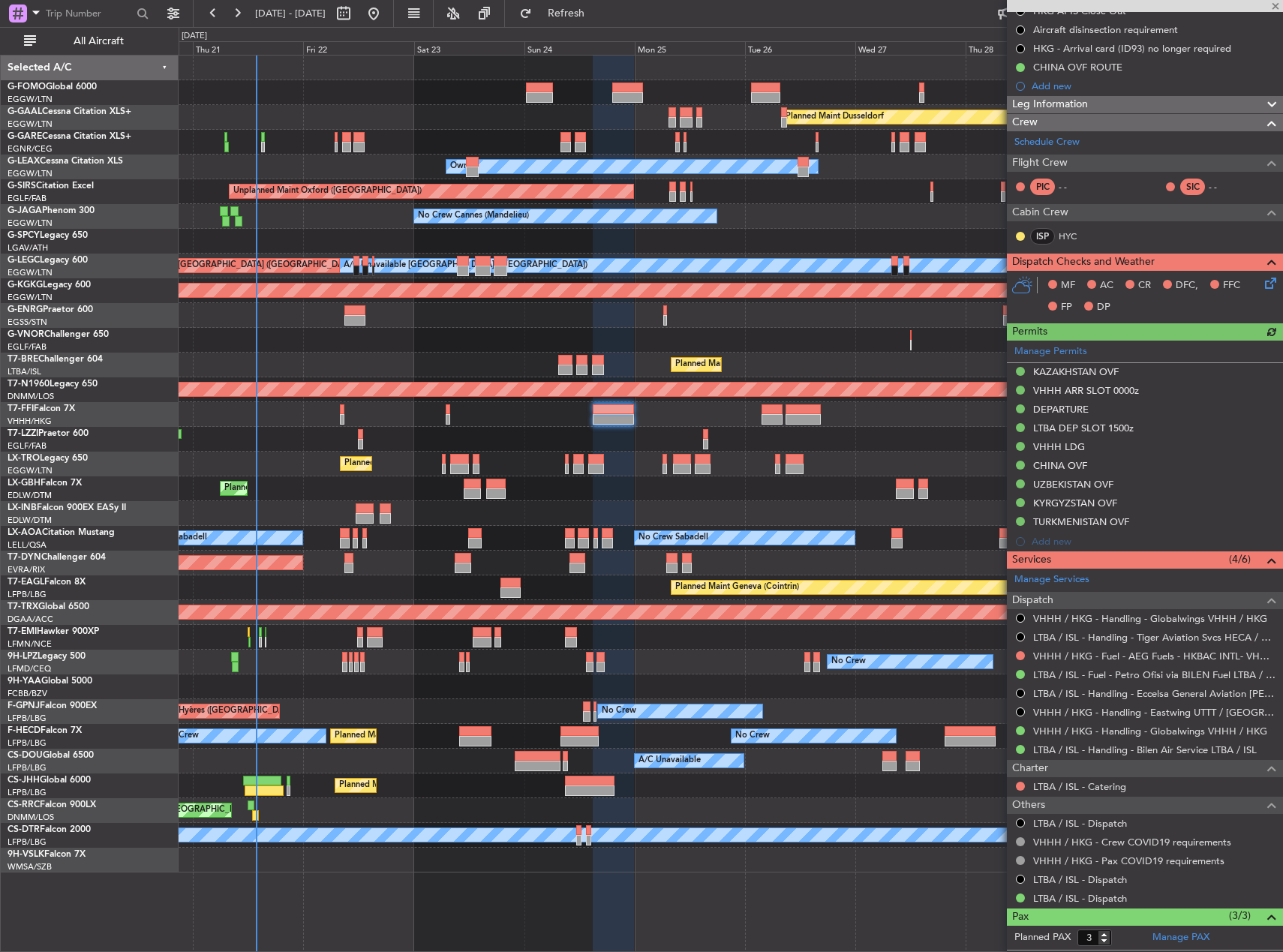
scroll to position [337, 0]
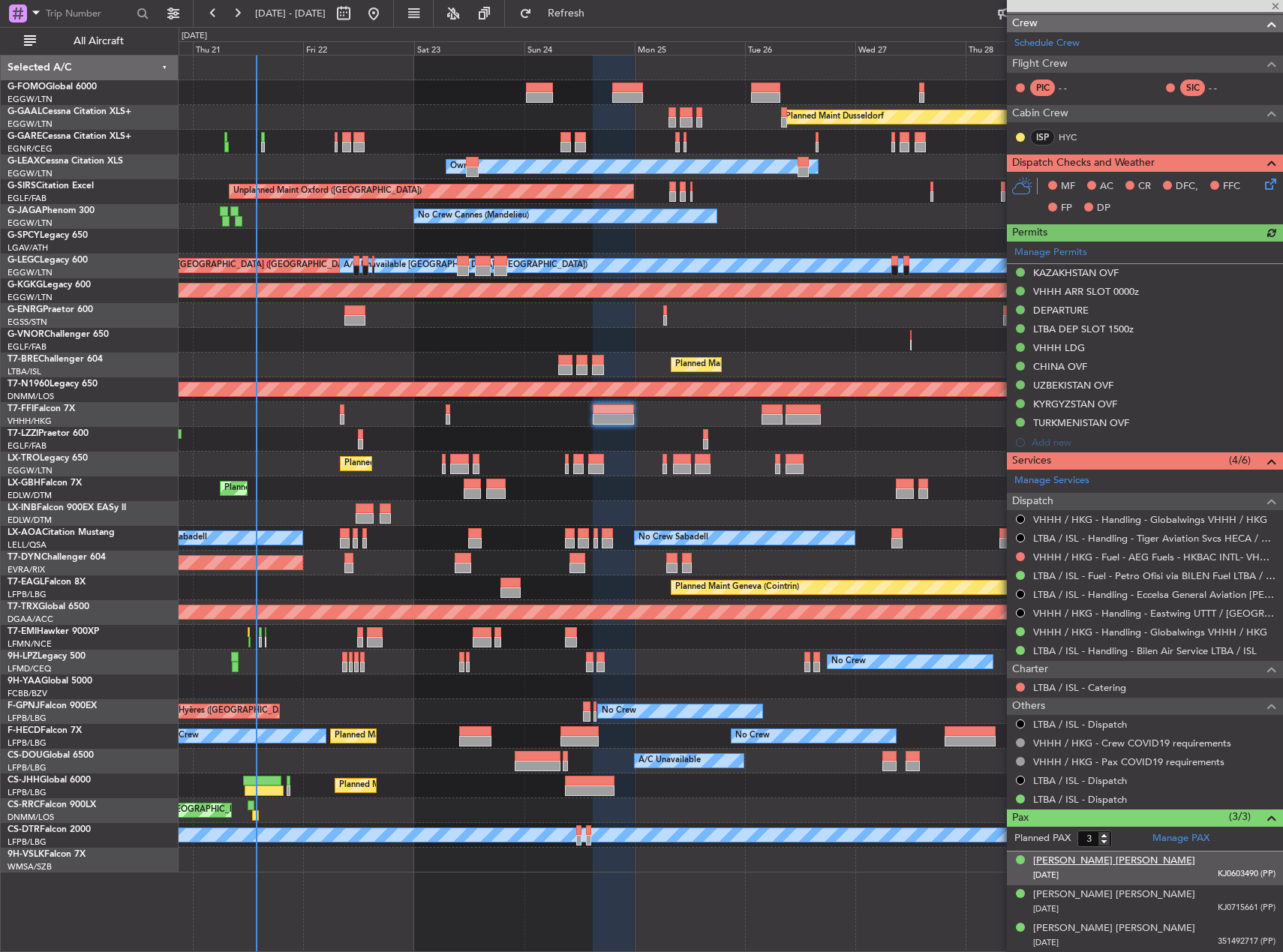
click at [1068, 857] on div "[PERSON_NAME] [PERSON_NAME]" at bounding box center [1113, 861] width 162 height 15
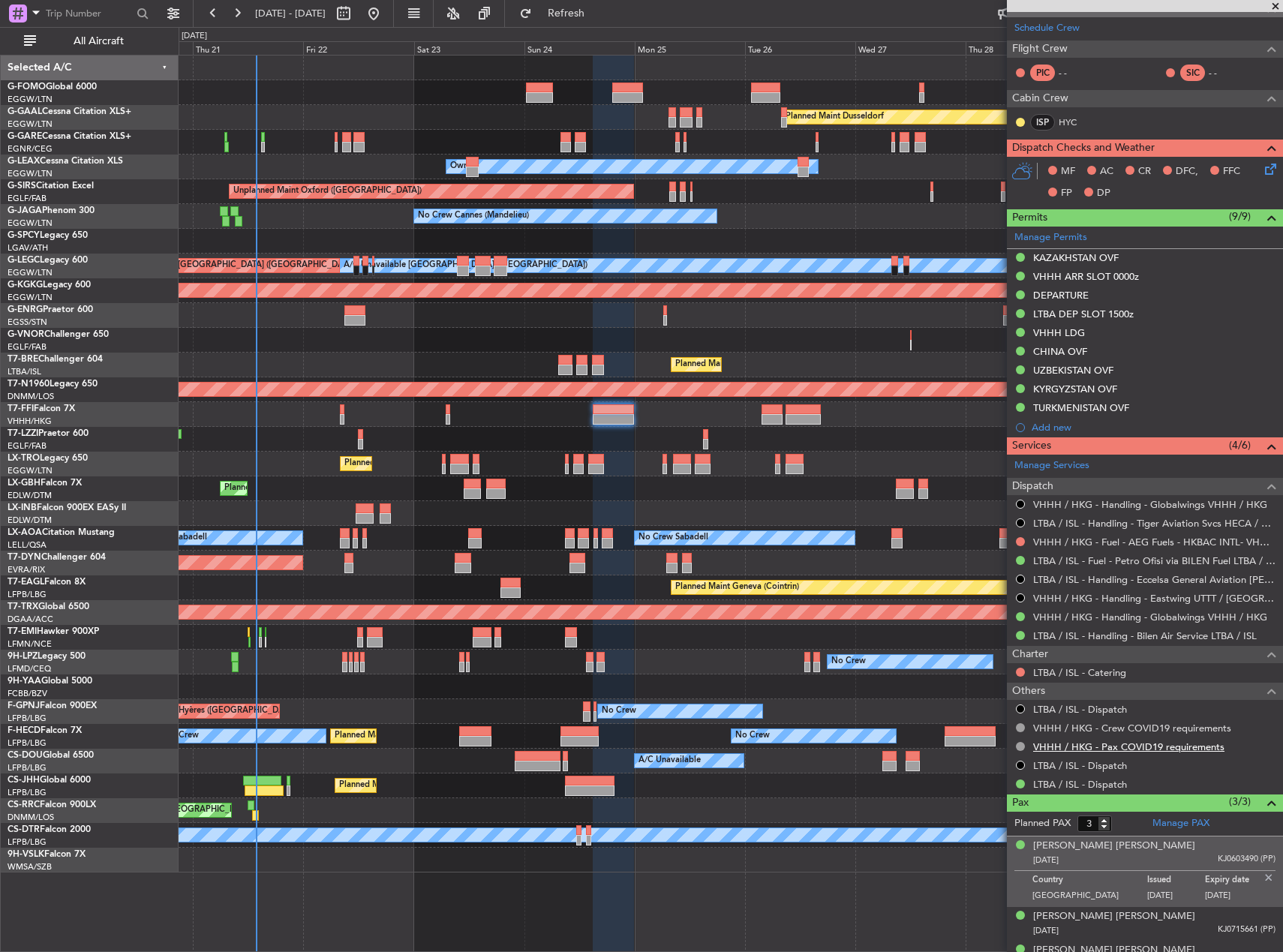
scroll to position [373, 0]
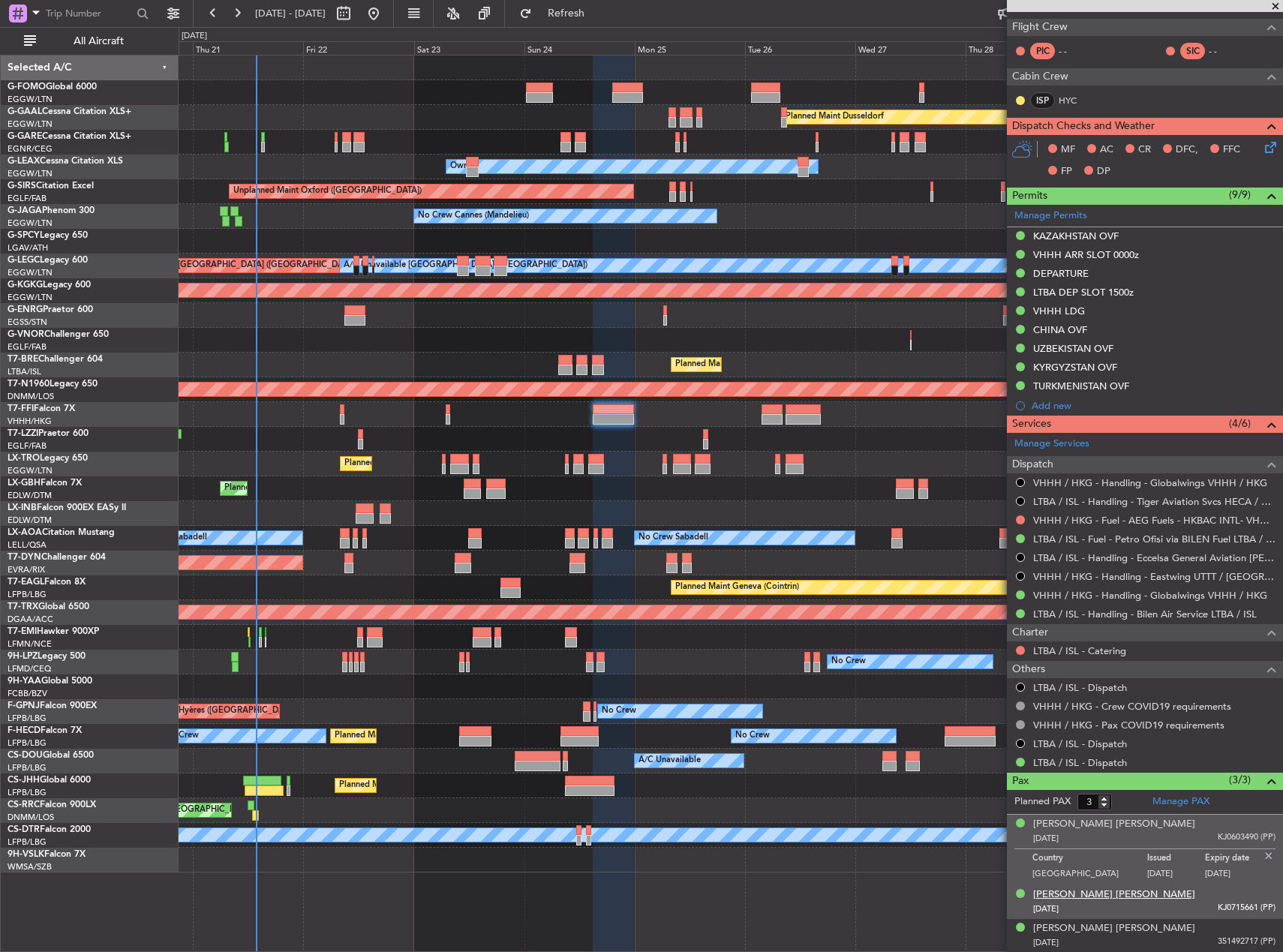
click at [1067, 891] on div "[PERSON_NAME] [PERSON_NAME]" at bounding box center [1113, 895] width 162 height 15
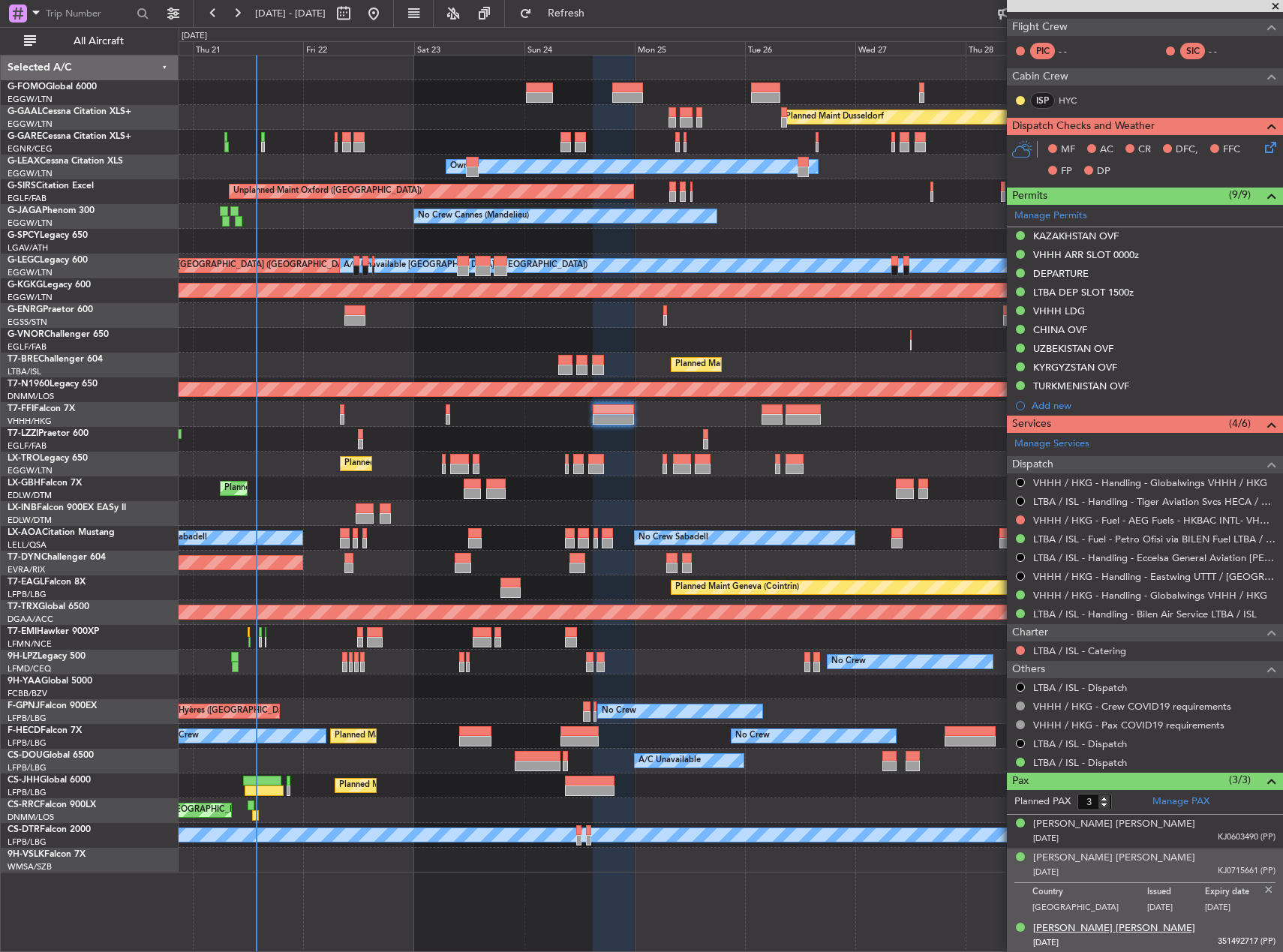
click at [1061, 925] on div "[PERSON_NAME] [PERSON_NAME]" at bounding box center [1113, 929] width 162 height 15
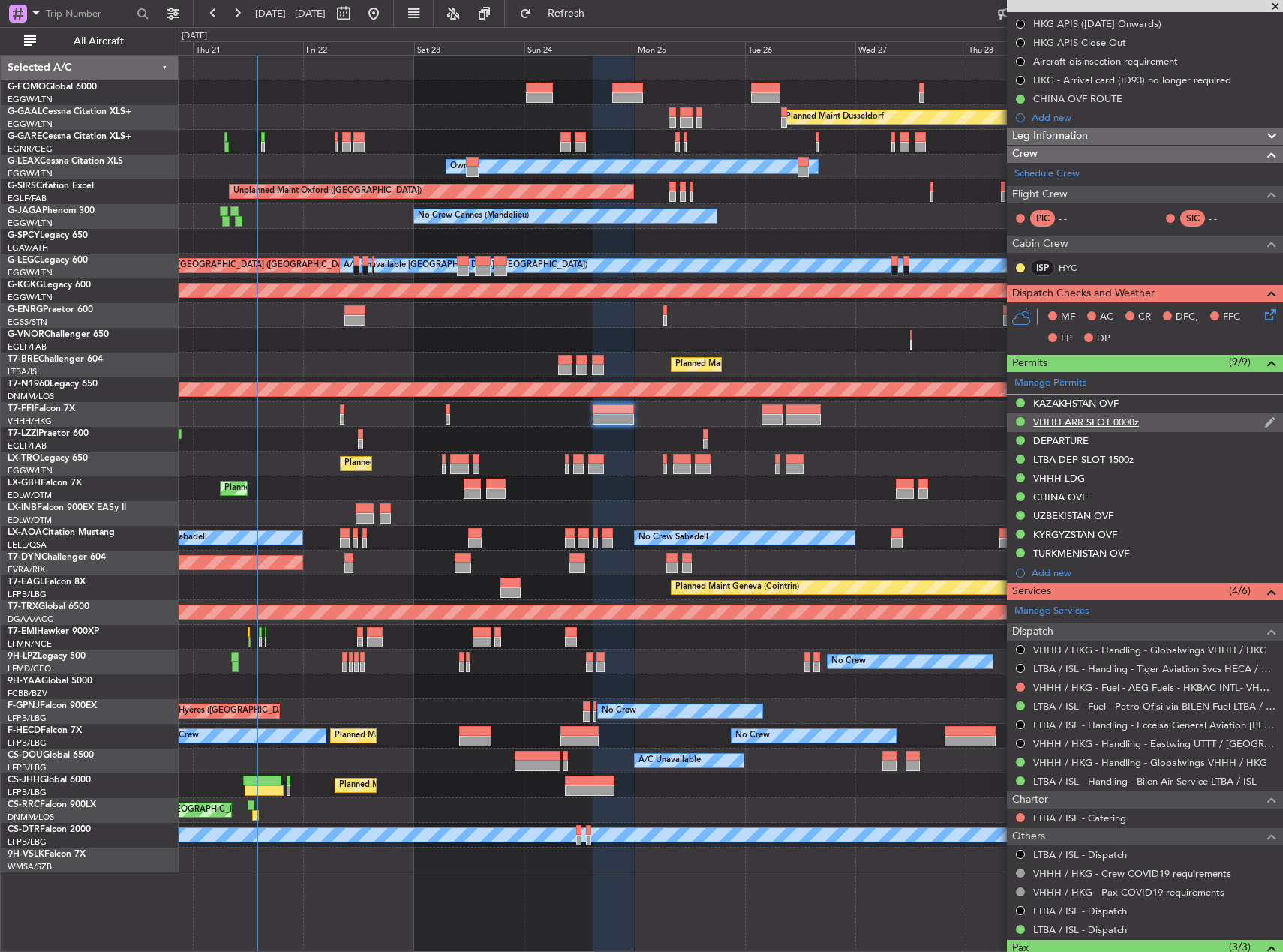
scroll to position [75, 0]
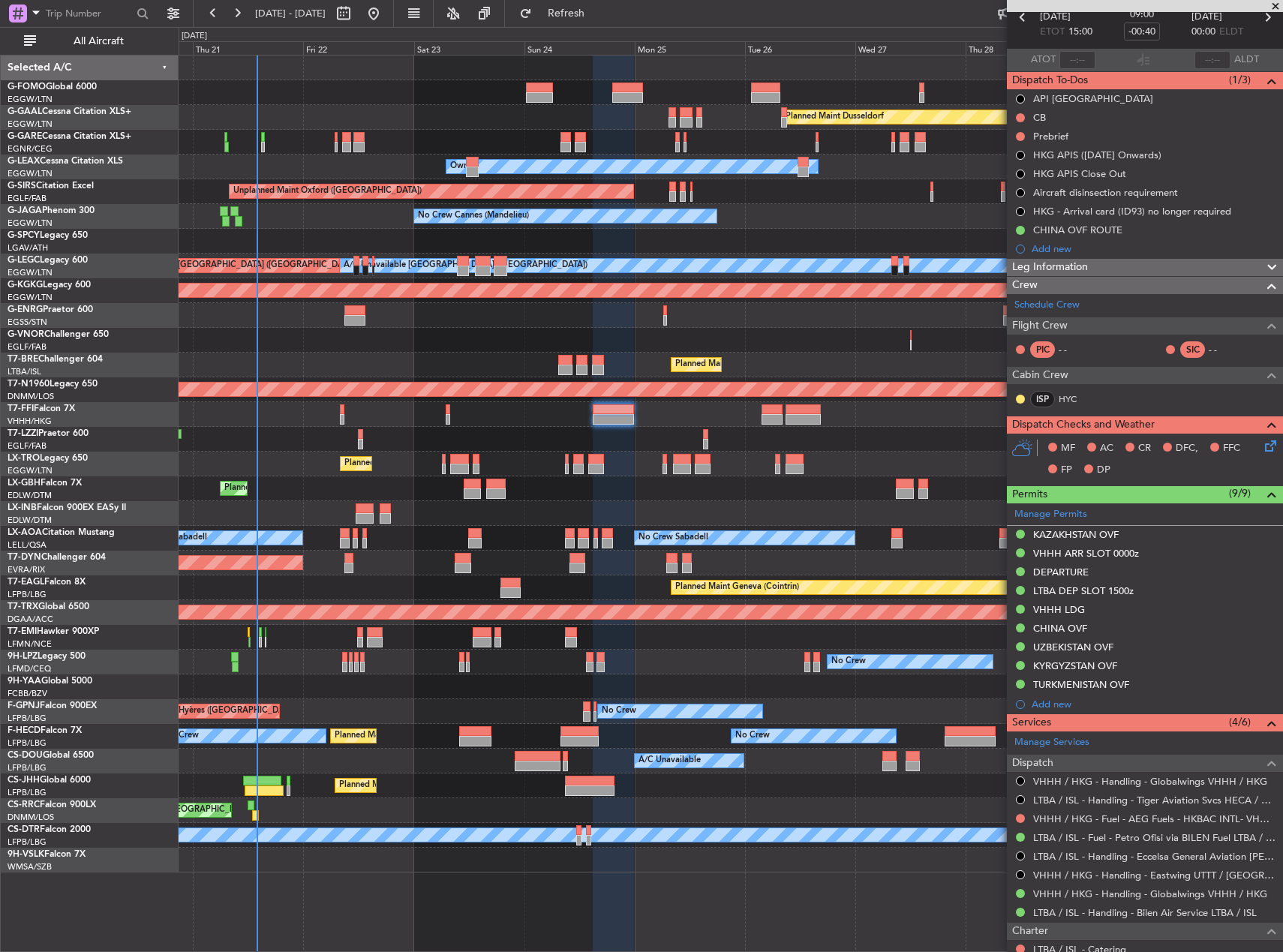
click at [1097, 258] on div "Leg Information" at bounding box center [1145, 267] width 276 height 18
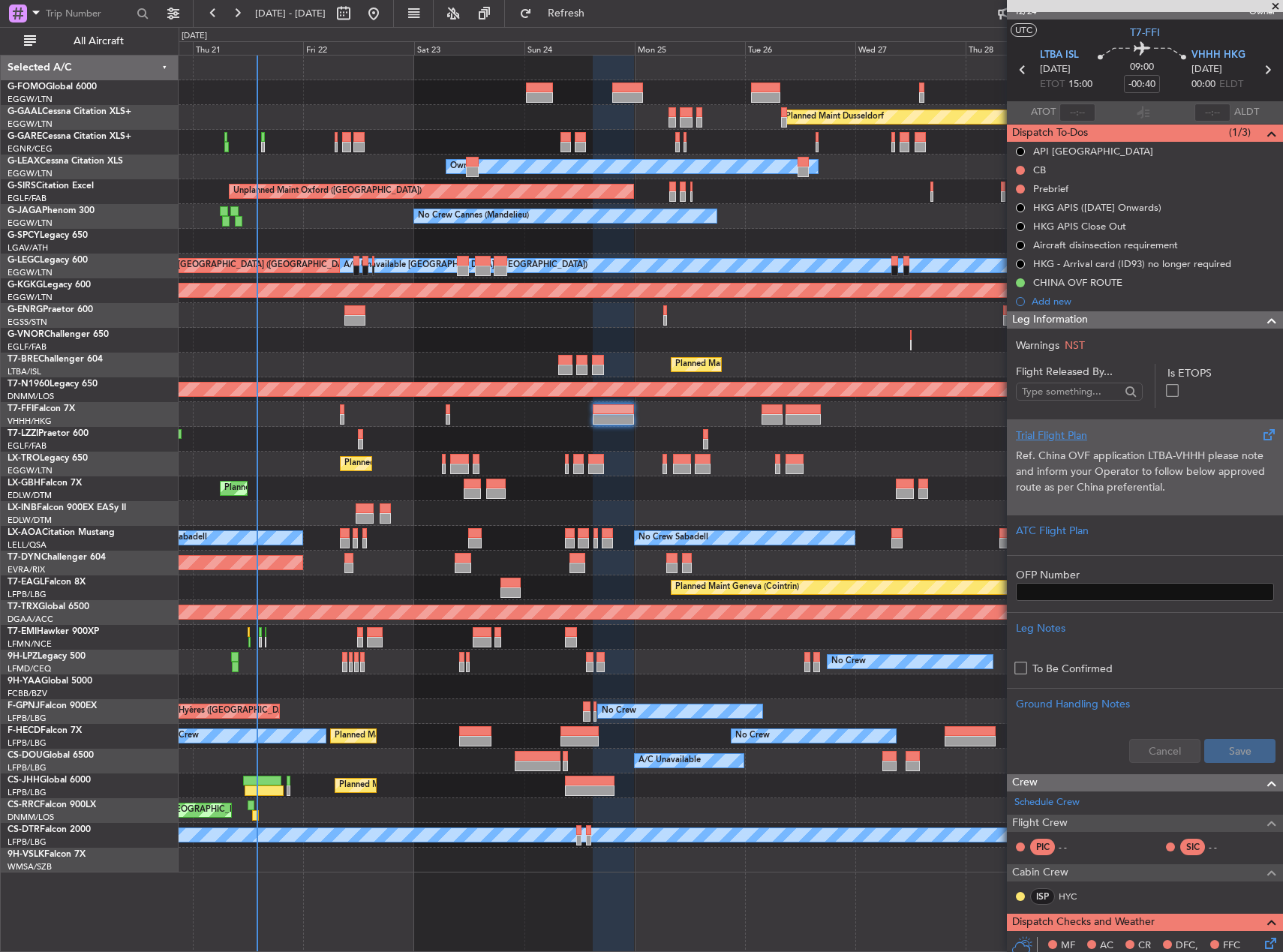
scroll to position [0, 0]
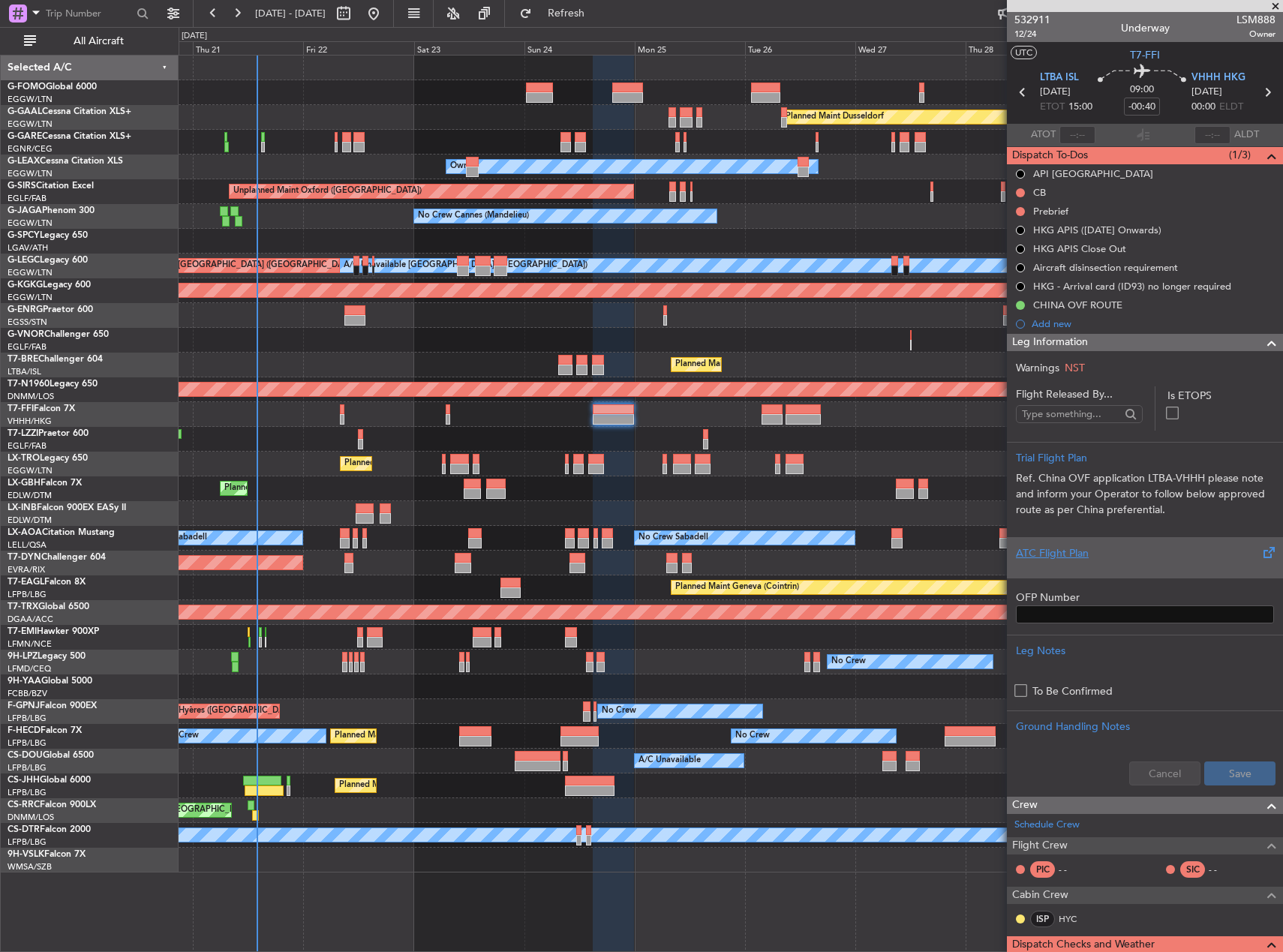
click at [1141, 570] on div at bounding box center [1145, 566] width 258 height 9
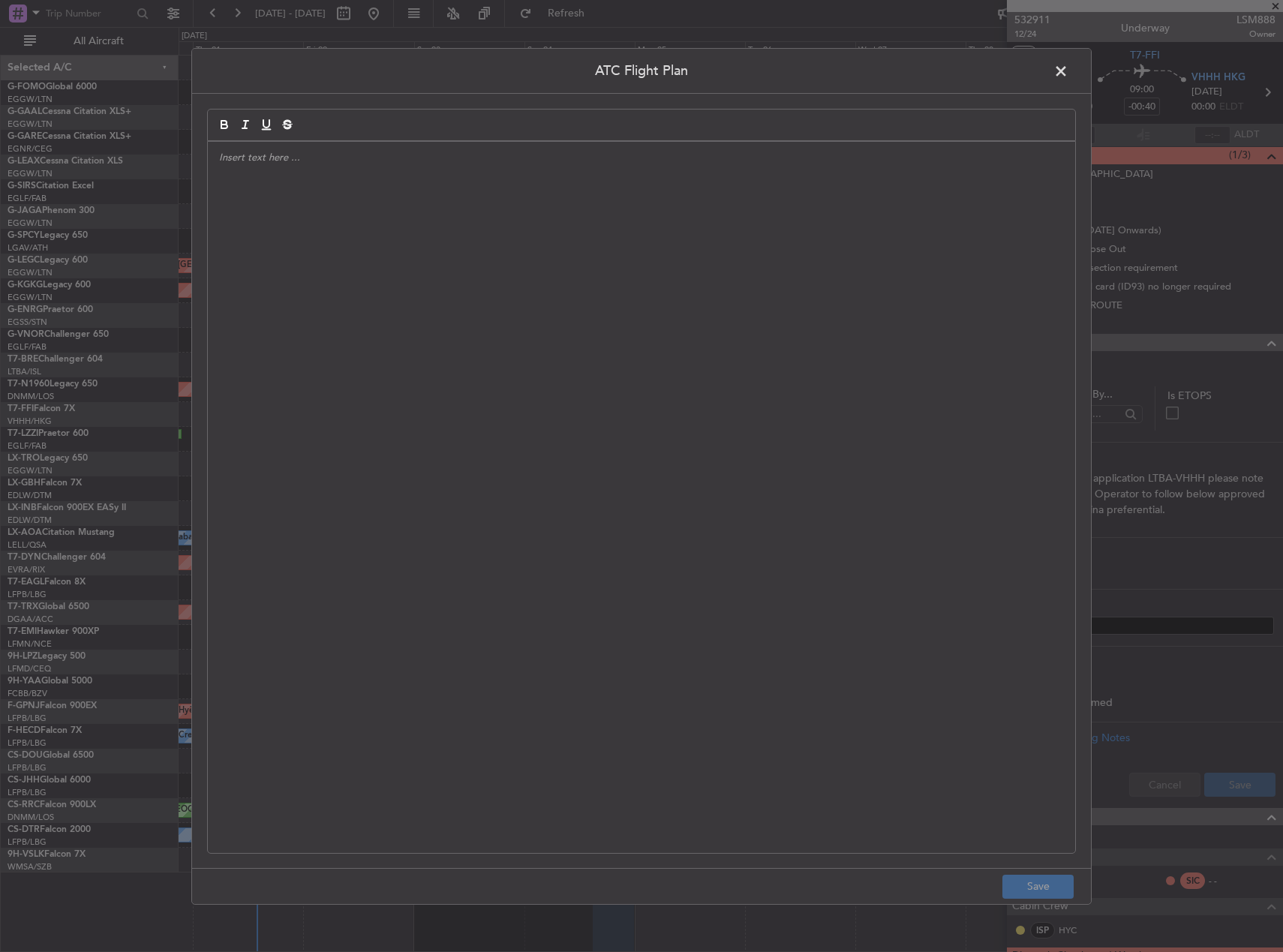
click at [1068, 68] on span at bounding box center [1068, 74] width 0 height 30
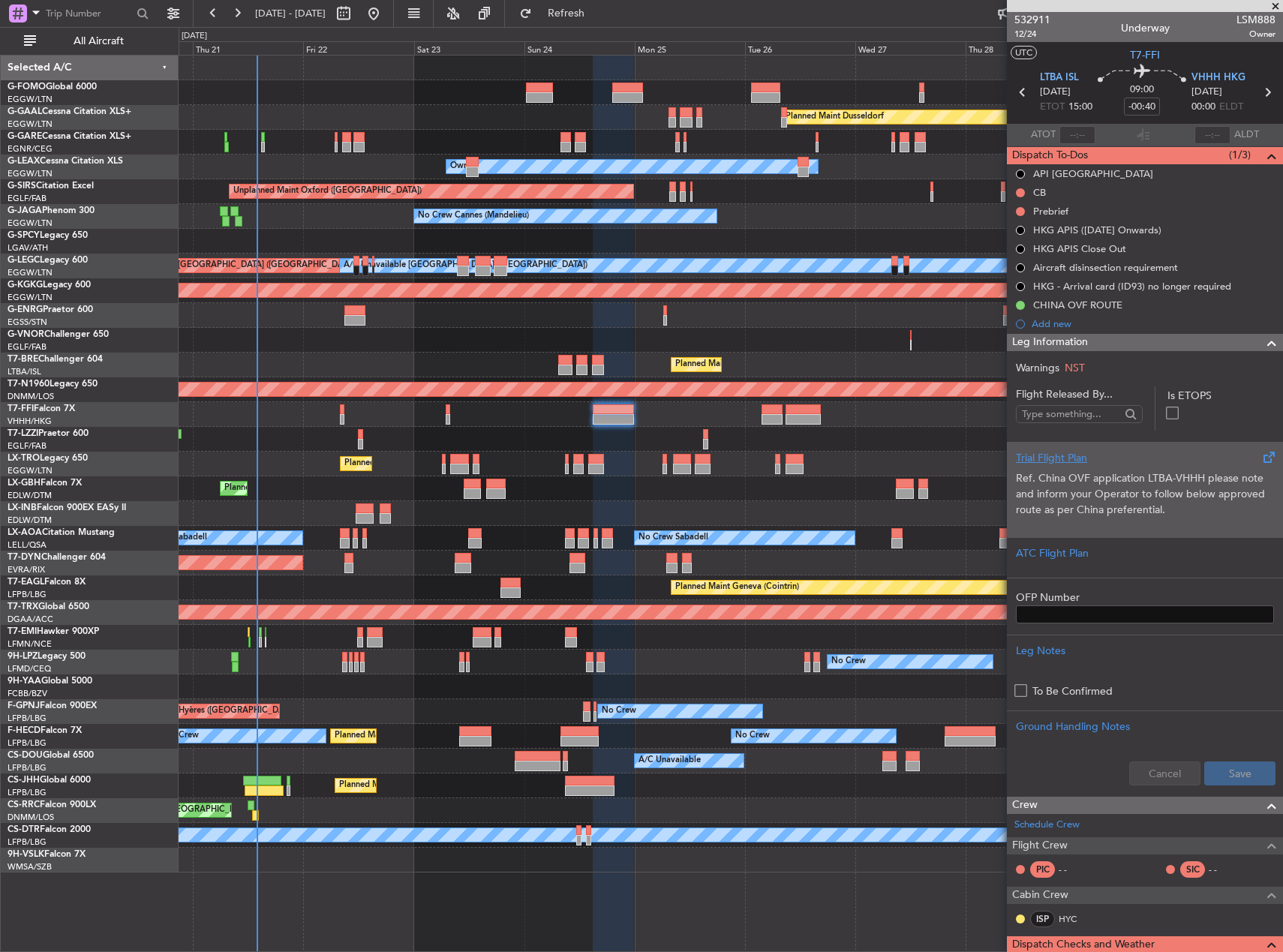
click at [1130, 510] on span "Ref. China OVF application LTBA-VHHH please note and inform your Operator to fo…" at bounding box center [1140, 494] width 249 height 45
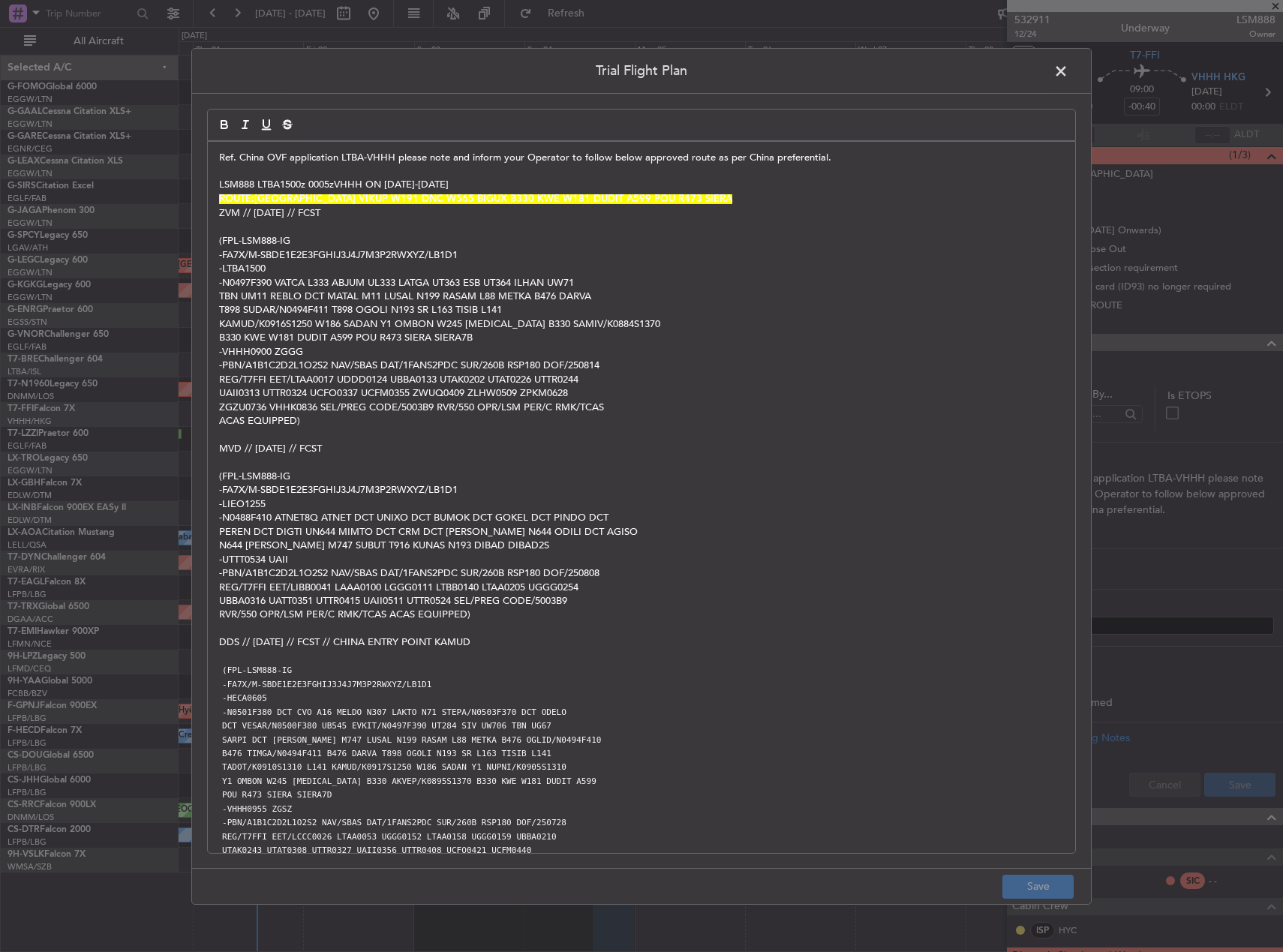
click at [220, 157] on span "Ref. China OVF application LTBA-VHHH please note and inform your Operator to fo…" at bounding box center [525, 157] width 612 height 14
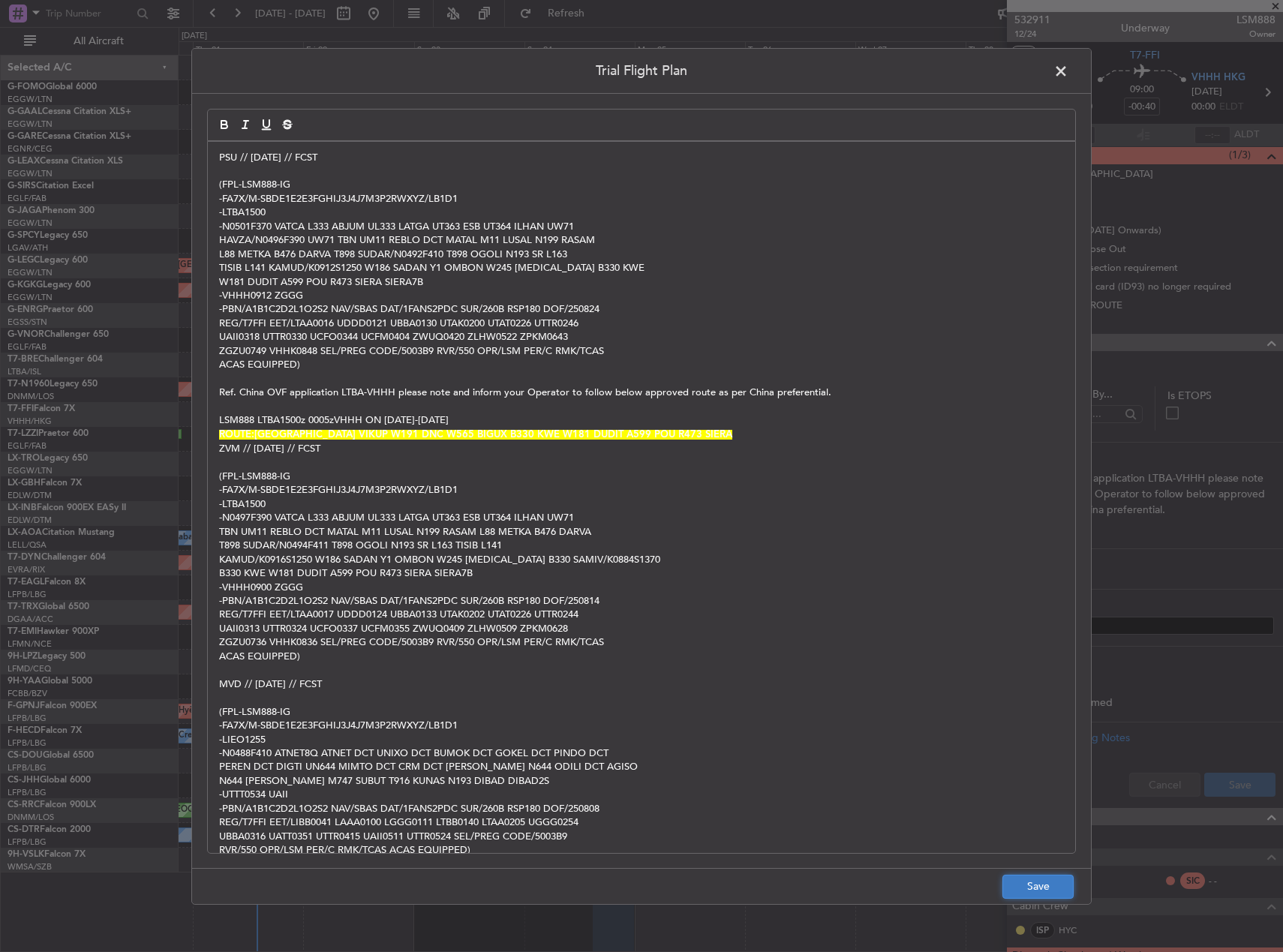
click at [1042, 885] on button "Save" at bounding box center [1038, 886] width 71 height 24
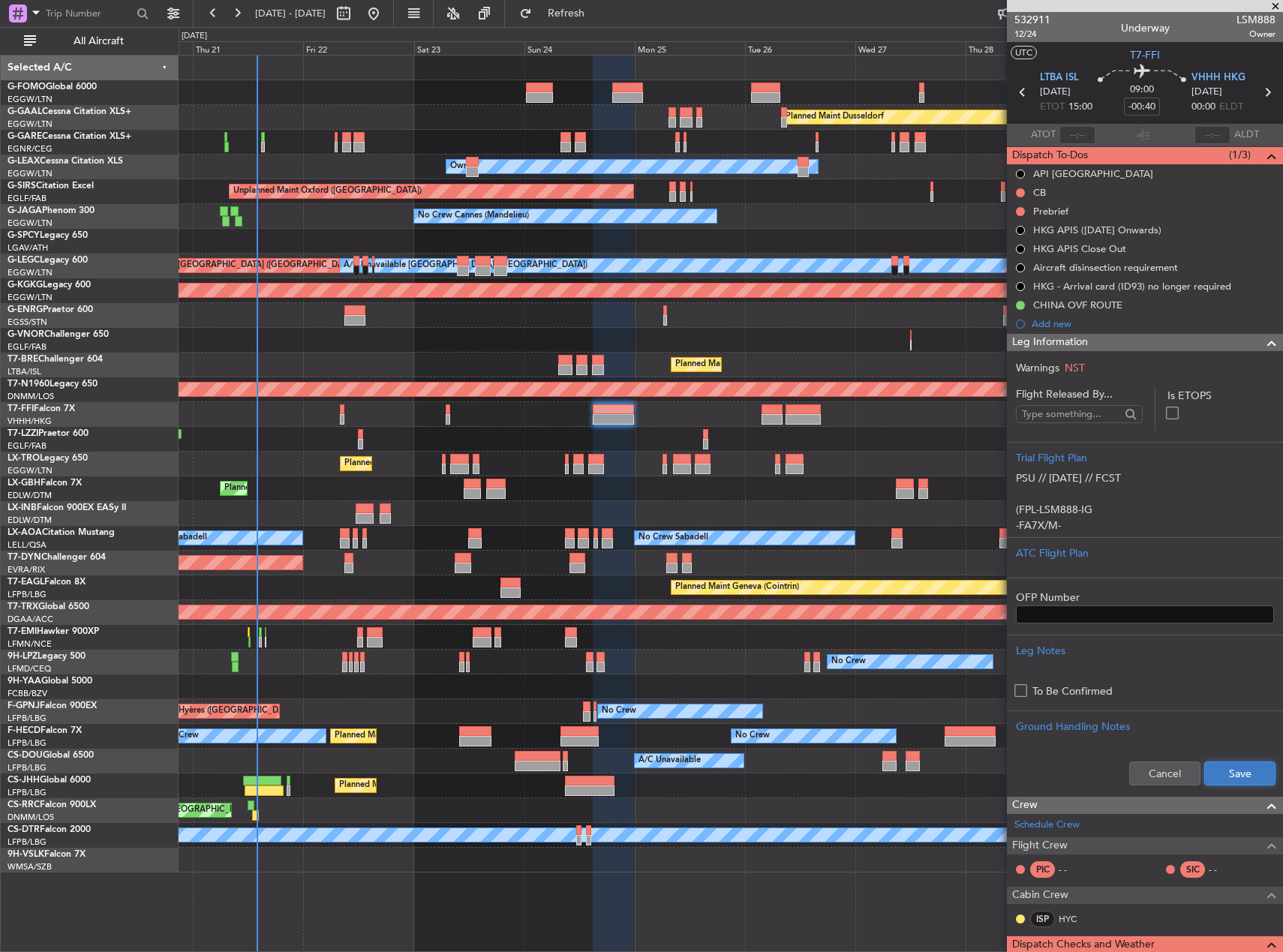
click at [1235, 772] on button "Save" at bounding box center [1239, 773] width 71 height 24
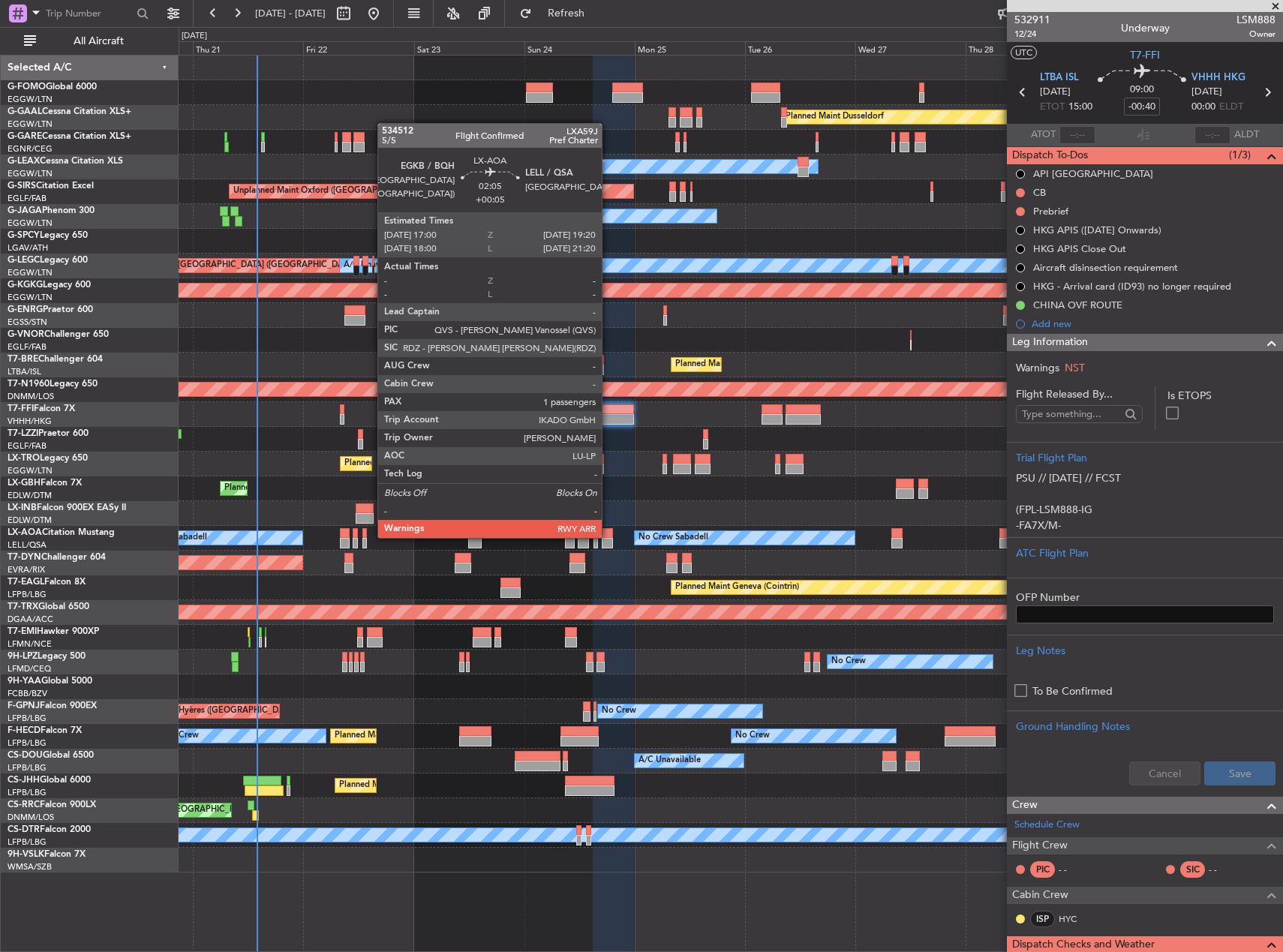
click at [609, 536] on div at bounding box center [608, 532] width 11 height 10
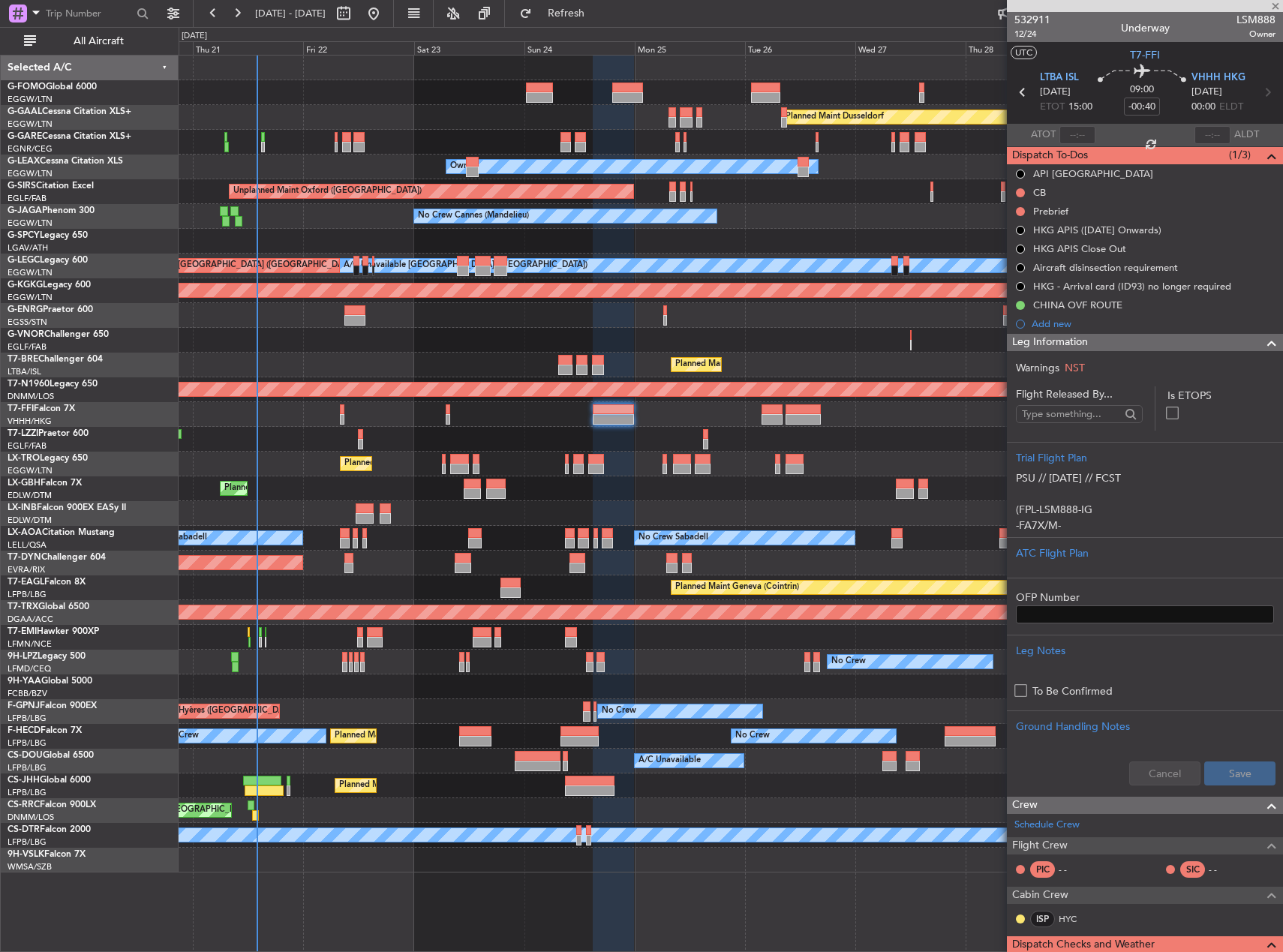
type input "+00:05"
type input "1"
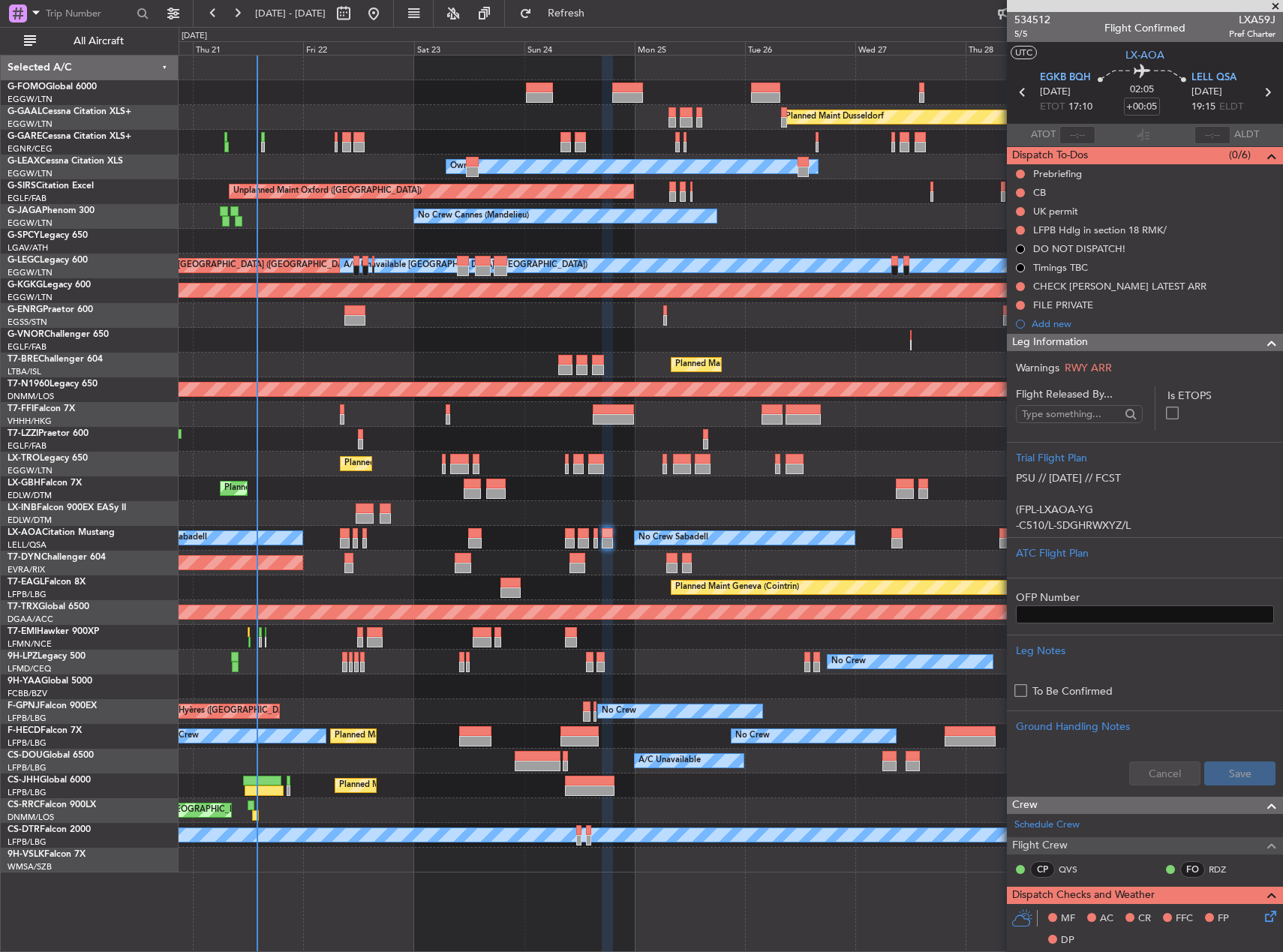
click at [1239, 18] on span "LXA59J" at bounding box center [1252, 19] width 46 height 16
copy span "LXA59J"
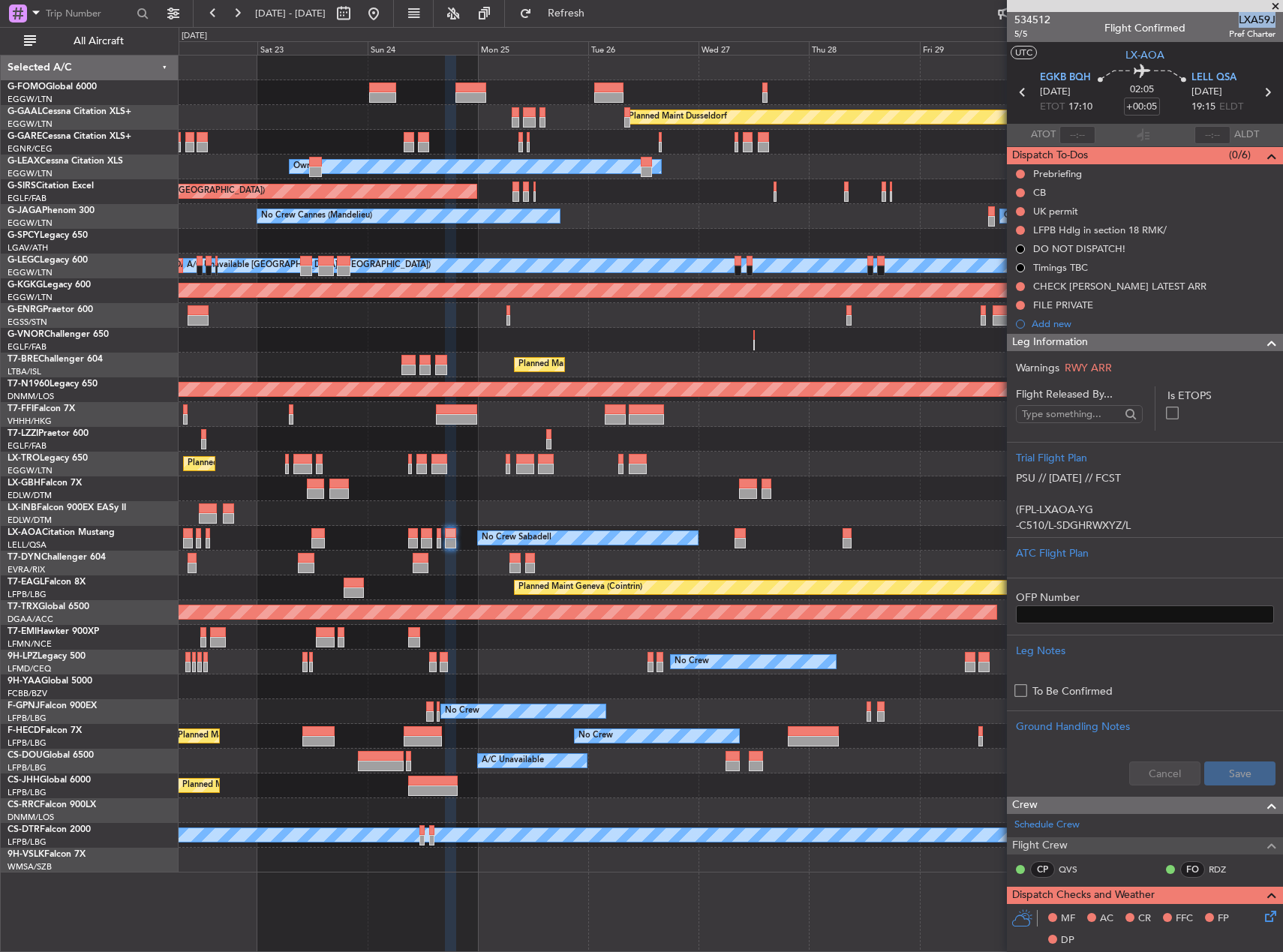
click at [677, 486] on div "Planned Maint Nice ([GEOGRAPHIC_DATA])" at bounding box center [731, 488] width 1104 height 25
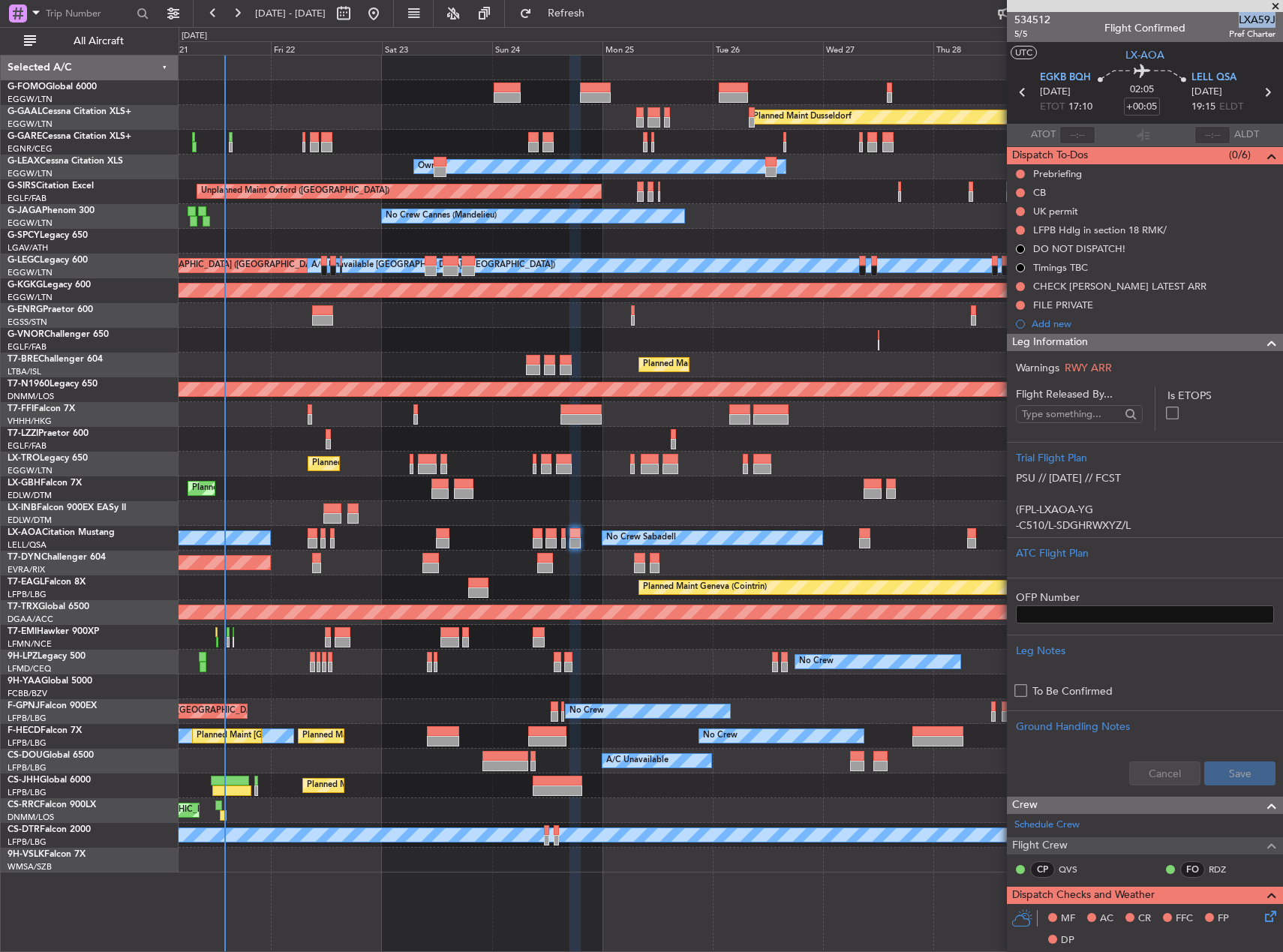
click at [747, 501] on div "Planned Maint Dusseldorf Unplanned Maint Chester Owner Unplanned Maint Oxford (…" at bounding box center [731, 464] width 1104 height 817
click at [326, 76] on div at bounding box center [731, 68] width 1104 height 25
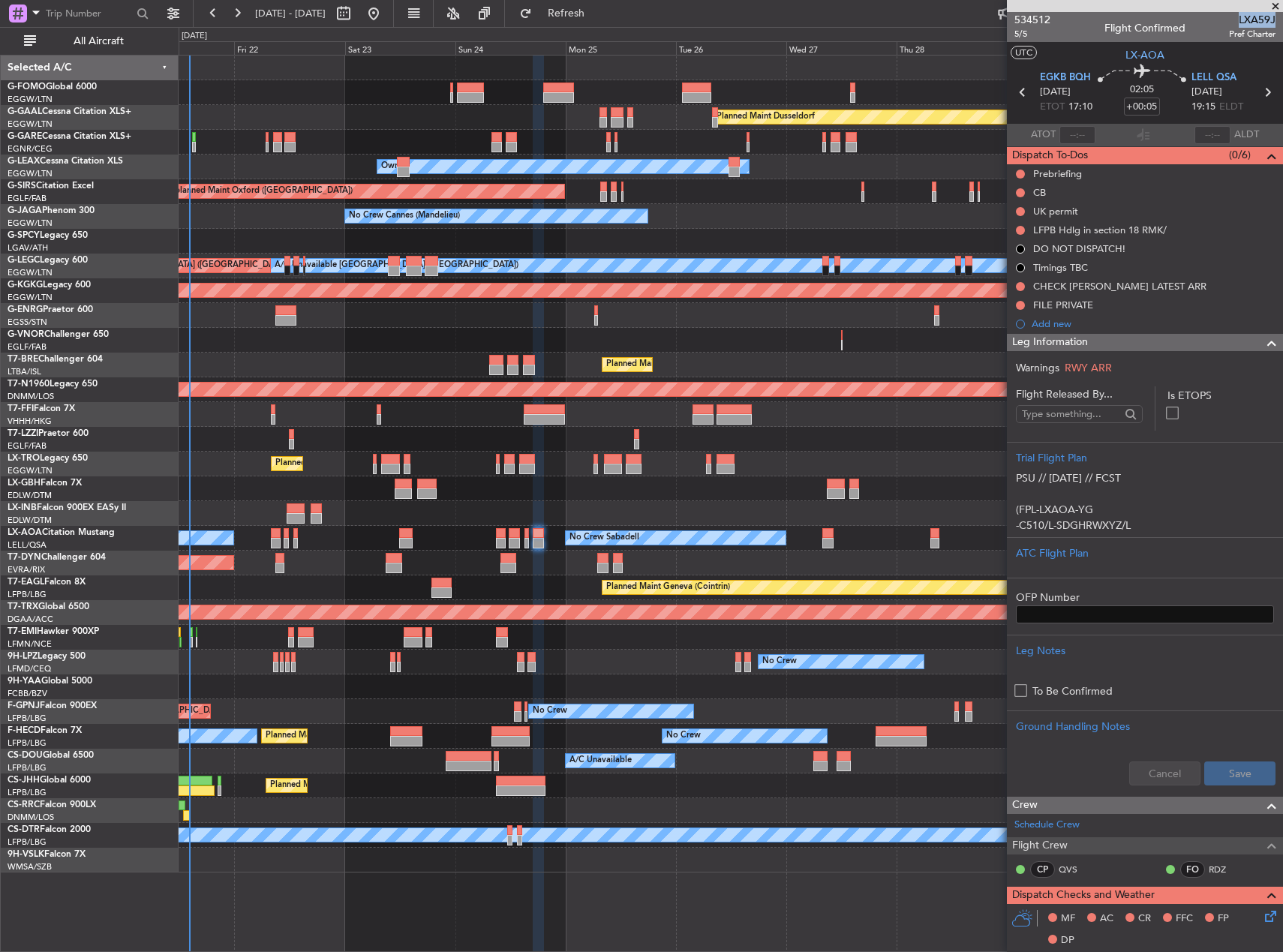
click at [732, 484] on div "Unplanned Maint Paris (Le Bourget) Planned Maint Nice (Côte d'Azur Airport)" at bounding box center [731, 488] width 1104 height 25
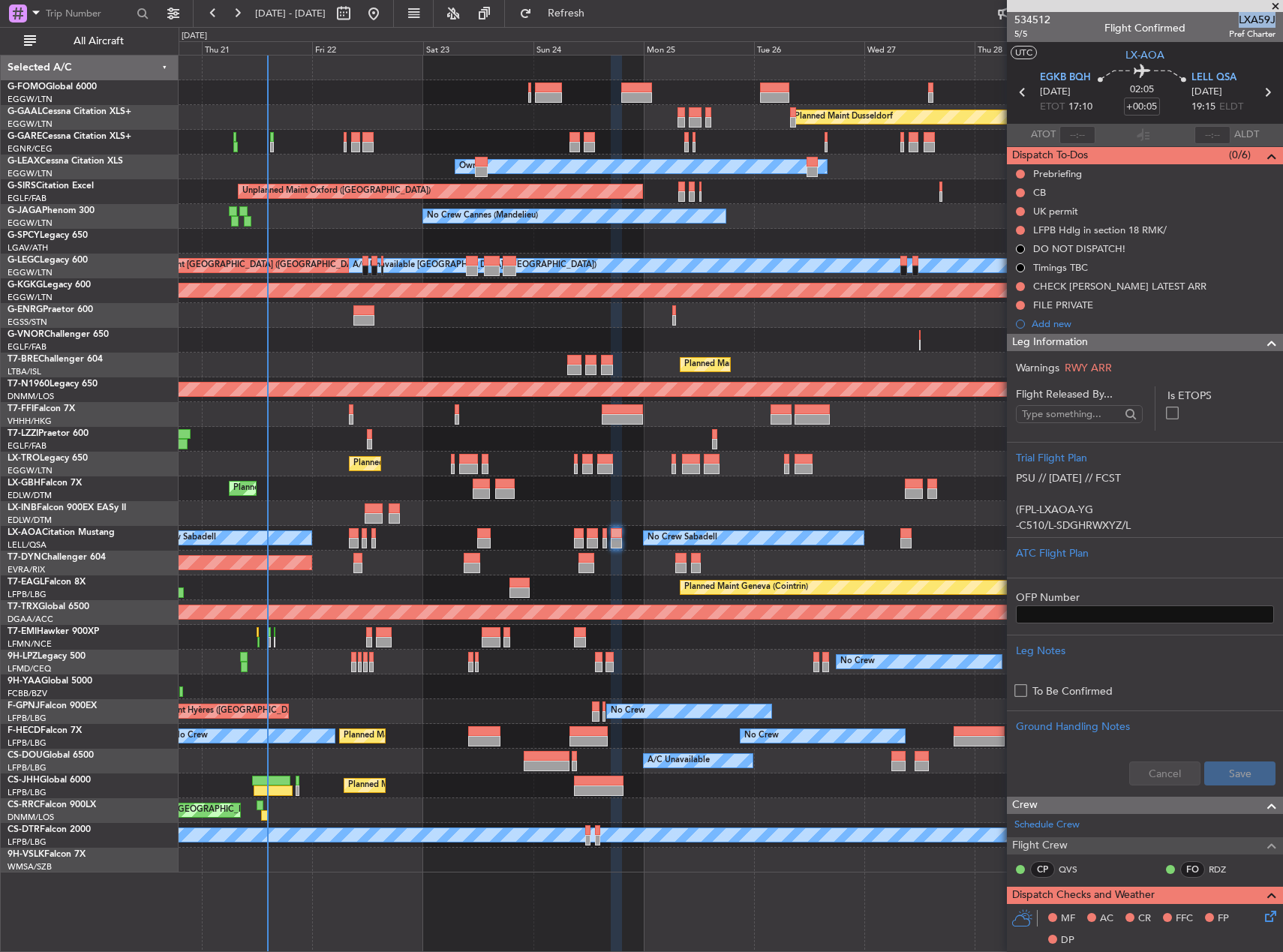
click at [449, 355] on div "Planned Maint [GEOGRAPHIC_DATA] ([GEOGRAPHIC_DATA])" at bounding box center [731, 365] width 1104 height 25
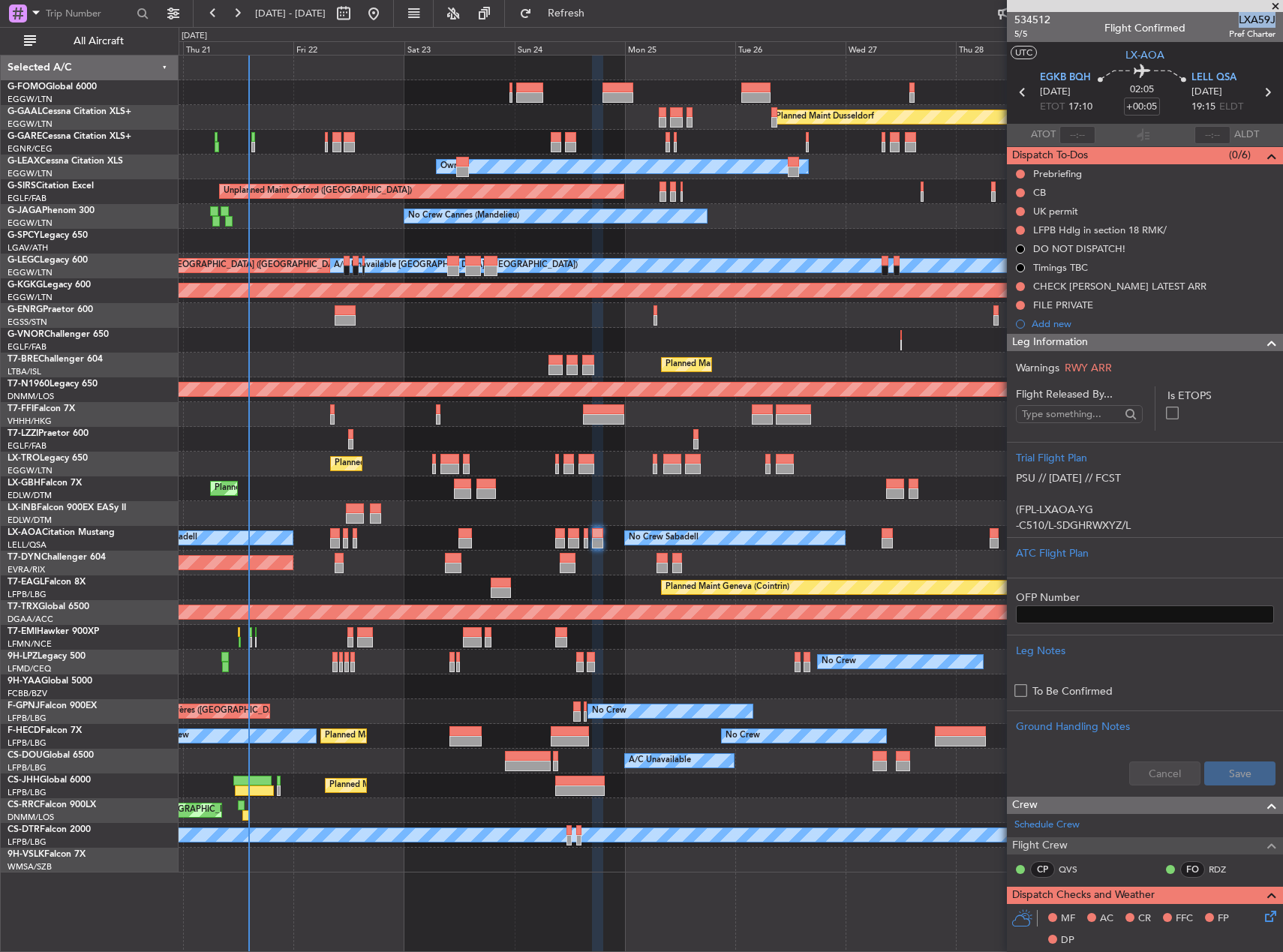
click at [283, 361] on div "Planned Maint [GEOGRAPHIC_DATA] ([GEOGRAPHIC_DATA])" at bounding box center [731, 365] width 1104 height 25
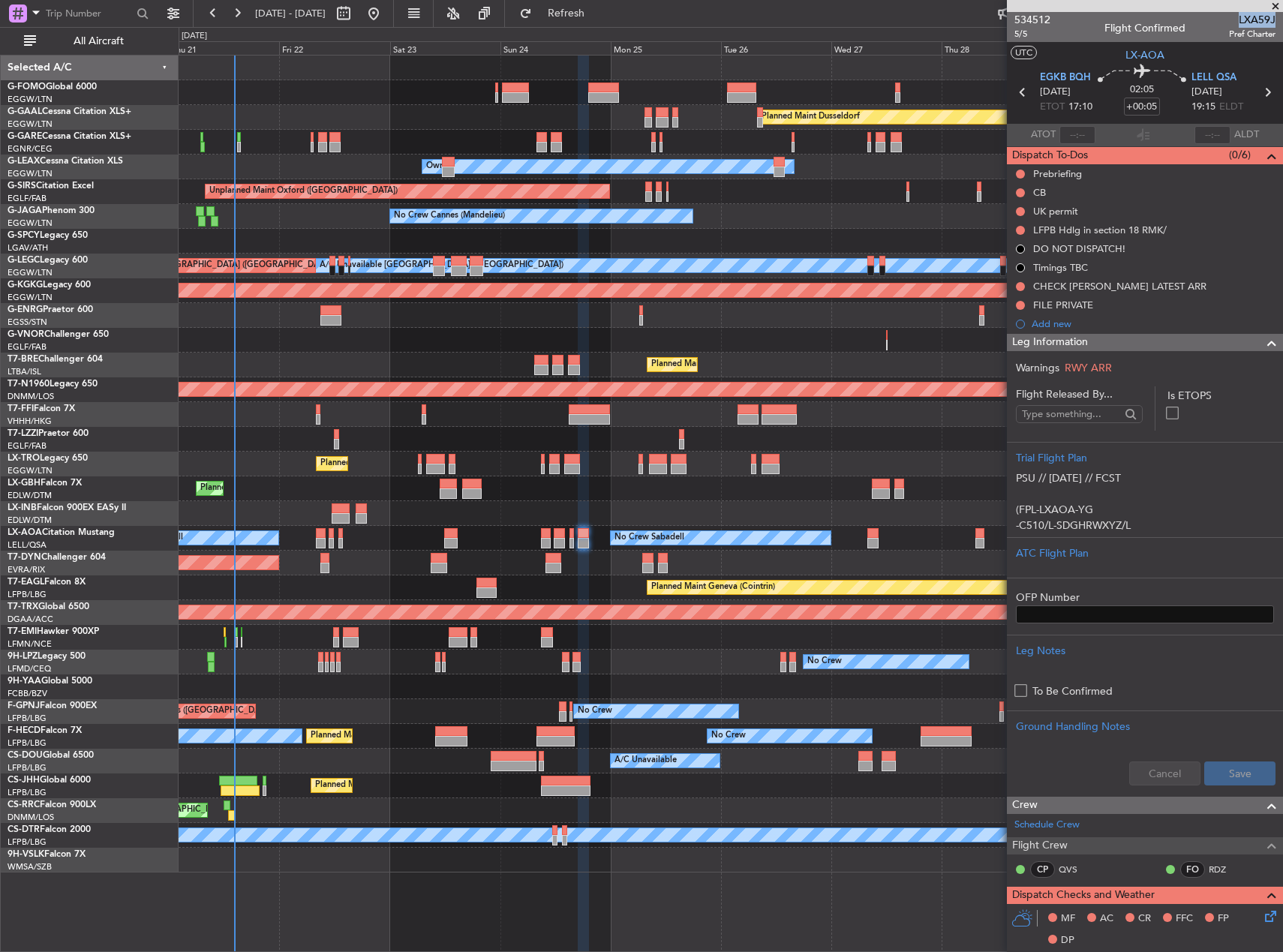
click at [308, 357] on div "Planned Maint [GEOGRAPHIC_DATA] ([GEOGRAPHIC_DATA])" at bounding box center [731, 365] width 1104 height 25
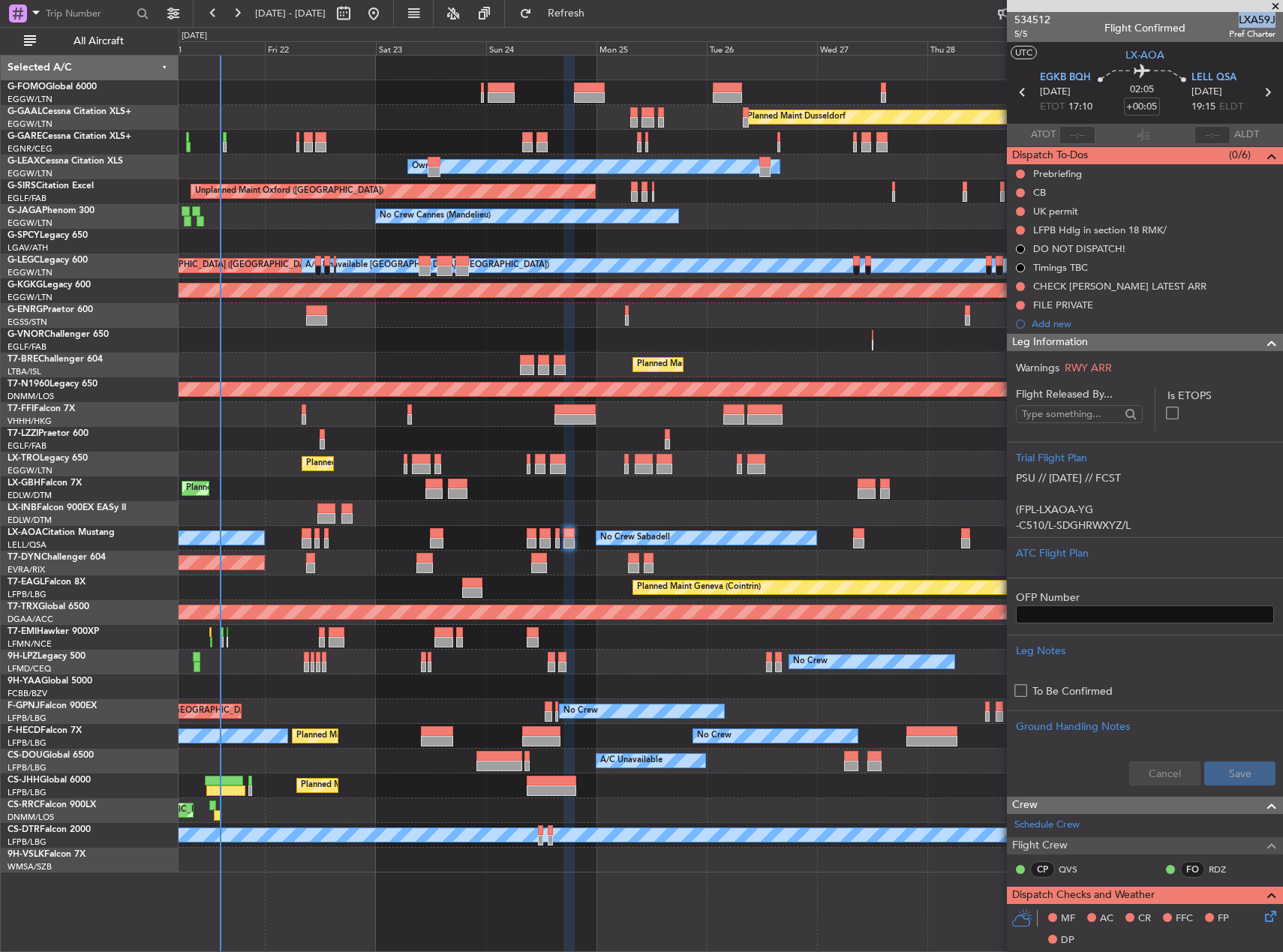
click at [331, 340] on div at bounding box center [731, 340] width 1104 height 25
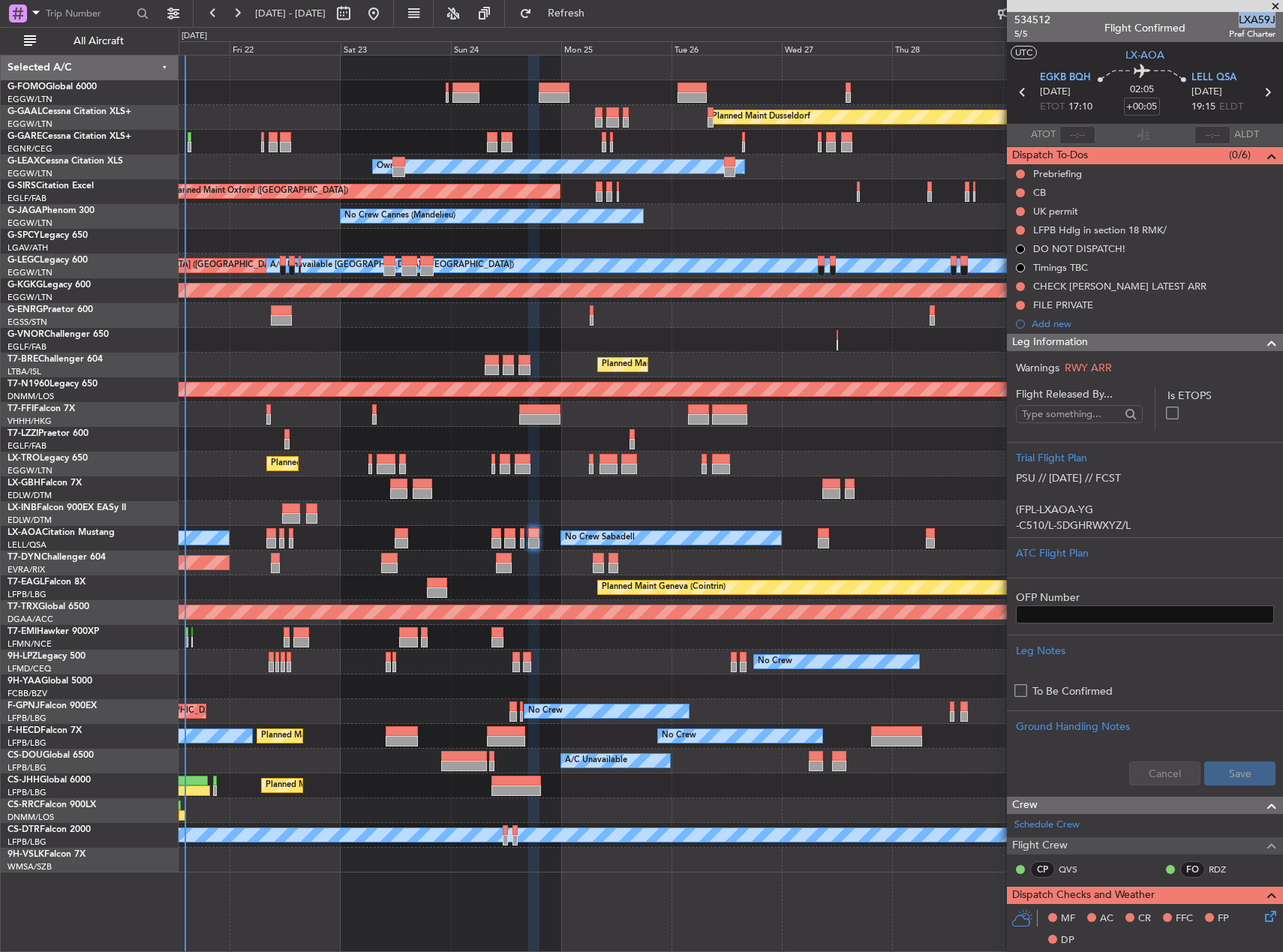
click at [439, 346] on div "Planned Maint Dusseldorf Unplanned Maint Chester Owner Unplanned Maint Oxford (…" at bounding box center [731, 464] width 1104 height 817
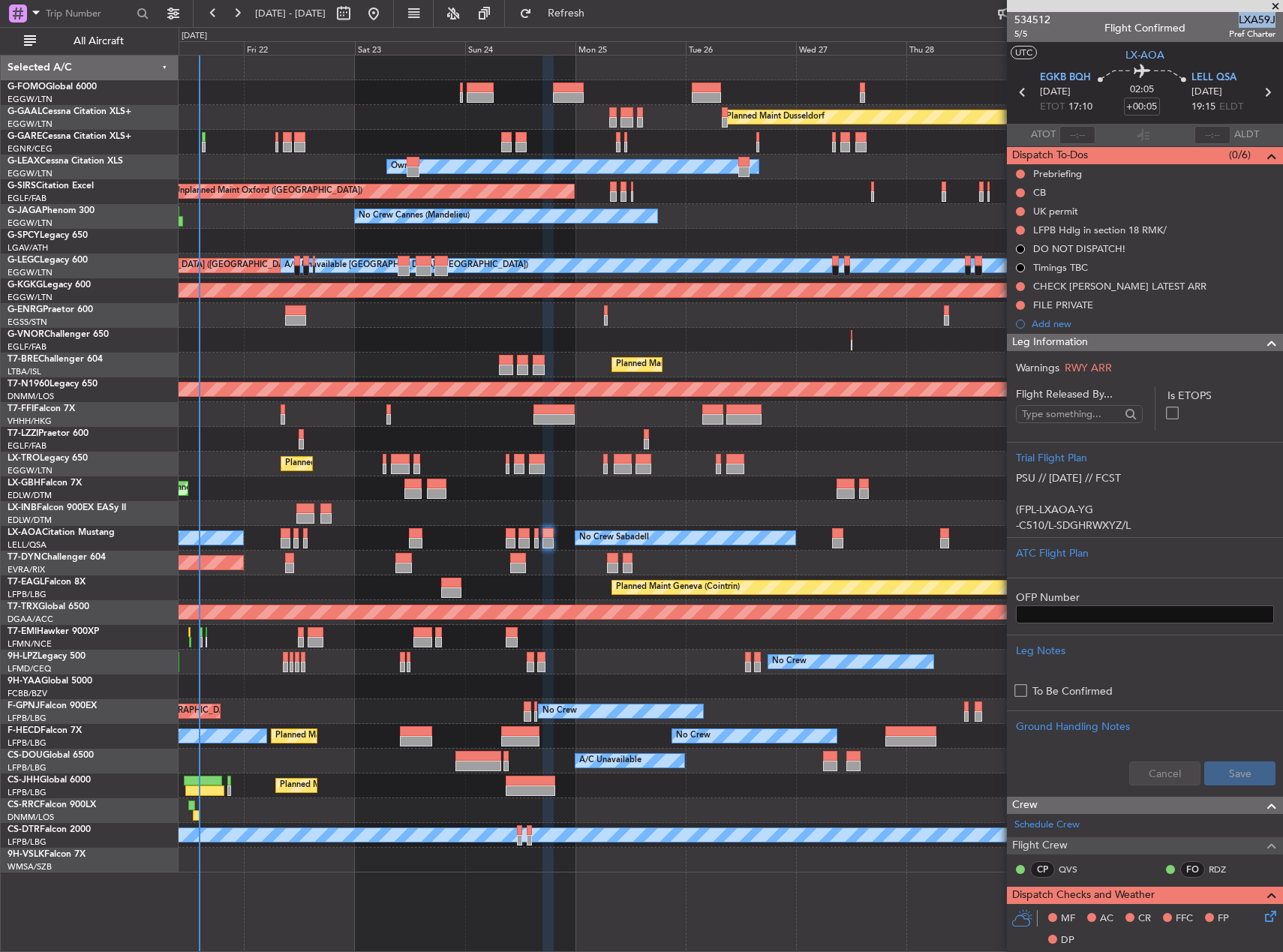
click at [346, 332] on div at bounding box center [731, 340] width 1104 height 25
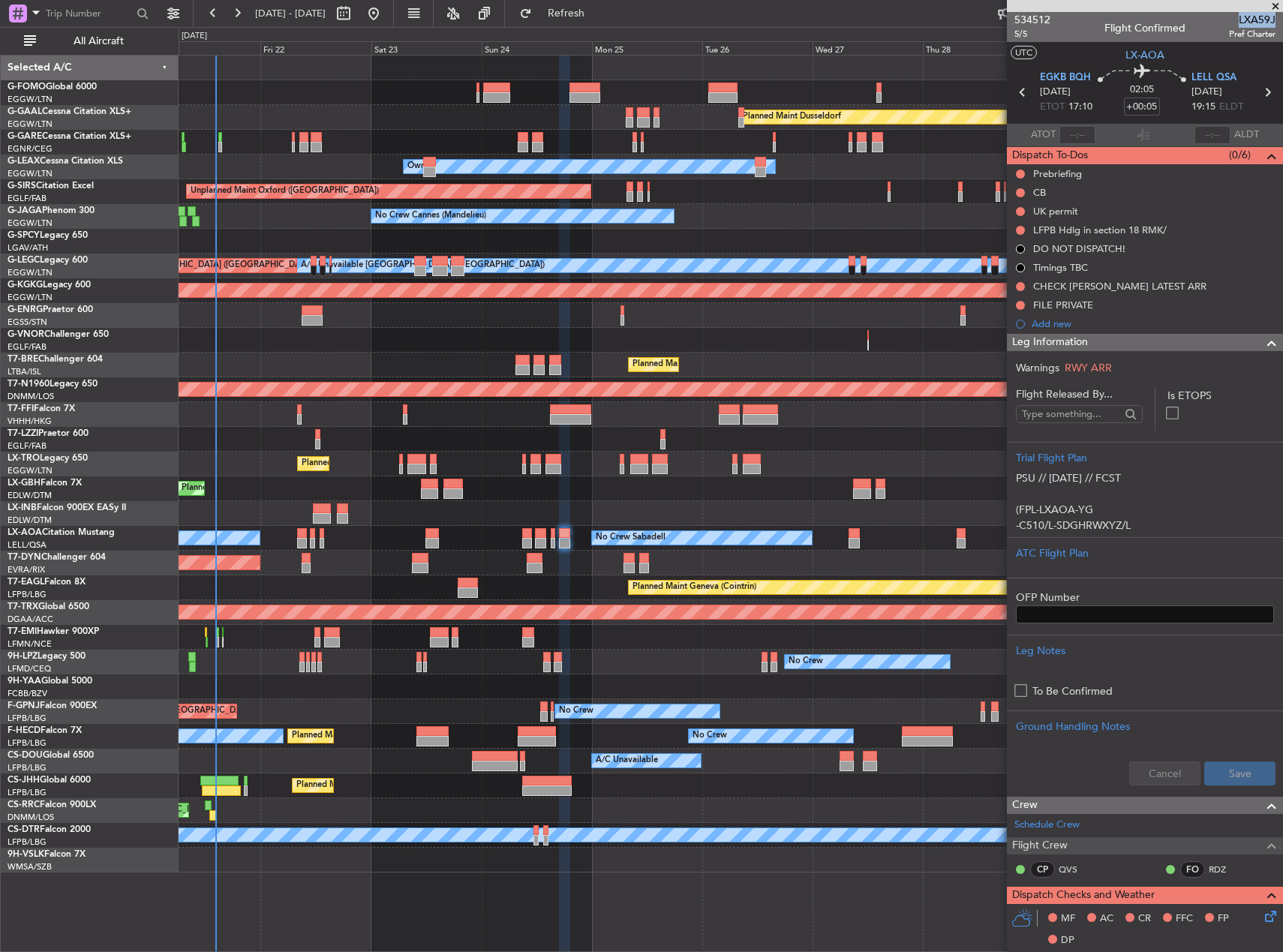
click at [484, 448] on div "Planned Maint Dusseldorf Unplanned Maint Chester Owner Unplanned Maint Oxford (…" at bounding box center [731, 464] width 1104 height 817
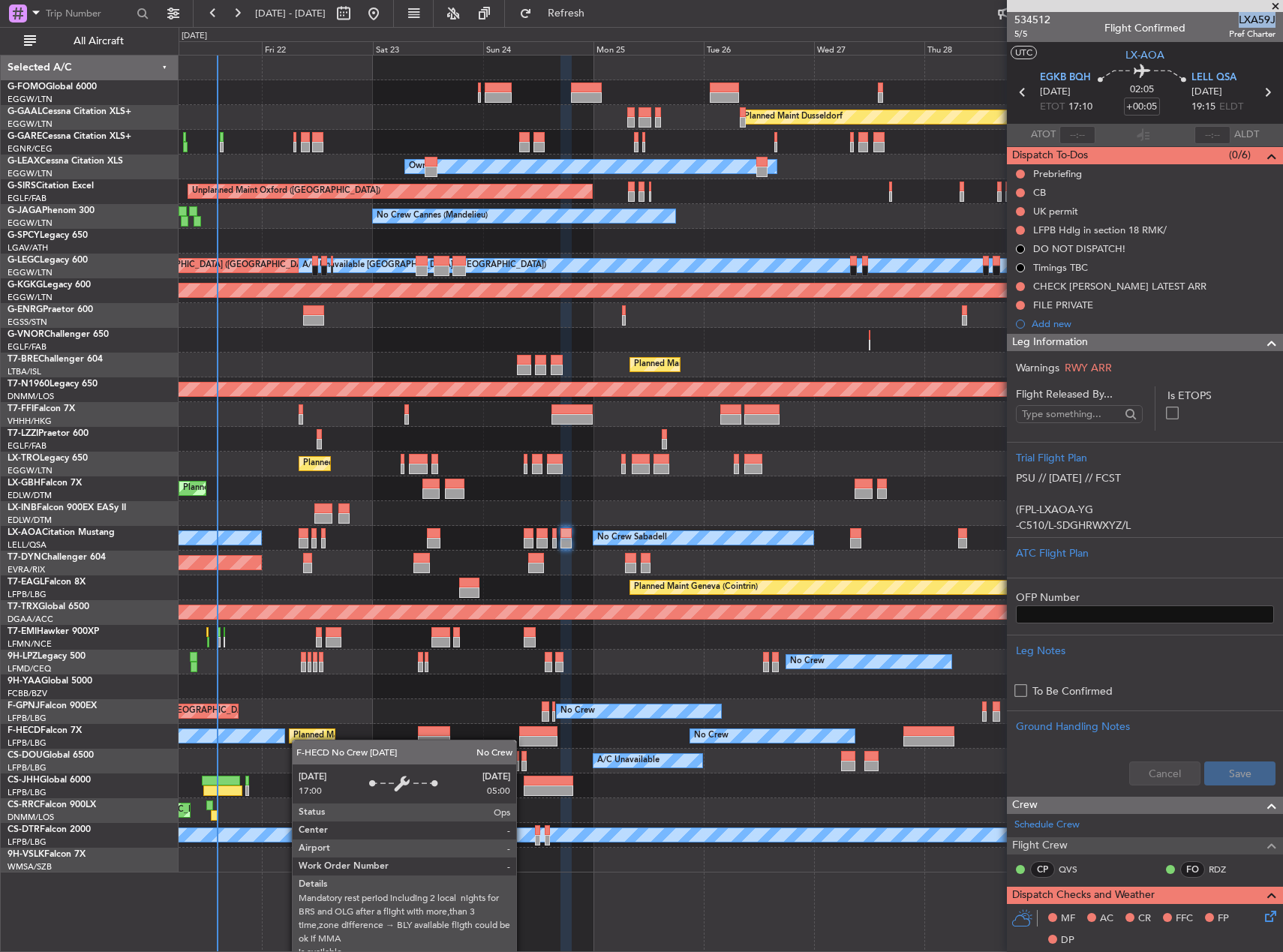
click at [283, 740] on div "No Crew" at bounding box center [201, 735] width 164 height 14
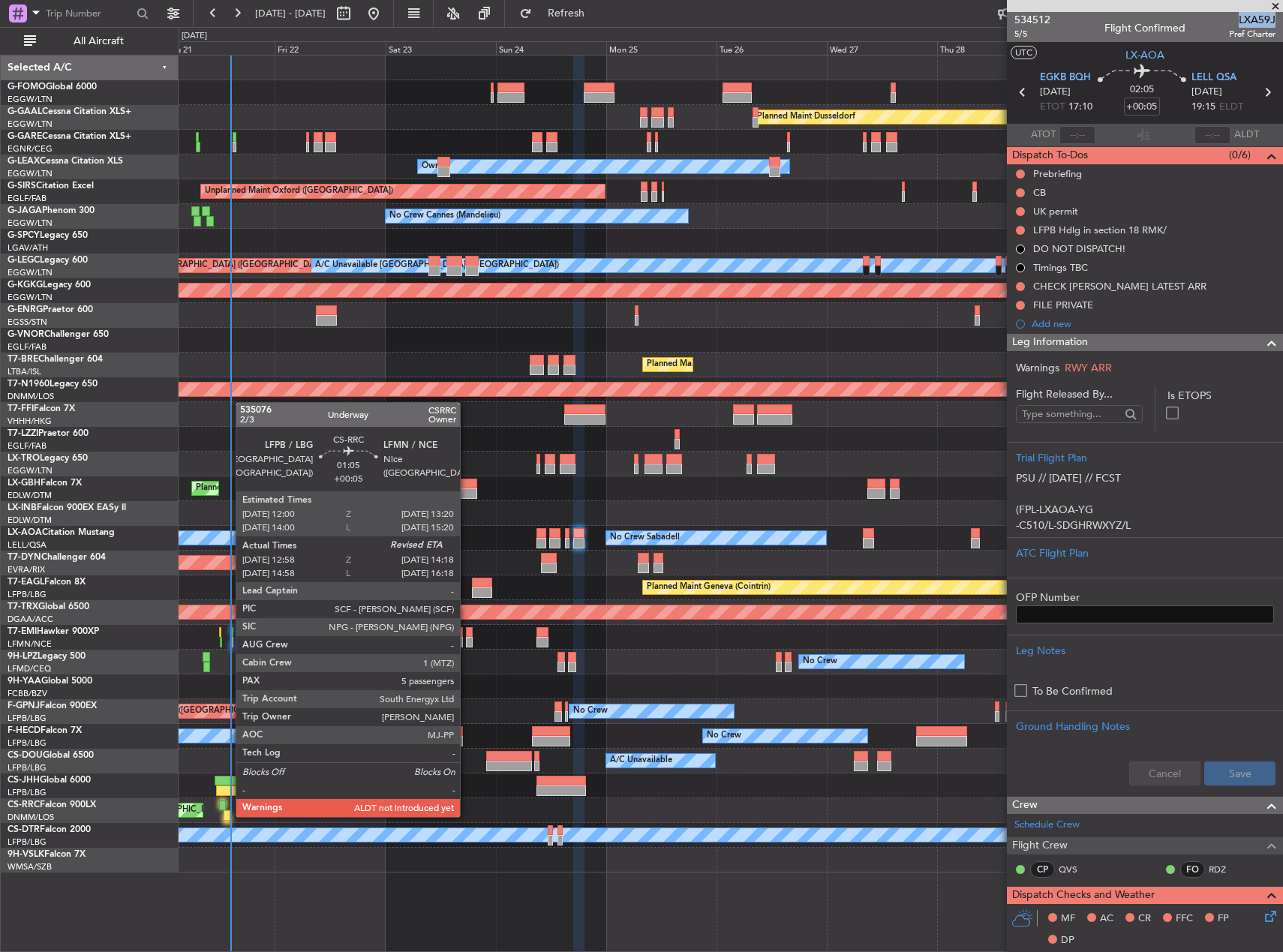
click at [228, 815] on div at bounding box center [226, 815] width 6 height 10
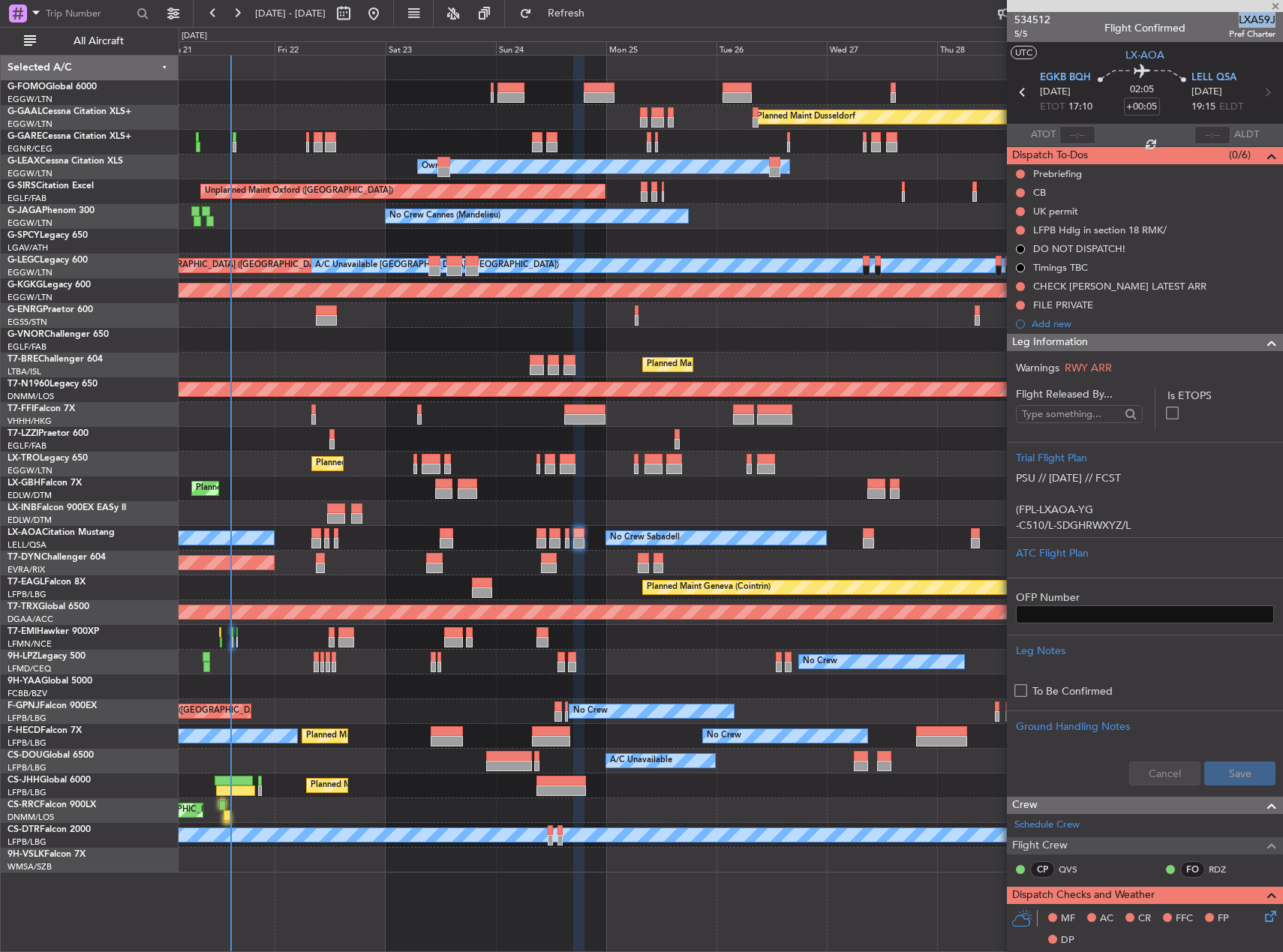
type input "13:08"
type input "5"
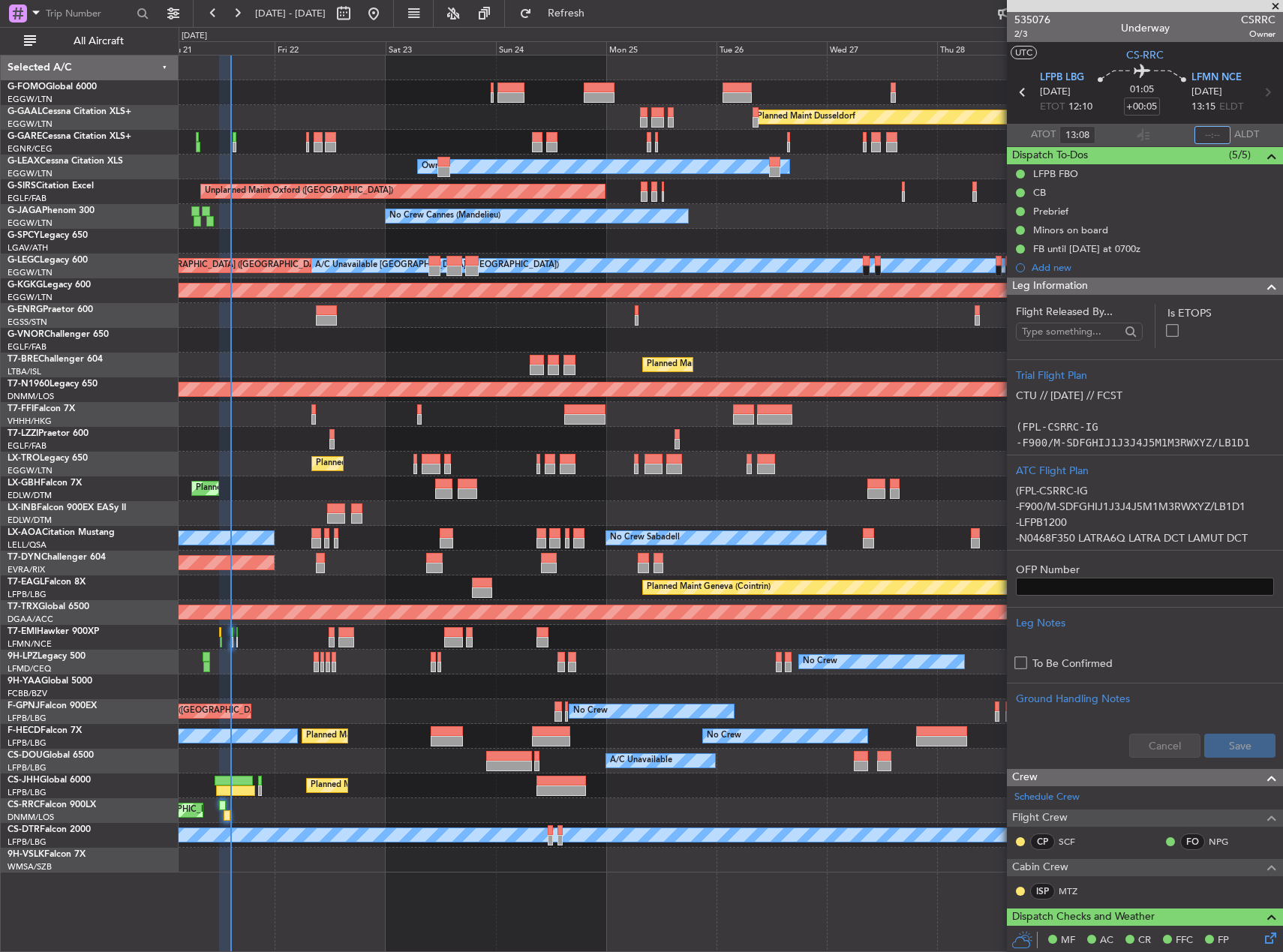
click at [1210, 139] on input "text" at bounding box center [1213, 134] width 36 height 18
click at [839, 195] on div "Unplanned Maint Oxford ([GEOGRAPHIC_DATA])" at bounding box center [731, 192] width 1104 height 25
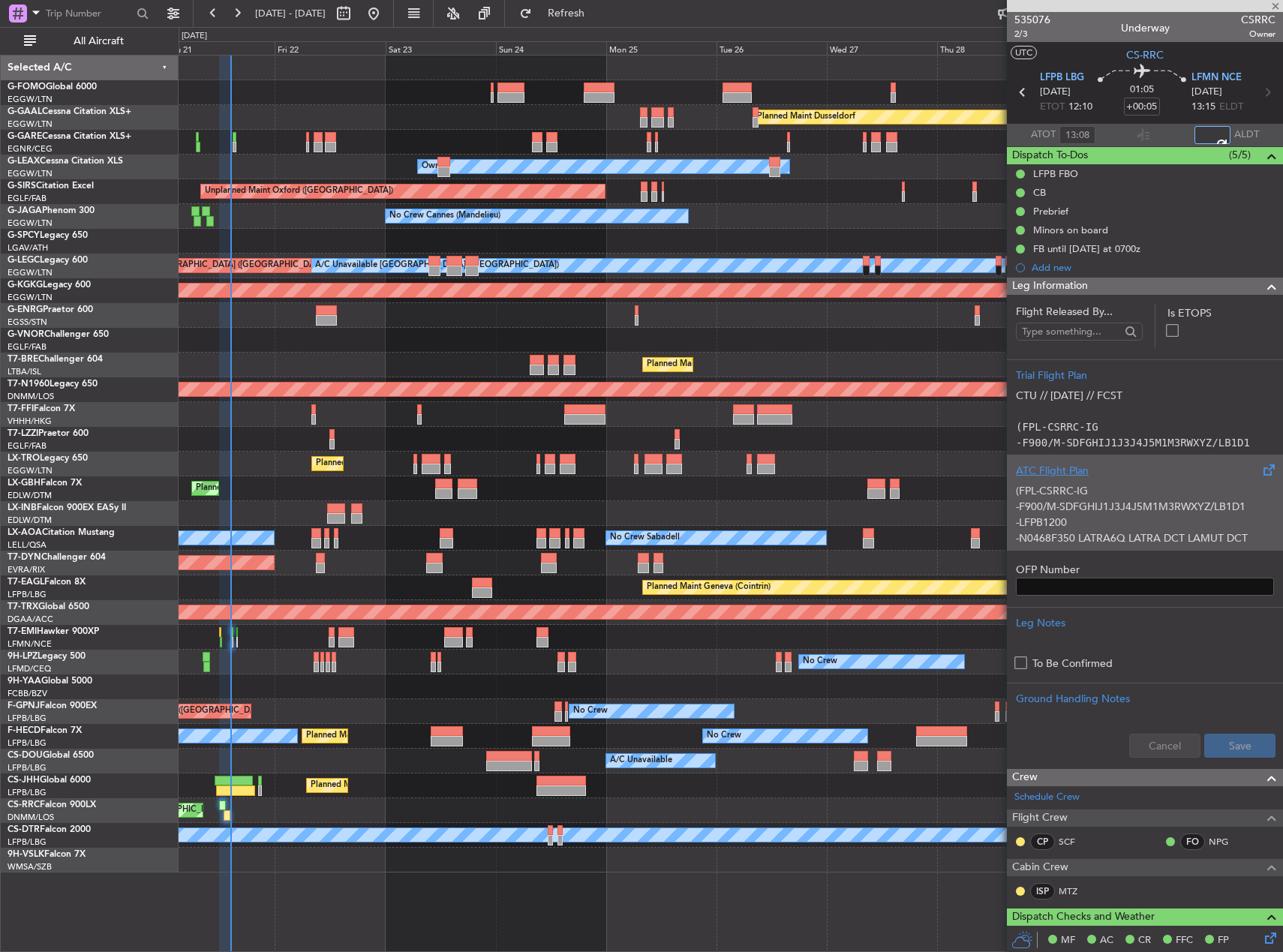
type input "14:19"
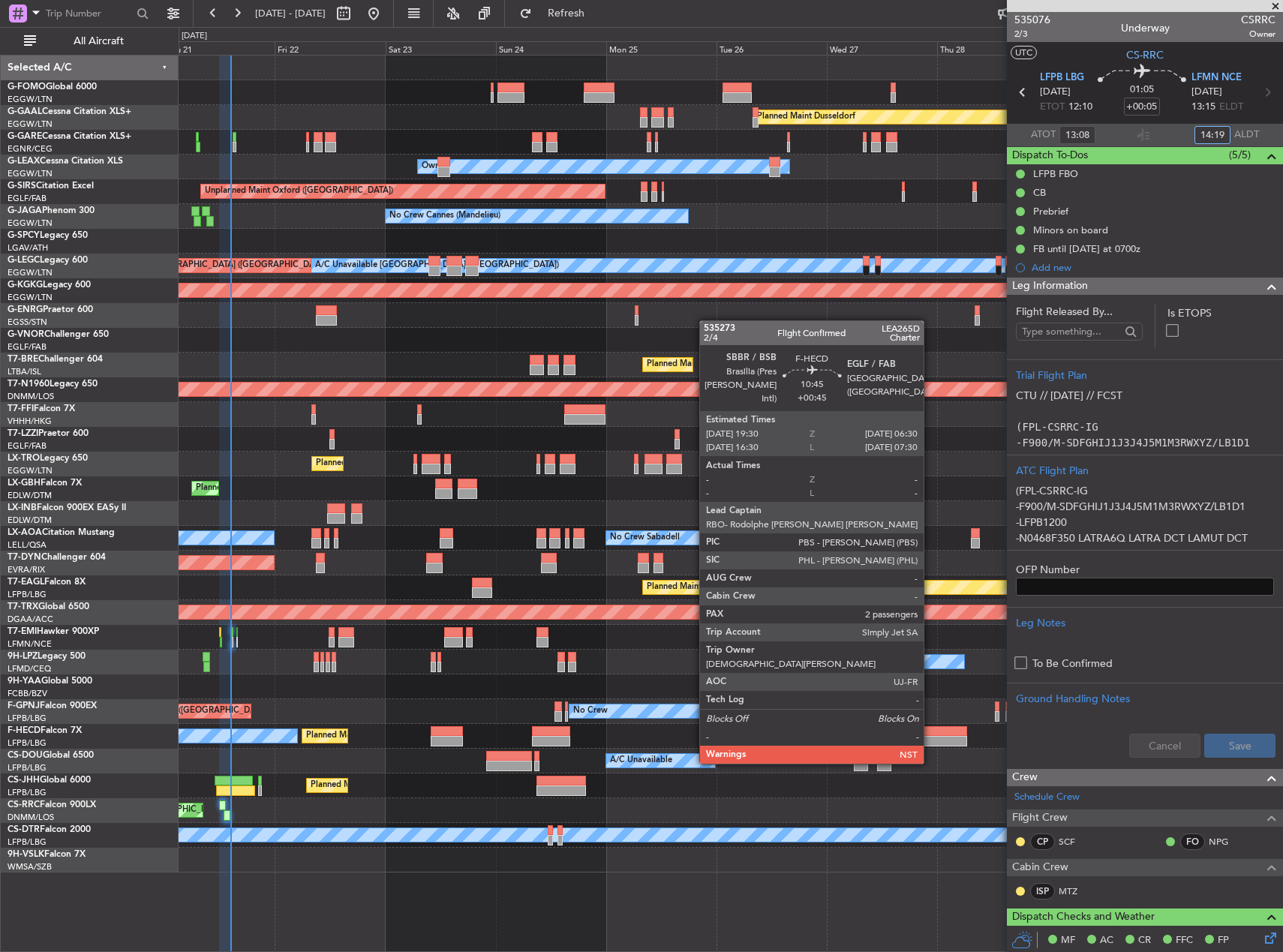
click at [930, 735] on div at bounding box center [941, 731] width 51 height 10
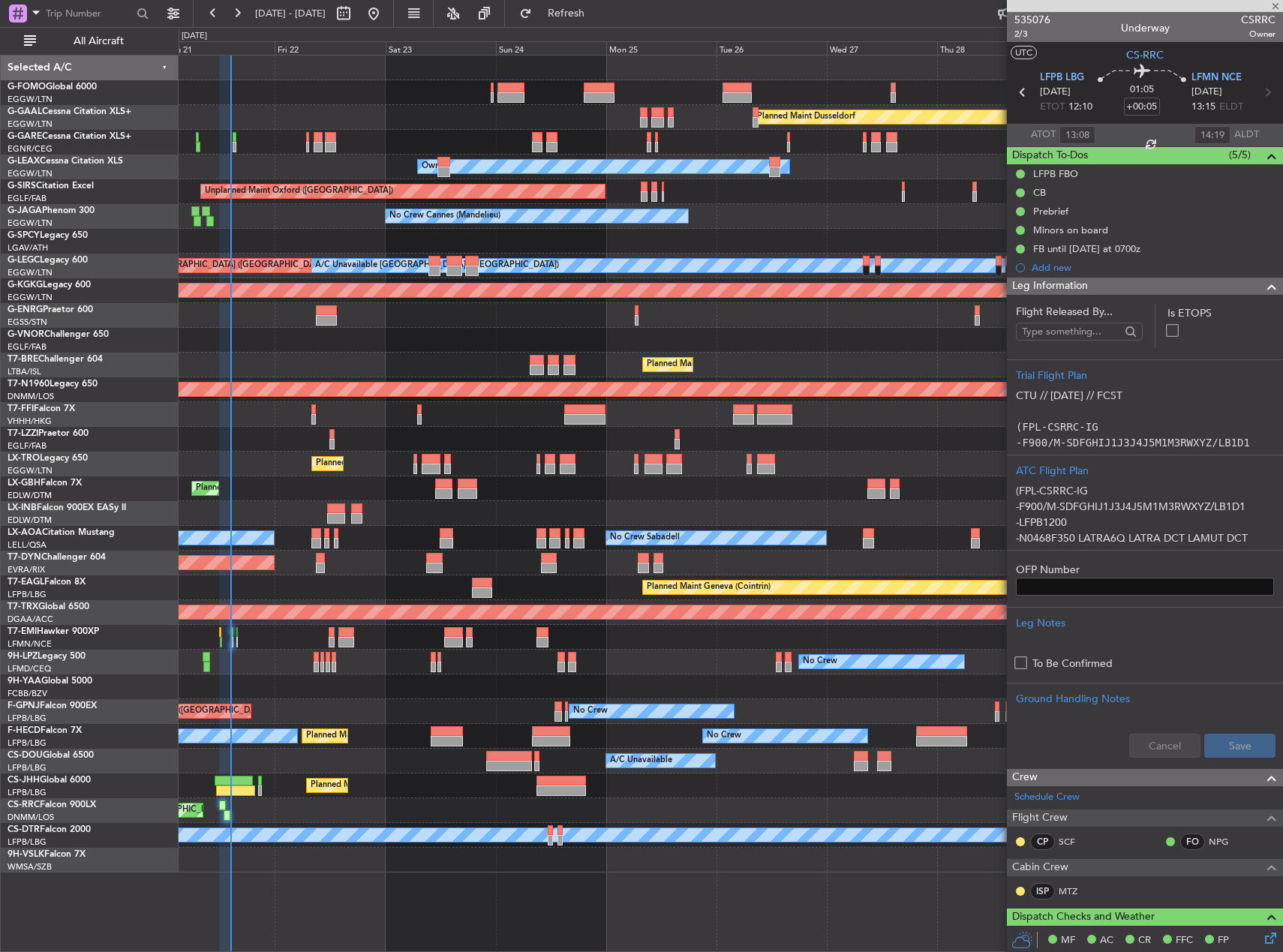
type input "+00:45"
type input "2"
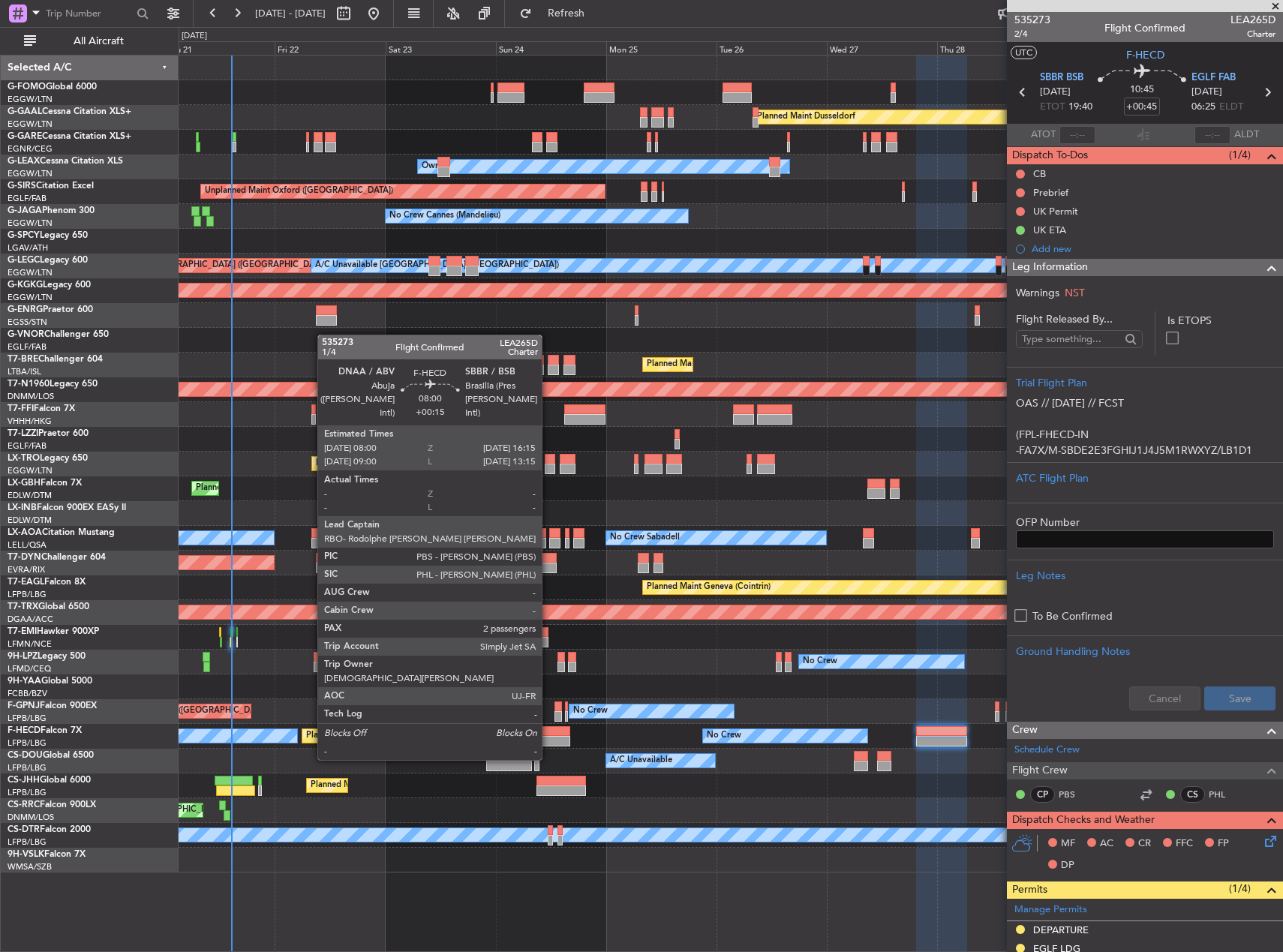
click at [548, 732] on div at bounding box center [550, 731] width 38 height 10
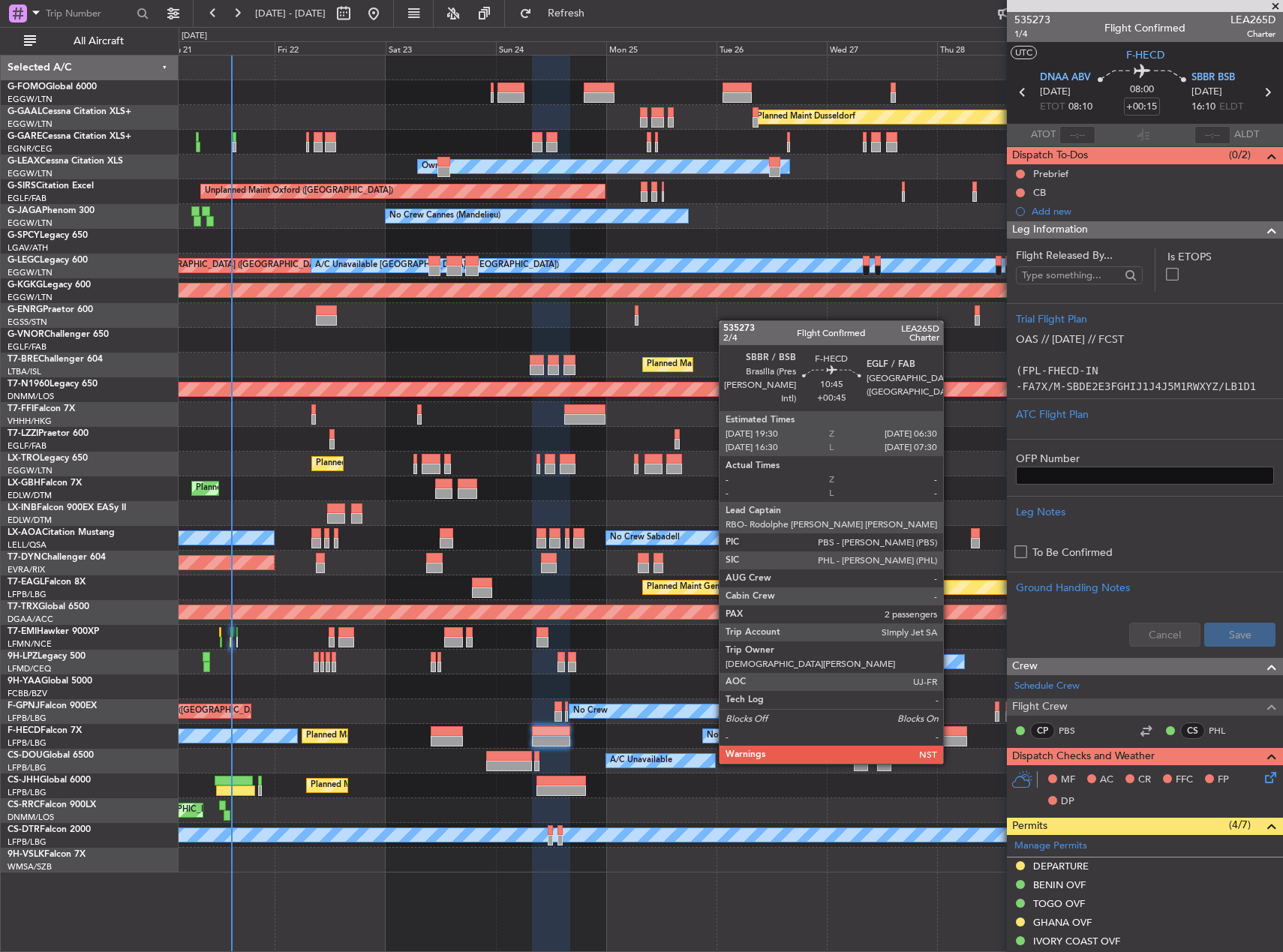
click at [950, 735] on div at bounding box center [941, 731] width 51 height 10
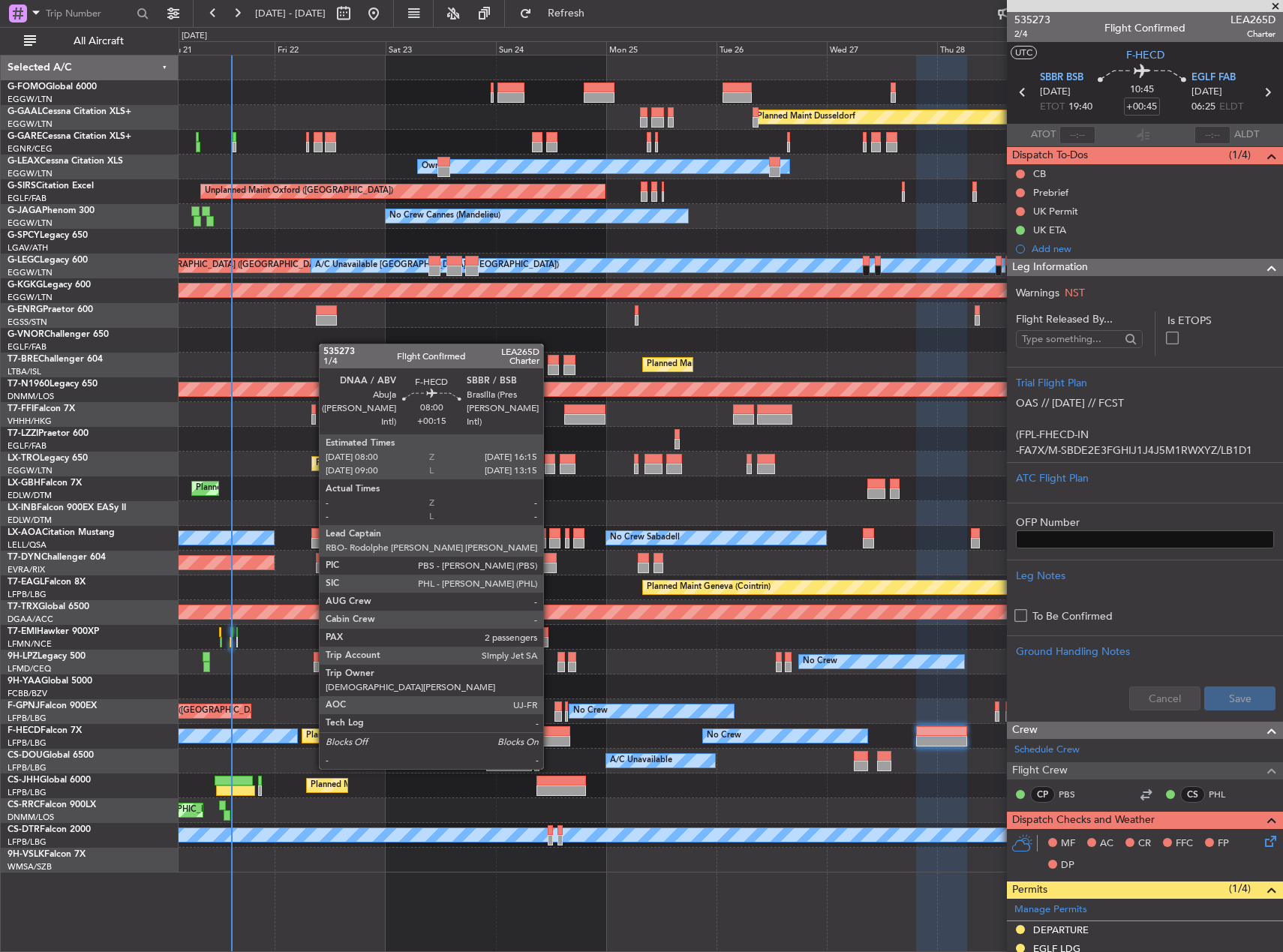
click at [550, 740] on div at bounding box center [550, 741] width 38 height 10
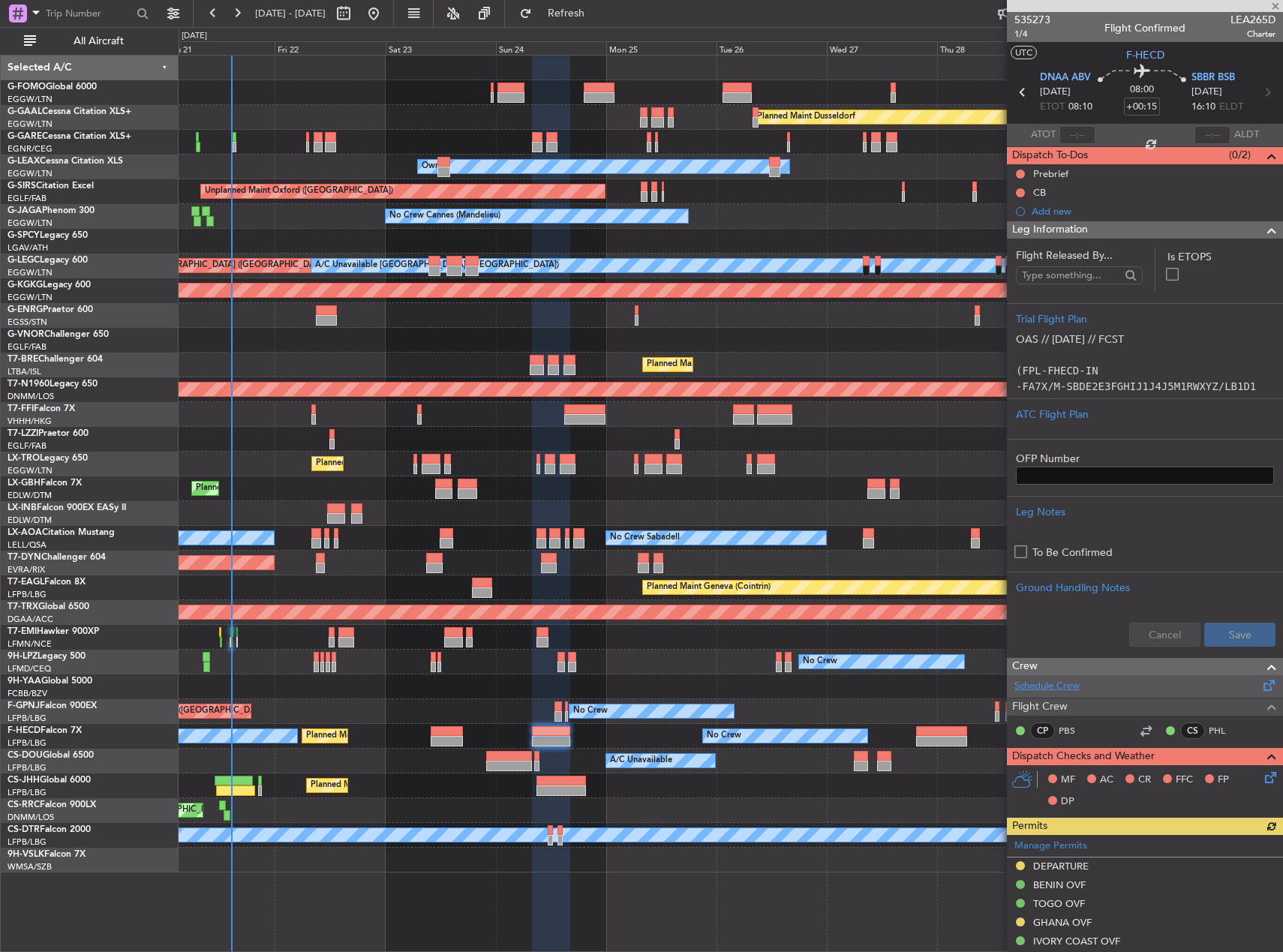
click at [1077, 683] on link "Schedule Crew" at bounding box center [1047, 686] width 65 height 15
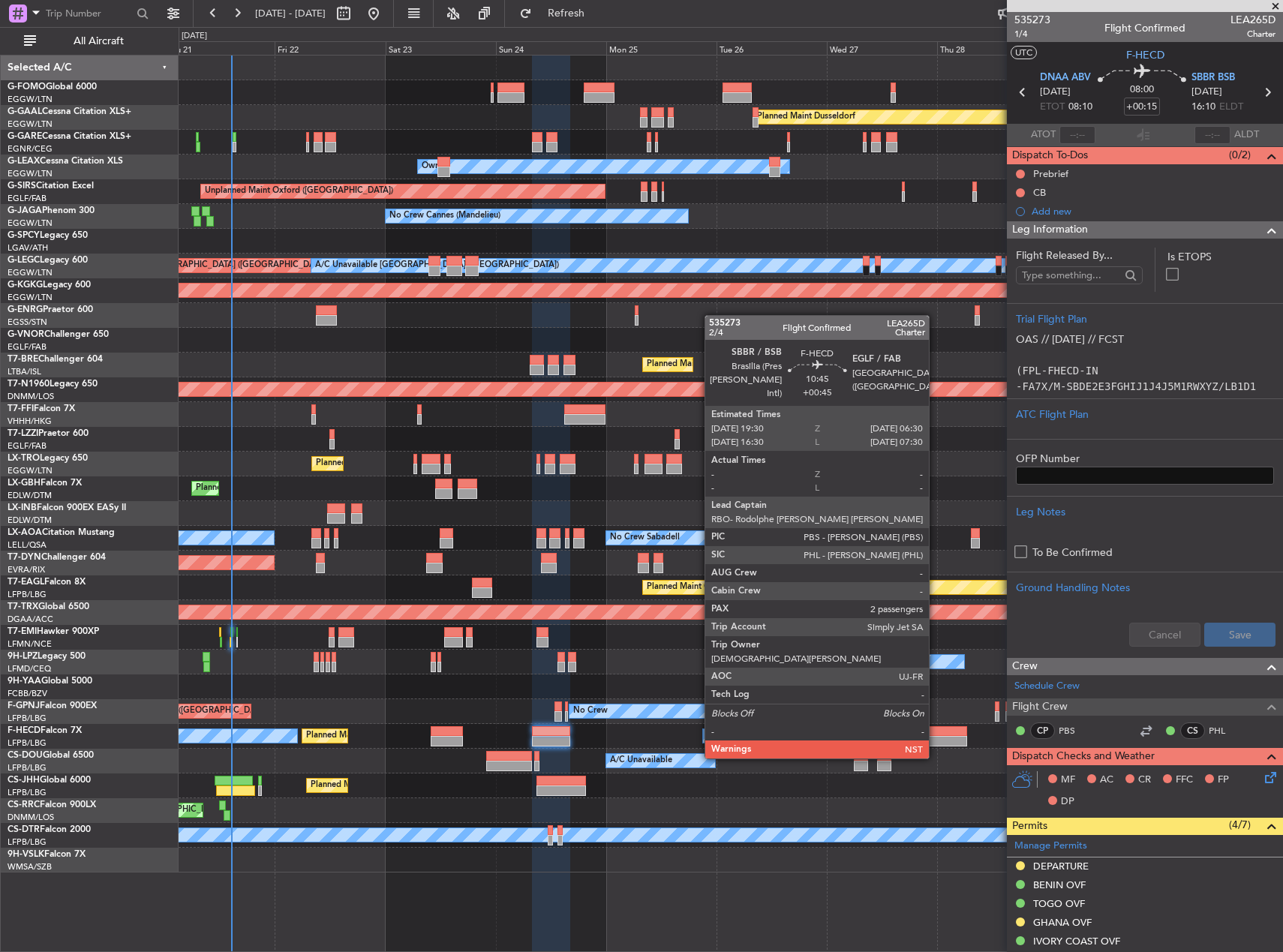
click at [936, 730] on div at bounding box center [941, 731] width 51 height 10
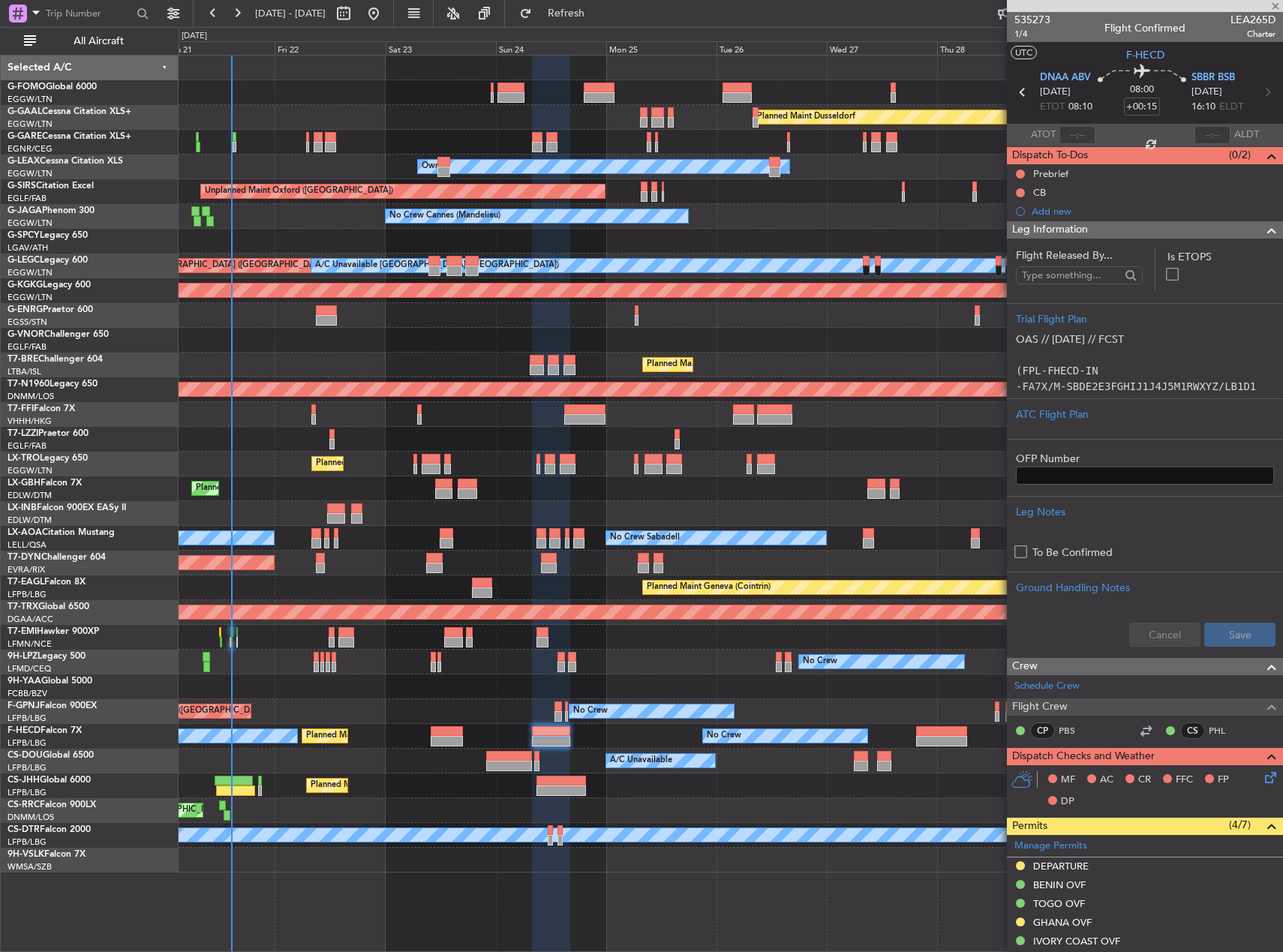
type input "+00:45"
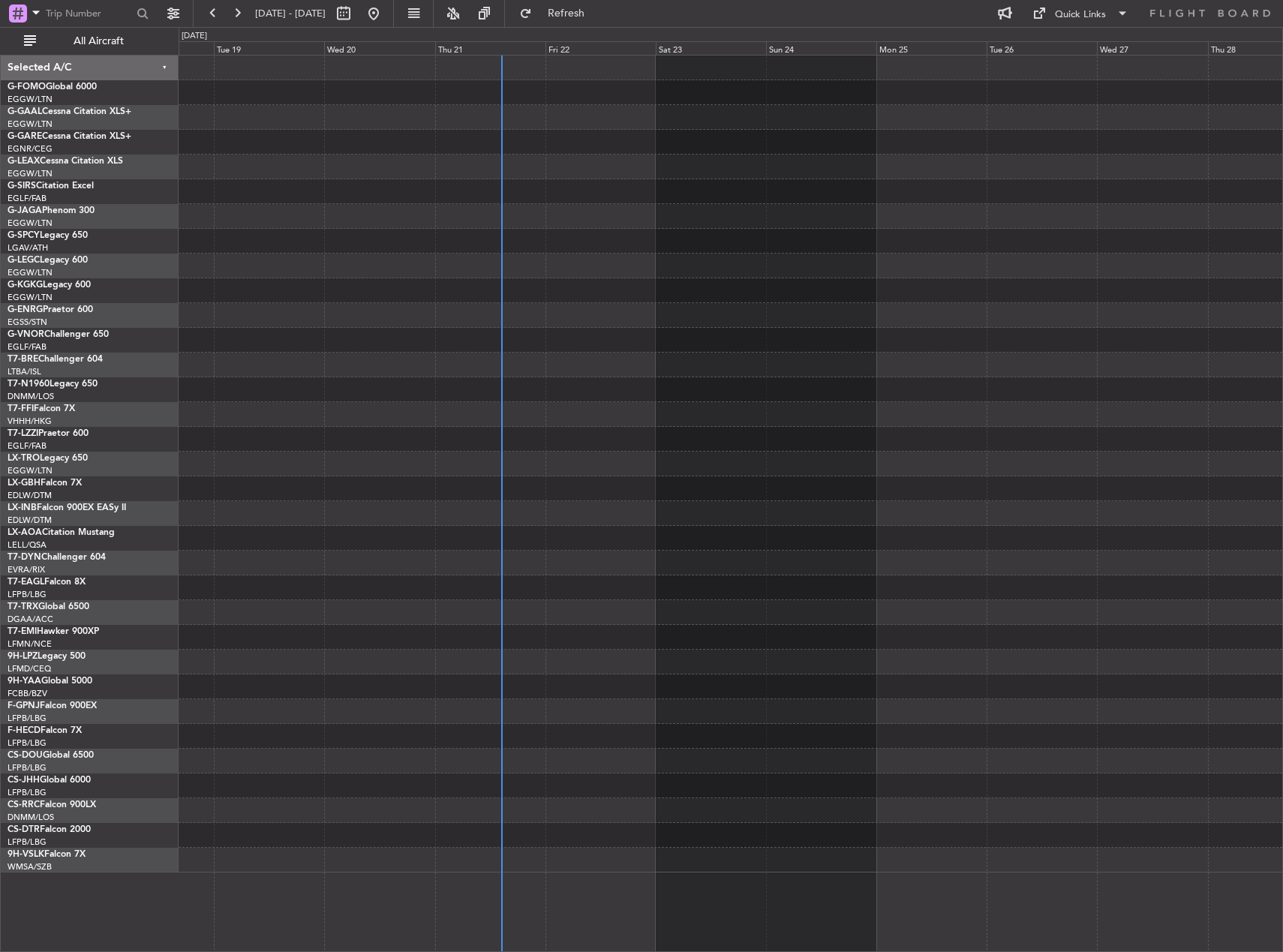
click at [740, 368] on div at bounding box center [731, 464] width 1104 height 817
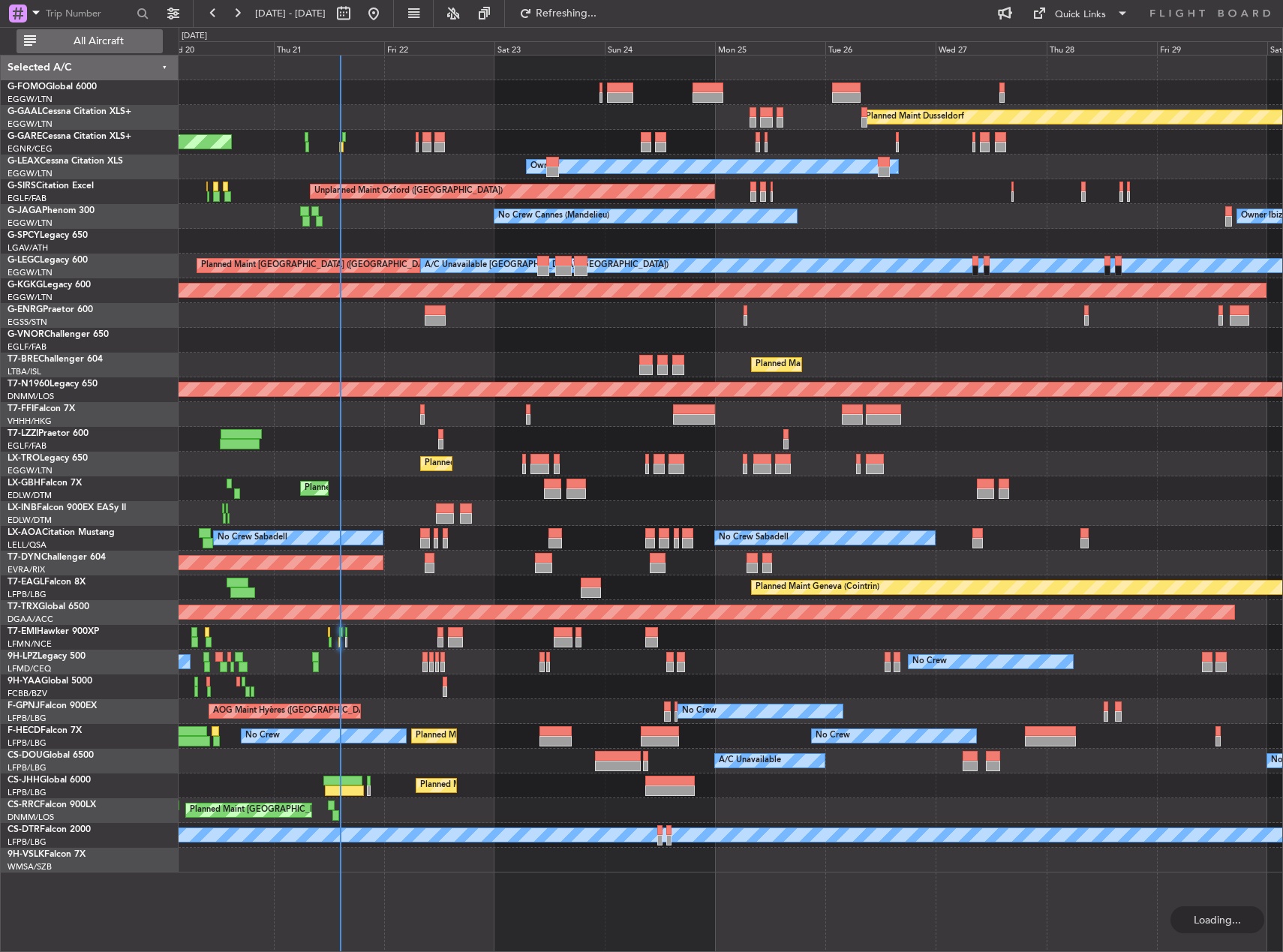
click at [138, 44] on span "All Aircraft" at bounding box center [98, 41] width 119 height 10
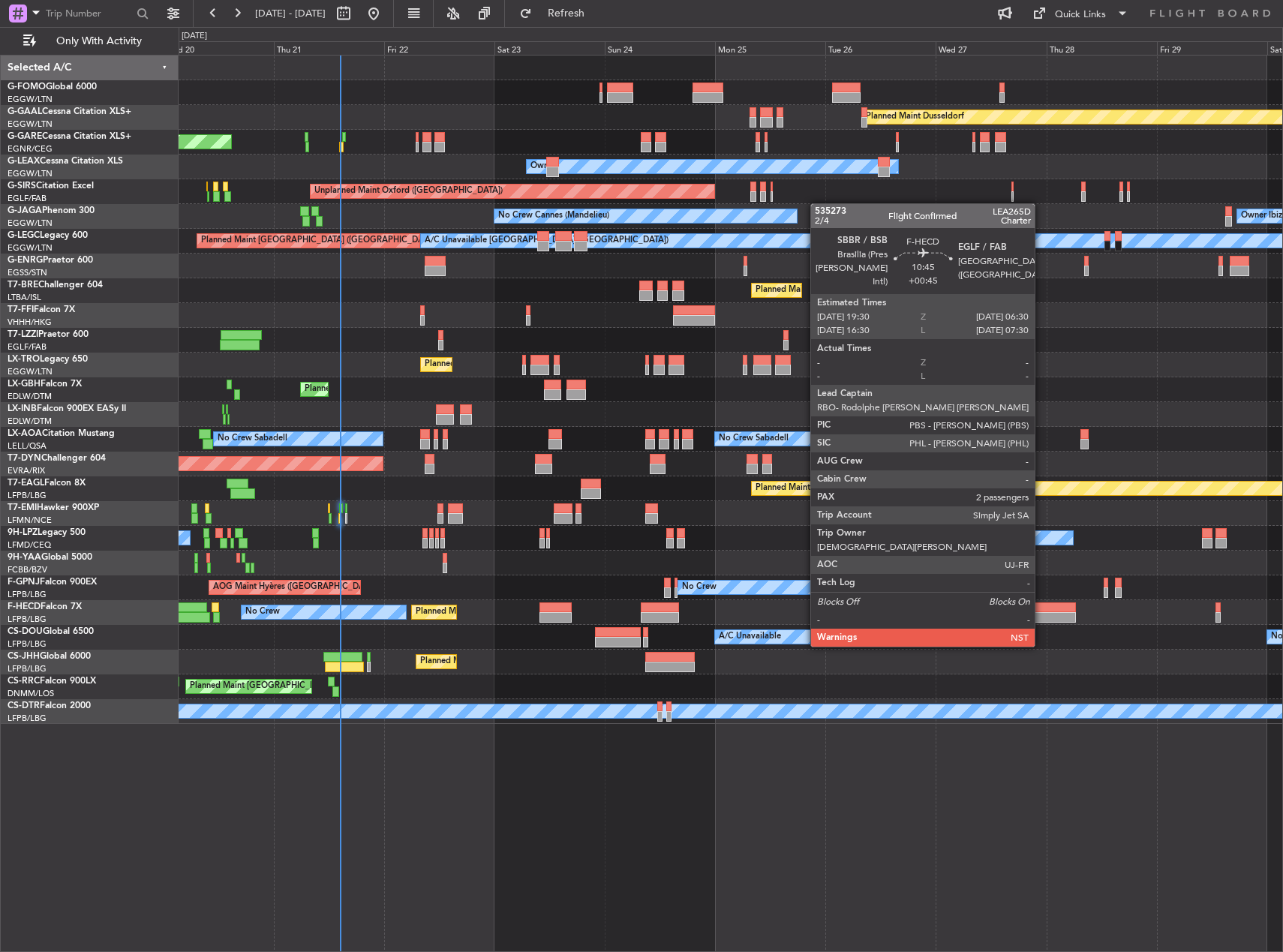
click at [1041, 618] on div at bounding box center [1050, 617] width 51 height 10
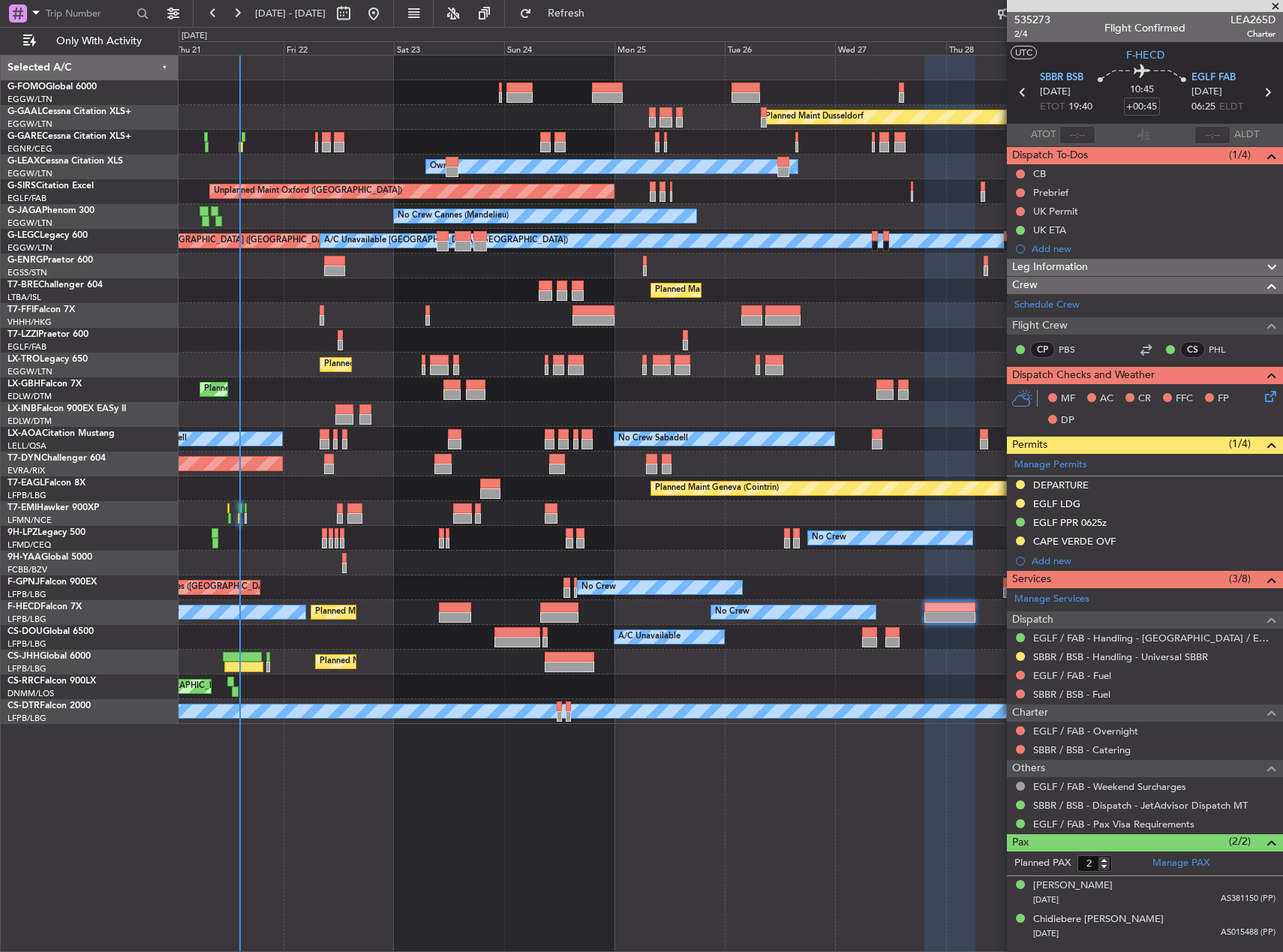
click at [484, 561] on div at bounding box center [731, 563] width 1104 height 25
click at [1052, 77] on span "SBBR BSB" at bounding box center [1062, 78] width 44 height 15
click at [1065, 344] on link "PBS" at bounding box center [1075, 349] width 33 height 14
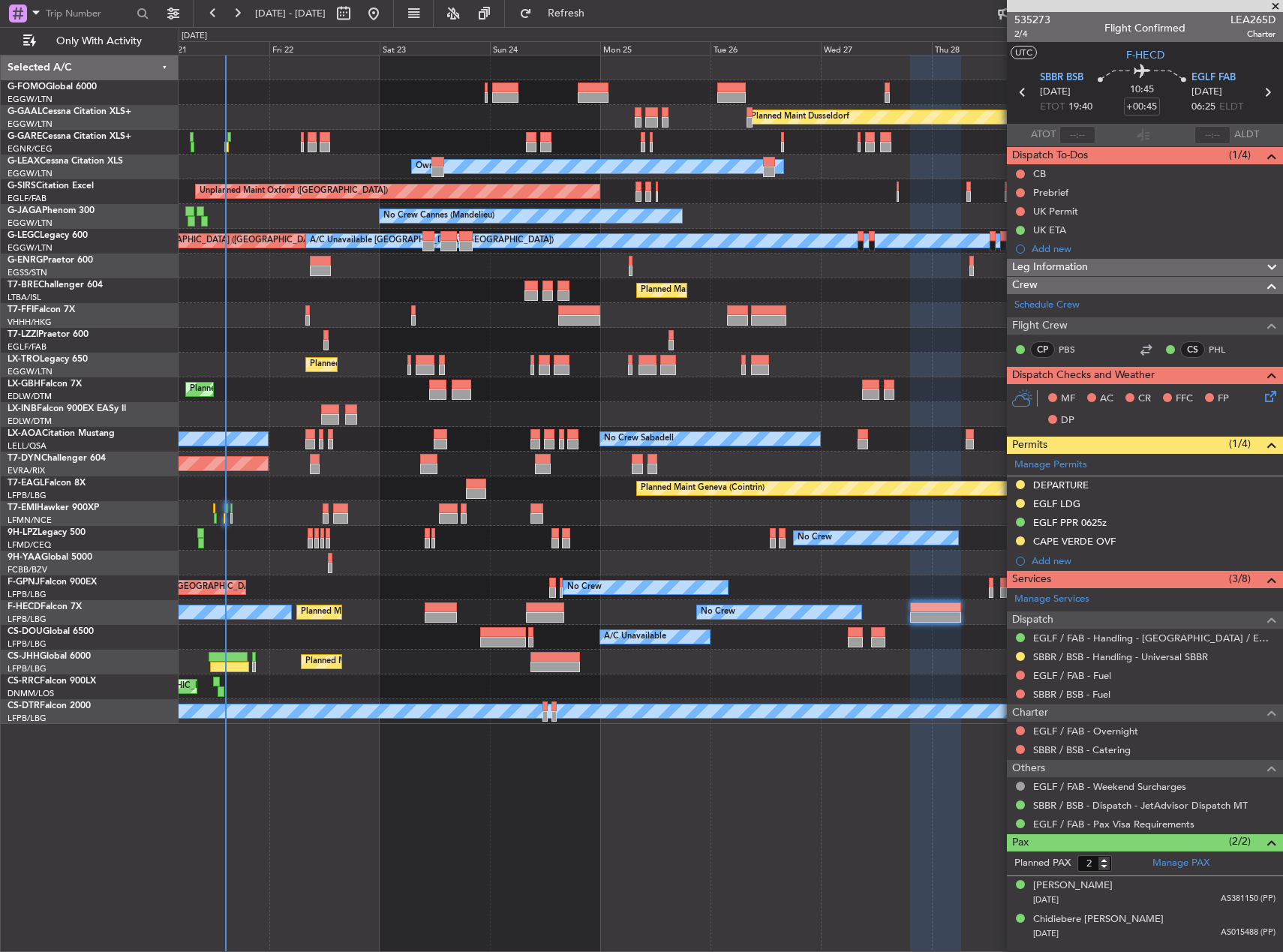
click at [662, 505] on div "Planned Maint Chester" at bounding box center [731, 513] width 1104 height 25
click at [300, 552] on div at bounding box center [731, 563] width 1104 height 25
click at [647, 857] on div "Planned Maint Dusseldorf Unplanned Maint [PERSON_NAME] Owner Unplanned Maint [G…" at bounding box center [731, 503] width 1104 height 897
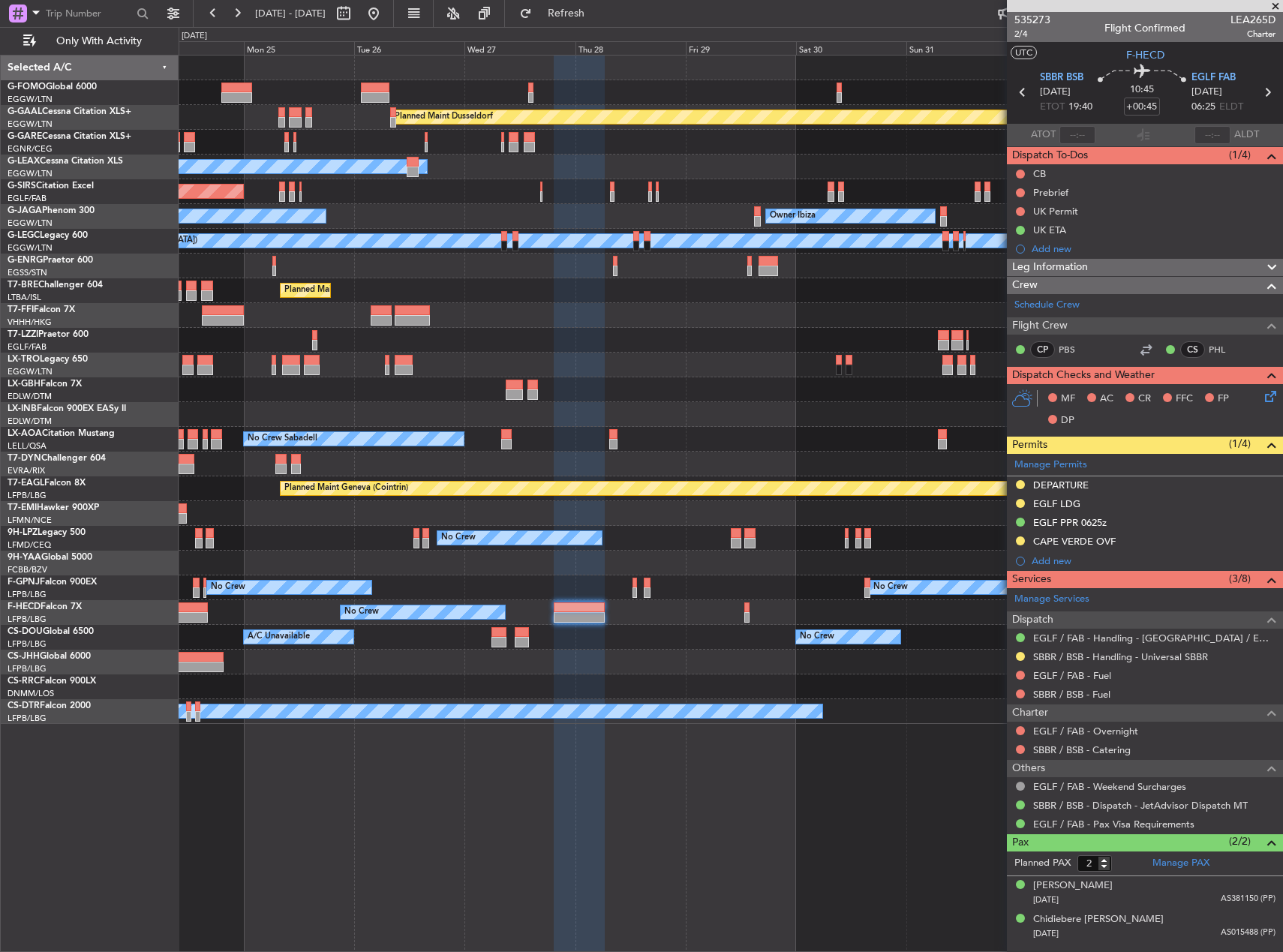
click at [531, 783] on div "Planned Maint Dusseldorf Owner Unplanned Maint [GEOGRAPHIC_DATA] ([GEOGRAPHIC_D…" at bounding box center [731, 503] width 1104 height 897
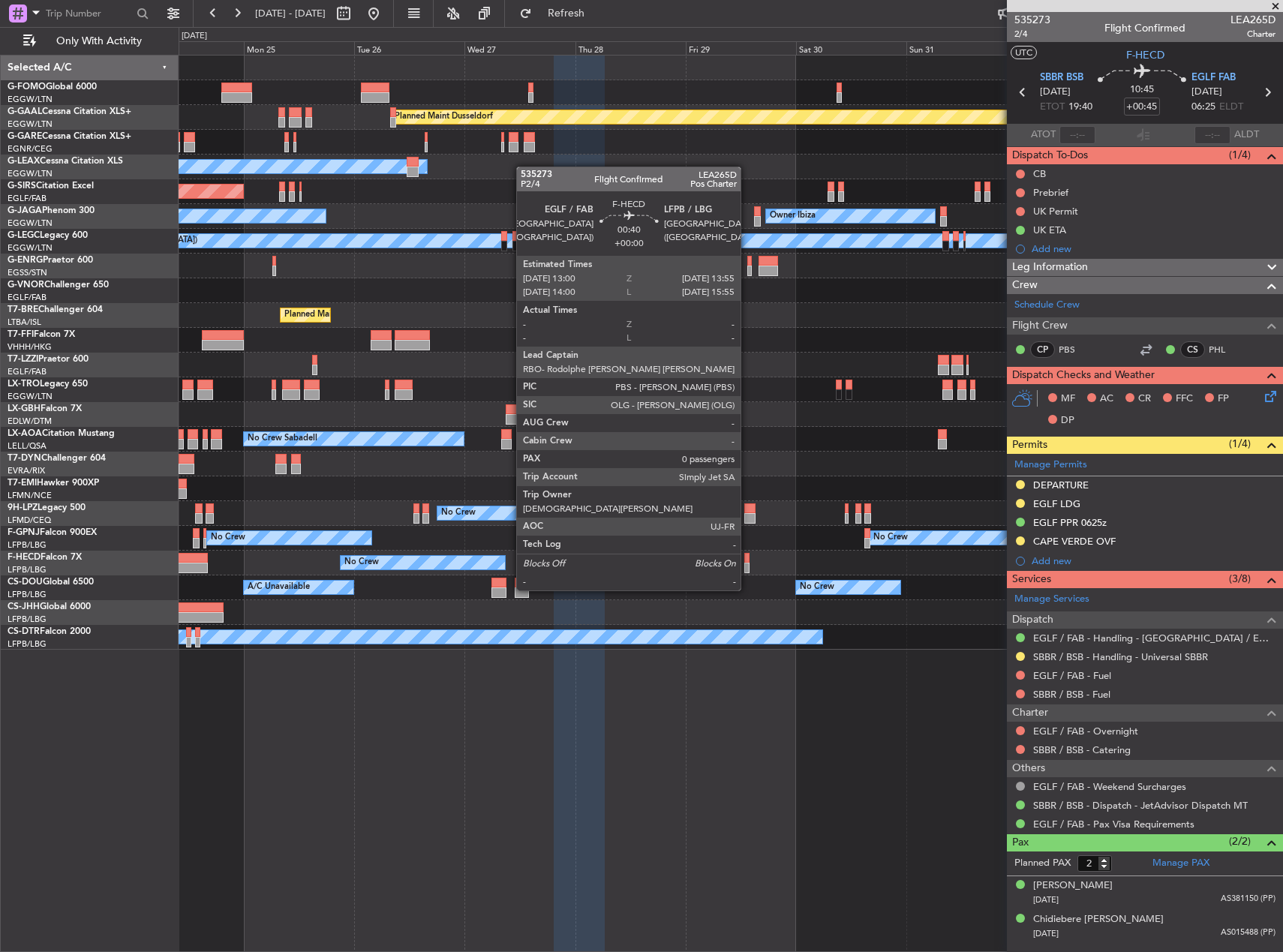
click at [748, 562] on div at bounding box center [747, 557] width 5 height 10
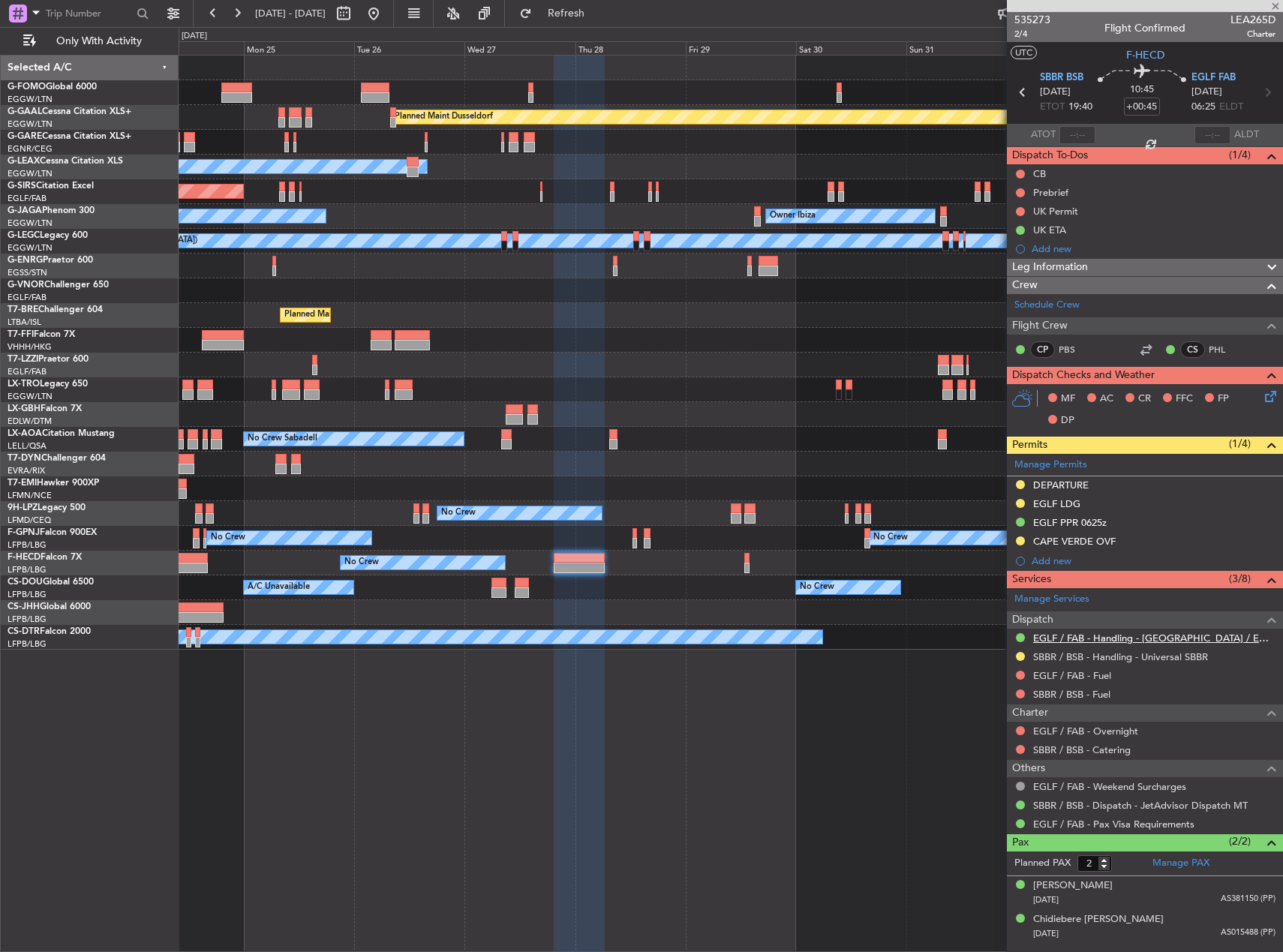
type input "0"
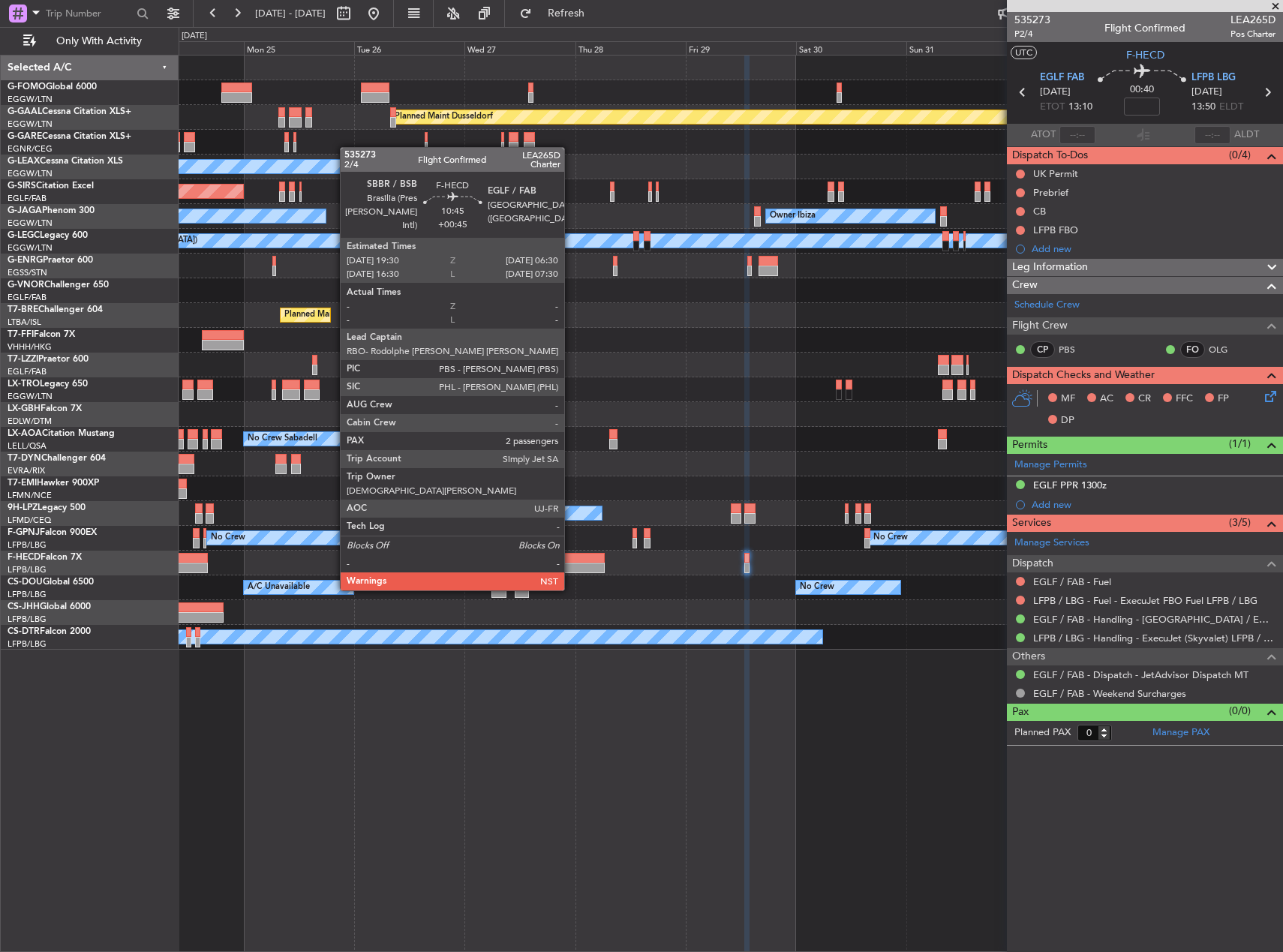
click at [571, 562] on div at bounding box center [579, 557] width 51 height 10
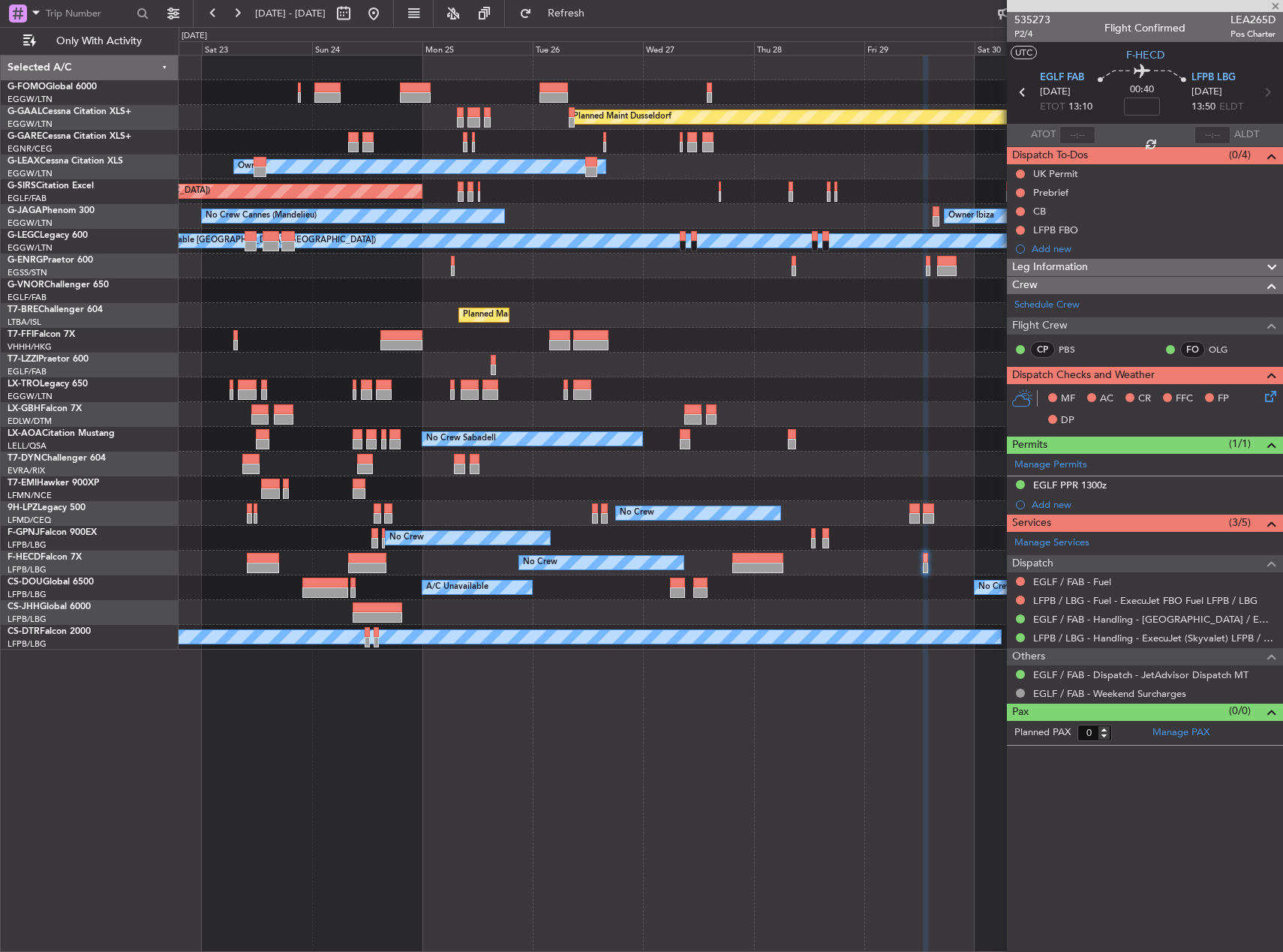
click at [740, 606] on div "Planned Maint [GEOGRAPHIC_DATA] ([GEOGRAPHIC_DATA])" at bounding box center [731, 612] width 1104 height 25
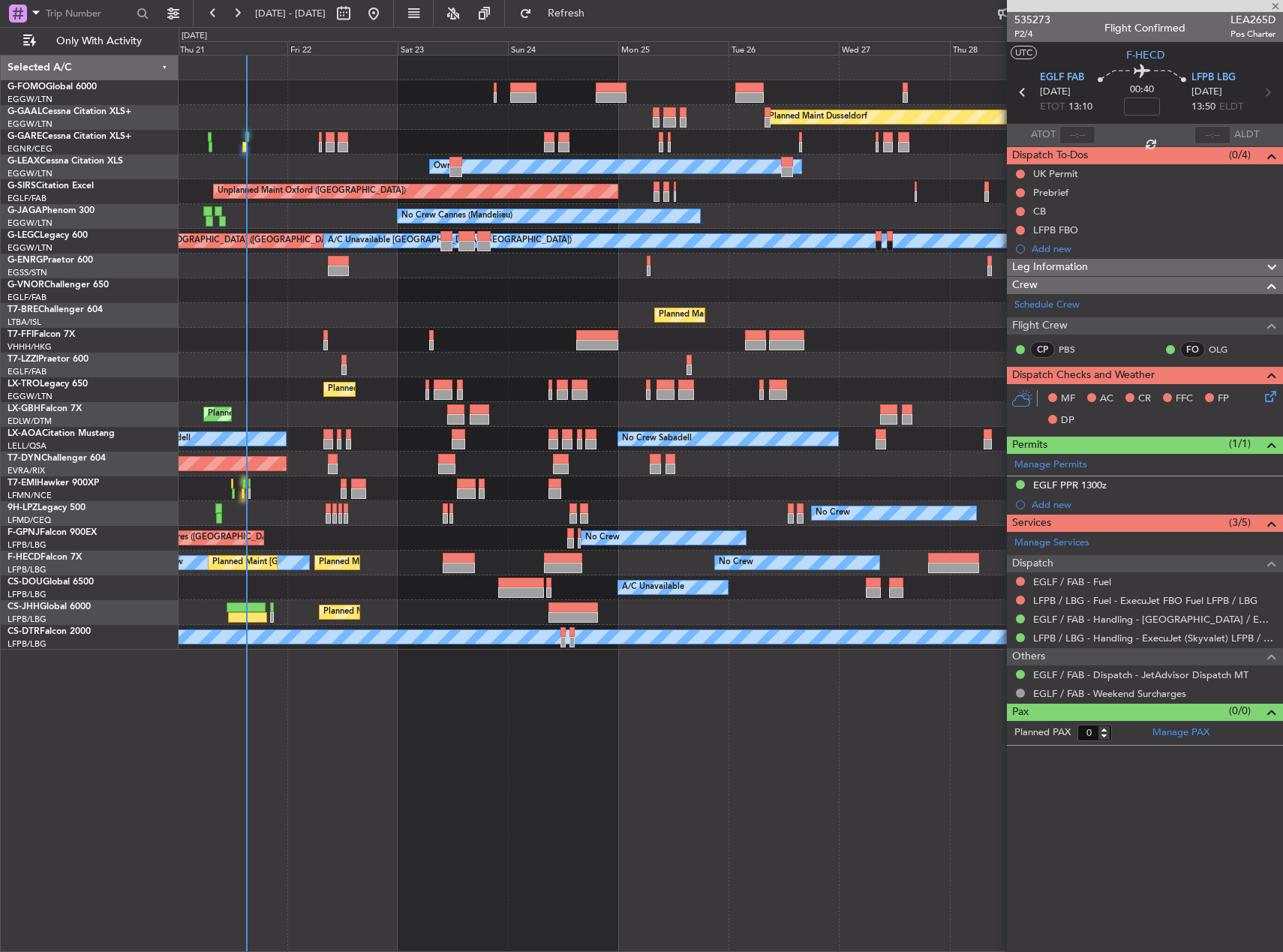
click at [598, 566] on div "No Crew Planned Maint [GEOGRAPHIC_DATA] ([GEOGRAPHIC_DATA]) No Crew Planned Mai…" at bounding box center [731, 563] width 1104 height 25
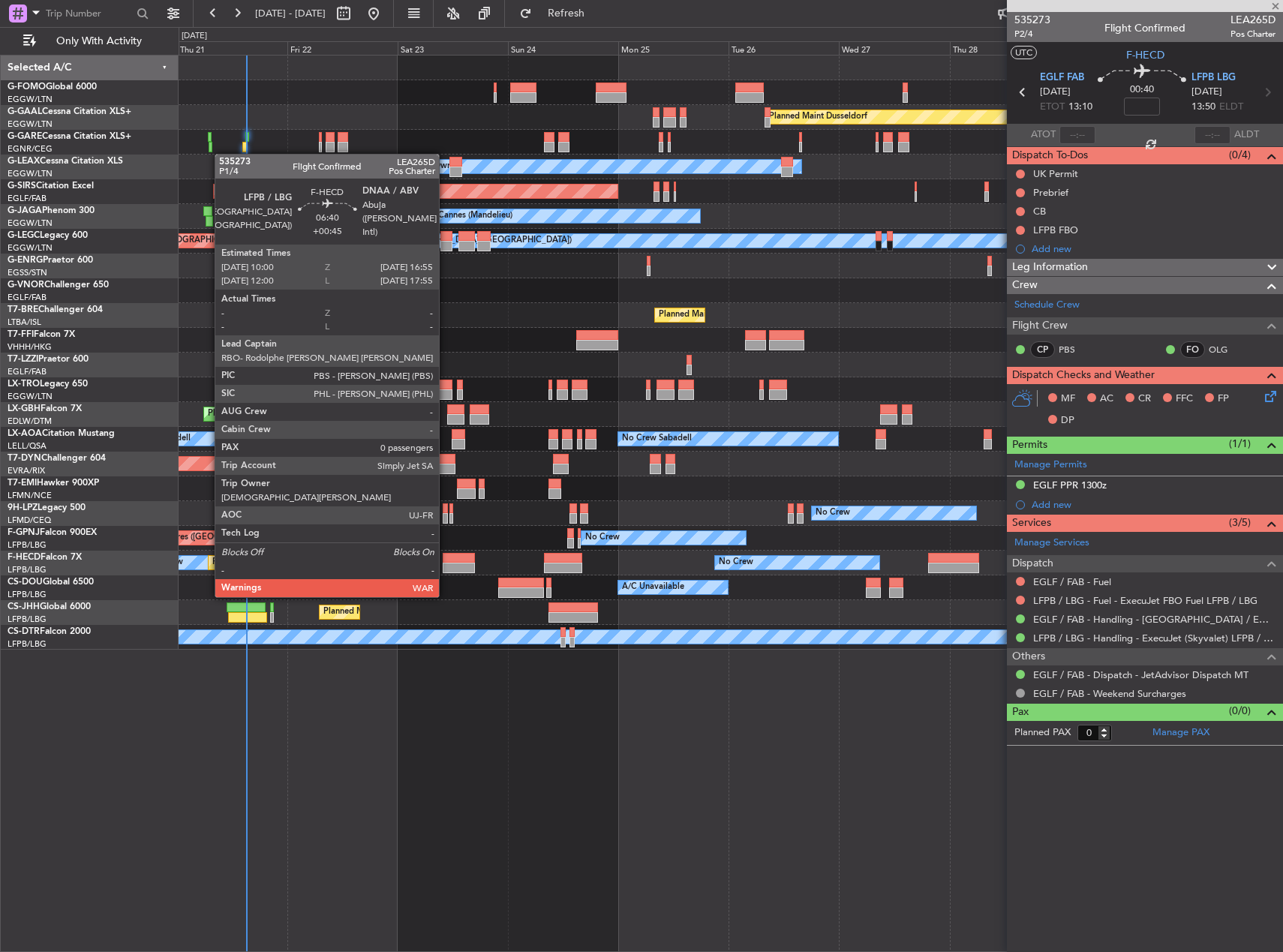
type input "+00:45"
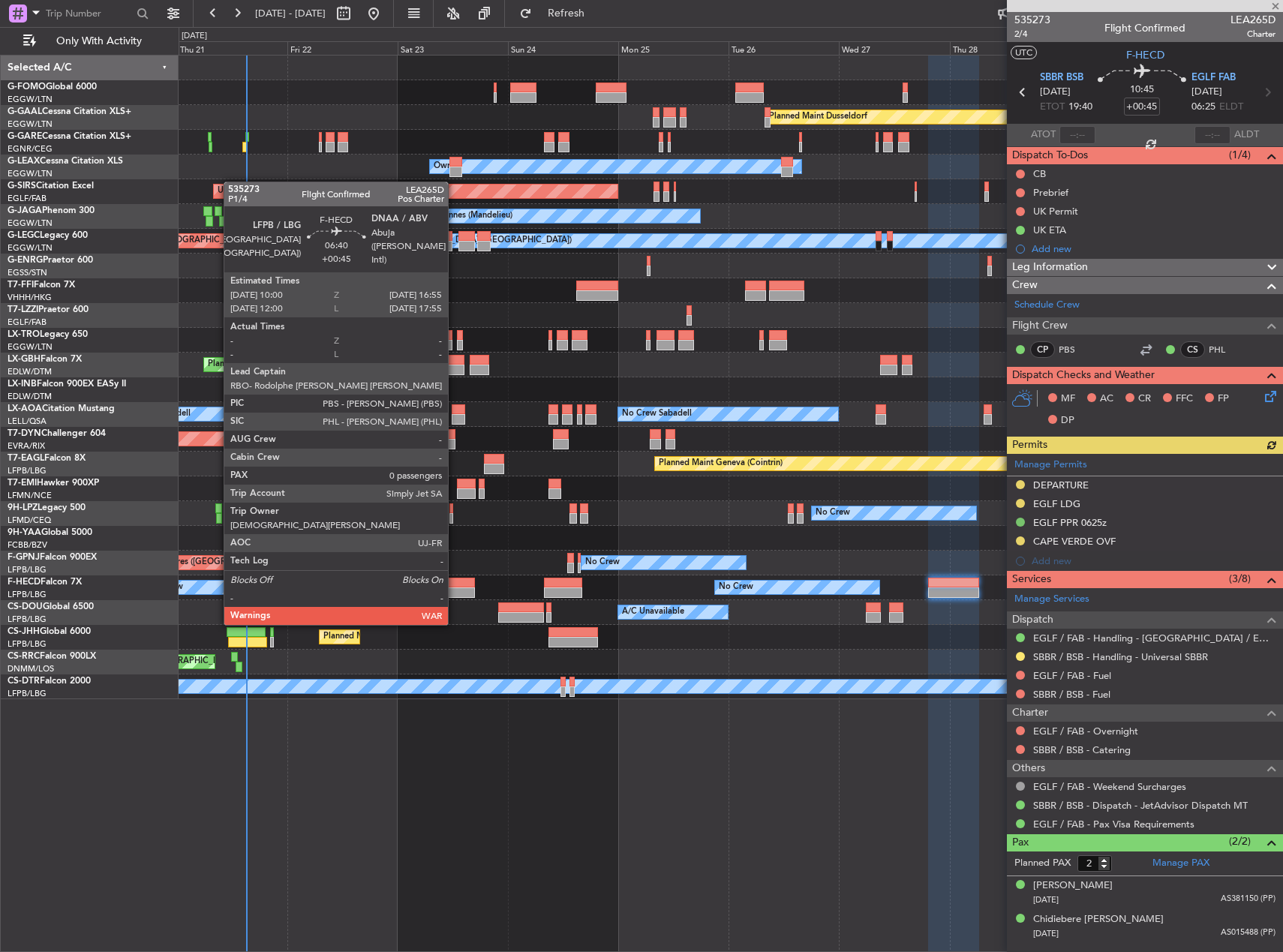
click at [455, 595] on div at bounding box center [459, 592] width 32 height 10
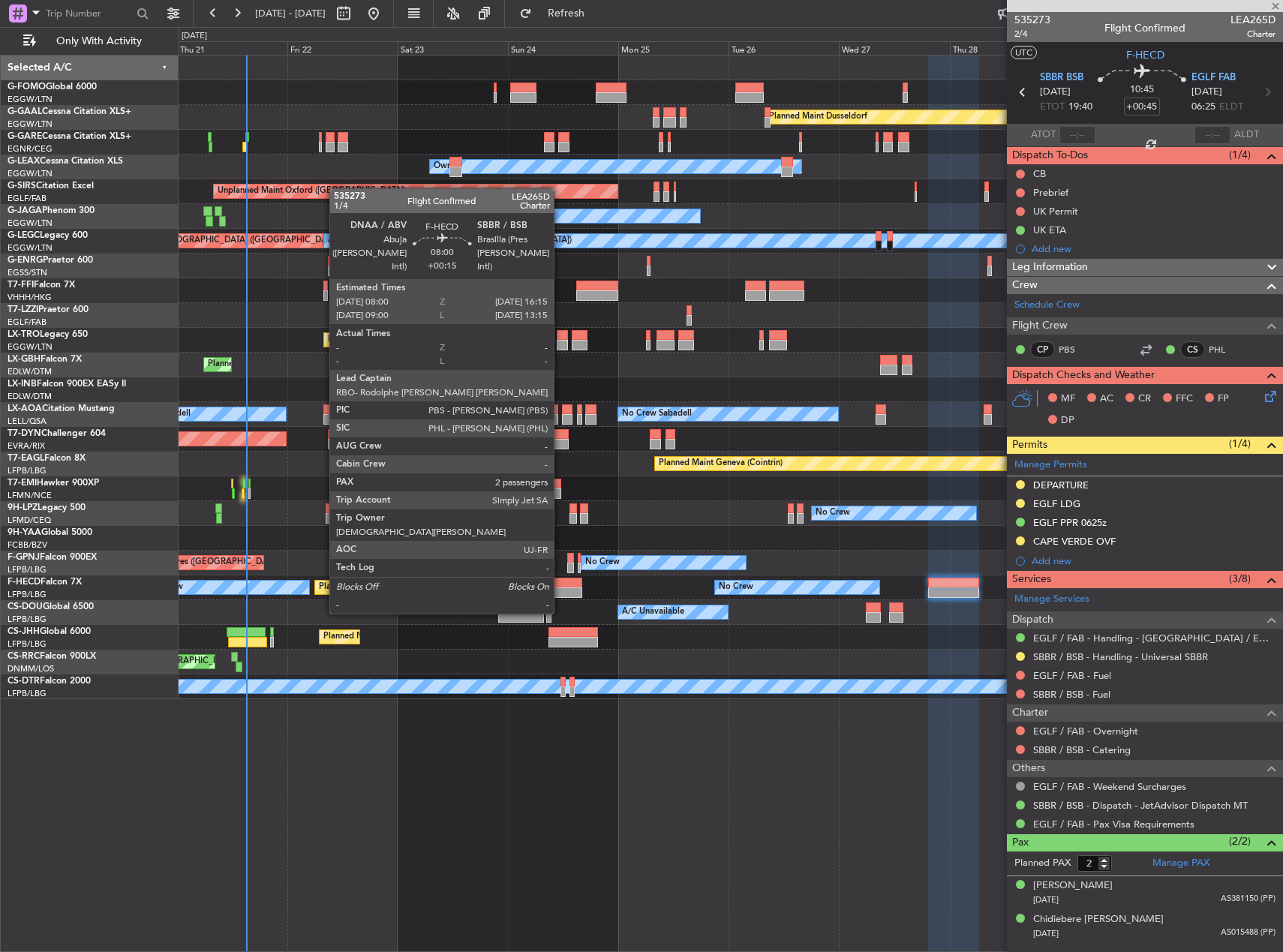
type input "0"
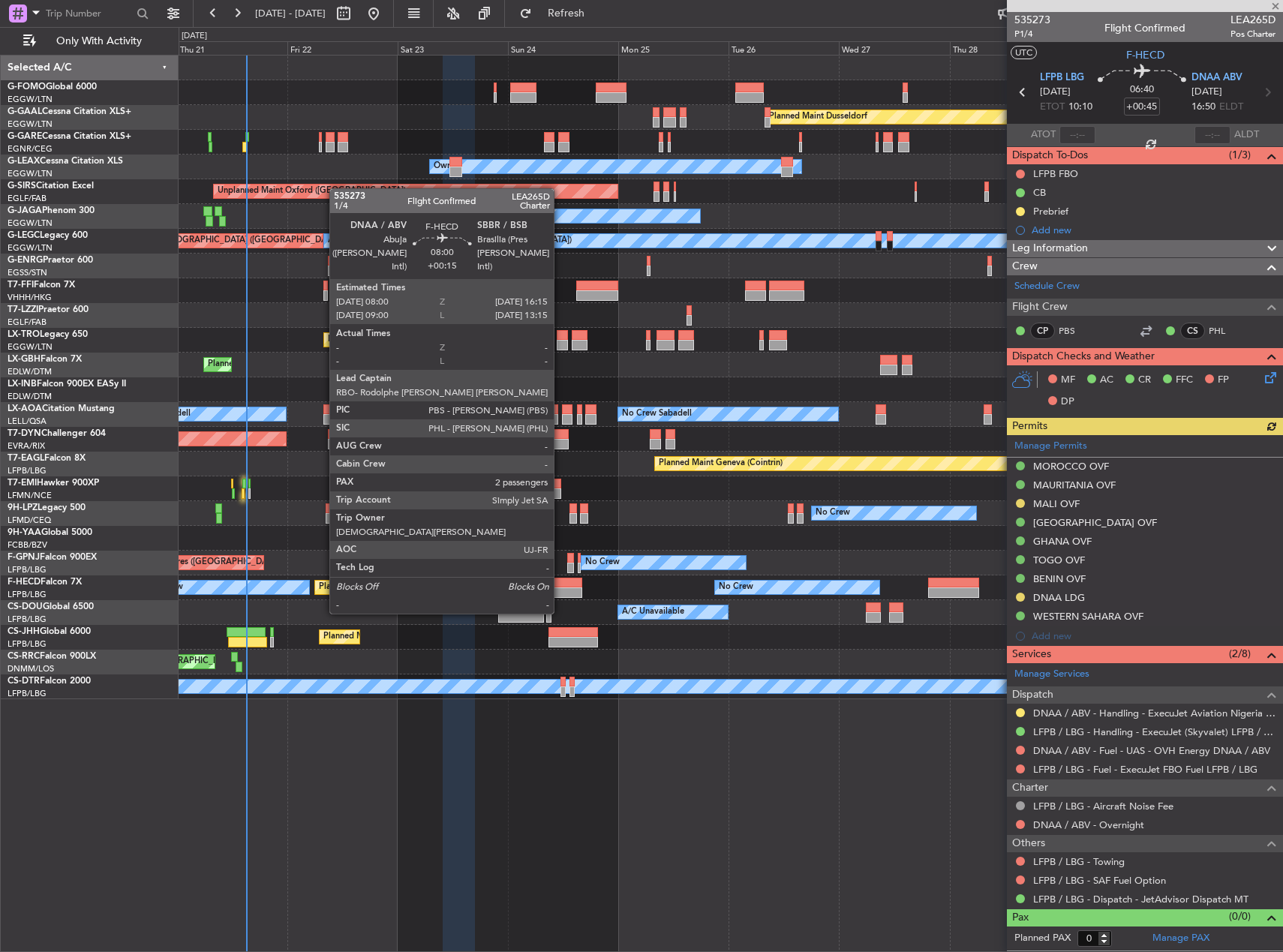
click at [560, 585] on div at bounding box center [562, 582] width 38 height 10
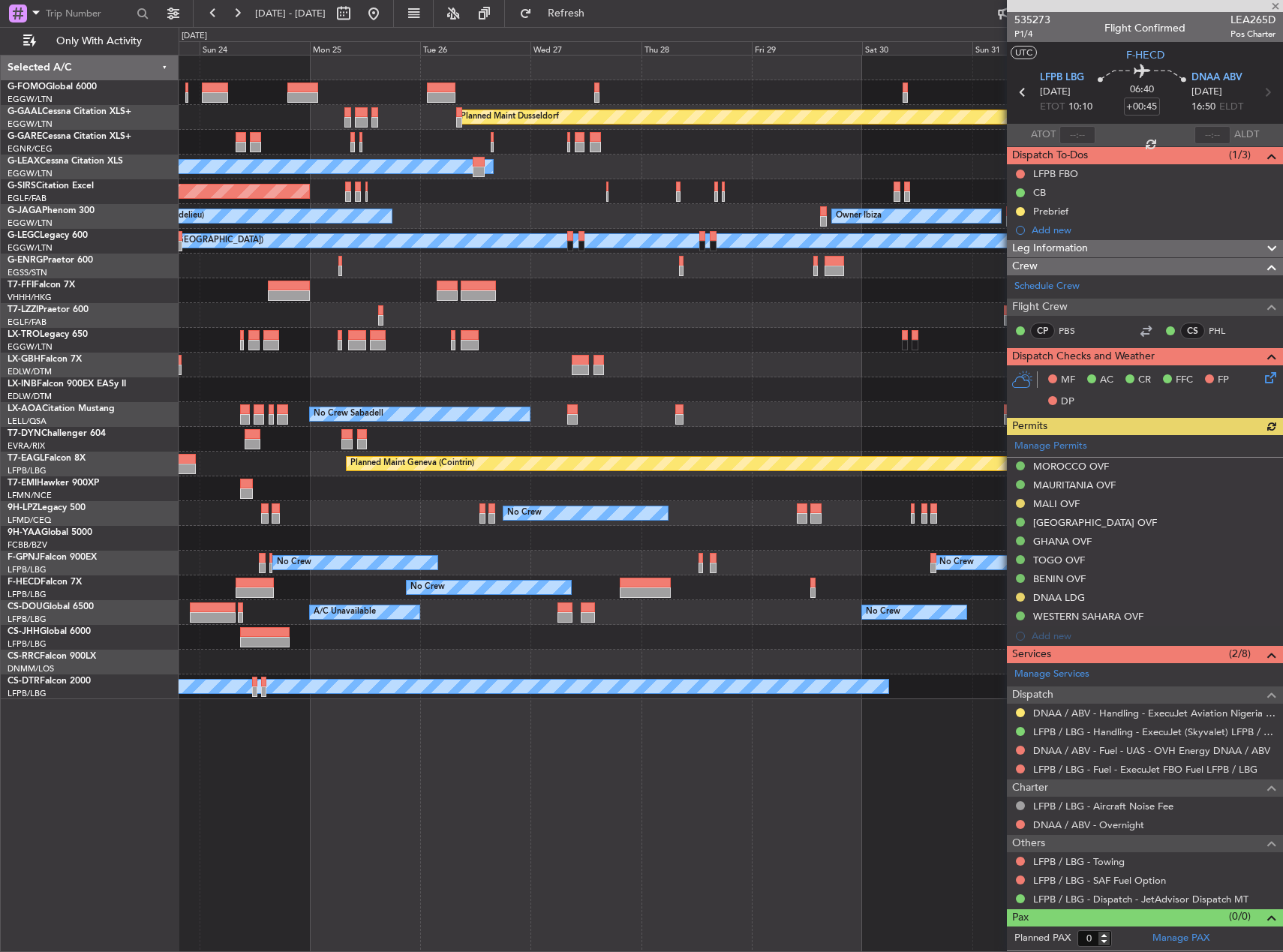
click at [494, 654] on div "Planned Maint Dusseldorf Owner Unplanned Maint [GEOGRAPHIC_DATA] ([GEOGRAPHIC_D…" at bounding box center [731, 377] width 1104 height 644
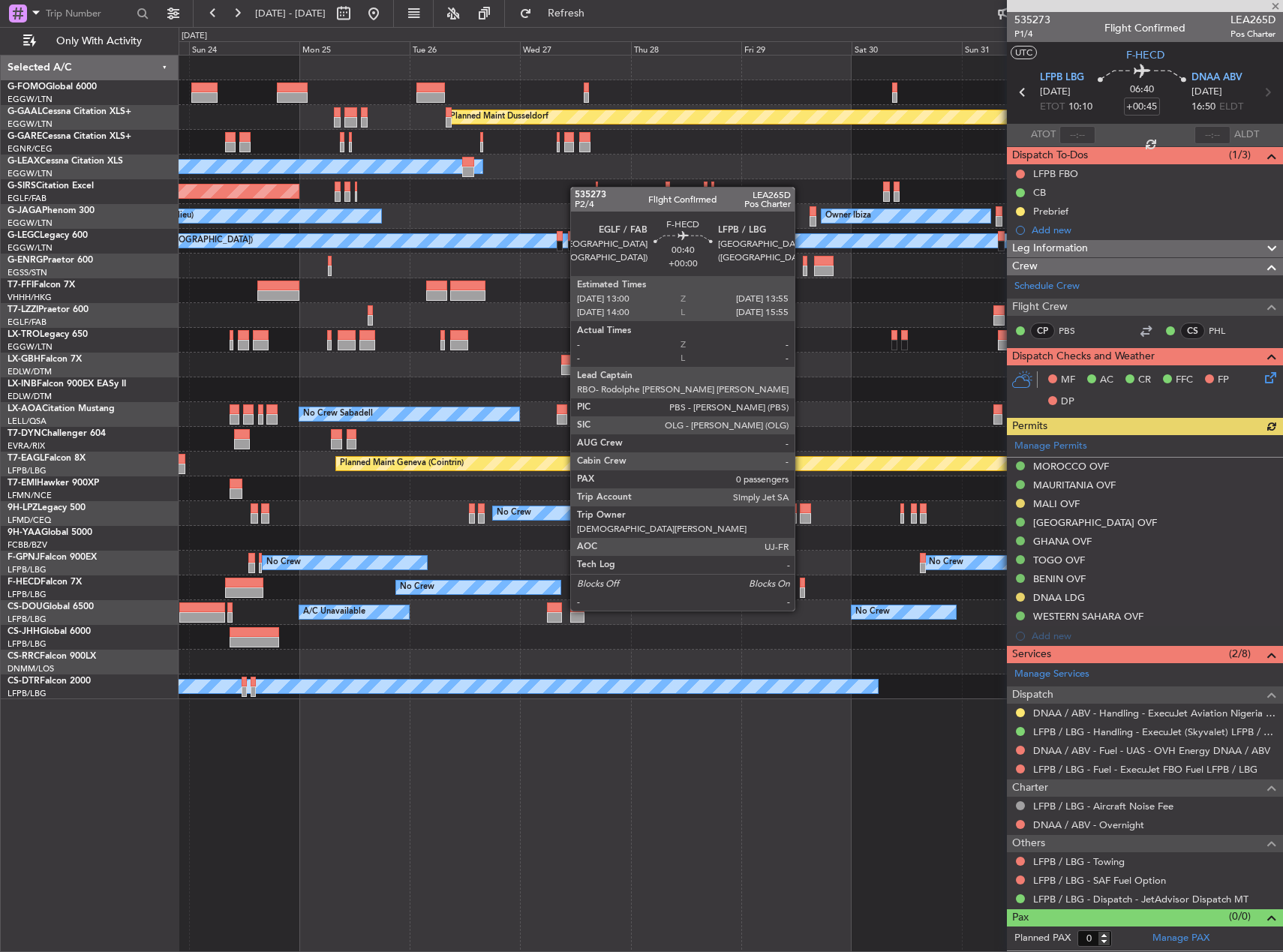
type input "+00:15"
type input "2"
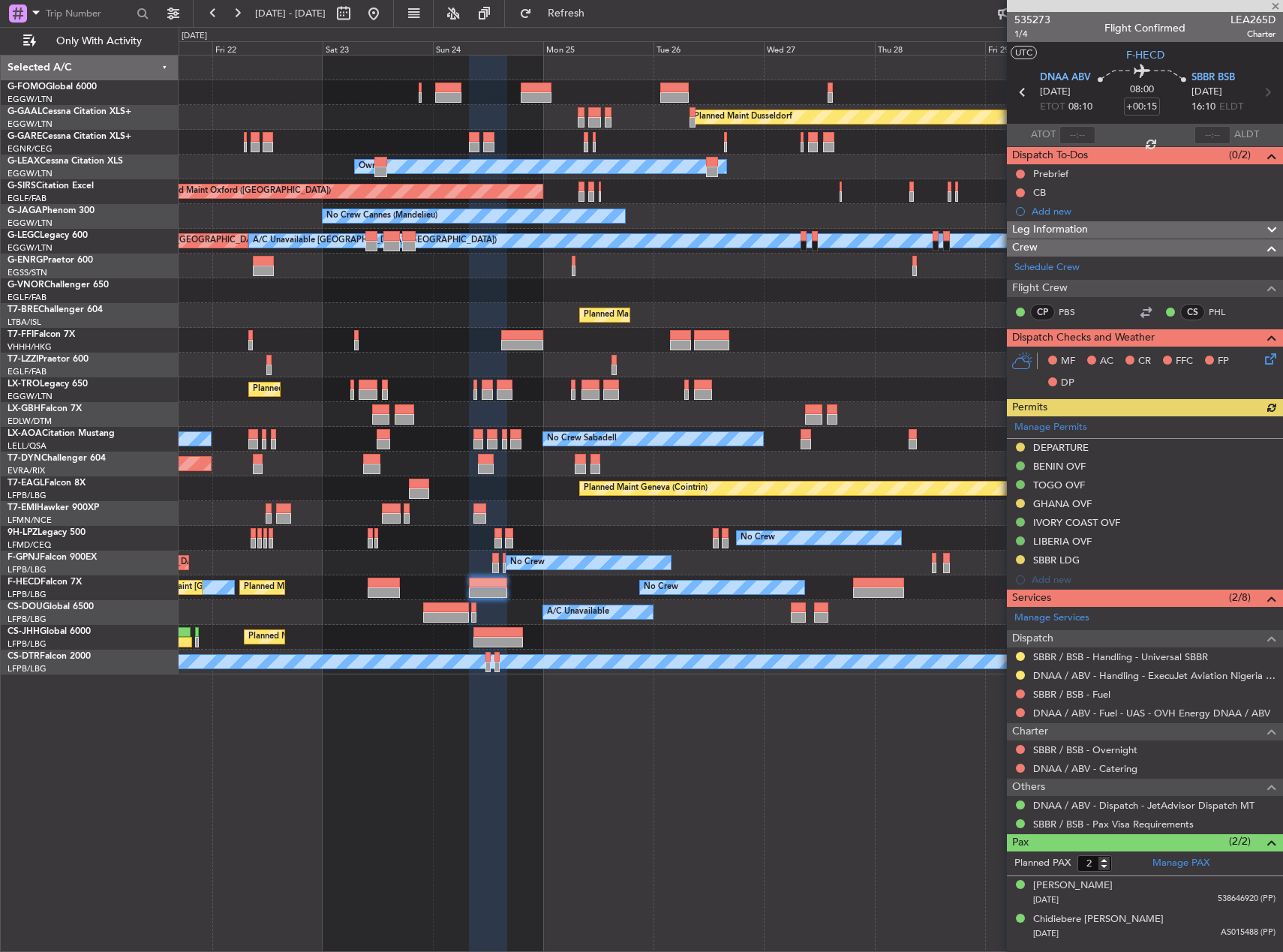
click at [970, 586] on div "Planned Maint Dusseldorf Unplanned Maint Chester Owner Unplanned Maint Oxford (…" at bounding box center [731, 365] width 1104 height 619
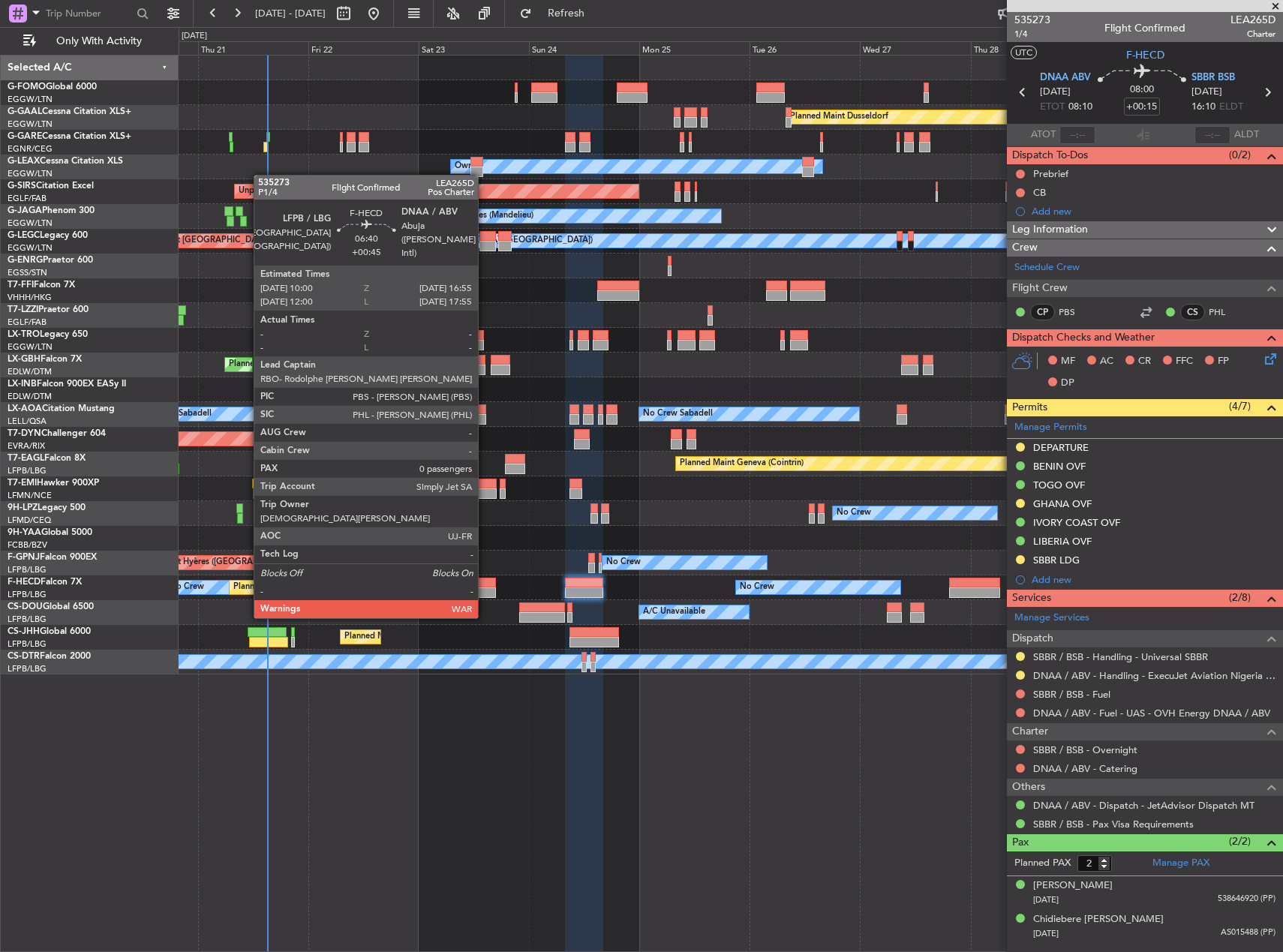
click at [484, 588] on div at bounding box center [480, 592] width 32 height 10
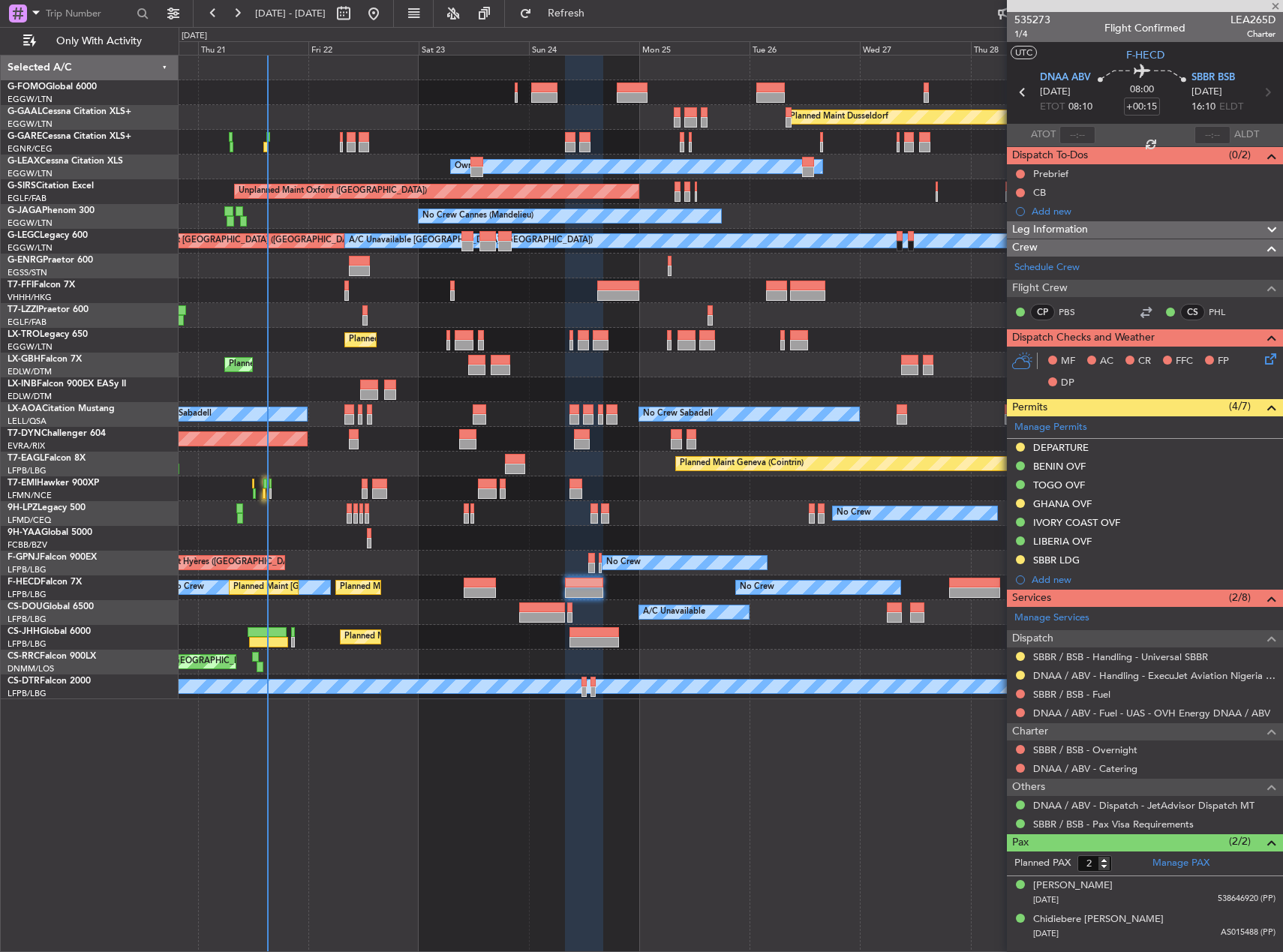
type input "+00:45"
type input "0"
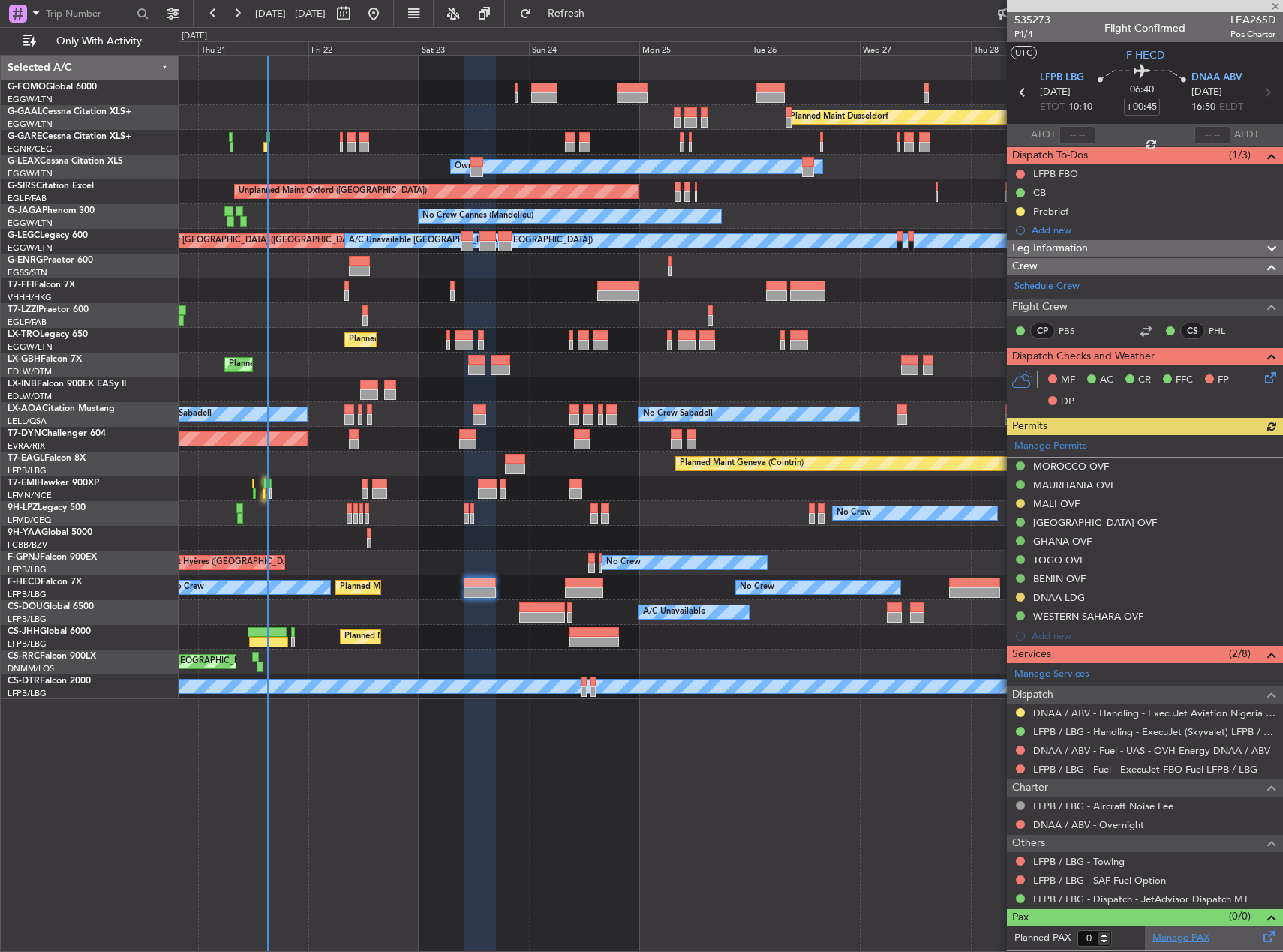
click at [1176, 933] on link "Manage PAX" at bounding box center [1181, 938] width 57 height 15
click at [598, 17] on span "Refresh" at bounding box center [567, 13] width 63 height 10
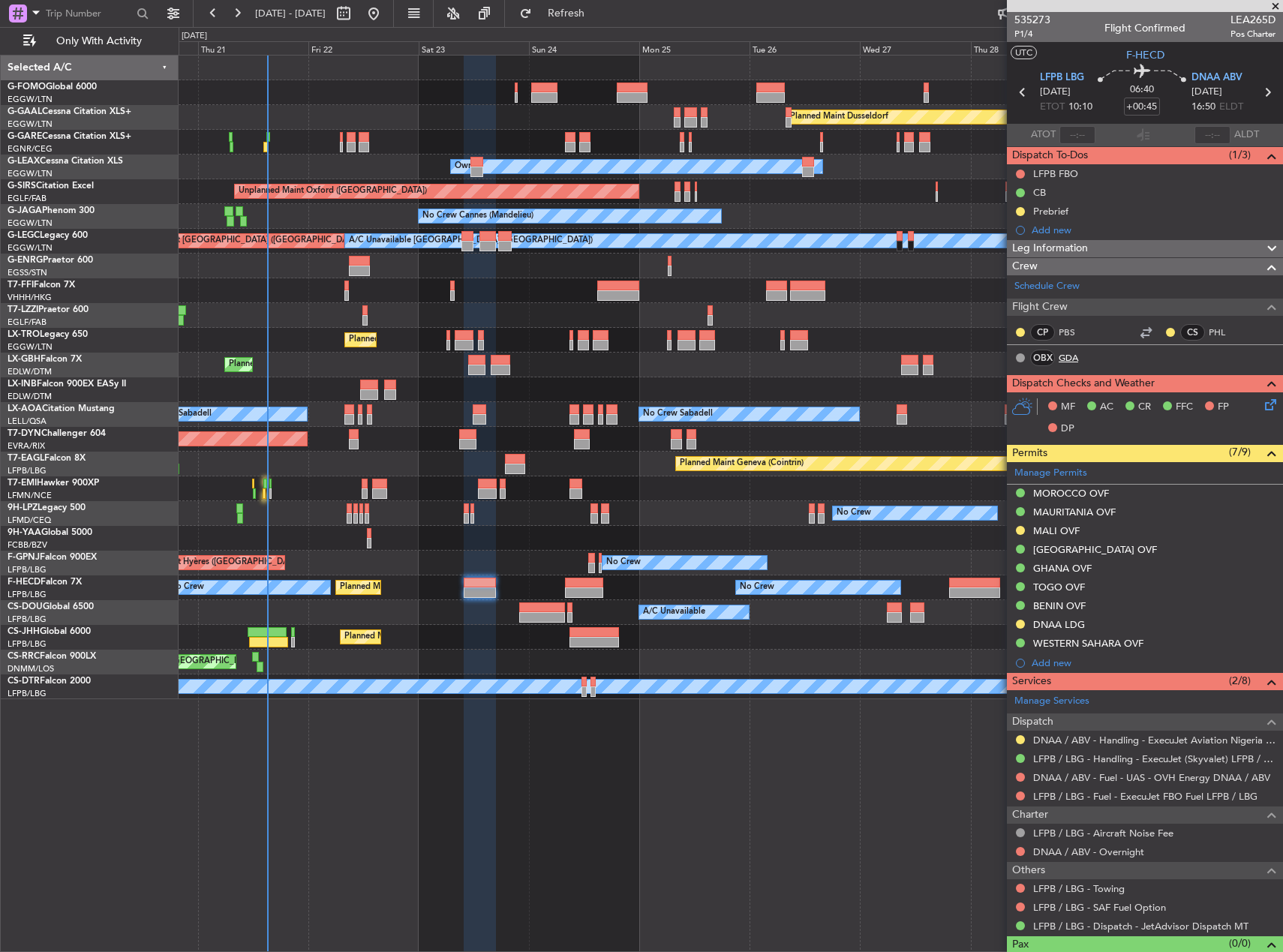
click at [1073, 359] on link "GDA" at bounding box center [1075, 357] width 33 height 14
click at [598, 14] on span "Refresh" at bounding box center [567, 13] width 63 height 10
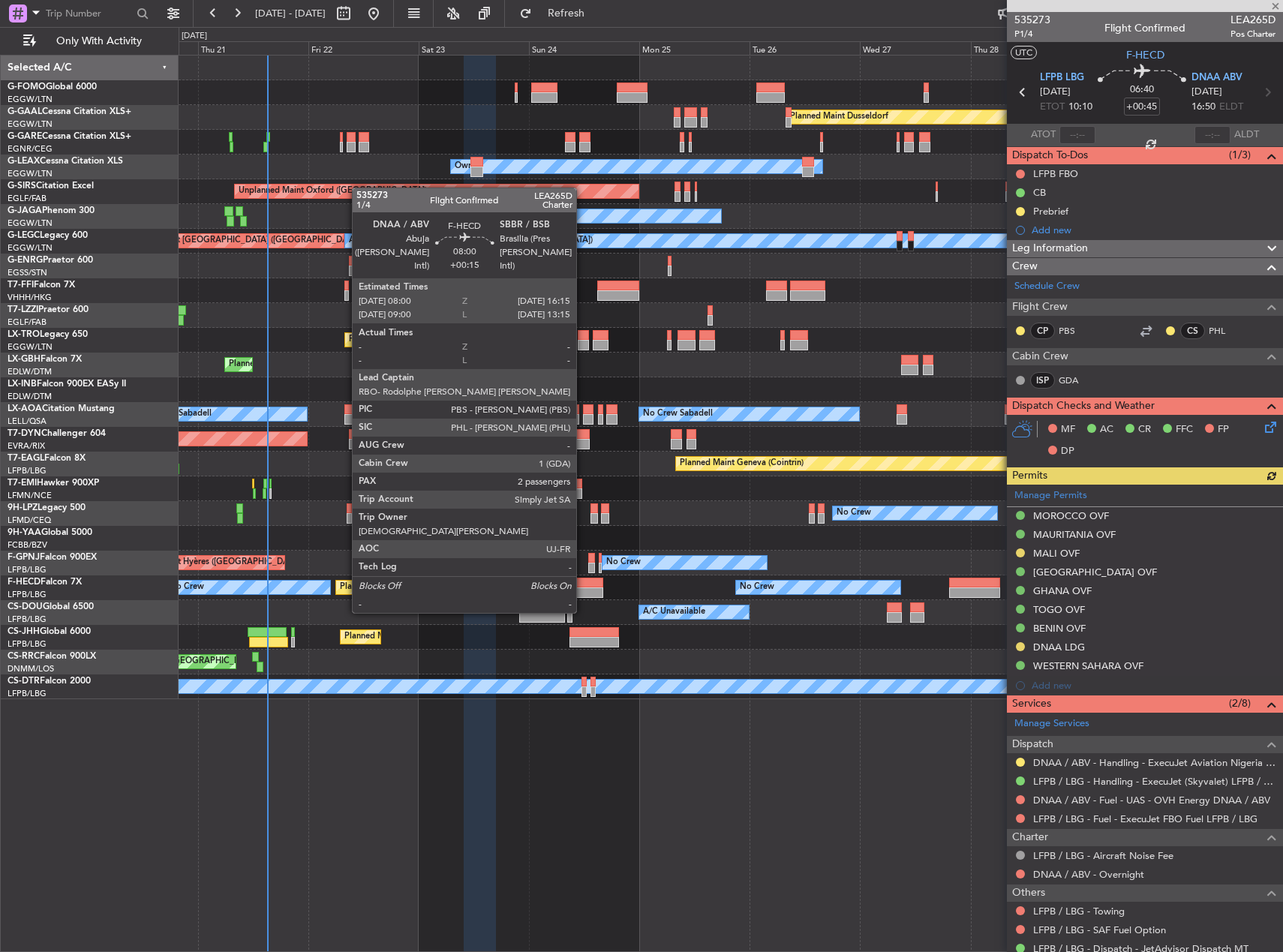
click at [583, 584] on div at bounding box center [584, 582] width 38 height 10
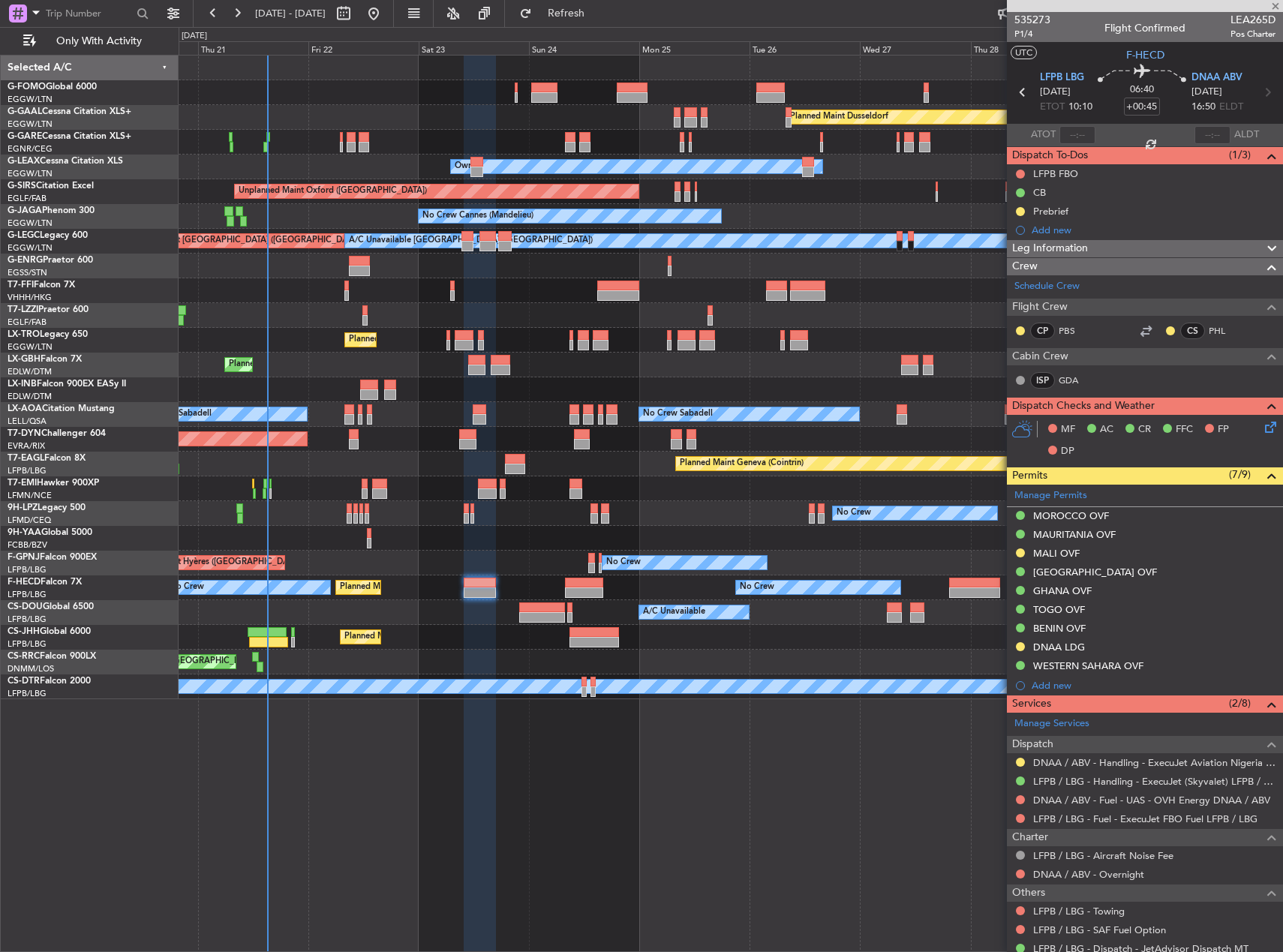
type input "+00:15"
type input "2"
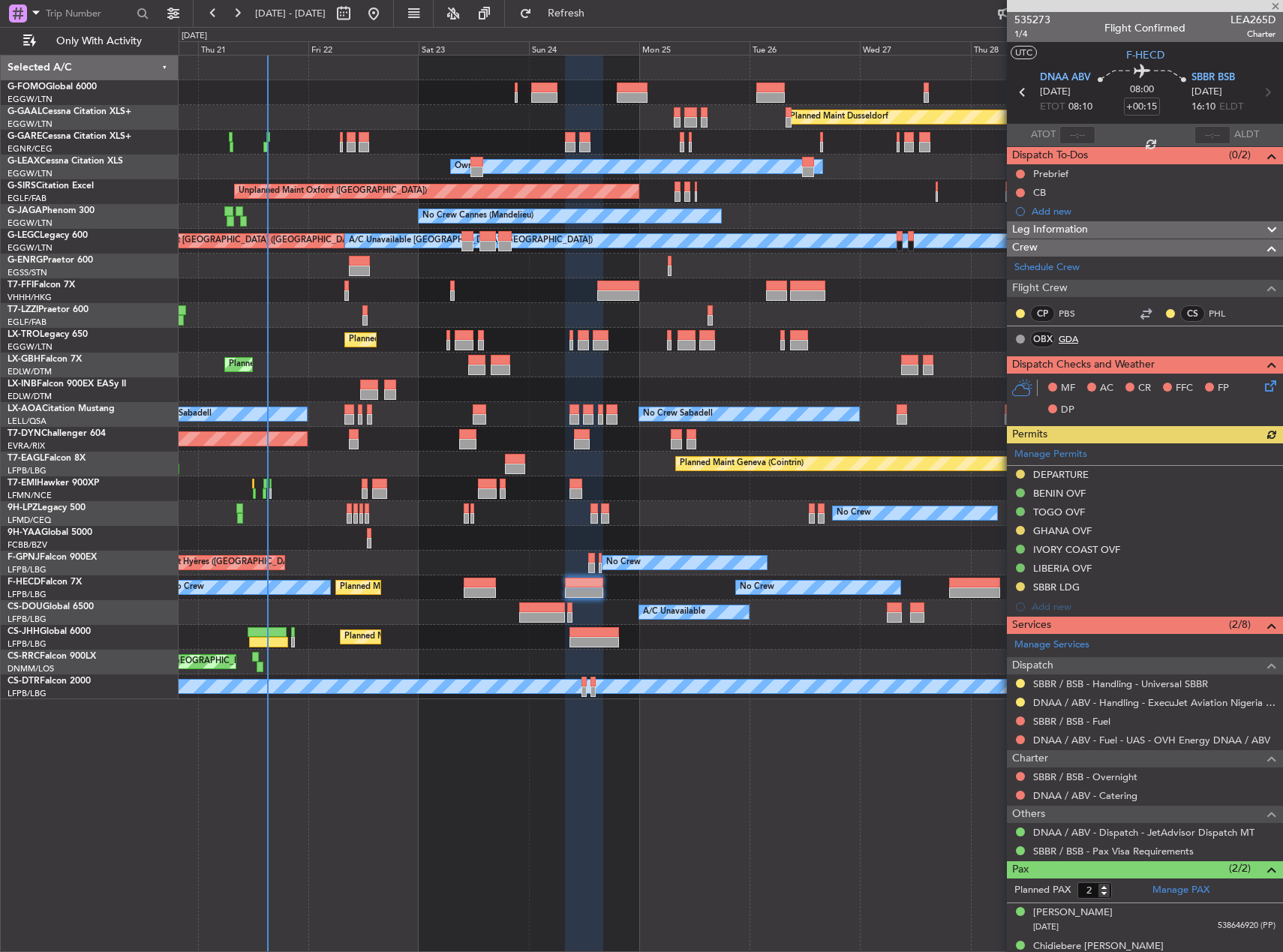
click at [1073, 332] on link "GDA" at bounding box center [1075, 339] width 33 height 14
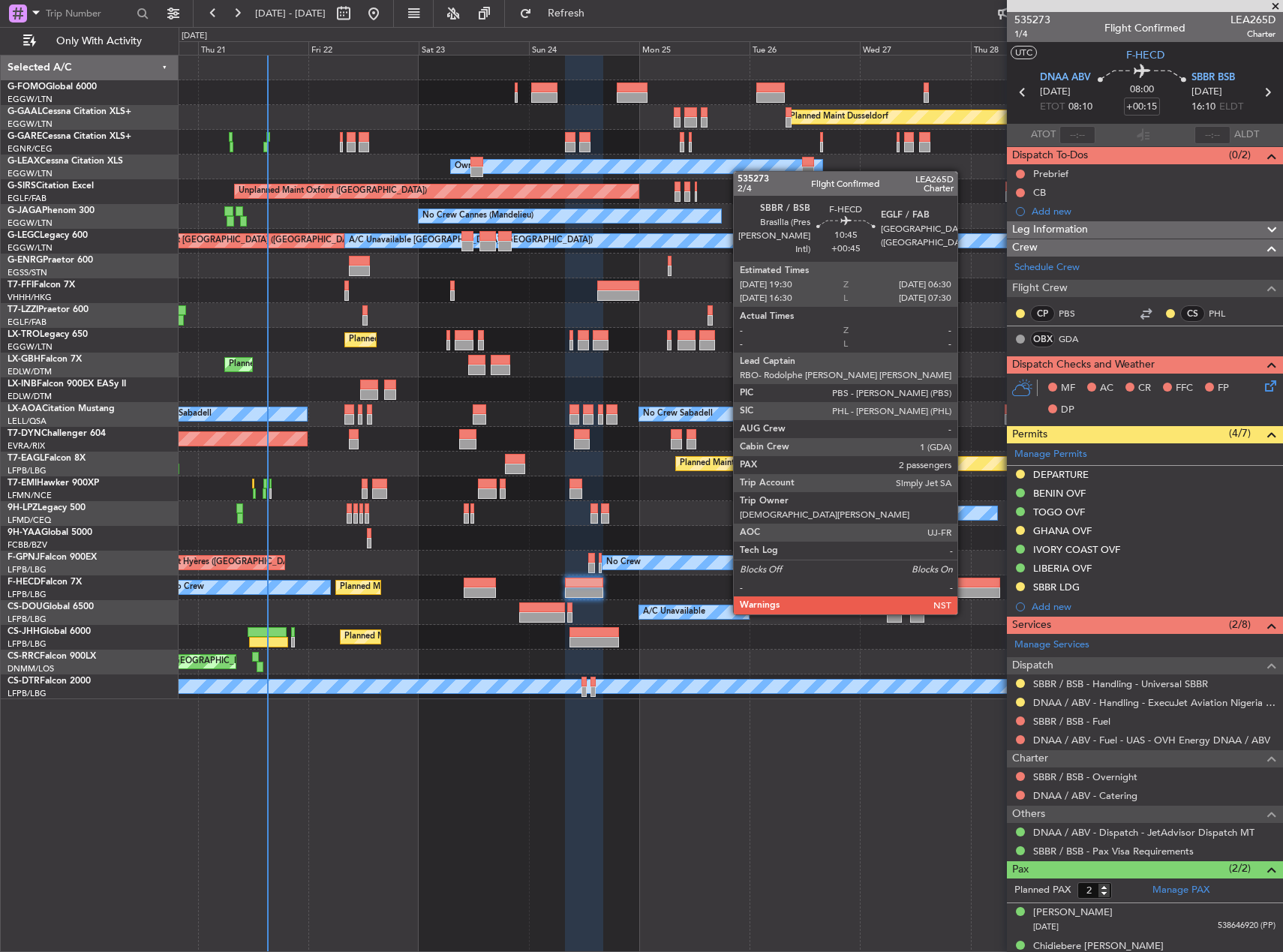
click at [964, 586] on div at bounding box center [975, 582] width 51 height 10
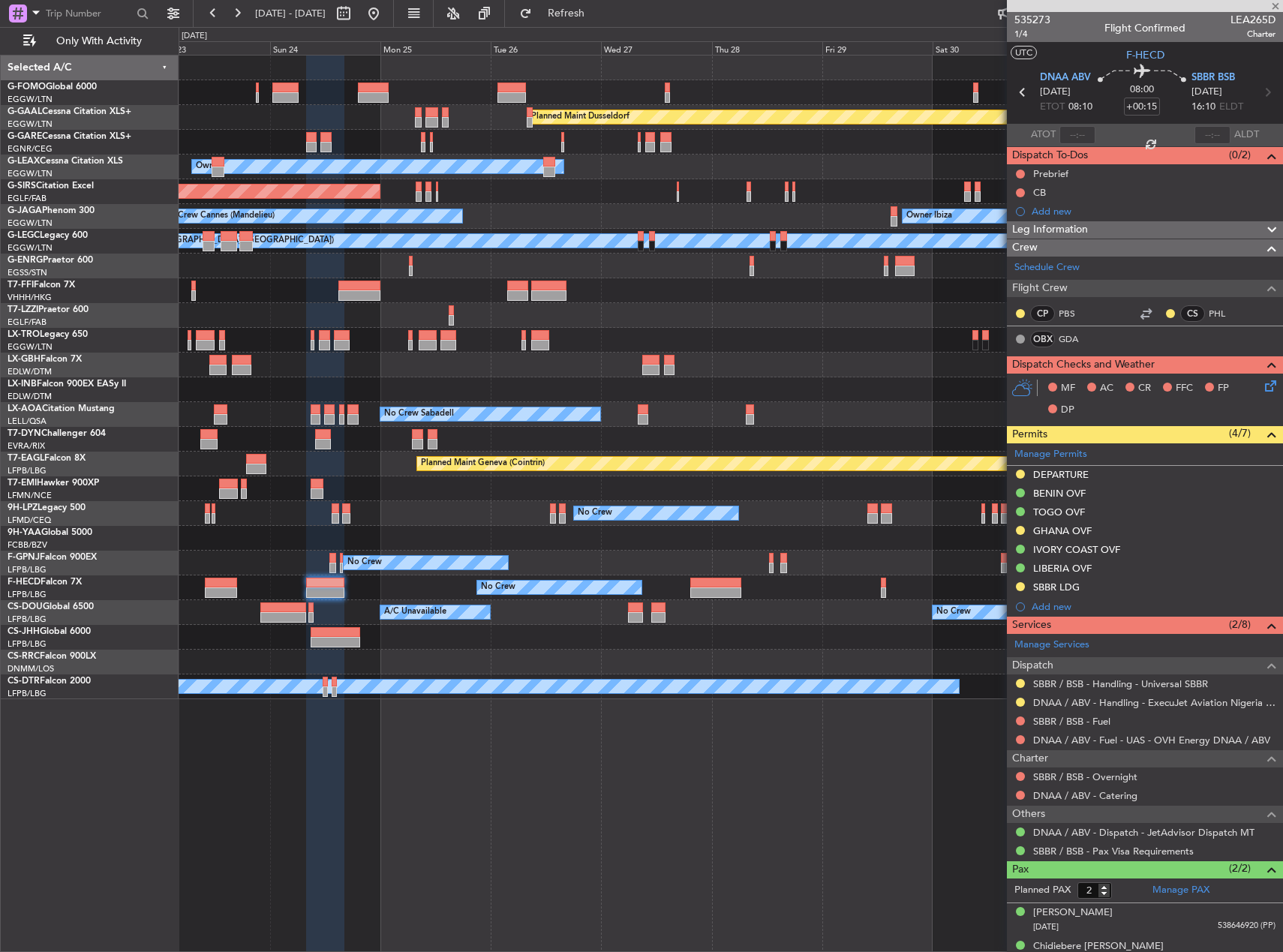
click at [567, 535] on div at bounding box center [731, 538] width 1104 height 25
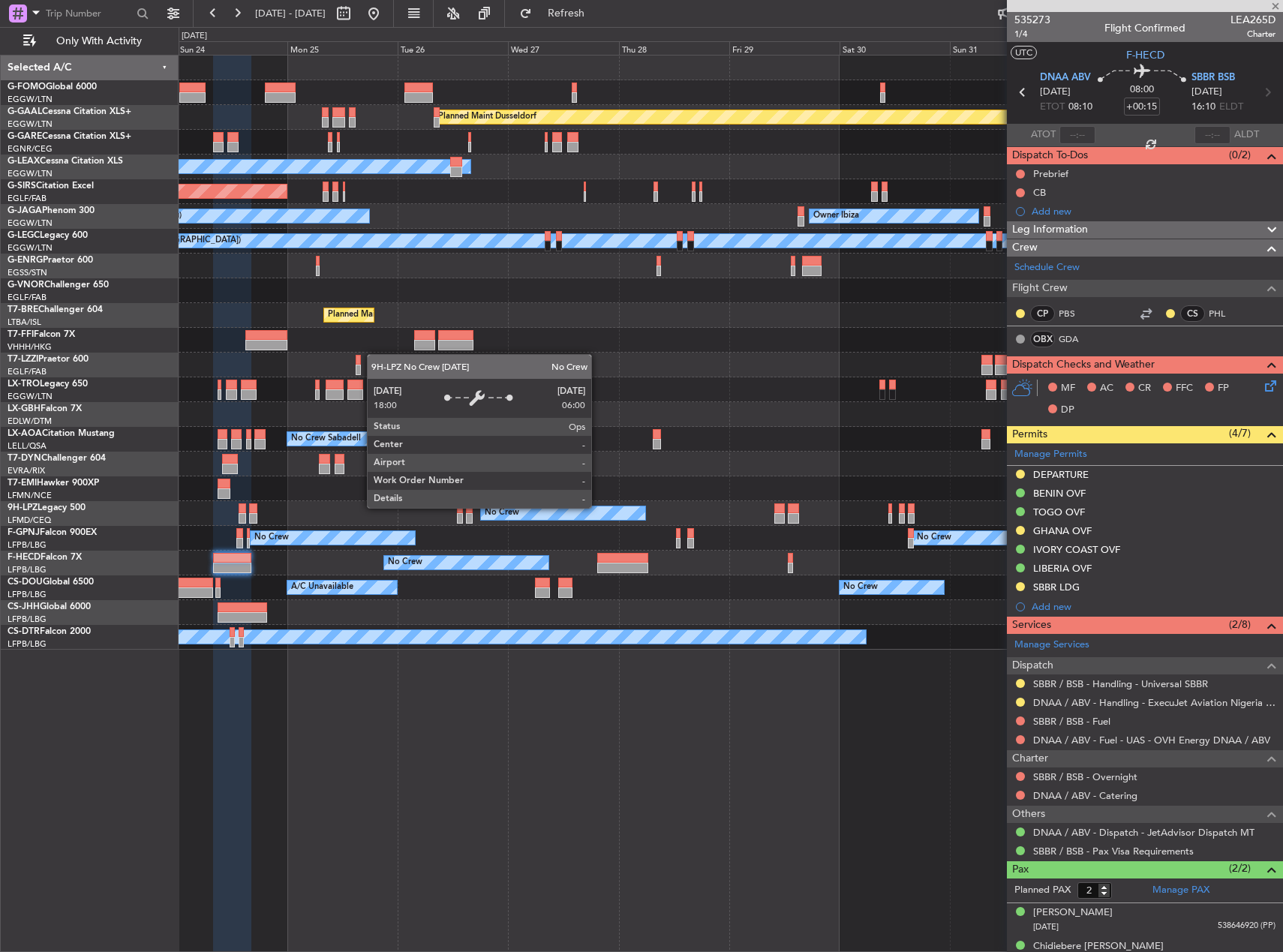
type input "+00:45"
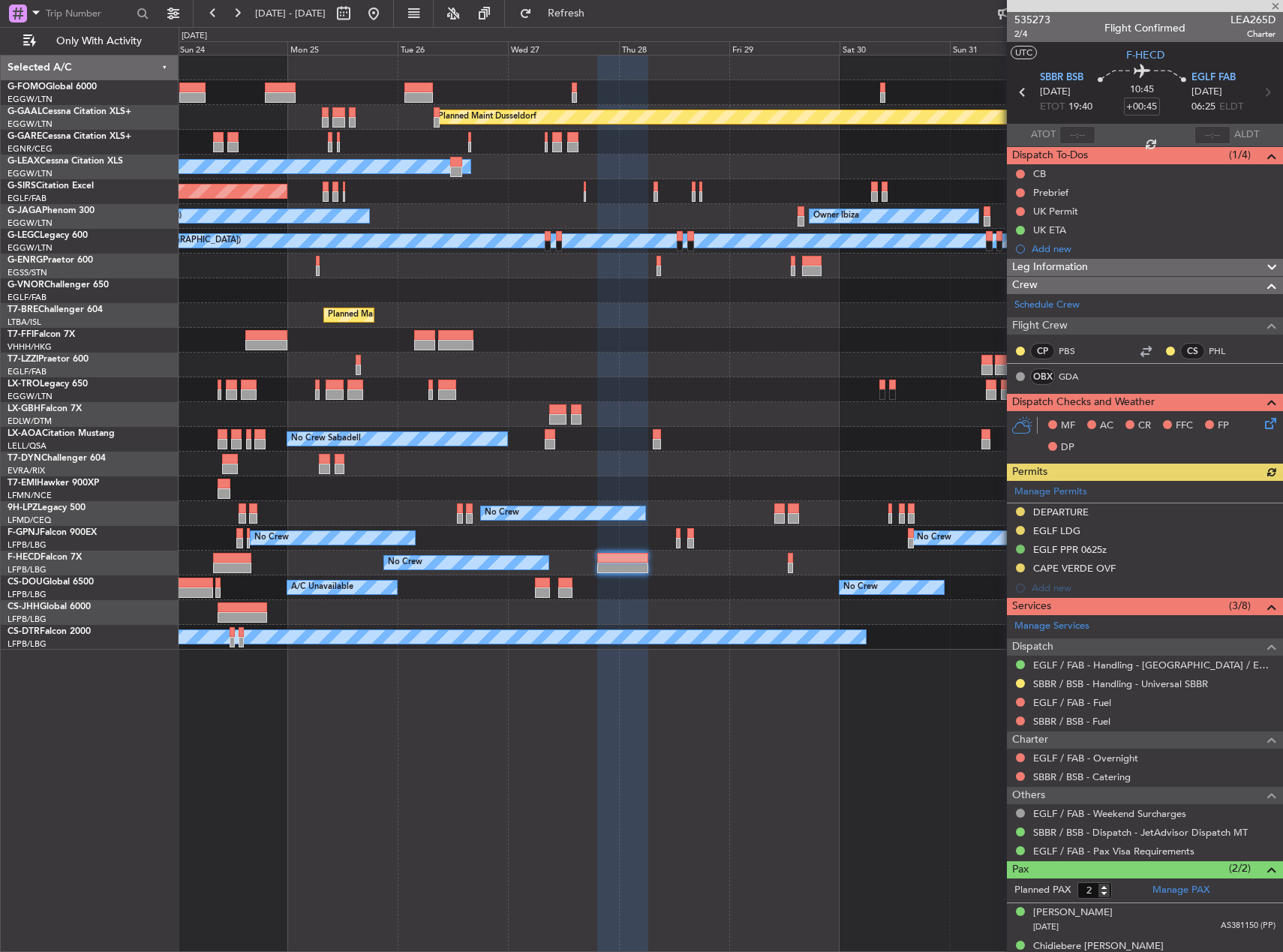
click at [1070, 379] on mat-tooltip-component "[PERSON_NAME] (PBS)" at bounding box center [1086, 377] width 117 height 40
click at [1070, 380] on link "GDA" at bounding box center [1075, 376] width 33 height 14
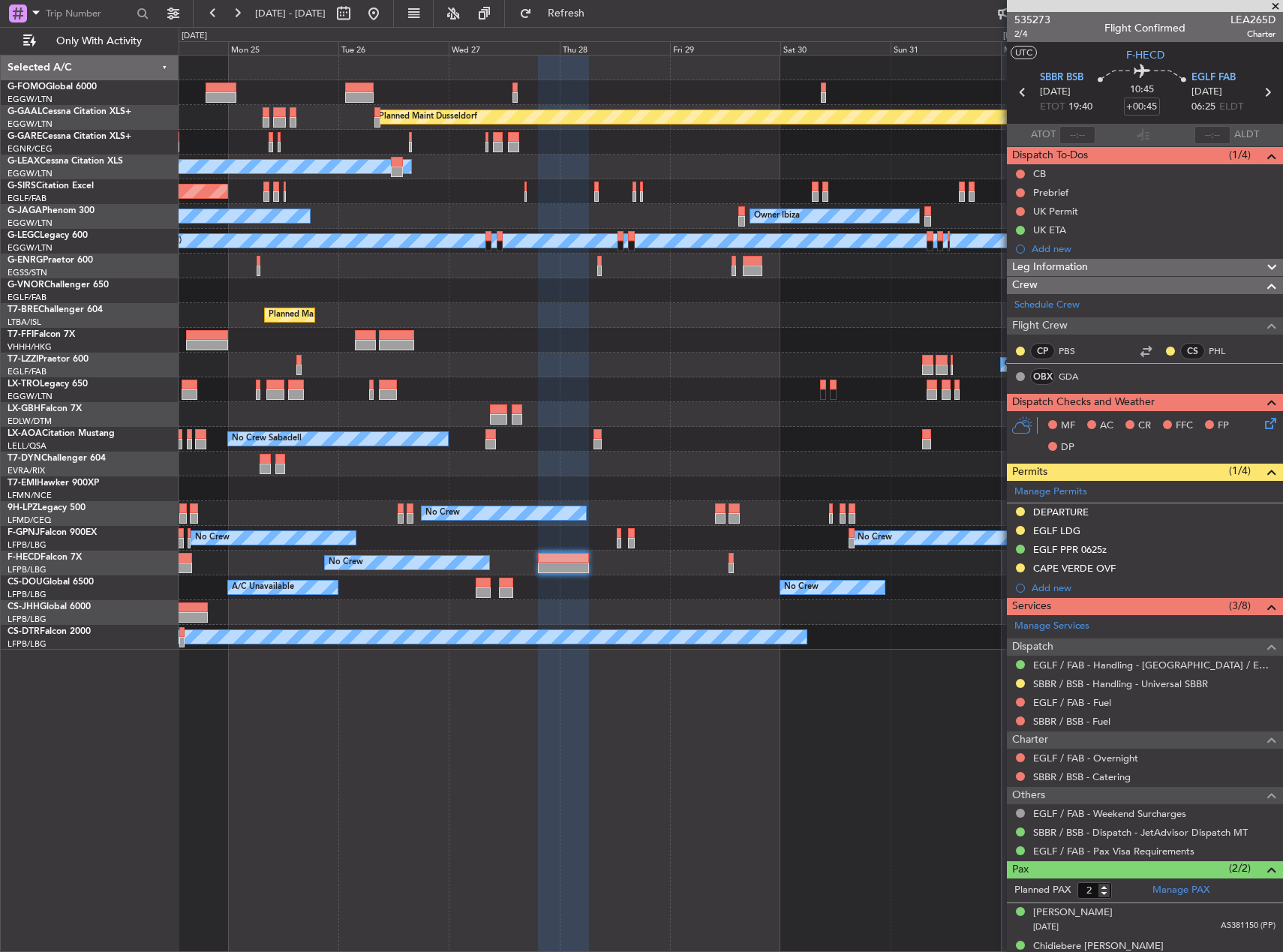
click at [817, 567] on div "Planned Maint Paris (Le Bourget) No Crew Planned Maint Paris (Le Bourget) No Cr…" at bounding box center [731, 563] width 1104 height 25
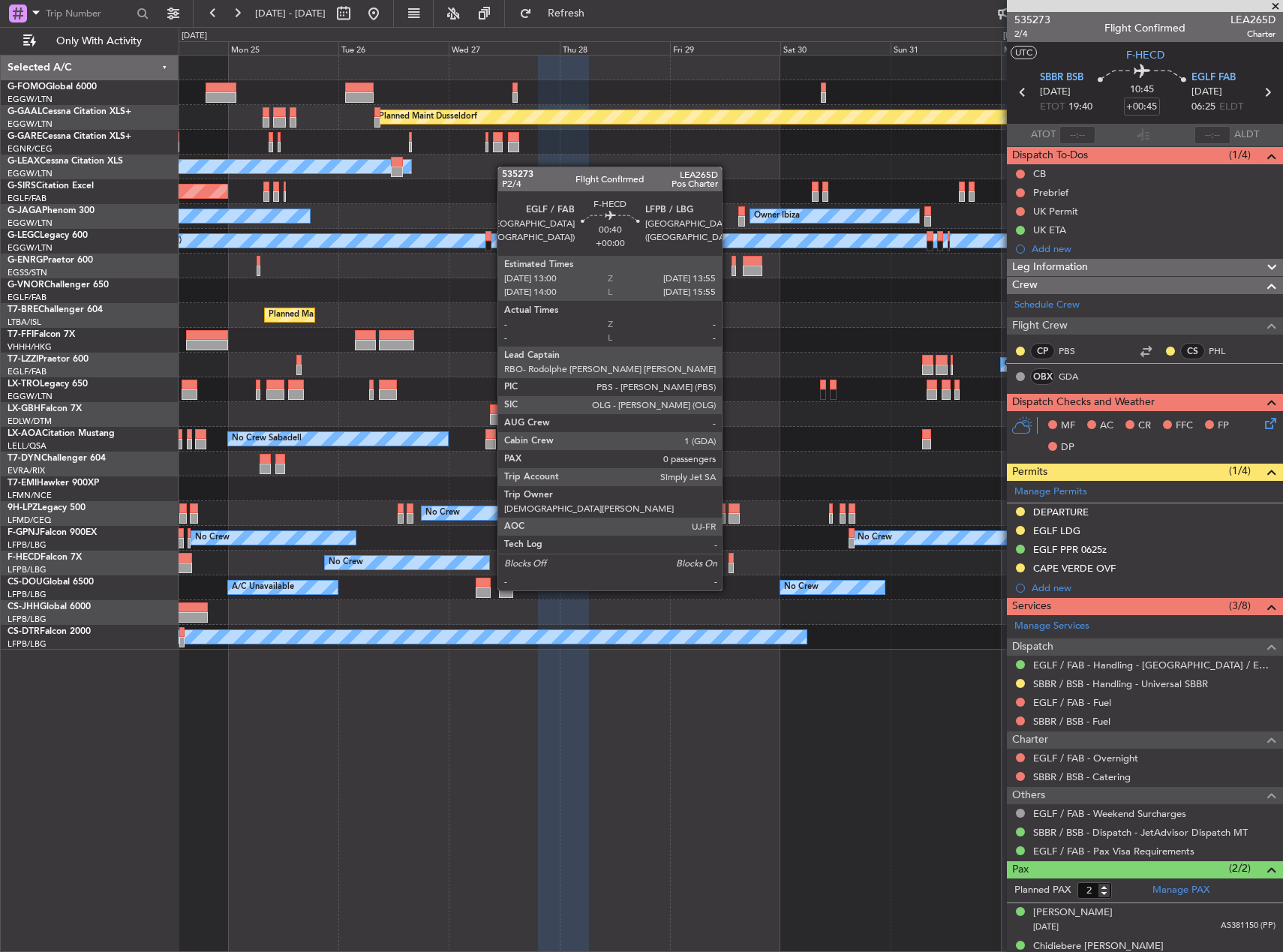
click at [729, 562] on div at bounding box center [731, 557] width 5 height 10
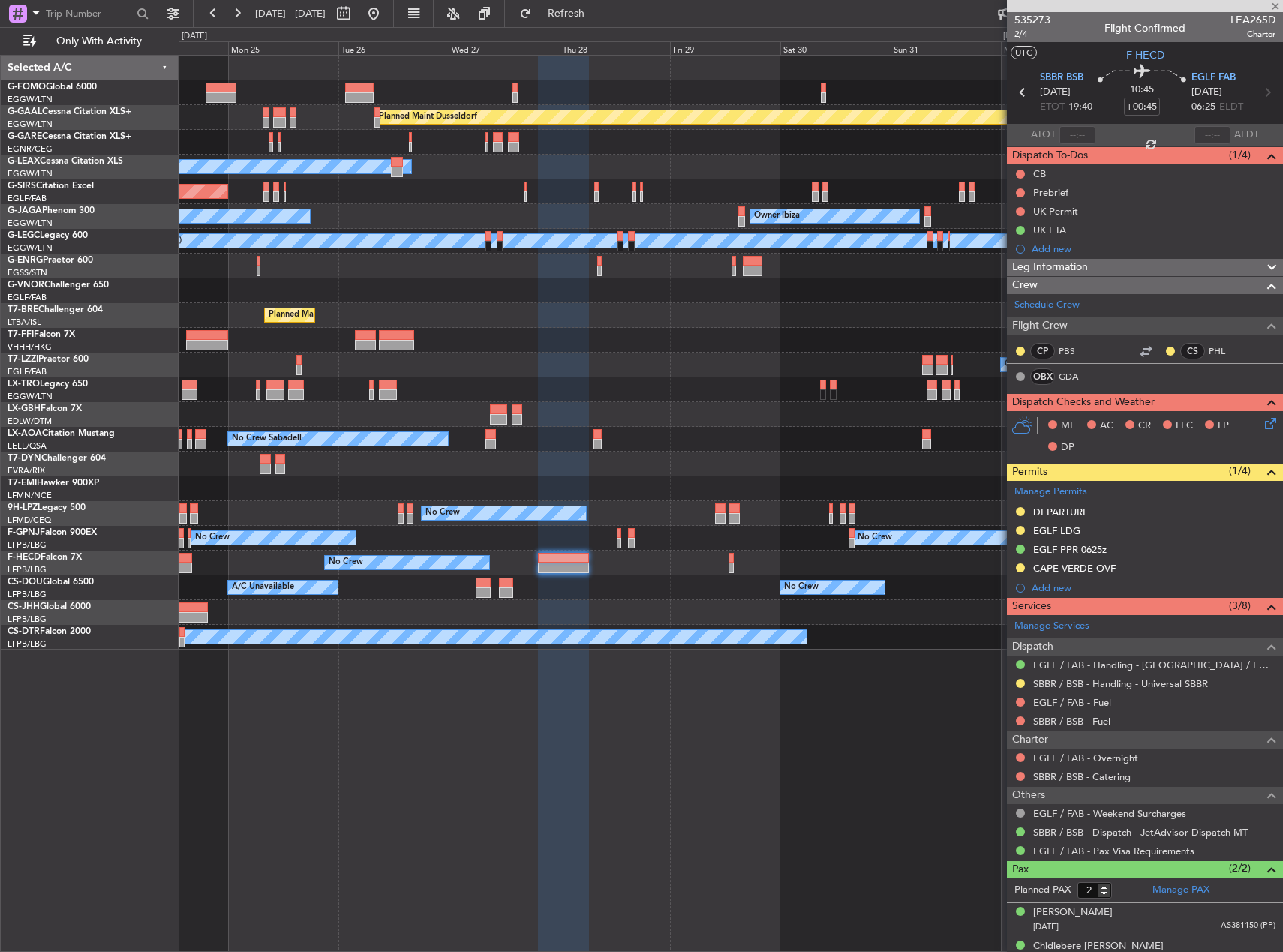
type input "0"
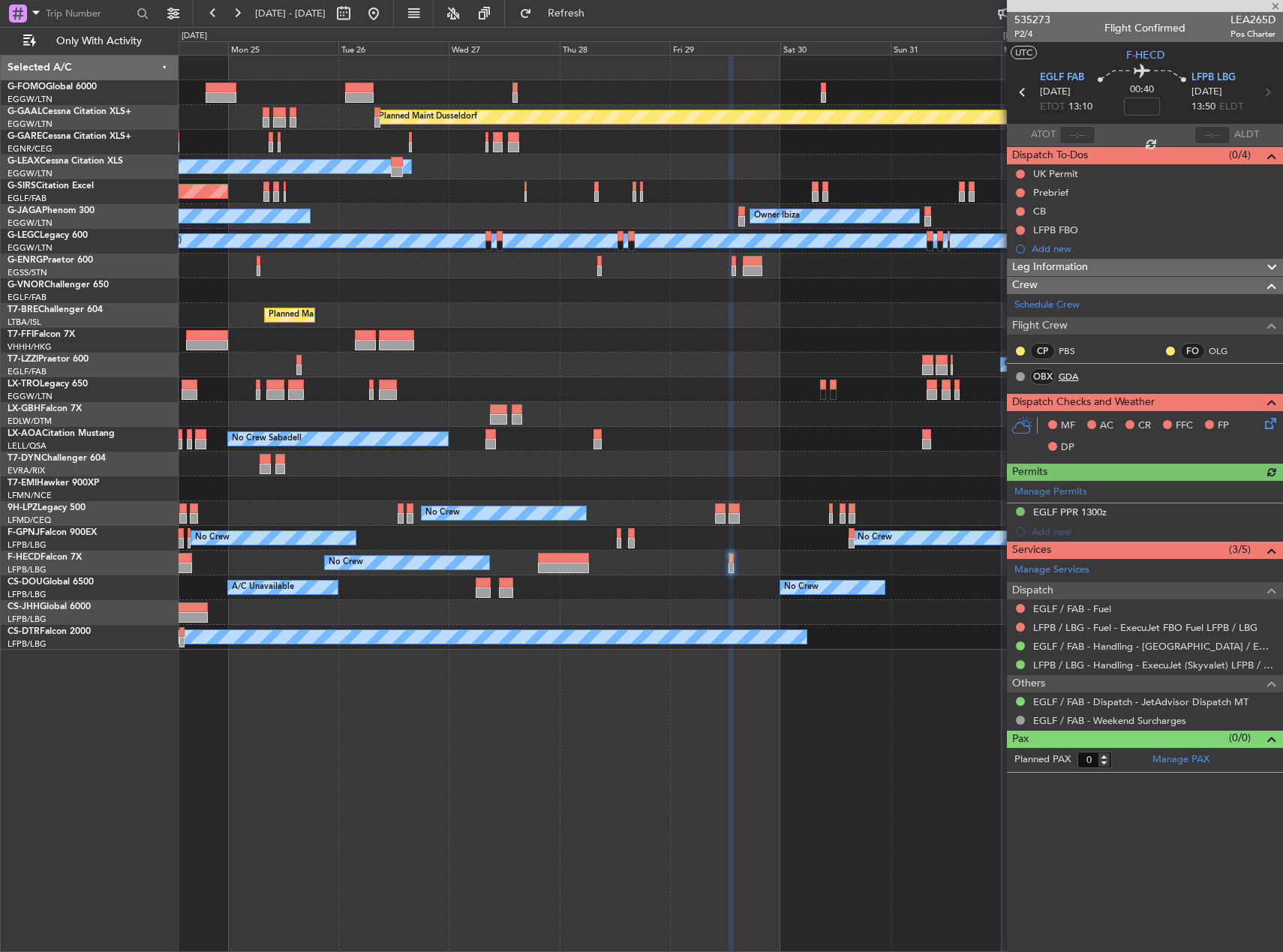
click at [1073, 378] on link "GDA" at bounding box center [1075, 376] width 33 height 14
click at [1078, 343] on fb-app "24 Aug 2025 - 03 Sep 2025 Refresh Quick Links Only With Activity Planned Maint …" at bounding box center [641, 482] width 1283 height 941
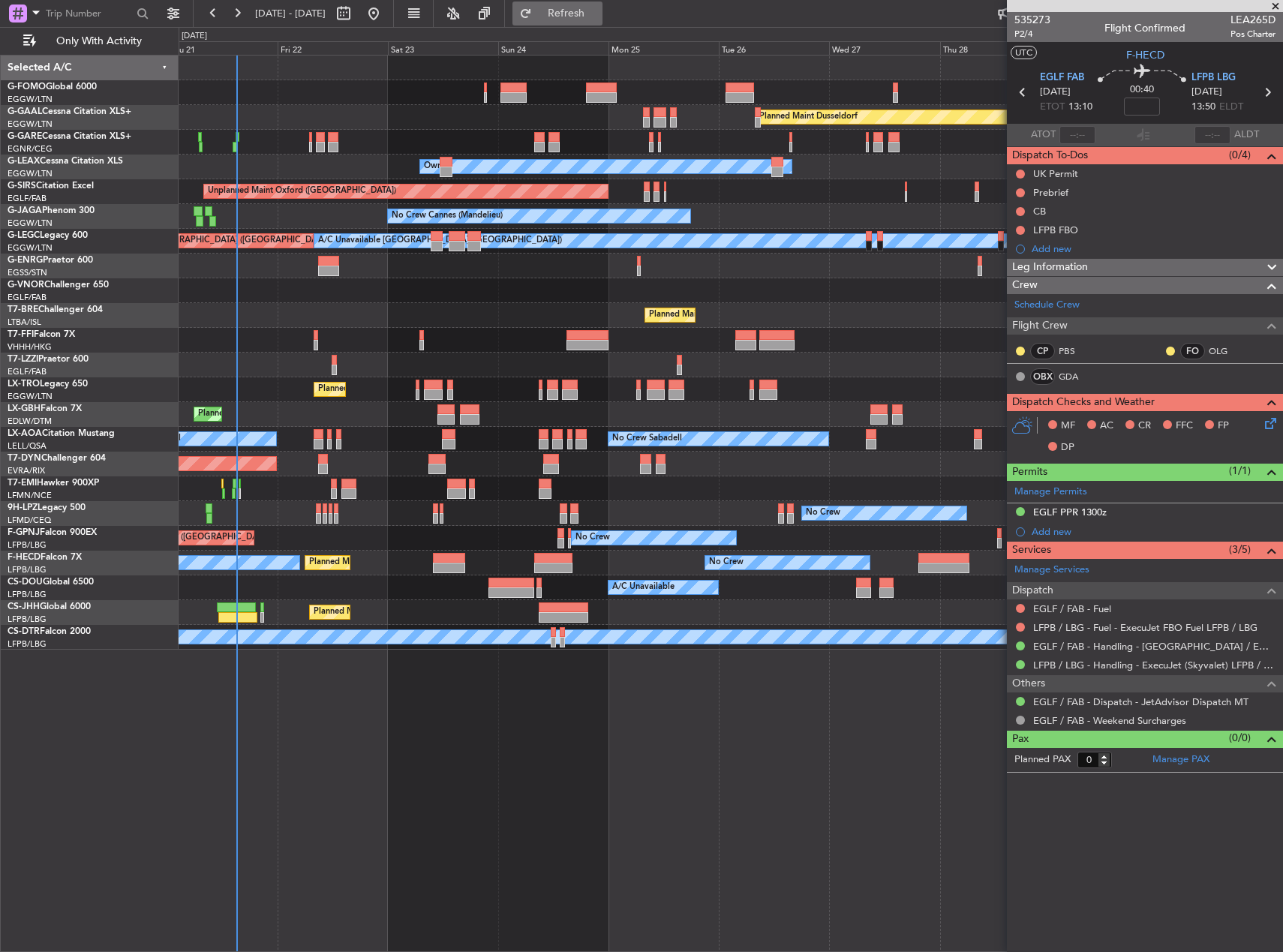
click at [598, 14] on span "Refresh" at bounding box center [567, 13] width 63 height 10
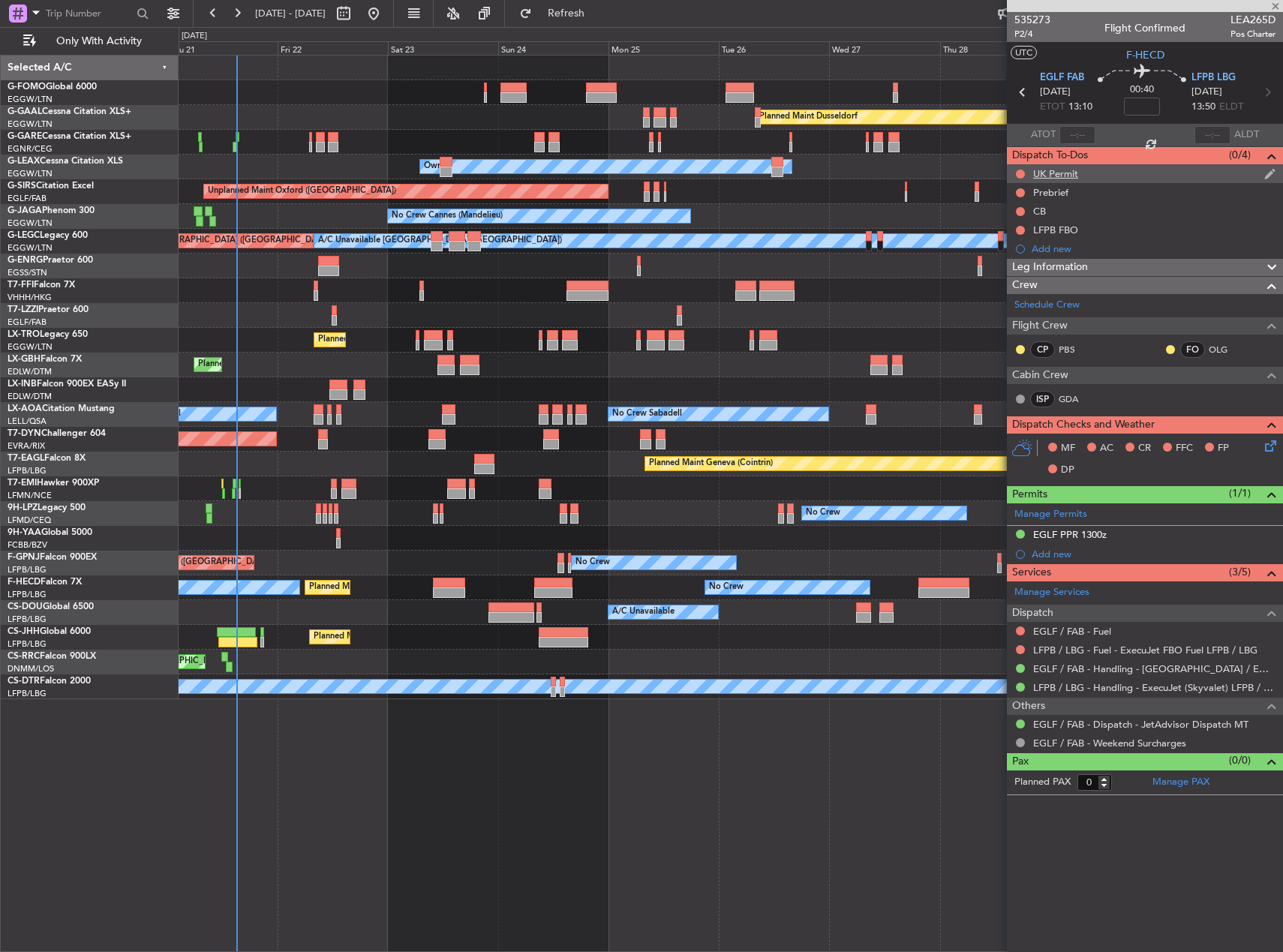
type input "+00:45"
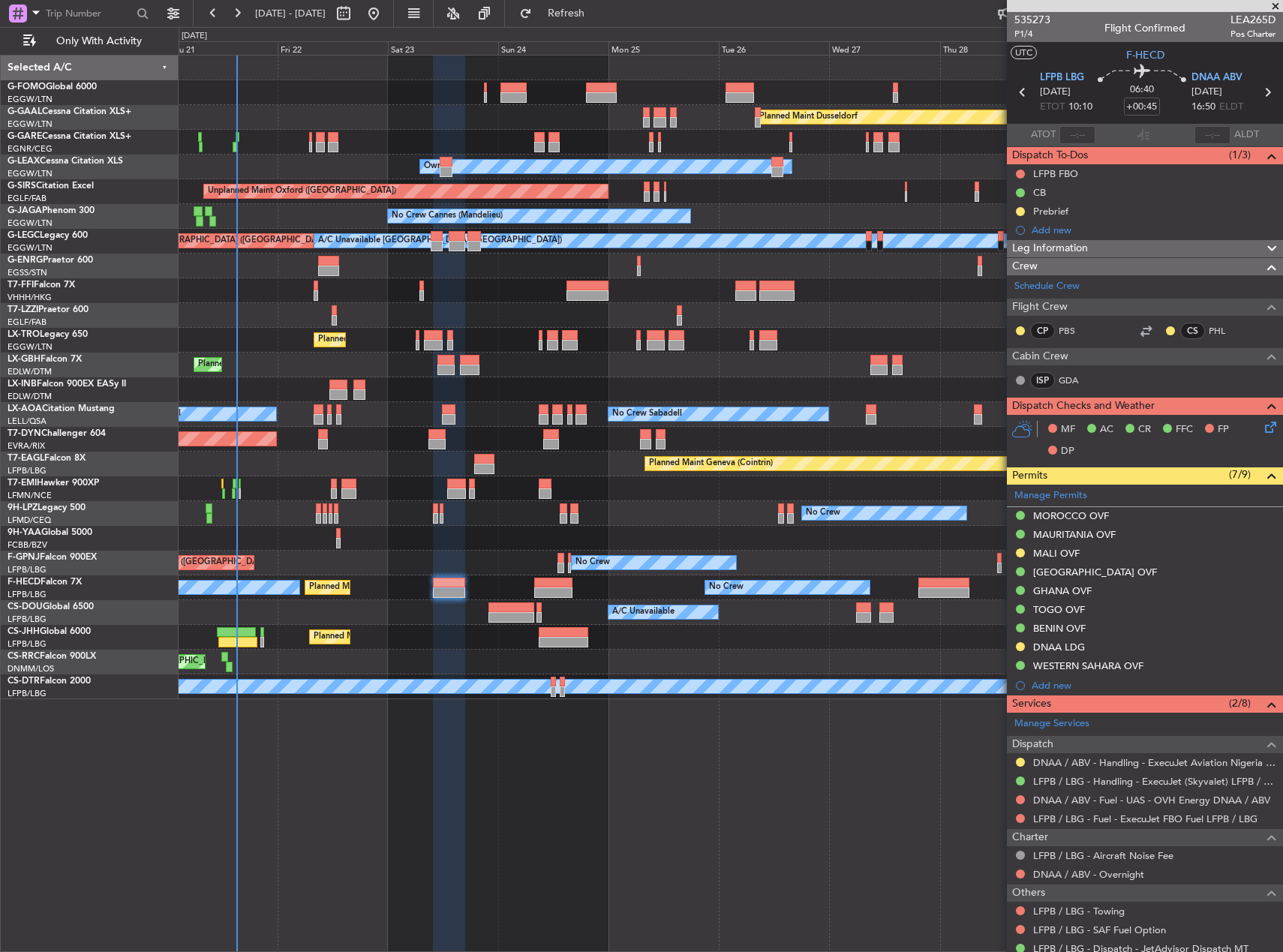
click at [1068, 369] on div "ISP GDA" at bounding box center [1145, 382] width 270 height 26
click at [1068, 373] on link "GDA" at bounding box center [1075, 380] width 33 height 14
click at [761, 857] on div "Planned Maint Dusseldorf Unplanned Maint [PERSON_NAME] Owner Owner Unplanned Ma…" at bounding box center [731, 503] width 1104 height 897
click at [1021, 35] on span "P1/4" at bounding box center [1032, 34] width 36 height 13
